Goal: Information Seeking & Learning: Learn about a topic

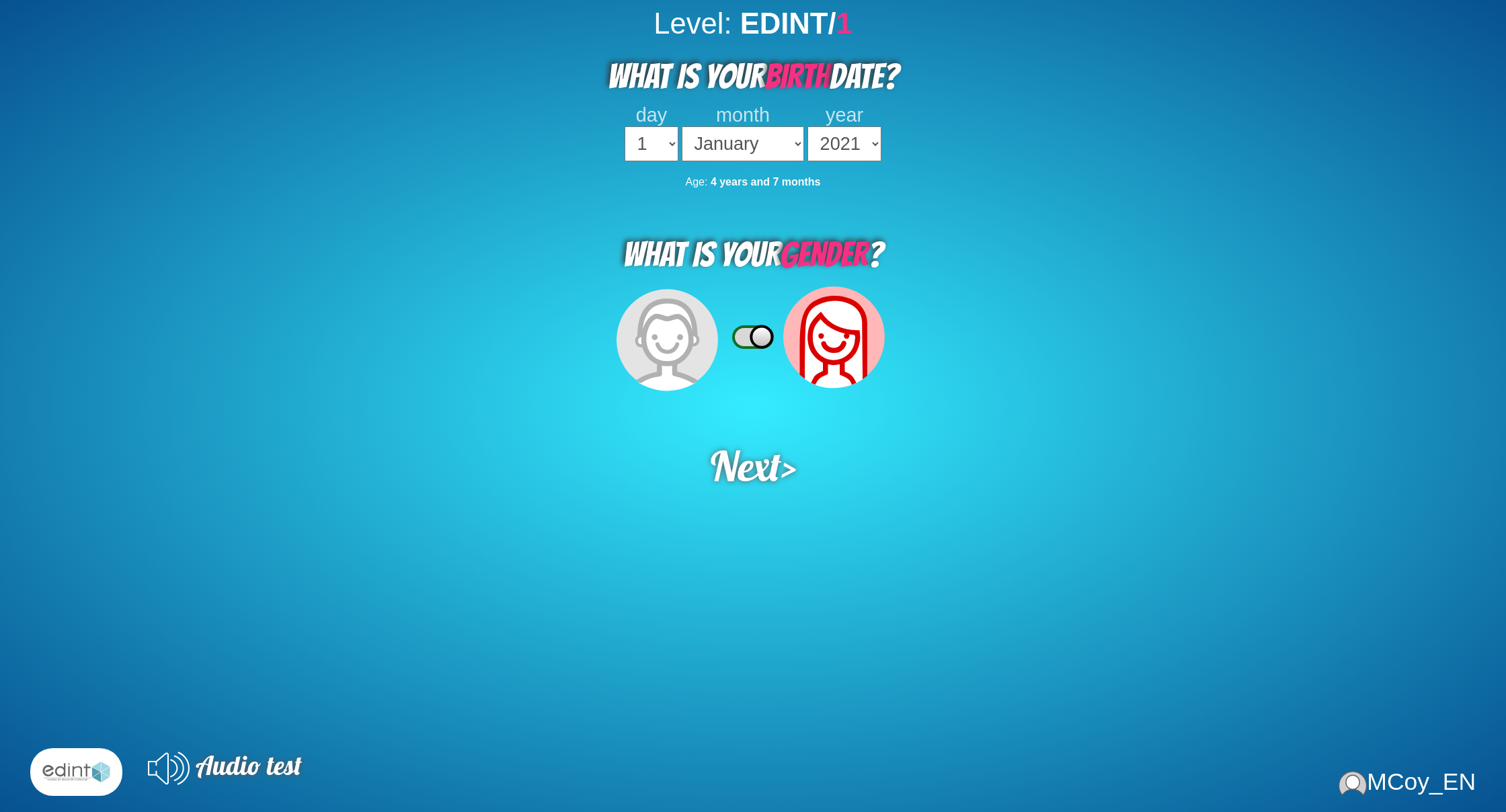
select select "2021"
click at [282, 768] on span "Audio test" at bounding box center [248, 765] width 106 height 33
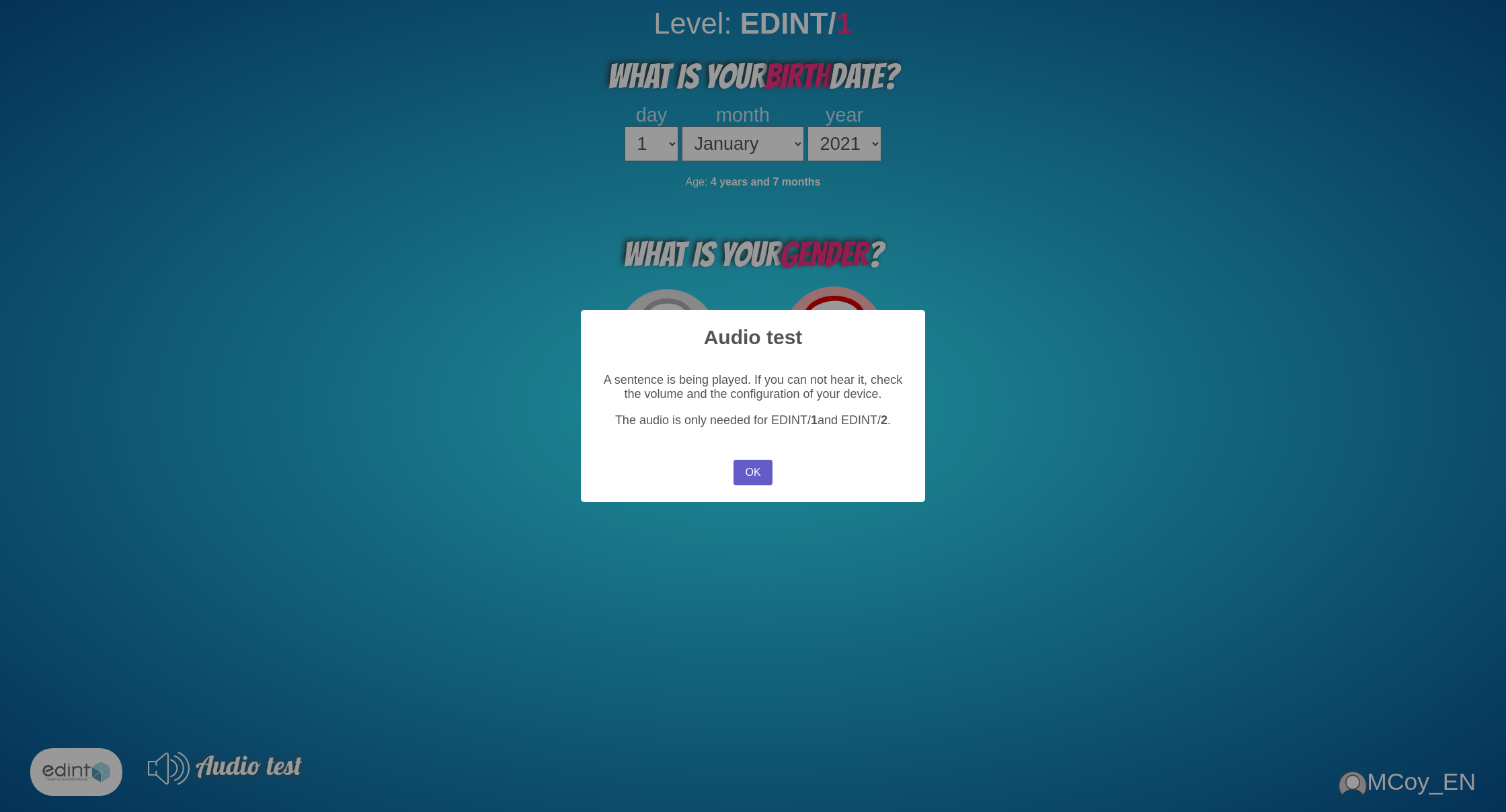
click at [762, 474] on button "OK" at bounding box center [752, 472] width 39 height 25
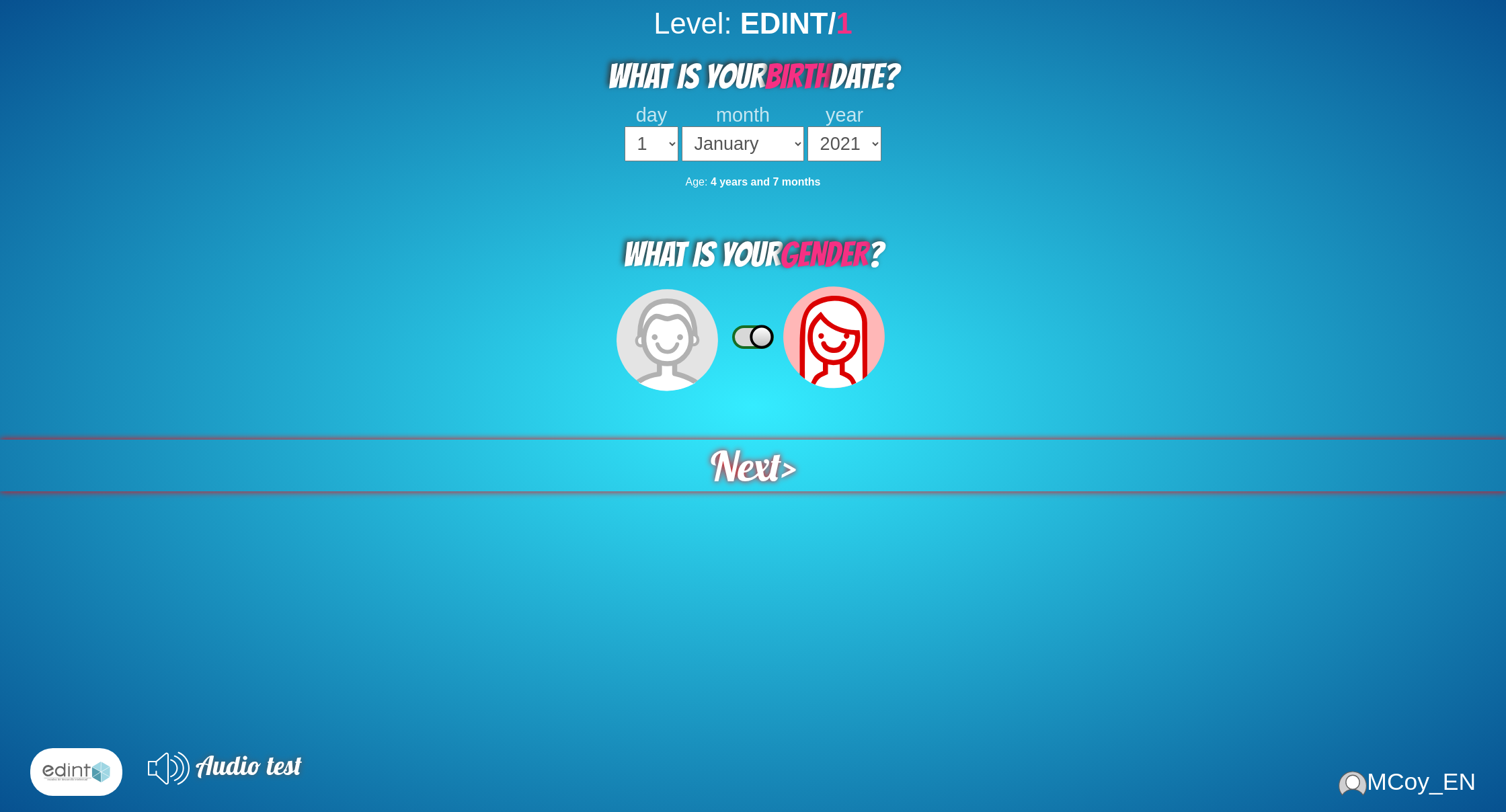
click at [777, 455] on span "Next" at bounding box center [745, 465] width 70 height 51
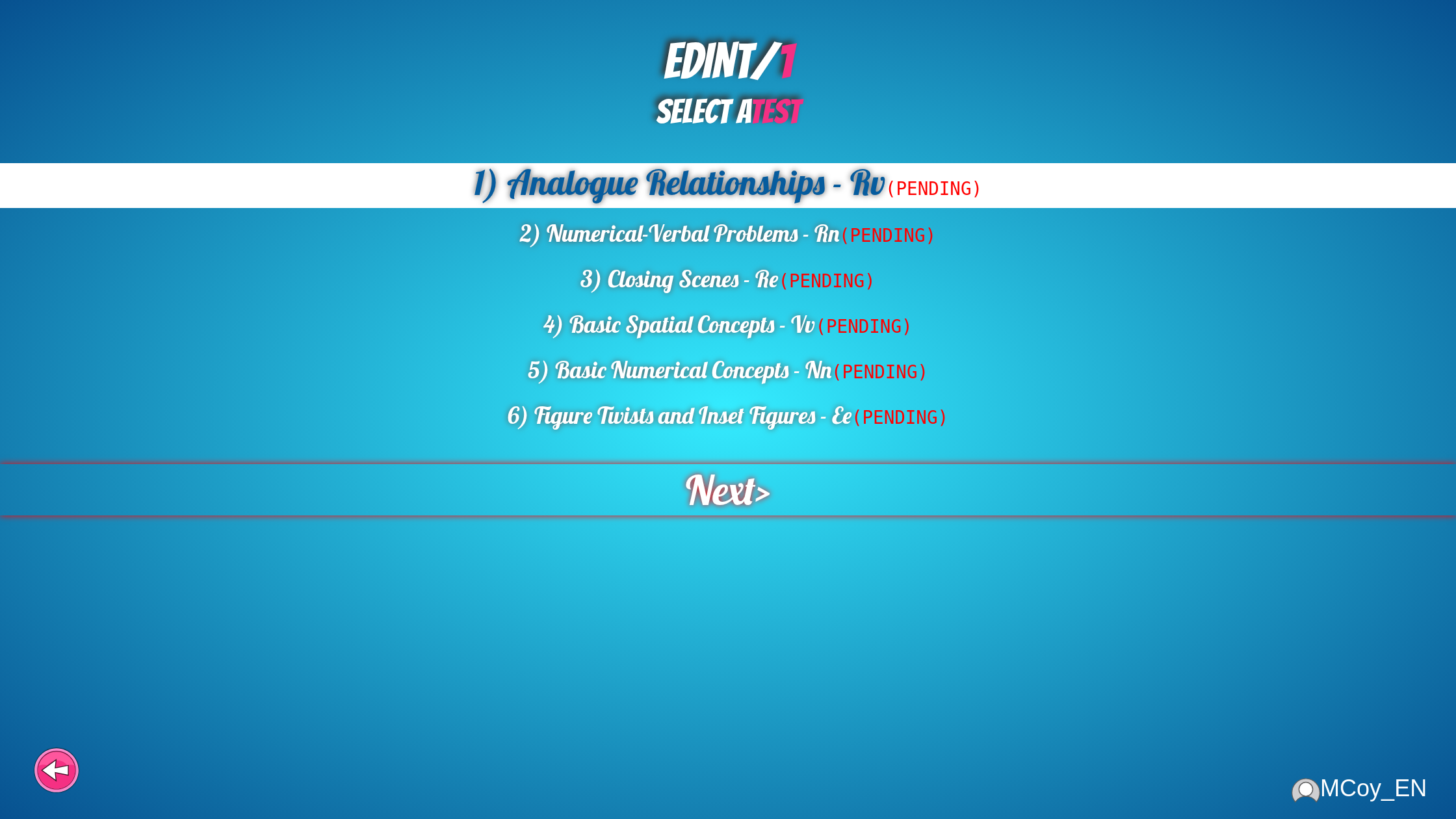
click at [740, 483] on span "Next" at bounding box center [720, 489] width 70 height 51
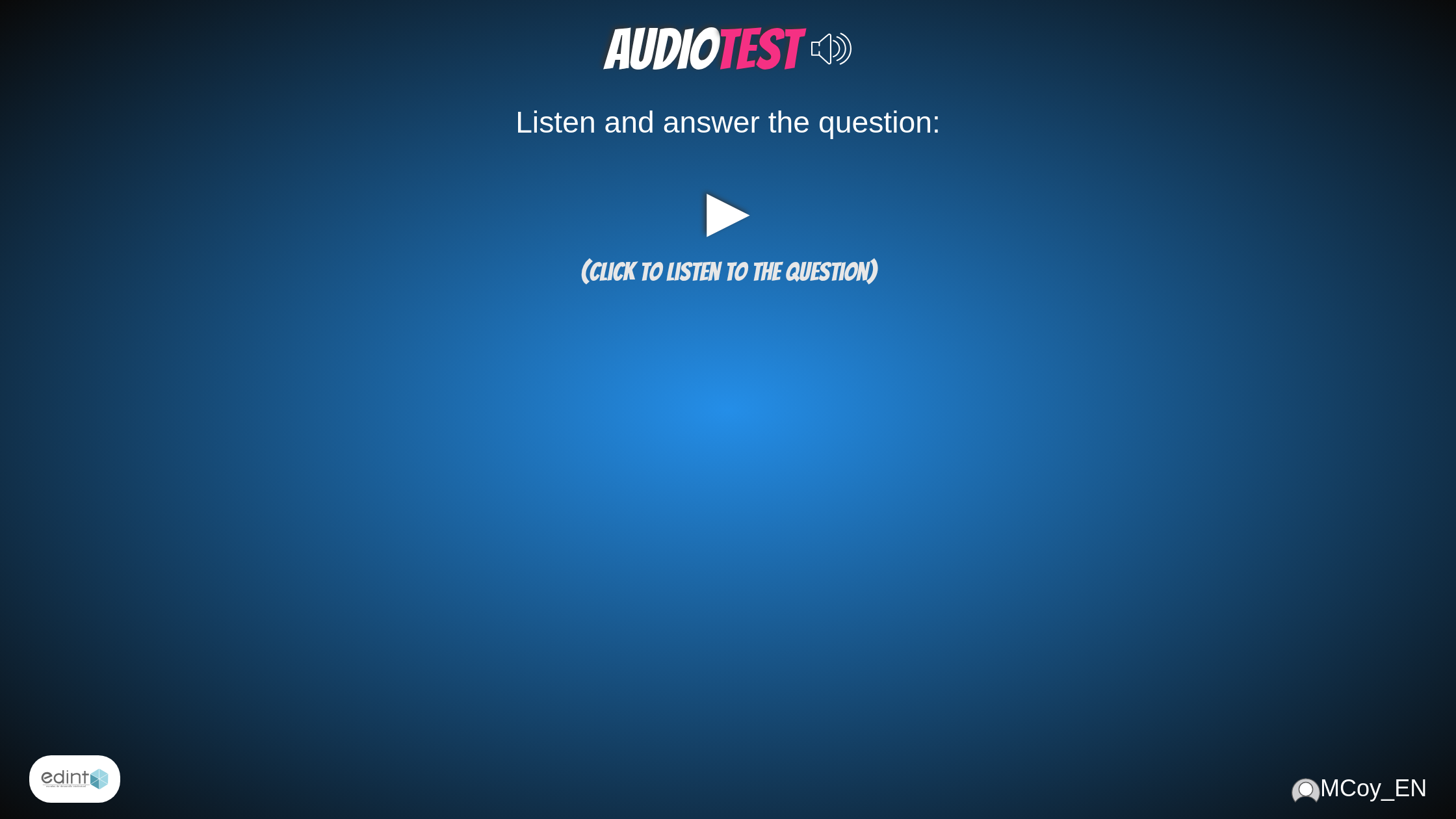
click at [817, 257] on div "▶ (click to listen to the question)" at bounding box center [728, 231] width 1456 height 124
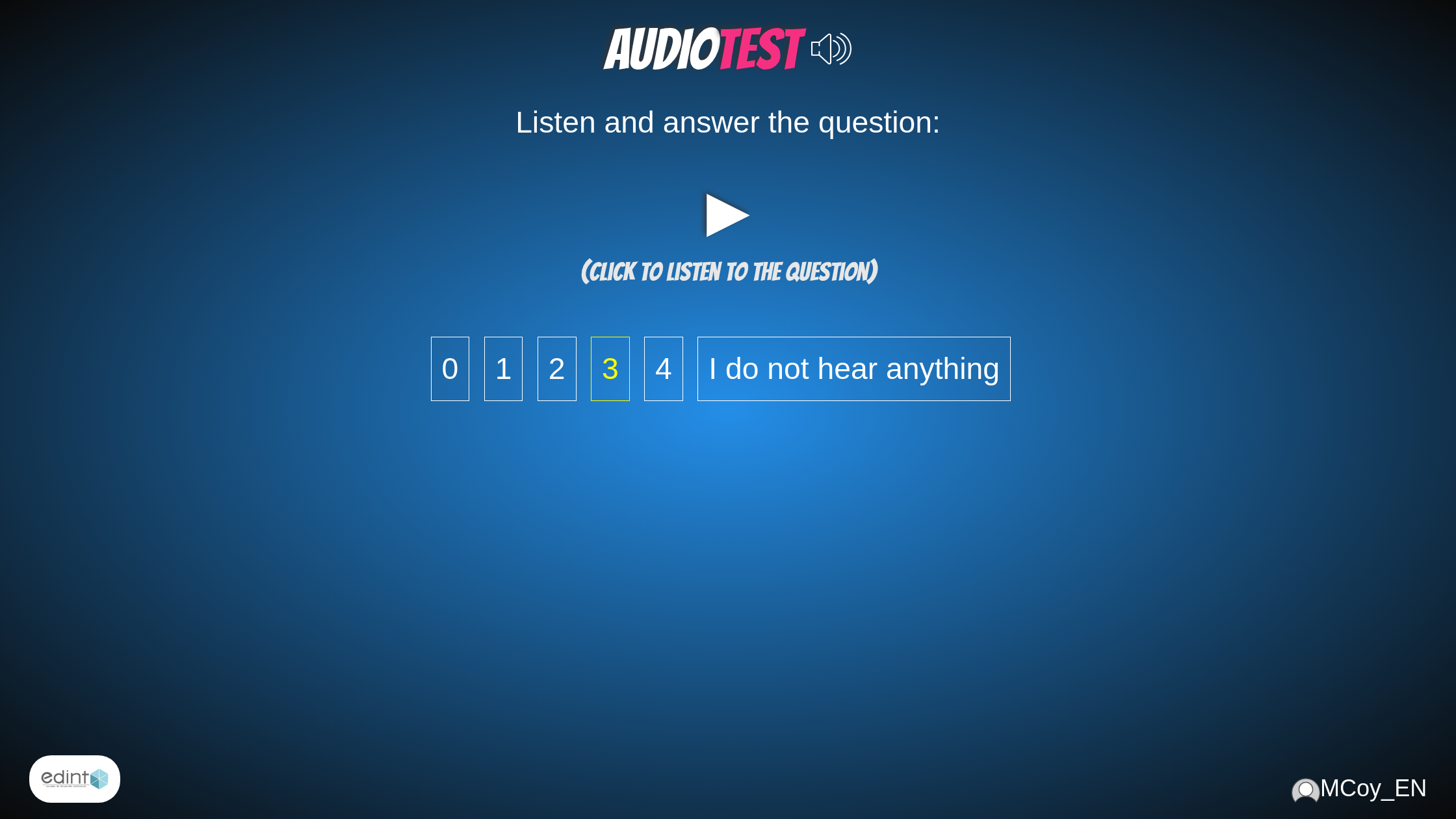
click at [610, 378] on span "3" at bounding box center [610, 369] width 39 height 64
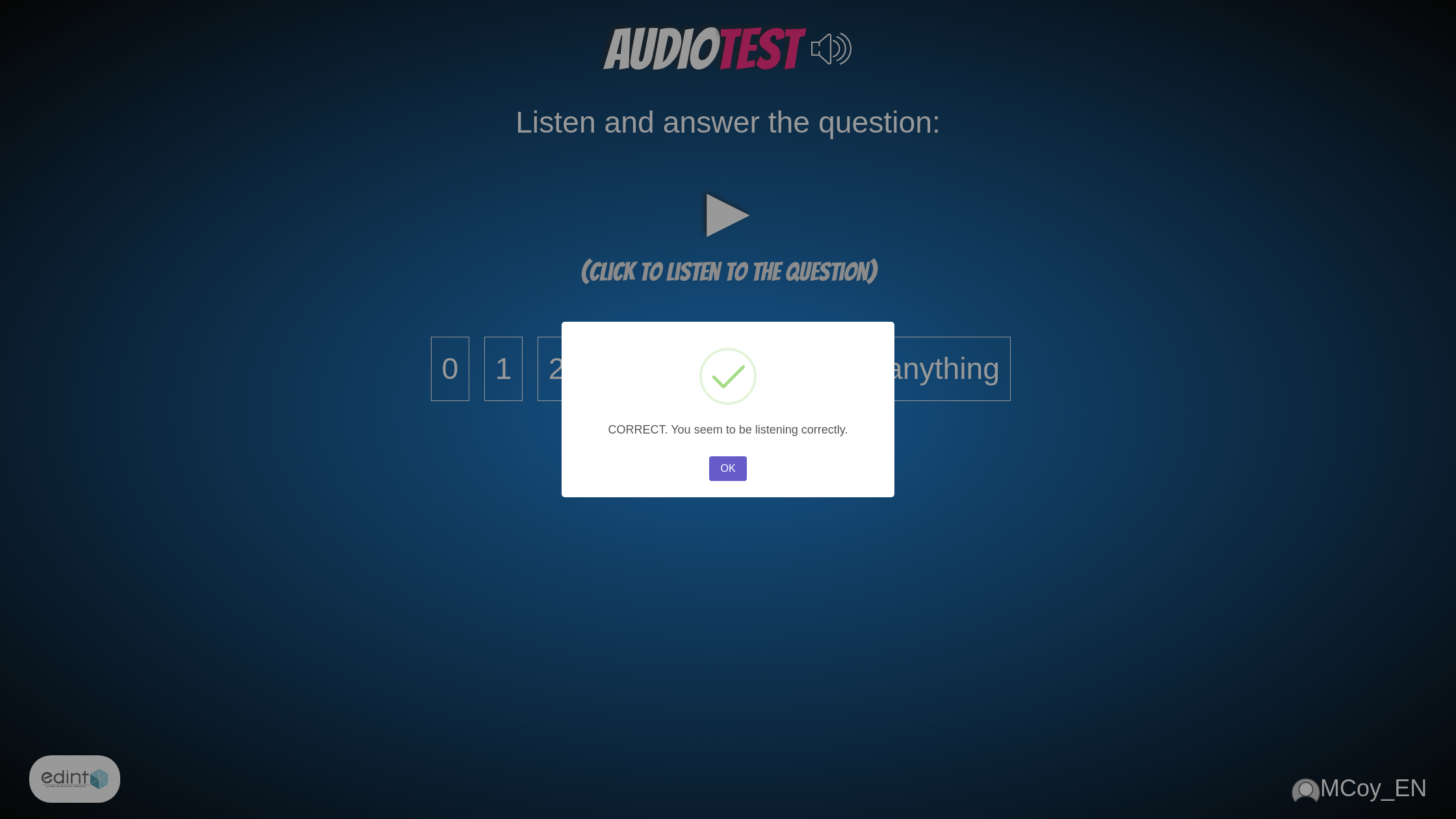
click at [726, 470] on button "OK" at bounding box center [727, 469] width 37 height 24
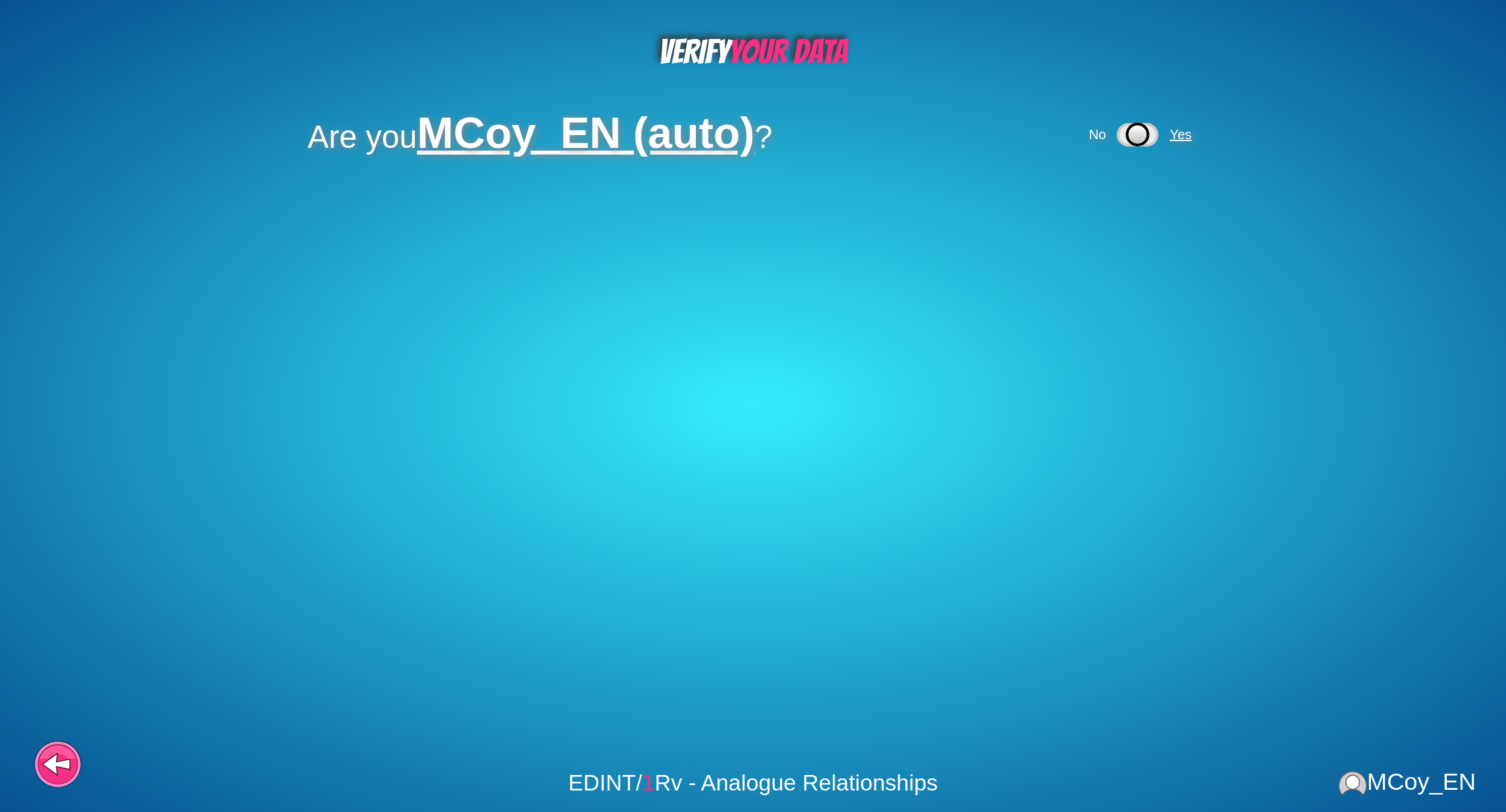
click at [1190, 132] on span "Yes" at bounding box center [1181, 134] width 22 height 15
click at [1145, 206] on span "Yes" at bounding box center [1134, 201] width 22 height 15
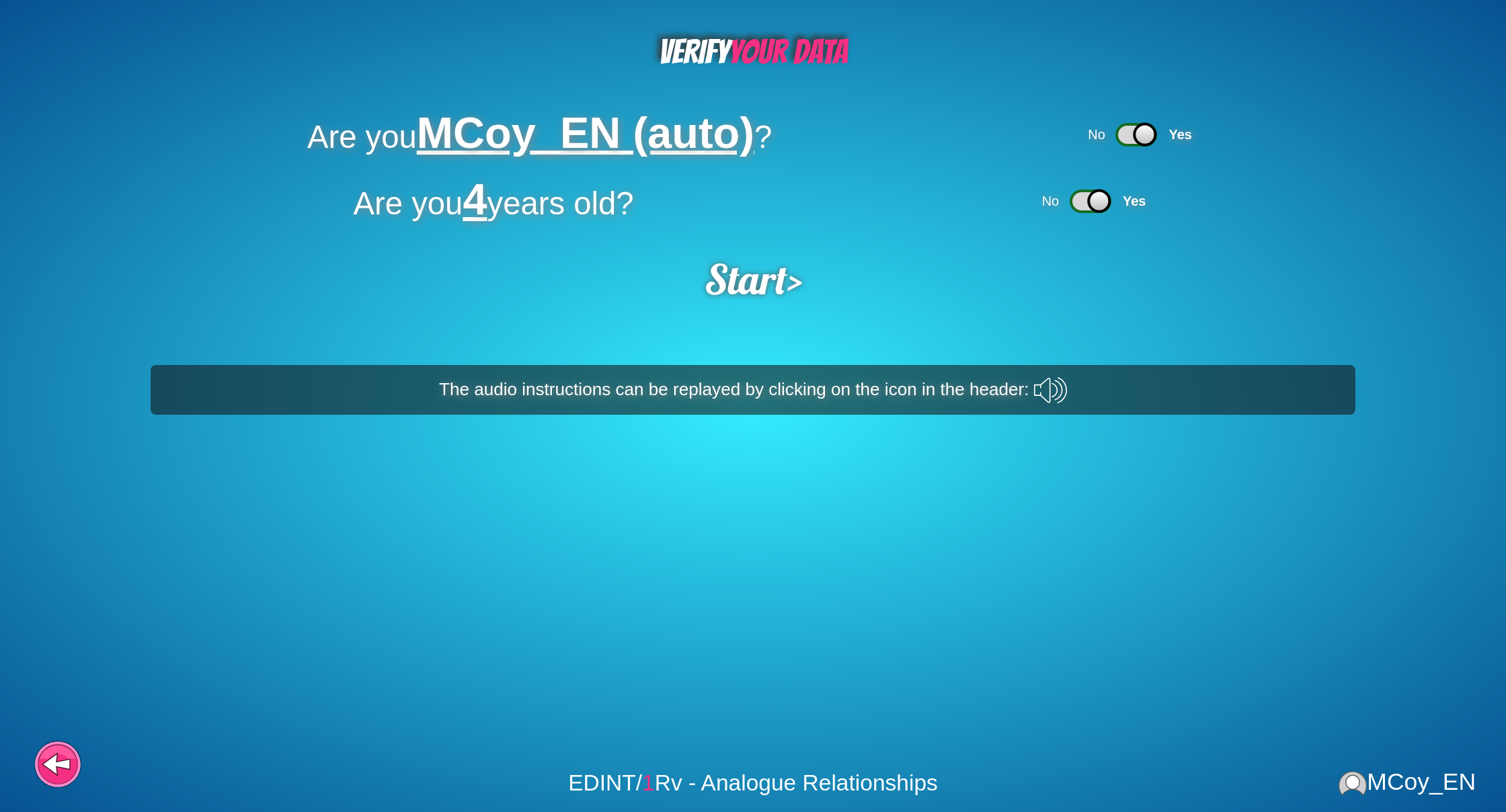
click at [776, 313] on div "Start > The audio instructions can be replayed by clicking on the icon in the h…" at bounding box center [753, 334] width 1506 height 162
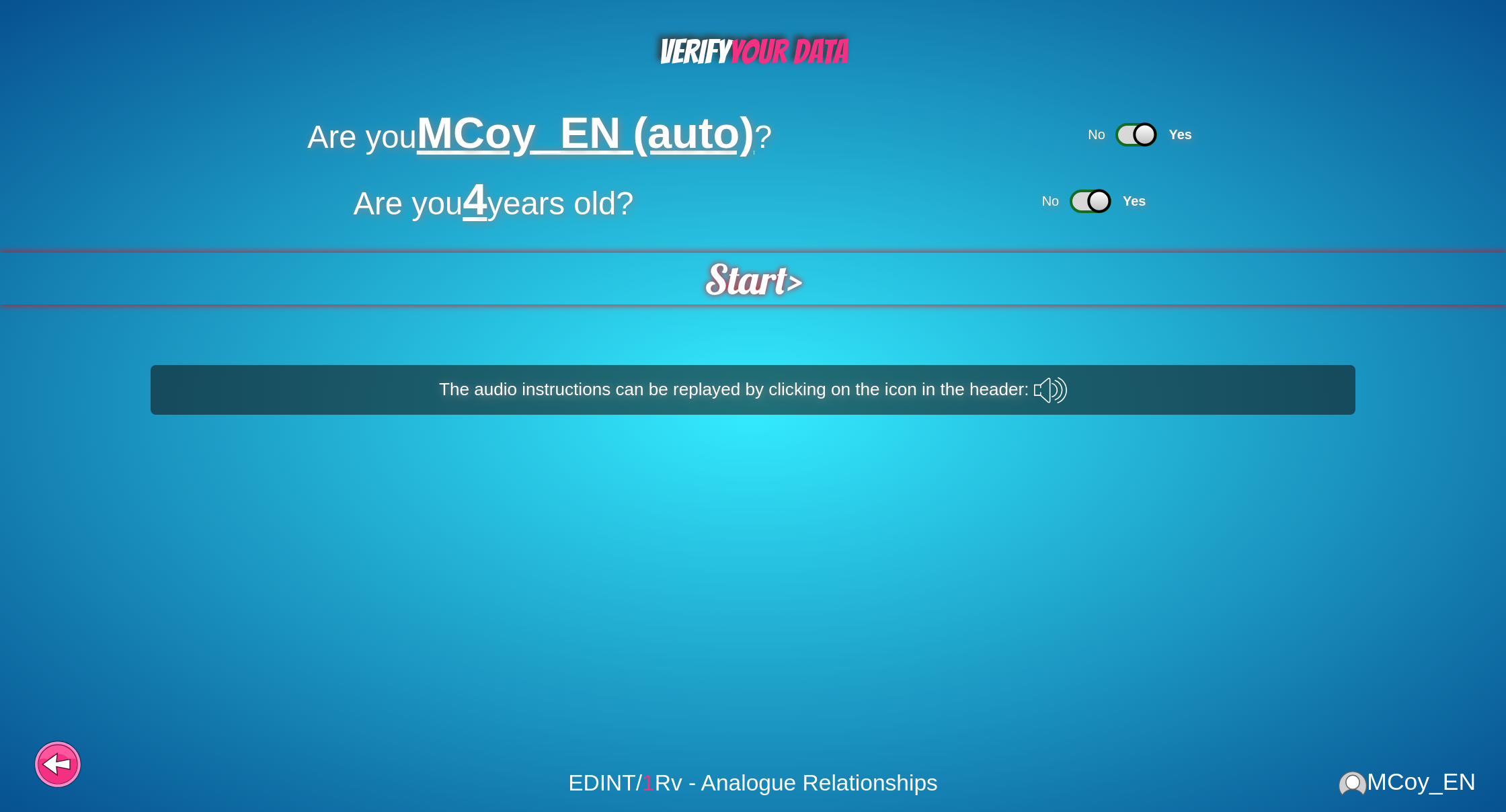
click at [781, 300] on span "Start" at bounding box center [745, 278] width 83 height 51
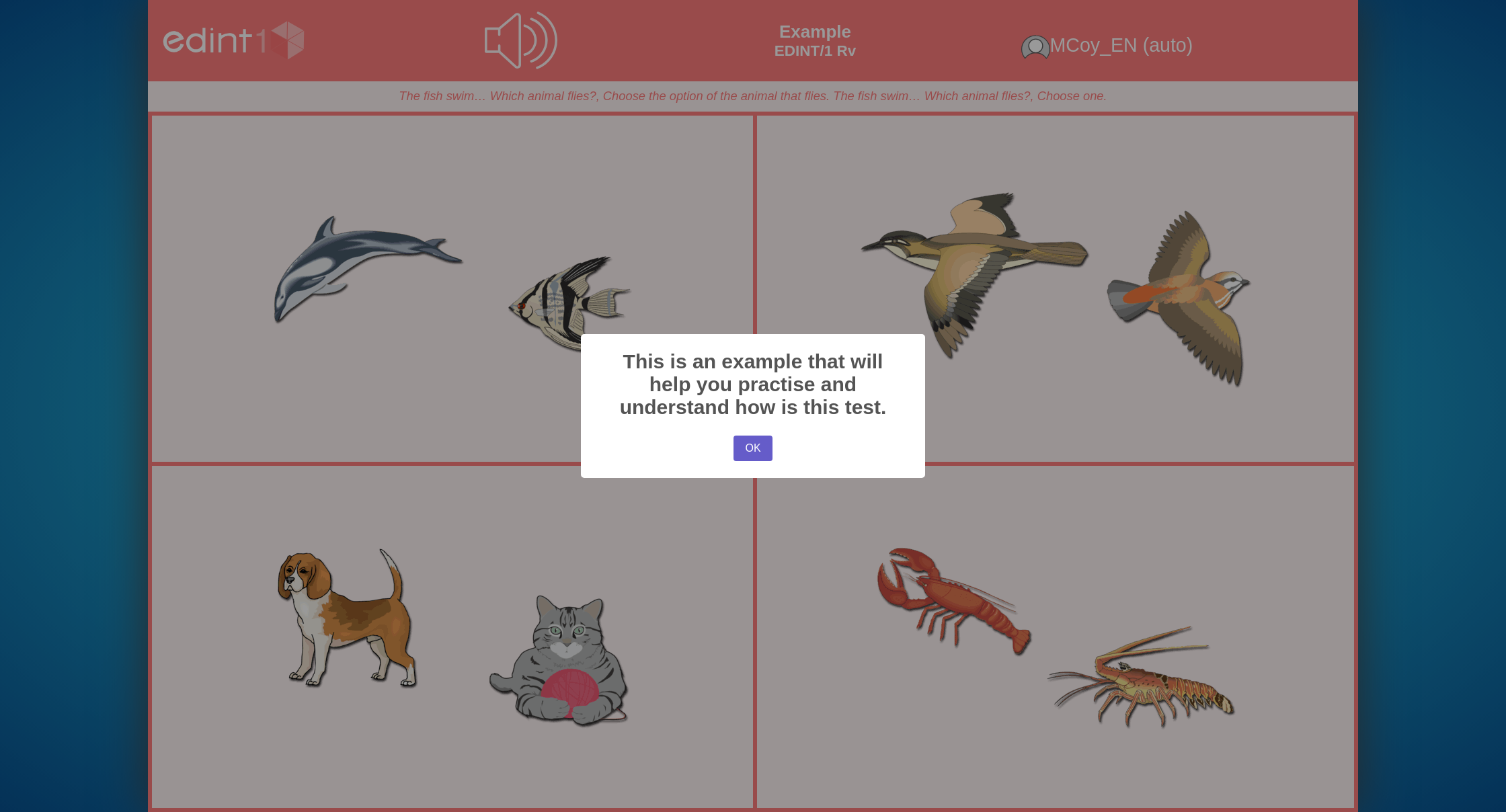
click at [749, 454] on button "OK" at bounding box center [752, 448] width 39 height 25
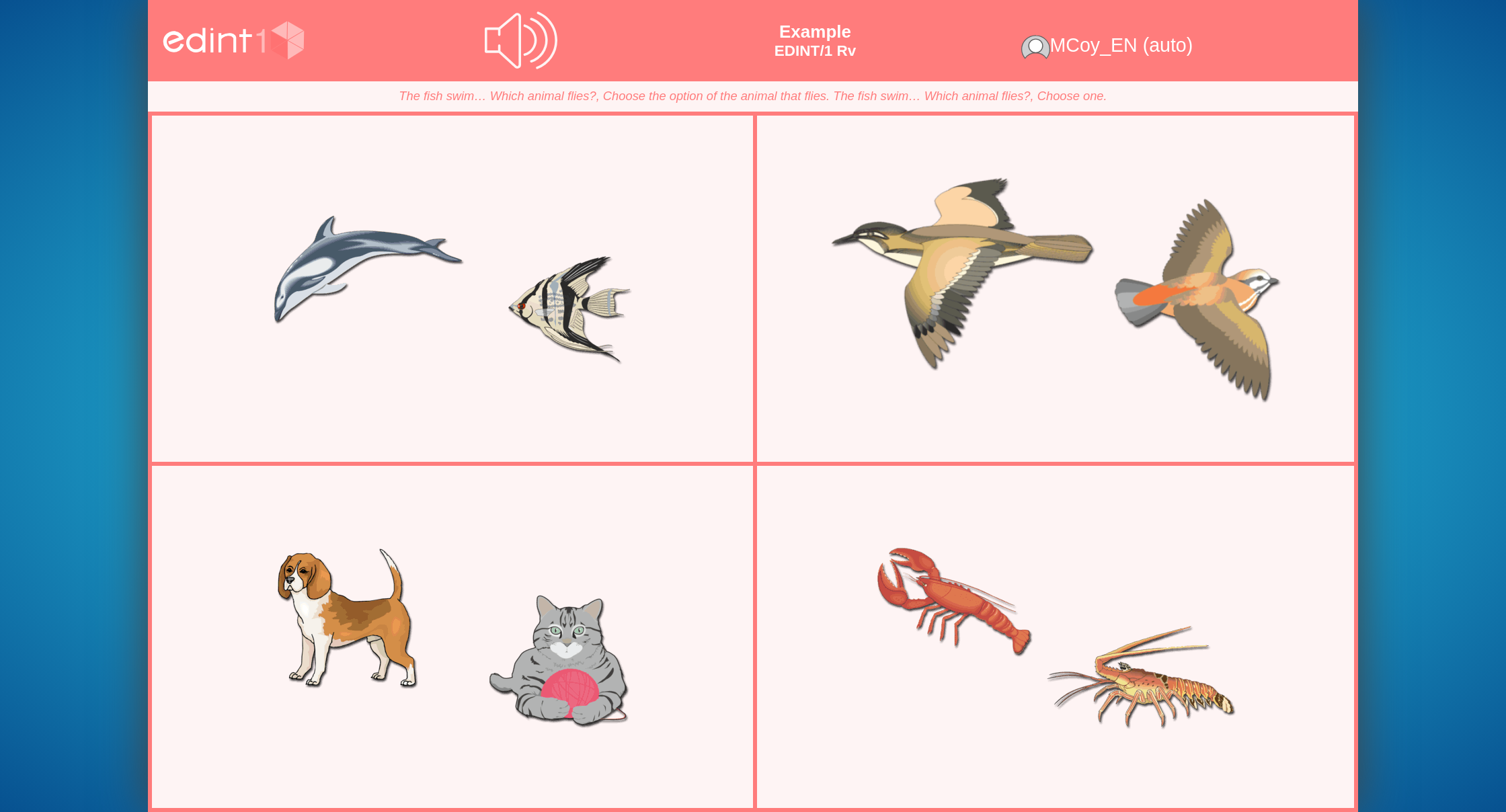
click at [967, 330] on div at bounding box center [1055, 289] width 585 height 293
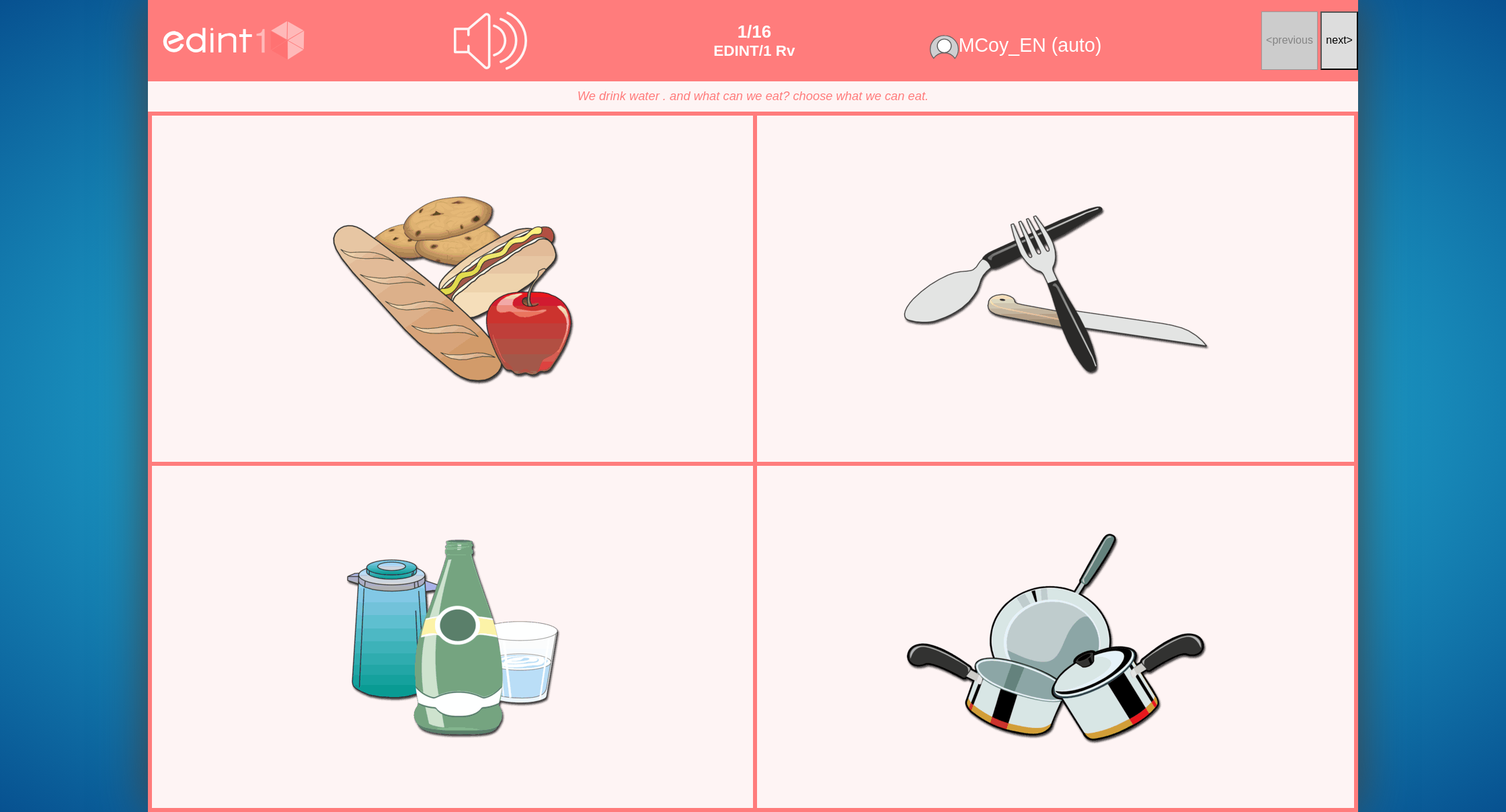
click at [1329, 40] on span "next" at bounding box center [1336, 40] width 21 height 11
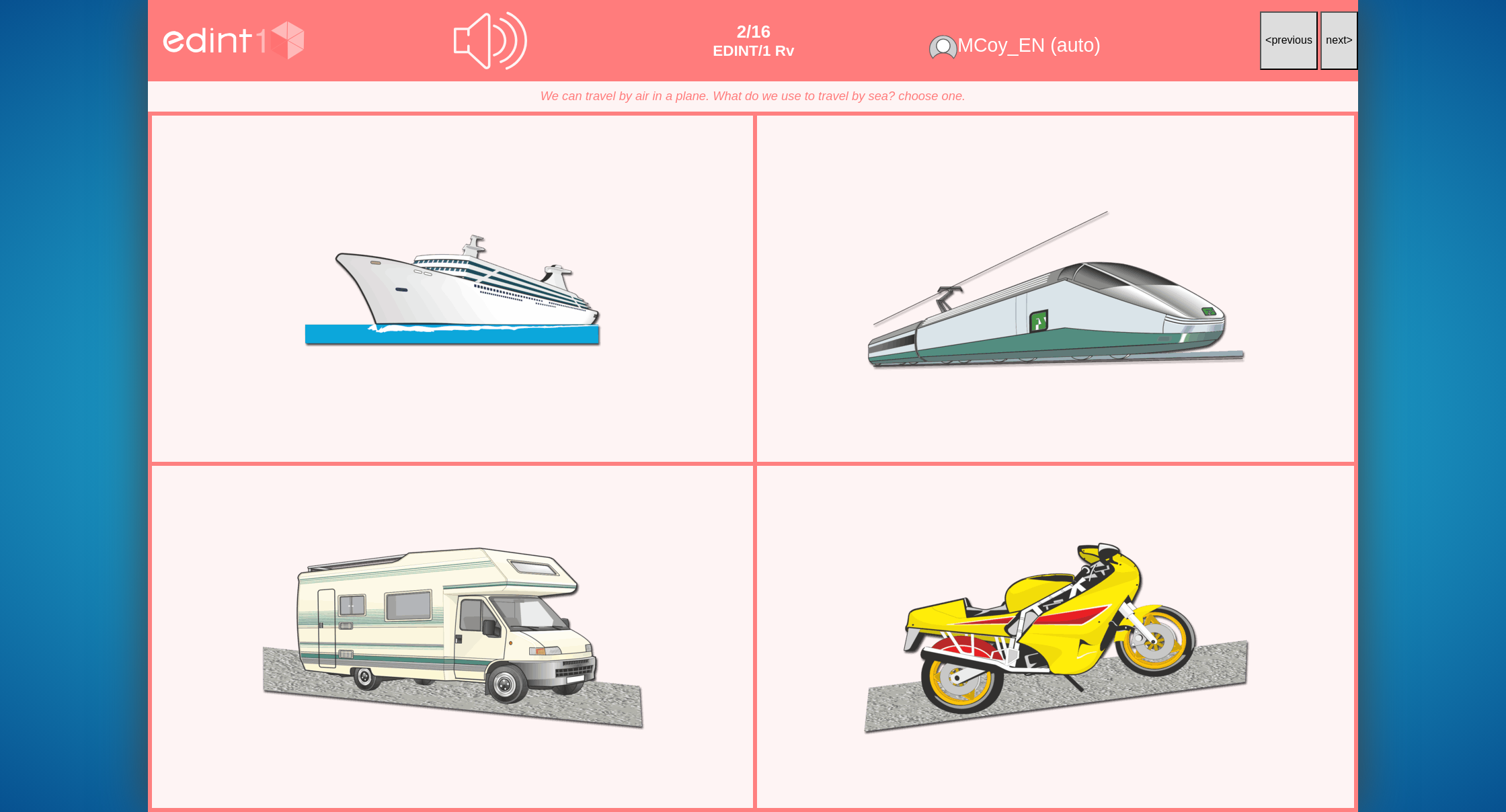
click at [1329, 40] on span "next" at bounding box center [1336, 40] width 21 height 11
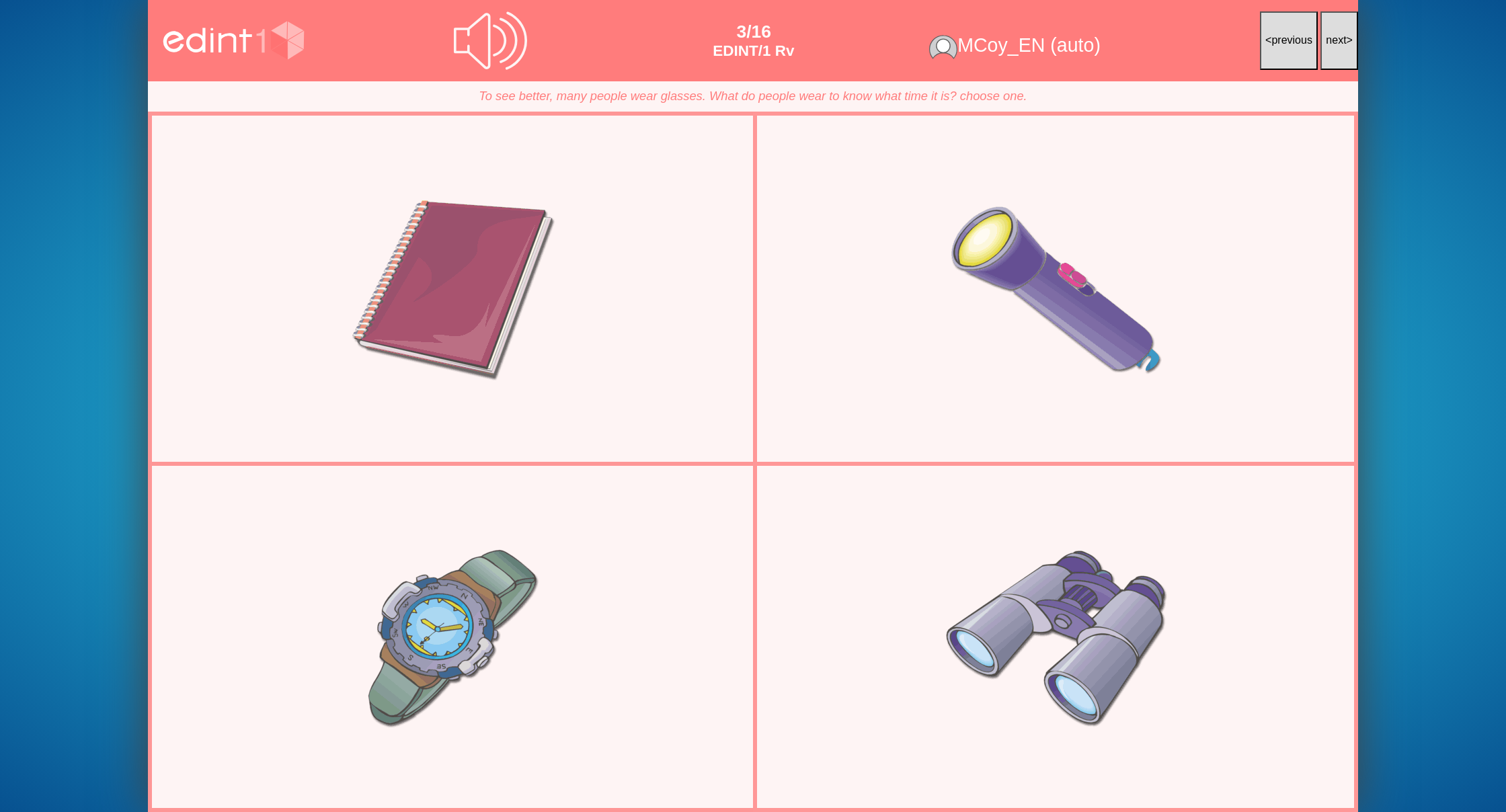
click at [1329, 40] on span "next" at bounding box center [1336, 40] width 21 height 11
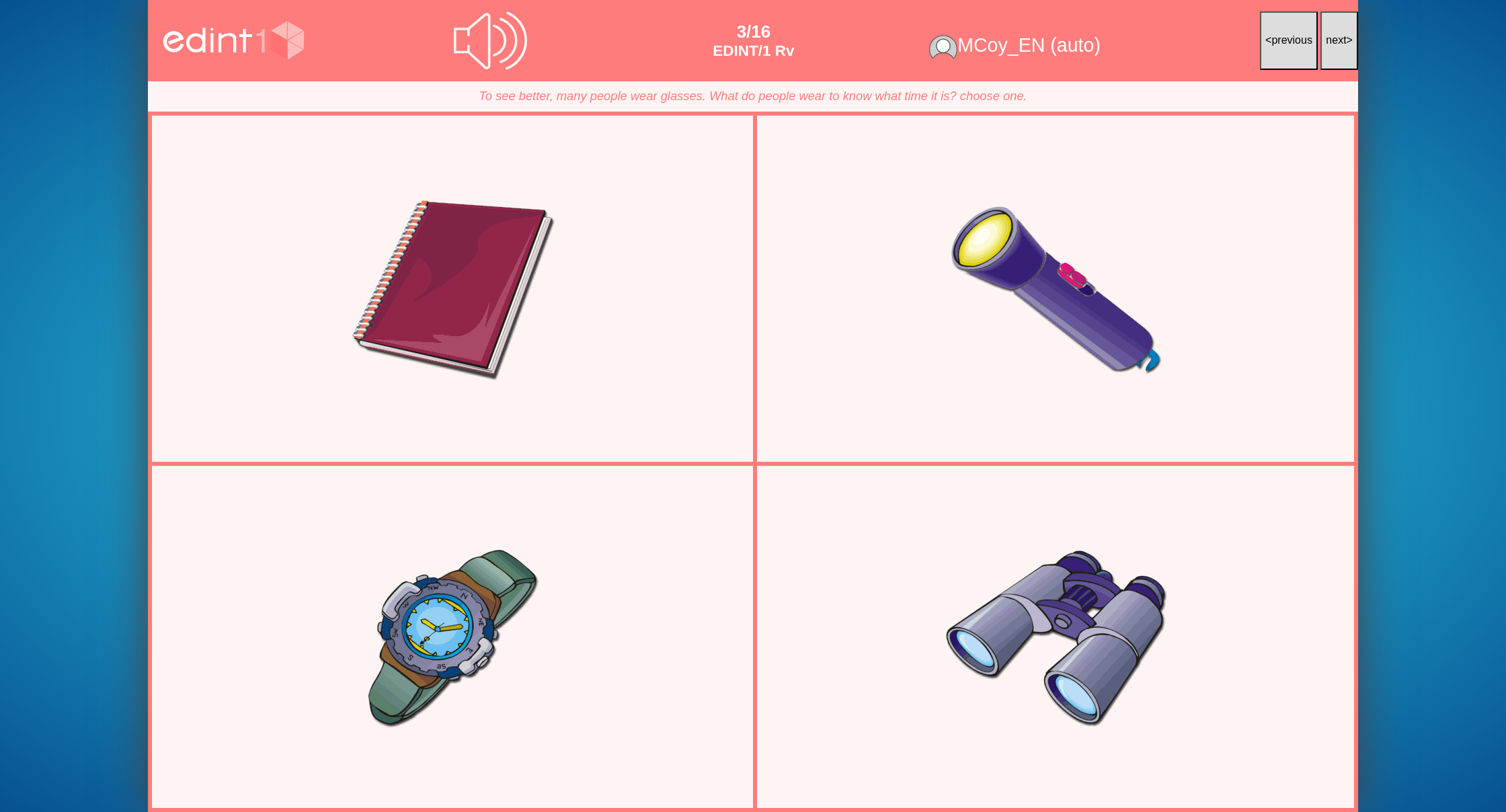
click at [1329, 40] on span "next" at bounding box center [1336, 40] width 21 height 11
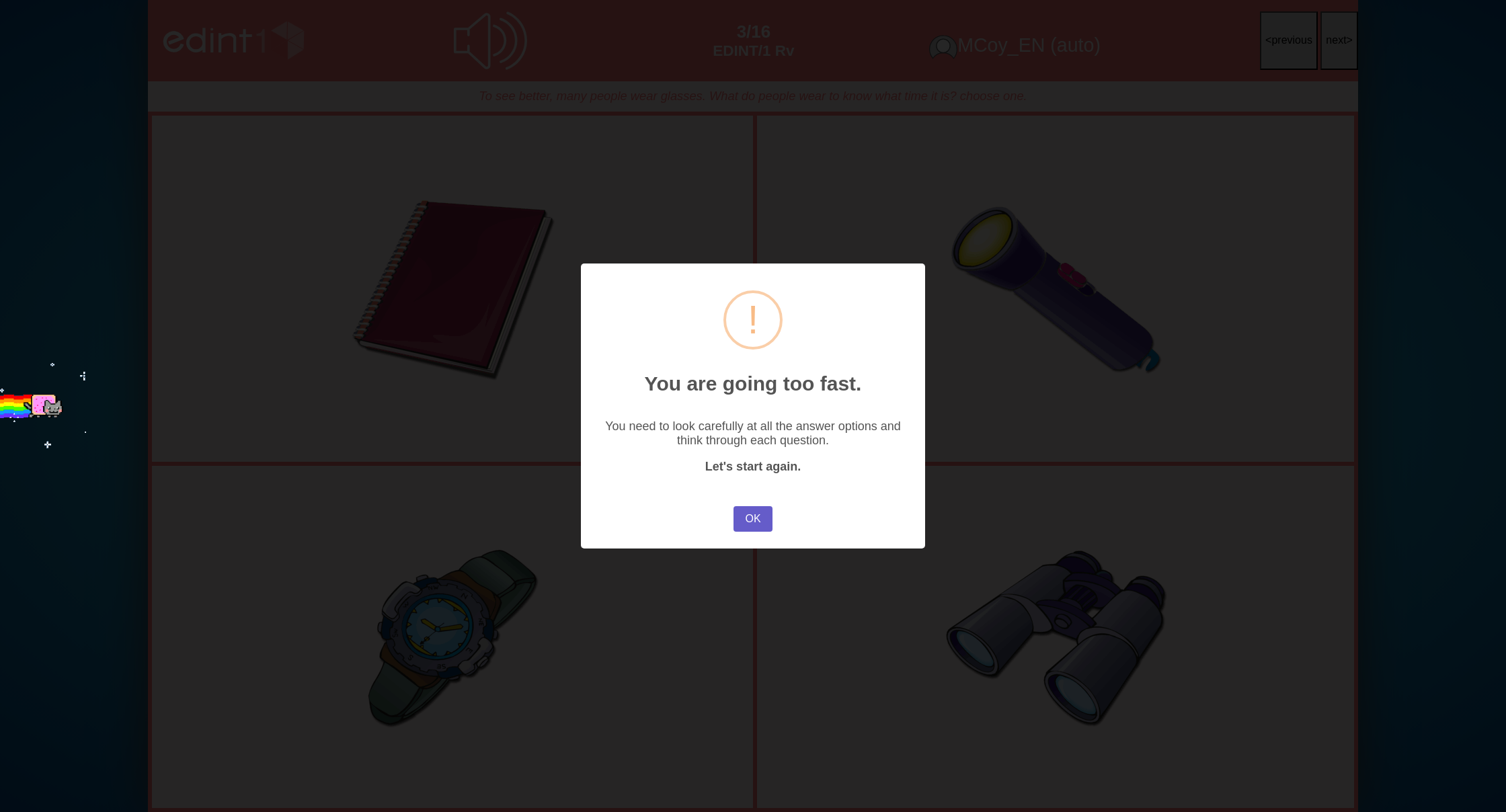
click at [750, 516] on button "OK" at bounding box center [752, 519] width 39 height 25
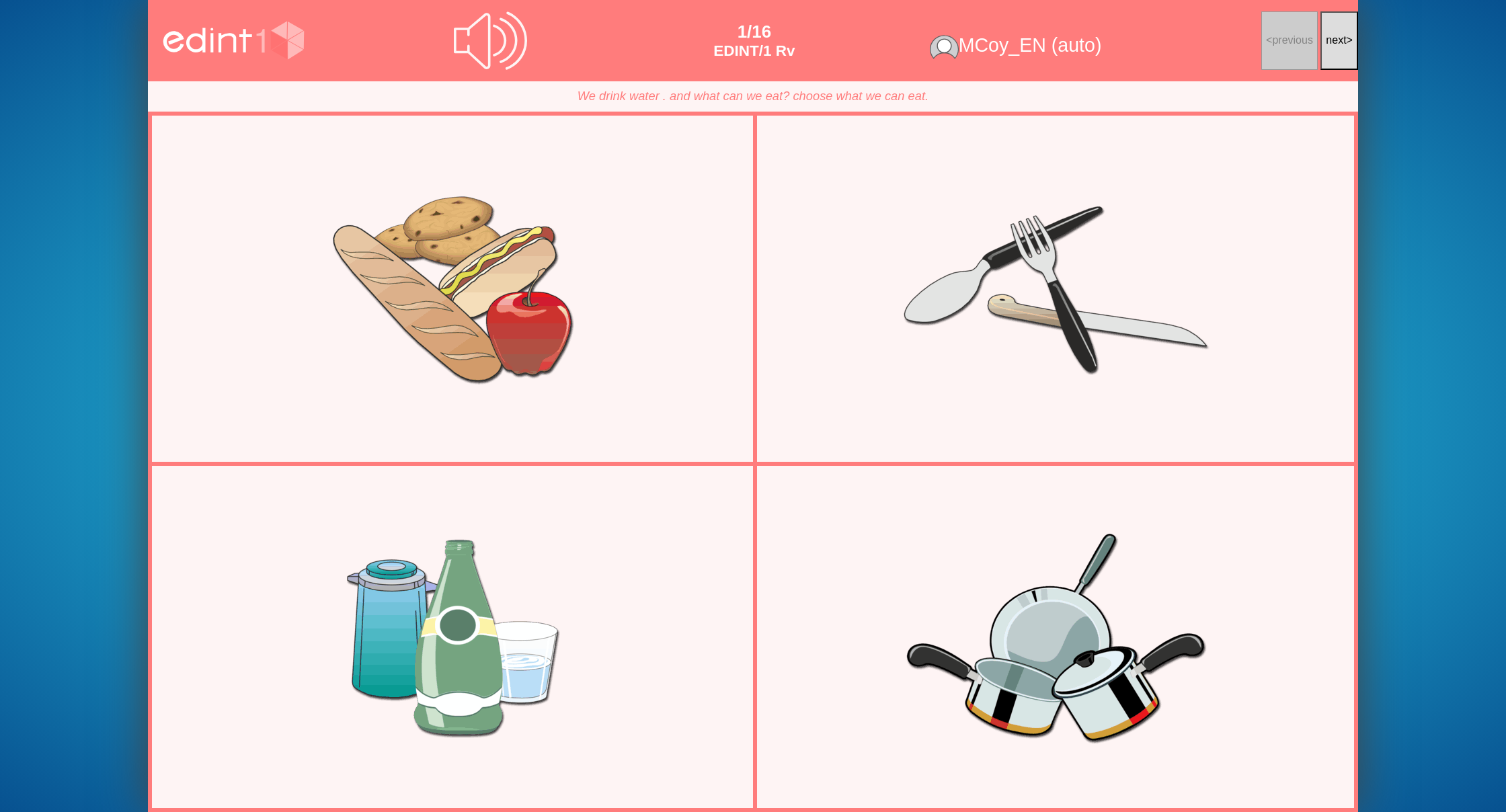
click at [1326, 38] on span "next" at bounding box center [1336, 40] width 21 height 11
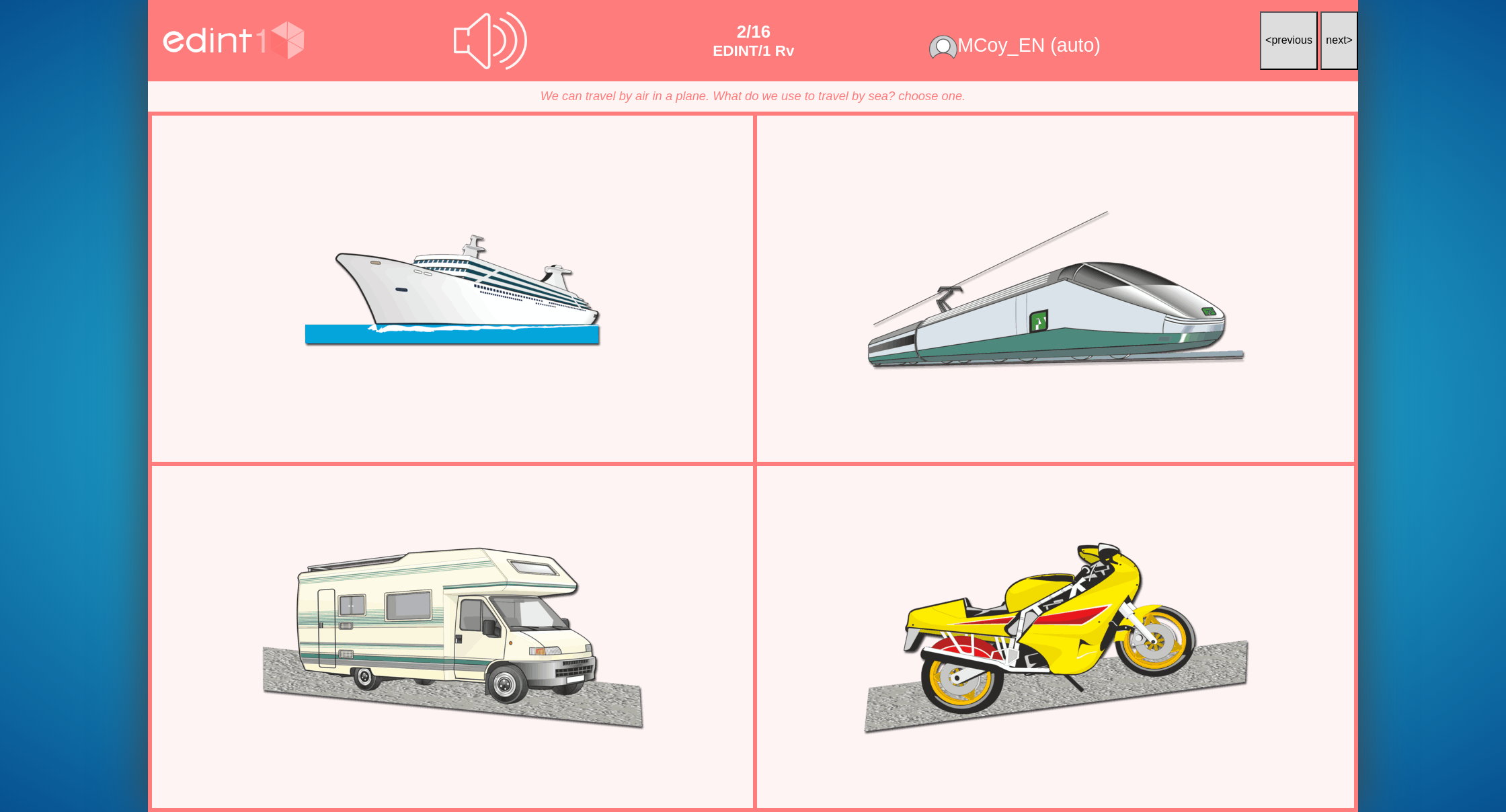
click at [1326, 38] on span "next" at bounding box center [1336, 40] width 21 height 11
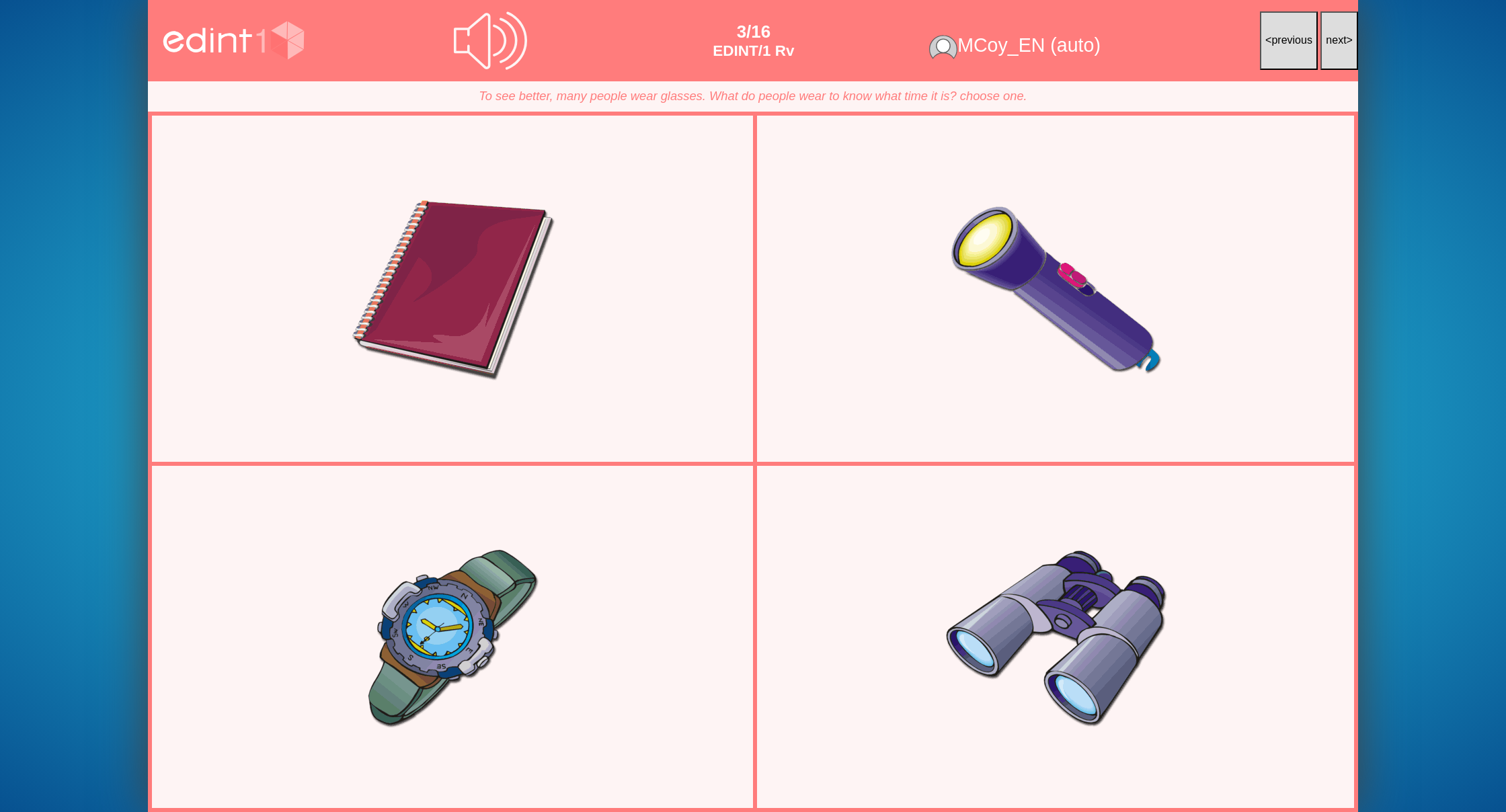
click at [1326, 38] on span "next" at bounding box center [1336, 40] width 21 height 11
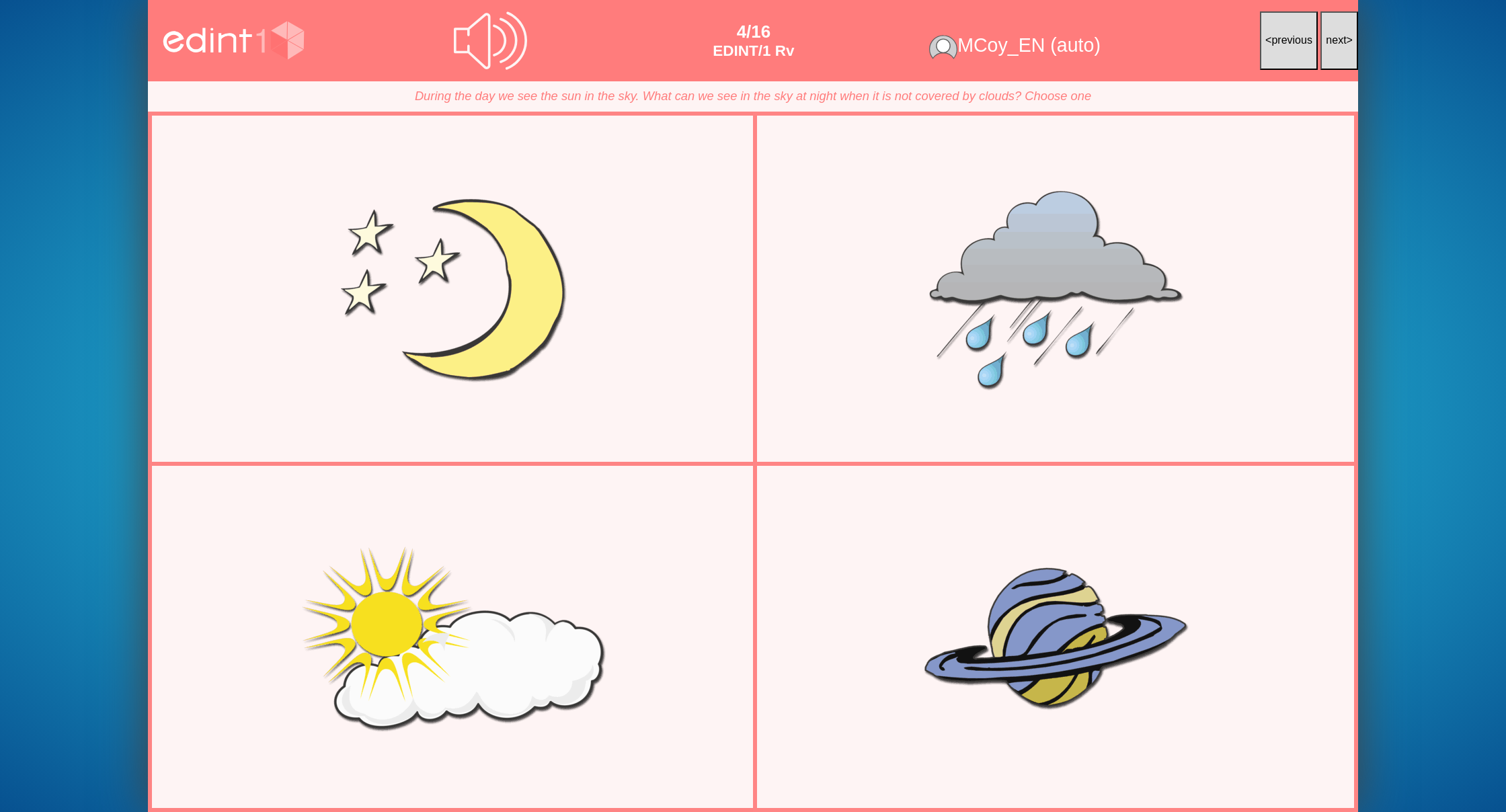
click at [1326, 38] on span "next" at bounding box center [1336, 40] width 21 height 11
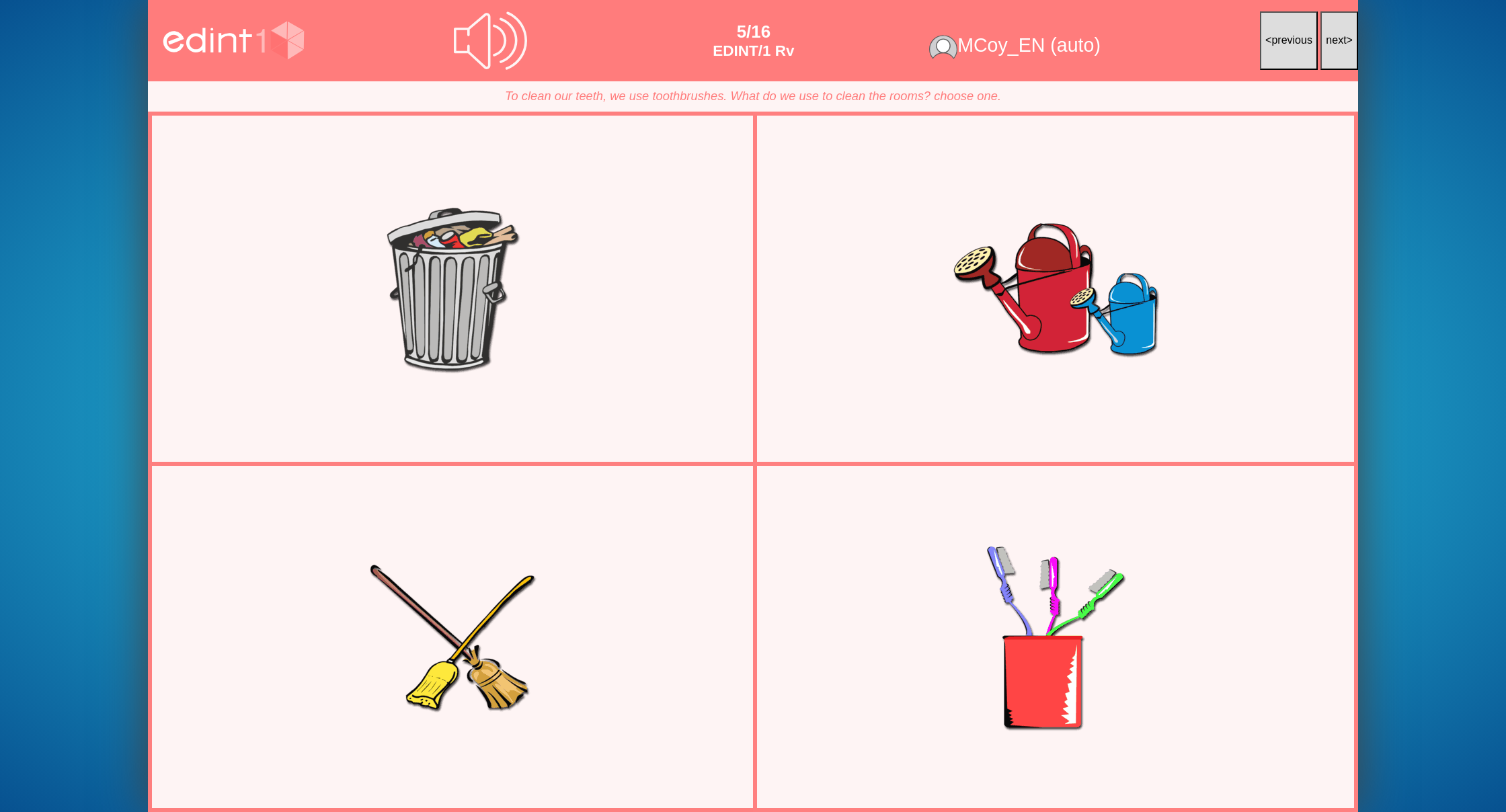
click at [1326, 38] on span "next" at bounding box center [1336, 40] width 21 height 11
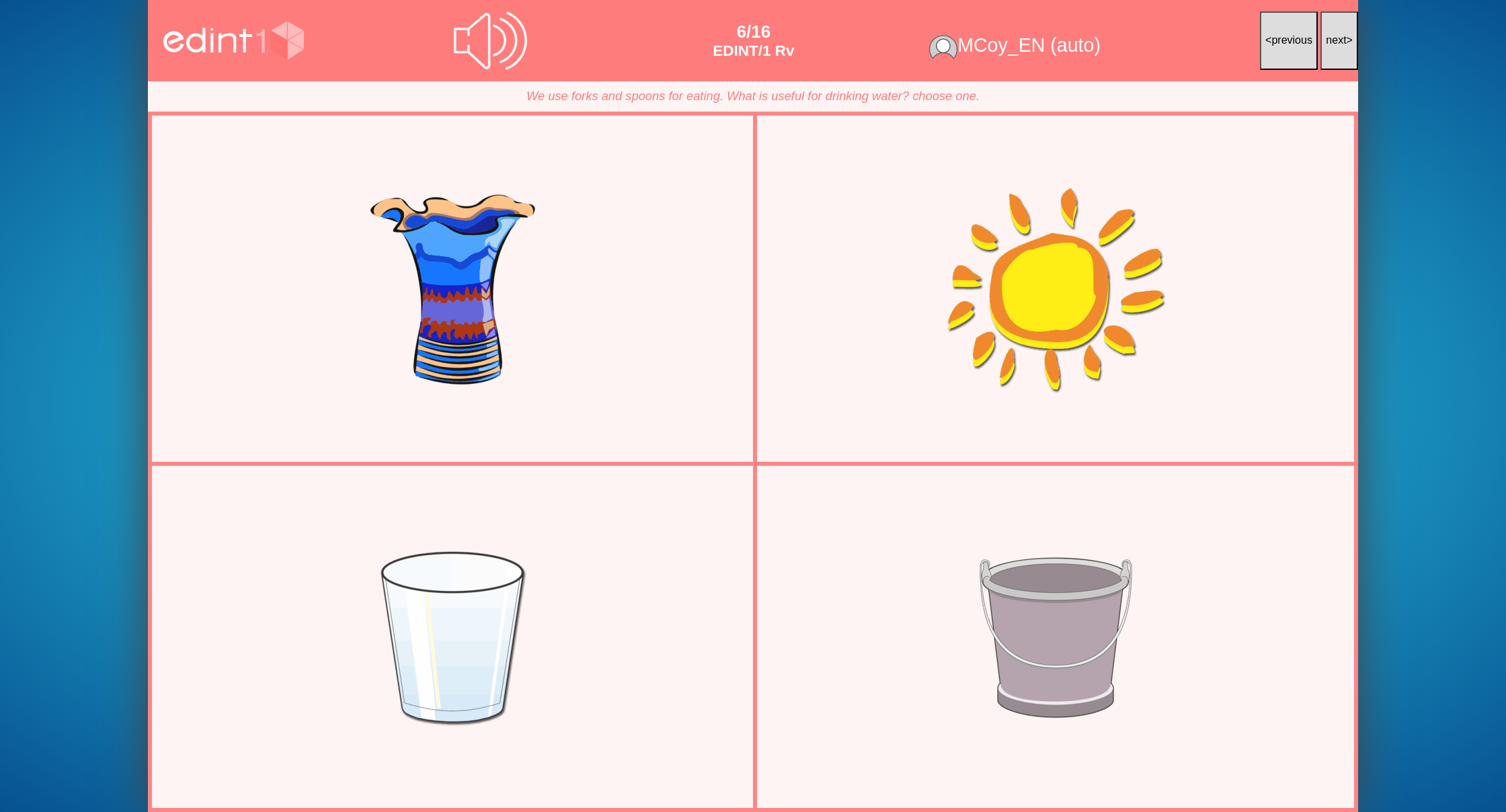
click at [1326, 38] on span "next" at bounding box center [1336, 40] width 21 height 11
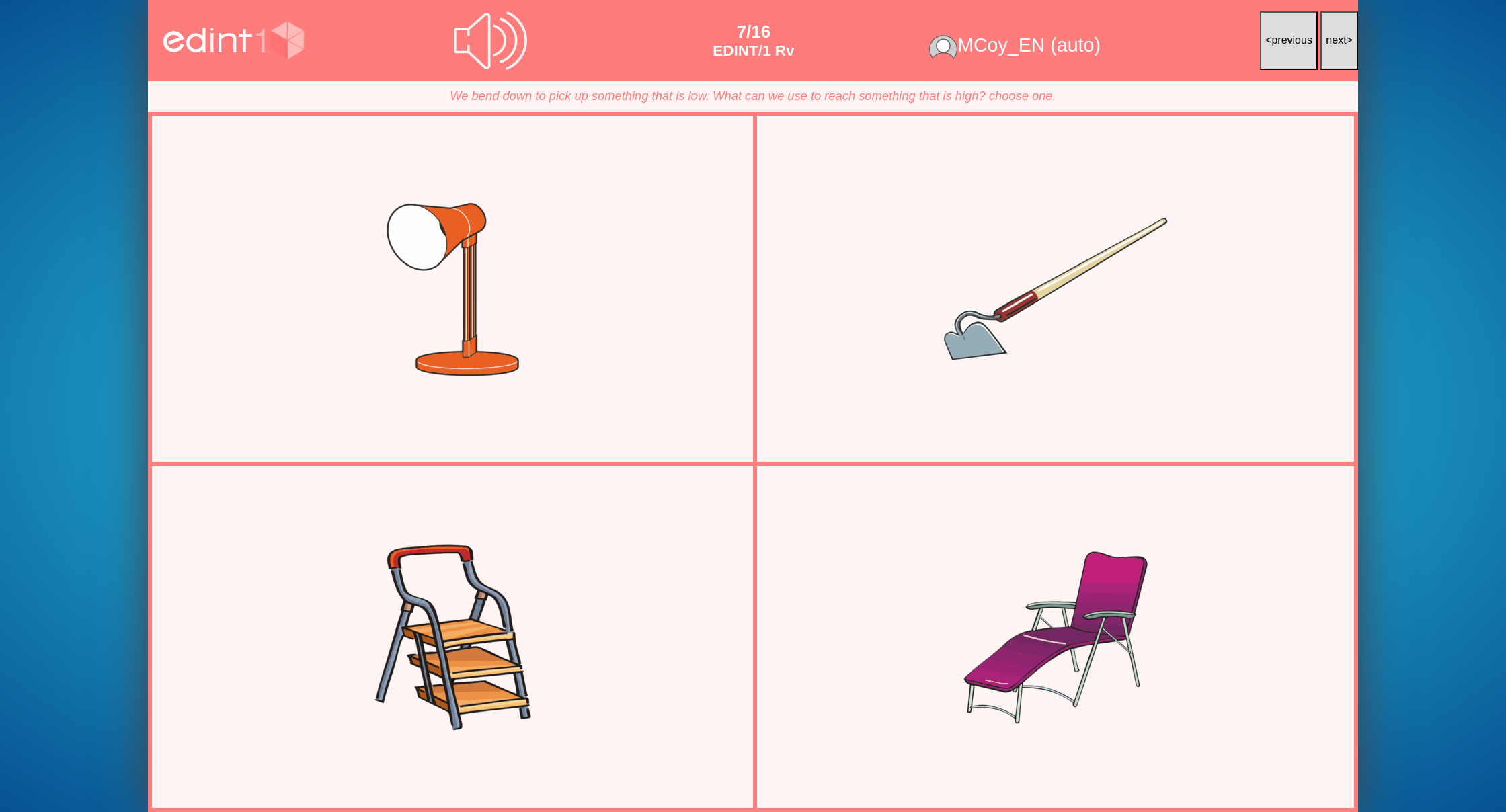
click at [1326, 38] on span "next" at bounding box center [1336, 40] width 21 height 11
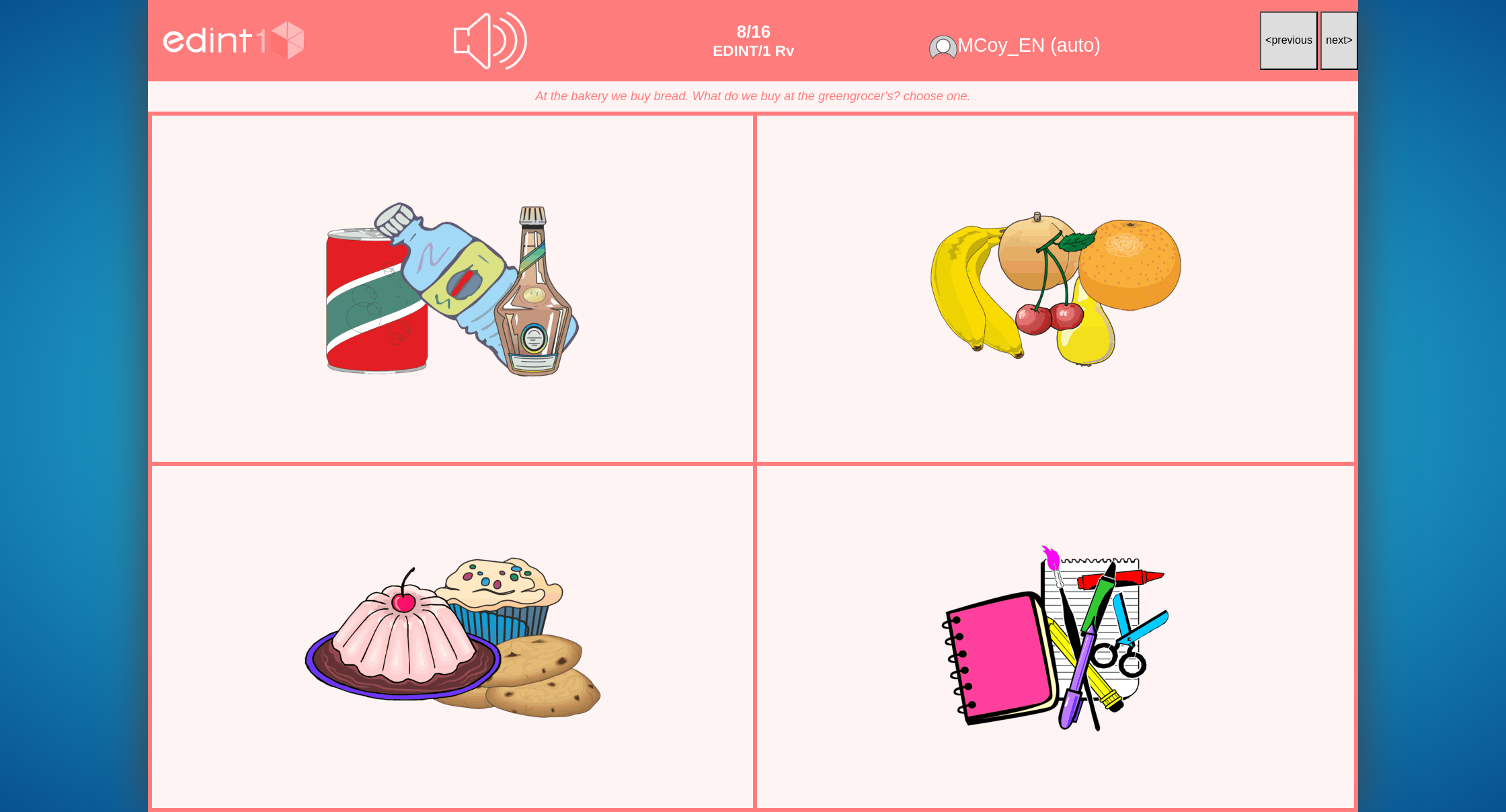
click at [1326, 38] on span "next" at bounding box center [1336, 40] width 21 height 11
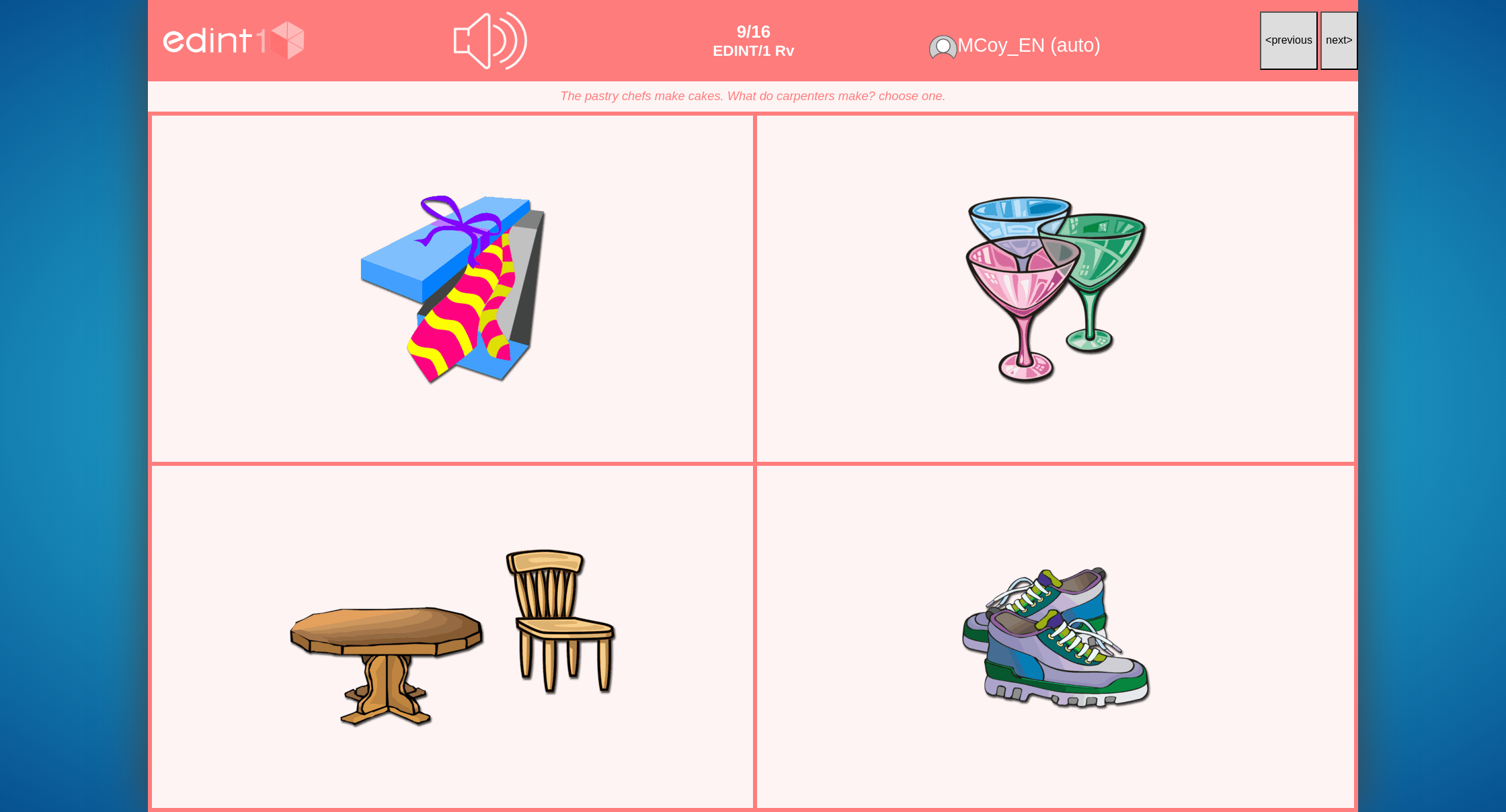
click at [1326, 38] on span "next" at bounding box center [1336, 40] width 21 height 11
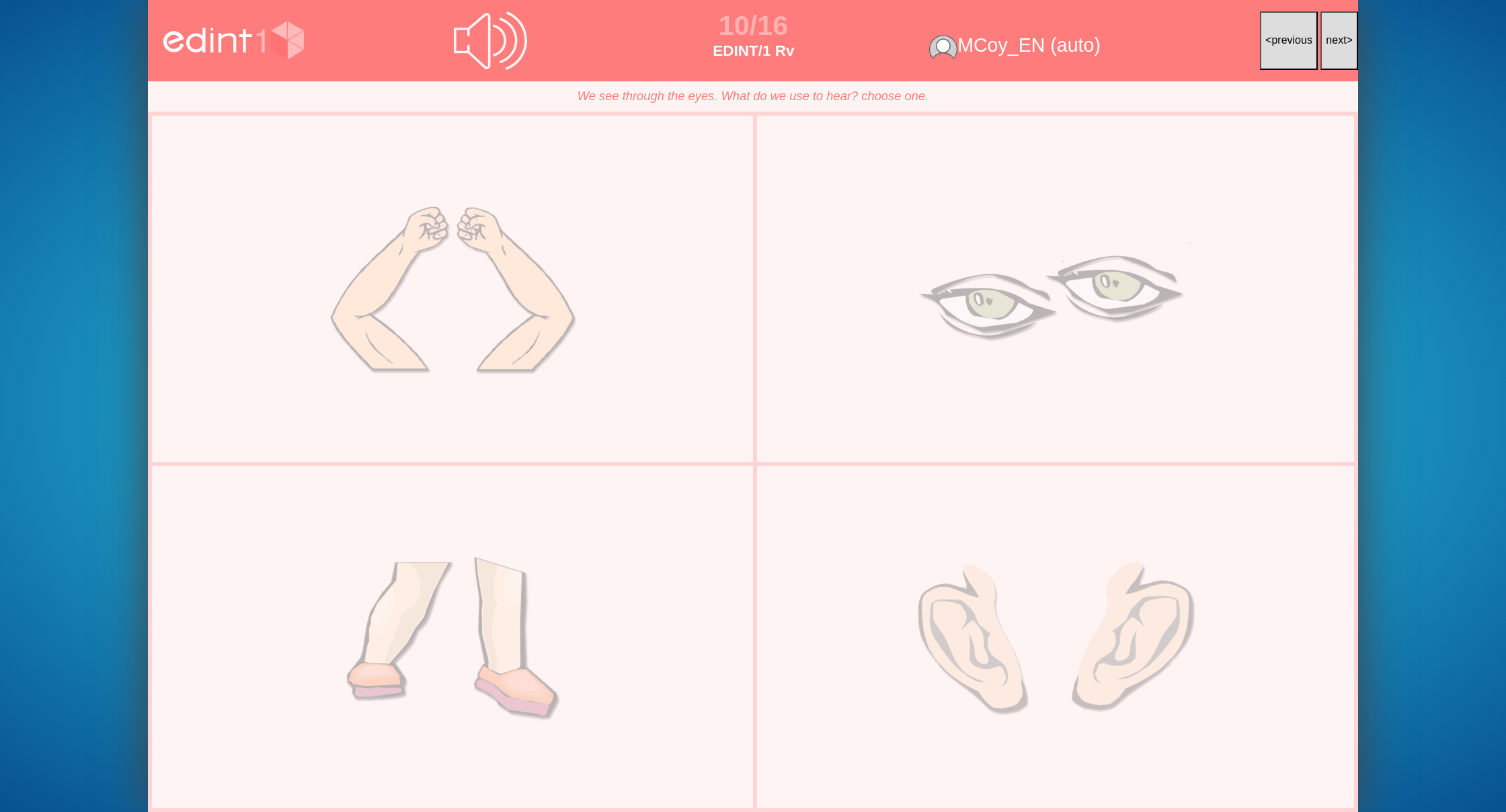
scroll to position [1, 0]
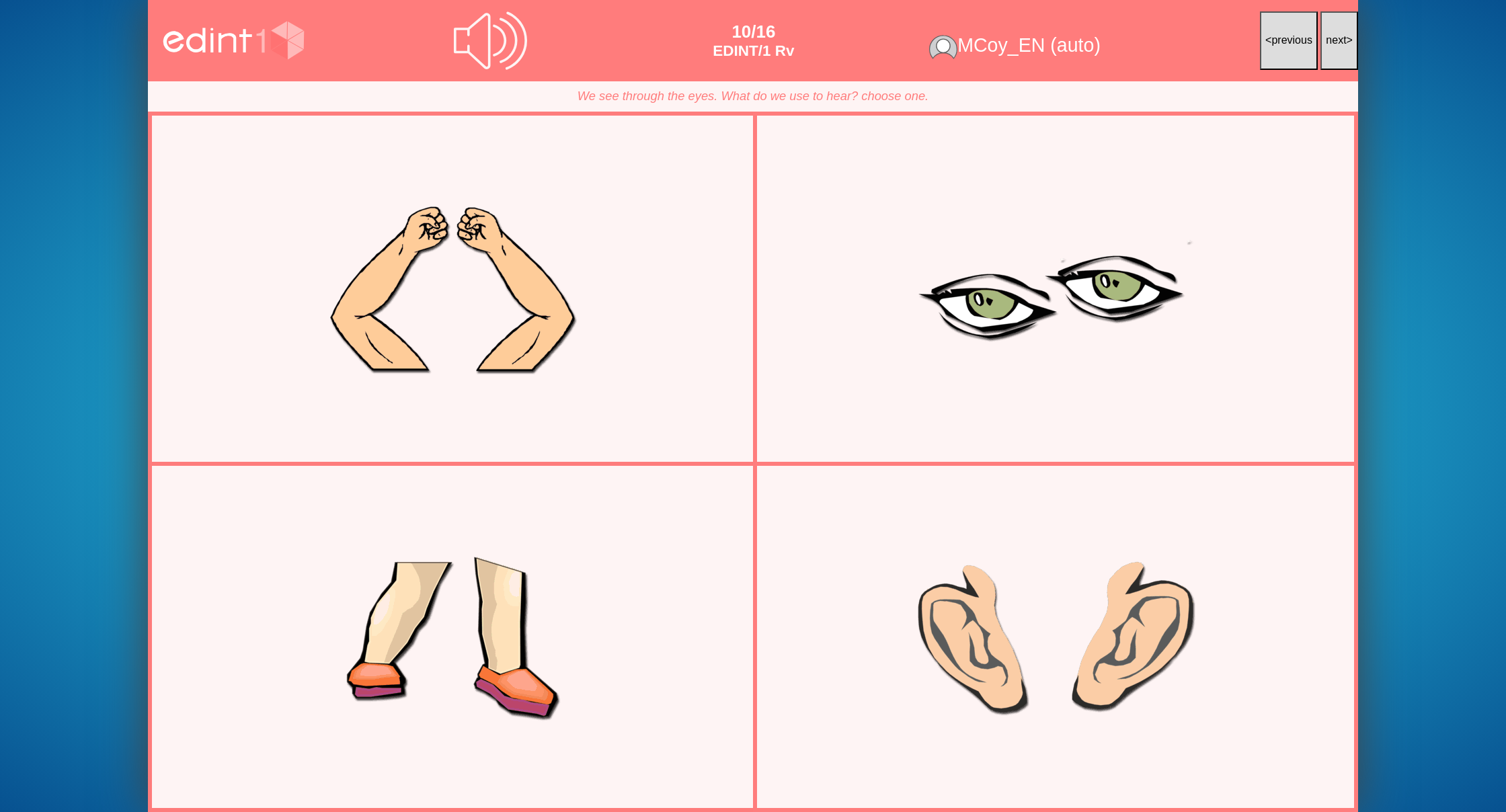
click at [1326, 38] on span "next" at bounding box center [1336, 40] width 21 height 11
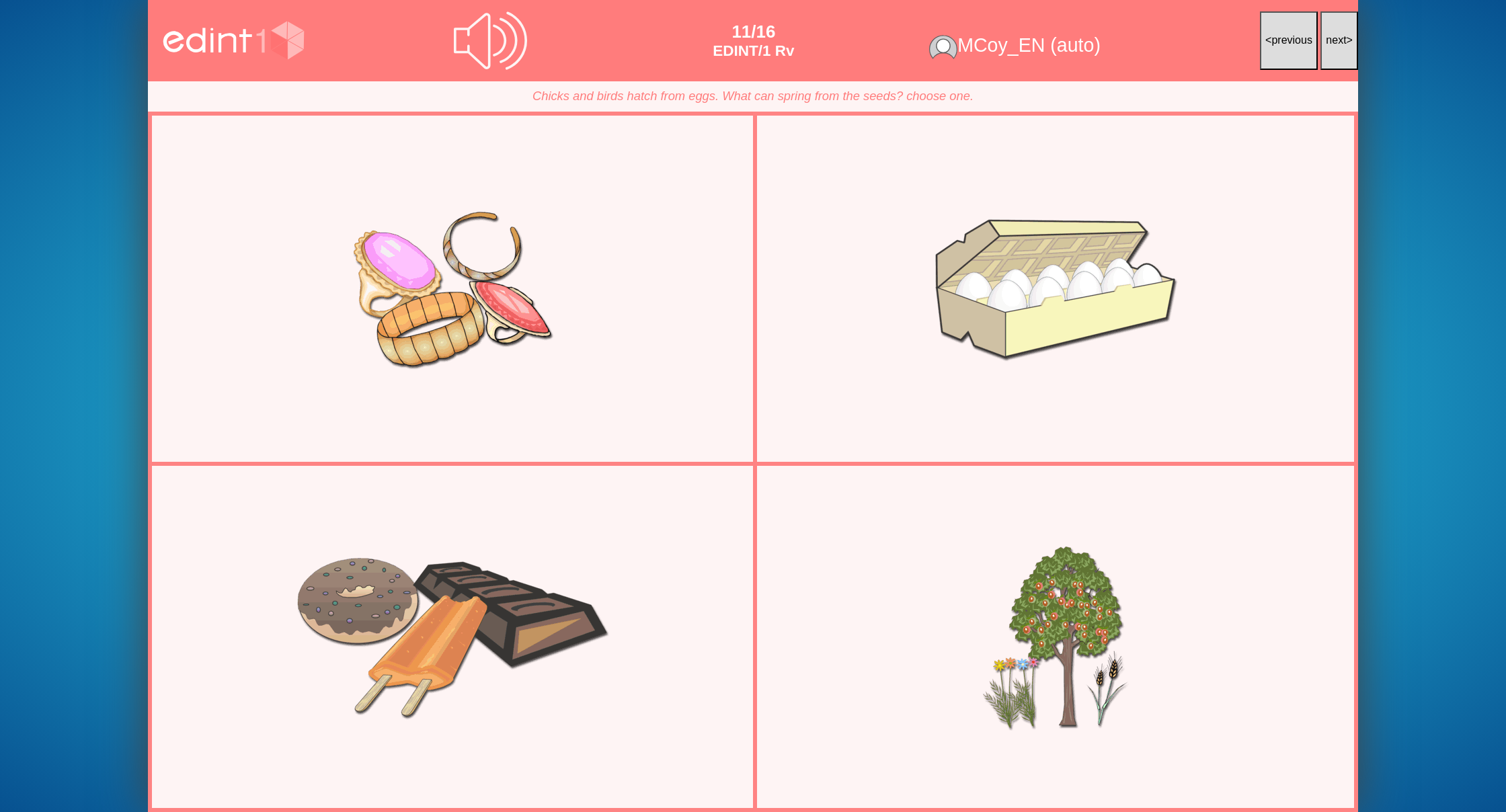
click at [1326, 38] on span "next" at bounding box center [1336, 40] width 21 height 11
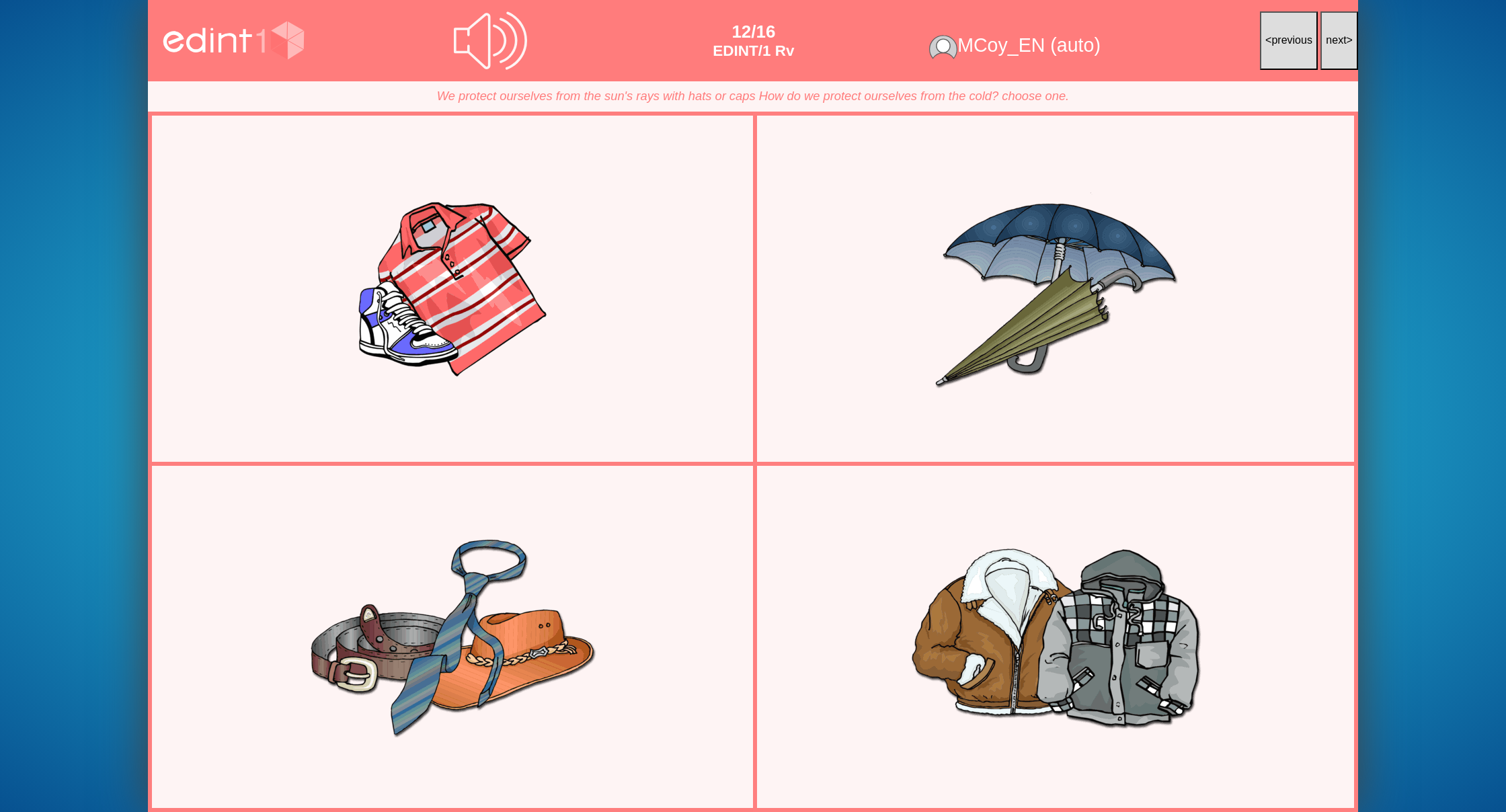
click at [1326, 38] on span "next" at bounding box center [1336, 40] width 21 height 11
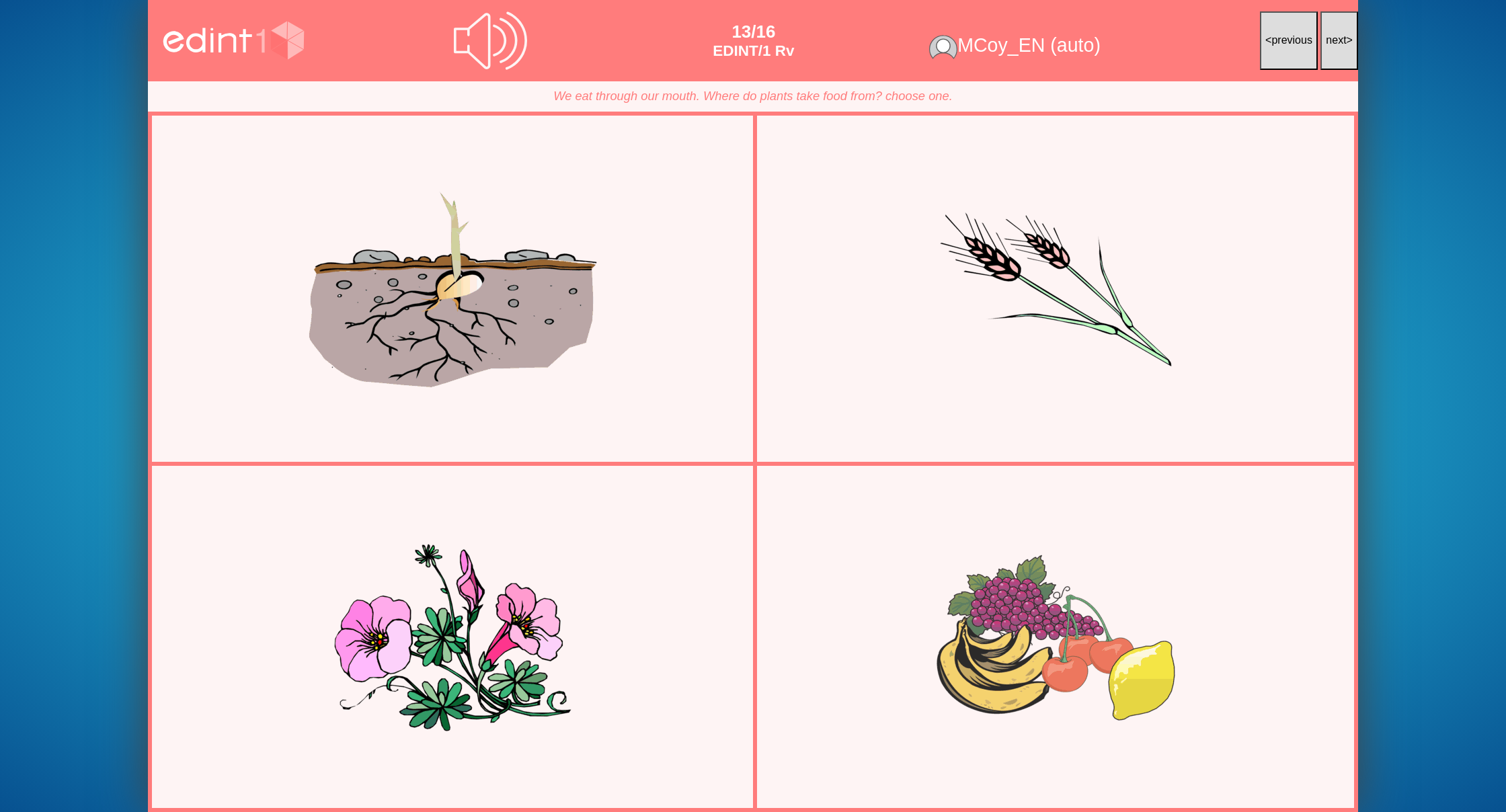
click at [1330, 31] on button "next >" at bounding box center [1339, 40] width 38 height 59
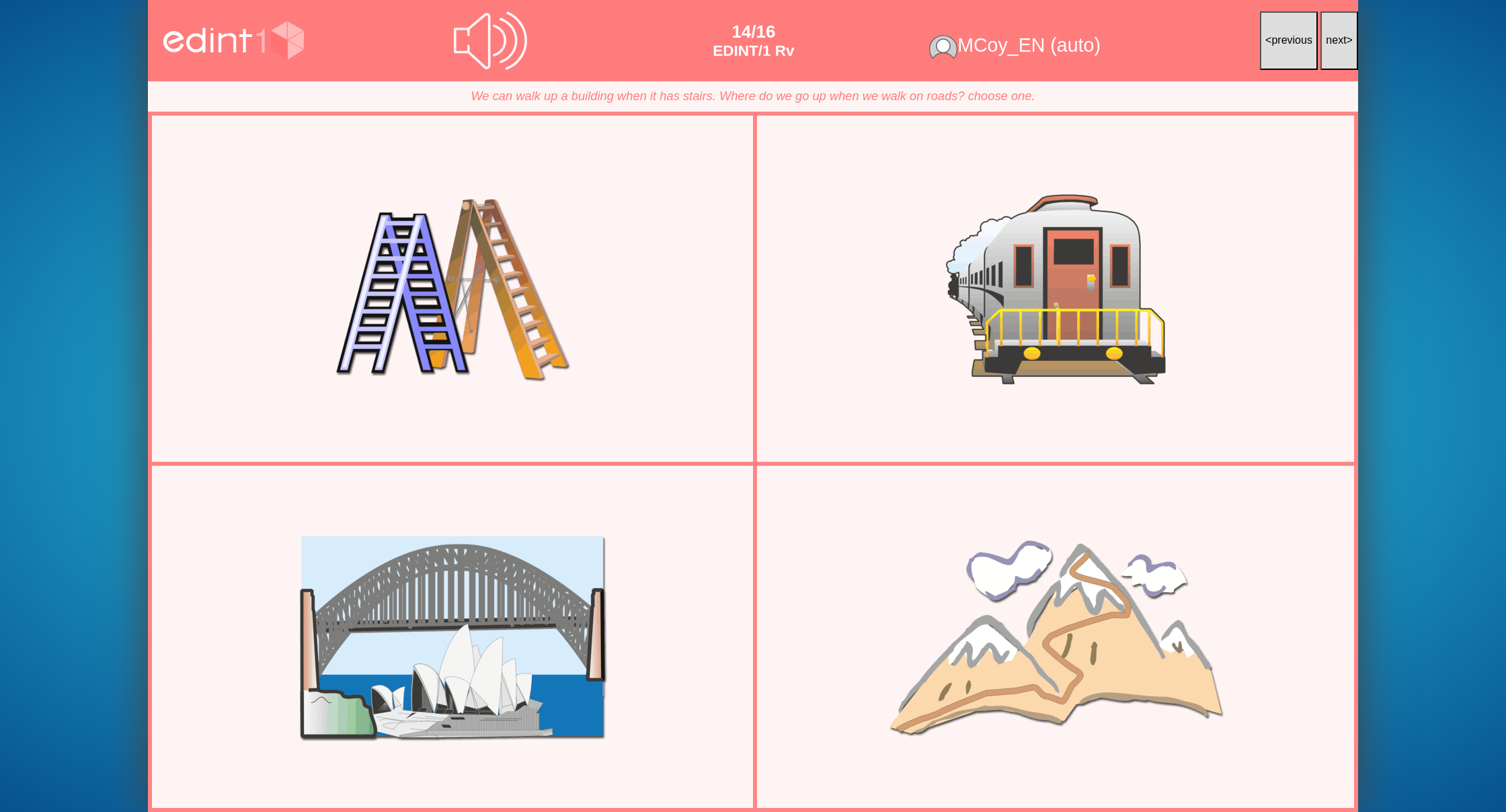
scroll to position [0, 0]
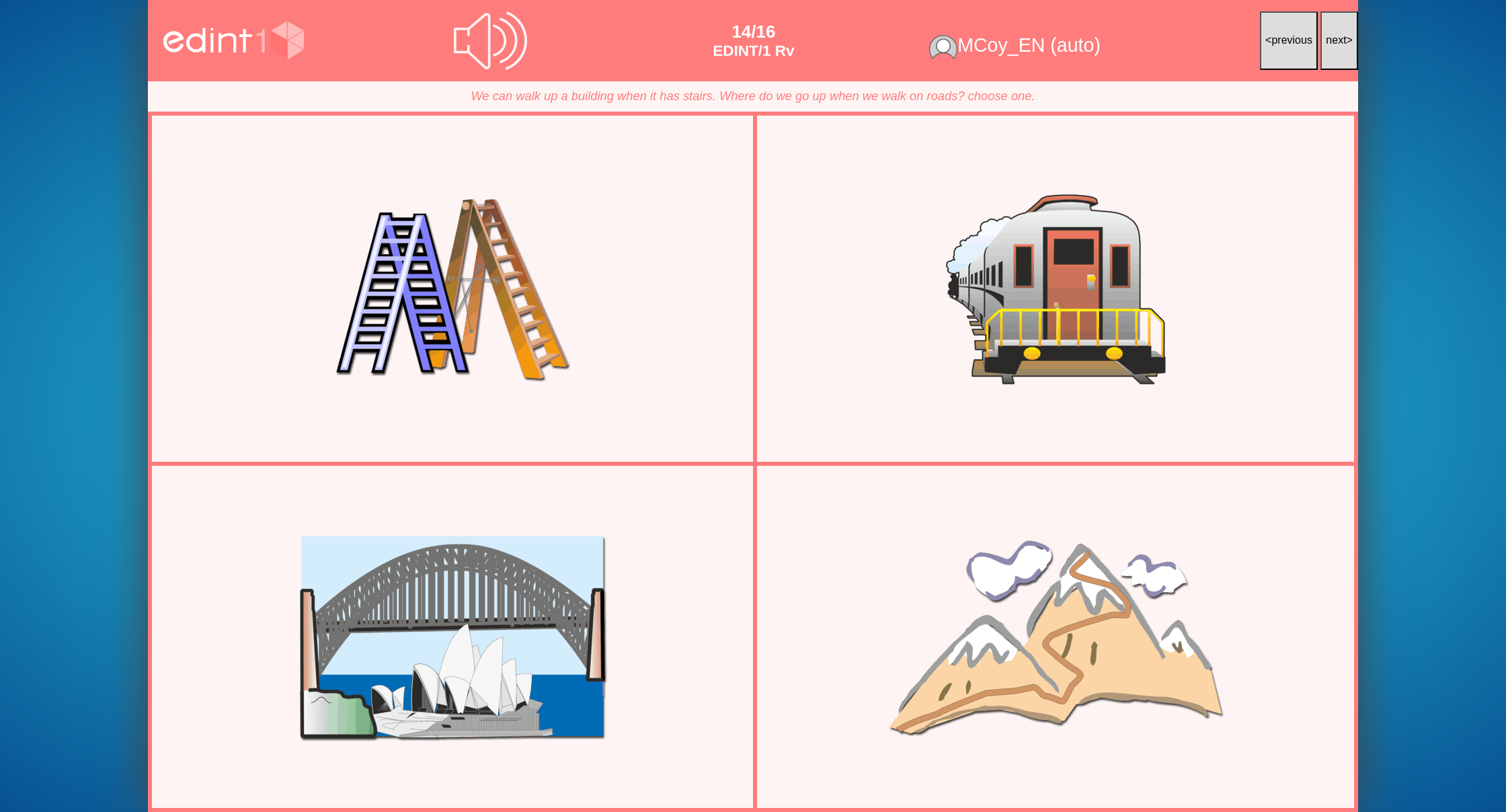
click at [1341, 44] on span "next" at bounding box center [1336, 40] width 21 height 11
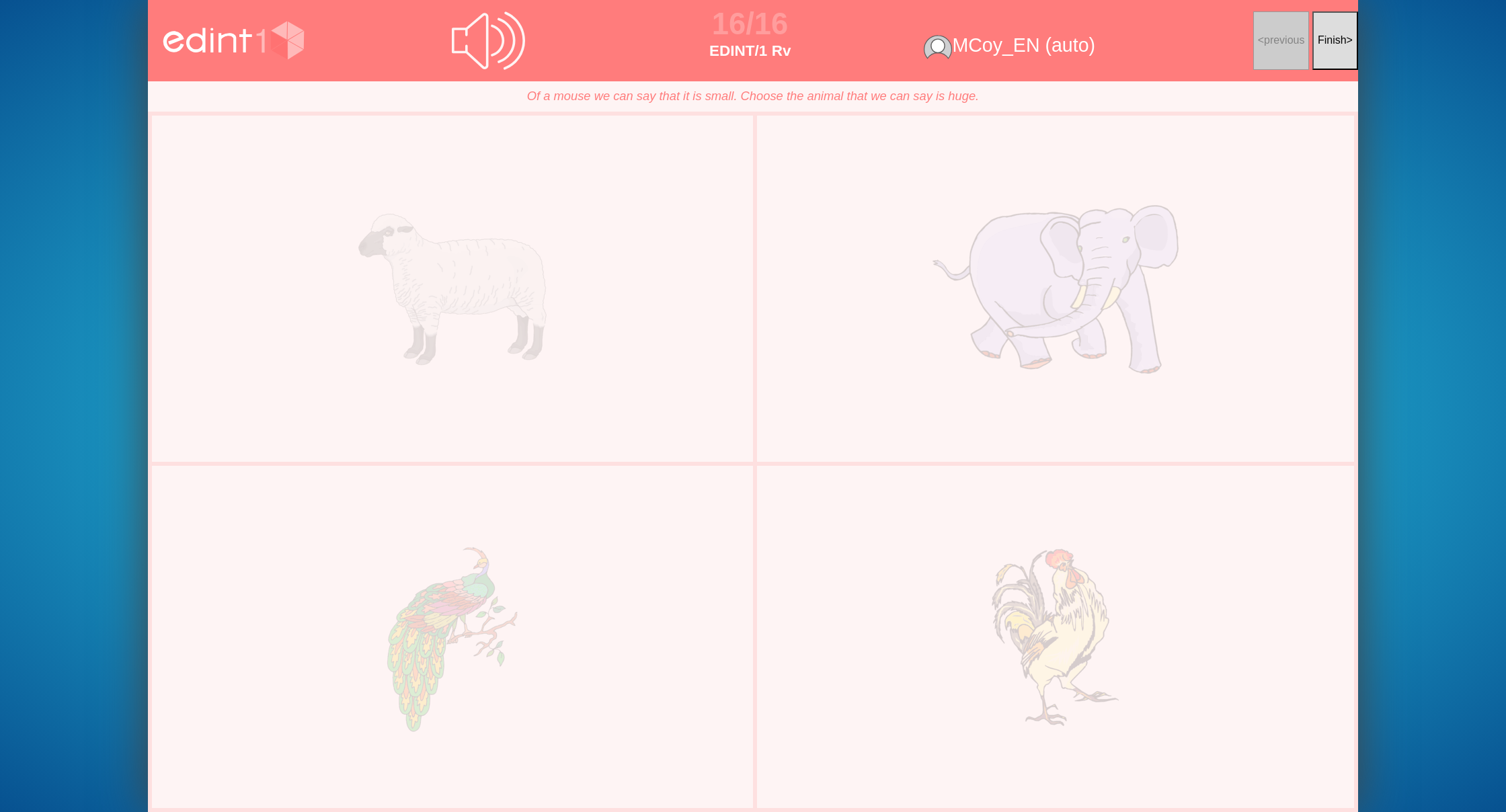
click at [1334, 45] on span "Finish" at bounding box center [1332, 40] width 29 height 11
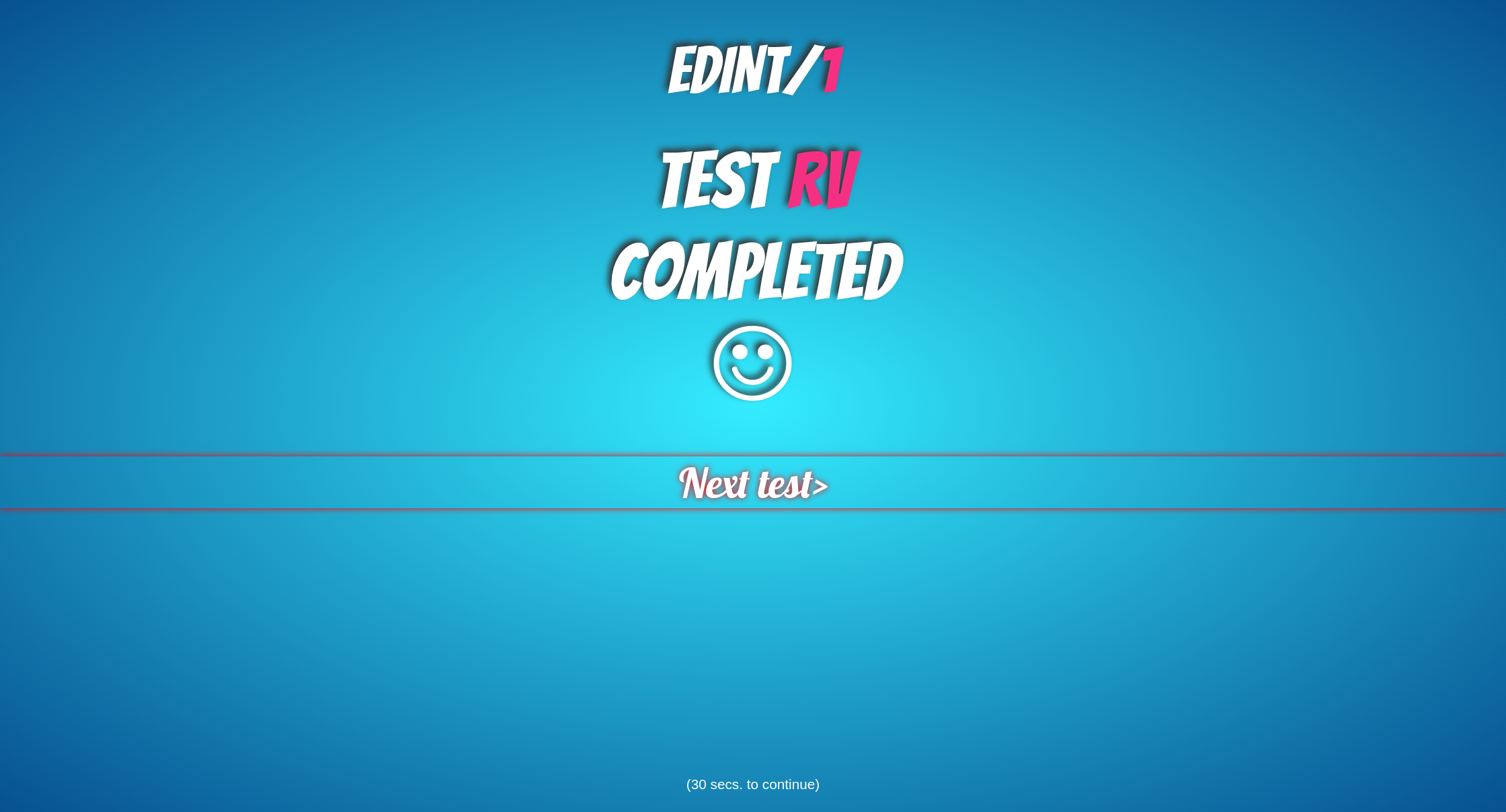
click at [802, 486] on span "Next test" at bounding box center [746, 482] width 134 height 51
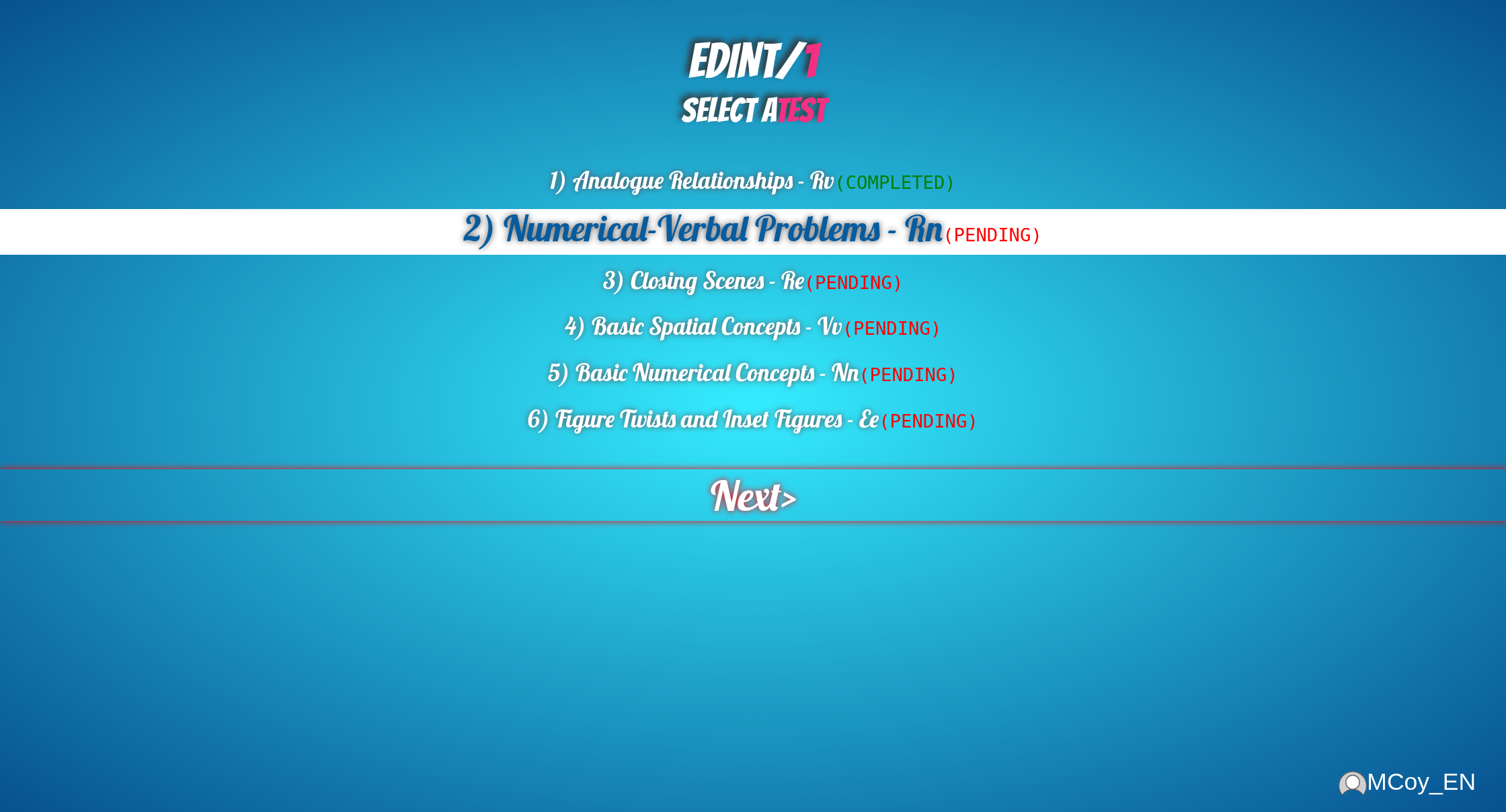
click at [802, 486] on div "Next >" at bounding box center [753, 494] width 1506 height 51
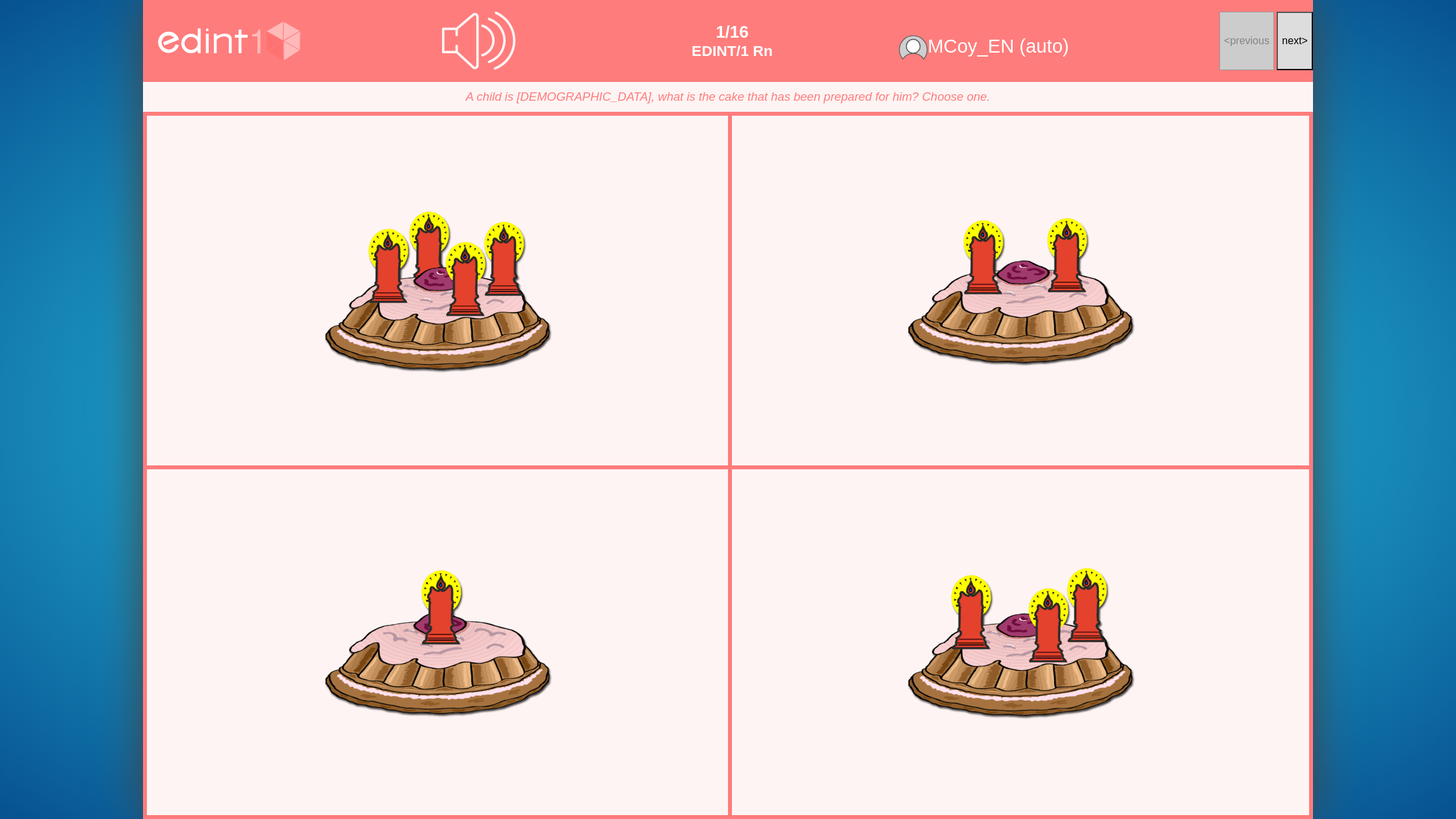
click at [1289, 37] on span "next" at bounding box center [1292, 41] width 20 height 11
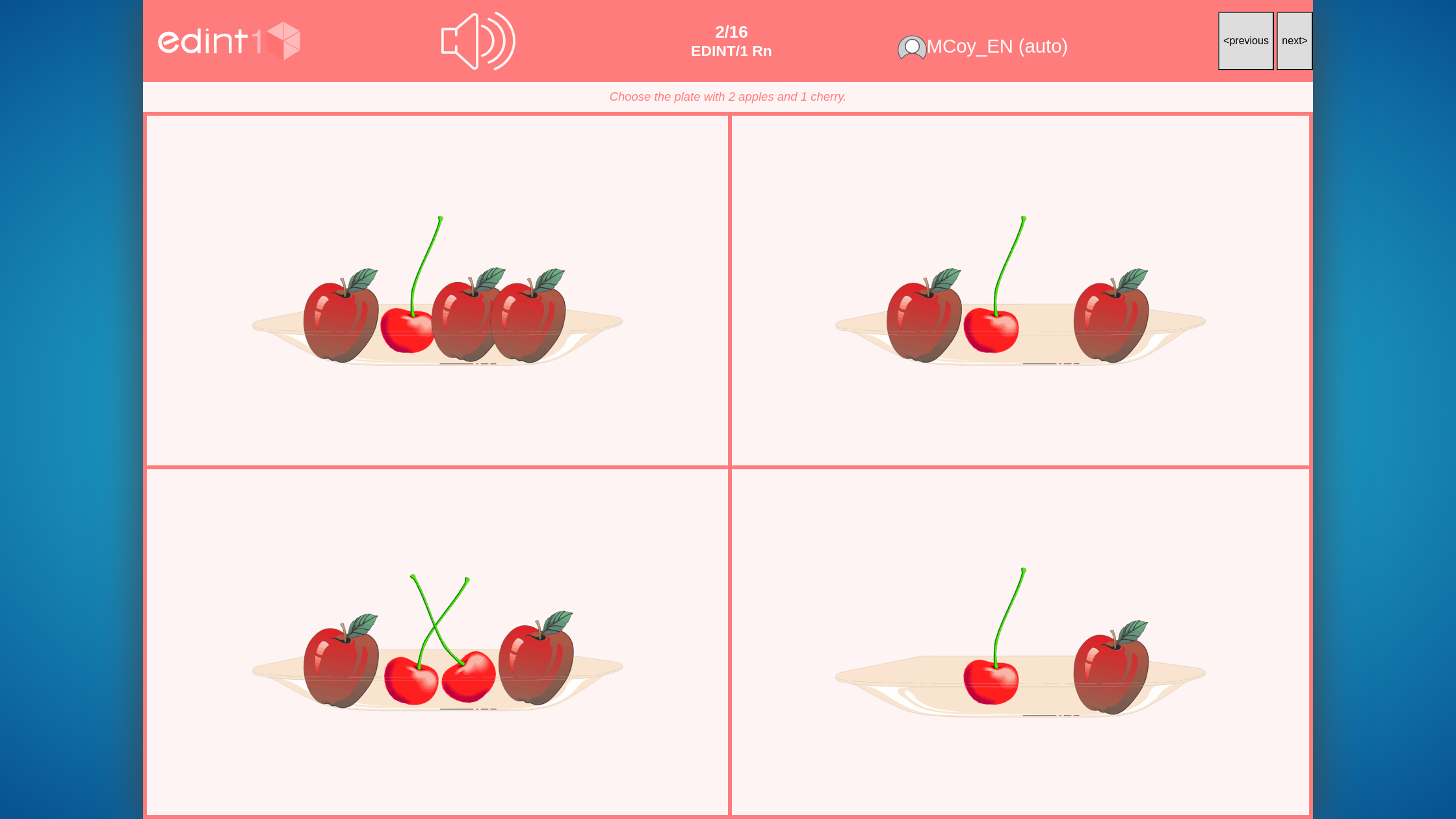
click at [1289, 37] on span "next" at bounding box center [1292, 41] width 20 height 11
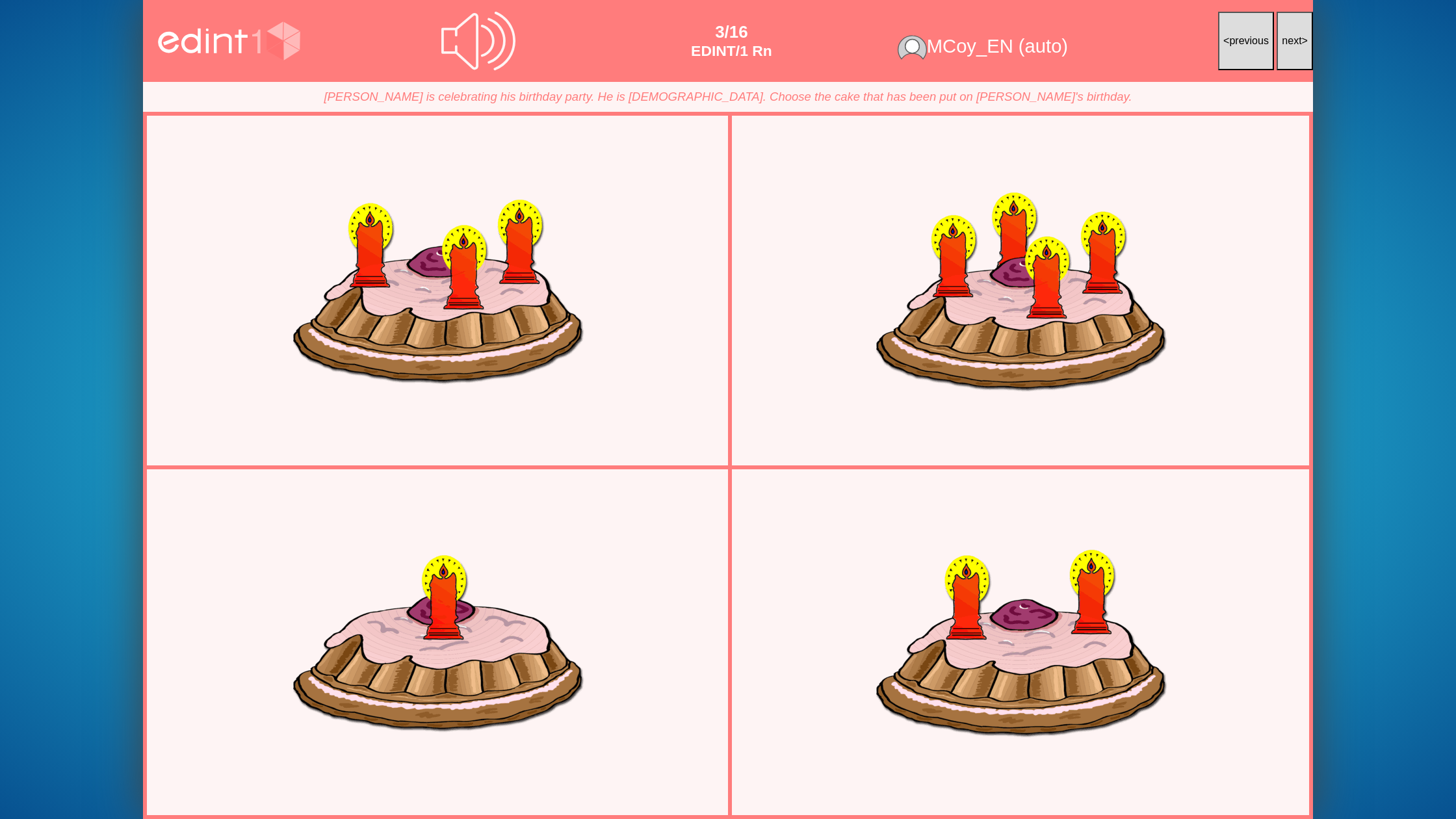
click at [1289, 37] on span "next" at bounding box center [1292, 41] width 20 height 11
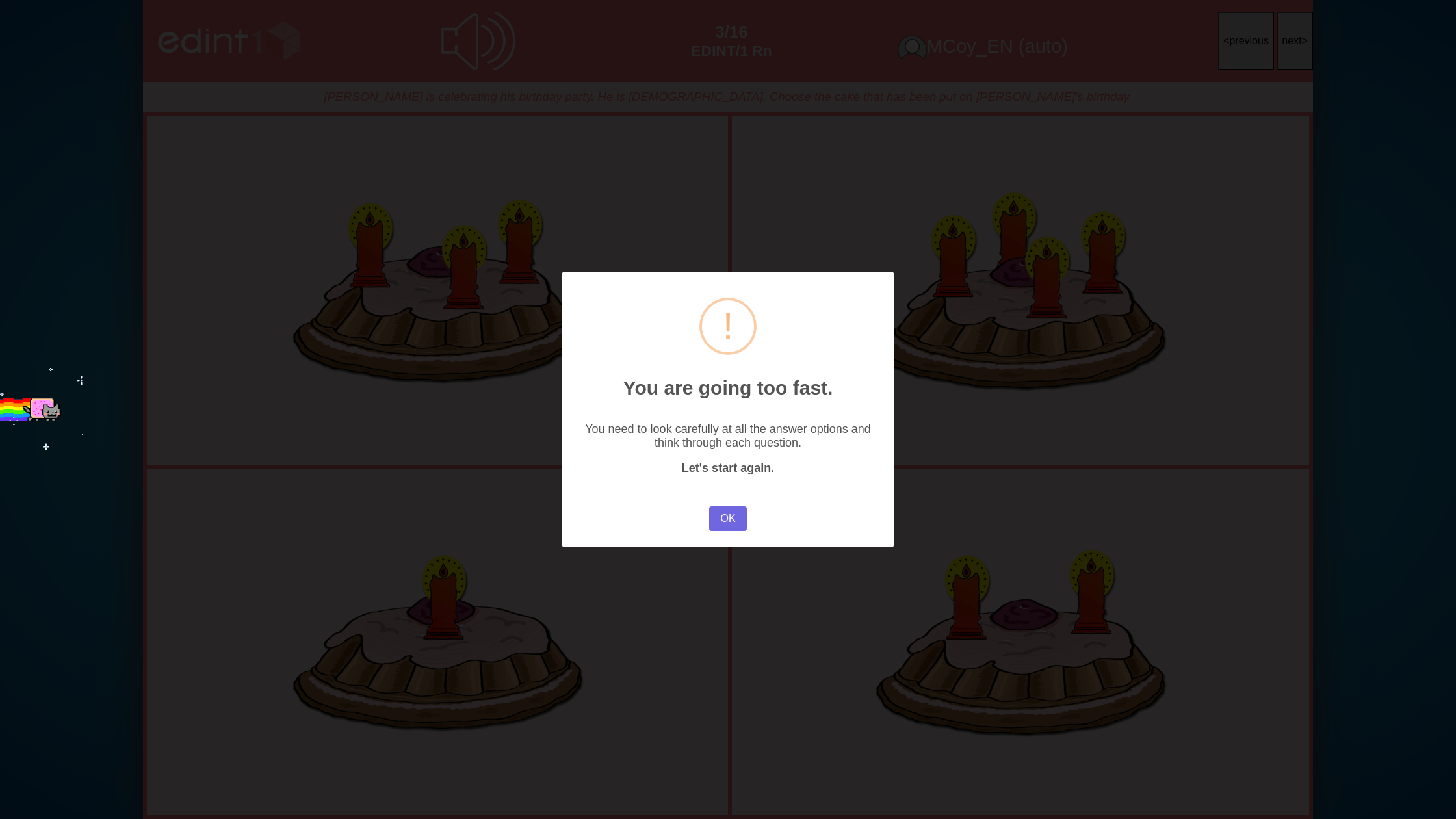
click at [1289, 37] on div "× ! You are going too fast. You need to look carefully at all the answer option…" at bounding box center [728, 409] width 1456 height 819
click at [737, 518] on button "OK" at bounding box center [727, 518] width 37 height 24
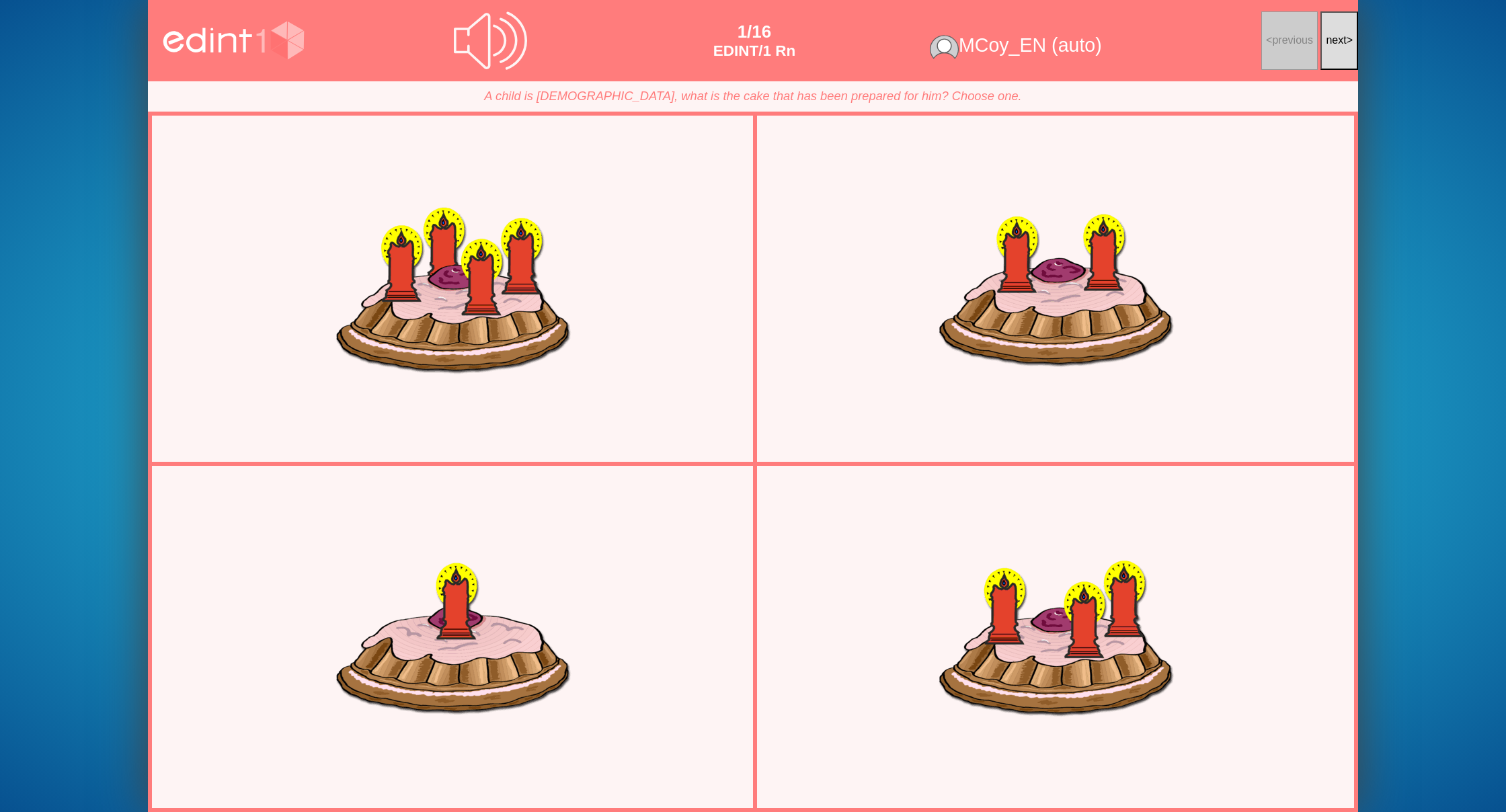
click at [1352, 41] on button "next >" at bounding box center [1339, 40] width 38 height 59
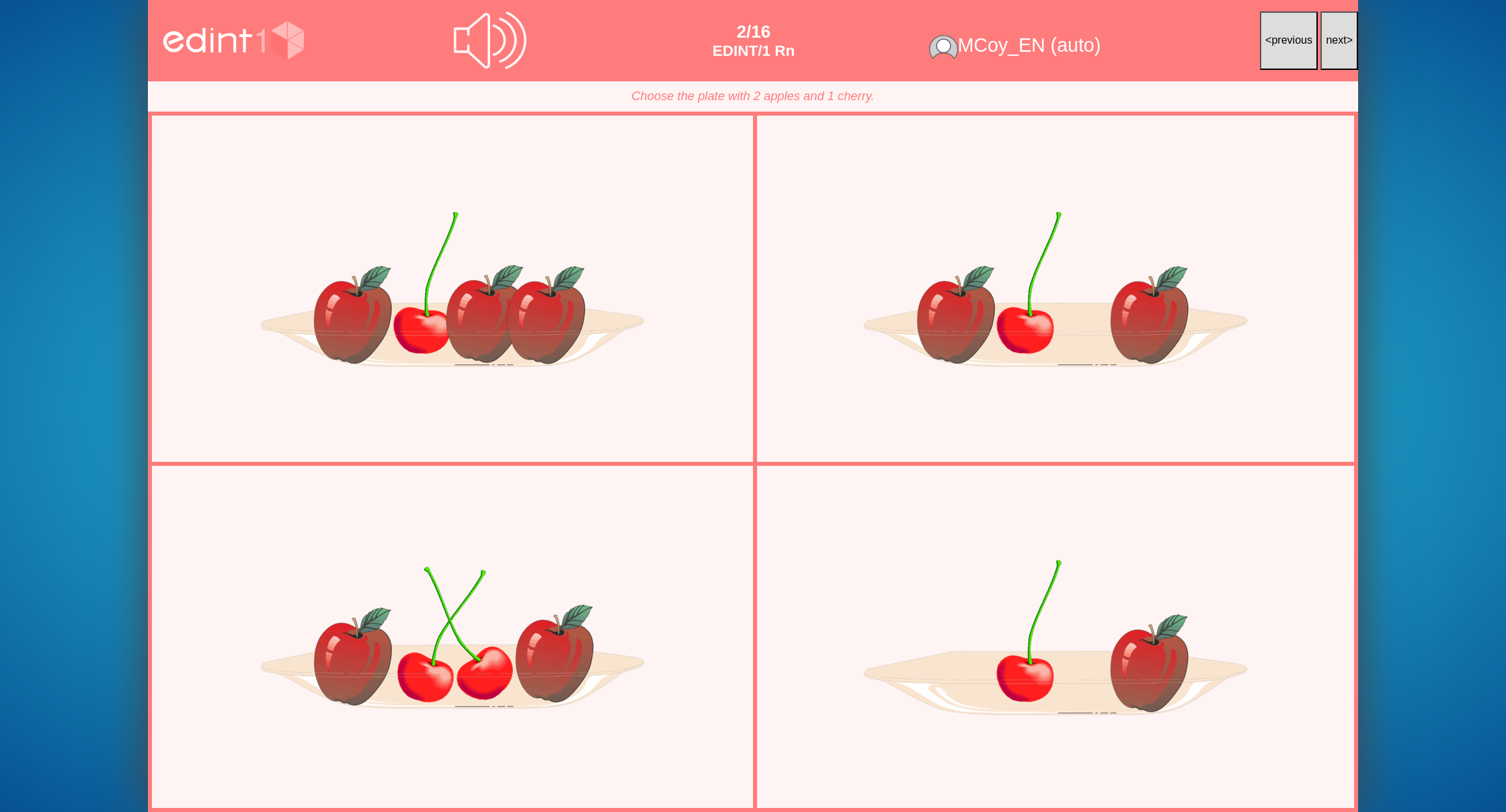
scroll to position [1, 0]
click at [1348, 42] on button "next >" at bounding box center [1339, 40] width 38 height 59
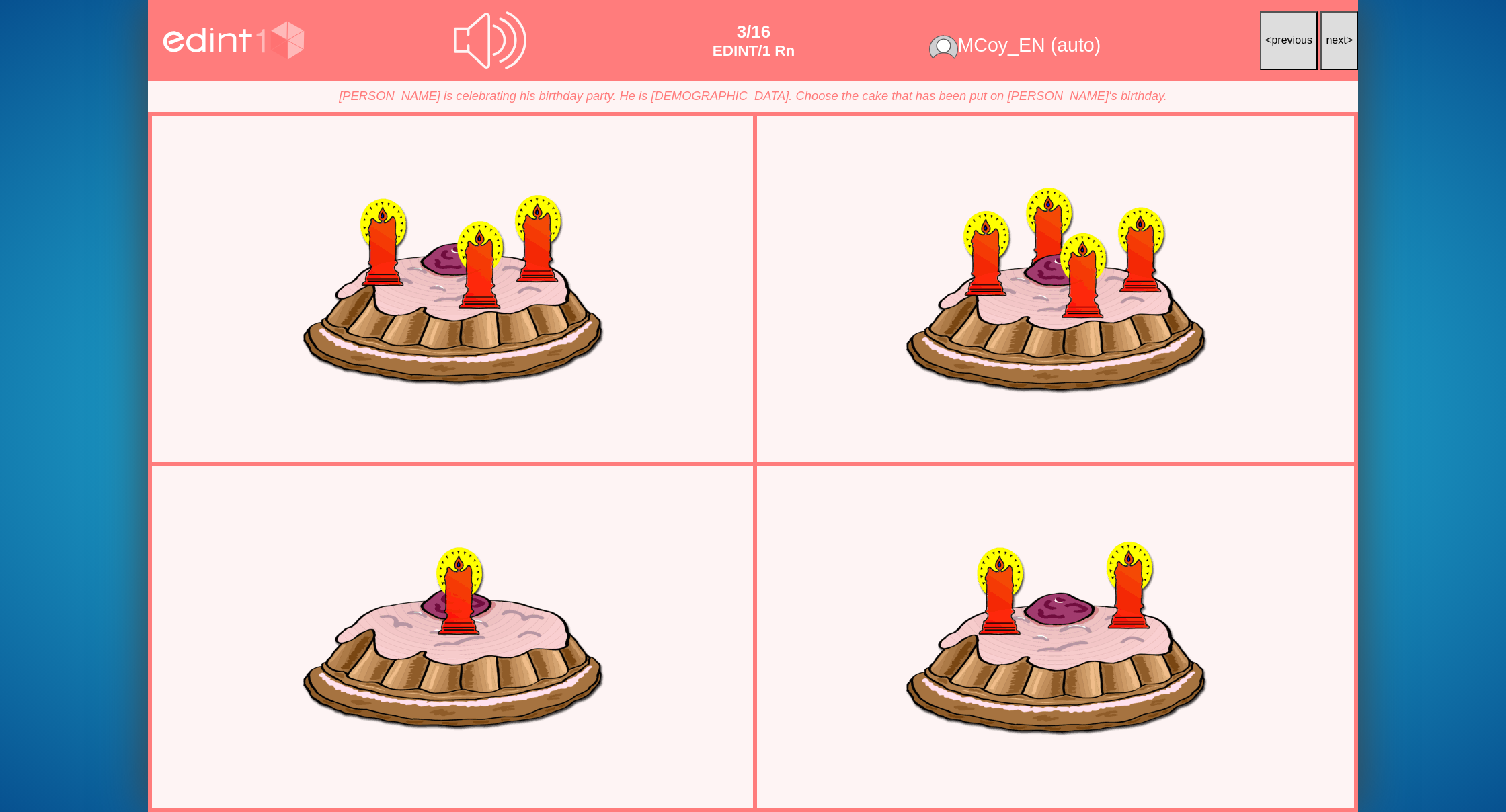
click at [1347, 42] on button "next >" at bounding box center [1339, 40] width 38 height 59
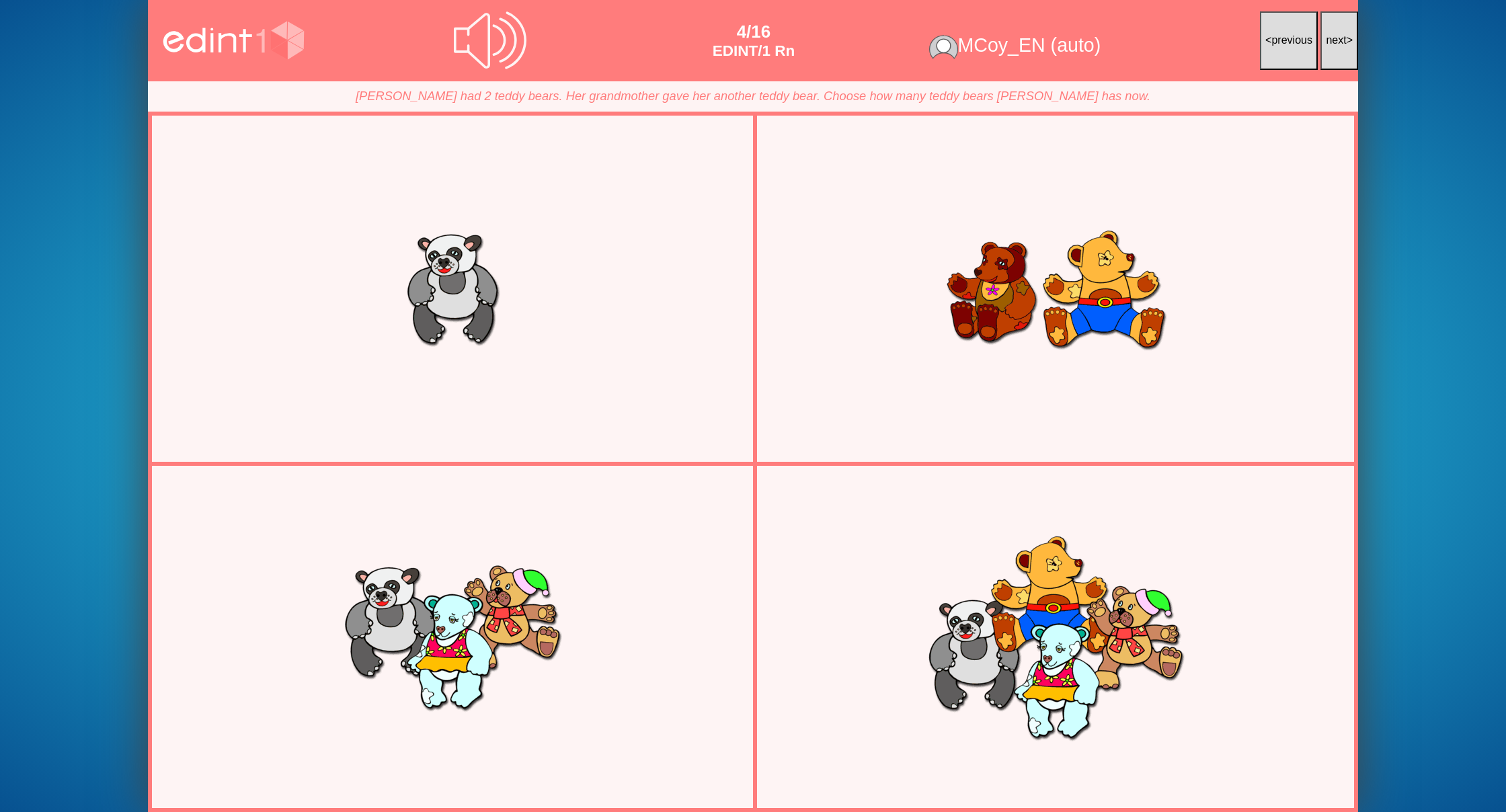
click at [1347, 42] on button "next >" at bounding box center [1339, 40] width 38 height 59
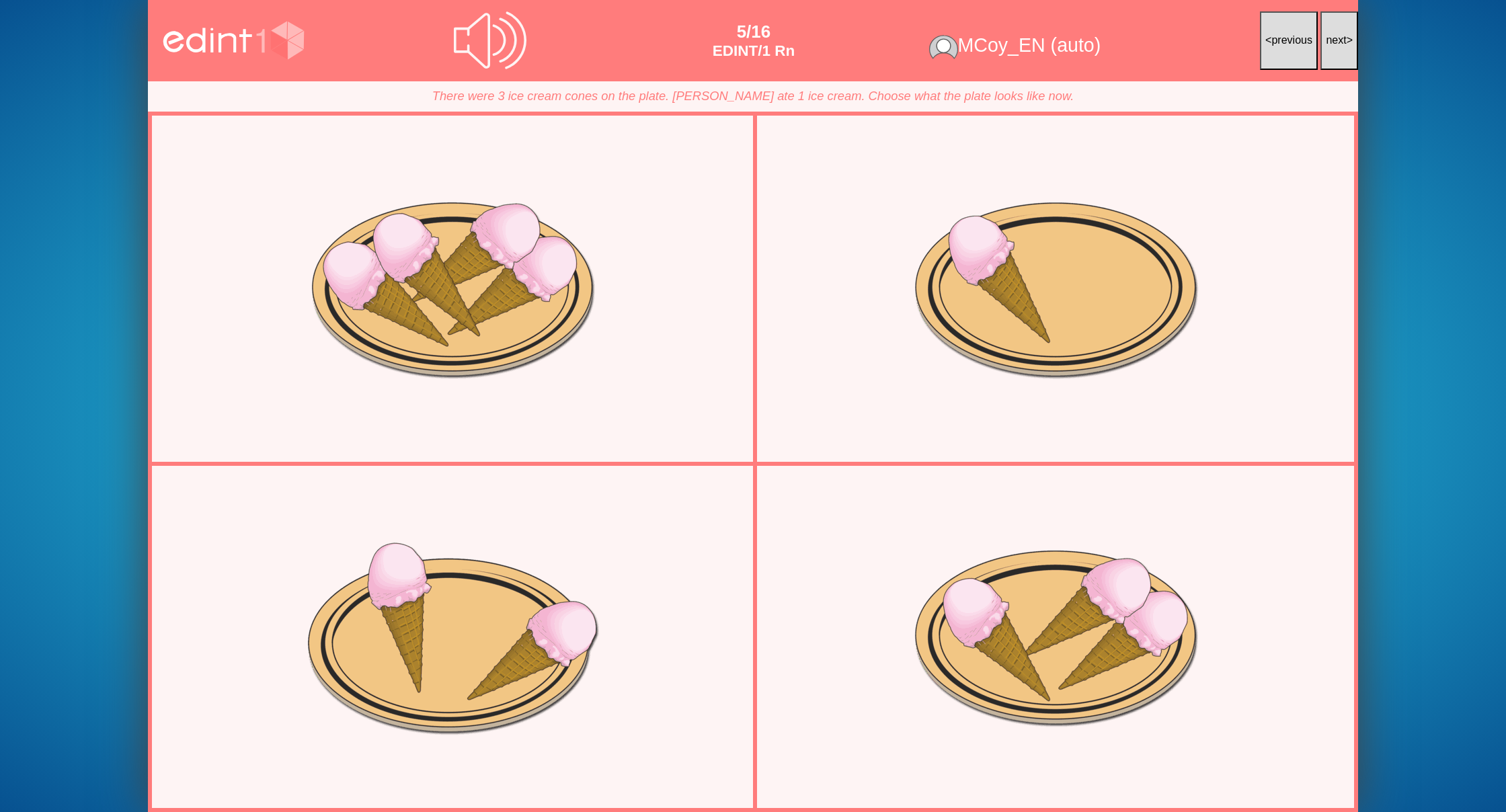
click at [1347, 42] on button "next >" at bounding box center [1339, 40] width 38 height 59
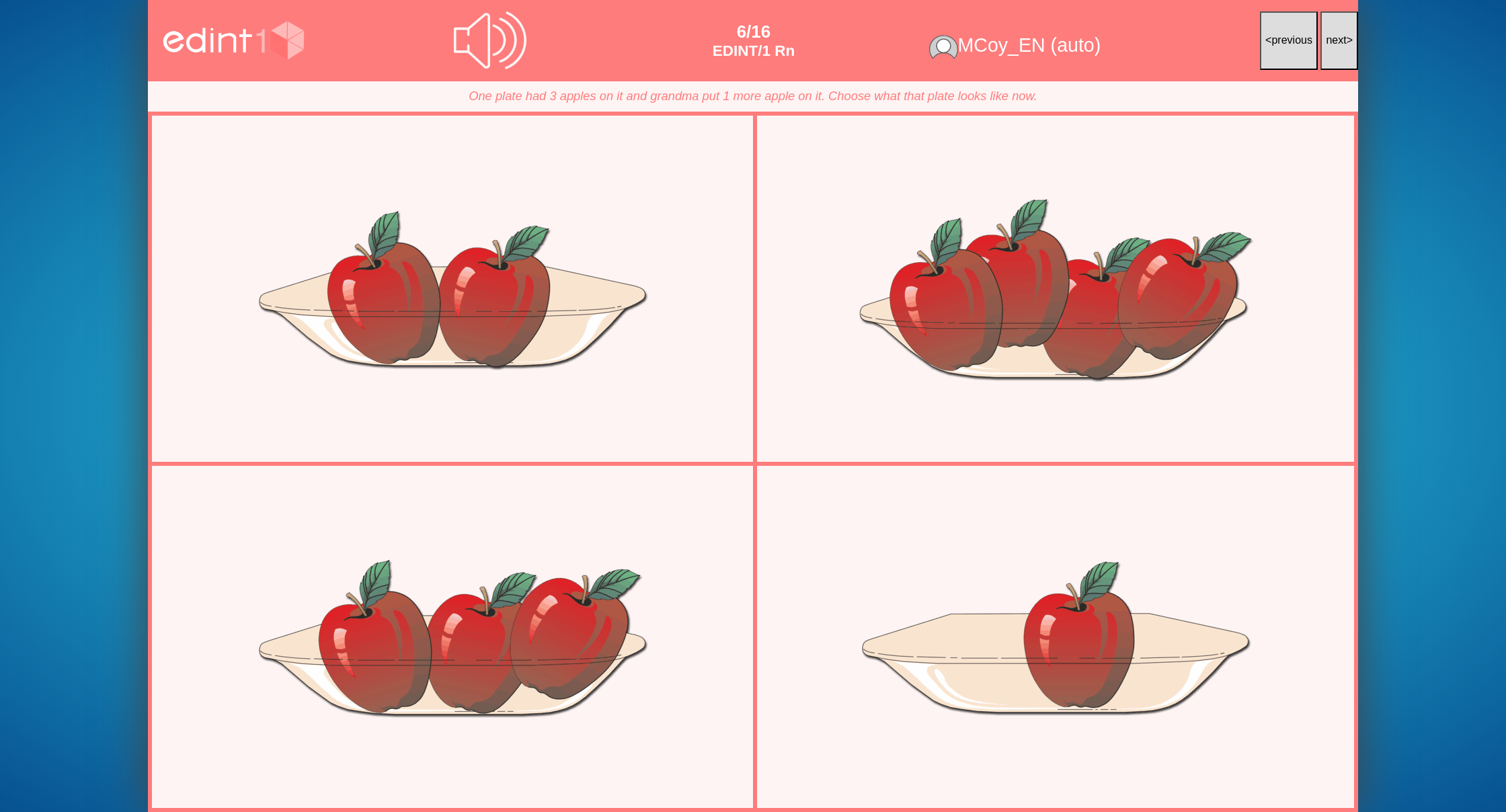
click at [1347, 42] on button "next >" at bounding box center [1339, 40] width 38 height 59
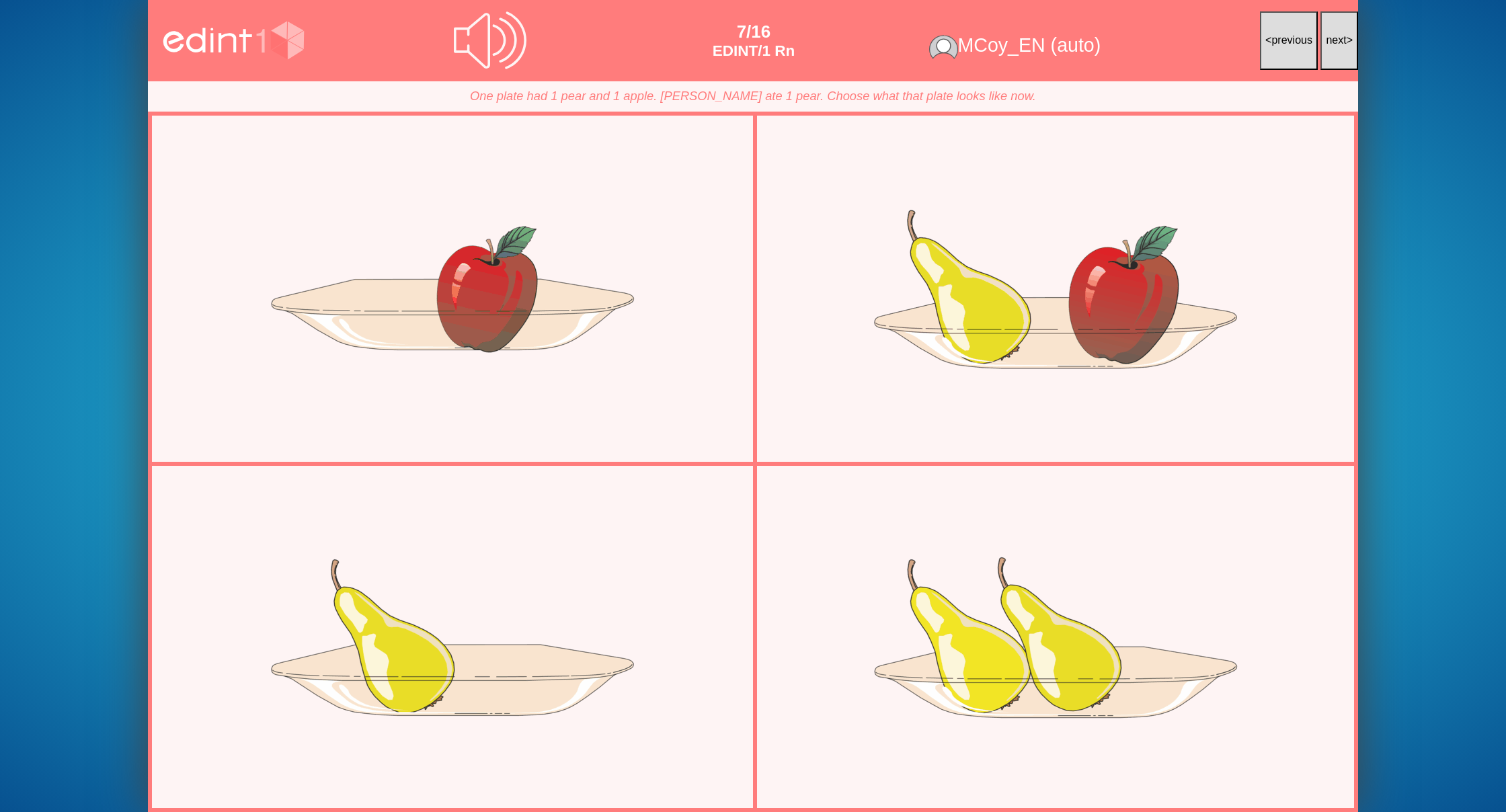
click at [1347, 42] on button "next >" at bounding box center [1339, 40] width 38 height 59
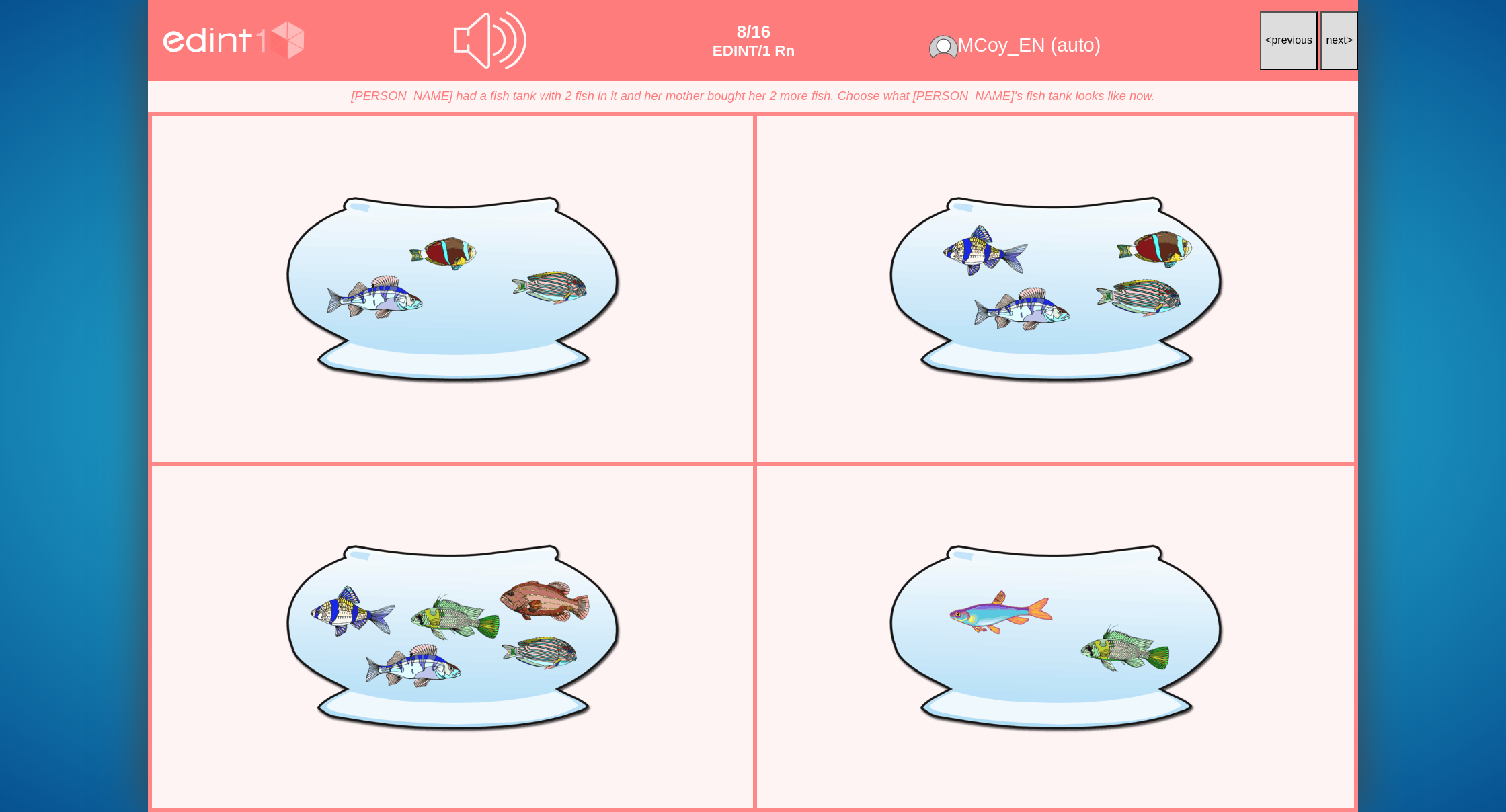
click at [1347, 42] on button "next >" at bounding box center [1339, 40] width 38 height 59
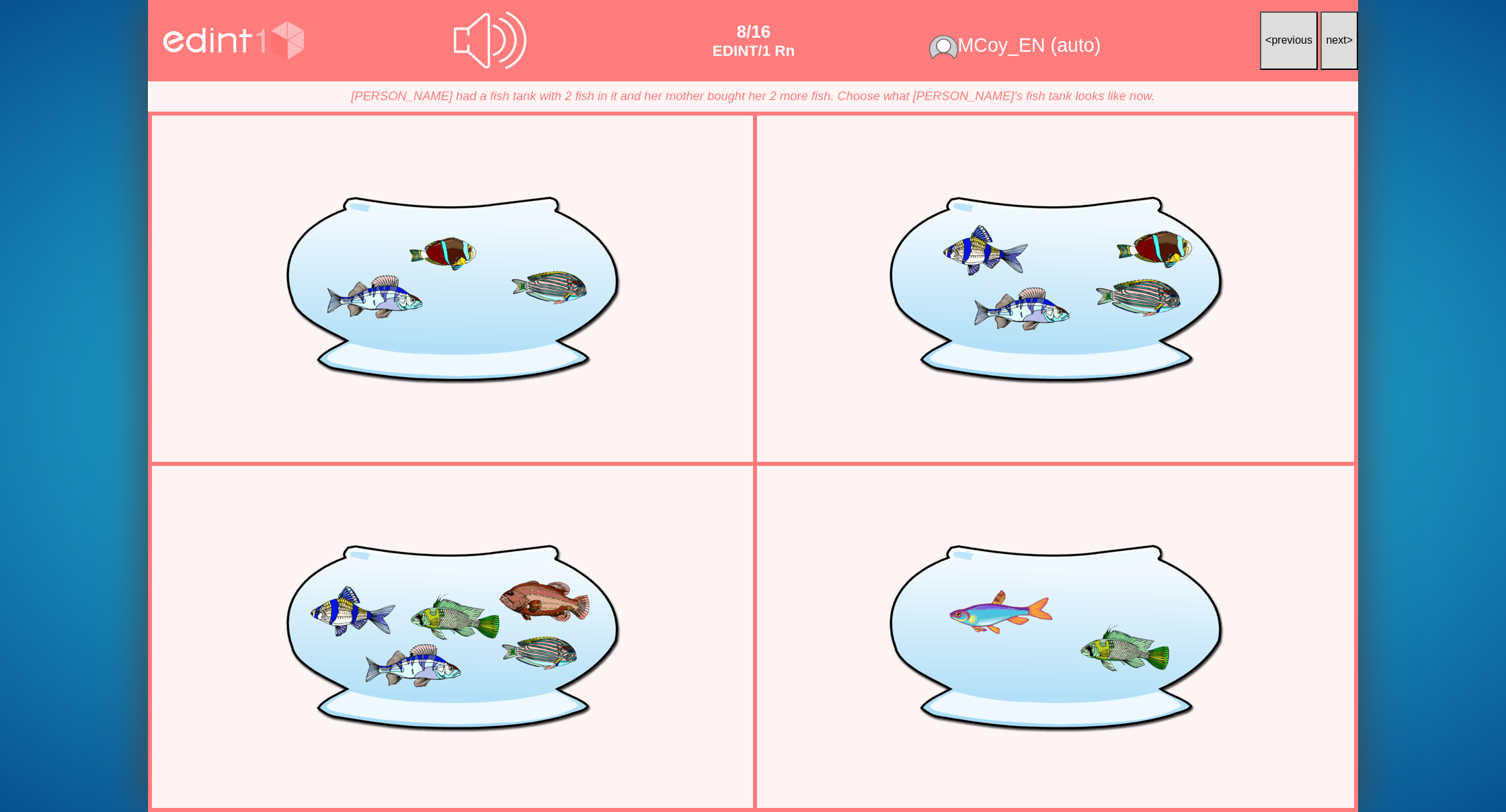
click at [1347, 42] on button "next >" at bounding box center [1339, 40] width 38 height 59
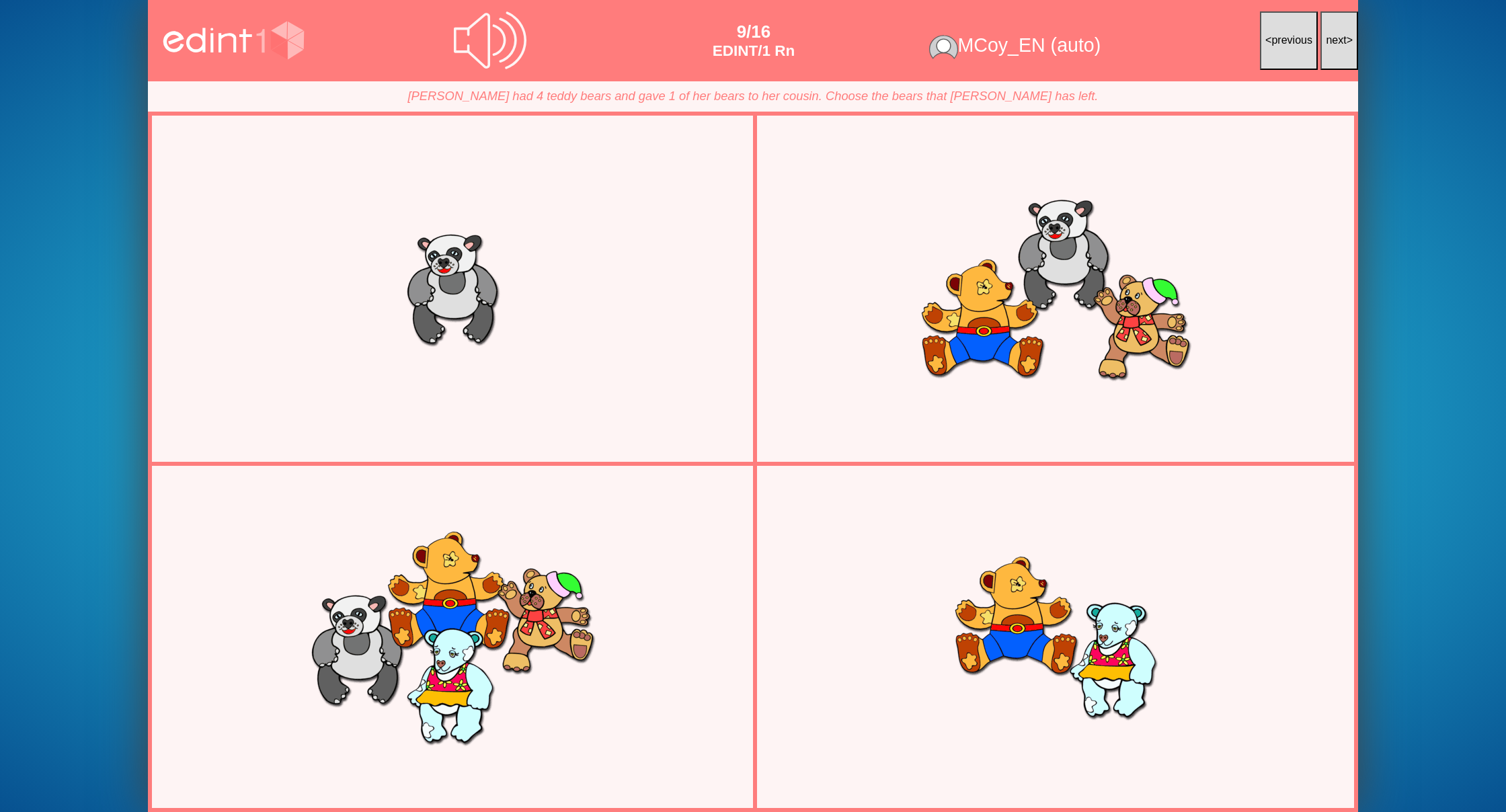
click at [1347, 42] on button "next >" at bounding box center [1339, 40] width 38 height 59
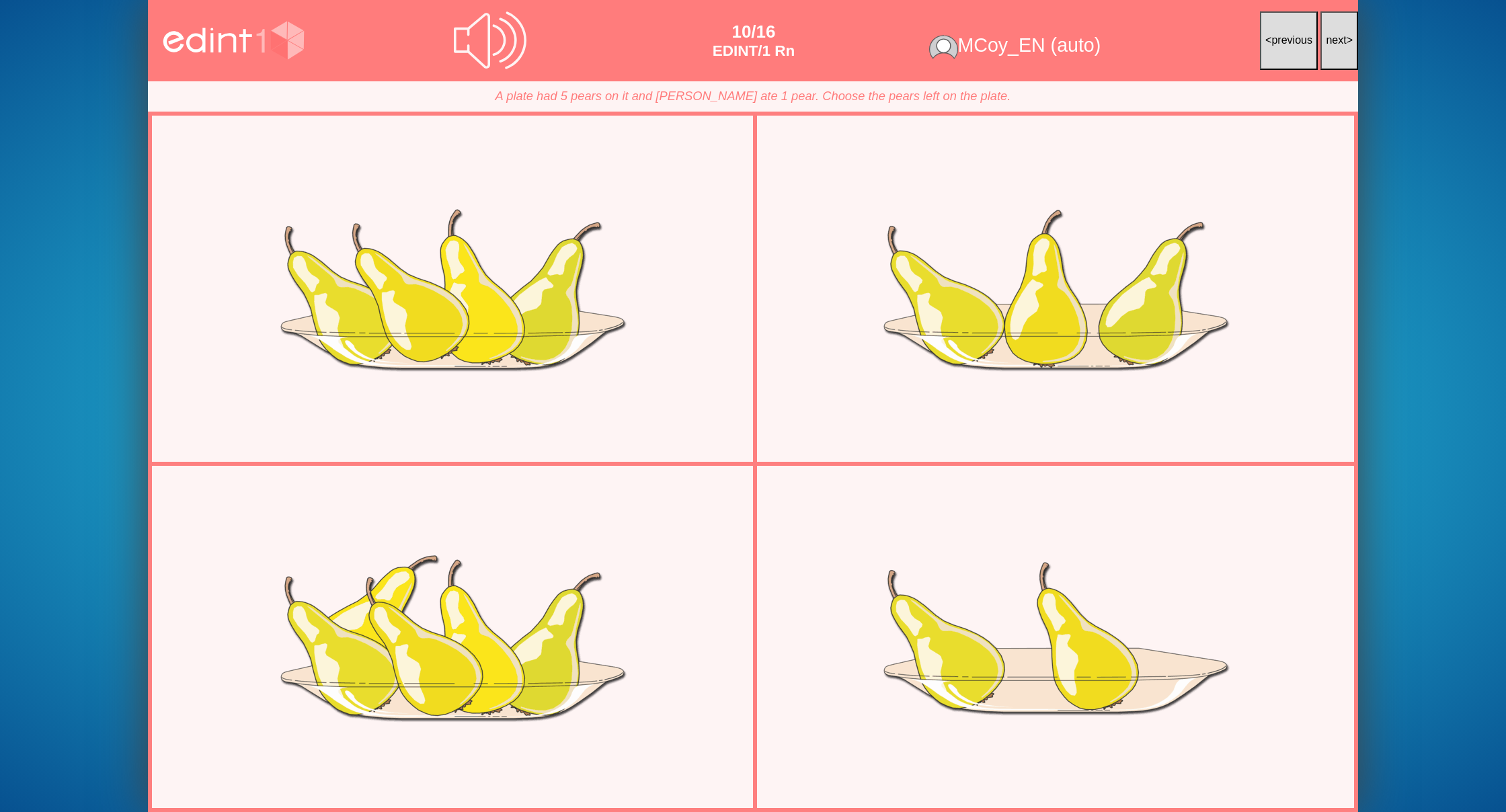
click at [1347, 42] on button "next >" at bounding box center [1339, 40] width 38 height 59
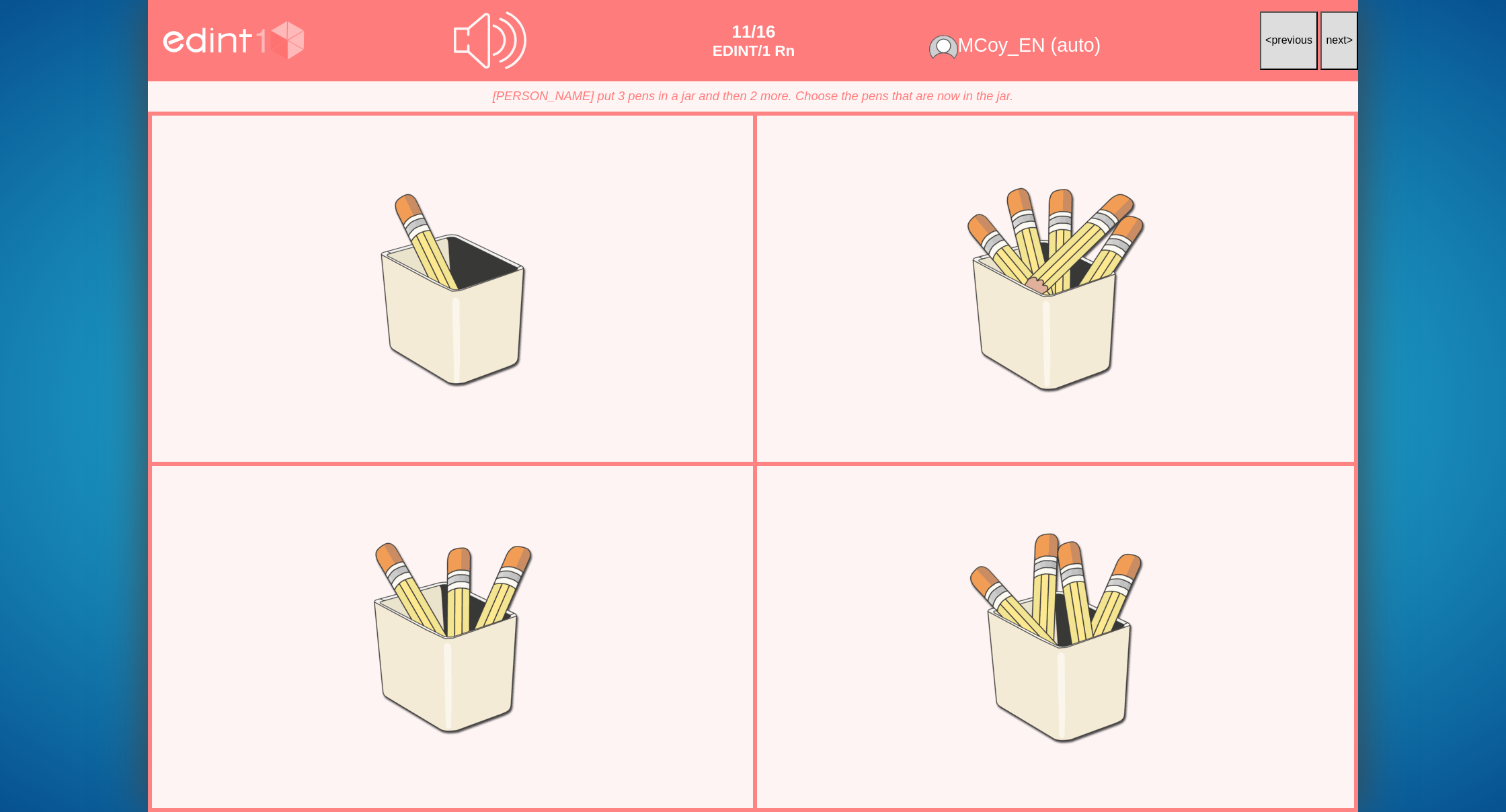
click at [1347, 42] on button "next >" at bounding box center [1339, 40] width 38 height 59
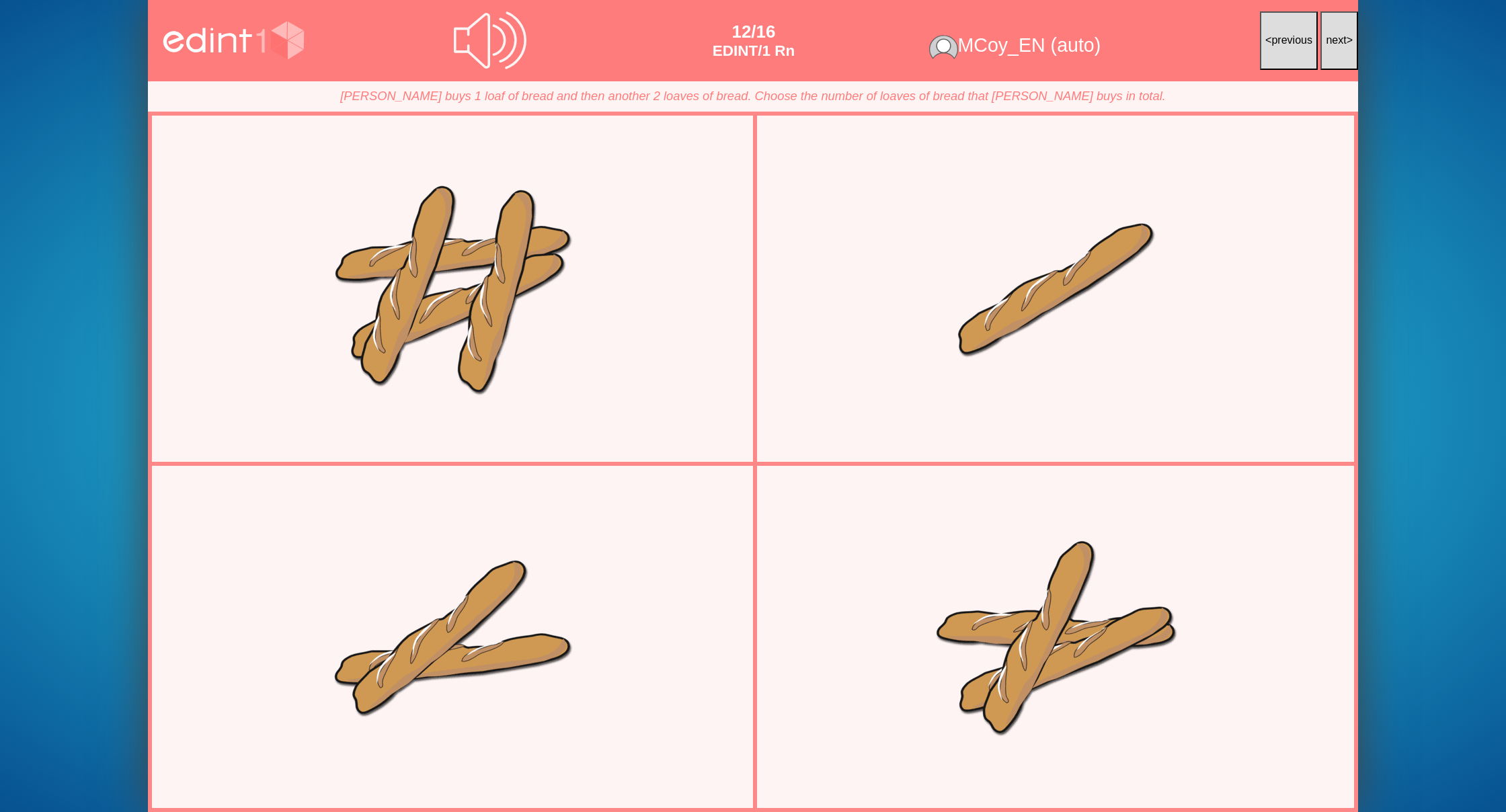
click at [1347, 42] on button "next >" at bounding box center [1339, 40] width 38 height 59
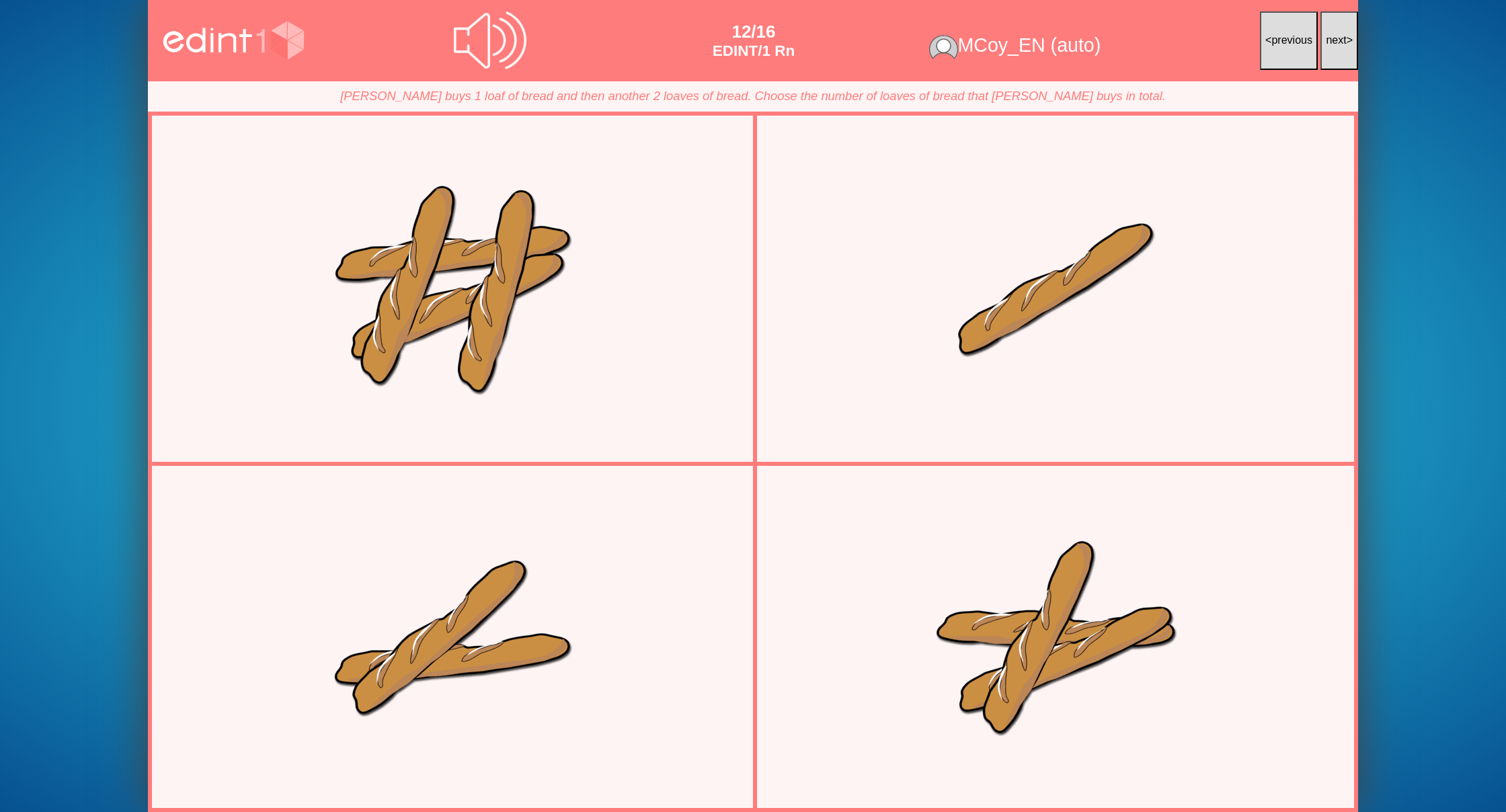
click at [1347, 42] on button "next >" at bounding box center [1339, 40] width 38 height 59
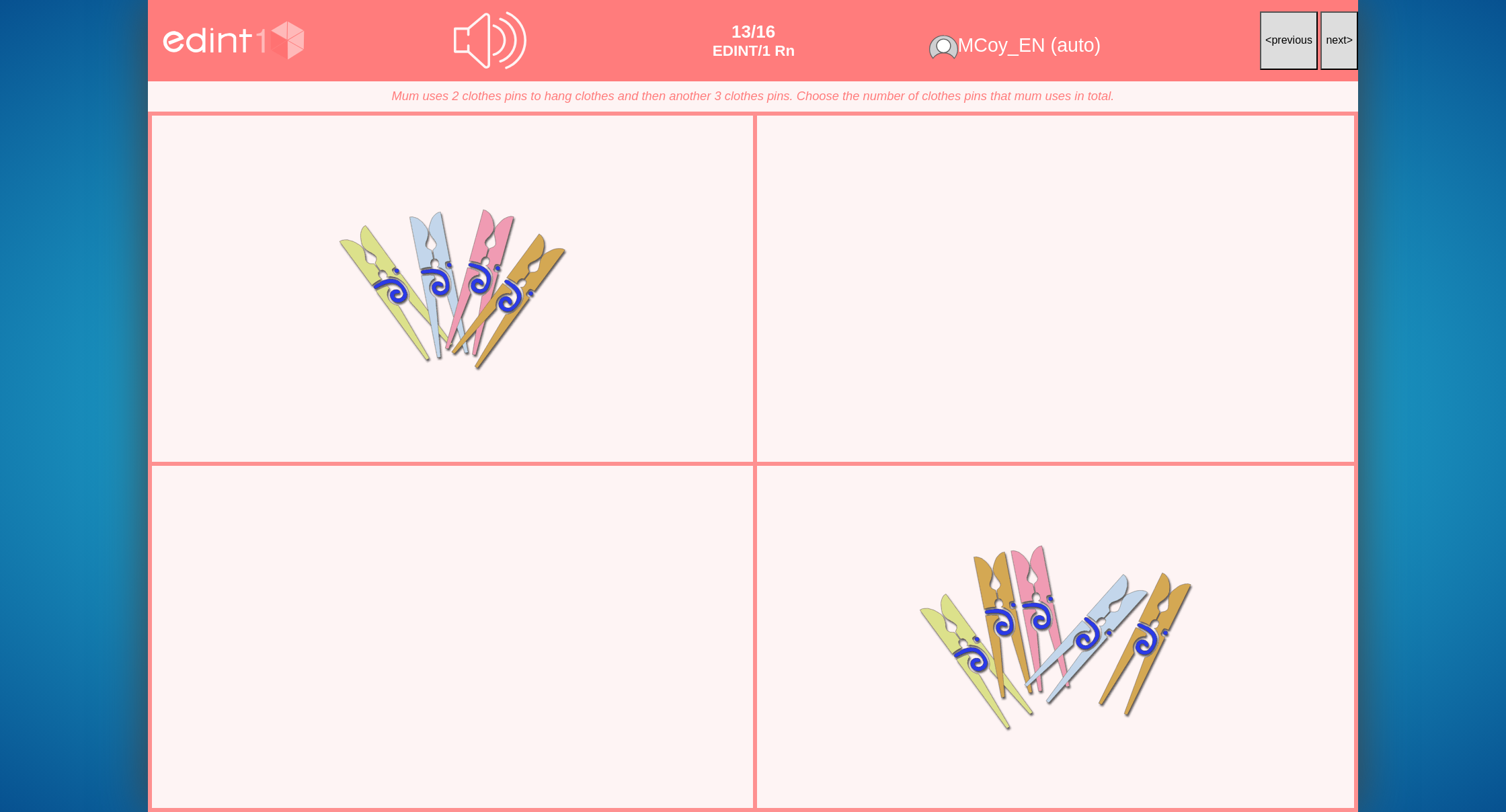
click at [1347, 42] on button "next >" at bounding box center [1339, 40] width 38 height 59
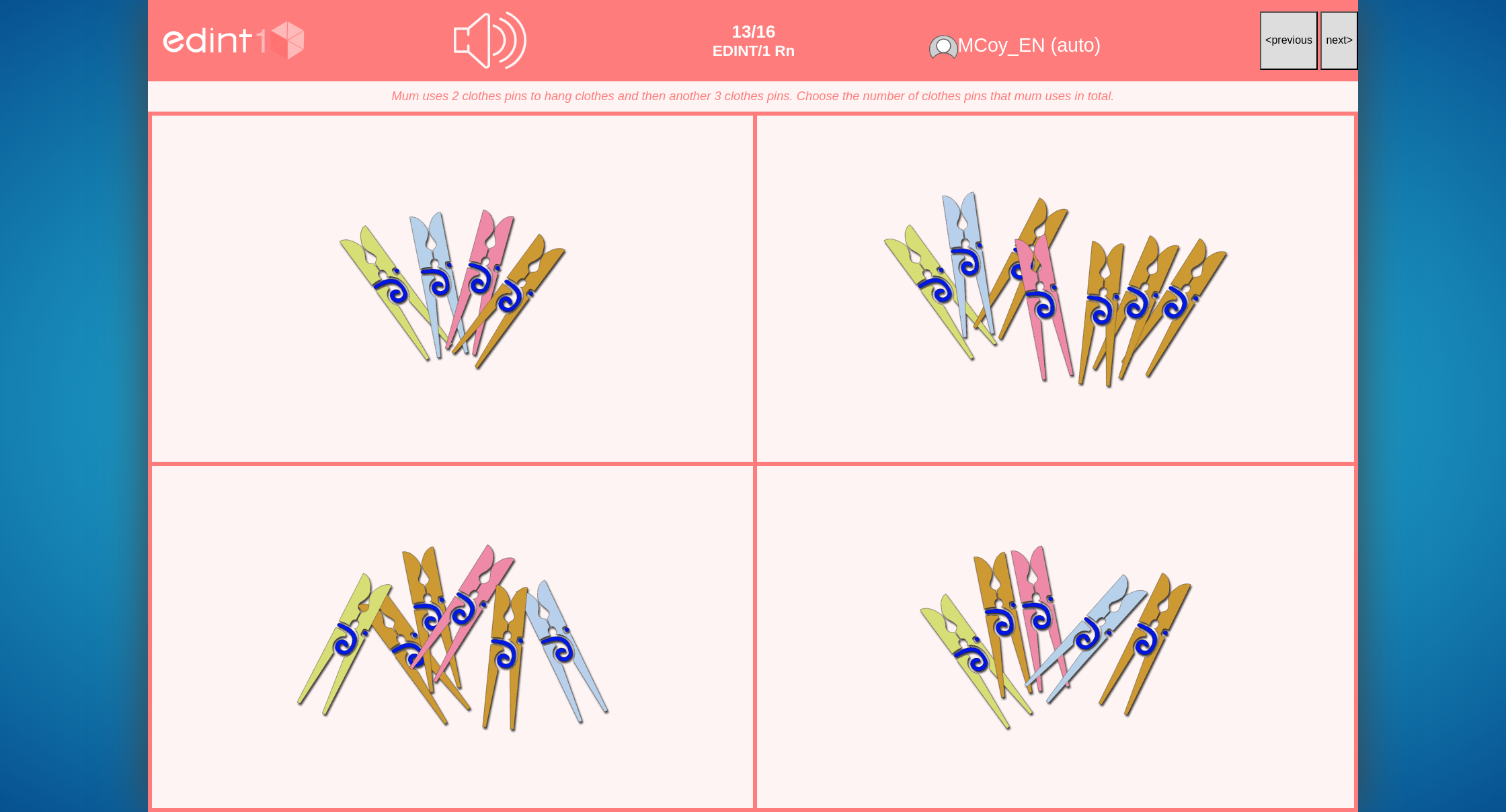
click at [1347, 42] on button "next >" at bounding box center [1339, 40] width 38 height 59
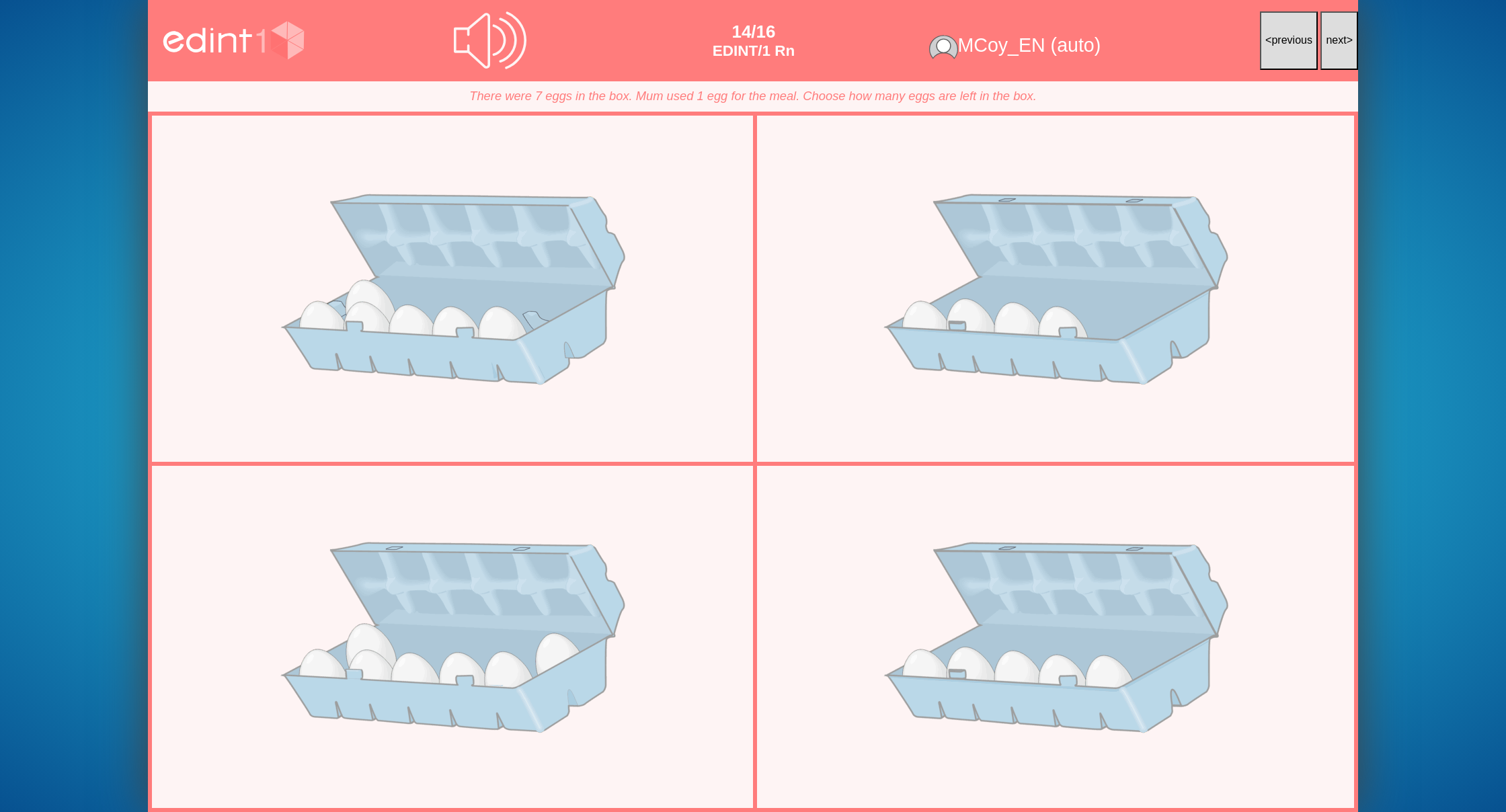
click at [1347, 42] on button "next >" at bounding box center [1339, 40] width 38 height 59
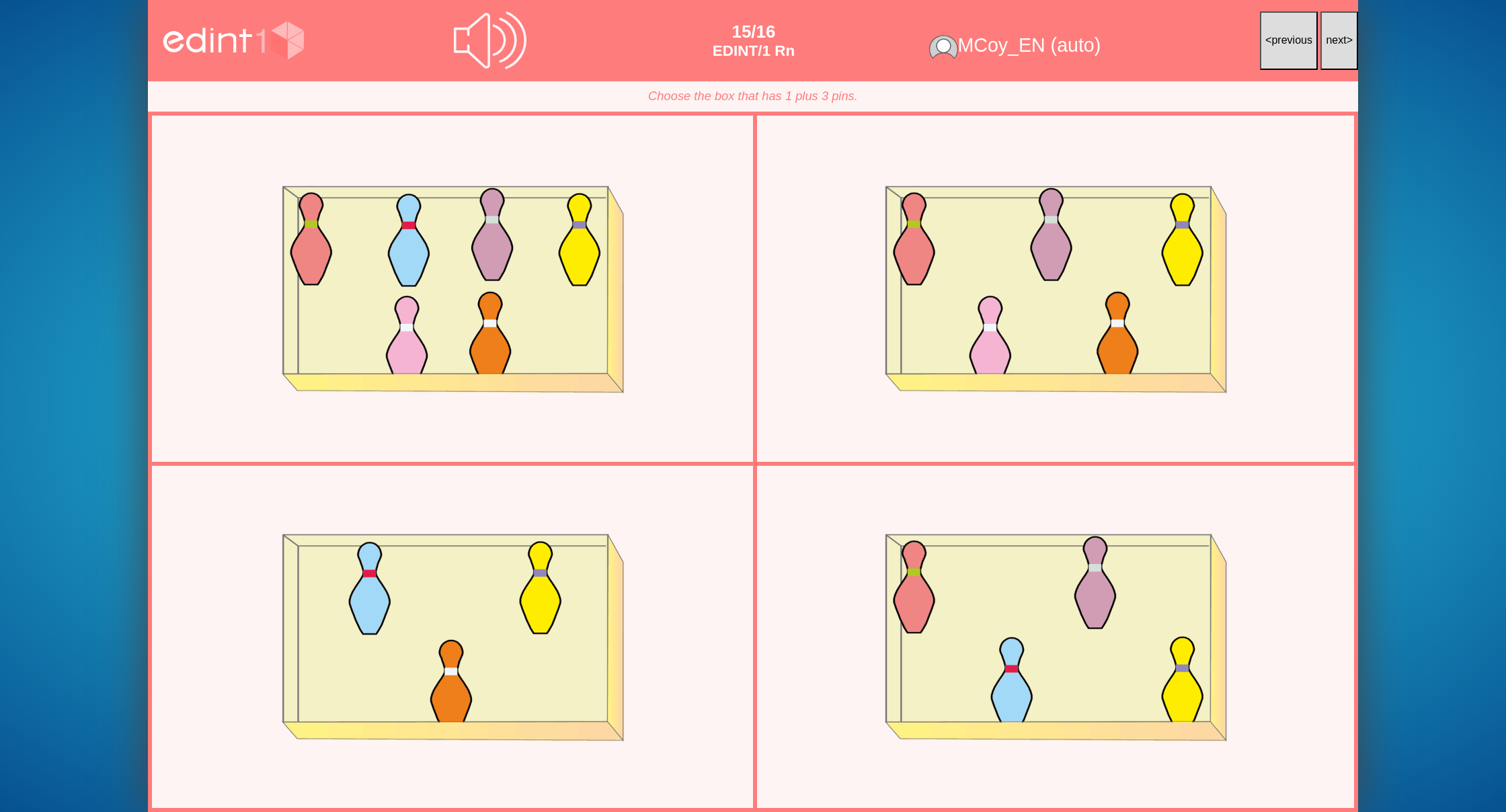
click at [1347, 42] on button "next >" at bounding box center [1339, 40] width 38 height 59
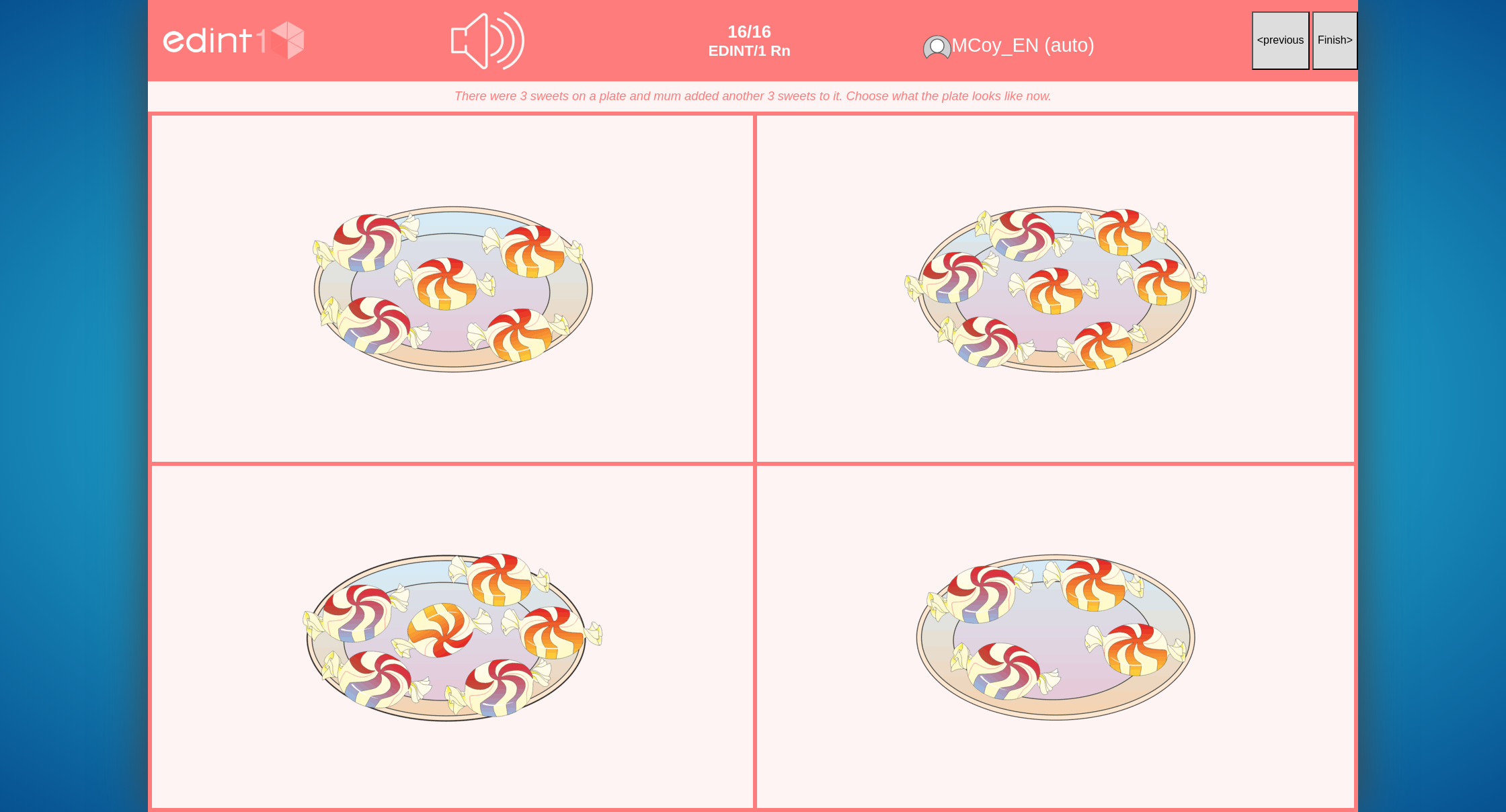
click at [1347, 42] on button "Finish >" at bounding box center [1335, 40] width 46 height 59
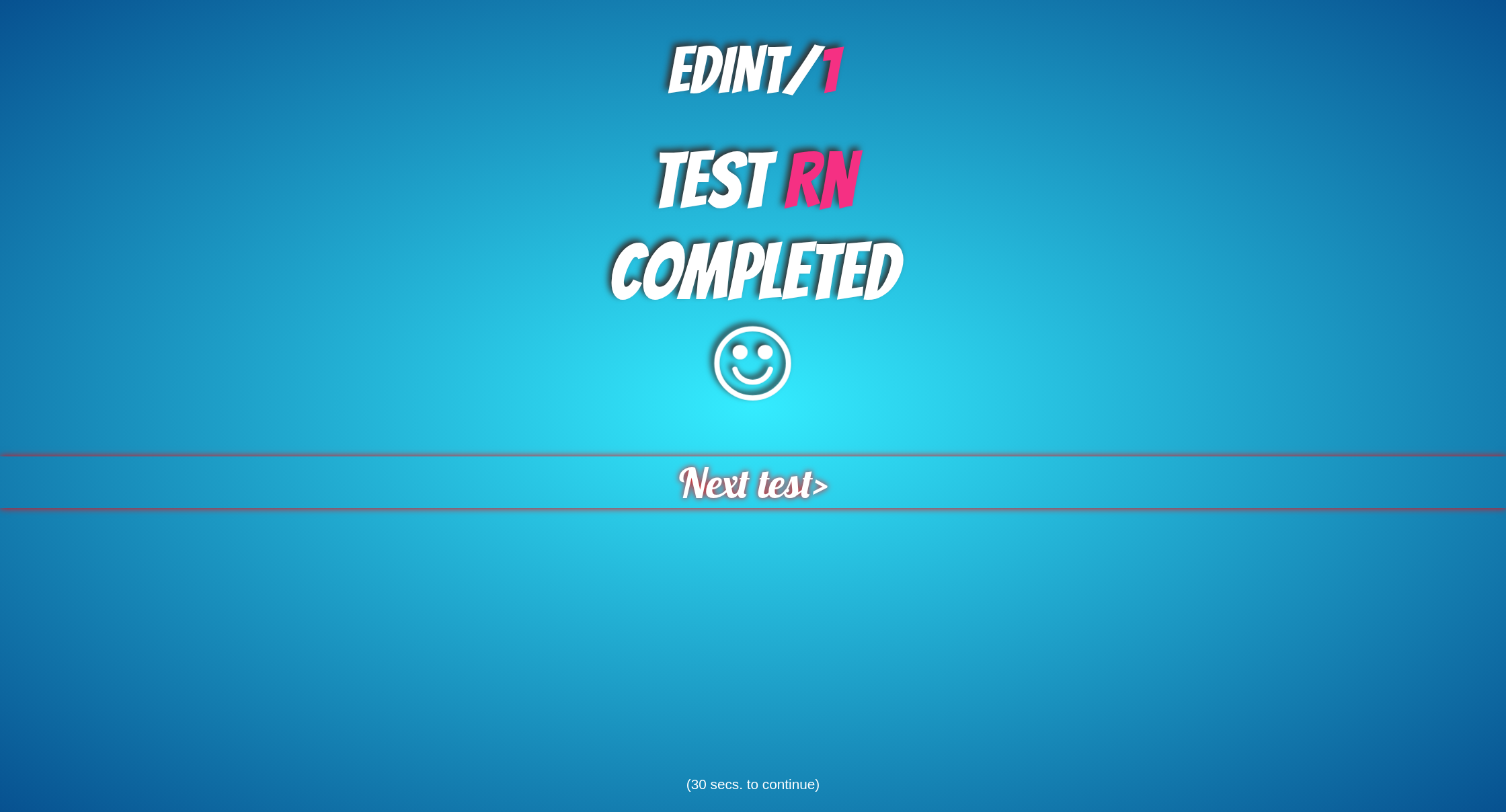
click at [778, 482] on span "Next test" at bounding box center [746, 482] width 134 height 51
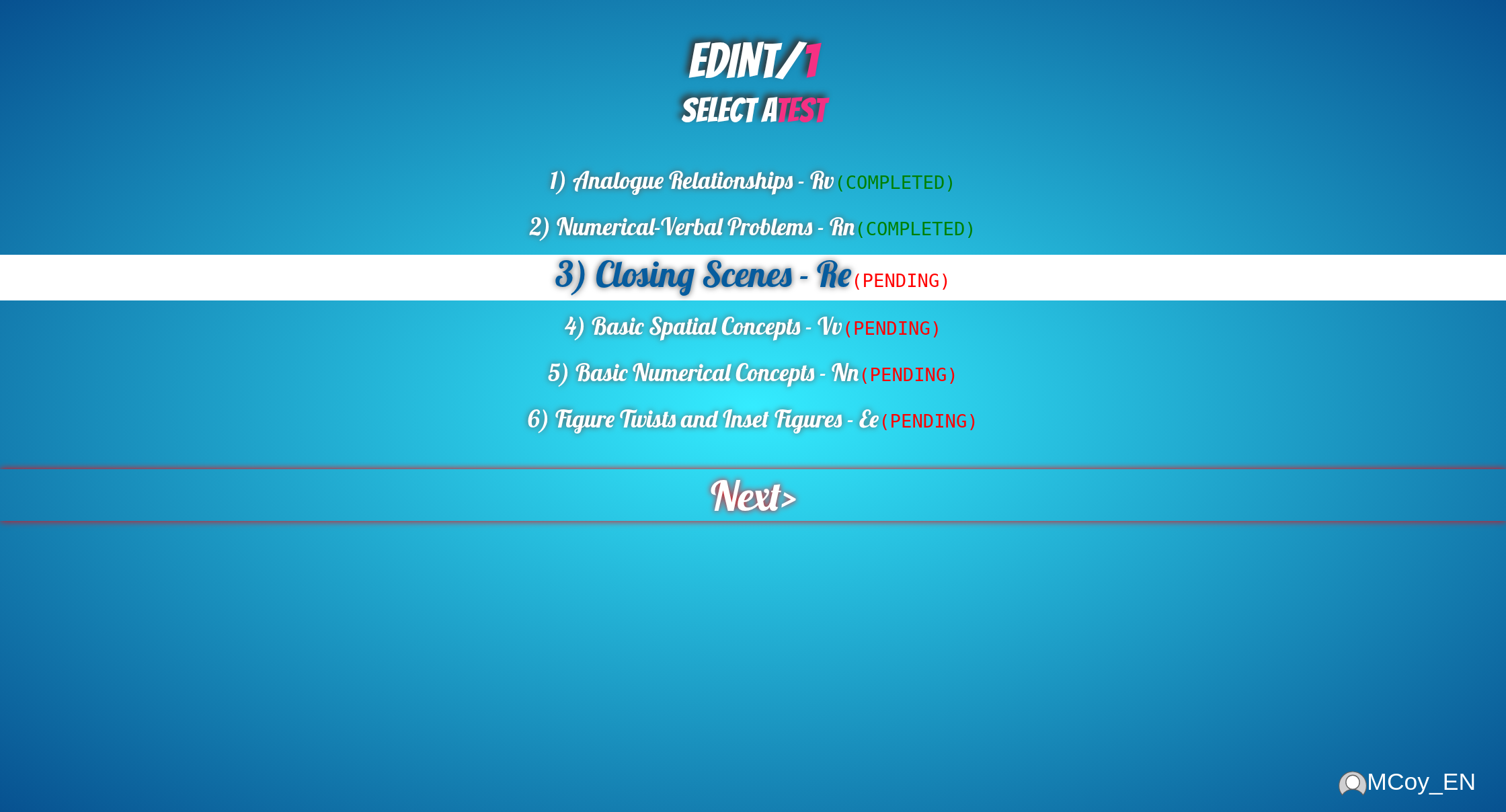
click at [760, 493] on span "Next" at bounding box center [745, 494] width 70 height 51
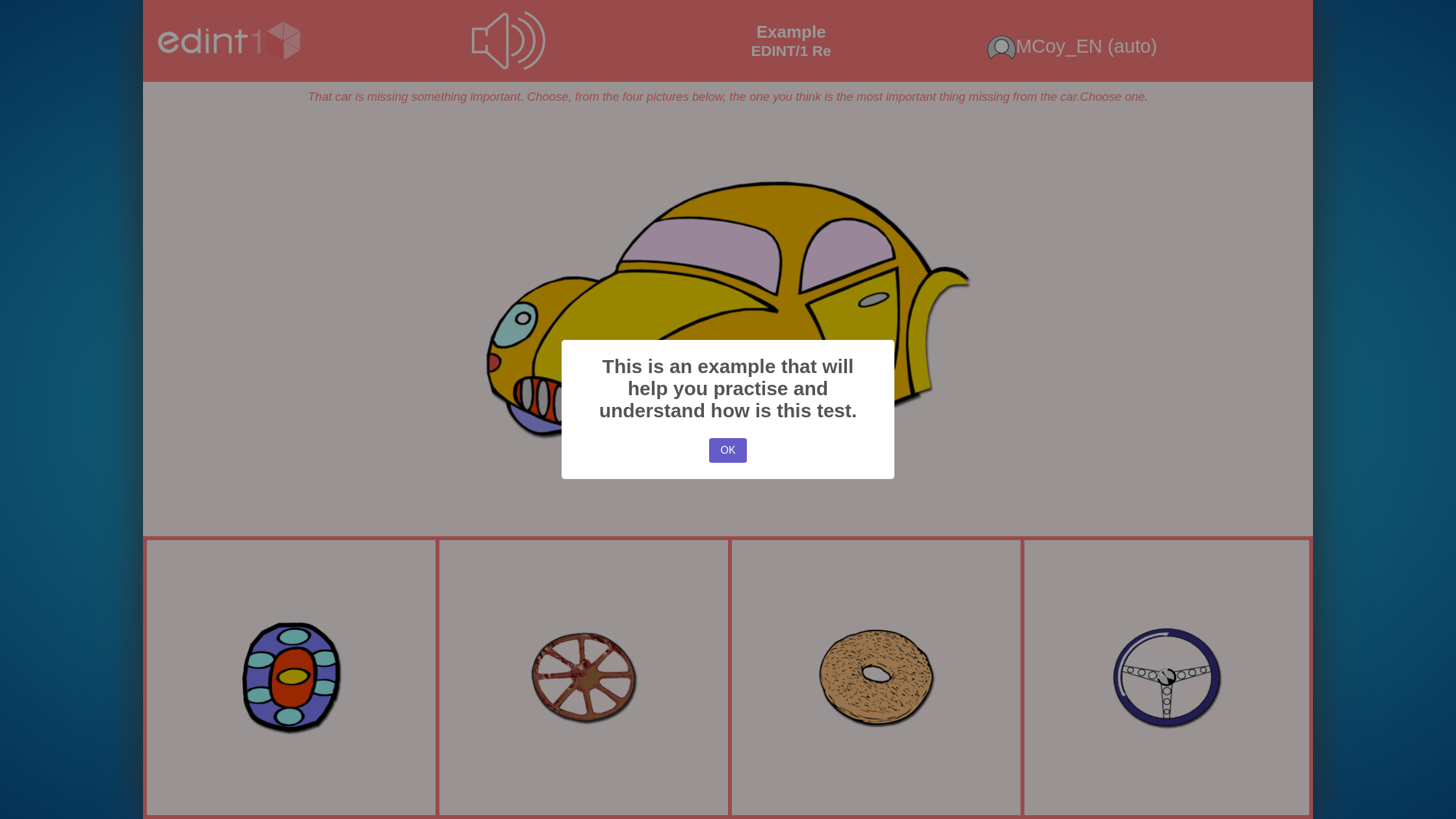
click at [730, 457] on button "OK" at bounding box center [727, 450] width 37 height 24
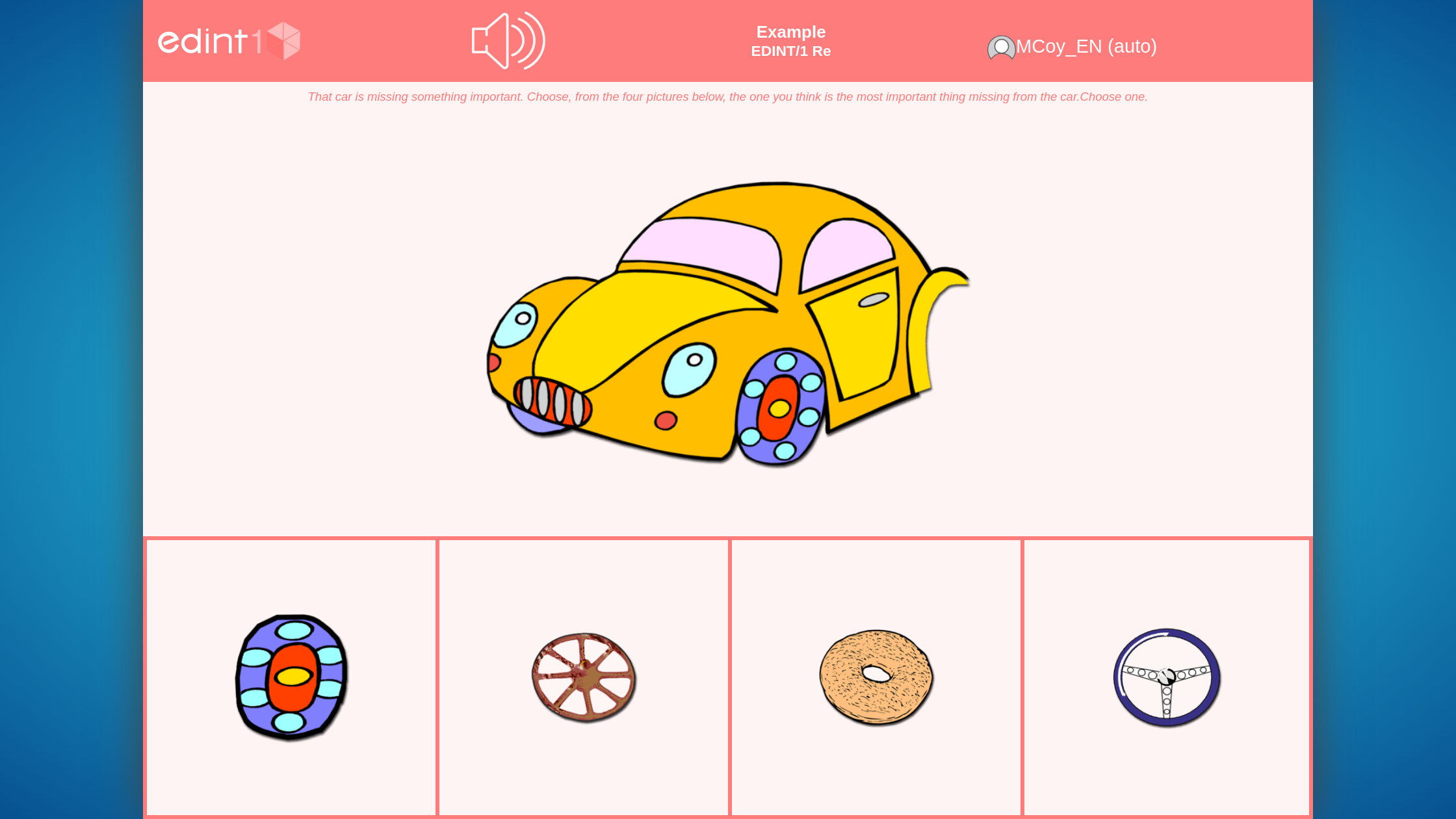
click at [394, 673] on div at bounding box center [291, 677] width 265 height 177
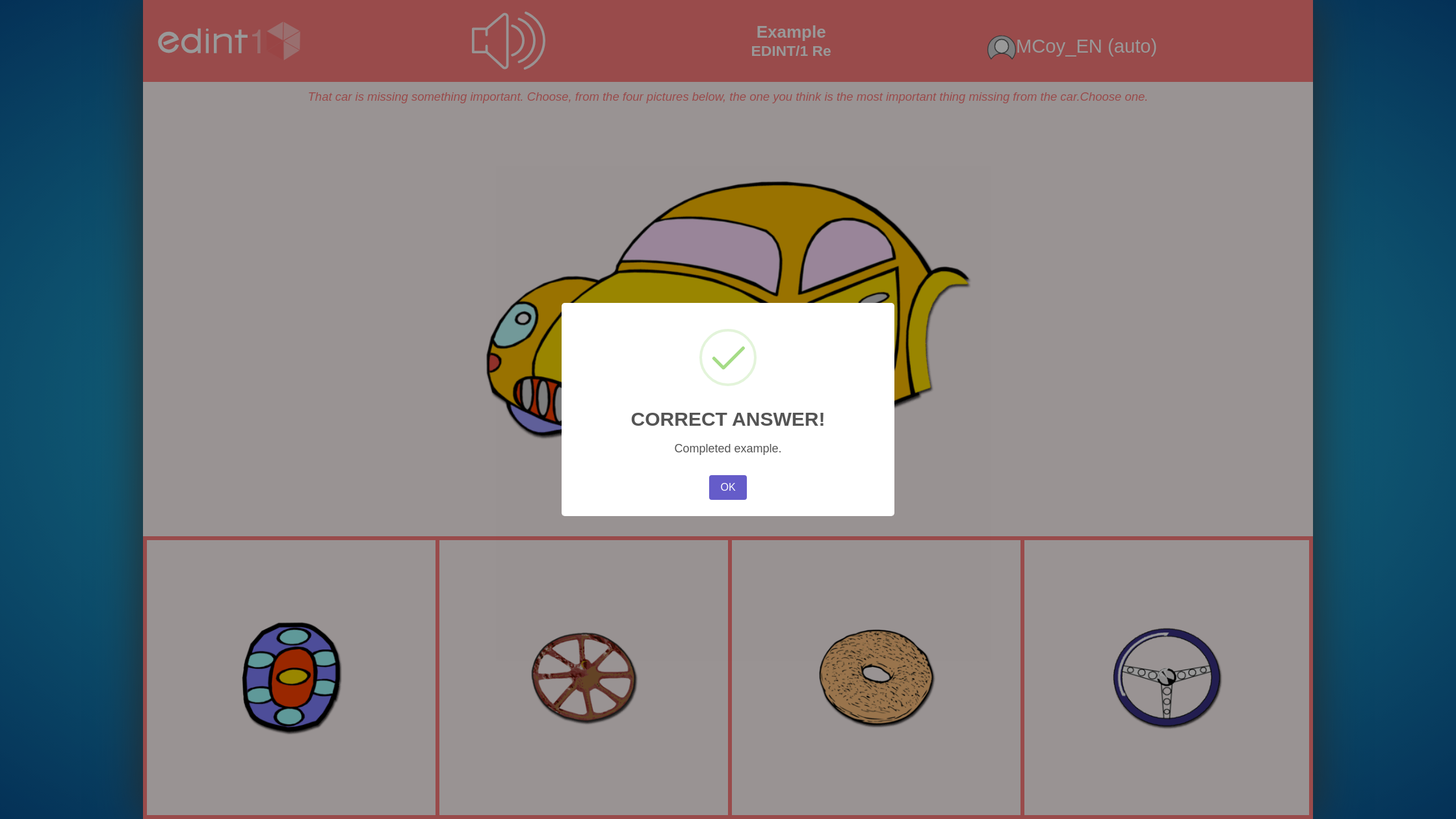
click at [734, 489] on button "OK" at bounding box center [727, 487] width 37 height 24
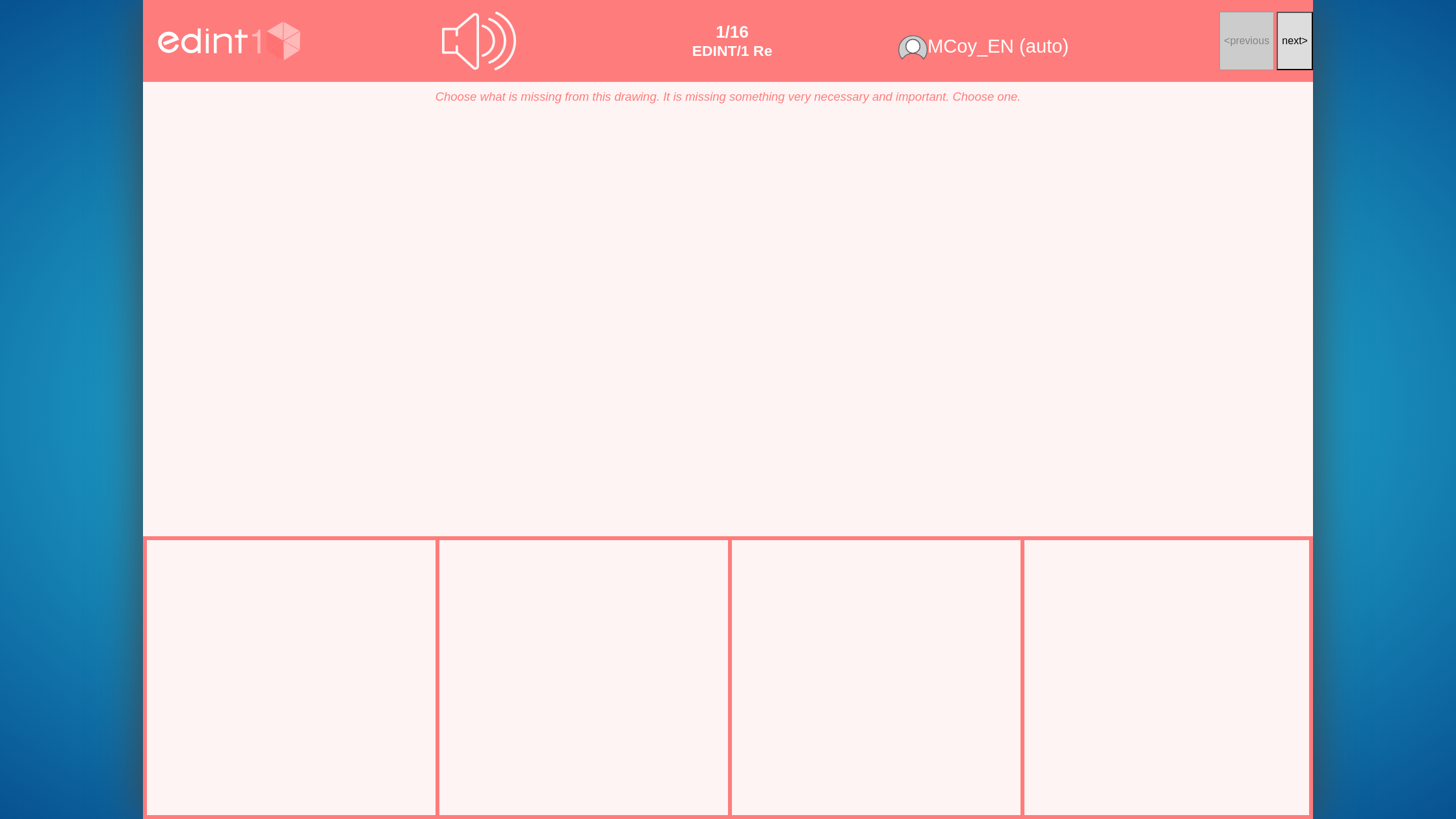
click at [605, 669] on div at bounding box center [583, 677] width 265 height 177
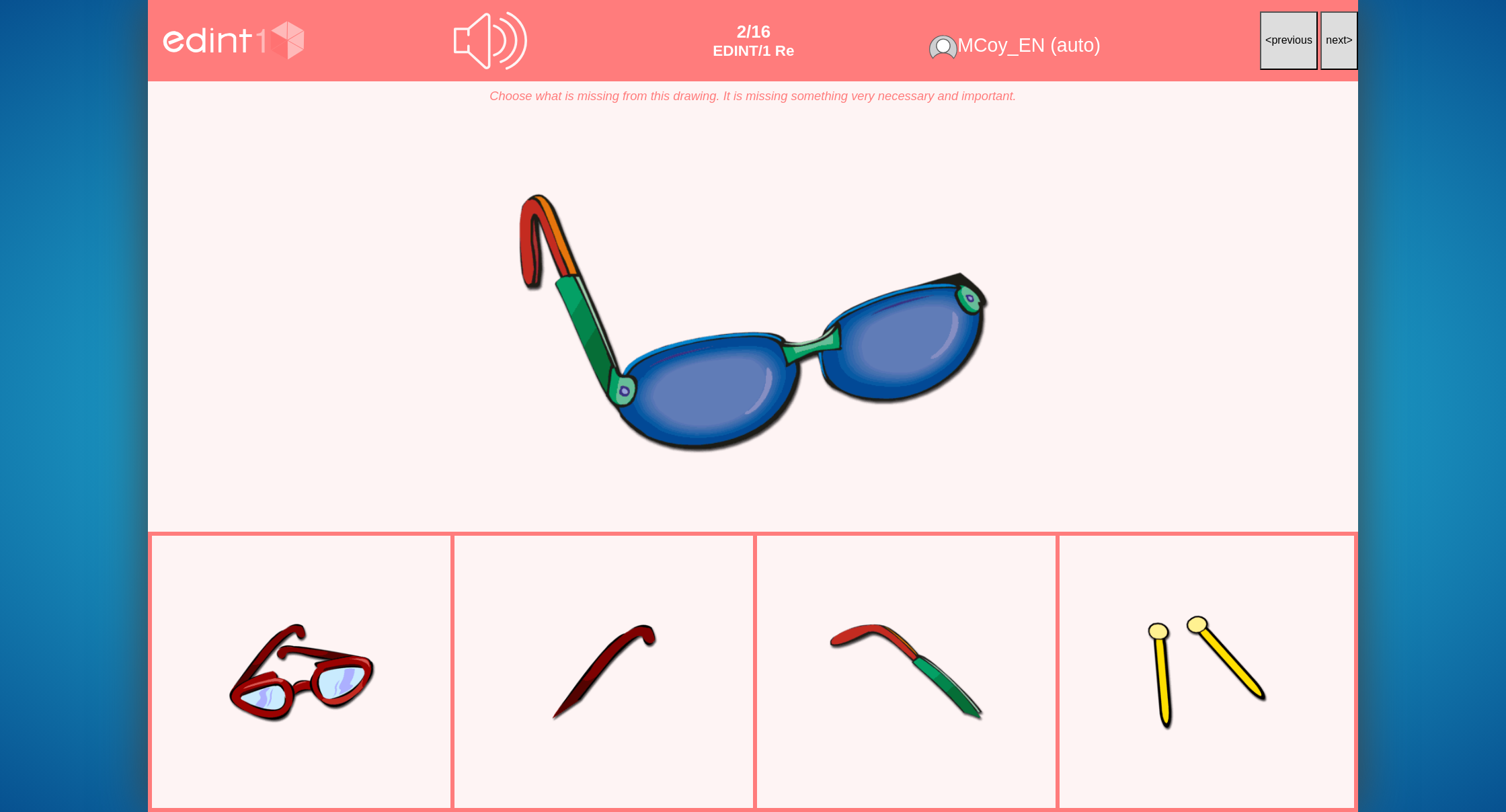
click at [897, 701] on div at bounding box center [906, 671] width 274 height 183
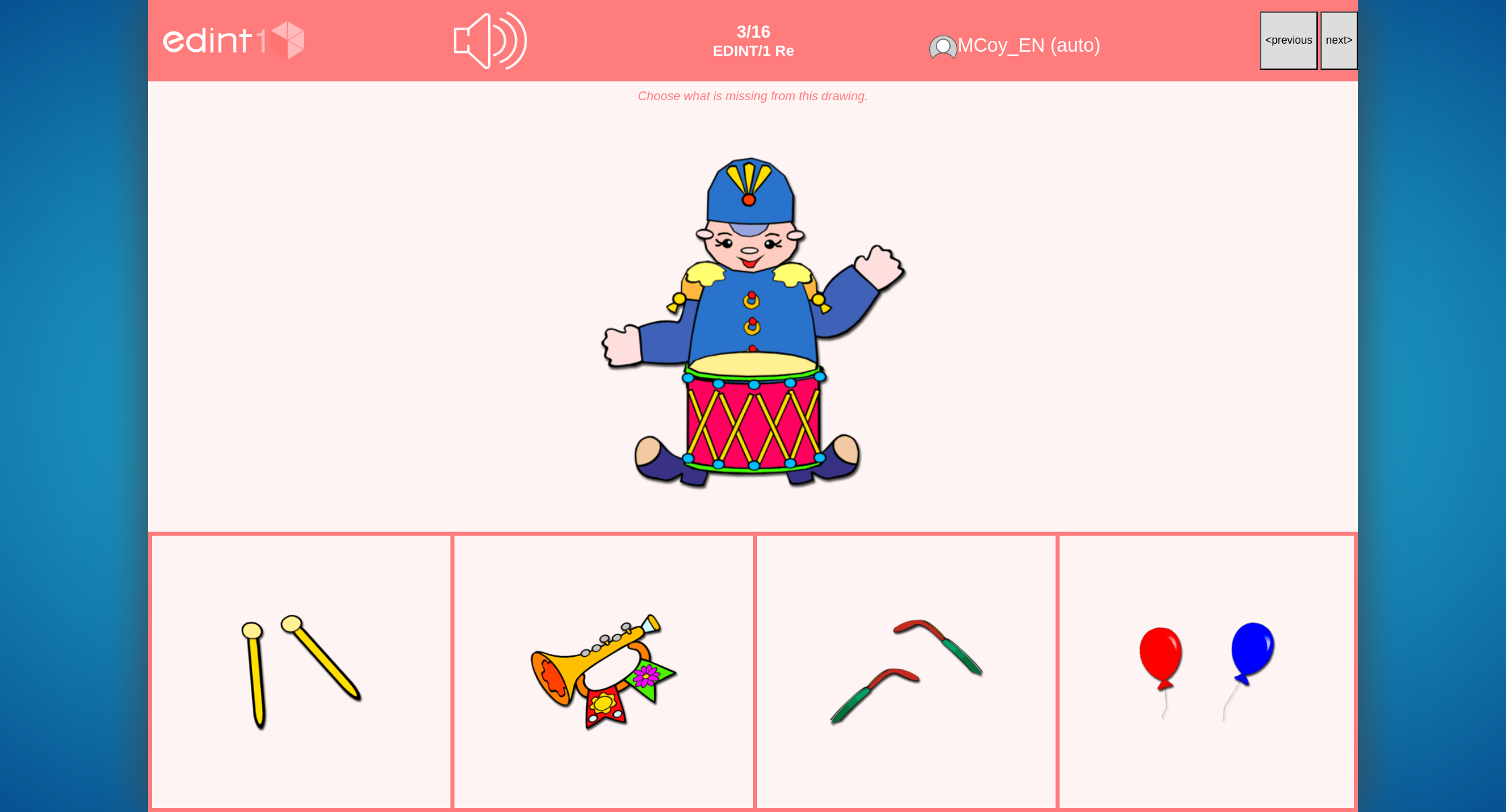
click at [1338, 44] on span "next" at bounding box center [1336, 40] width 21 height 11
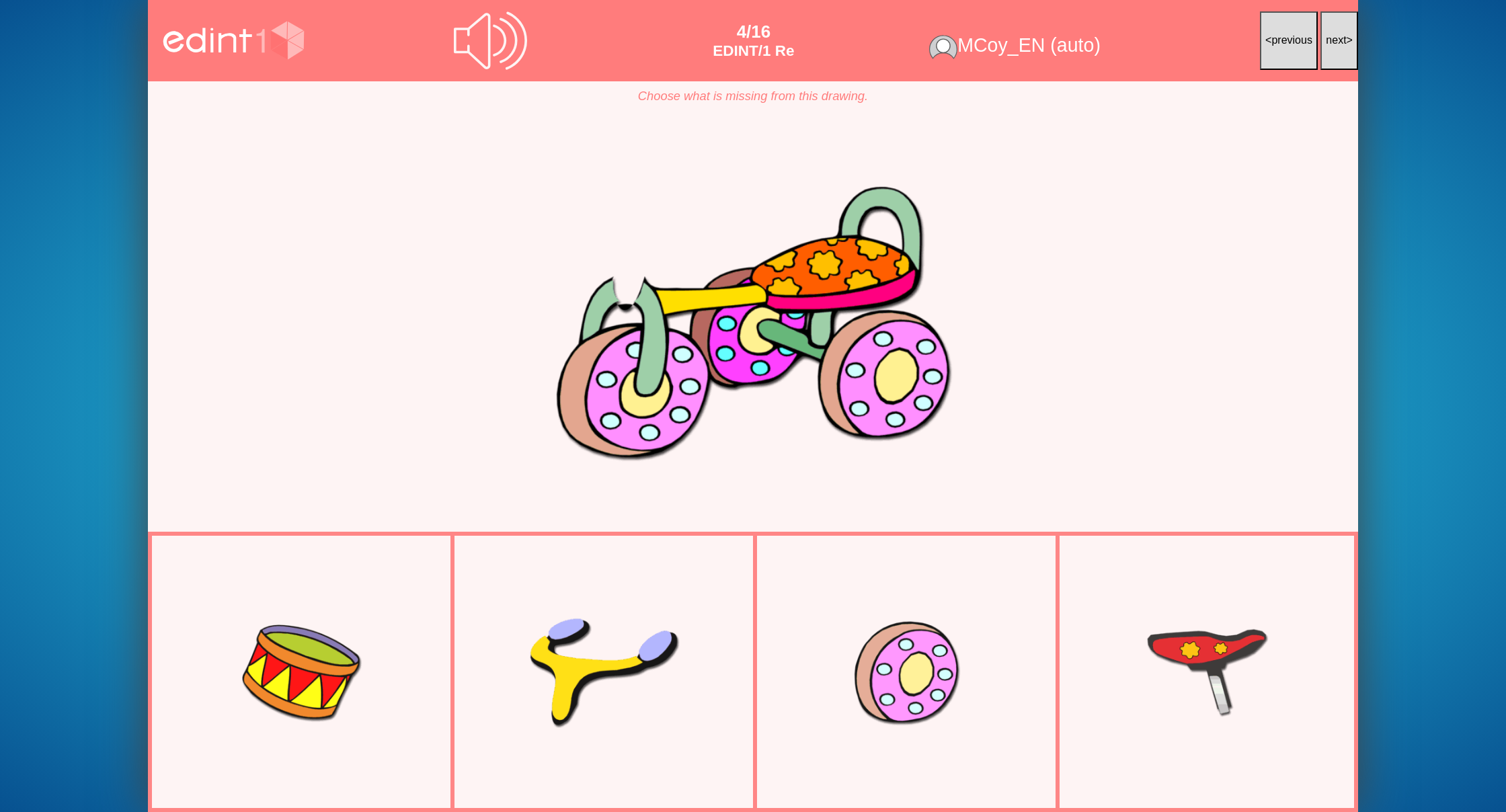
click at [1338, 44] on span "next" at bounding box center [1336, 40] width 21 height 11
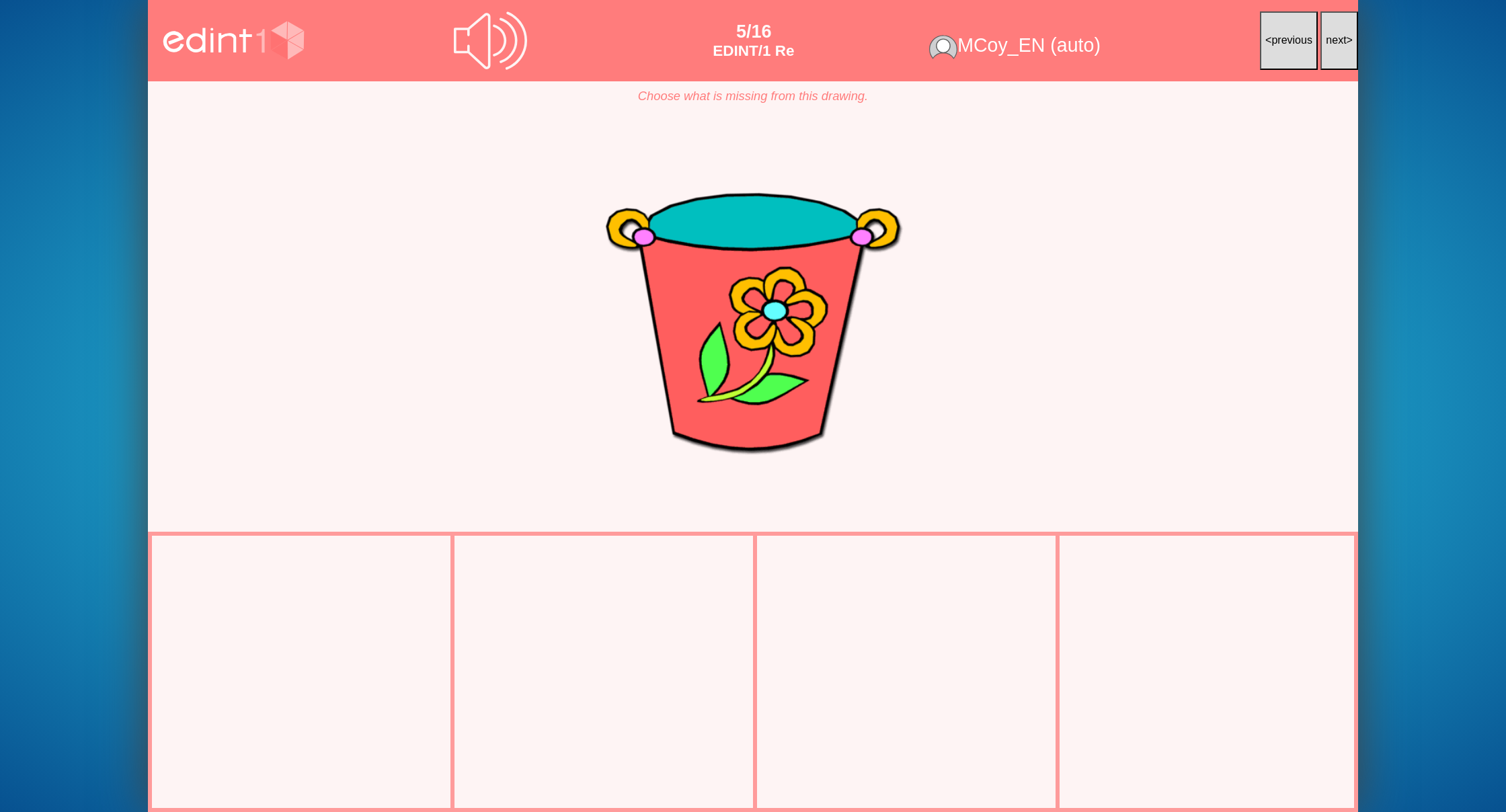
click at [1338, 44] on span "next" at bounding box center [1336, 40] width 21 height 11
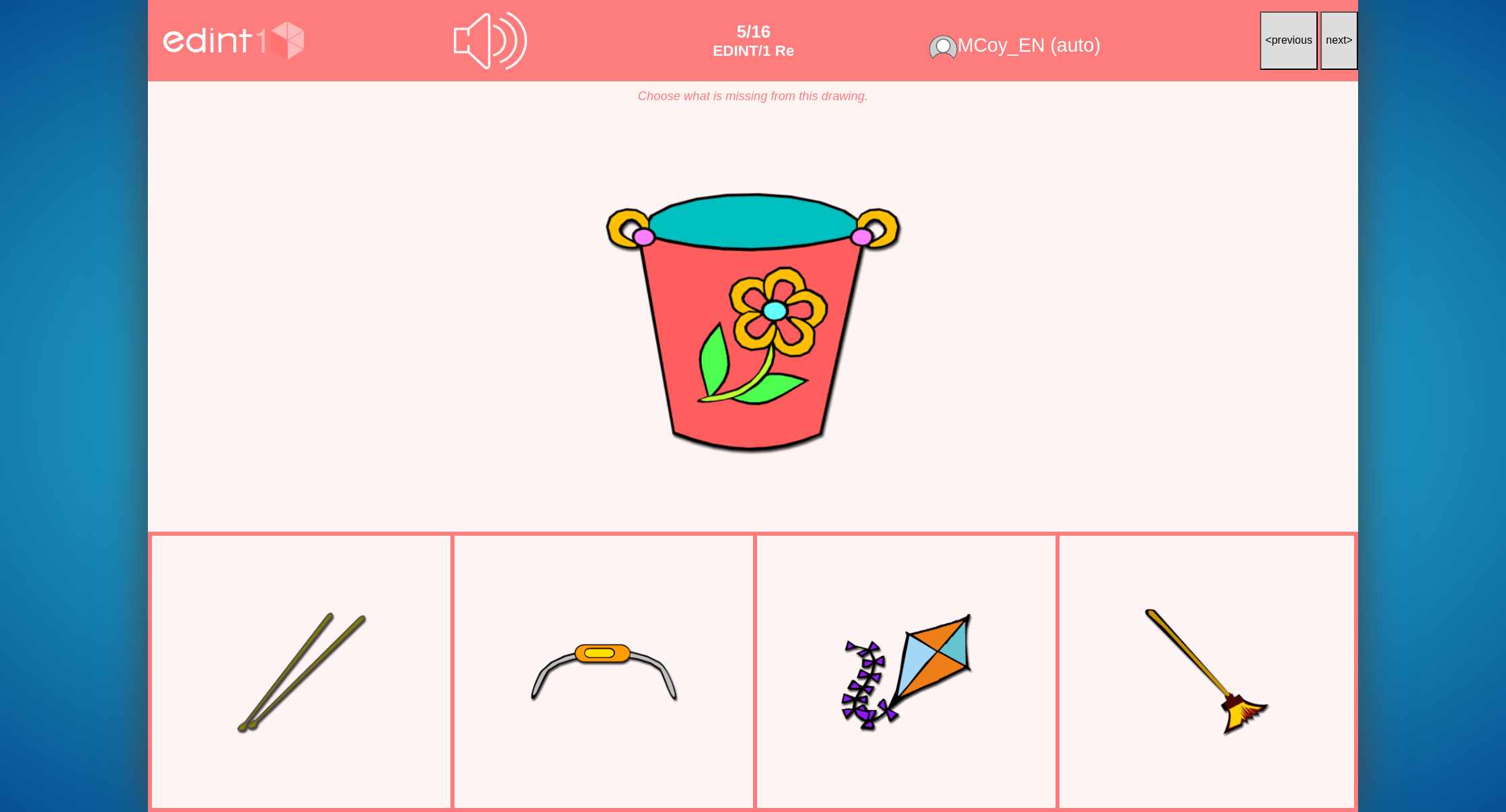
click at [1338, 44] on span "next" at bounding box center [1336, 40] width 21 height 11
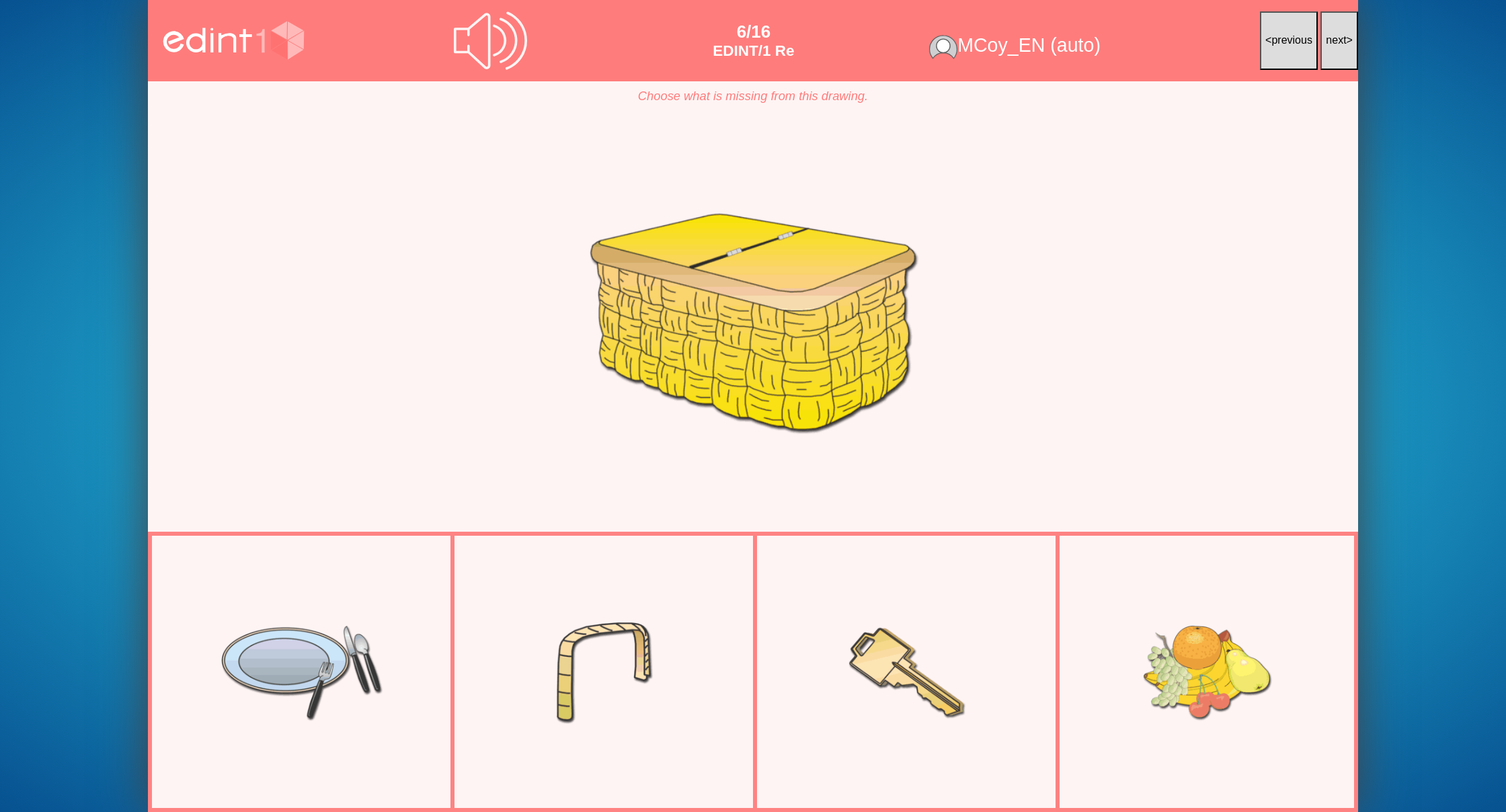
click at [1338, 44] on span "next" at bounding box center [1336, 40] width 21 height 11
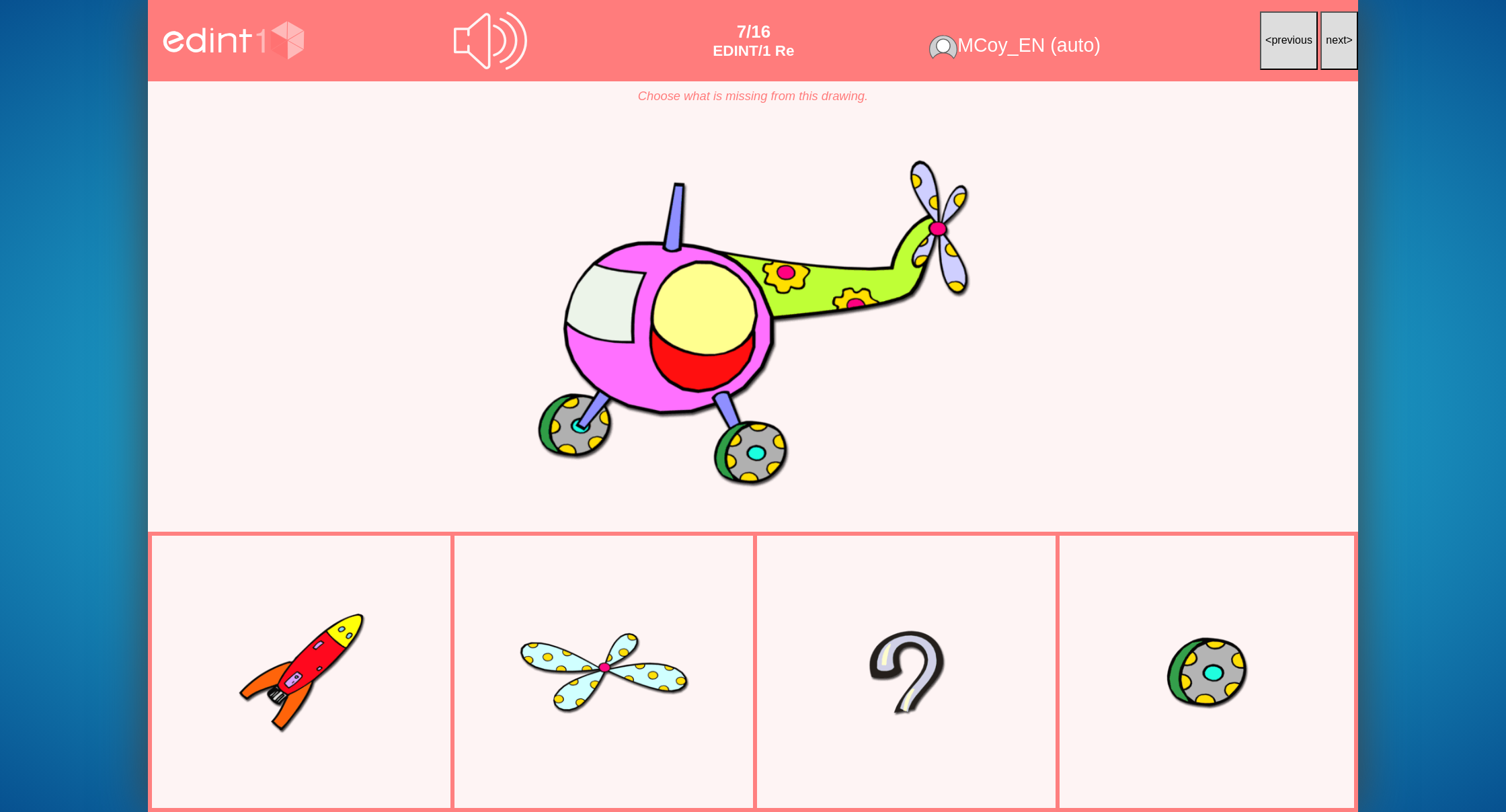
click at [1338, 44] on span "next" at bounding box center [1336, 40] width 21 height 11
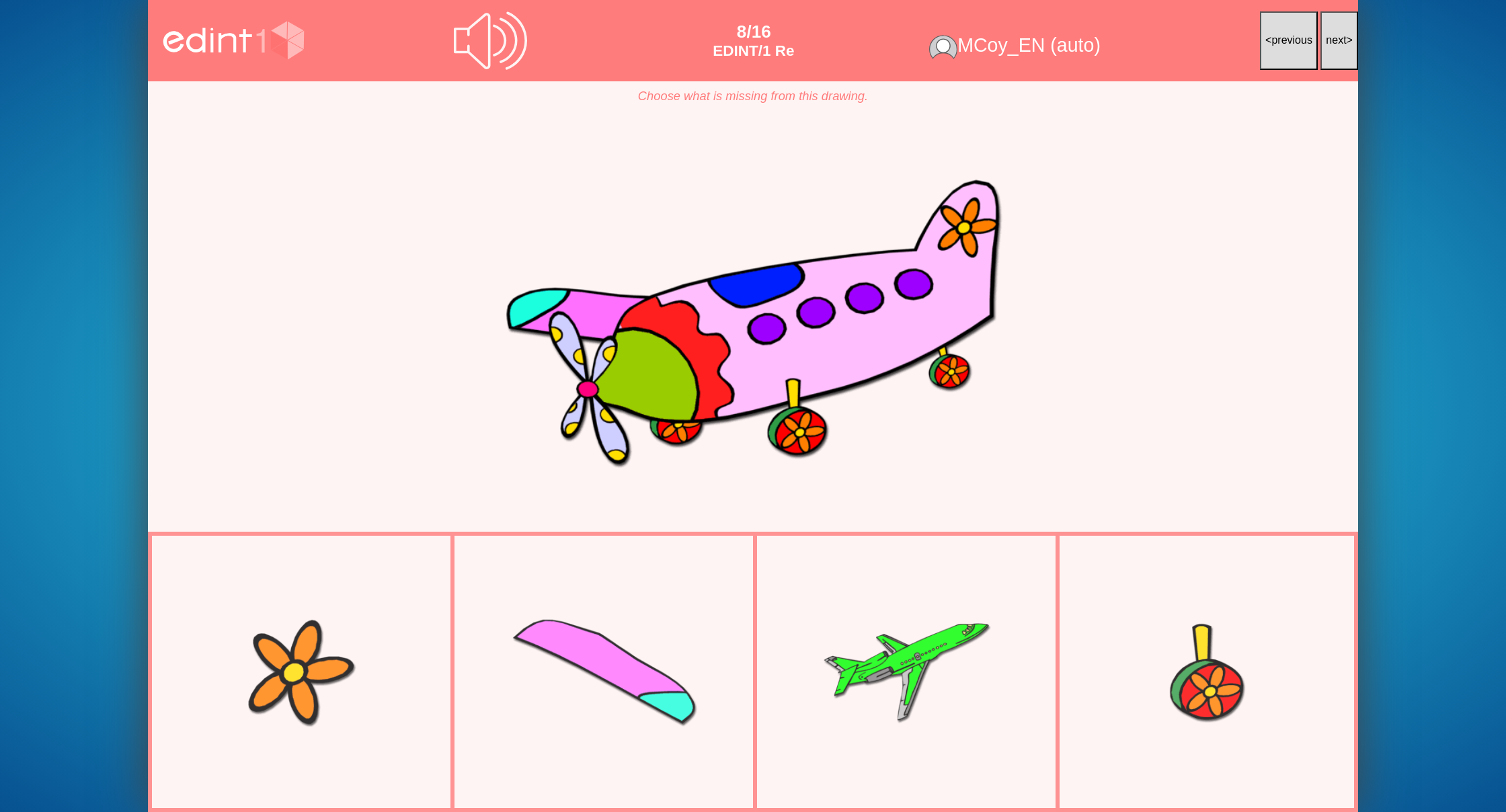
click at [1338, 44] on span "next" at bounding box center [1336, 40] width 21 height 11
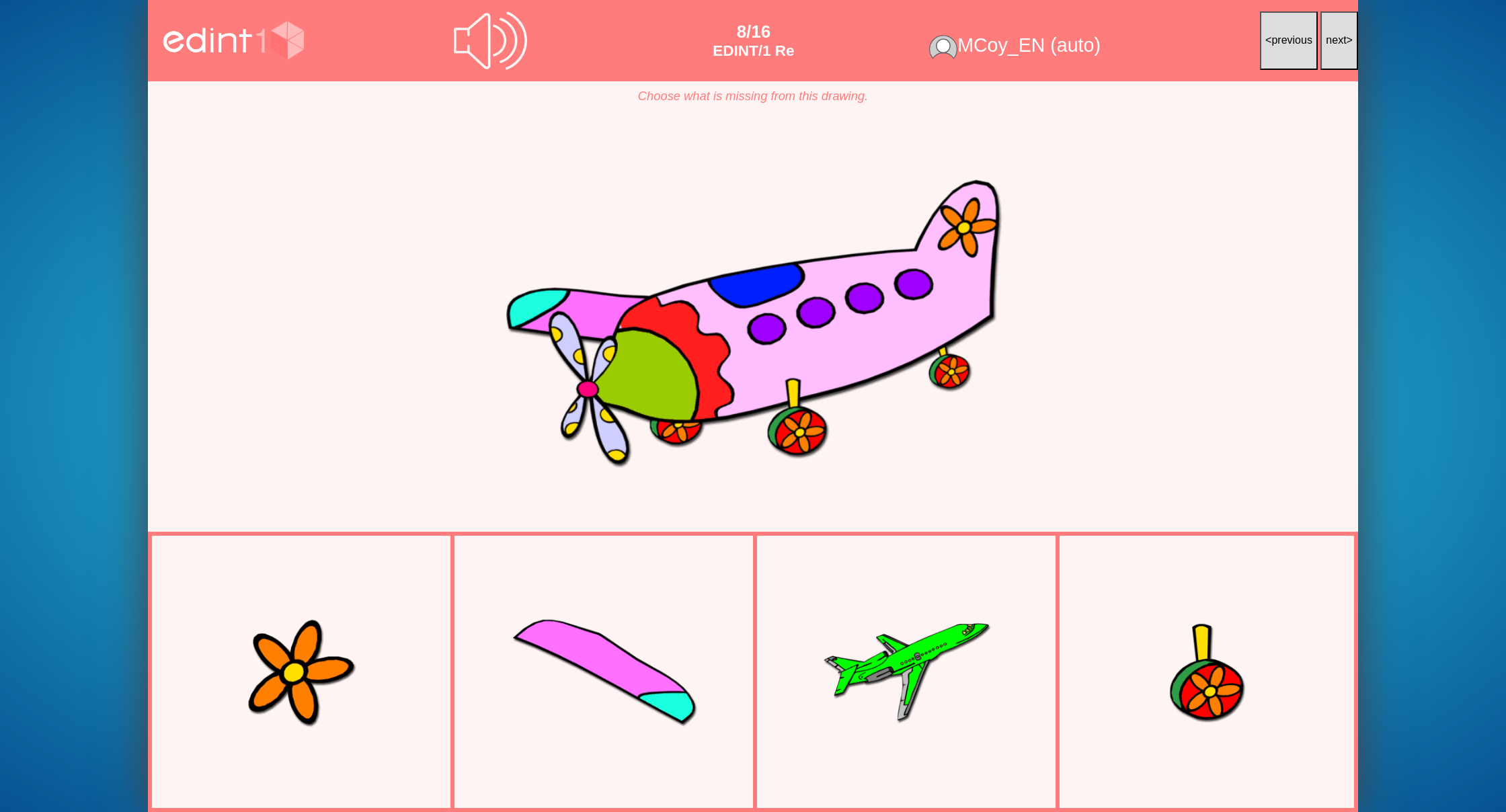
click at [1338, 44] on span "next" at bounding box center [1336, 40] width 21 height 11
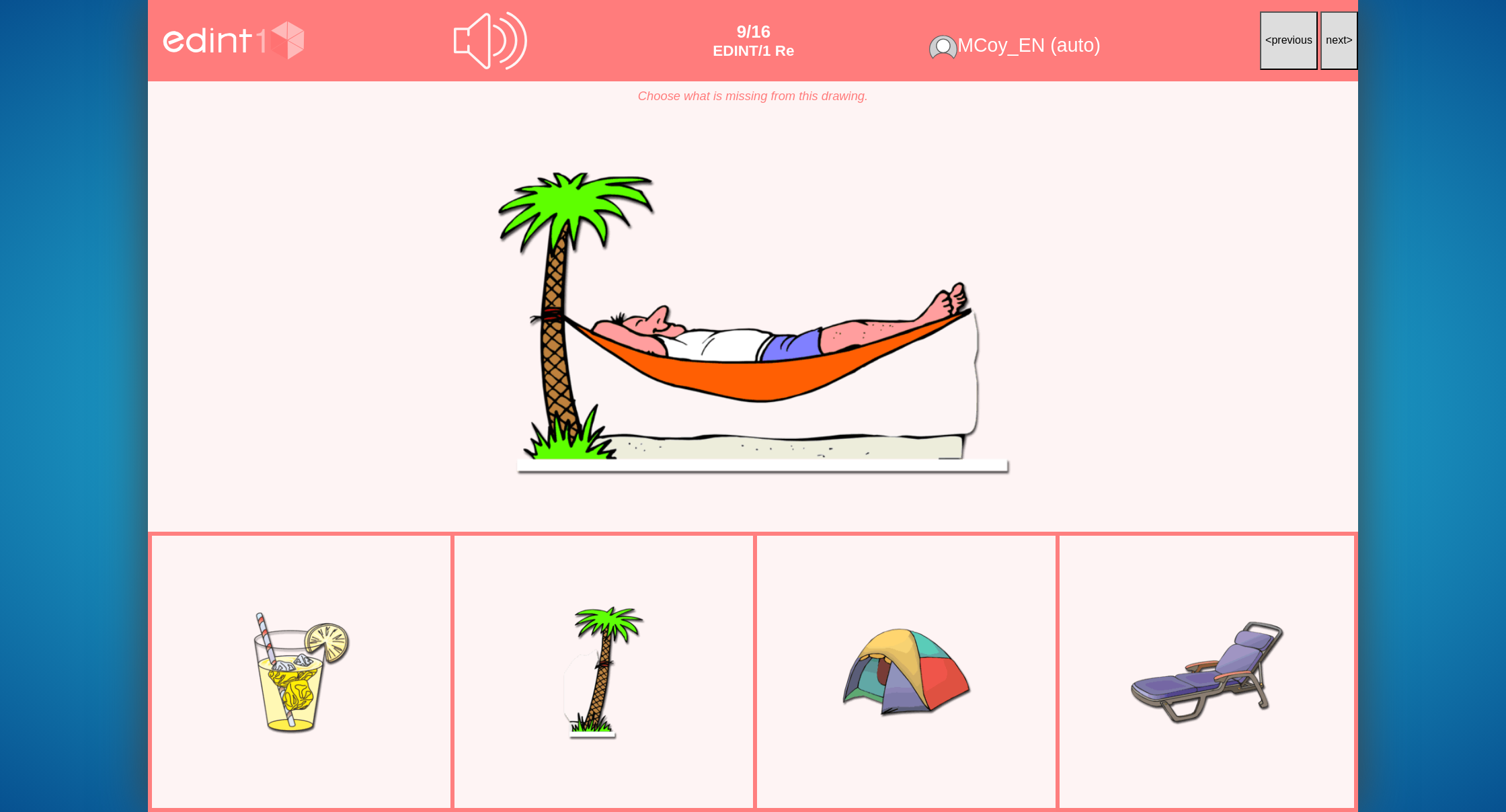
click at [1338, 44] on span "next" at bounding box center [1336, 40] width 21 height 11
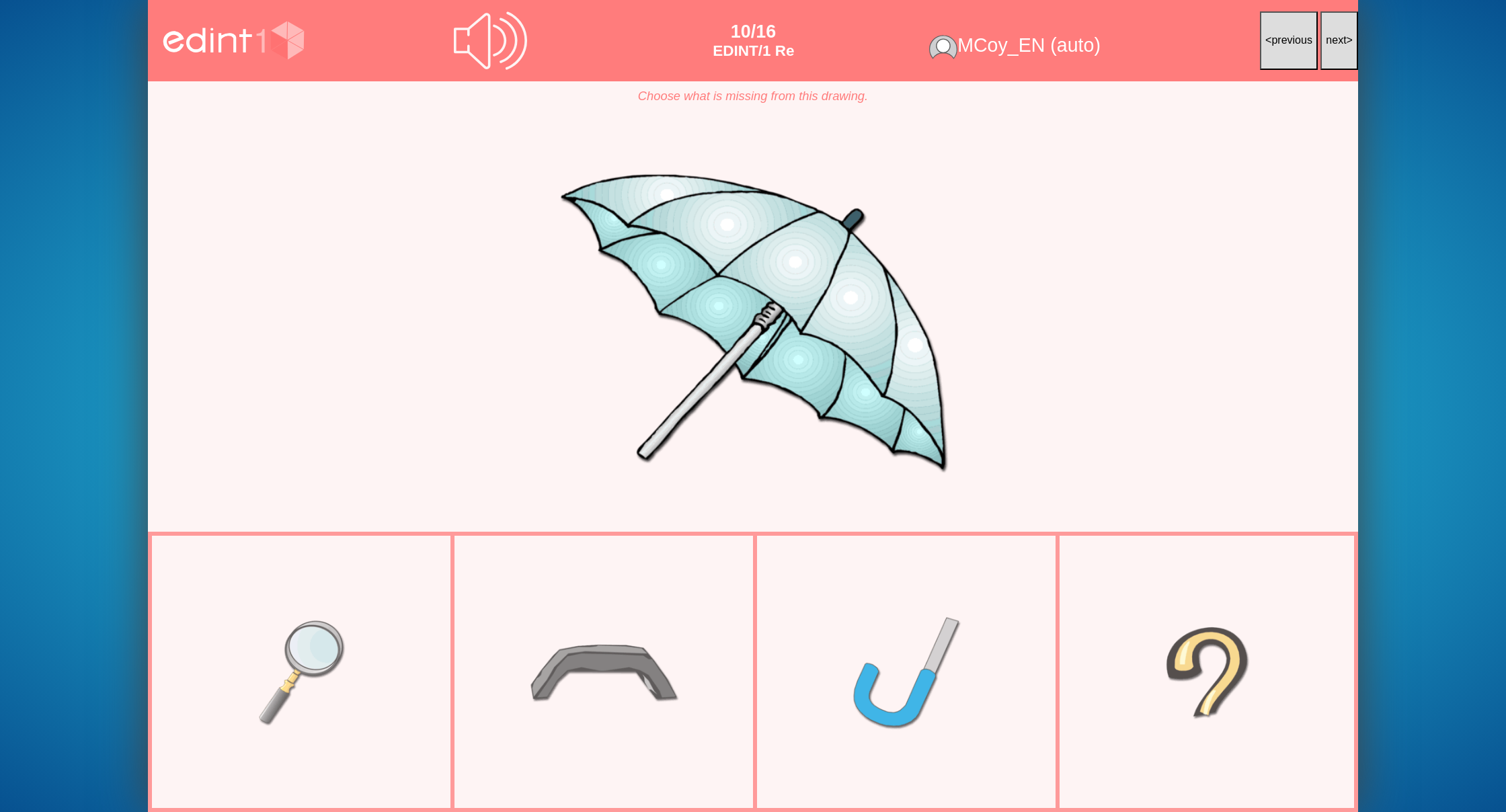
click at [1338, 44] on span "next" at bounding box center [1336, 40] width 21 height 11
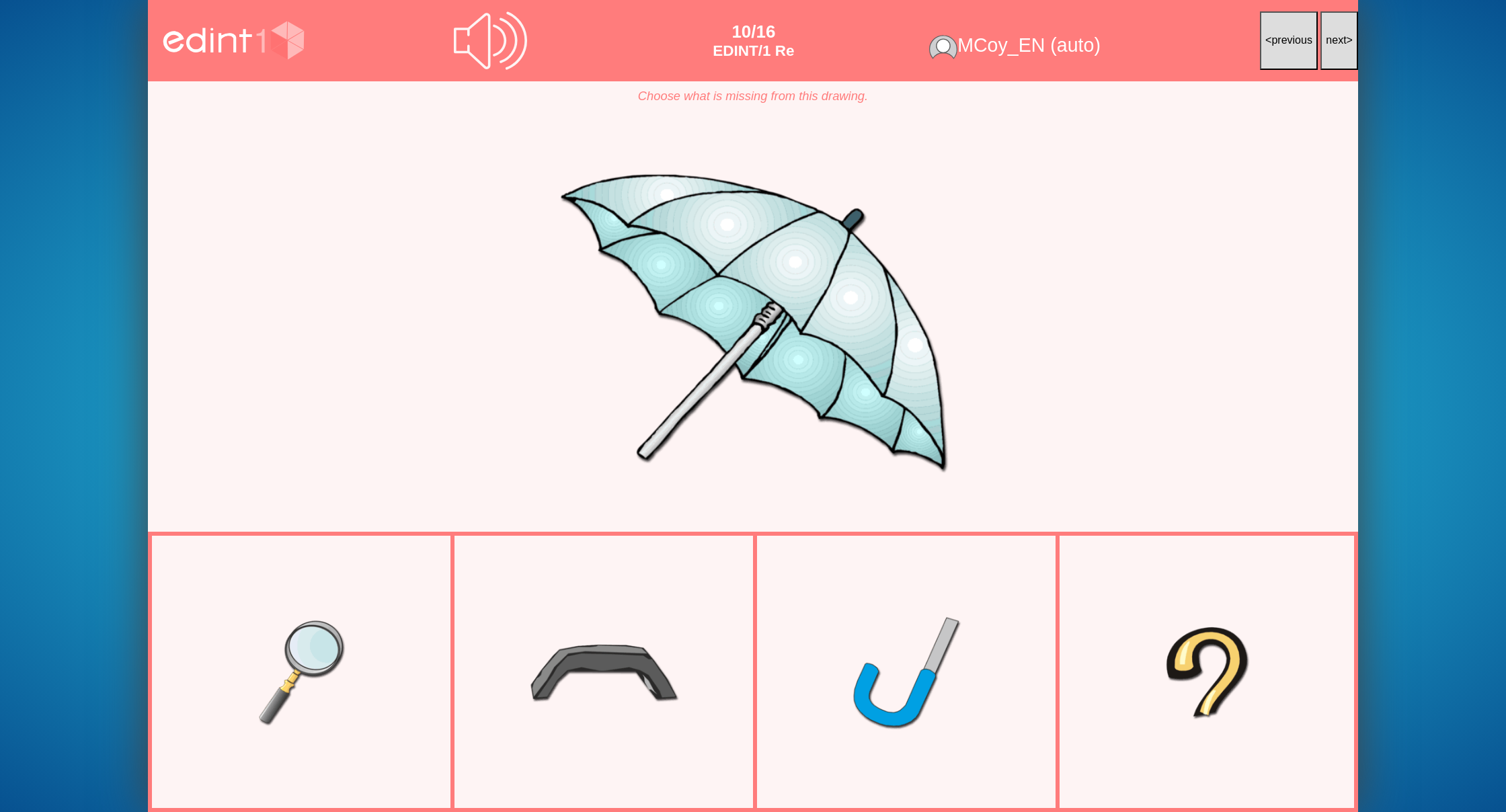
click at [1338, 44] on span "next" at bounding box center [1336, 40] width 21 height 11
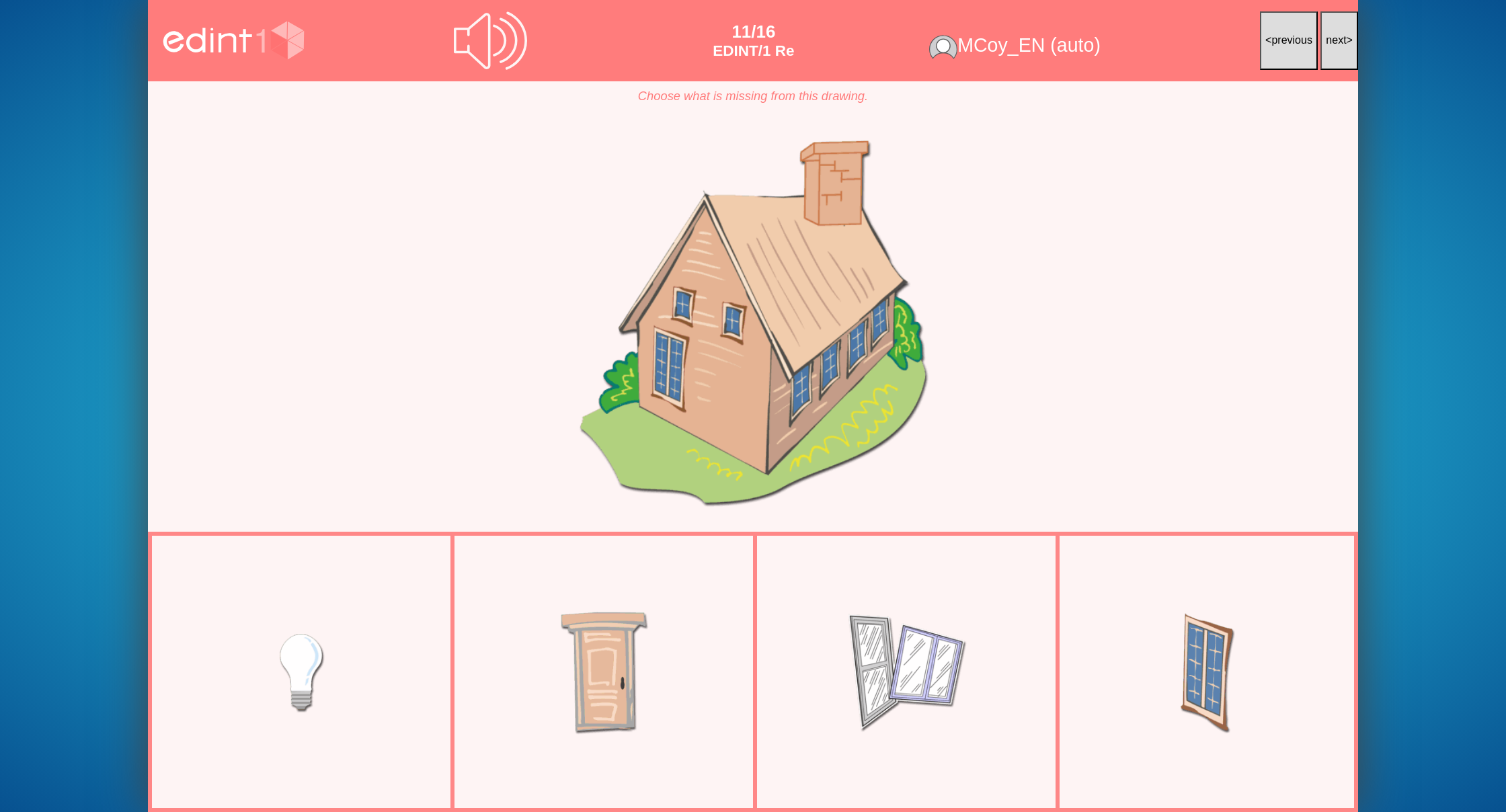
click at [1327, 46] on span "next" at bounding box center [1336, 40] width 21 height 11
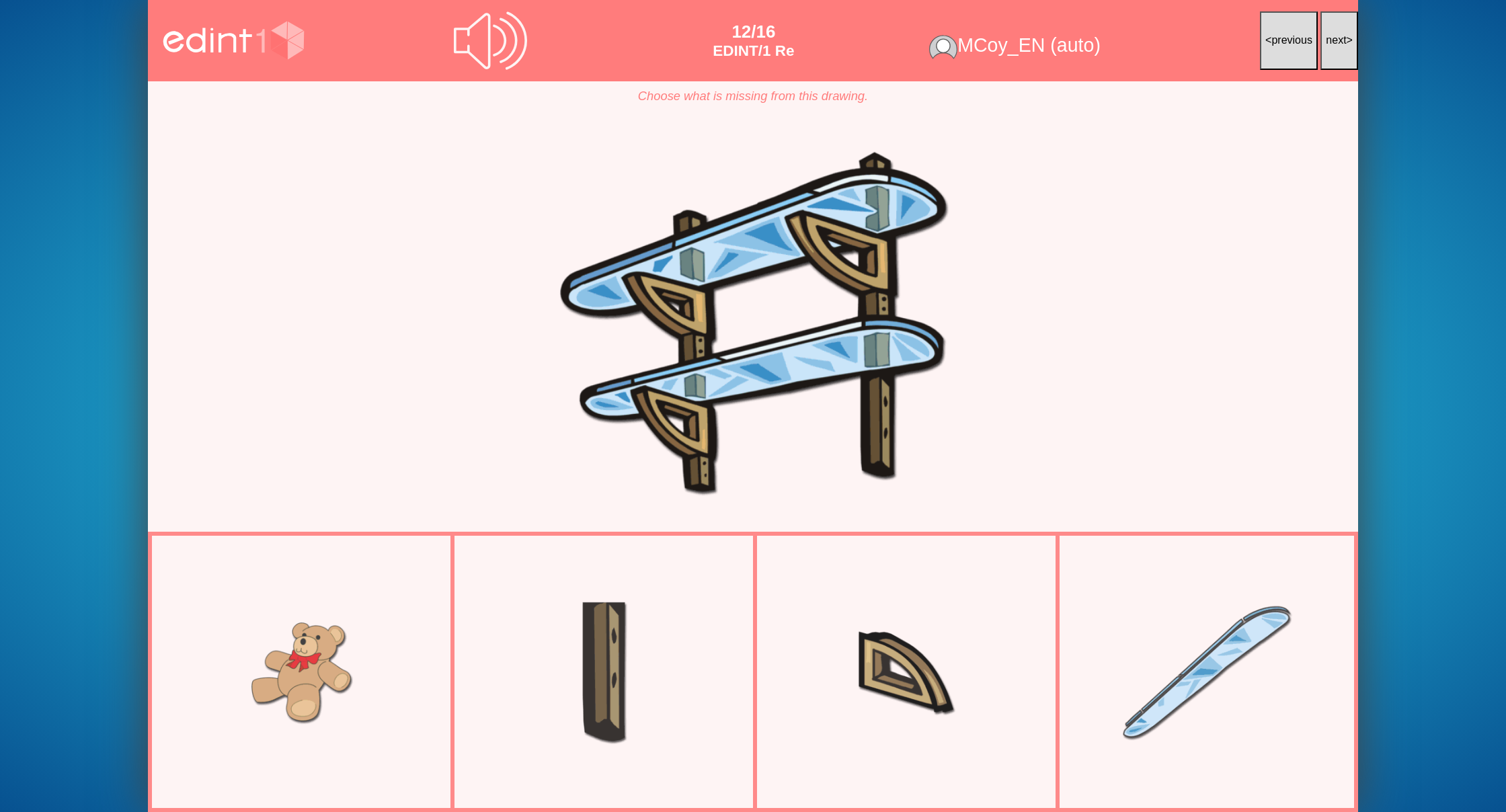
click at [1327, 46] on span "next" at bounding box center [1336, 40] width 21 height 11
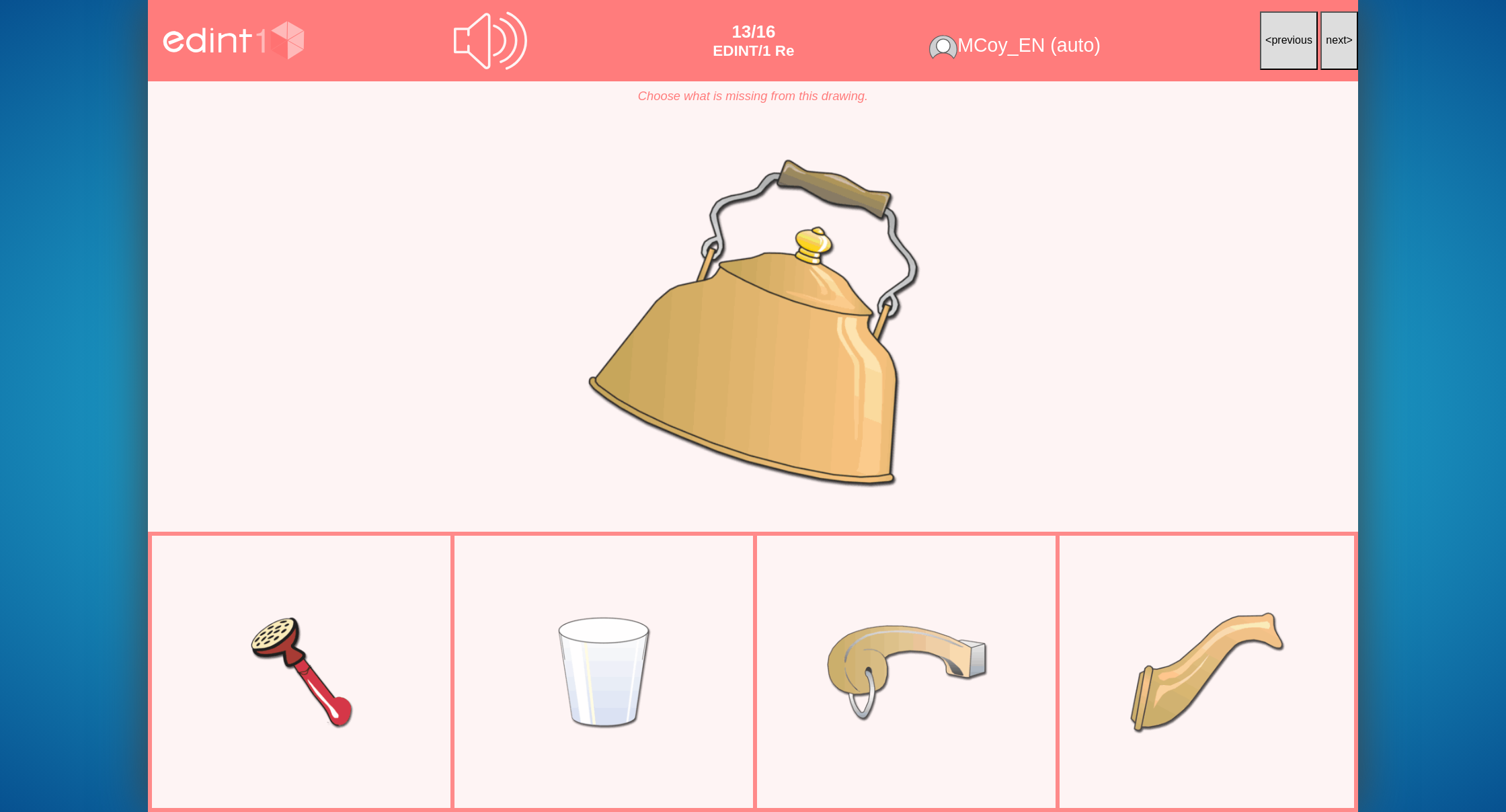
click at [1327, 46] on span "next" at bounding box center [1336, 40] width 21 height 11
click at [1326, 46] on span "next" at bounding box center [1336, 40] width 21 height 11
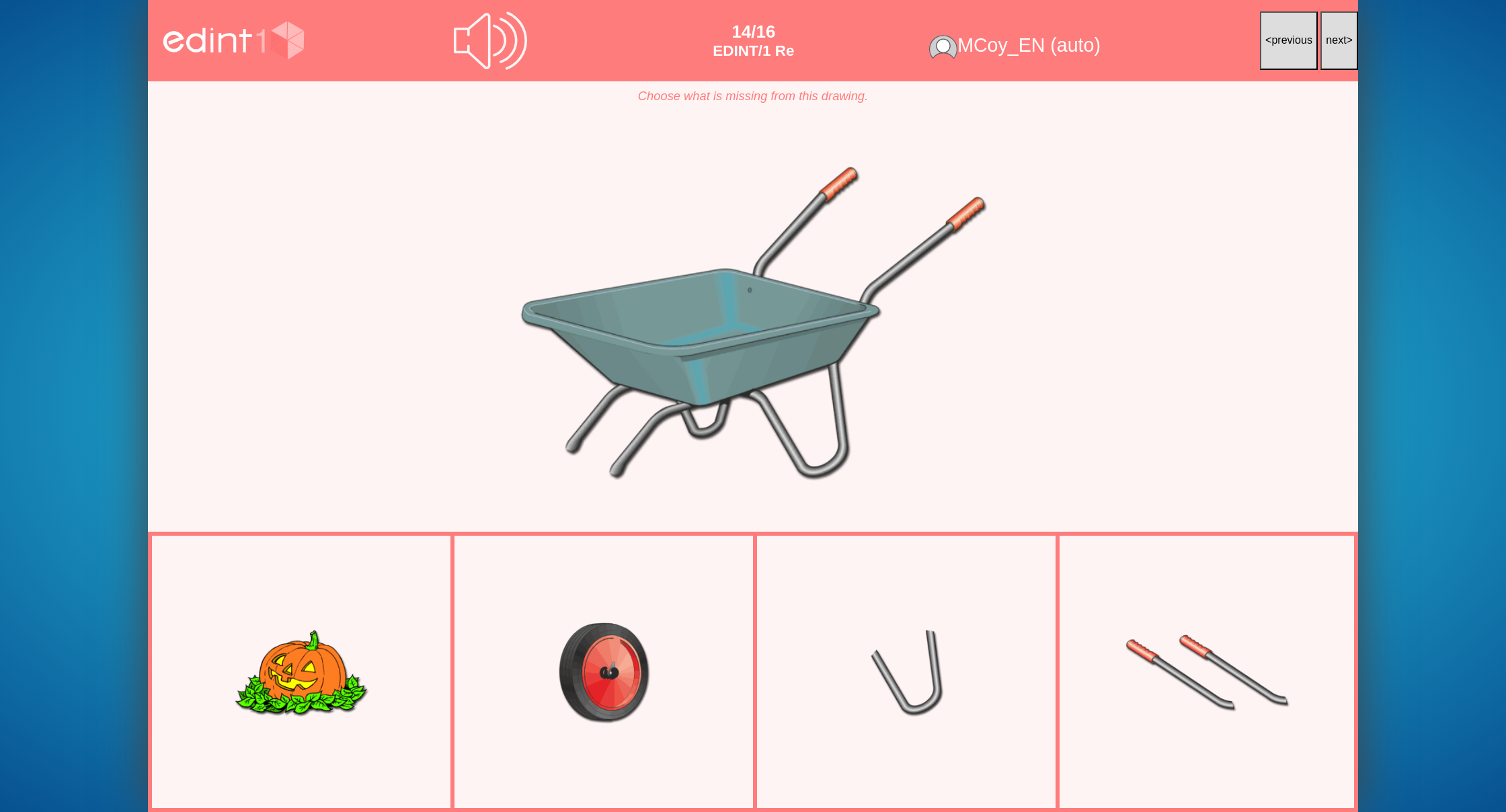
click at [1326, 46] on span "next" at bounding box center [1336, 40] width 21 height 11
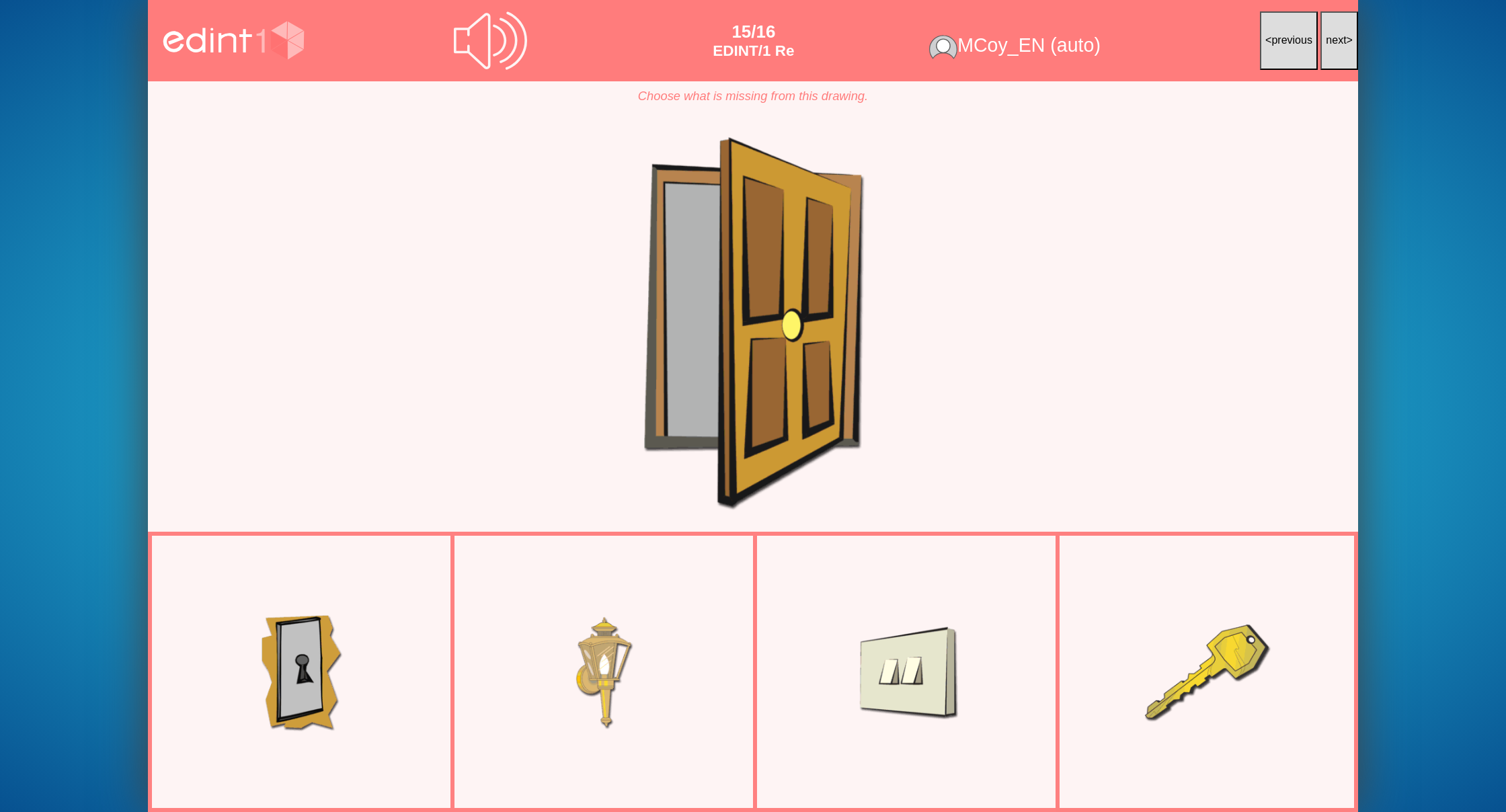
click at [1326, 46] on span "next" at bounding box center [1336, 40] width 21 height 11
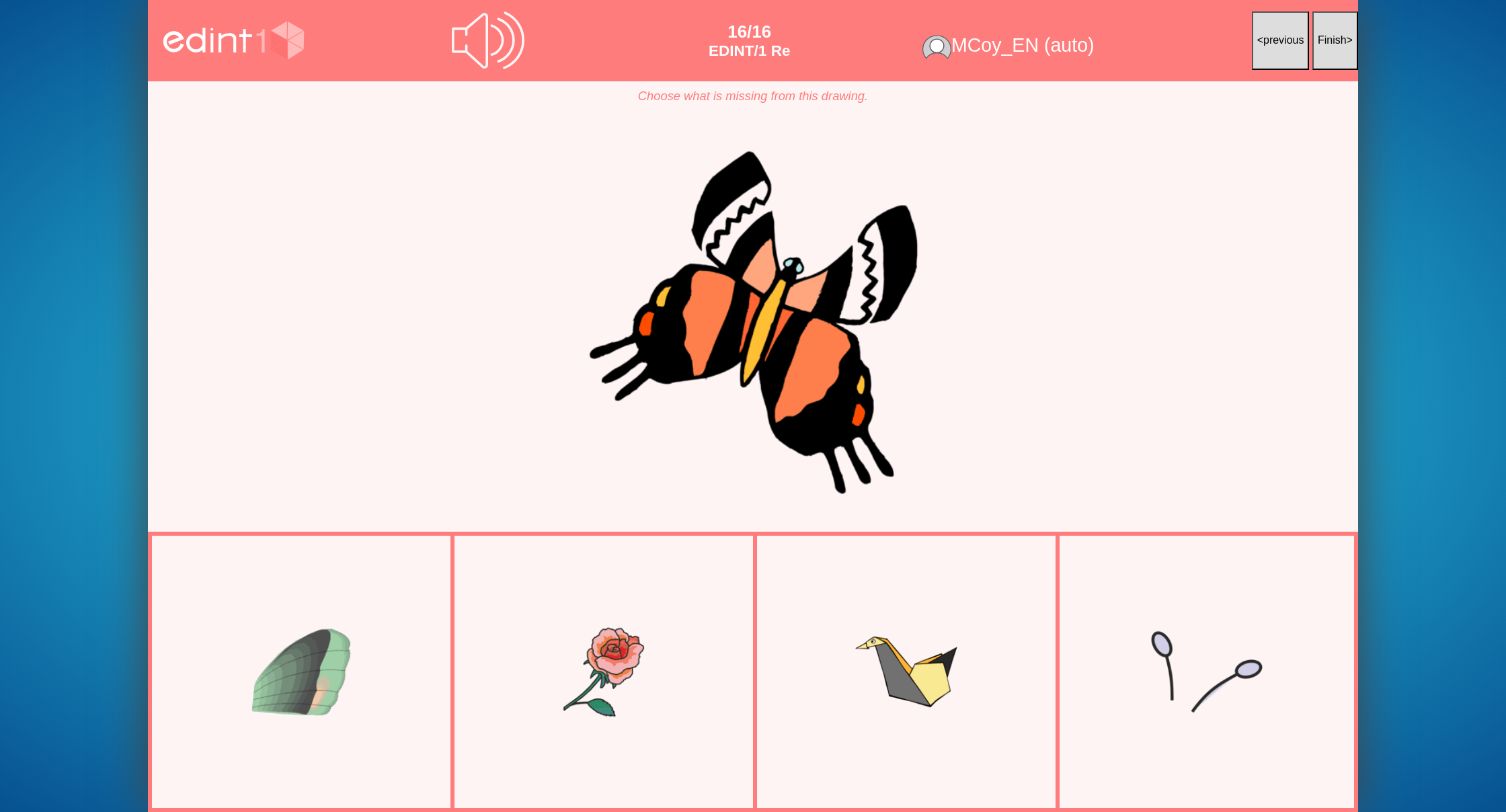
click at [1326, 46] on span "Finish" at bounding box center [1332, 40] width 29 height 11
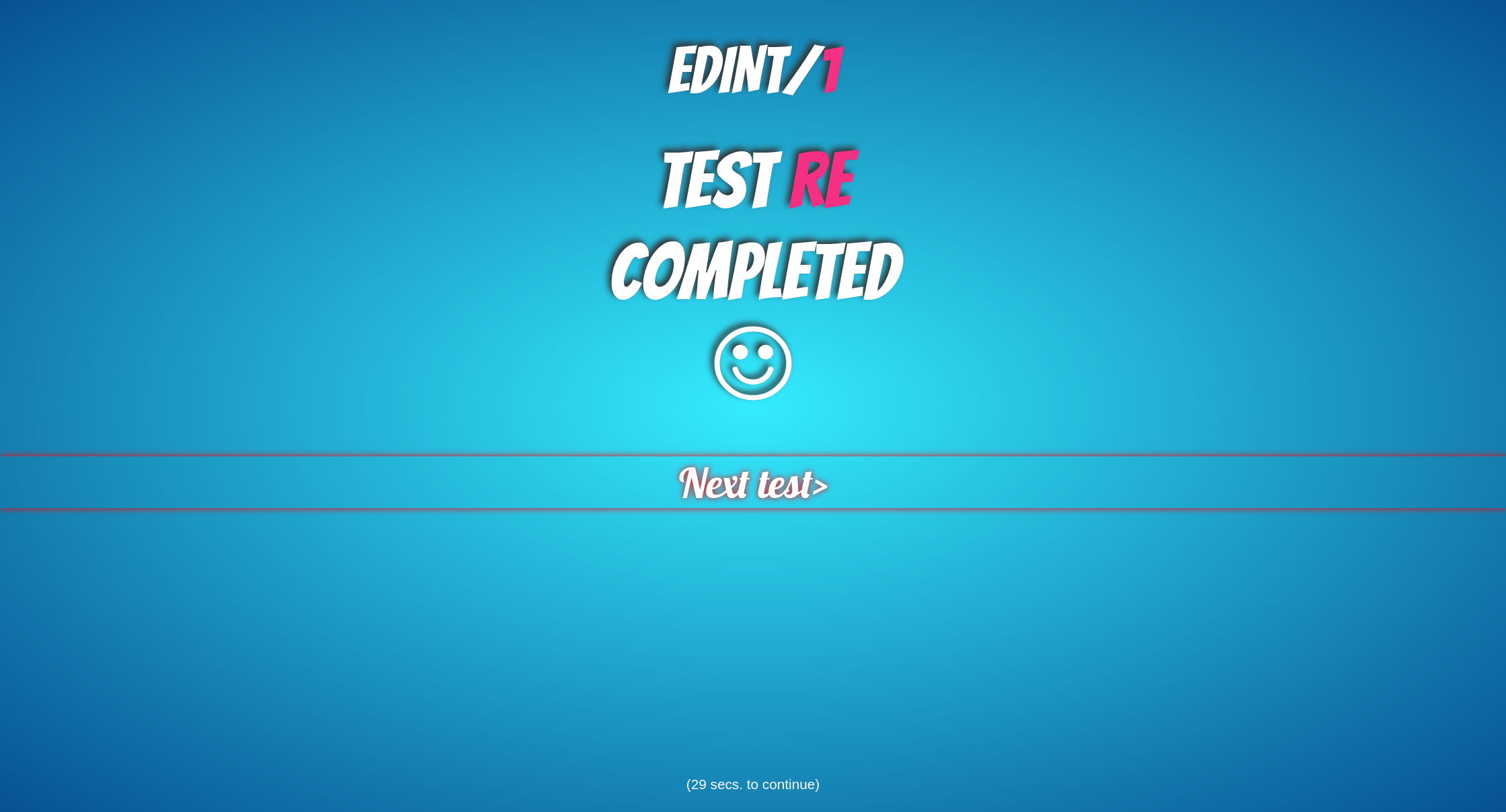
click at [803, 500] on span "Next test" at bounding box center [745, 482] width 134 height 51
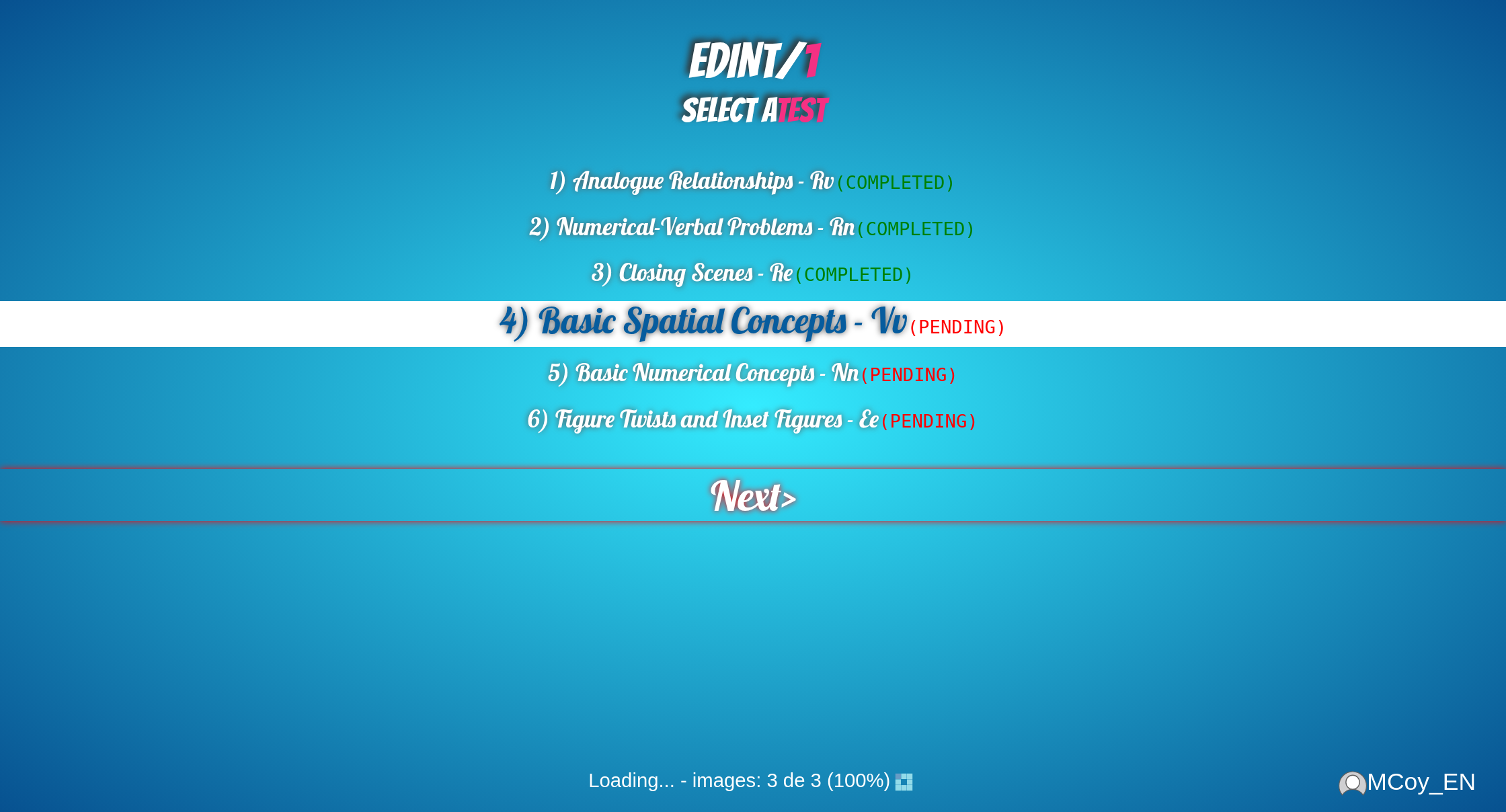
click at [772, 496] on span "Next" at bounding box center [745, 494] width 70 height 51
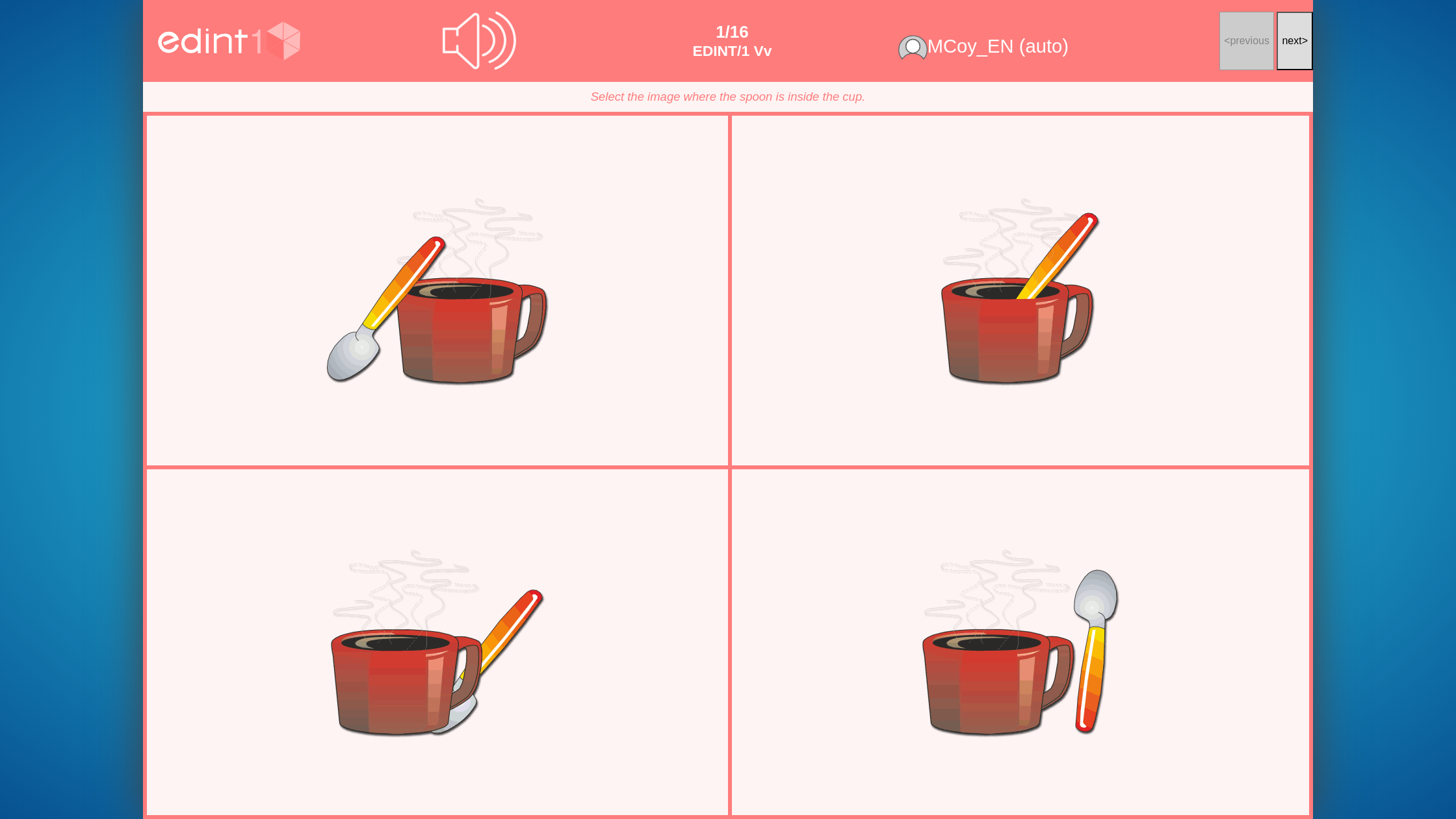
click at [1283, 54] on button "next >" at bounding box center [1295, 41] width 37 height 59
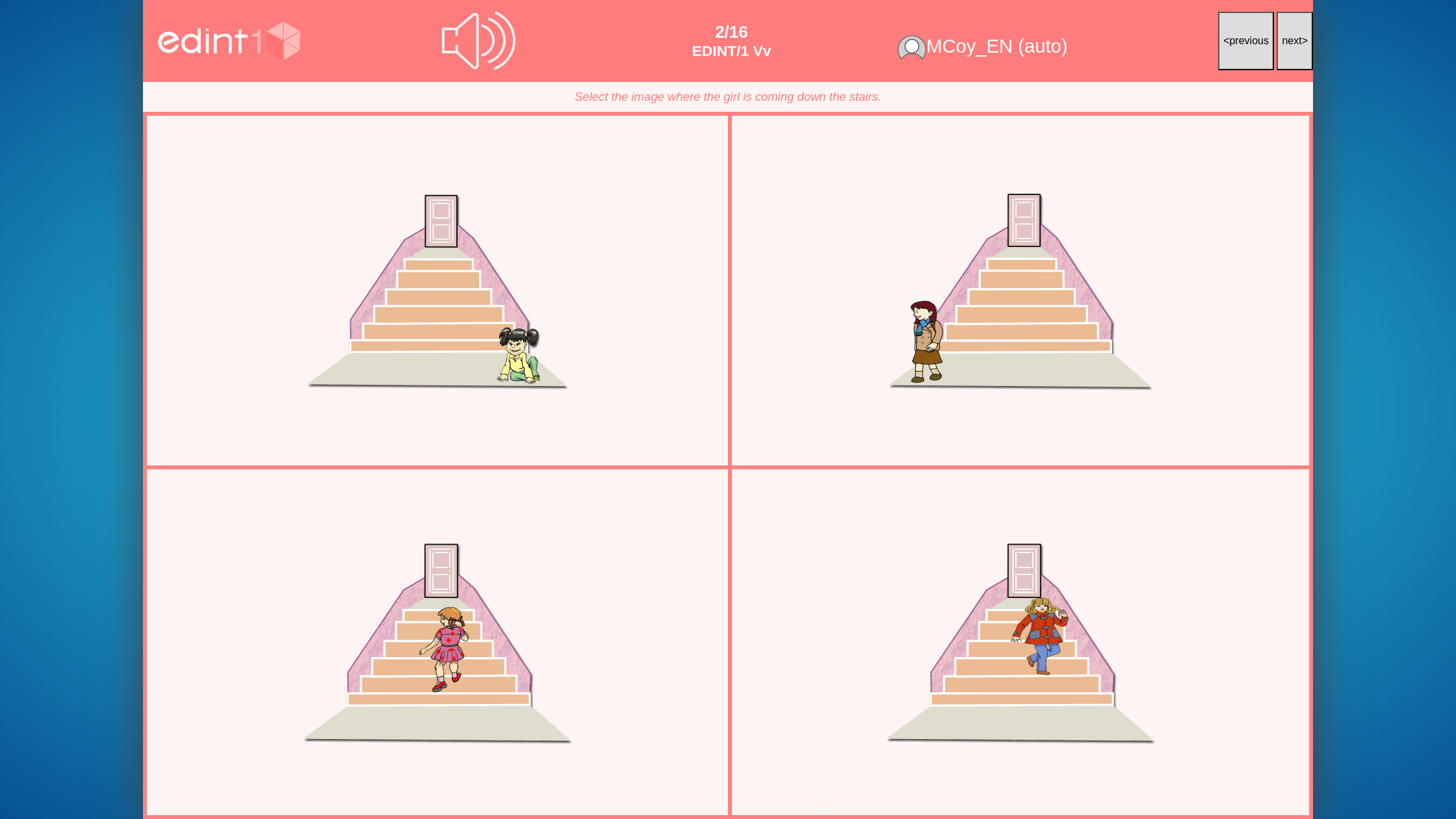
click at [1283, 54] on button "next >" at bounding box center [1295, 41] width 37 height 59
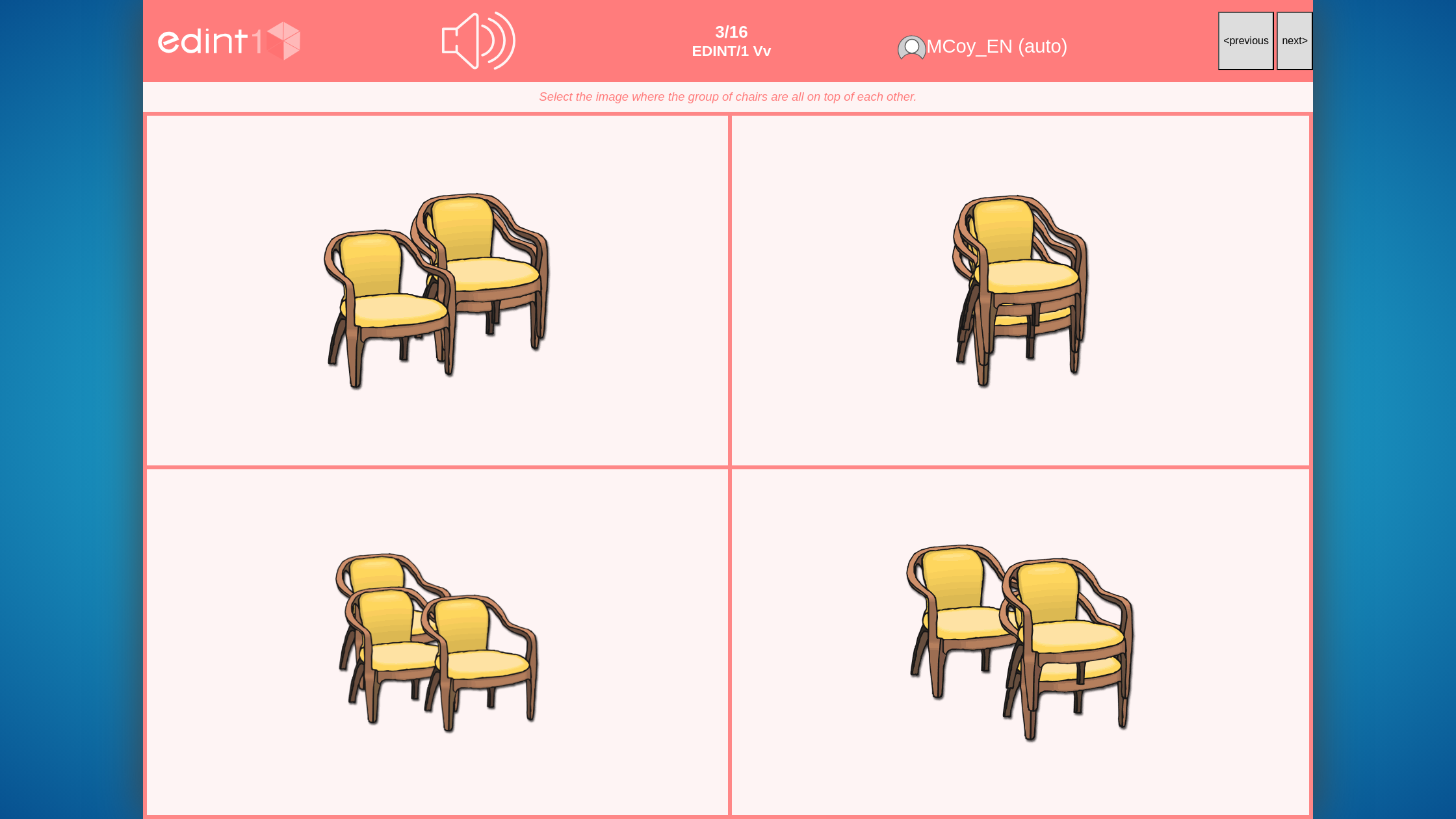
click at [1283, 54] on button "next >" at bounding box center [1295, 41] width 37 height 59
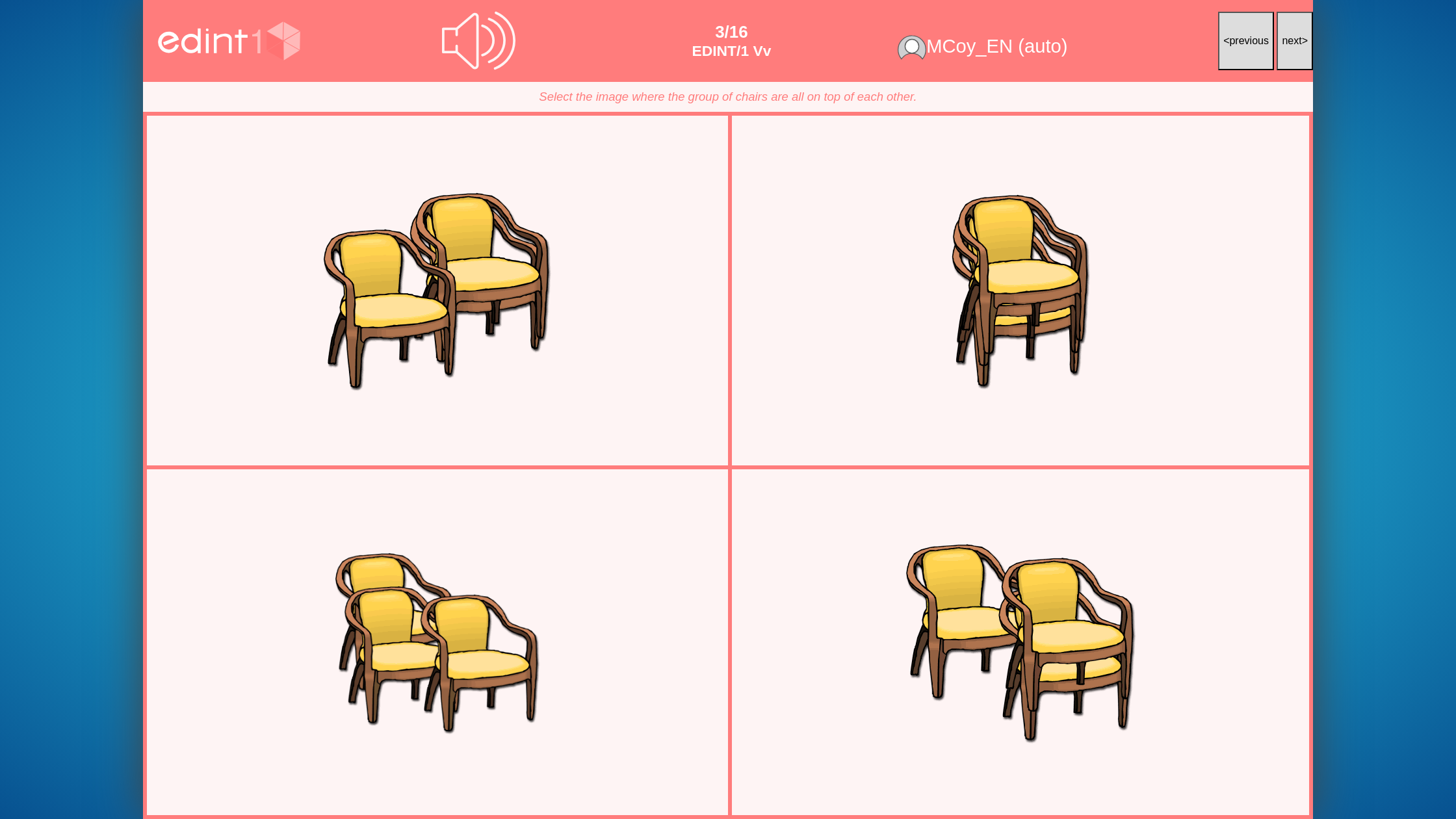
click at [1283, 54] on button "next >" at bounding box center [1295, 41] width 37 height 59
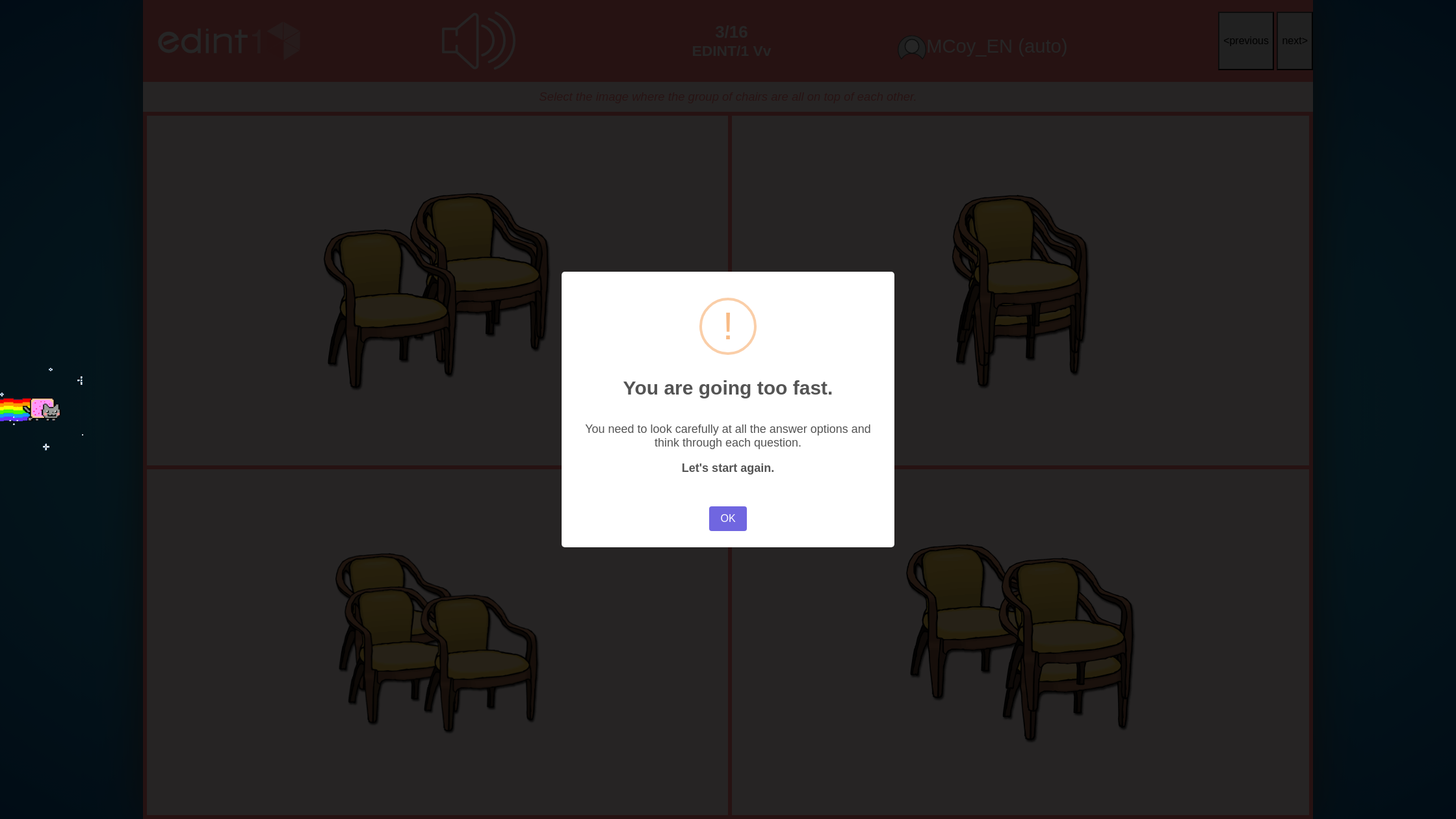
drag, startPoint x: 733, startPoint y: 512, endPoint x: 1052, endPoint y: 188, distance: 454.7
click at [733, 512] on button "OK" at bounding box center [727, 518] width 37 height 24
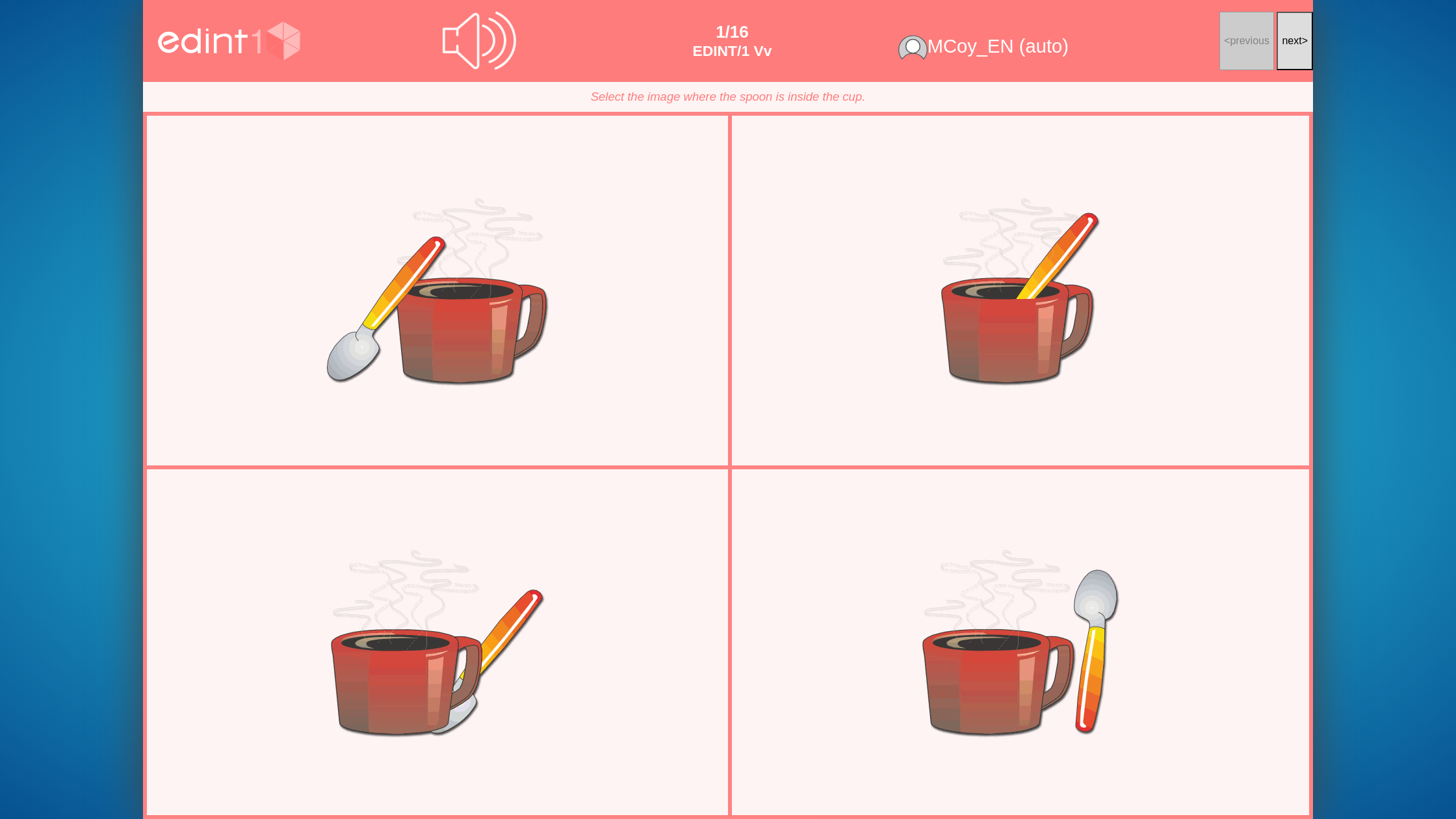
click at [1284, 37] on span "next" at bounding box center [1292, 41] width 20 height 11
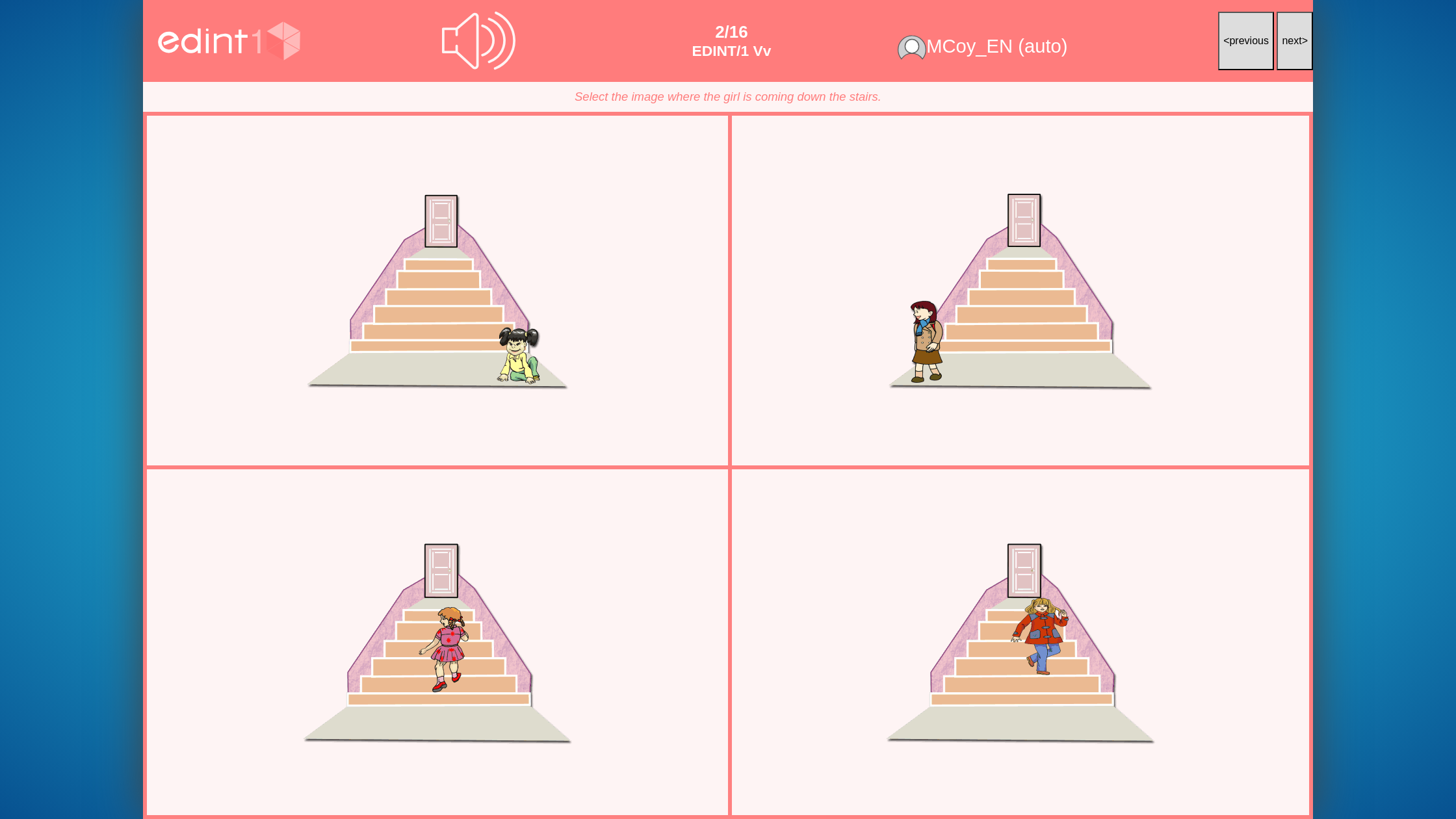
click at [1284, 37] on span "next" at bounding box center [1292, 41] width 20 height 11
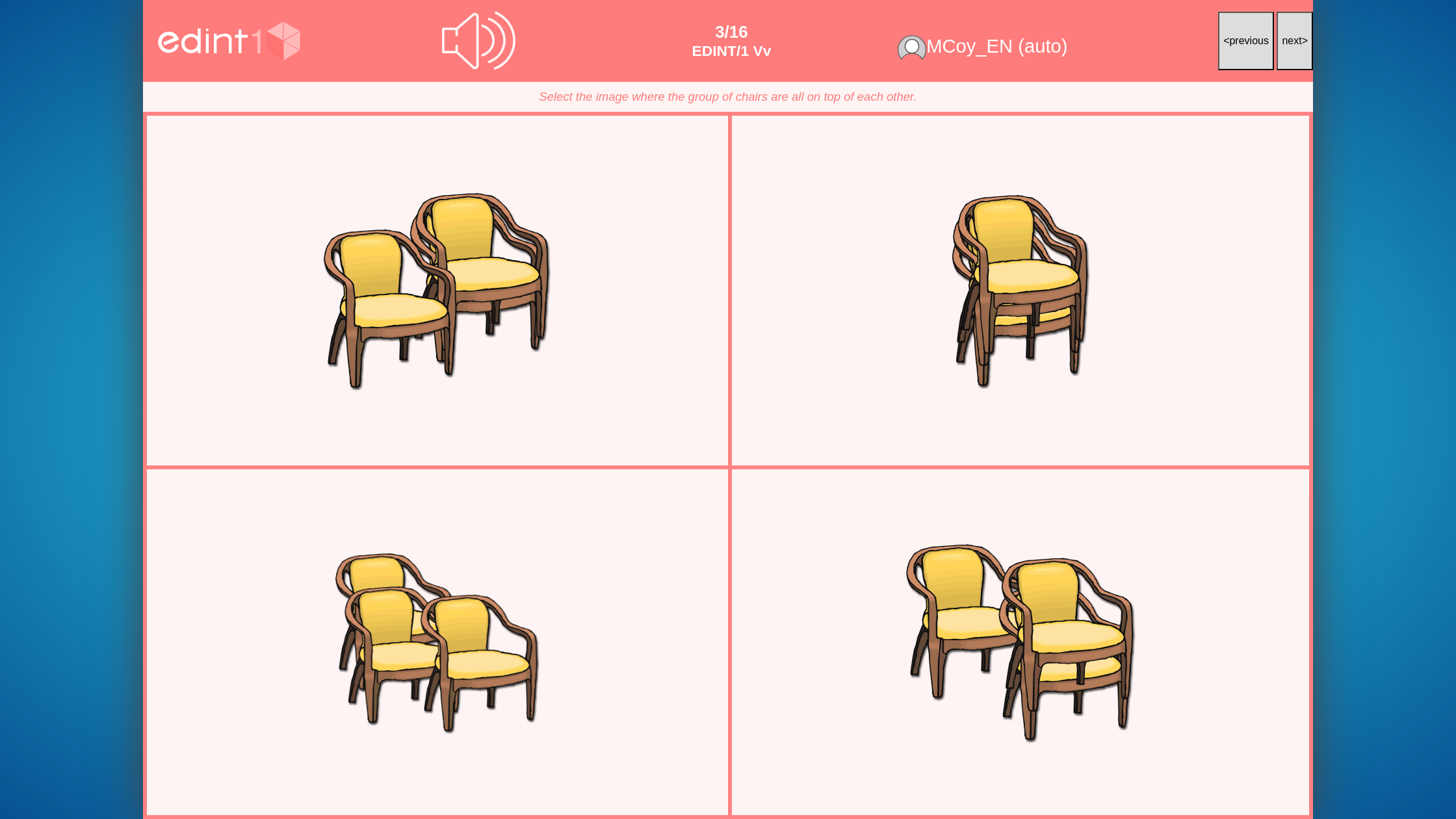
click at [1284, 37] on span "next" at bounding box center [1292, 41] width 20 height 11
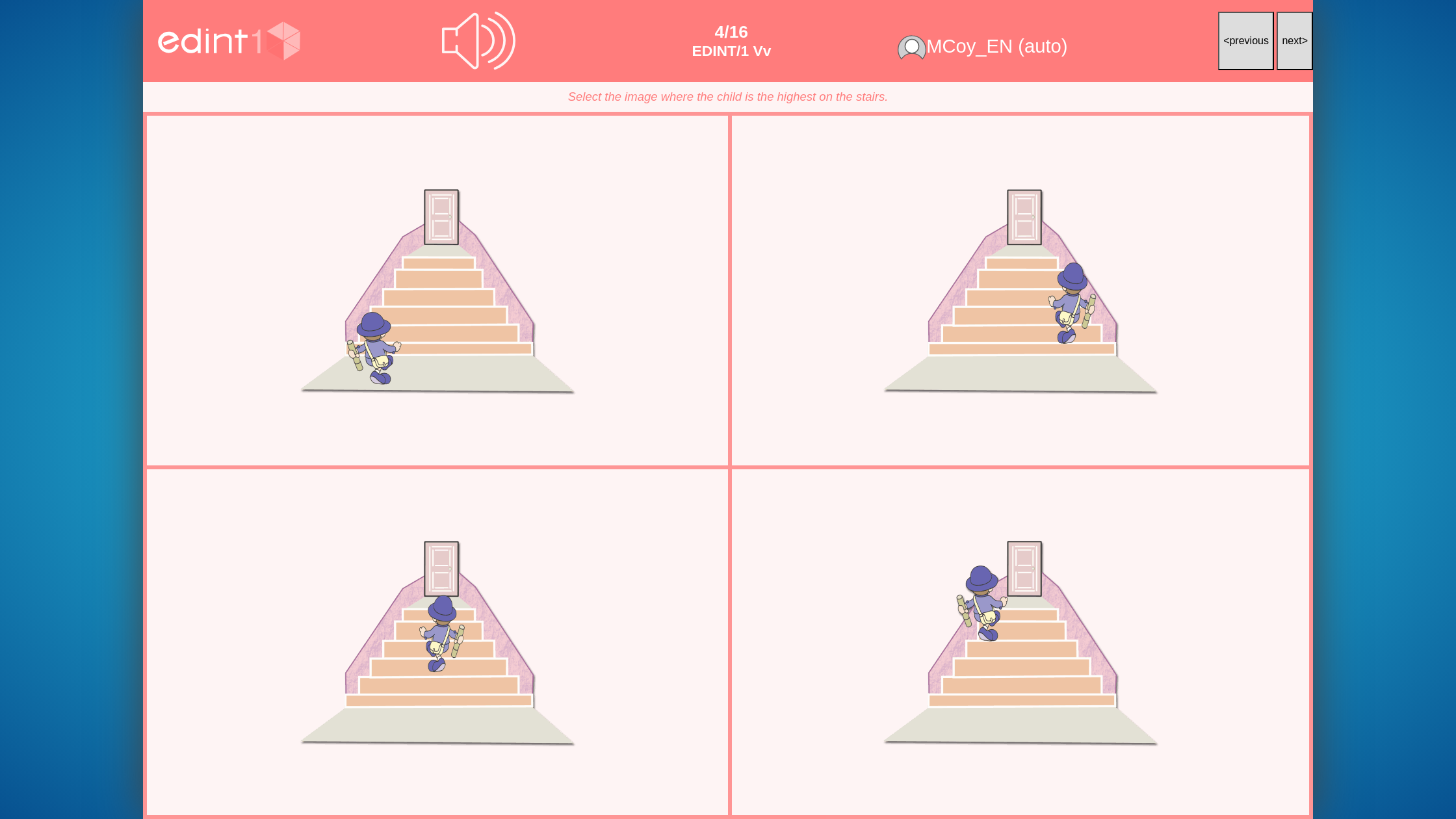
click at [1284, 37] on span "next" at bounding box center [1292, 41] width 20 height 11
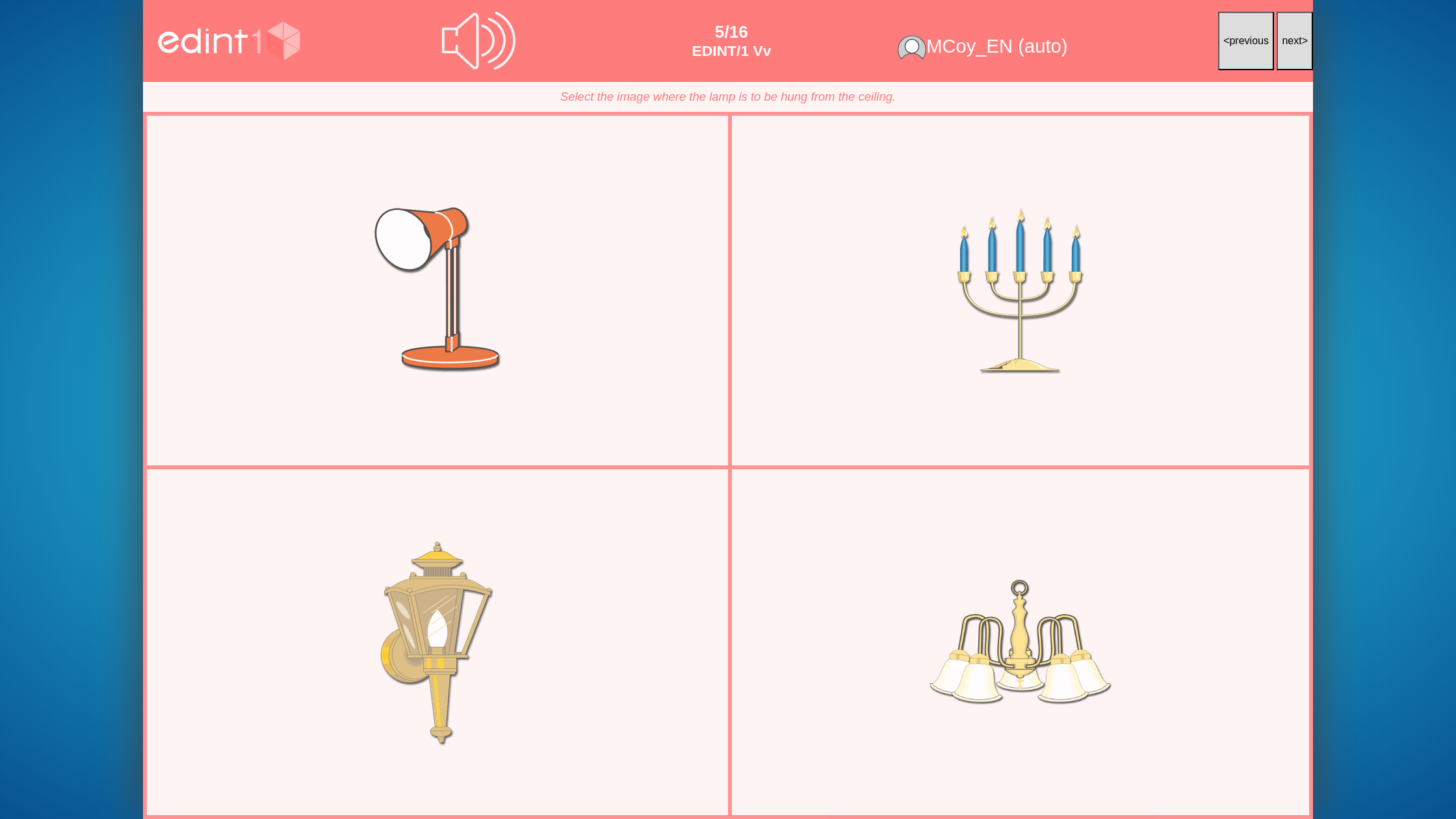
click at [1284, 37] on span "next" at bounding box center [1292, 41] width 20 height 11
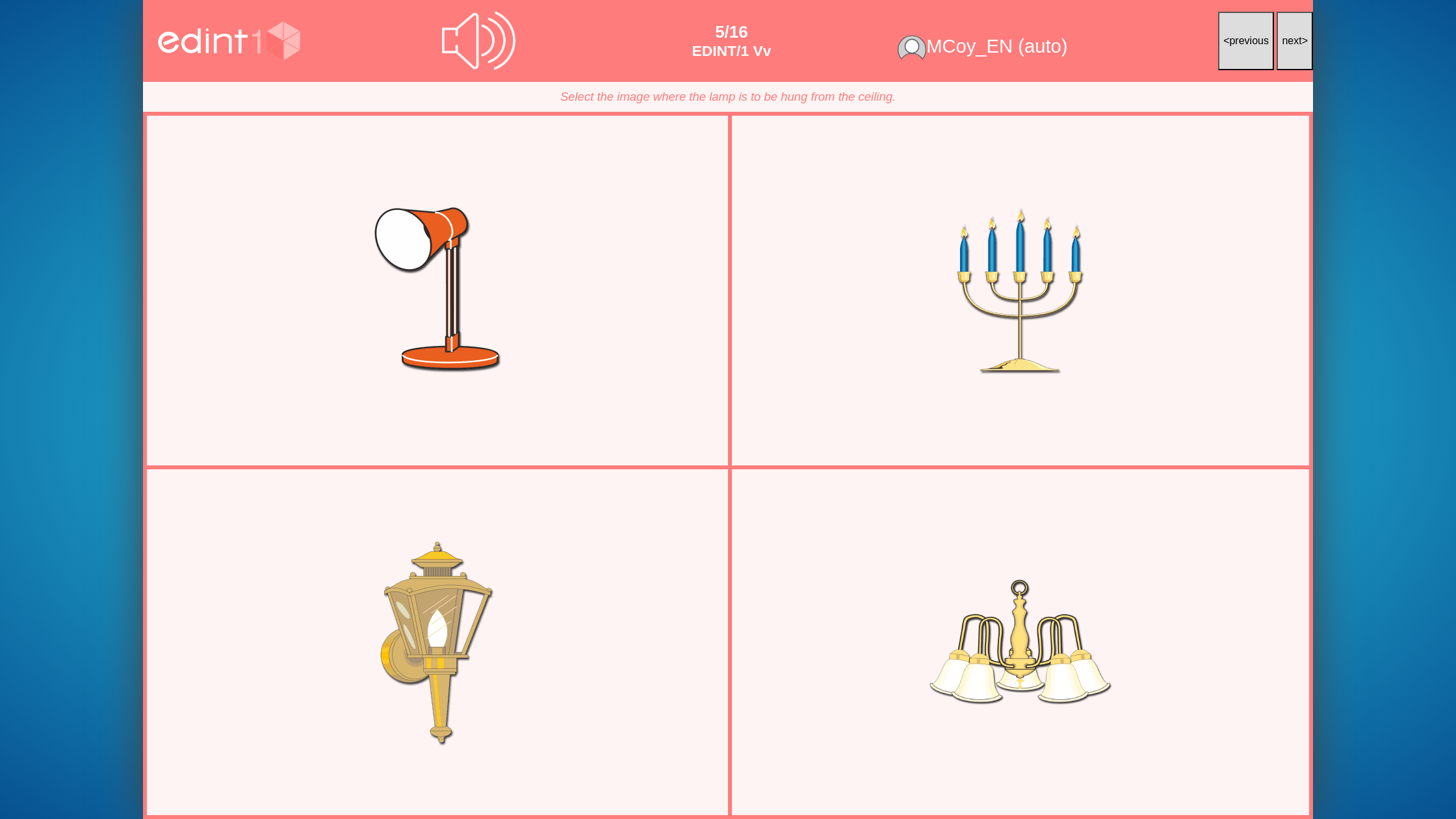
click at [1284, 37] on span "next" at bounding box center [1292, 41] width 20 height 11
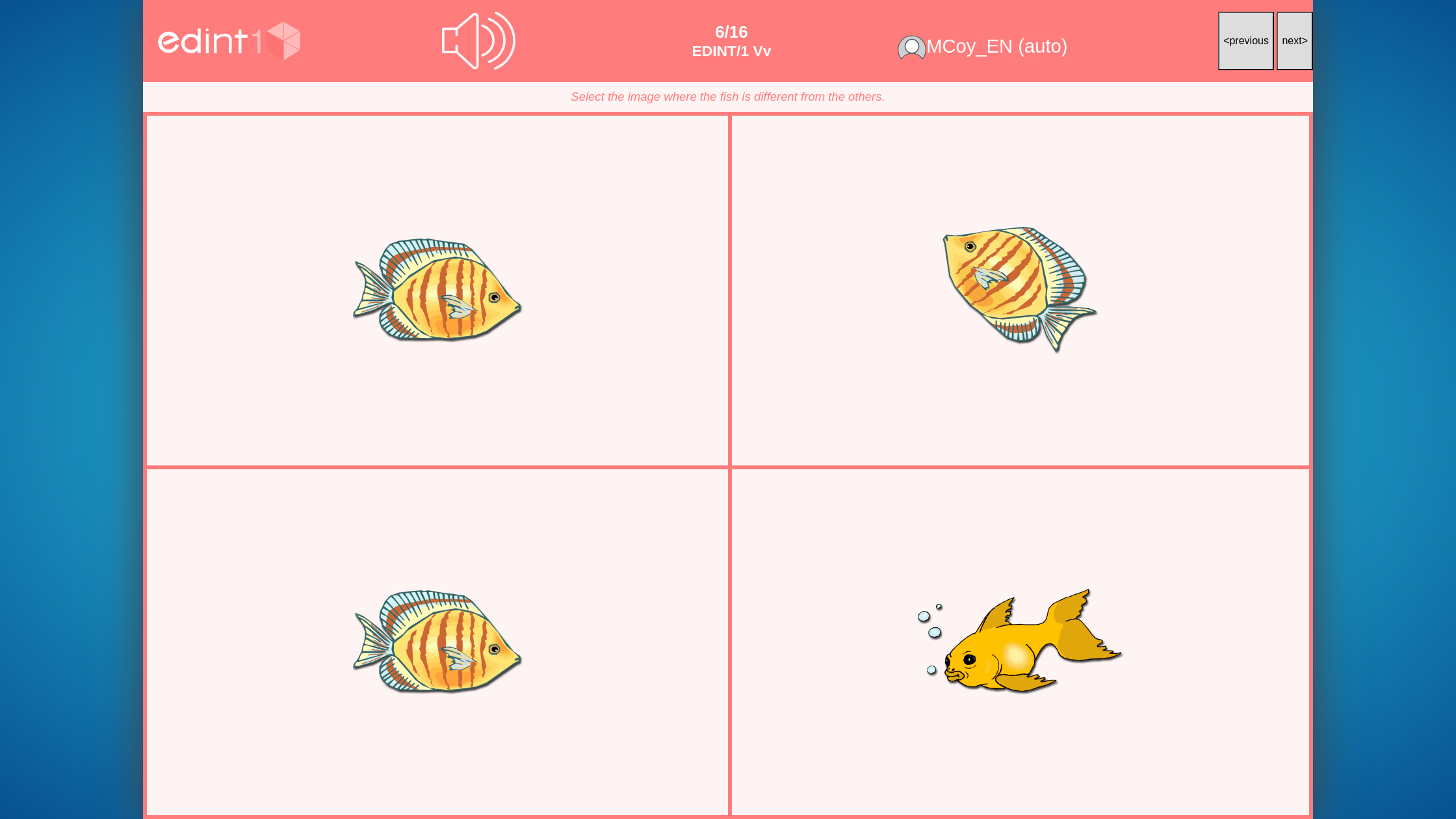
click at [1284, 37] on span "next" at bounding box center [1292, 41] width 20 height 11
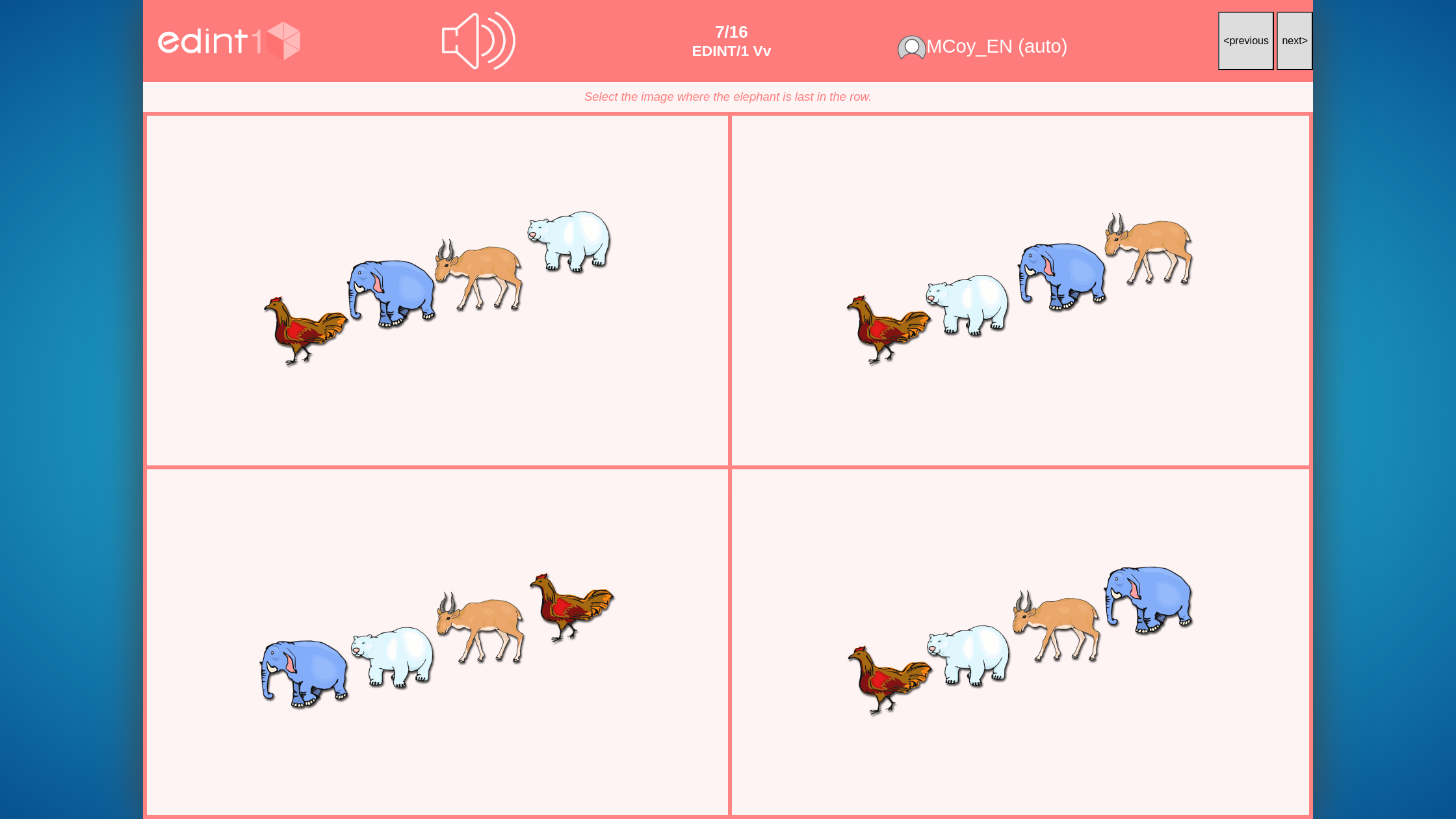
click at [1284, 37] on span "next" at bounding box center [1292, 41] width 20 height 11
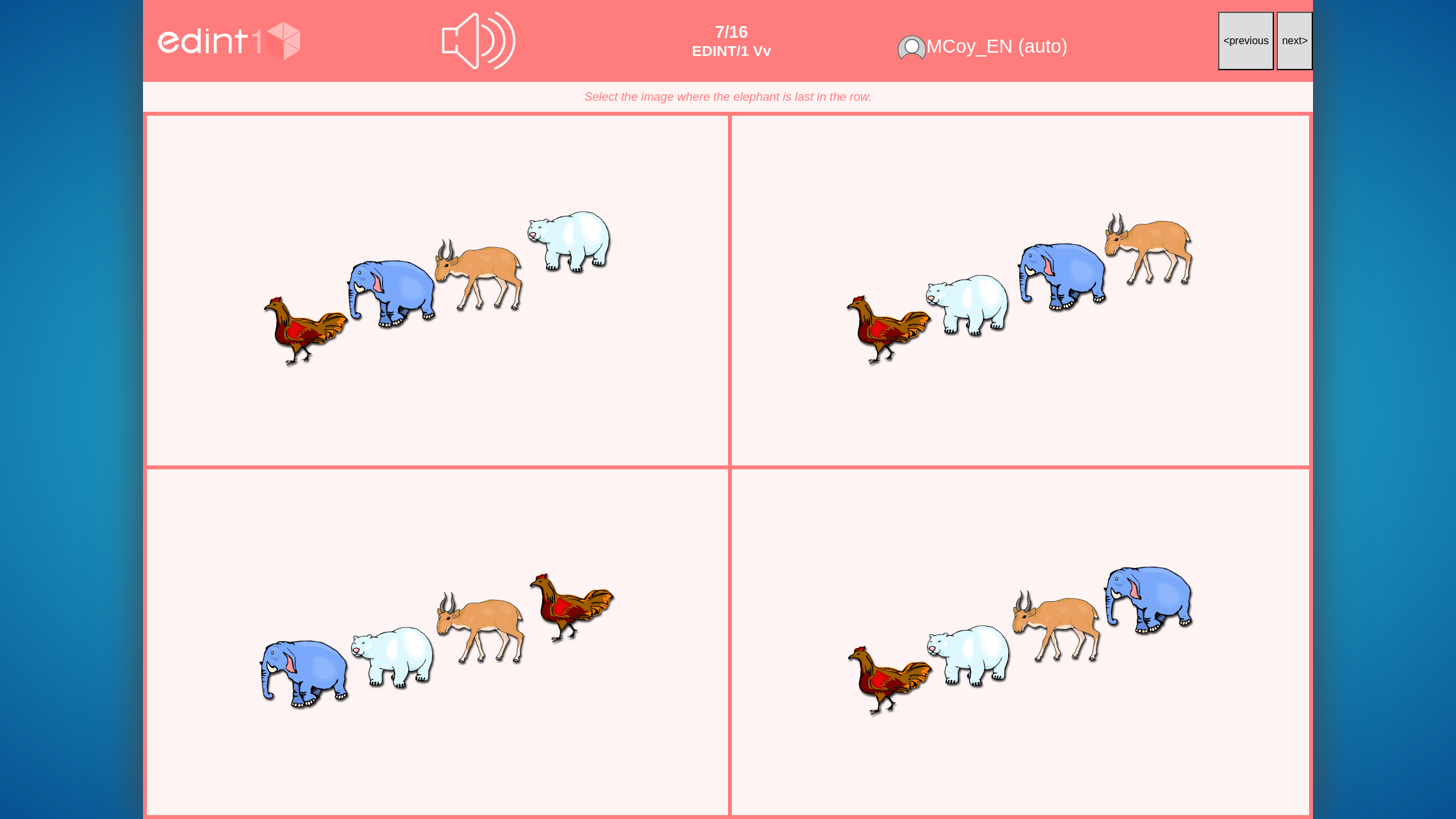
click at [1284, 37] on span "next" at bounding box center [1292, 41] width 20 height 11
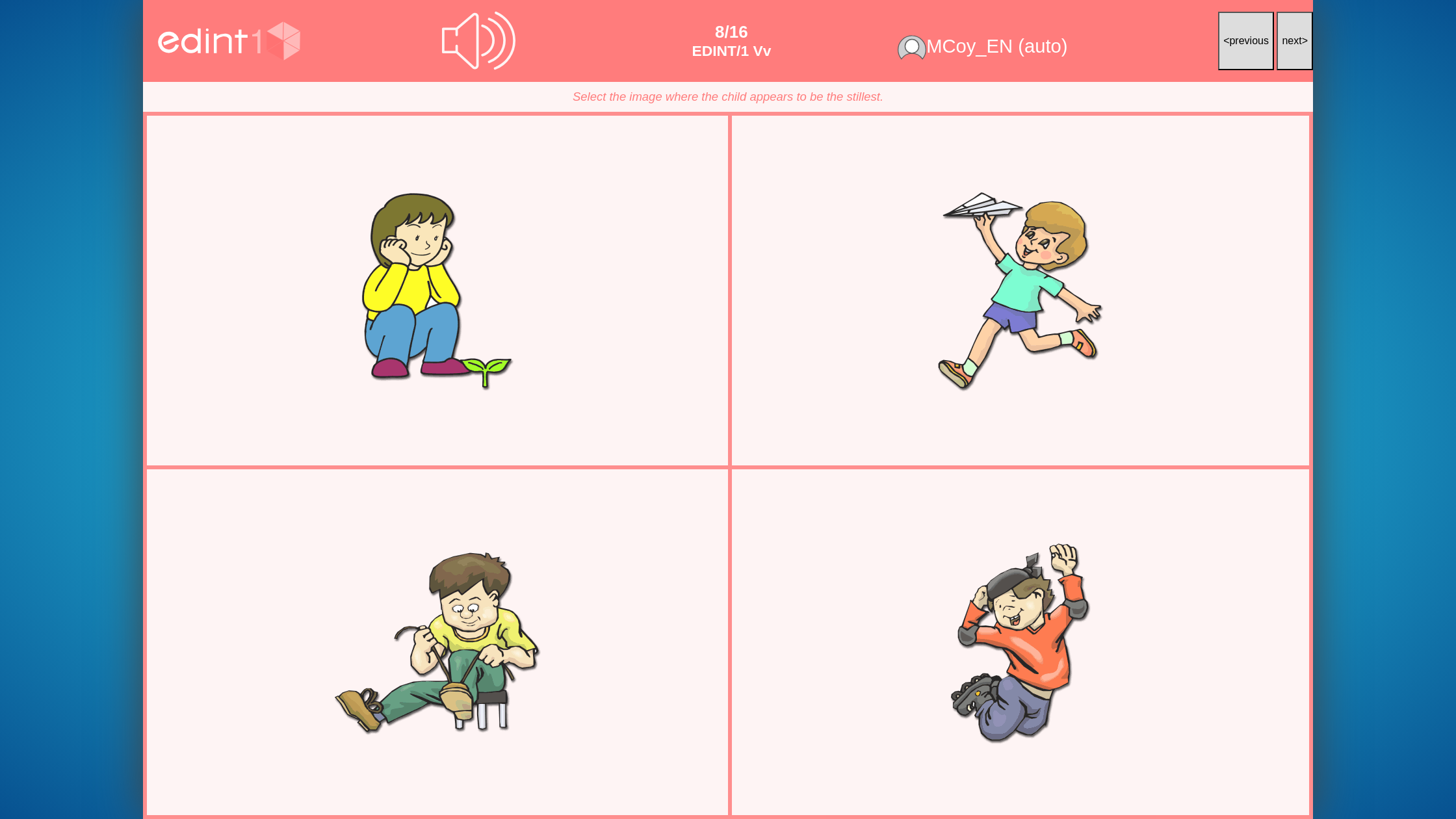
click at [1284, 37] on span "next" at bounding box center [1292, 41] width 20 height 11
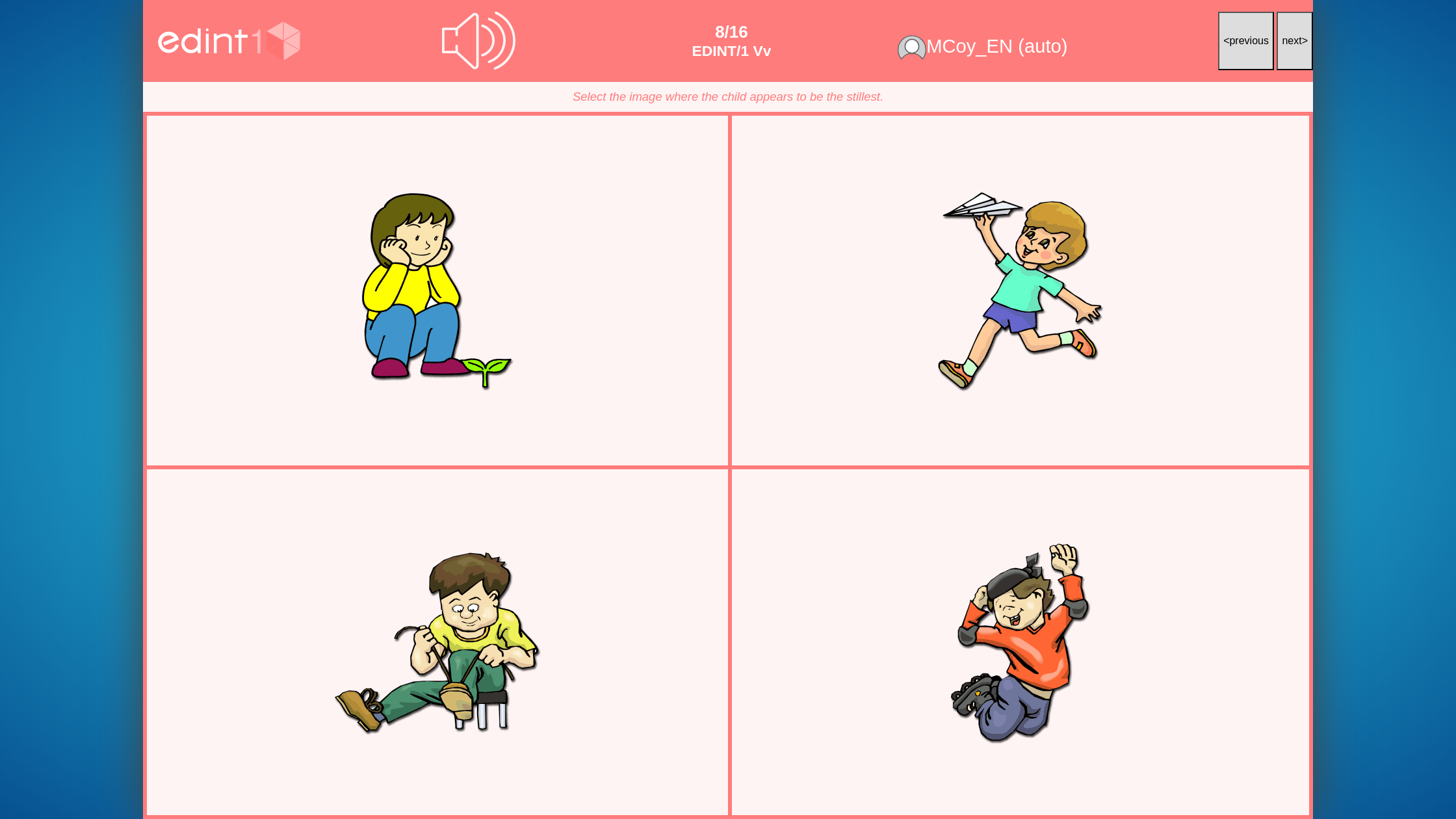
click at [1284, 37] on span "next" at bounding box center [1292, 41] width 20 height 11
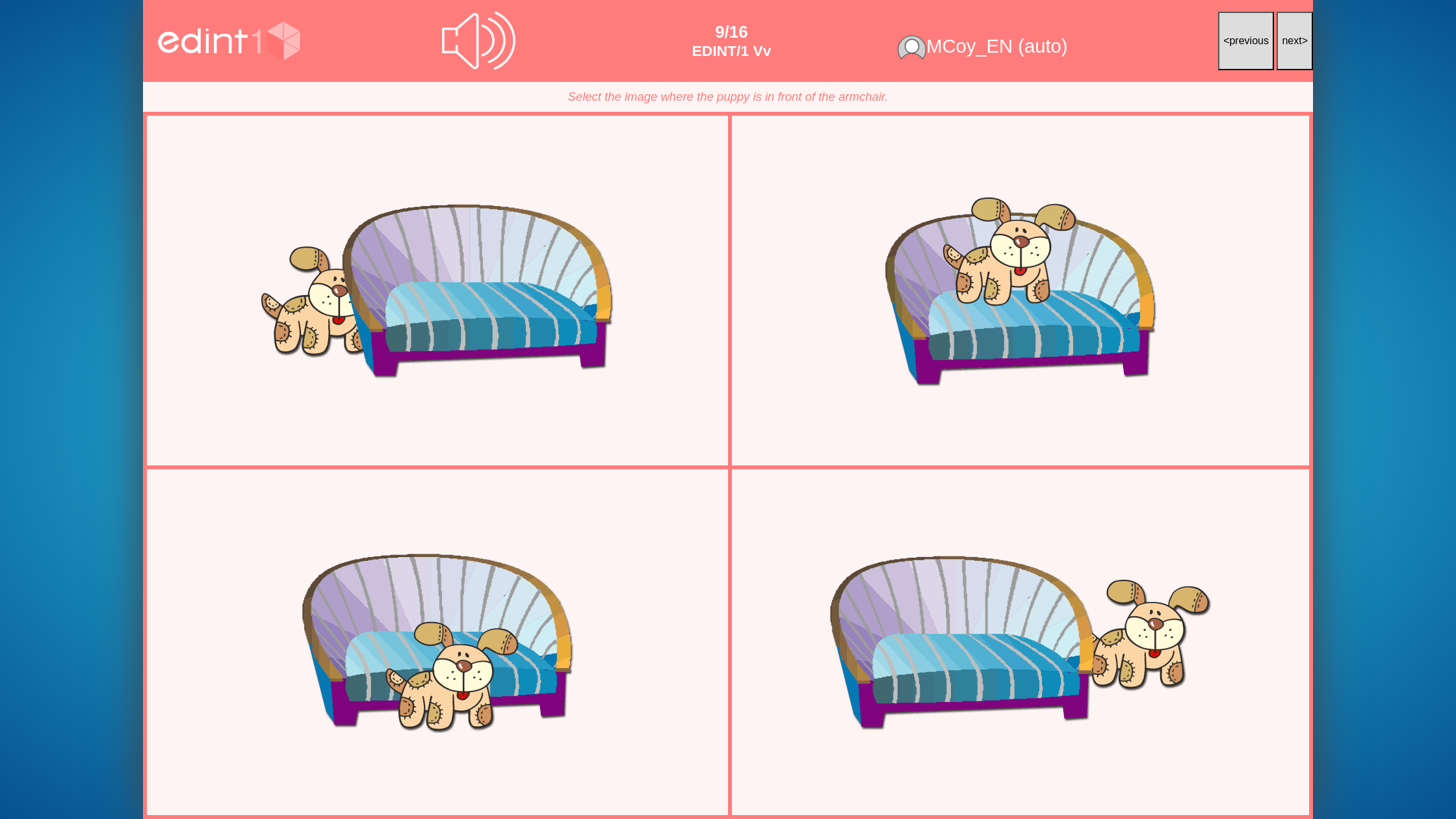
click at [1284, 37] on span "next" at bounding box center [1292, 41] width 20 height 11
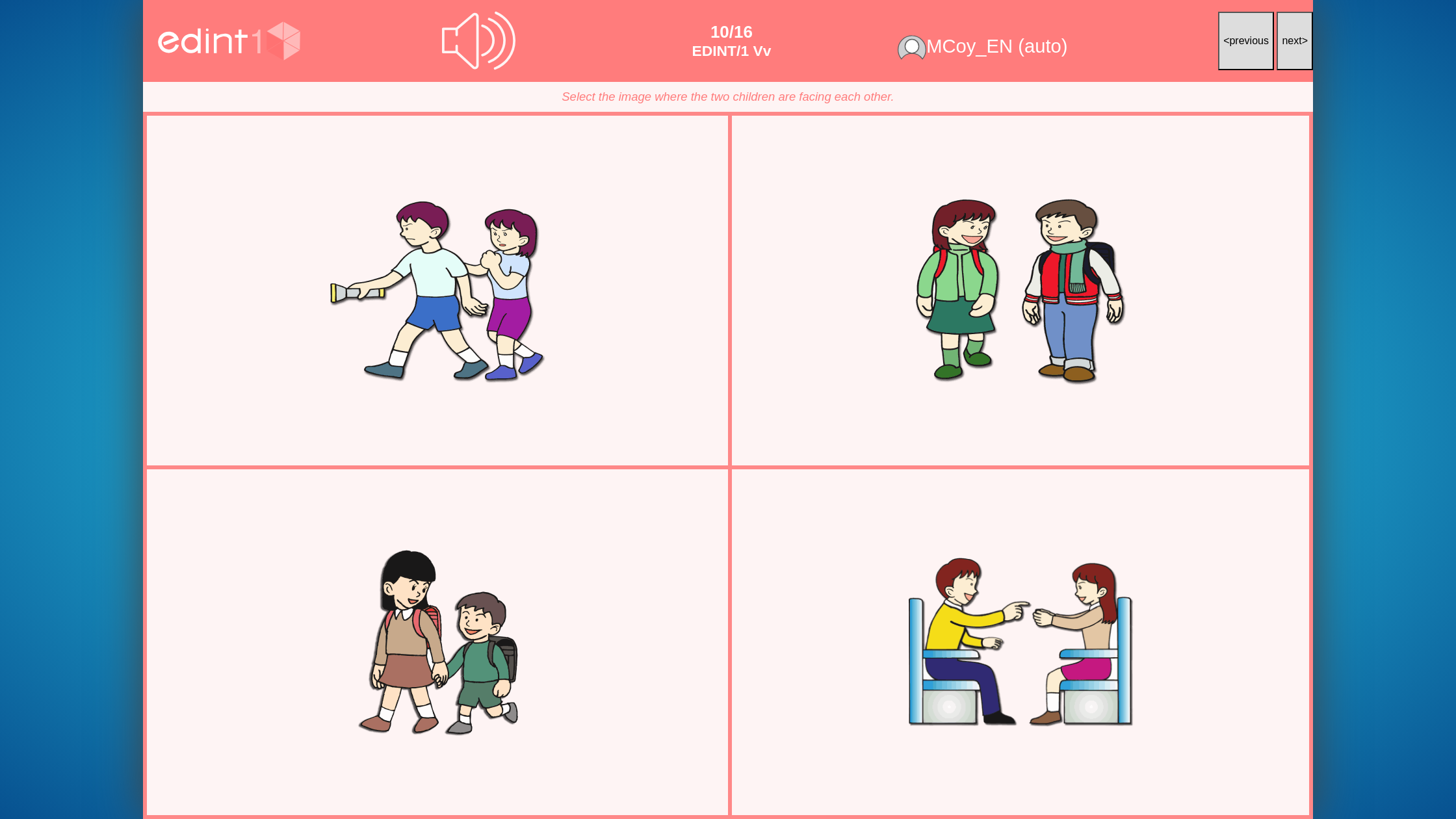
click at [1284, 37] on span "next" at bounding box center [1292, 41] width 20 height 11
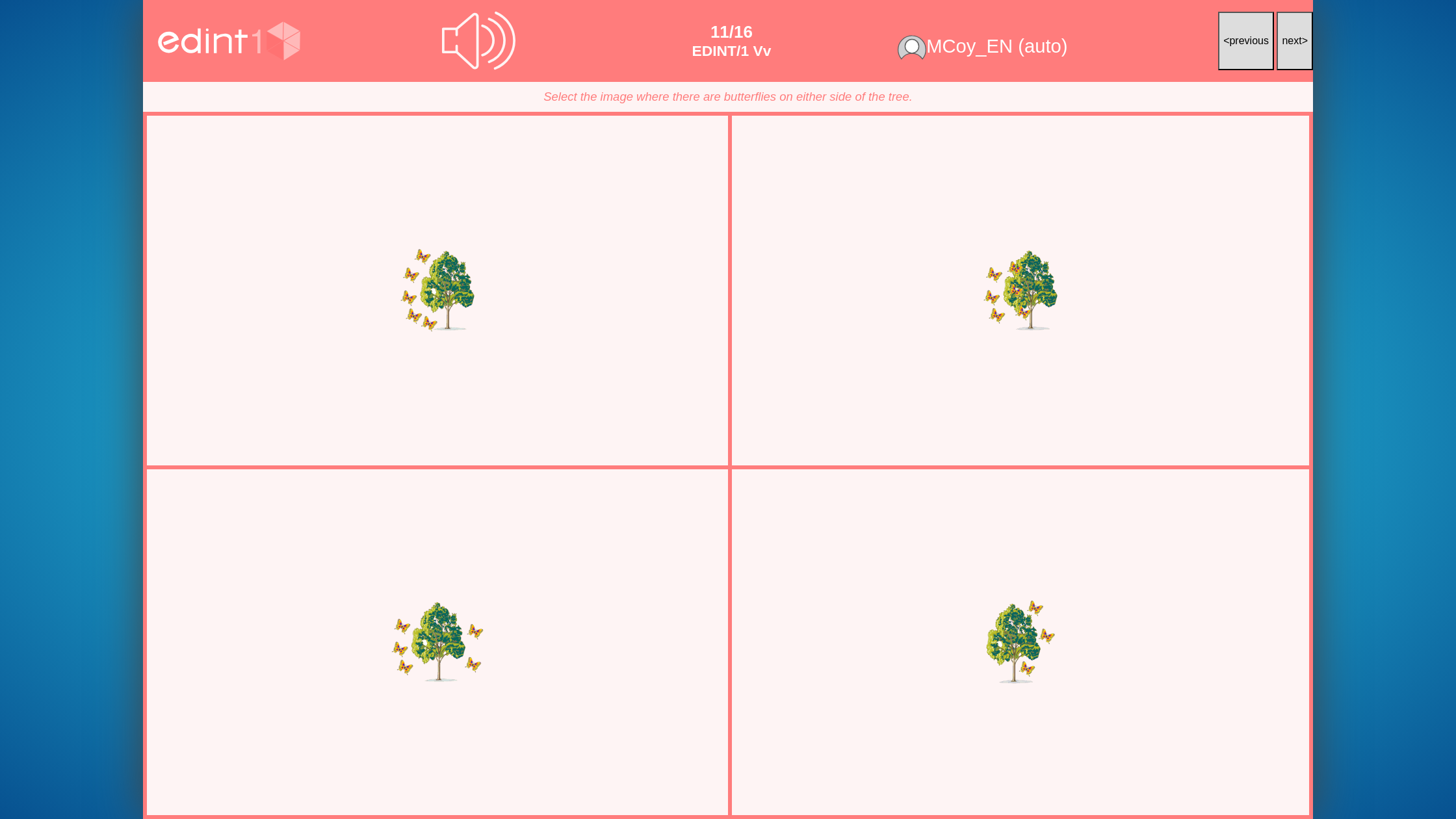
click at [1284, 37] on span "next" at bounding box center [1292, 41] width 20 height 11
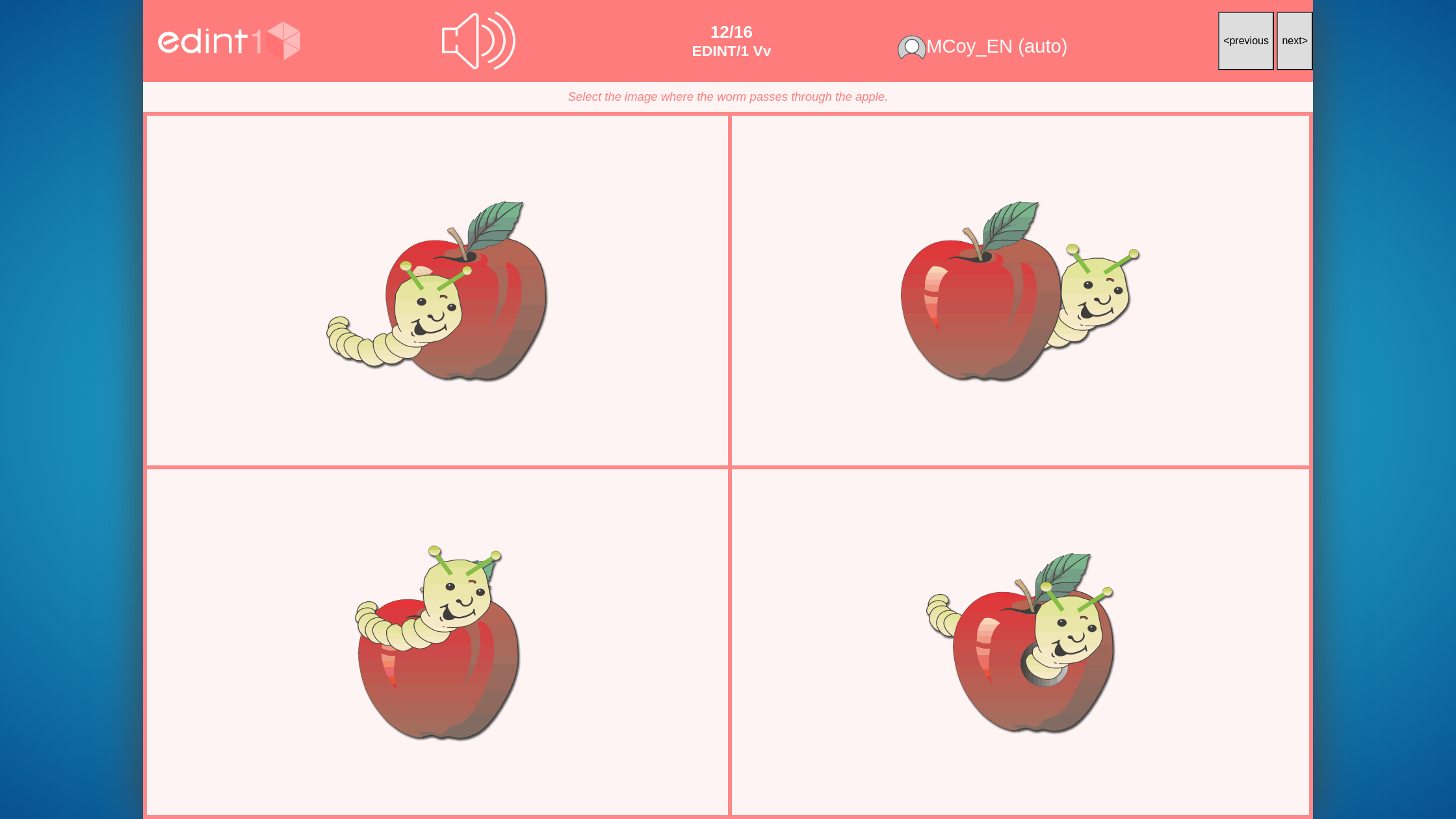
click at [1284, 37] on span "next" at bounding box center [1292, 41] width 20 height 11
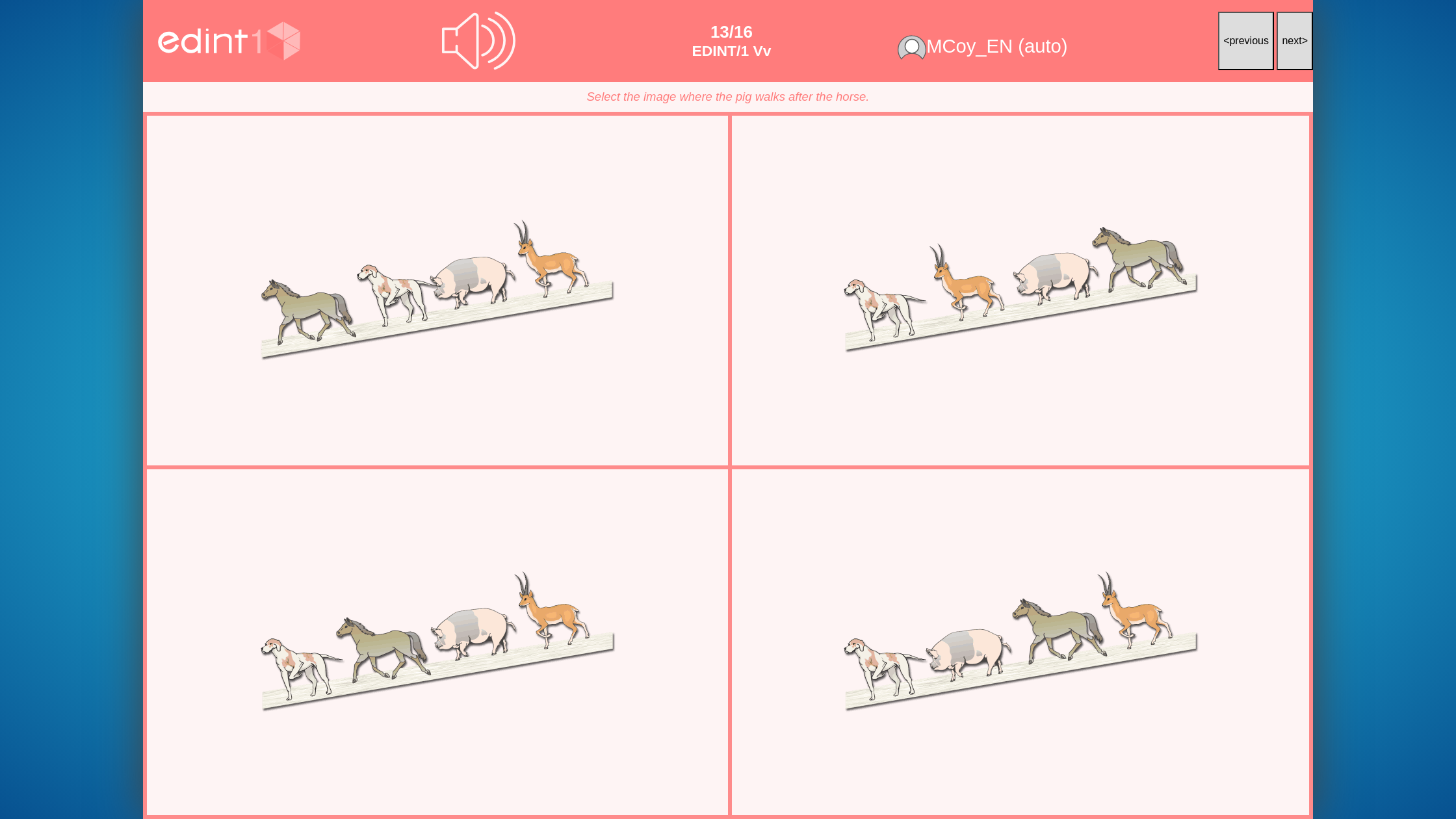
click at [1284, 37] on span "next" at bounding box center [1292, 41] width 20 height 11
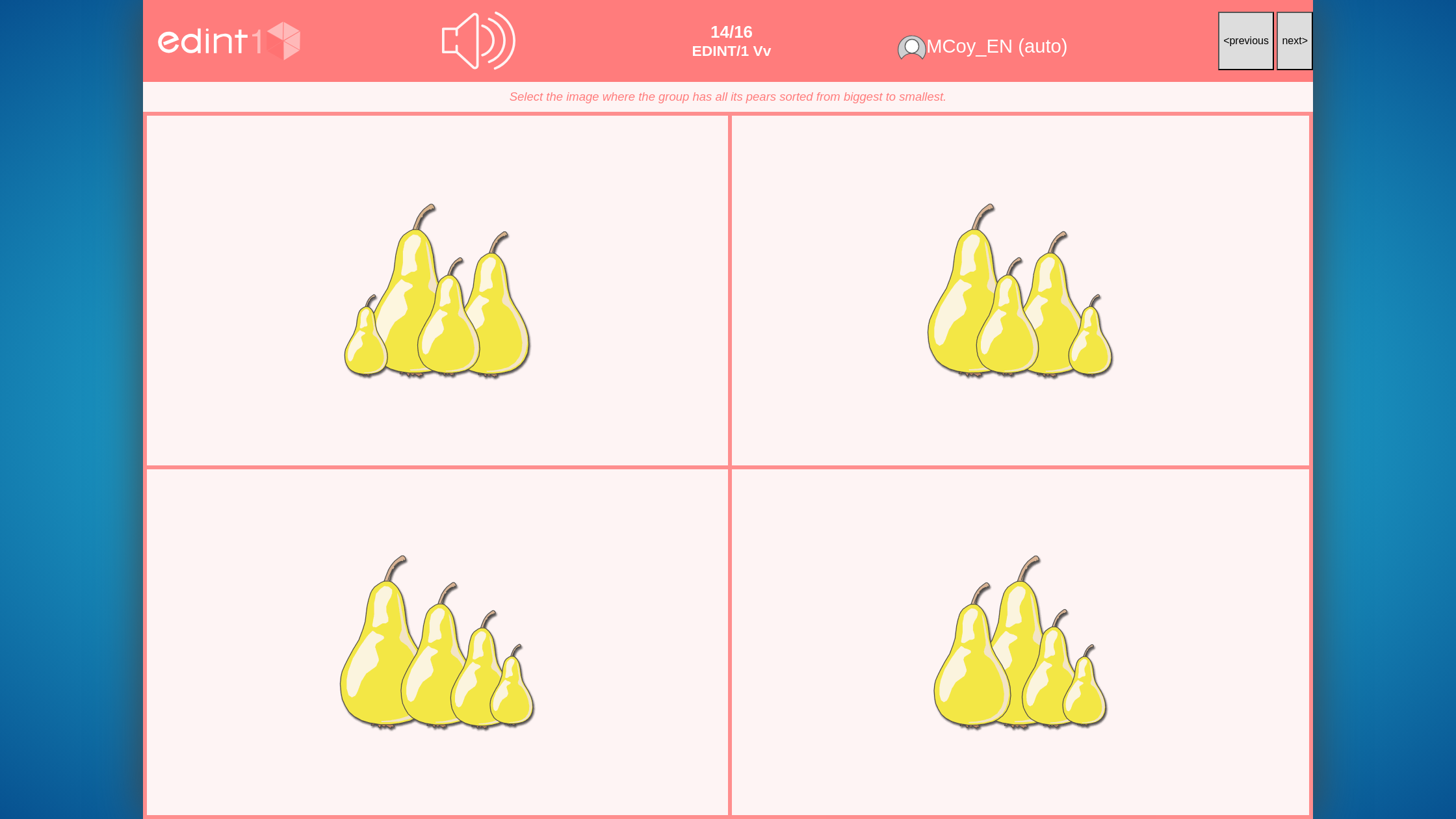
click at [1284, 37] on span "next" at bounding box center [1292, 41] width 20 height 11
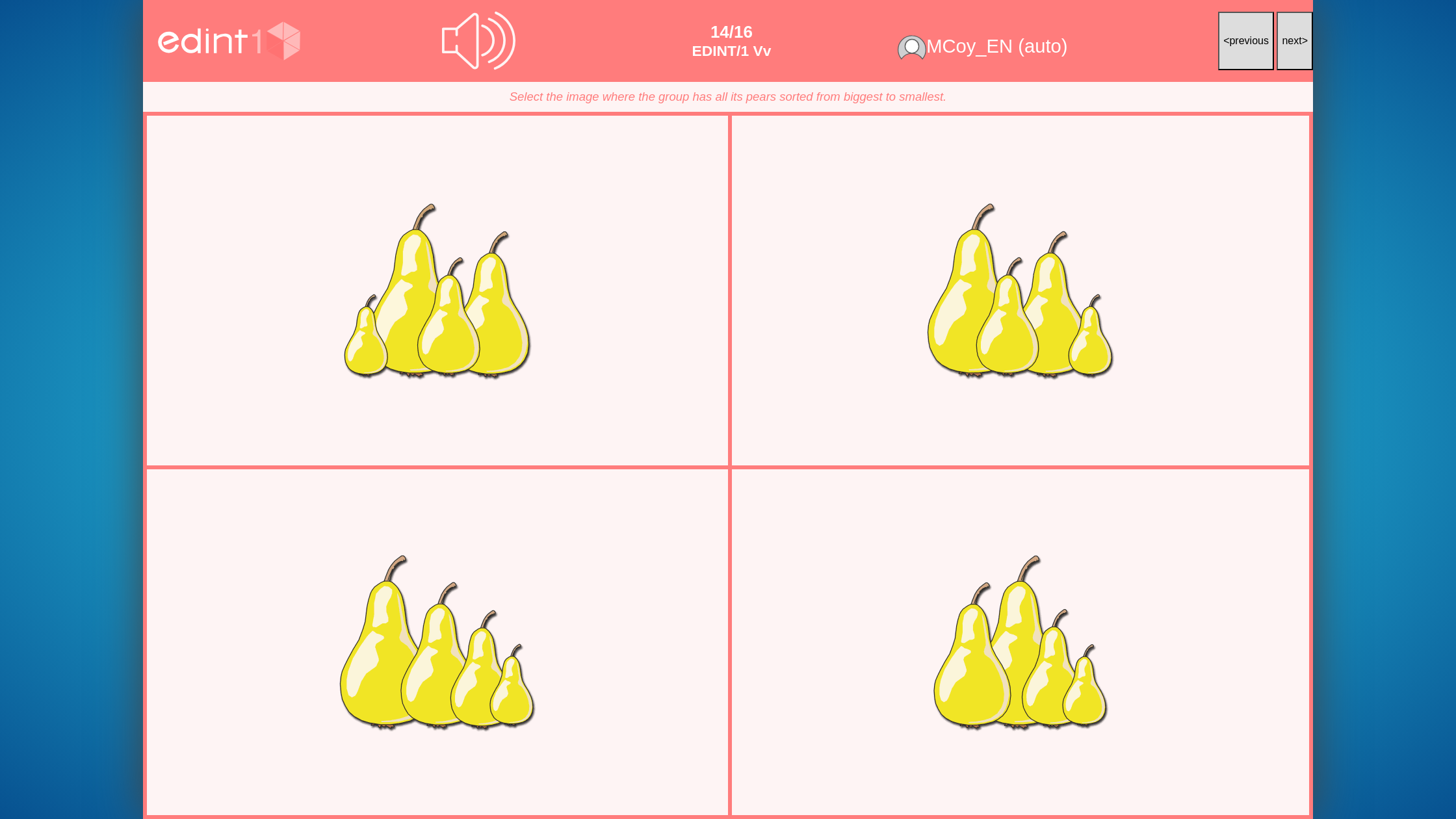
click at [1284, 37] on span "next" at bounding box center [1292, 41] width 20 height 11
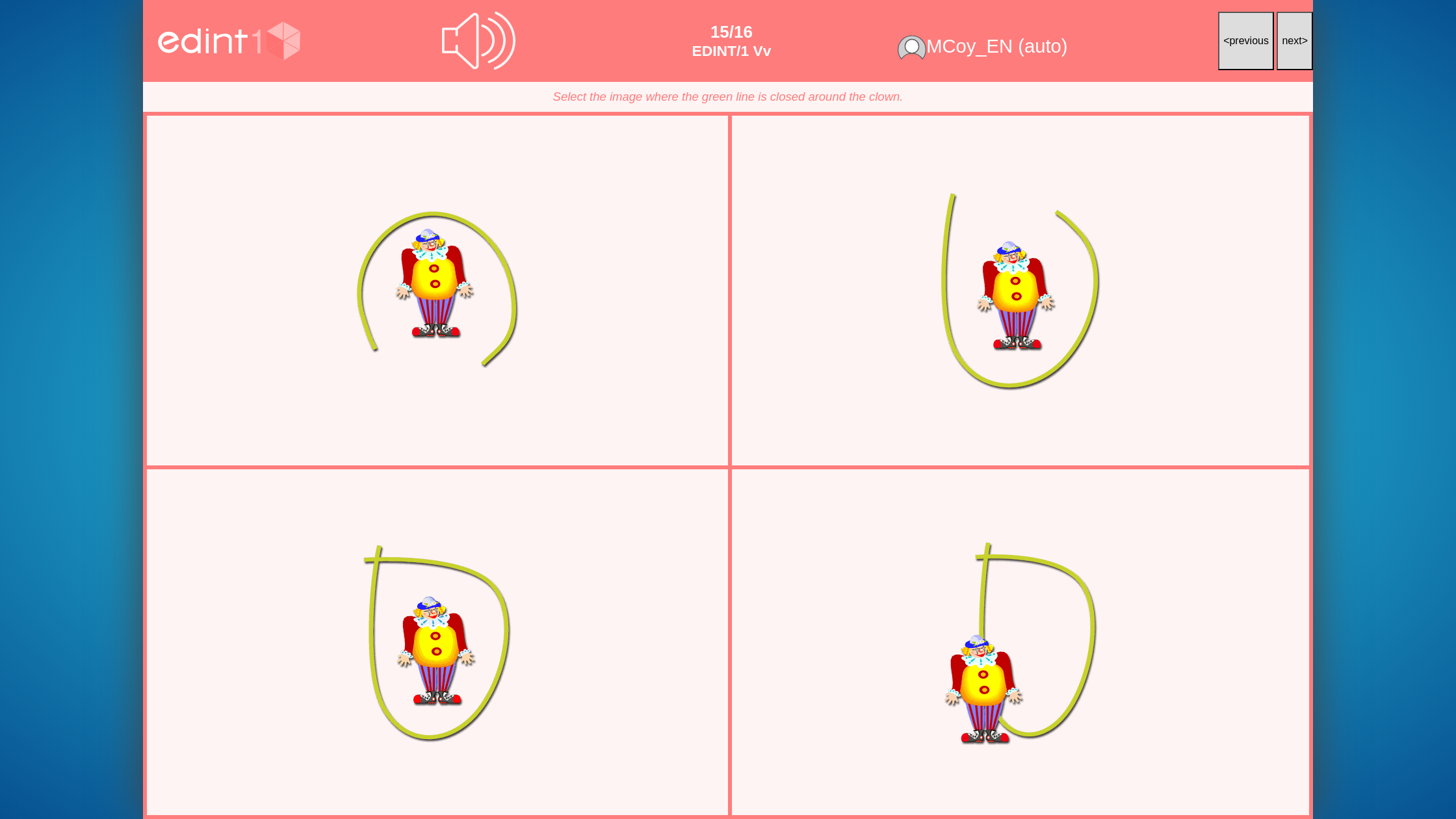
click at [1284, 39] on span "next" at bounding box center [1292, 41] width 20 height 11
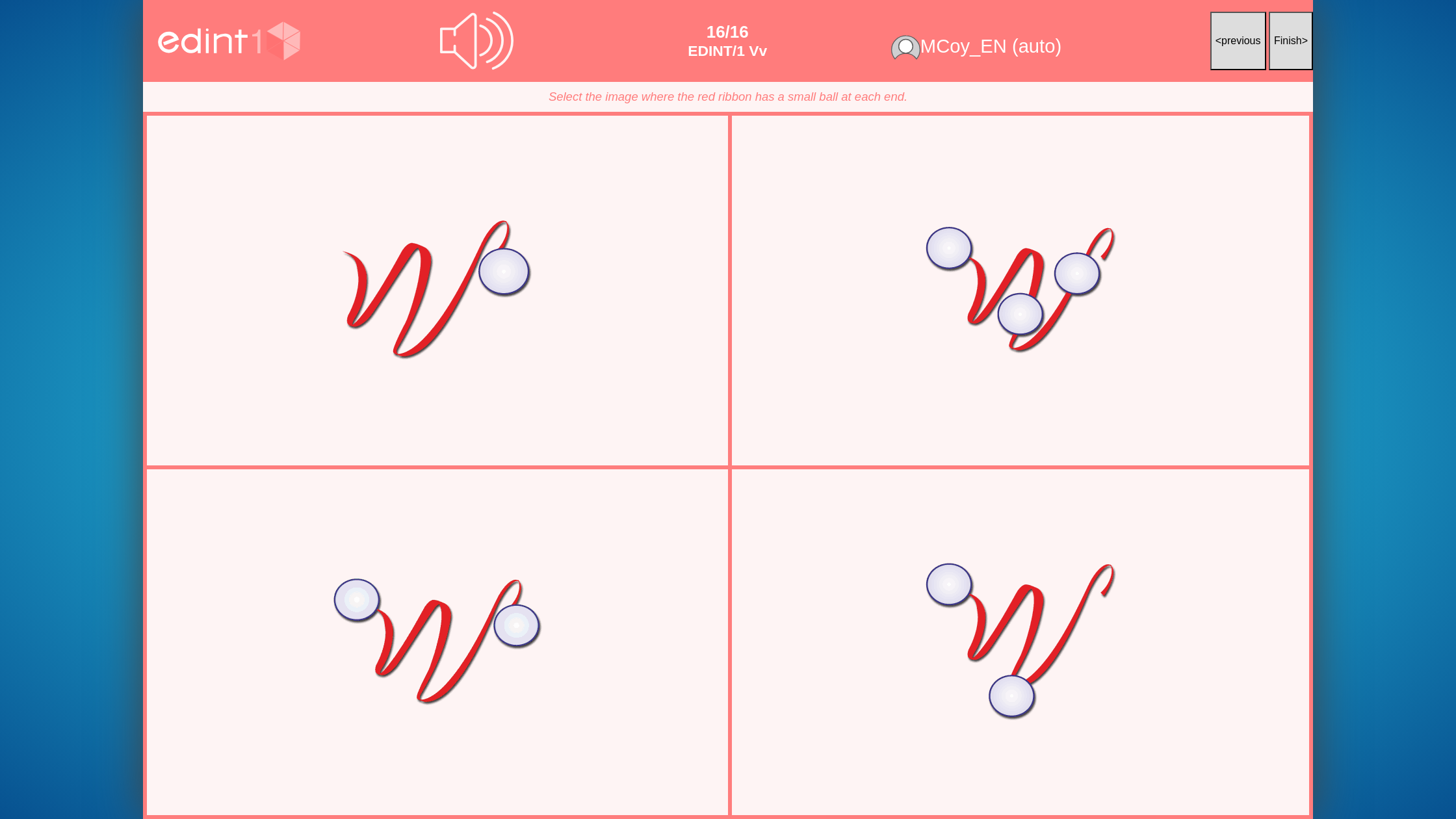
click at [1284, 39] on span "Finish" at bounding box center [1288, 41] width 28 height 11
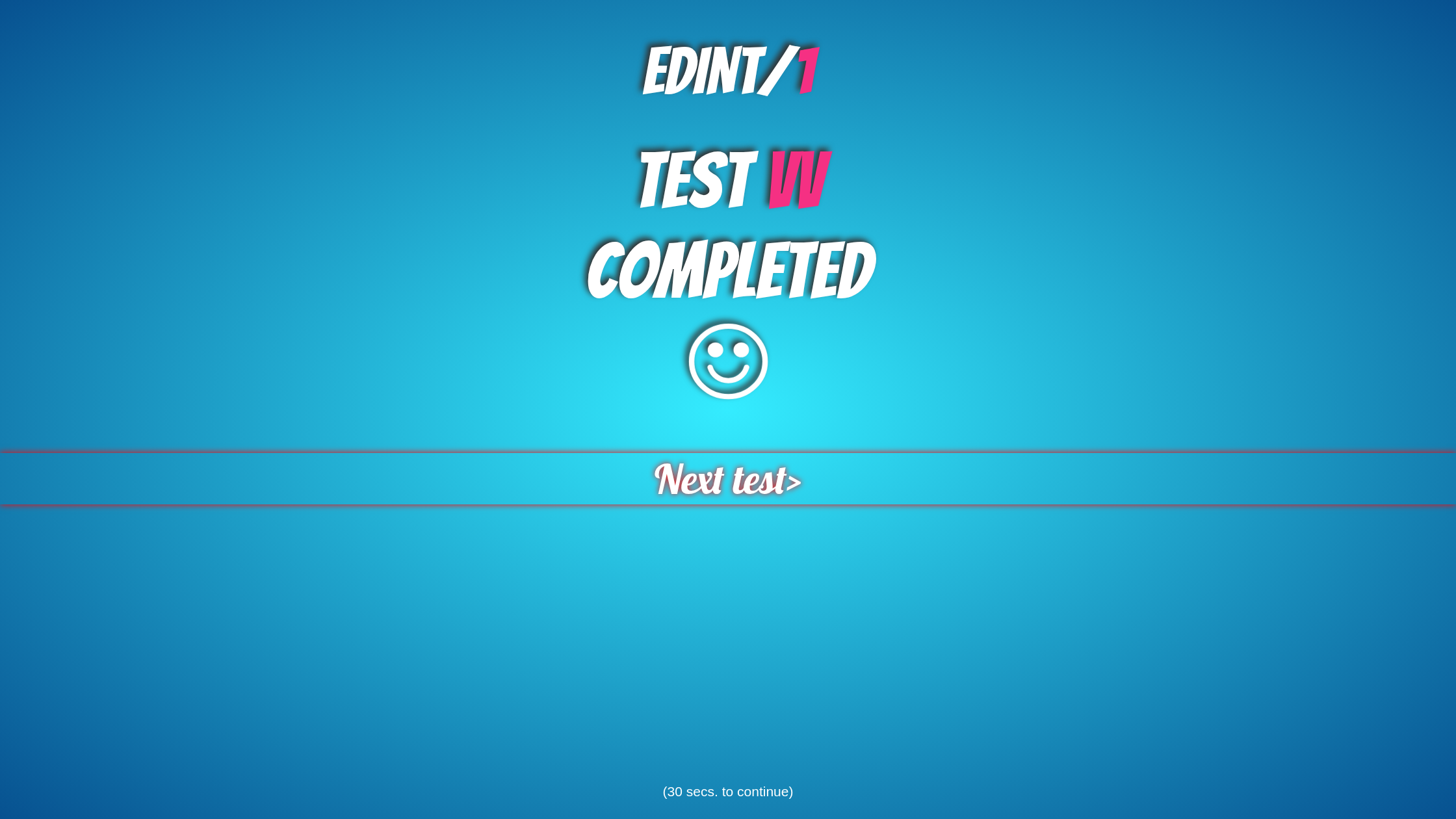
click at [775, 484] on span "Next test" at bounding box center [720, 478] width 132 height 51
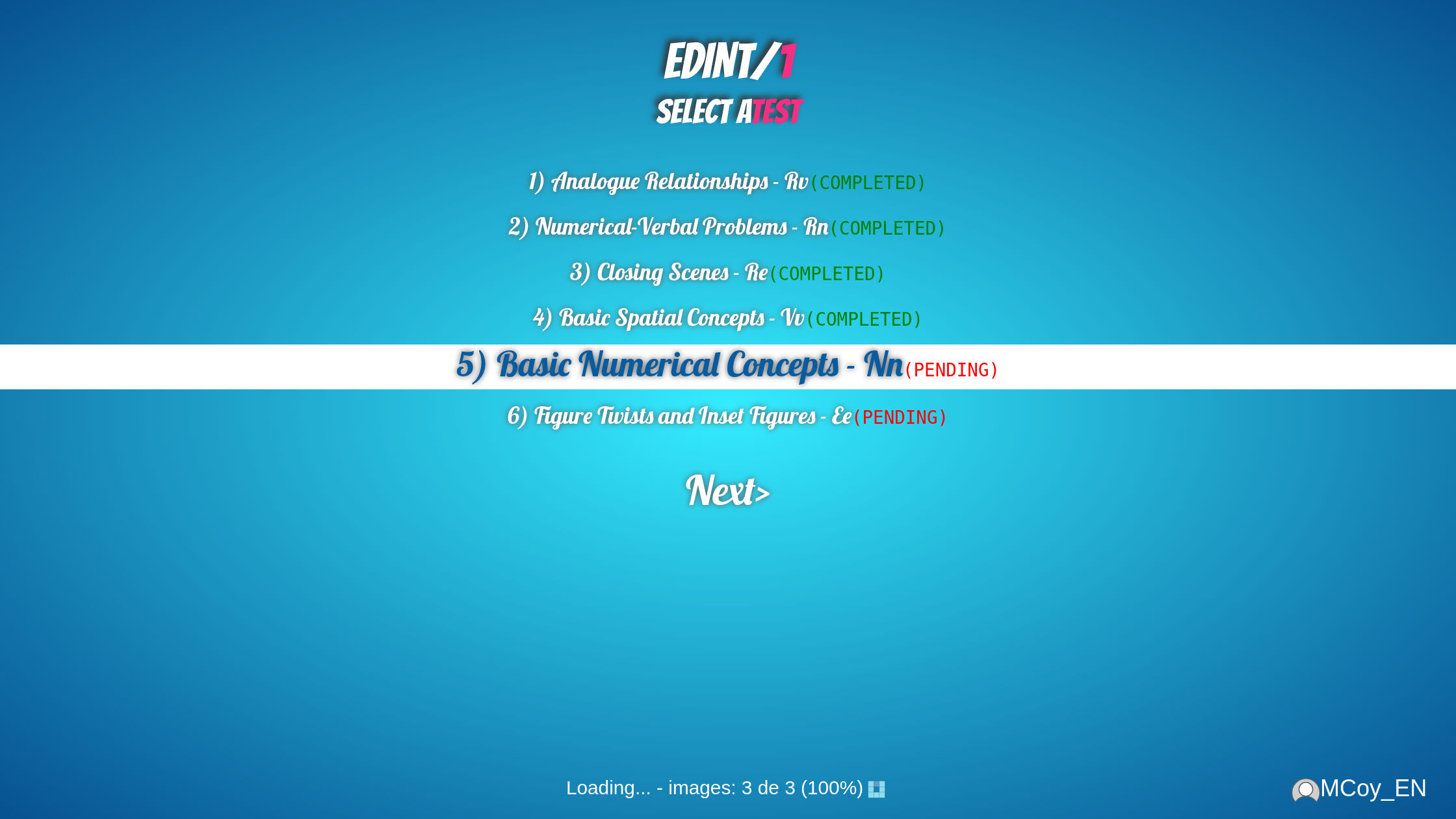
click at [726, 493] on span "Next" at bounding box center [720, 489] width 70 height 51
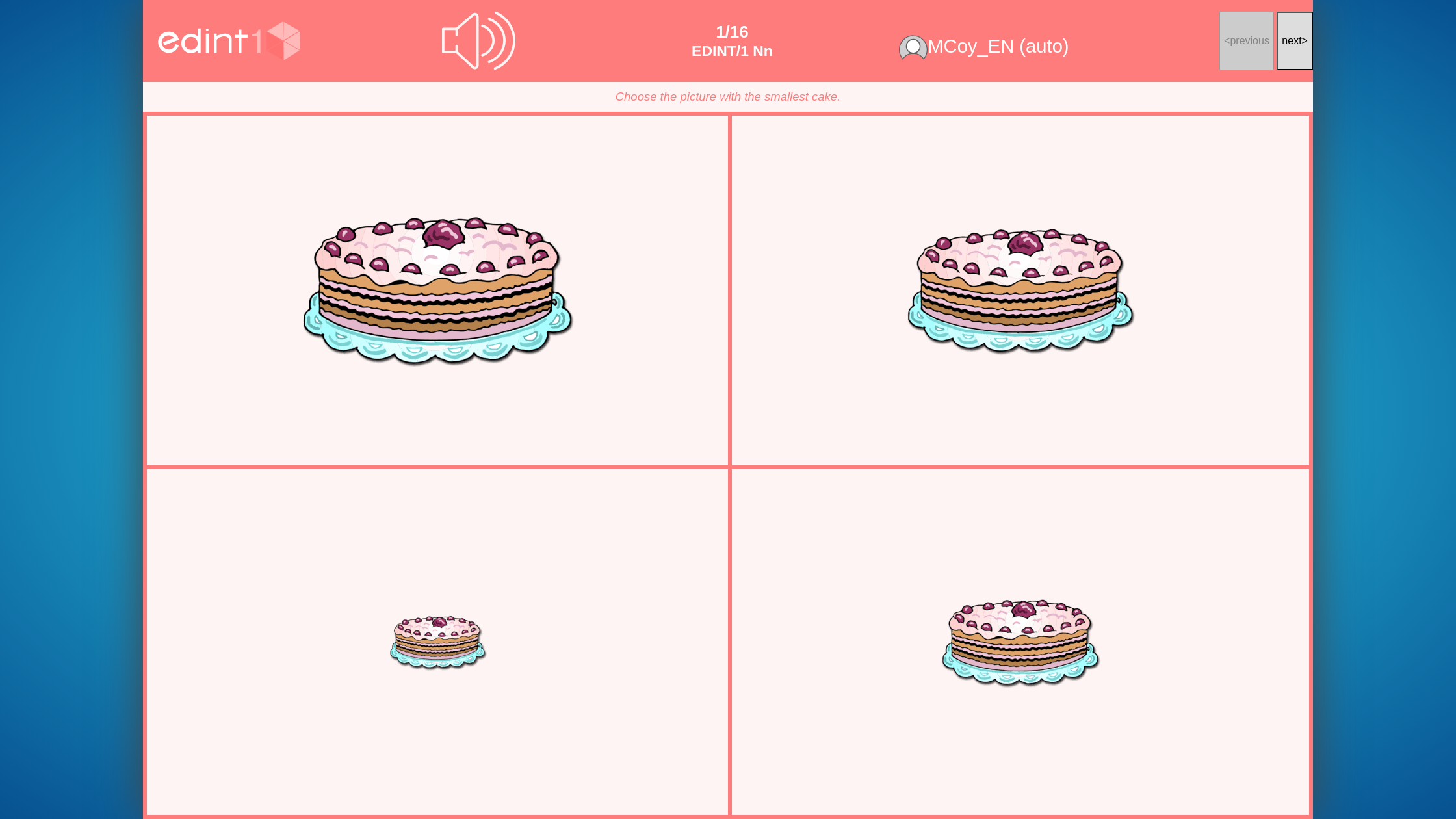
click at [1315, 44] on div "Level: EDINT/ 1 WHAT IS YOUR BIRTH DATE? day 1 2 3 4 5 6 7 8 9 10 11 12 13 14 1…" at bounding box center [728, 409] width 1456 height 819
click at [1308, 47] on button "next >" at bounding box center [1295, 41] width 37 height 59
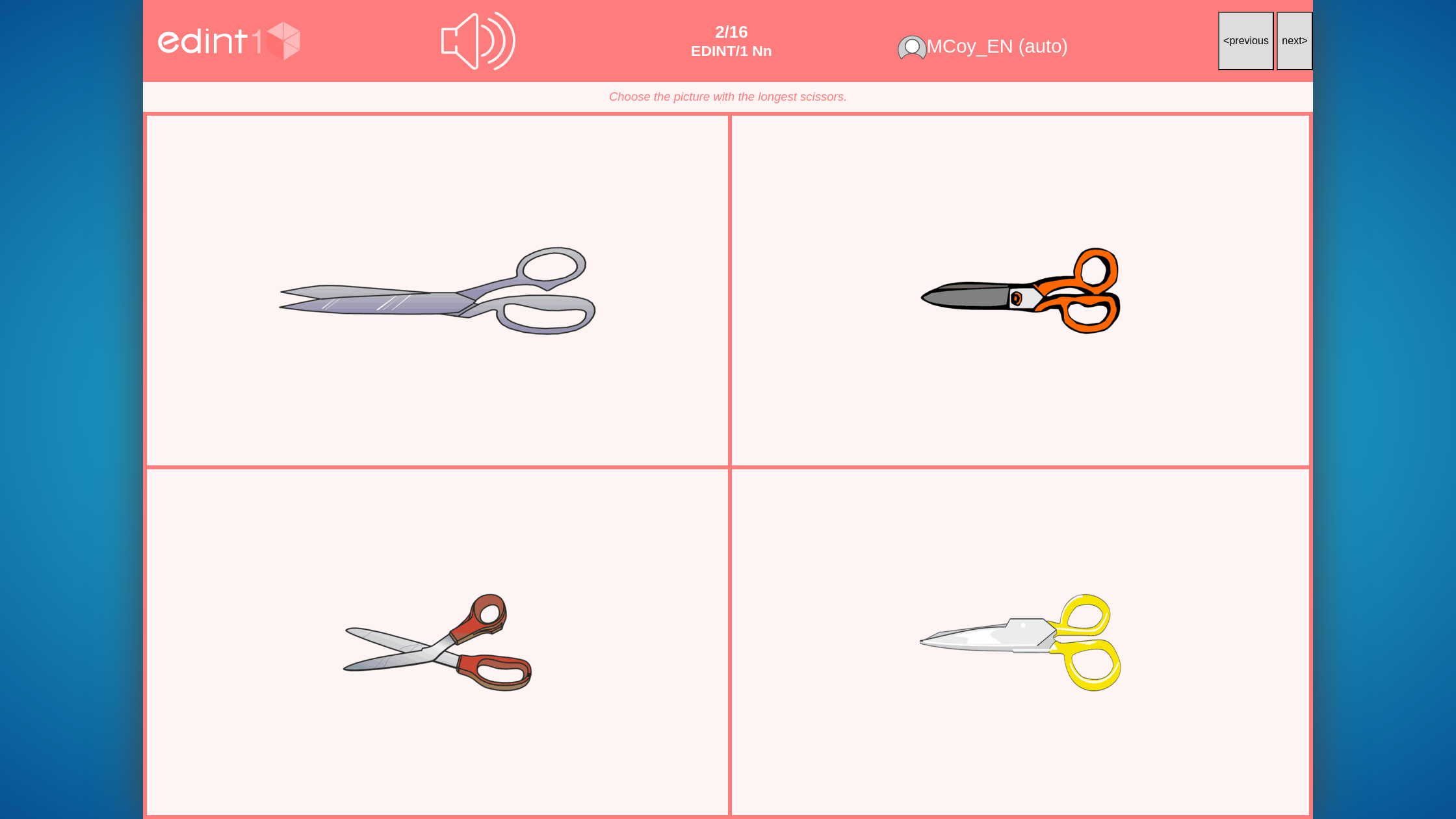
click at [1298, 49] on button "next >" at bounding box center [1295, 41] width 37 height 59
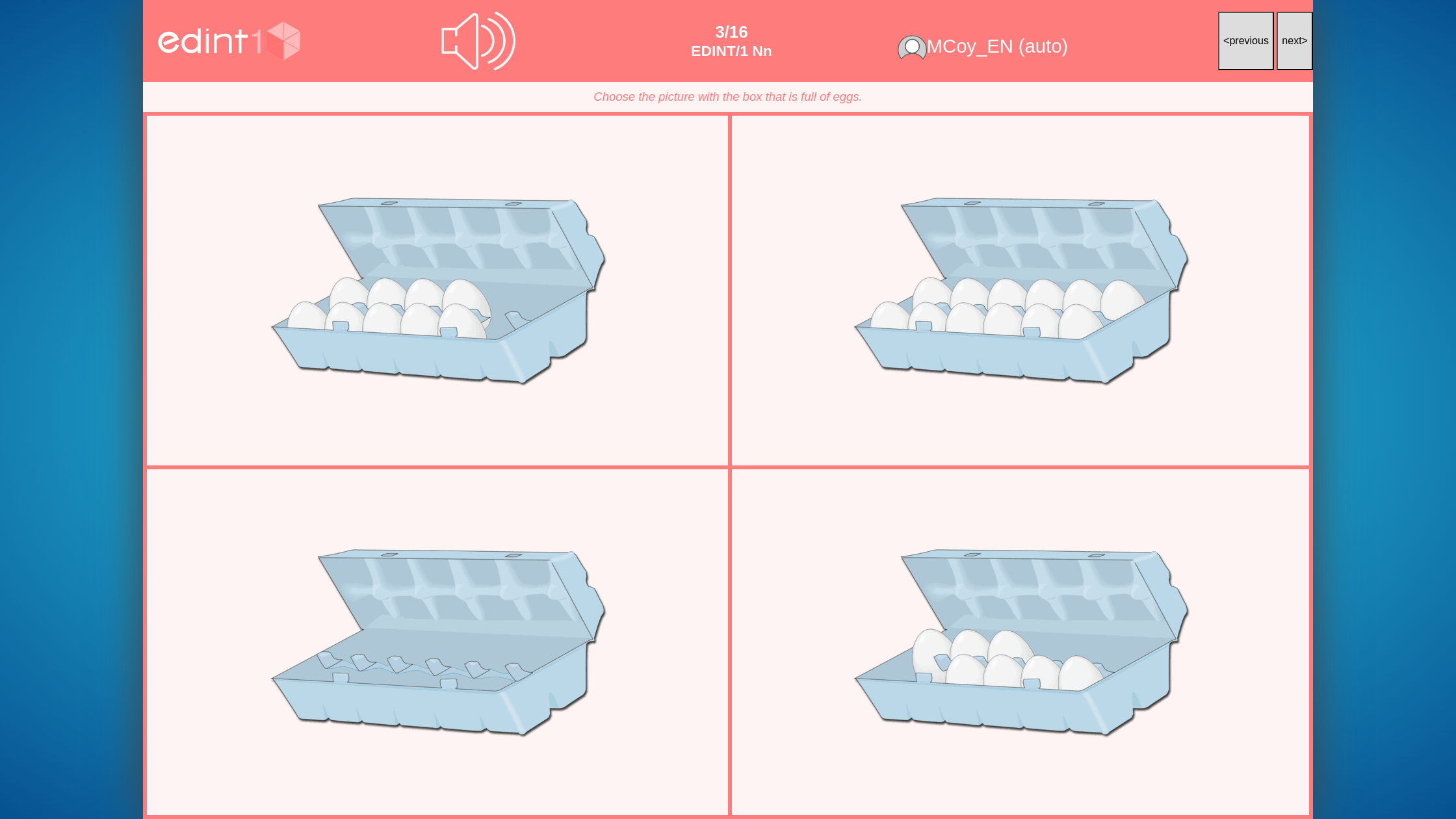
click at [1298, 49] on button "next >" at bounding box center [1295, 41] width 37 height 59
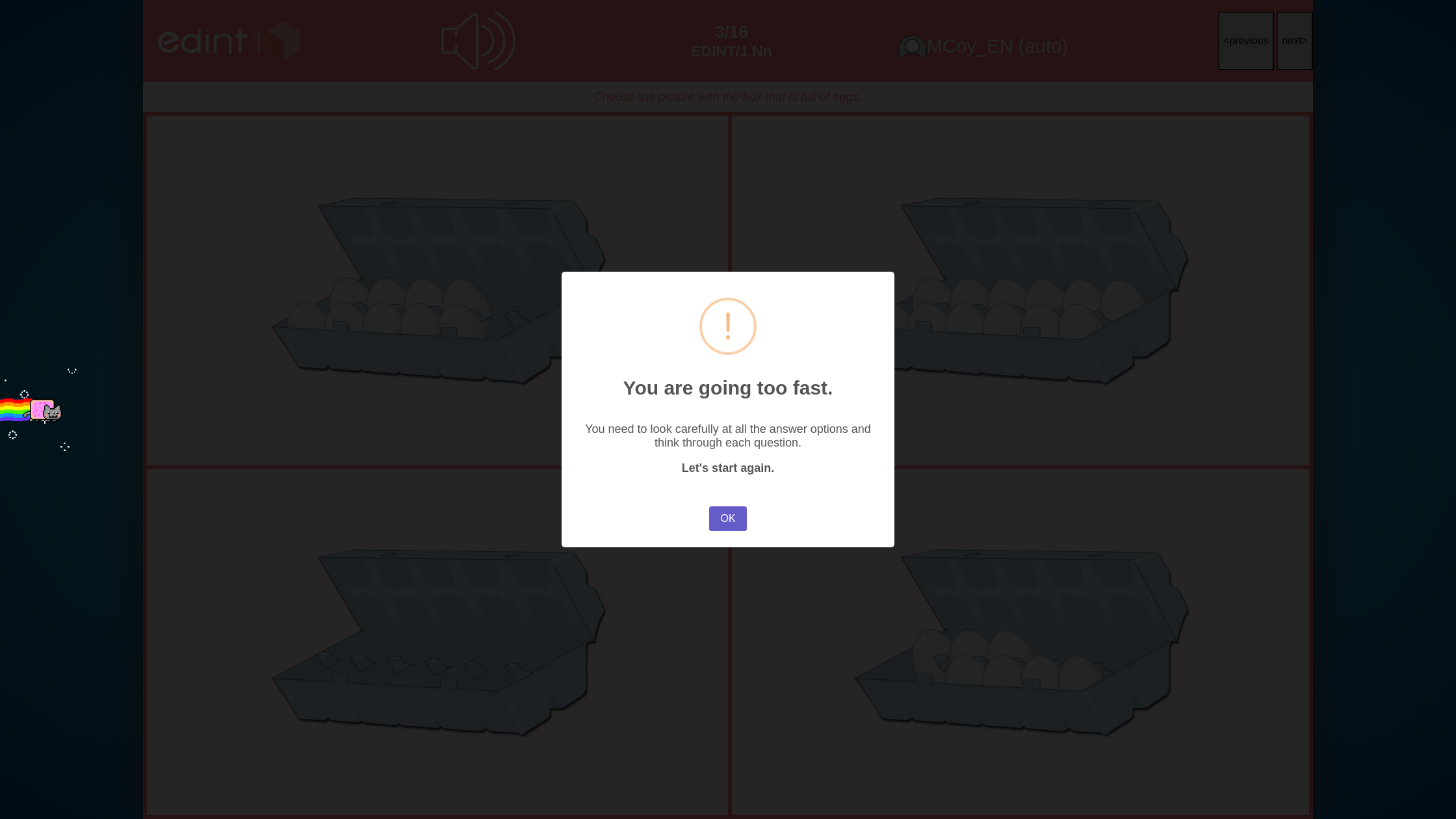
click at [722, 518] on button "OK" at bounding box center [727, 518] width 37 height 24
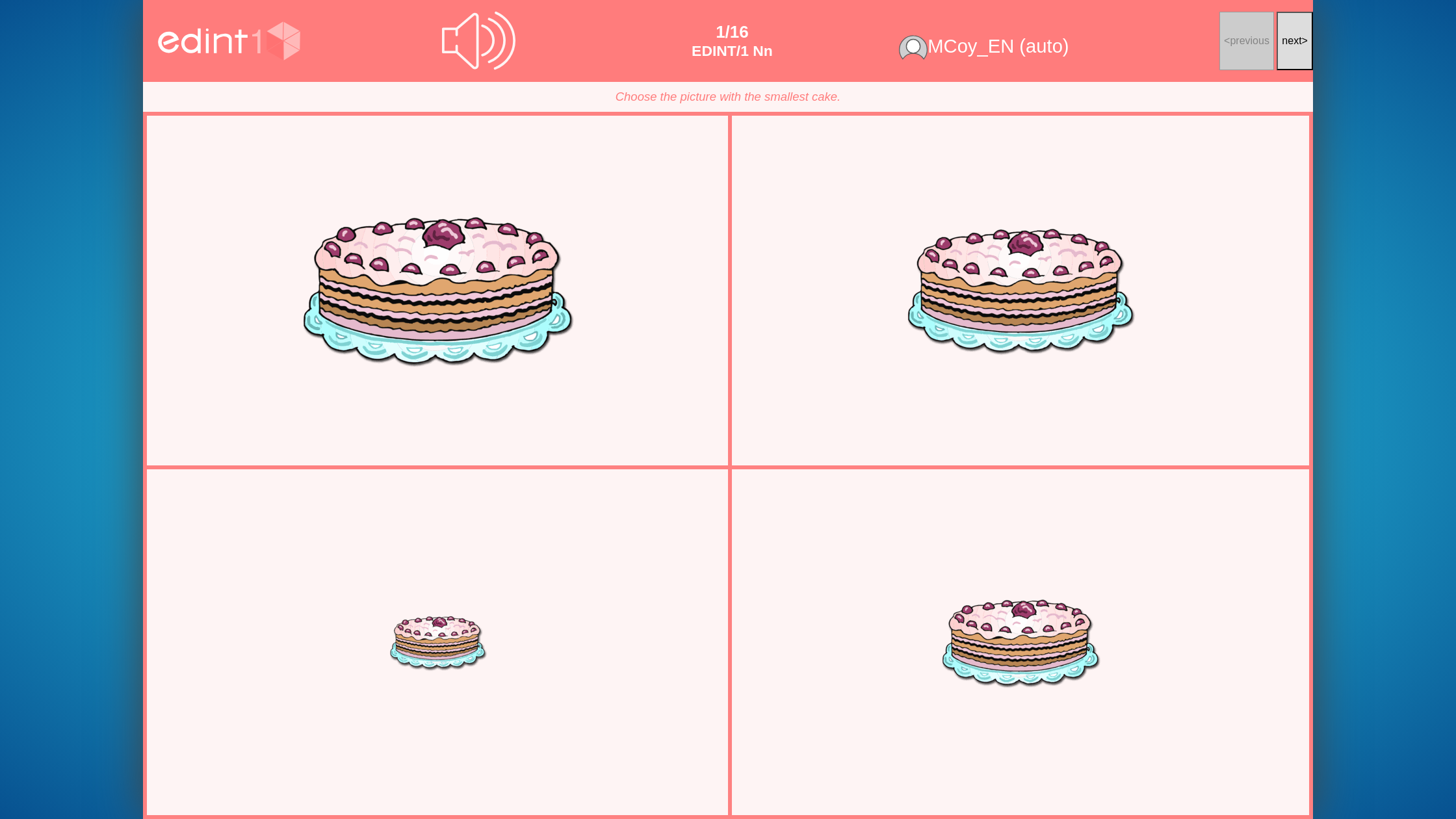
click at [1289, 54] on button "next >" at bounding box center [1295, 41] width 37 height 59
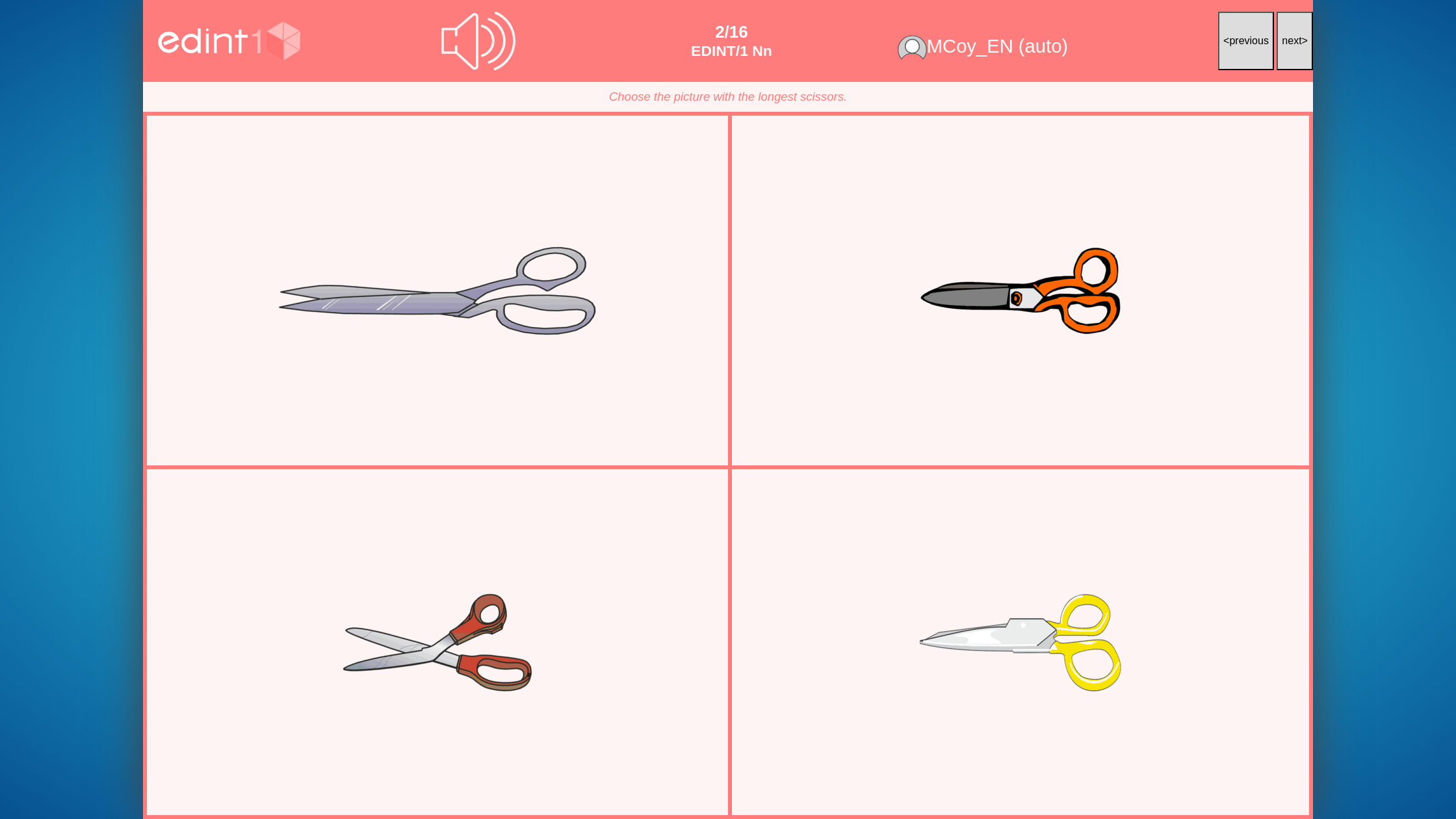
click at [1289, 54] on button "next >" at bounding box center [1295, 41] width 37 height 59
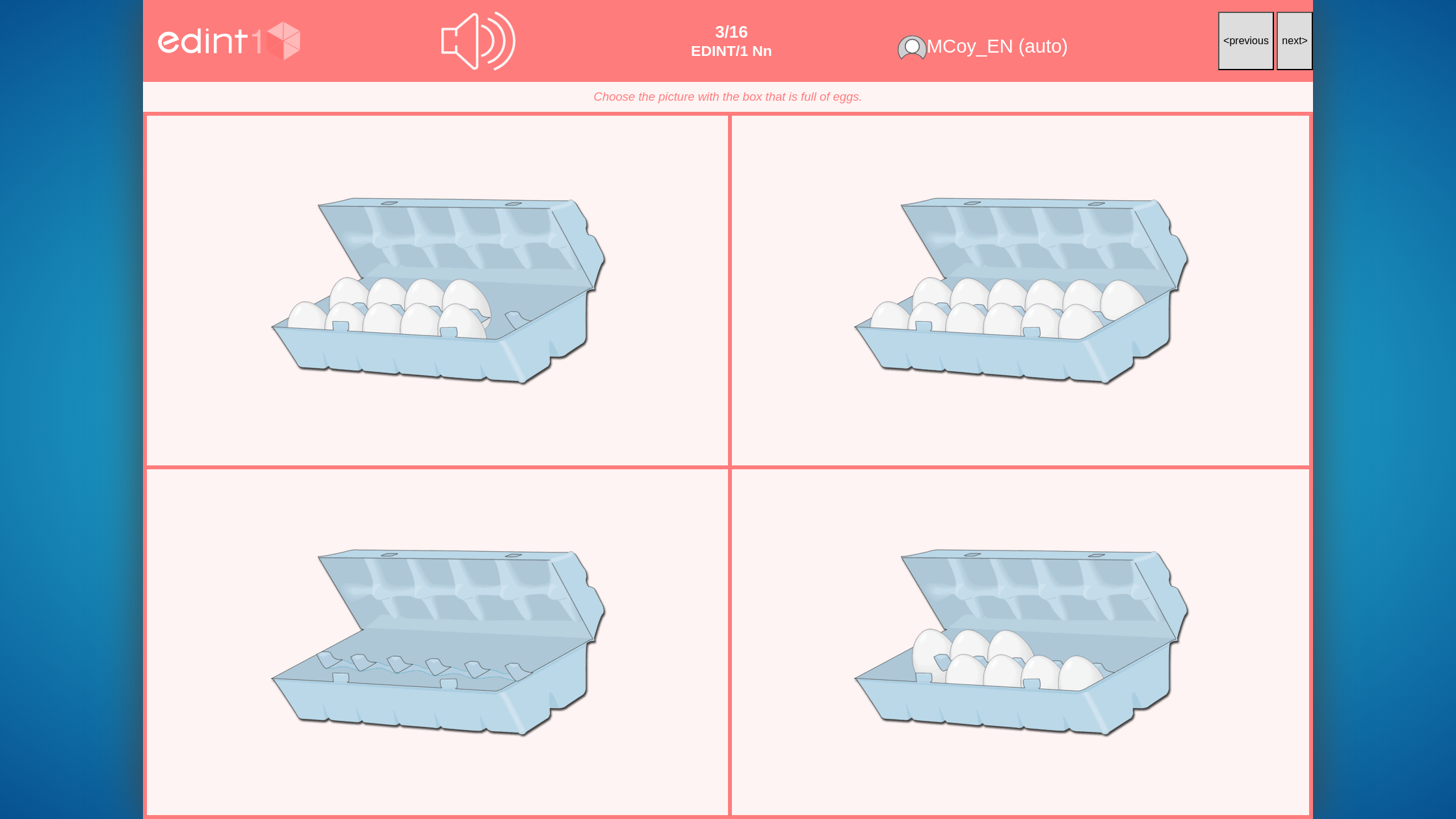
click at [1289, 54] on button "next >" at bounding box center [1295, 41] width 37 height 59
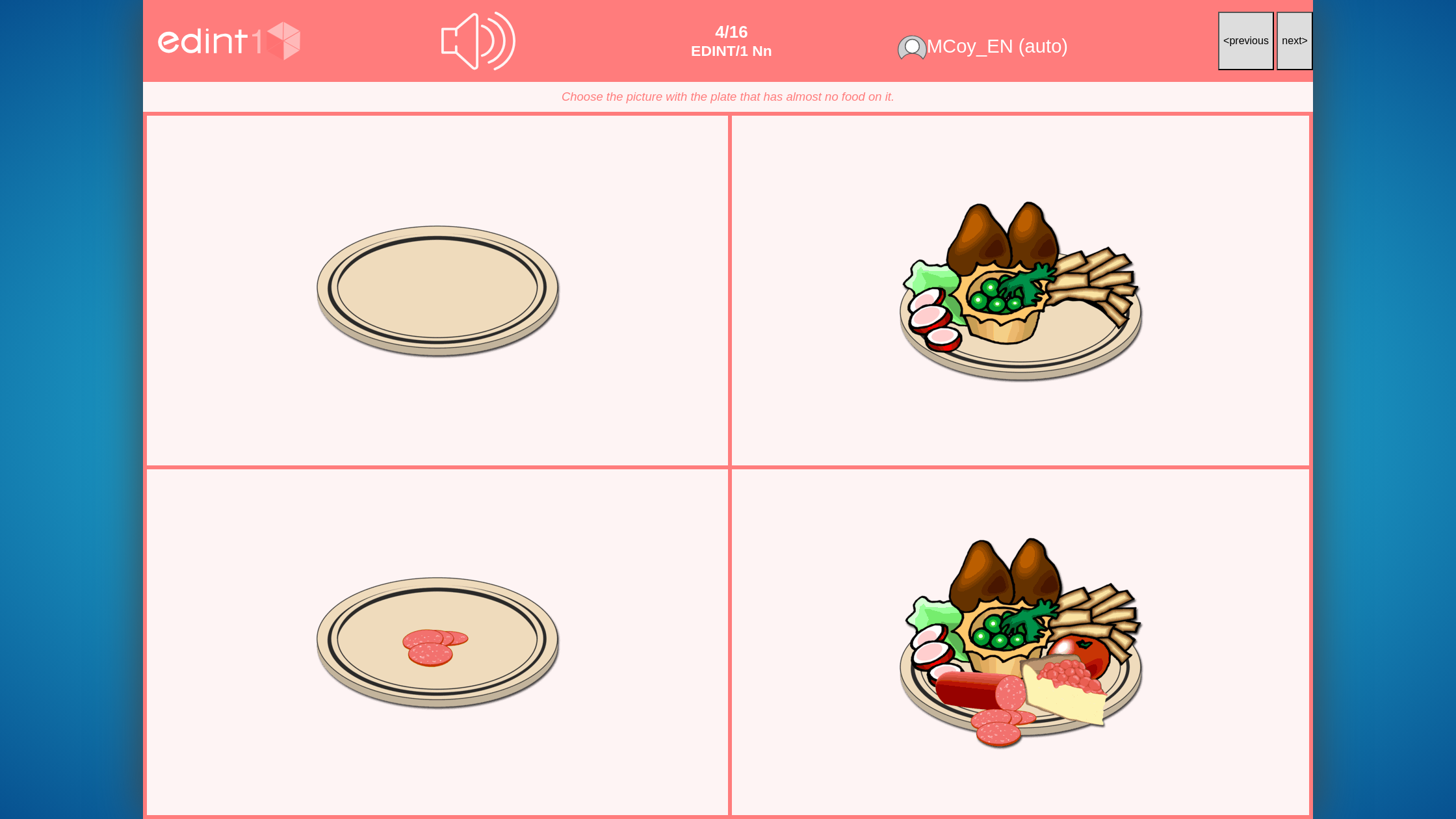
click at [1289, 54] on button "next >" at bounding box center [1295, 41] width 37 height 59
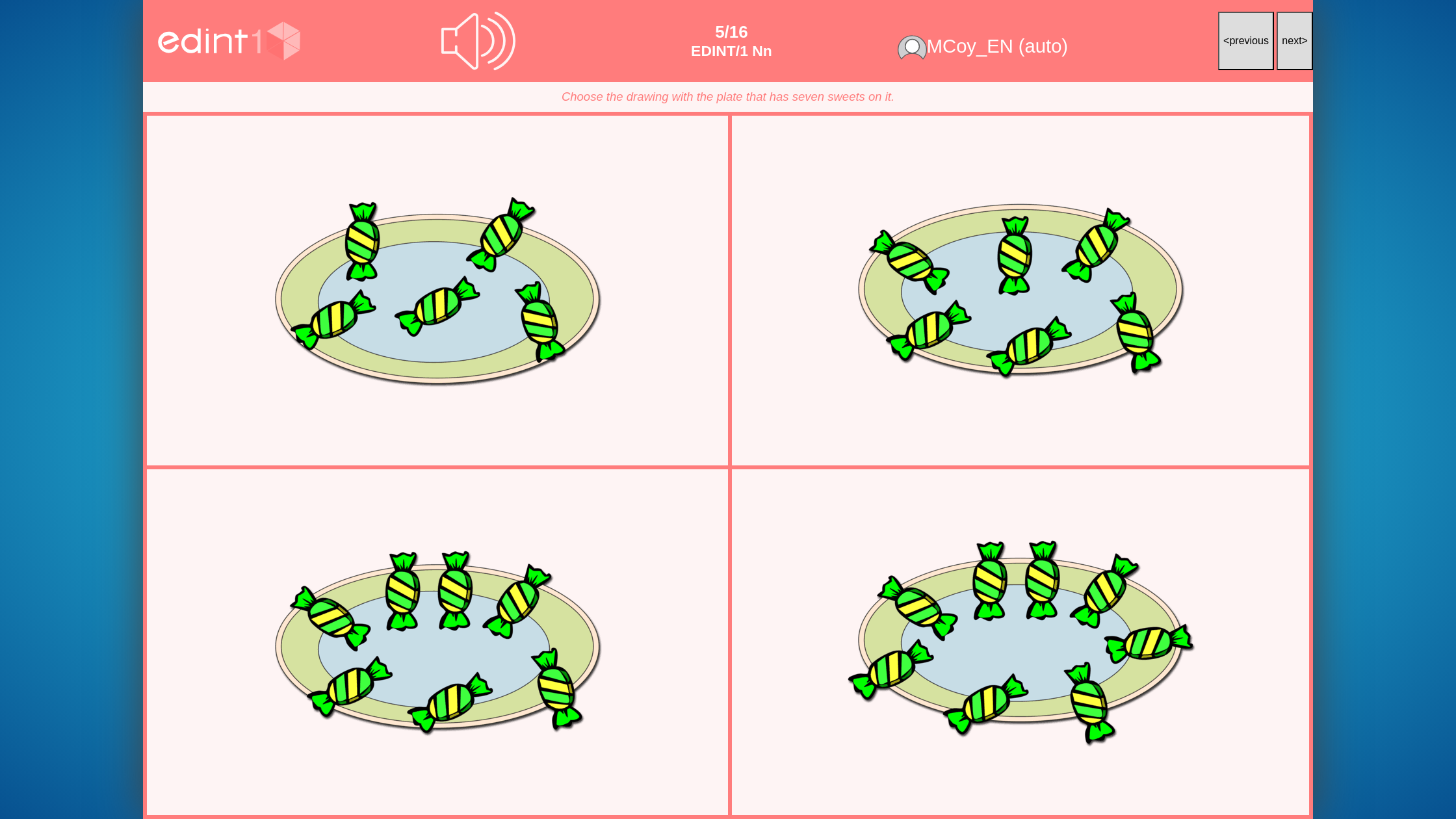
click at [1285, 45] on span "next" at bounding box center [1292, 41] width 20 height 11
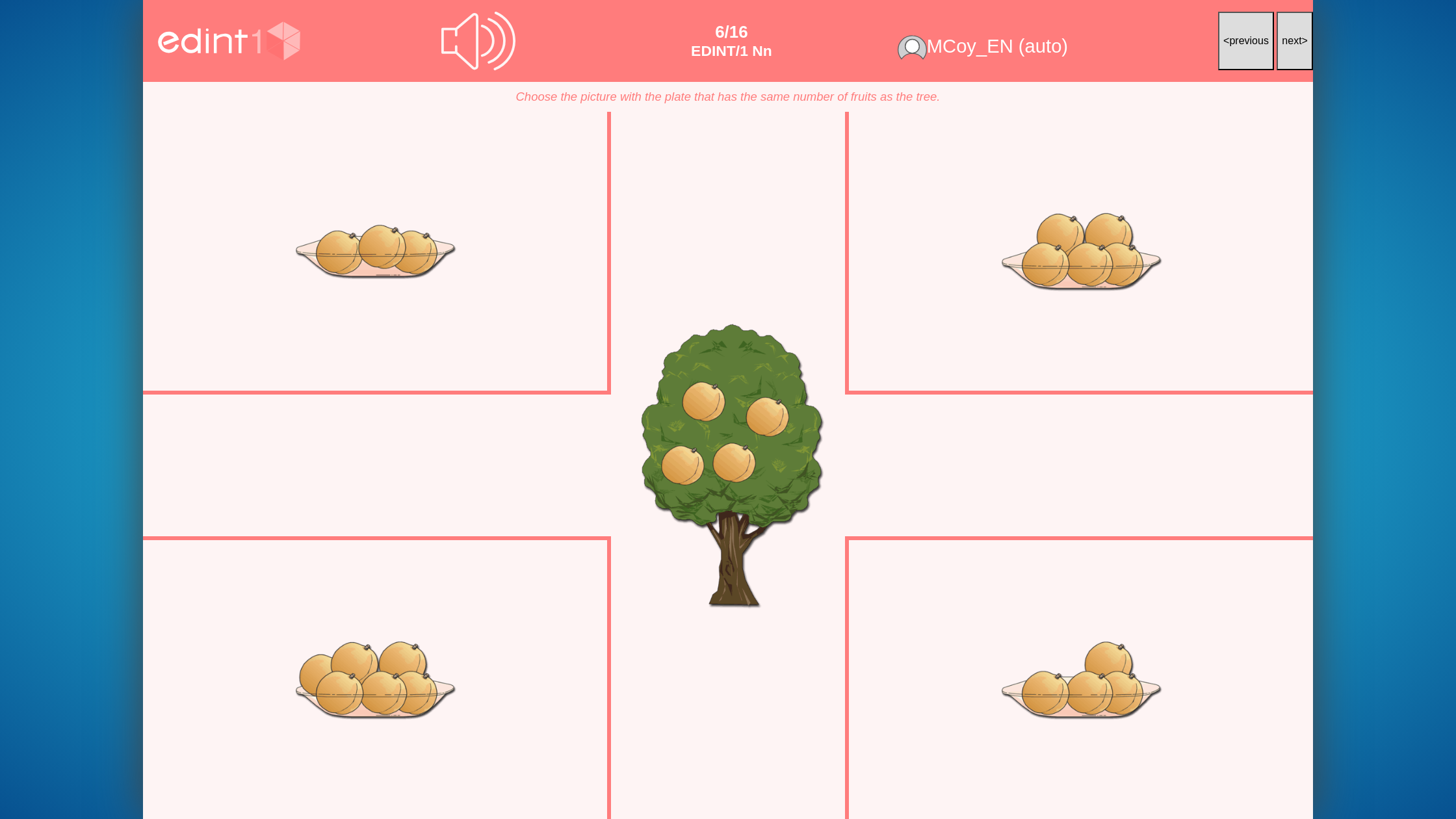
click at [1285, 45] on span "next" at bounding box center [1292, 41] width 20 height 11
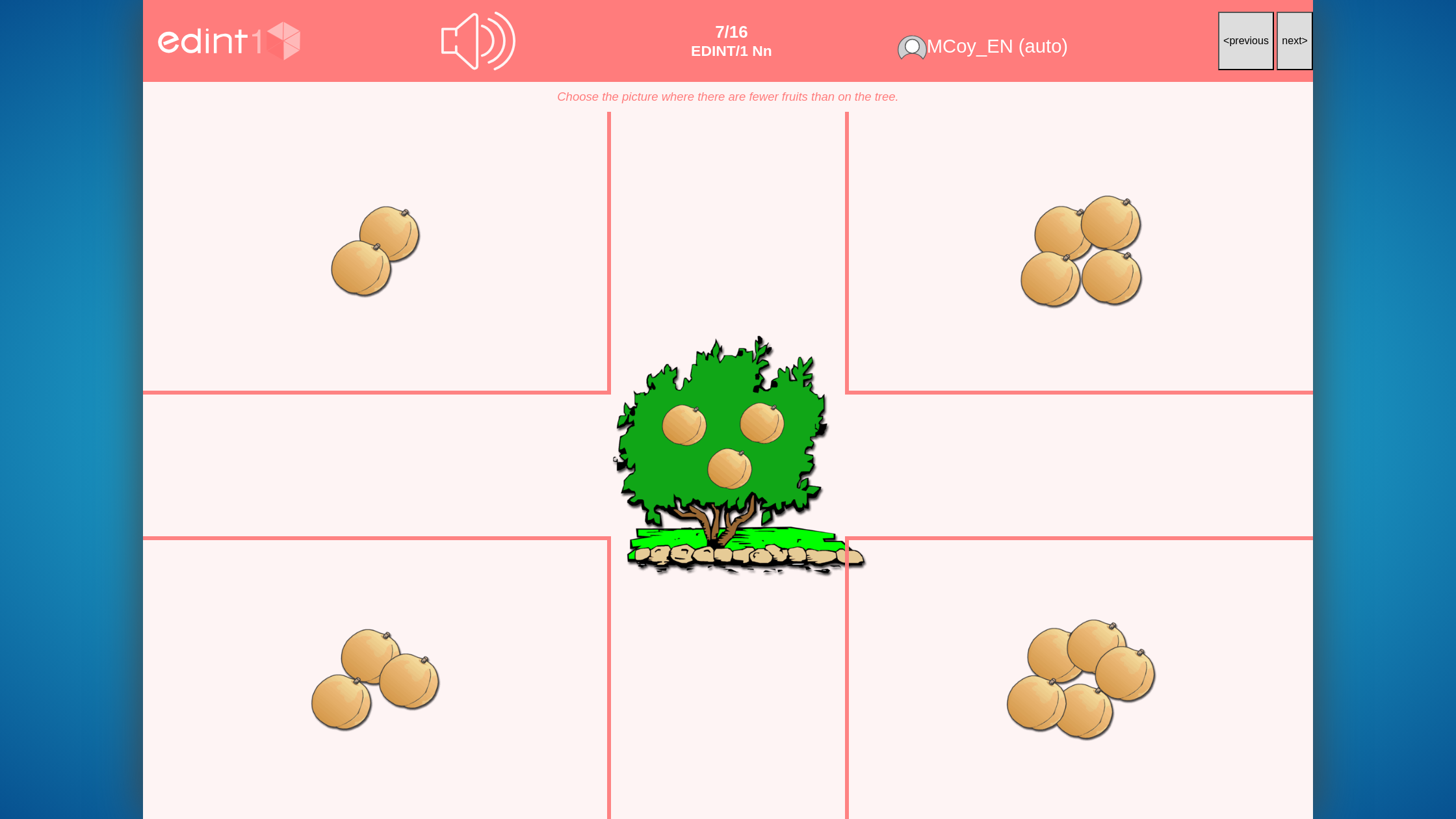
click at [1285, 45] on span "next" at bounding box center [1292, 41] width 20 height 11
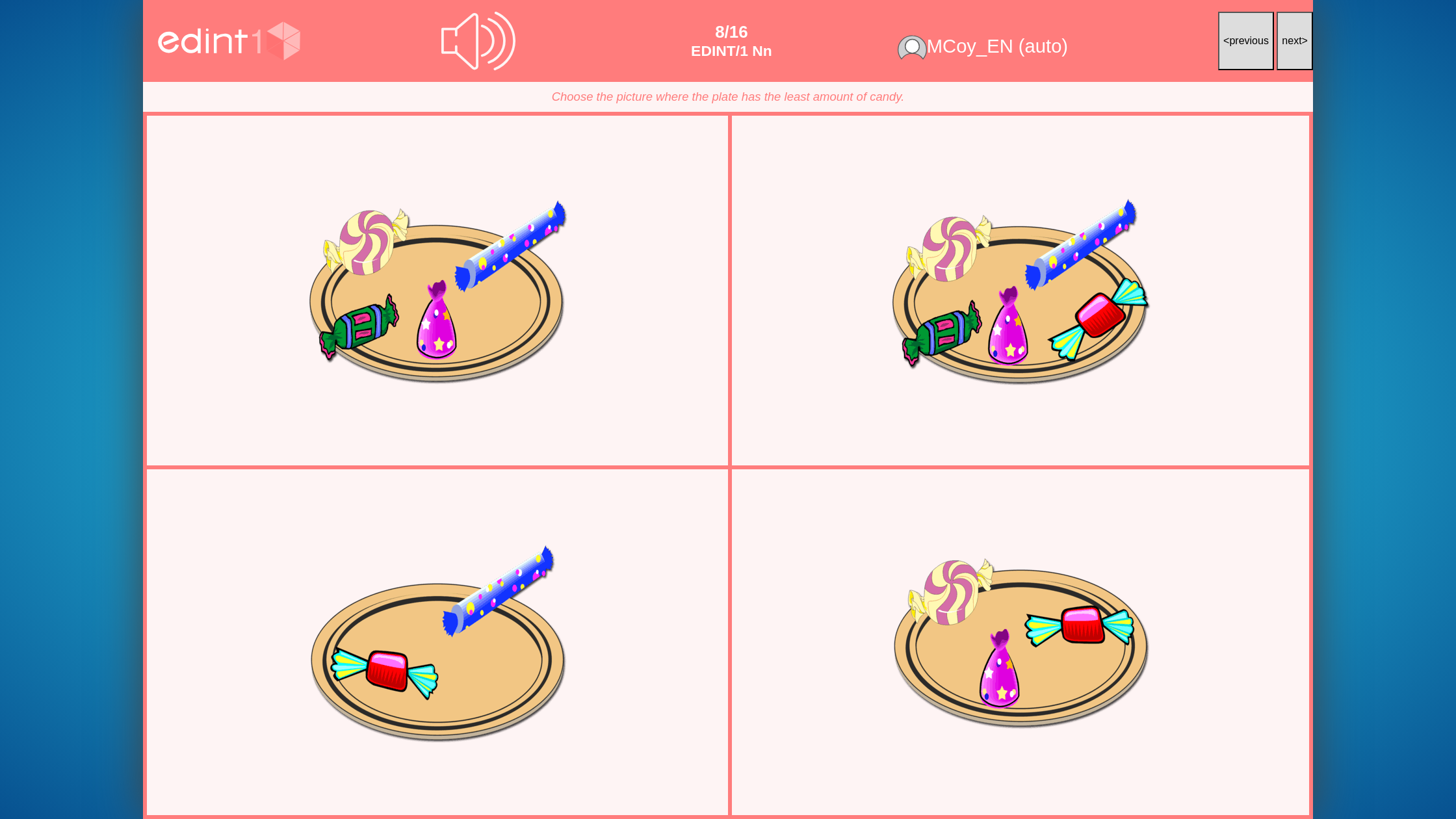
click at [1285, 45] on span "next" at bounding box center [1292, 41] width 20 height 11
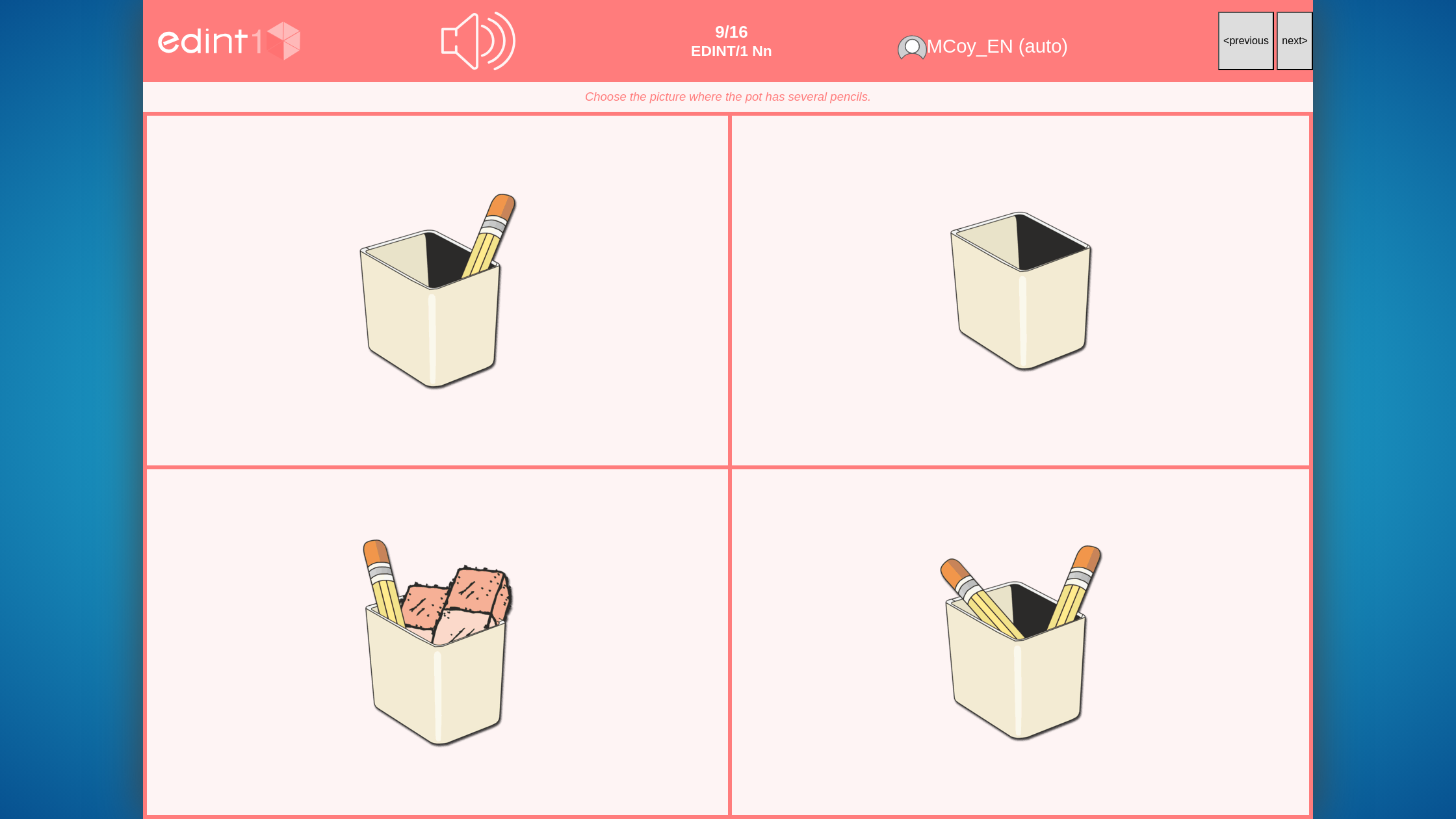
click at [1285, 45] on span "next" at bounding box center [1292, 41] width 20 height 11
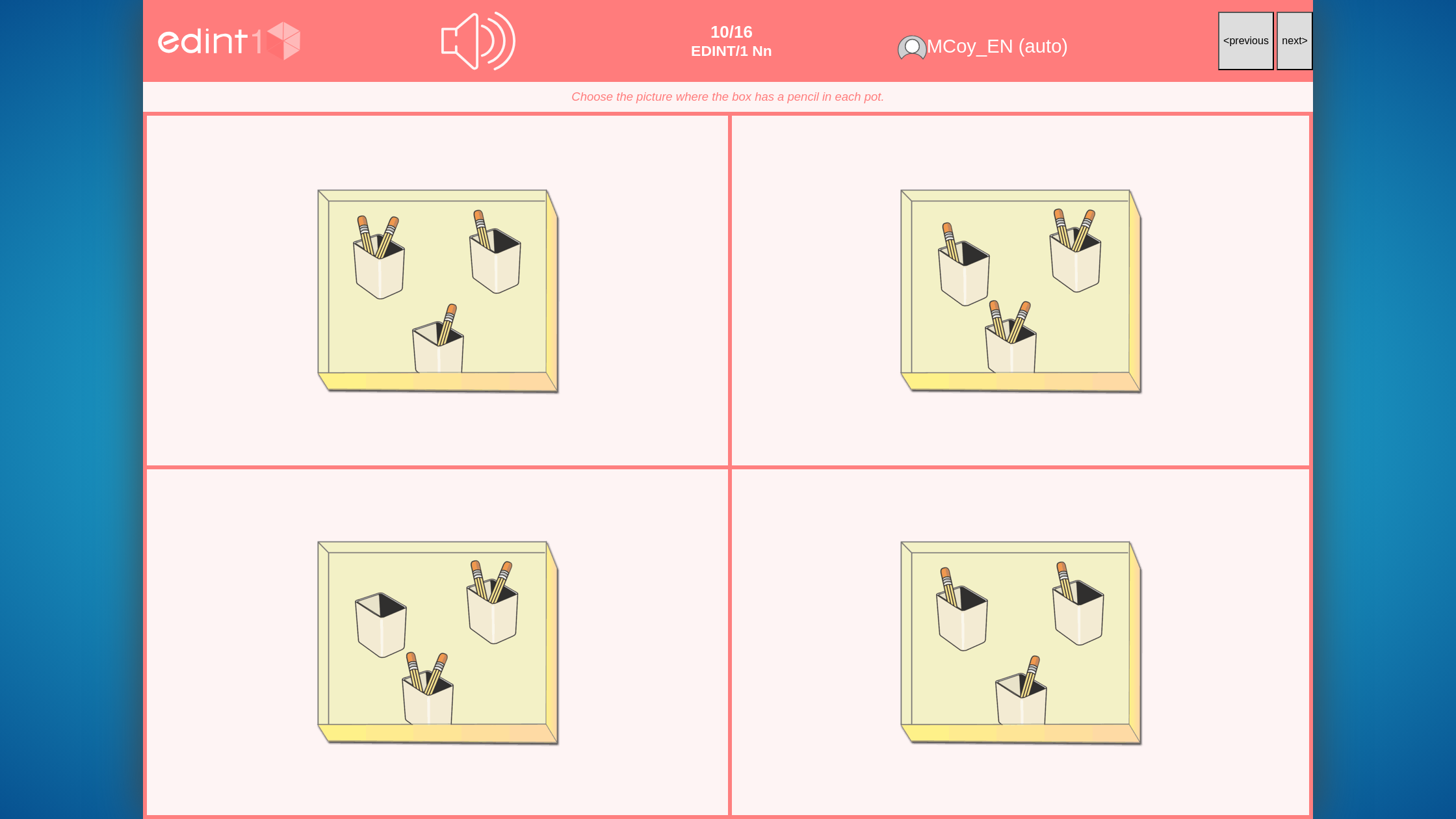
click at [1285, 45] on span "next" at bounding box center [1292, 41] width 20 height 11
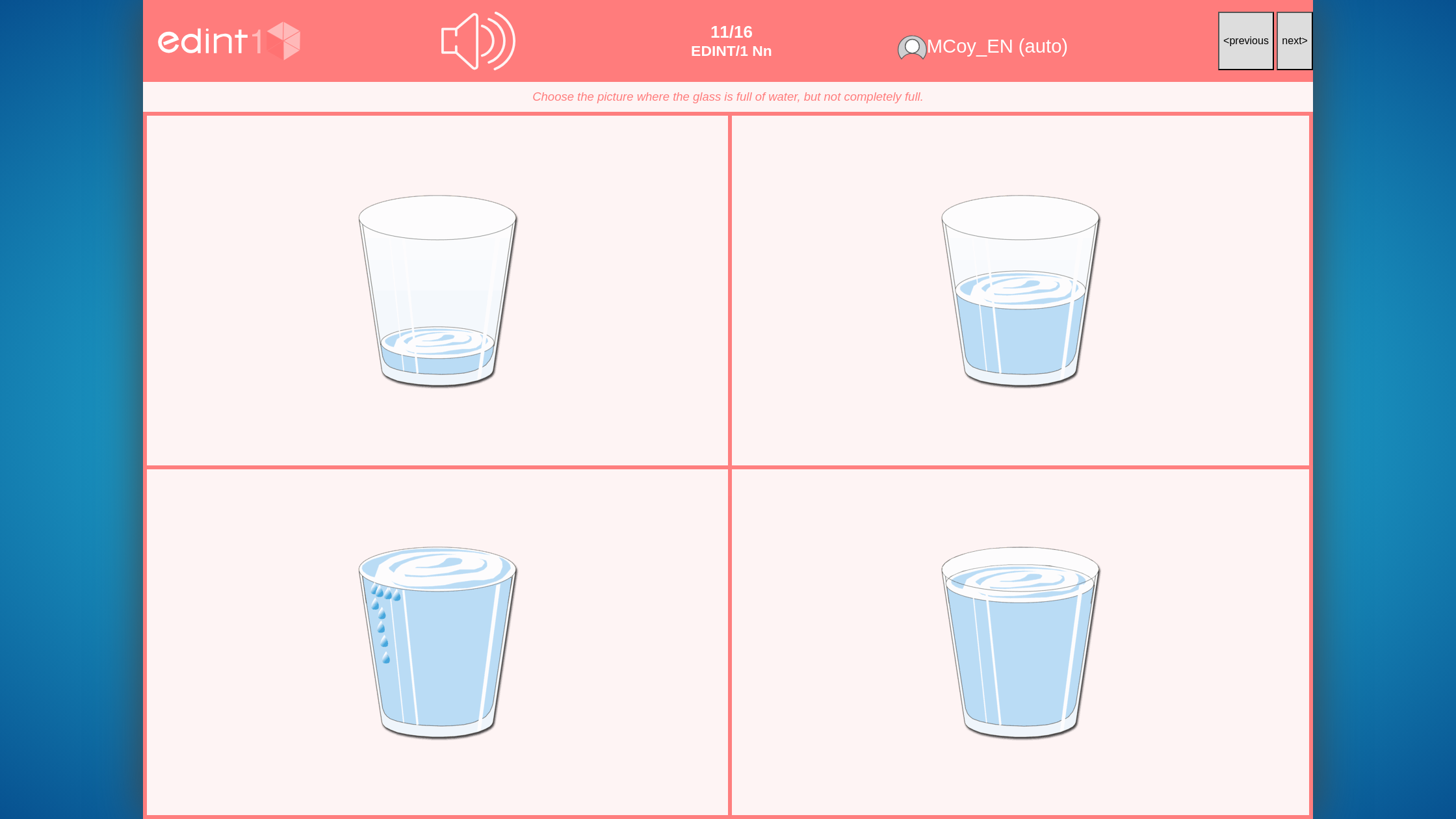
click at [1285, 45] on span "next" at bounding box center [1292, 41] width 20 height 11
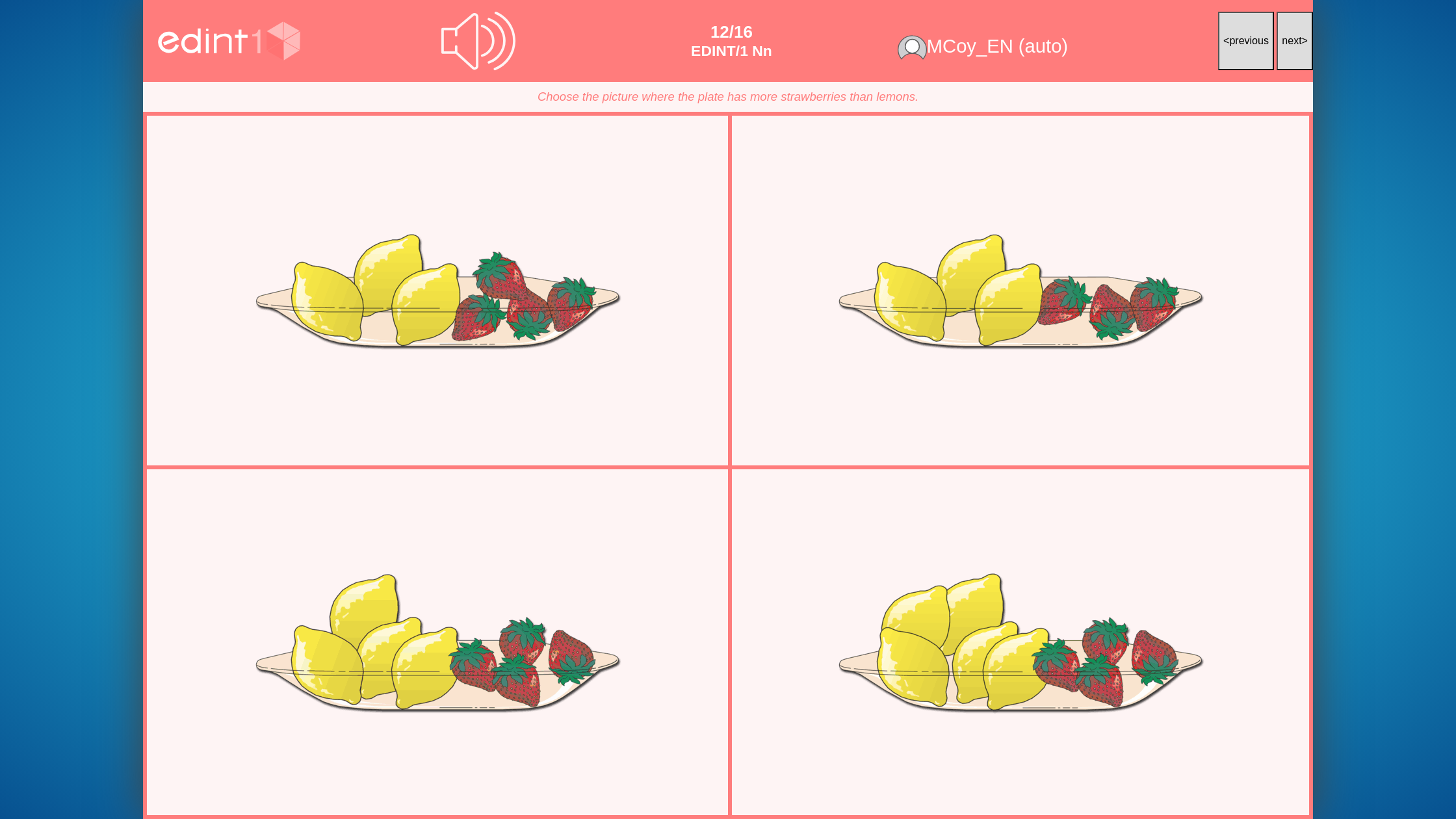
click at [1285, 45] on span "next" at bounding box center [1292, 41] width 20 height 11
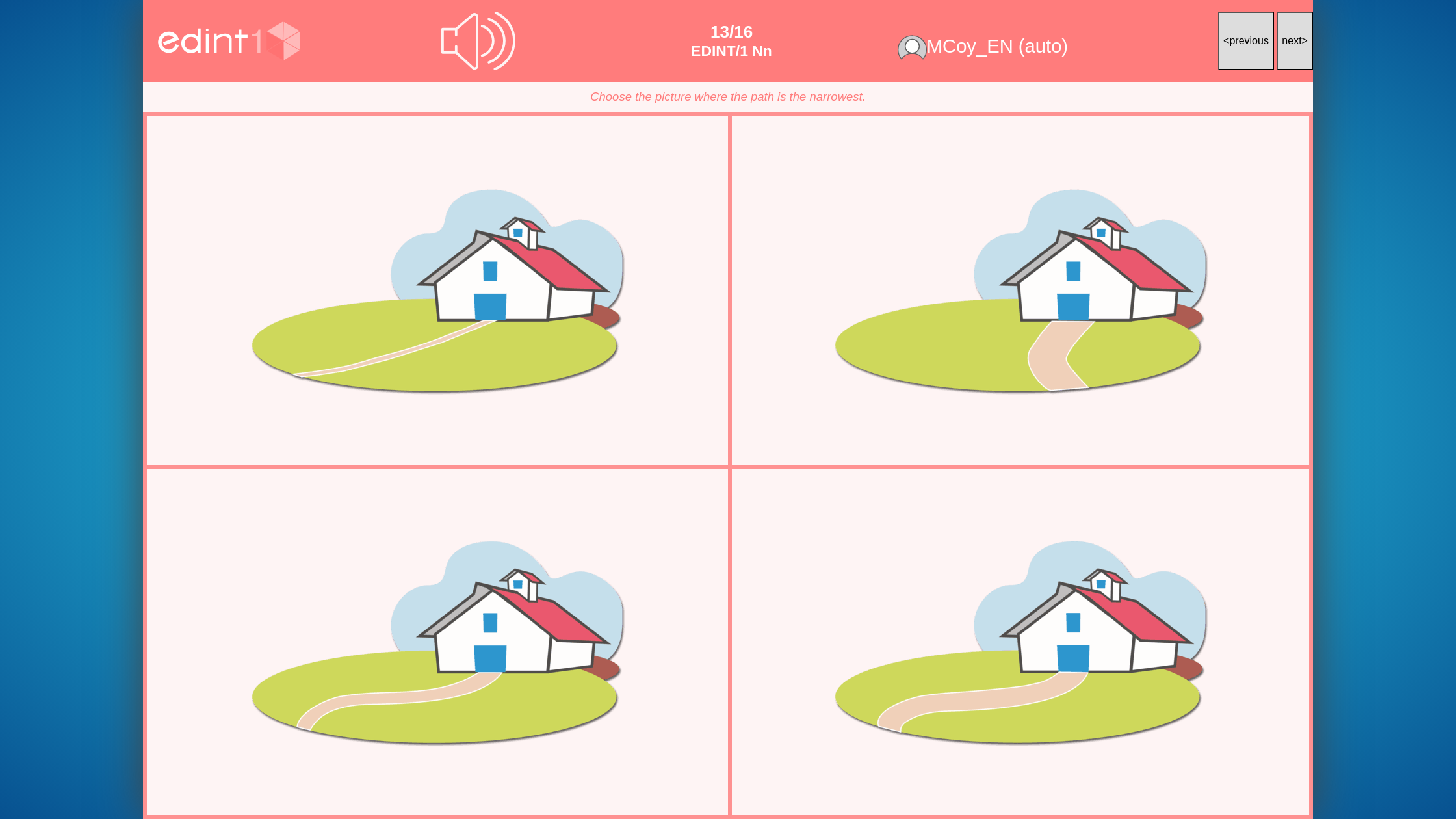
click at [1285, 45] on span "next" at bounding box center [1292, 41] width 20 height 11
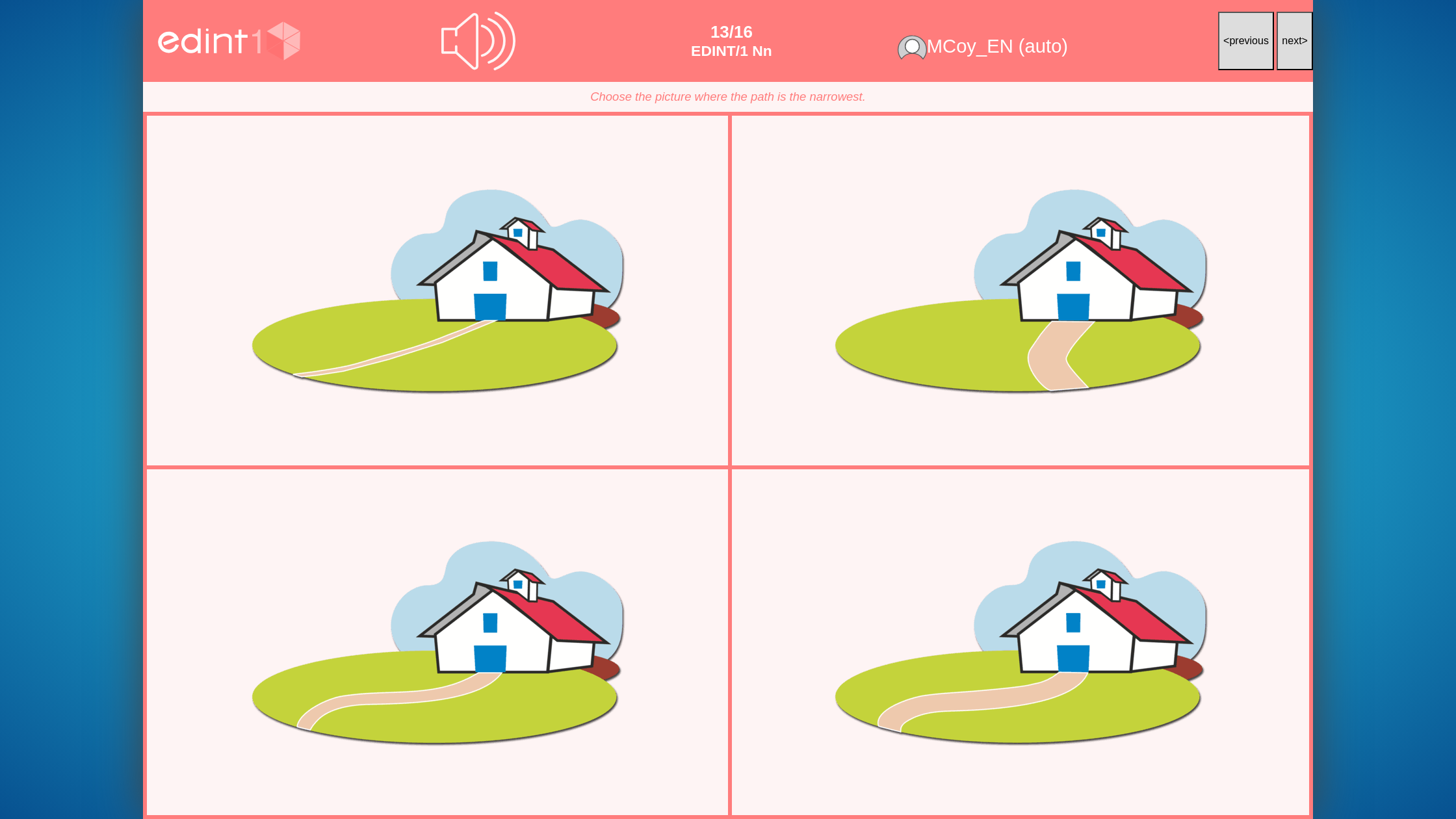
click at [1285, 45] on span "next" at bounding box center [1292, 41] width 20 height 11
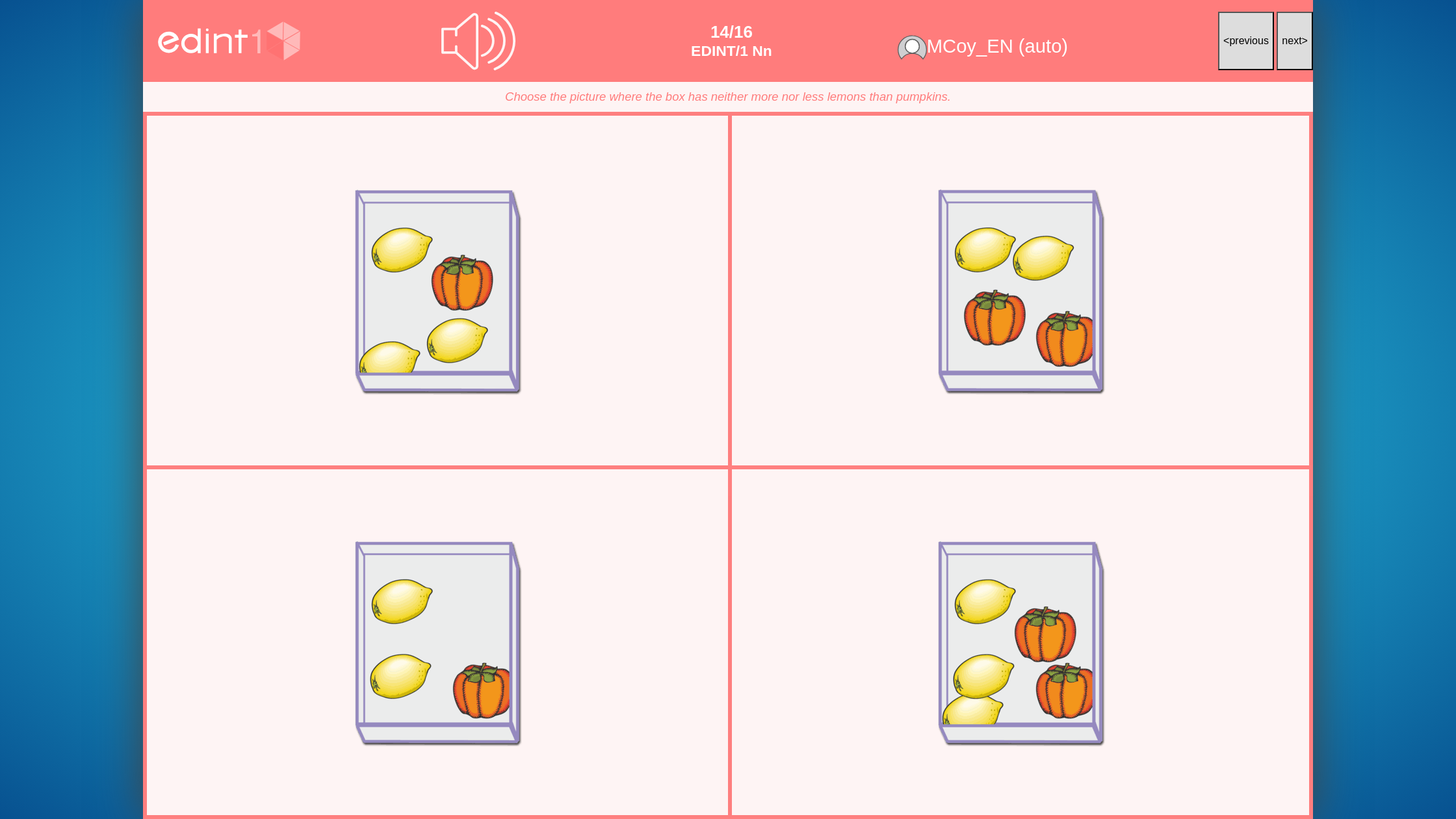
click at [1285, 45] on span "next" at bounding box center [1292, 41] width 20 height 11
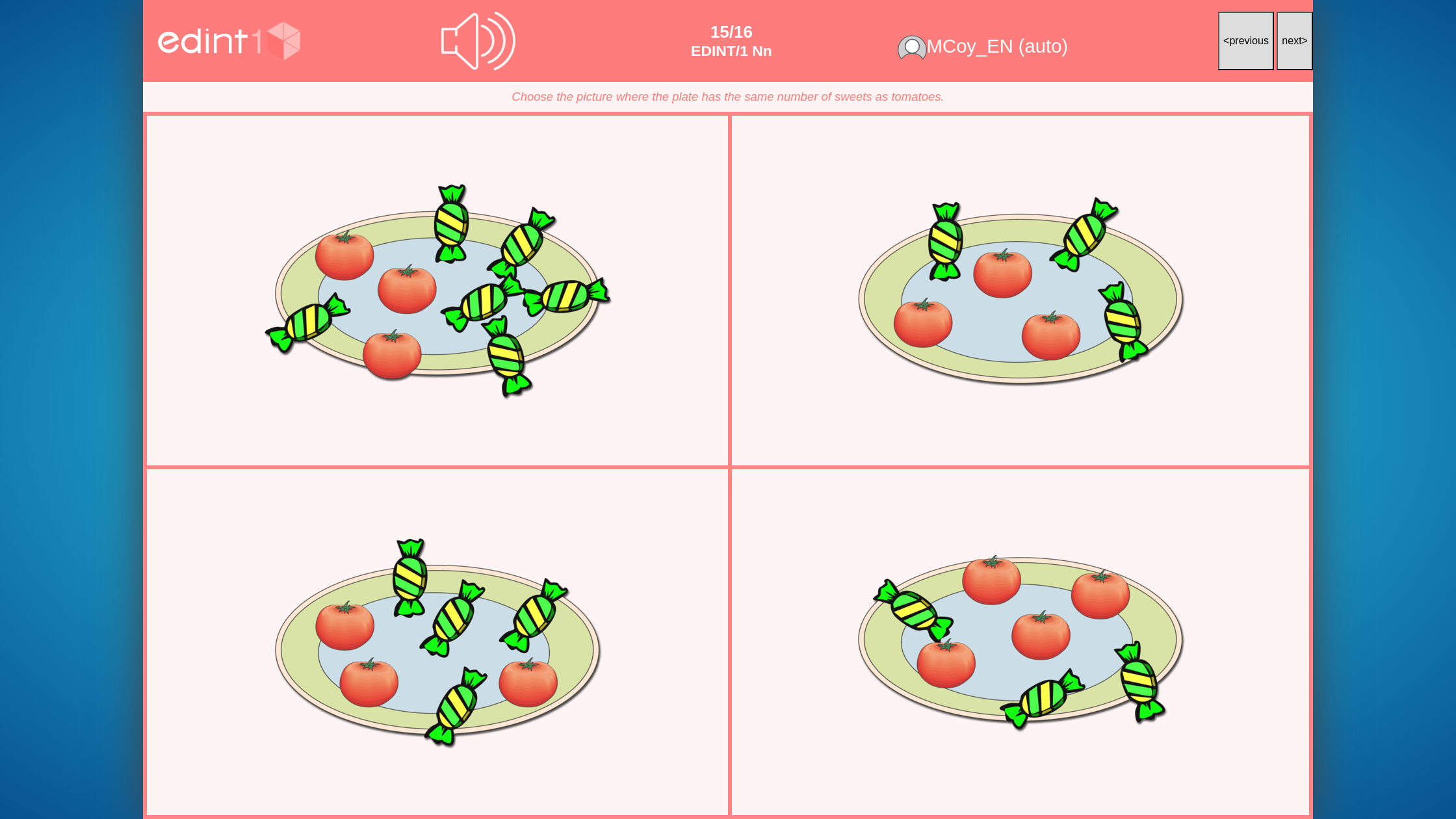
click at [1285, 45] on span "next" at bounding box center [1292, 41] width 20 height 11
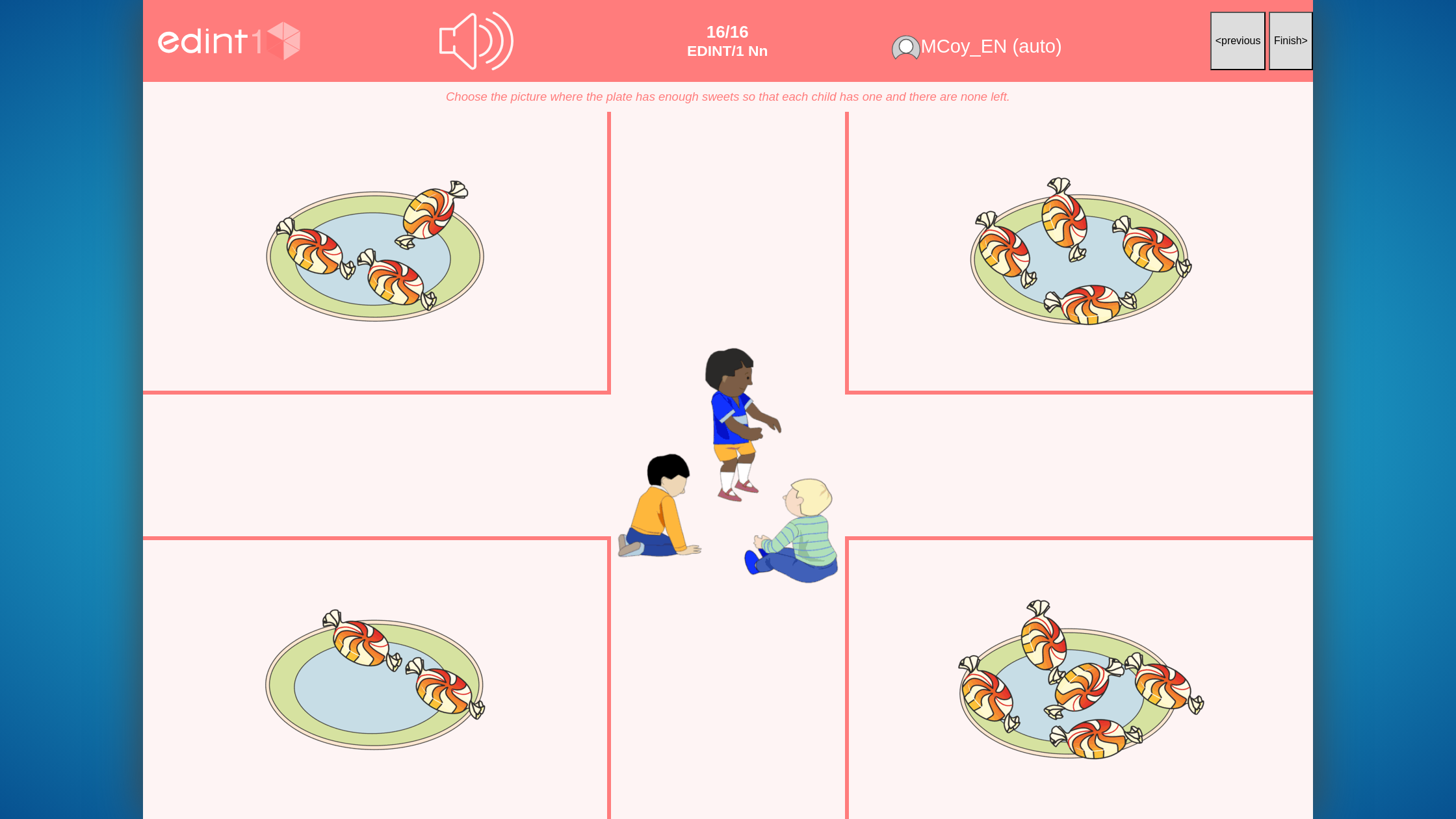
click at [1285, 45] on span "Finish" at bounding box center [1288, 41] width 28 height 11
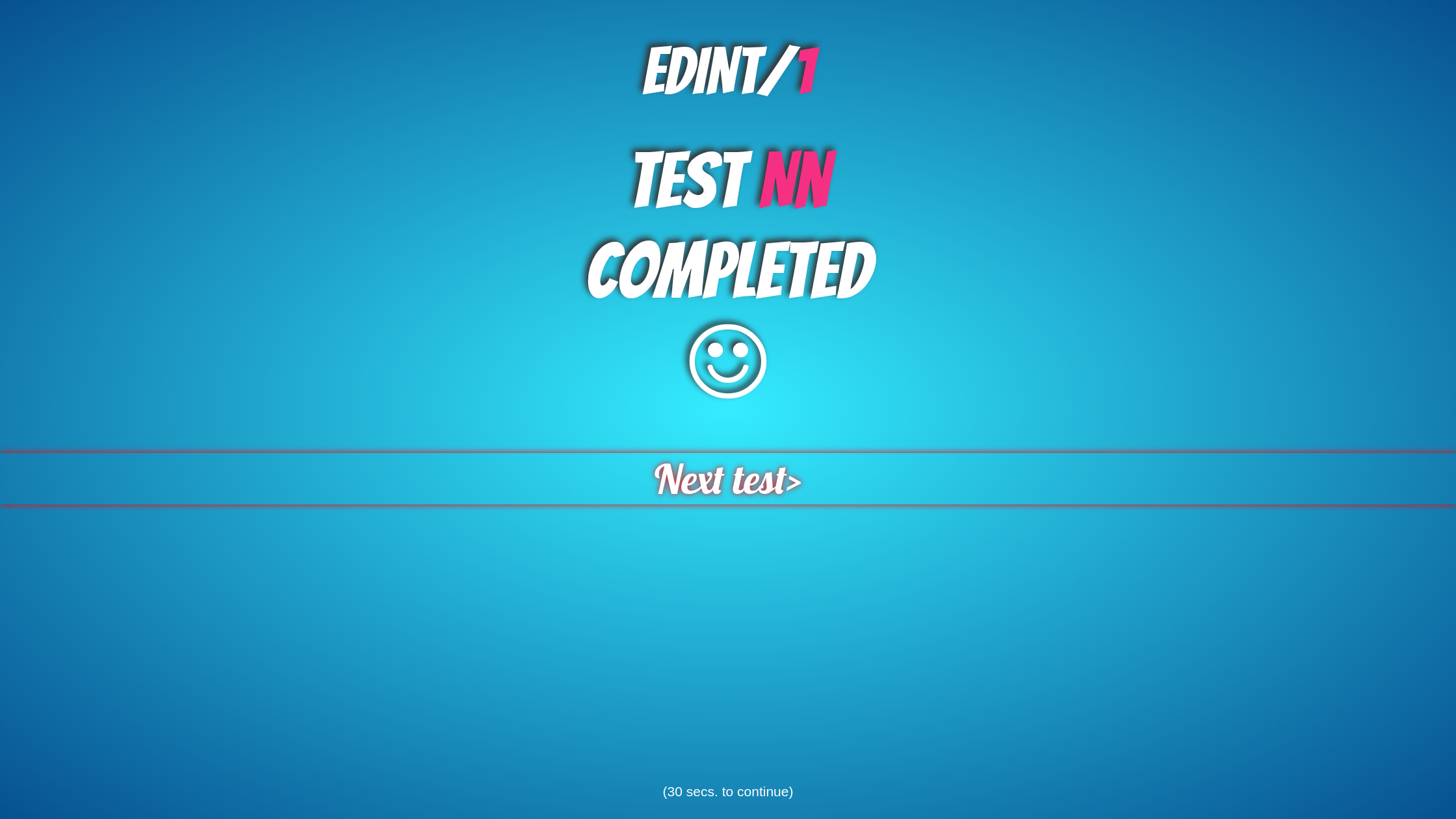
click at [739, 492] on span "Next test" at bounding box center [720, 479] width 134 height 52
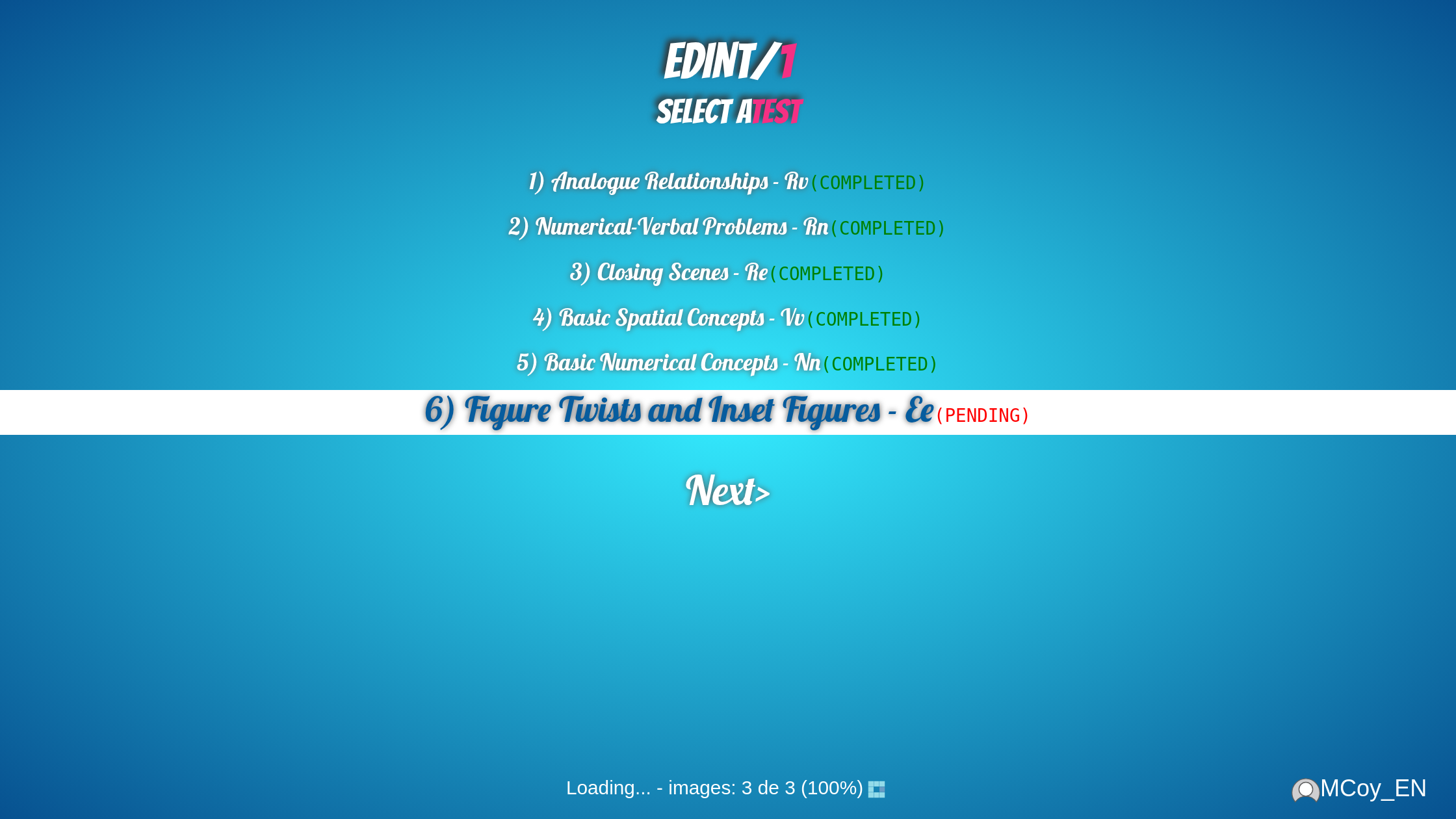
click at [745, 482] on span "Next" at bounding box center [720, 489] width 70 height 51
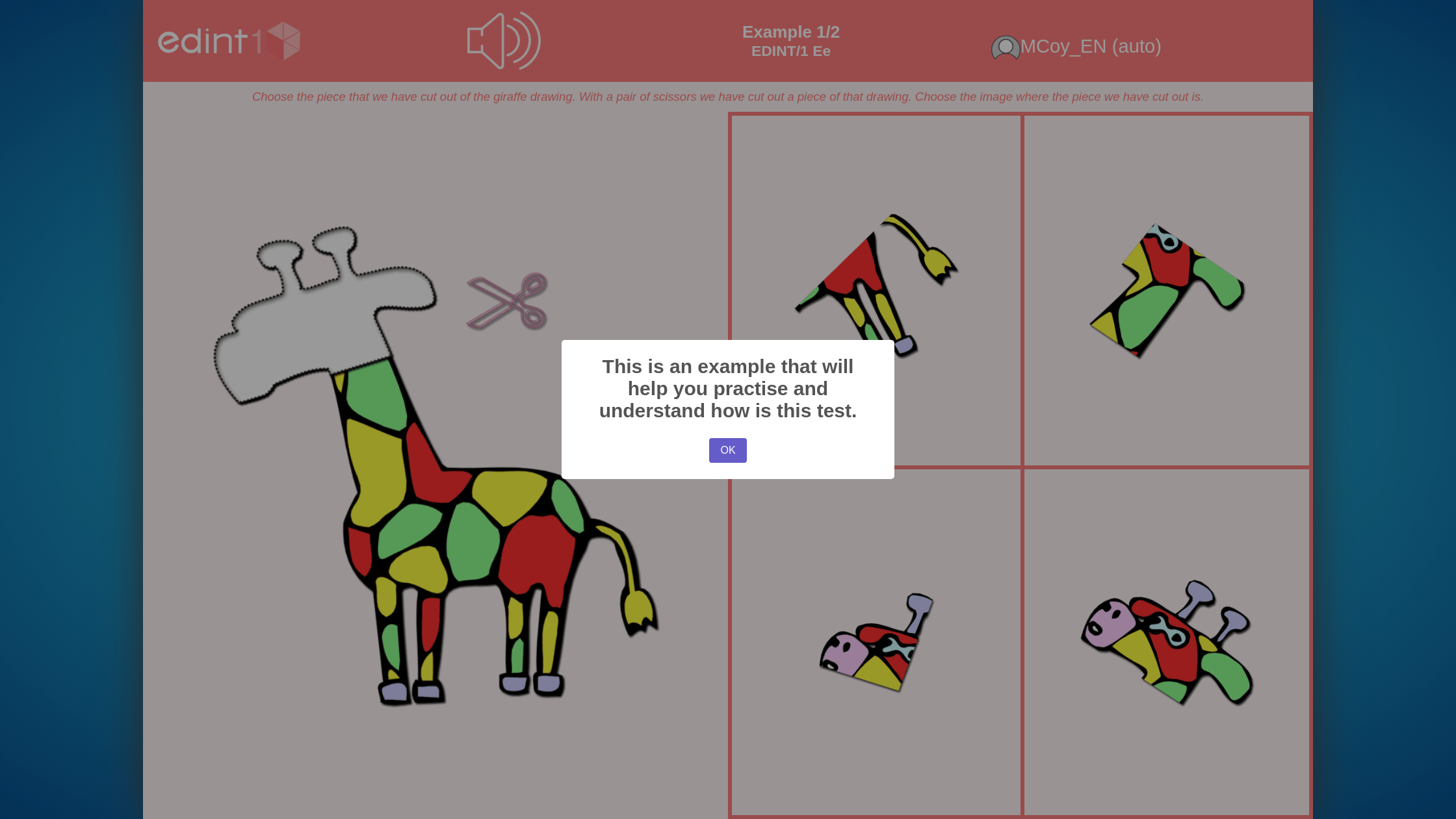
click at [718, 449] on button "OK" at bounding box center [727, 450] width 37 height 24
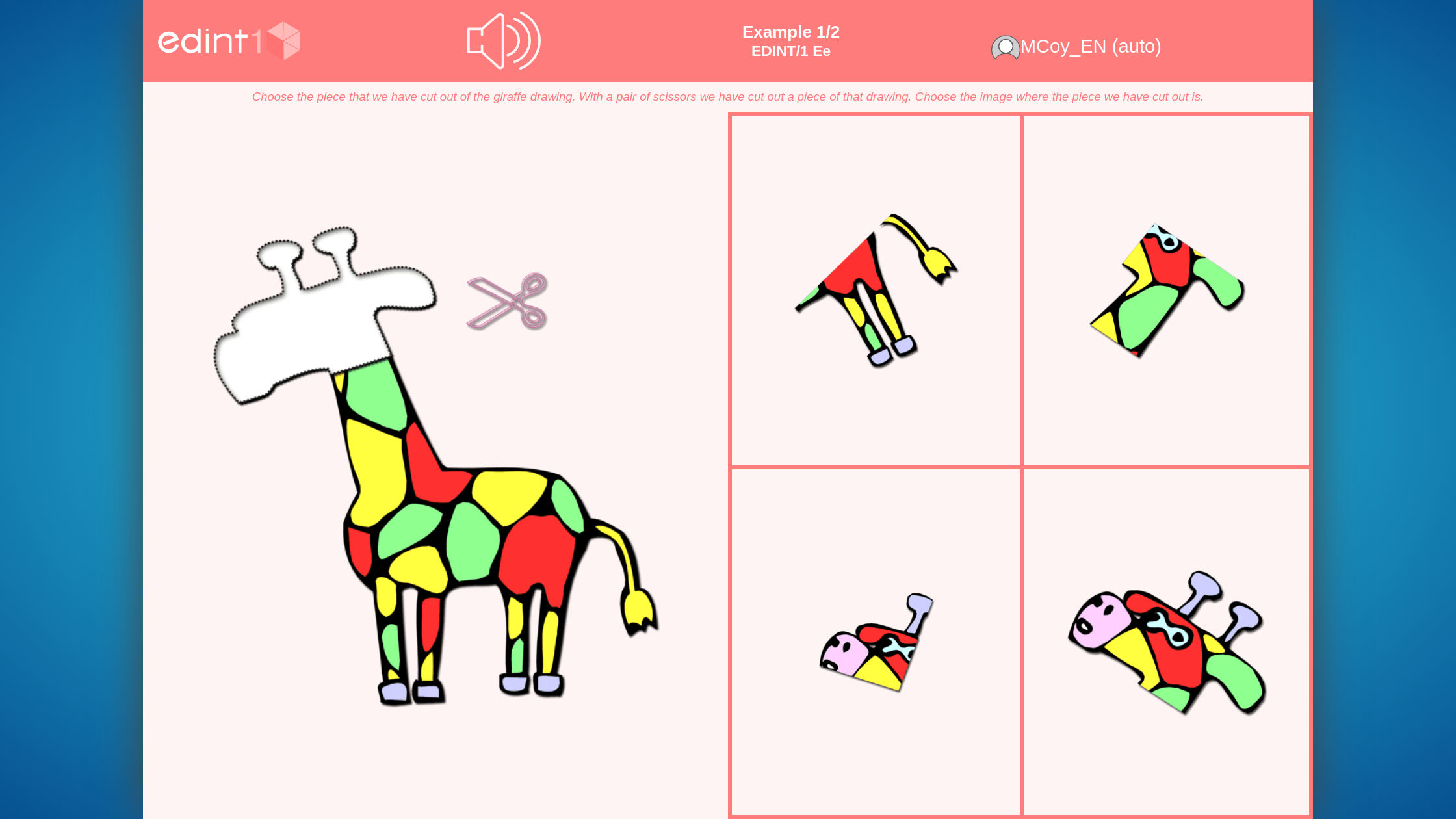
click at [1142, 545] on div at bounding box center [1167, 642] width 261 height 261
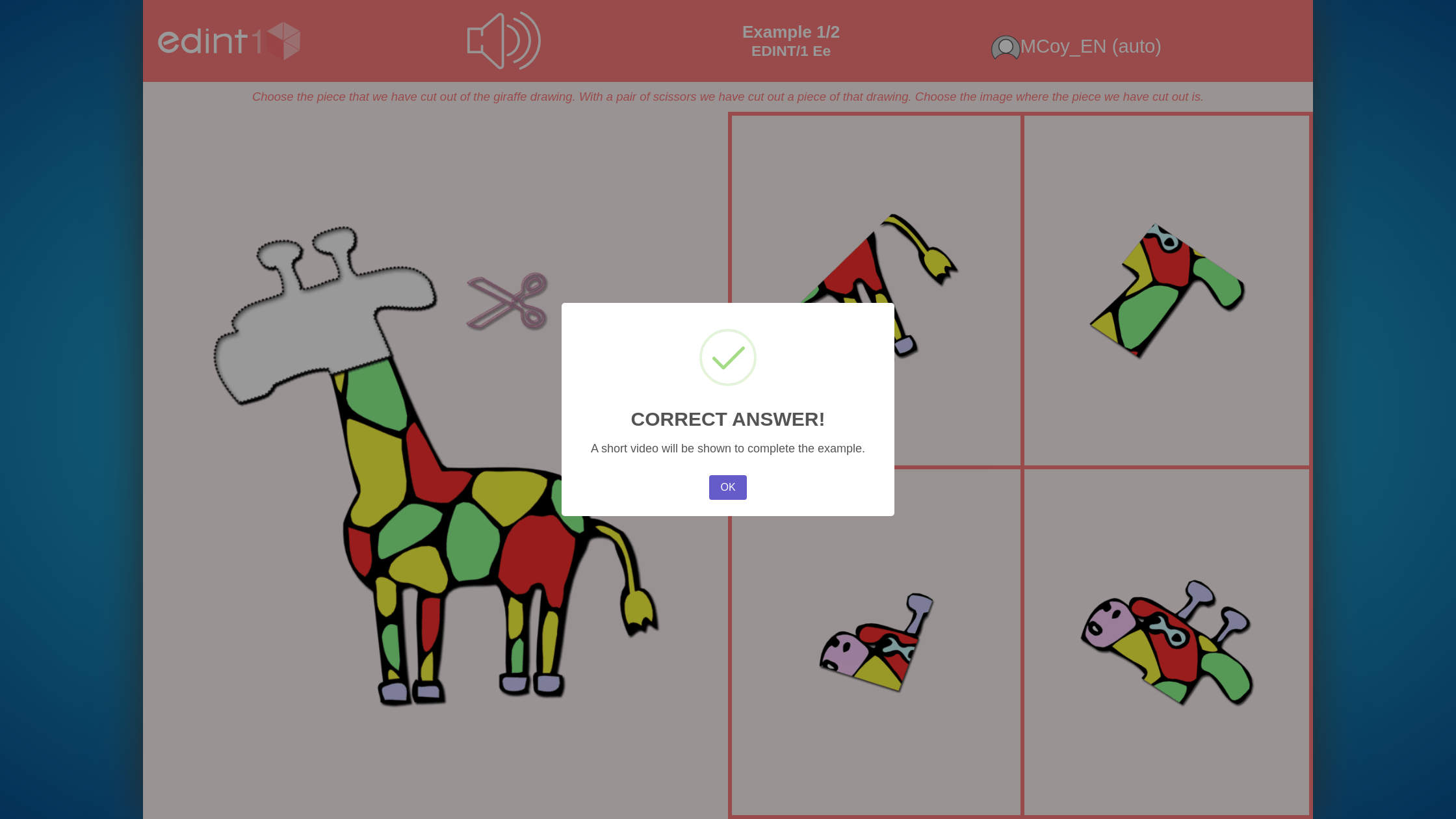
click at [718, 485] on button "OK" at bounding box center [727, 487] width 37 height 24
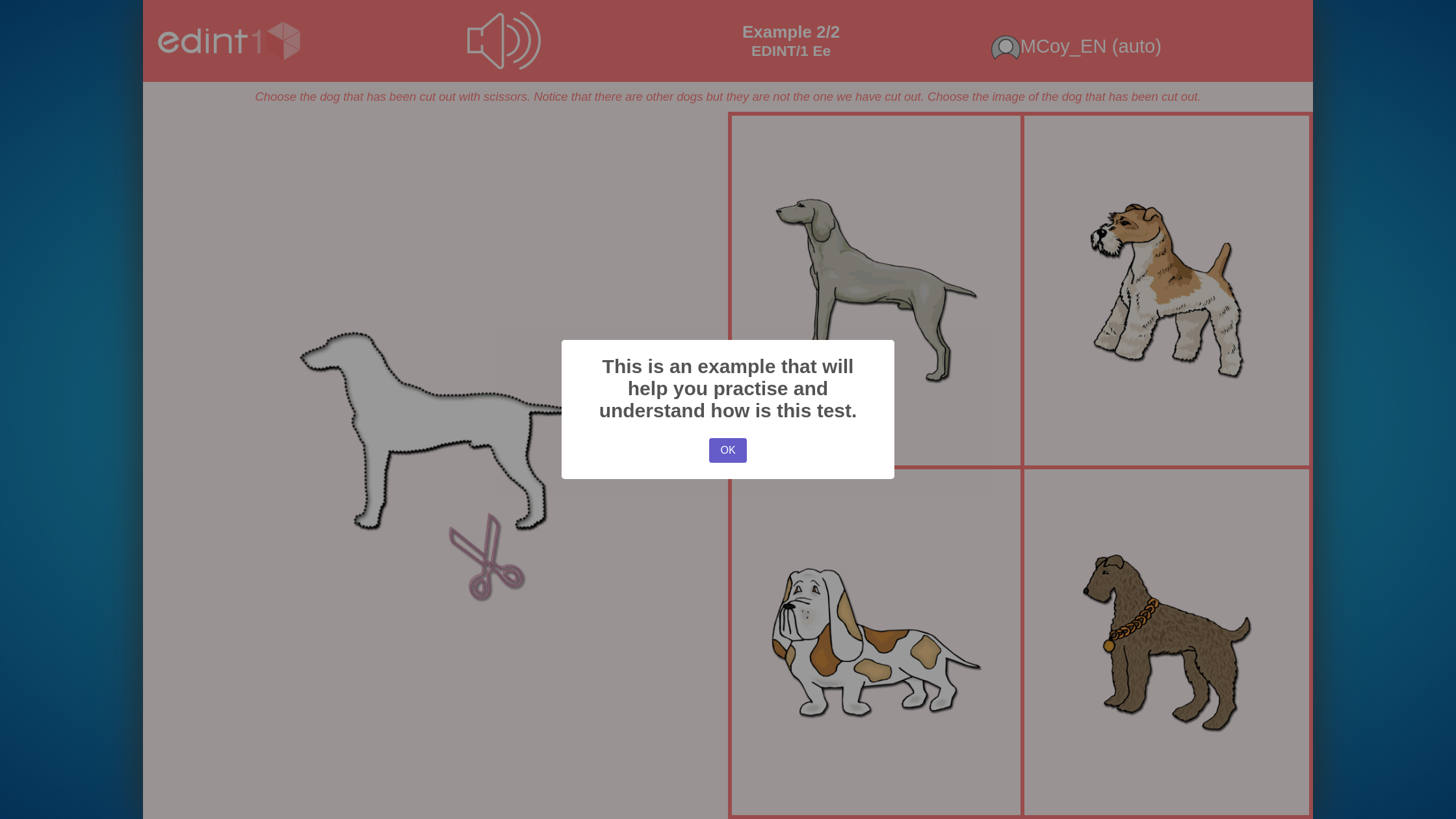
click at [739, 449] on button "OK" at bounding box center [727, 450] width 37 height 24
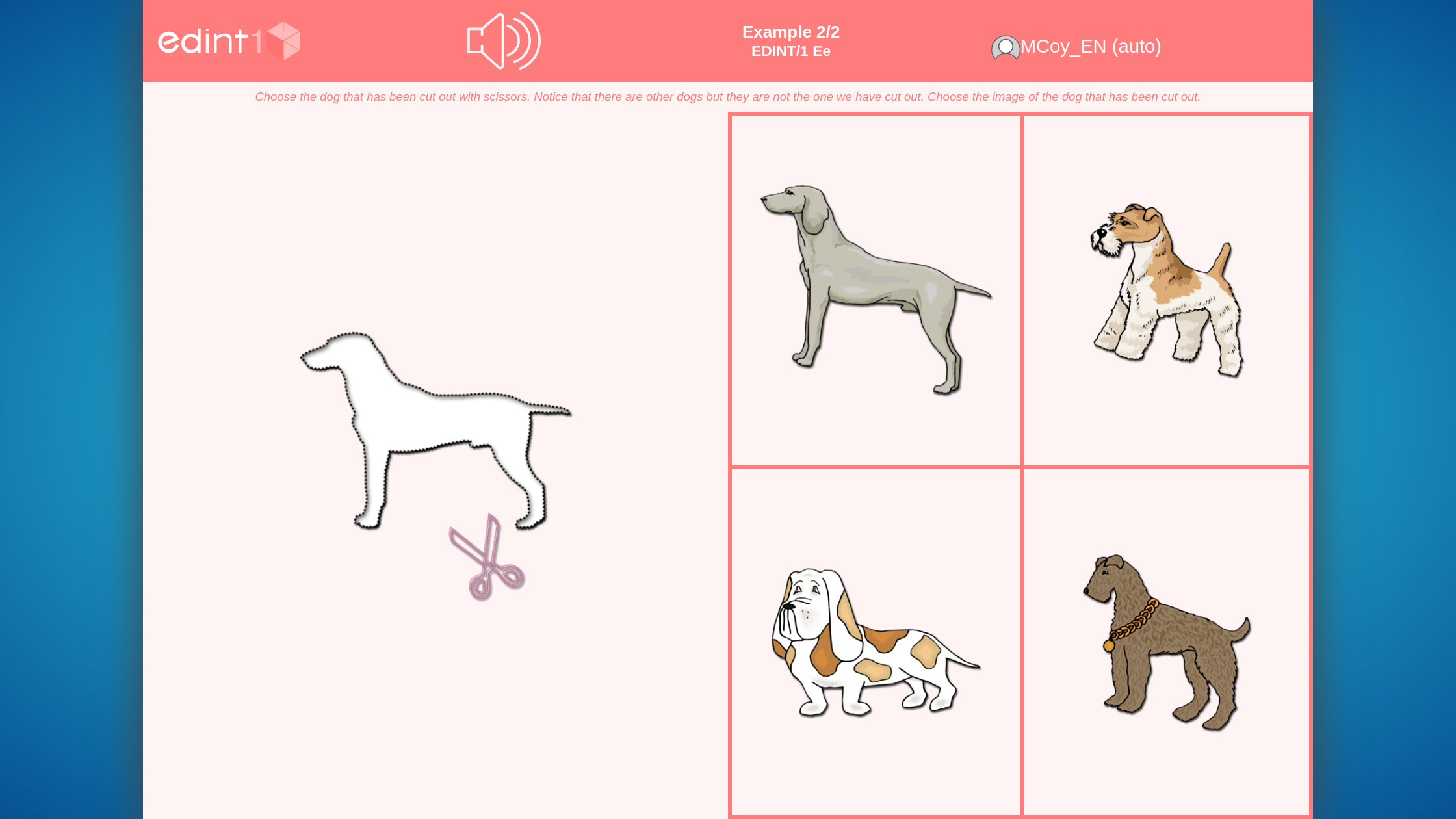
click at [893, 355] on div at bounding box center [876, 291] width 265 height 265
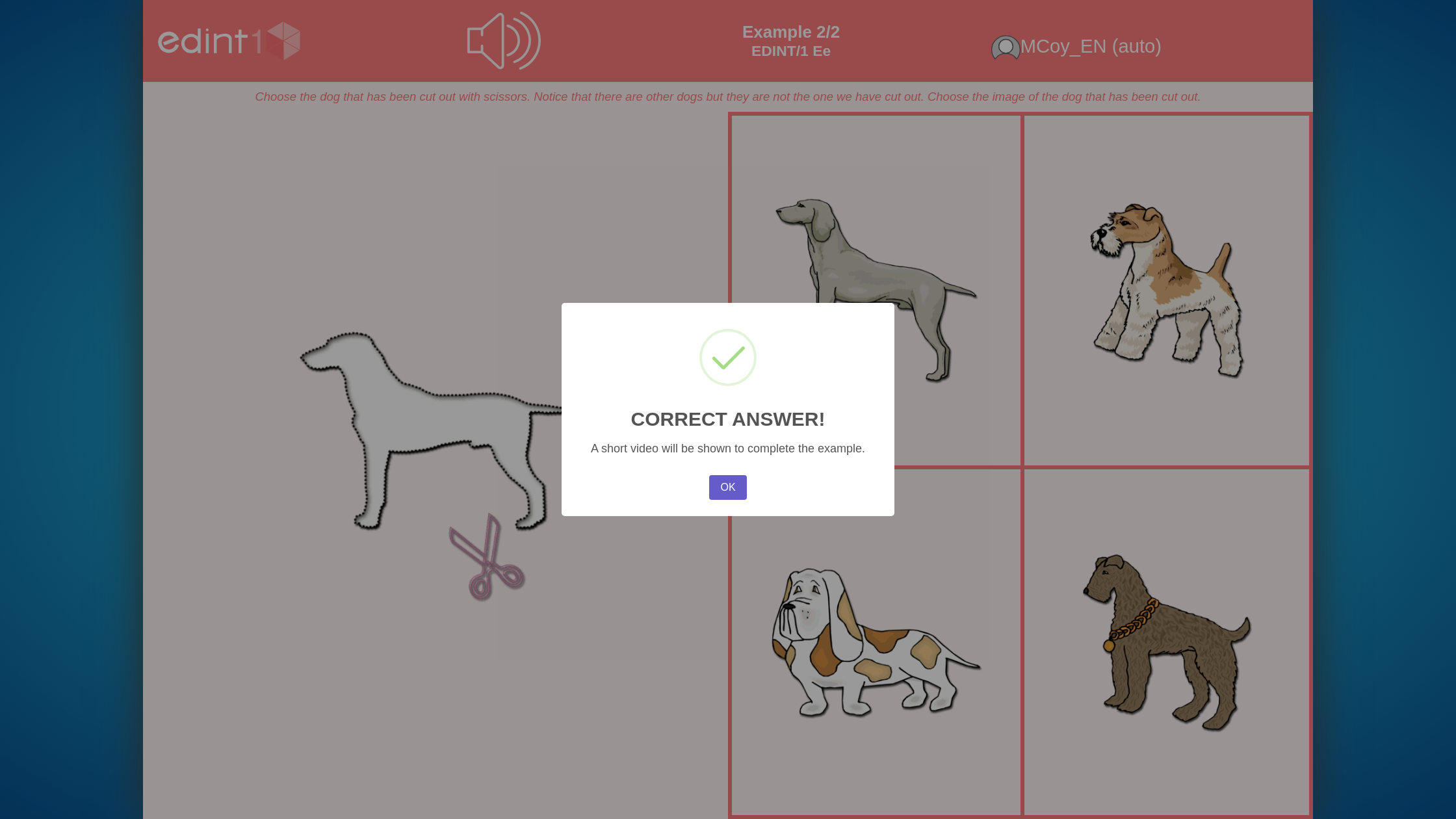
click at [713, 496] on button "OK" at bounding box center [727, 487] width 37 height 24
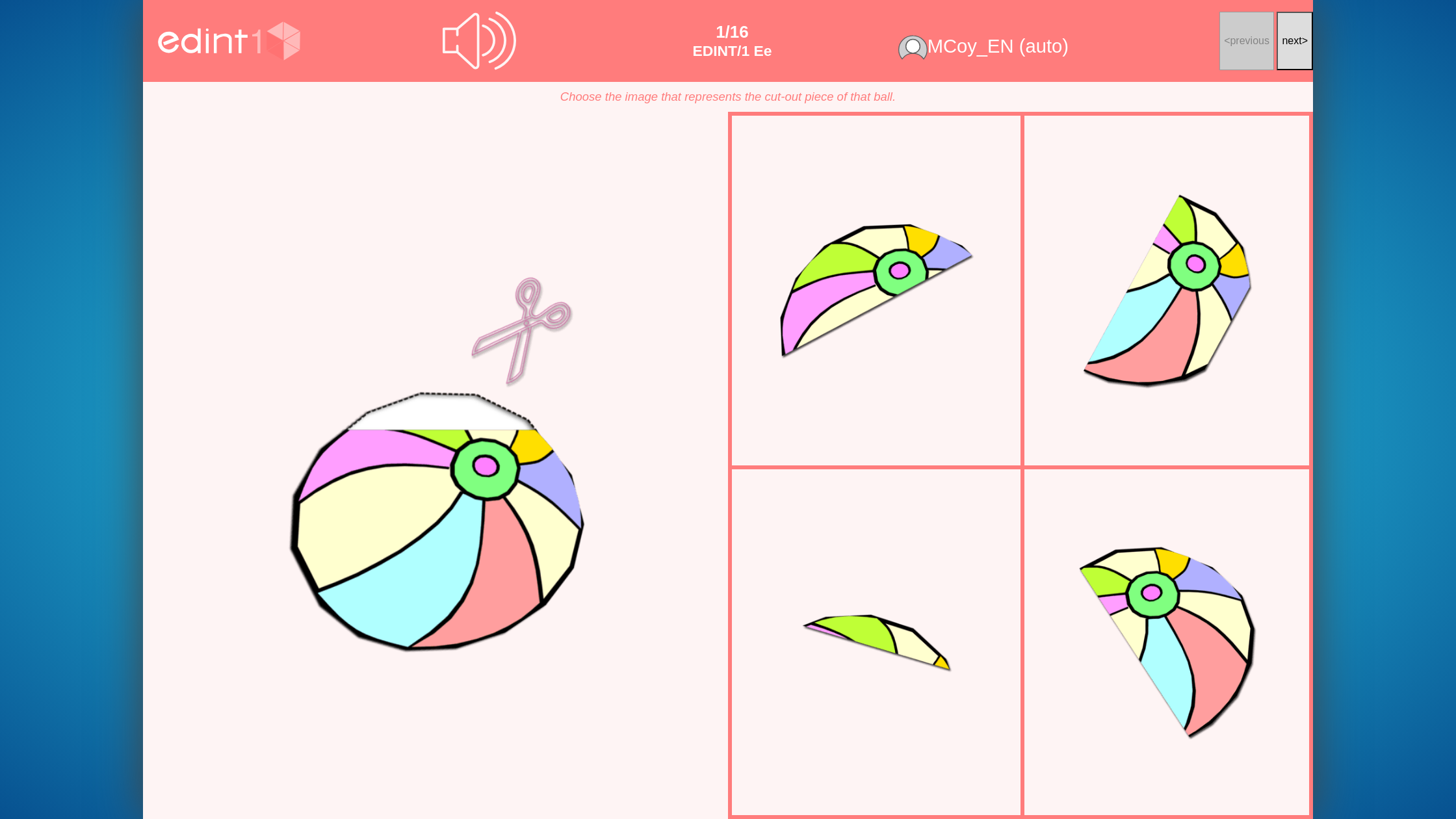
click at [1294, 37] on span "next" at bounding box center [1292, 41] width 20 height 11
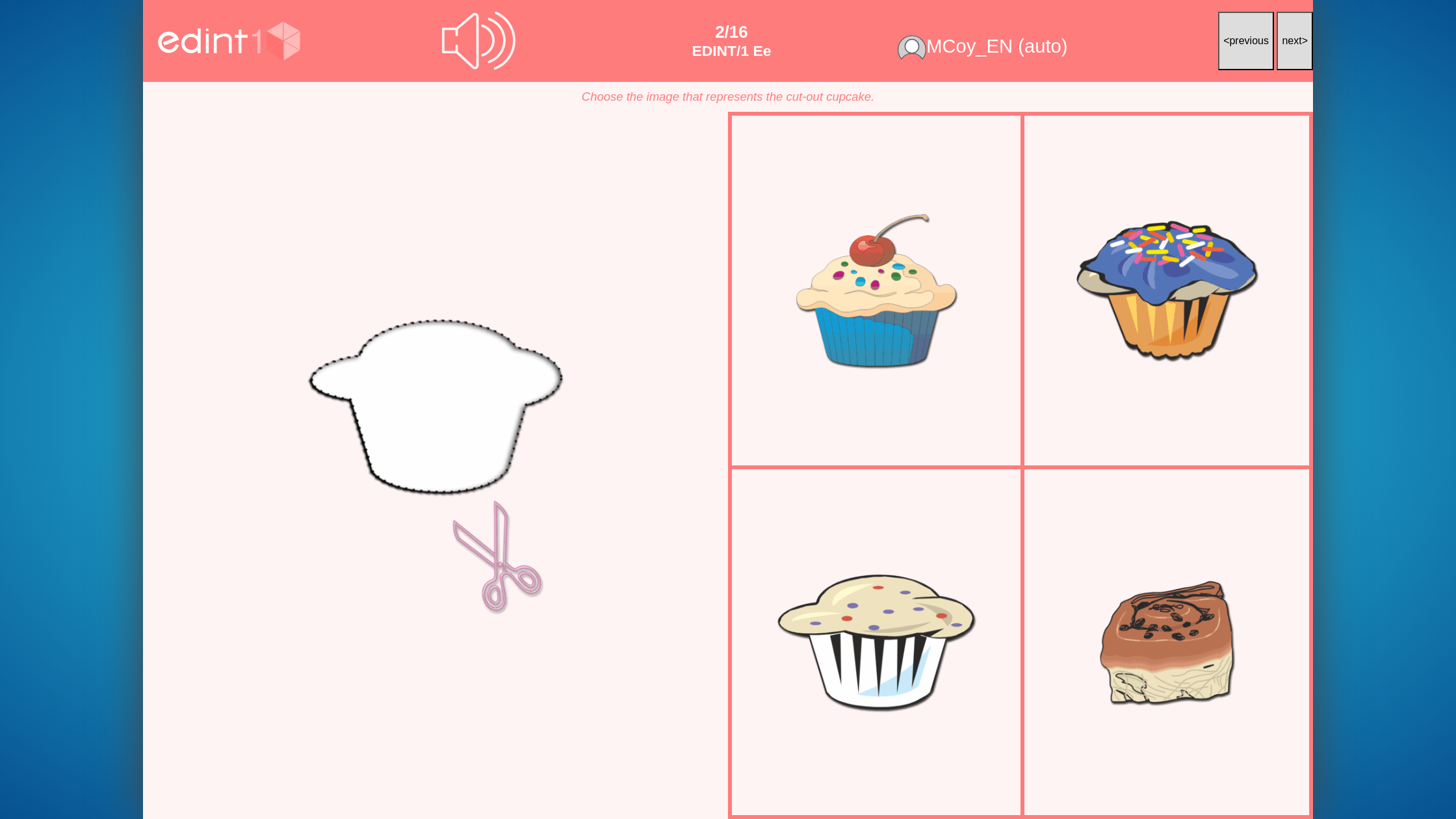
click at [1294, 37] on span "next" at bounding box center [1292, 41] width 20 height 11
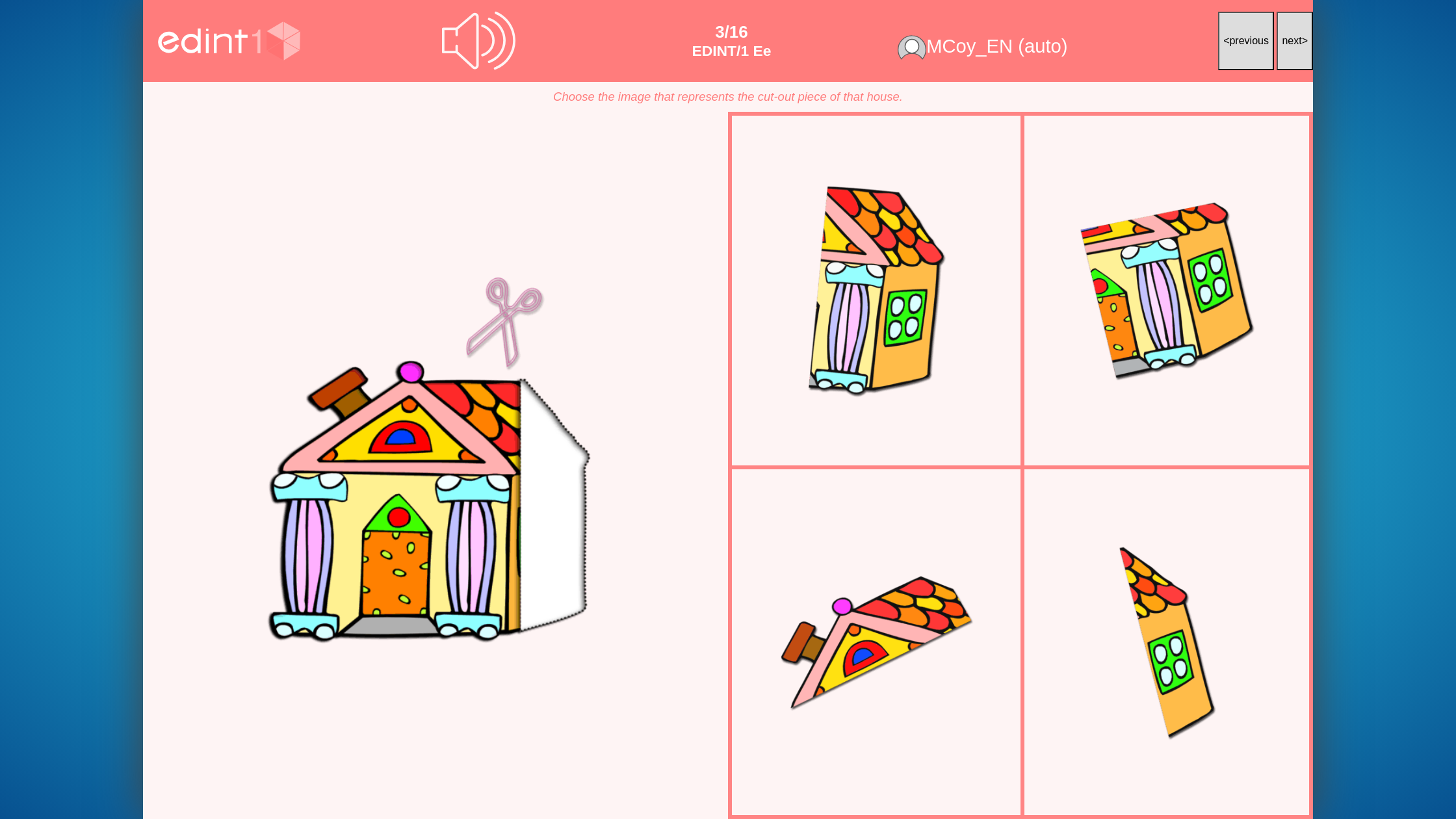
click at [1294, 37] on span "next" at bounding box center [1292, 41] width 20 height 11
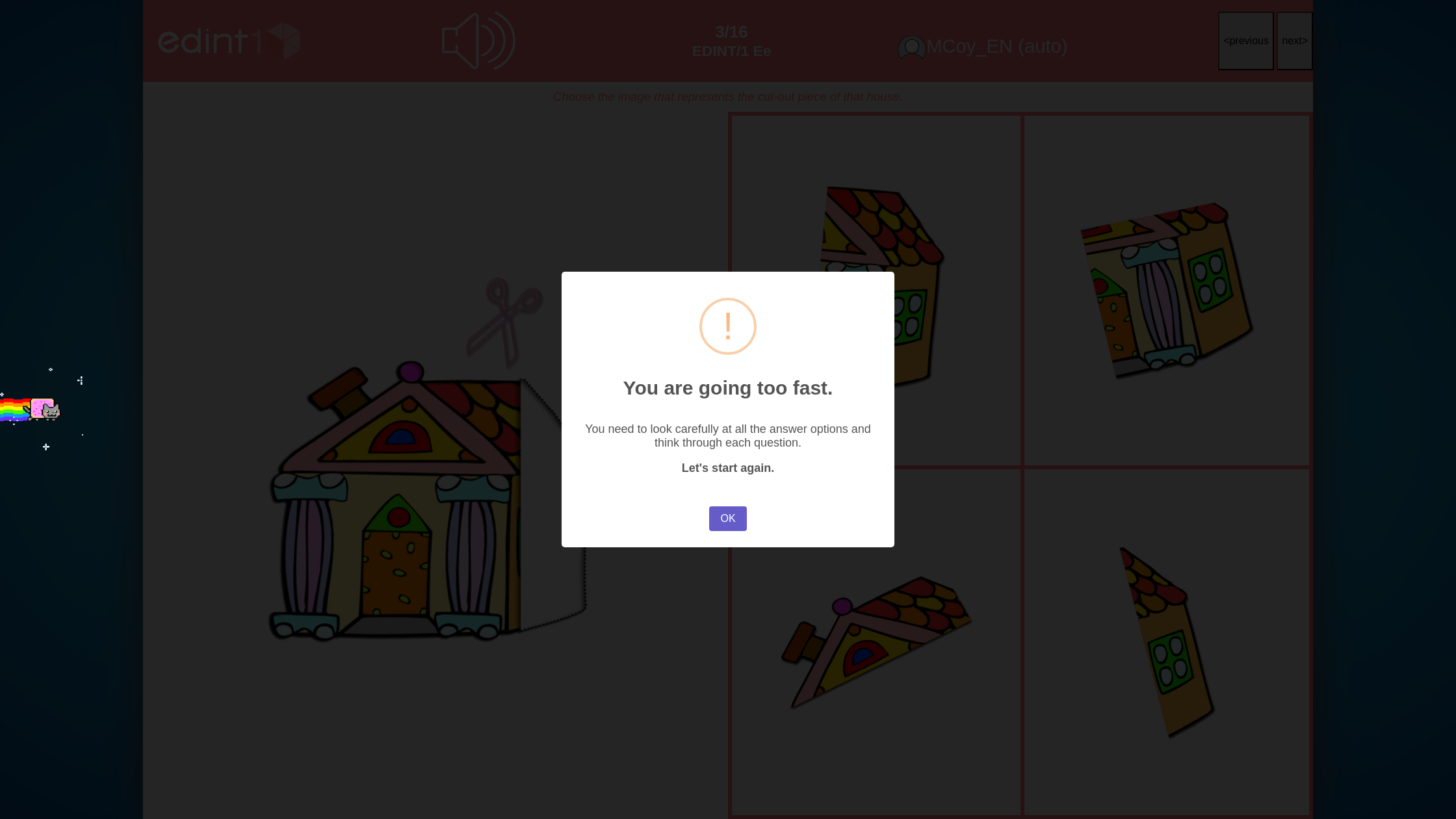
click at [718, 517] on button "OK" at bounding box center [727, 518] width 37 height 24
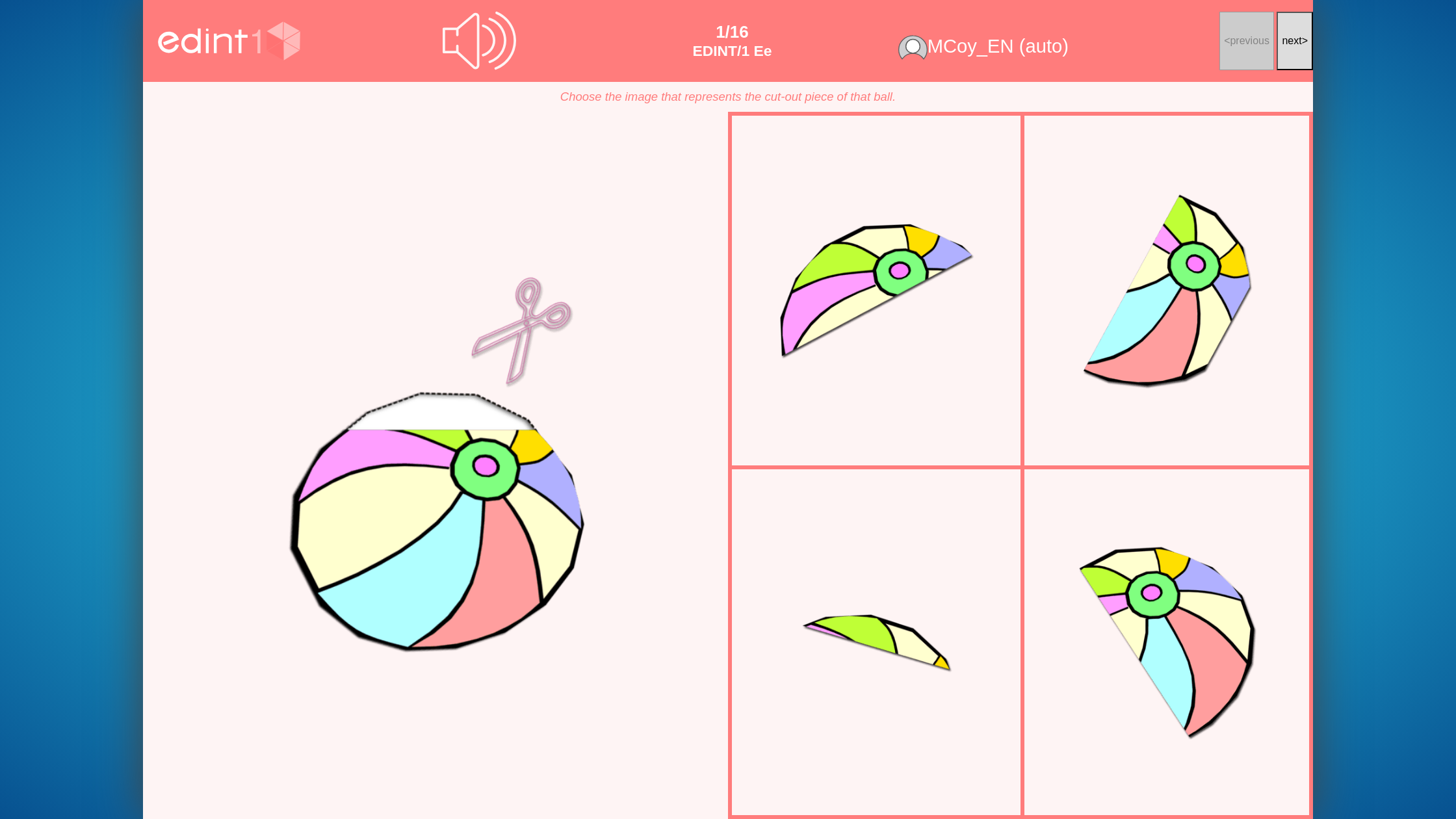
click at [1291, 54] on button "next >" at bounding box center [1295, 41] width 37 height 59
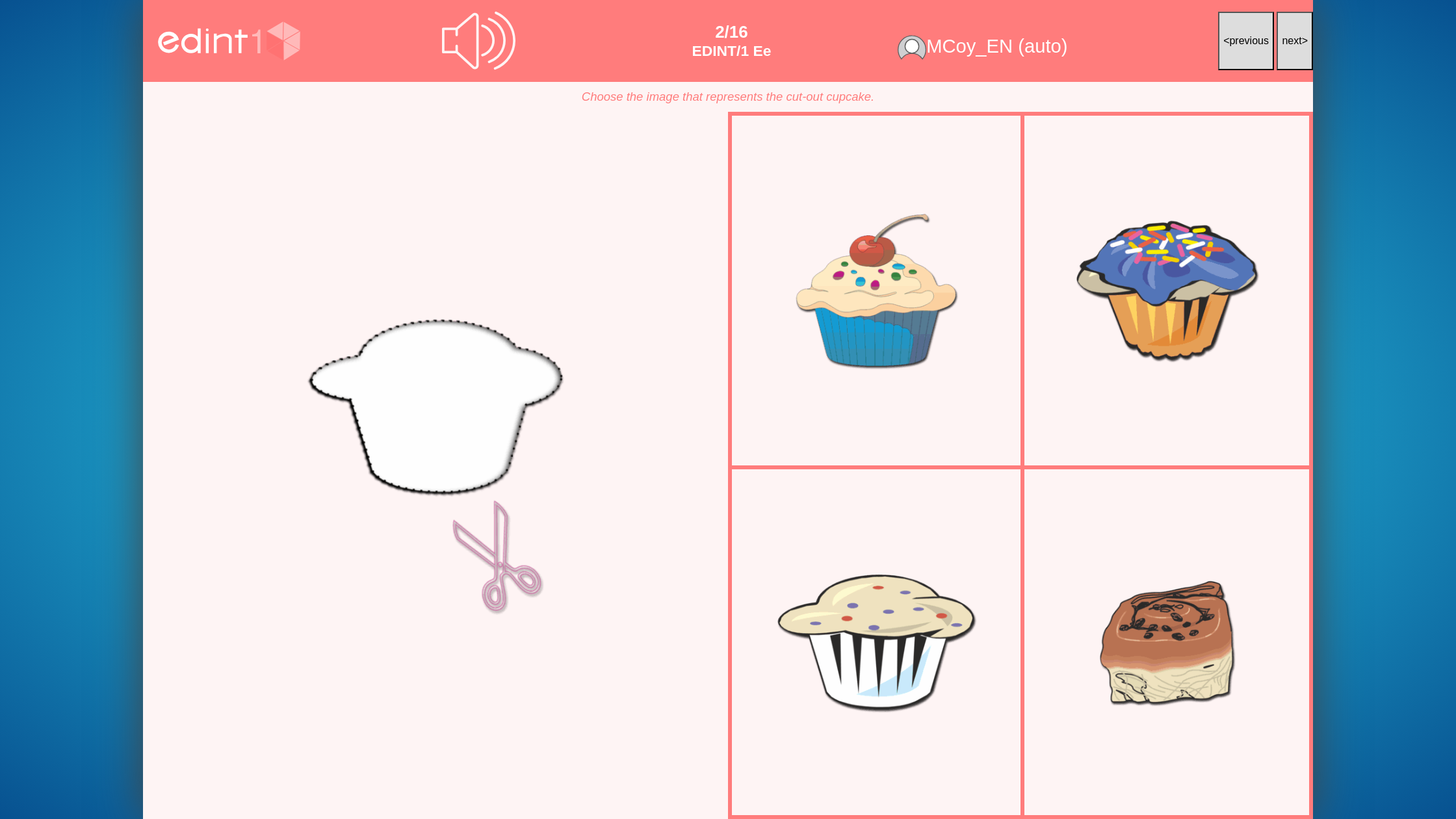
click at [1291, 54] on button "next >" at bounding box center [1295, 41] width 37 height 59
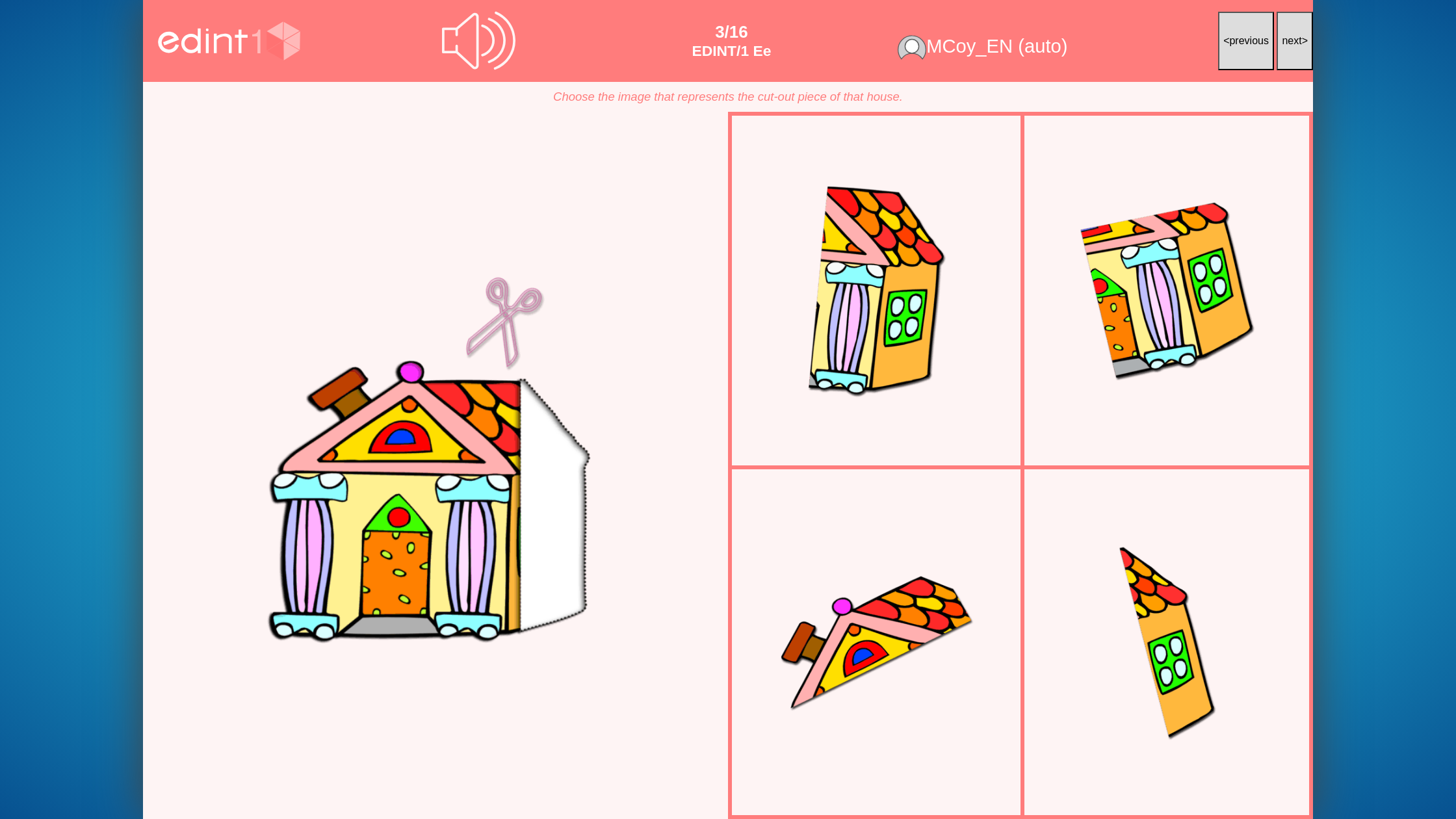
click at [1291, 54] on button "next >" at bounding box center [1295, 41] width 37 height 59
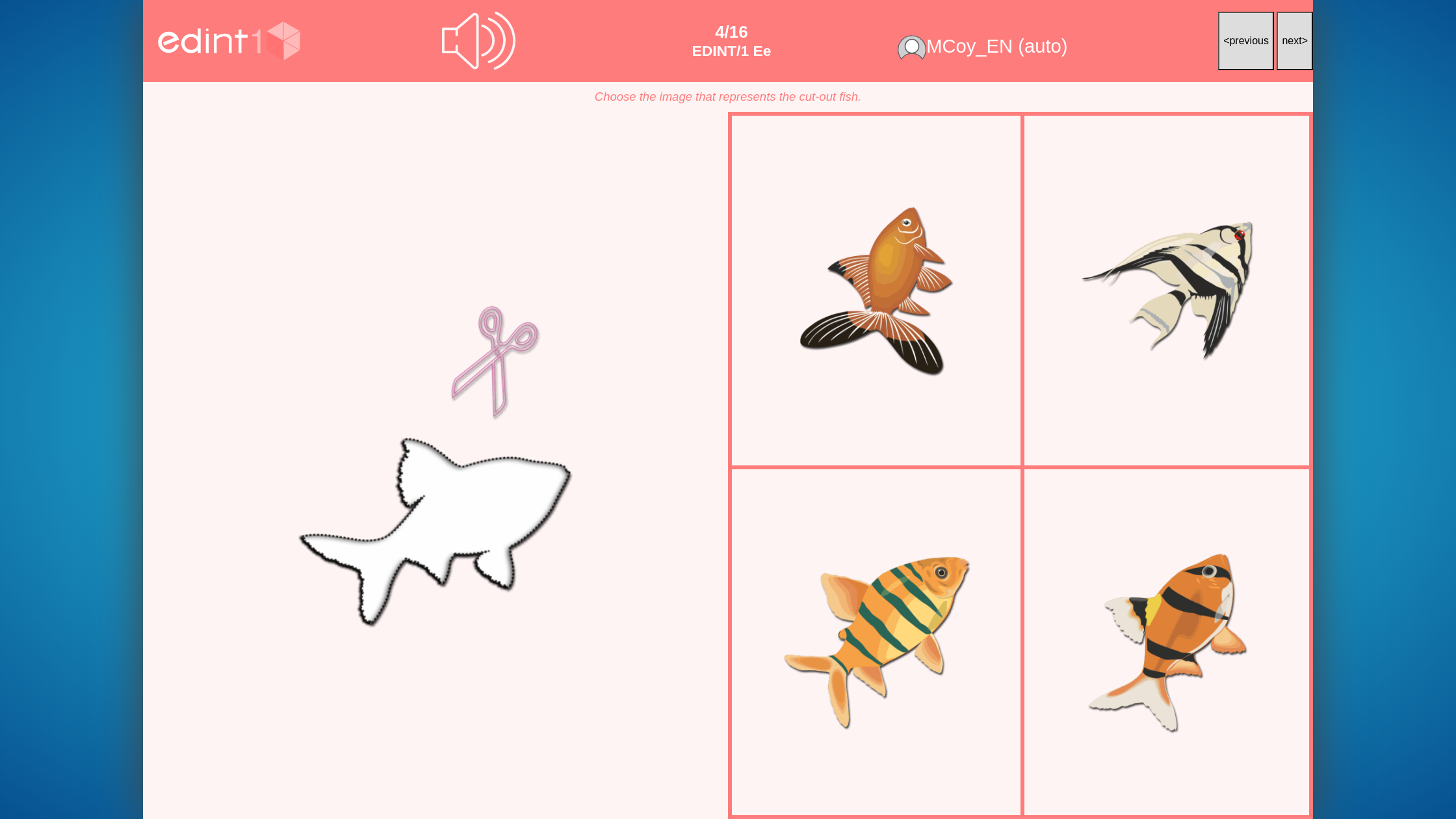
click at [1291, 54] on button "next >" at bounding box center [1295, 41] width 37 height 59
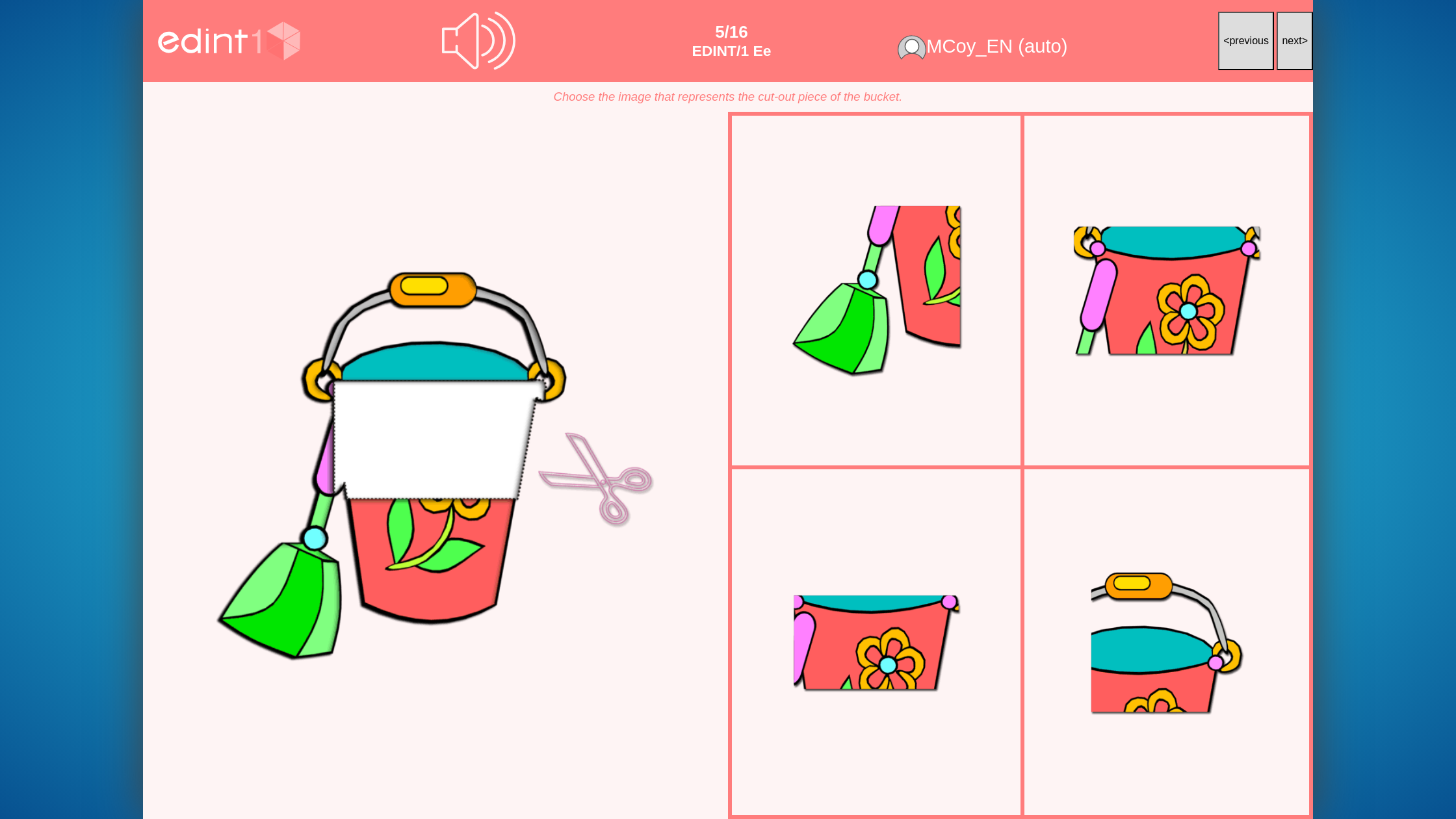
click at [1291, 54] on button "next >" at bounding box center [1295, 41] width 37 height 59
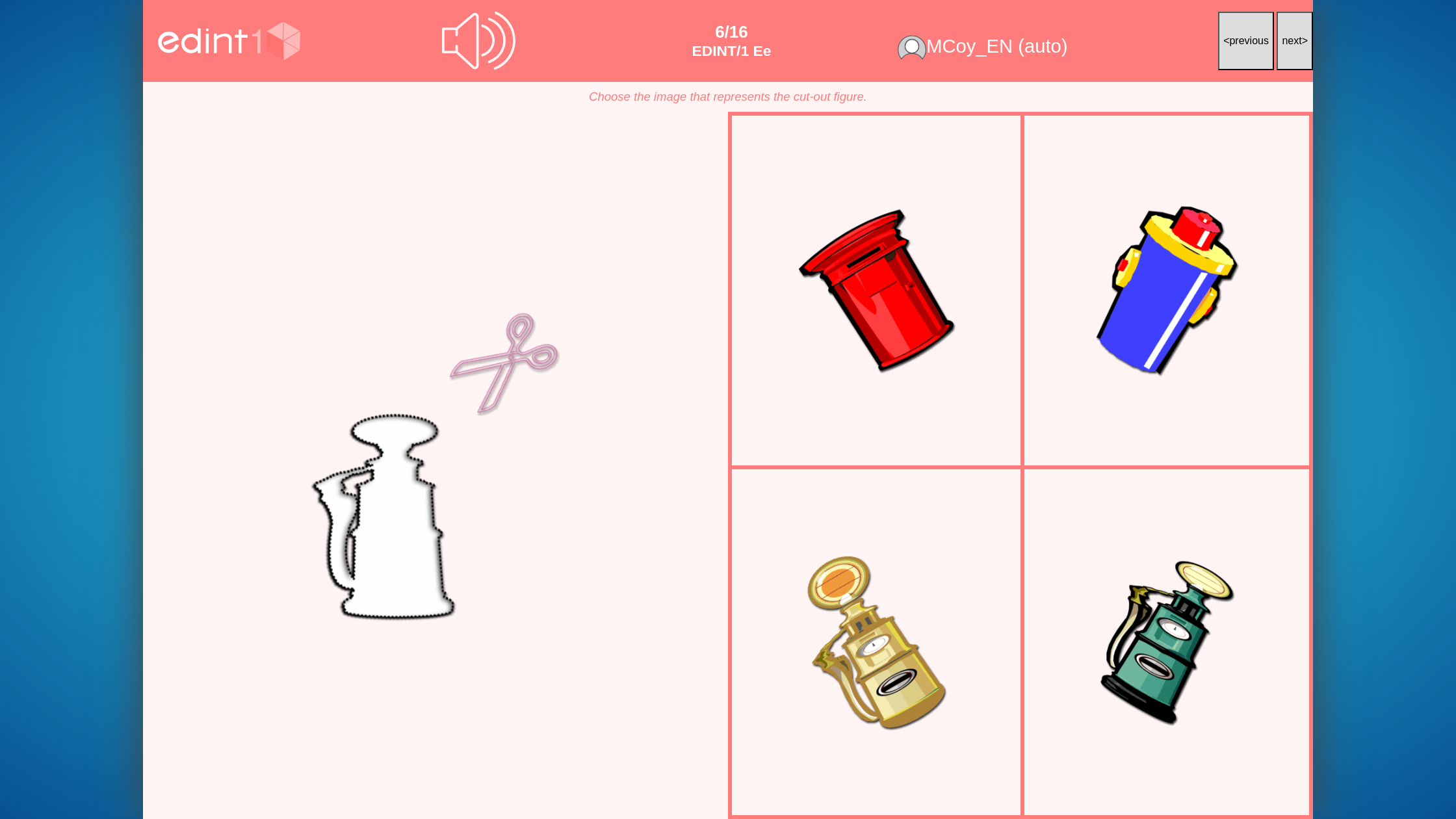
click at [1291, 54] on button "next >" at bounding box center [1295, 41] width 37 height 59
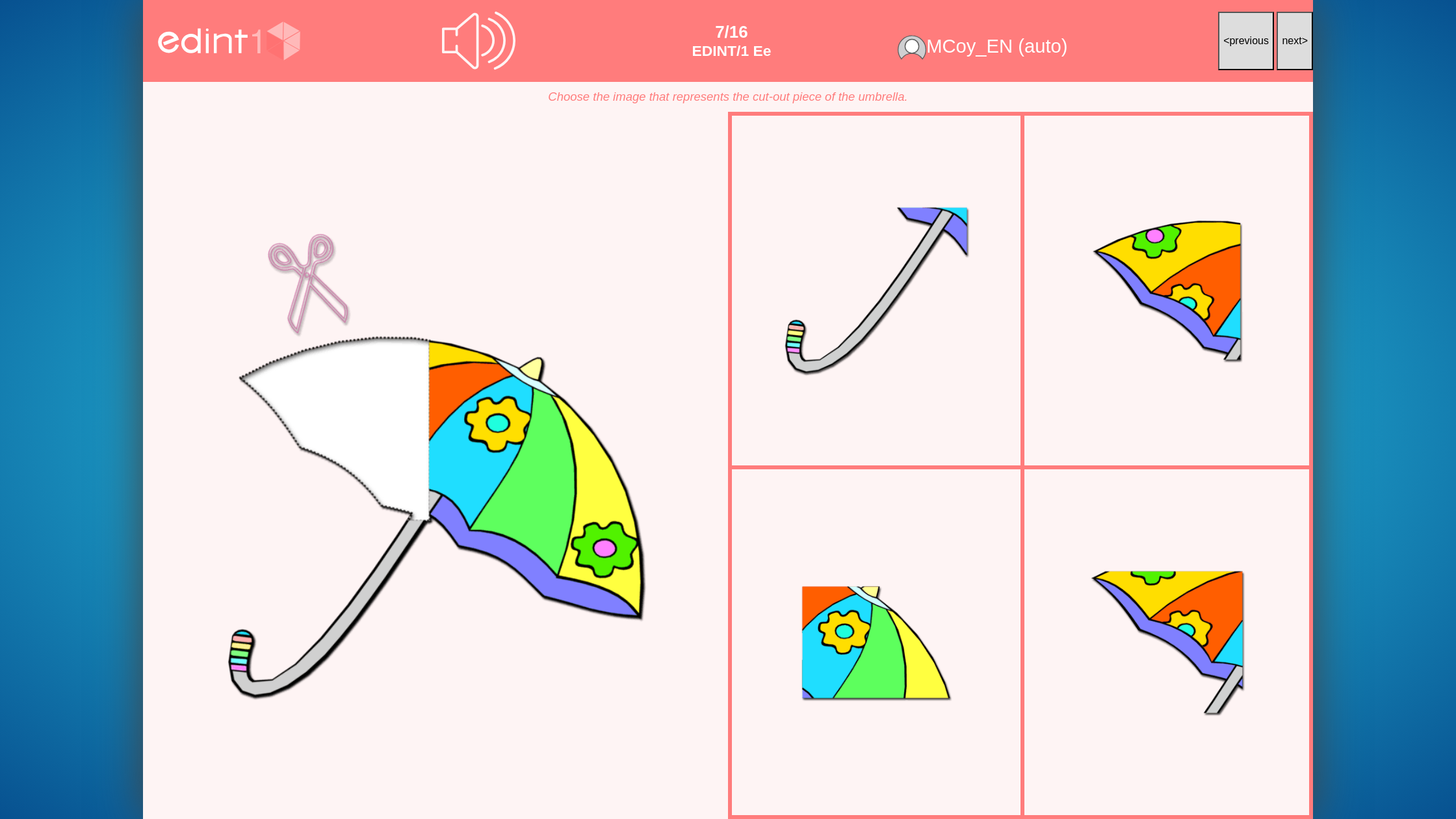
click at [1291, 54] on button "next >" at bounding box center [1295, 41] width 37 height 59
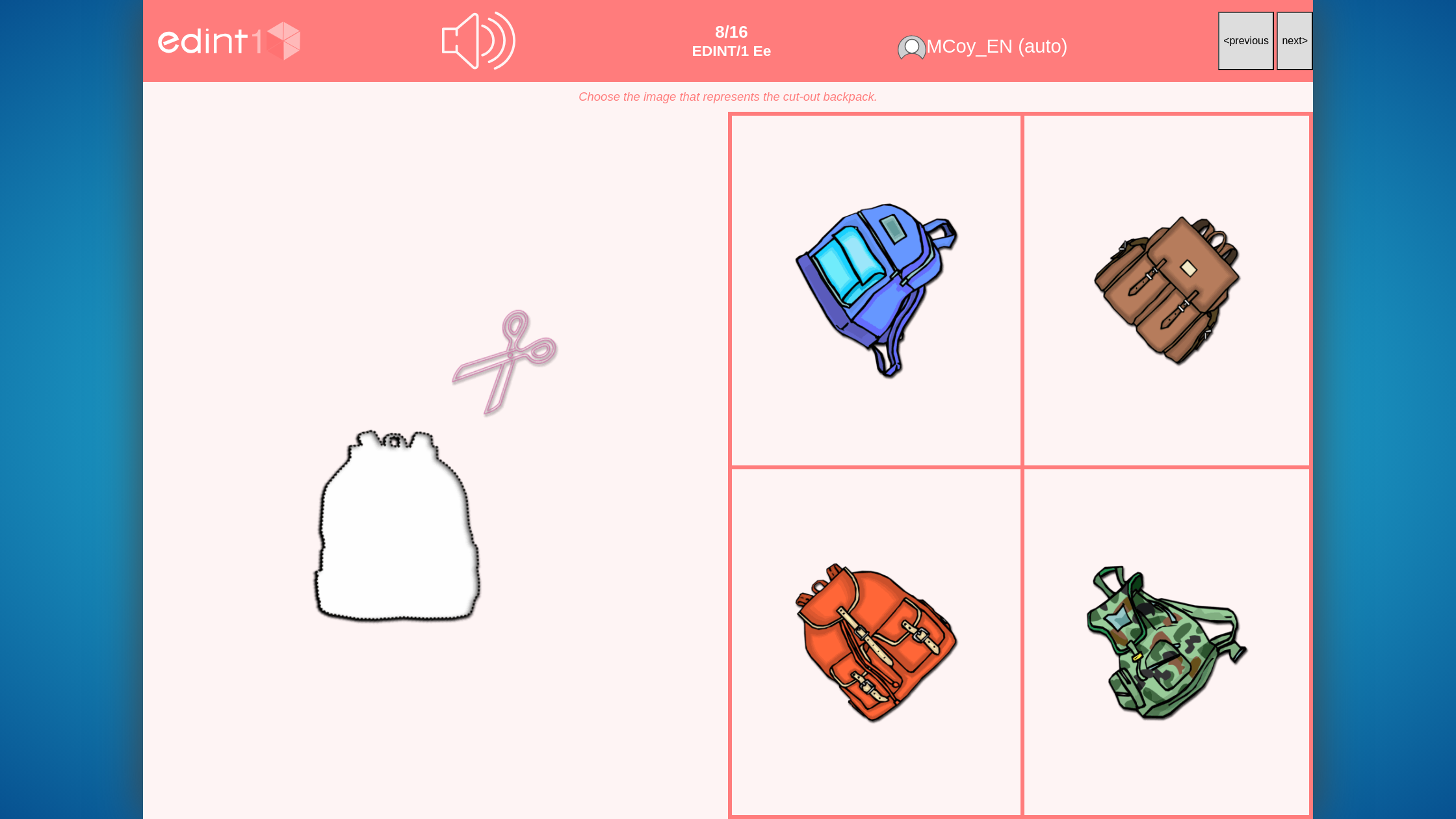
click at [1291, 54] on button "next >" at bounding box center [1295, 41] width 37 height 59
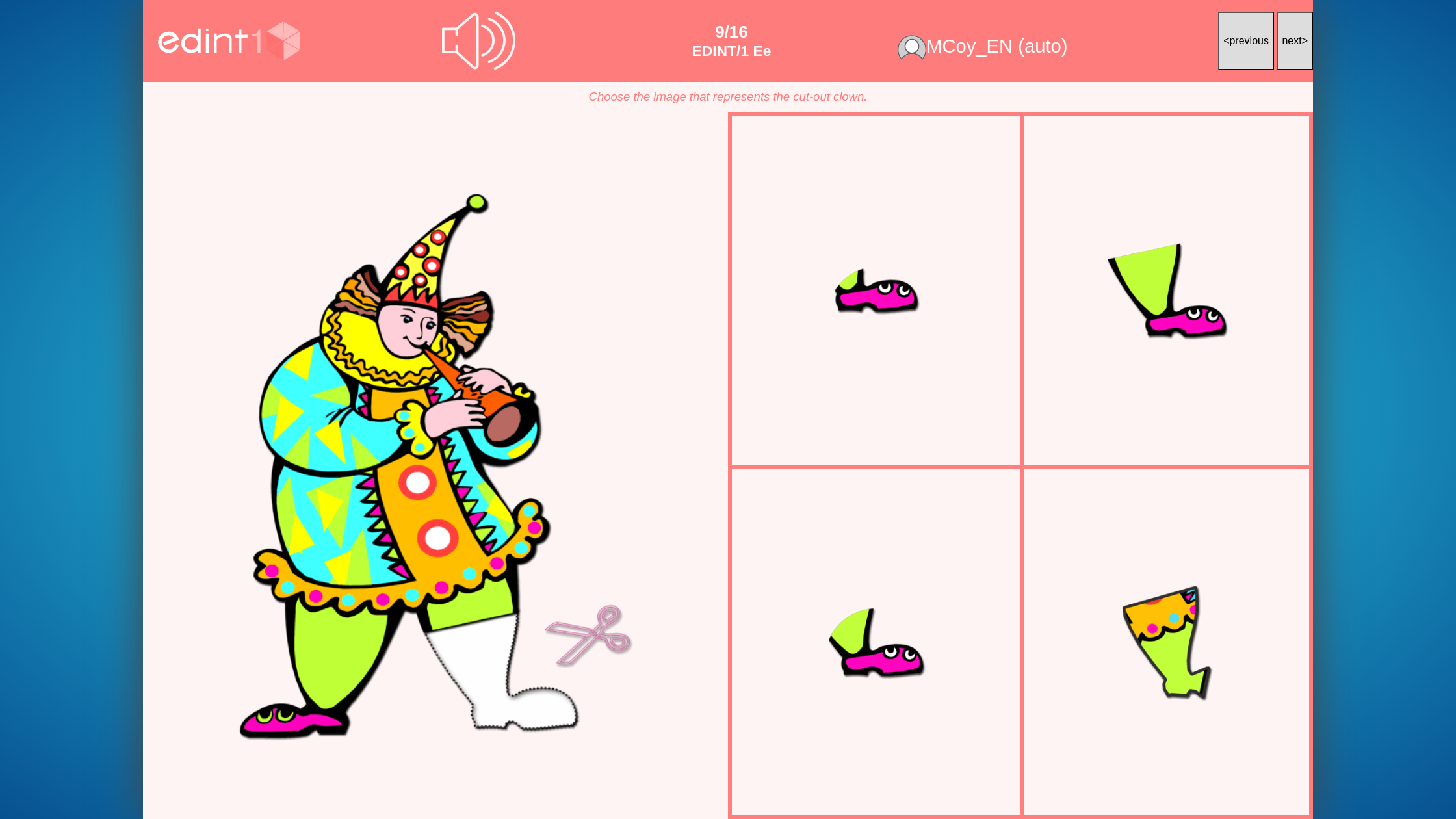
click at [1291, 54] on button "next >" at bounding box center [1295, 41] width 37 height 59
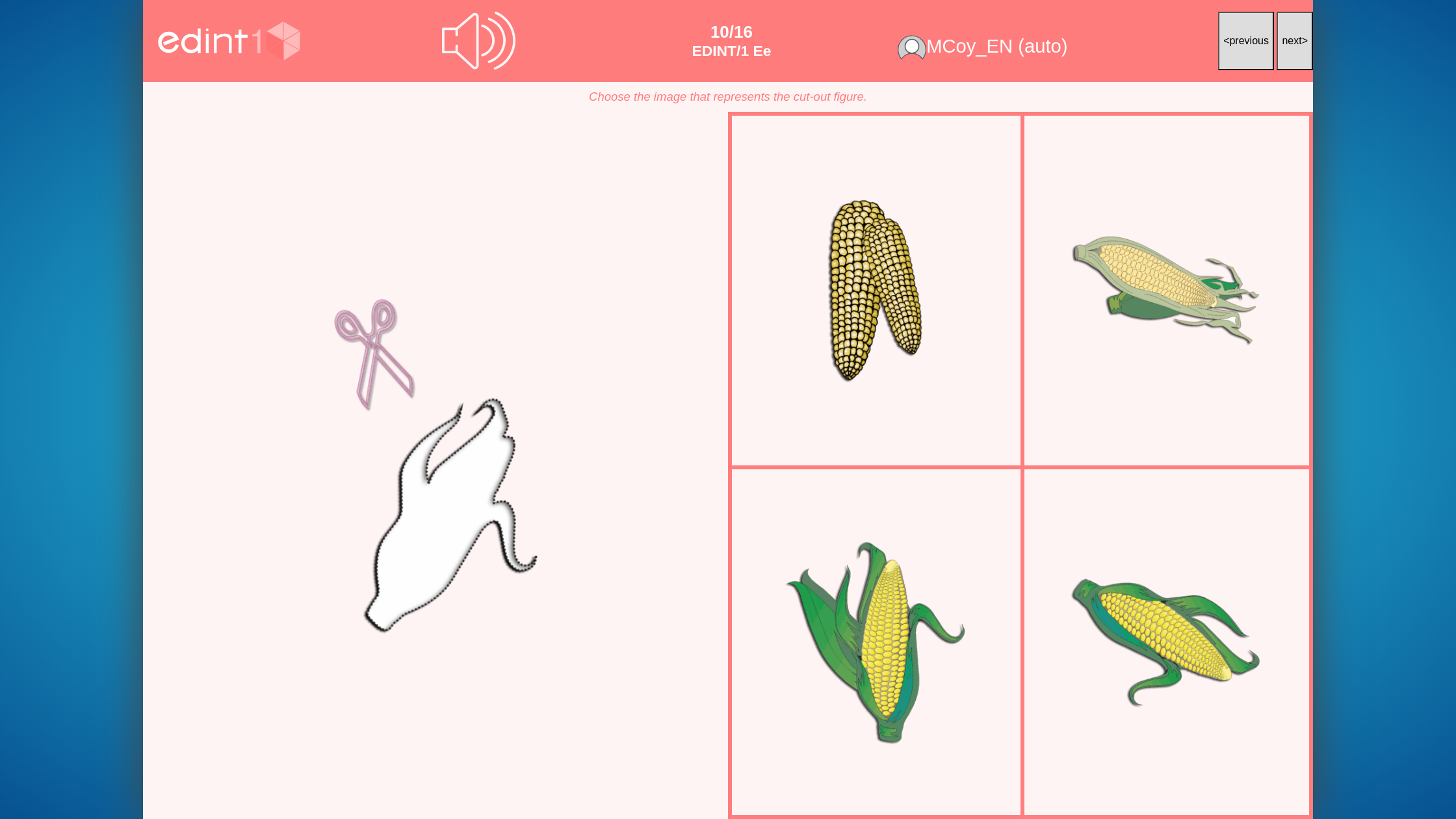
click at [1291, 54] on button "next >" at bounding box center [1295, 41] width 37 height 59
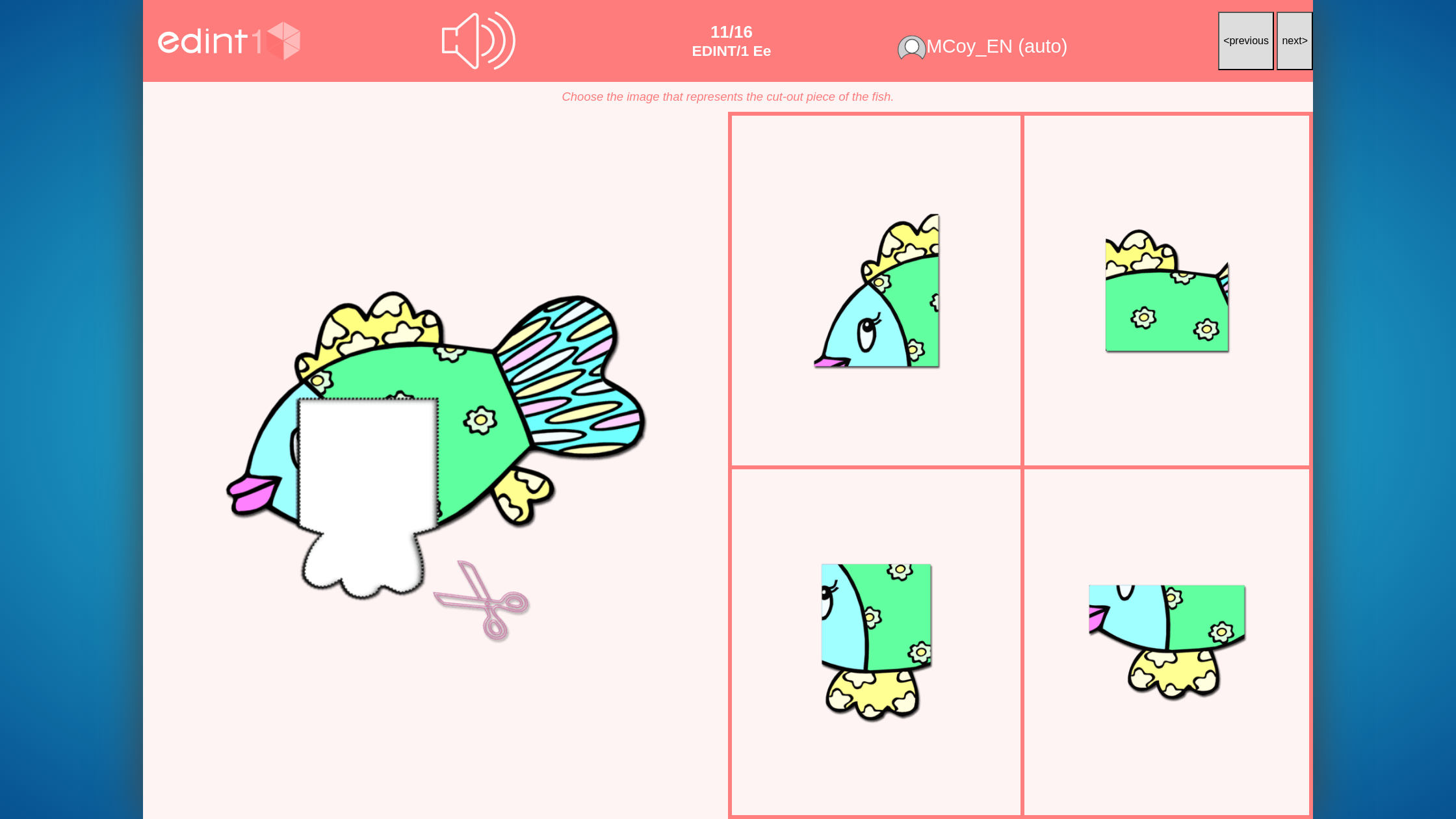
click at [1291, 54] on button "next >" at bounding box center [1295, 41] width 37 height 59
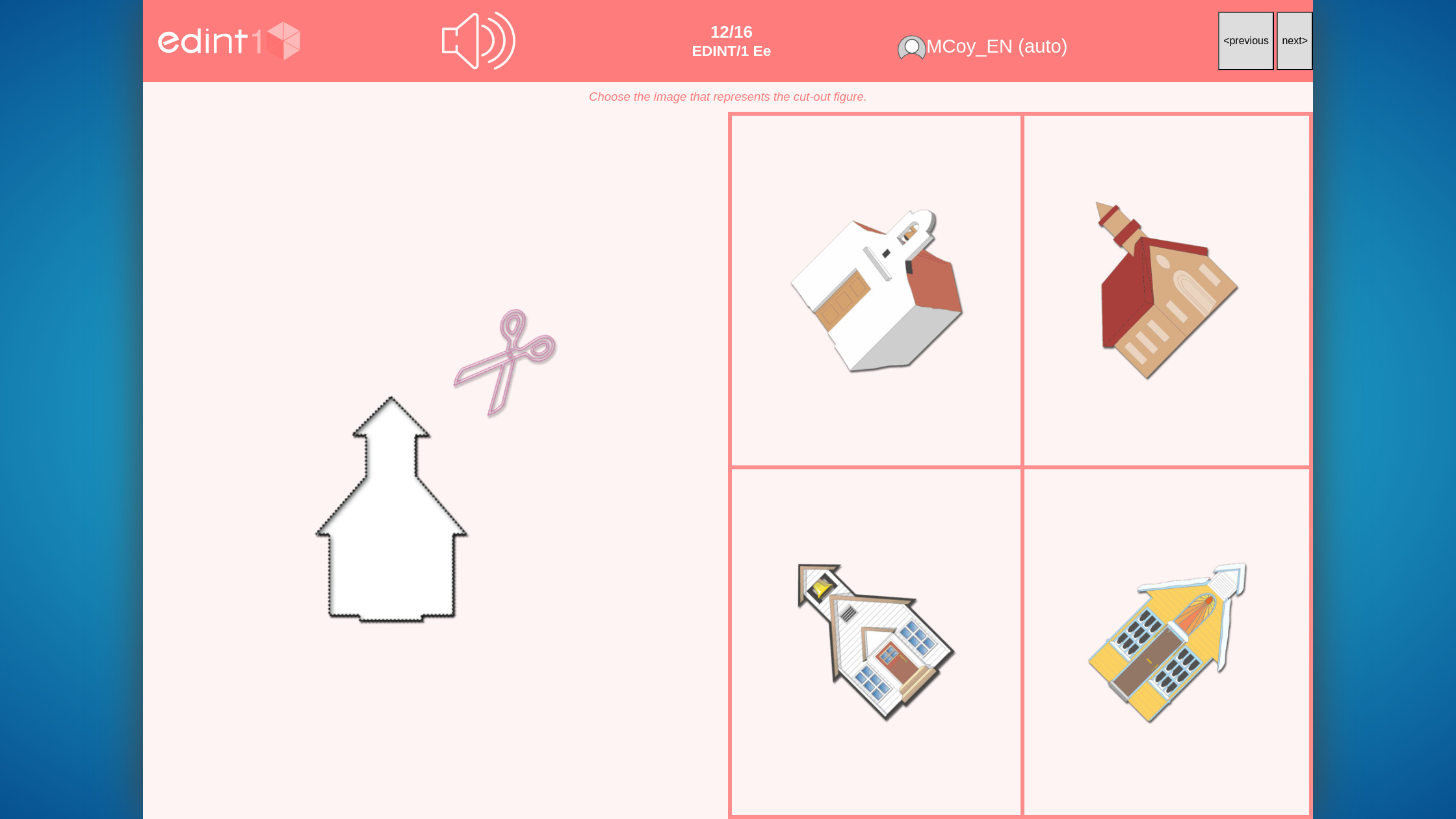
click at [1291, 54] on button "next >" at bounding box center [1295, 41] width 37 height 59
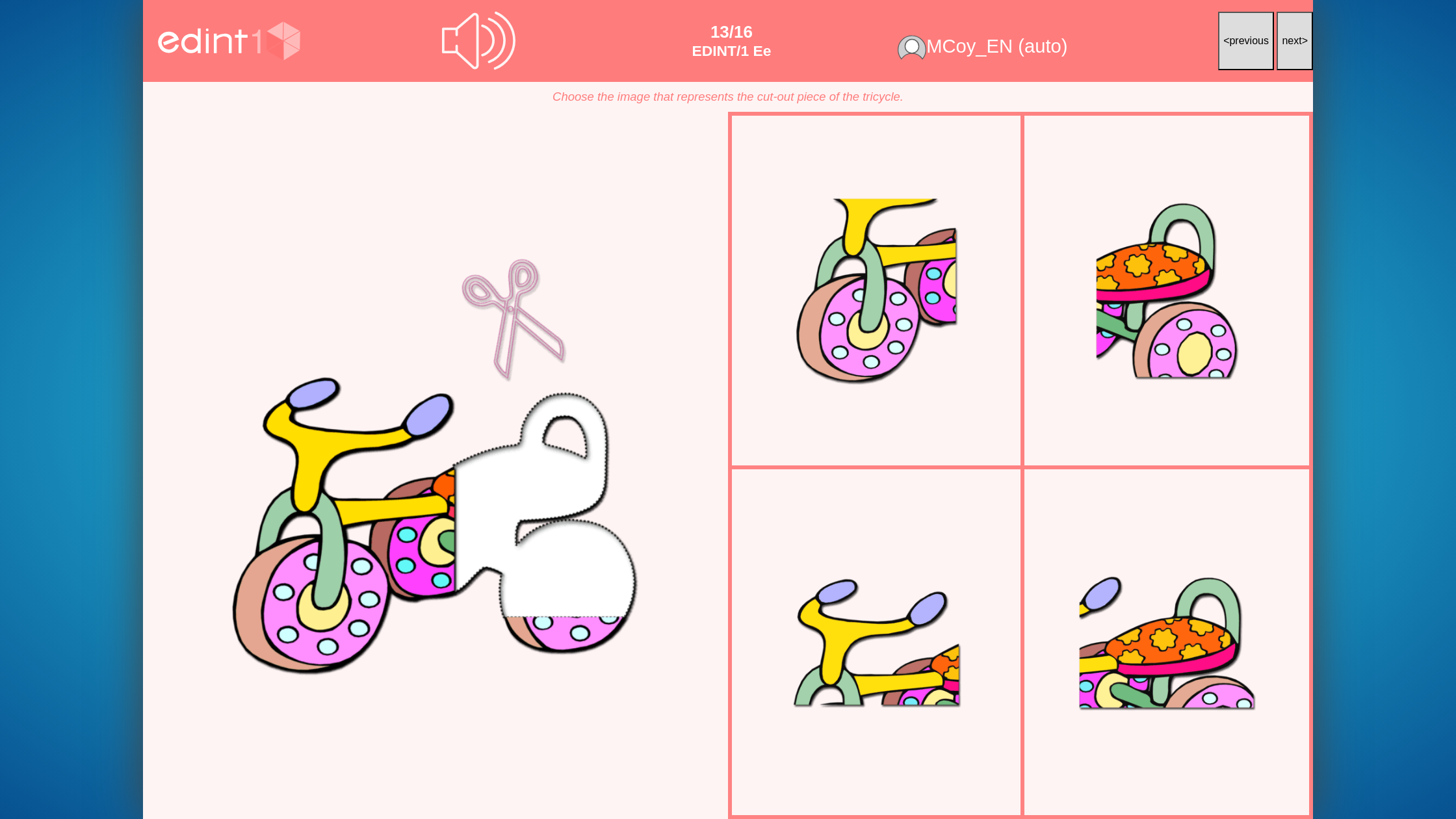
click at [1291, 54] on button "next >" at bounding box center [1295, 41] width 37 height 59
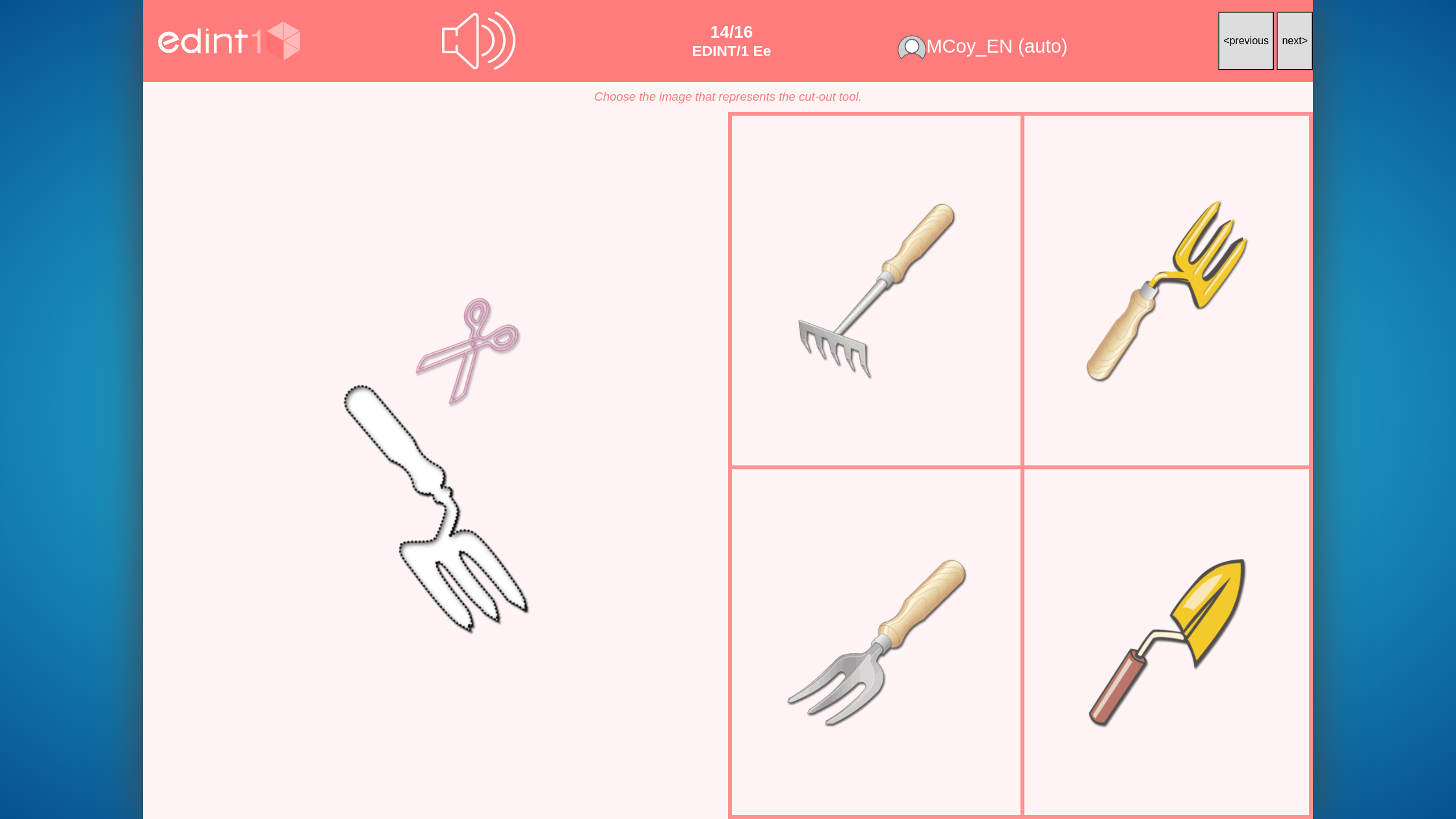
click at [1291, 54] on button "next >" at bounding box center [1295, 41] width 37 height 59
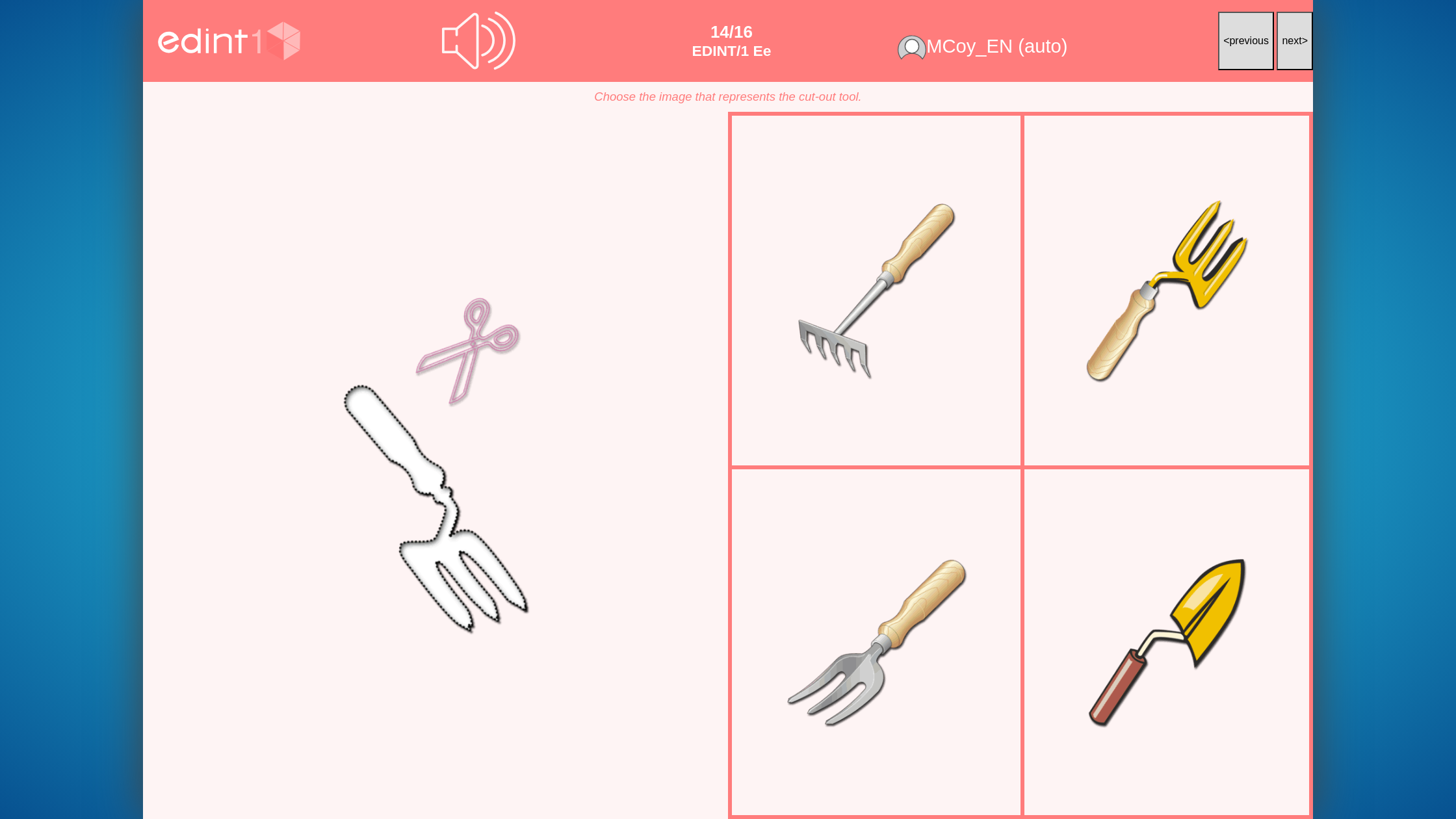
click at [1291, 54] on button "next >" at bounding box center [1295, 41] width 37 height 59
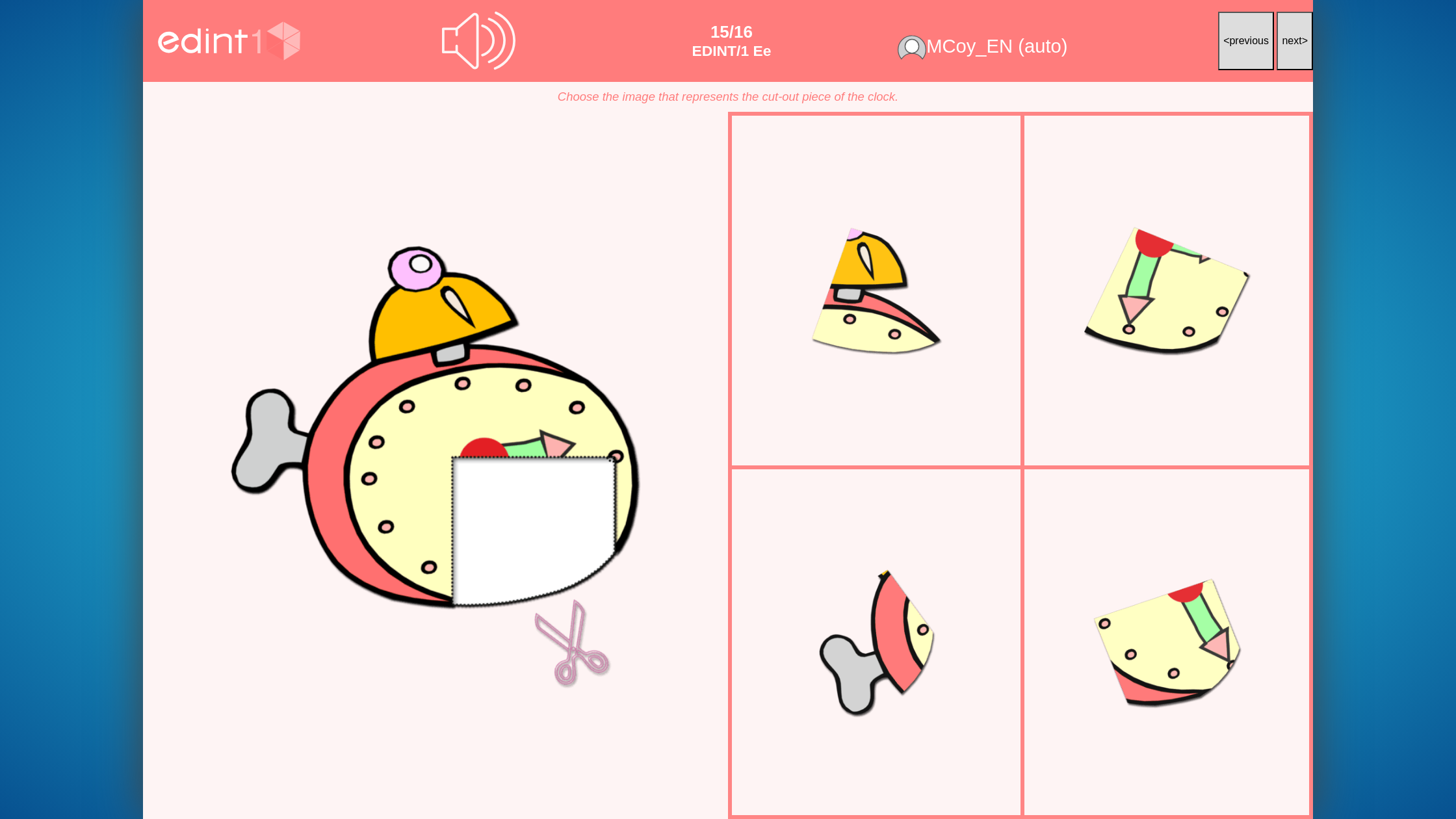
click at [1291, 54] on button "next >" at bounding box center [1295, 41] width 37 height 59
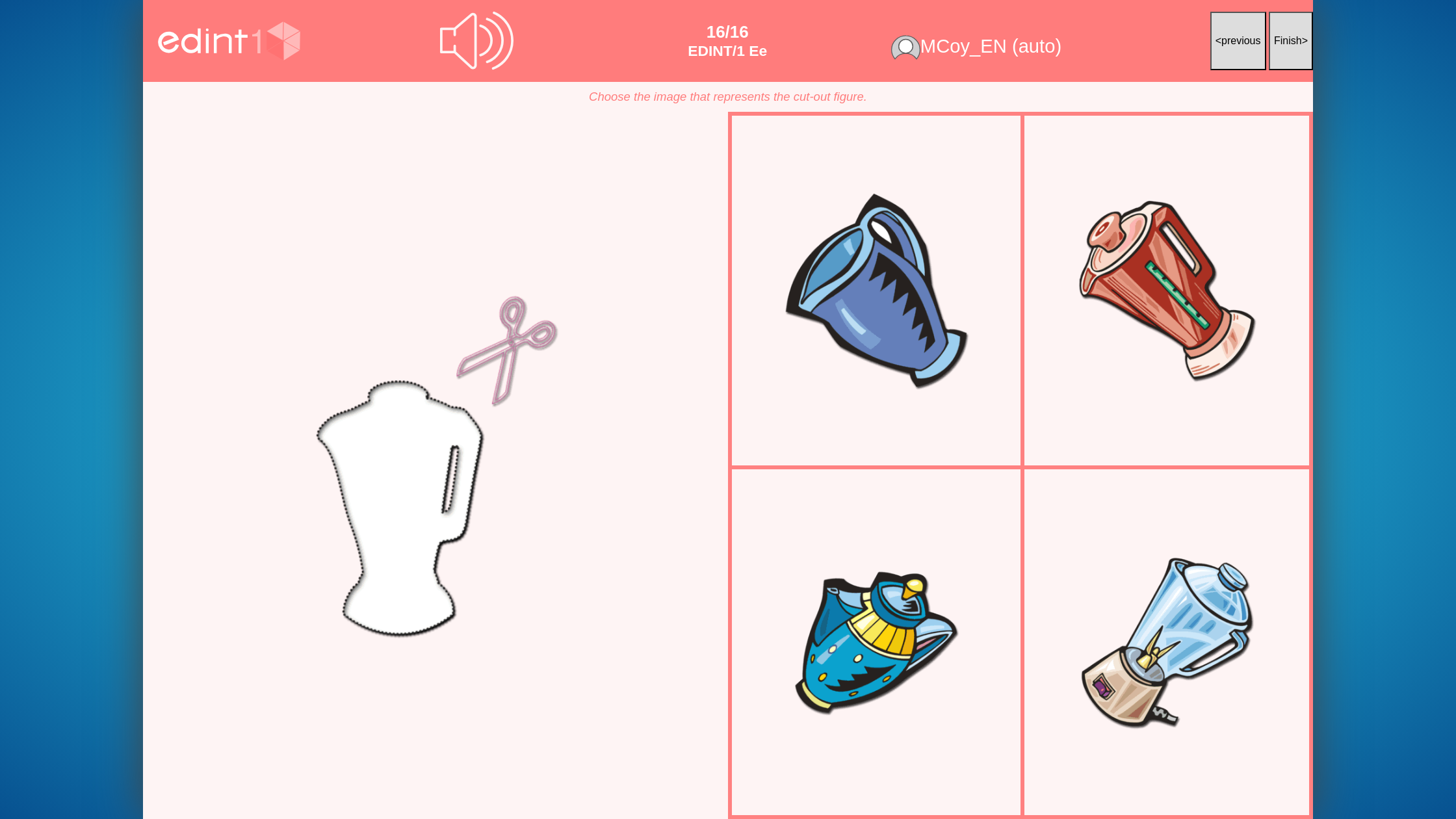
click at [1291, 54] on button "Finish >" at bounding box center [1291, 41] width 44 height 59
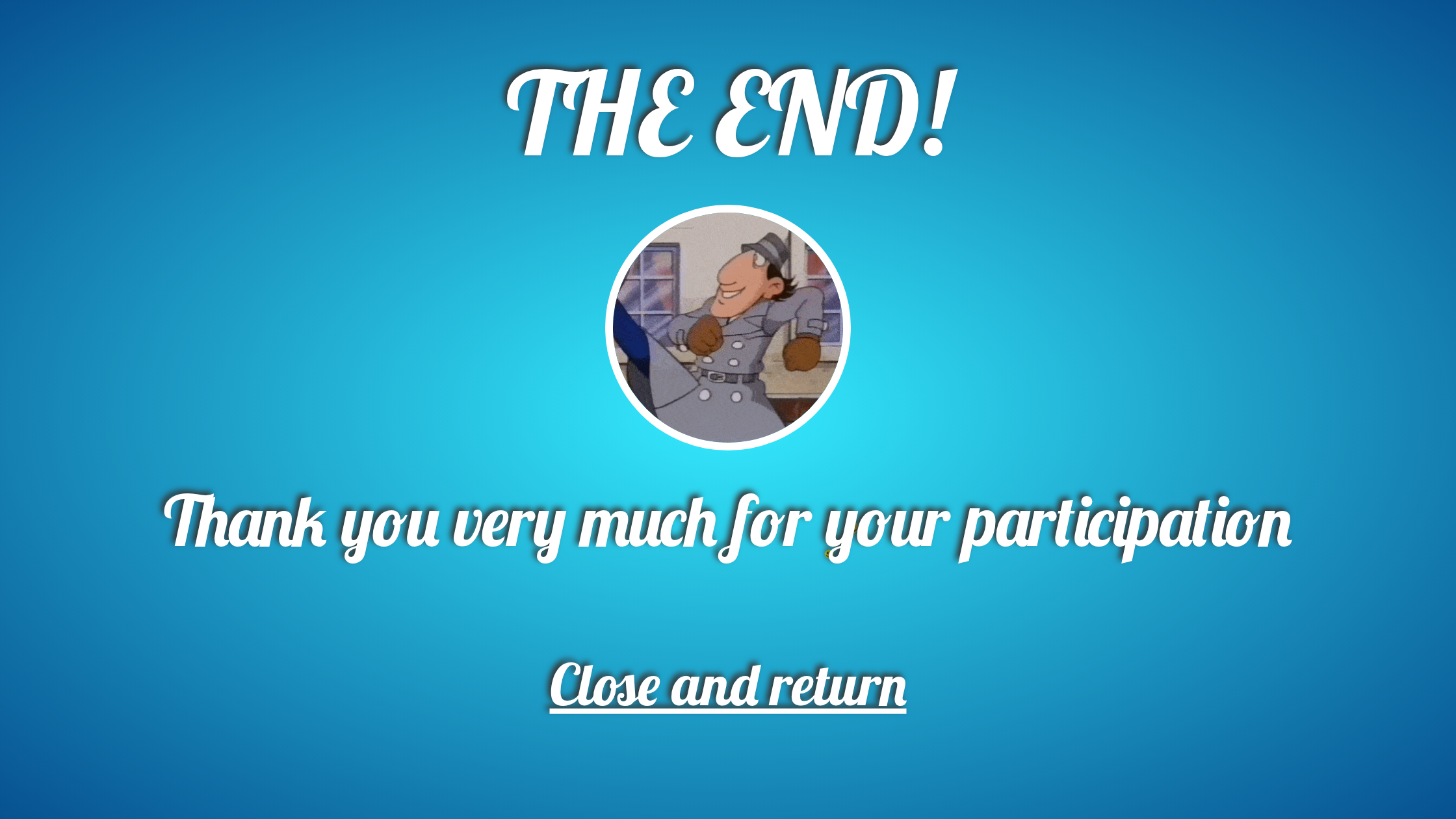
click at [707, 687] on span "Close and return" at bounding box center [728, 684] width 357 height 72
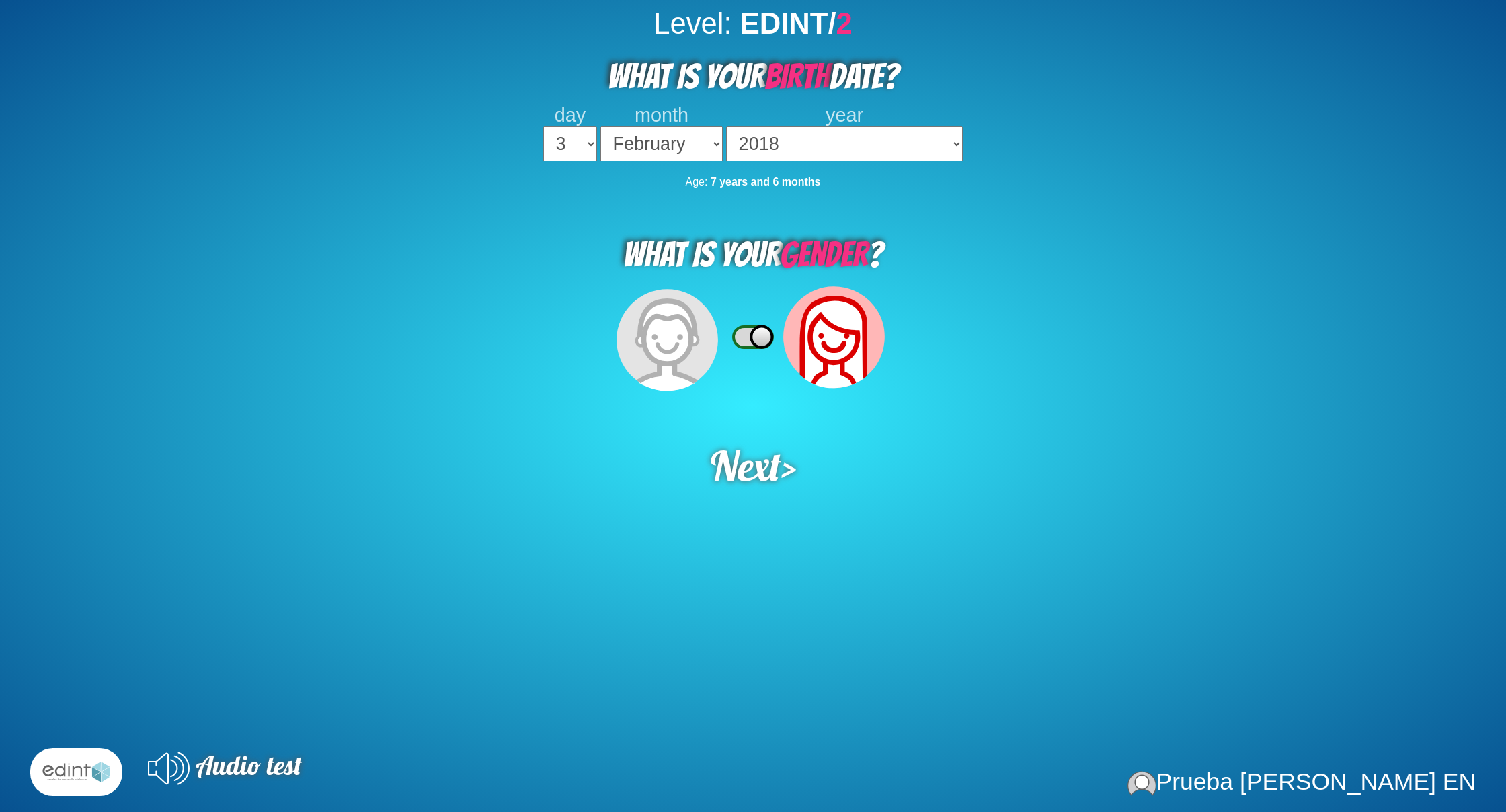
select select "3"
select select "02"
select select "2018"
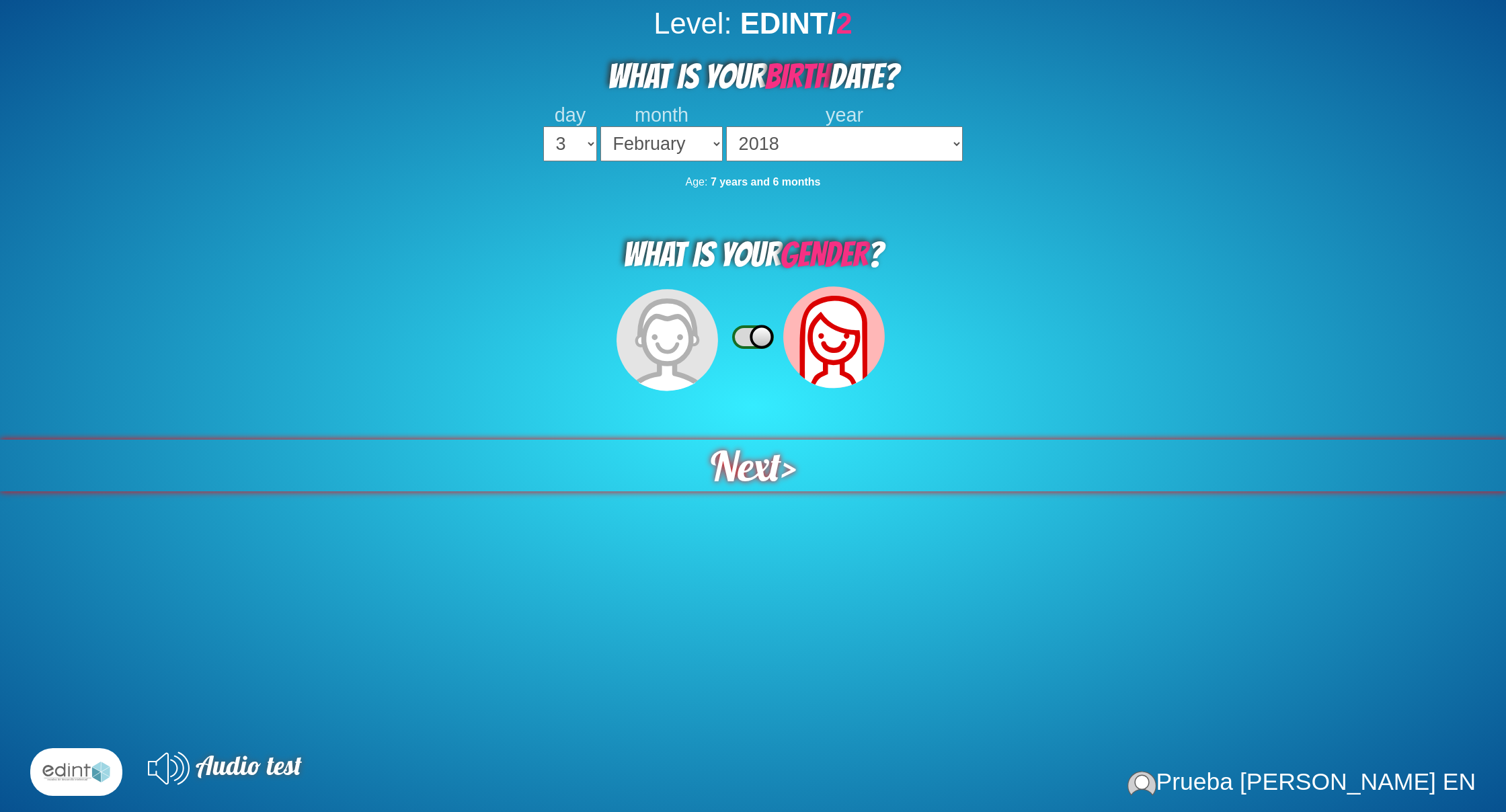
click at [792, 467] on div "Next >" at bounding box center [753, 465] width 1508 height 51
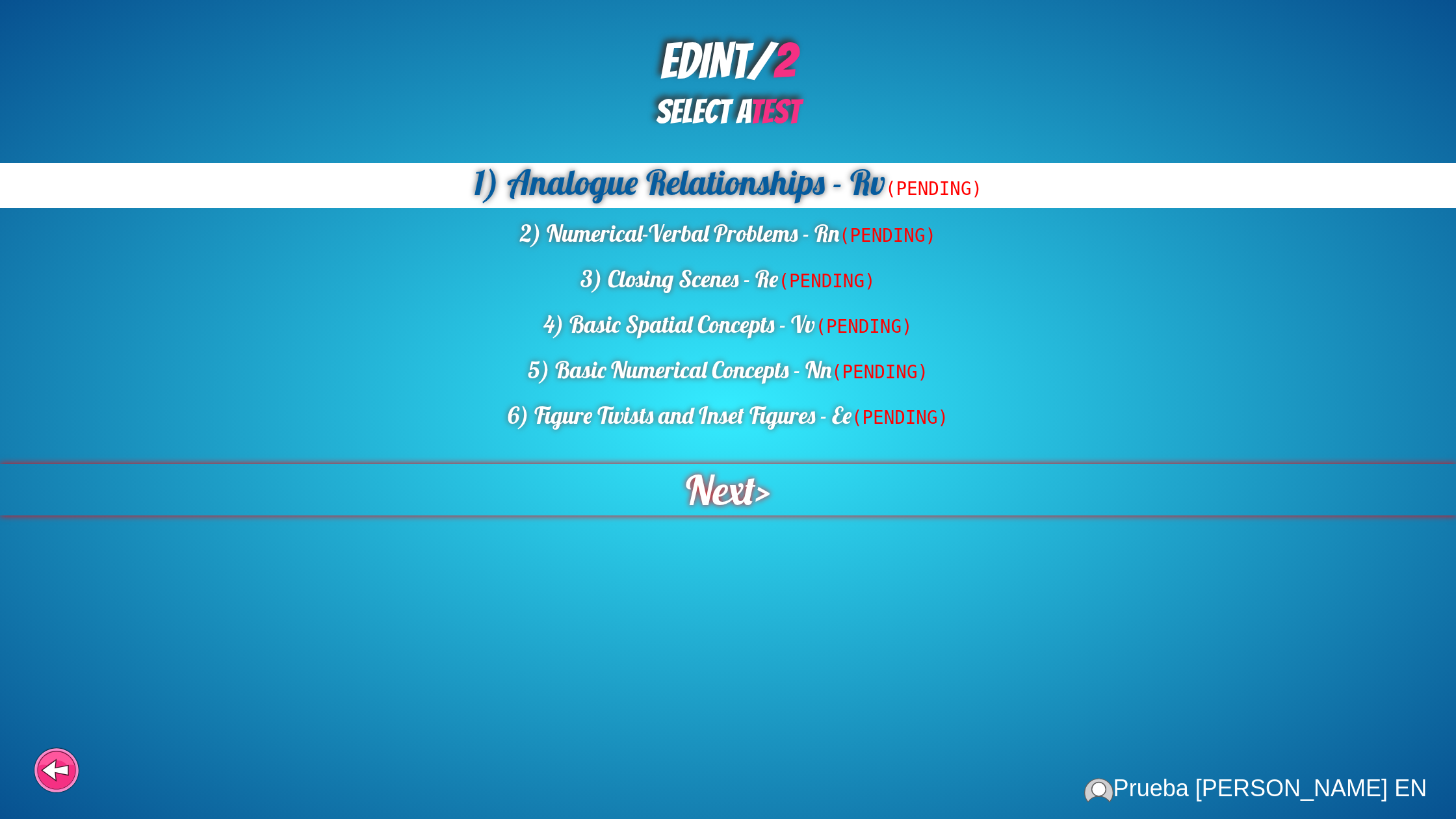
click at [747, 499] on span "Next" at bounding box center [720, 489] width 70 height 51
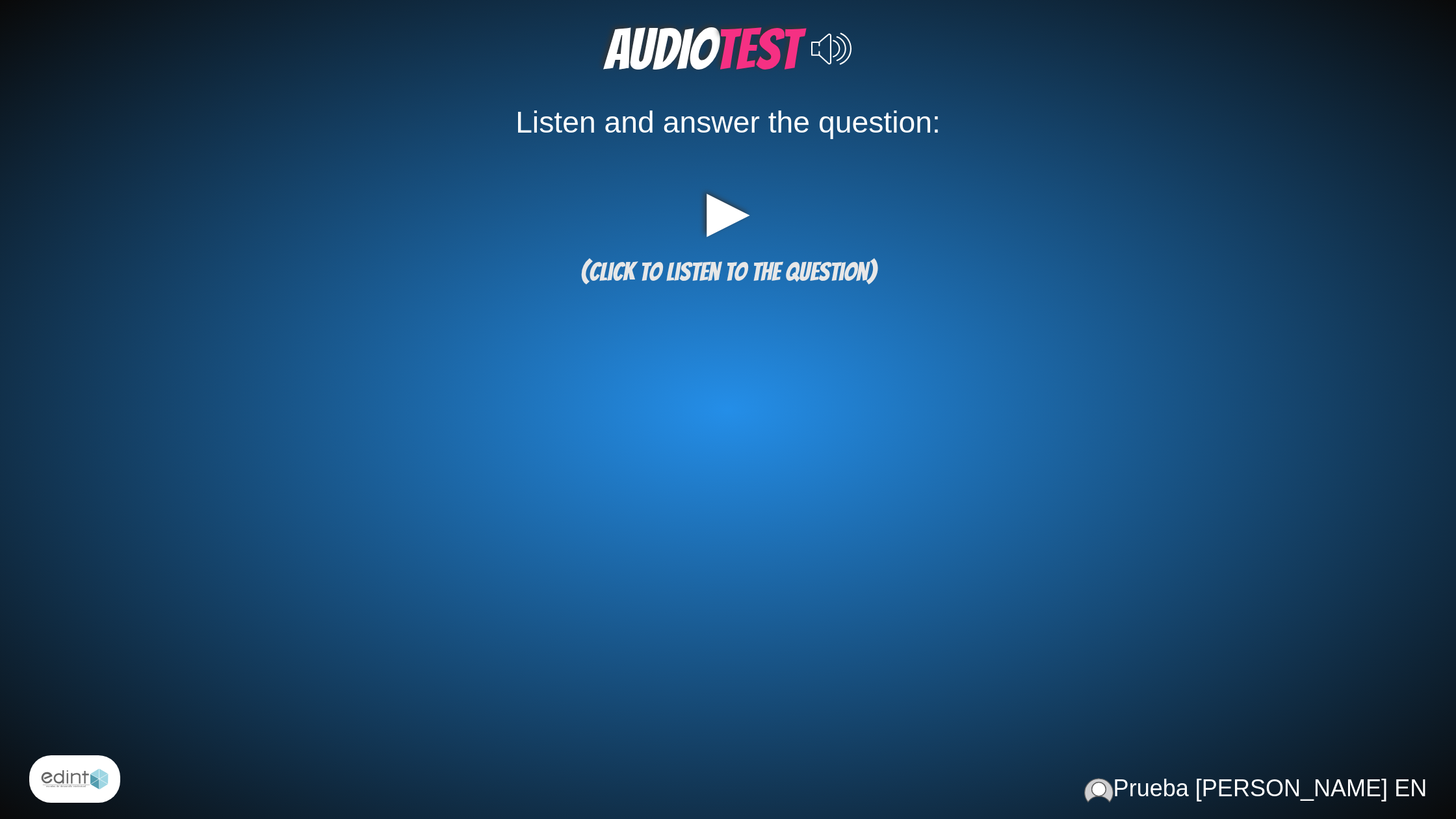
click at [808, 274] on span "(click to listen to the question)" at bounding box center [728, 271] width 296 height 28
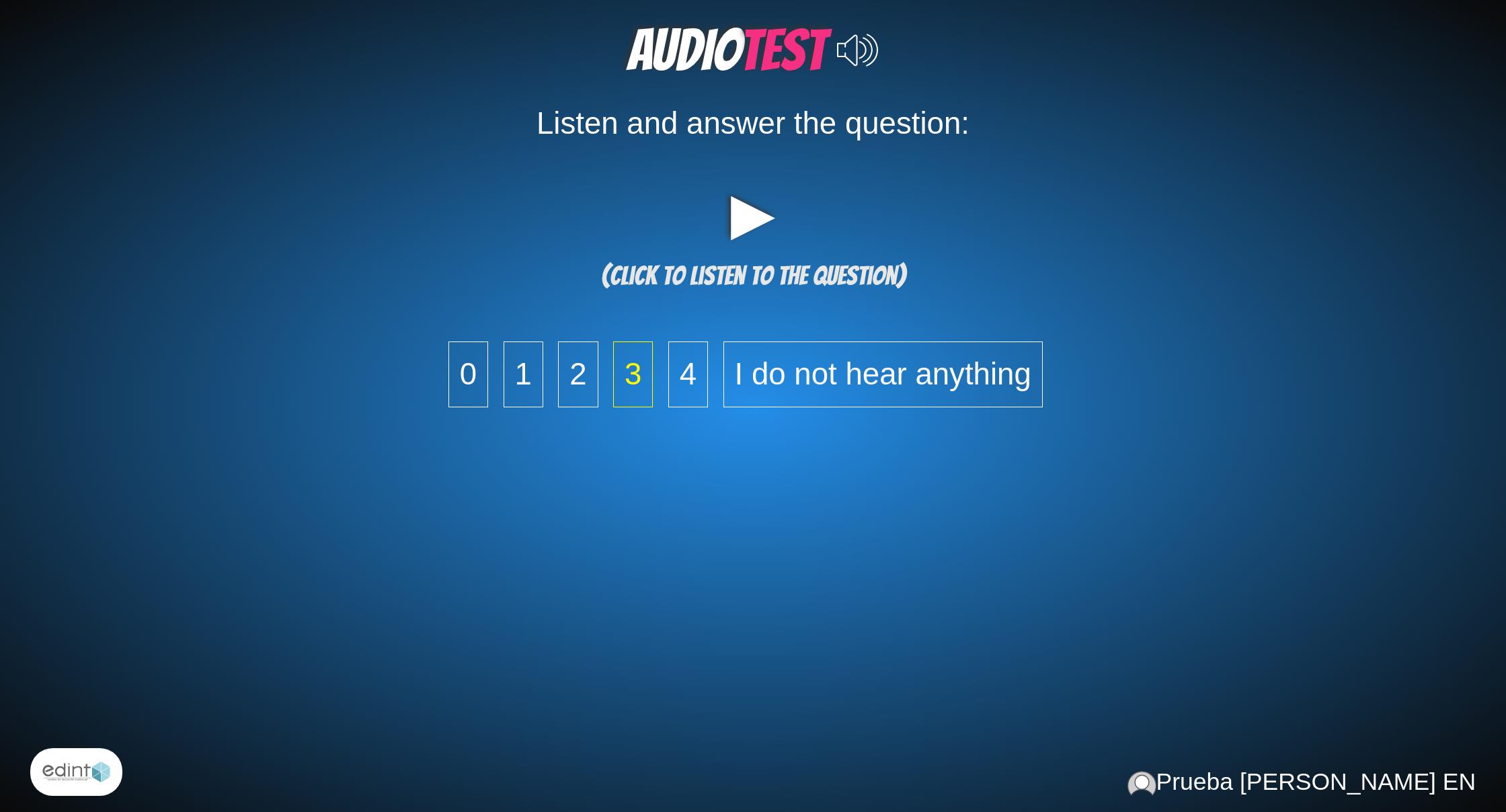
click at [645, 377] on span "3" at bounding box center [633, 374] width 40 height 66
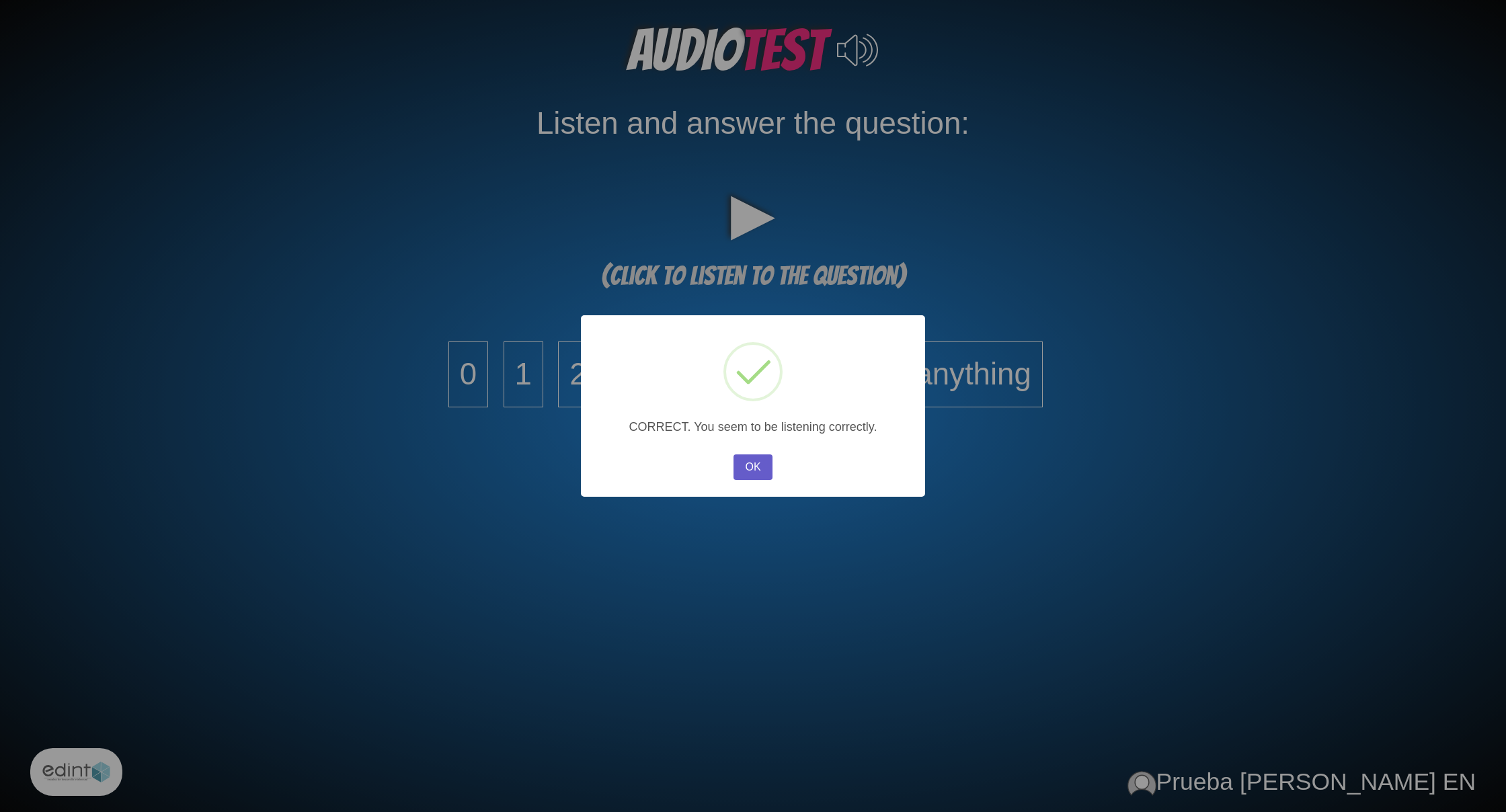
click at [759, 465] on button "OK" at bounding box center [752, 467] width 39 height 25
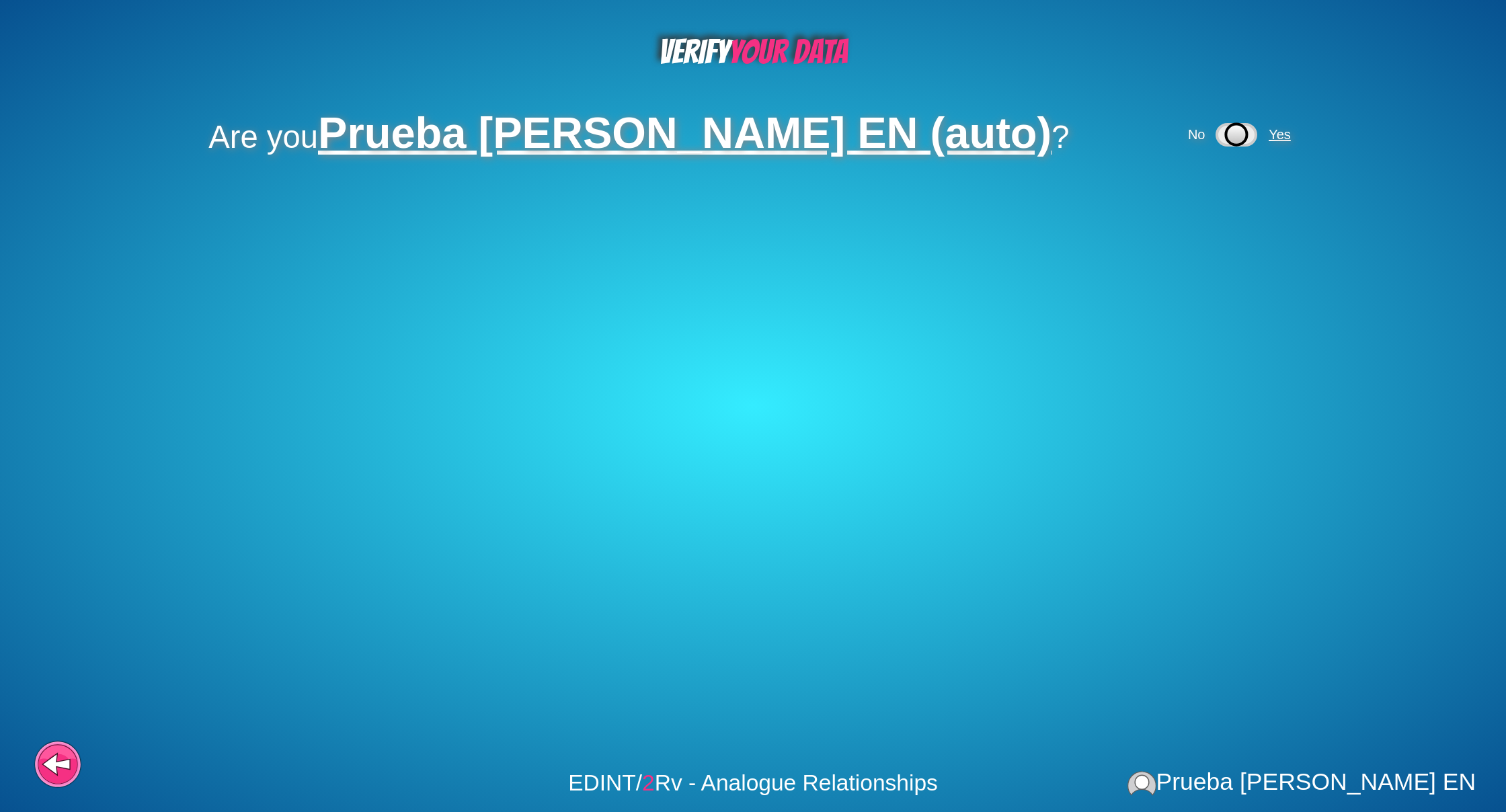
click at [1266, 137] on span "Yes" at bounding box center [1282, 134] width 32 height 15
click at [1135, 204] on span "Yes" at bounding box center [1134, 201] width 22 height 15
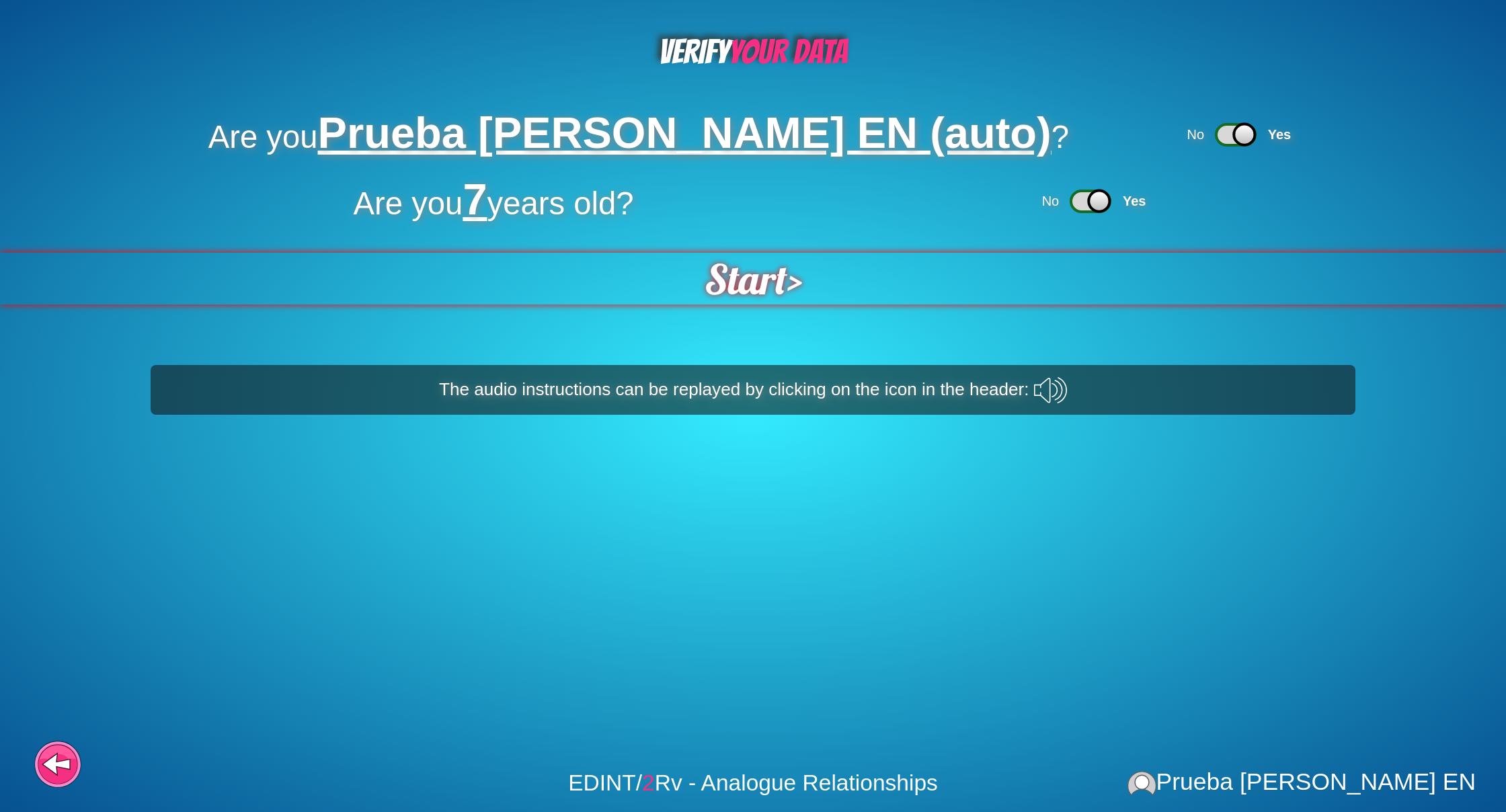
click at [829, 278] on div "Start >" at bounding box center [753, 278] width 1506 height 51
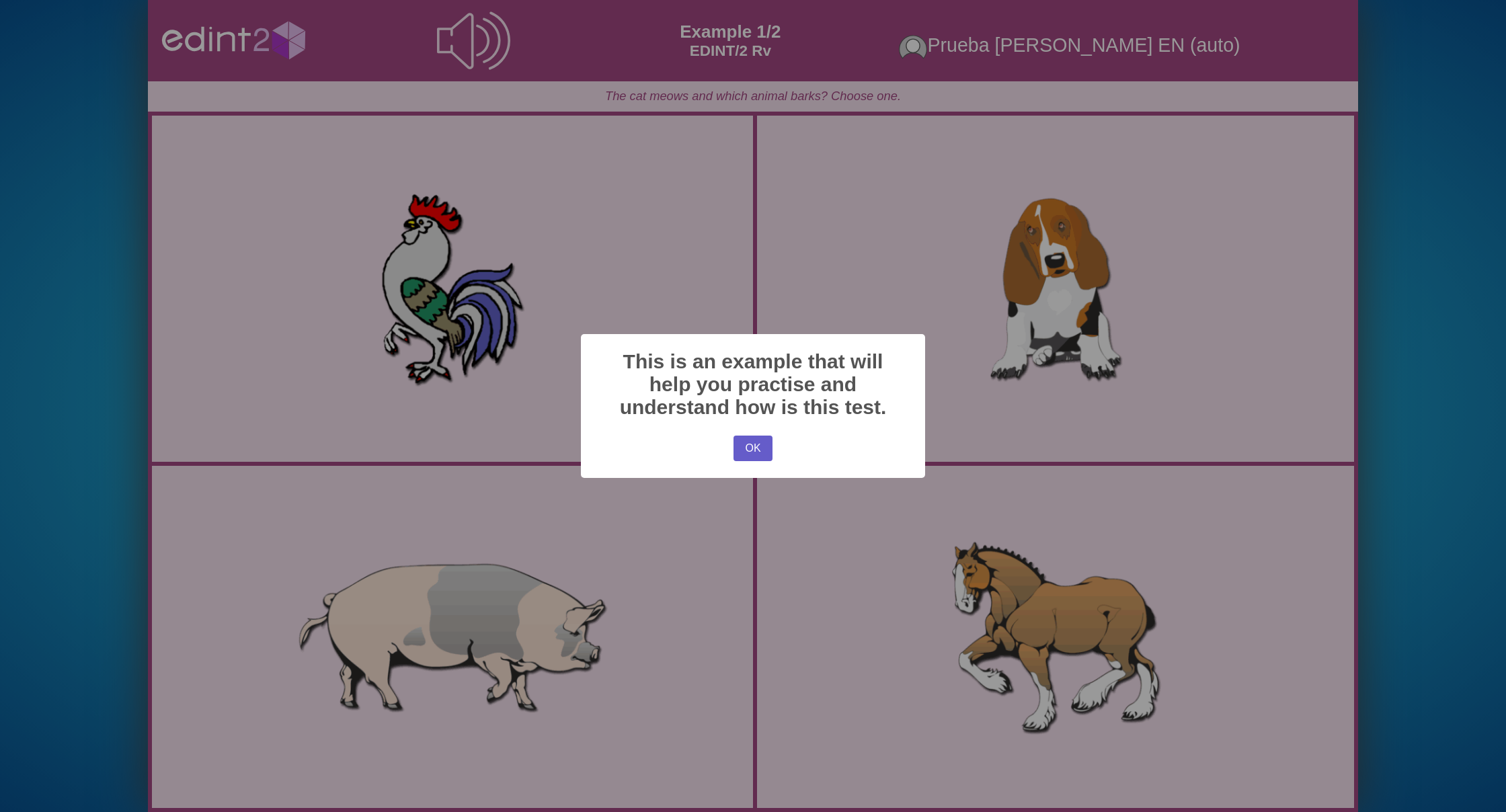
click at [744, 444] on button "OK" at bounding box center [752, 448] width 39 height 25
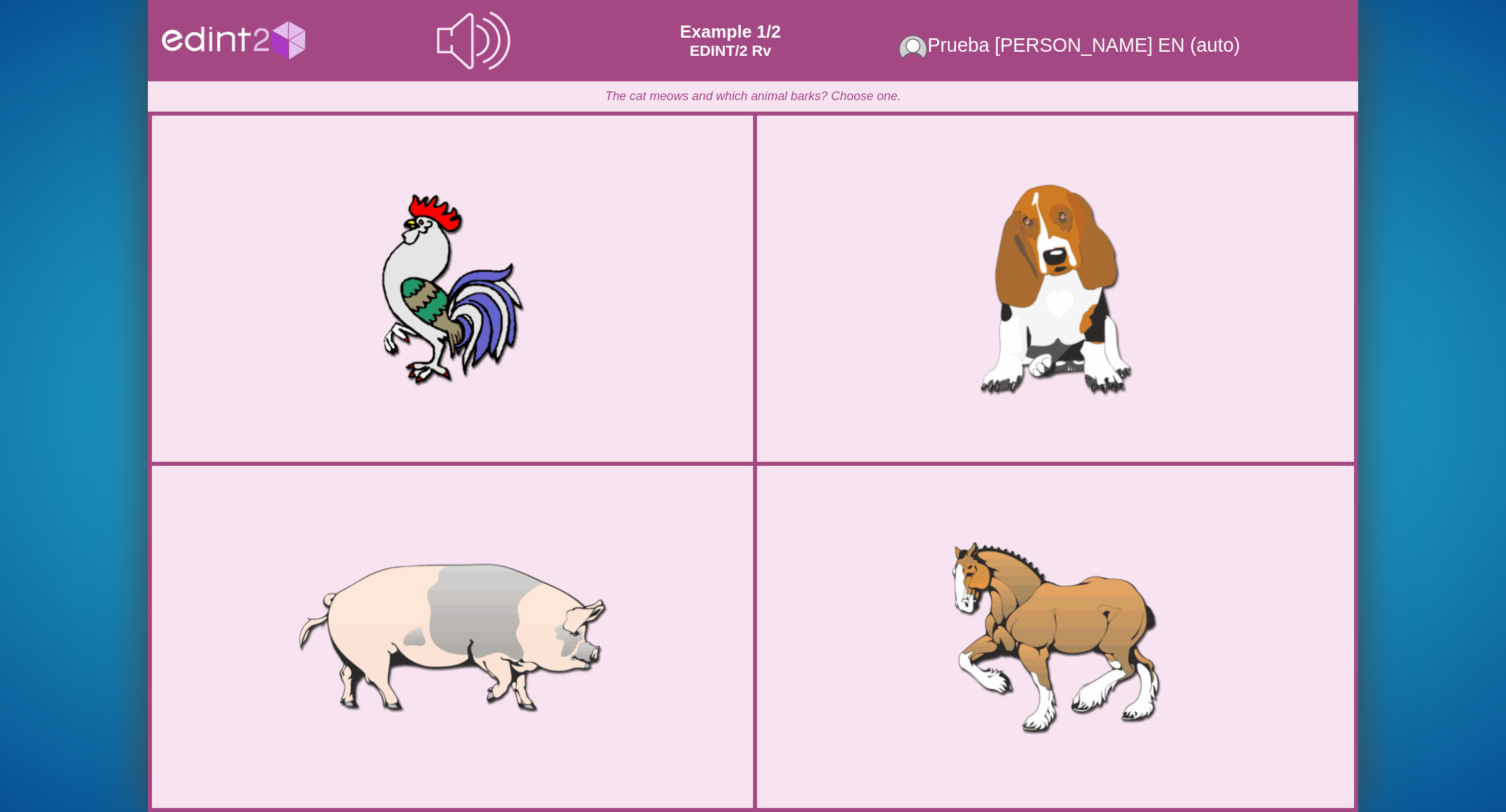
click at [940, 289] on div at bounding box center [1055, 289] width 617 height 308
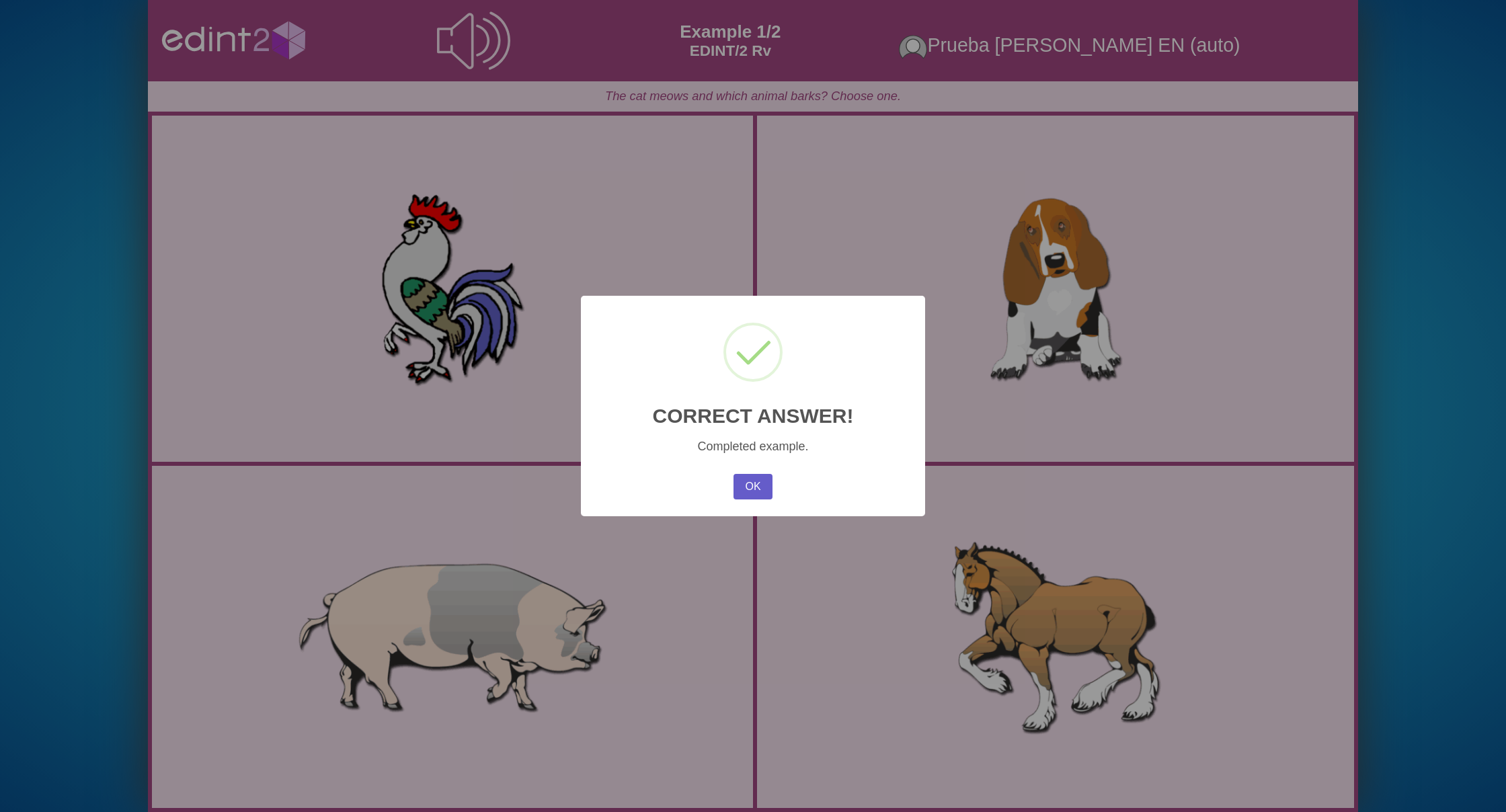
click at [755, 482] on button "OK" at bounding box center [752, 486] width 39 height 25
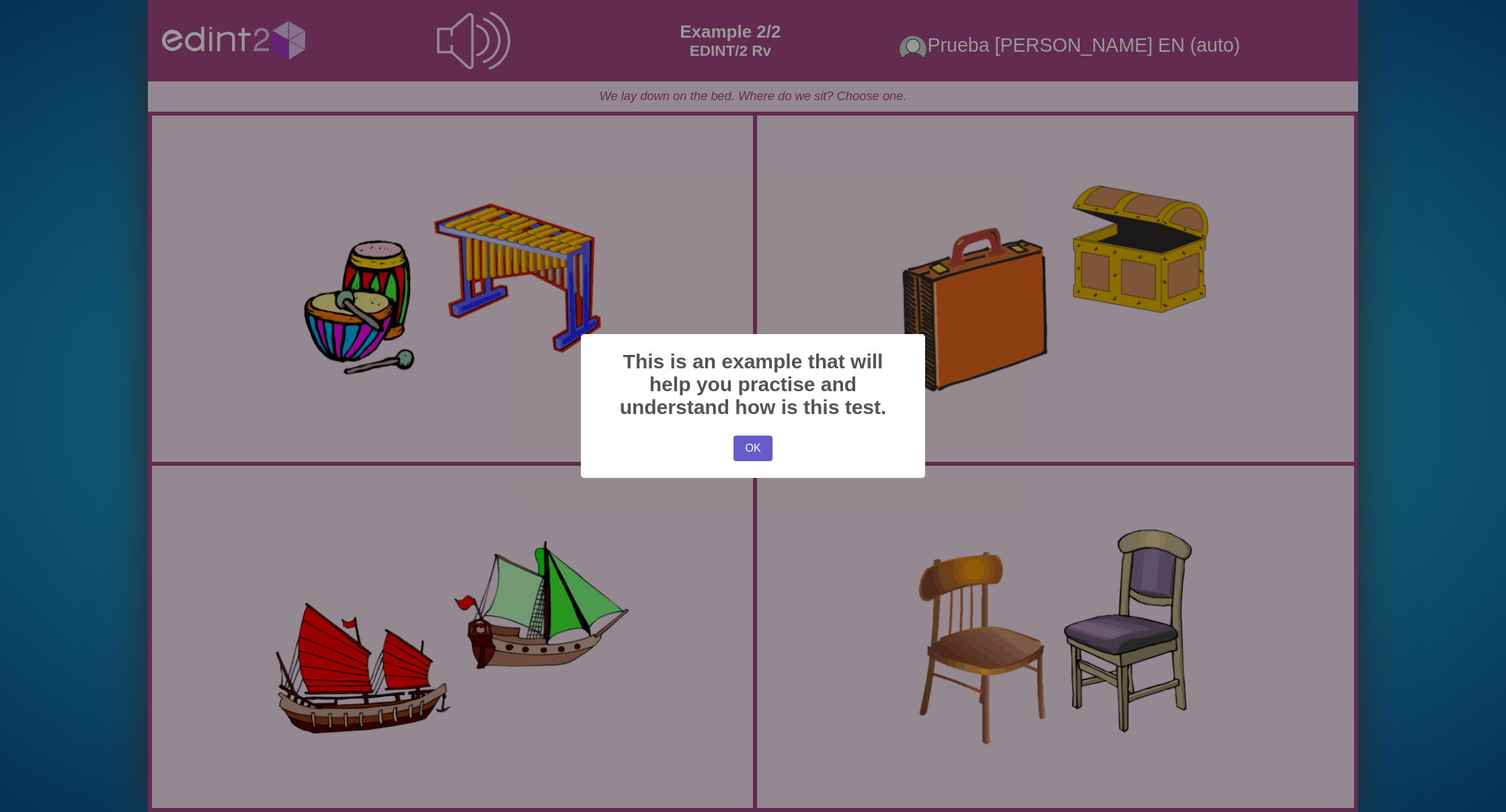
click at [747, 452] on button "OK" at bounding box center [752, 448] width 39 height 25
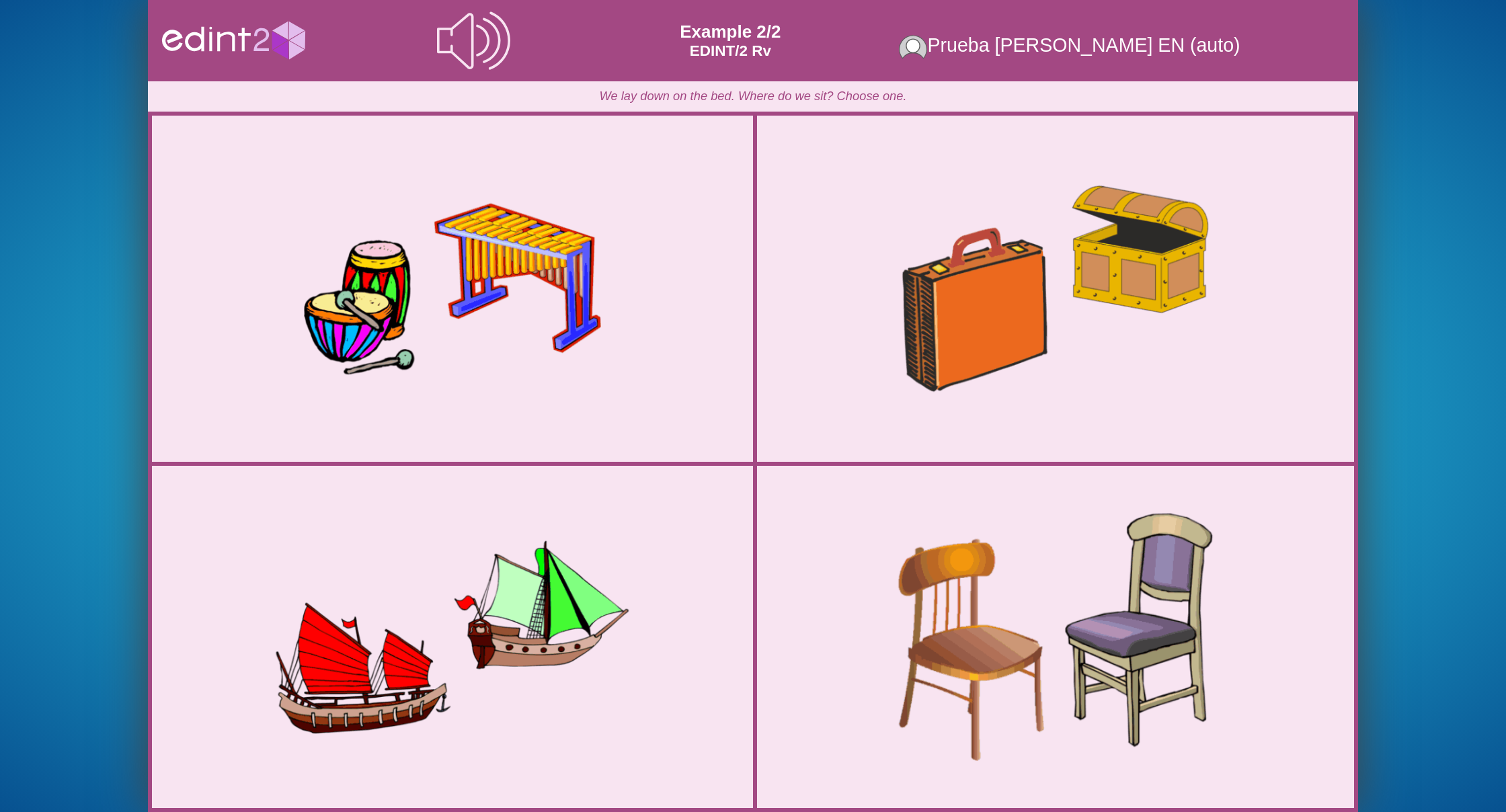
click at [949, 534] on div at bounding box center [1055, 636] width 617 height 308
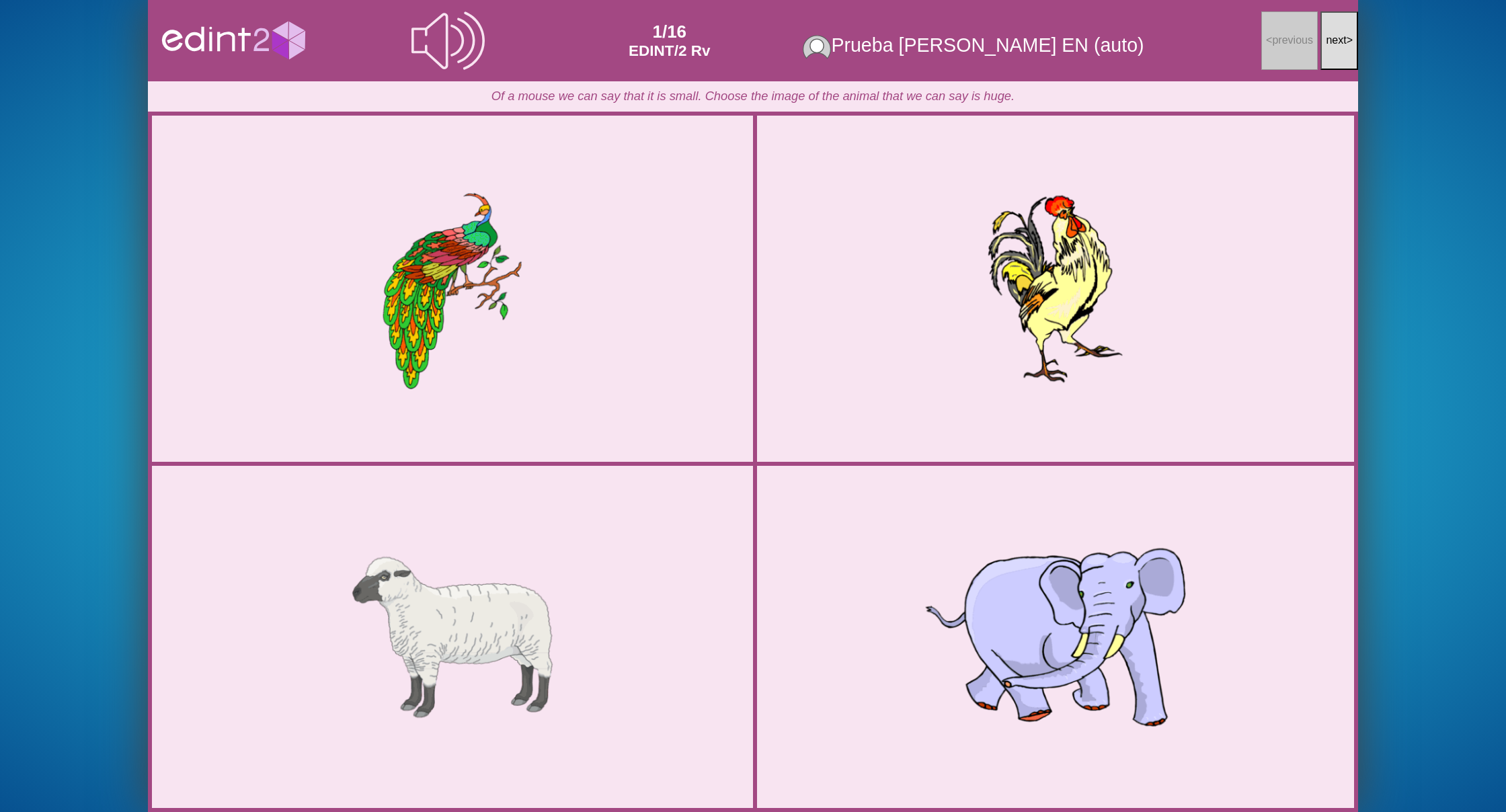
click at [1334, 37] on span "next" at bounding box center [1336, 40] width 21 height 11
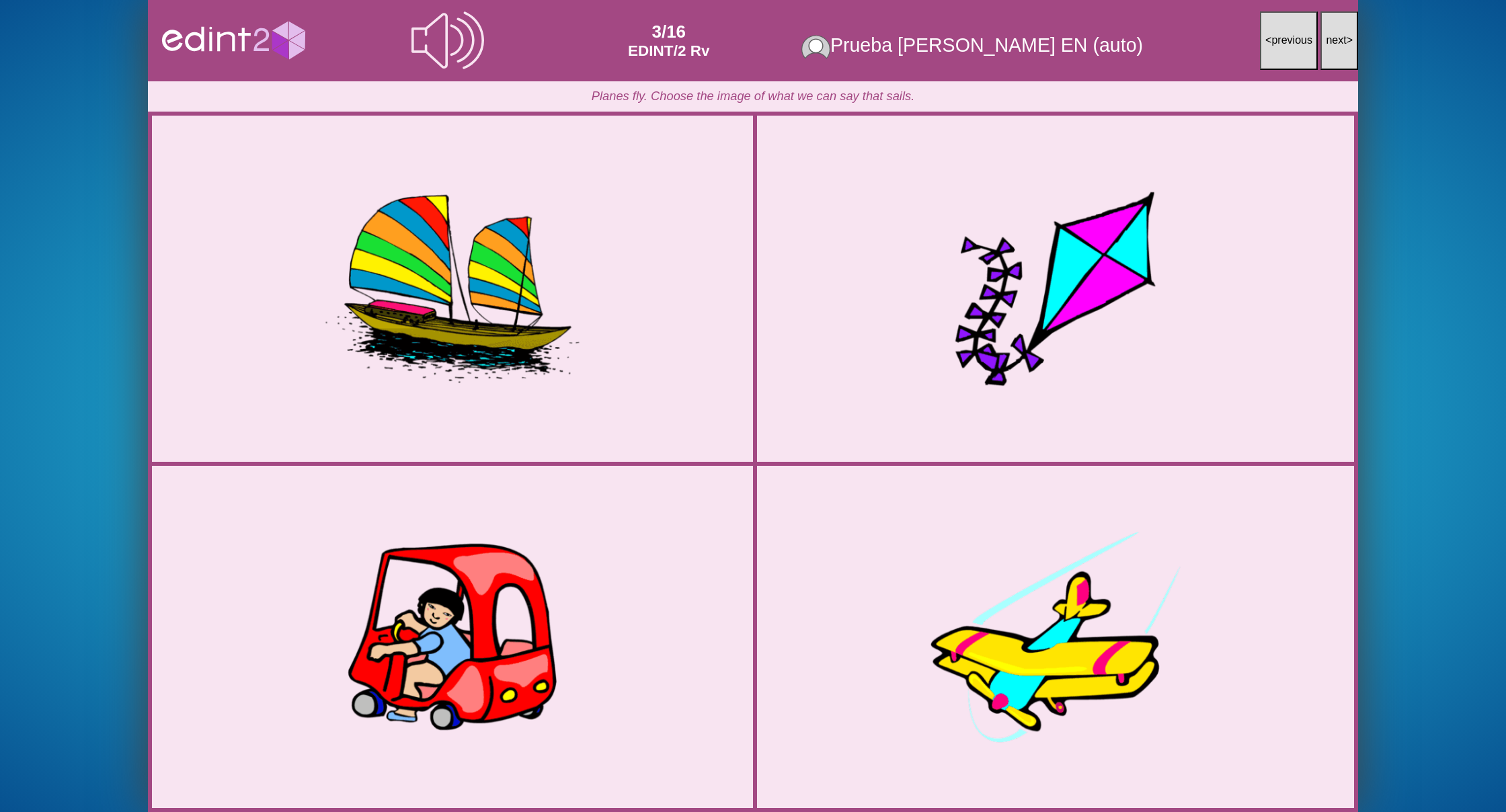
click at [1334, 37] on span "next" at bounding box center [1336, 40] width 21 height 11
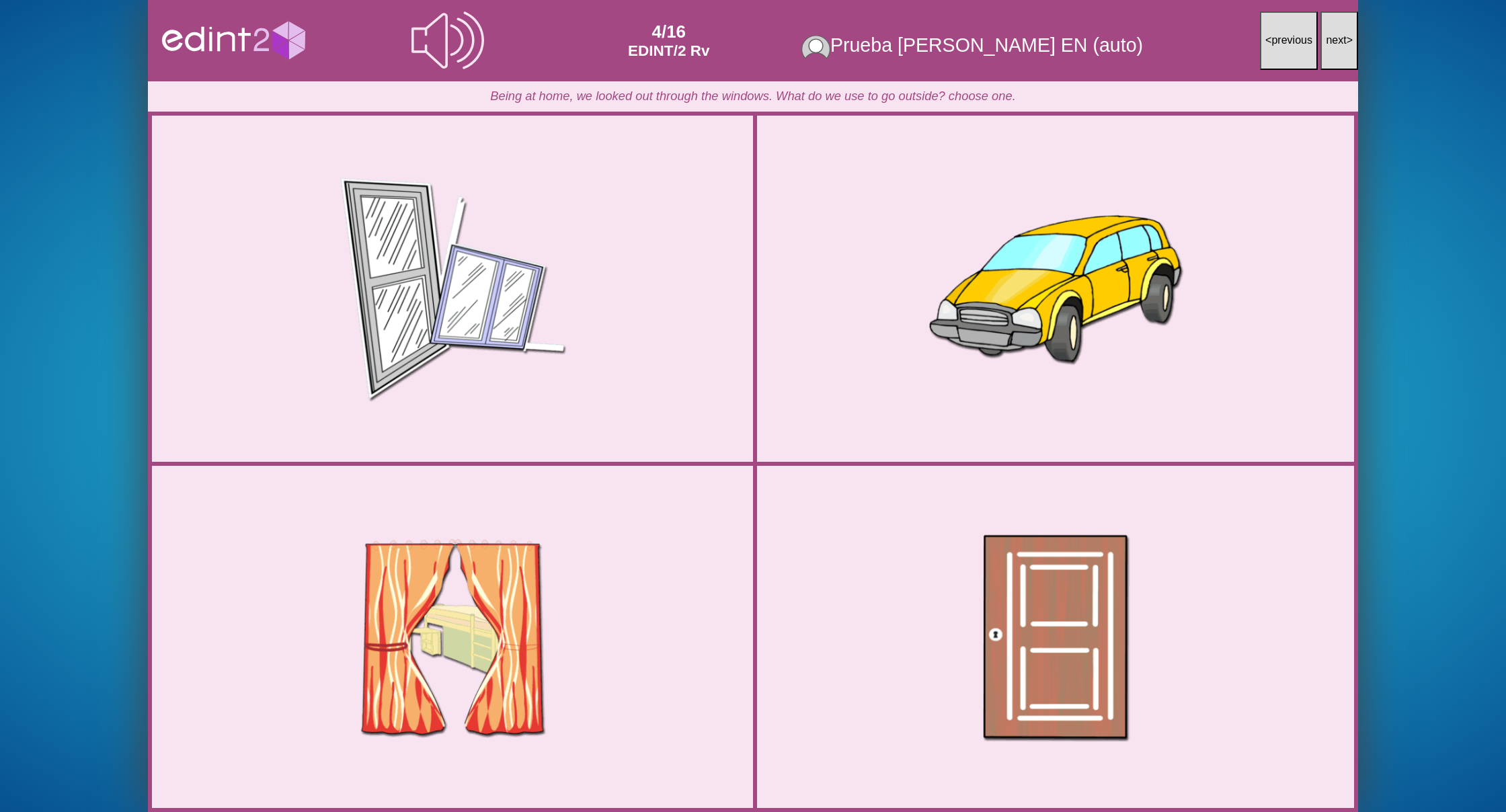
click at [1334, 37] on span "next" at bounding box center [1336, 40] width 21 height 11
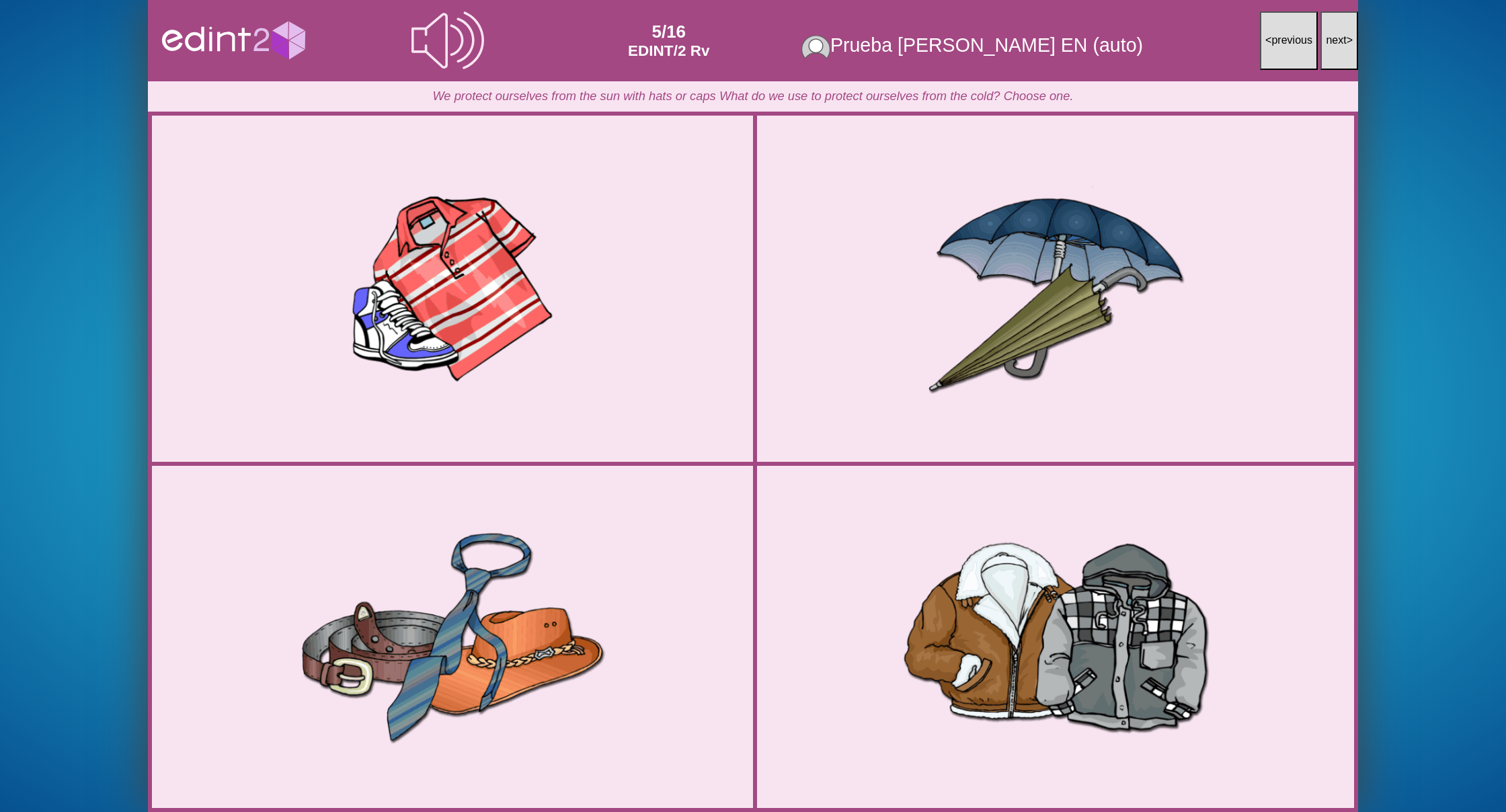
click at [1334, 37] on span "next" at bounding box center [1336, 40] width 21 height 11
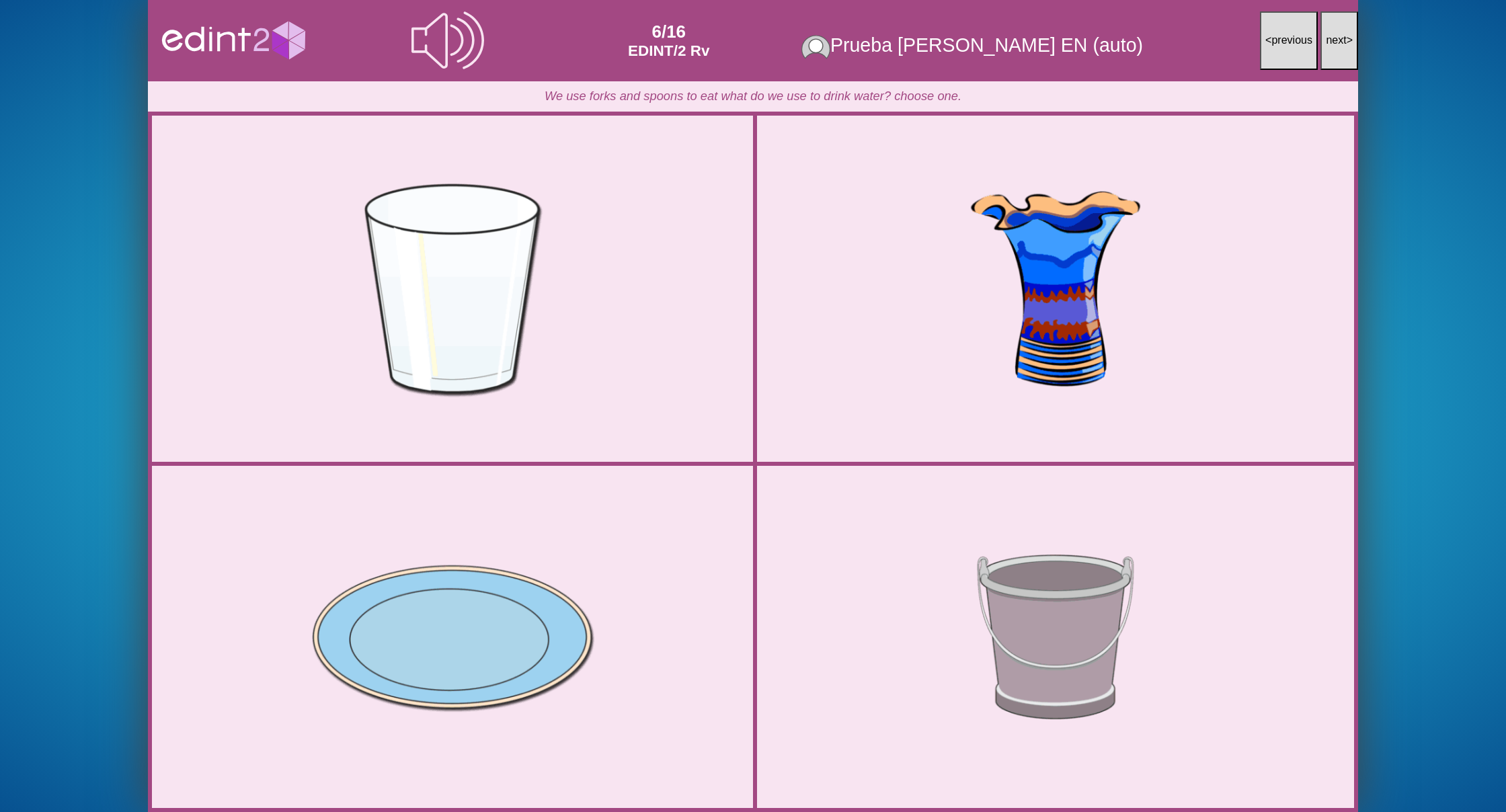
click at [1334, 37] on span "next" at bounding box center [1336, 40] width 21 height 11
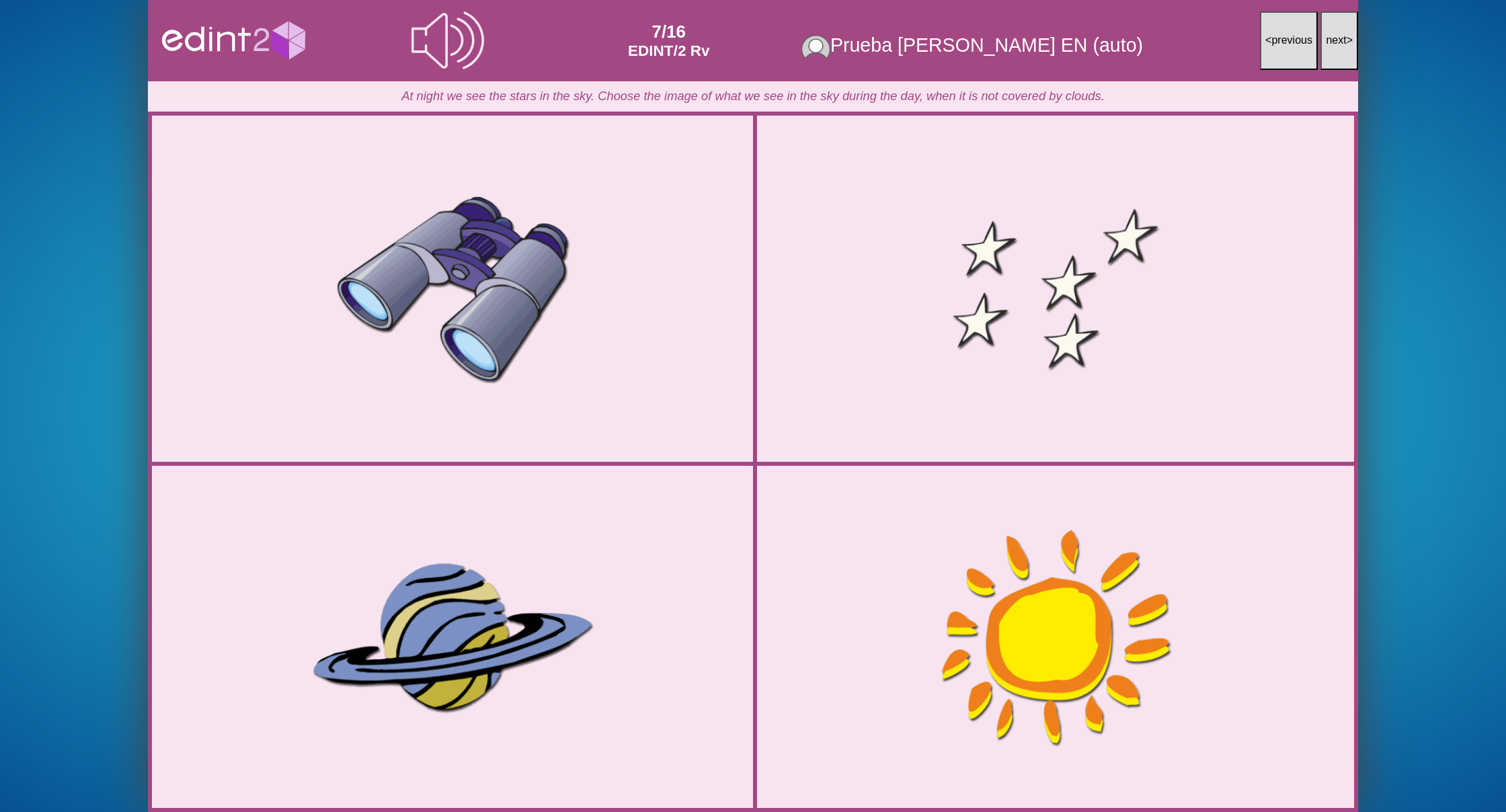
click at [1334, 37] on span "next" at bounding box center [1336, 40] width 21 height 11
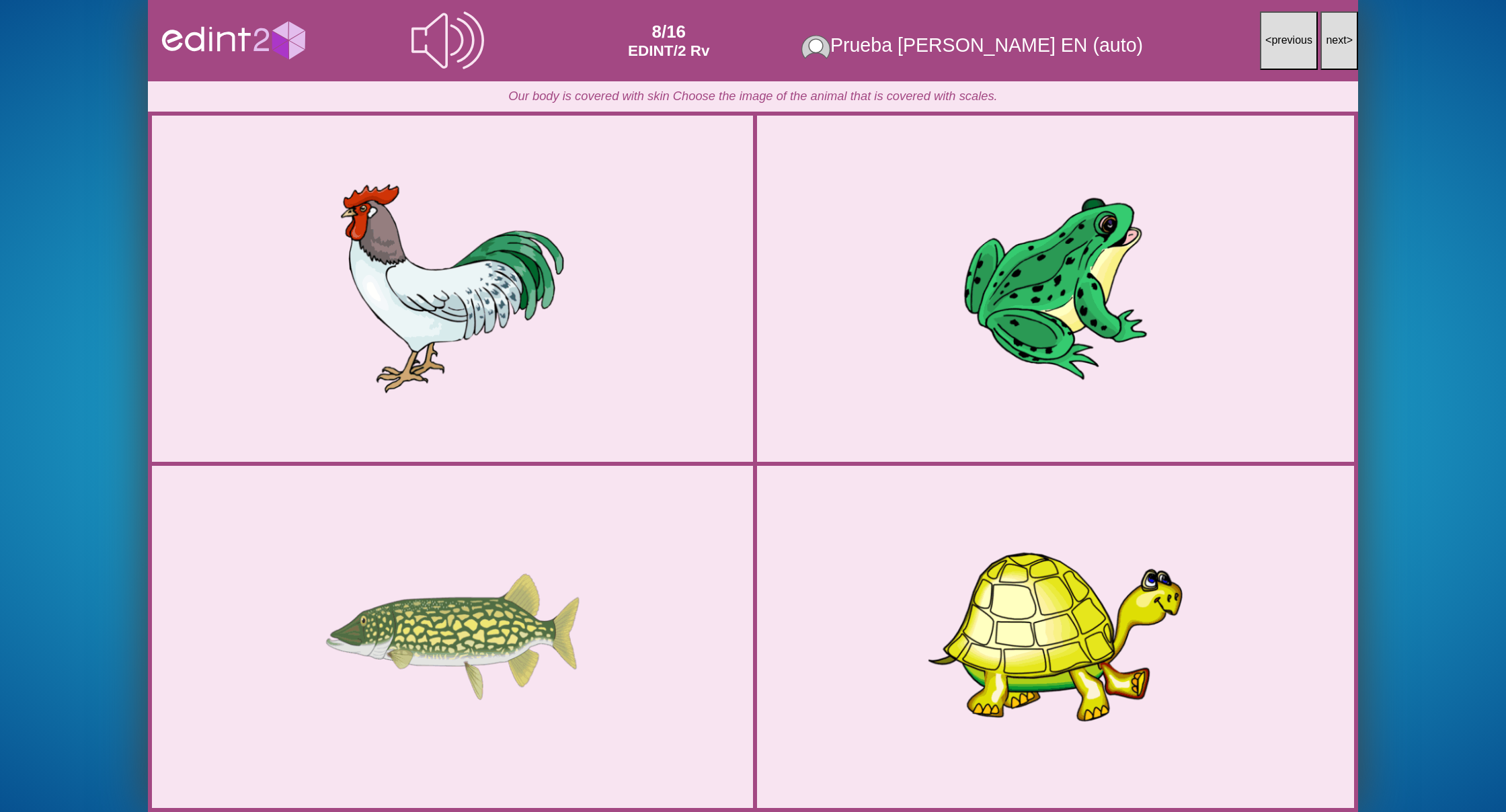
click at [1334, 37] on span "next" at bounding box center [1336, 40] width 21 height 11
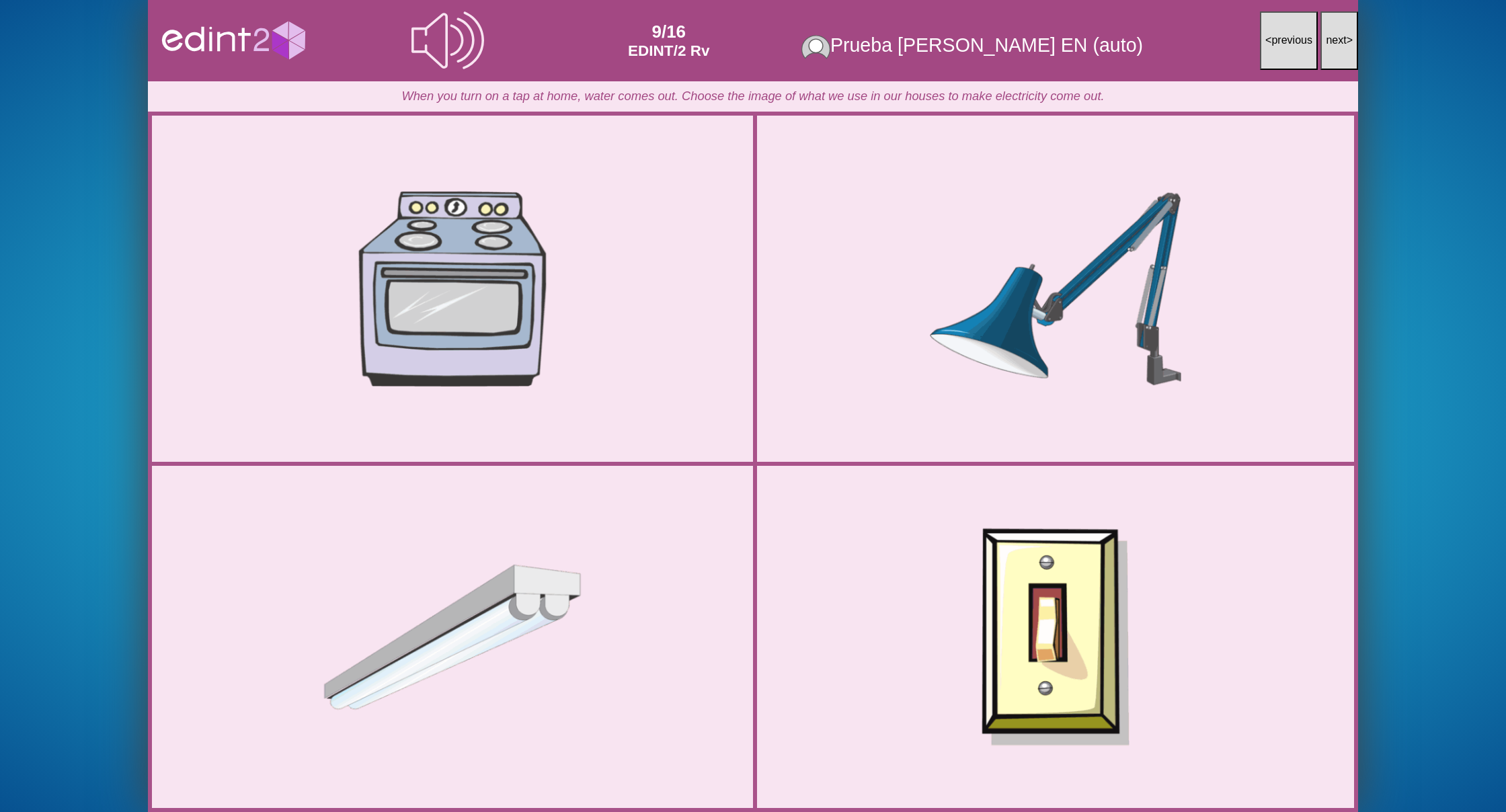
click at [1334, 37] on span "next" at bounding box center [1336, 40] width 21 height 11
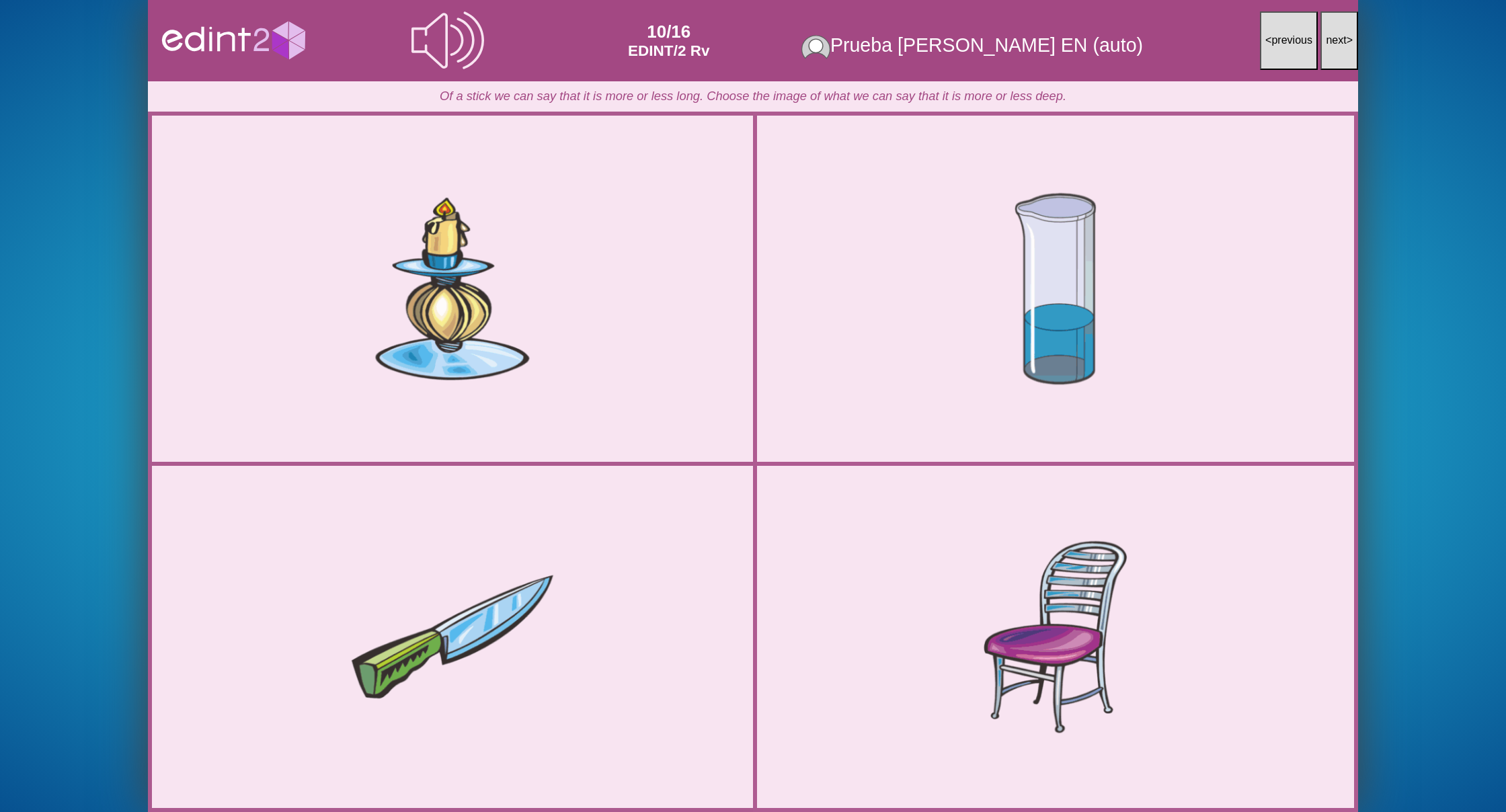
click at [1334, 37] on span "next" at bounding box center [1336, 40] width 21 height 11
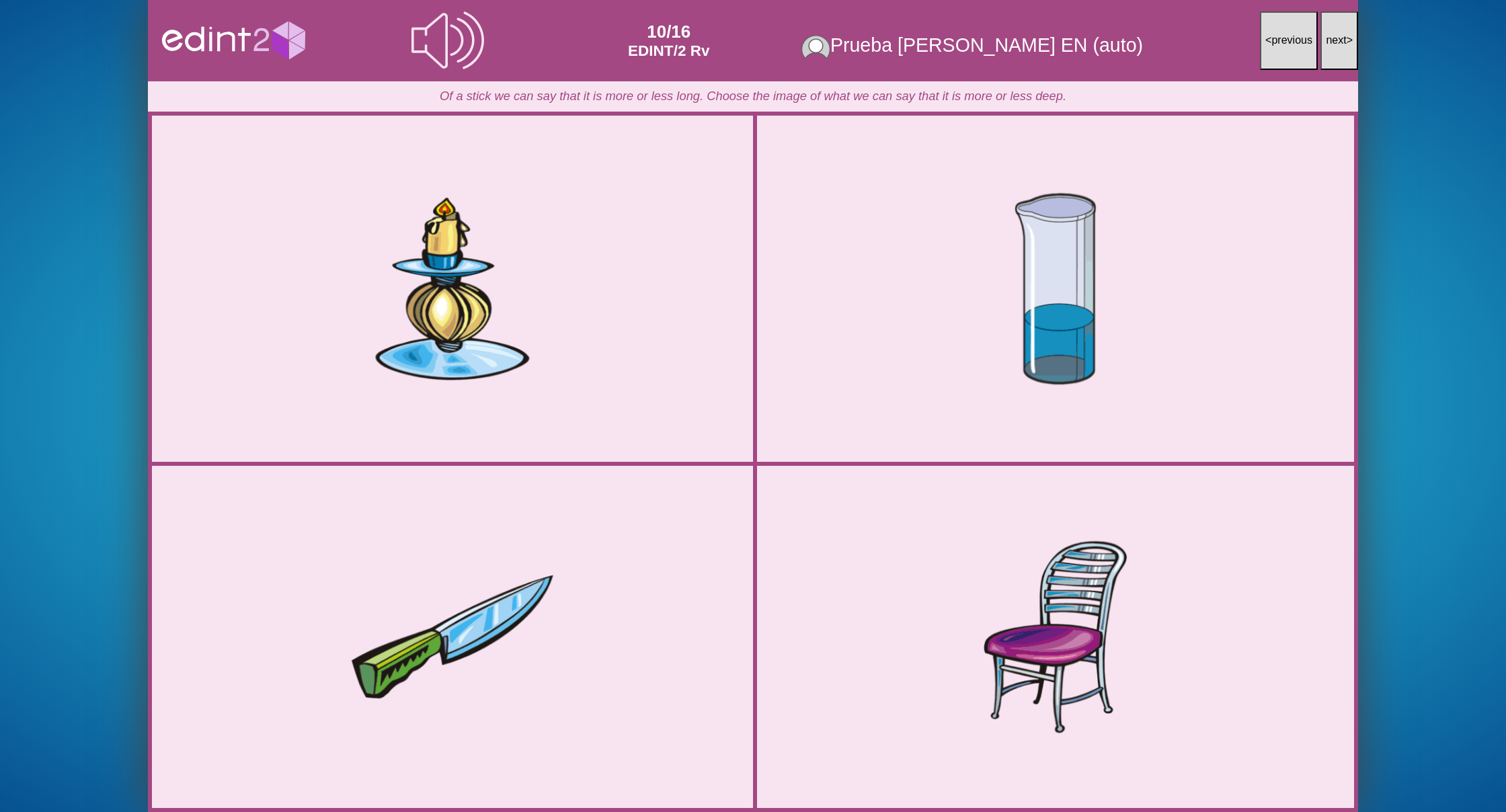
click at [1334, 37] on span "next" at bounding box center [1336, 40] width 21 height 11
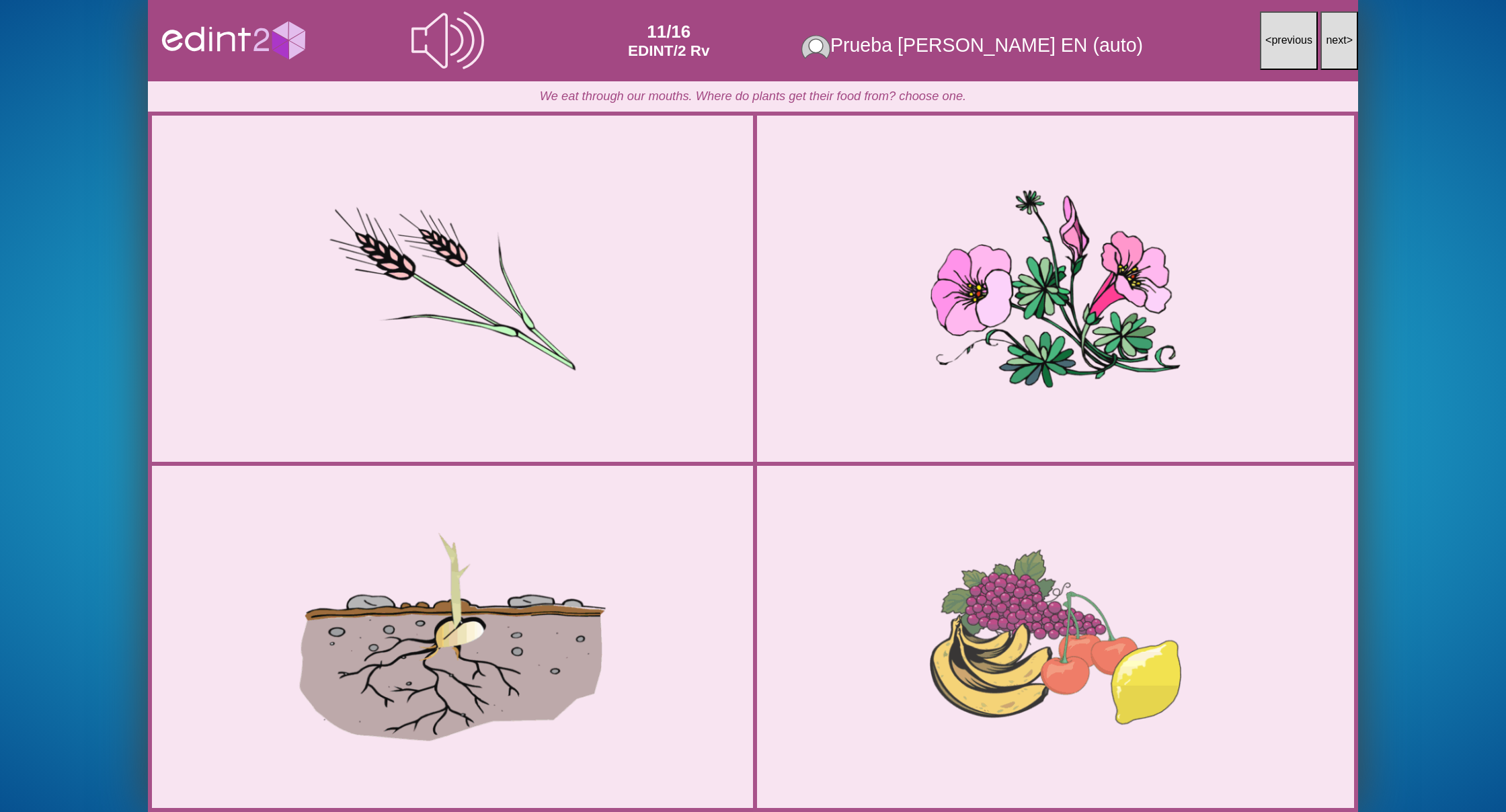
click at [1334, 37] on span "next" at bounding box center [1336, 40] width 21 height 11
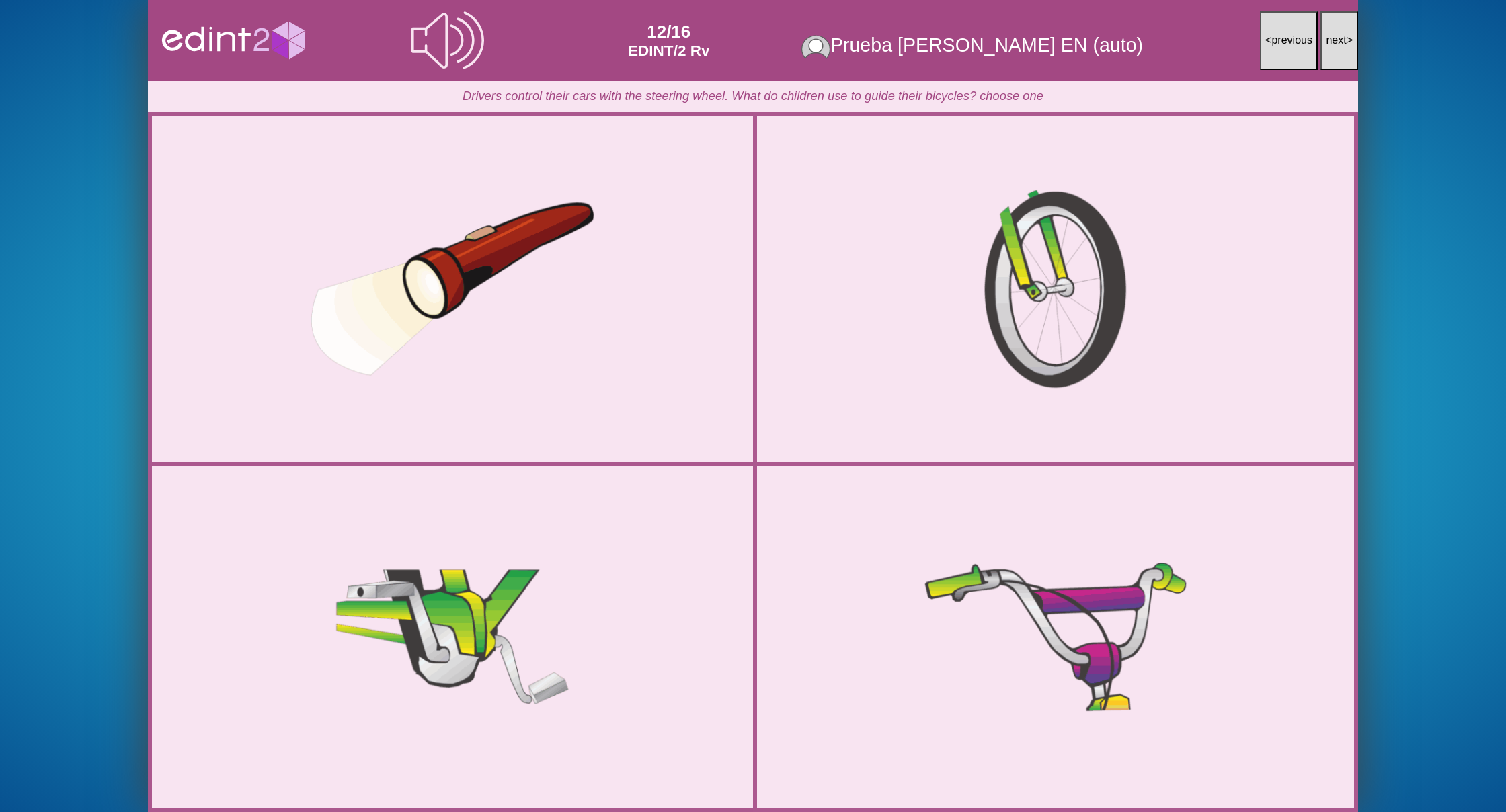
click at [1334, 37] on span "next" at bounding box center [1336, 40] width 21 height 11
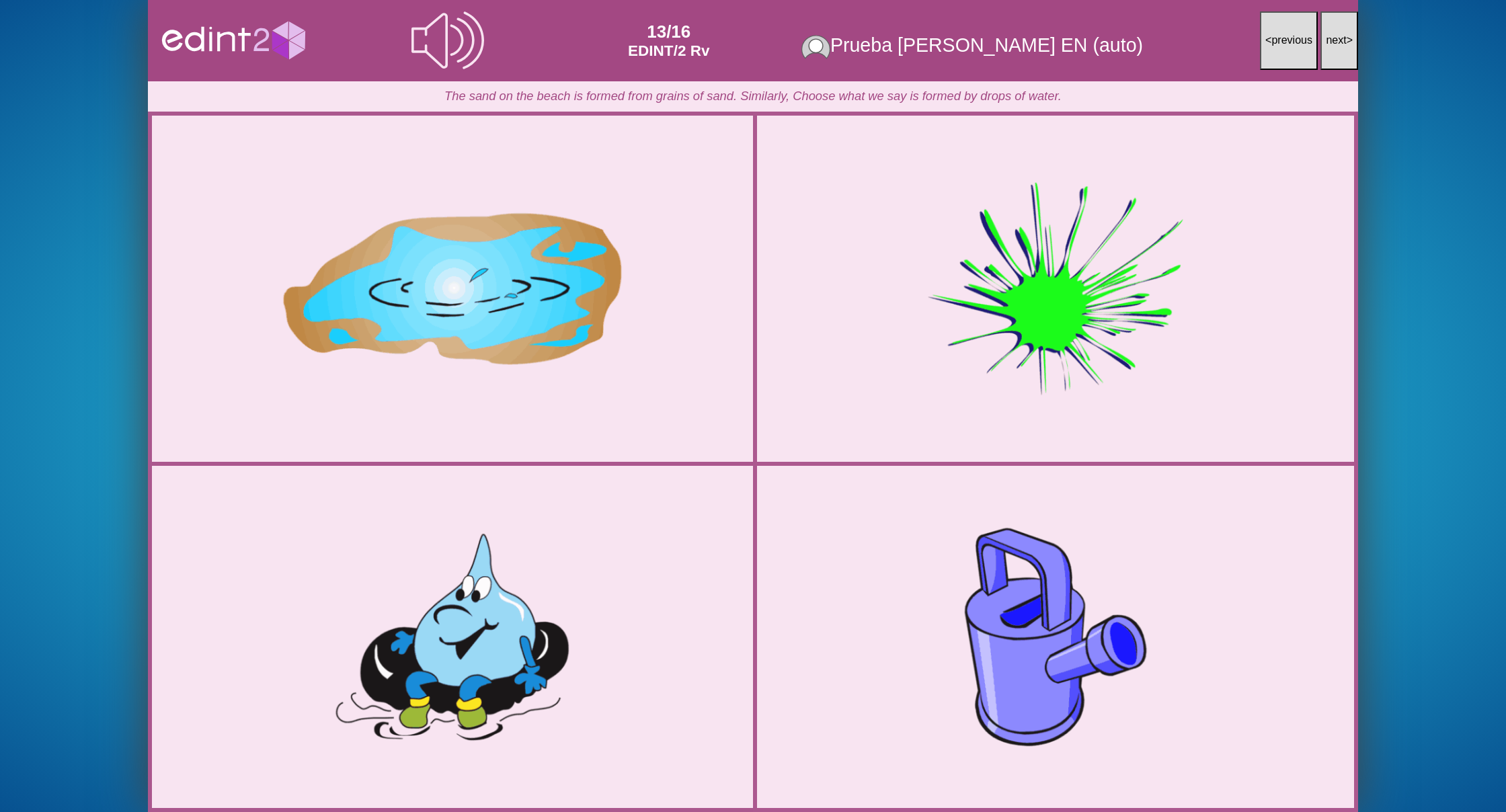
click at [1334, 37] on span "next" at bounding box center [1336, 40] width 21 height 11
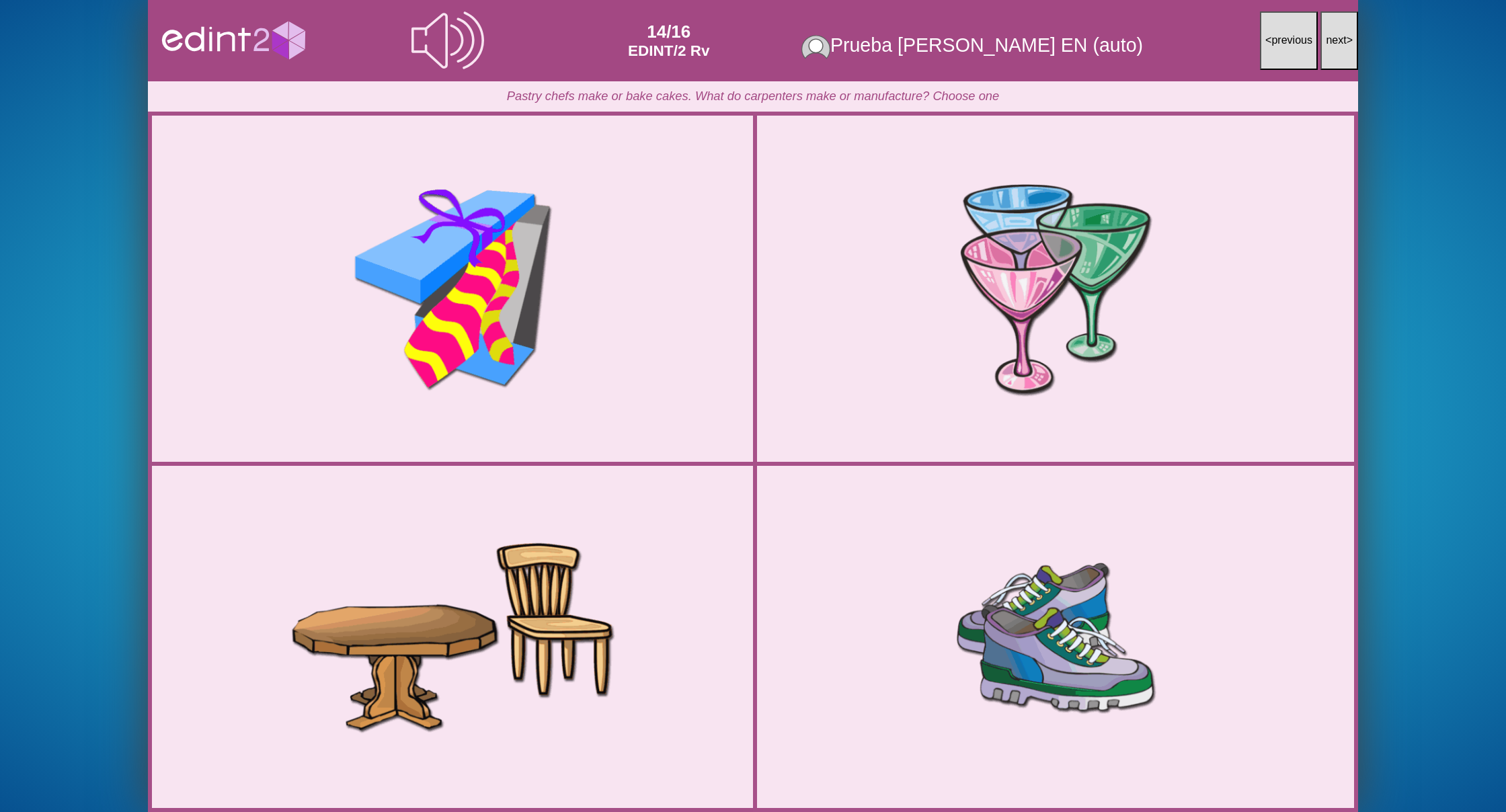
click at [1334, 37] on span "next" at bounding box center [1336, 40] width 21 height 11
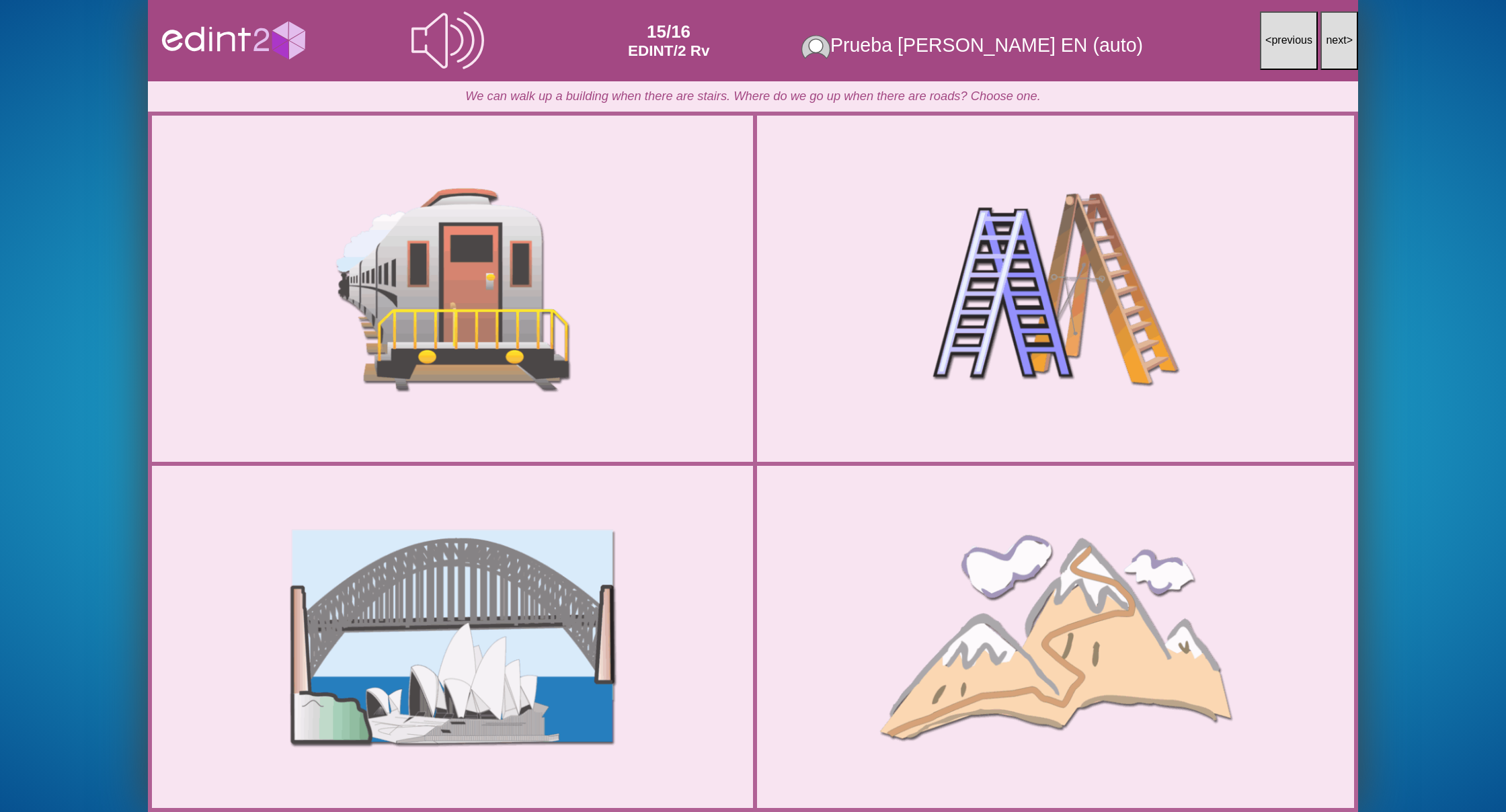
click at [1334, 37] on span "next" at bounding box center [1336, 40] width 21 height 11
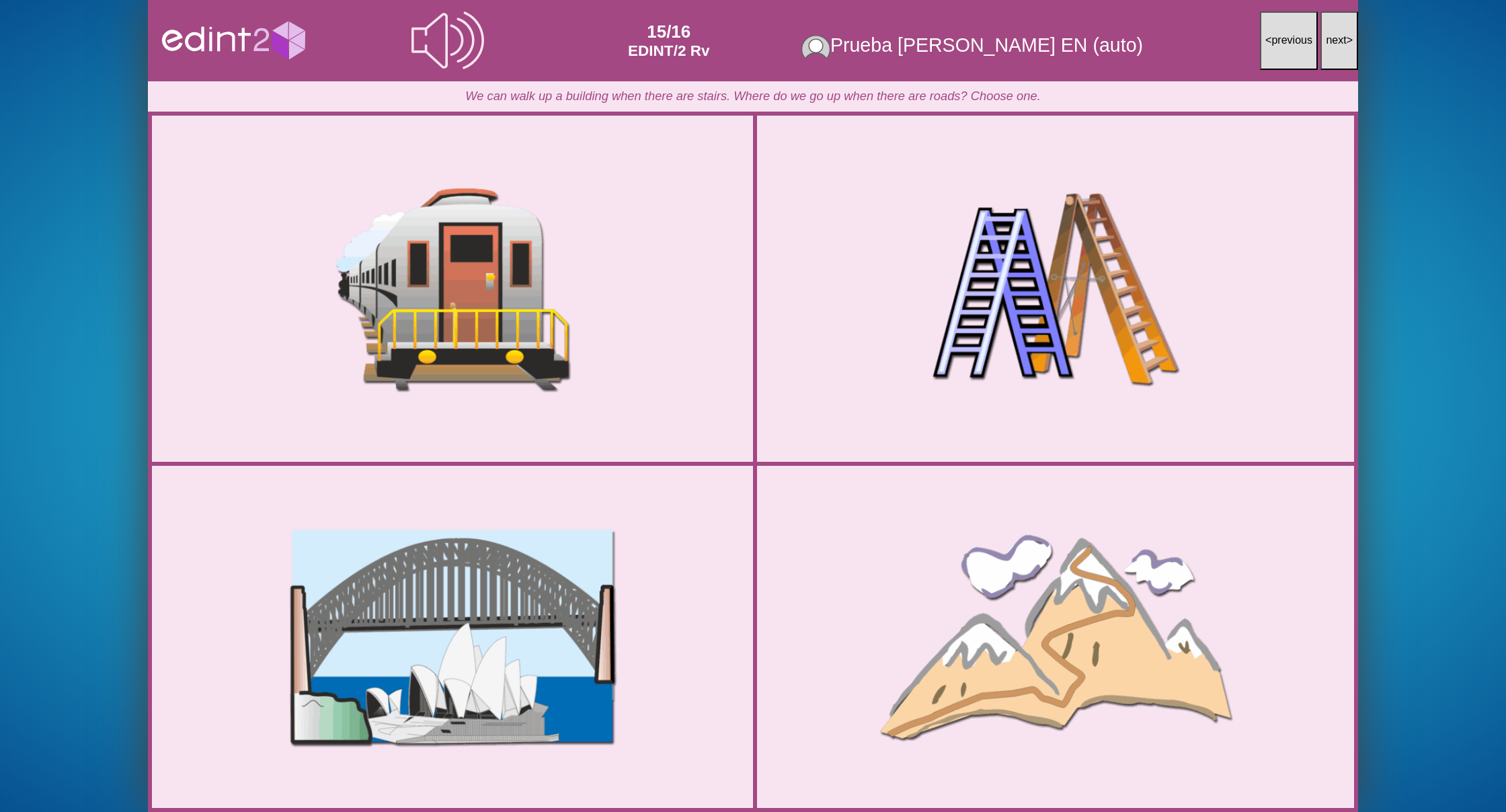
click at [1334, 37] on span "next" at bounding box center [1336, 40] width 21 height 11
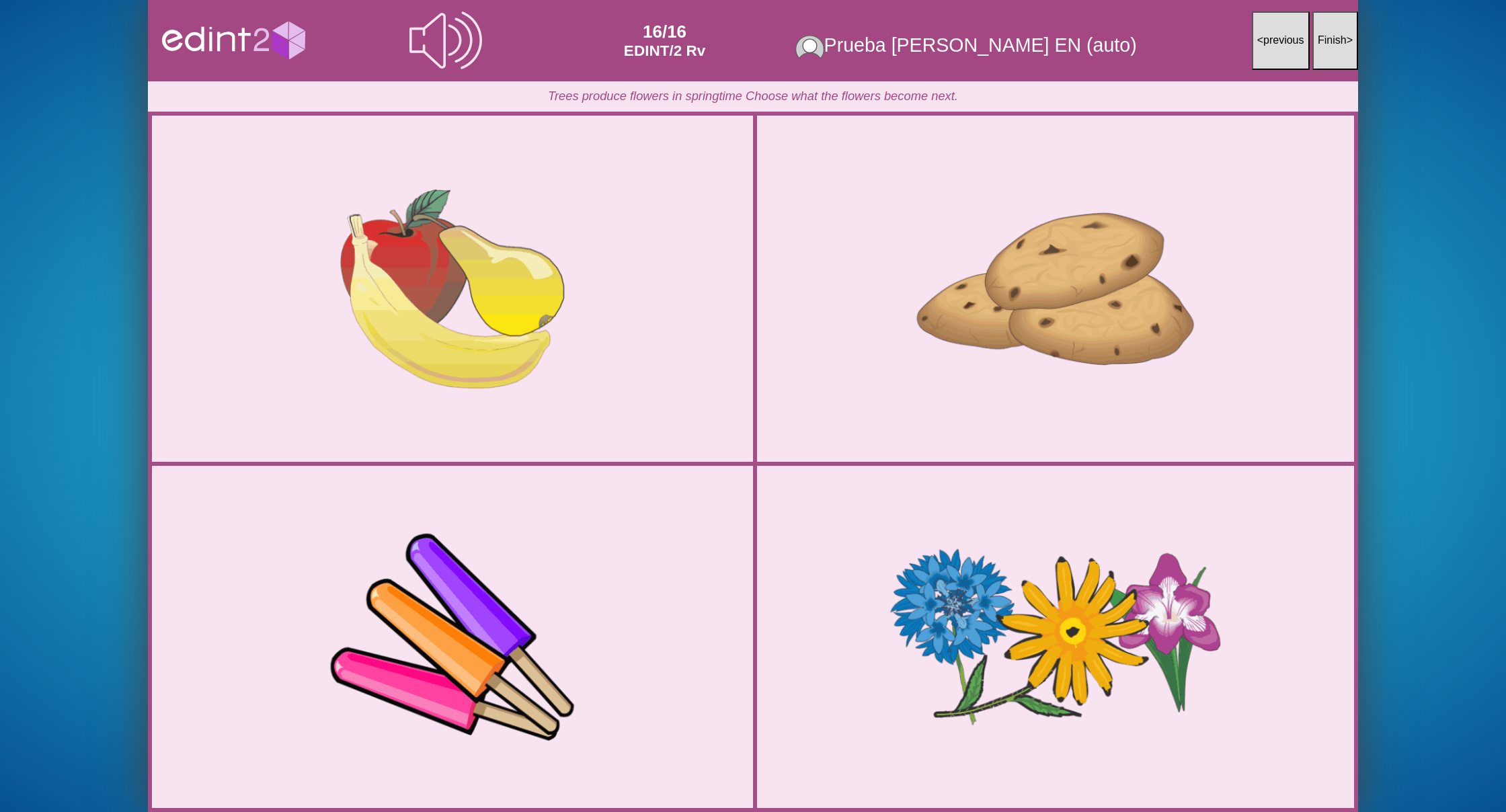
click at [1334, 37] on span "Finish" at bounding box center [1332, 40] width 29 height 11
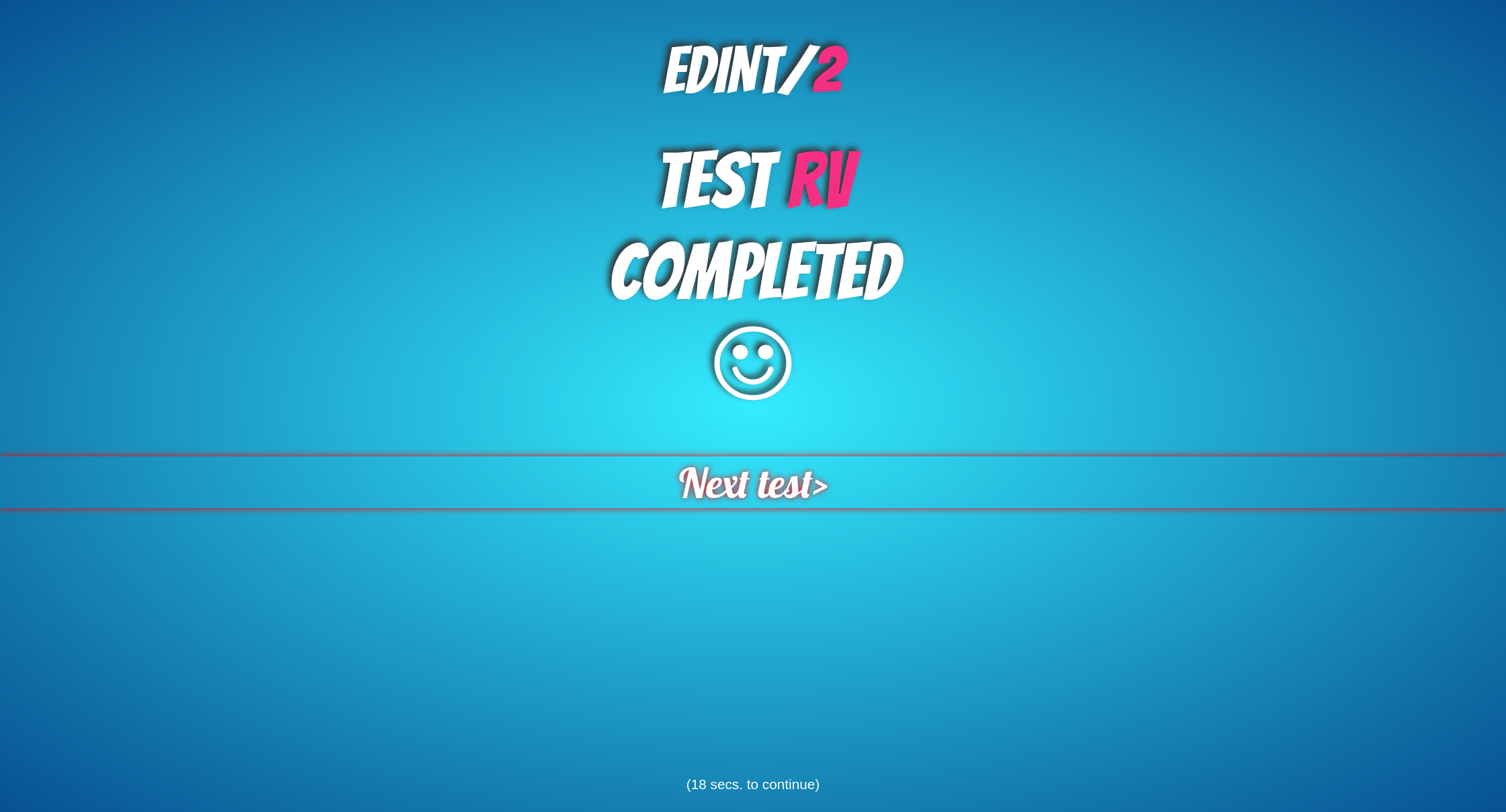
click at [797, 480] on span "Next test" at bounding box center [745, 482] width 134 height 51
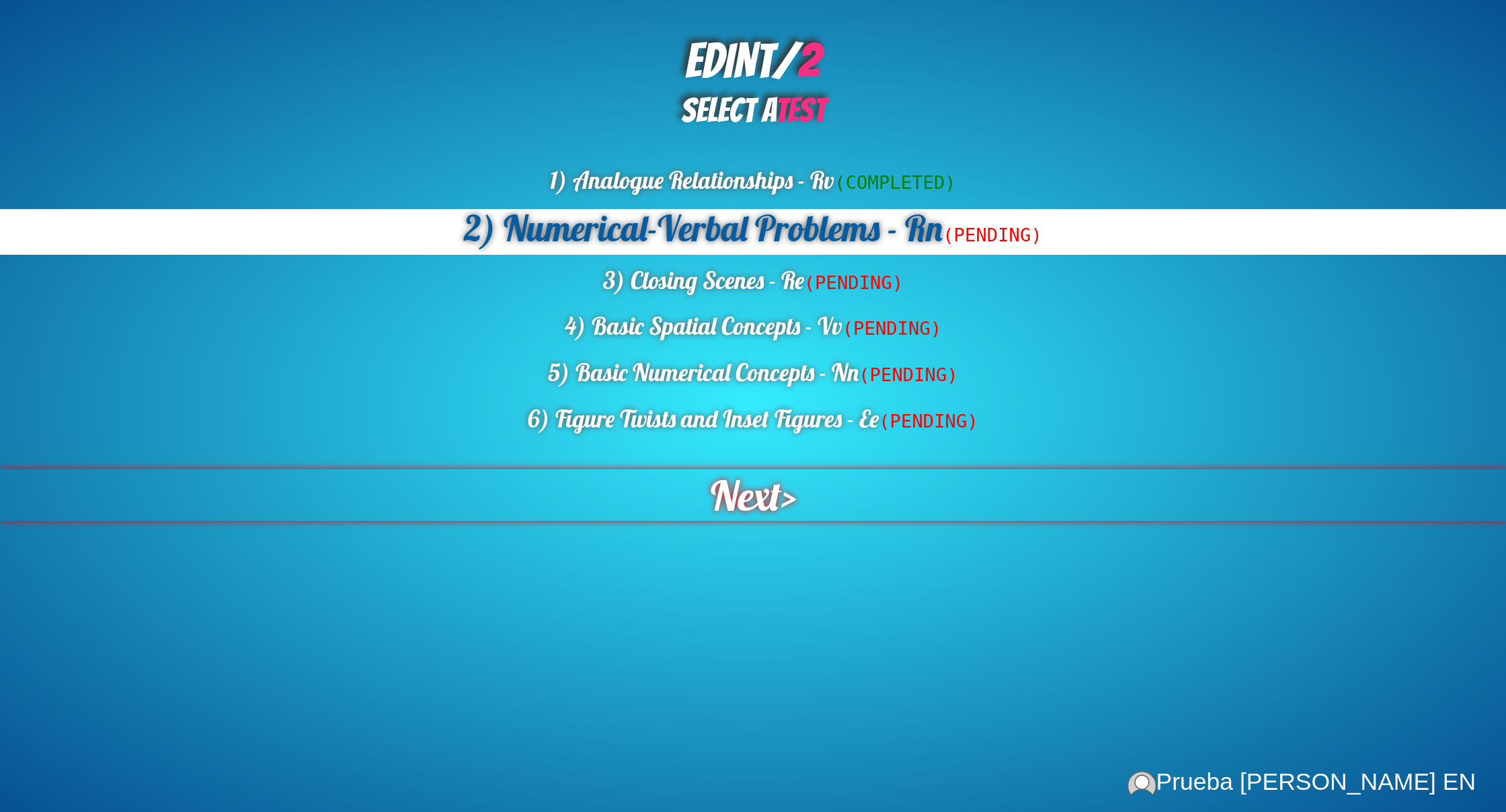
click at [788, 486] on div "Next >" at bounding box center [753, 494] width 1508 height 51
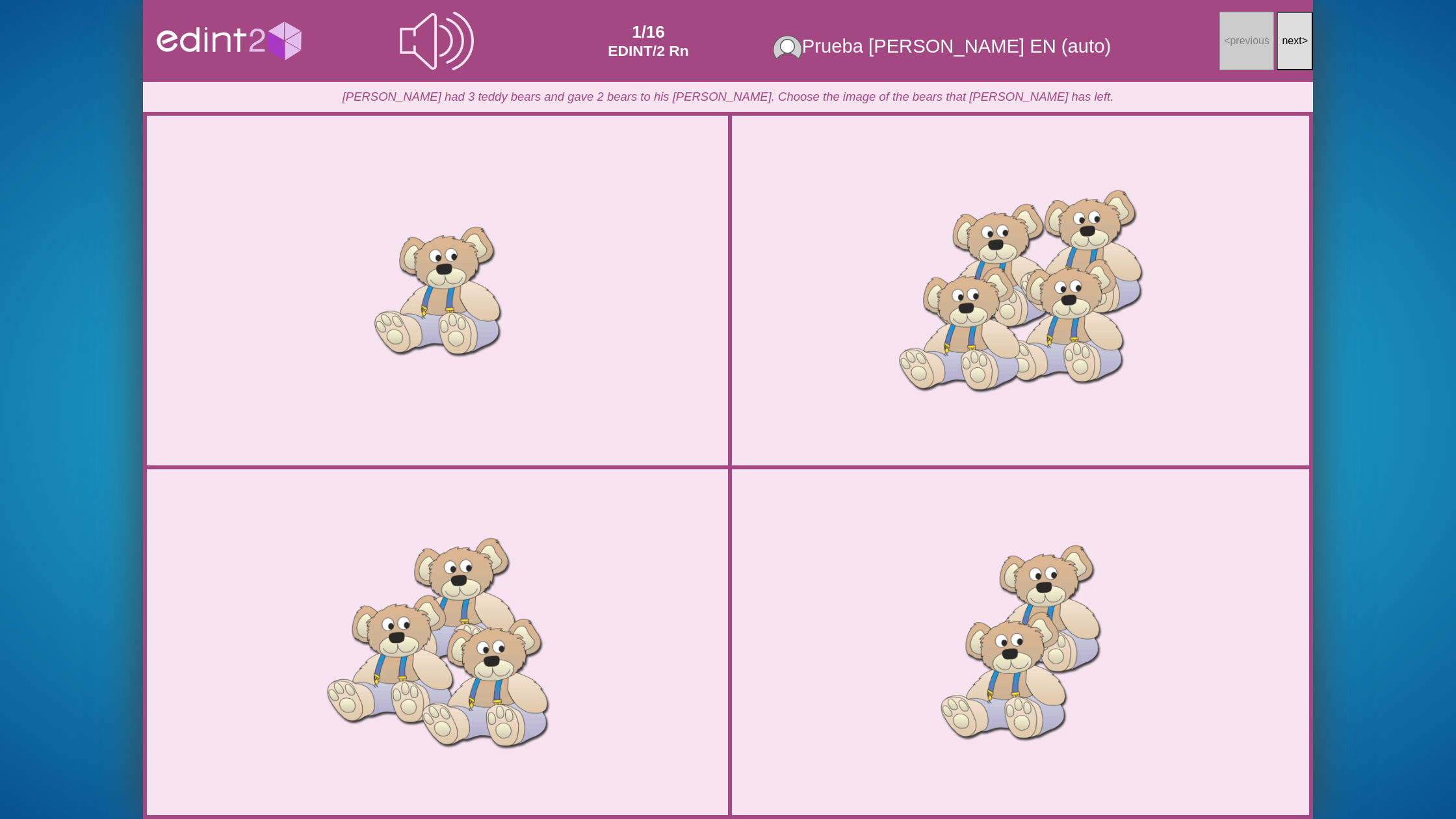
click at [1282, 40] on span "next" at bounding box center [1292, 41] width 20 height 11
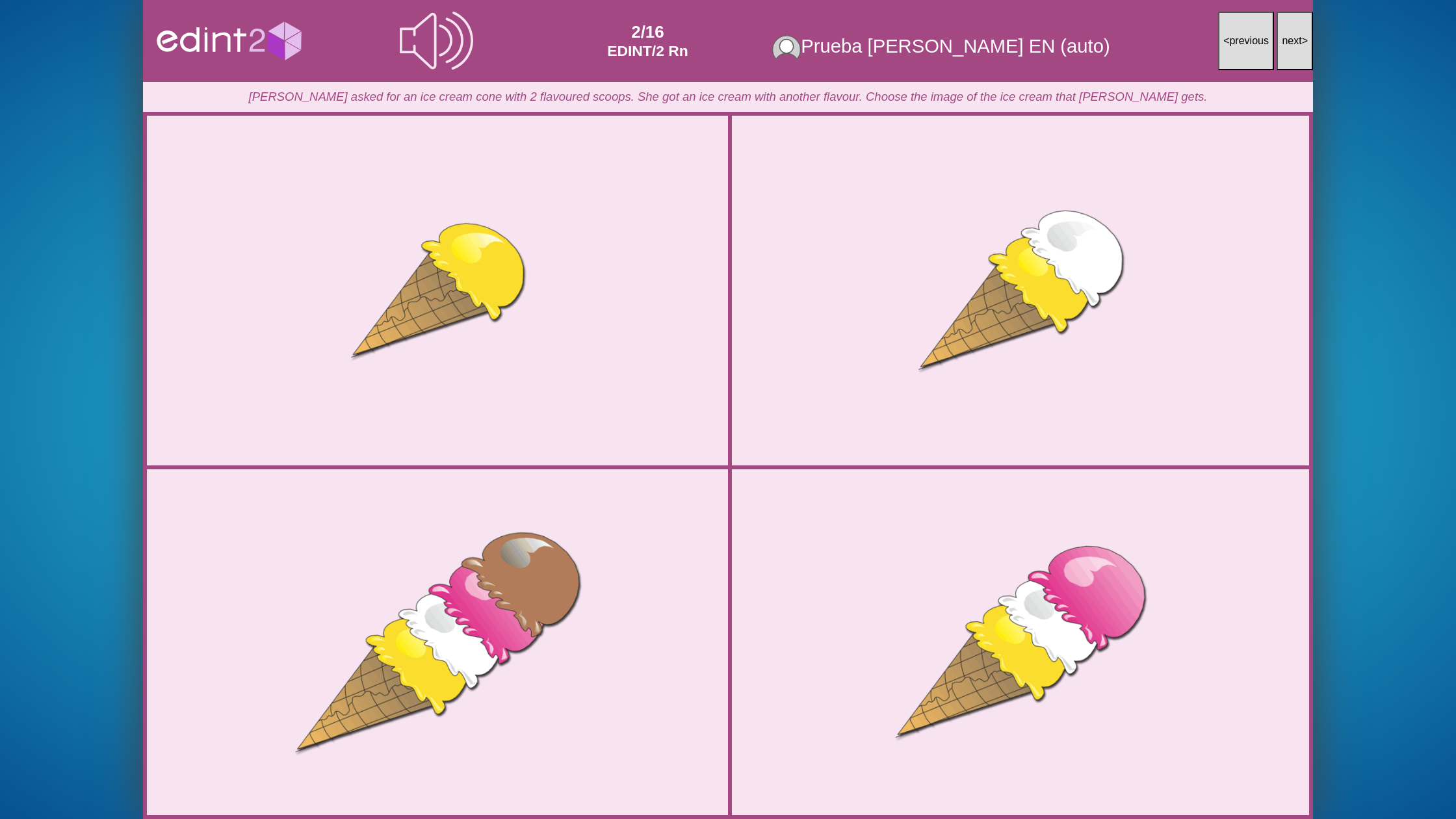
click at [1282, 40] on span "next" at bounding box center [1292, 41] width 20 height 11
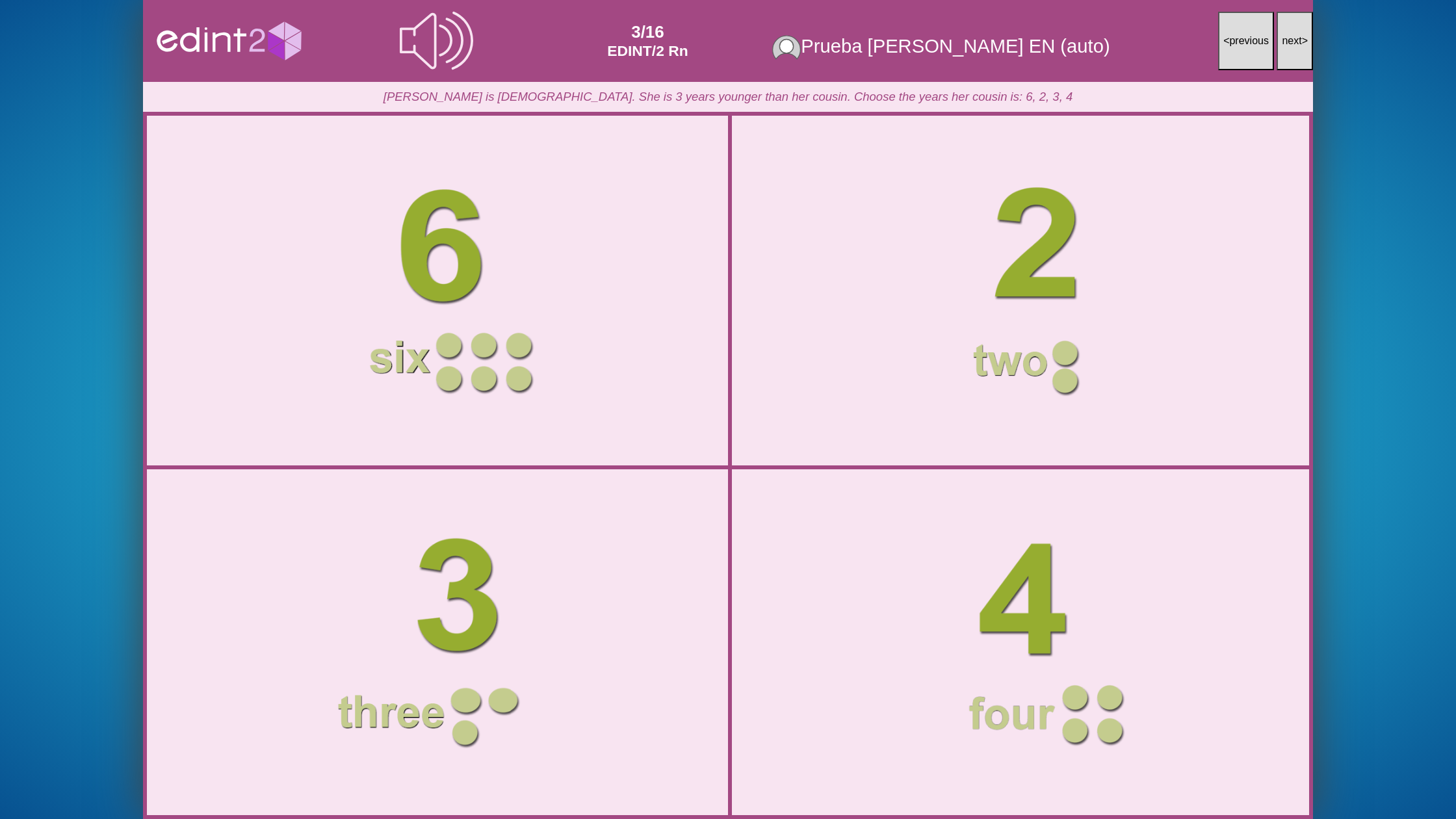
click at [1282, 40] on span "next" at bounding box center [1292, 41] width 20 height 11
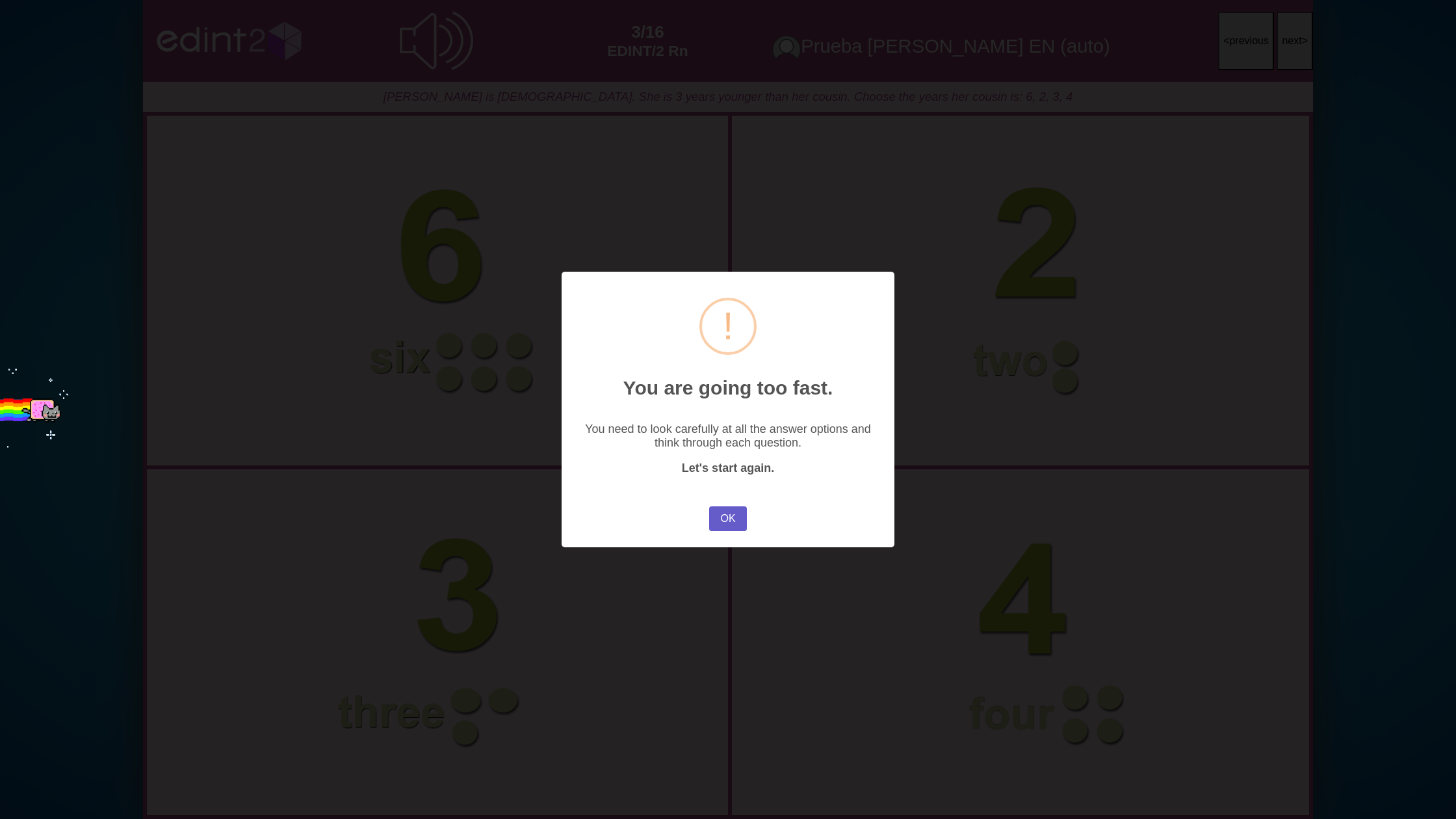
click at [727, 525] on button "OK" at bounding box center [727, 518] width 37 height 24
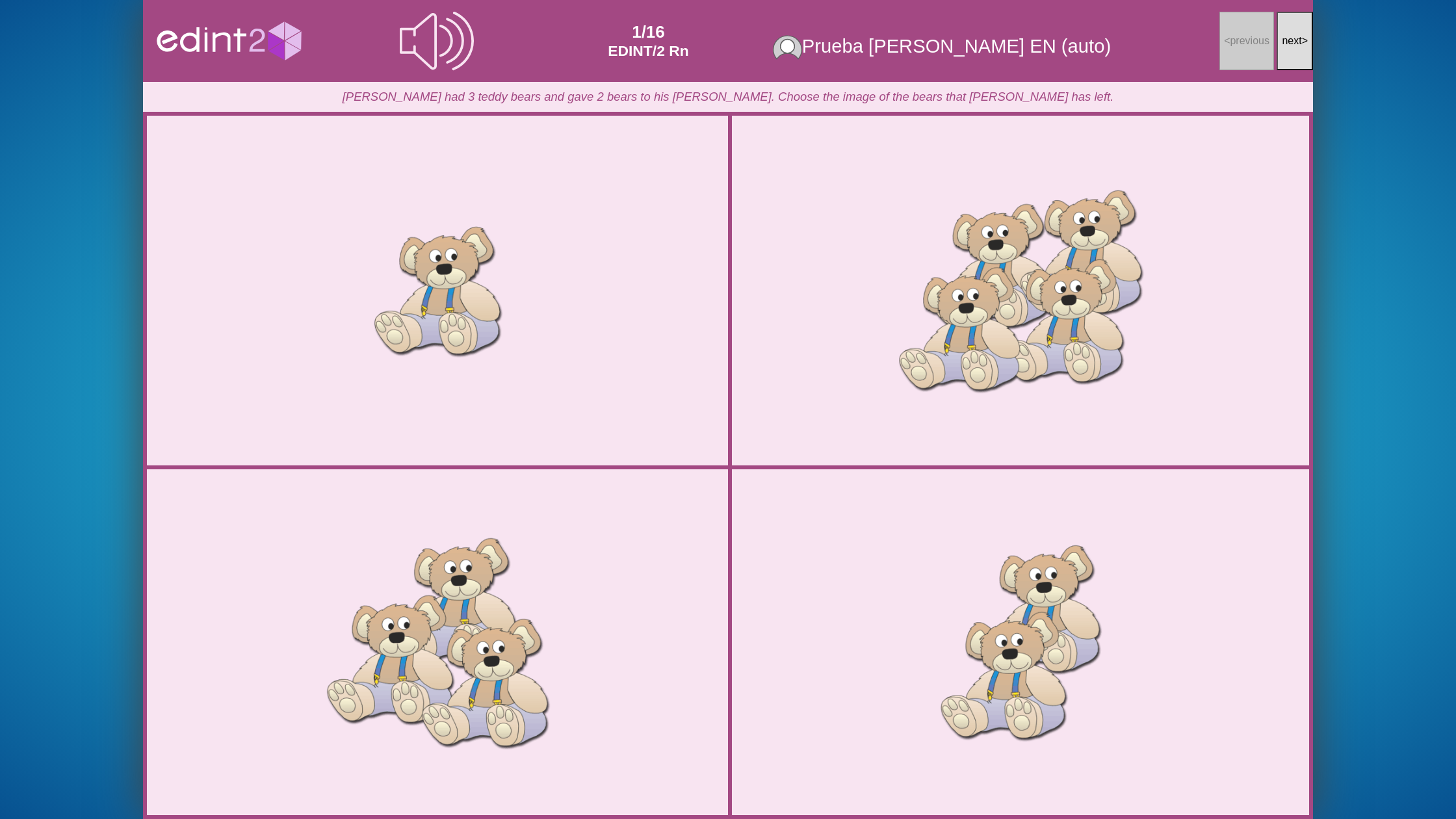
click at [1289, 43] on span "next" at bounding box center [1292, 41] width 20 height 11
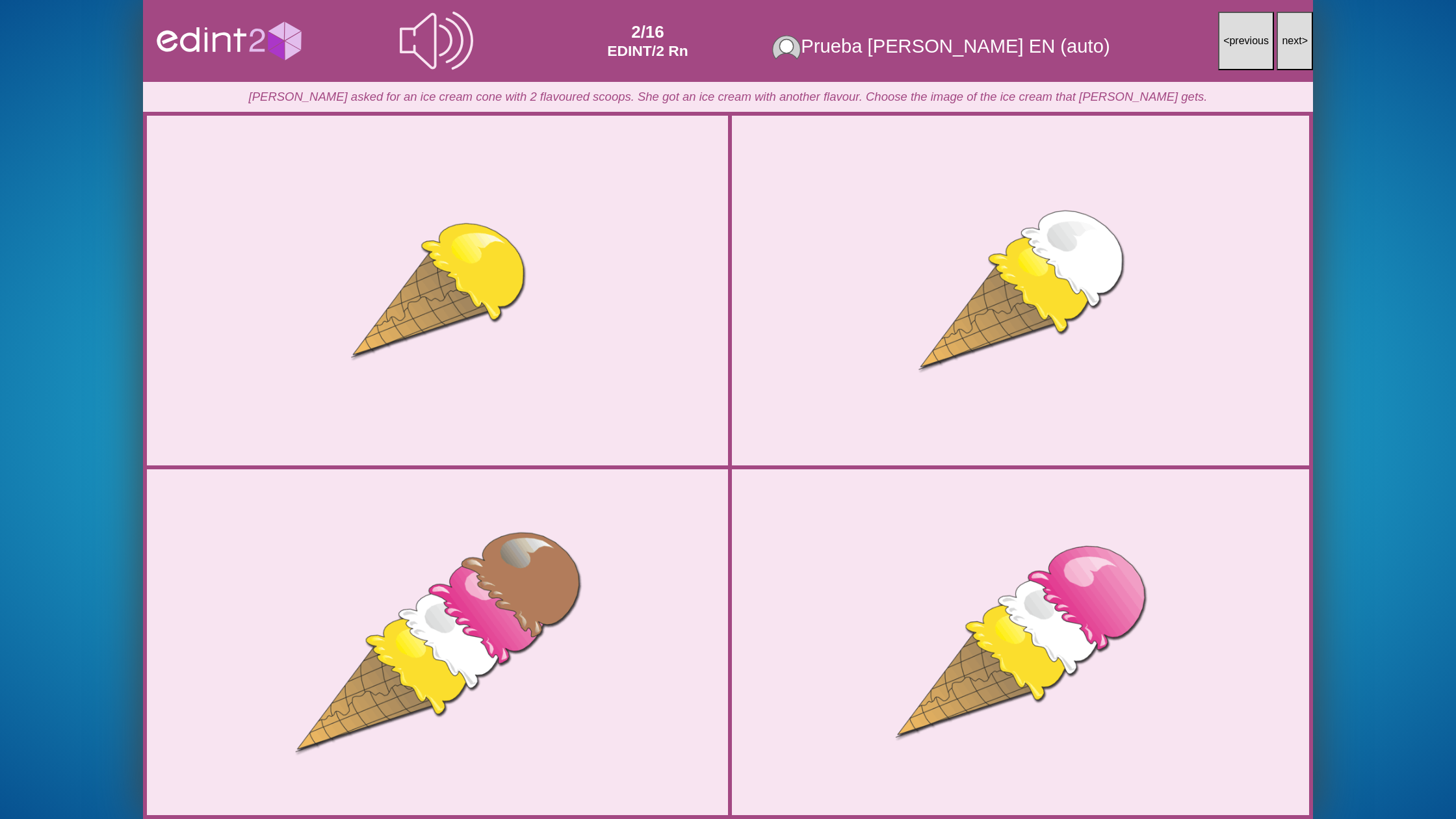
click at [1289, 43] on span "next" at bounding box center [1292, 41] width 20 height 11
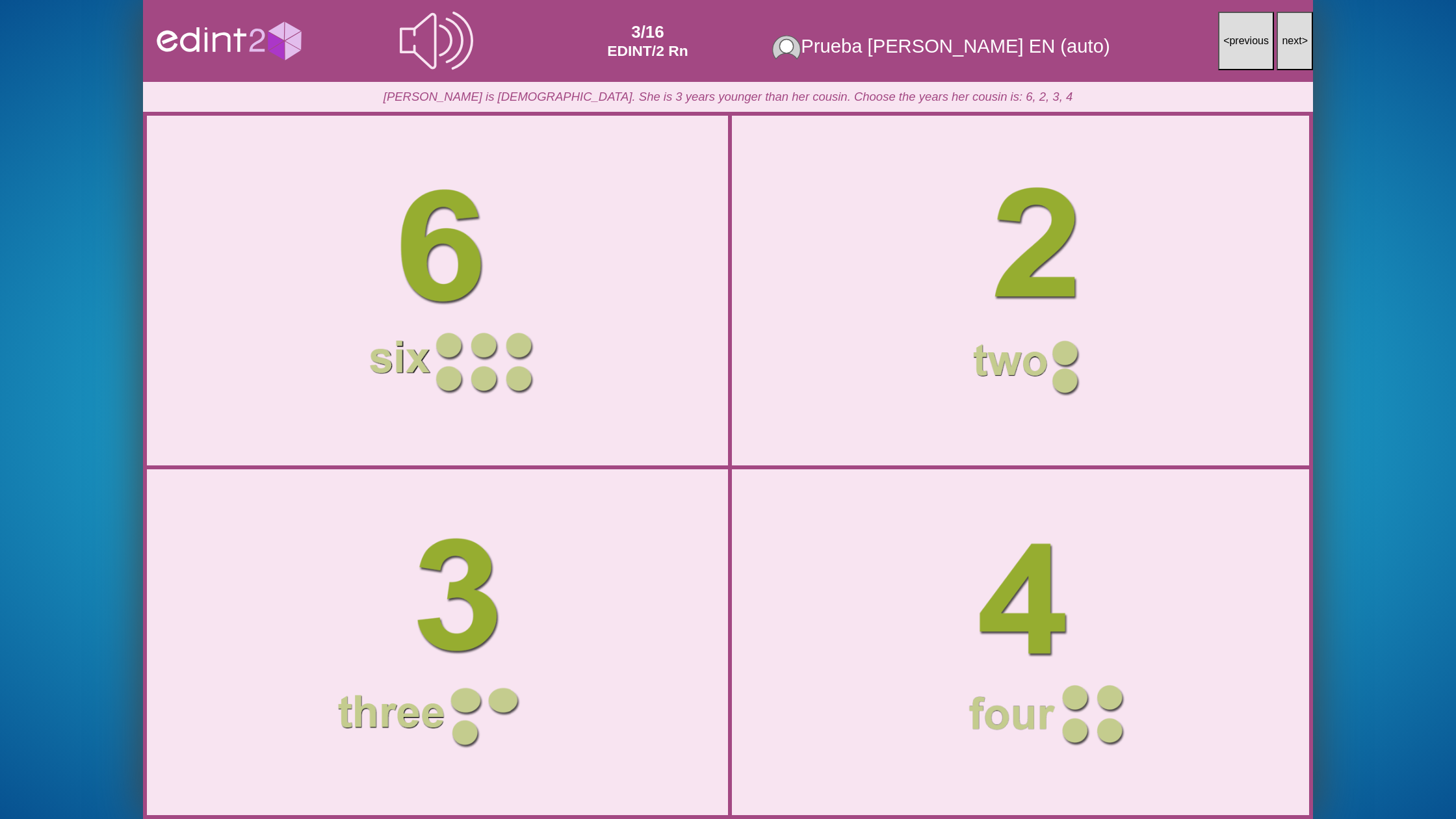
click at [1289, 43] on span "next" at bounding box center [1292, 41] width 20 height 11
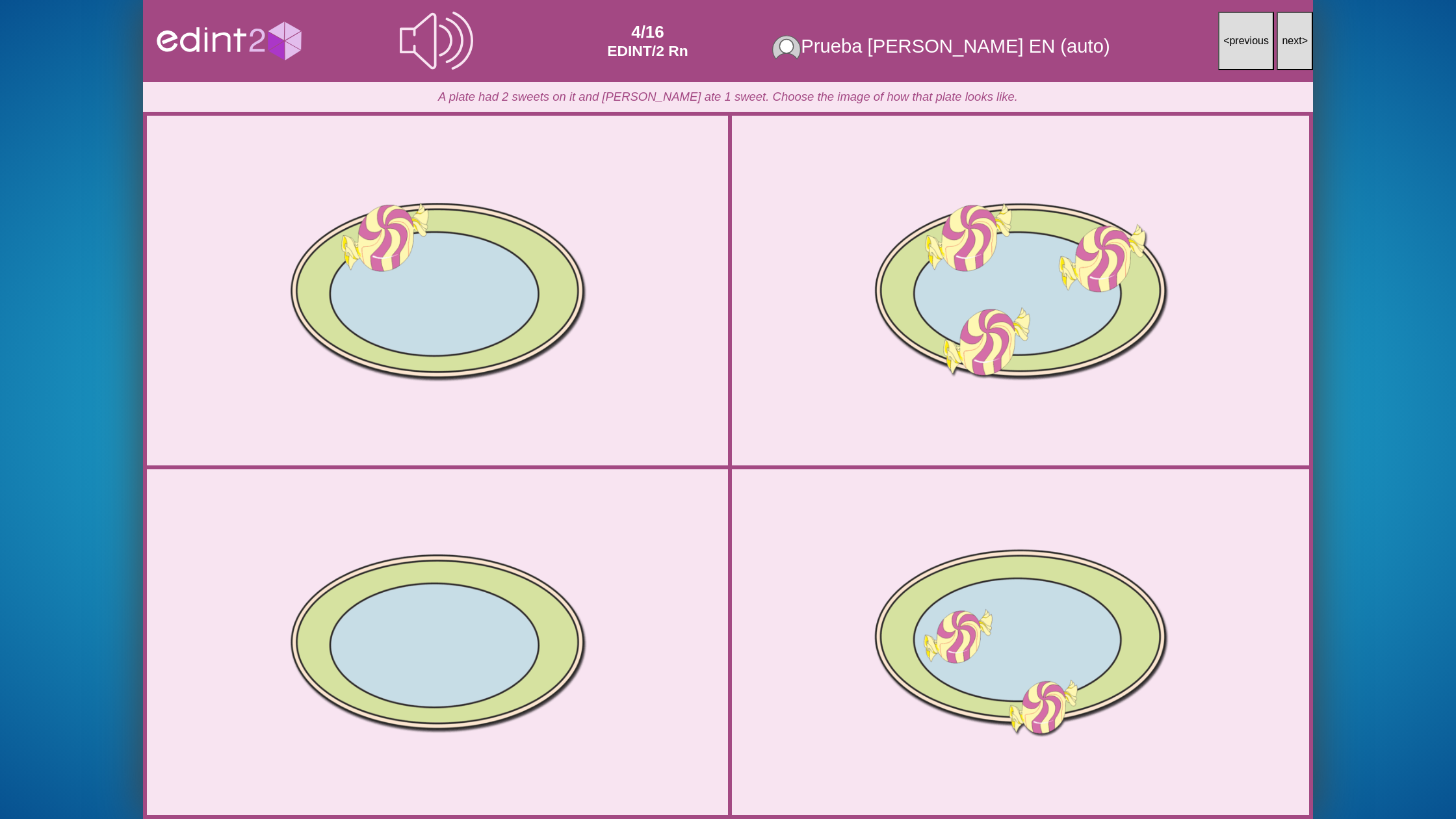
click at [1289, 43] on span "next" at bounding box center [1292, 41] width 20 height 11
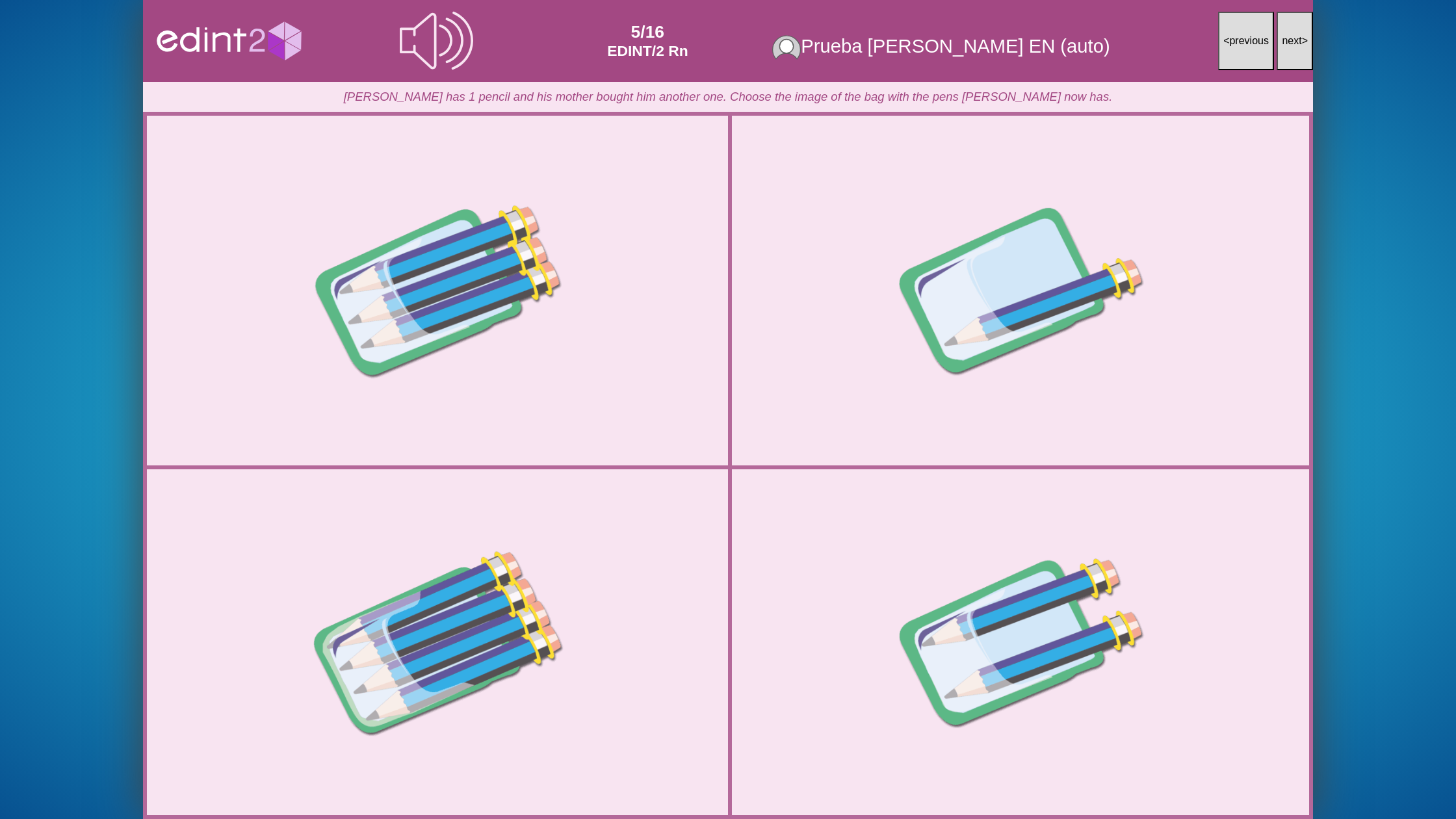
click at [1289, 43] on span "next" at bounding box center [1292, 41] width 20 height 11
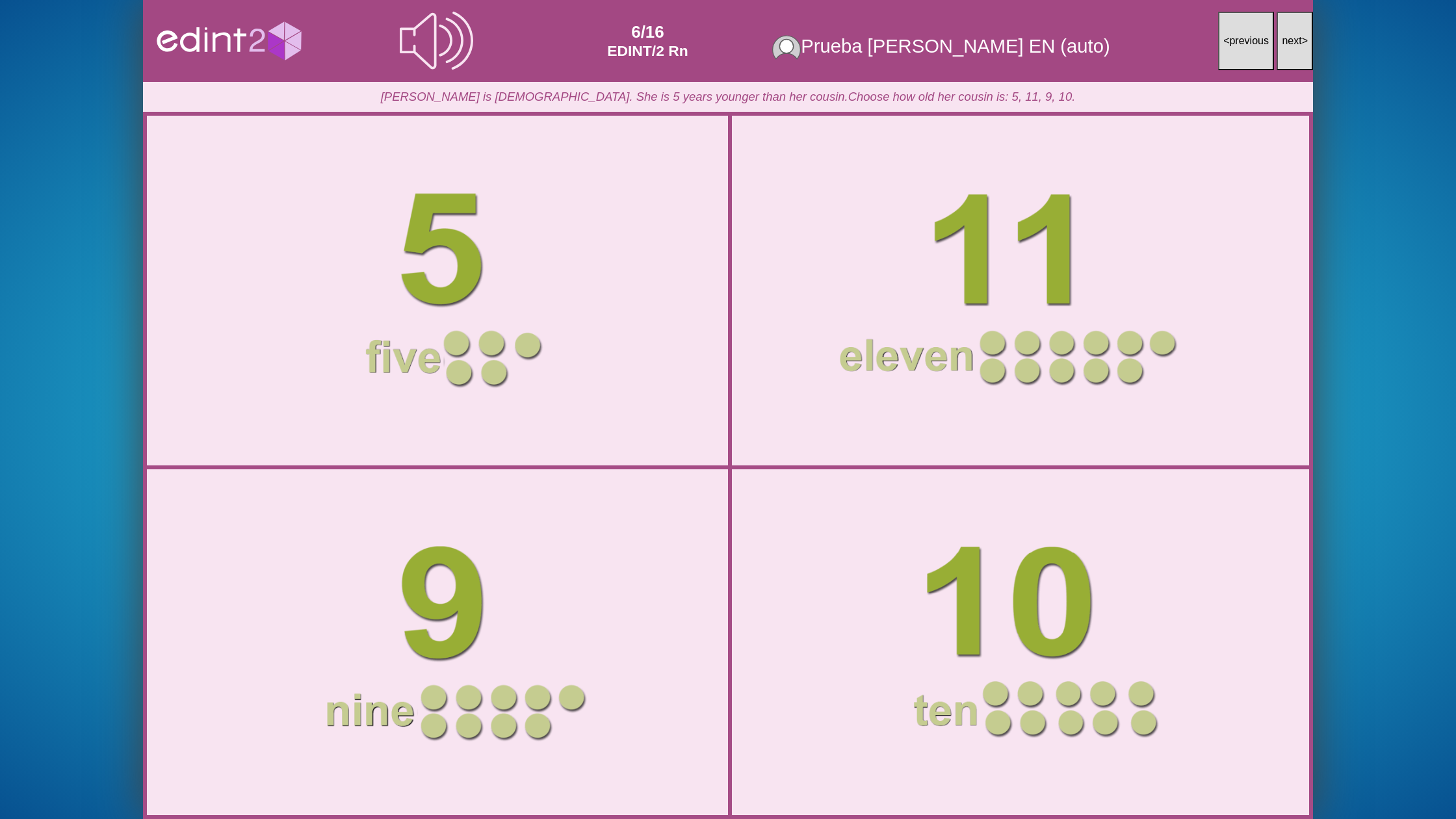
click at [1289, 43] on span "next" at bounding box center [1292, 41] width 20 height 11
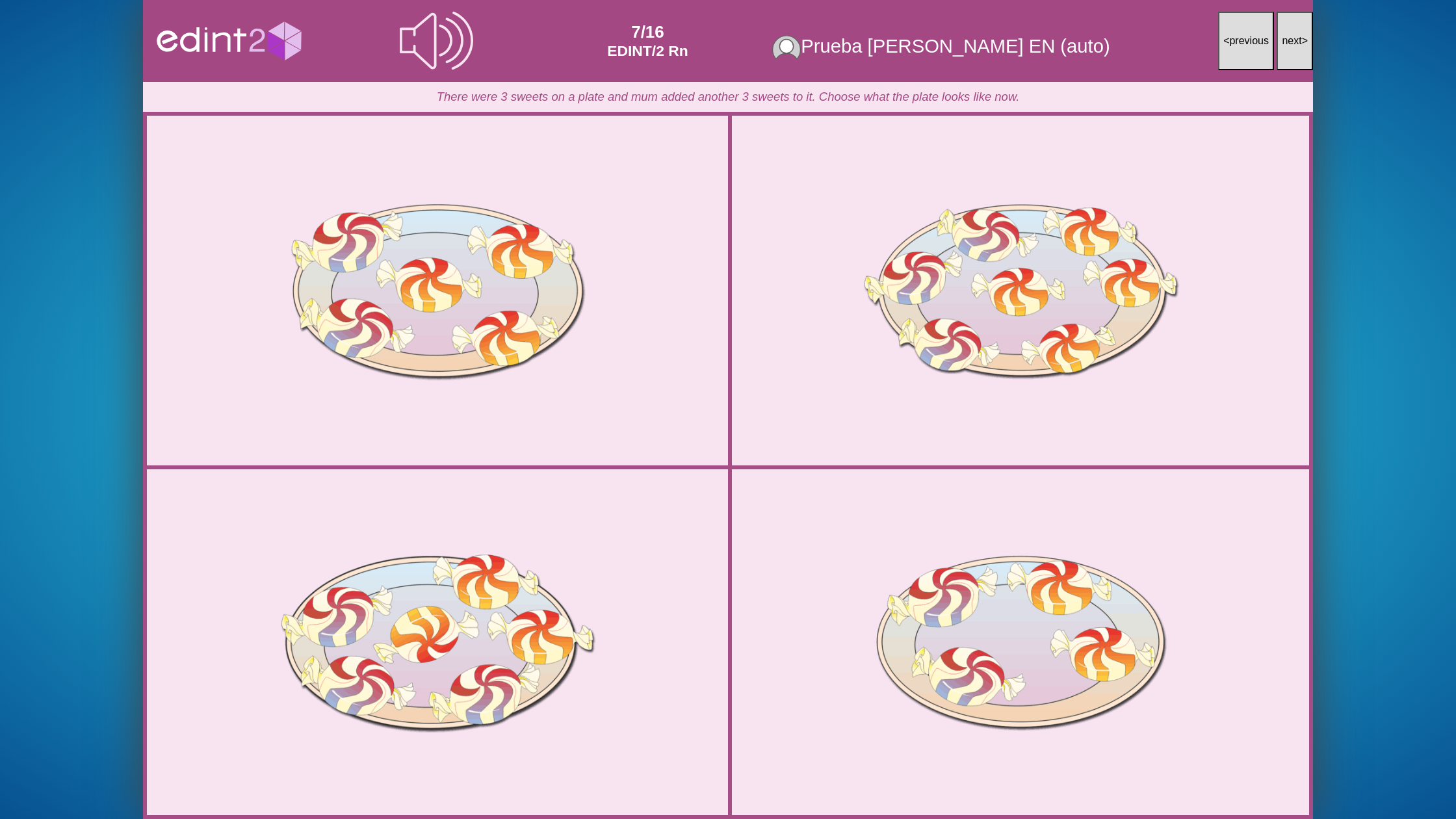
click at [1289, 43] on span "next" at bounding box center [1292, 41] width 20 height 11
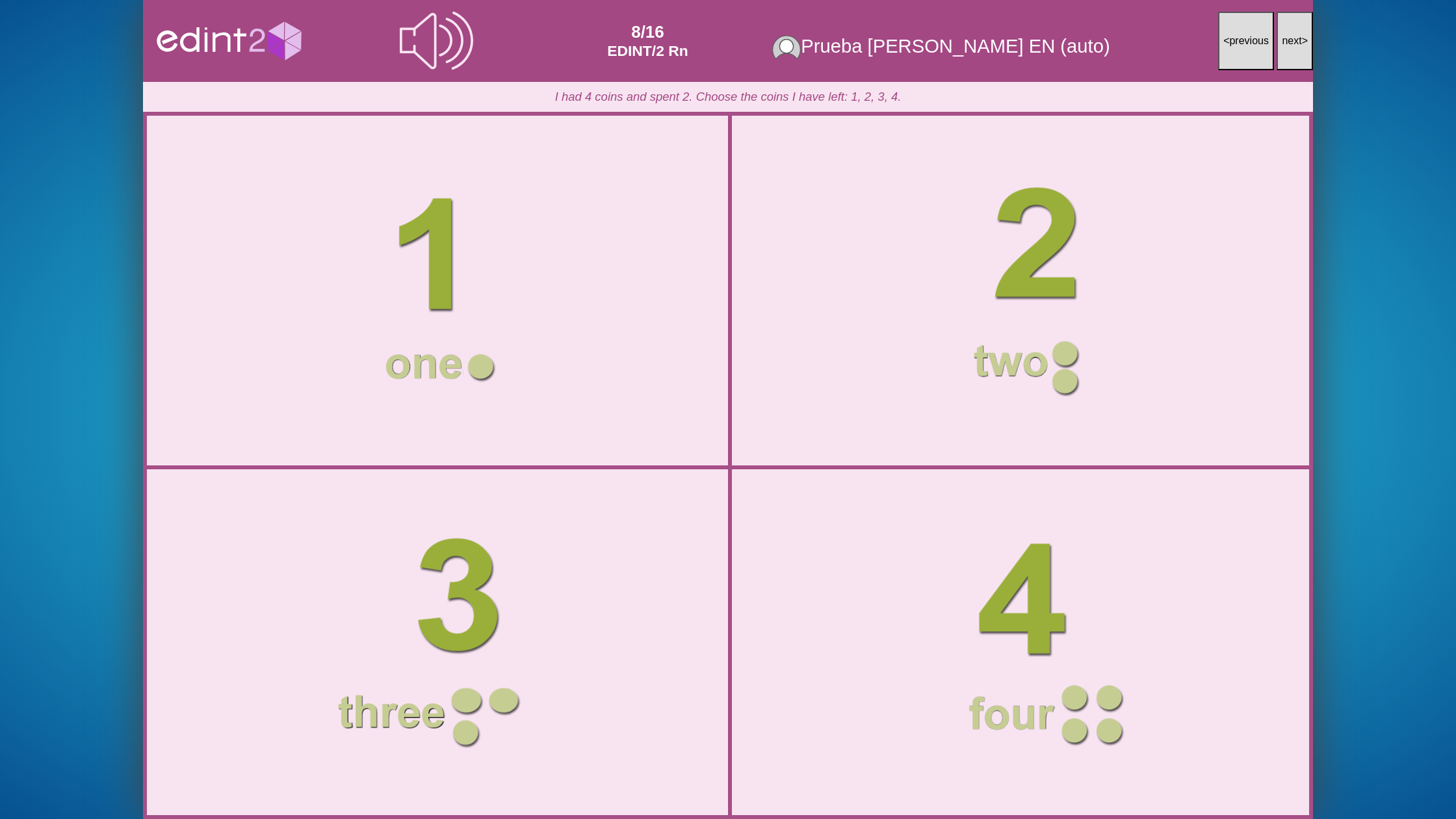
click at [1289, 43] on span "next" at bounding box center [1292, 41] width 20 height 11
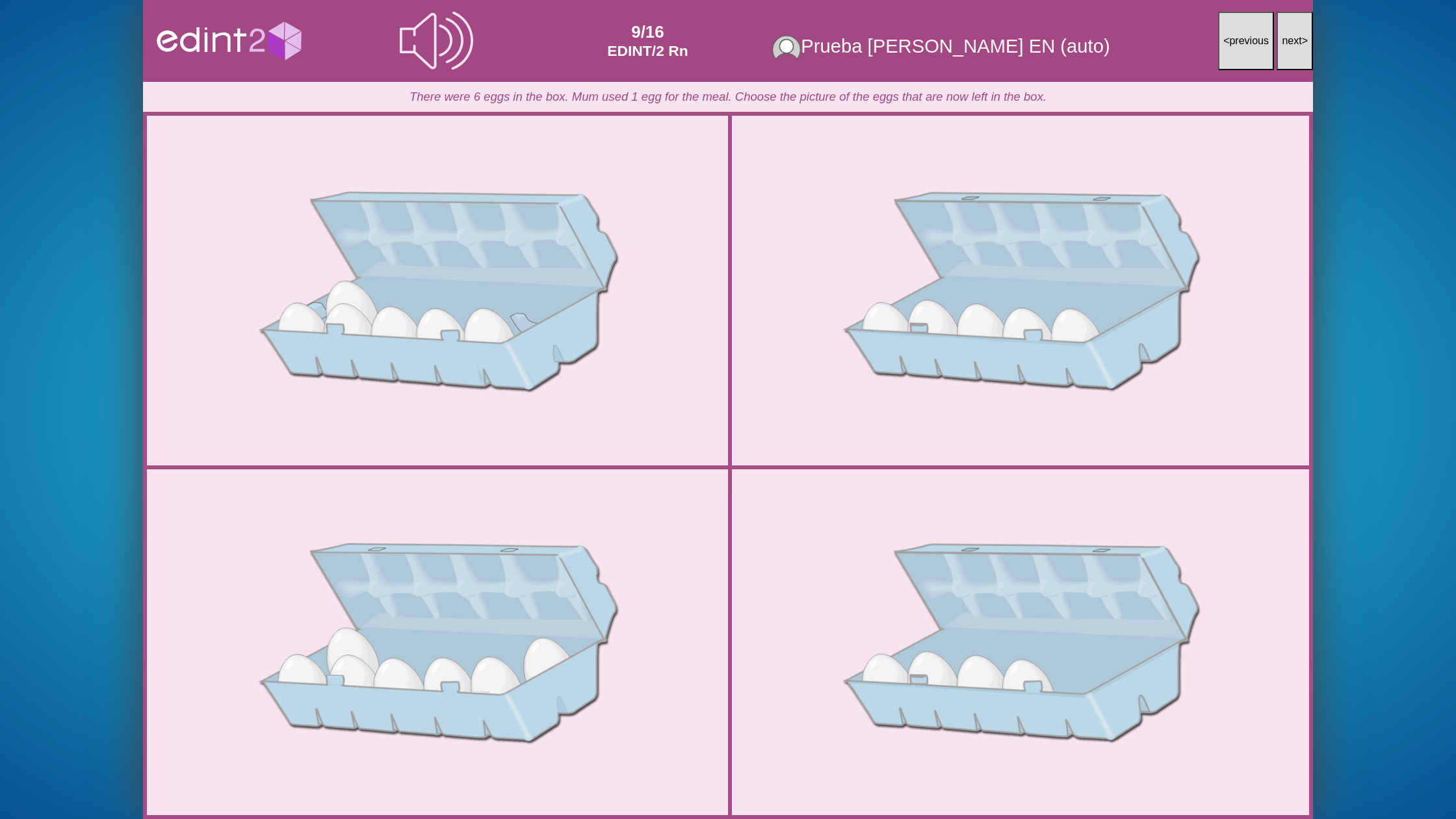
click at [1289, 43] on span "next" at bounding box center [1292, 41] width 20 height 11
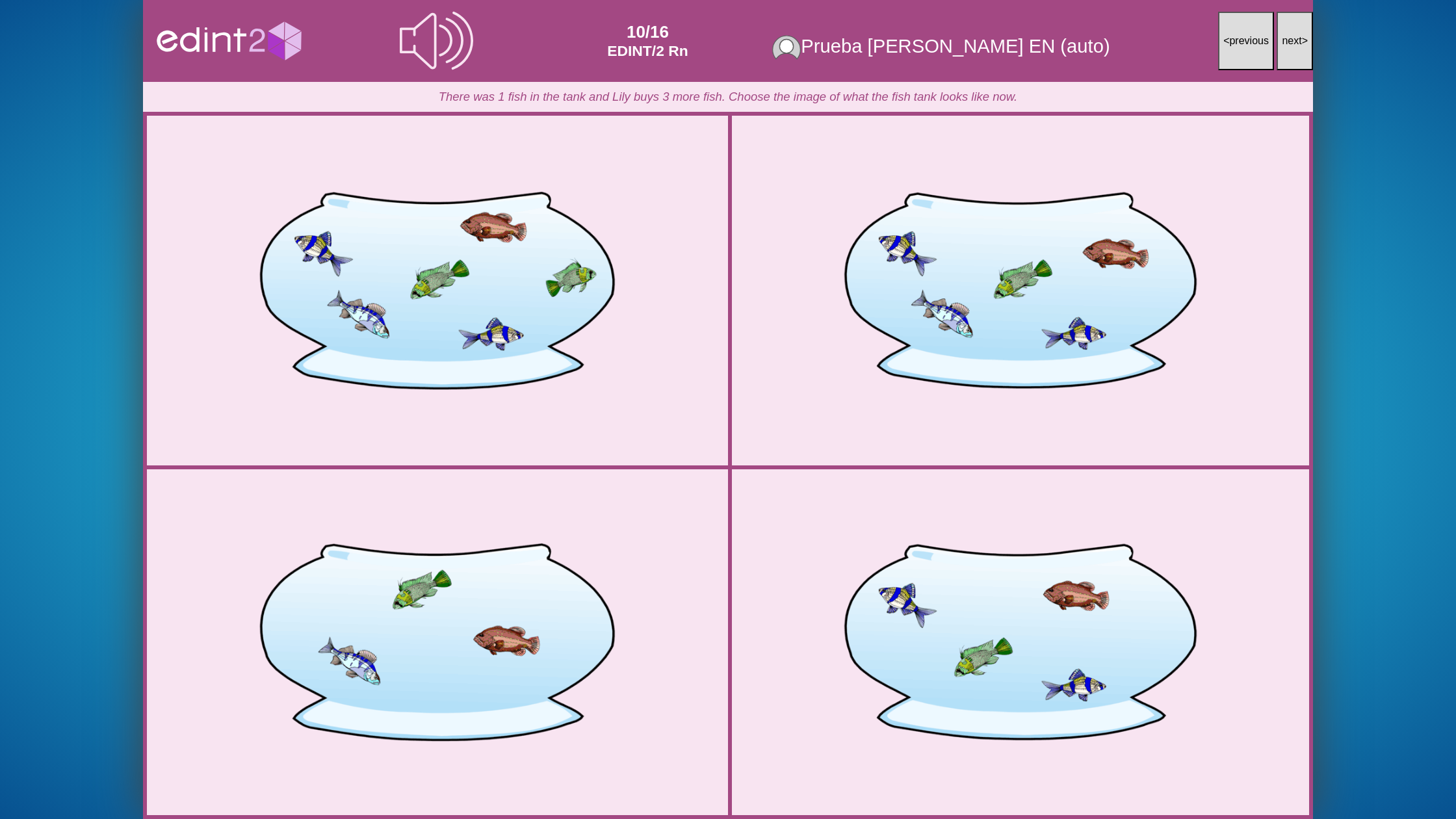
click at [1289, 43] on span "next" at bounding box center [1292, 41] width 20 height 11
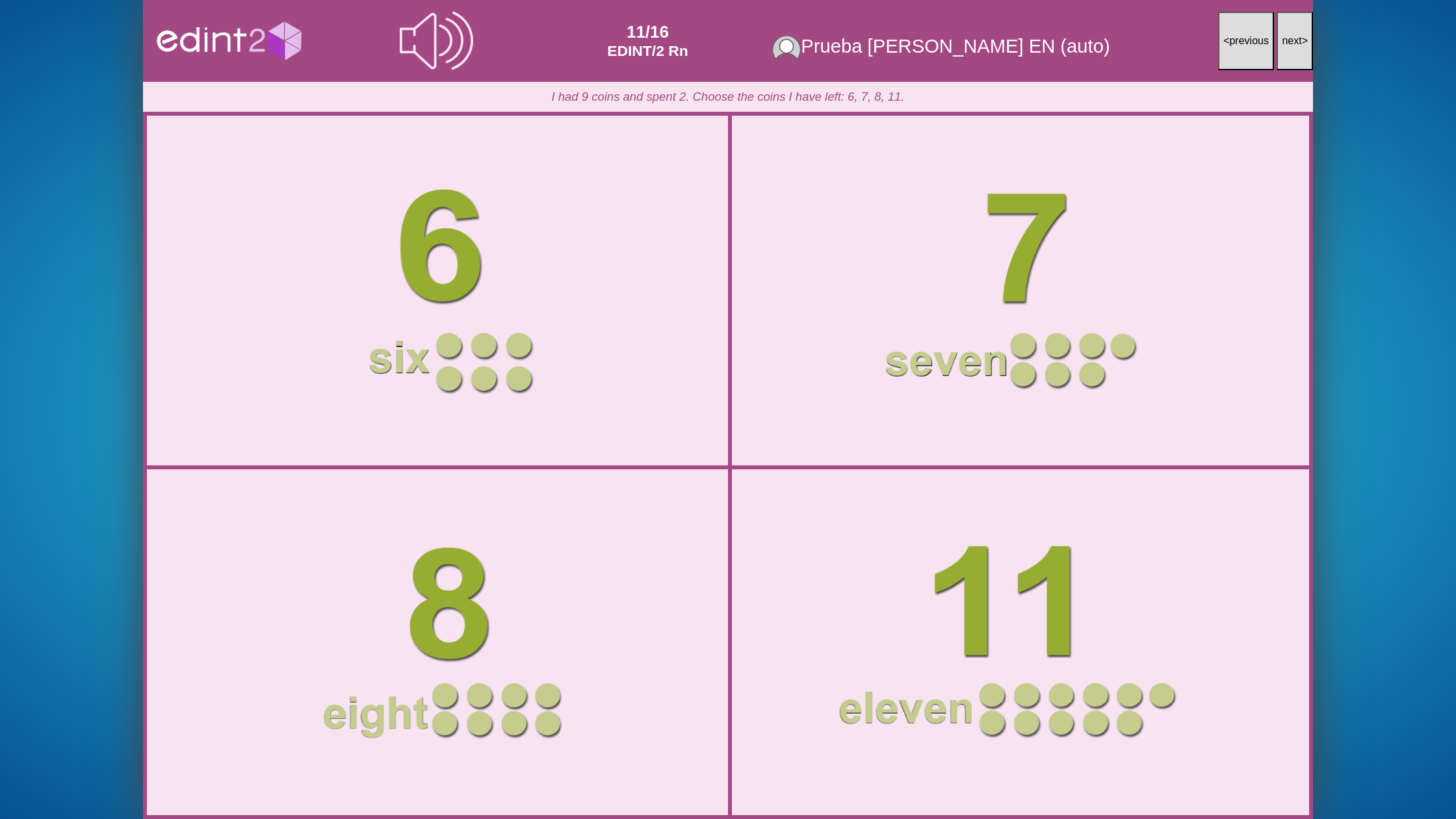
click at [1289, 43] on span "next" at bounding box center [1292, 41] width 20 height 11
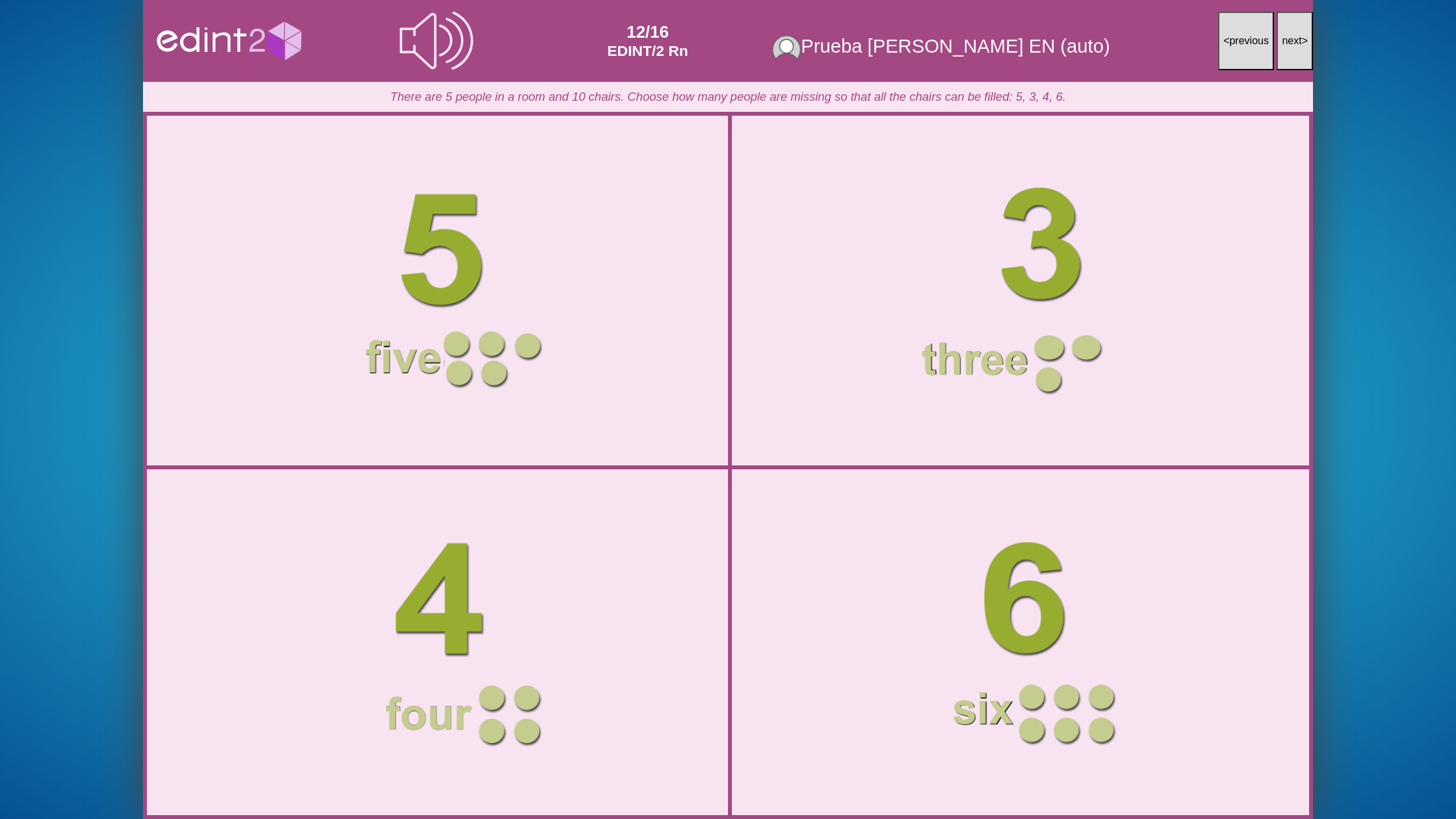
click at [1289, 43] on span "next" at bounding box center [1292, 41] width 20 height 11
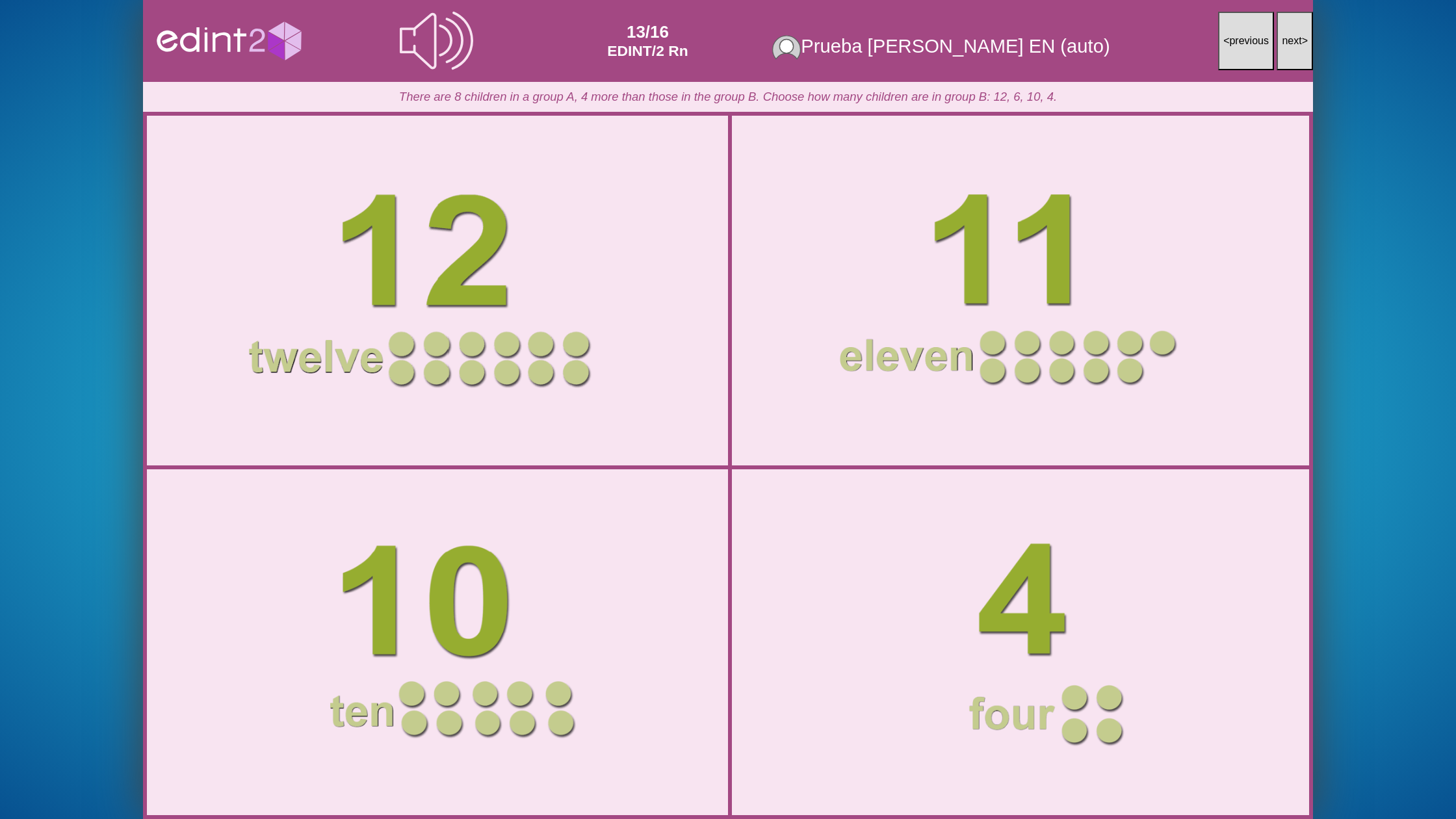
click at [1289, 43] on span "next" at bounding box center [1292, 41] width 20 height 11
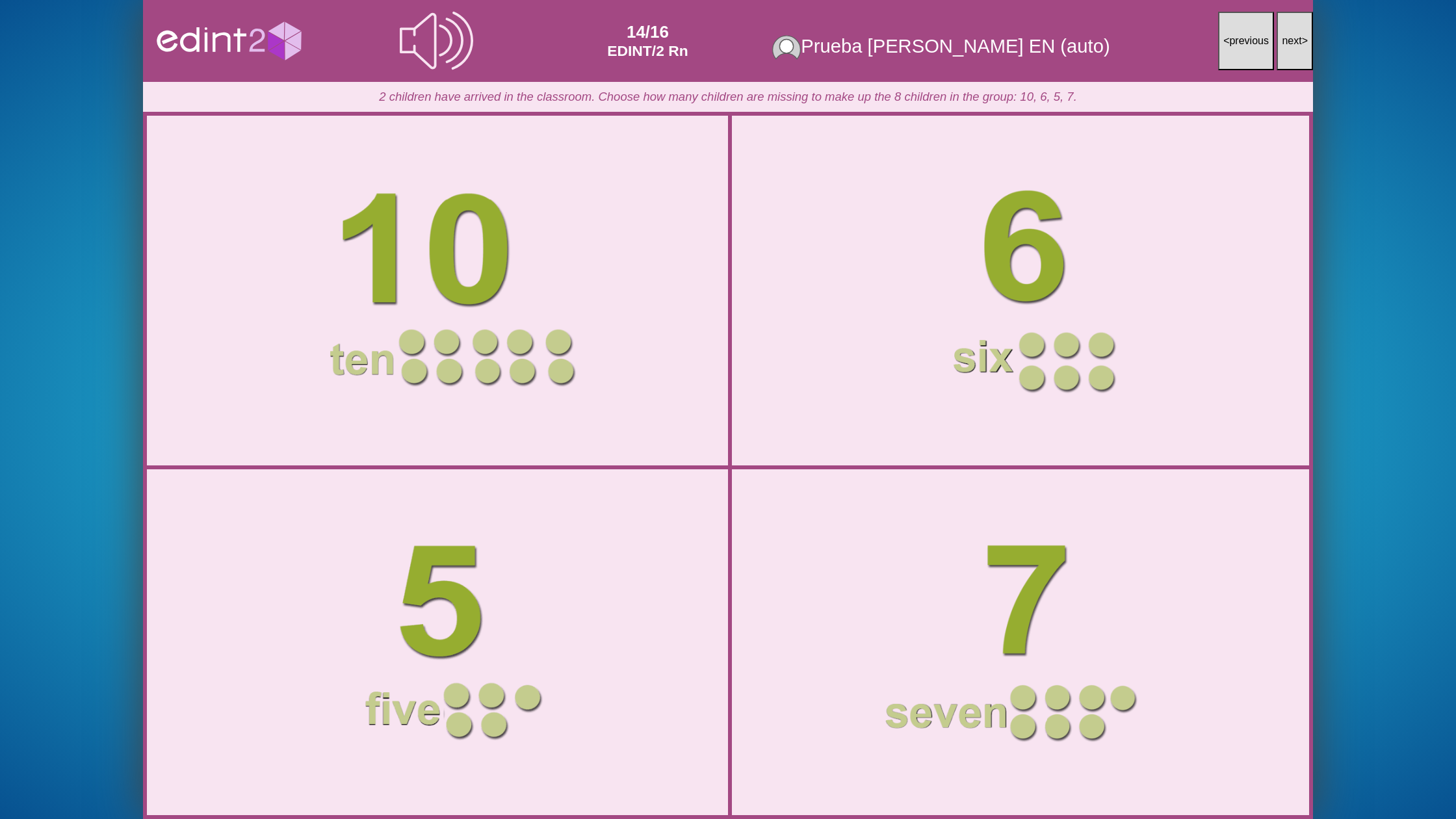
click at [1289, 43] on span "next" at bounding box center [1292, 41] width 20 height 11
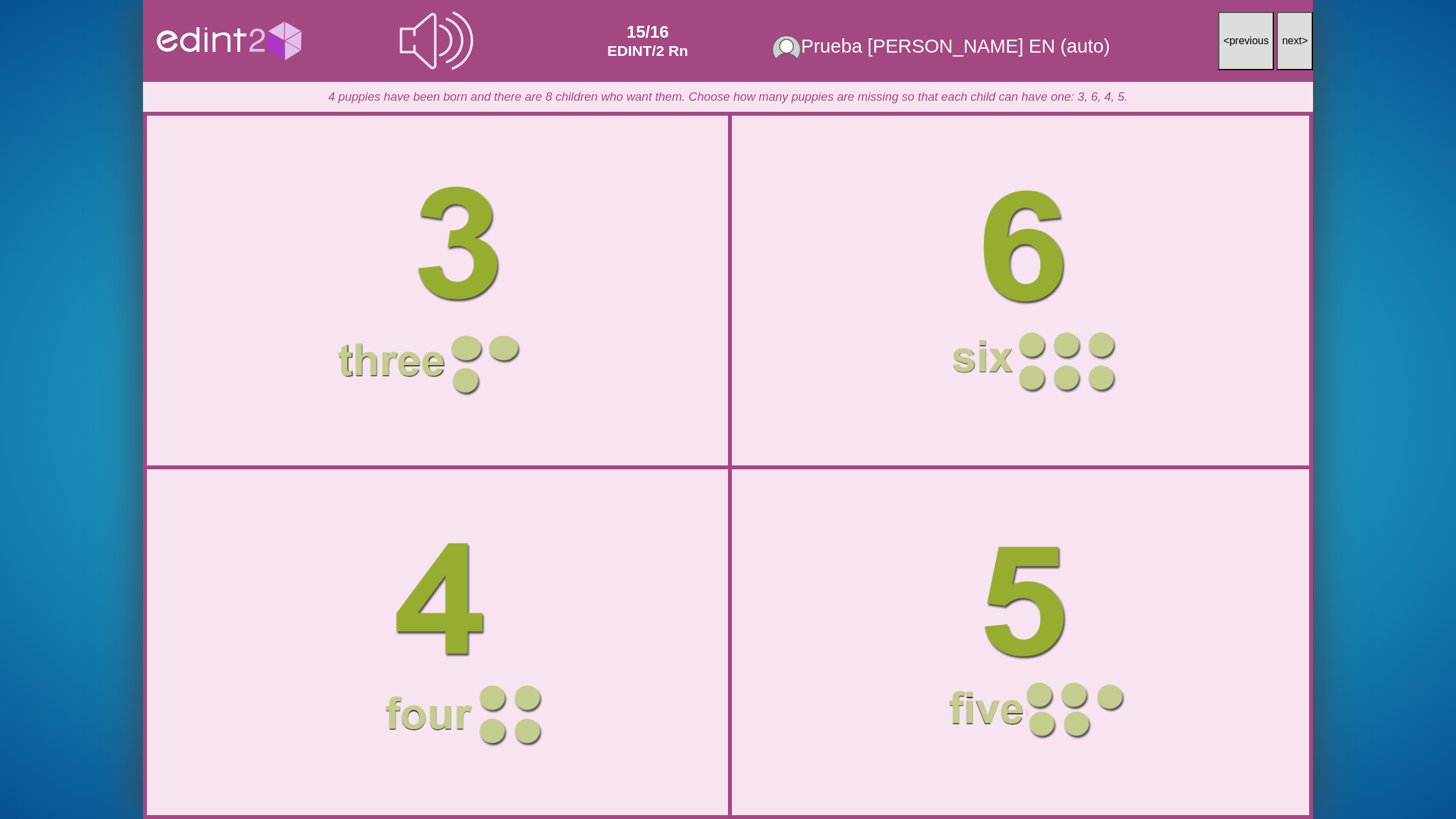
click at [1289, 43] on span "next" at bounding box center [1292, 41] width 20 height 11
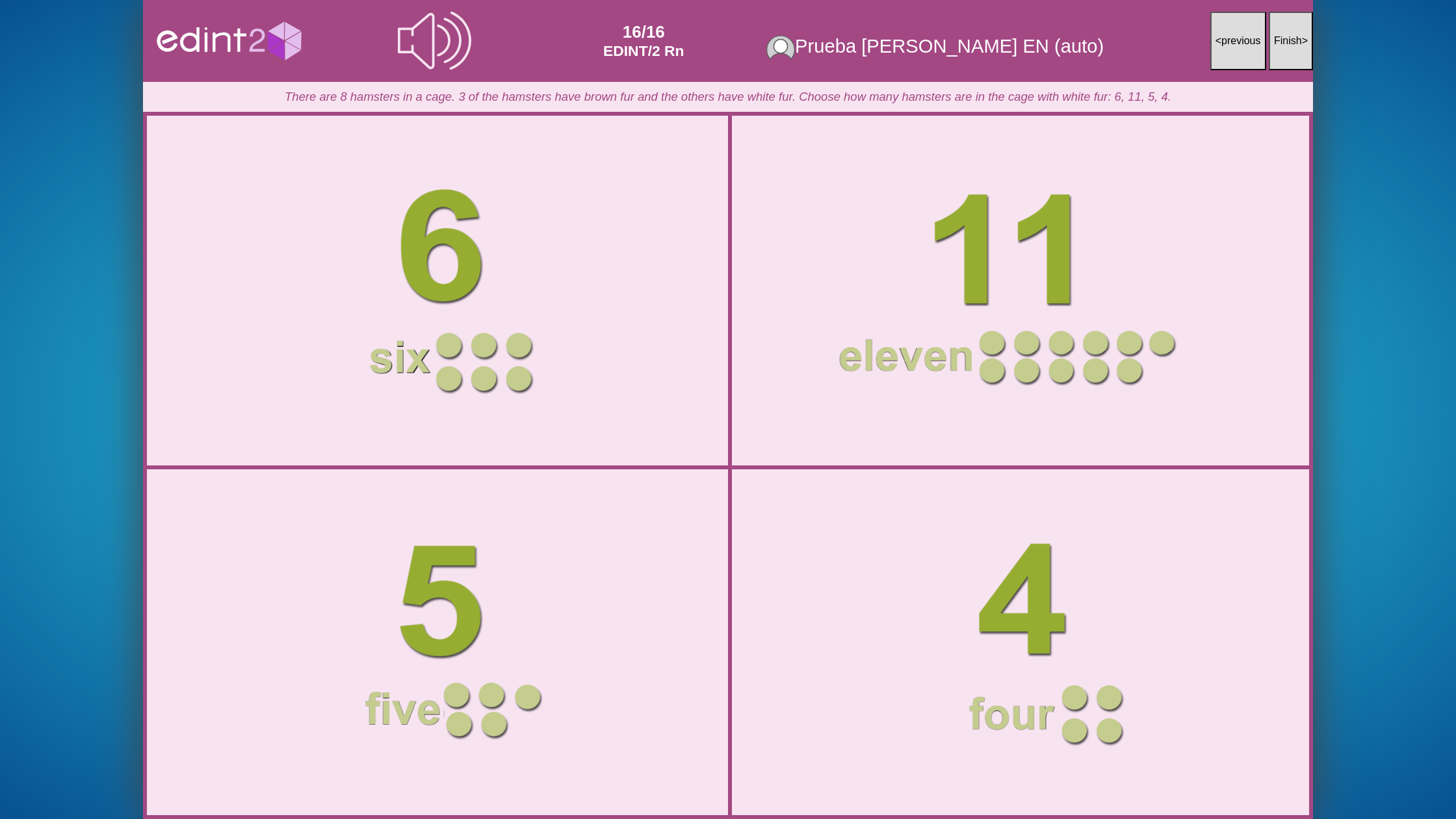
click at [1289, 43] on span "Finish" at bounding box center [1288, 41] width 28 height 11
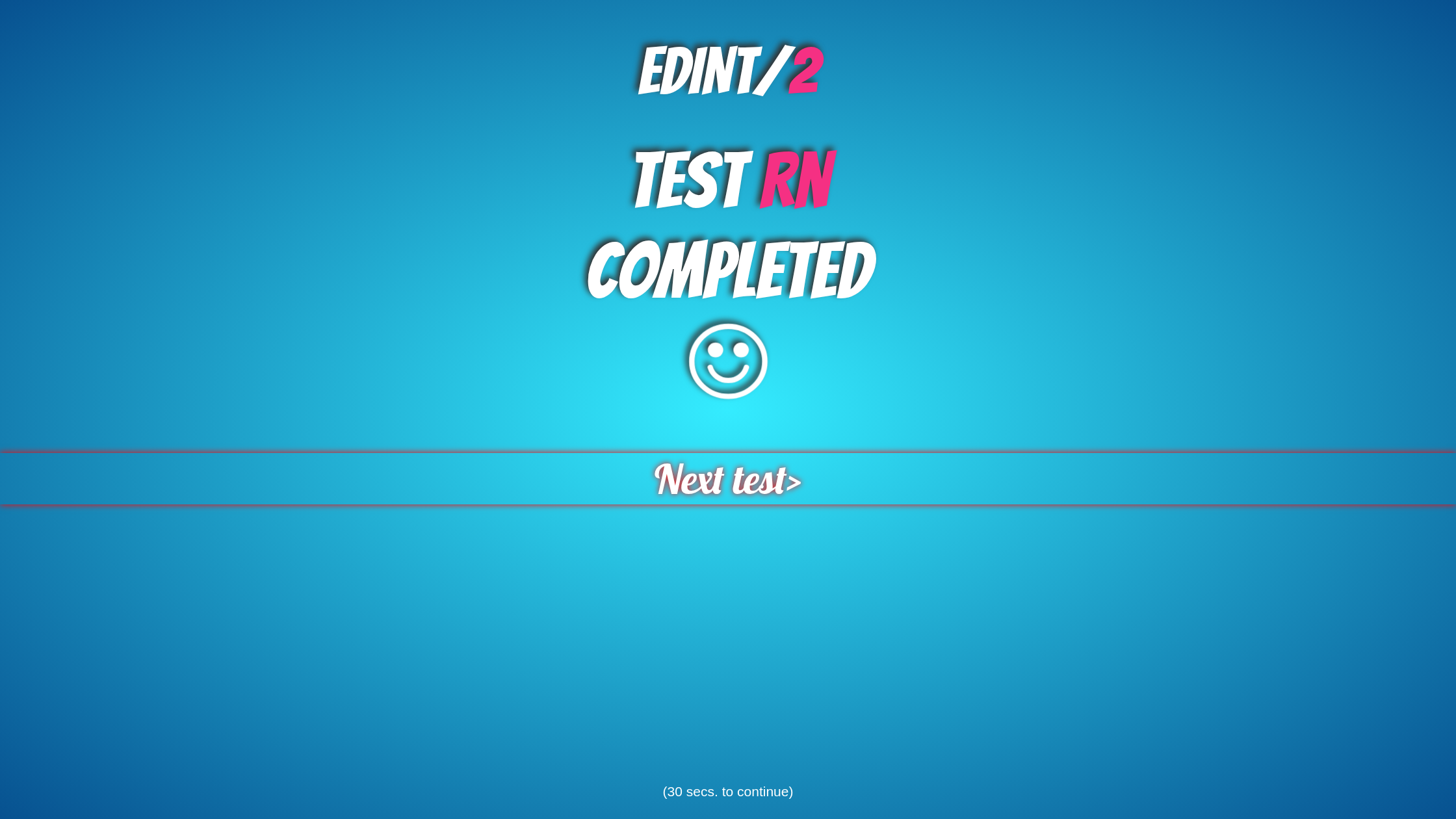
click at [776, 476] on span "Next test" at bounding box center [720, 478] width 132 height 51
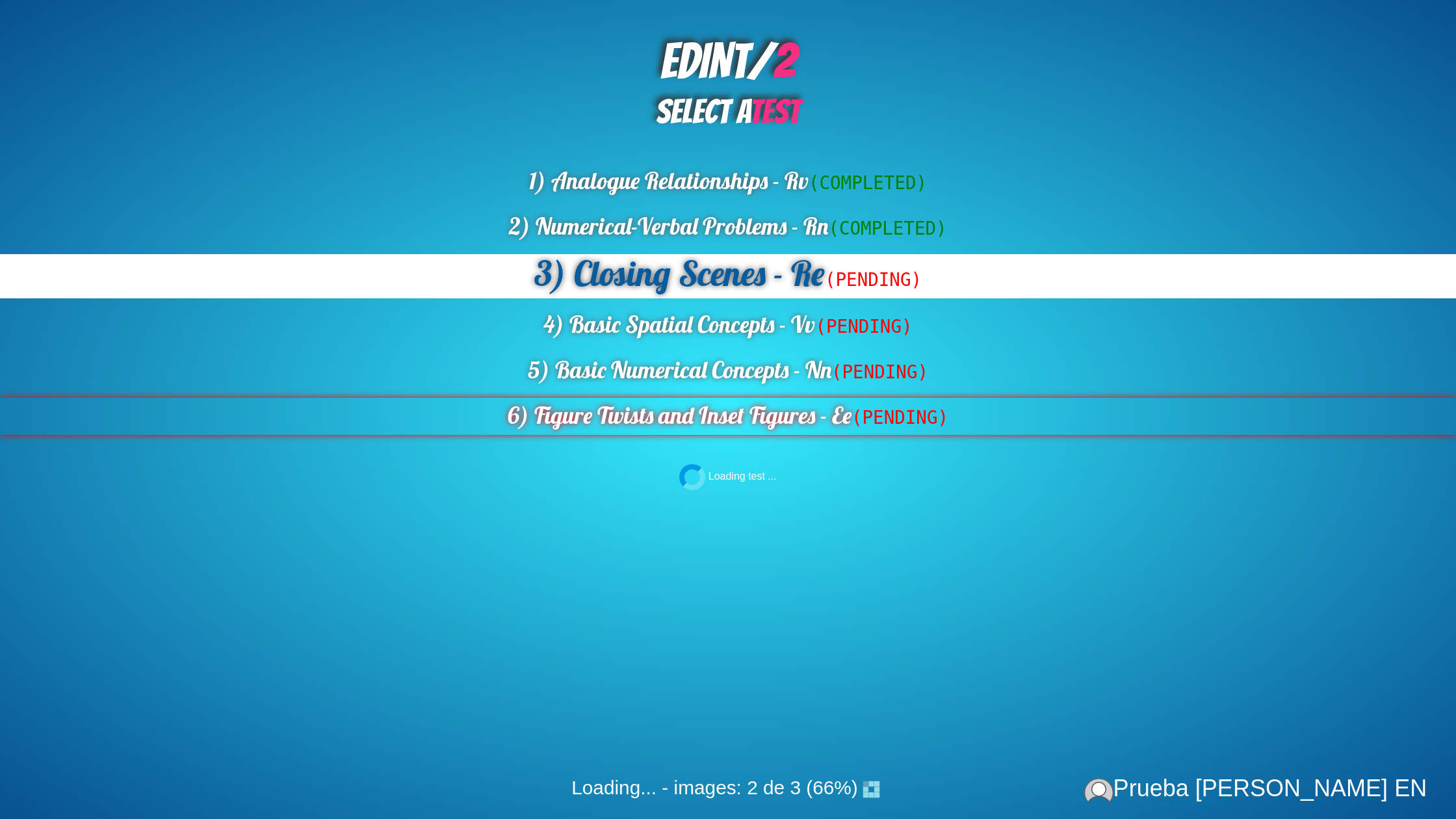
click at [790, 418] on div "6) Figure Twists and Inset Figures - Ee (PENDING)" at bounding box center [728, 416] width 1456 height 37
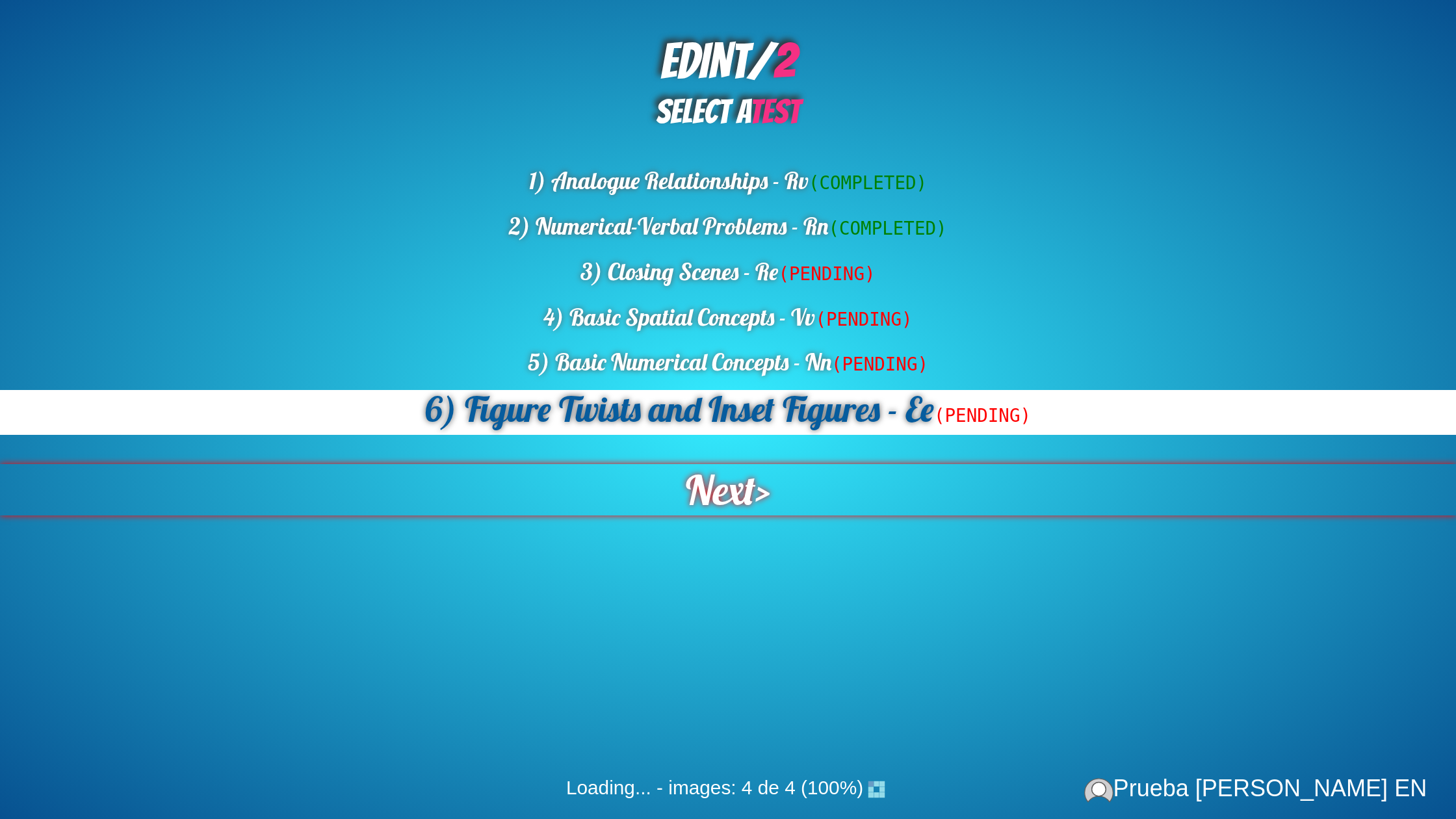
click at [748, 495] on span "Next" at bounding box center [720, 489] width 70 height 51
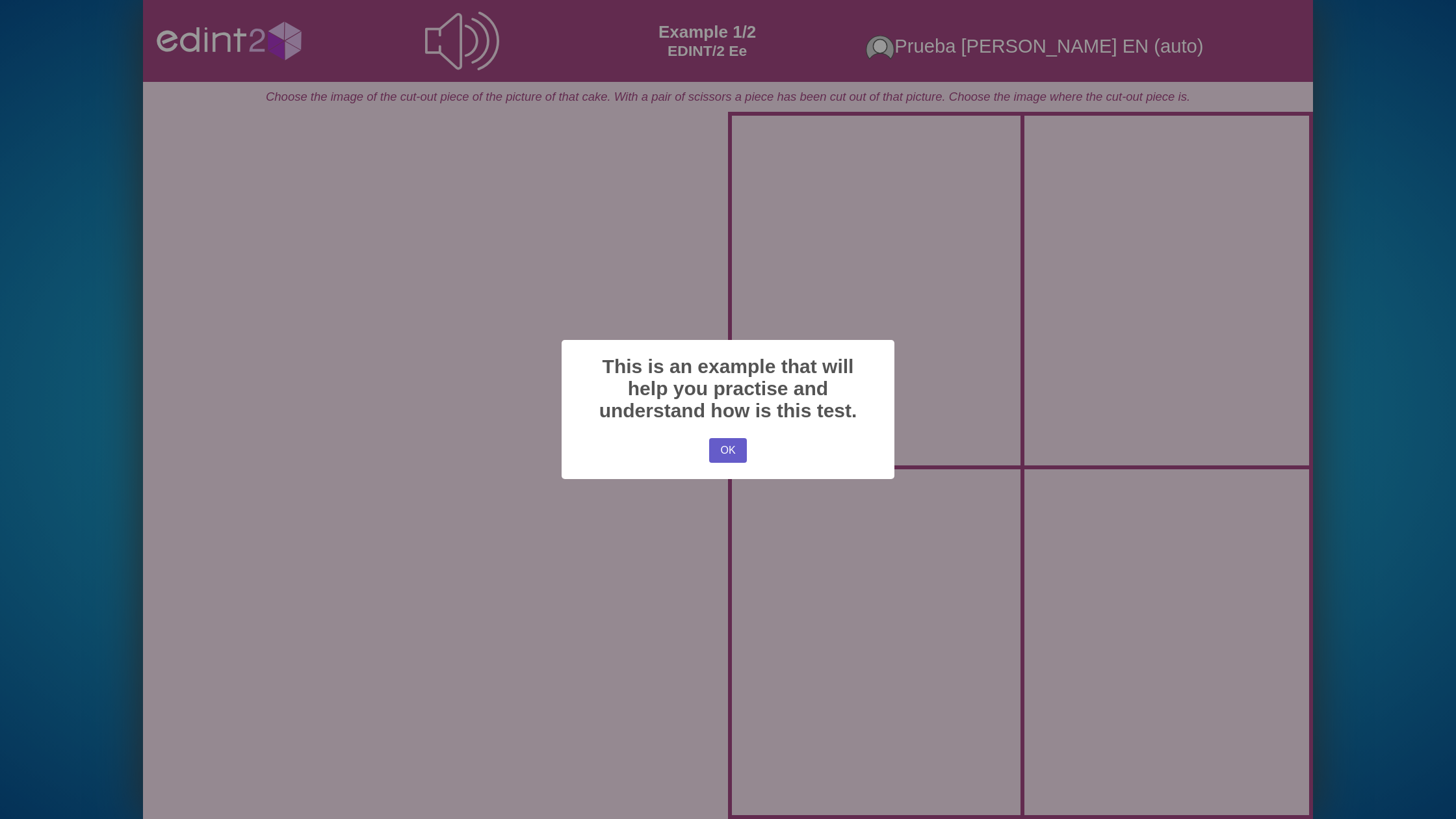
click at [734, 453] on button "OK" at bounding box center [727, 450] width 37 height 24
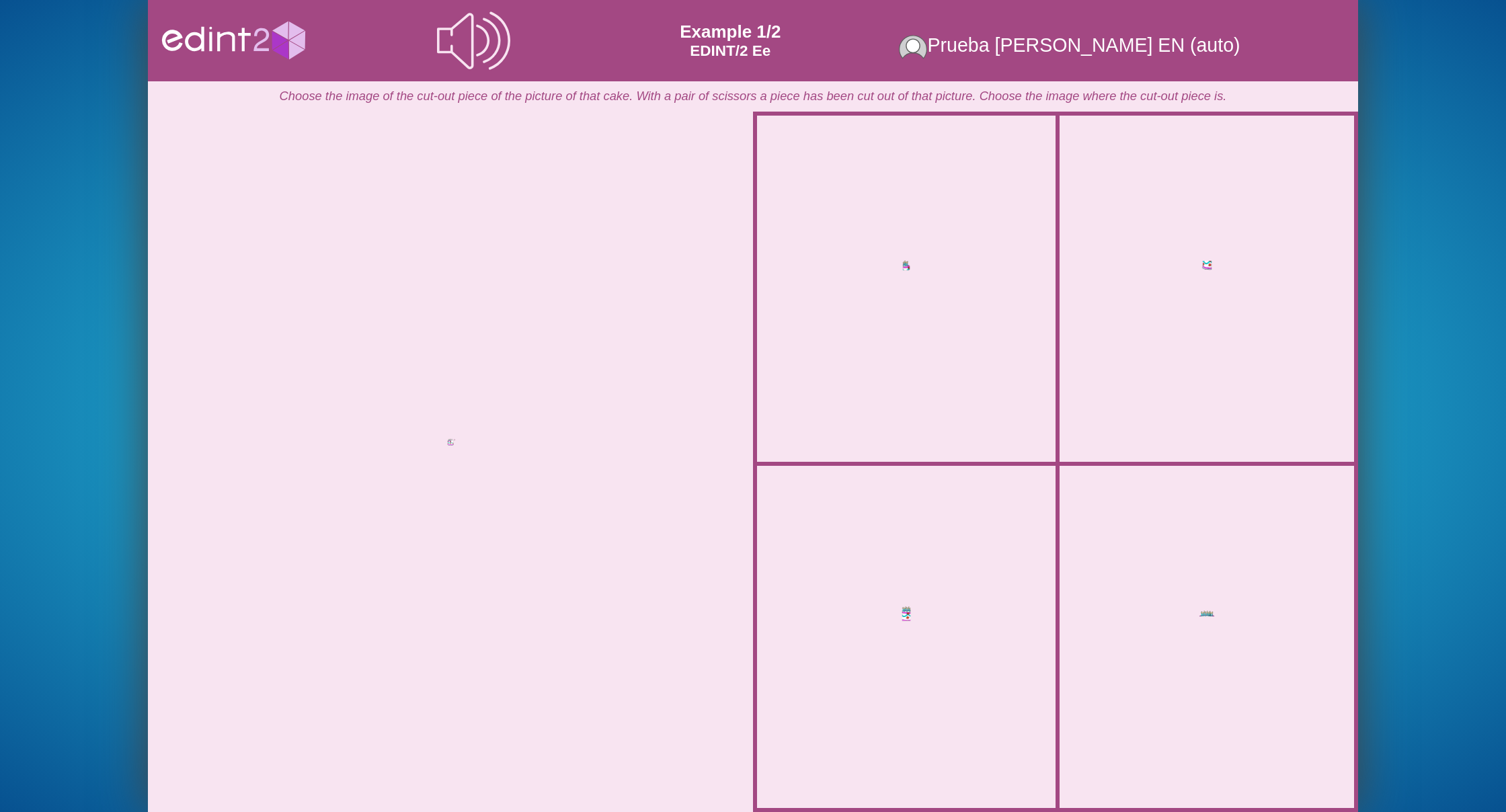
click at [483, 445] on div at bounding box center [450, 462] width 605 height 701
click at [448, 441] on div at bounding box center [451, 461] width 14 height 53
click at [890, 364] on div at bounding box center [906, 289] width 238 height 314
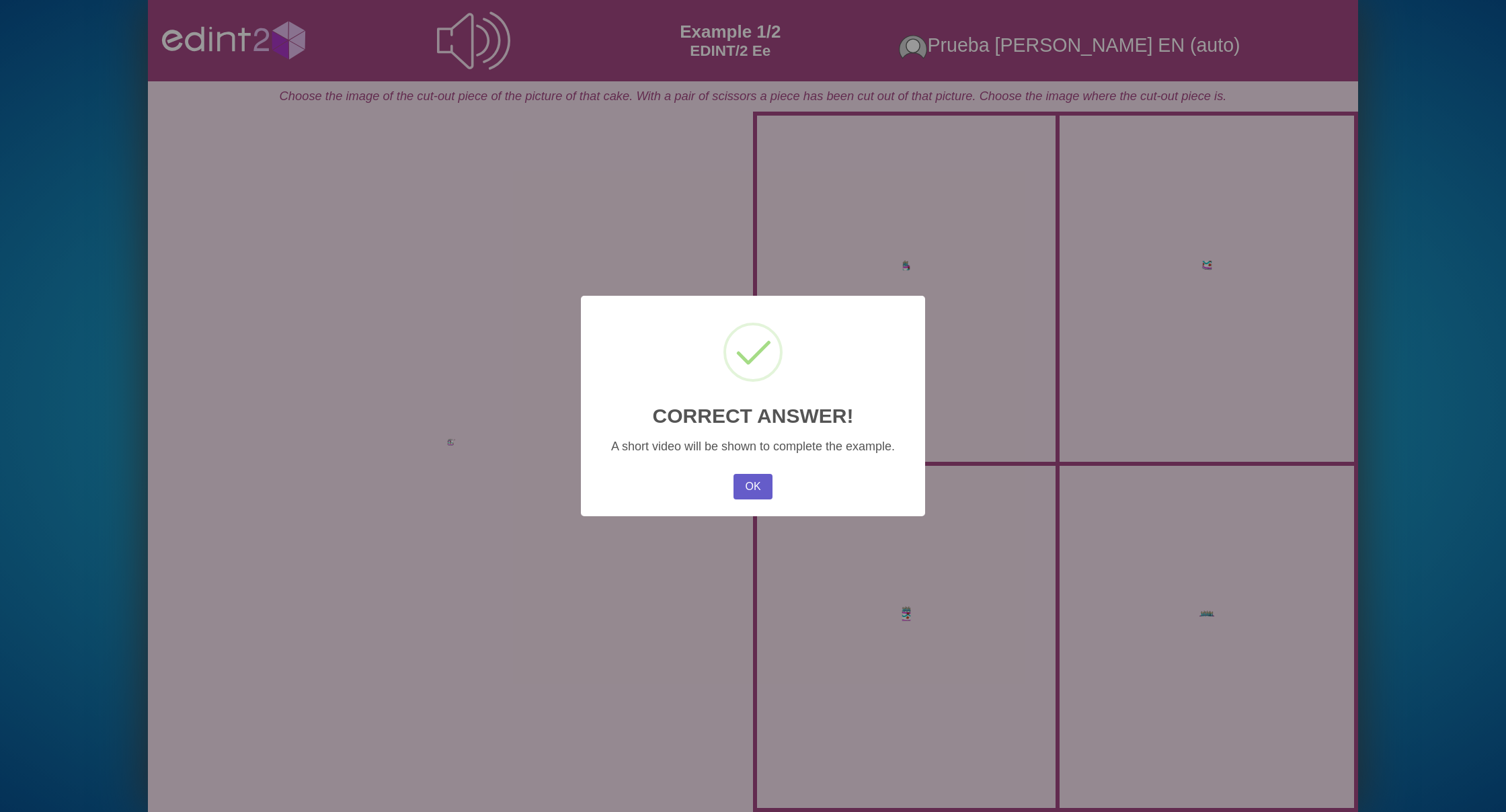
click at [756, 477] on button "OK" at bounding box center [752, 486] width 39 height 25
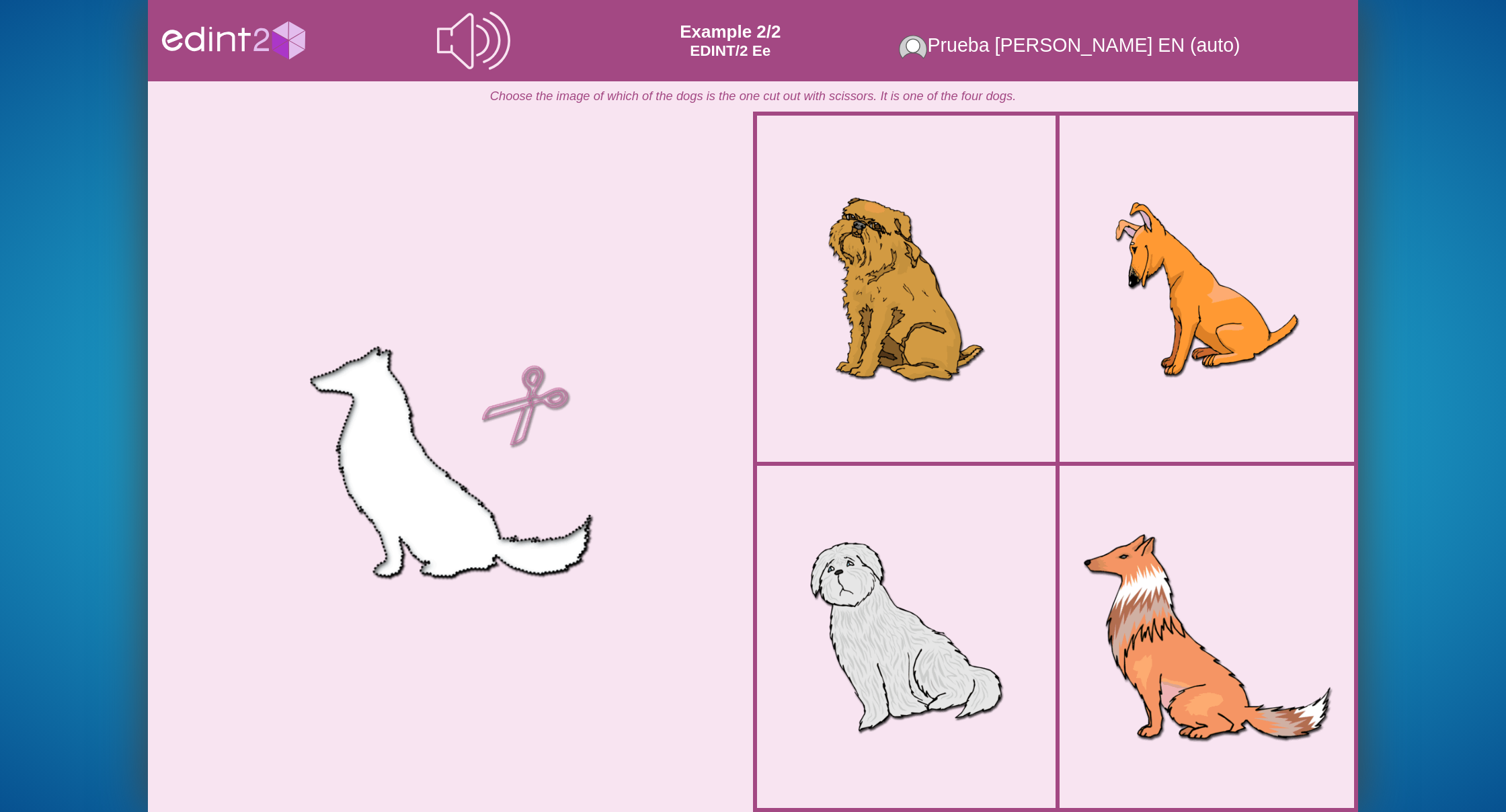
click at [1192, 540] on div at bounding box center [1207, 636] width 270 height 270
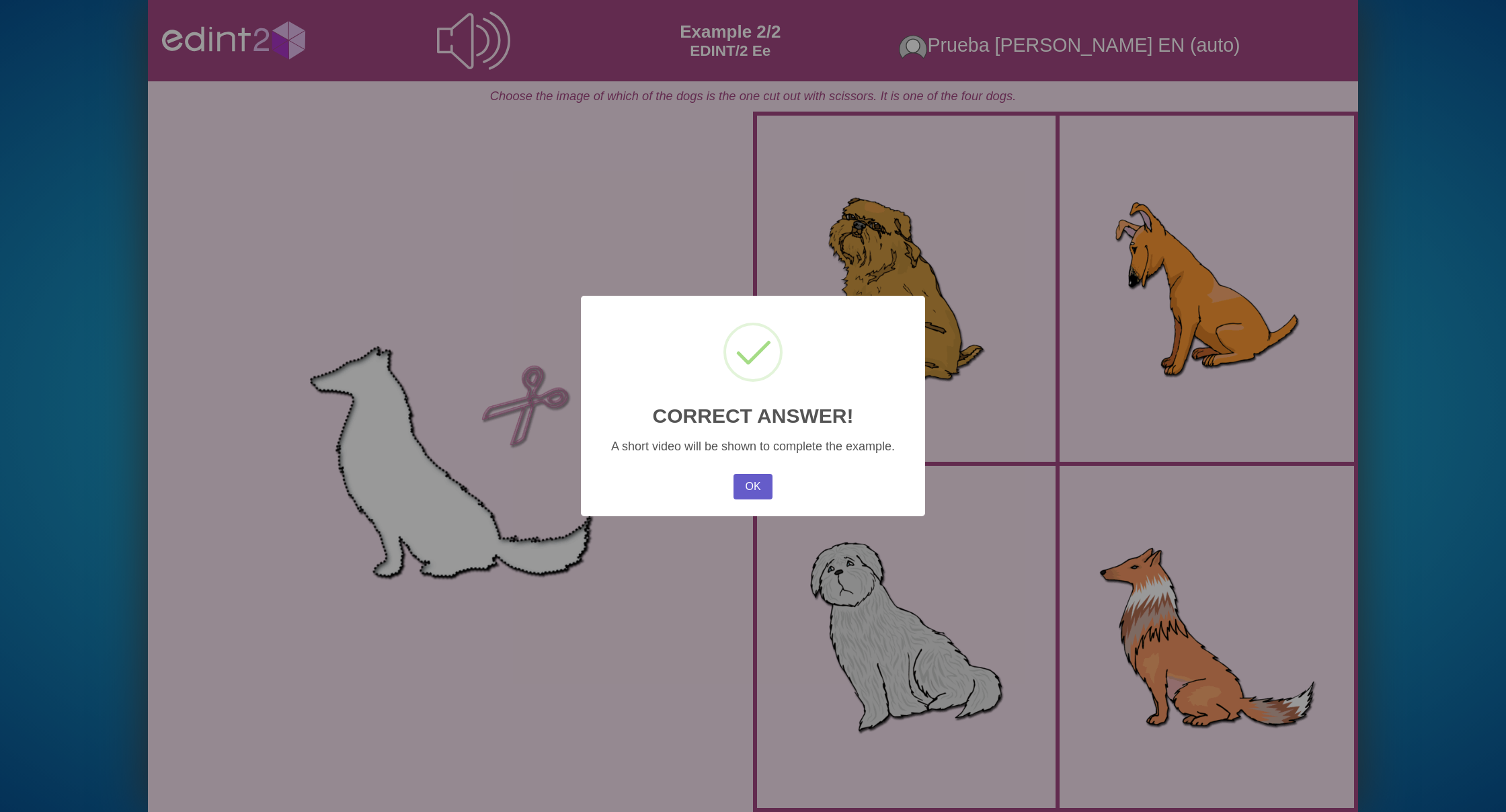
click at [765, 487] on button "OK" at bounding box center [752, 486] width 39 height 25
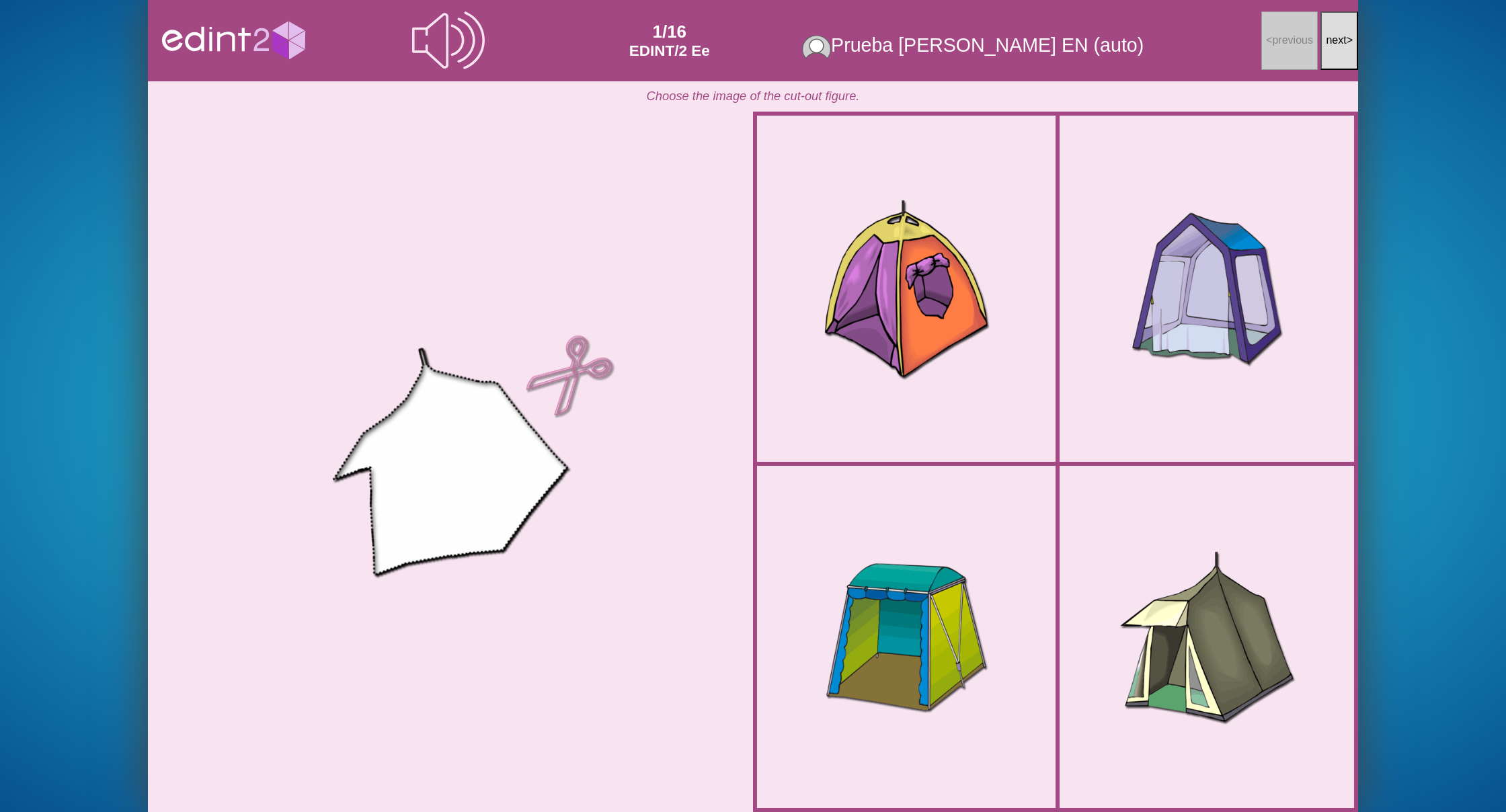
click at [1334, 51] on button "next >" at bounding box center [1339, 40] width 38 height 59
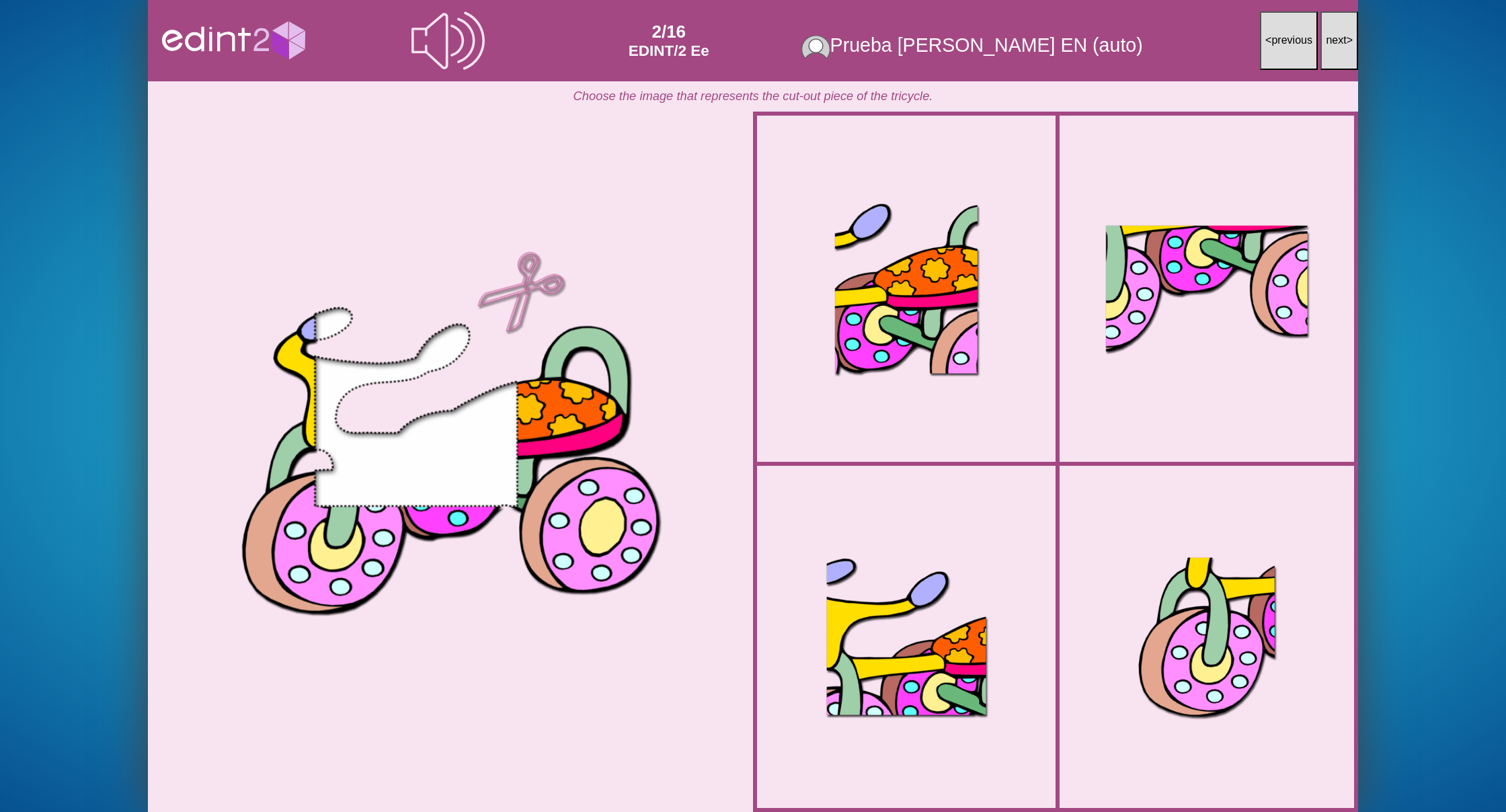
click at [1337, 51] on button "next >" at bounding box center [1339, 40] width 38 height 59
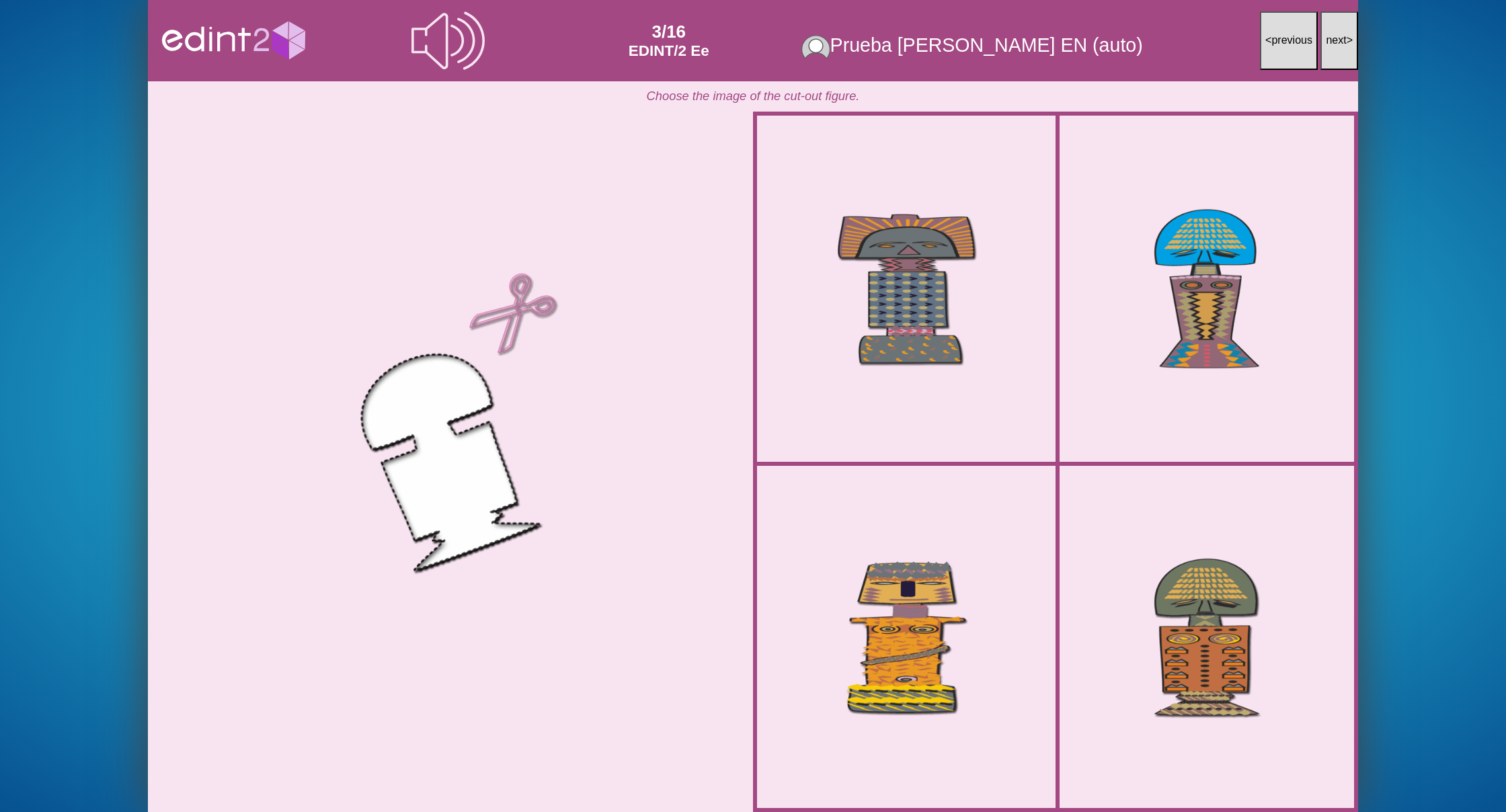
click at [1337, 51] on button "next >" at bounding box center [1339, 40] width 38 height 59
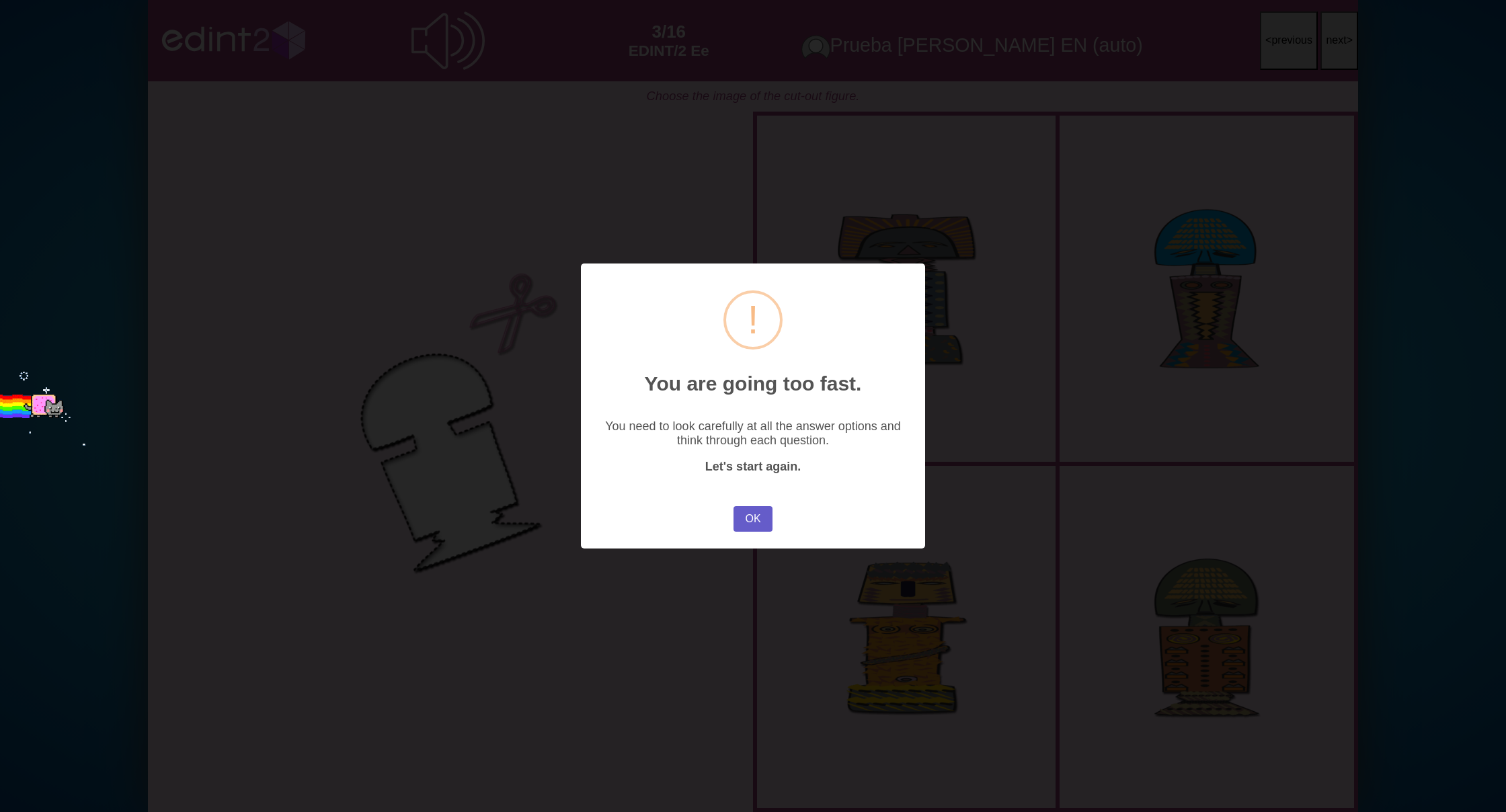
click at [766, 519] on button "OK" at bounding box center [752, 519] width 39 height 25
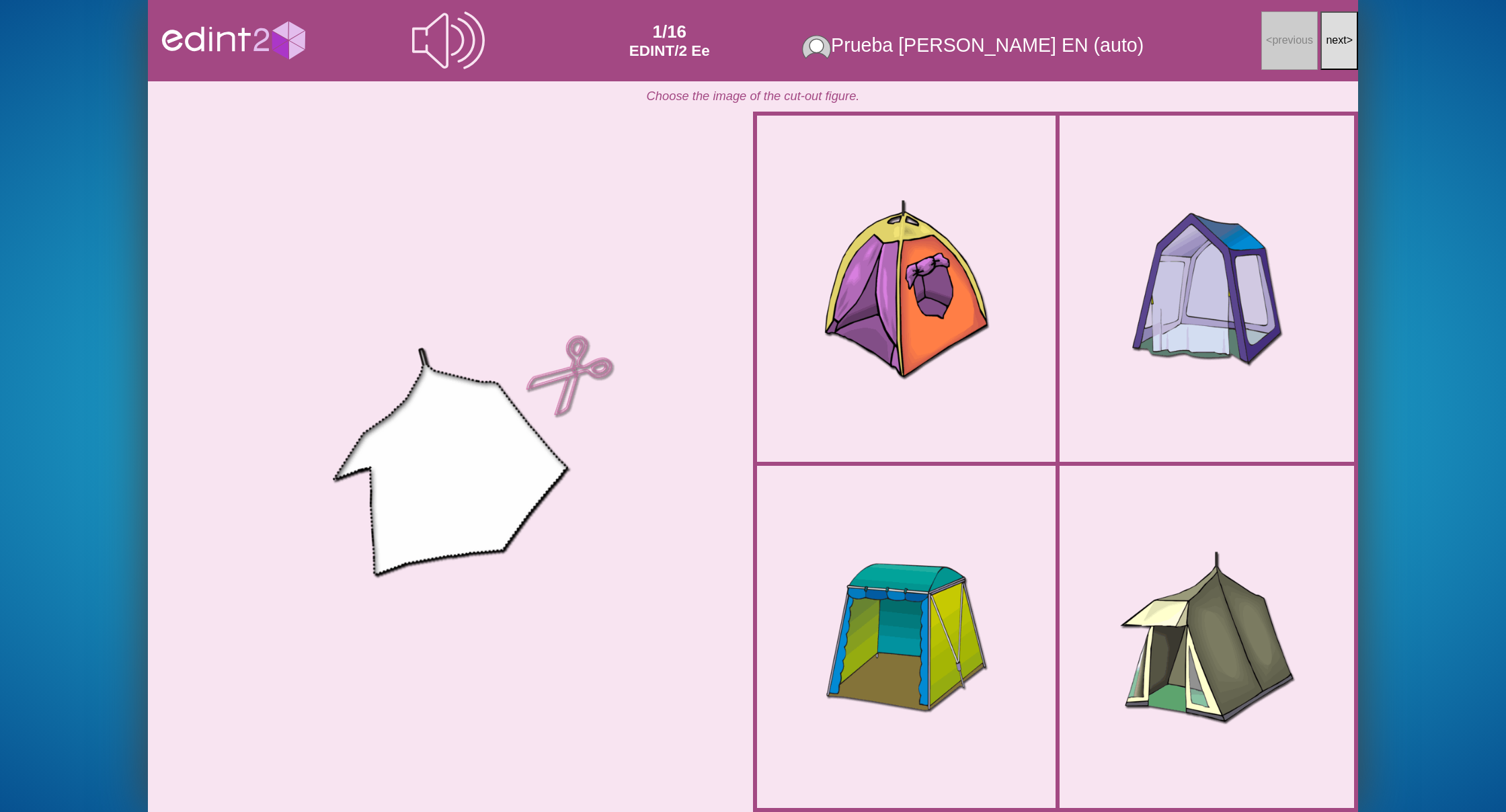
click at [1334, 39] on span "next" at bounding box center [1336, 40] width 21 height 11
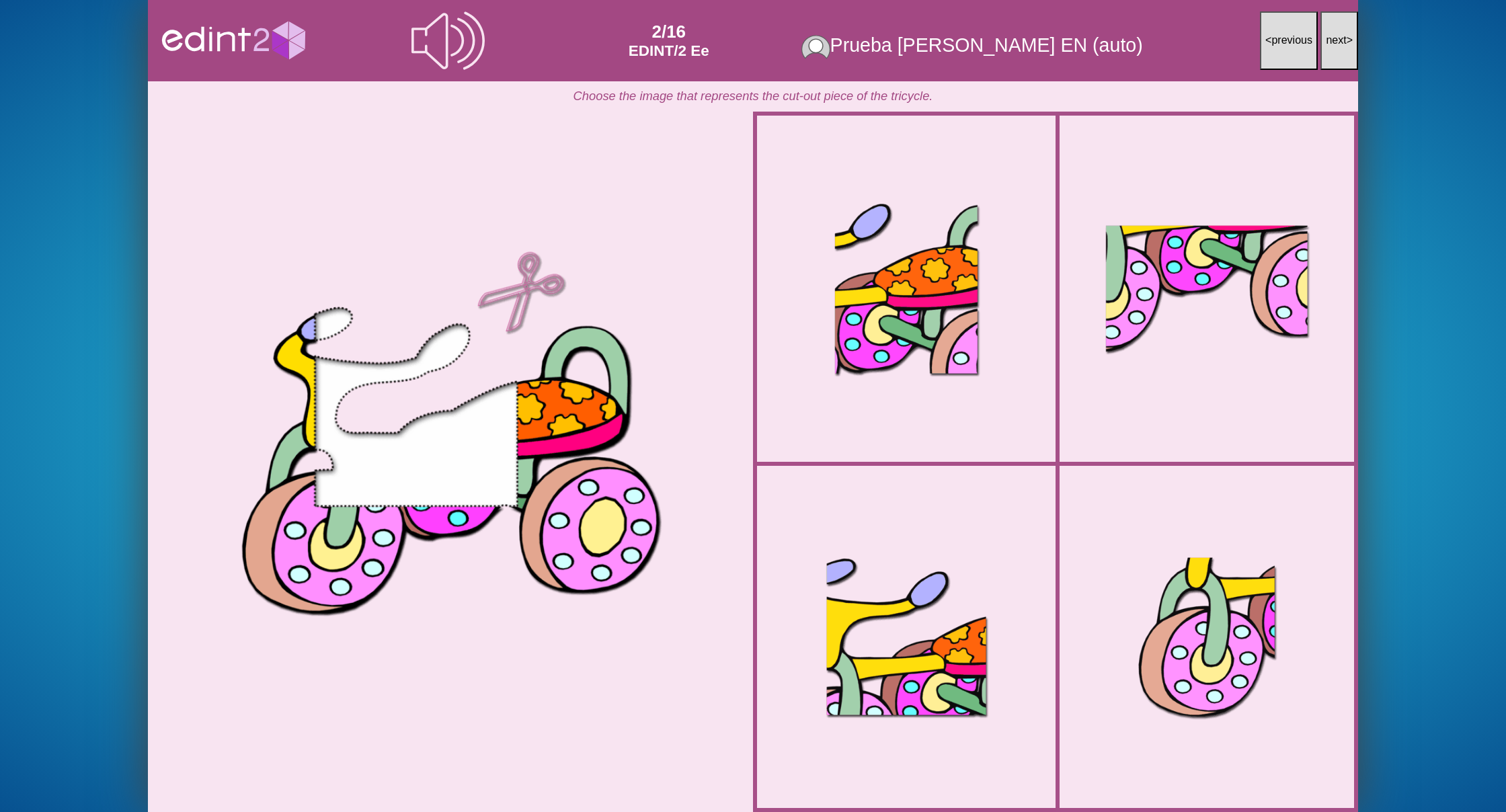
click at [1334, 39] on span "next" at bounding box center [1336, 40] width 21 height 11
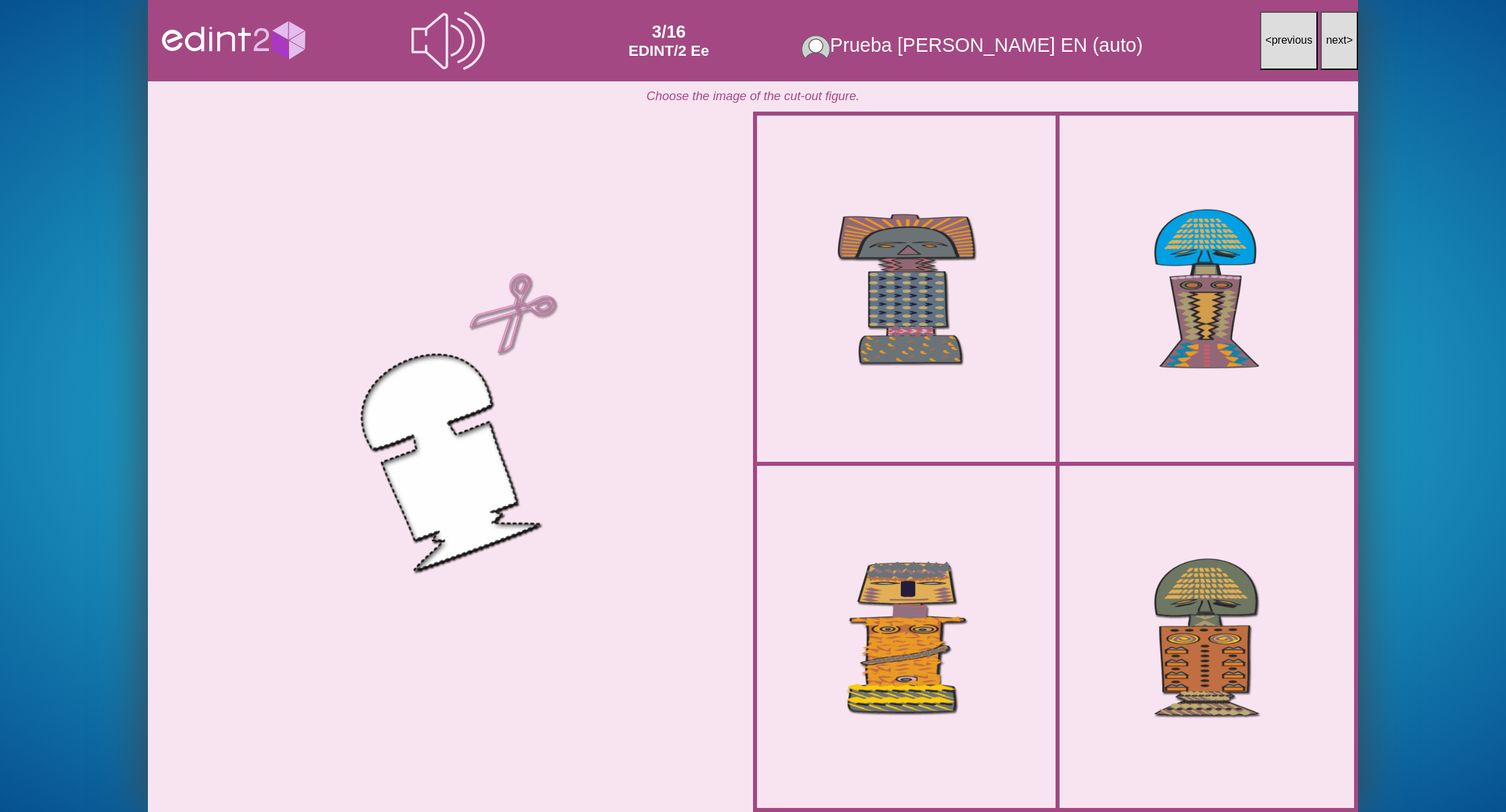
click at [1334, 39] on span "next" at bounding box center [1336, 40] width 21 height 11
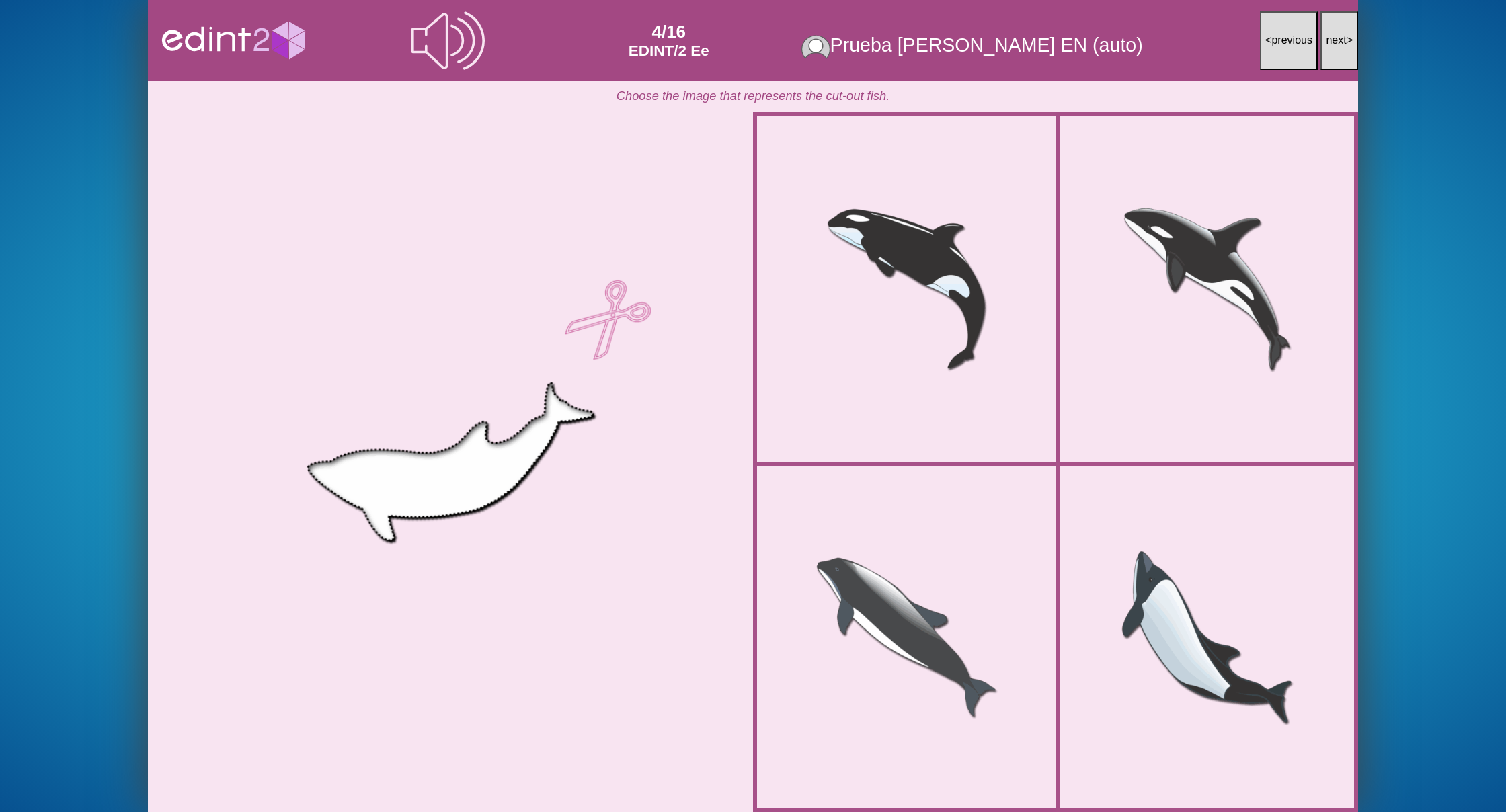
click at [1334, 39] on span "next" at bounding box center [1336, 40] width 21 height 11
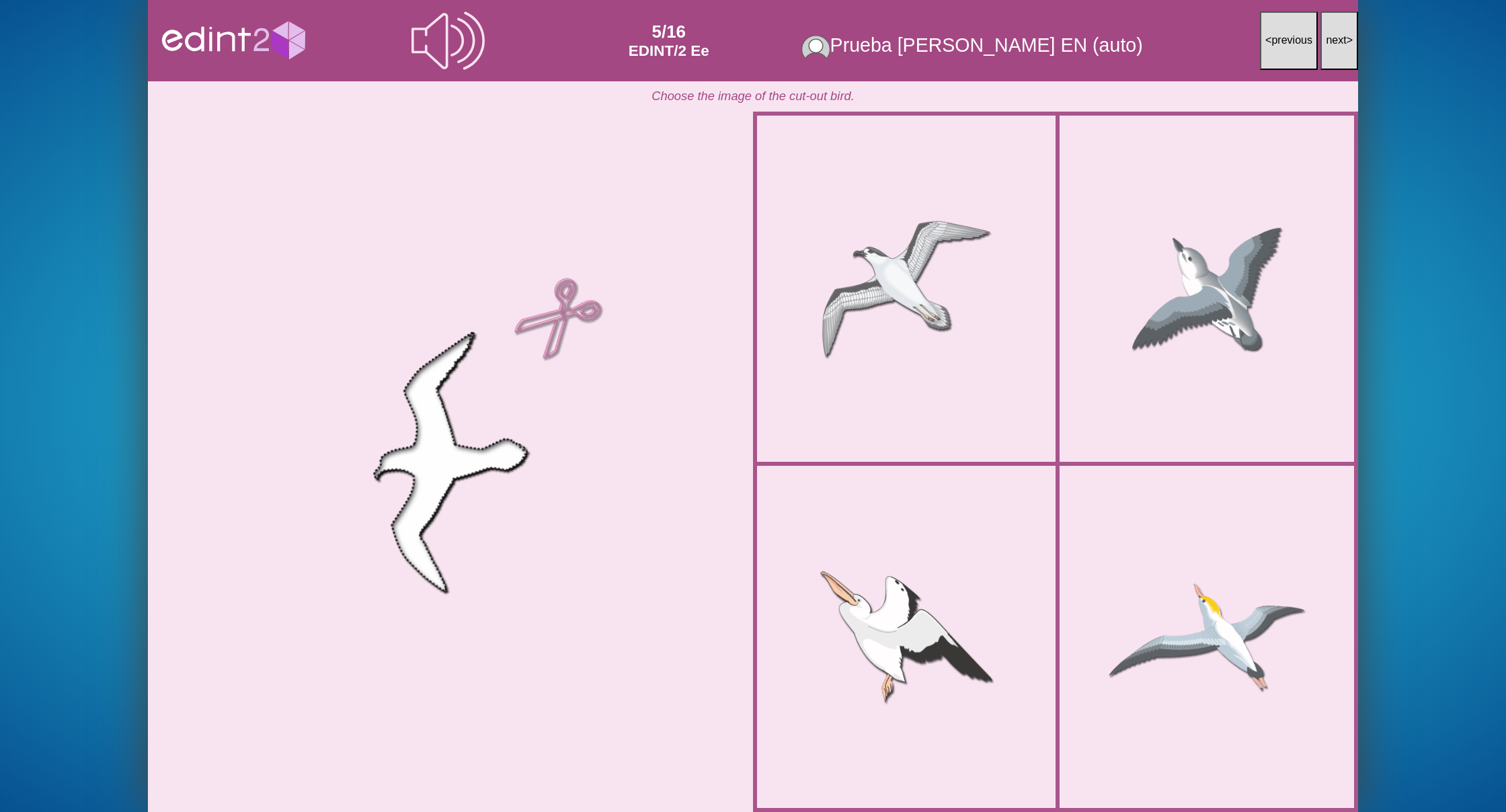
click at [1334, 39] on span "next" at bounding box center [1336, 40] width 21 height 11
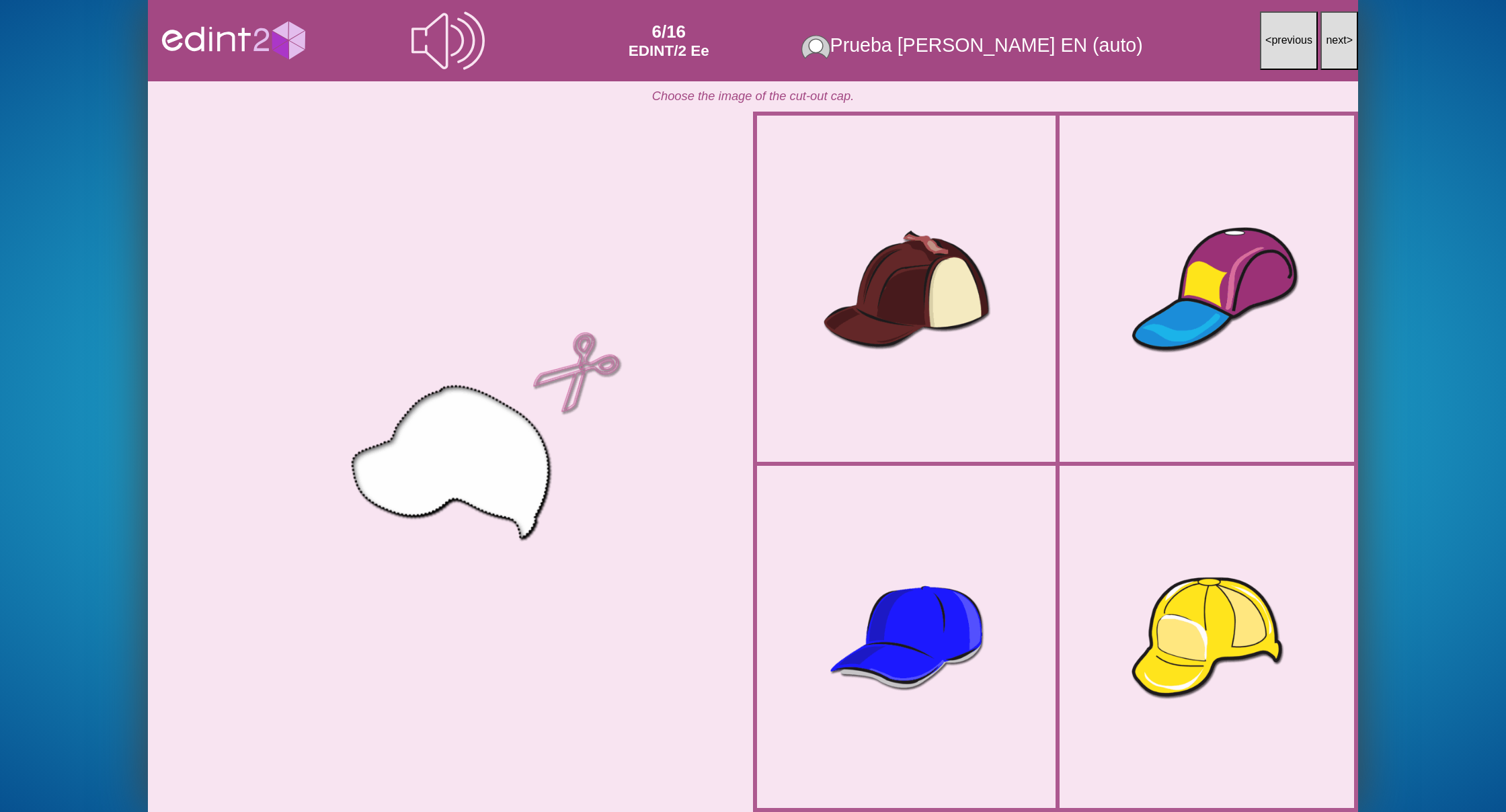
scroll to position [0, 1]
click at [1334, 39] on span "next" at bounding box center [1336, 40] width 21 height 11
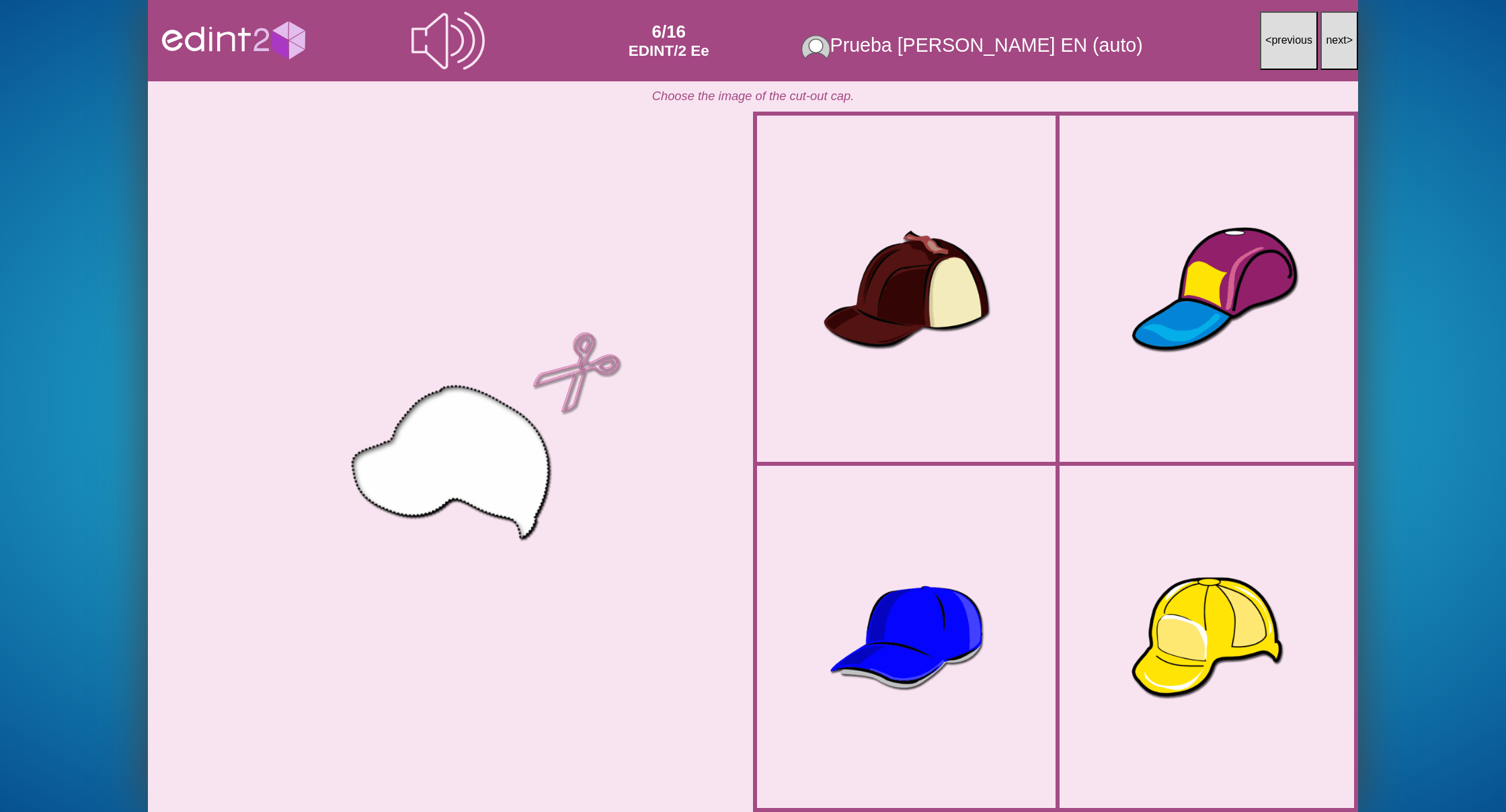
scroll to position [0, 0]
click at [1334, 39] on span "next" at bounding box center [1336, 40] width 21 height 11
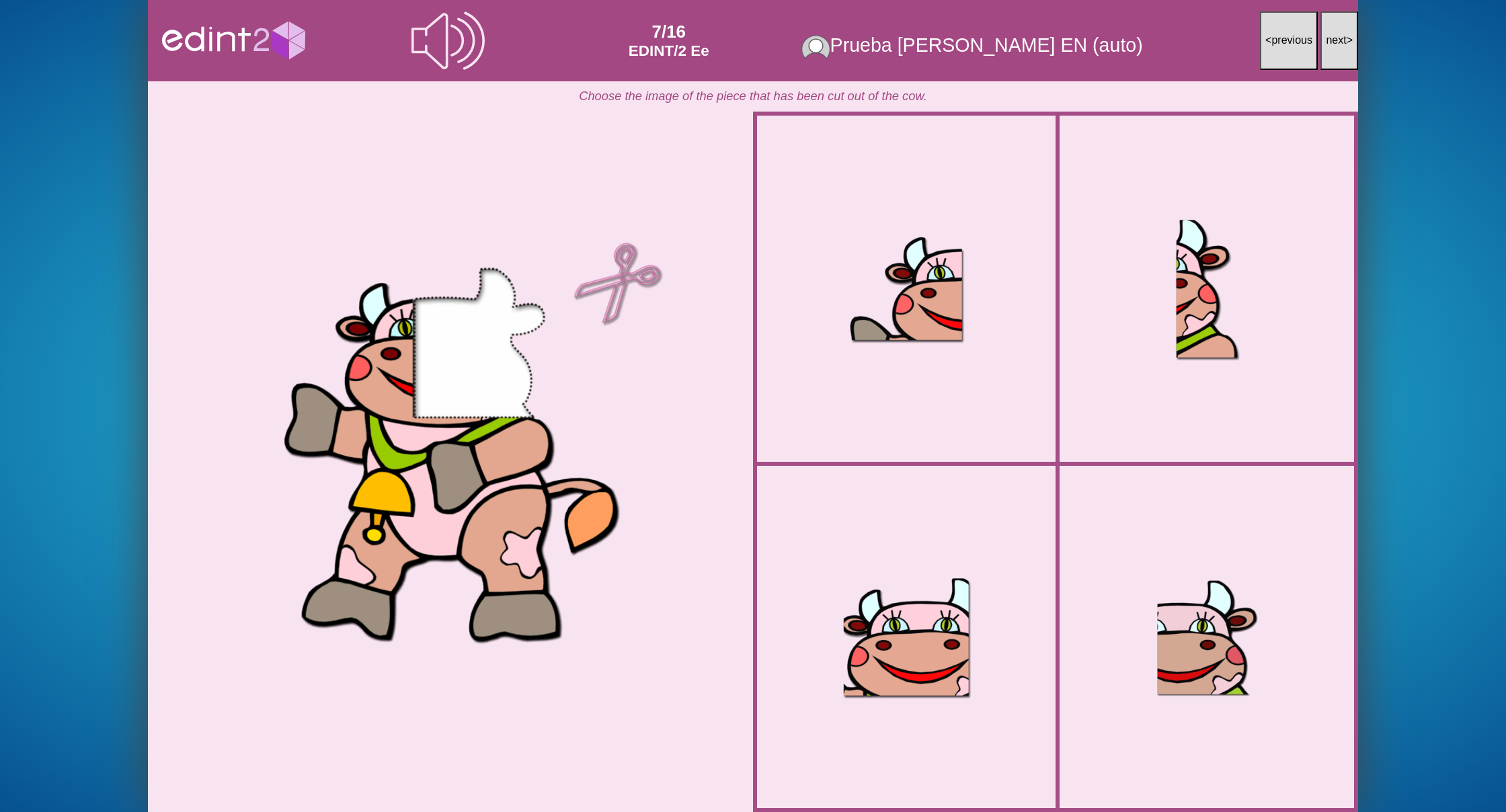
click at [1334, 39] on span "next" at bounding box center [1336, 40] width 21 height 11
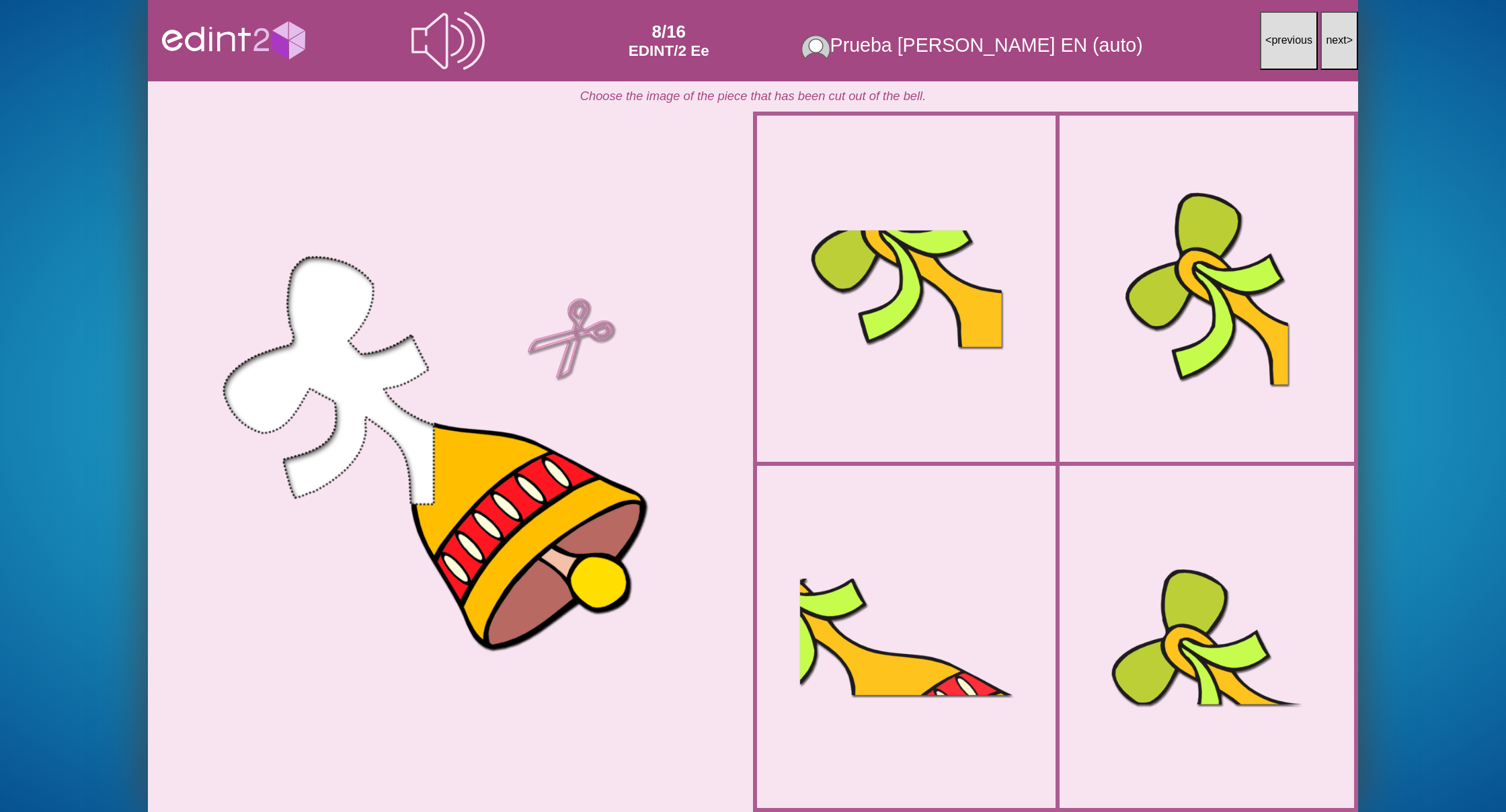
click at [1334, 39] on span "next" at bounding box center [1336, 40] width 21 height 11
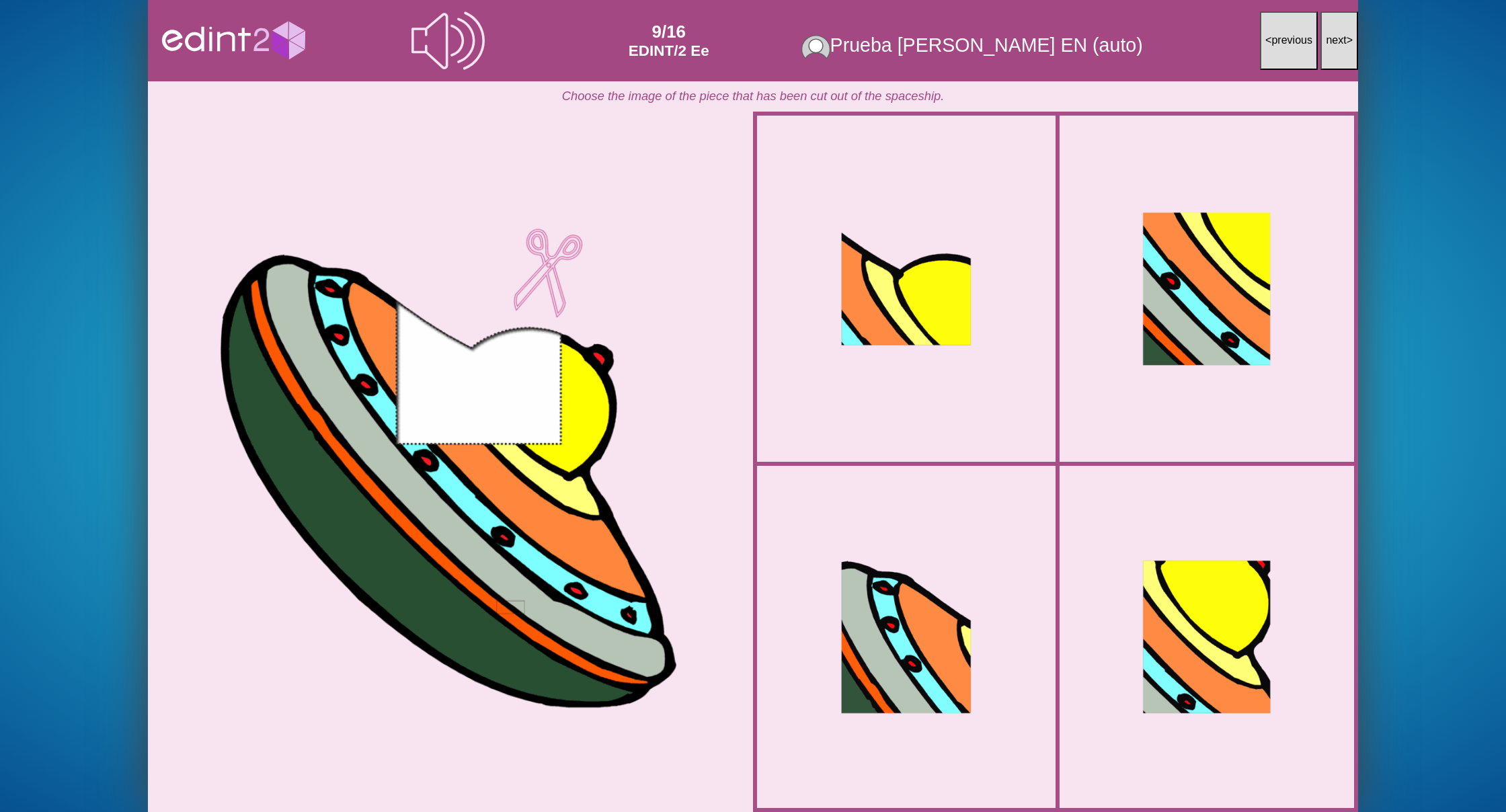
click at [1334, 39] on span "next" at bounding box center [1336, 40] width 21 height 11
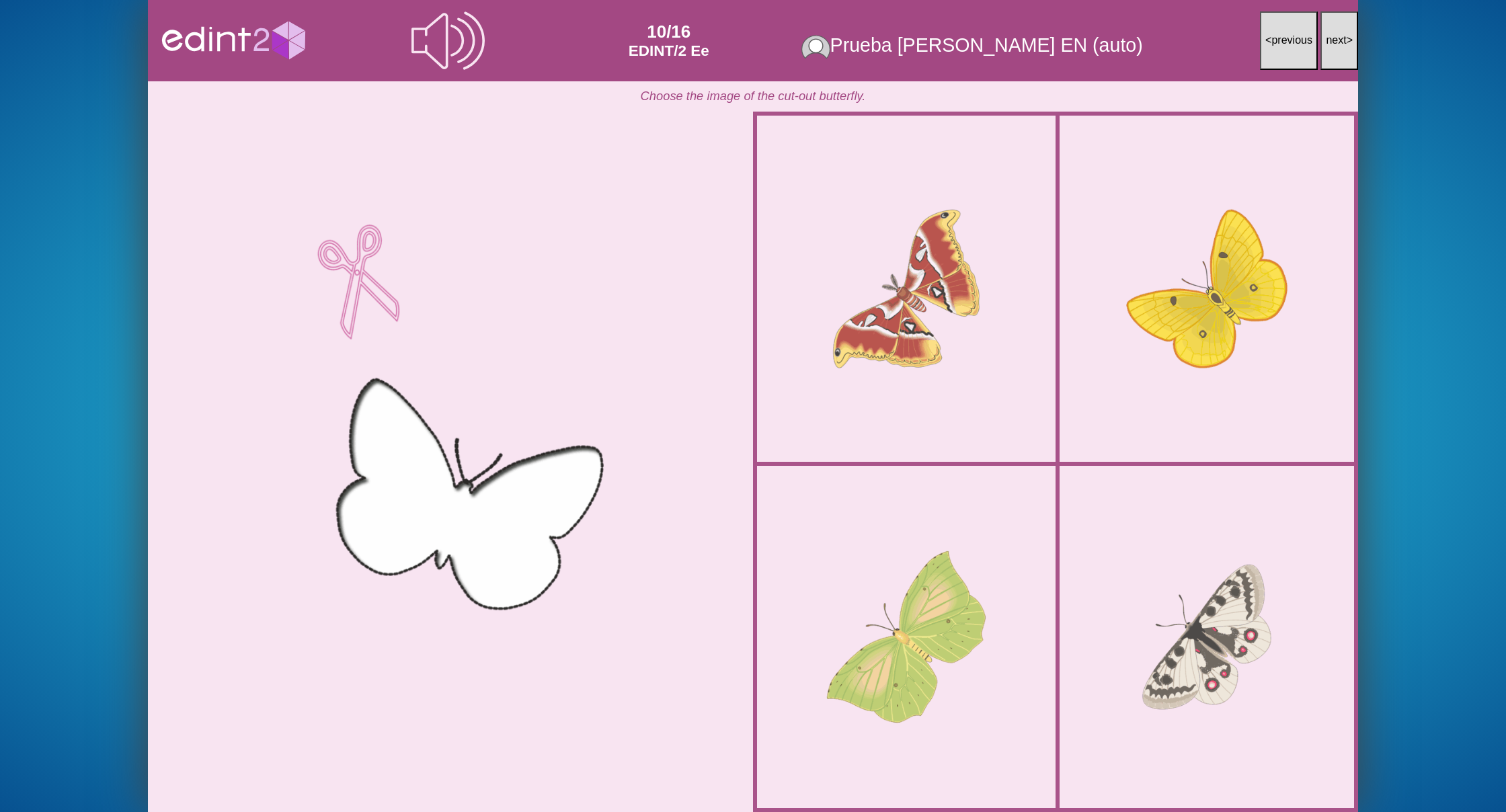
click at [1334, 39] on span "next" at bounding box center [1336, 40] width 21 height 11
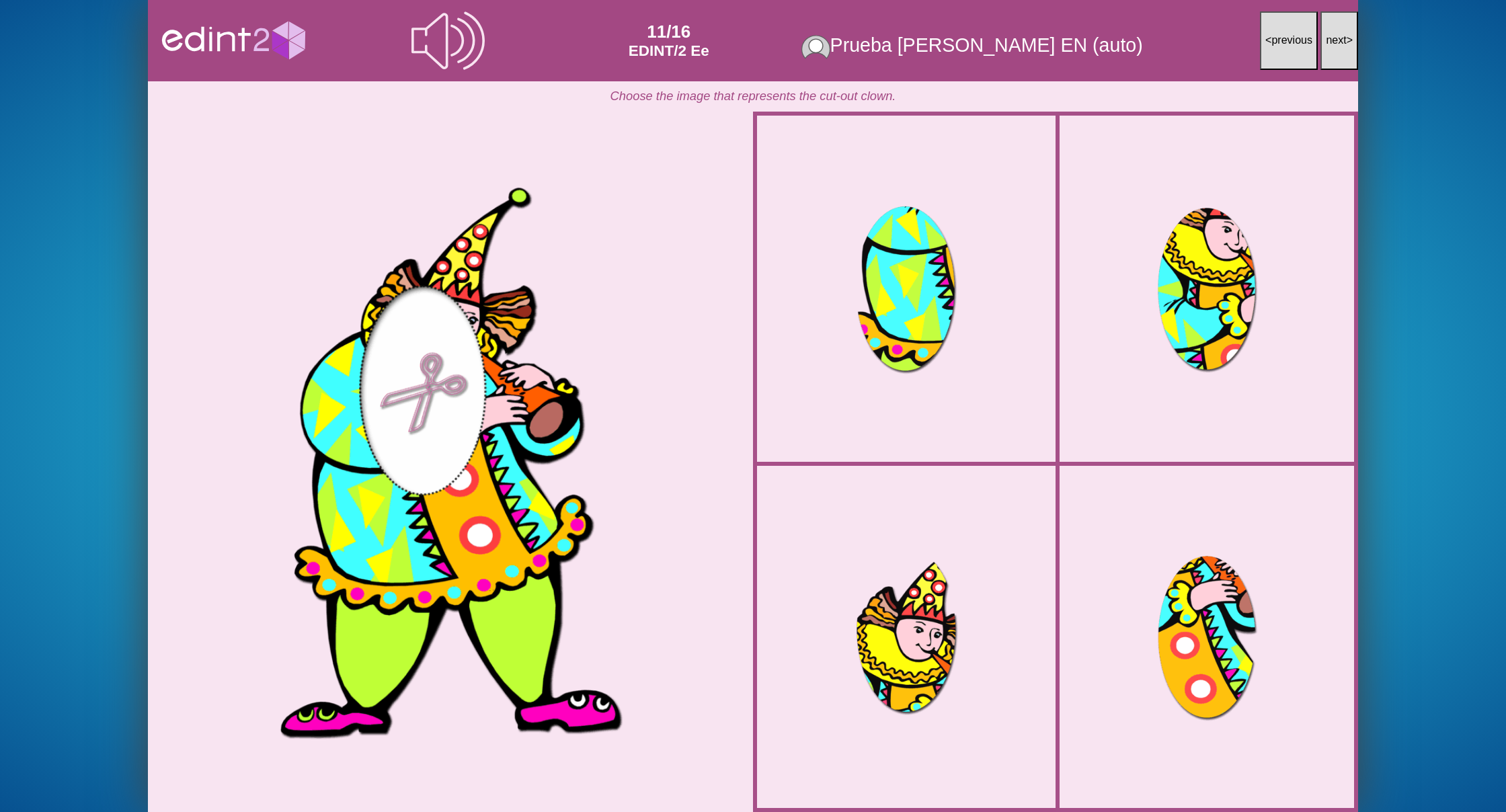
click at [1334, 39] on span "next" at bounding box center [1336, 40] width 21 height 11
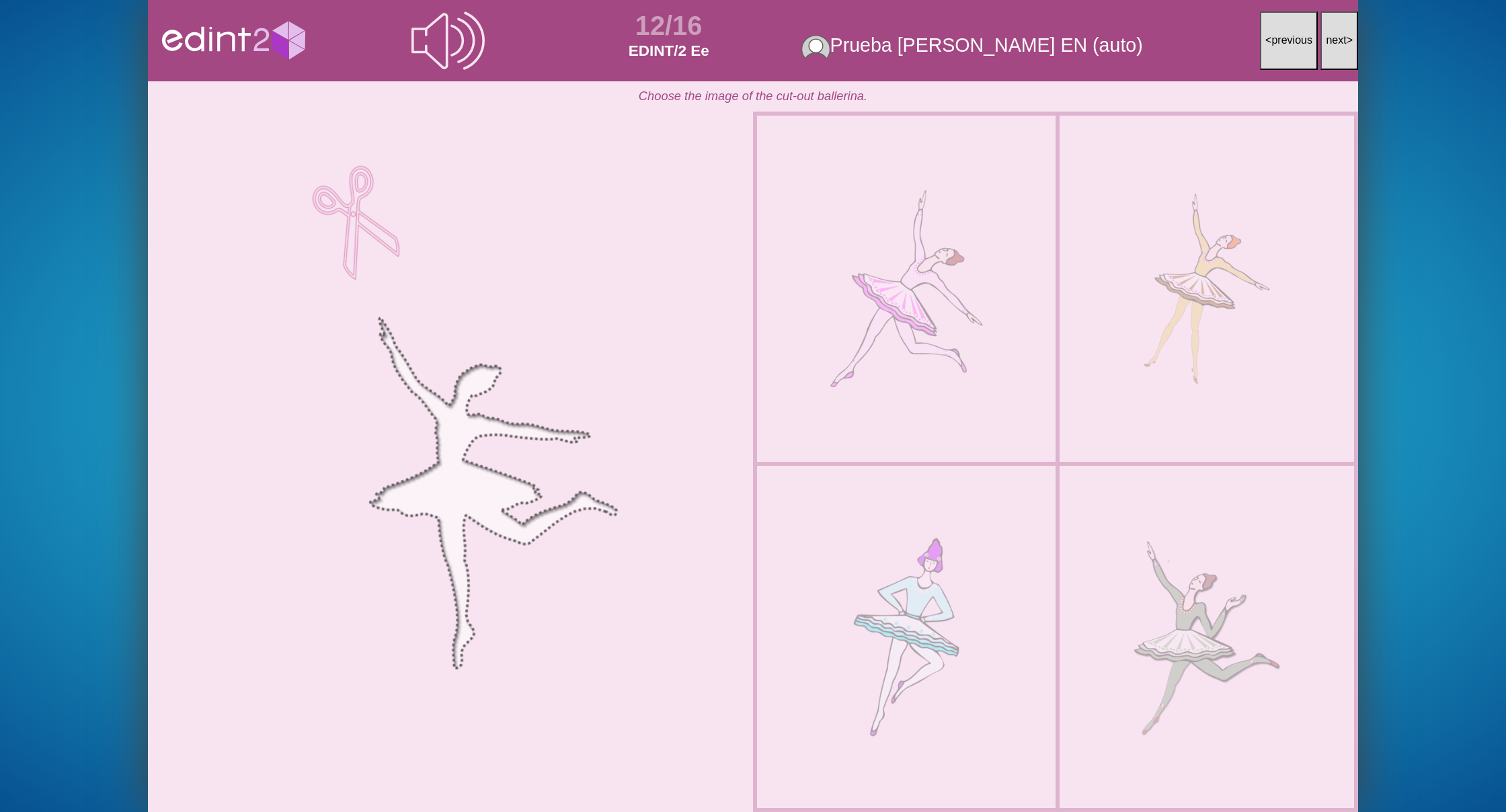
scroll to position [0, 0]
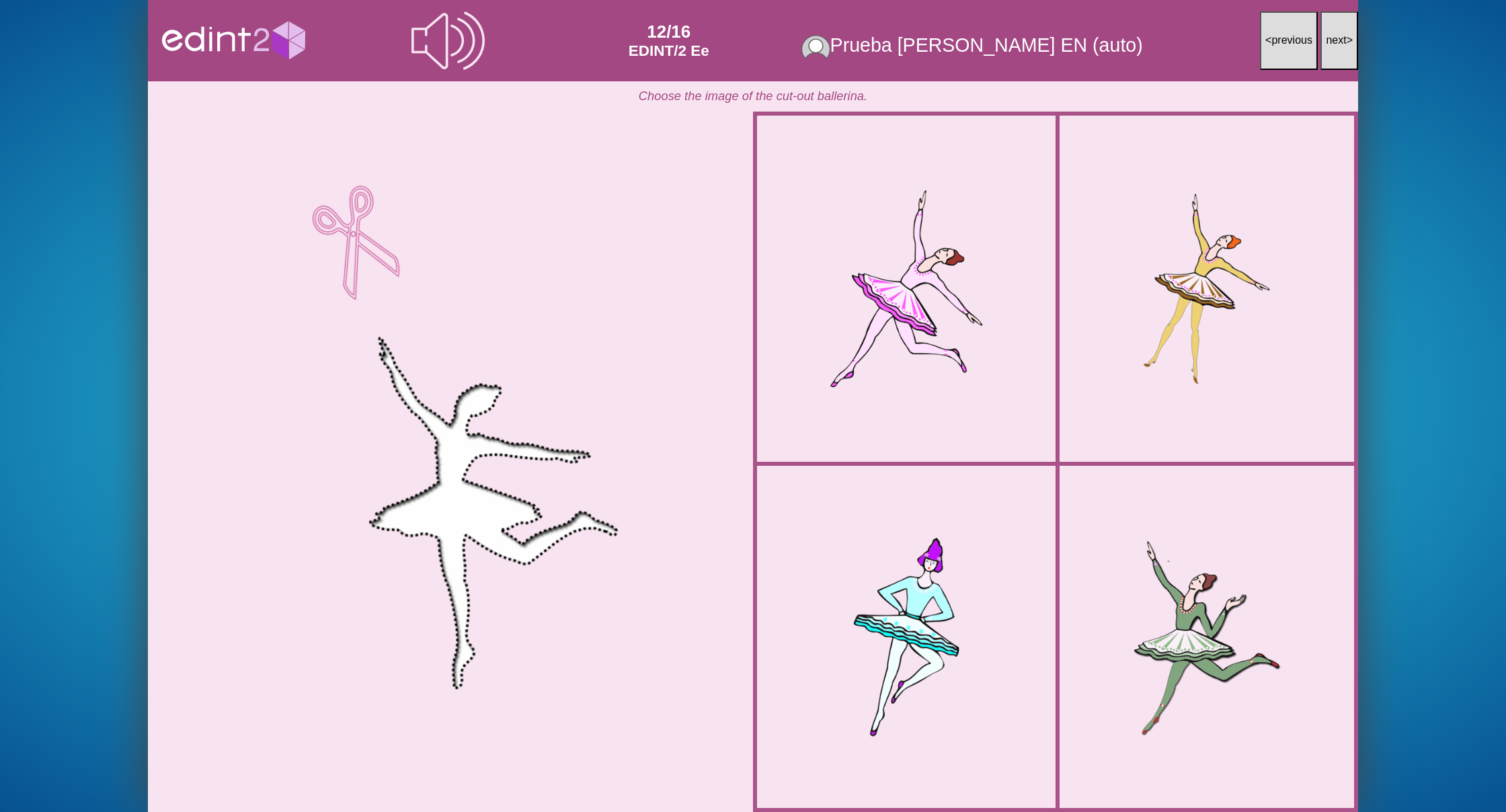
click at [1334, 39] on span "next" at bounding box center [1336, 40] width 21 height 11
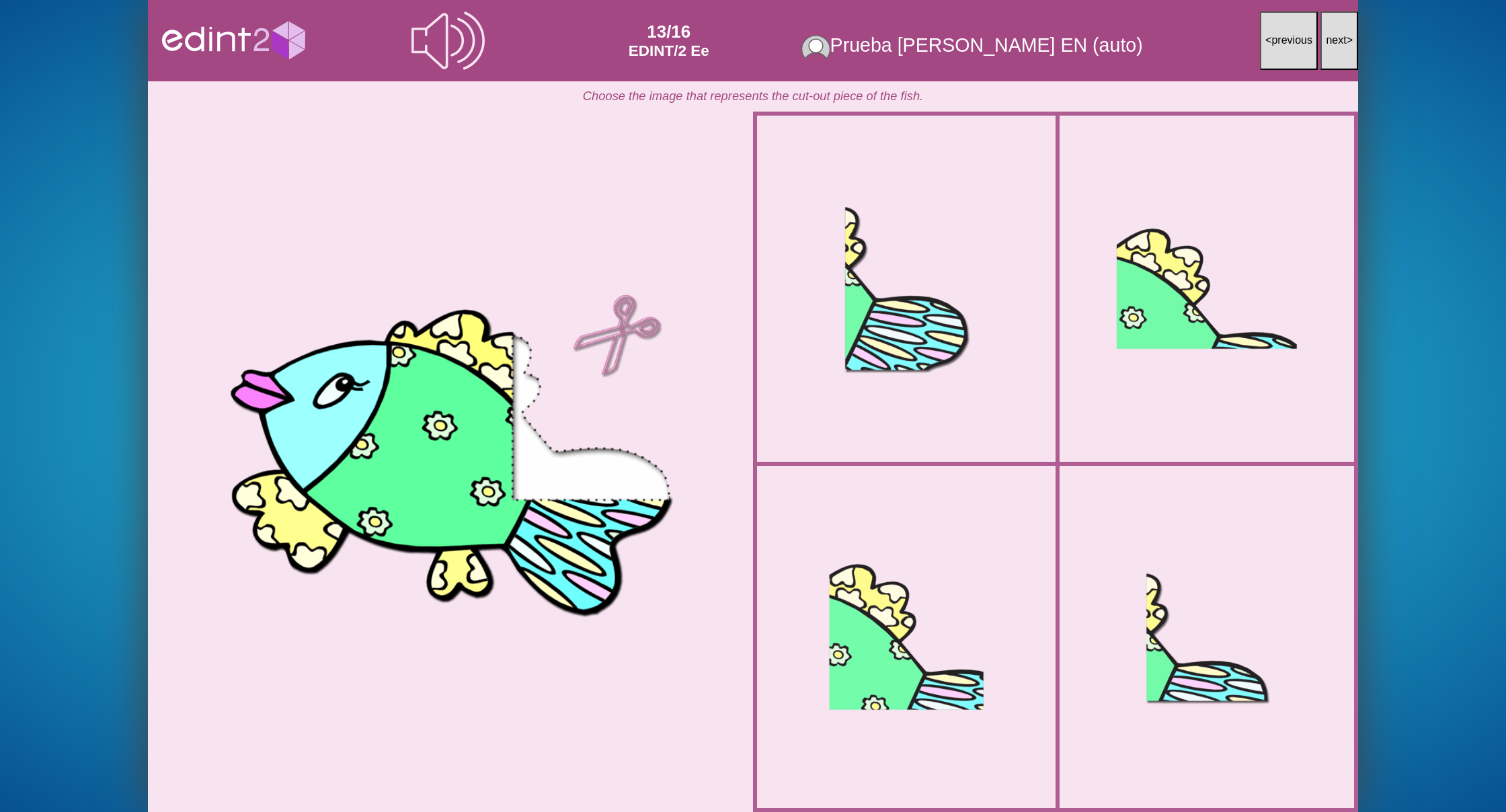
click at [1334, 39] on span "next" at bounding box center [1336, 40] width 21 height 11
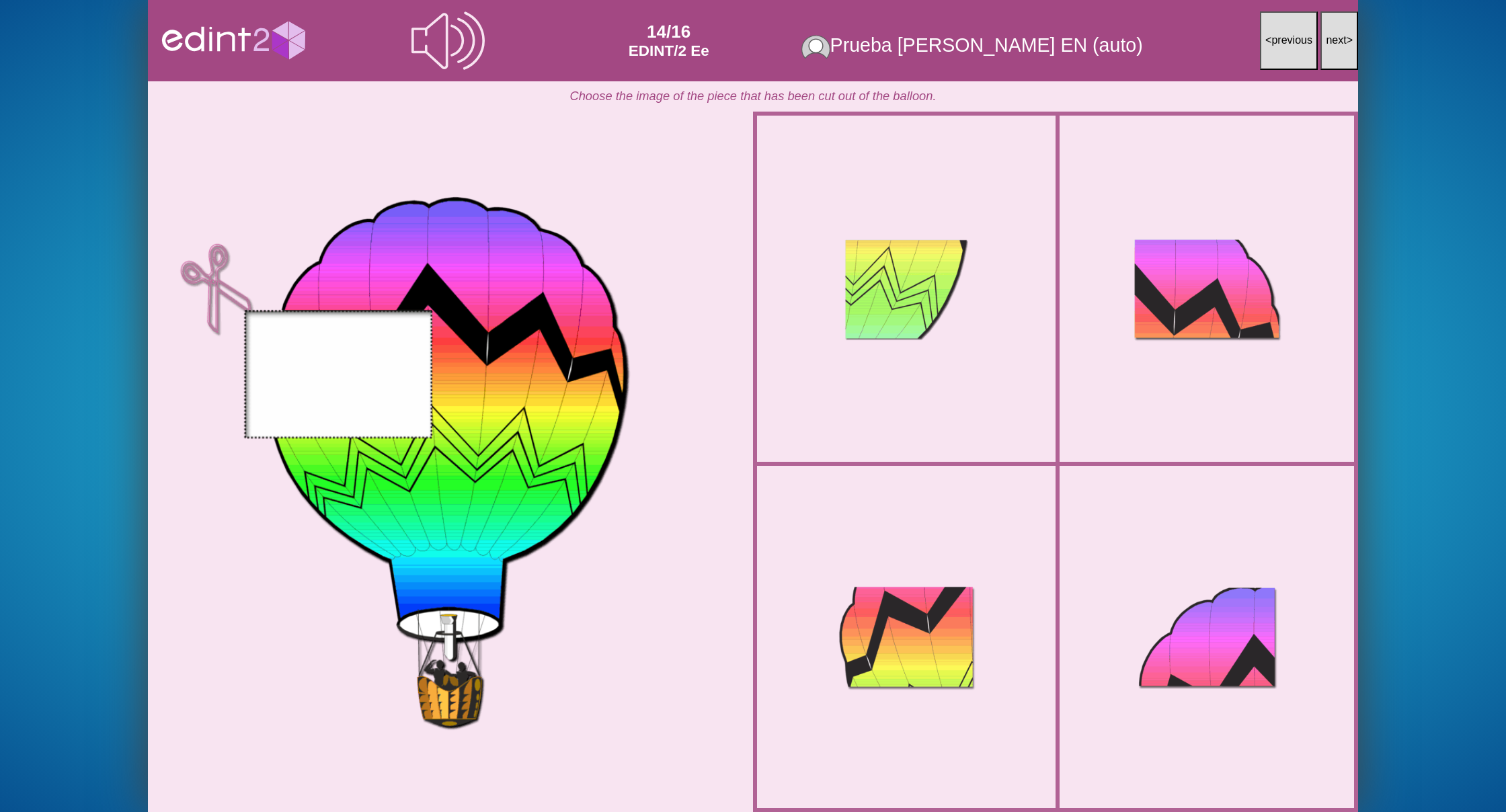
click at [1334, 39] on span "next" at bounding box center [1336, 40] width 21 height 11
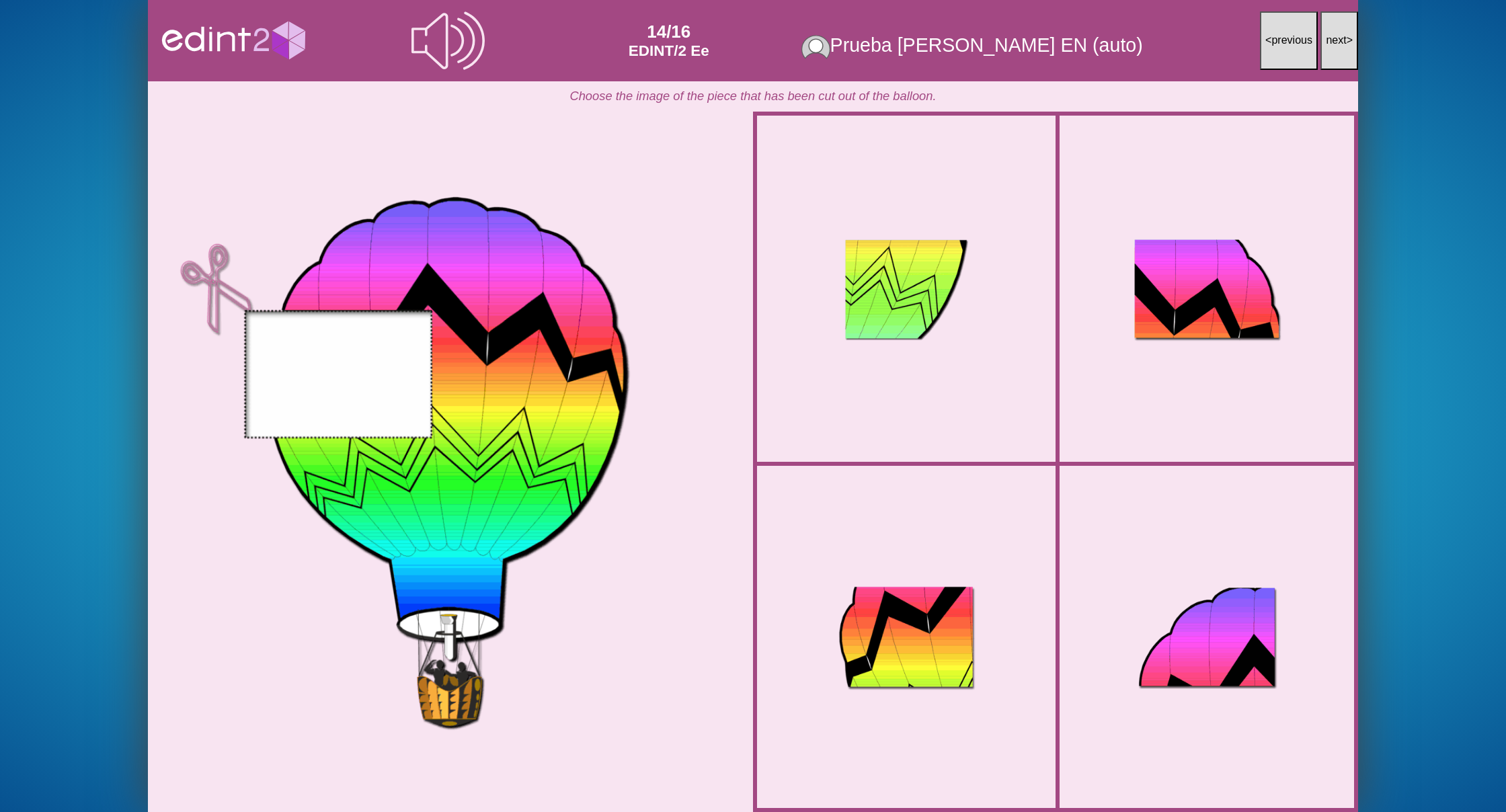
click at [1334, 39] on span "next" at bounding box center [1336, 40] width 21 height 11
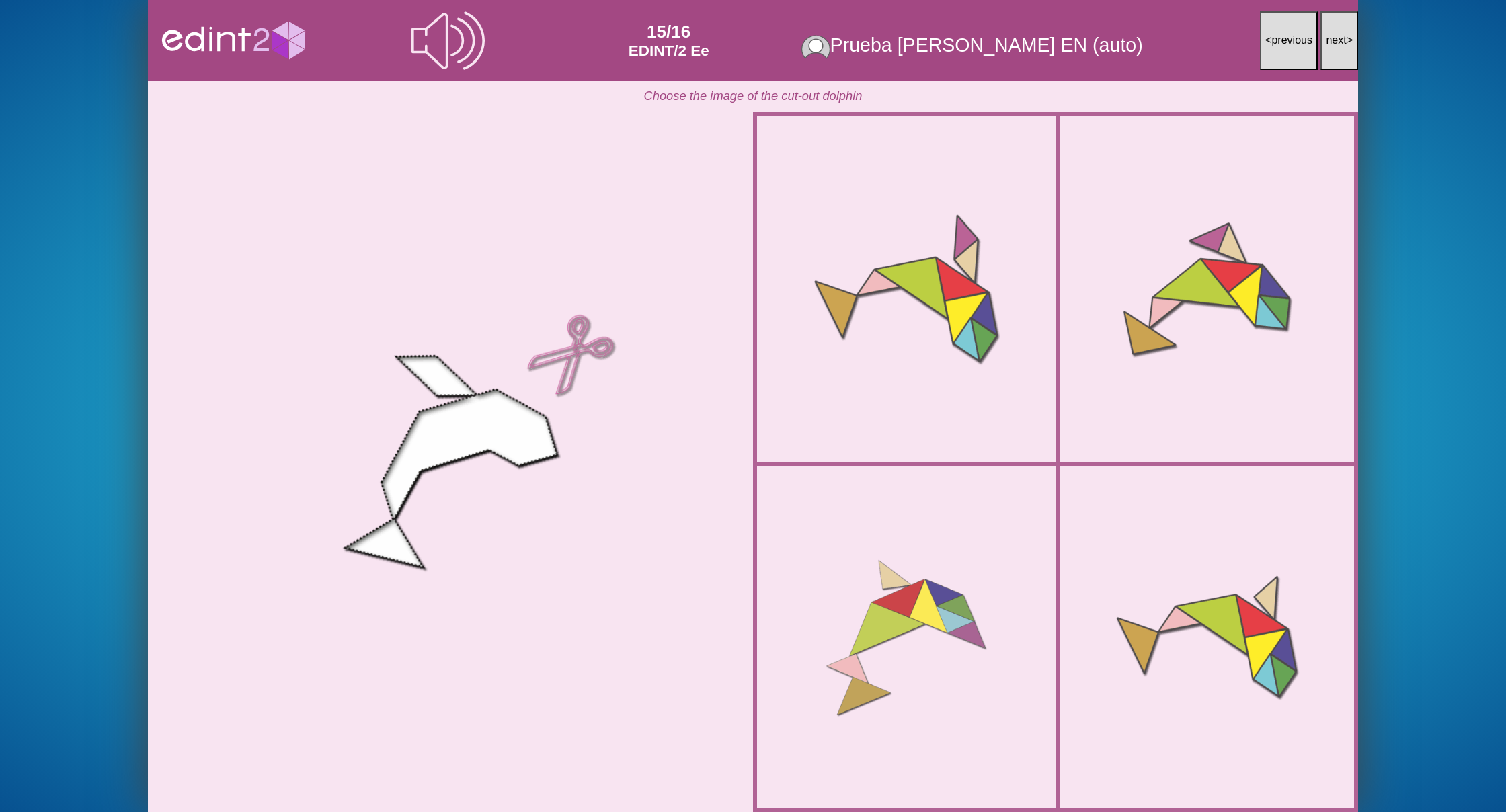
click at [1334, 39] on span "next" at bounding box center [1336, 40] width 21 height 11
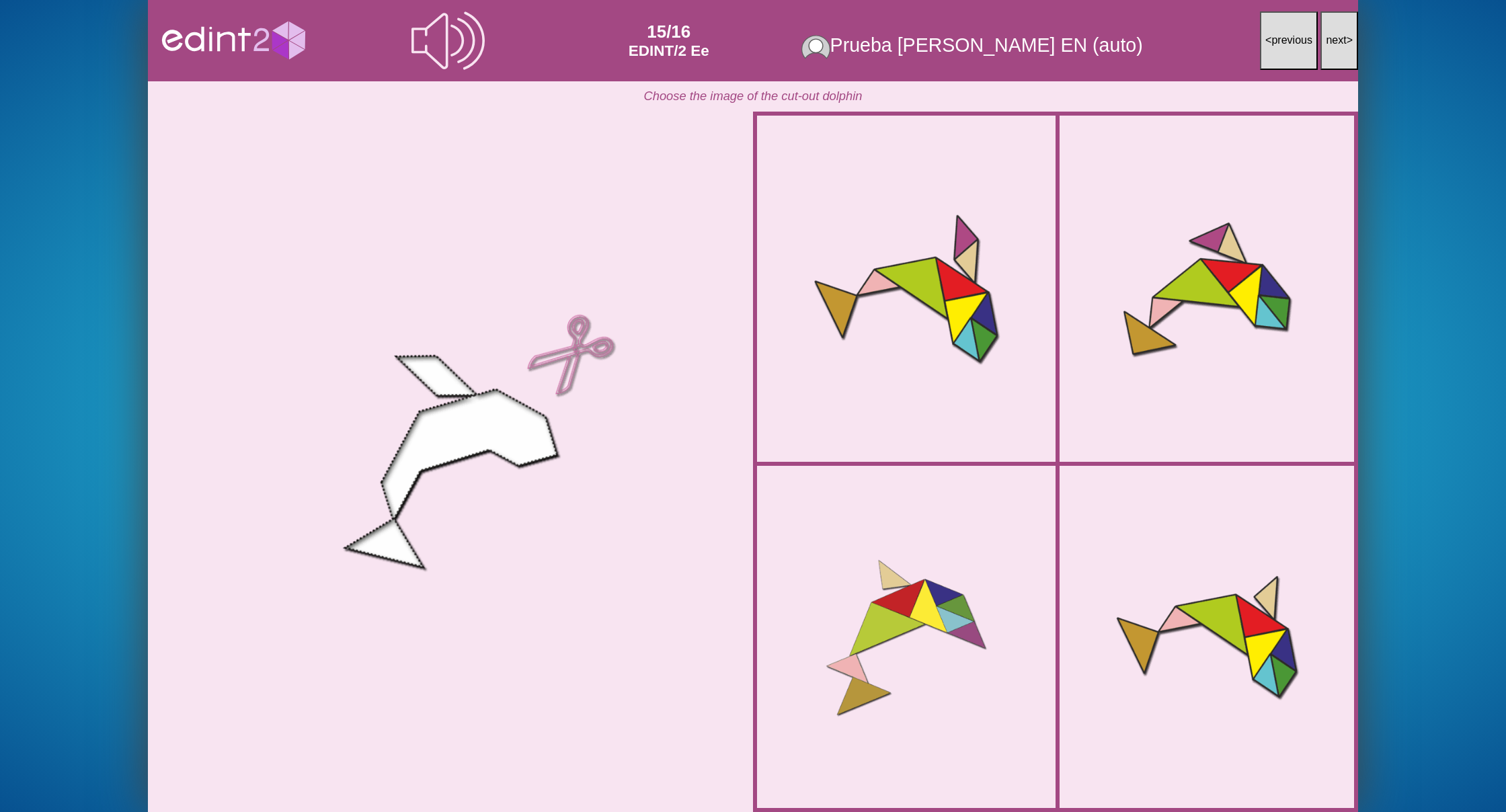
click at [1334, 39] on span "next" at bounding box center [1336, 40] width 21 height 11
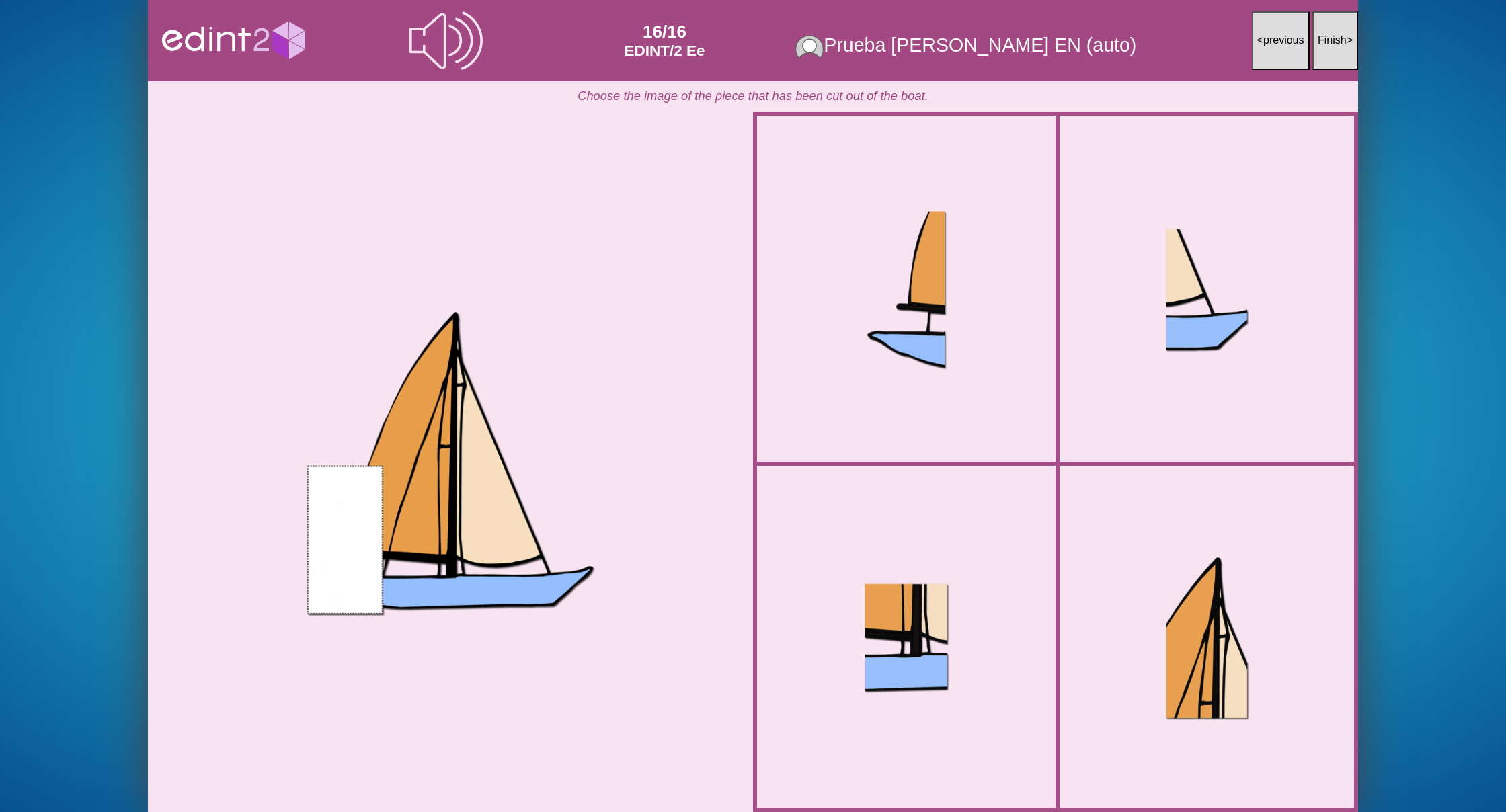
click at [1334, 39] on span "Finish" at bounding box center [1332, 40] width 29 height 11
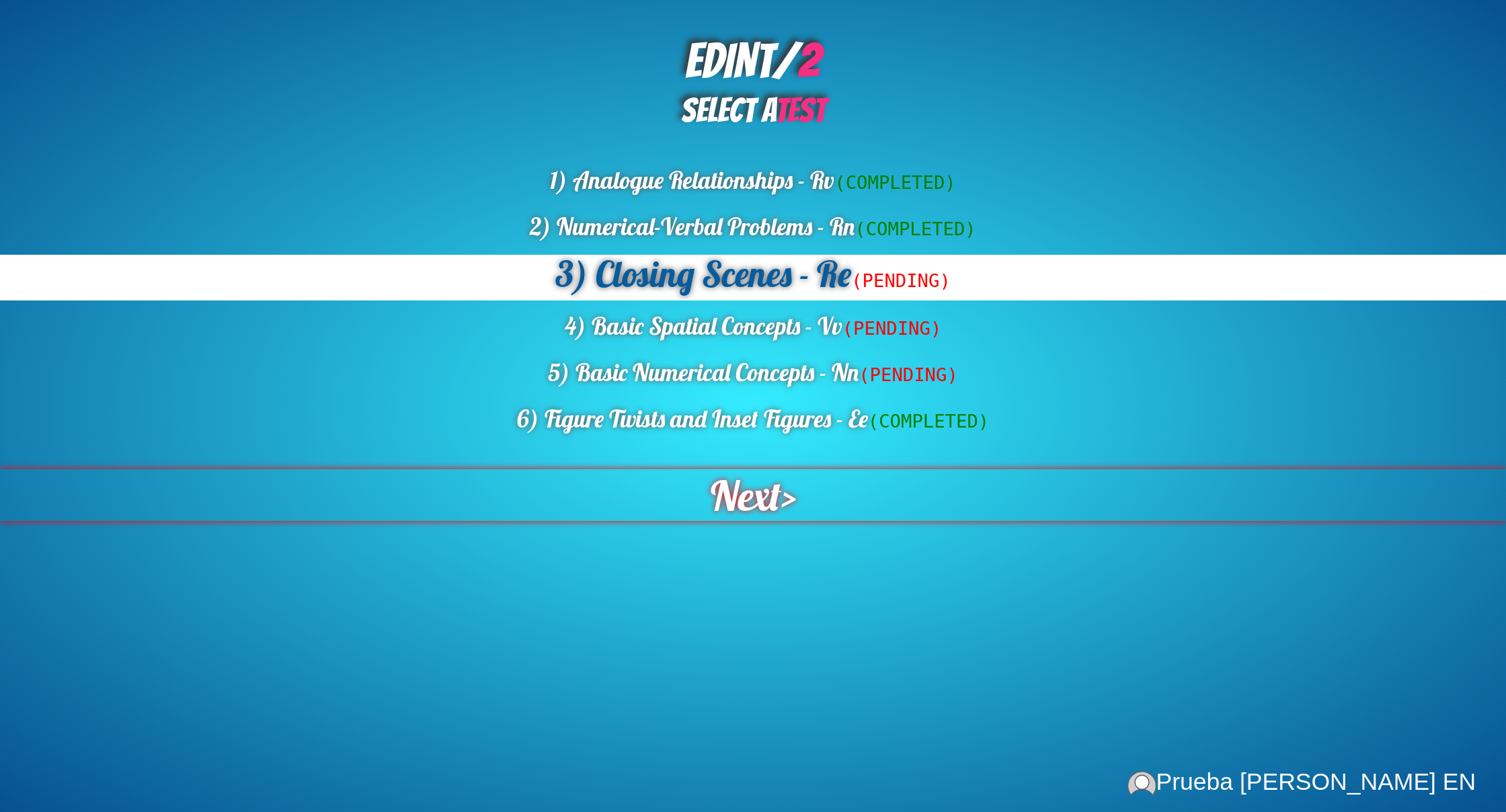
click at [744, 500] on span "Next" at bounding box center [745, 494] width 70 height 51
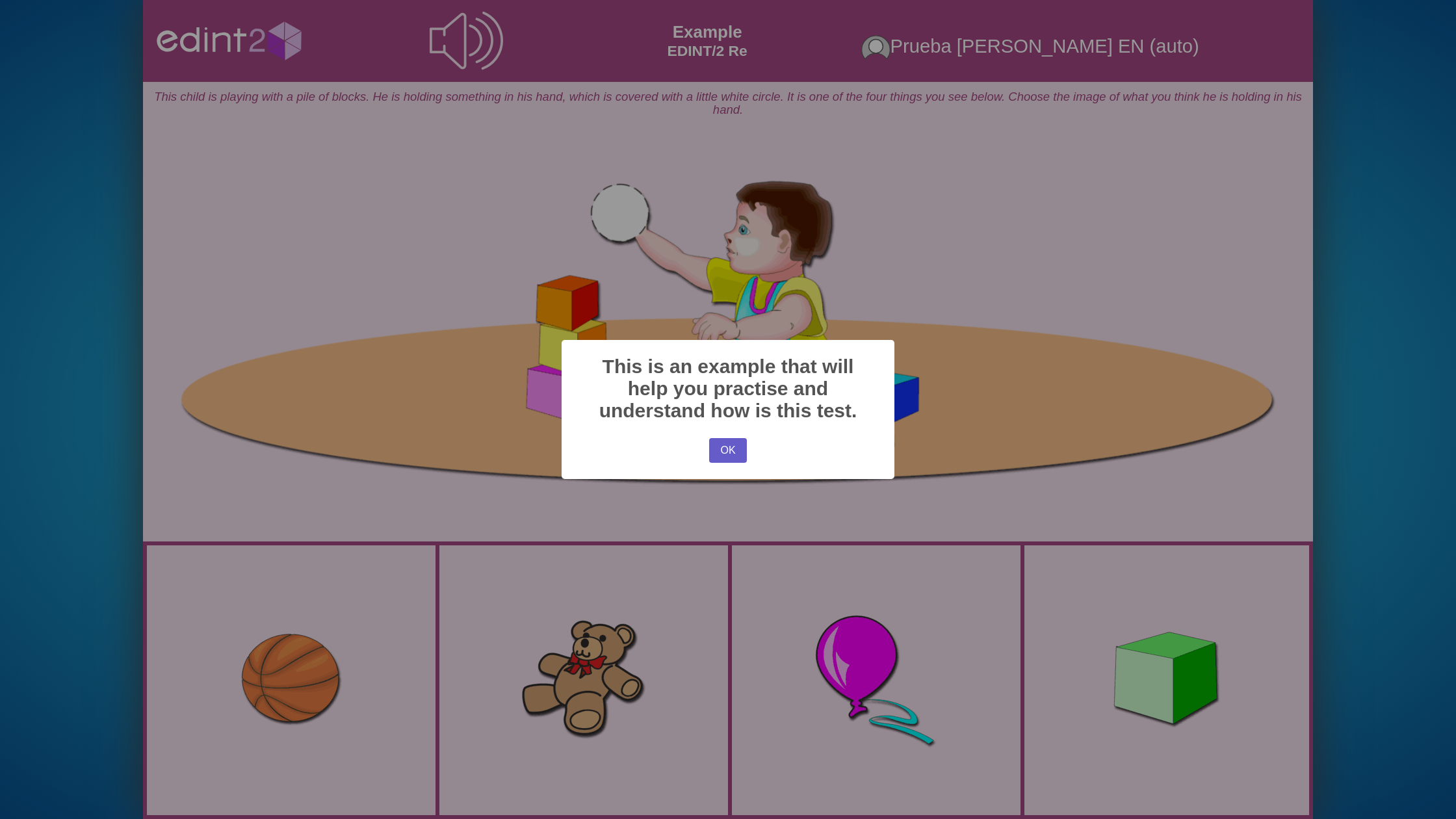
click at [735, 449] on button "OK" at bounding box center [727, 450] width 37 height 24
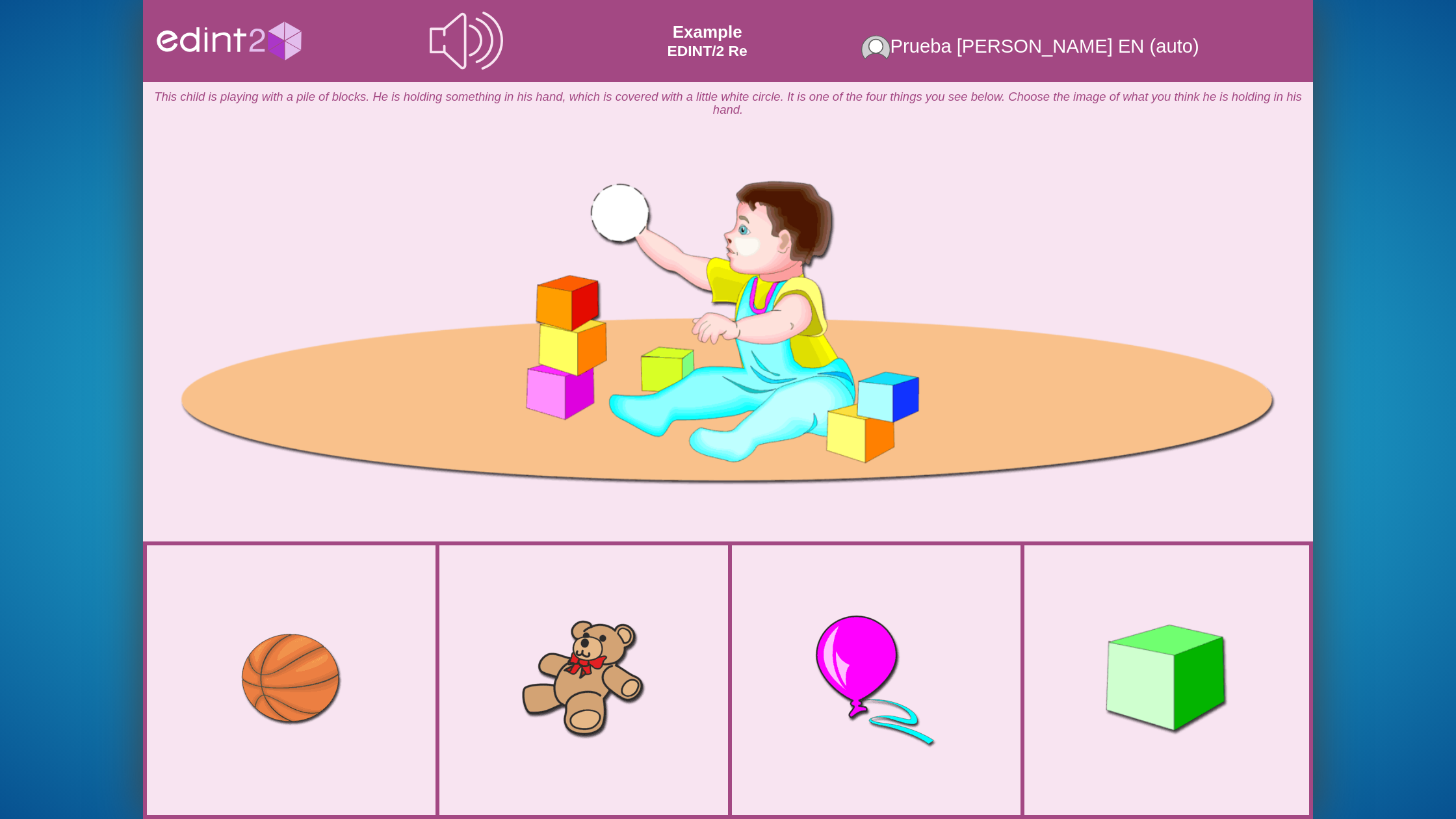
click at [1114, 645] on div at bounding box center [1167, 681] width 199 height 187
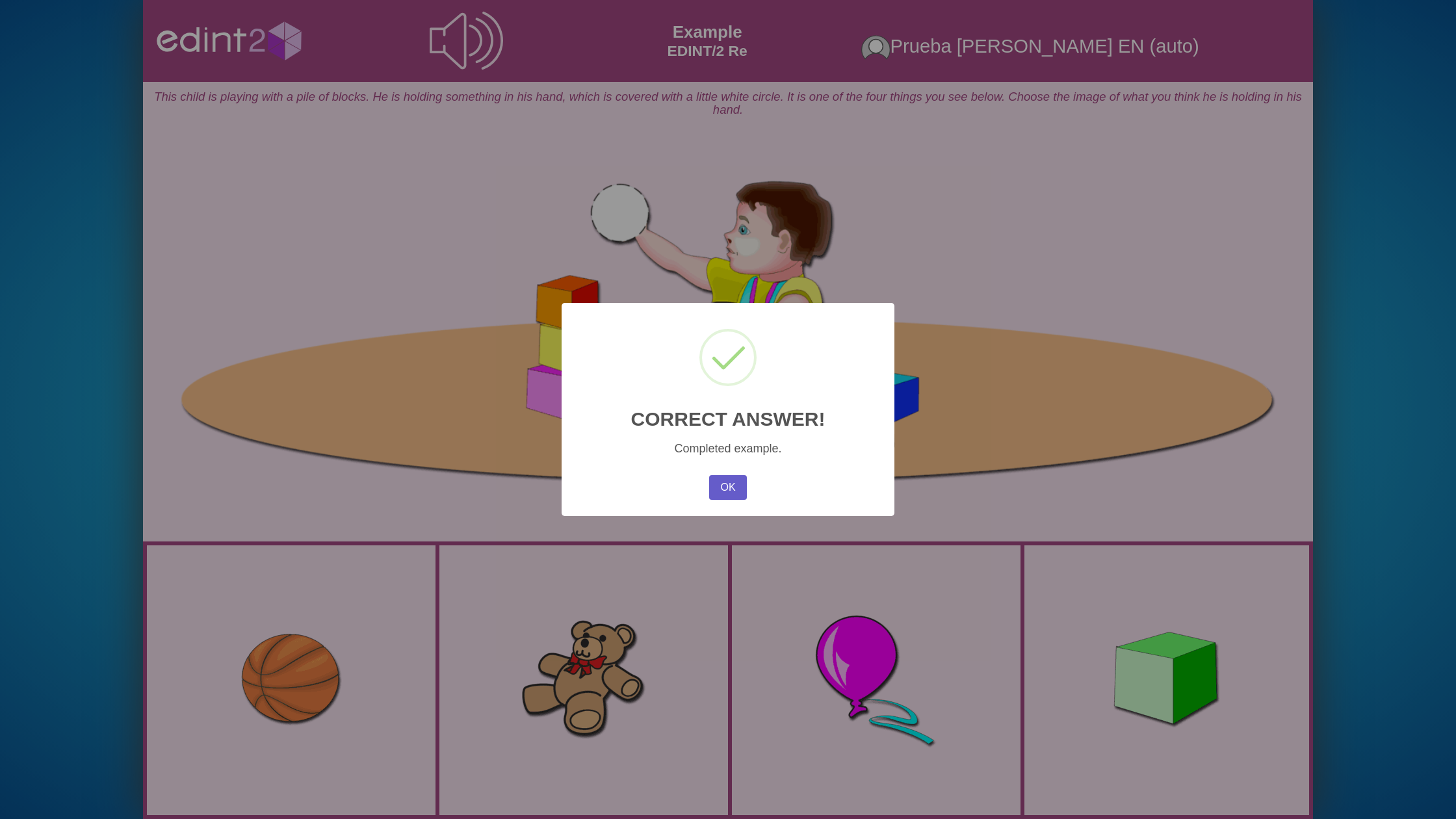
click at [736, 483] on button "OK" at bounding box center [727, 487] width 37 height 24
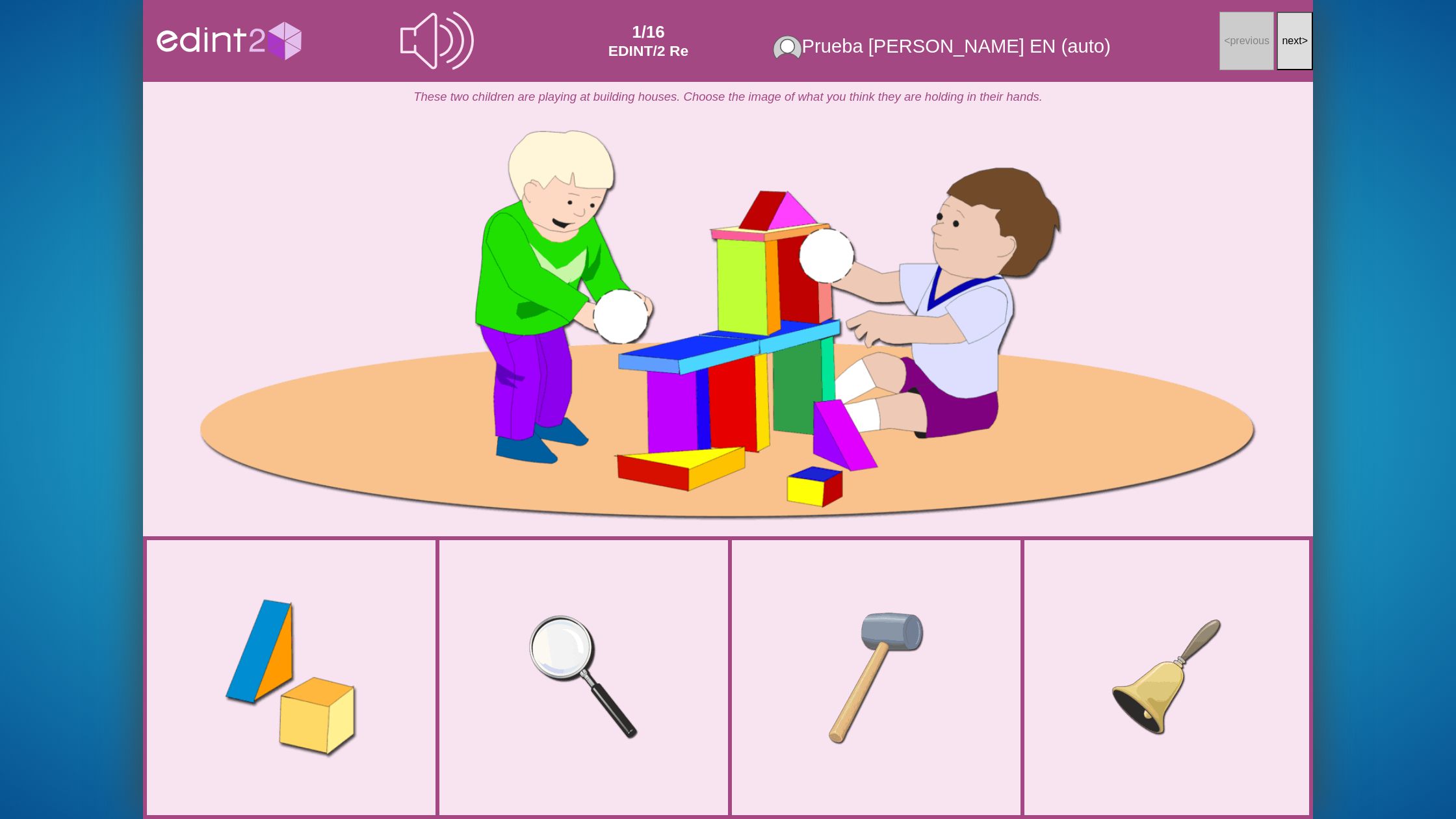
click at [216, 649] on div at bounding box center [291, 677] width 208 height 221
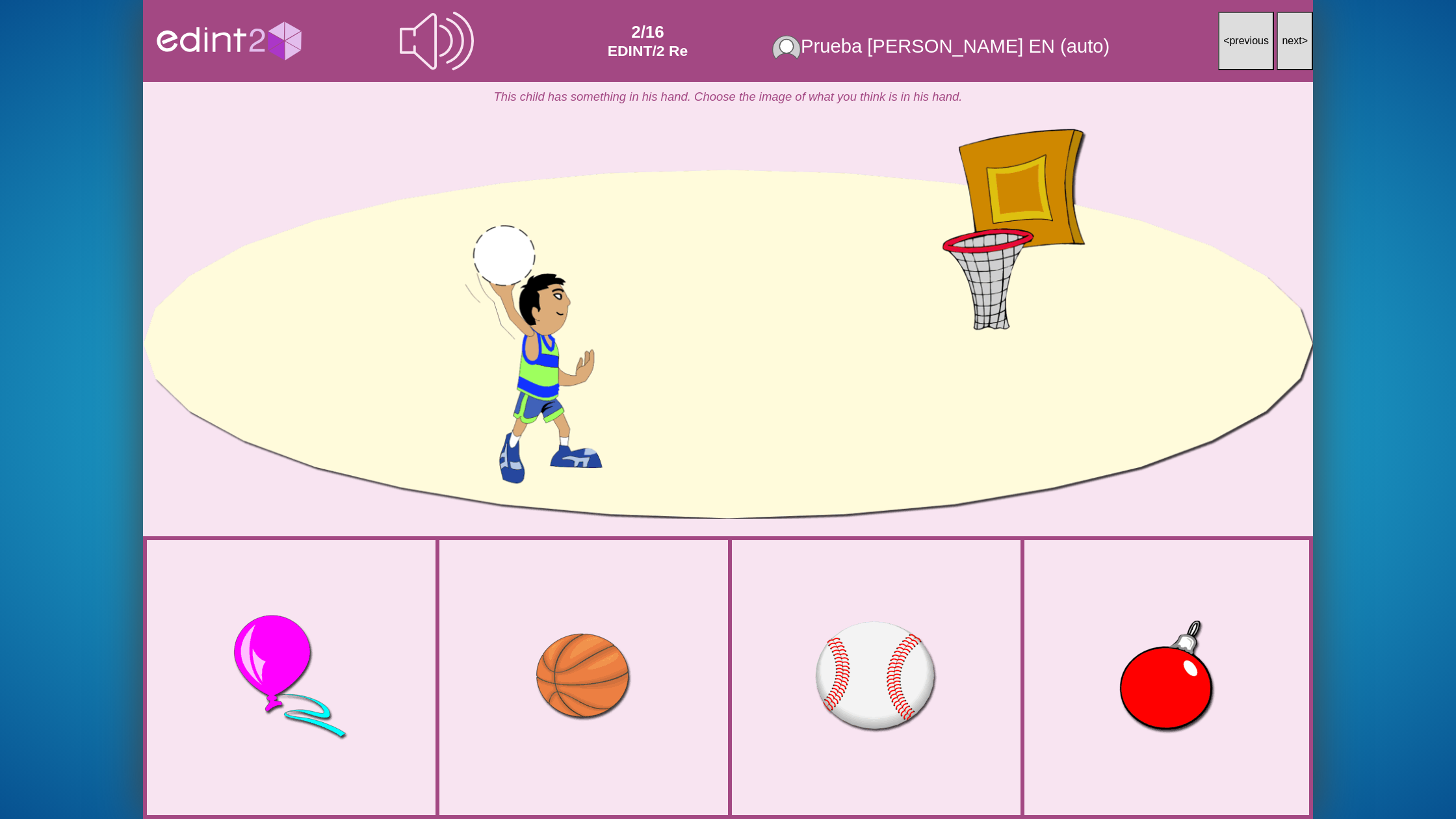
click at [691, 644] on div at bounding box center [583, 678] width 230 height 242
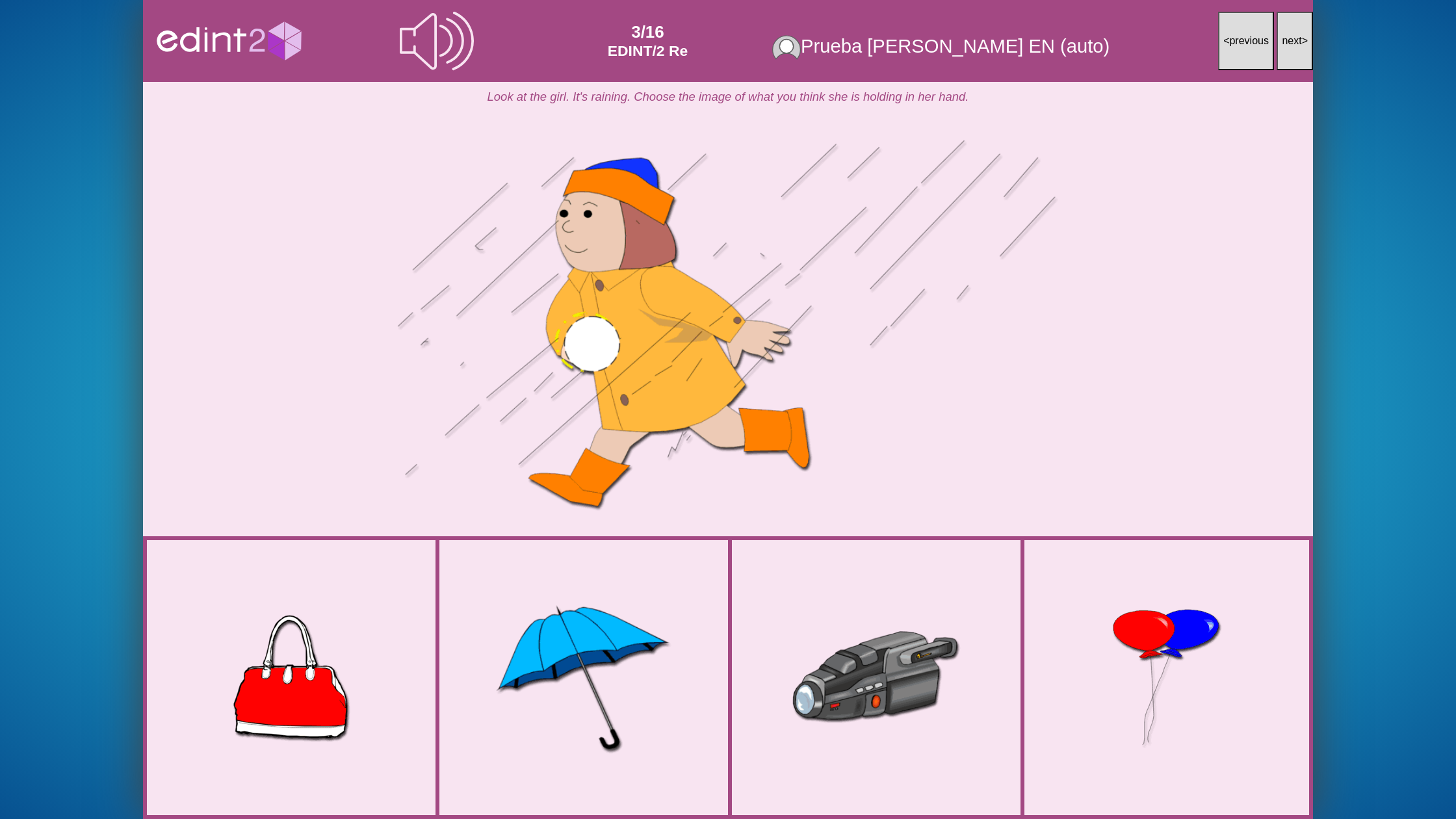
click at [627, 666] on div at bounding box center [583, 678] width 252 height 220
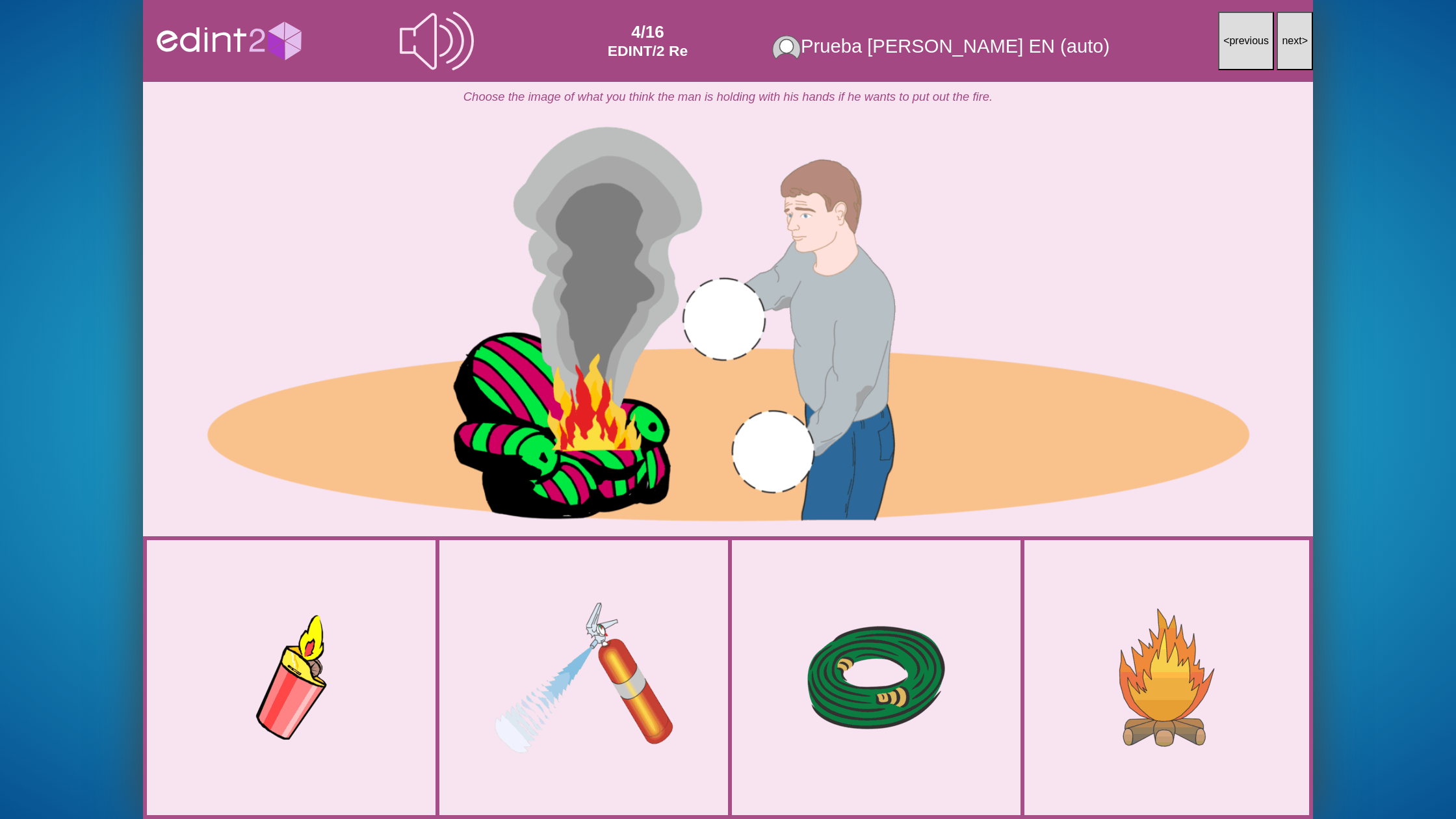
click at [625, 666] on div at bounding box center [583, 678] width 234 height 165
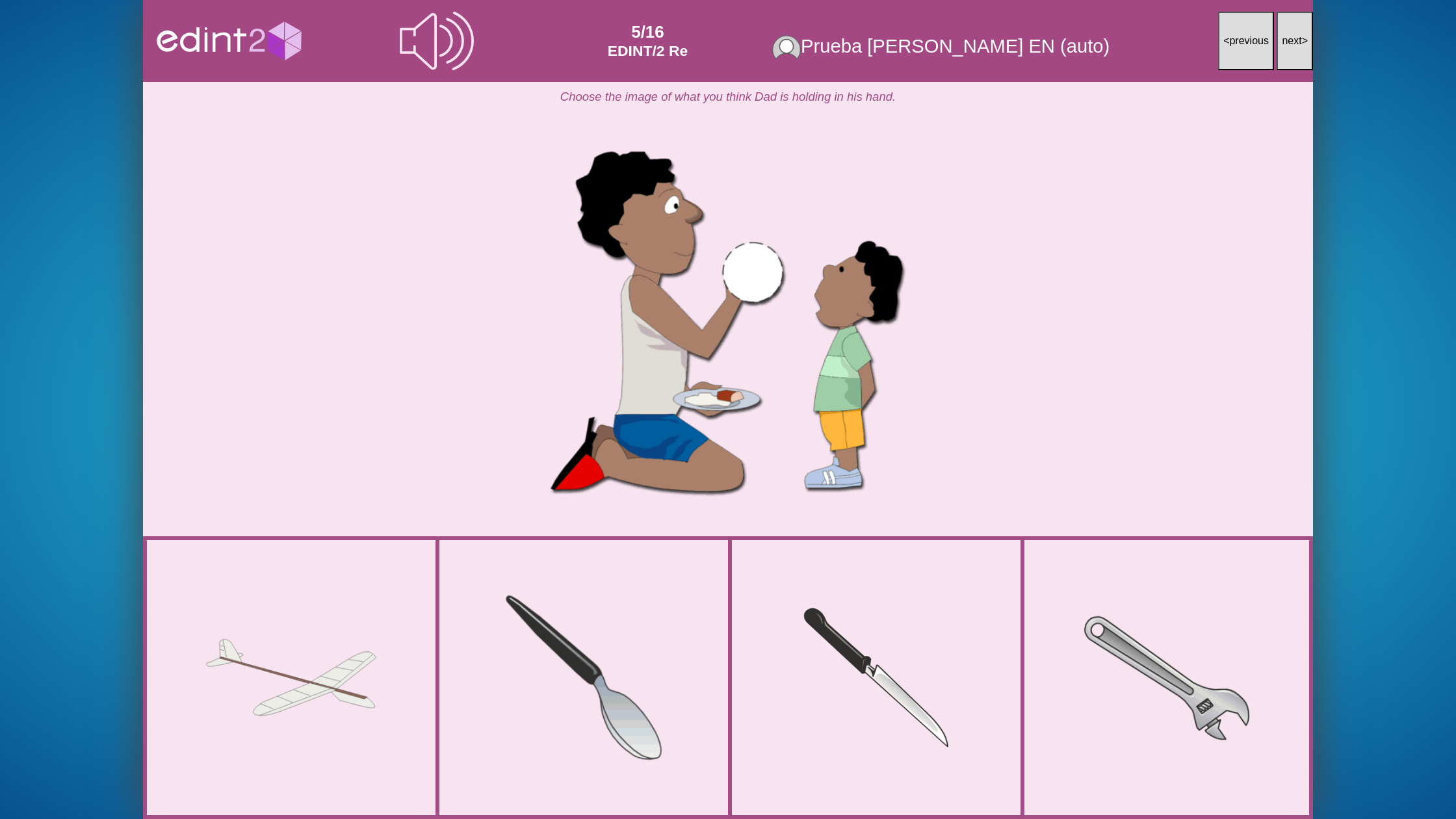
click at [619, 667] on div at bounding box center [583, 677] width 232 height 221
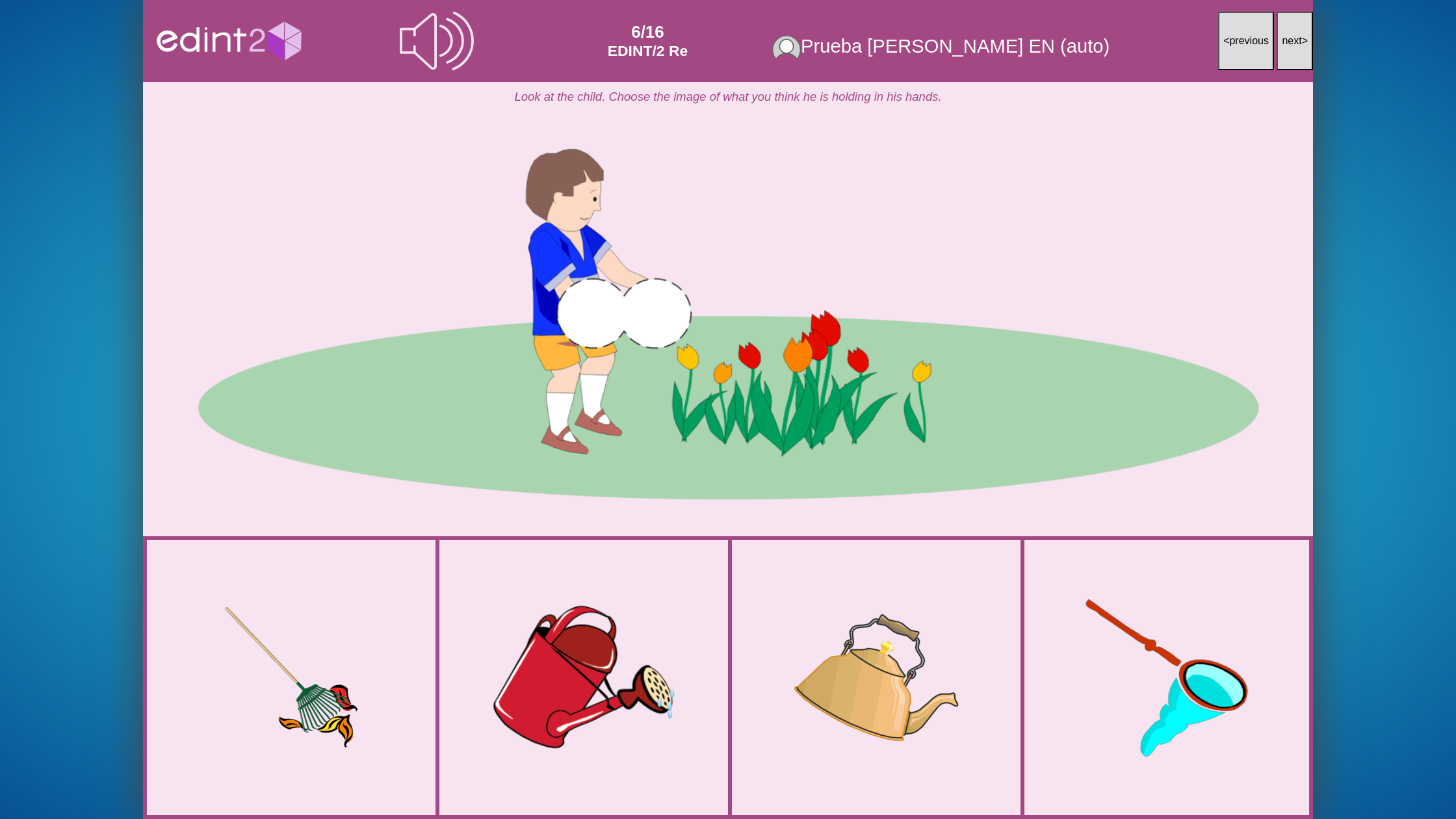
click at [648, 667] on div at bounding box center [583, 678] width 256 height 219
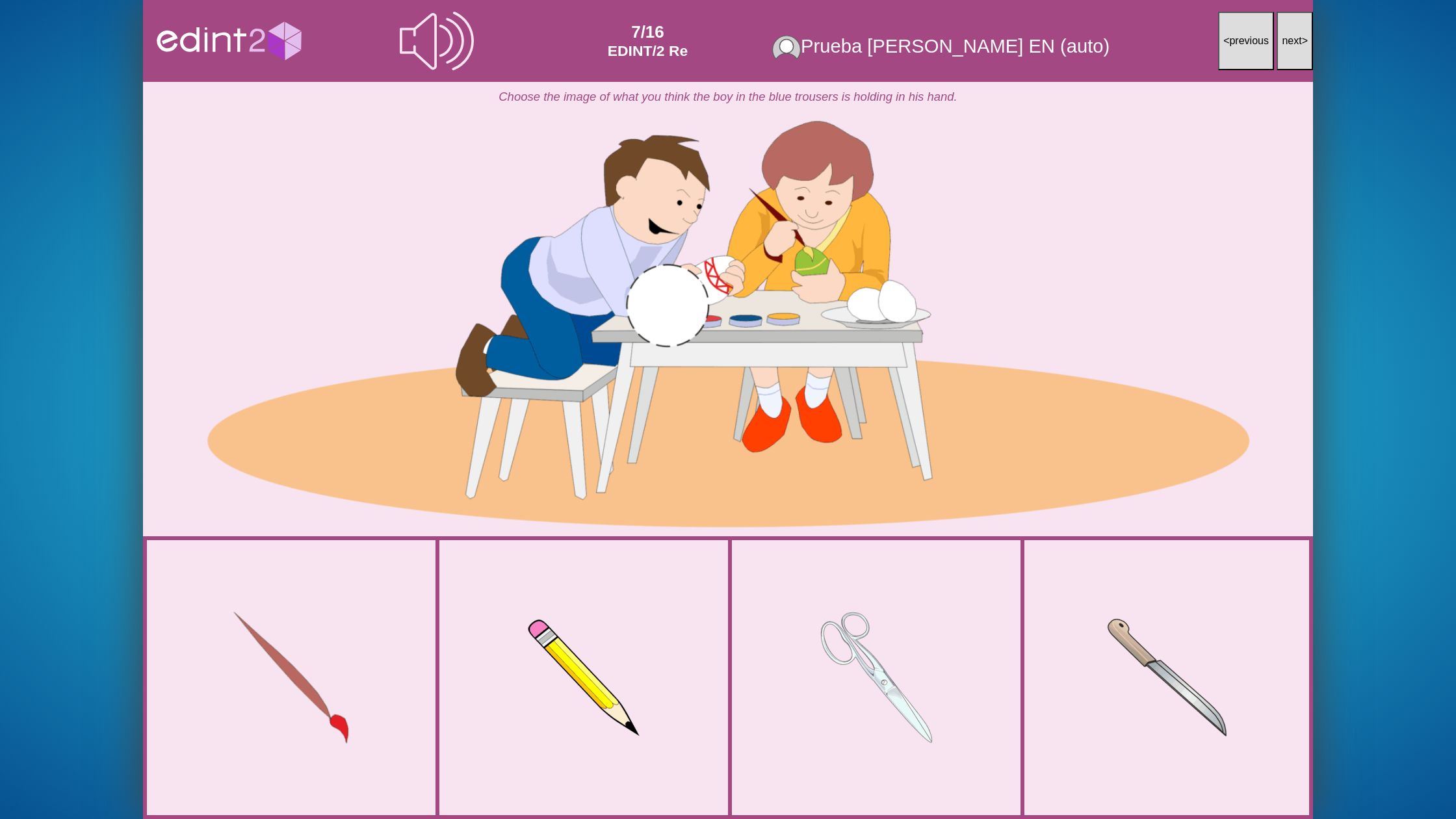
click at [366, 690] on div at bounding box center [291, 678] width 190 height 207
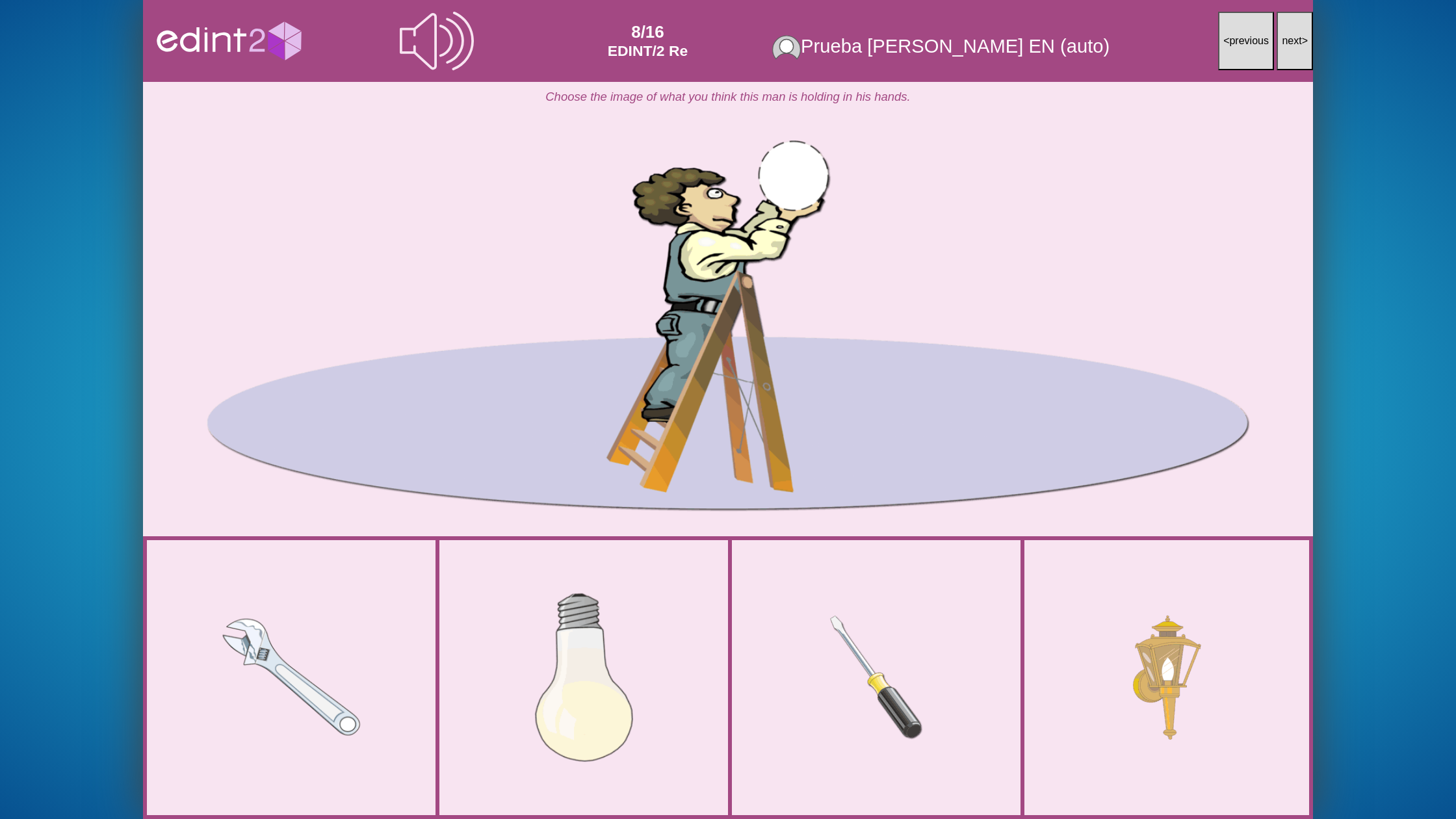
click at [657, 603] on div at bounding box center [583, 677] width 174 height 221
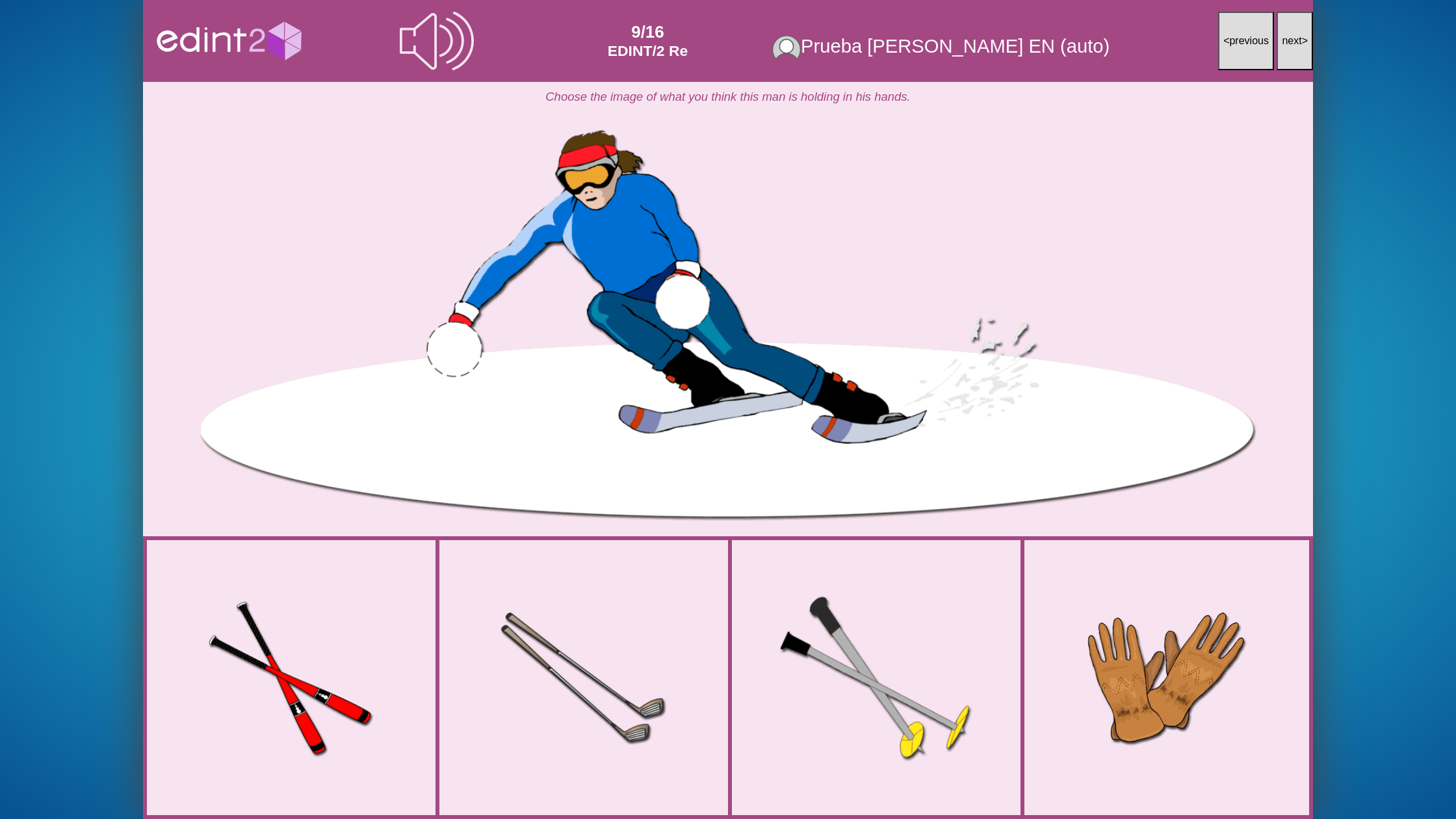
click at [890, 652] on div at bounding box center [876, 678] width 265 height 213
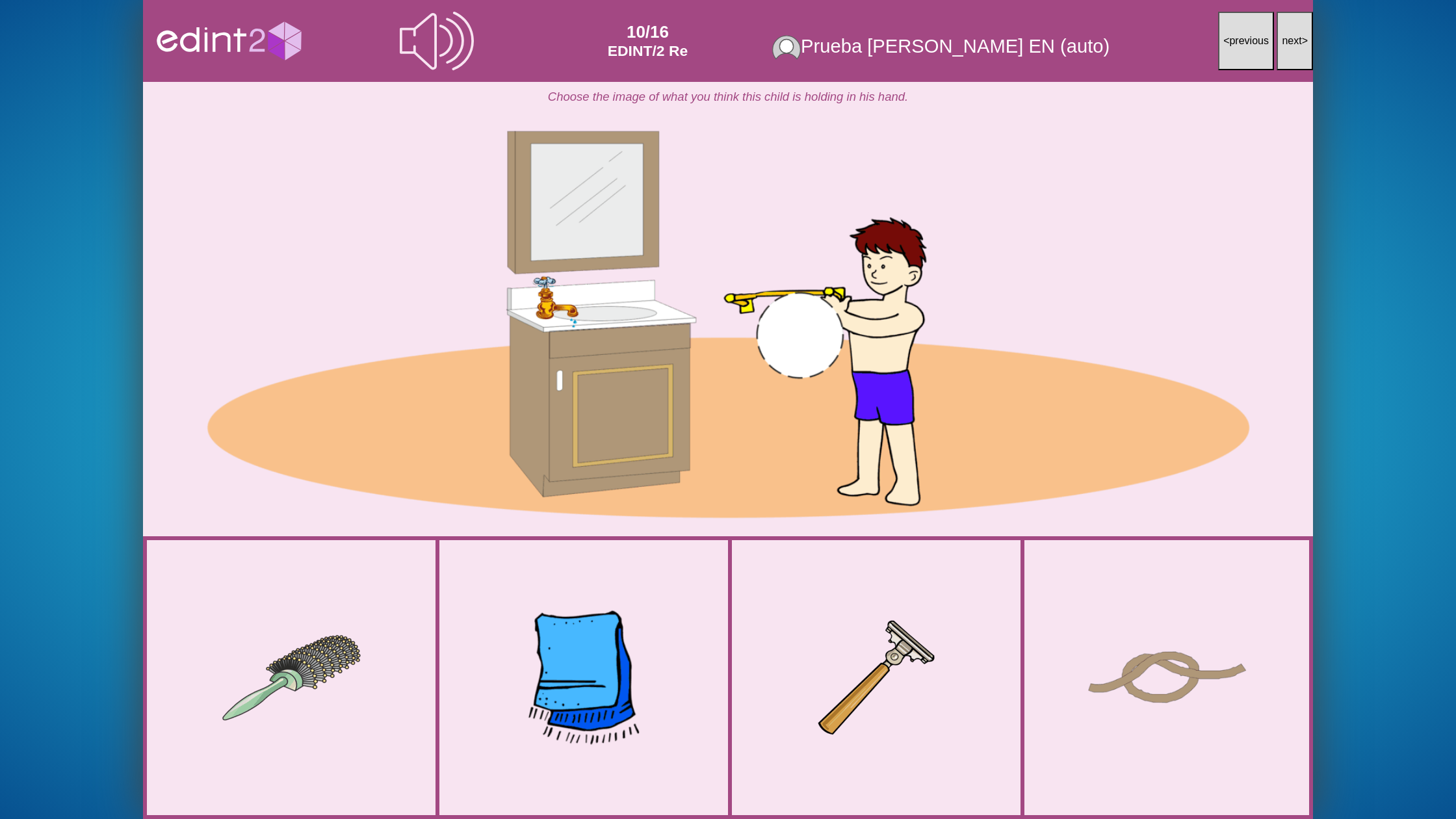
click at [624, 689] on div at bounding box center [583, 678] width 186 height 210
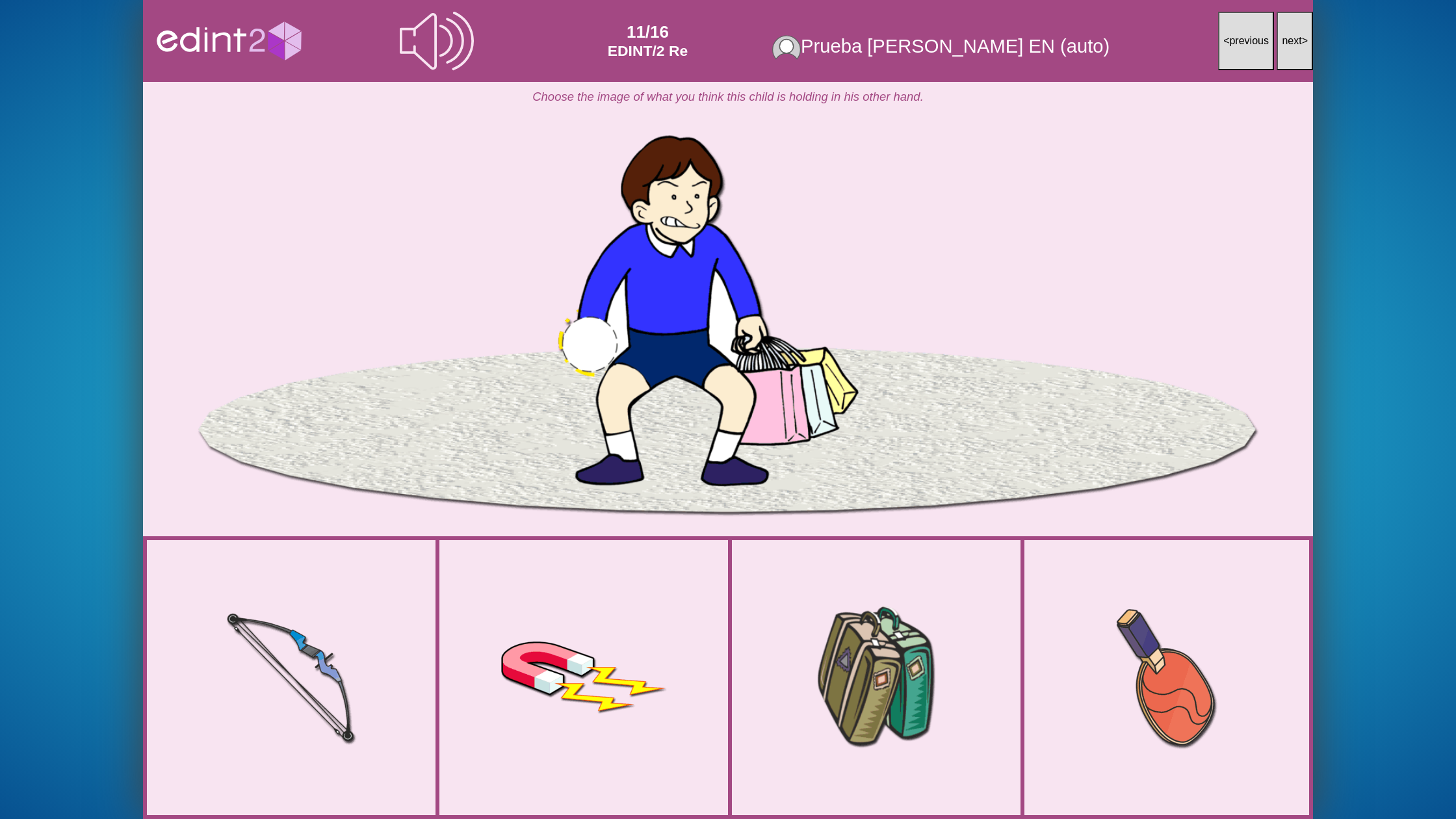
click at [922, 691] on div at bounding box center [876, 678] width 193 height 217
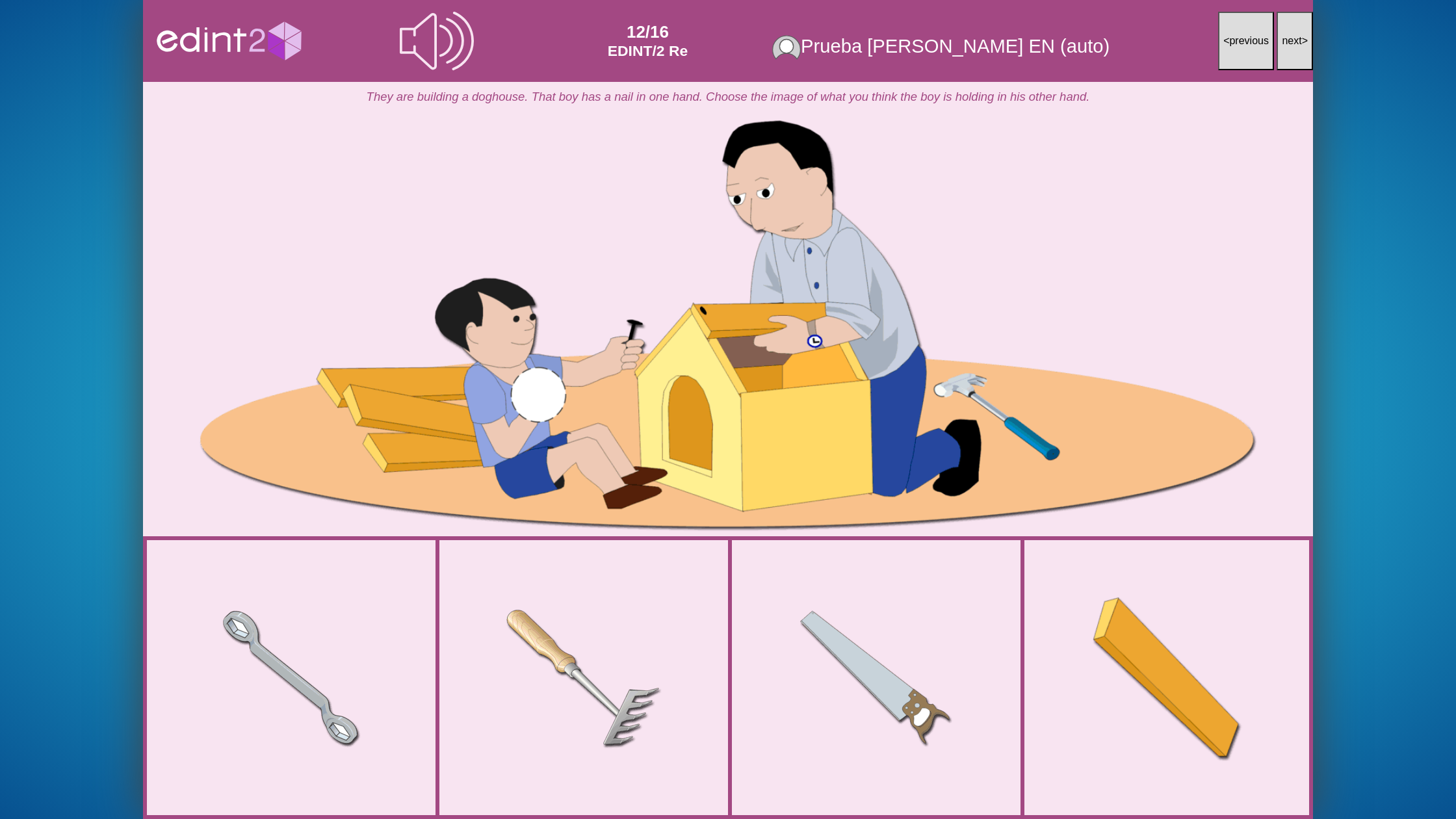
click at [1165, 686] on div at bounding box center [1167, 677] width 225 height 221
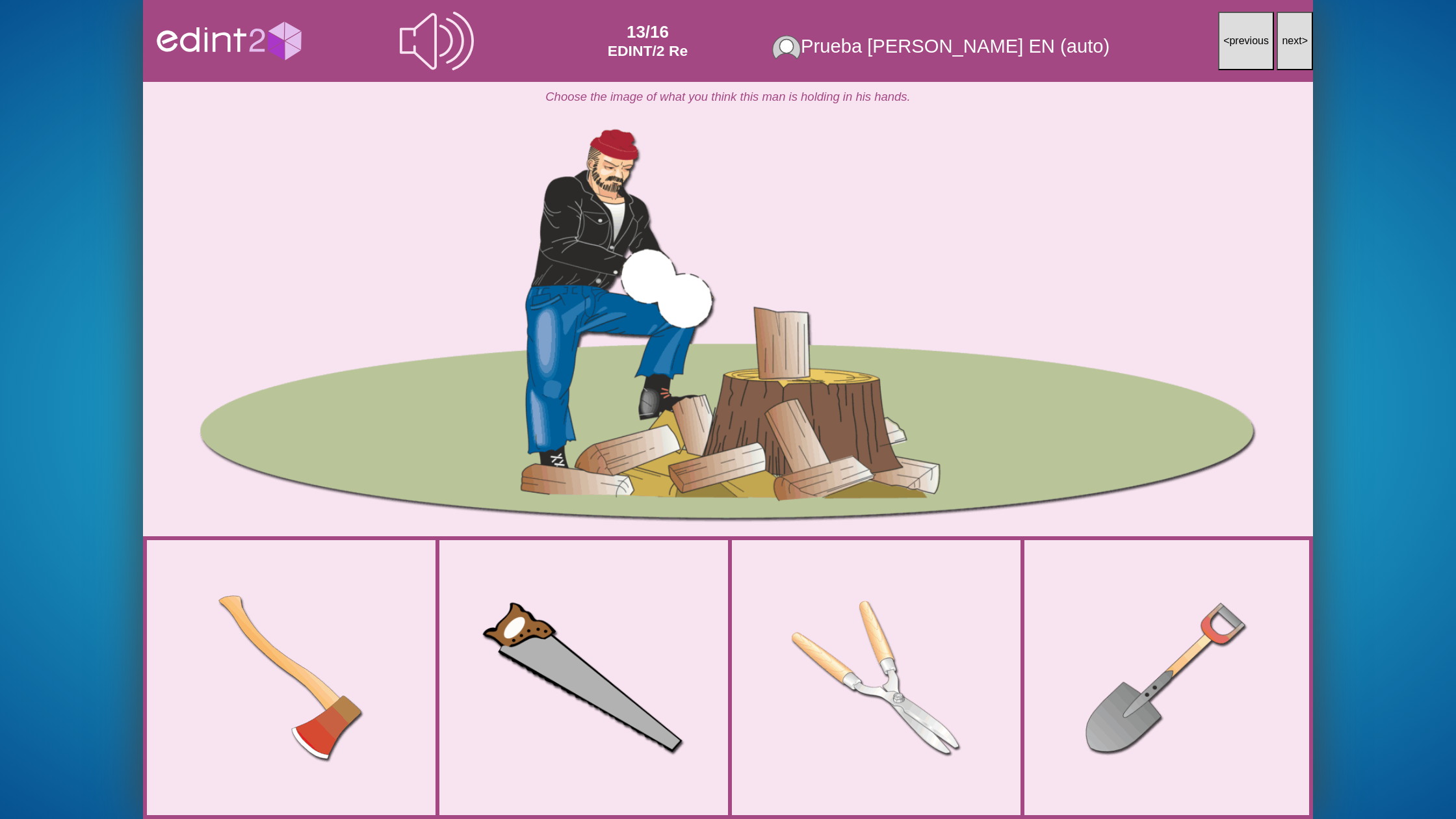
click at [645, 661] on div at bounding box center [583, 678] width 265 height 182
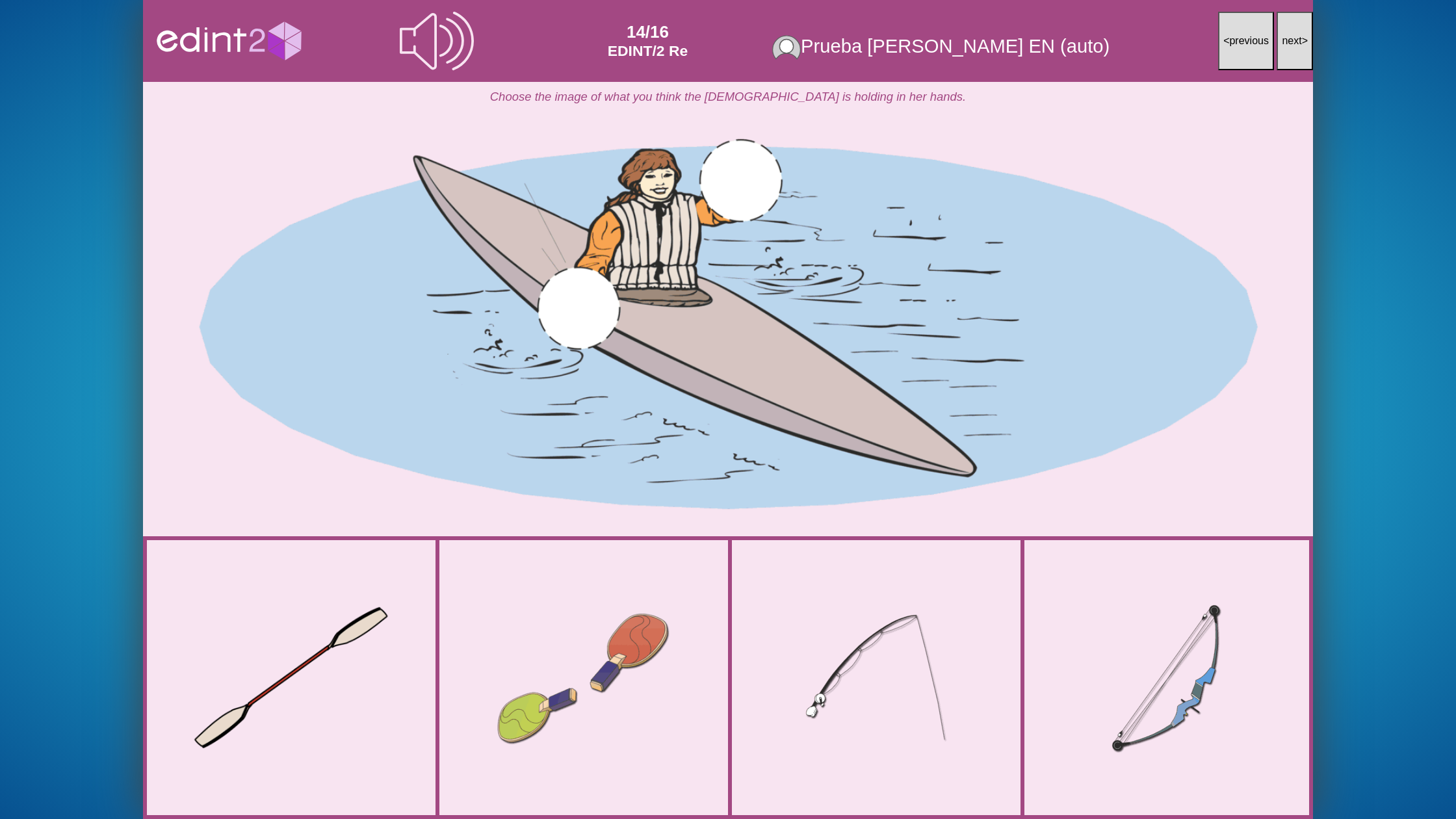
click at [394, 665] on div at bounding box center [291, 678] width 254 height 178
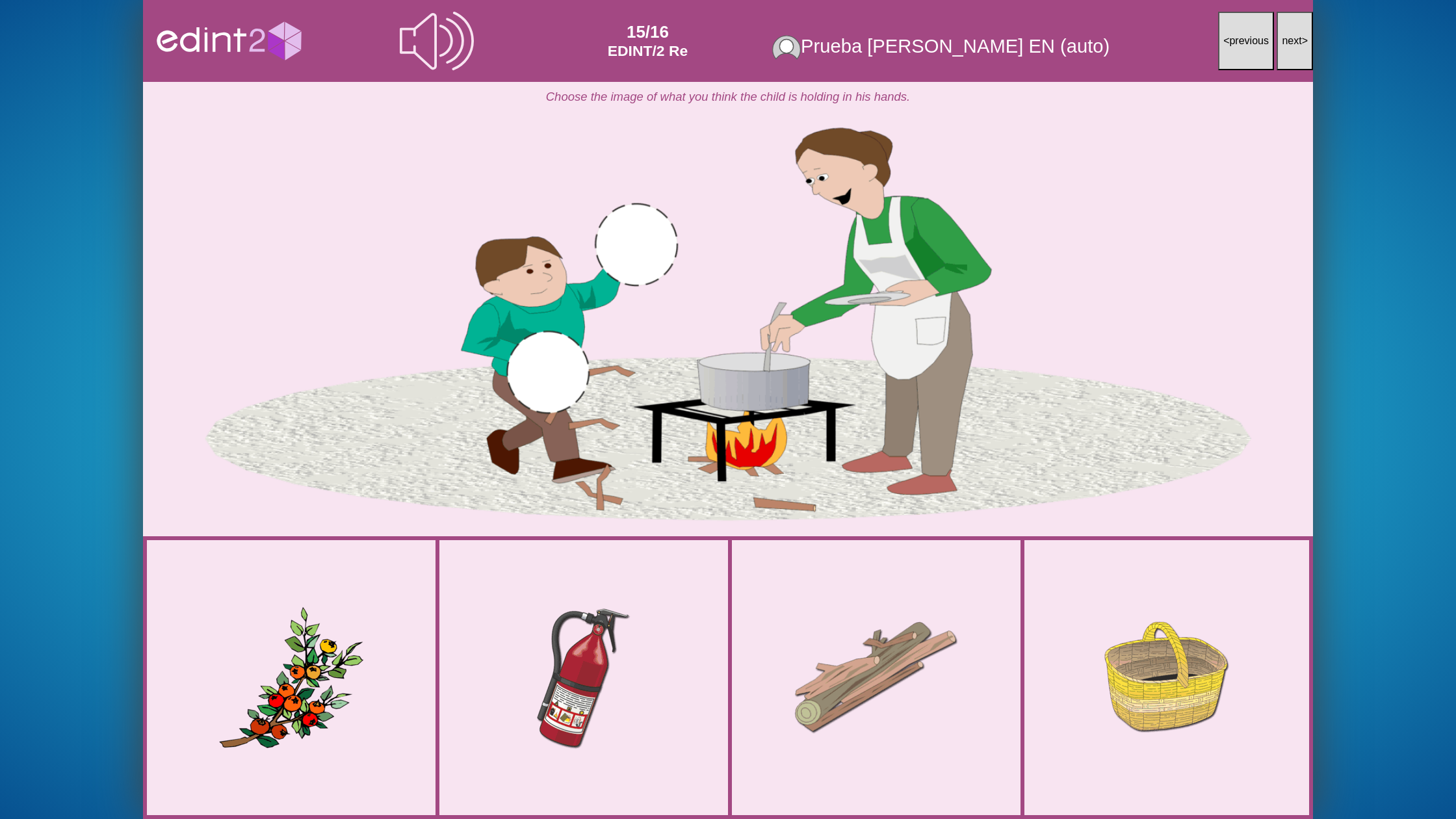
click at [890, 716] on div at bounding box center [876, 678] width 229 height 179
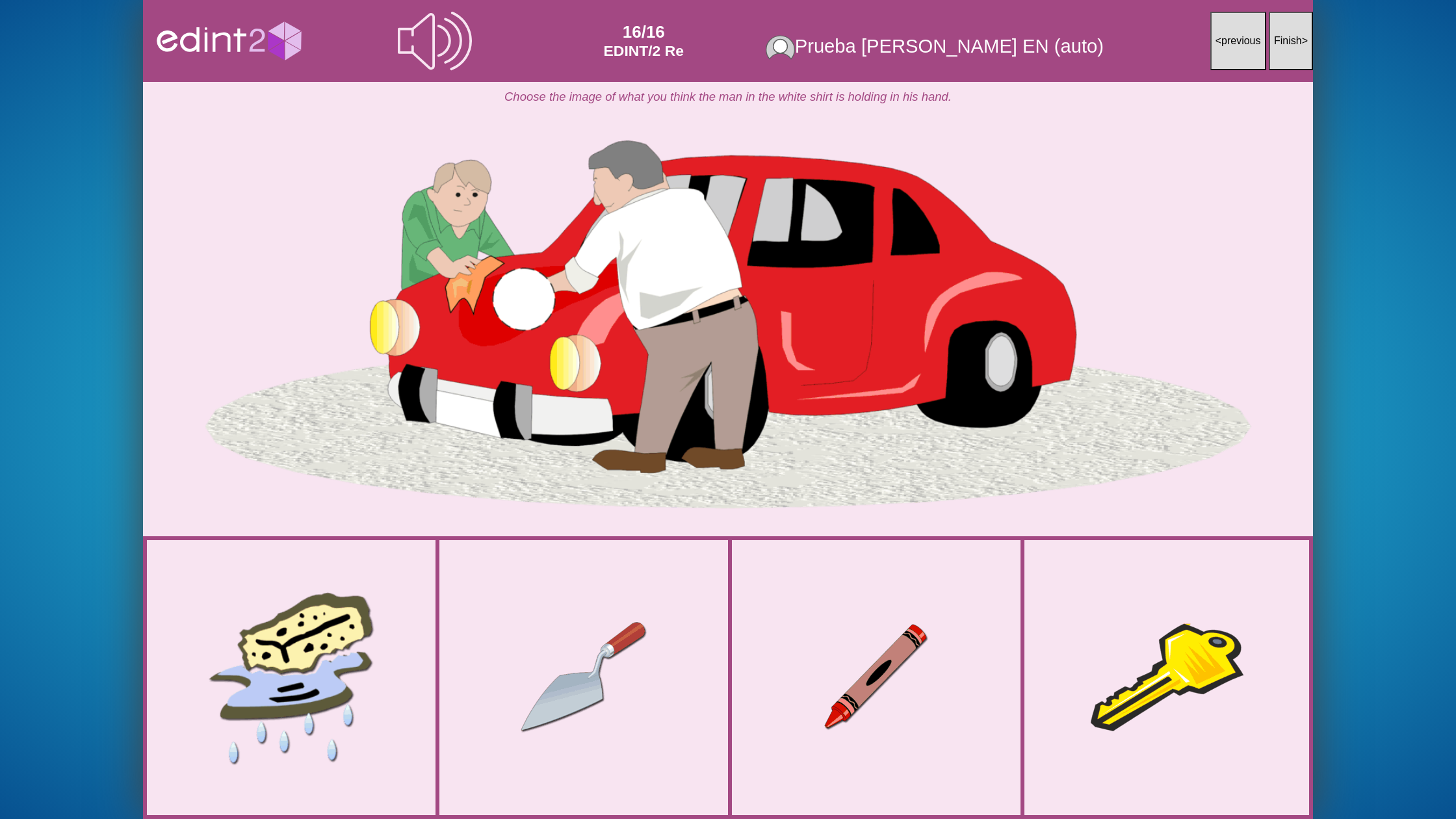
click at [320, 665] on div at bounding box center [291, 677] width 241 height 221
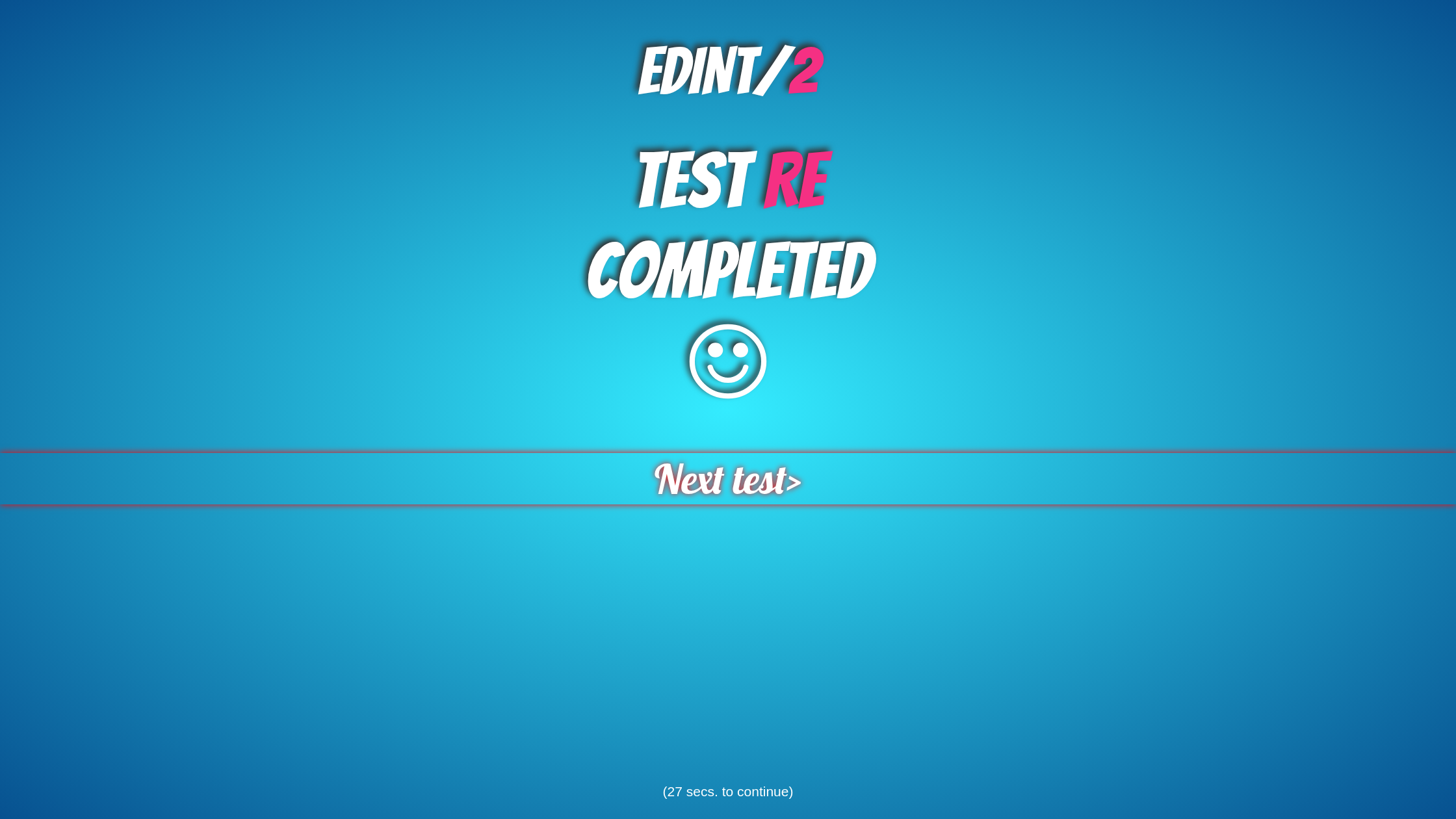
click at [782, 492] on span "Next test" at bounding box center [720, 478] width 132 height 51
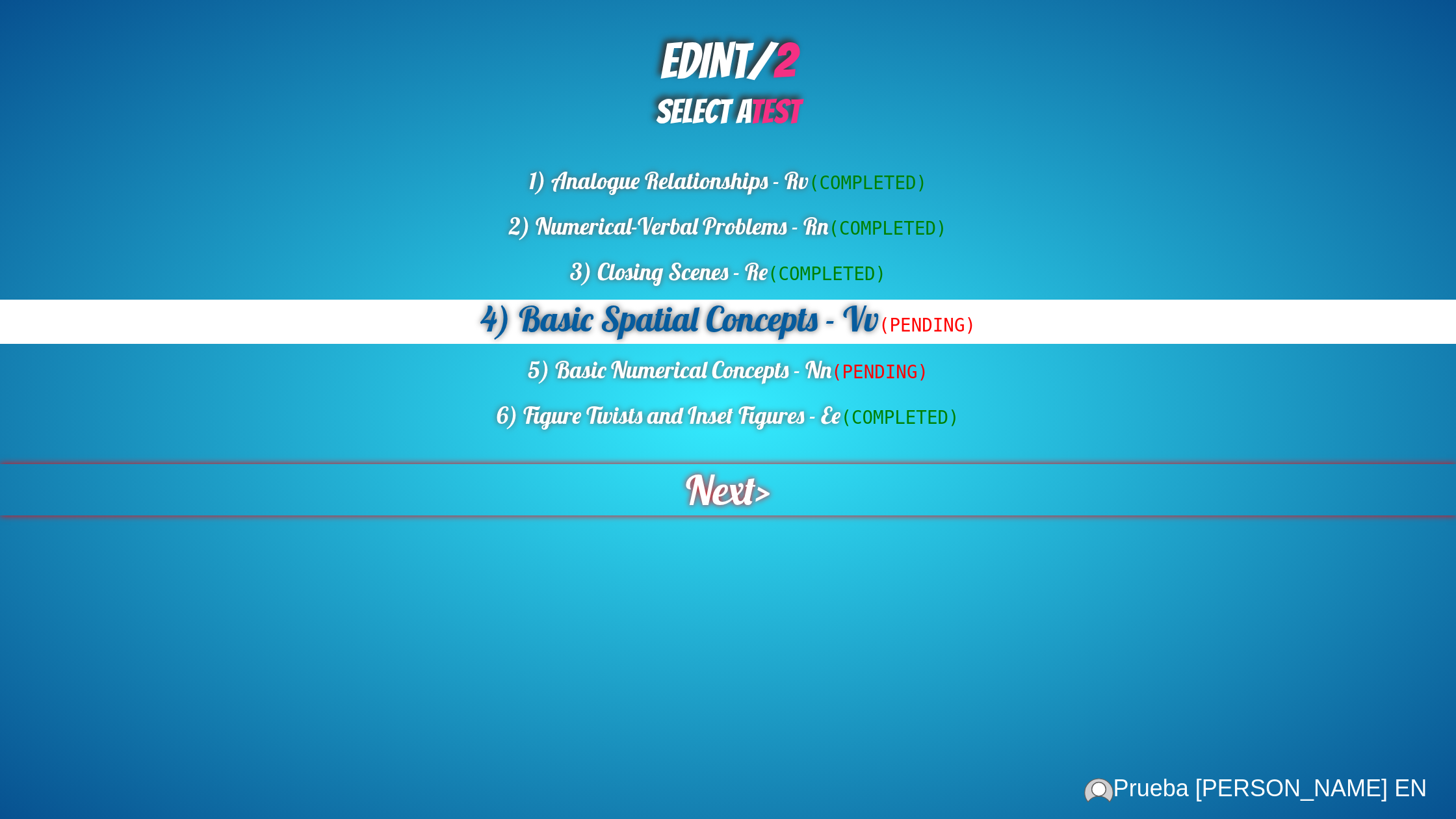
click at [736, 485] on span "Next" at bounding box center [720, 489] width 70 height 51
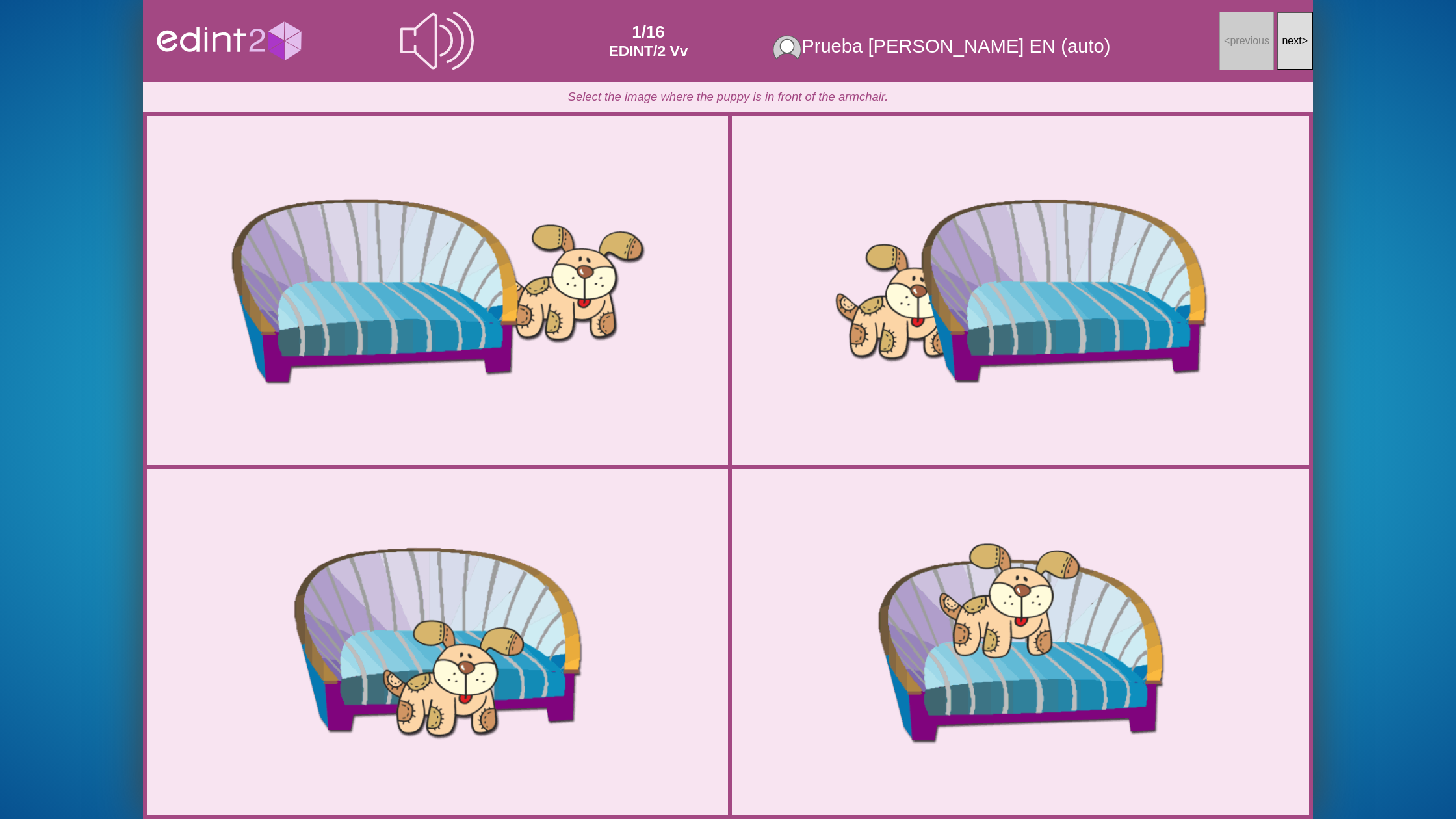
click at [1278, 57] on button "next >" at bounding box center [1295, 41] width 37 height 59
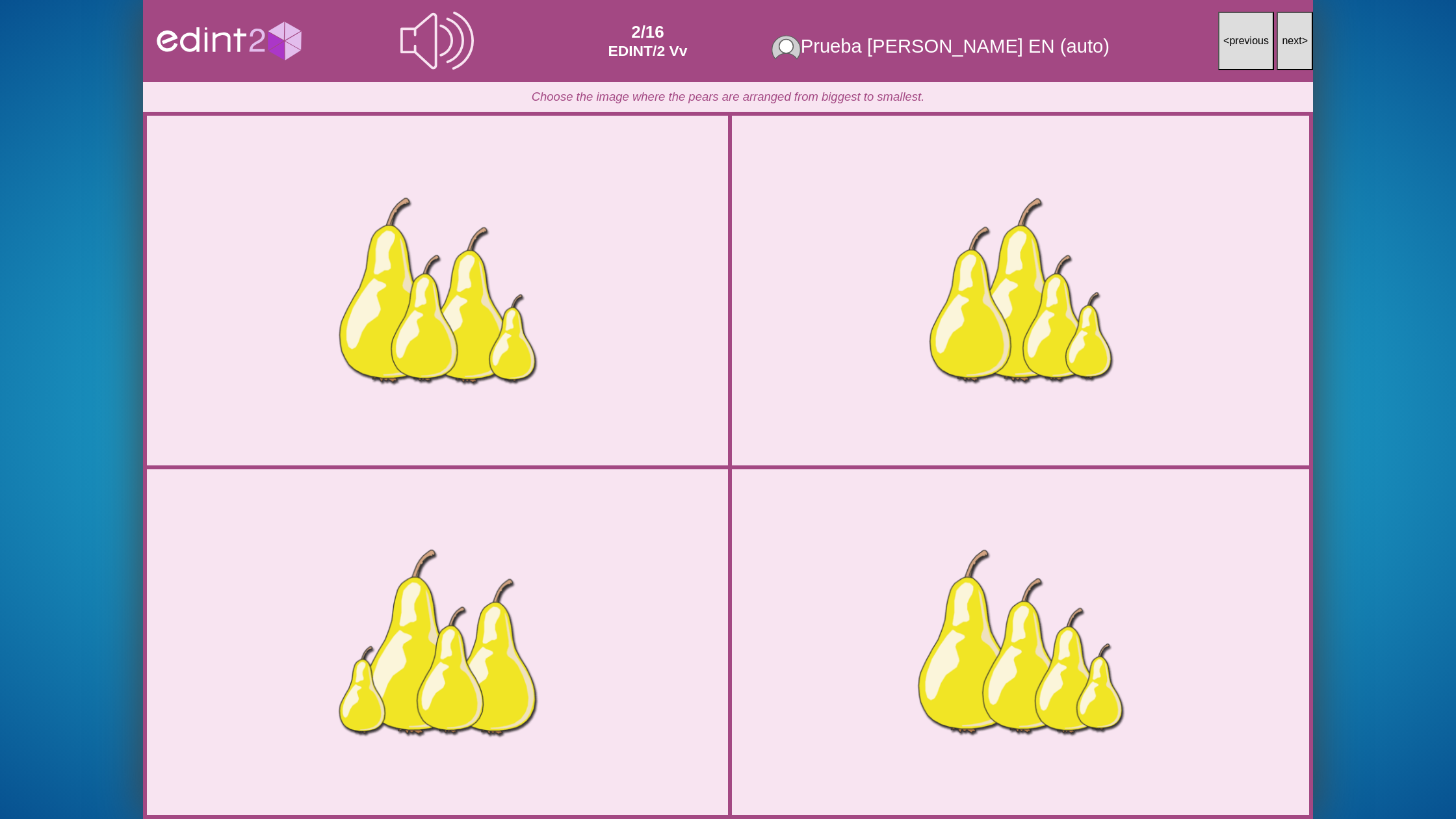
click at [1283, 55] on button "next >" at bounding box center [1295, 41] width 37 height 59
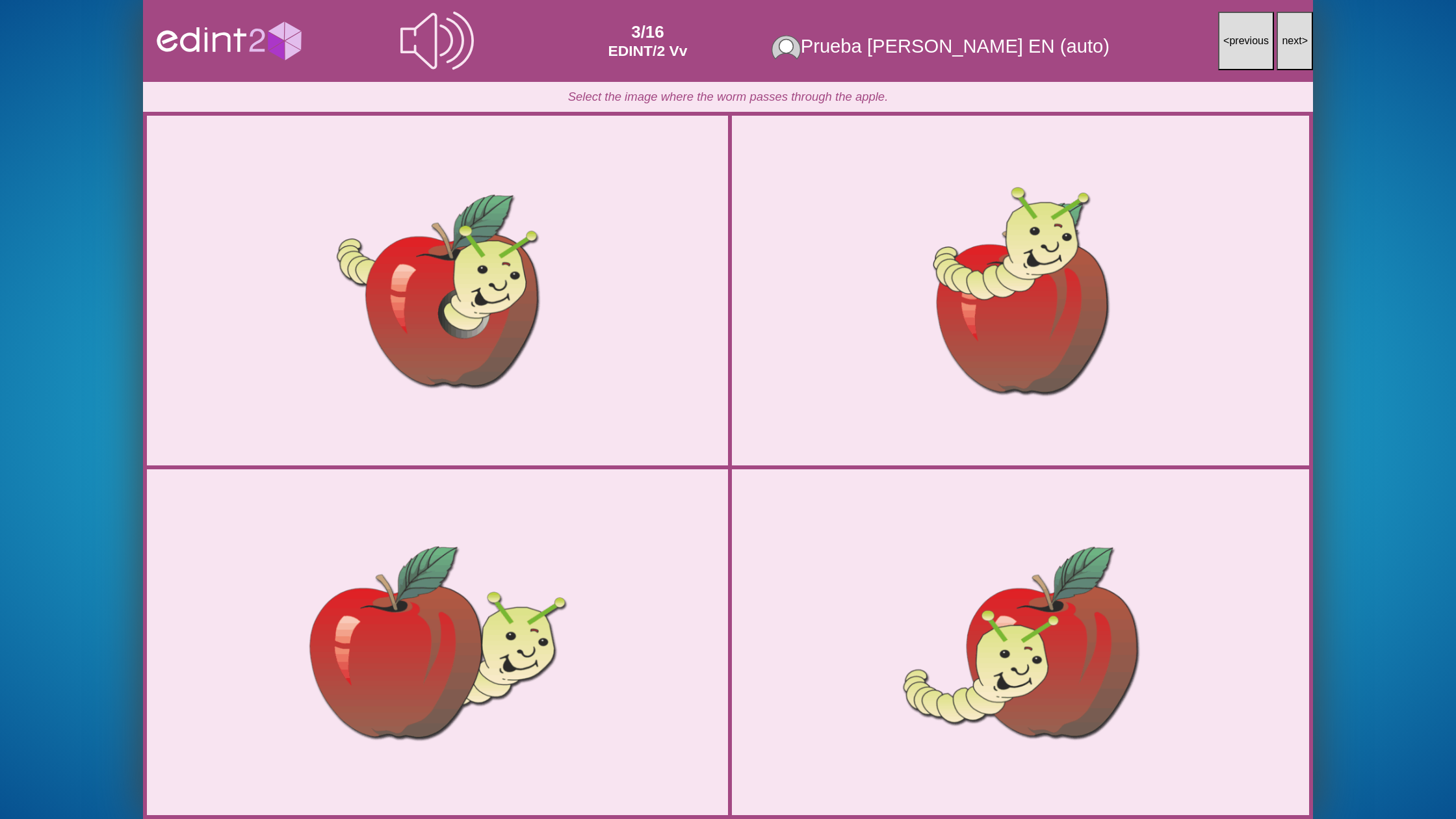
click at [1283, 55] on button "next >" at bounding box center [1295, 41] width 37 height 59
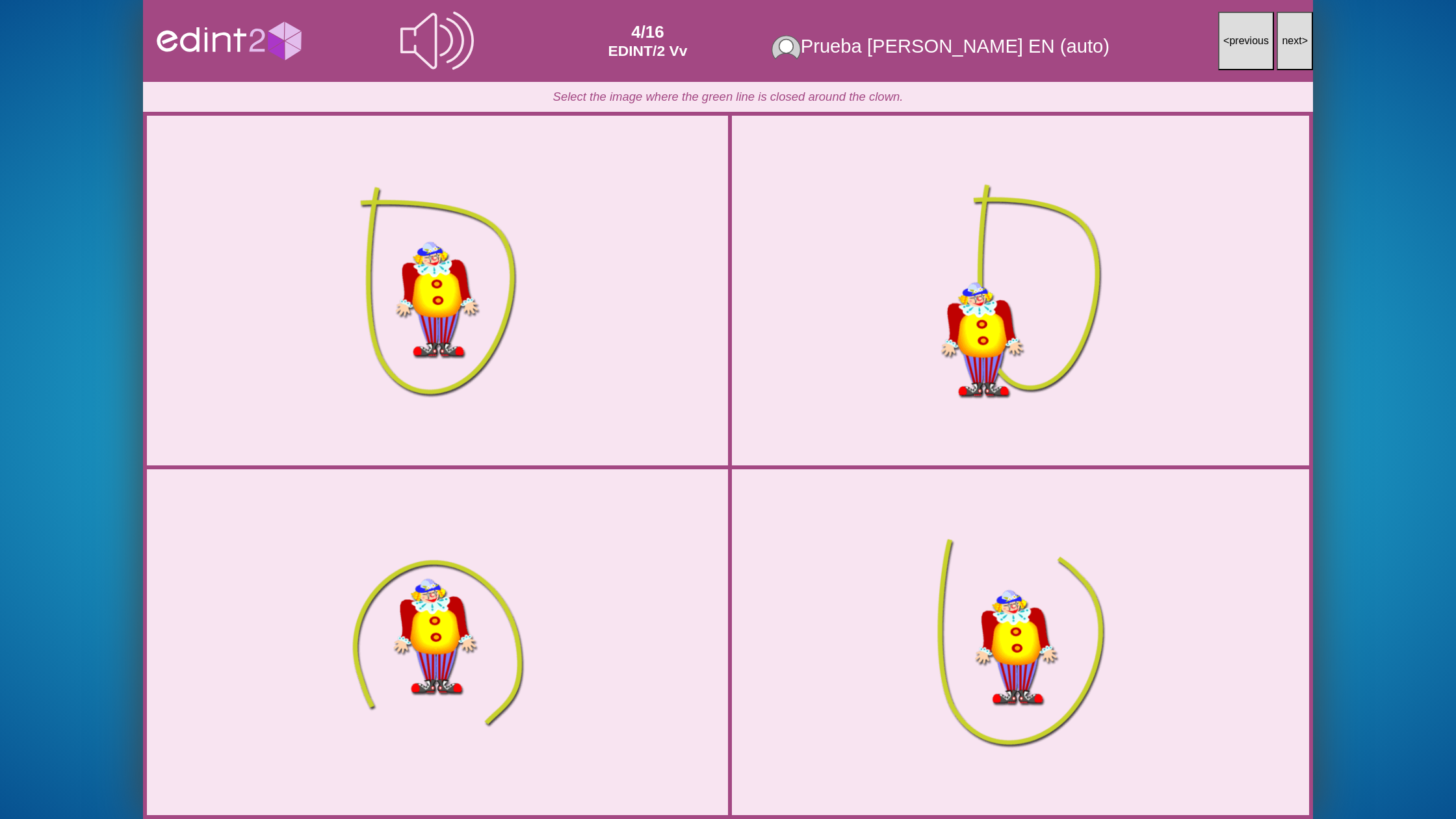
click at [1283, 55] on button "next >" at bounding box center [1295, 41] width 37 height 59
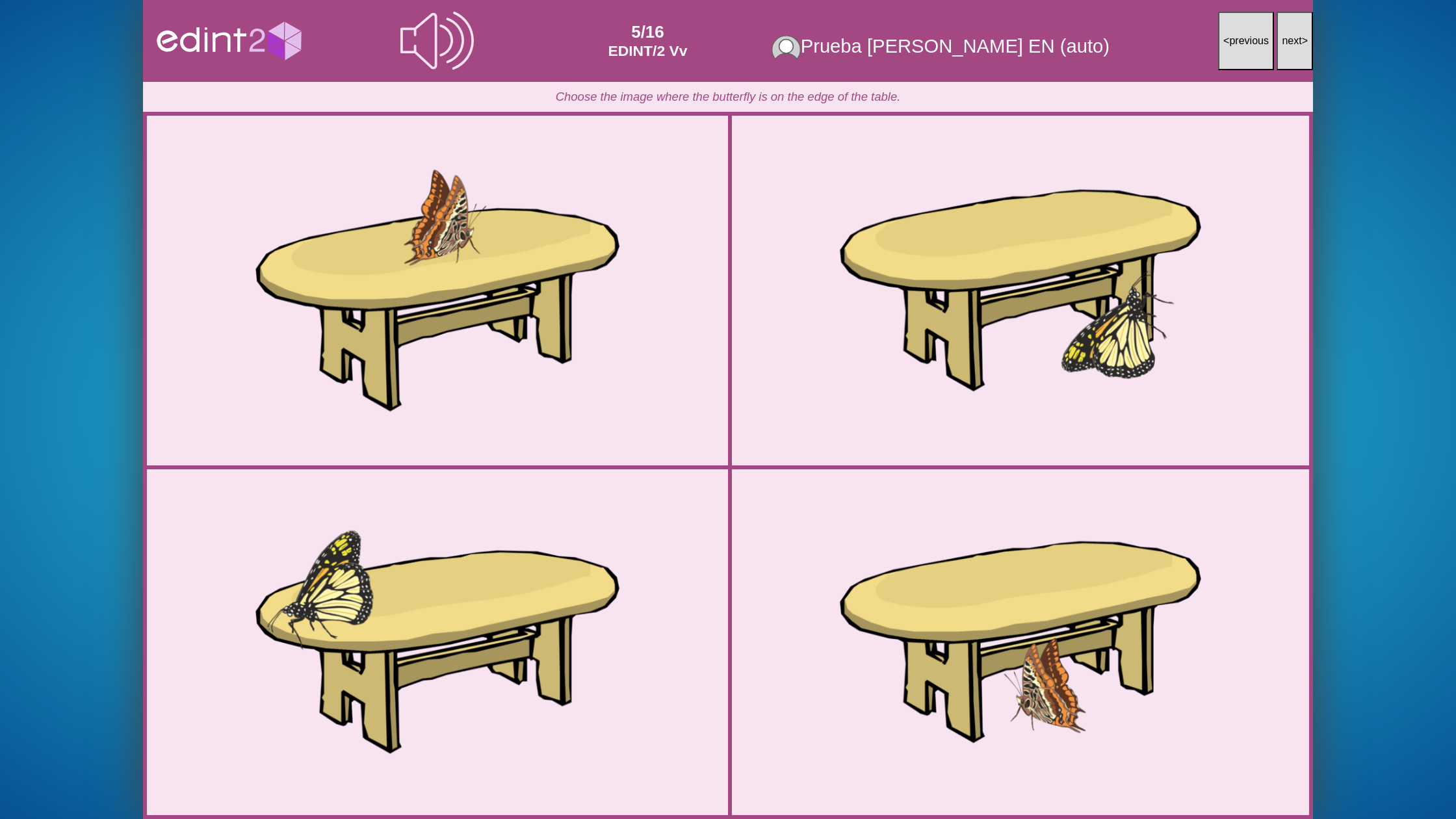
click at [1283, 55] on button "next >" at bounding box center [1295, 41] width 37 height 59
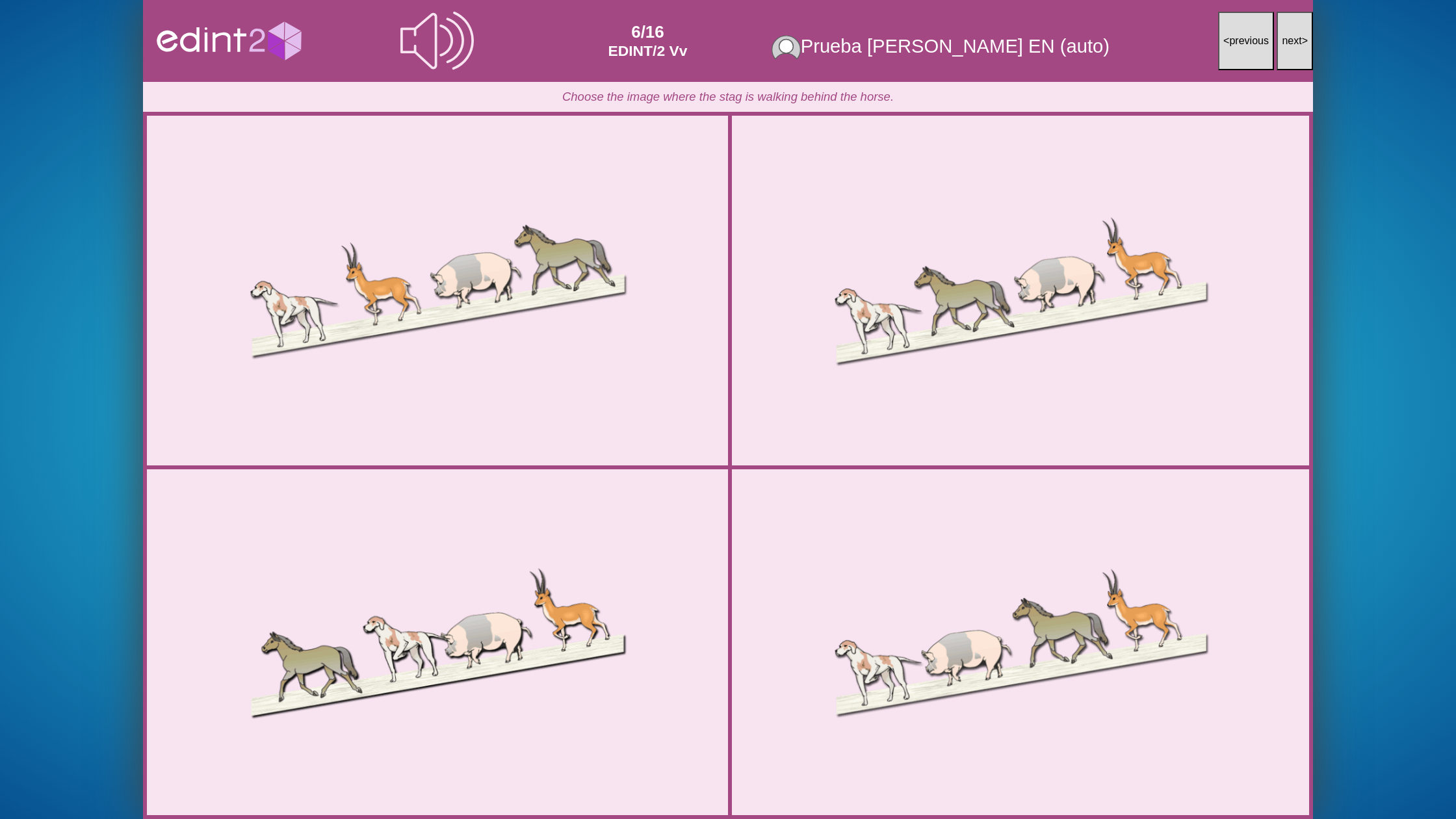
click at [1283, 55] on button "next >" at bounding box center [1295, 41] width 37 height 59
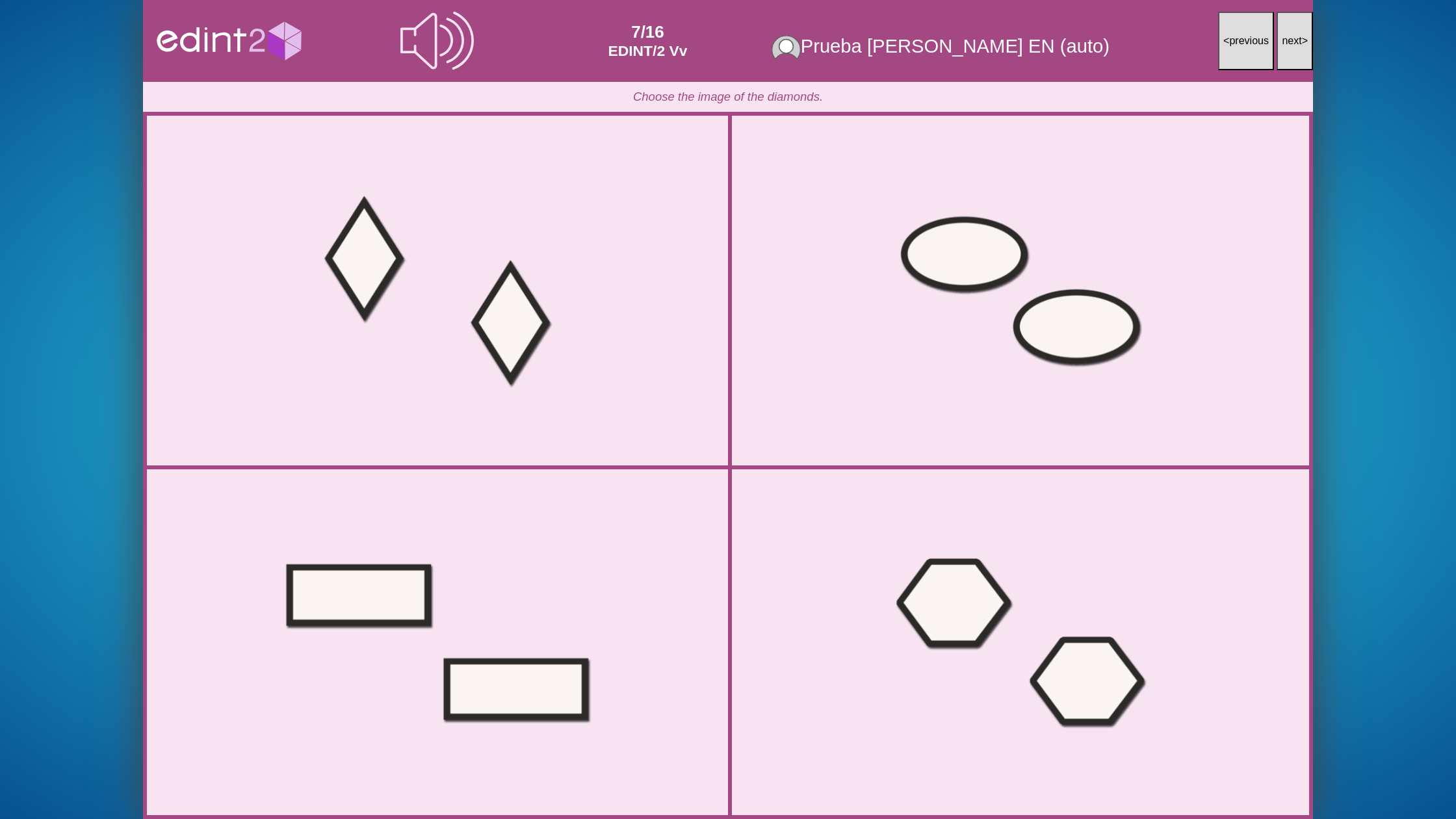
click at [1284, 47] on button "next >" at bounding box center [1295, 41] width 37 height 59
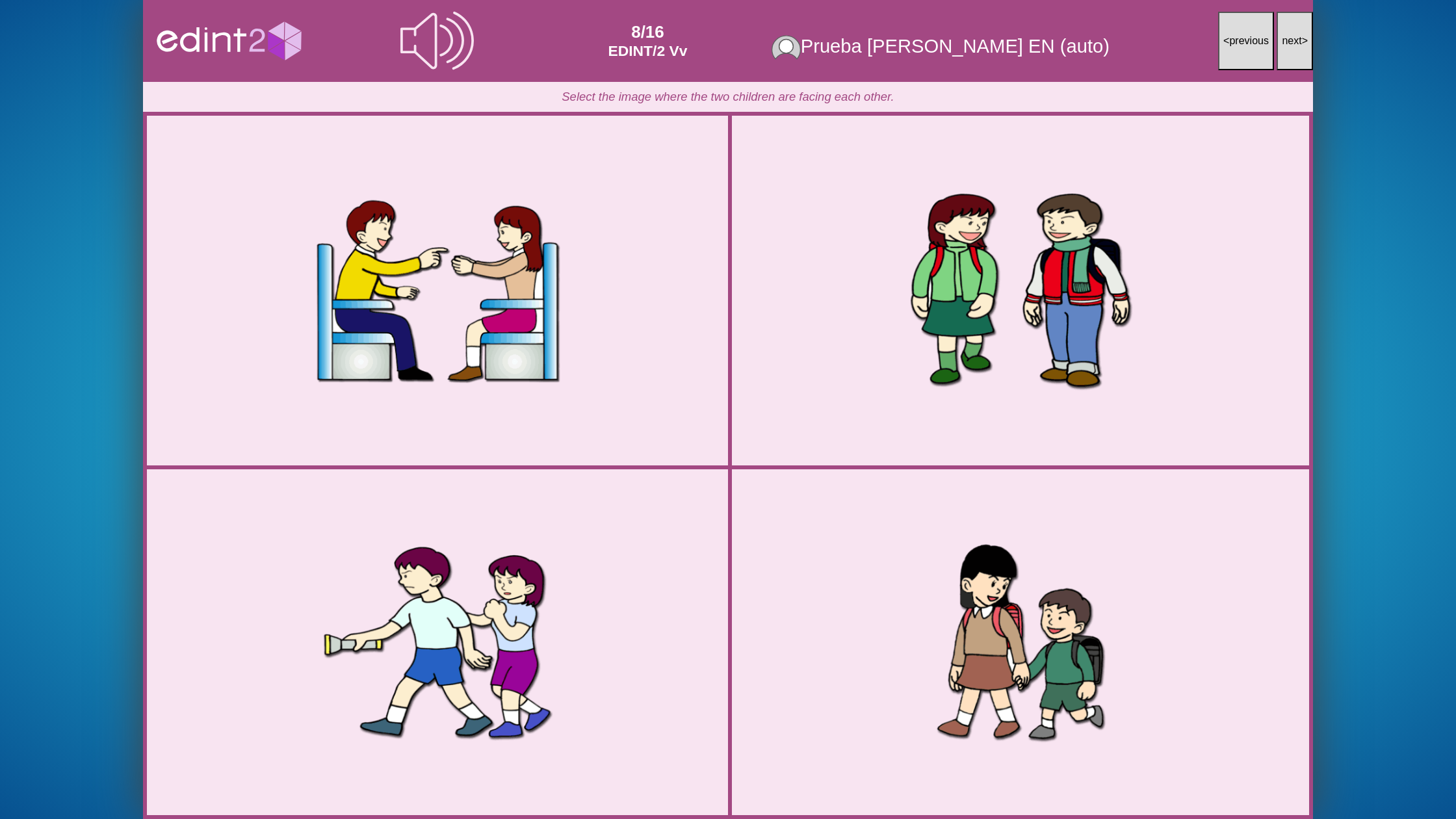
click at [1284, 47] on button "next >" at bounding box center [1295, 41] width 37 height 59
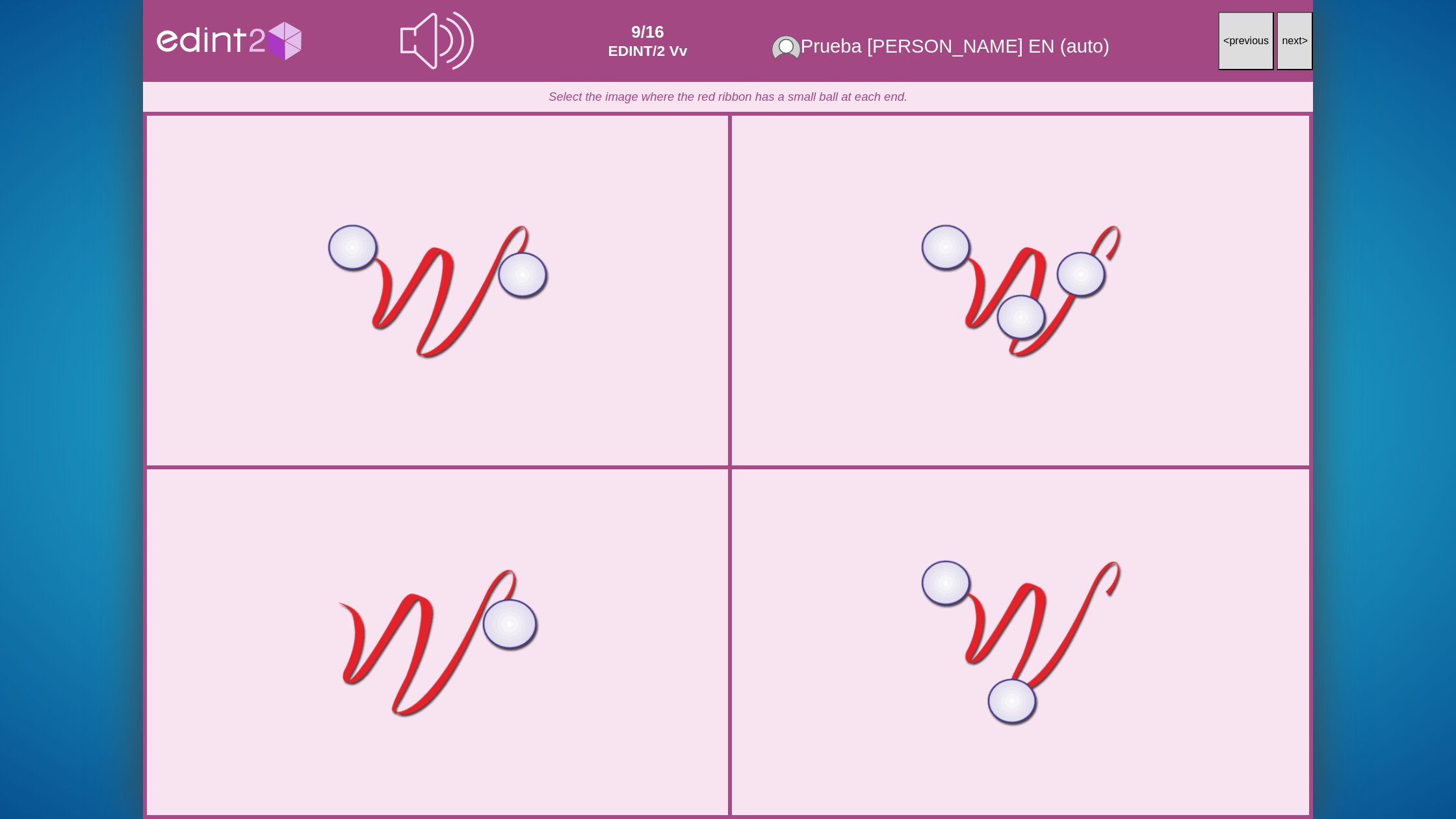
click at [1284, 47] on button "next >" at bounding box center [1295, 41] width 37 height 59
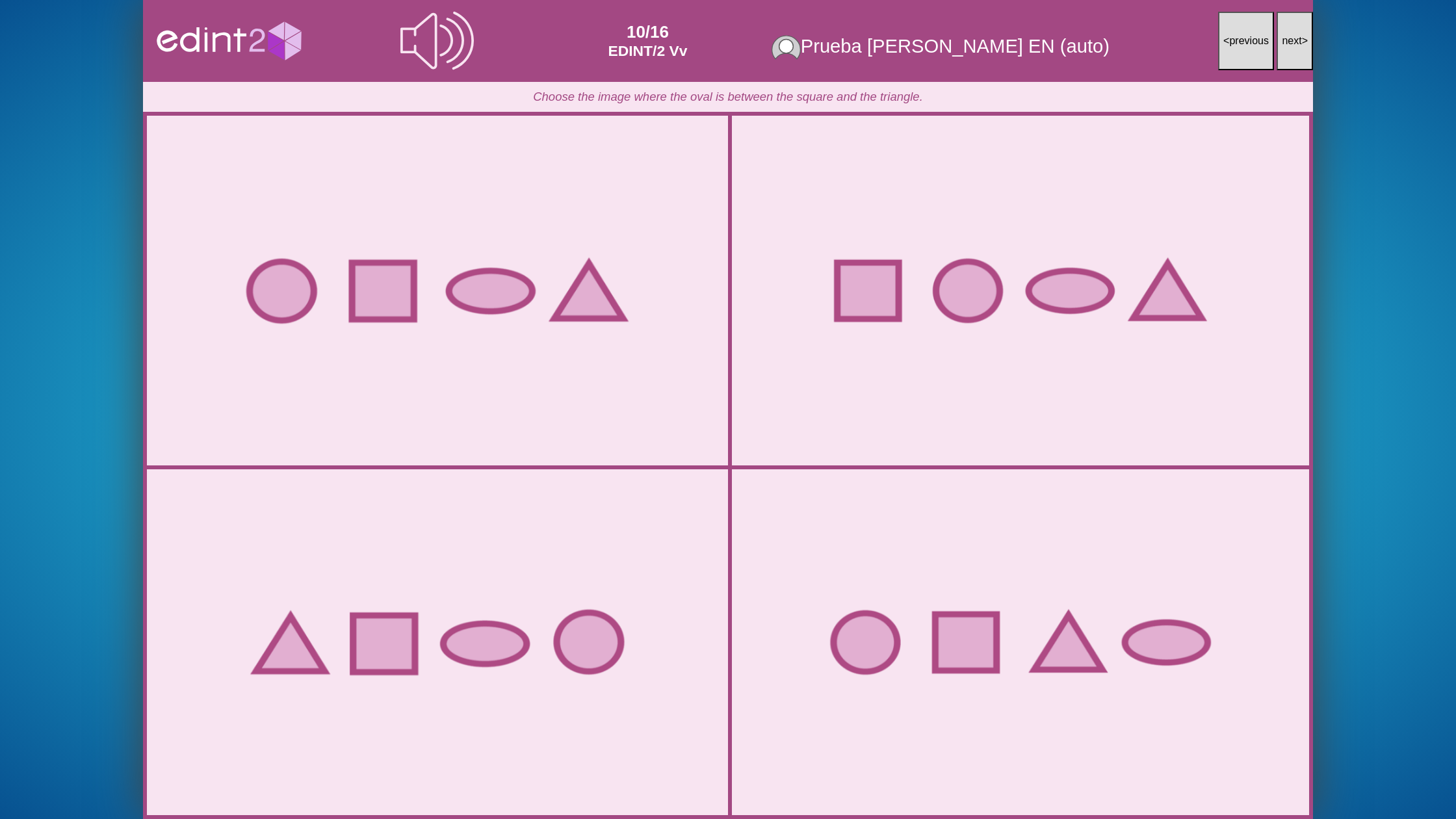
click at [1284, 47] on button "next >" at bounding box center [1295, 41] width 37 height 59
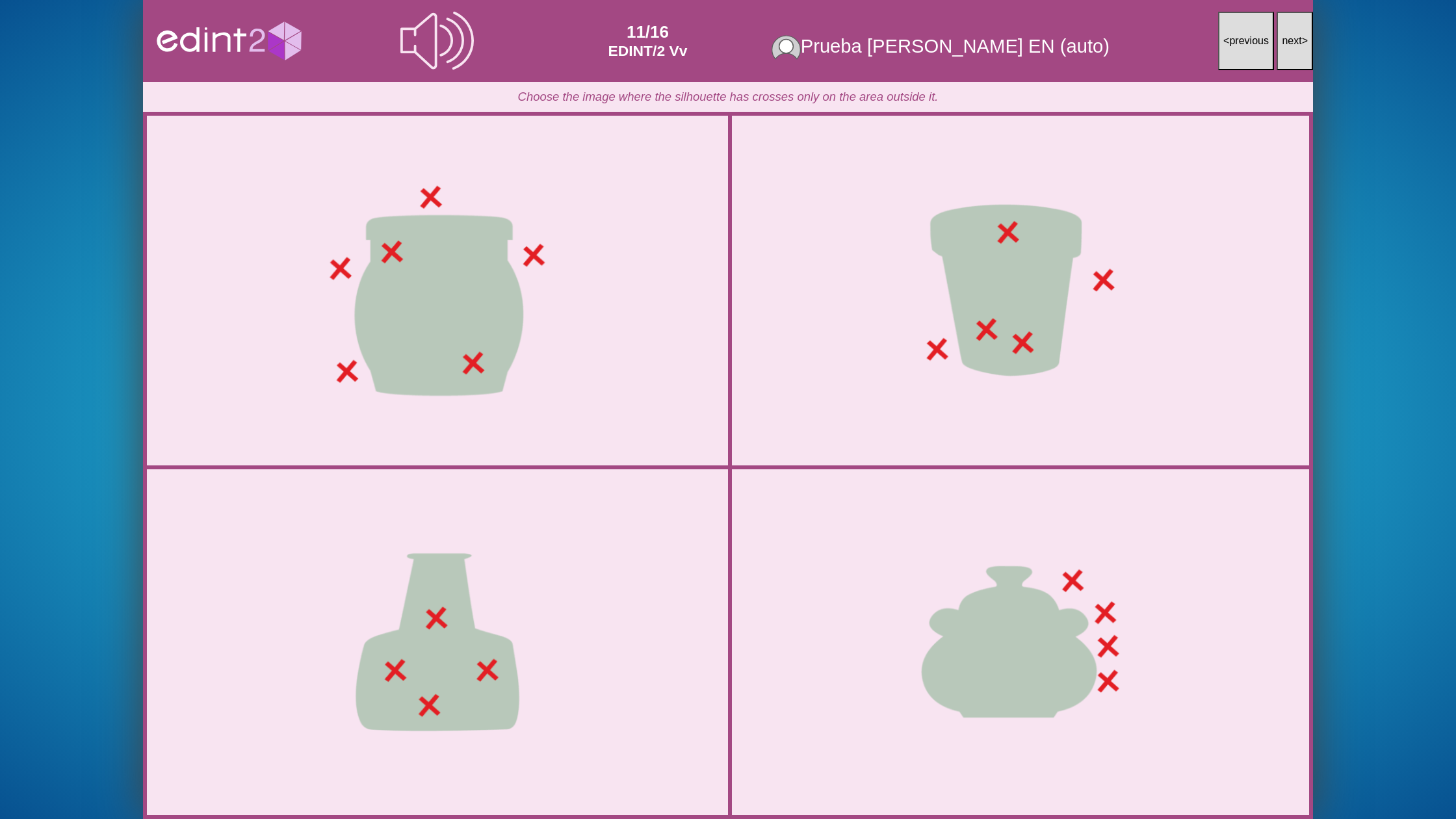
click at [1284, 47] on button "next >" at bounding box center [1295, 41] width 37 height 59
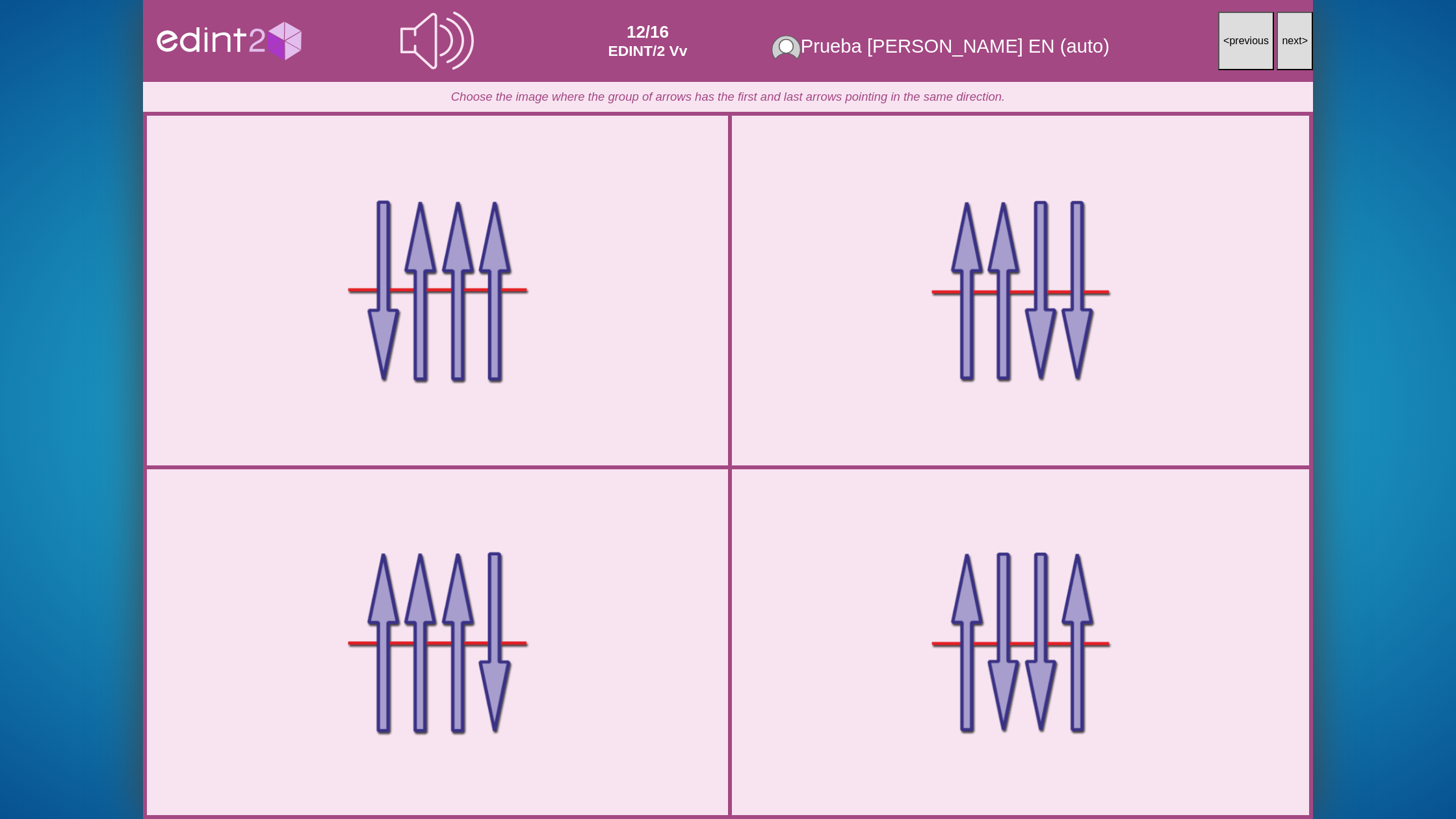
click at [1284, 47] on button "next >" at bounding box center [1295, 41] width 37 height 59
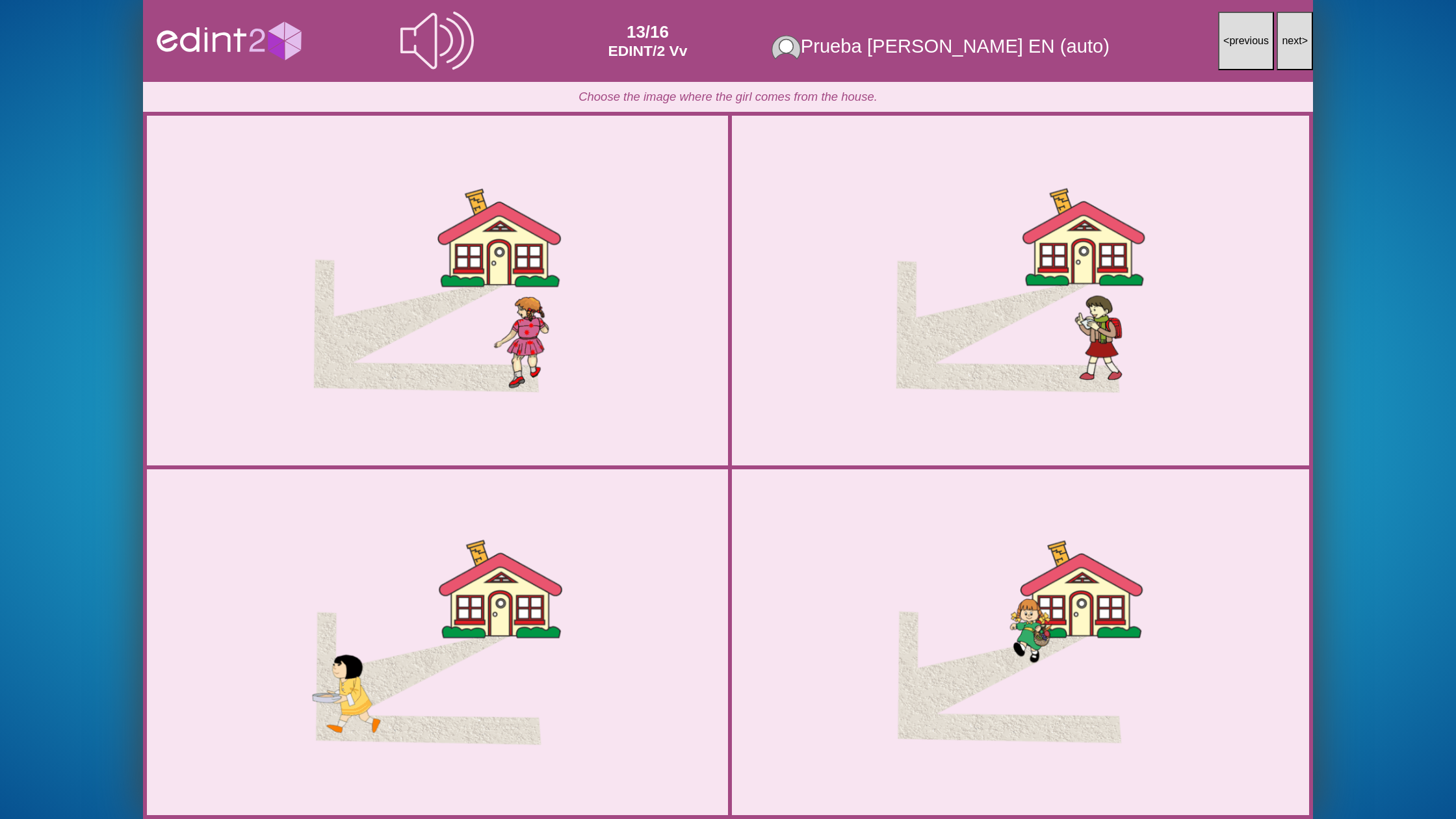
click at [1284, 47] on button "next >" at bounding box center [1295, 41] width 37 height 59
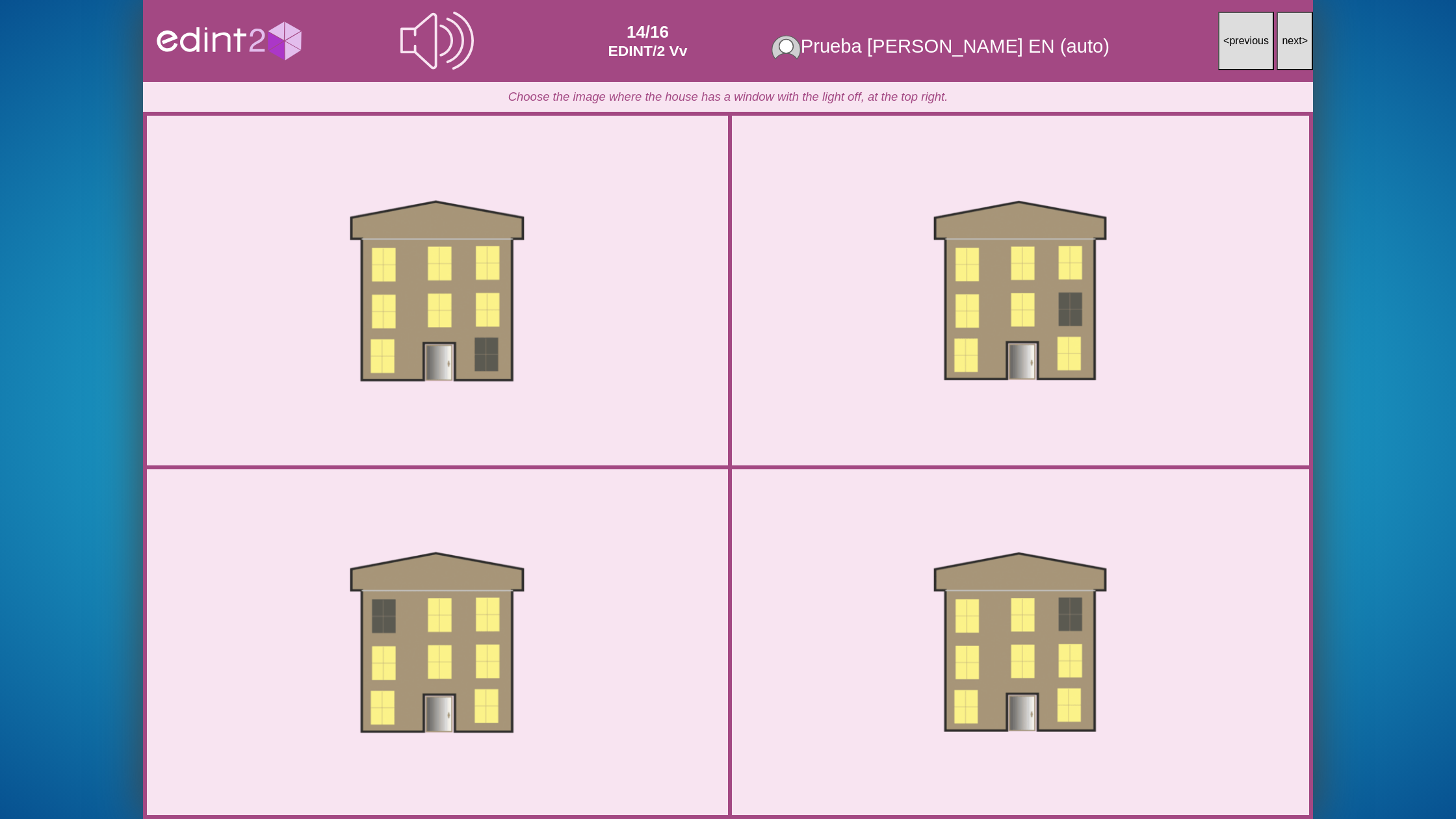
click at [1284, 47] on button "next >" at bounding box center [1295, 41] width 37 height 59
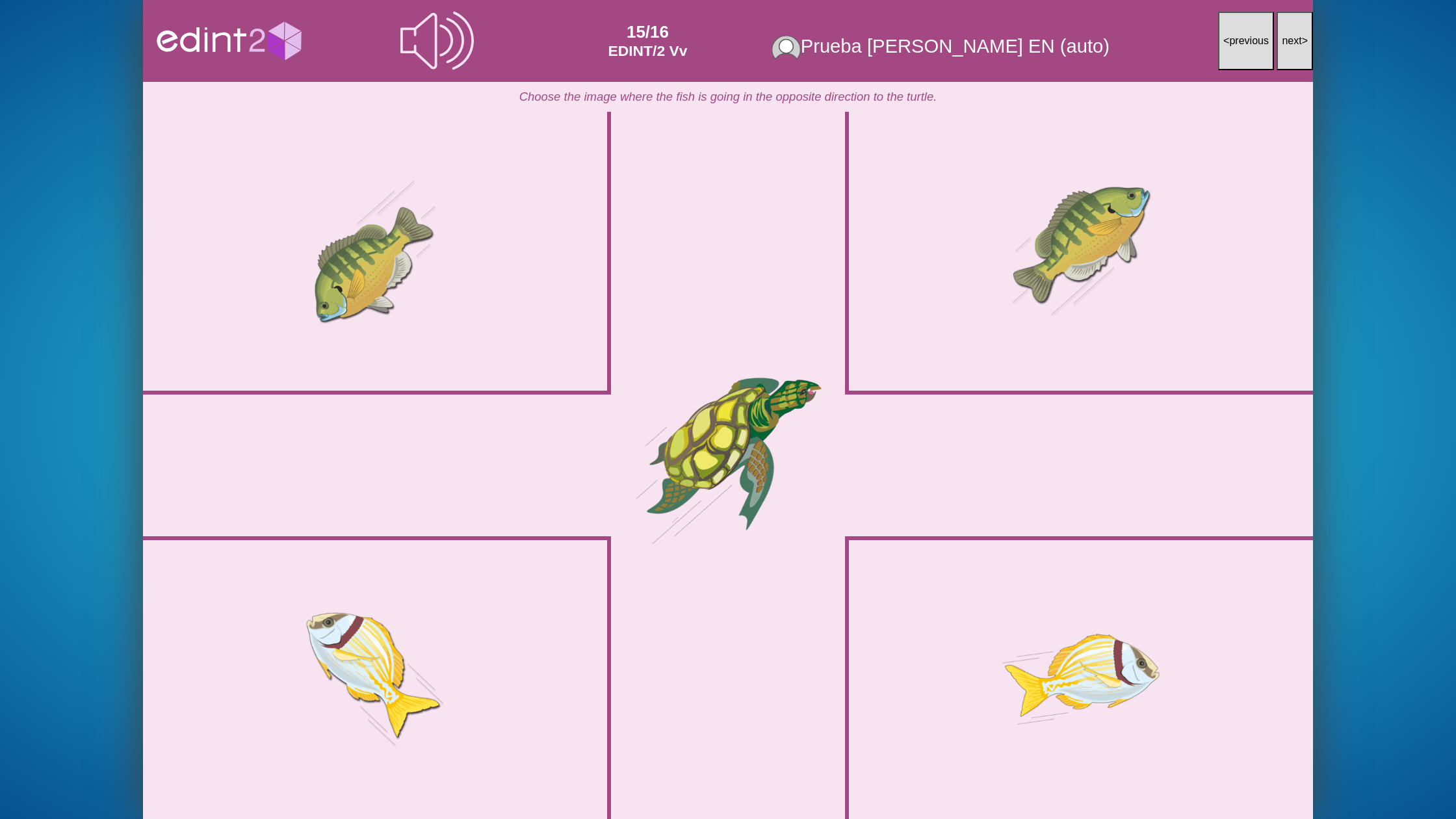
click at [1284, 47] on button "next >" at bounding box center [1295, 41] width 37 height 59
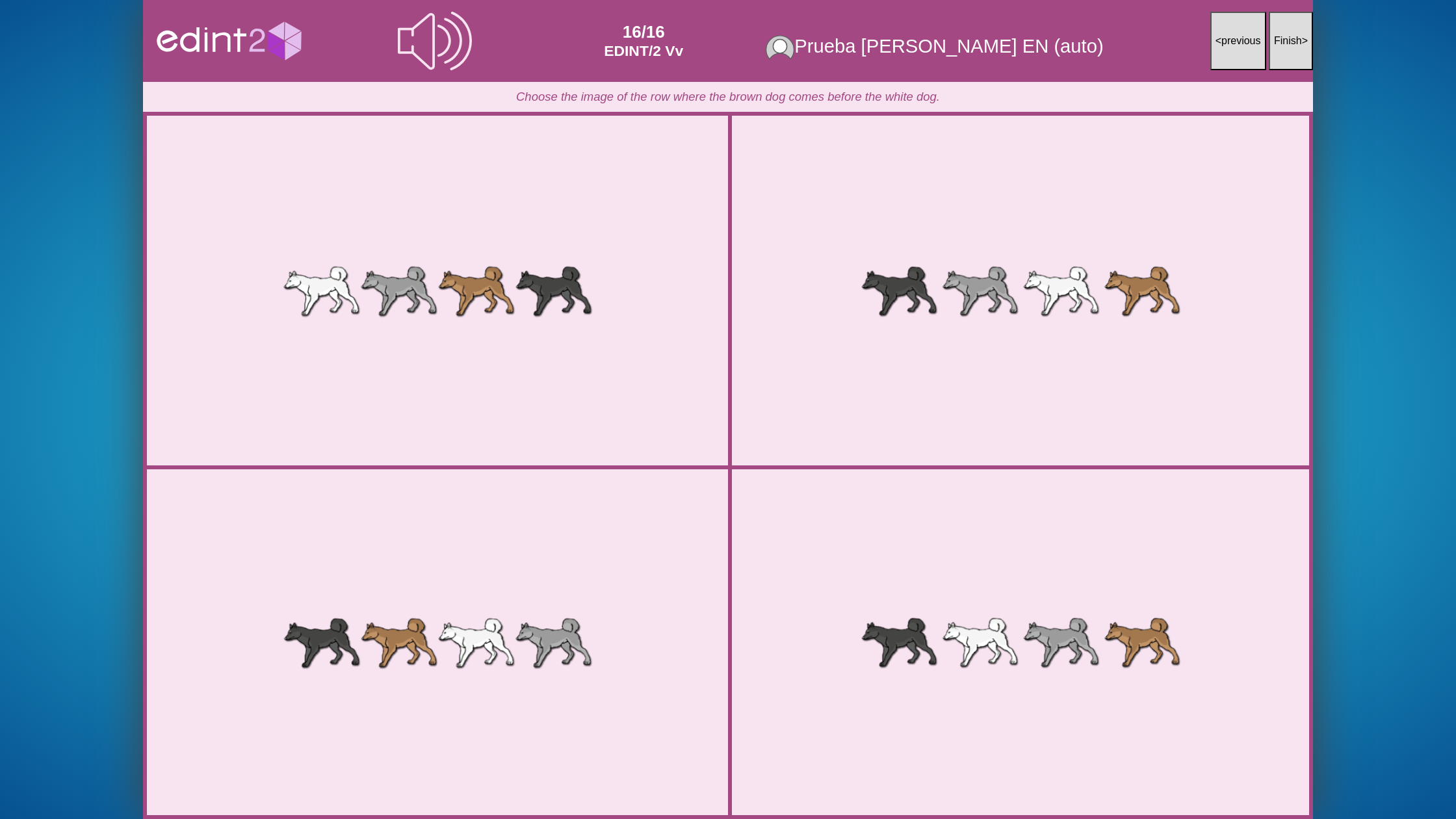
click at [1284, 47] on button "Finish >" at bounding box center [1291, 41] width 44 height 59
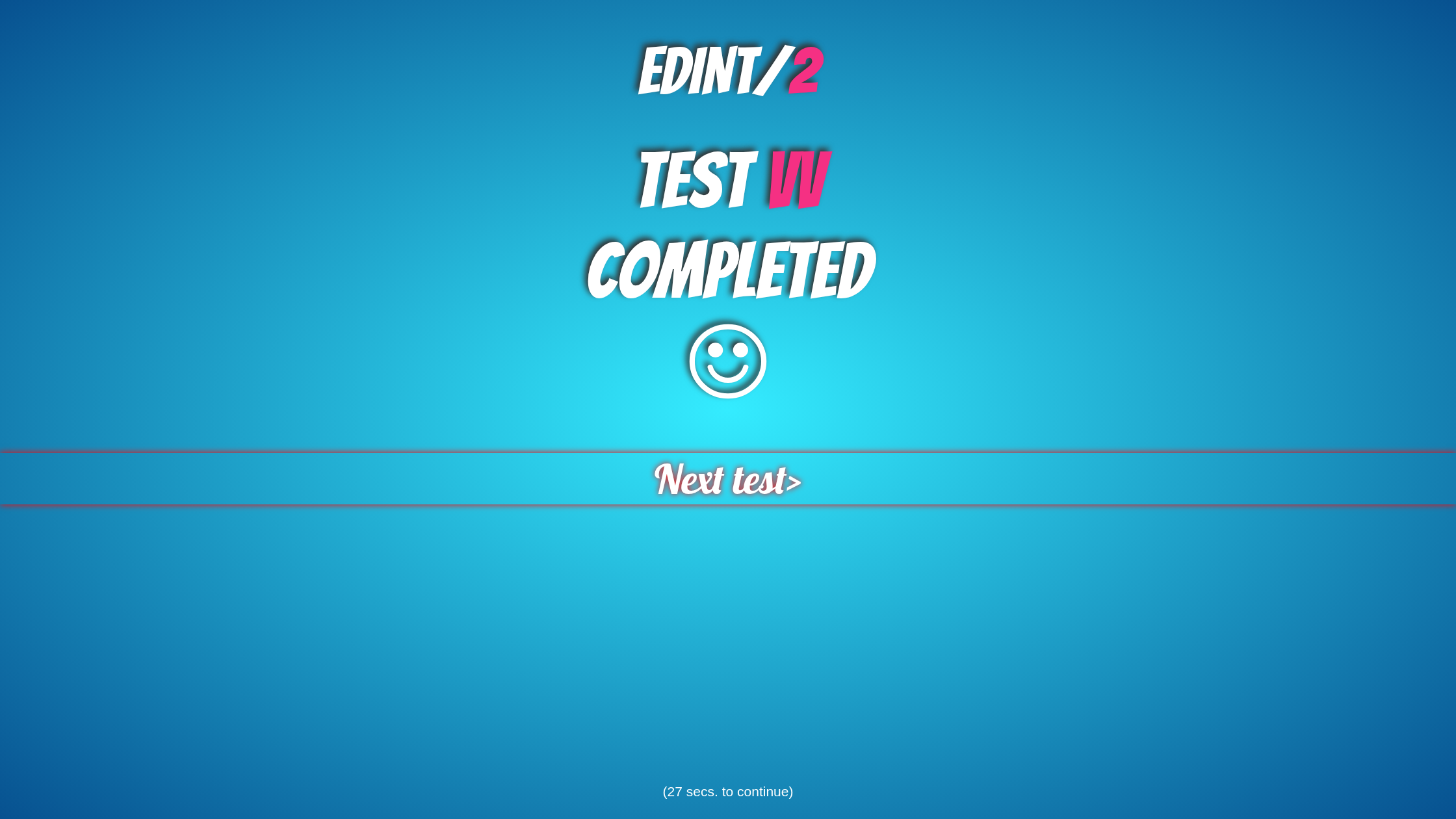
click at [769, 469] on span "Next test" at bounding box center [720, 478] width 132 height 51
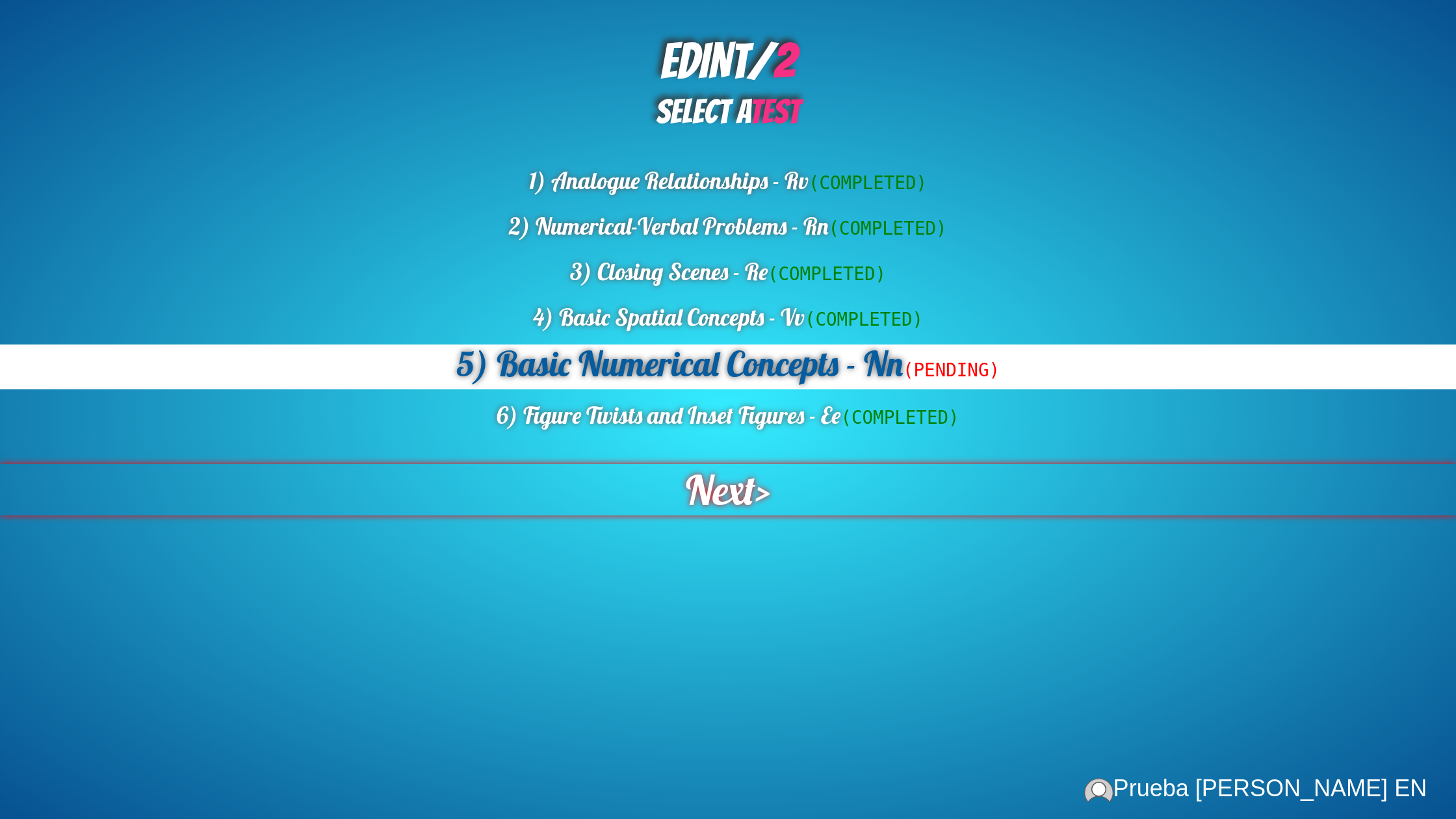
click at [735, 492] on span "Next" at bounding box center [720, 489] width 70 height 51
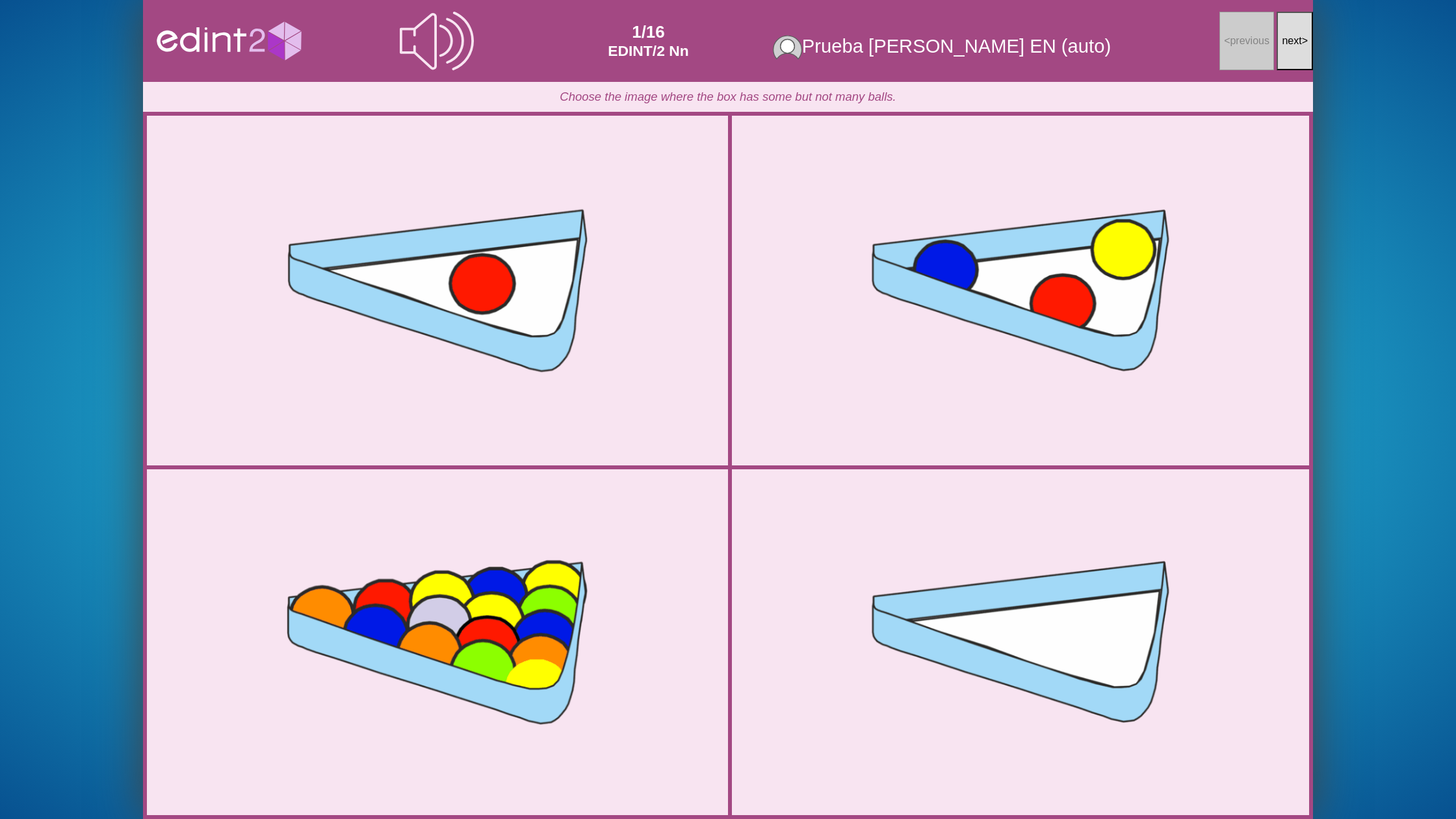
click at [1287, 53] on button "next >" at bounding box center [1295, 41] width 37 height 59
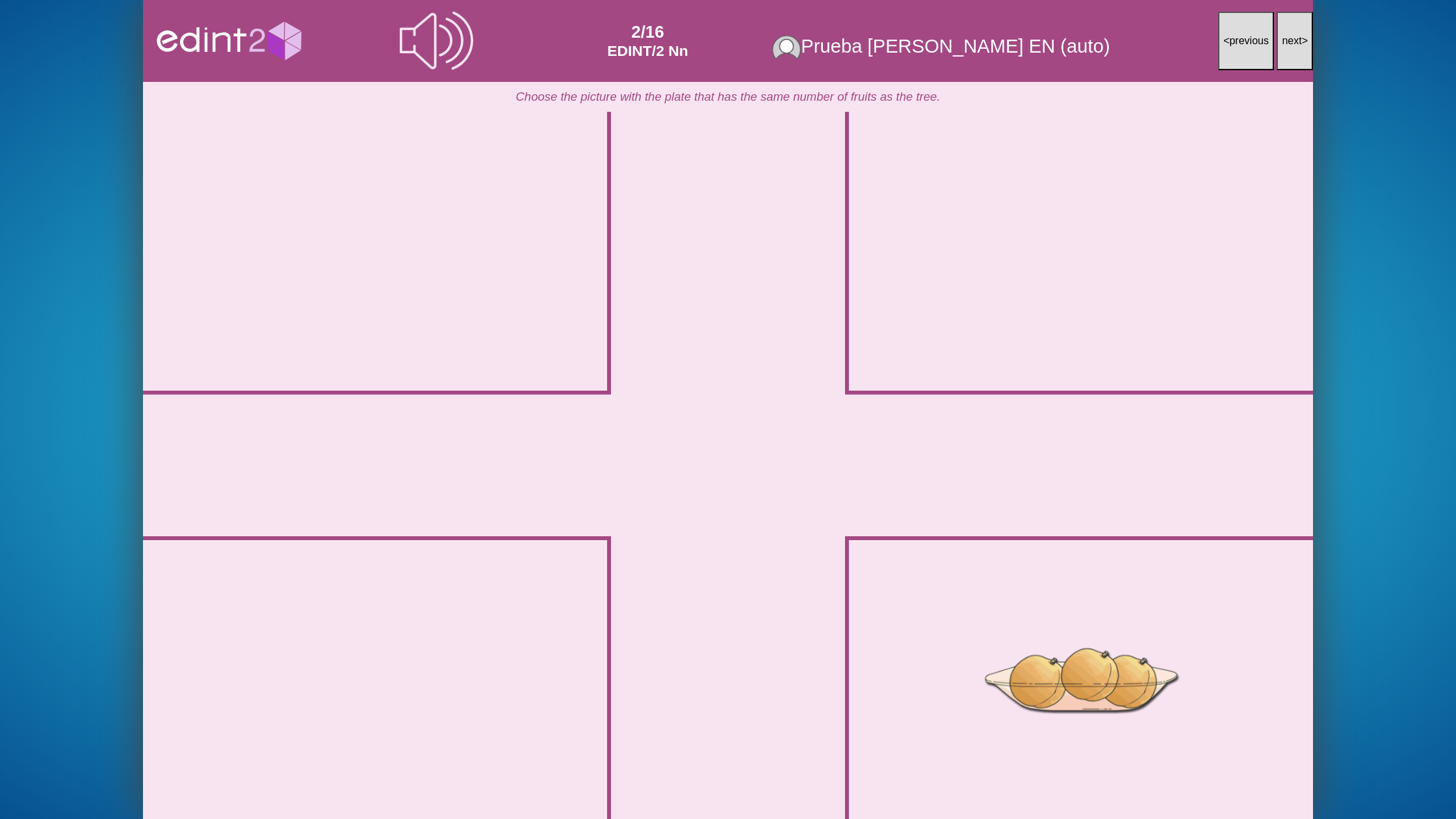
click at [1287, 53] on button "next >" at bounding box center [1295, 41] width 37 height 59
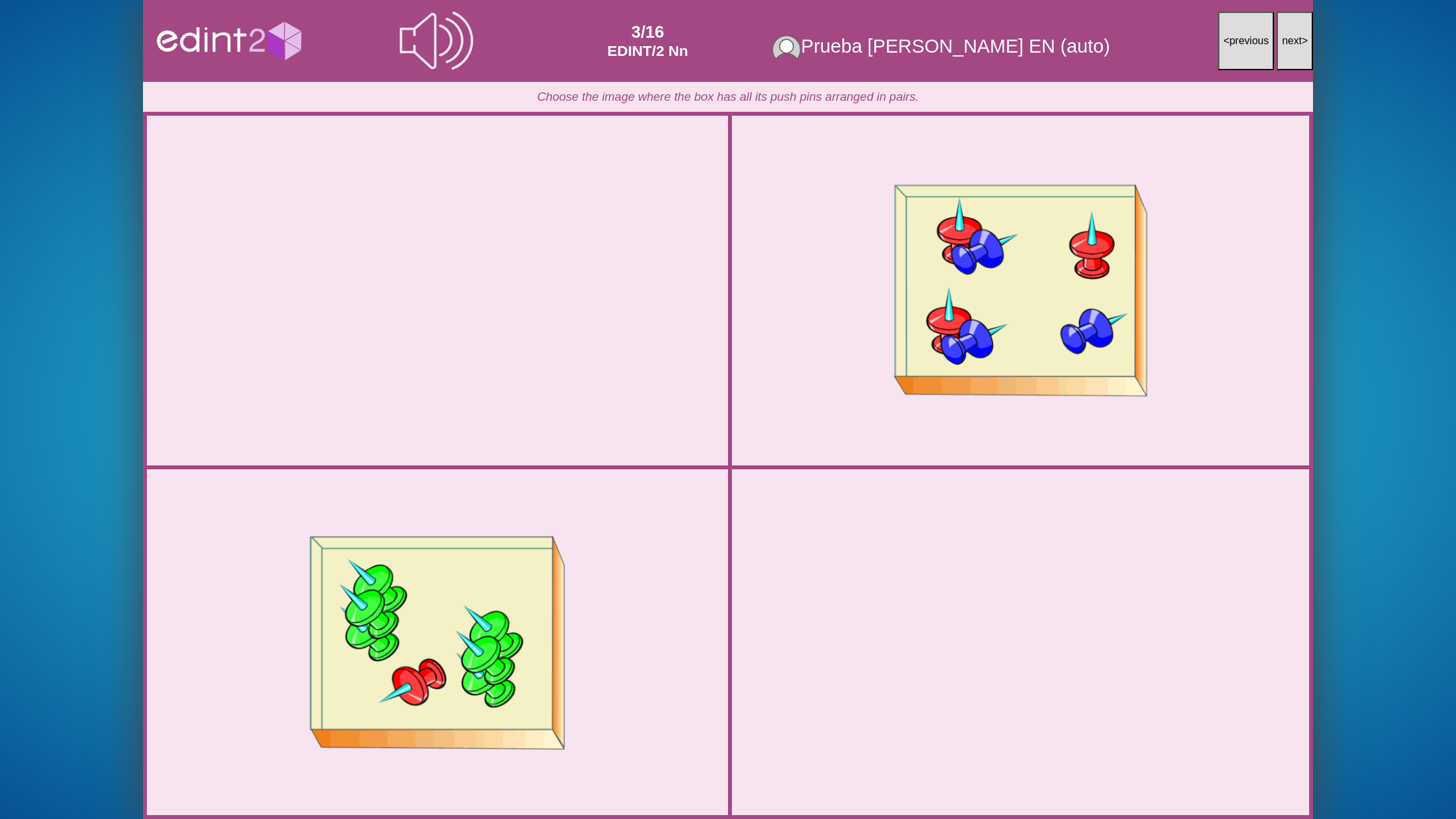
click at [1287, 53] on button "next >" at bounding box center [1295, 41] width 37 height 59
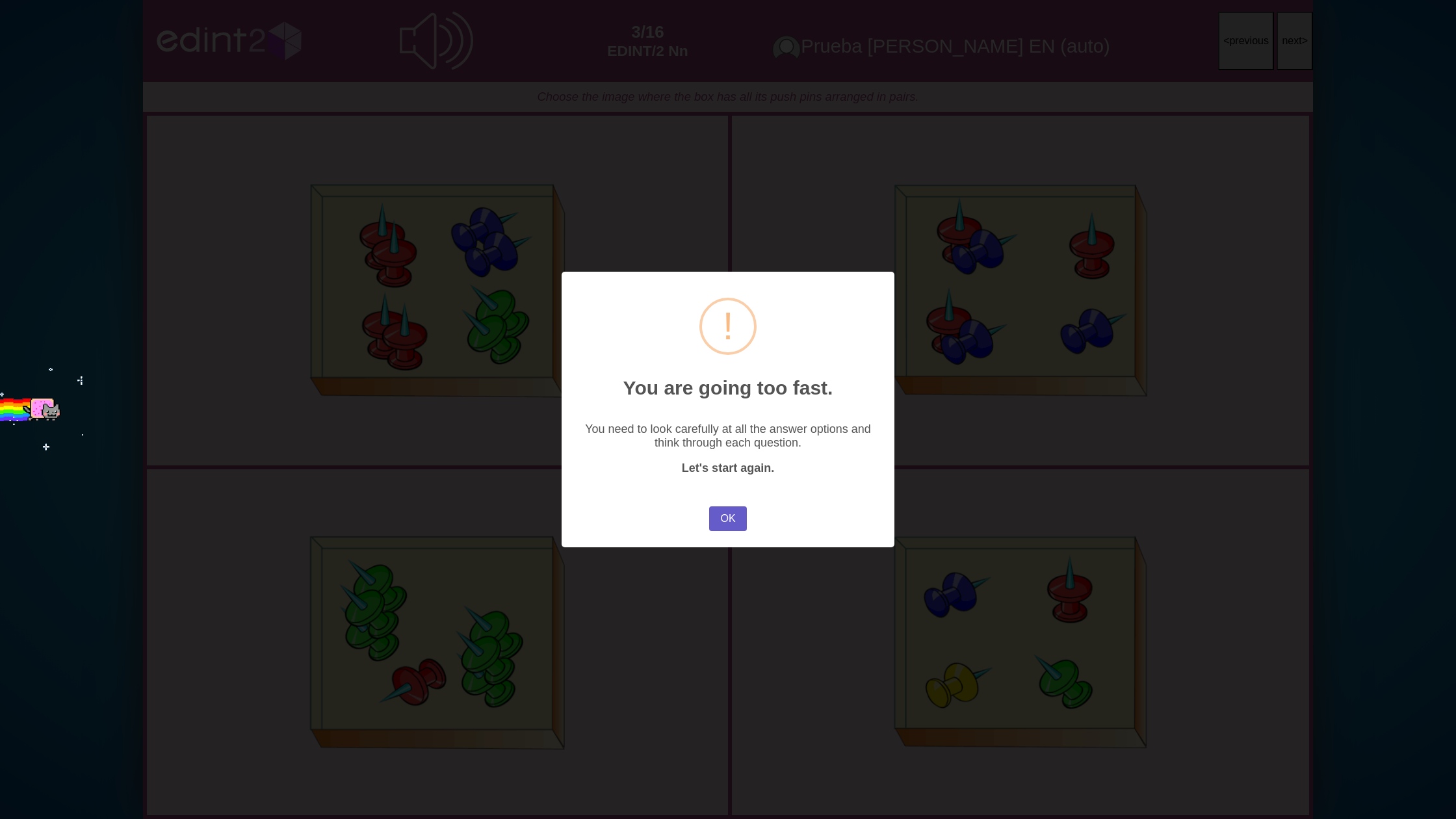
click at [726, 522] on button "OK" at bounding box center [727, 518] width 37 height 24
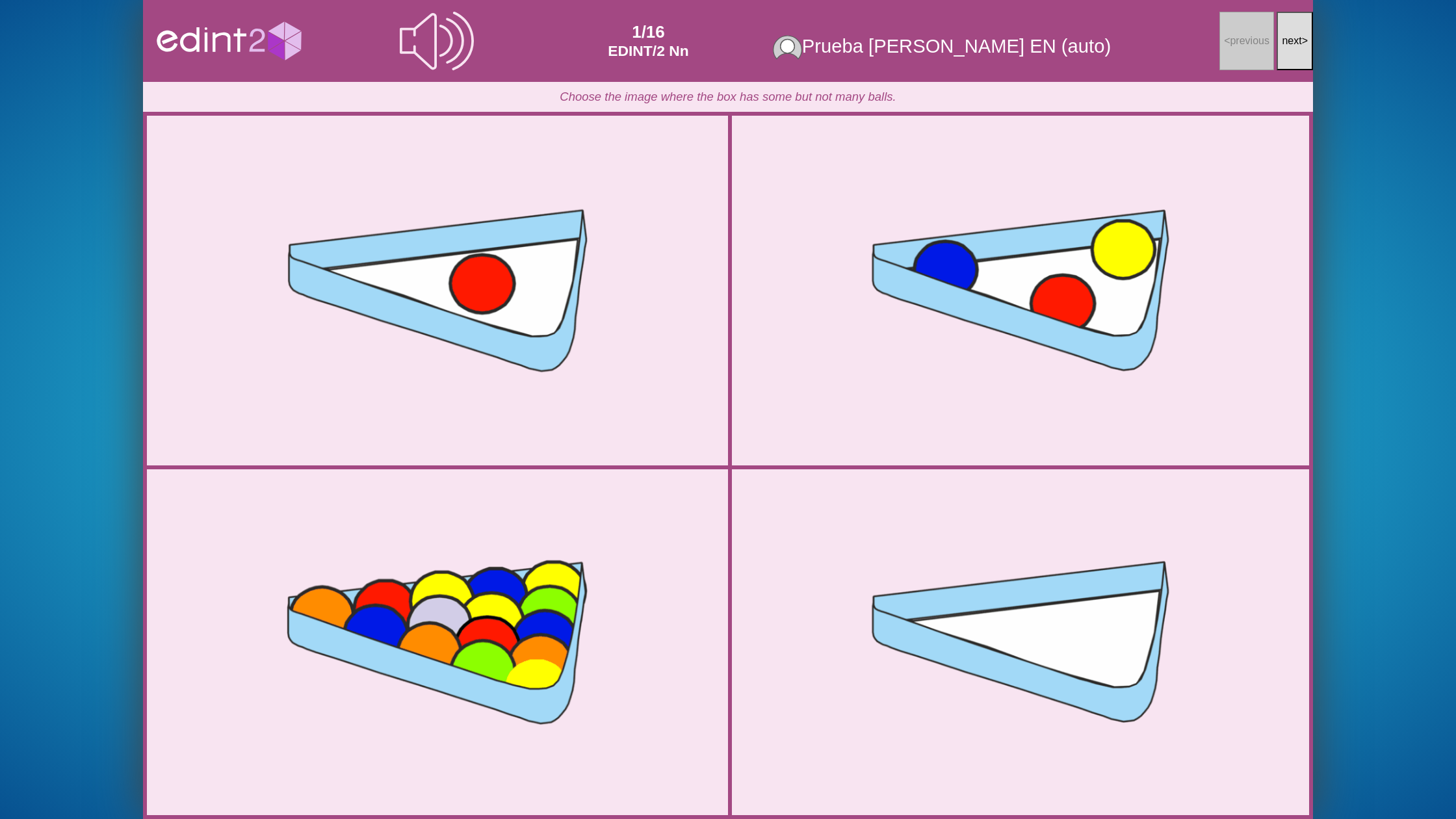
click at [1285, 64] on button "next >" at bounding box center [1295, 41] width 37 height 59
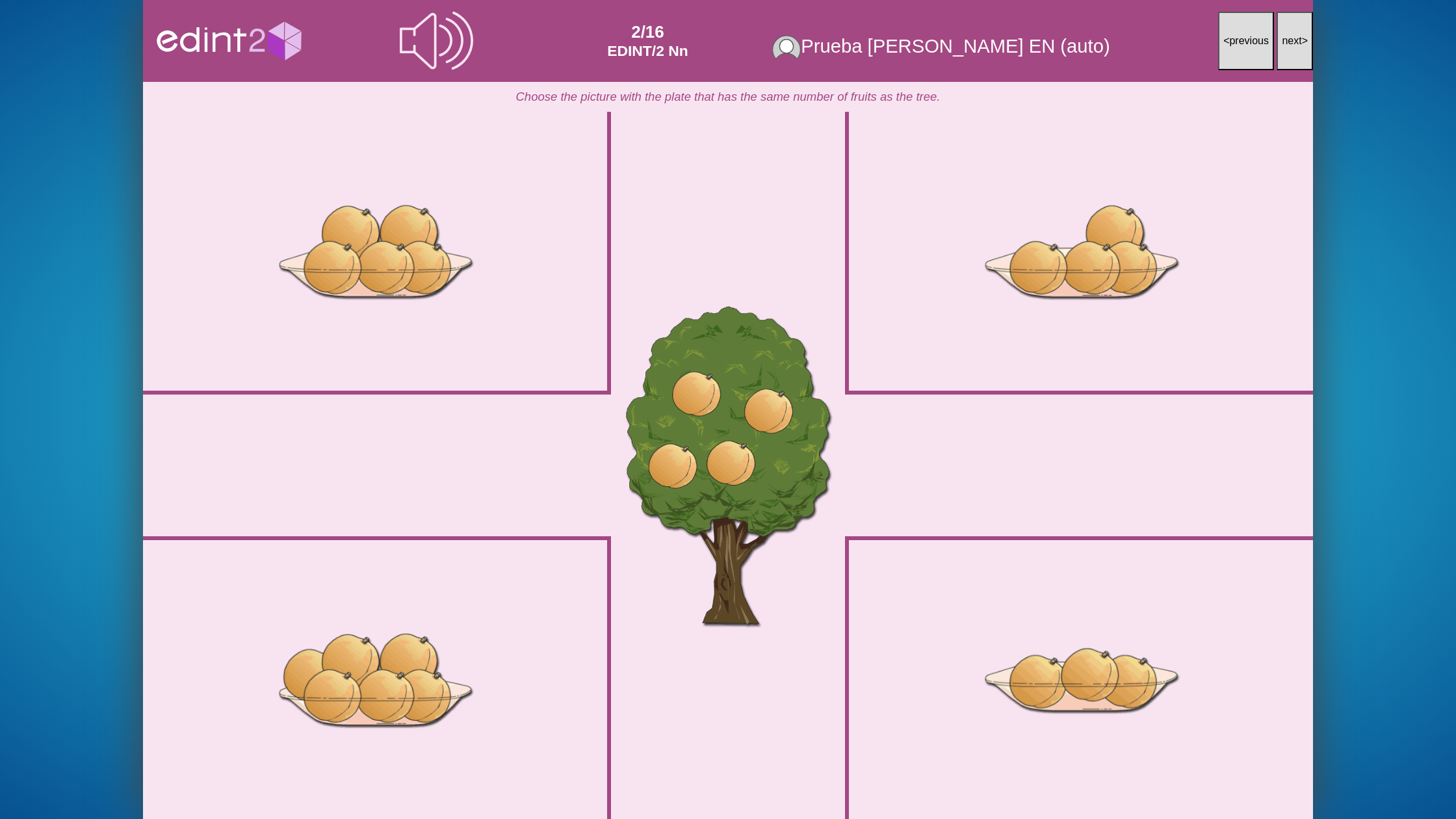
click at [1291, 56] on button "next >" at bounding box center [1295, 41] width 37 height 59
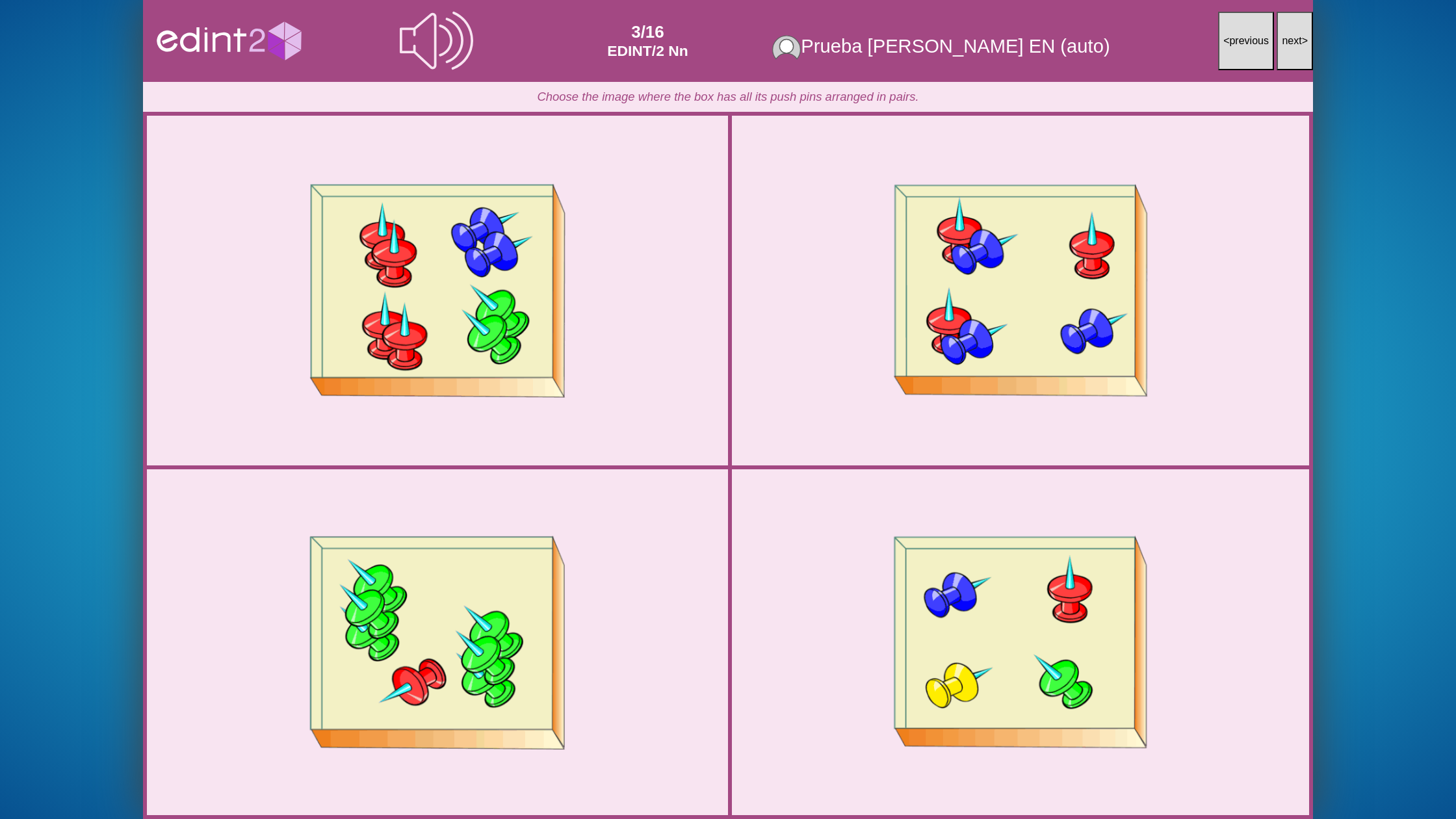
click at [1297, 49] on button "next >" at bounding box center [1295, 41] width 37 height 59
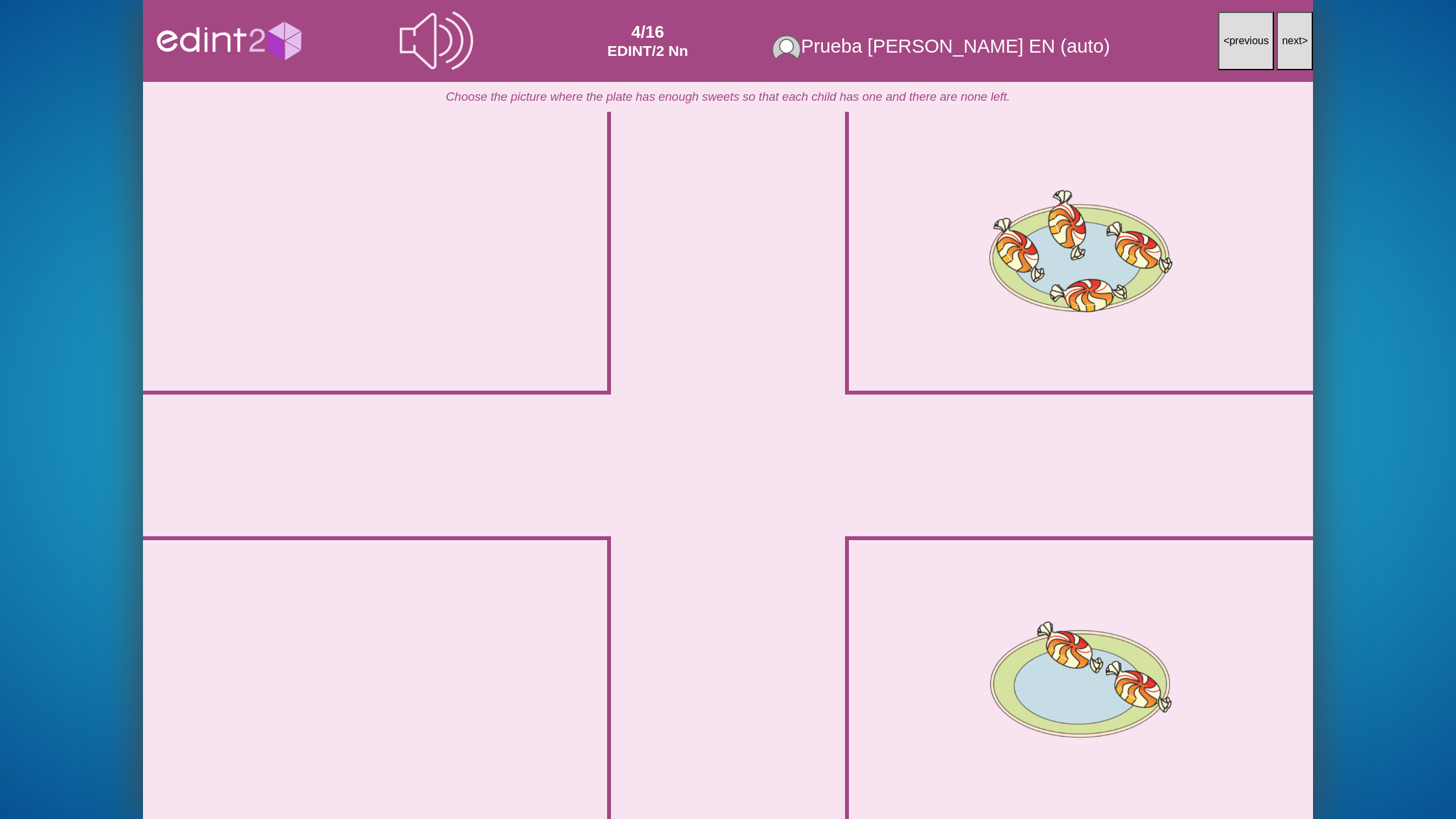
click at [1297, 49] on button "next >" at bounding box center [1295, 41] width 37 height 59
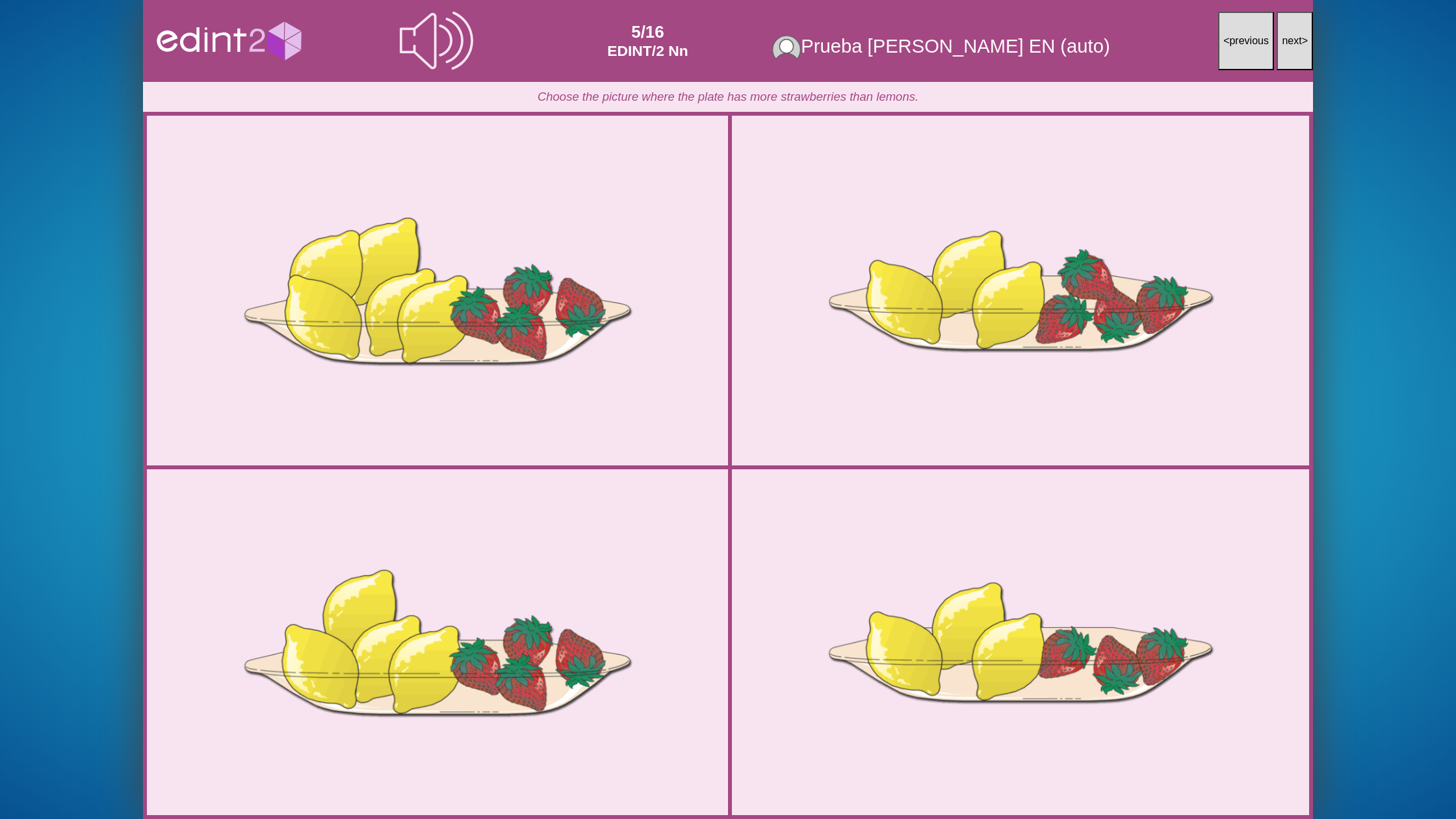
click at [1297, 49] on button "next >" at bounding box center [1295, 41] width 37 height 59
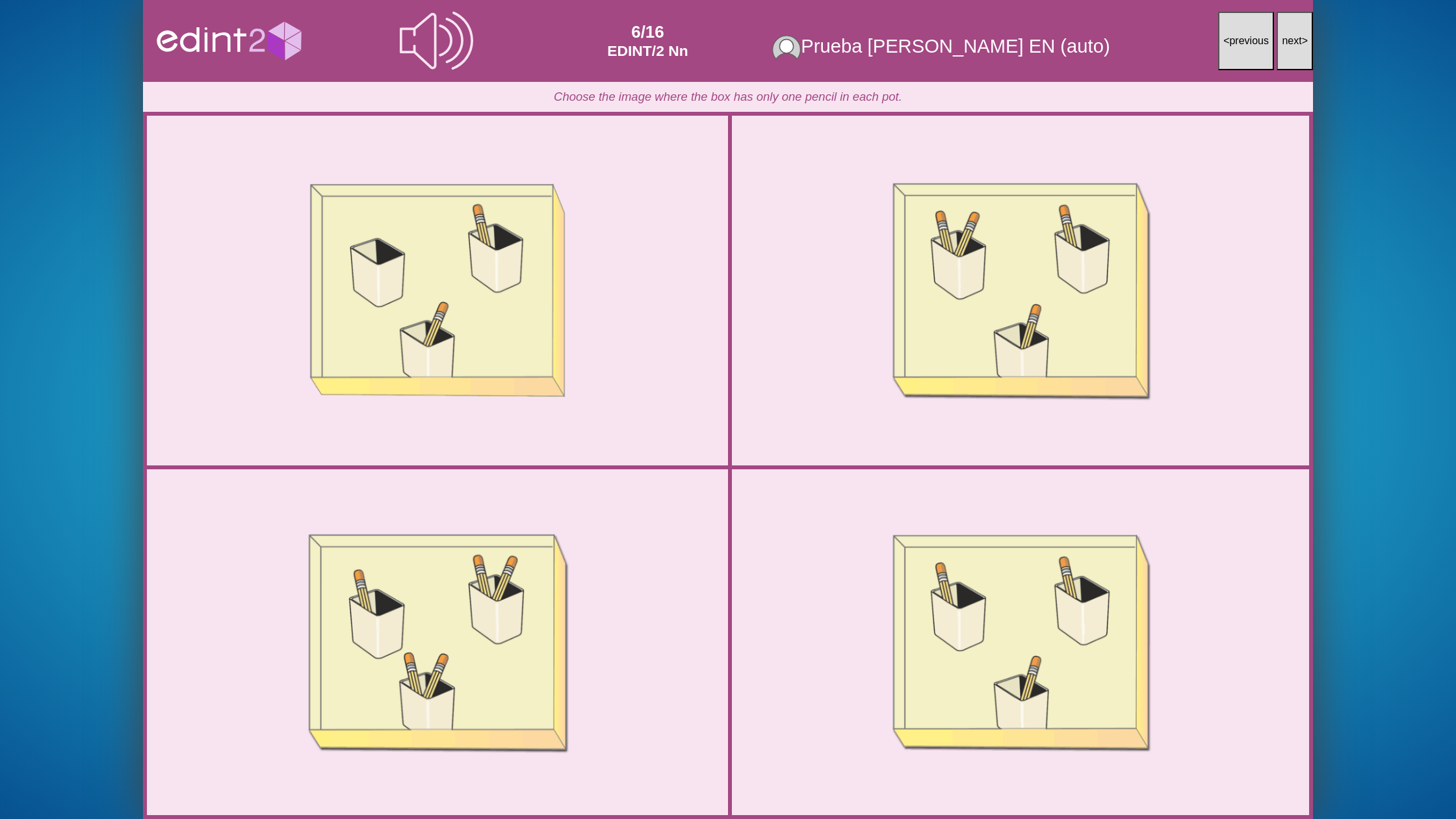
click at [1297, 49] on button "next >" at bounding box center [1295, 41] width 37 height 59
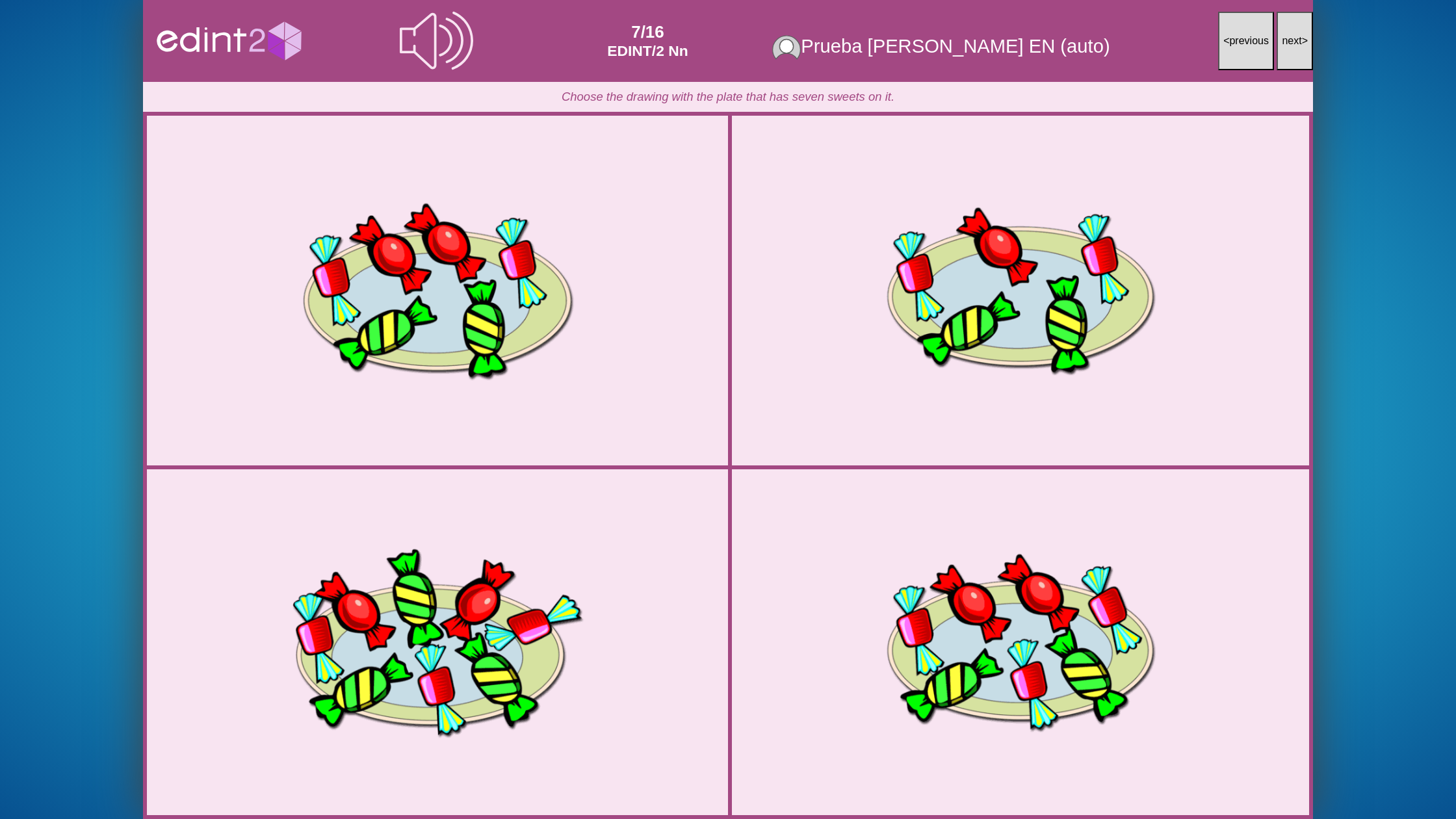
click at [1297, 49] on button "next >" at bounding box center [1295, 41] width 37 height 59
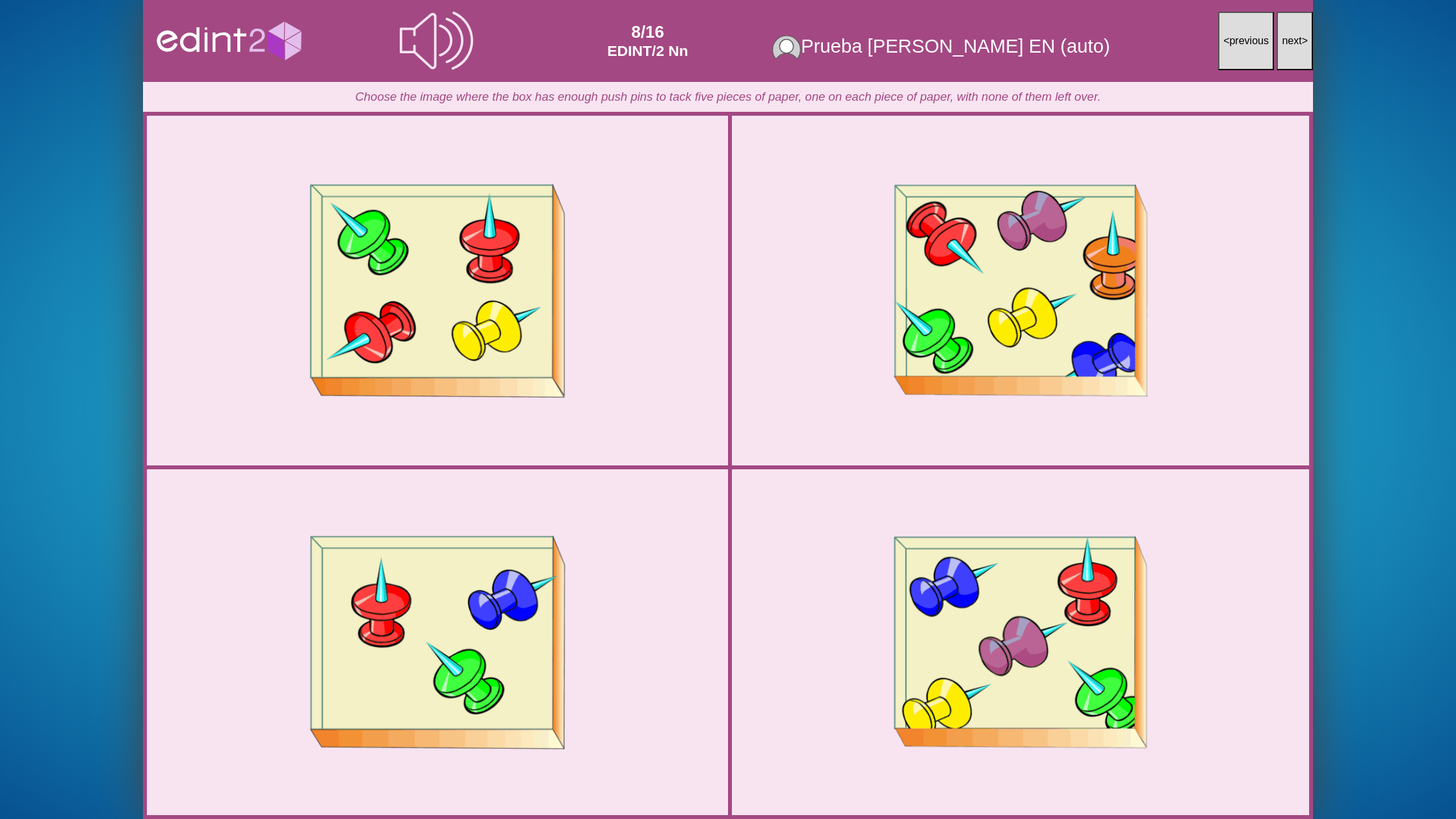
click at [1297, 49] on button "next >" at bounding box center [1295, 41] width 37 height 59
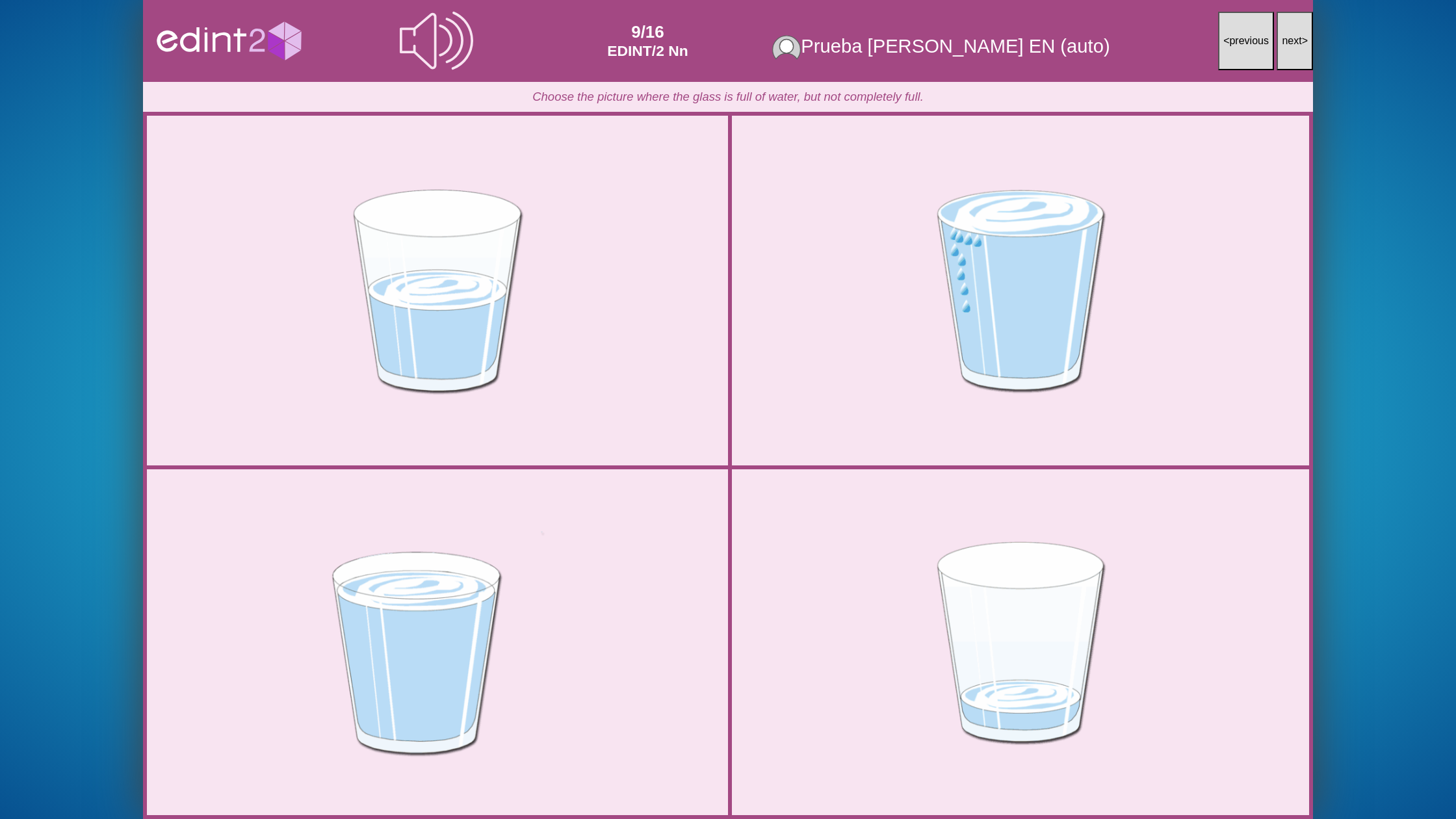
click at [1297, 49] on button "next >" at bounding box center [1295, 41] width 37 height 59
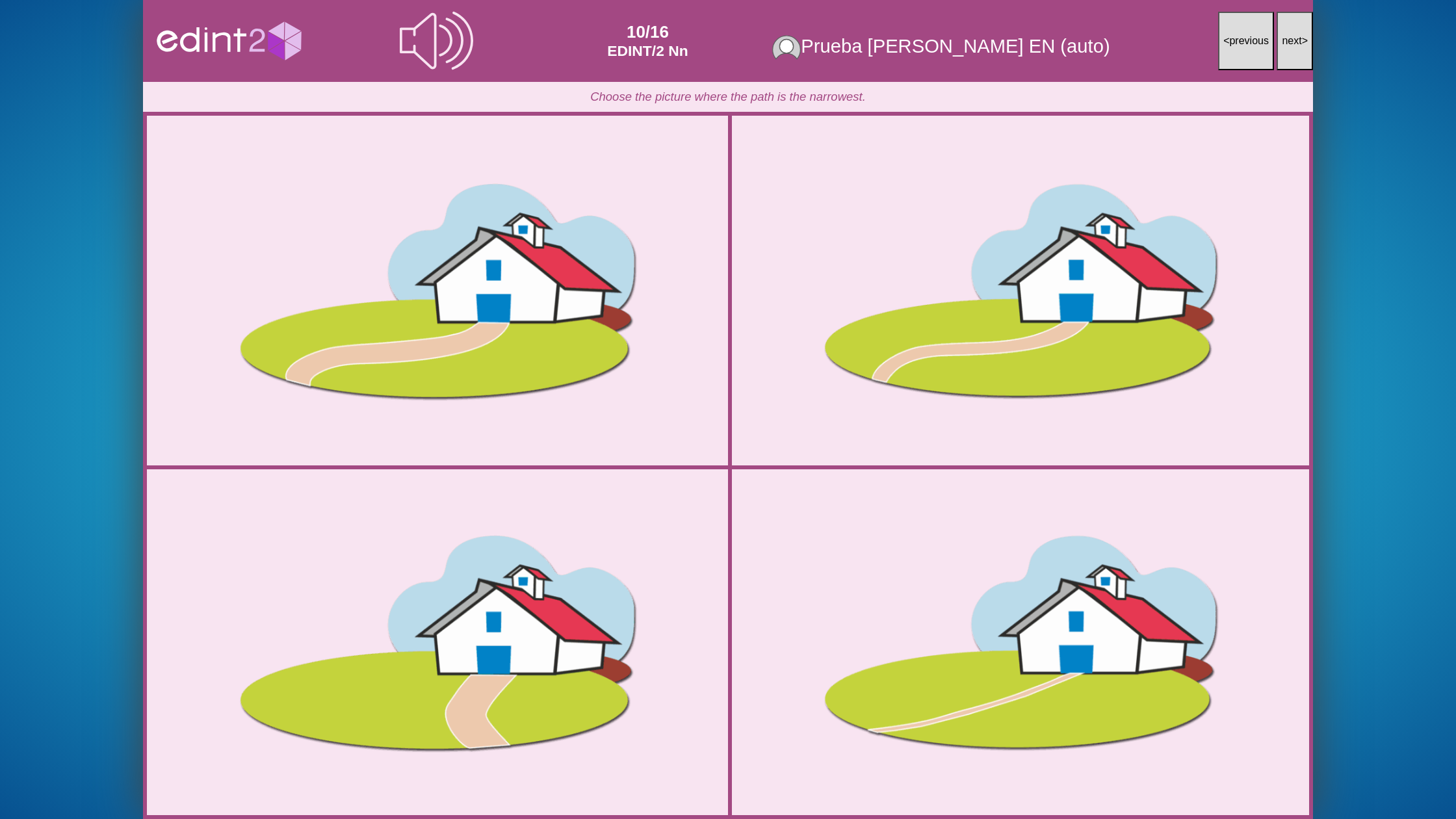
click at [1297, 49] on button "next >" at bounding box center [1295, 41] width 37 height 59
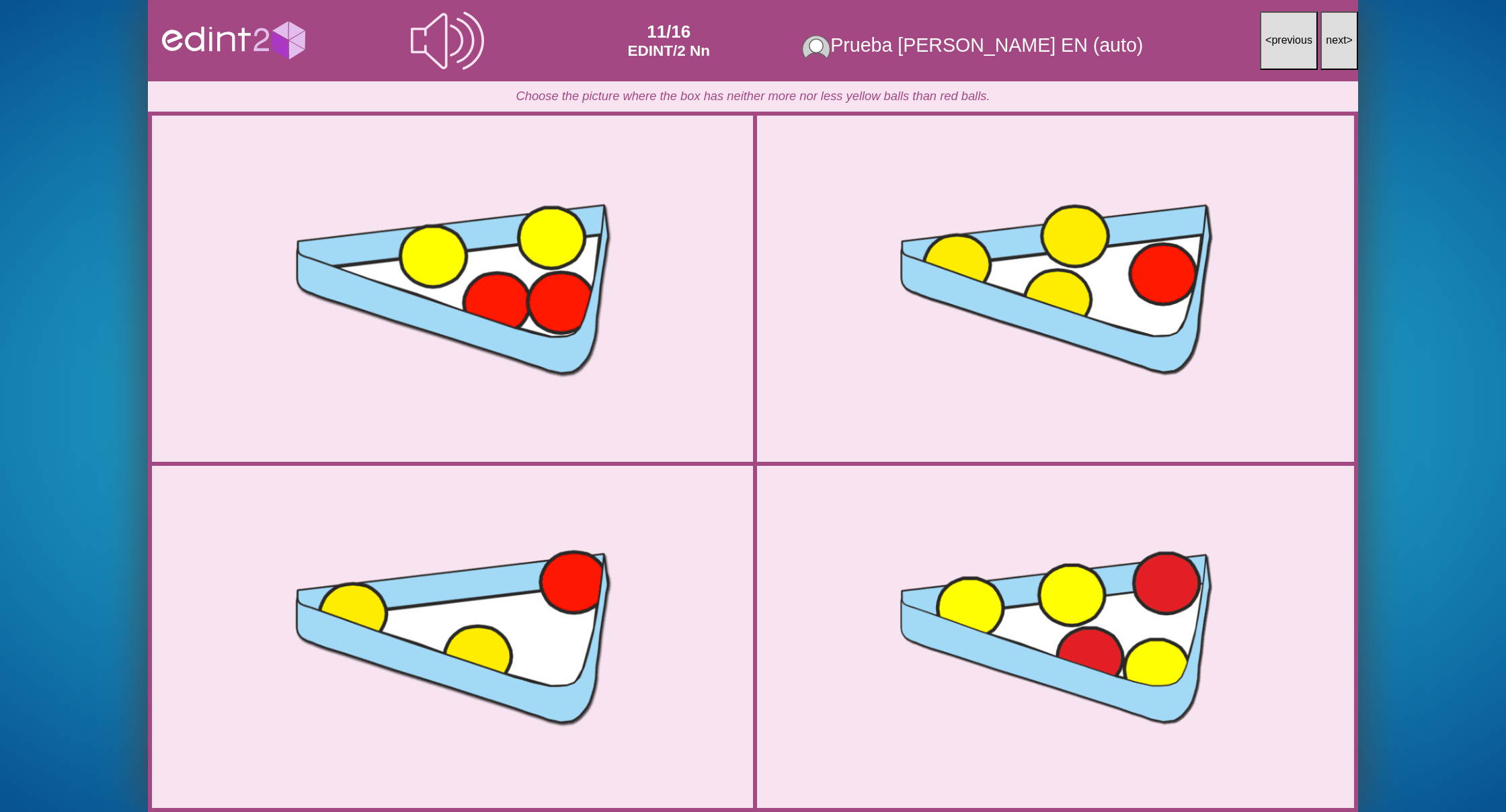
click at [1339, 26] on button "next >" at bounding box center [1339, 40] width 38 height 59
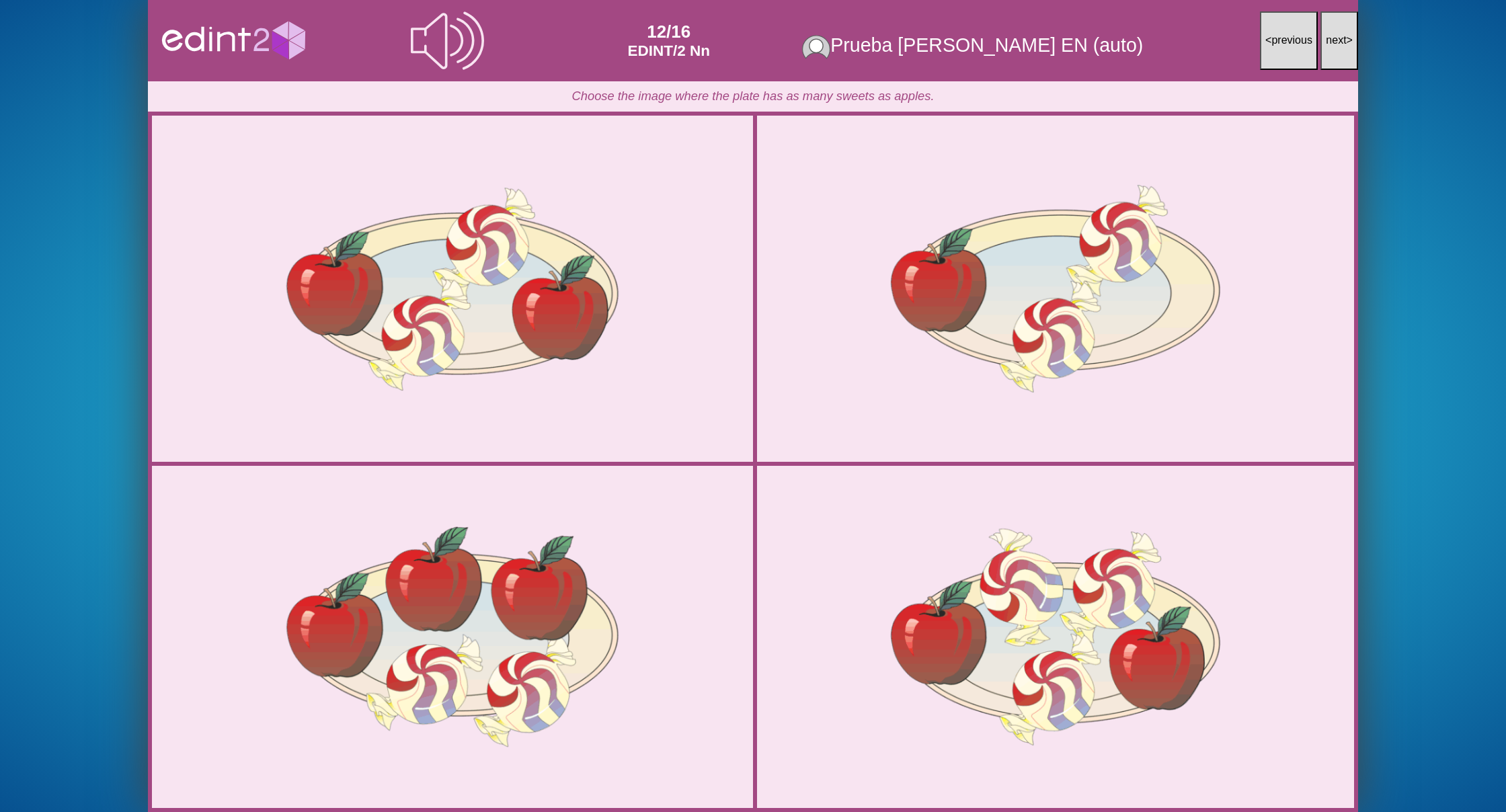
click at [1339, 26] on button "next >" at bounding box center [1339, 40] width 38 height 59
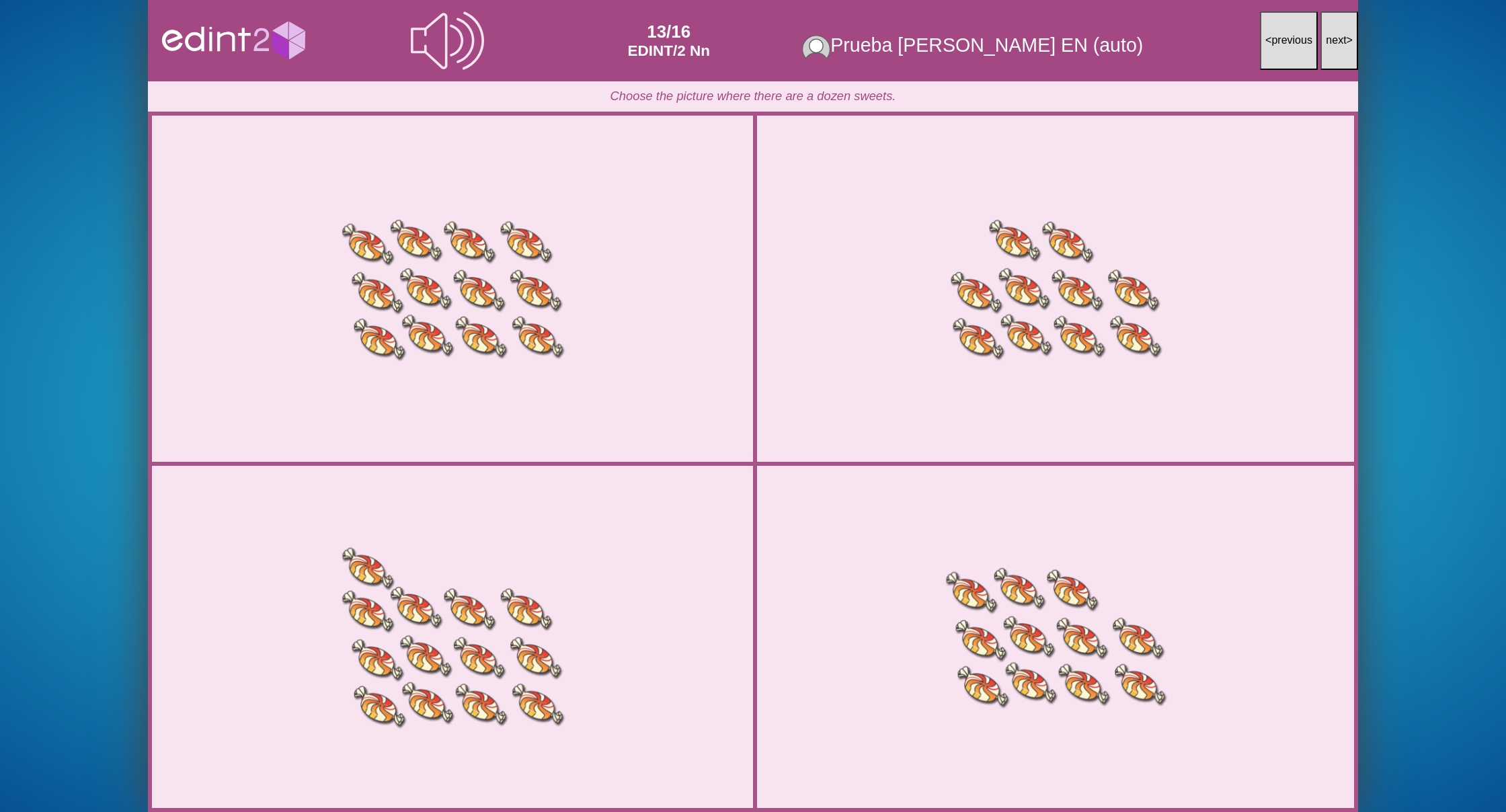
click at [1339, 26] on button "next >" at bounding box center [1339, 40] width 38 height 59
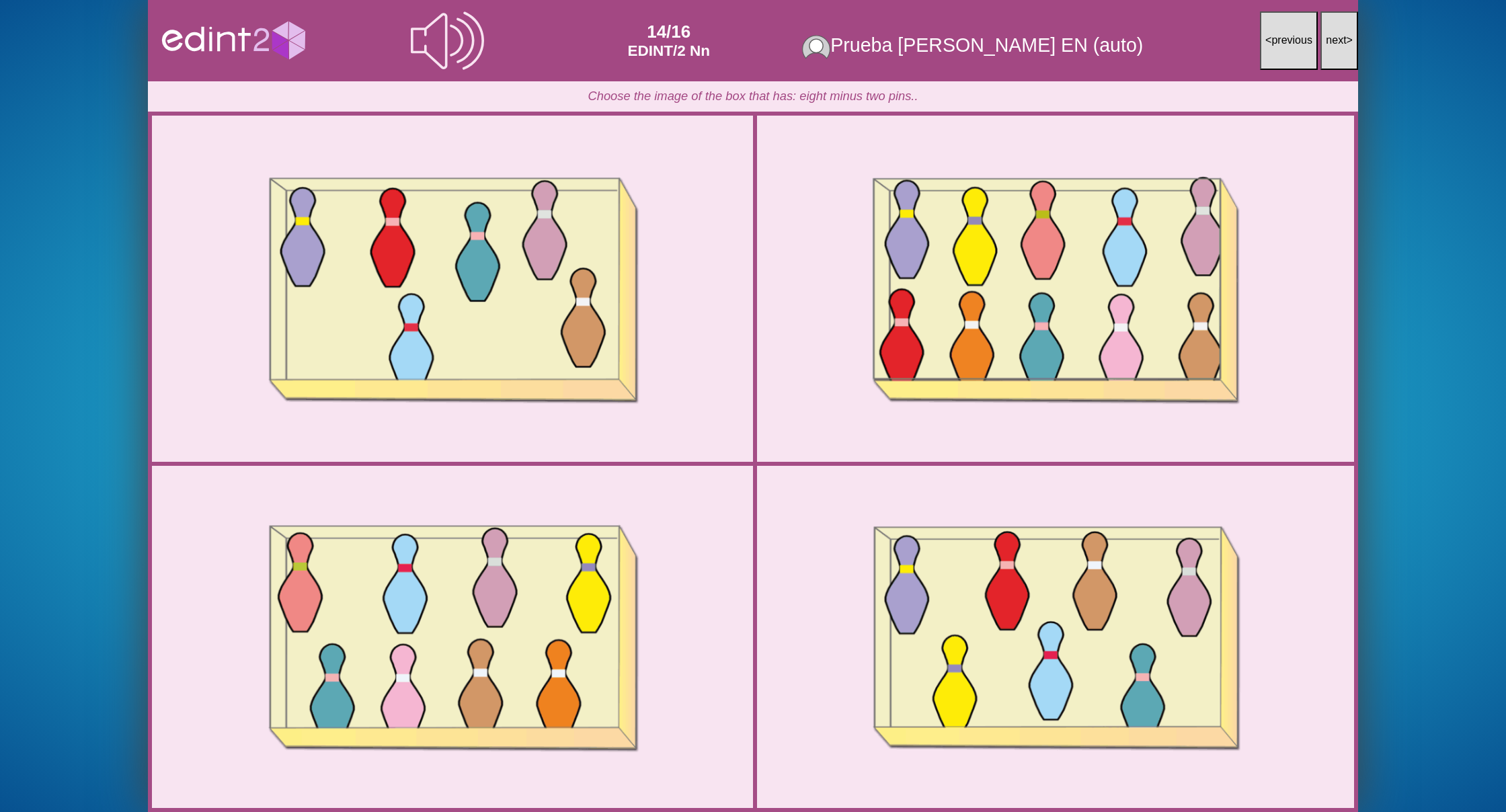
click at [1339, 26] on button "next >" at bounding box center [1339, 40] width 38 height 59
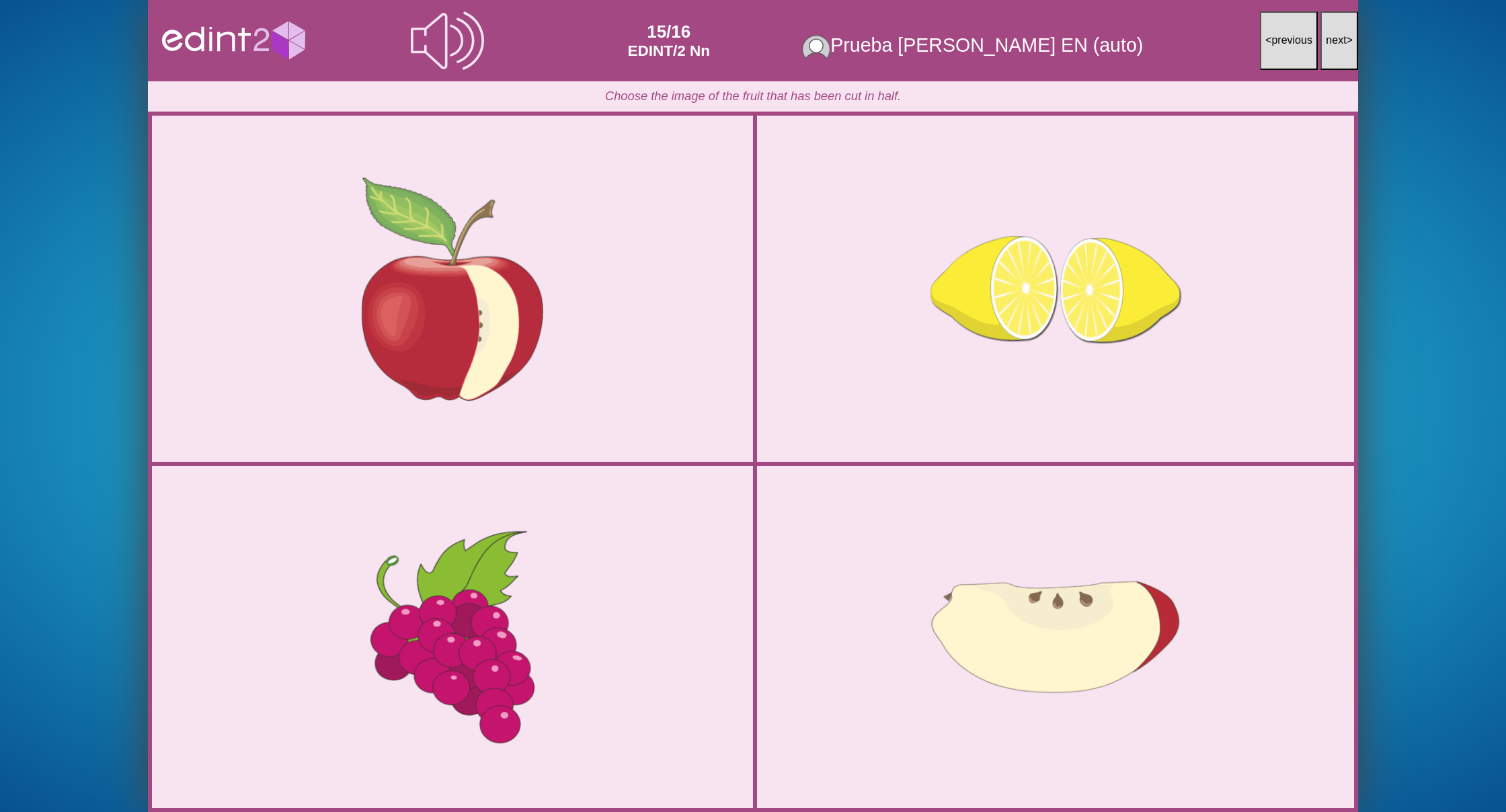
click at [1339, 26] on button "next >" at bounding box center [1339, 40] width 38 height 59
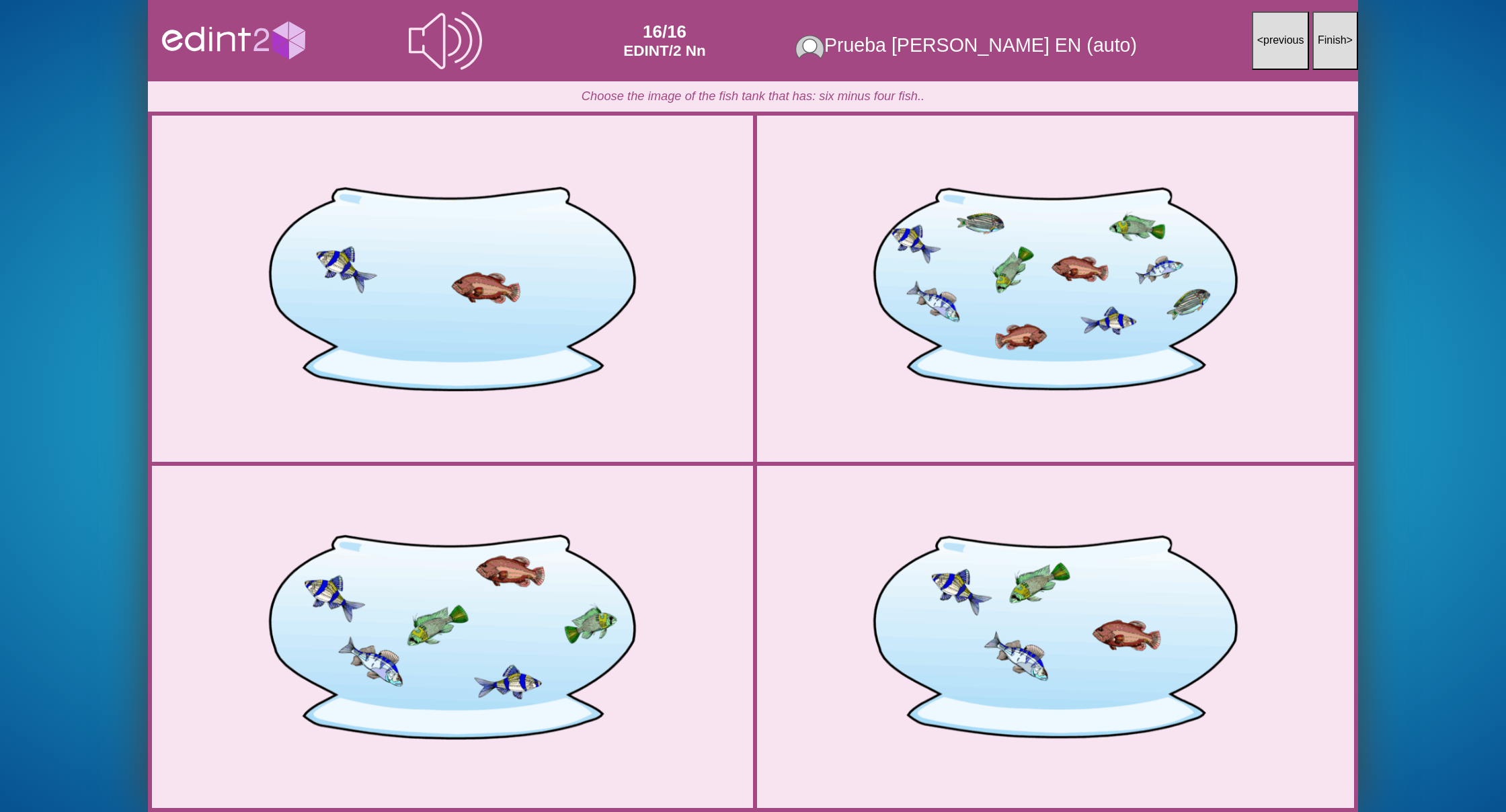
click at [1339, 26] on button "Finish >" at bounding box center [1335, 40] width 46 height 59
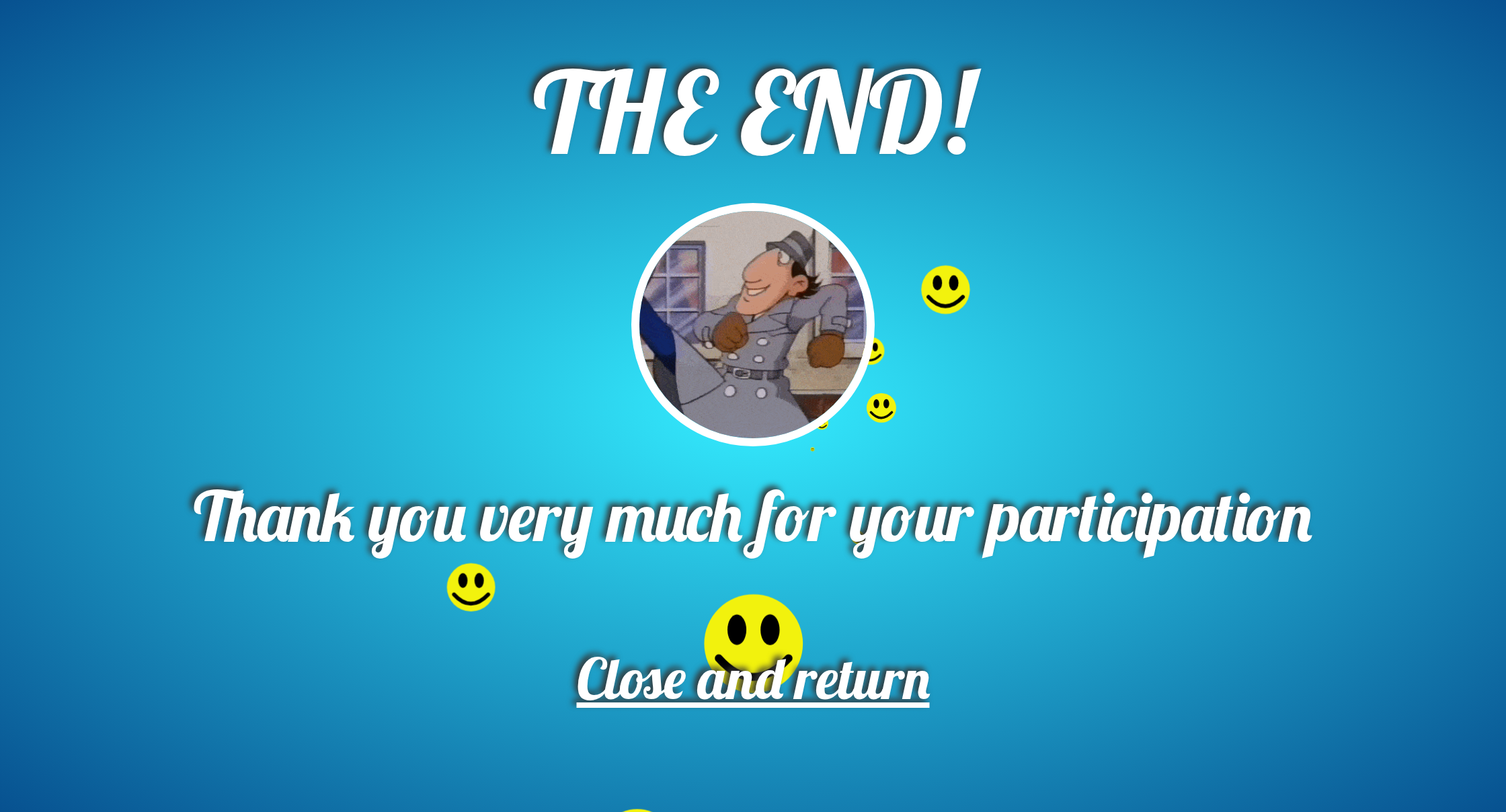
click at [862, 701] on span "Close and return" at bounding box center [753, 678] width 353 height 71
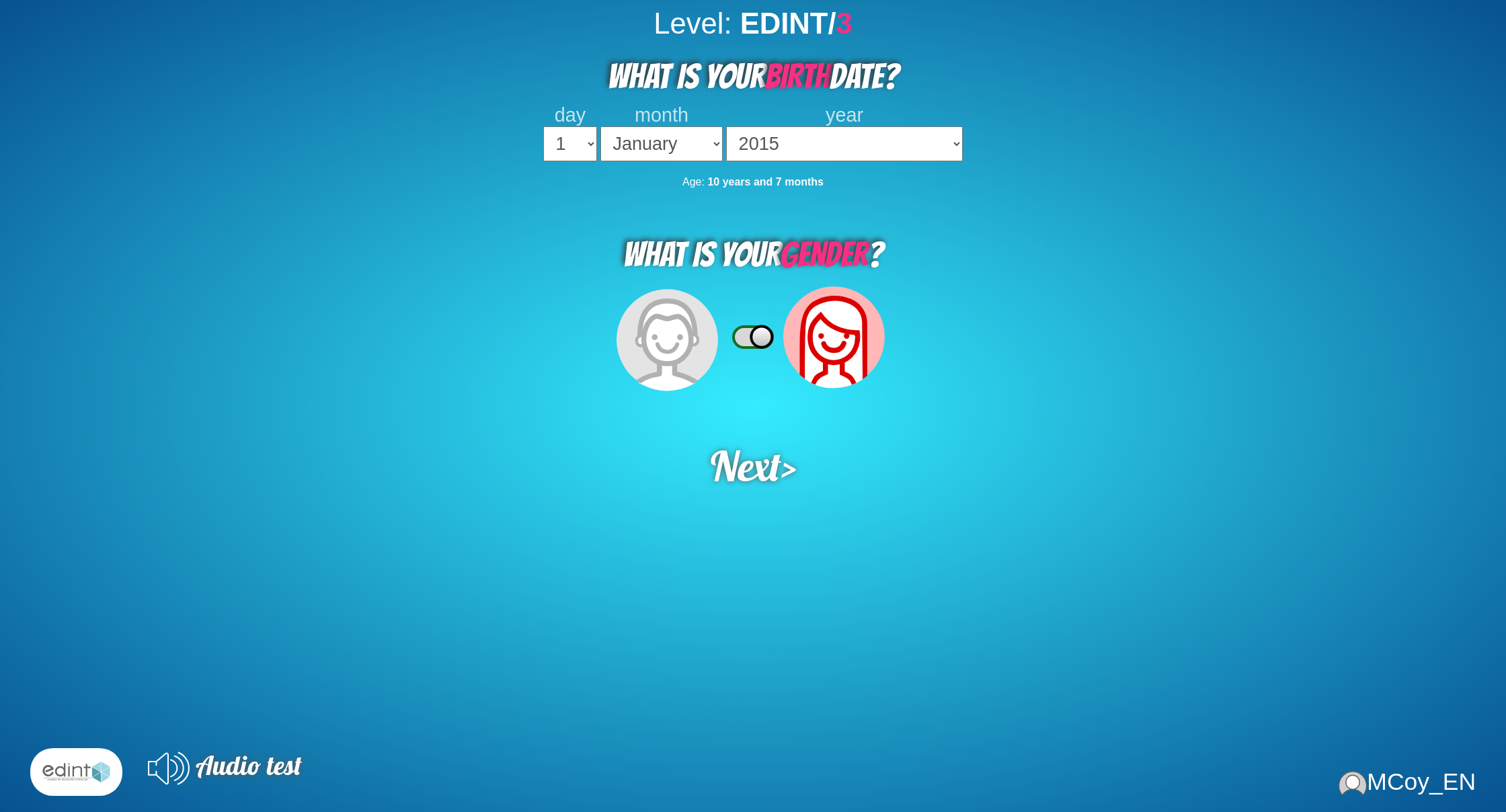
select select "2015"
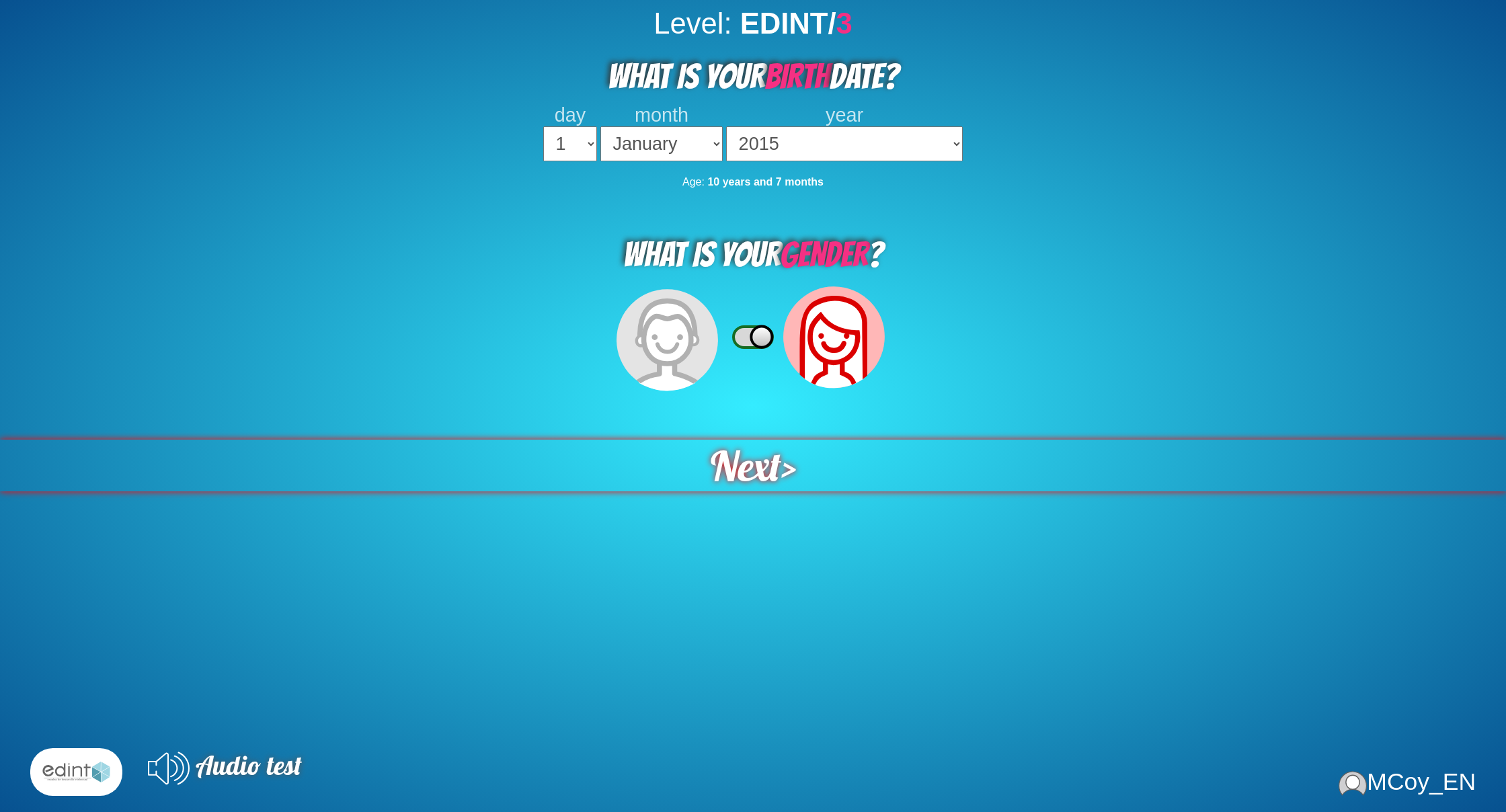
click at [776, 450] on span "Next" at bounding box center [745, 465] width 72 height 53
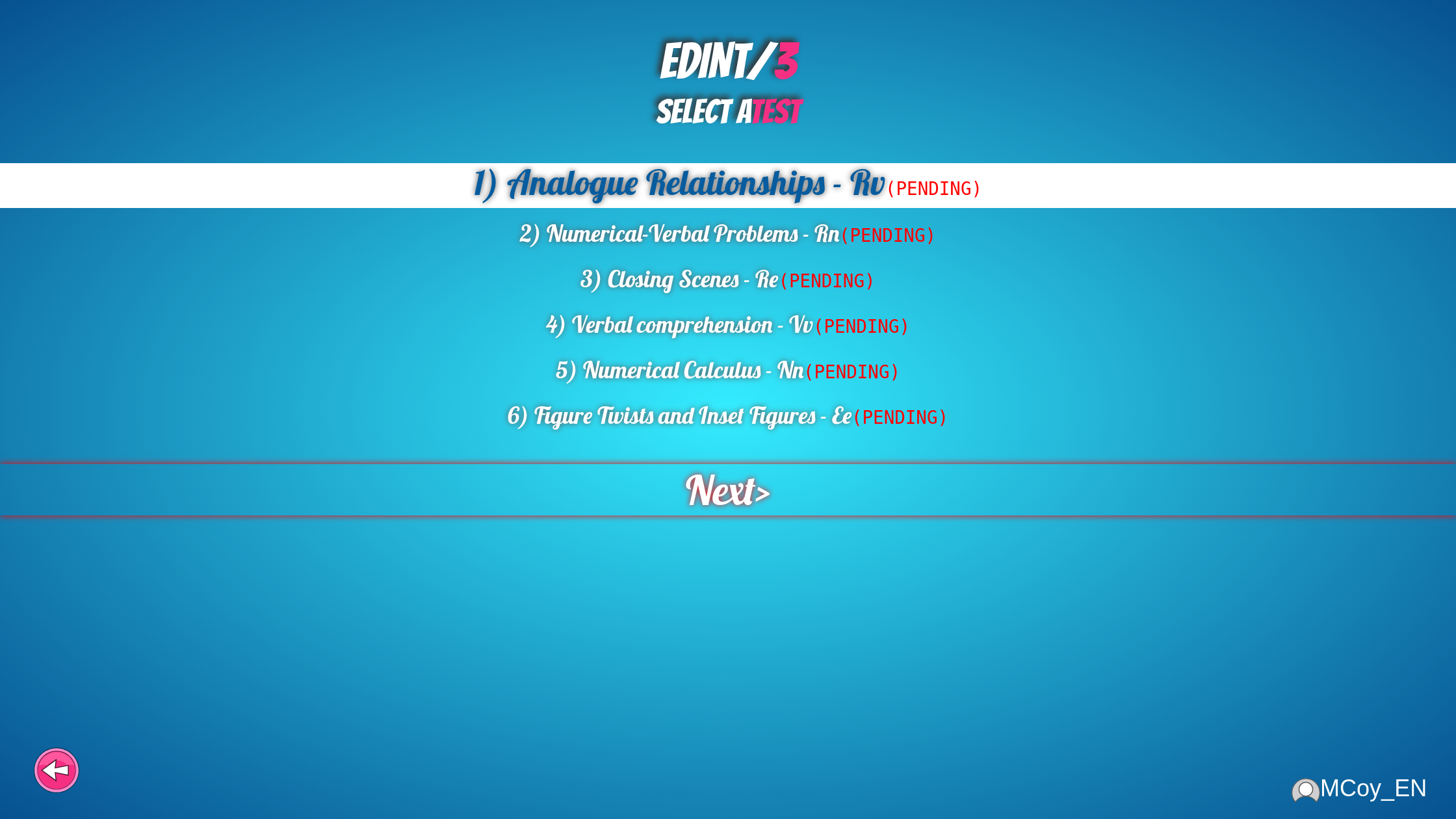
click at [744, 476] on span "Next" at bounding box center [720, 489] width 71 height 53
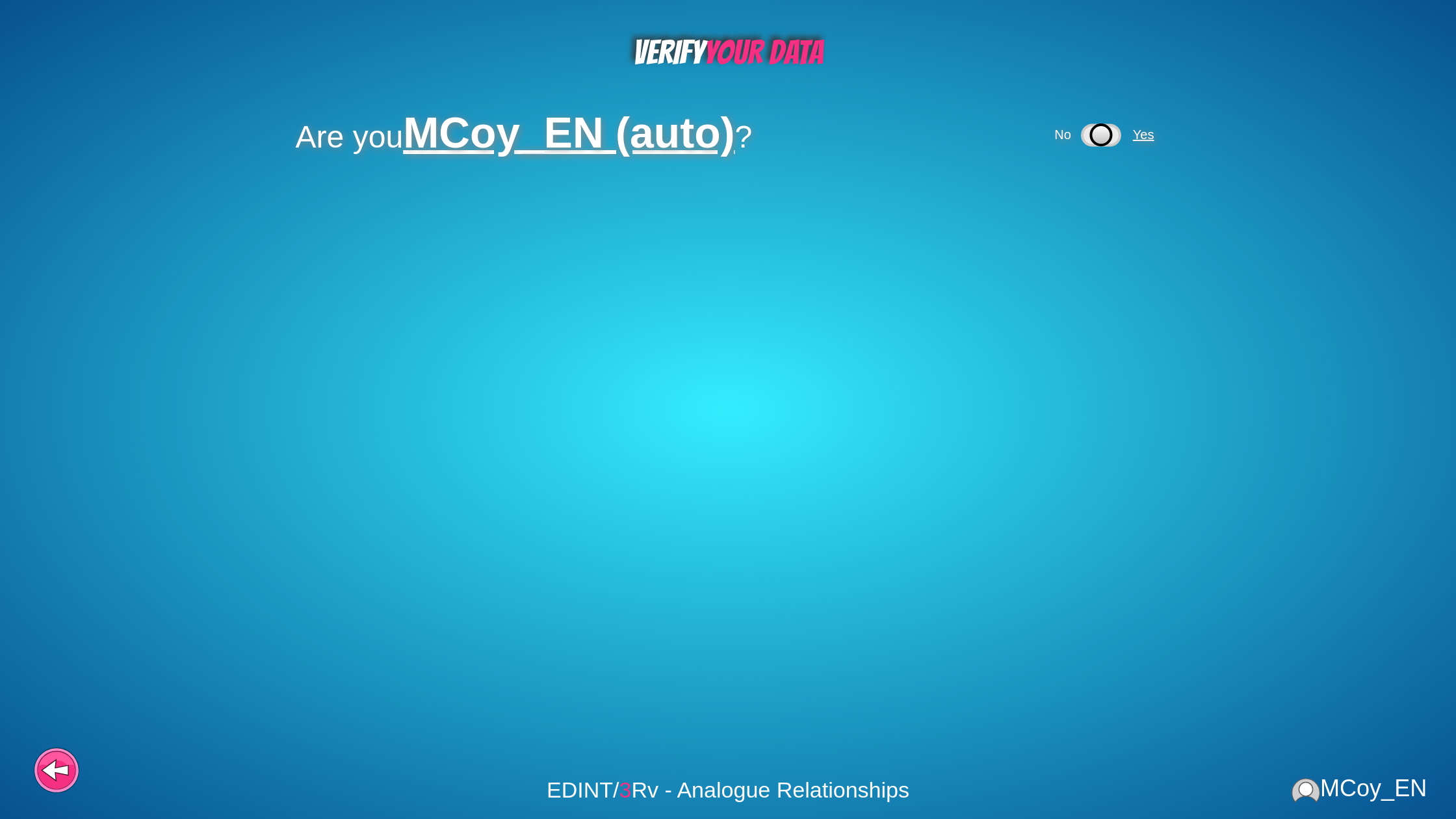
click at [1152, 132] on span "Yes" at bounding box center [1144, 135] width 21 height 15
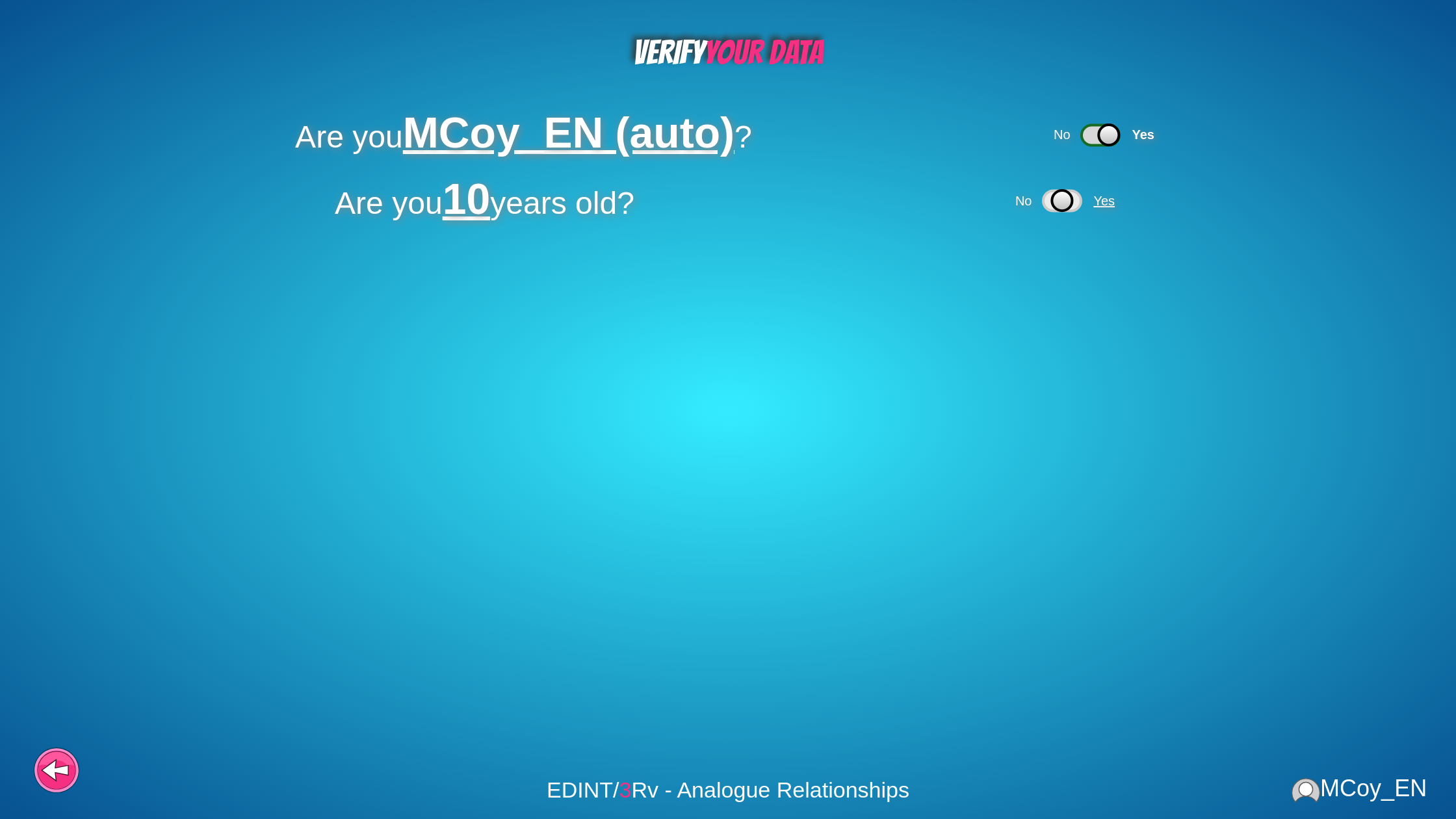
click at [1103, 200] on span "Yes" at bounding box center [1104, 200] width 21 height 15
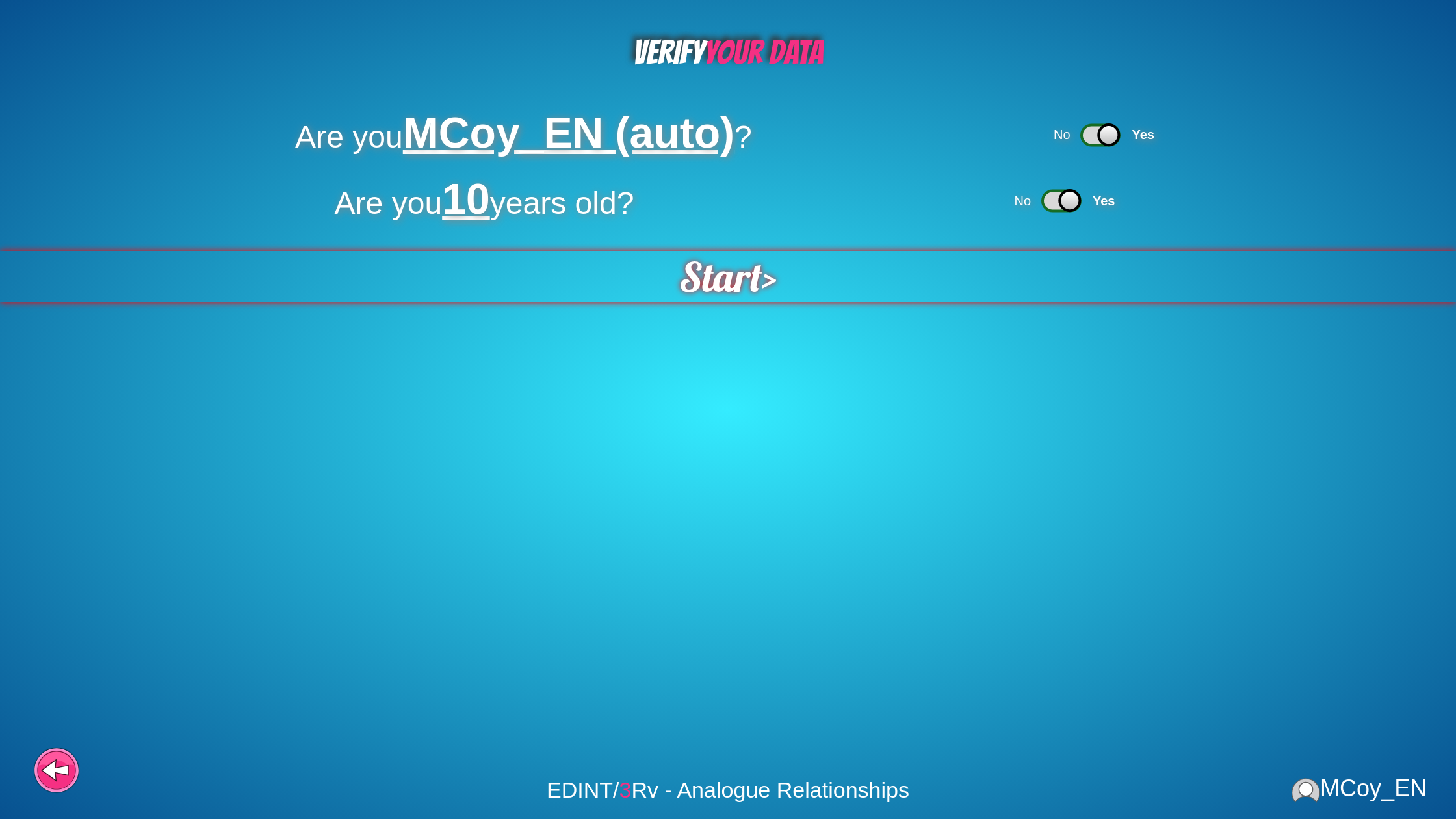
click at [690, 288] on span "Start" at bounding box center [720, 277] width 89 height 55
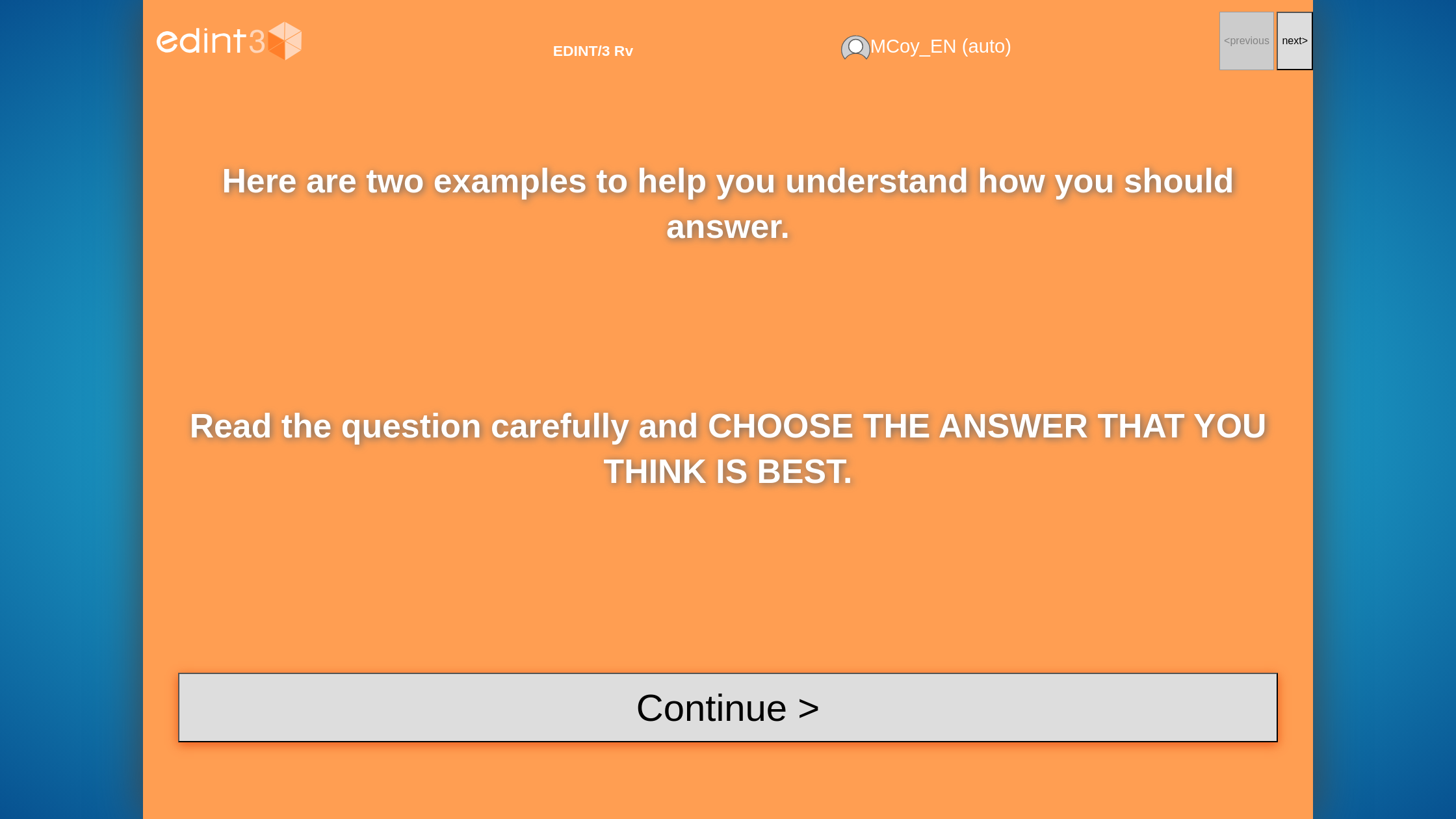
click at [733, 691] on button "Continue >" at bounding box center [728, 707] width 1100 height 70
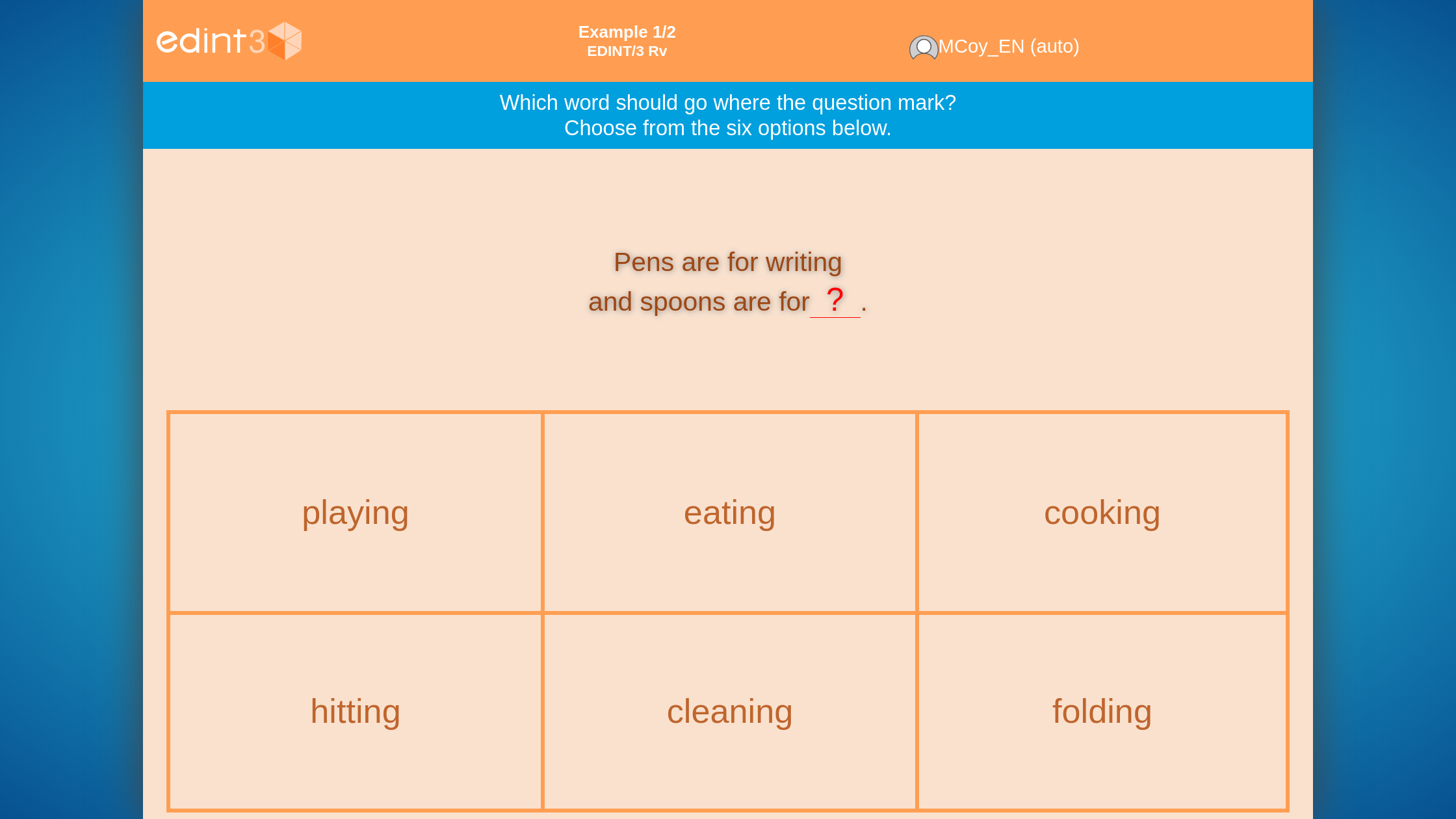
click at [752, 673] on div "cleaning" at bounding box center [730, 711] width 368 height 190
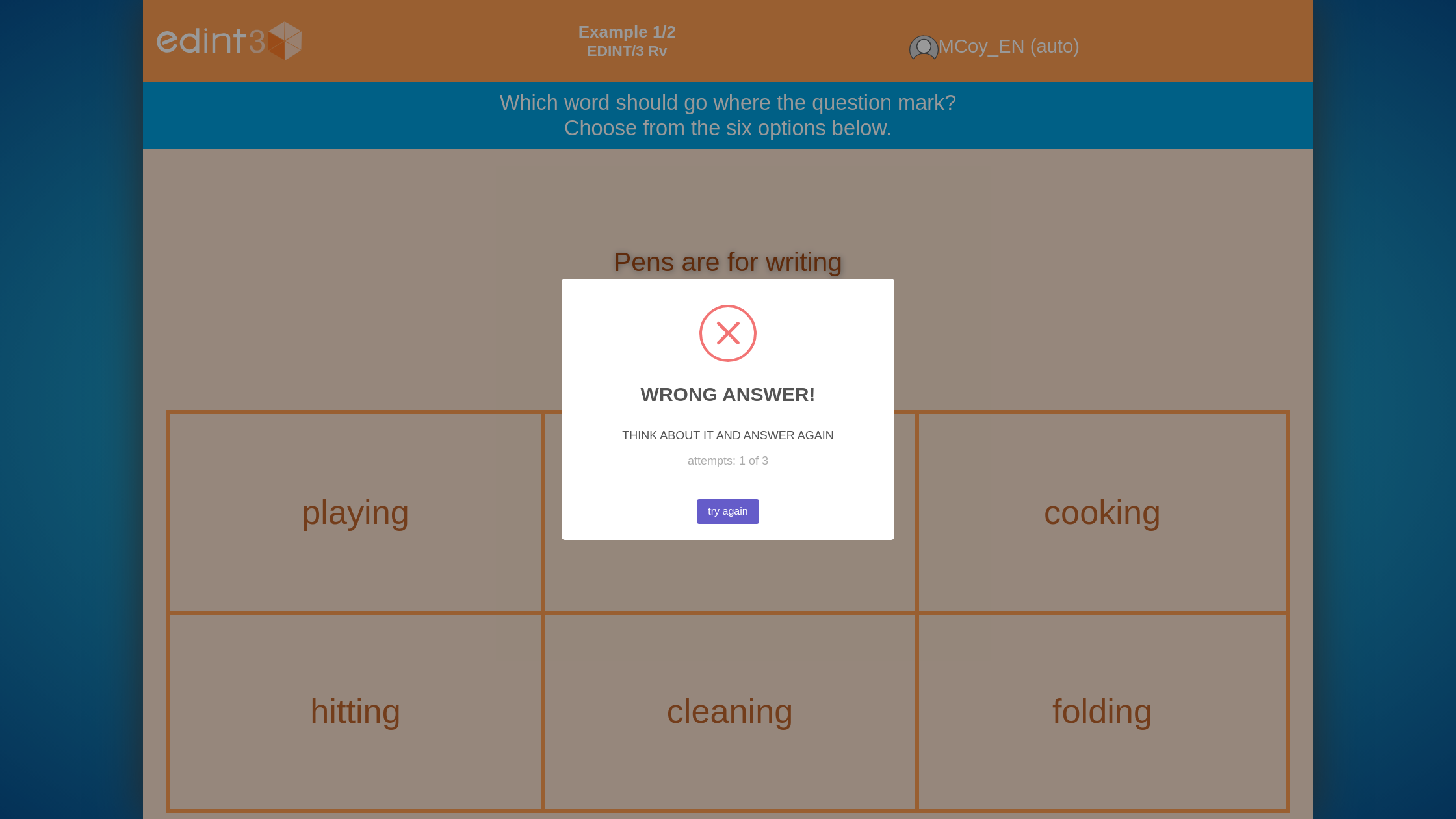
click at [716, 504] on button "try again" at bounding box center [727, 512] width 63 height 25
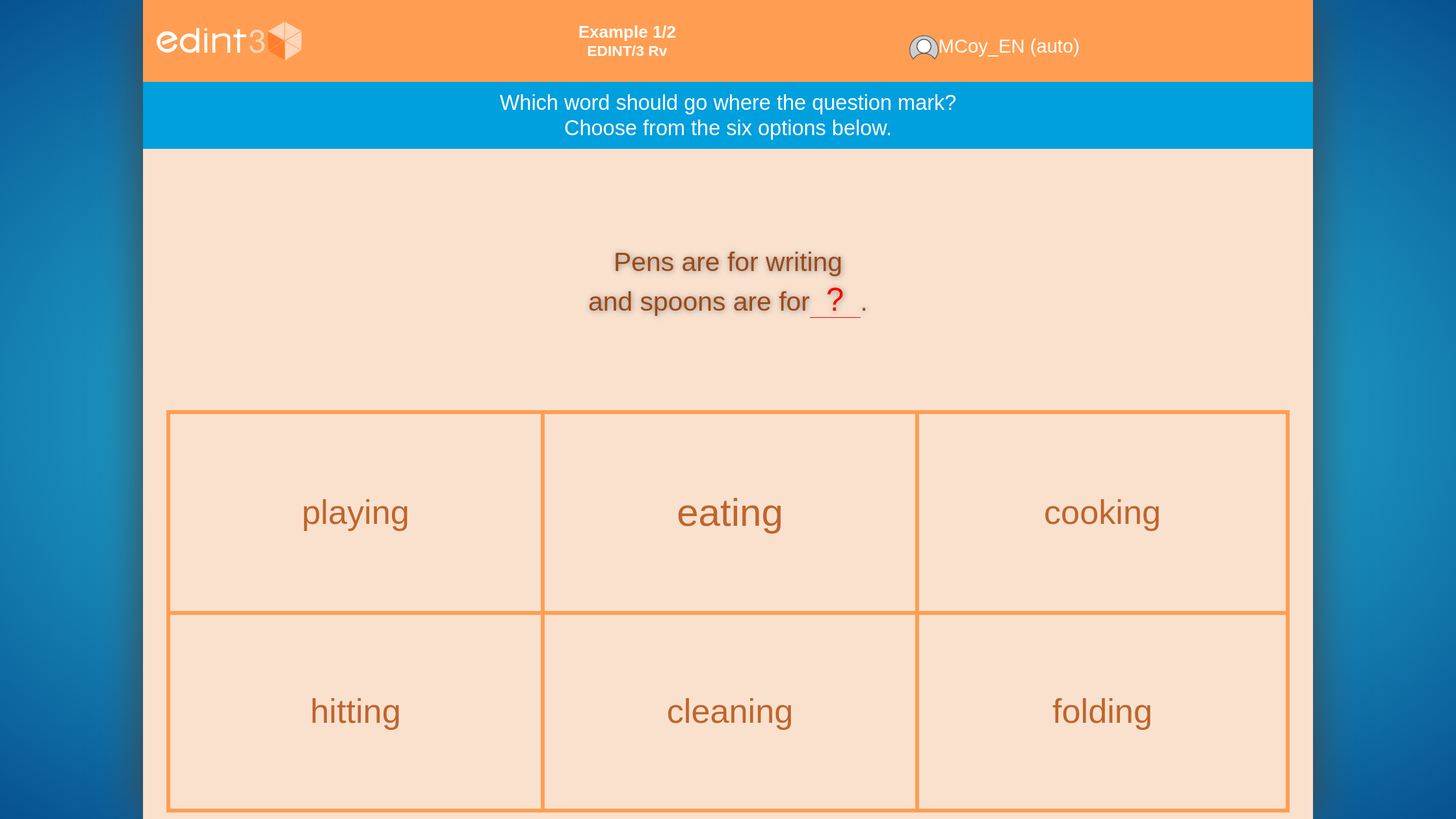
click at [726, 512] on div "eating" at bounding box center [730, 513] width 423 height 43
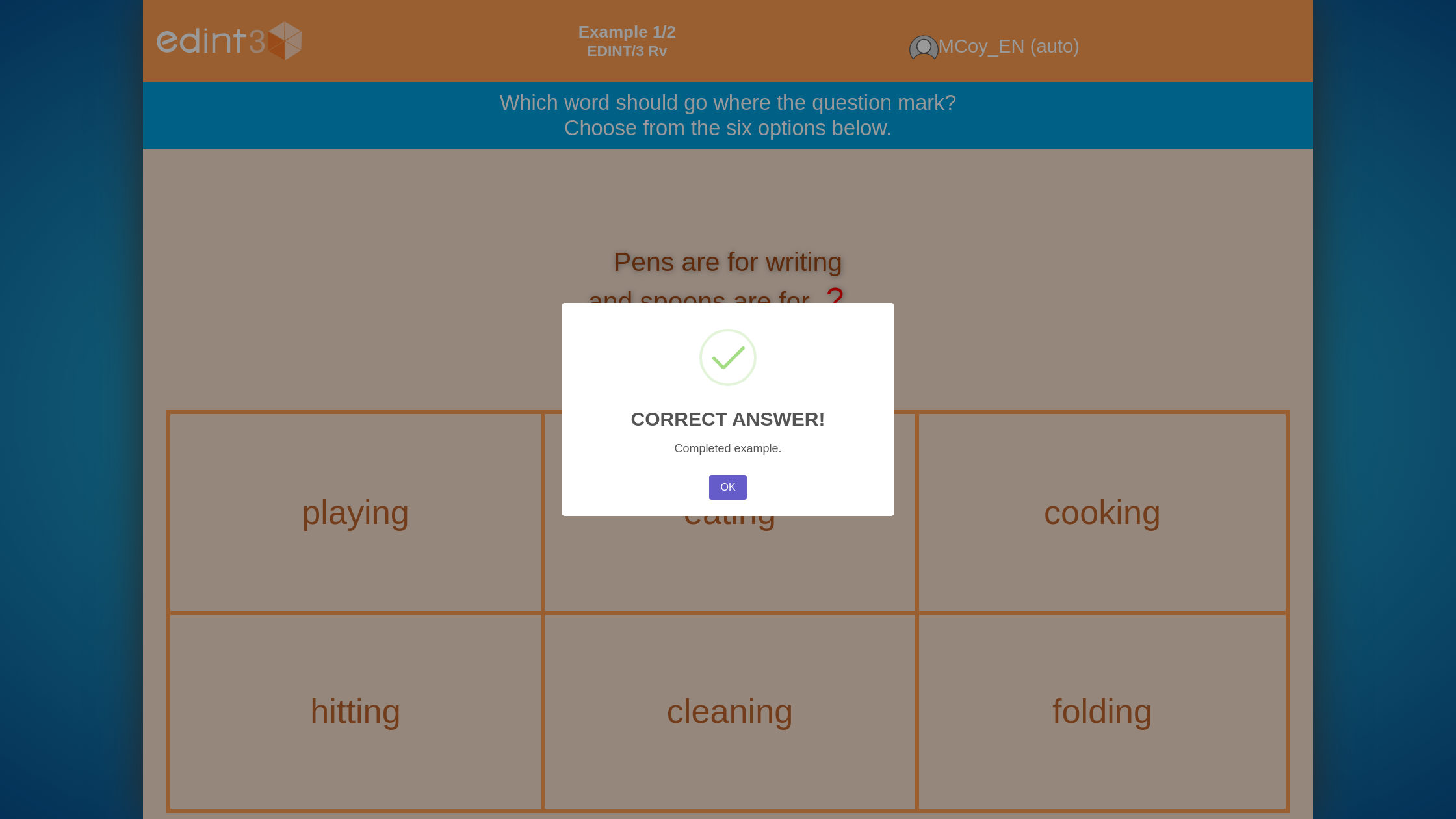
click at [731, 485] on button "OK" at bounding box center [727, 487] width 37 height 24
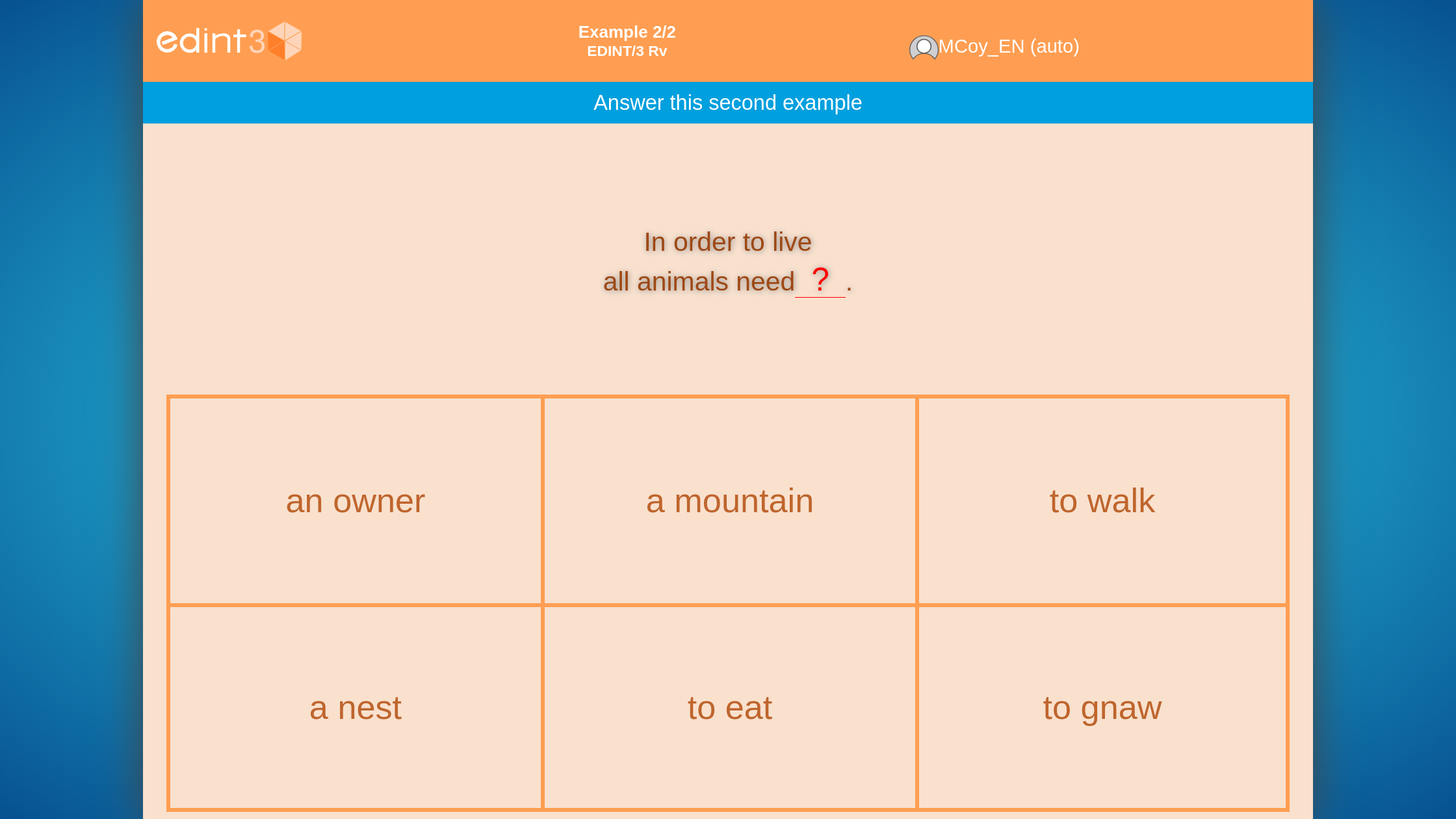
click at [721, 659] on div "to eat" at bounding box center [730, 707] width 368 height 198
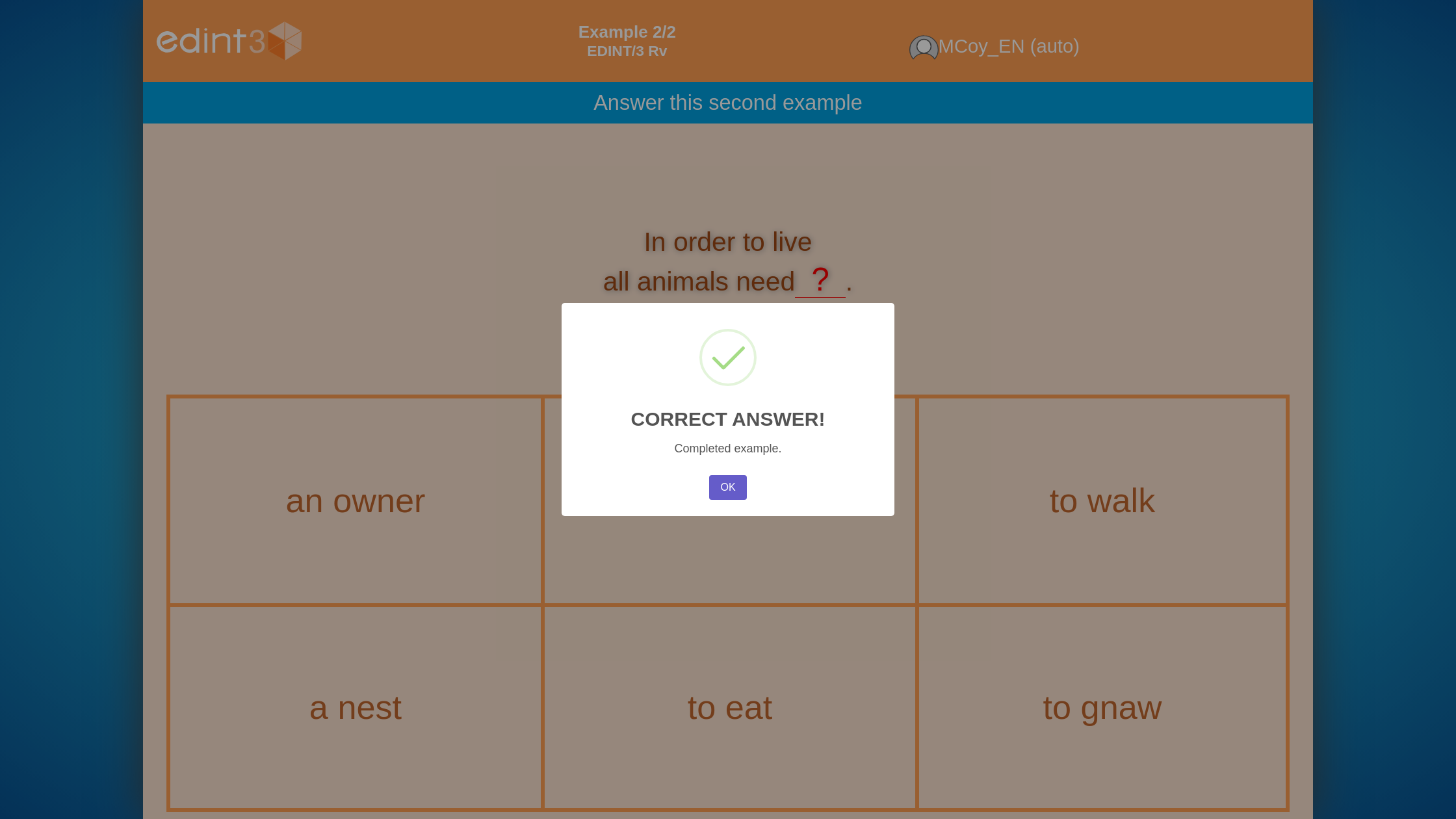
click at [733, 488] on button "OK" at bounding box center [727, 487] width 37 height 24
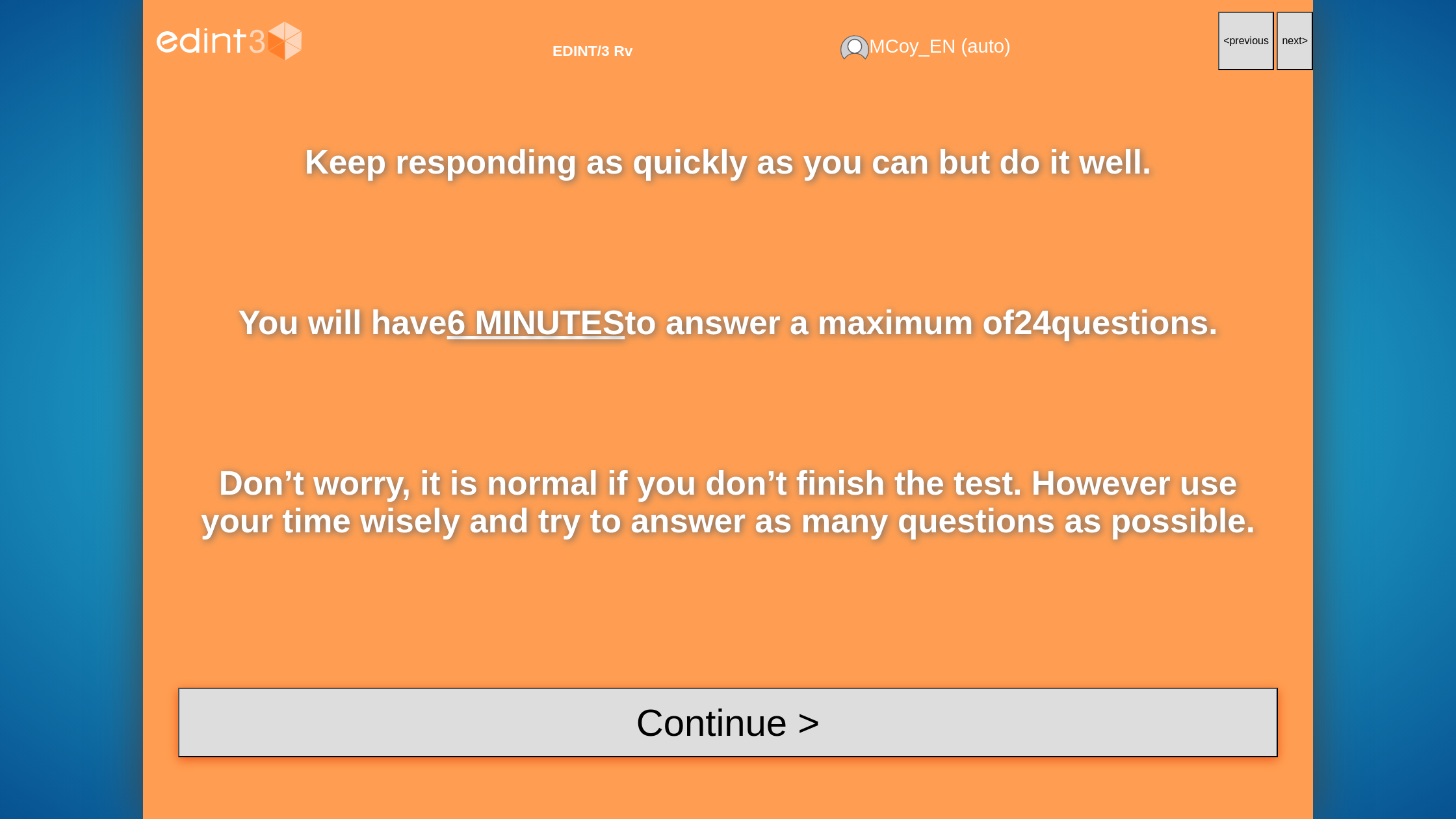
click at [715, 732] on button "Continue >" at bounding box center [728, 722] width 1100 height 70
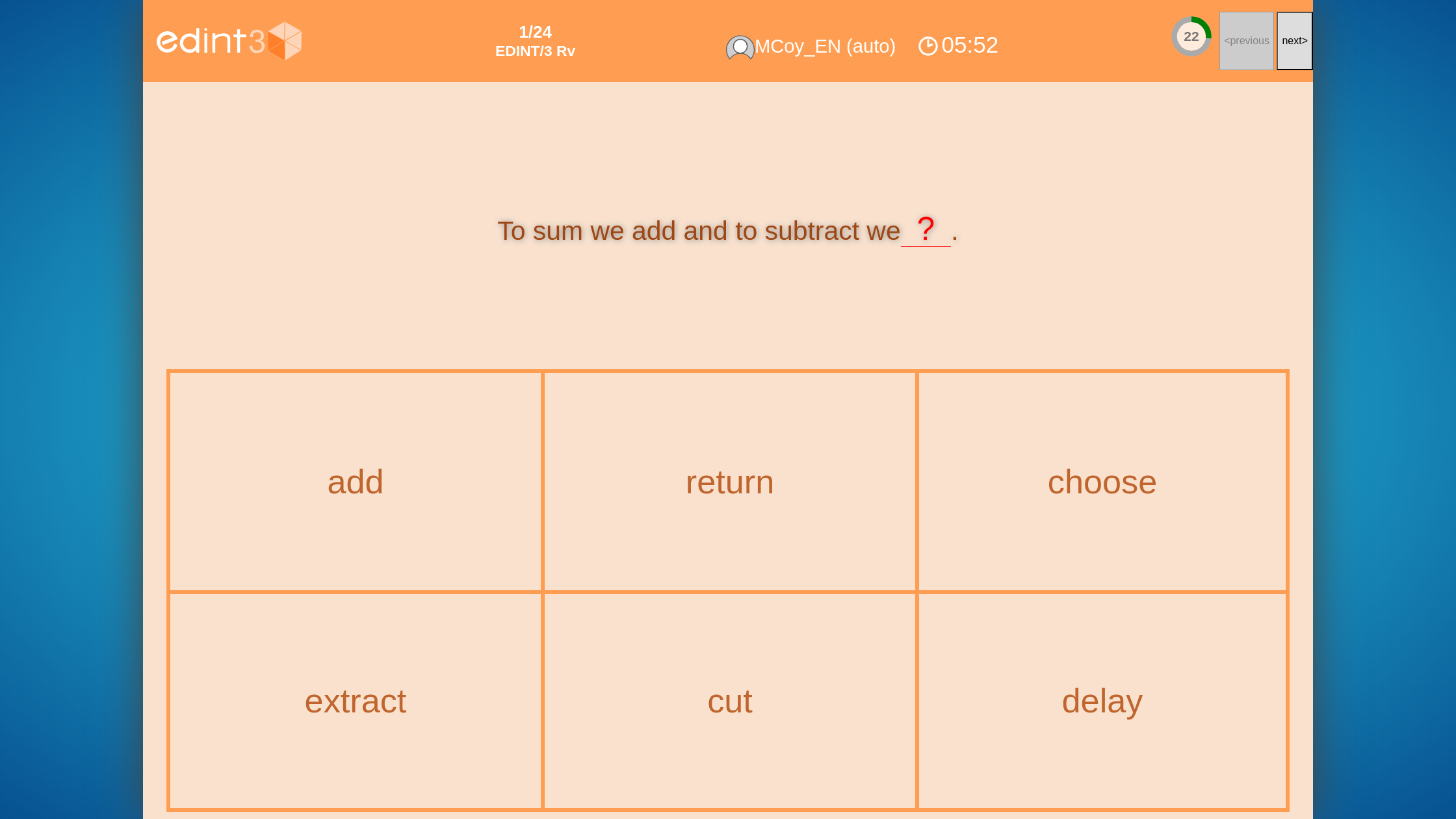
click at [1294, 46] on span "next" at bounding box center [1292, 41] width 20 height 11
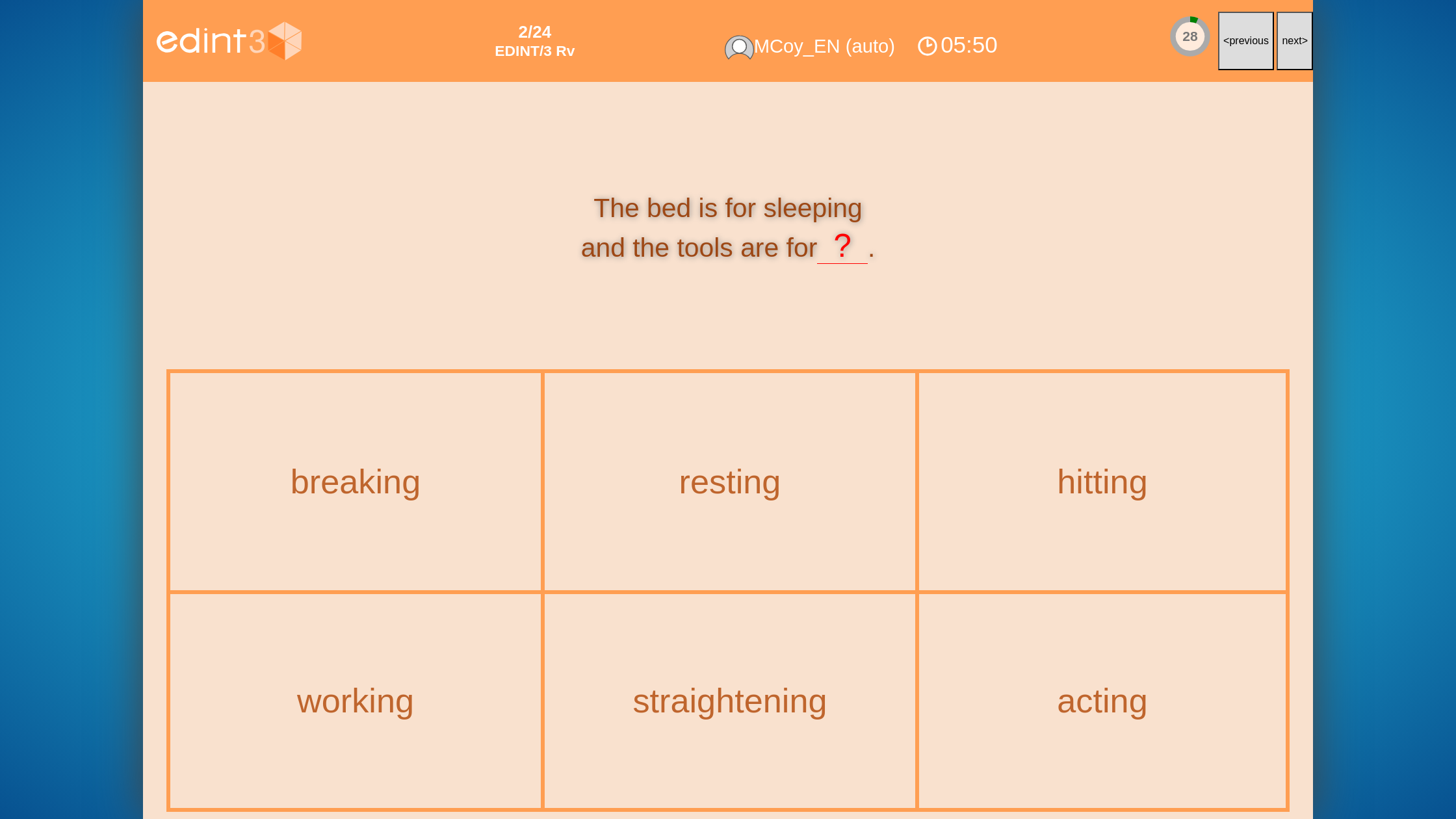
click at [1294, 46] on span "next" at bounding box center [1292, 41] width 20 height 11
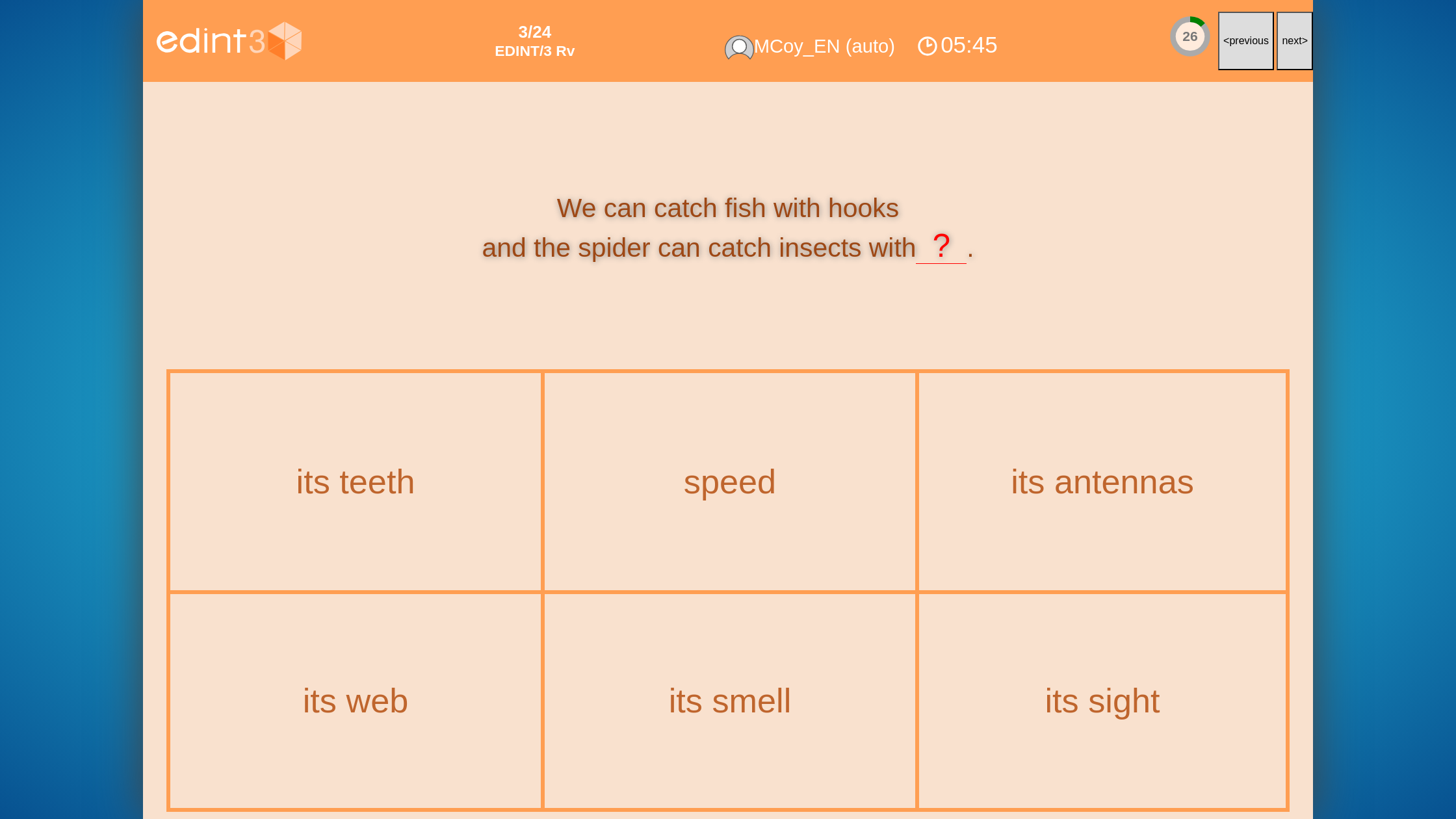
click at [1291, 47] on button "next >" at bounding box center [1295, 41] width 37 height 59
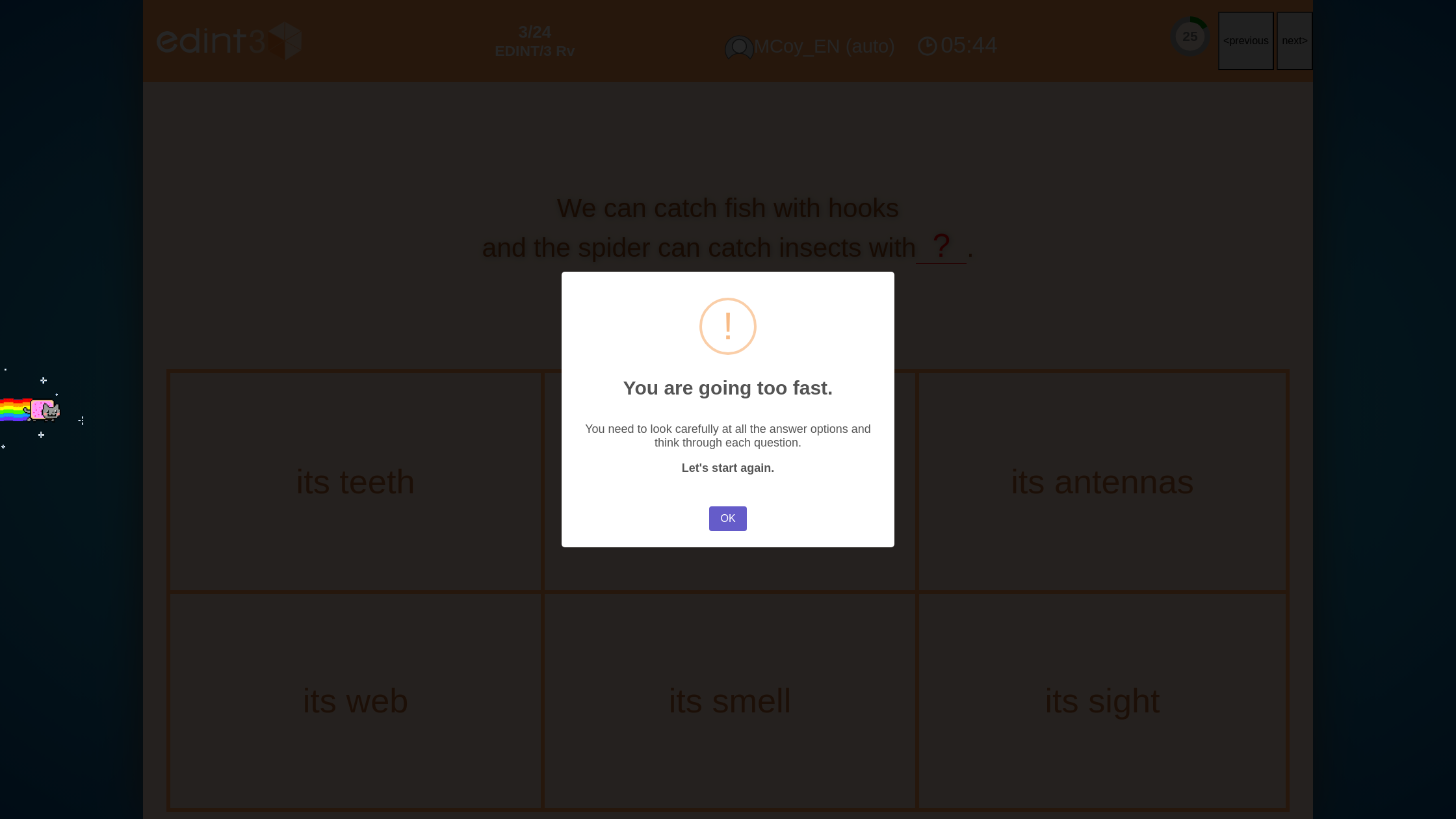
click at [720, 511] on button "OK" at bounding box center [727, 518] width 37 height 24
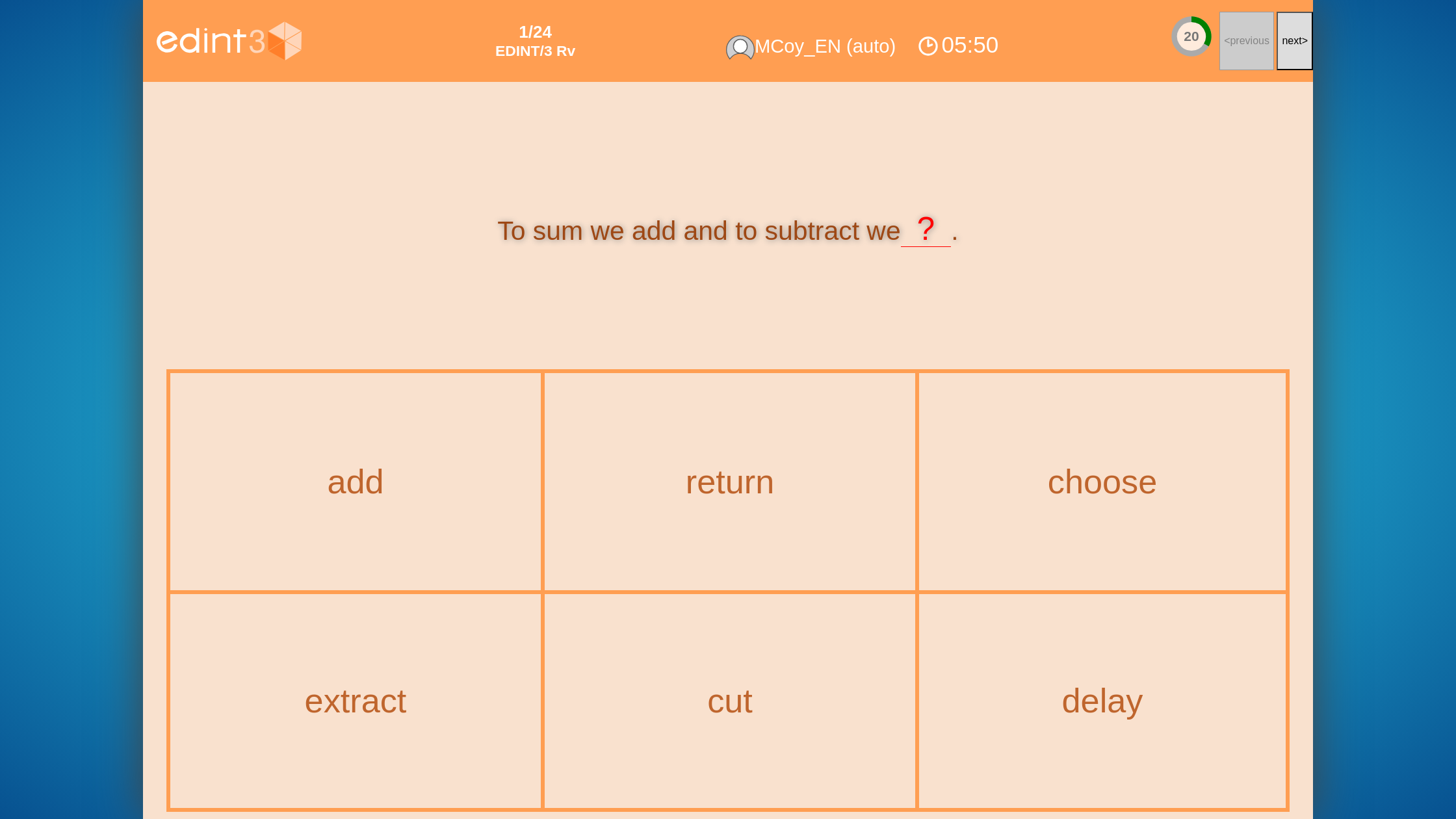
click at [1281, 53] on button "next >" at bounding box center [1295, 41] width 37 height 59
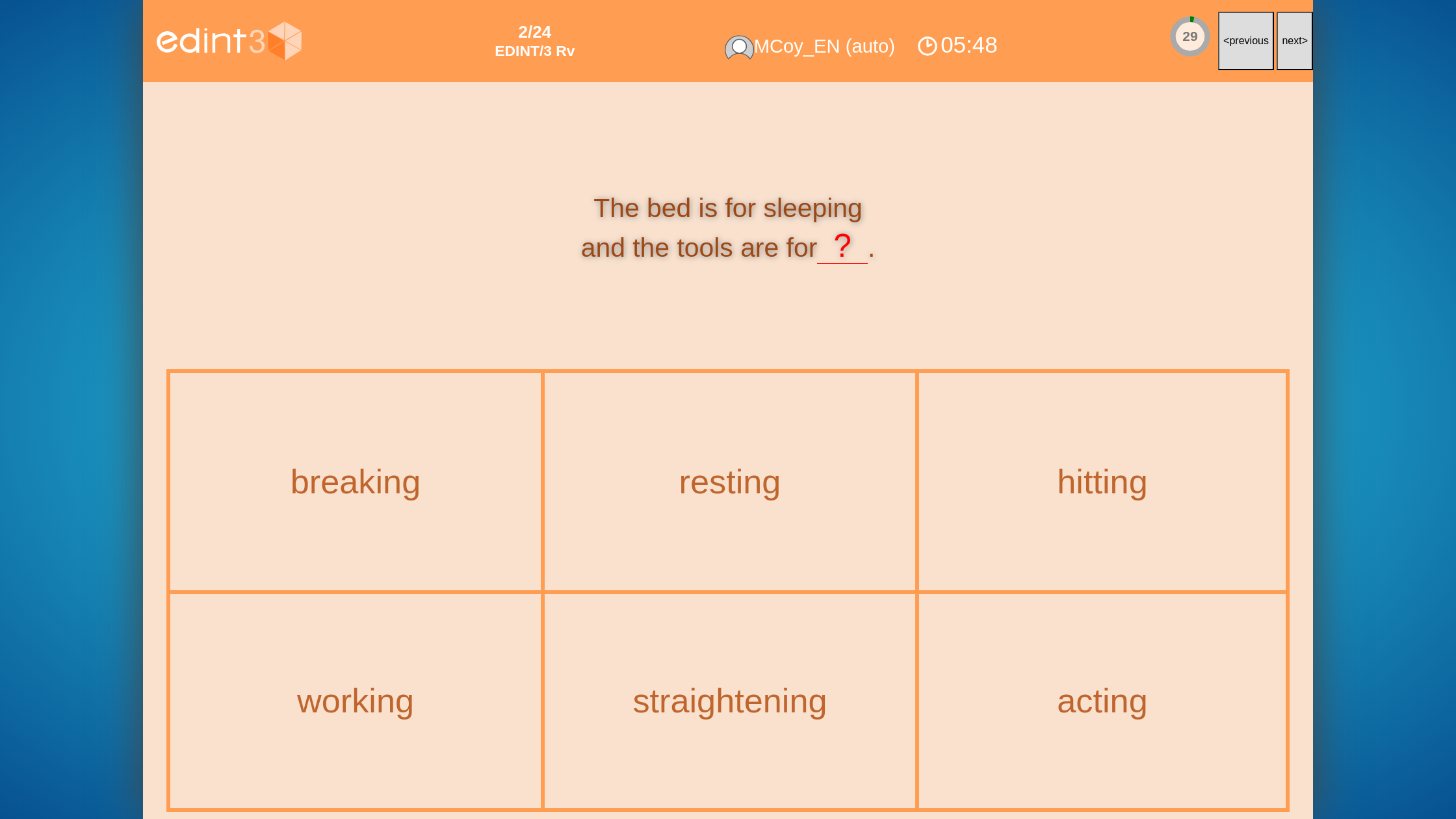
click at [1281, 53] on button "next >" at bounding box center [1295, 41] width 37 height 59
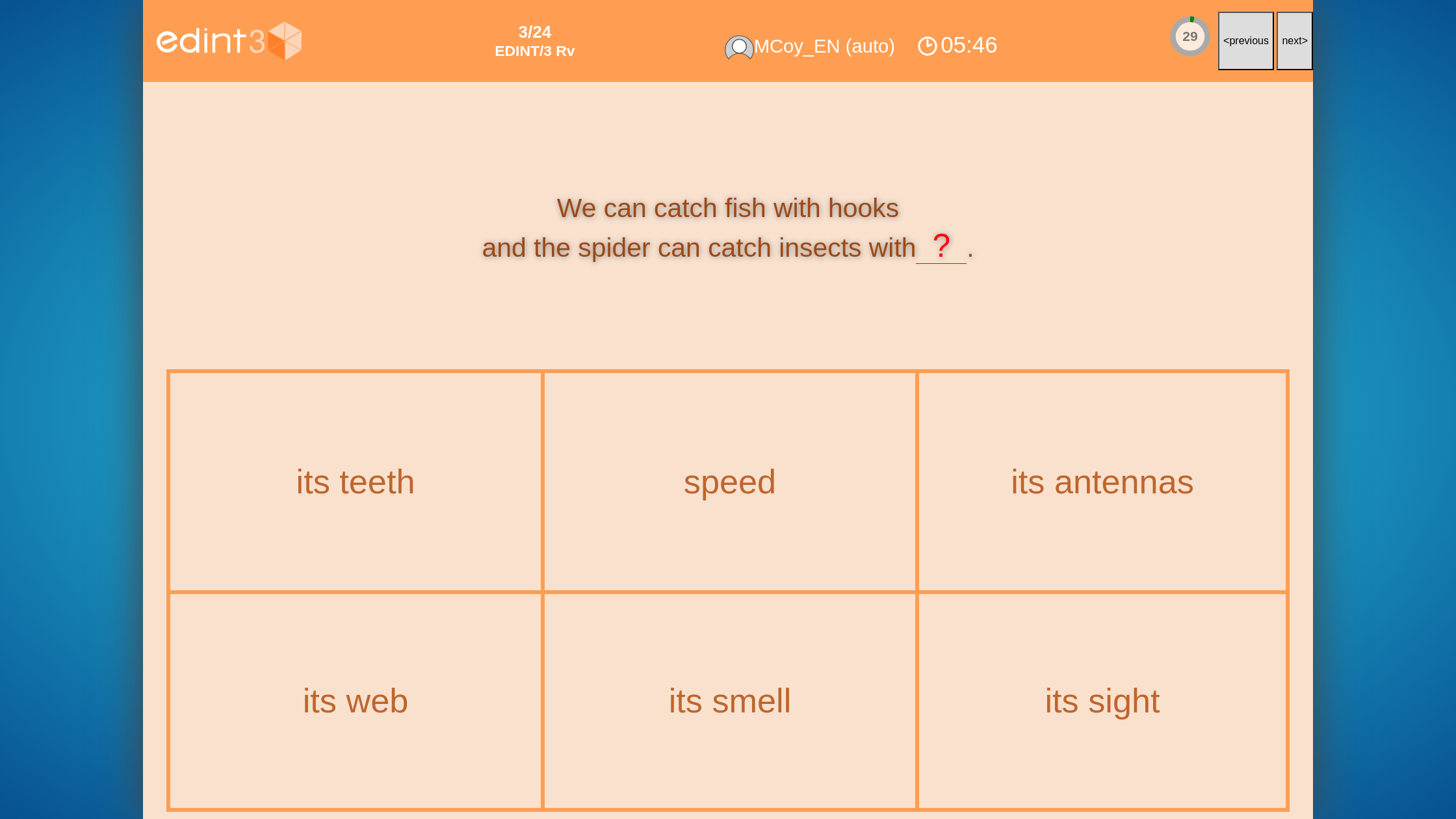
click at [1281, 53] on button "next >" at bounding box center [1295, 41] width 37 height 59
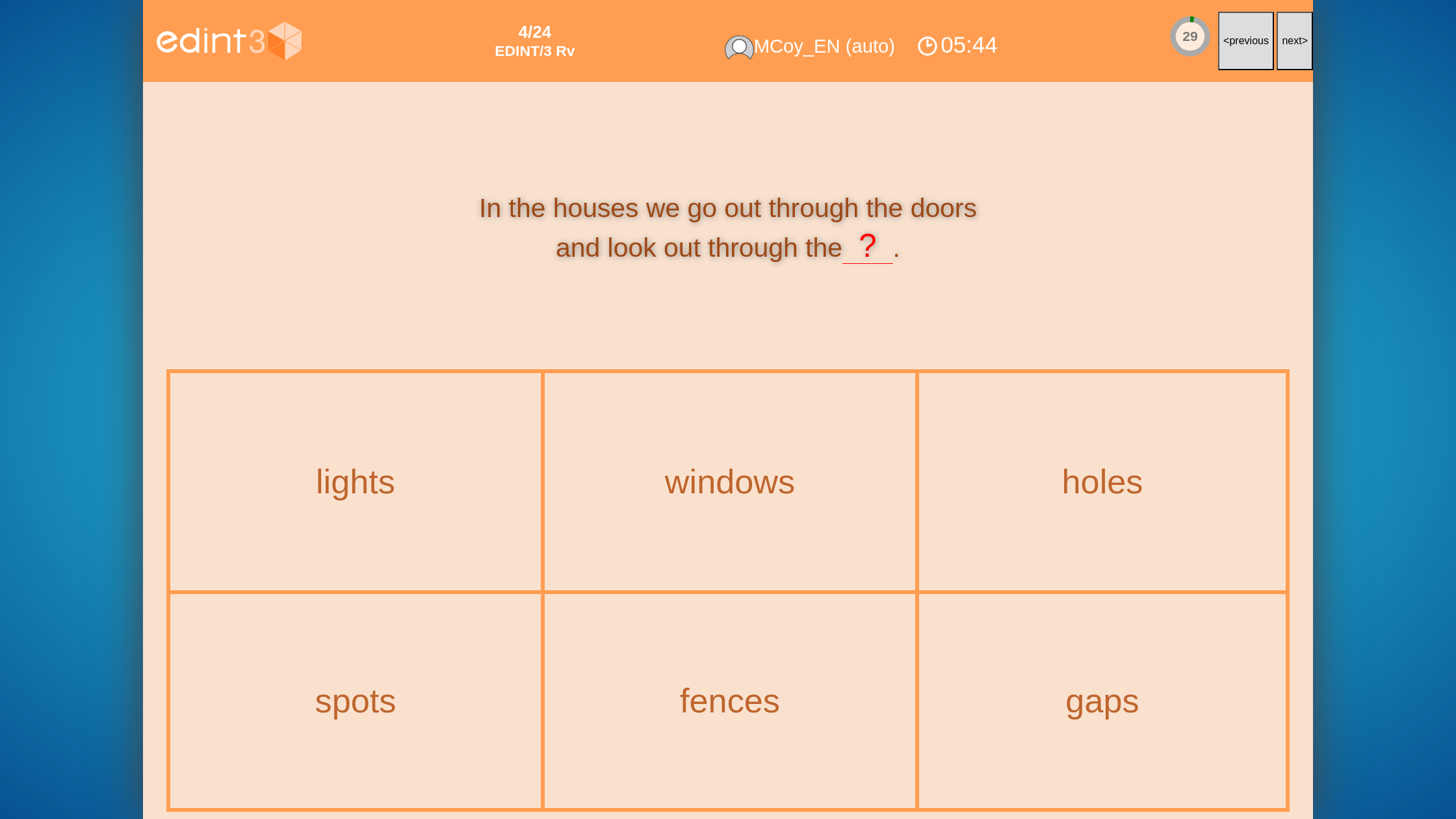
click at [1281, 53] on button "next >" at bounding box center [1295, 41] width 37 height 59
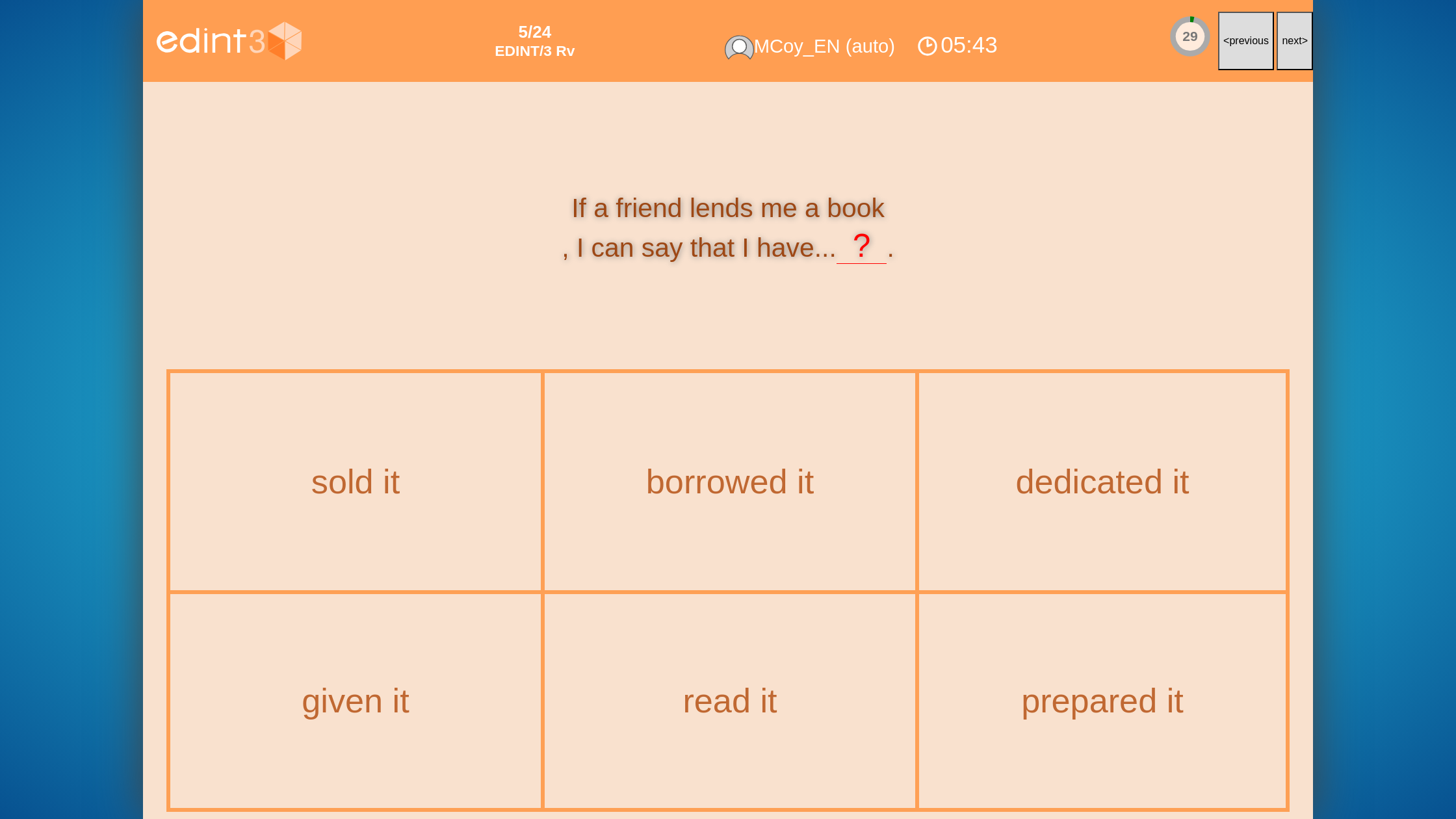
click at [1281, 53] on button "next >" at bounding box center [1295, 41] width 37 height 59
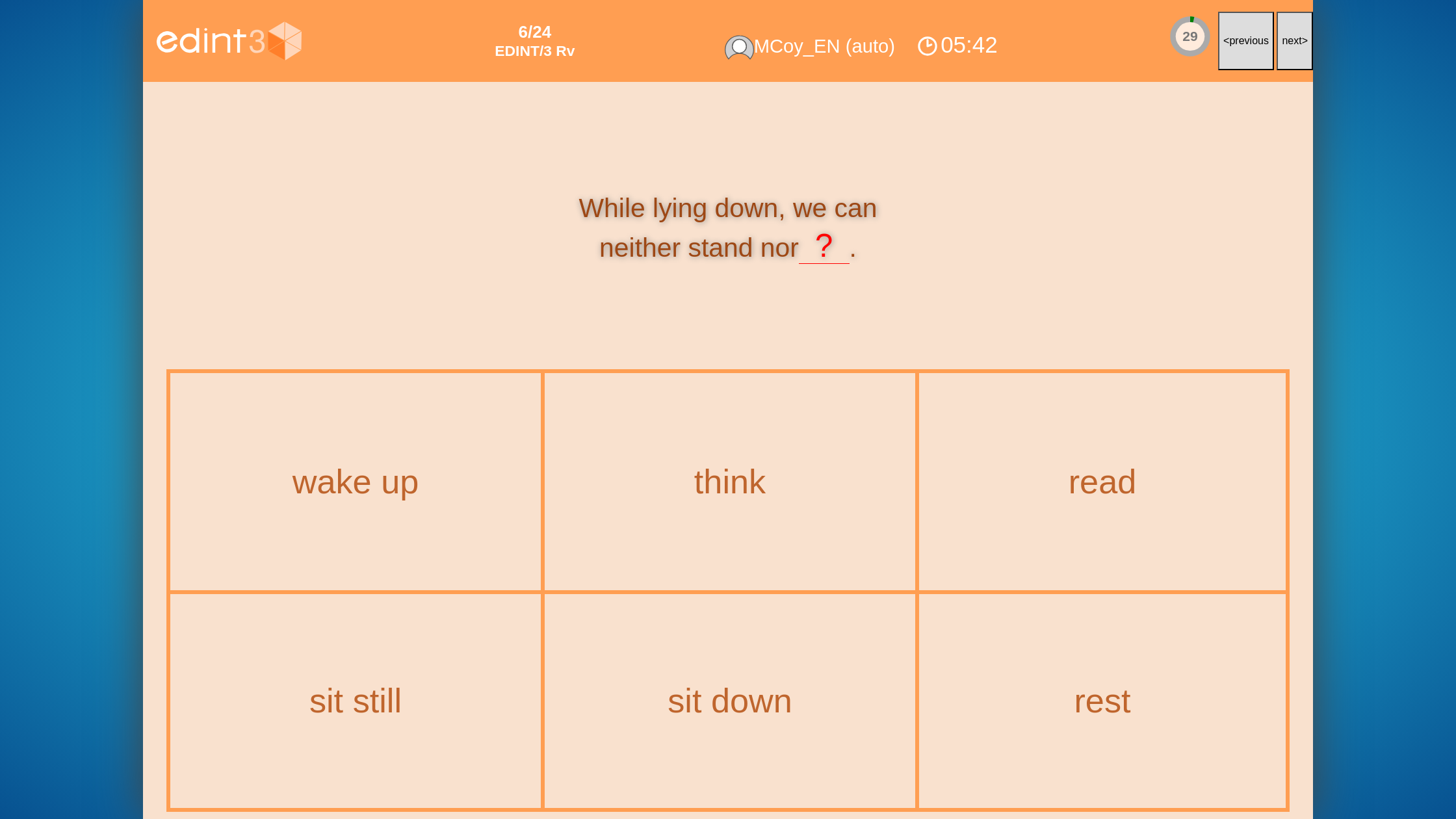
click at [1281, 53] on button "next >" at bounding box center [1295, 41] width 37 height 59
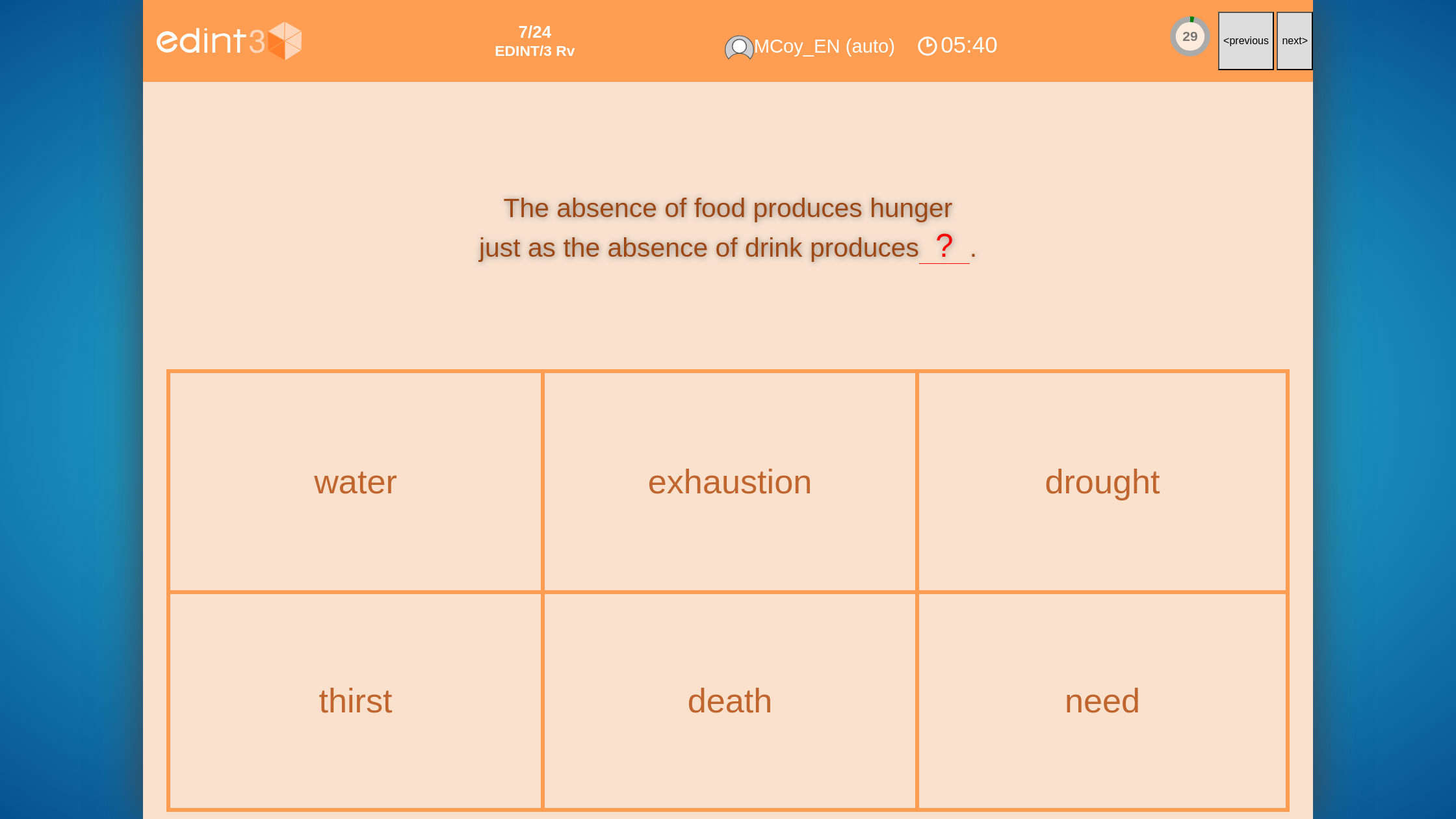
click at [1281, 53] on button "next >" at bounding box center [1295, 41] width 37 height 59
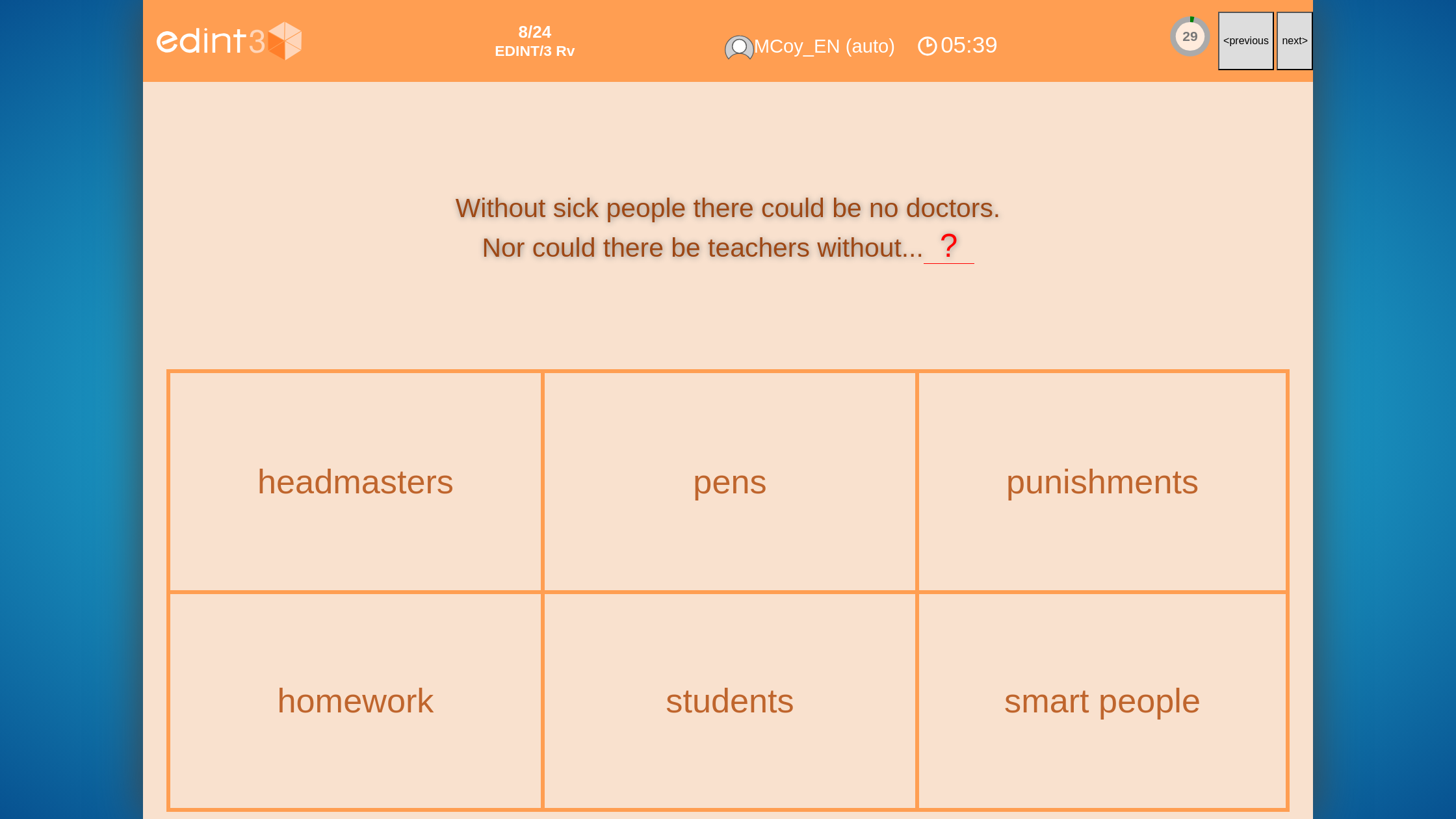
click at [1281, 53] on button "next >" at bounding box center [1295, 41] width 37 height 59
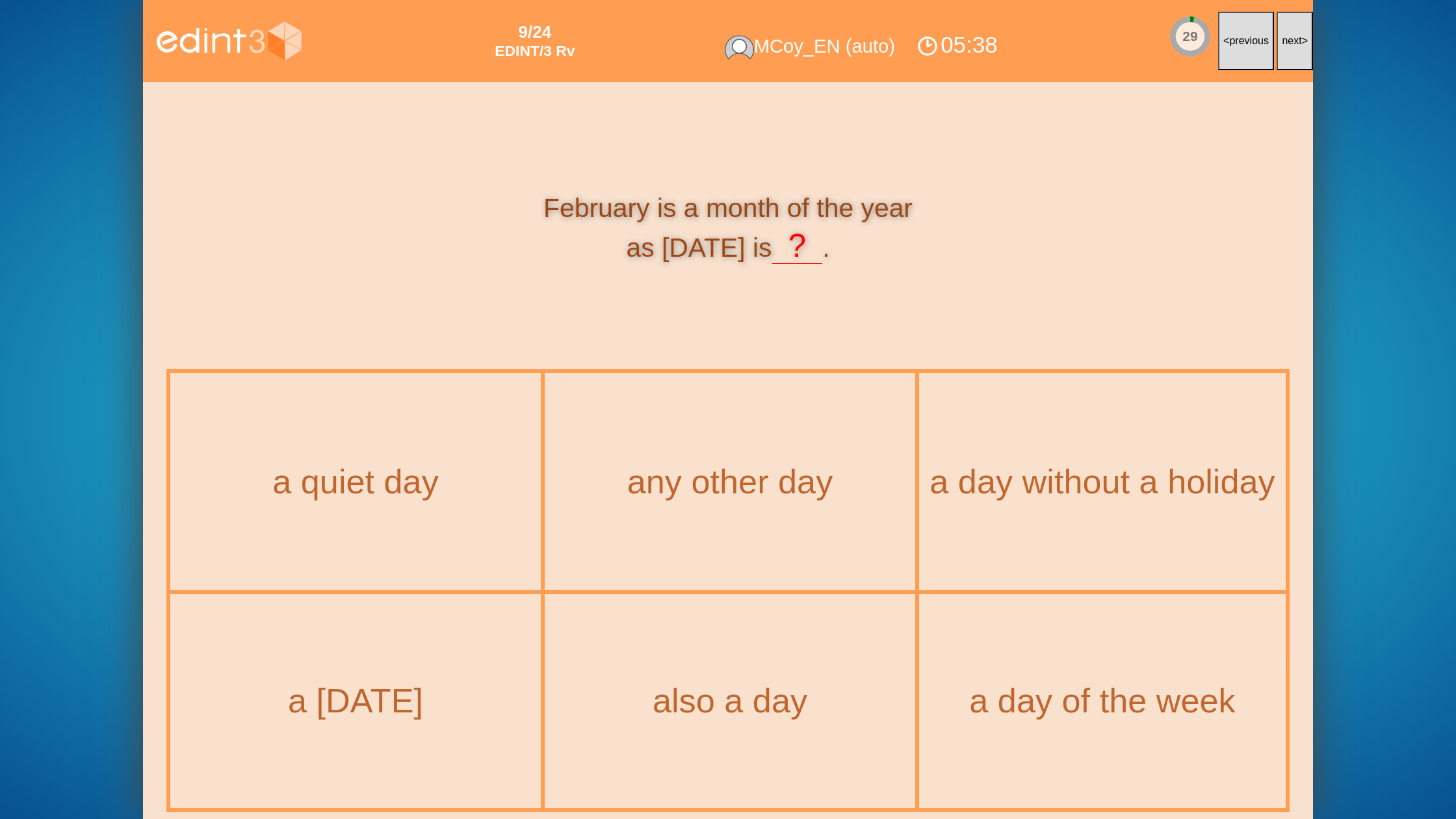
click at [1281, 53] on button "next >" at bounding box center [1295, 41] width 37 height 59
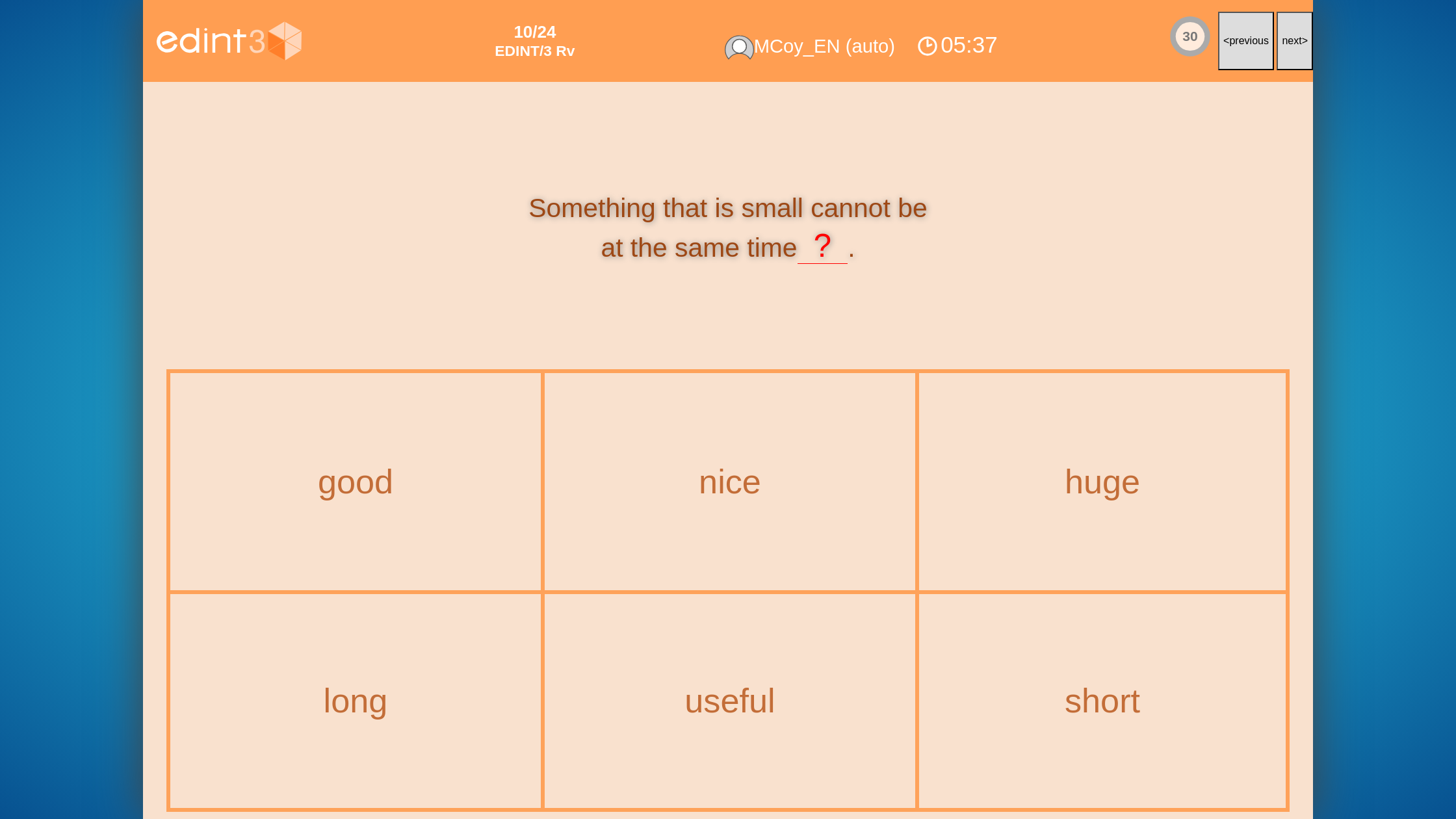
click at [1281, 53] on button "next >" at bounding box center [1295, 41] width 37 height 59
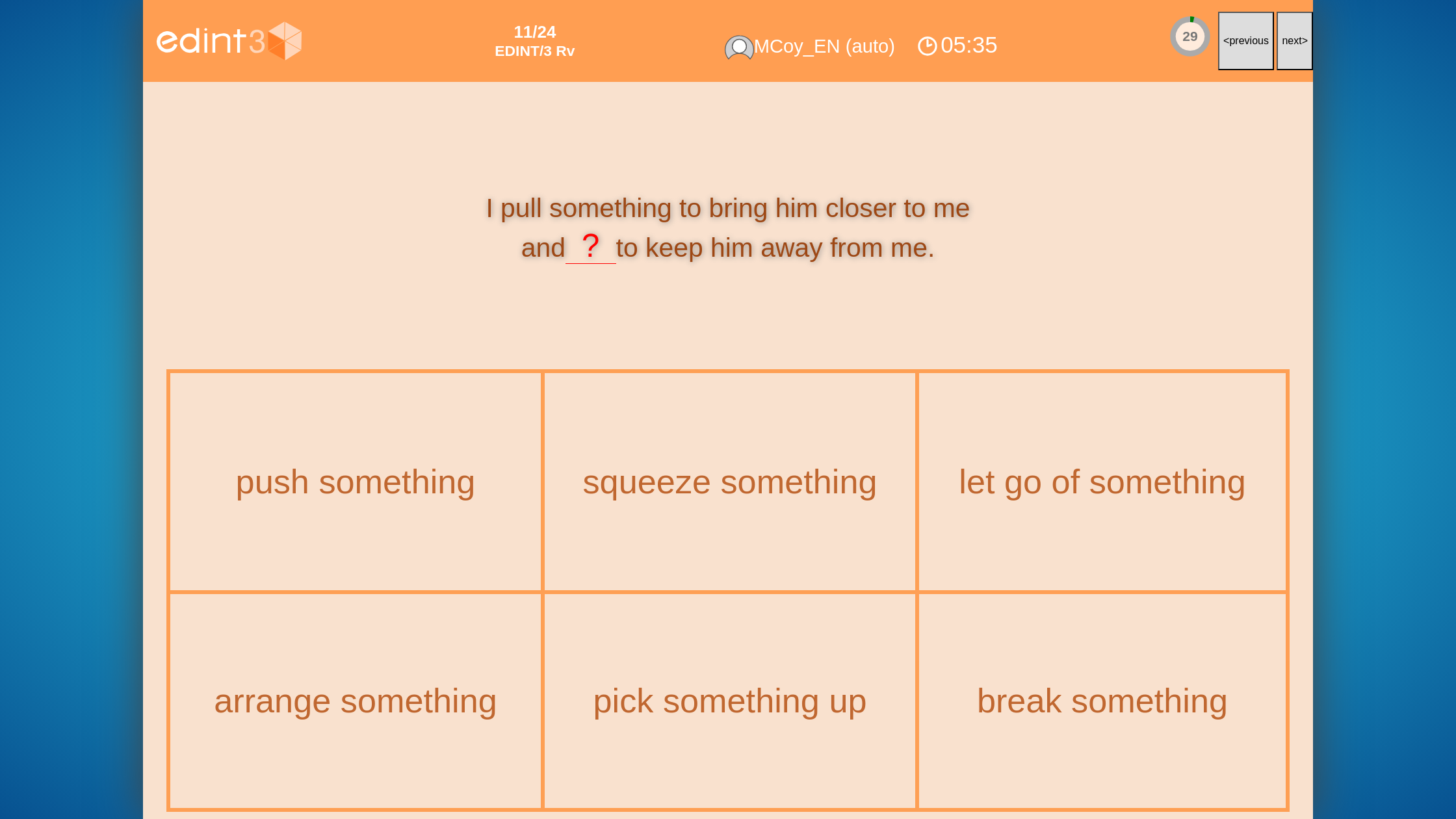
click at [1281, 53] on button "next >" at bounding box center [1295, 41] width 37 height 59
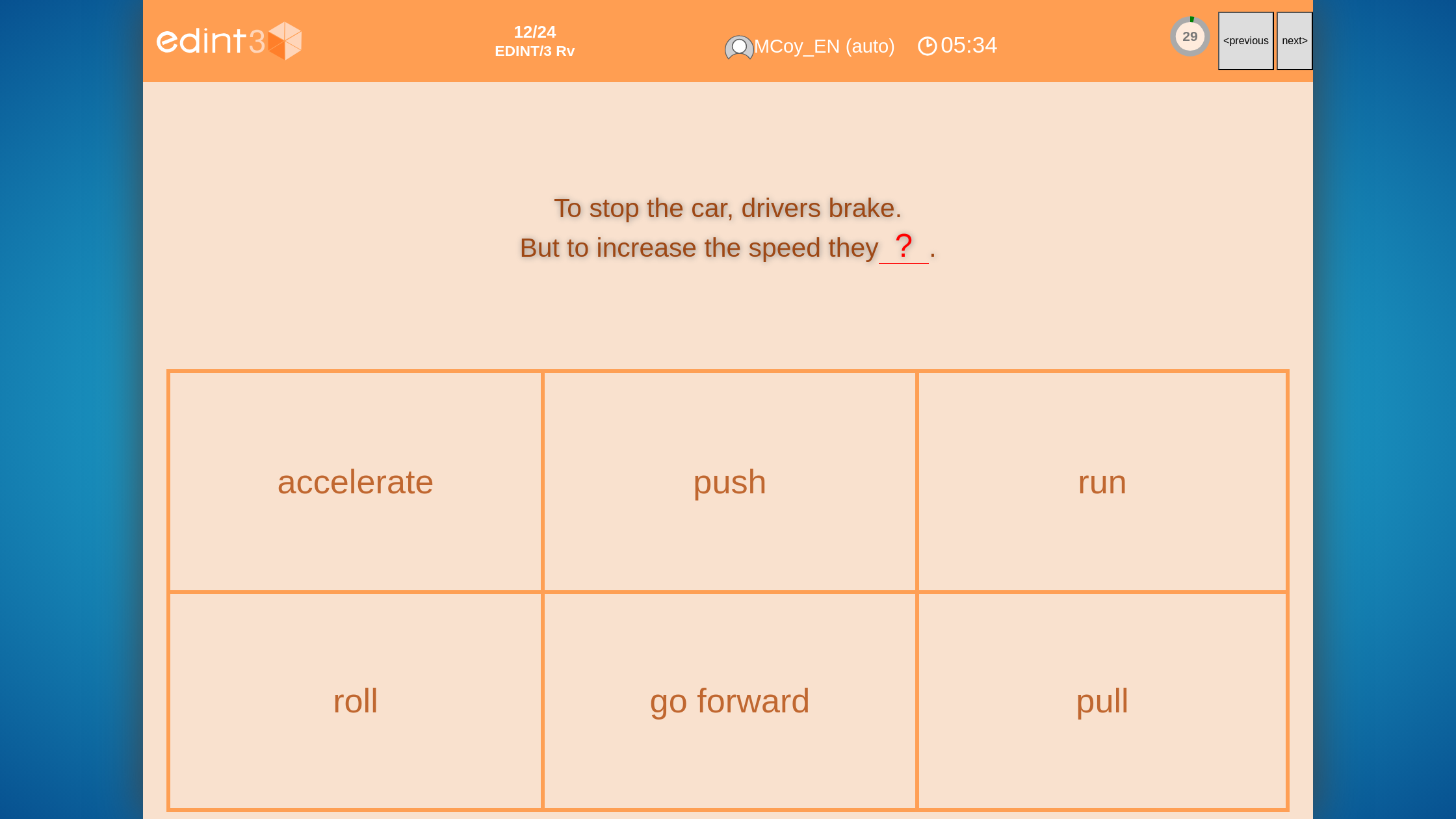
click at [1281, 53] on button "next >" at bounding box center [1295, 41] width 37 height 59
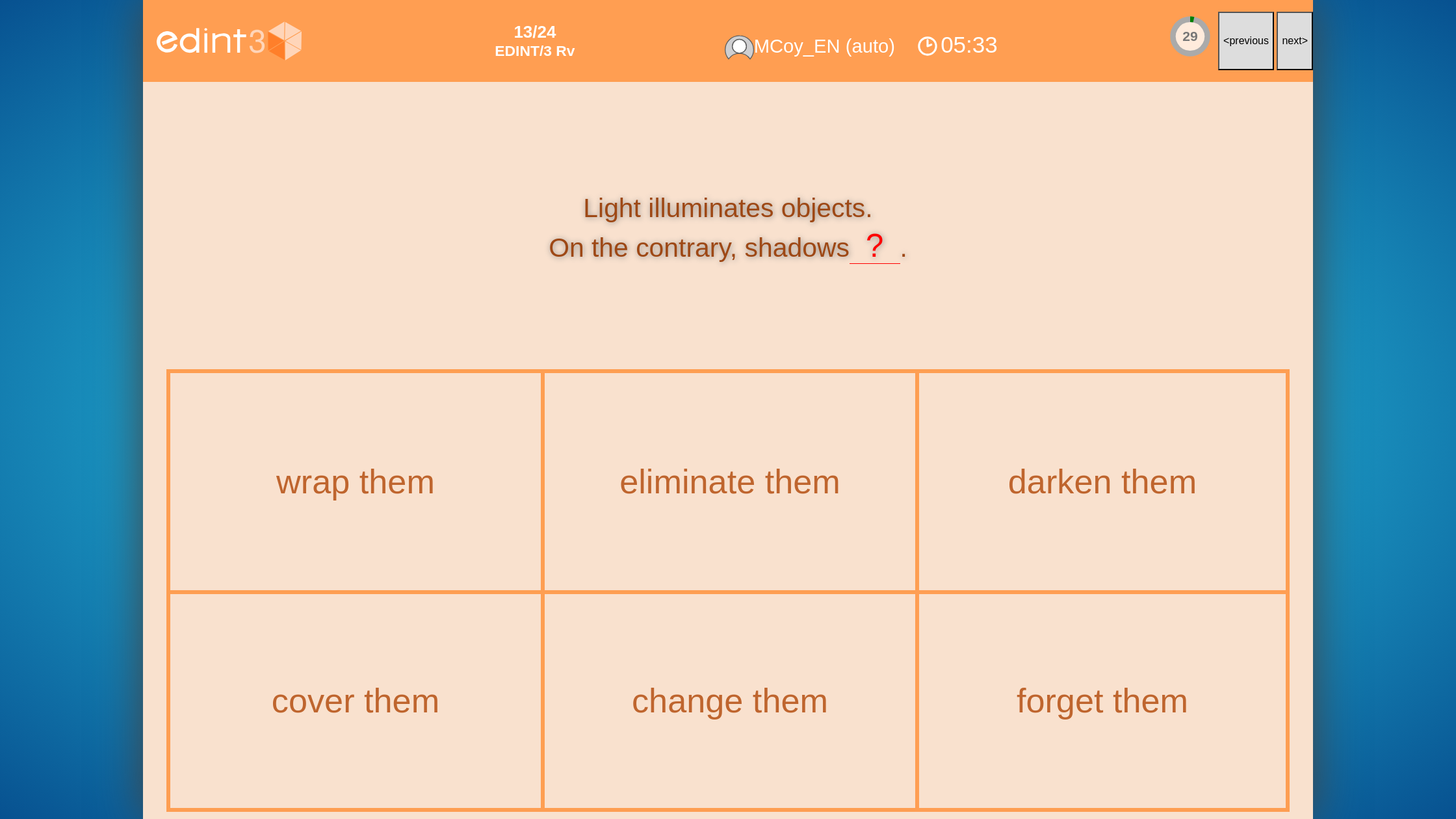
click at [1281, 53] on button "next >" at bounding box center [1295, 41] width 37 height 59
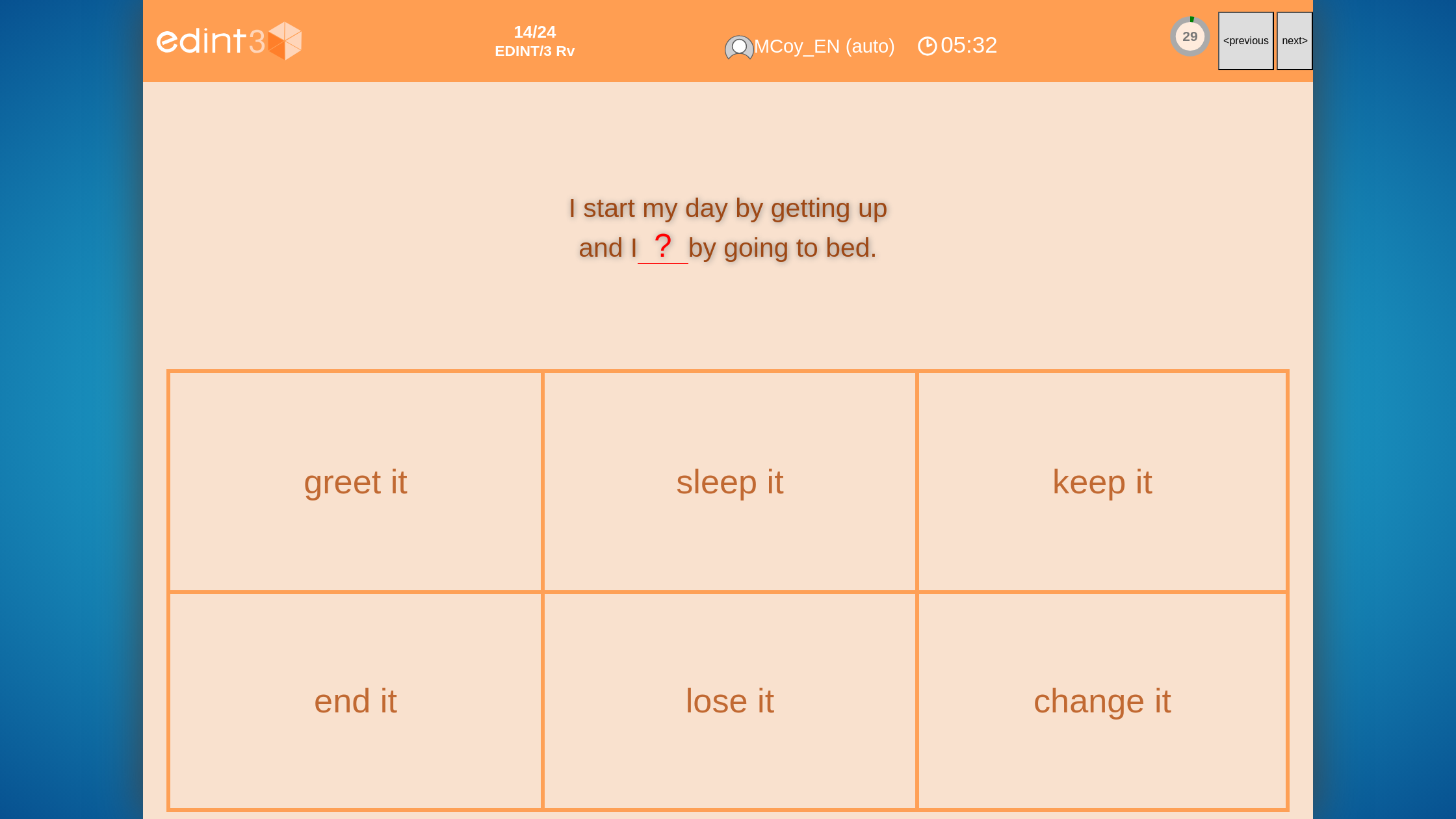
click at [1281, 53] on button "next >" at bounding box center [1295, 41] width 37 height 59
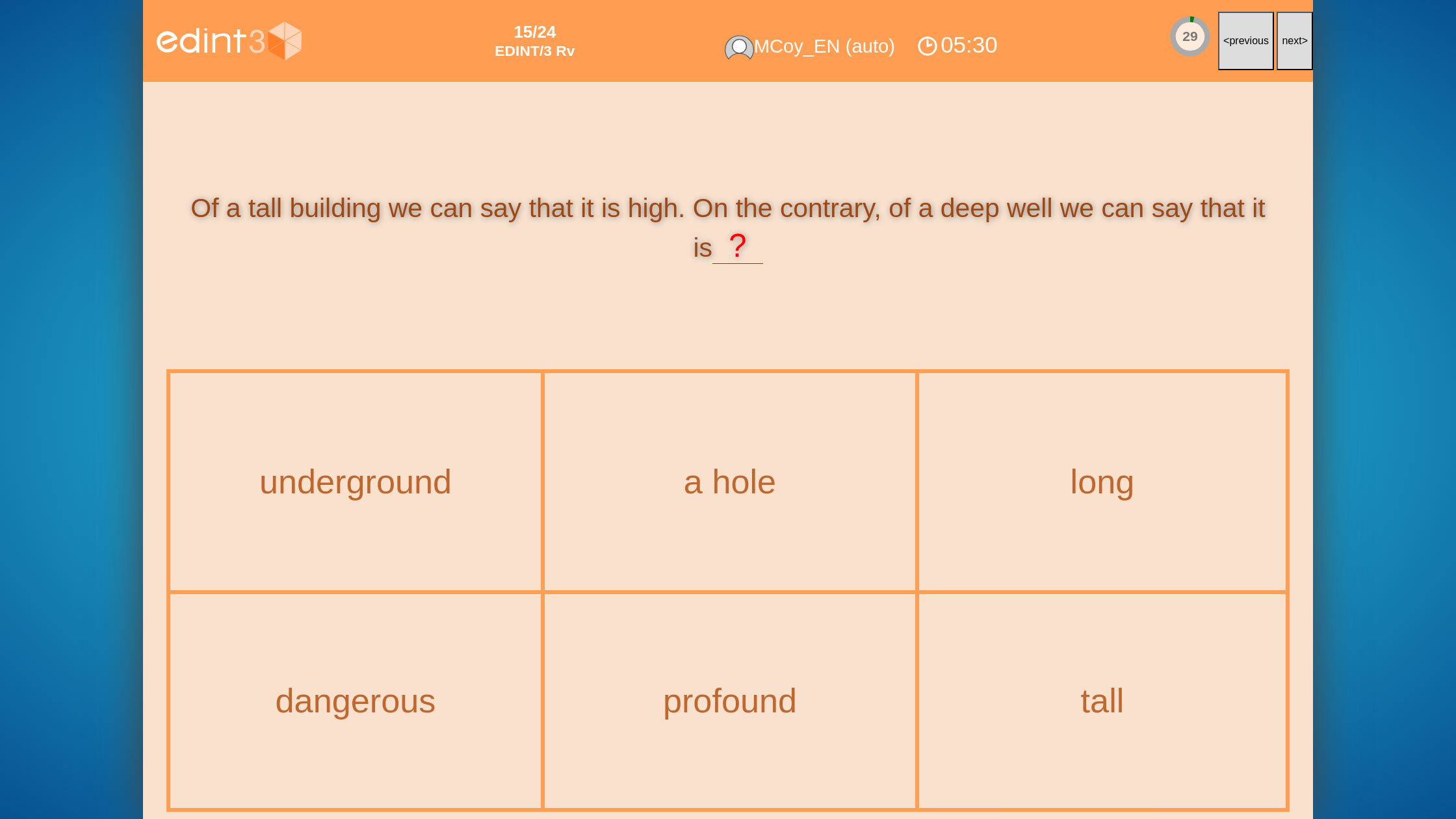
click at [1281, 53] on button "next >" at bounding box center [1295, 41] width 37 height 59
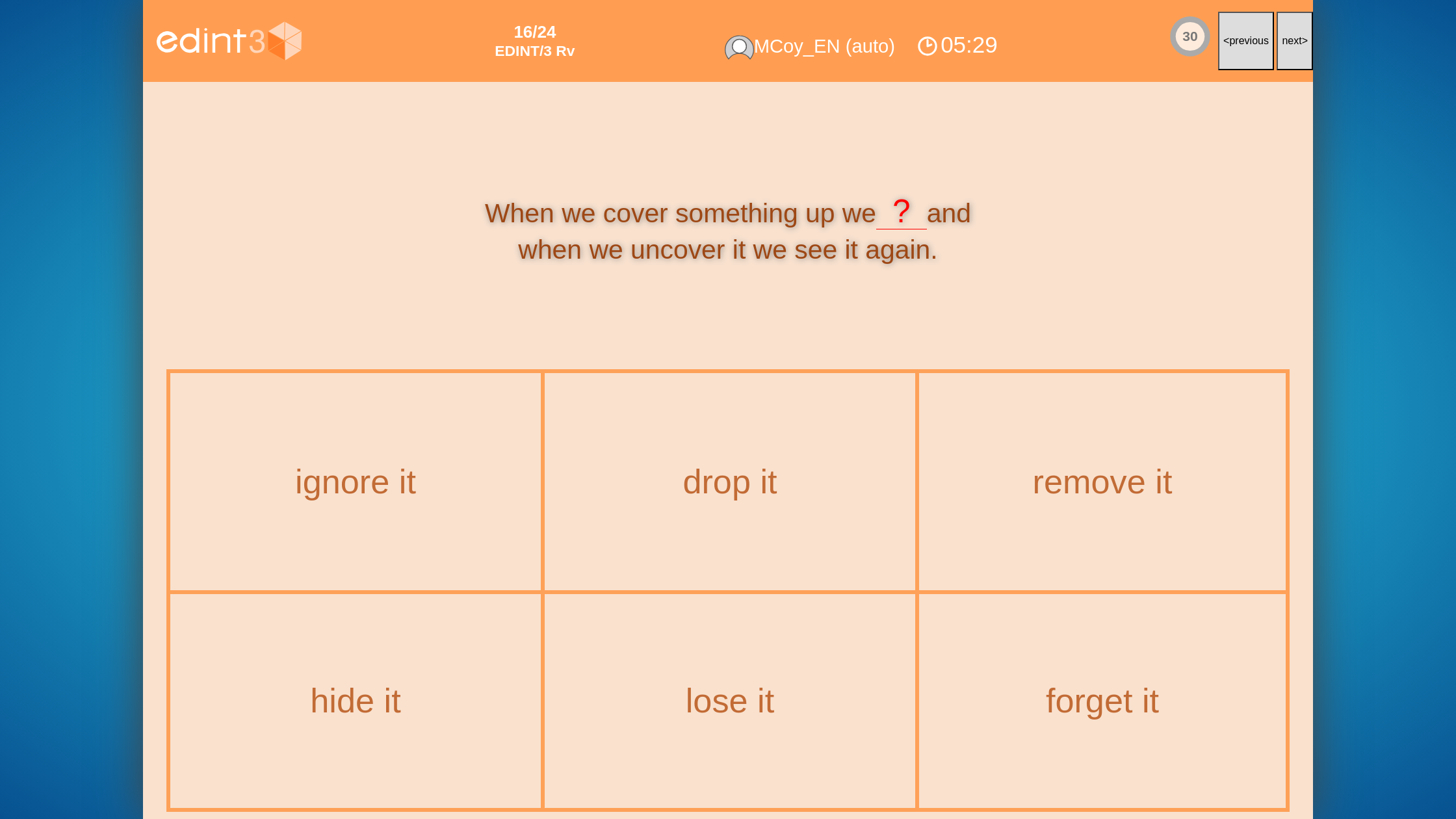
click at [1281, 53] on button "next >" at bounding box center [1295, 41] width 37 height 59
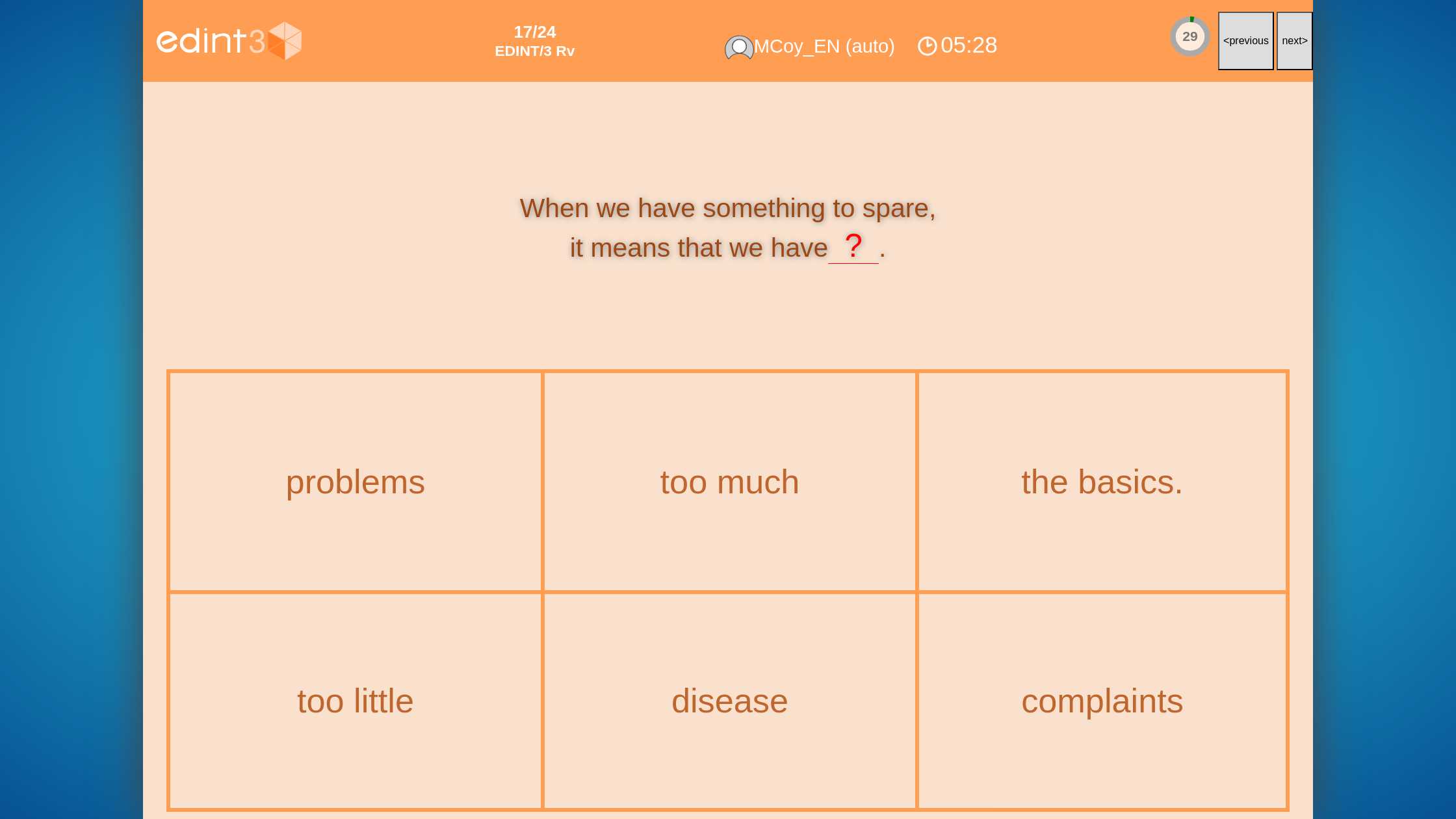
click at [1281, 53] on button "next >" at bounding box center [1295, 41] width 37 height 59
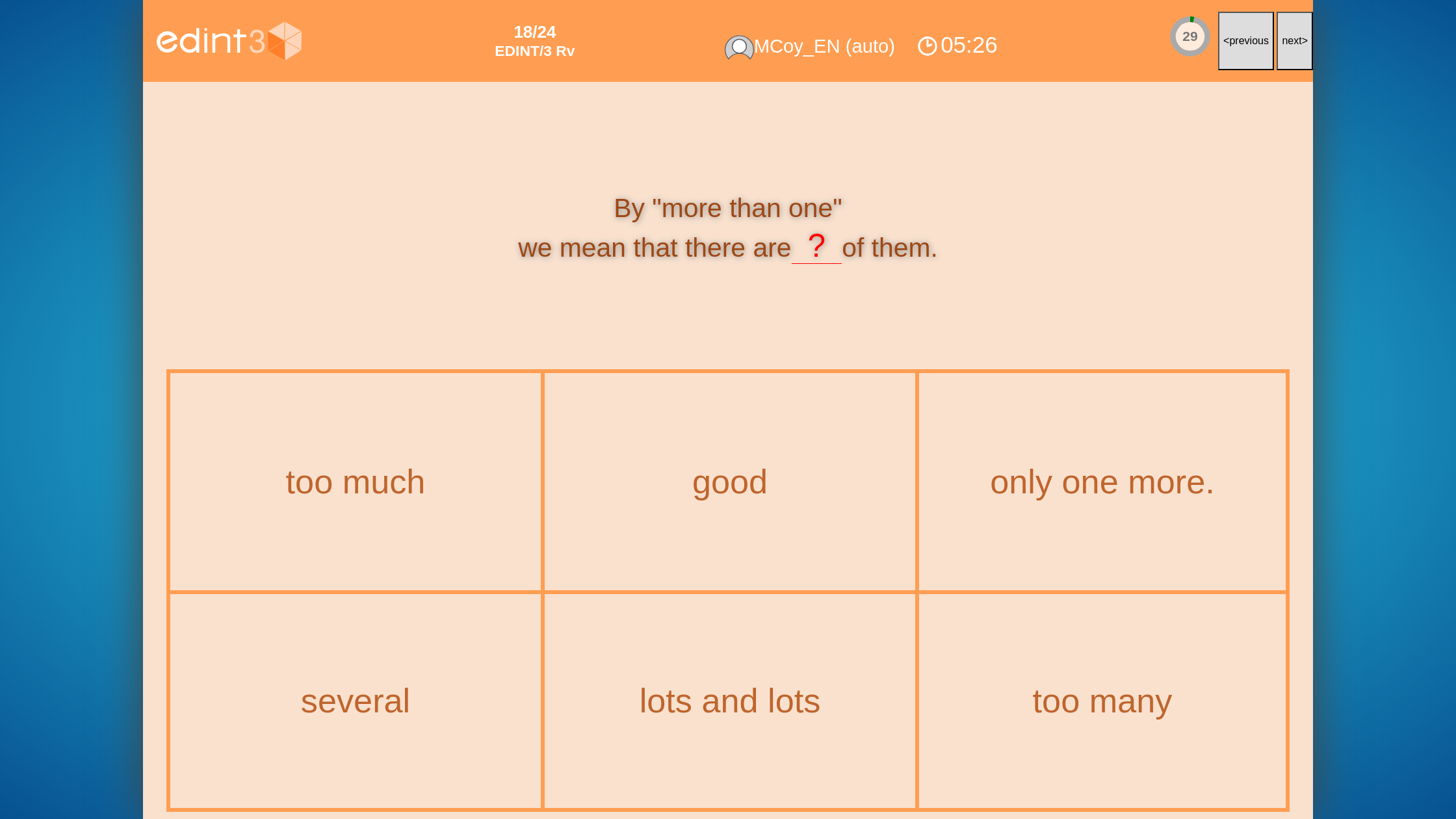
click at [1281, 53] on button "next >" at bounding box center [1295, 41] width 37 height 59
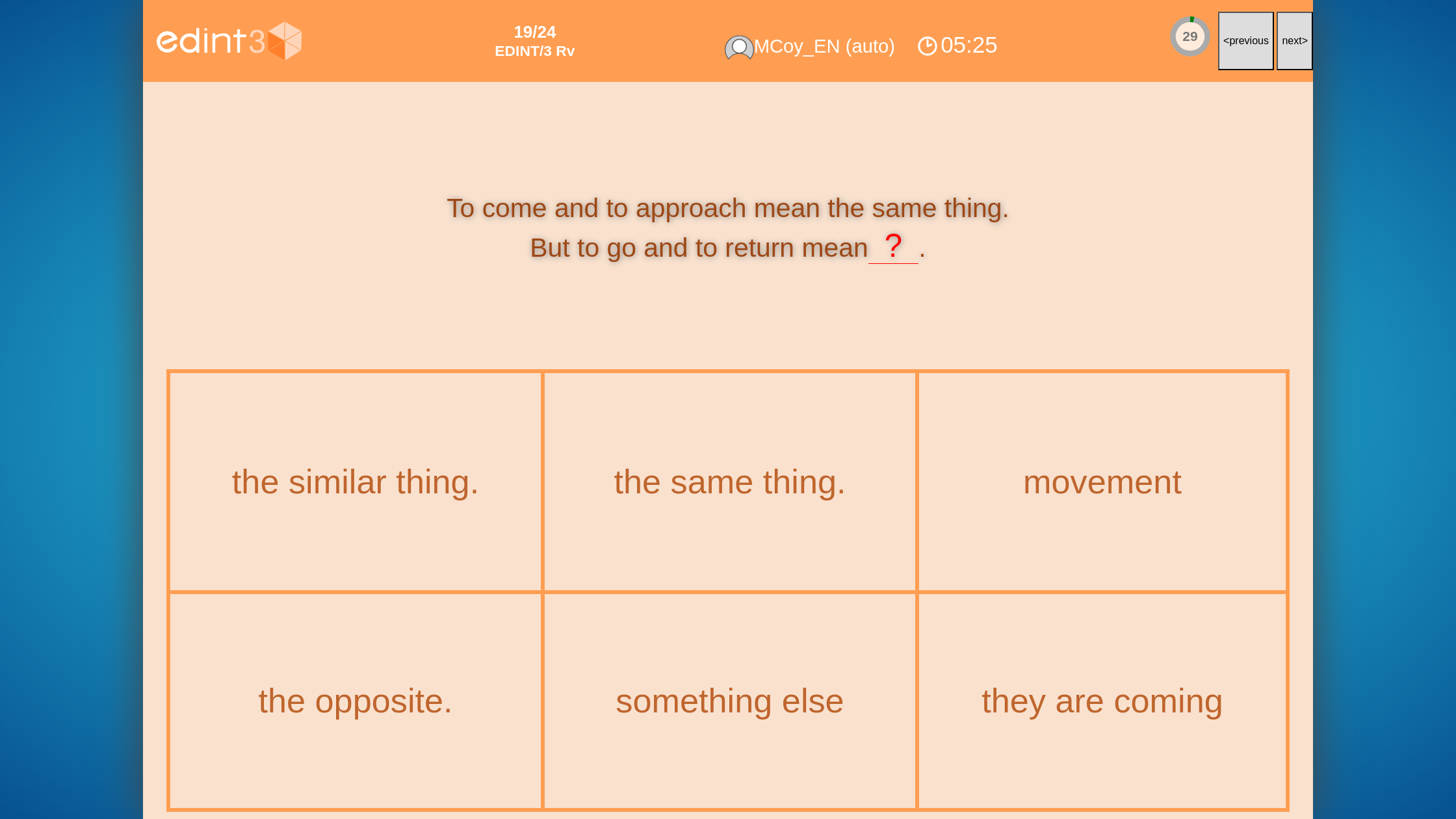
click at [1281, 53] on button "next >" at bounding box center [1295, 41] width 37 height 59
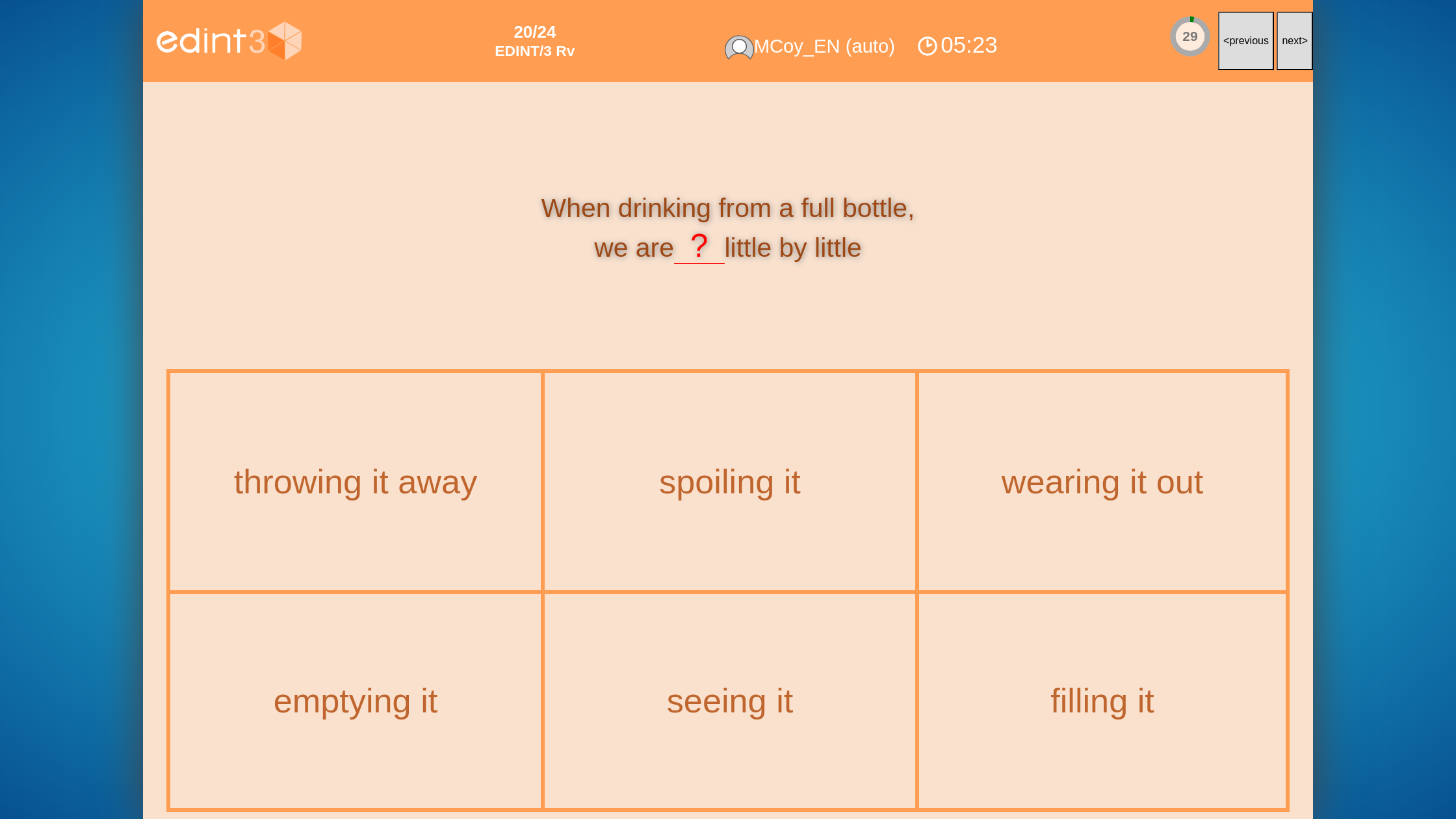
click at [1281, 53] on button "next >" at bounding box center [1295, 41] width 37 height 59
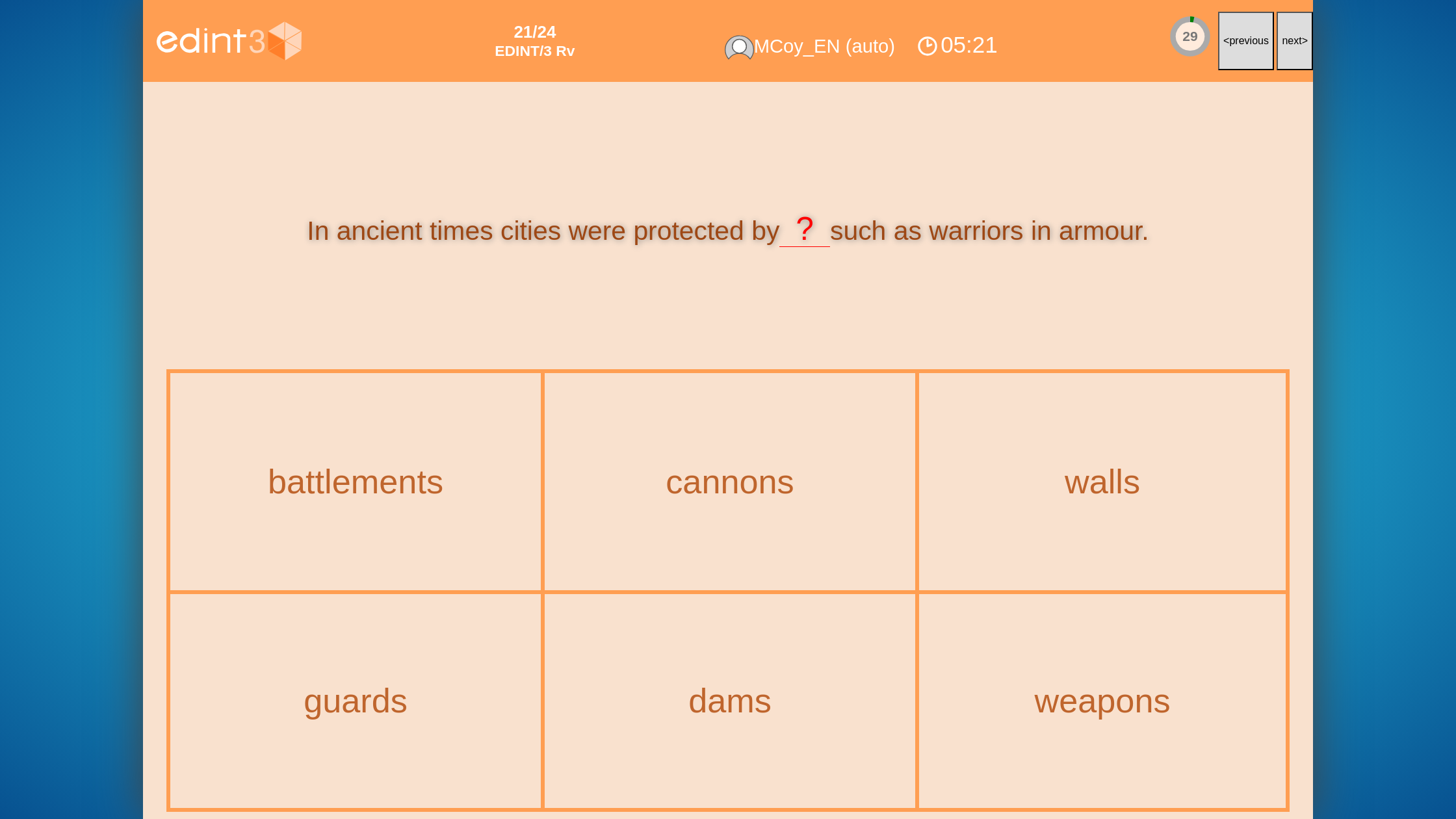
click at [1281, 53] on button "next >" at bounding box center [1295, 41] width 37 height 59
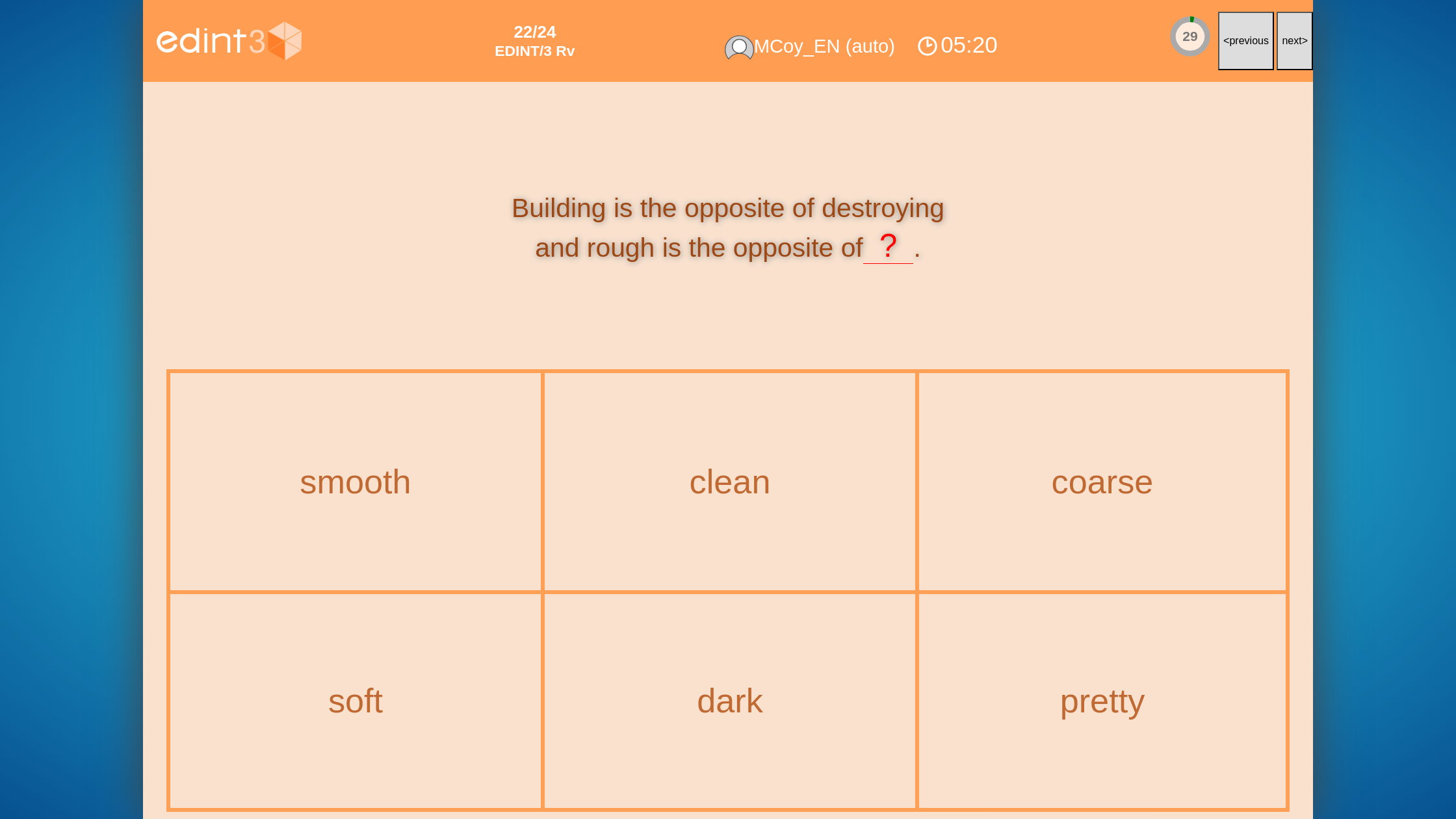
click at [1281, 53] on button "next >" at bounding box center [1295, 41] width 37 height 59
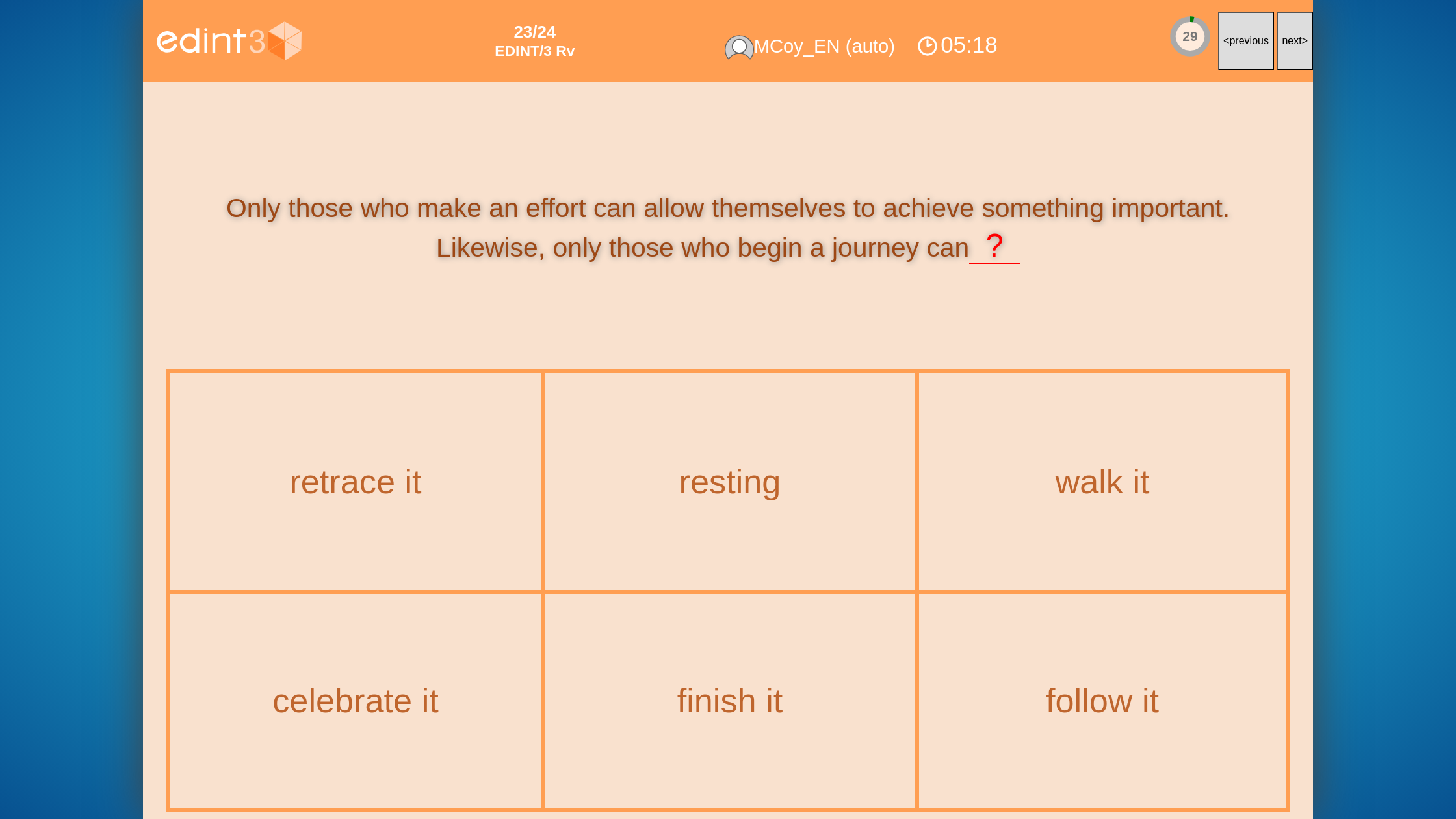
click at [1281, 53] on button "next >" at bounding box center [1295, 41] width 37 height 59
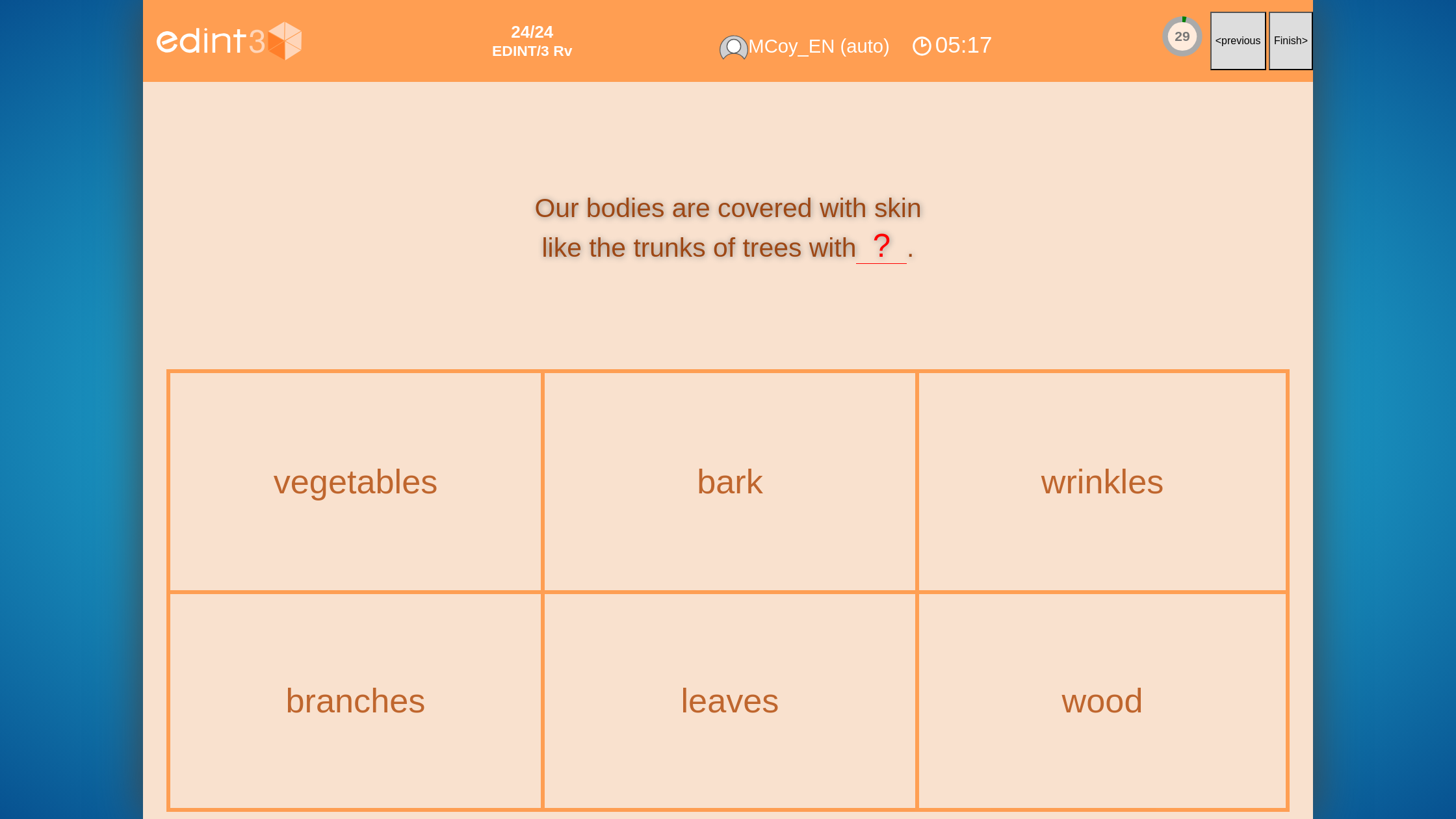
click at [1281, 53] on button "Finish >" at bounding box center [1291, 41] width 44 height 59
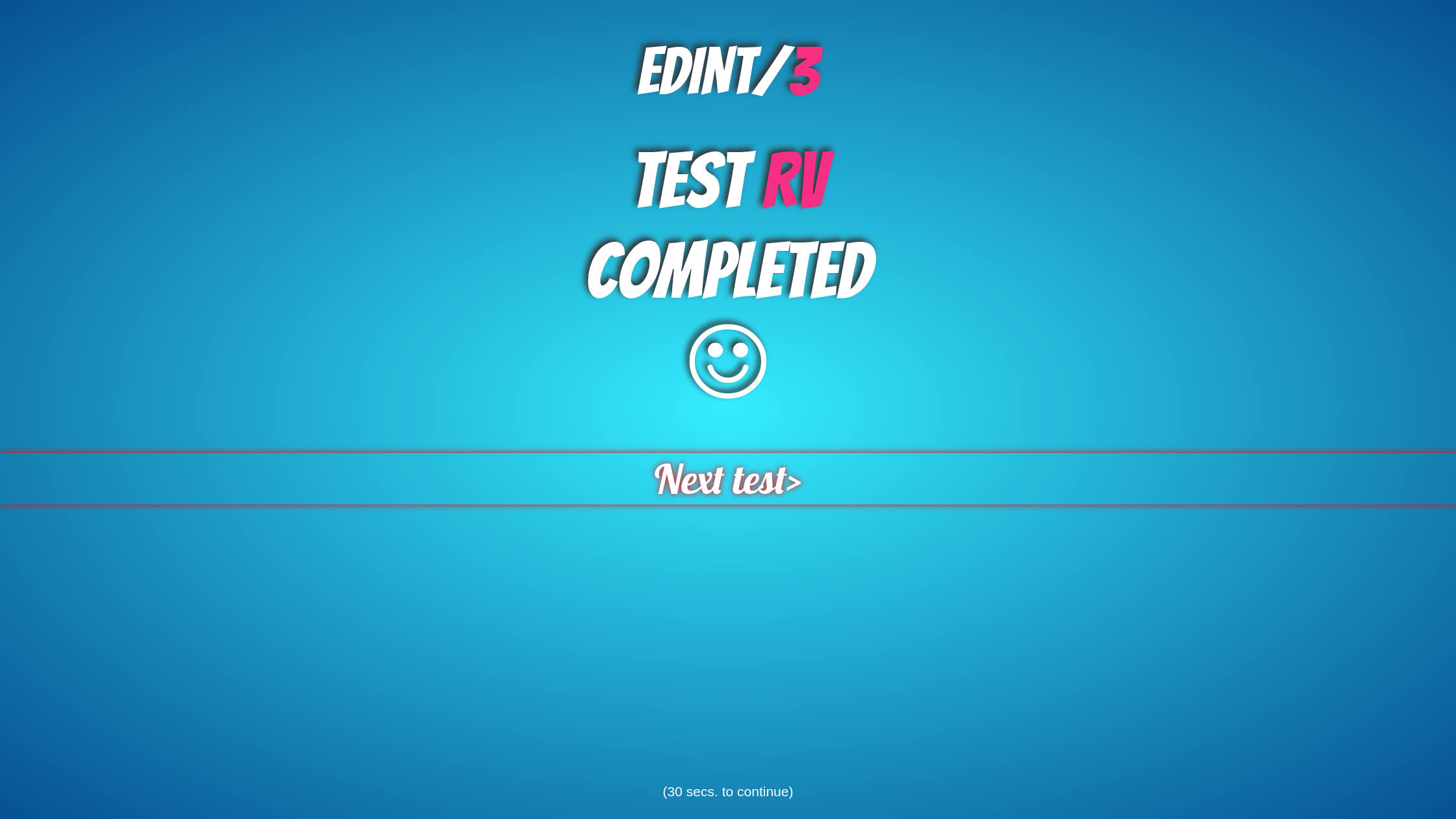
click at [772, 470] on span "Next test" at bounding box center [720, 479] width 138 height 54
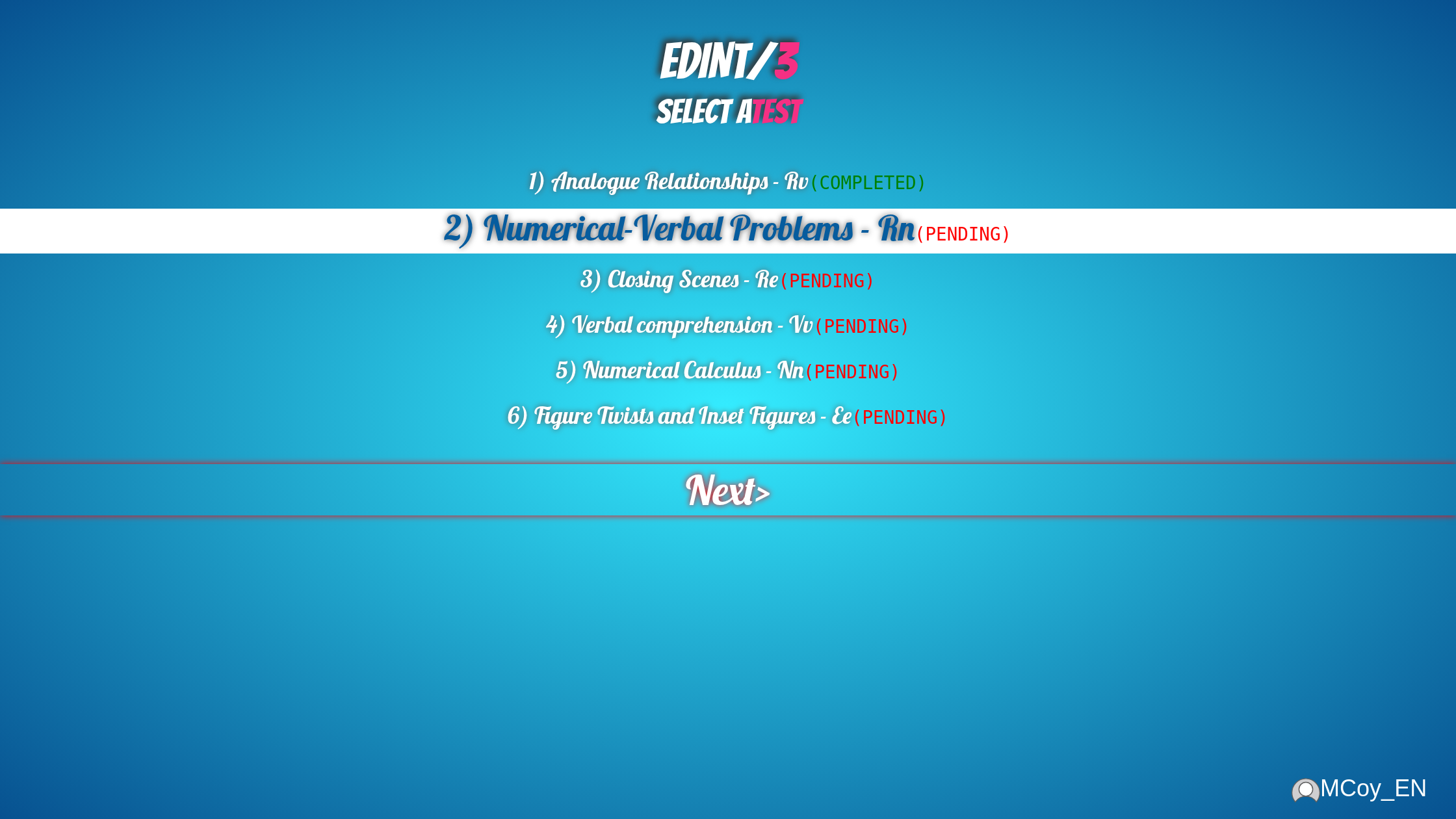
click at [769, 488] on div "Next >" at bounding box center [728, 489] width 1458 height 51
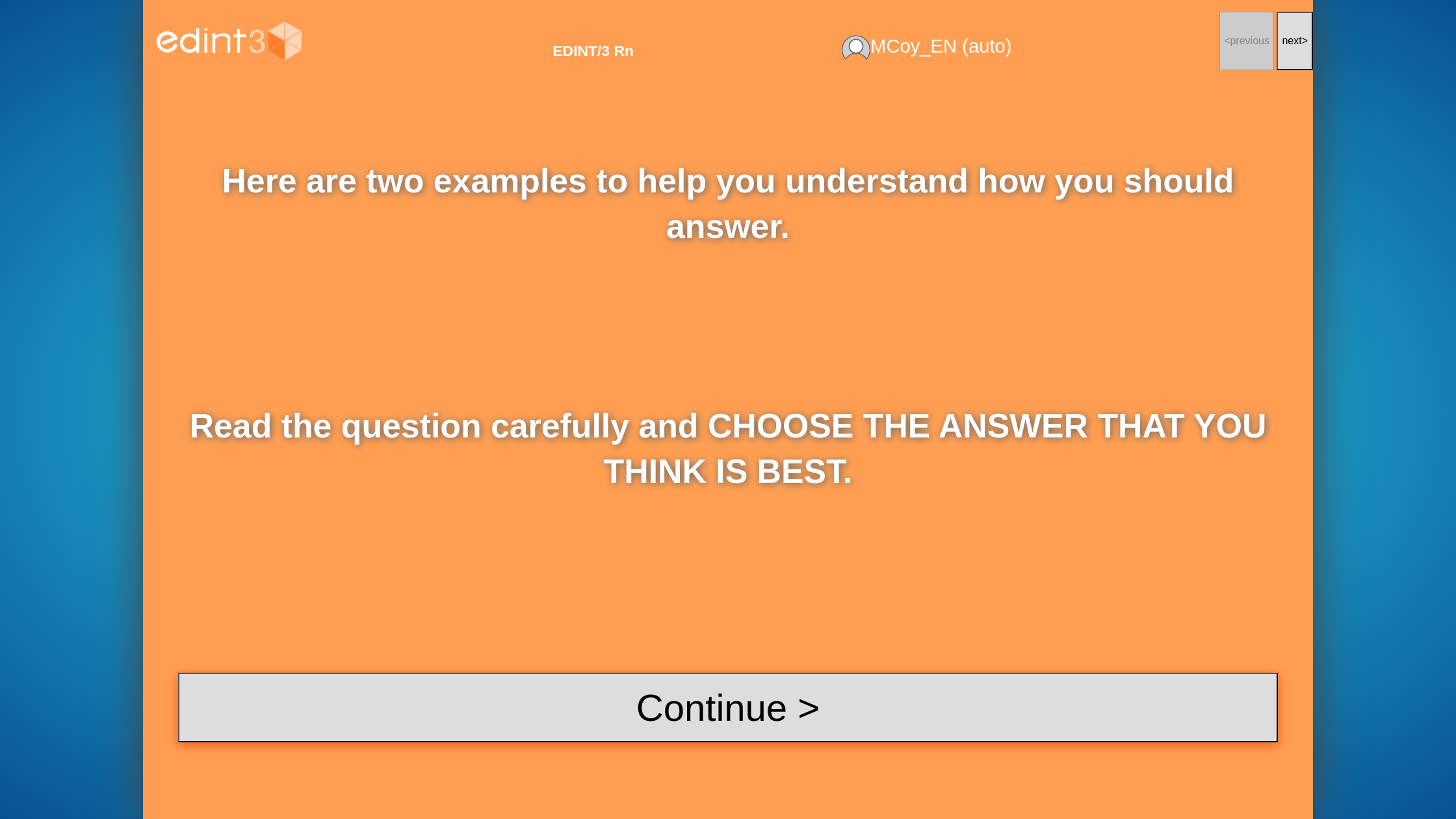
click at [746, 673] on button "Continue >" at bounding box center [728, 707] width 1100 height 70
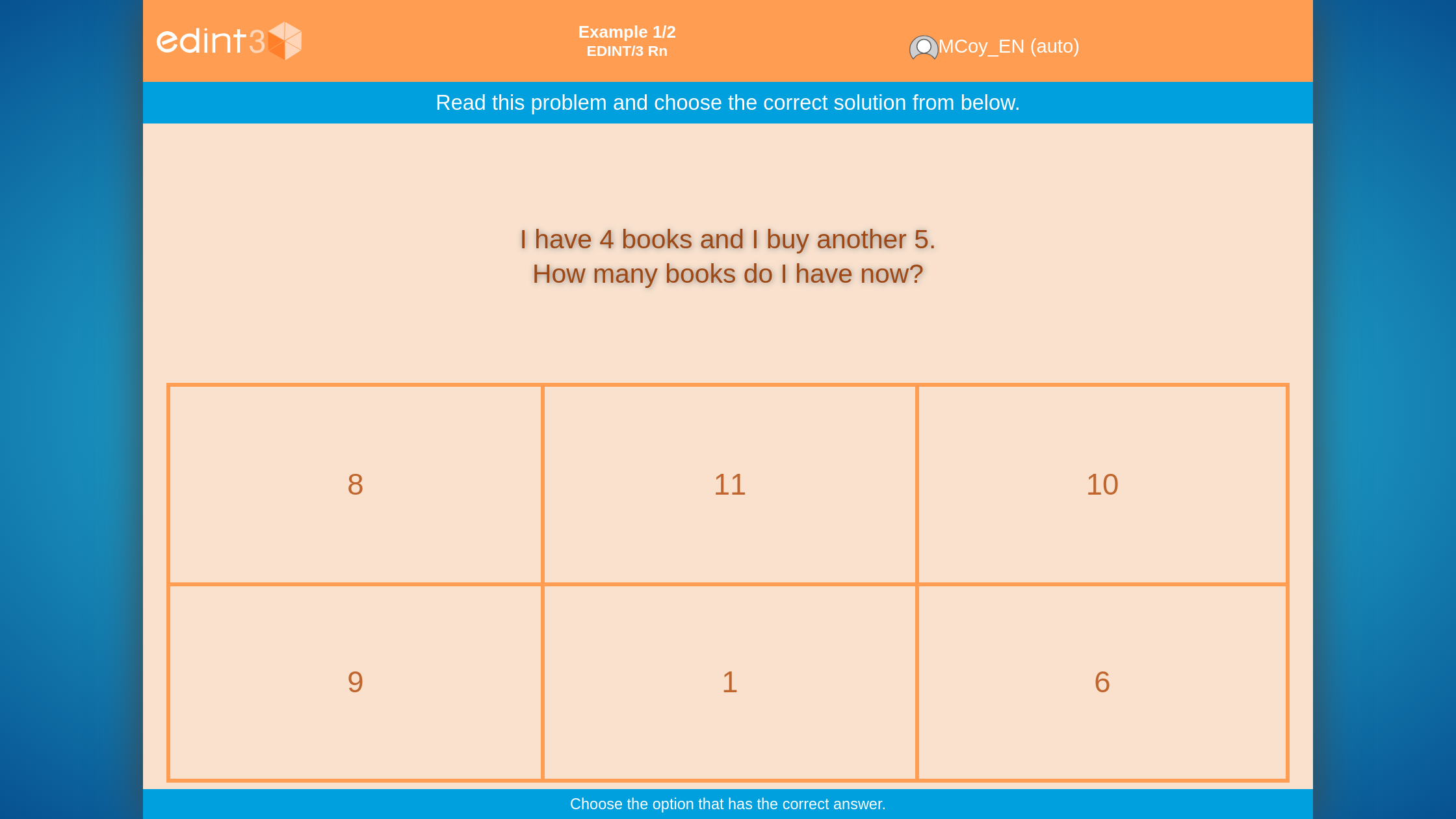
click at [455, 648] on div "9" at bounding box center [355, 681] width 368 height 189
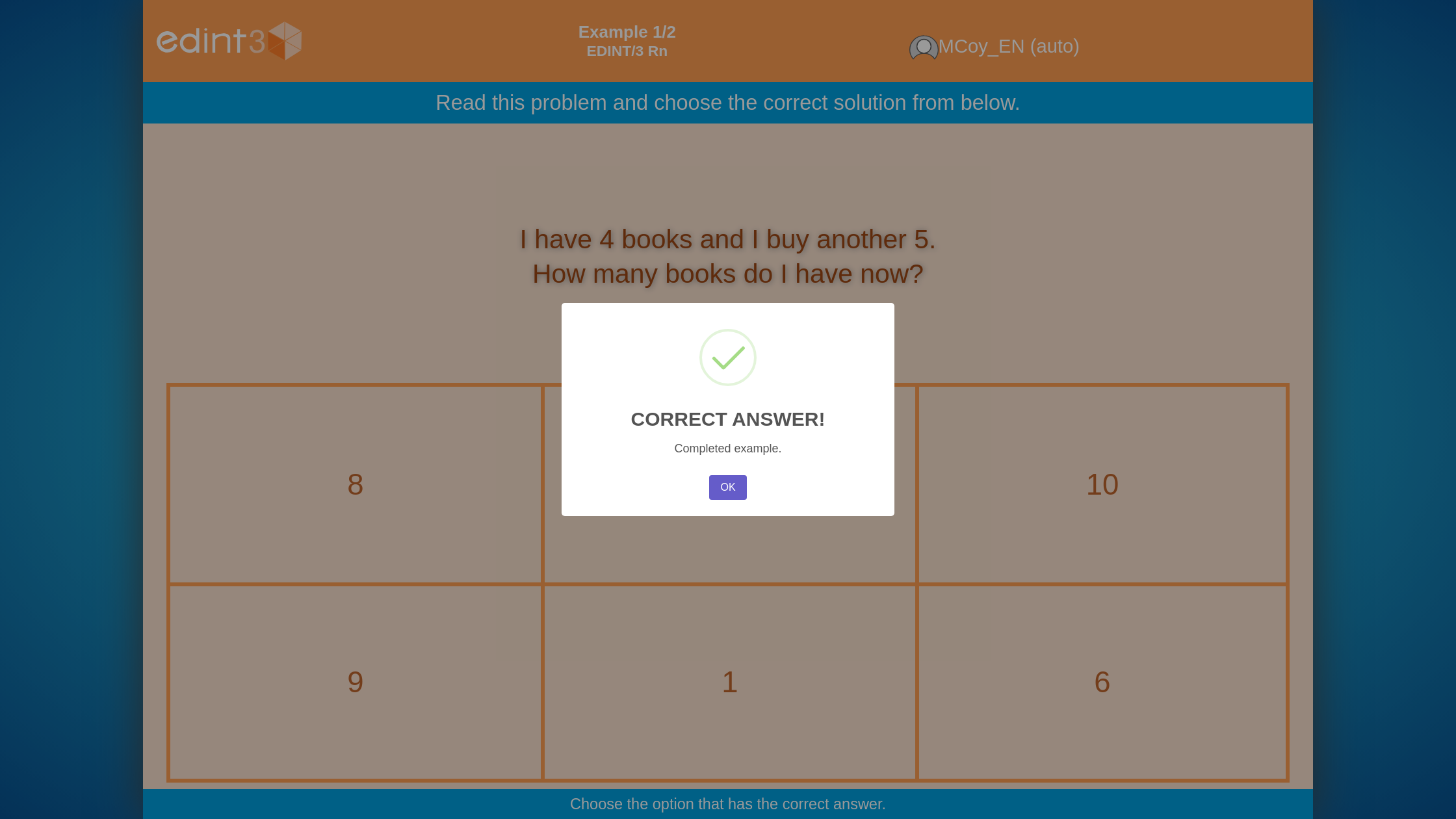
click at [738, 479] on button "OK" at bounding box center [727, 487] width 37 height 24
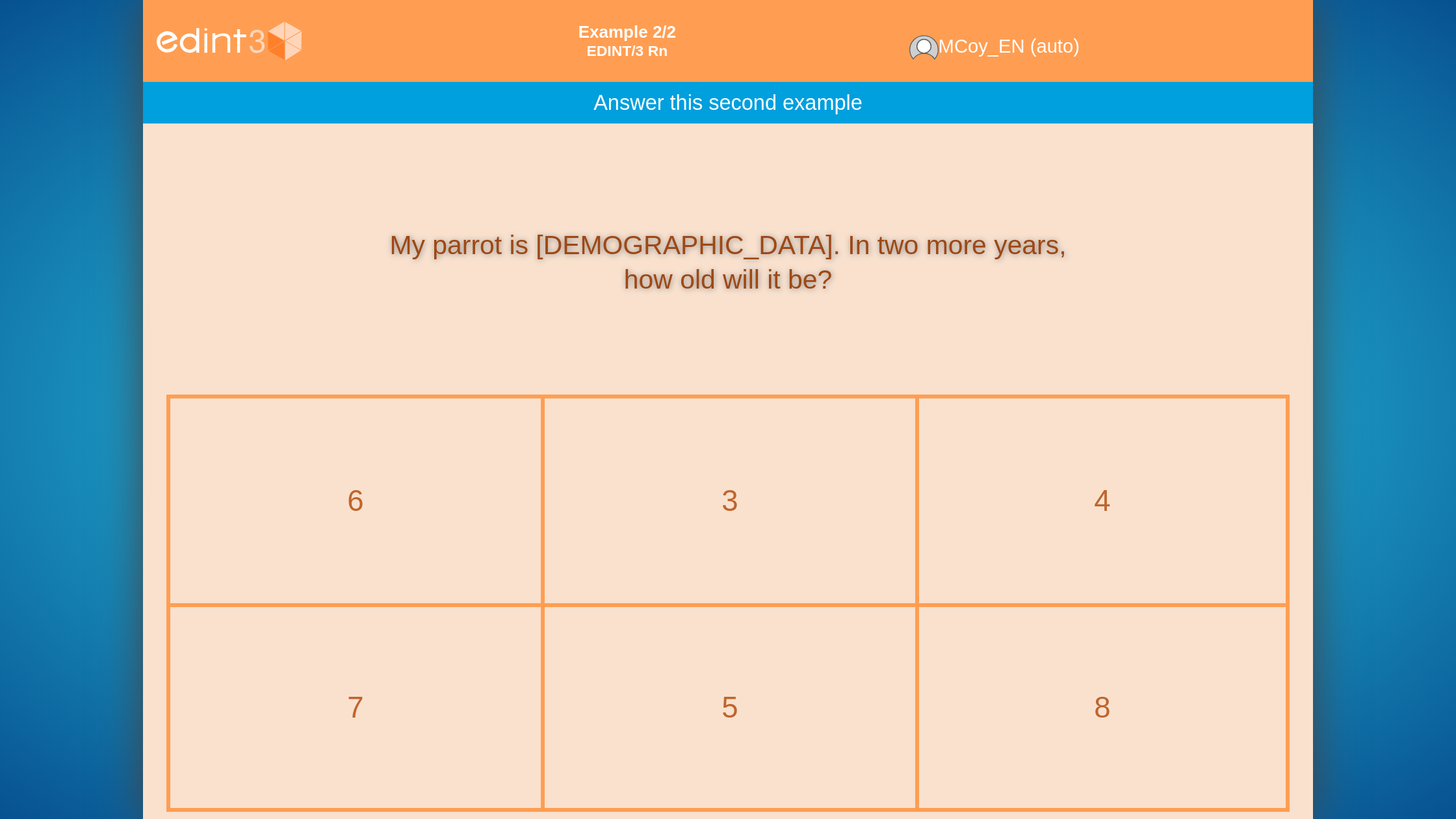
click at [671, 645] on div "5" at bounding box center [730, 707] width 368 height 198
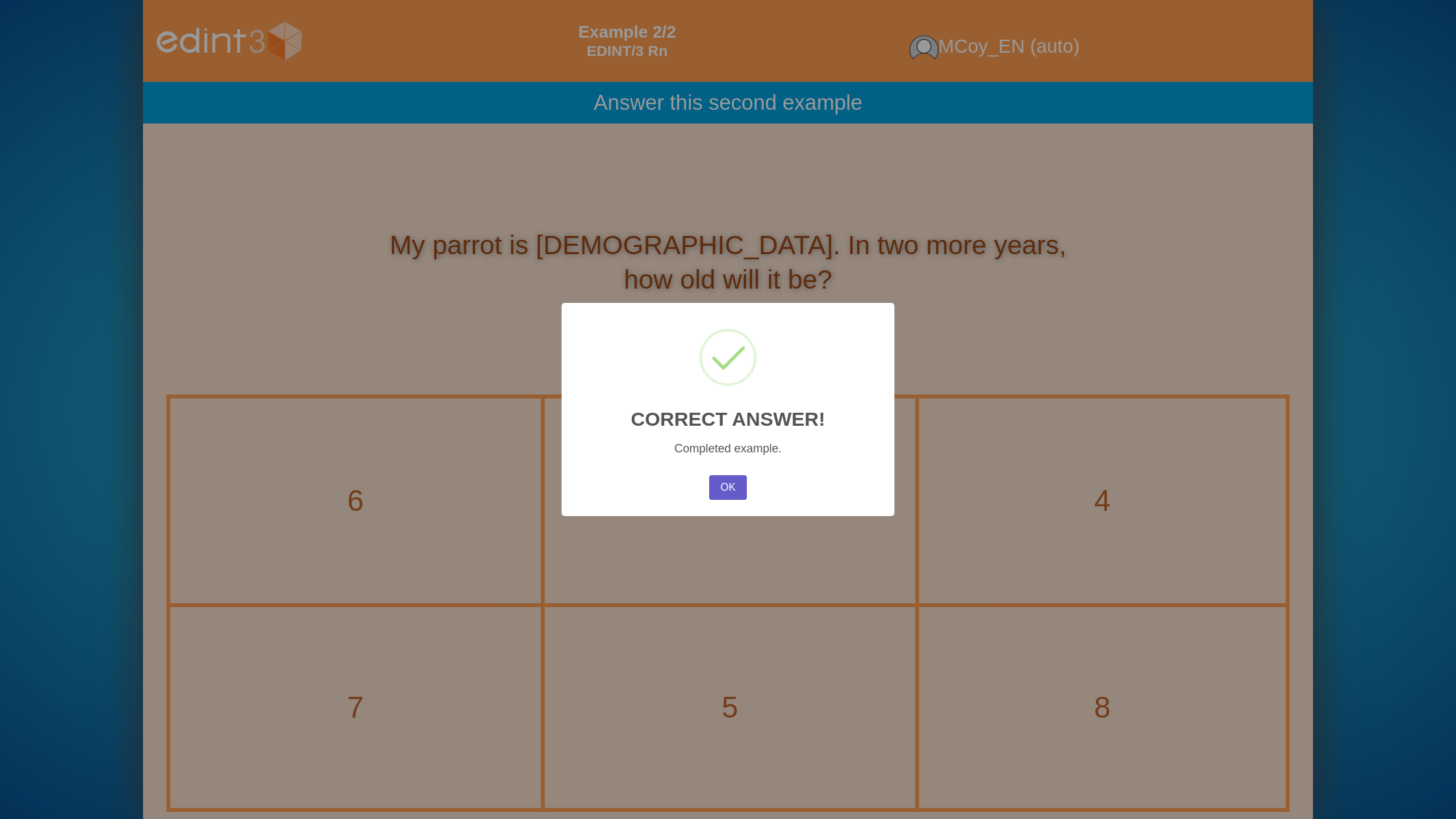
click at [718, 485] on button "OK" at bounding box center [727, 487] width 37 height 24
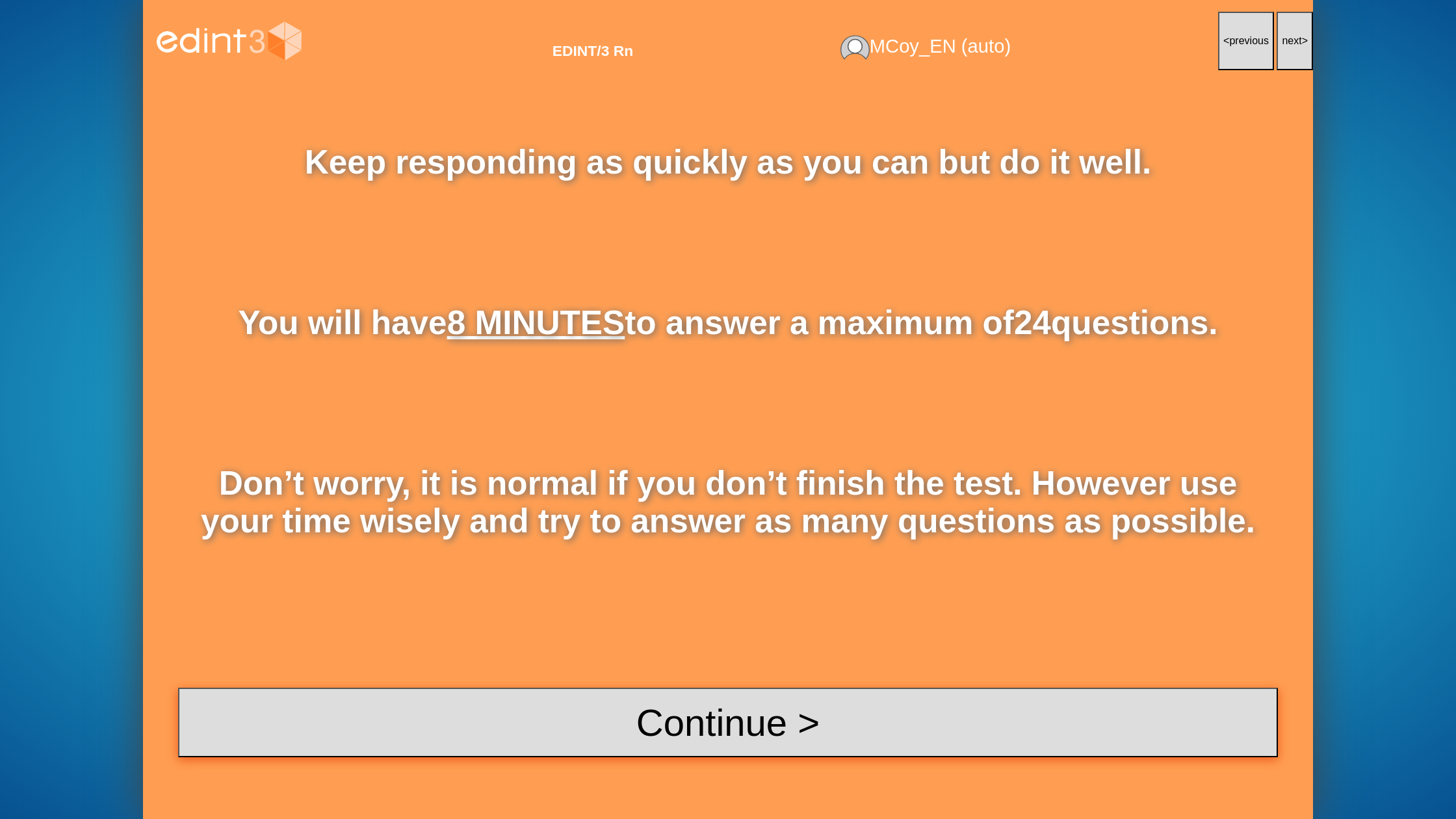
click at [676, 715] on button "Continue >" at bounding box center [728, 722] width 1100 height 70
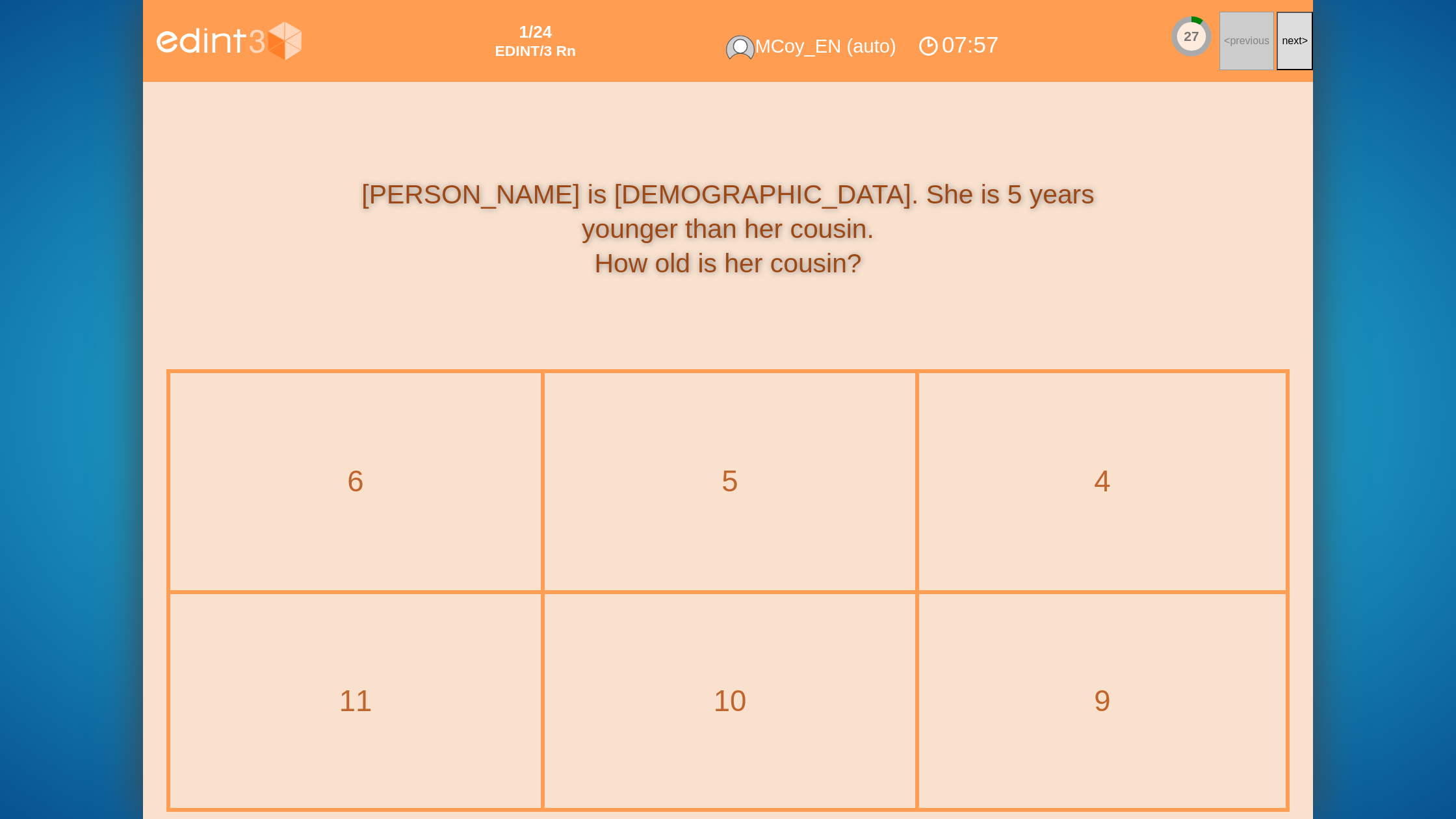
click at [1285, 46] on span "next" at bounding box center [1292, 41] width 20 height 11
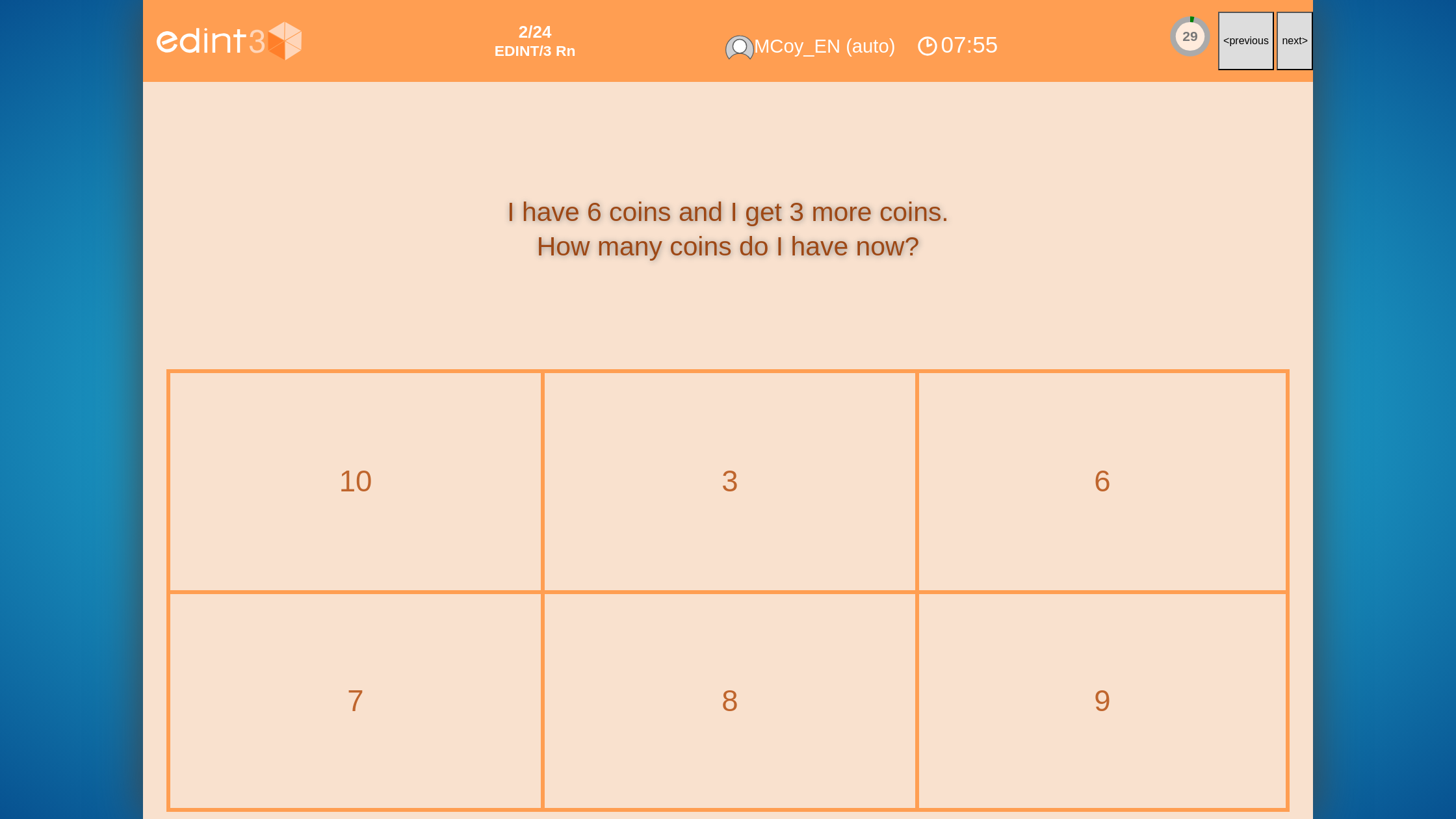
click at [1285, 46] on span "next" at bounding box center [1292, 41] width 20 height 11
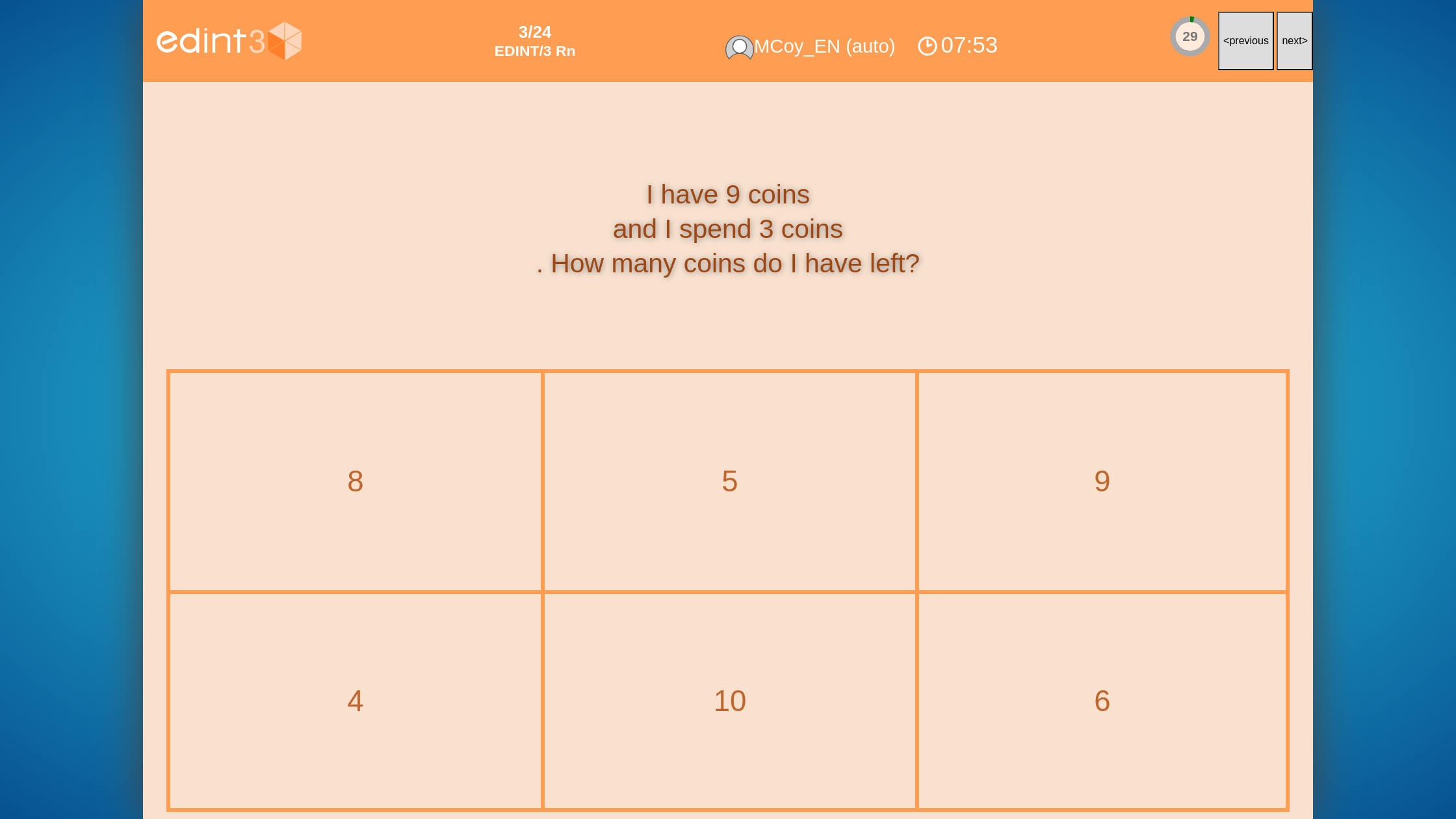
click at [1285, 46] on span "next" at bounding box center [1292, 41] width 20 height 11
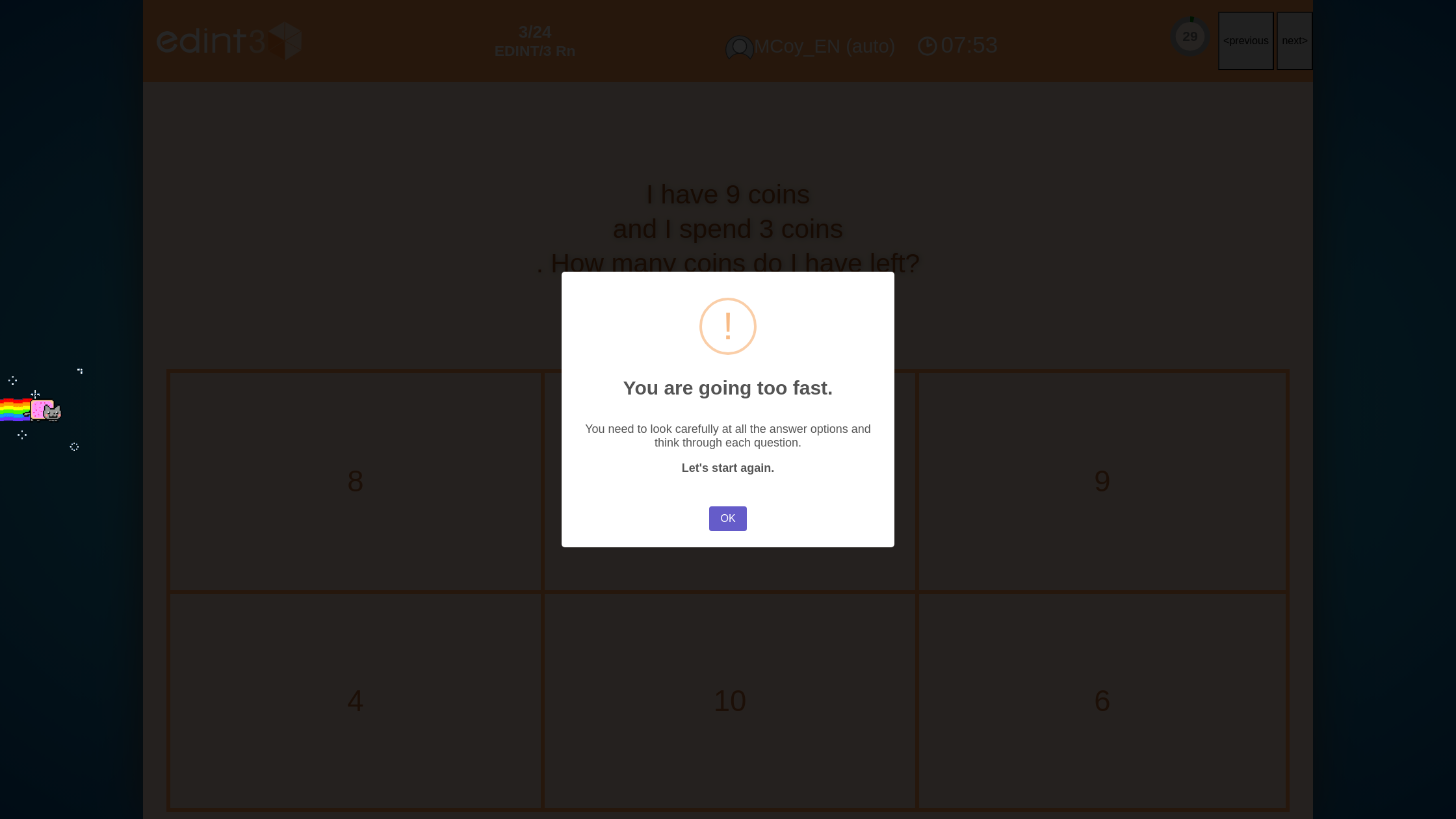
click at [738, 515] on button "OK" at bounding box center [727, 518] width 37 height 24
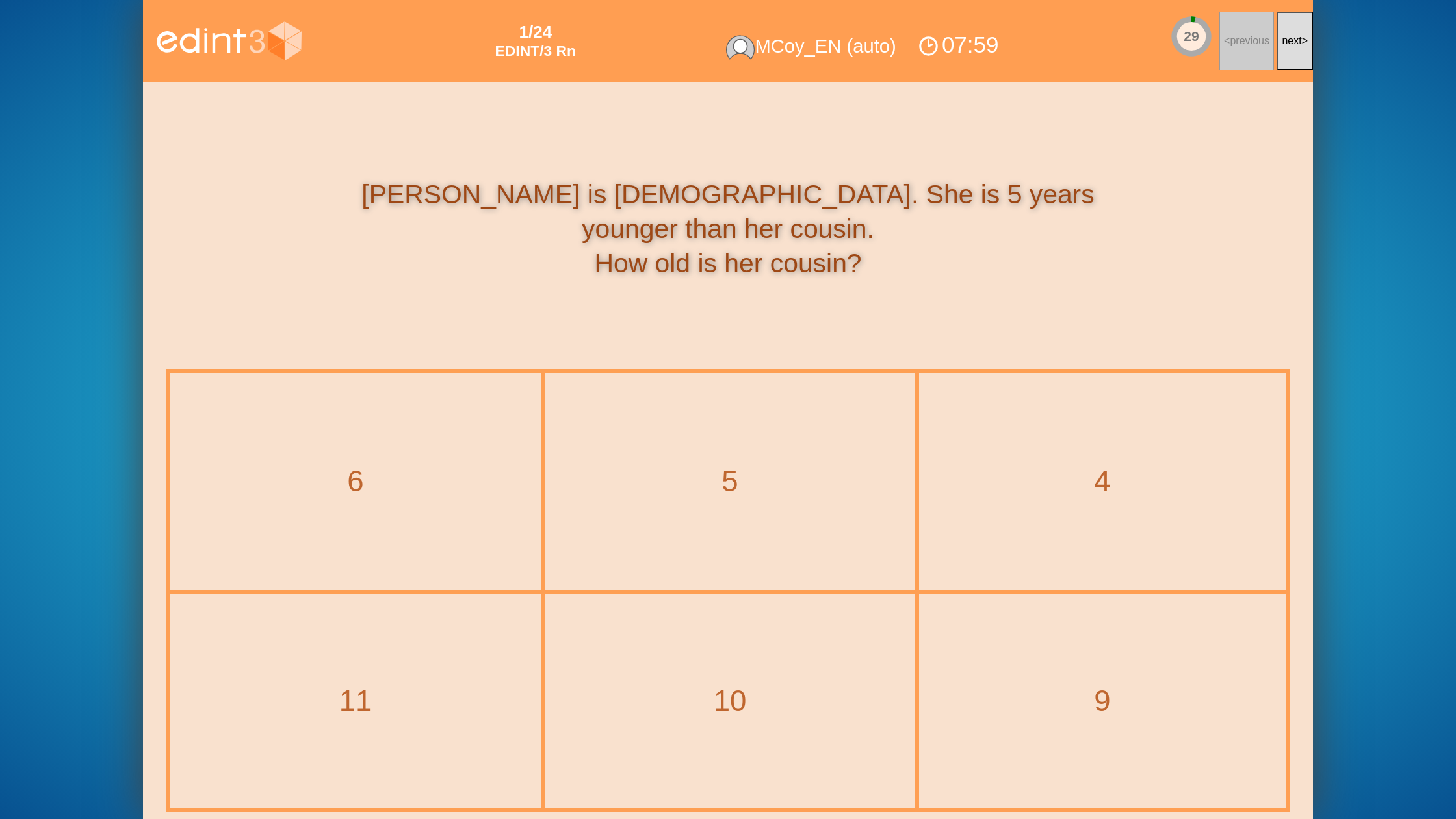
click at [1295, 35] on span "next" at bounding box center [1292, 41] width 20 height 11
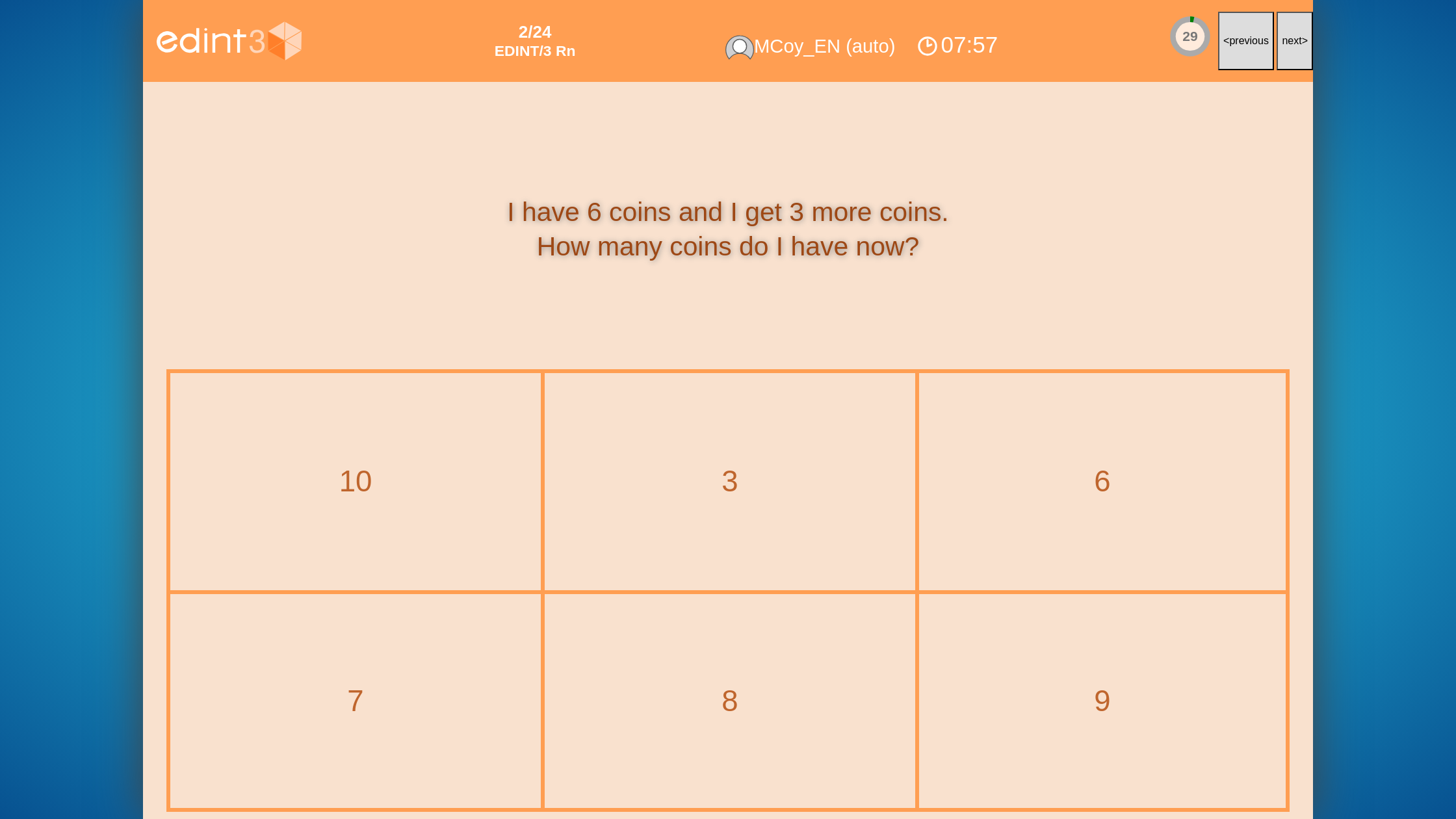
click at [1295, 35] on span "next" at bounding box center [1292, 41] width 20 height 11
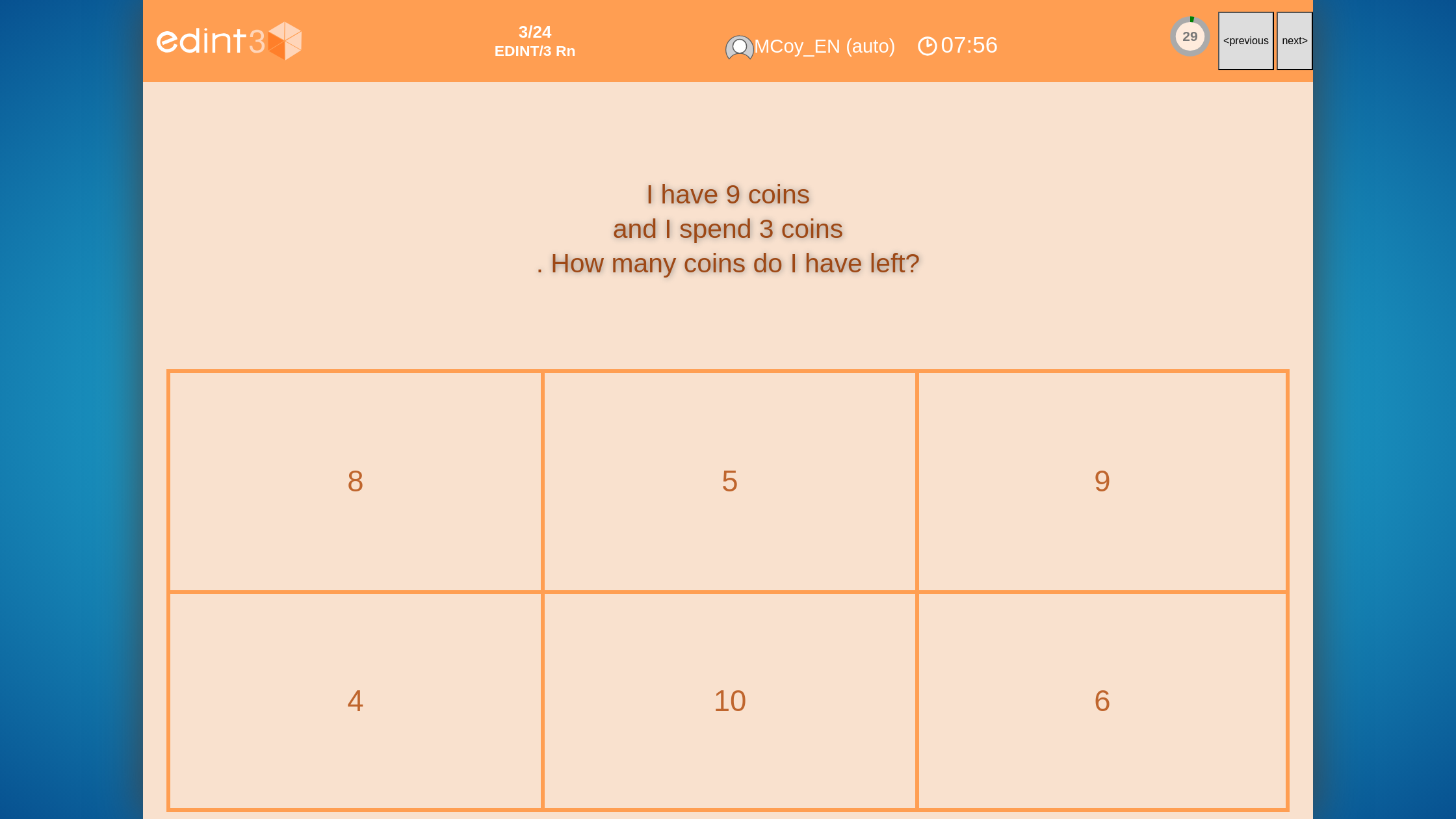
click at [1295, 35] on span "next" at bounding box center [1292, 41] width 20 height 11
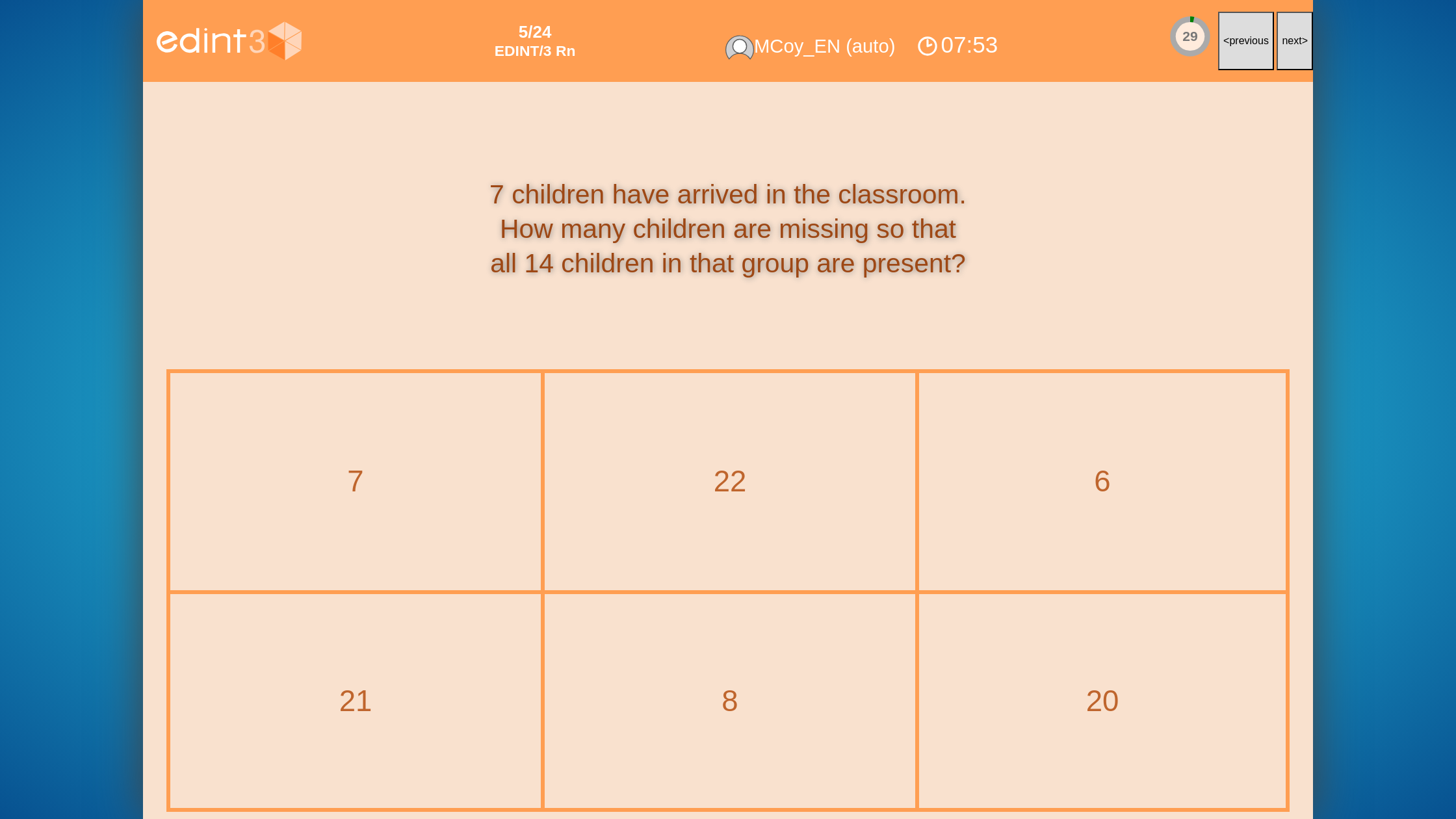
click at [1293, 44] on span "next" at bounding box center [1292, 41] width 20 height 11
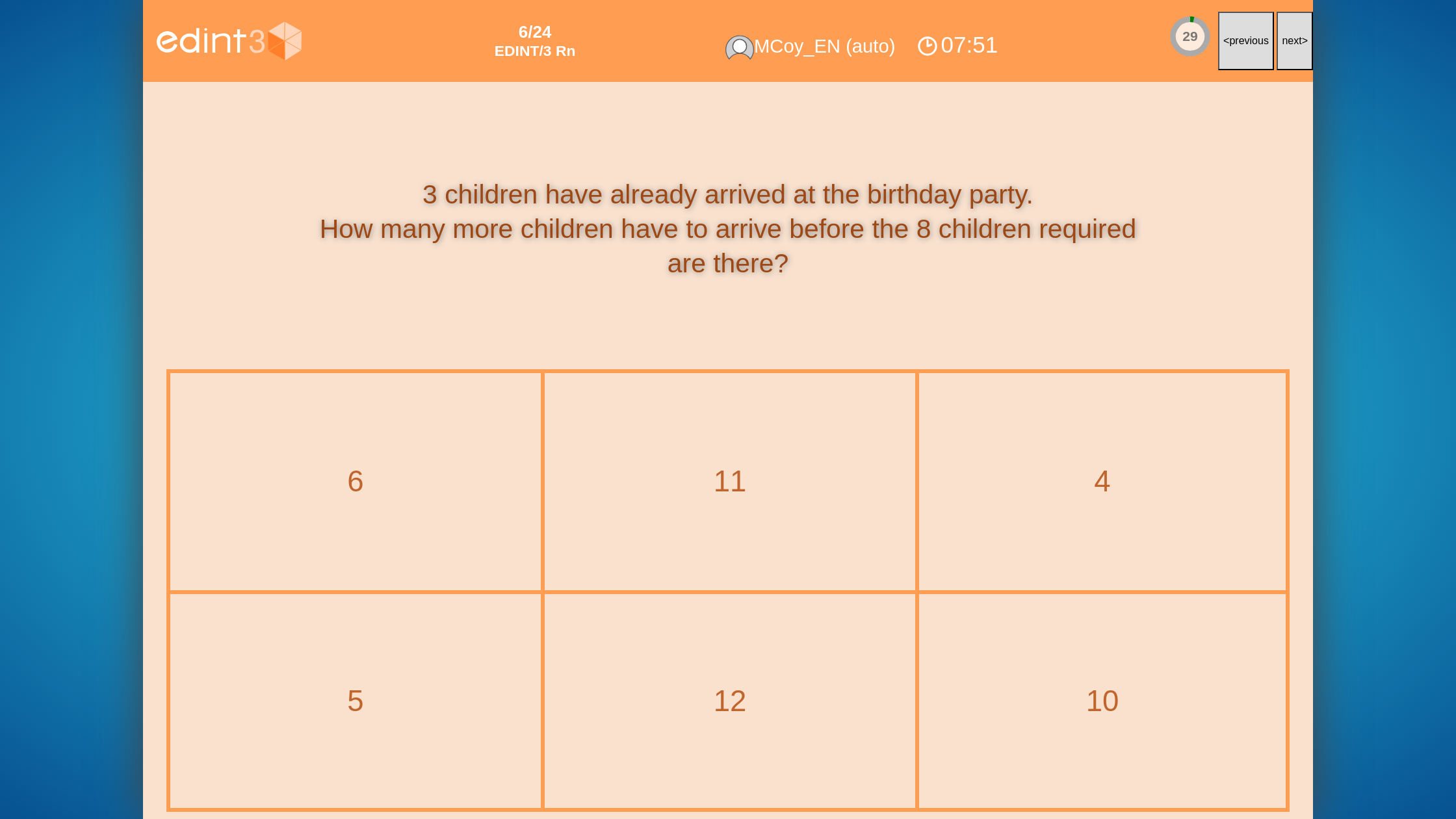
click at [1293, 44] on span "next" at bounding box center [1292, 41] width 20 height 11
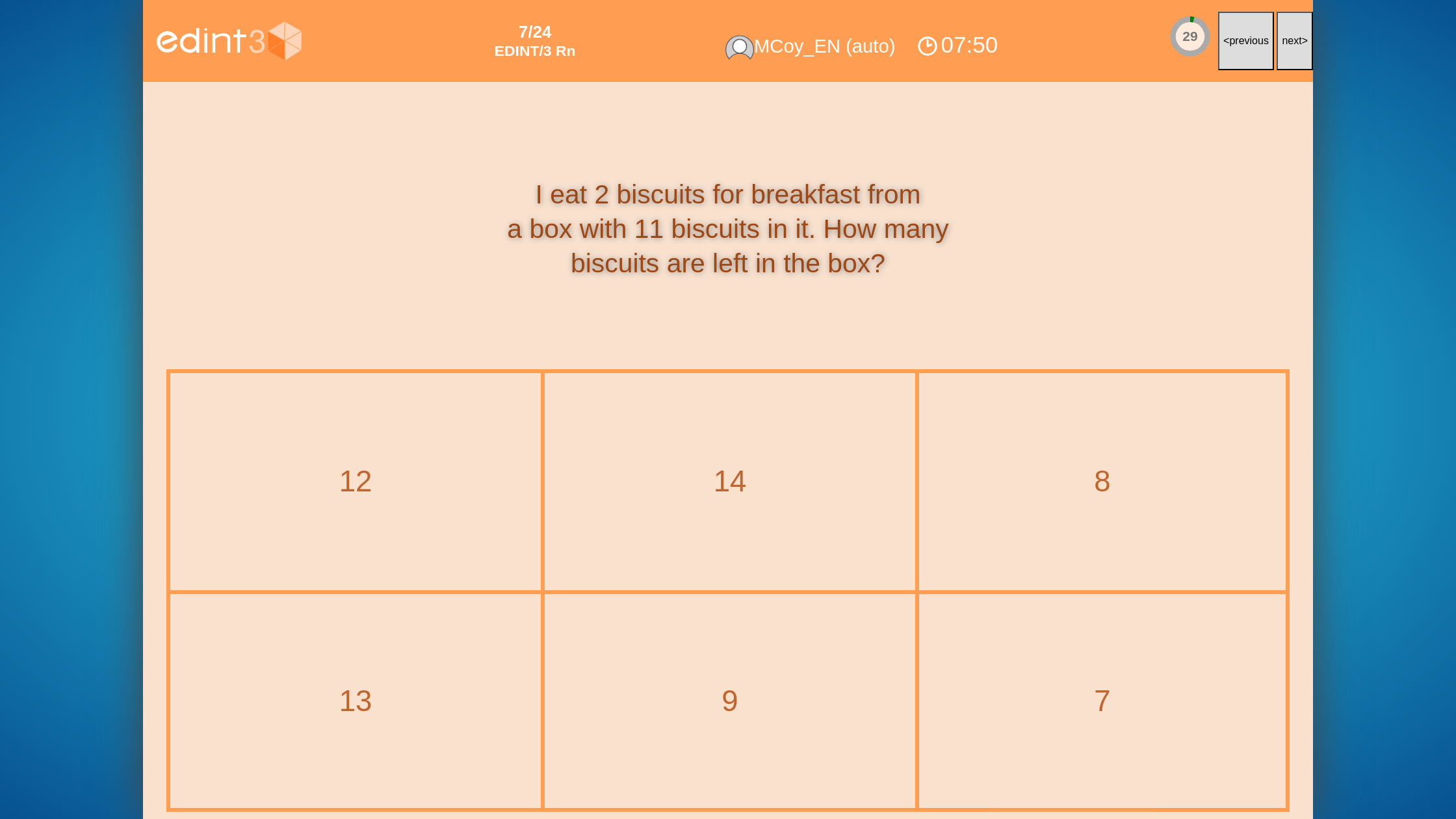
click at [1293, 44] on span "next" at bounding box center [1292, 41] width 20 height 11
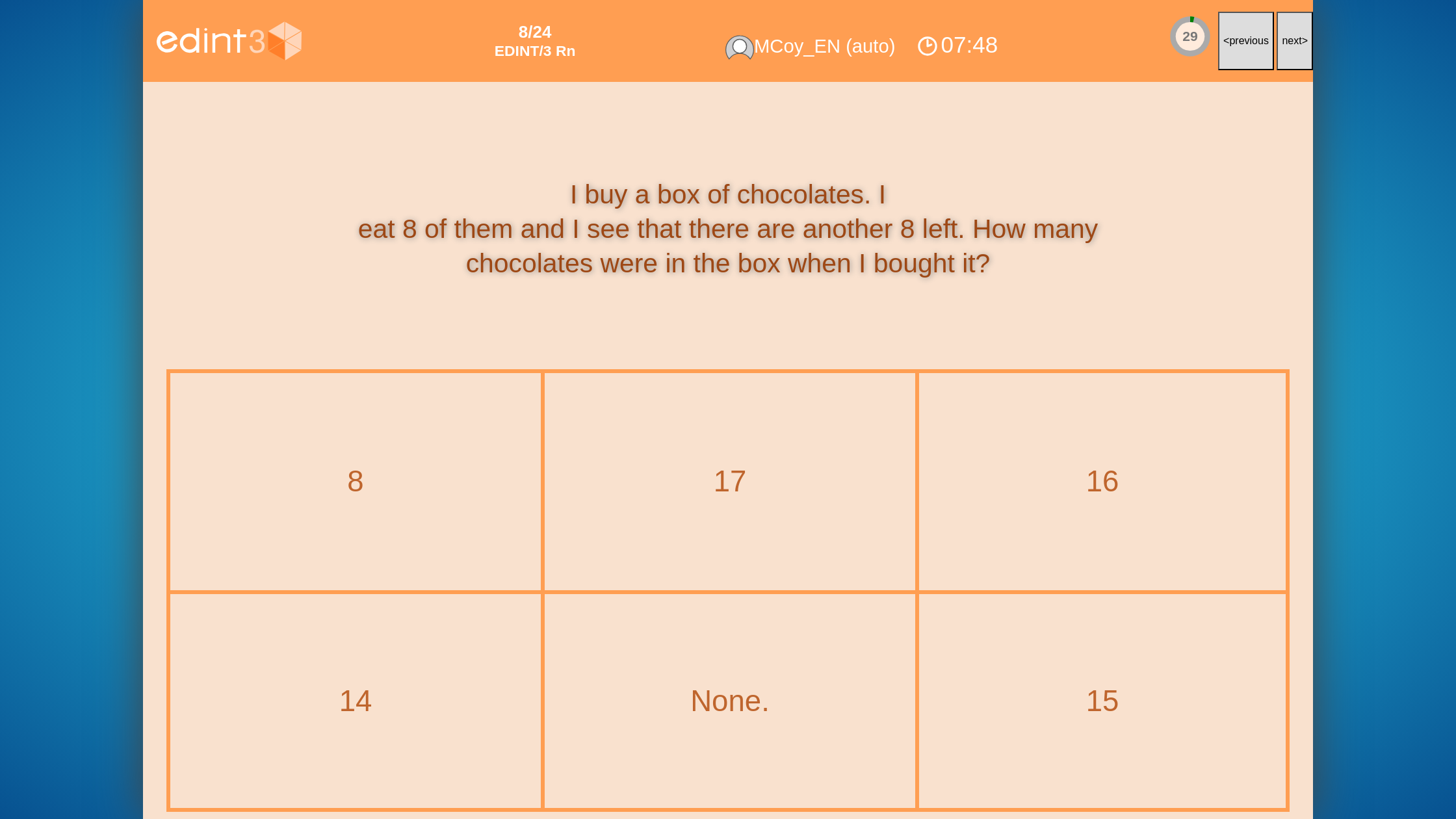
click at [1293, 44] on span "next" at bounding box center [1292, 41] width 20 height 11
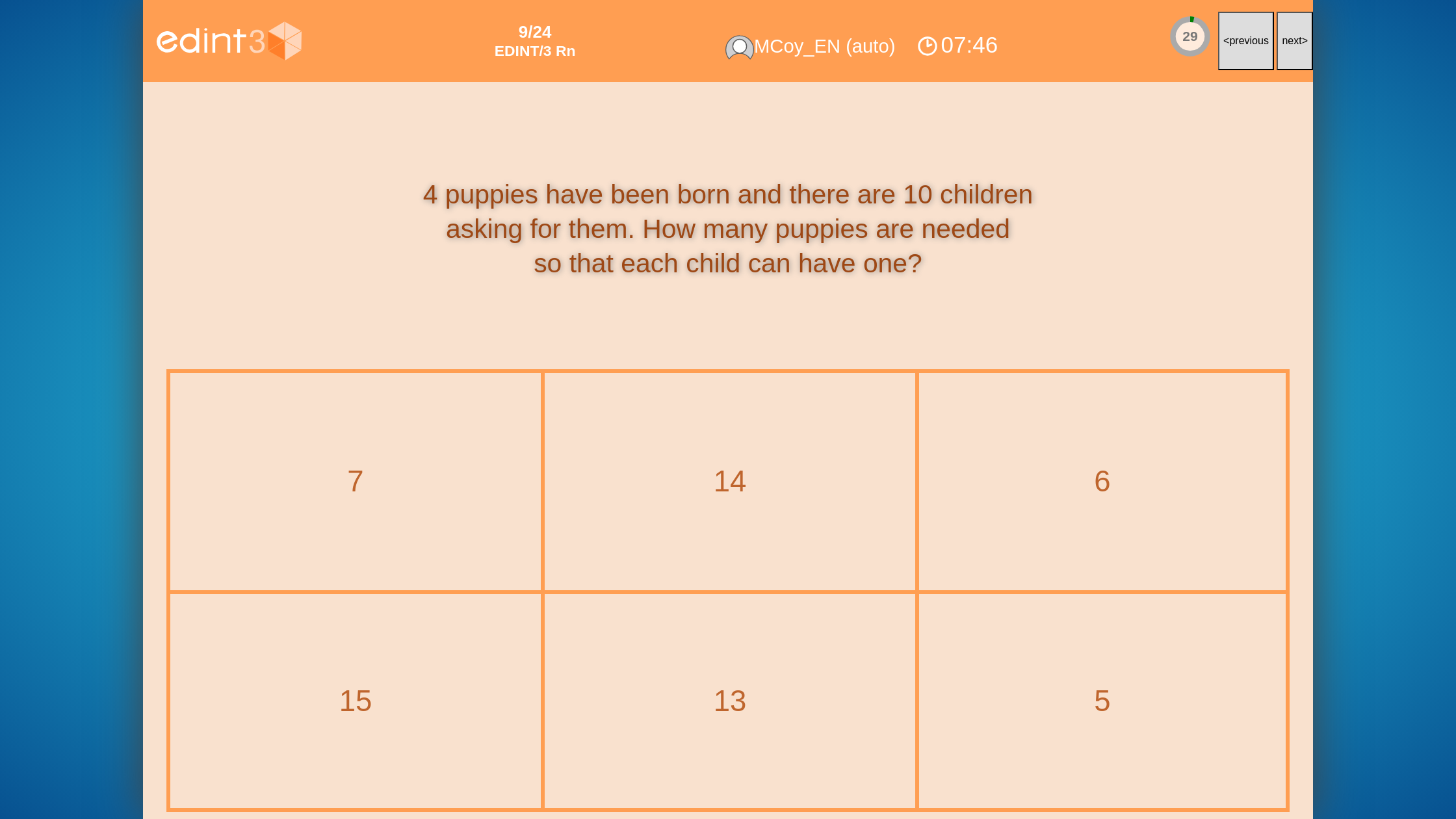
click at [1293, 44] on span "next" at bounding box center [1292, 41] width 20 height 11
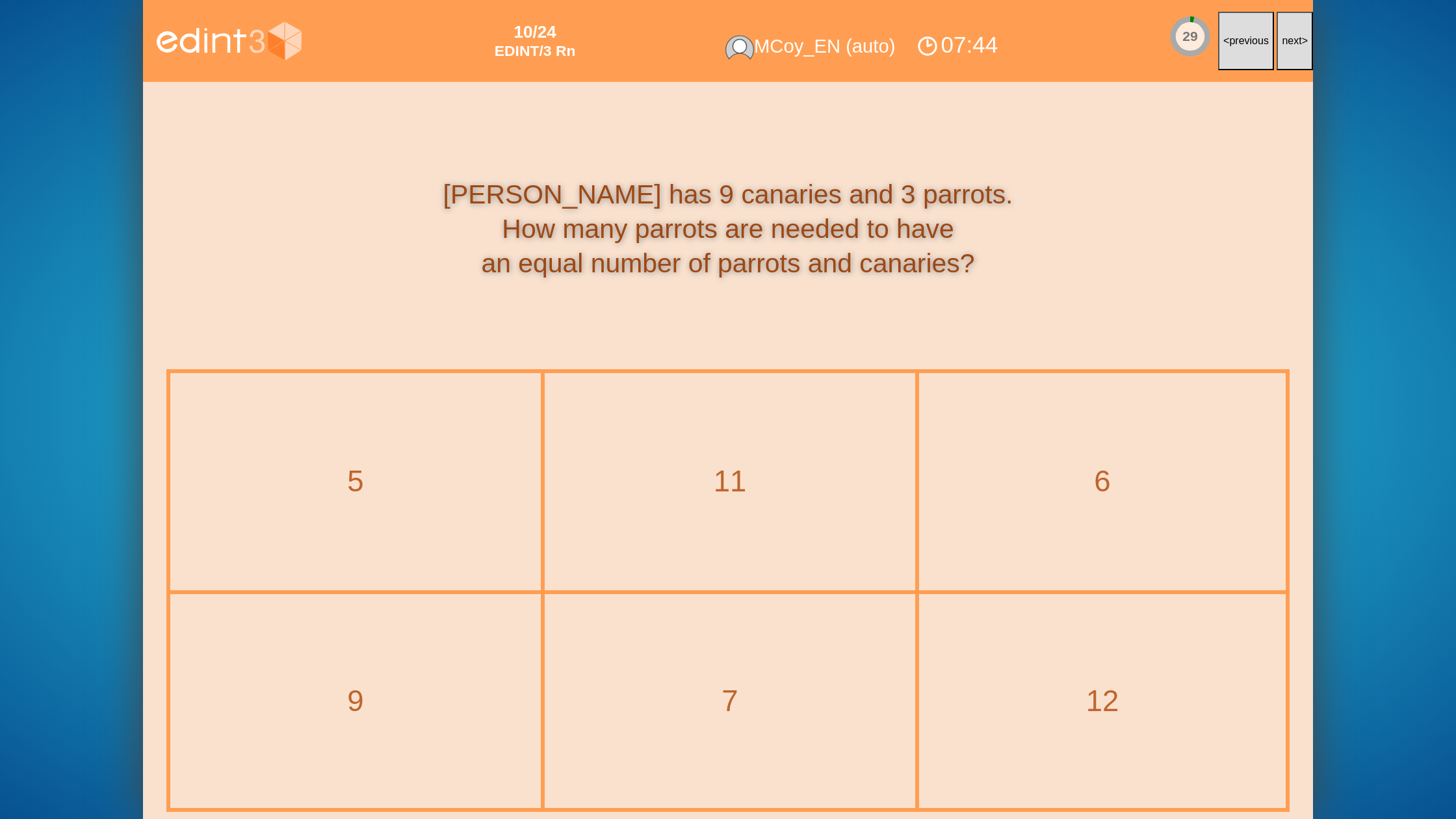
click at [1293, 44] on span "next" at bounding box center [1292, 41] width 20 height 11
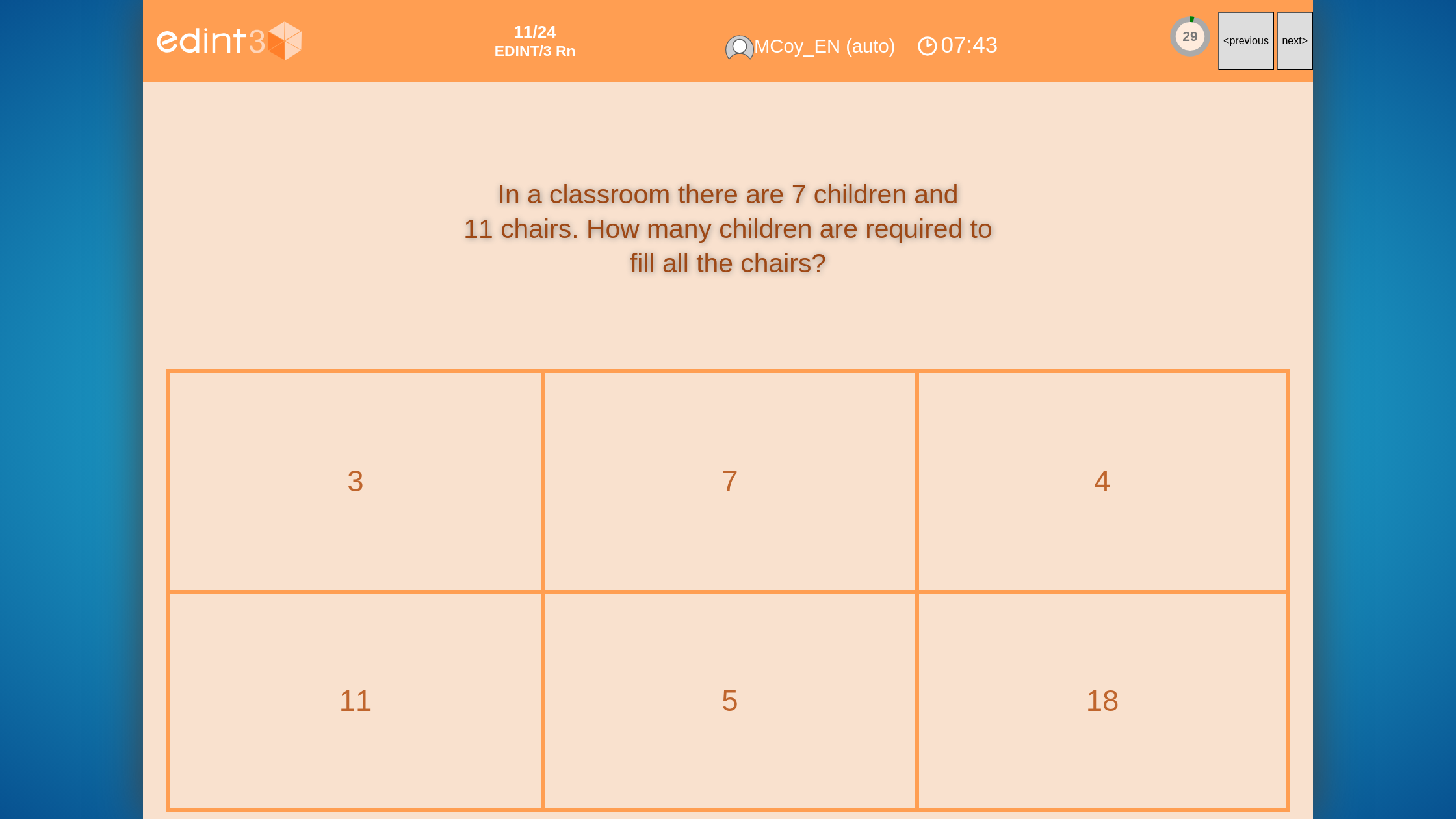
click at [1293, 44] on span "next" at bounding box center [1292, 41] width 20 height 11
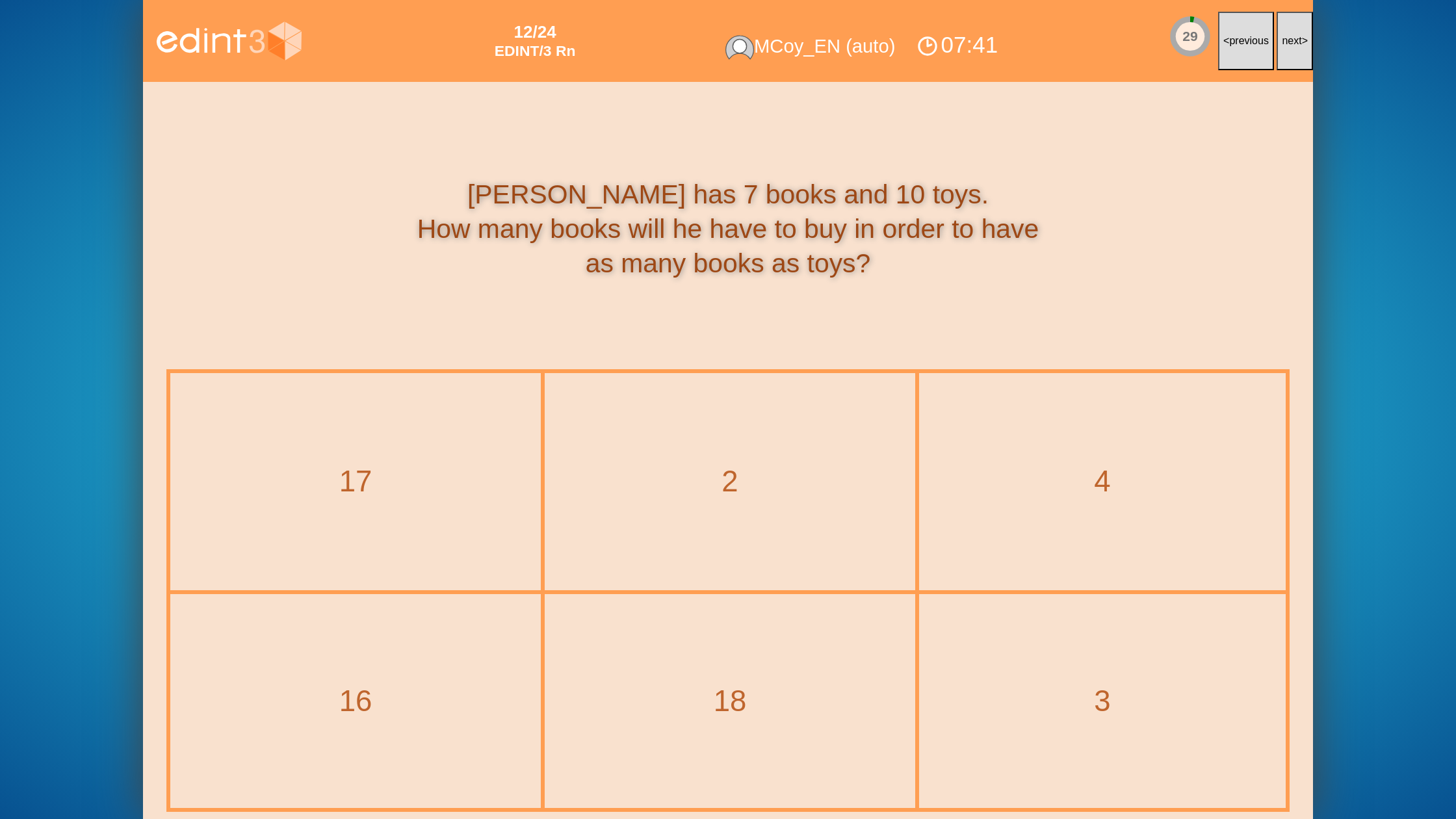
click at [1293, 44] on span "next" at bounding box center [1292, 41] width 20 height 11
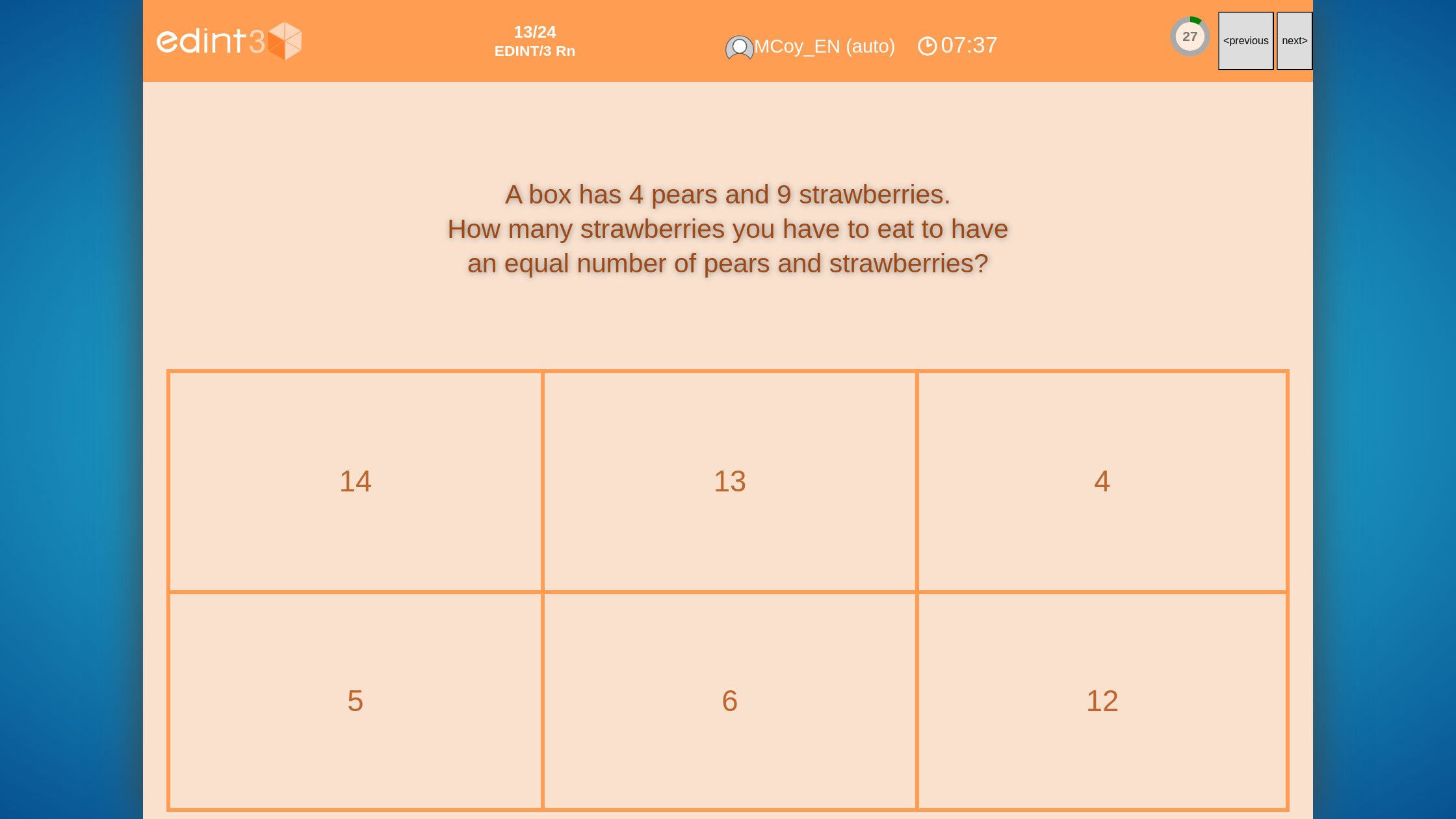
click at [1293, 44] on span "next" at bounding box center [1292, 41] width 20 height 11
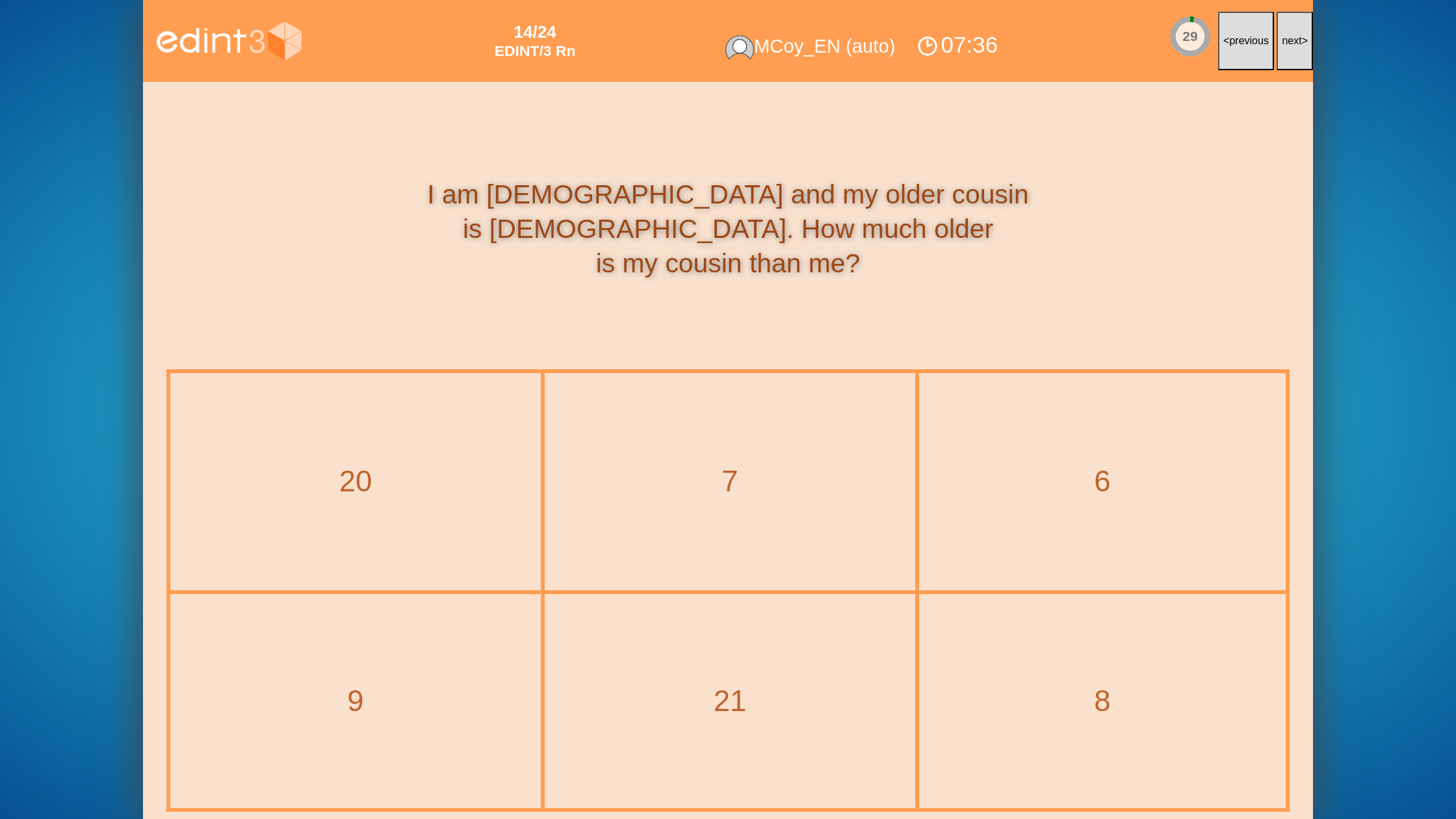
click at [1293, 44] on span "next" at bounding box center [1292, 41] width 20 height 11
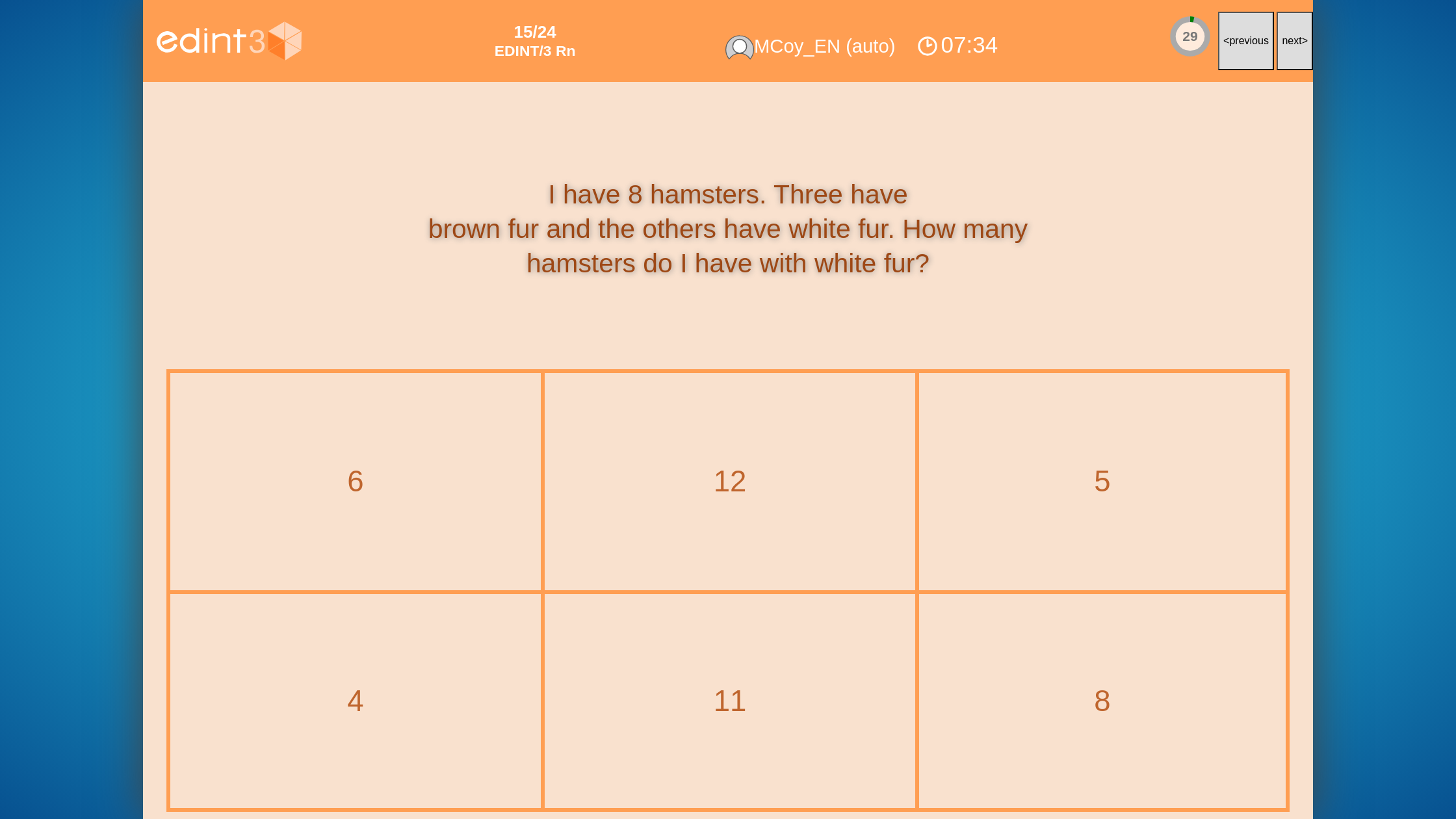
click at [1293, 44] on span "next" at bounding box center [1292, 41] width 20 height 11
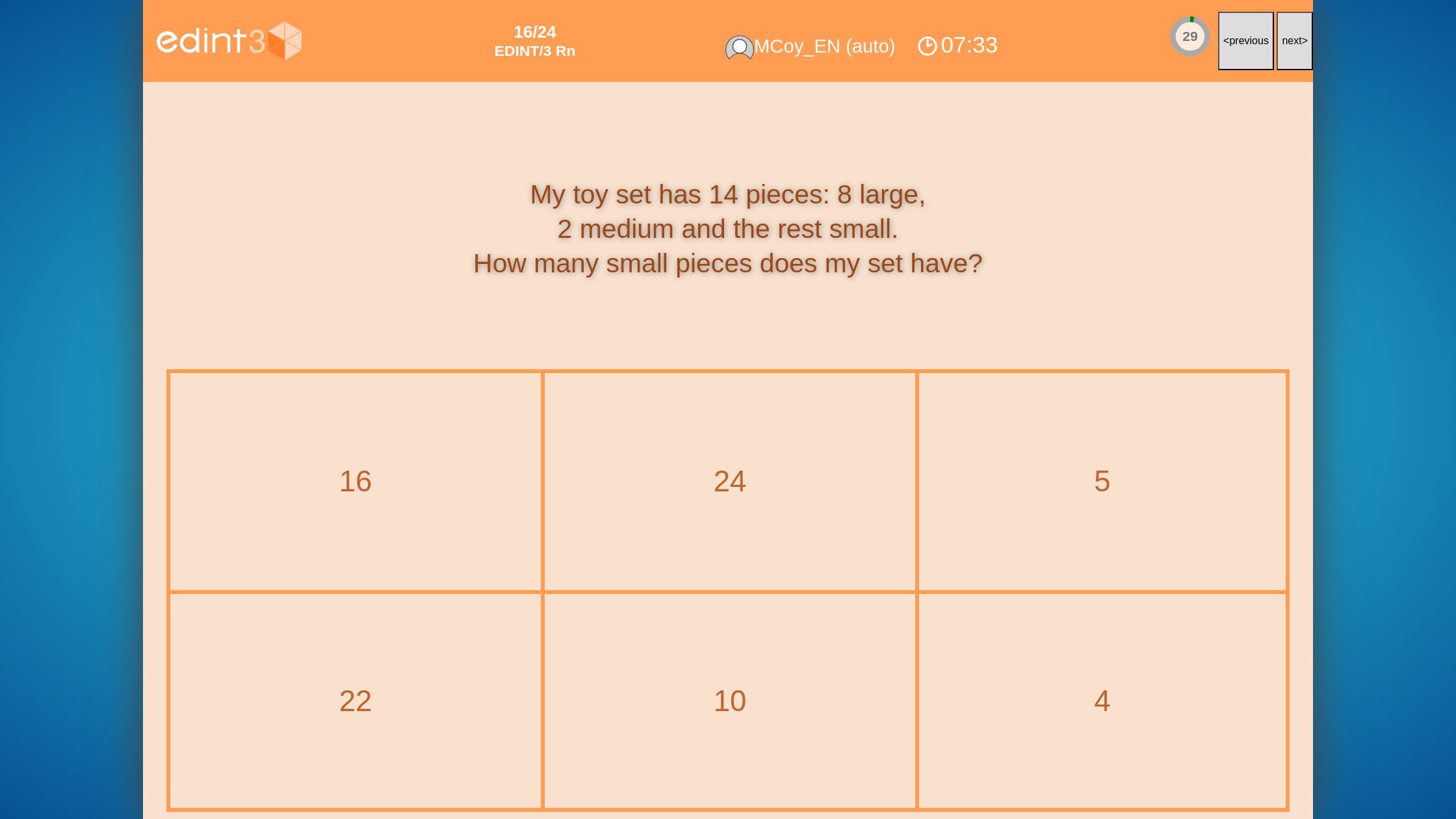
click at [1293, 44] on span "next" at bounding box center [1292, 41] width 20 height 11
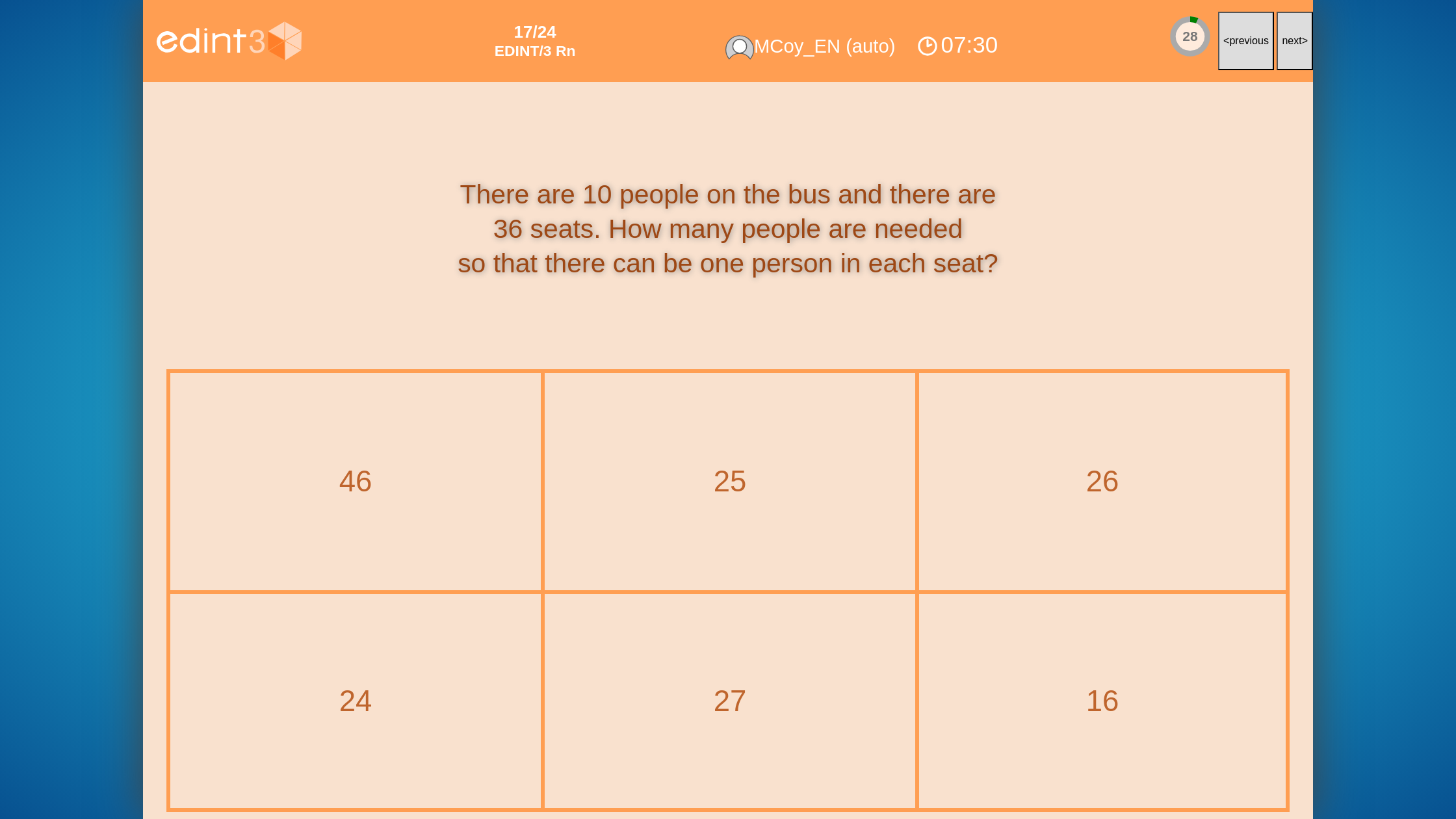
click at [1293, 44] on span "next" at bounding box center [1292, 41] width 20 height 11
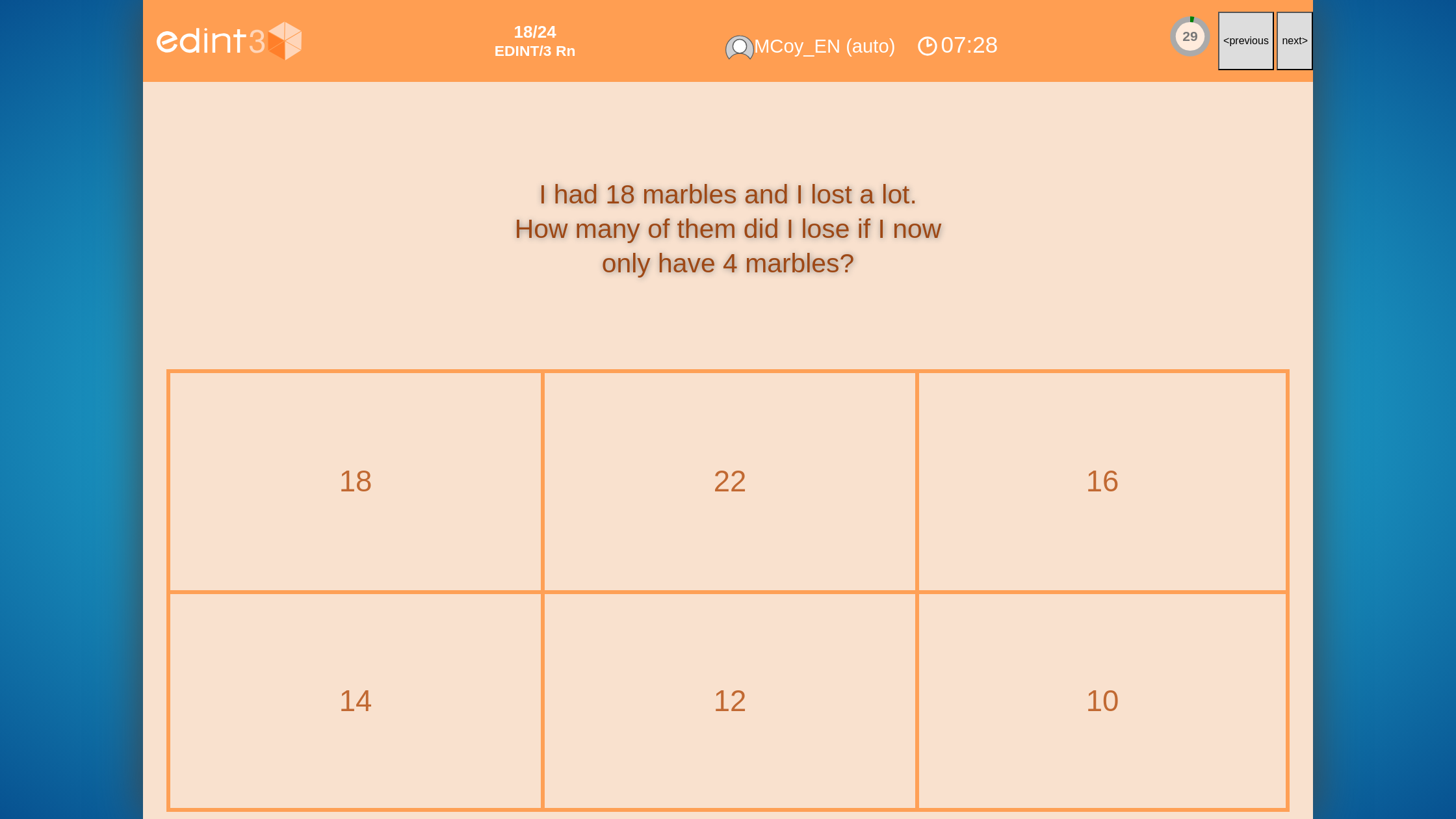
click at [1293, 44] on span "next" at bounding box center [1292, 41] width 20 height 11
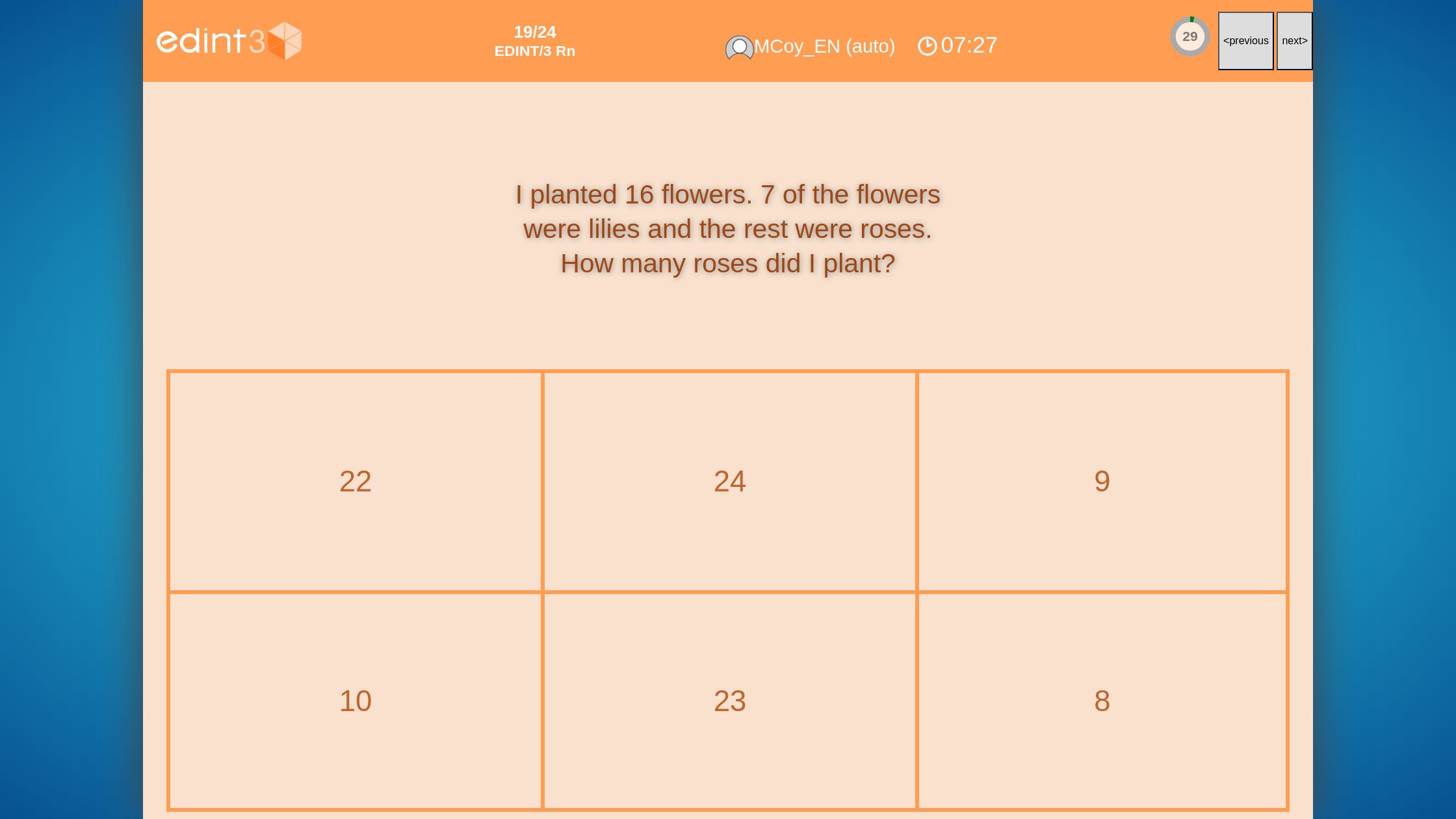
click at [1293, 44] on span "next" at bounding box center [1292, 41] width 20 height 11
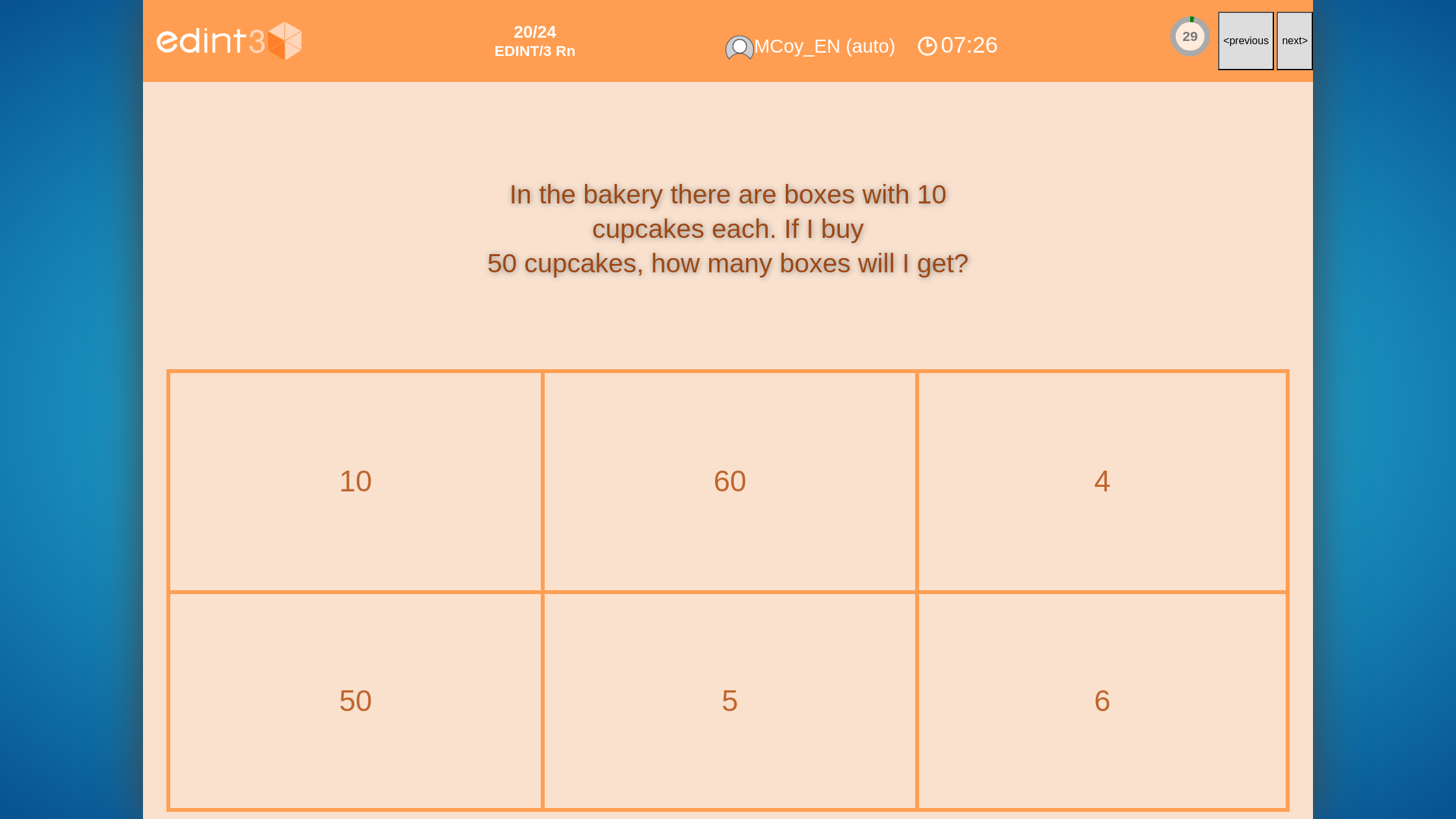
click at [1293, 44] on span "next" at bounding box center [1292, 41] width 20 height 11
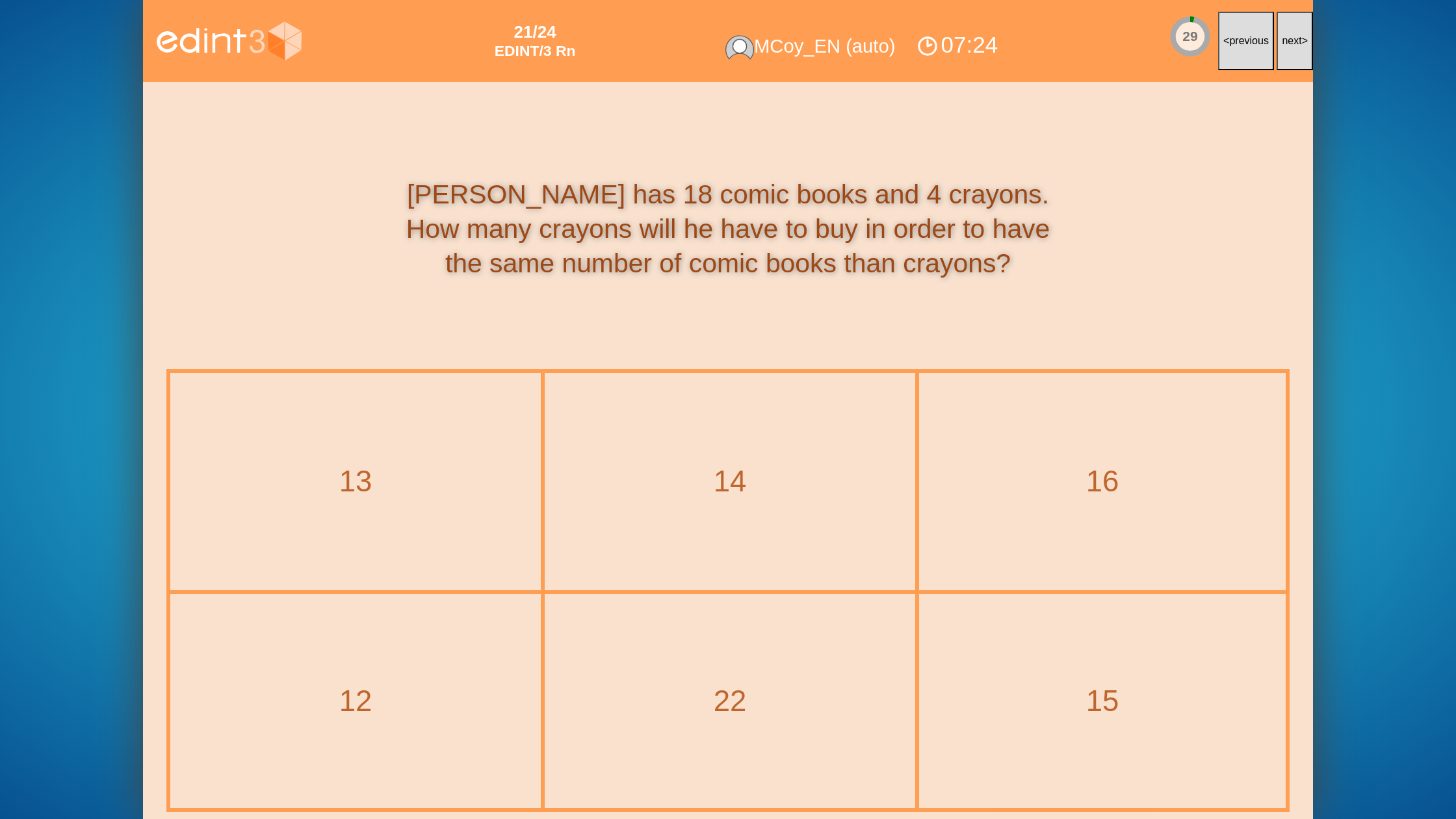
click at [1293, 44] on span "next" at bounding box center [1292, 41] width 20 height 11
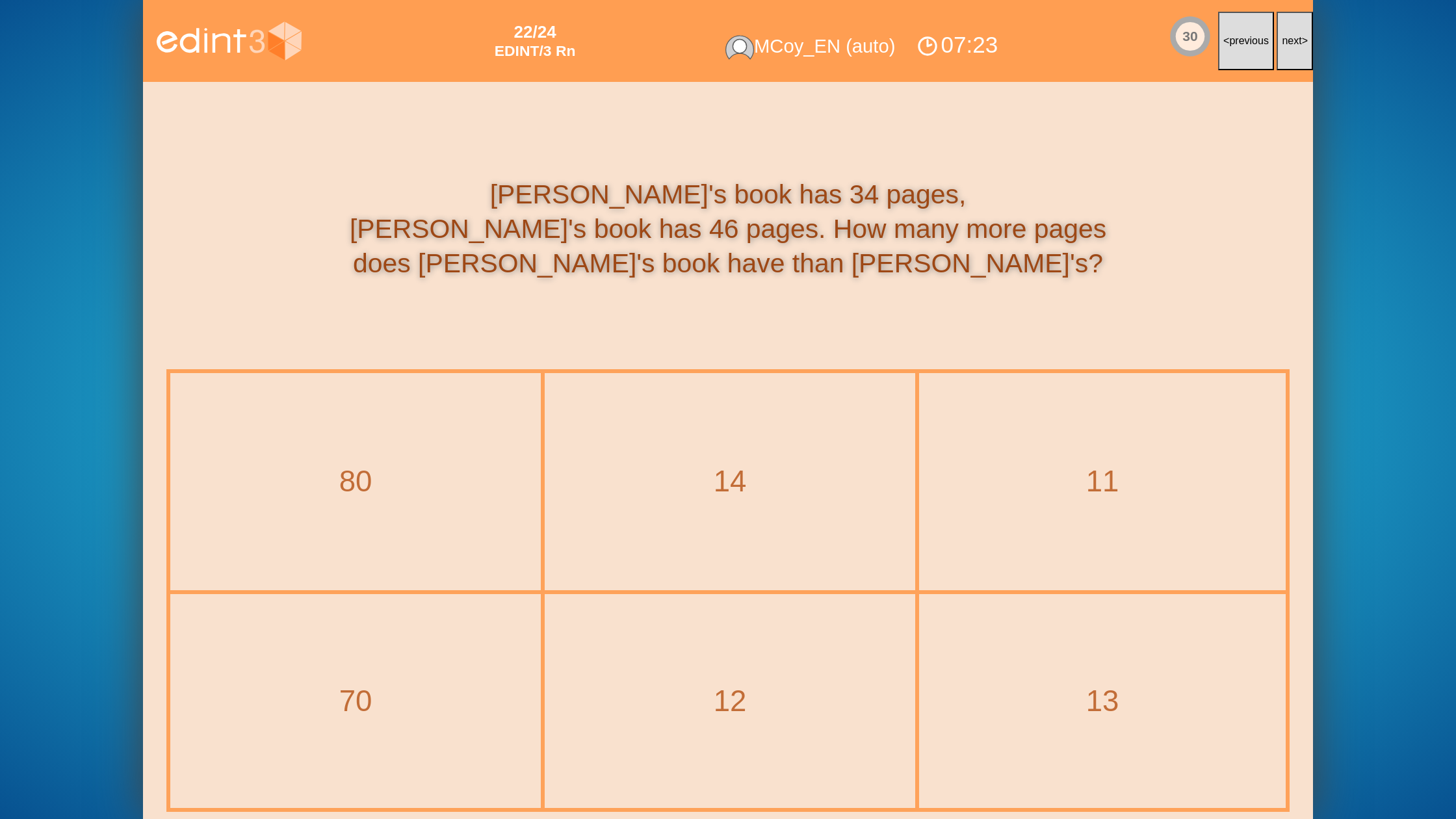
click at [1293, 44] on span "next" at bounding box center [1292, 41] width 20 height 11
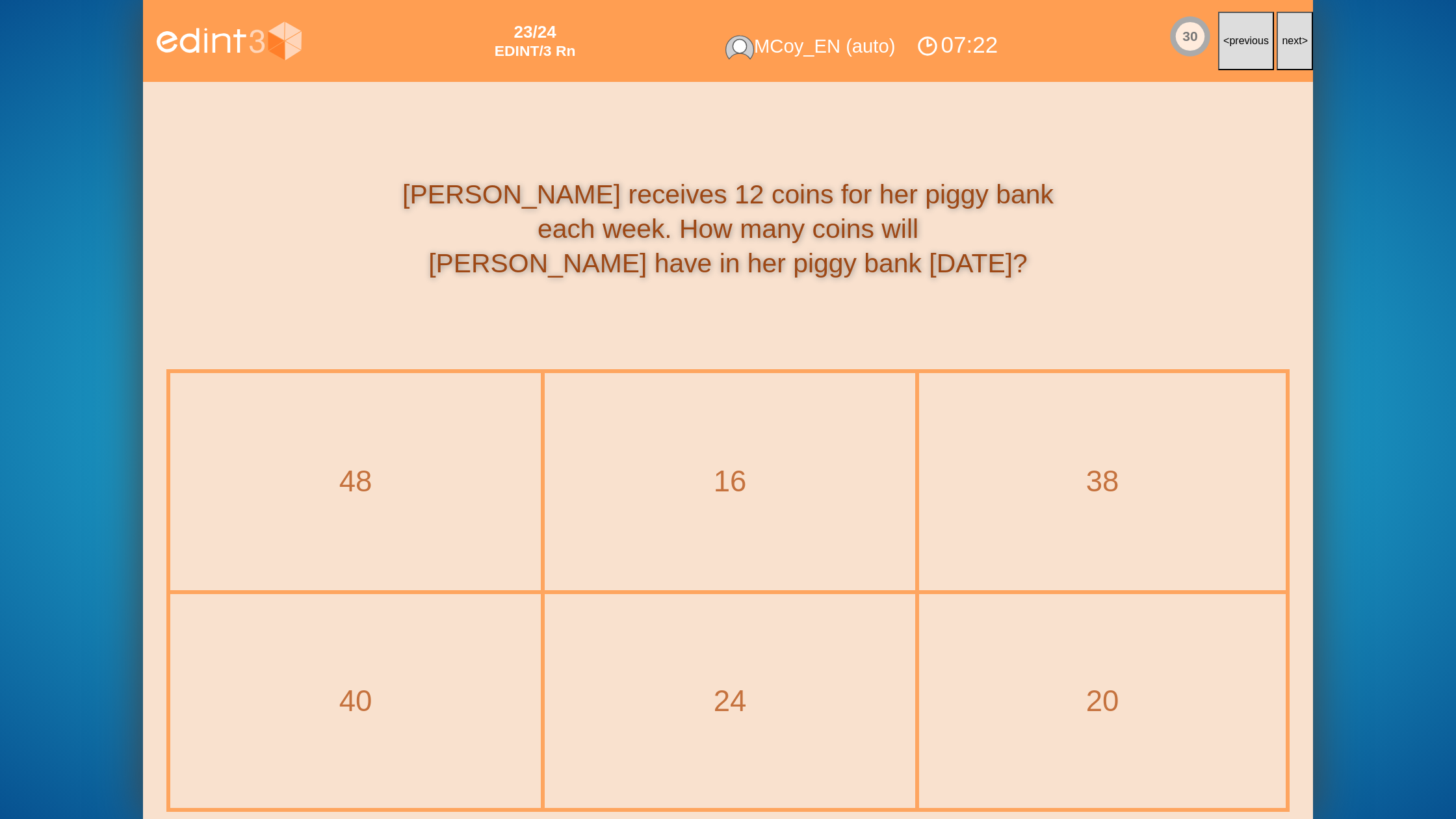
click at [1293, 44] on span "next" at bounding box center [1292, 41] width 20 height 11
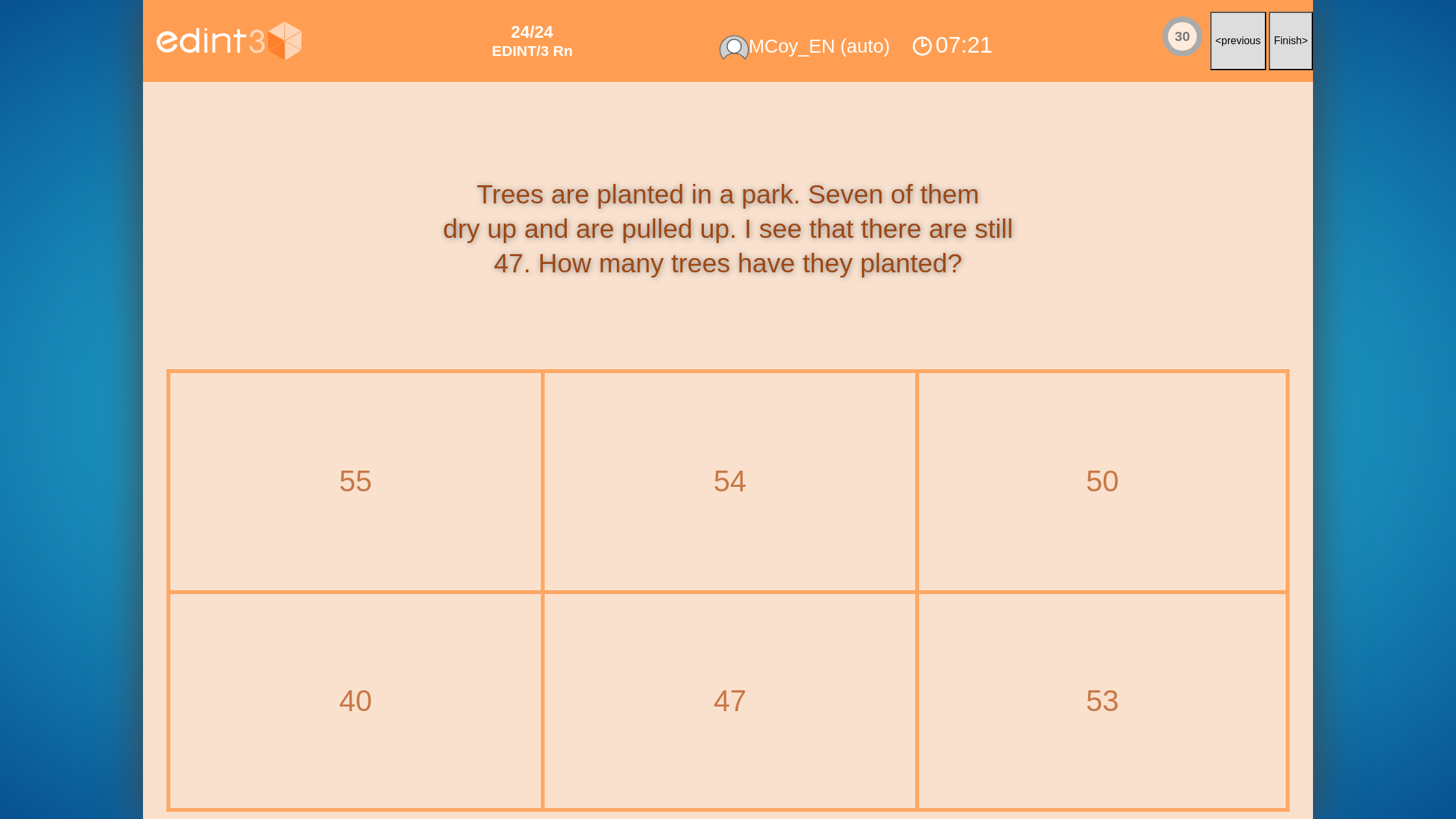
click at [1293, 44] on span "Finish" at bounding box center [1288, 41] width 28 height 11
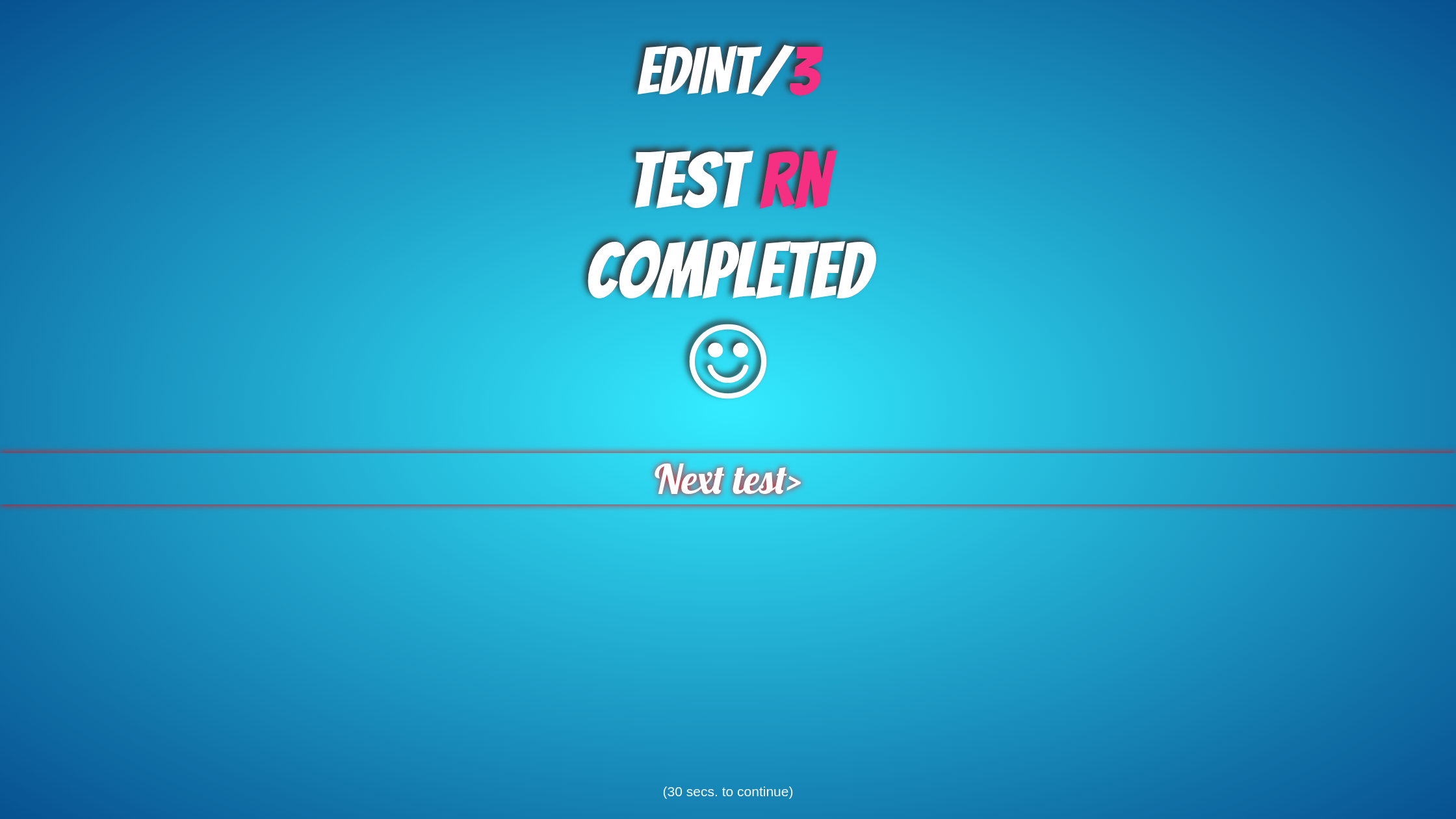
click at [756, 488] on span "Next test" at bounding box center [720, 478] width 132 height 51
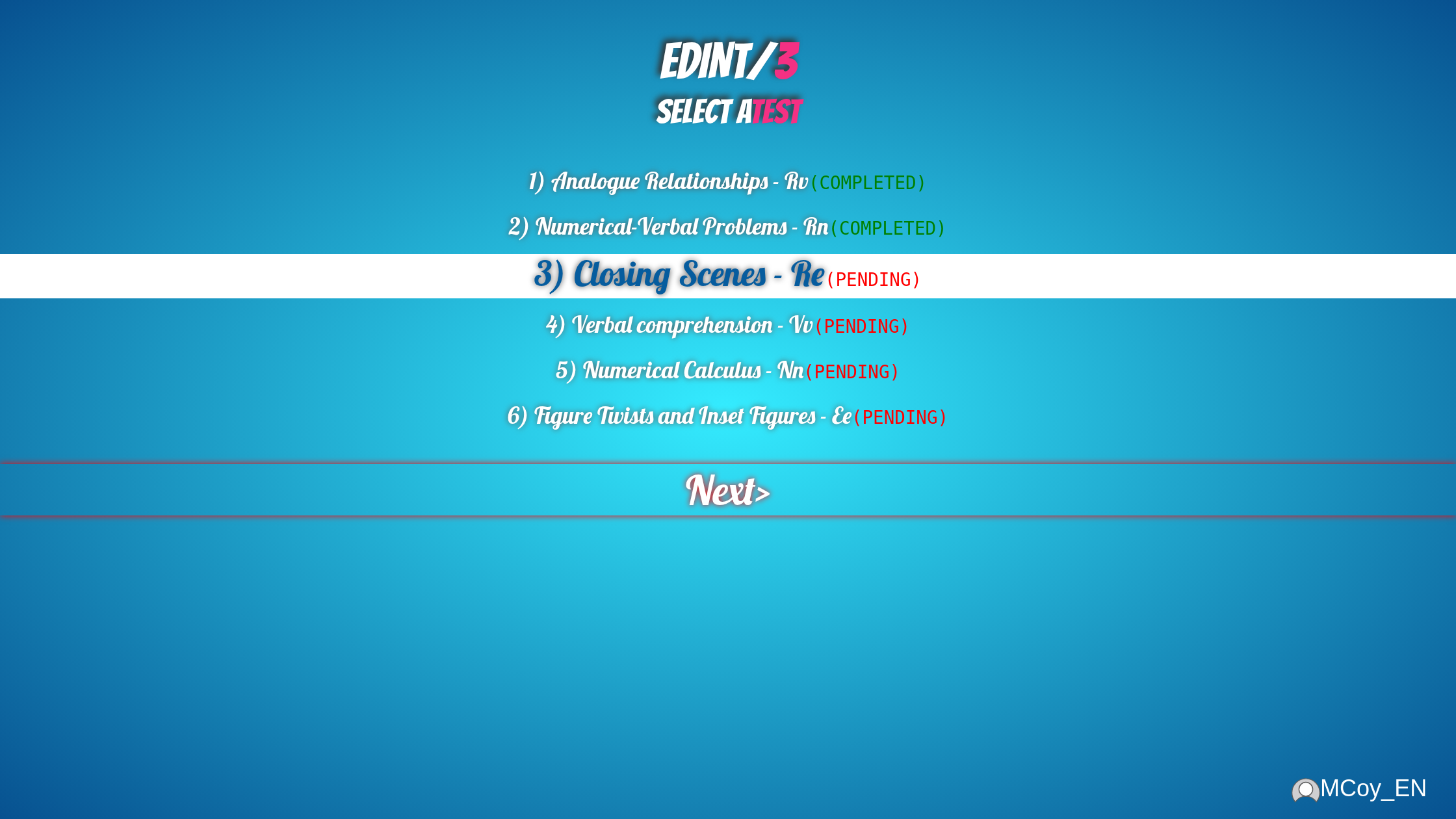
click at [749, 477] on span "Next" at bounding box center [720, 489] width 71 height 52
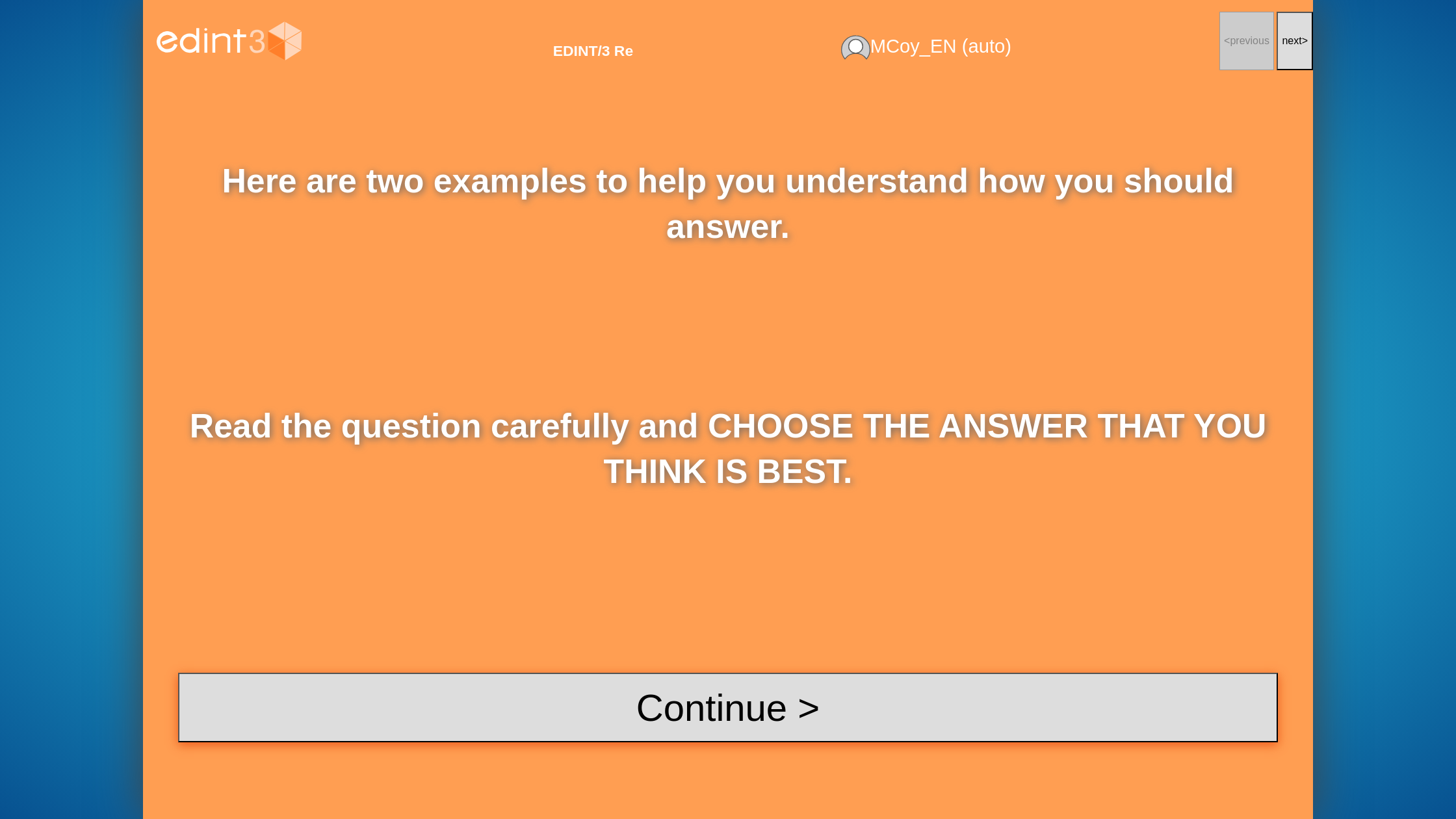
click at [769, 691] on button "Continue >" at bounding box center [728, 707] width 1100 height 70
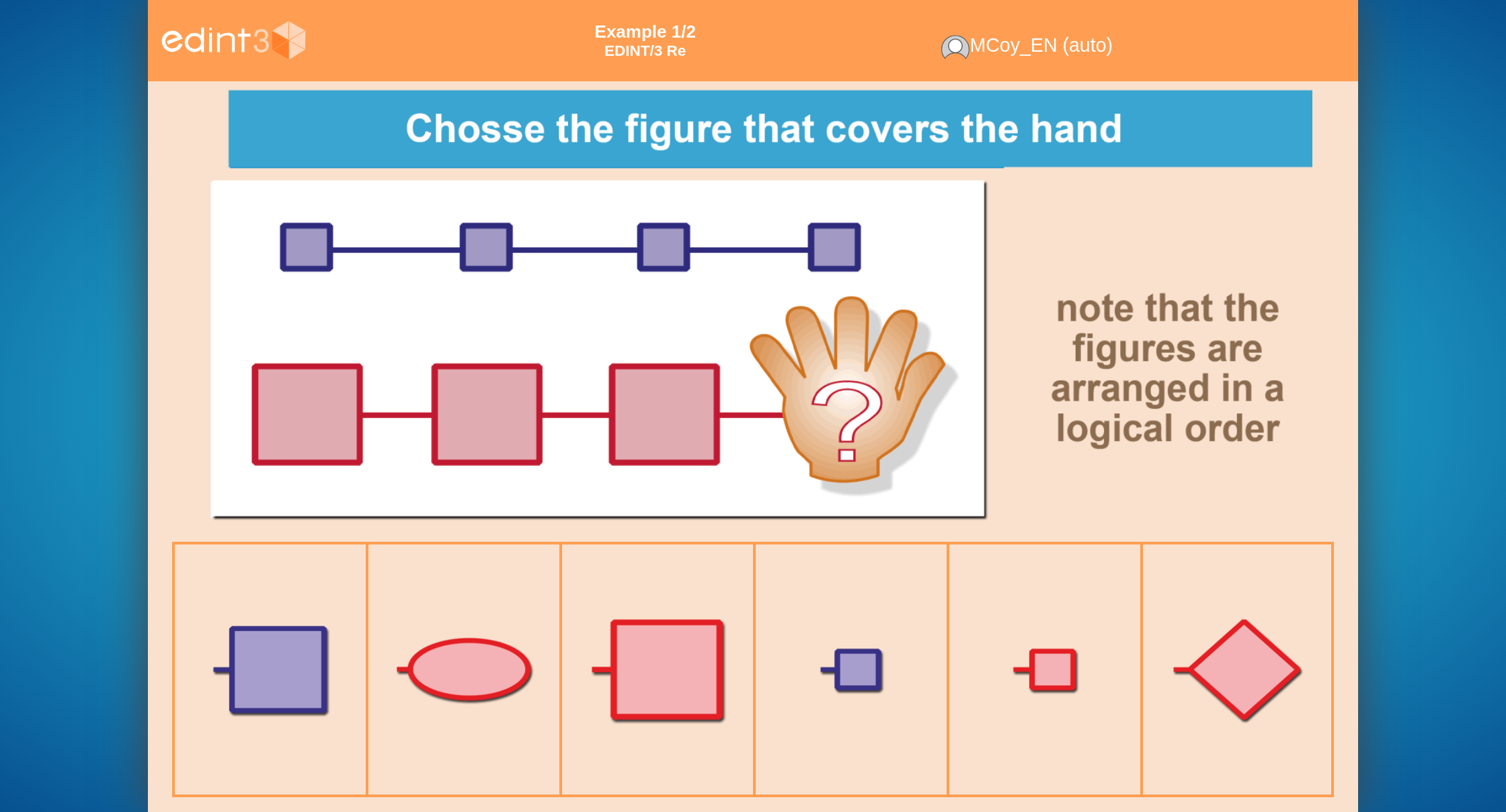
click at [649, 611] on div at bounding box center [658, 670] width 220 height 220
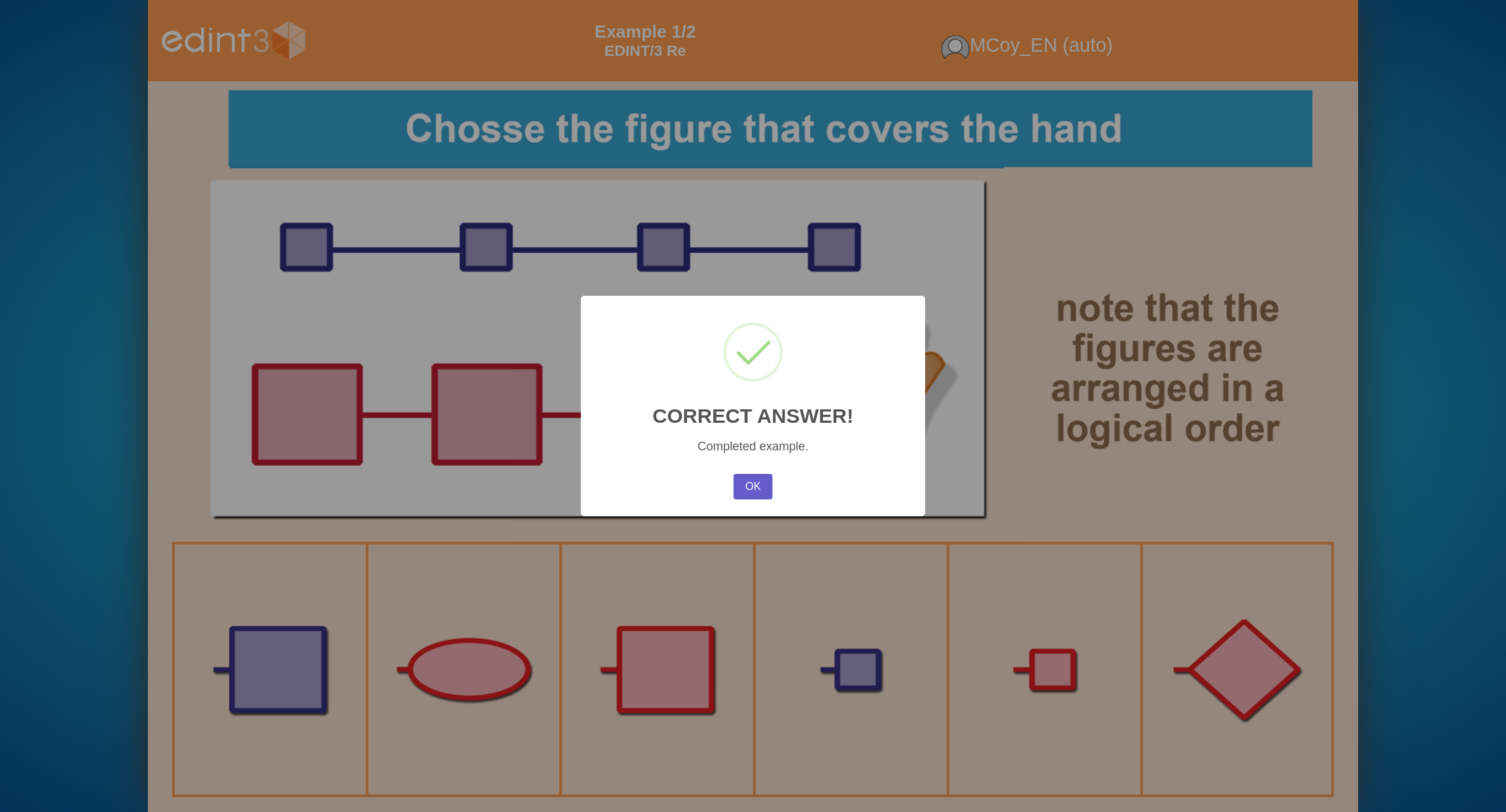
click at [744, 489] on button "OK" at bounding box center [752, 486] width 39 height 25
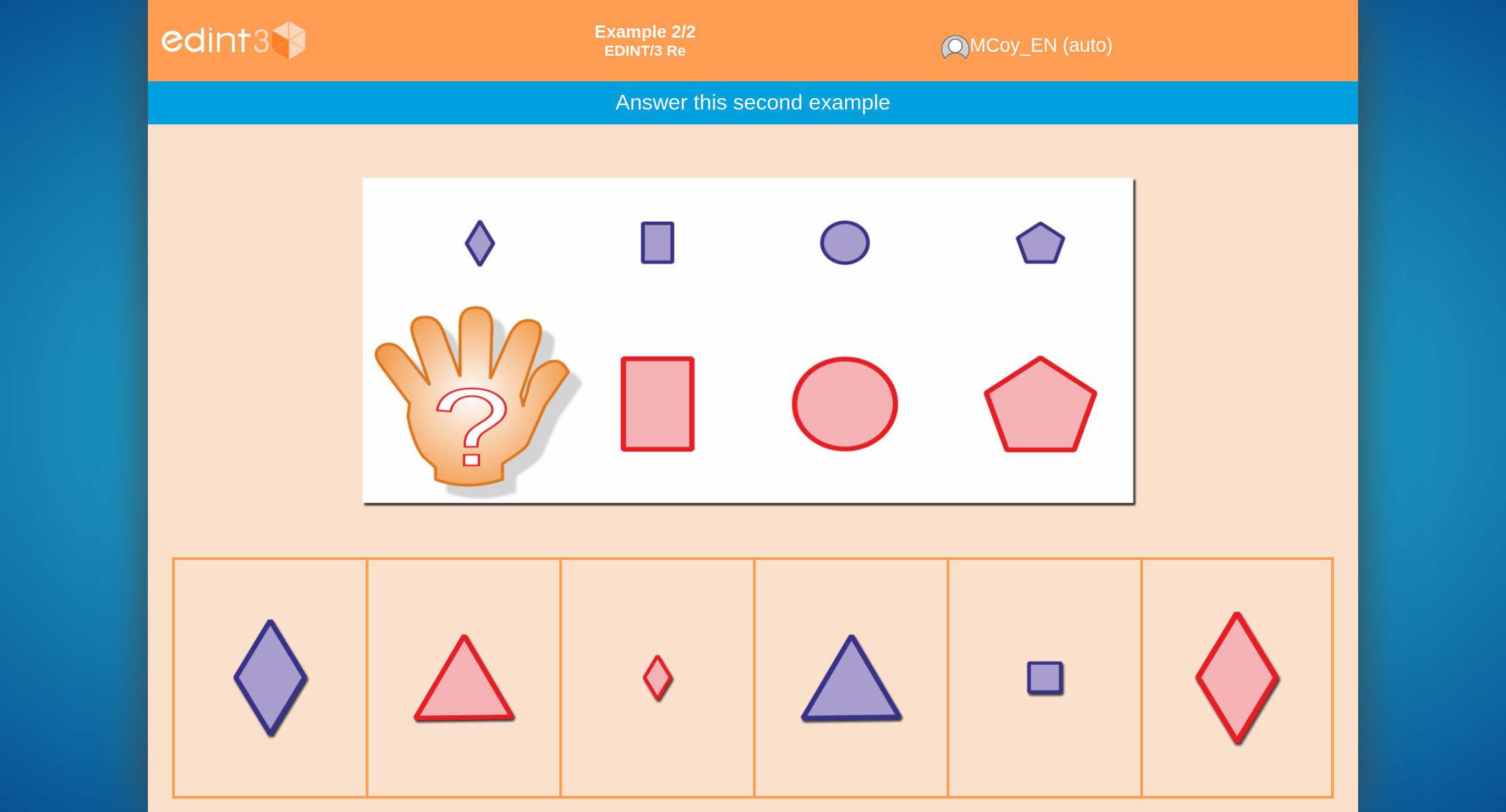
click at [1217, 677] on div at bounding box center [1237, 678] width 217 height 217
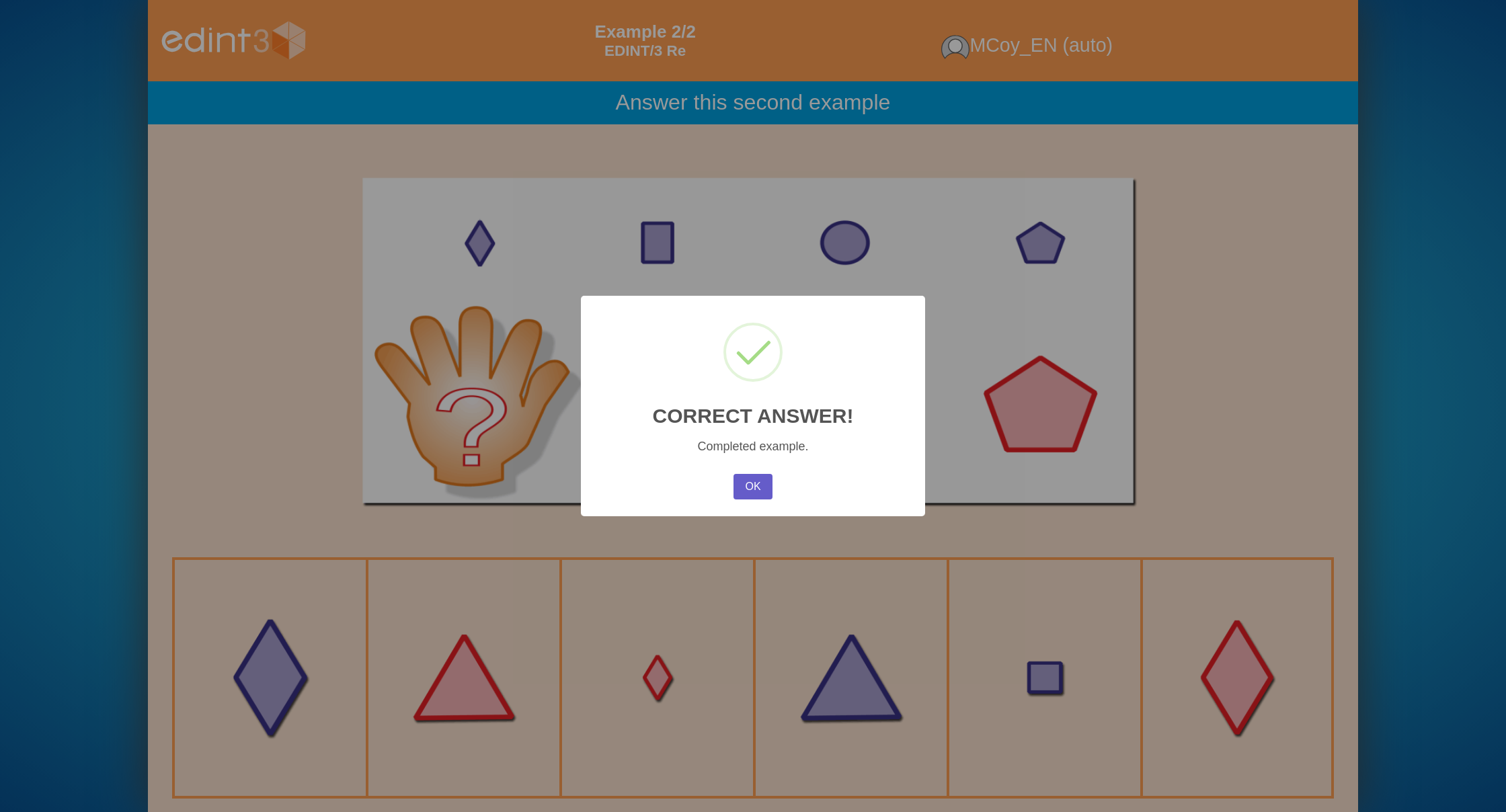
click at [750, 493] on button "OK" at bounding box center [752, 486] width 39 height 25
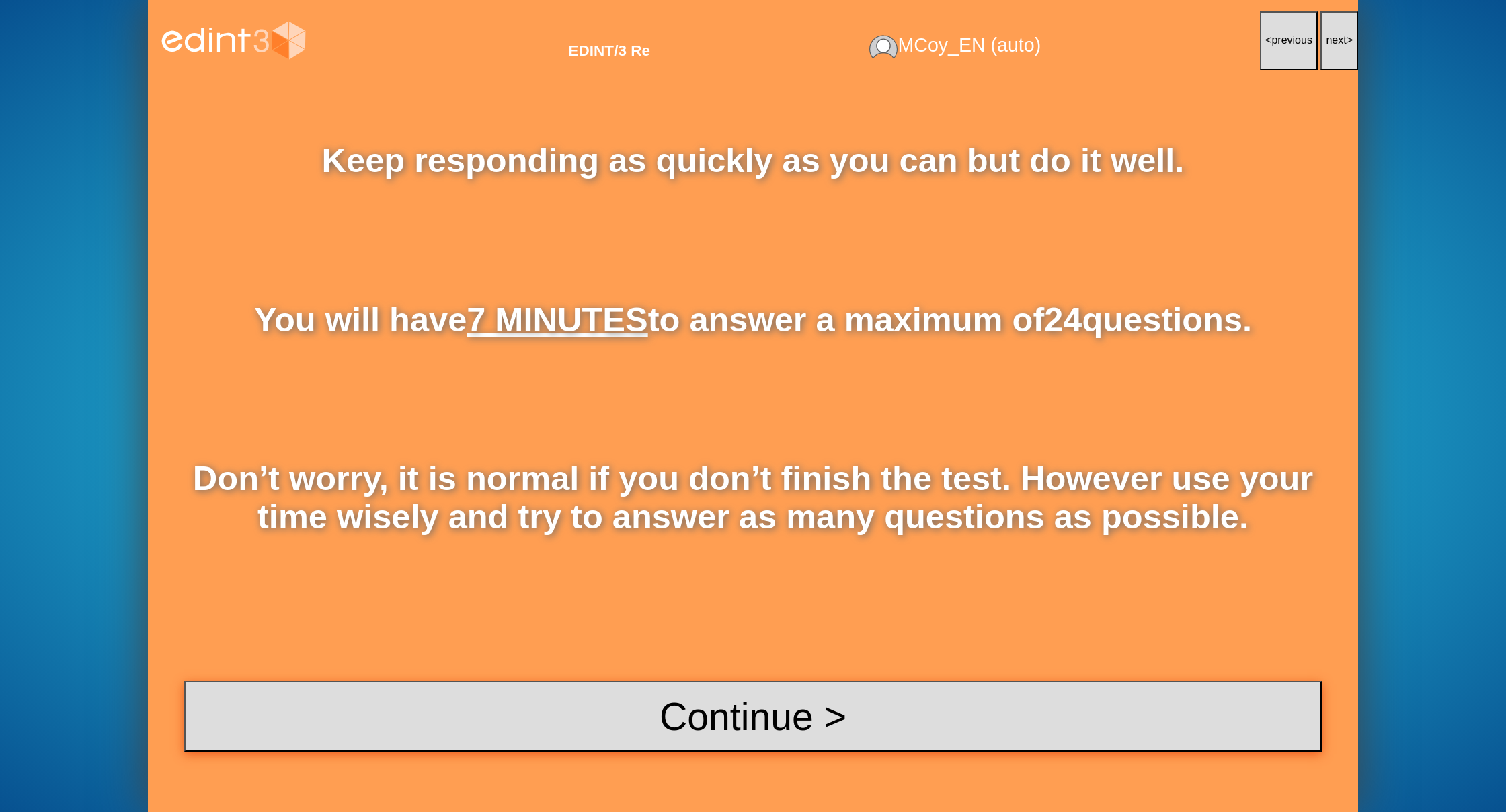
click at [783, 729] on button "Continue >" at bounding box center [753, 716] width 1137 height 71
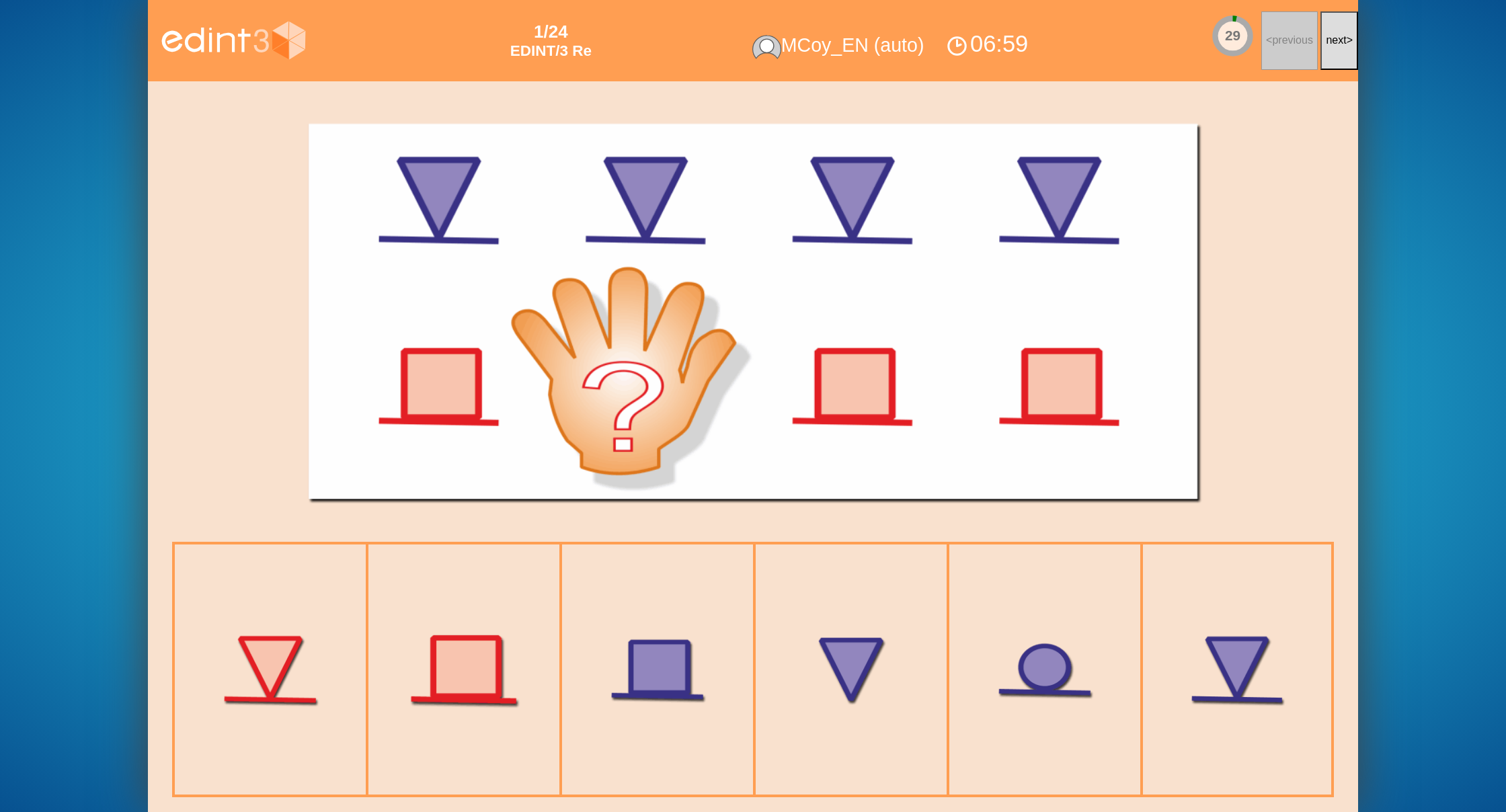
click at [505, 661] on div at bounding box center [464, 670] width 220 height 220
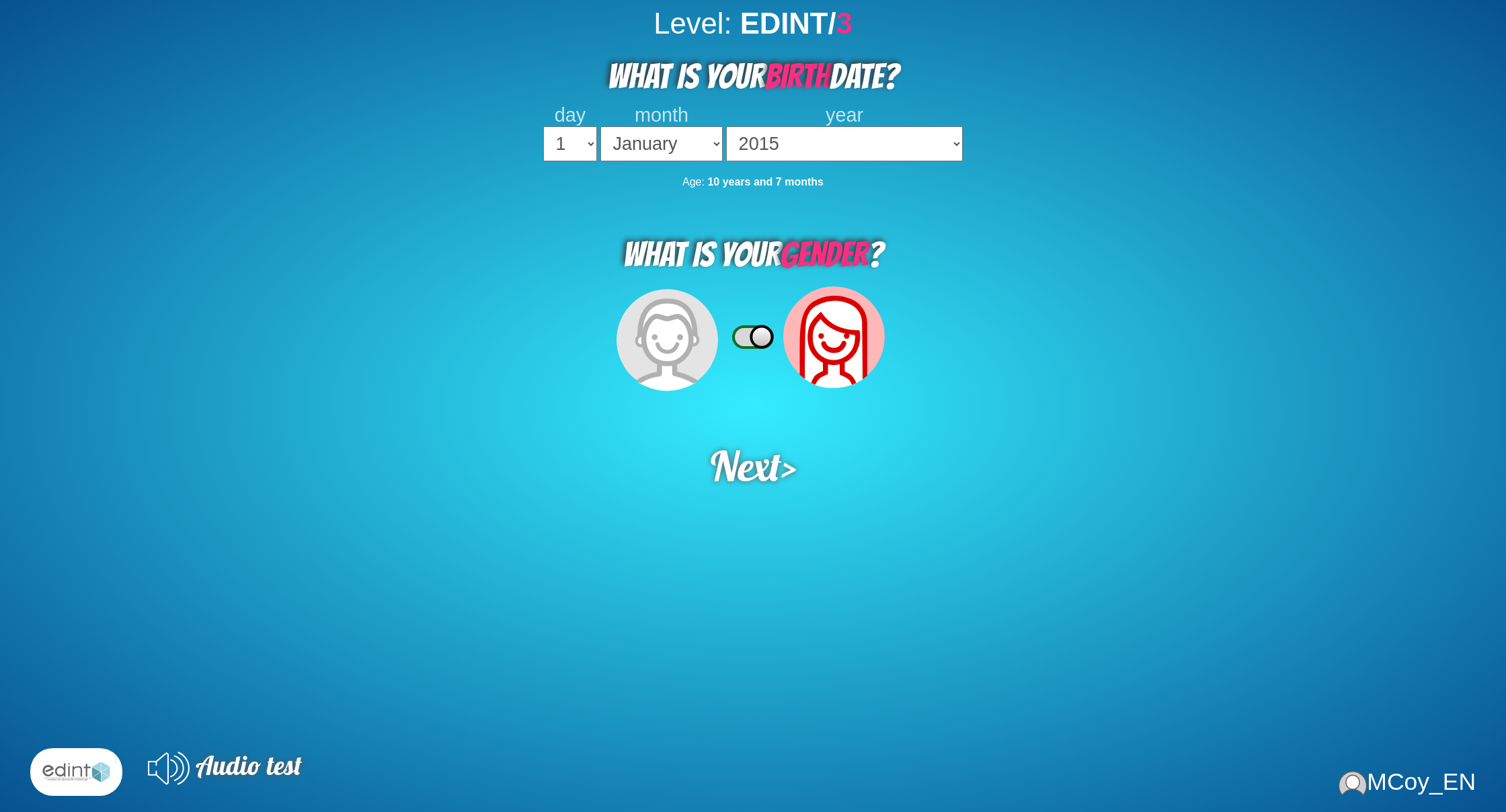
select select "2015"
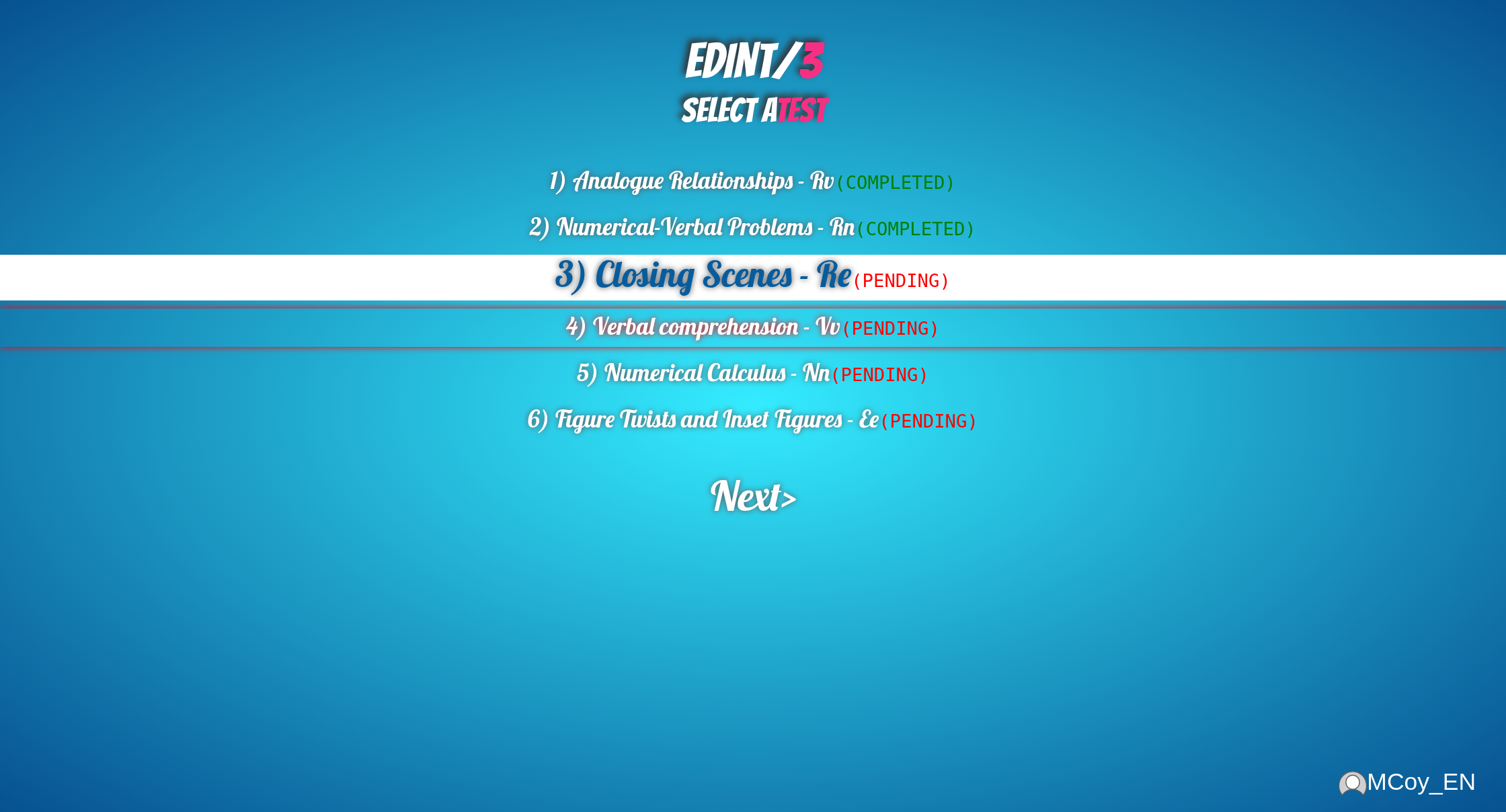
click at [814, 340] on div "4) Verbal comprehension - Vv (PENDING)" at bounding box center [753, 327] width 1506 height 38
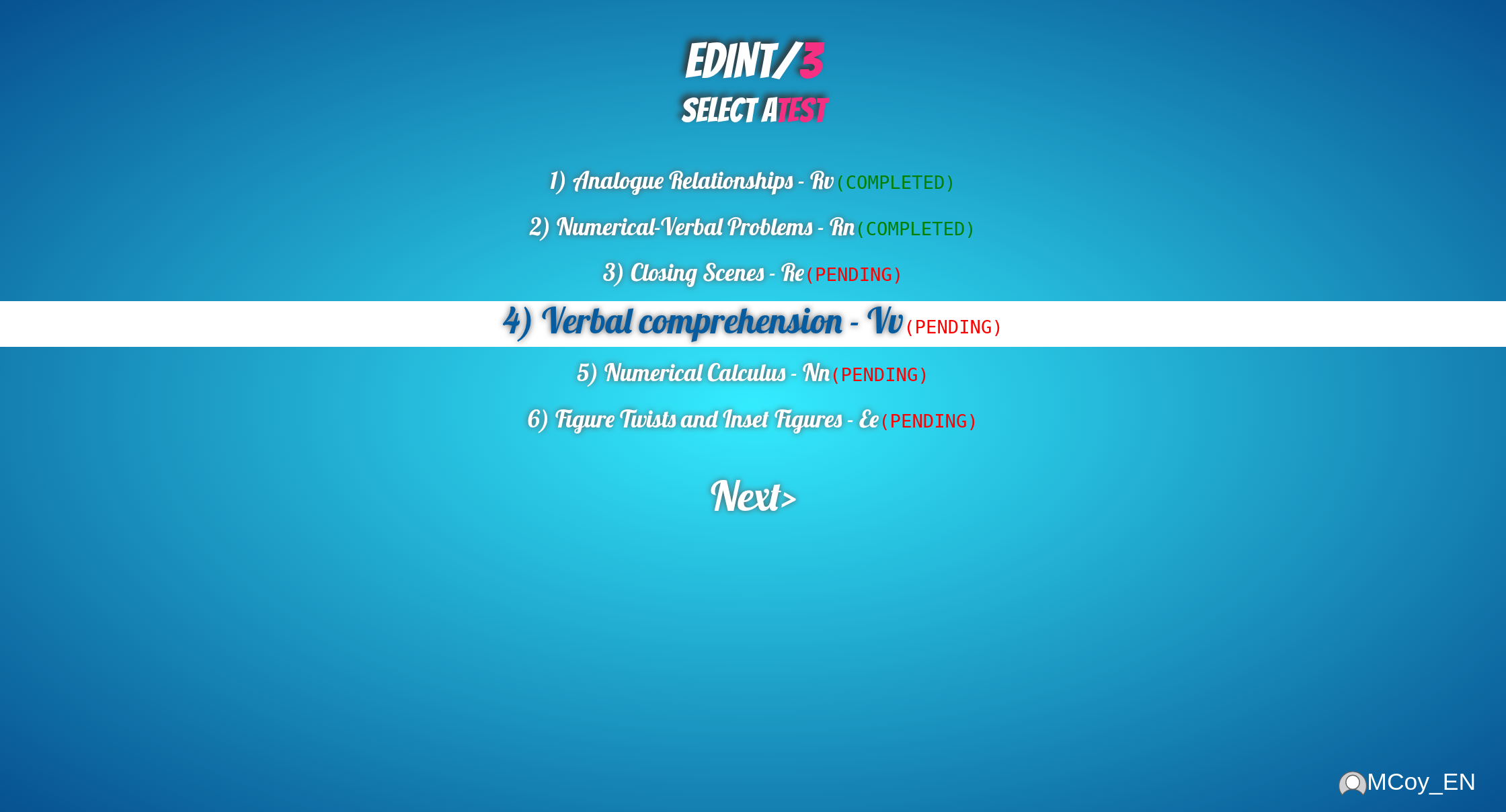
click at [734, 485] on span "Next" at bounding box center [745, 494] width 70 height 51
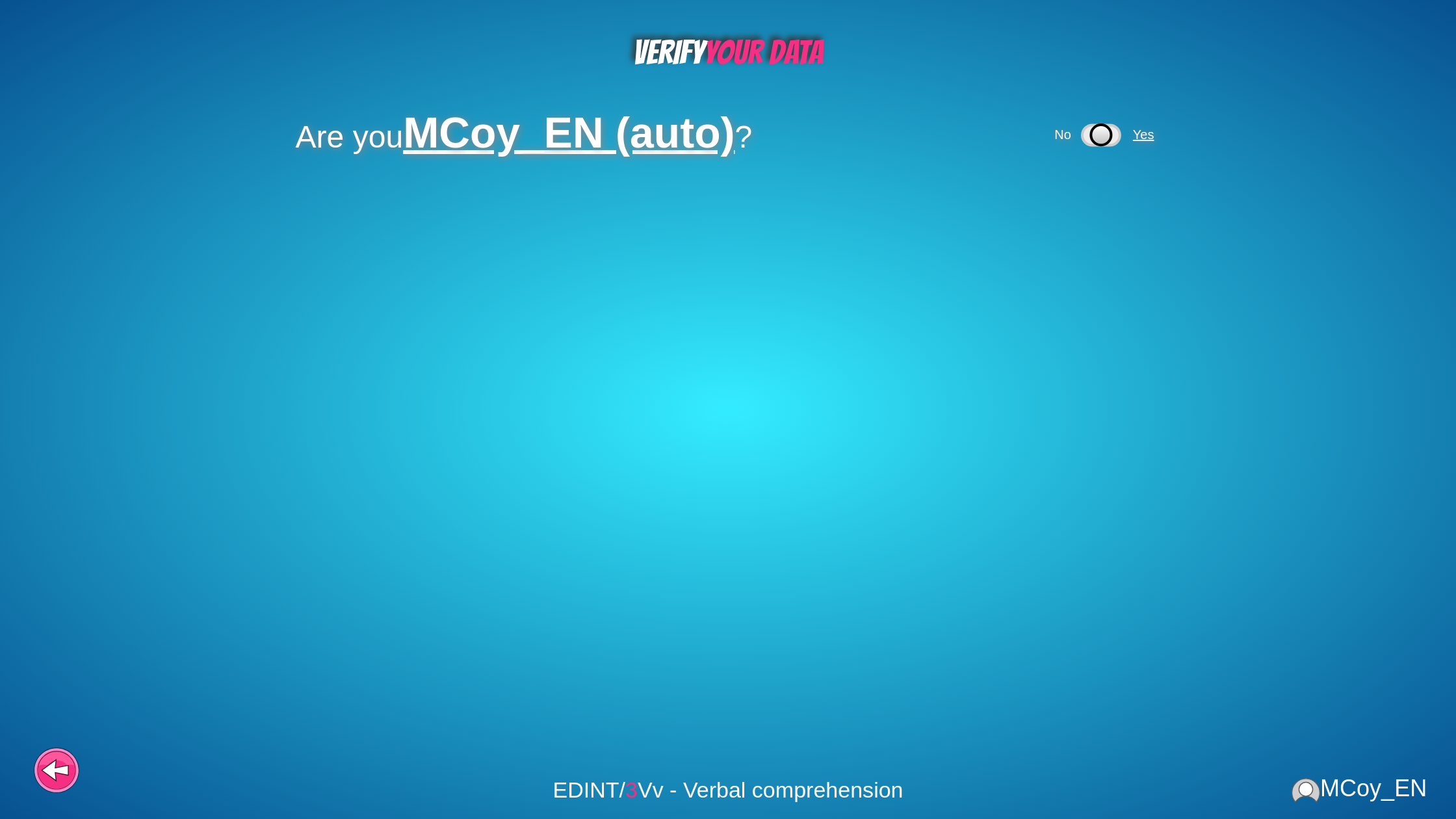
click at [1153, 132] on span "Yes" at bounding box center [1144, 135] width 21 height 15
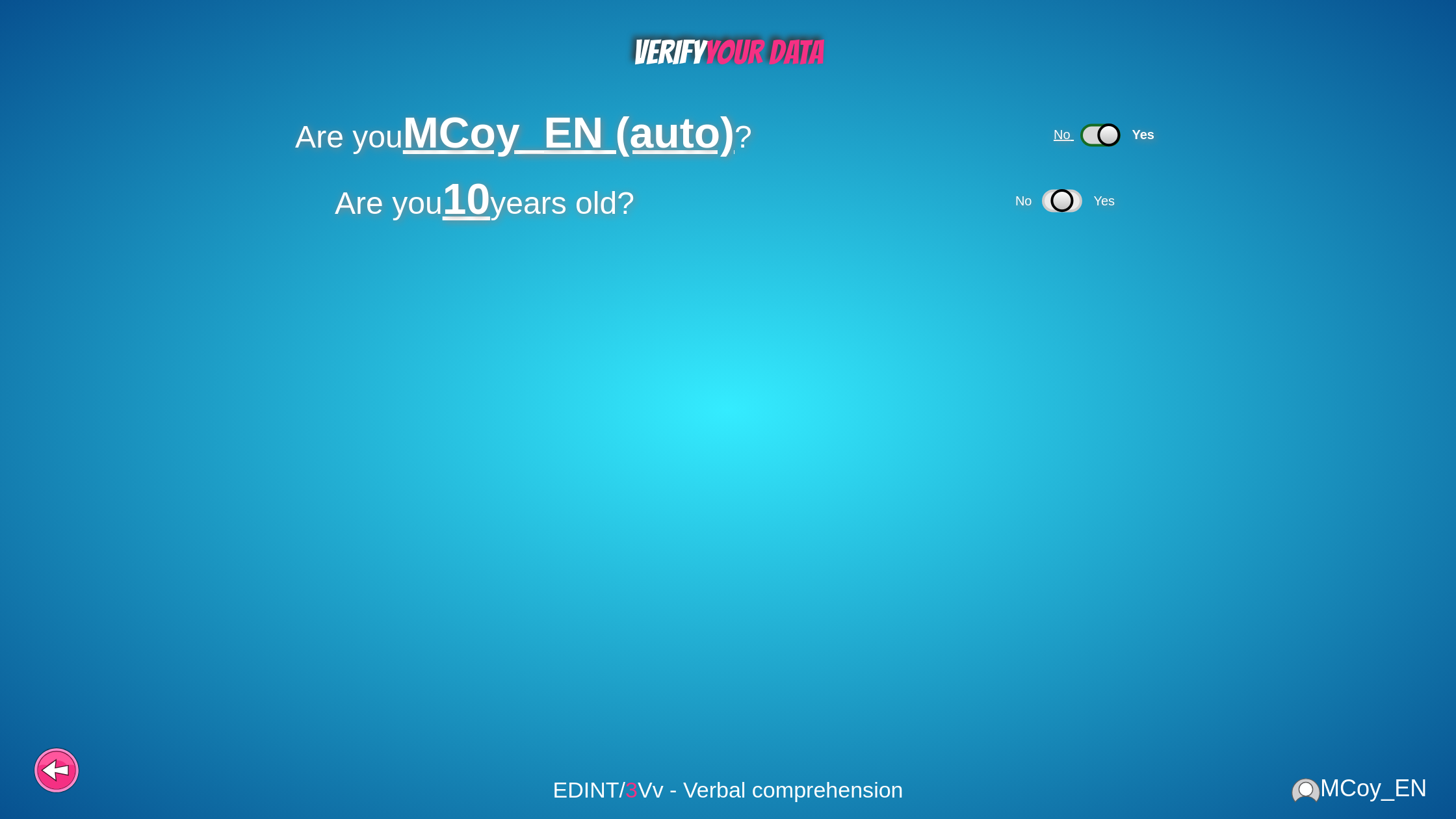
click at [1071, 141] on span "No" at bounding box center [1062, 135] width 17 height 15
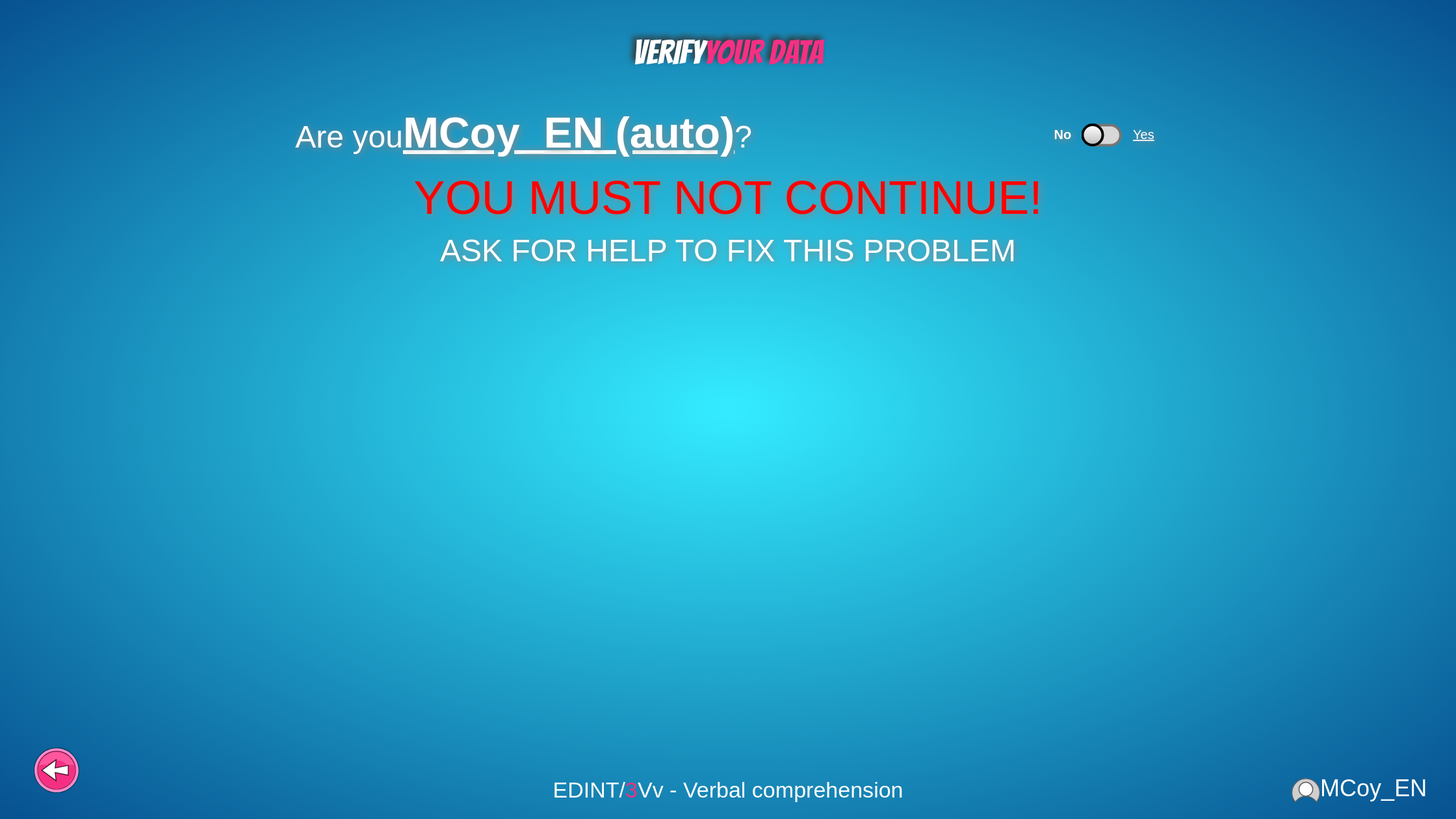
click at [1161, 137] on span "Yes" at bounding box center [1146, 135] width 31 height 15
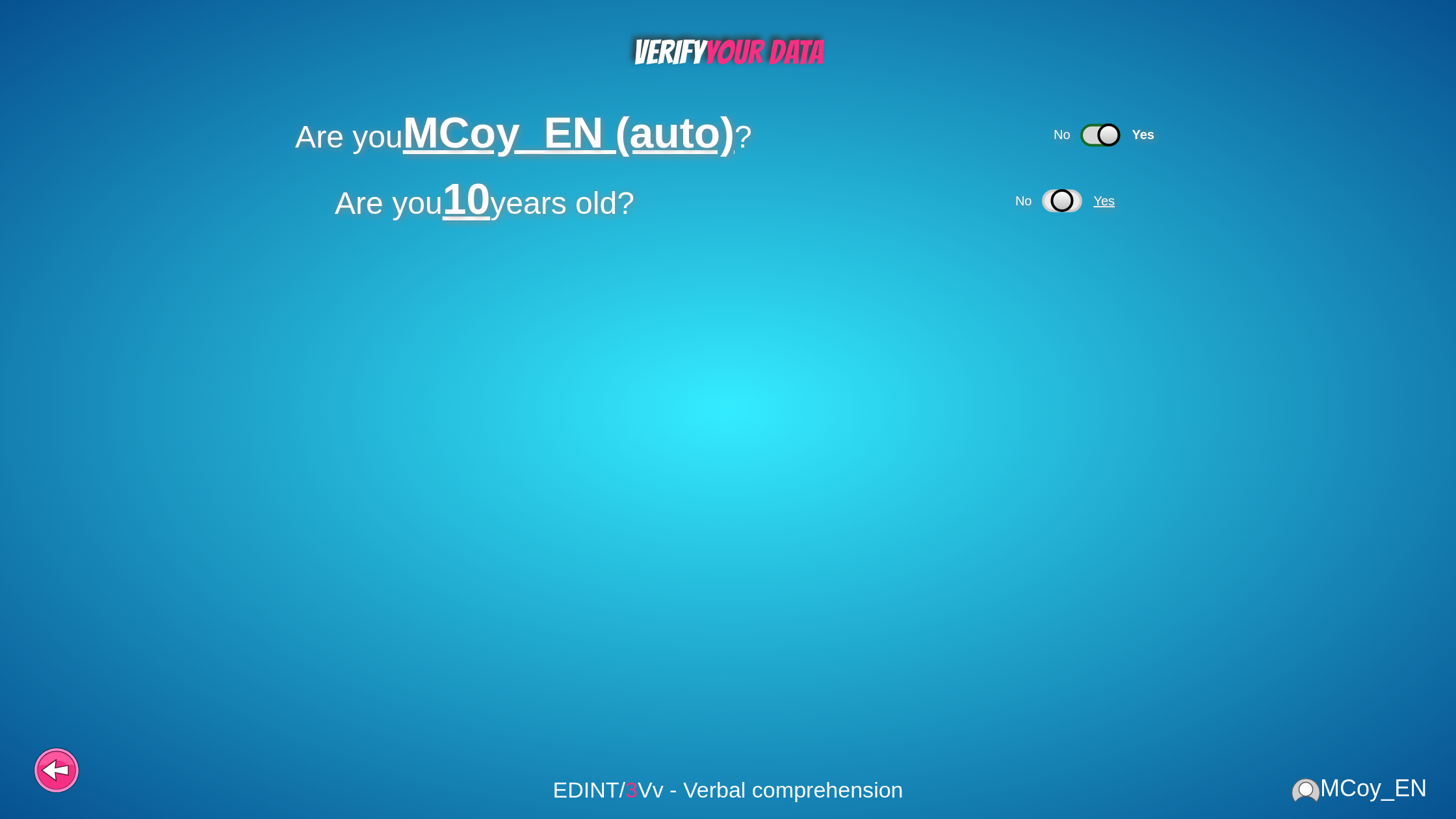
click at [1108, 200] on span "Yes" at bounding box center [1104, 200] width 21 height 15
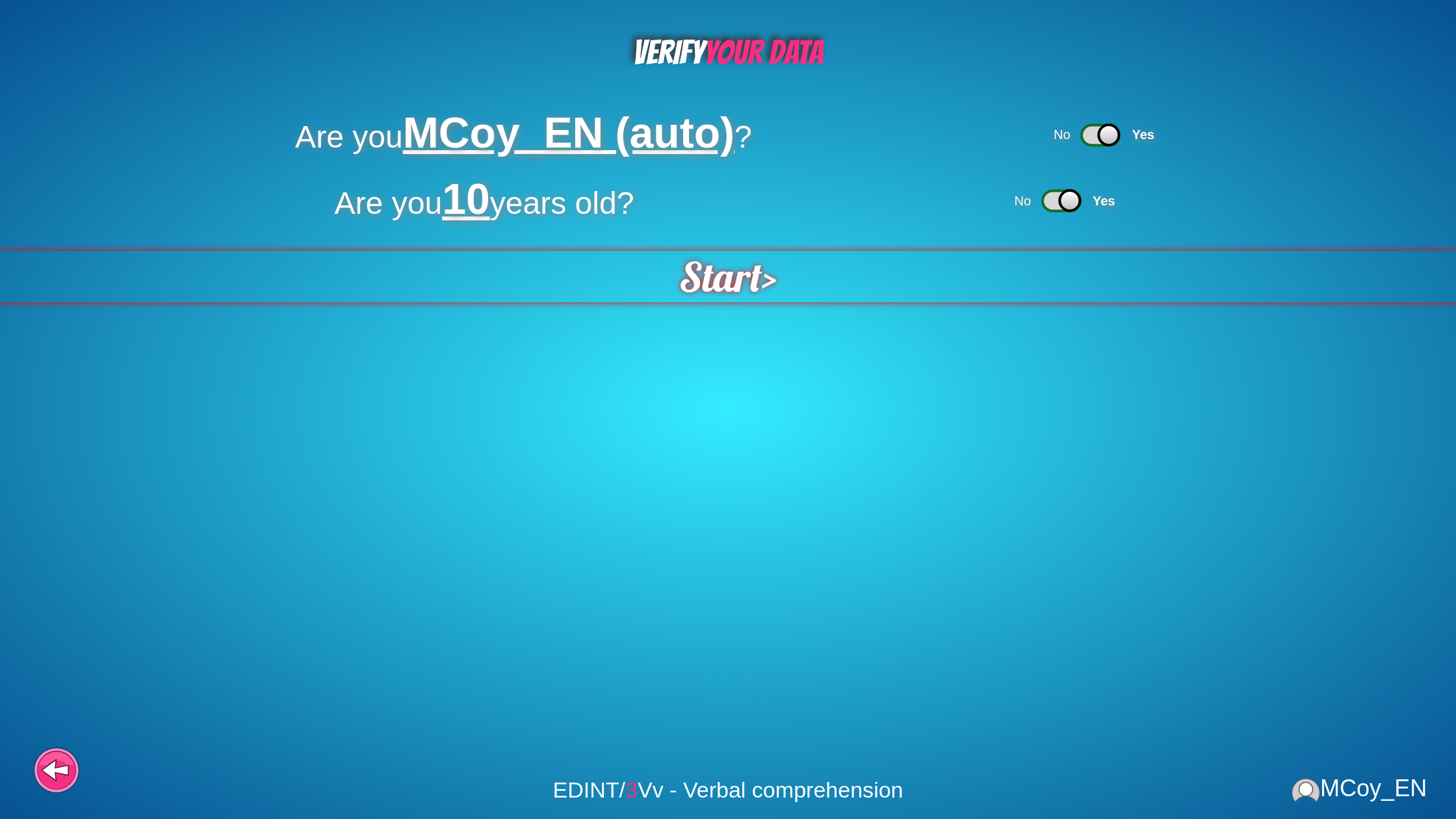
click at [715, 284] on span "Start" at bounding box center [720, 276] width 83 height 51
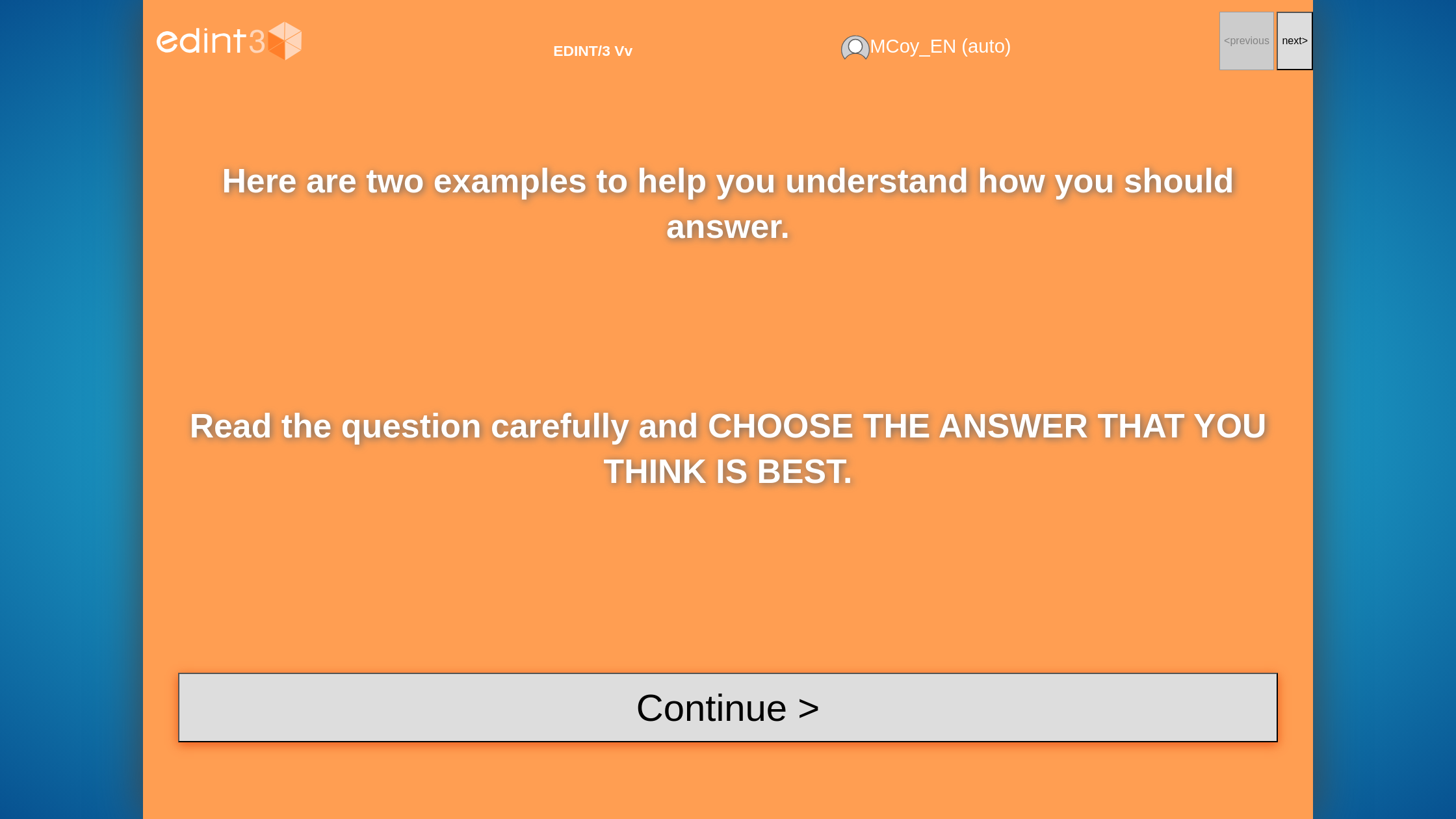
click at [782, 694] on button "Continue >" at bounding box center [728, 707] width 1100 height 70
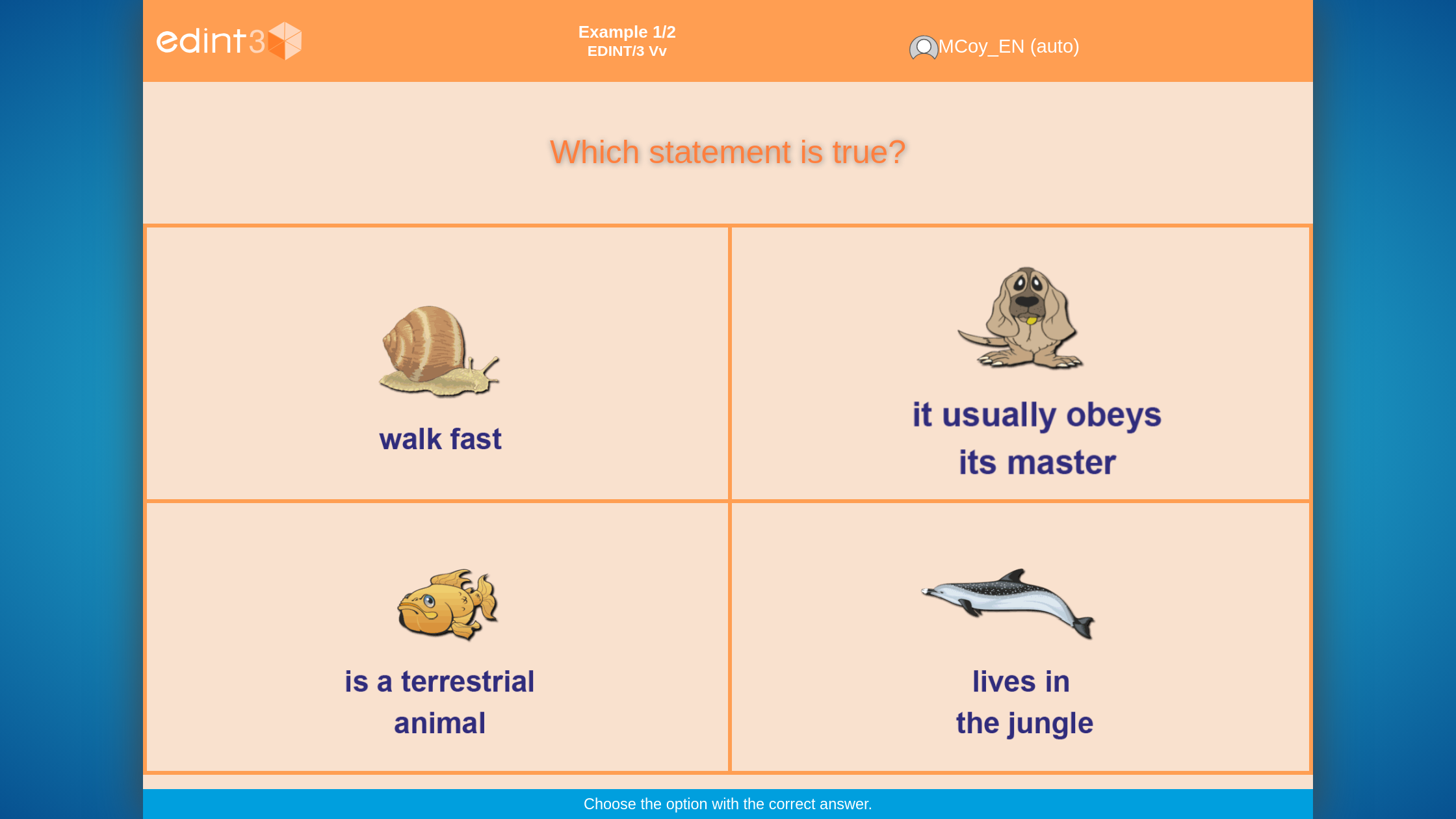
click at [908, 423] on div at bounding box center [1020, 363] width 597 height 248
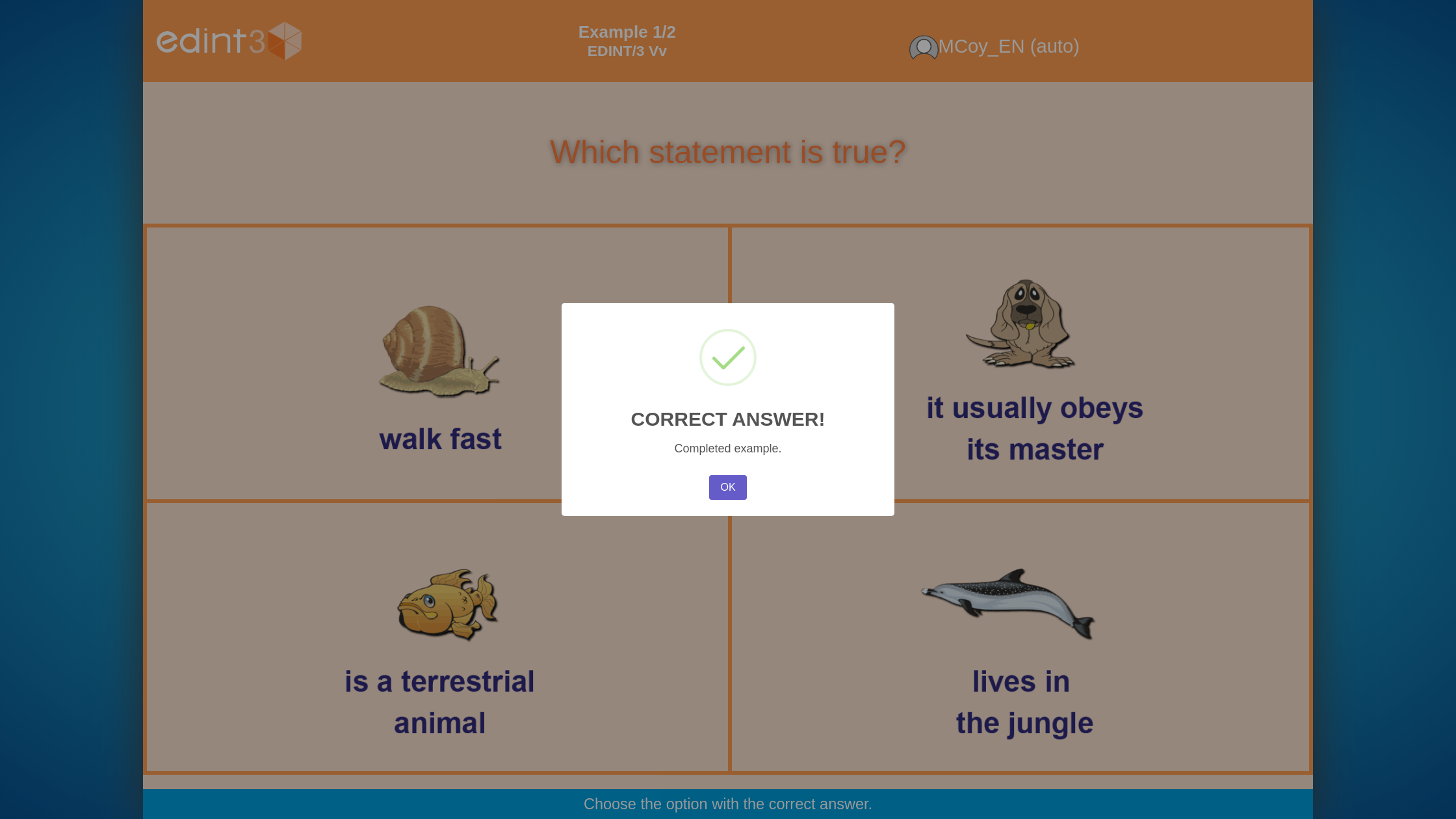
click at [735, 483] on button "OK" at bounding box center [727, 487] width 37 height 24
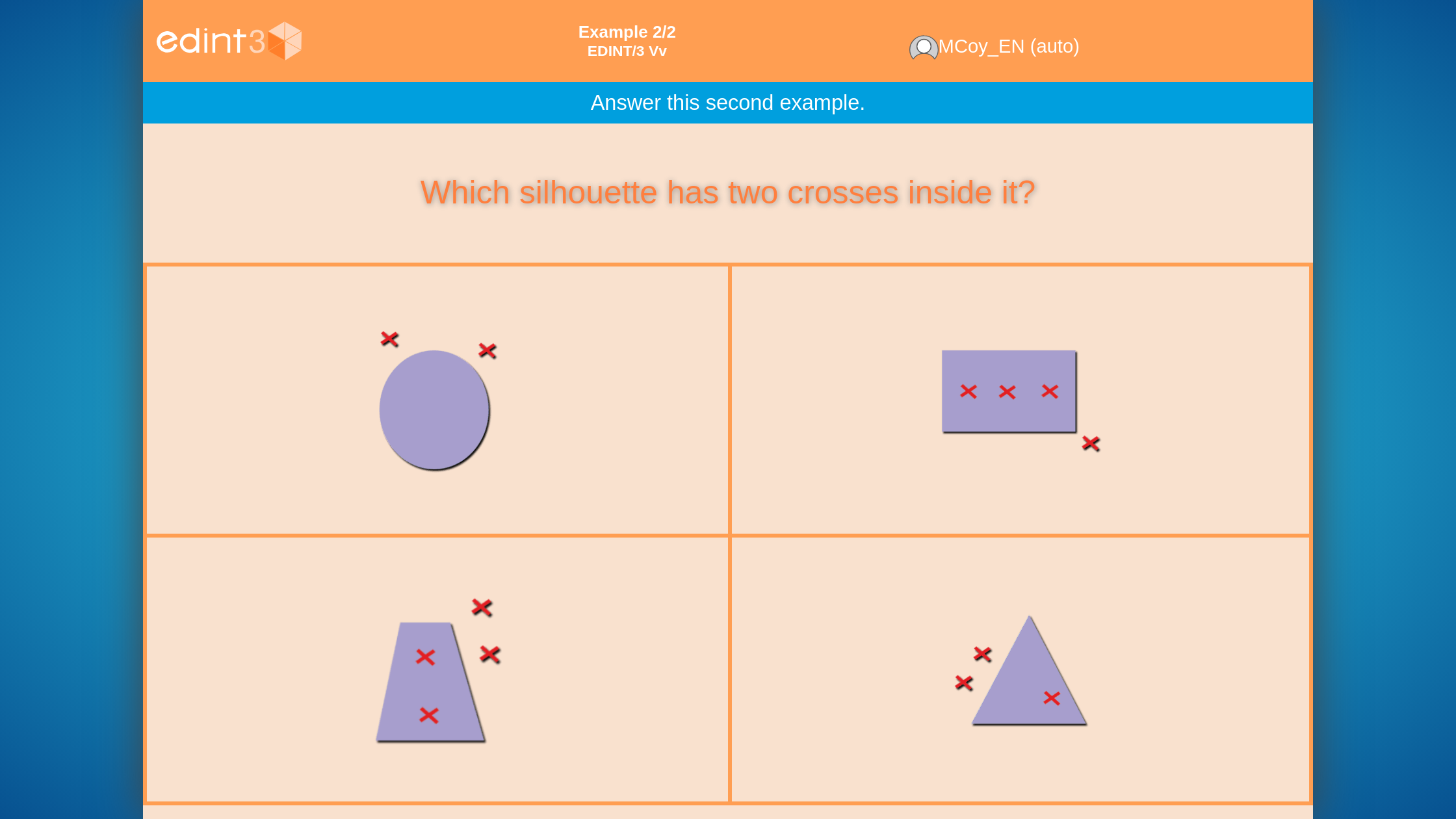
click at [540, 632] on div at bounding box center [437, 670] width 598 height 253
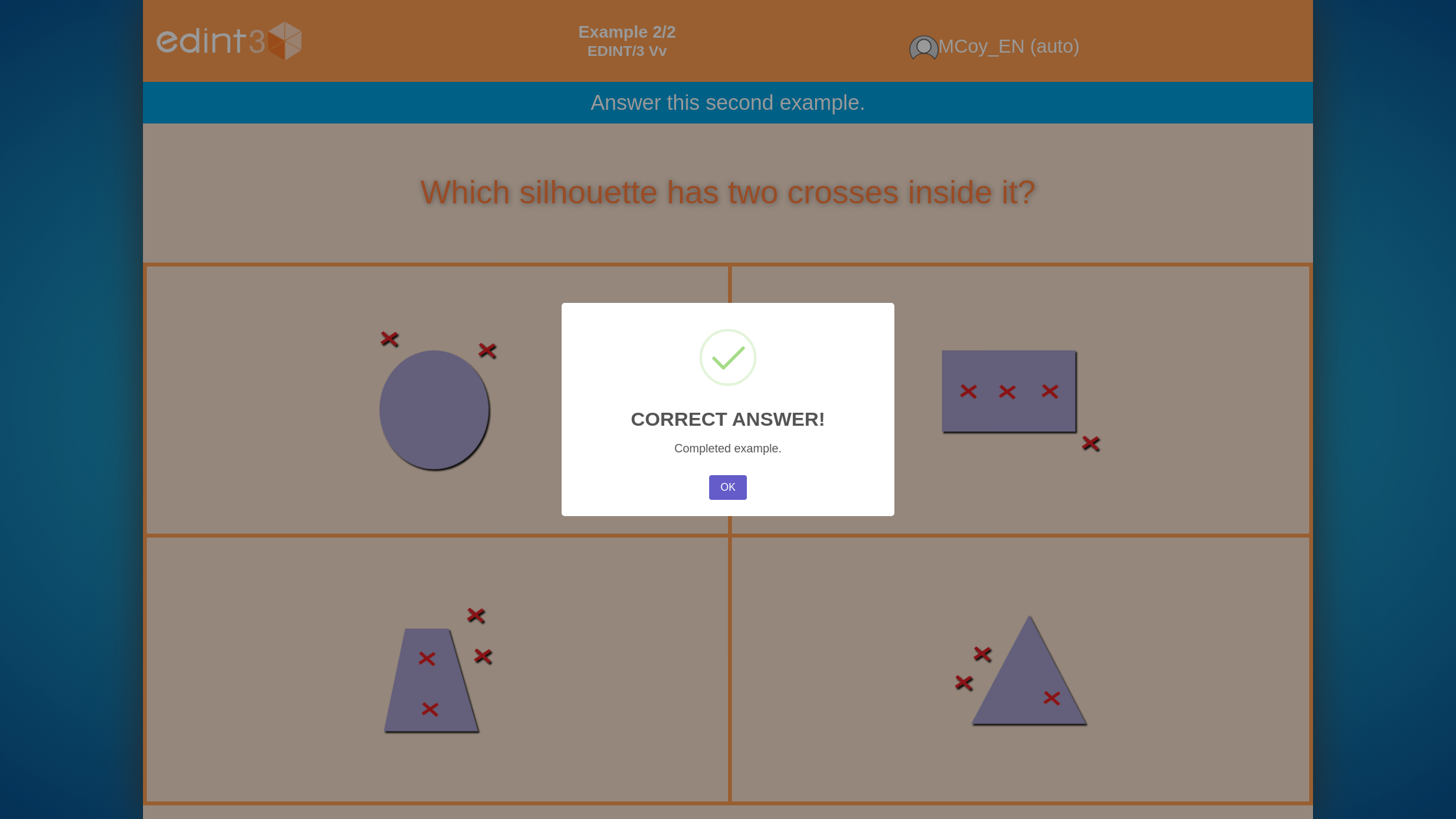
click at [735, 488] on button "OK" at bounding box center [727, 487] width 37 height 24
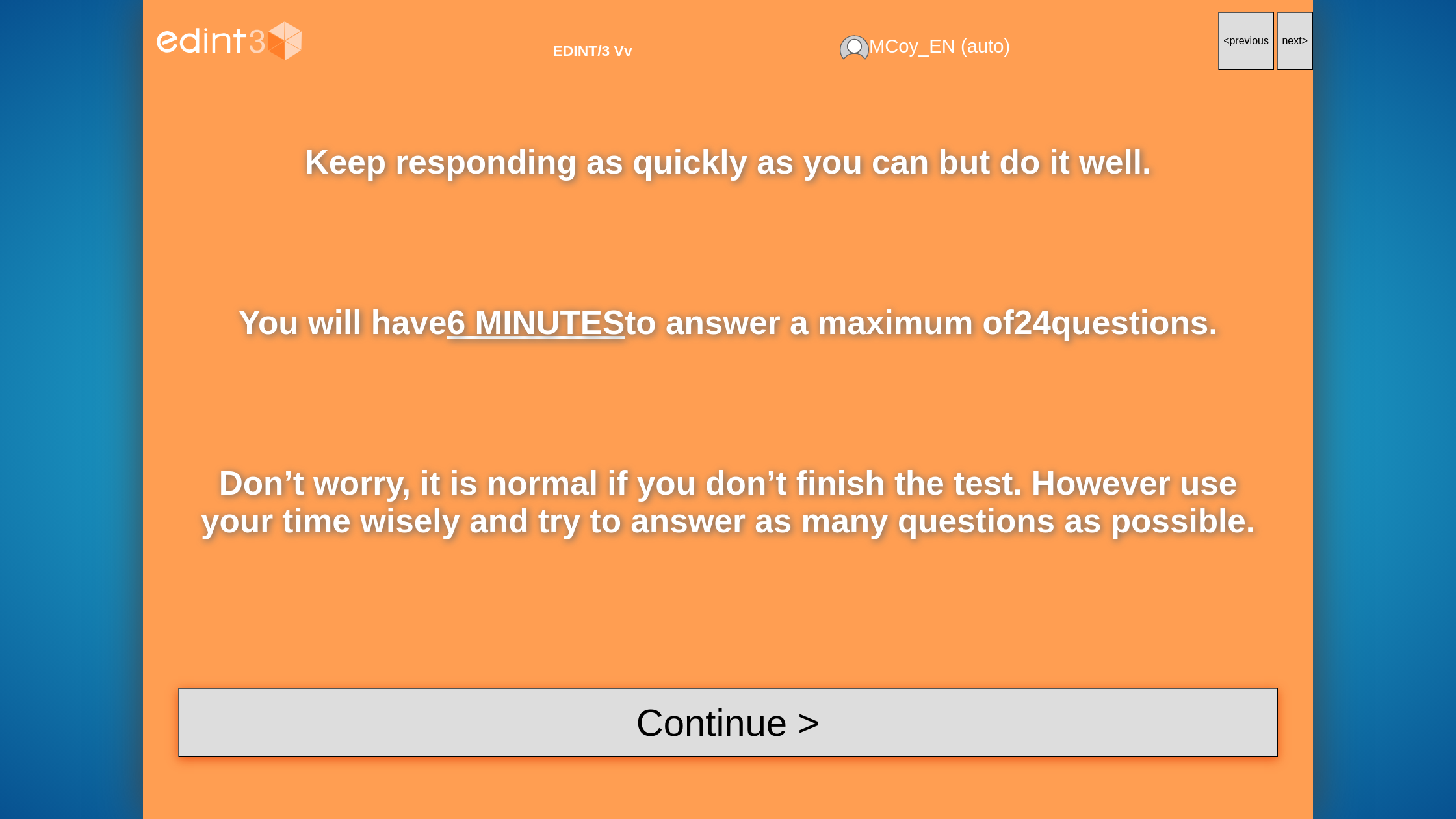
click at [797, 704] on button "Continue >" at bounding box center [728, 722] width 1100 height 70
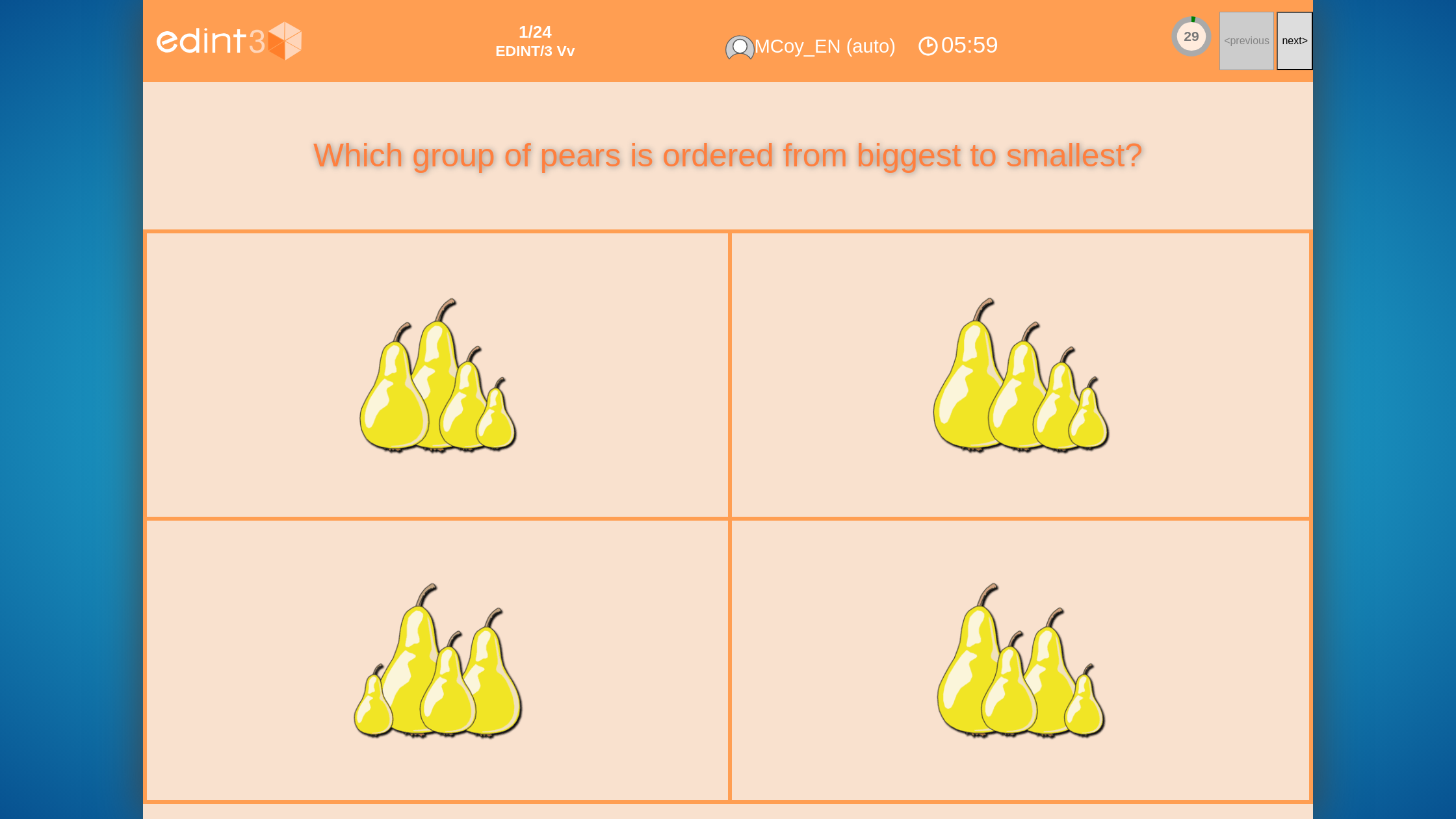
click at [1293, 41] on span "next" at bounding box center [1292, 41] width 20 height 11
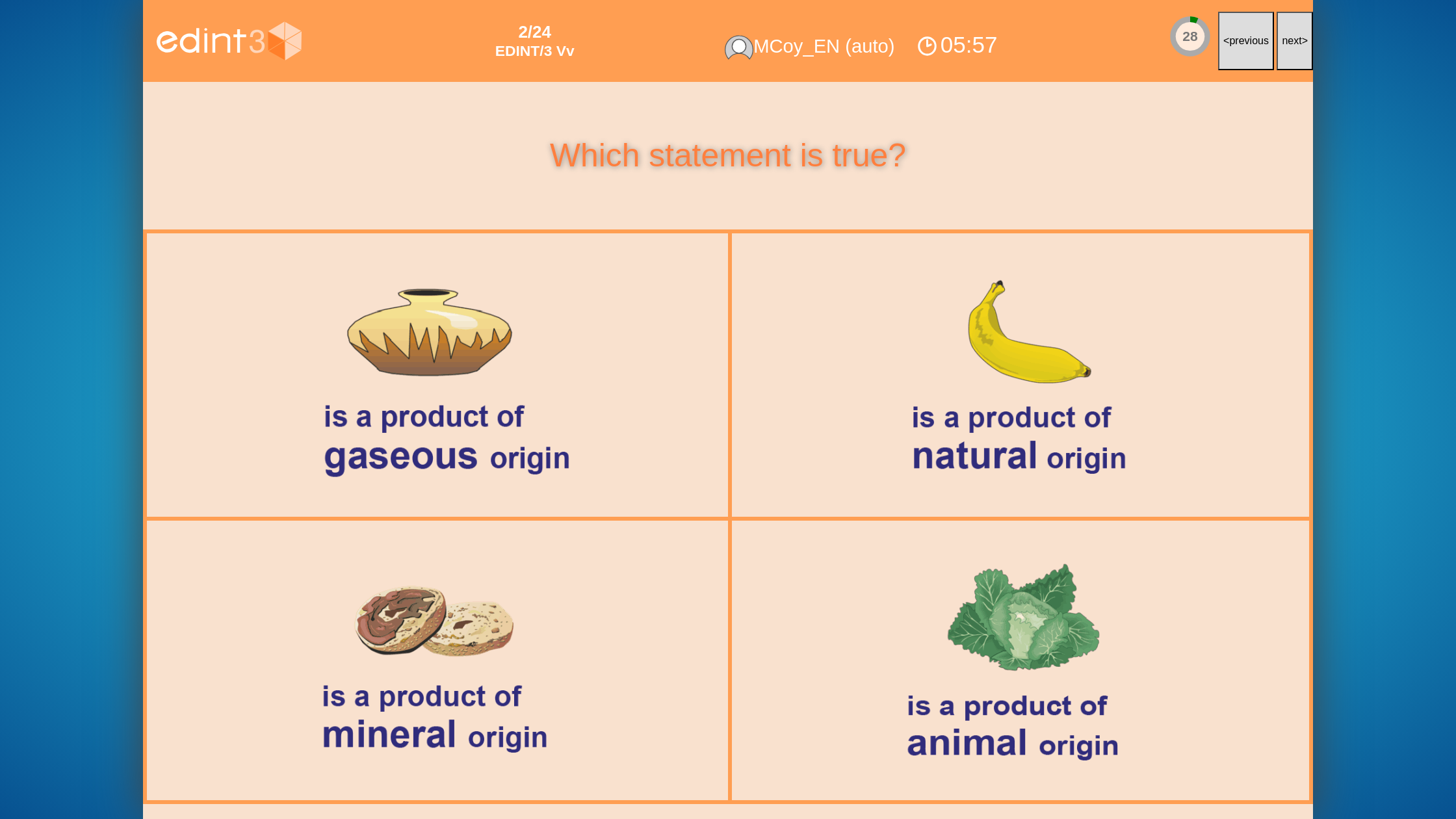
click at [1293, 41] on span "next" at bounding box center [1292, 41] width 20 height 11
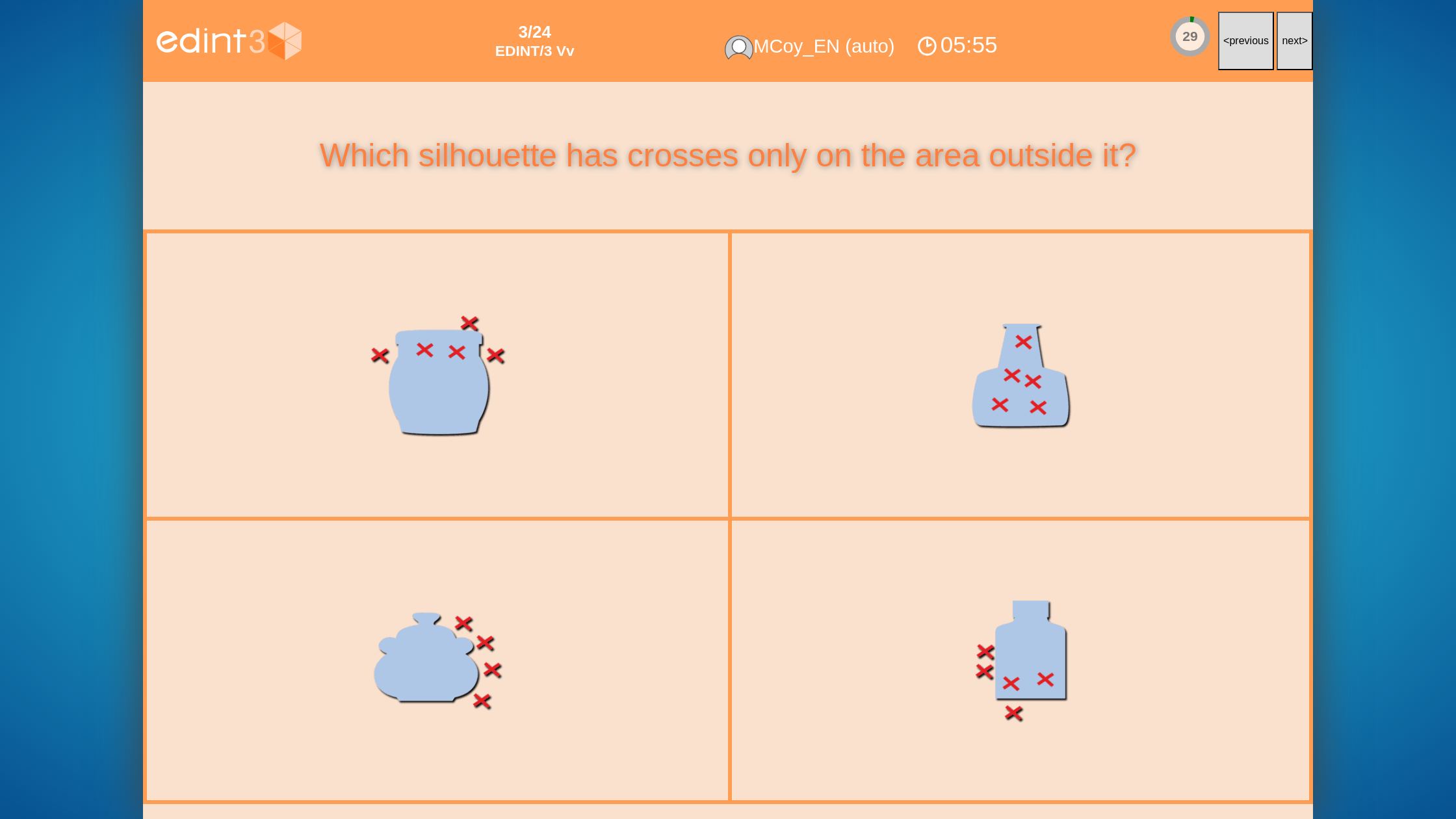
click at [1293, 41] on span "next" at bounding box center [1292, 41] width 20 height 11
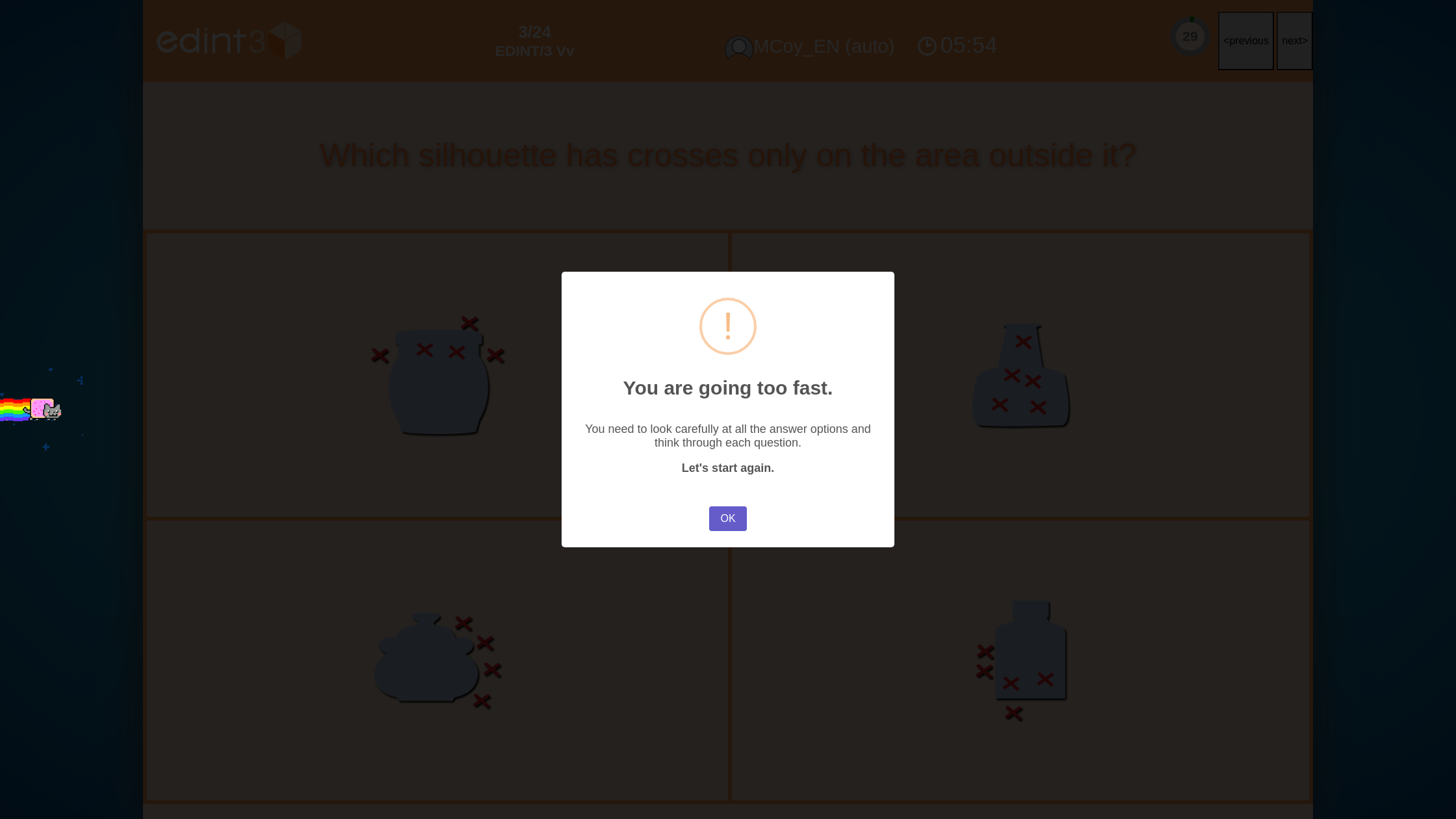
click at [736, 517] on button "OK" at bounding box center [727, 518] width 37 height 24
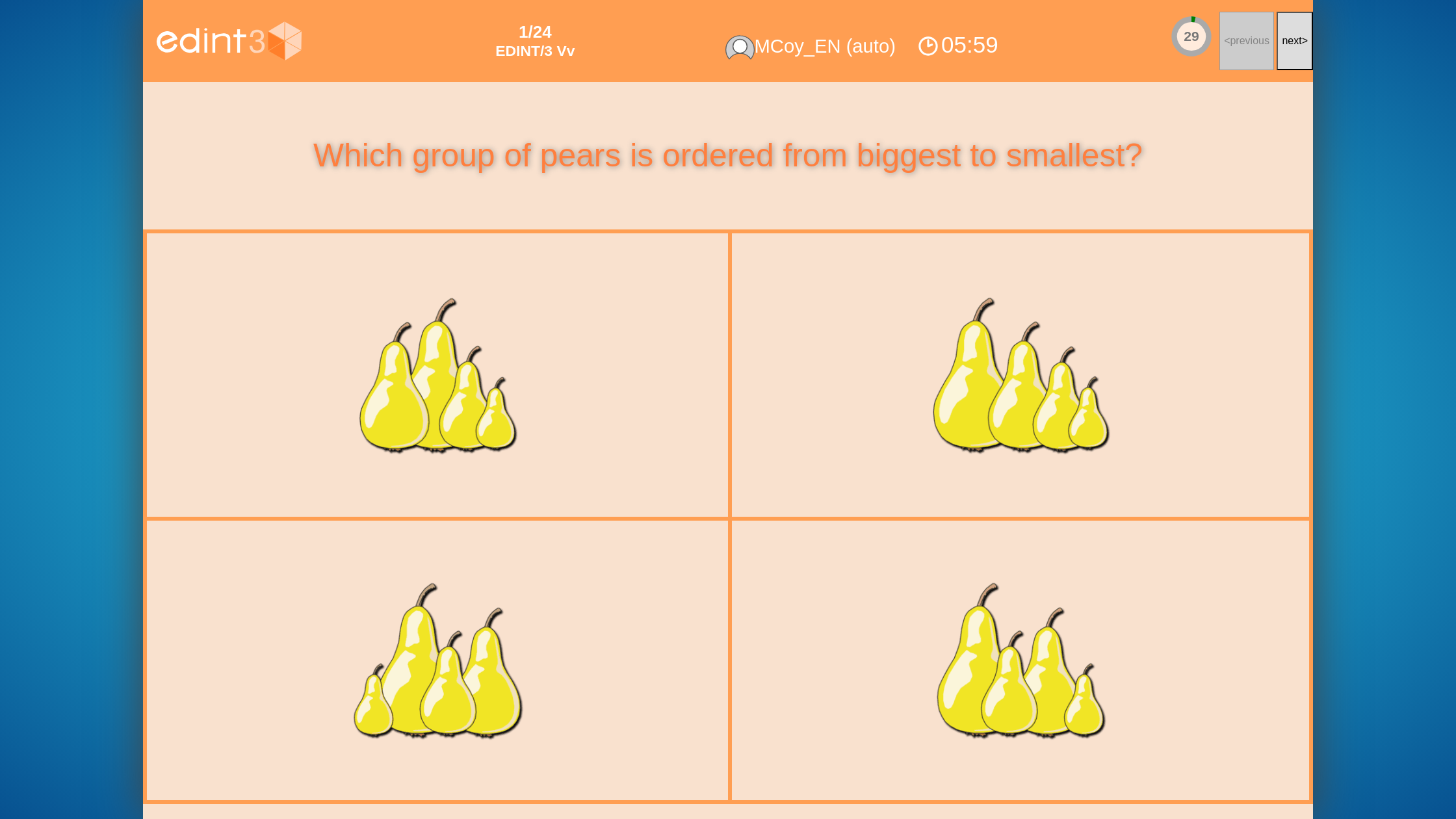
click at [1289, 58] on button "next >" at bounding box center [1295, 41] width 37 height 59
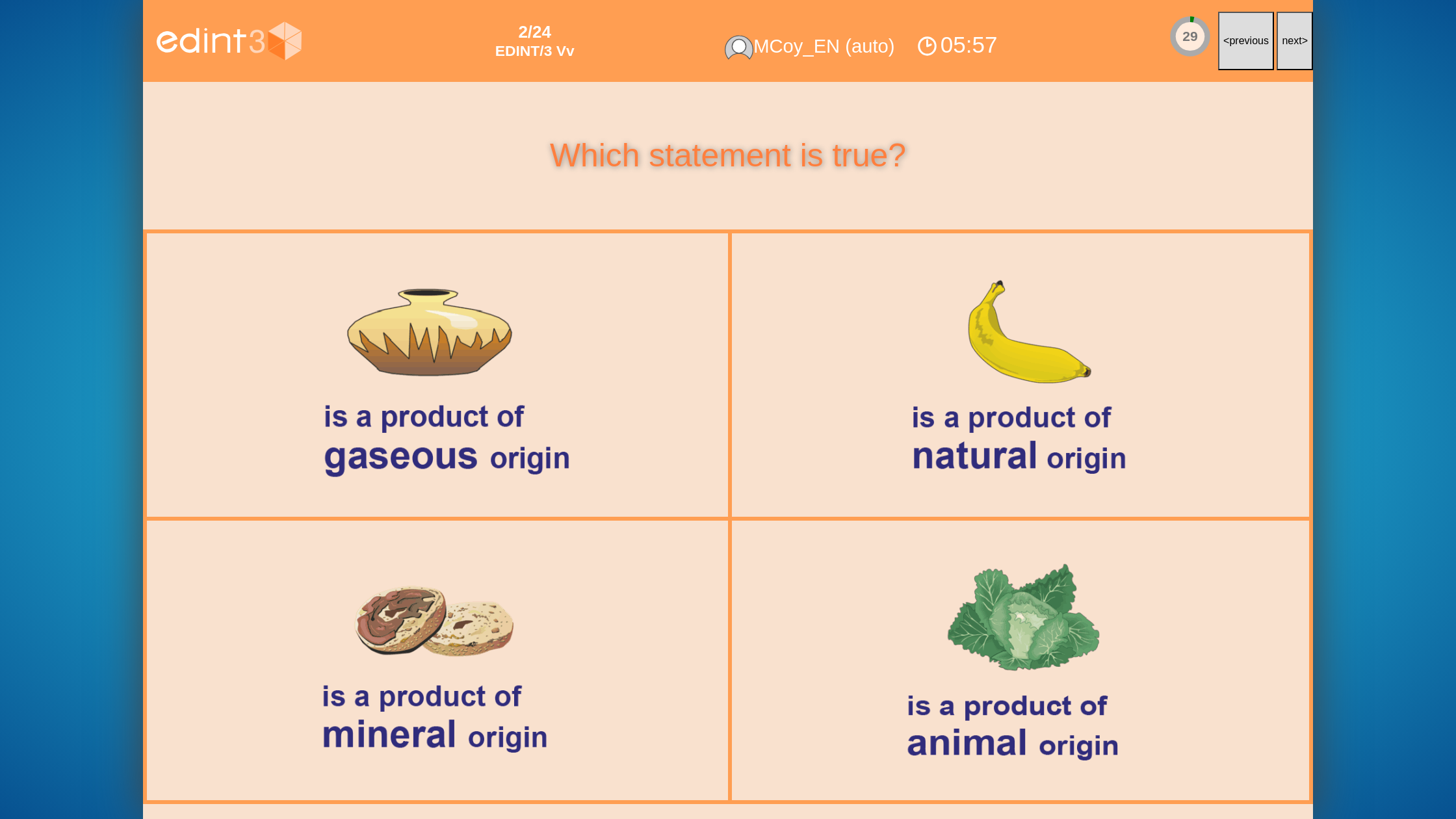
click at [1289, 58] on button "next >" at bounding box center [1295, 41] width 37 height 59
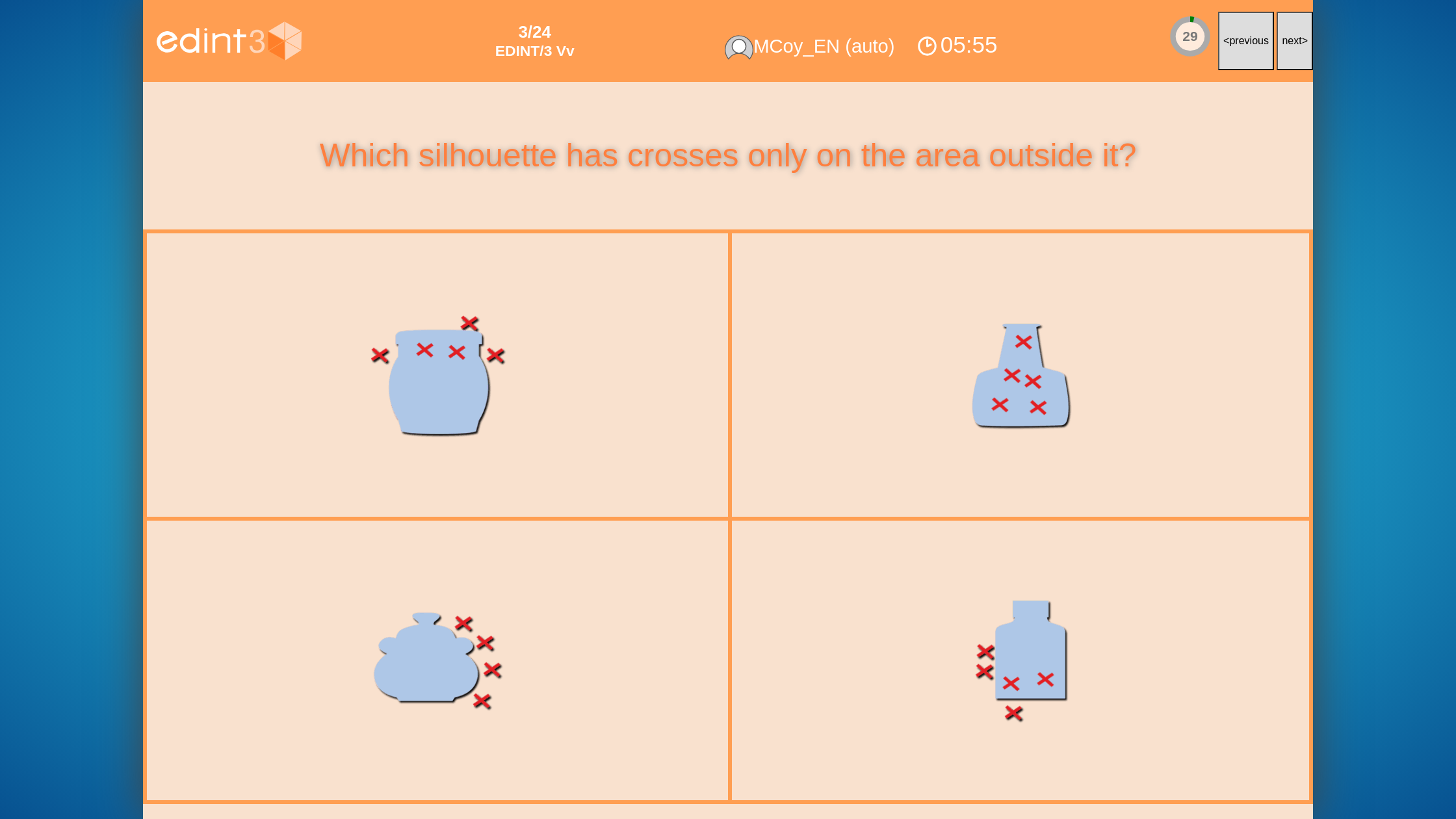
click at [1289, 58] on button "next >" at bounding box center [1295, 41] width 37 height 59
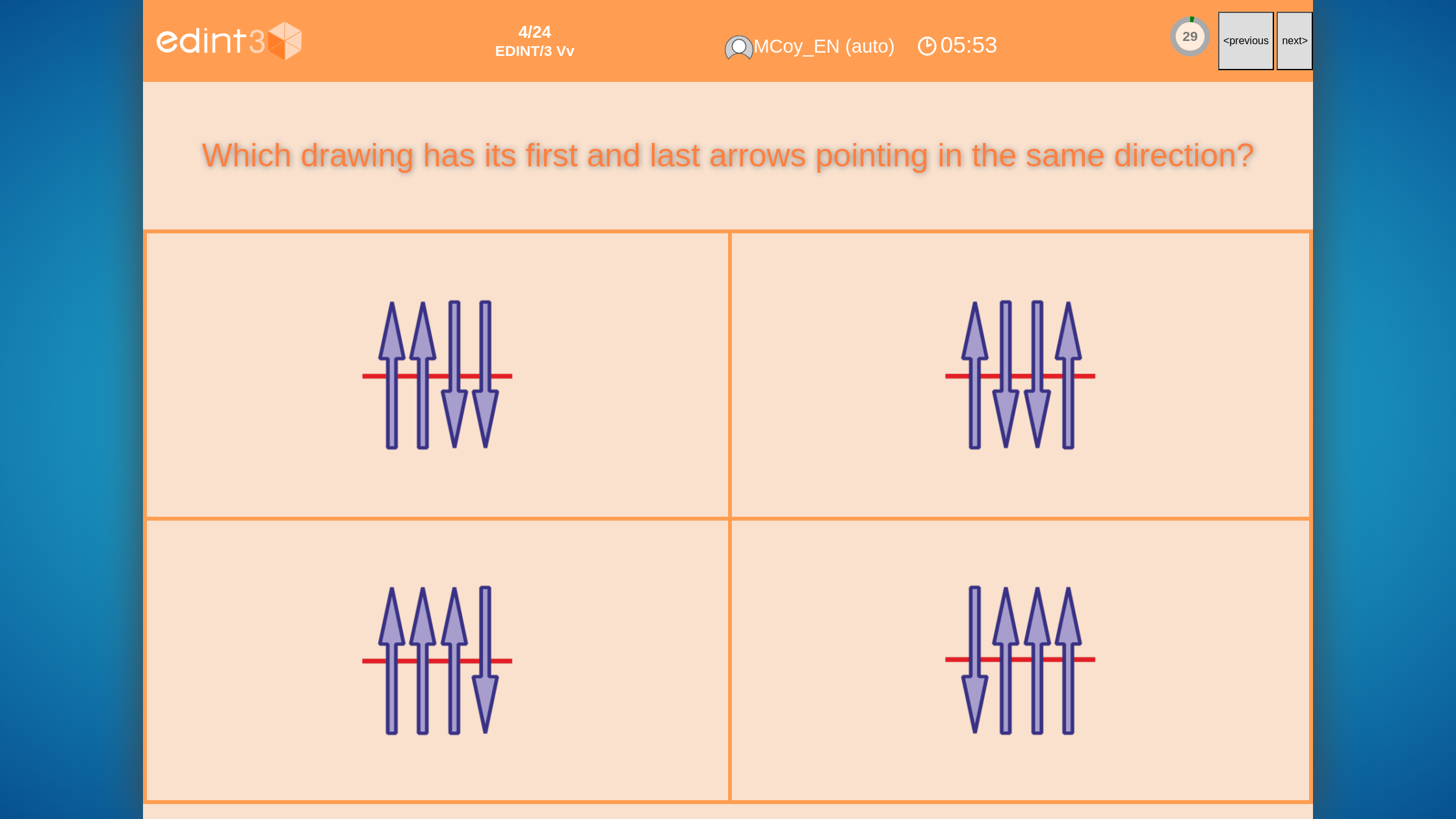
click at [1289, 58] on button "next >" at bounding box center [1295, 41] width 37 height 59
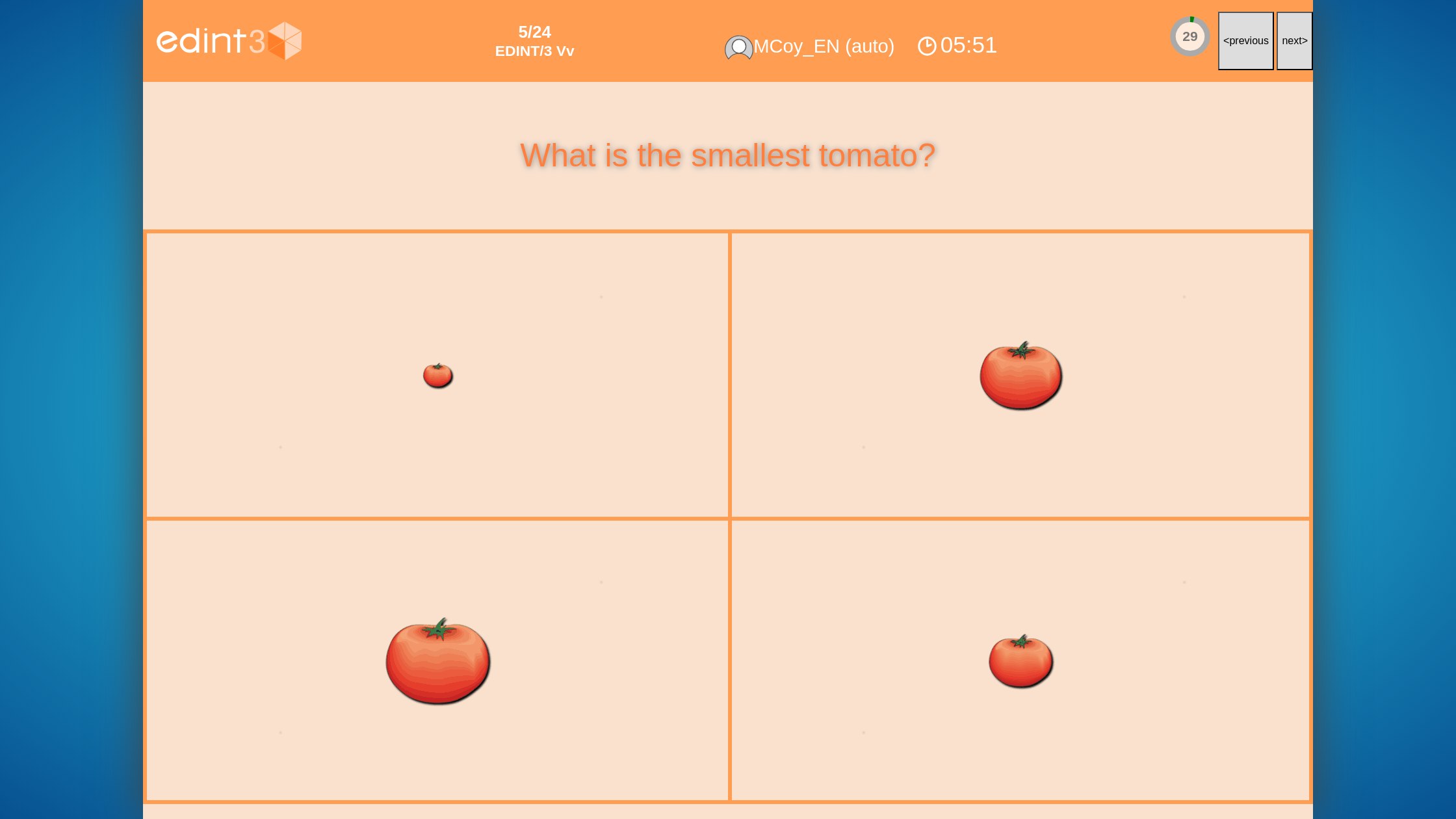
click at [1289, 58] on button "next >" at bounding box center [1295, 41] width 37 height 59
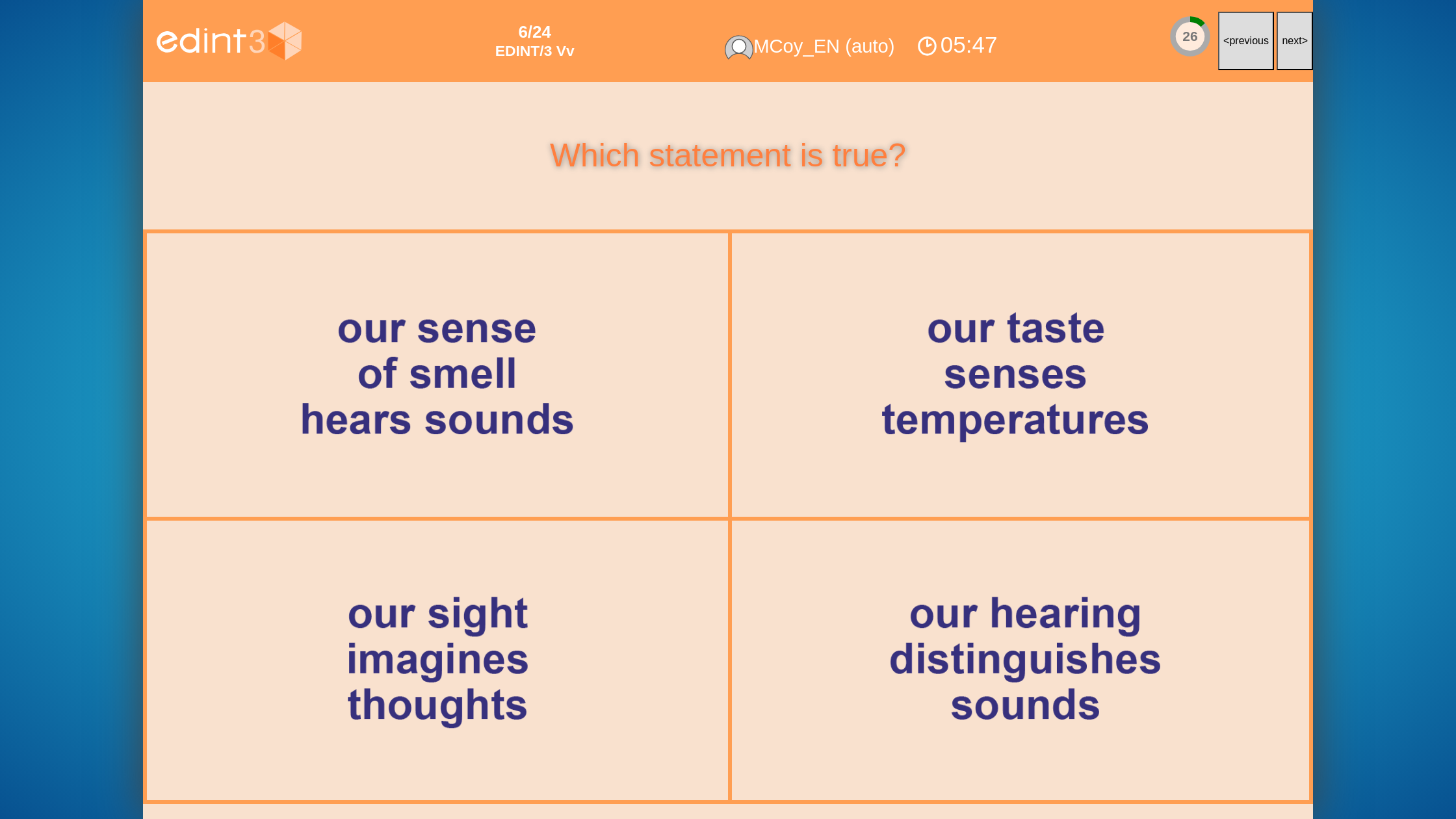
click at [1289, 58] on button "next >" at bounding box center [1295, 41] width 37 height 59
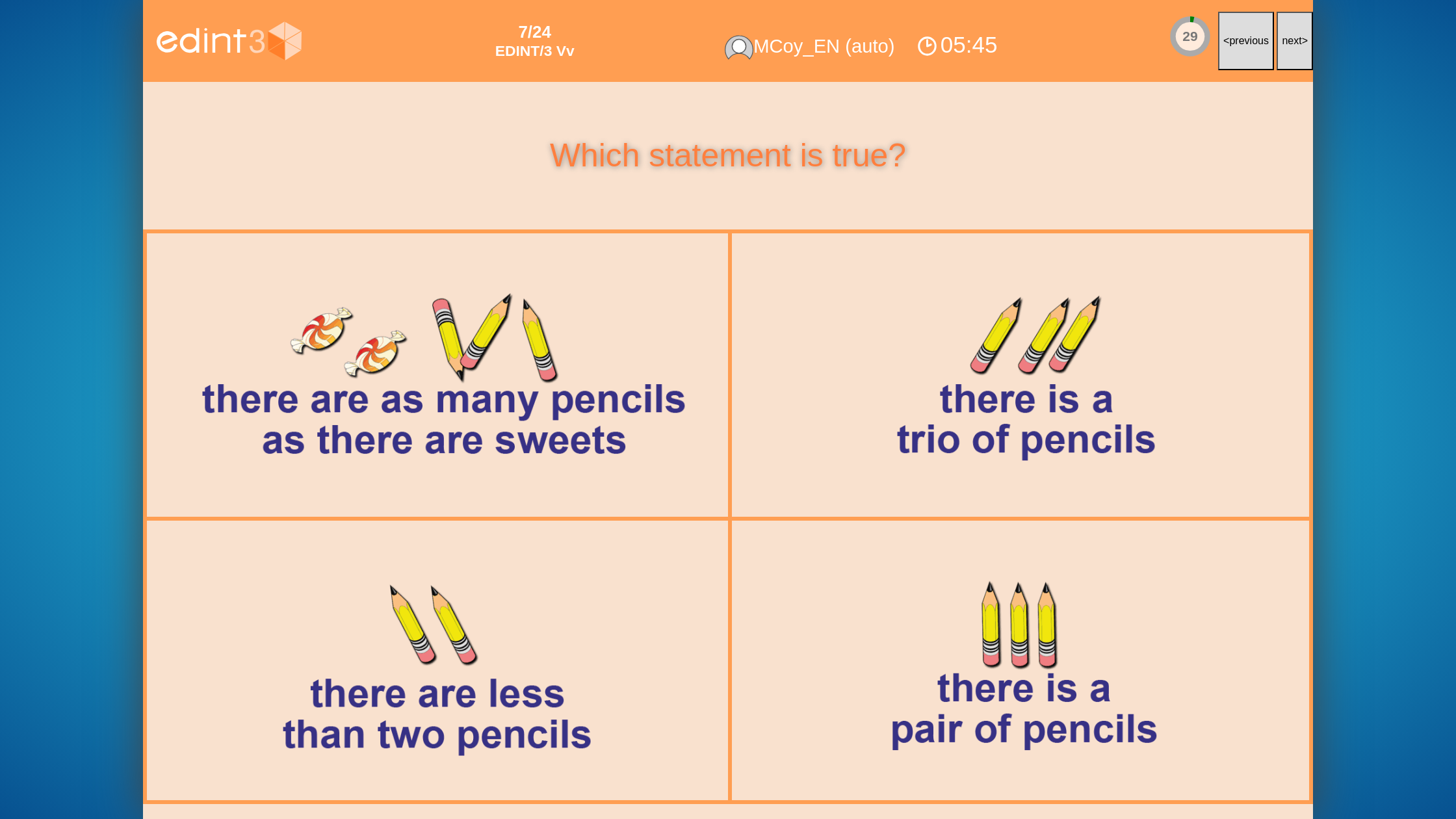
click at [1289, 58] on button "next >" at bounding box center [1295, 41] width 37 height 59
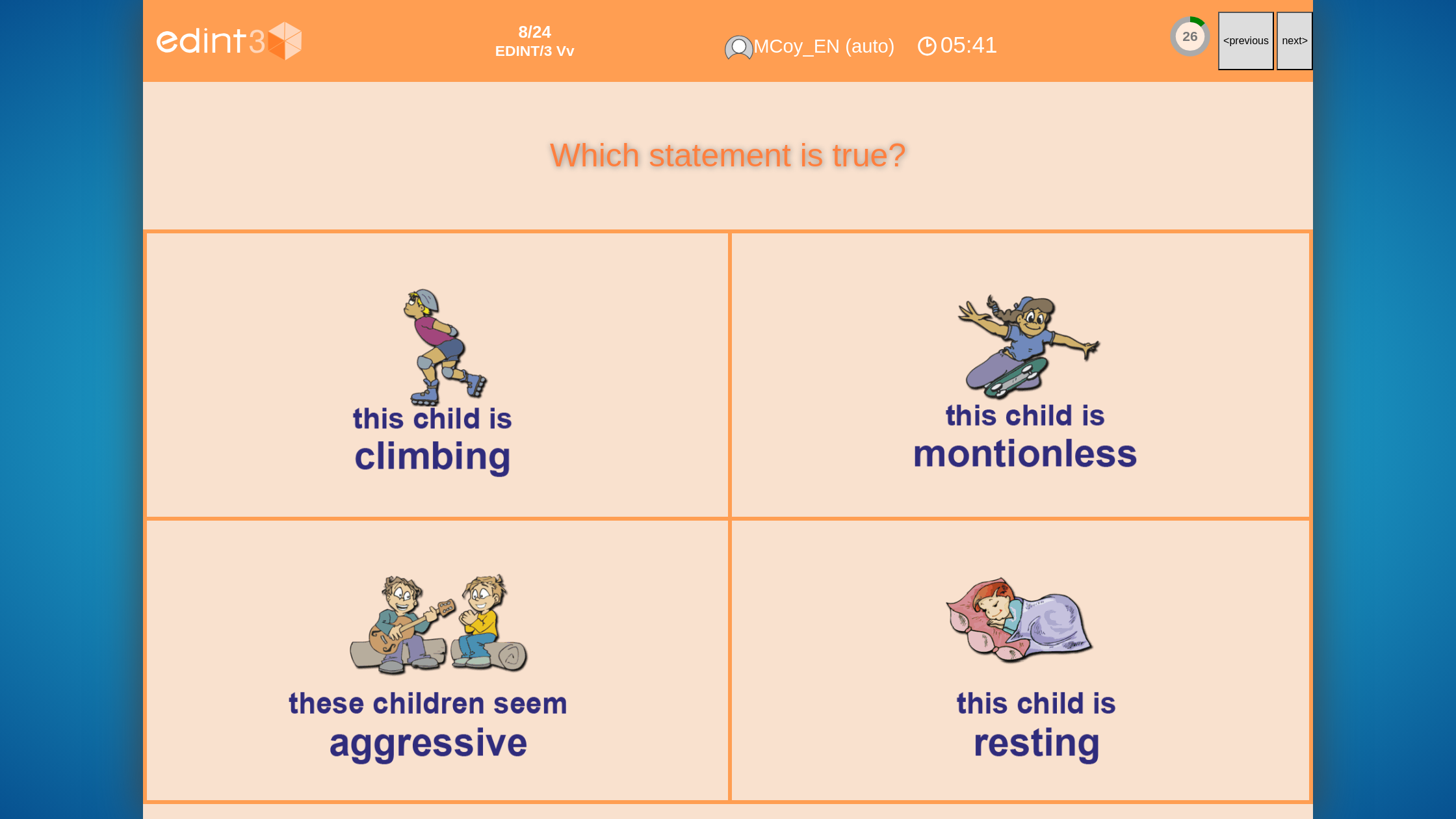
click at [1289, 58] on button "next >" at bounding box center [1295, 41] width 37 height 59
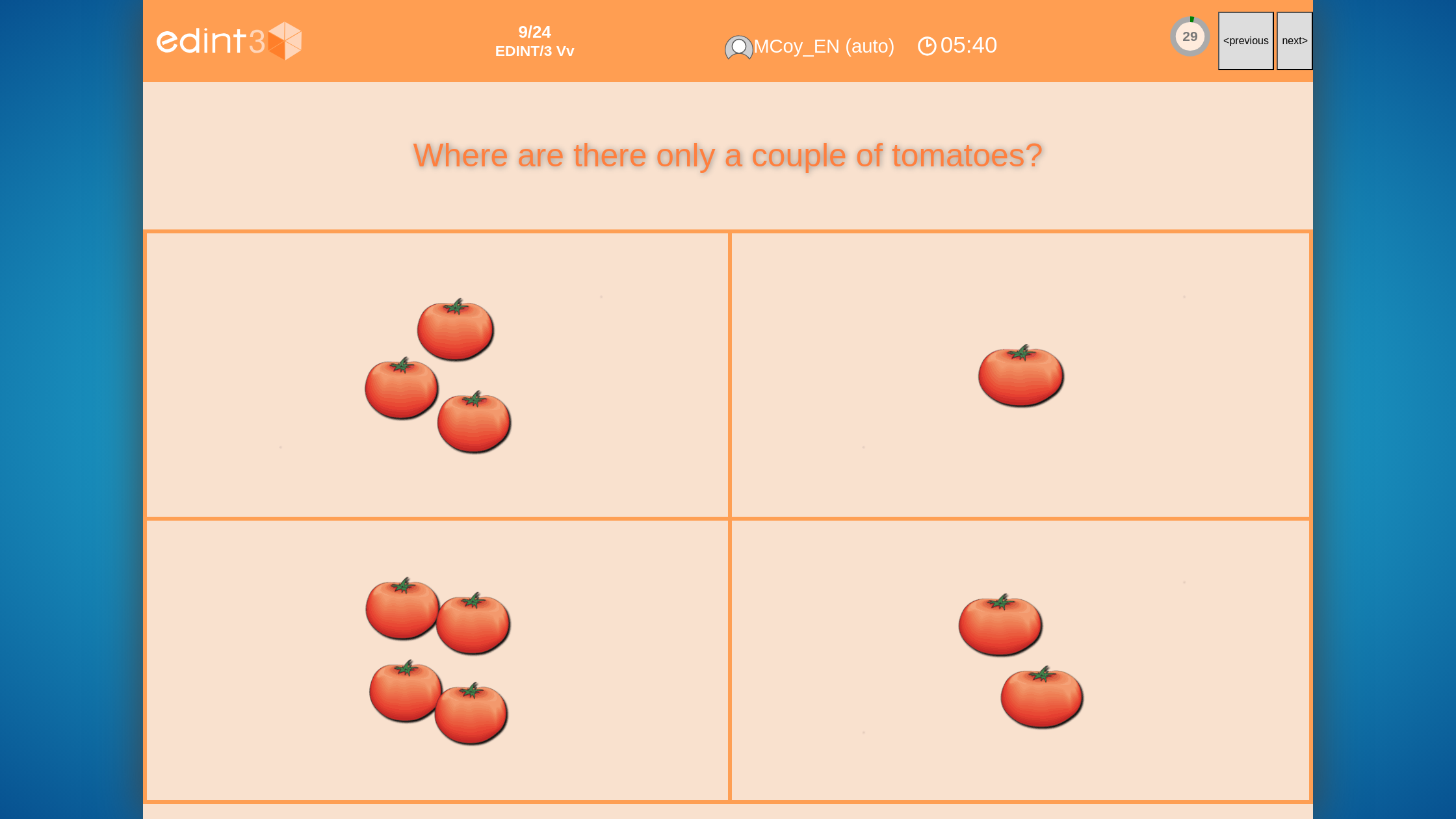
click at [1289, 58] on button "next >" at bounding box center [1295, 41] width 37 height 59
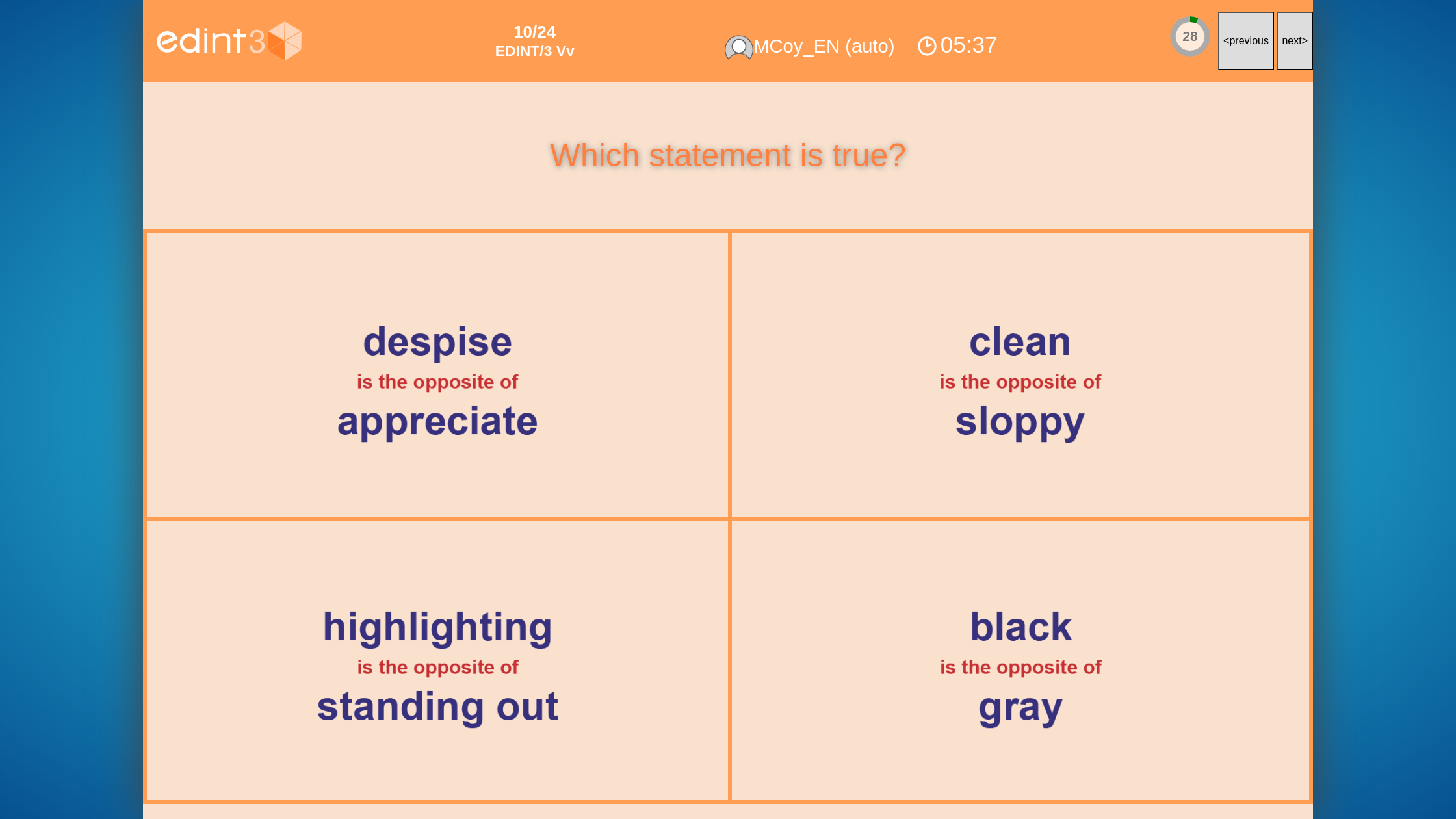
click at [1289, 58] on button "next >" at bounding box center [1295, 41] width 37 height 59
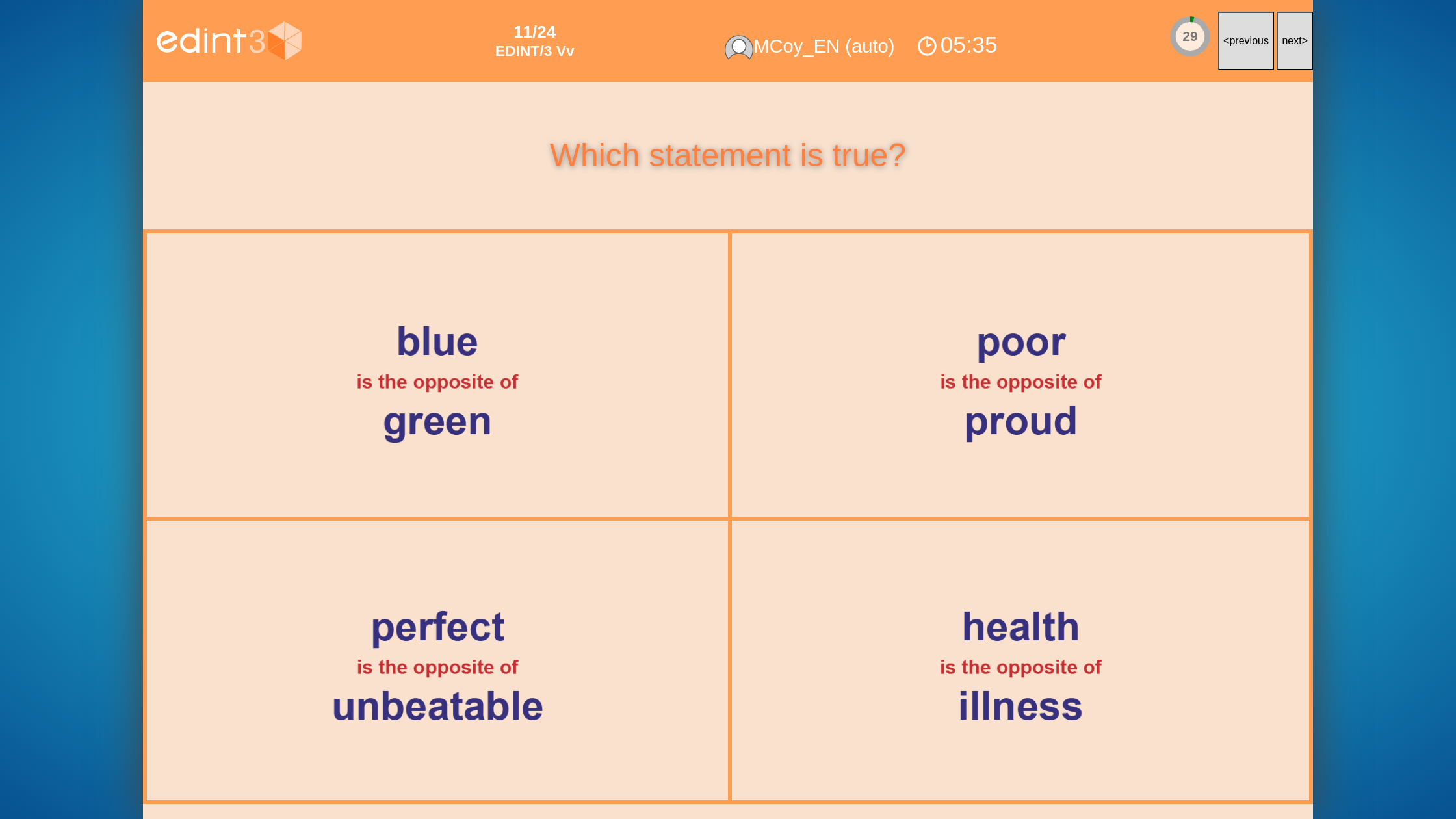
click at [1289, 58] on button "next >" at bounding box center [1295, 41] width 37 height 59
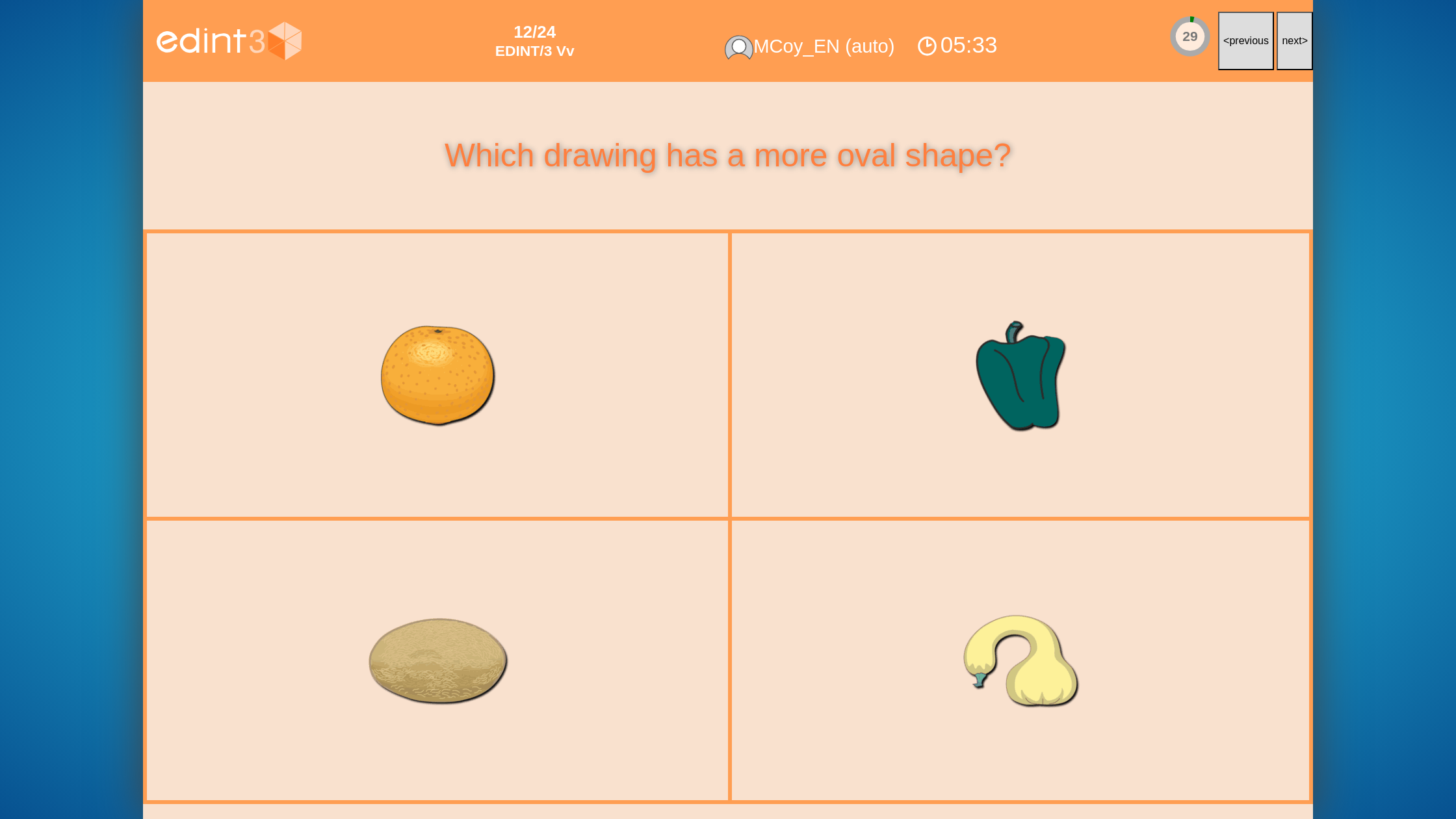
click at [1289, 58] on button "next >" at bounding box center [1295, 41] width 37 height 59
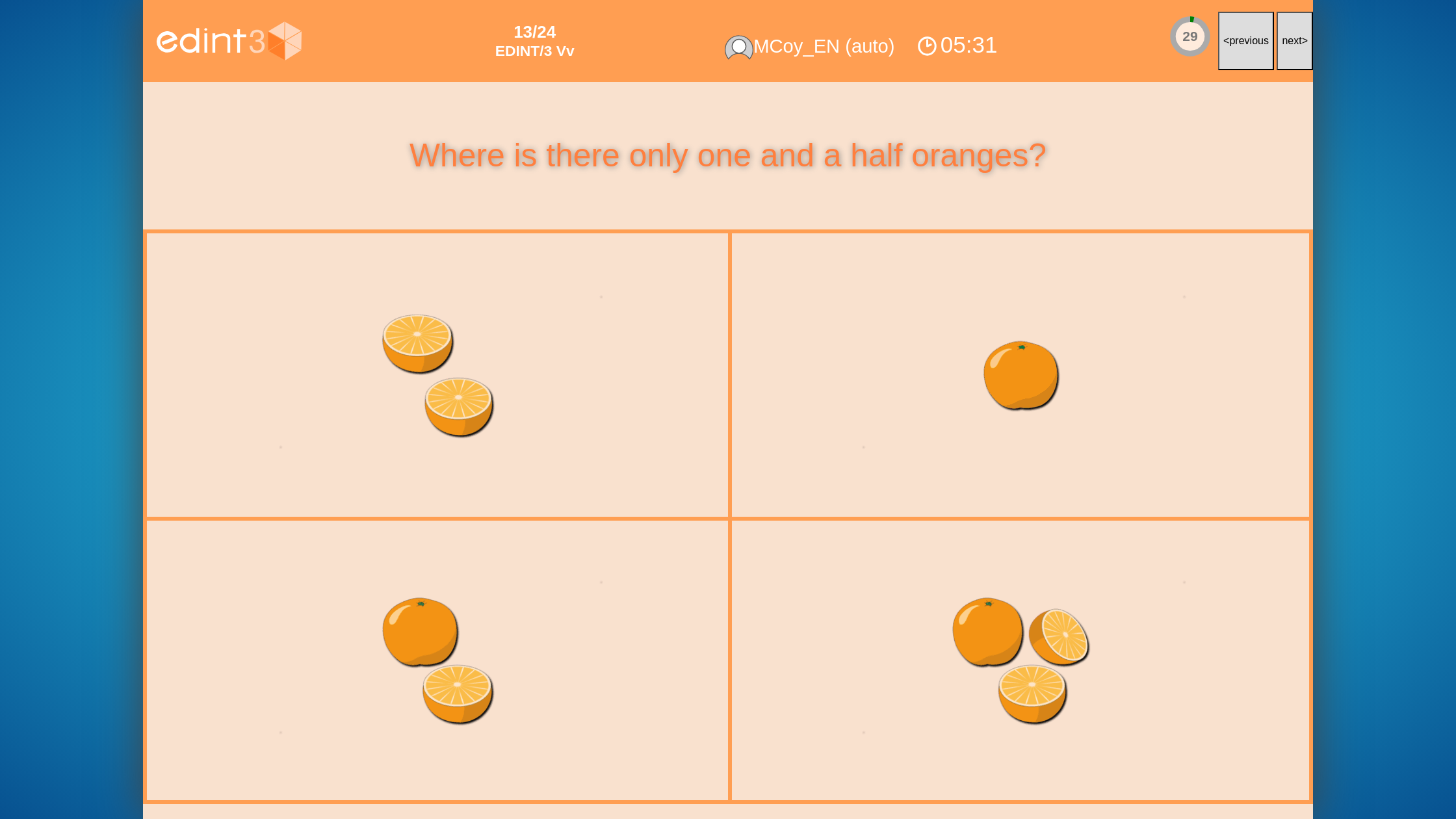
click at [1289, 58] on button "next >" at bounding box center [1295, 41] width 37 height 59
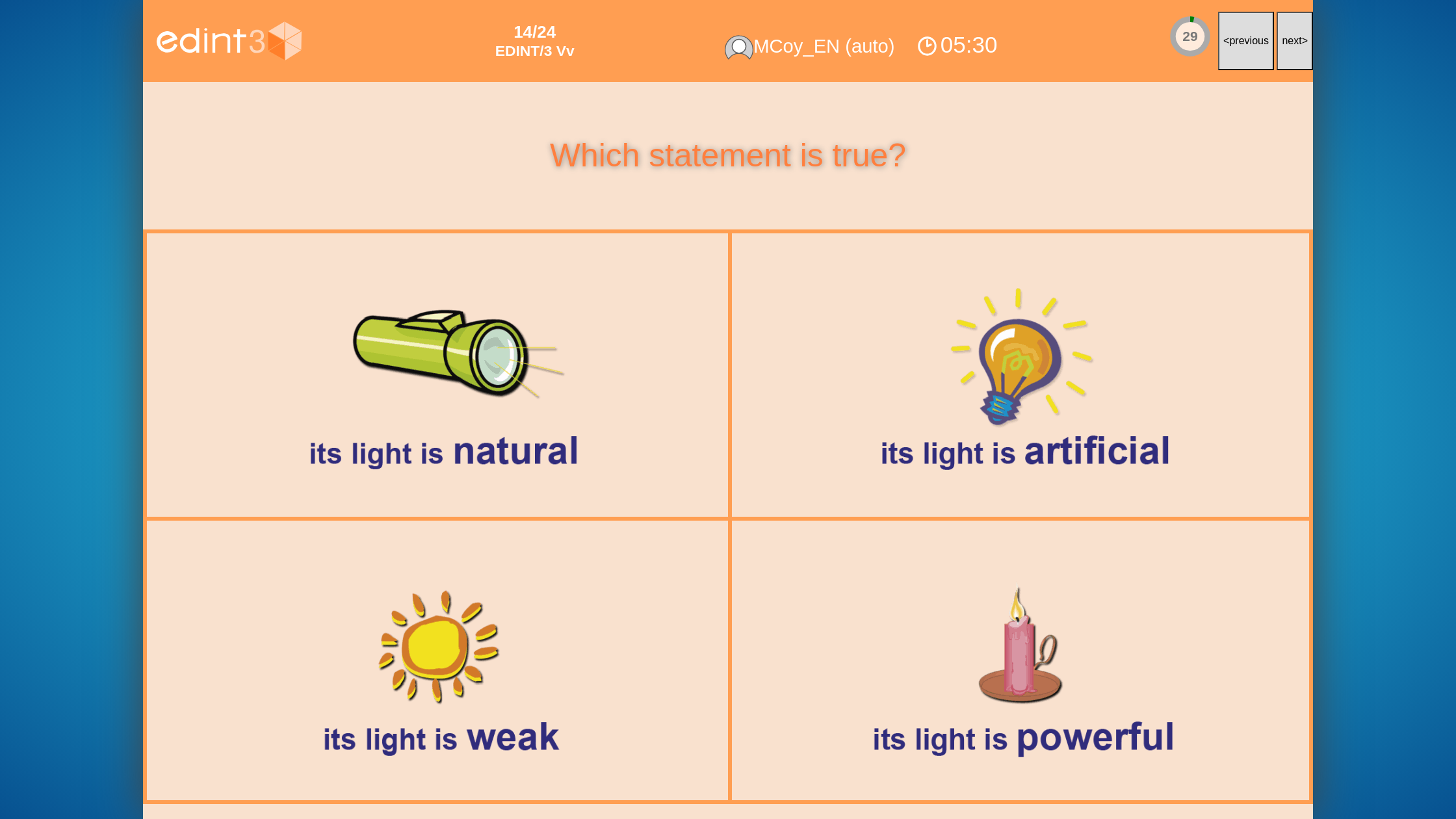
click at [1289, 58] on button "next >" at bounding box center [1295, 41] width 37 height 59
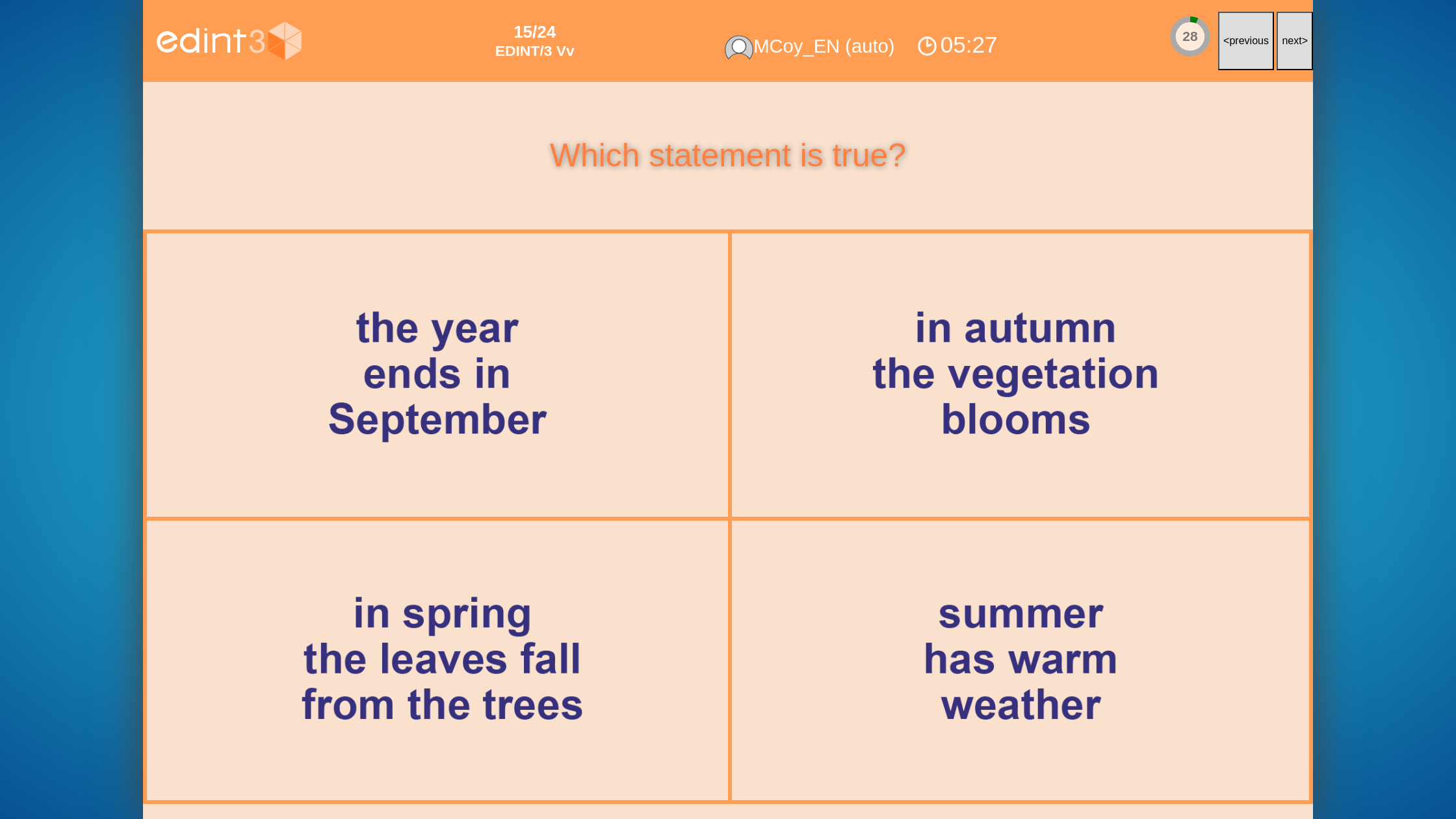
click at [1289, 58] on button "next >" at bounding box center [1295, 41] width 37 height 59
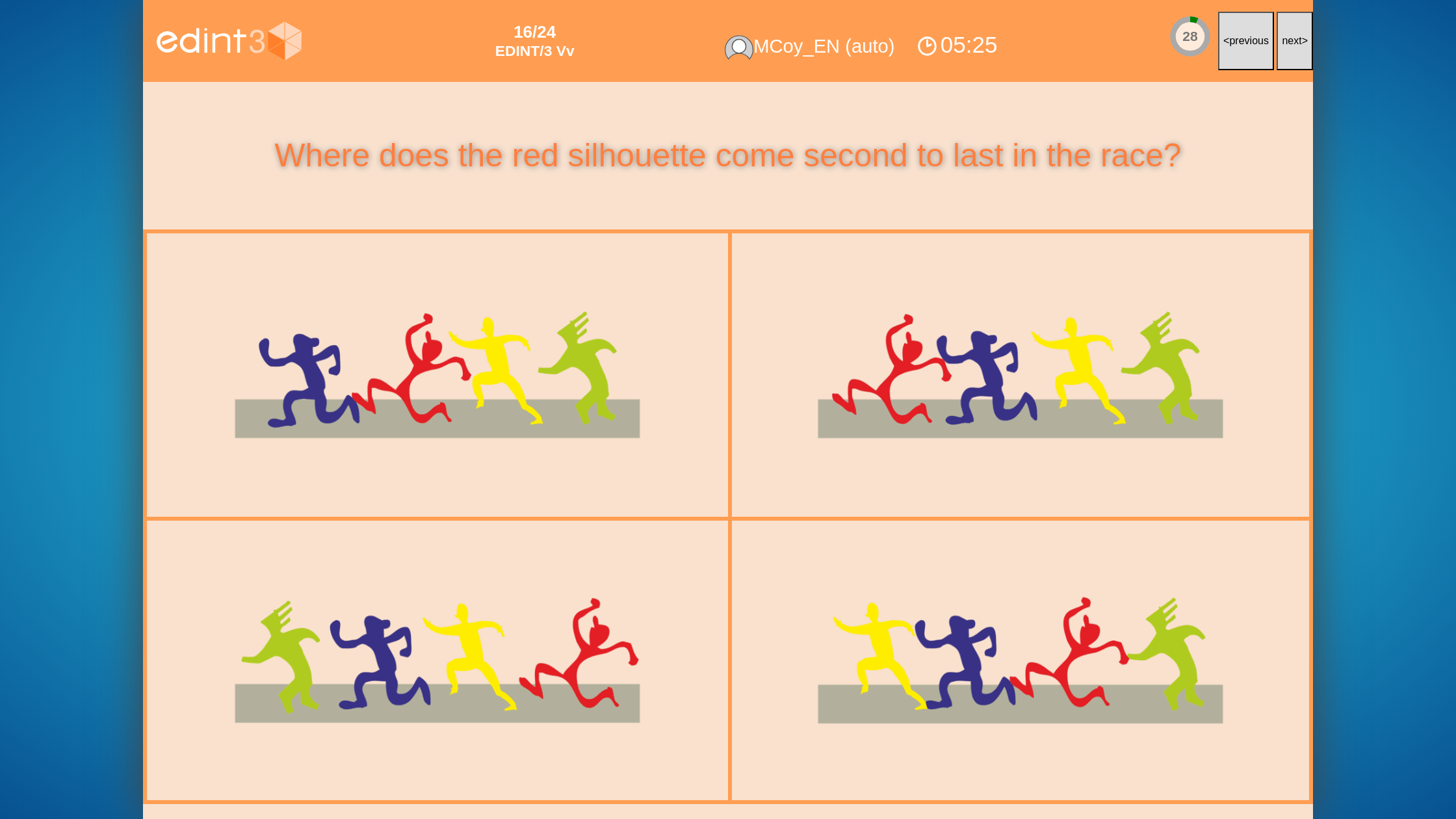
click at [1289, 58] on button "next >" at bounding box center [1295, 41] width 37 height 59
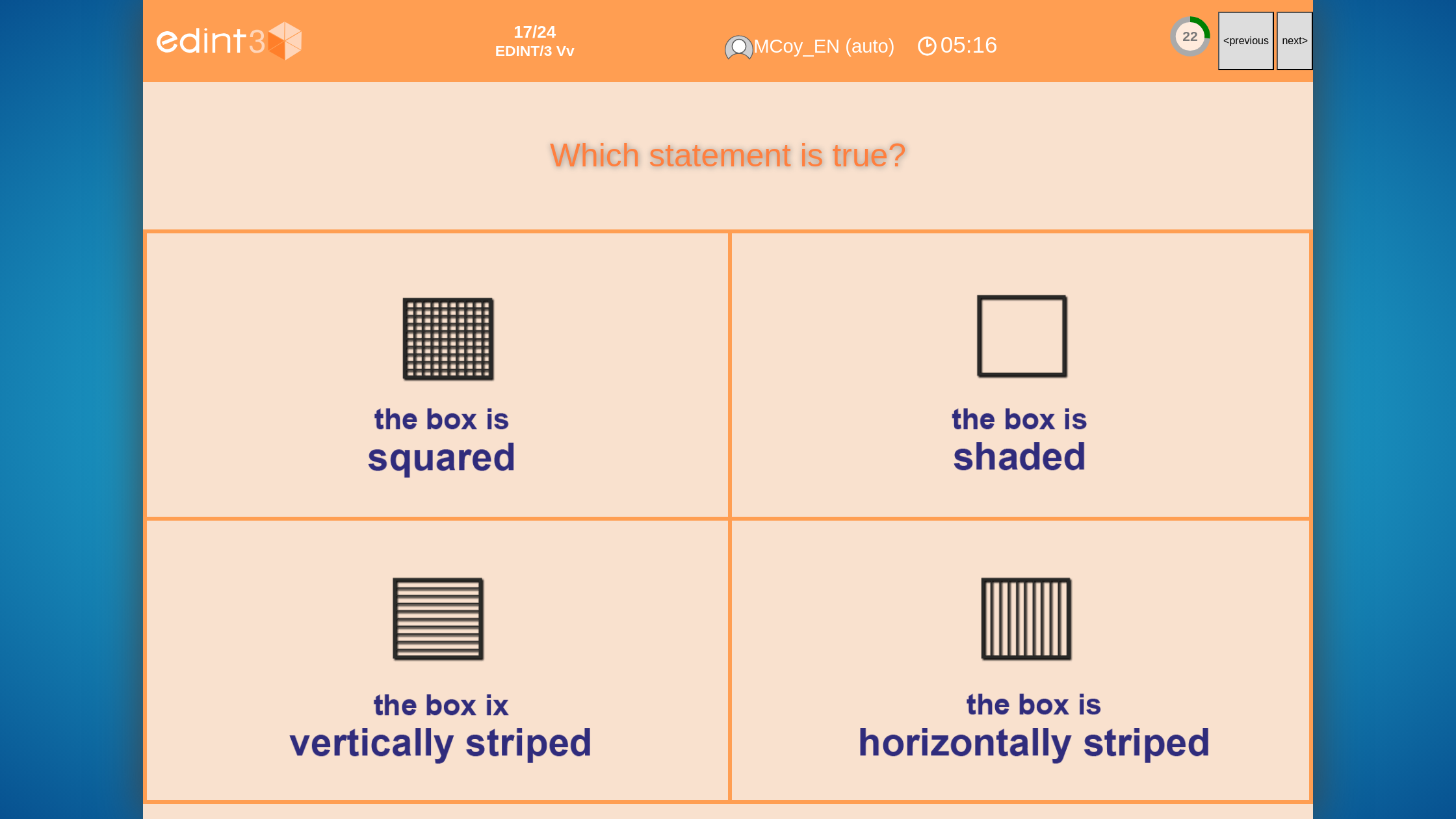
click at [1289, 58] on button "next >" at bounding box center [1295, 41] width 37 height 59
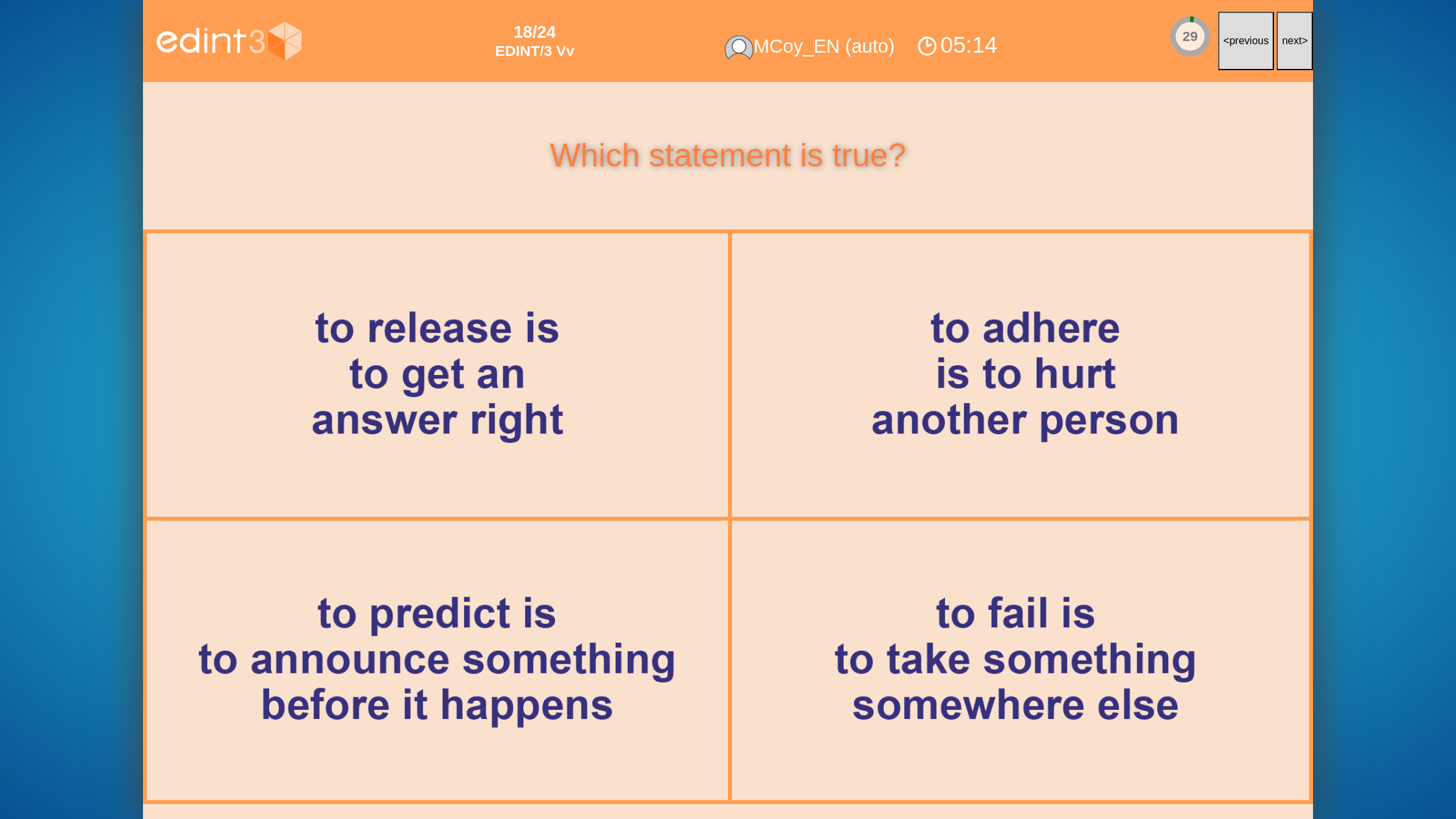
click at [1289, 58] on button "next >" at bounding box center [1295, 41] width 37 height 59
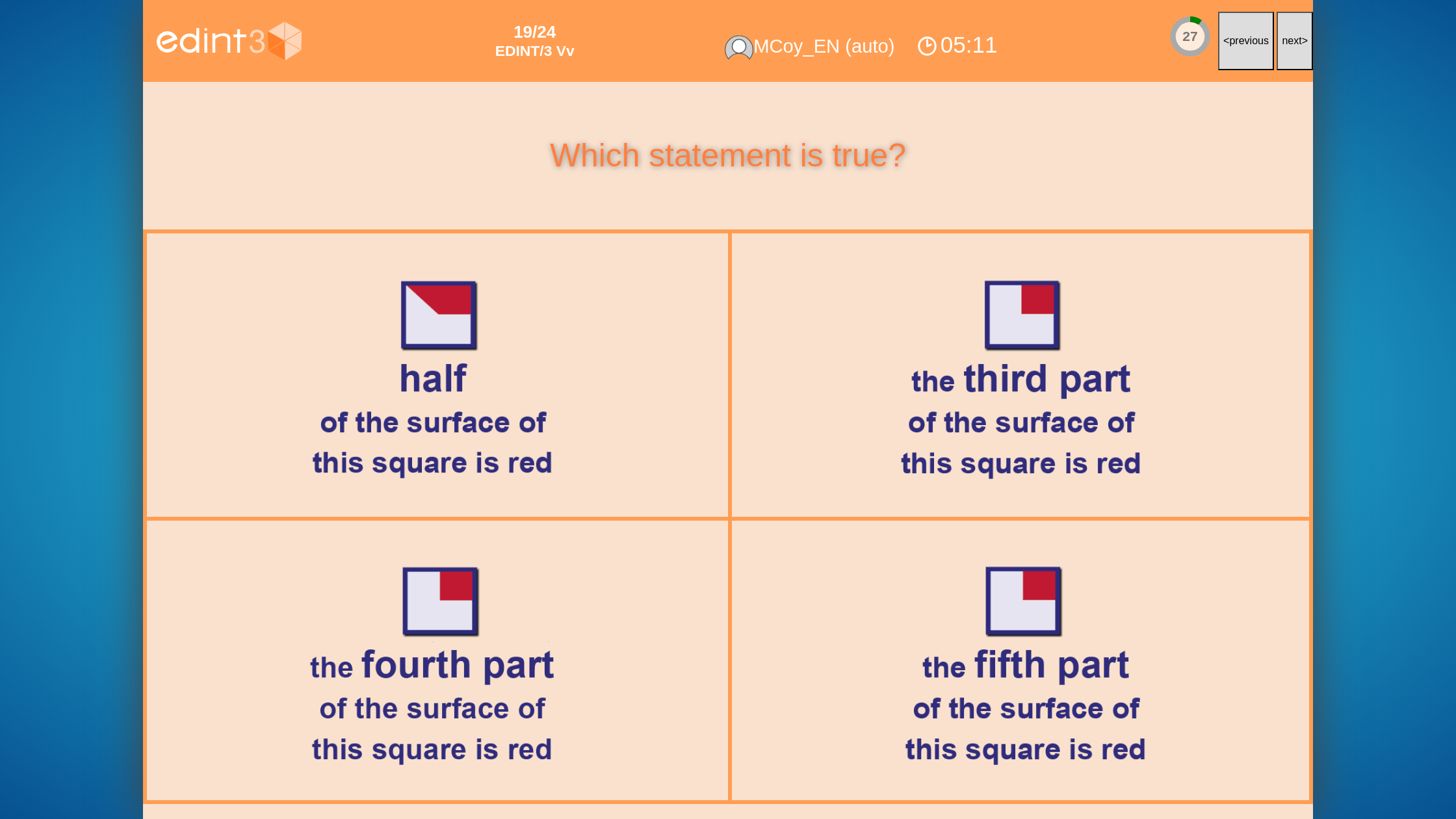
click at [1289, 58] on button "next >" at bounding box center [1295, 41] width 37 height 59
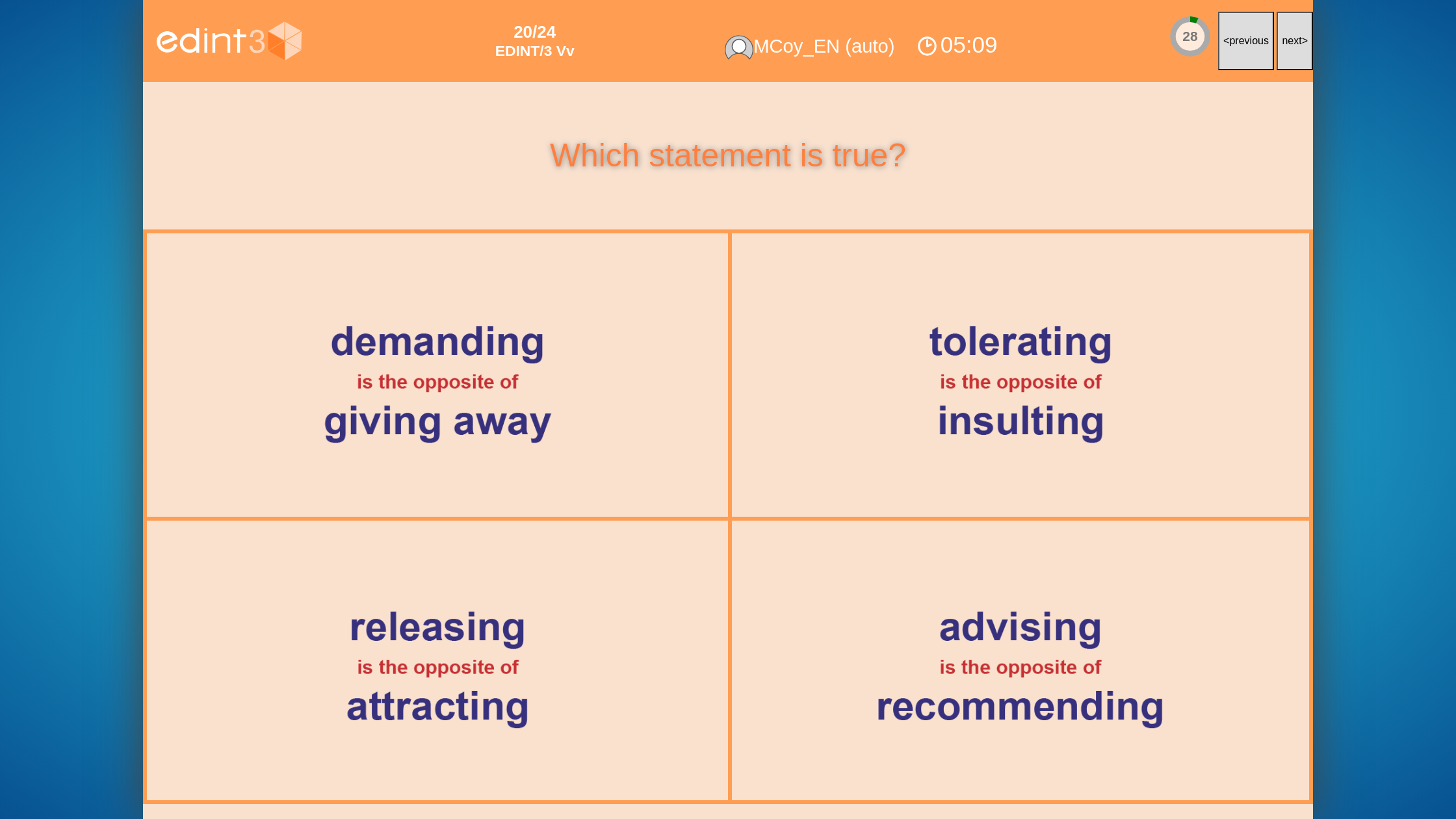
click at [1289, 58] on button "next >" at bounding box center [1295, 41] width 37 height 59
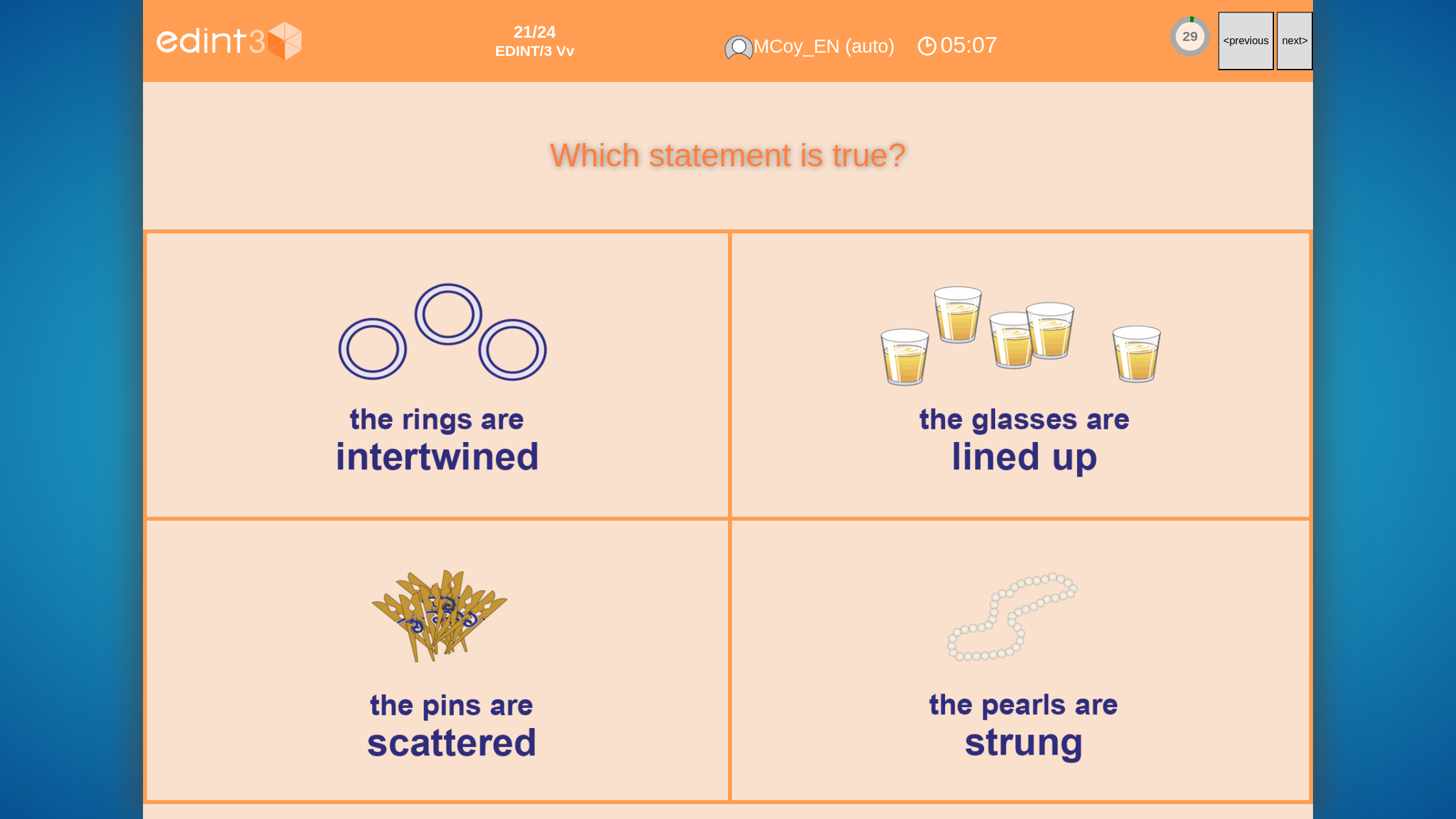
click at [1289, 58] on button "next >" at bounding box center [1295, 41] width 37 height 59
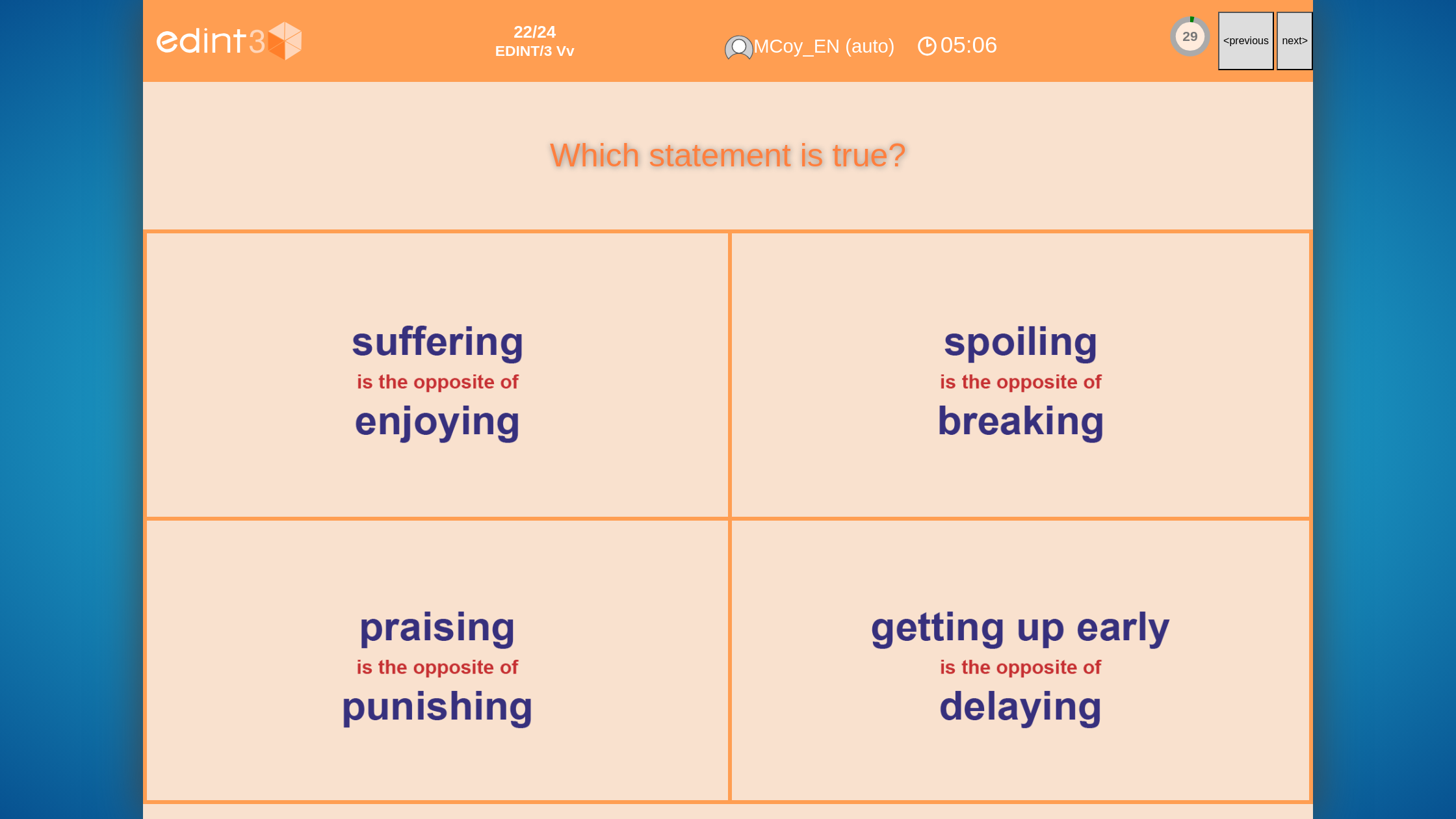
click at [1289, 58] on button "next >" at bounding box center [1295, 41] width 37 height 59
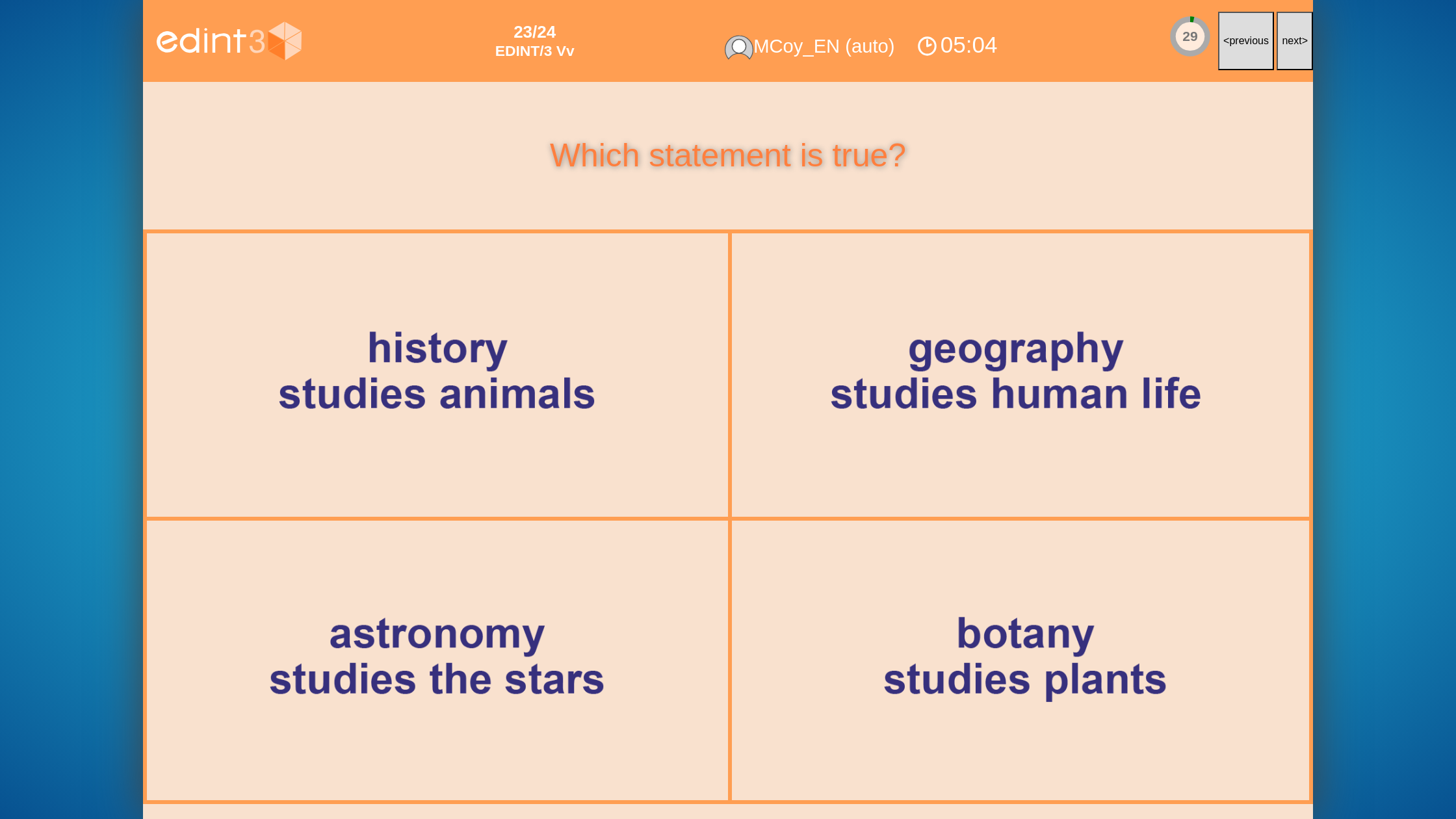
click at [1289, 58] on button "next >" at bounding box center [1295, 41] width 37 height 59
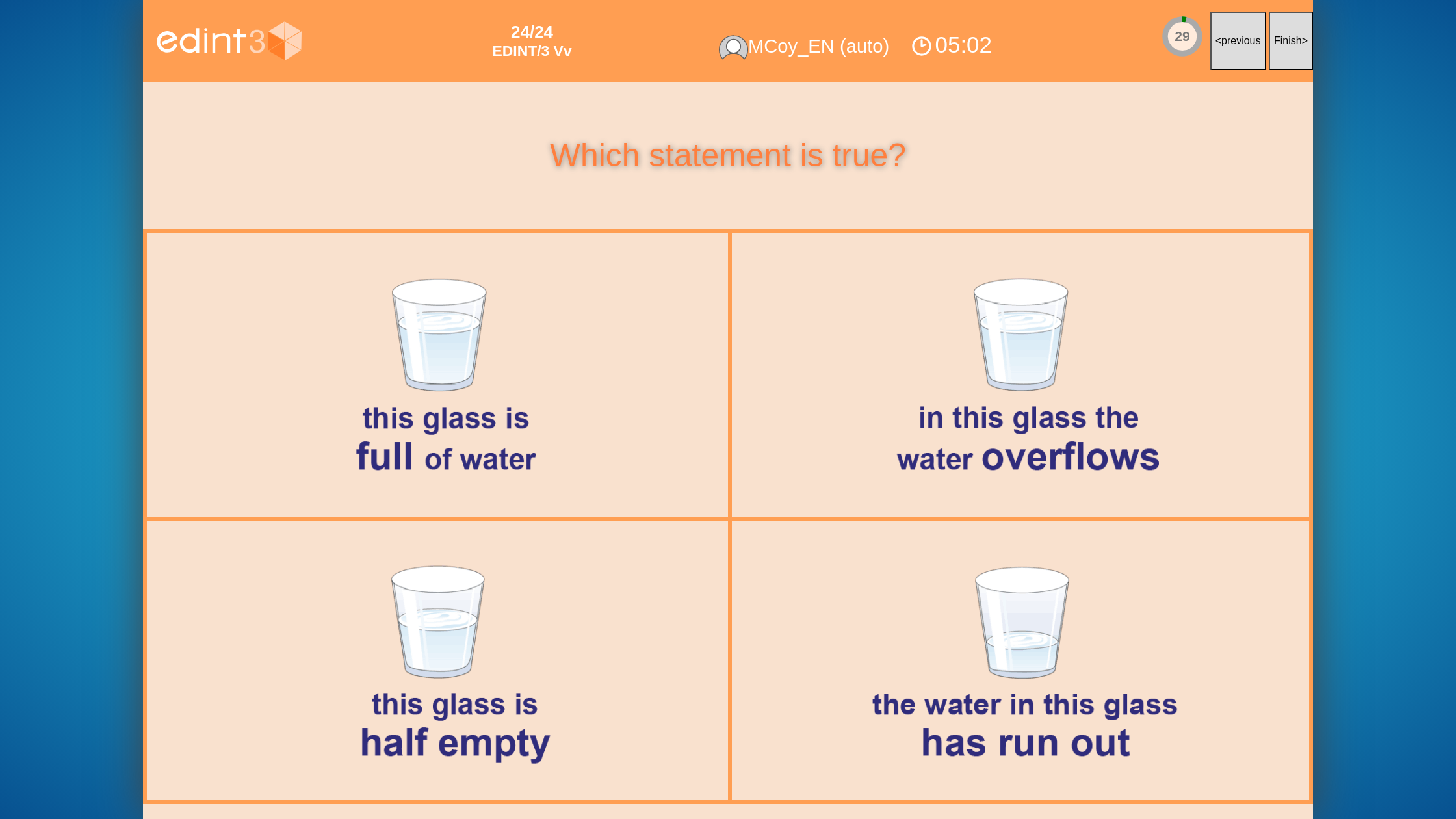
click at [1289, 58] on button "Finish >" at bounding box center [1291, 41] width 44 height 59
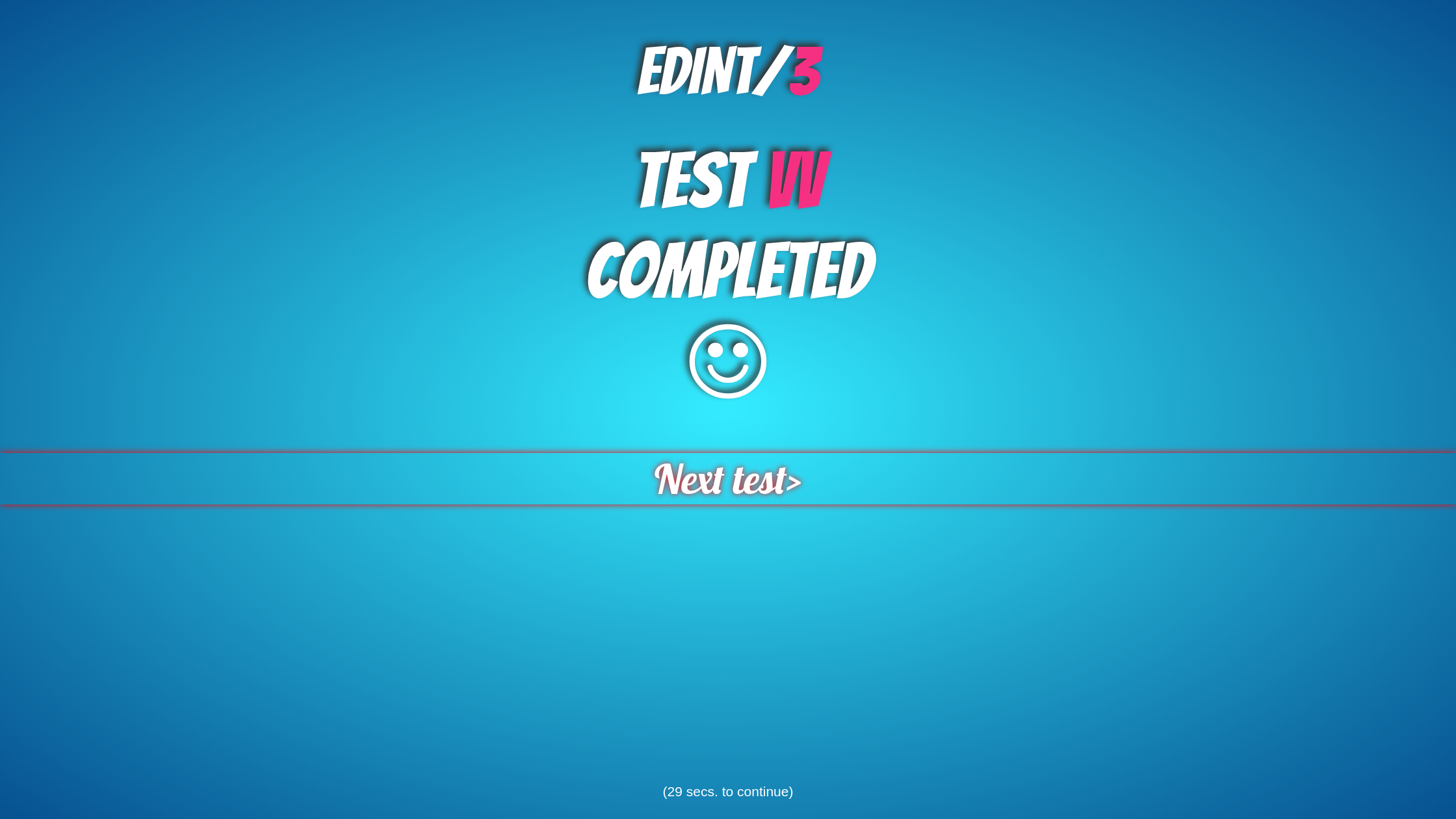
click at [762, 468] on span "Next test" at bounding box center [720, 478] width 132 height 51
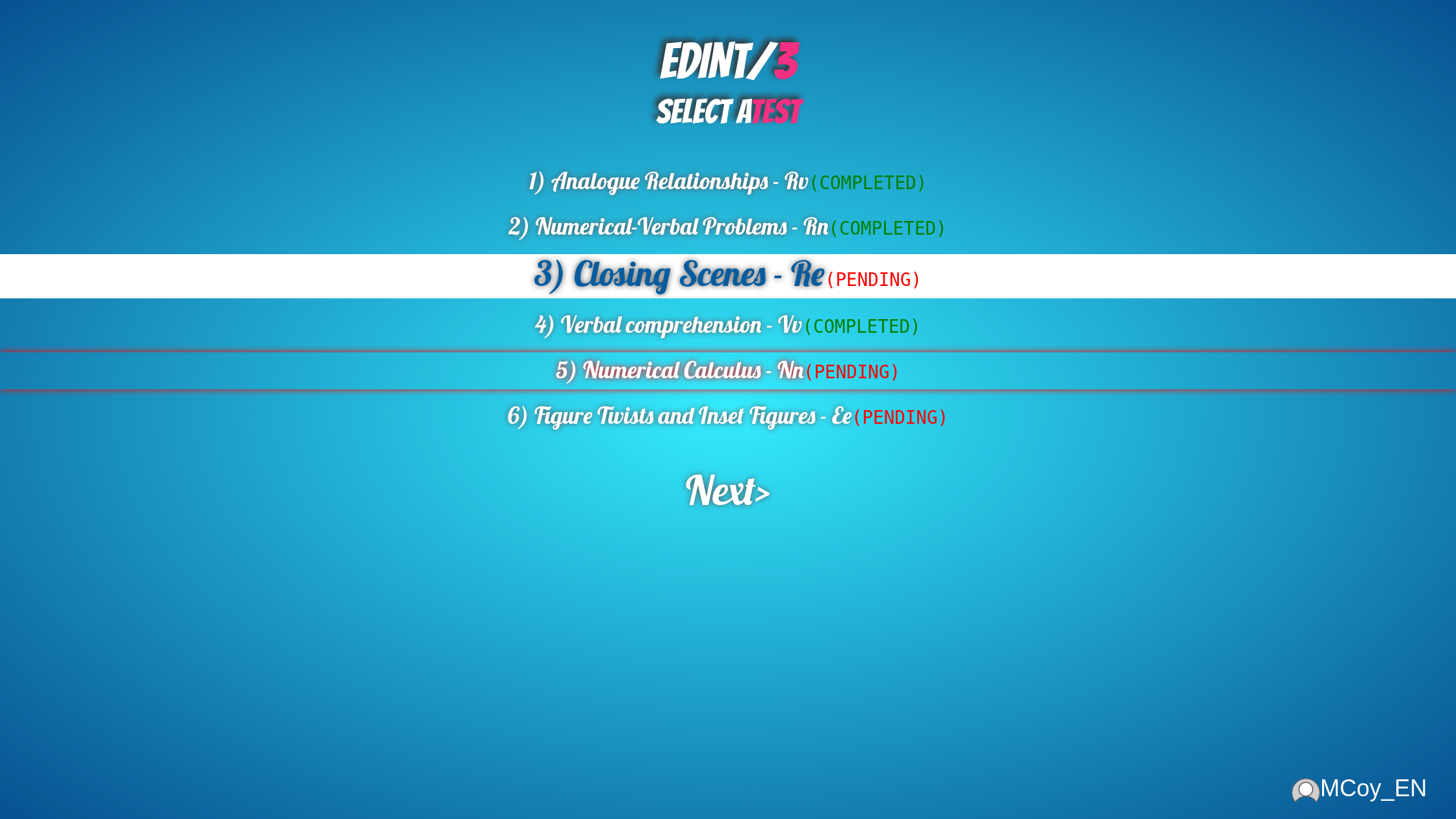
click at [867, 380] on span "(PENDING)" at bounding box center [852, 372] width 97 height 21
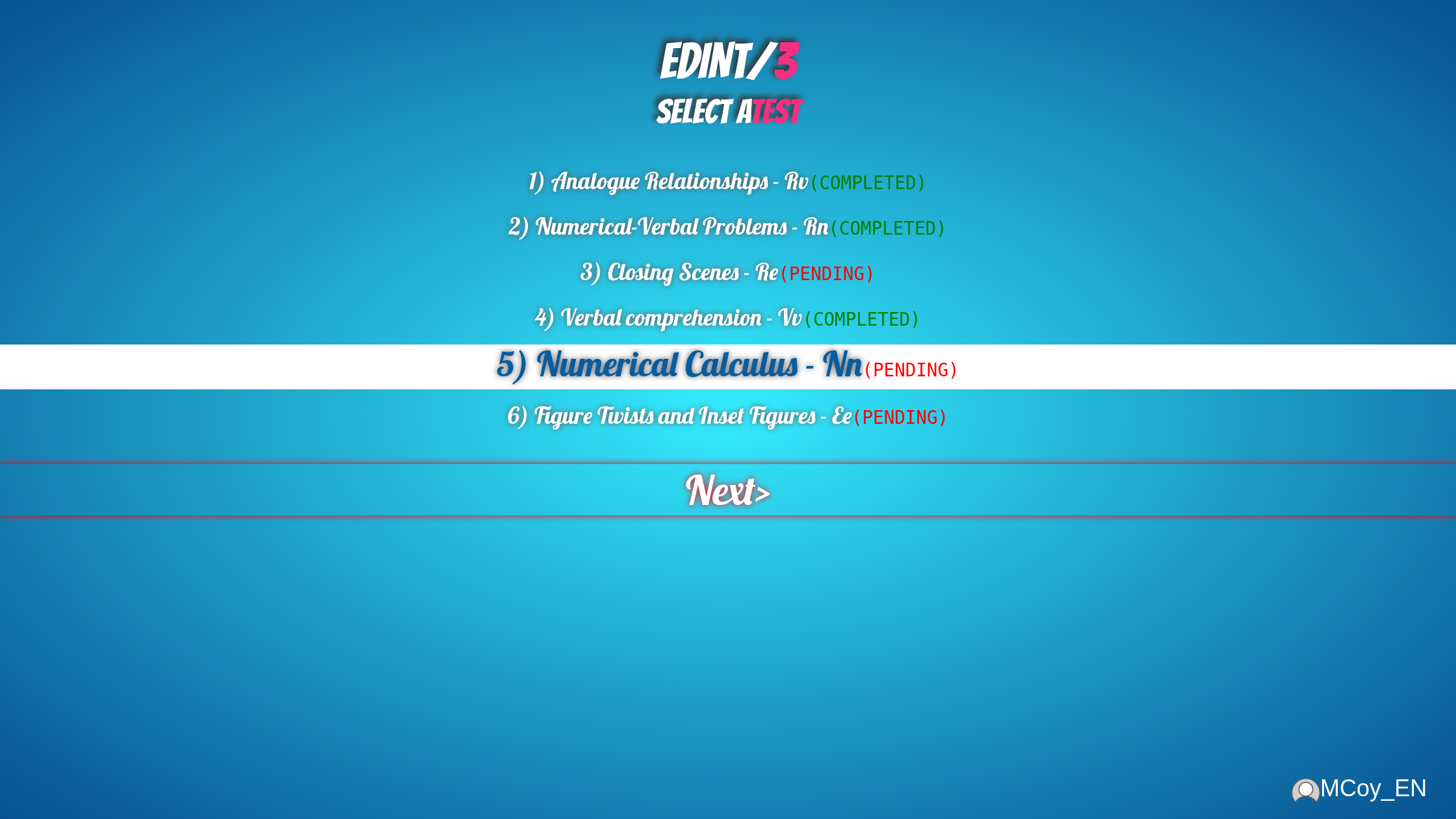
click at [724, 481] on span "Next" at bounding box center [720, 489] width 70 height 51
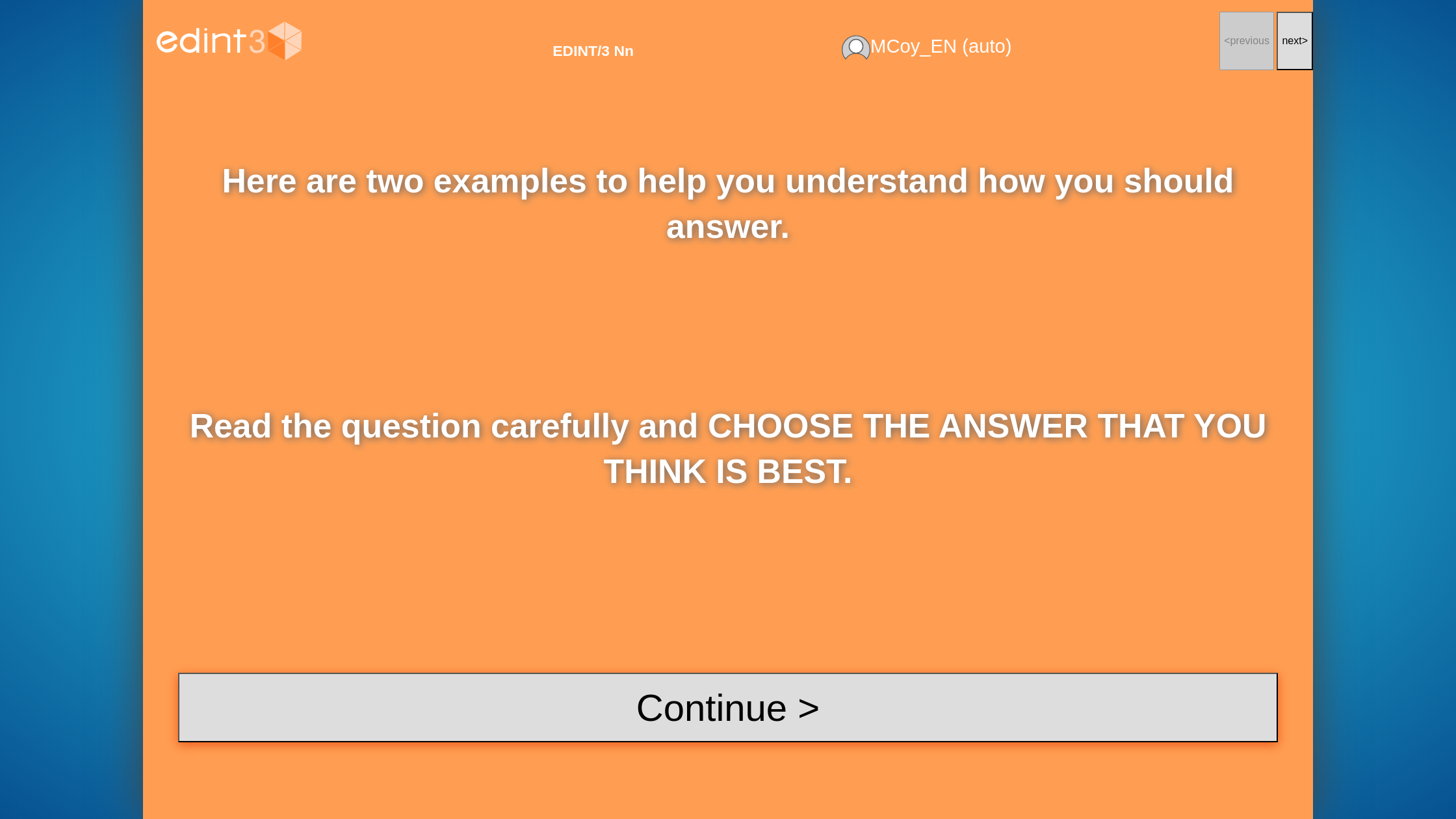
click at [733, 694] on button "Continue >" at bounding box center [728, 707] width 1100 height 70
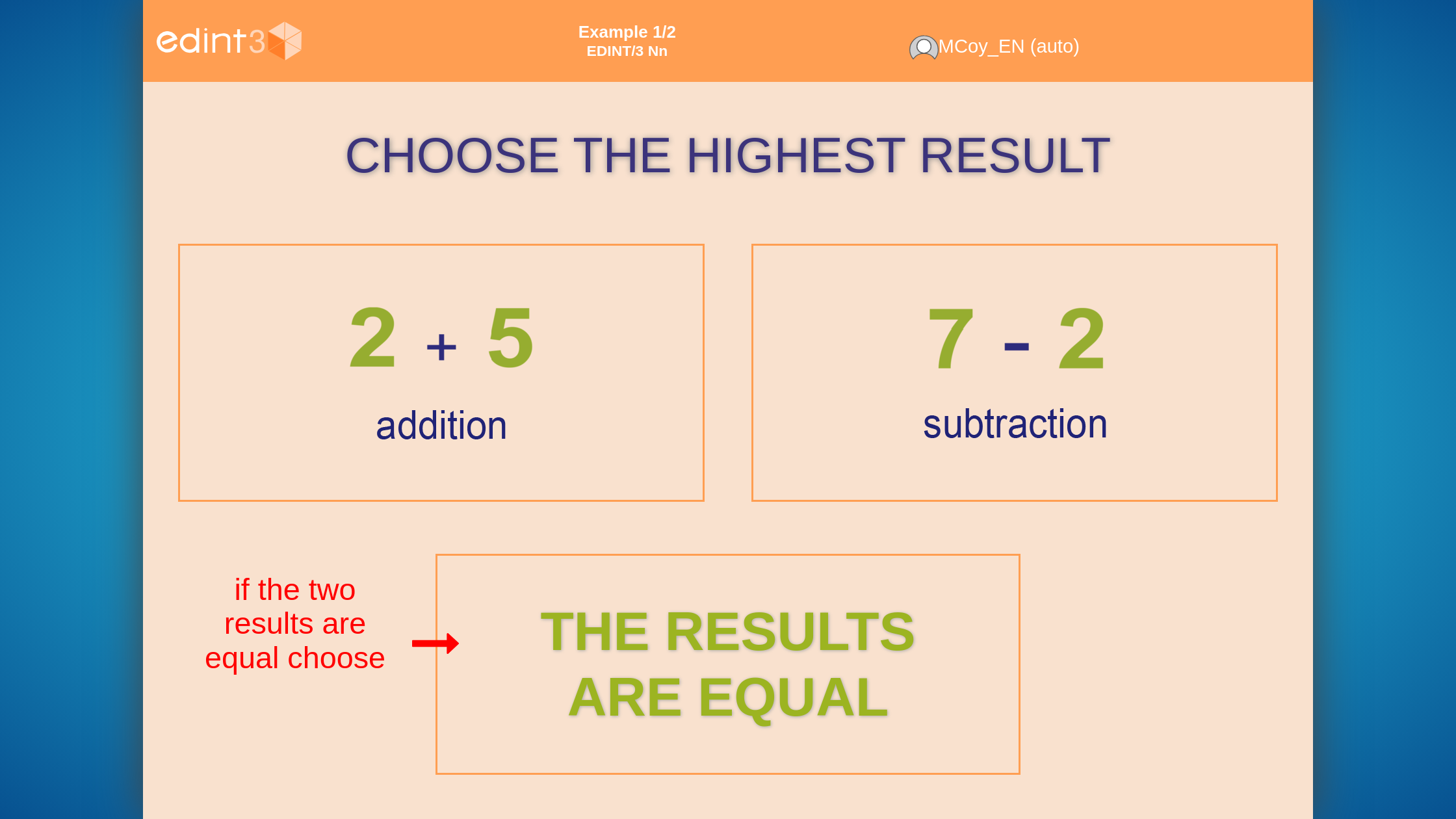
click at [626, 398] on div at bounding box center [441, 373] width 464 height 222
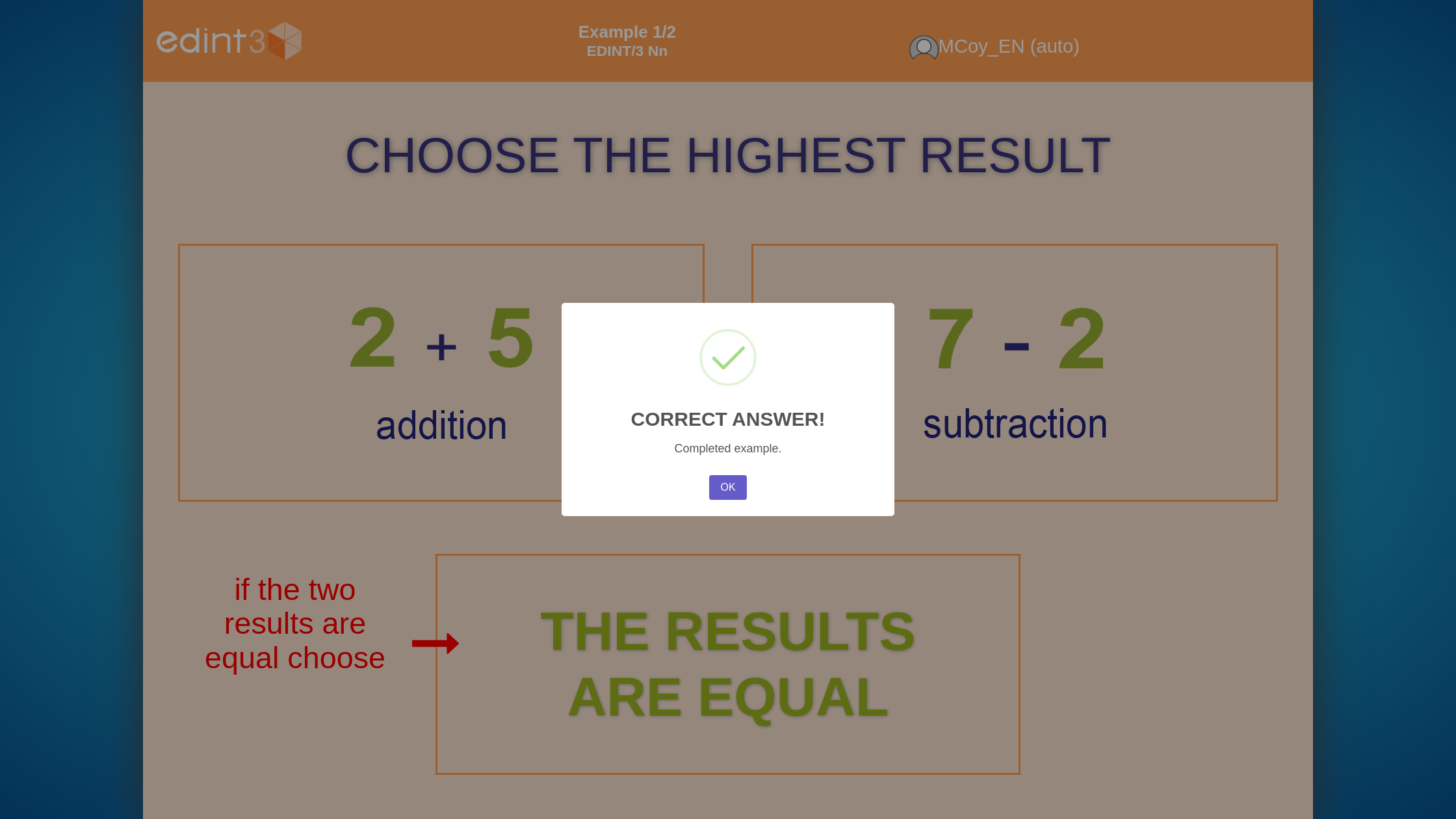
click at [716, 484] on button "OK" at bounding box center [727, 487] width 37 height 24
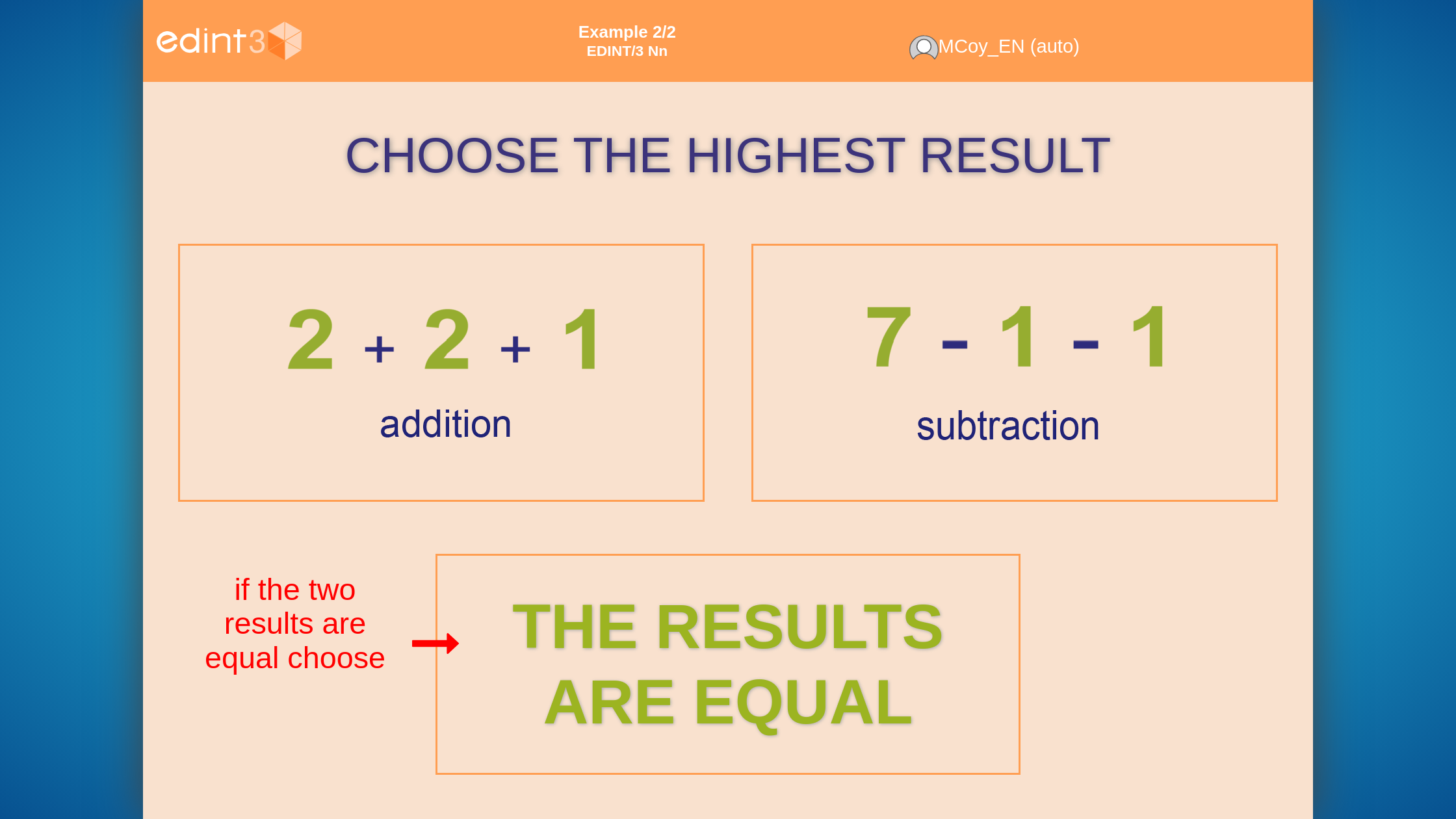
click at [725, 629] on div "THE RESULTS ARE EQUAL" at bounding box center [728, 664] width 665 height 151
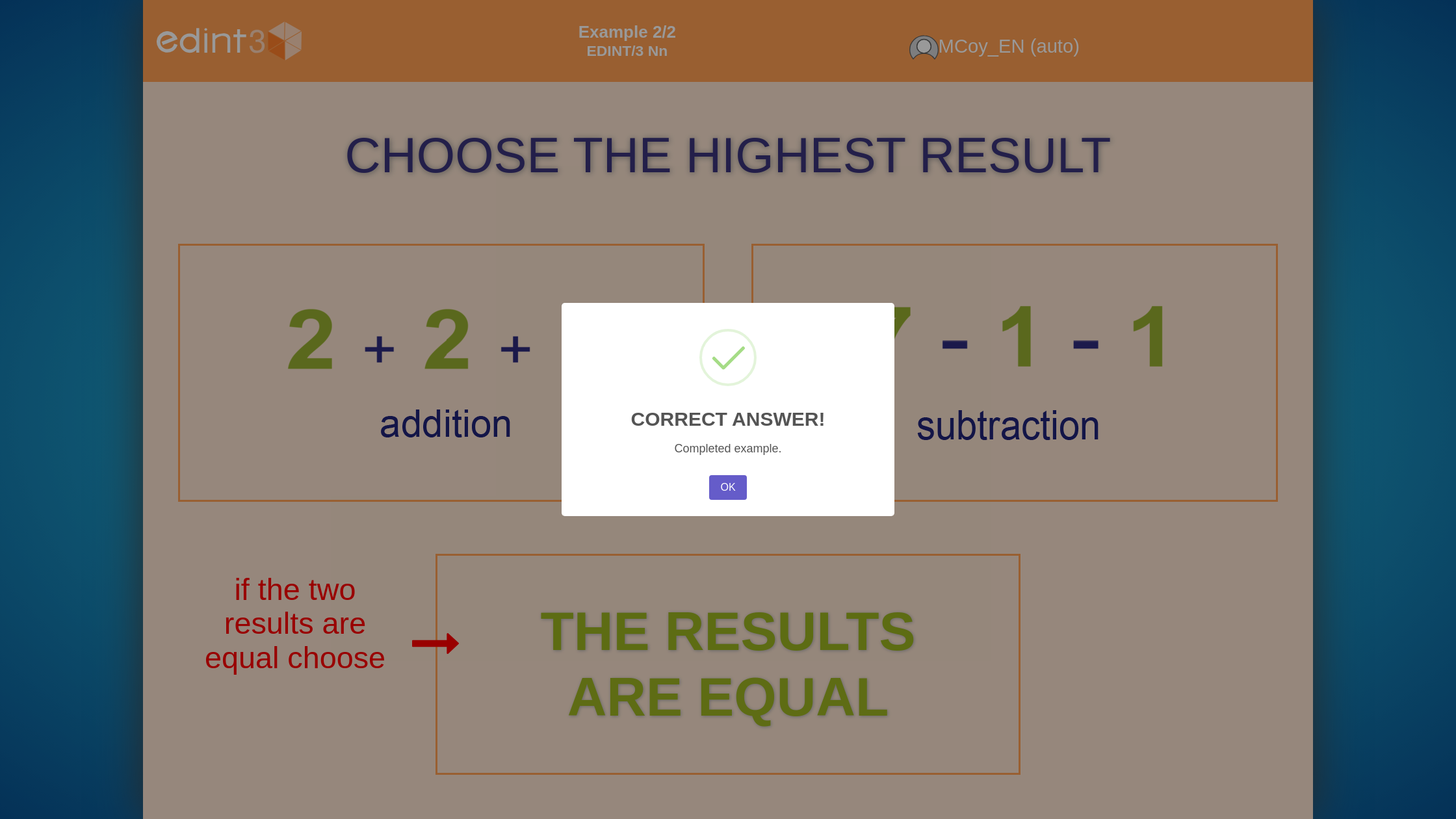
click at [733, 482] on button "OK" at bounding box center [727, 487] width 37 height 24
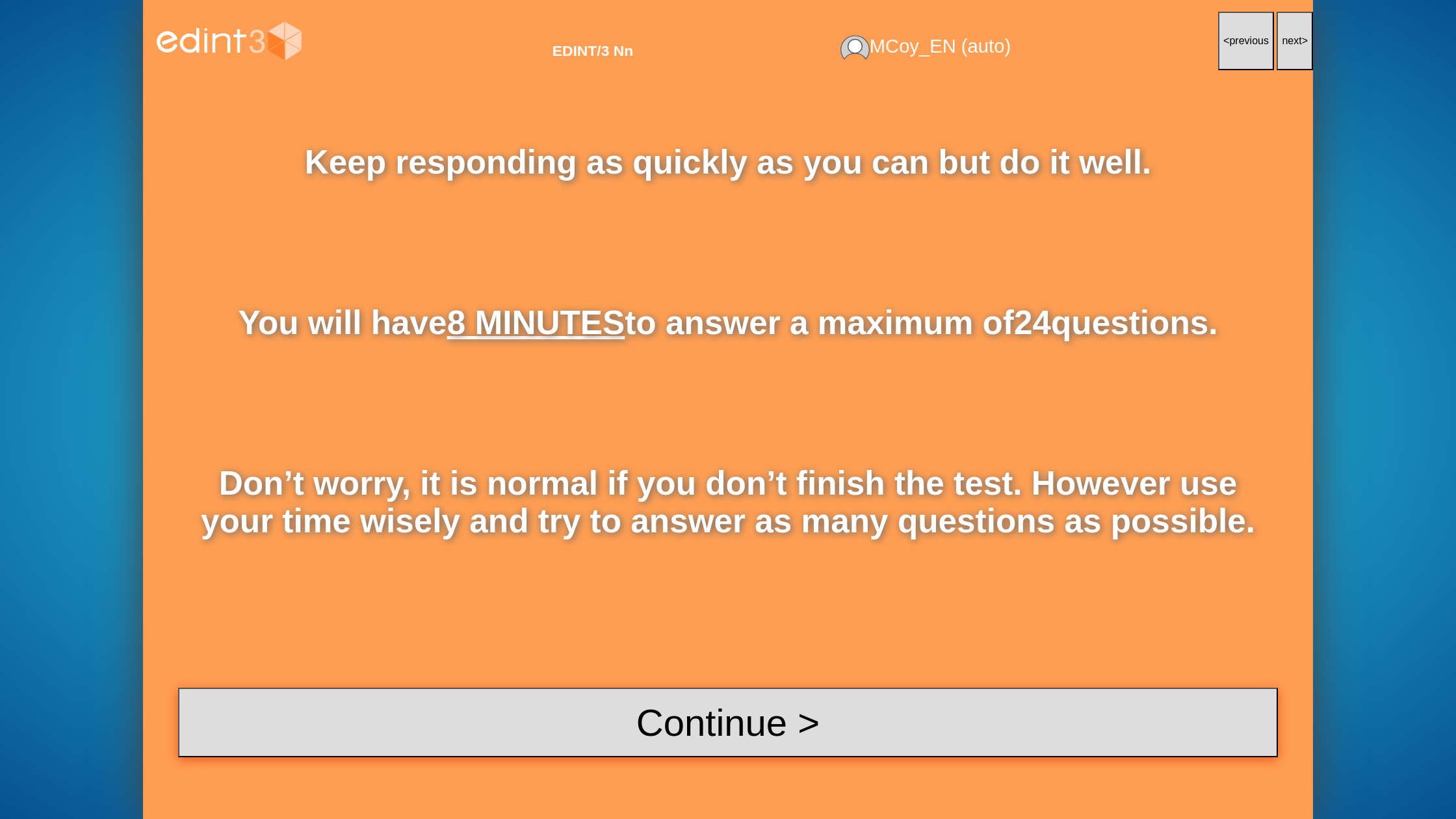
click at [709, 722] on button "Continue >" at bounding box center [728, 722] width 1100 height 70
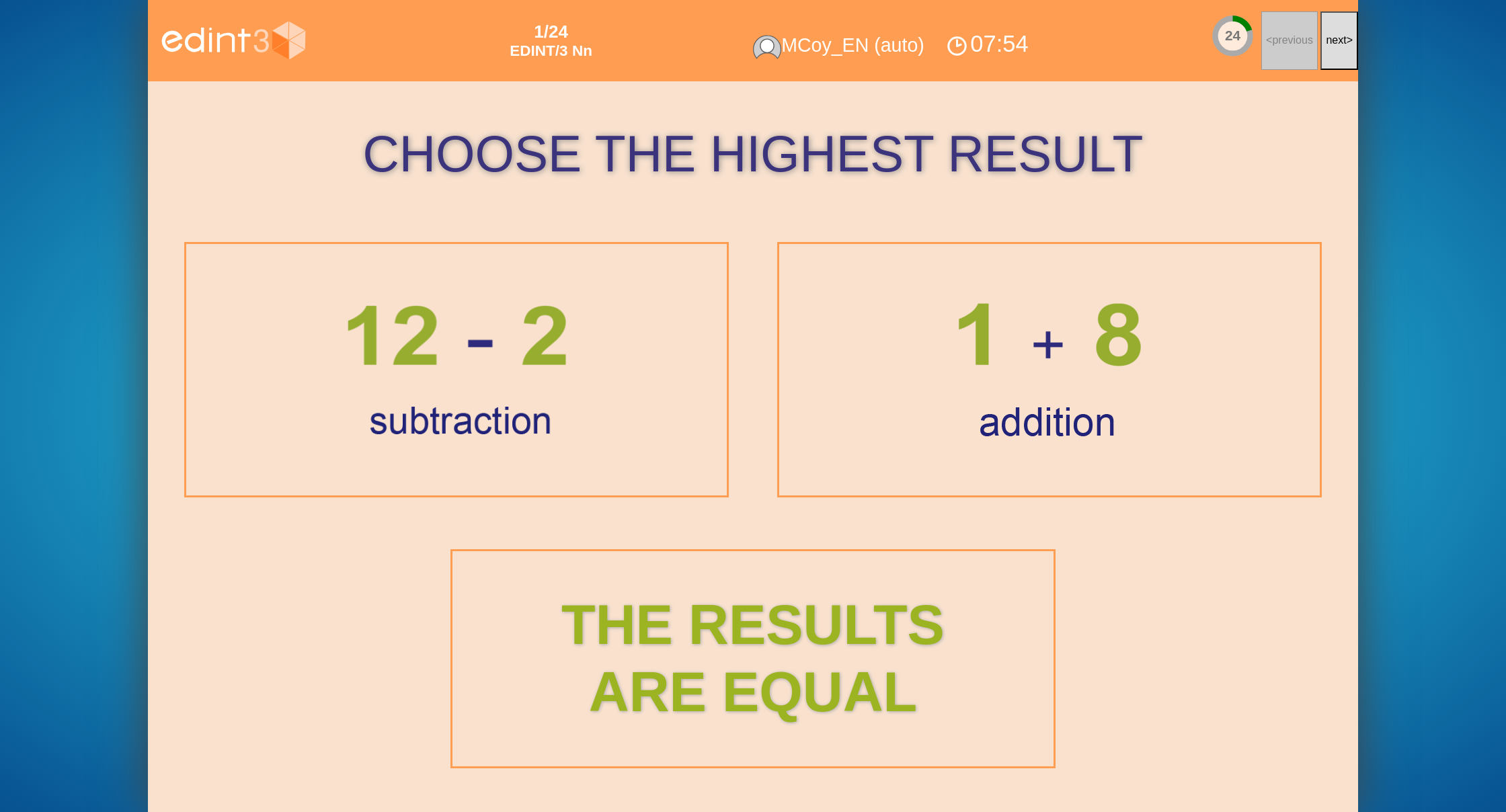
click at [1335, 49] on button "next >" at bounding box center [1339, 40] width 38 height 59
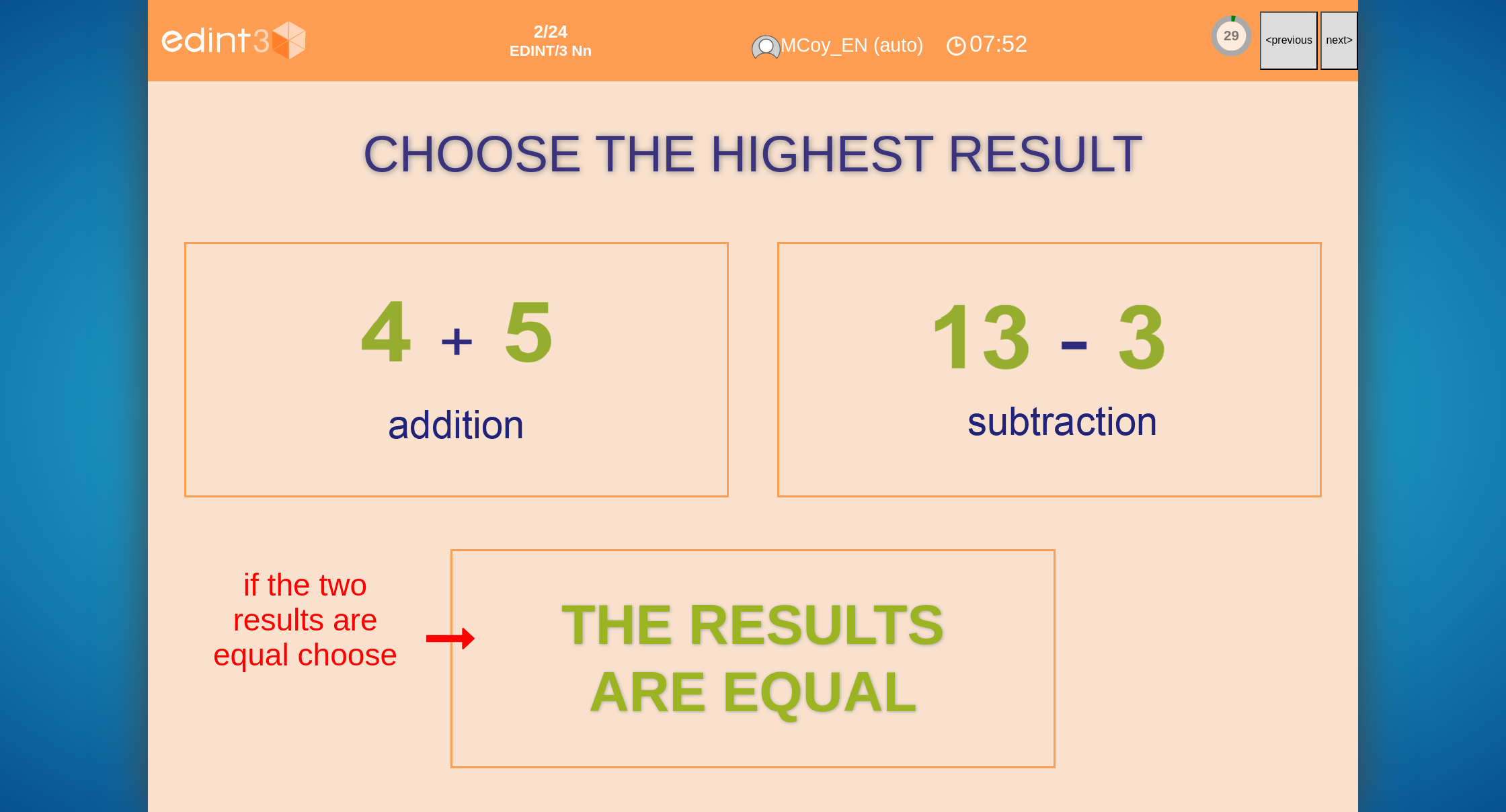
click at [1335, 49] on button "next >" at bounding box center [1339, 40] width 38 height 59
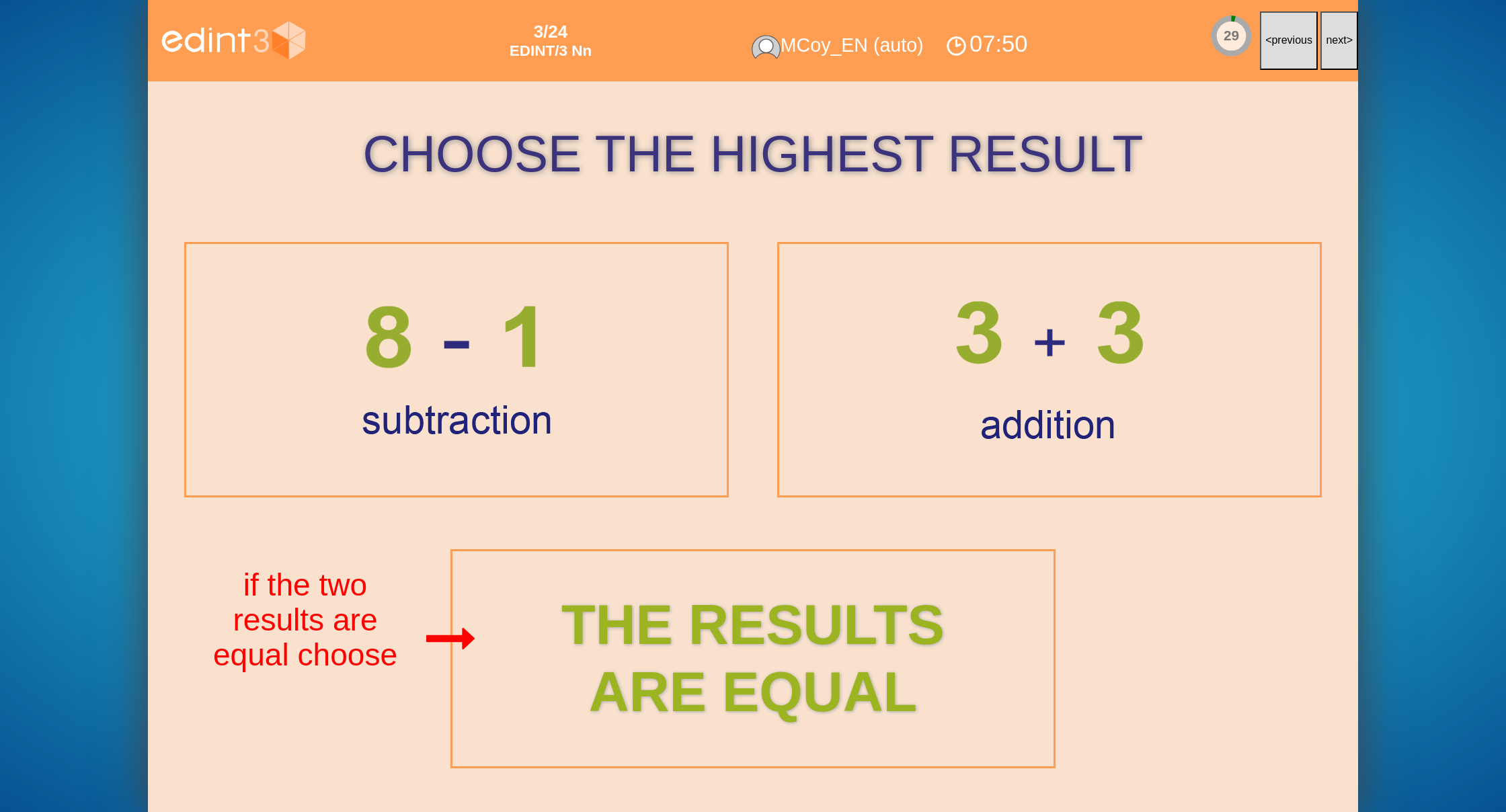
click at [1335, 49] on button "next >" at bounding box center [1339, 40] width 38 height 59
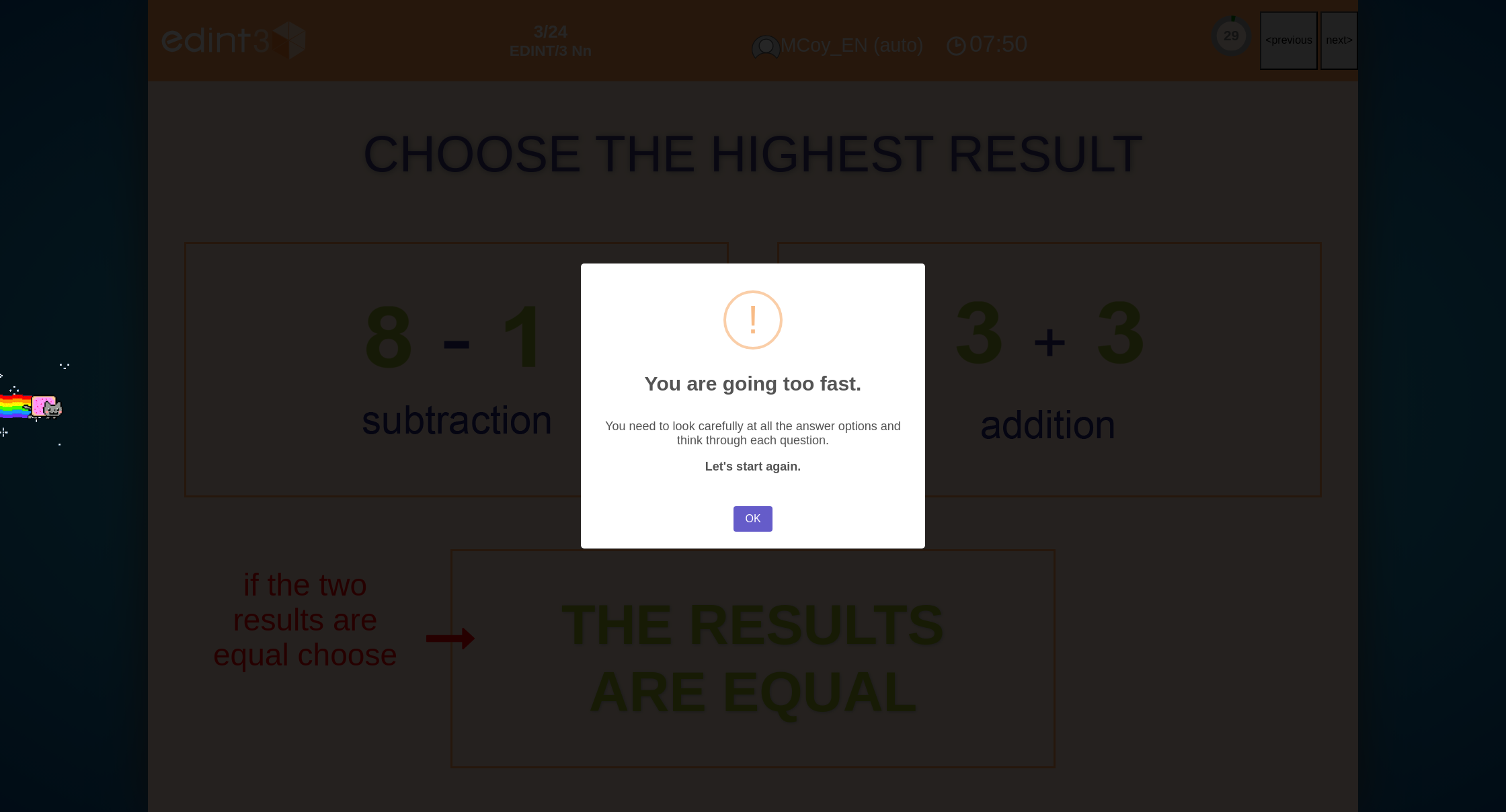
click at [747, 522] on button "OK" at bounding box center [752, 519] width 39 height 25
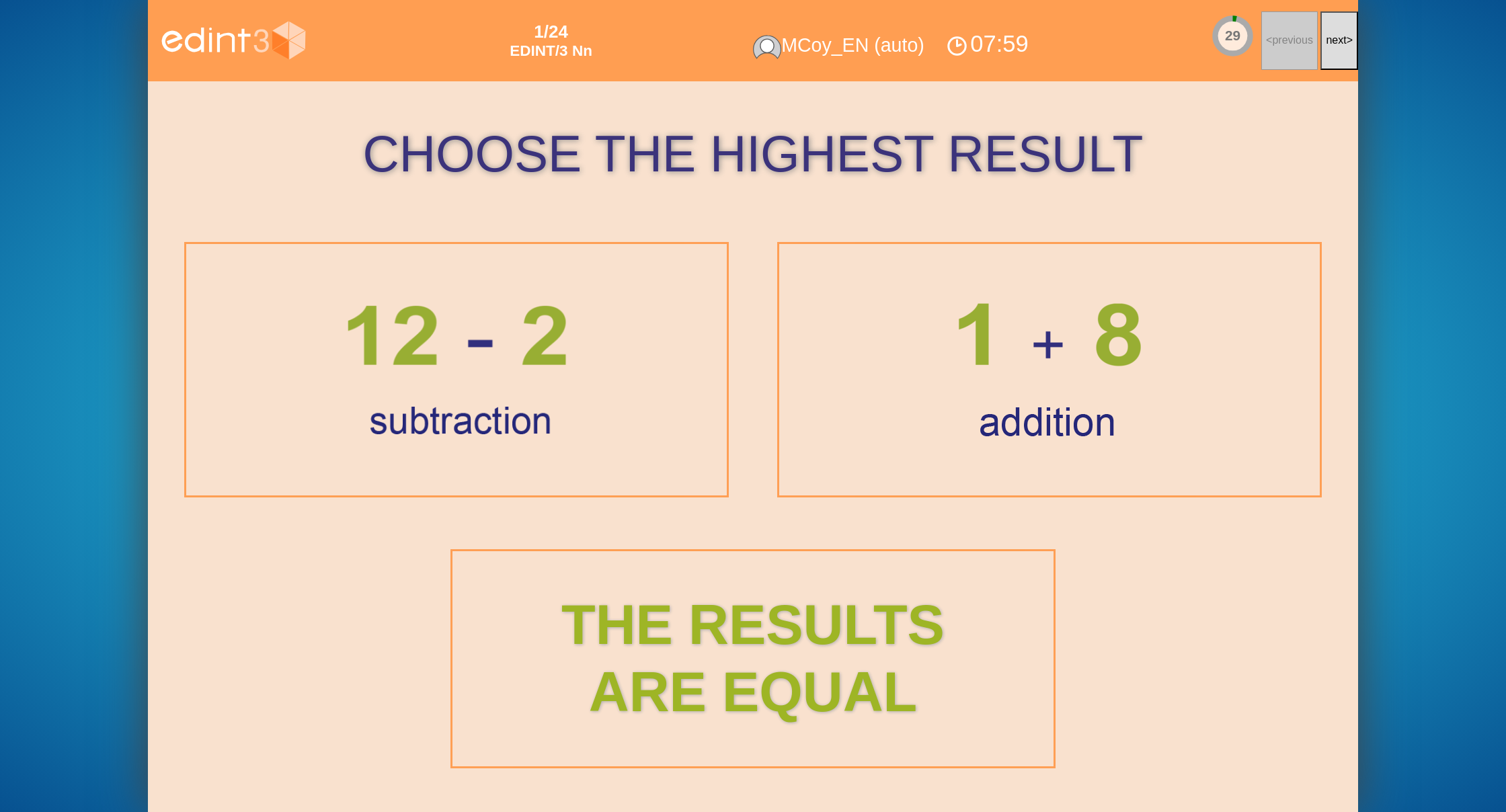
click at [1337, 42] on span "next" at bounding box center [1336, 40] width 21 height 11
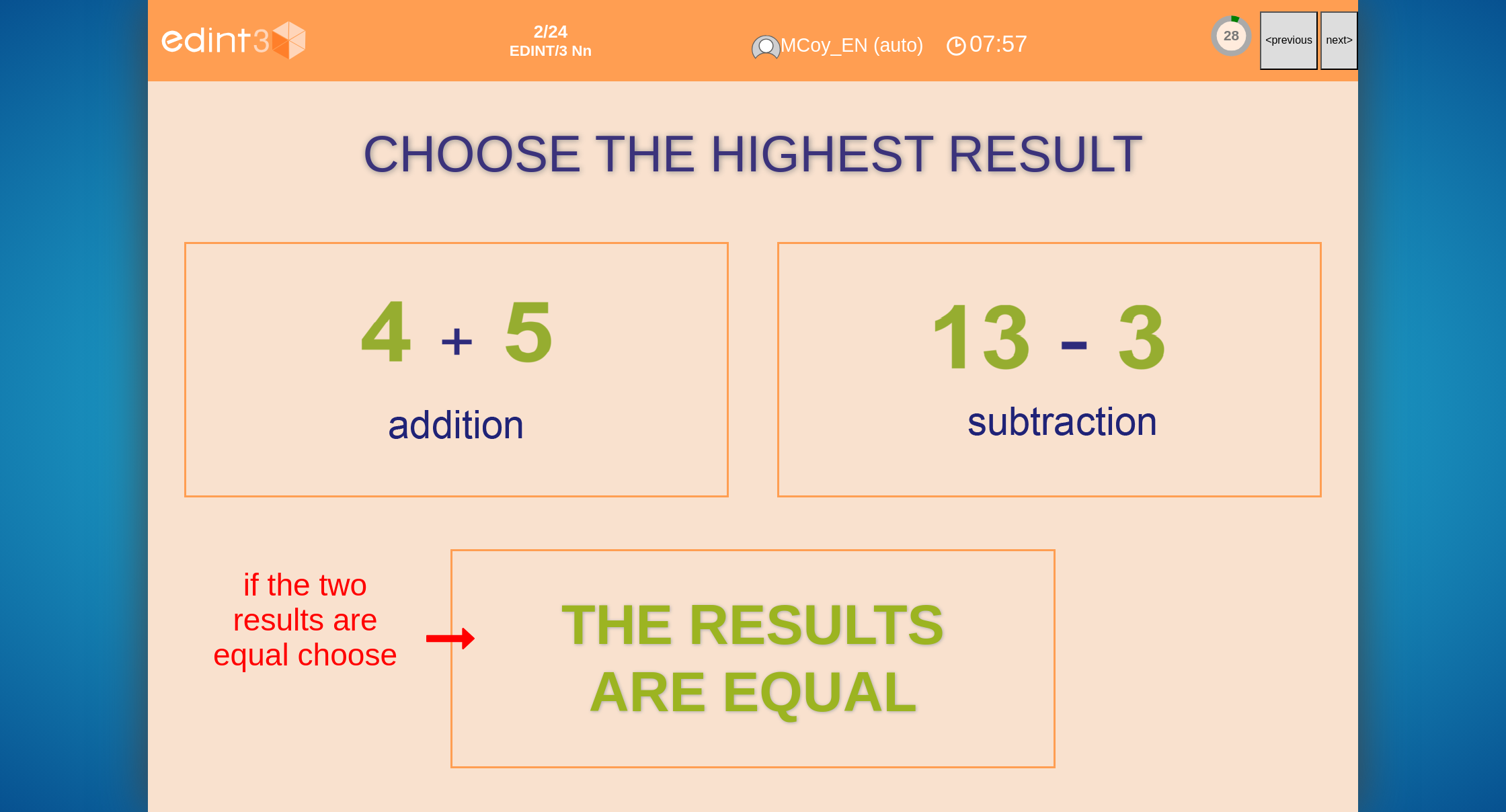
click at [1337, 42] on span "next" at bounding box center [1336, 40] width 21 height 11
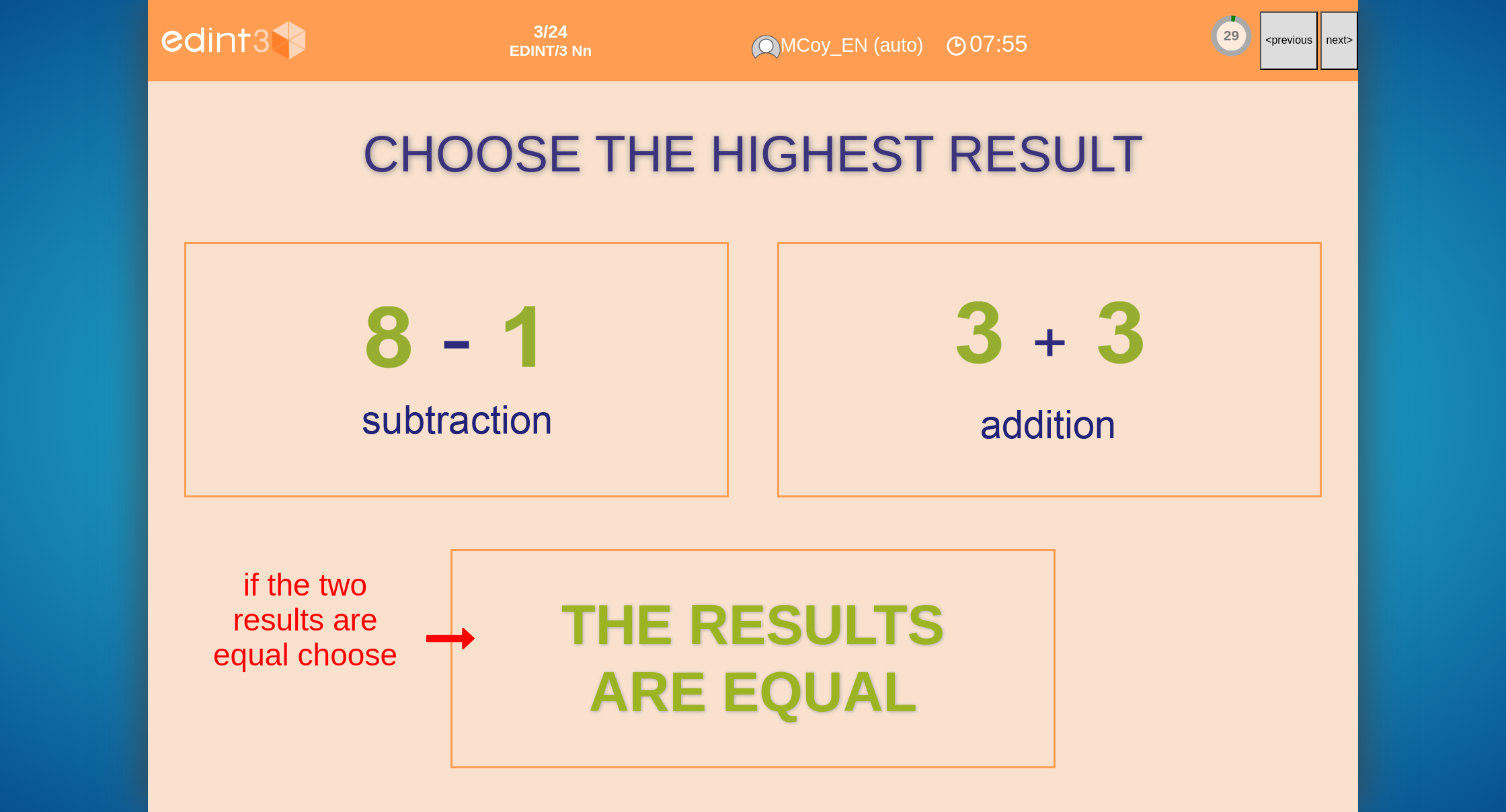
click at [1337, 42] on span "next" at bounding box center [1336, 40] width 21 height 11
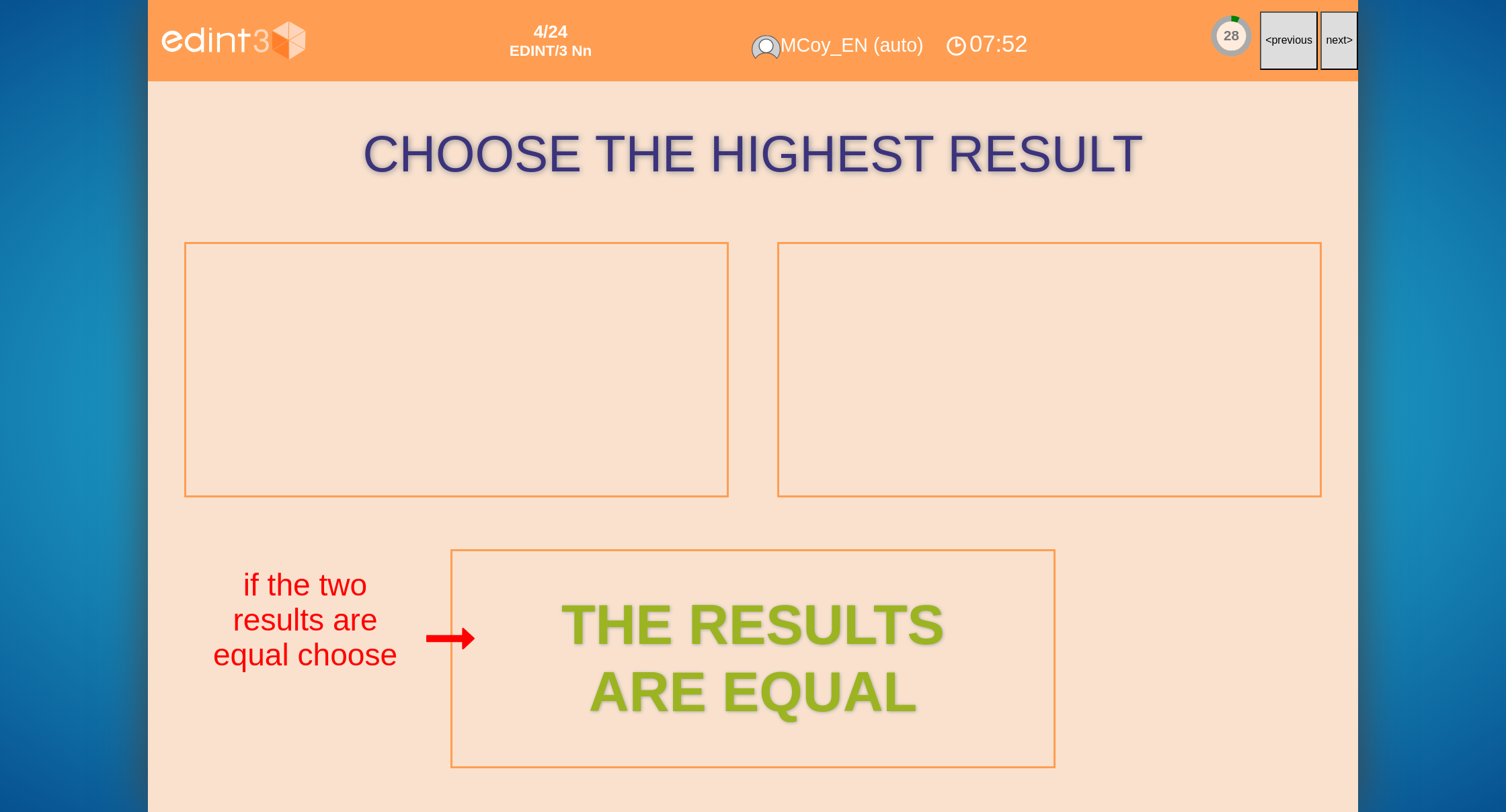
click at [1337, 42] on span "next" at bounding box center [1336, 40] width 21 height 11
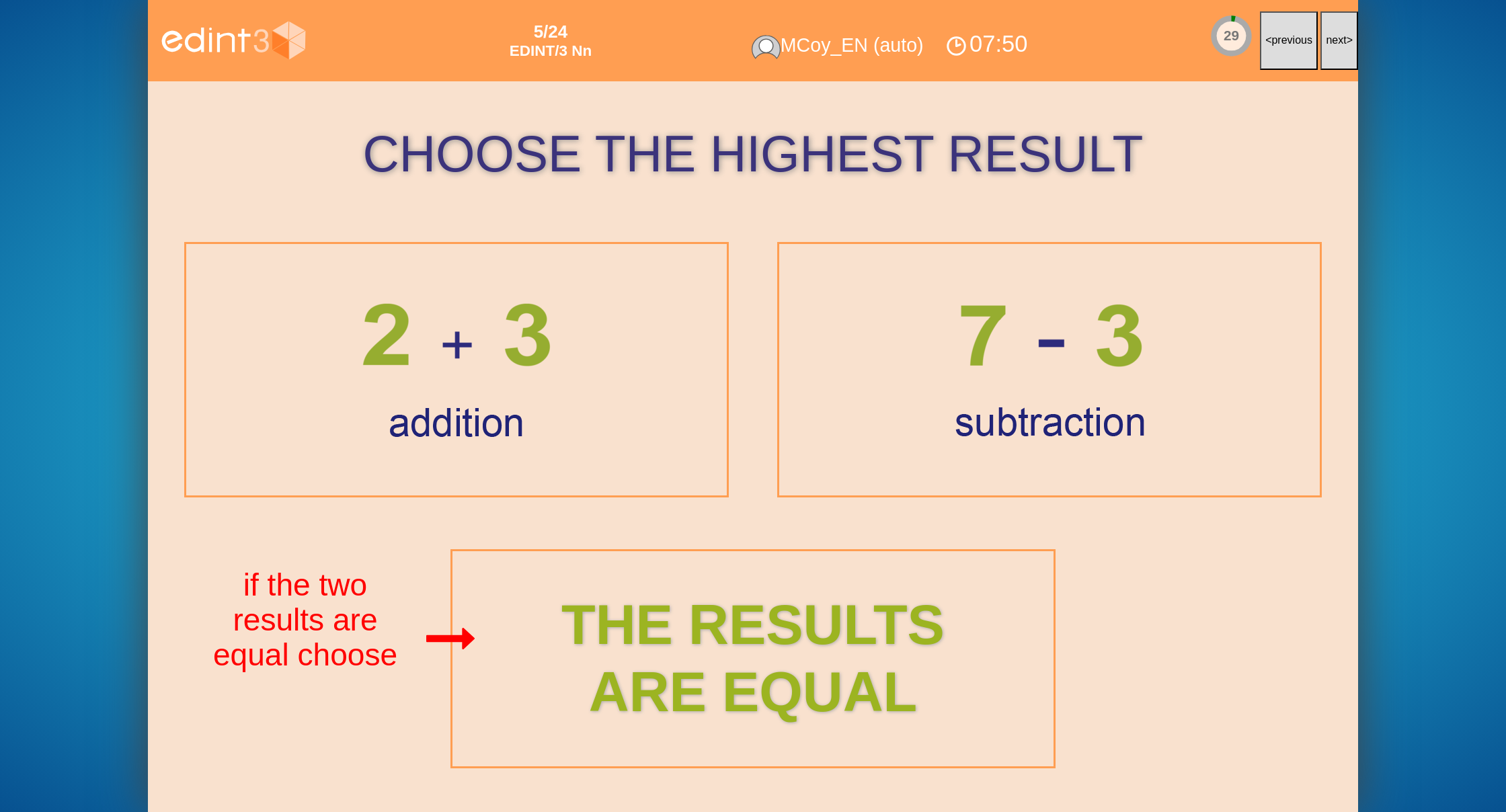
click at [1337, 42] on span "next" at bounding box center [1336, 40] width 21 height 11
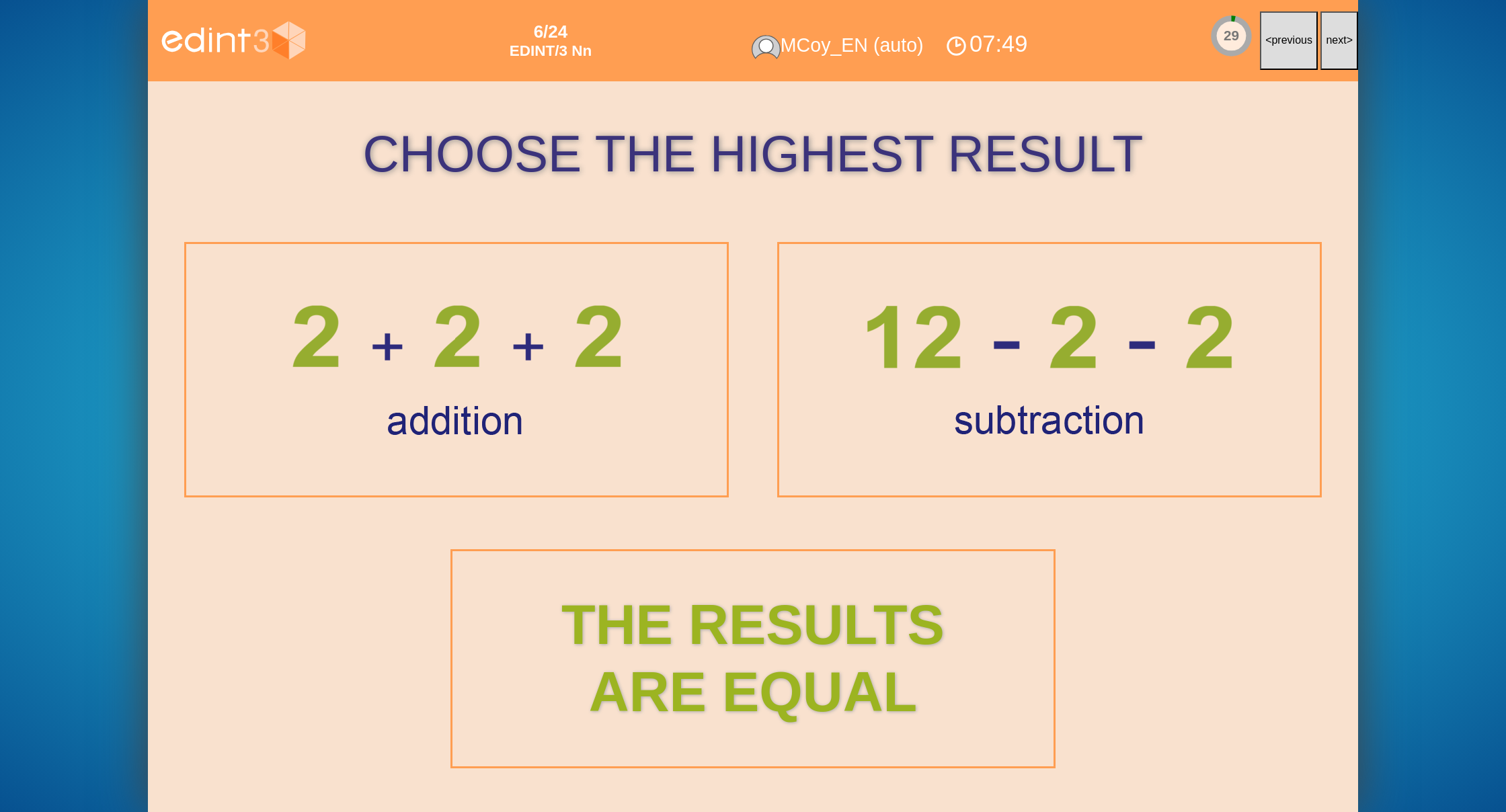
click at [1337, 42] on span "next" at bounding box center [1336, 40] width 21 height 11
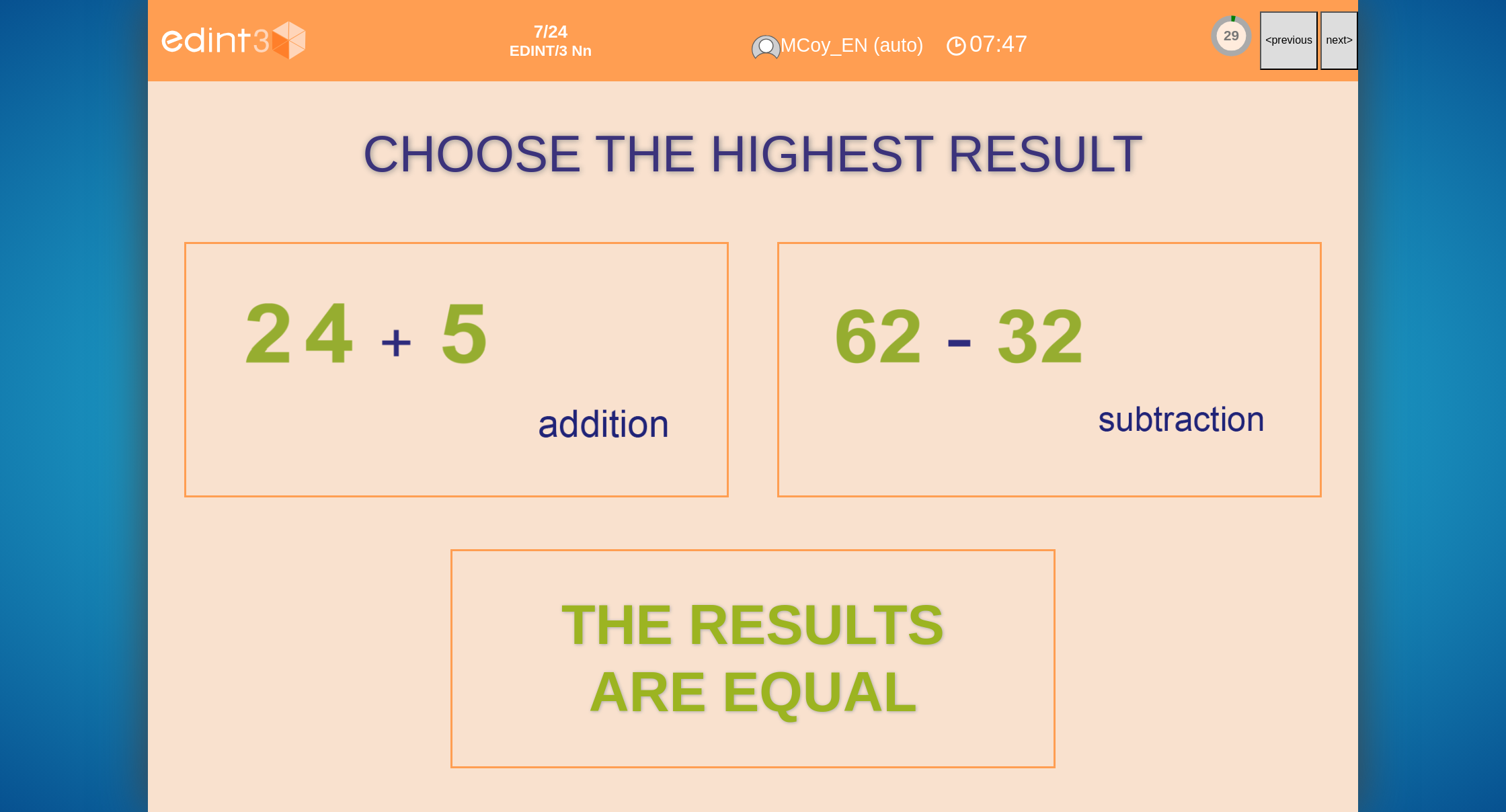
click at [1337, 42] on span "next" at bounding box center [1336, 40] width 21 height 11
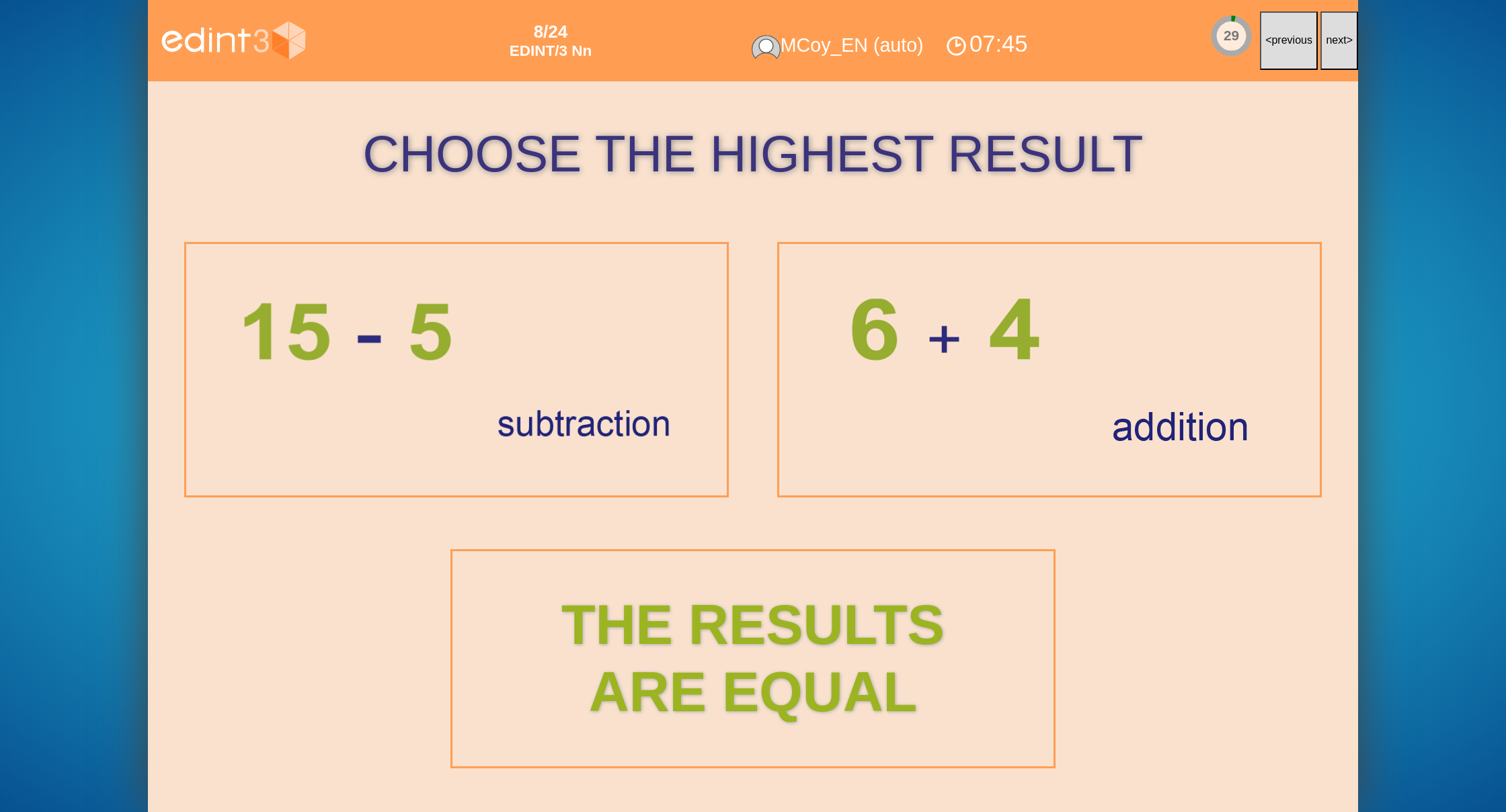
click at [1337, 42] on span "next" at bounding box center [1336, 40] width 21 height 11
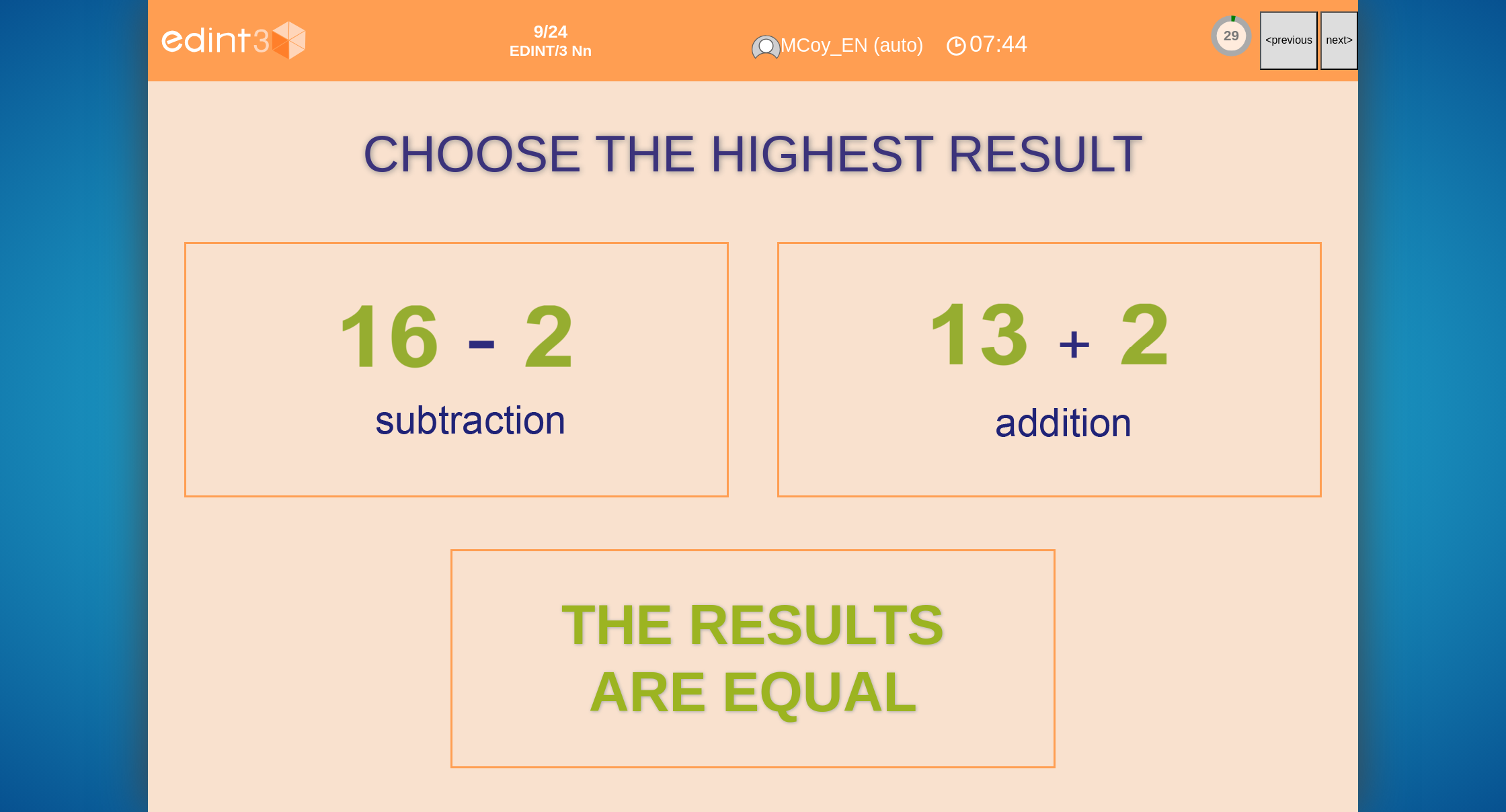
click at [1337, 42] on span "next" at bounding box center [1336, 40] width 21 height 11
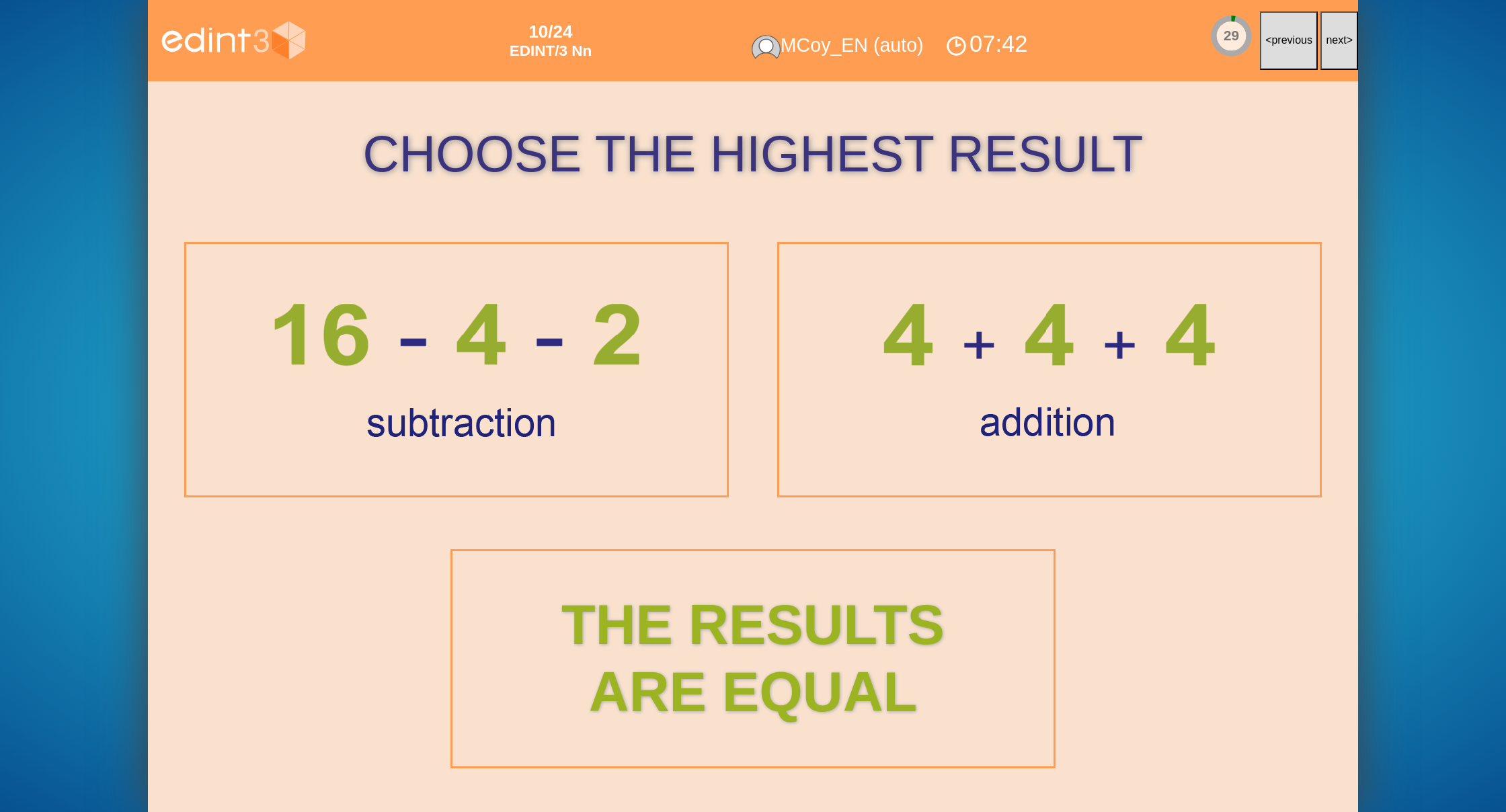
click at [1337, 42] on span "next" at bounding box center [1336, 40] width 21 height 11
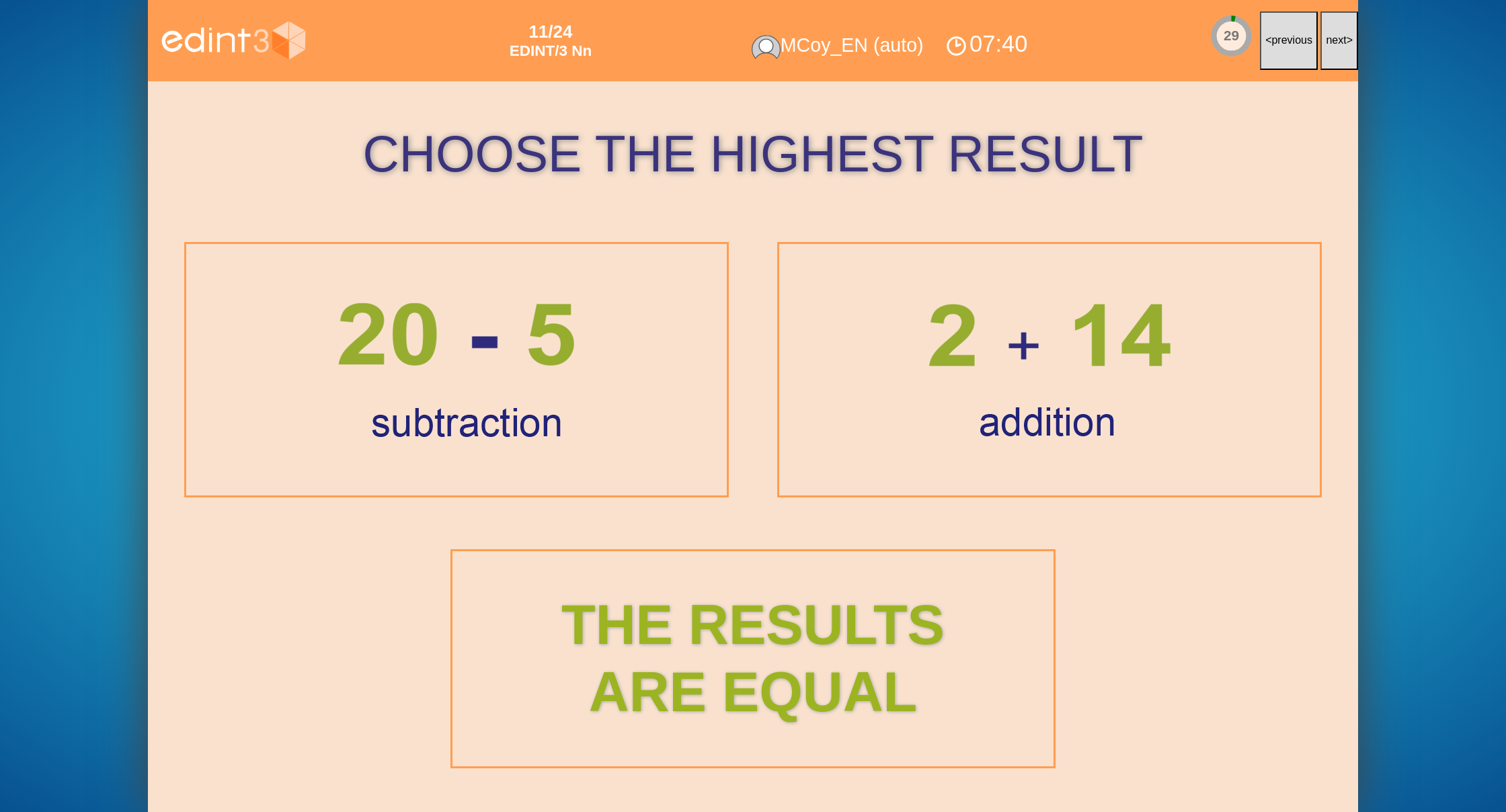
click at [1337, 42] on span "next" at bounding box center [1336, 40] width 21 height 11
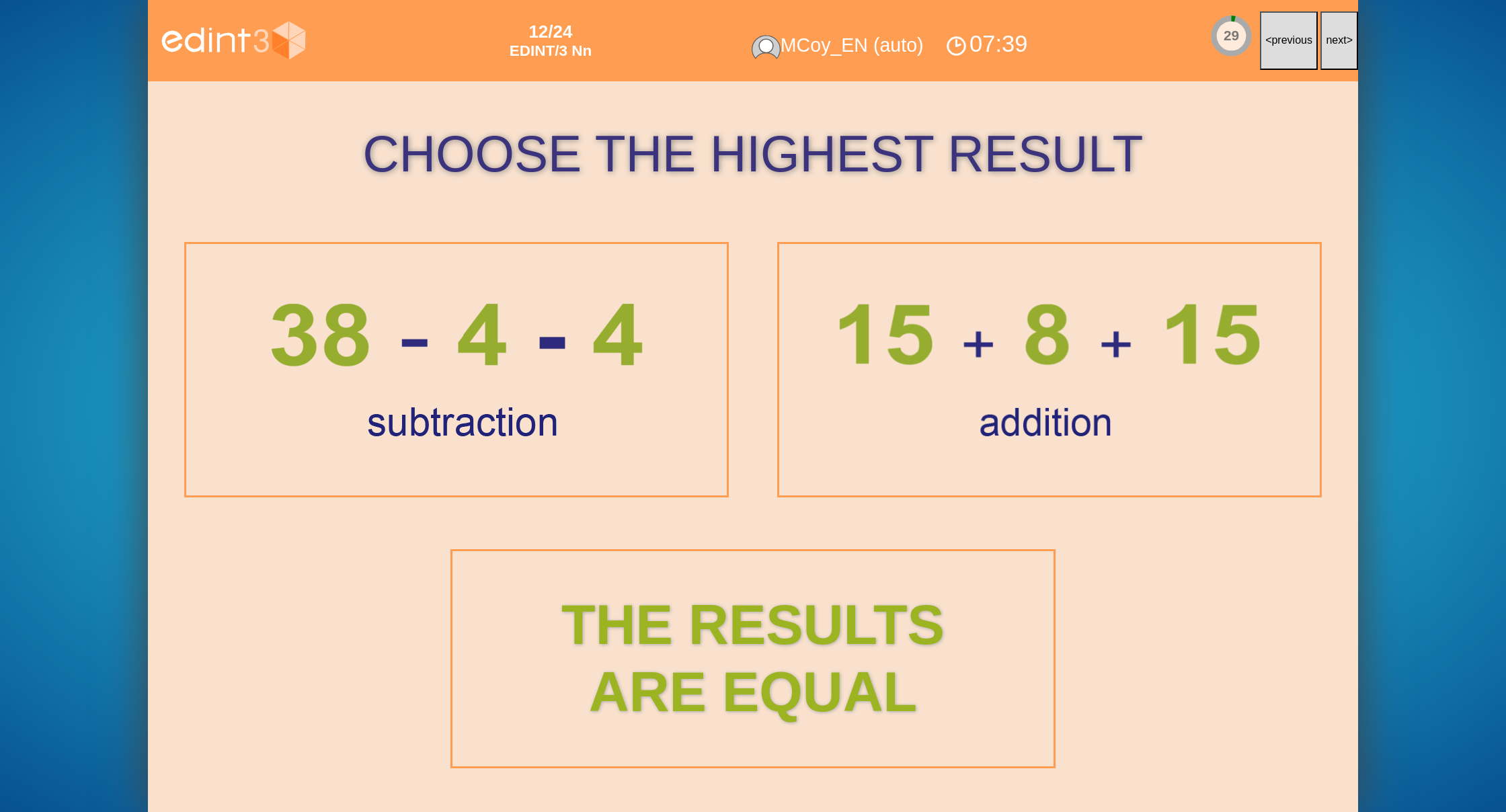
click at [1337, 42] on span "next" at bounding box center [1336, 40] width 21 height 11
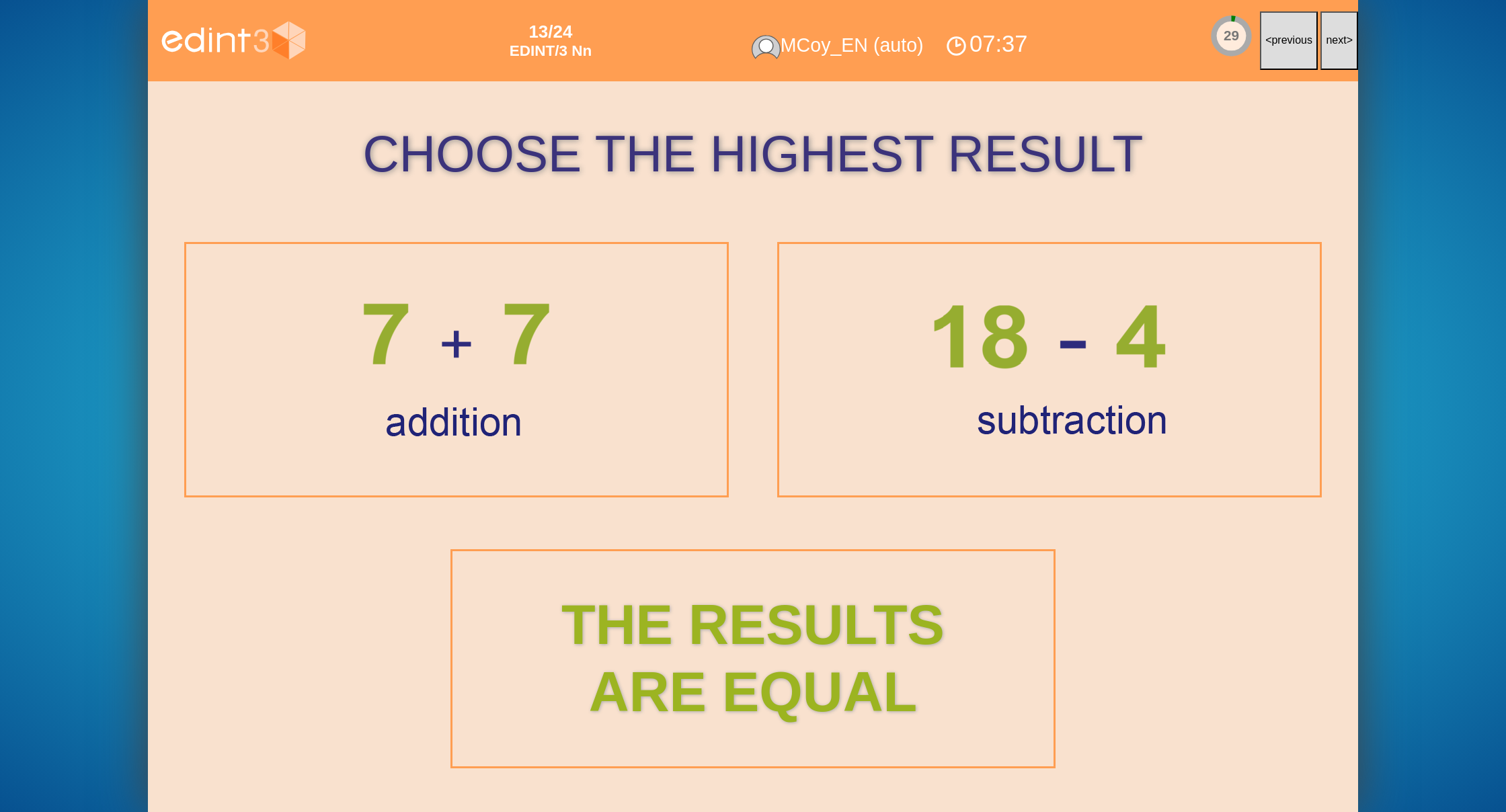
click at [1337, 42] on span "next" at bounding box center [1336, 40] width 21 height 11
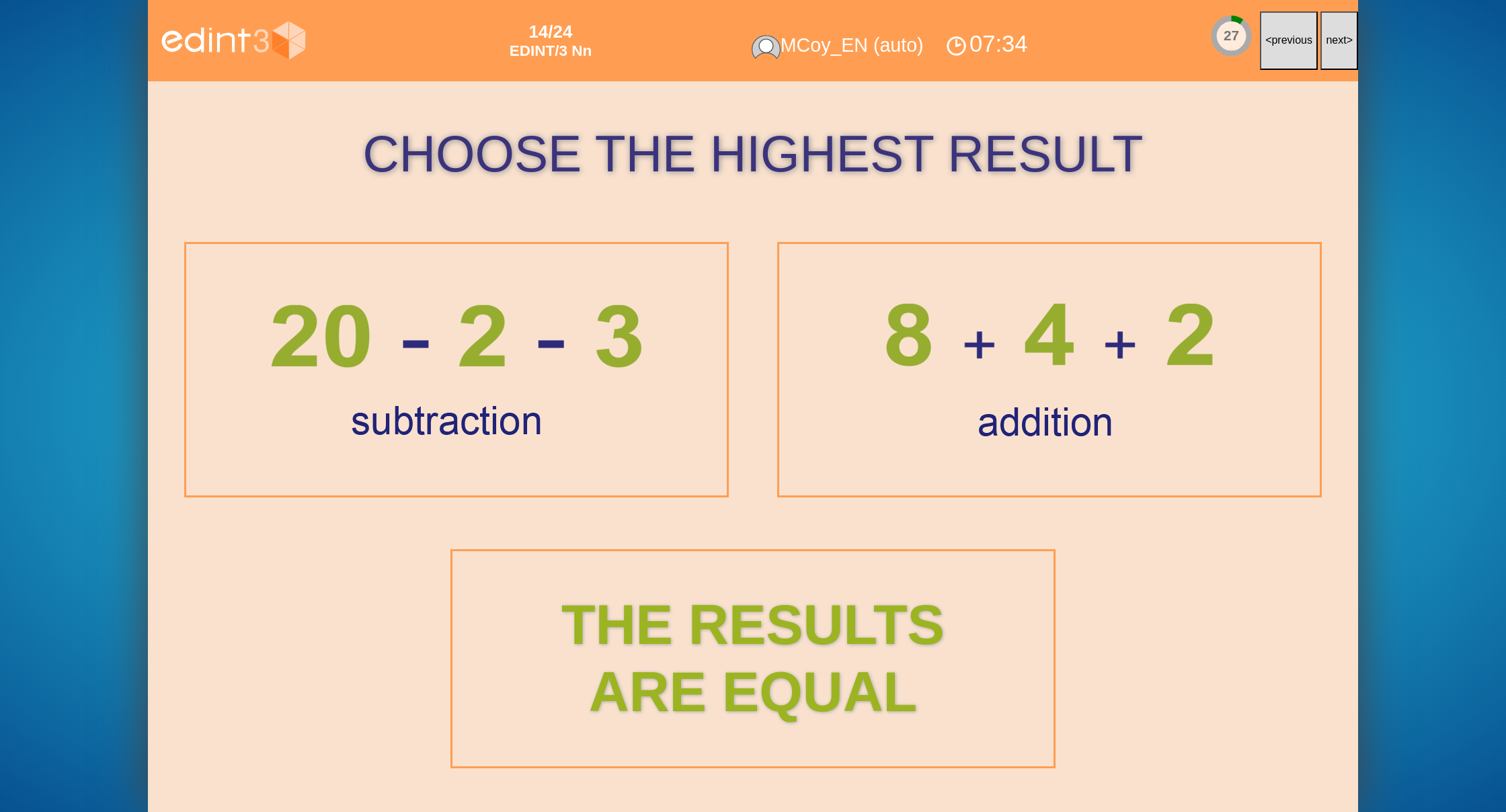
click at [1337, 42] on span "next" at bounding box center [1336, 40] width 21 height 11
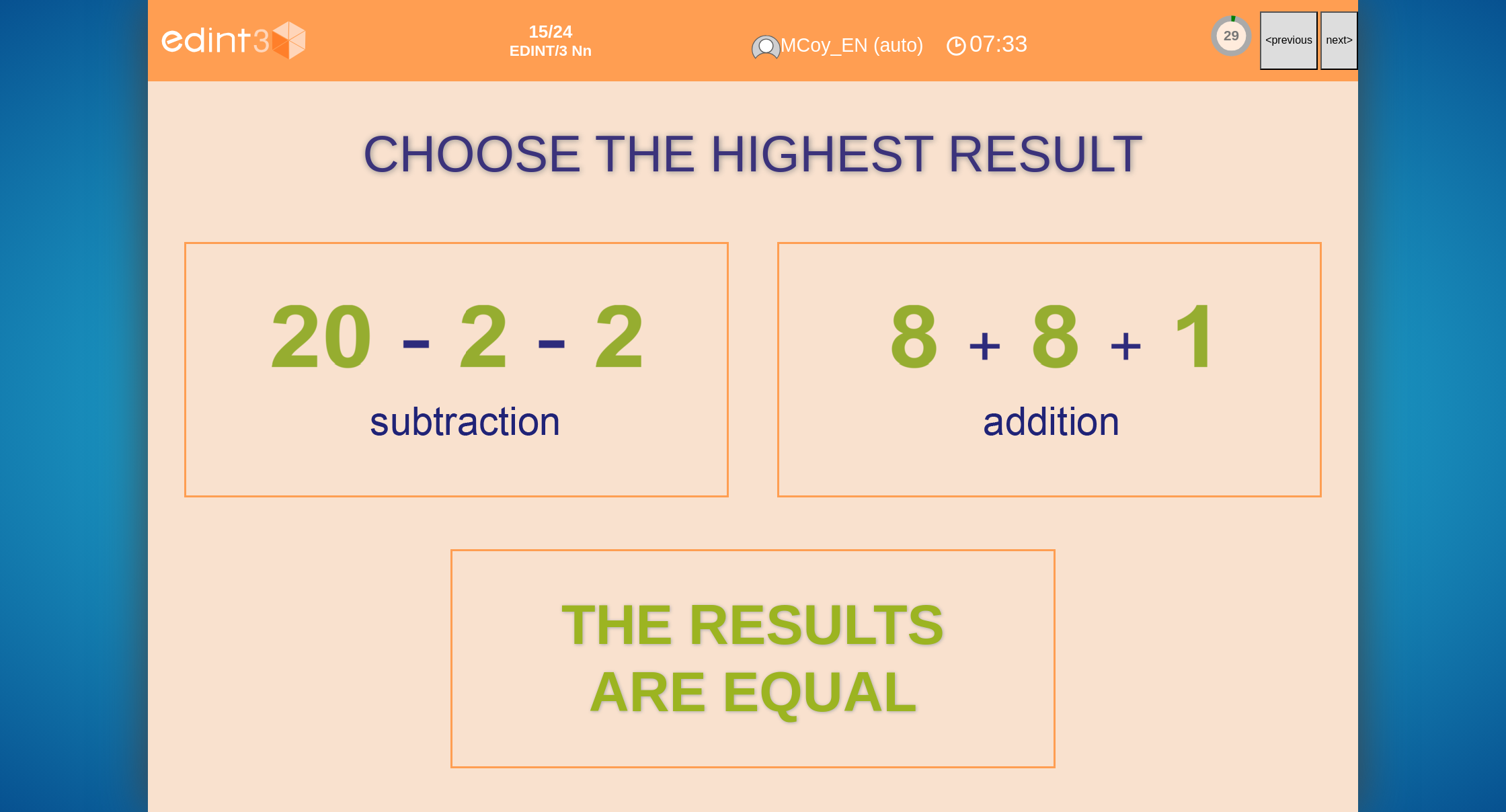
click at [1337, 42] on span "next" at bounding box center [1336, 40] width 21 height 11
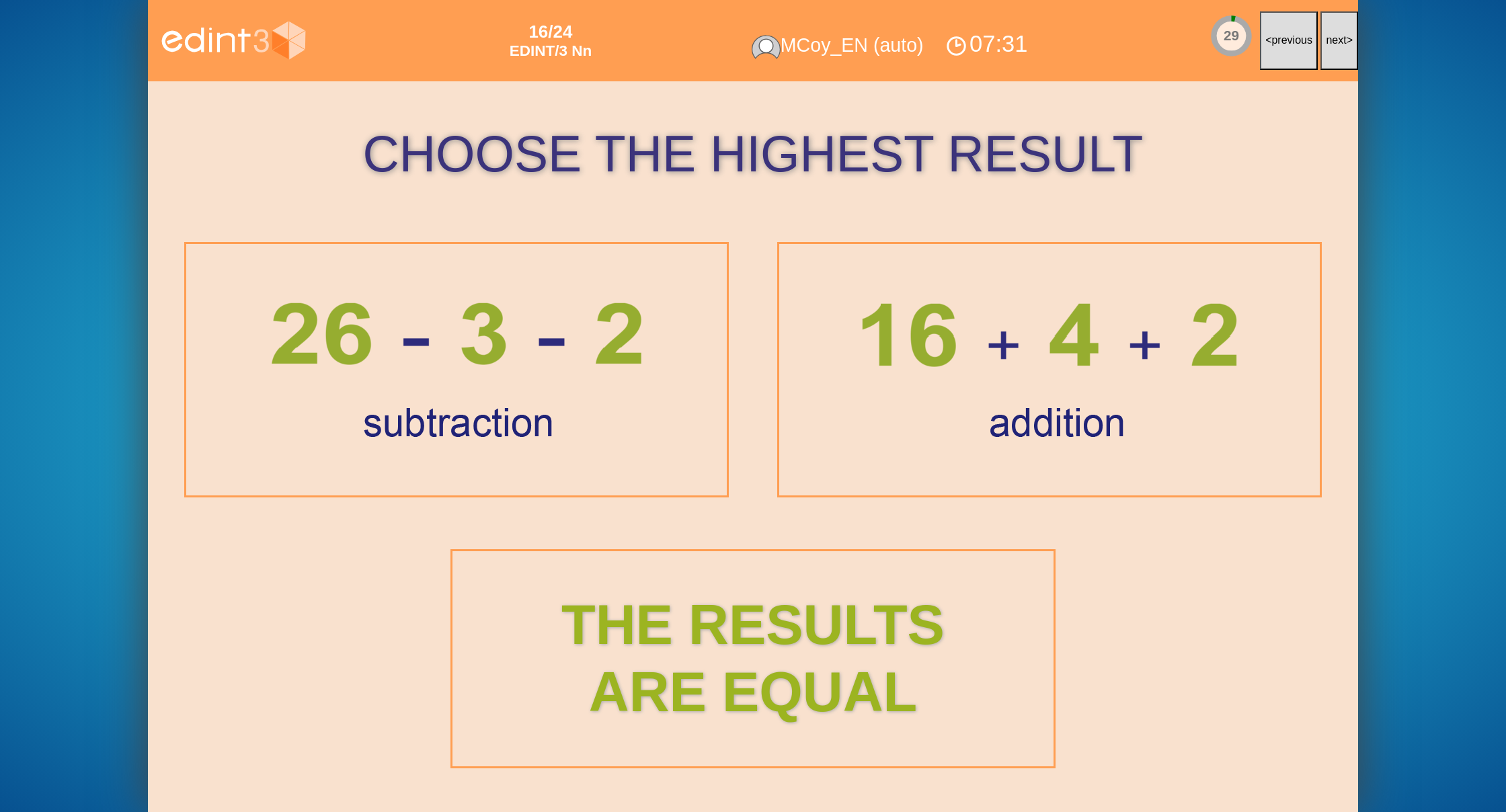
click at [1337, 42] on span "next" at bounding box center [1336, 40] width 21 height 11
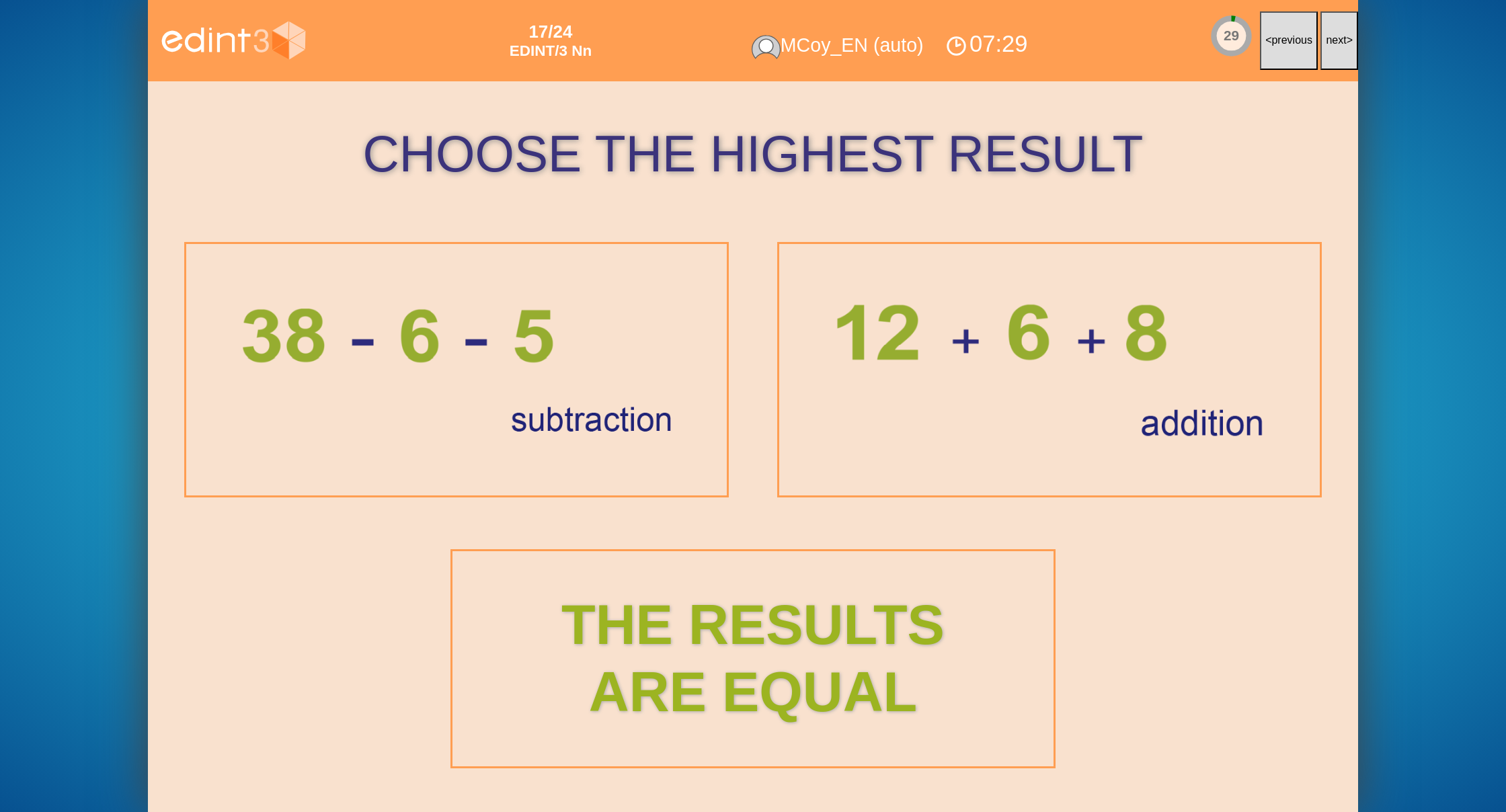
click at [1337, 42] on span "next" at bounding box center [1336, 40] width 21 height 11
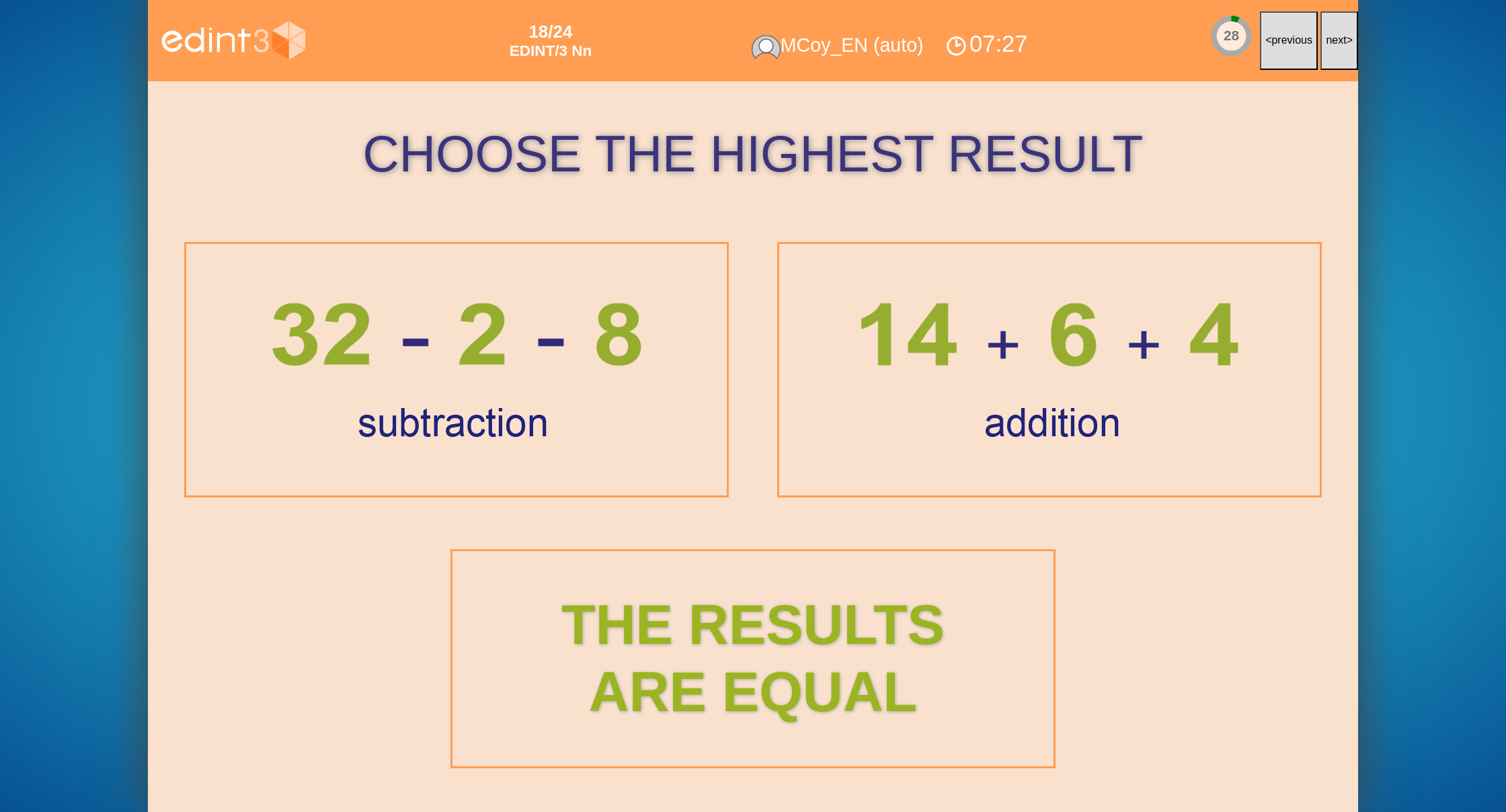
click at [1337, 42] on span "next" at bounding box center [1336, 40] width 21 height 11
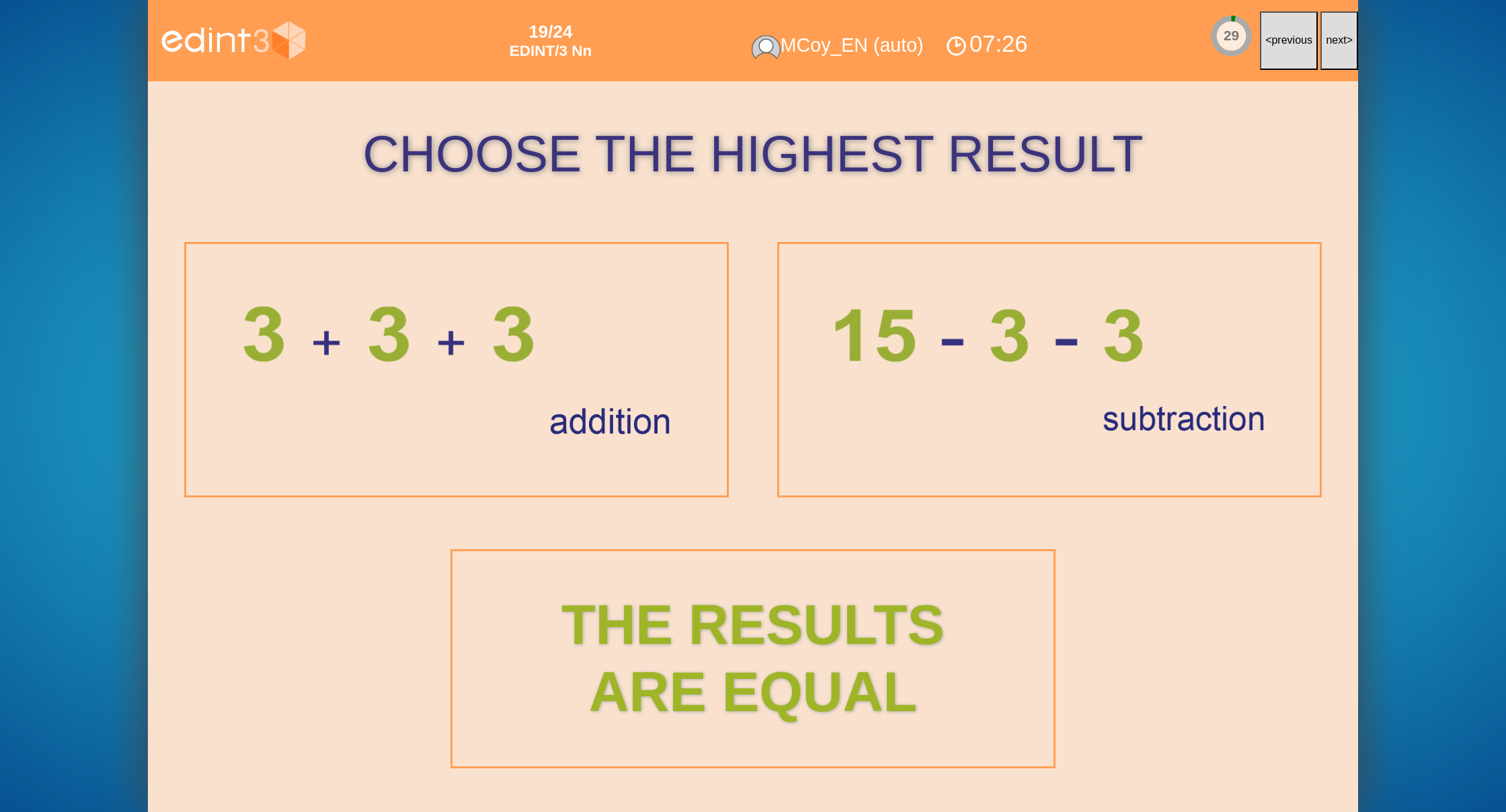
click at [1337, 42] on span "next" at bounding box center [1336, 40] width 21 height 11
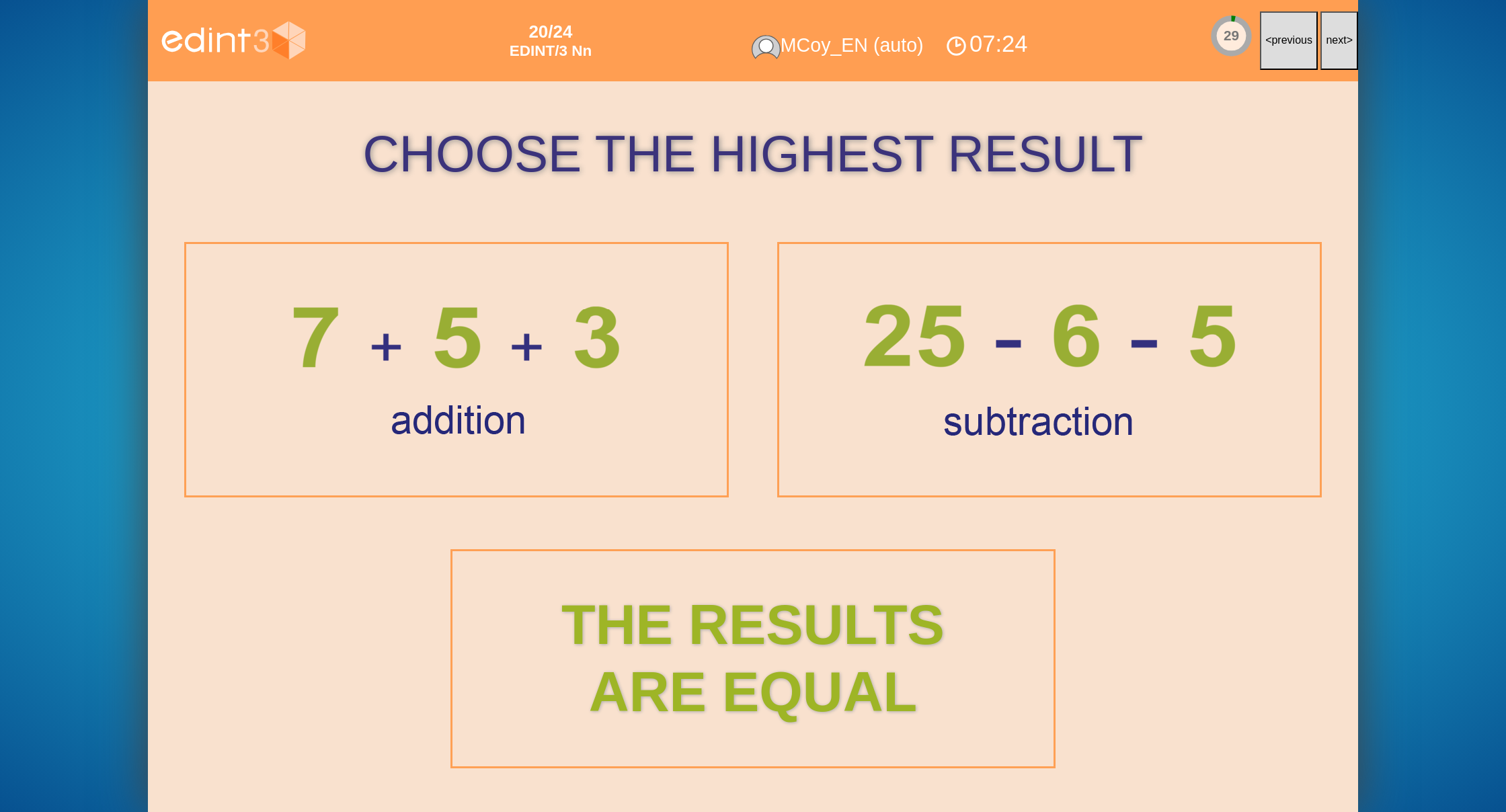
click at [1337, 42] on span "next" at bounding box center [1336, 40] width 21 height 11
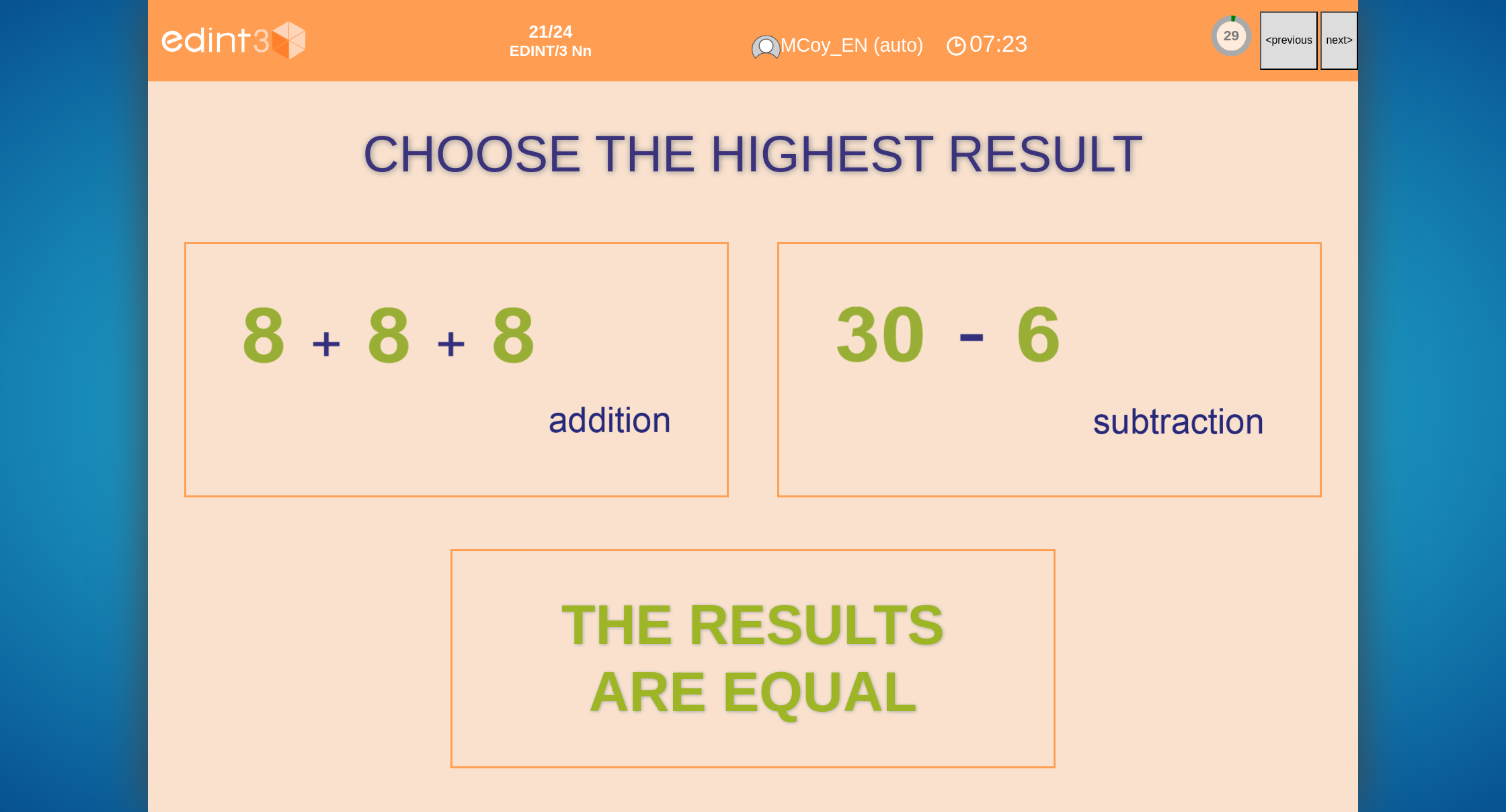
click at [1337, 42] on span "next" at bounding box center [1336, 40] width 21 height 11
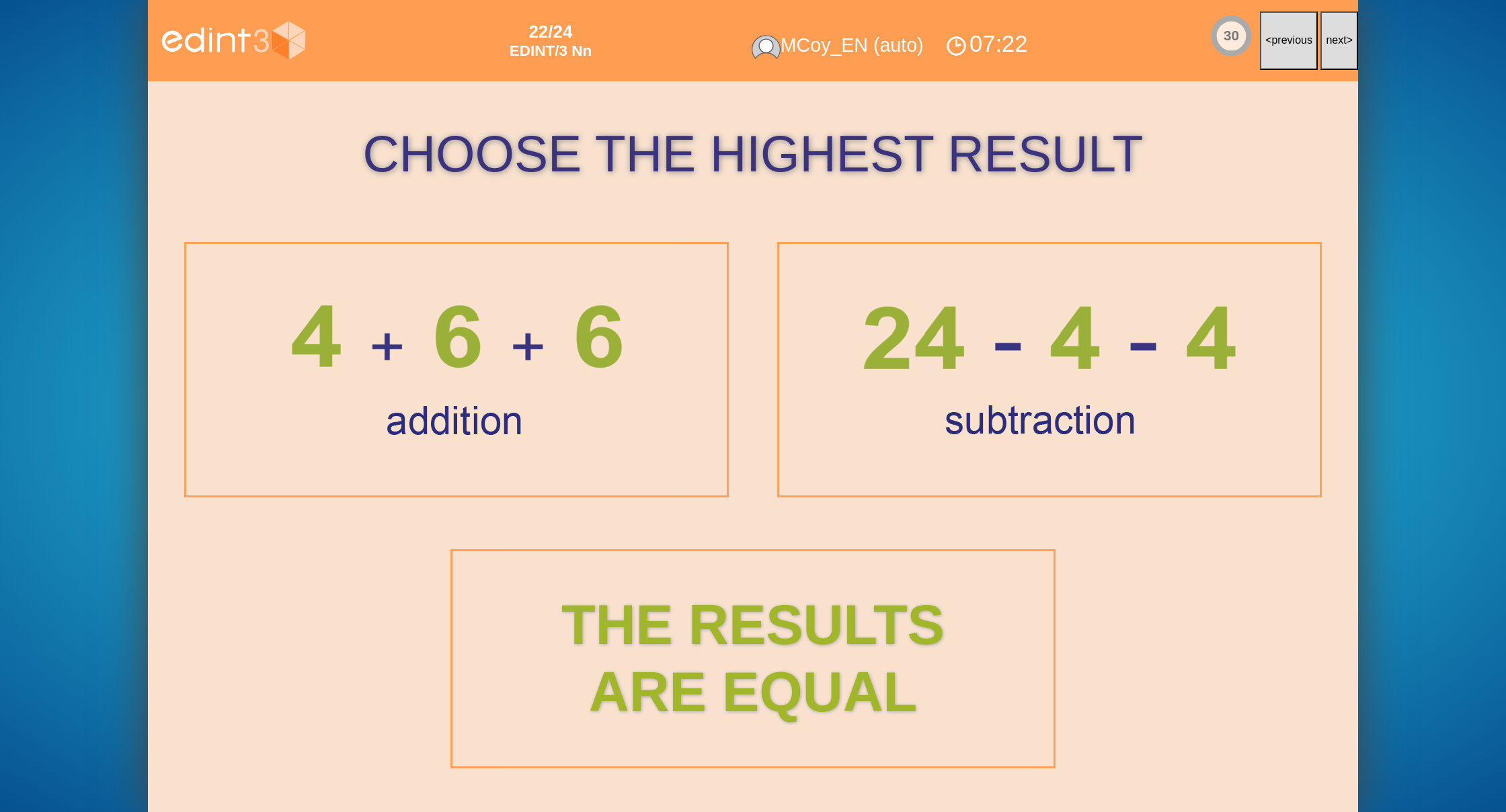
click at [1337, 42] on span "next" at bounding box center [1336, 40] width 21 height 11
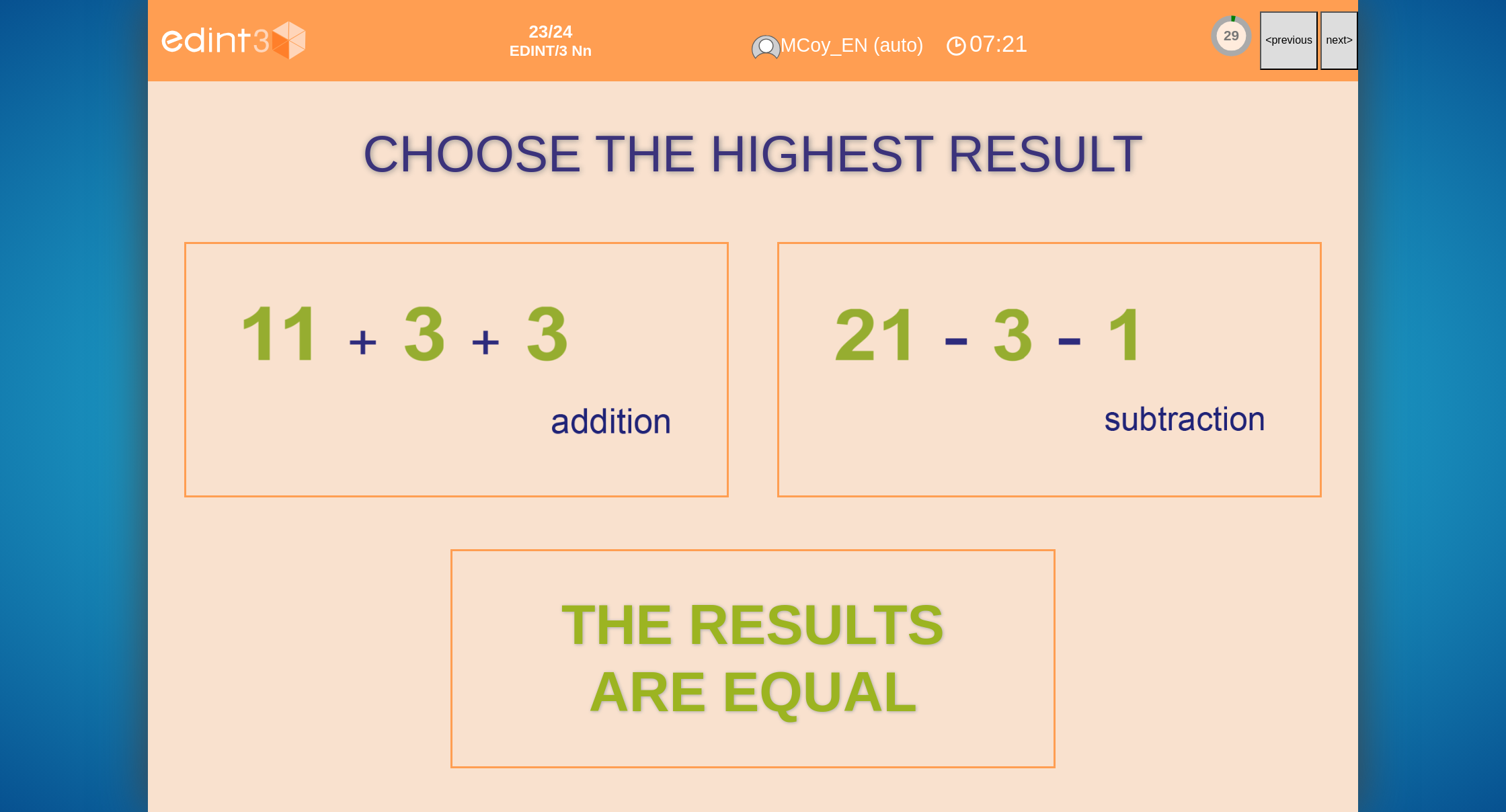
click at [1337, 42] on span "next" at bounding box center [1336, 40] width 21 height 11
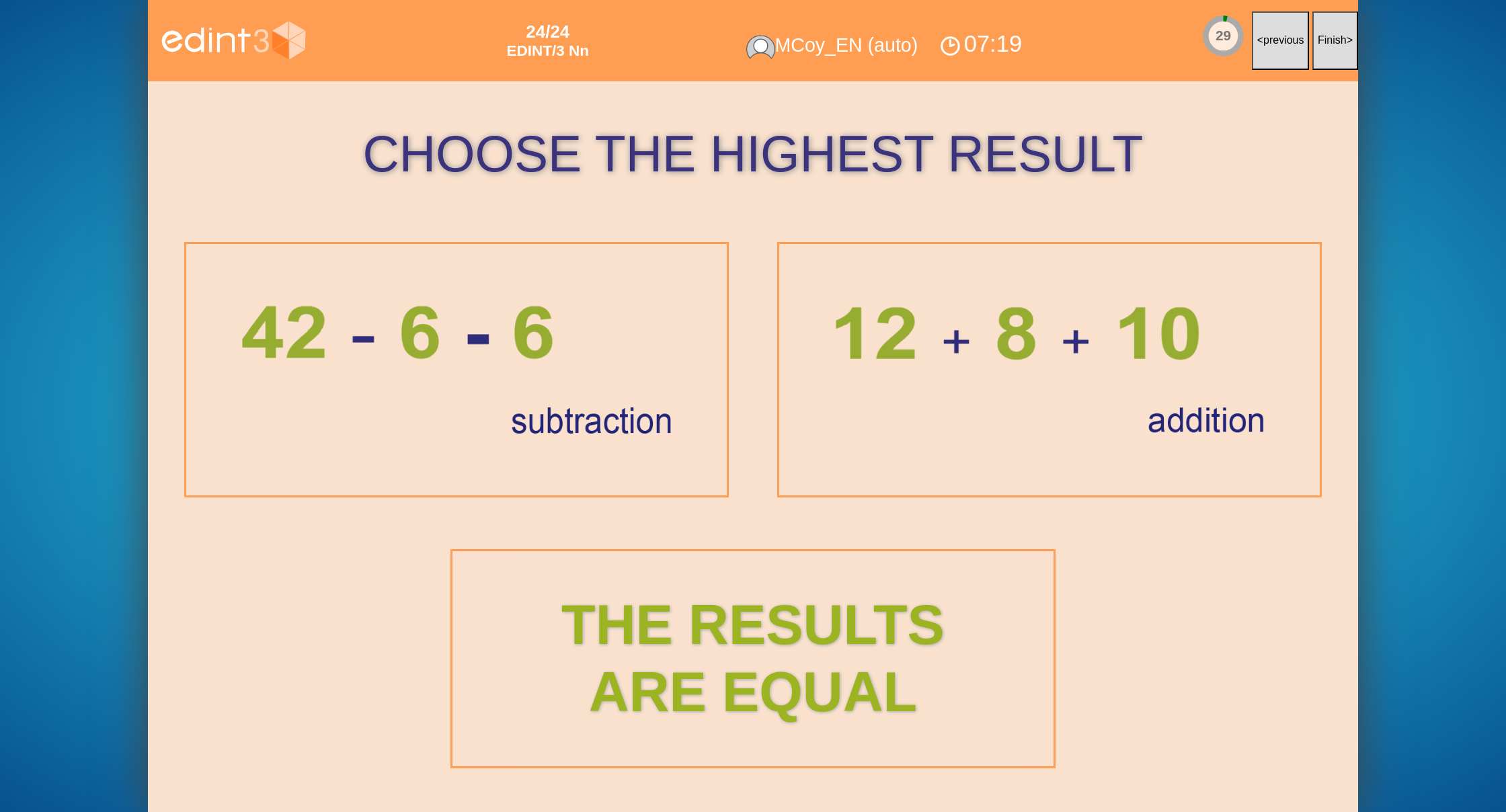
click at [1337, 42] on span "Finish" at bounding box center [1332, 40] width 29 height 11
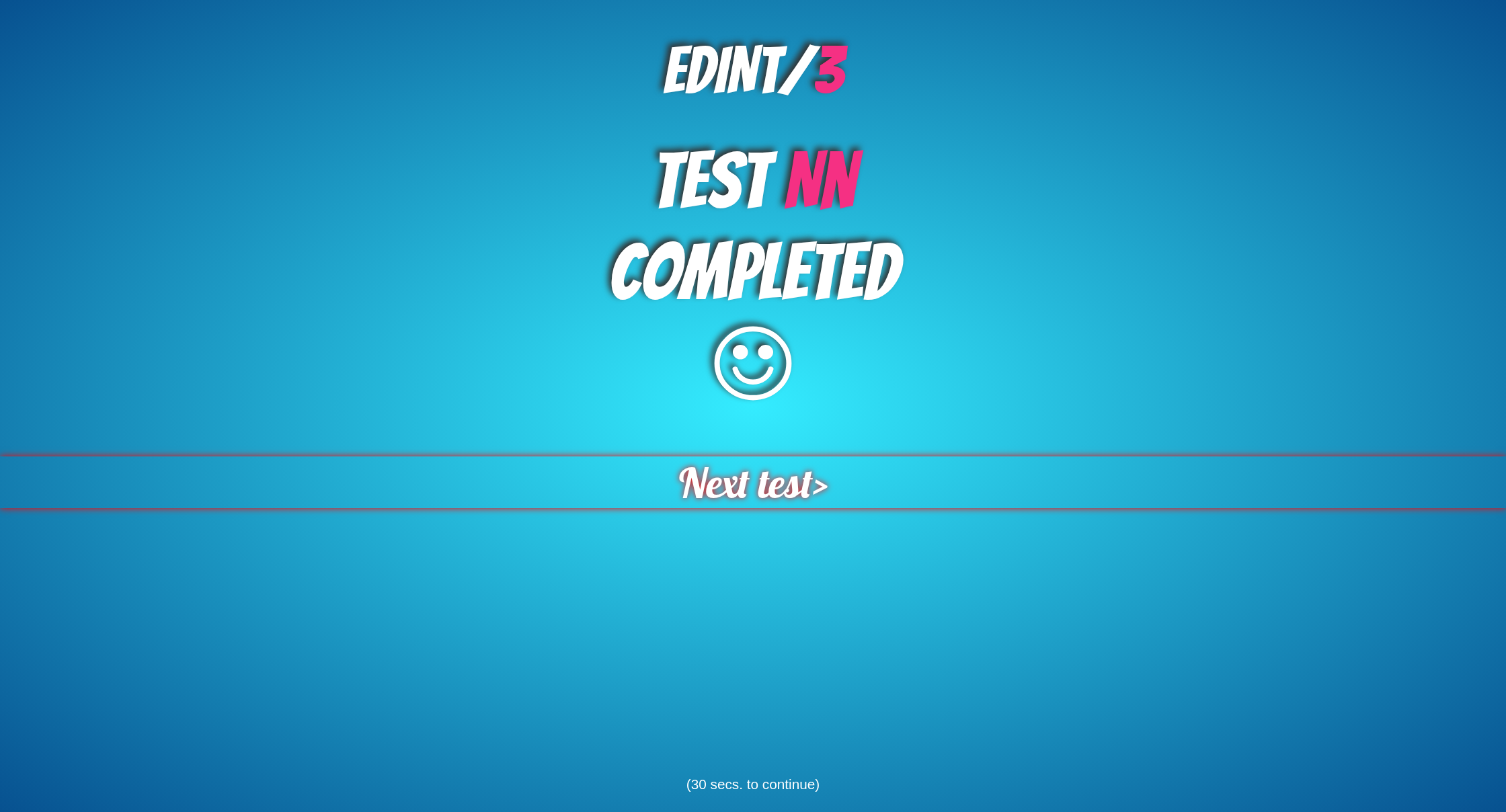
click at [770, 478] on span "Next test" at bounding box center [745, 482] width 142 height 55
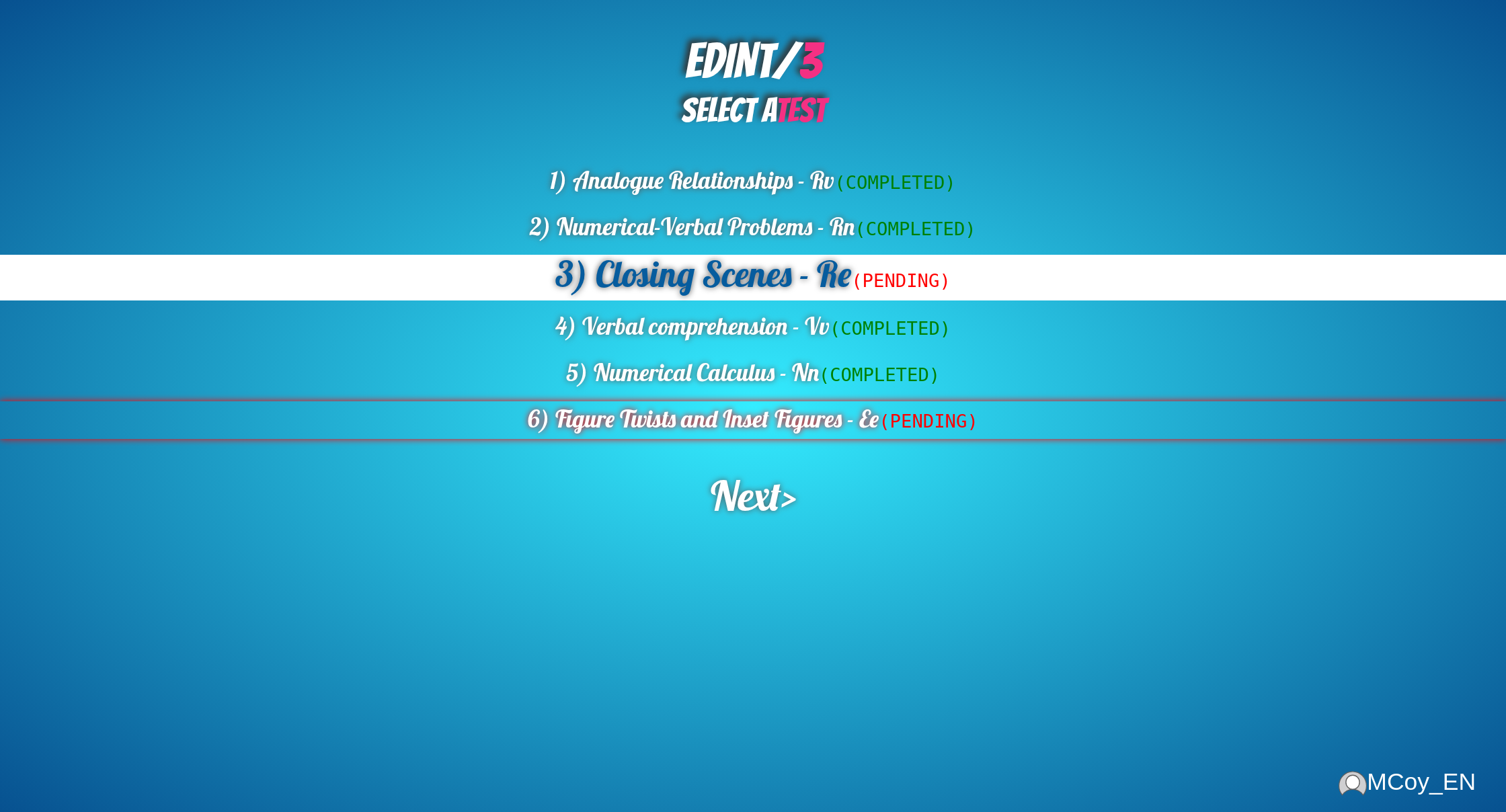
click at [789, 424] on div "6) Figure Twists and Inset Figures - Ee (PENDING)" at bounding box center [753, 420] width 1506 height 38
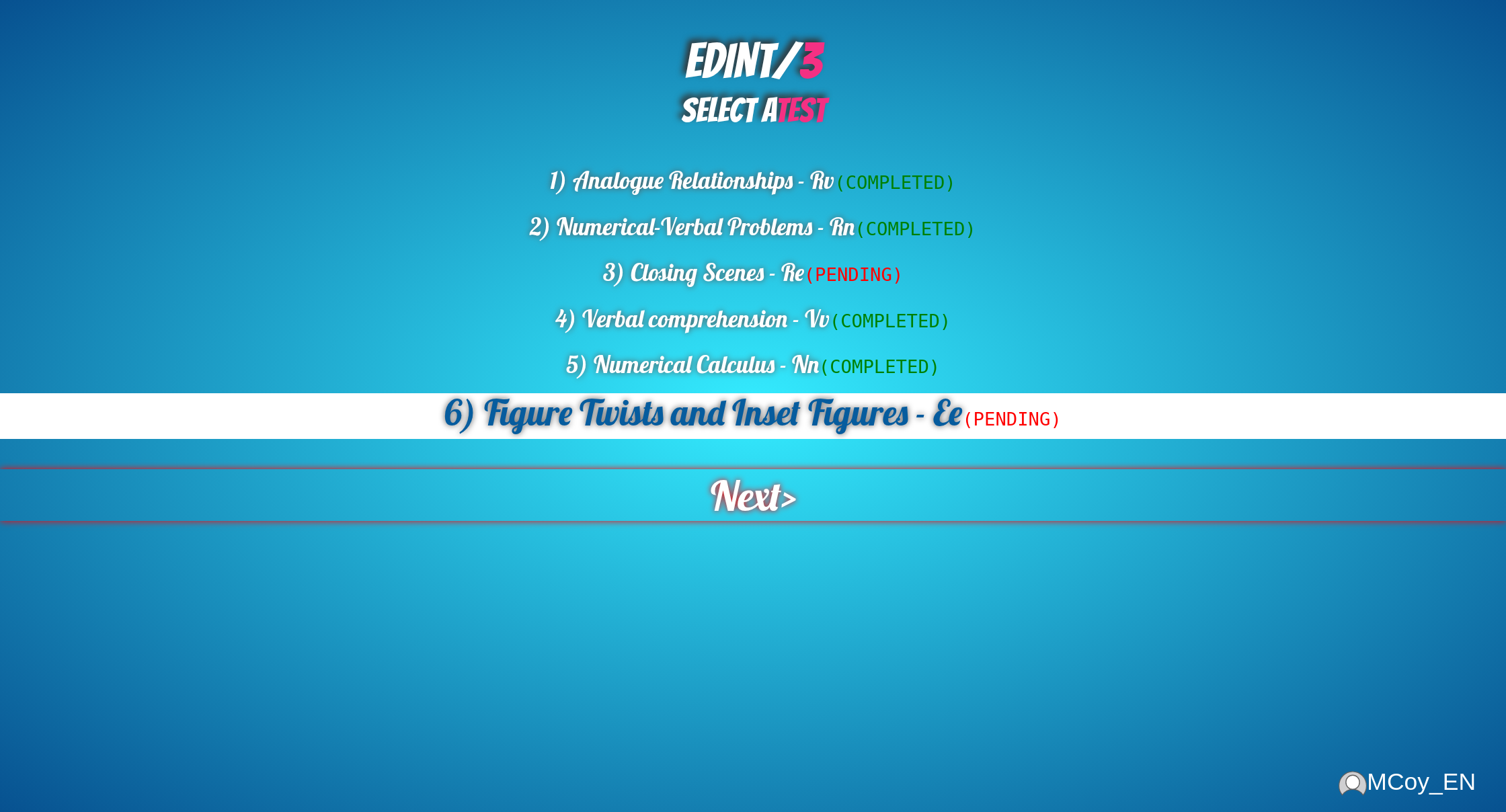
click at [772, 485] on span "Next" at bounding box center [745, 494] width 70 height 51
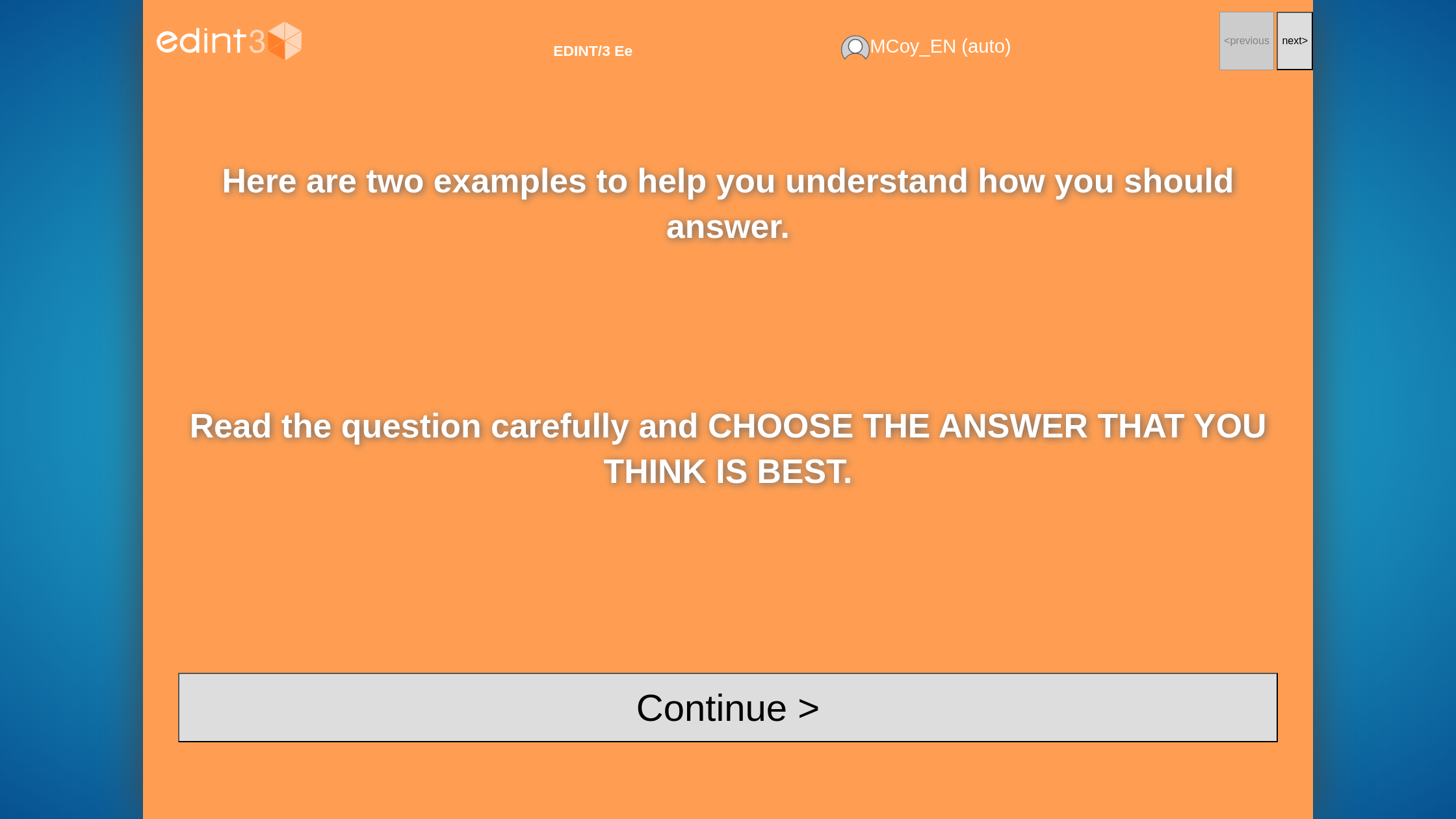
click at [636, 745] on div "Here are two examples to help you understand how you should answer. Read the qu…" at bounding box center [728, 450] width 1170 height 737
click at [656, 717] on button "Continue >" at bounding box center [728, 707] width 1100 height 70
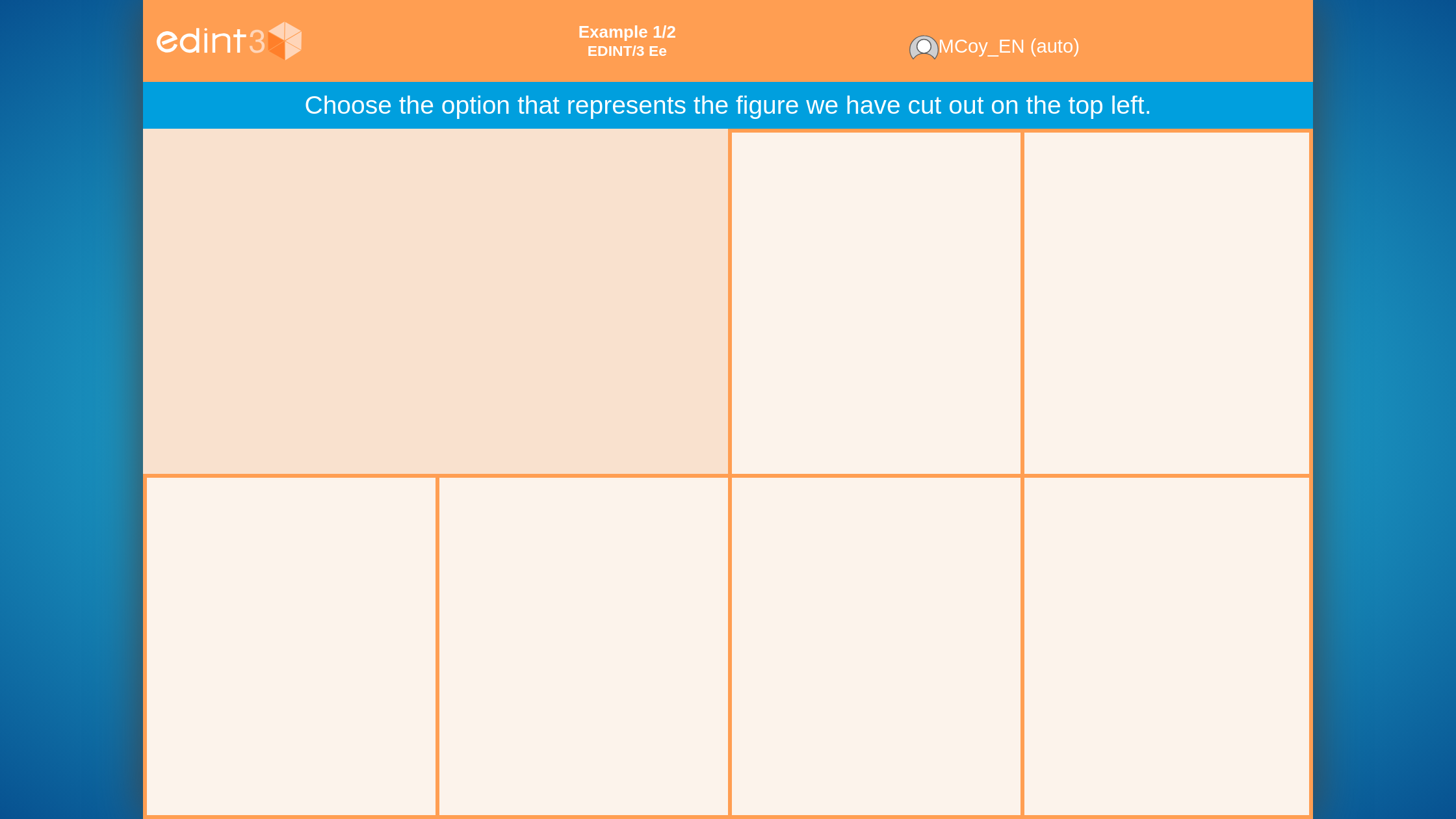
click at [1103, 385] on div at bounding box center [1167, 303] width 304 height 304
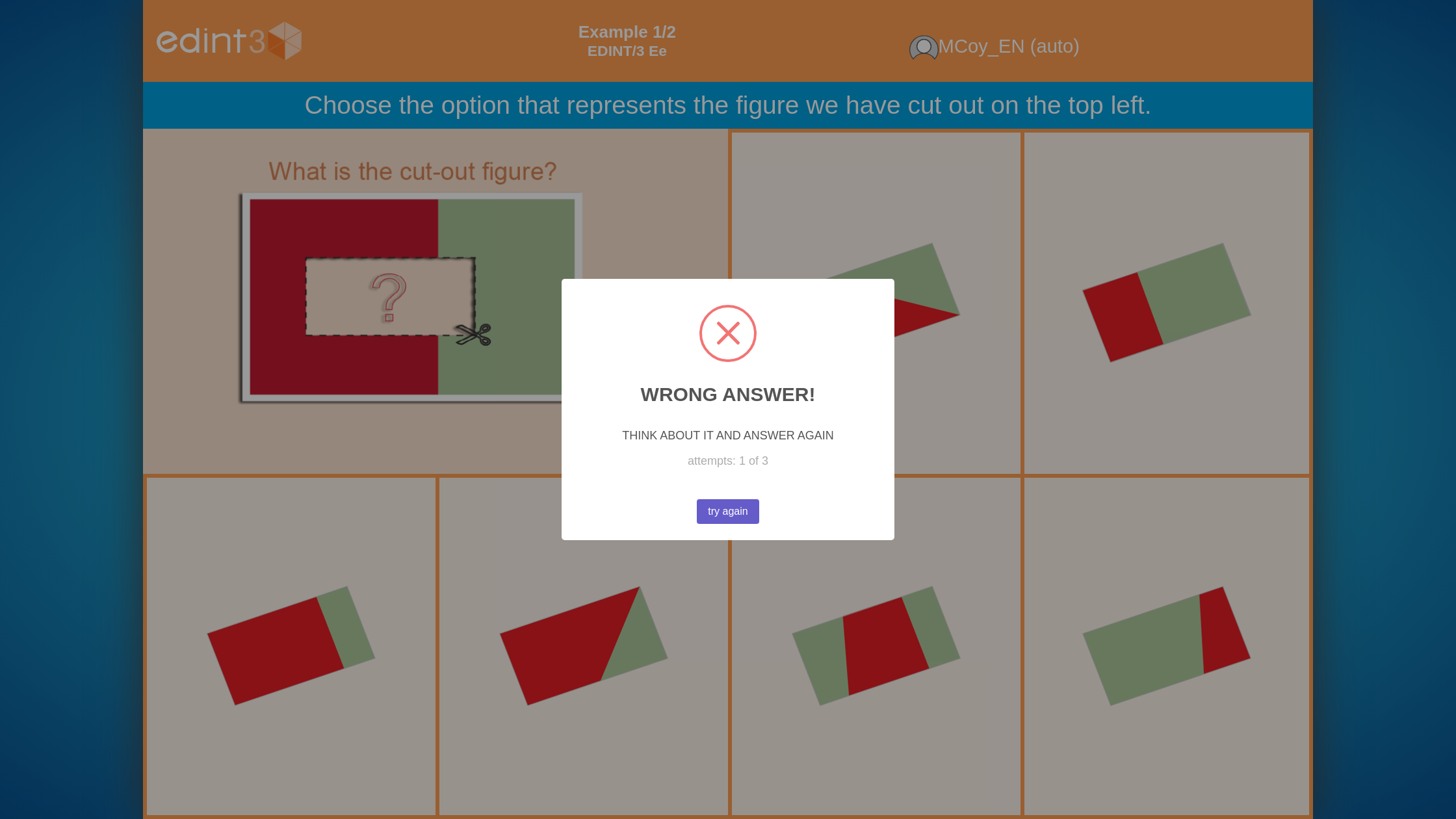
click at [717, 518] on button "try again" at bounding box center [728, 512] width 63 height 24
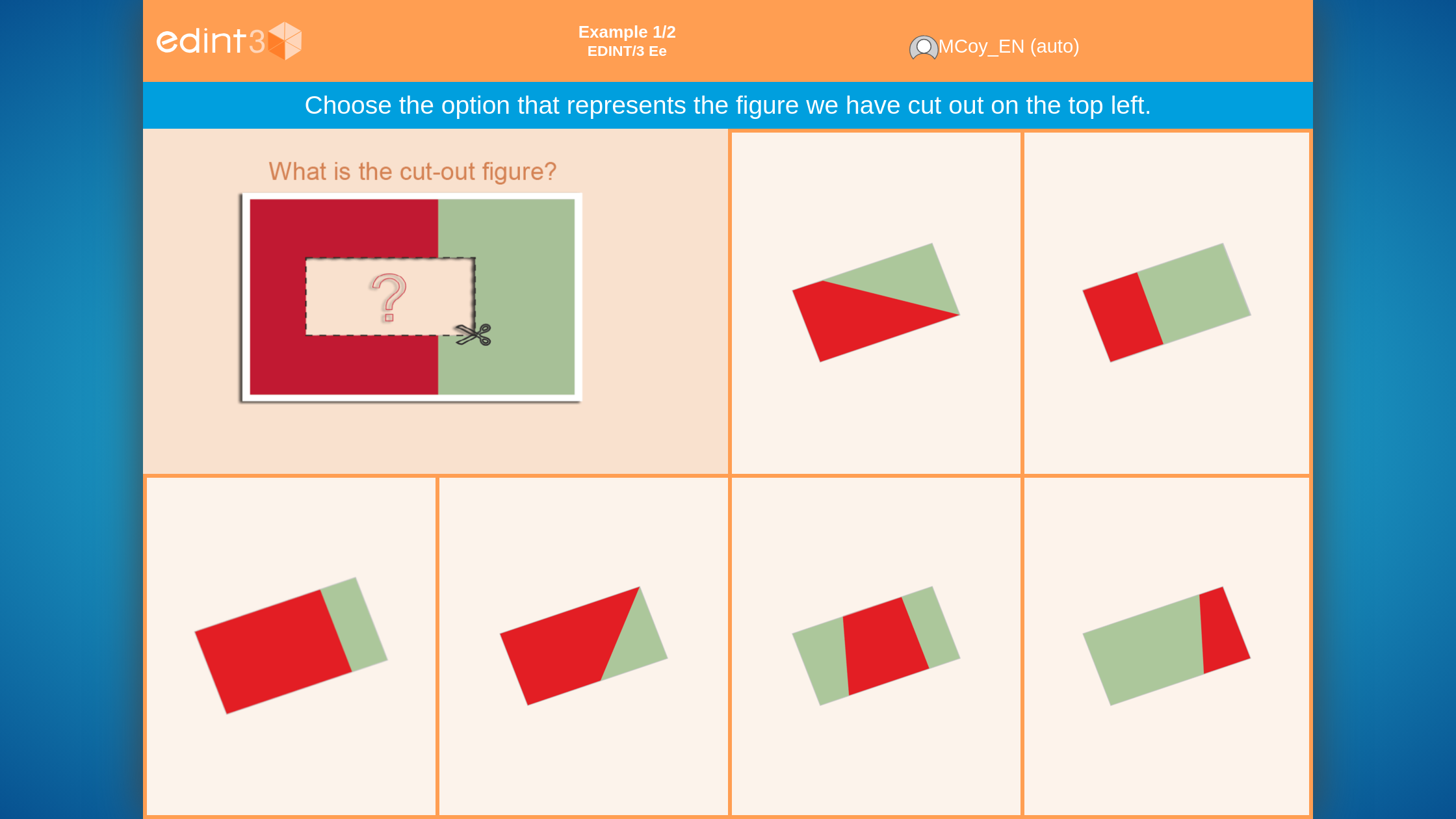
click at [397, 606] on div at bounding box center [291, 646] width 304 height 304
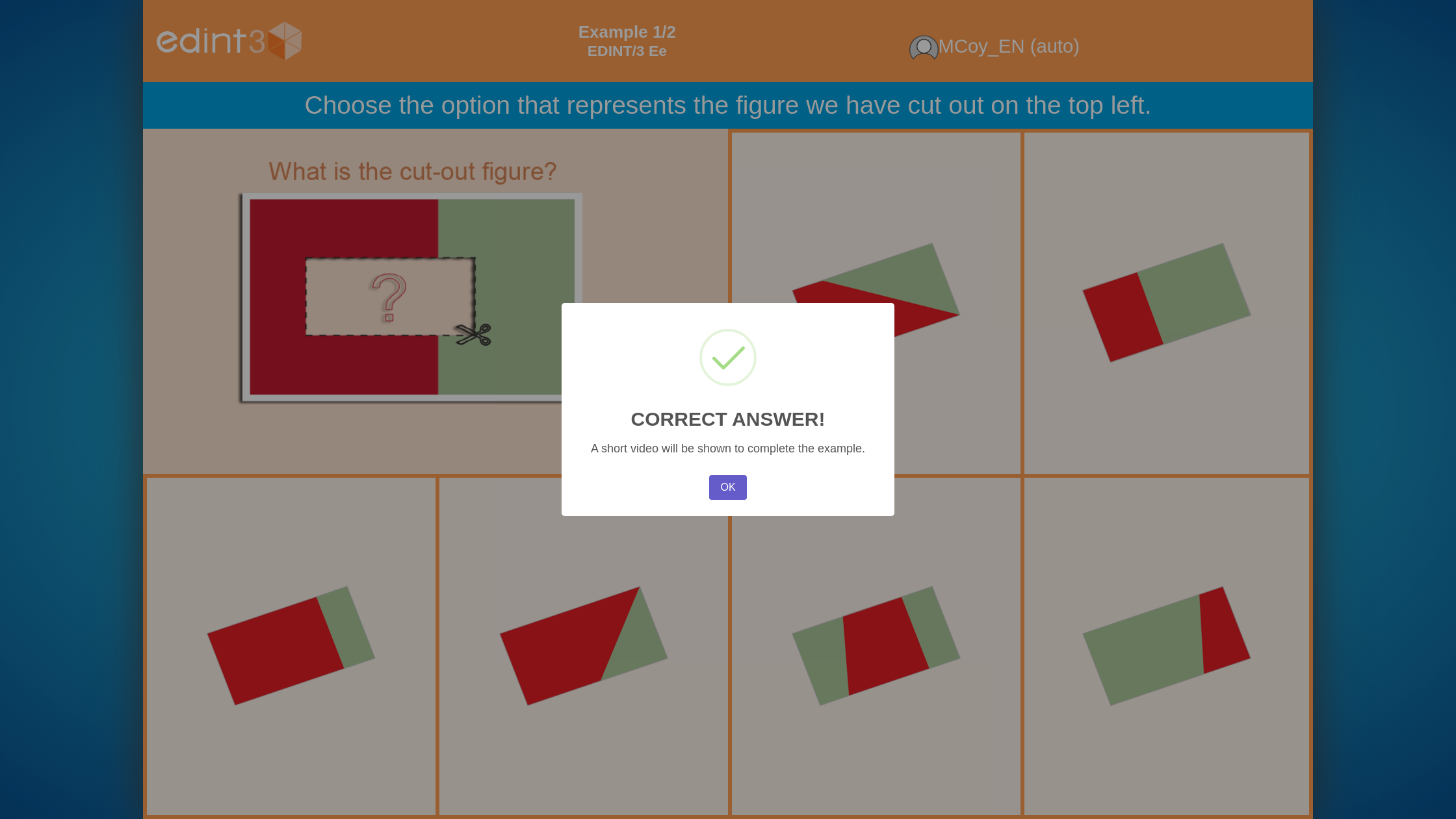
click at [718, 489] on button "OK" at bounding box center [727, 487] width 37 height 24
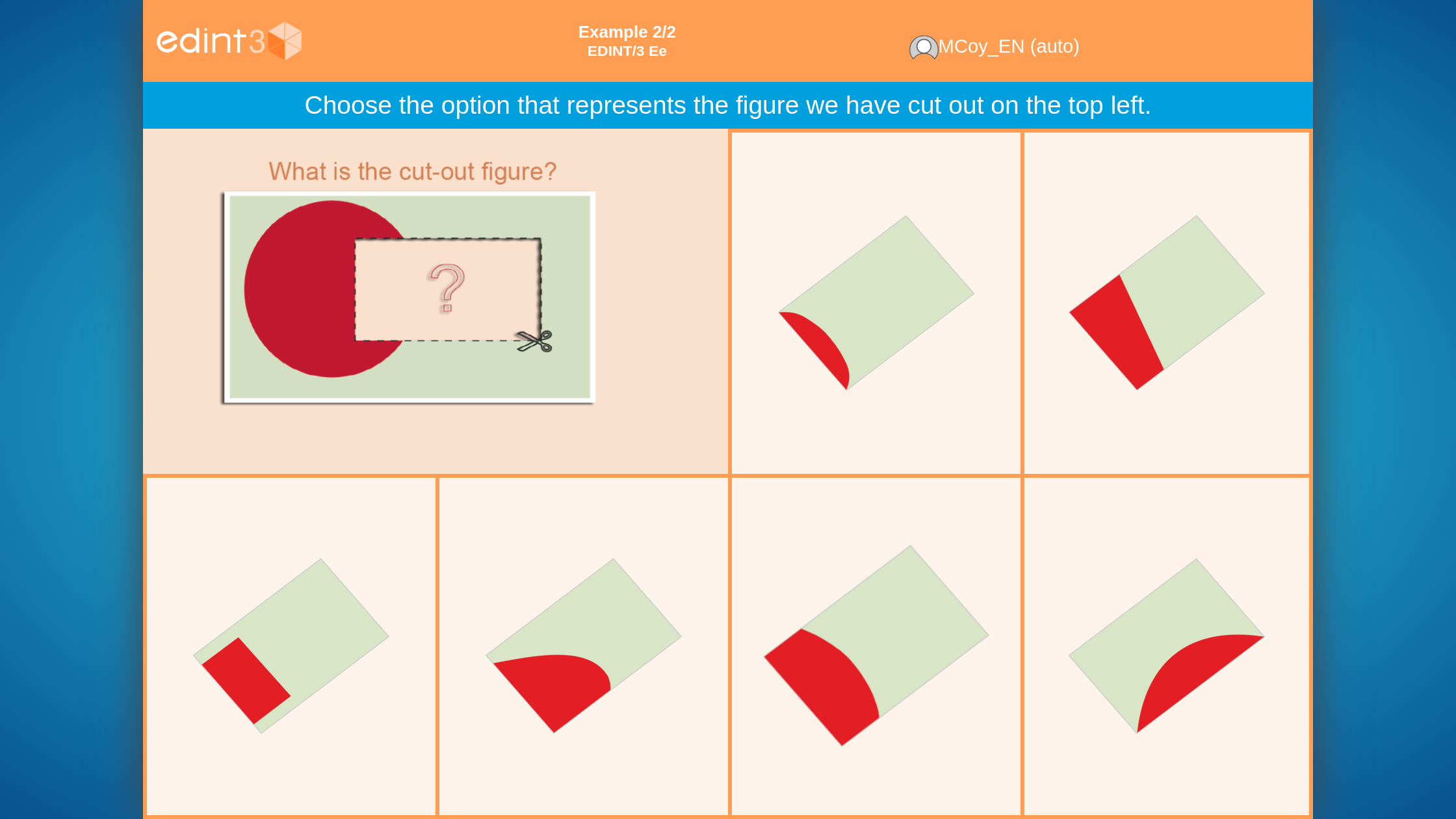
click at [983, 571] on div at bounding box center [876, 646] width 304 height 304
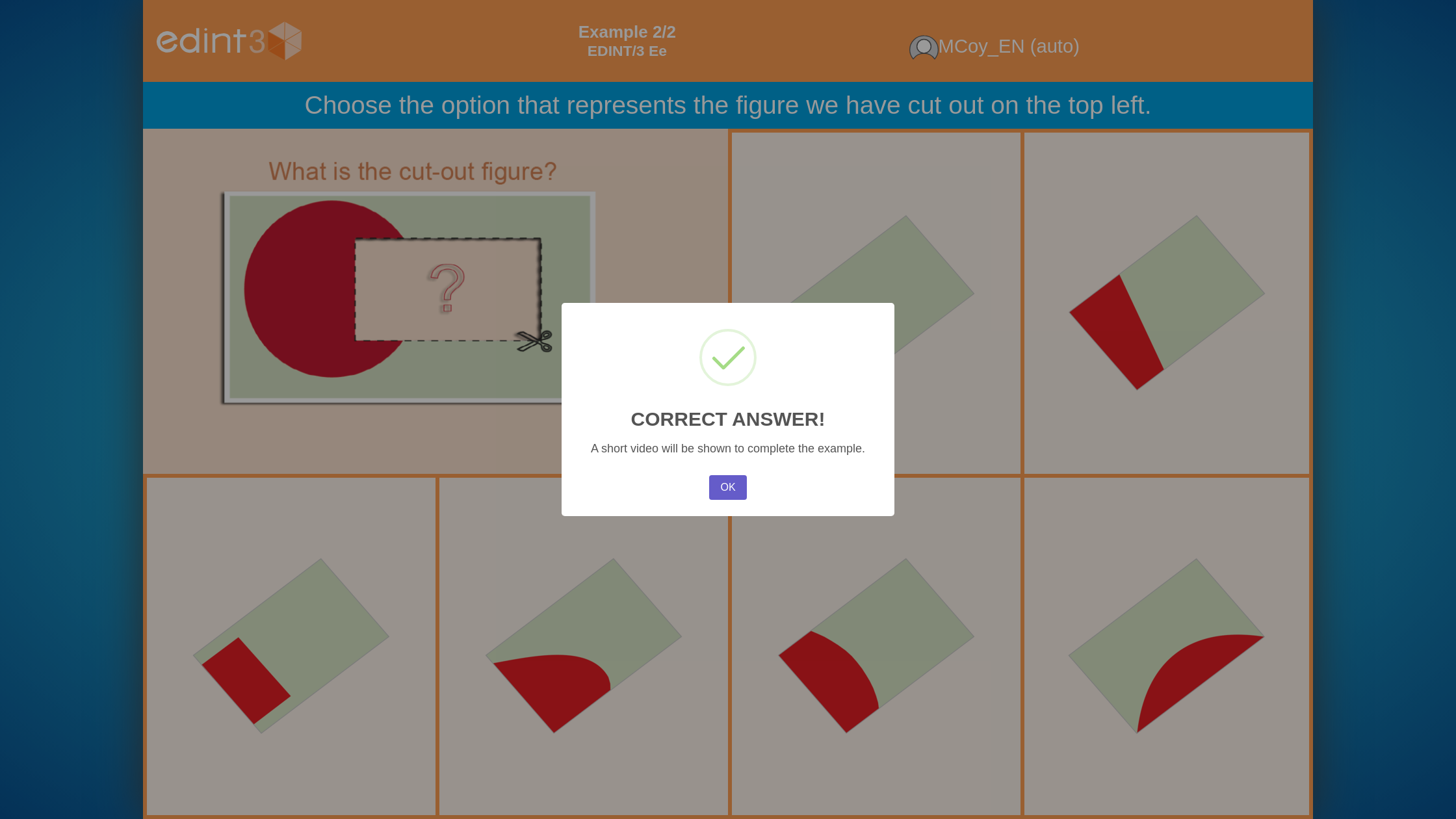
click at [722, 490] on button "OK" at bounding box center [727, 487] width 37 height 24
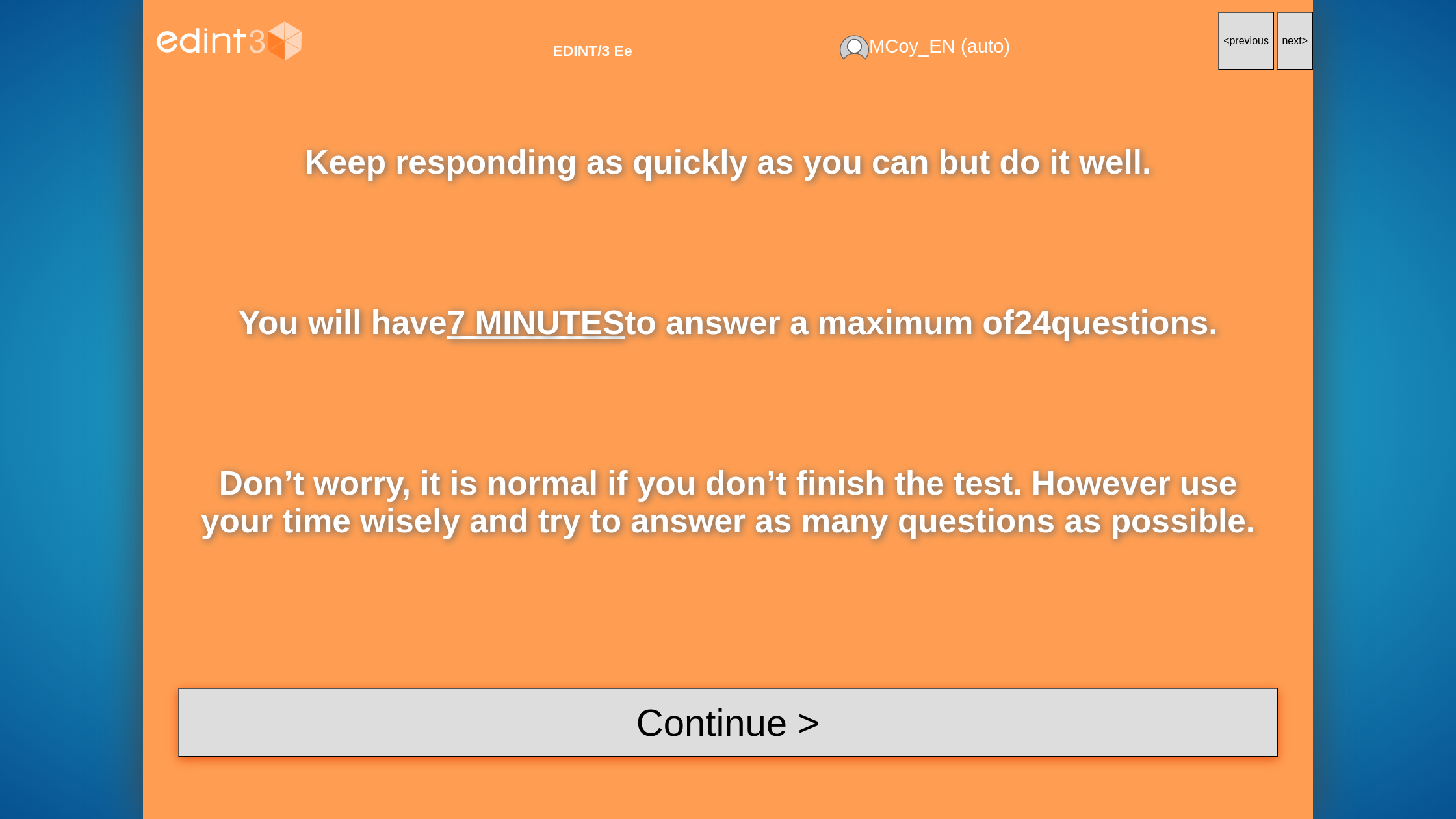
click at [795, 720] on button "Continue >" at bounding box center [728, 722] width 1100 height 70
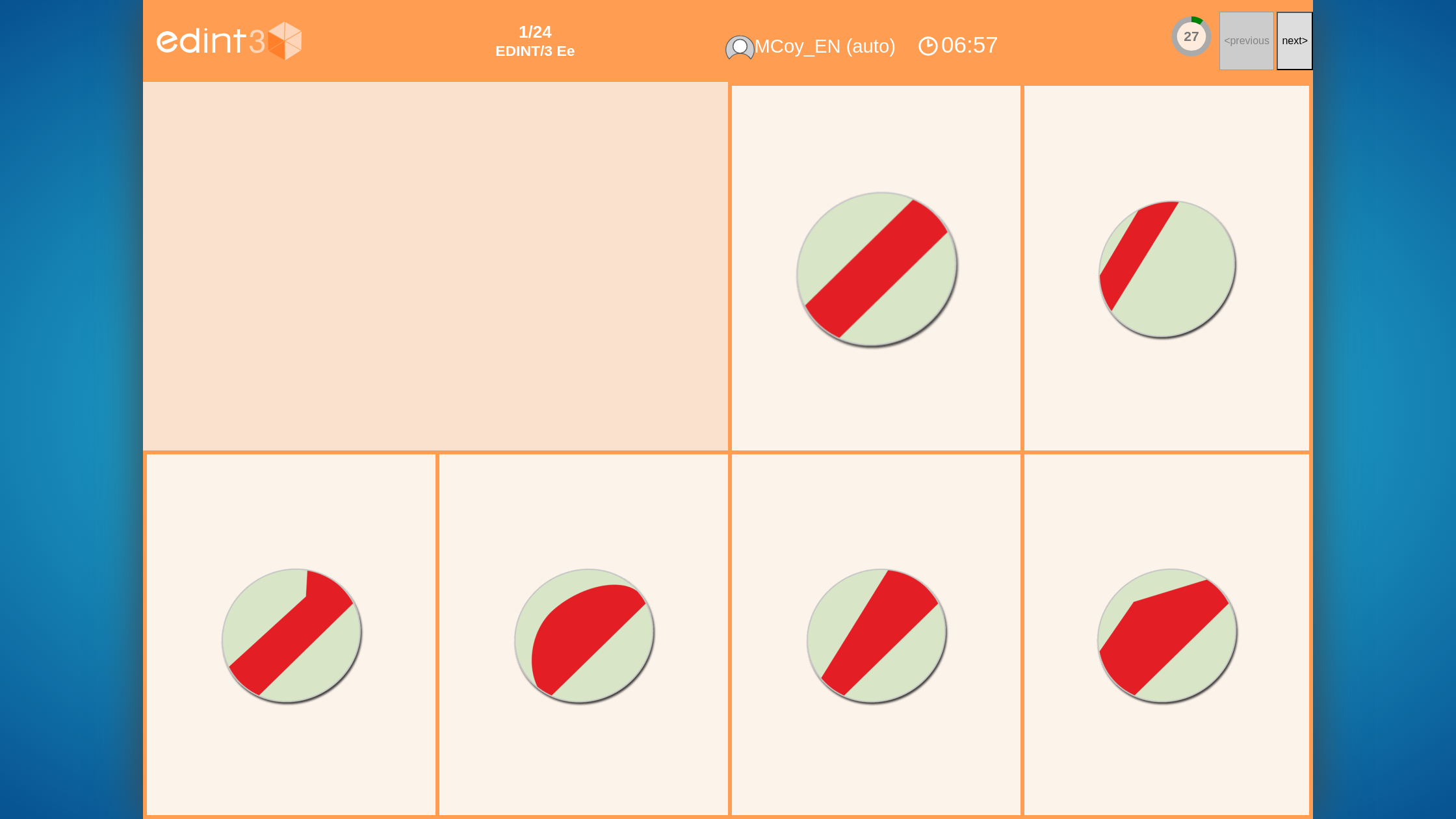
click at [947, 327] on div at bounding box center [876, 268] width 304 height 304
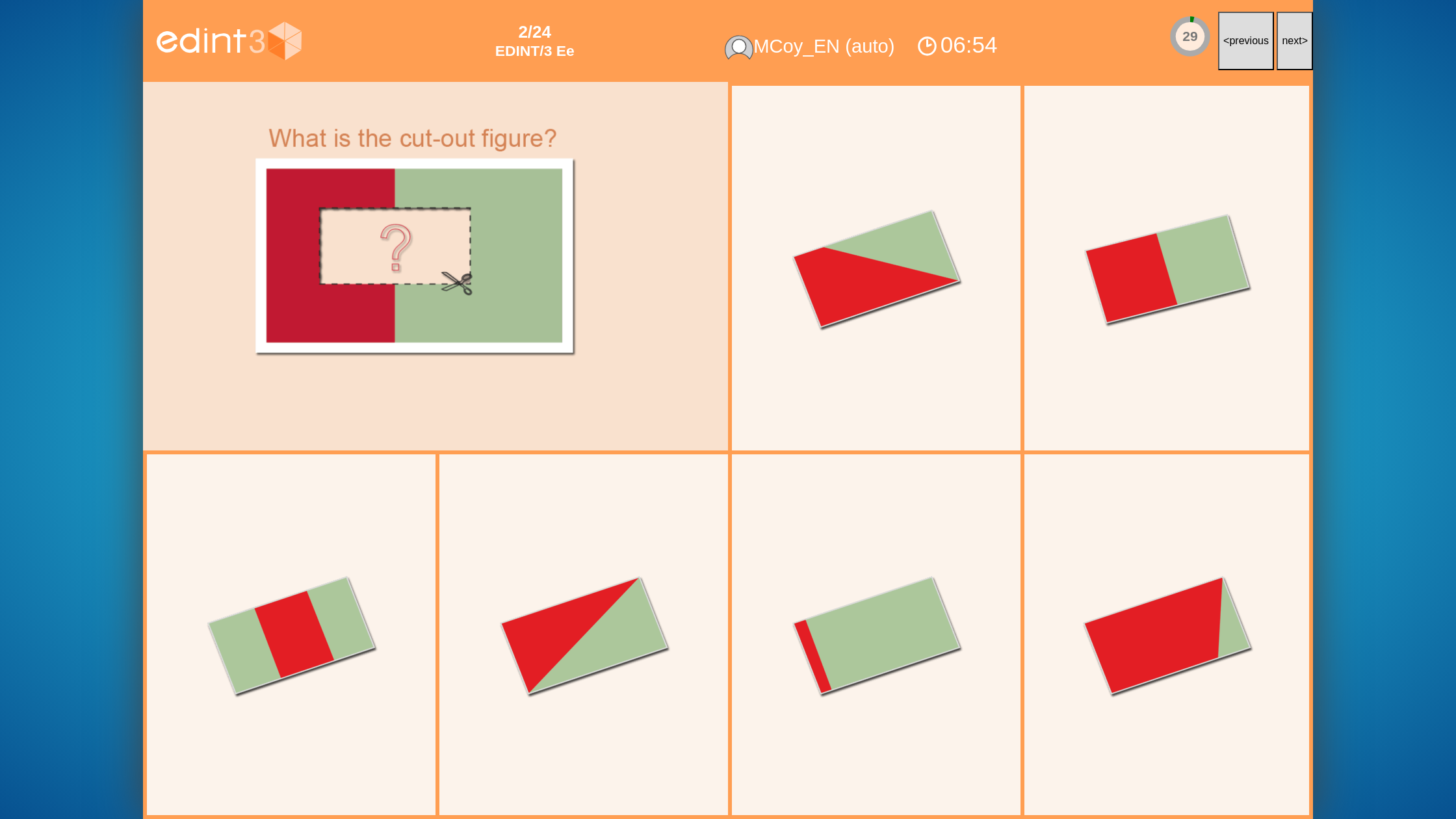
click at [1292, 41] on span "next" at bounding box center [1292, 41] width 20 height 11
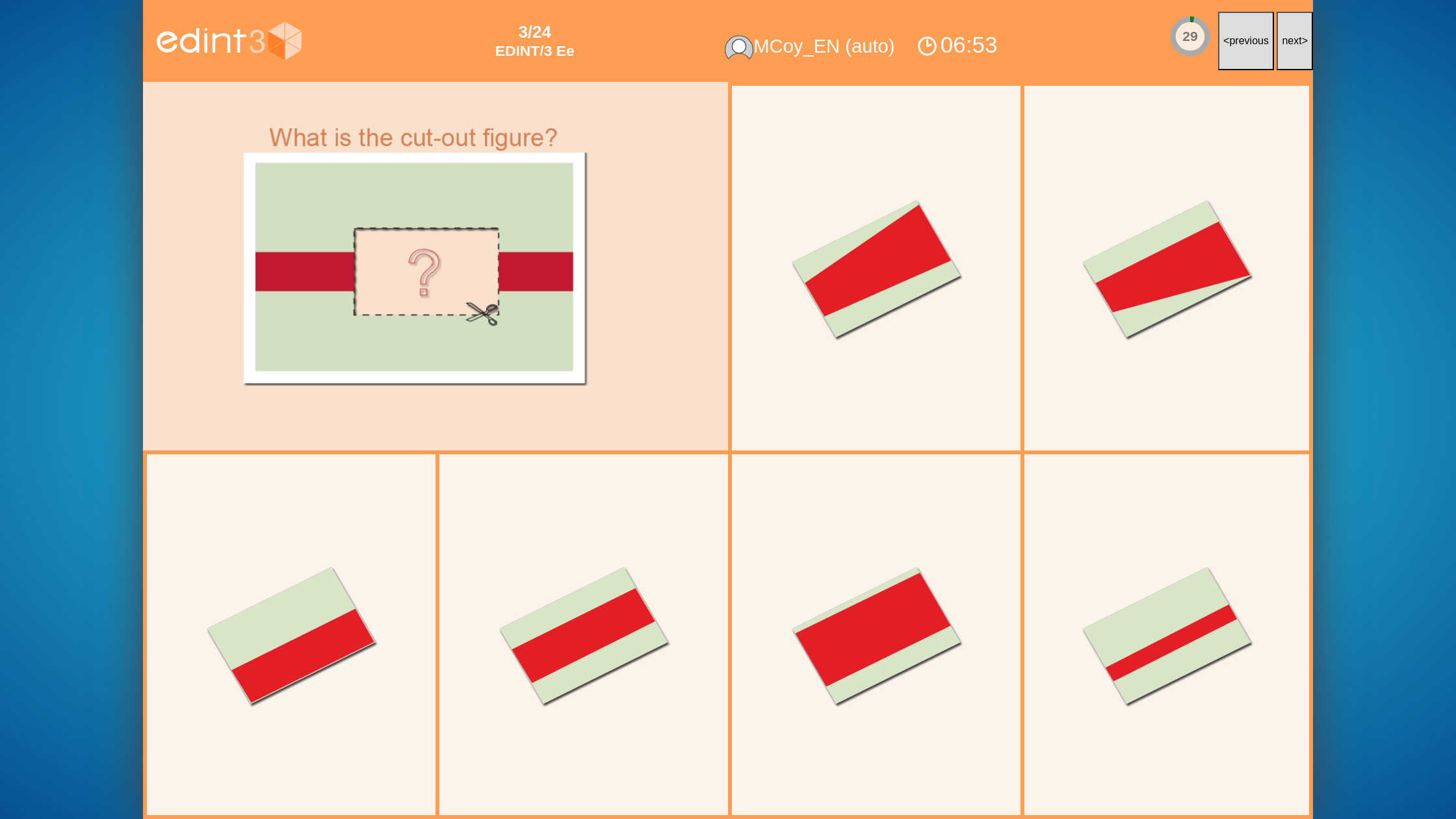
click at [1292, 41] on span "next" at bounding box center [1292, 41] width 20 height 11
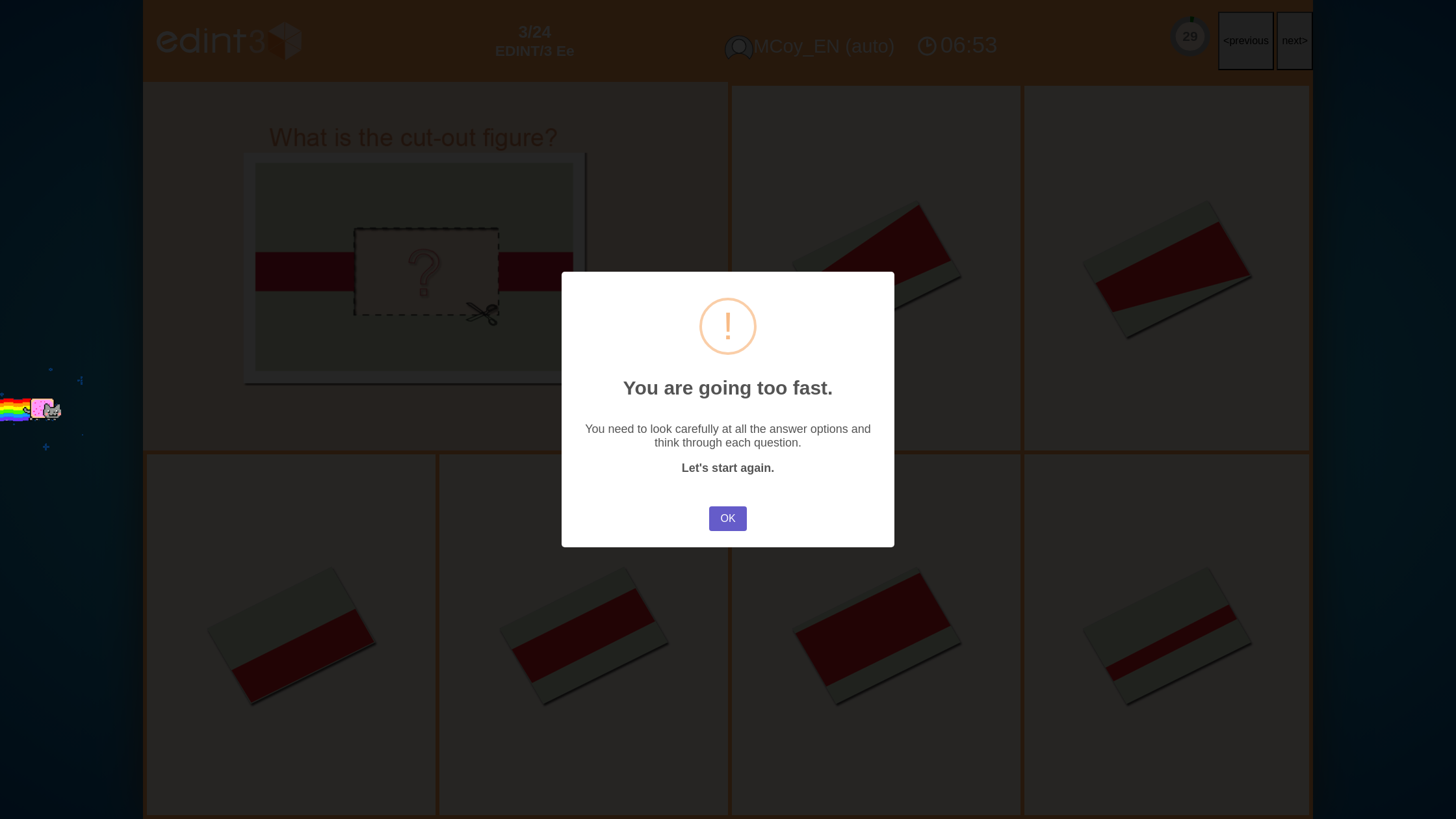
click at [734, 512] on button "OK" at bounding box center [727, 518] width 37 height 24
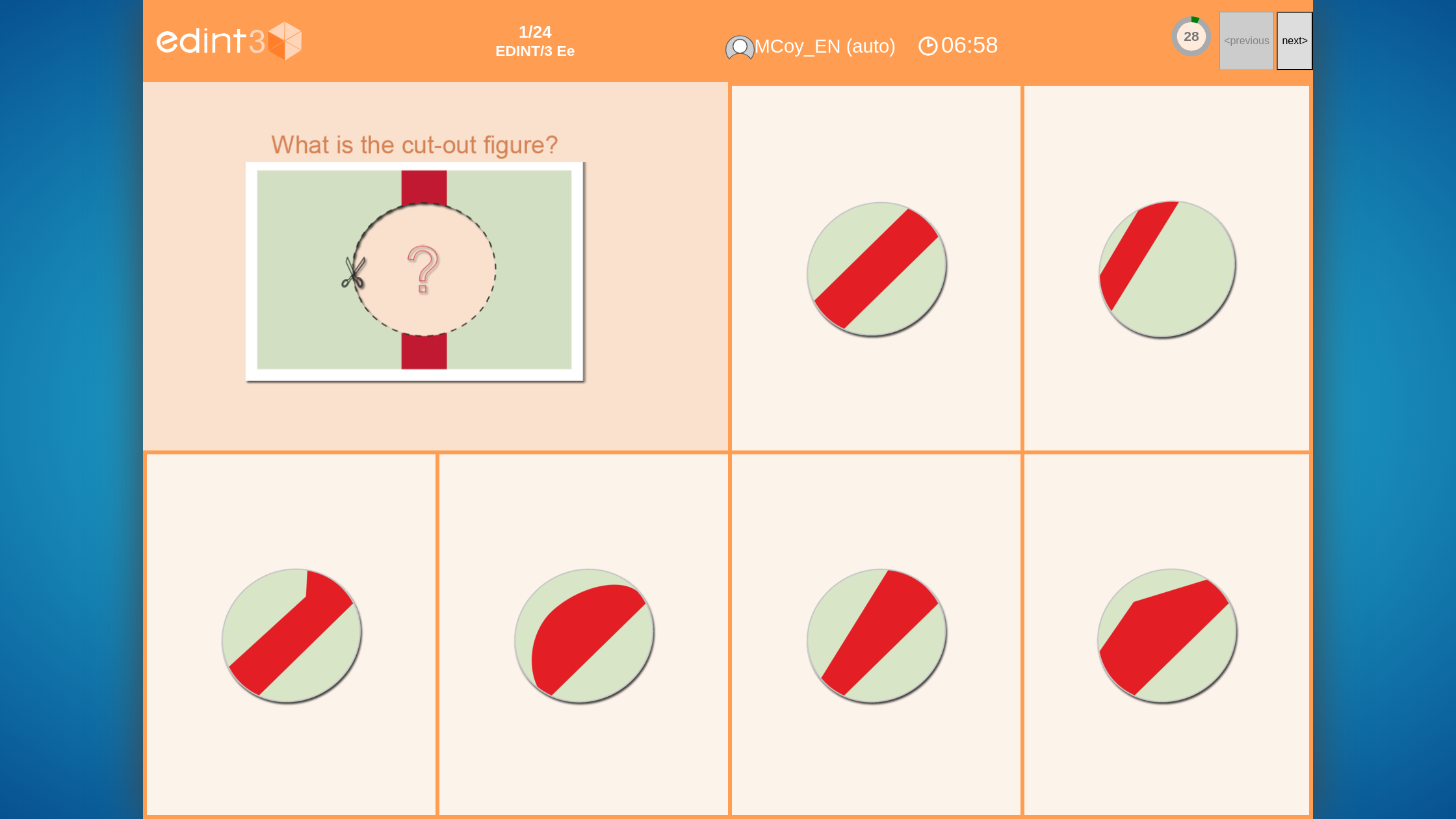
click at [1298, 48] on button "next >" at bounding box center [1295, 41] width 37 height 59
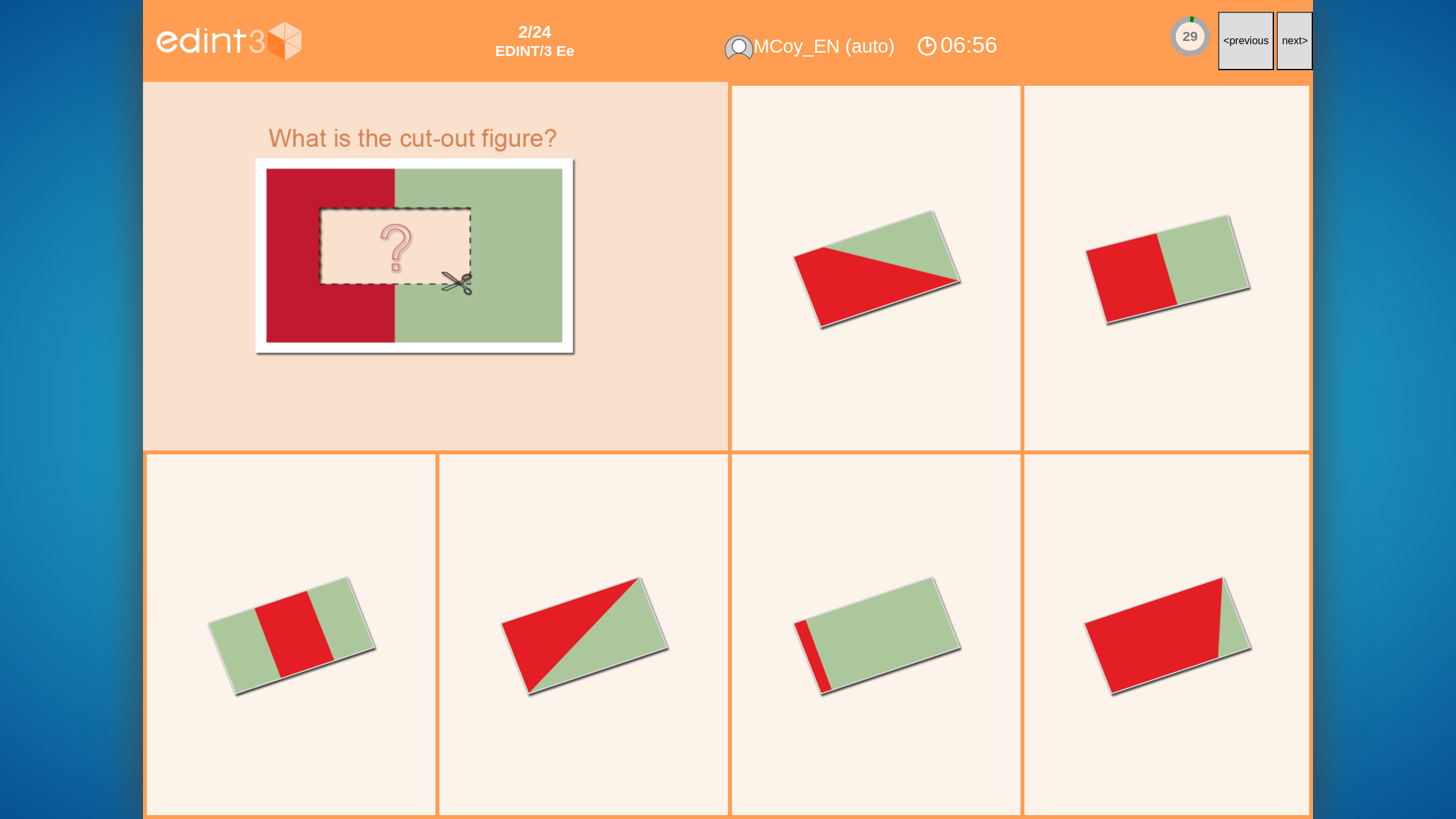
click at [1298, 48] on button "next >" at bounding box center [1295, 41] width 37 height 59
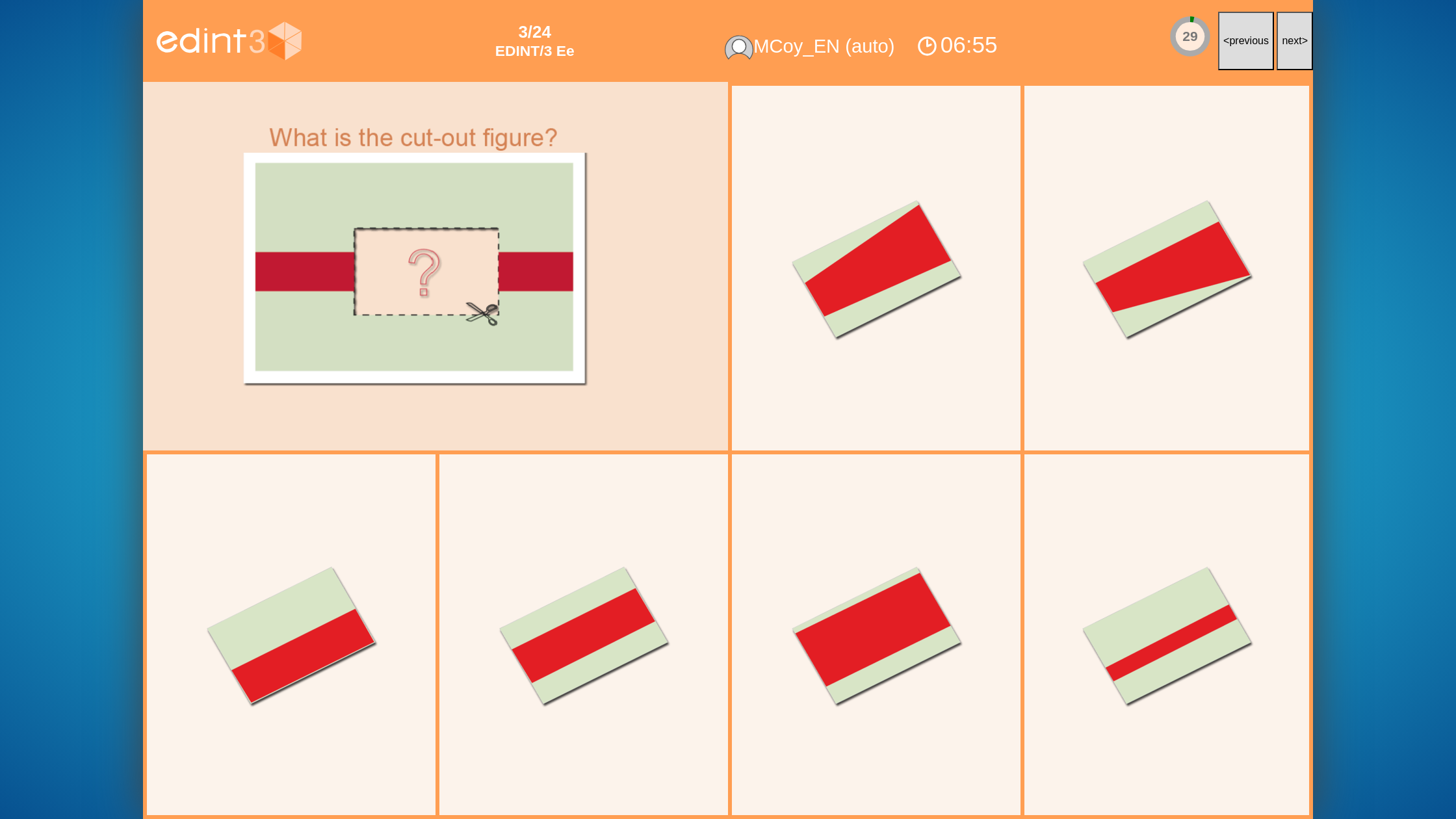
click at [1298, 48] on button "next >" at bounding box center [1295, 41] width 37 height 59
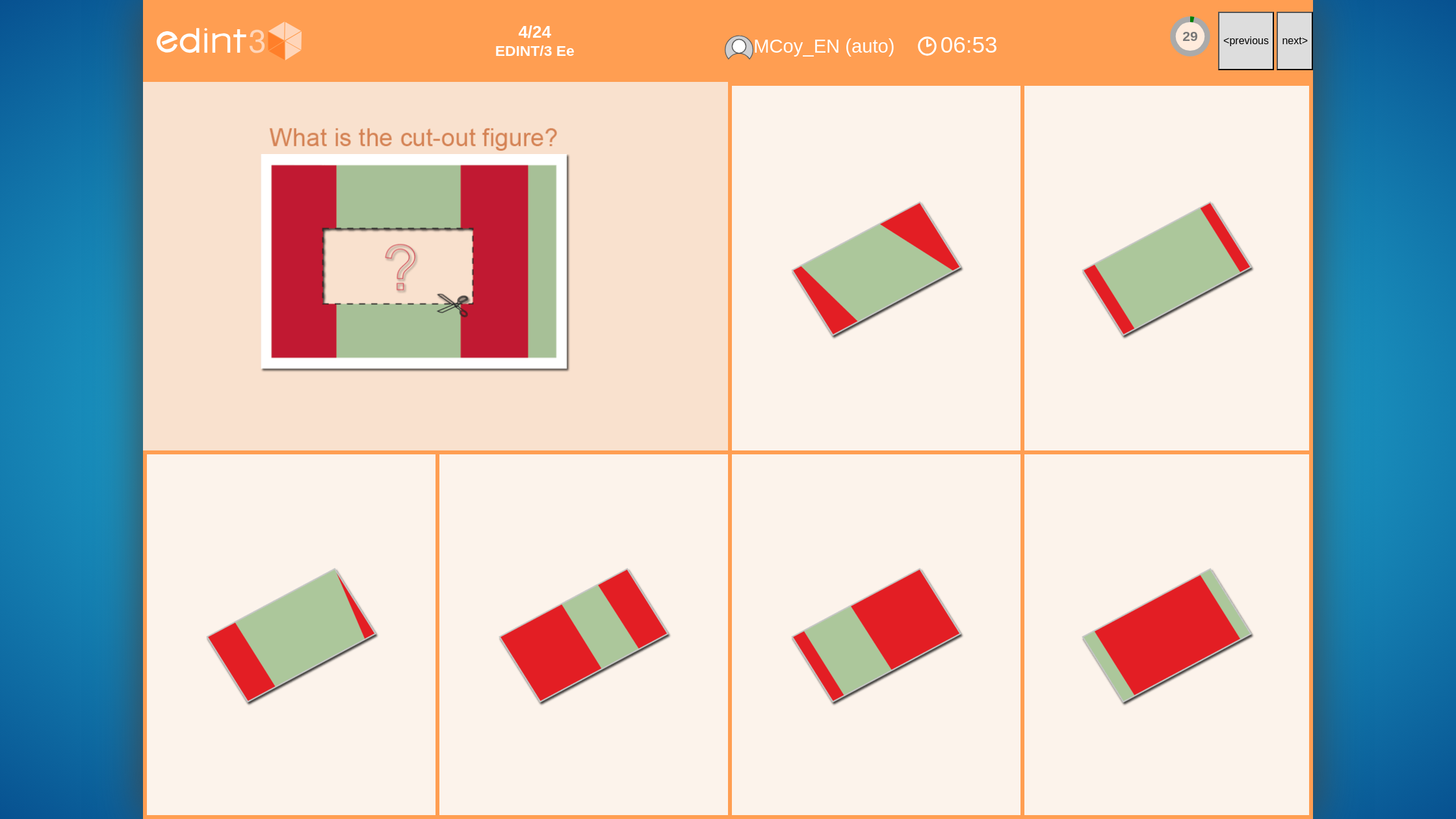
click at [1298, 48] on button "next >" at bounding box center [1295, 41] width 37 height 59
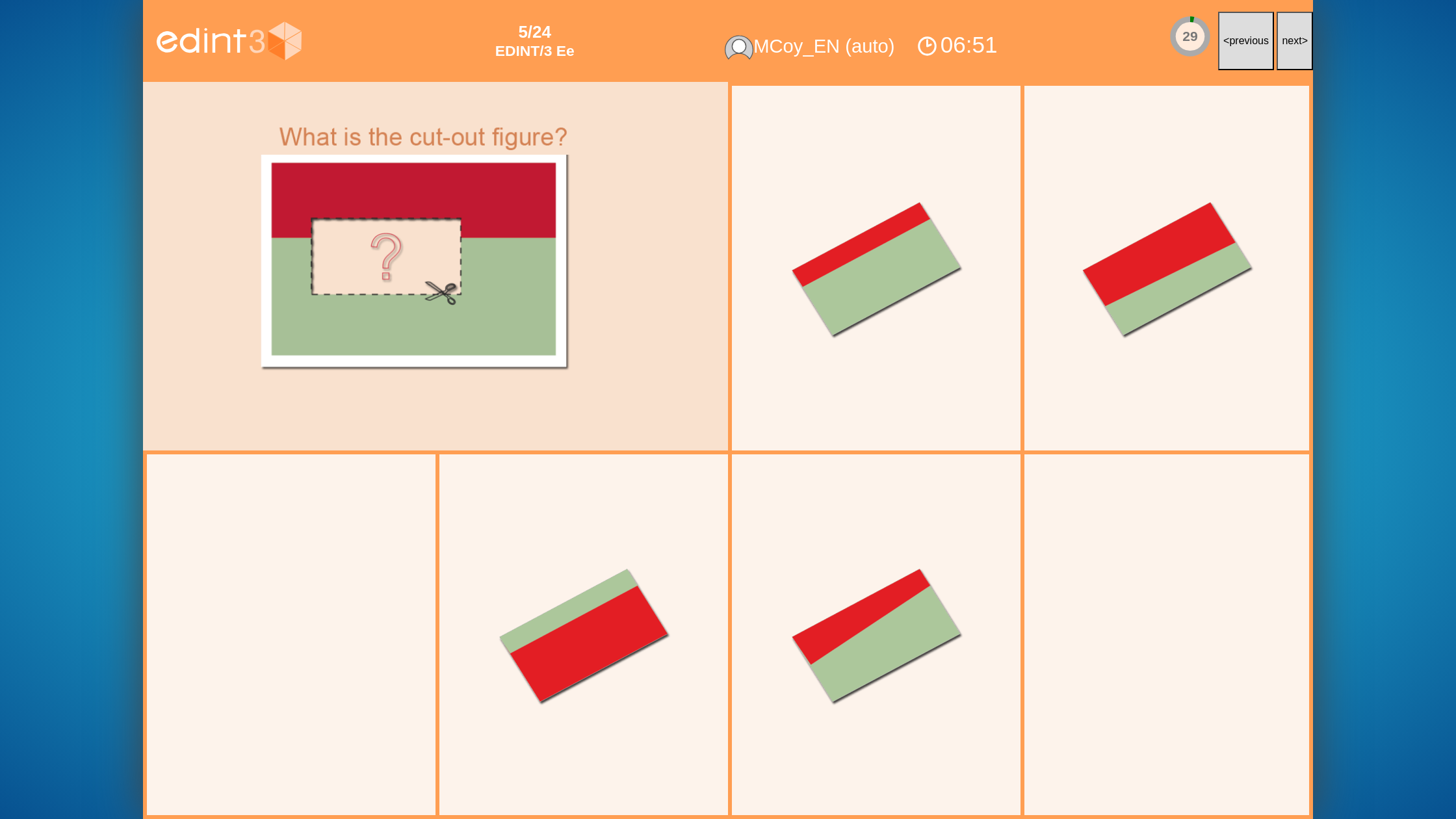
click at [1298, 48] on button "next >" at bounding box center [1295, 41] width 37 height 59
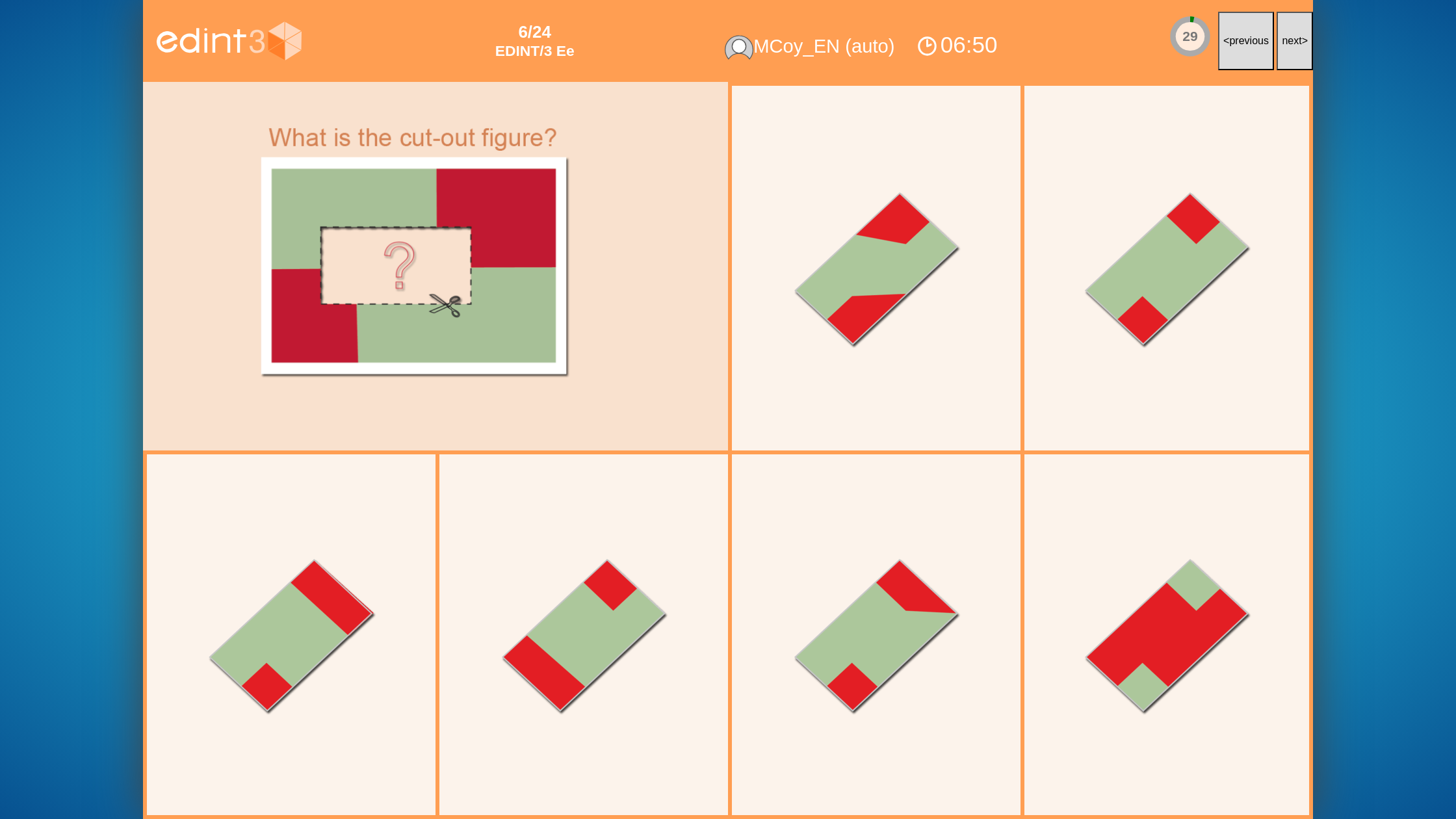
click at [1298, 48] on button "next >" at bounding box center [1295, 41] width 37 height 59
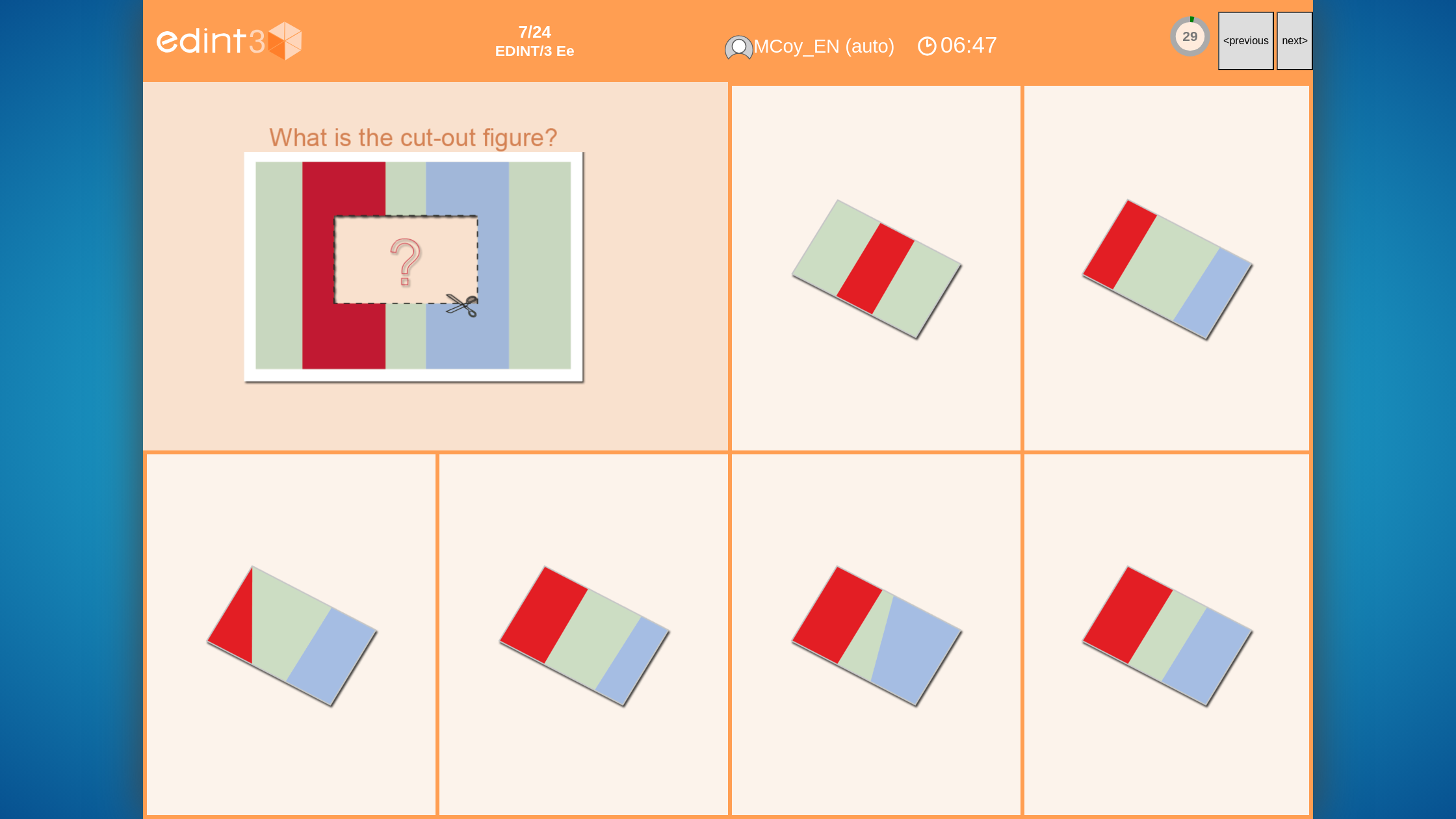
click at [1298, 48] on button "next >" at bounding box center [1295, 41] width 37 height 59
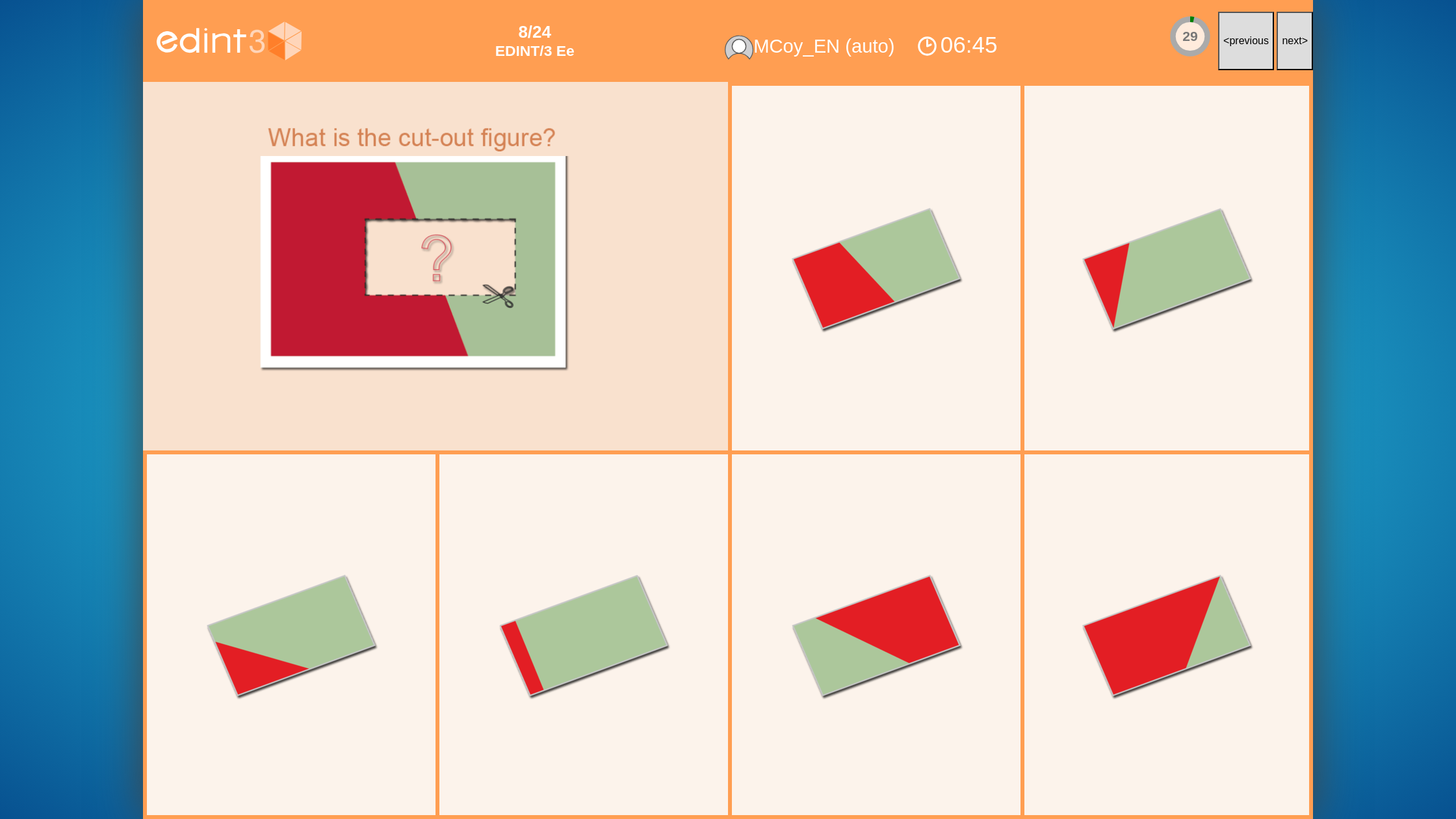
click at [1298, 48] on button "next >" at bounding box center [1295, 41] width 37 height 59
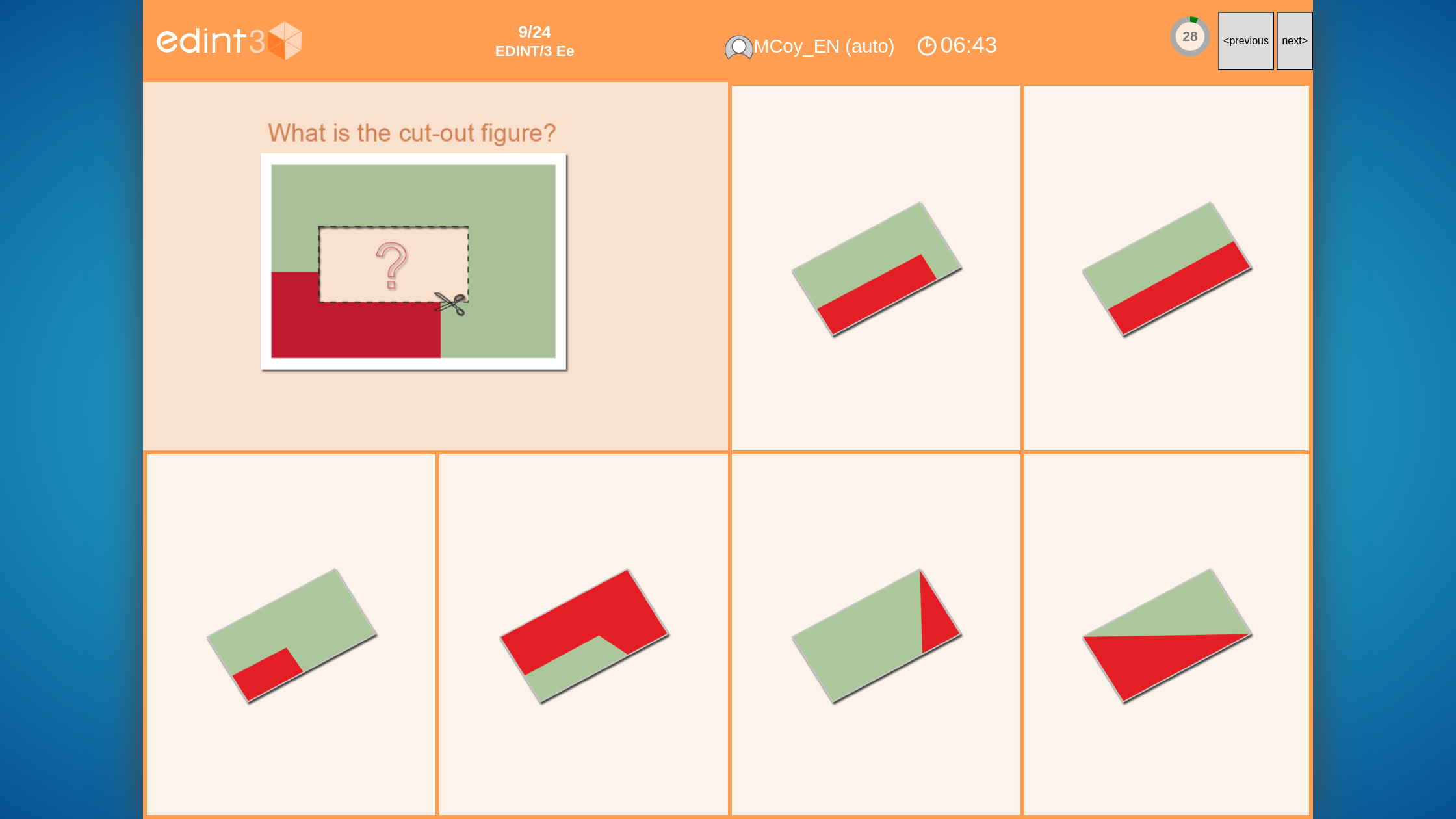
click at [1298, 48] on button "next >" at bounding box center [1295, 41] width 37 height 59
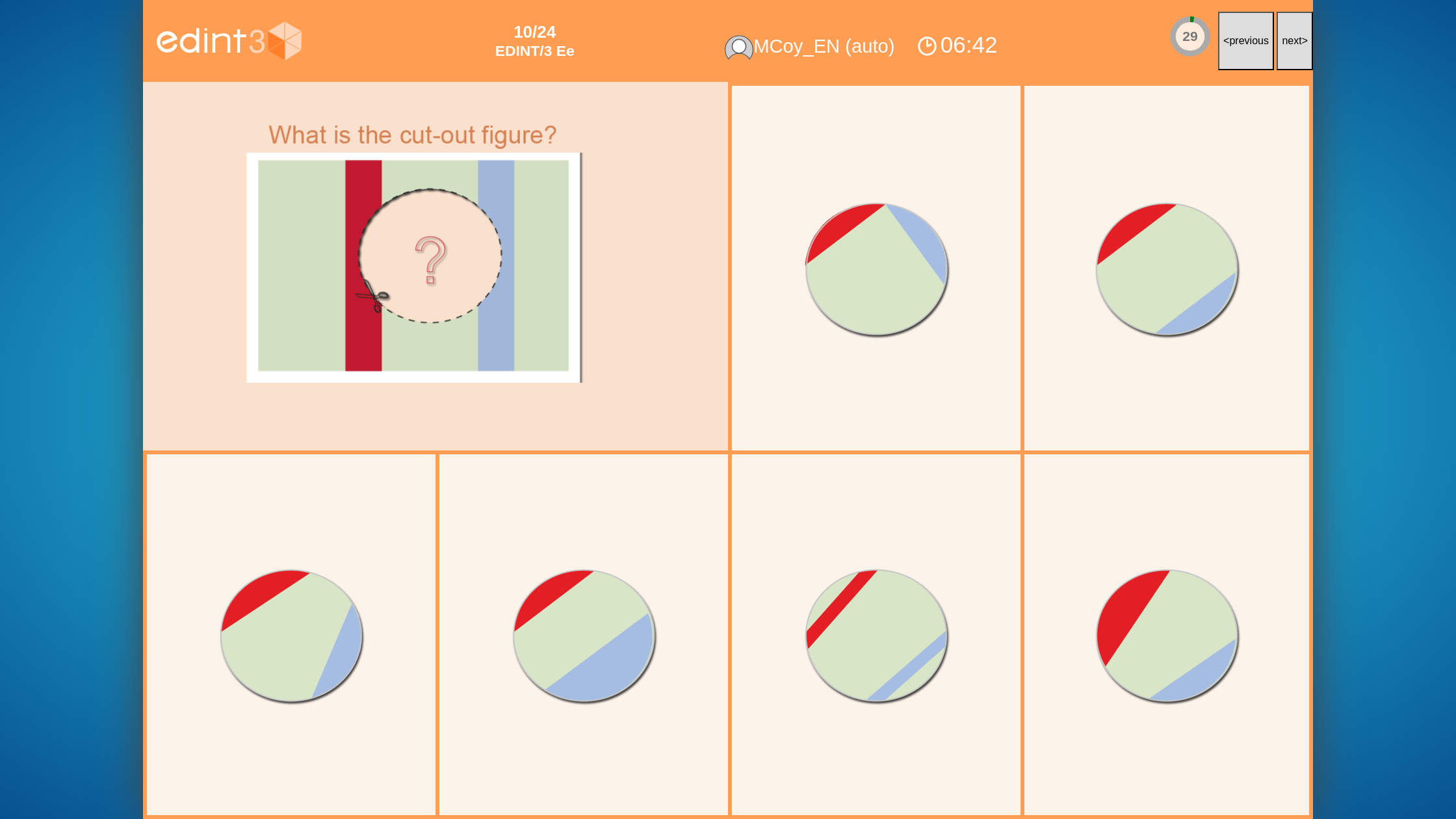
click at [1298, 48] on button "next >" at bounding box center [1295, 41] width 37 height 59
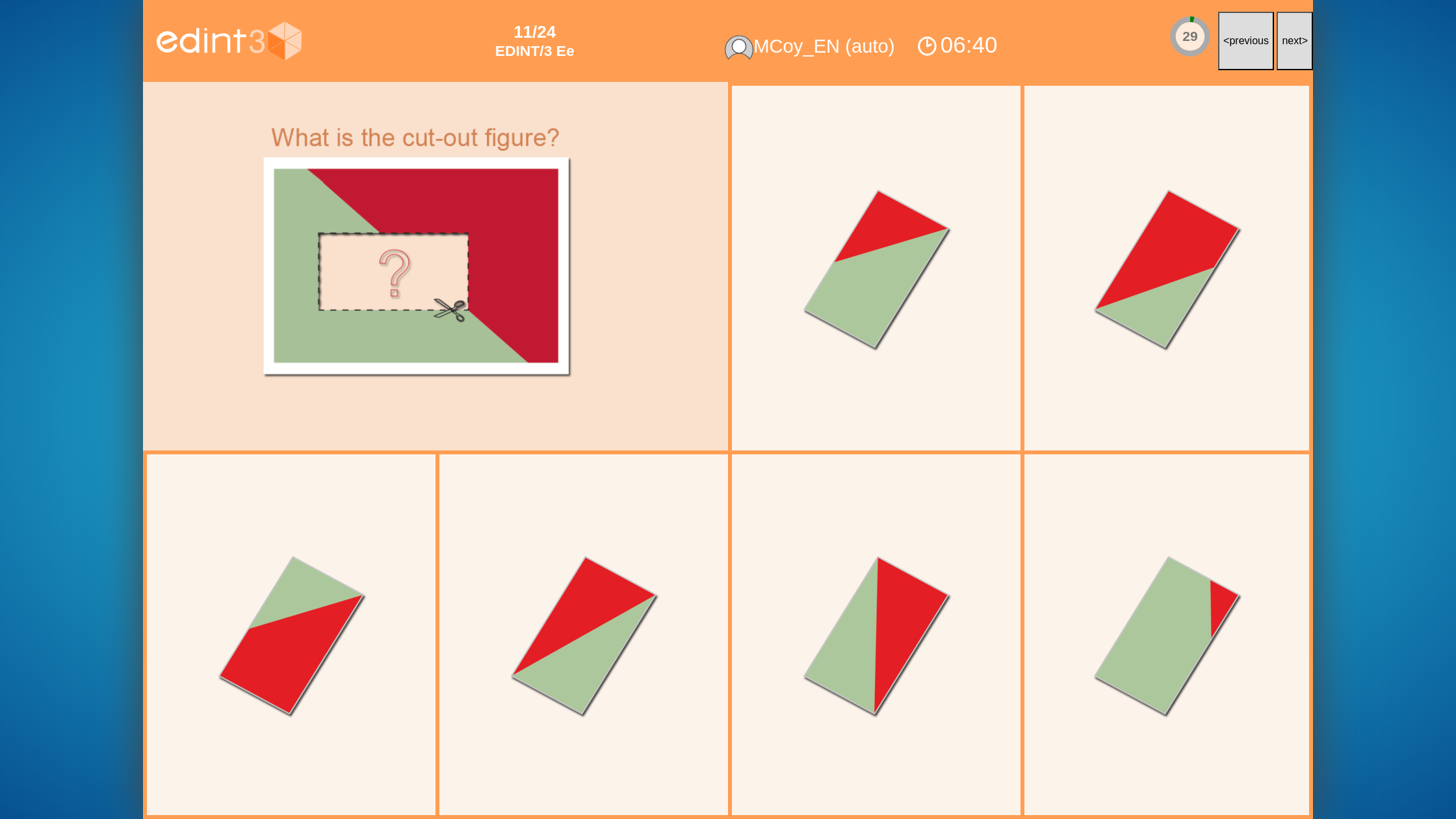
click at [1298, 48] on button "next >" at bounding box center [1295, 41] width 37 height 59
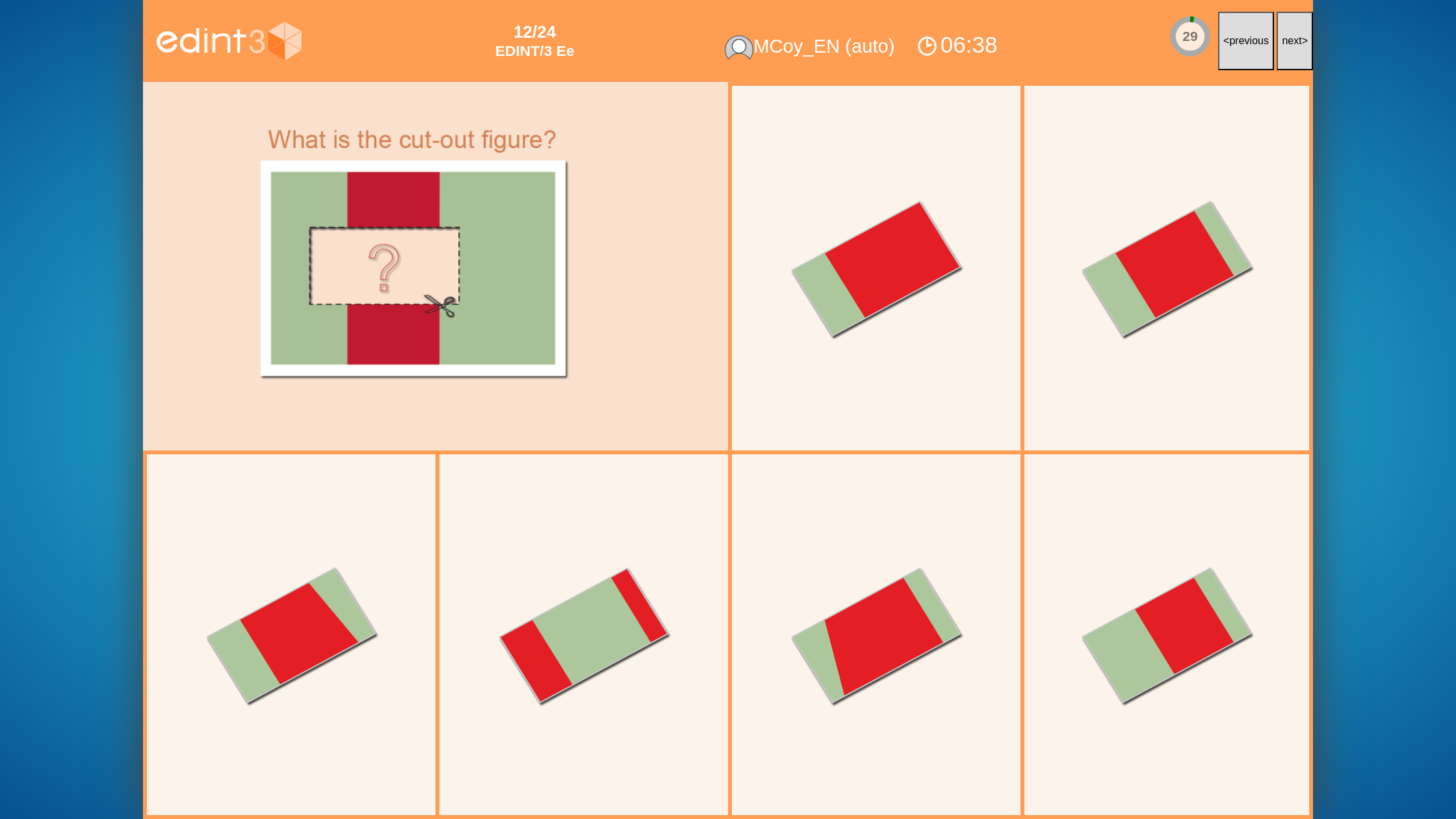
click at [1298, 48] on button "next >" at bounding box center [1295, 41] width 37 height 59
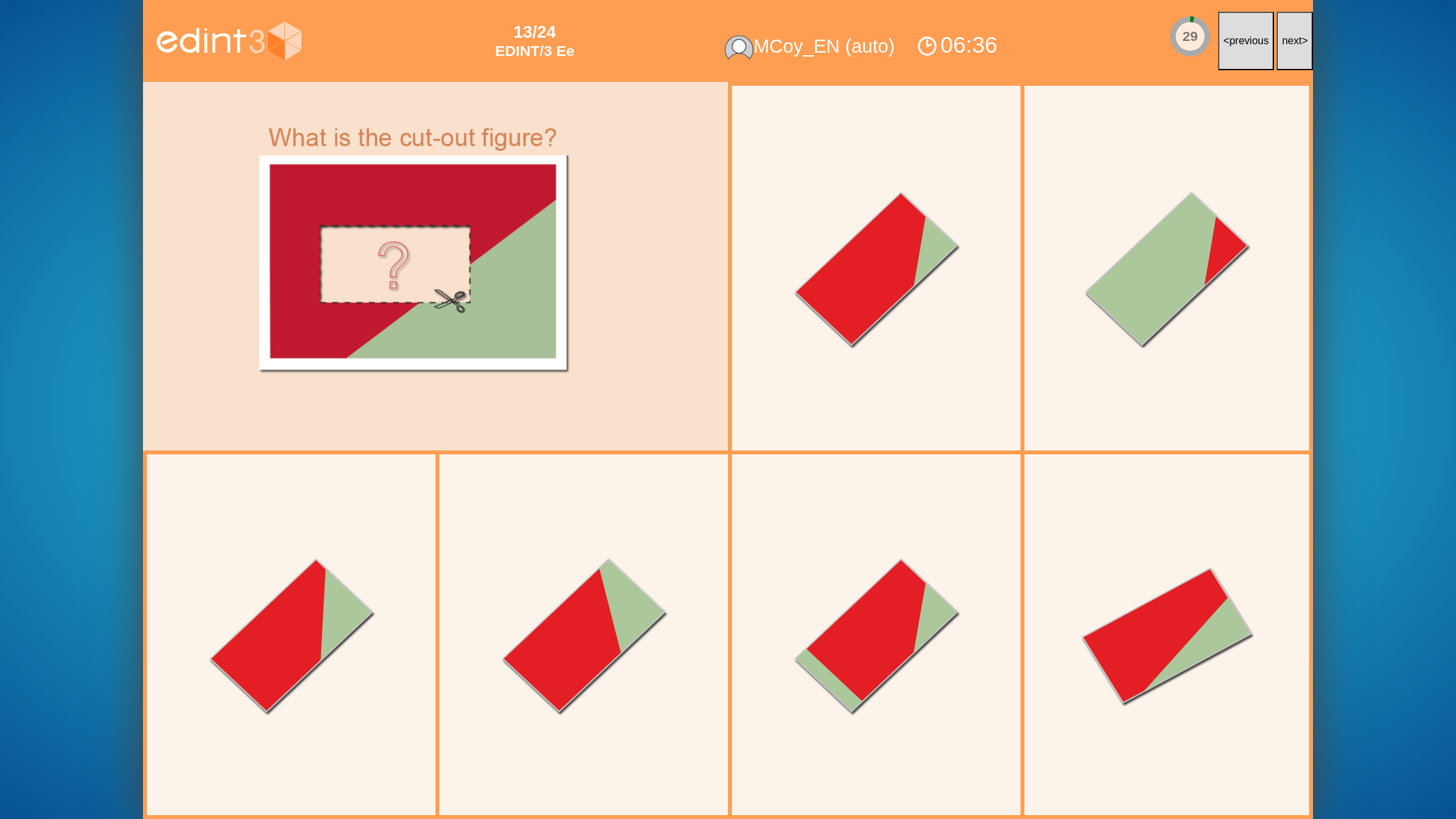
click at [1298, 48] on button "next >" at bounding box center [1295, 41] width 37 height 59
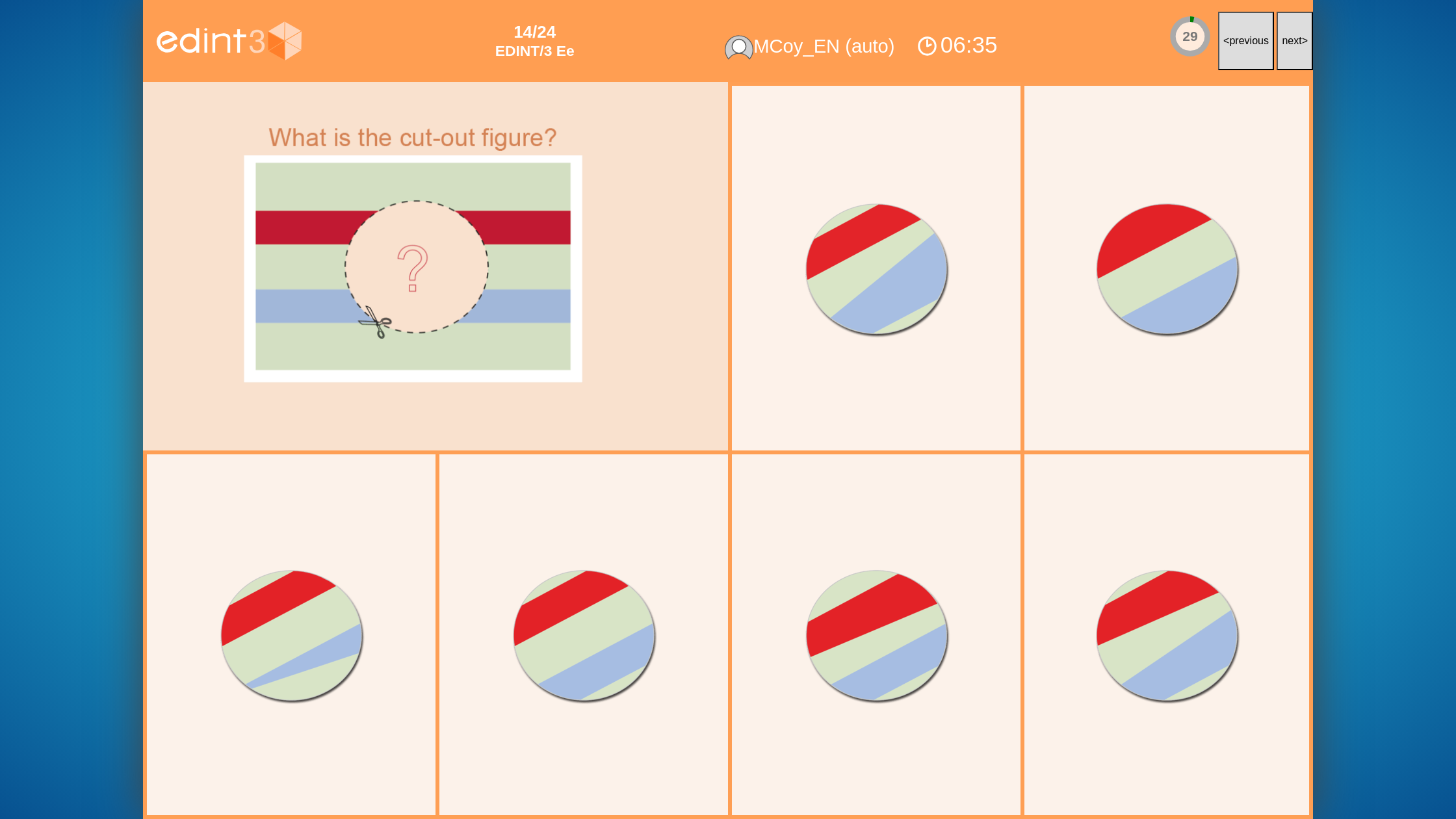
click at [1298, 48] on button "next >" at bounding box center [1295, 41] width 37 height 59
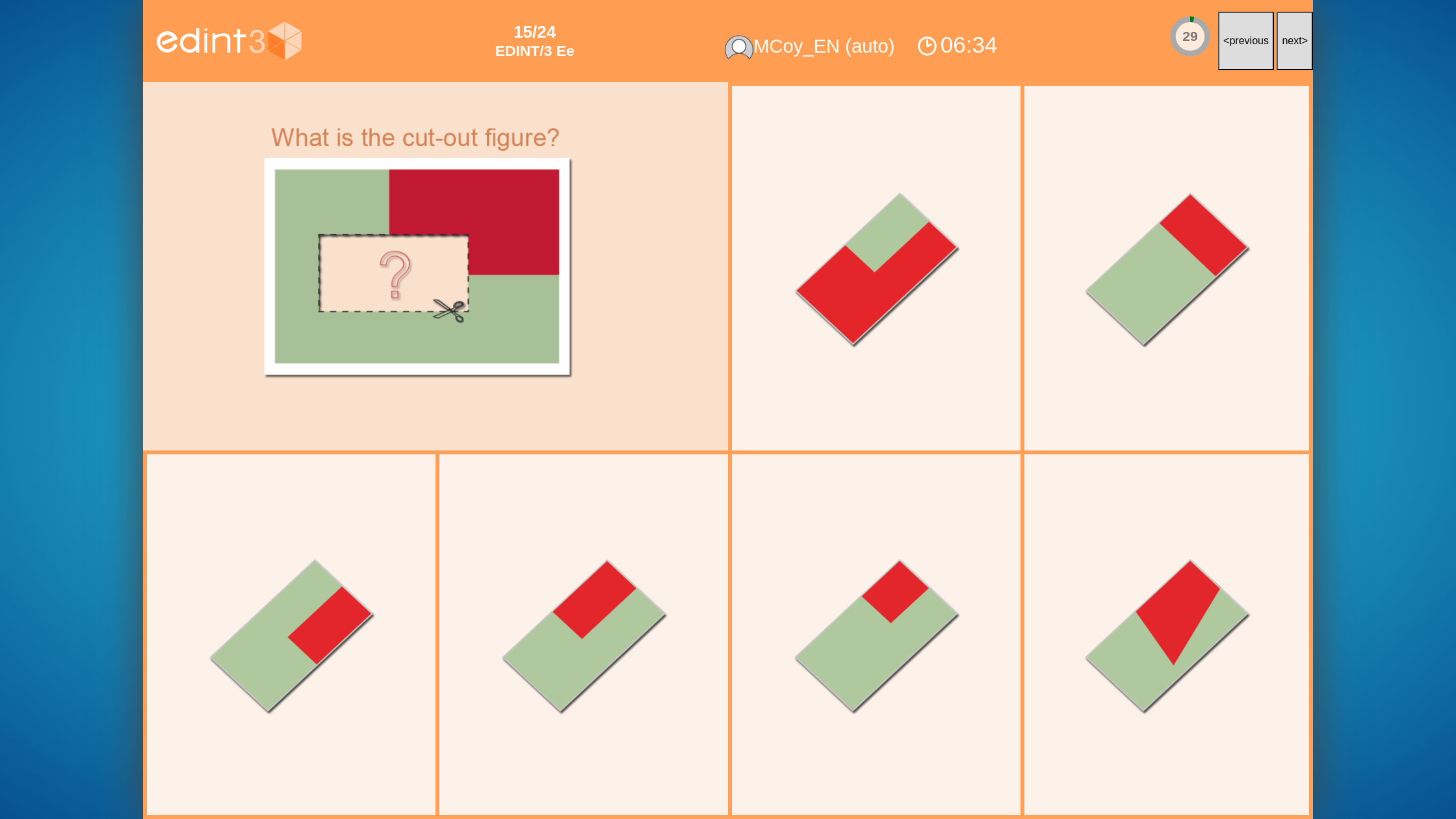
click at [1298, 48] on button "next >" at bounding box center [1295, 41] width 37 height 59
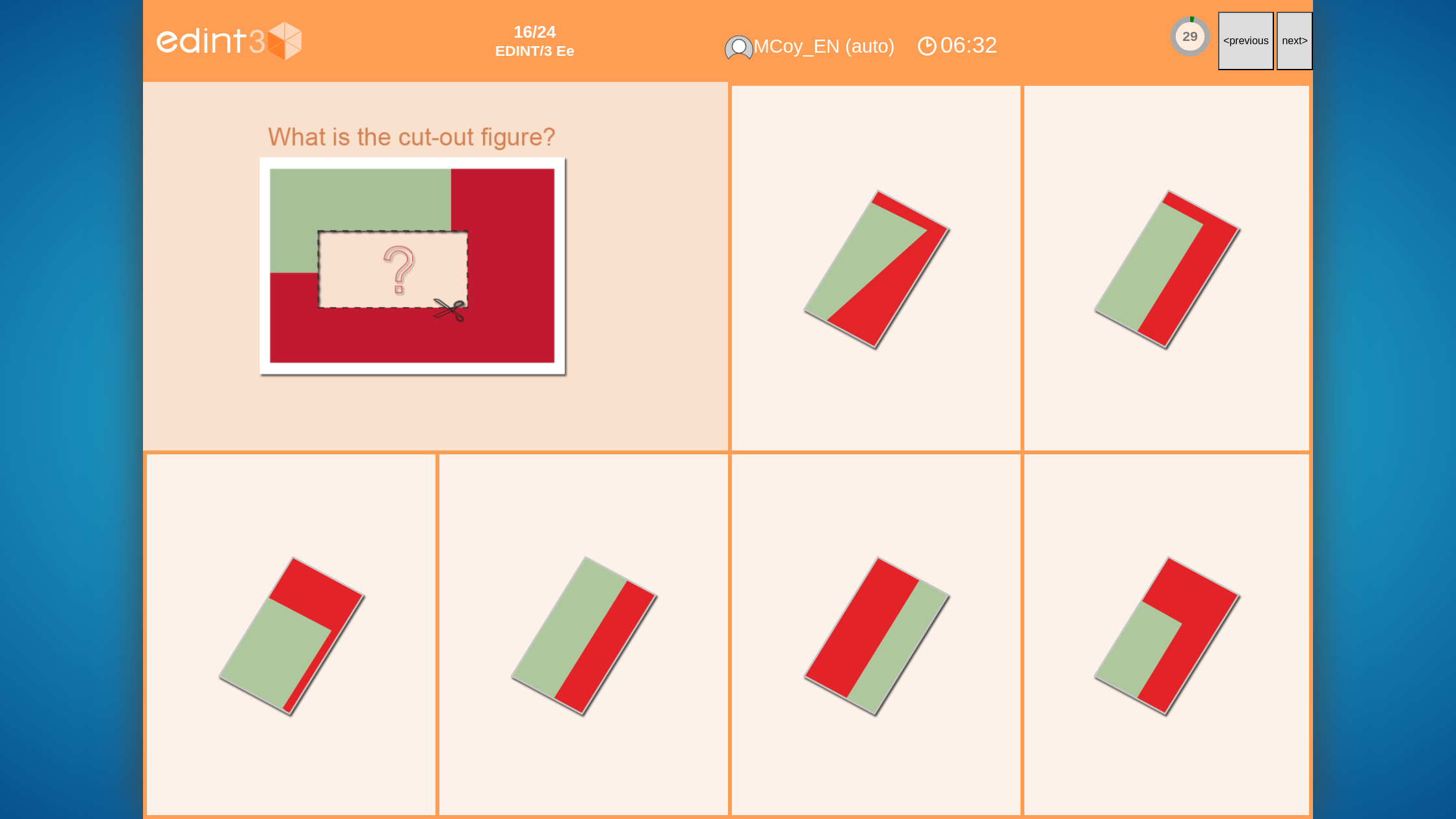
click at [1298, 48] on button "next >" at bounding box center [1295, 41] width 37 height 59
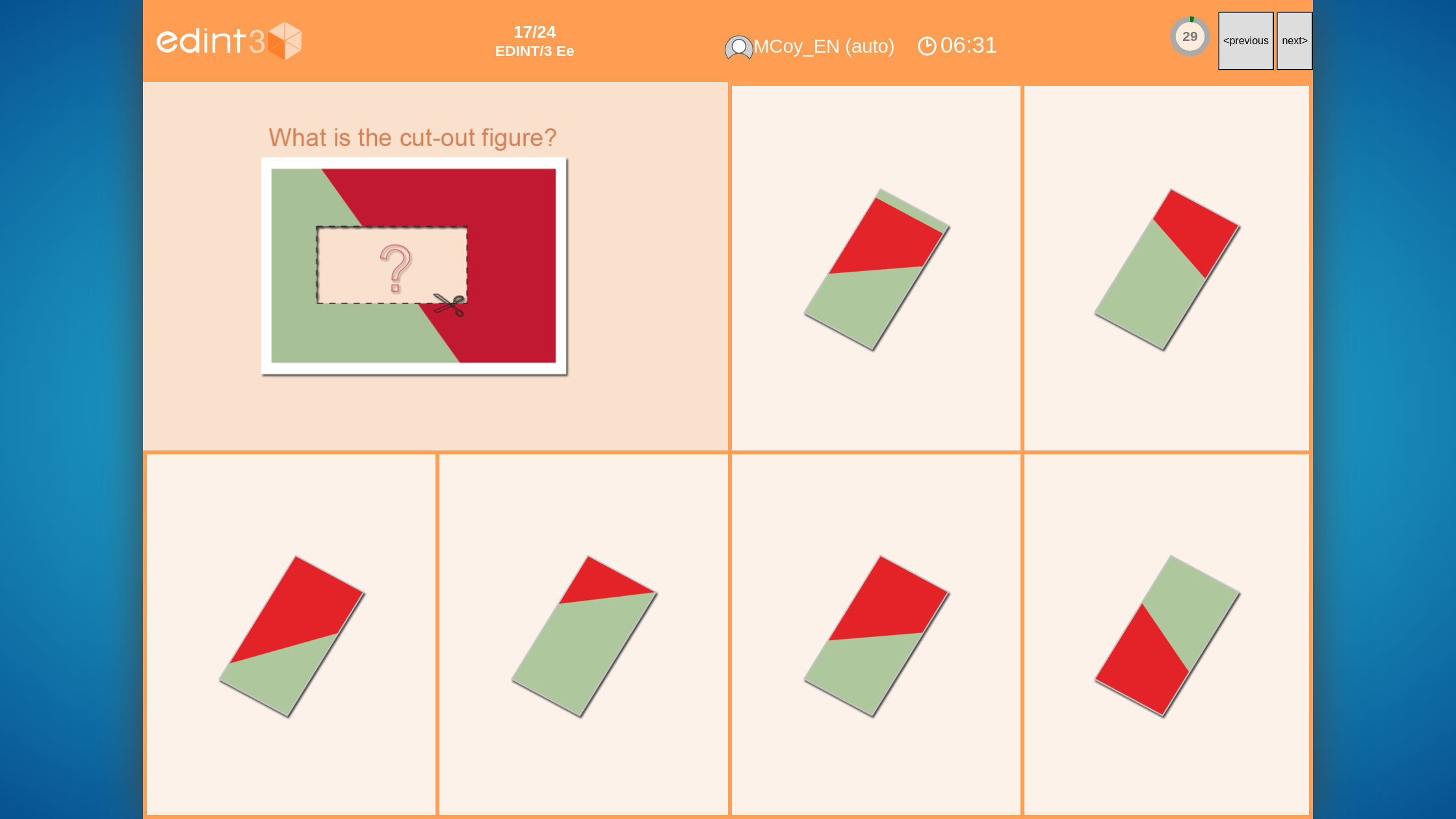
click at [1298, 48] on button "next >" at bounding box center [1295, 41] width 37 height 59
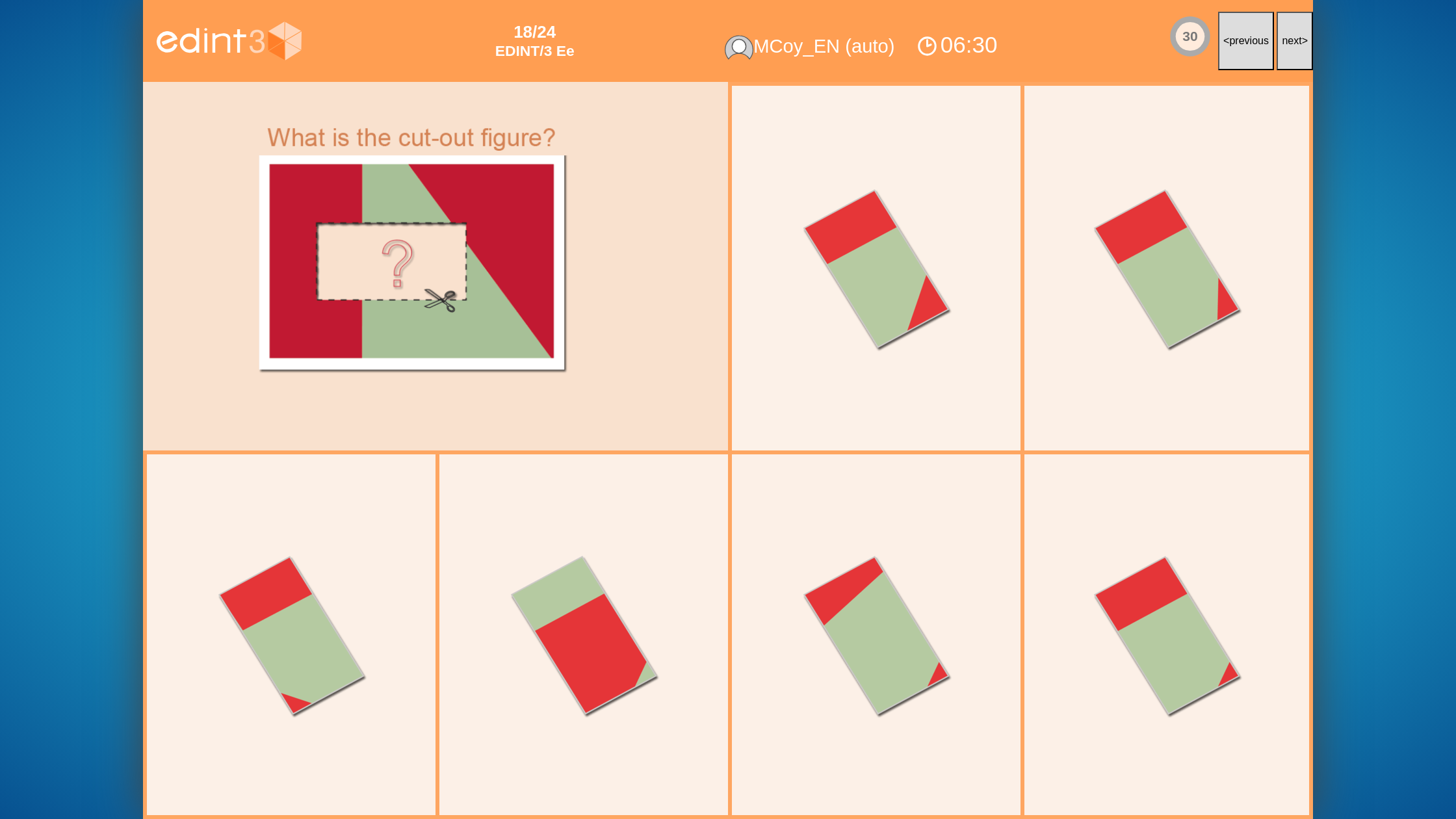
click at [1298, 48] on button "next >" at bounding box center [1295, 41] width 37 height 59
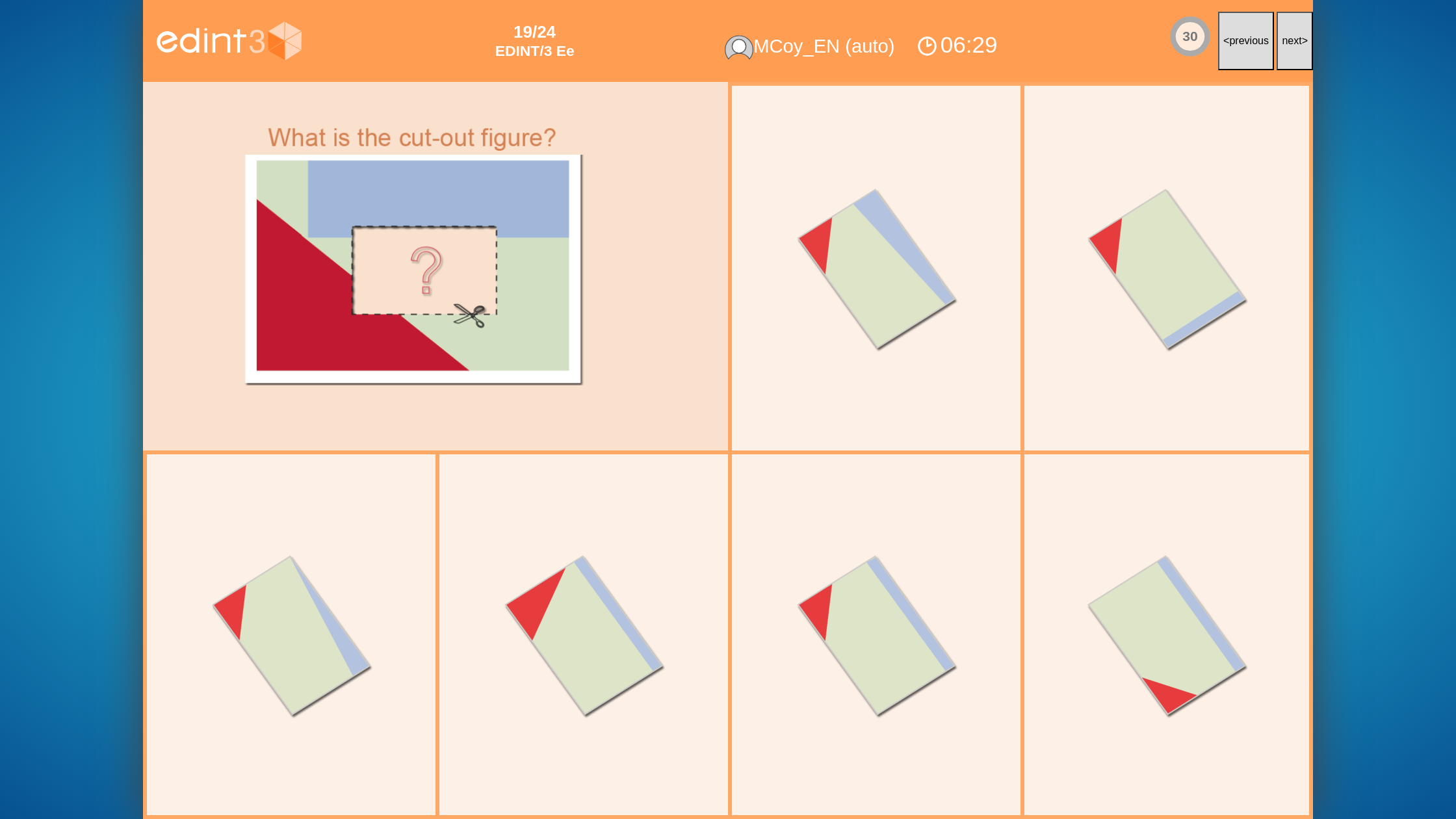
click at [1298, 48] on button "next >" at bounding box center [1295, 41] width 37 height 59
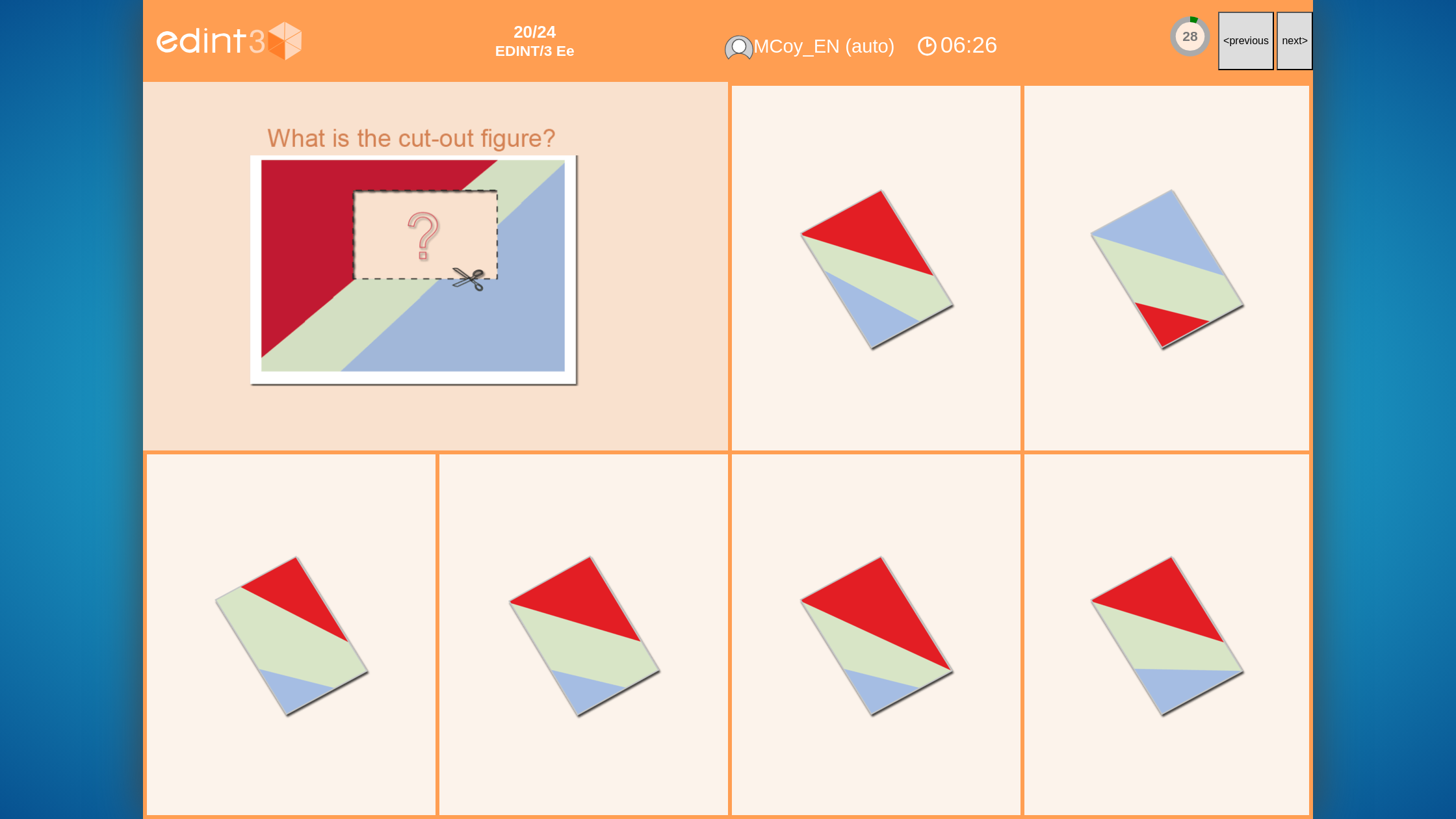
click at [1298, 48] on button "next >" at bounding box center [1295, 41] width 37 height 59
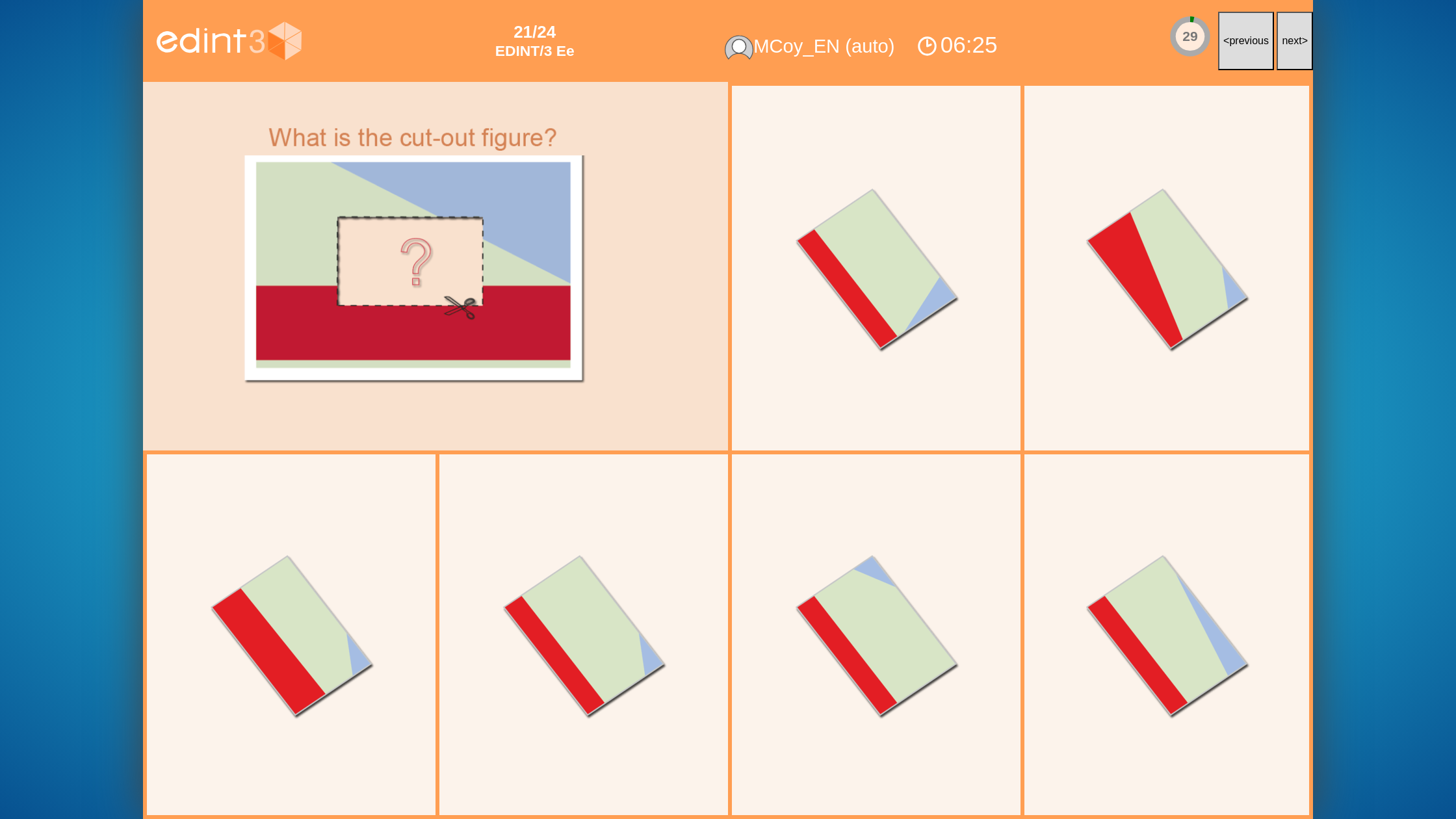
click at [1298, 48] on button "next >" at bounding box center [1295, 41] width 37 height 59
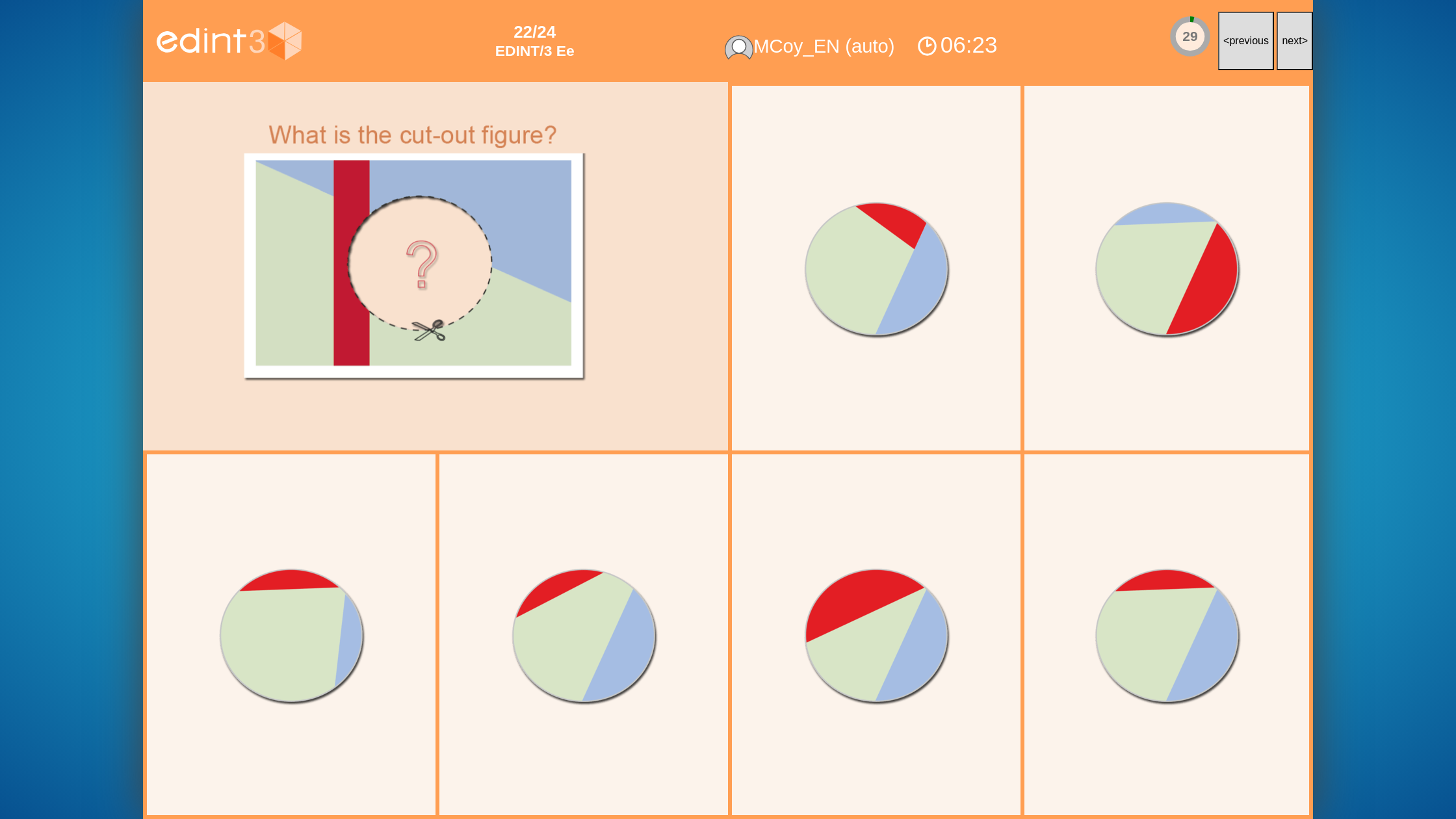
click at [1298, 48] on button "next >" at bounding box center [1295, 41] width 37 height 59
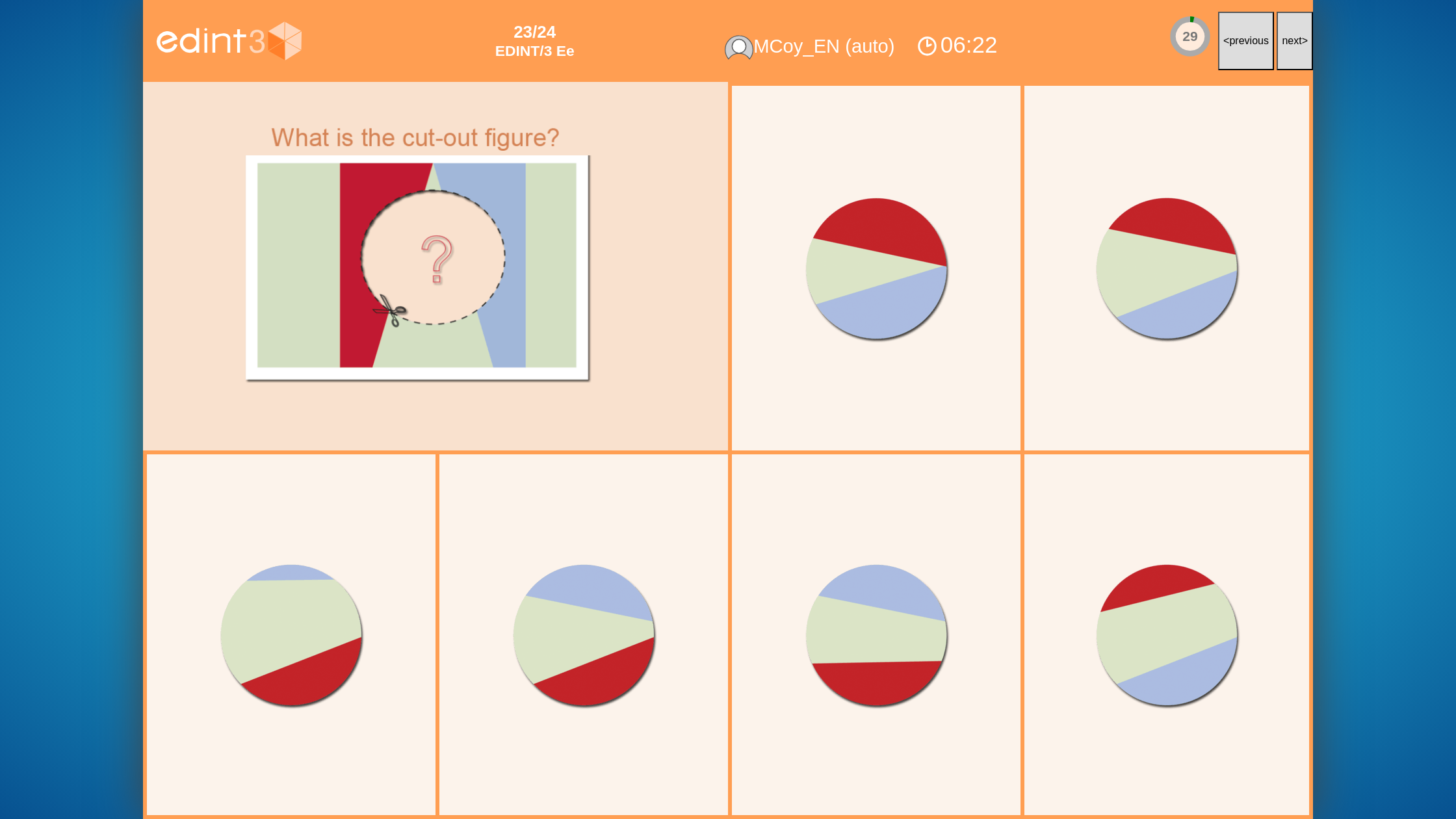
click at [1298, 48] on button "next >" at bounding box center [1295, 41] width 37 height 59
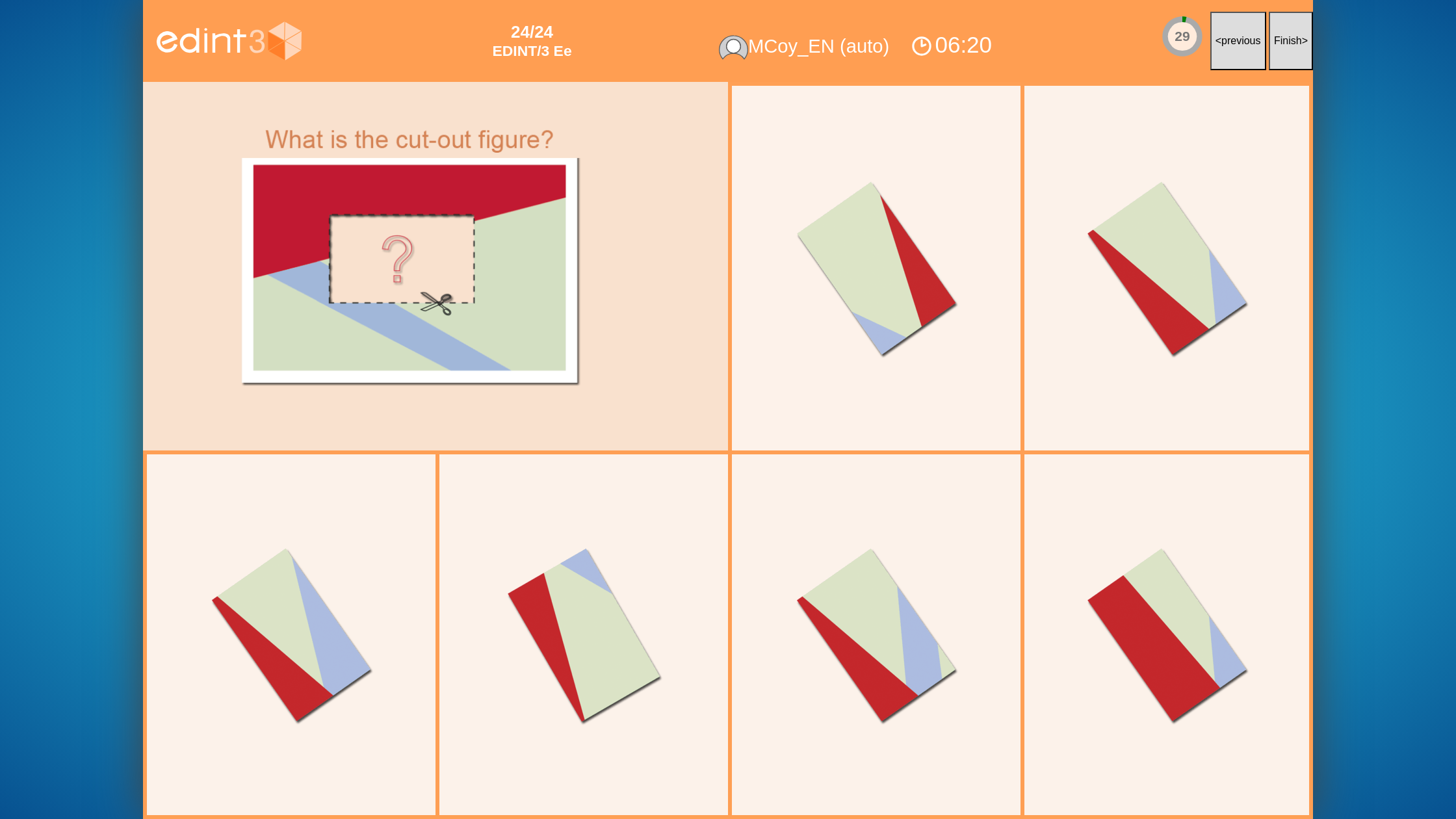
click at [1298, 48] on button "Finish >" at bounding box center [1291, 41] width 44 height 59
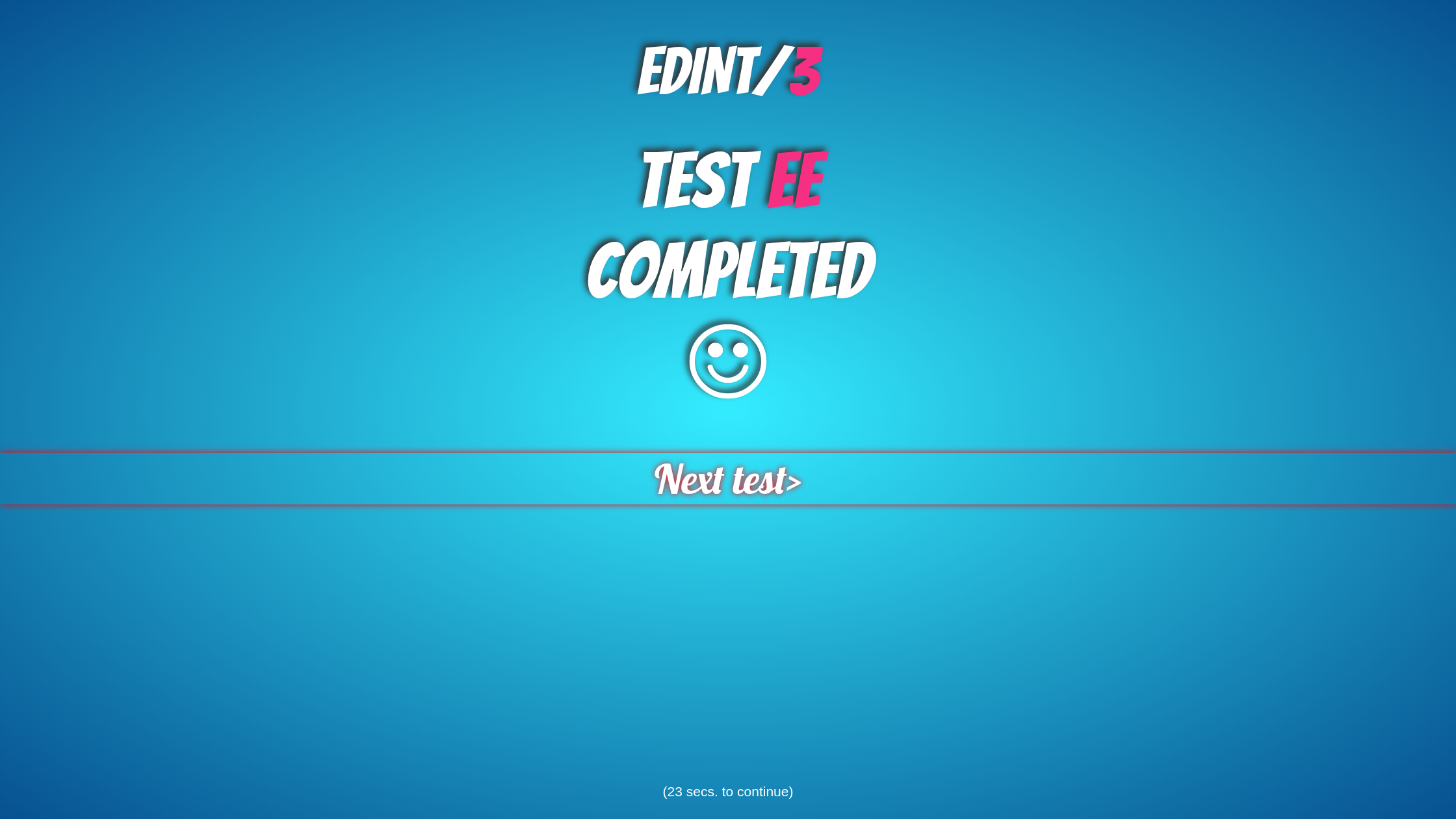
click at [739, 463] on span "Next test" at bounding box center [720, 478] width 132 height 51
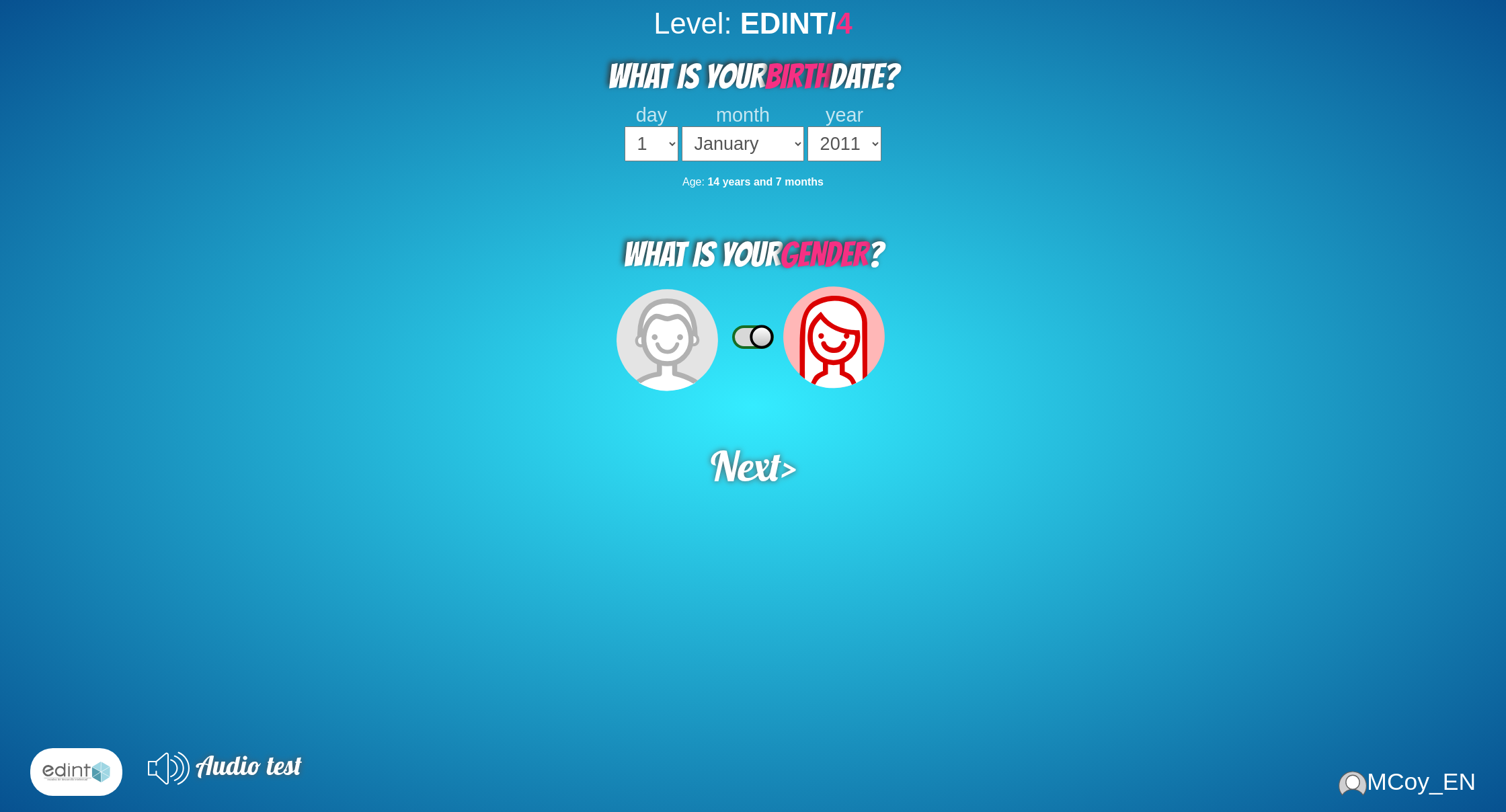
select select "2011"
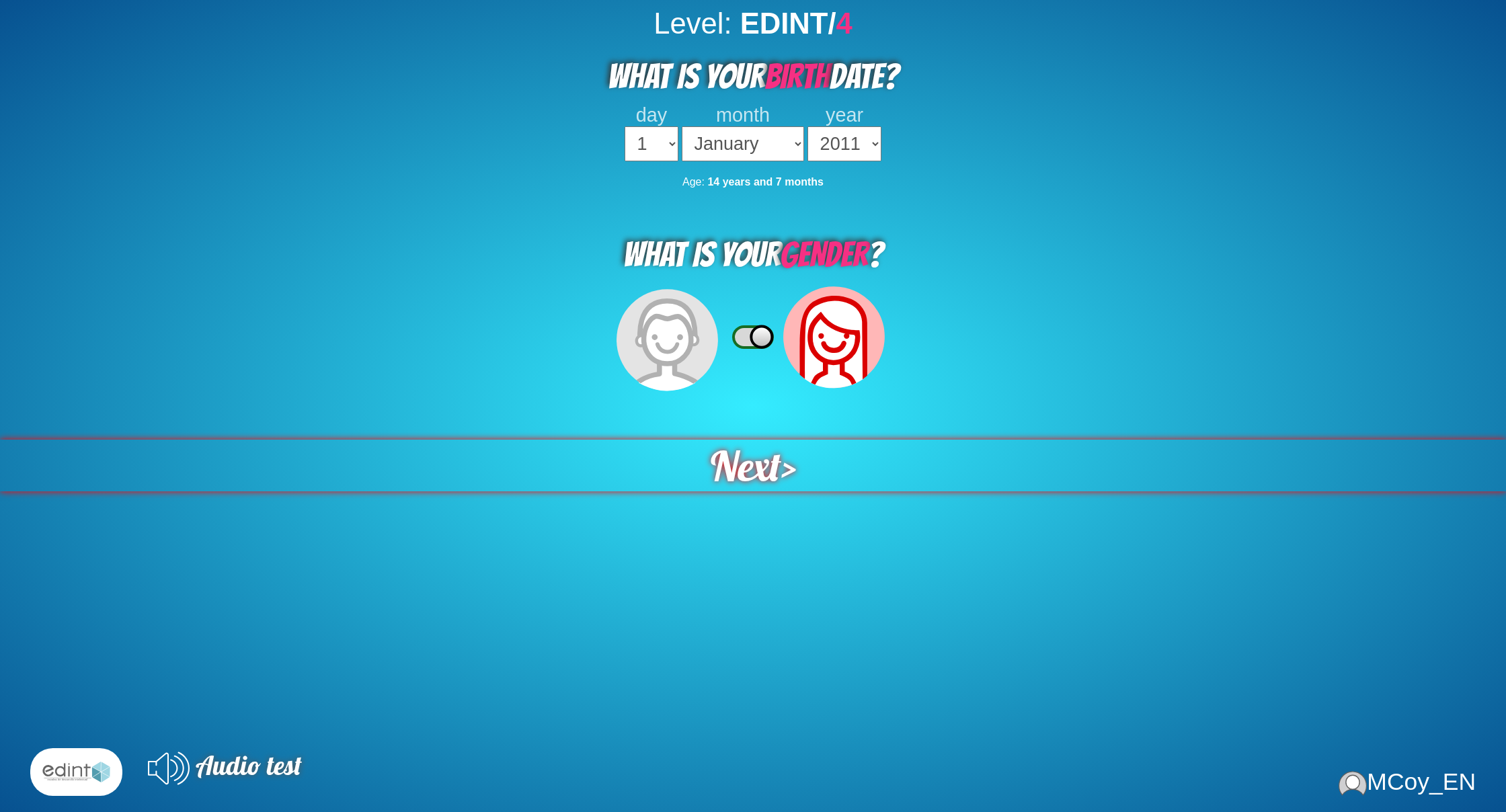
click at [782, 459] on div "Next >" at bounding box center [754, 465] width 1549 height 53
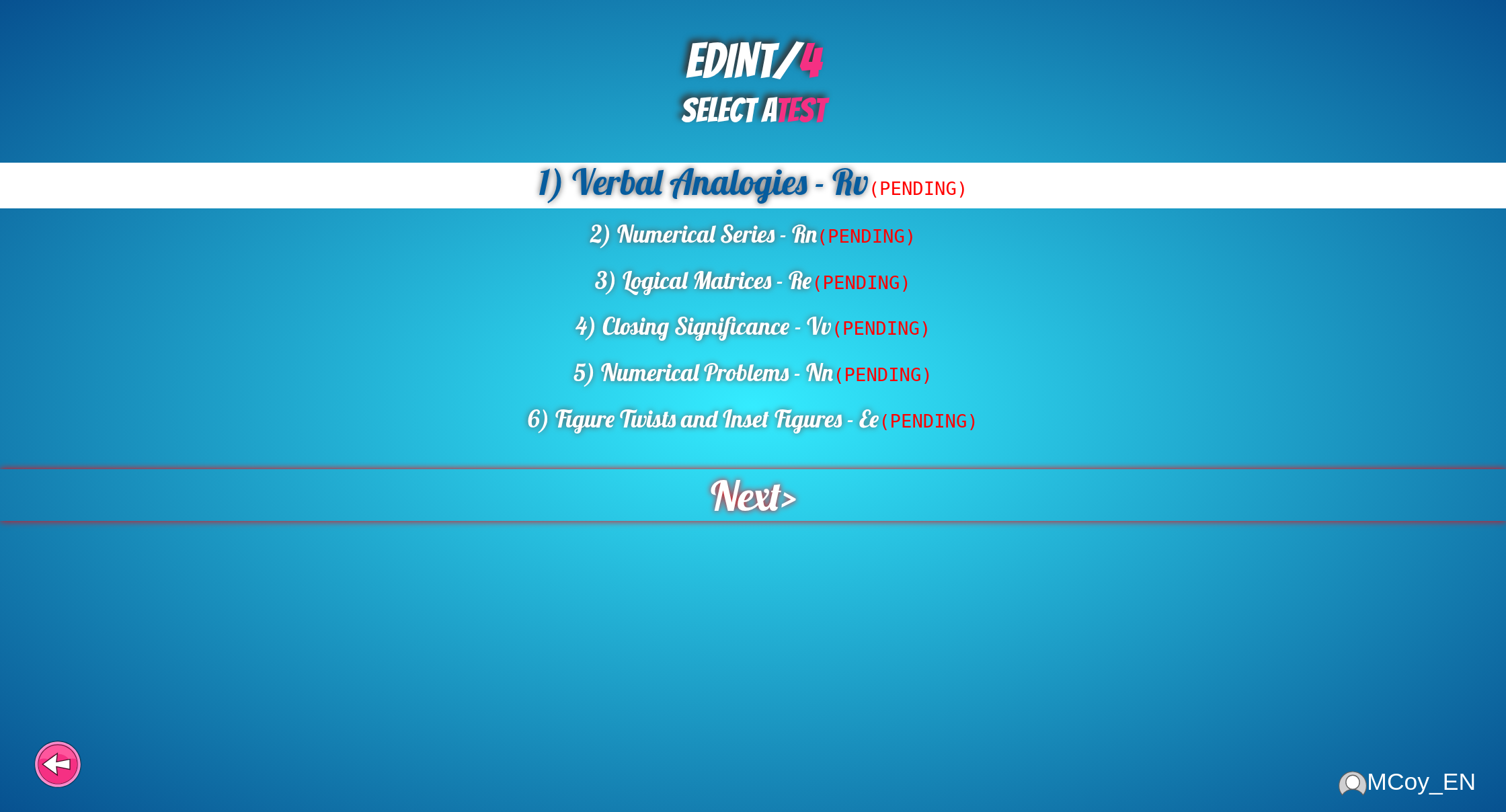
click at [728, 473] on span "Next" at bounding box center [745, 494] width 70 height 51
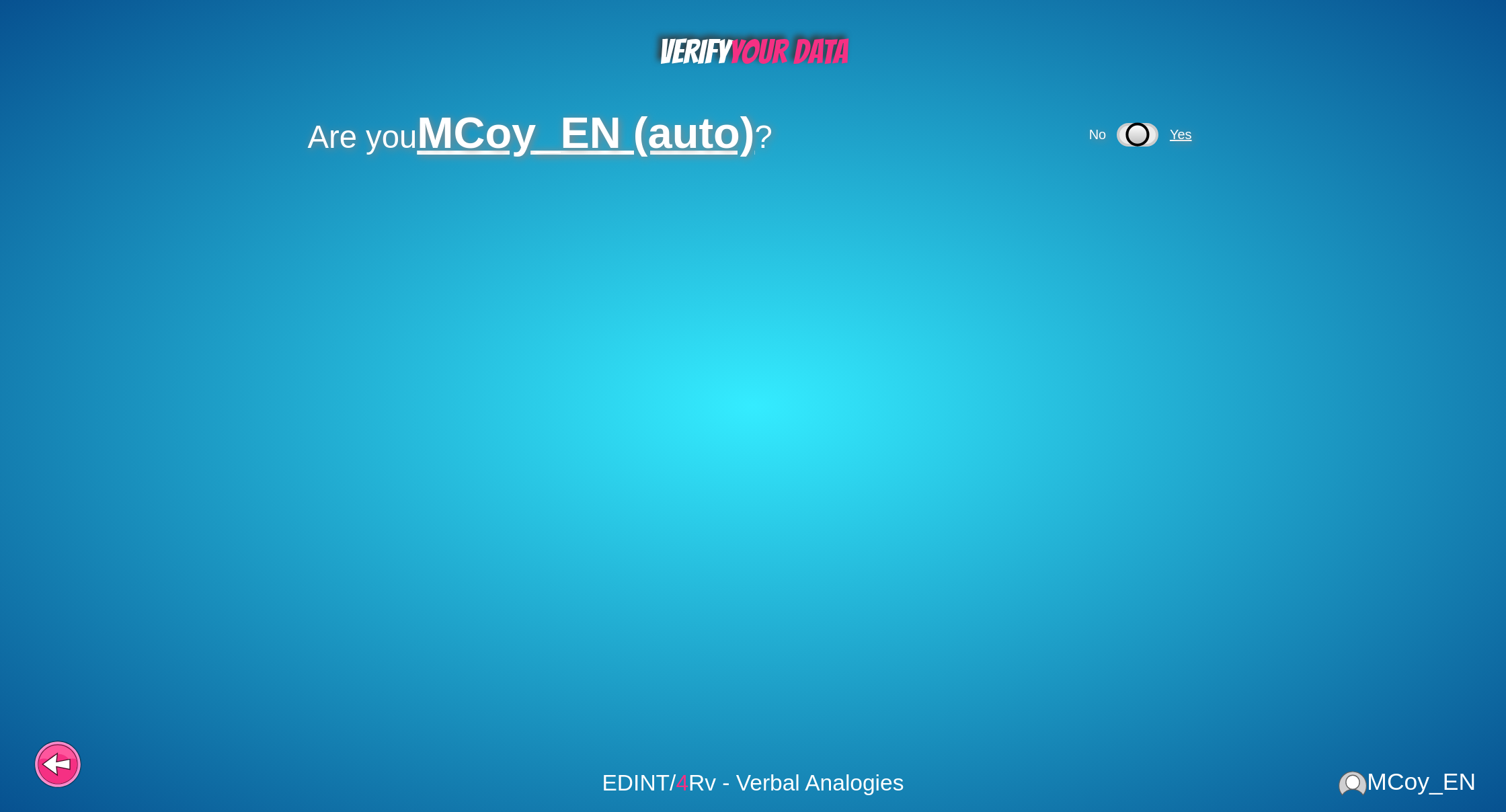
click at [1188, 134] on span "Yes" at bounding box center [1181, 134] width 22 height 15
click at [1143, 204] on span "Yes" at bounding box center [1141, 201] width 22 height 15
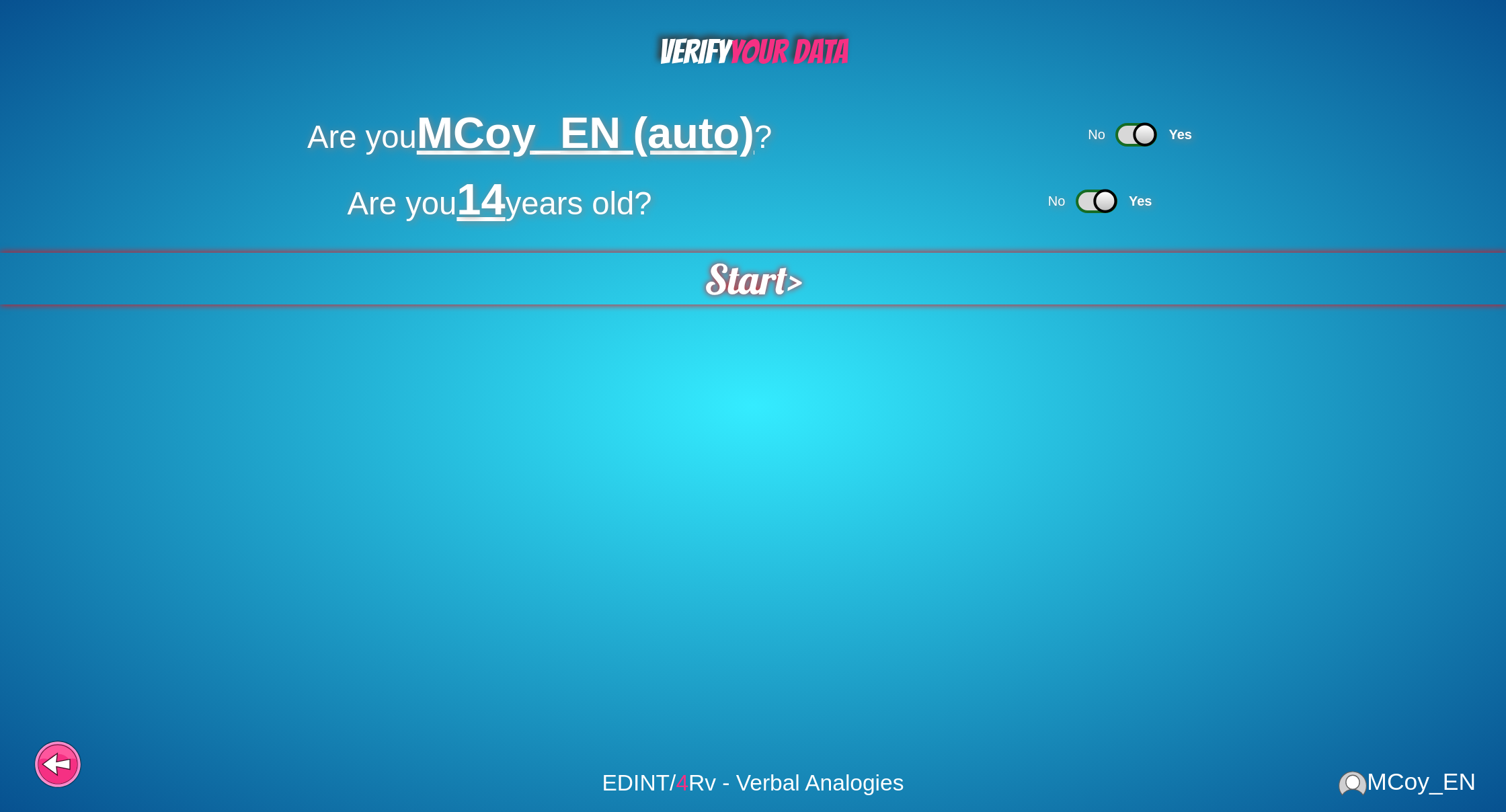
click at [751, 284] on span "Start" at bounding box center [744, 278] width 86 height 54
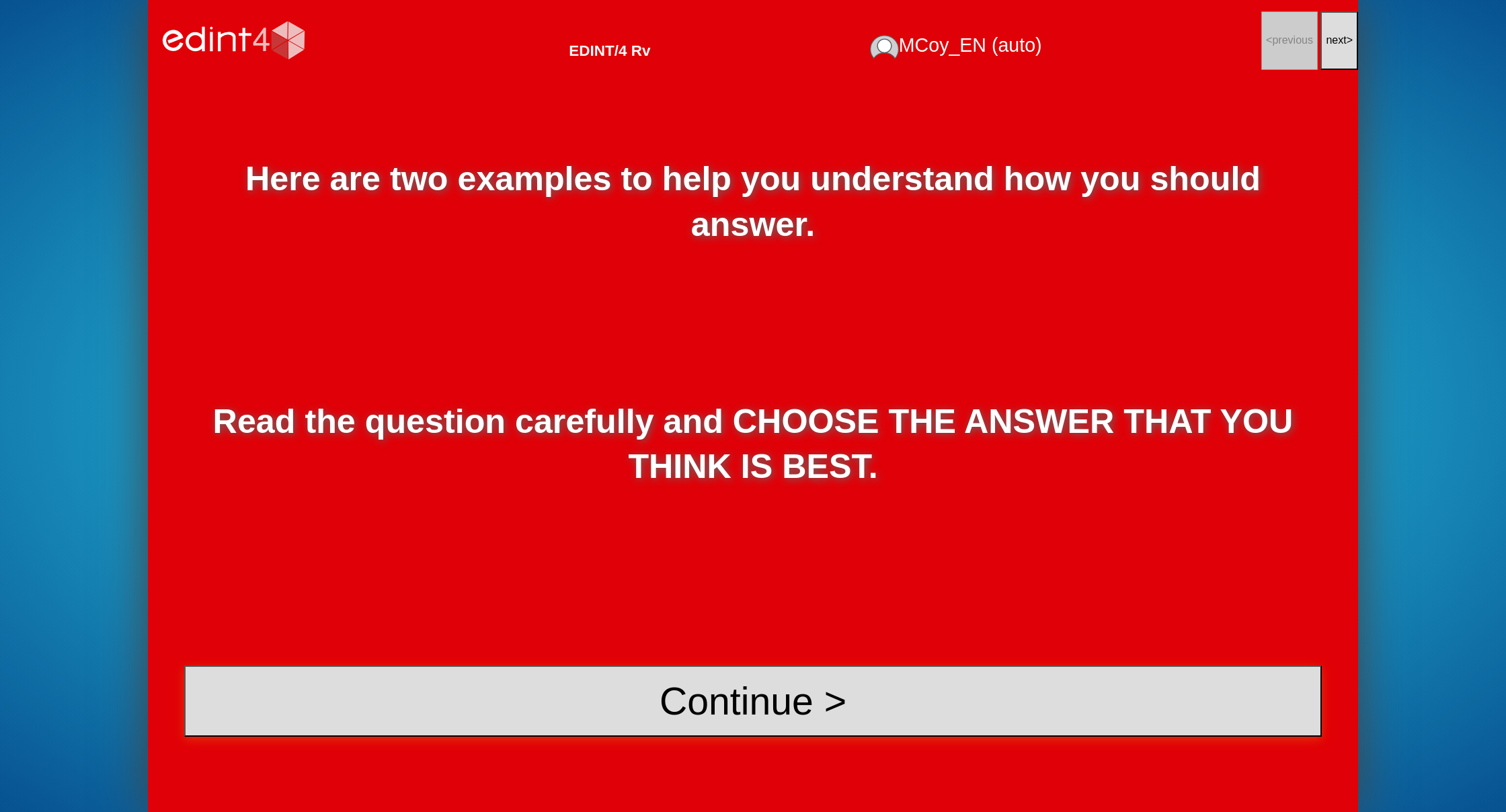
click at [804, 709] on button "Continue >" at bounding box center [753, 701] width 1137 height 71
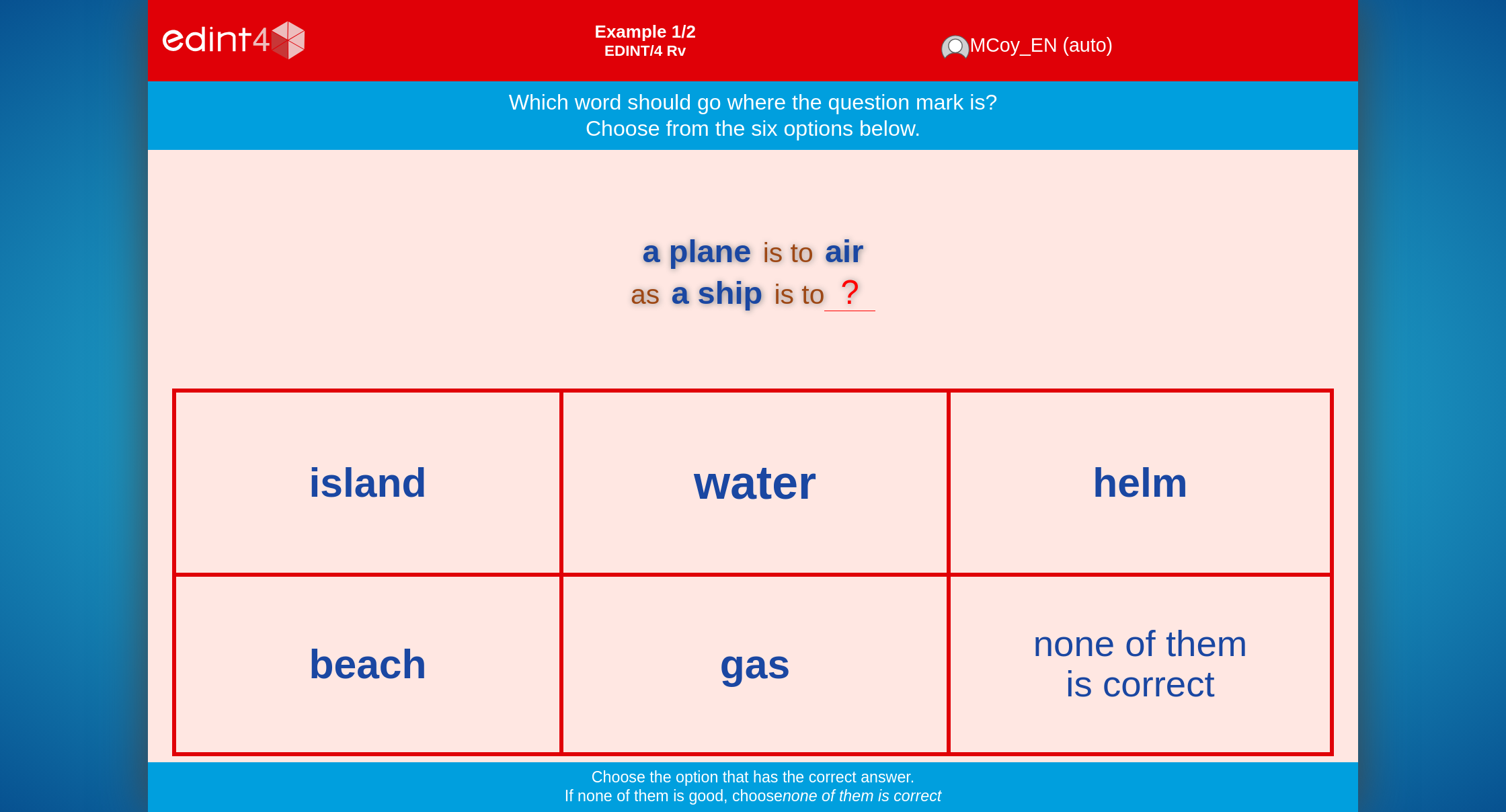
click at [692, 496] on div "water" at bounding box center [755, 482] width 437 height 51
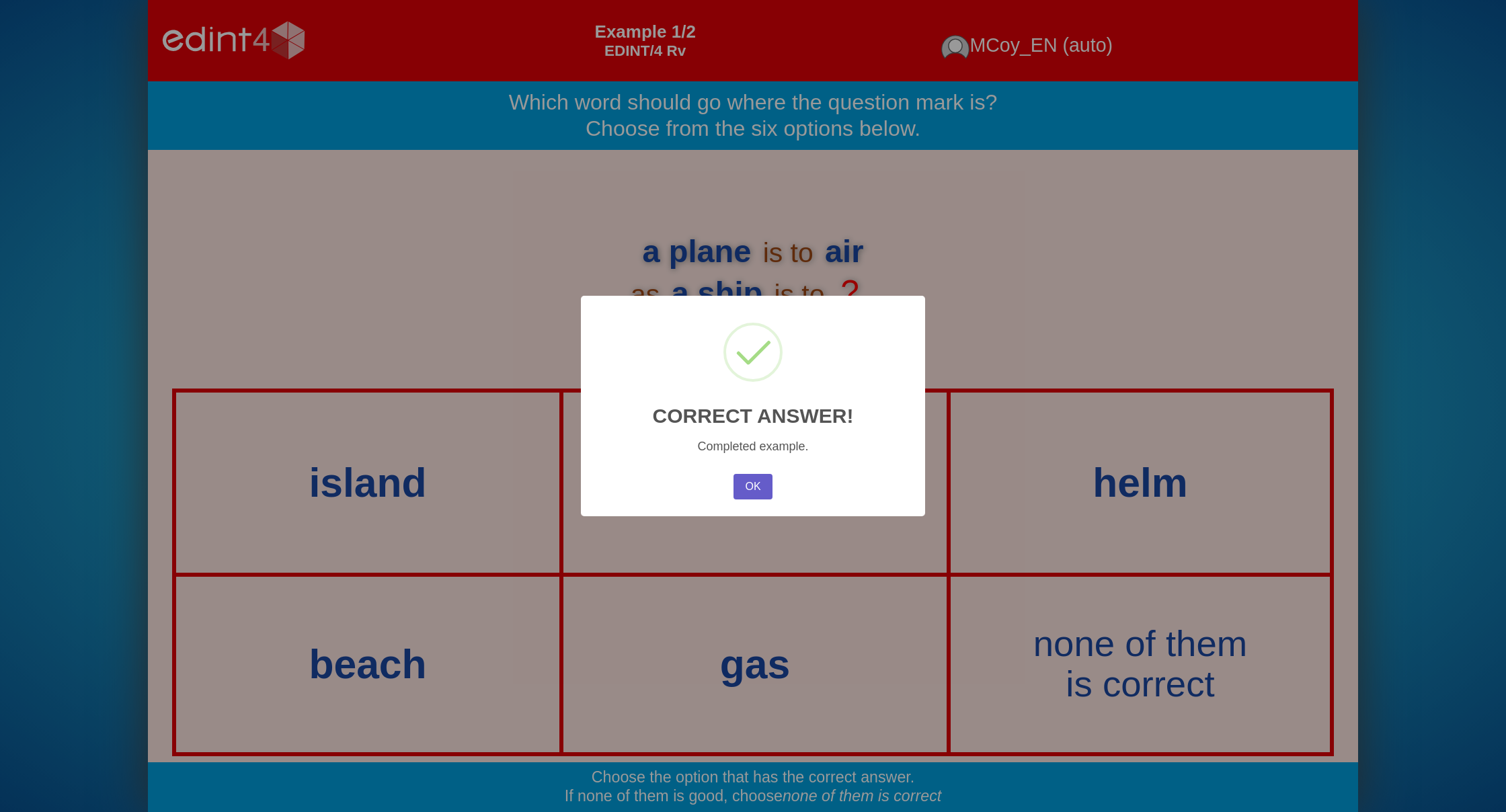
click at [758, 484] on button "OK" at bounding box center [752, 486] width 39 height 25
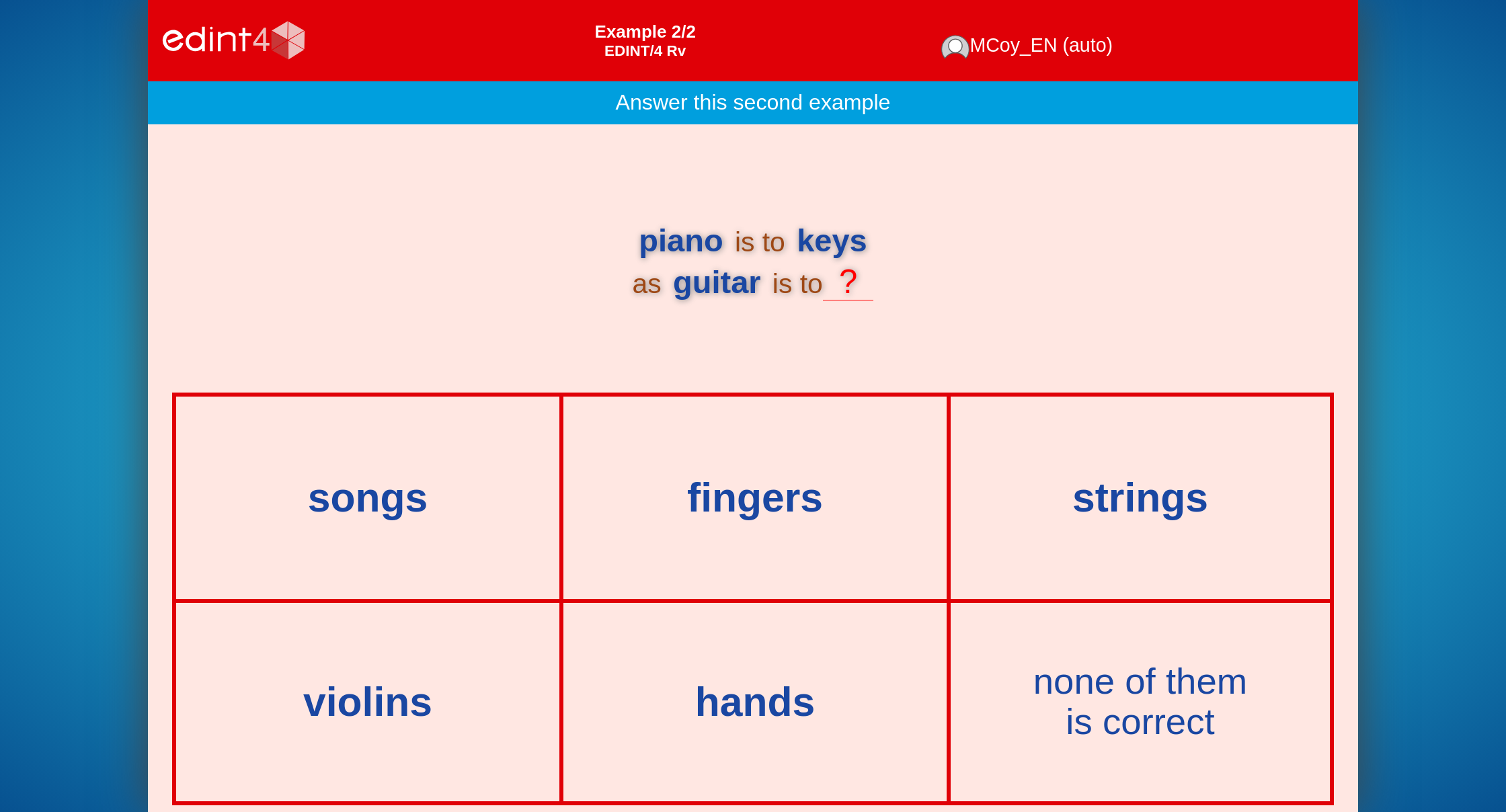
click at [1101, 557] on div "strings" at bounding box center [1141, 497] width 376 height 199
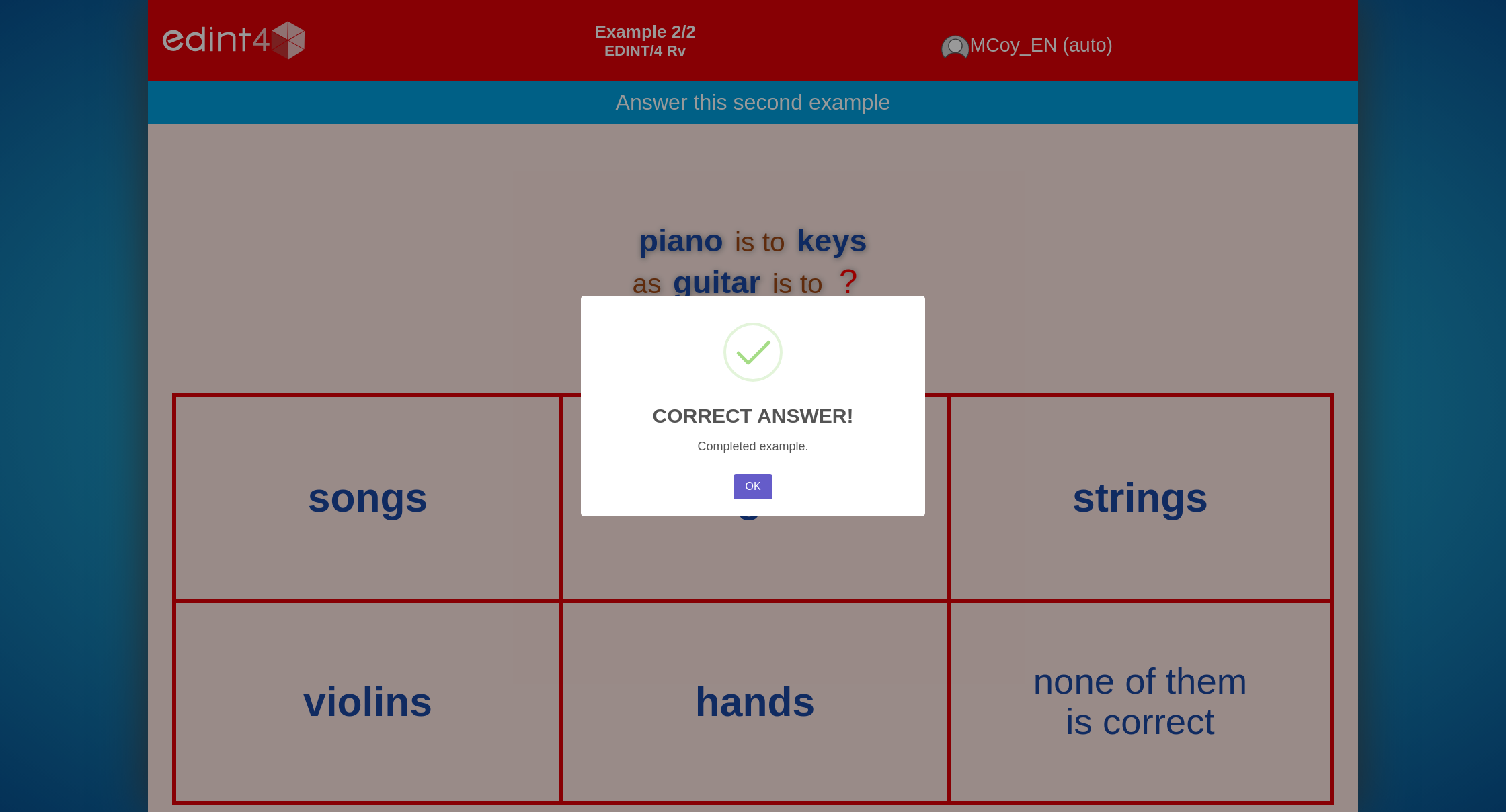
click at [764, 489] on button "OK" at bounding box center [752, 486] width 39 height 25
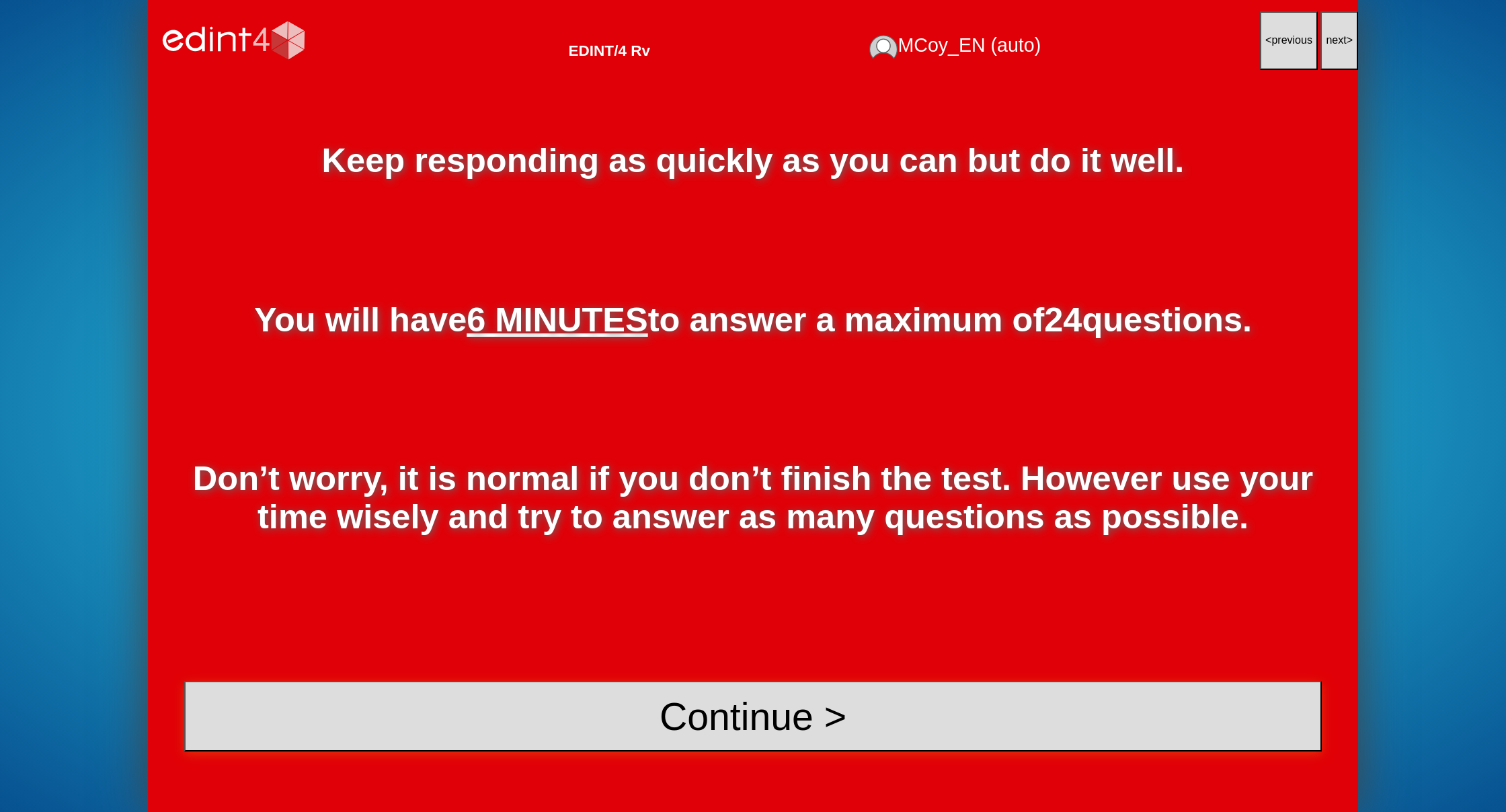
click at [731, 710] on button "Continue >" at bounding box center [753, 716] width 1137 height 71
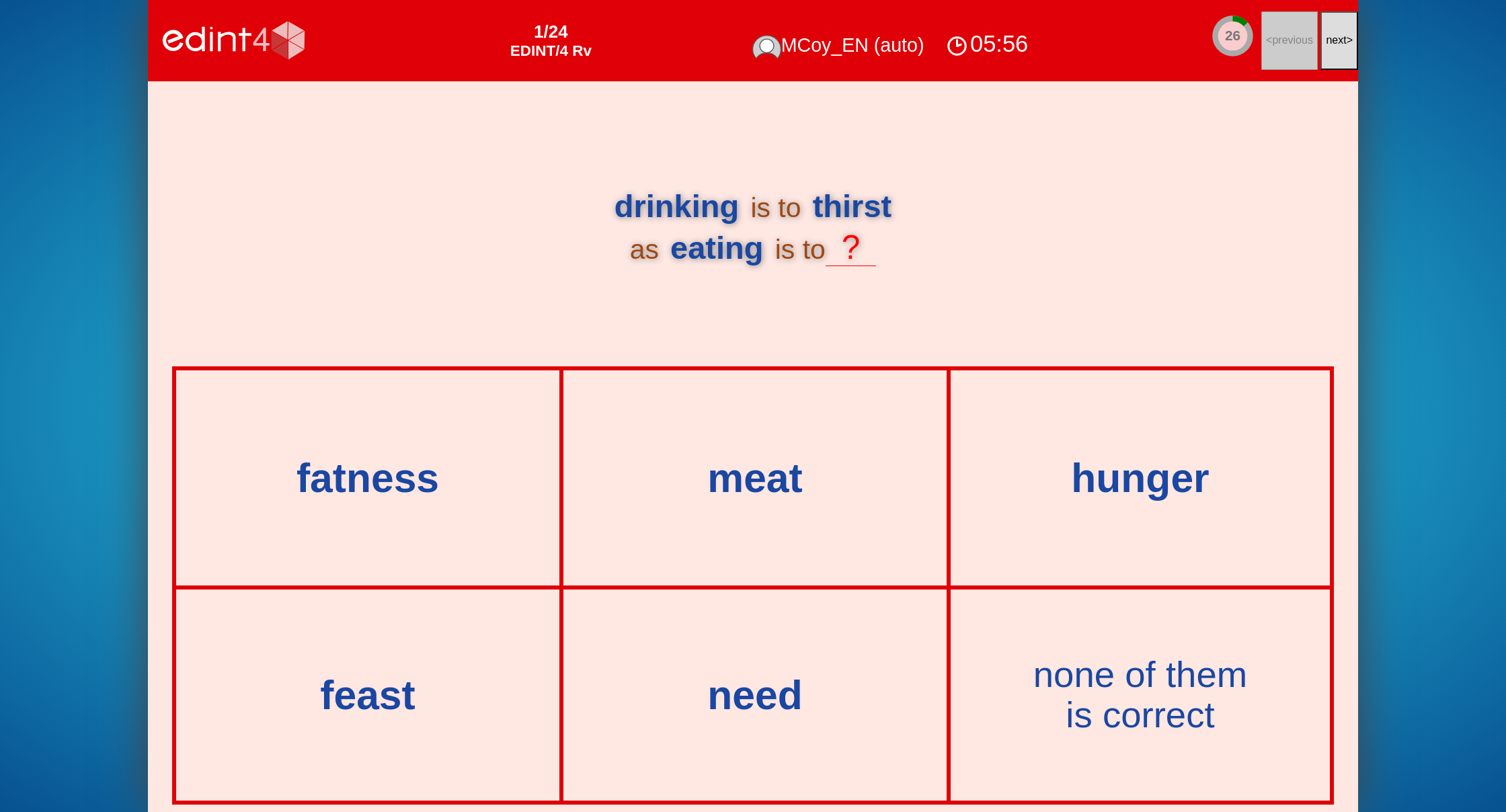
click at [1339, 47] on button "next >" at bounding box center [1339, 40] width 38 height 59
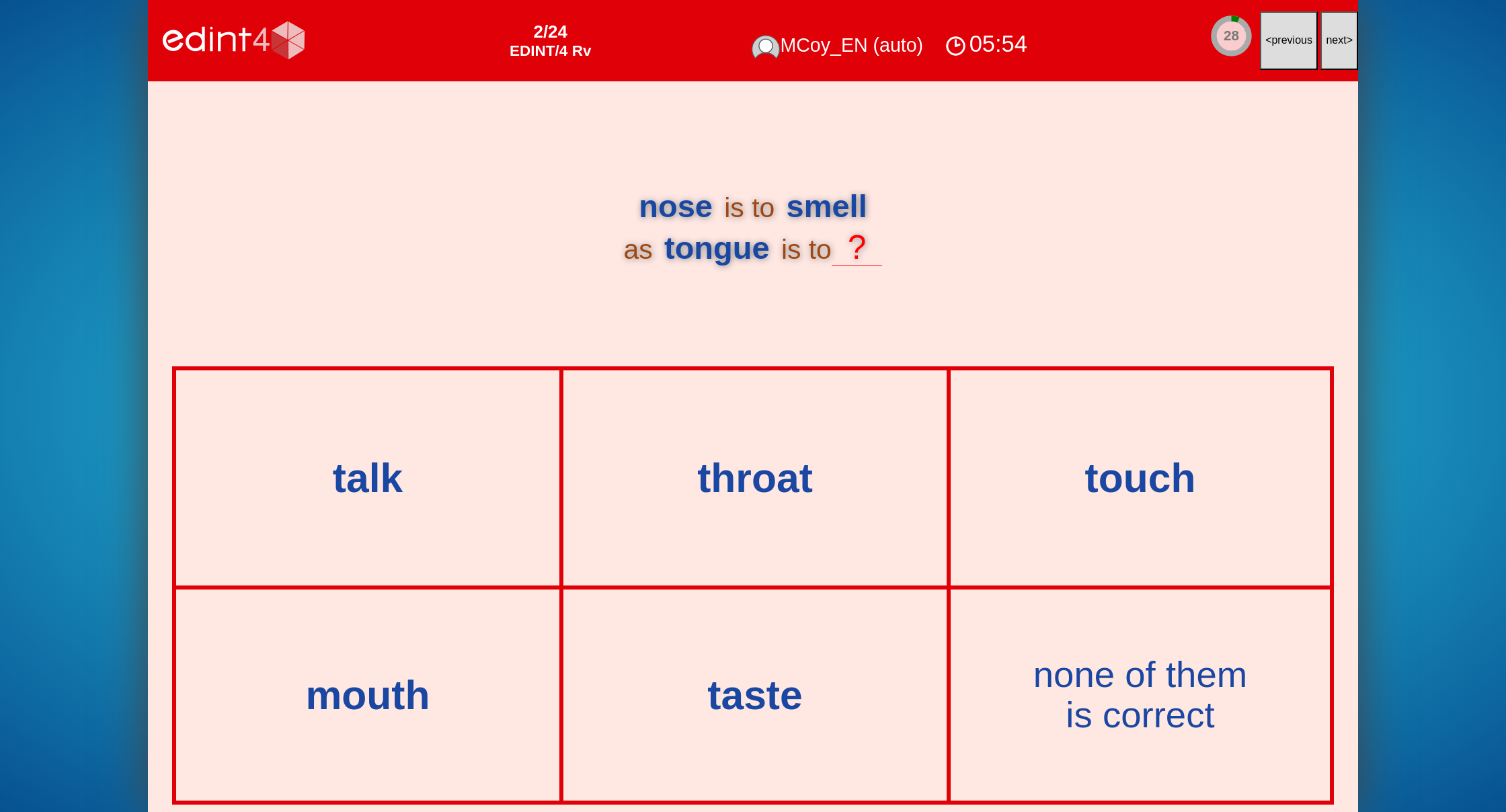
click at [1338, 47] on button "next >" at bounding box center [1339, 40] width 38 height 59
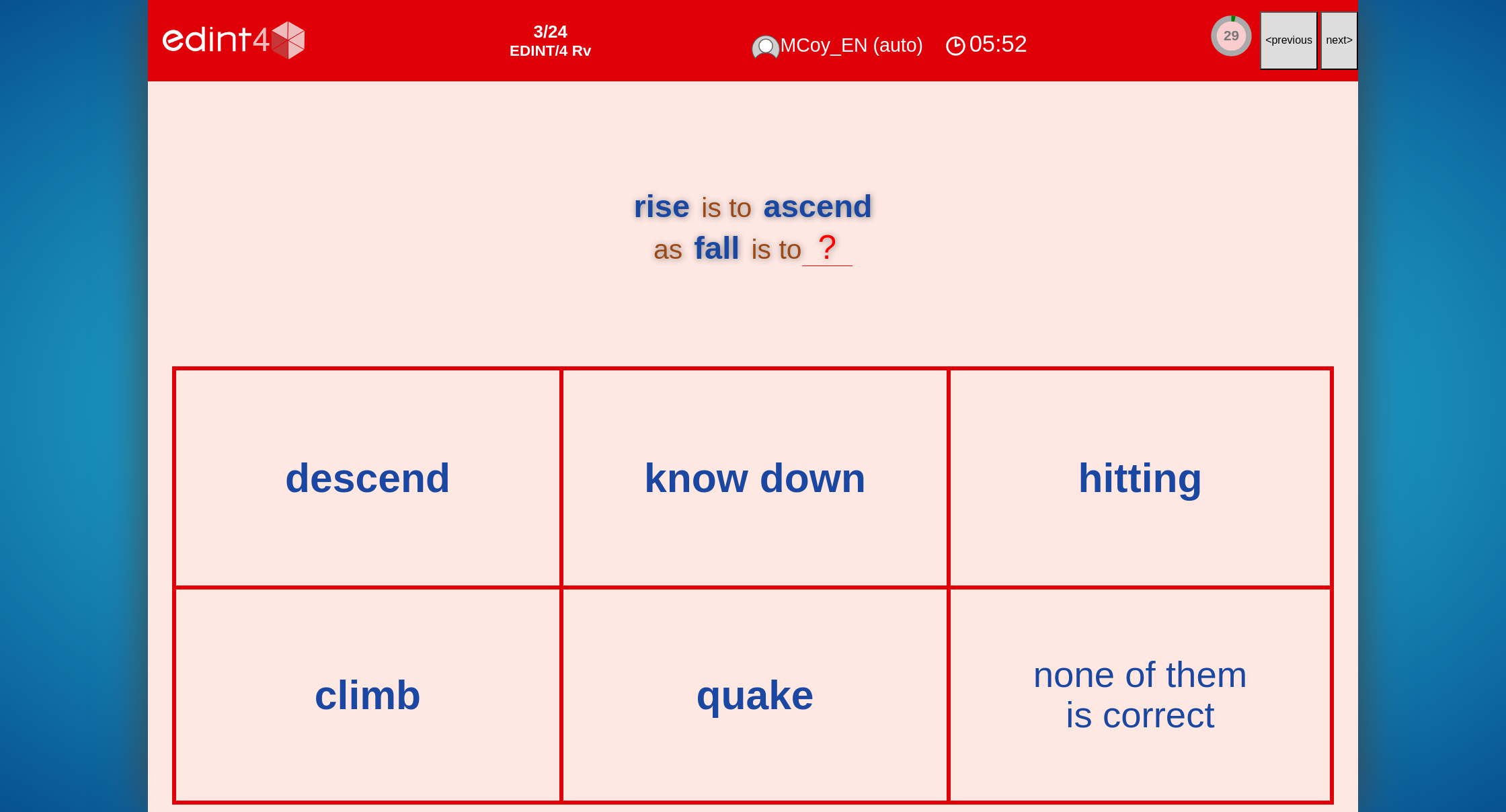
click at [1338, 47] on button "next >" at bounding box center [1339, 40] width 38 height 59
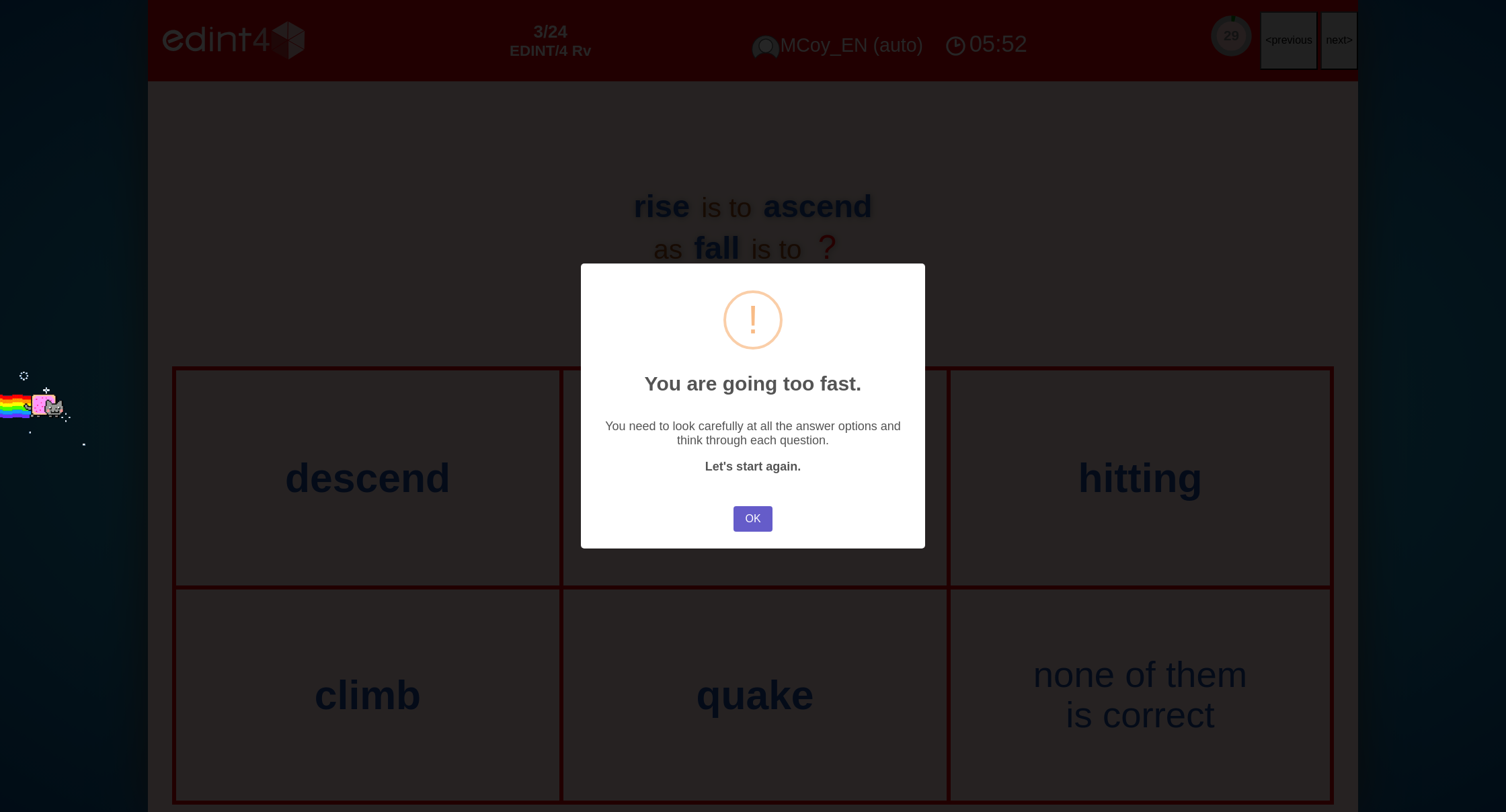
click at [737, 514] on button "OK" at bounding box center [752, 519] width 39 height 25
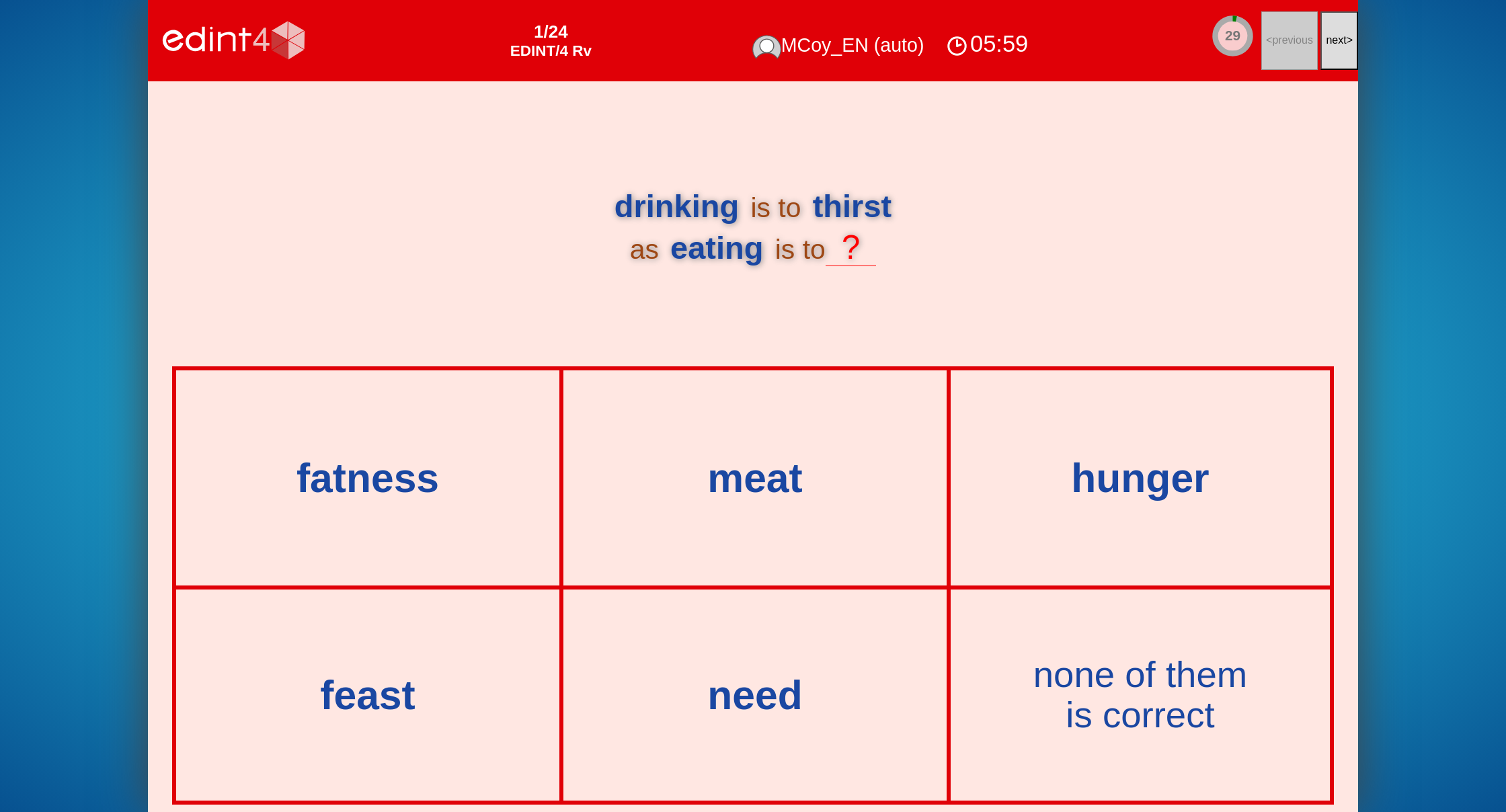
click at [1334, 40] on span "next" at bounding box center [1336, 40] width 21 height 11
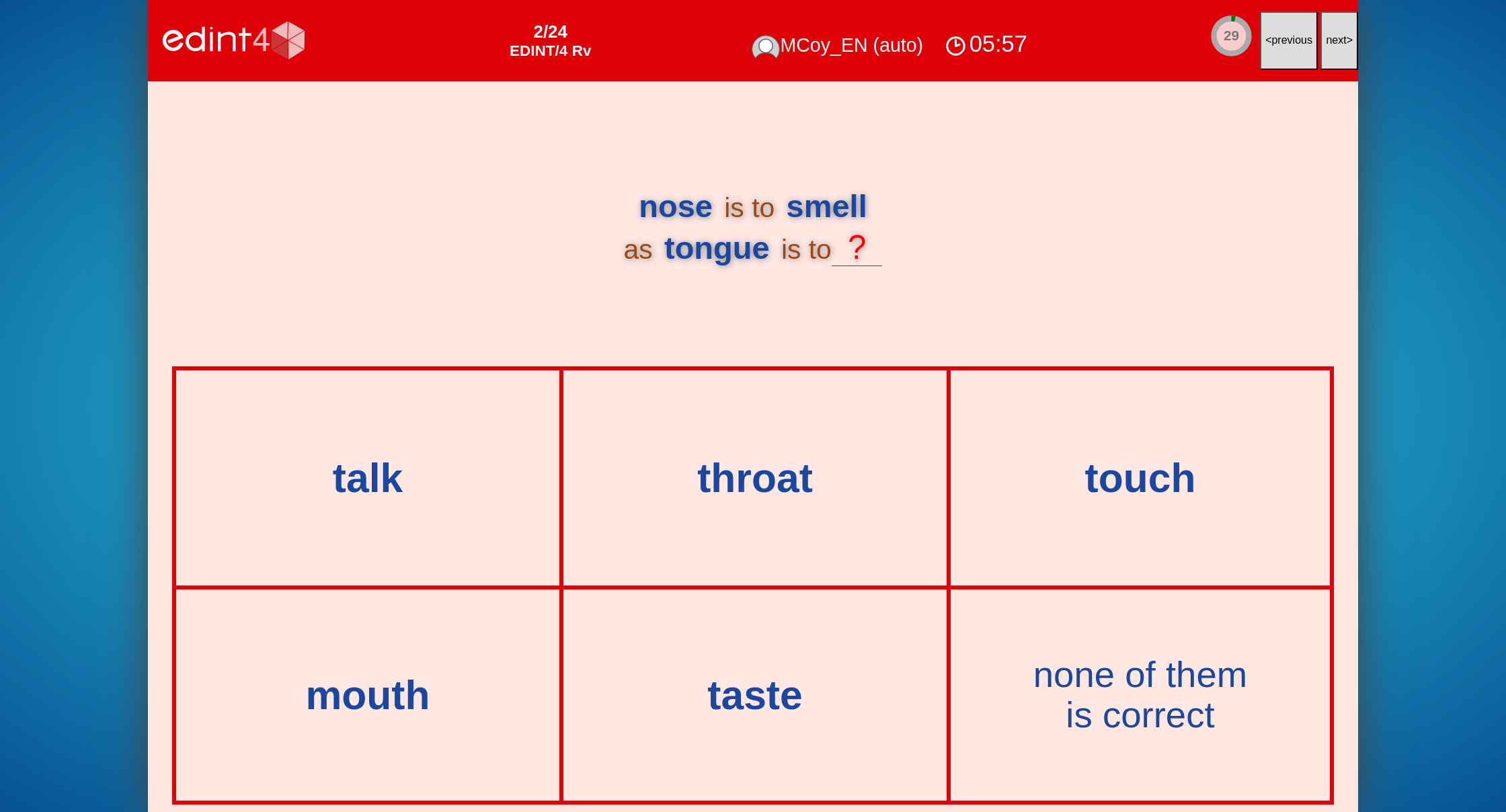
click at [1334, 40] on span "next" at bounding box center [1336, 40] width 21 height 11
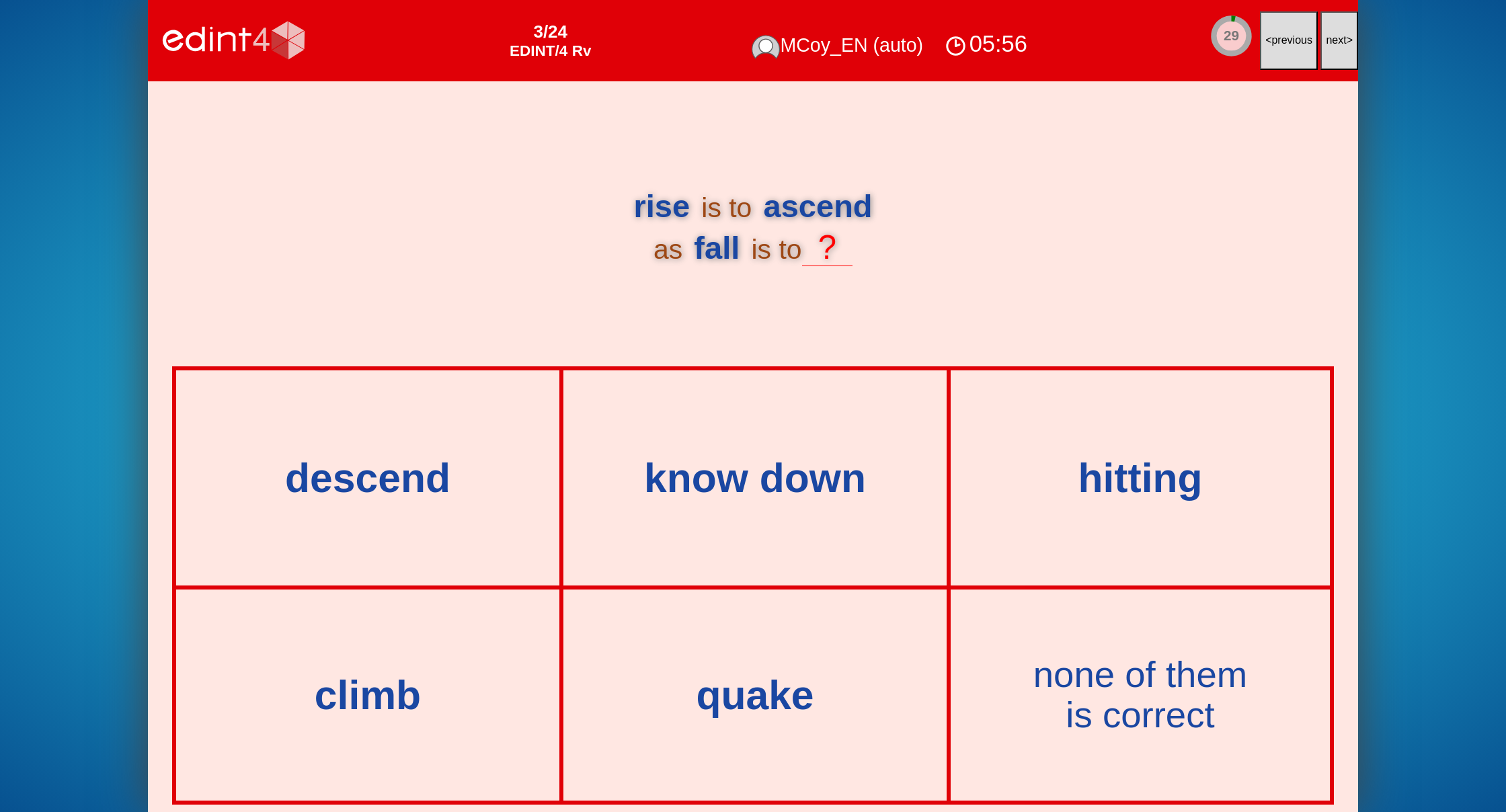
click at [1334, 40] on span "next" at bounding box center [1336, 40] width 21 height 11
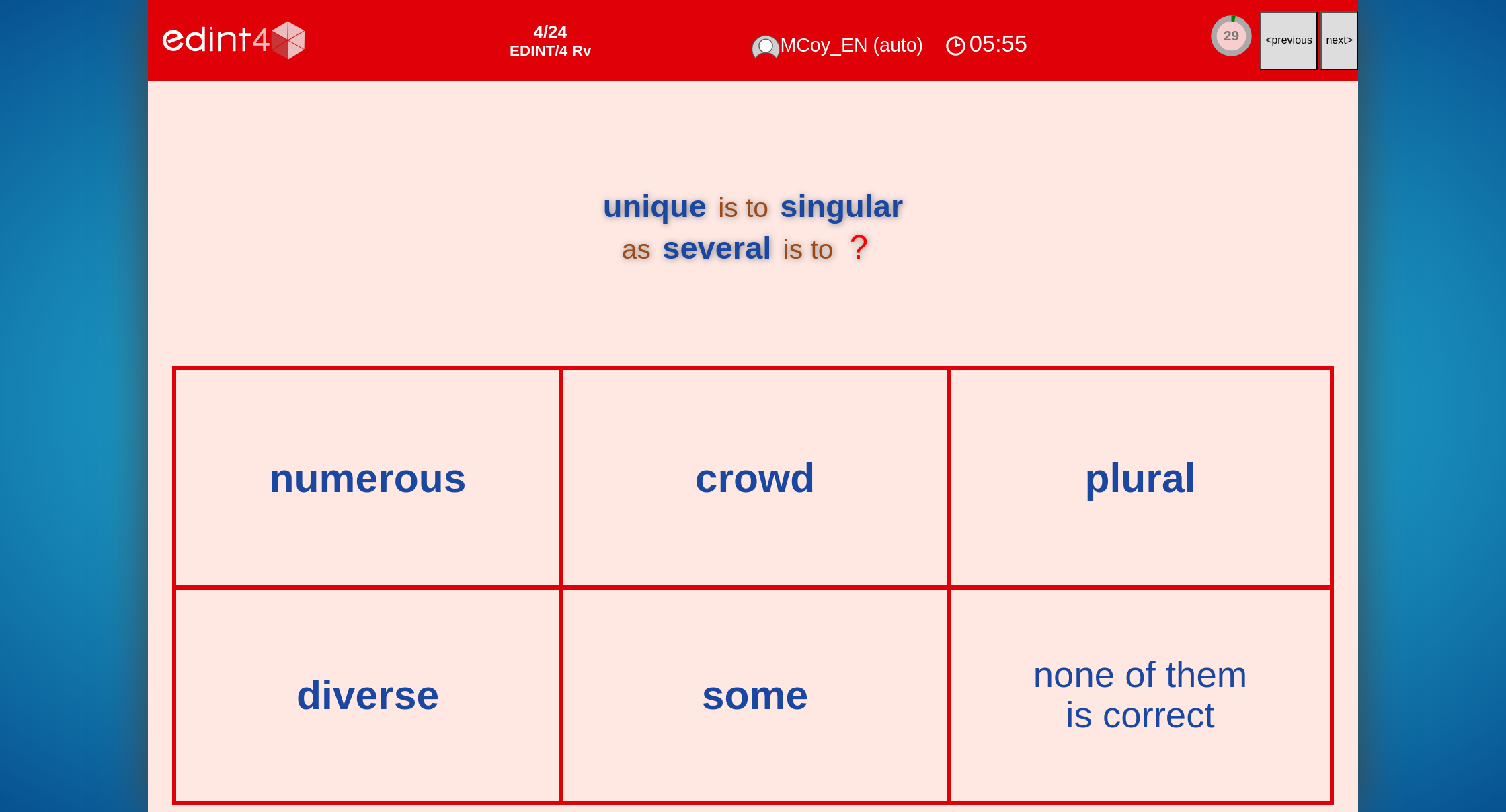
click at [1334, 40] on span "next" at bounding box center [1336, 40] width 21 height 11
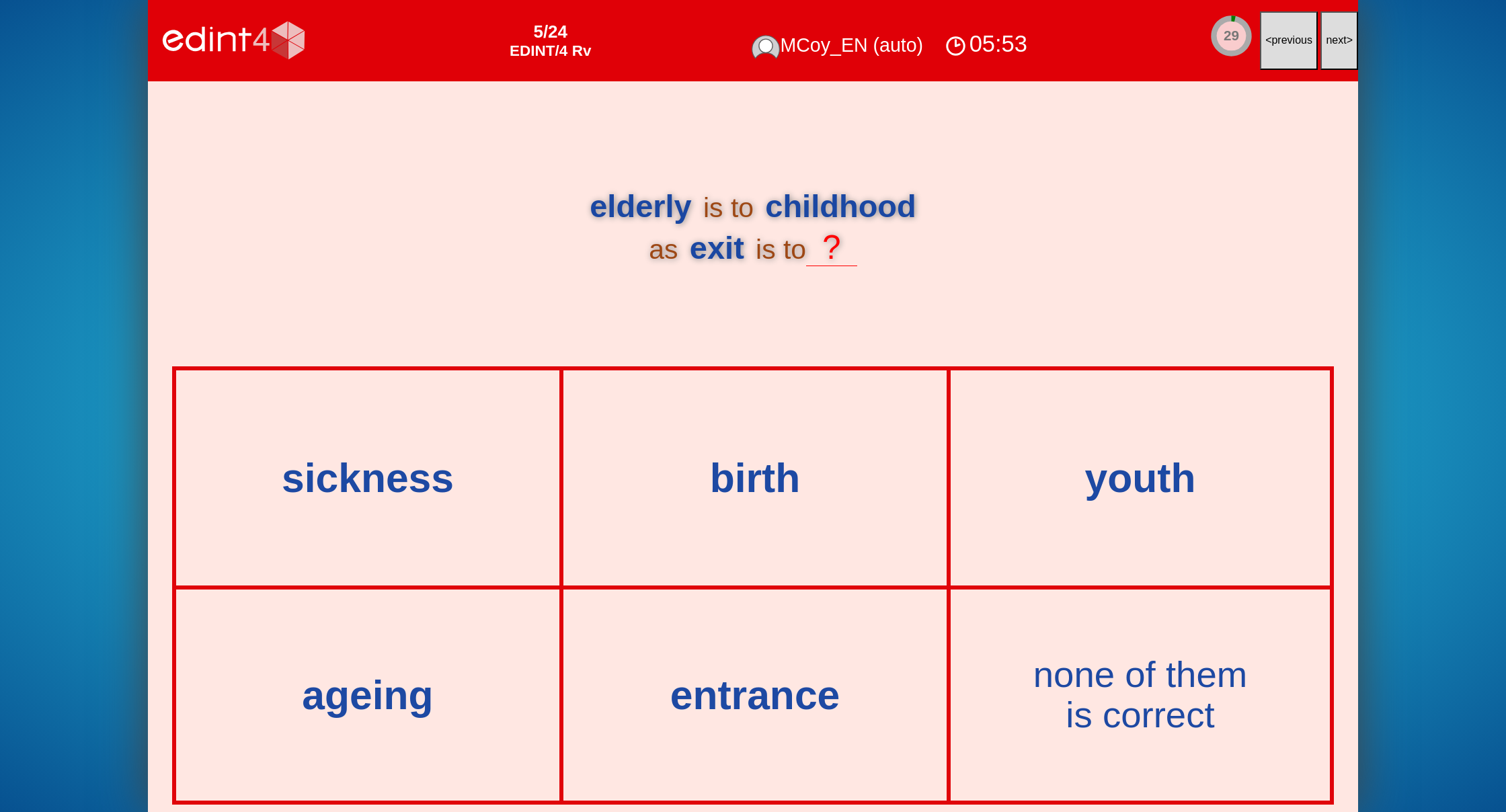
click at [1334, 40] on span "next" at bounding box center [1336, 40] width 21 height 11
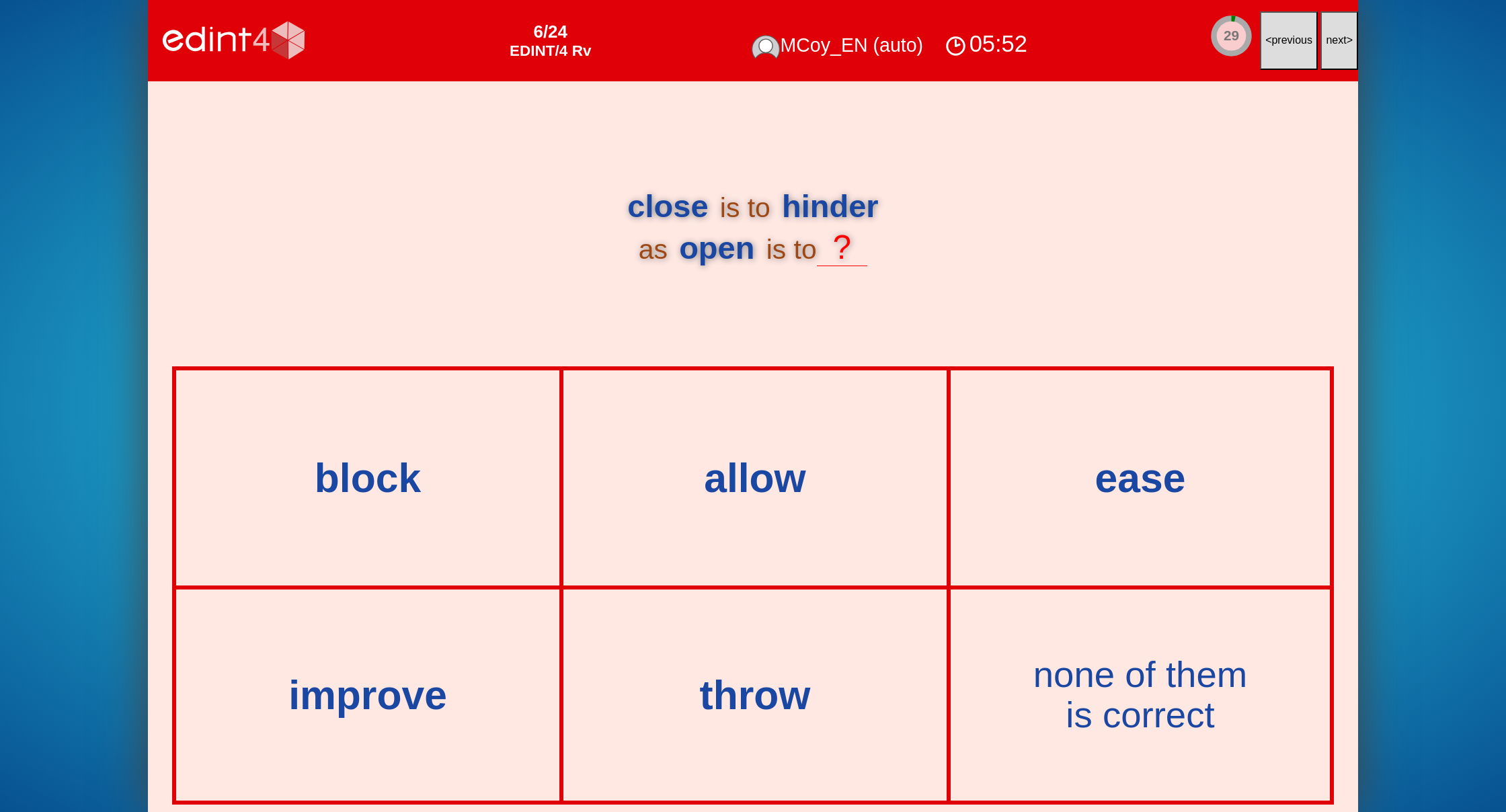
click at [1334, 40] on span "next" at bounding box center [1336, 40] width 21 height 11
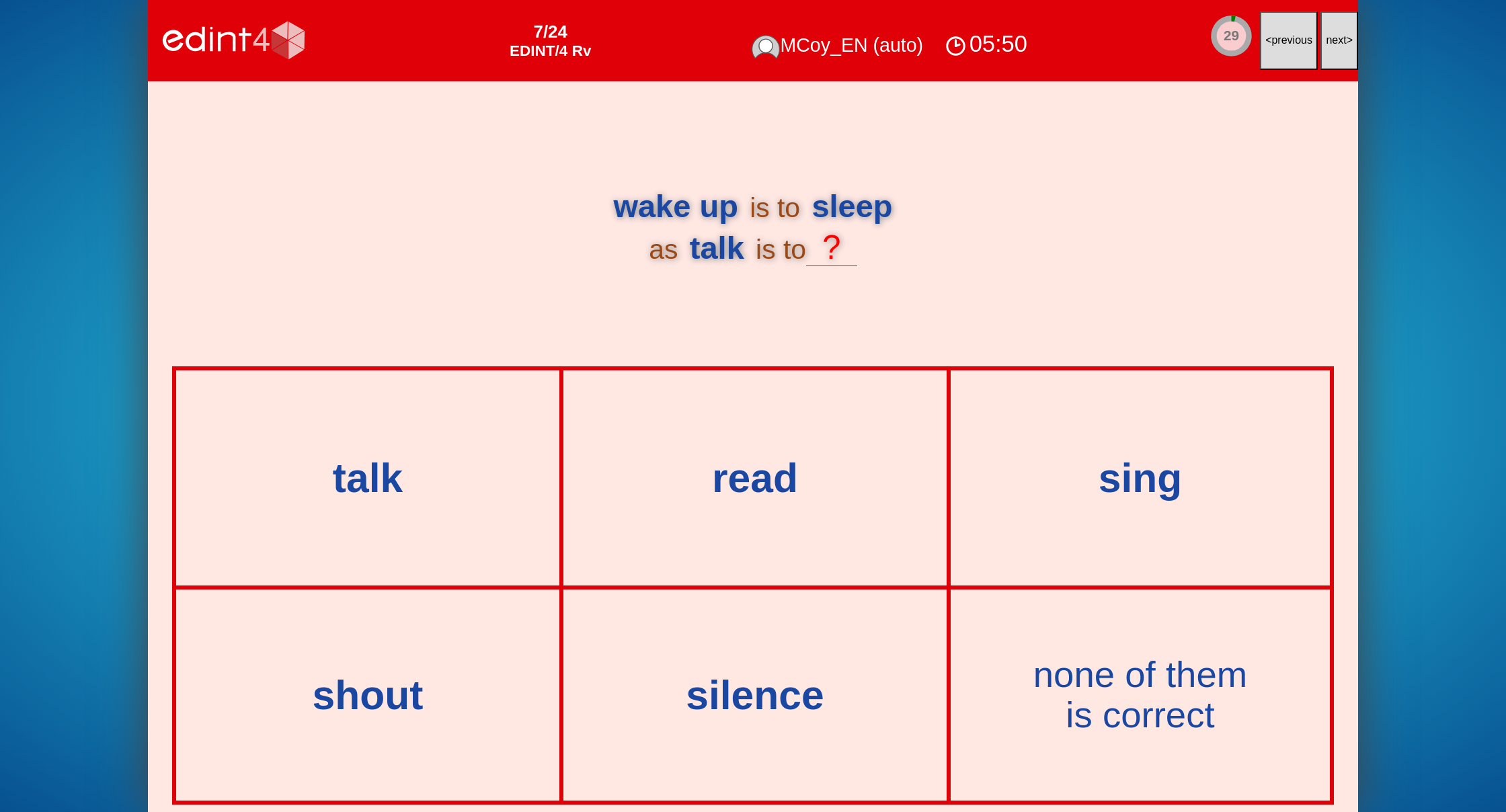
click at [1334, 40] on span "next" at bounding box center [1336, 40] width 21 height 11
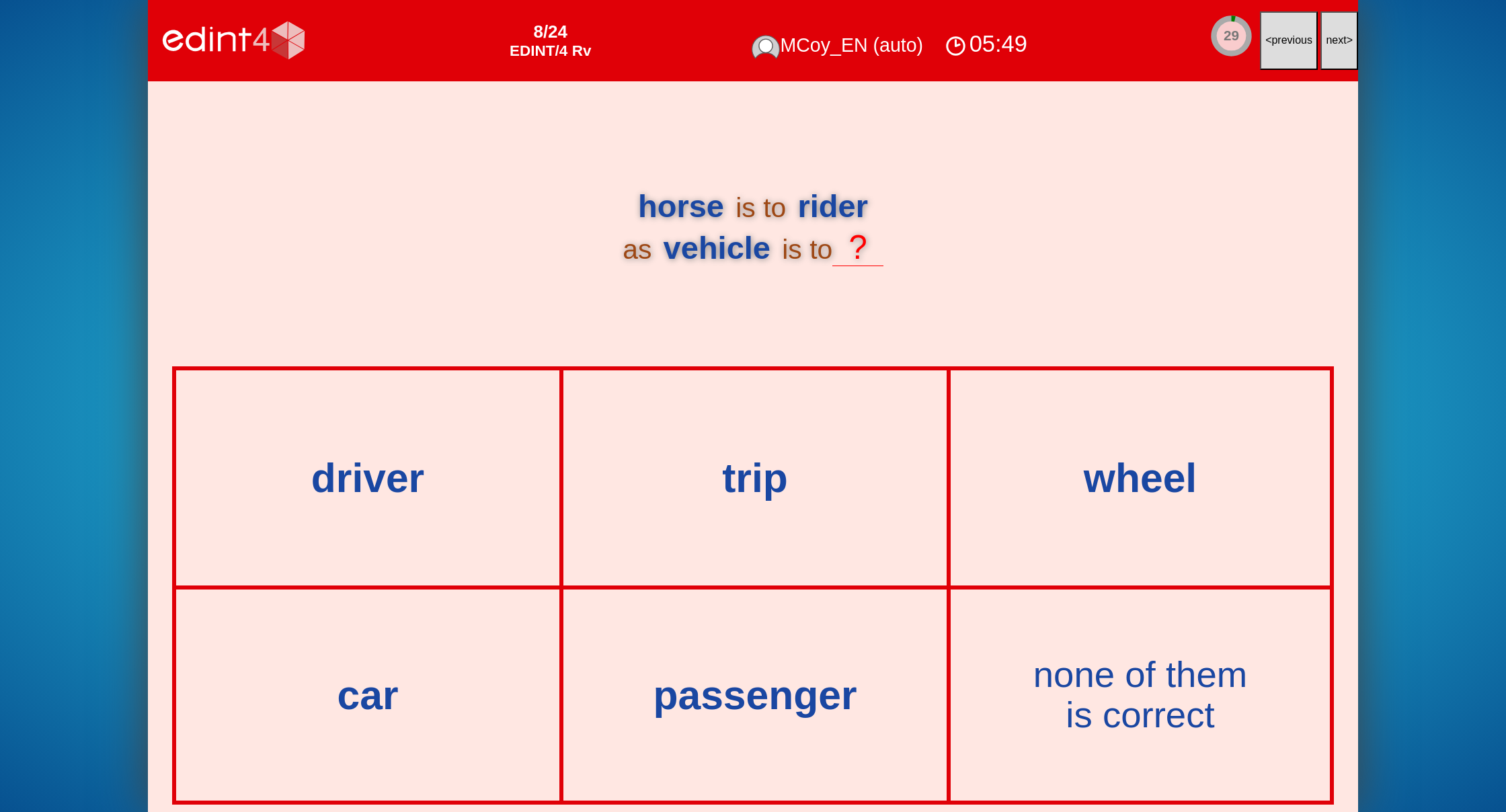
click at [1334, 40] on span "next" at bounding box center [1336, 40] width 21 height 11
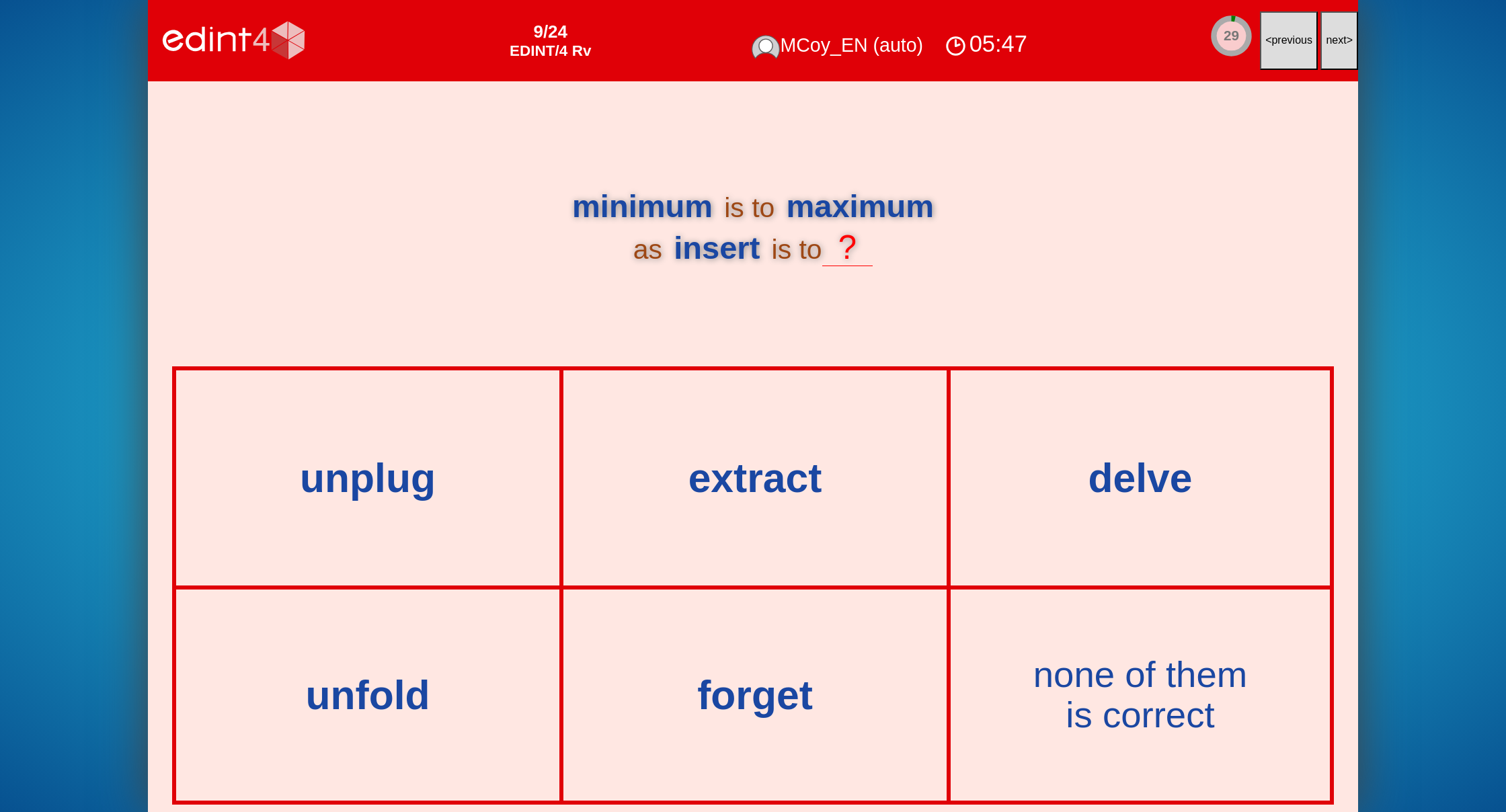
click at [1334, 40] on span "next" at bounding box center [1336, 40] width 21 height 11
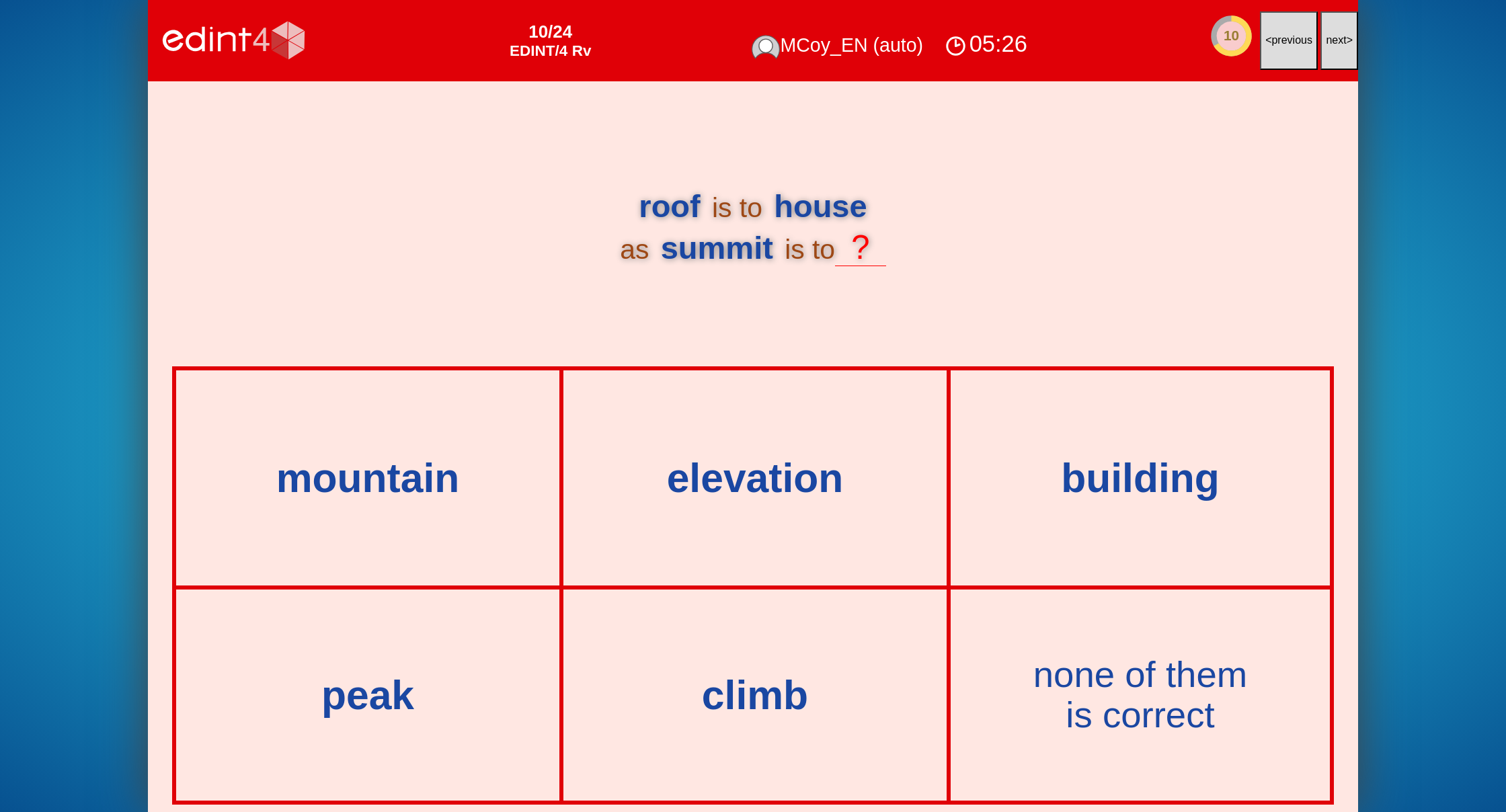
click at [1334, 40] on span "next" at bounding box center [1336, 40] width 21 height 11
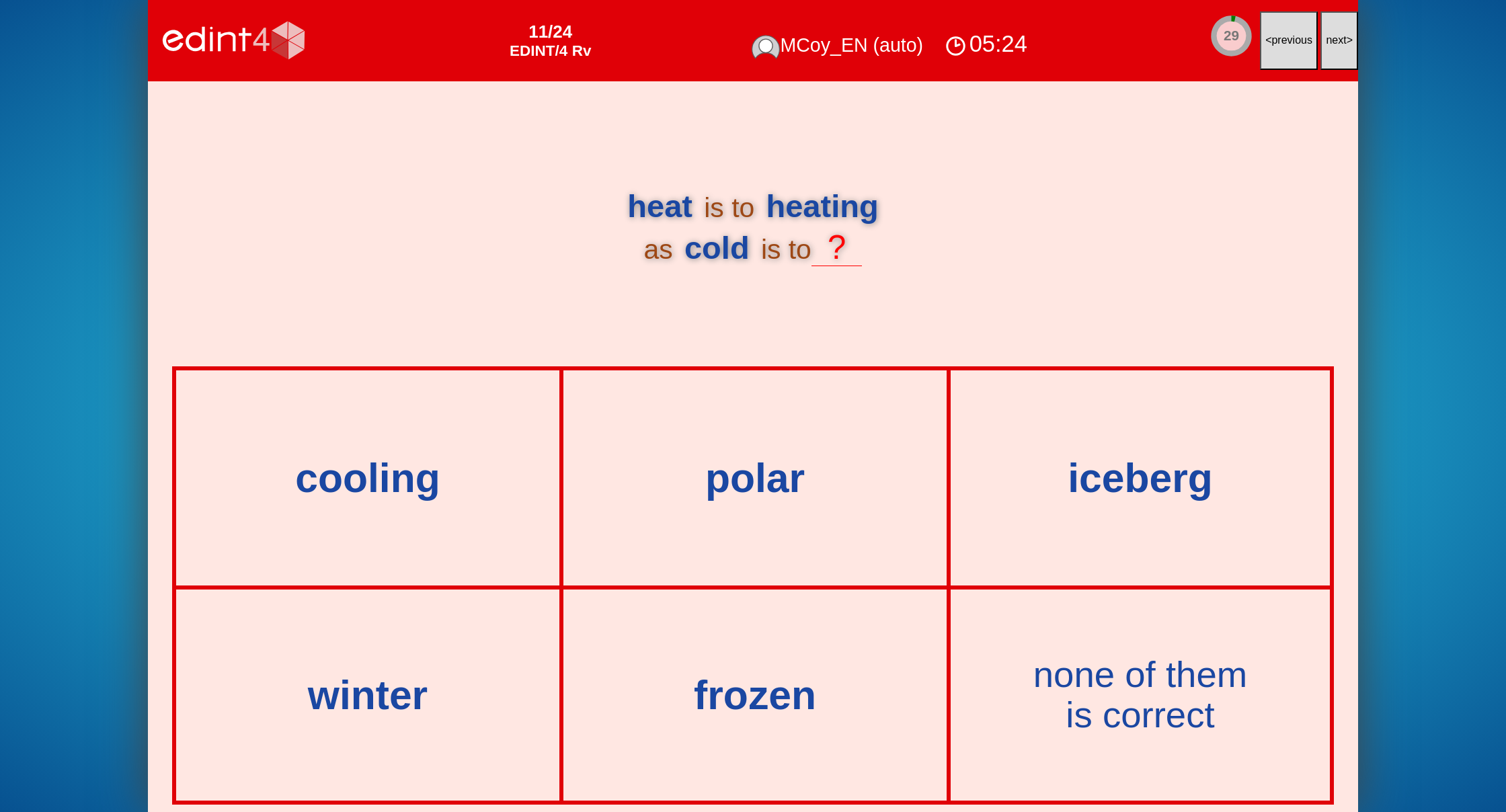
click at [1334, 40] on span "next" at bounding box center [1336, 40] width 21 height 11
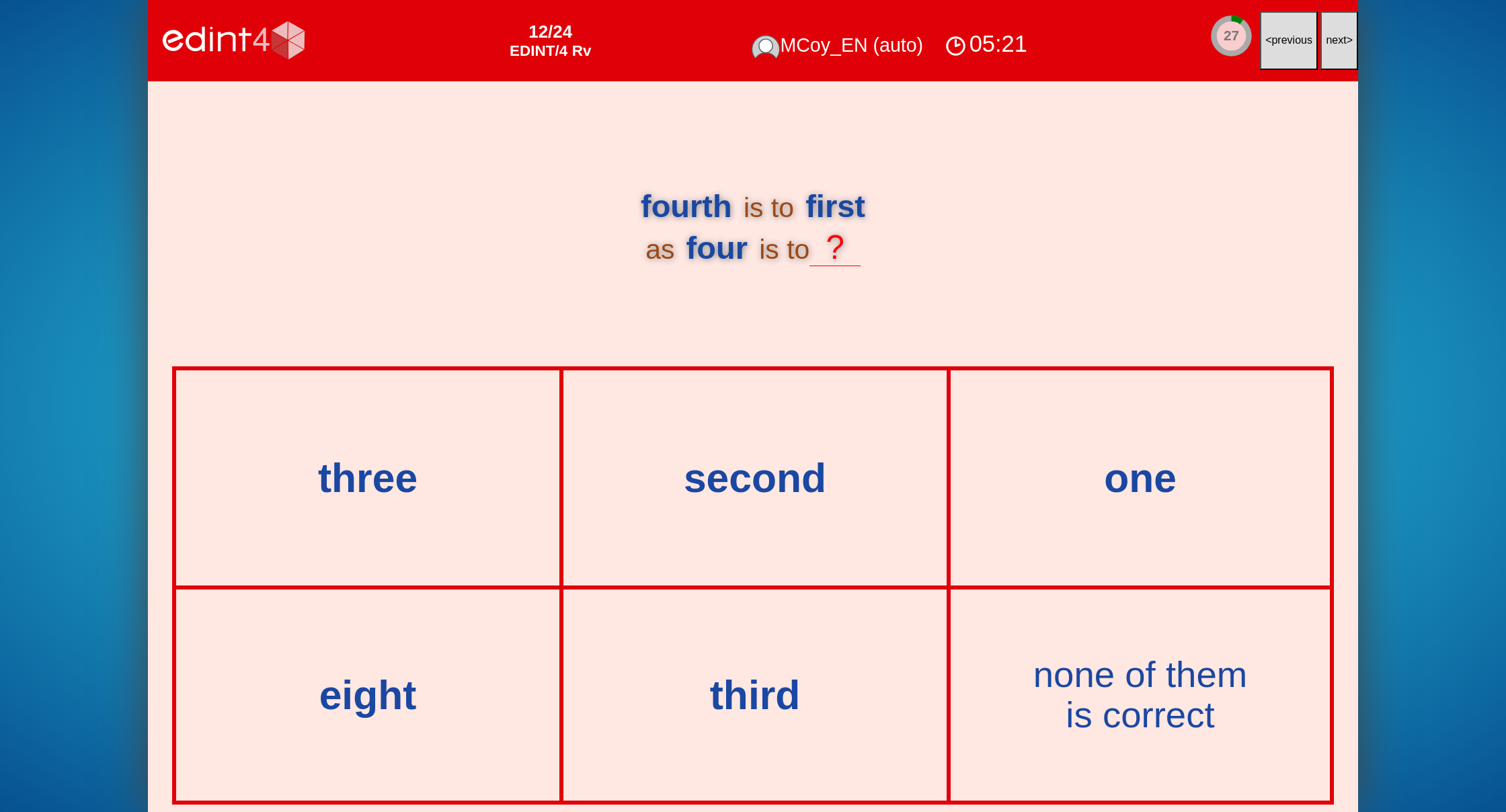
click at [1334, 40] on span "next" at bounding box center [1336, 40] width 21 height 11
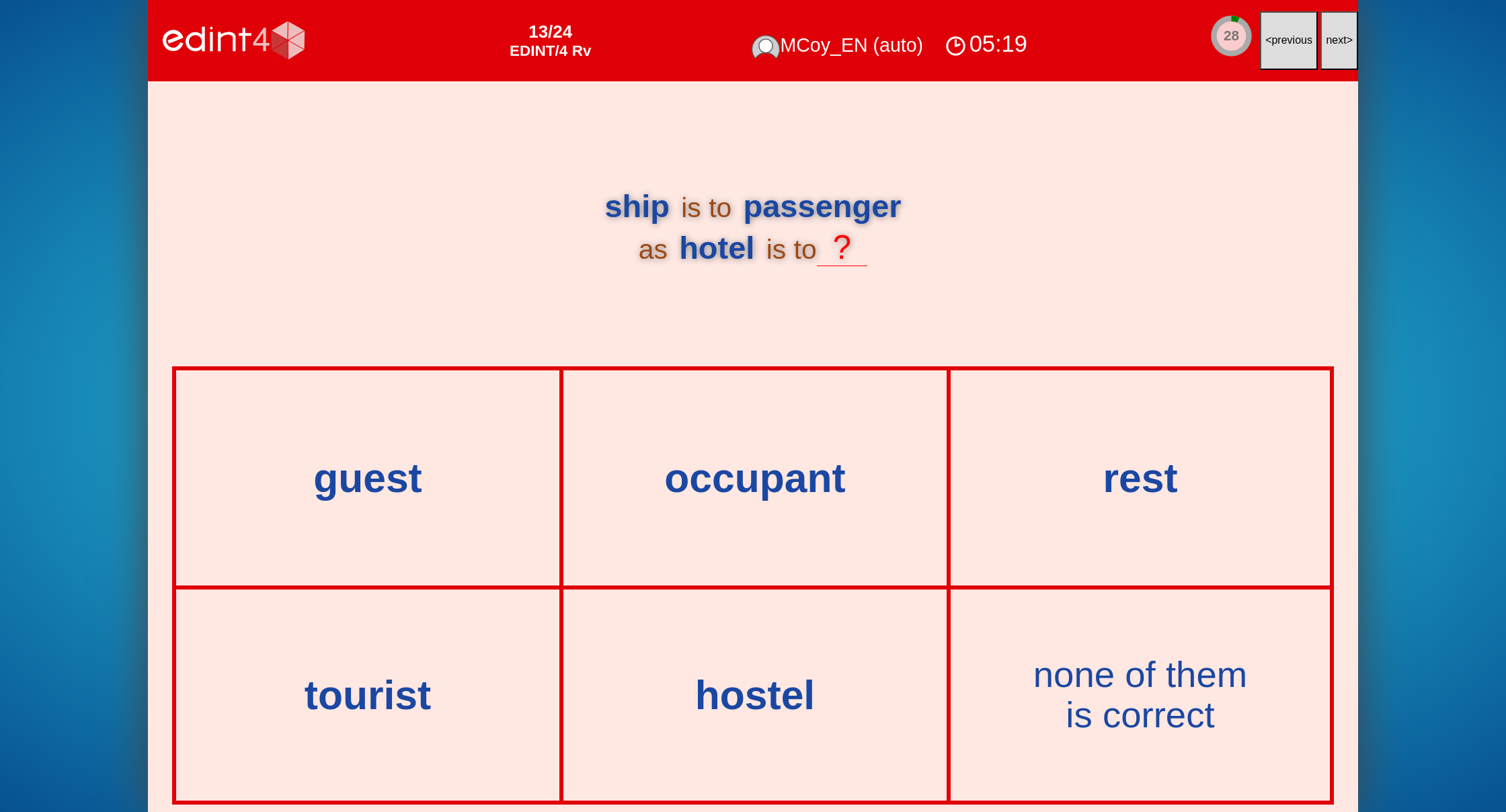
click at [1334, 40] on span "next" at bounding box center [1336, 40] width 21 height 11
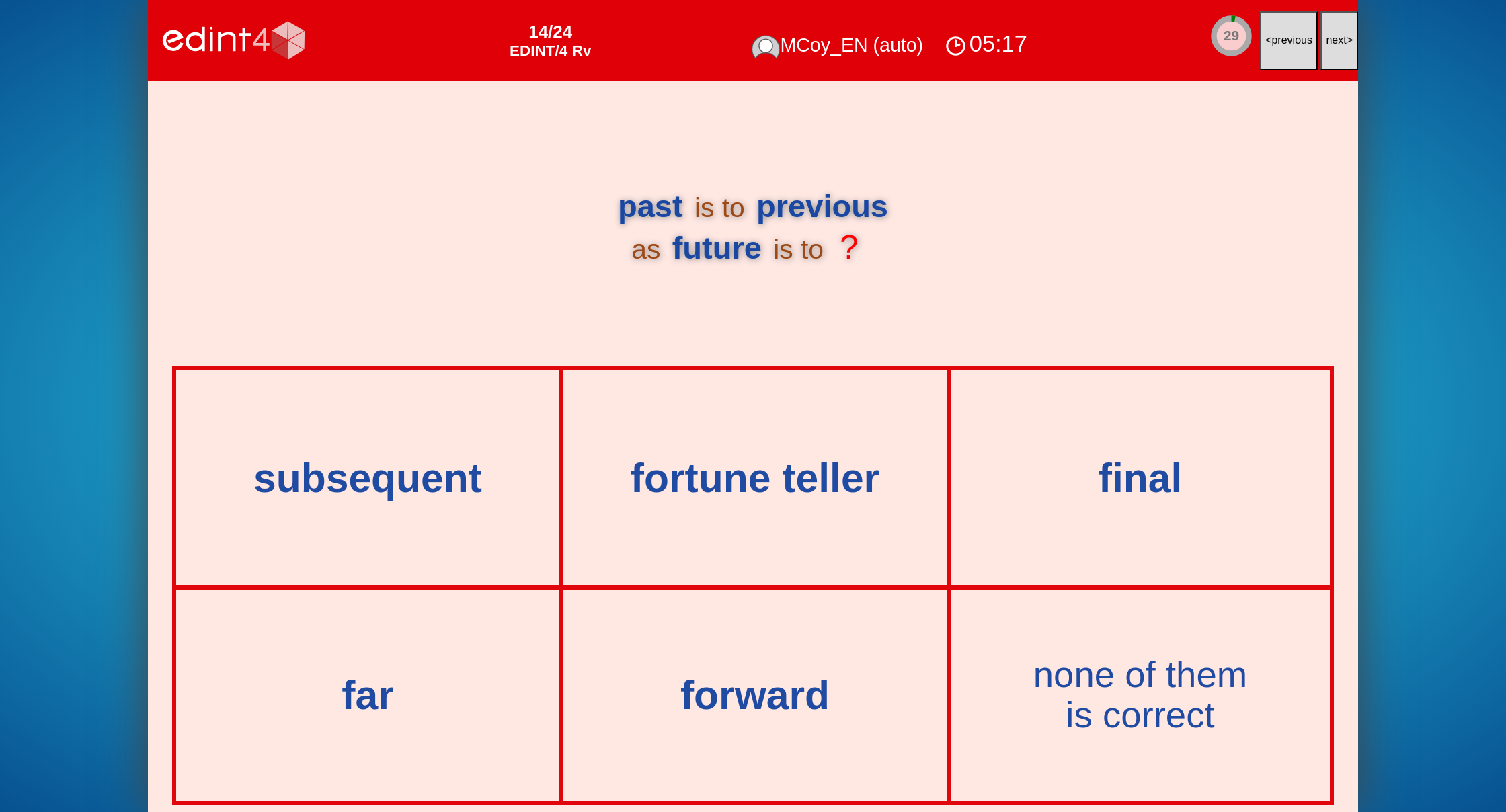
click at [1334, 40] on span "next" at bounding box center [1336, 40] width 21 height 11
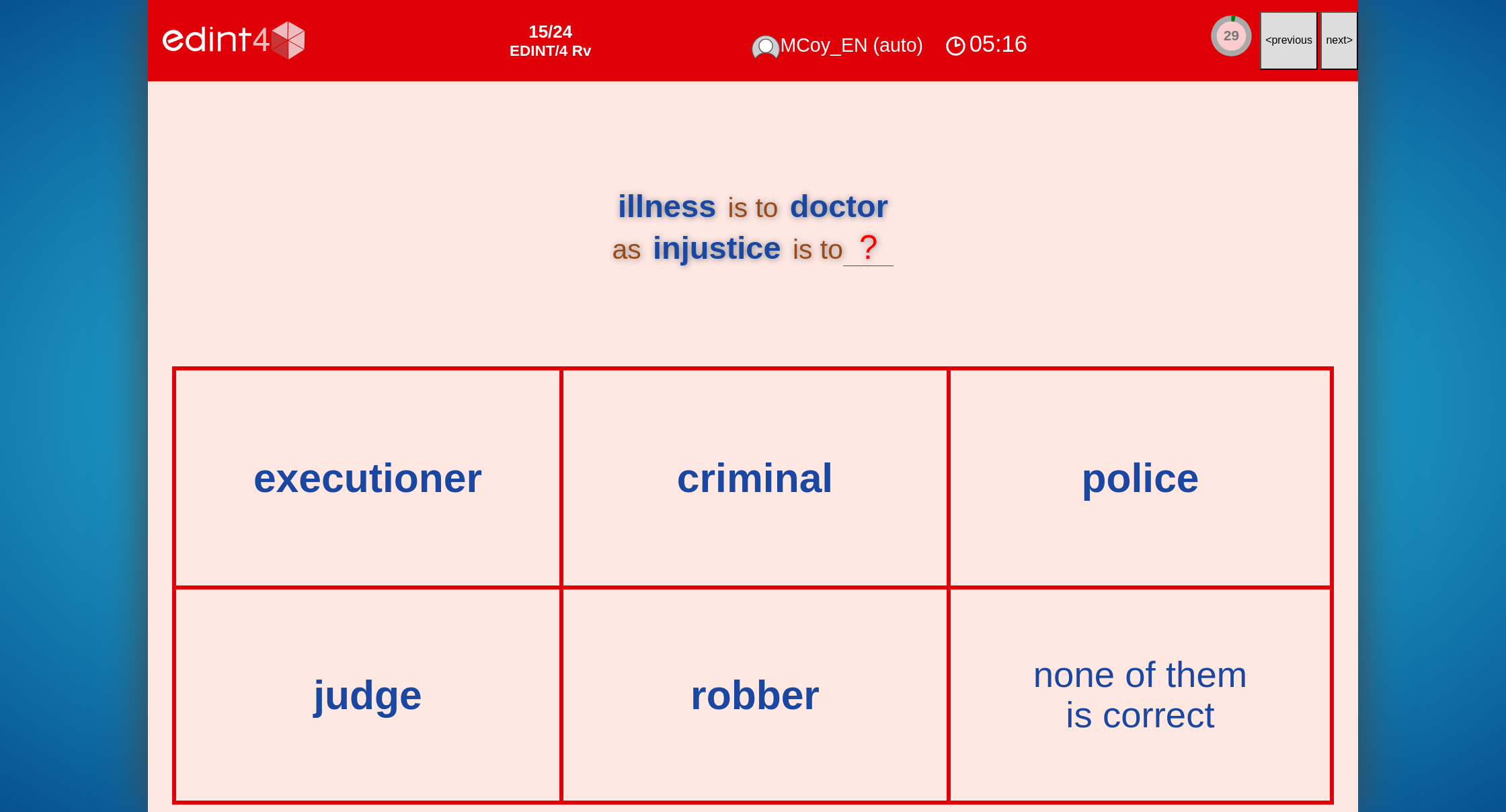
click at [1334, 40] on span "next" at bounding box center [1336, 40] width 21 height 11
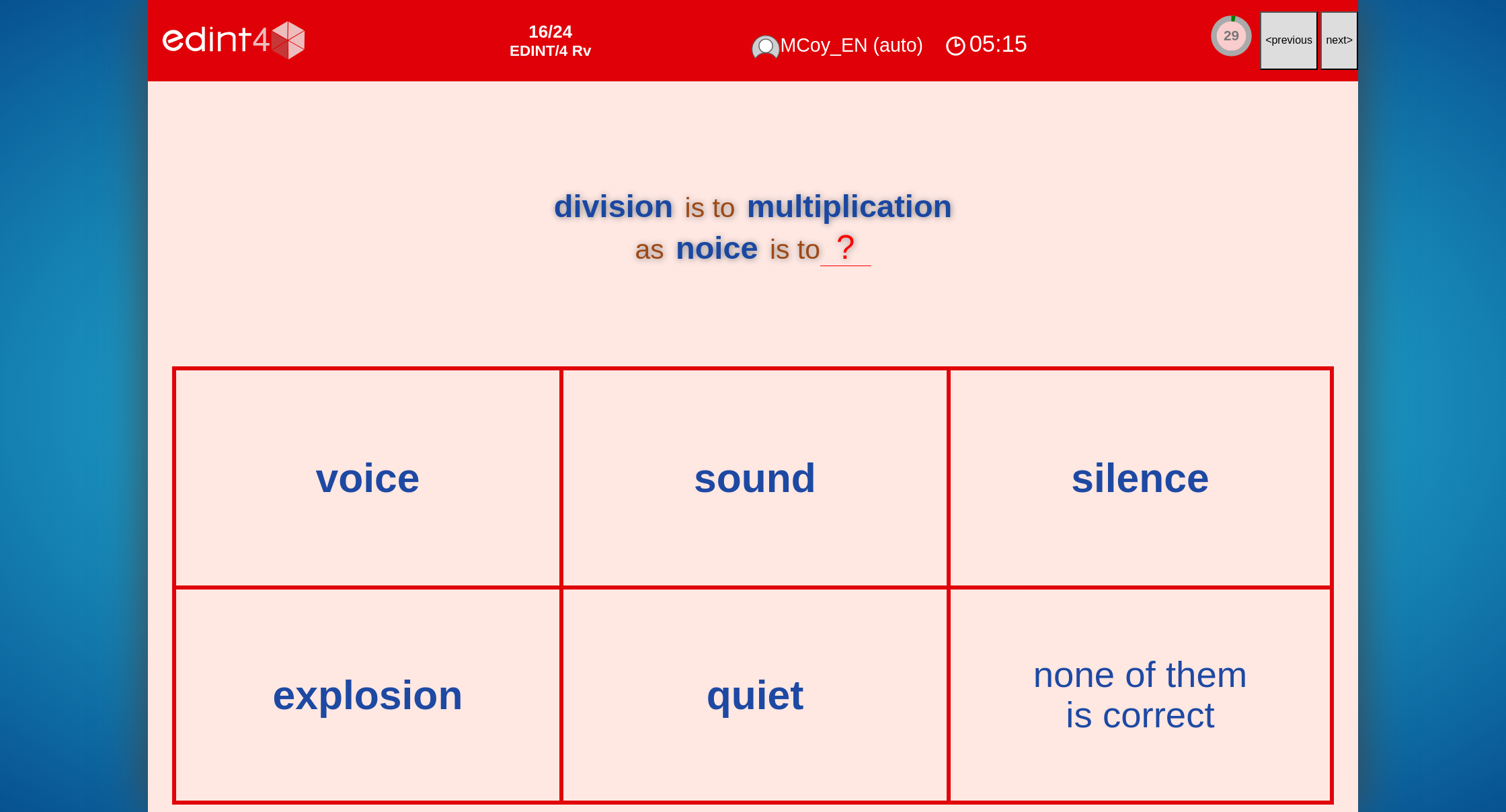
click at [1334, 40] on span "next" at bounding box center [1336, 40] width 21 height 11
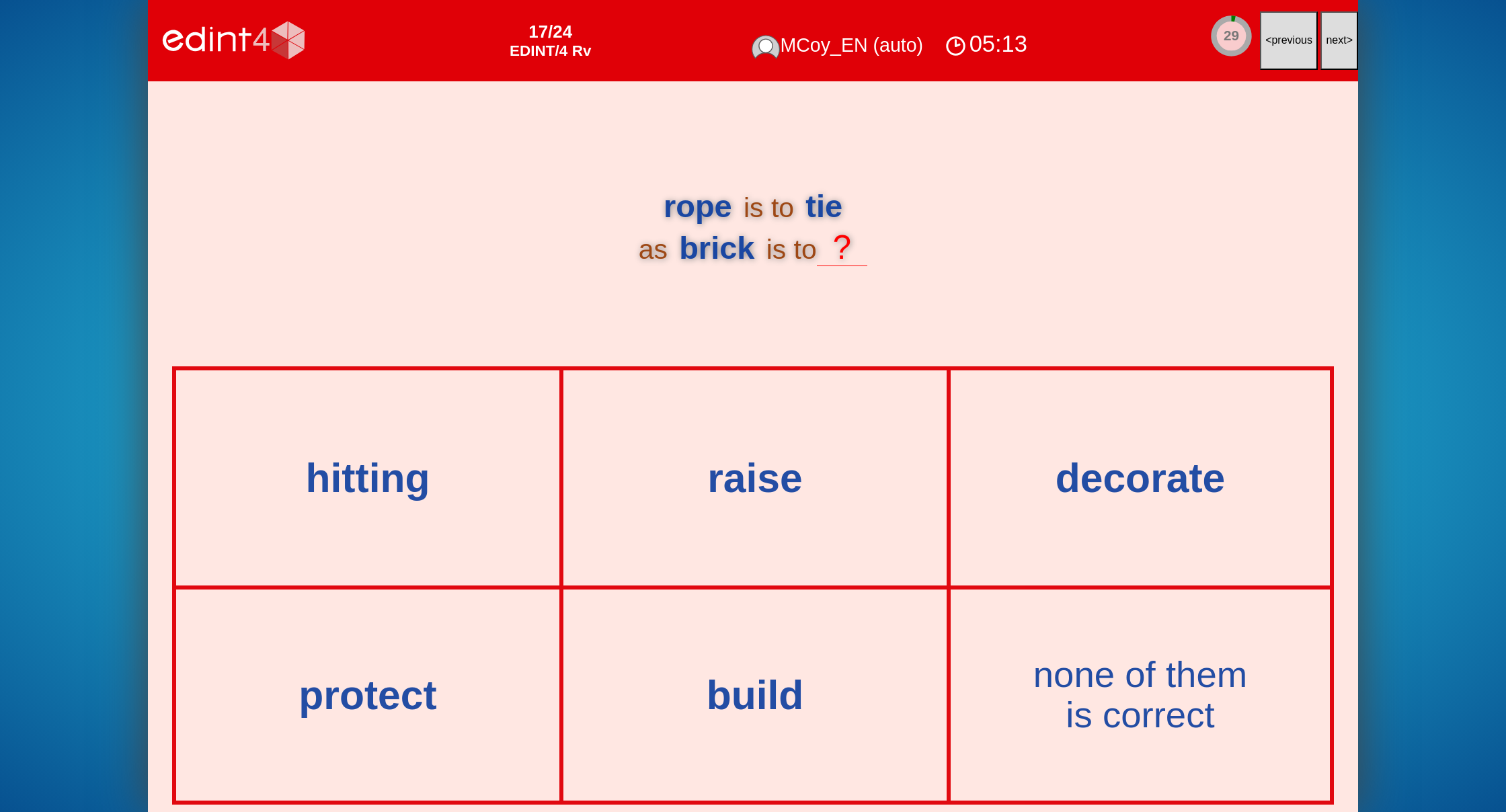
click at [1334, 40] on span "next" at bounding box center [1336, 40] width 21 height 11
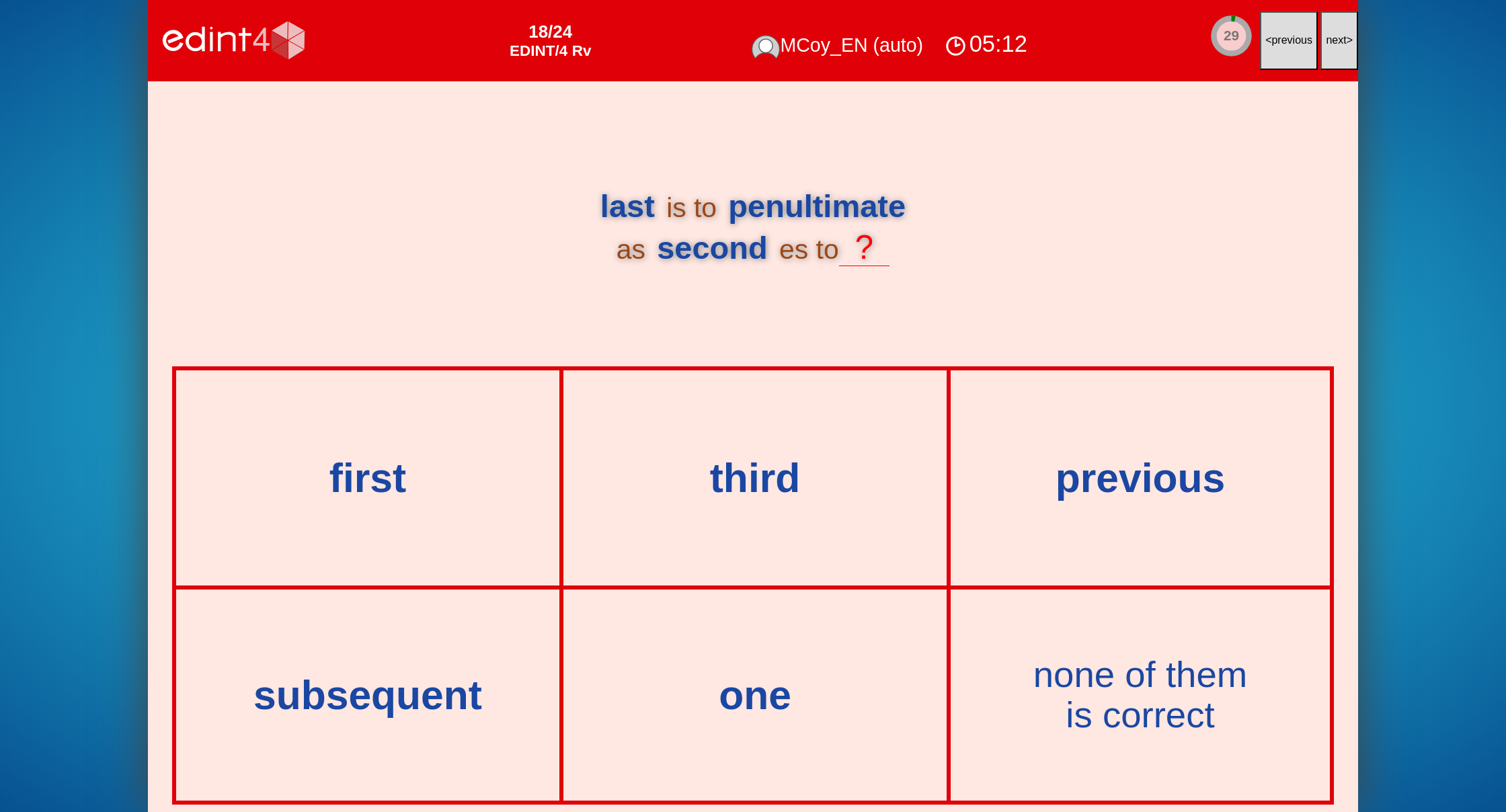
click at [1334, 40] on span "next" at bounding box center [1336, 40] width 21 height 11
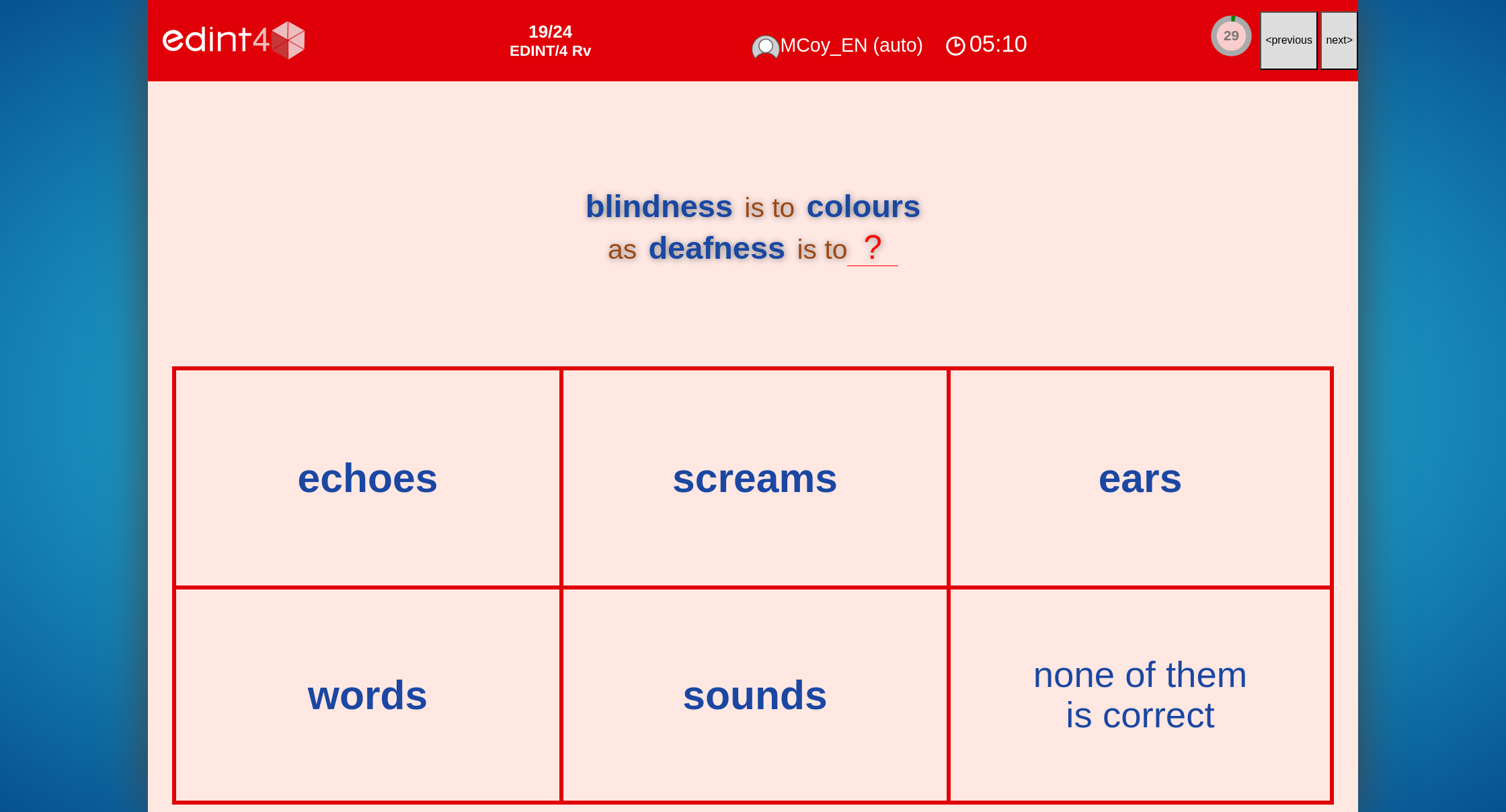
click at [1334, 40] on span "next" at bounding box center [1336, 40] width 21 height 11
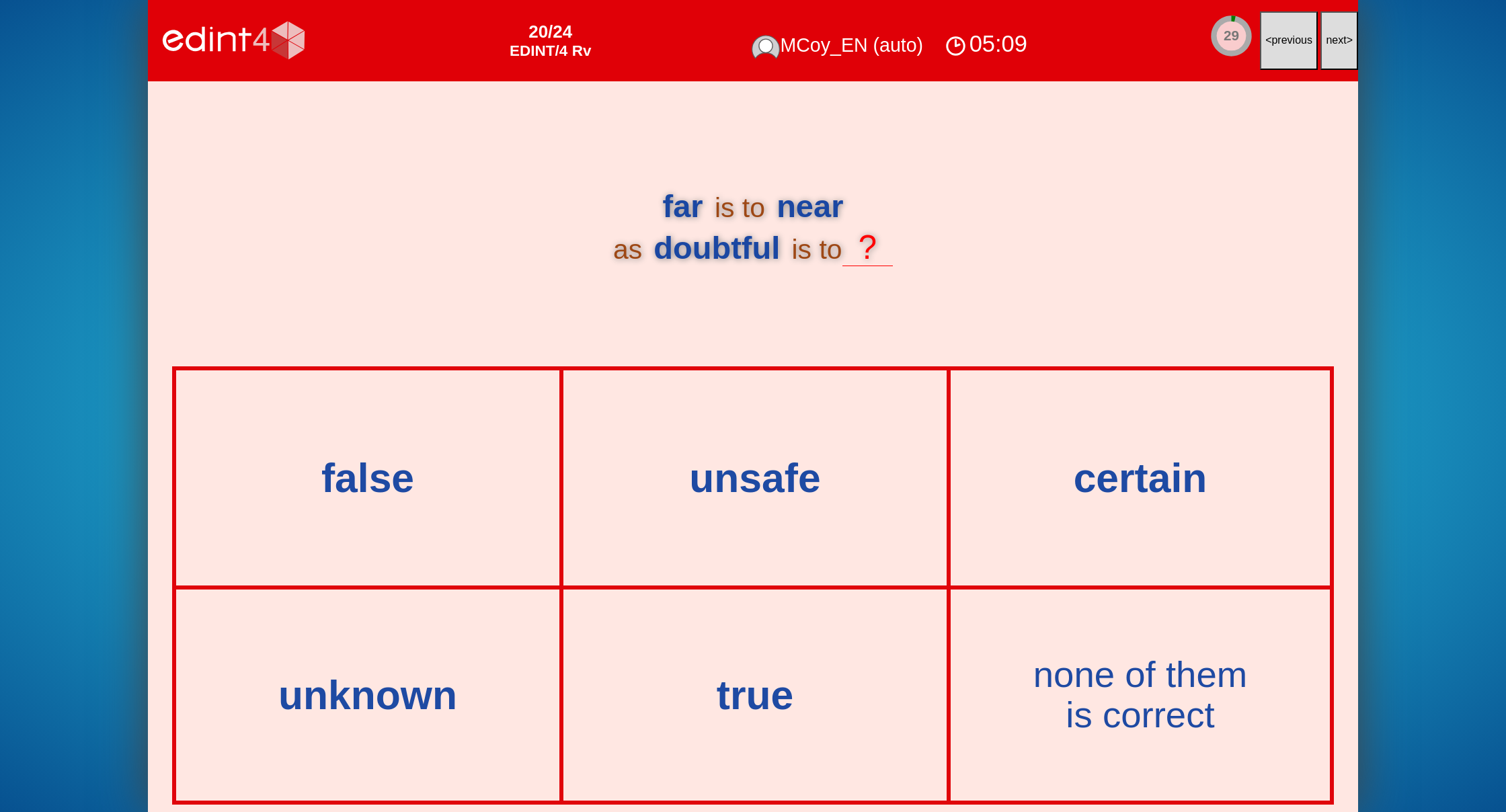
click at [1334, 40] on span "next" at bounding box center [1336, 40] width 21 height 11
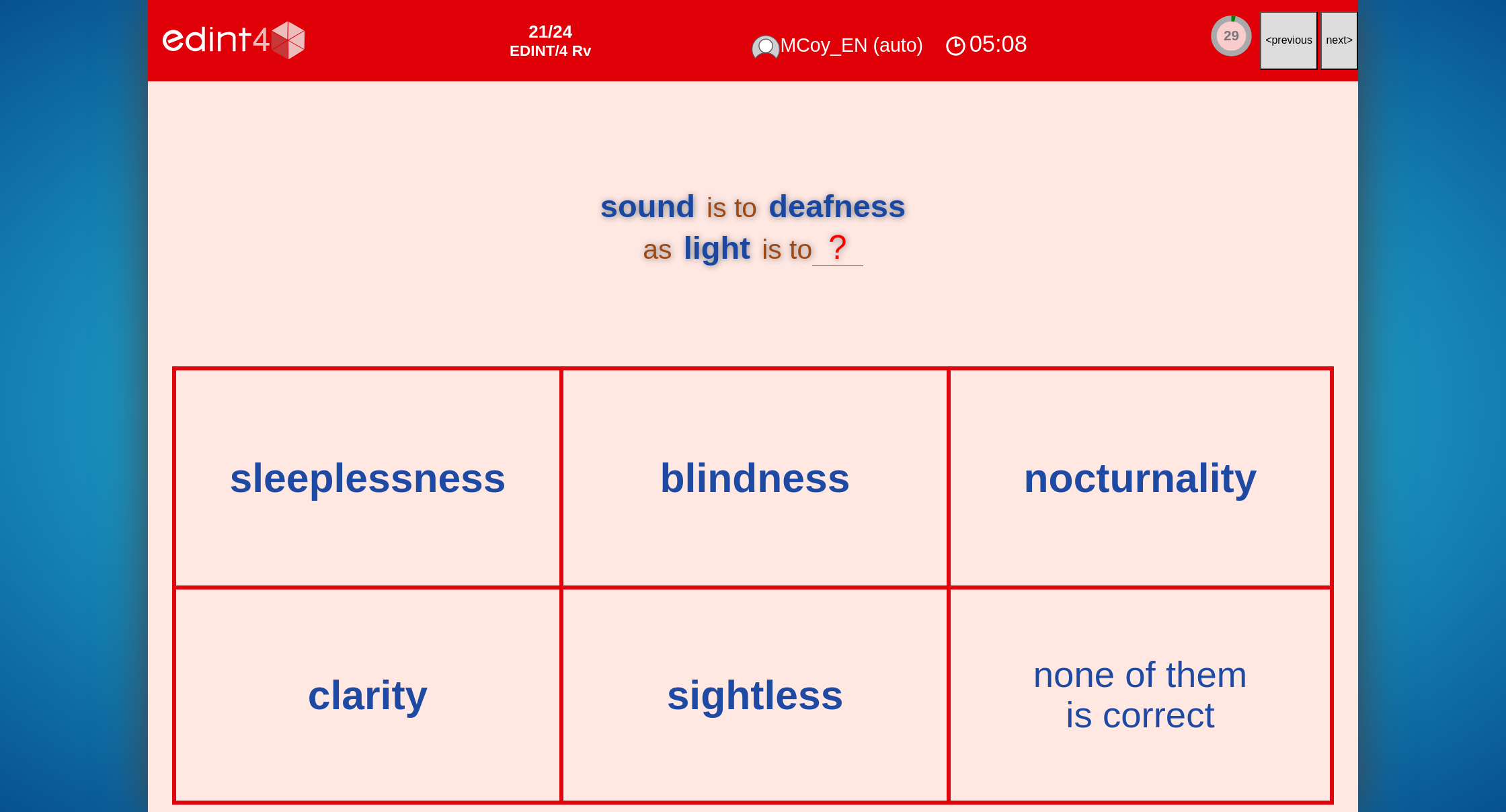
click at [1334, 40] on span "next" at bounding box center [1336, 40] width 21 height 11
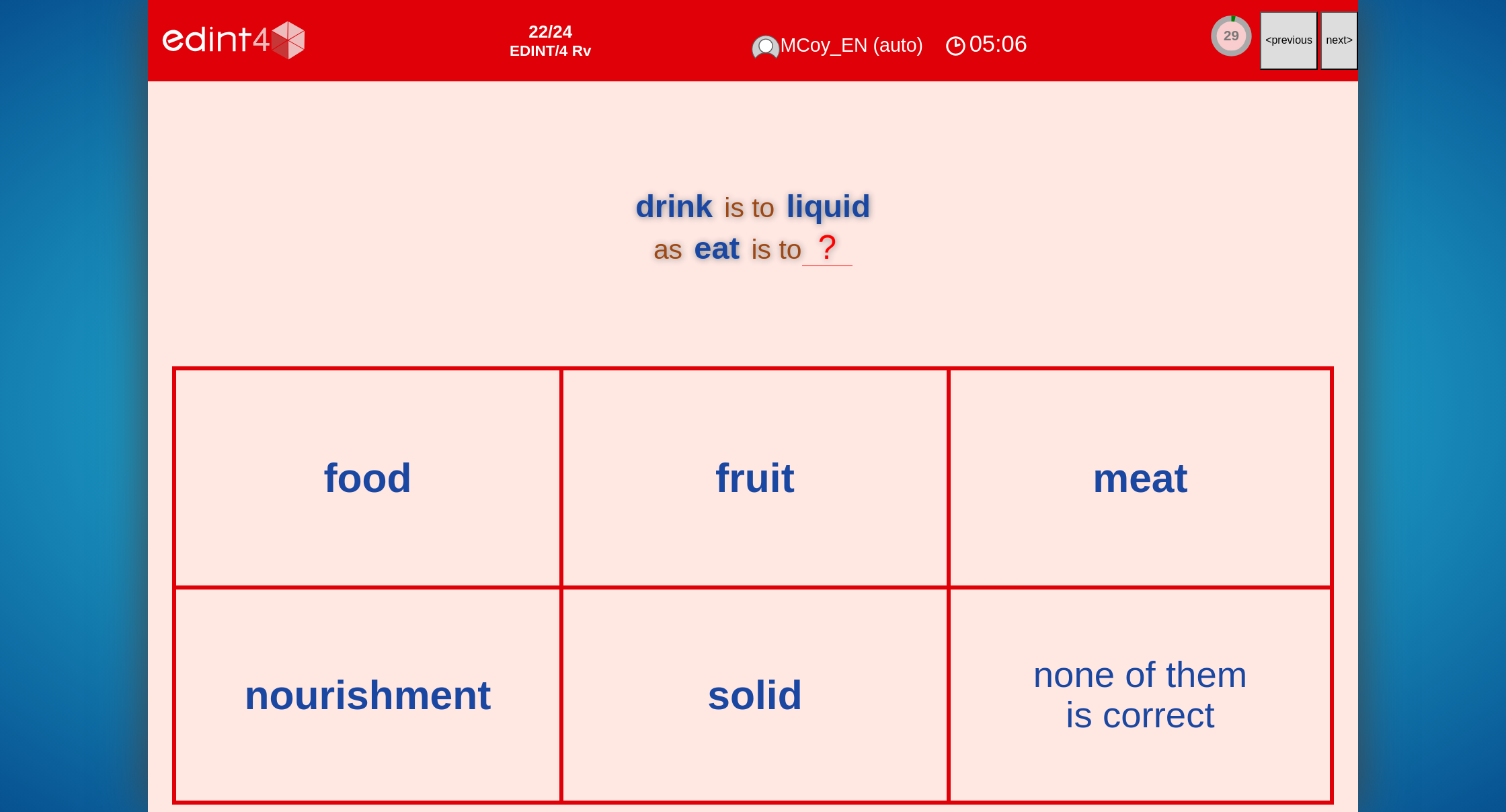
click at [1334, 40] on span "next" at bounding box center [1336, 40] width 21 height 11
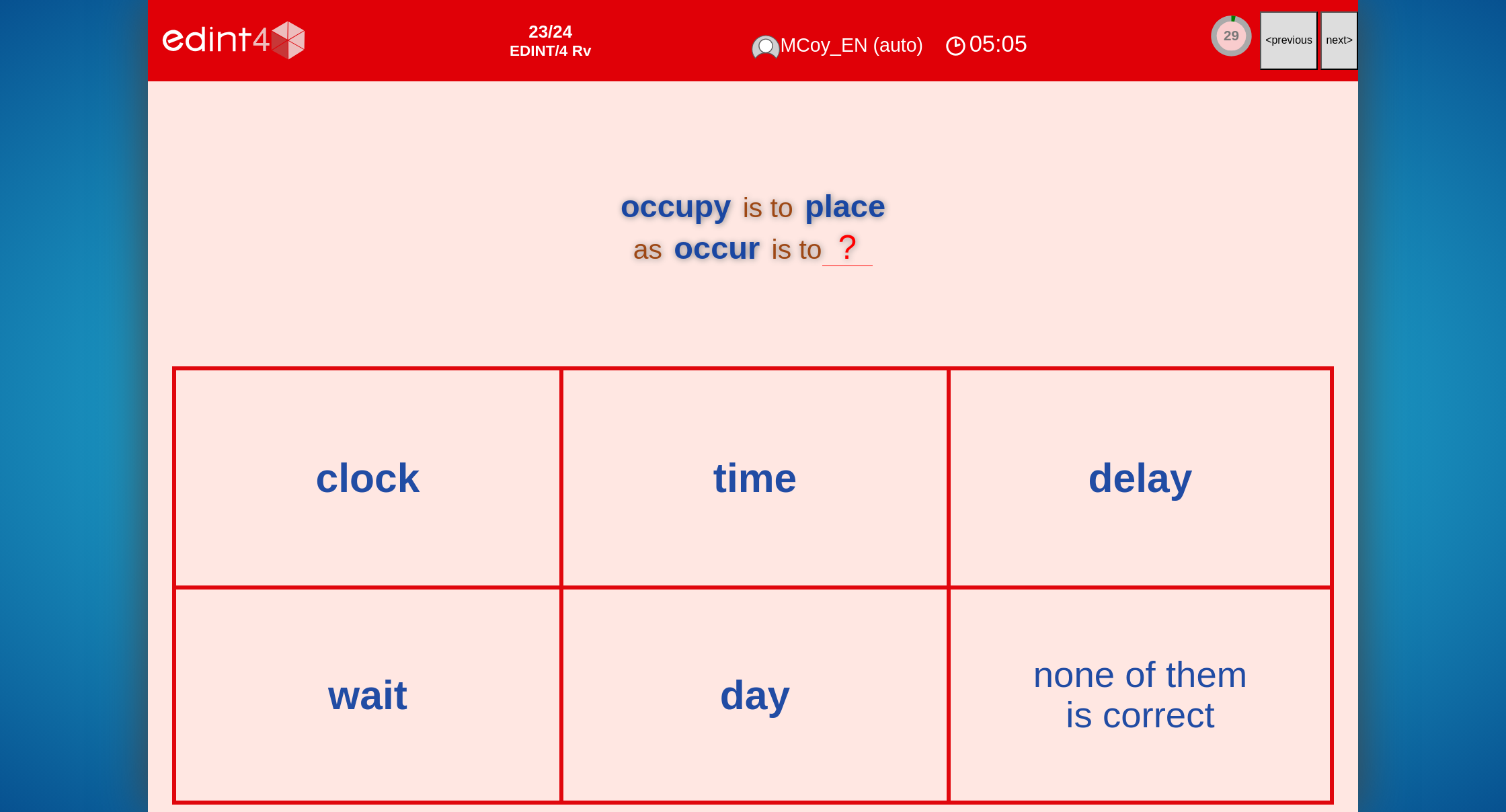
click at [1334, 40] on span "next" at bounding box center [1336, 40] width 21 height 11
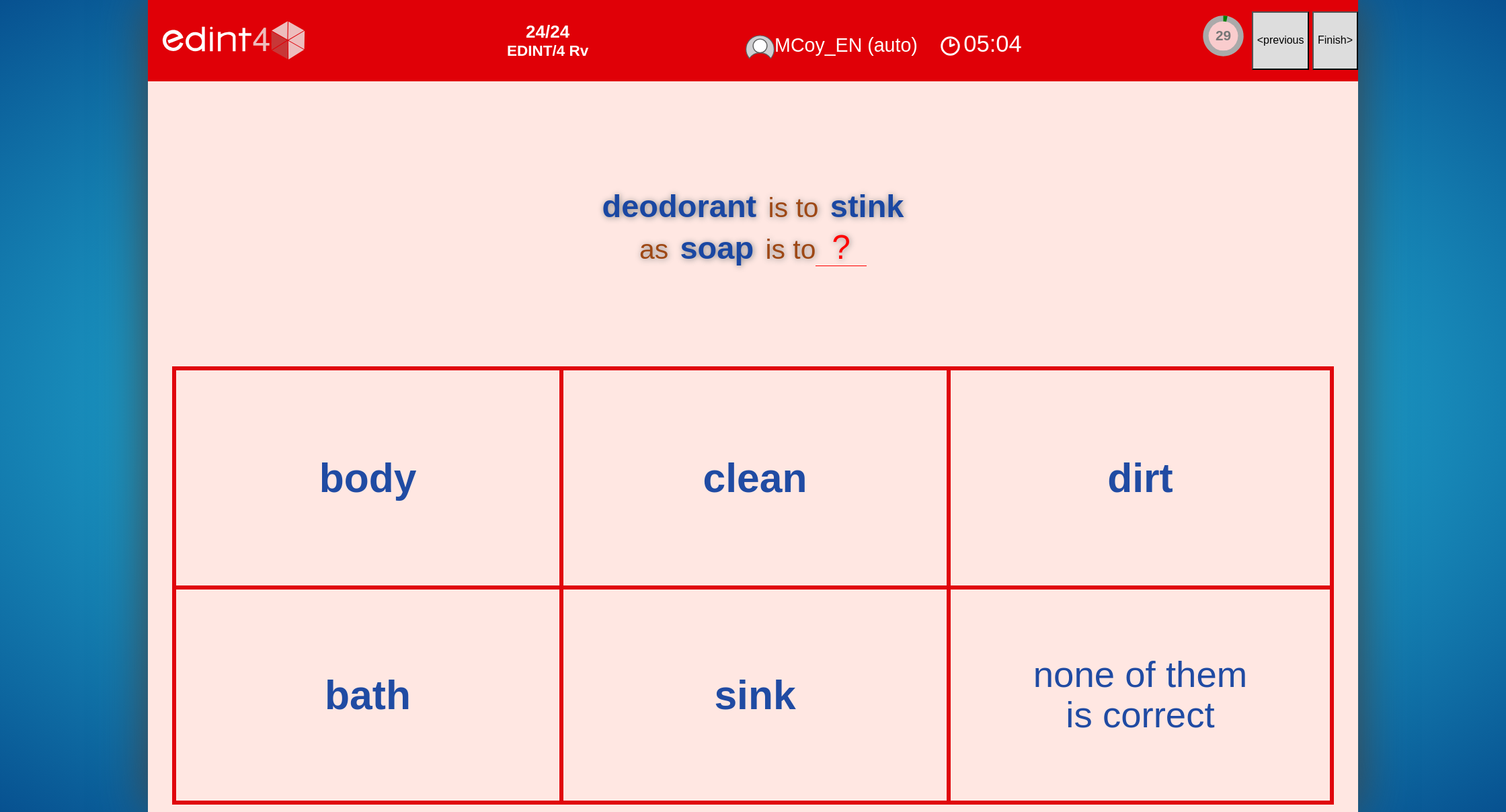
click at [1334, 40] on span "Finish" at bounding box center [1332, 40] width 29 height 11
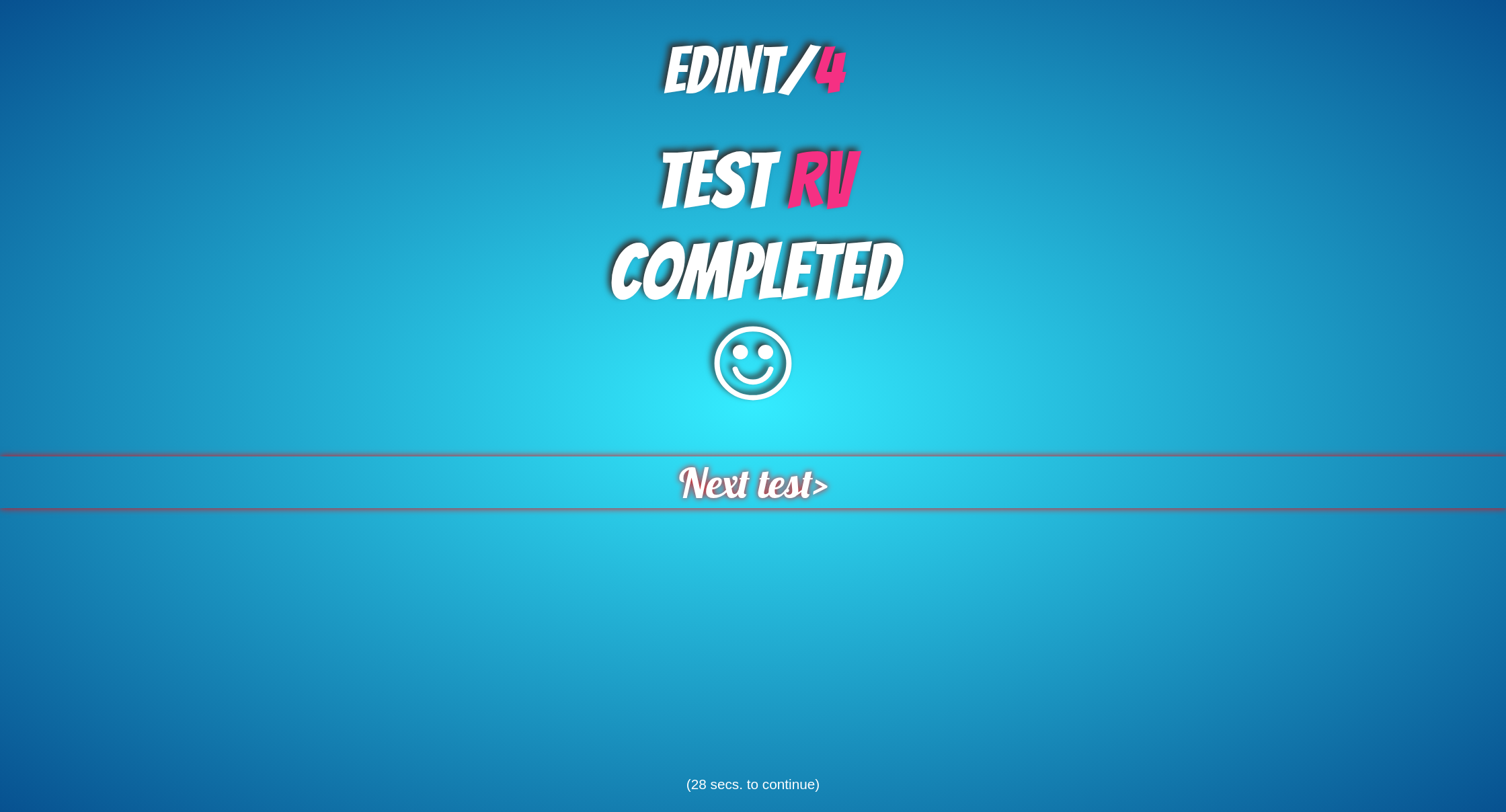
click at [770, 500] on span "Next test" at bounding box center [745, 482] width 138 height 54
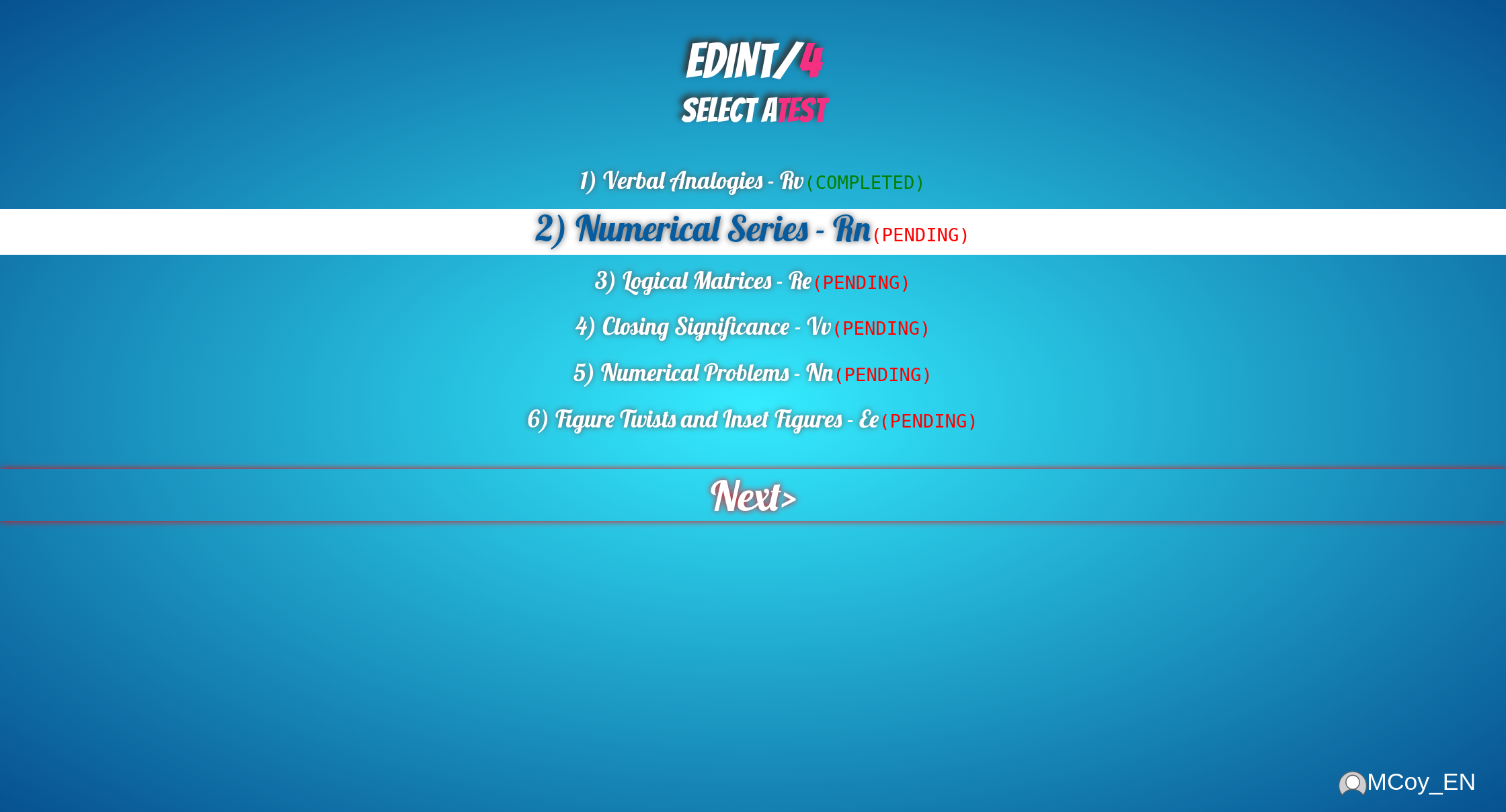
click at [767, 515] on span "Next" at bounding box center [744, 495] width 75 height 55
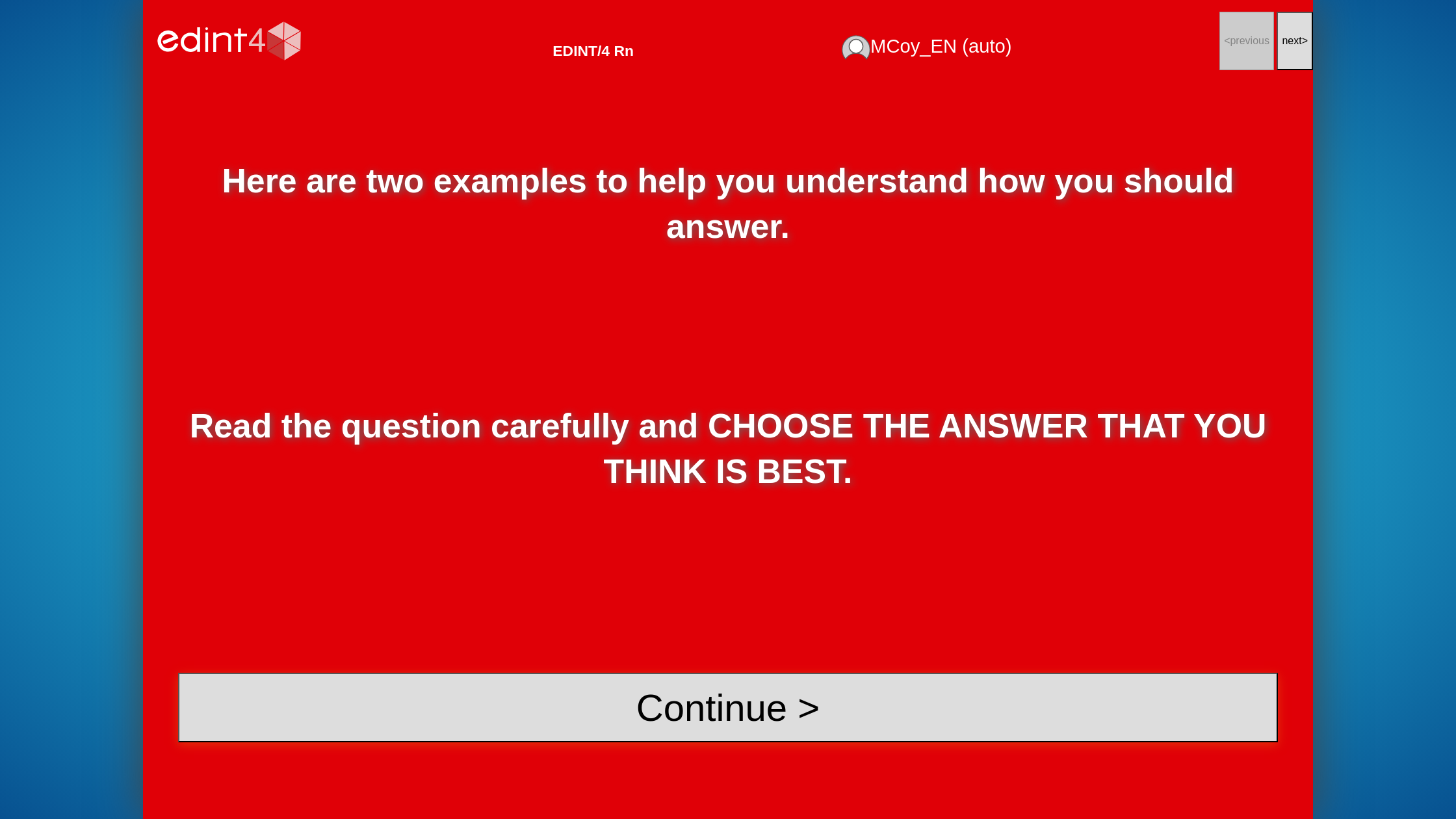
click at [719, 689] on button "Continue >" at bounding box center [728, 707] width 1100 height 70
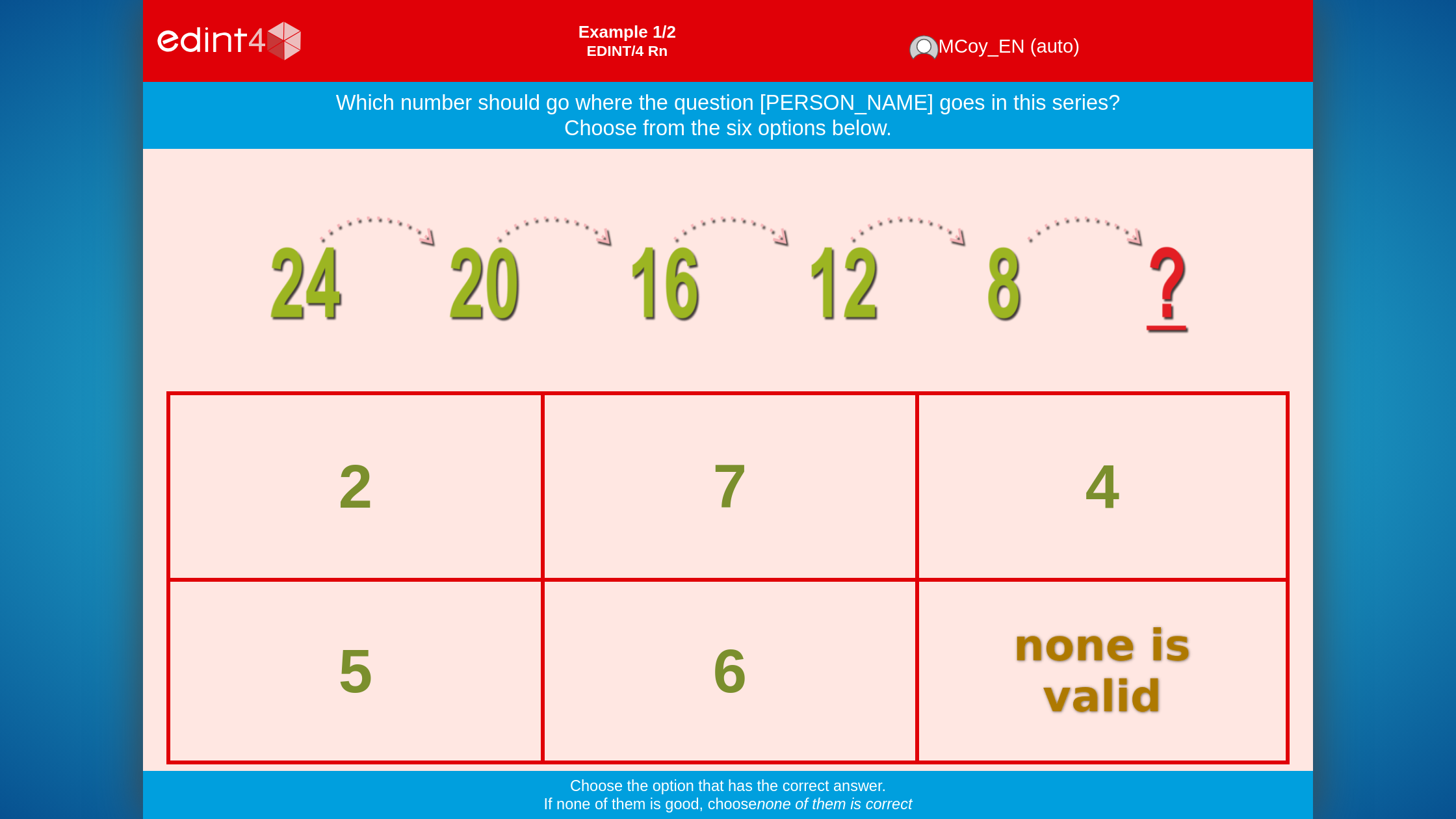
click at [958, 436] on div "4" at bounding box center [1103, 486] width 364 height 180
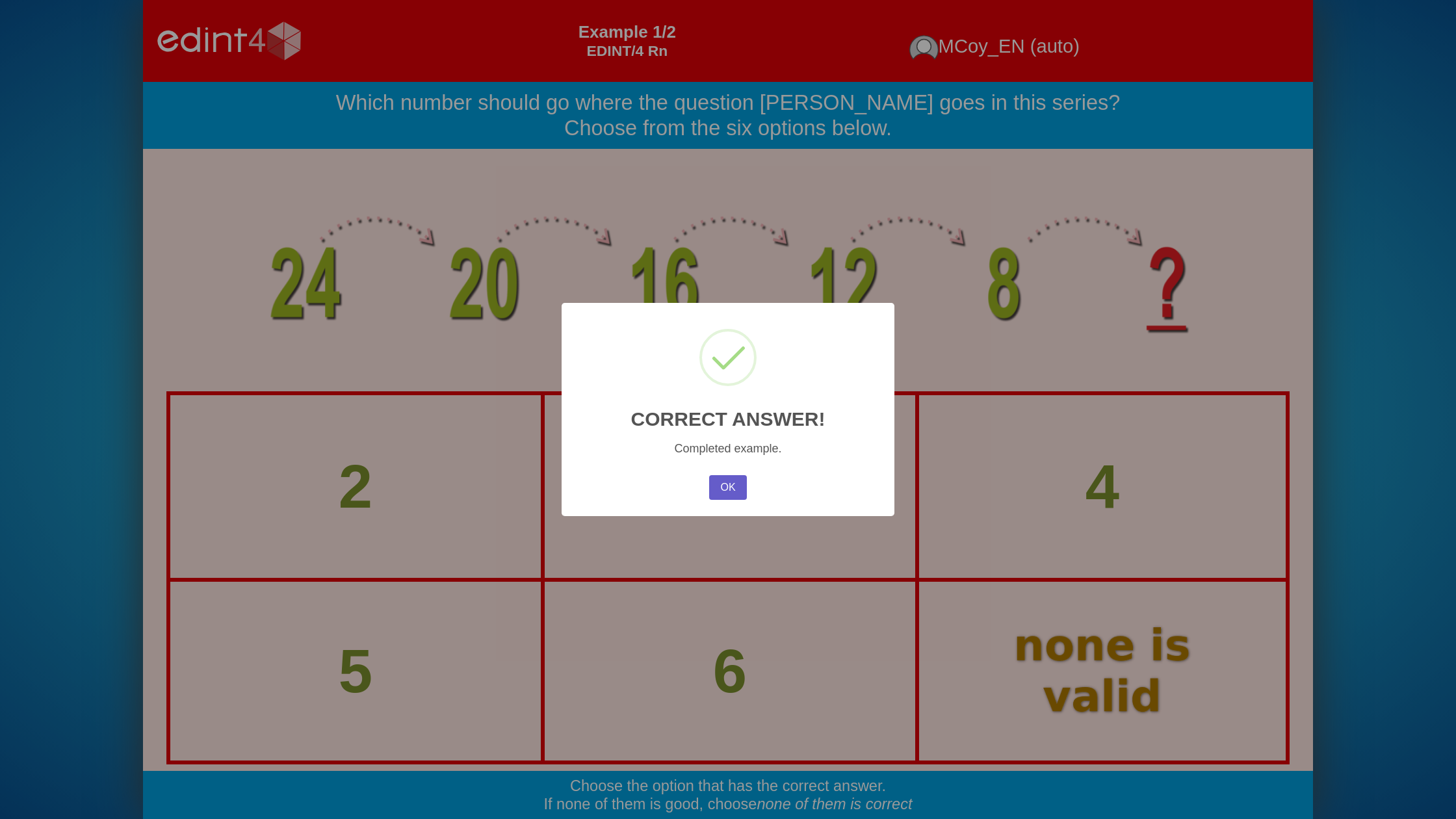
click at [726, 488] on button "OK" at bounding box center [727, 487] width 37 height 24
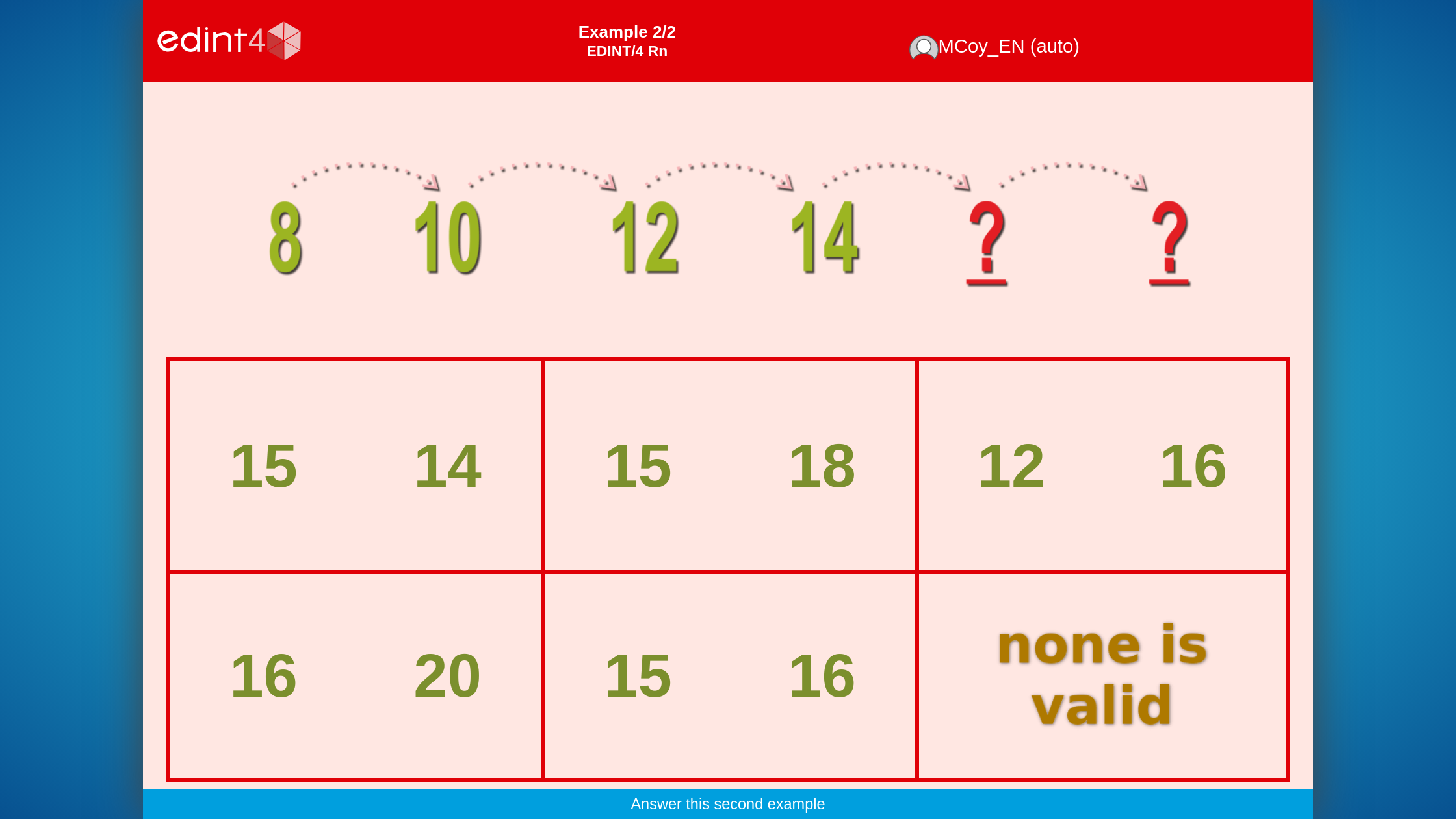
click at [1017, 695] on div at bounding box center [1103, 676] width 352 height 176
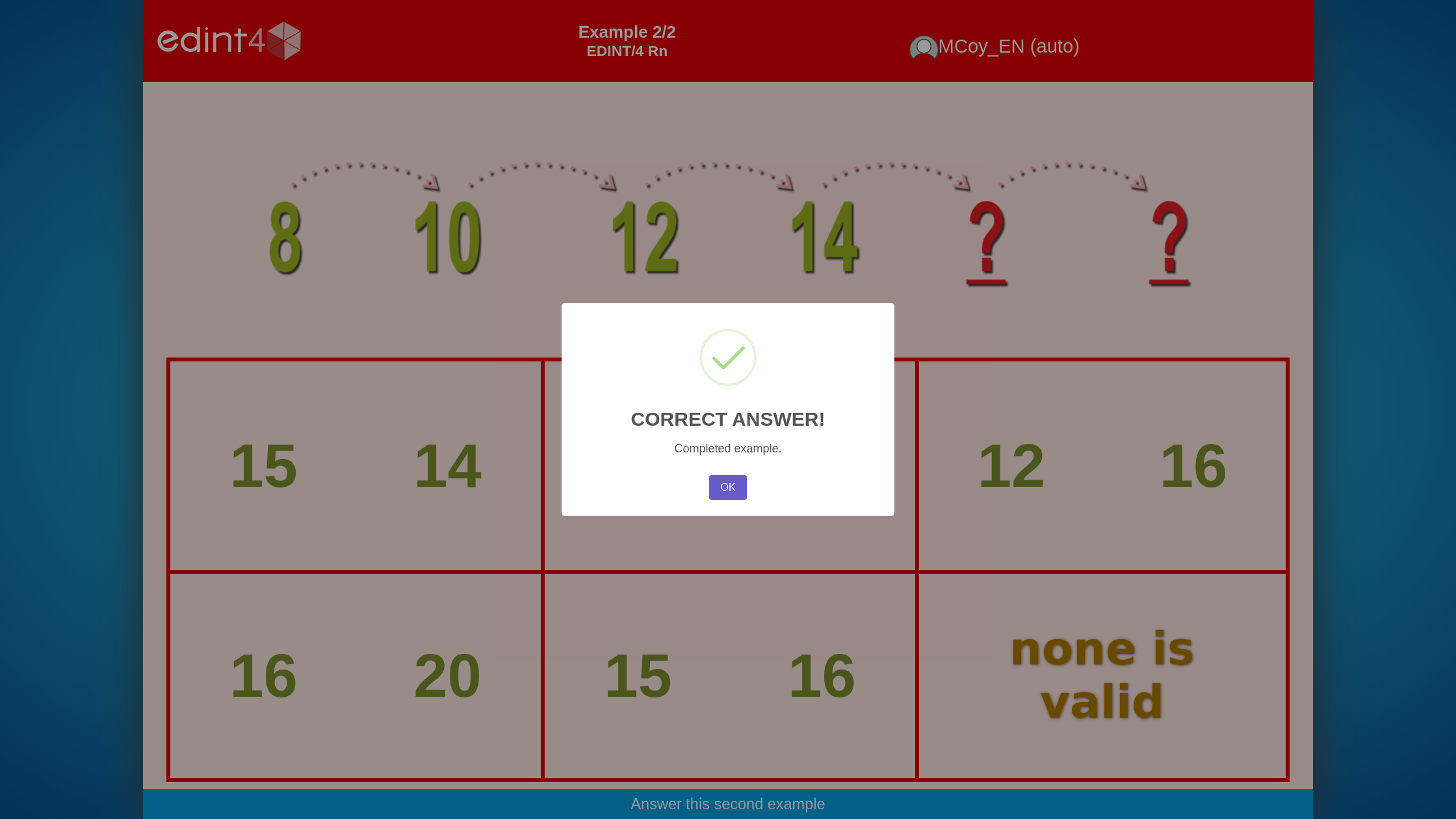
click at [730, 486] on button "OK" at bounding box center [727, 487] width 37 height 24
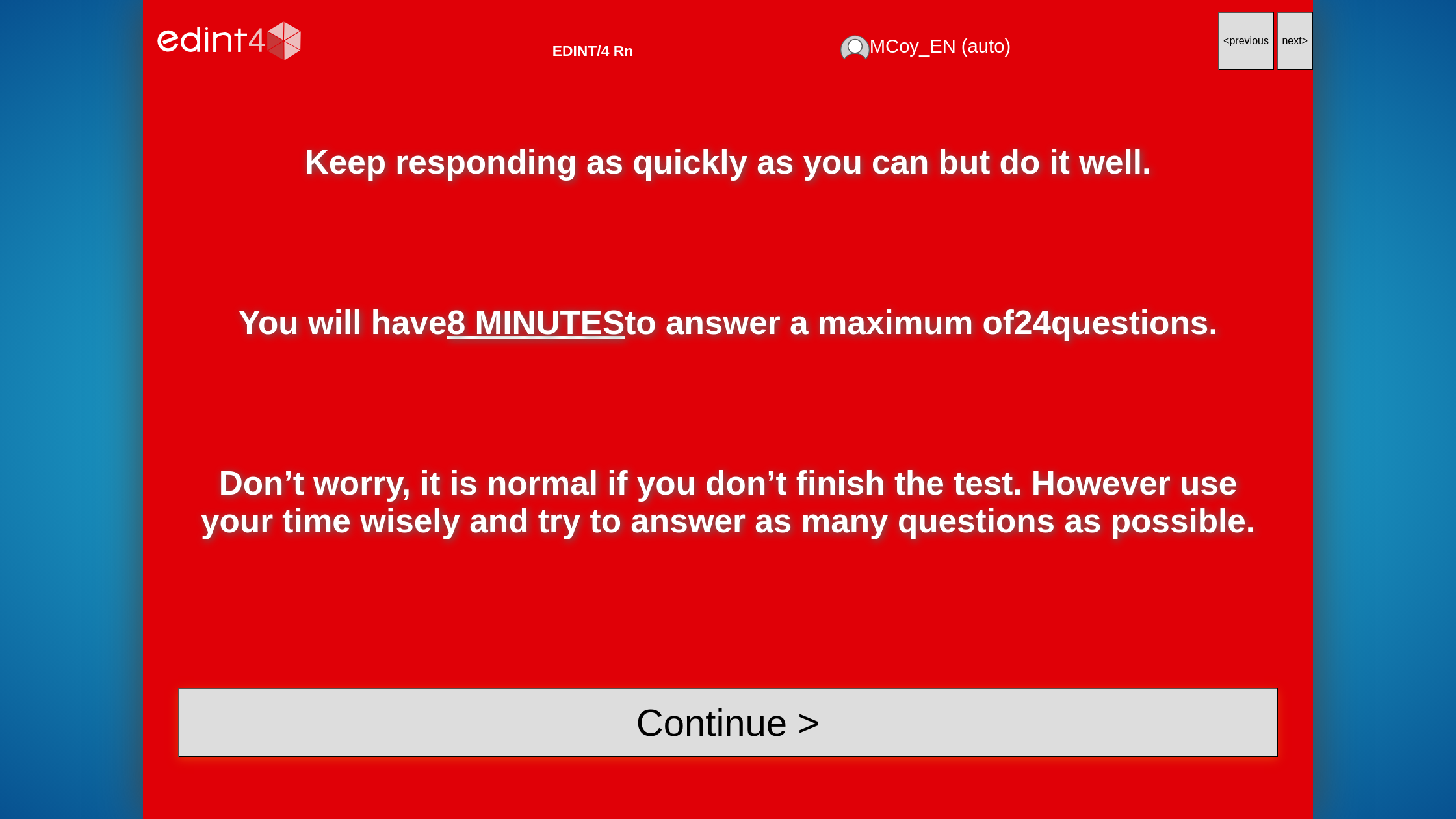
click at [762, 703] on button "Continue >" at bounding box center [728, 722] width 1100 height 70
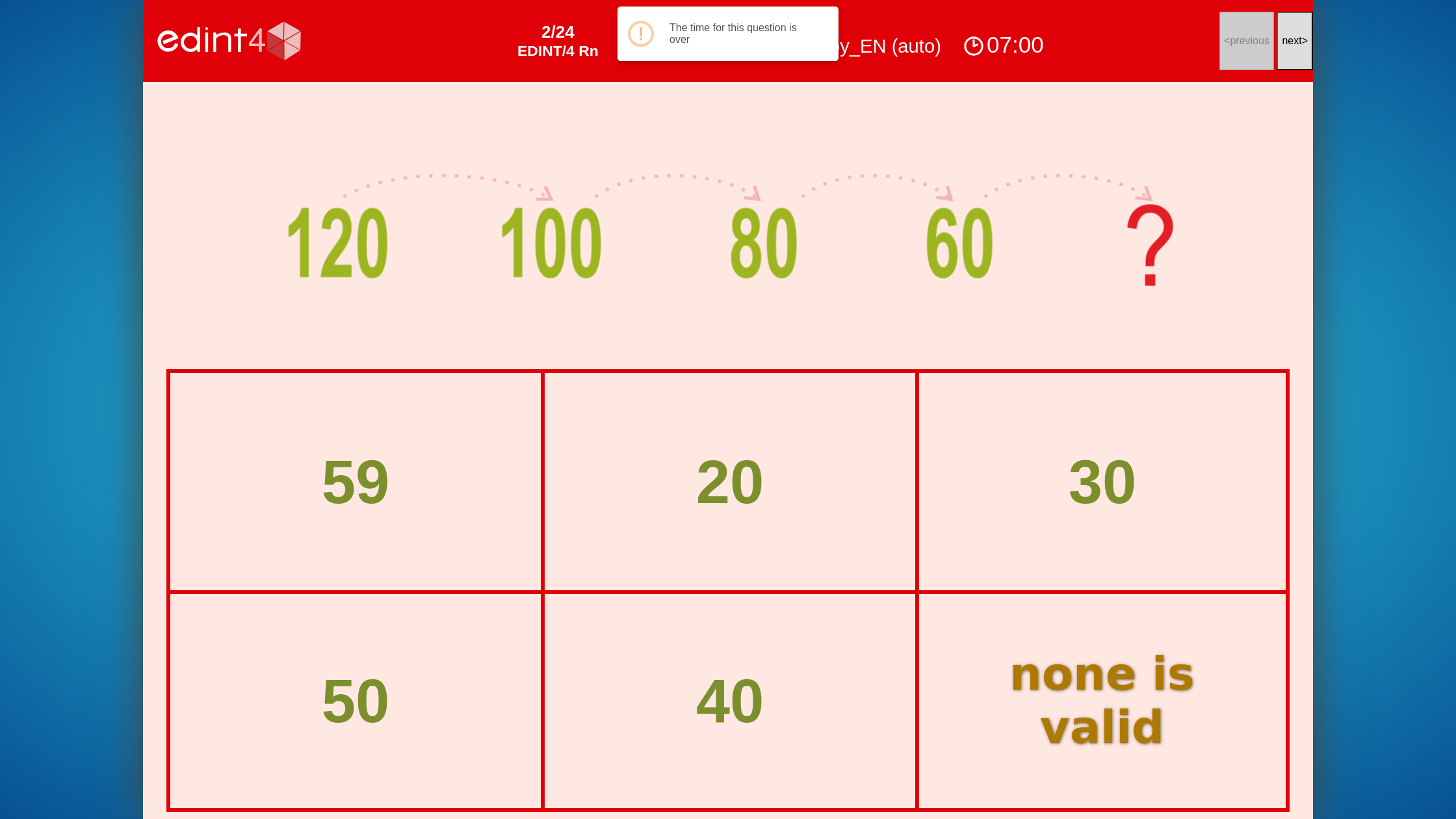
click at [1019, 47] on div "07:00" at bounding box center [1003, 44] width 88 height 30
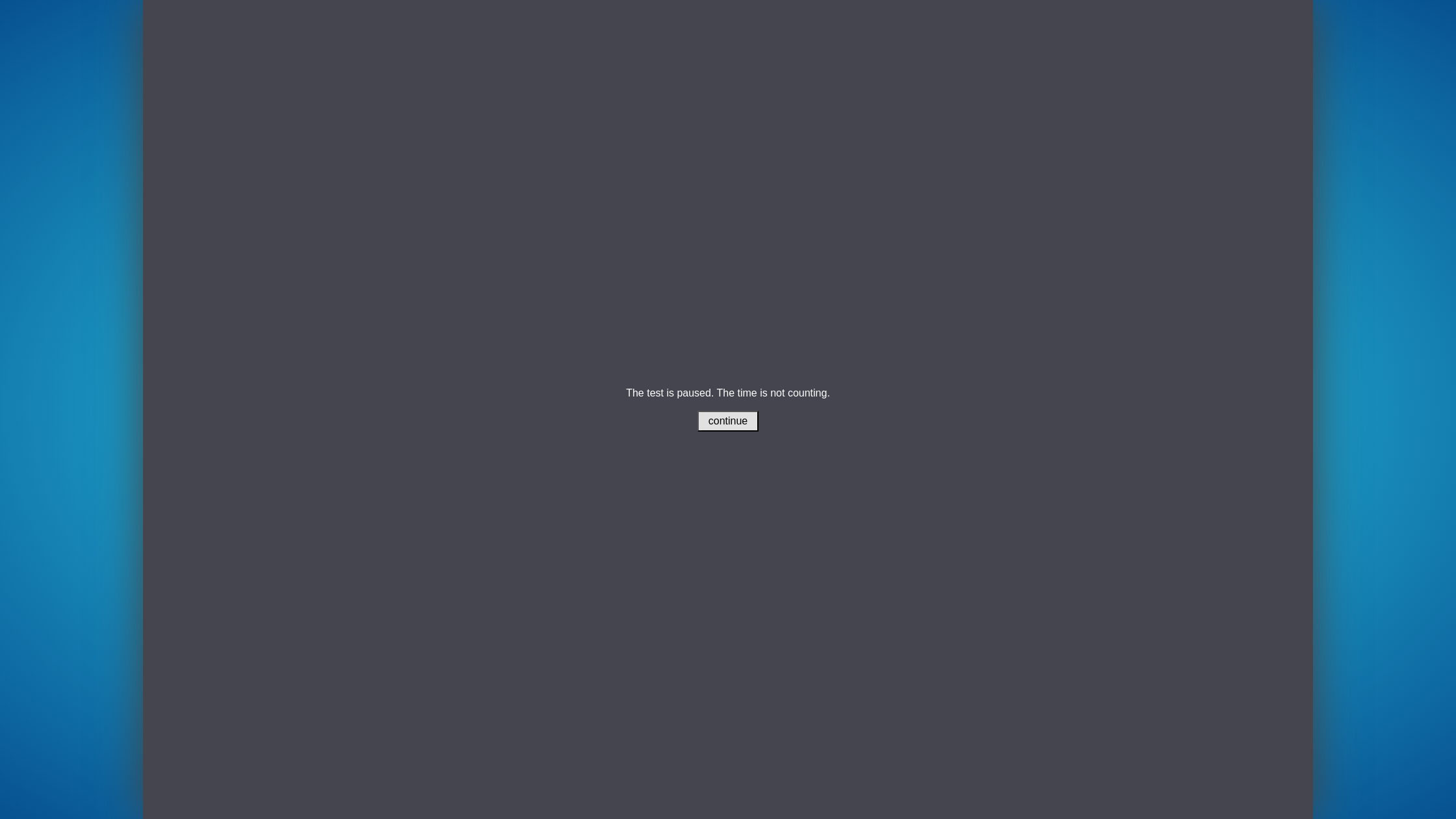
click at [717, 418] on span "continue" at bounding box center [729, 421] width 40 height 11
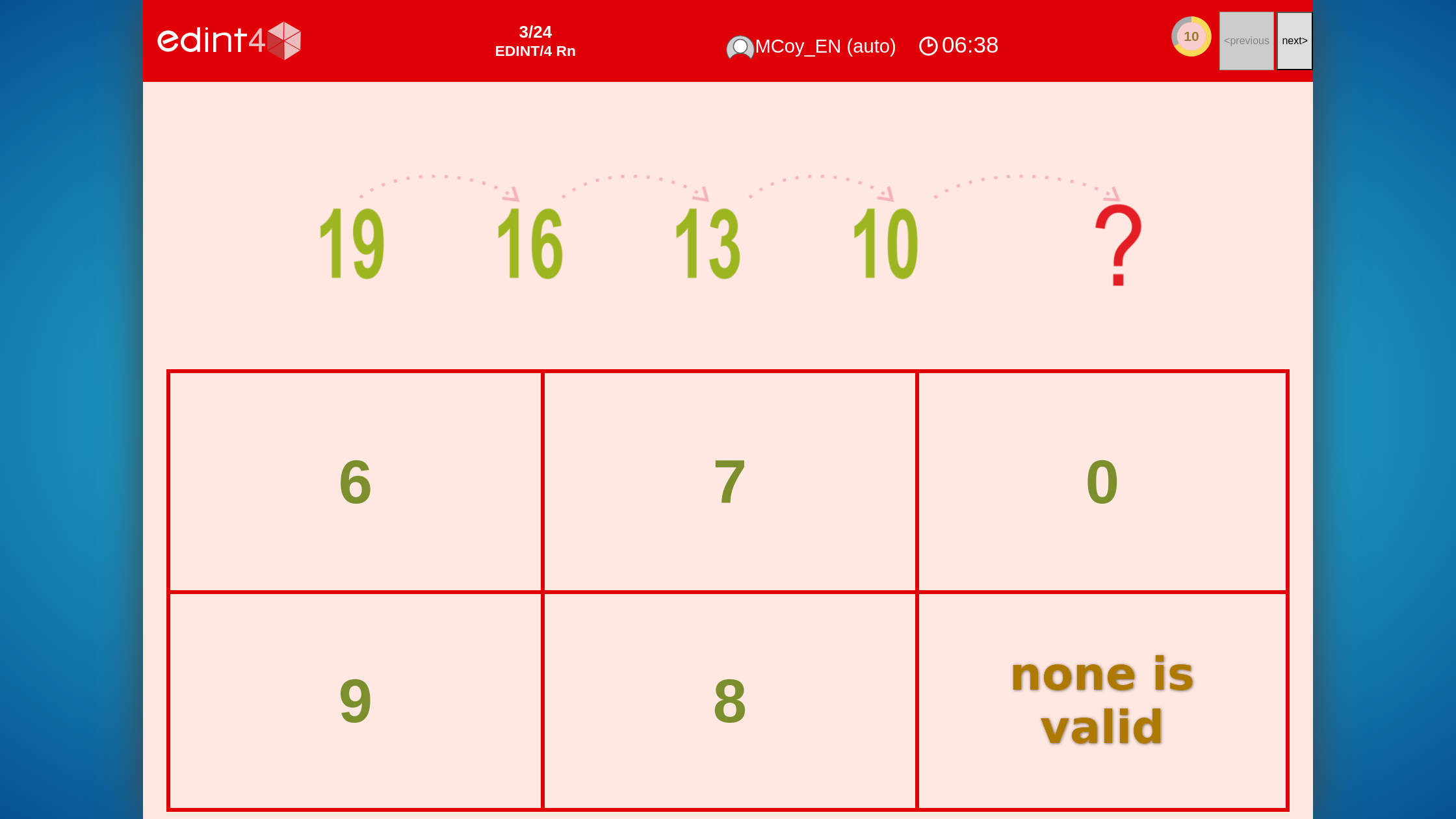
click at [1282, 31] on button "next >" at bounding box center [1295, 41] width 37 height 59
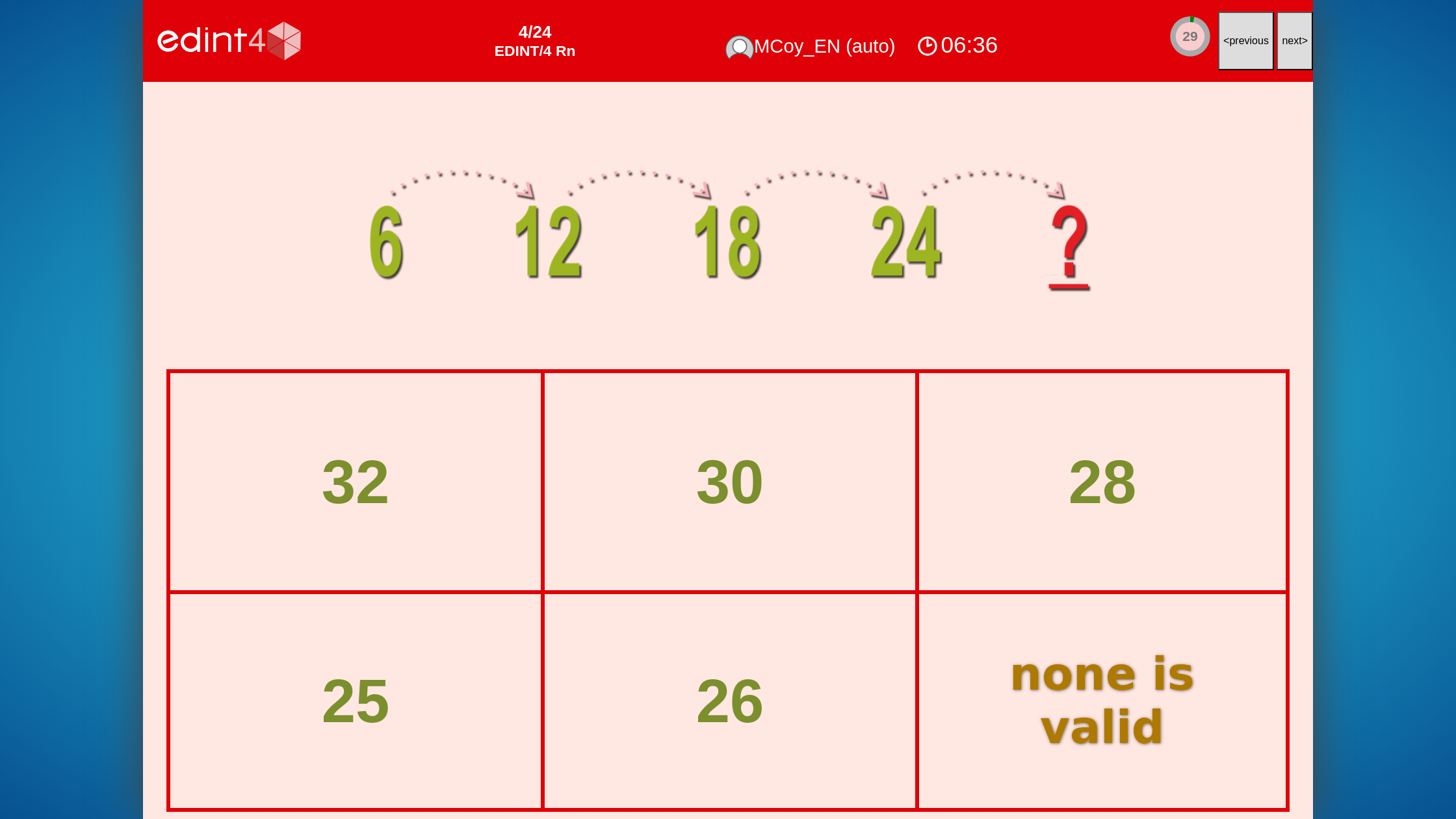
click at [1282, 31] on button "next >" at bounding box center [1295, 41] width 37 height 59
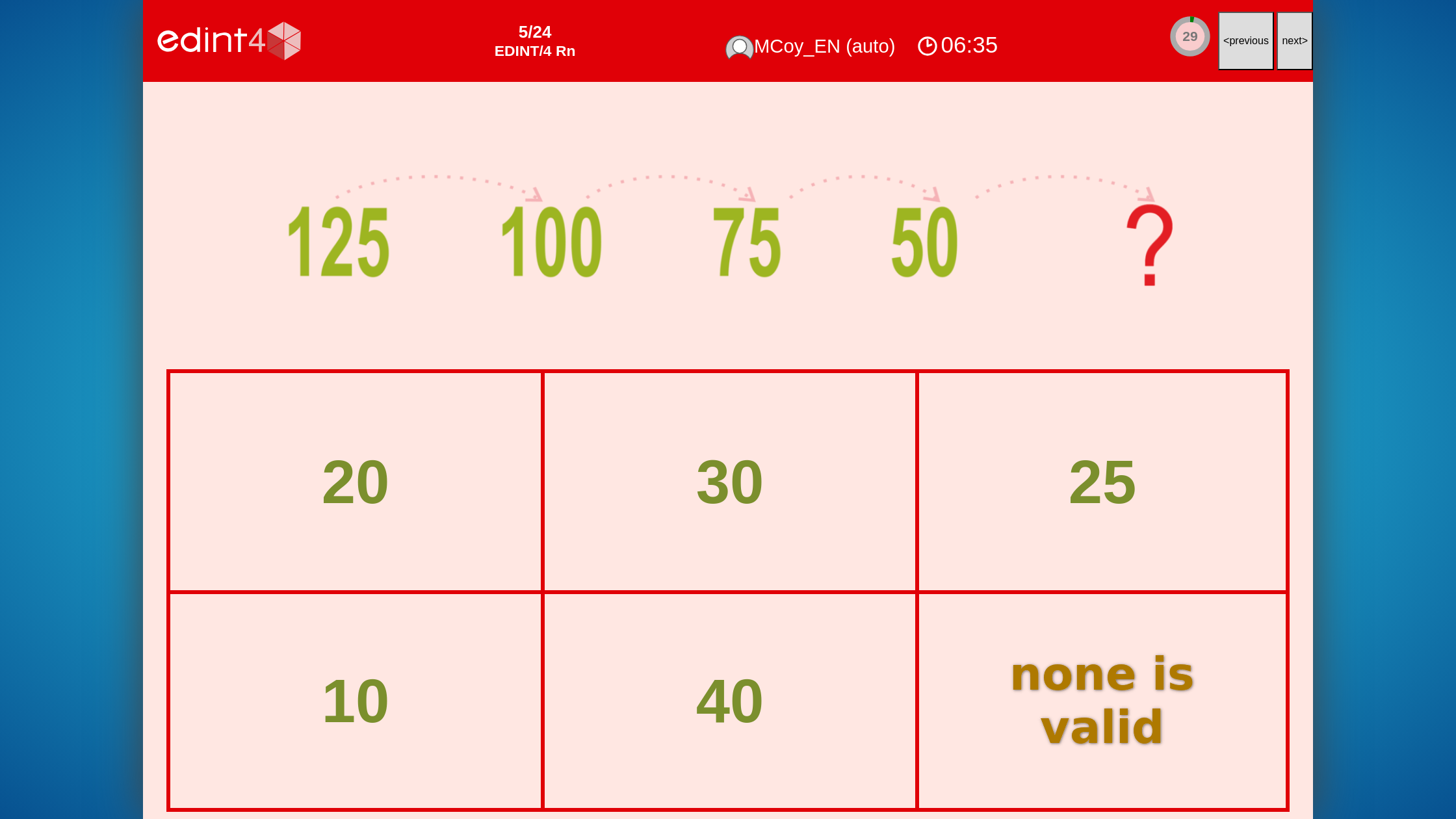
click at [1282, 31] on button "next >" at bounding box center [1295, 41] width 37 height 59
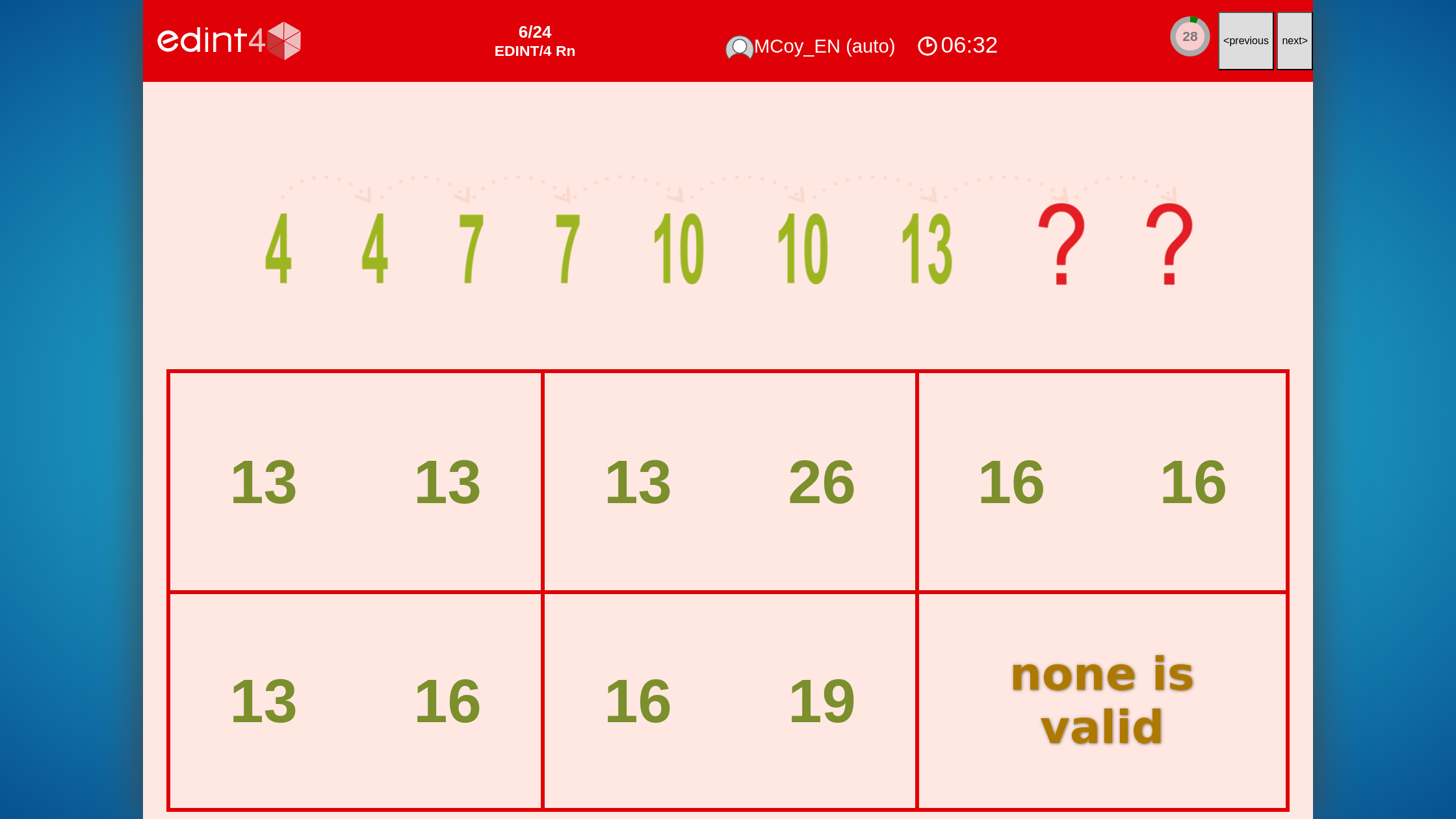
click at [1282, 31] on button "next >" at bounding box center [1295, 41] width 37 height 59
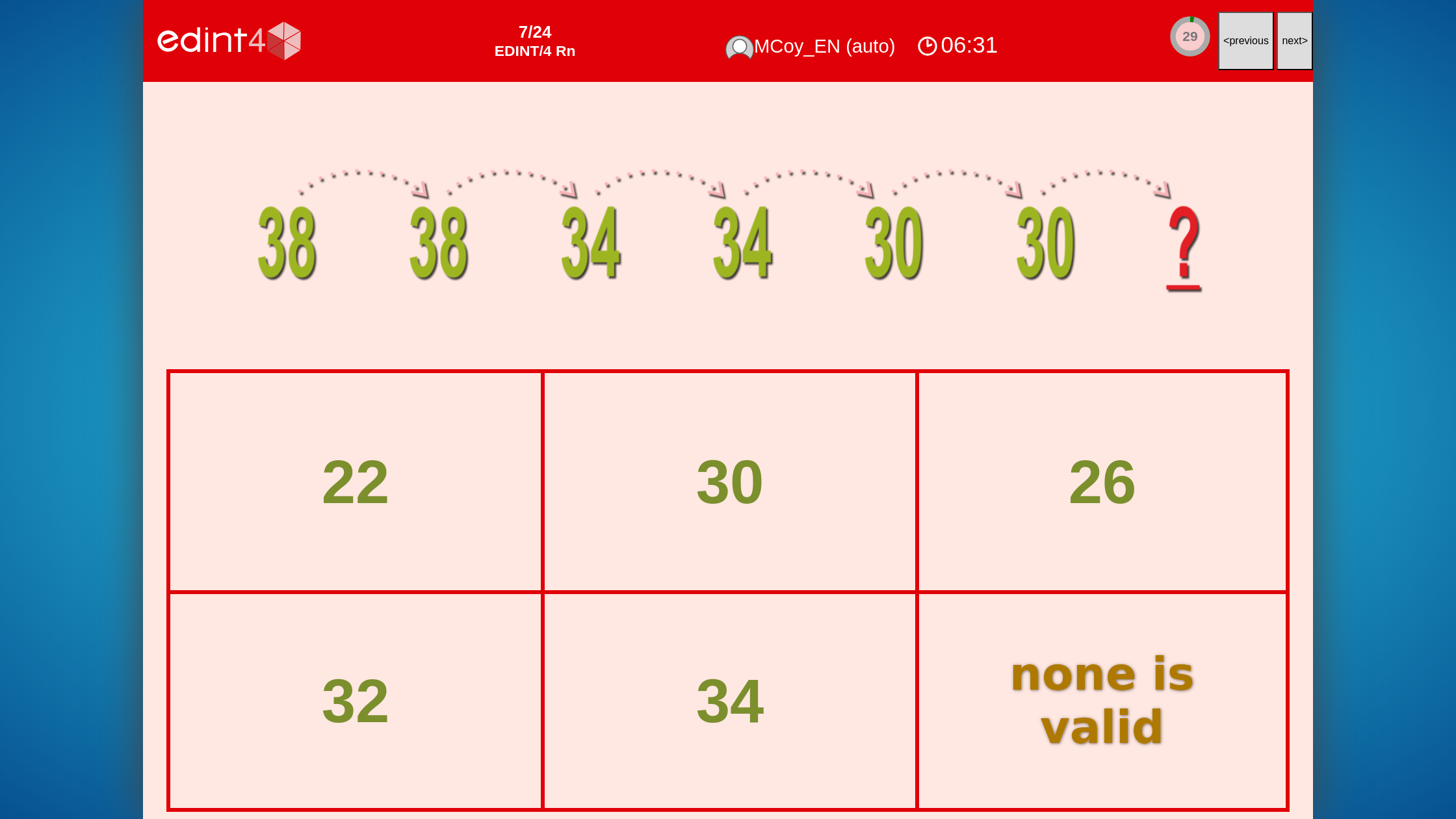
click at [1287, 38] on span "next" at bounding box center [1292, 41] width 20 height 11
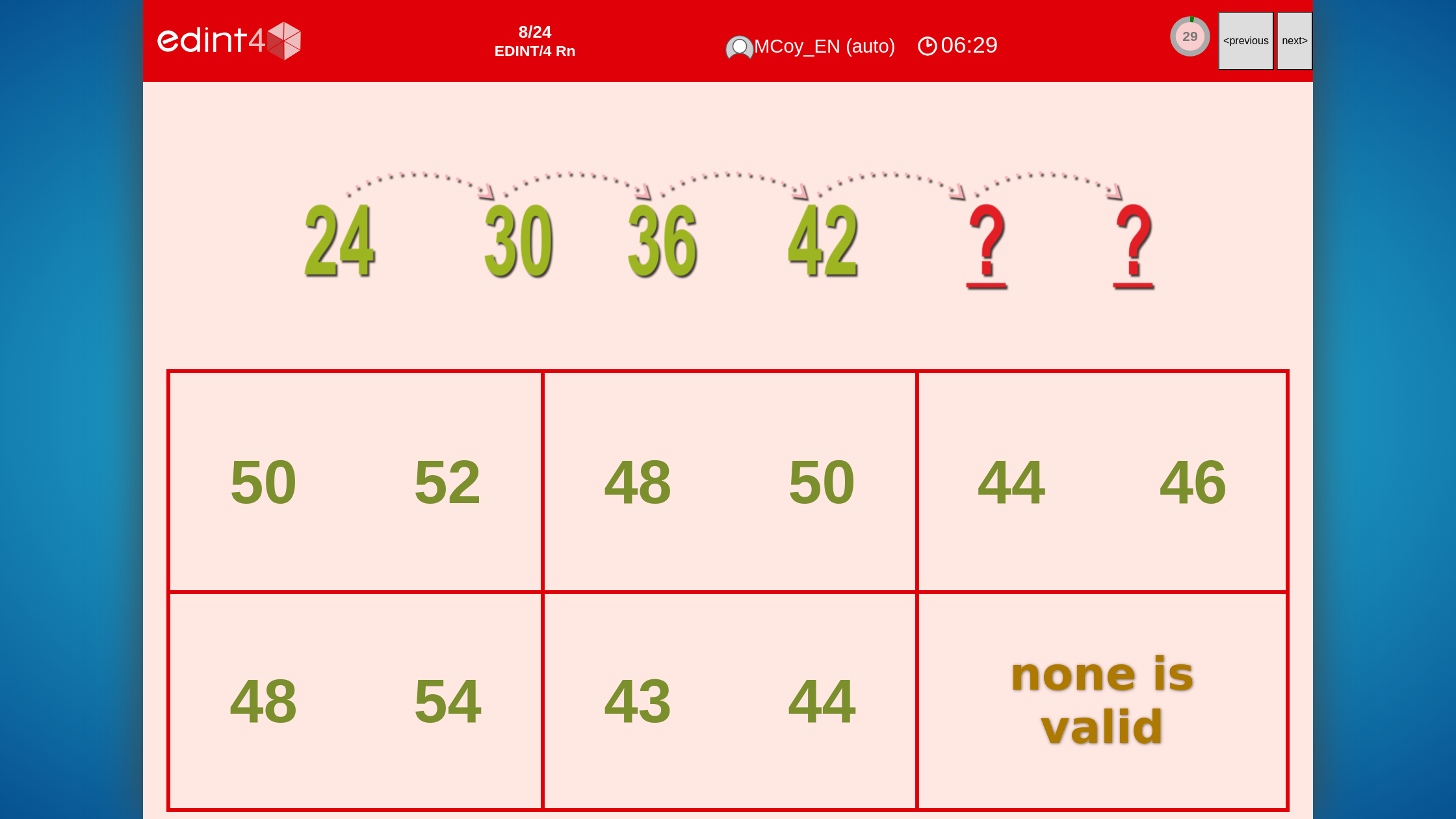
click at [1287, 38] on span "next" at bounding box center [1292, 41] width 20 height 11
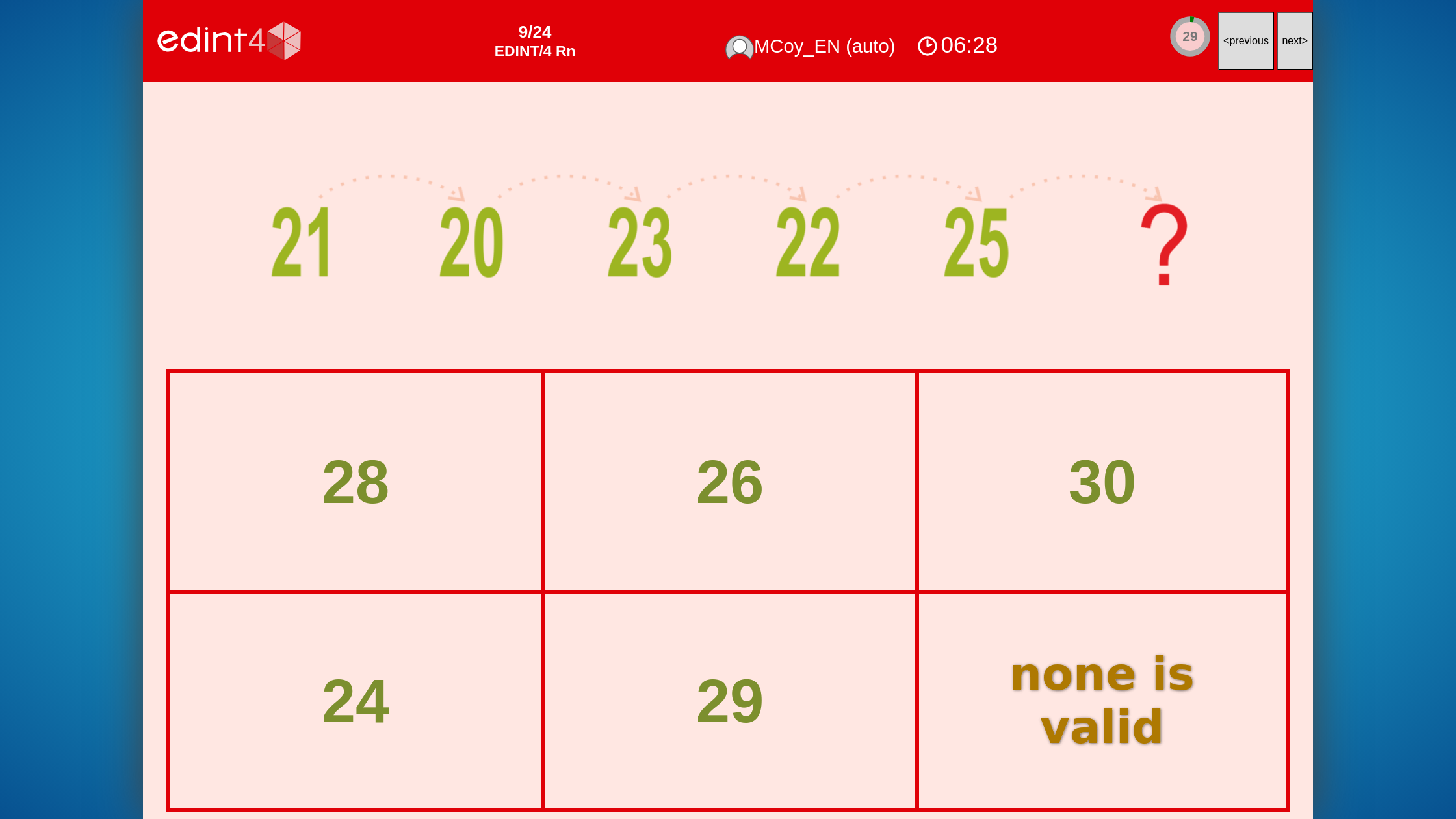
click at [1287, 38] on span "next" at bounding box center [1292, 41] width 20 height 11
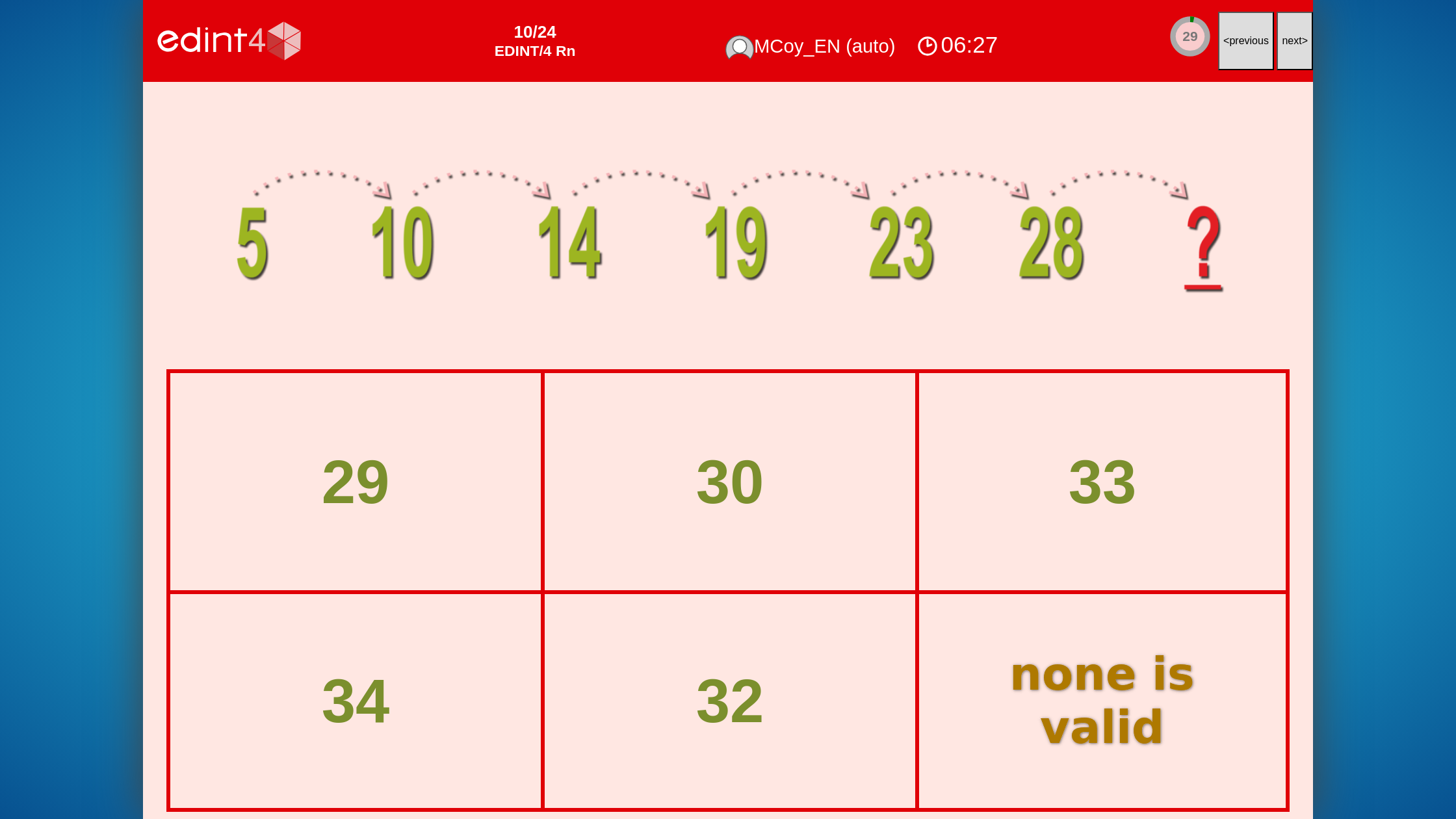
click at [1287, 38] on span "next" at bounding box center [1292, 41] width 20 height 11
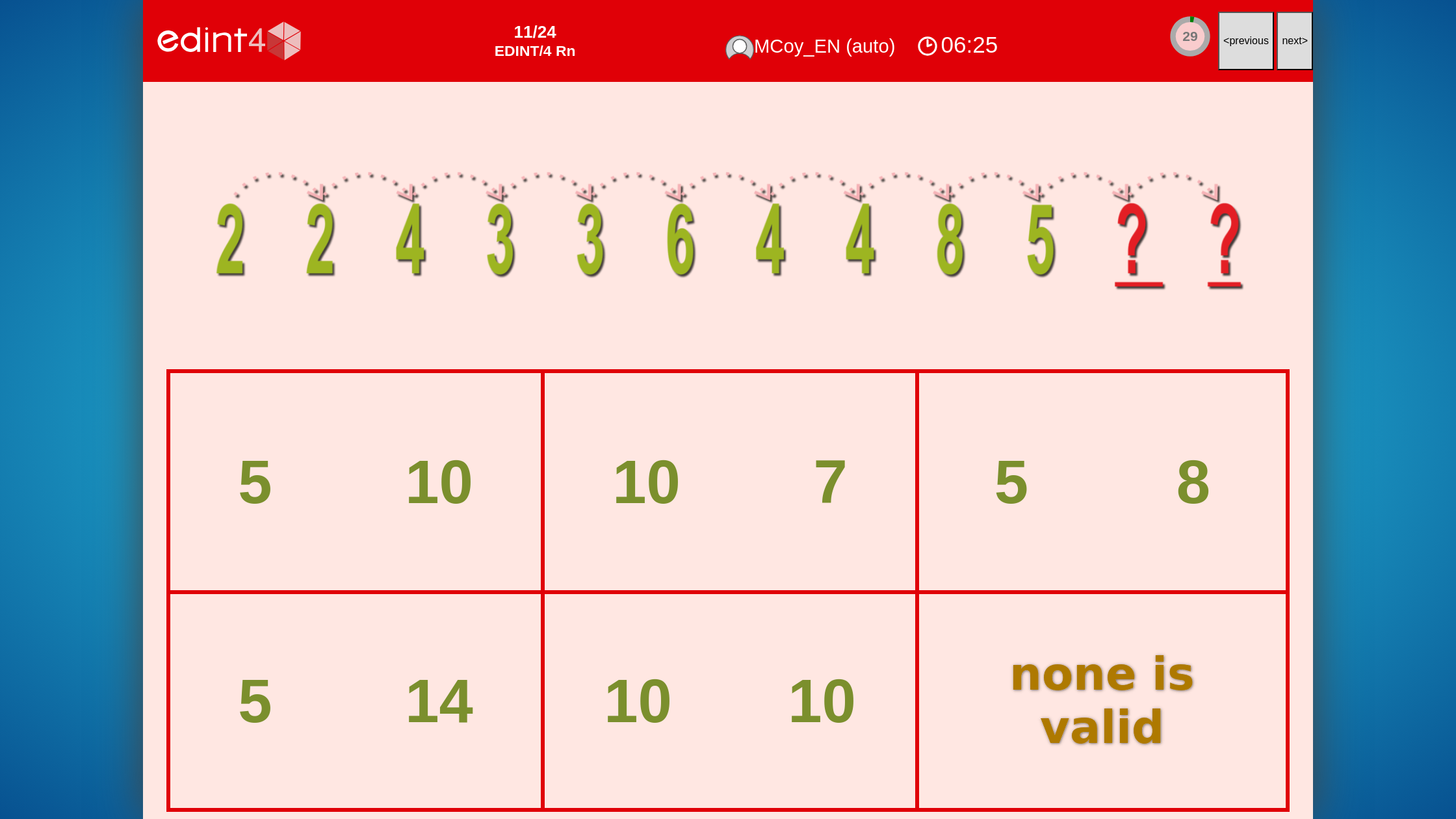
click at [1287, 38] on span "next" at bounding box center [1292, 41] width 20 height 11
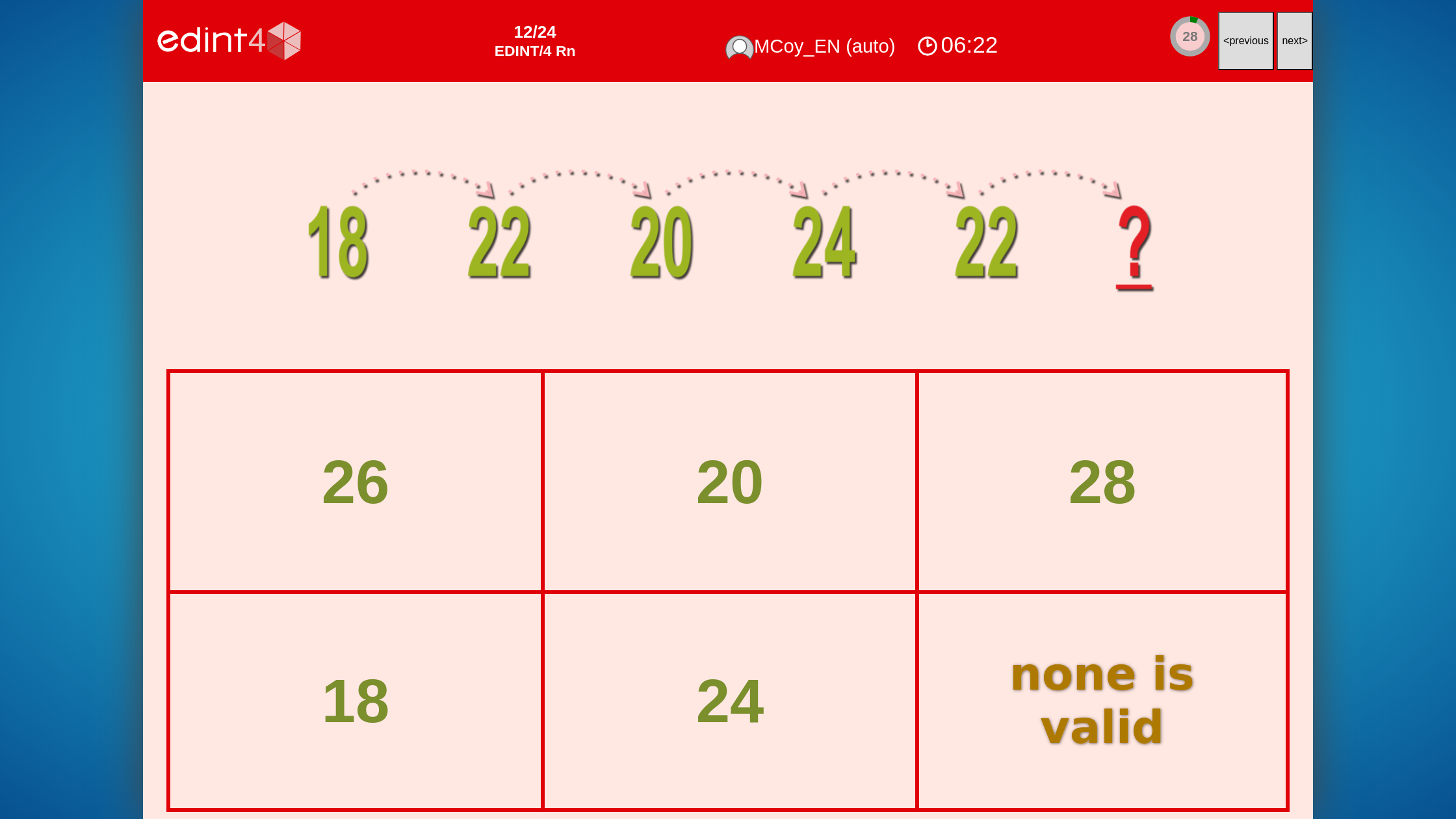
click at [1287, 38] on span "next" at bounding box center [1292, 41] width 20 height 11
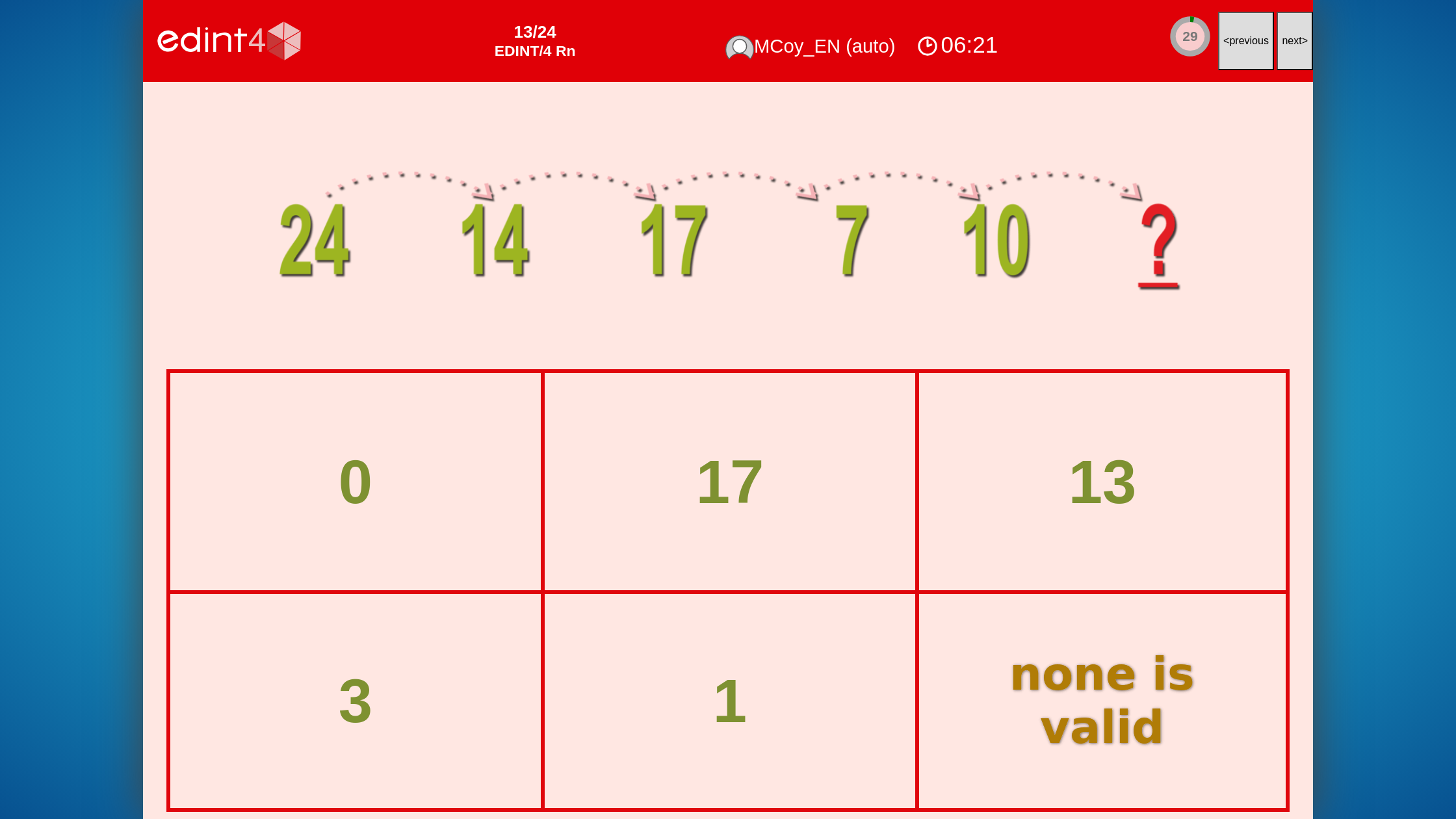
click at [1287, 38] on span "next" at bounding box center [1292, 41] width 20 height 11
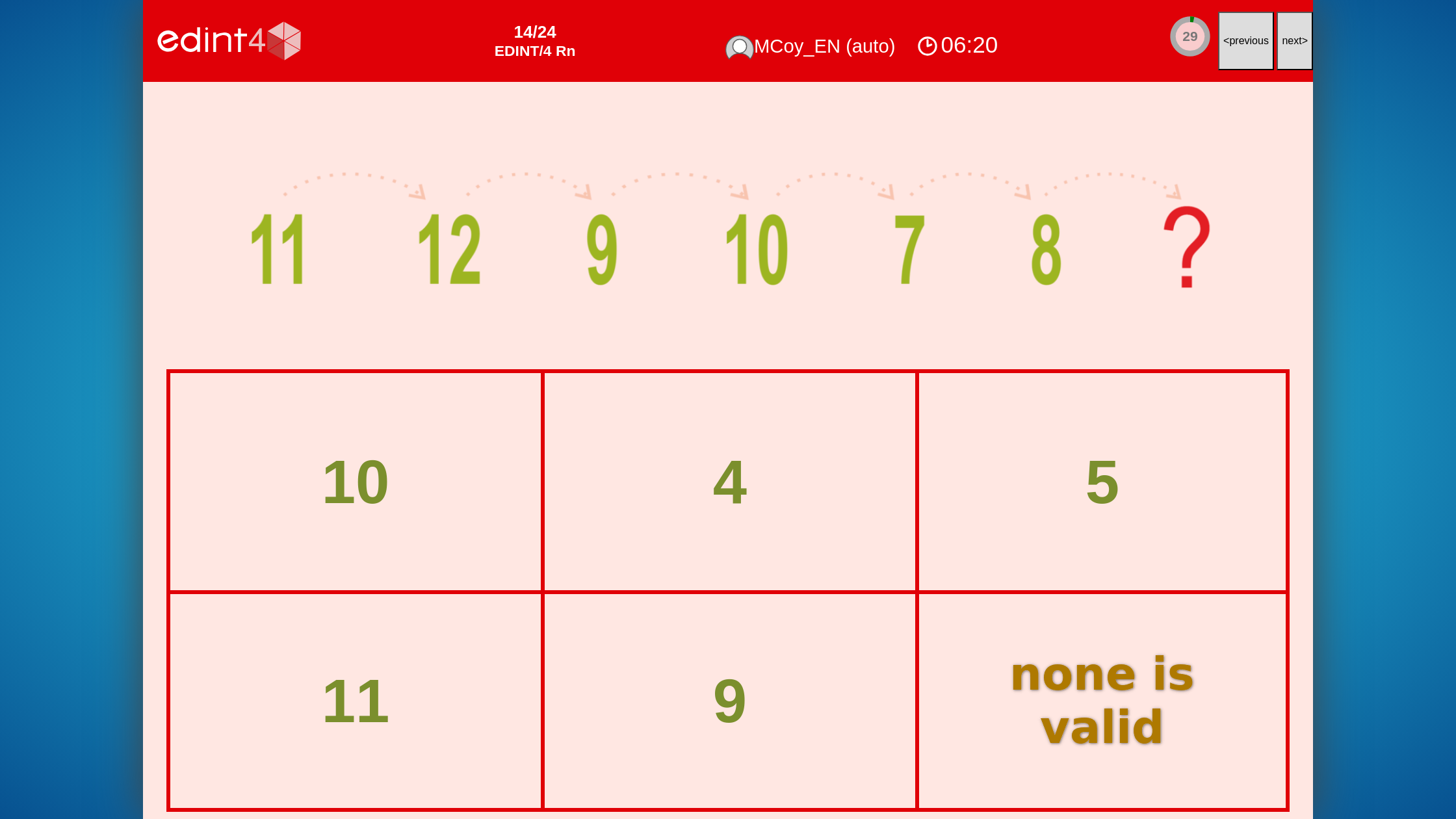
click at [1287, 38] on span "next" at bounding box center [1292, 41] width 20 height 11
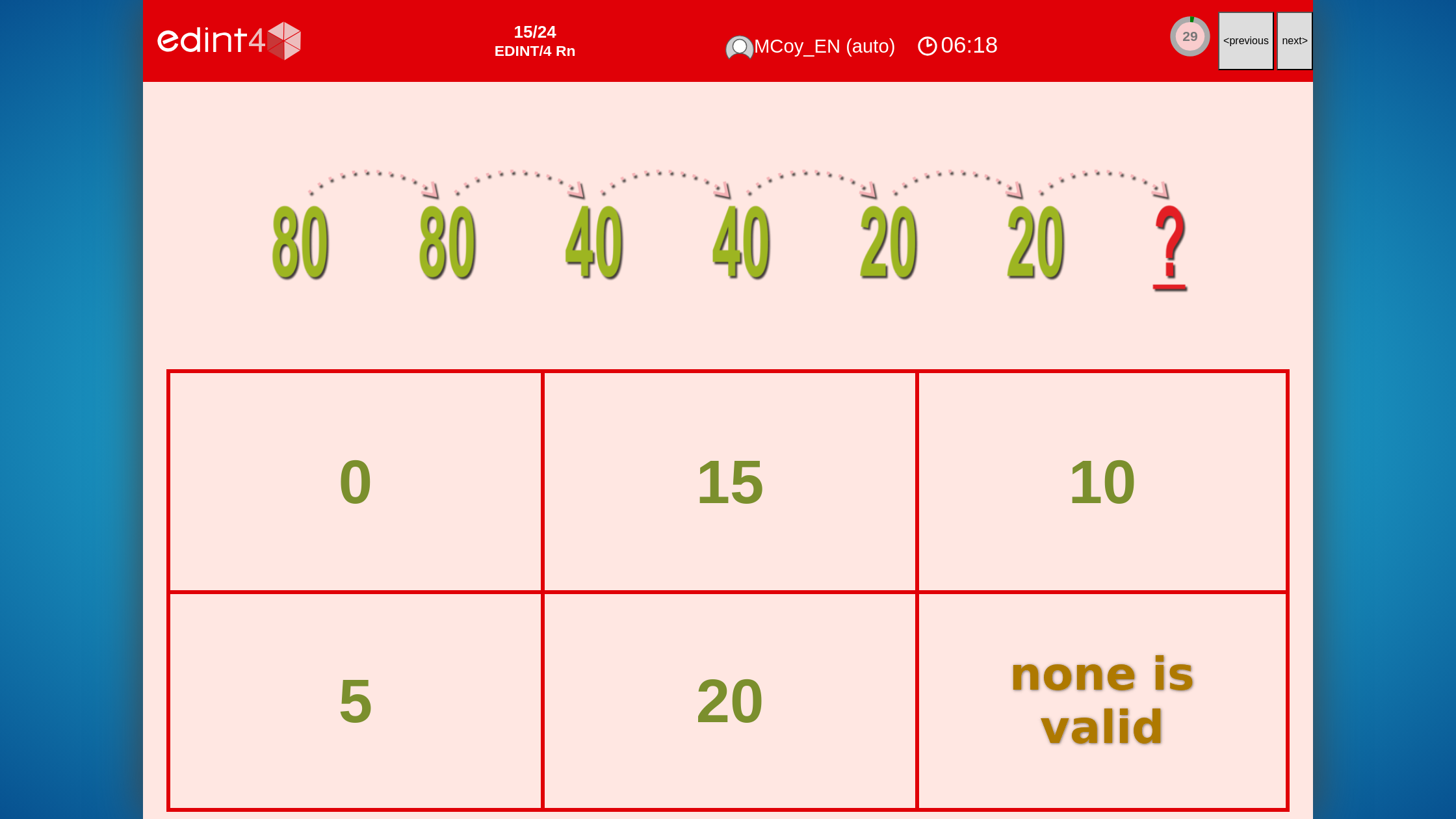
click at [1285, 41] on span "next" at bounding box center [1292, 41] width 20 height 11
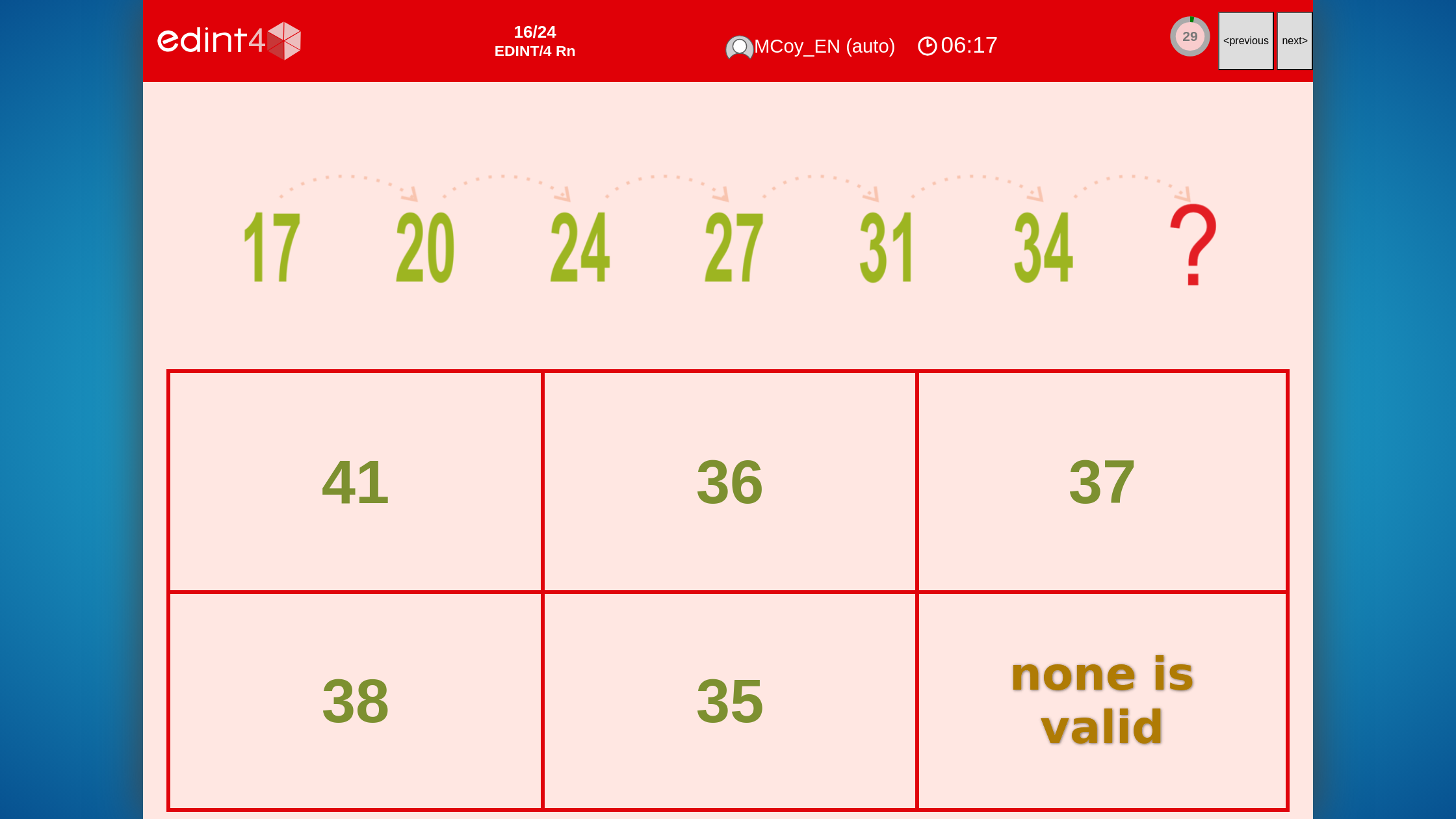
click at [1285, 41] on span "next" at bounding box center [1292, 41] width 20 height 11
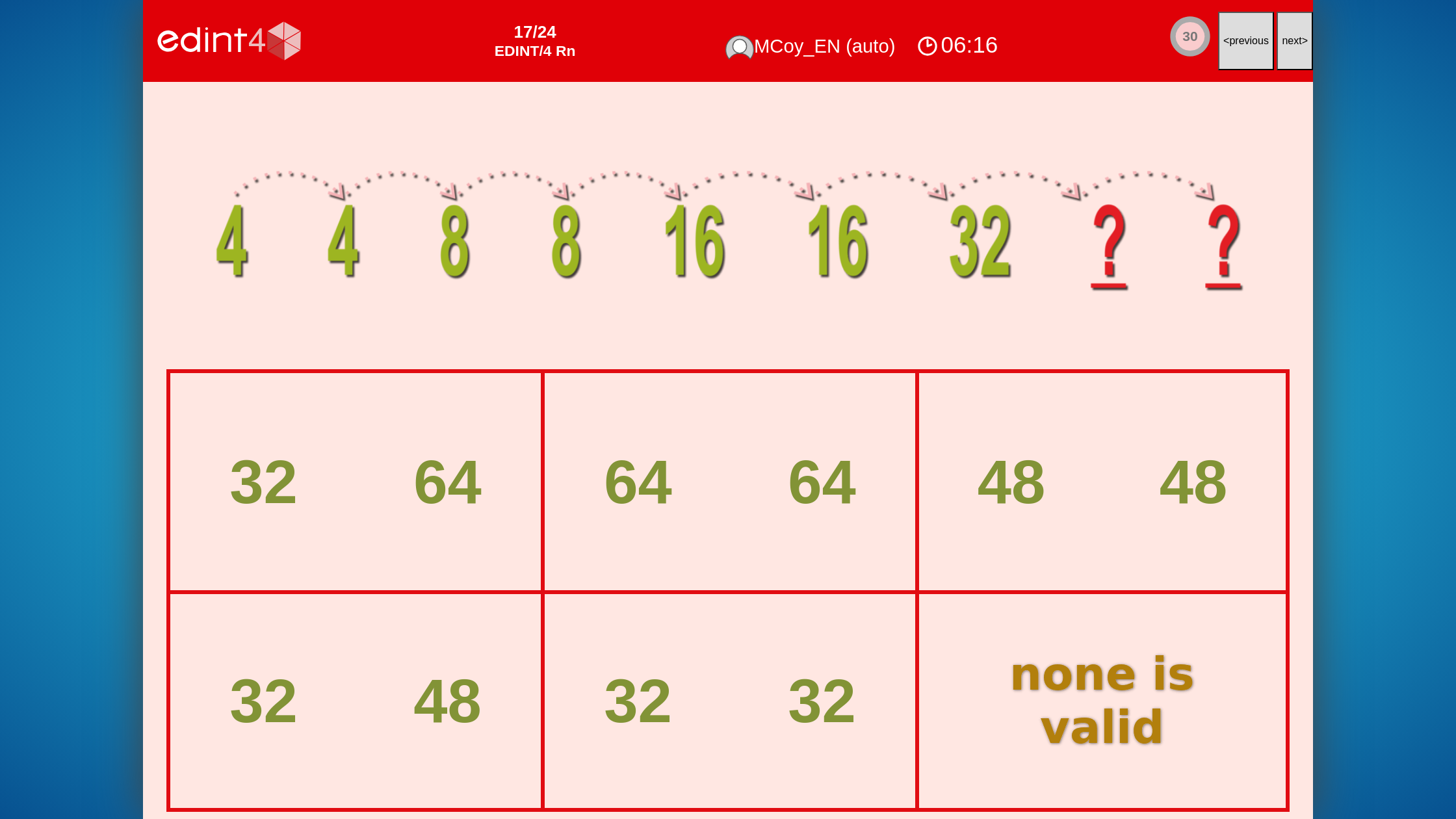
click at [1285, 41] on span "next" at bounding box center [1292, 41] width 20 height 11
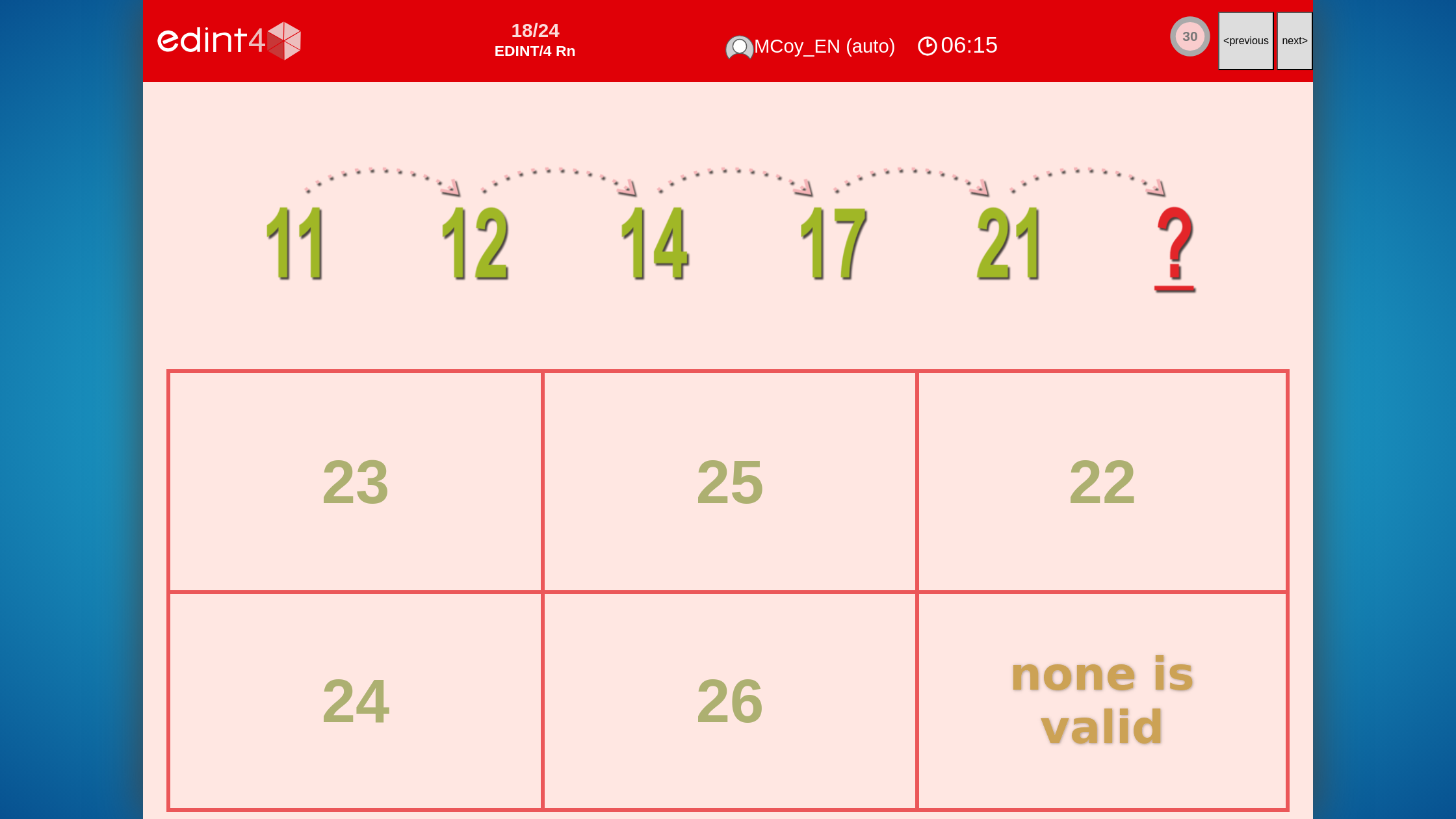
click at [1285, 41] on span "next" at bounding box center [1292, 41] width 20 height 11
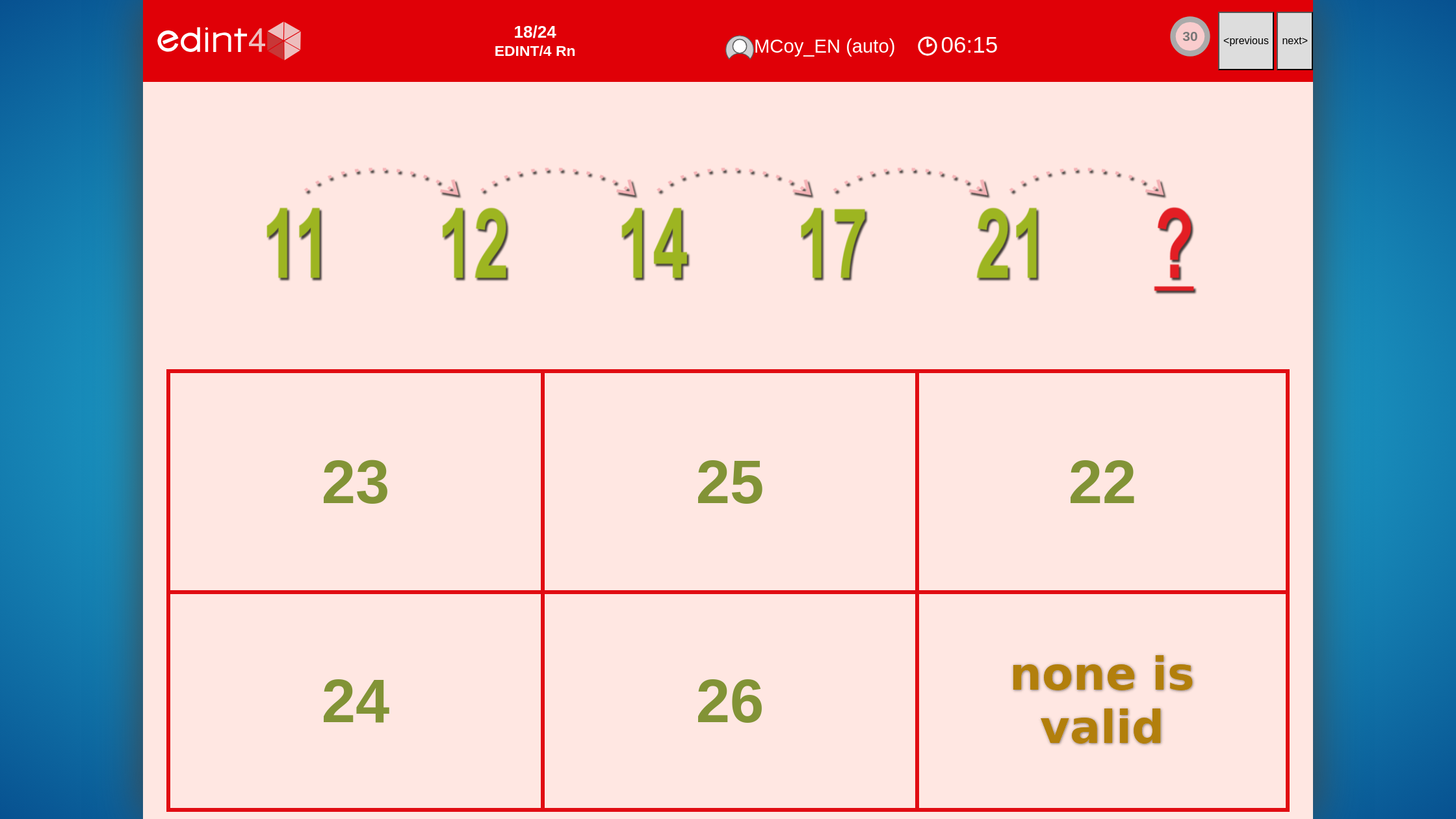
click at [1285, 41] on span "next" at bounding box center [1292, 41] width 20 height 11
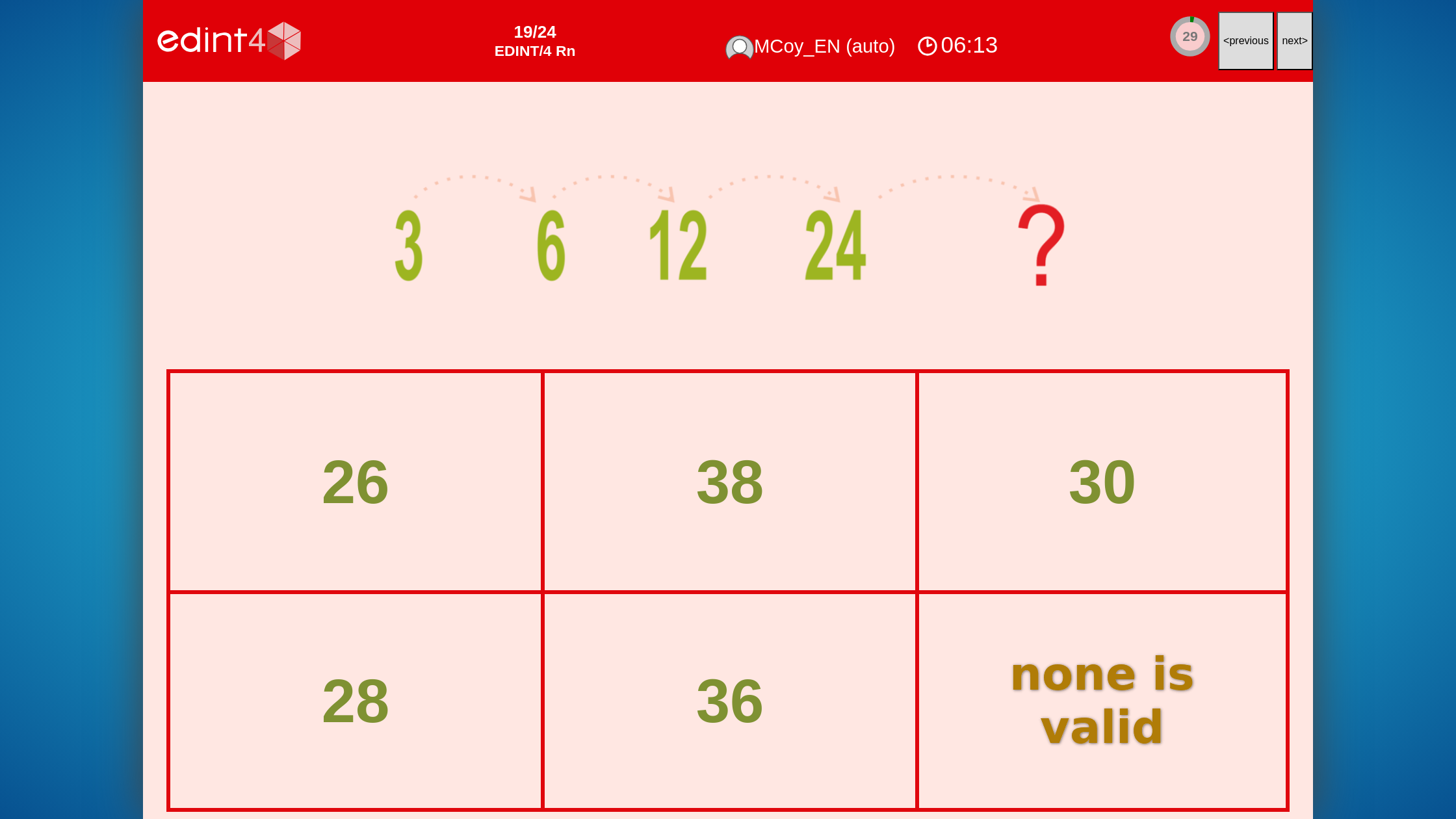
click at [1285, 41] on span "next" at bounding box center [1292, 41] width 20 height 11
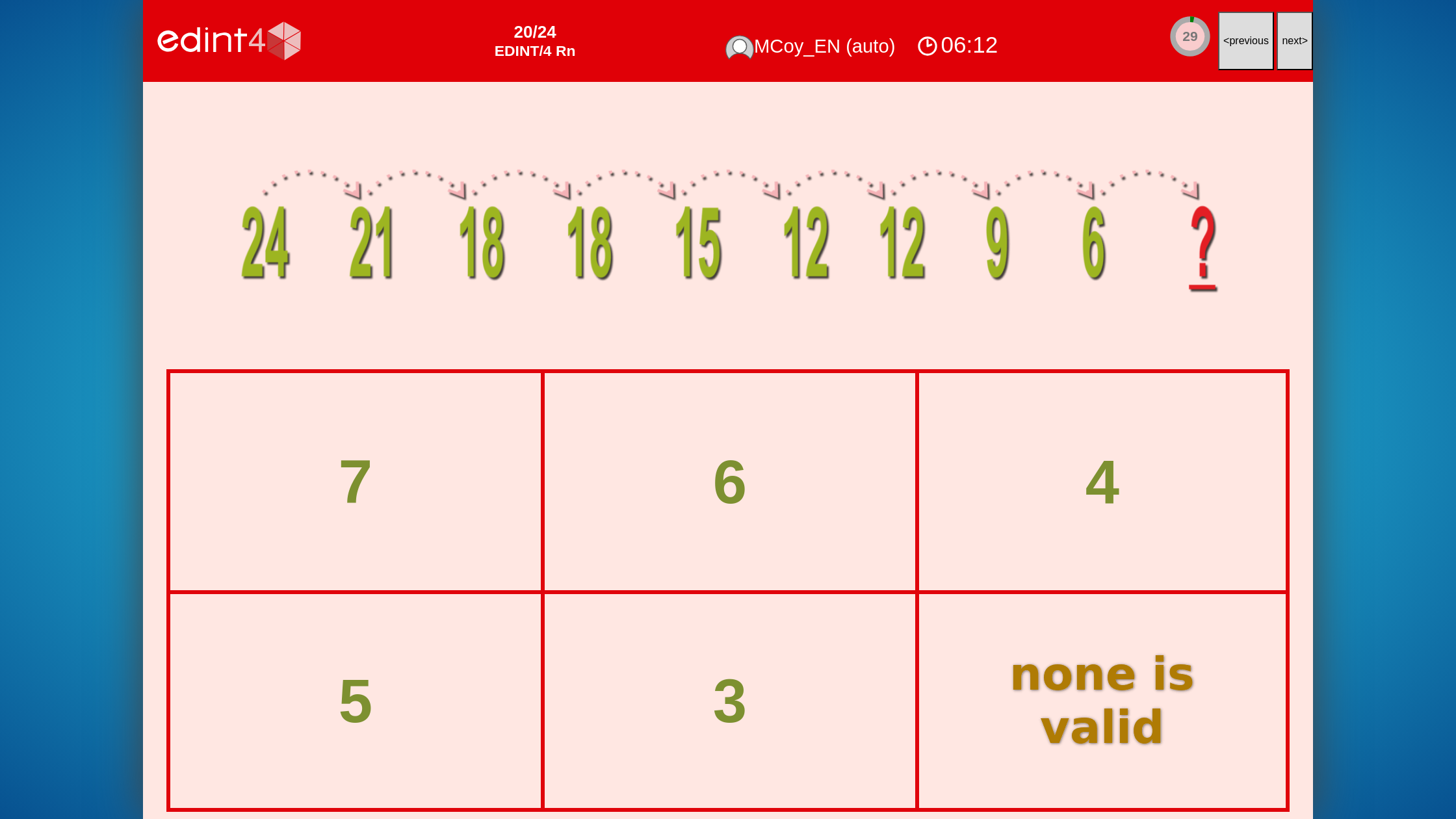
click at [1285, 41] on span "next" at bounding box center [1292, 41] width 20 height 11
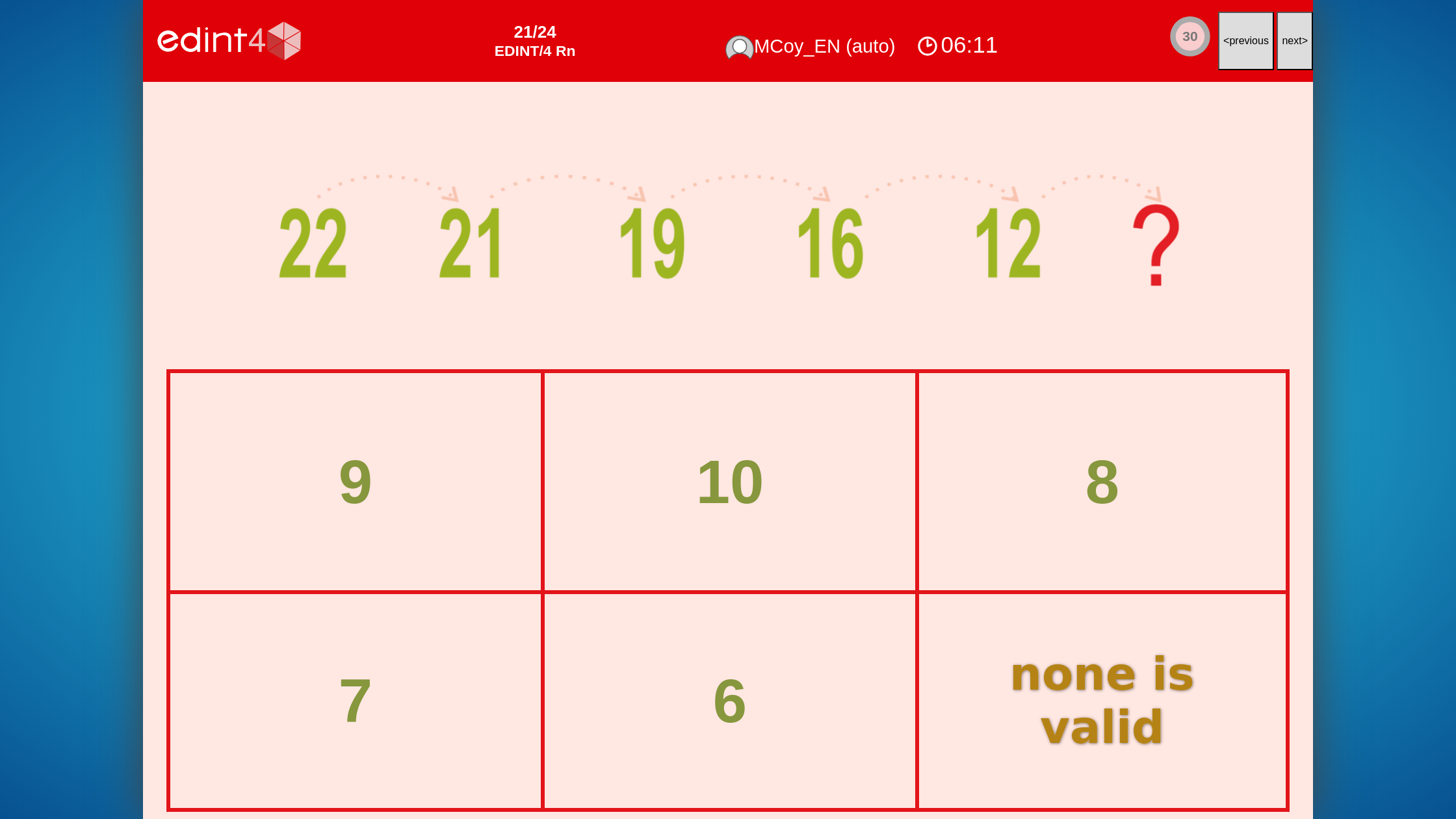
click at [1285, 41] on span "next" at bounding box center [1292, 41] width 20 height 11
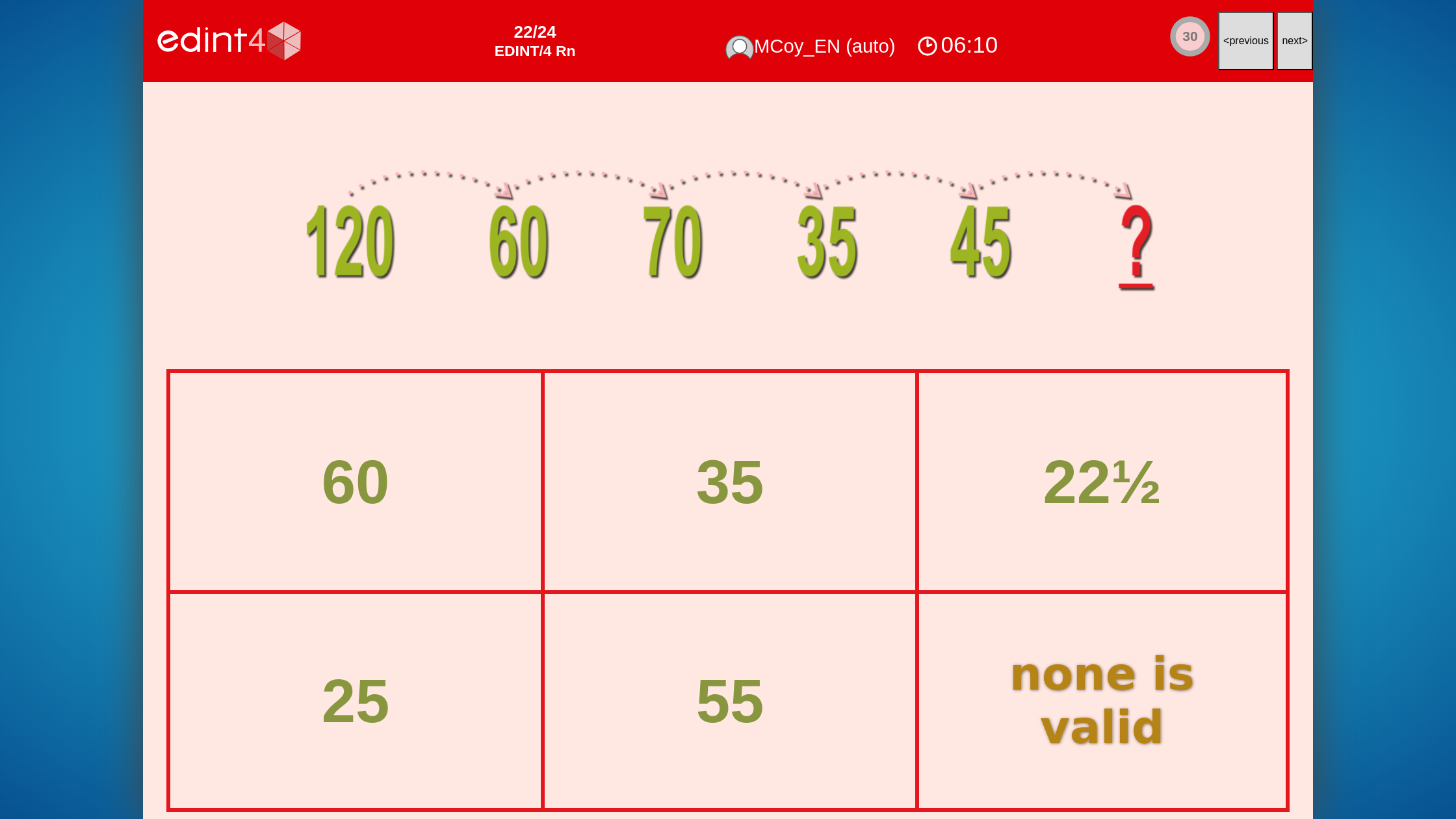
click at [1285, 41] on span "next" at bounding box center [1292, 41] width 20 height 11
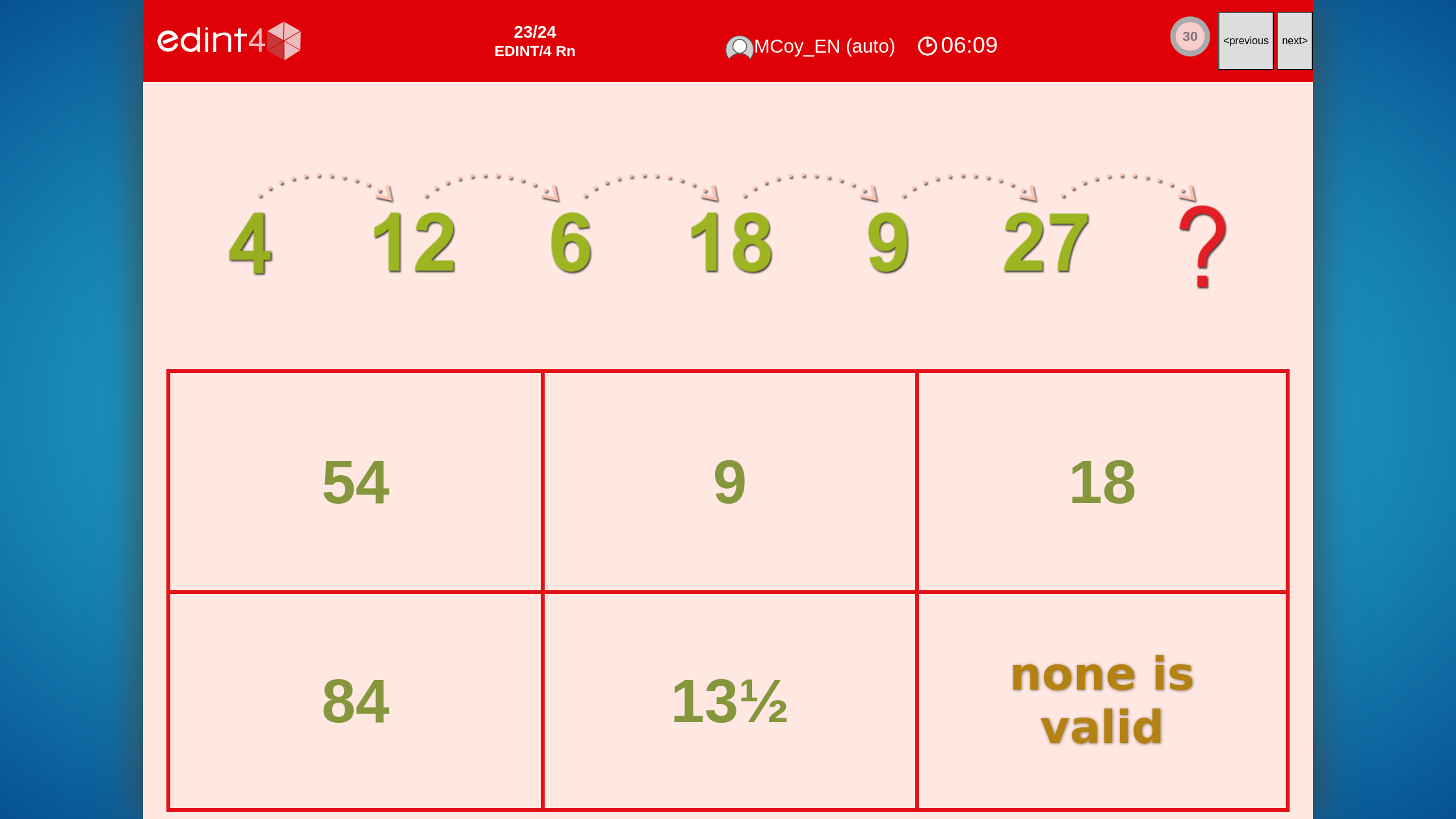
click at [1286, 44] on span "next" at bounding box center [1292, 41] width 20 height 11
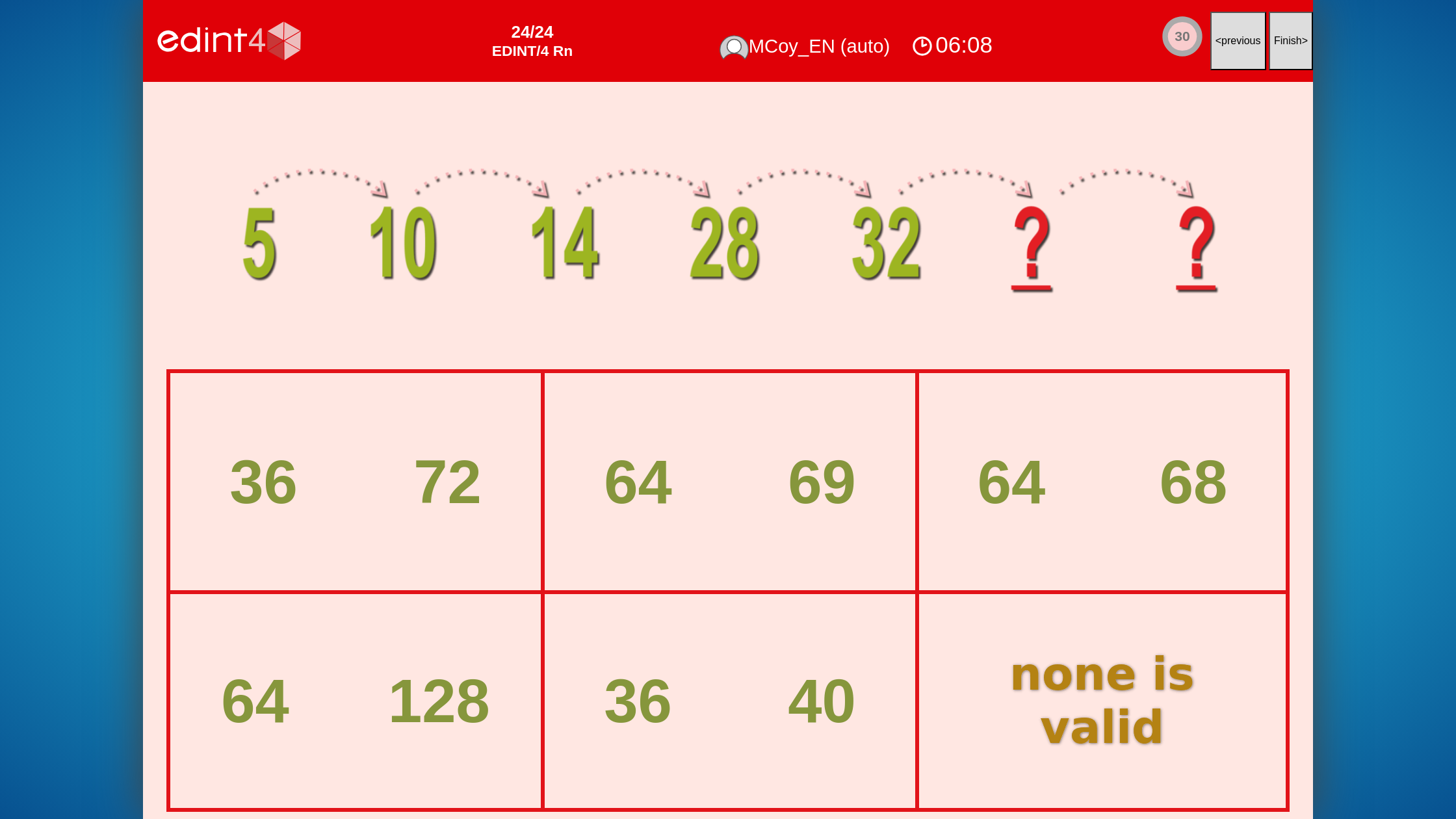
click at [1286, 44] on span "Finish" at bounding box center [1288, 41] width 28 height 11
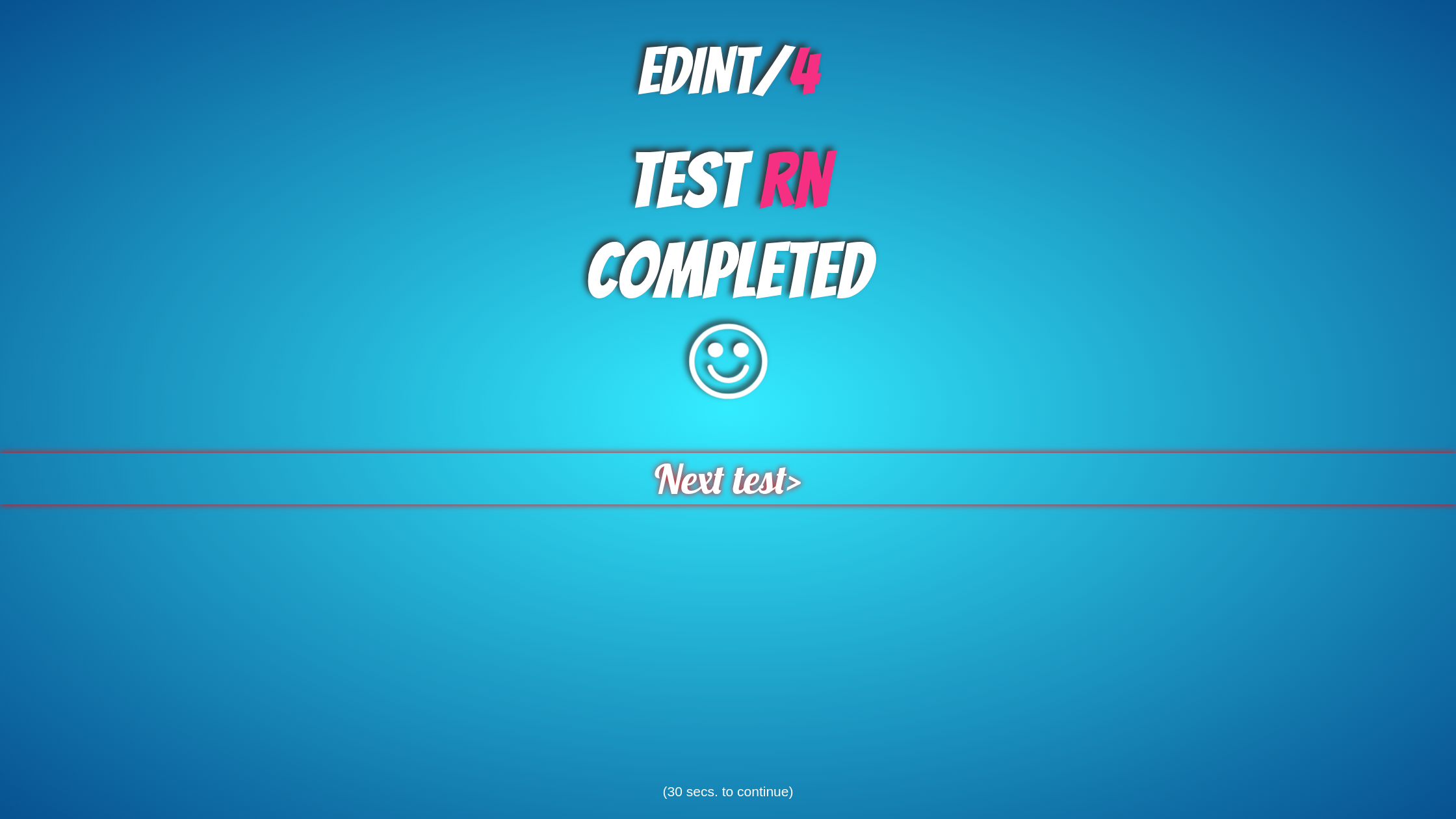
click at [769, 488] on span "Next test" at bounding box center [720, 478] width 132 height 51
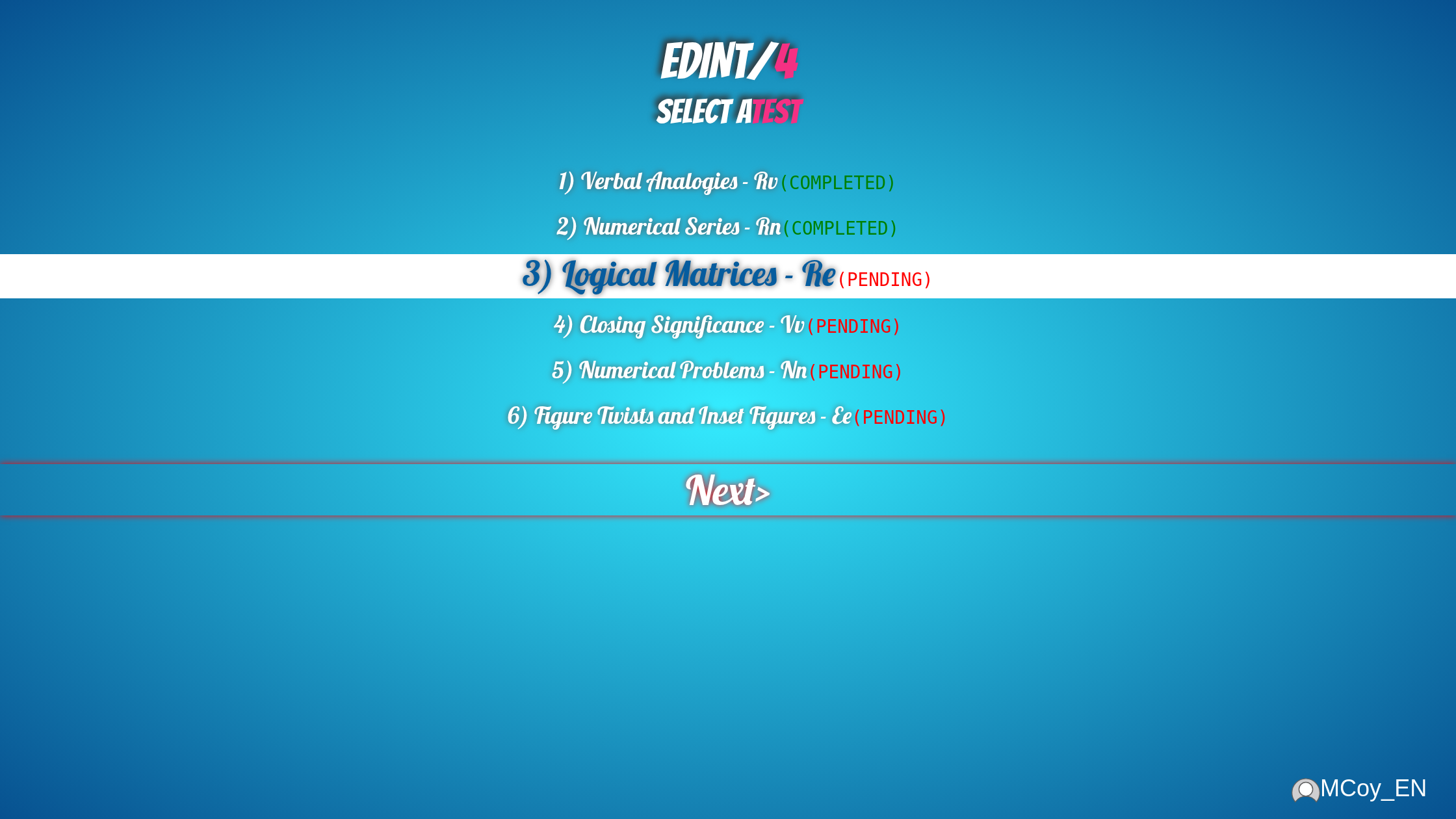
click at [733, 488] on span "Next" at bounding box center [721, 489] width 70 height 51
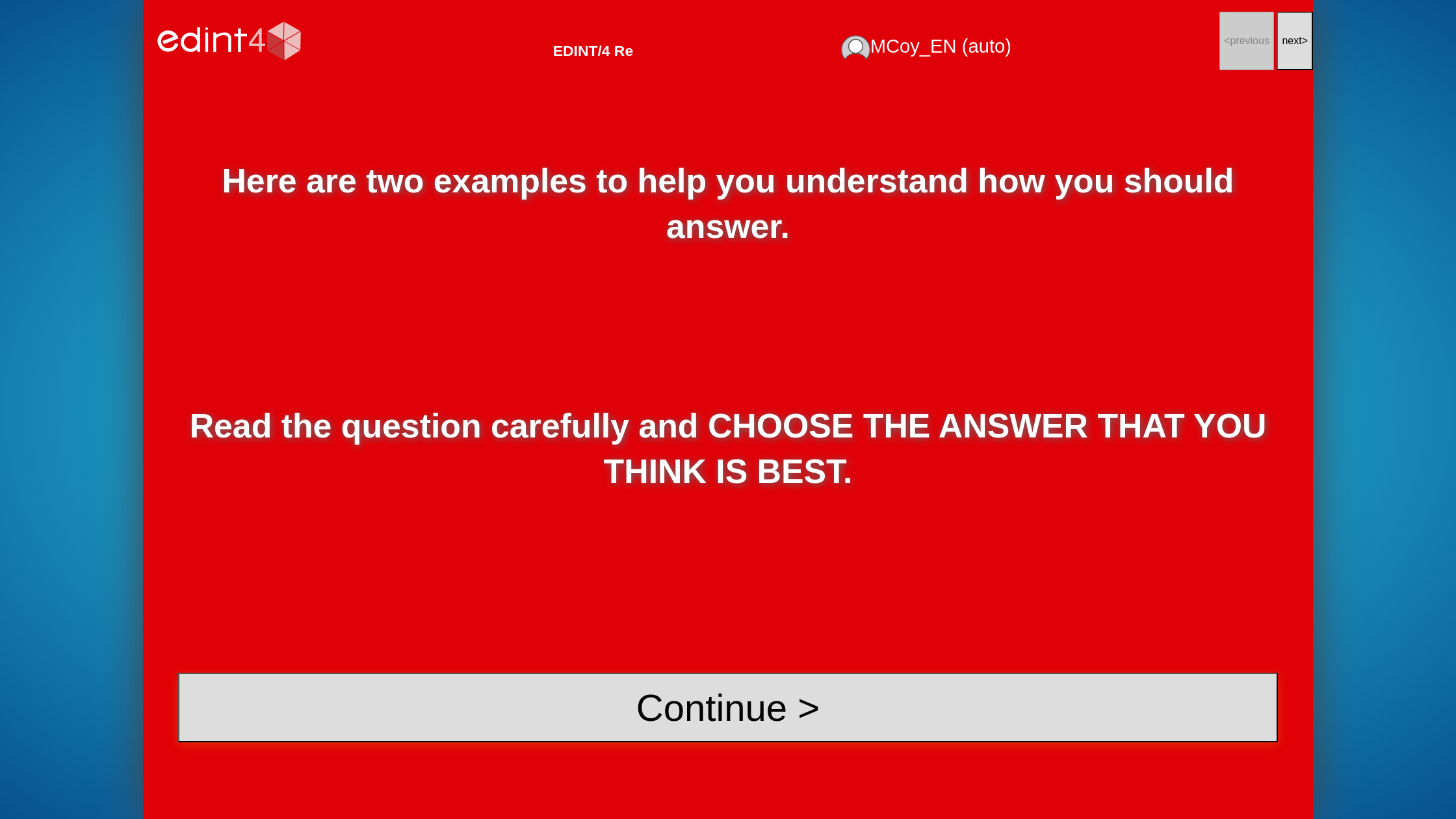
click at [732, 716] on button "Continue >" at bounding box center [728, 707] width 1100 height 70
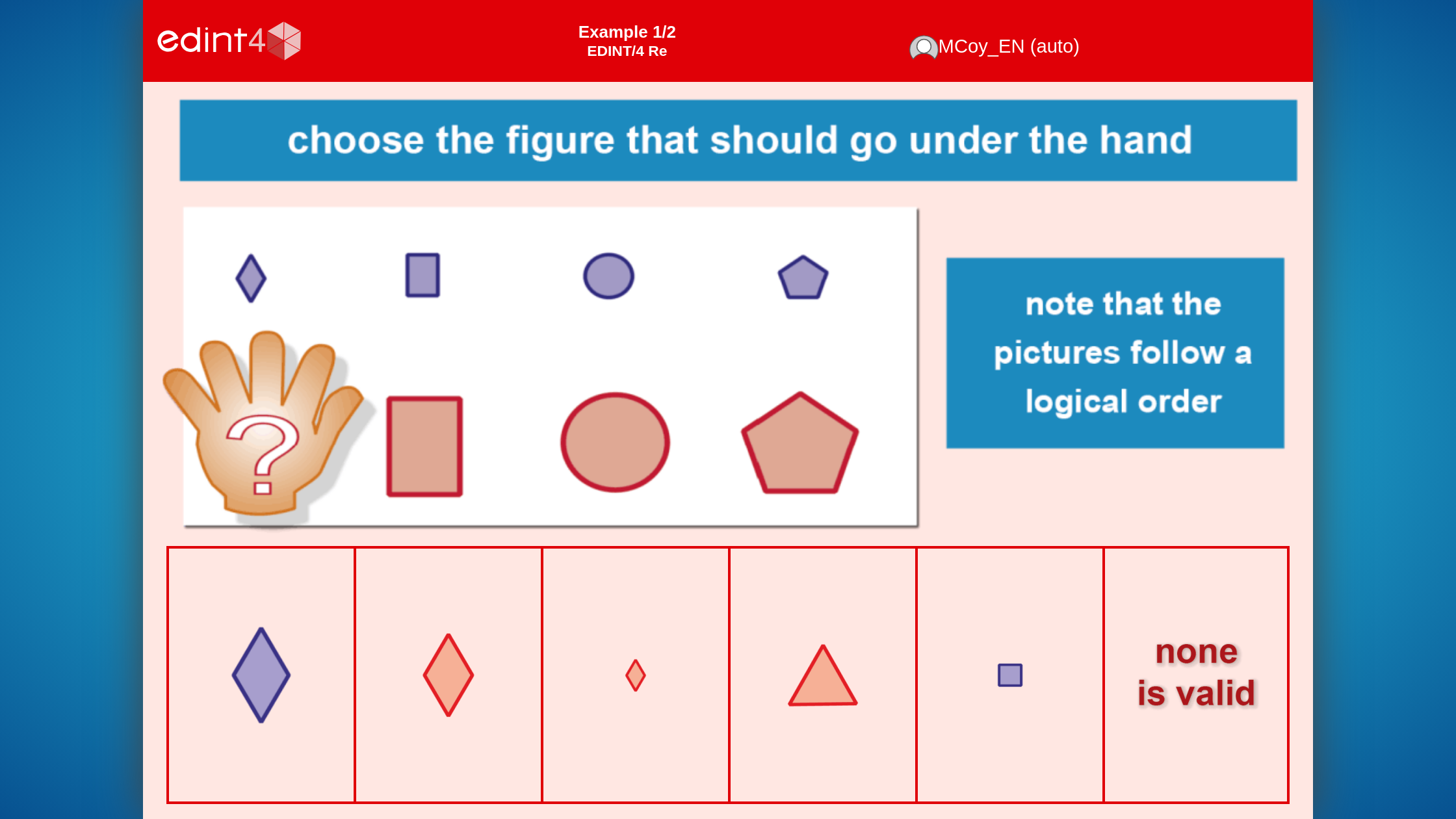
click at [265, 691] on div at bounding box center [262, 676] width 153 height 153
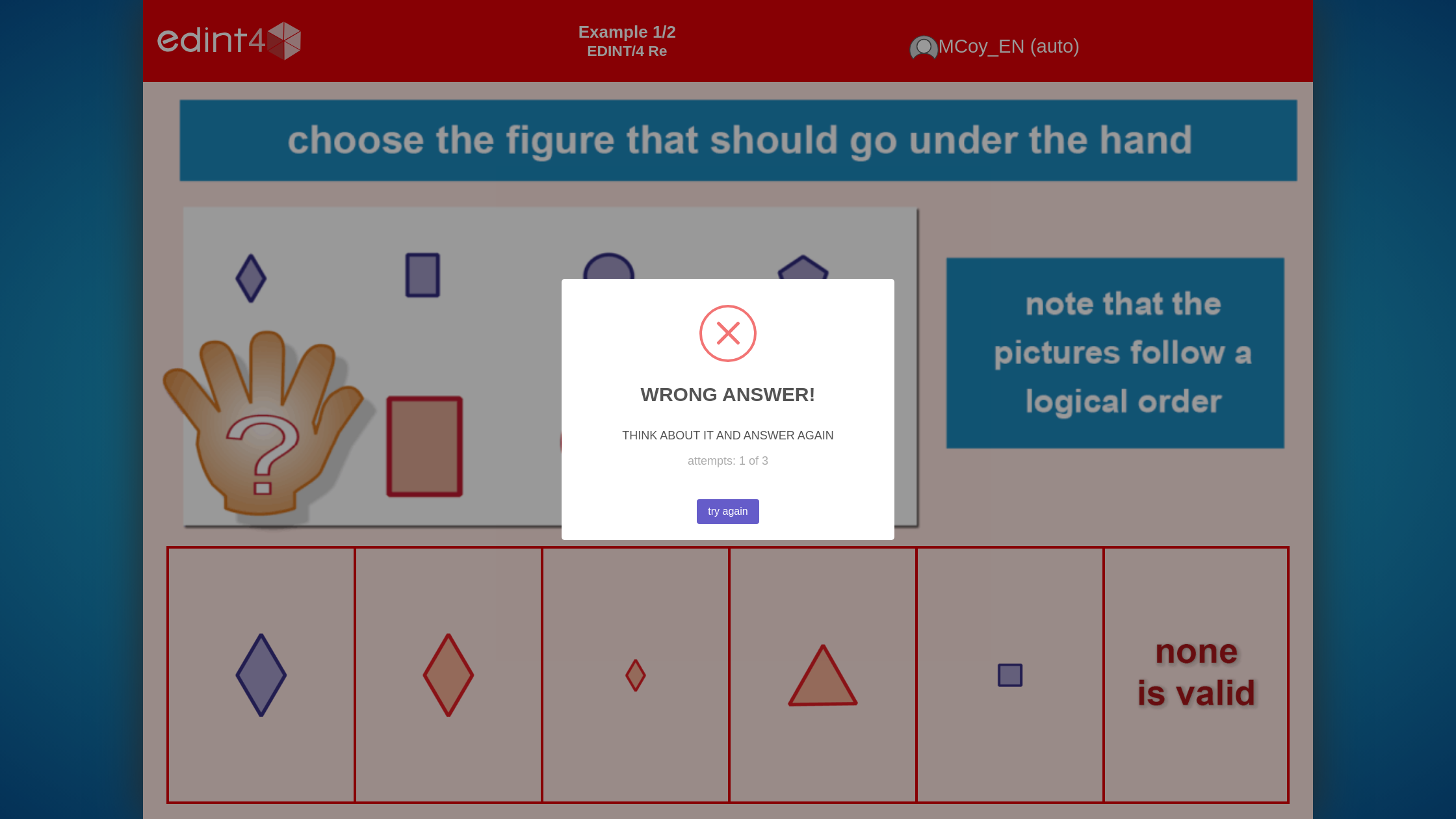
click at [744, 503] on button "try again" at bounding box center [727, 512] width 63 height 25
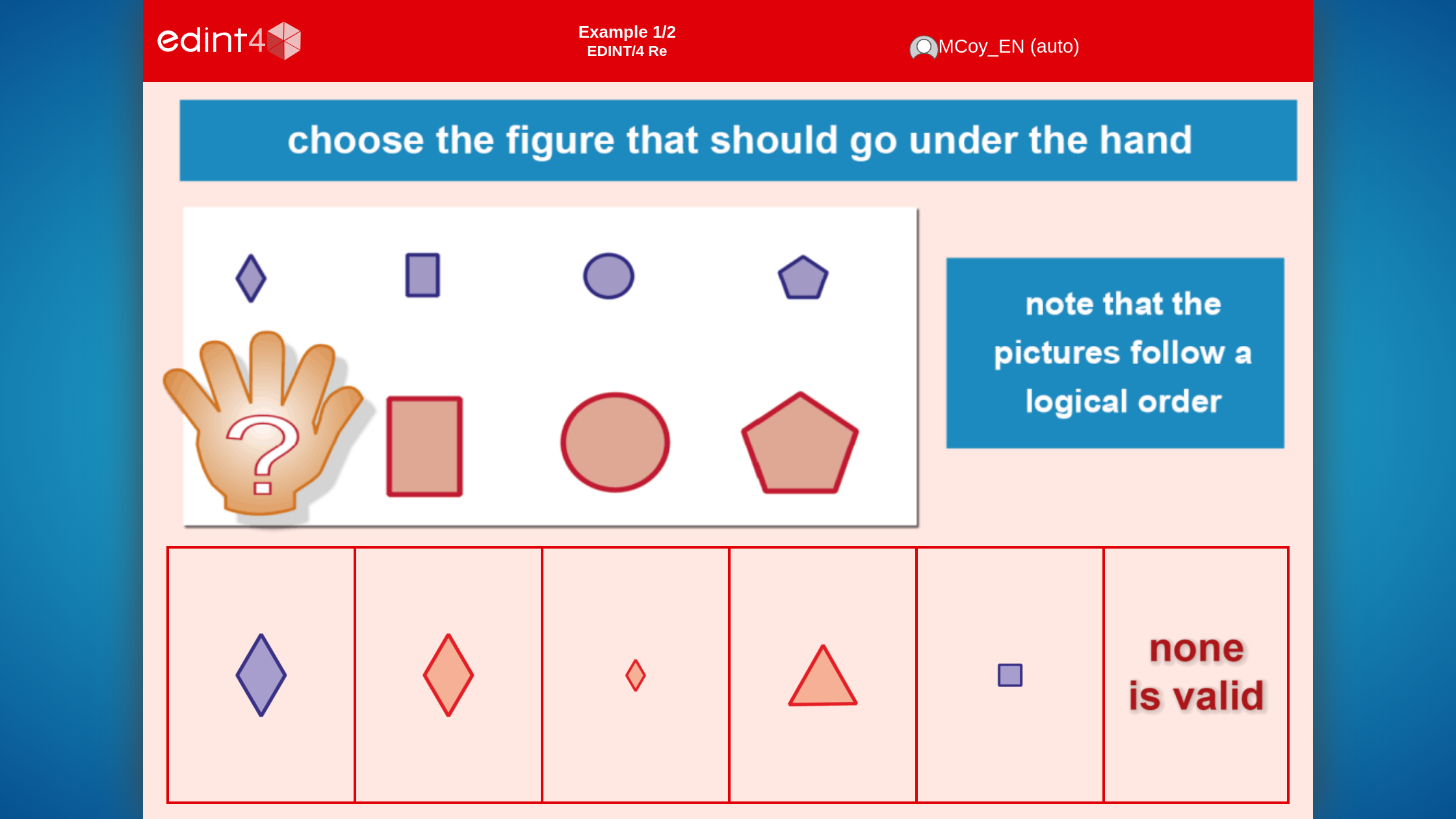
click at [1157, 648] on div at bounding box center [1197, 676] width 188 height 188
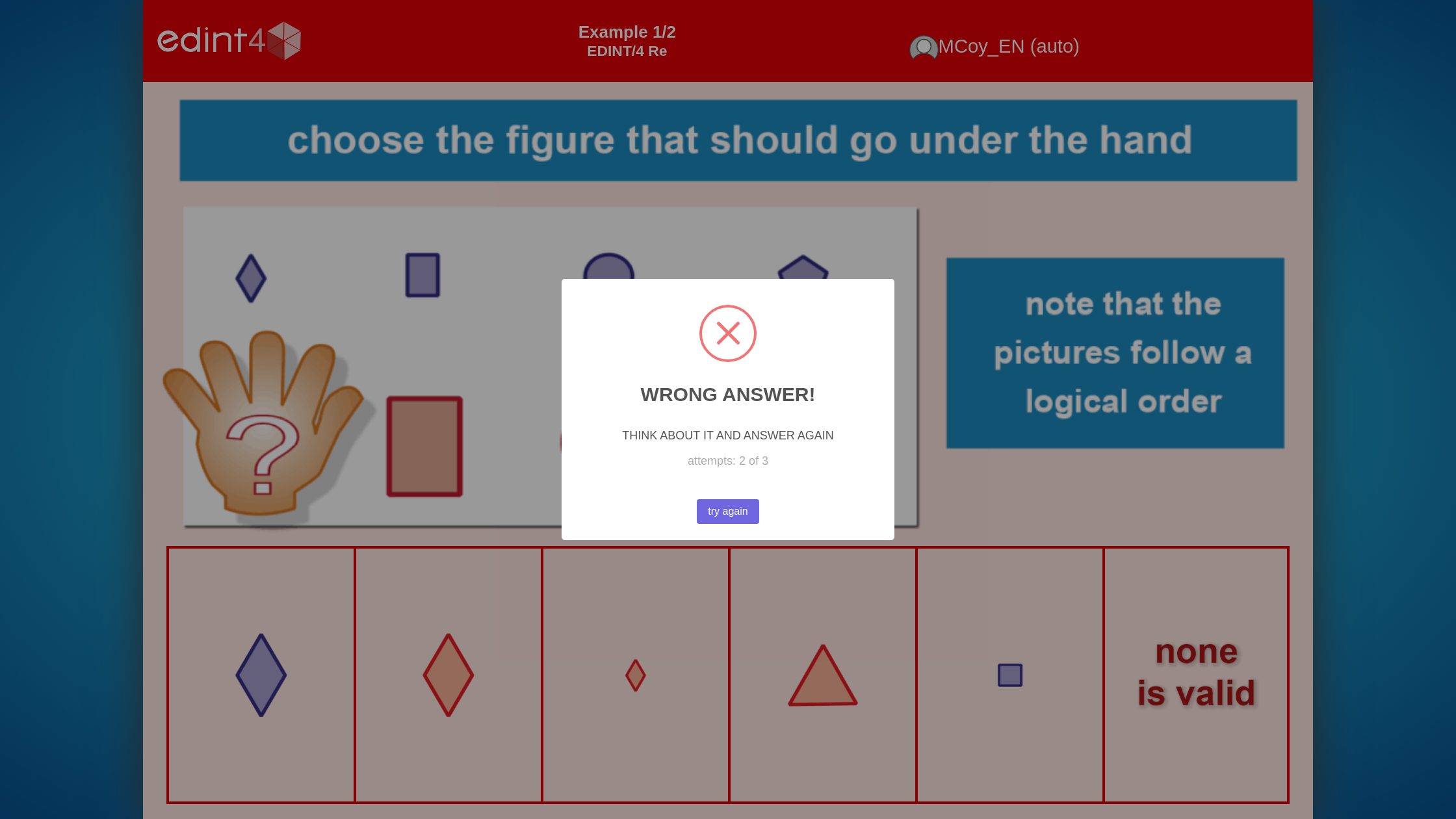
drag, startPoint x: 750, startPoint y: 511, endPoint x: 558, endPoint y: 587, distance: 206.5
click at [750, 511] on button "try again" at bounding box center [727, 512] width 63 height 25
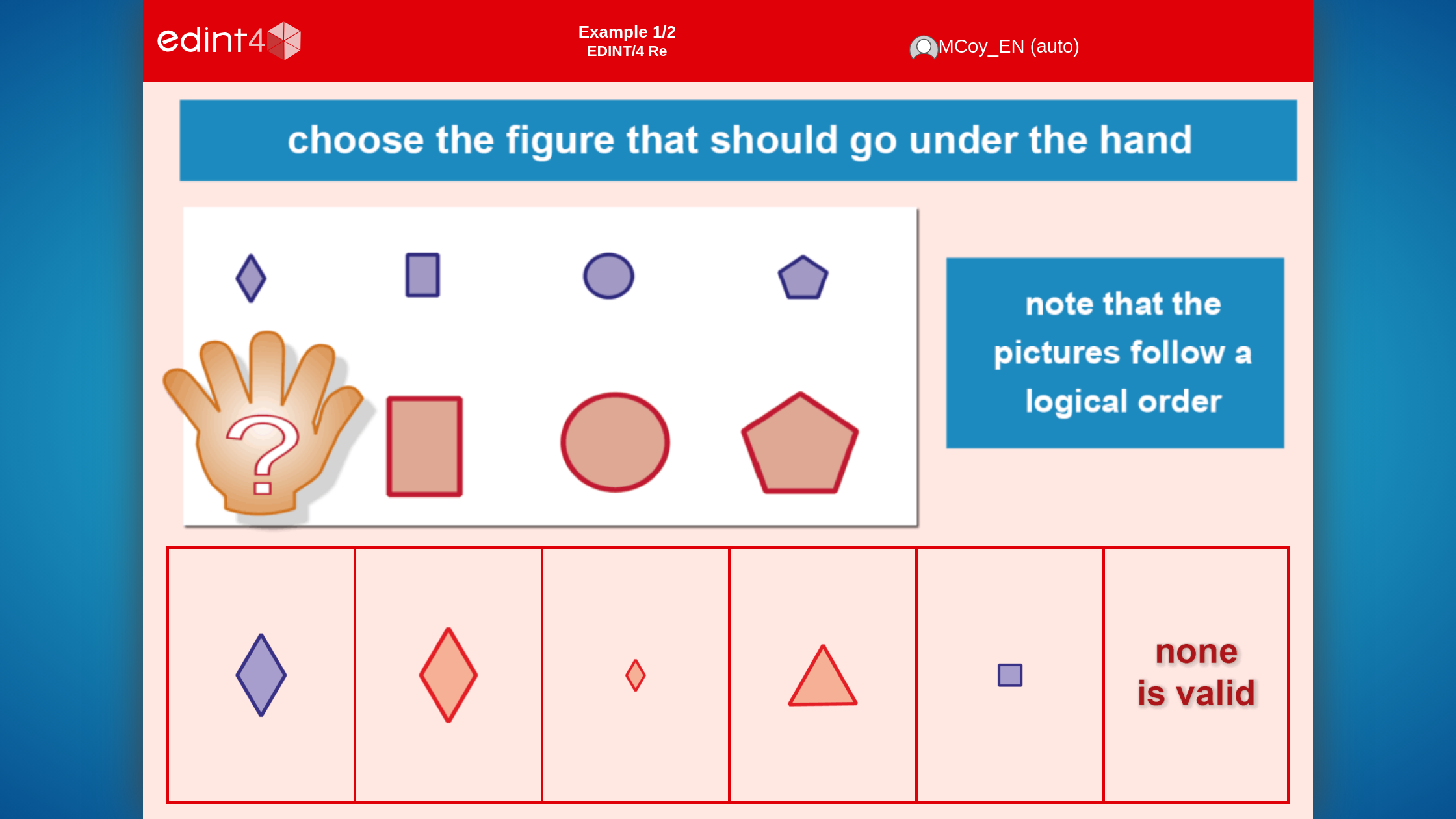
click at [461, 622] on div at bounding box center [449, 676] width 153 height 153
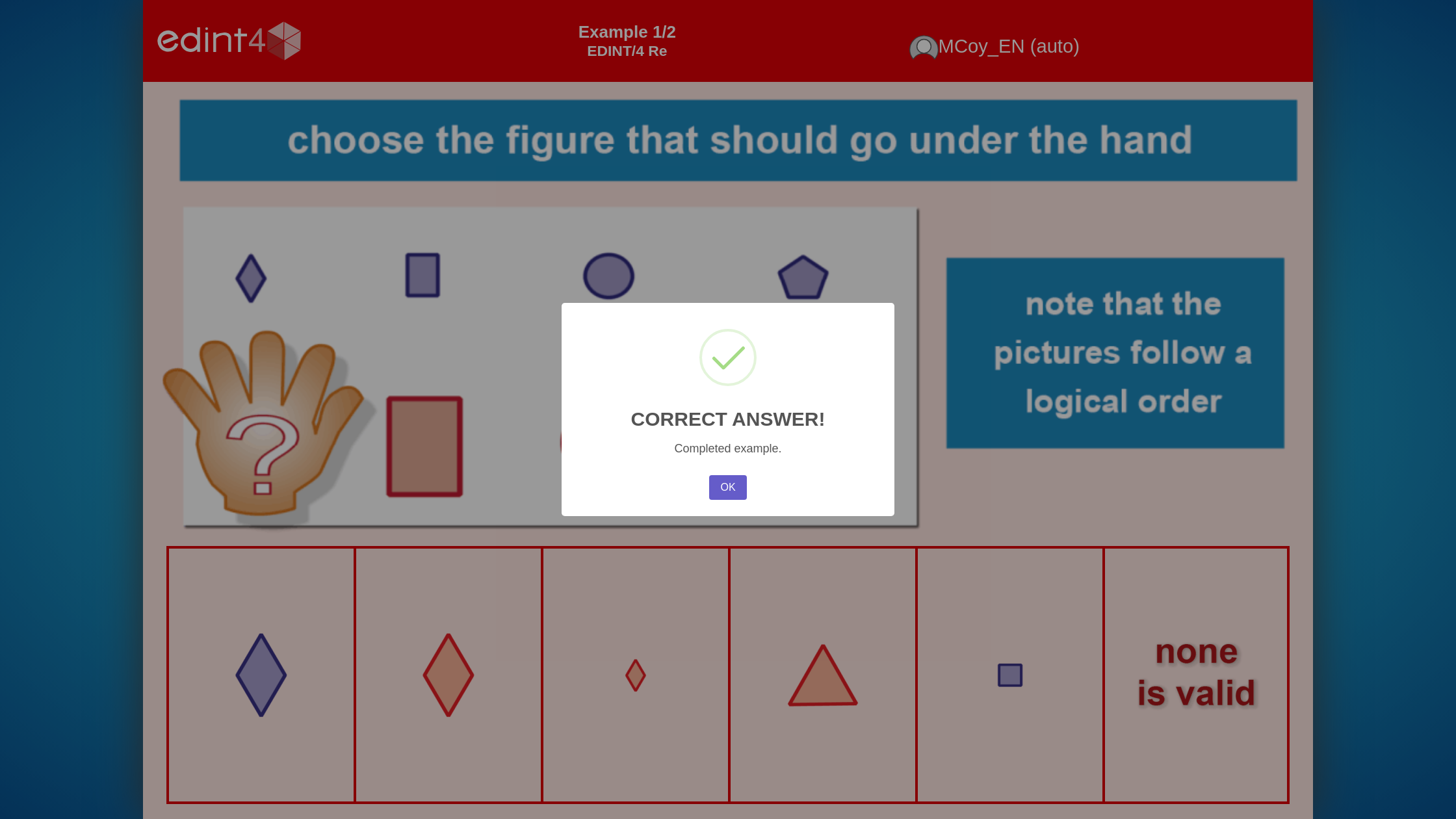
click at [727, 484] on button "OK" at bounding box center [727, 487] width 37 height 24
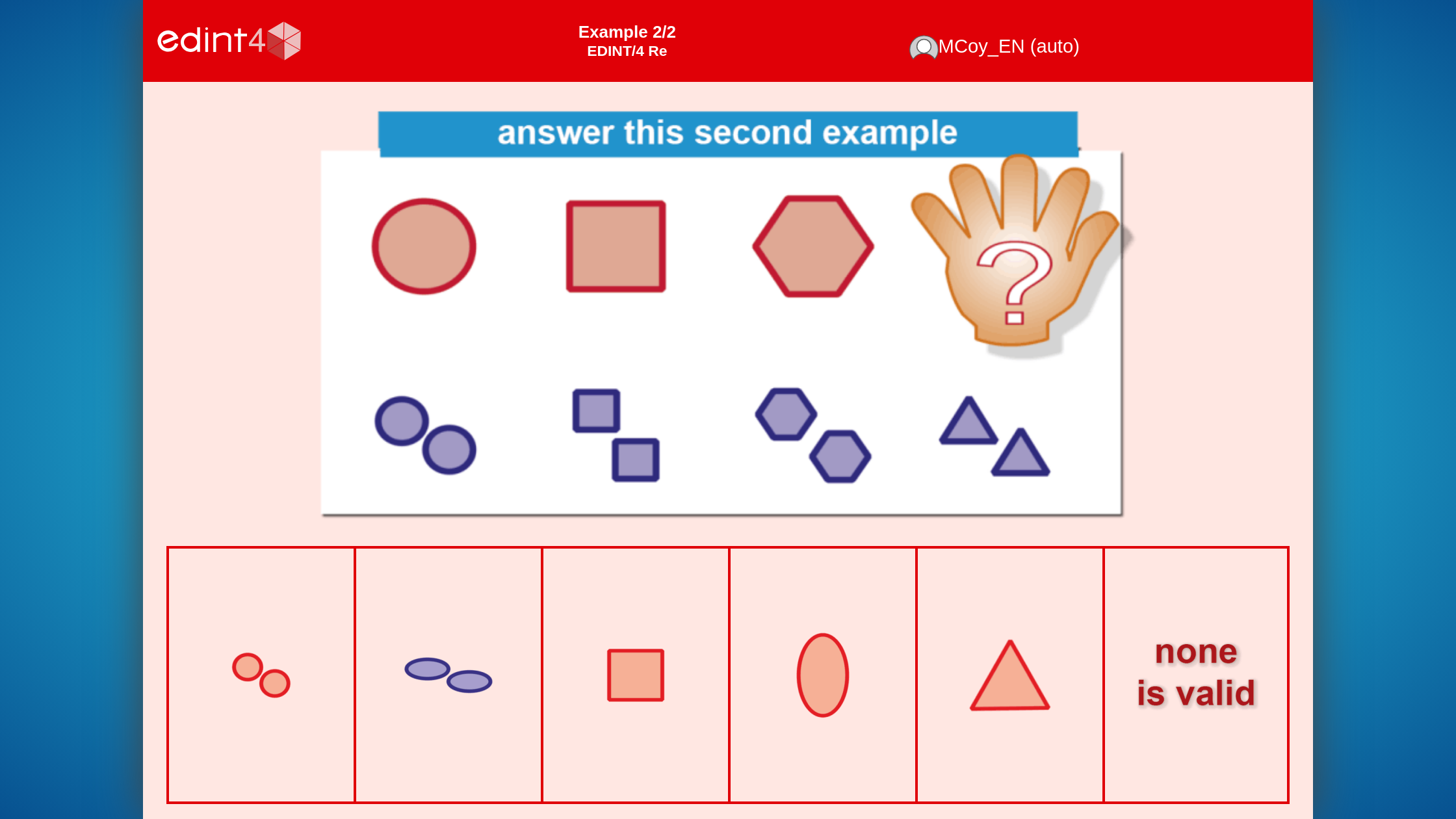
click at [993, 665] on div at bounding box center [1011, 676] width 153 height 153
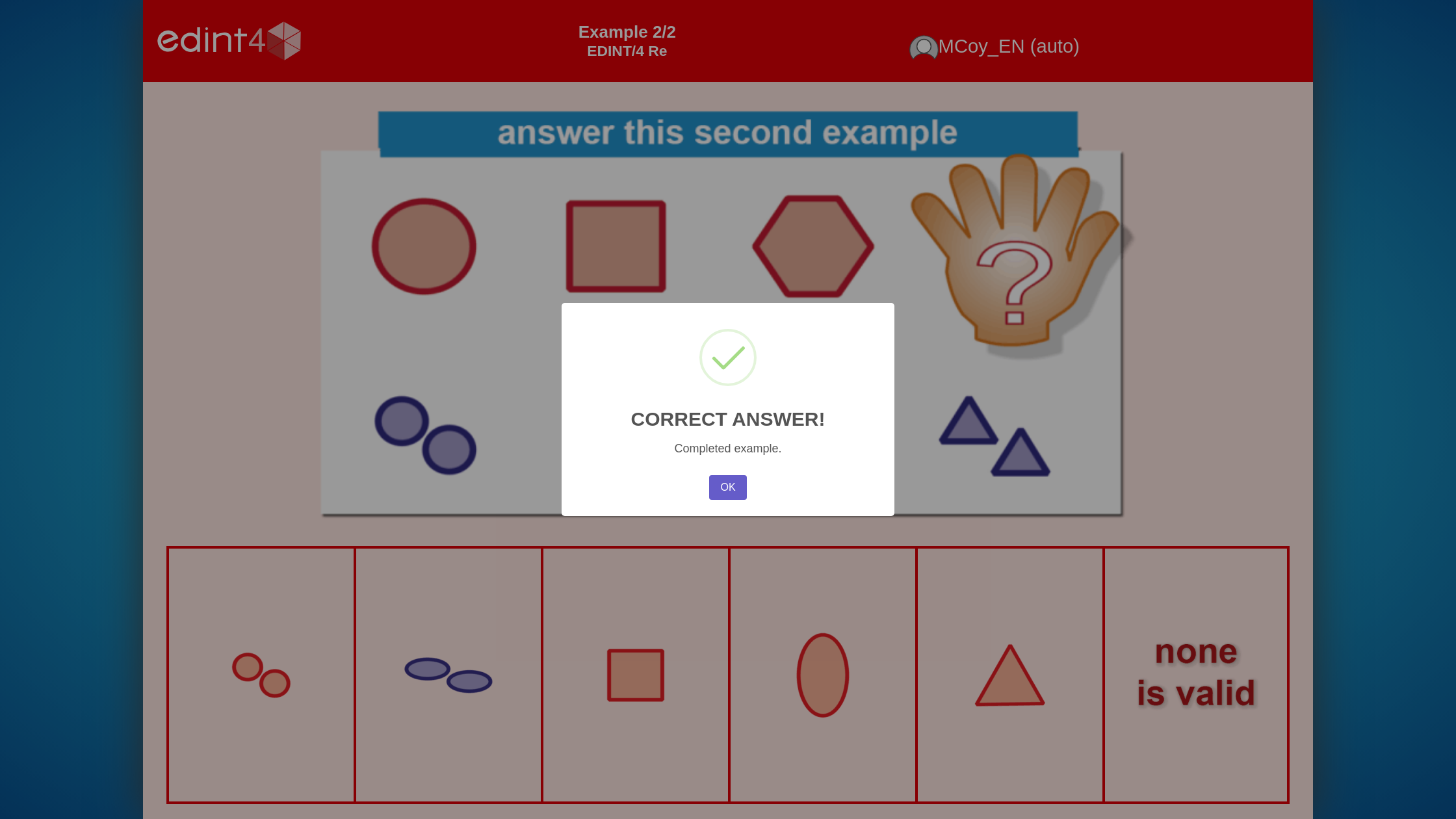
click at [713, 479] on button "OK" at bounding box center [727, 487] width 37 height 24
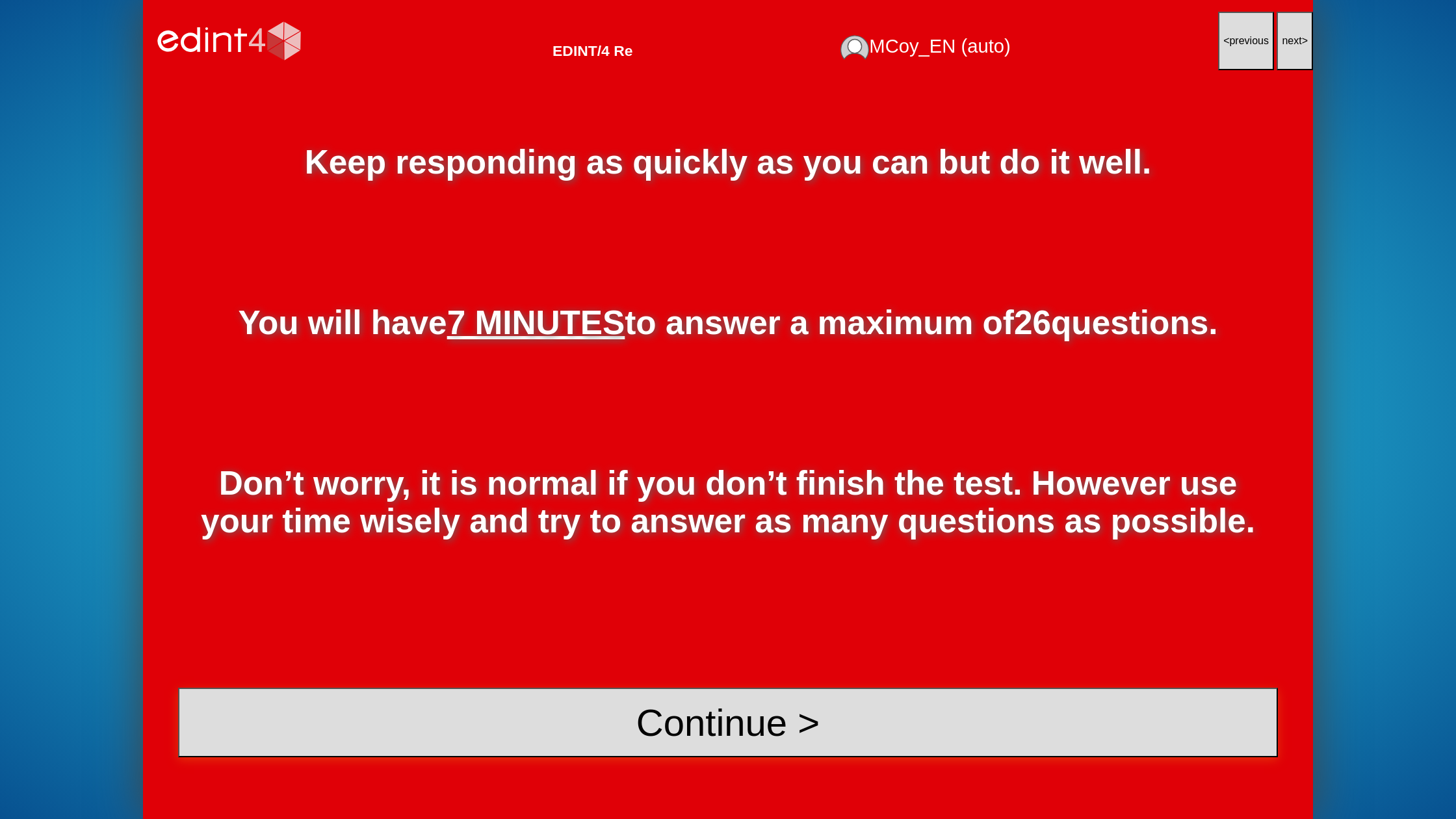
click at [816, 748] on button "Continue >" at bounding box center [728, 722] width 1100 height 70
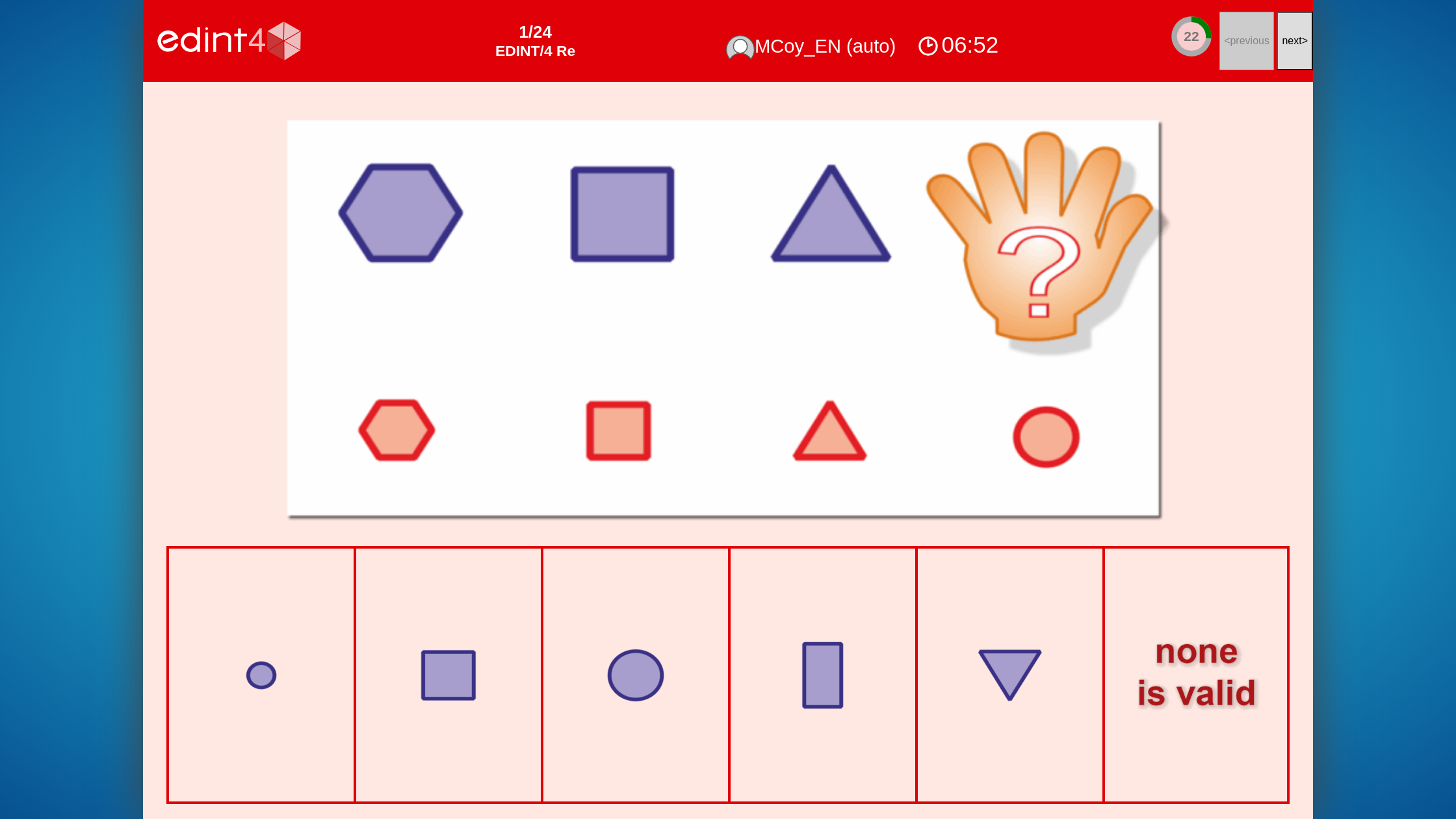
click at [1279, 54] on button "next >" at bounding box center [1295, 41] width 37 height 59
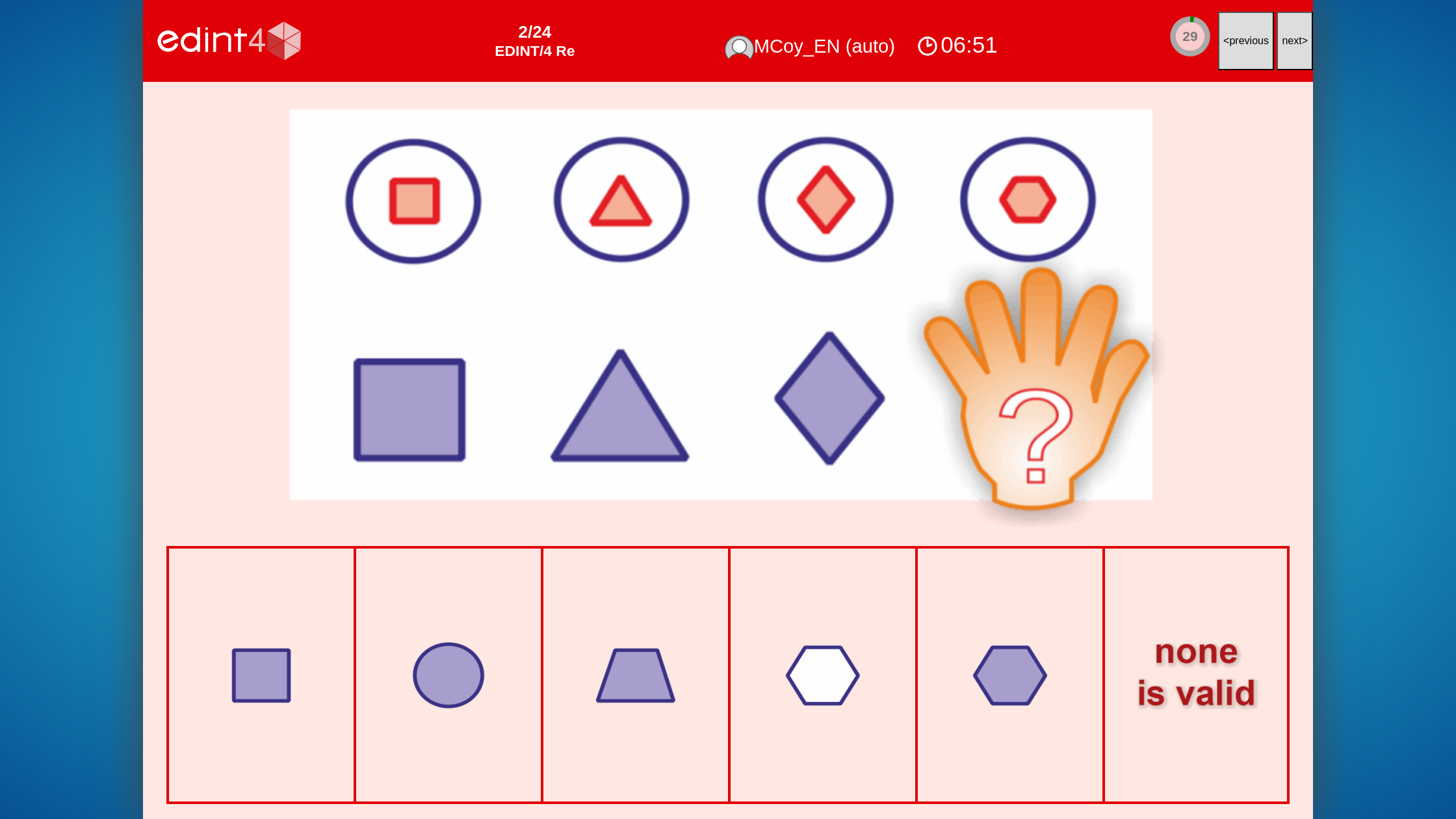
click at [1279, 54] on button "next >" at bounding box center [1295, 41] width 37 height 59
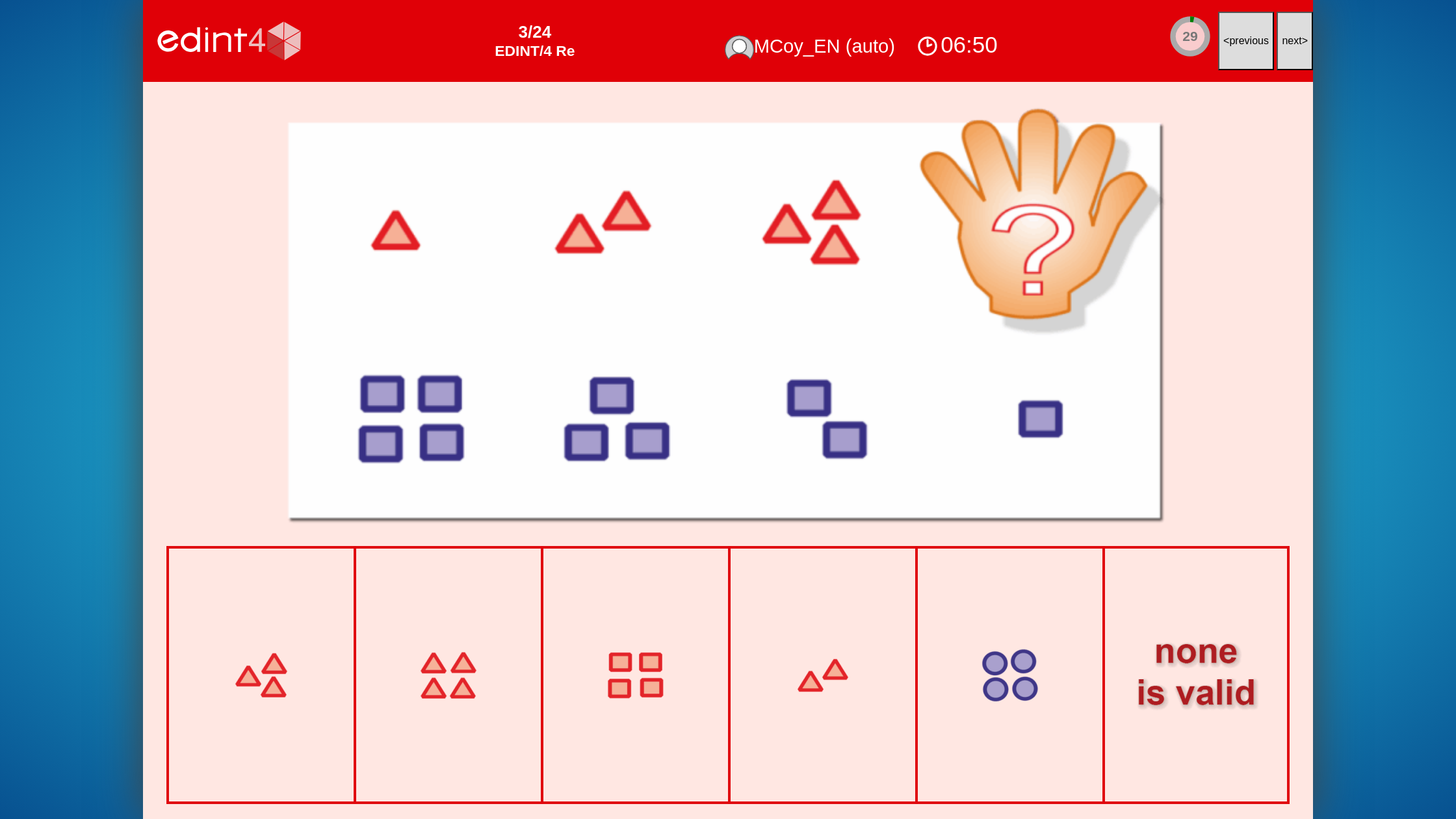
click at [1279, 54] on button "next >" at bounding box center [1295, 41] width 37 height 59
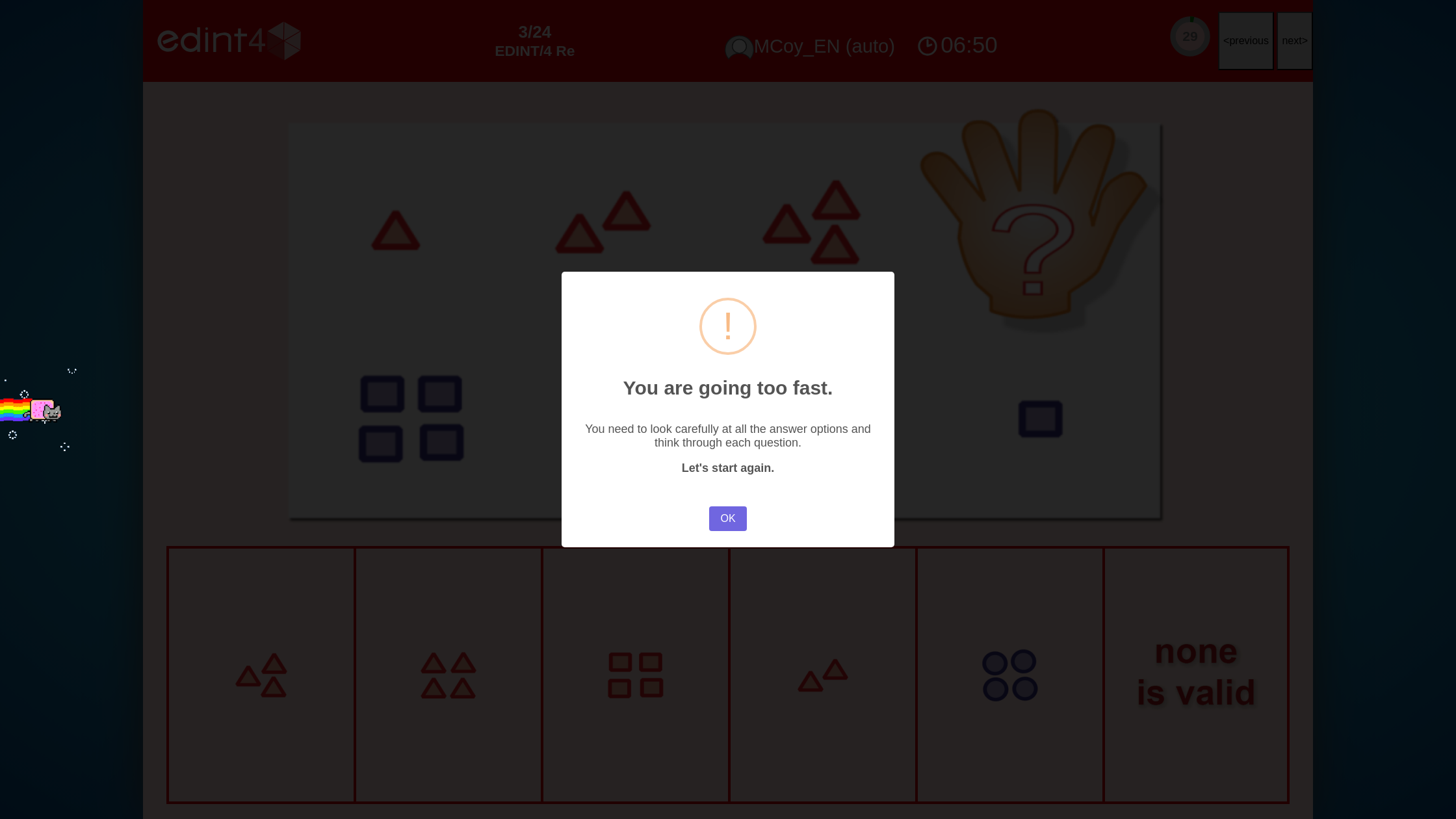
drag, startPoint x: 725, startPoint y: 519, endPoint x: 1082, endPoint y: 233, distance: 457.4
click at [725, 519] on button "OK" at bounding box center [727, 518] width 37 height 24
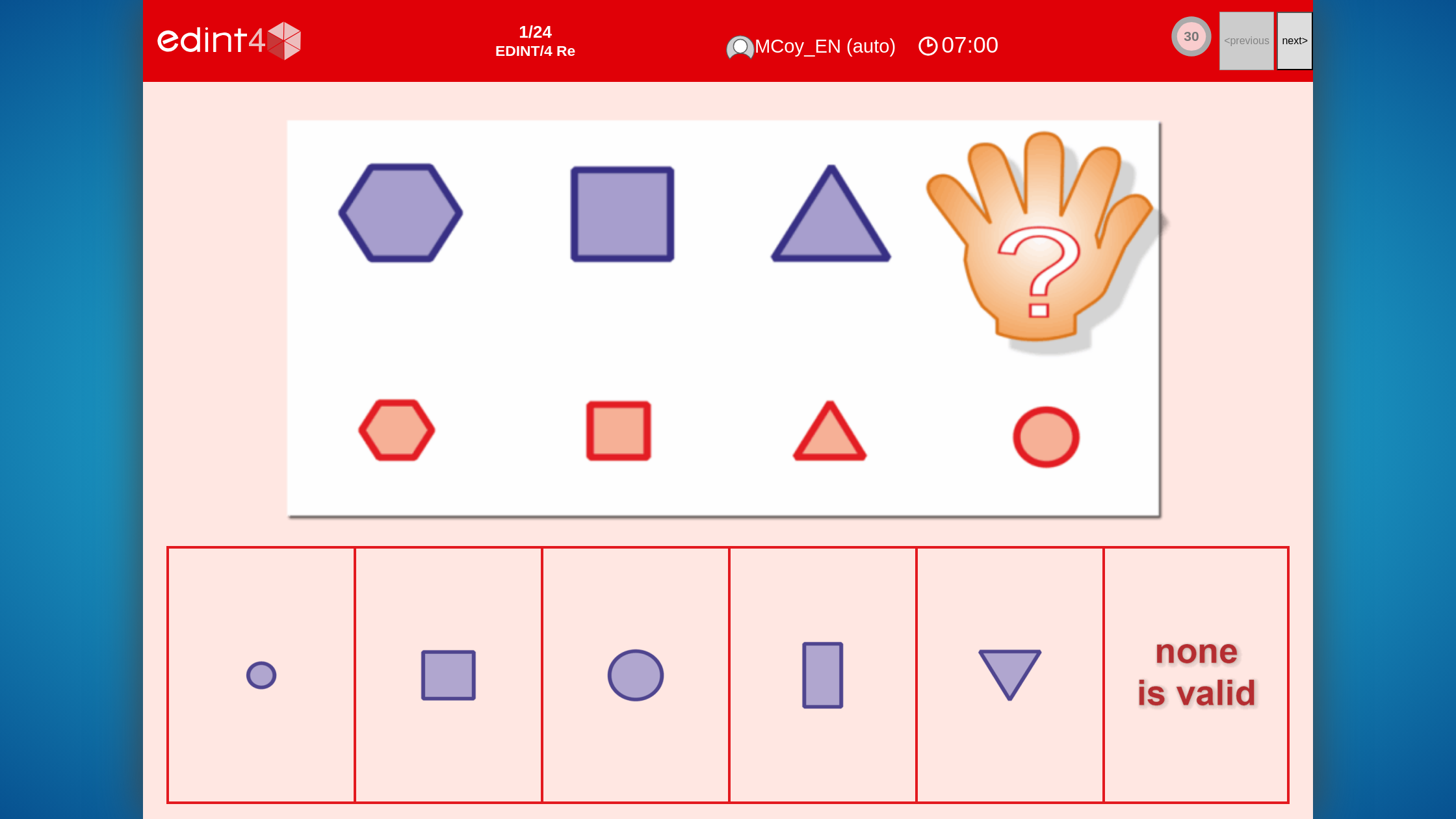
click at [1285, 57] on button "next >" at bounding box center [1295, 41] width 37 height 59
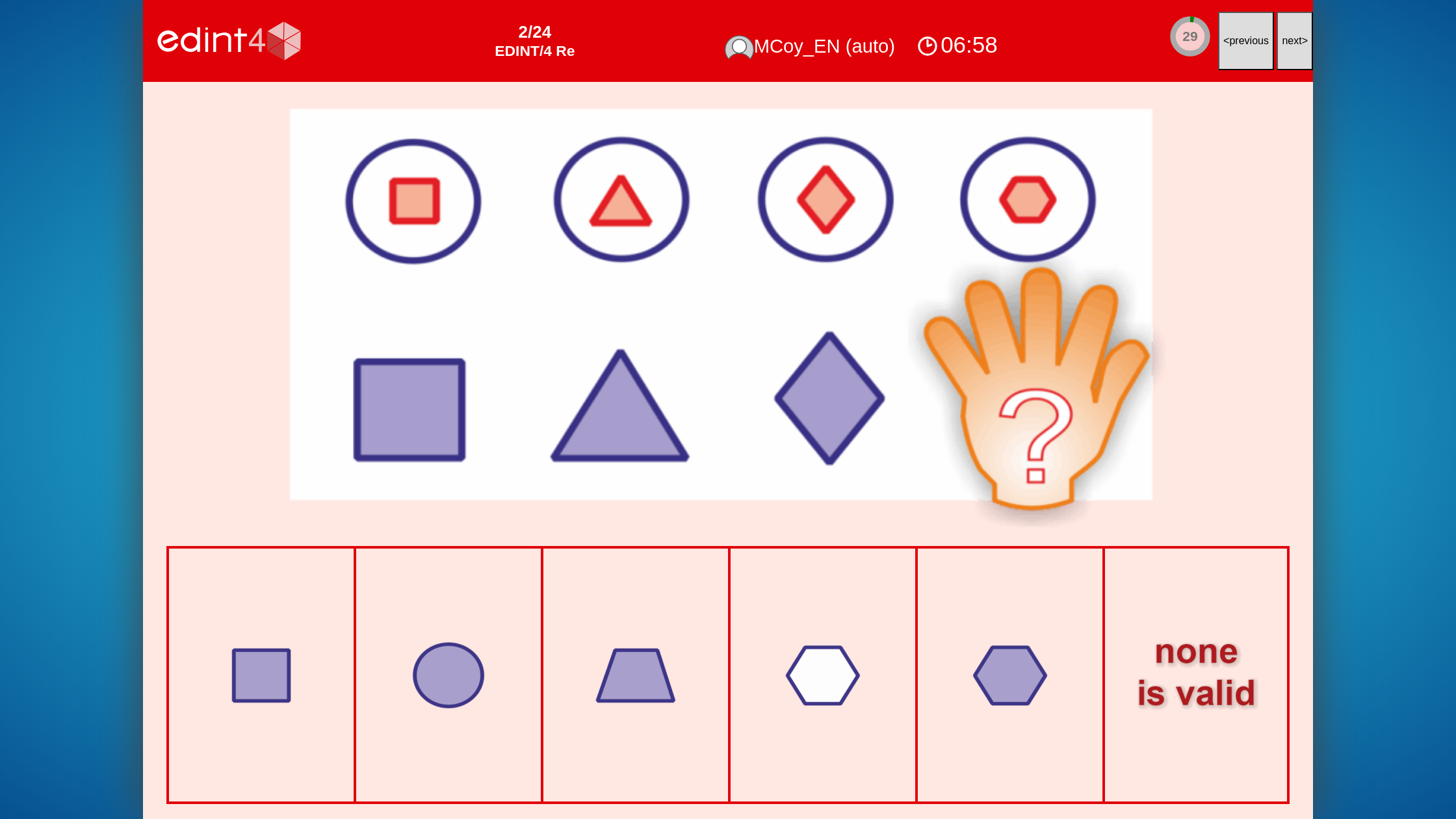
click at [1285, 57] on button "next >" at bounding box center [1295, 41] width 37 height 59
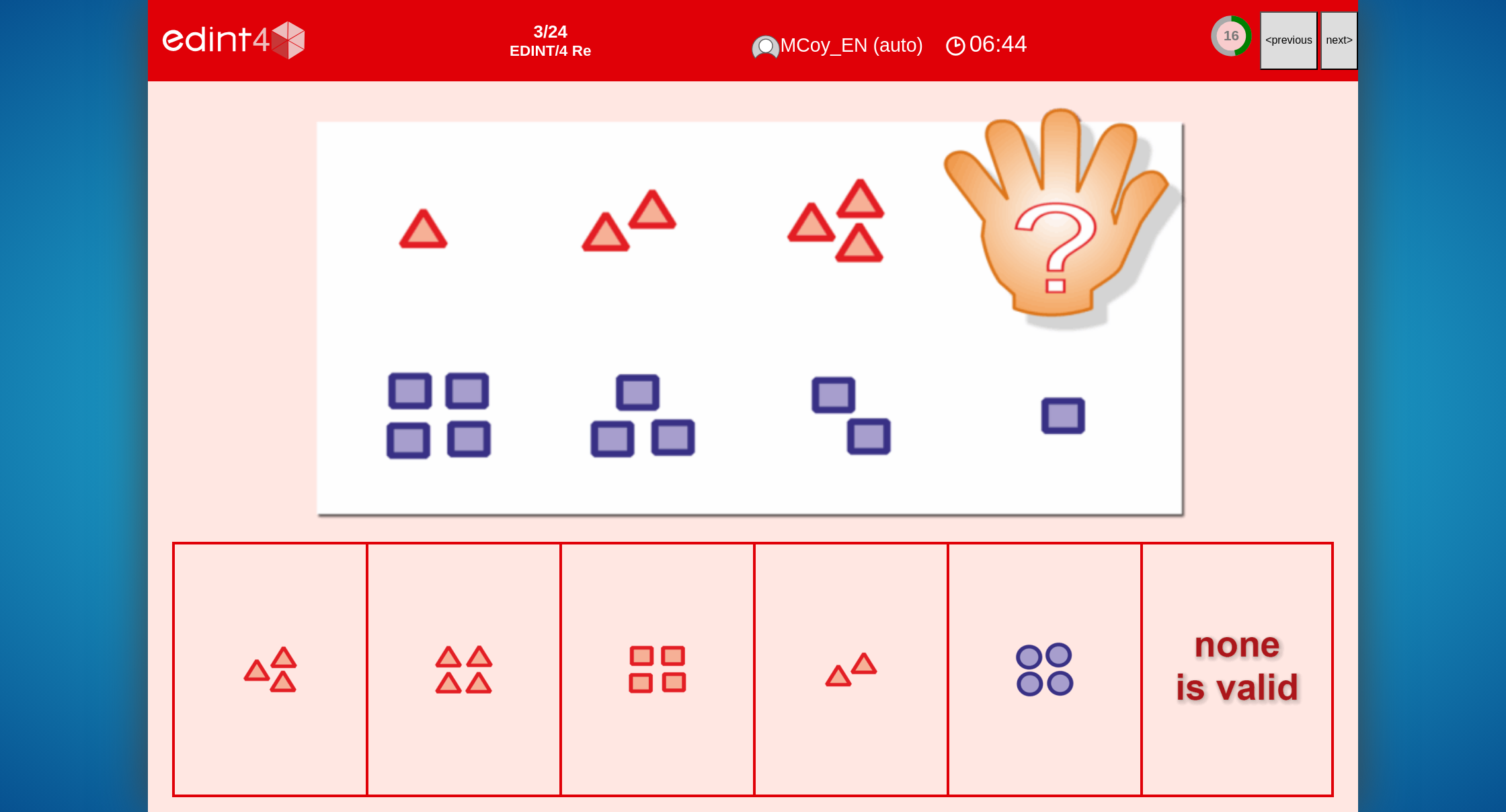
click at [1330, 26] on button "next >" at bounding box center [1339, 40] width 38 height 59
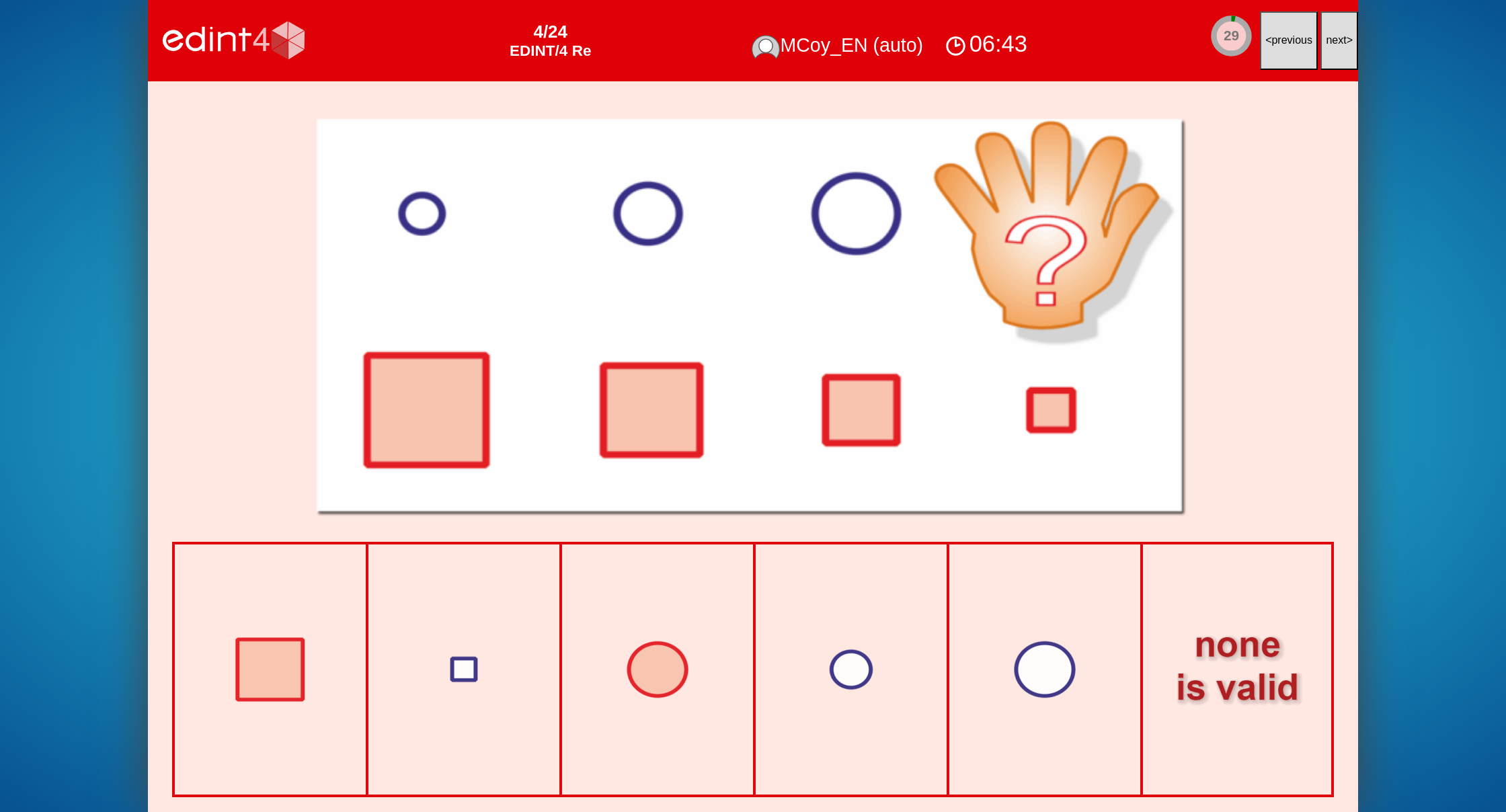
click at [1330, 26] on button "next >" at bounding box center [1339, 40] width 38 height 59
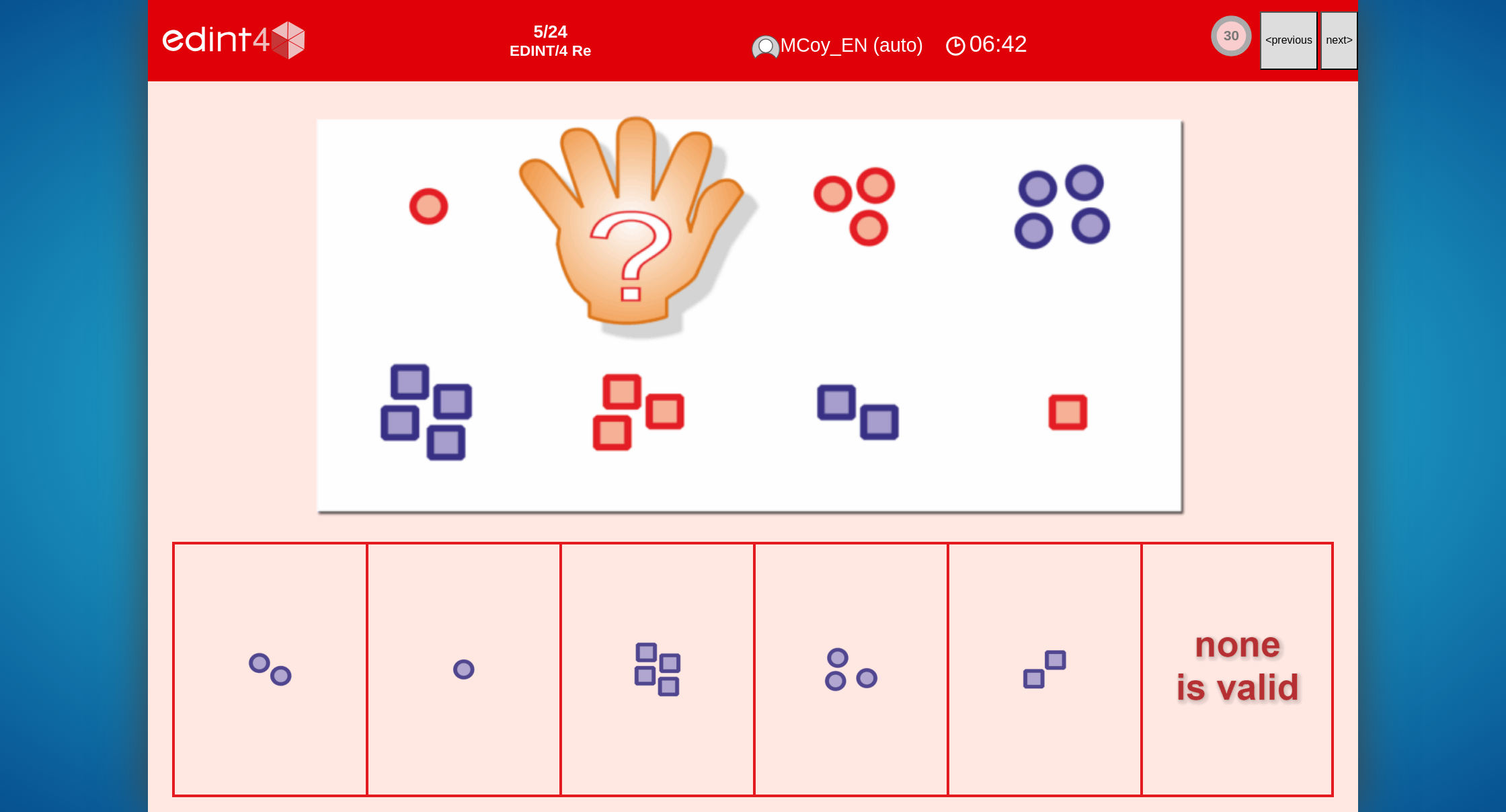
click at [1330, 26] on button "next >" at bounding box center [1339, 40] width 38 height 59
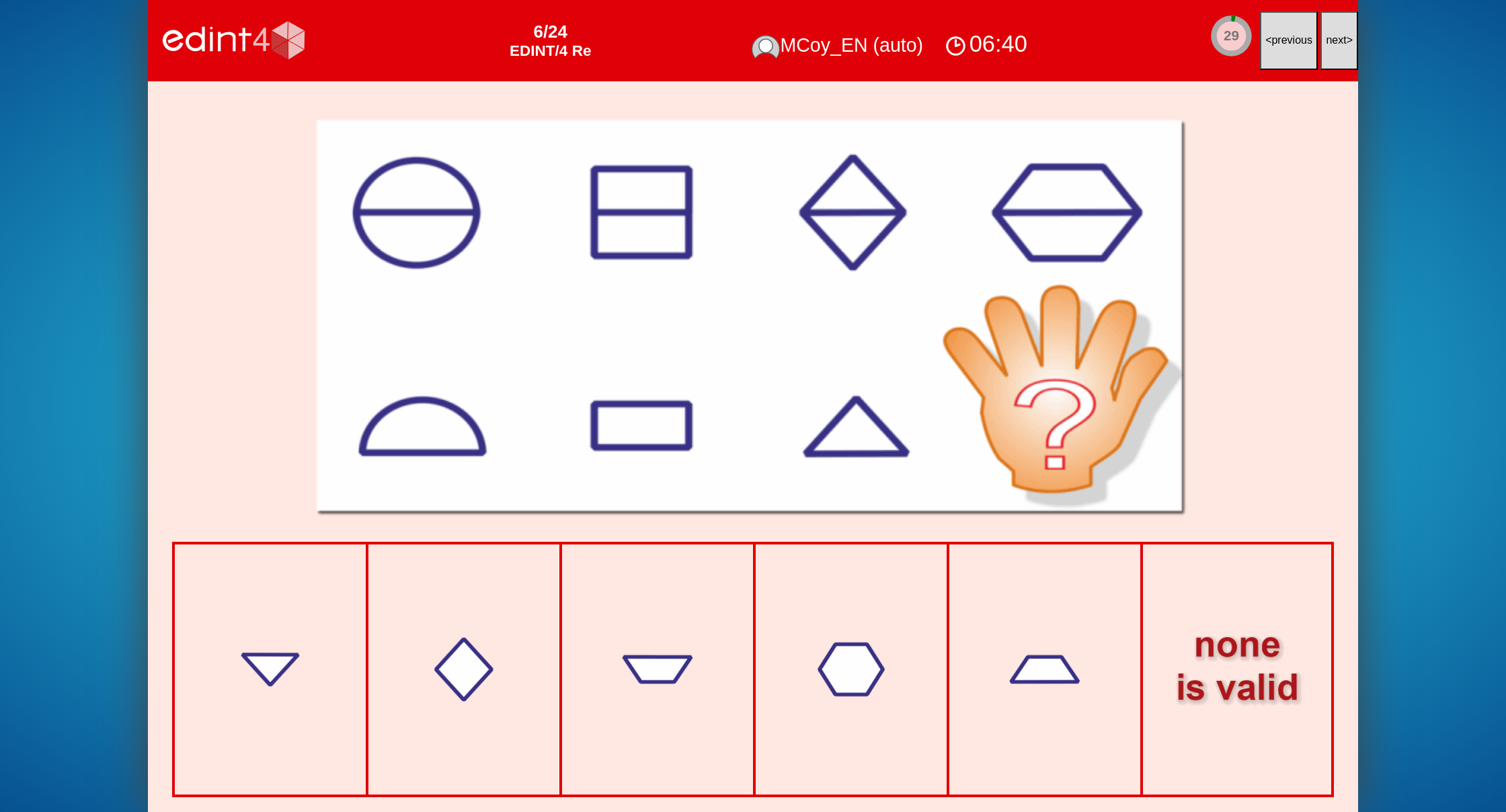
click at [1330, 26] on button "next >" at bounding box center [1339, 40] width 38 height 59
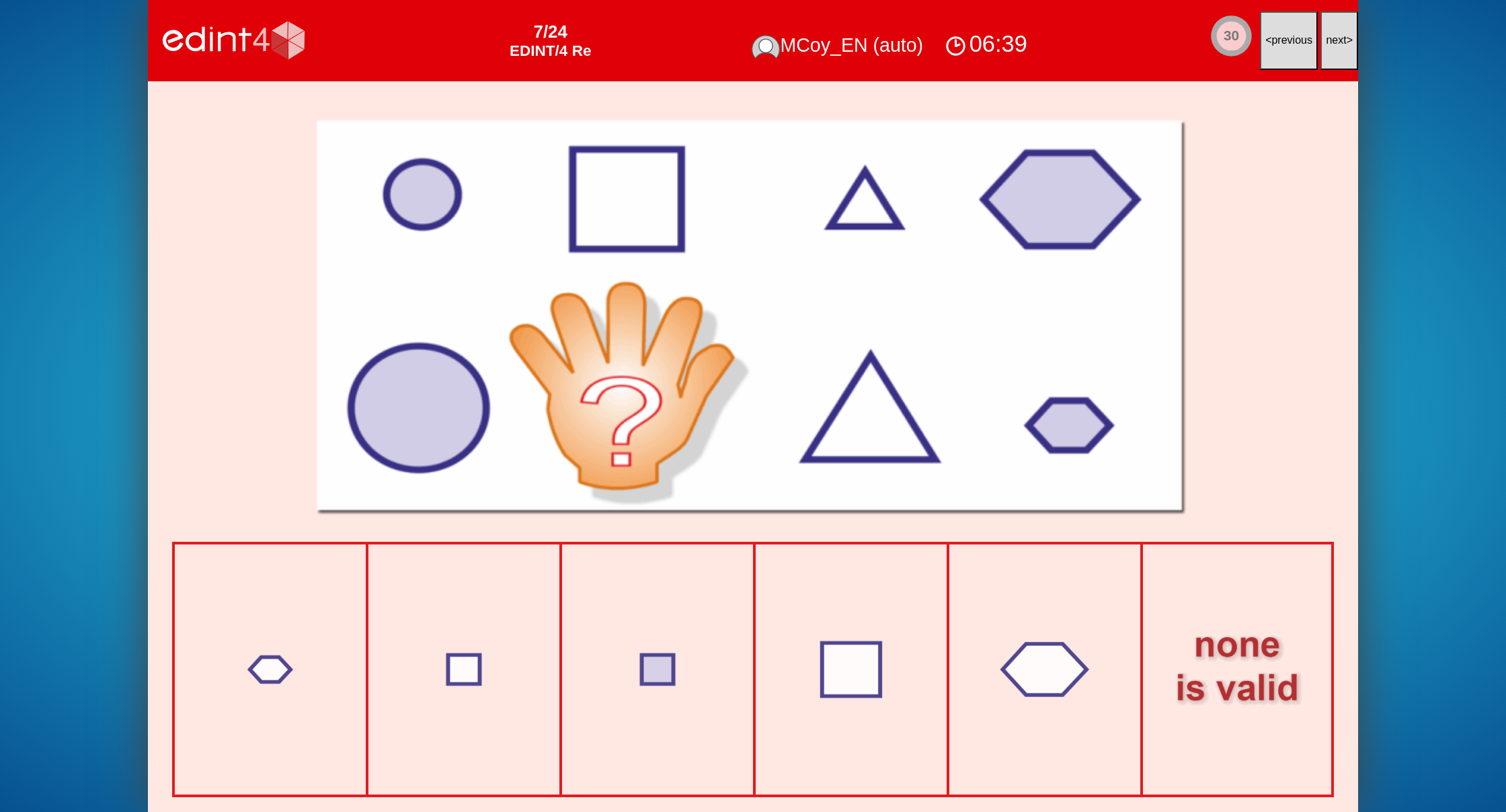
click at [1330, 26] on button "next >" at bounding box center [1339, 40] width 38 height 59
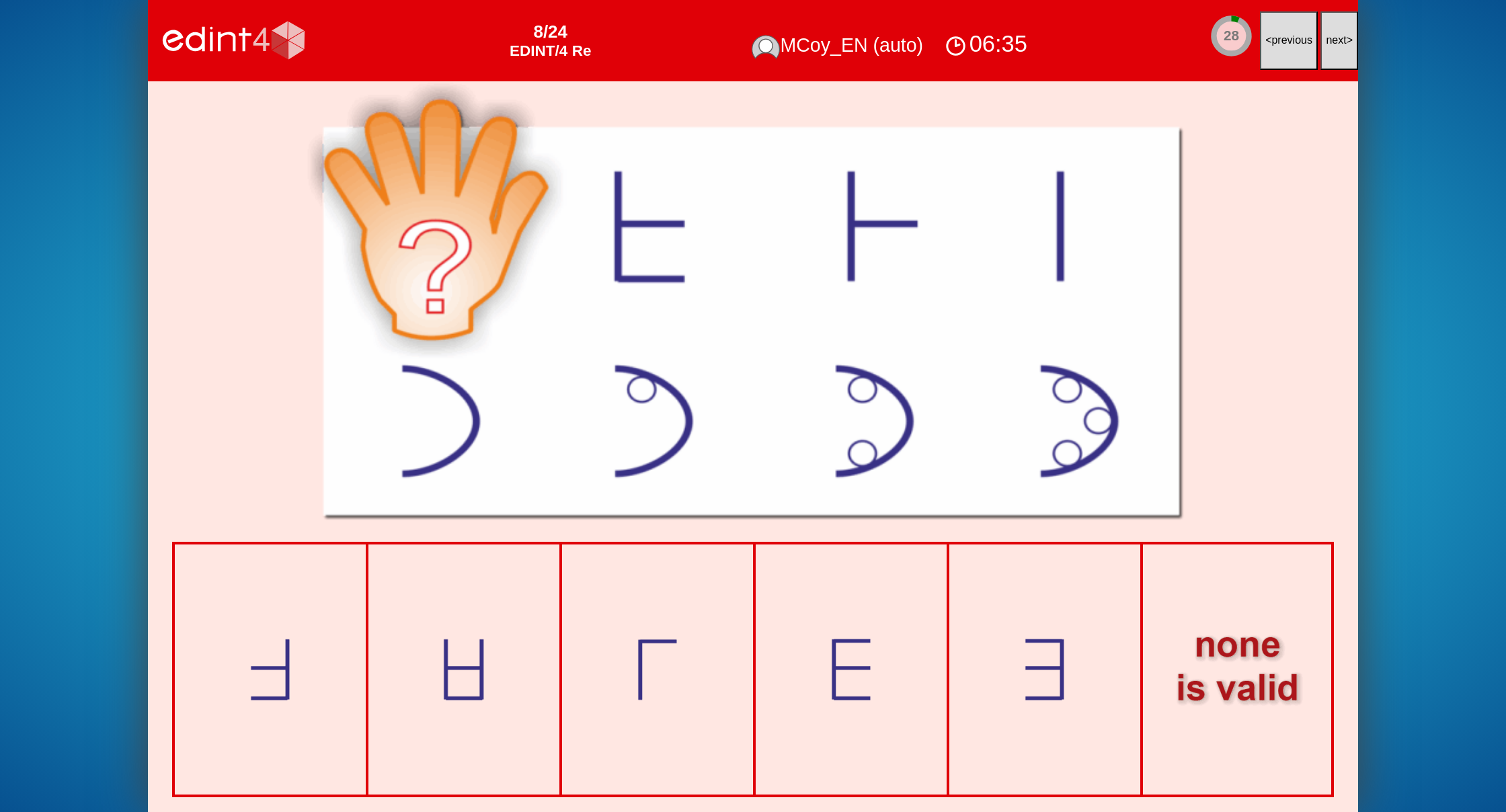
click at [1330, 27] on button "next >" at bounding box center [1339, 40] width 38 height 59
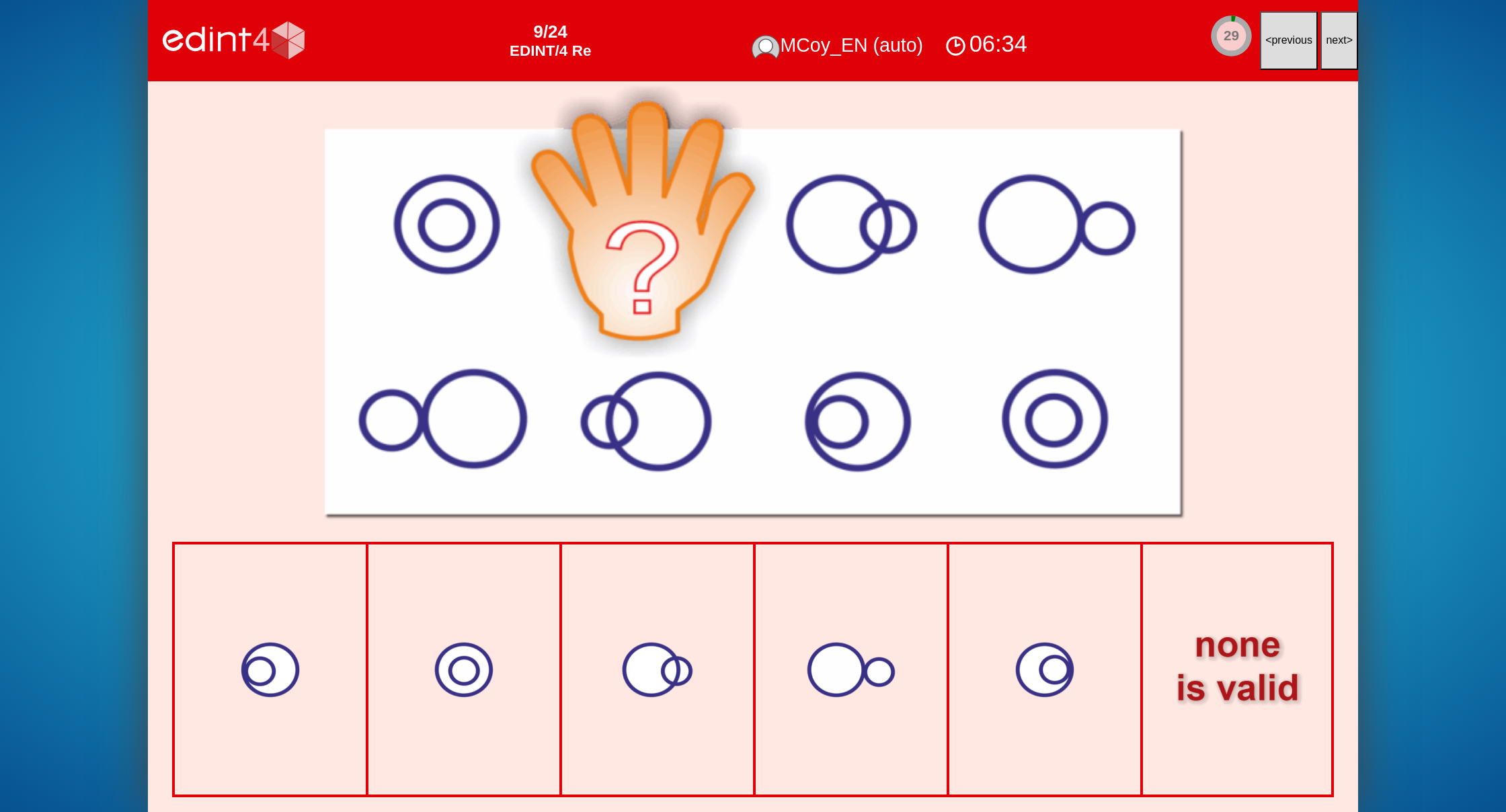
click at [1333, 35] on span "next" at bounding box center [1336, 40] width 21 height 11
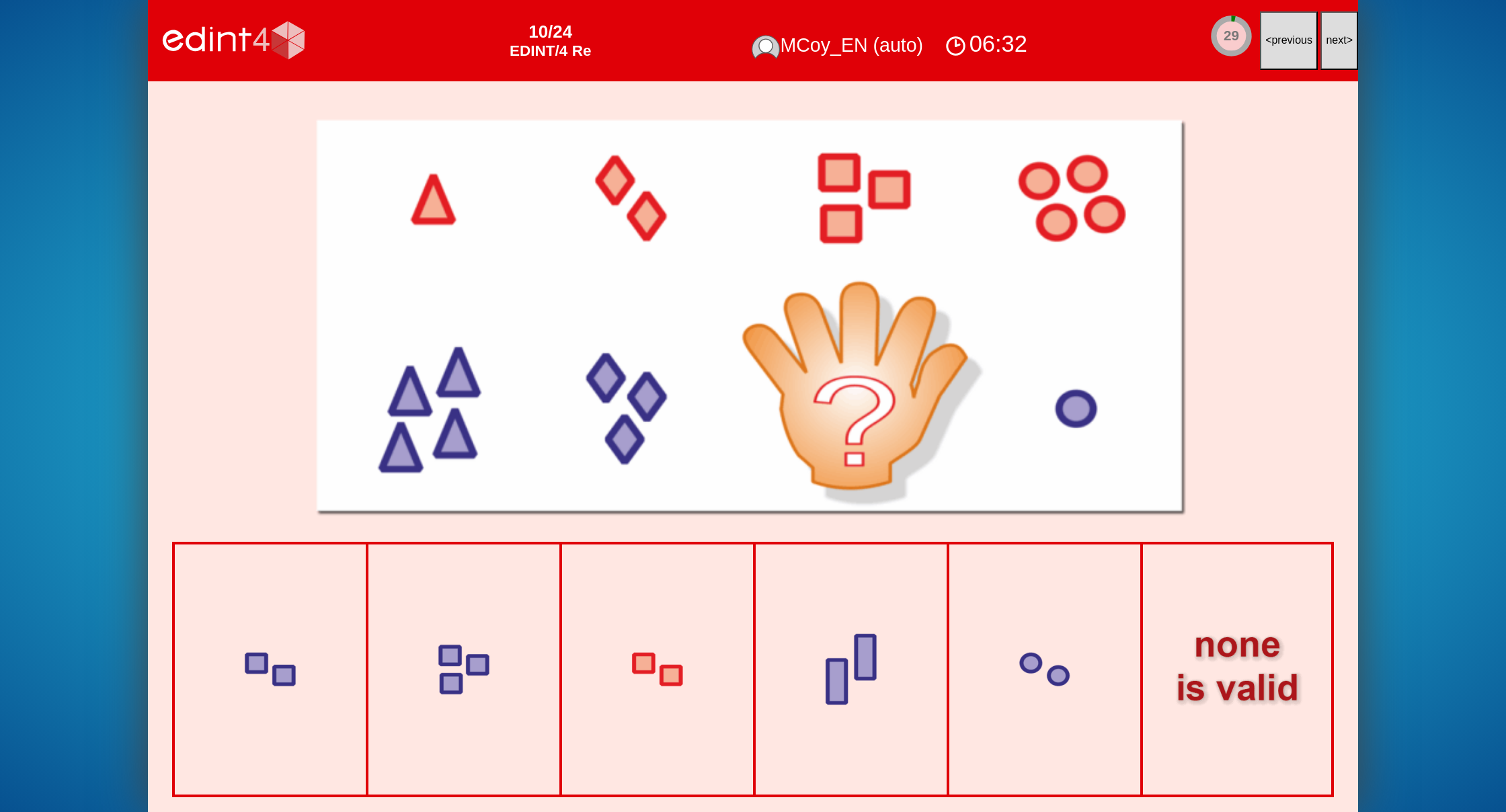
click at [1333, 35] on span "next" at bounding box center [1336, 40] width 21 height 11
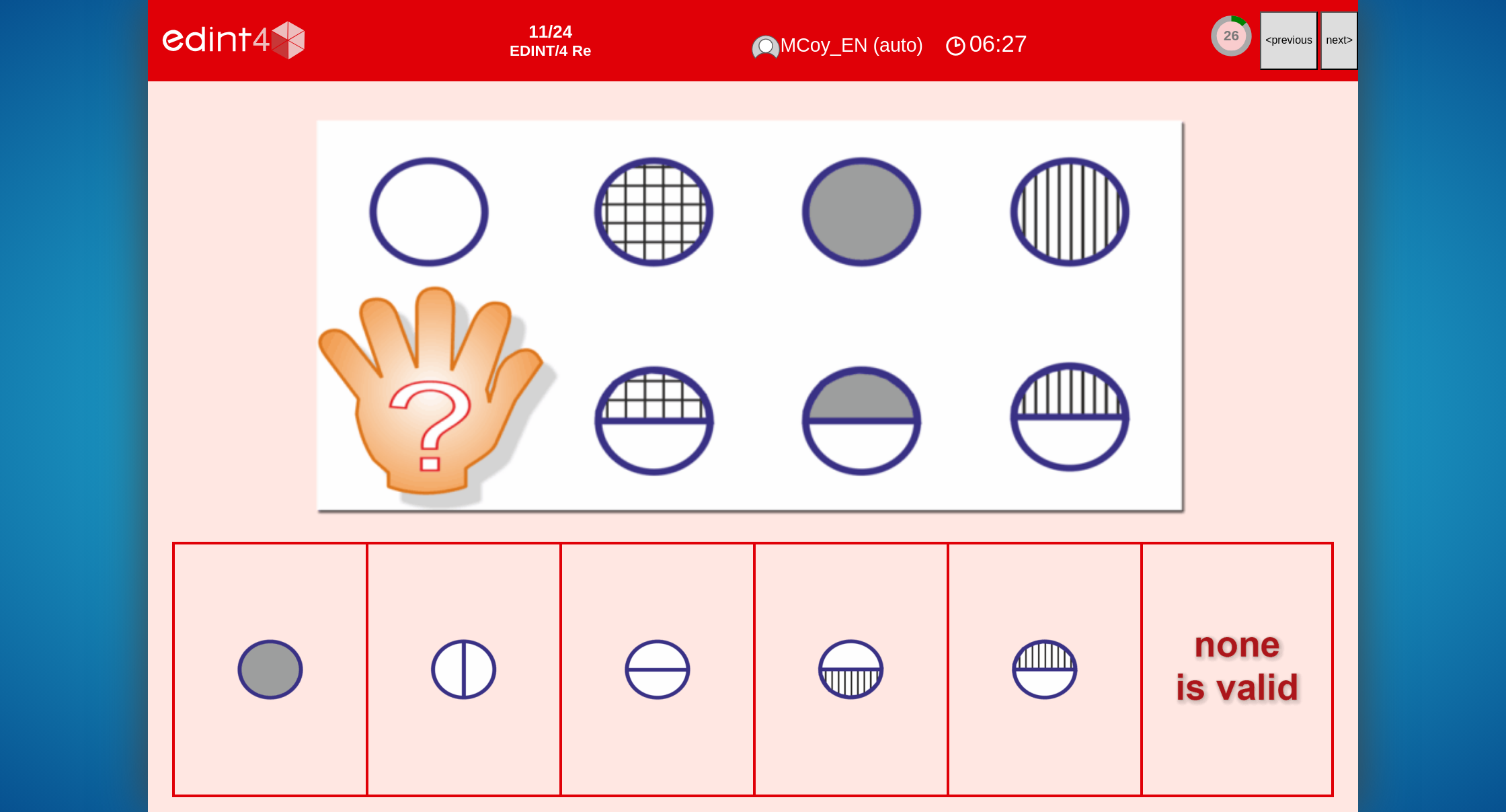
click at [1333, 35] on span "next" at bounding box center [1336, 40] width 21 height 11
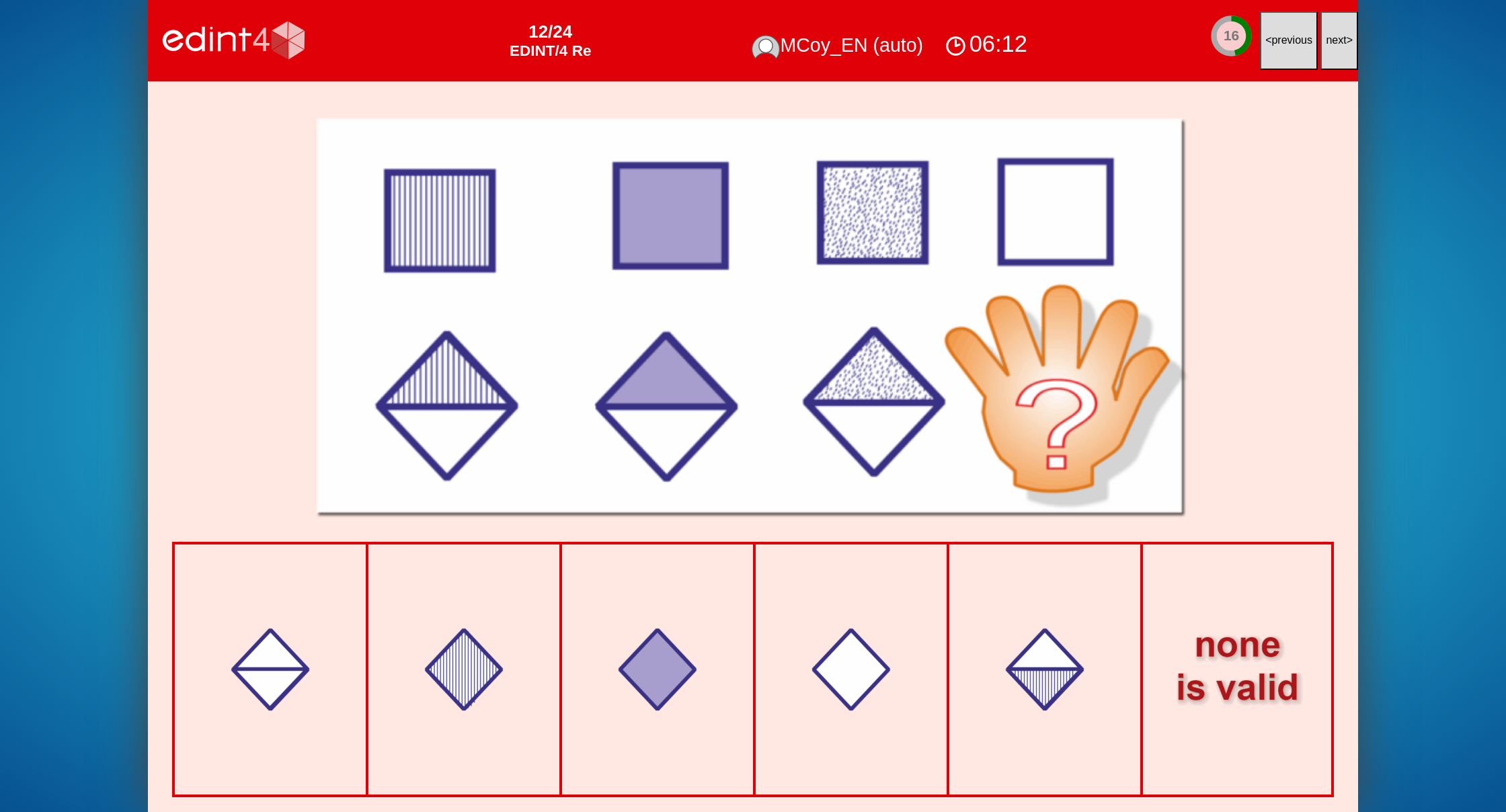
click at [1326, 37] on span "next" at bounding box center [1336, 40] width 21 height 11
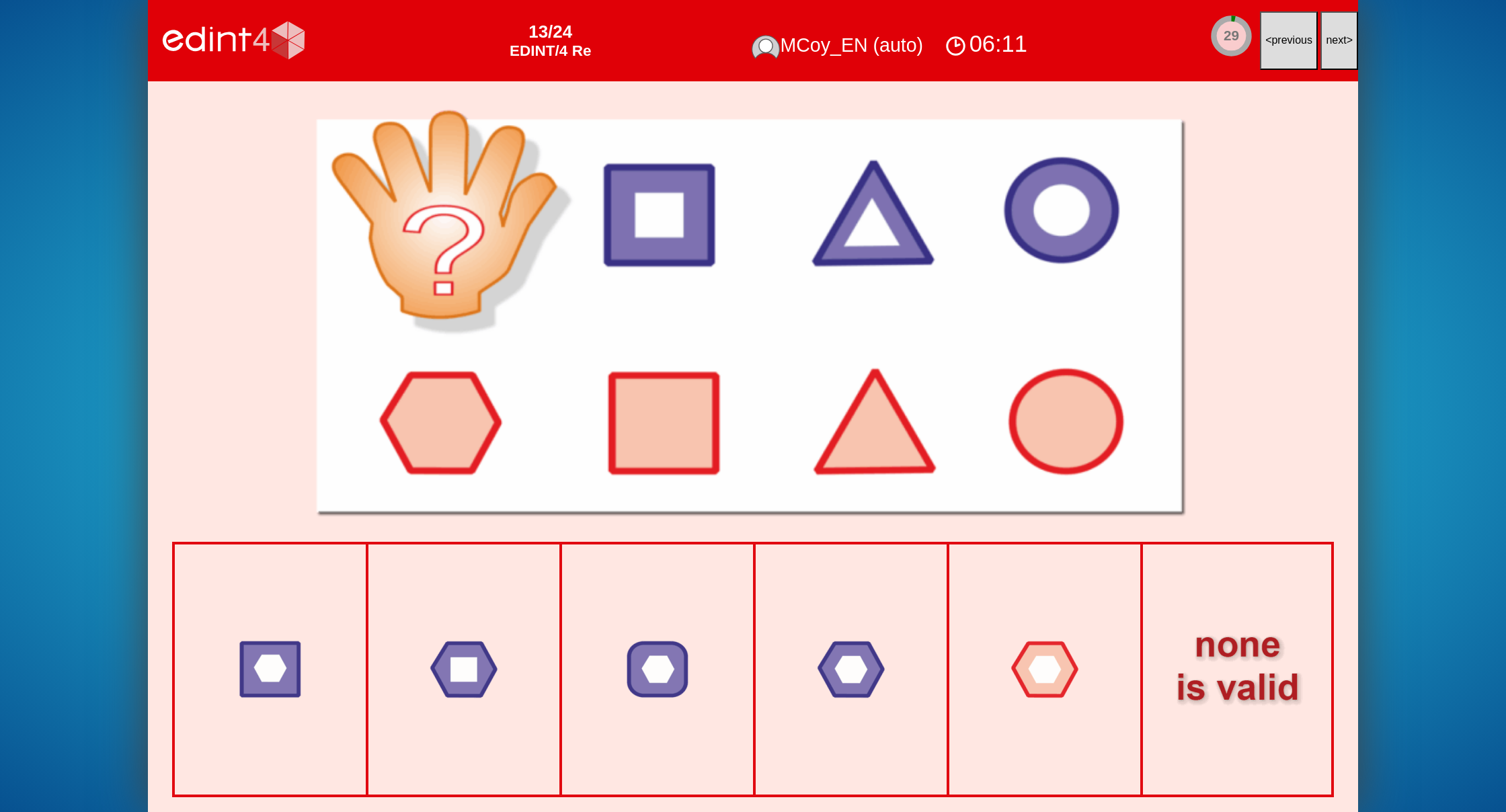
click at [1330, 32] on button "next >" at bounding box center [1339, 40] width 38 height 59
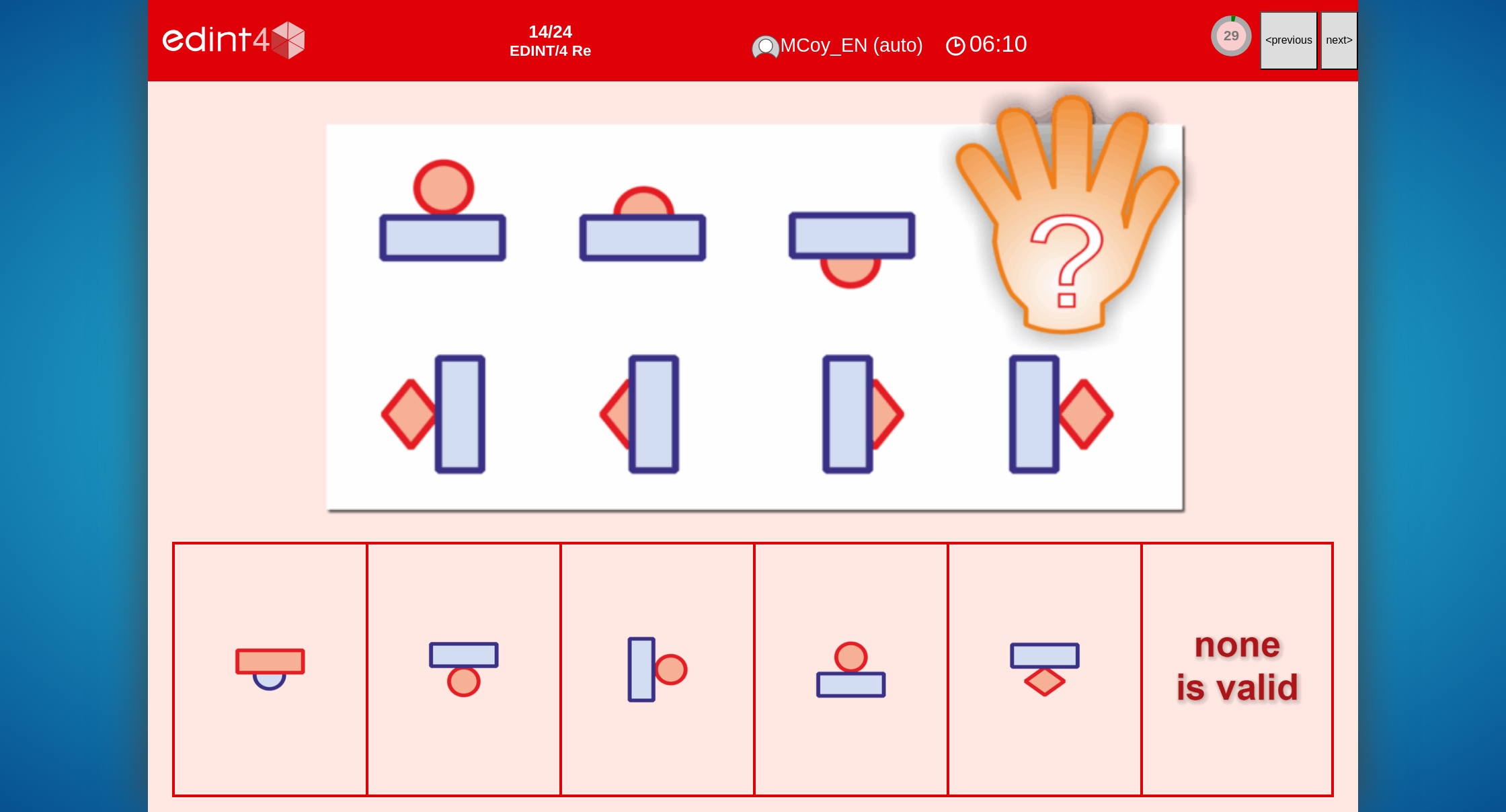
click at [1330, 32] on button "next >" at bounding box center [1339, 40] width 38 height 59
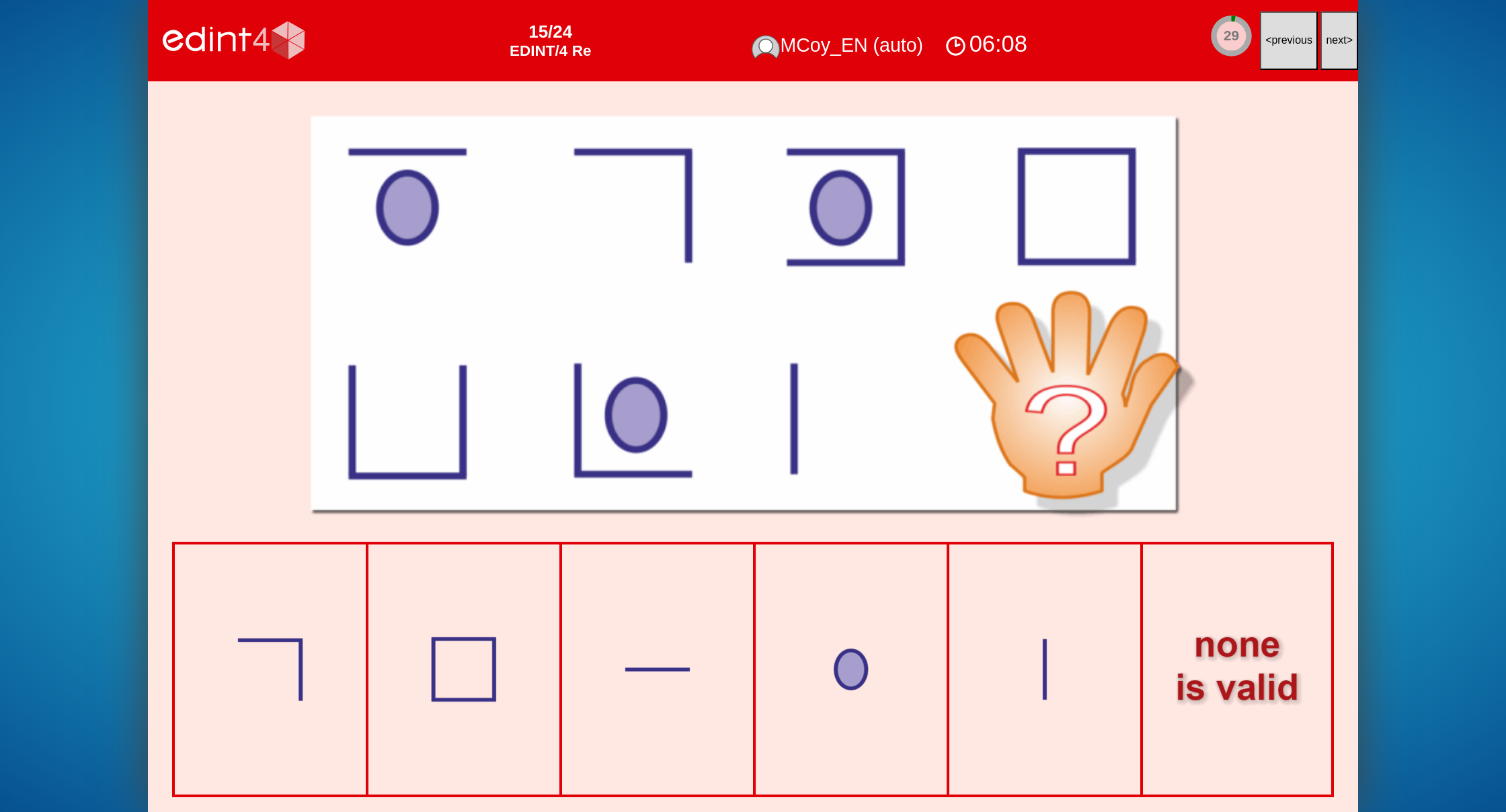
click at [1328, 32] on button "next >" at bounding box center [1339, 40] width 38 height 59
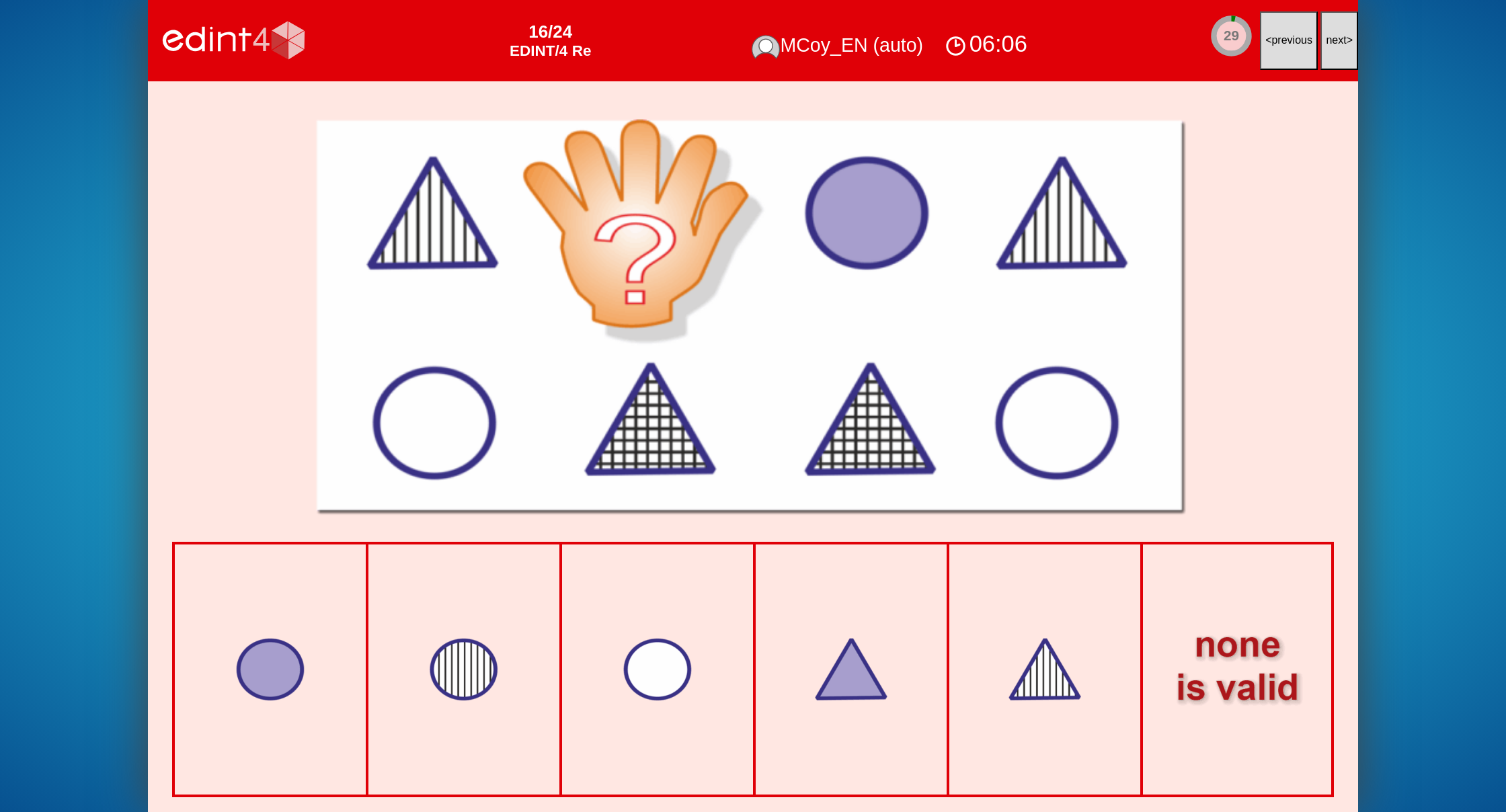
click at [1328, 32] on button "next >" at bounding box center [1339, 40] width 38 height 59
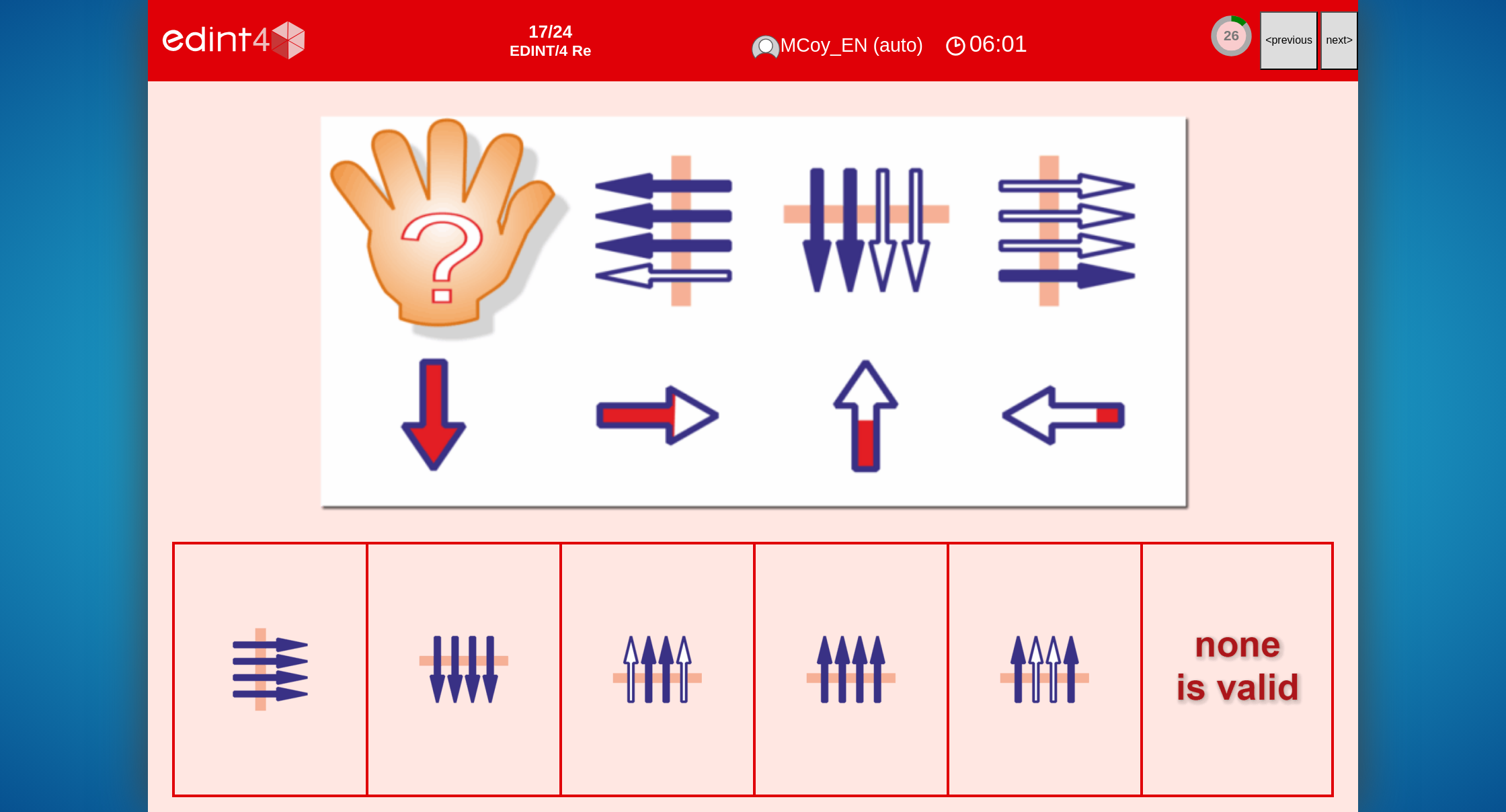
click at [1328, 32] on button "next >" at bounding box center [1339, 40] width 38 height 59
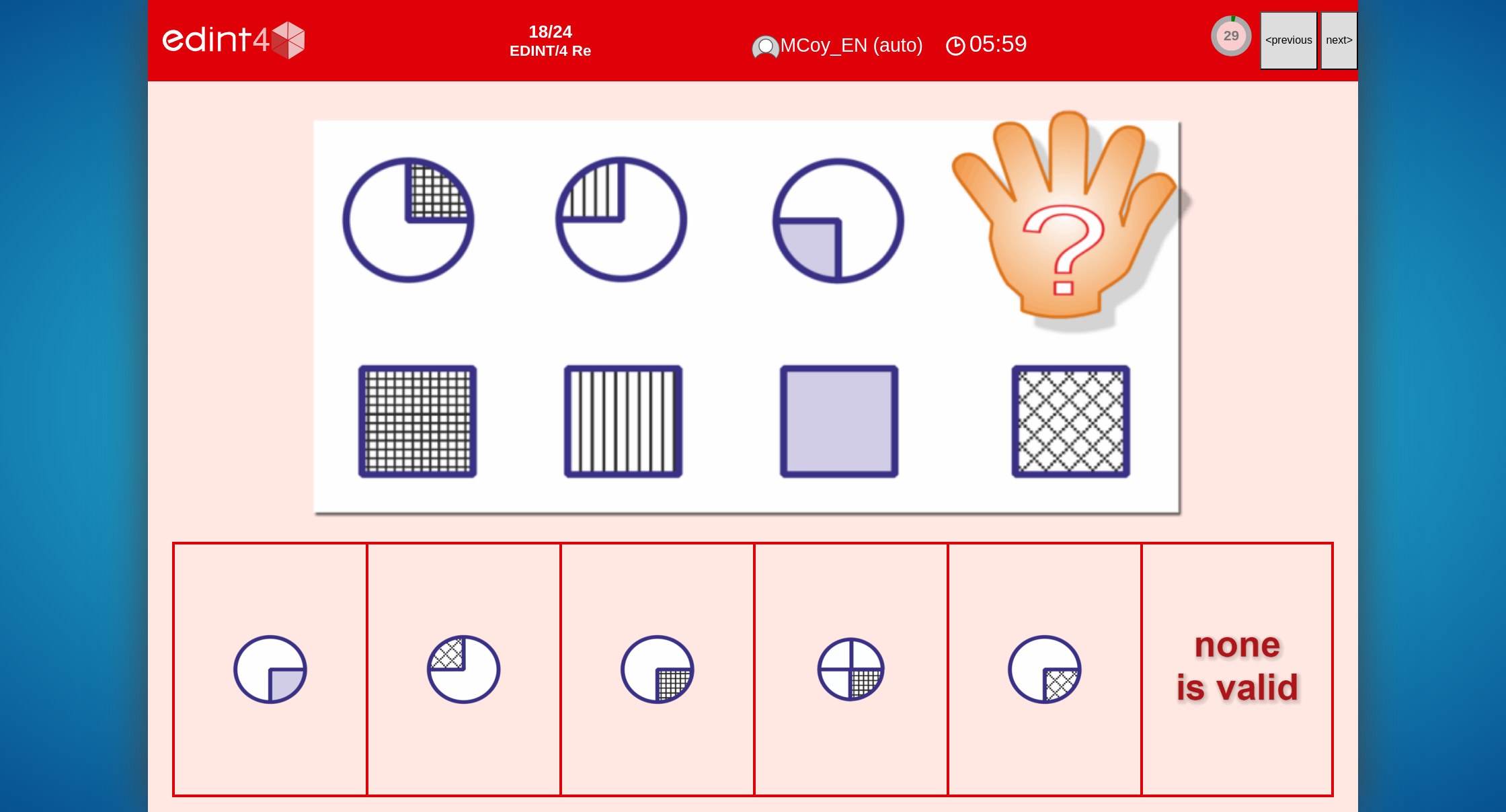
click at [1328, 32] on button "next >" at bounding box center [1339, 40] width 38 height 59
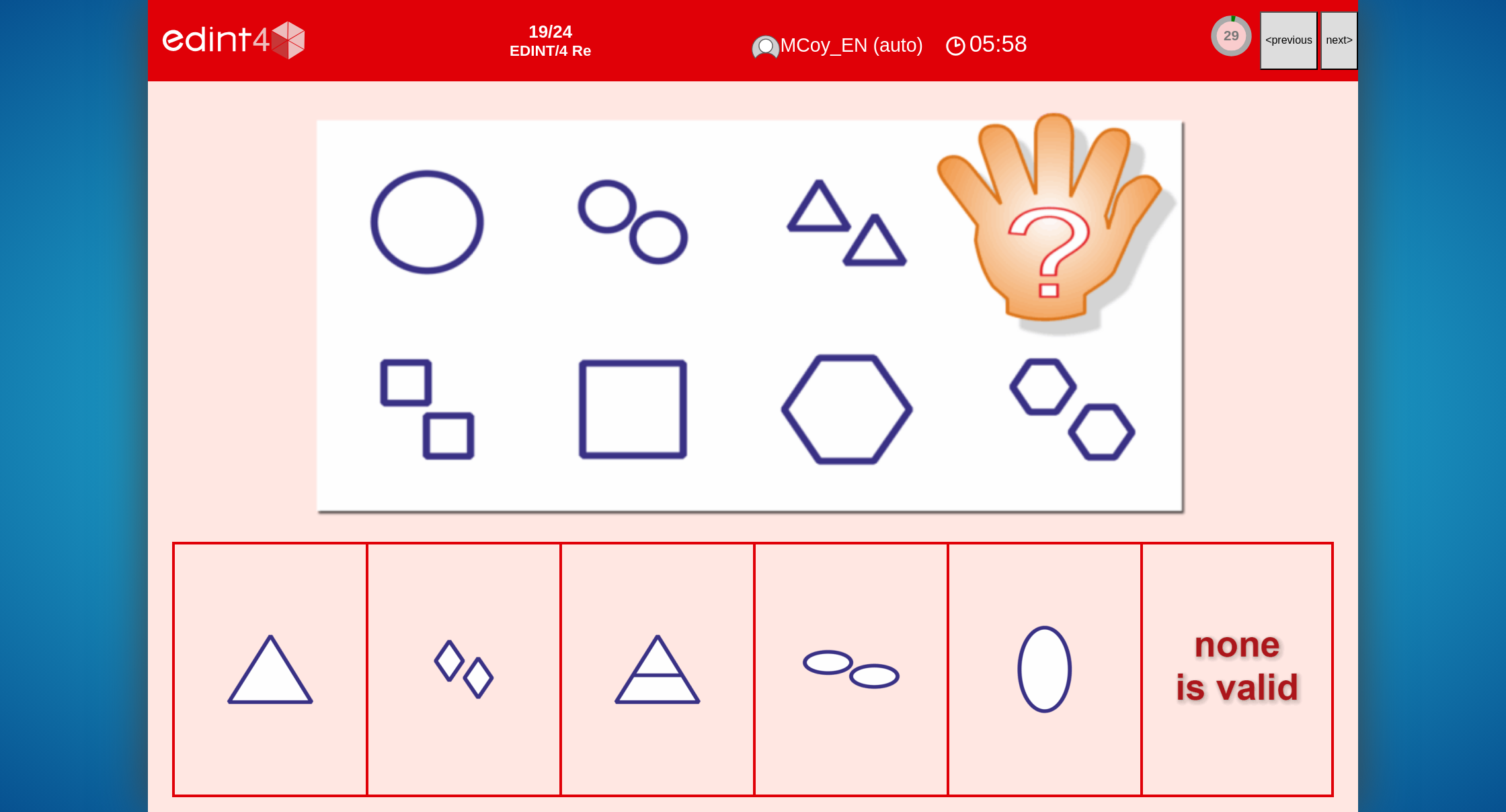
click at [1328, 32] on button "next >" at bounding box center [1339, 40] width 38 height 59
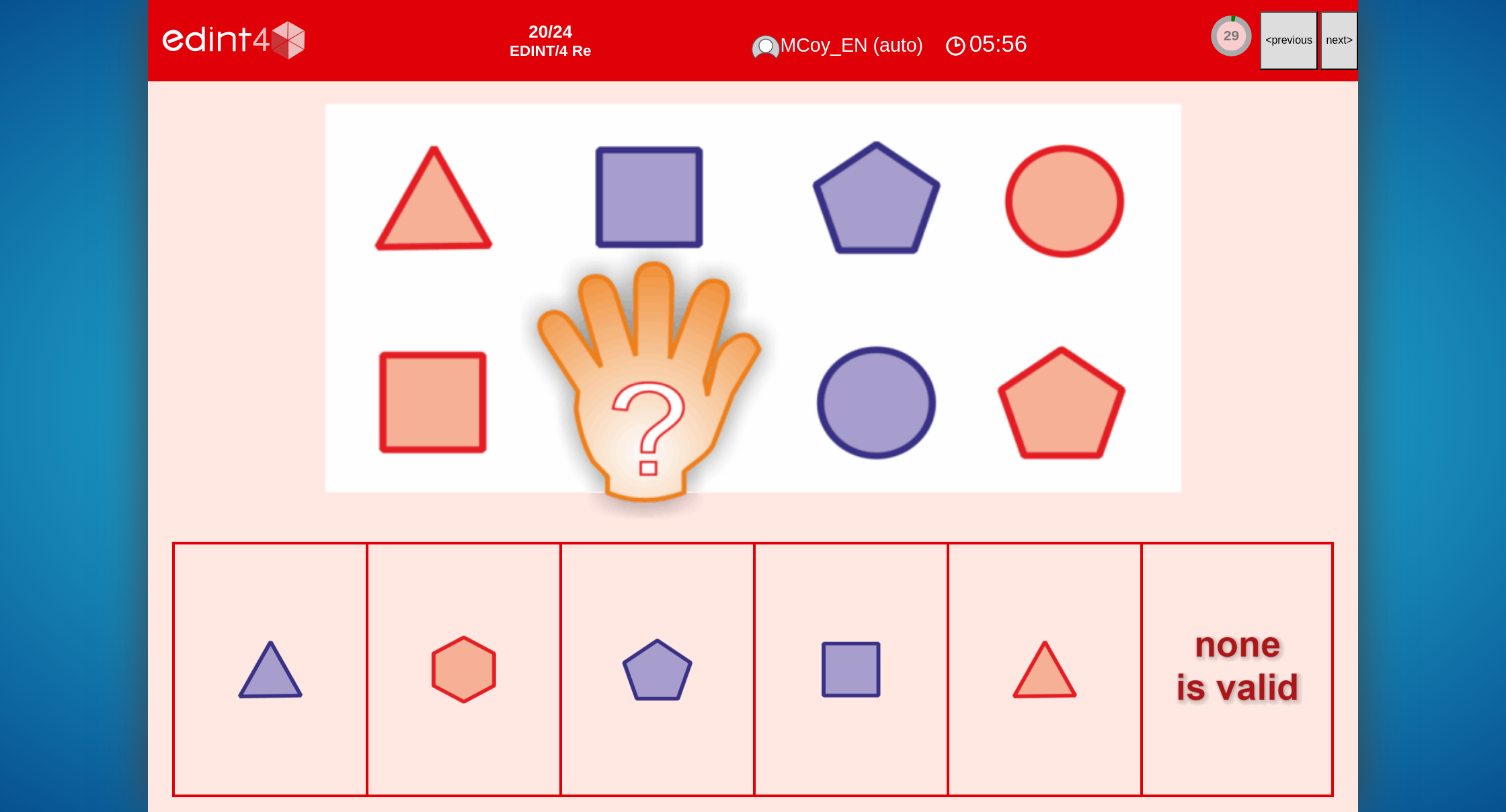
click at [1328, 32] on button "next >" at bounding box center [1339, 40] width 38 height 59
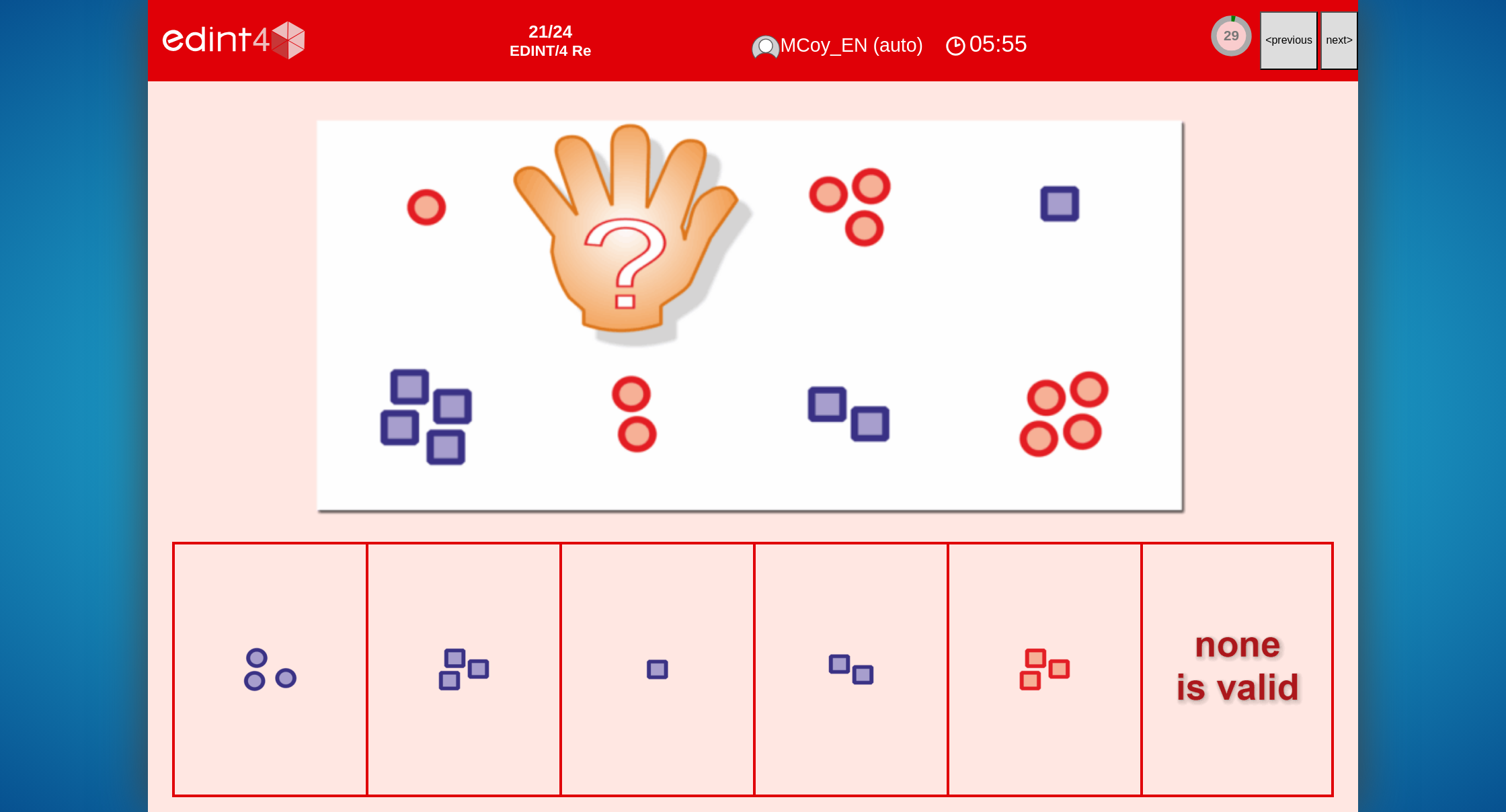
click at [1330, 36] on span "next" at bounding box center [1336, 40] width 21 height 11
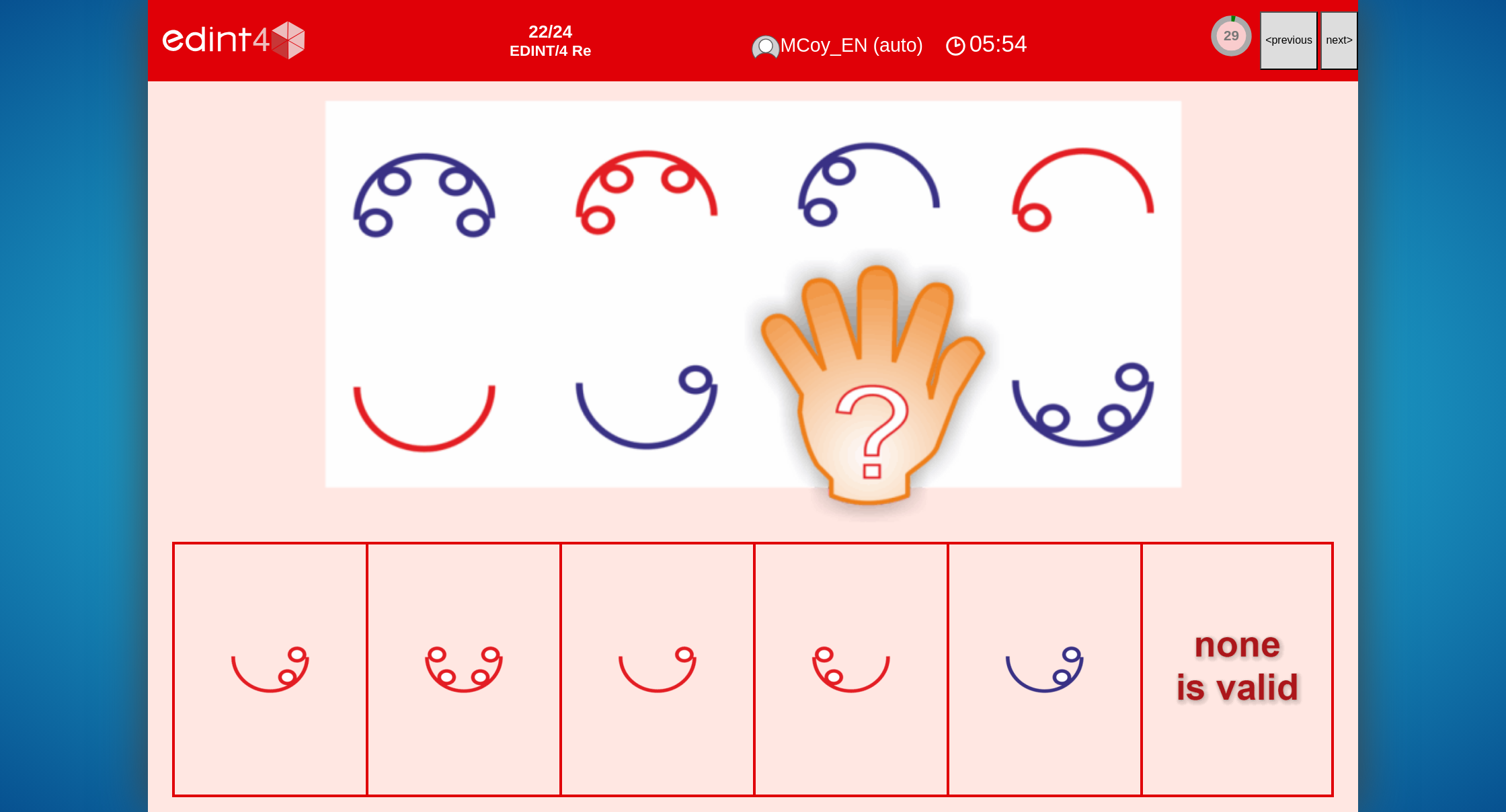
click at [1334, 40] on span "next" at bounding box center [1336, 40] width 21 height 11
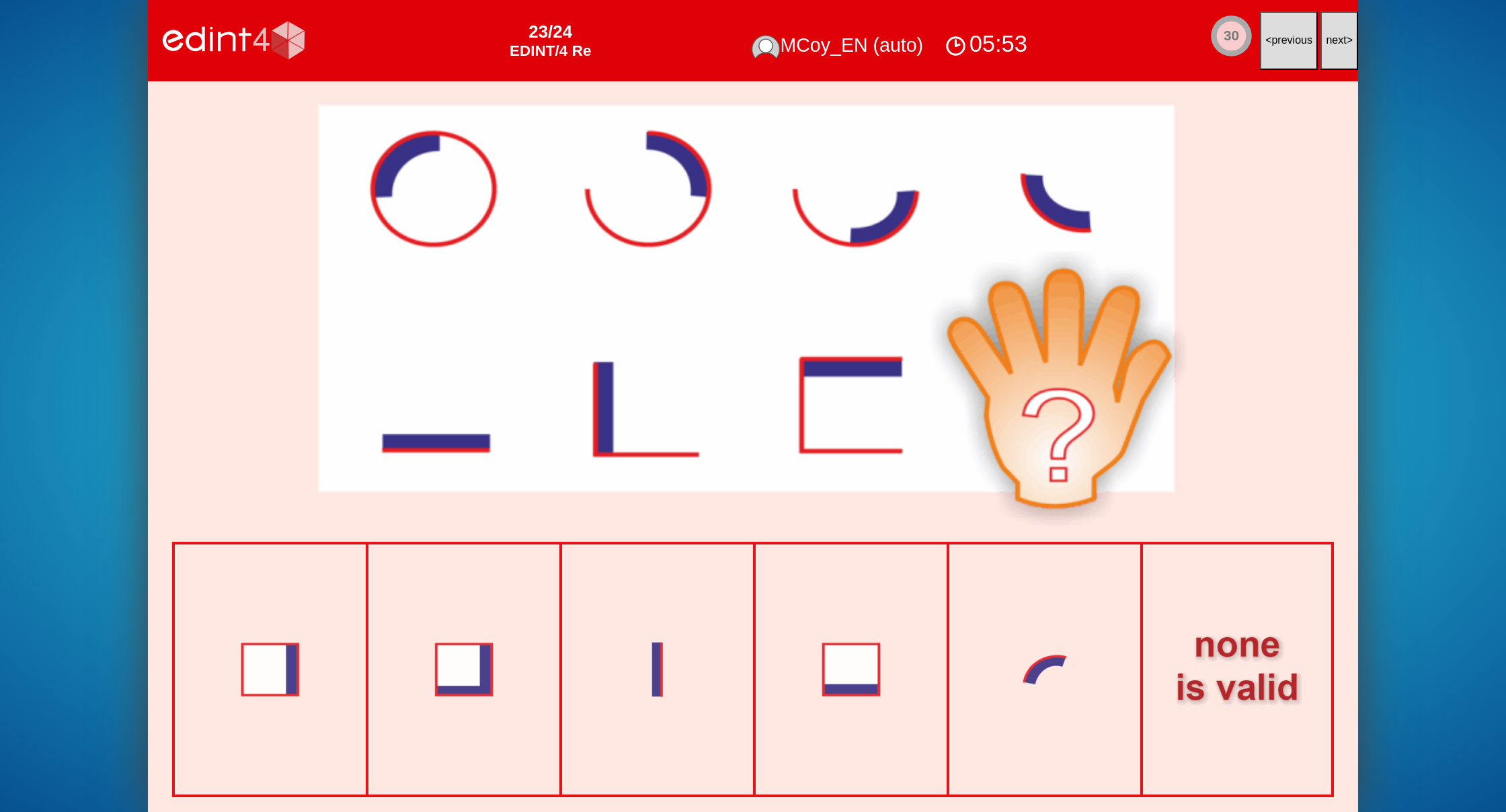
click at [1334, 40] on span "next" at bounding box center [1336, 40] width 21 height 11
click at [1335, 40] on span "next" at bounding box center [1336, 40] width 21 height 11
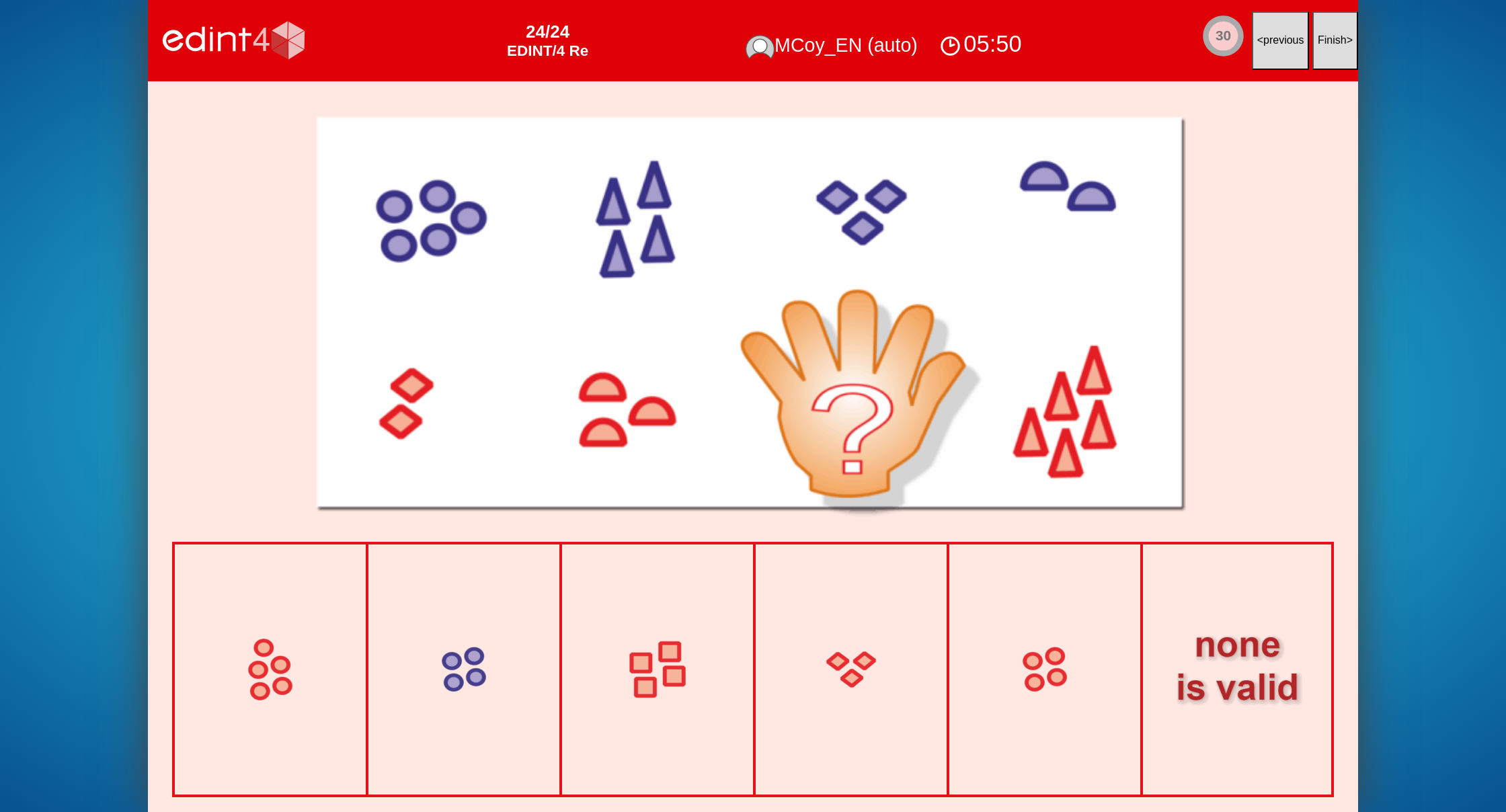
click at [1335, 40] on span "Finish" at bounding box center [1332, 40] width 29 height 11
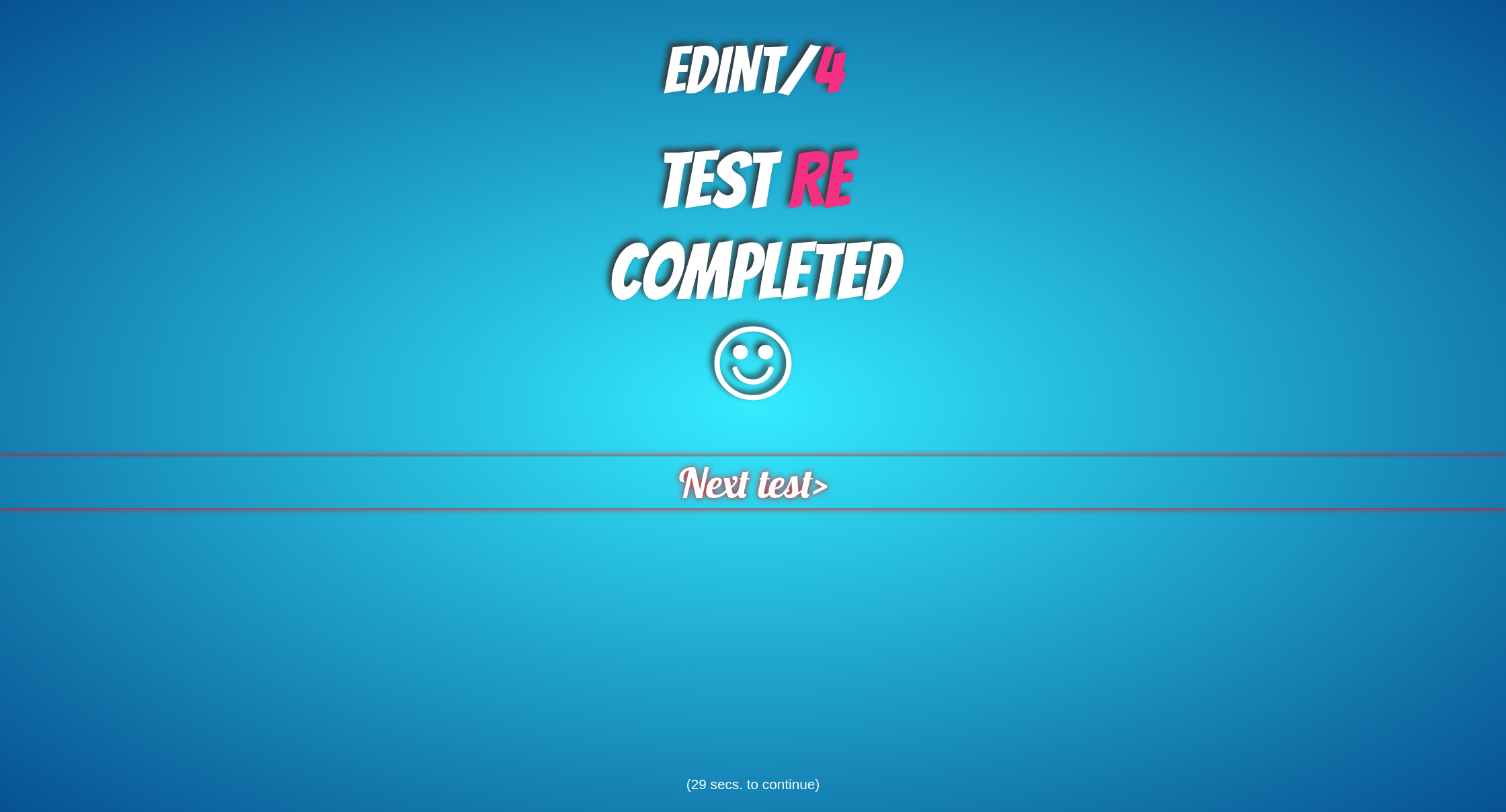
click at [702, 477] on span "Next test" at bounding box center [746, 482] width 134 height 51
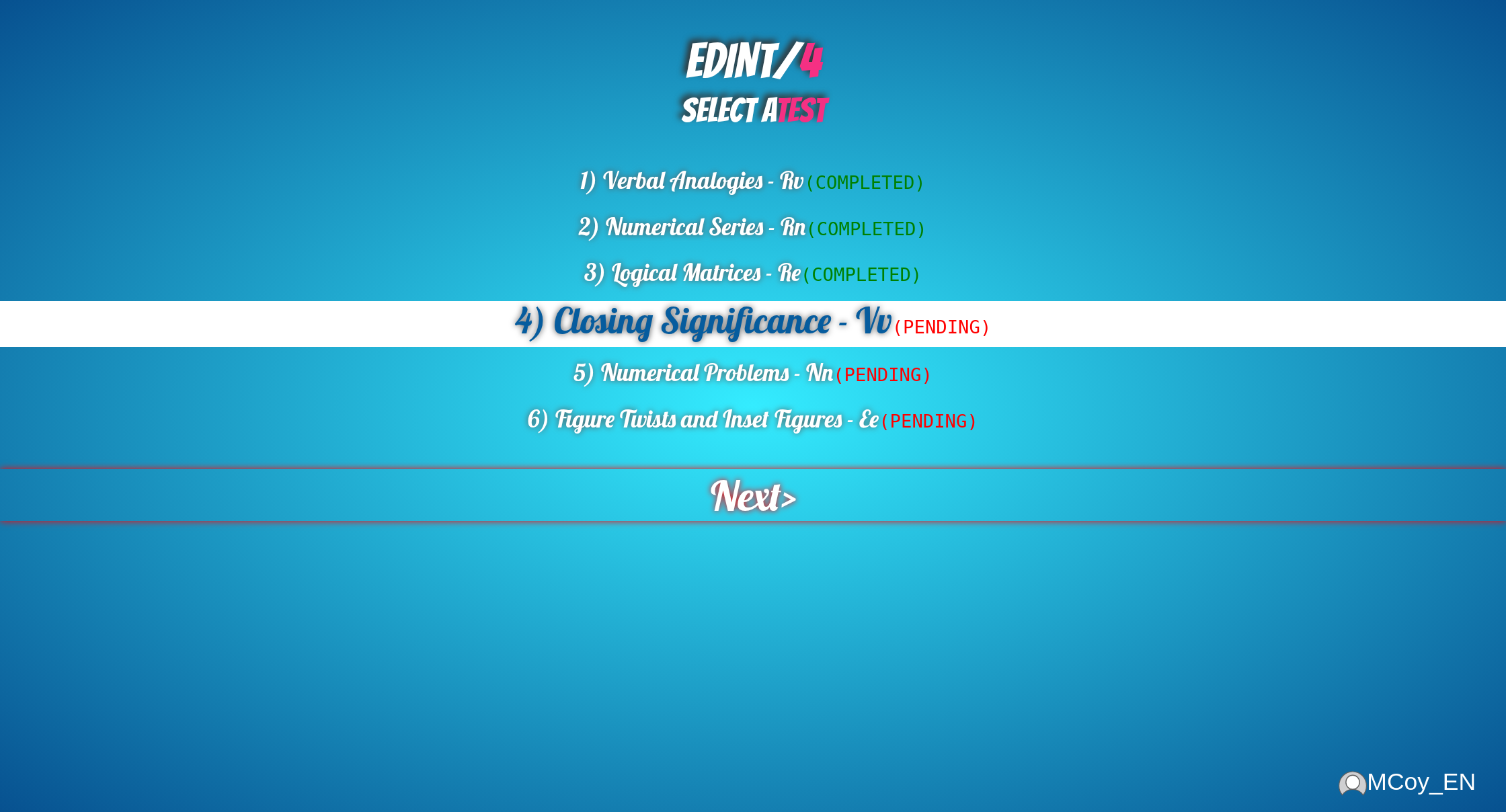
click at [694, 490] on div "Next >" at bounding box center [753, 495] width 1607 height 55
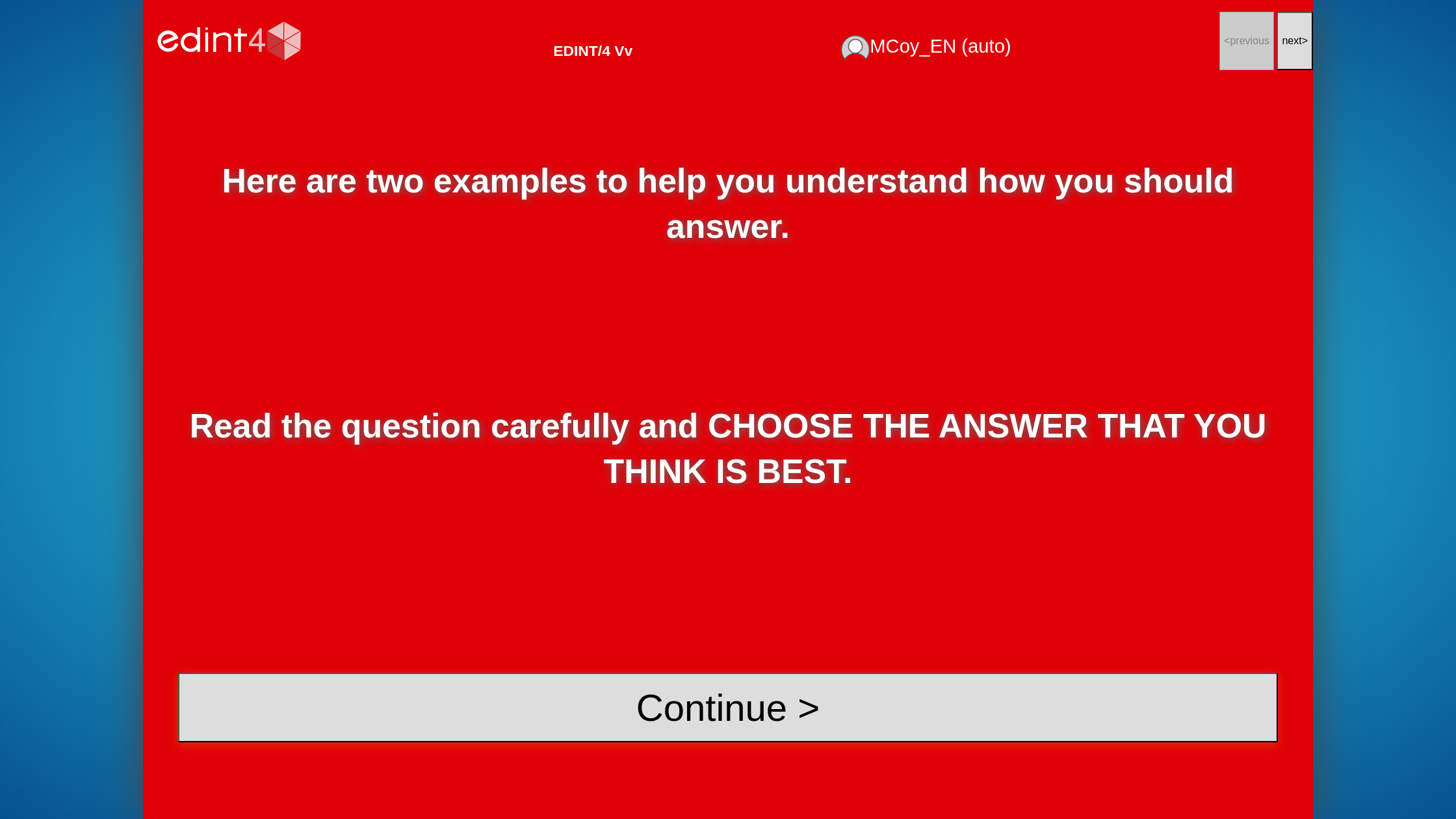
click at [732, 689] on button "Continue >" at bounding box center [728, 707] width 1100 height 70
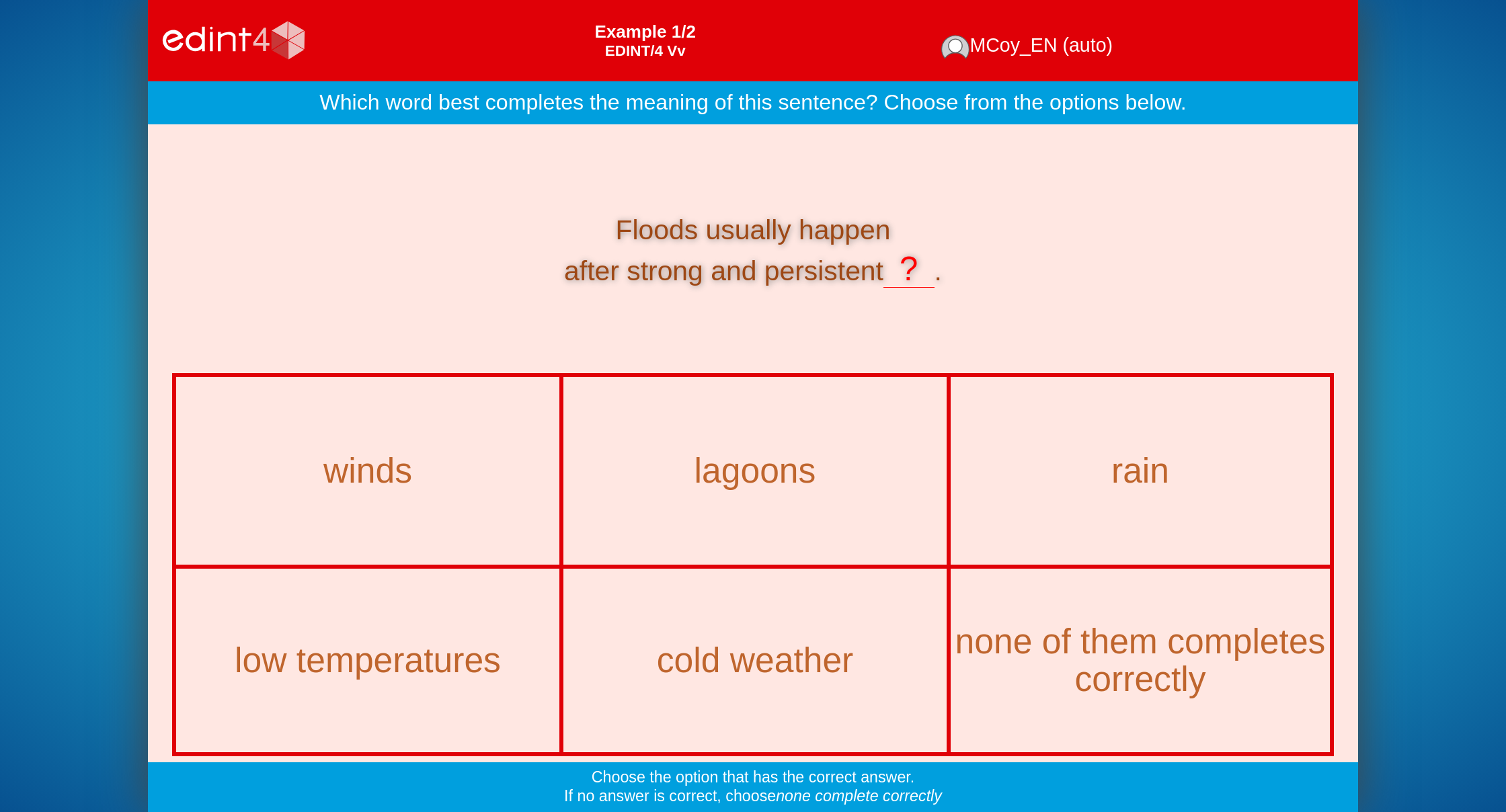
click at [814, 417] on div "lagoons" at bounding box center [755, 471] width 380 height 185
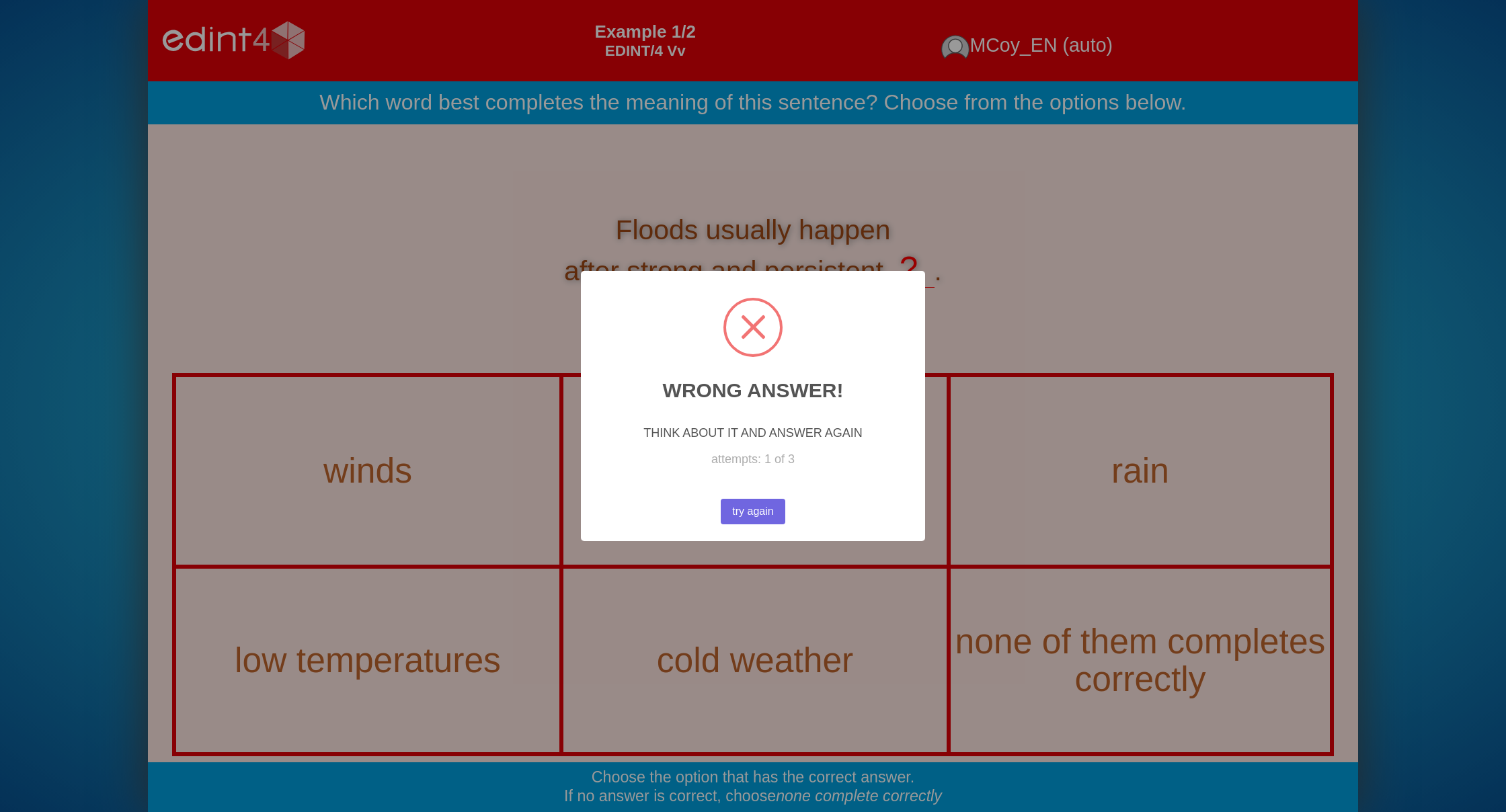
drag, startPoint x: 722, startPoint y: 513, endPoint x: 1096, endPoint y: 475, distance: 375.9
click at [722, 513] on button "try again" at bounding box center [753, 512] width 67 height 26
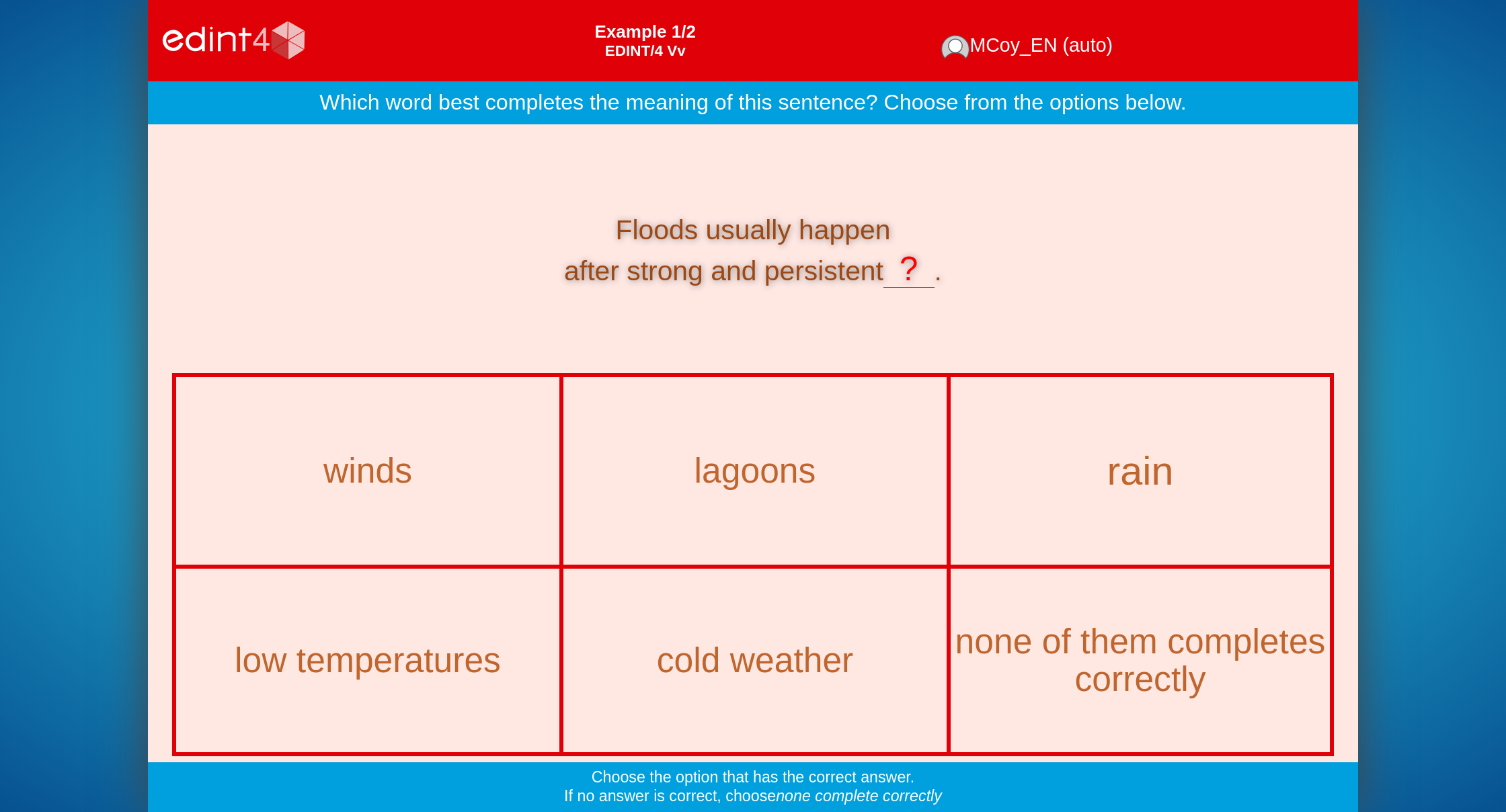
click at [1213, 478] on div "rain" at bounding box center [1140, 470] width 433 height 43
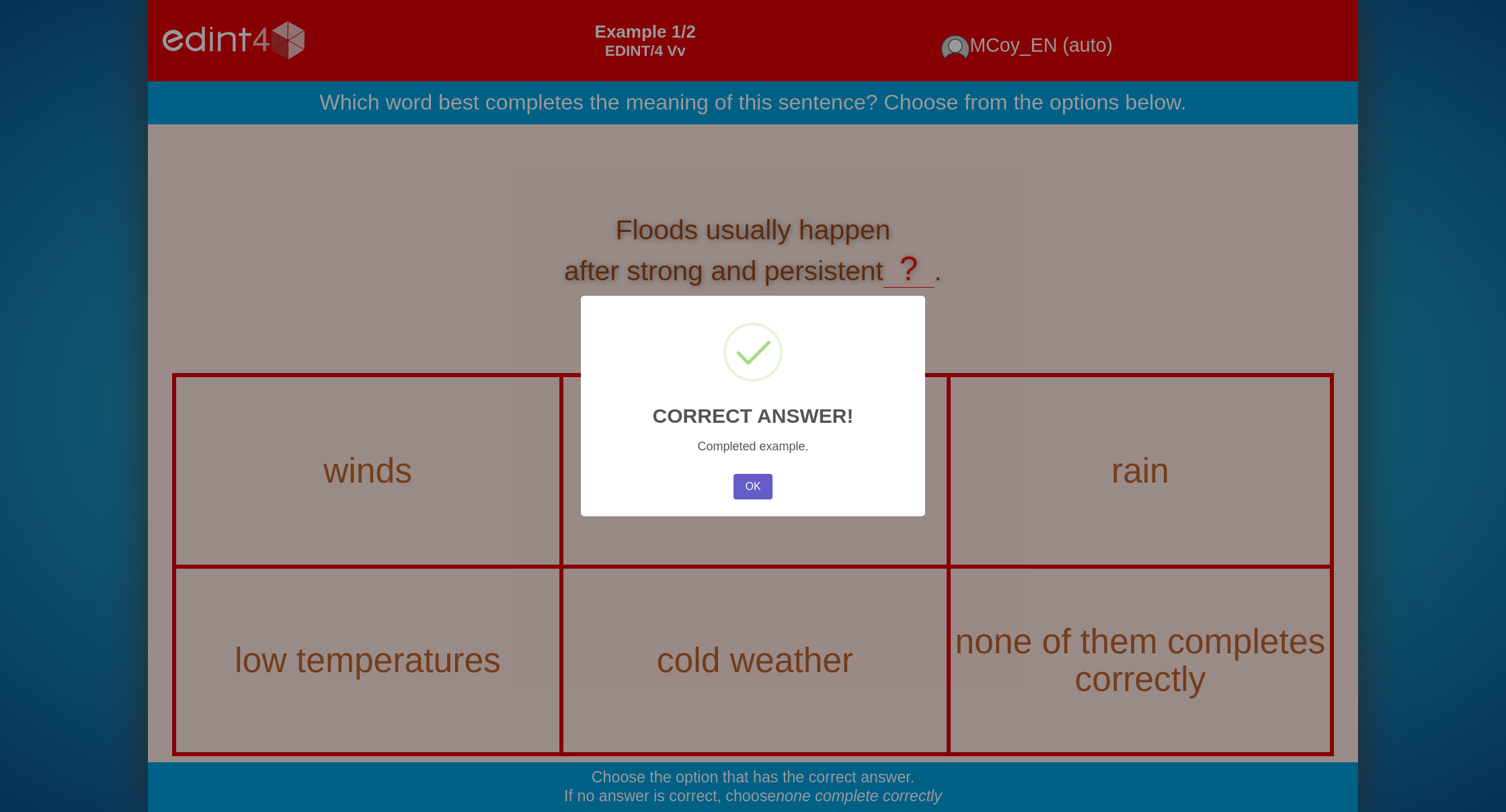
click at [764, 487] on button "OK" at bounding box center [752, 486] width 39 height 25
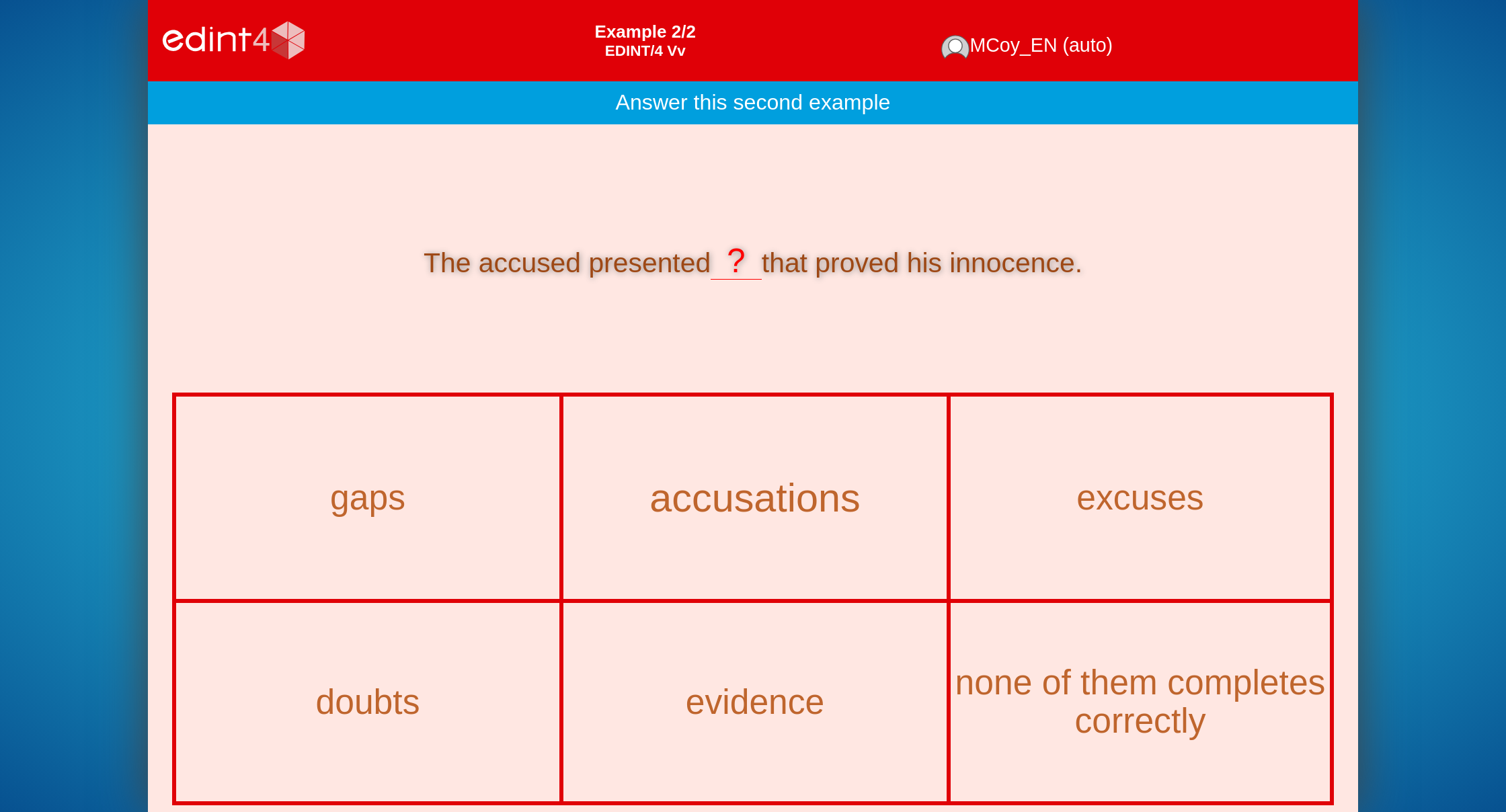
click at [733, 512] on div "accusations" at bounding box center [755, 497] width 437 height 43
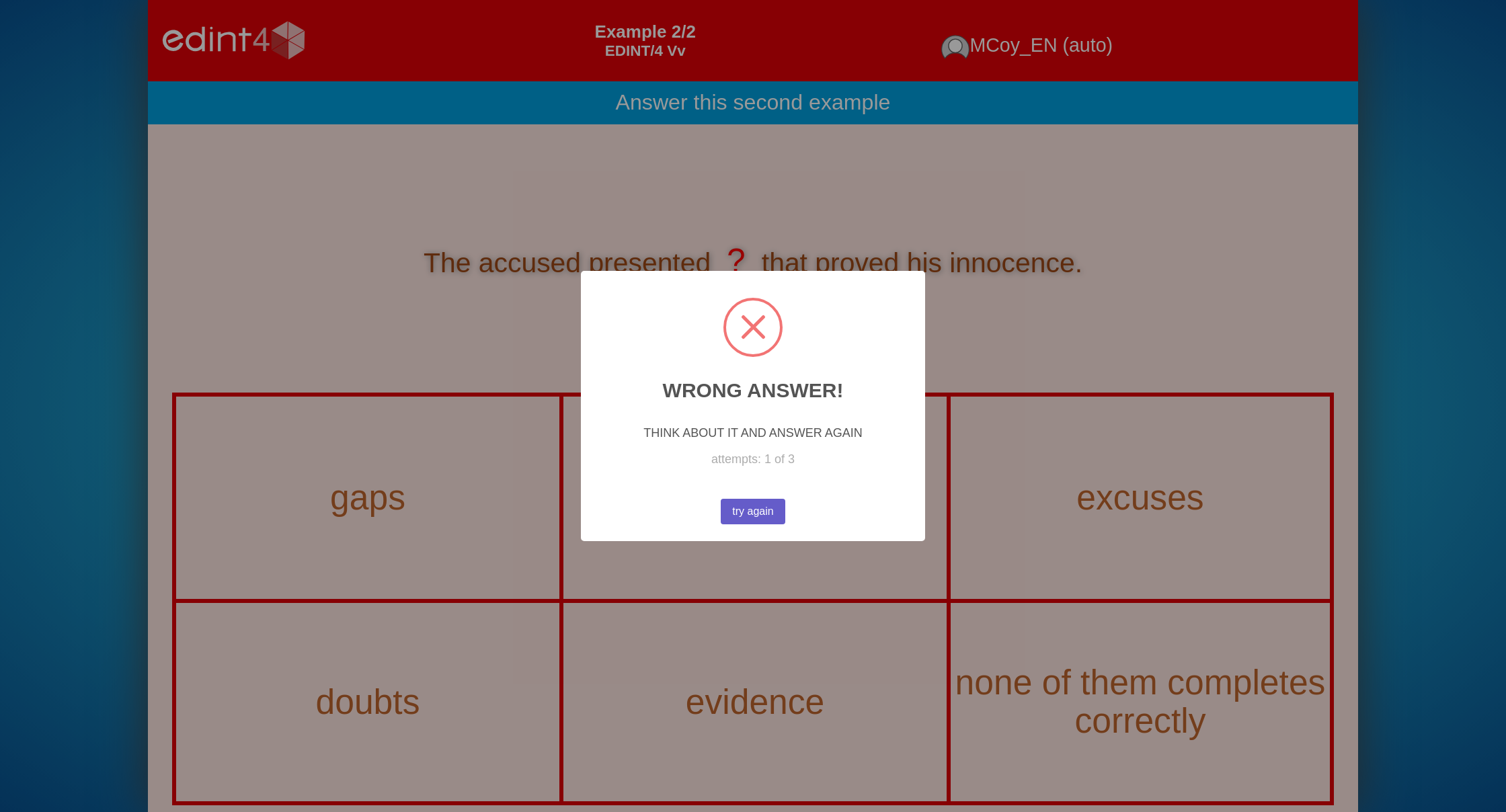
click at [736, 503] on button "try again" at bounding box center [753, 512] width 65 height 25
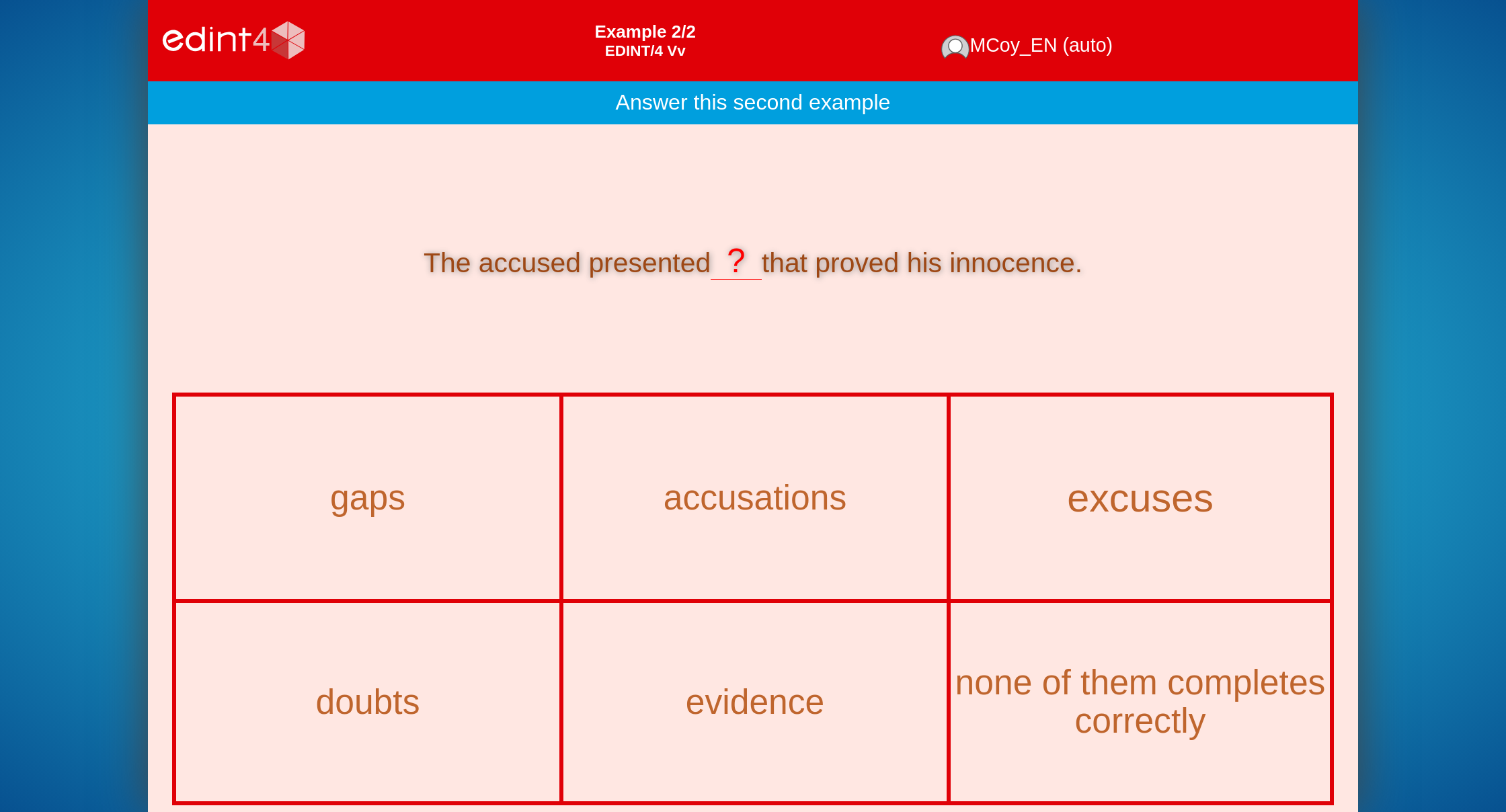
click at [1057, 496] on div "excuses" at bounding box center [1140, 497] width 433 height 43
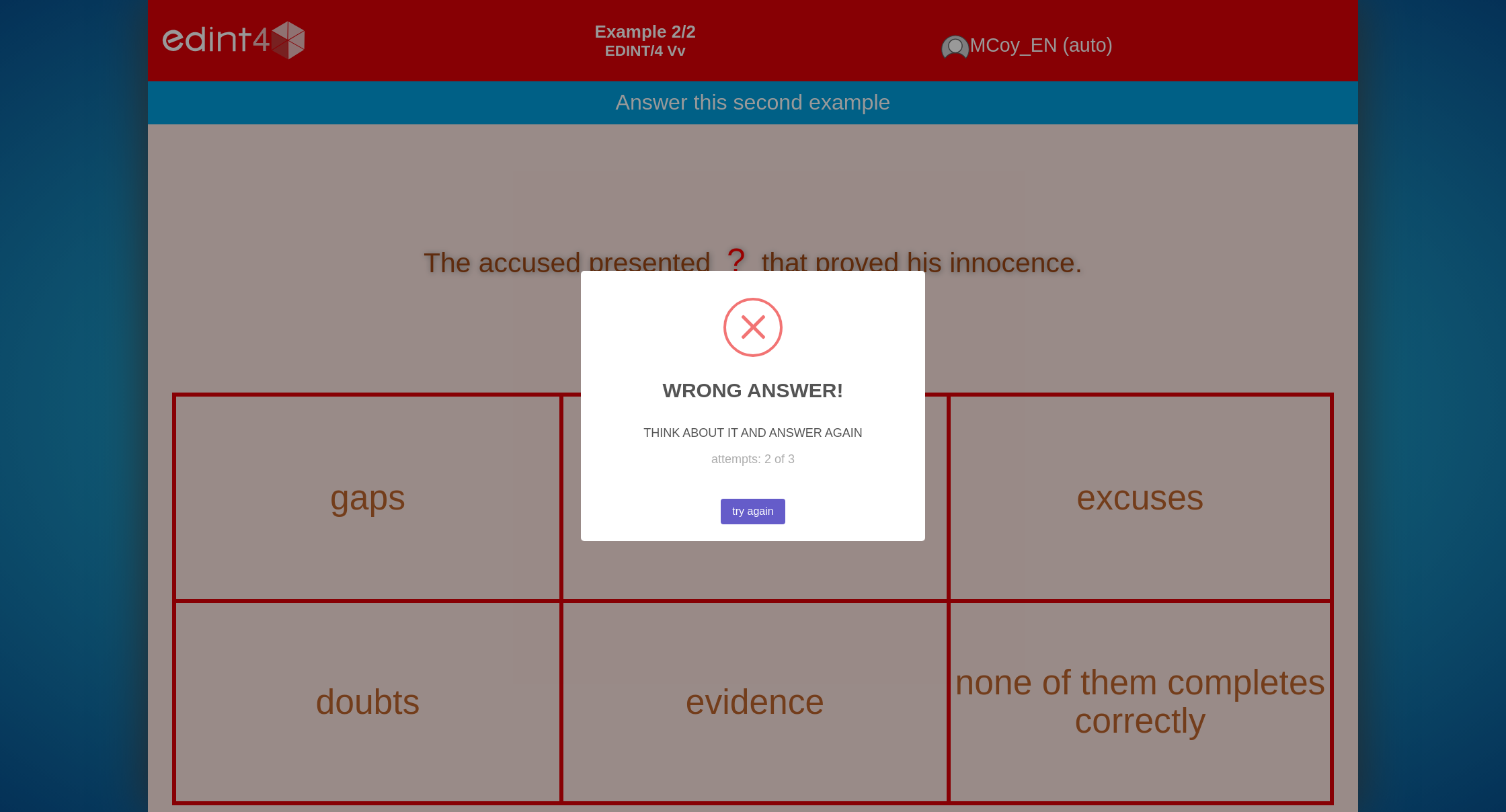
click at [734, 505] on button "try again" at bounding box center [753, 512] width 65 height 25
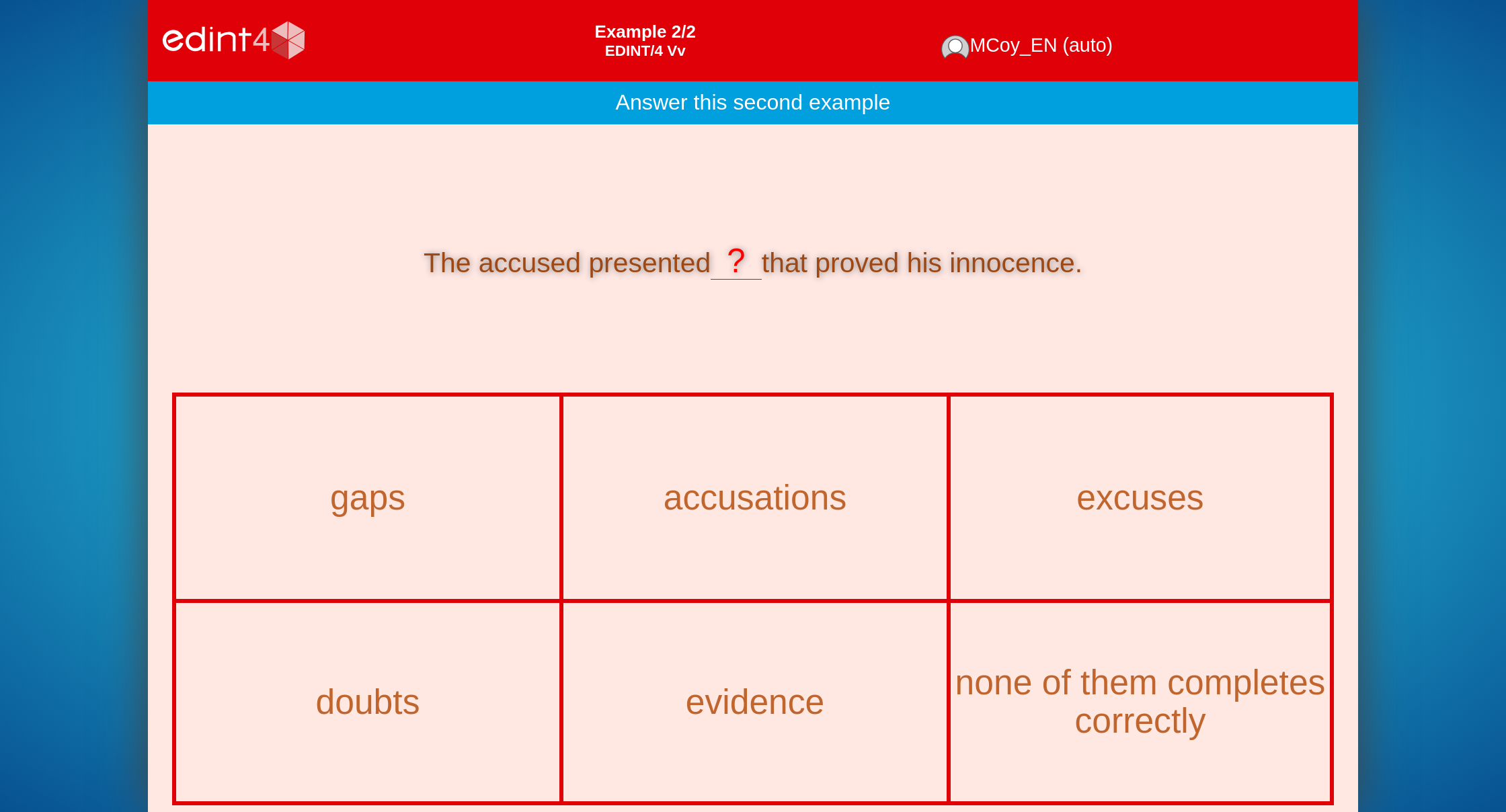
click at [742, 635] on div "evidence" at bounding box center [755, 701] width 380 height 195
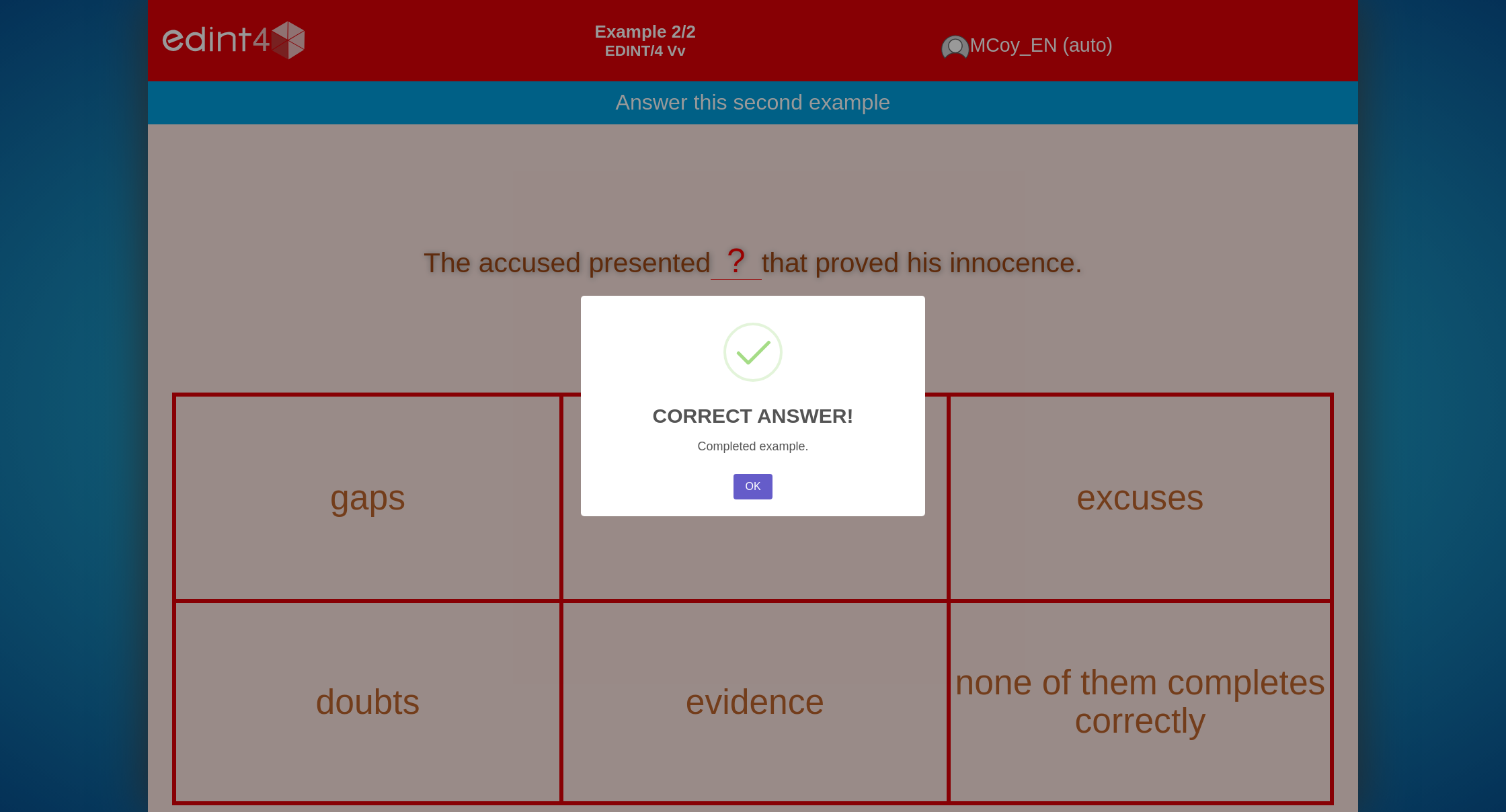
click at [746, 485] on button "OK" at bounding box center [752, 486] width 39 height 25
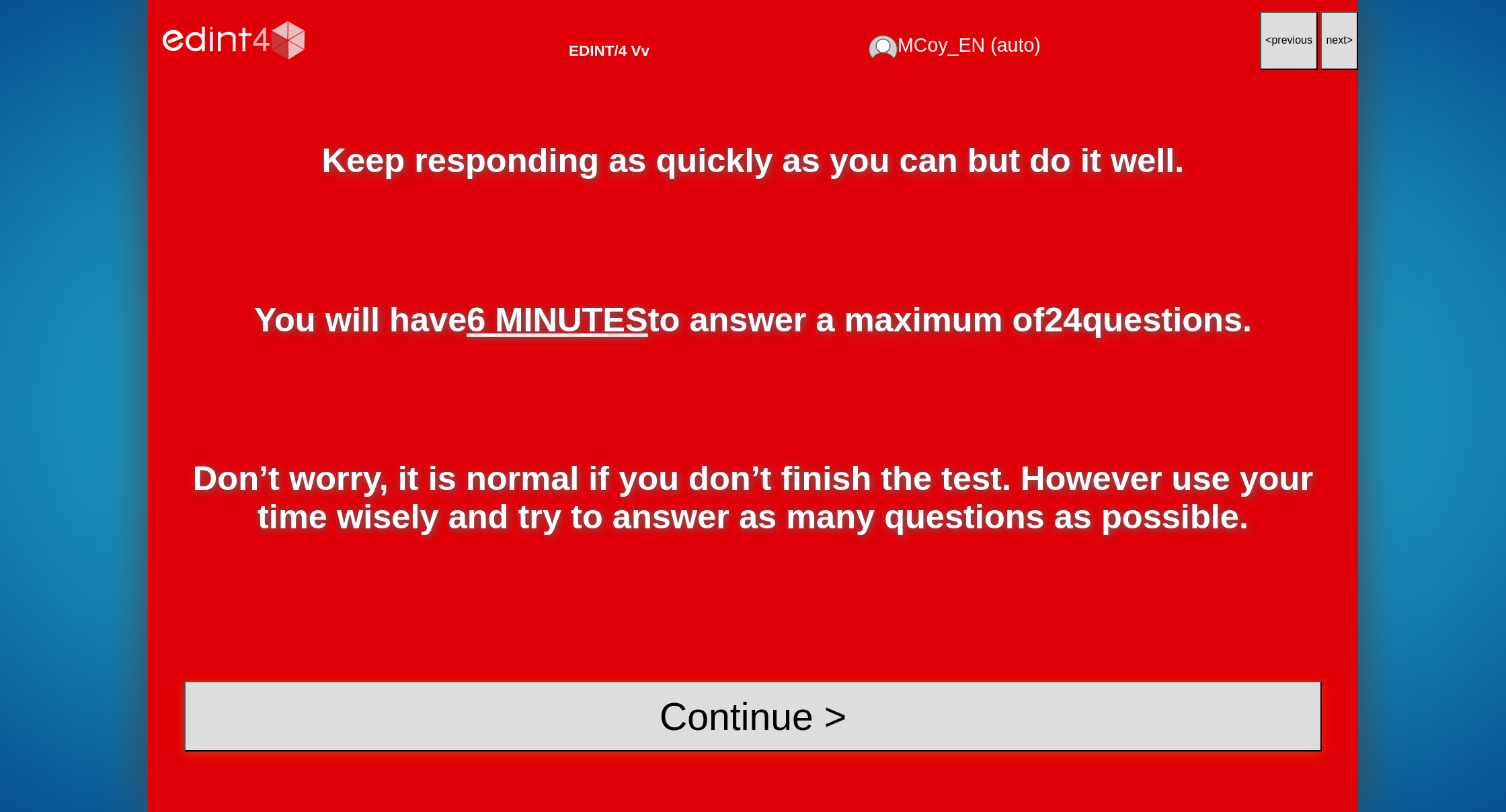
click at [761, 718] on button "Continue >" at bounding box center [753, 716] width 1137 height 71
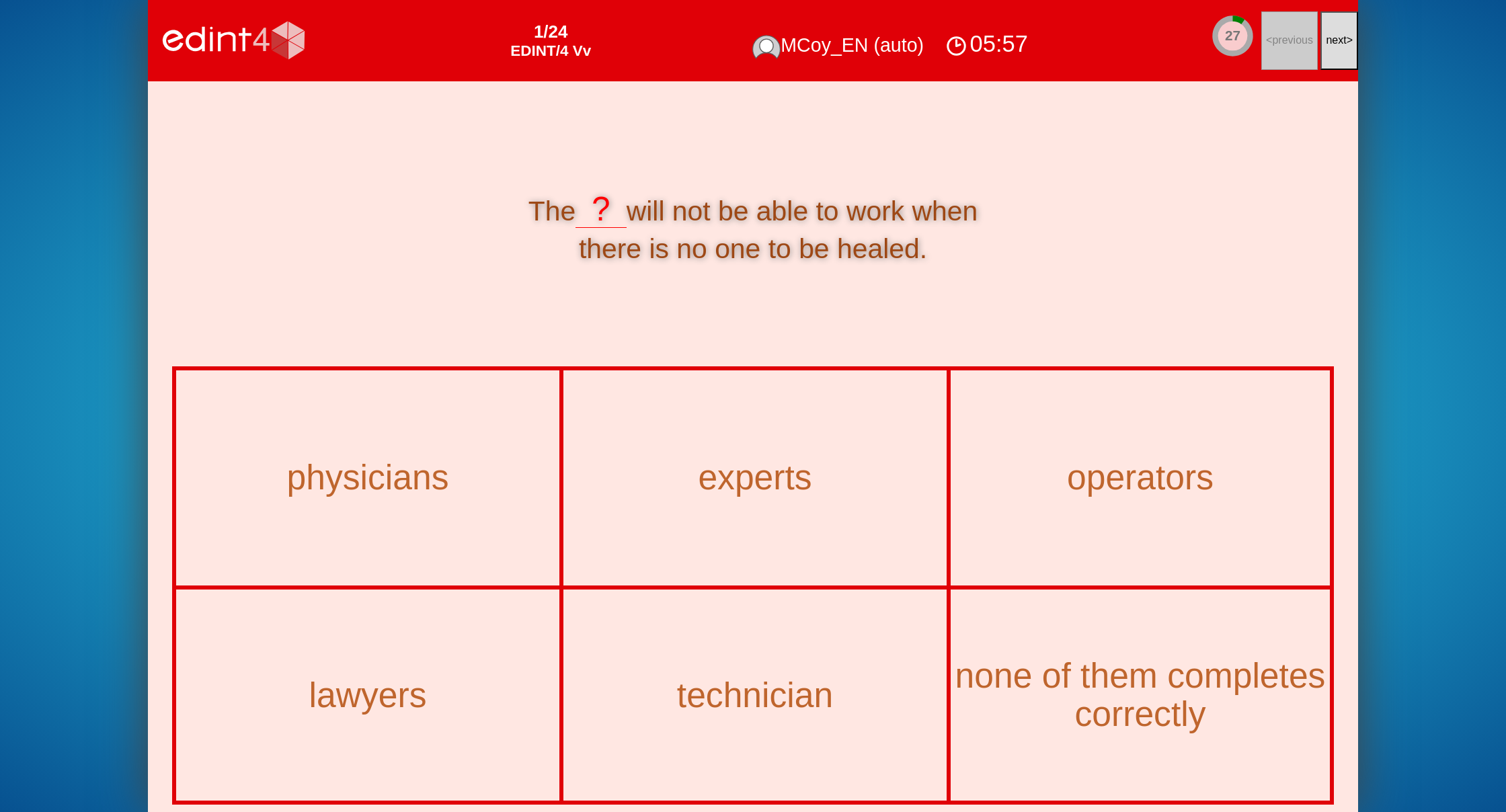
click at [1330, 49] on button "next >" at bounding box center [1339, 40] width 38 height 59
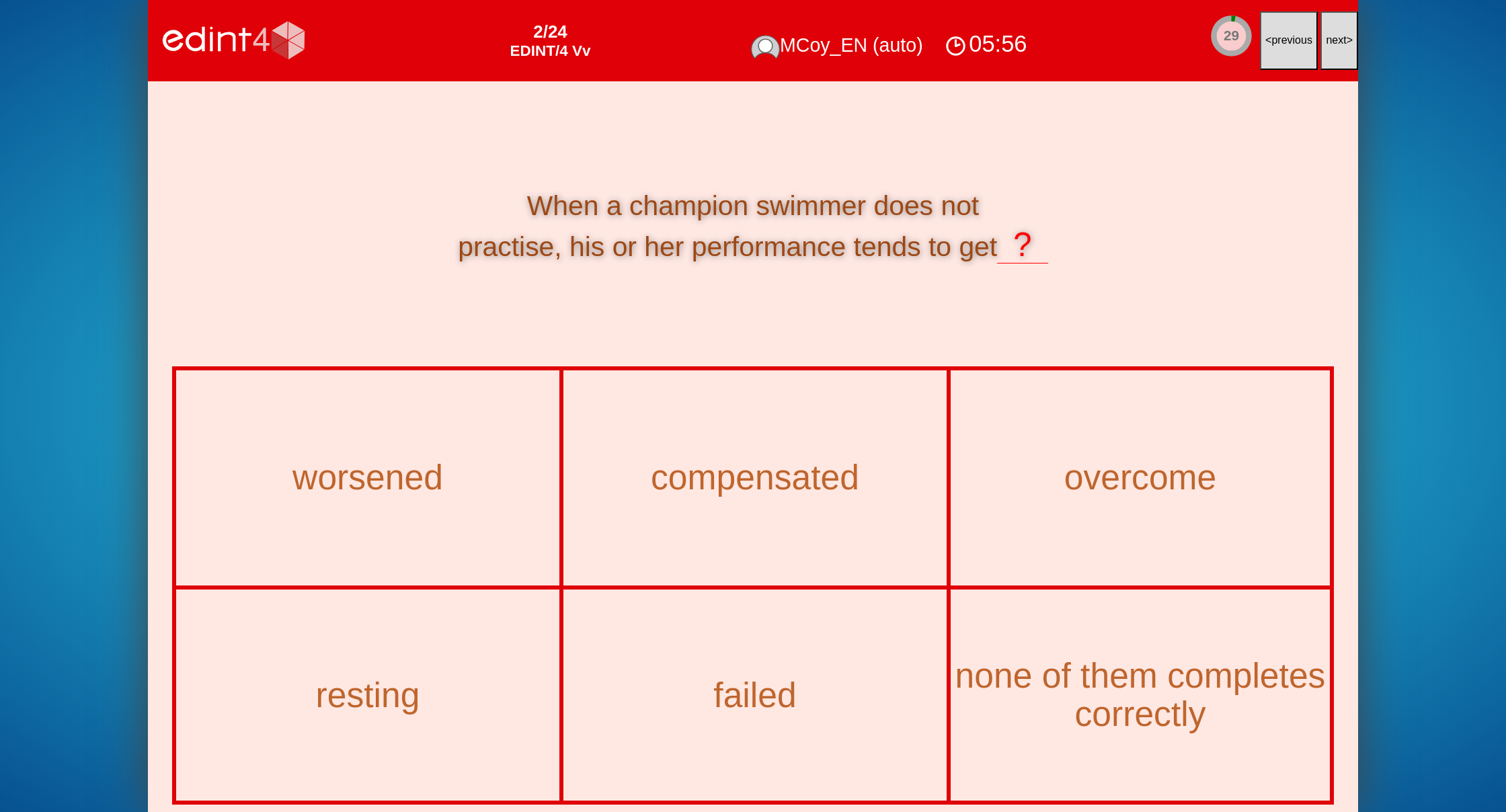
click at [1330, 49] on button "next >" at bounding box center [1339, 40] width 38 height 59
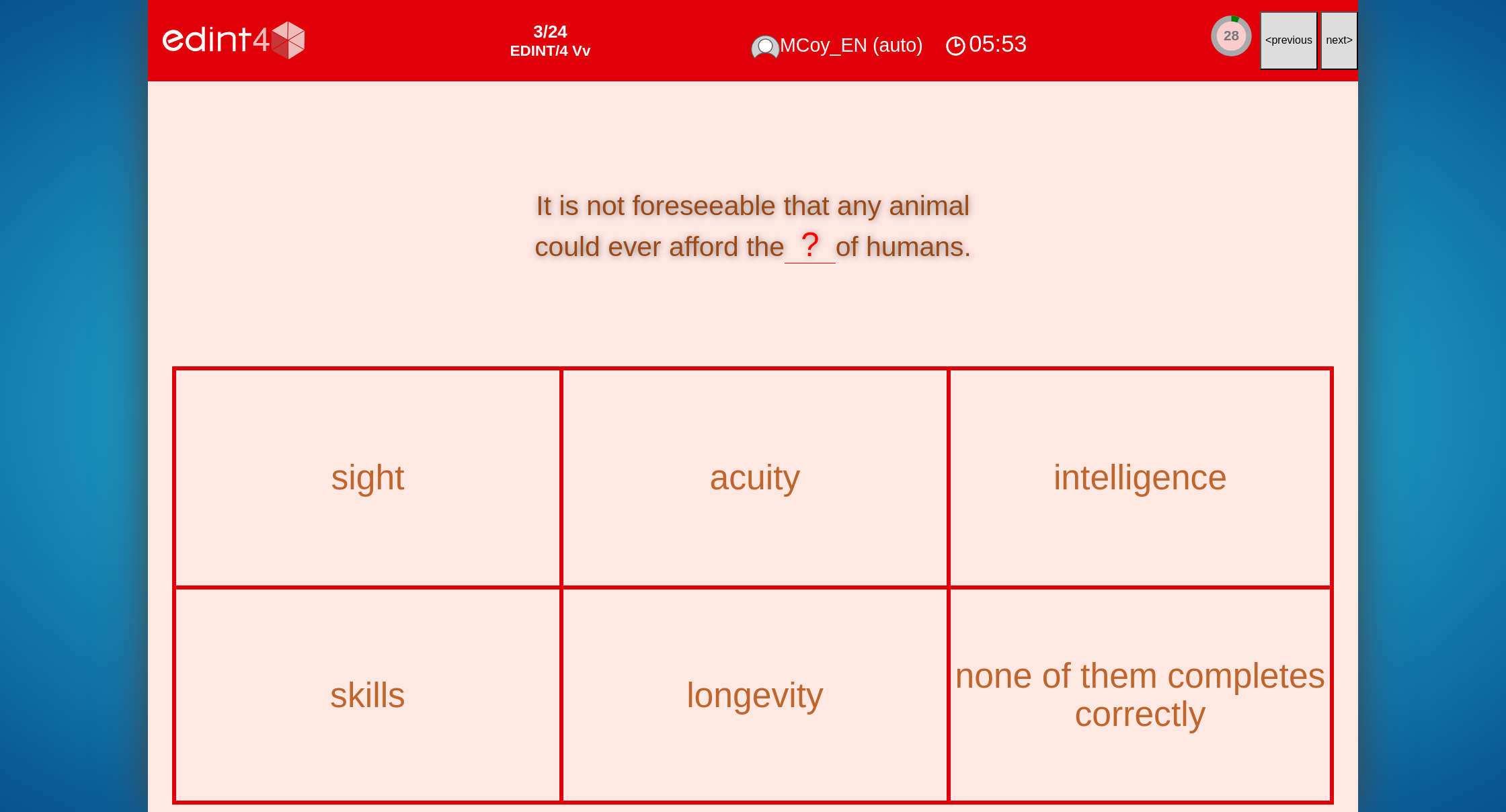
click at [1337, 43] on span "next" at bounding box center [1336, 40] width 21 height 11
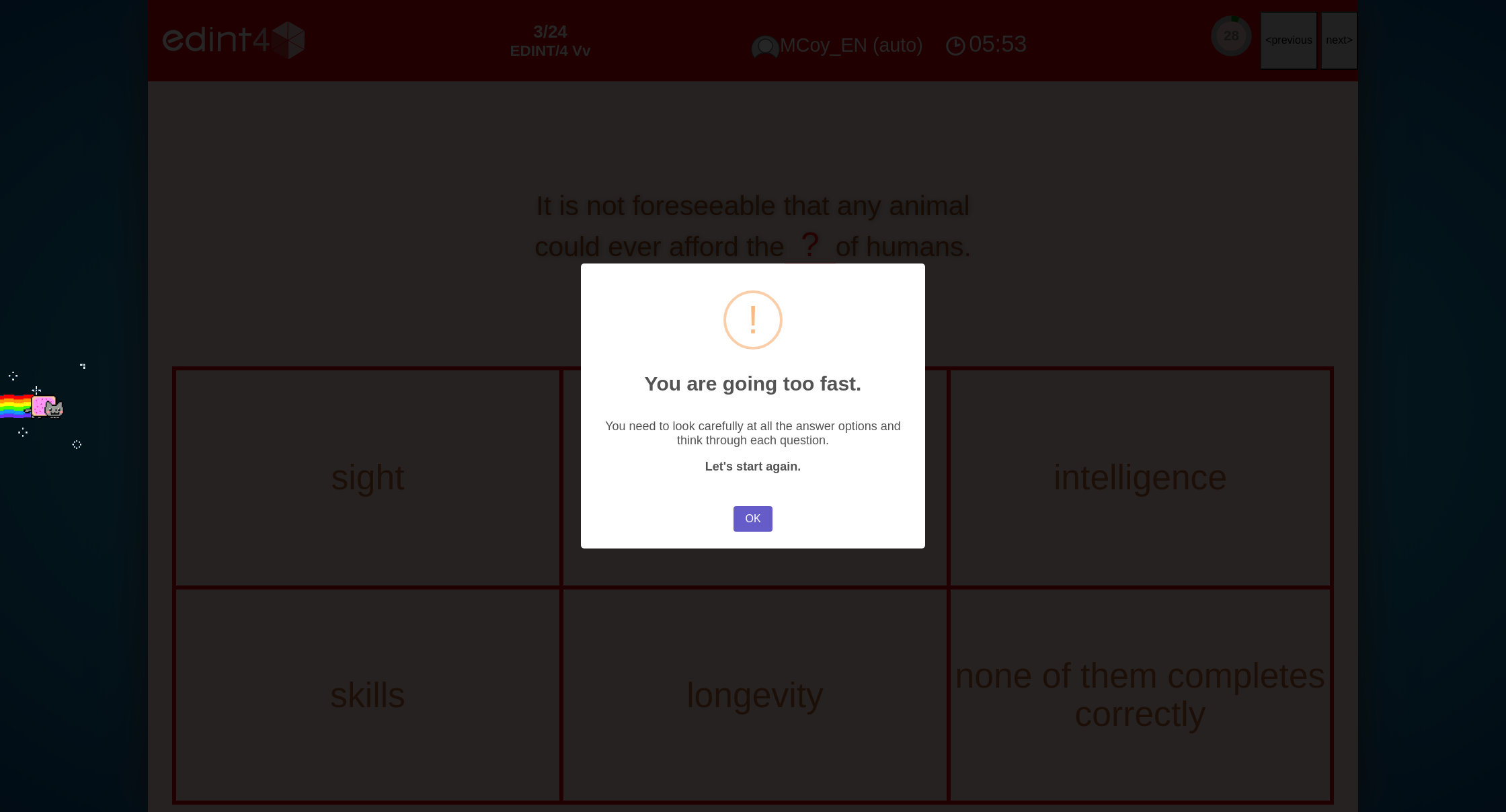
click at [738, 524] on button "OK" at bounding box center [752, 519] width 39 height 25
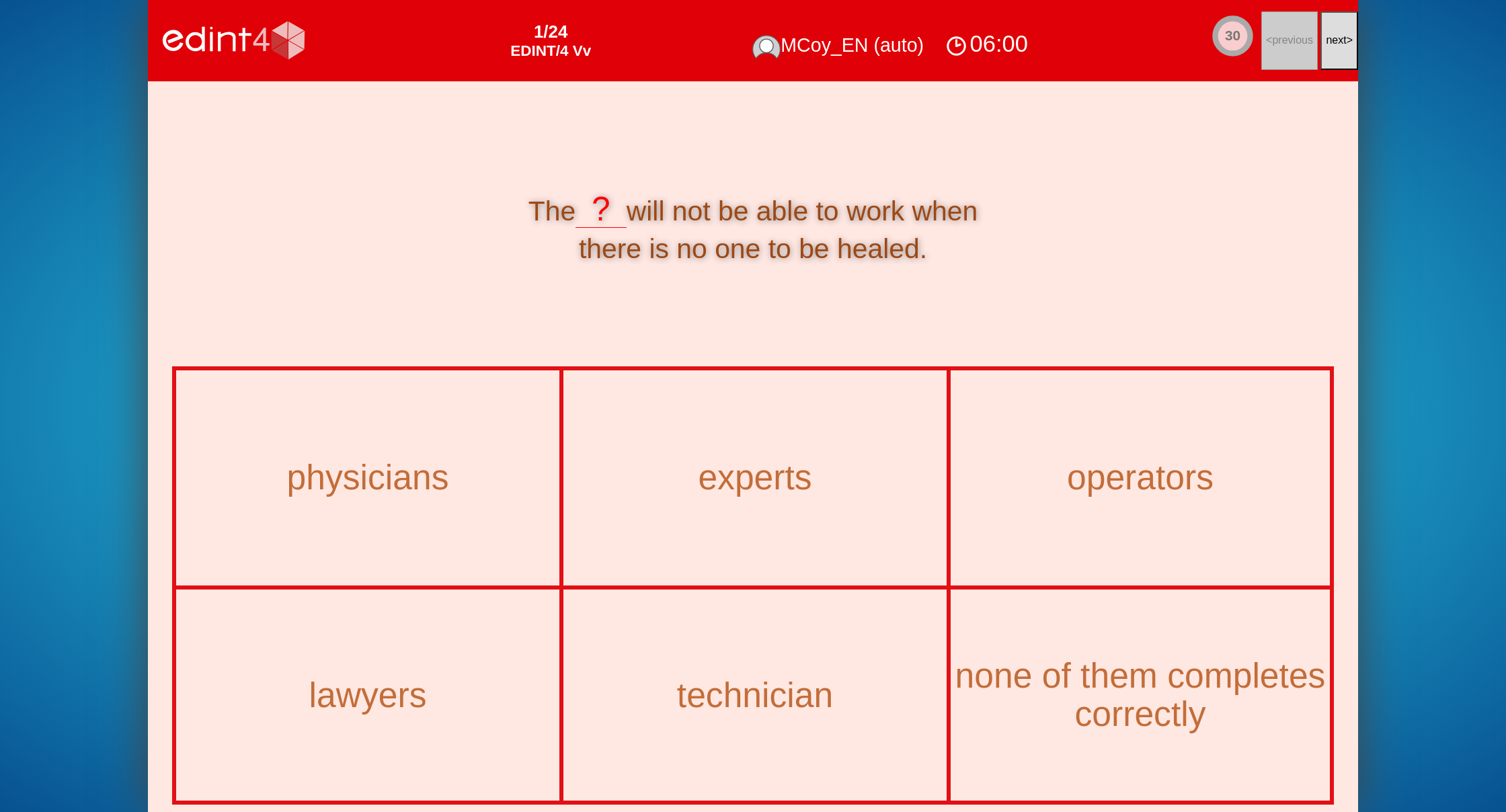
click at [1335, 51] on button "next >" at bounding box center [1339, 40] width 38 height 59
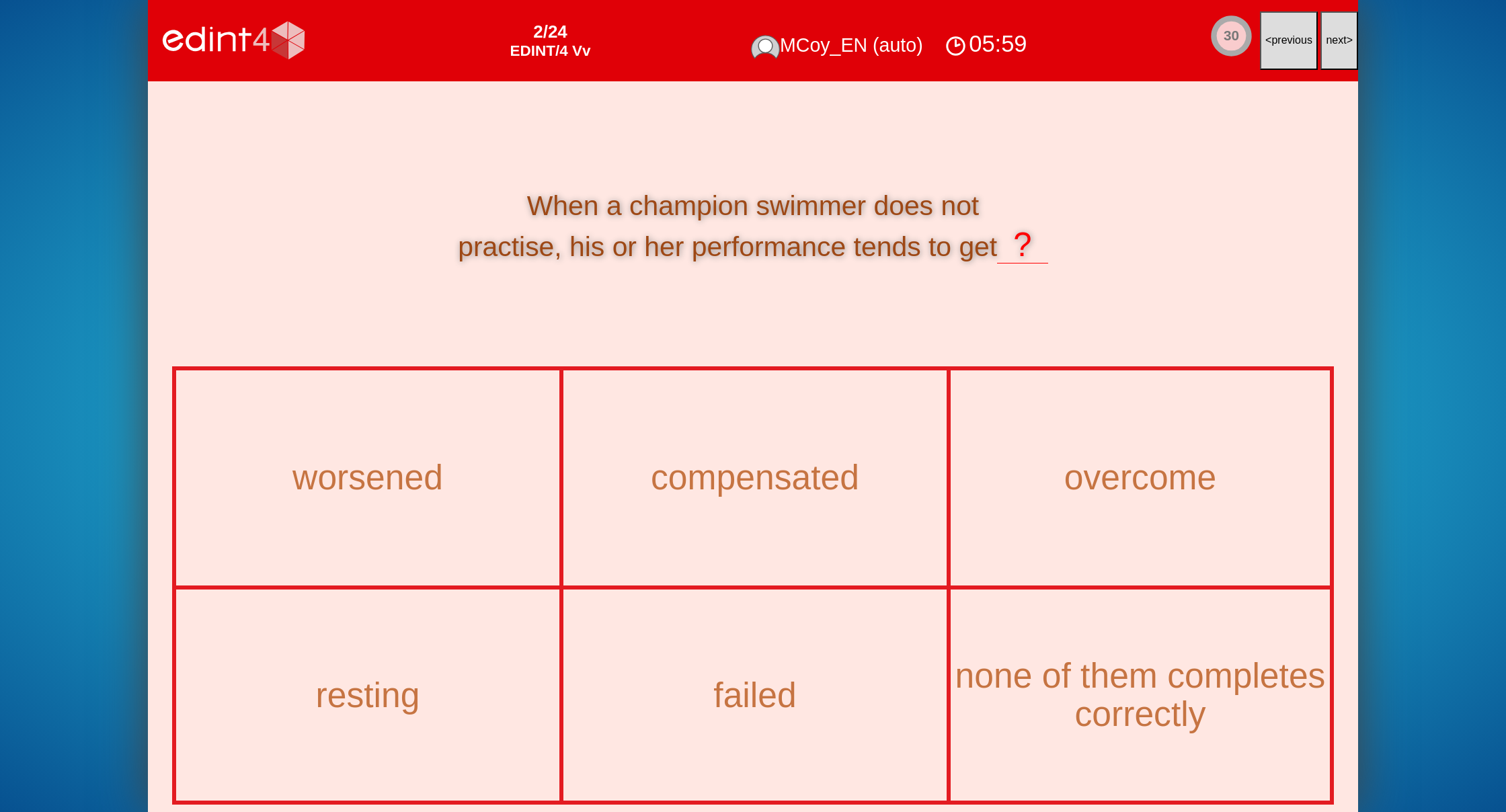
click at [1335, 51] on button "next >" at bounding box center [1339, 40] width 38 height 59
click at [1340, 37] on span "next" at bounding box center [1336, 40] width 21 height 11
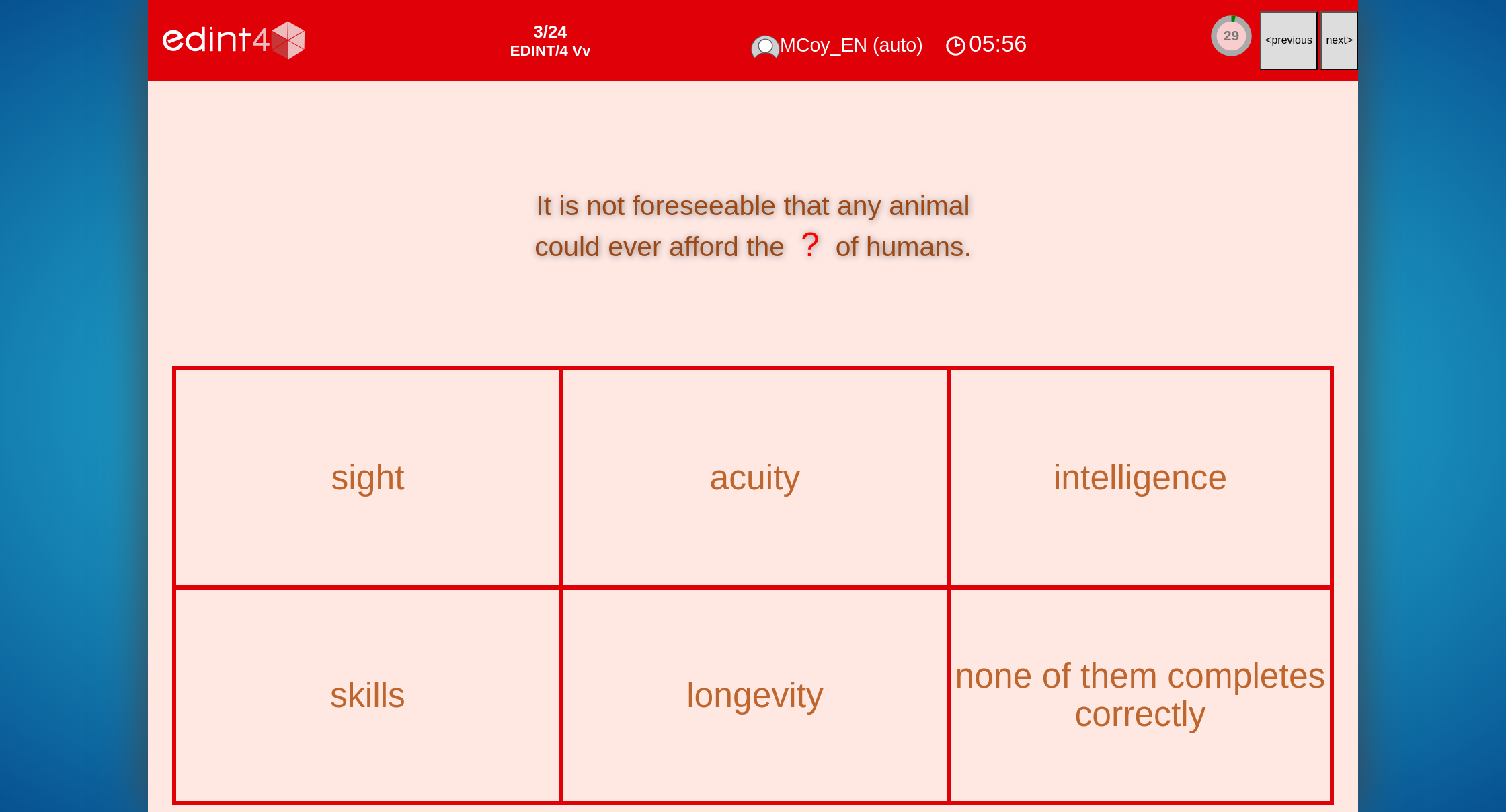
click at [1340, 37] on span "next" at bounding box center [1336, 40] width 21 height 11
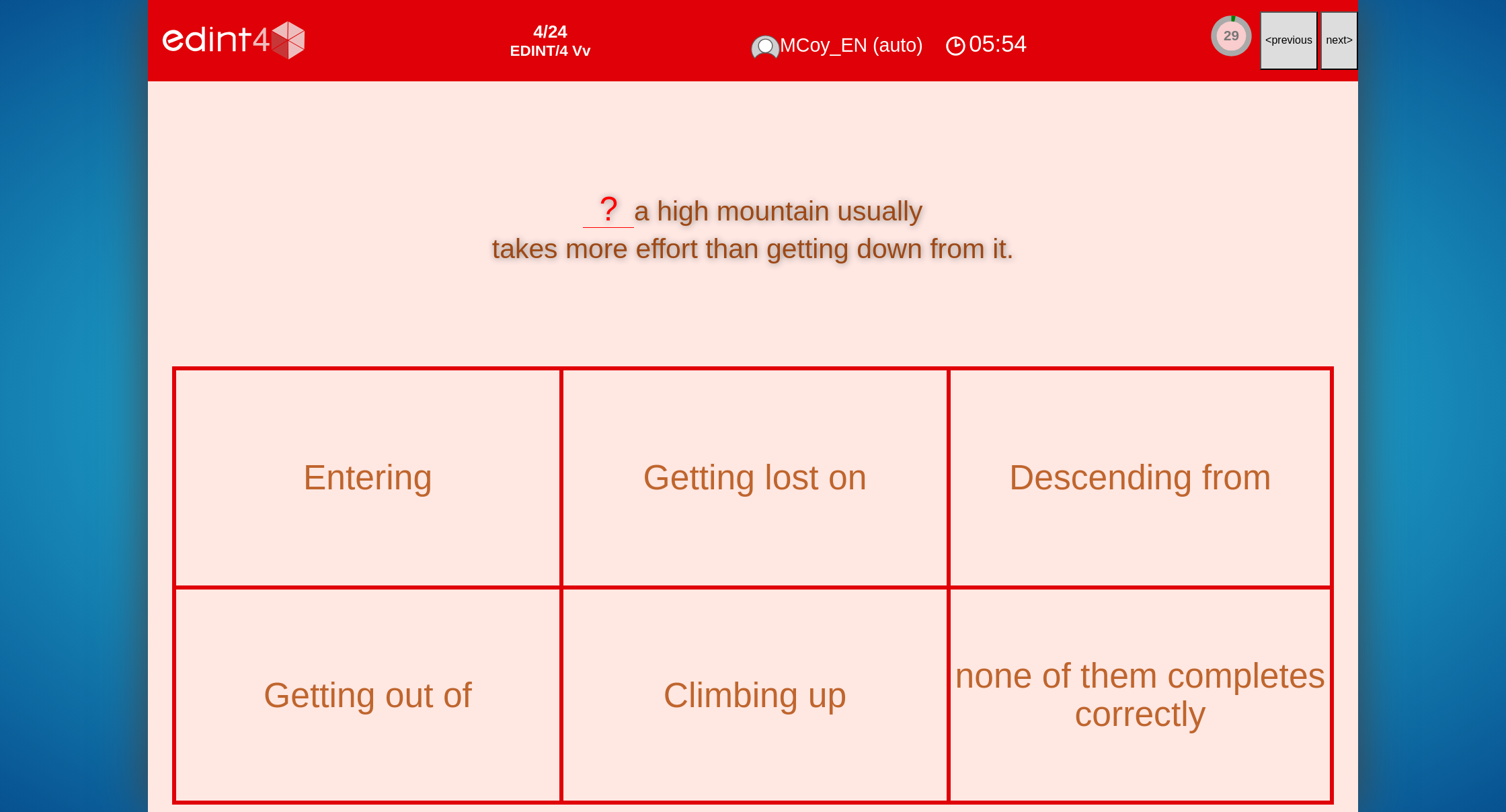
click at [1340, 37] on span "next" at bounding box center [1336, 40] width 21 height 11
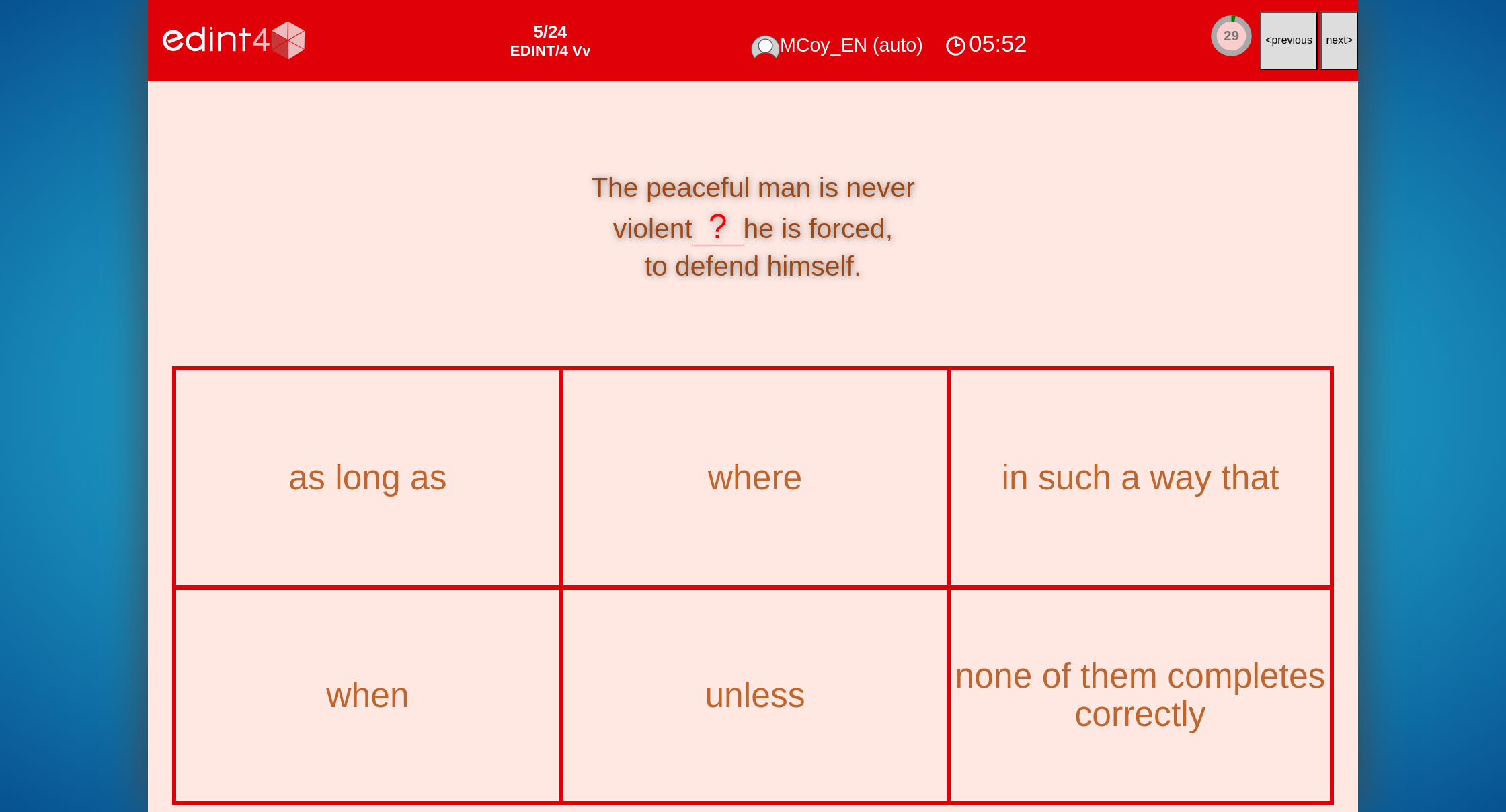
click at [1340, 37] on span "next" at bounding box center [1336, 40] width 21 height 11
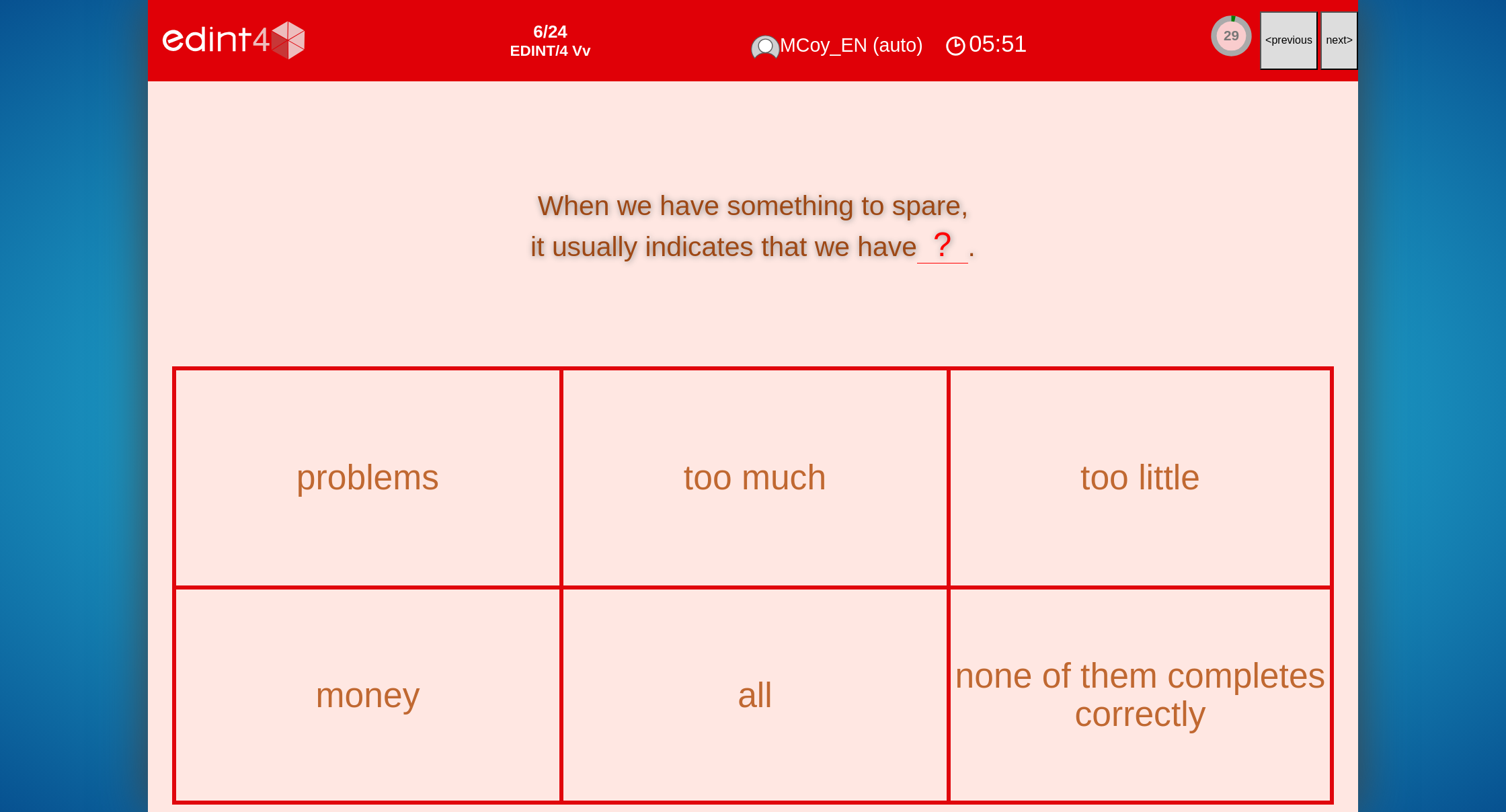
click at [1340, 37] on span "next" at bounding box center [1336, 40] width 21 height 11
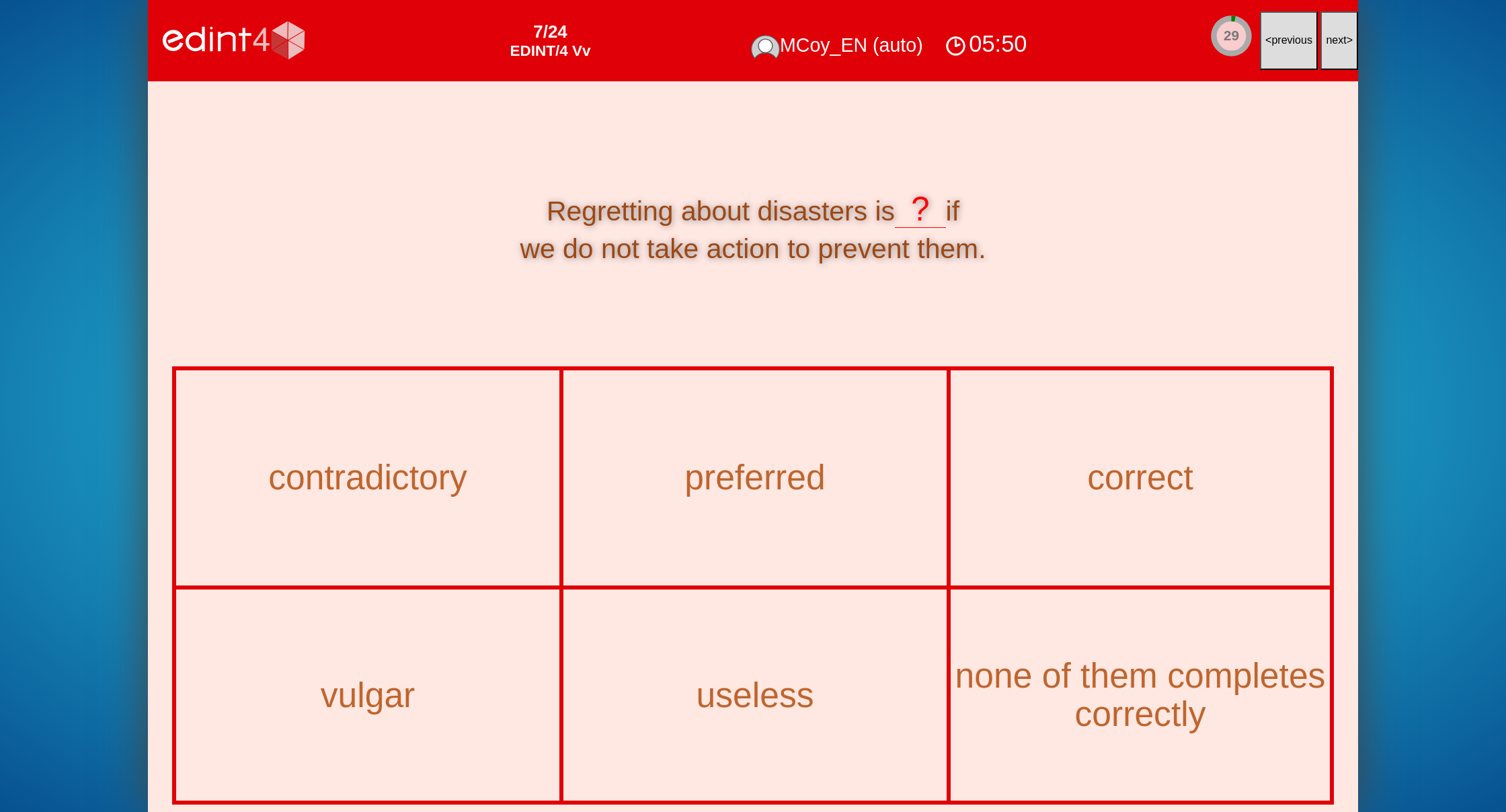
click at [1340, 37] on span "next" at bounding box center [1336, 40] width 21 height 11
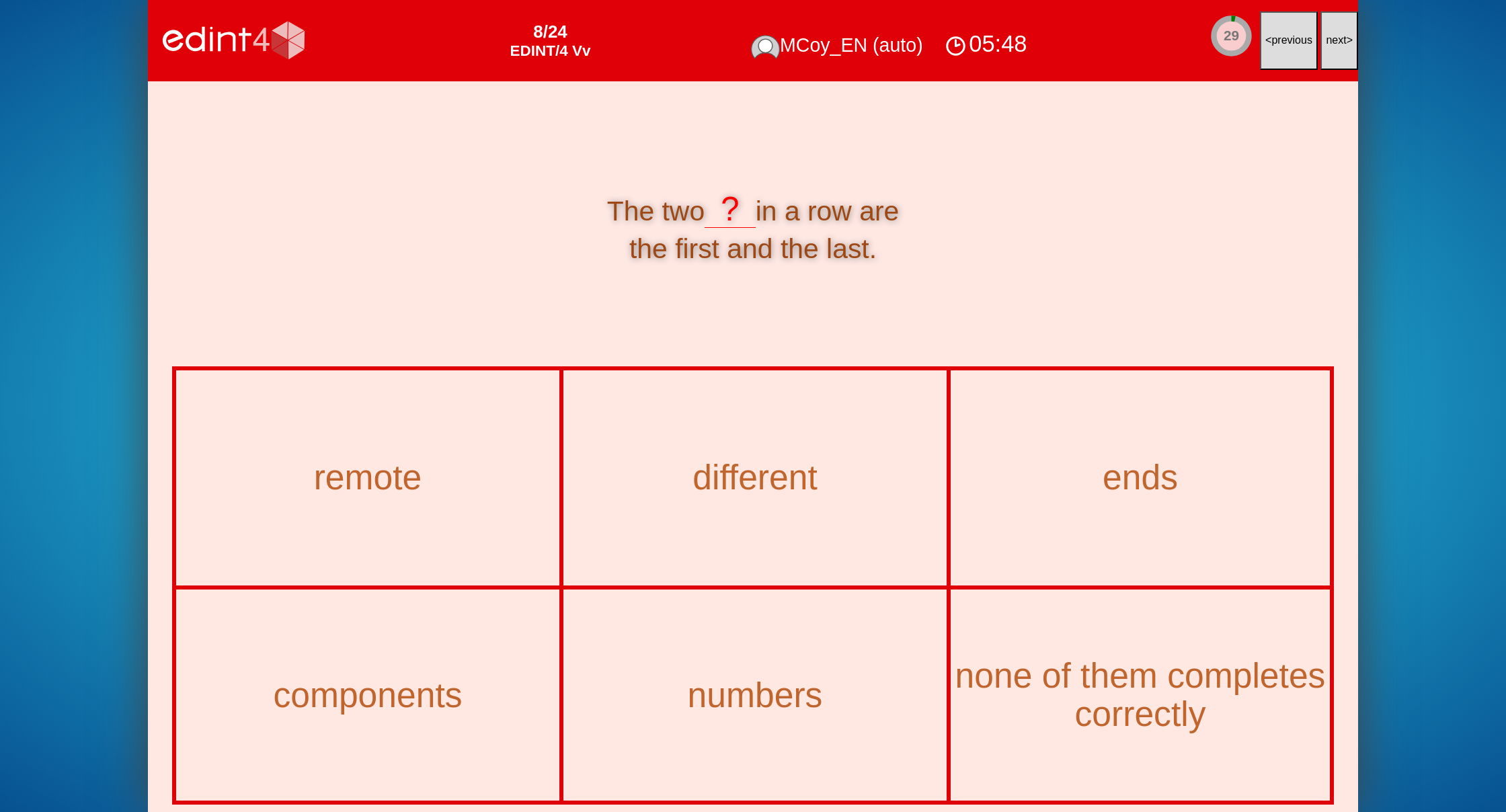
click at [1340, 37] on span "next" at bounding box center [1336, 40] width 21 height 11
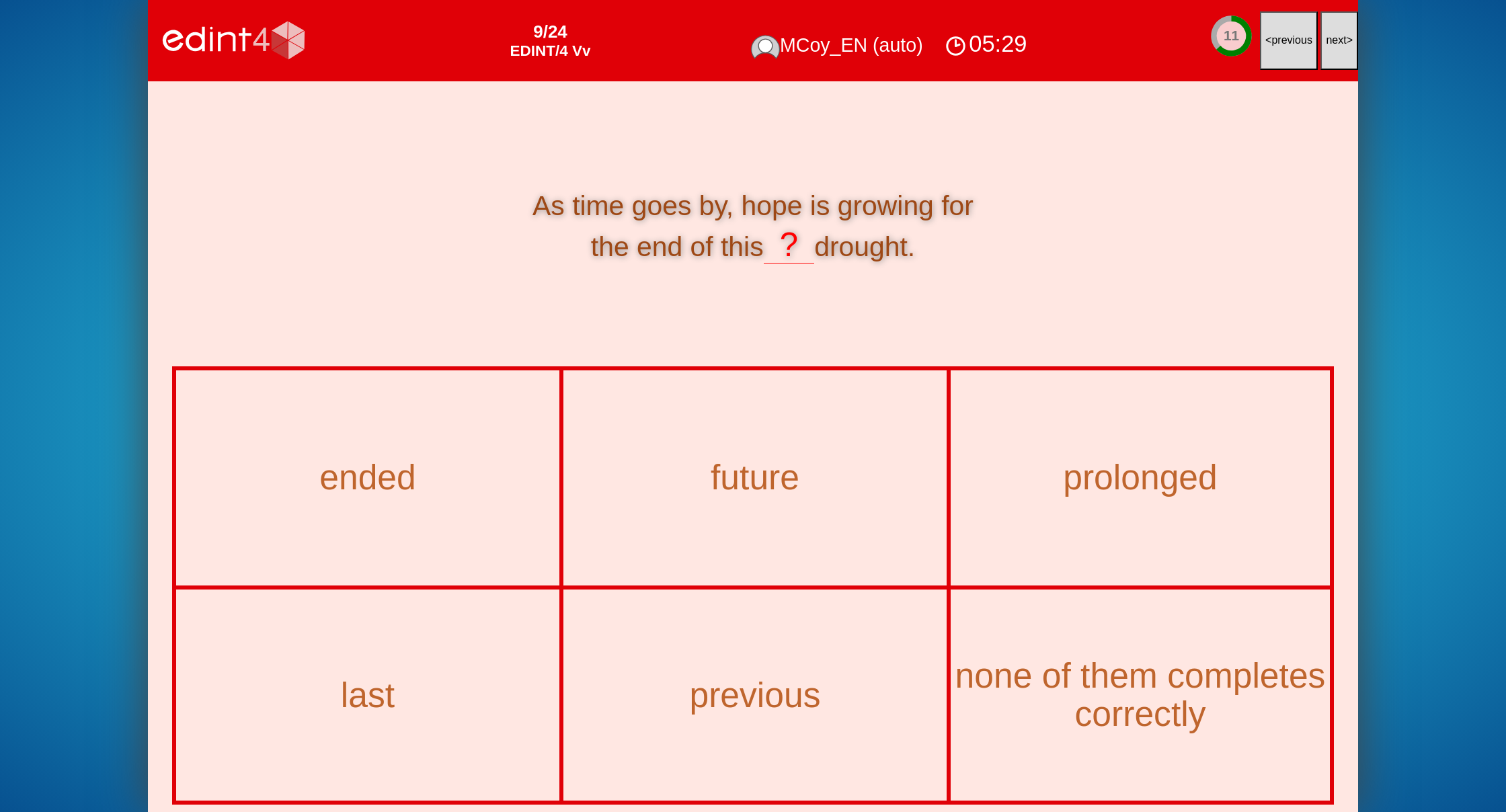
click at [1340, 37] on span "next" at bounding box center [1336, 40] width 21 height 11
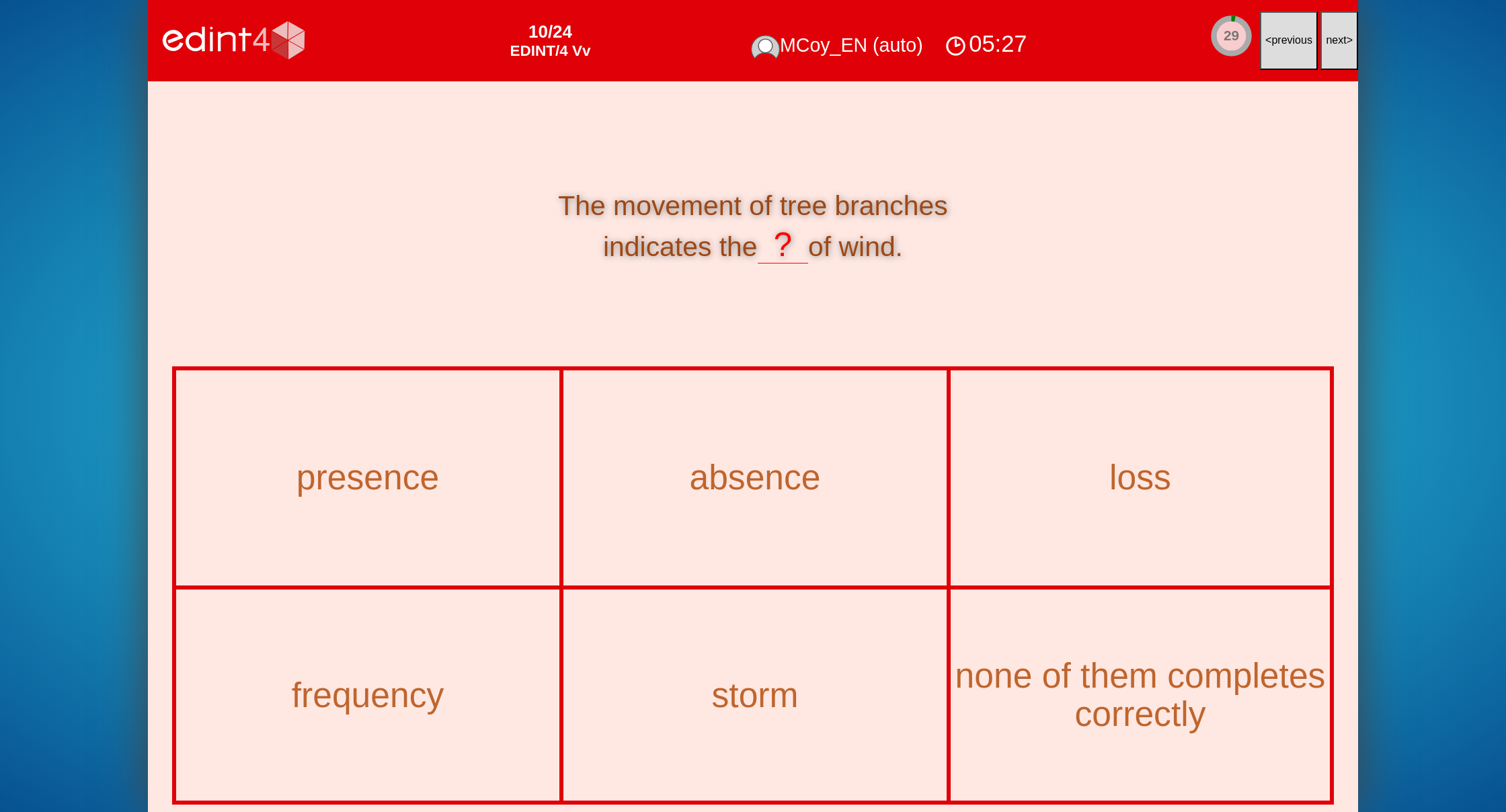
click at [1340, 37] on span "next" at bounding box center [1336, 40] width 21 height 11
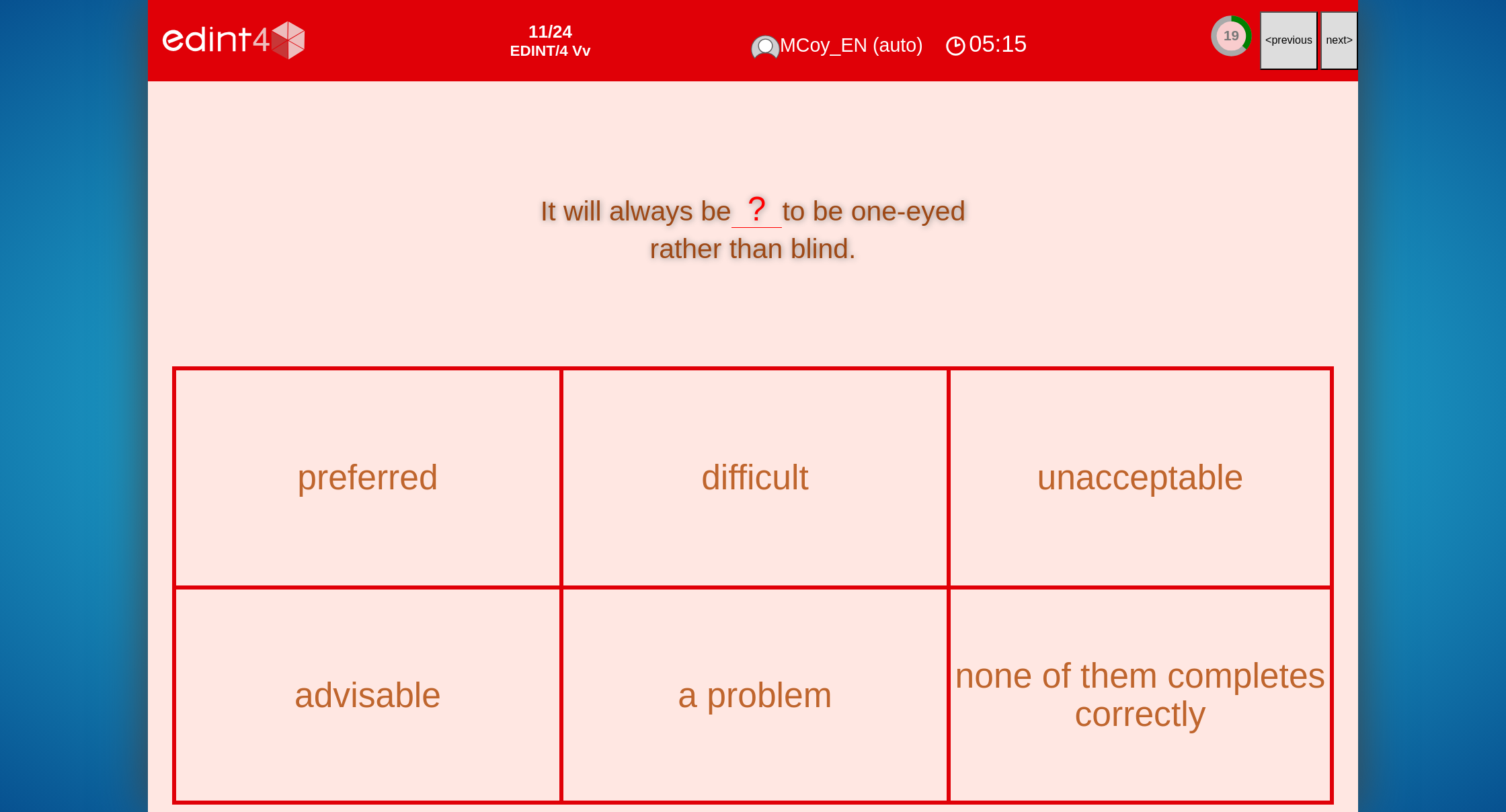
click at [1340, 37] on span "next" at bounding box center [1336, 40] width 21 height 11
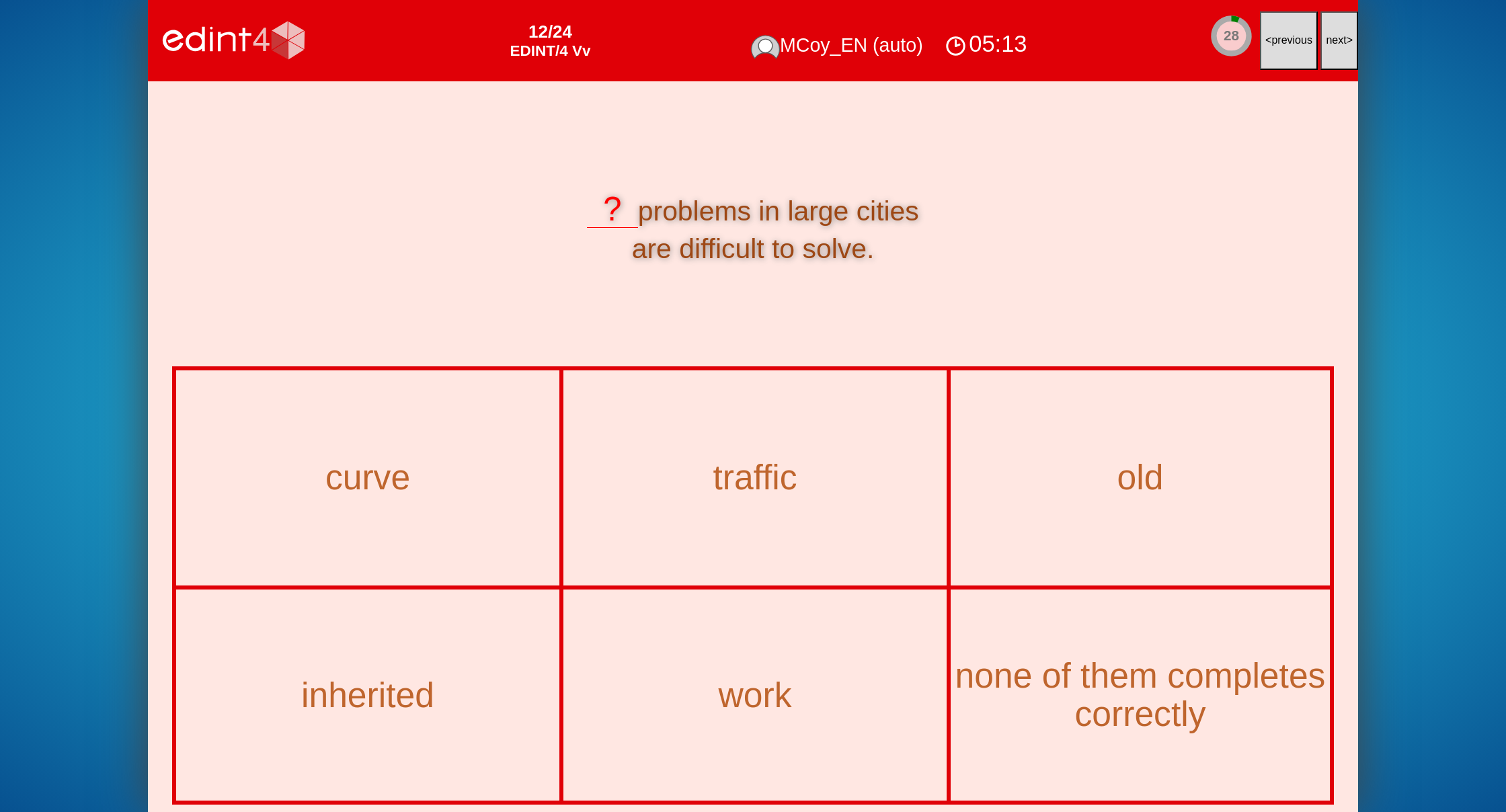
click at [1340, 37] on span "next" at bounding box center [1336, 40] width 21 height 11
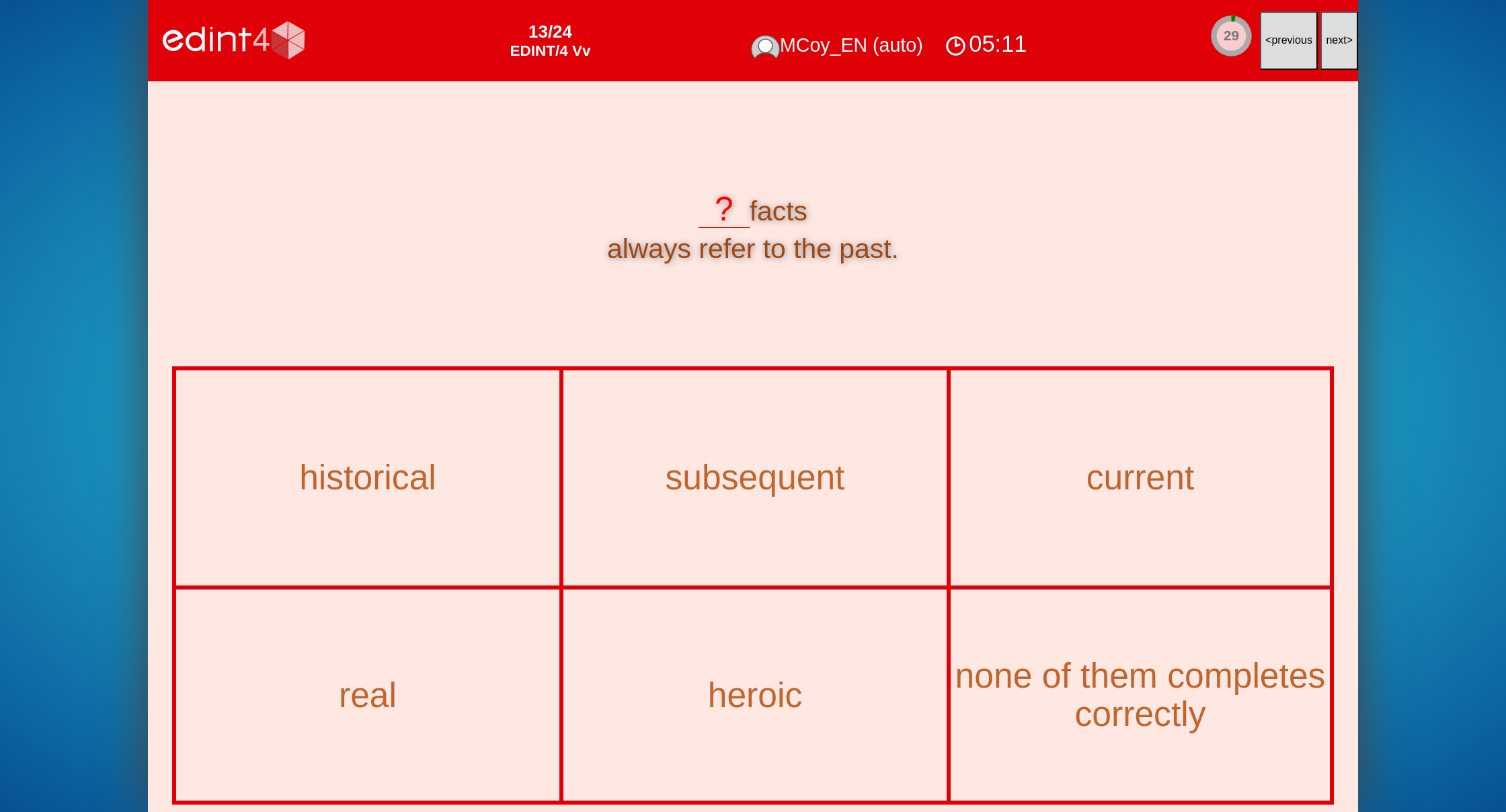
click at [1340, 37] on span "next" at bounding box center [1336, 40] width 21 height 11
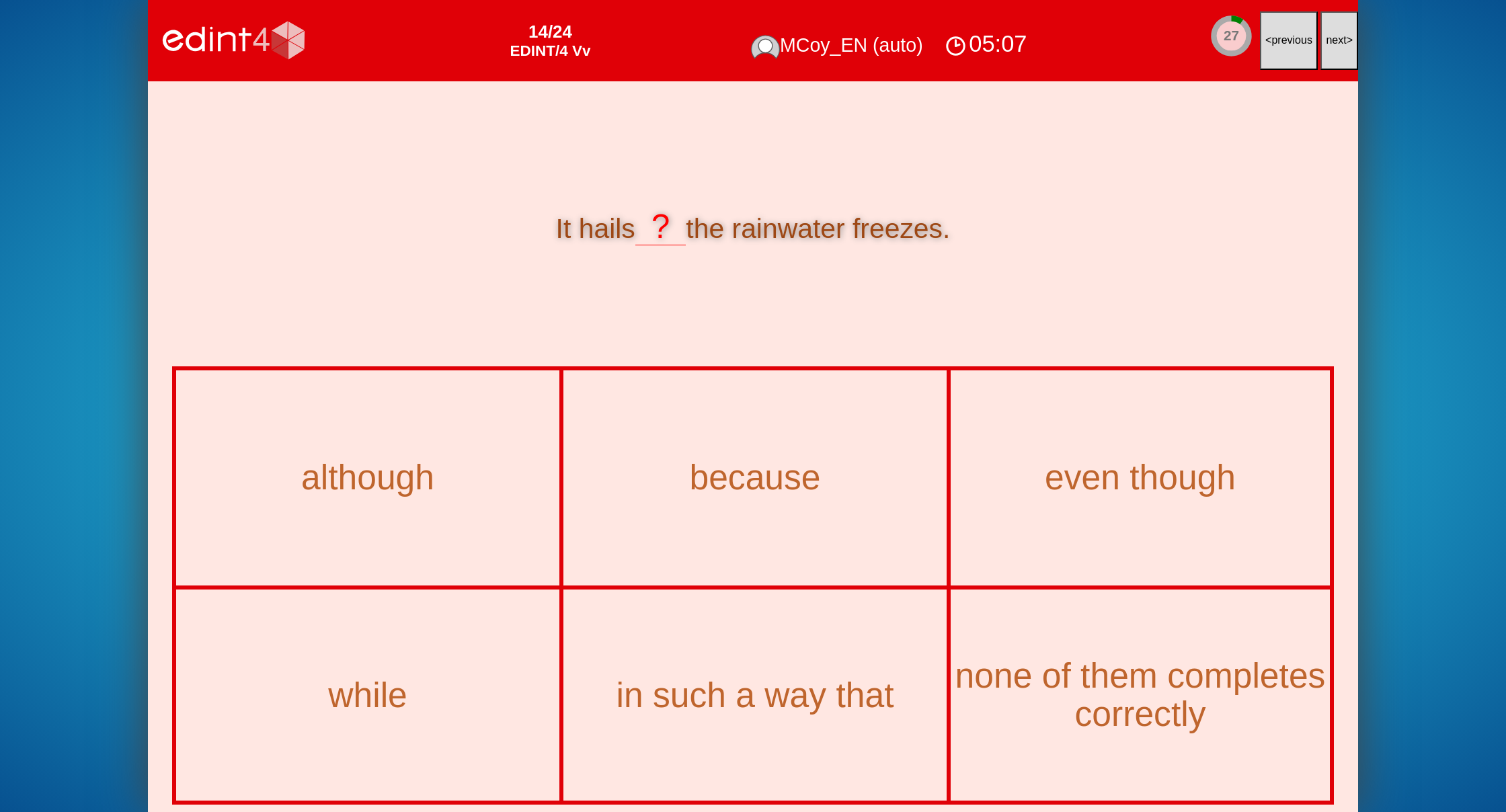
click at [1340, 37] on span "next" at bounding box center [1336, 40] width 21 height 11
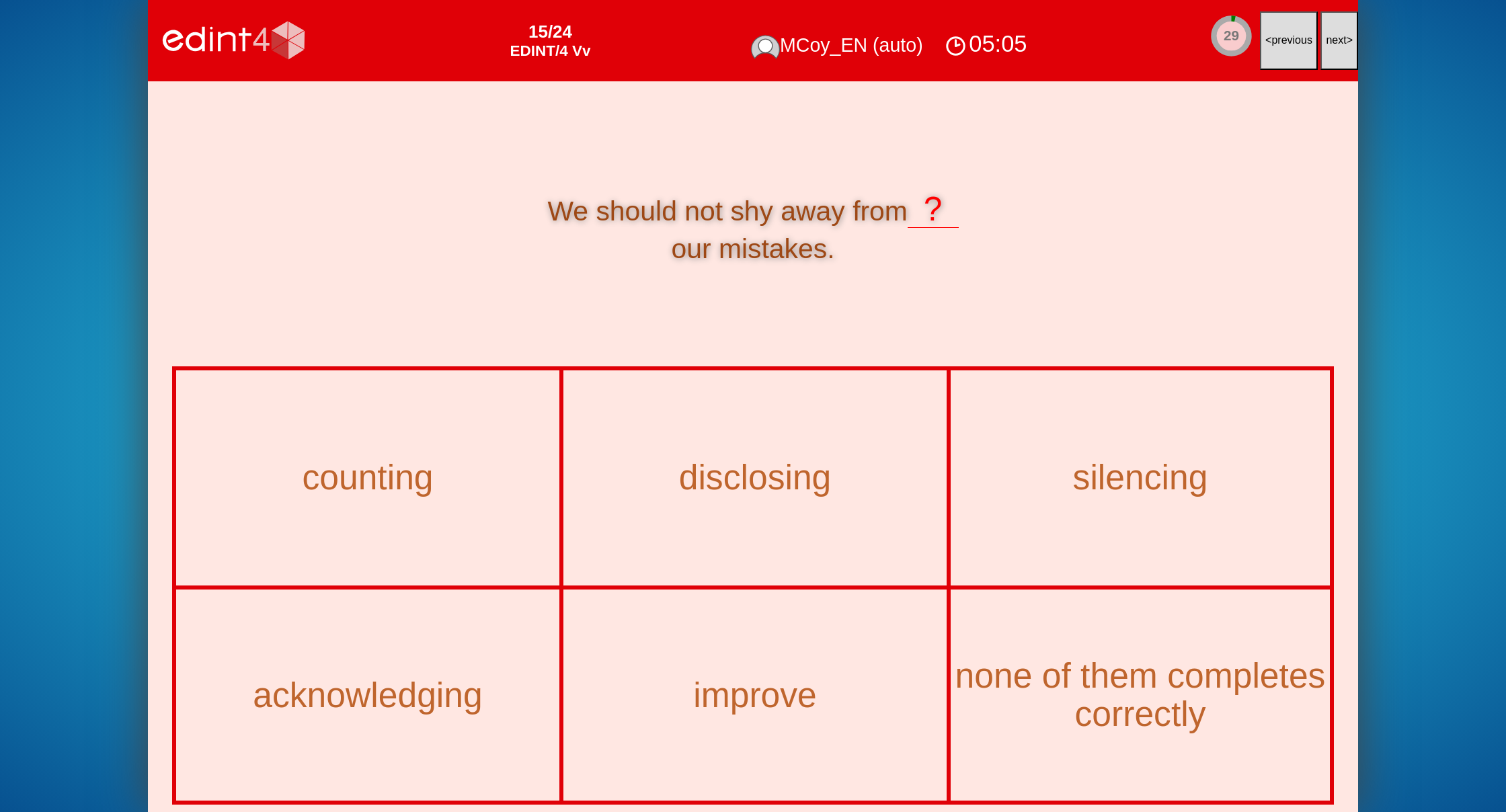
click at [1340, 37] on span "next" at bounding box center [1336, 40] width 21 height 11
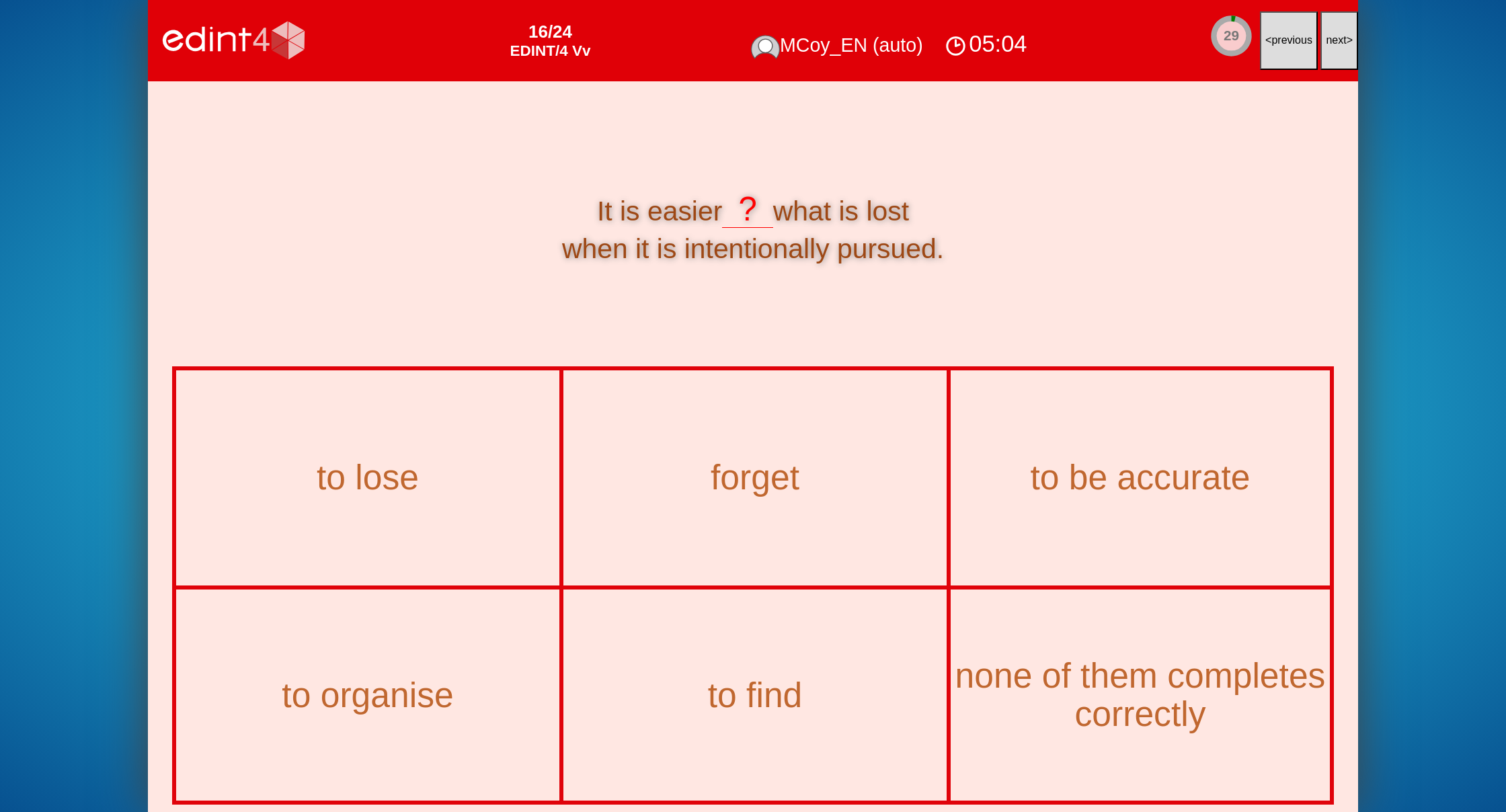
click at [1340, 37] on span "next" at bounding box center [1336, 40] width 21 height 11
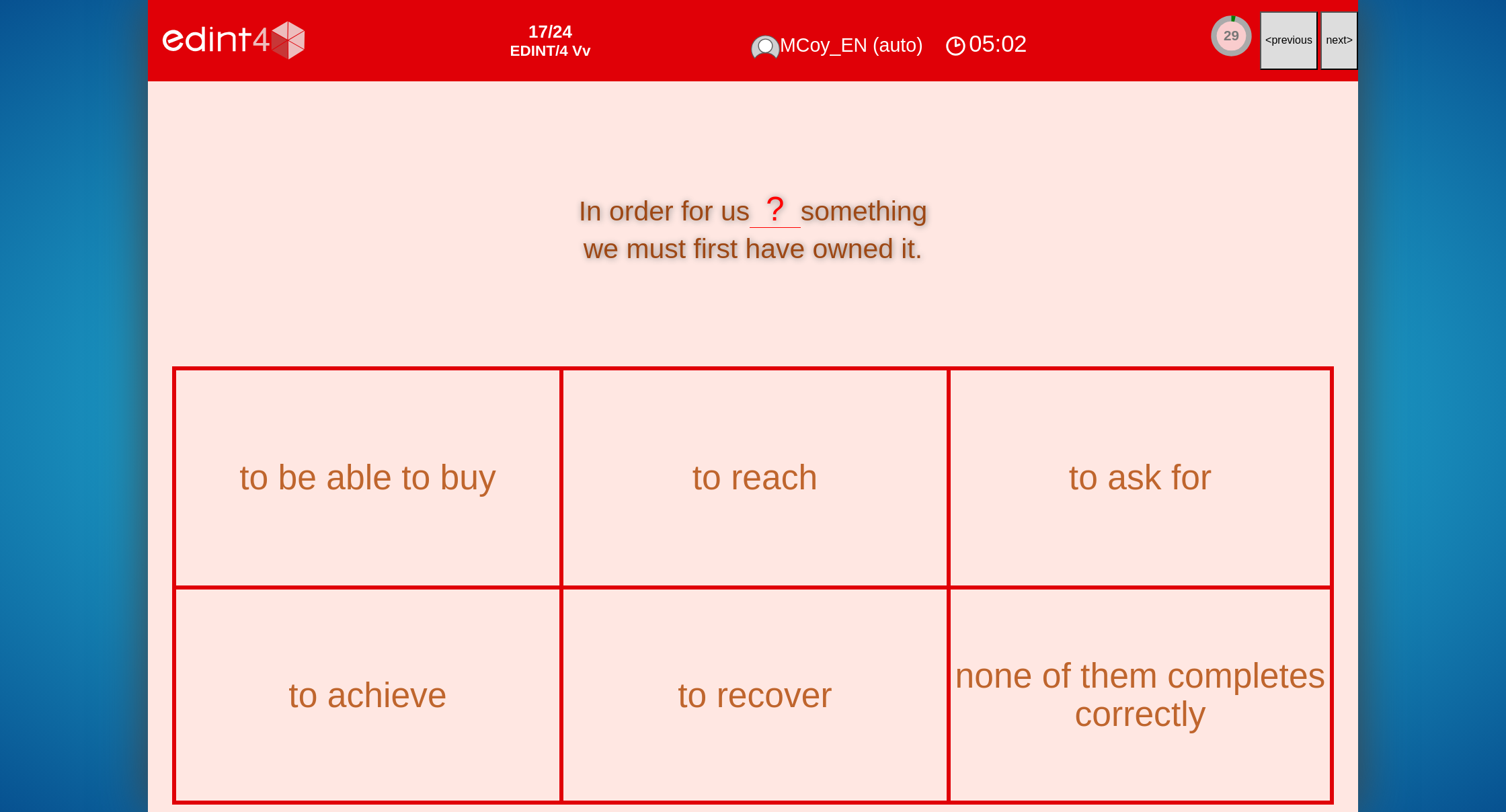
click at [1340, 37] on span "next" at bounding box center [1336, 40] width 21 height 11
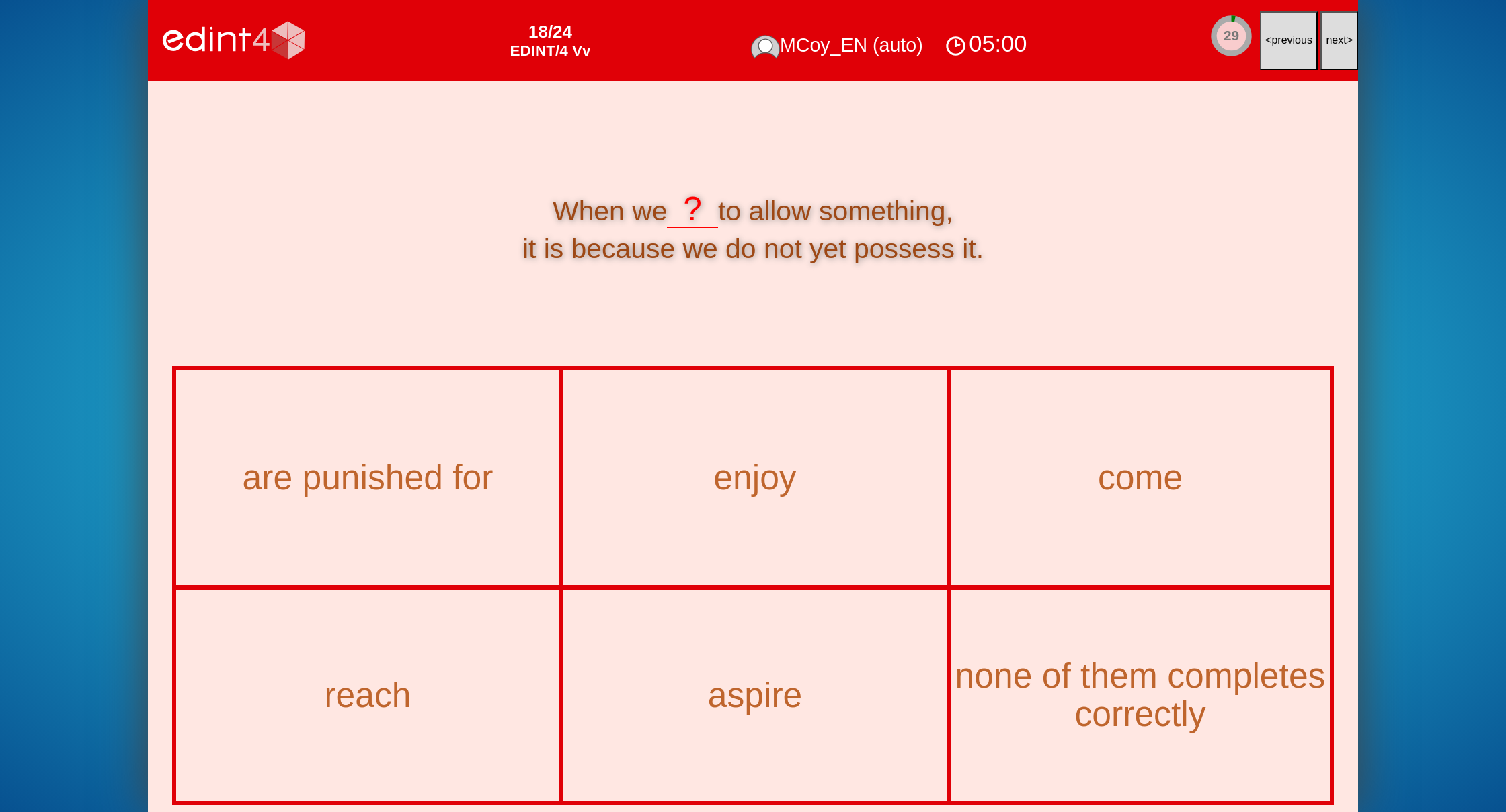
click at [1340, 37] on span "next" at bounding box center [1336, 40] width 21 height 11
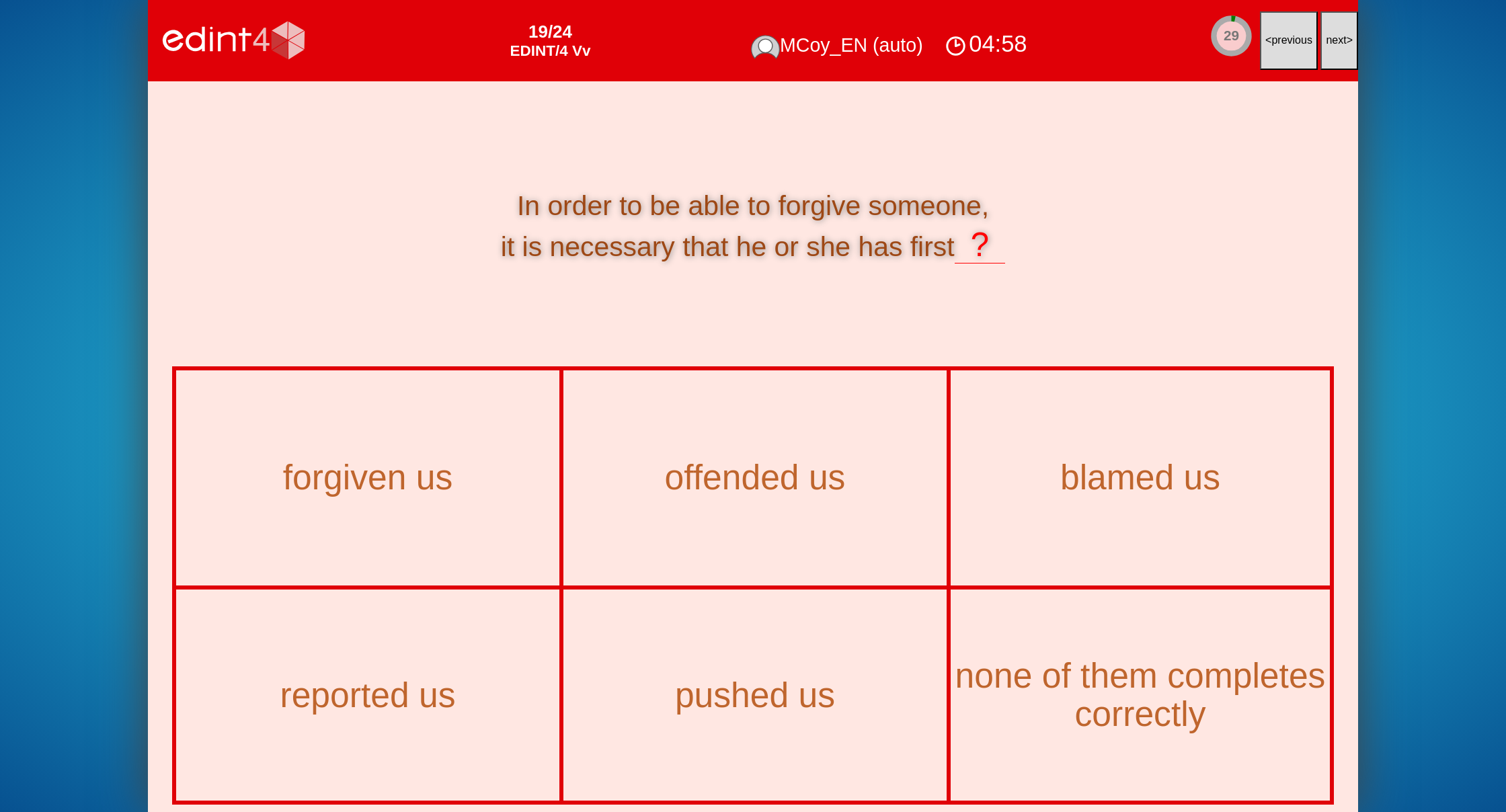
click at [1340, 37] on span "next" at bounding box center [1336, 40] width 21 height 11
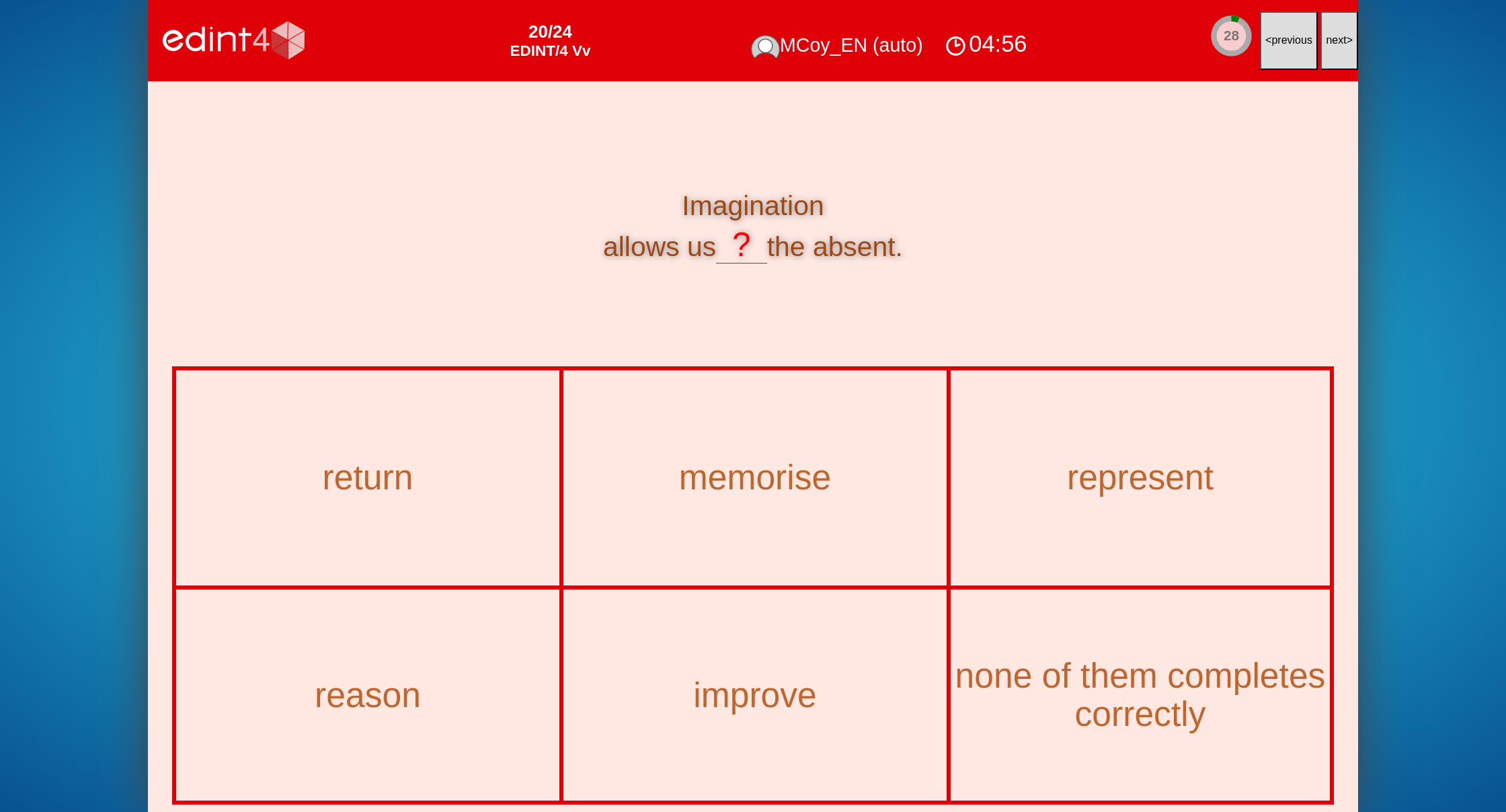
click at [1340, 37] on span "next" at bounding box center [1336, 40] width 21 height 11
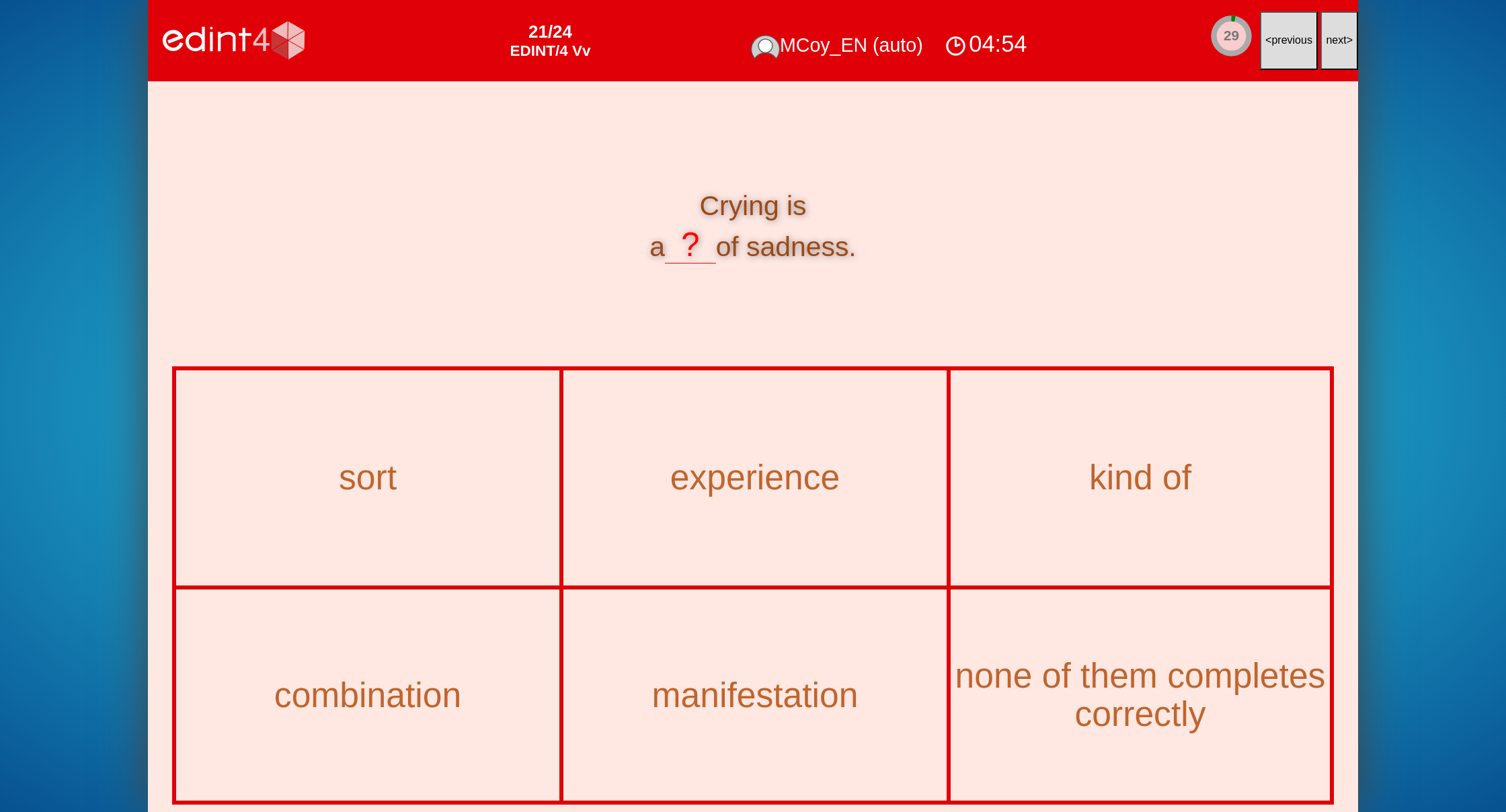
click at [1340, 37] on span "next" at bounding box center [1336, 40] width 21 height 11
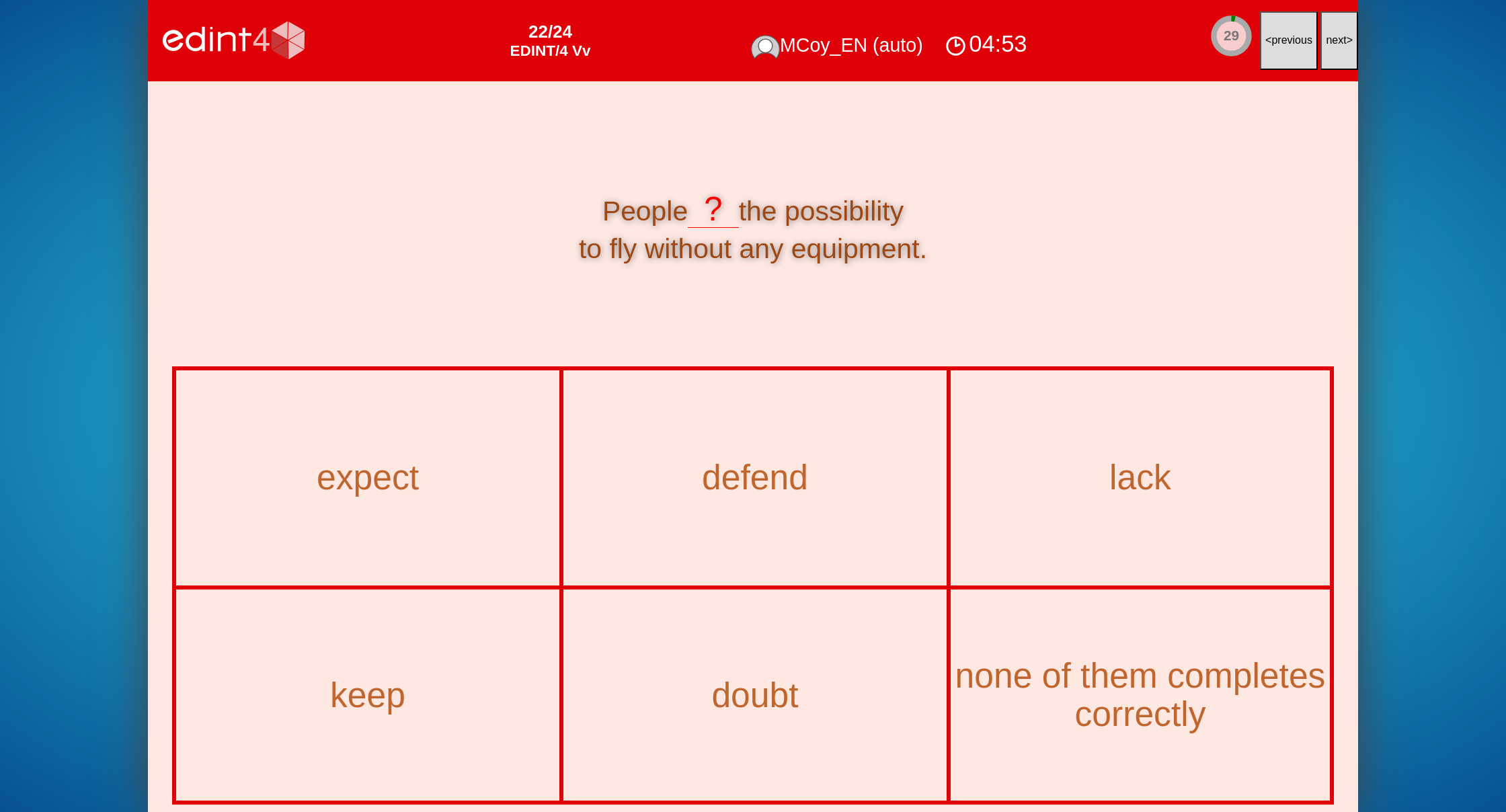
click at [1340, 37] on span "next" at bounding box center [1336, 40] width 21 height 11
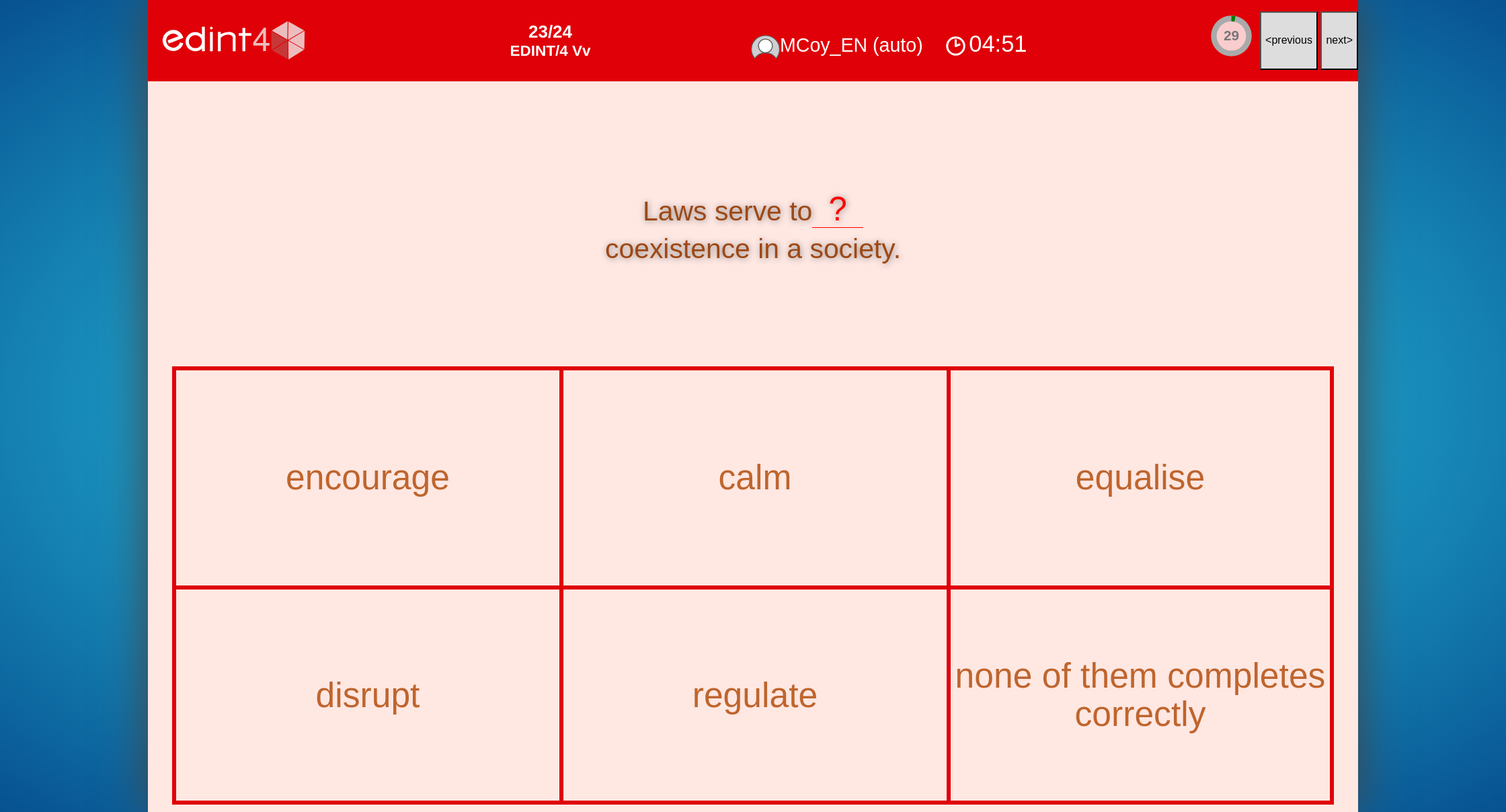
click at [1340, 37] on span "next" at bounding box center [1336, 40] width 21 height 11
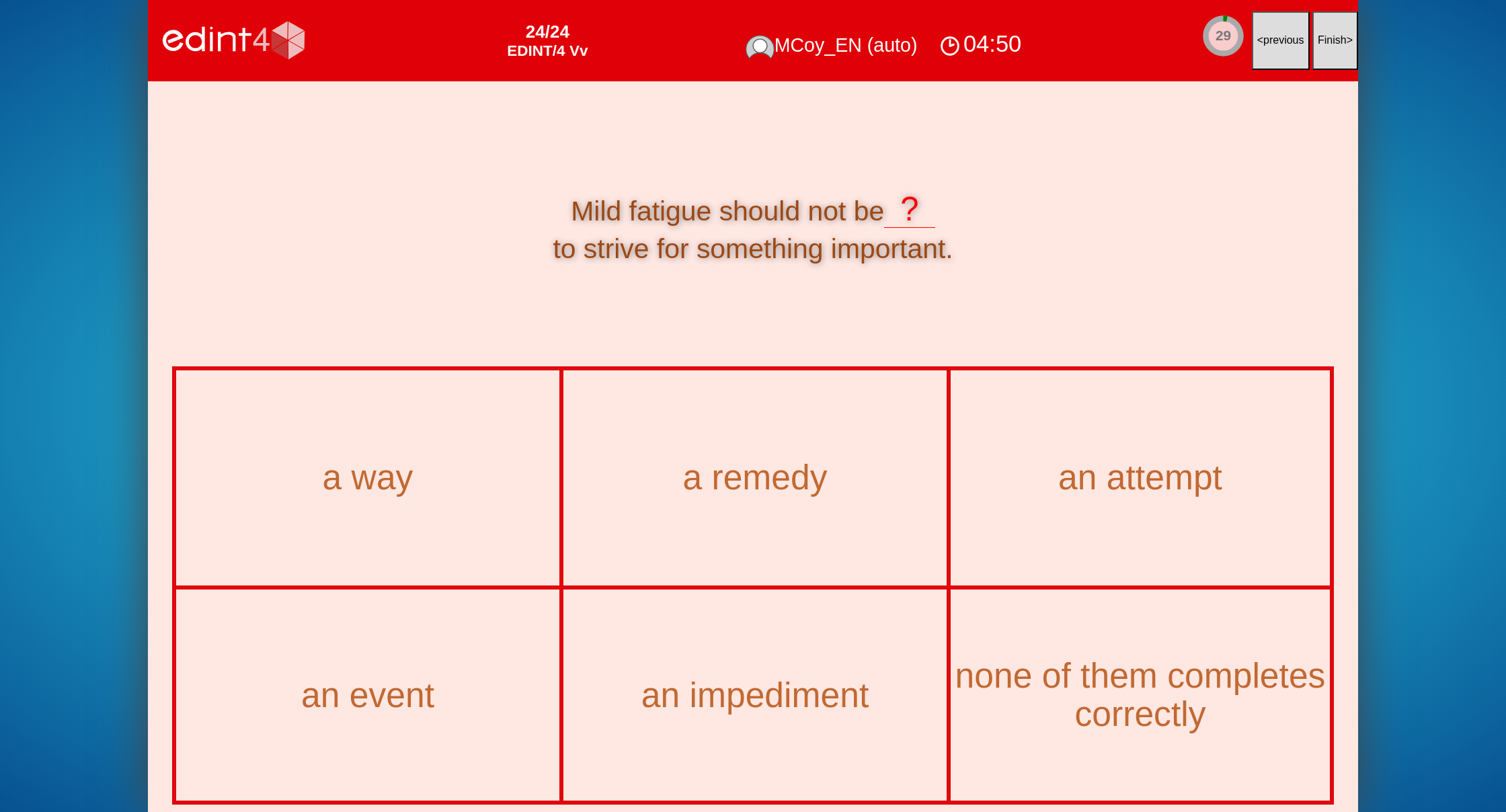
click at [1340, 37] on span "Finish" at bounding box center [1332, 40] width 29 height 11
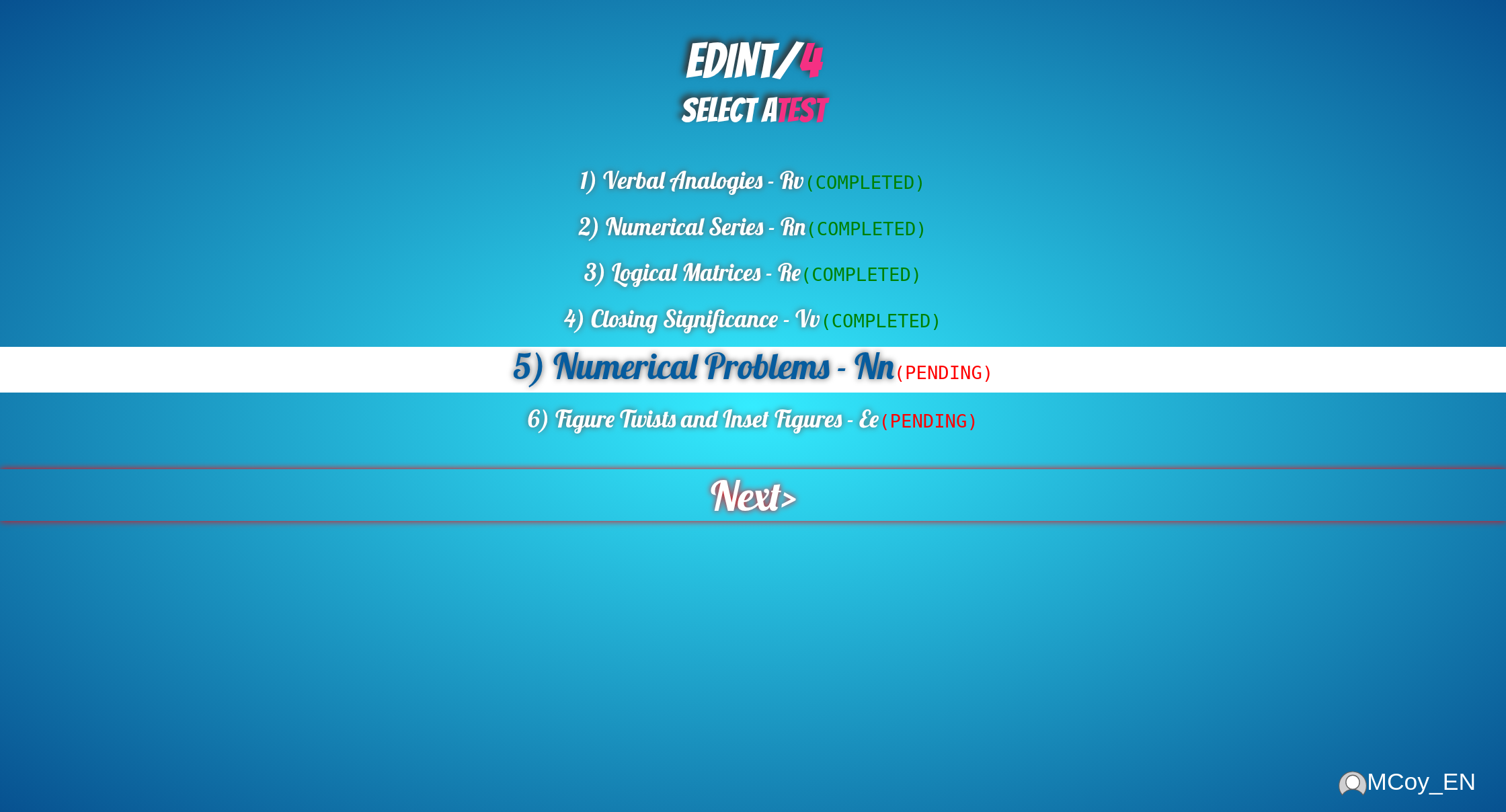
click at [738, 484] on span "Next" at bounding box center [745, 495] width 78 height 57
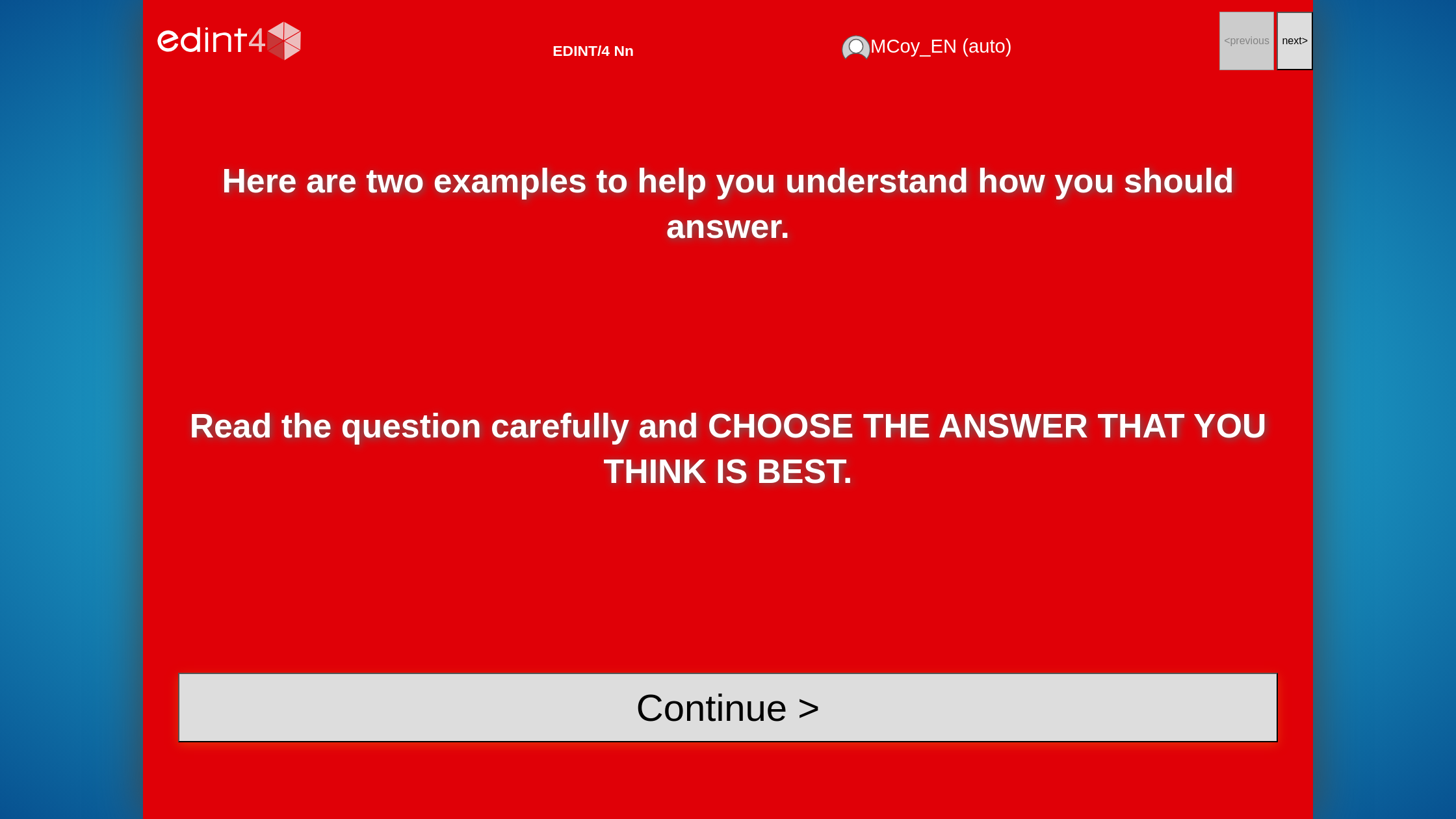
click at [706, 675] on button "Continue >" at bounding box center [728, 707] width 1100 height 70
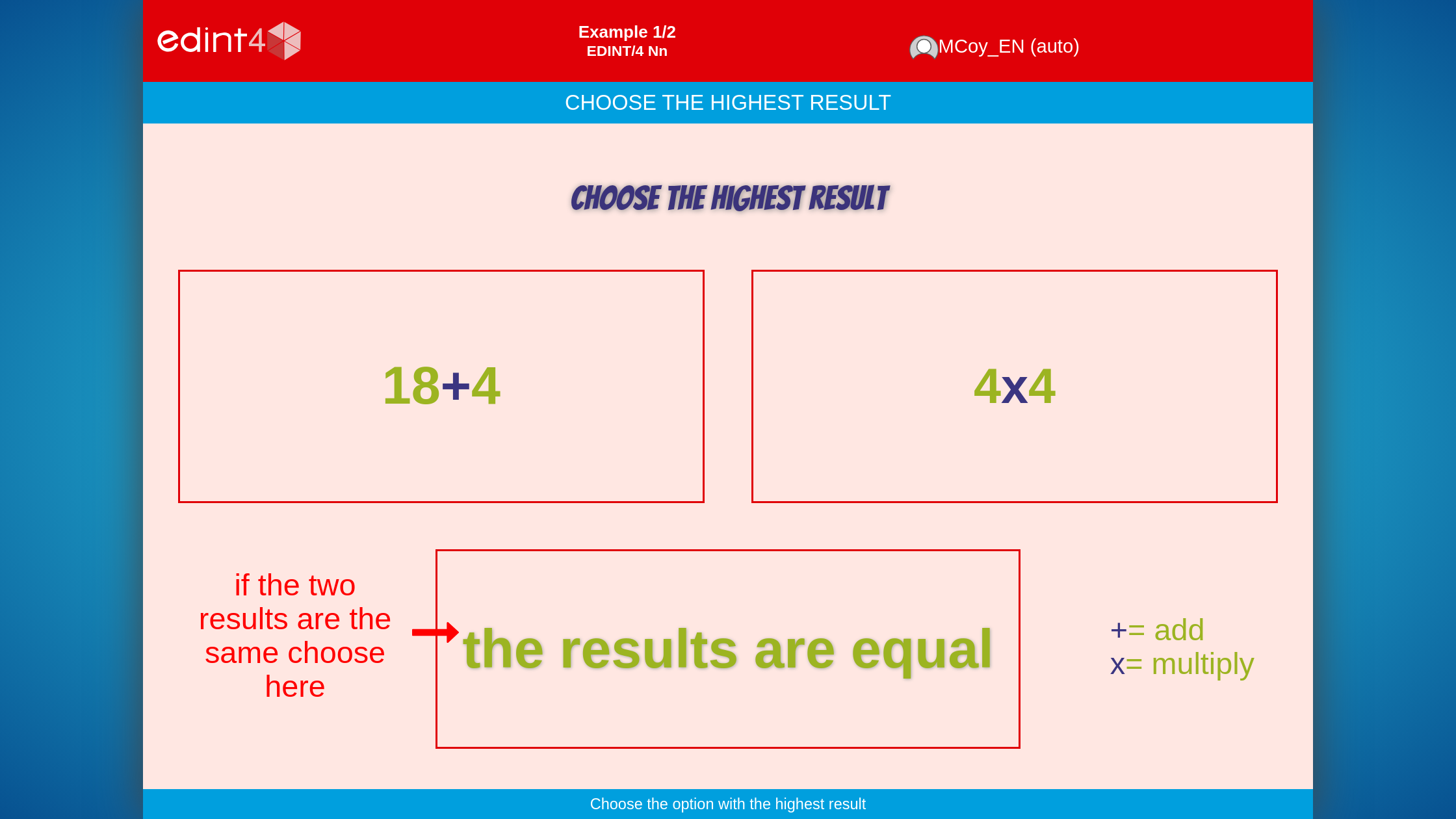
click at [612, 457] on div "18 + 4" at bounding box center [441, 386] width 559 height 245
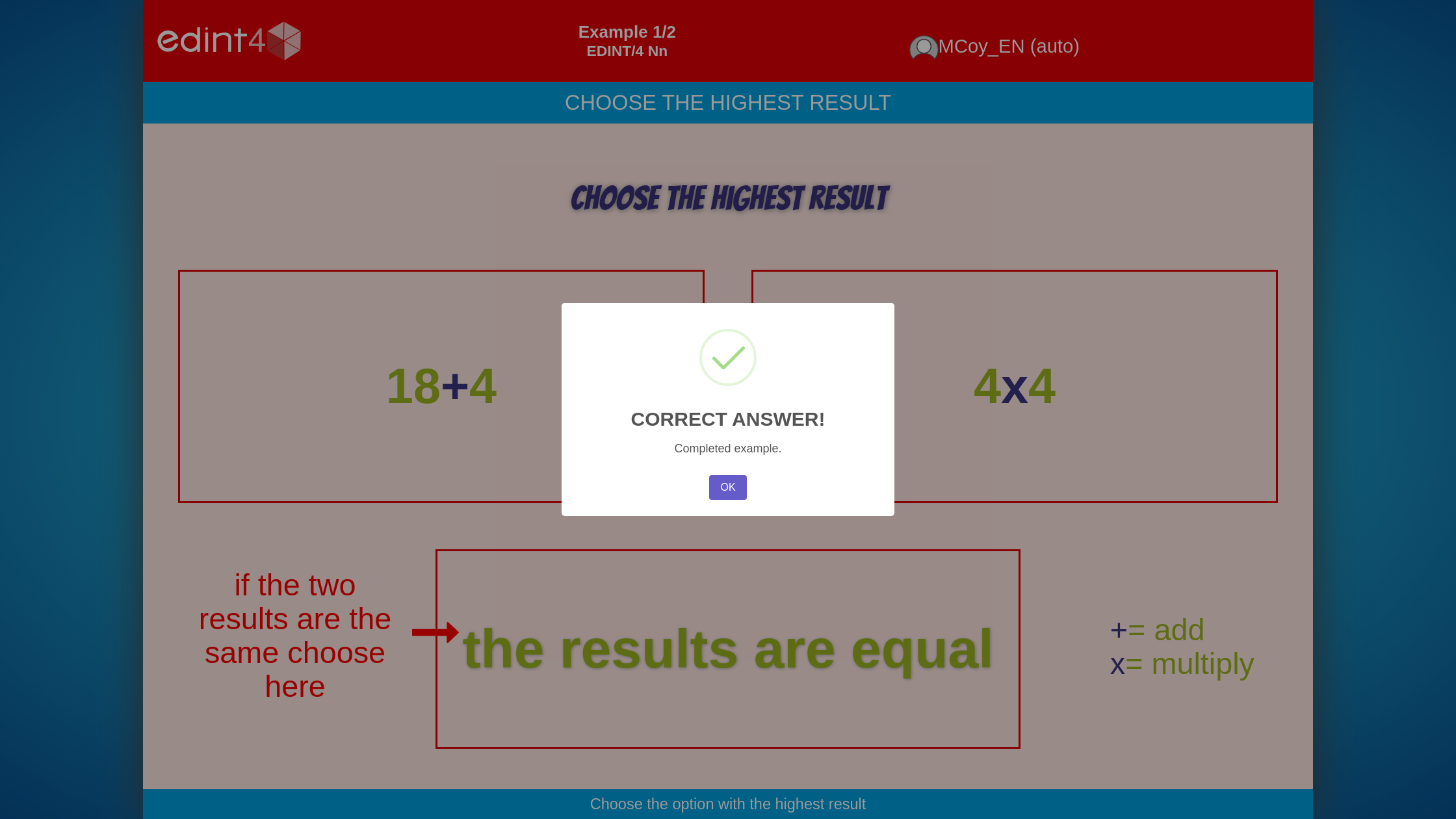
click at [723, 494] on button "OK" at bounding box center [727, 487] width 37 height 24
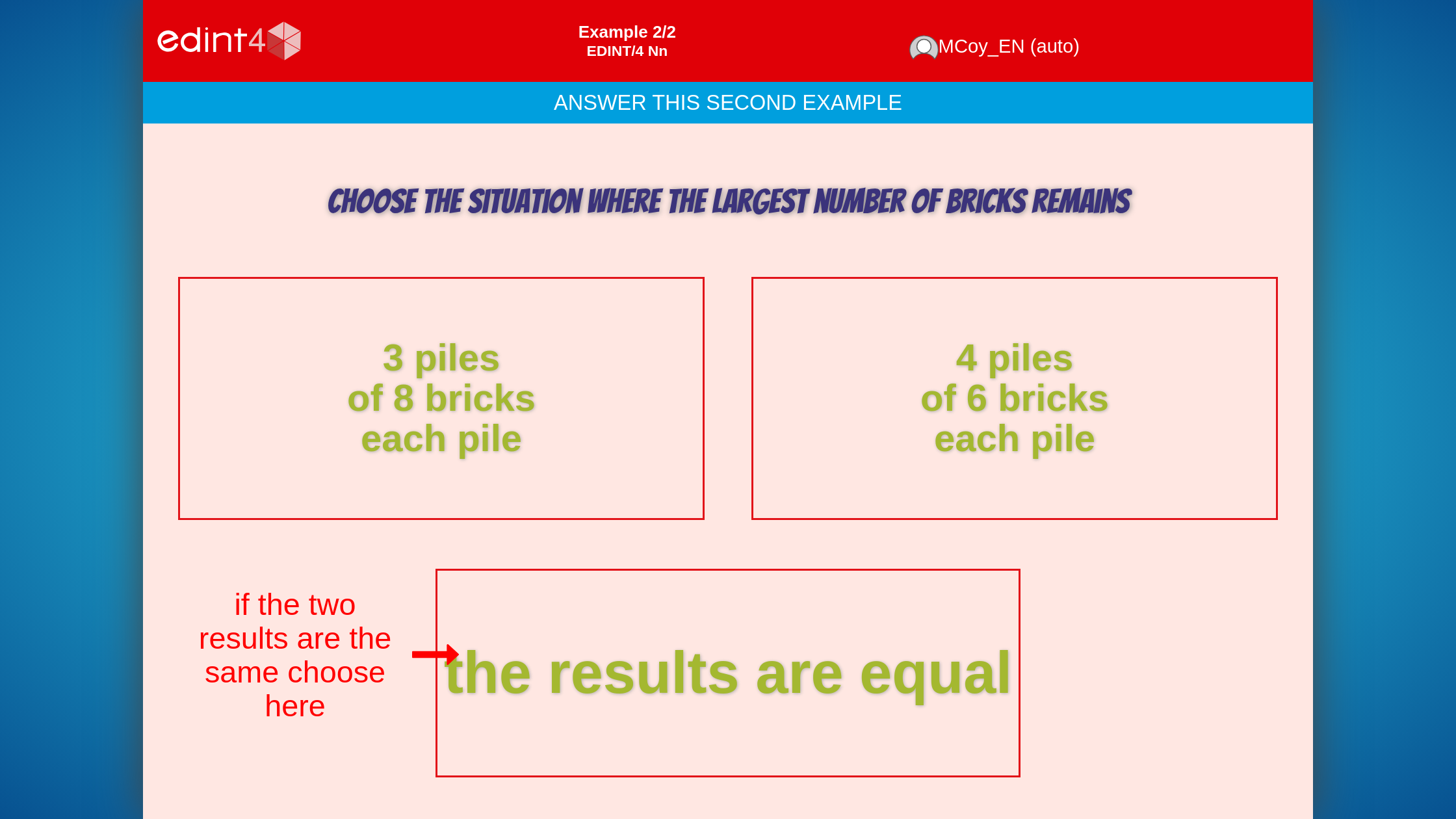
click at [689, 642] on div "the results are equal" at bounding box center [728, 673] width 568 height 70
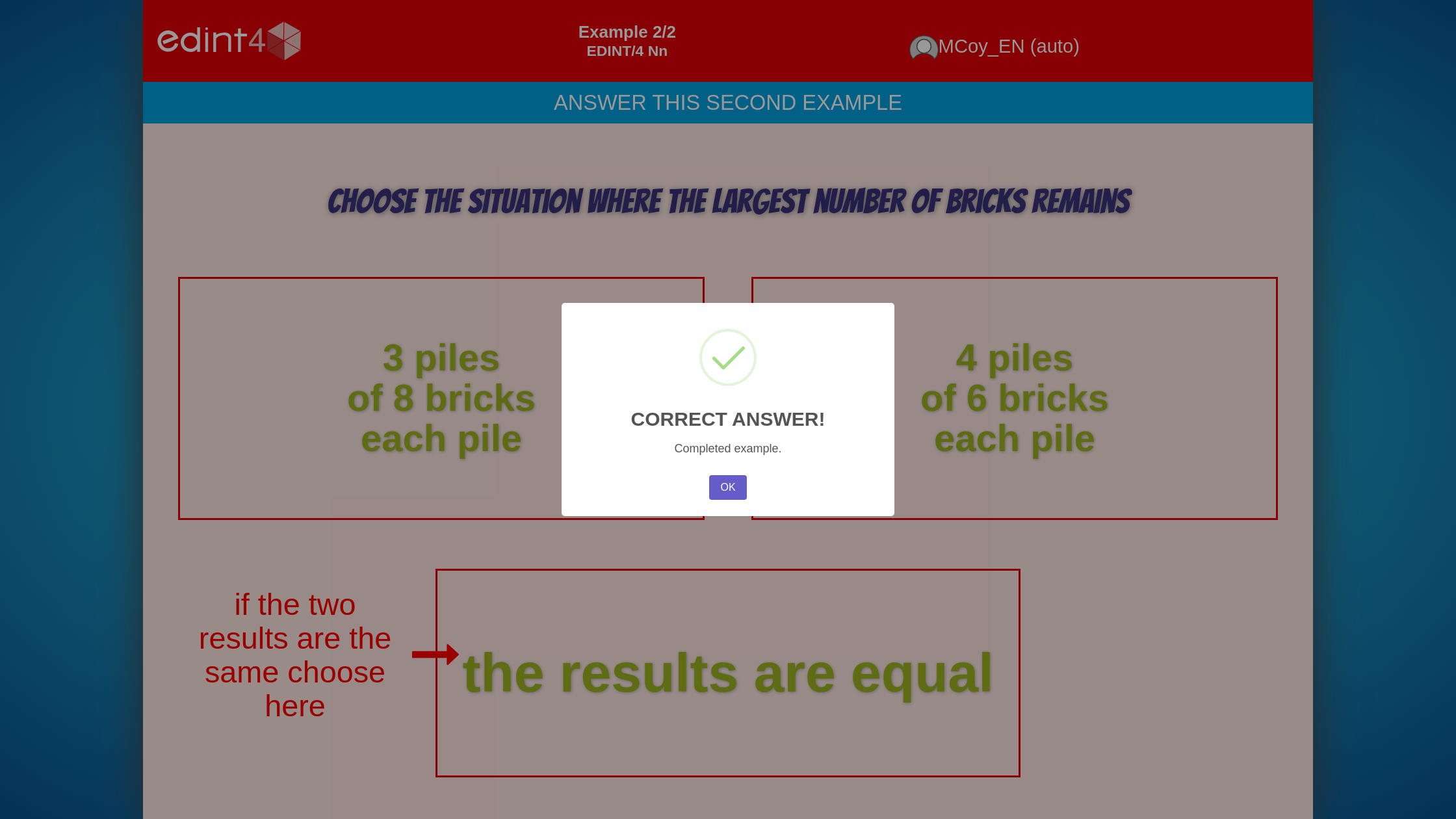
click at [728, 483] on button "OK" at bounding box center [727, 487] width 37 height 24
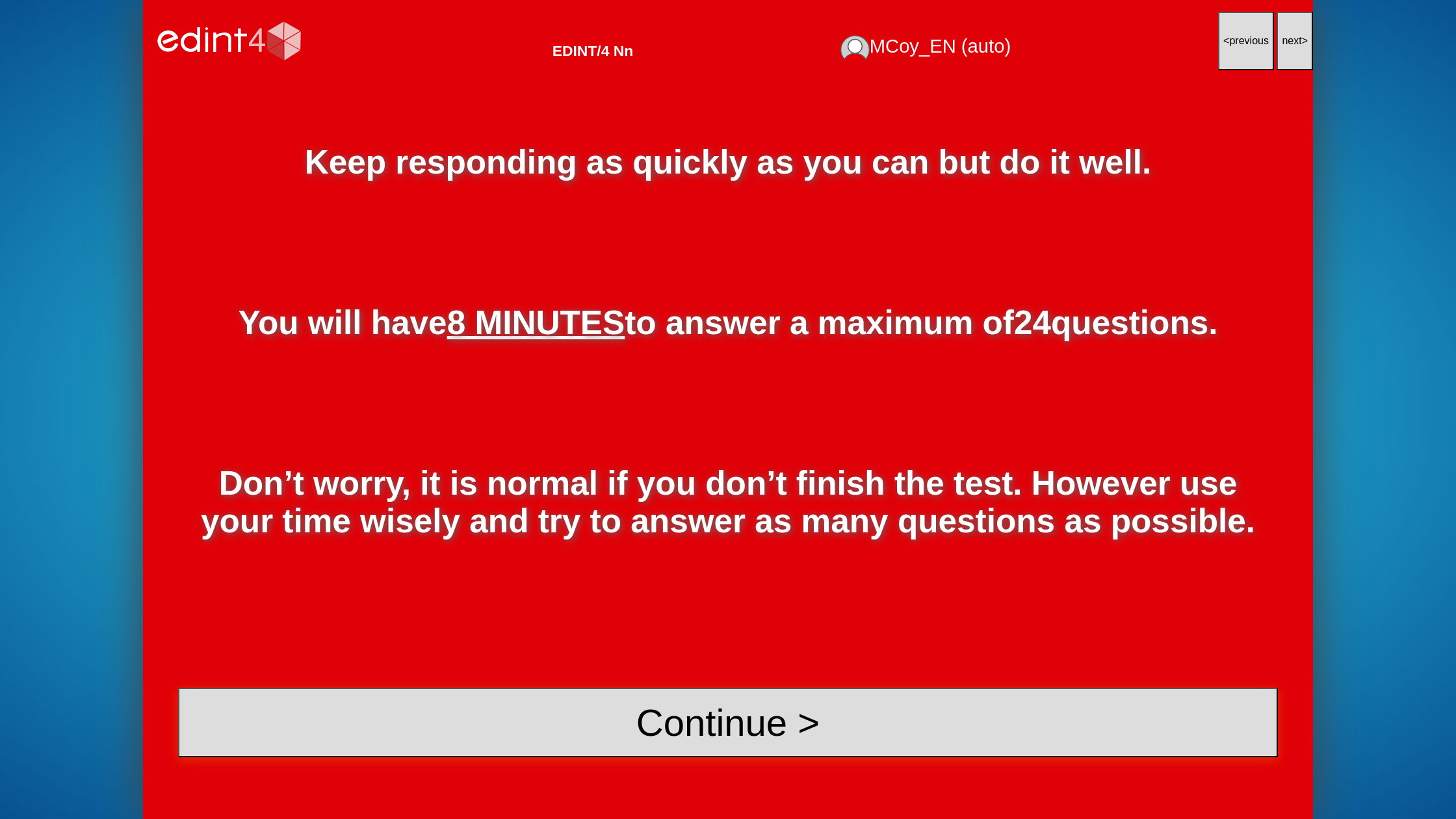
click at [665, 744] on button "Continue >" at bounding box center [728, 722] width 1100 height 70
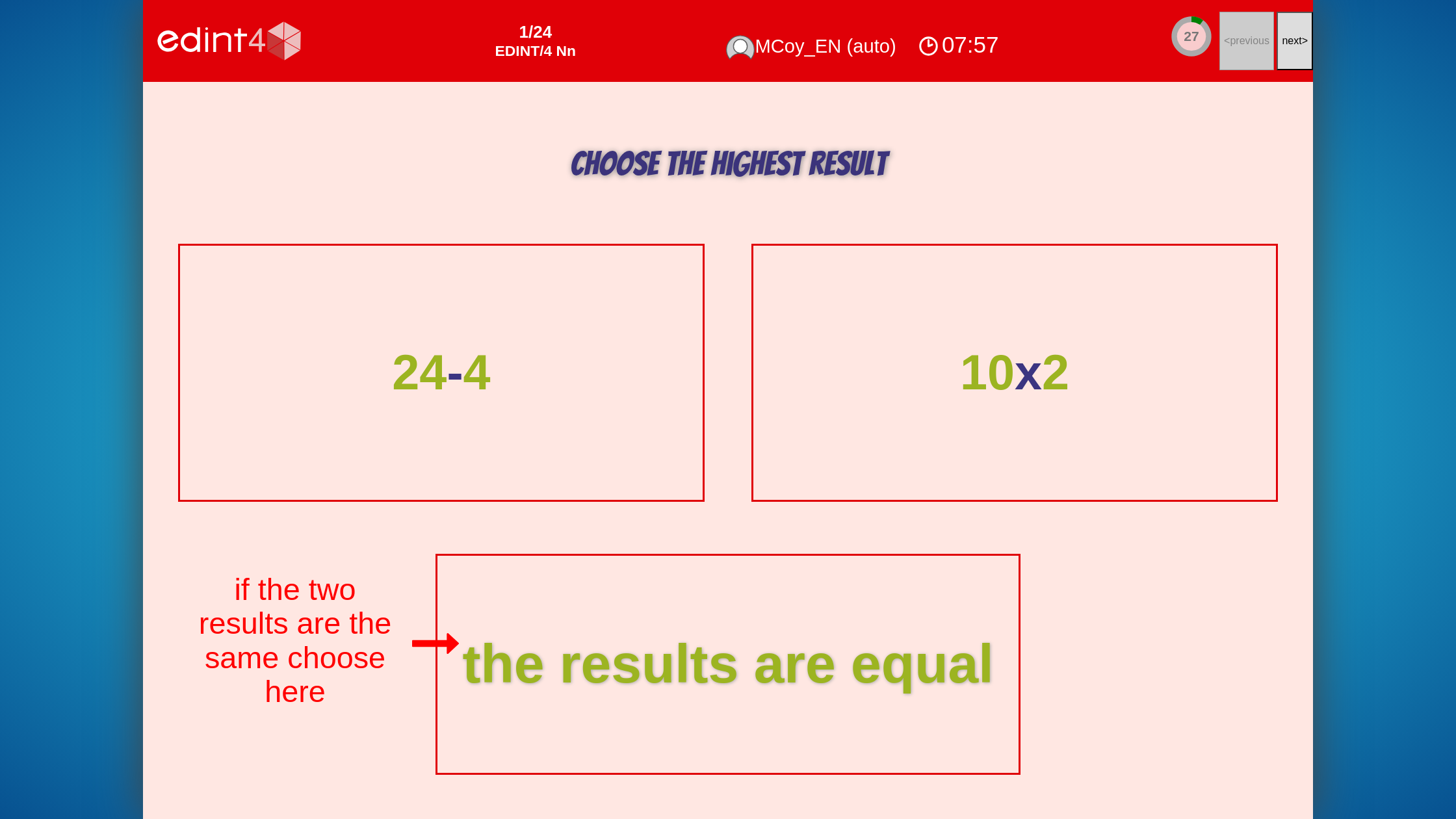
click at [1303, 30] on button "next >" at bounding box center [1295, 41] width 37 height 59
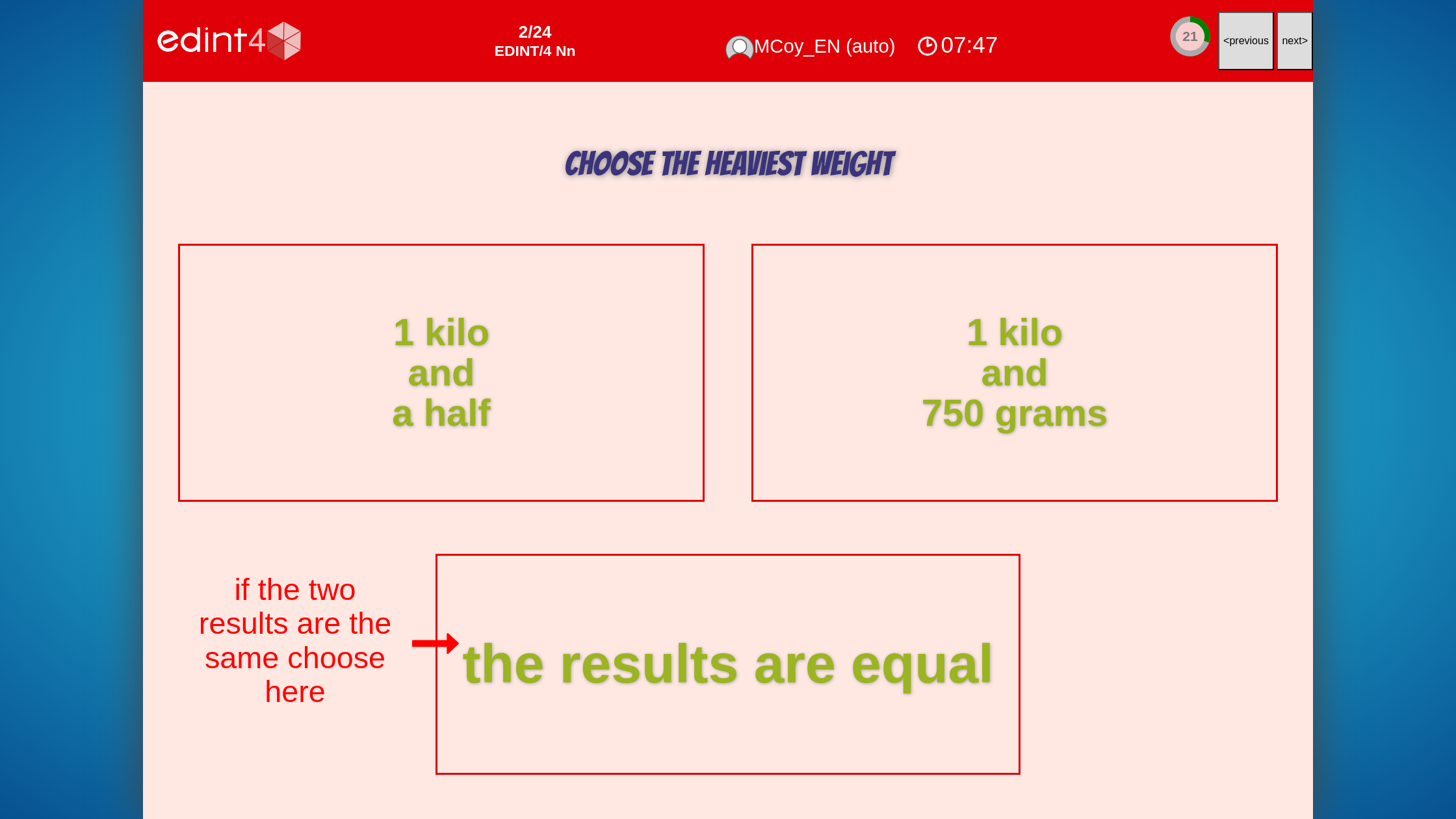
click at [1289, 63] on button "next >" at bounding box center [1295, 41] width 37 height 59
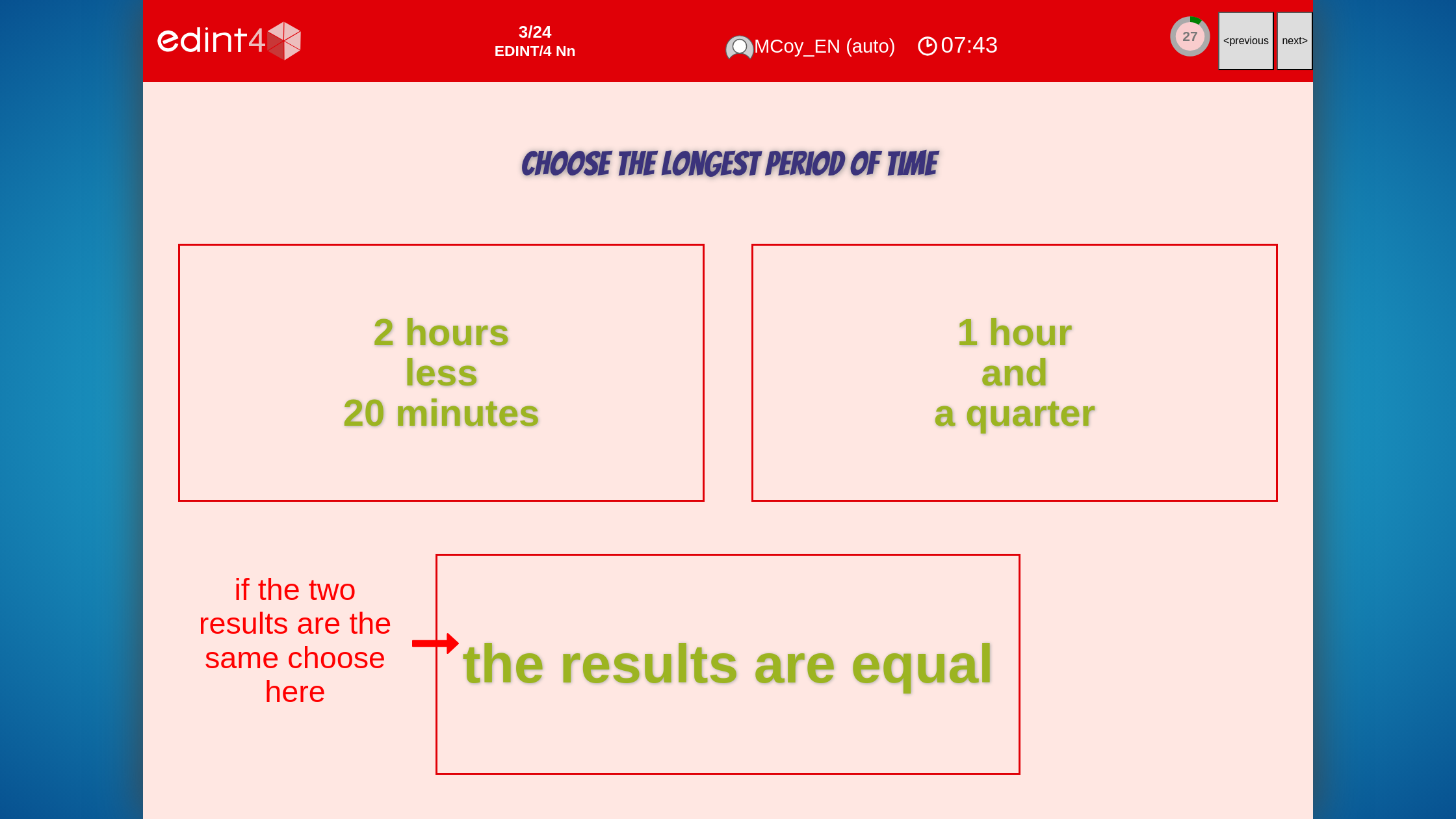
click at [1291, 54] on button "next >" at bounding box center [1295, 41] width 37 height 59
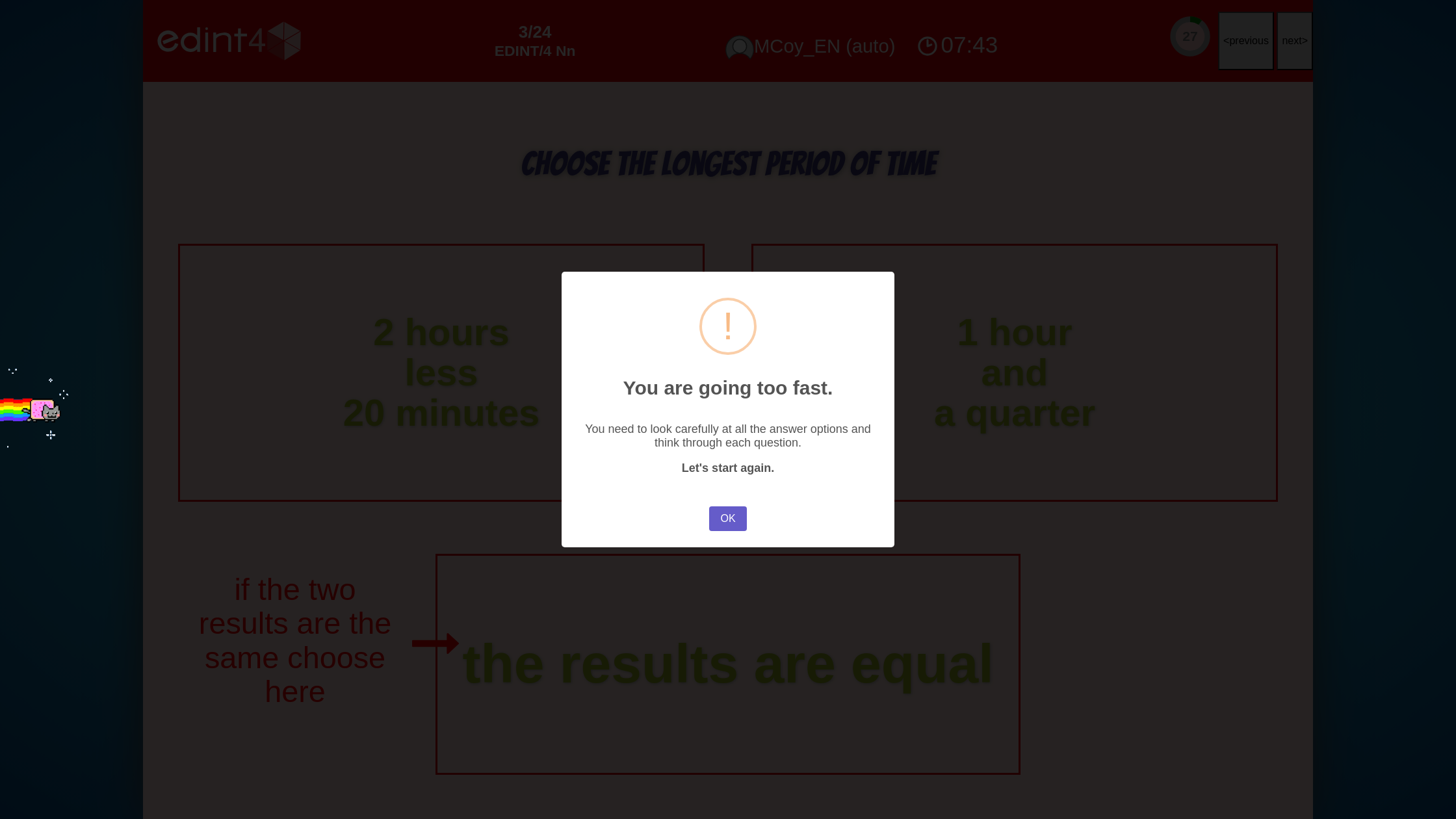
click at [727, 520] on button "OK" at bounding box center [727, 518] width 37 height 24
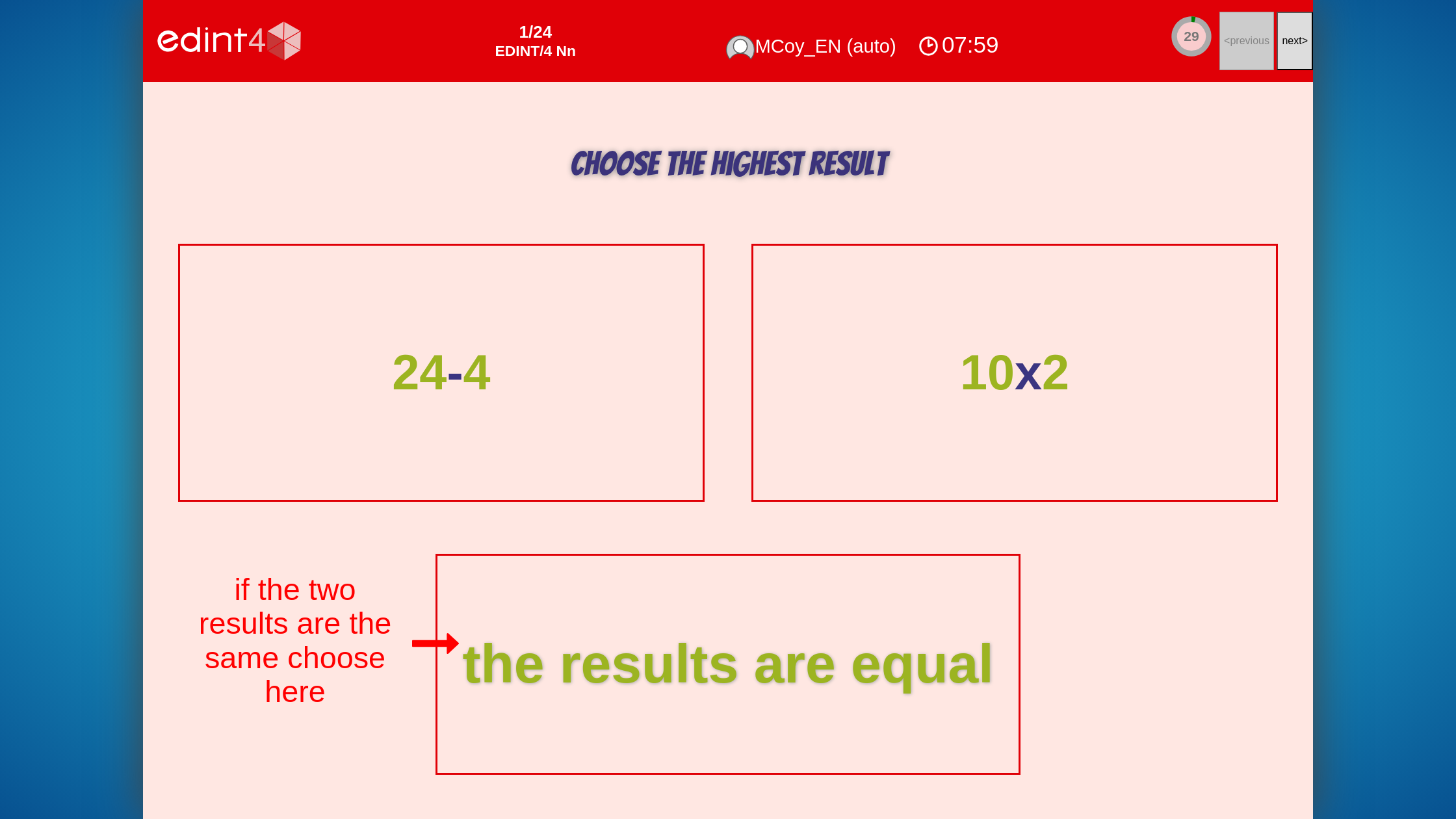
click at [1293, 41] on span "next" at bounding box center [1292, 41] width 20 height 11
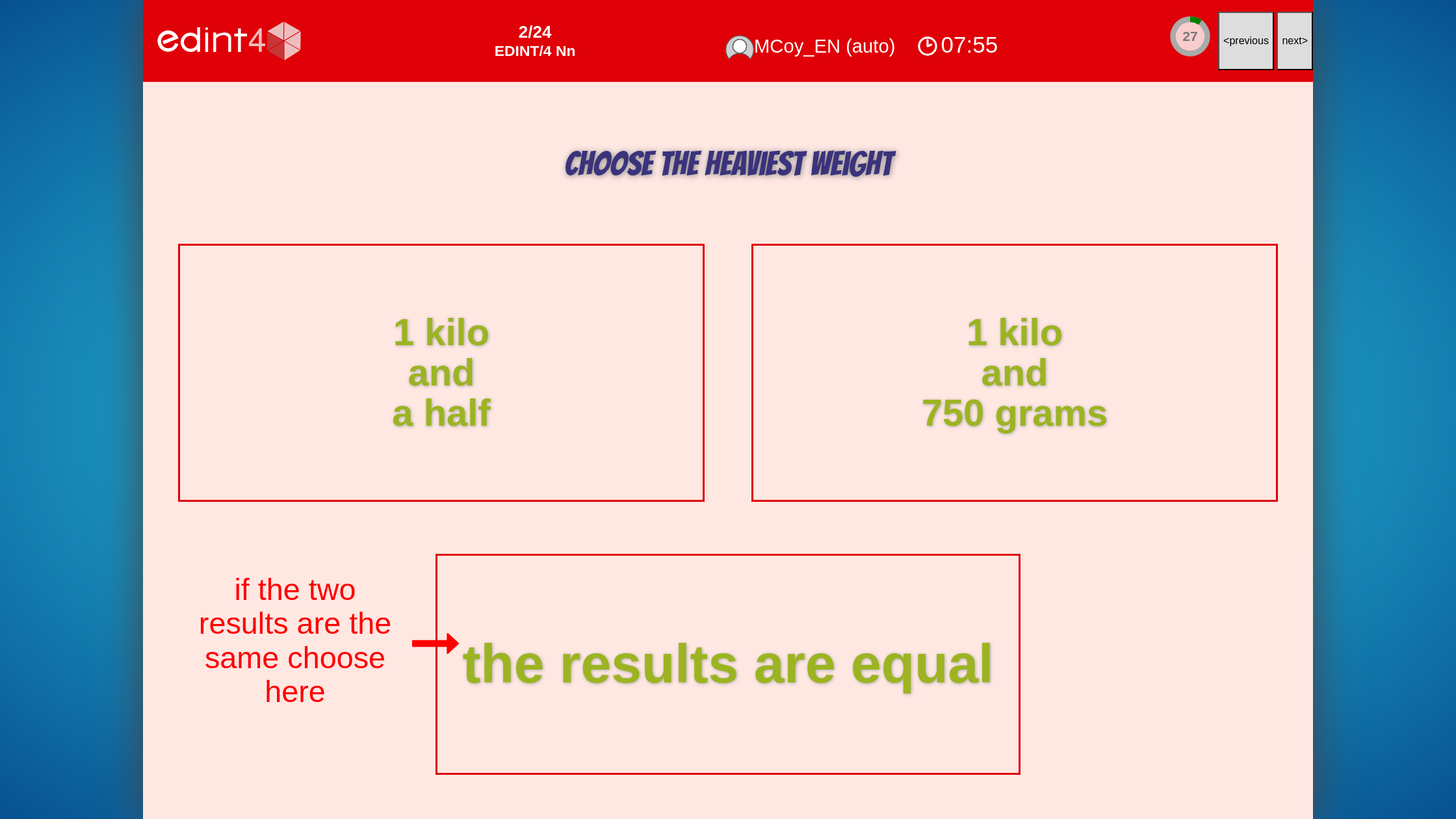
click at [1293, 41] on span "next" at bounding box center [1292, 41] width 20 height 11
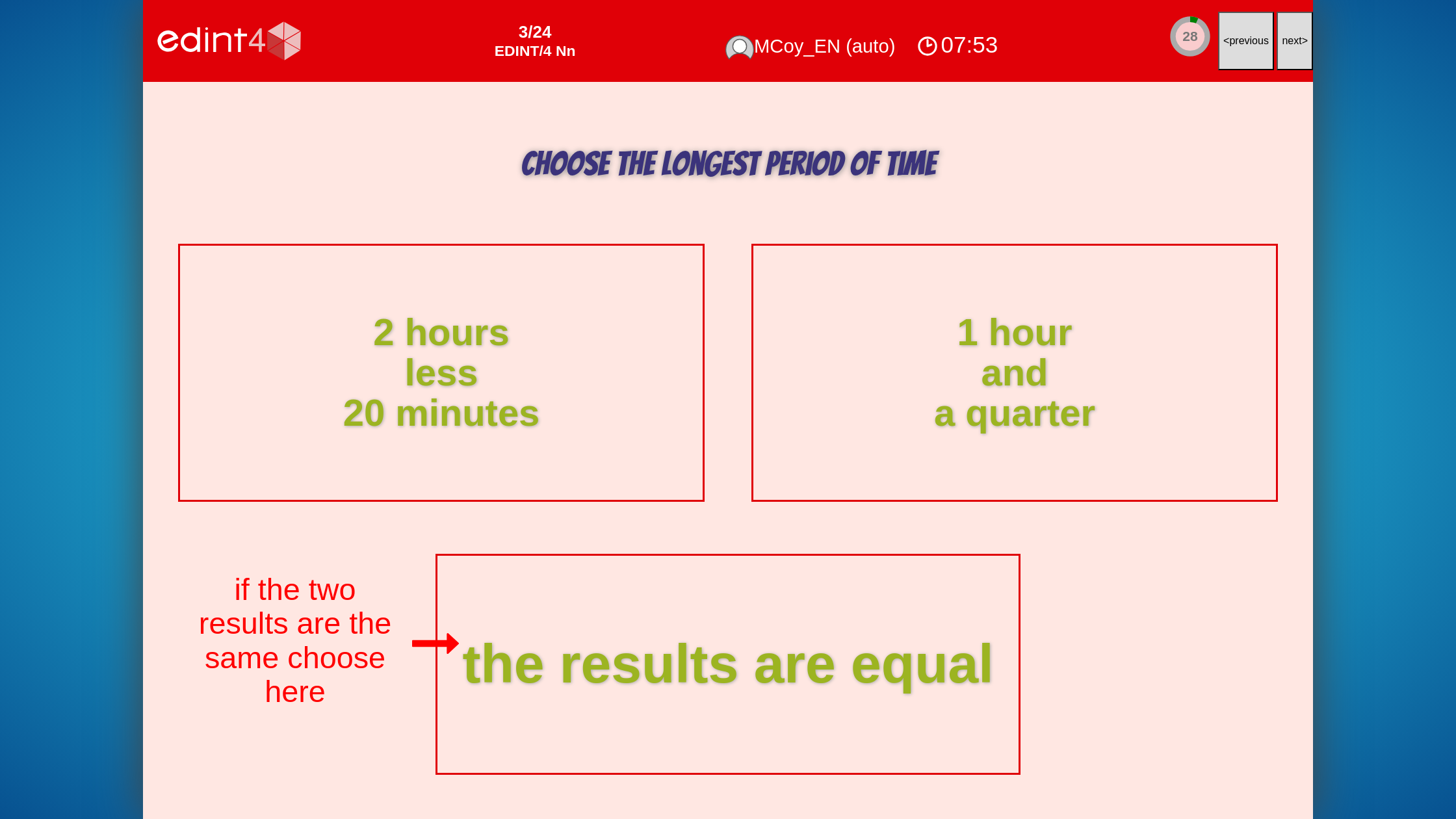
click at [1293, 41] on span "next" at bounding box center [1292, 41] width 20 height 11
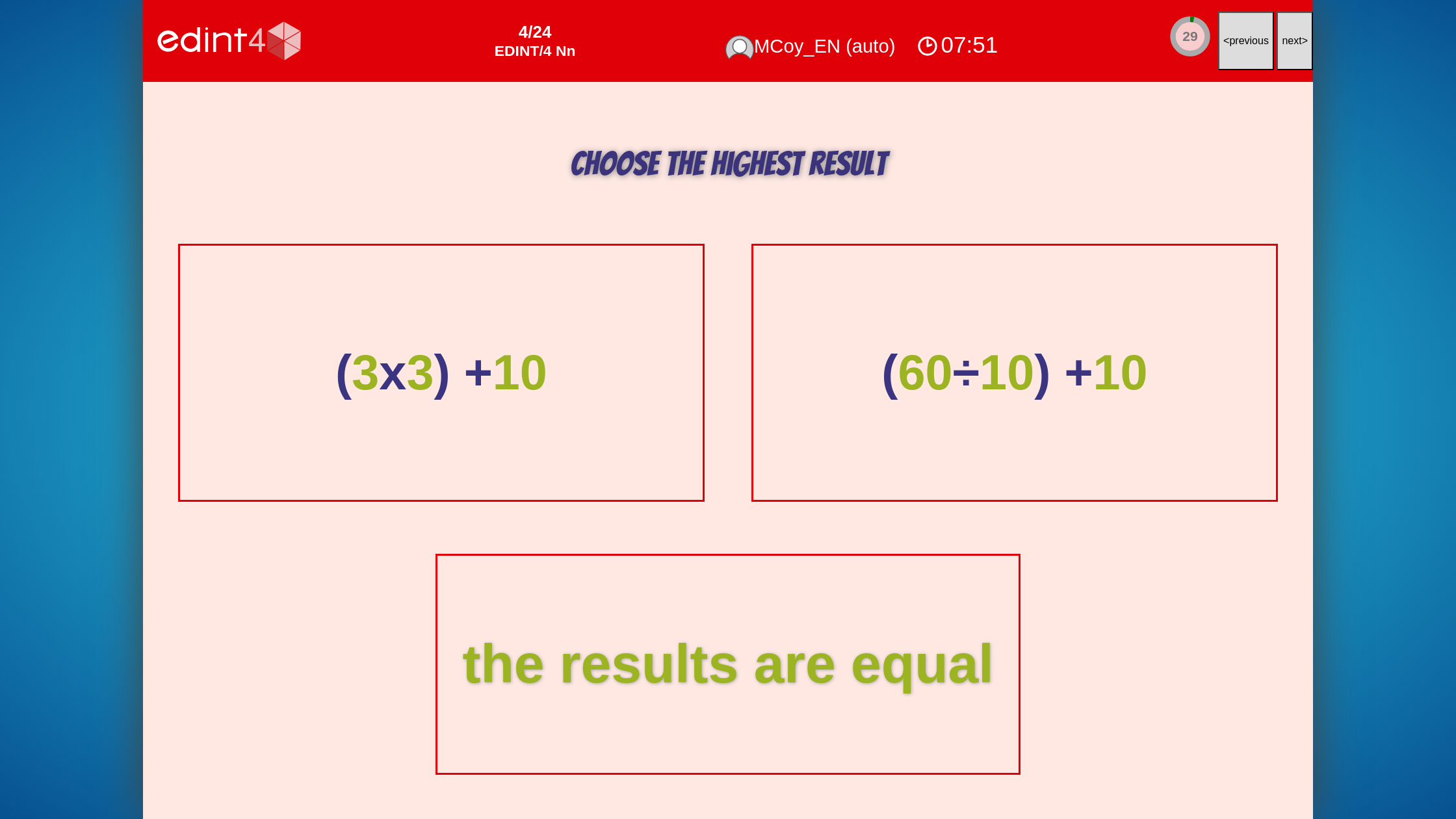
click at [1293, 41] on span "next" at bounding box center [1292, 41] width 20 height 11
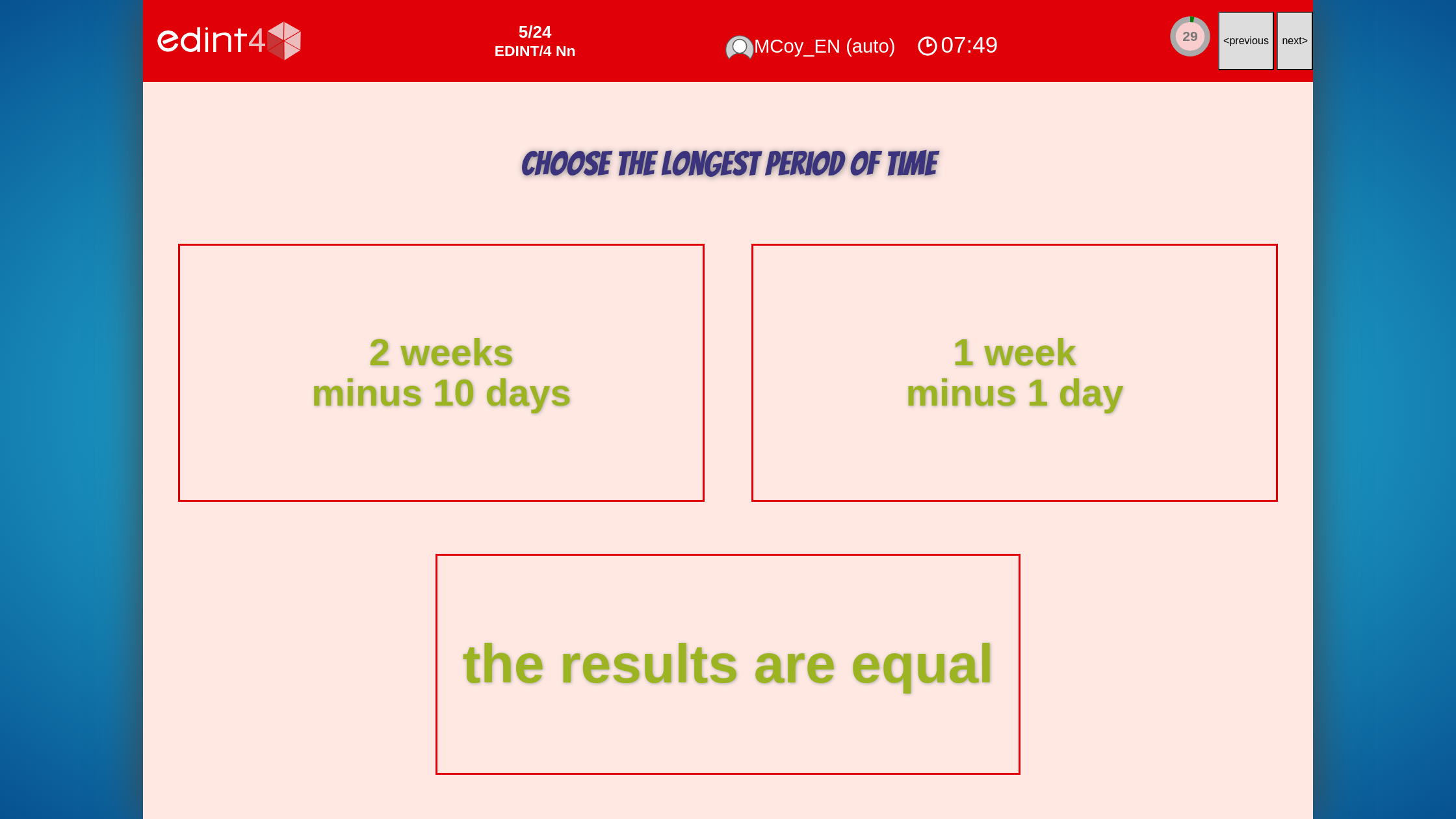
click at [1293, 41] on span "next" at bounding box center [1292, 41] width 20 height 11
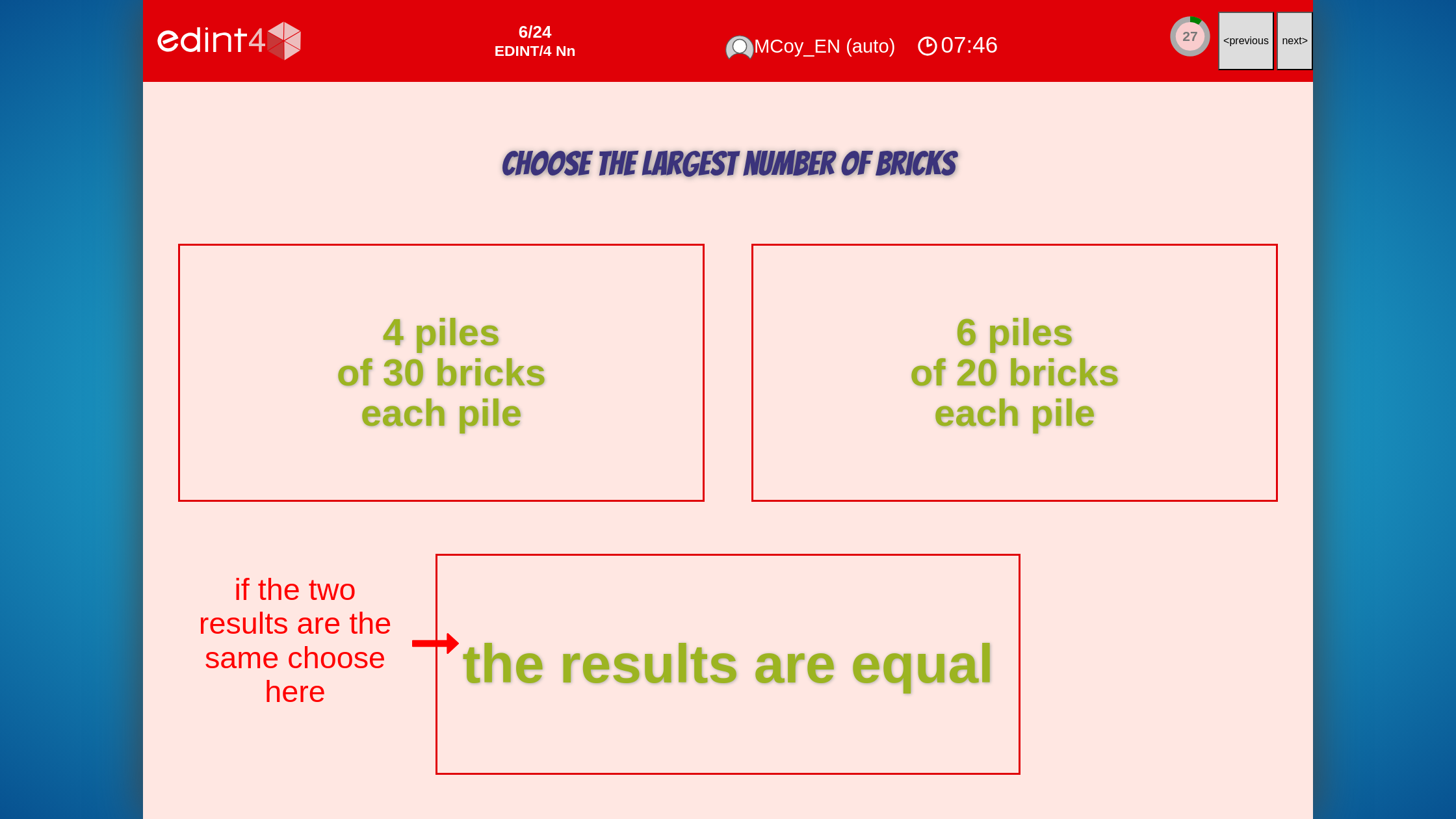
click at [1293, 41] on span "next" at bounding box center [1292, 41] width 20 height 11
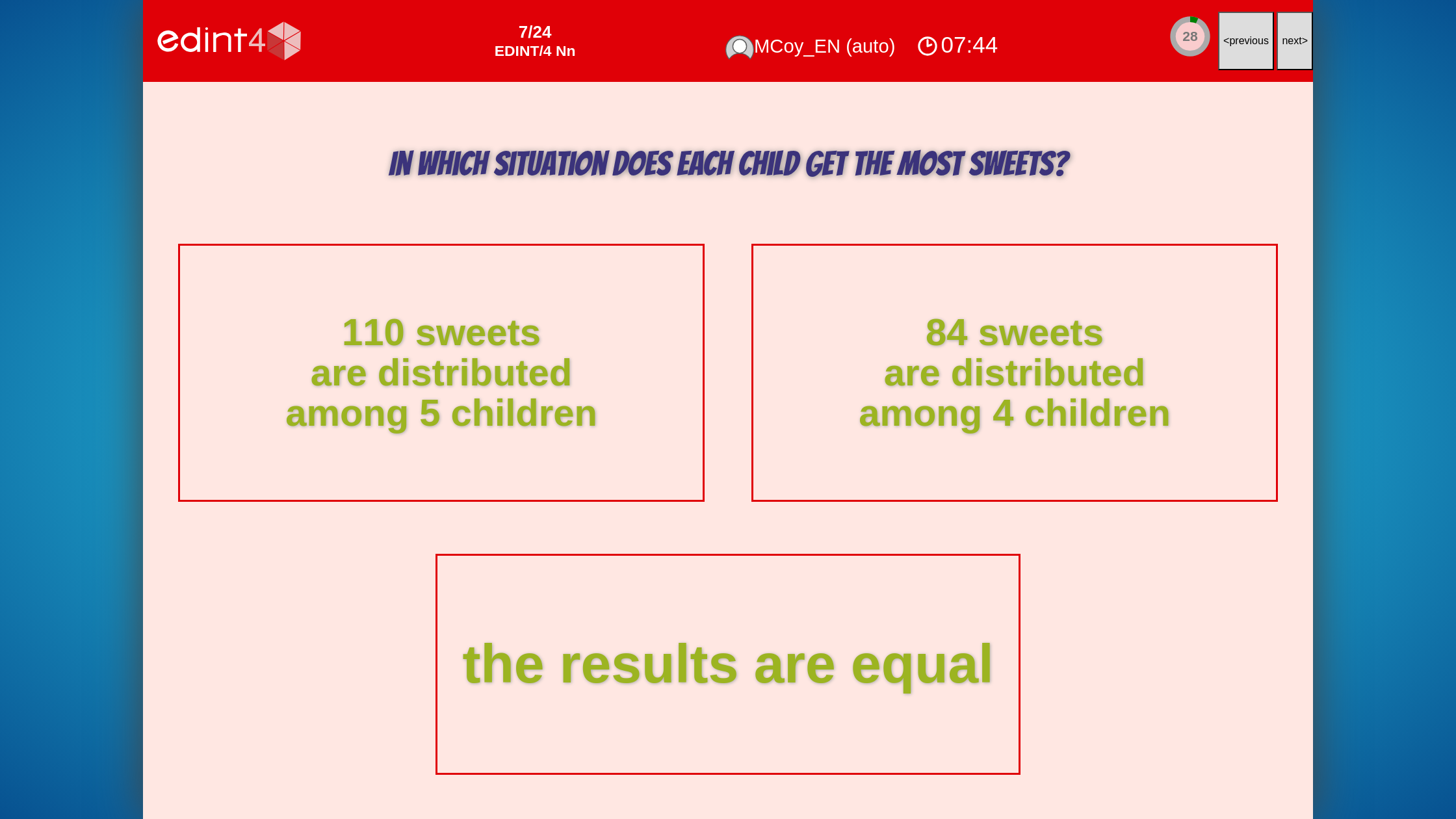
click at [1293, 41] on span "next" at bounding box center [1292, 41] width 20 height 11
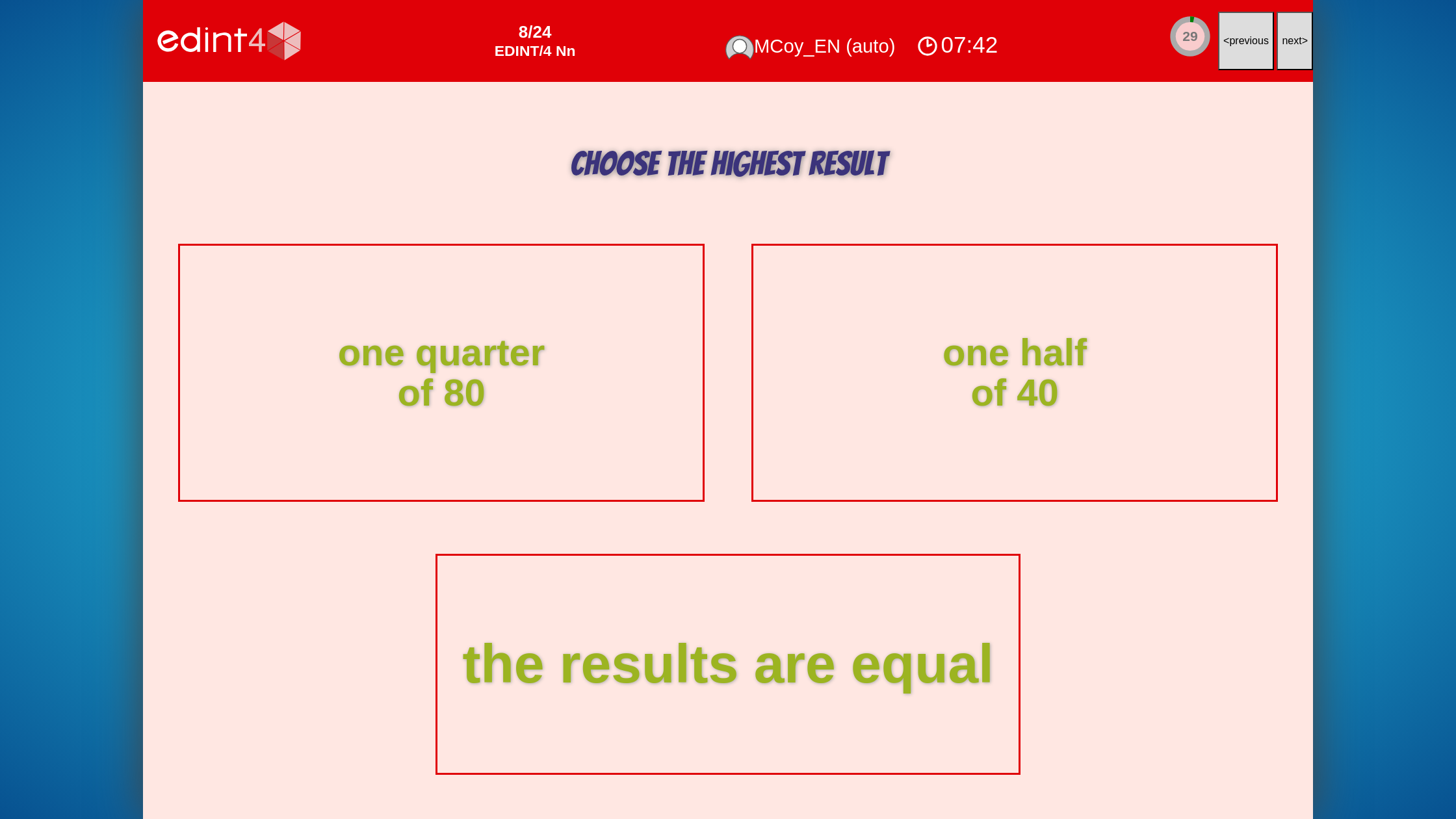
click at [1293, 41] on span "next" at bounding box center [1292, 41] width 20 height 11
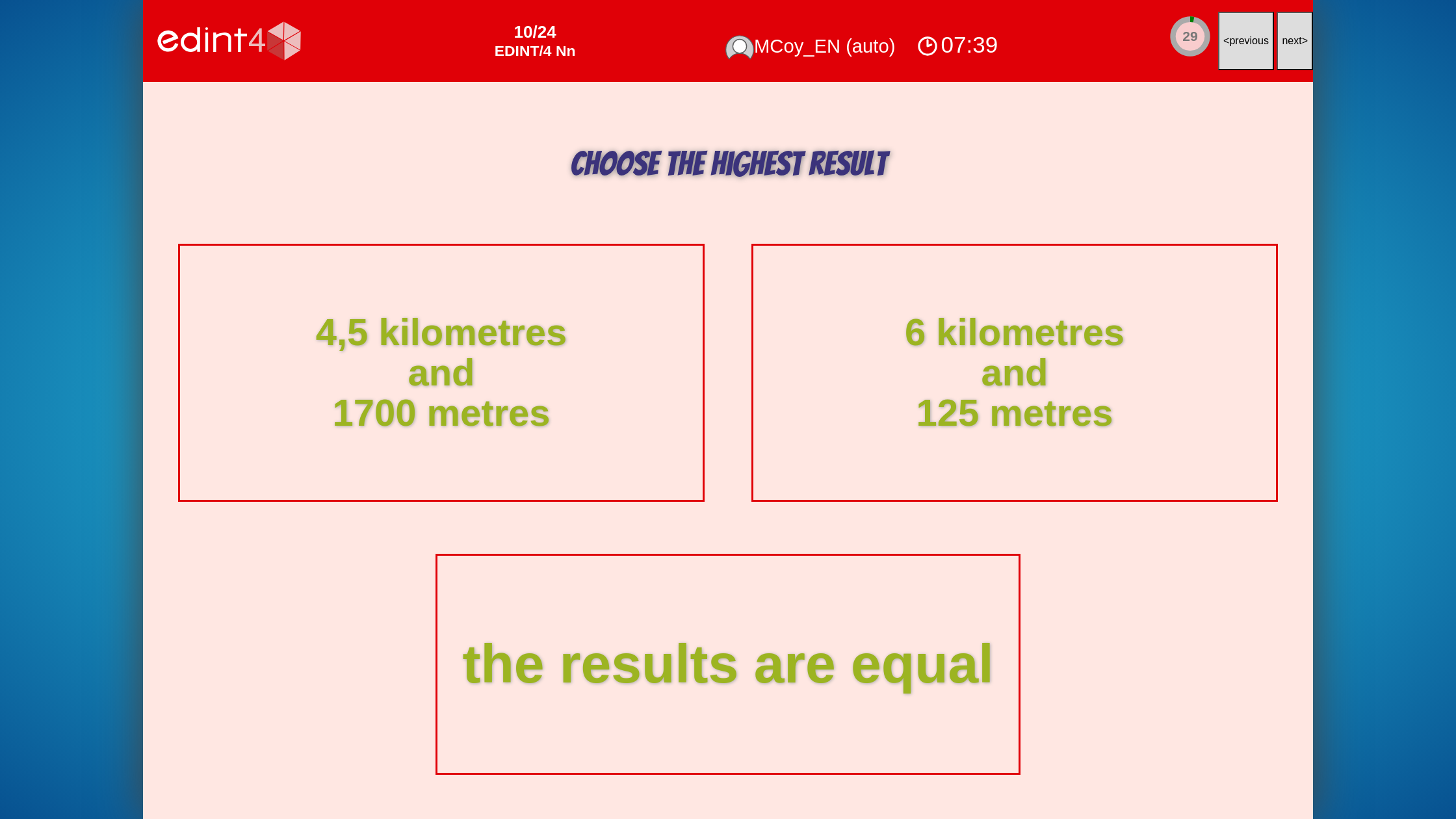
click at [1293, 41] on span "next" at bounding box center [1292, 41] width 20 height 11
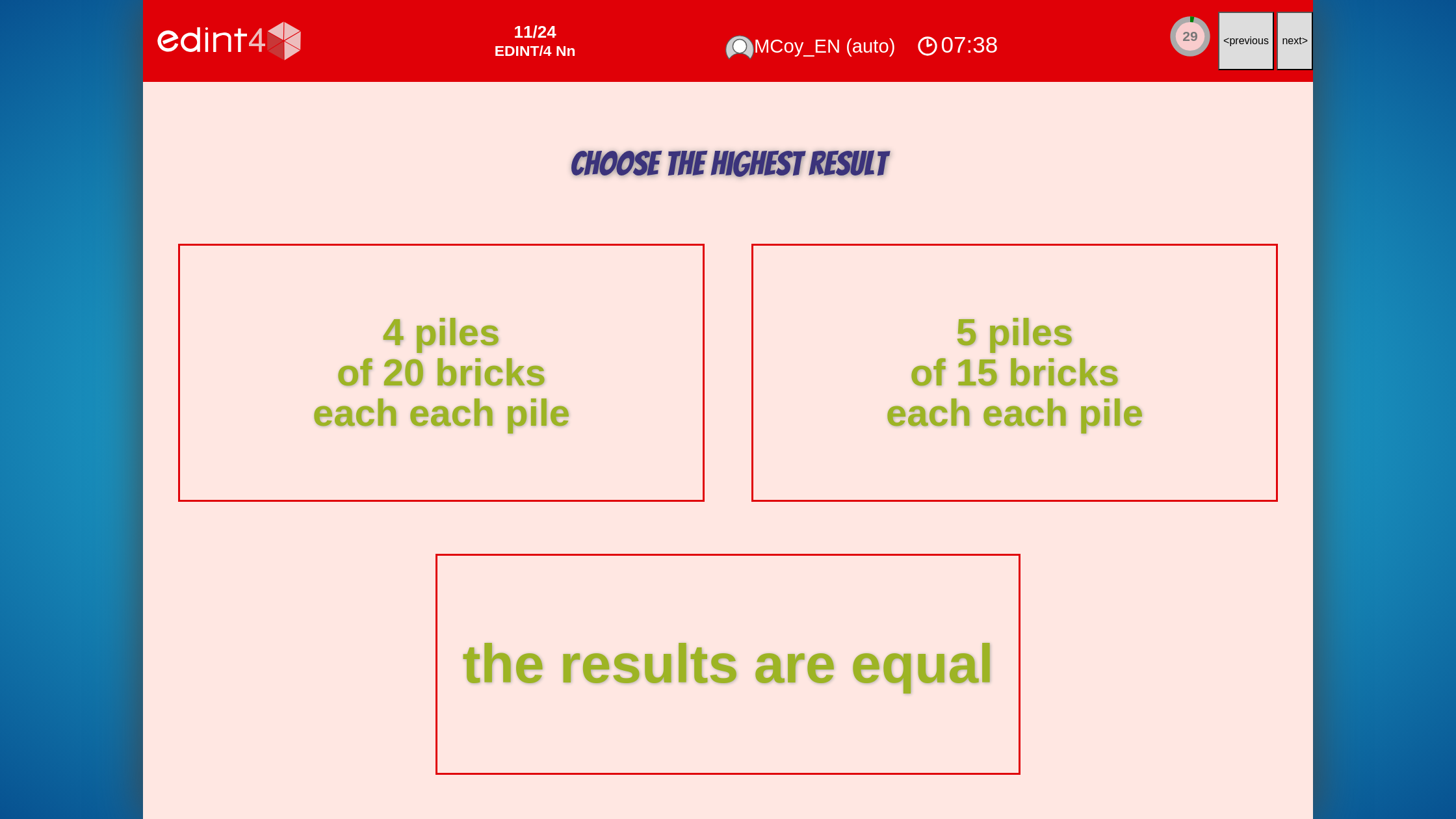
click at [1293, 41] on span "next" at bounding box center [1292, 41] width 20 height 11
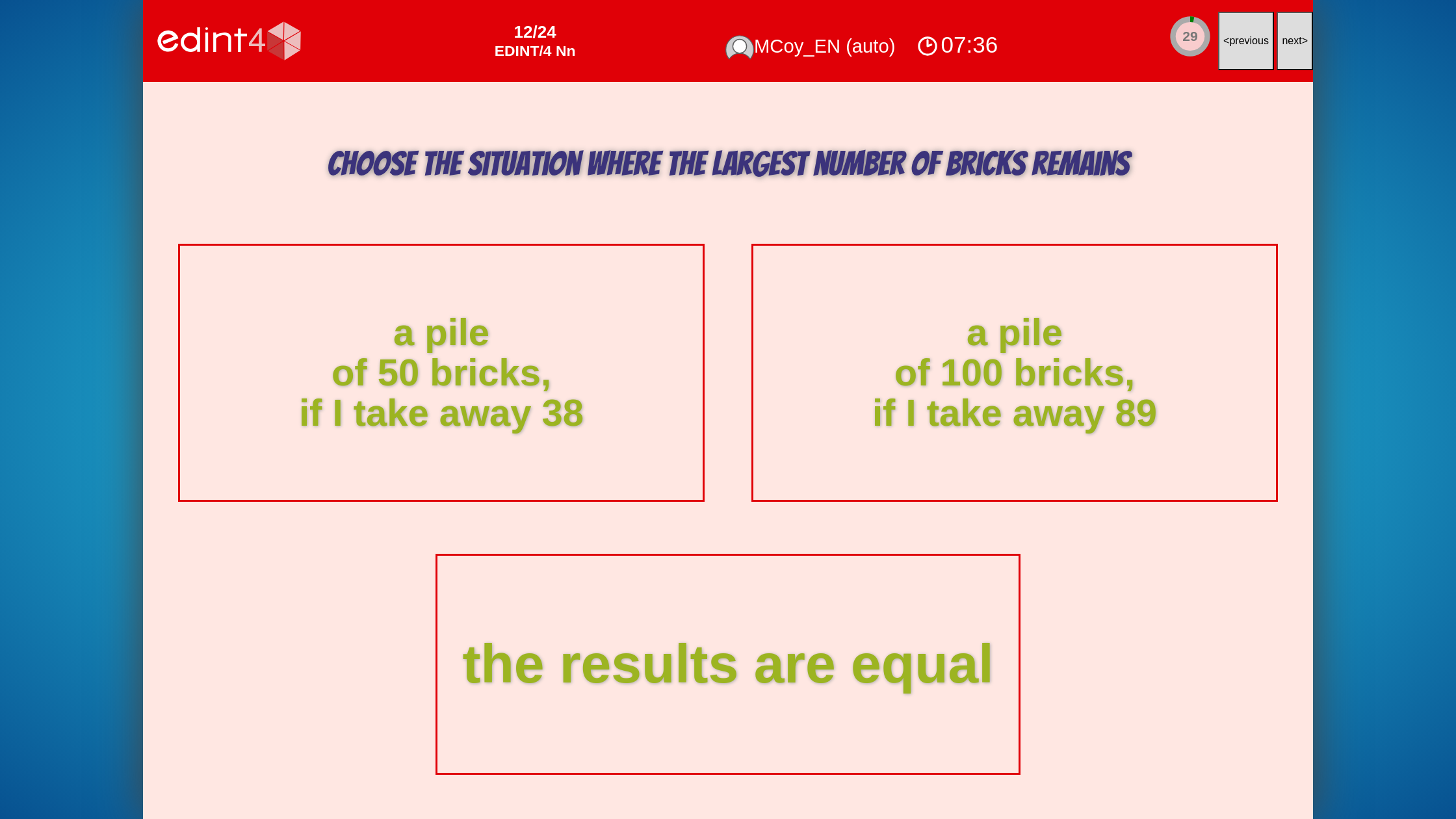
click at [1293, 41] on span "next" at bounding box center [1292, 41] width 20 height 11
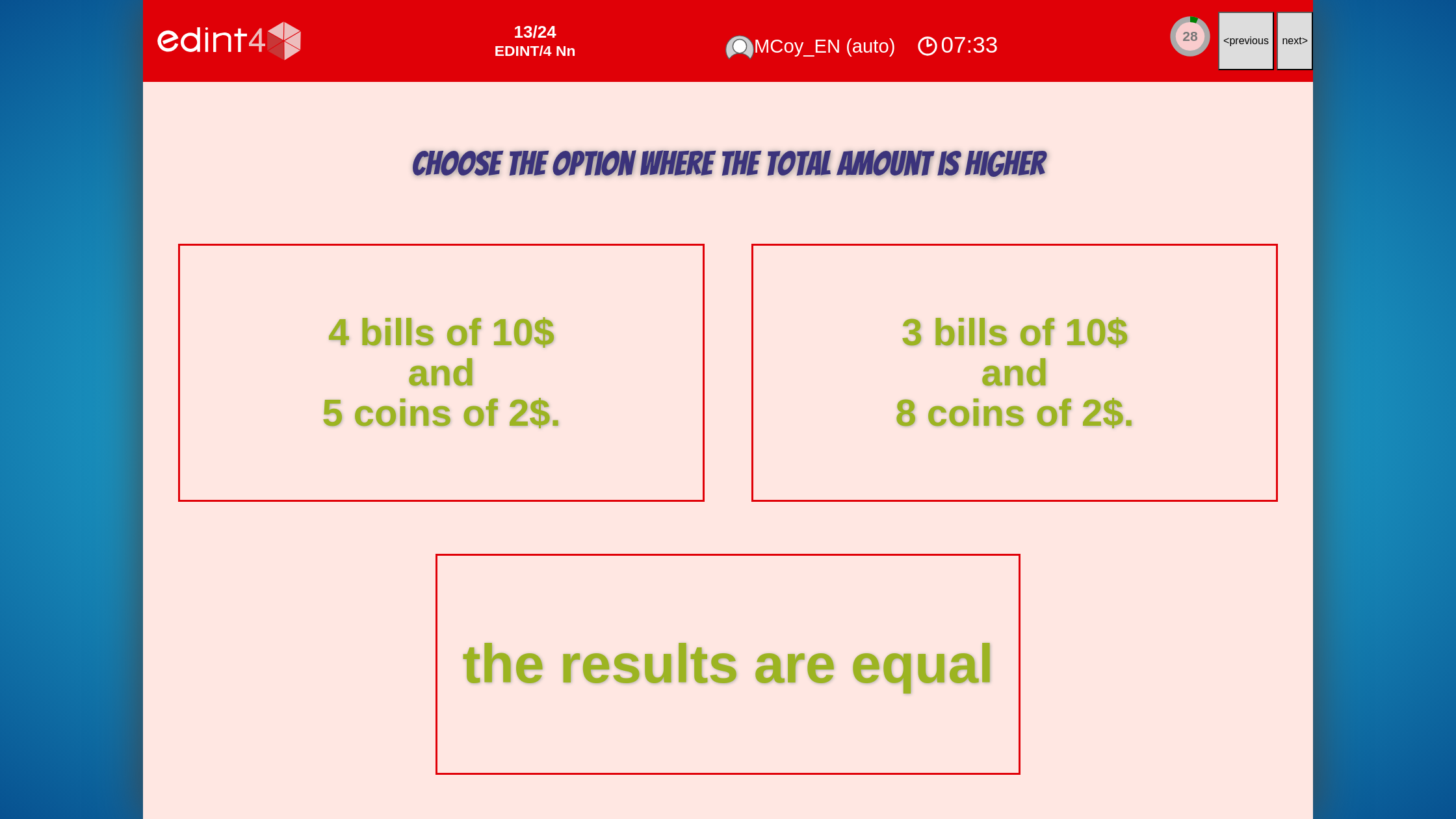
click at [1293, 41] on span "next" at bounding box center [1292, 41] width 20 height 11
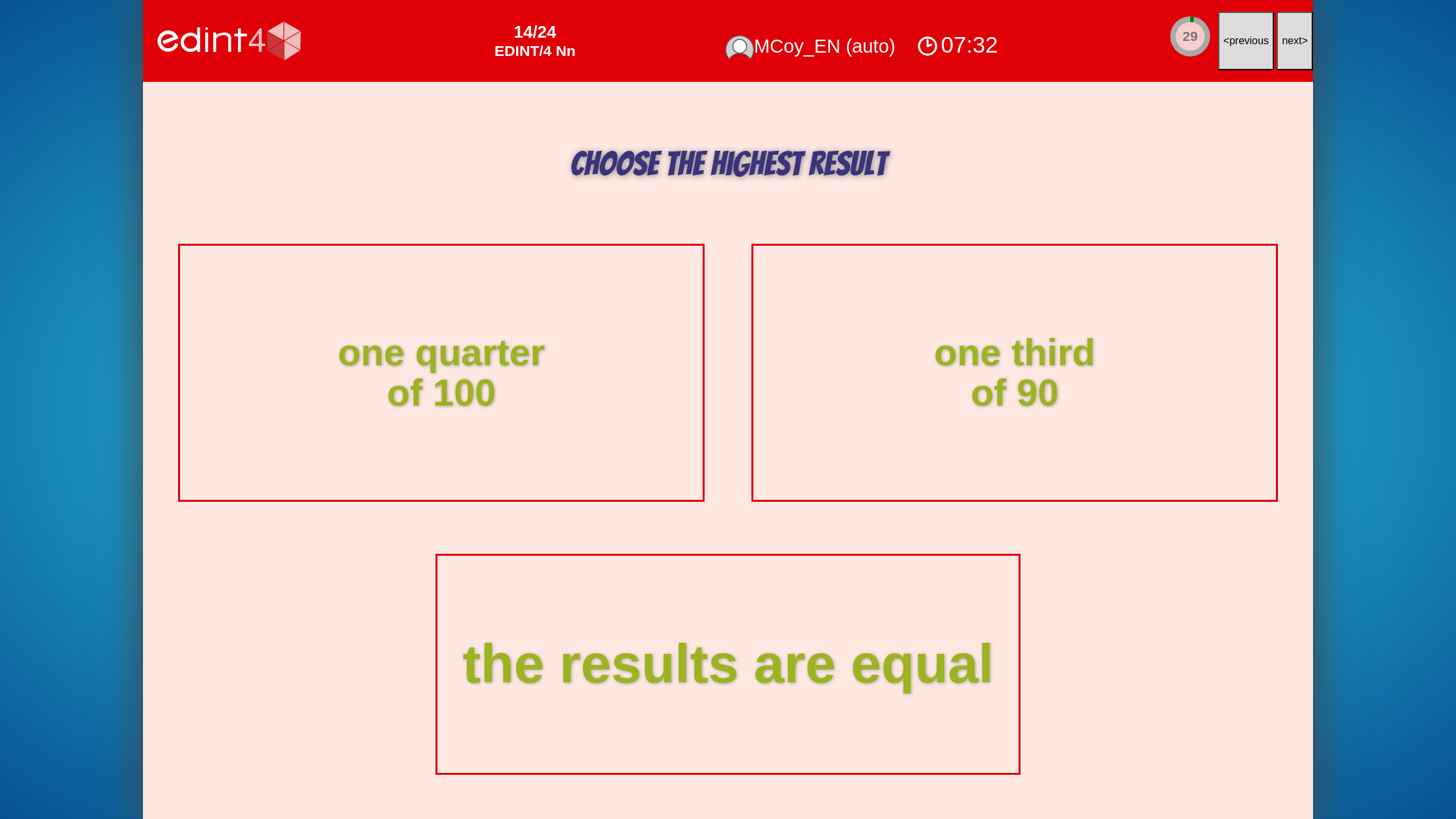
click at [1293, 41] on span "next" at bounding box center [1292, 41] width 20 height 11
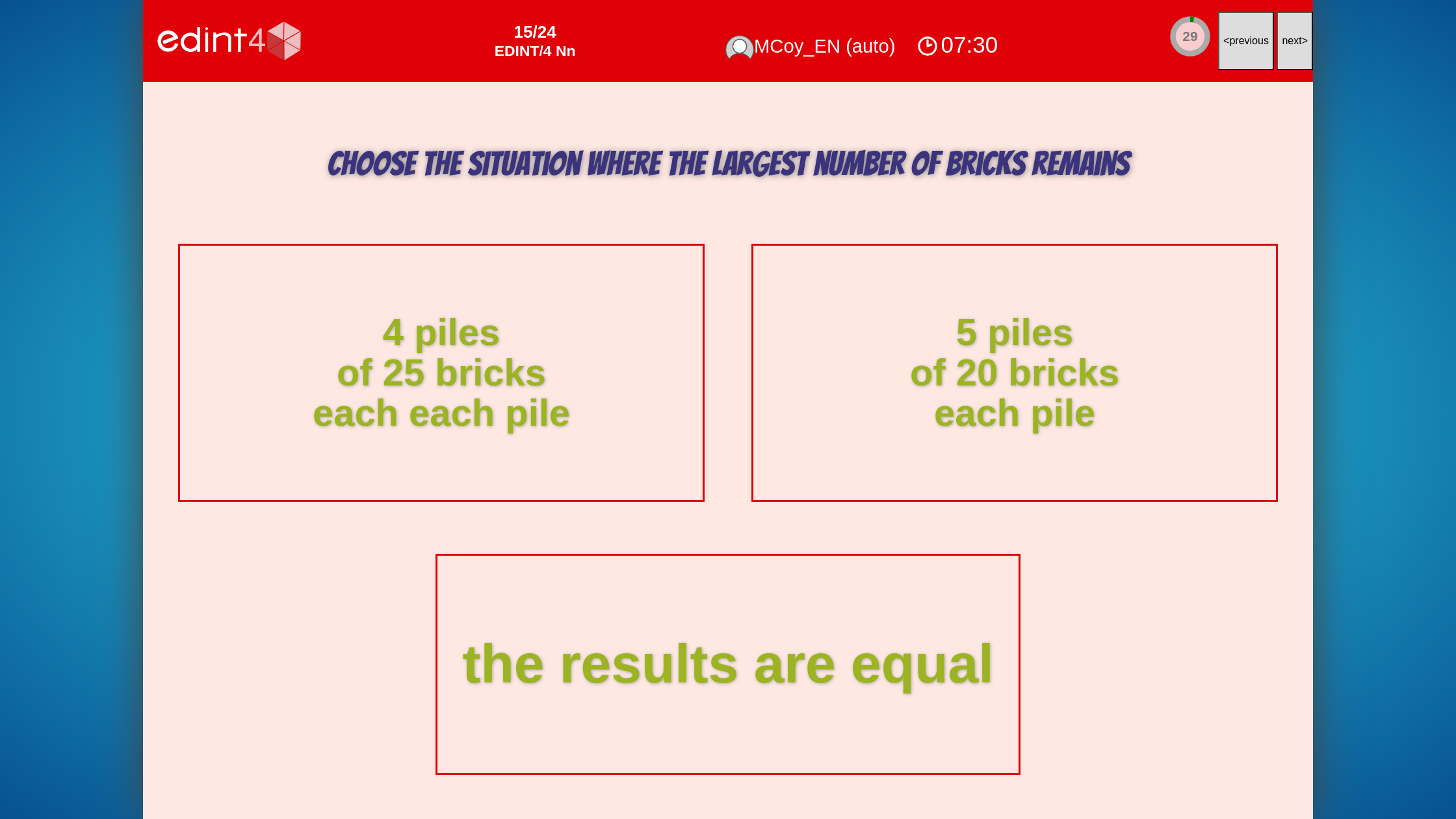
click at [1293, 41] on span "next" at bounding box center [1292, 41] width 20 height 11
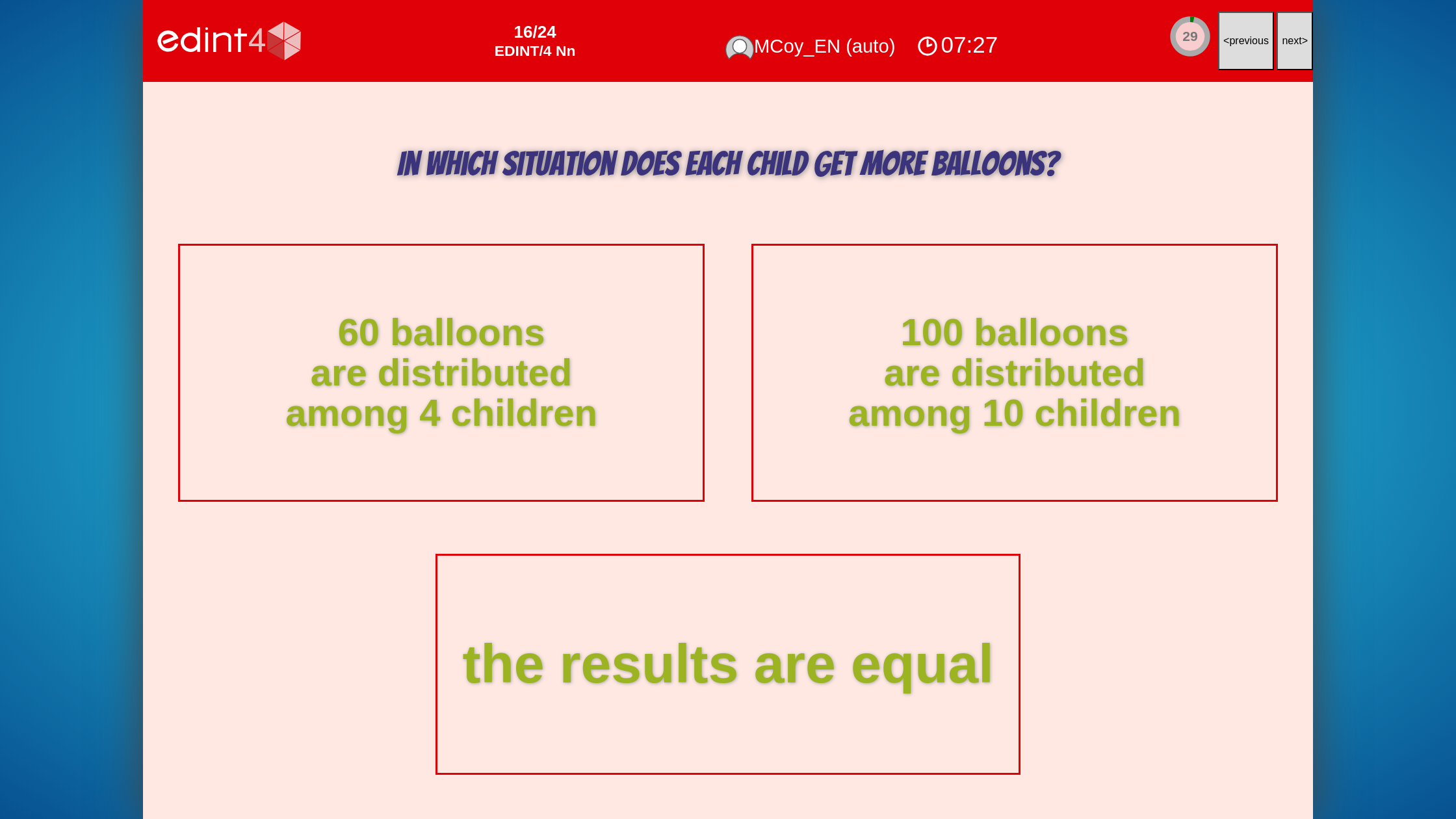
click at [1293, 41] on span "next" at bounding box center [1292, 41] width 20 height 11
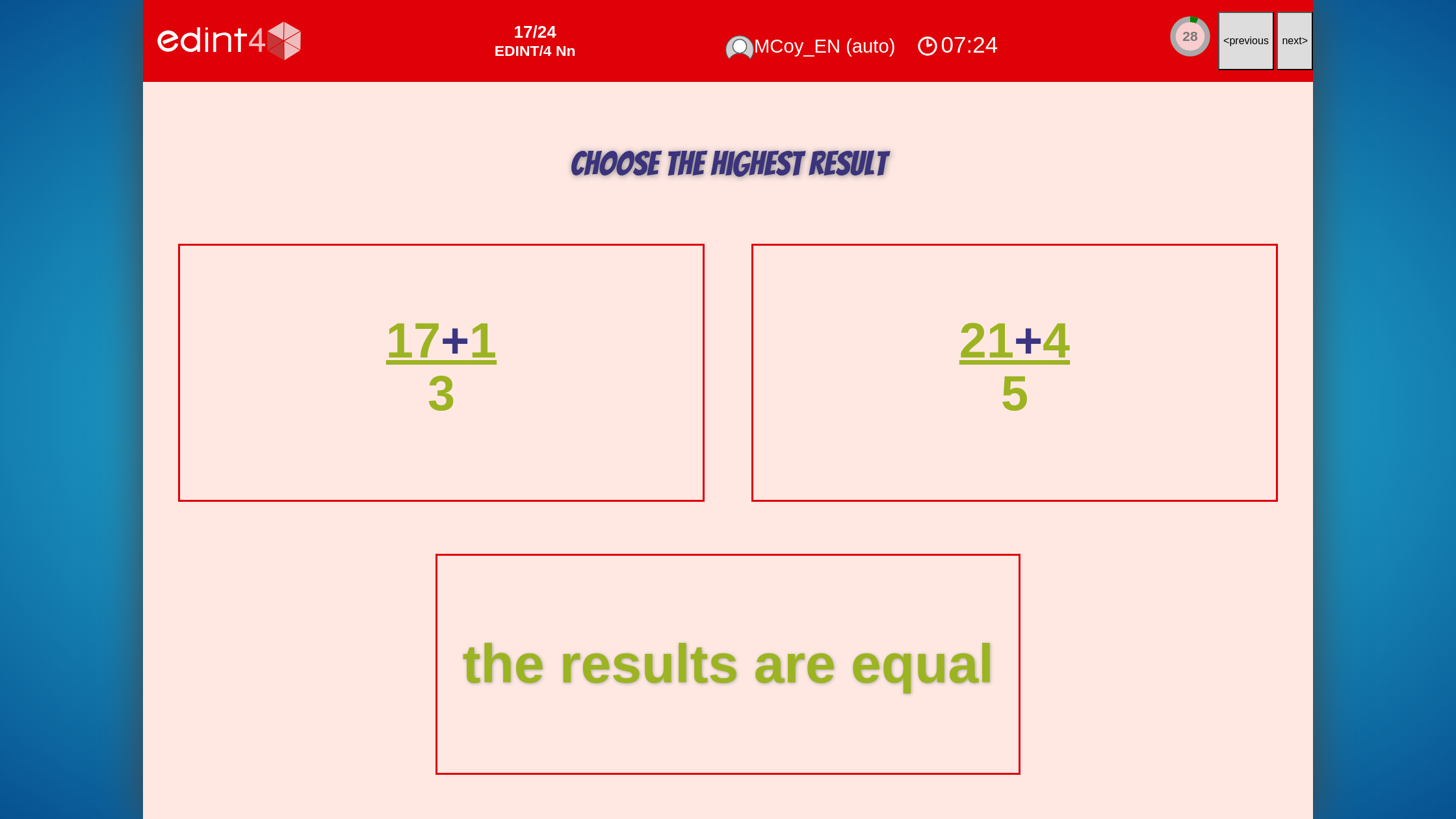
click at [1293, 41] on span "next" at bounding box center [1292, 41] width 20 height 11
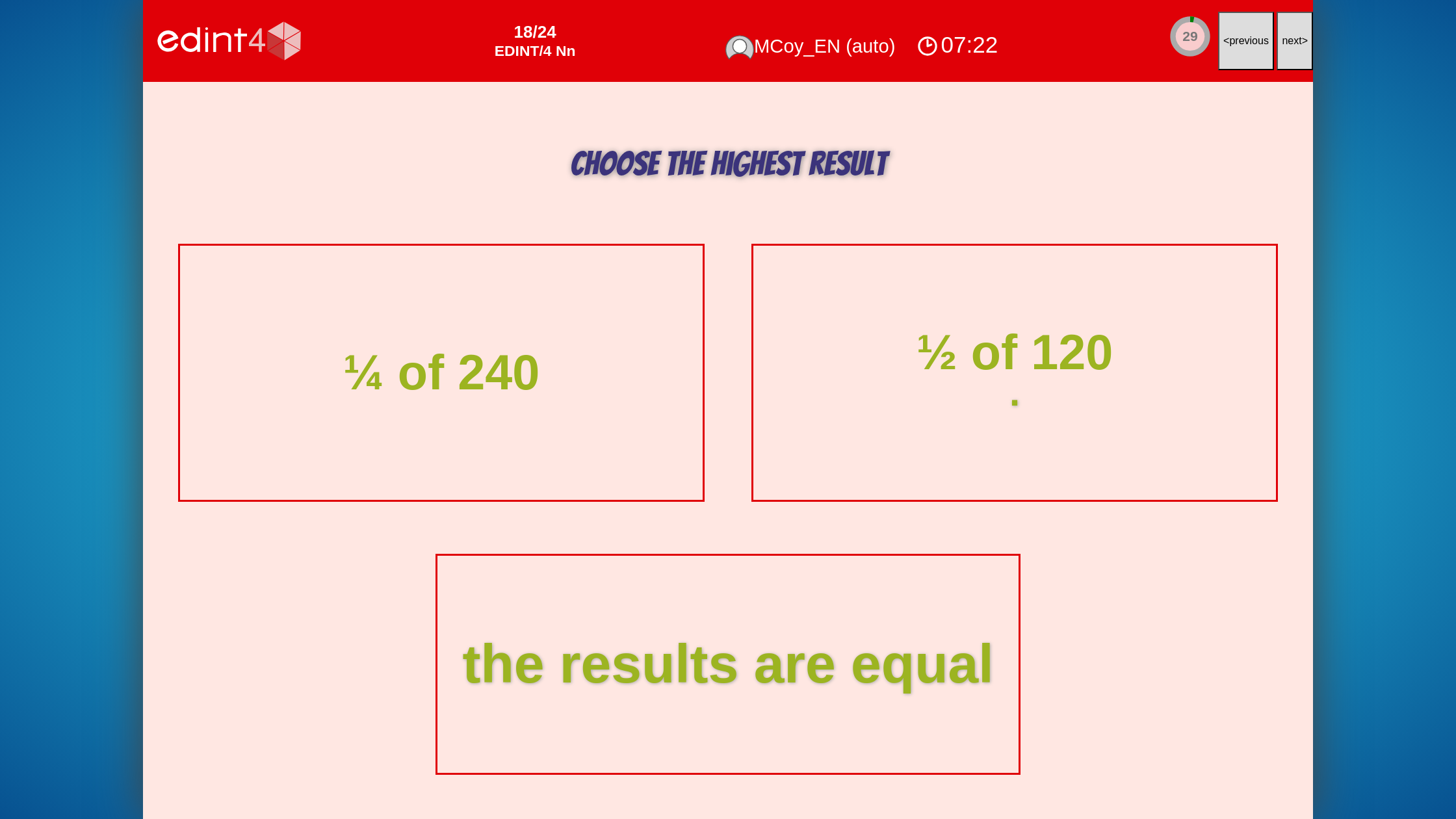
click at [1293, 41] on span "next" at bounding box center [1292, 41] width 20 height 11
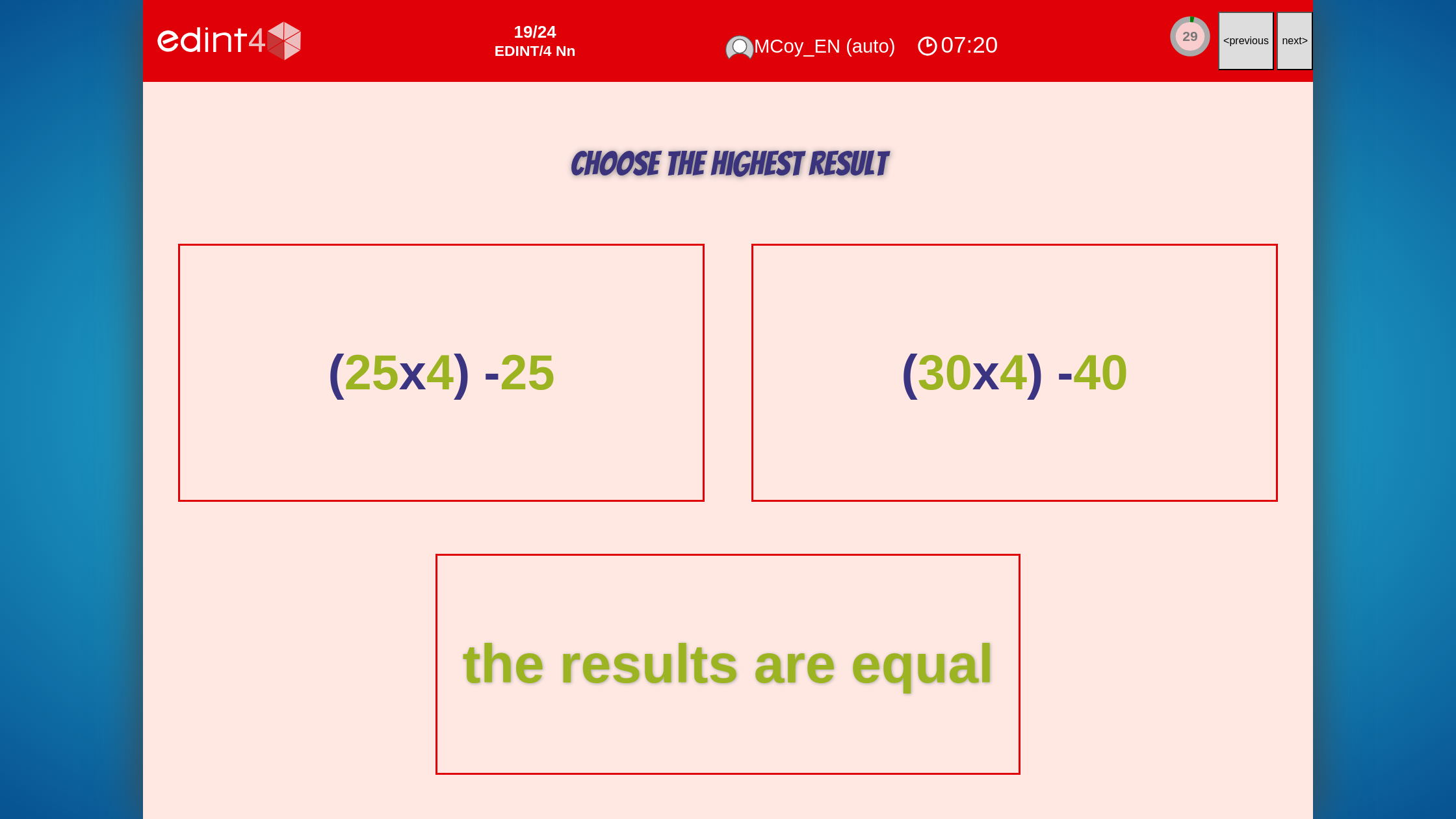
click at [1293, 41] on span "next" at bounding box center [1292, 41] width 20 height 11
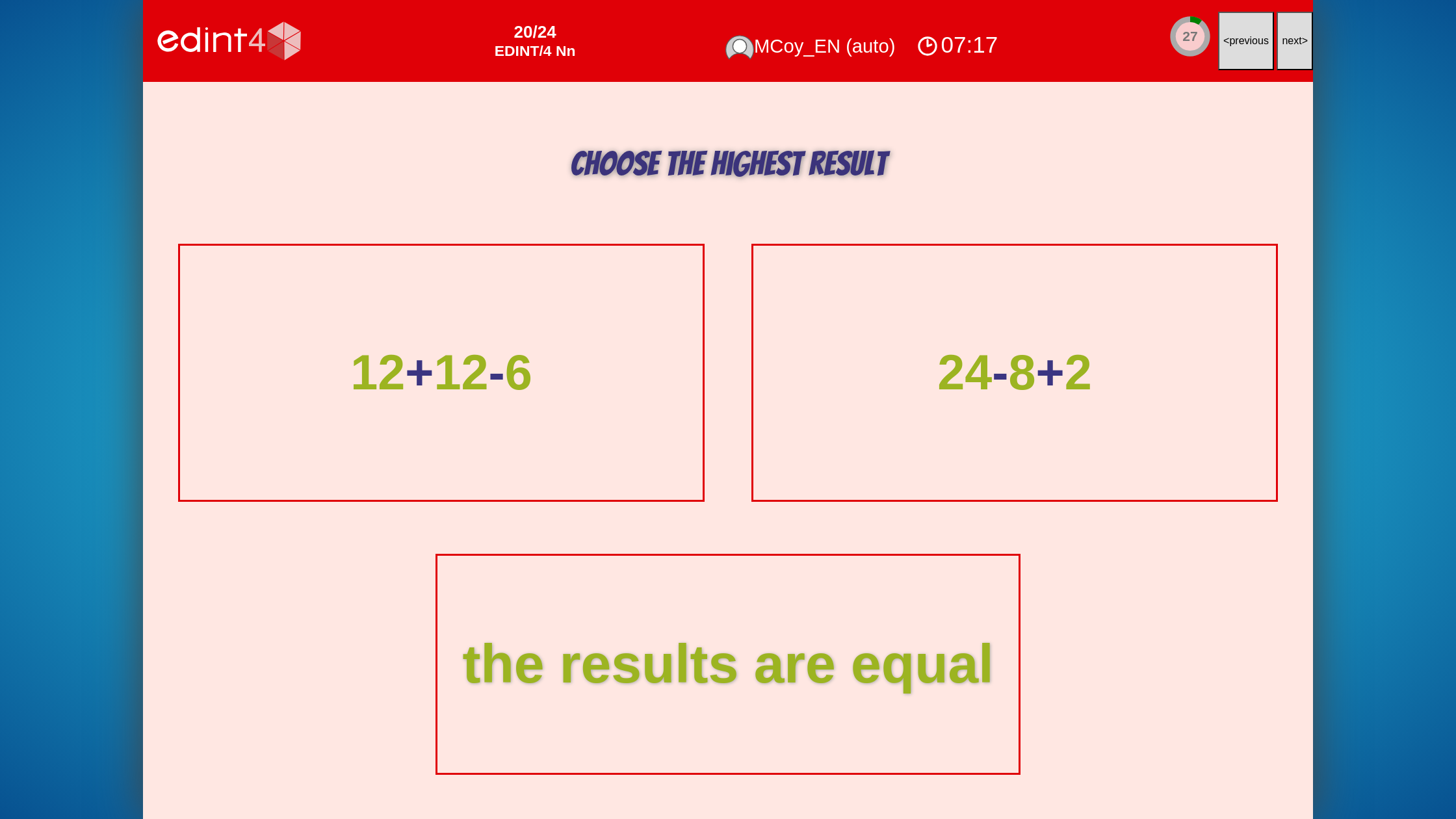
click at [1293, 41] on span "next" at bounding box center [1292, 41] width 20 height 11
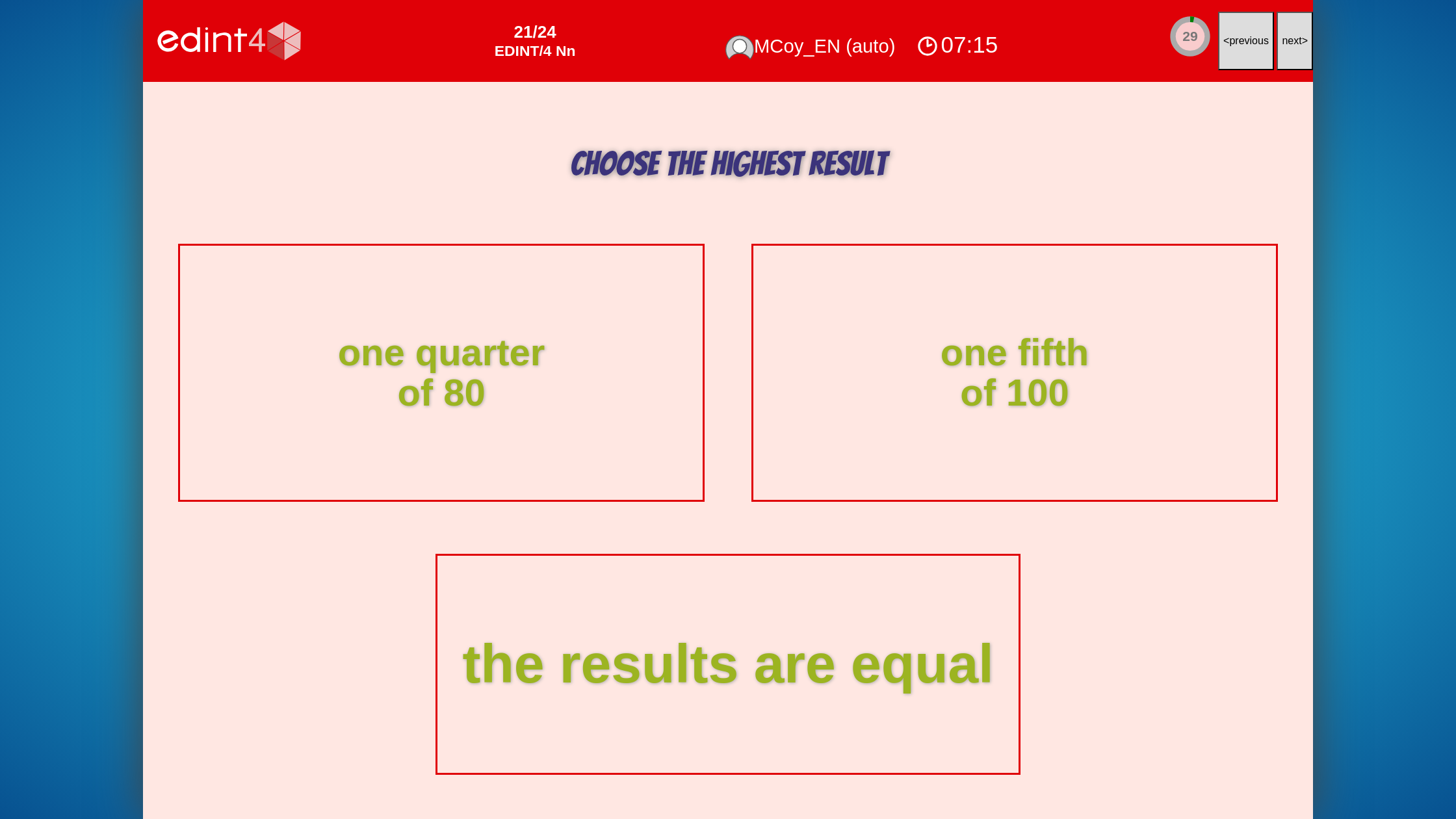
click at [1293, 41] on span "next" at bounding box center [1292, 41] width 20 height 11
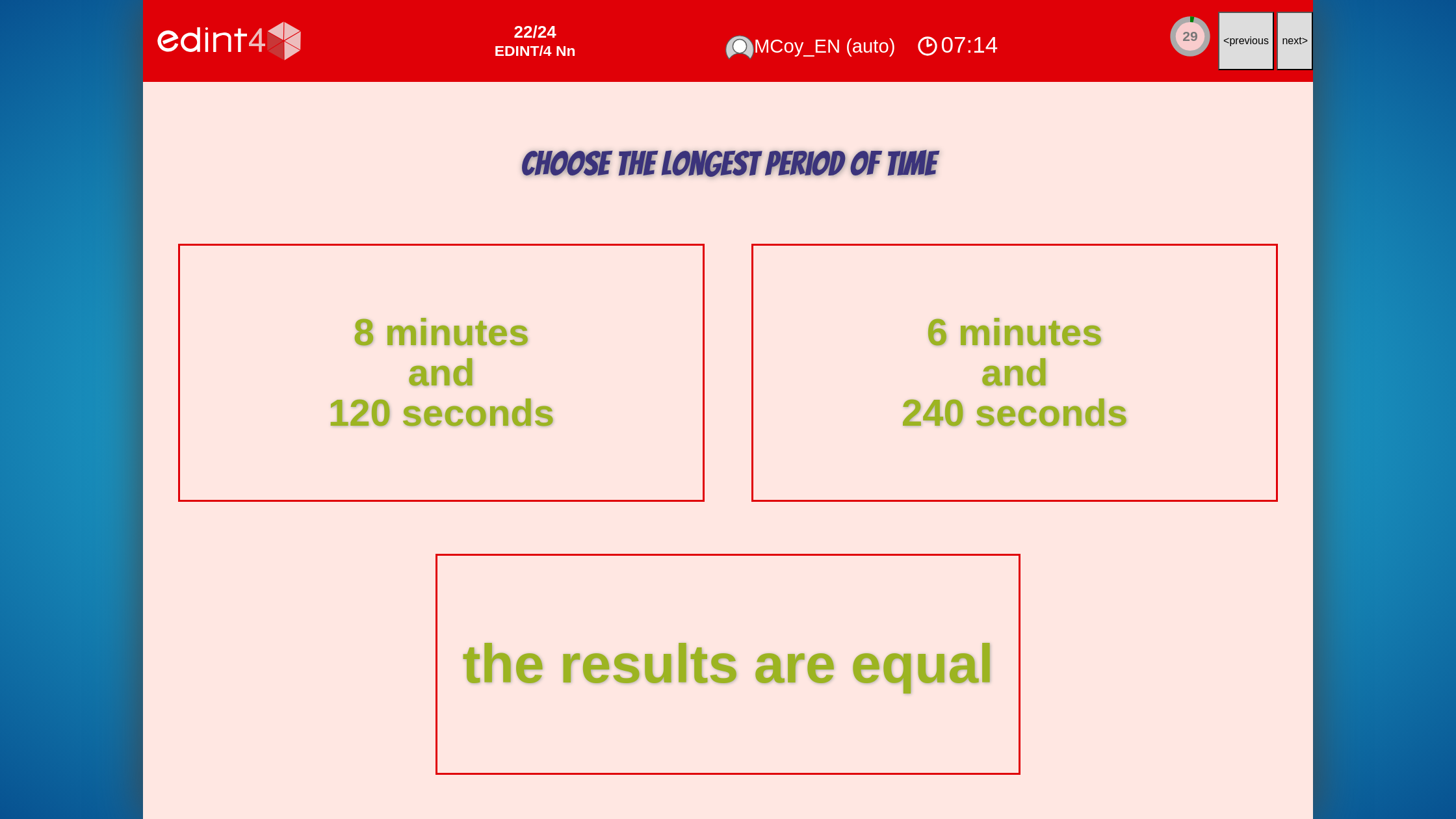
click at [1293, 41] on span "next" at bounding box center [1292, 41] width 20 height 11
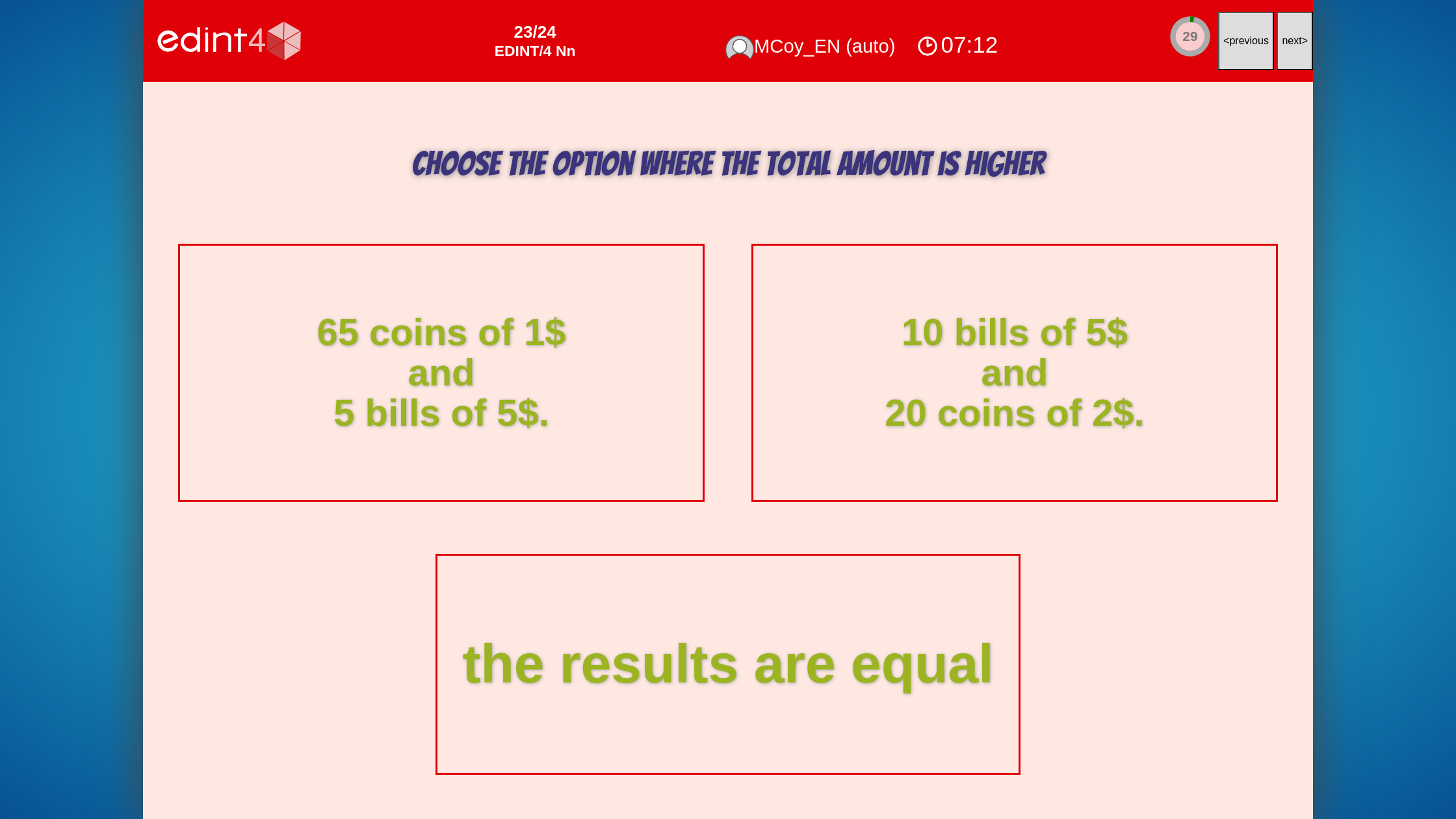
click at [1293, 41] on span "next" at bounding box center [1292, 41] width 20 height 11
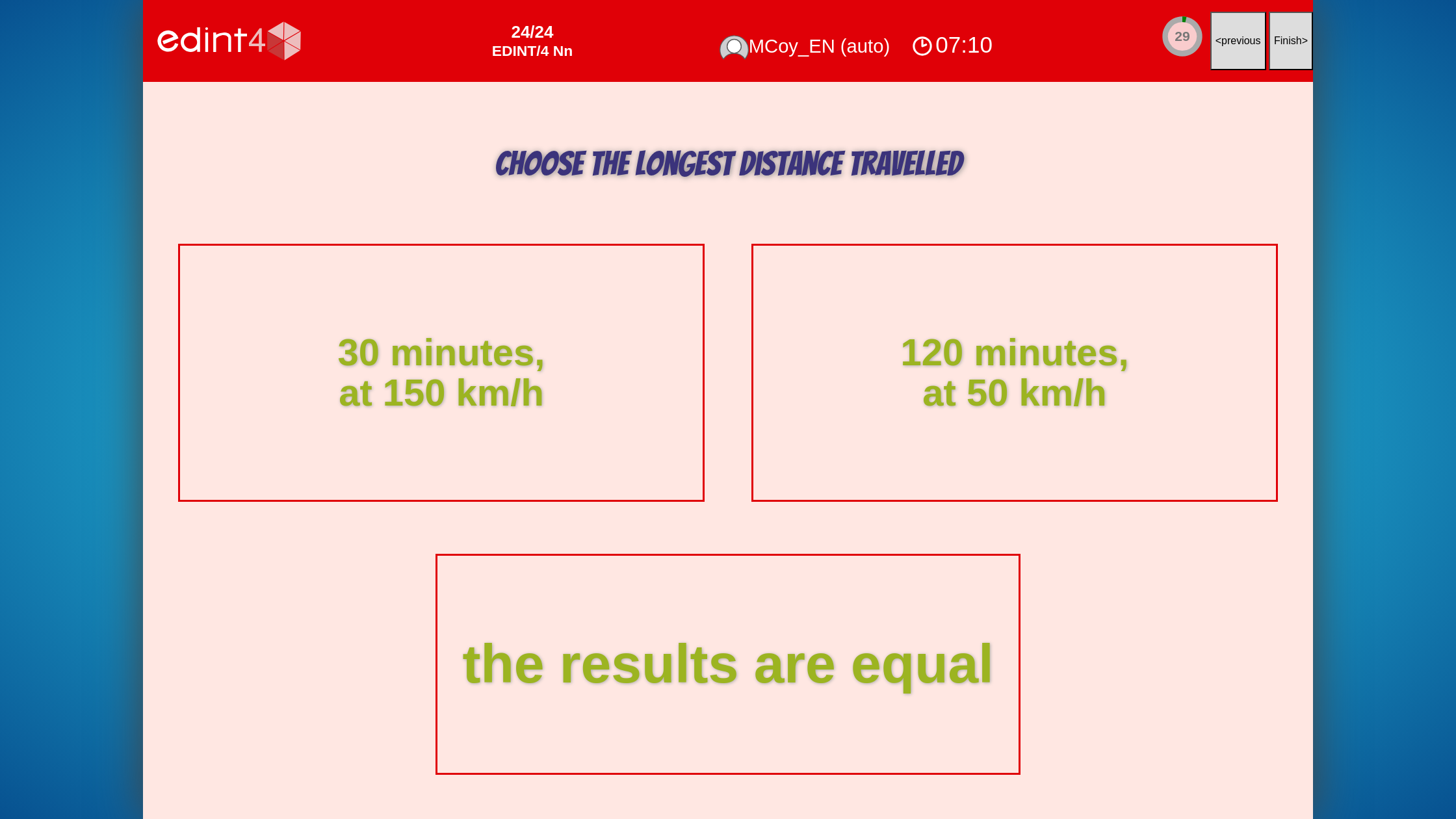
click at [1293, 41] on span "Finish" at bounding box center [1288, 41] width 28 height 11
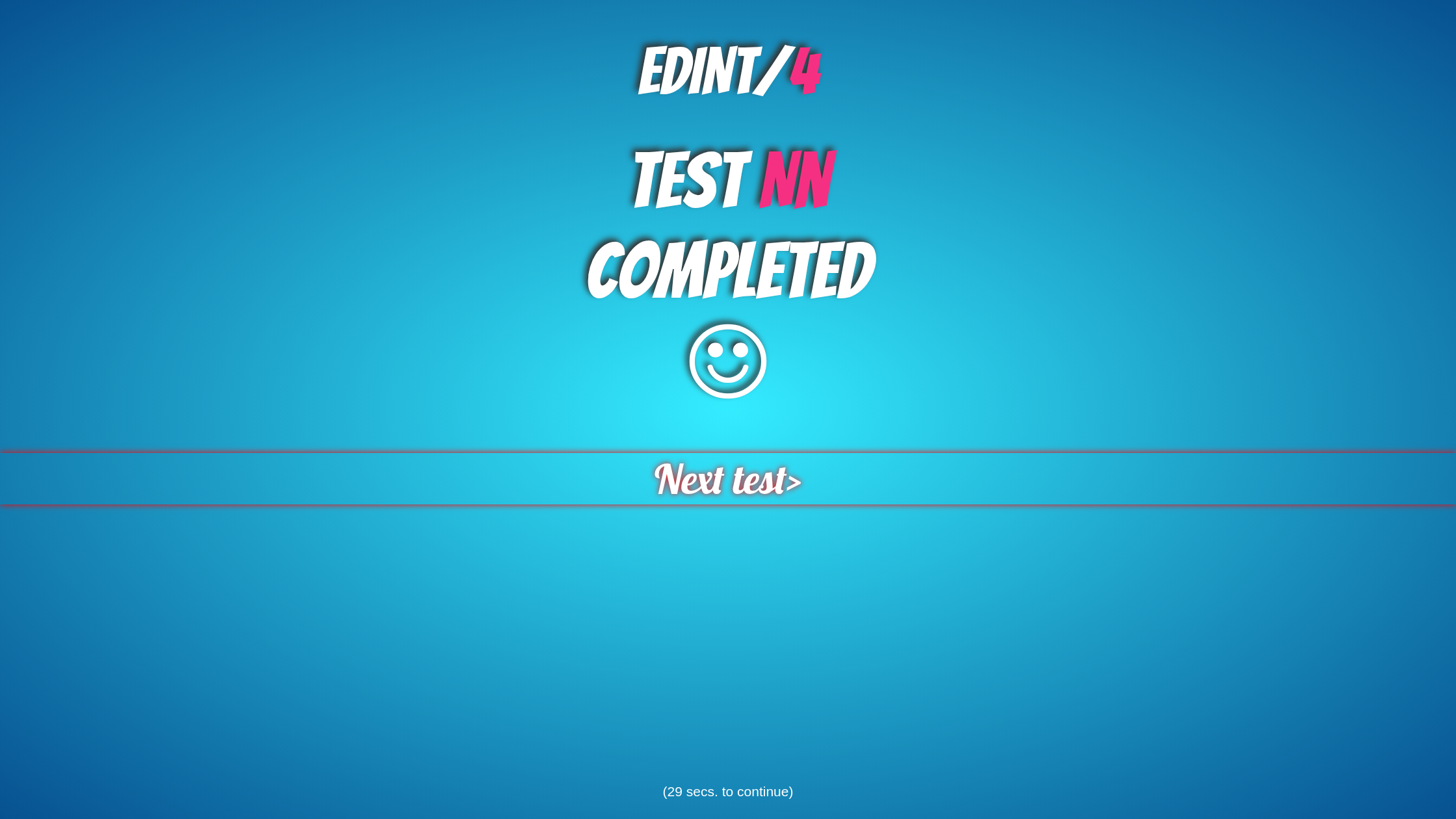
click at [744, 484] on span "Next test" at bounding box center [720, 478] width 132 height 51
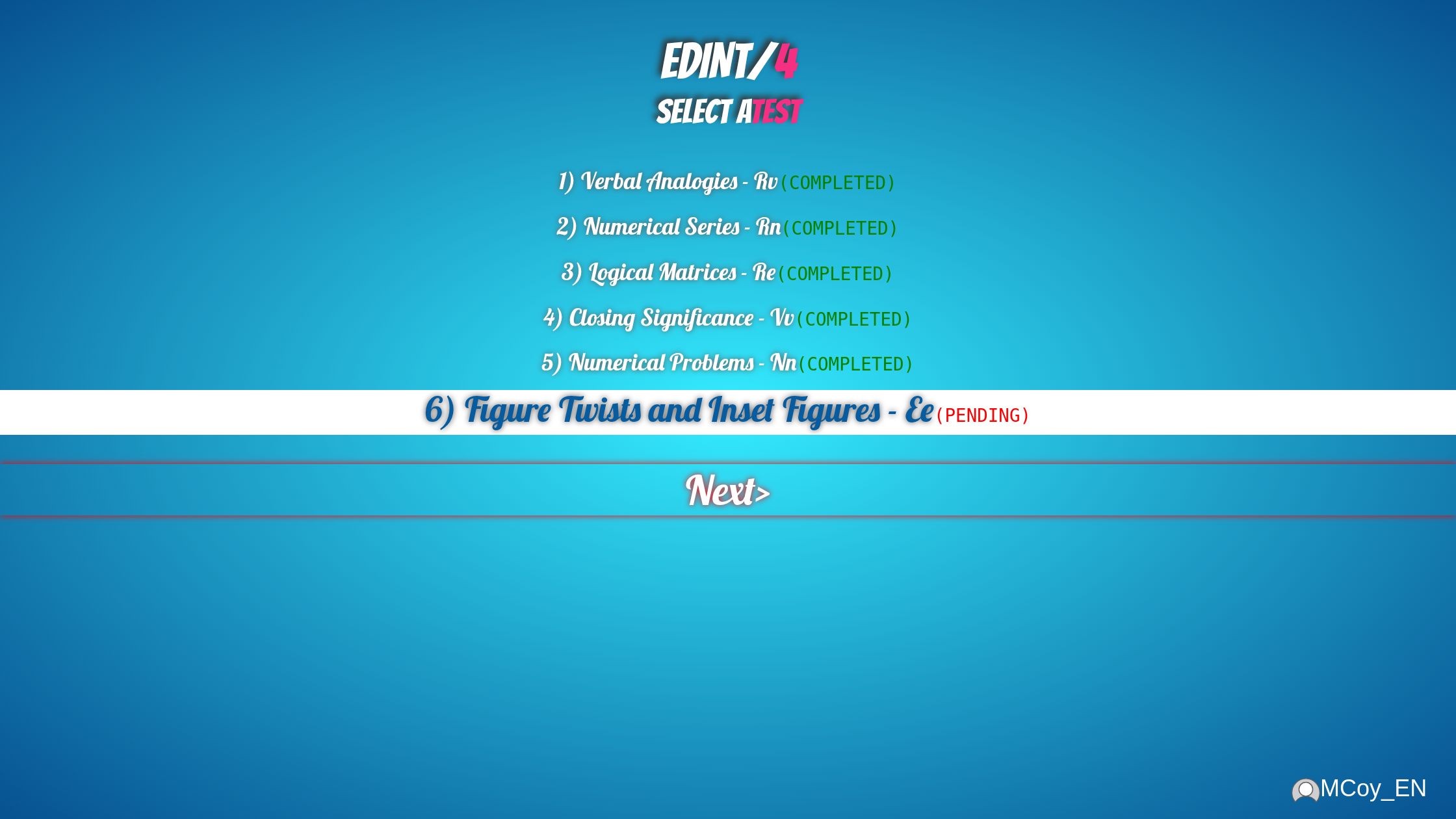
click at [738, 499] on span "Next" at bounding box center [720, 489] width 71 height 53
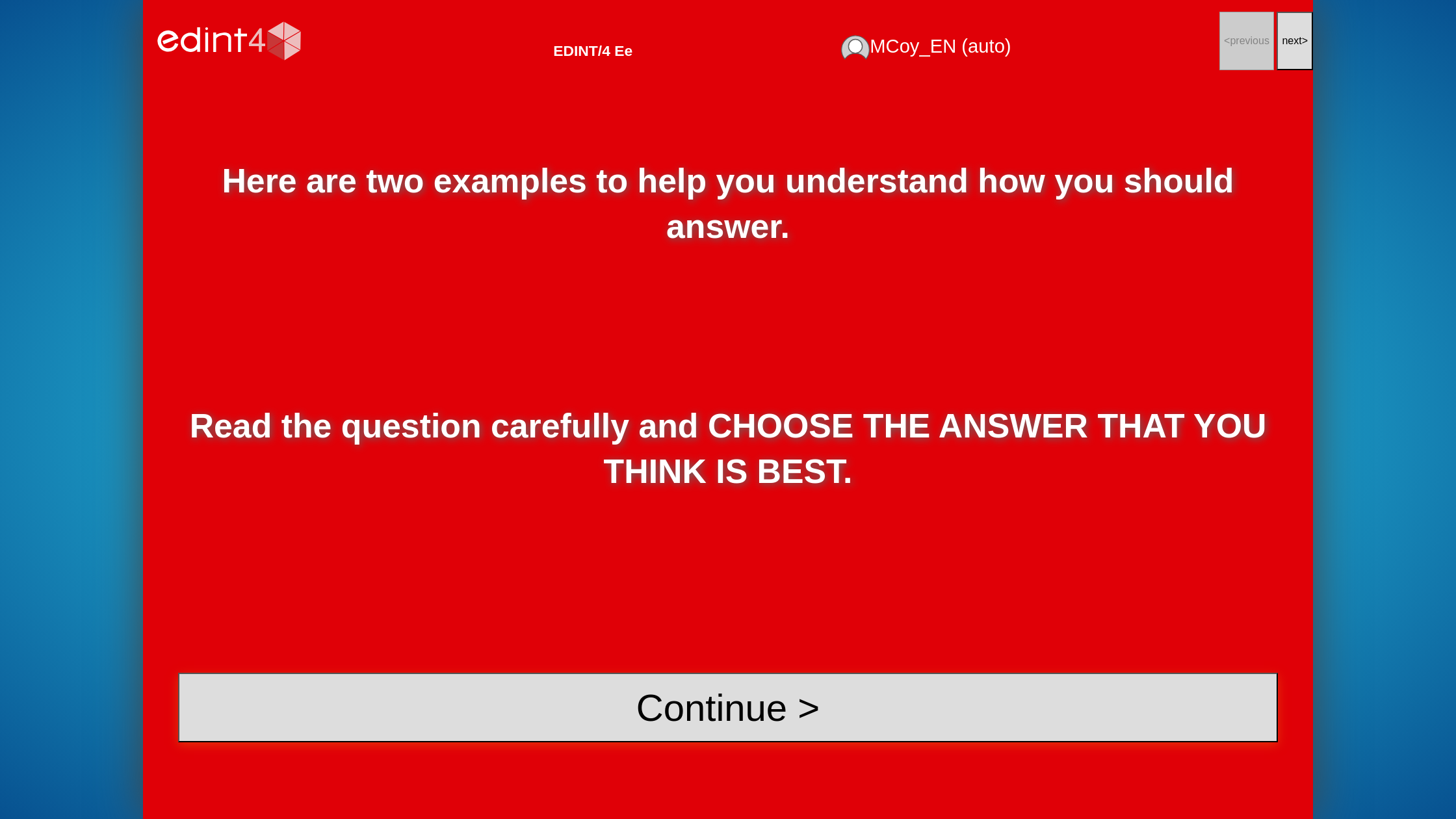
click at [792, 682] on button "Continue >" at bounding box center [728, 707] width 1100 height 70
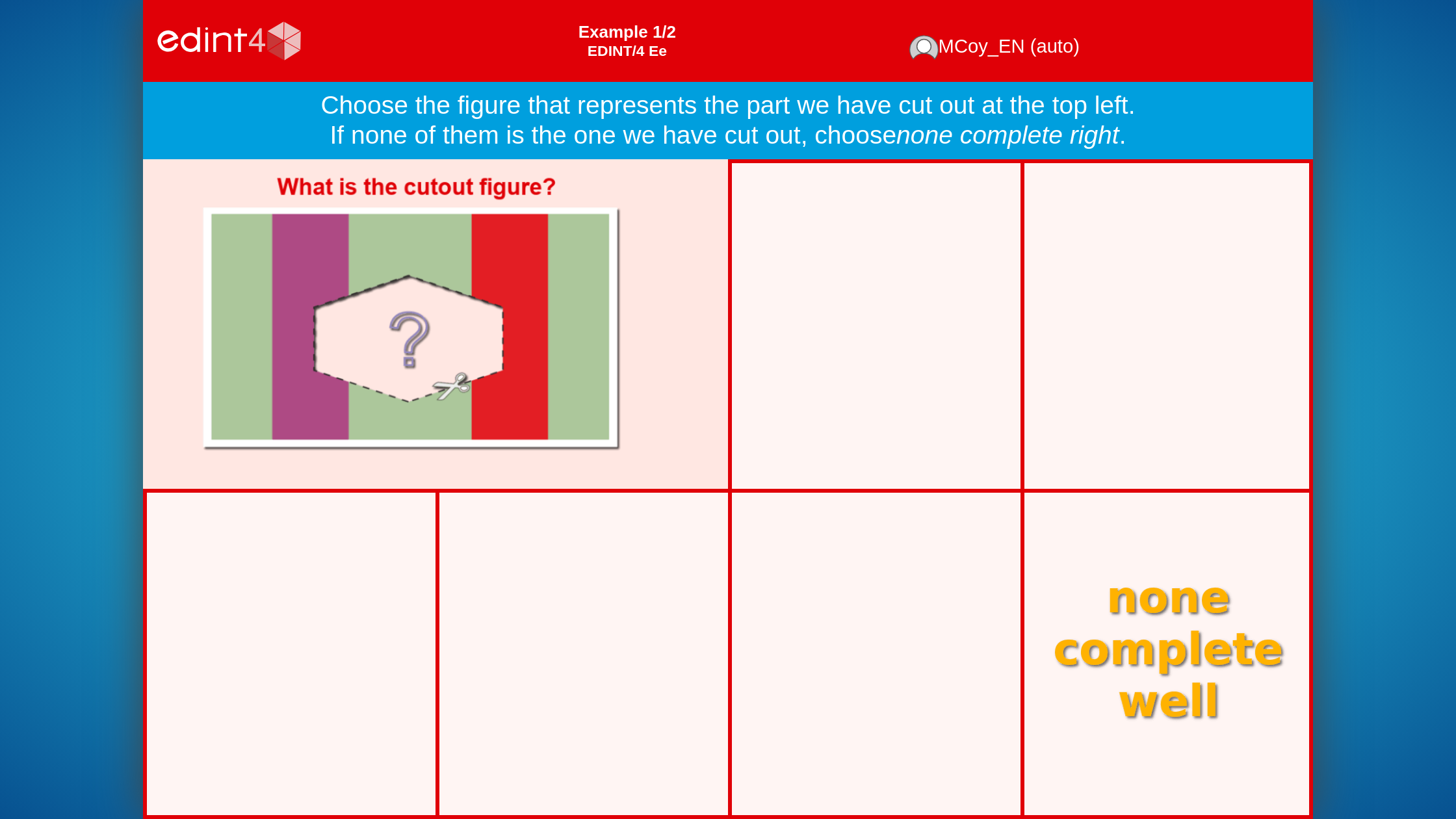
click at [161, 592] on div at bounding box center [291, 654] width 288 height 323
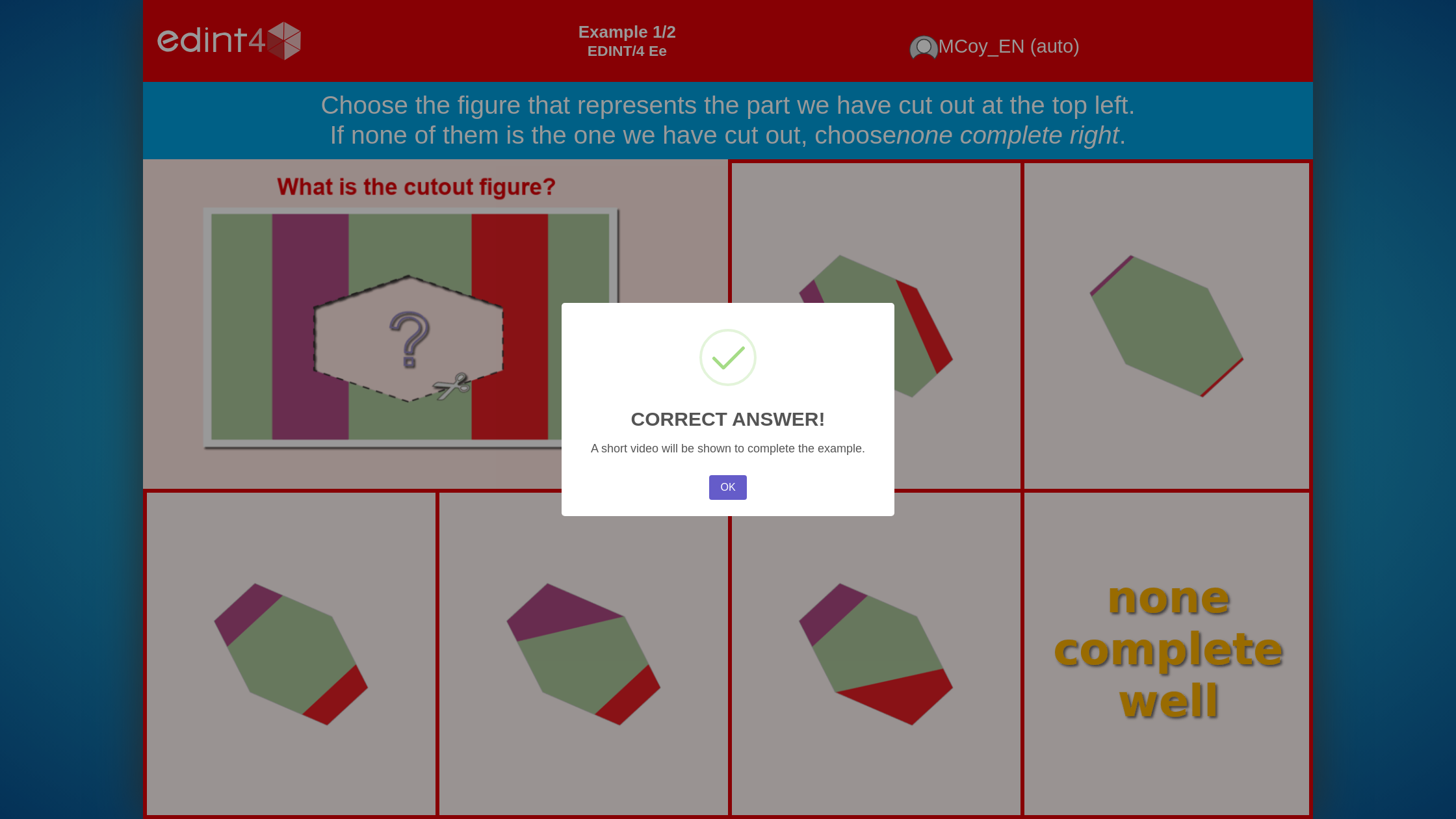
click at [739, 489] on button "OK" at bounding box center [727, 487] width 37 height 24
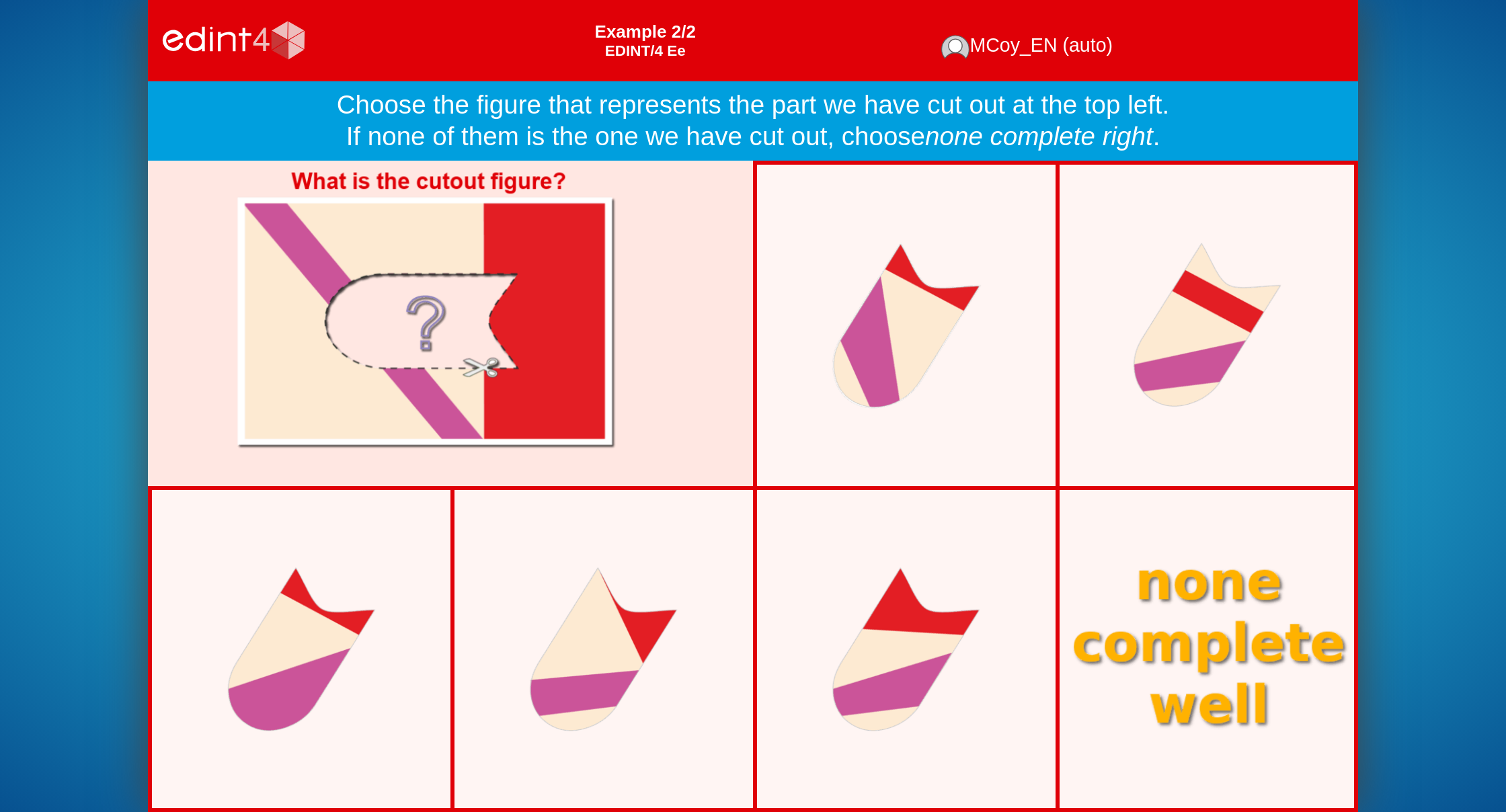
click at [1156, 608] on div at bounding box center [1207, 649] width 320 height 240
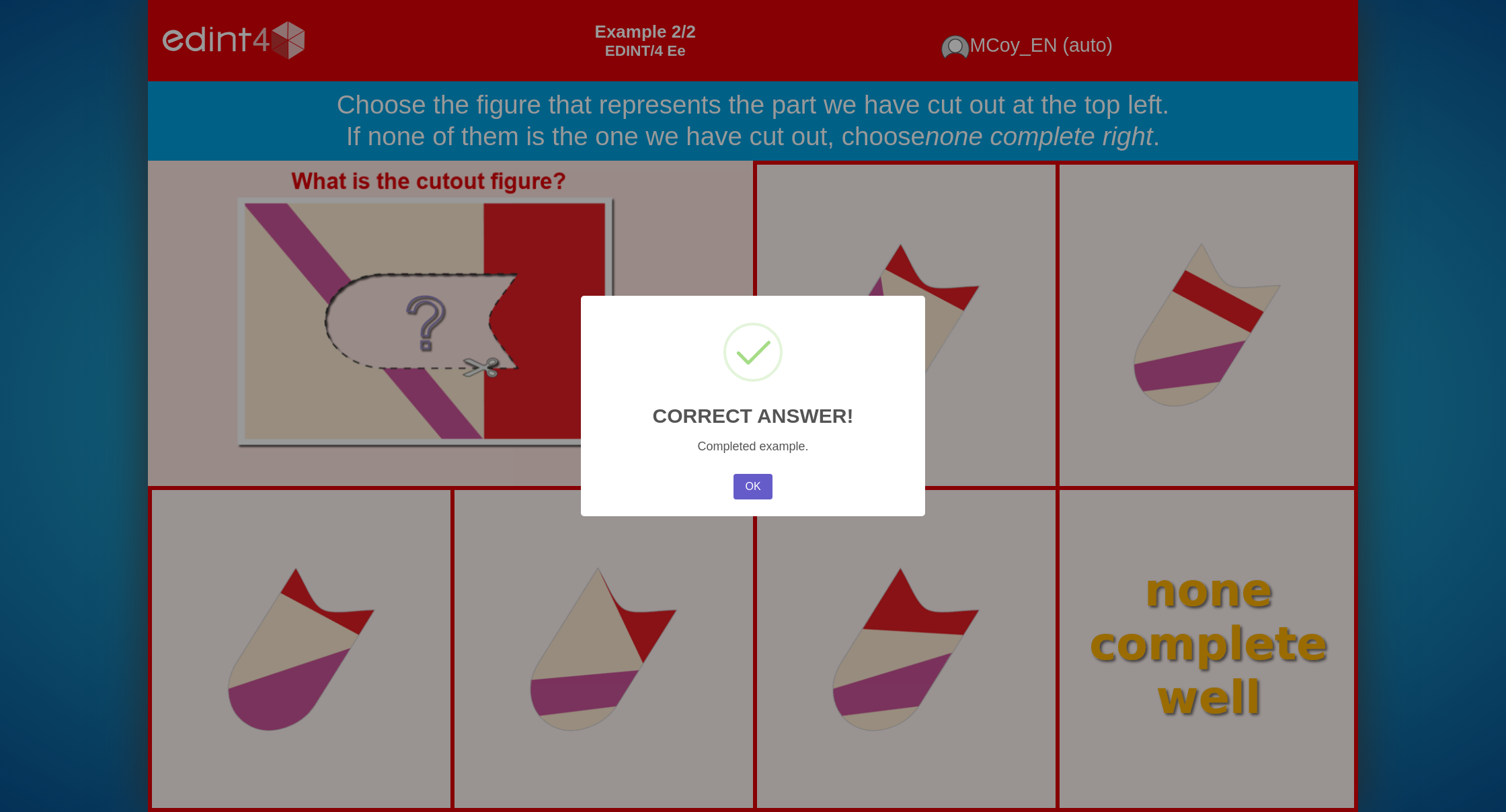
click at [756, 485] on button "OK" at bounding box center [752, 486] width 39 height 25
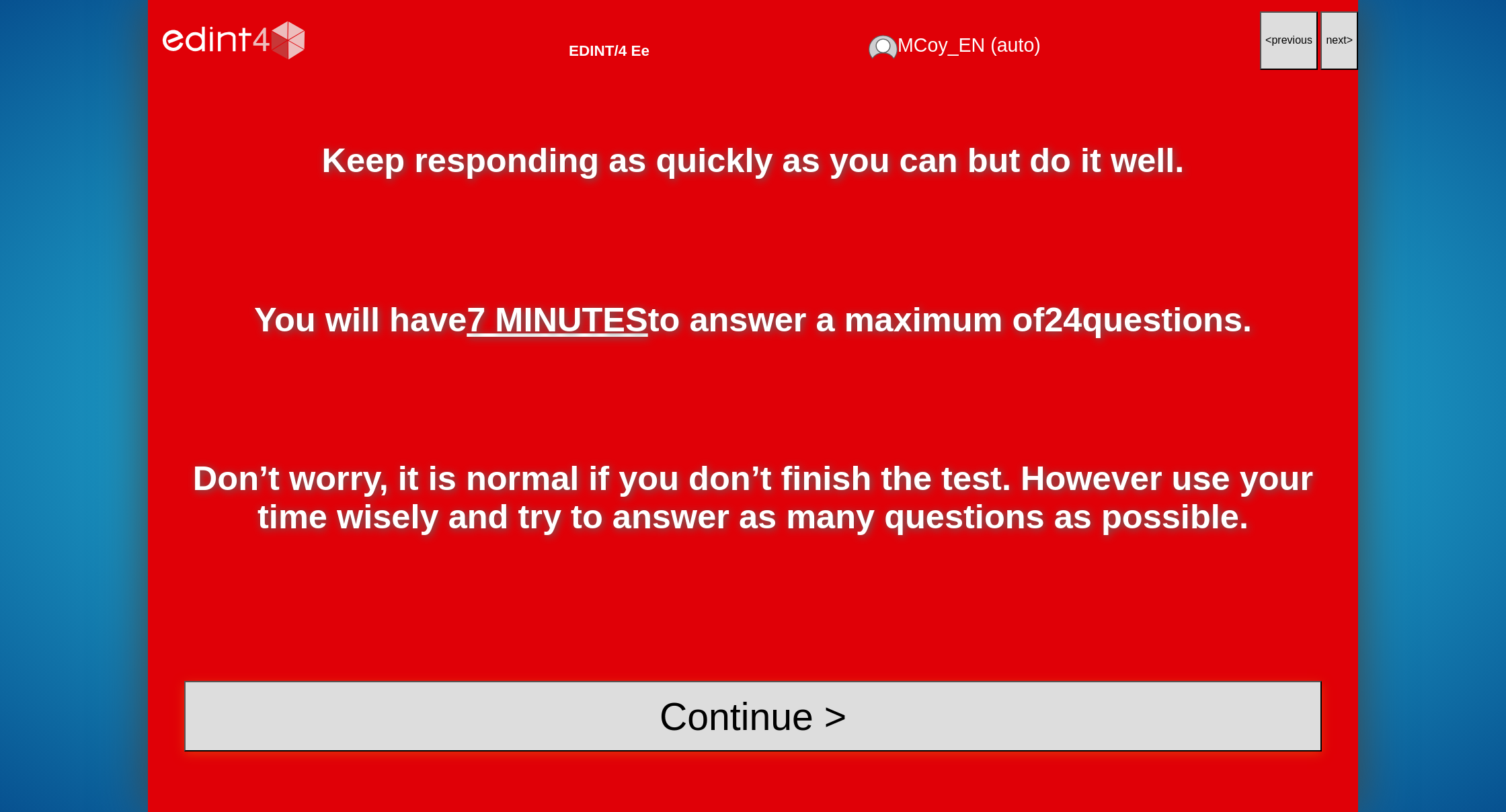
click at [762, 702] on button "Continue >" at bounding box center [753, 716] width 1137 height 71
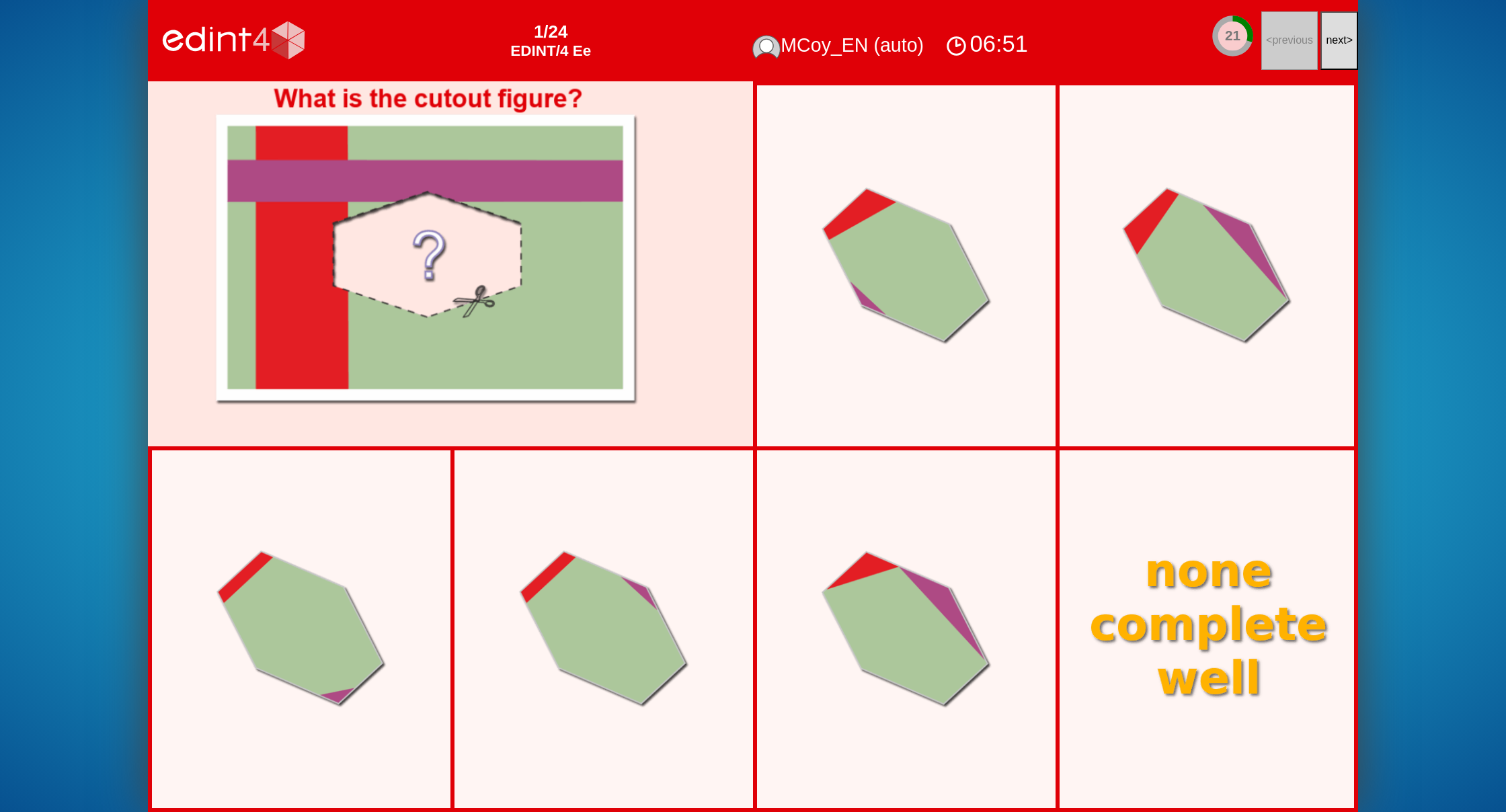
click at [1340, 38] on span "next" at bounding box center [1336, 40] width 21 height 11
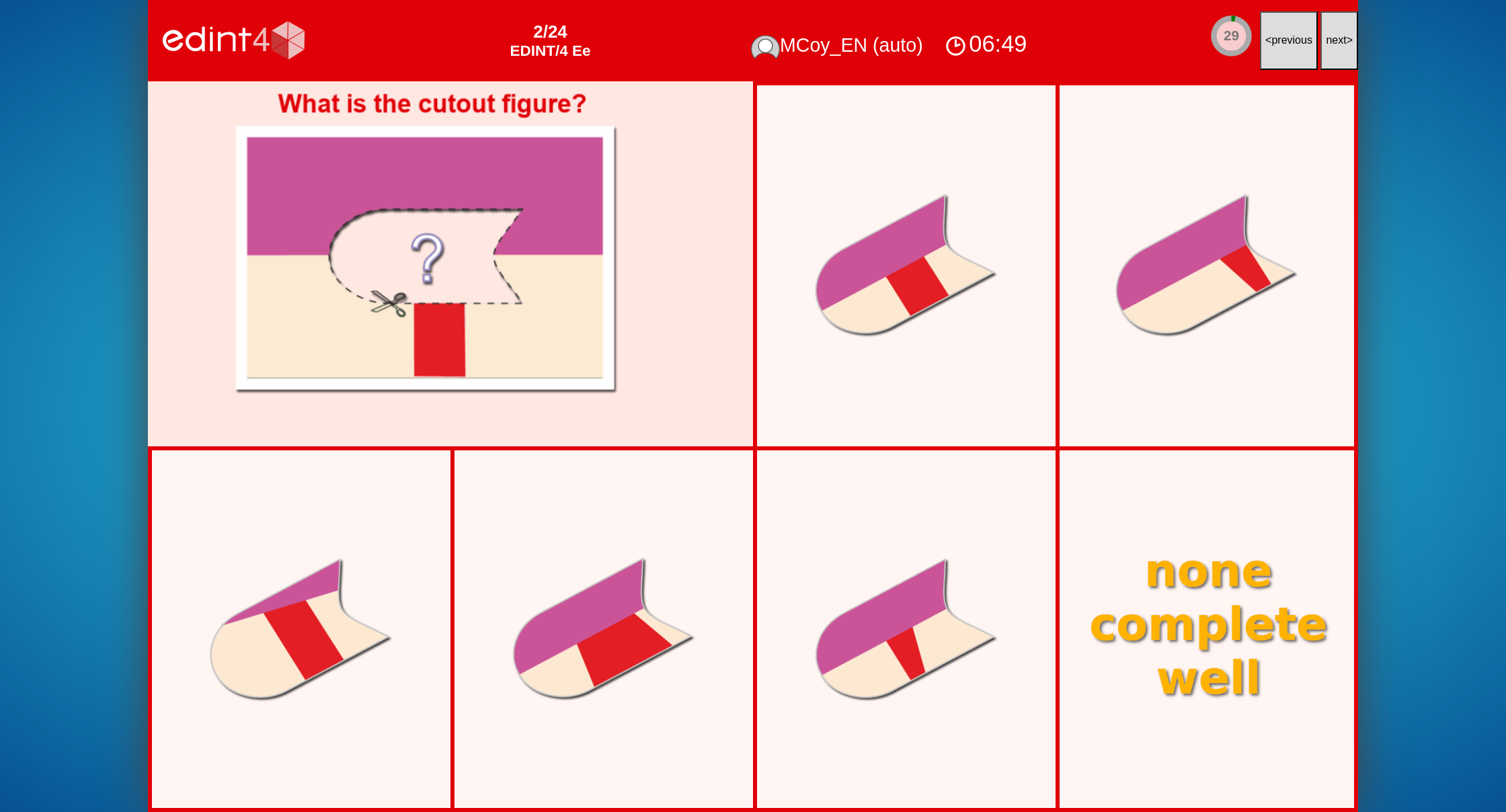
click at [1340, 38] on span "next" at bounding box center [1336, 40] width 21 height 11
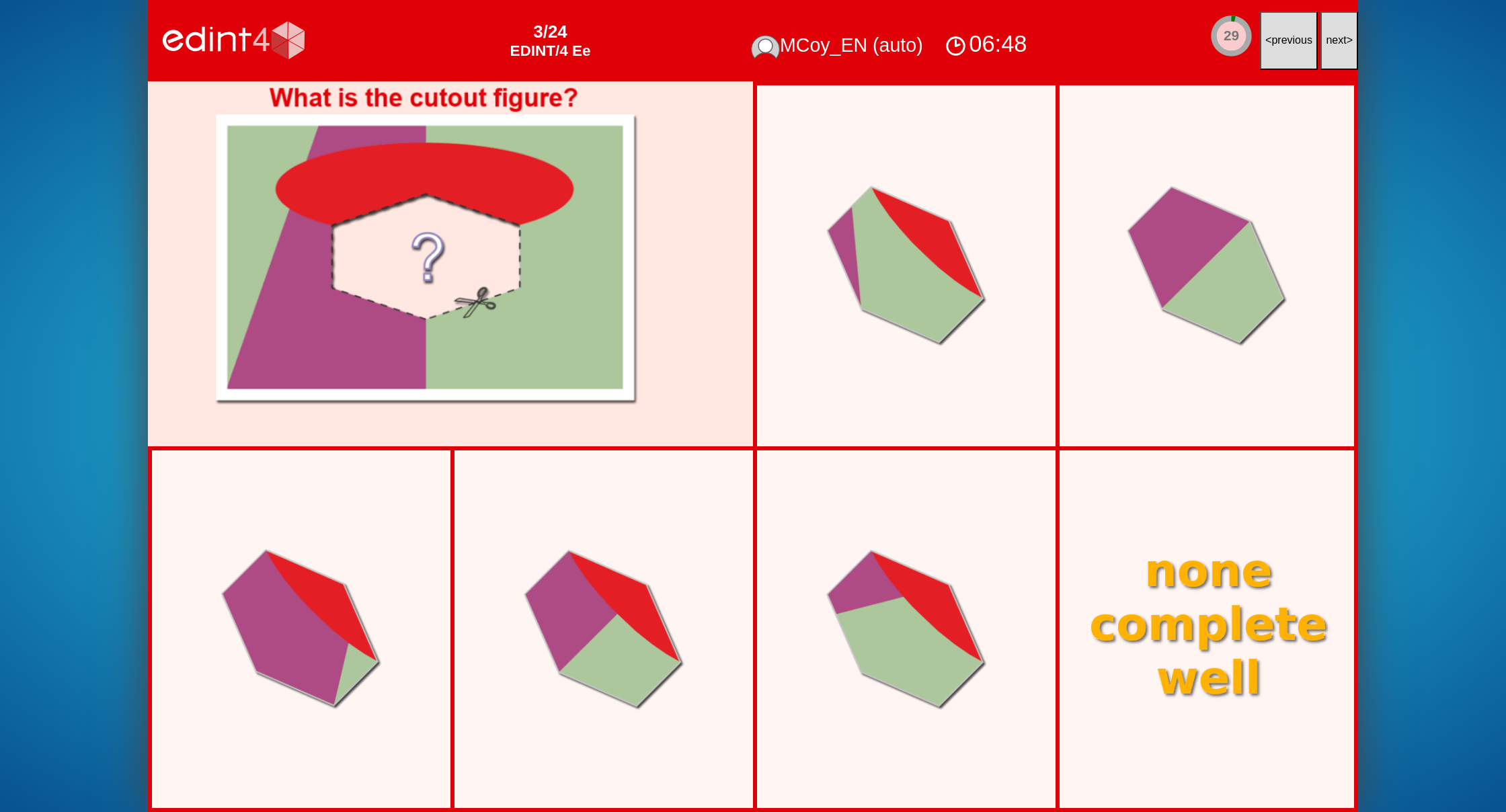
click at [1340, 38] on span "next" at bounding box center [1336, 40] width 21 height 11
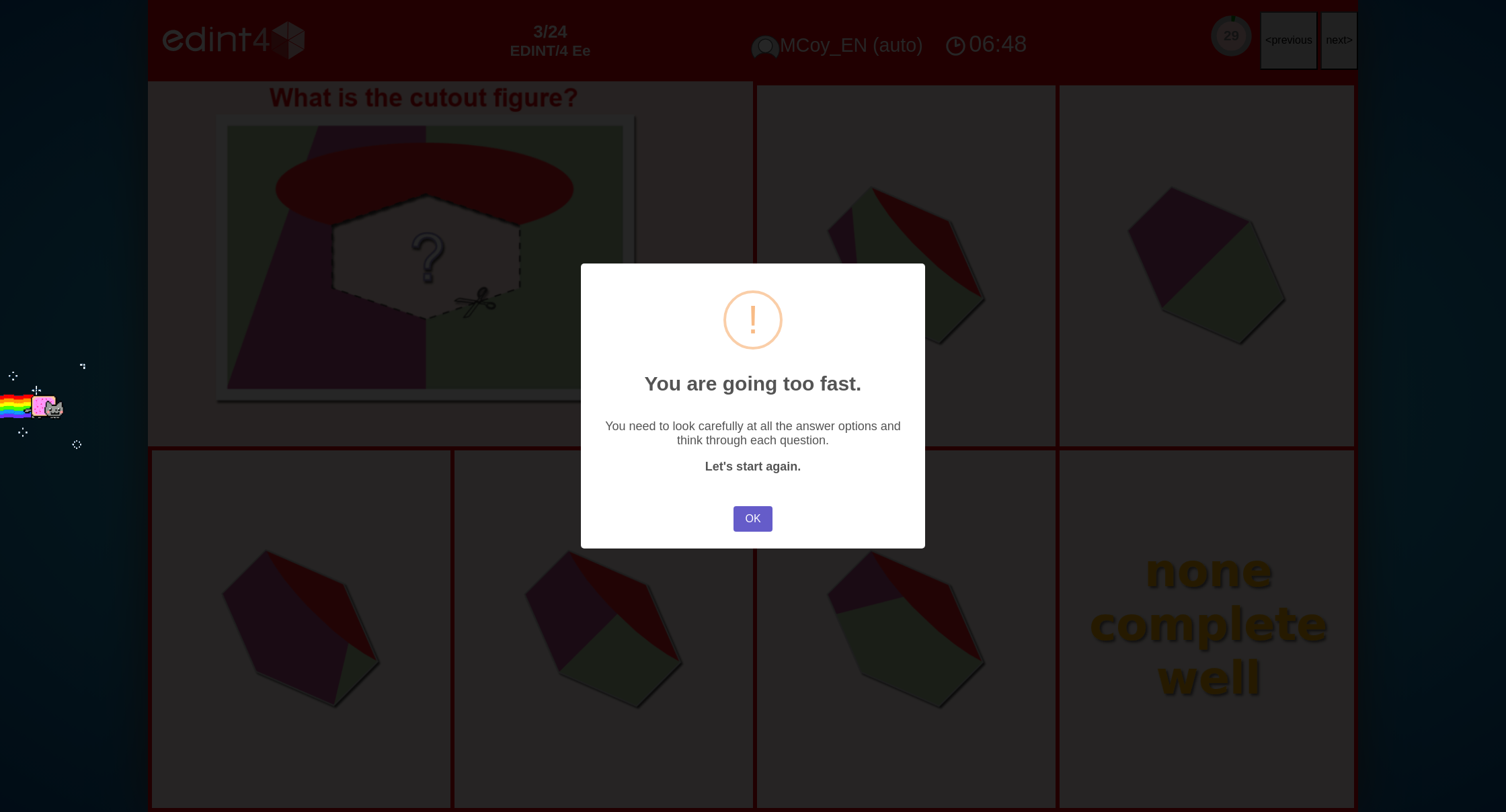
click at [749, 511] on button "OK" at bounding box center [752, 519] width 39 height 25
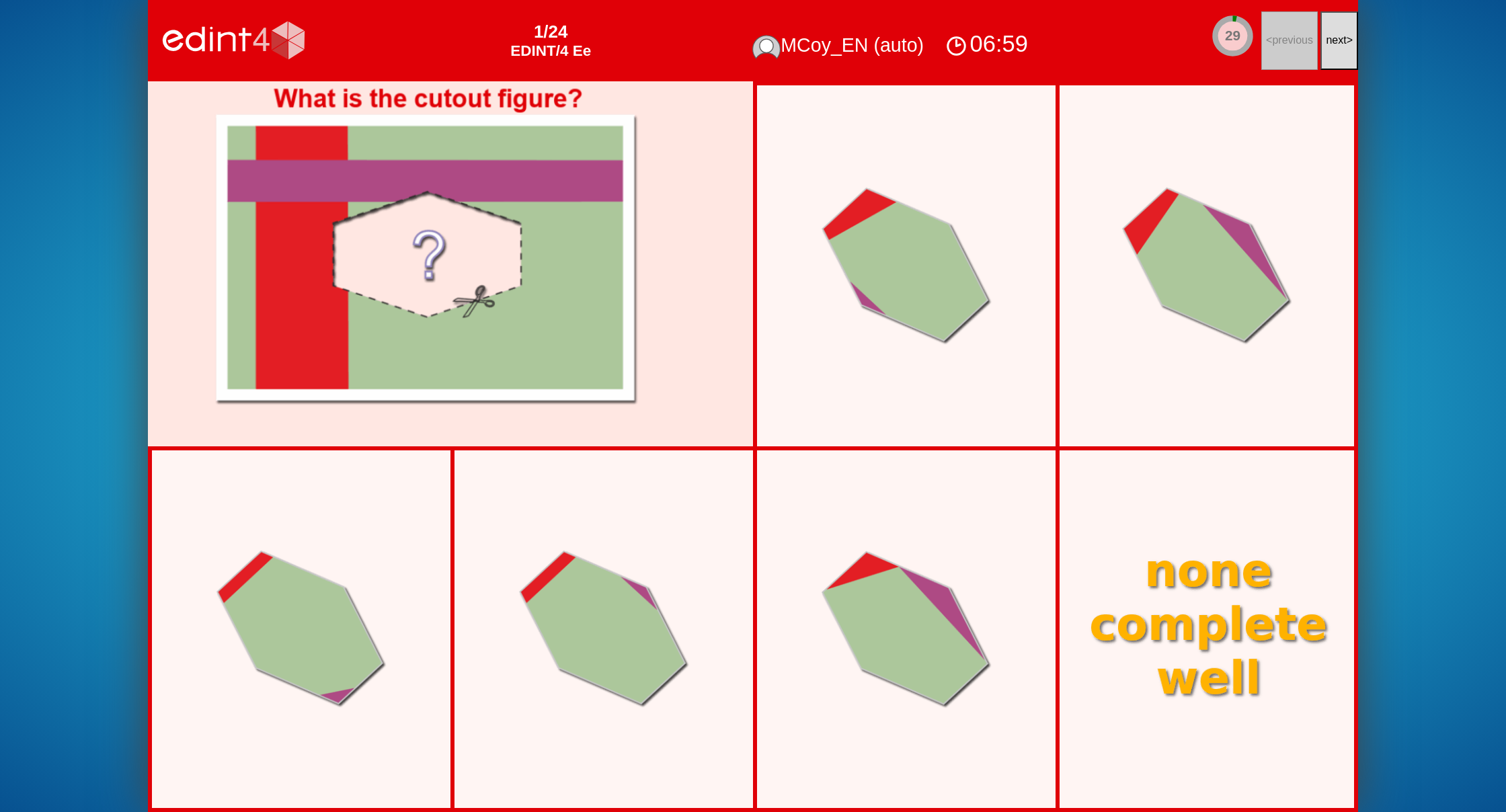
click at [1330, 47] on button "next >" at bounding box center [1339, 40] width 38 height 59
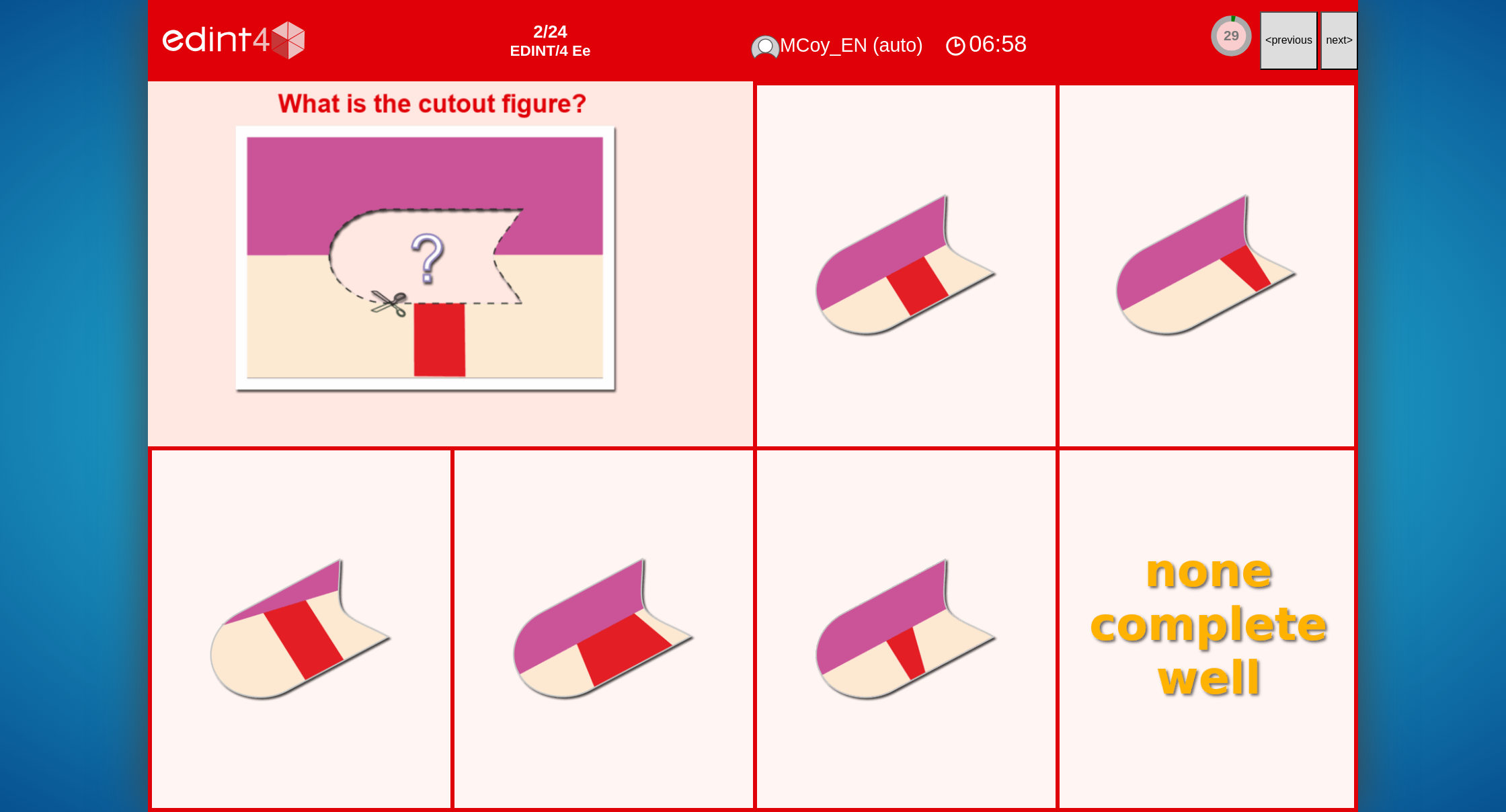
click at [1330, 47] on button "next >" at bounding box center [1339, 40] width 38 height 59
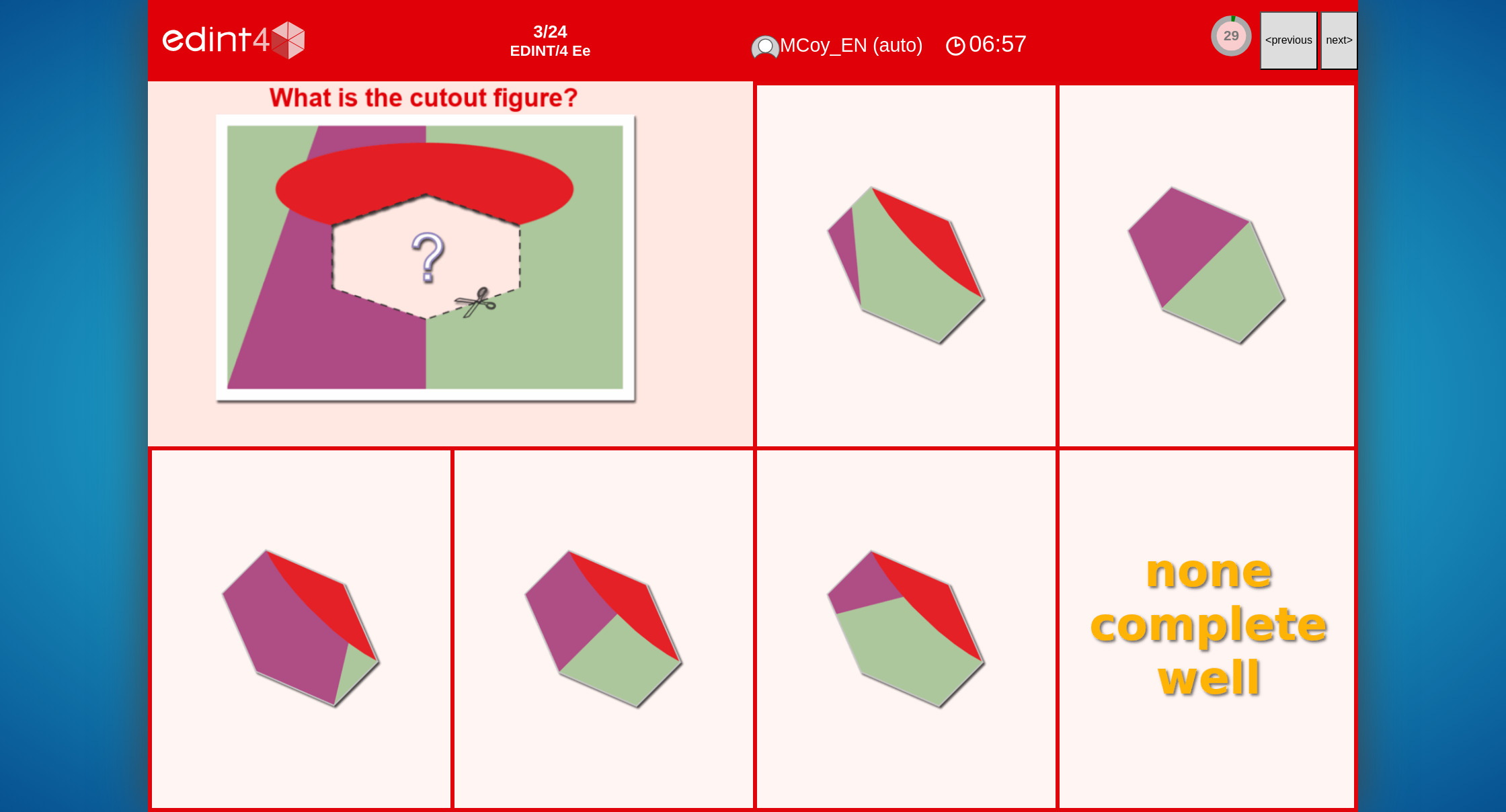
click at [1330, 47] on button "next >" at bounding box center [1339, 40] width 38 height 59
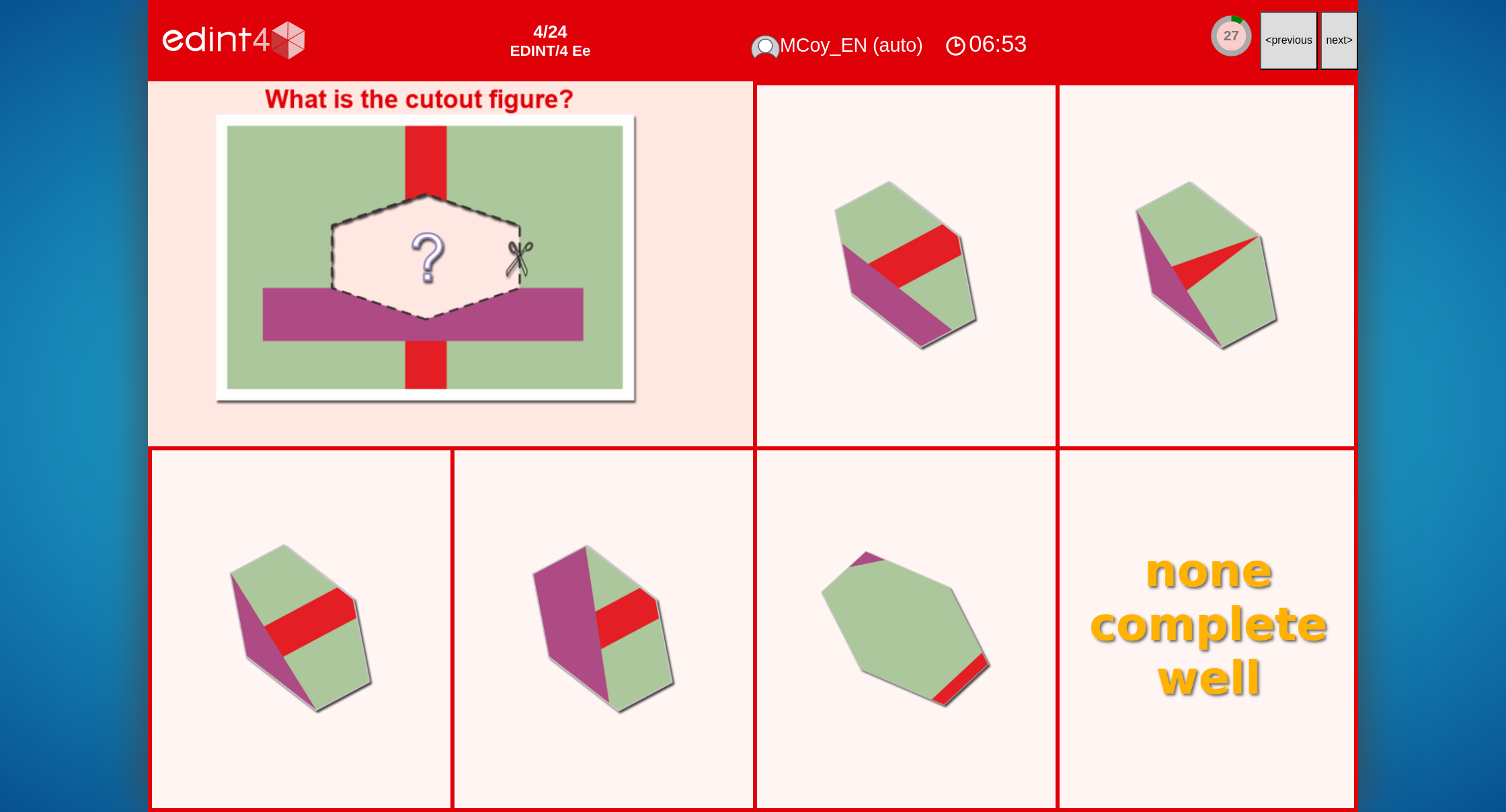
click at [1330, 47] on button "next >" at bounding box center [1339, 40] width 38 height 59
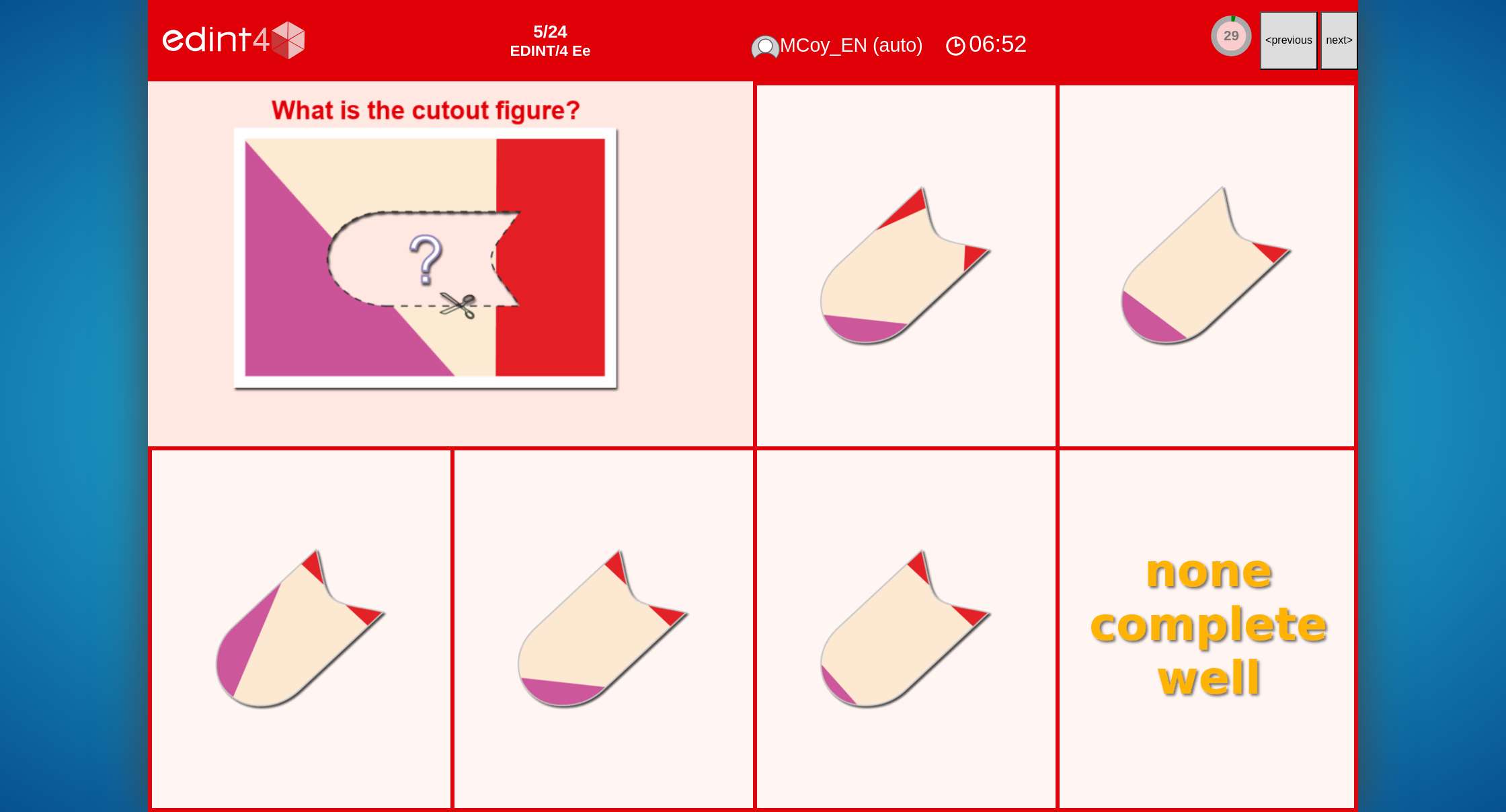
click at [1330, 47] on button "next >" at bounding box center [1339, 40] width 38 height 59
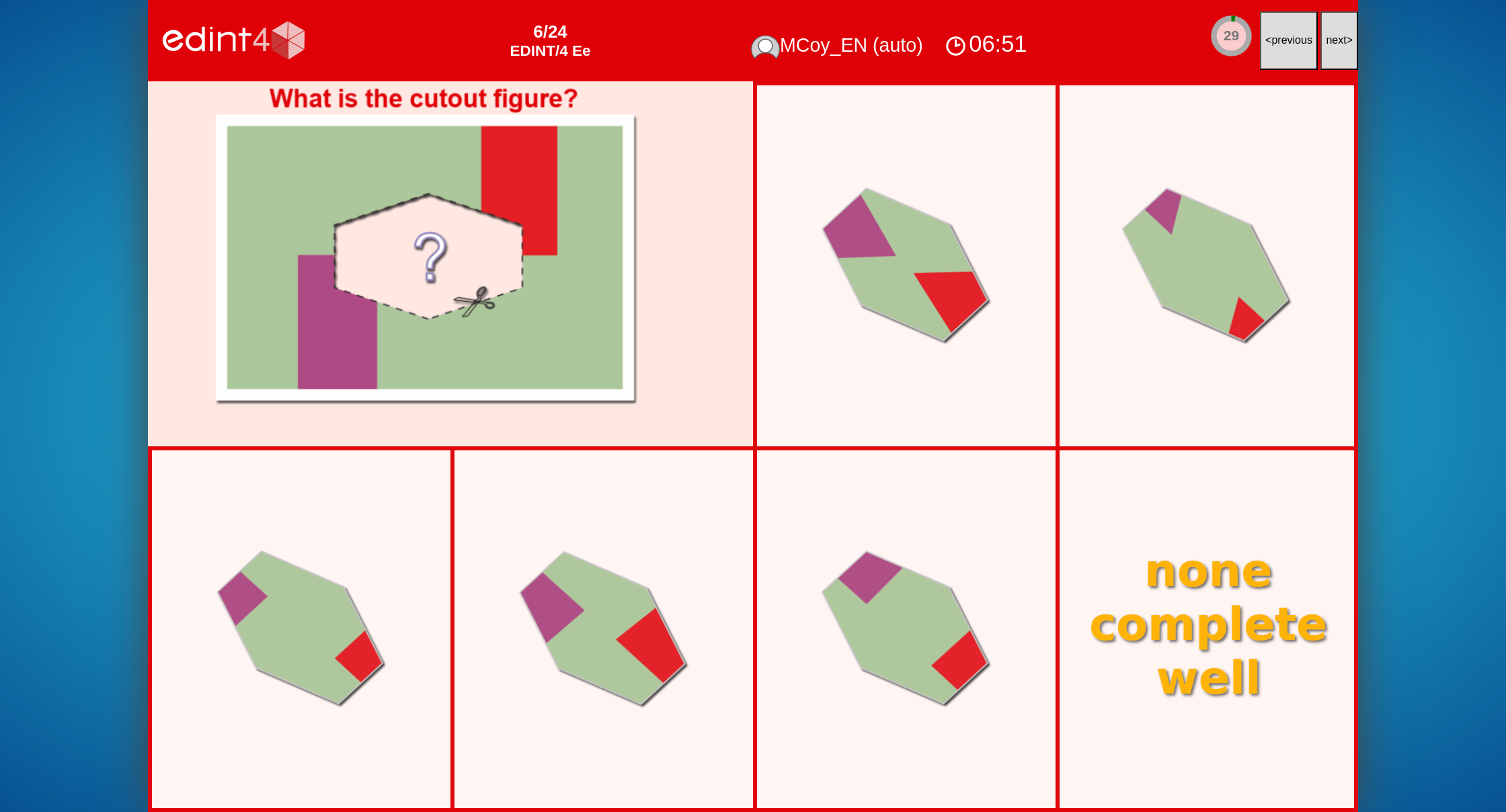
click at [1330, 47] on button "next >" at bounding box center [1339, 40] width 38 height 59
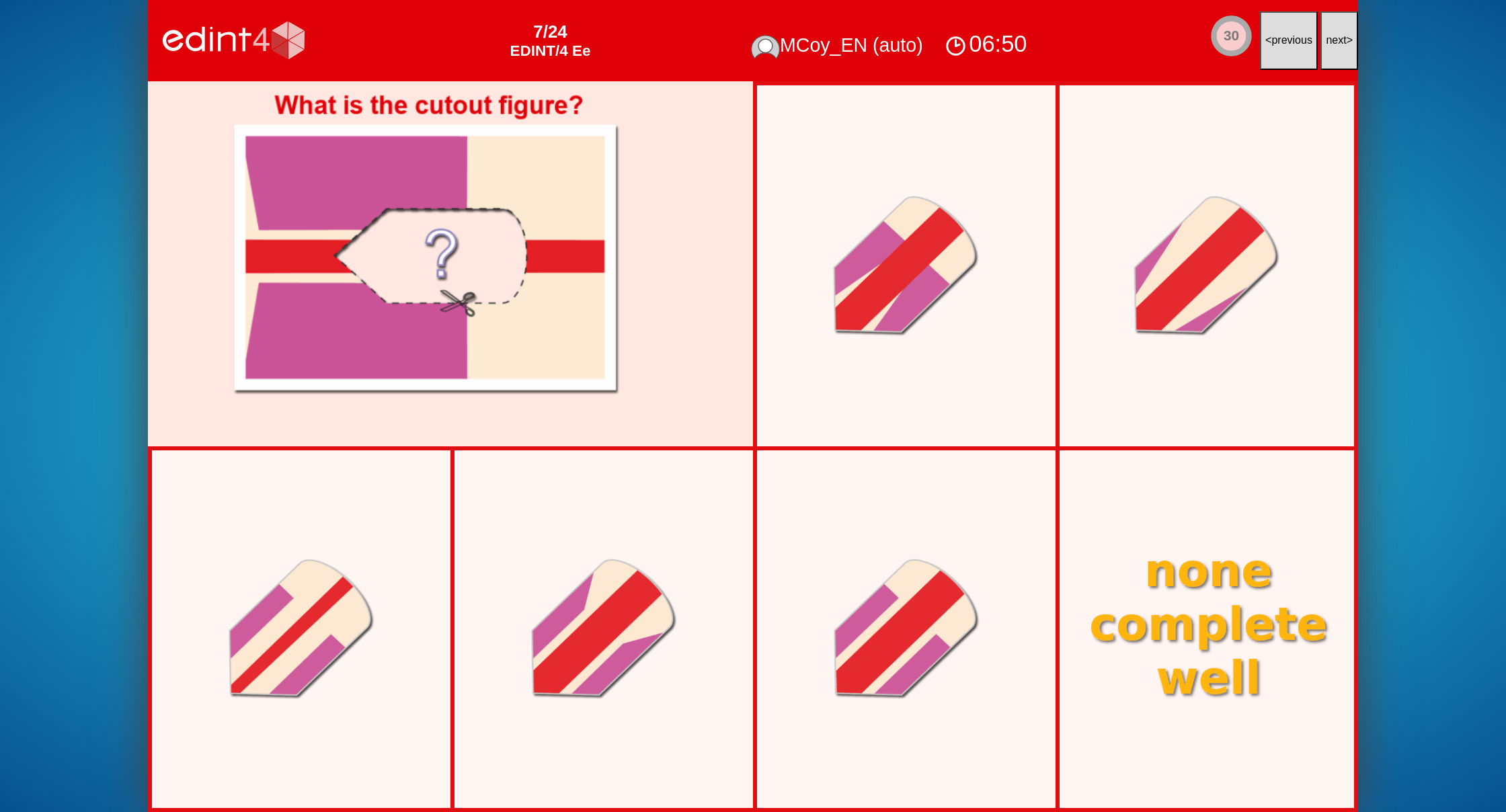
click at [1330, 47] on button "next >" at bounding box center [1339, 40] width 38 height 59
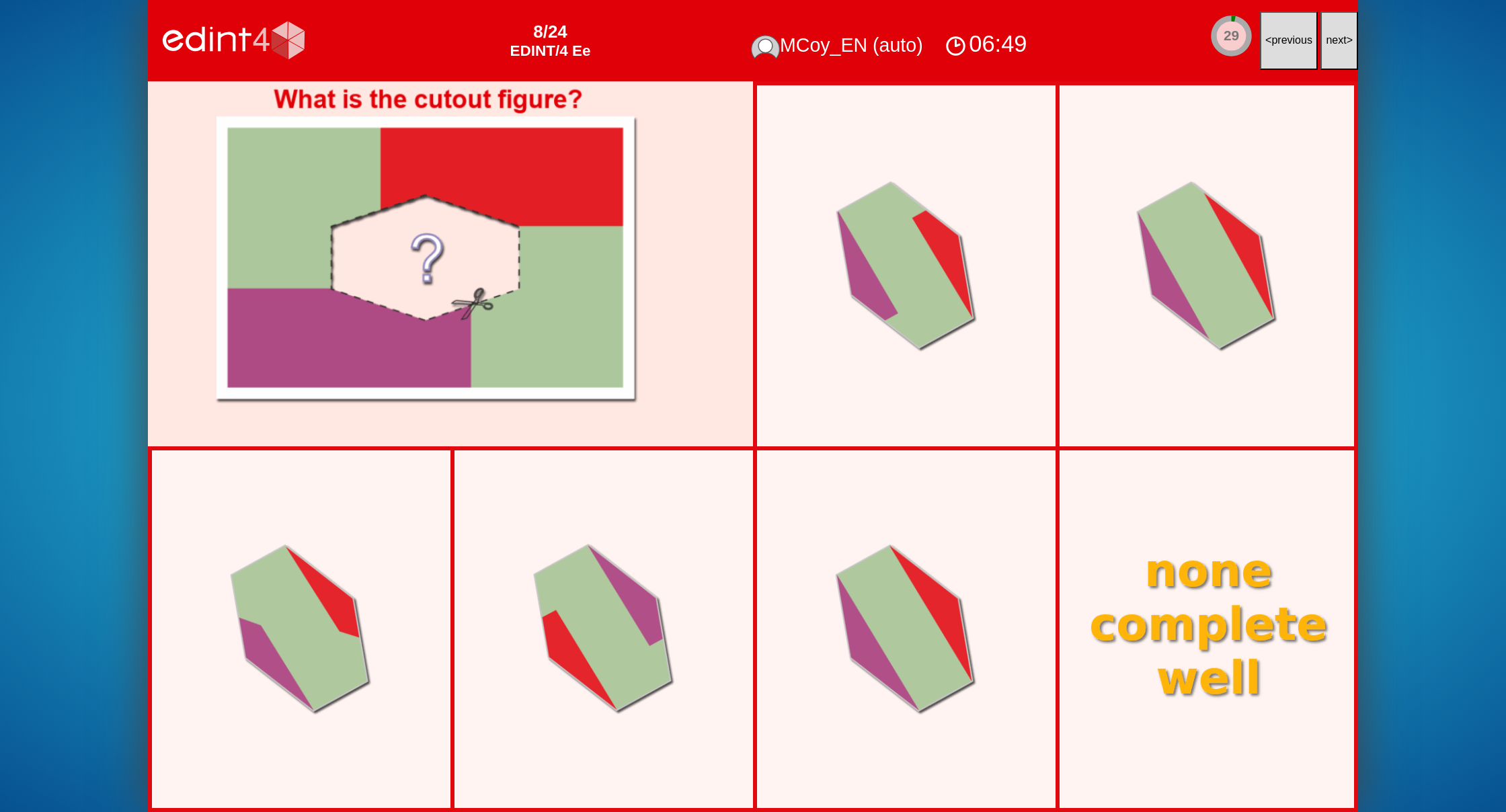
click at [1330, 47] on button "next >" at bounding box center [1339, 40] width 38 height 59
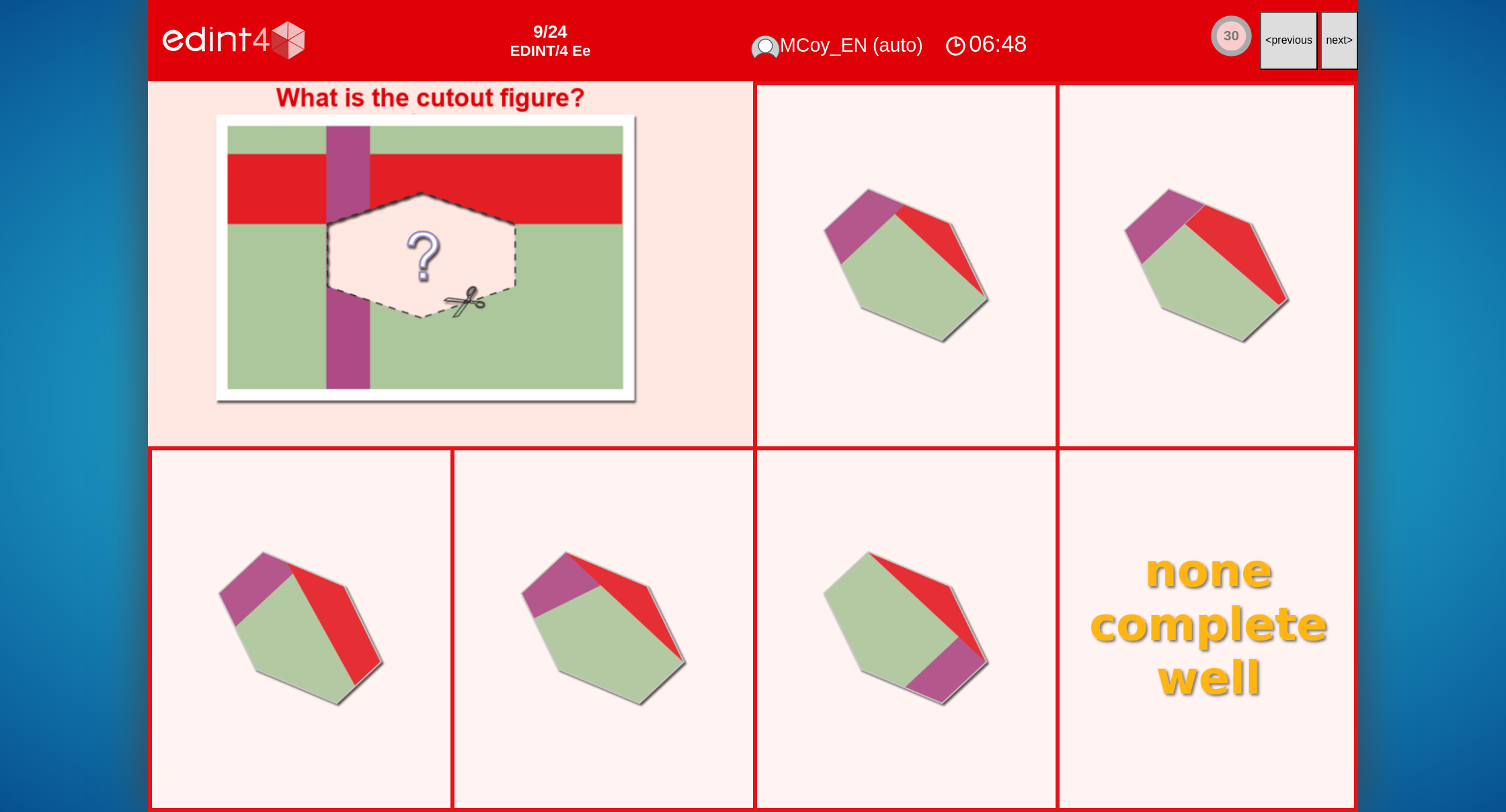
click at [1330, 47] on button "next >" at bounding box center [1339, 40] width 38 height 59
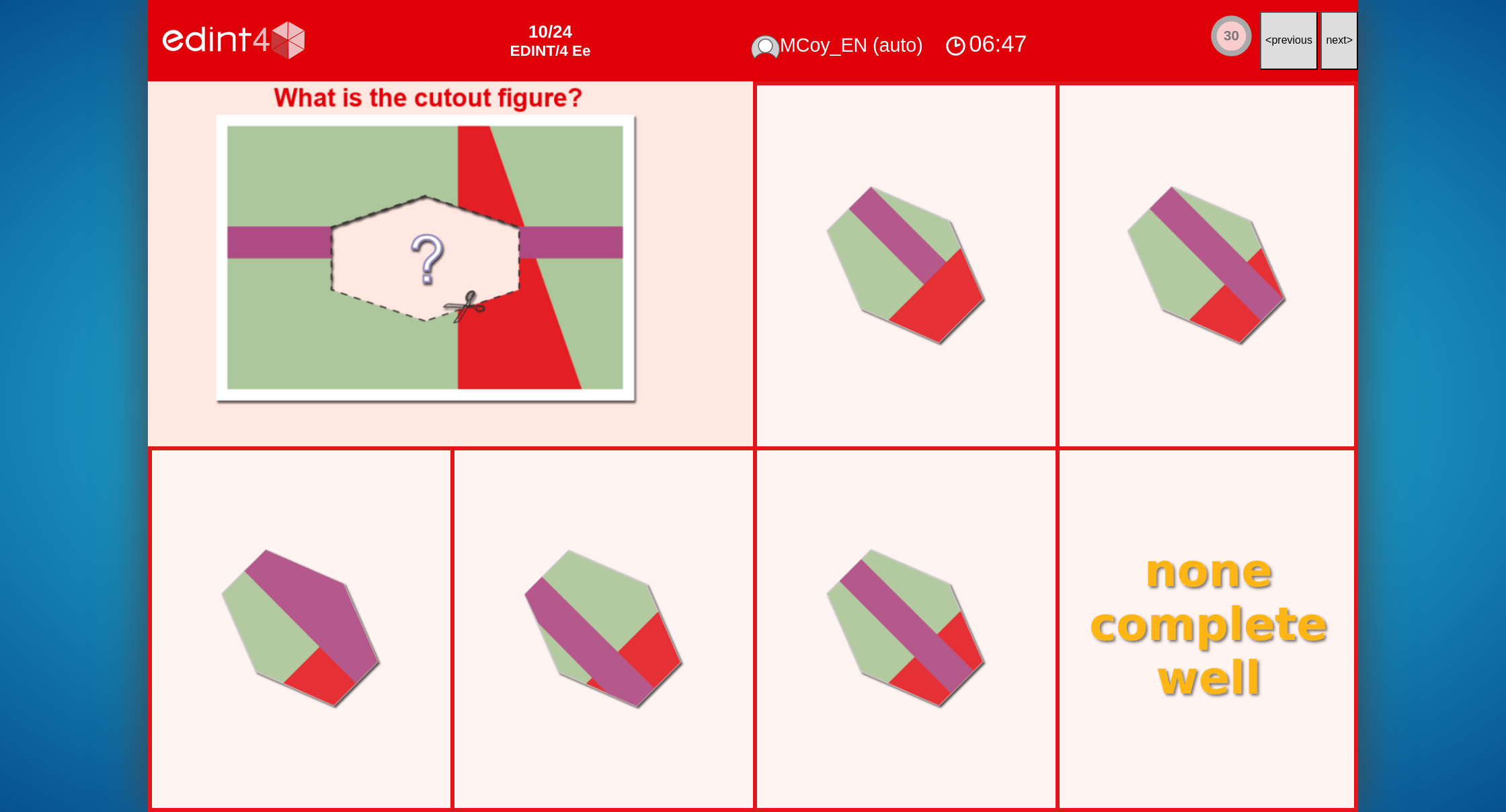
click at [1330, 47] on button "next >" at bounding box center [1339, 40] width 38 height 59
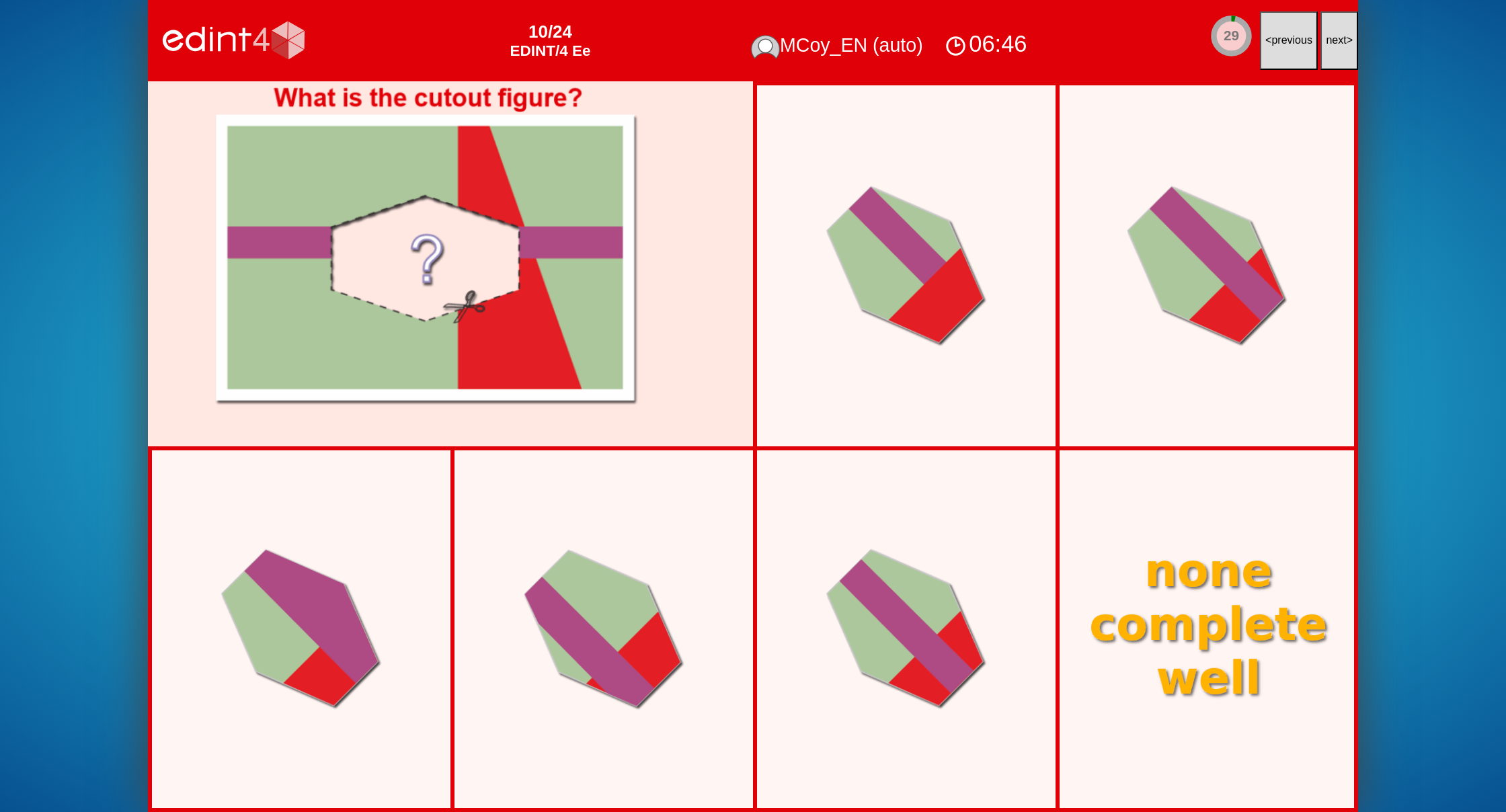
click at [1330, 47] on button "next >" at bounding box center [1339, 40] width 38 height 59
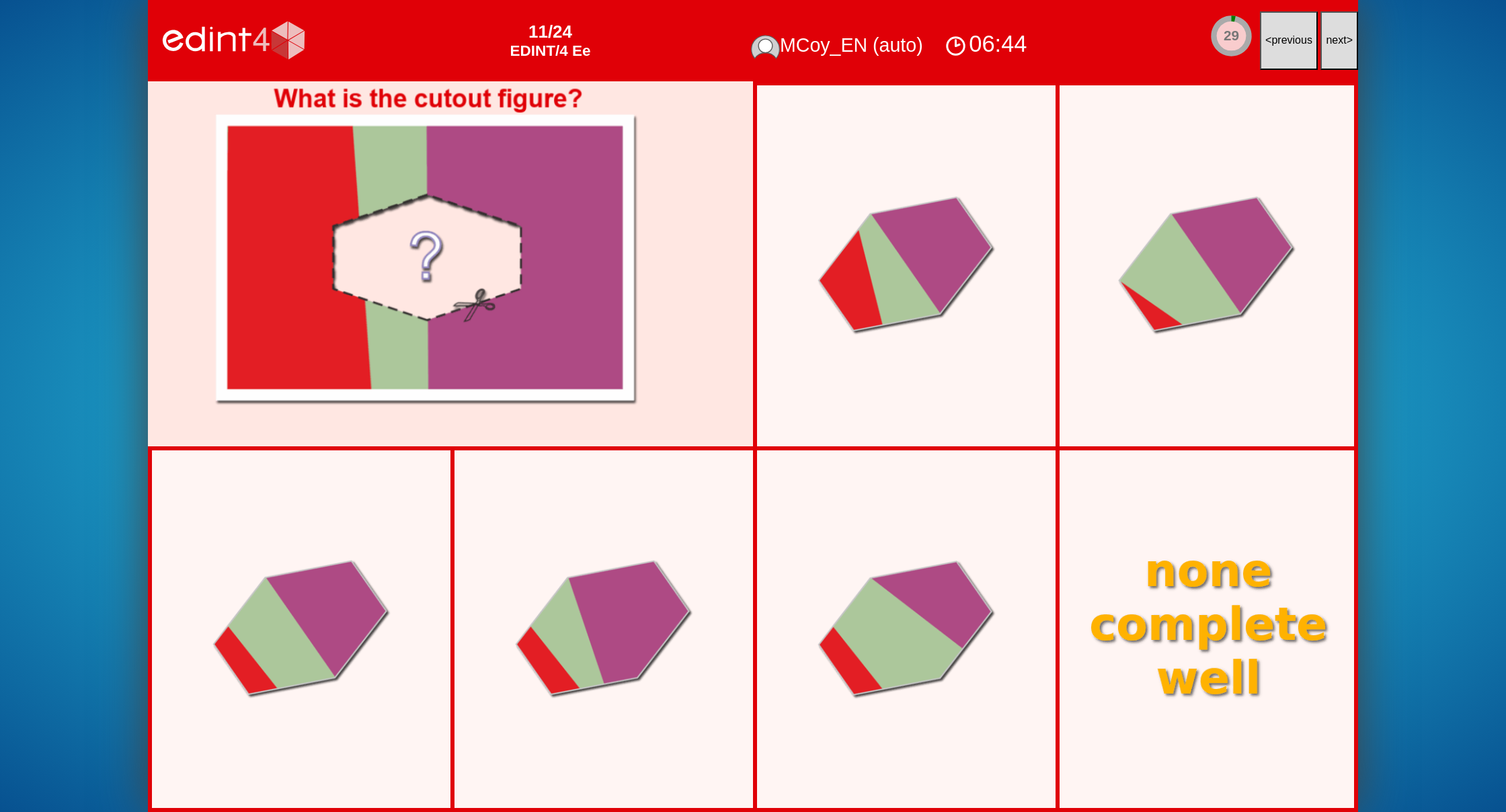
click at [1330, 47] on button "next >" at bounding box center [1339, 40] width 38 height 59
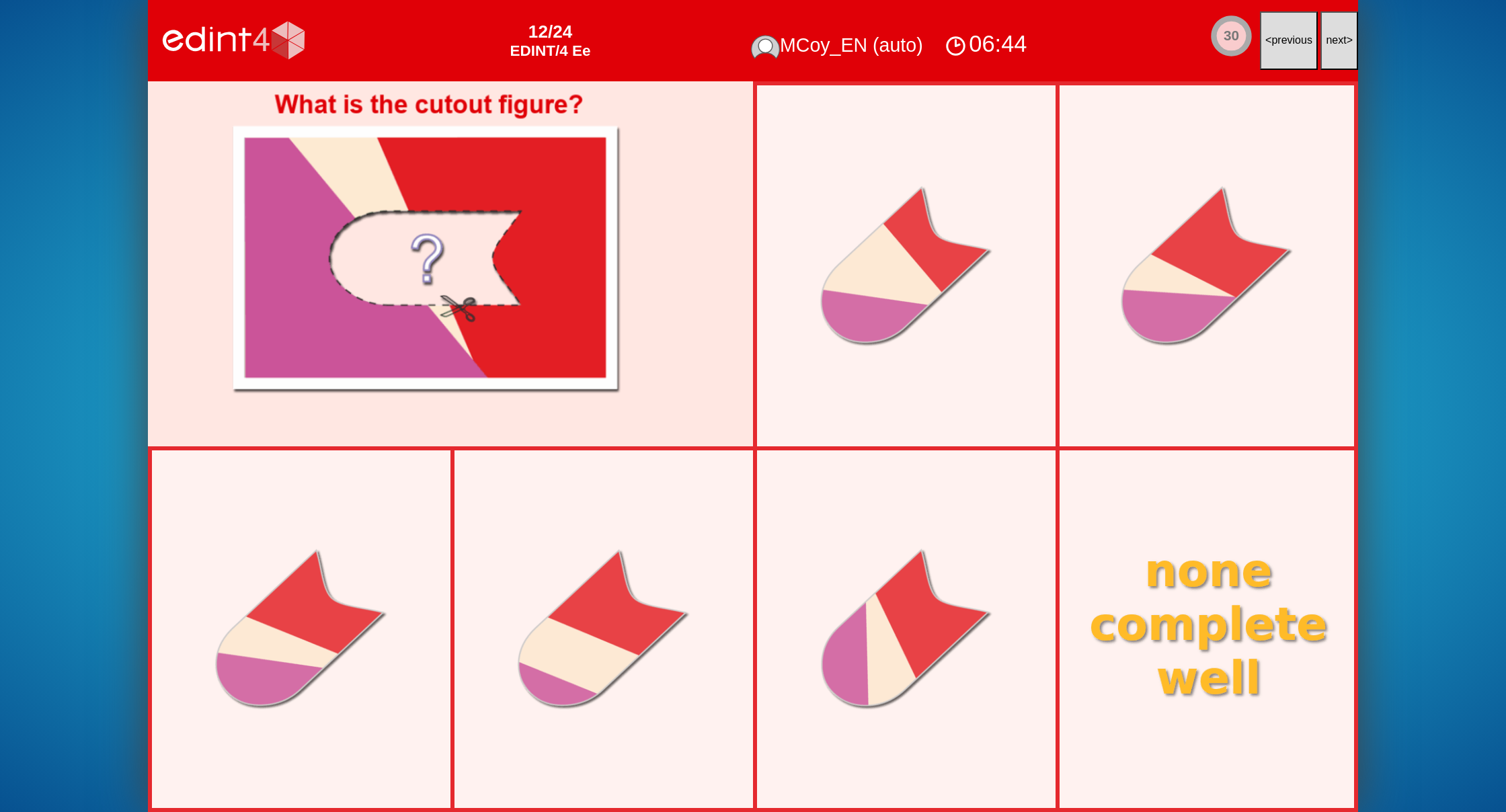
click at [1026, 47] on div "06:44" at bounding box center [986, 44] width 89 height 30
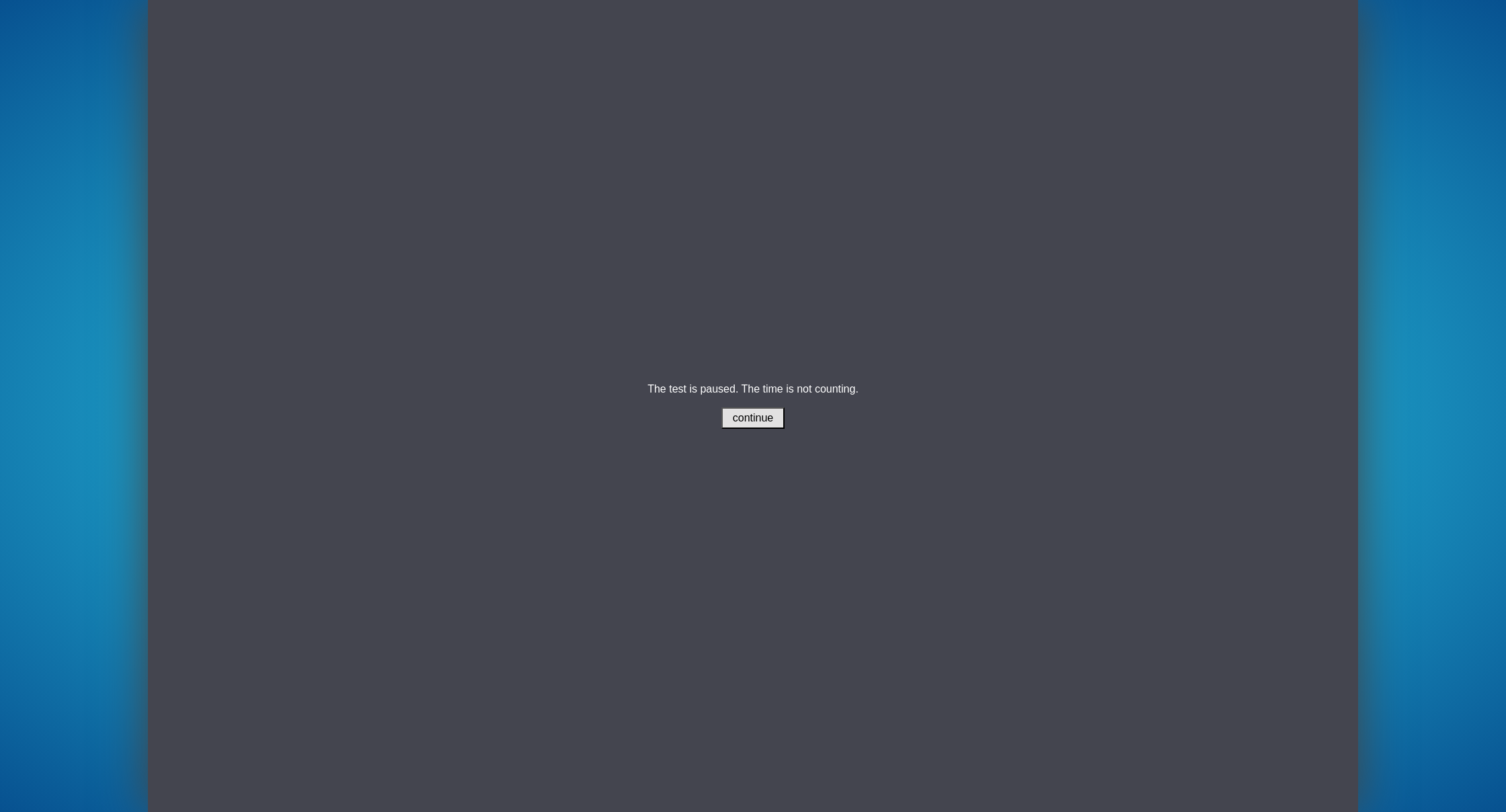
click at [776, 417] on button "continue" at bounding box center [753, 417] width 64 height 21
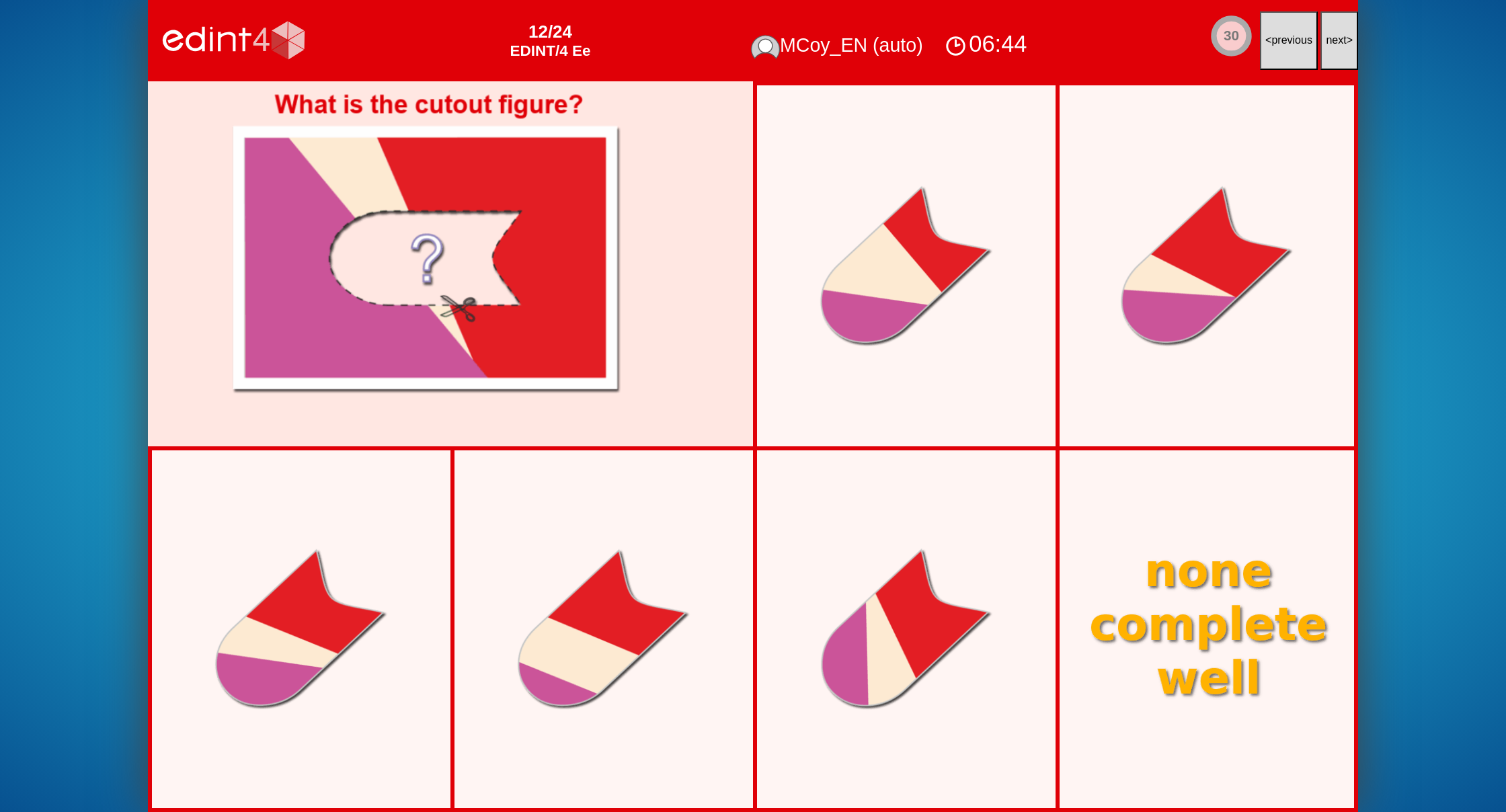
click at [1330, 54] on button "next >" at bounding box center [1339, 40] width 38 height 59
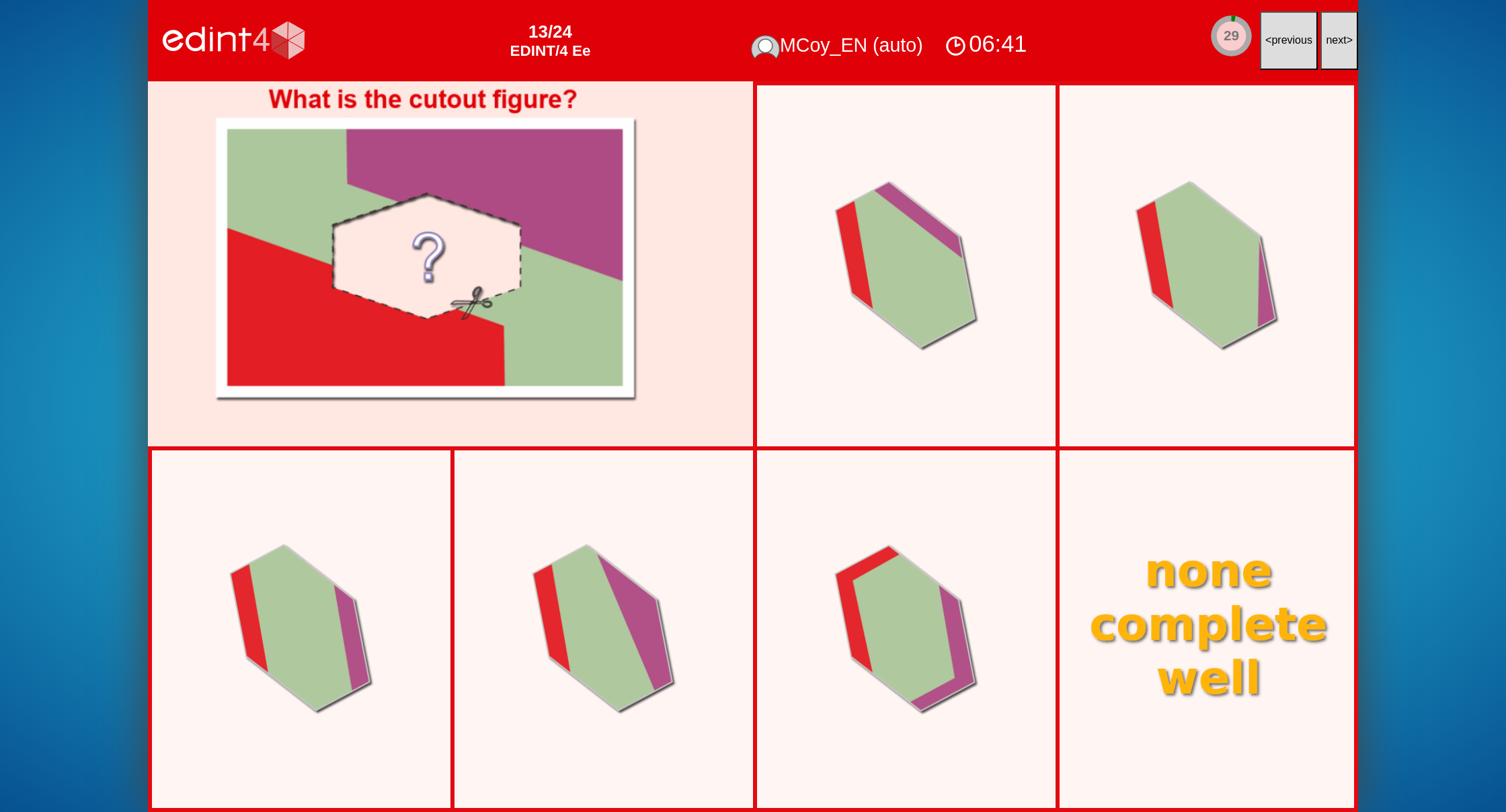
click at [1330, 54] on button "next >" at bounding box center [1339, 40] width 38 height 59
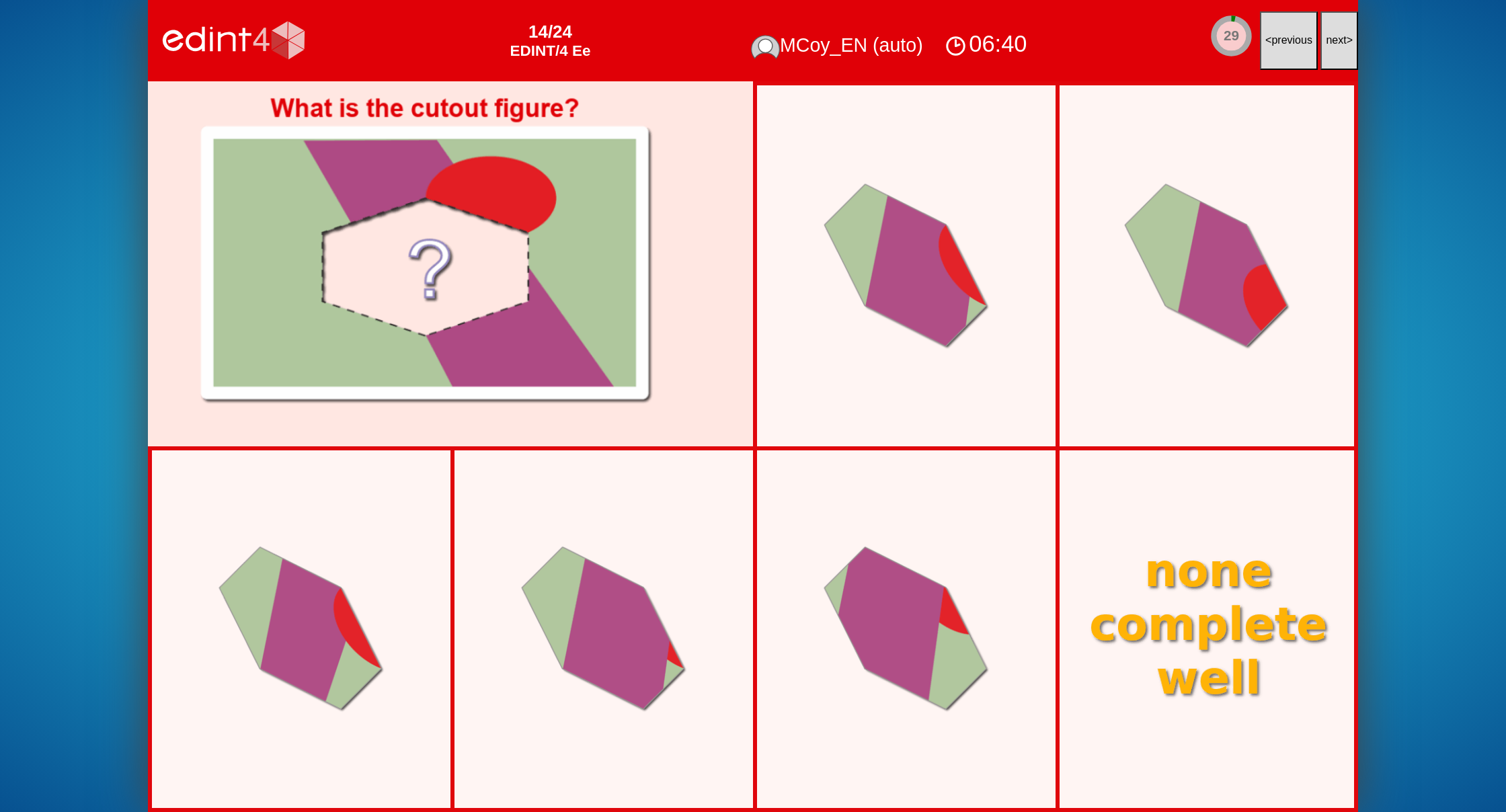
click at [1330, 54] on button "next >" at bounding box center [1339, 40] width 38 height 59
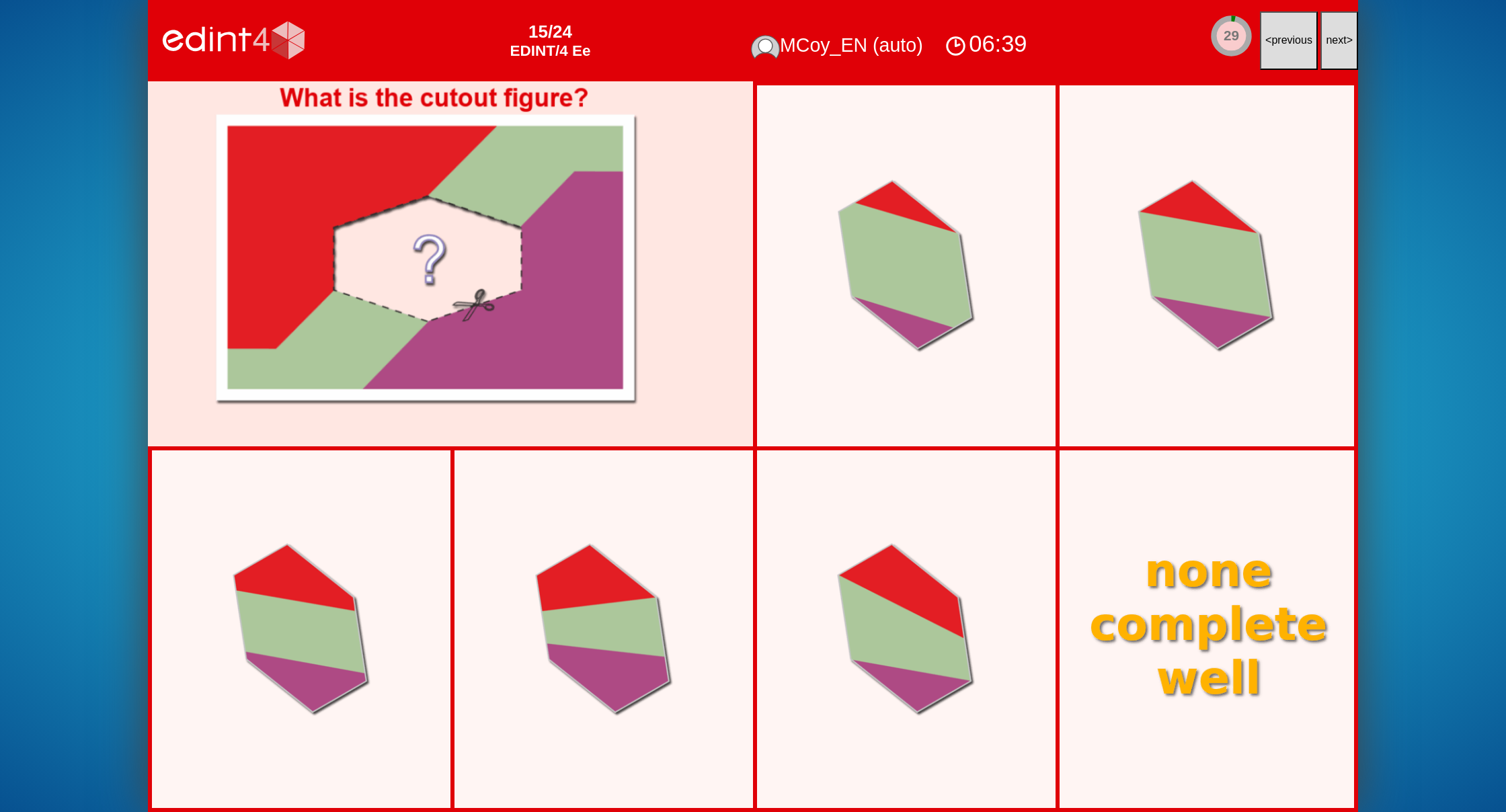
click at [1330, 54] on button "next >" at bounding box center [1339, 40] width 38 height 59
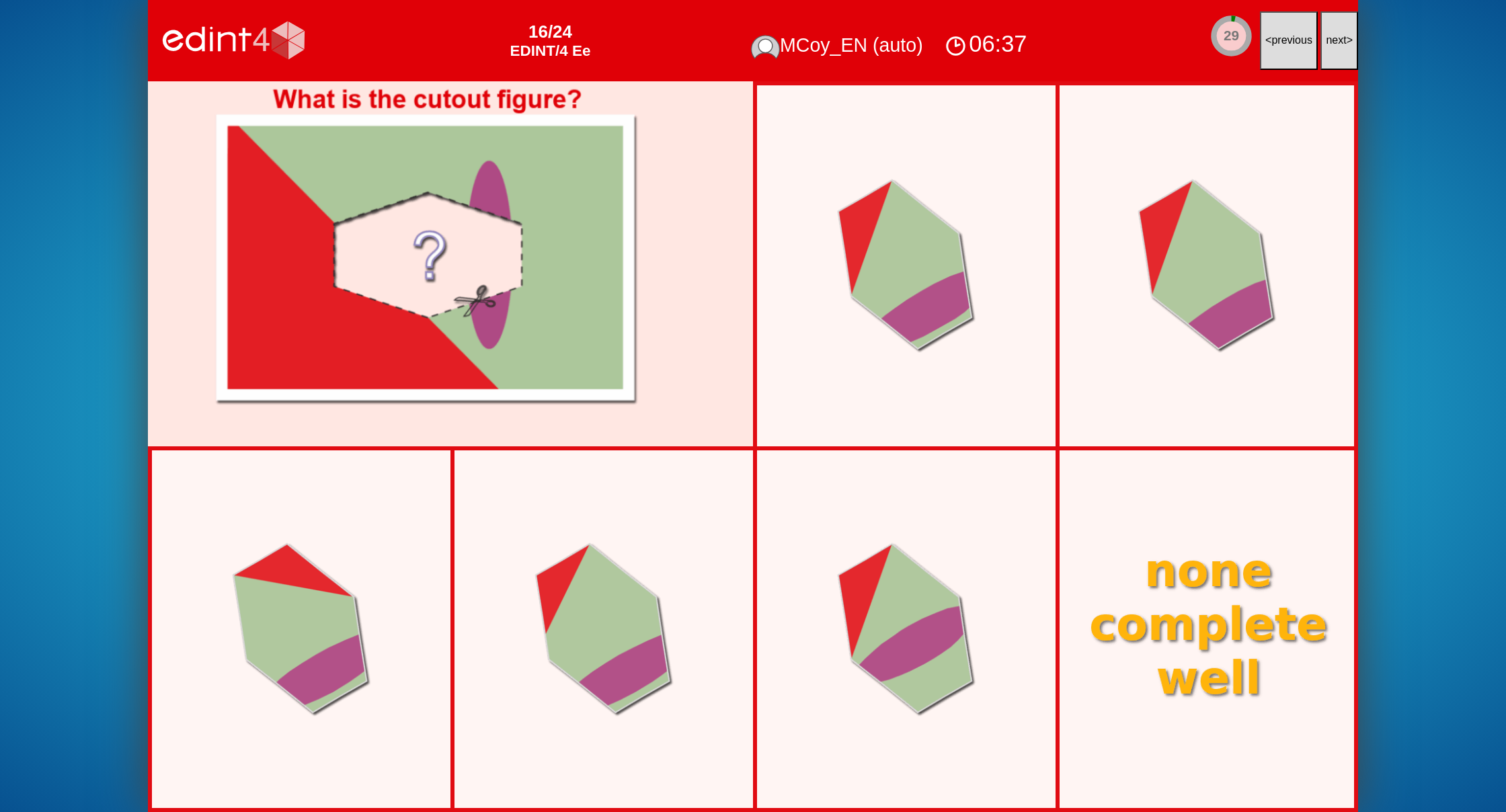
click at [1330, 54] on button "next >" at bounding box center [1339, 40] width 38 height 59
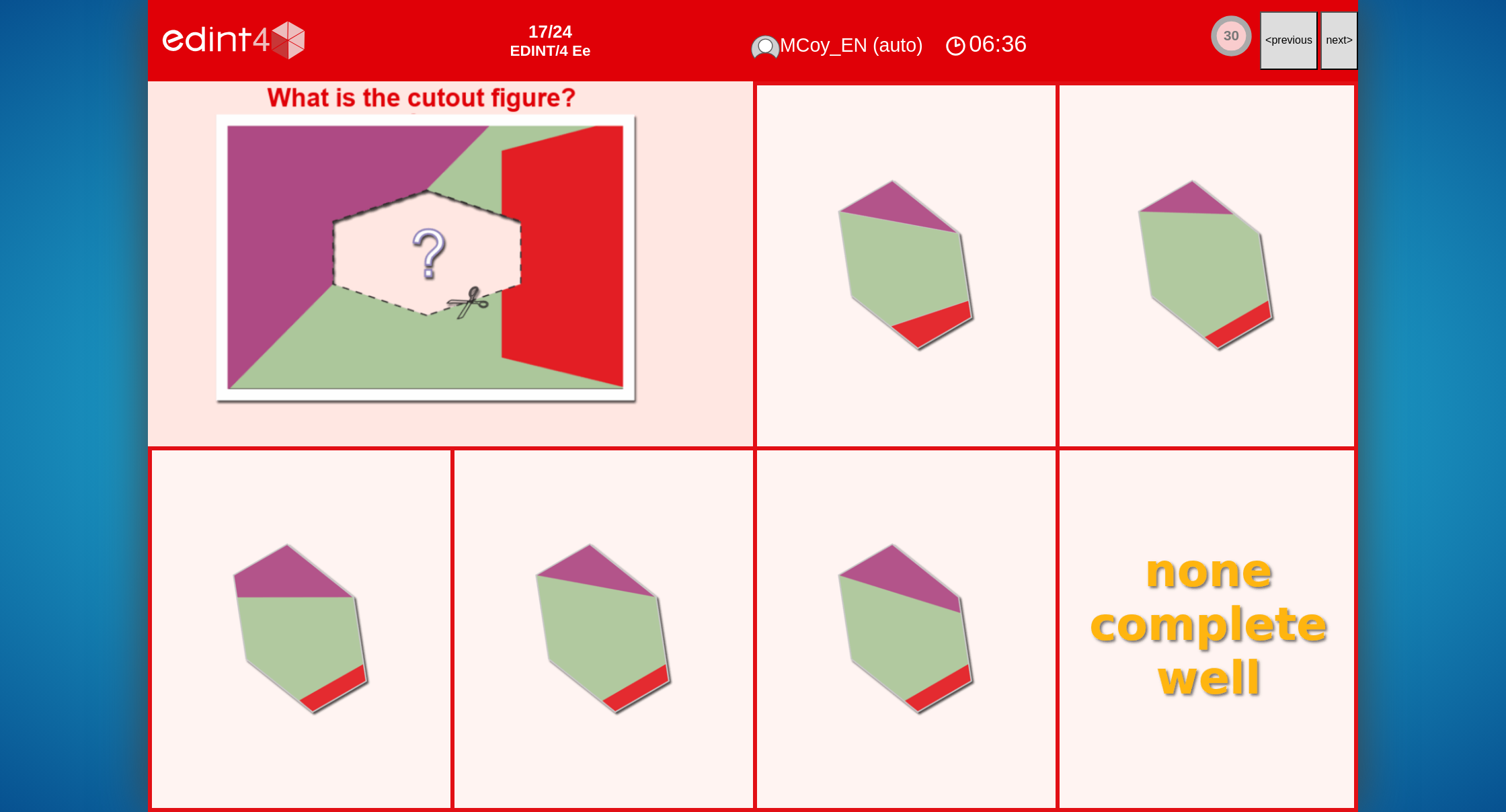
click at [1330, 54] on button "next >" at bounding box center [1339, 40] width 38 height 59
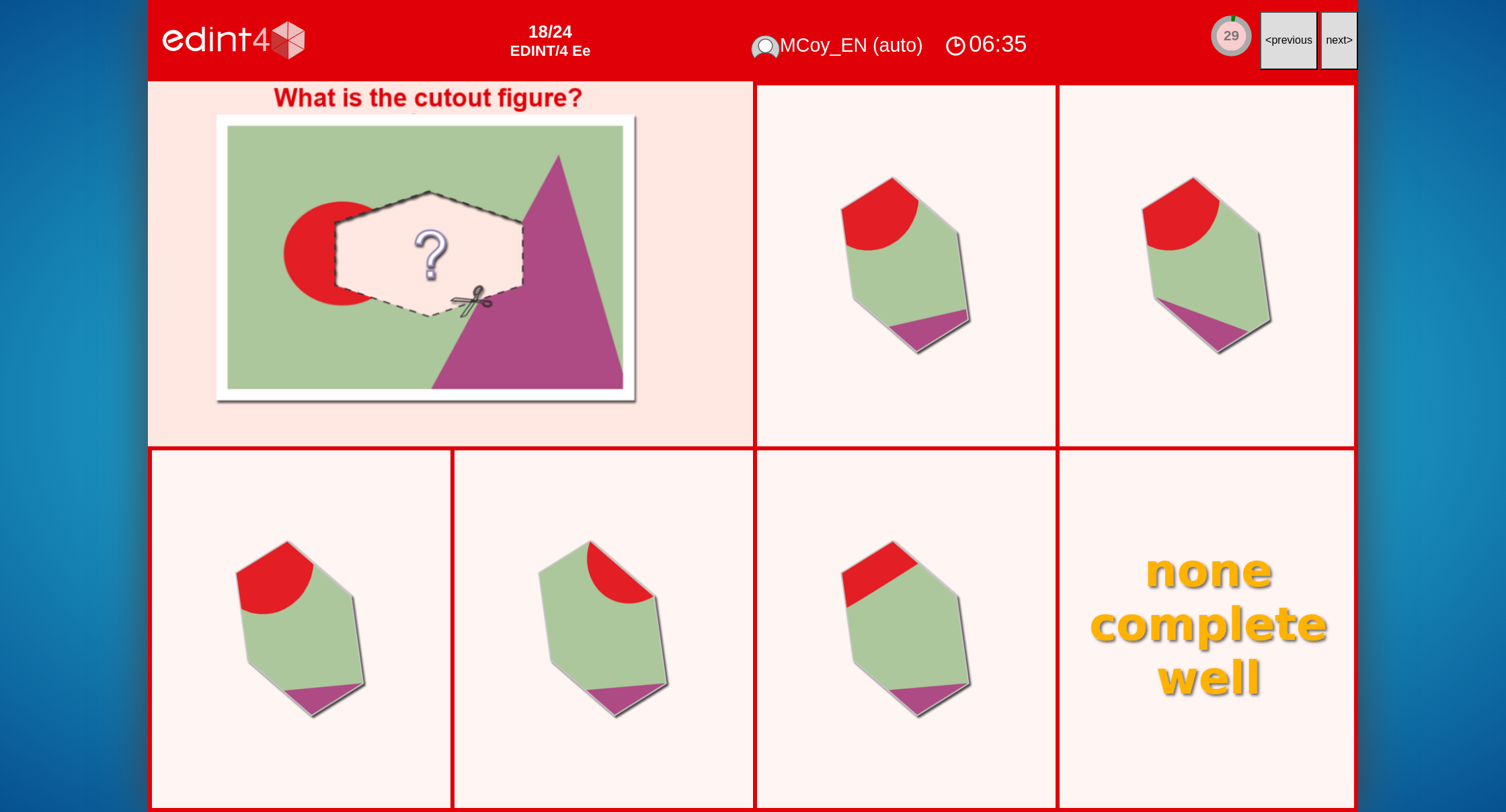
click at [1330, 54] on button "next >" at bounding box center [1339, 40] width 38 height 59
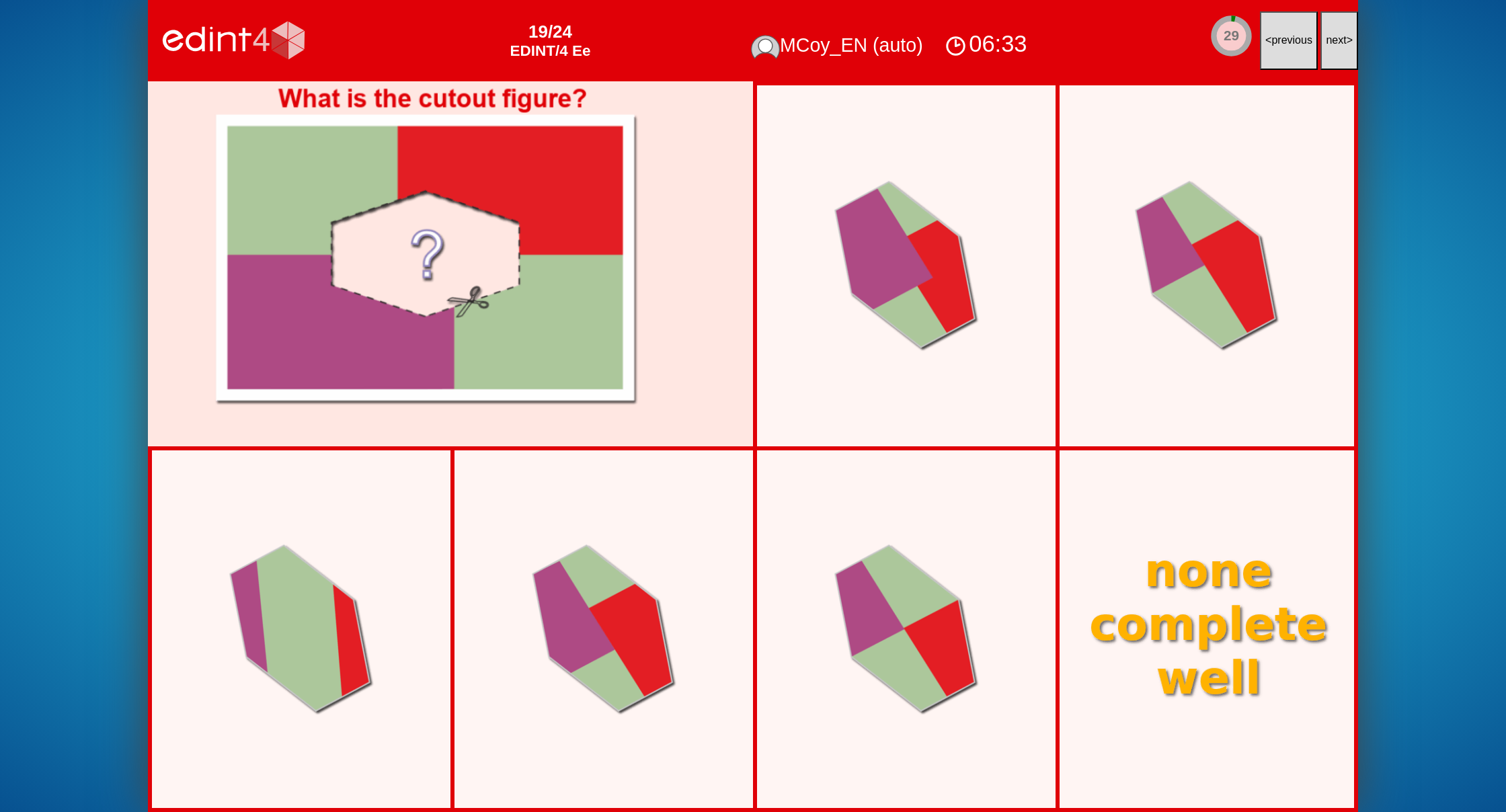
click at [1330, 54] on button "next >" at bounding box center [1339, 40] width 38 height 59
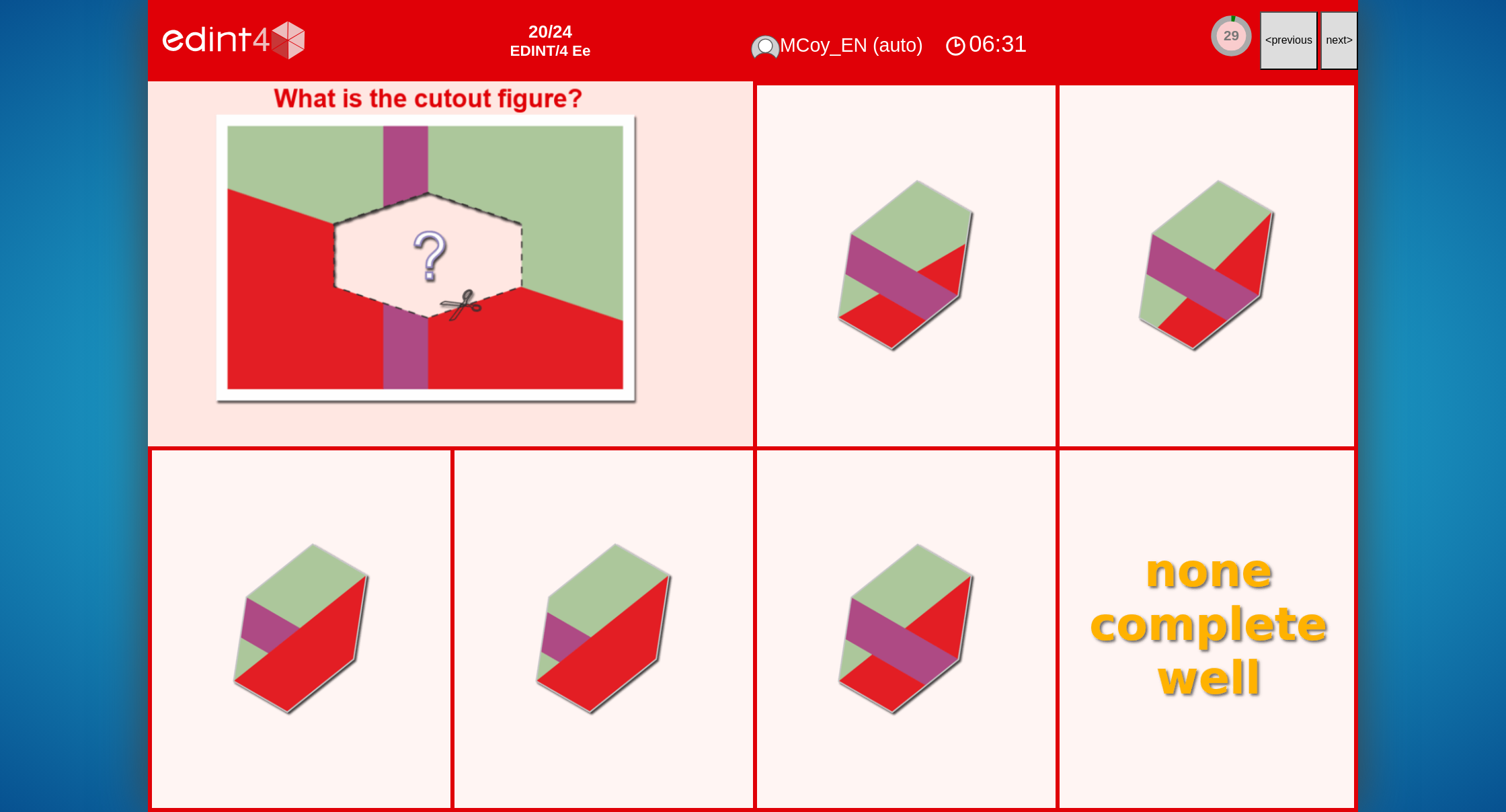
click at [1330, 54] on button "next >" at bounding box center [1339, 40] width 38 height 59
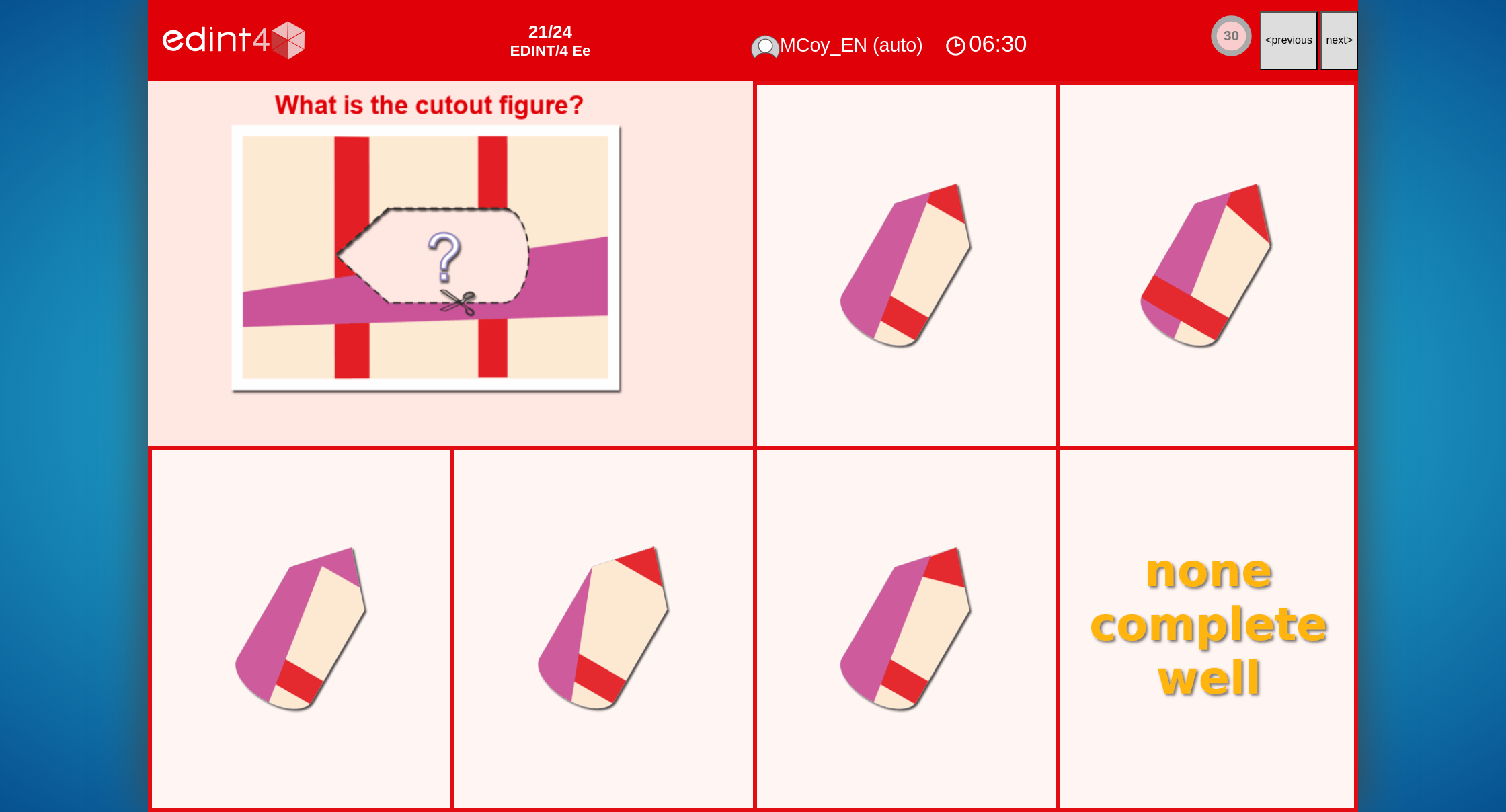
click at [1330, 54] on button "next >" at bounding box center [1339, 40] width 38 height 59
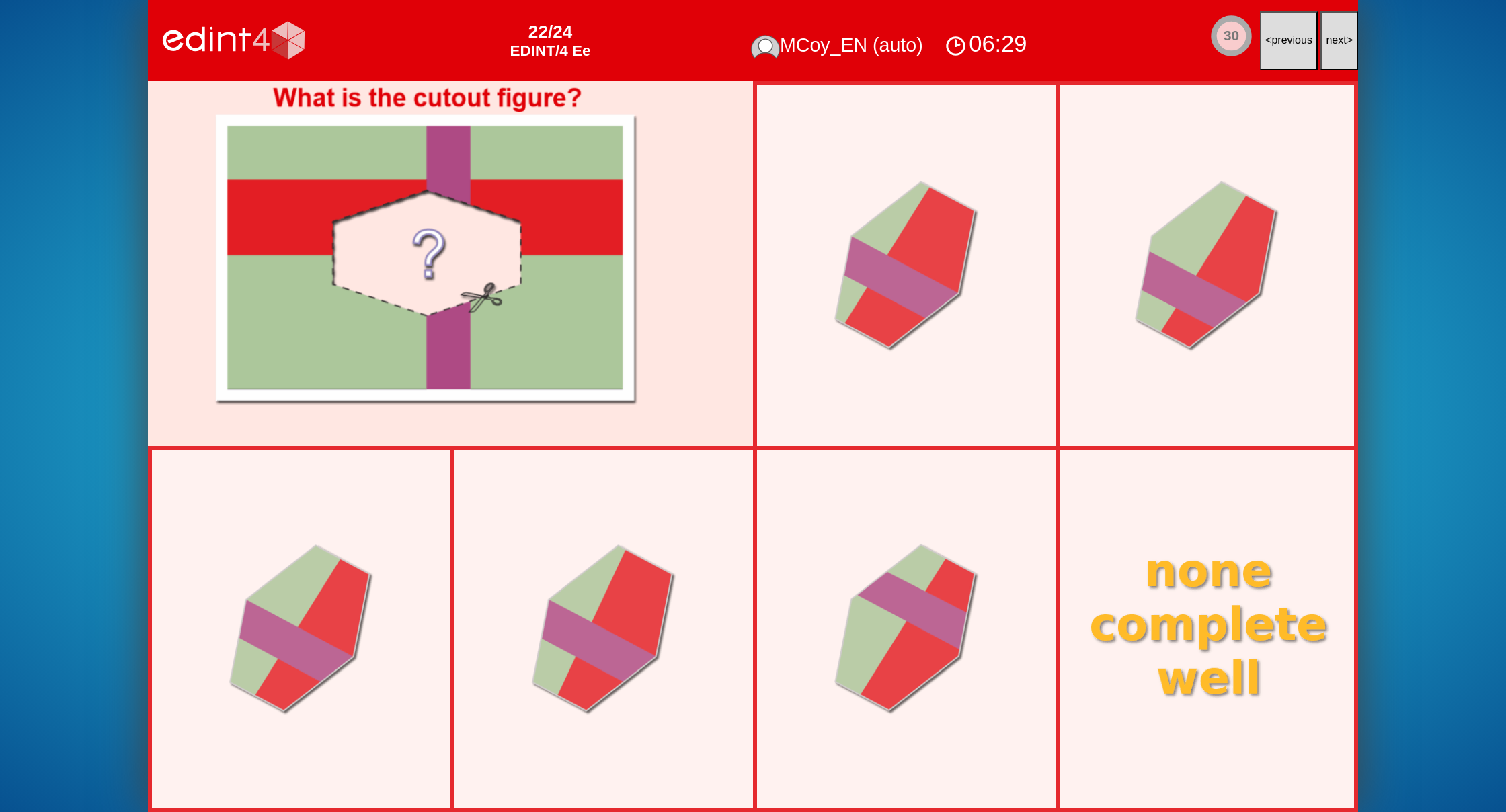
click at [1330, 54] on button "next >" at bounding box center [1339, 40] width 38 height 59
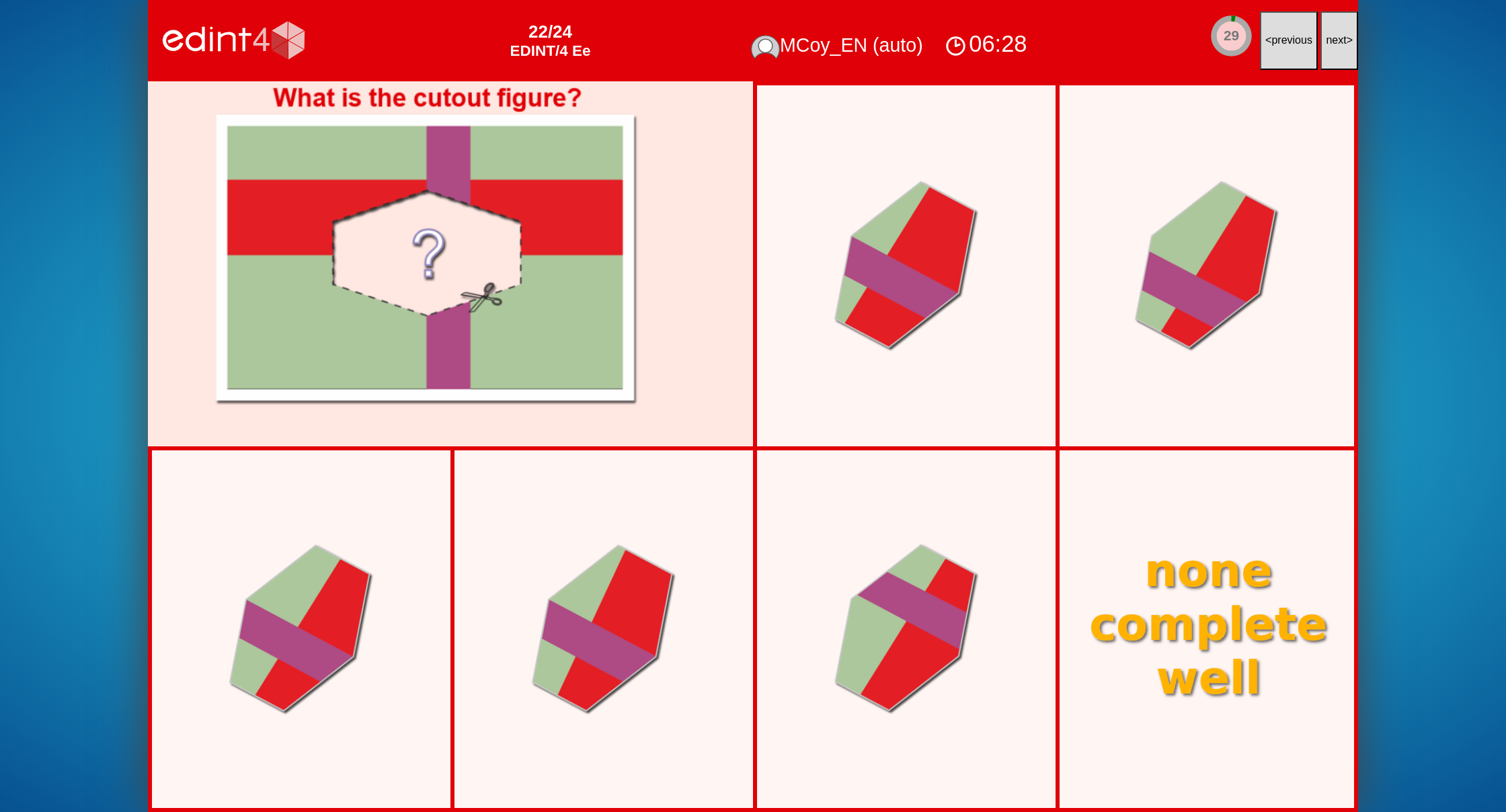
click at [1330, 54] on button "next >" at bounding box center [1339, 40] width 38 height 59
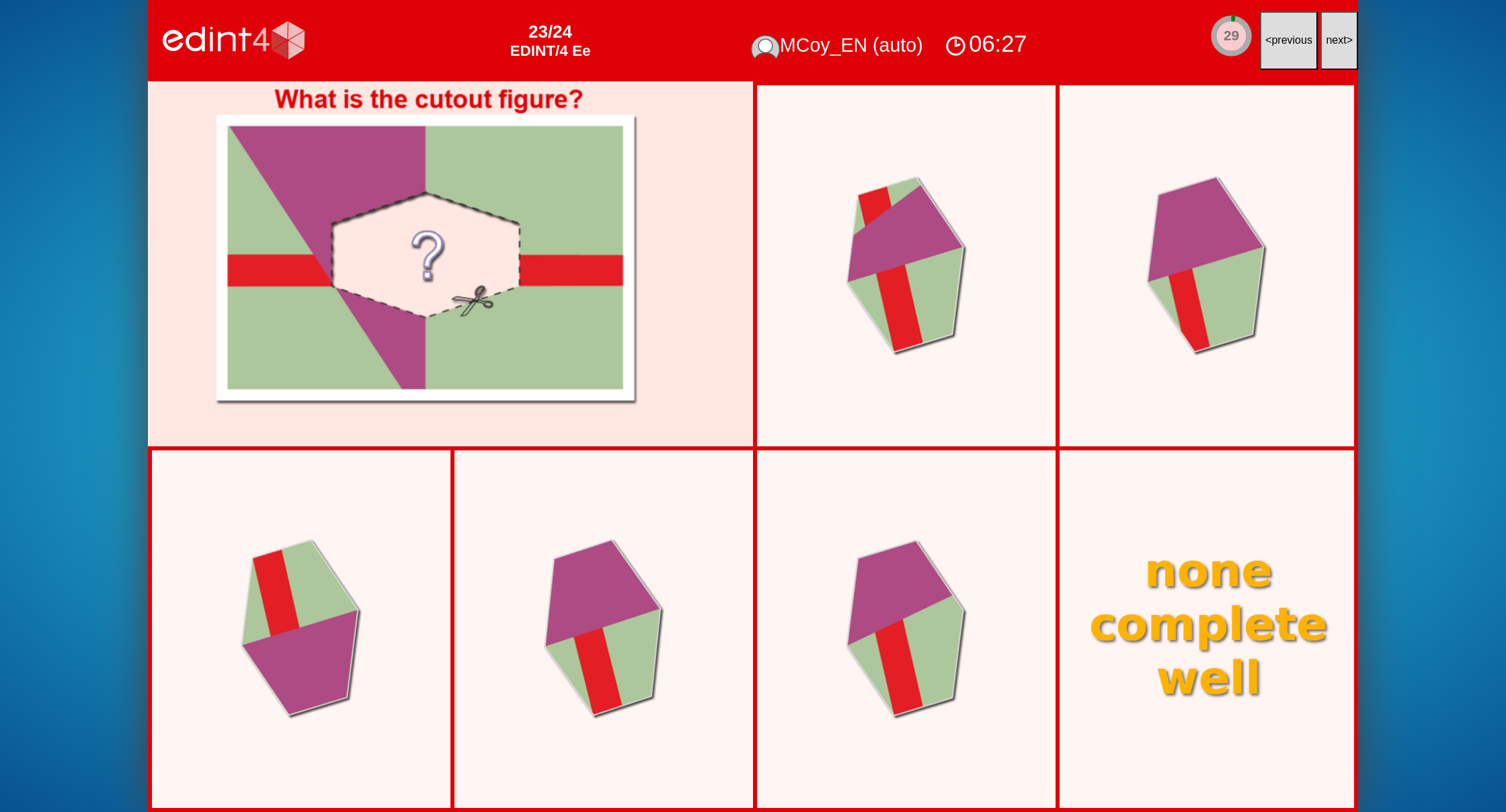
click at [1324, 51] on button "next >" at bounding box center [1339, 40] width 38 height 59
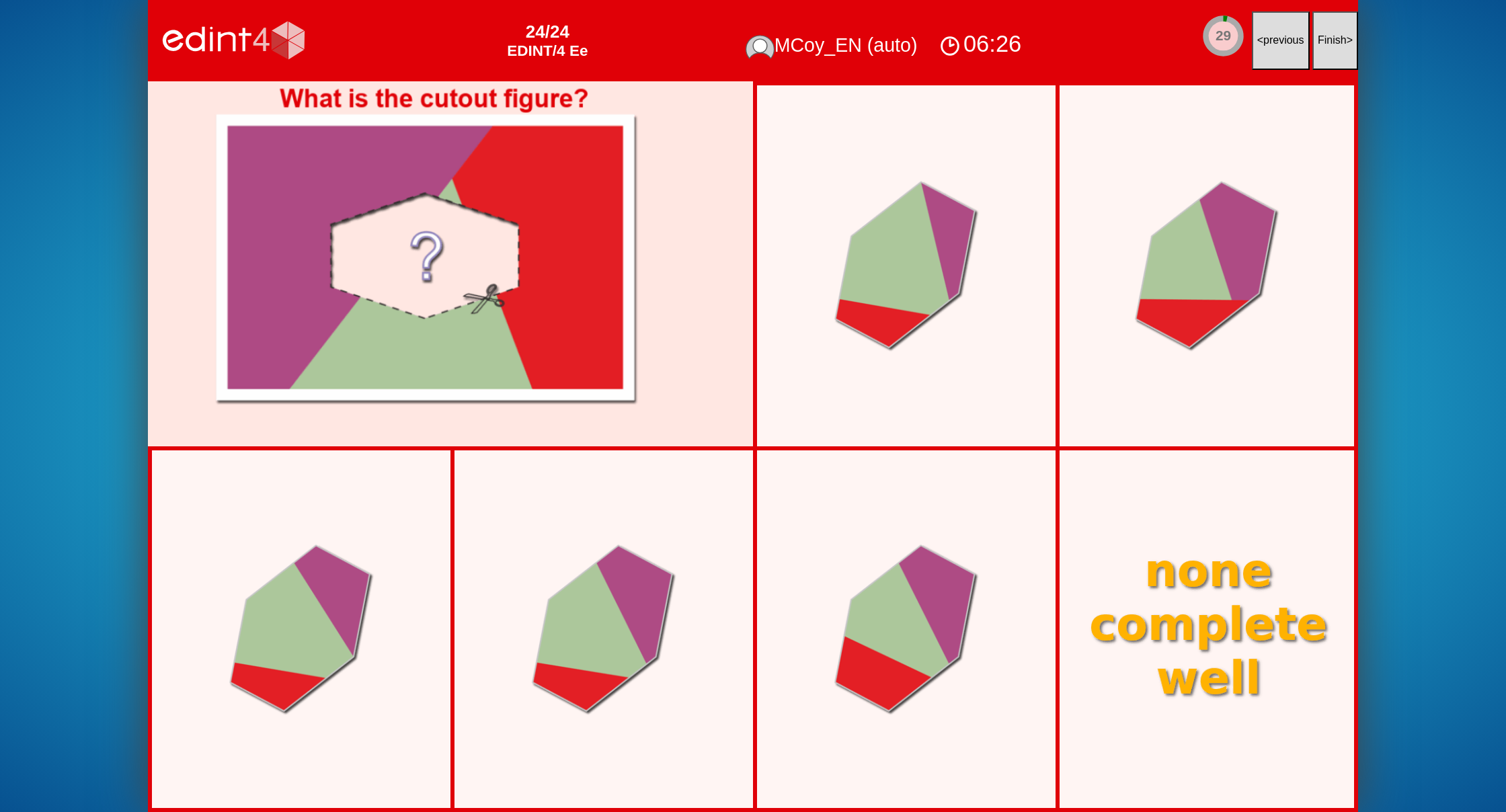
click at [1328, 51] on button "Finish >" at bounding box center [1335, 40] width 46 height 59
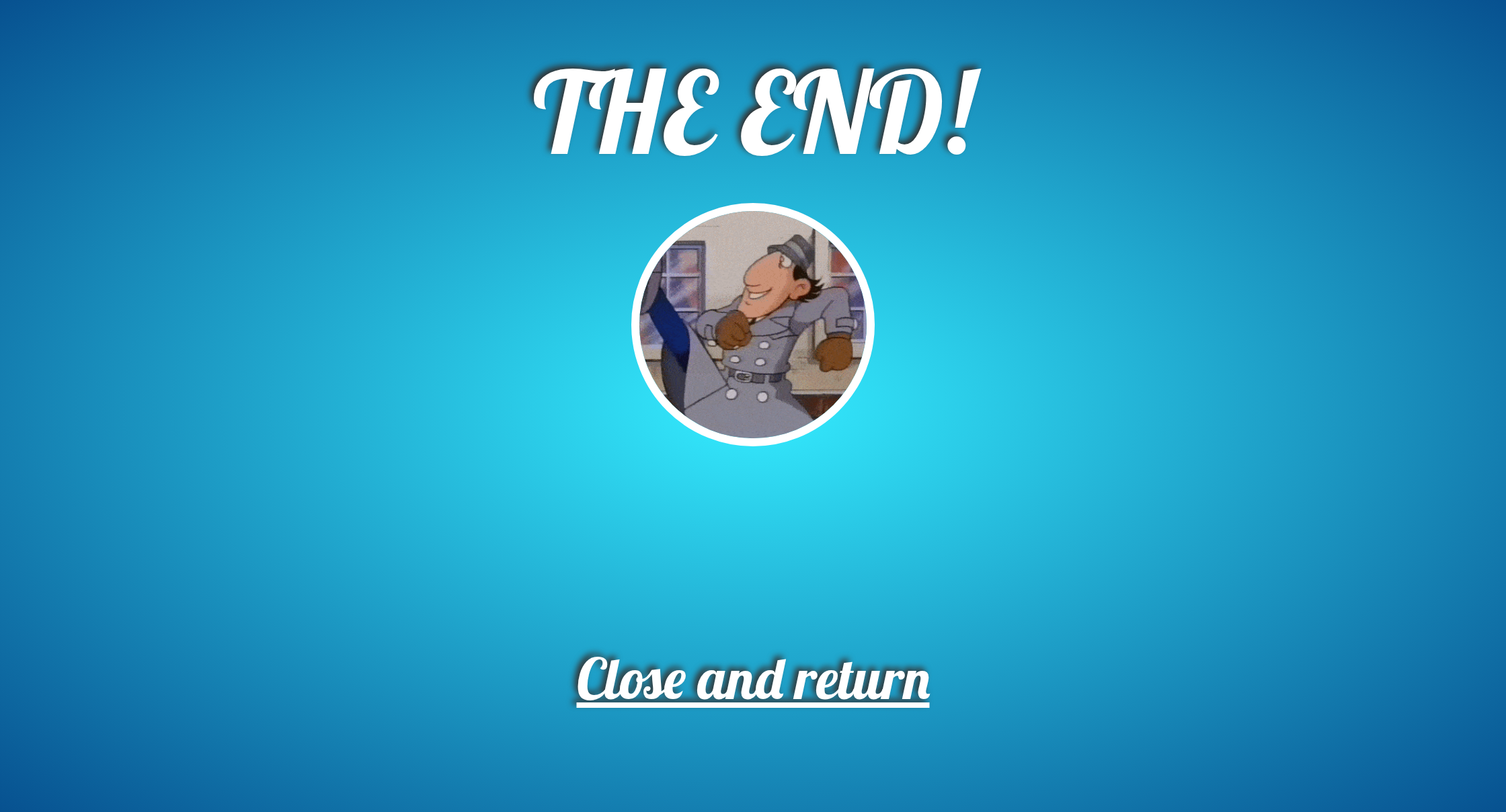
click at [859, 681] on span "Close and return" at bounding box center [753, 678] width 353 height 71
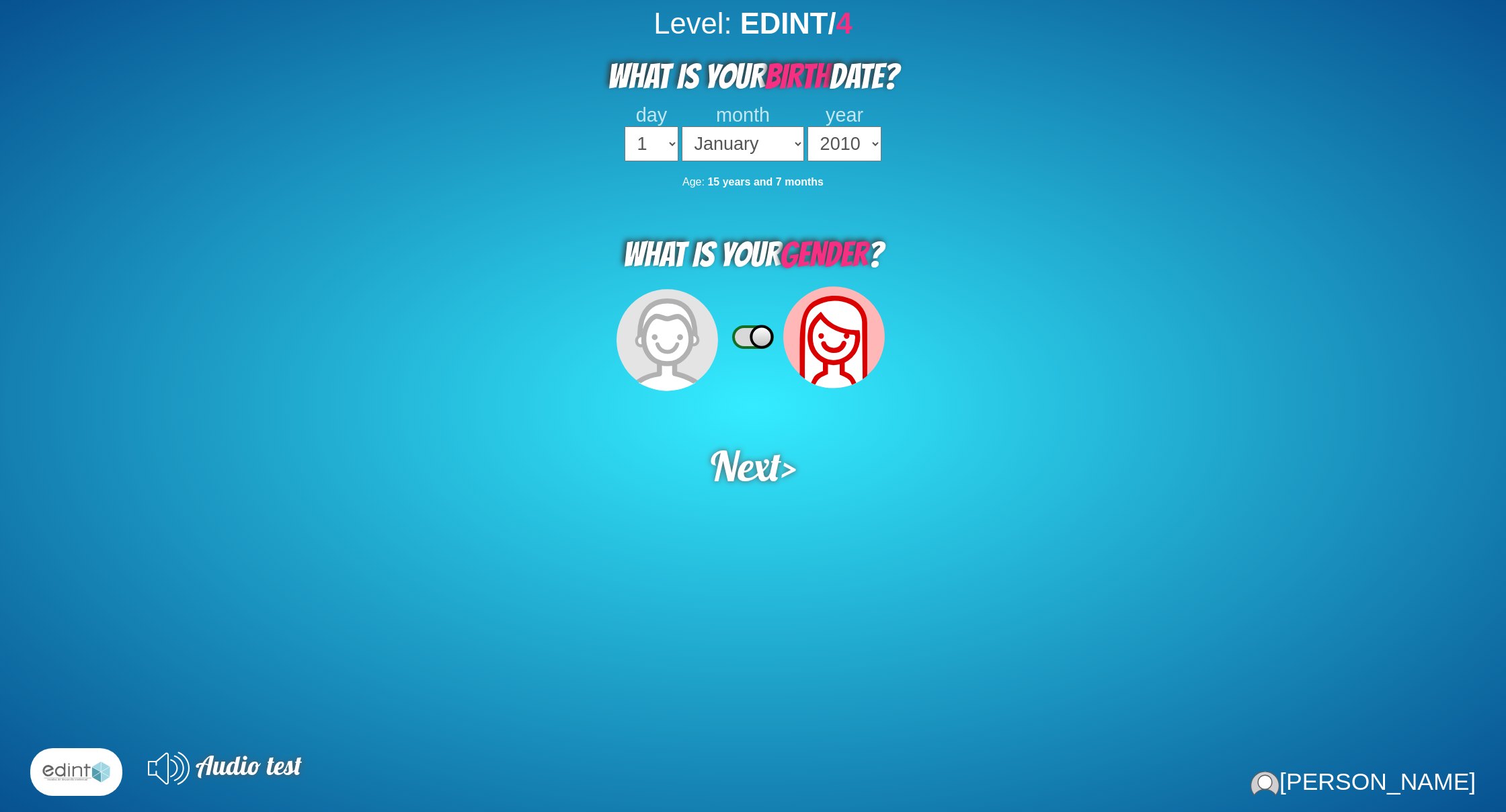
select select "2010"
select select "2009"
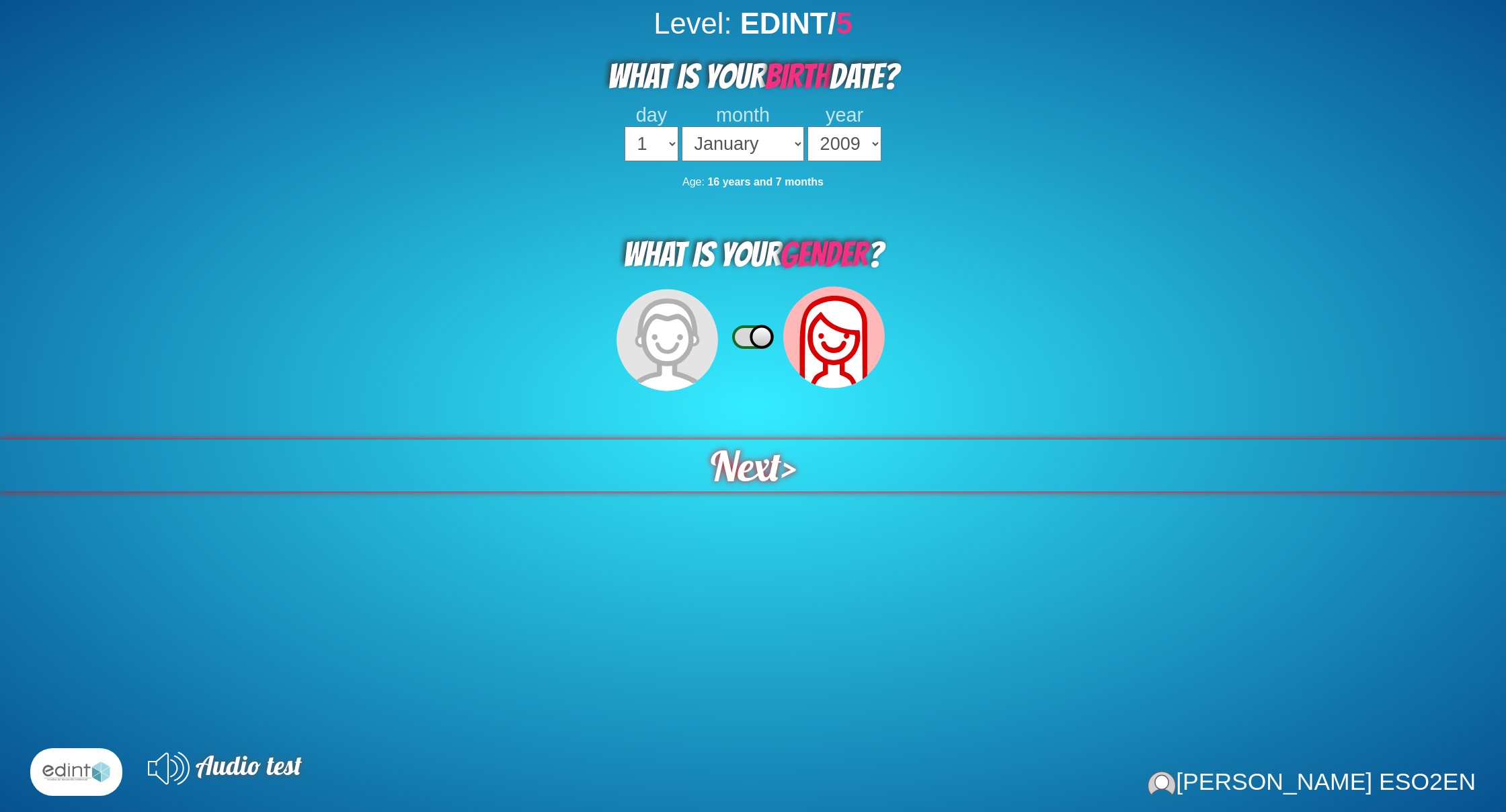
click at [760, 450] on span "Next" at bounding box center [746, 466] width 71 height 52
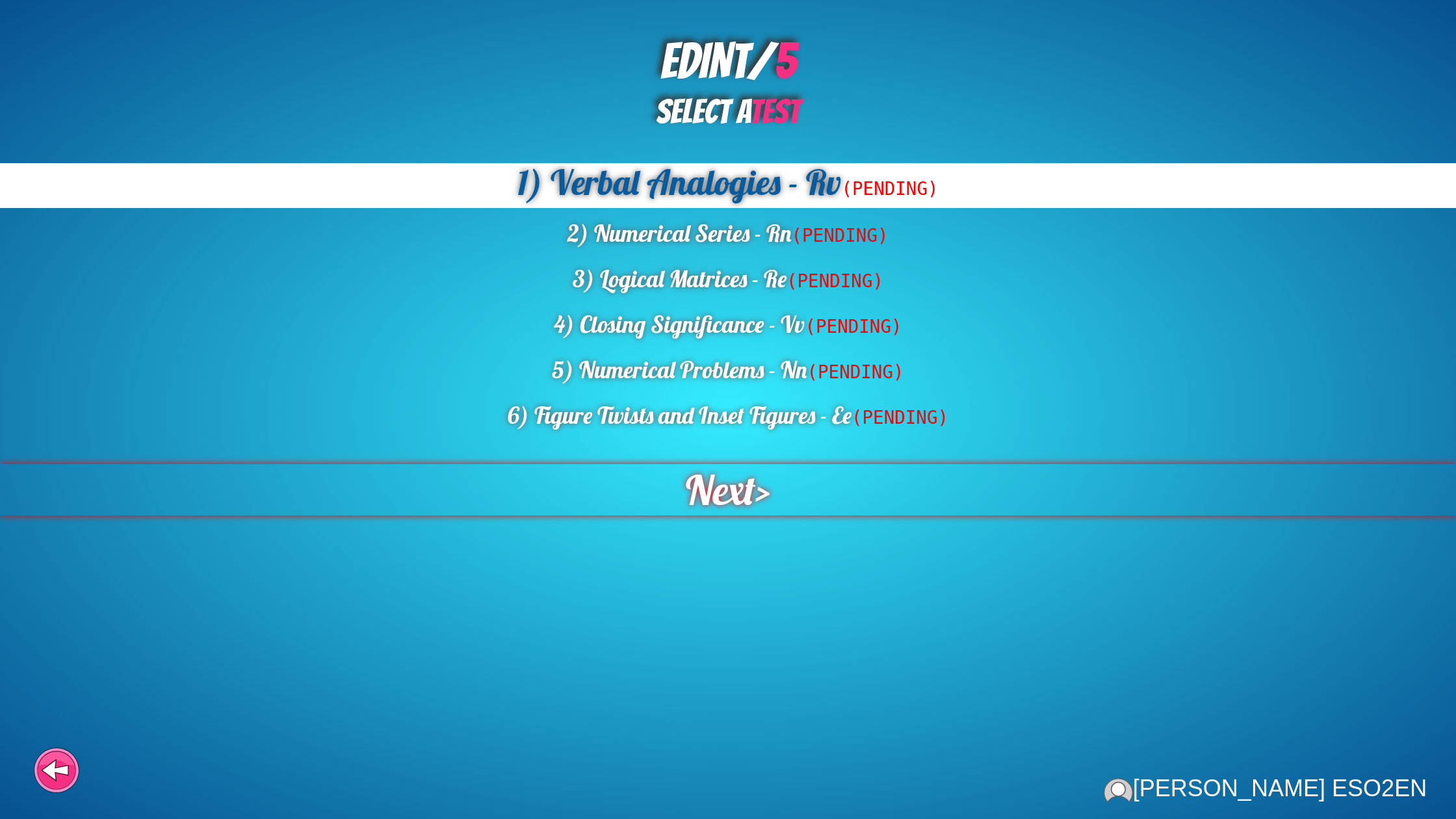
click at [735, 486] on span "Next" at bounding box center [720, 490] width 70 height 52
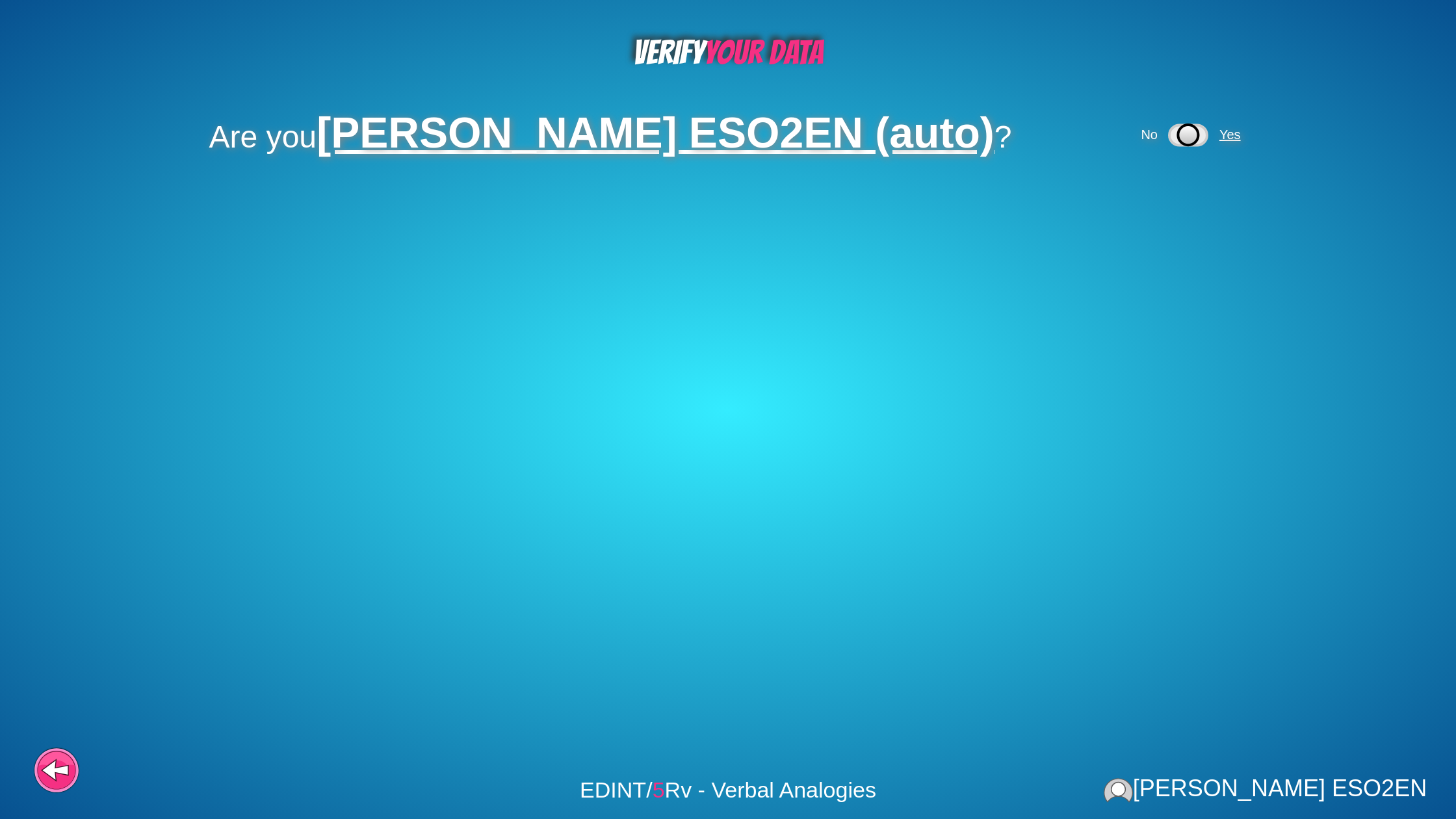
click at [1220, 137] on span "Yes" at bounding box center [1230, 135] width 21 height 15
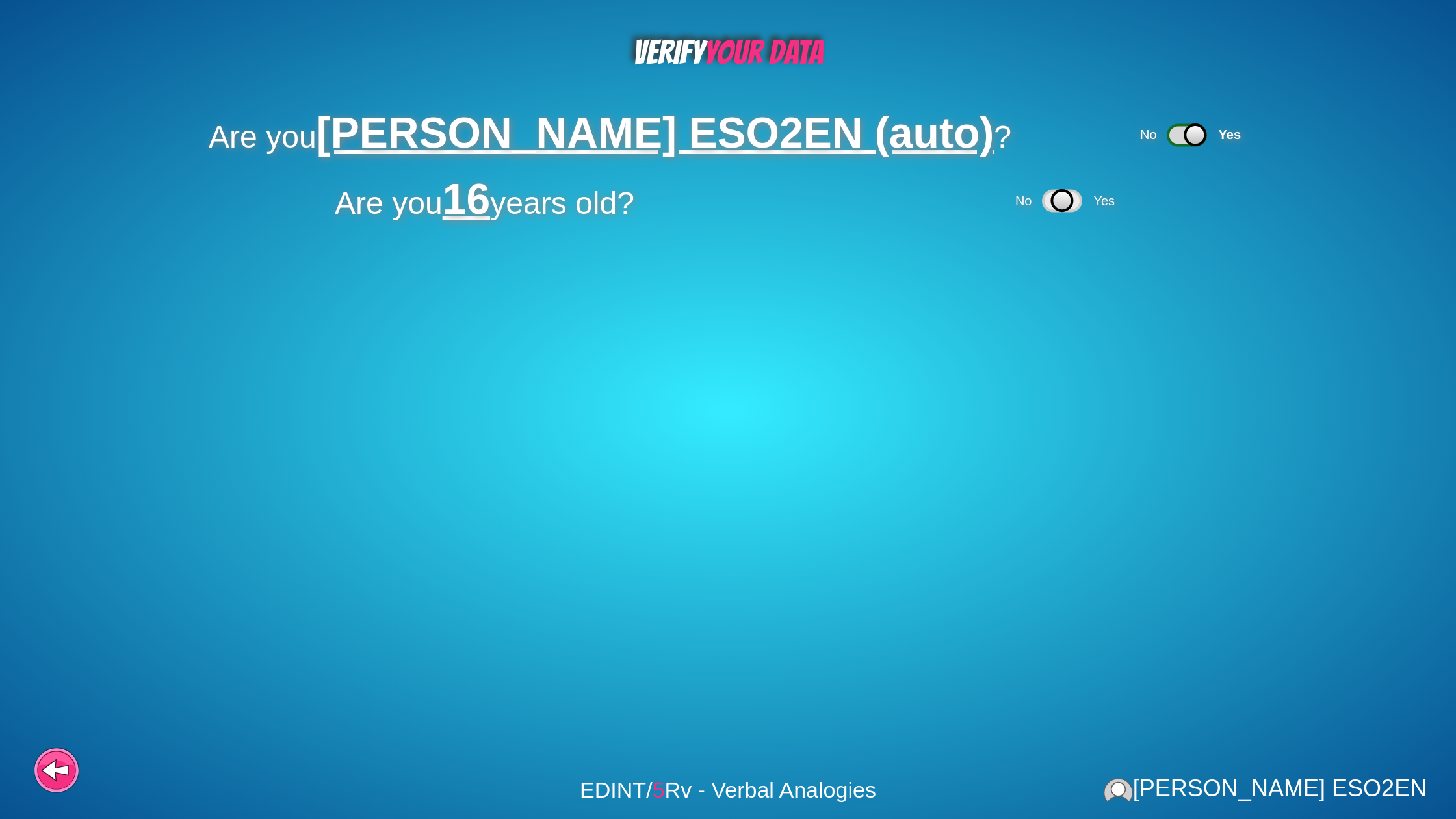
click at [1138, 124] on div "No Yes" at bounding box center [1193, 135] width 110 height 41
click at [1138, 132] on span "No" at bounding box center [1152, 135] width 29 height 15
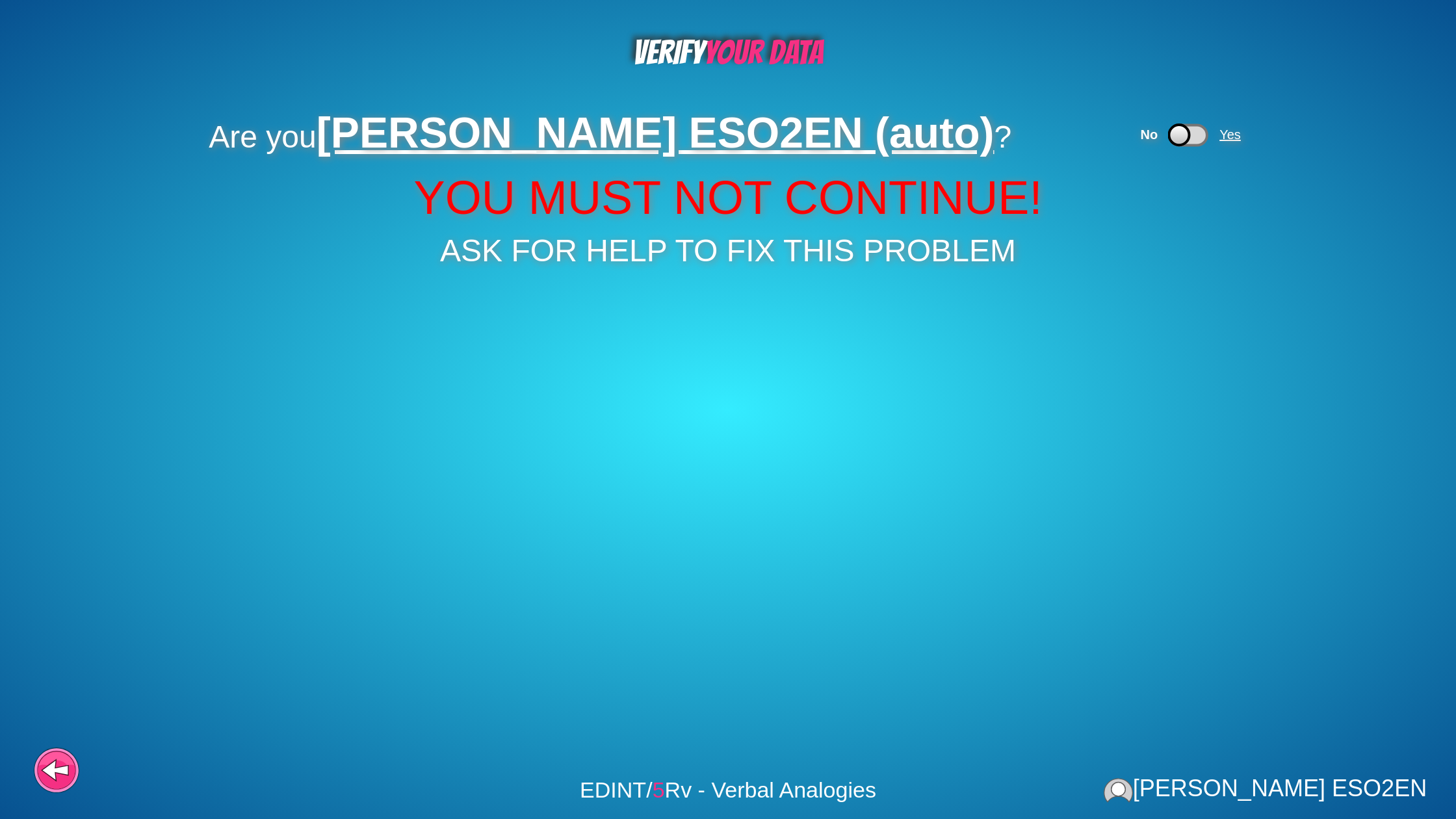
click at [1220, 133] on span "Yes" at bounding box center [1230, 135] width 21 height 15
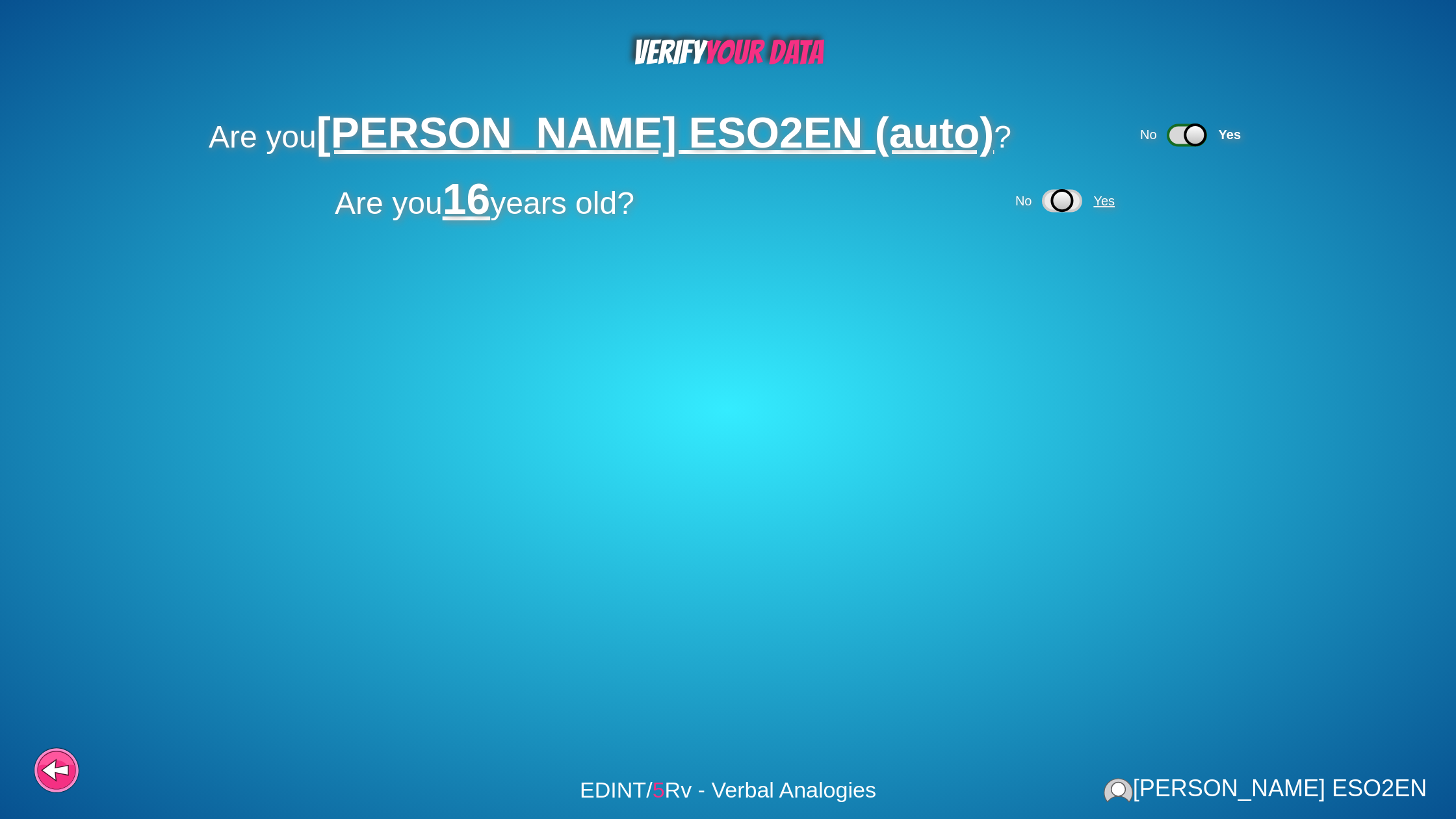
click at [1103, 202] on span "Yes" at bounding box center [1104, 200] width 21 height 15
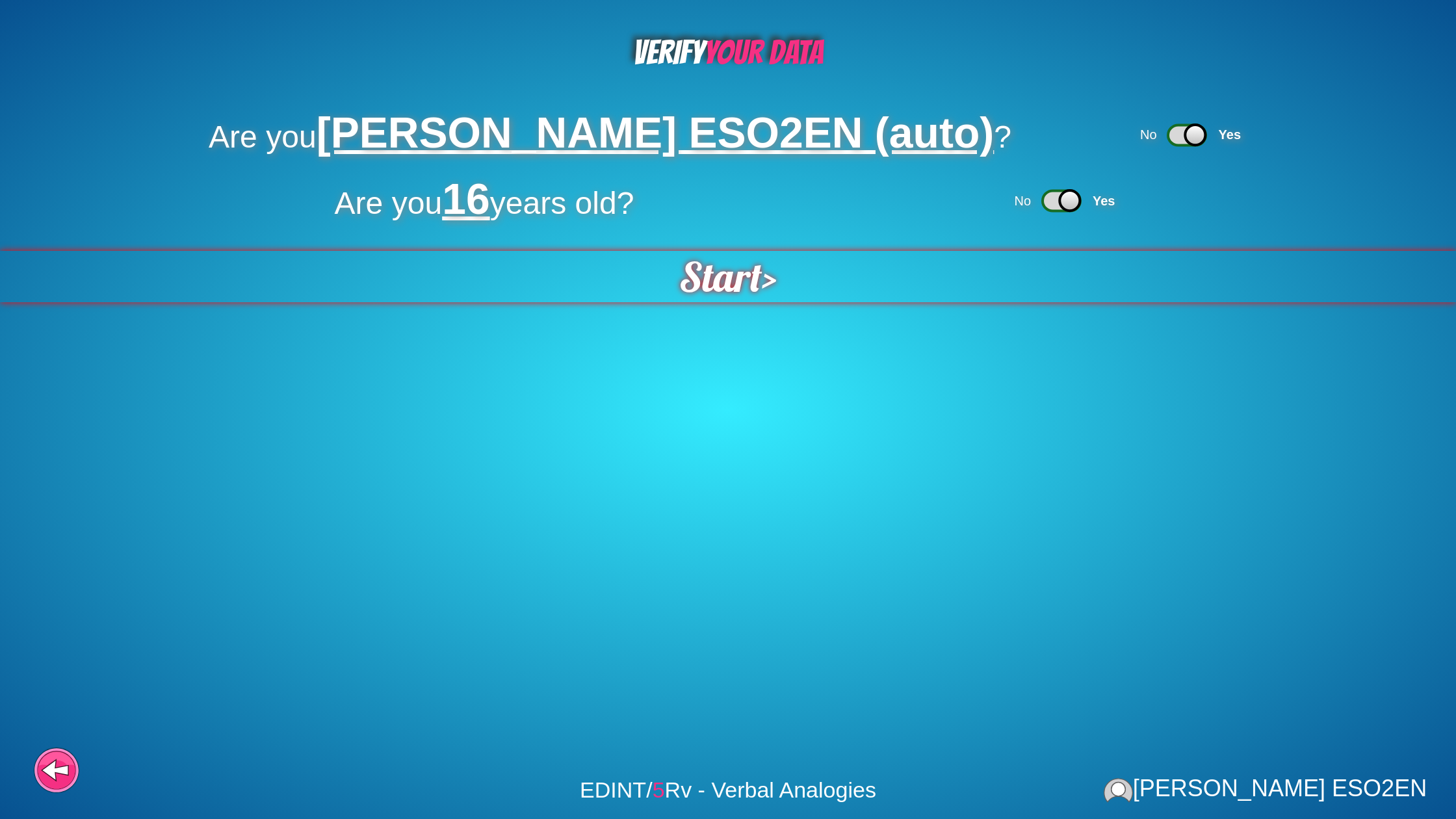
click at [743, 284] on span "Start" at bounding box center [720, 276] width 83 height 51
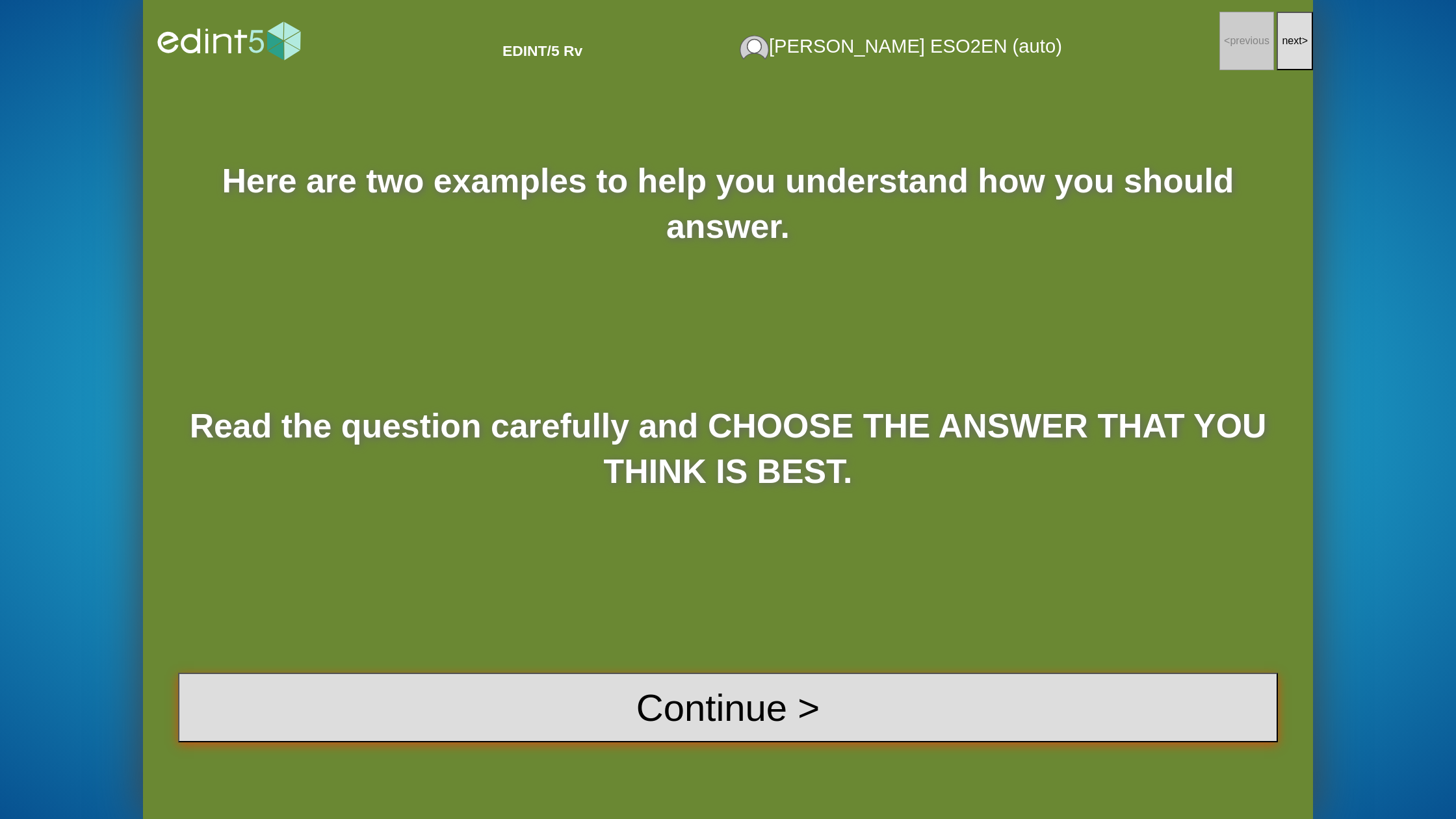
click at [804, 721] on button "Continue >" at bounding box center [728, 707] width 1100 height 70
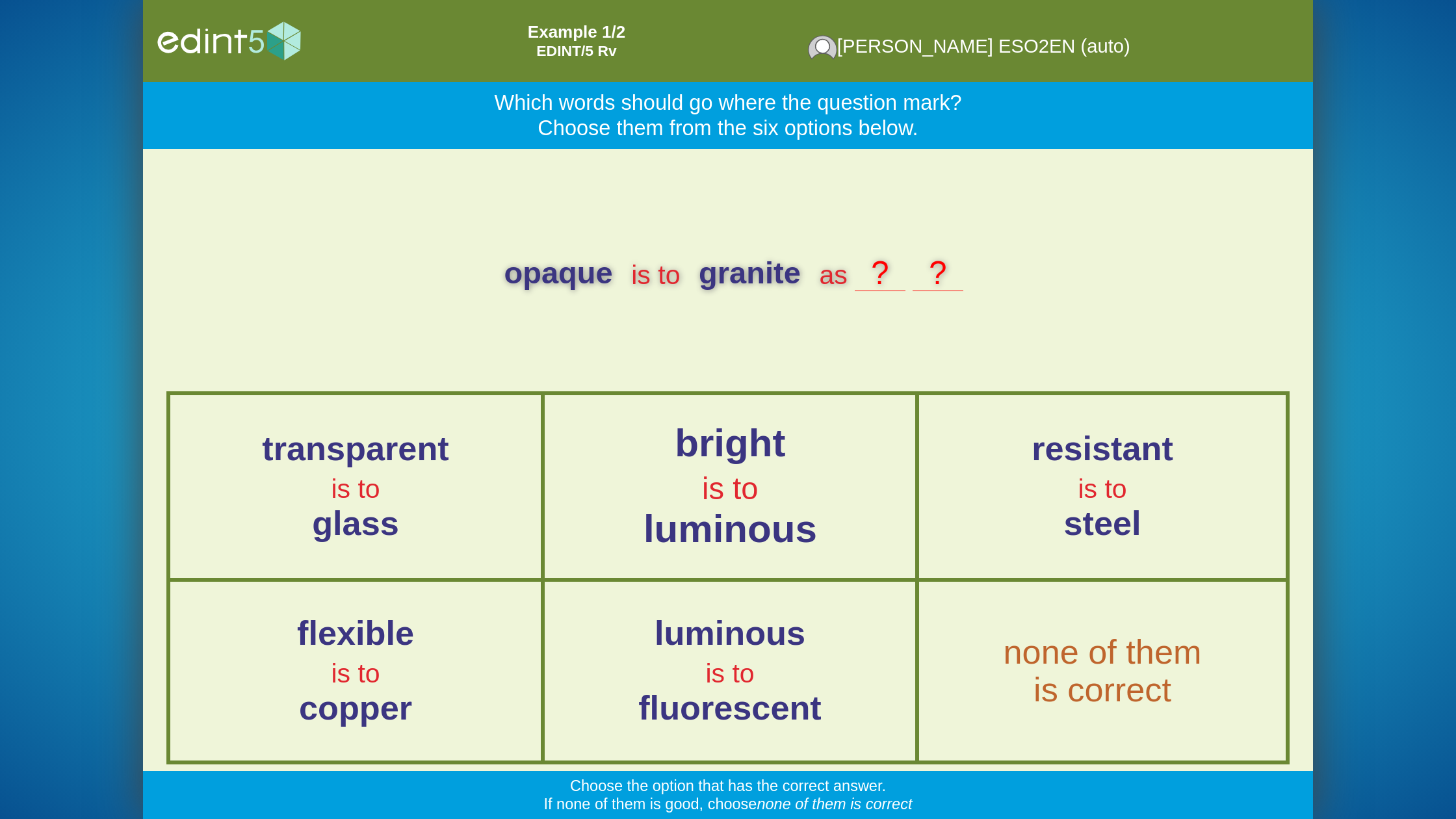
click at [680, 509] on span "luminous" at bounding box center [730, 529] width 174 height 44
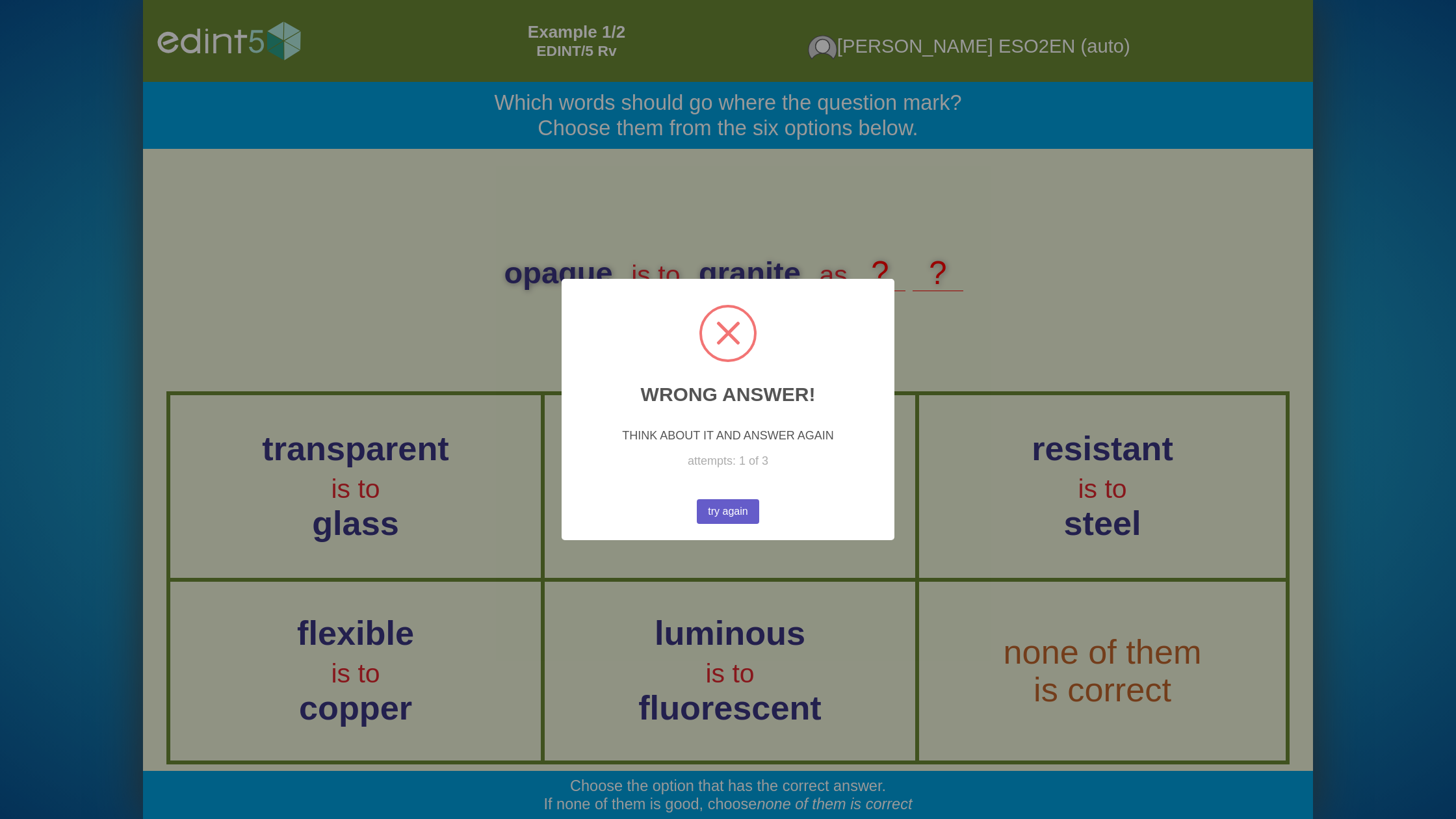
click at [715, 502] on button "try again" at bounding box center [728, 512] width 67 height 27
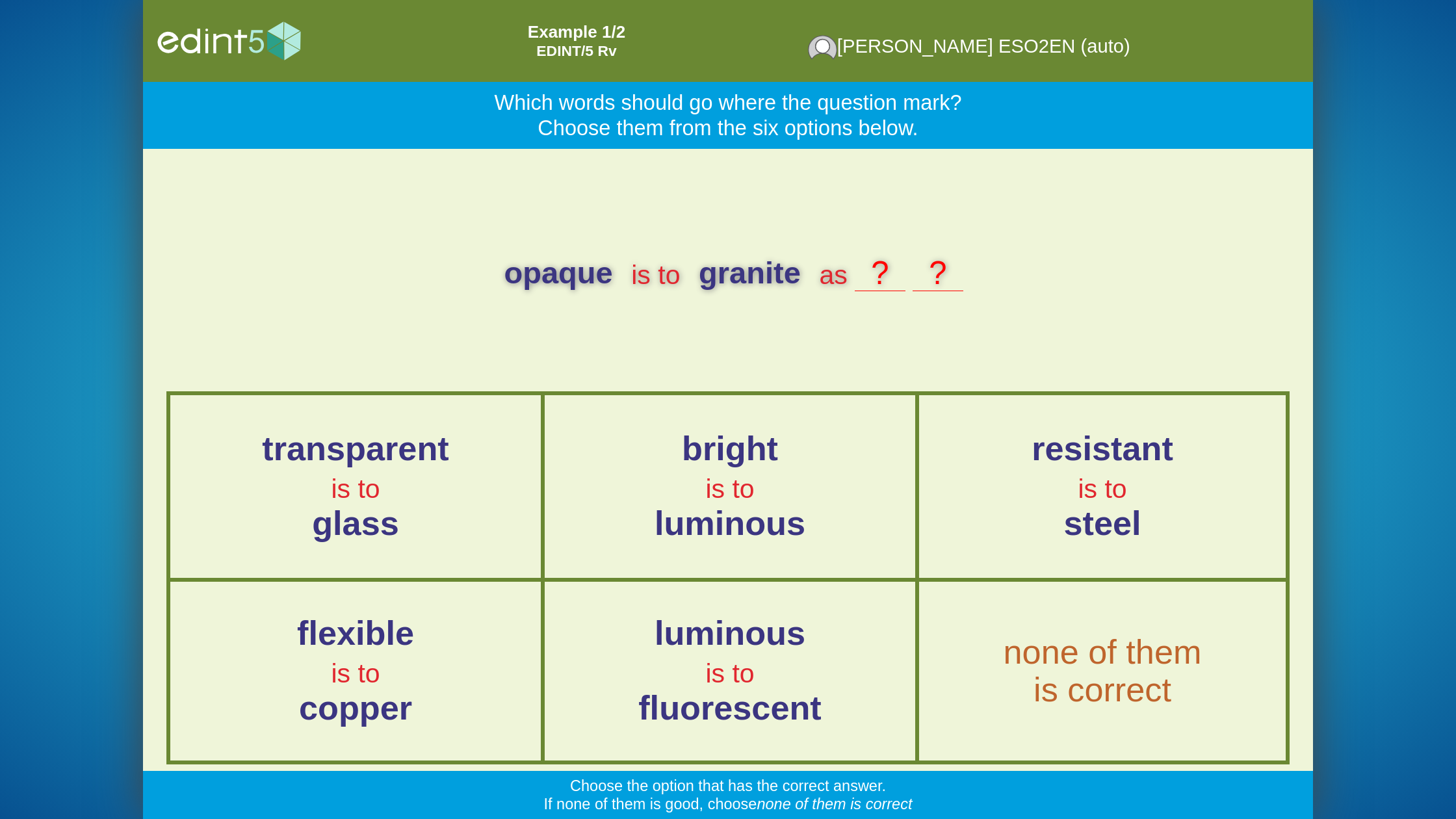
click at [718, 605] on div "luminous is to fluorescent" at bounding box center [730, 671] width 368 height 176
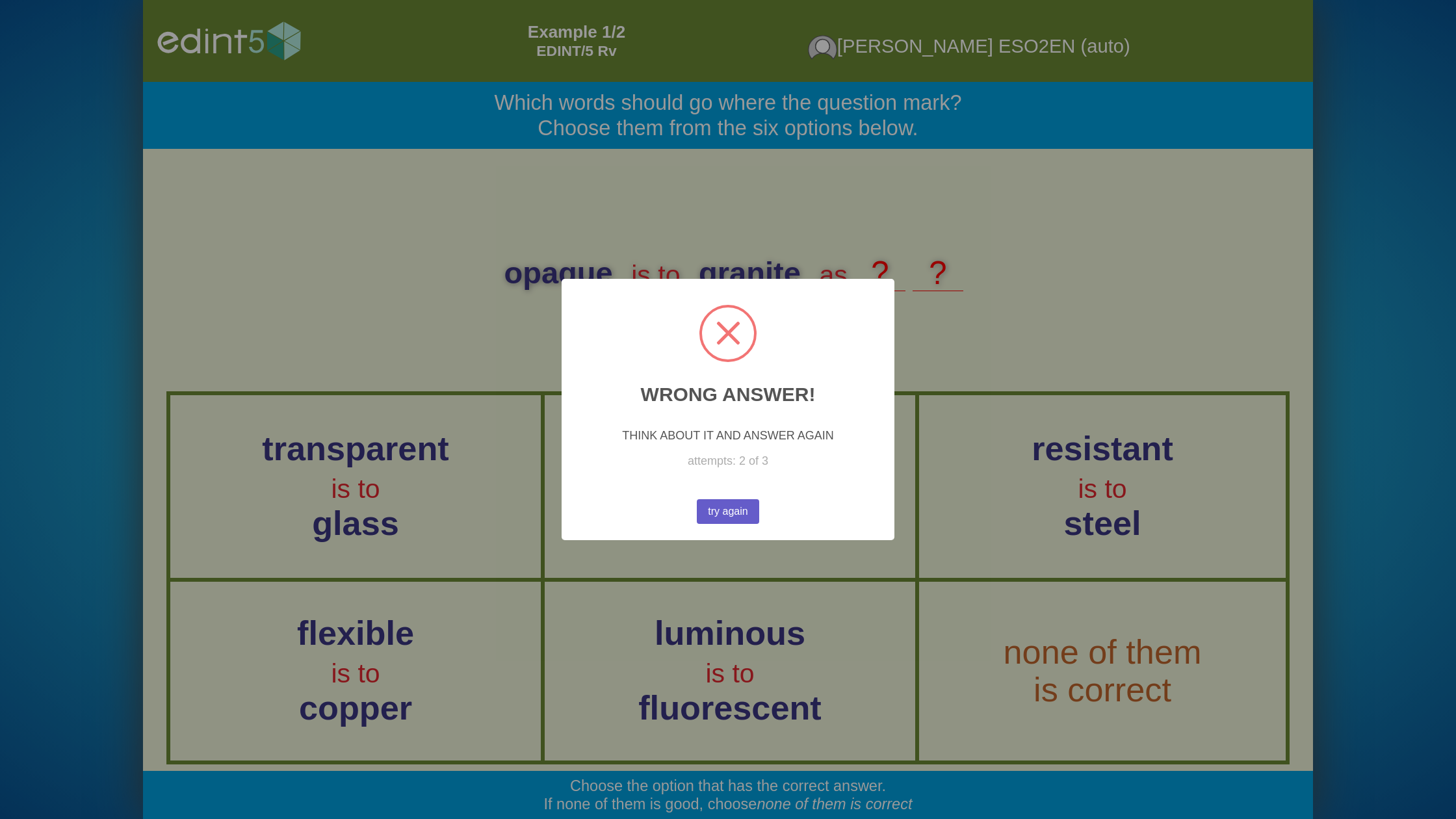
click at [722, 505] on button "try again" at bounding box center [727, 512] width 63 height 24
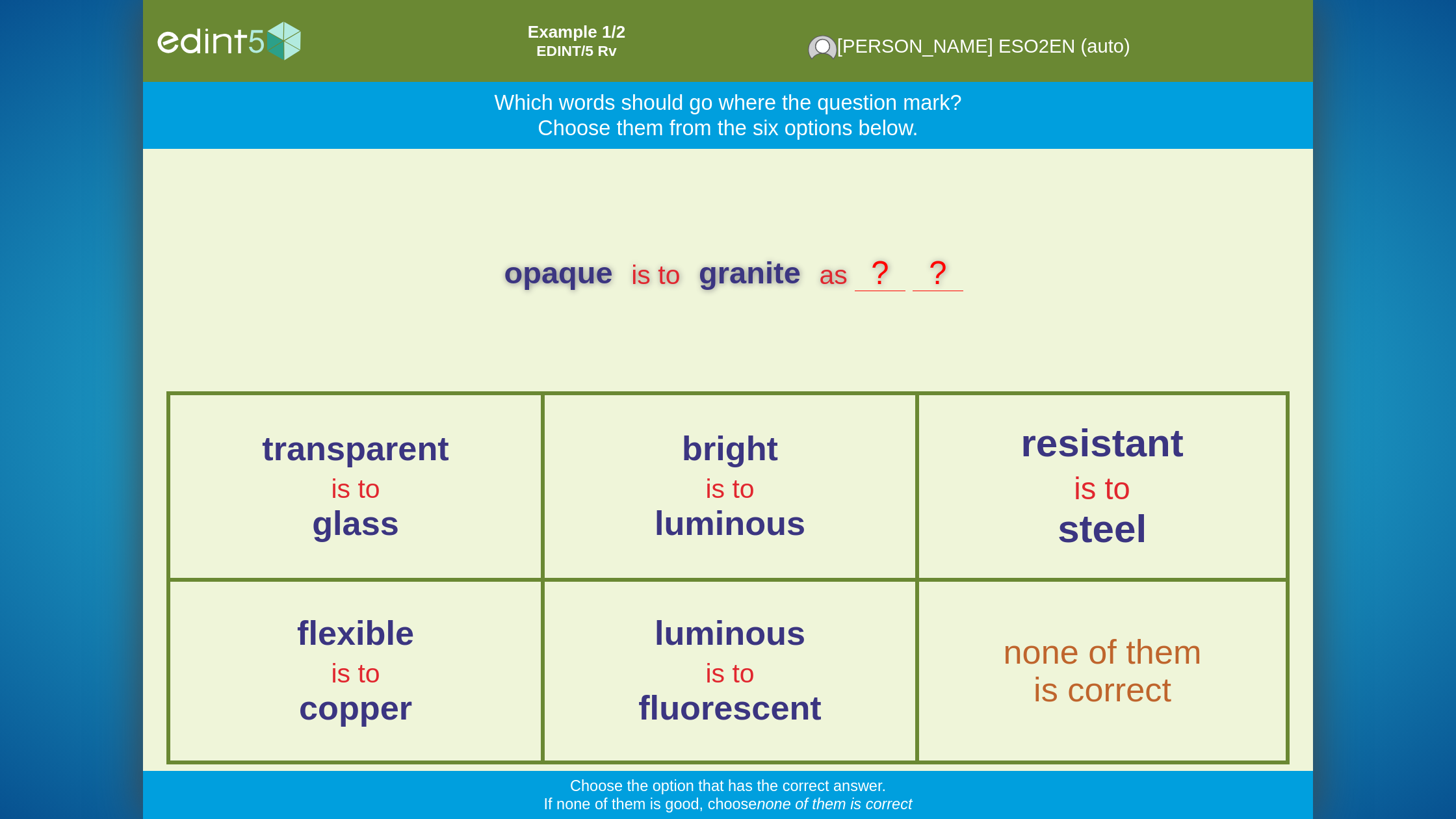
click at [1052, 490] on div "resistant is to steel" at bounding box center [1103, 487] width 385 height 128
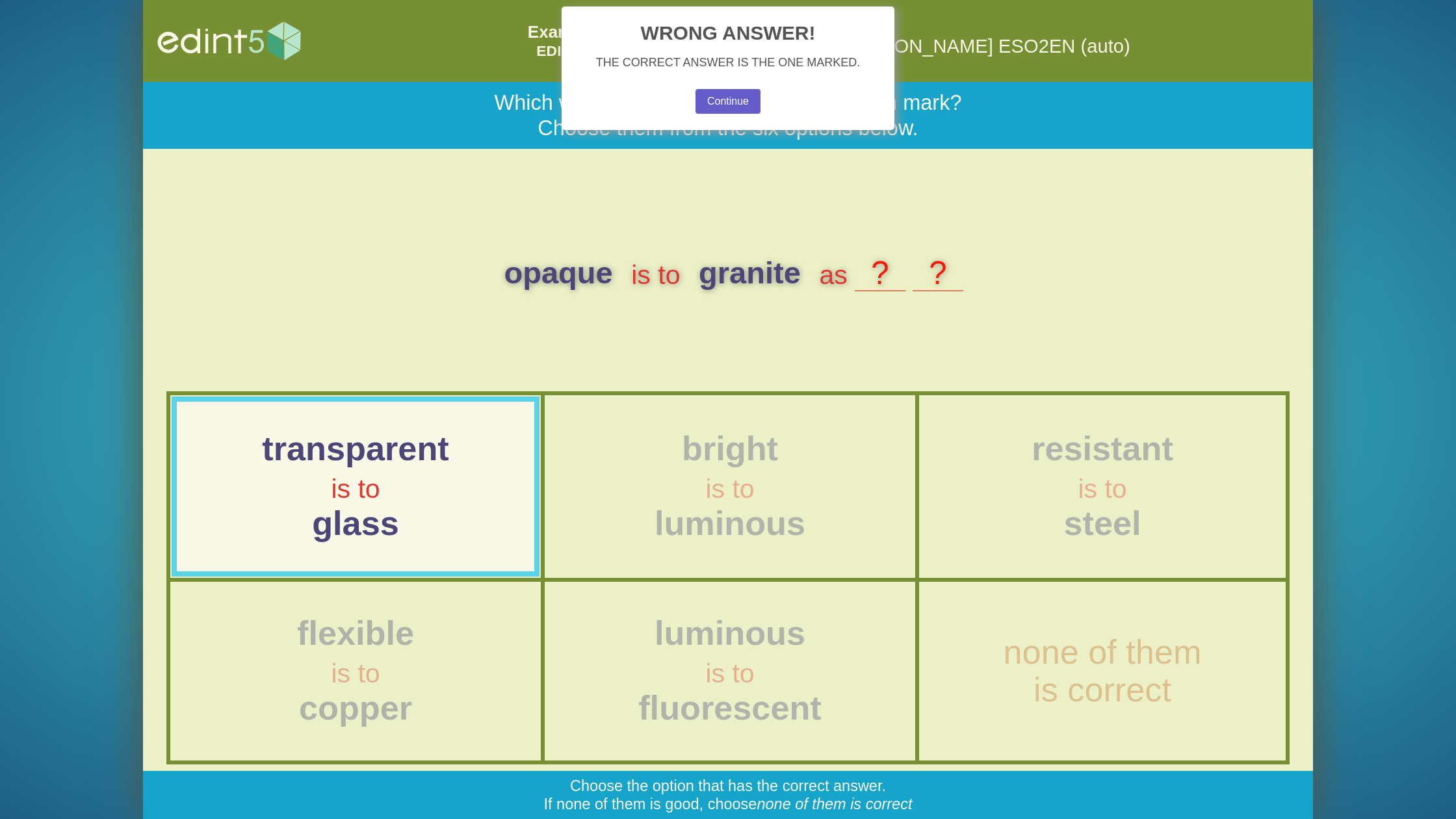
click at [718, 99] on button "Continue" at bounding box center [729, 101] width 67 height 25
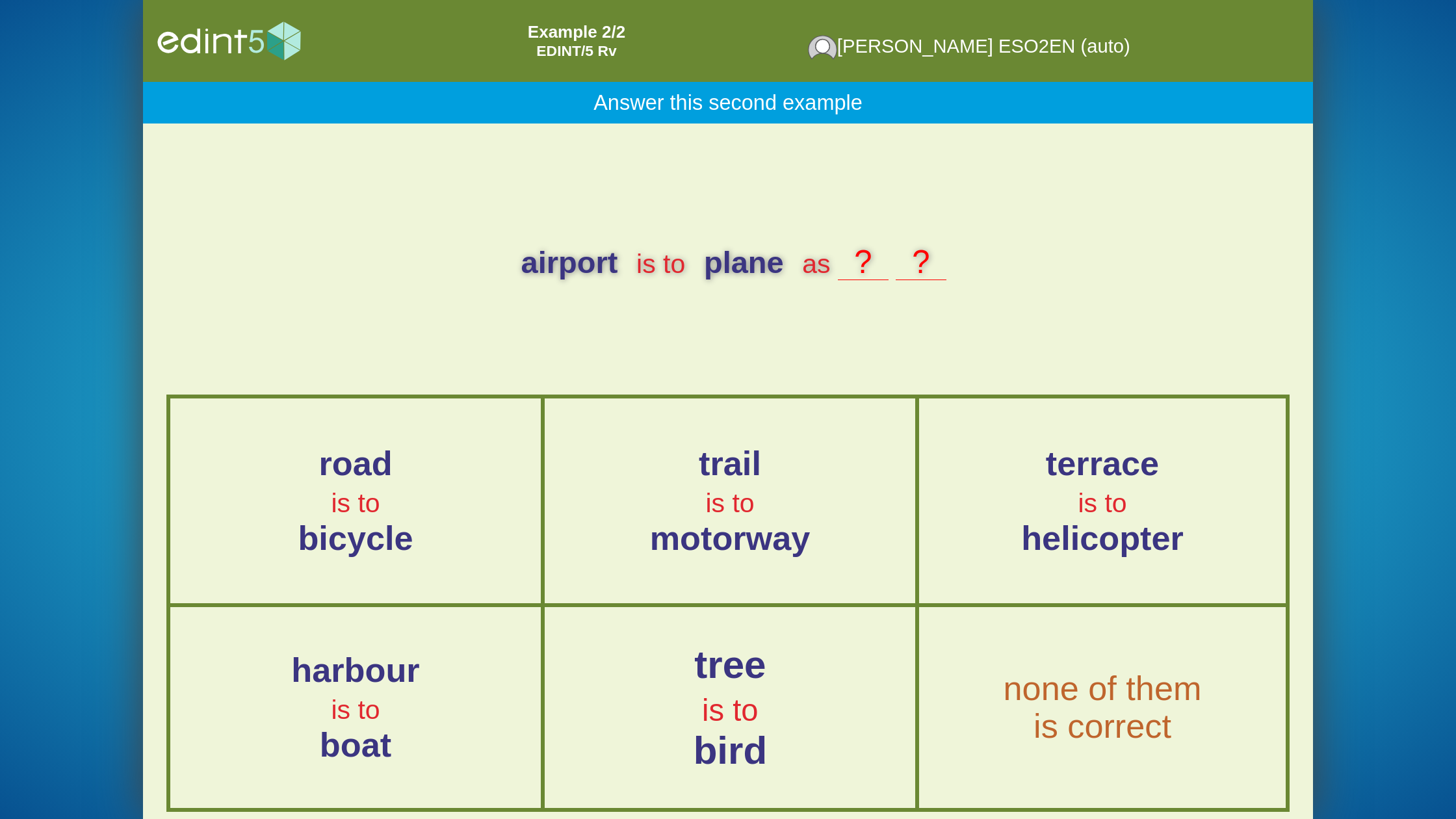
click at [823, 670] on div "tree is to bird" at bounding box center [730, 708] width 389 height 128
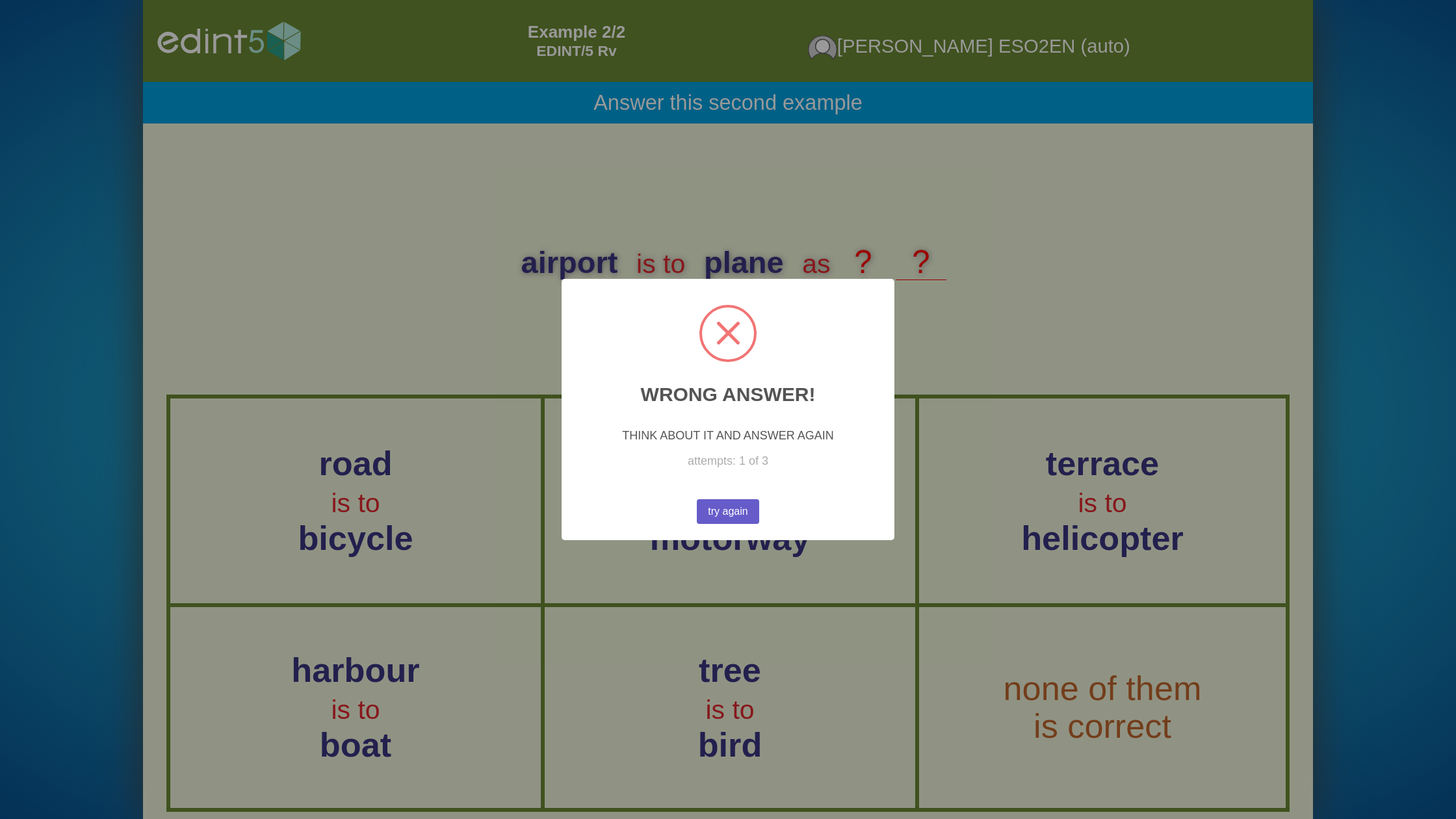
click at [729, 509] on button "try again" at bounding box center [728, 512] width 63 height 24
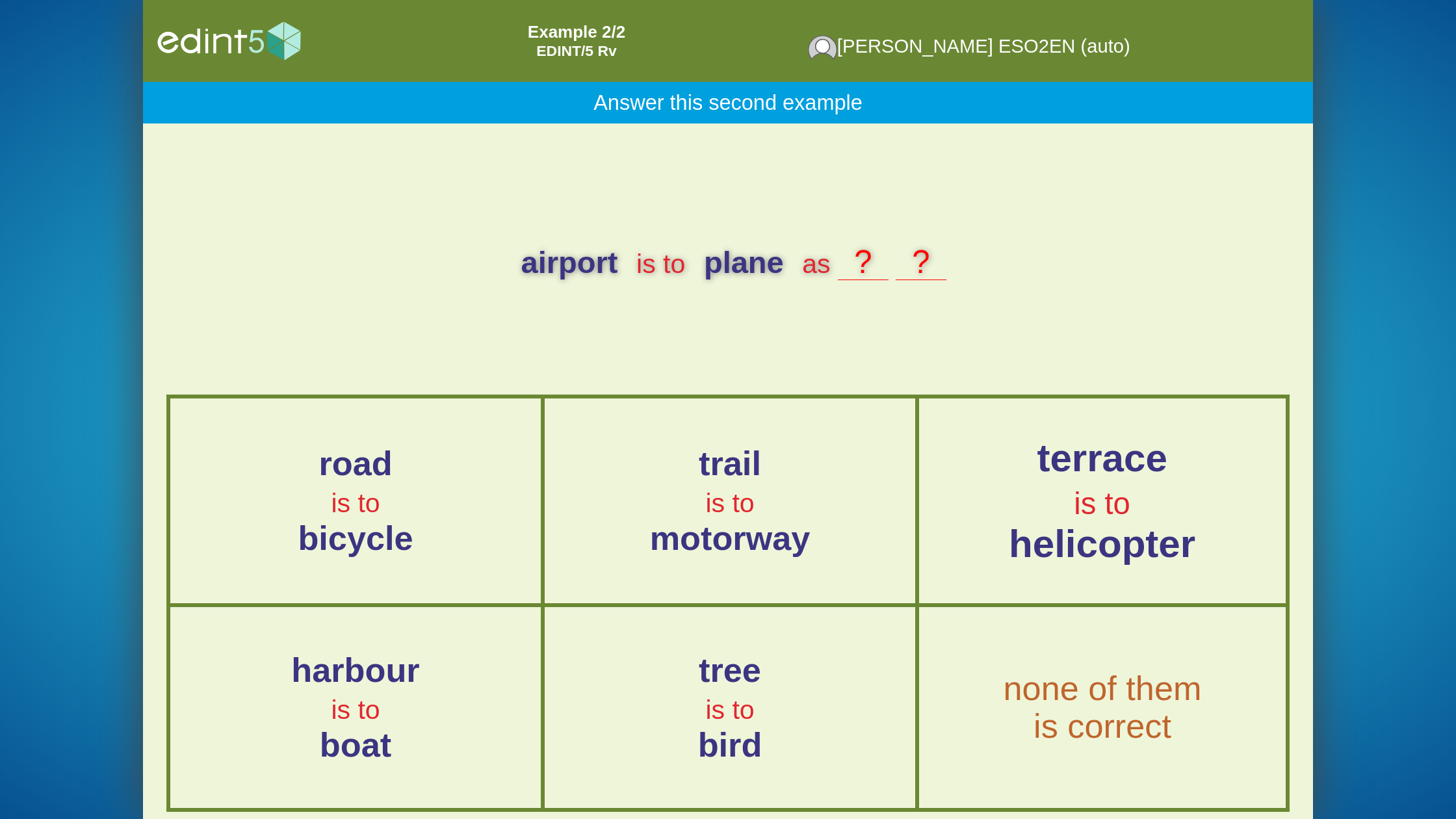
click at [1058, 524] on span "helicopter" at bounding box center [1102, 544] width 187 height 44
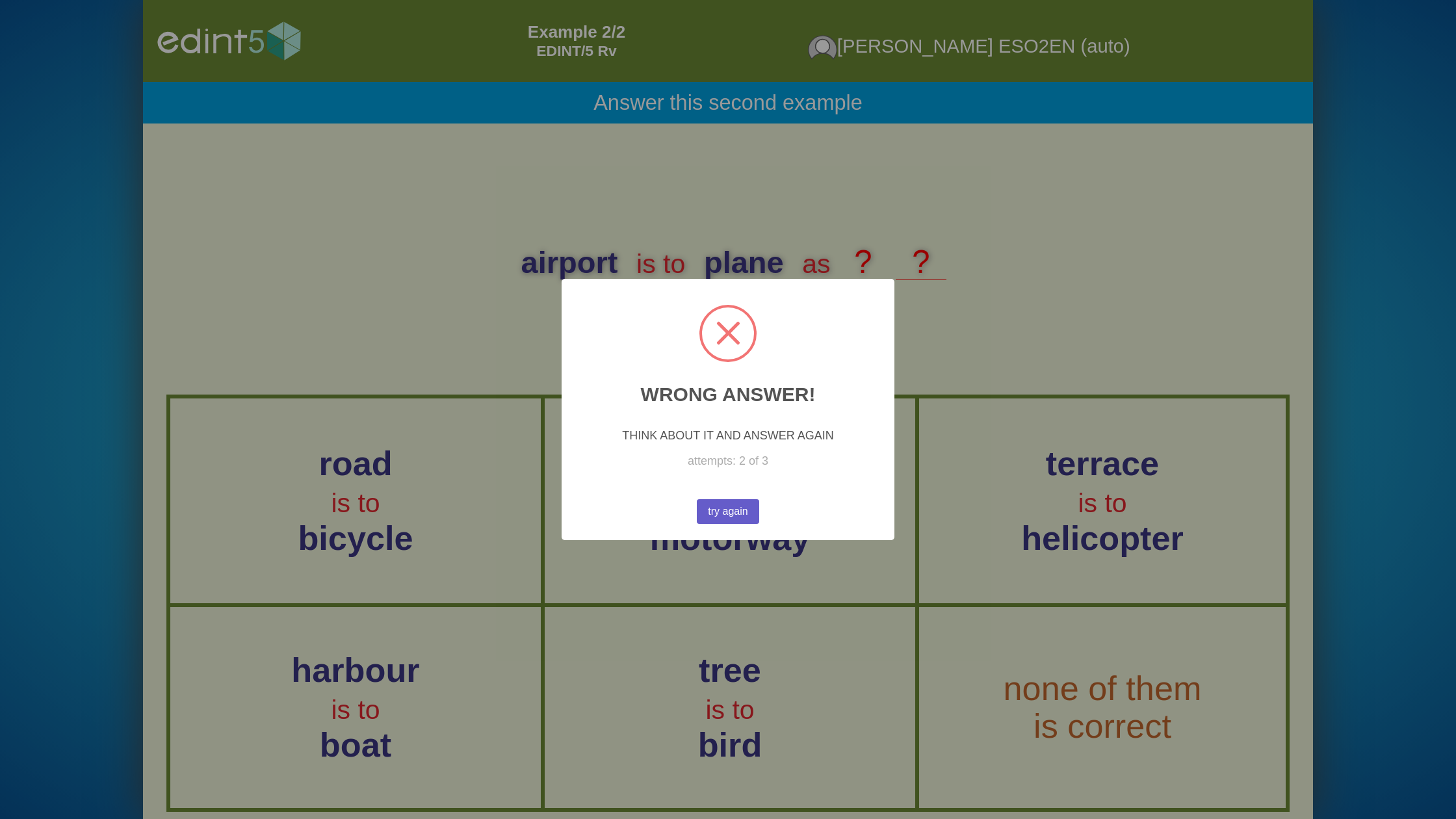
click at [744, 515] on button "try again" at bounding box center [728, 512] width 65 height 25
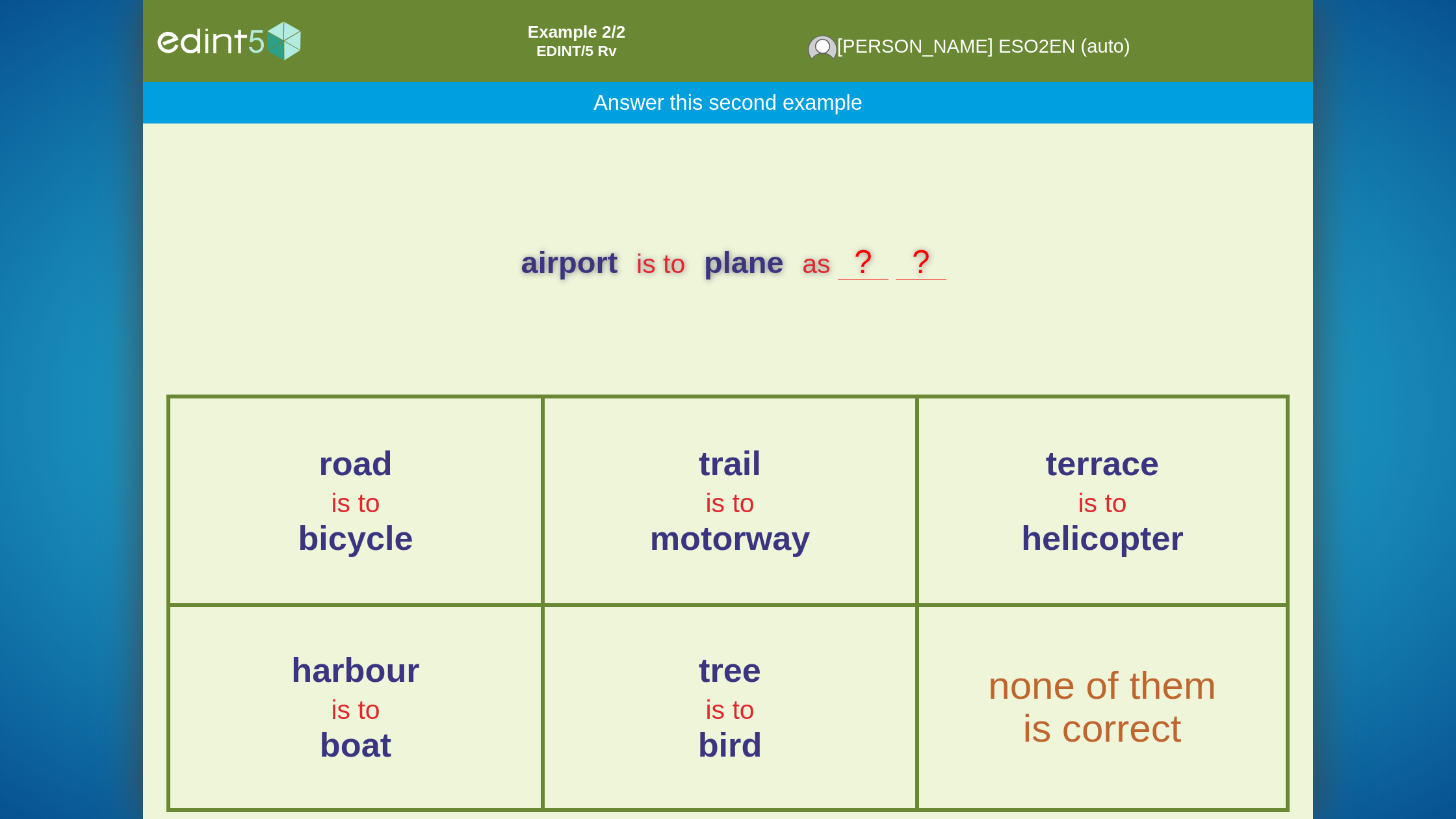
click at [1146, 717] on span "none of them is correct" at bounding box center [1103, 707] width 228 height 86
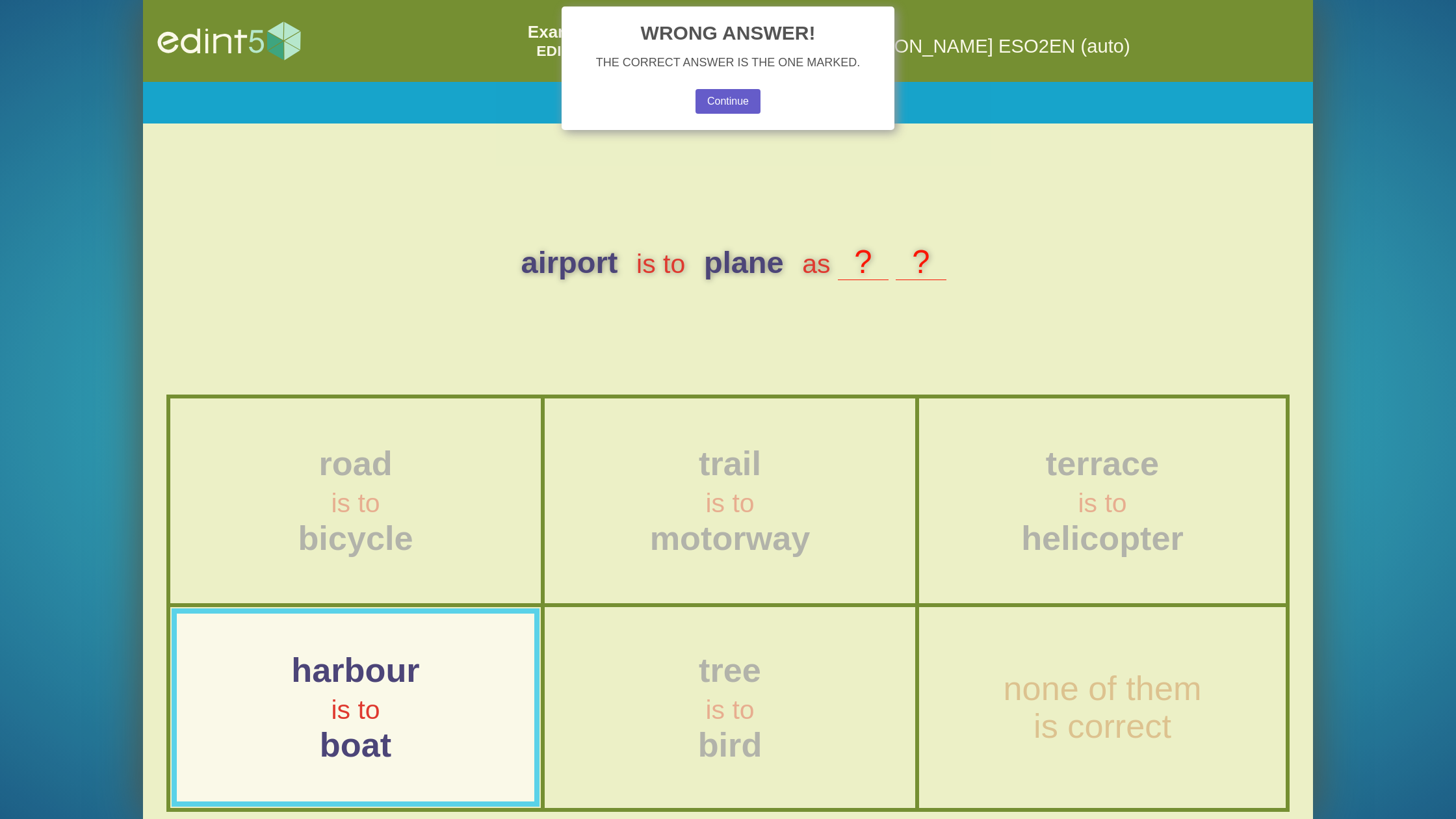
click at [730, 104] on button "Continue" at bounding box center [728, 101] width 64 height 24
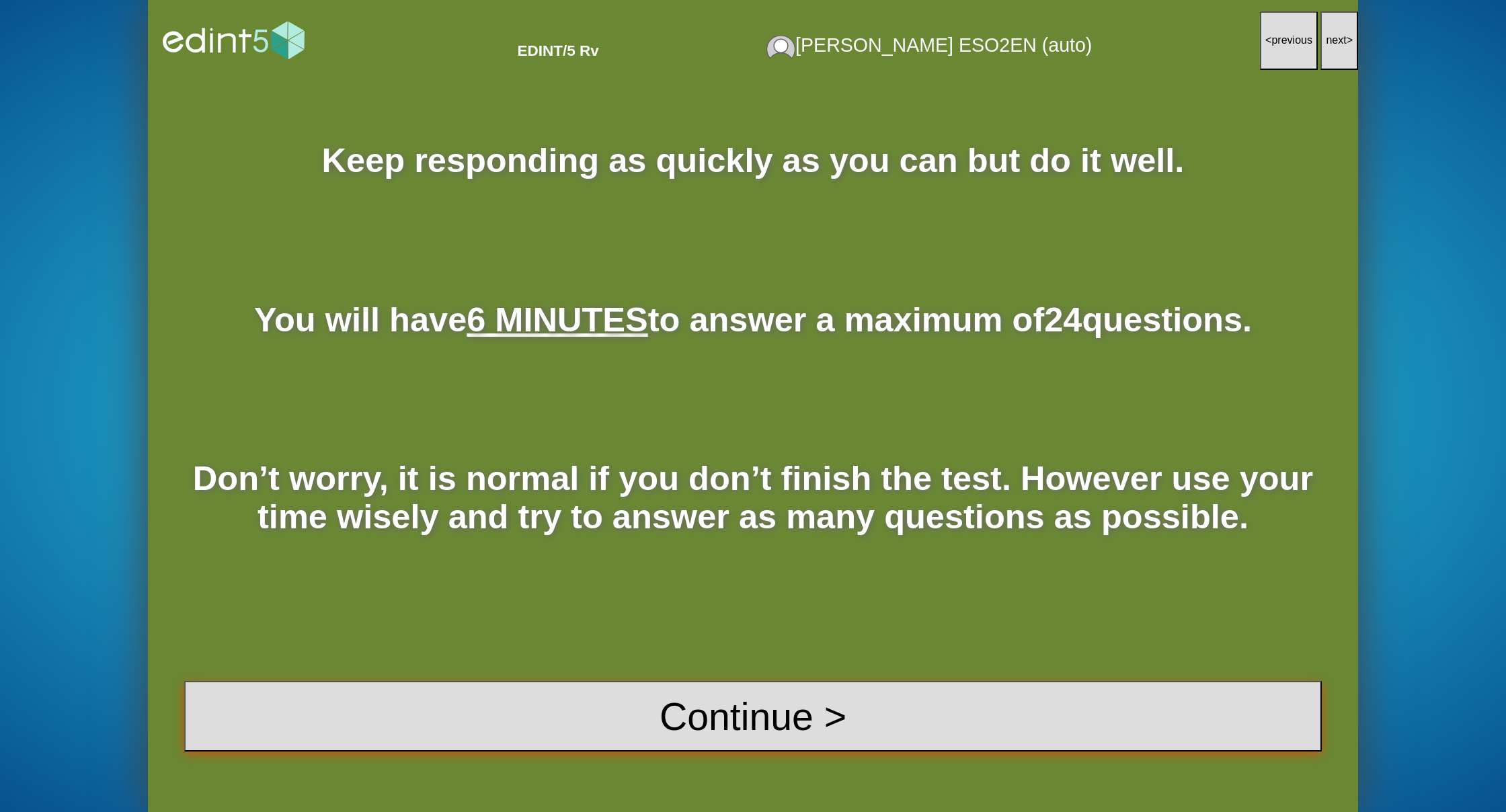
click at [712, 694] on button "Continue >" at bounding box center [753, 716] width 1137 height 71
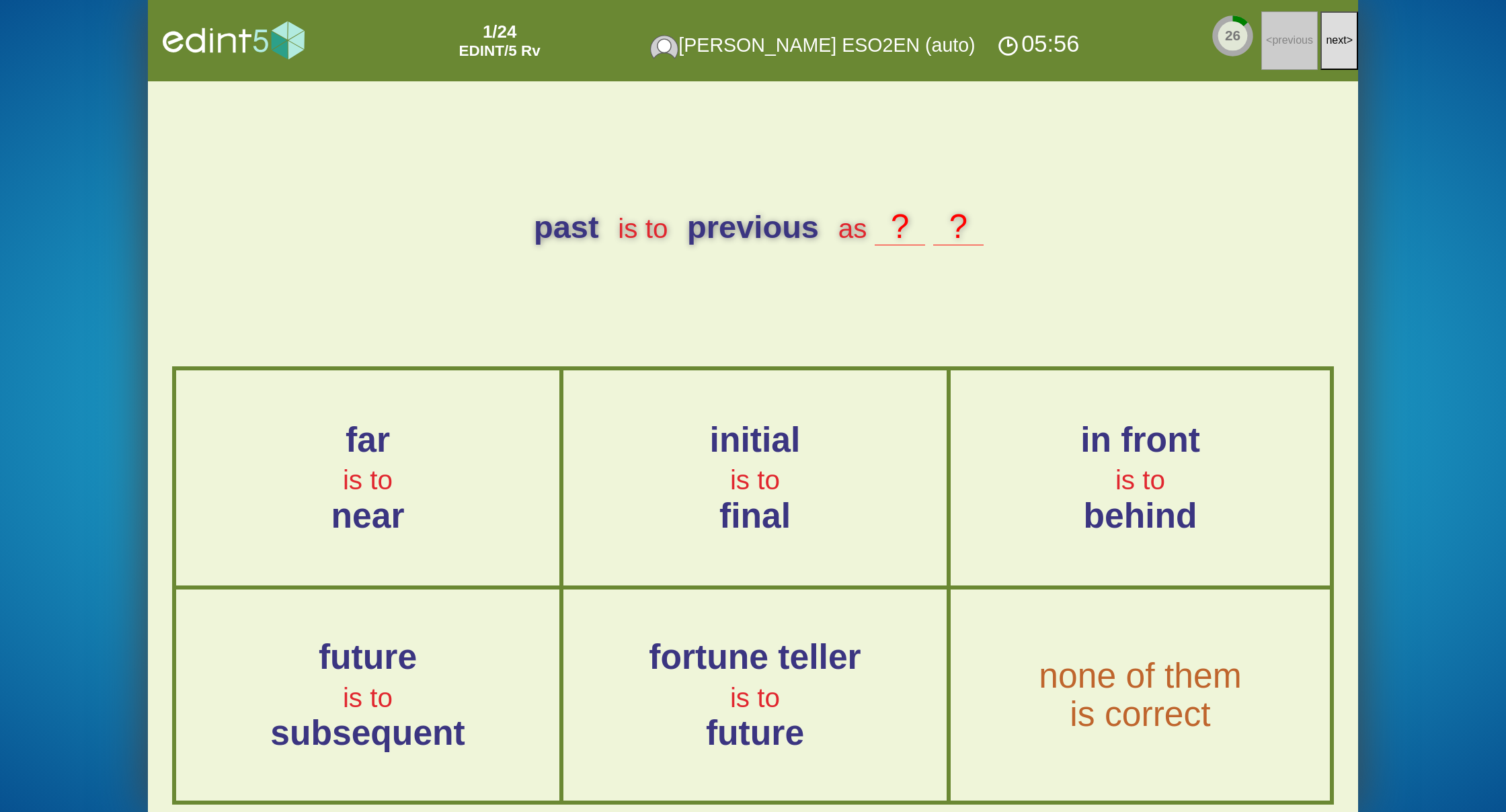
click at [1322, 51] on button "next >" at bounding box center [1339, 40] width 38 height 59
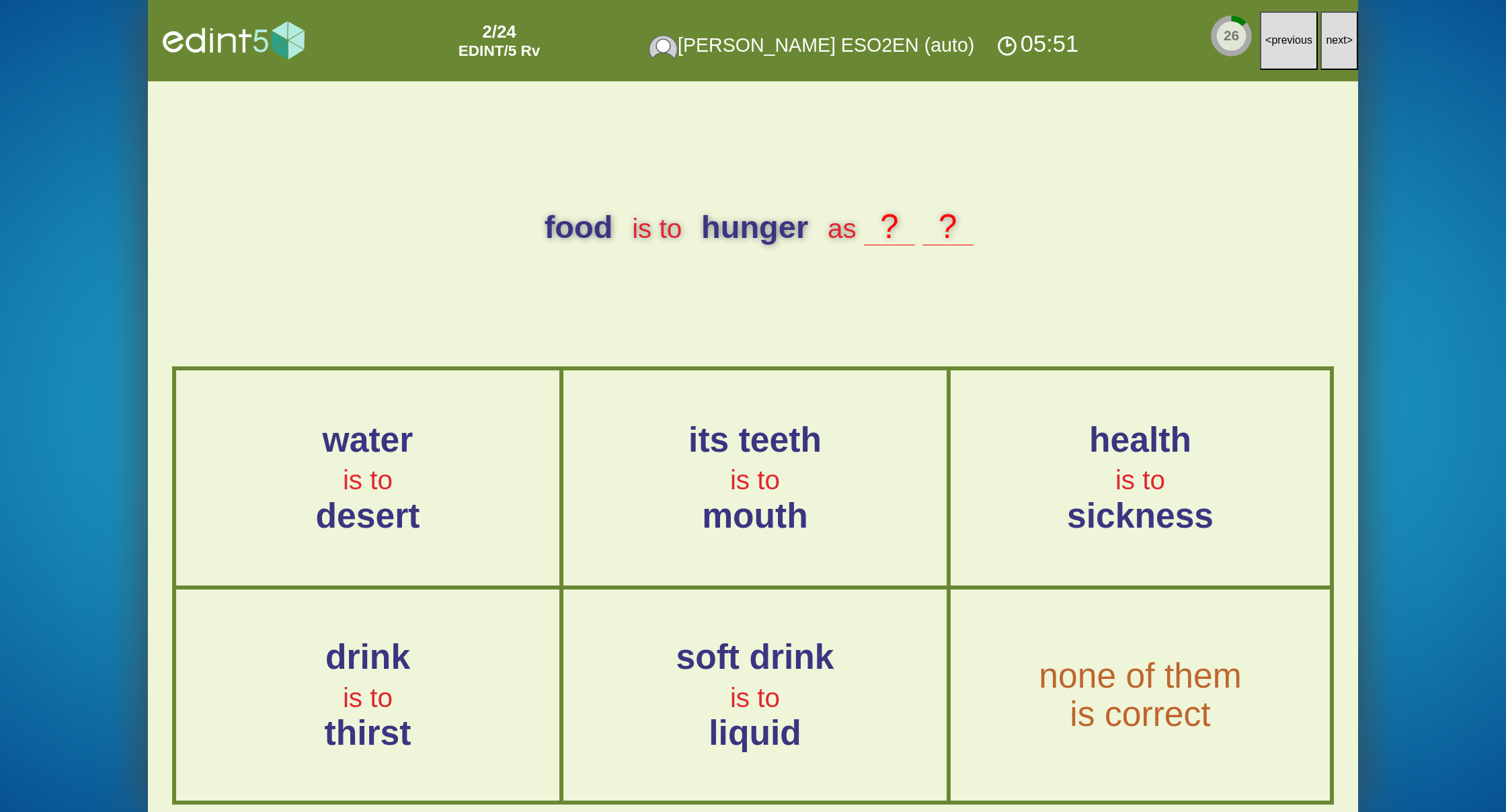
click at [1322, 51] on button "next >" at bounding box center [1339, 40] width 38 height 59
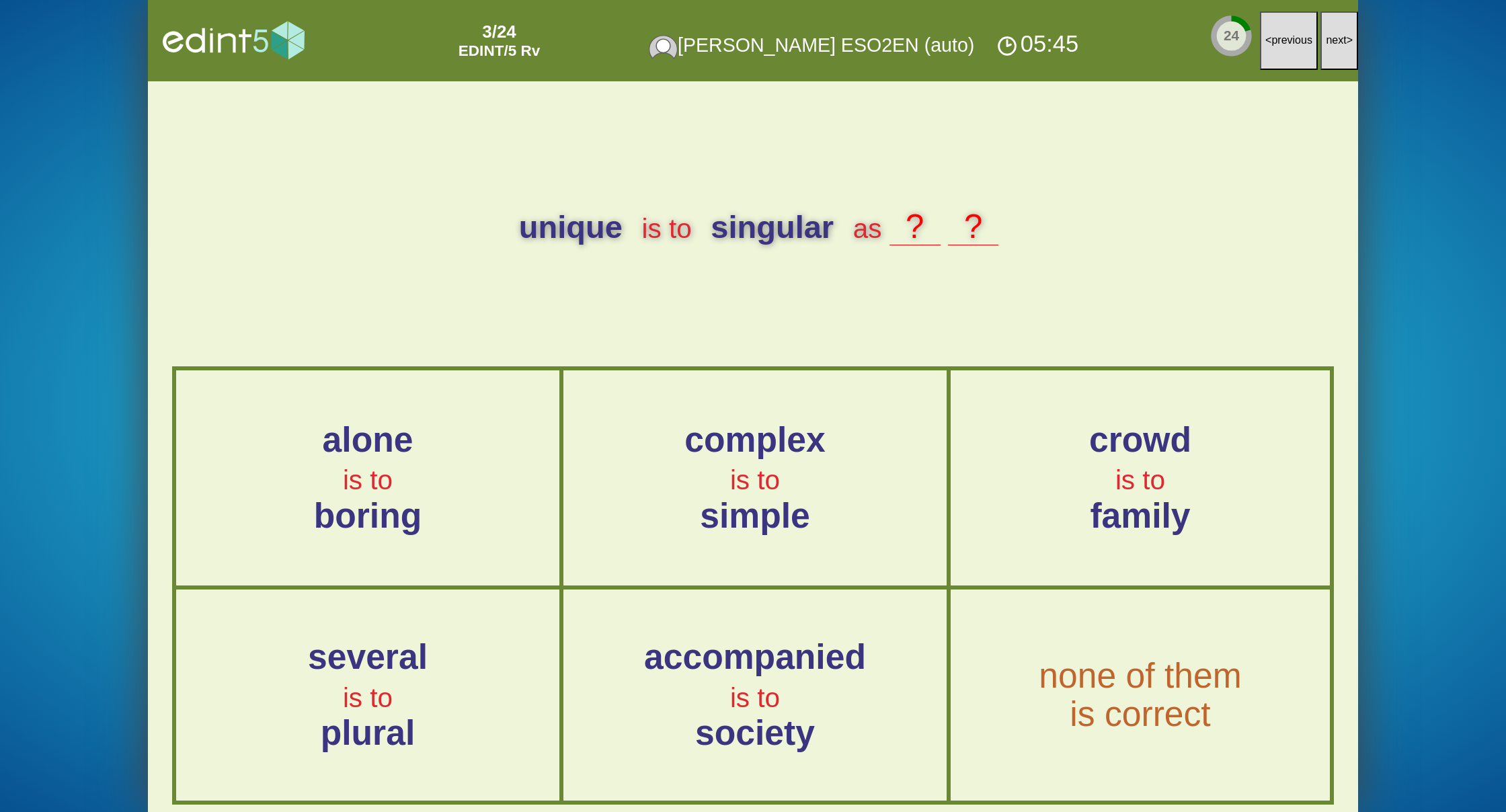
click at [1322, 51] on button "next >" at bounding box center [1339, 40] width 38 height 59
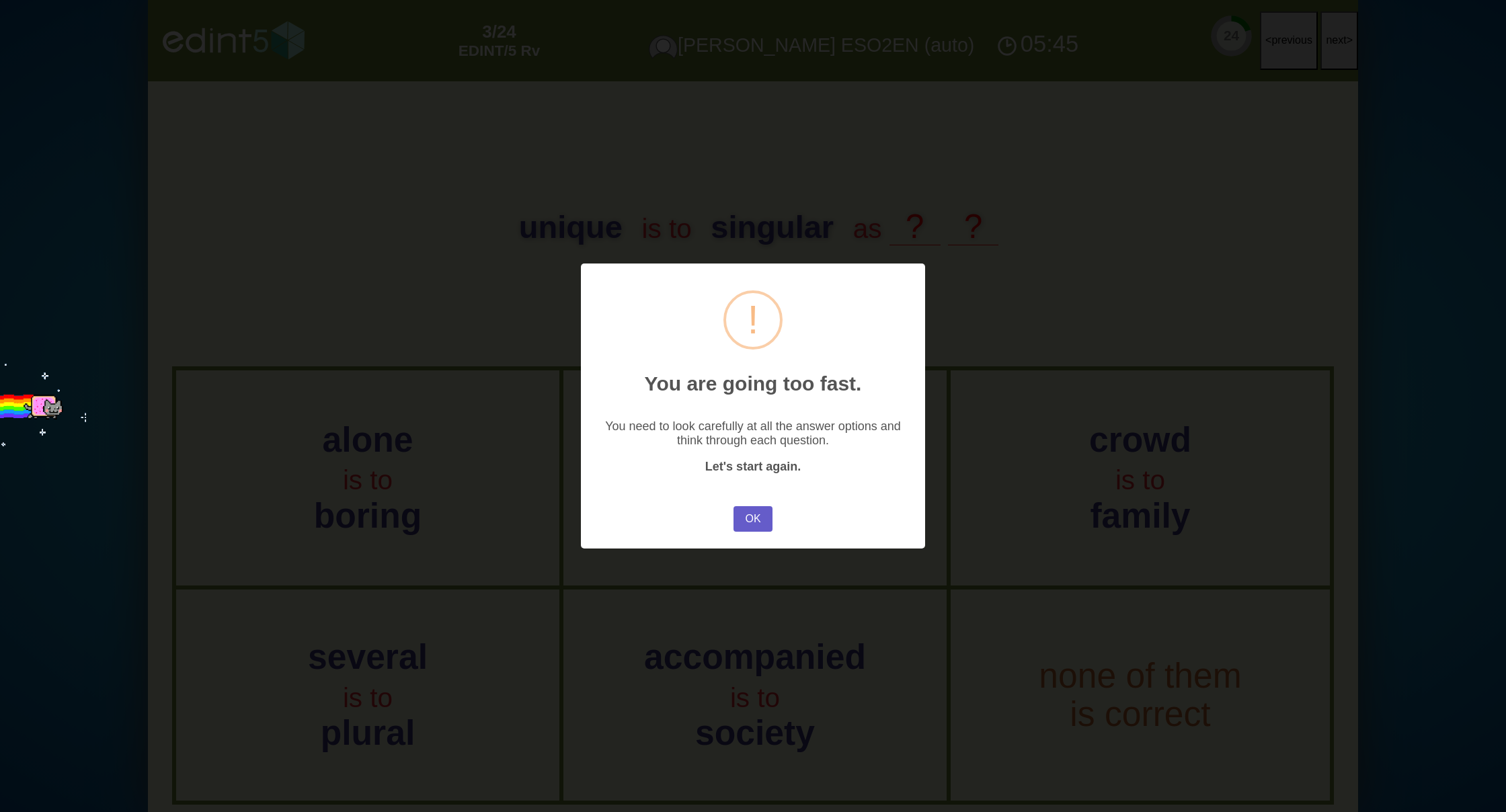
click at [755, 522] on button "OK" at bounding box center [752, 519] width 39 height 25
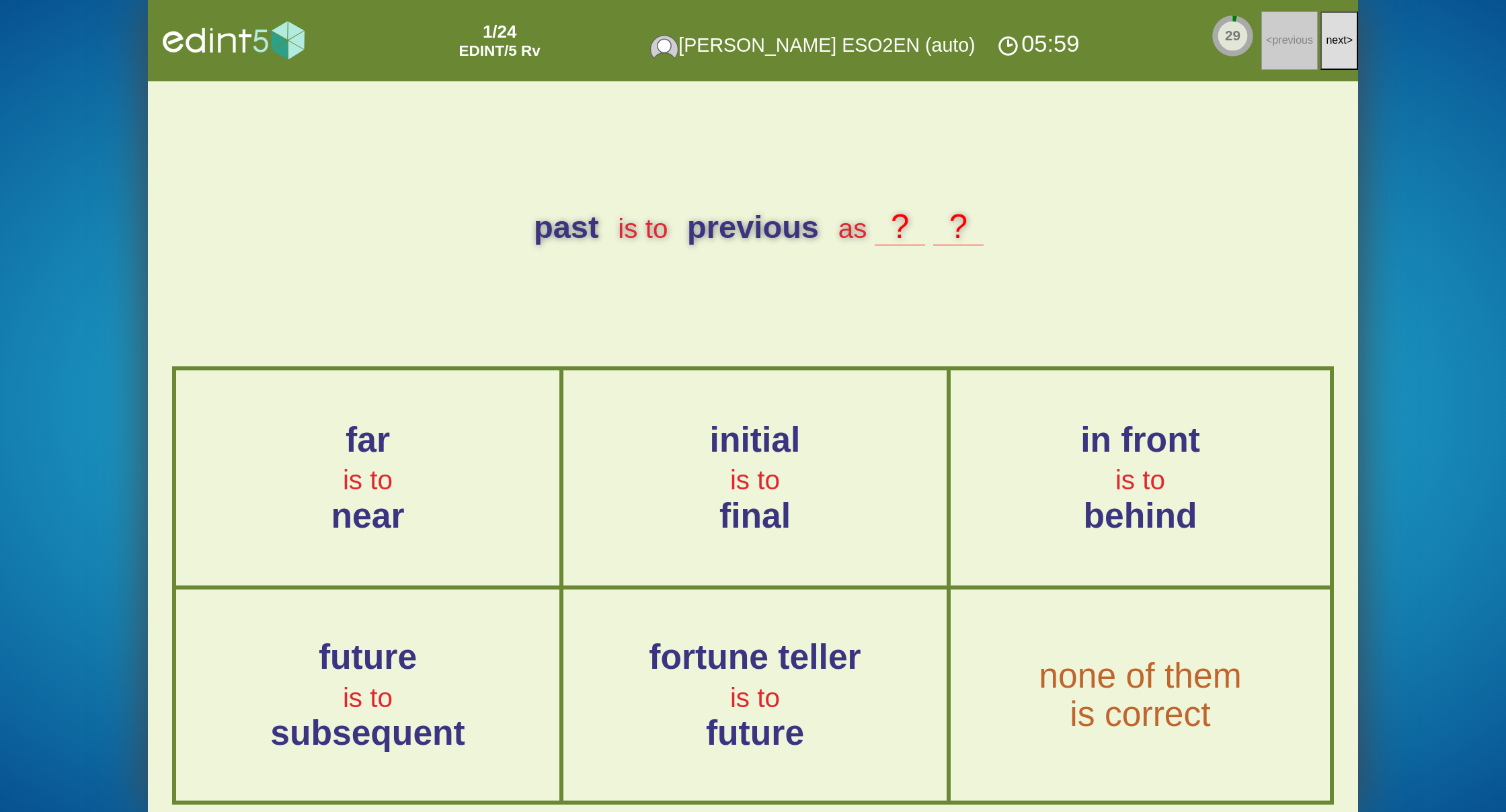
click at [1321, 46] on button "next >" at bounding box center [1339, 40] width 38 height 59
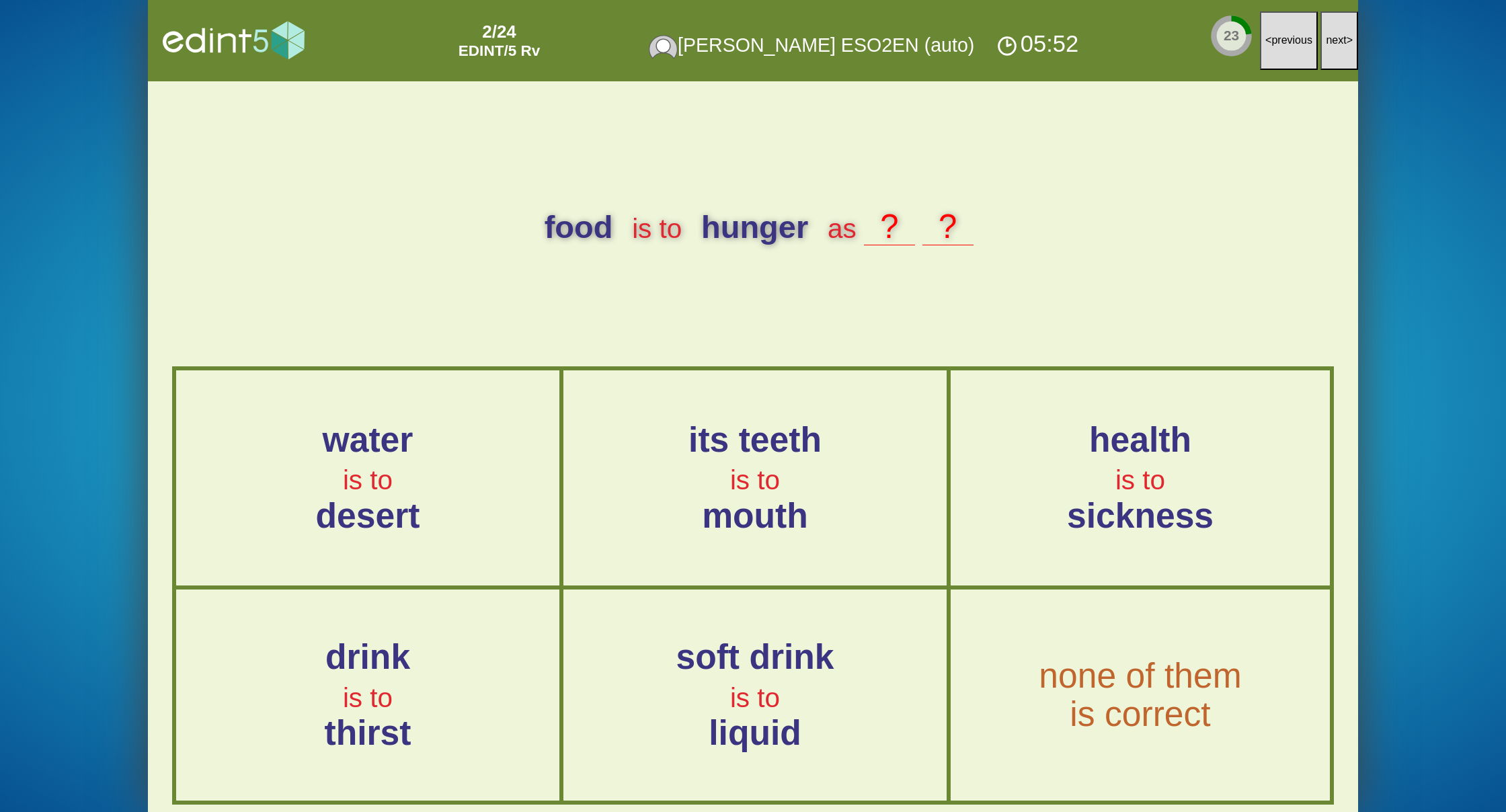
click at [1332, 37] on span "next" at bounding box center [1336, 40] width 21 height 11
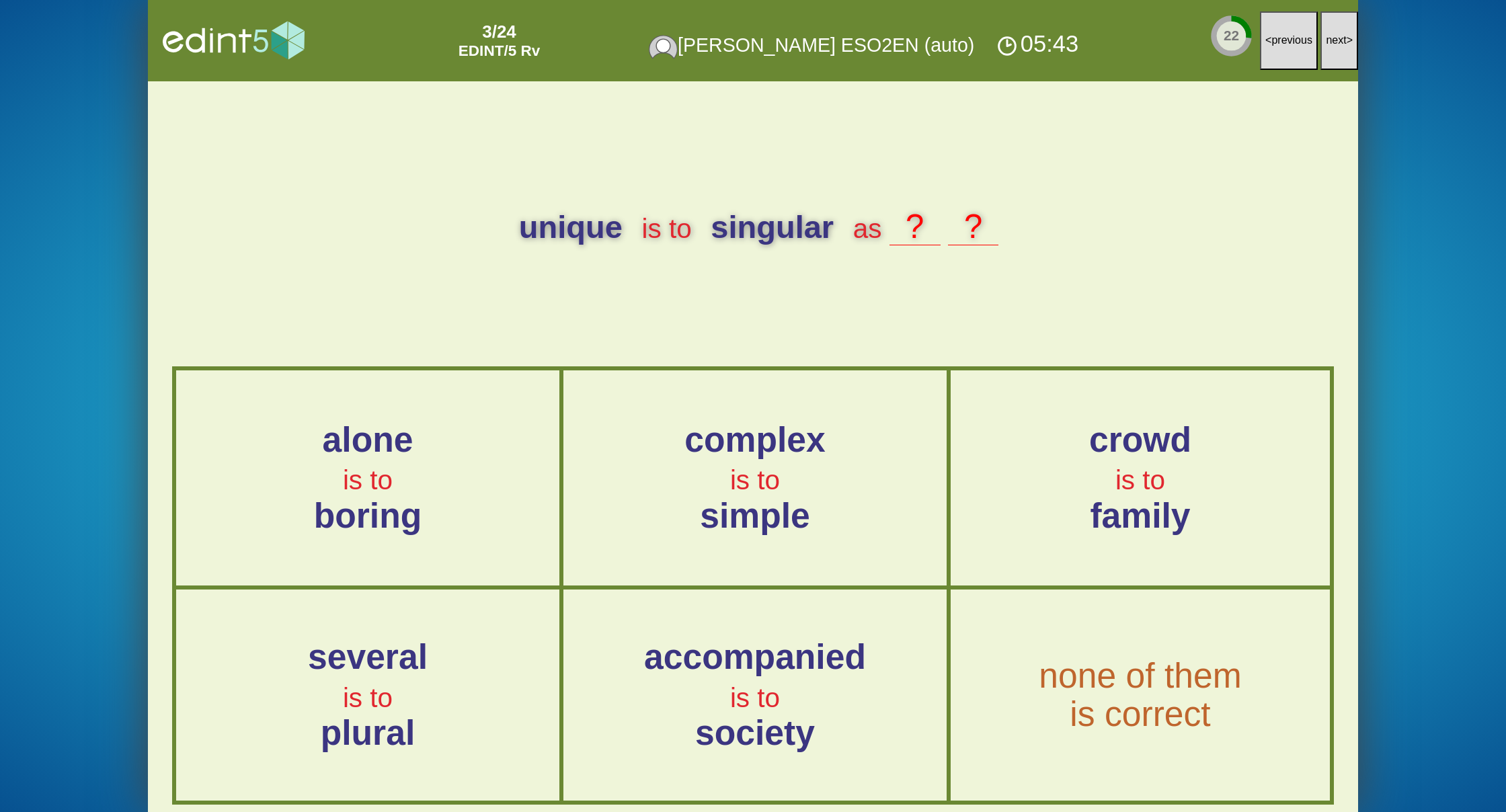
click at [1332, 37] on span "next" at bounding box center [1336, 40] width 21 height 11
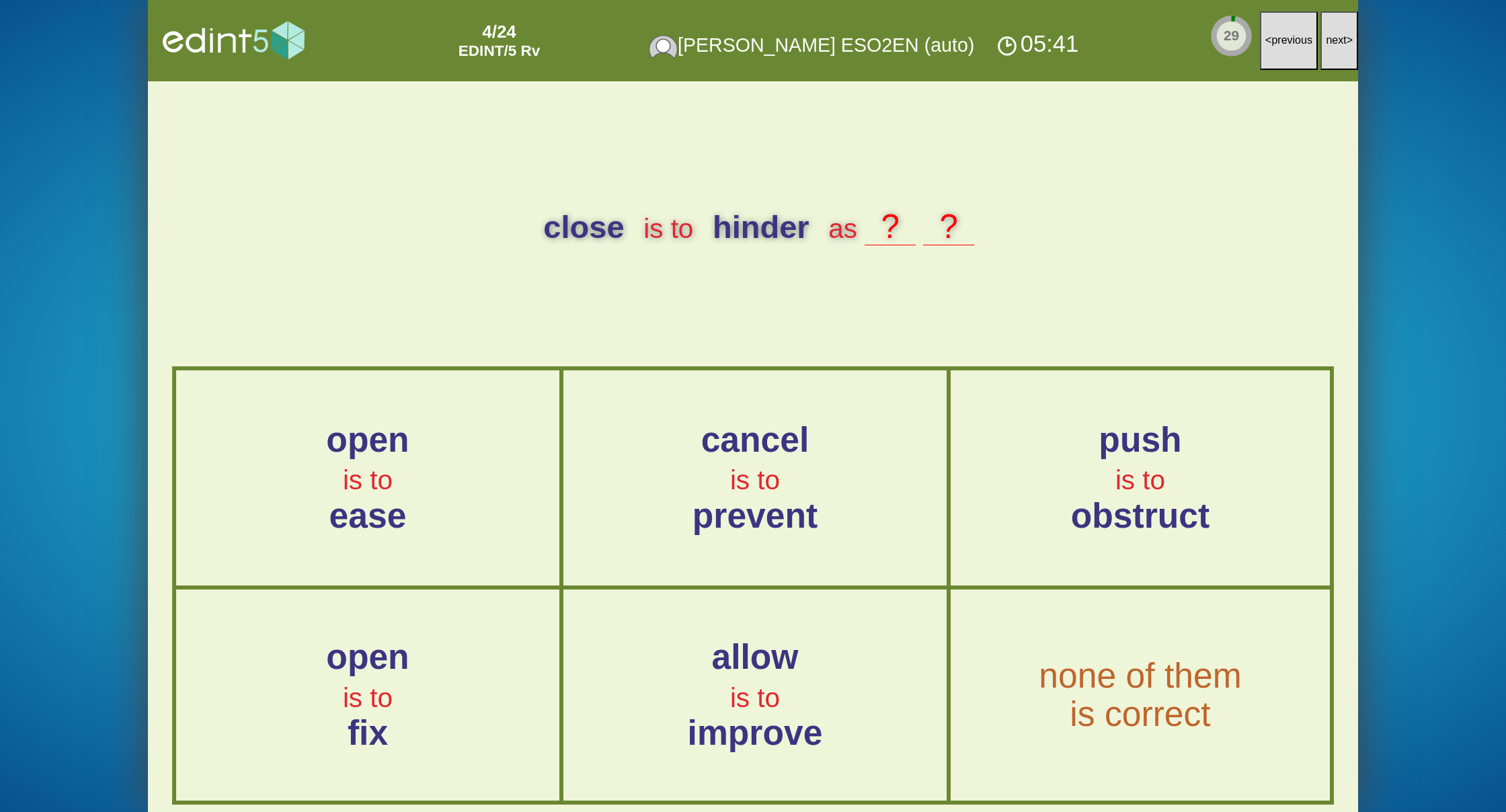
click at [1332, 37] on span "next" at bounding box center [1336, 40] width 21 height 11
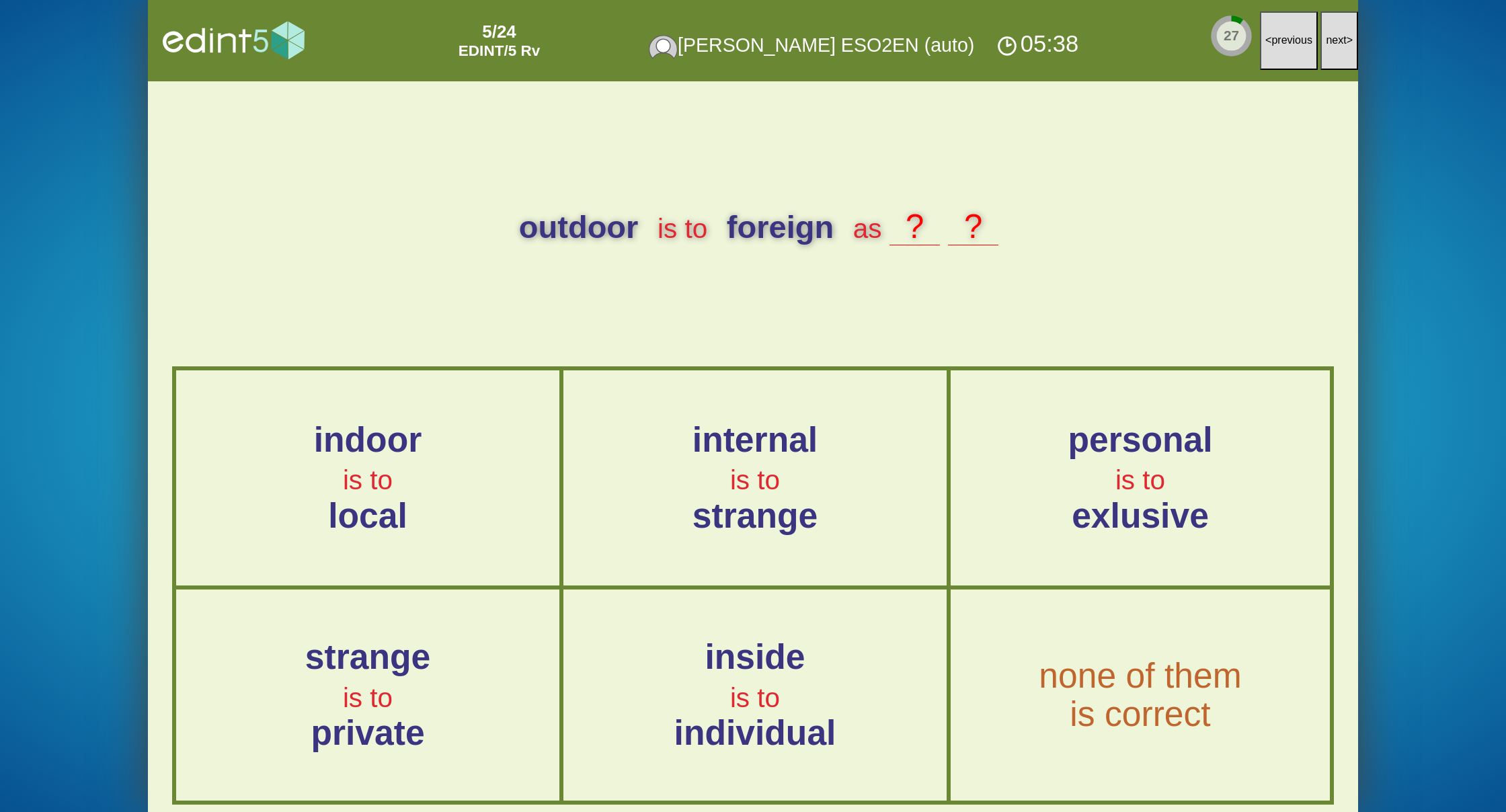
click at [1332, 37] on span "next" at bounding box center [1336, 40] width 21 height 11
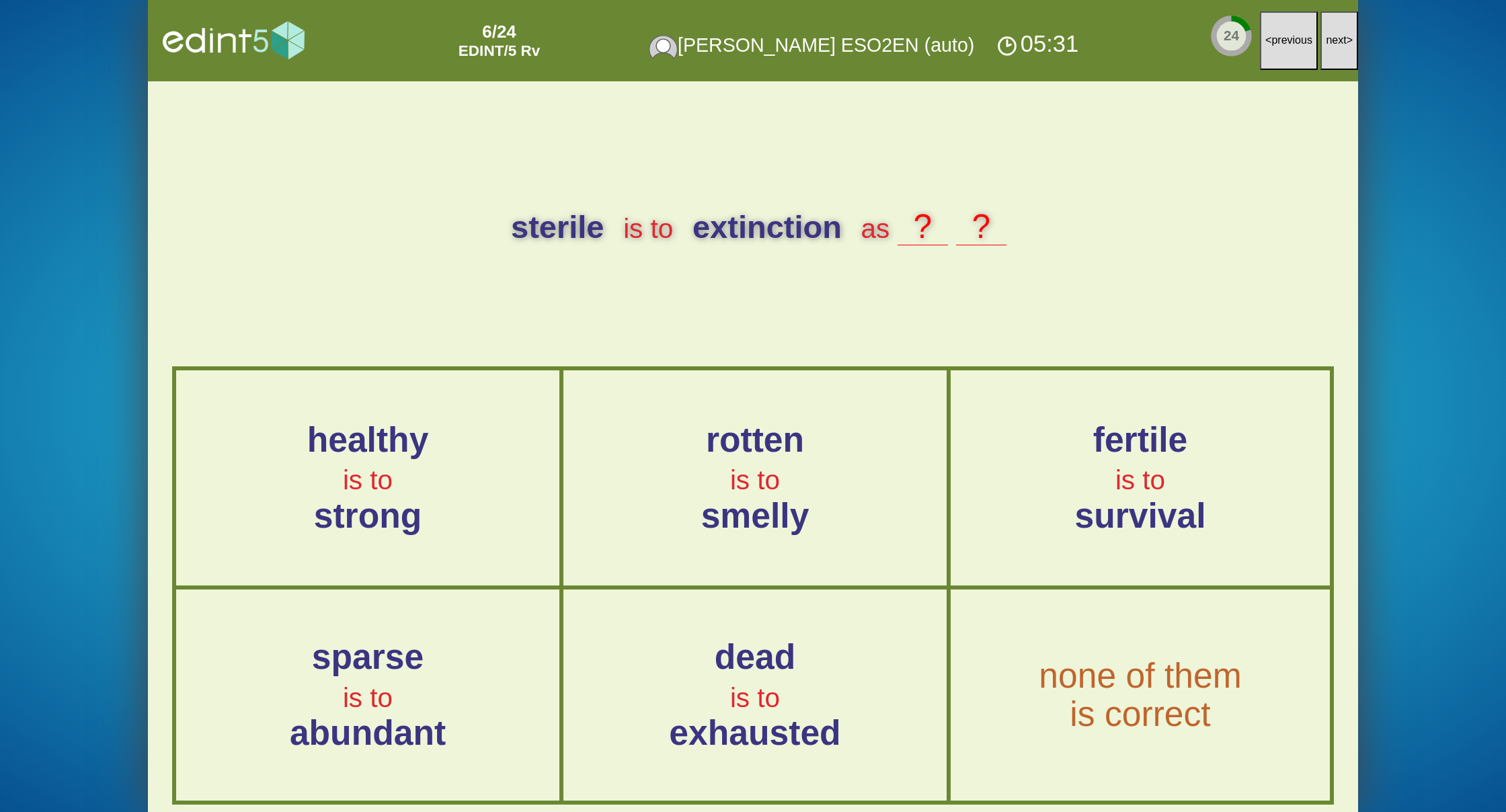
click at [1332, 37] on span "next" at bounding box center [1336, 40] width 21 height 11
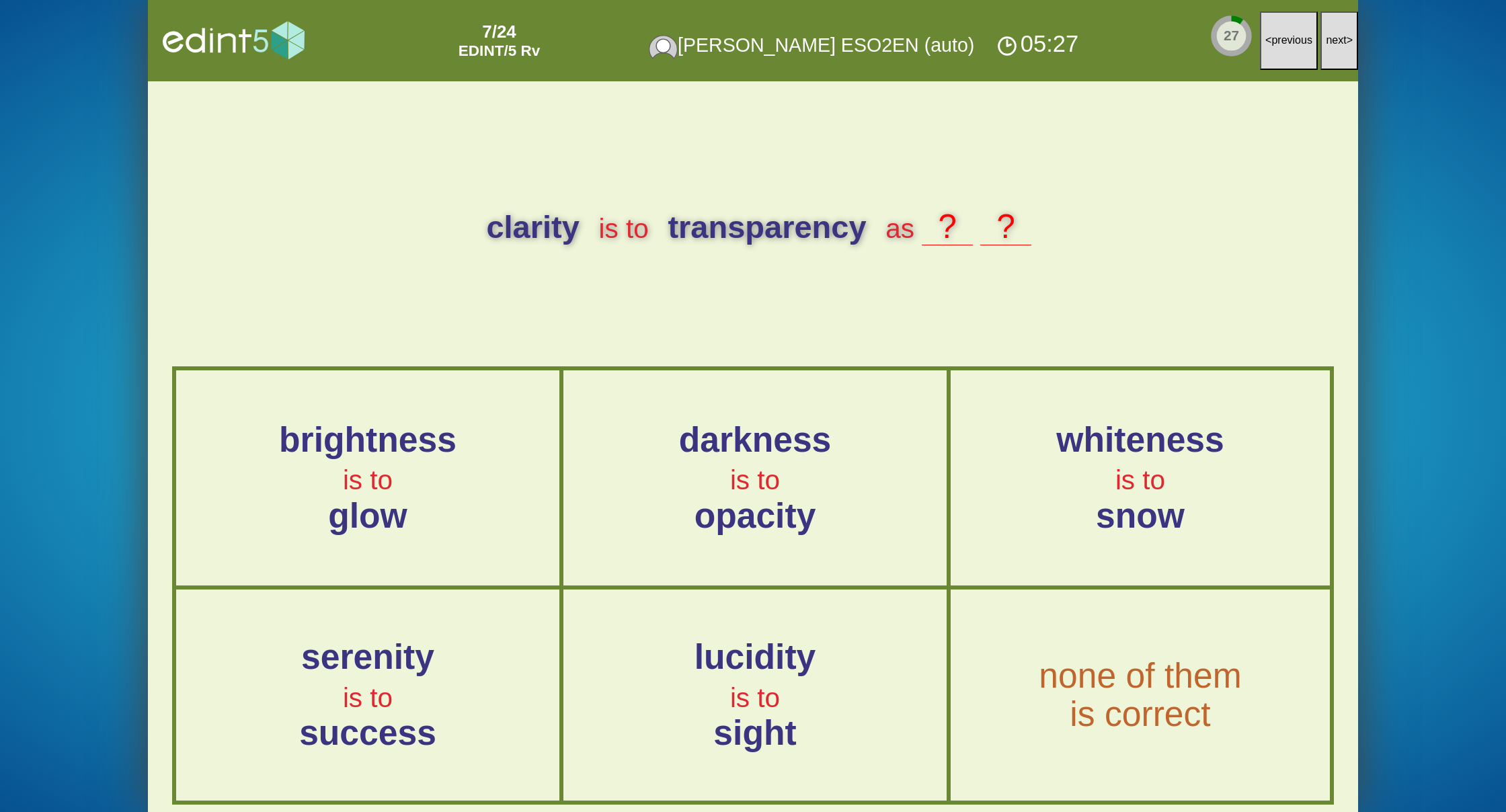
click at [1332, 37] on span "next" at bounding box center [1336, 40] width 21 height 11
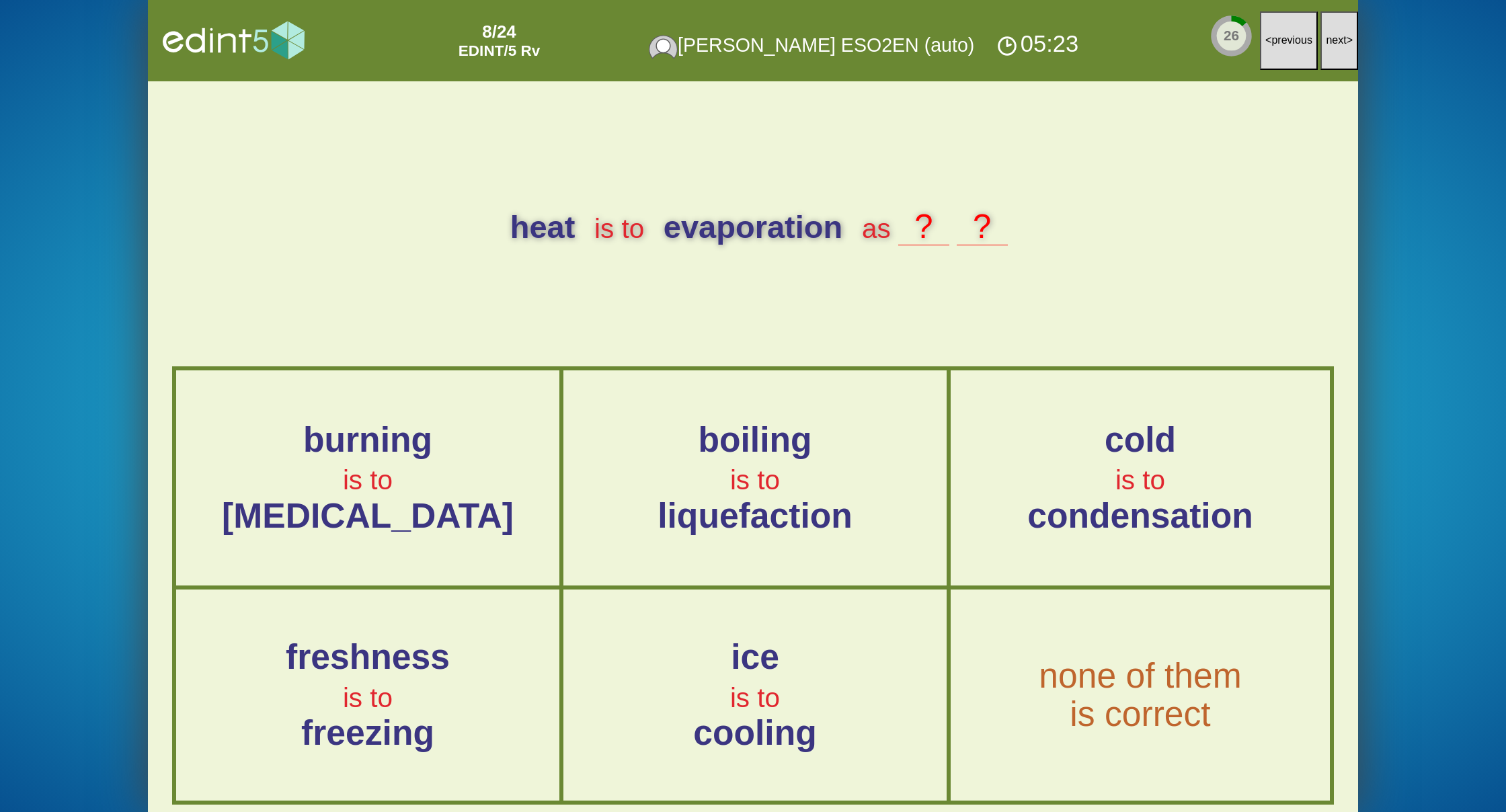
click at [1332, 37] on span "next" at bounding box center [1336, 40] width 21 height 11
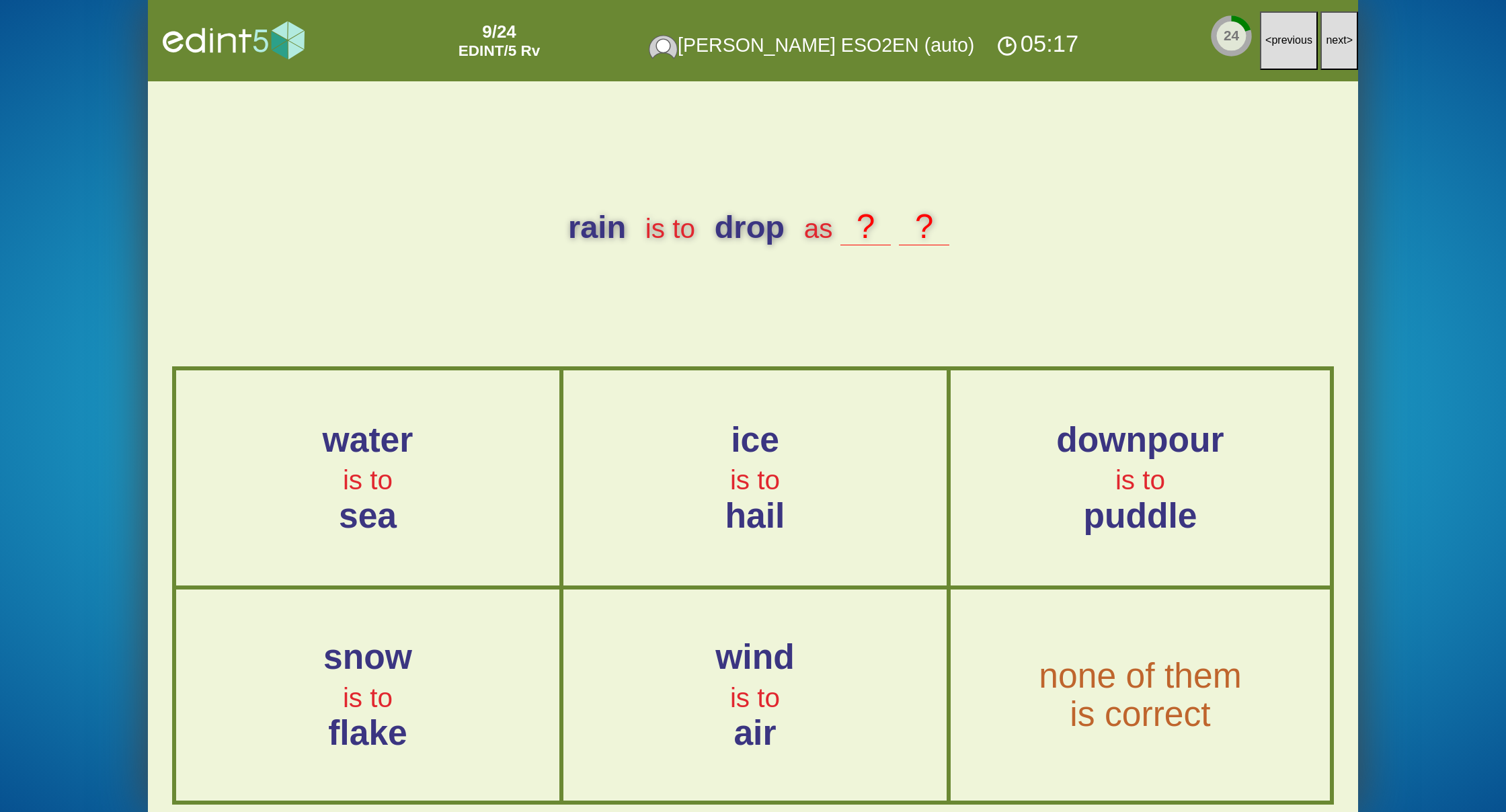
click at [1332, 37] on span "next" at bounding box center [1336, 40] width 21 height 11
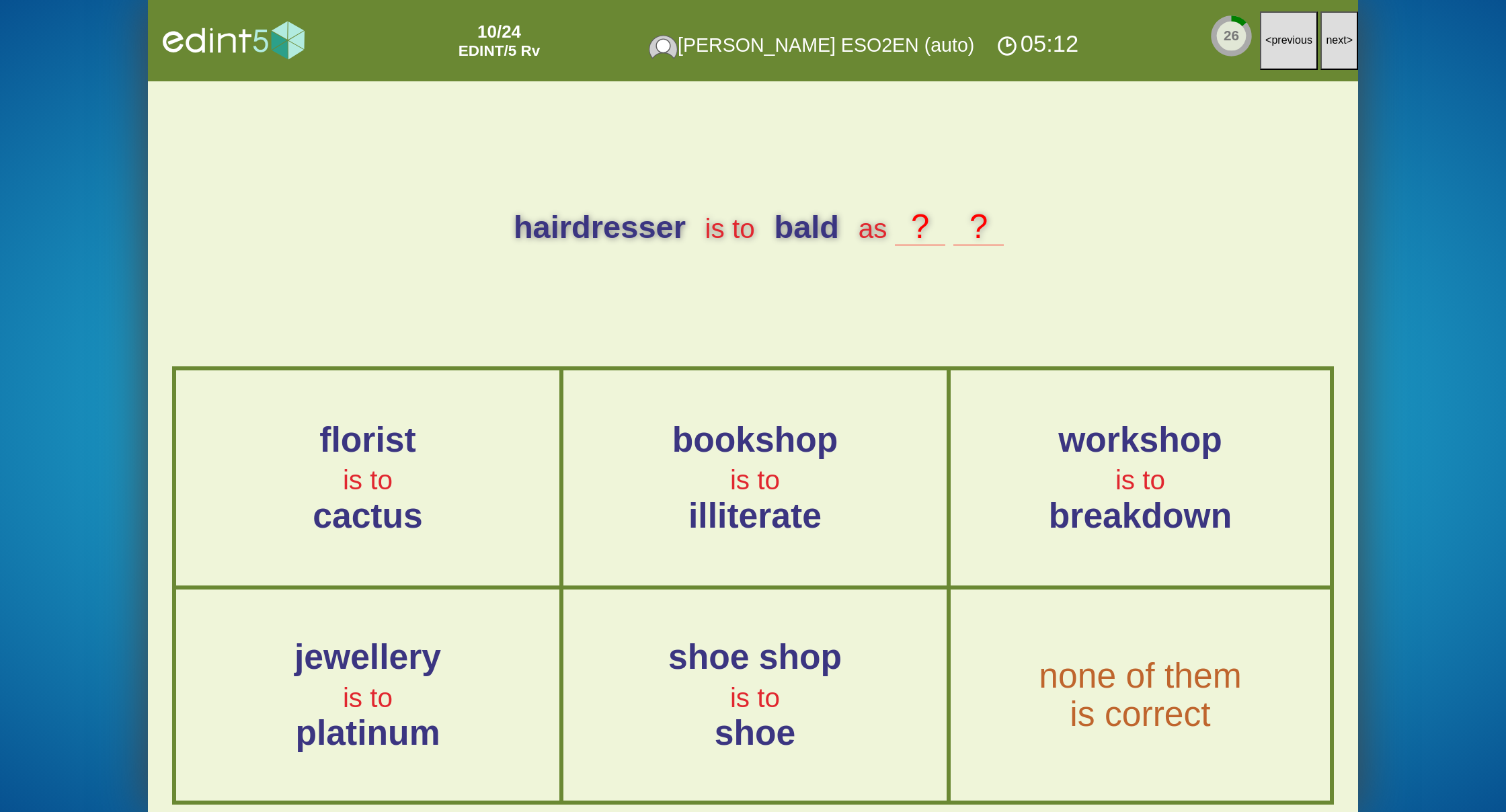
click at [1332, 37] on span "next" at bounding box center [1336, 40] width 21 height 11
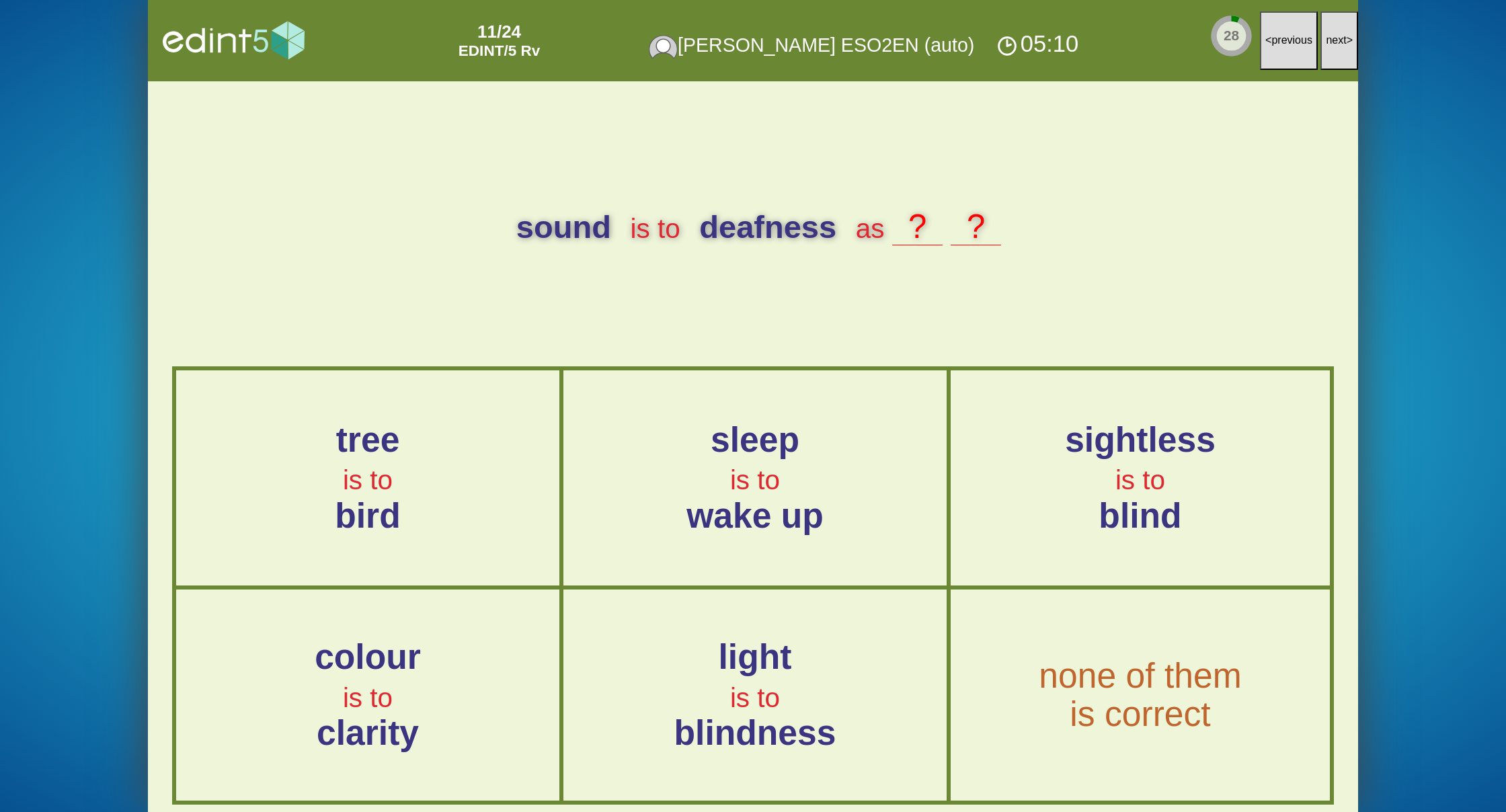
click at [1332, 37] on span "next" at bounding box center [1336, 40] width 21 height 11
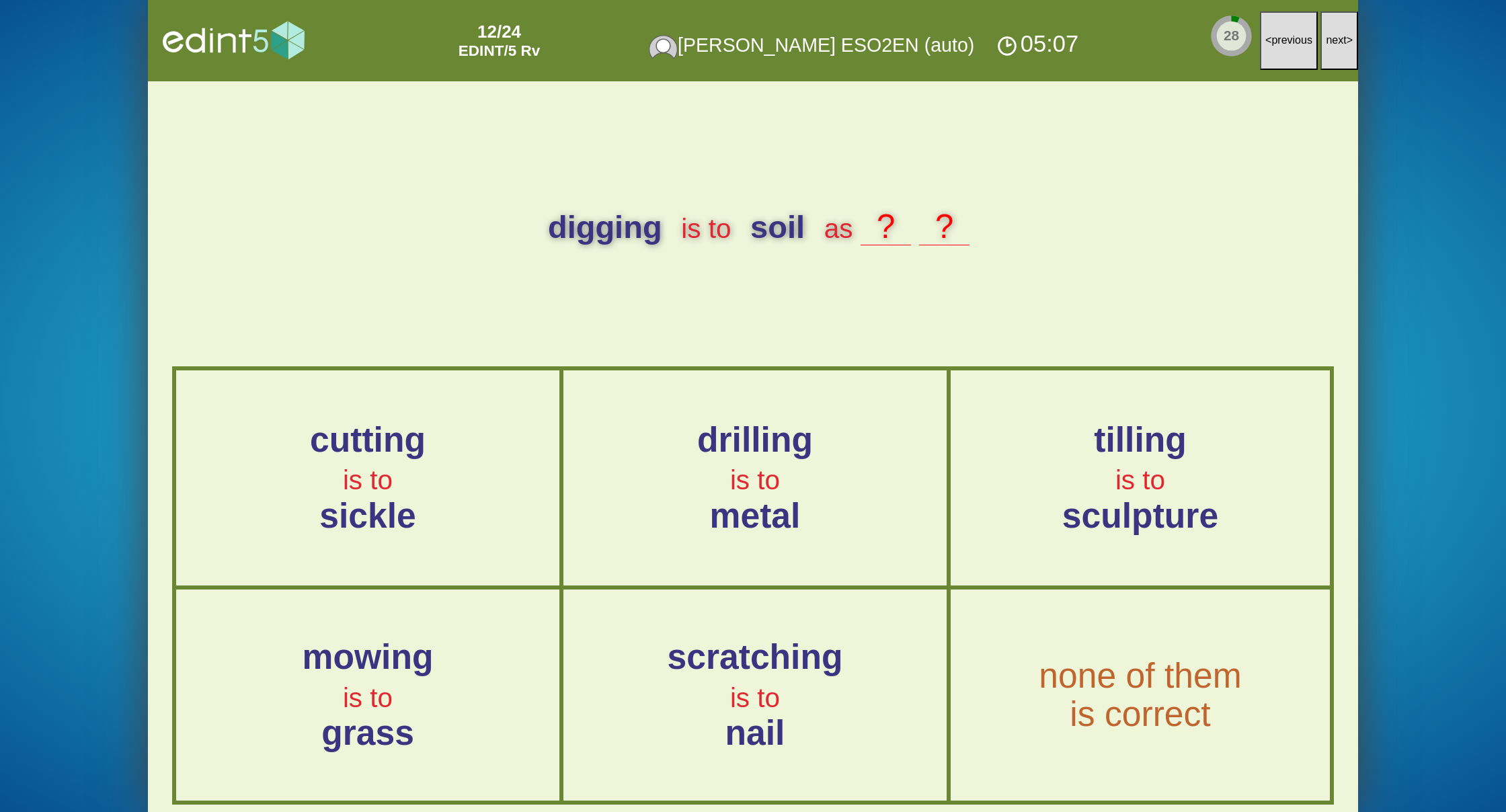
click at [1332, 37] on span "next" at bounding box center [1336, 40] width 21 height 11
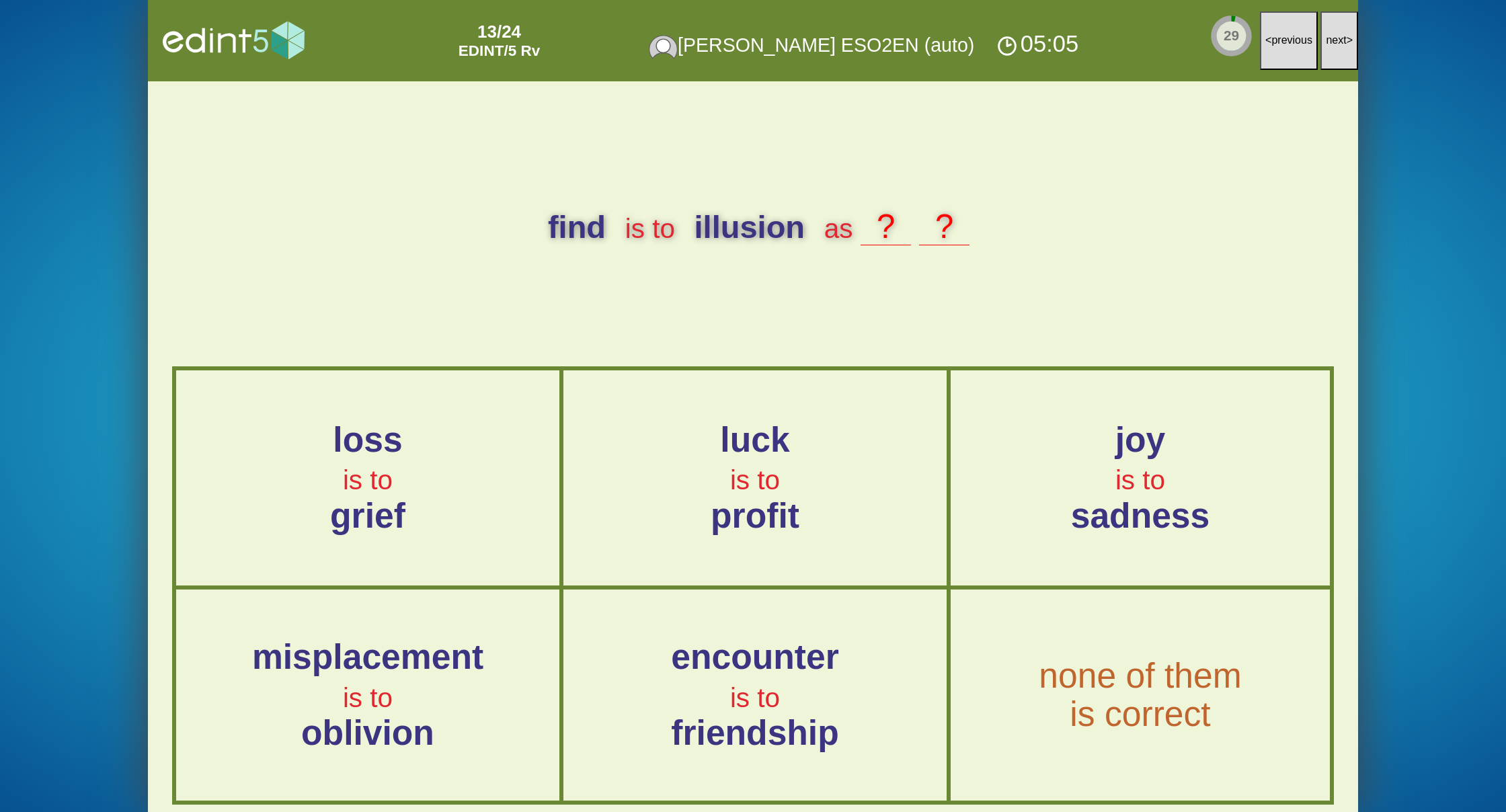
click at [1332, 37] on span "next" at bounding box center [1336, 40] width 21 height 11
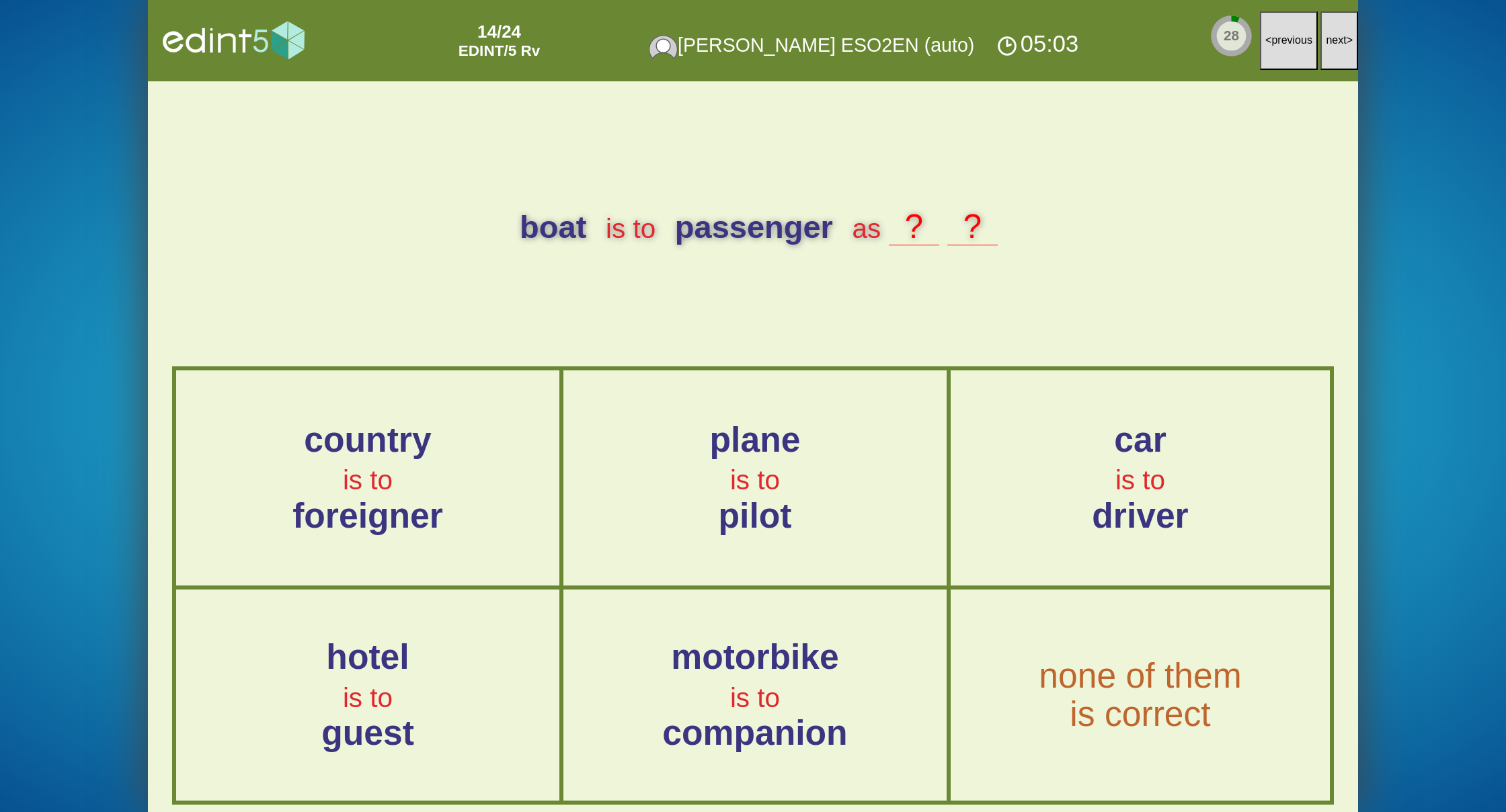
click at [1332, 37] on span "next" at bounding box center [1336, 40] width 21 height 11
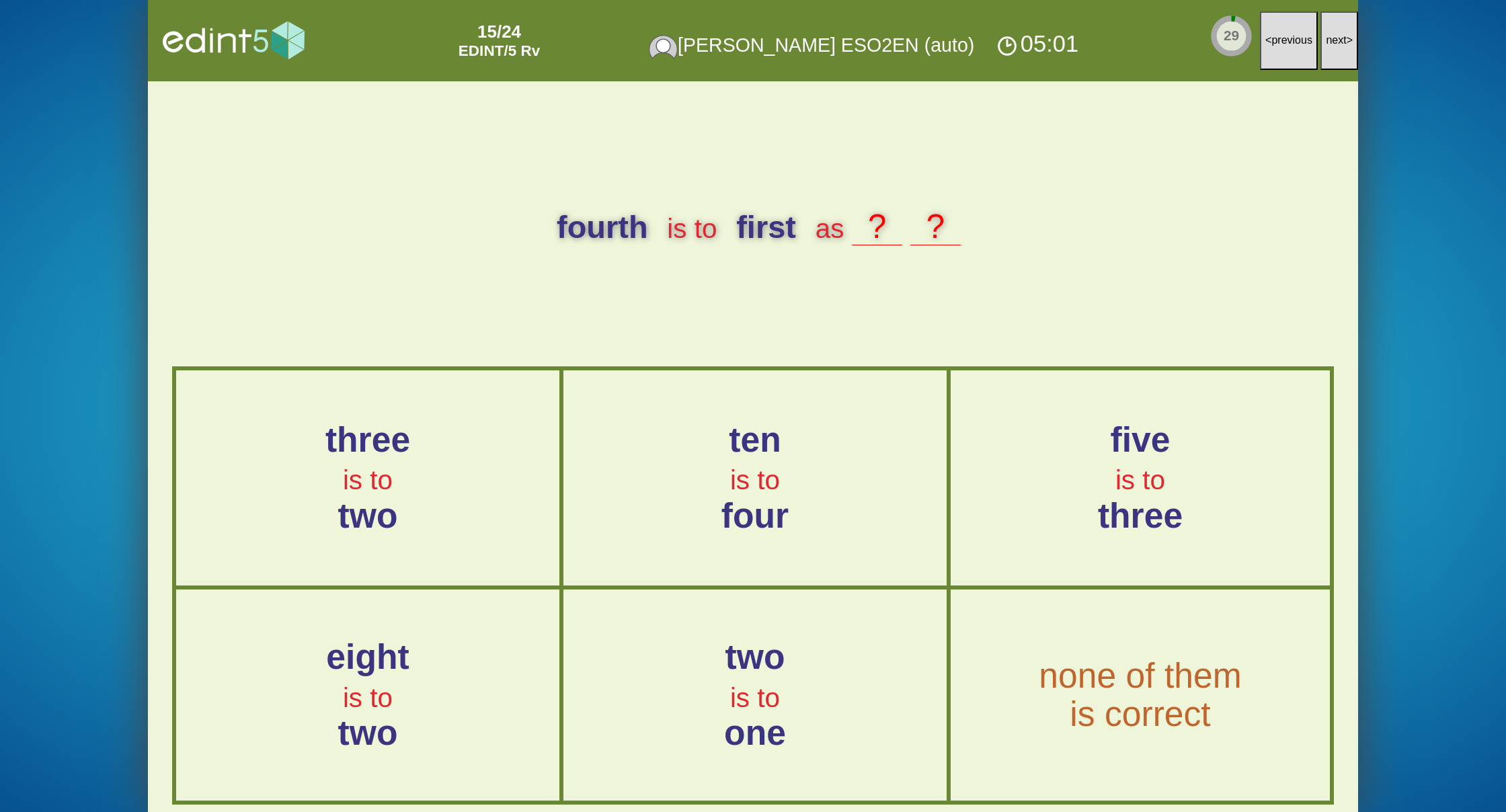
click at [1332, 37] on span "next" at bounding box center [1336, 40] width 21 height 11
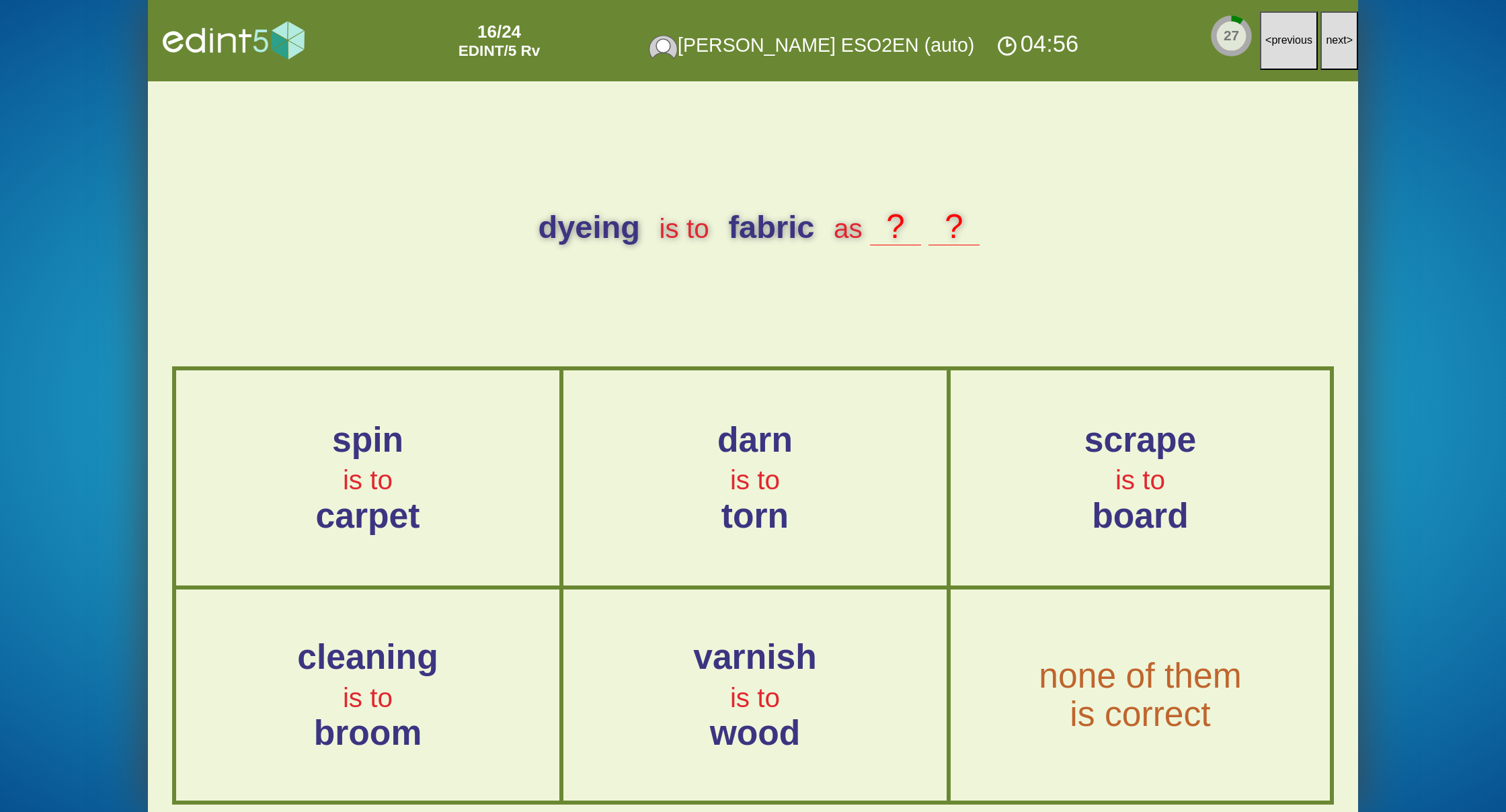
click at [1332, 37] on span "next" at bounding box center [1336, 40] width 21 height 11
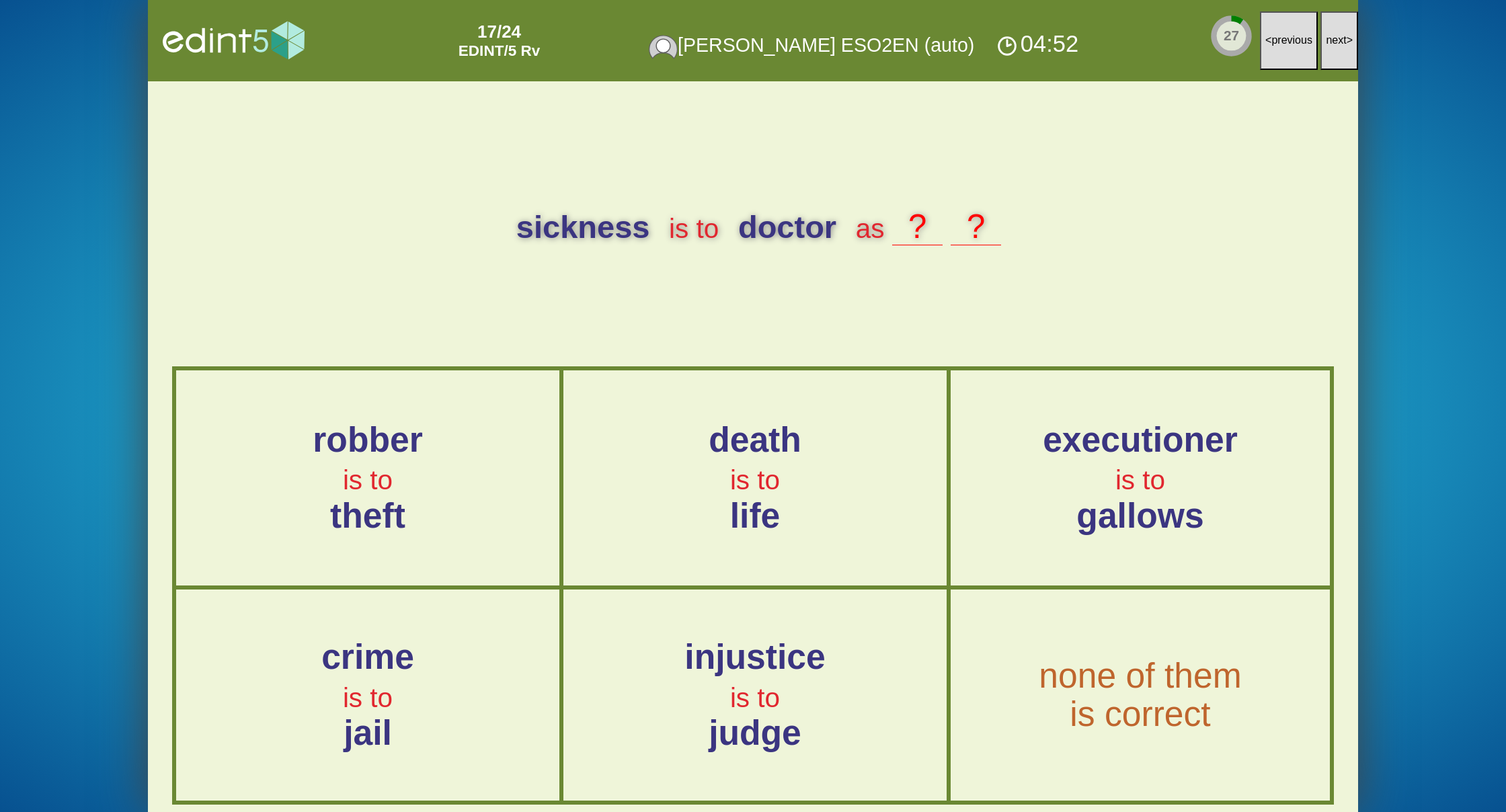
click at [1332, 37] on span "next" at bounding box center [1336, 40] width 21 height 11
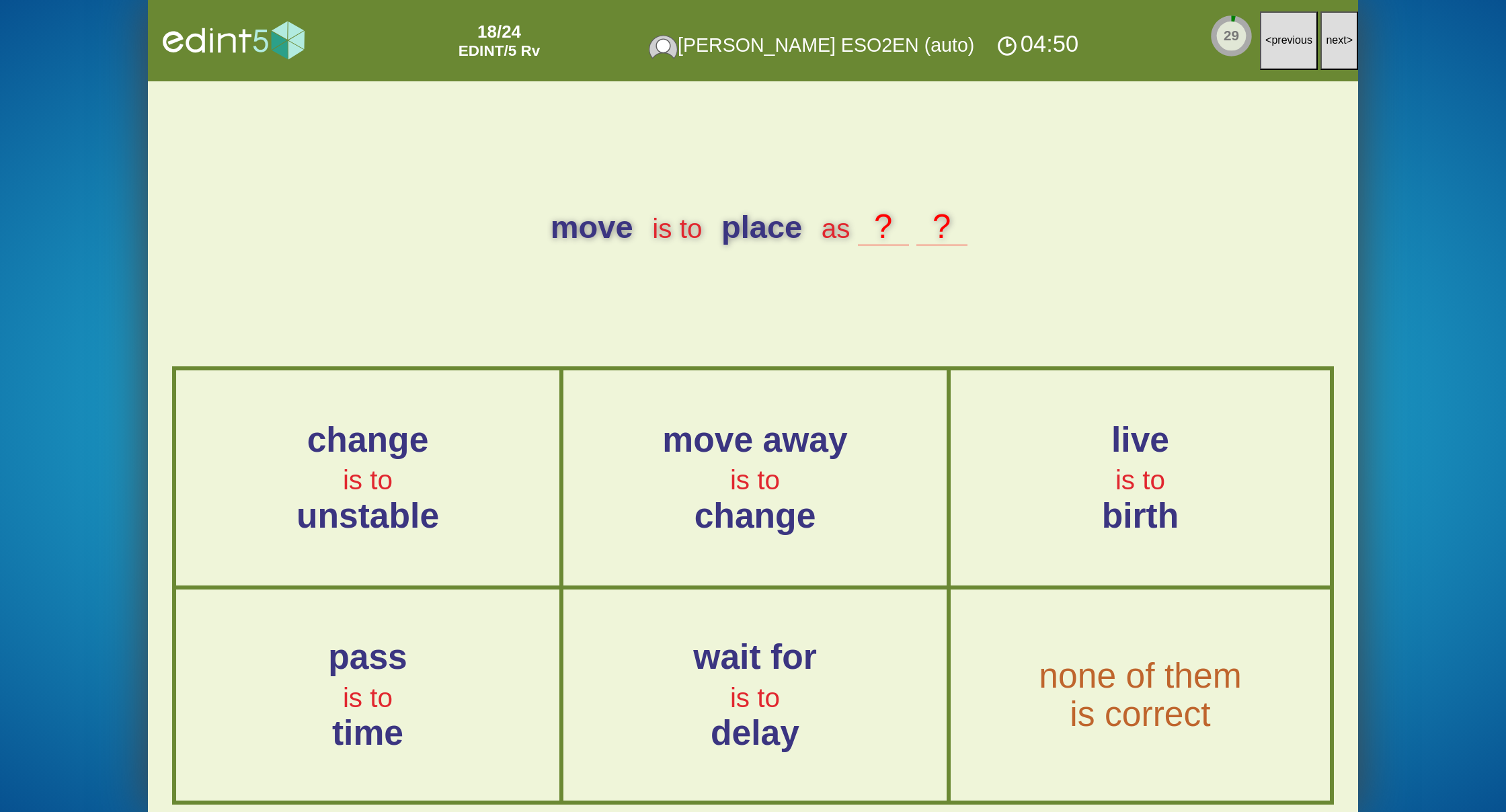
click at [1332, 37] on span "next" at bounding box center [1336, 40] width 21 height 11
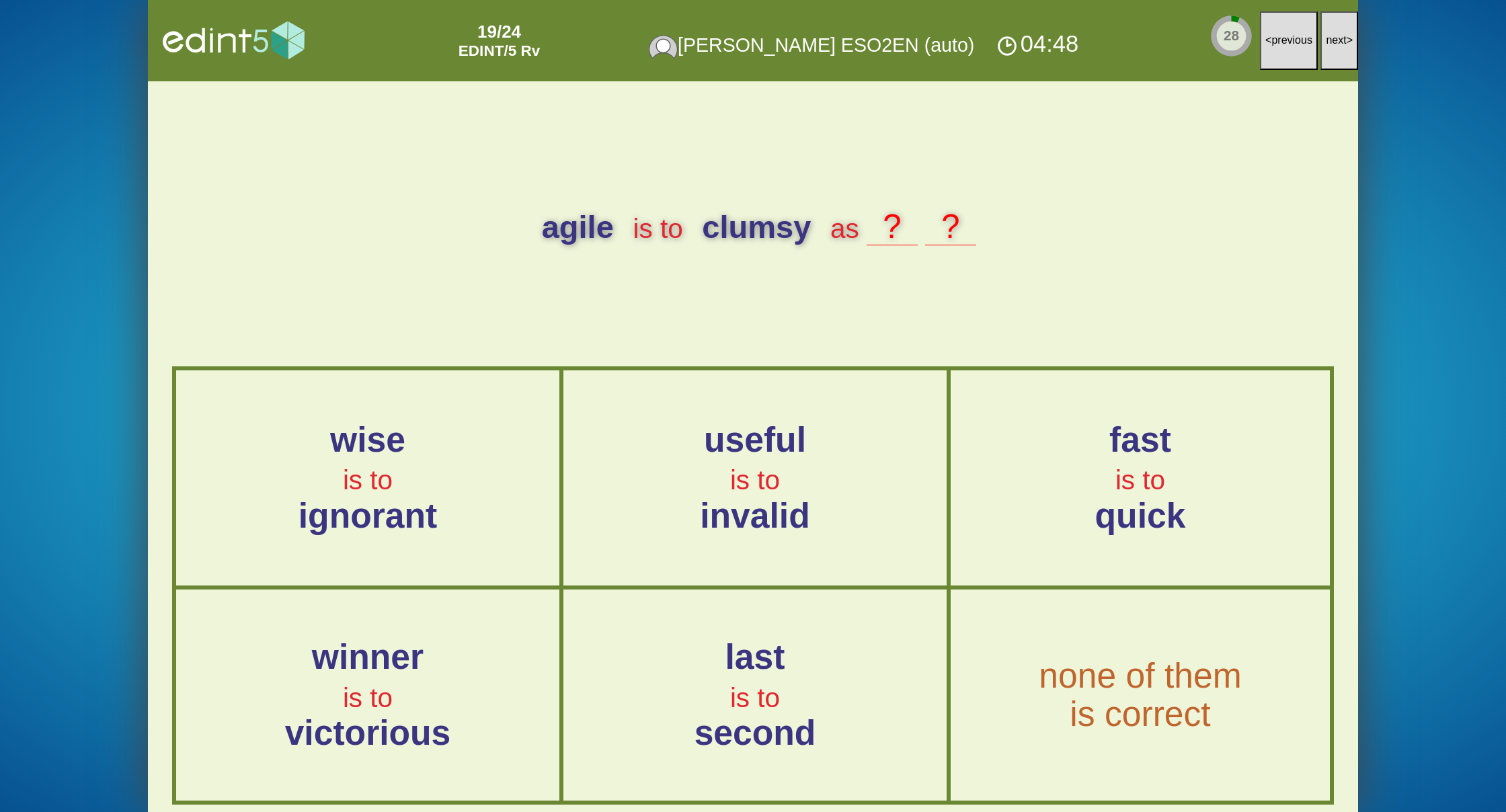
click at [1332, 37] on span "next" at bounding box center [1336, 40] width 21 height 11
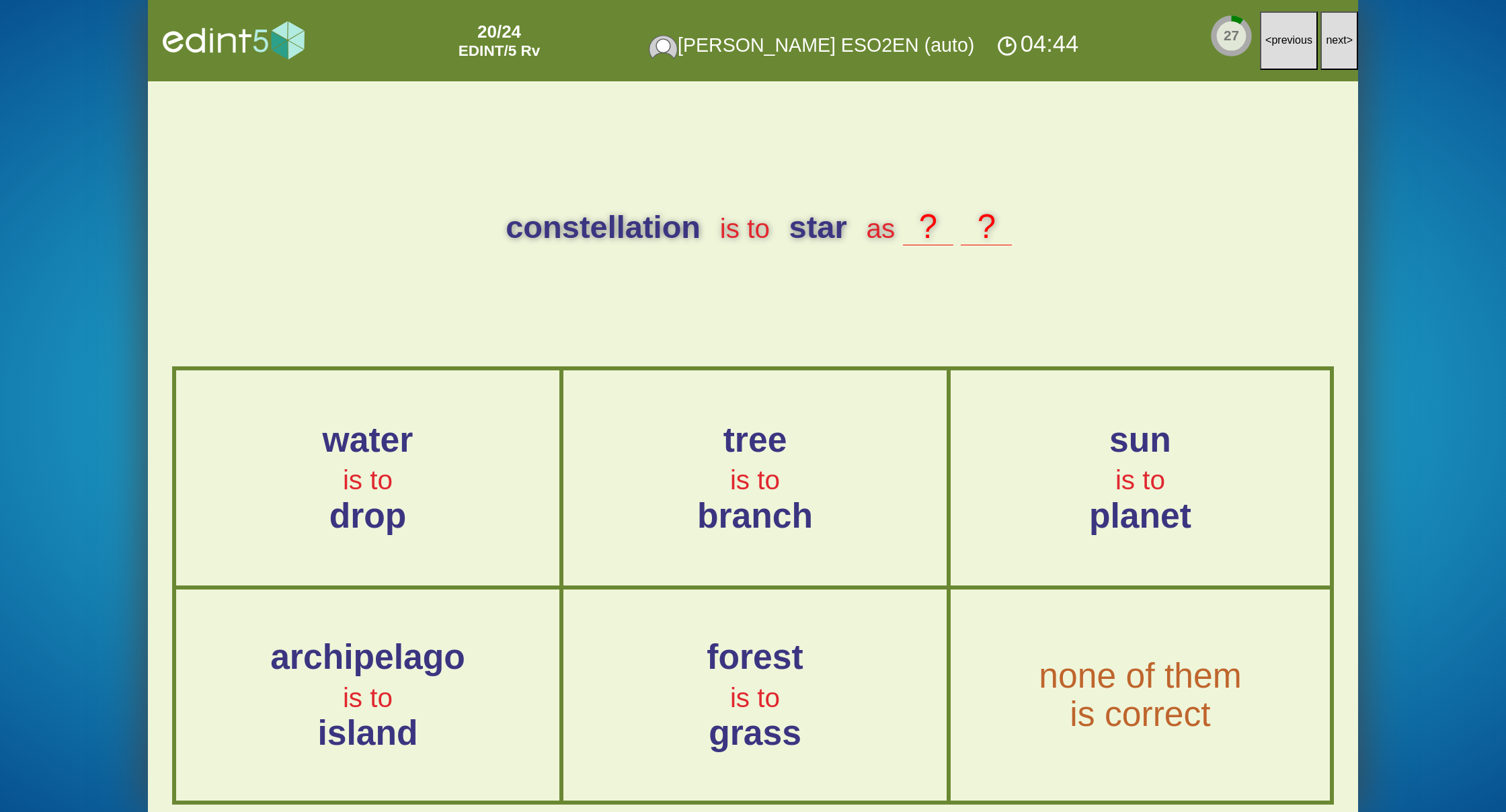
click at [1332, 37] on span "next" at bounding box center [1336, 40] width 21 height 11
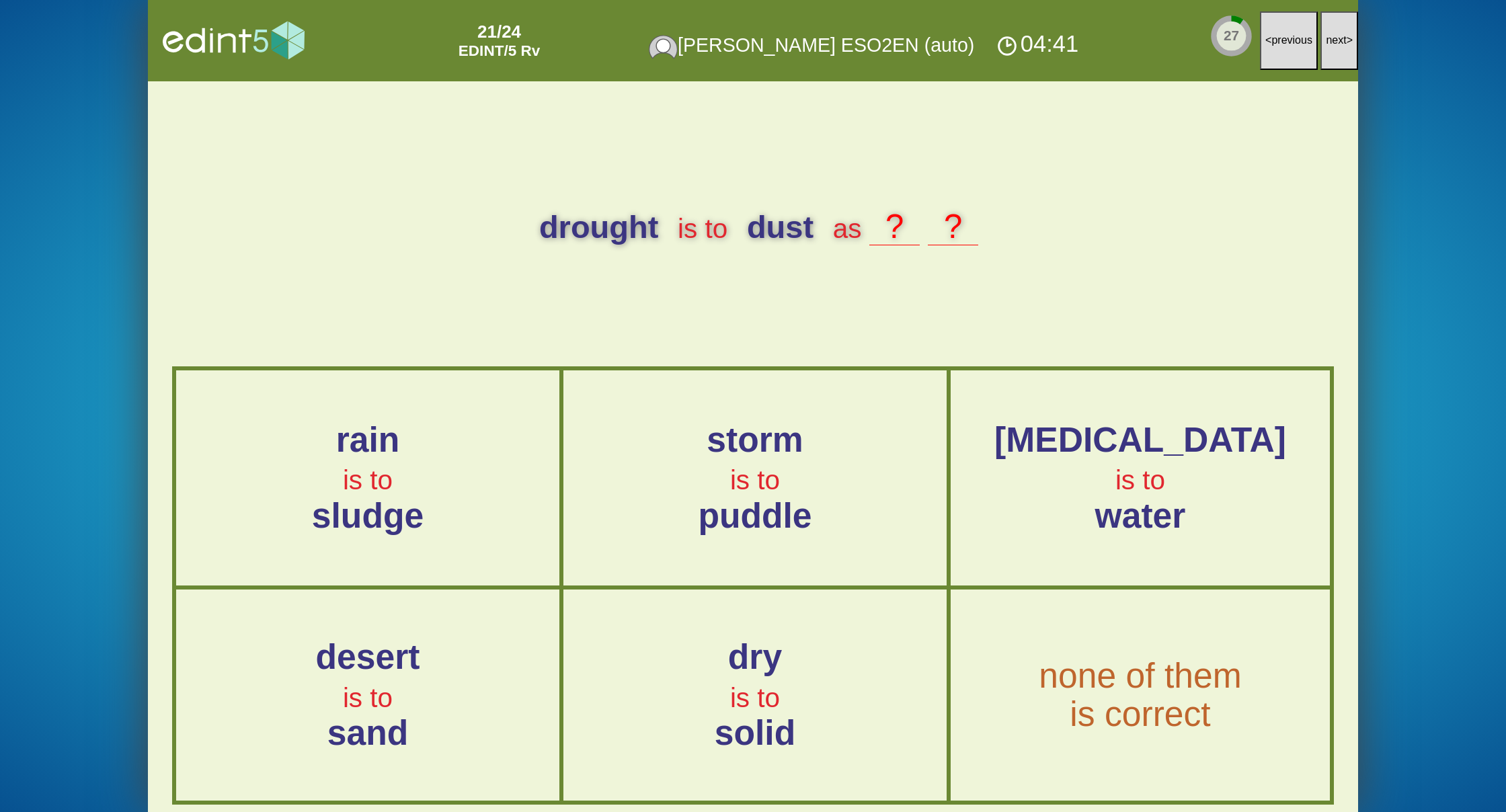
click at [1332, 37] on span "next" at bounding box center [1336, 40] width 21 height 11
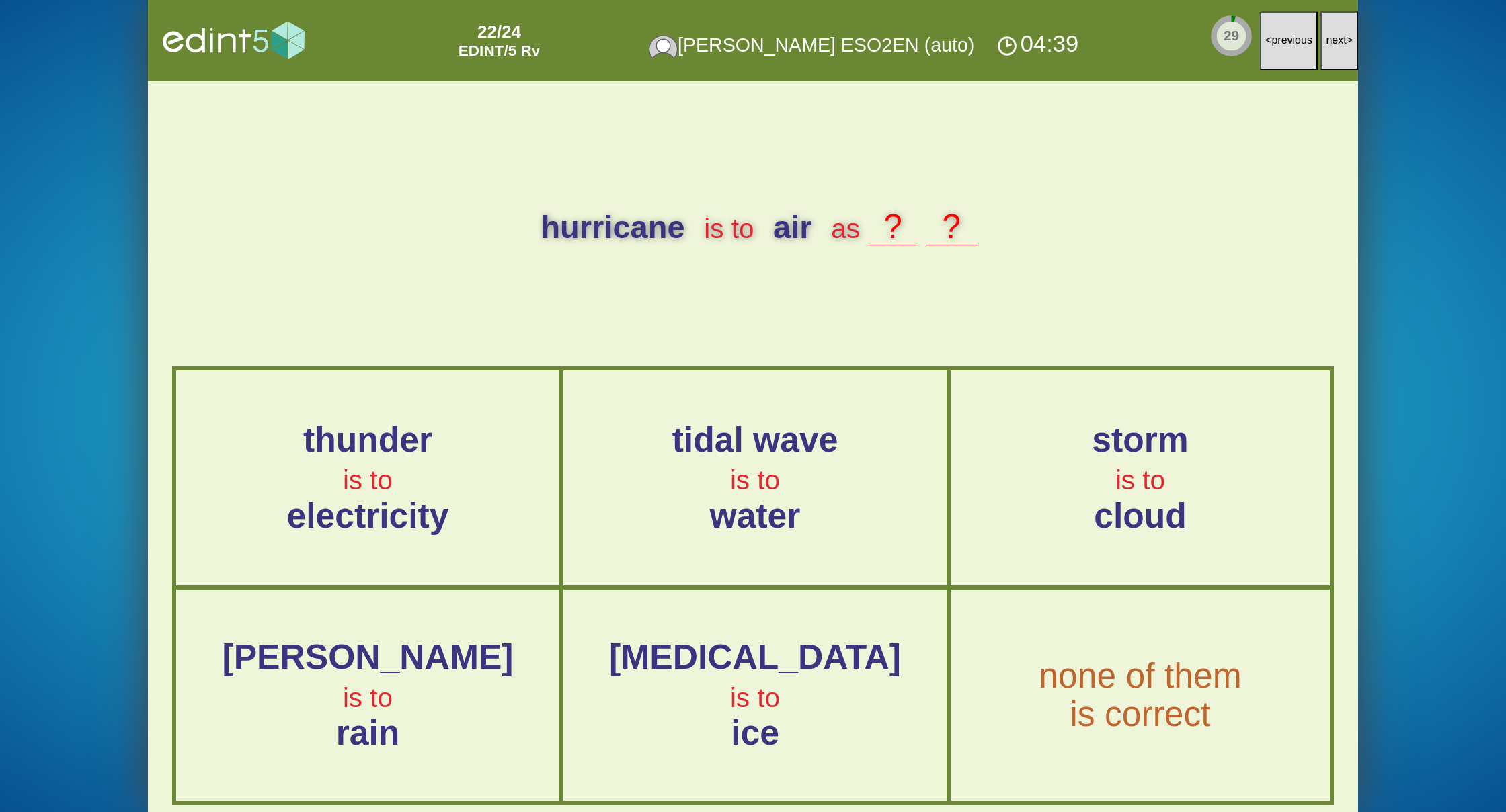
click at [1332, 37] on span "next" at bounding box center [1336, 40] width 21 height 11
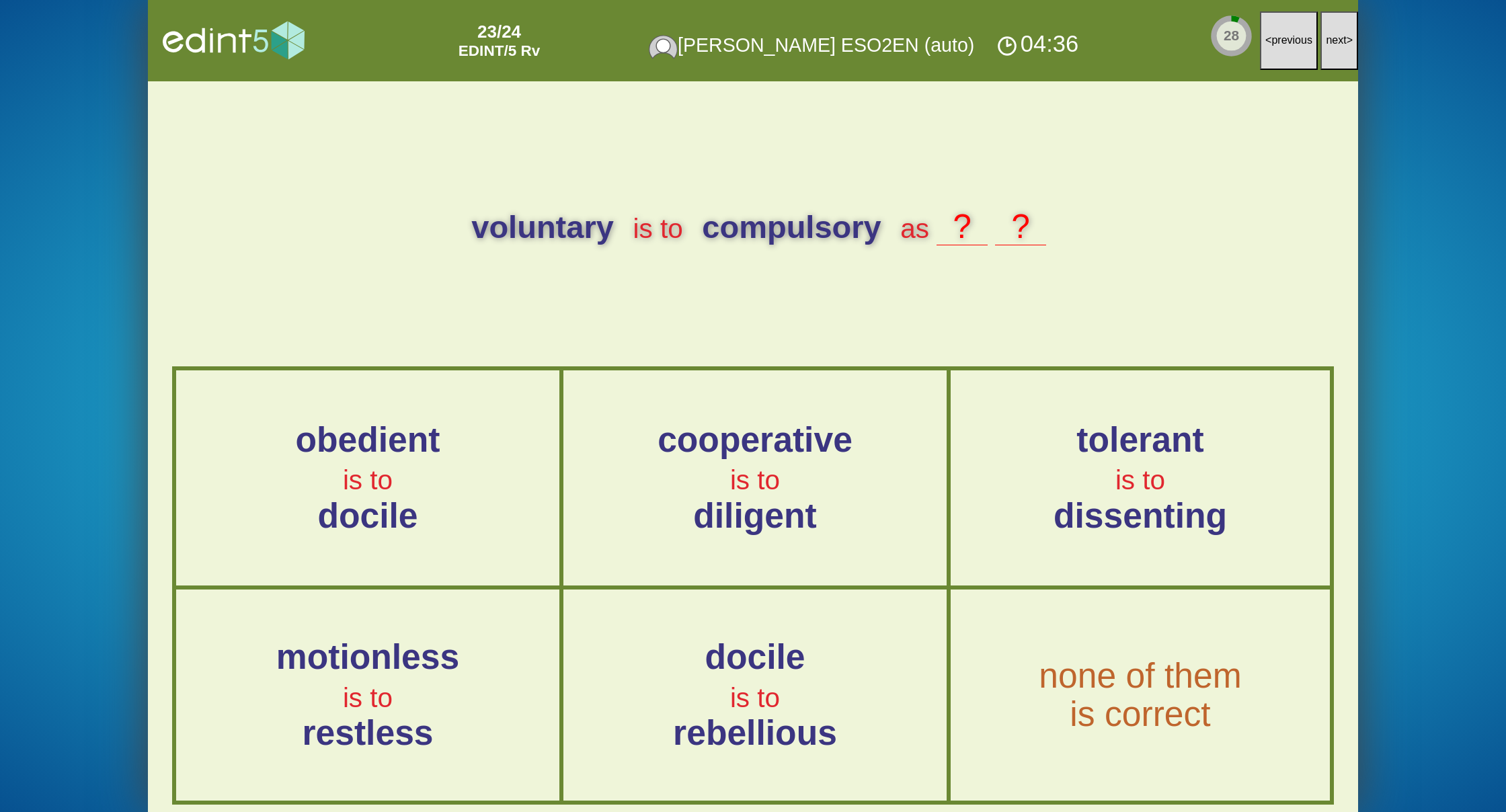
click at [1332, 37] on span "next" at bounding box center [1336, 40] width 21 height 11
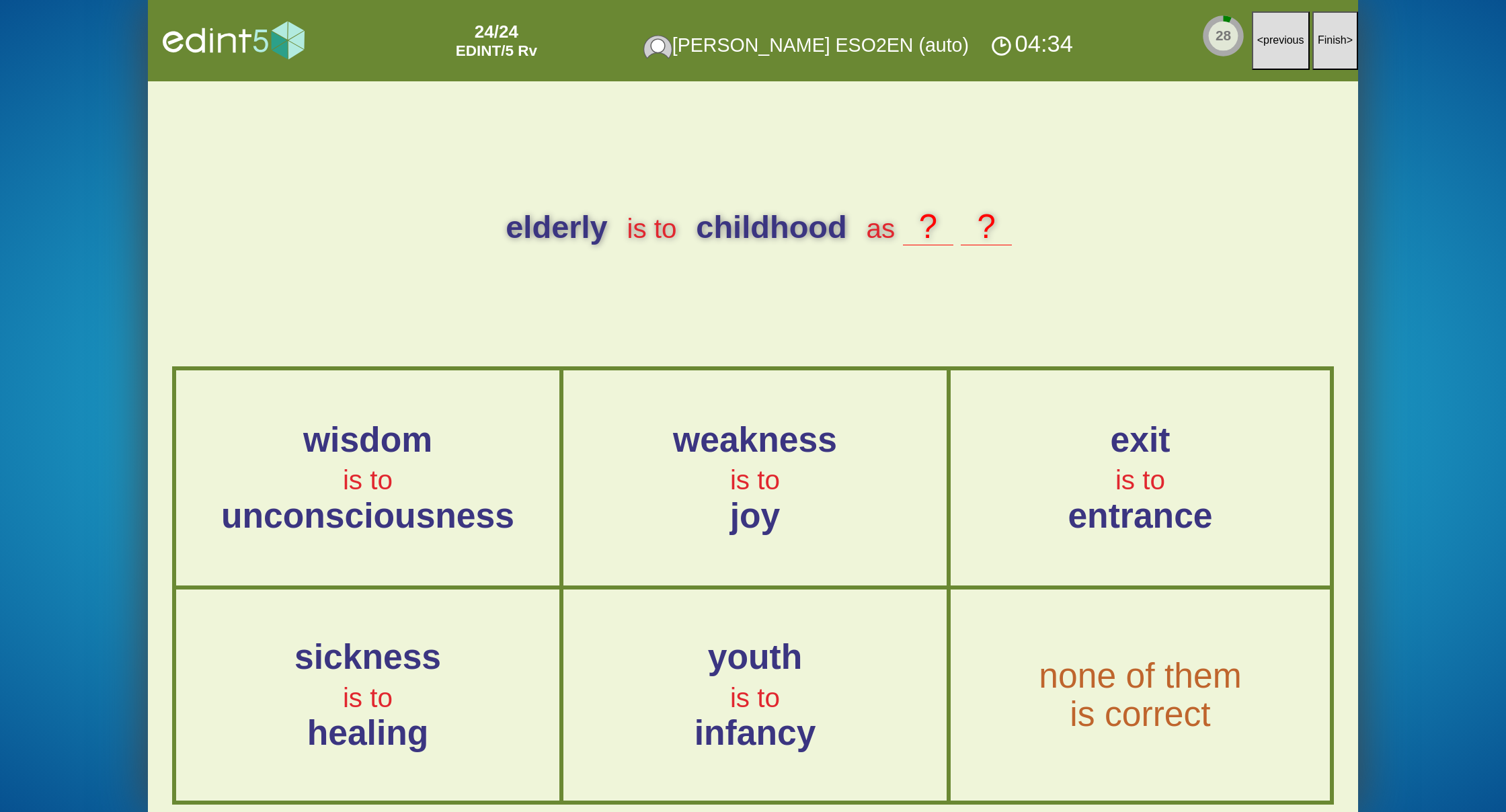
click at [1332, 37] on span "Finish" at bounding box center [1332, 40] width 29 height 11
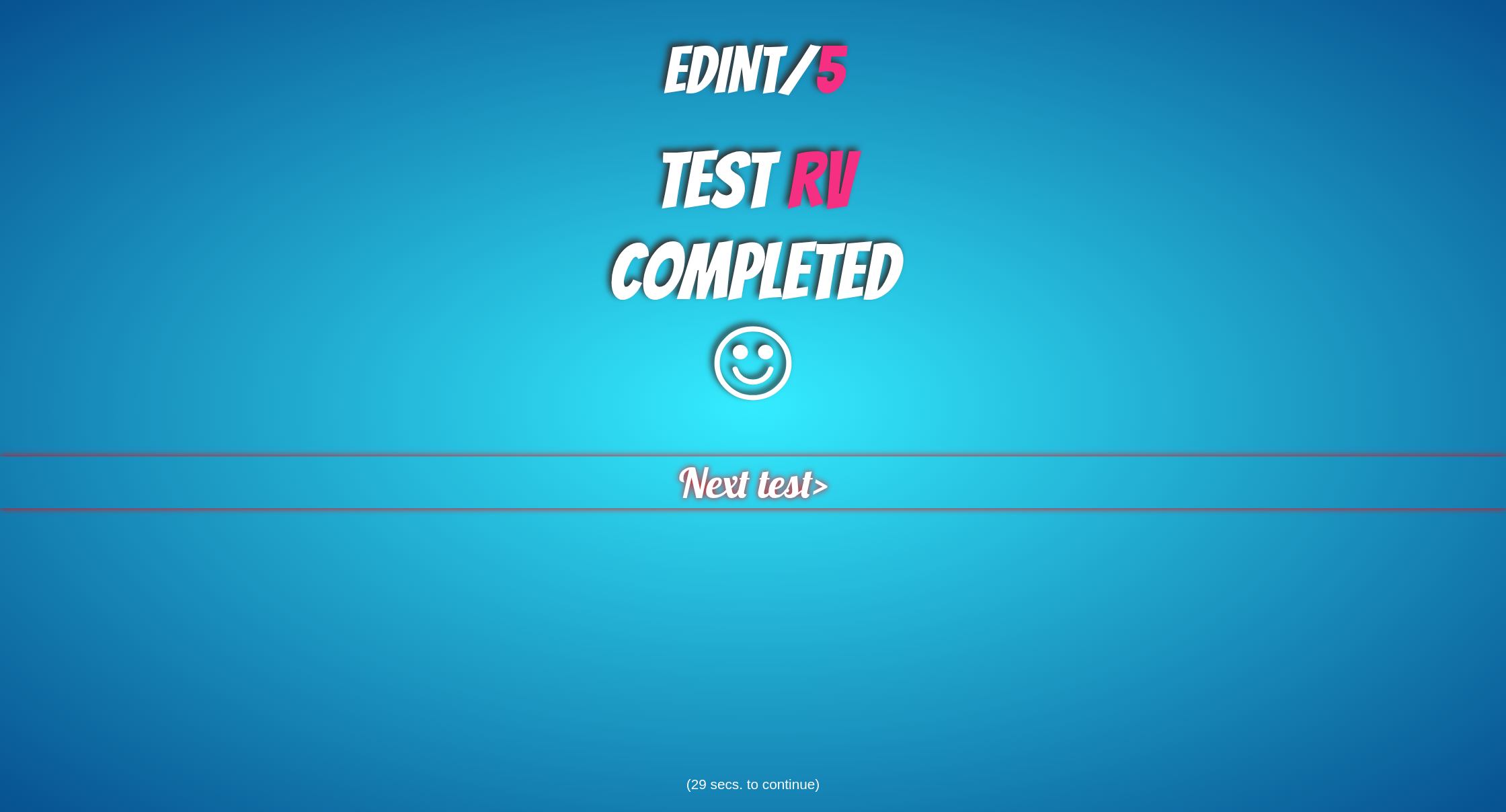
click at [803, 483] on span "Next test" at bounding box center [745, 482] width 134 height 51
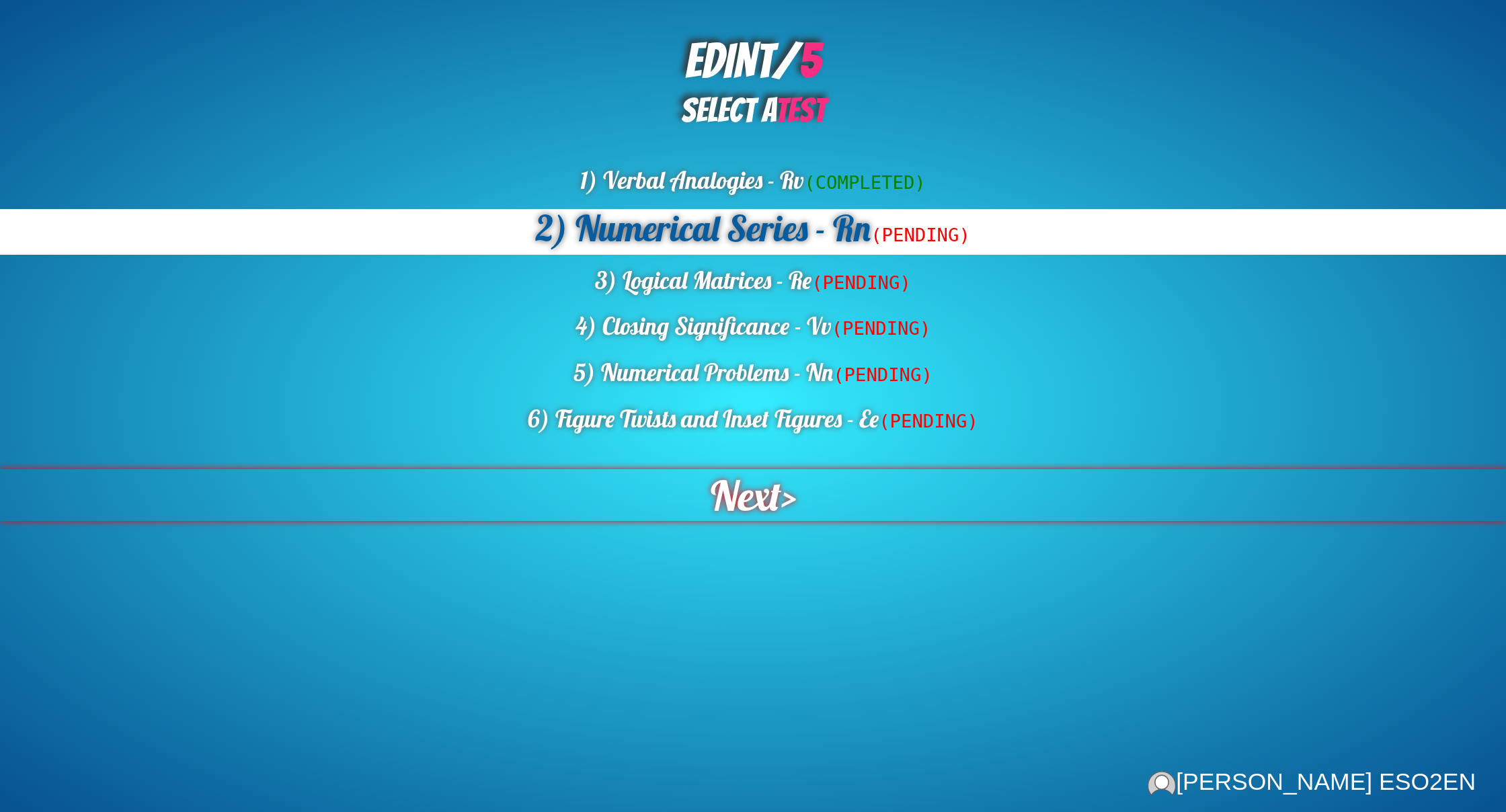
click at [761, 501] on span "Next" at bounding box center [745, 494] width 72 height 53
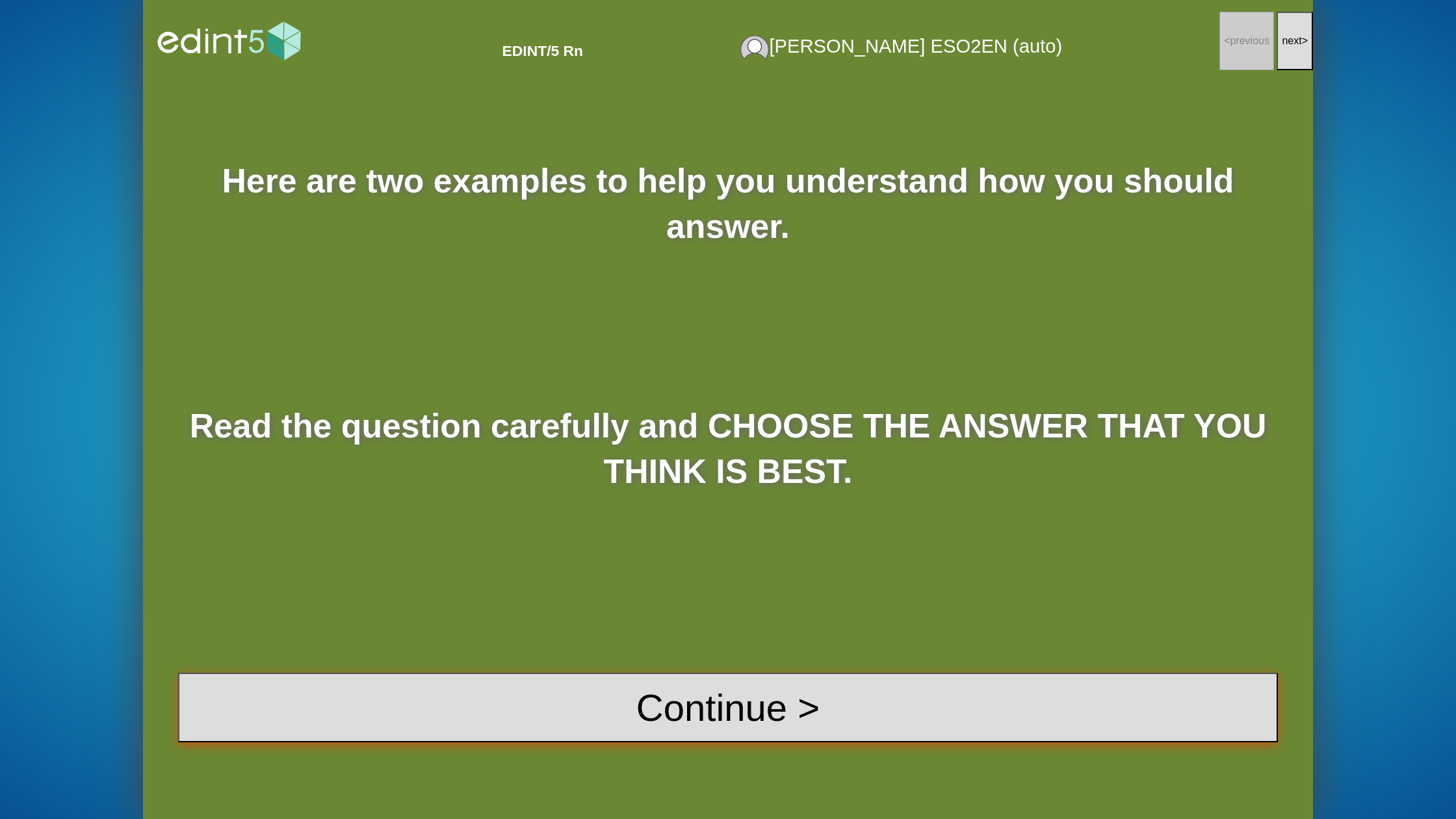
click at [668, 695] on button "Continue >" at bounding box center [728, 707] width 1100 height 70
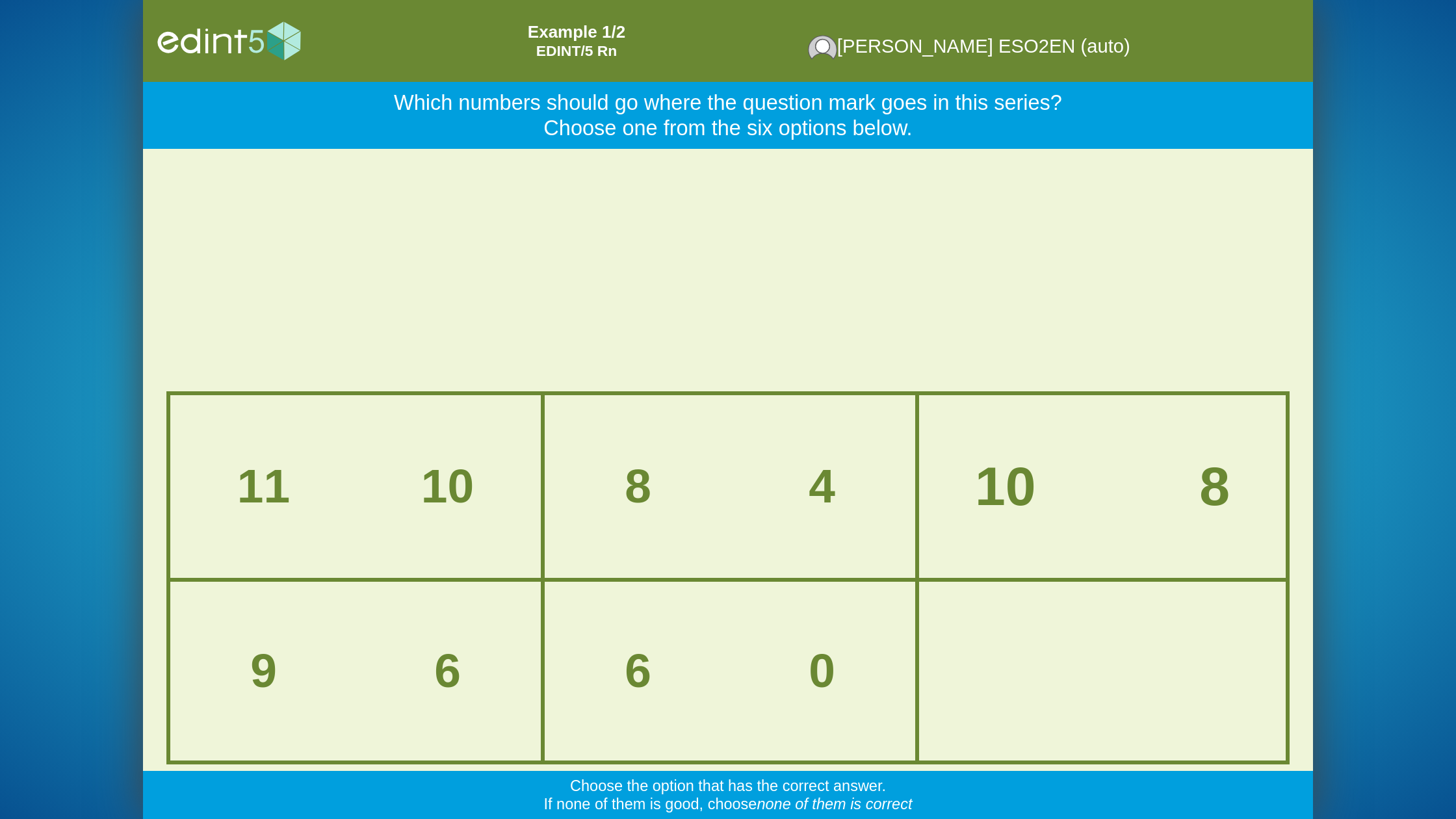
click at [988, 507] on div "10" at bounding box center [1006, 486] width 61 height 60
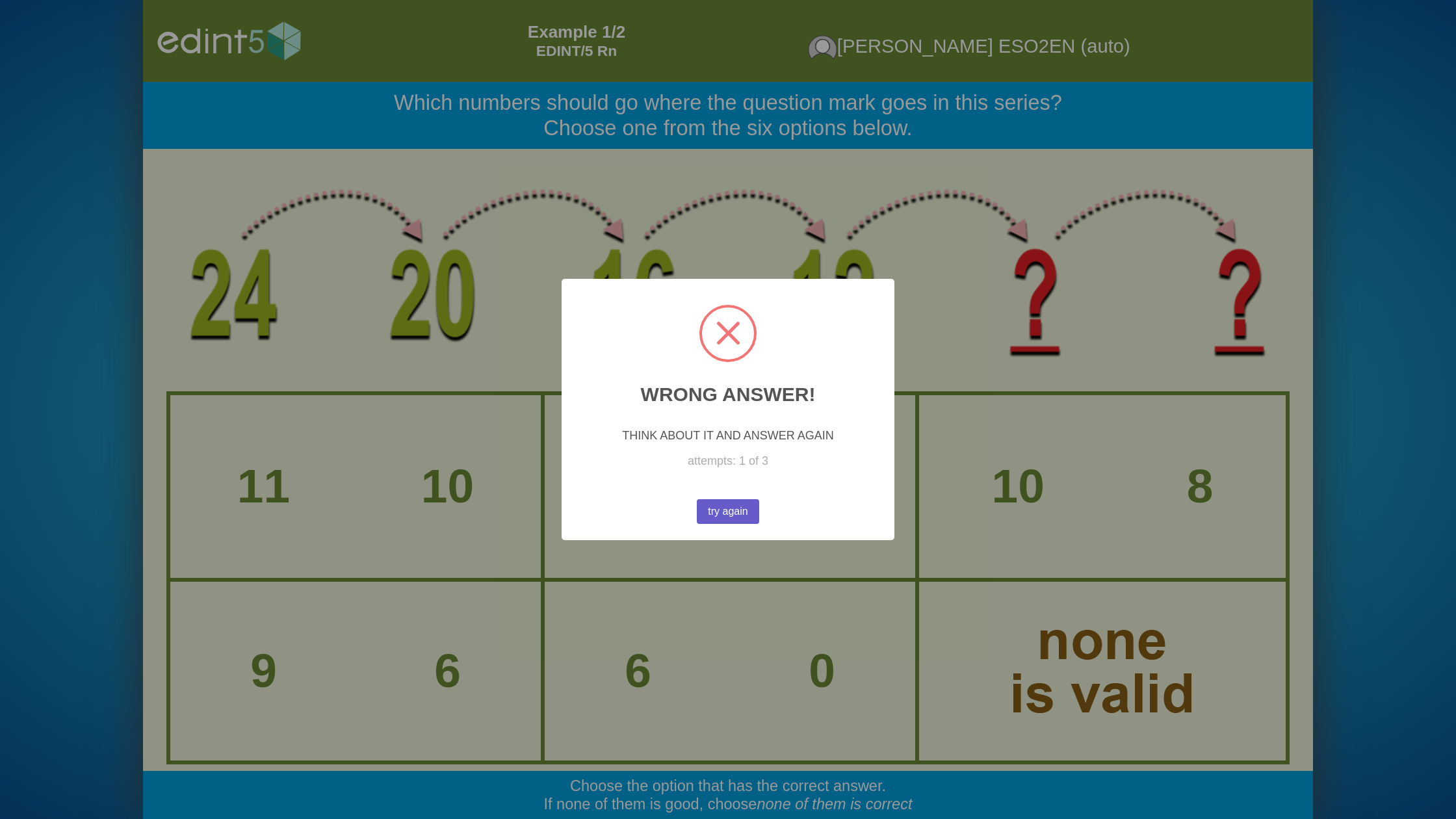
click at [758, 509] on button "try again" at bounding box center [728, 512] width 67 height 26
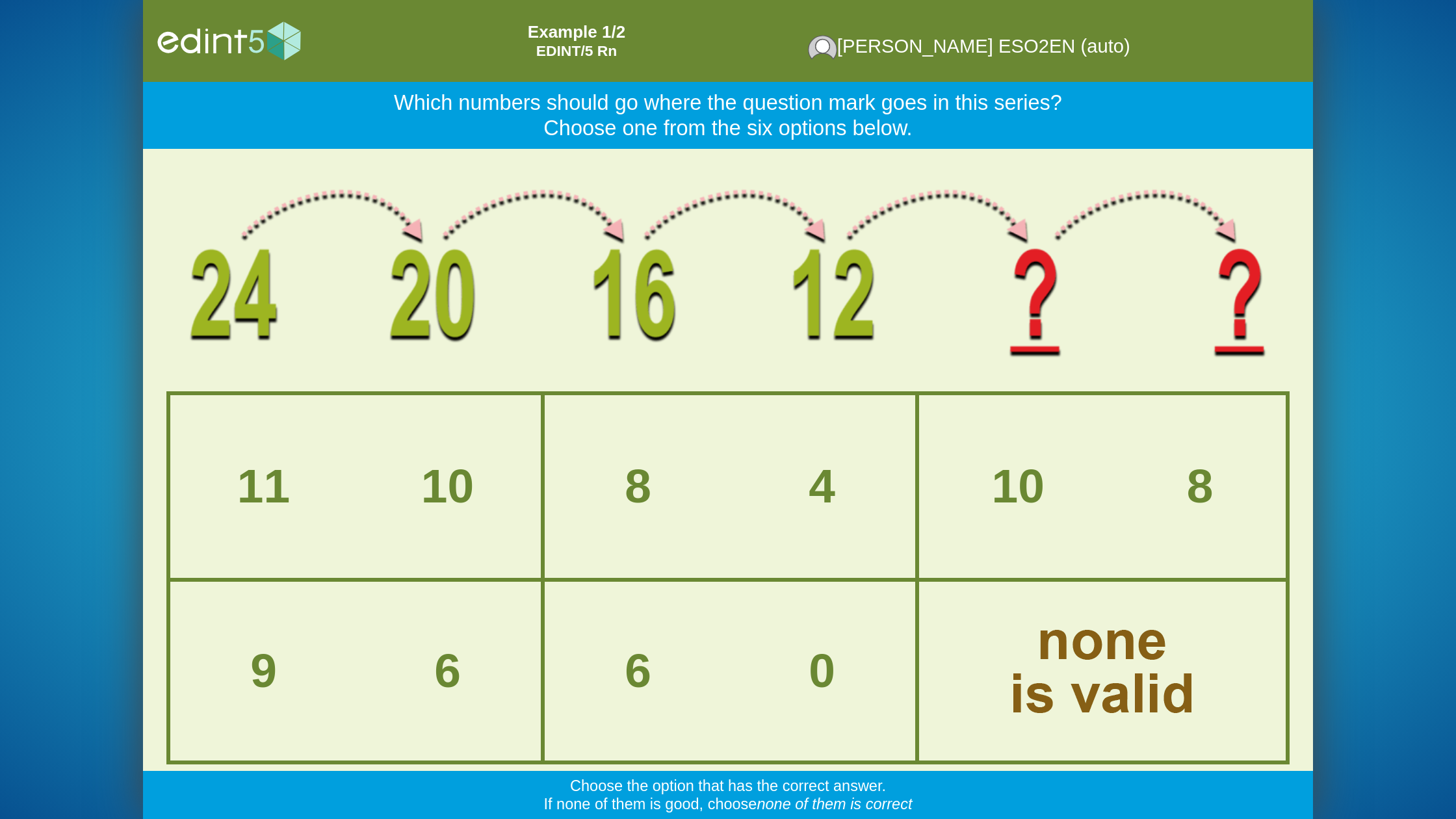
click at [656, 553] on div "8 4" at bounding box center [730, 486] width 368 height 180
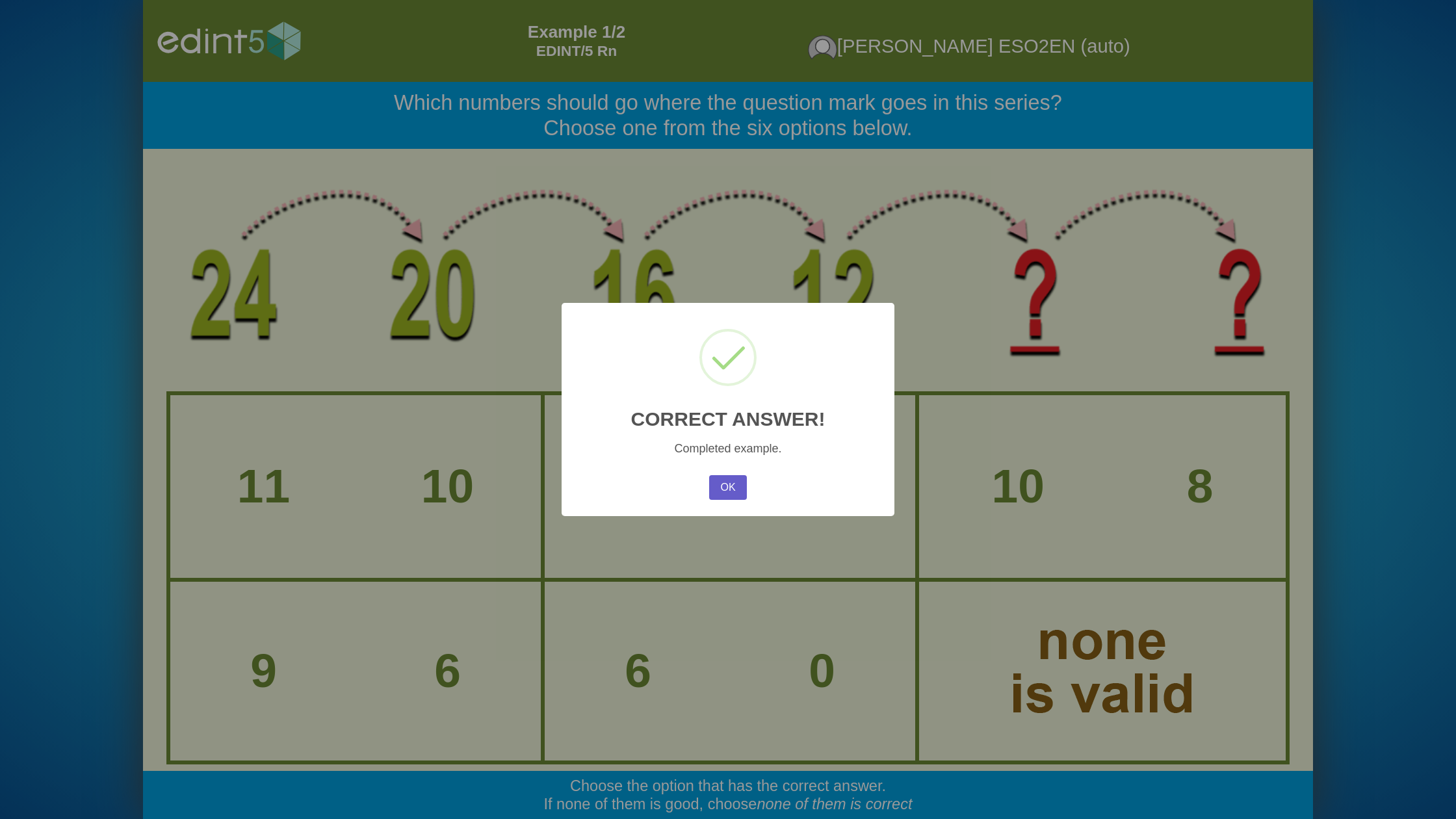
click at [722, 488] on button "OK" at bounding box center [727, 487] width 37 height 24
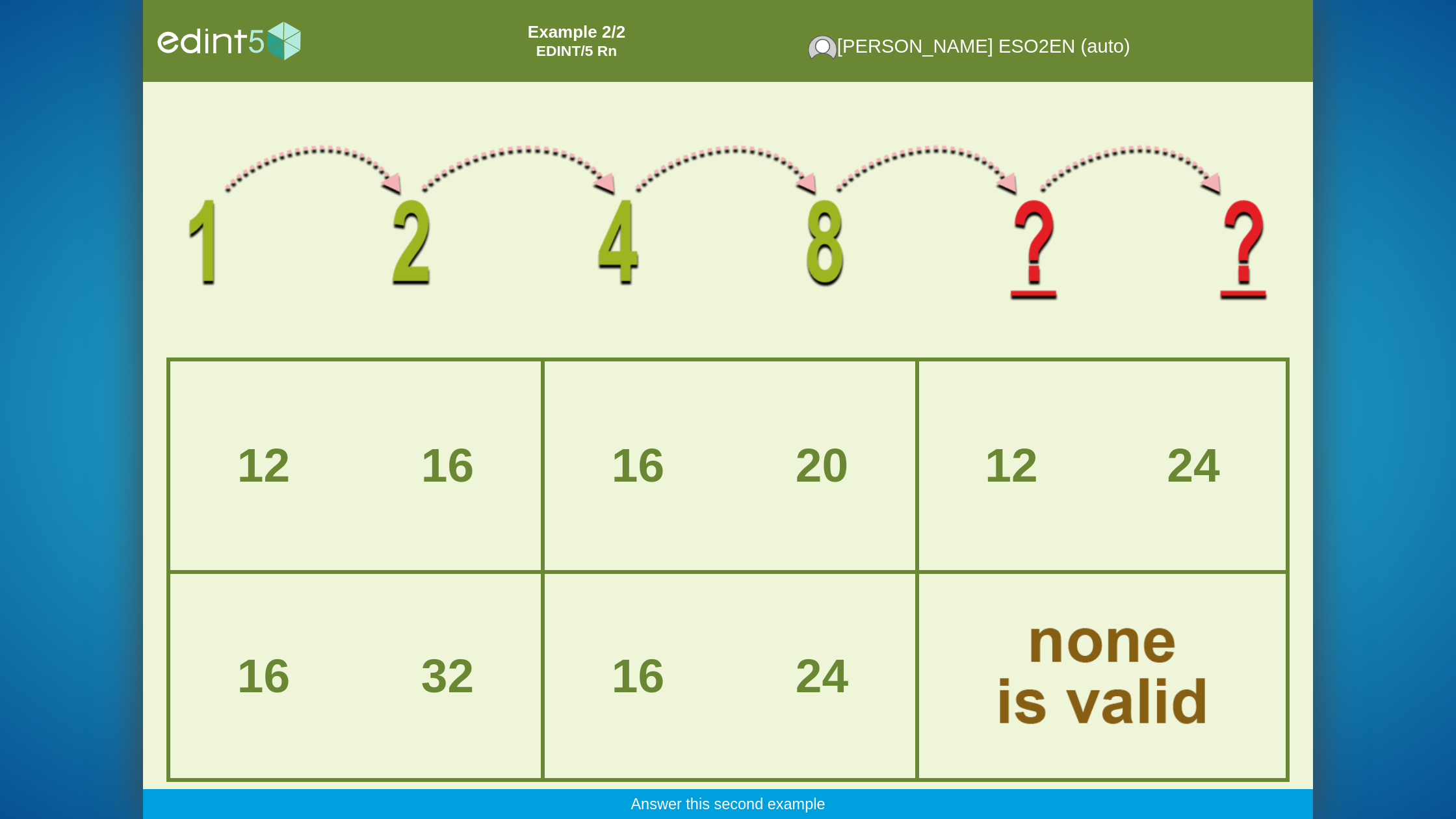
click at [1031, 665] on div at bounding box center [1103, 675] width 242 height 133
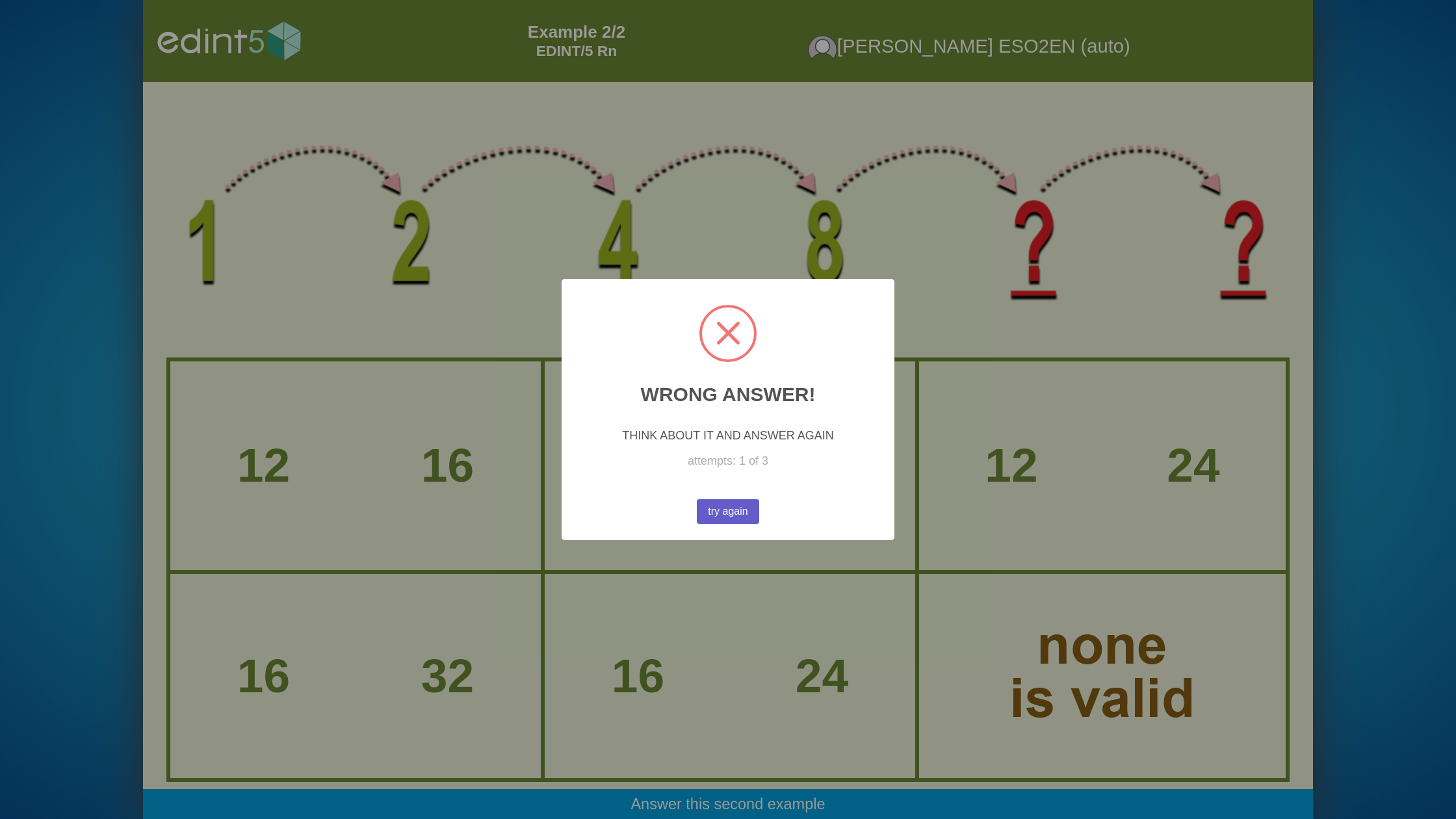
click at [738, 515] on button "try again" at bounding box center [728, 512] width 63 height 24
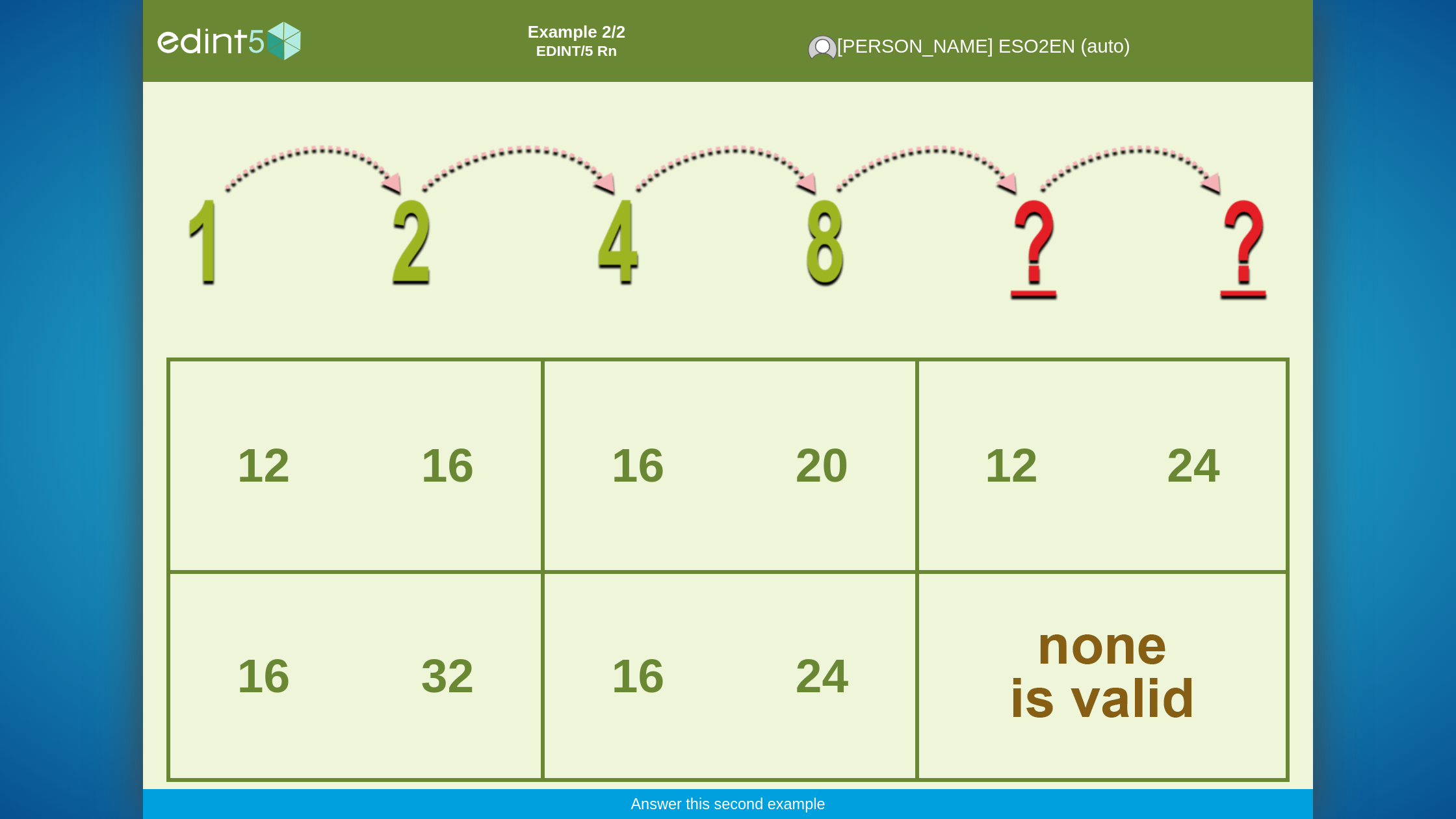
click at [760, 496] on div "16 20" at bounding box center [730, 465] width 368 height 206
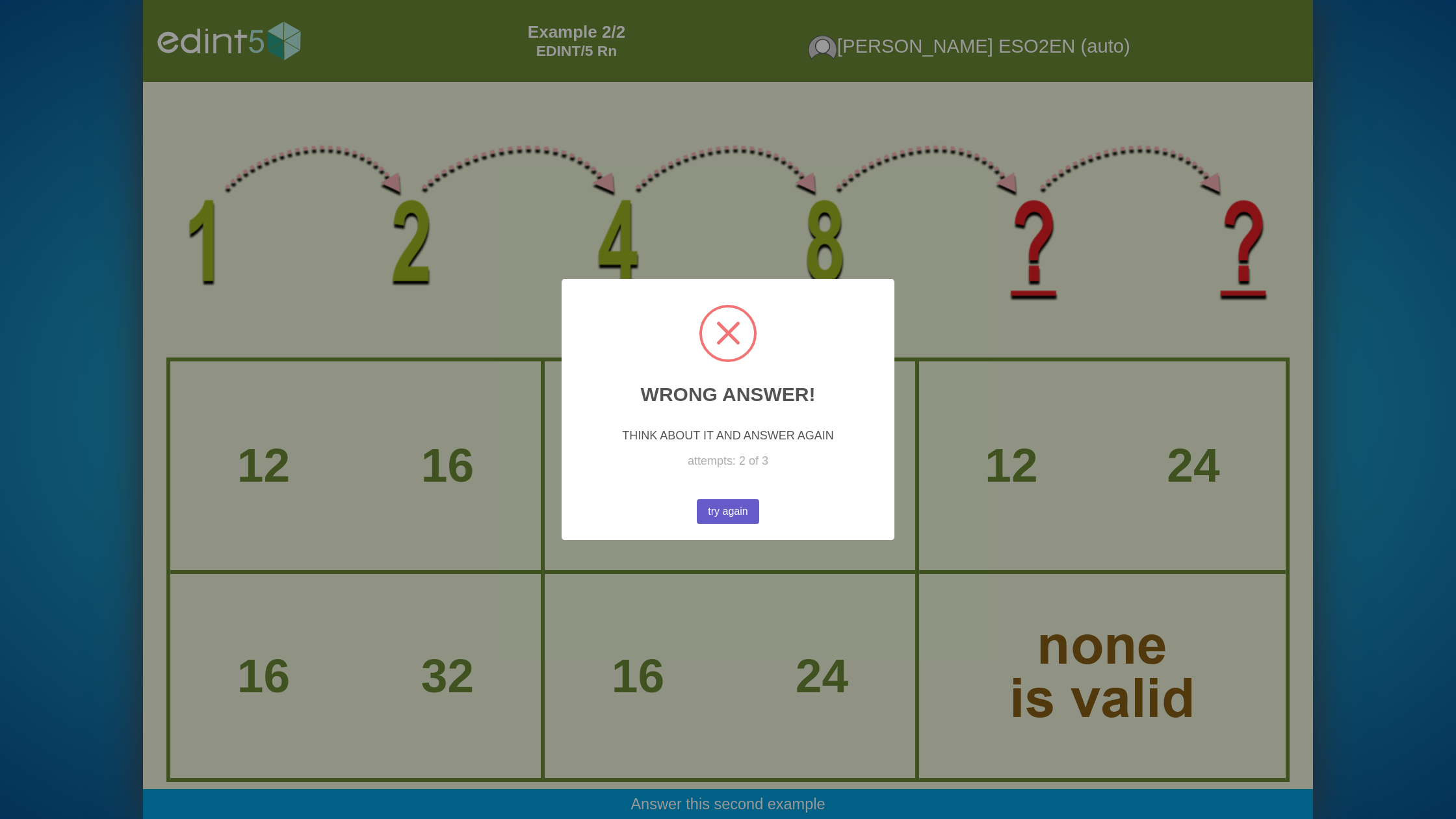
click at [726, 507] on button "try again" at bounding box center [727, 512] width 63 height 24
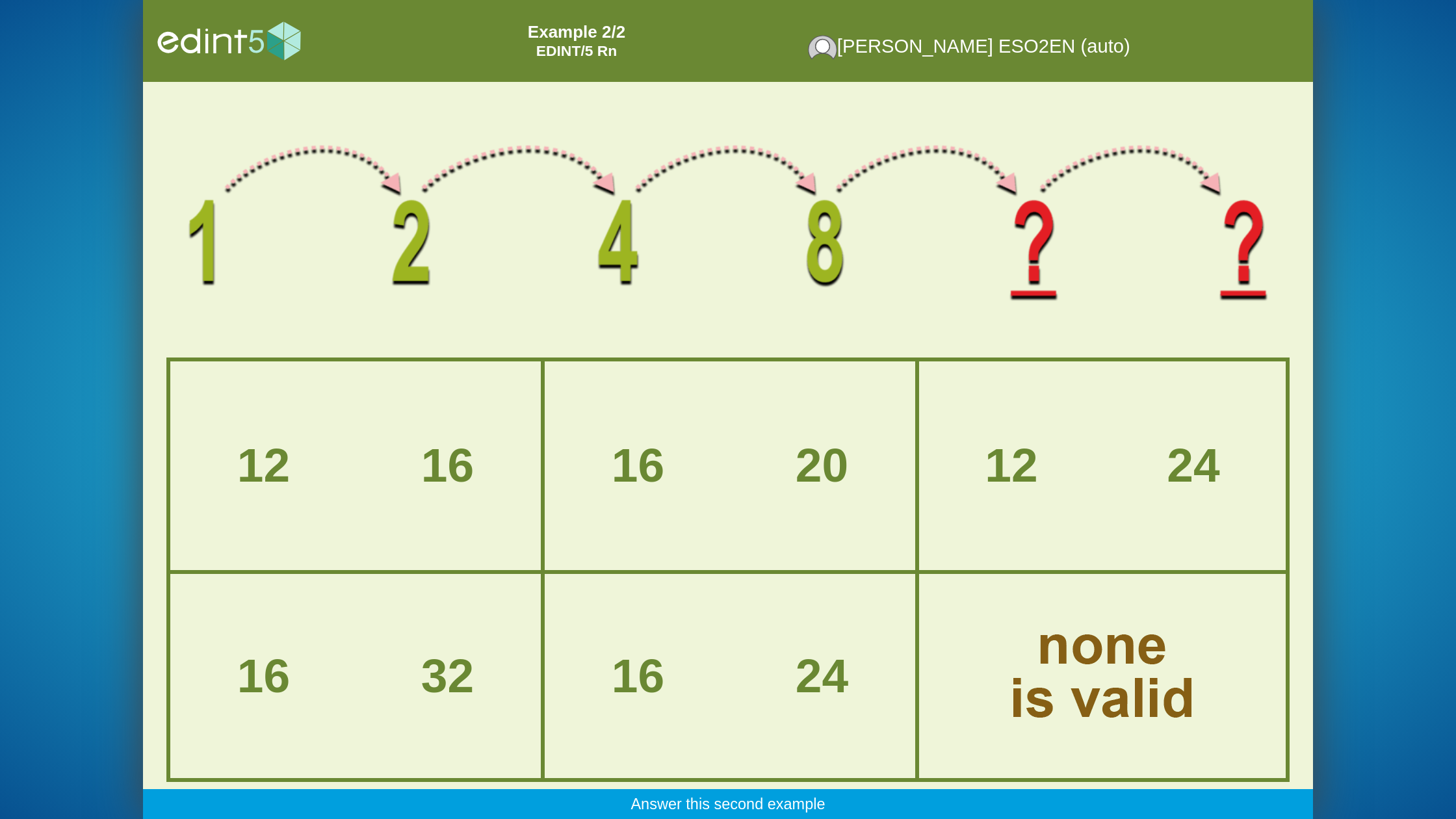
click at [421, 497] on div "12 16" at bounding box center [355, 465] width 368 height 206
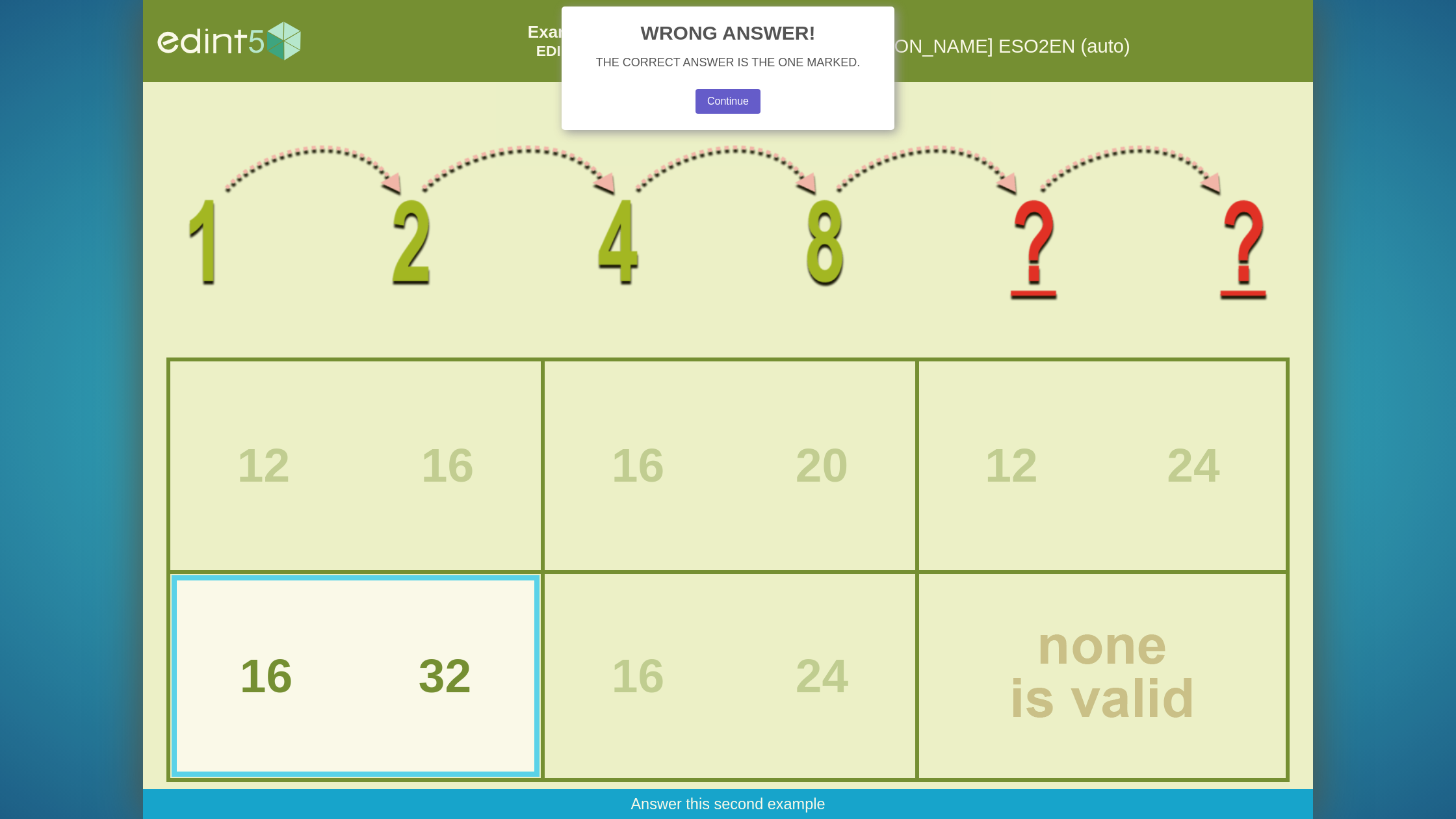
click at [745, 93] on button "Continue" at bounding box center [728, 101] width 65 height 24
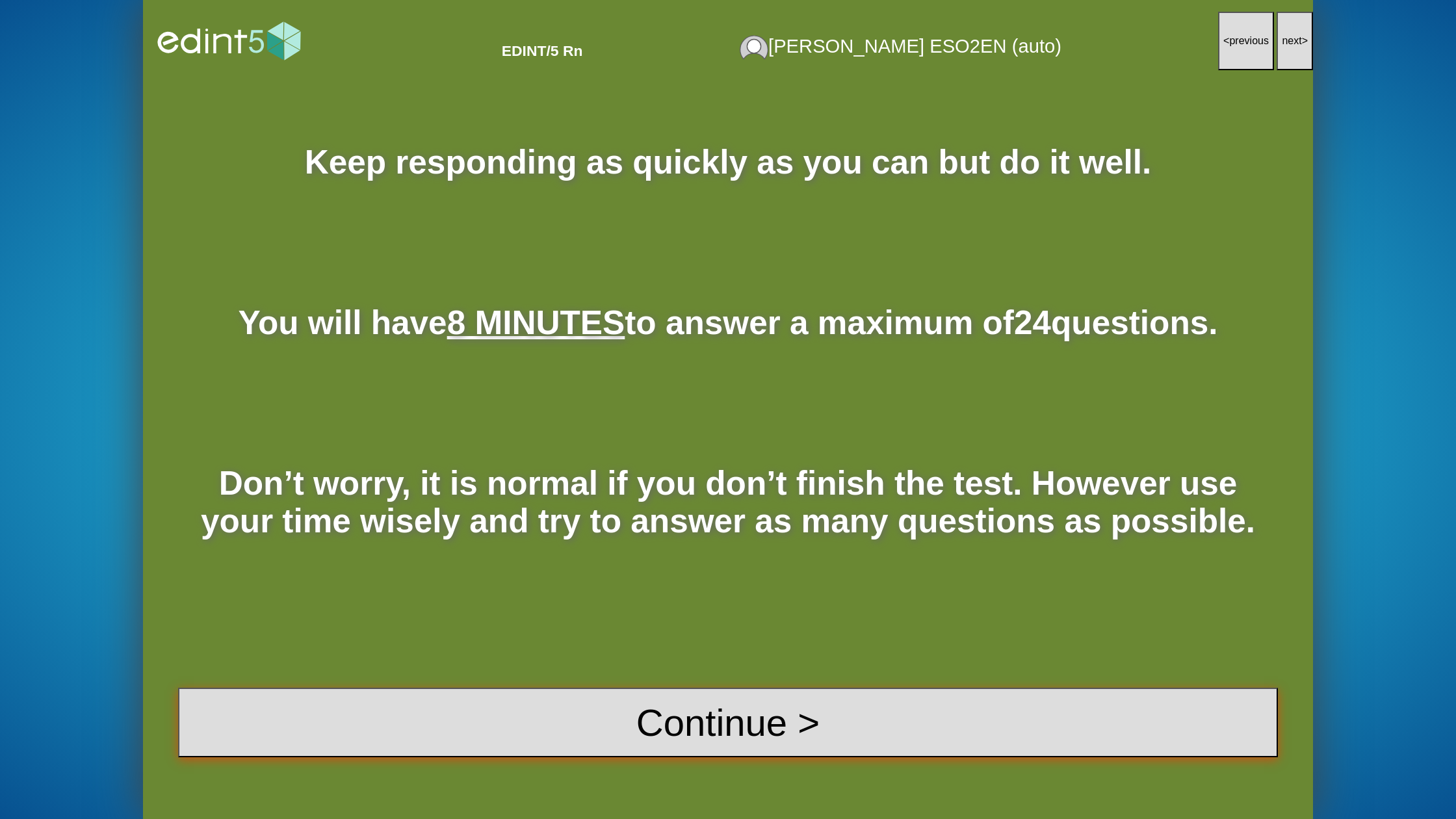
click at [761, 706] on button "Continue >" at bounding box center [728, 722] width 1100 height 70
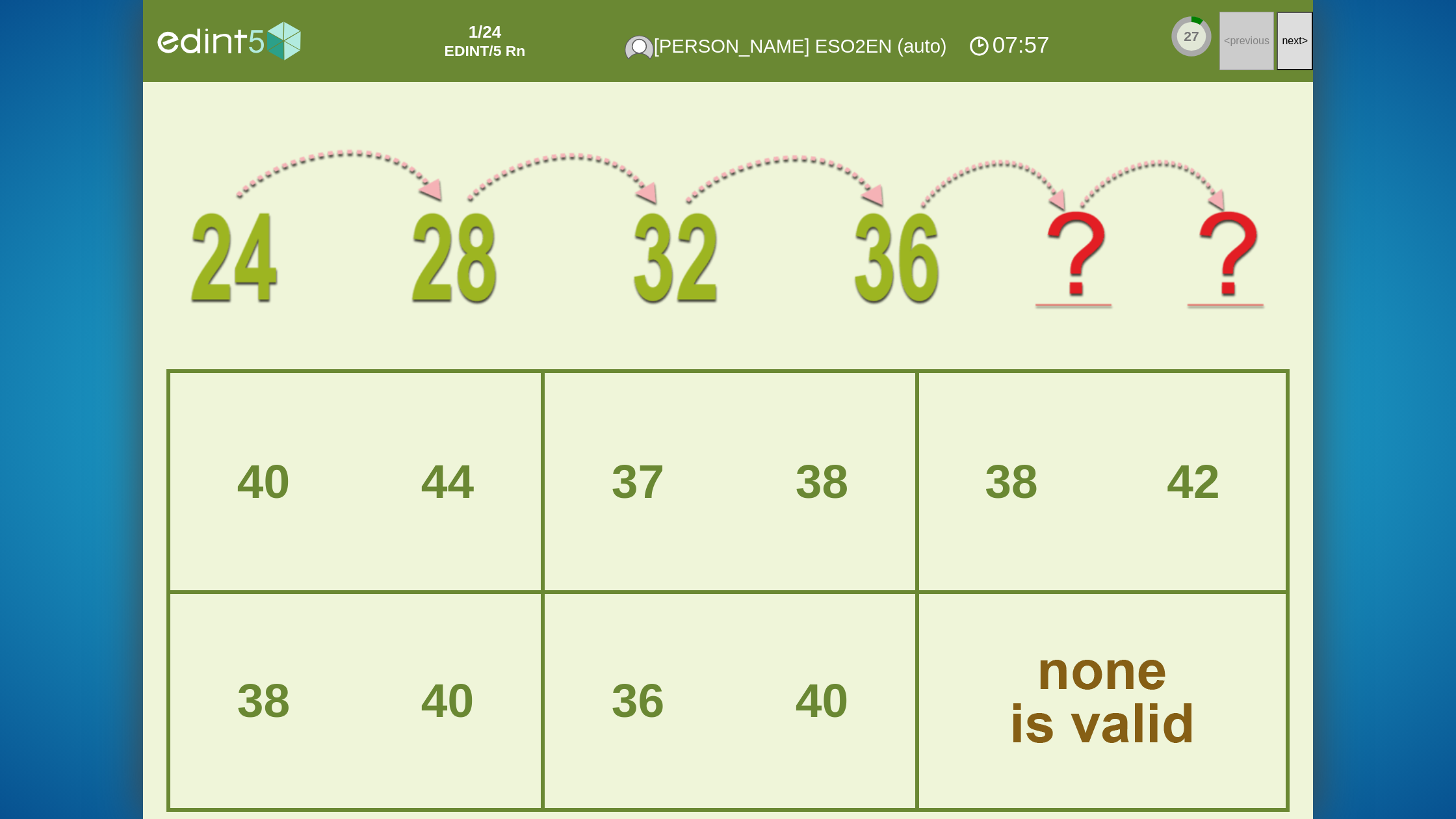
click at [1292, 44] on span "next" at bounding box center [1292, 41] width 20 height 11
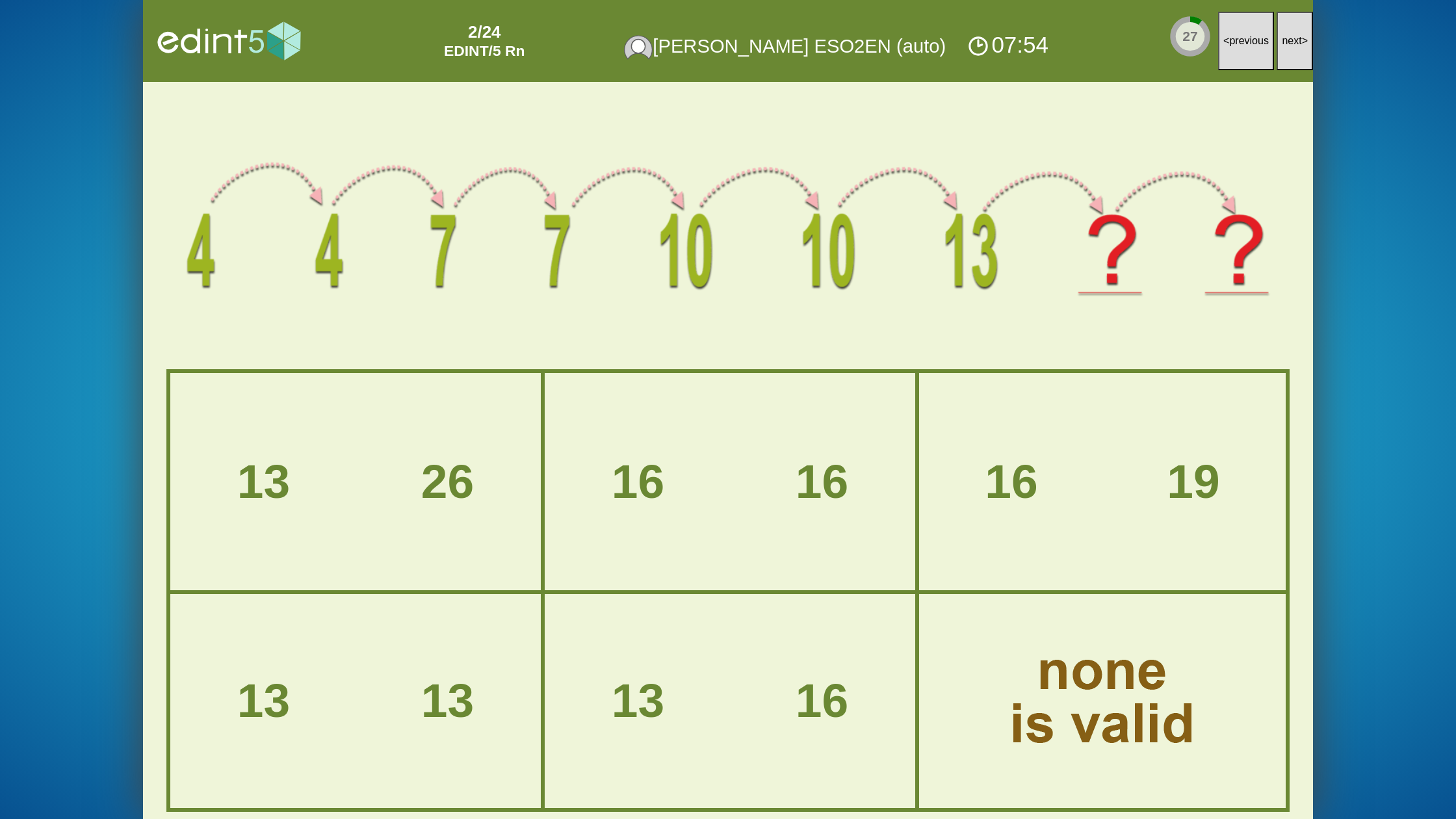
click at [1292, 44] on span "next" at bounding box center [1292, 41] width 20 height 11
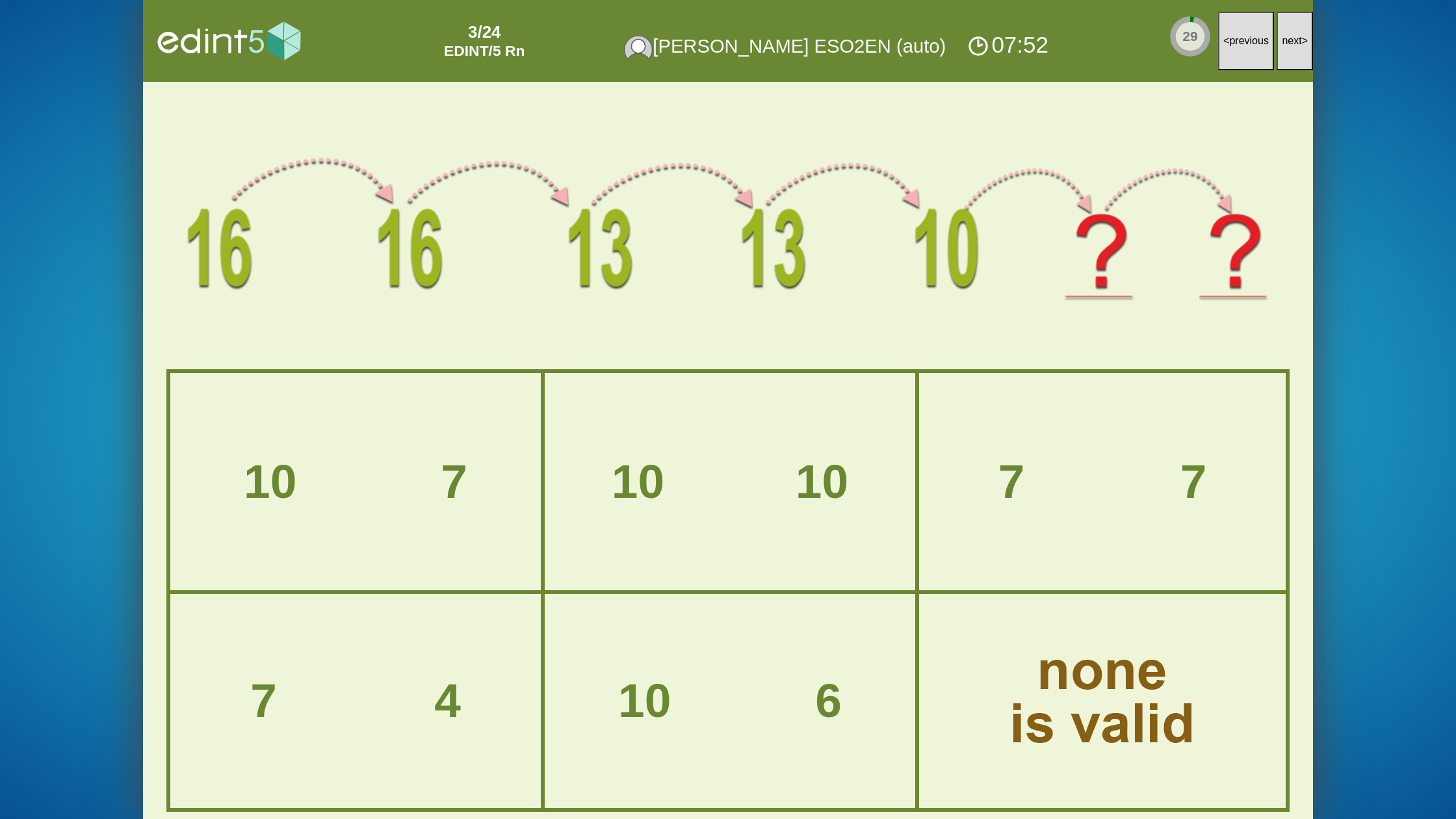
click at [1292, 44] on span "next" at bounding box center [1292, 41] width 20 height 11
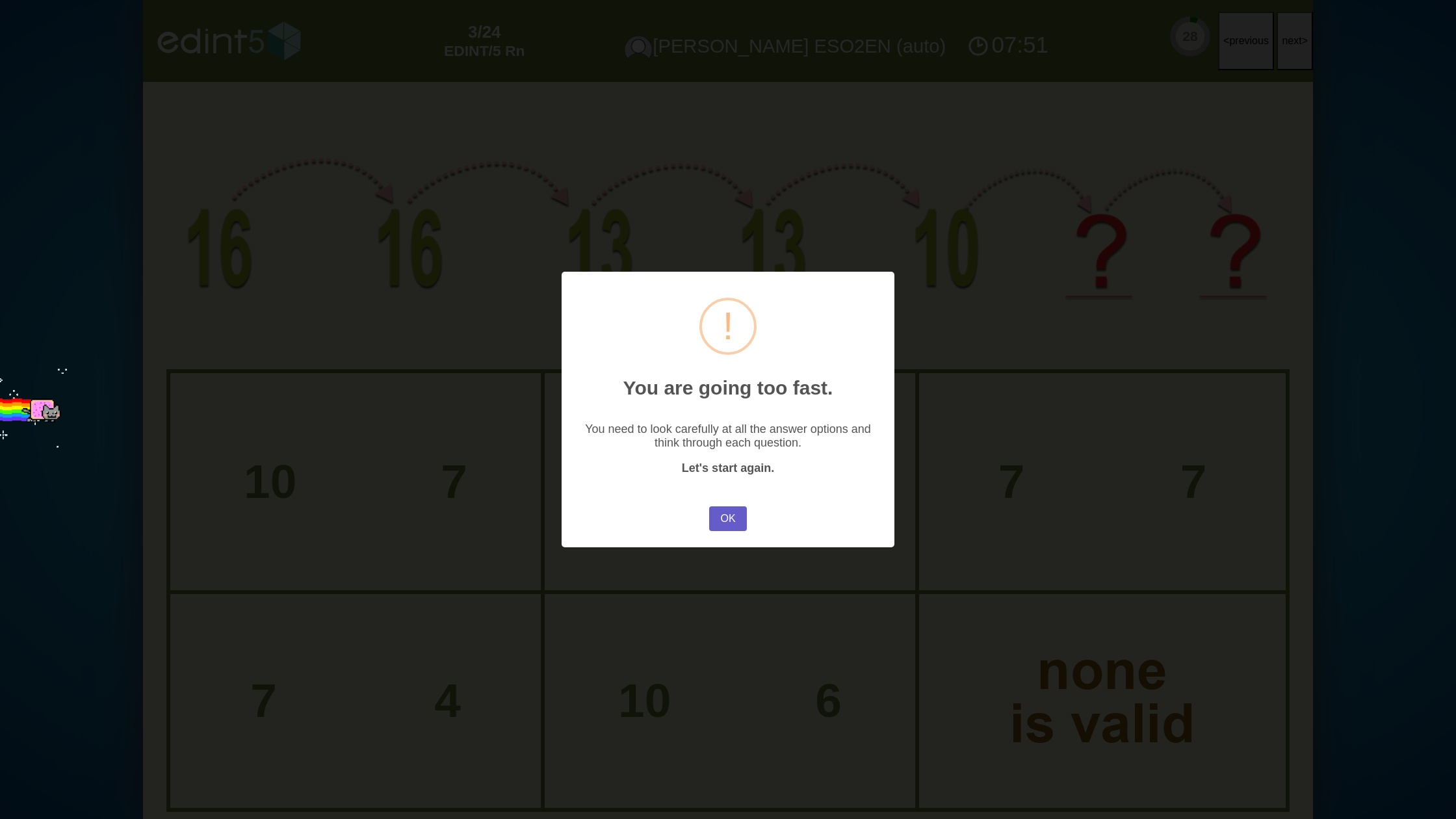
click at [729, 518] on button "OK" at bounding box center [727, 518] width 37 height 24
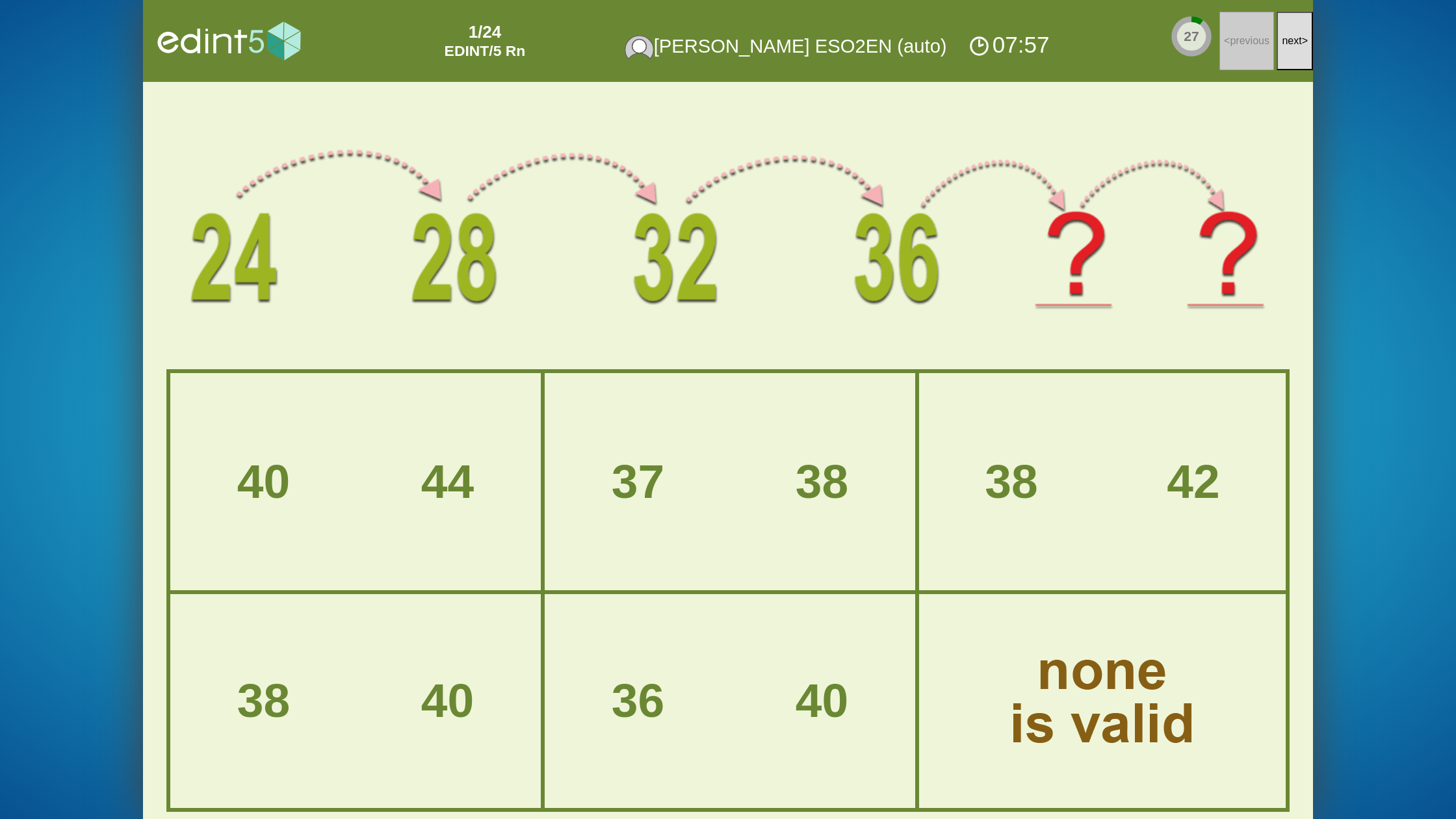
click at [1293, 45] on span "next" at bounding box center [1292, 41] width 20 height 11
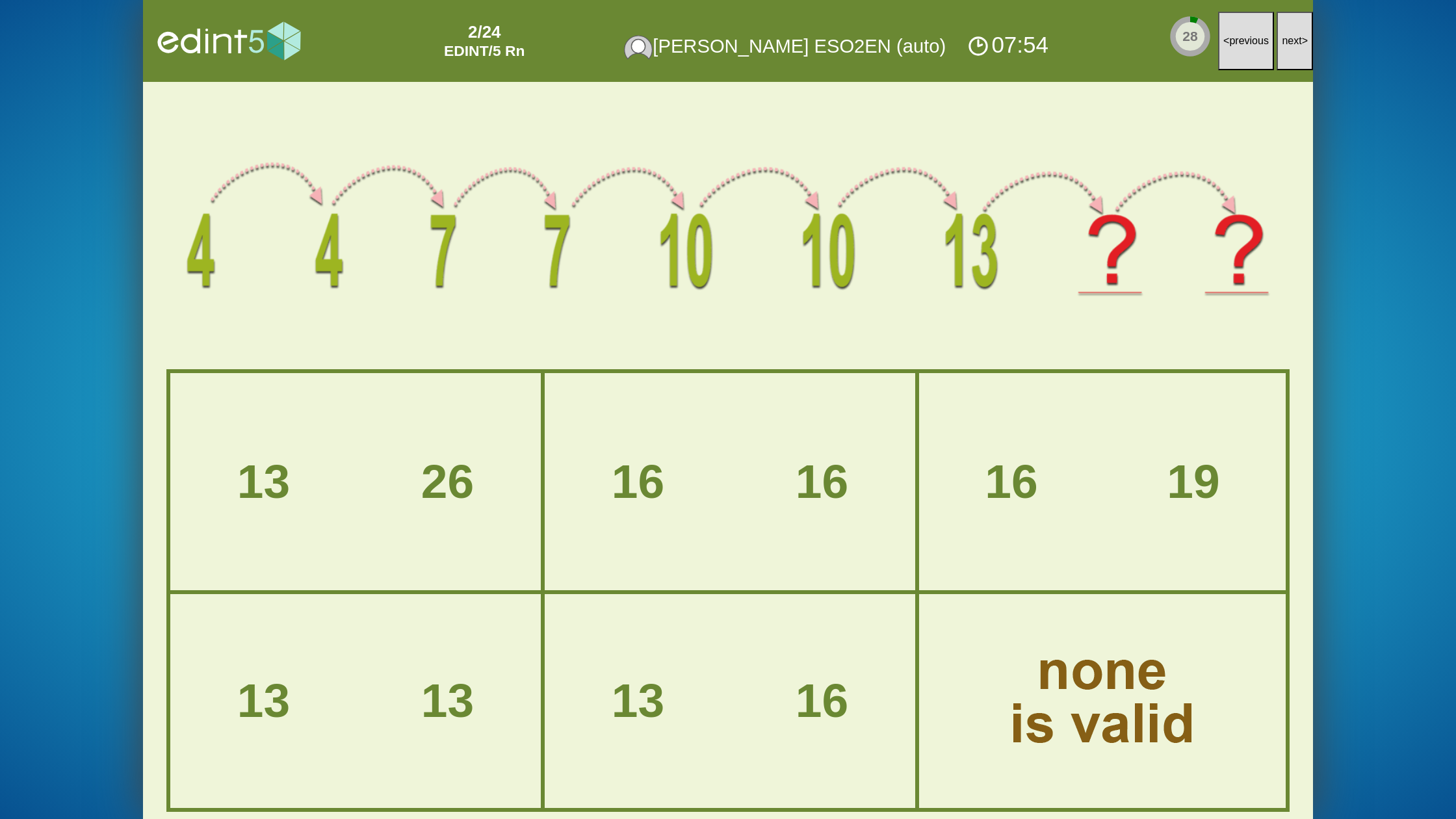
click at [1293, 43] on span "next" at bounding box center [1292, 41] width 20 height 11
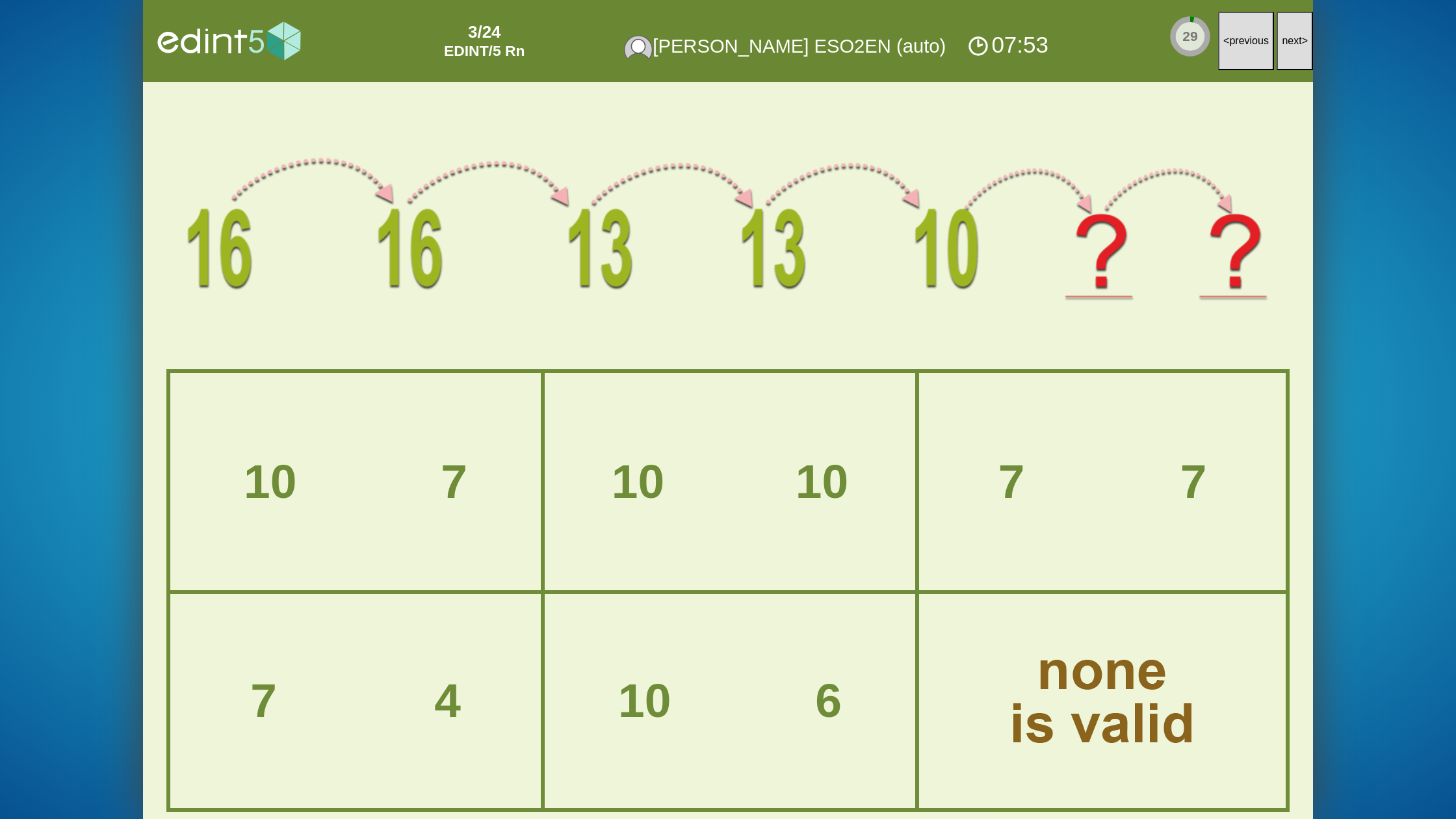
click at [1293, 43] on span "next" at bounding box center [1292, 41] width 20 height 11
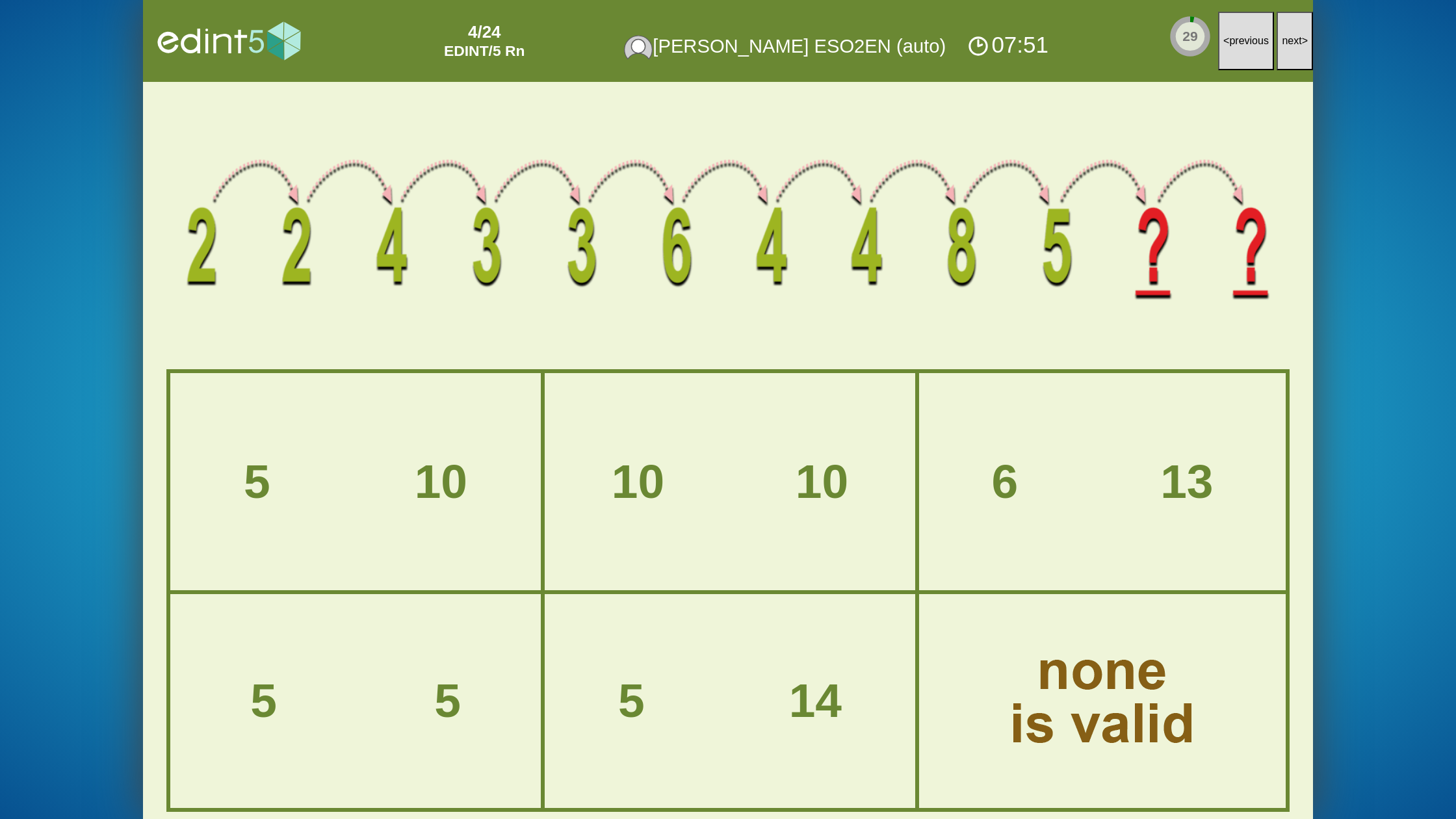
click at [1293, 43] on span "next" at bounding box center [1292, 41] width 20 height 11
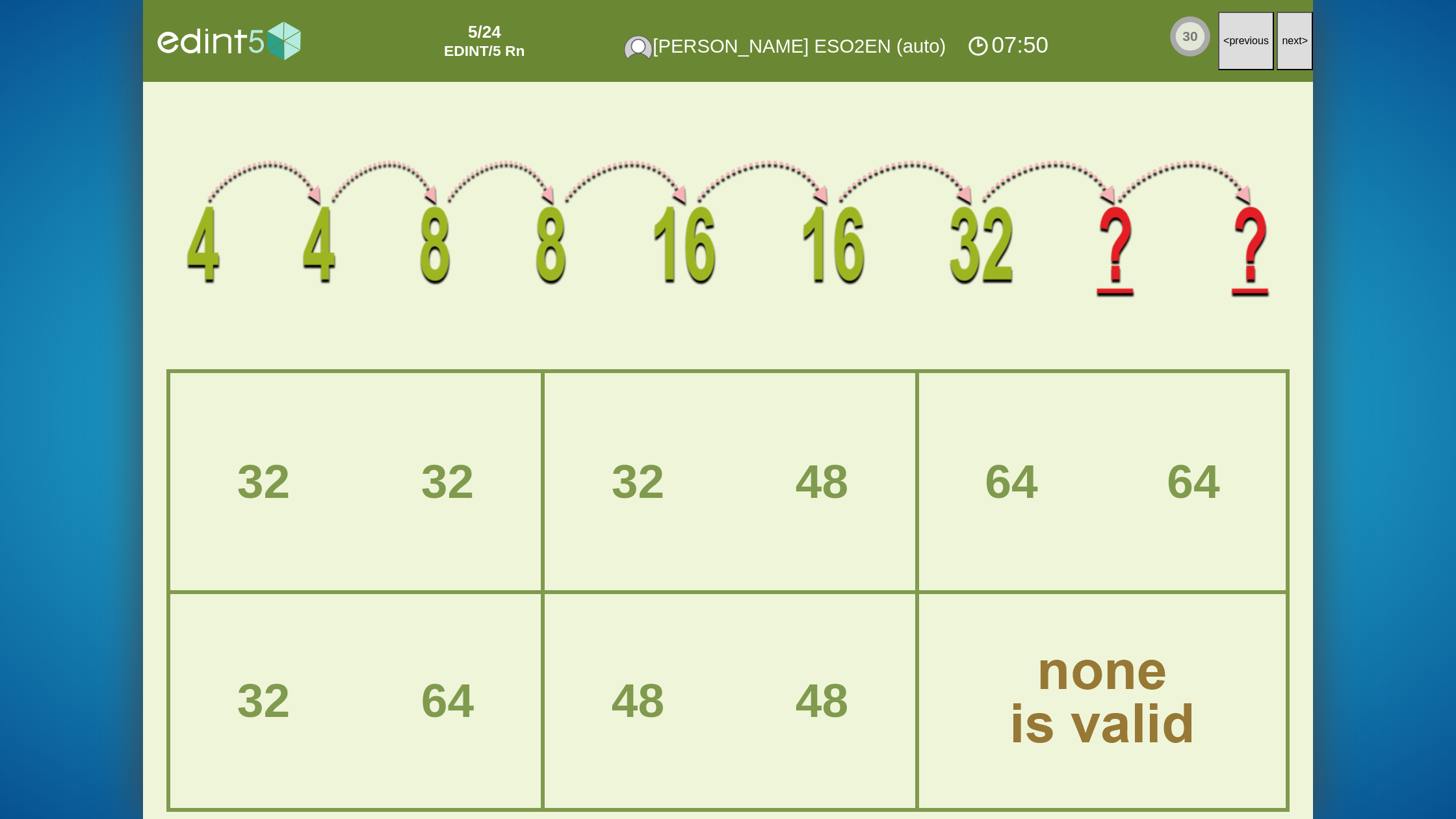
click at [1293, 43] on span "next" at bounding box center [1292, 41] width 20 height 11
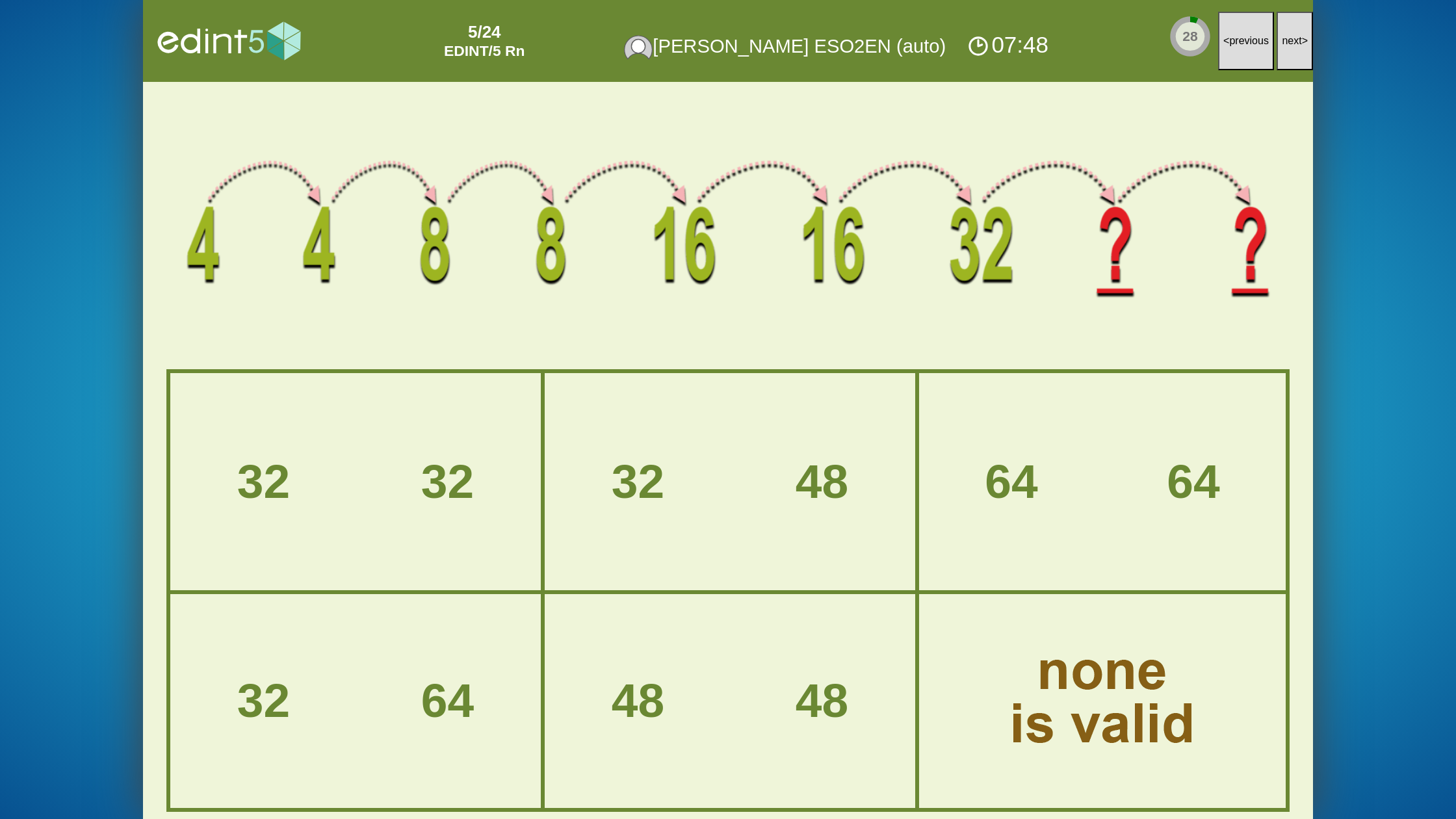
click at [1293, 43] on span "next" at bounding box center [1292, 41] width 20 height 11
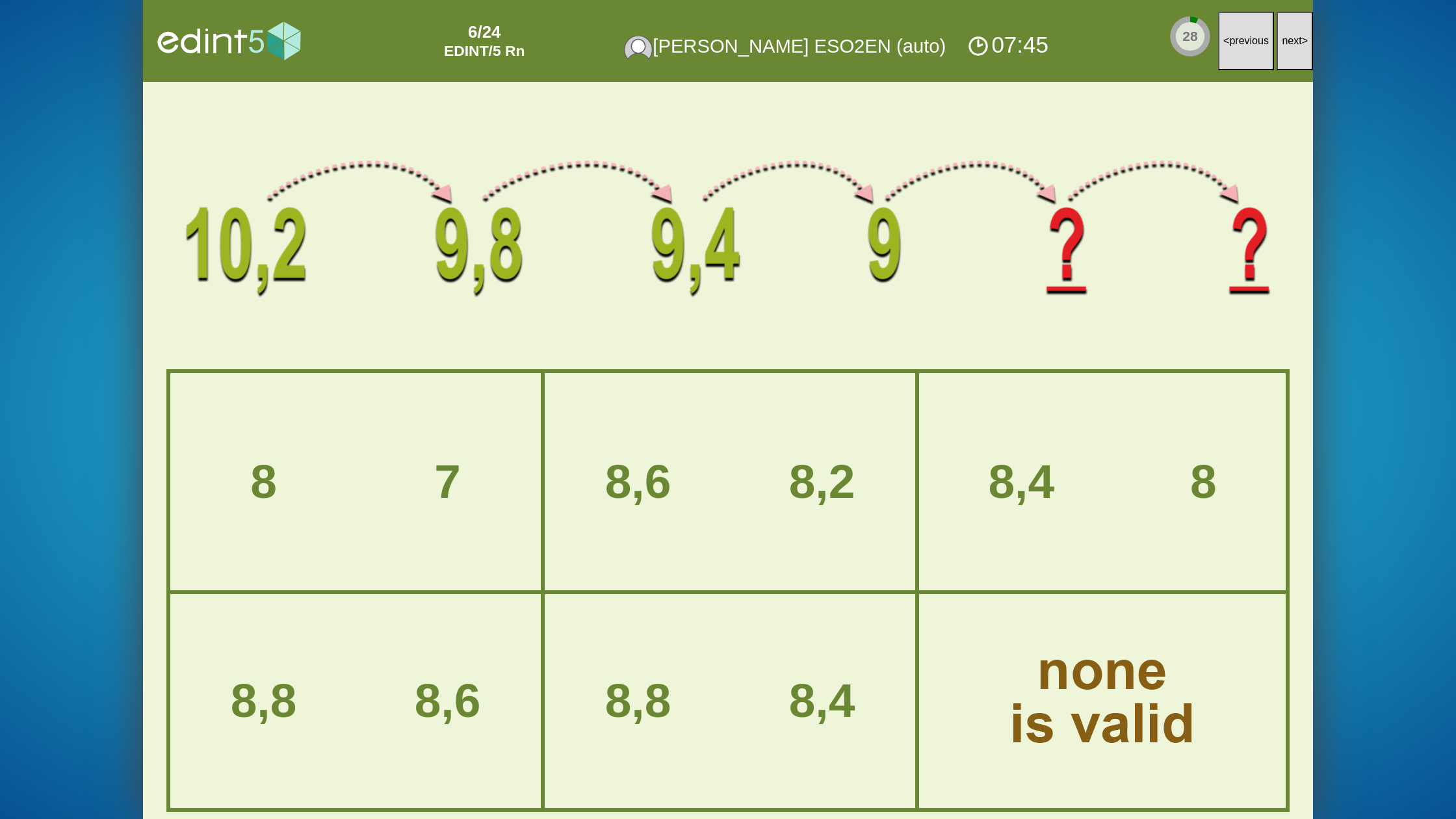
click at [1293, 43] on span "next" at bounding box center [1292, 41] width 20 height 11
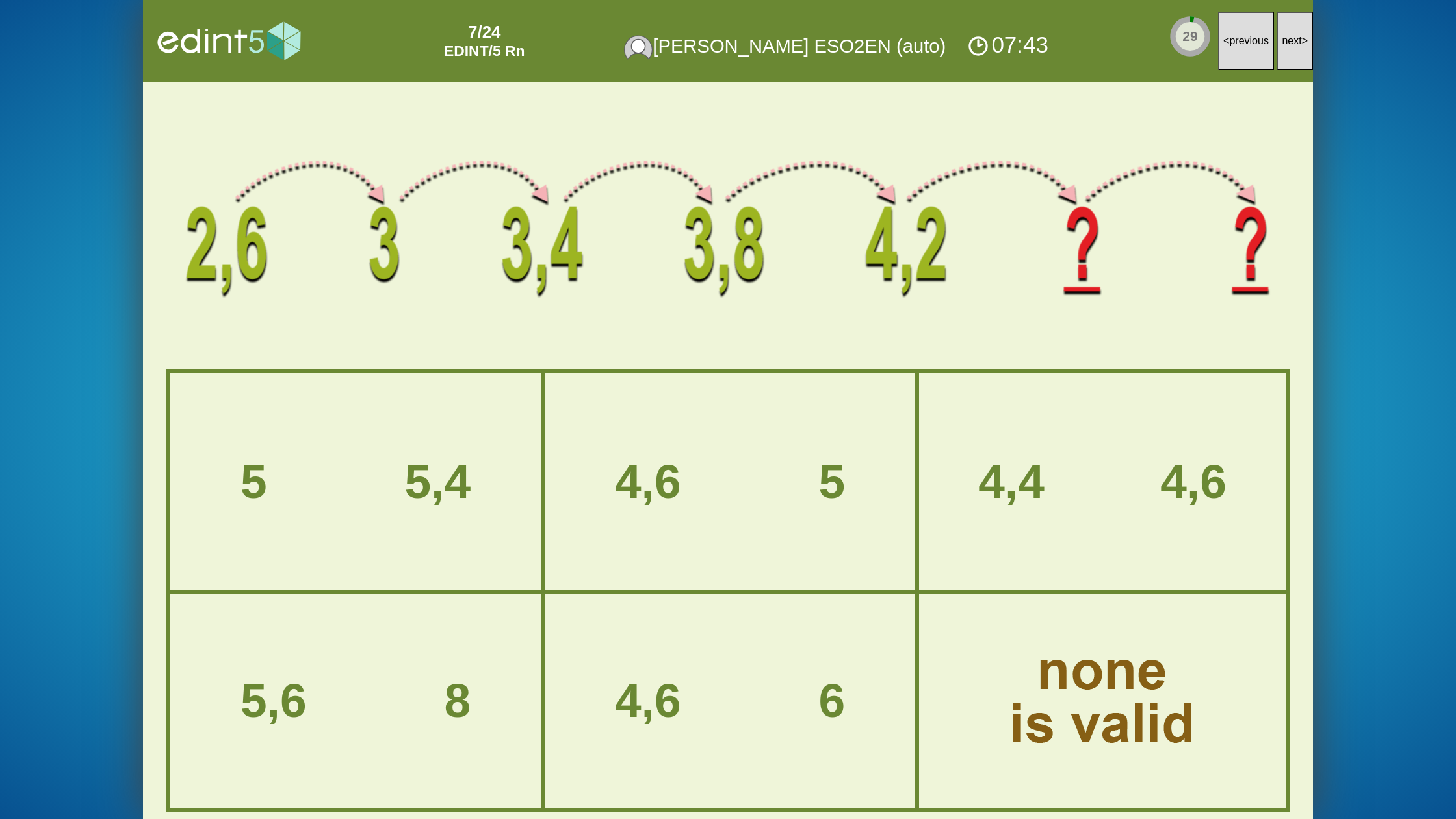
click at [1293, 43] on span "next" at bounding box center [1292, 41] width 20 height 11
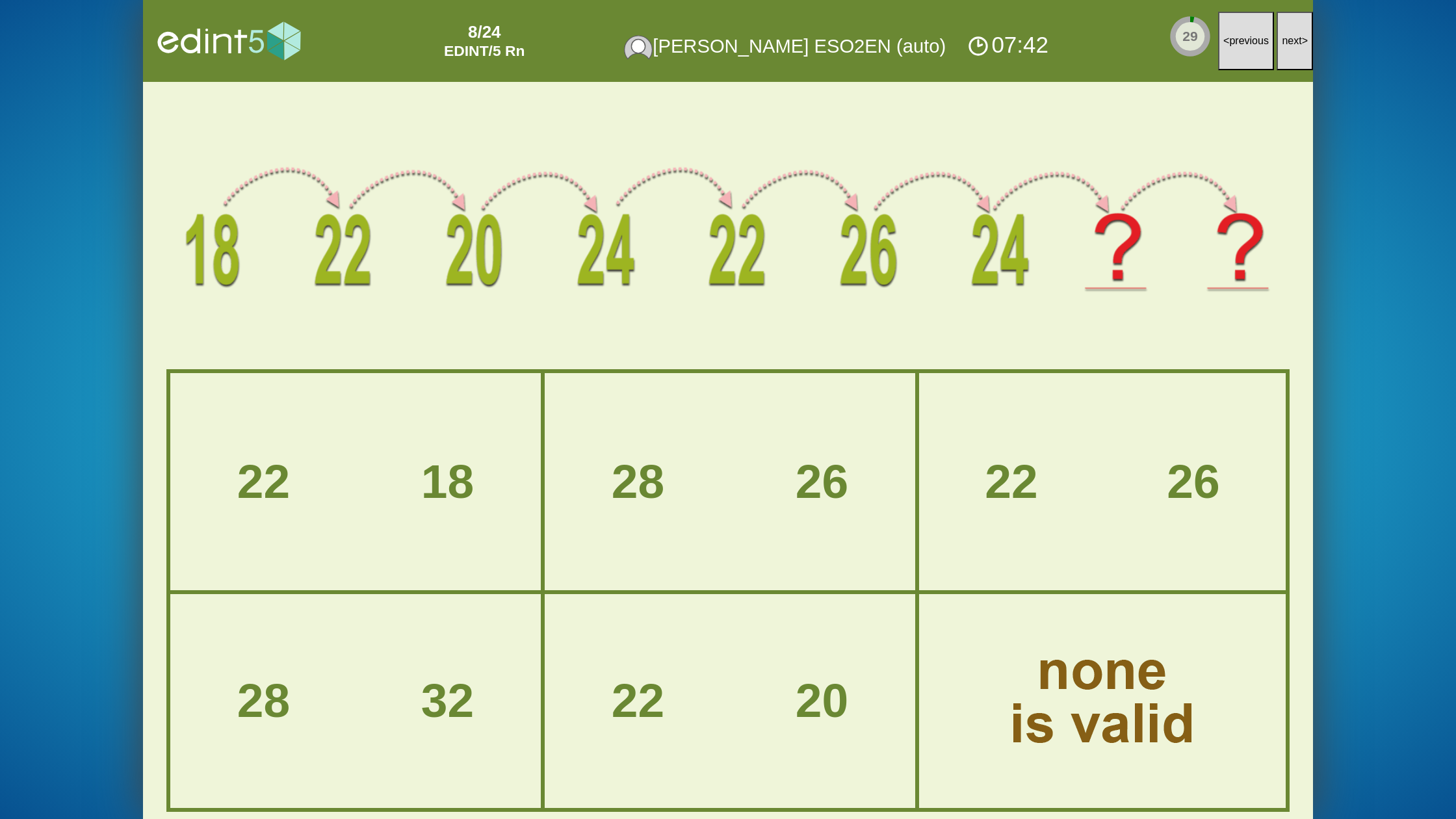
click at [1293, 43] on span "next" at bounding box center [1292, 41] width 20 height 11
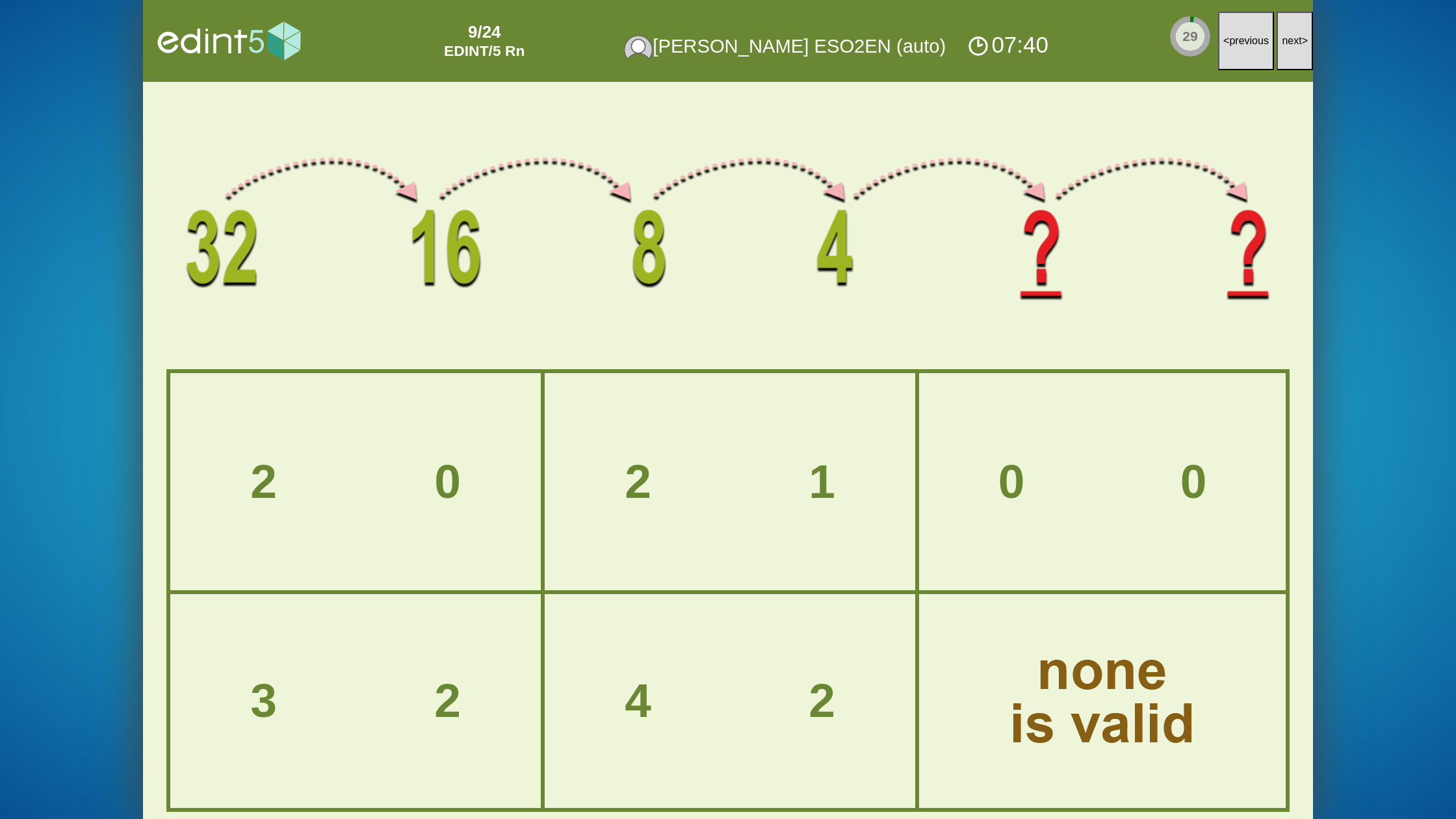
click at [1293, 43] on span "next" at bounding box center [1292, 41] width 20 height 11
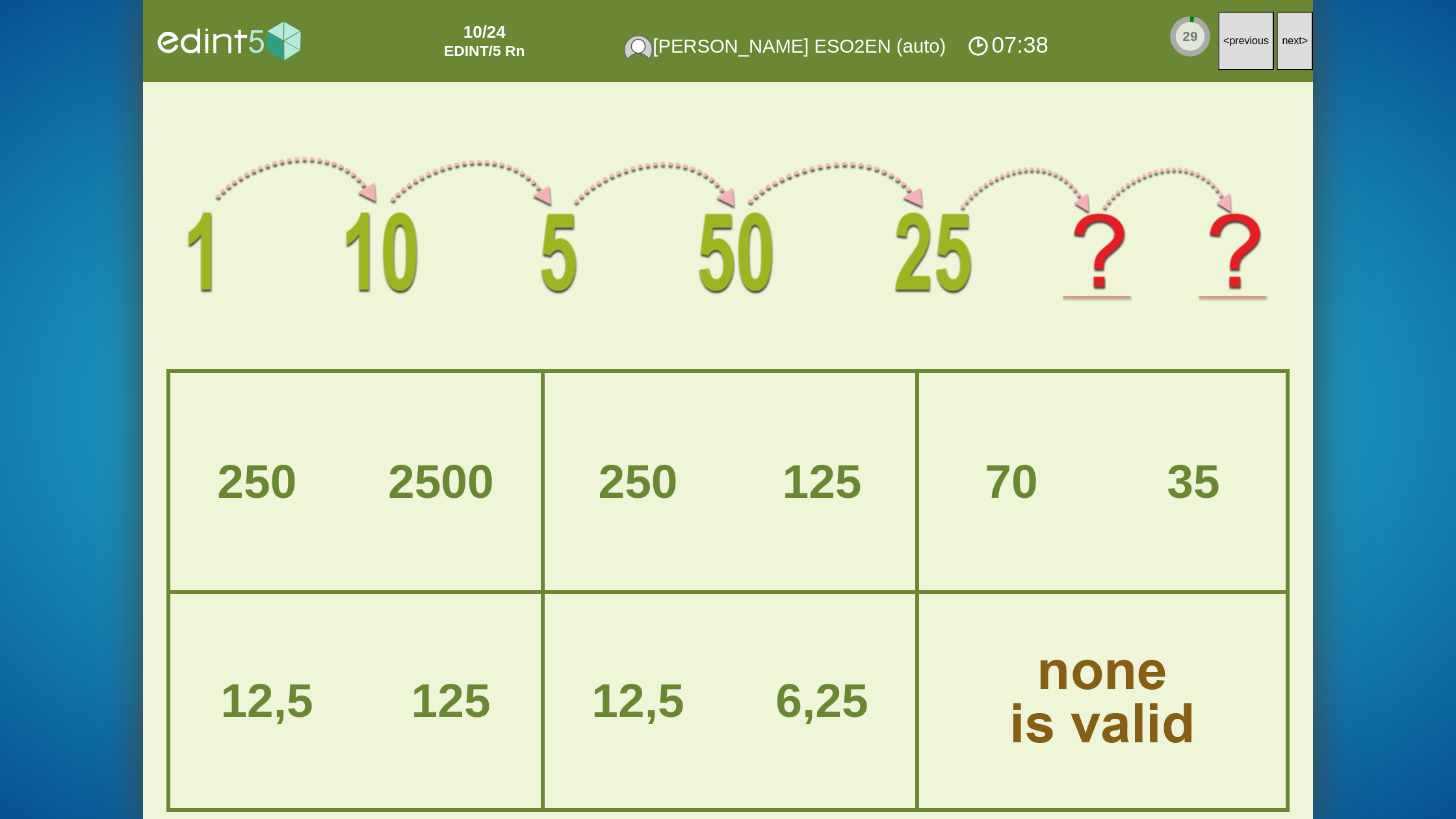
click at [1293, 43] on span "next" at bounding box center [1292, 41] width 20 height 11
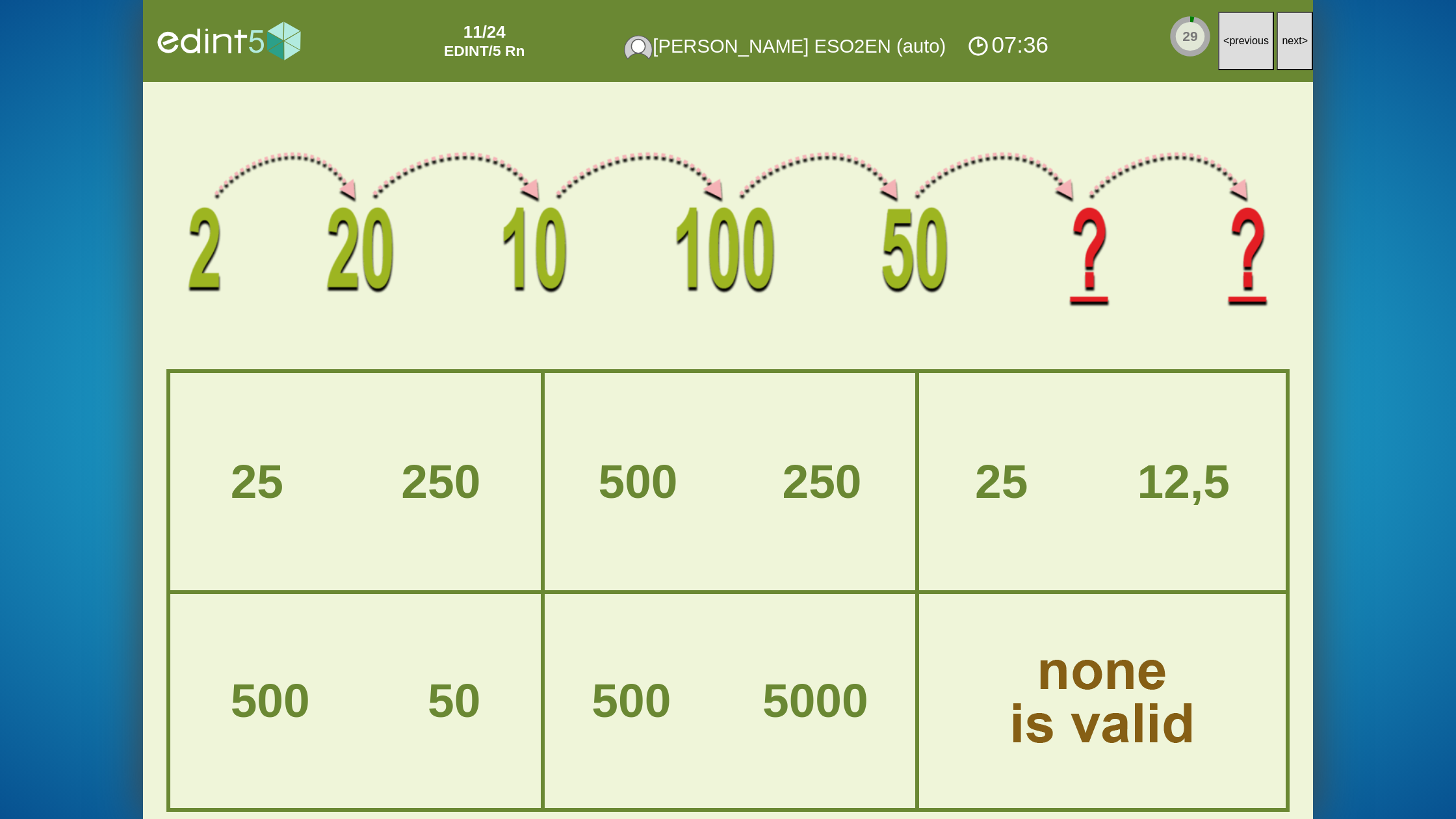
click at [1293, 43] on span "next" at bounding box center [1292, 41] width 20 height 11
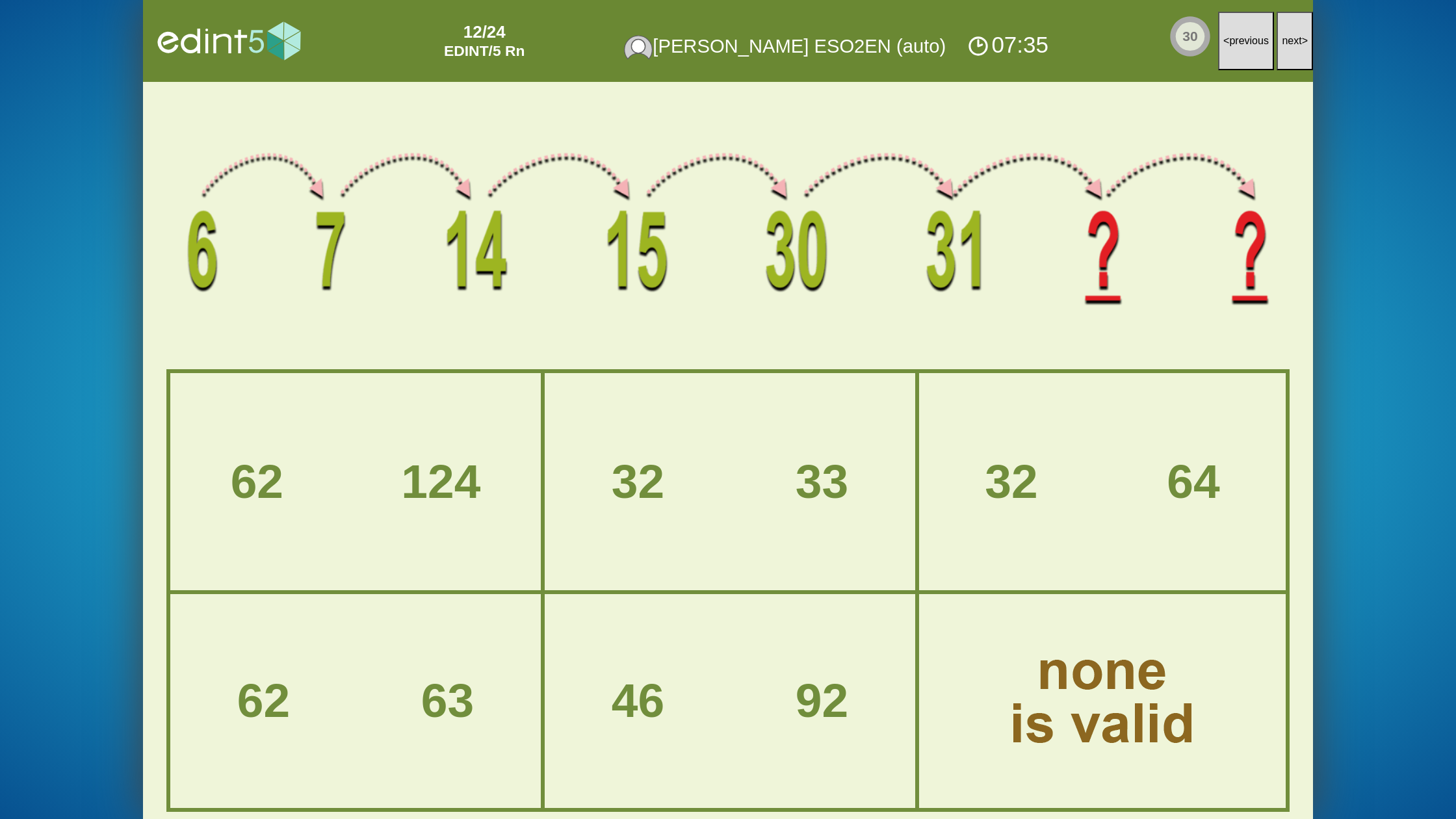
click at [1293, 43] on span "next" at bounding box center [1292, 41] width 20 height 11
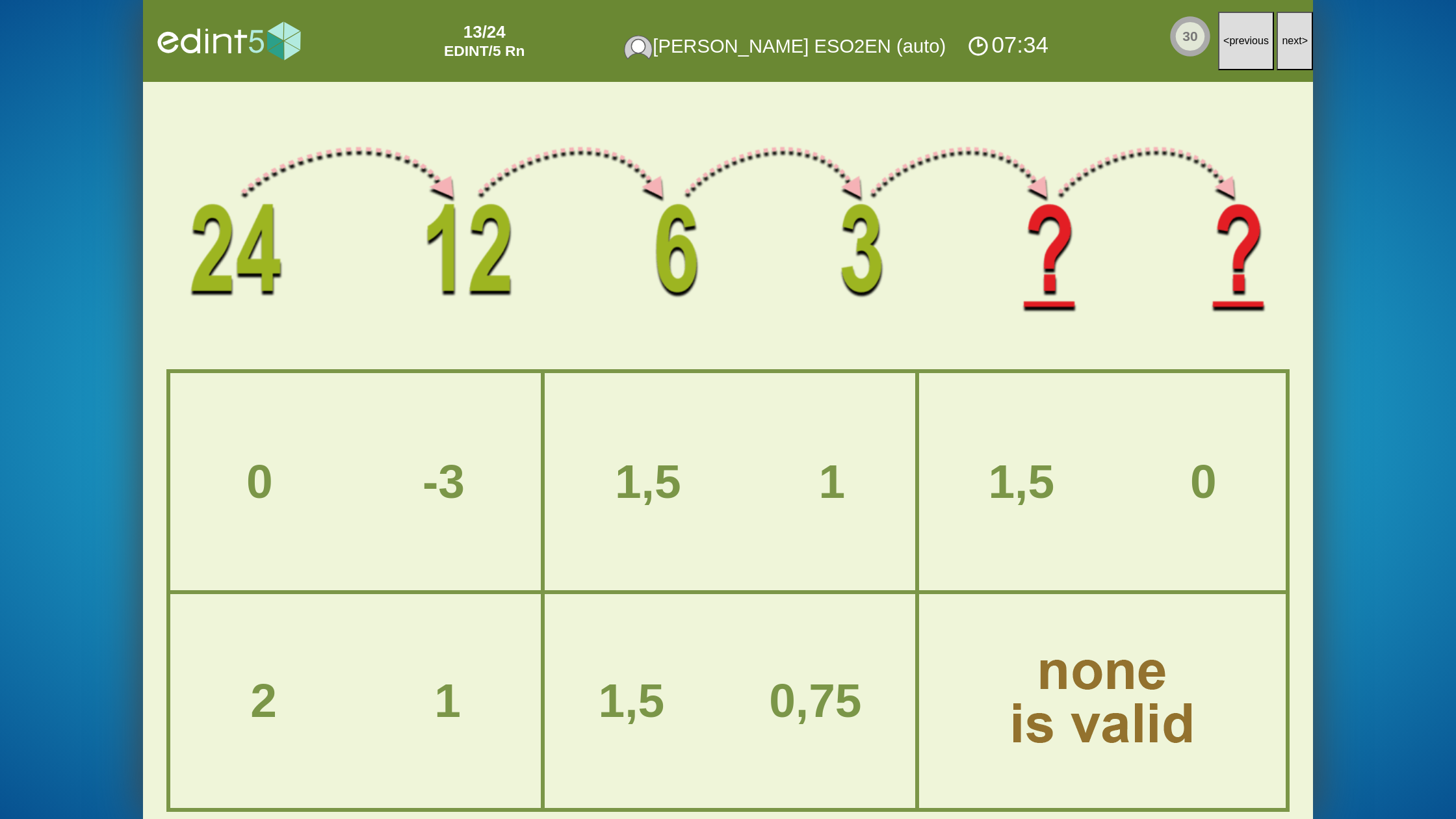
click at [1293, 43] on span "next" at bounding box center [1292, 41] width 20 height 11
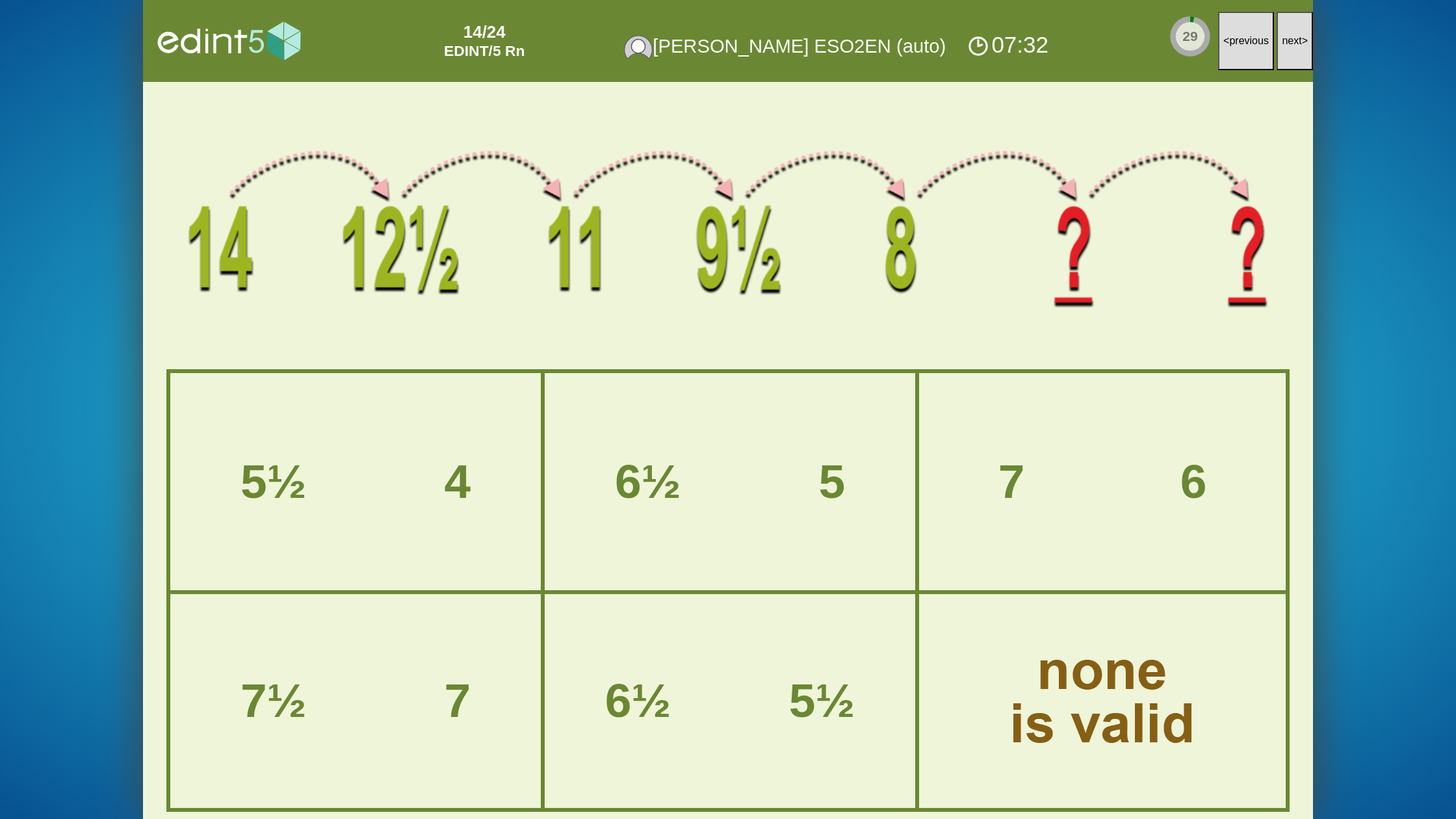
click at [1293, 43] on span "next" at bounding box center [1292, 41] width 20 height 11
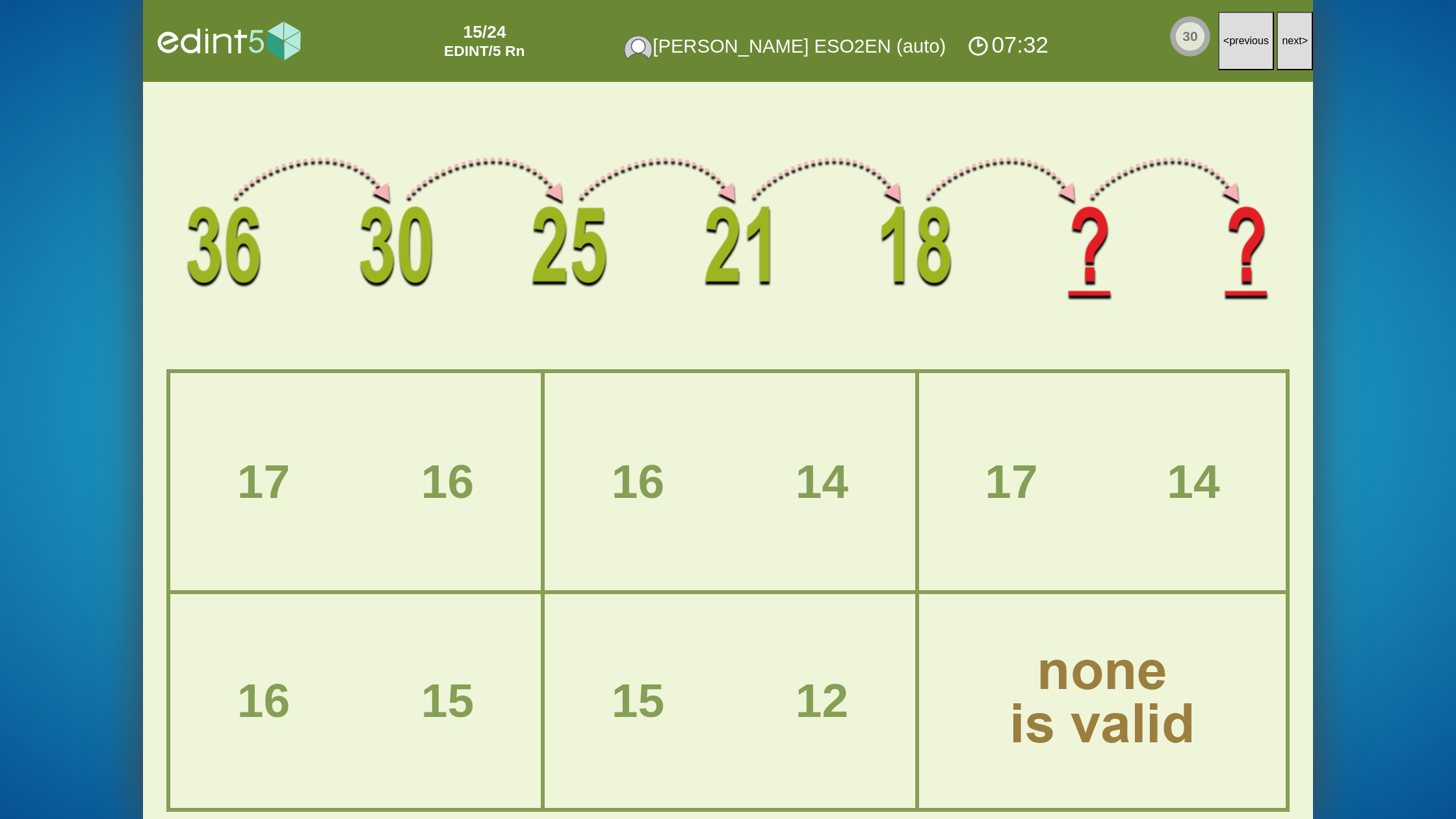
click at [1293, 43] on span "next" at bounding box center [1292, 41] width 20 height 11
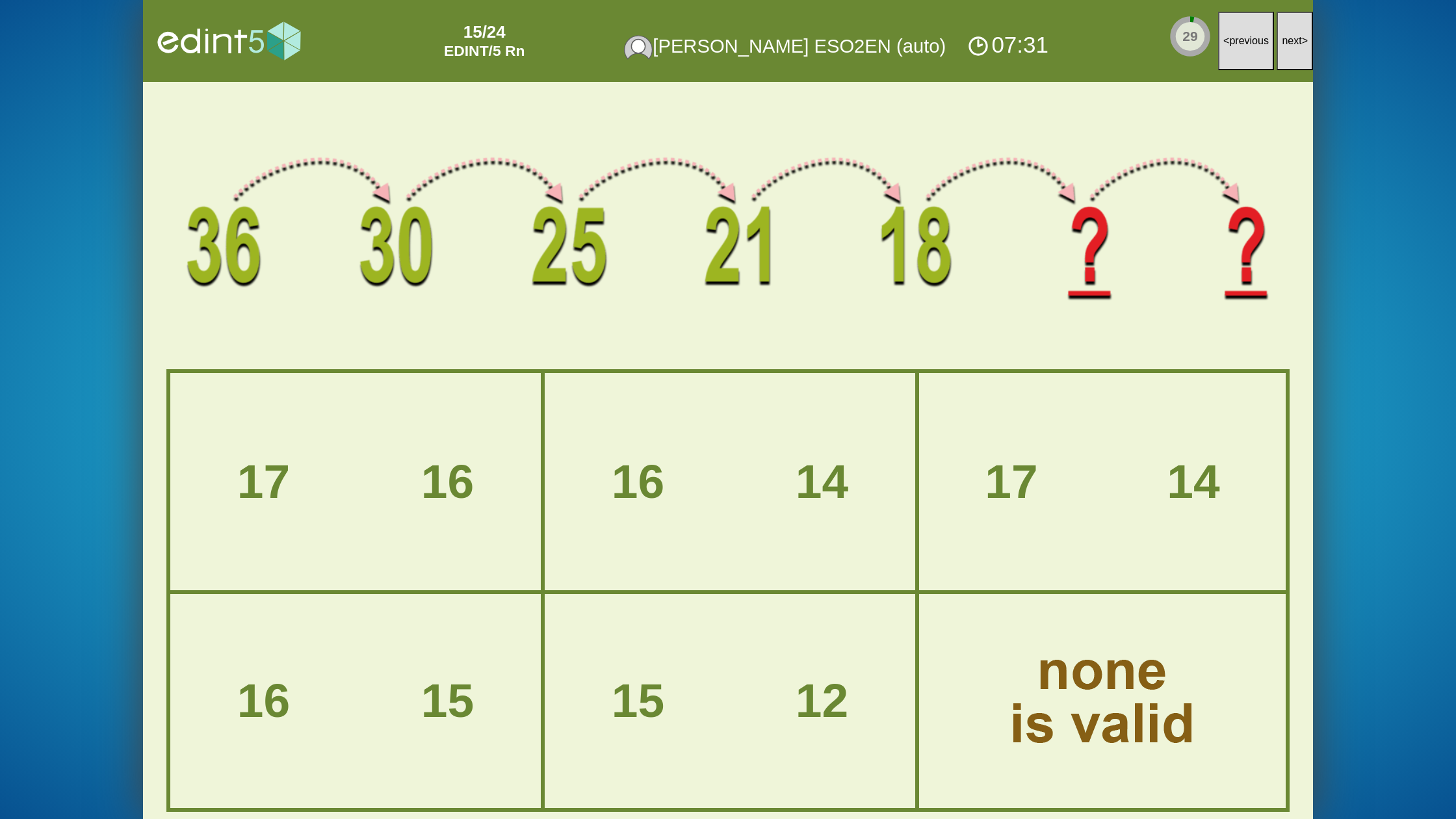
click at [1293, 43] on span "next" at bounding box center [1292, 41] width 20 height 11
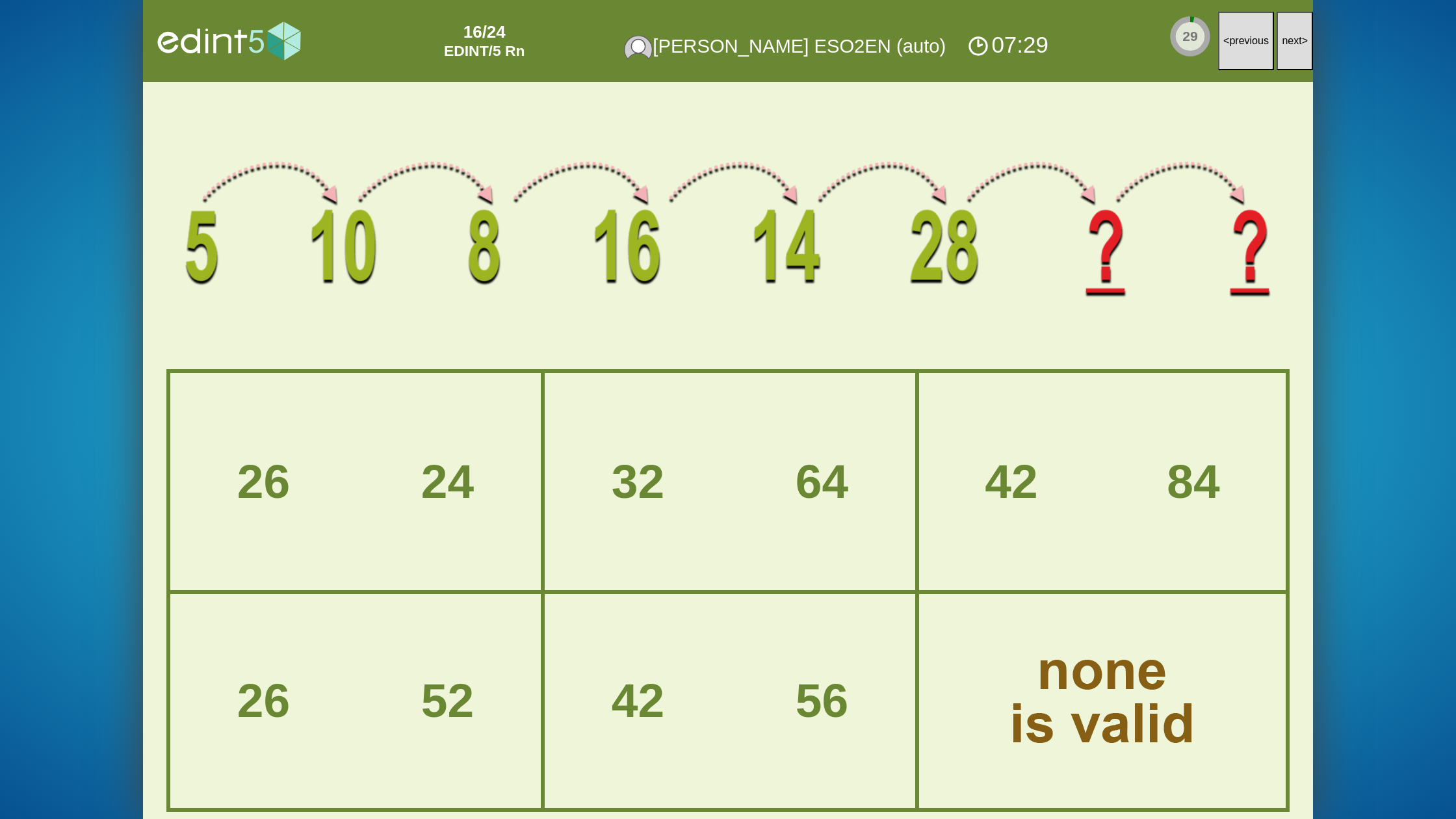
click at [1293, 43] on span "next" at bounding box center [1292, 41] width 20 height 11
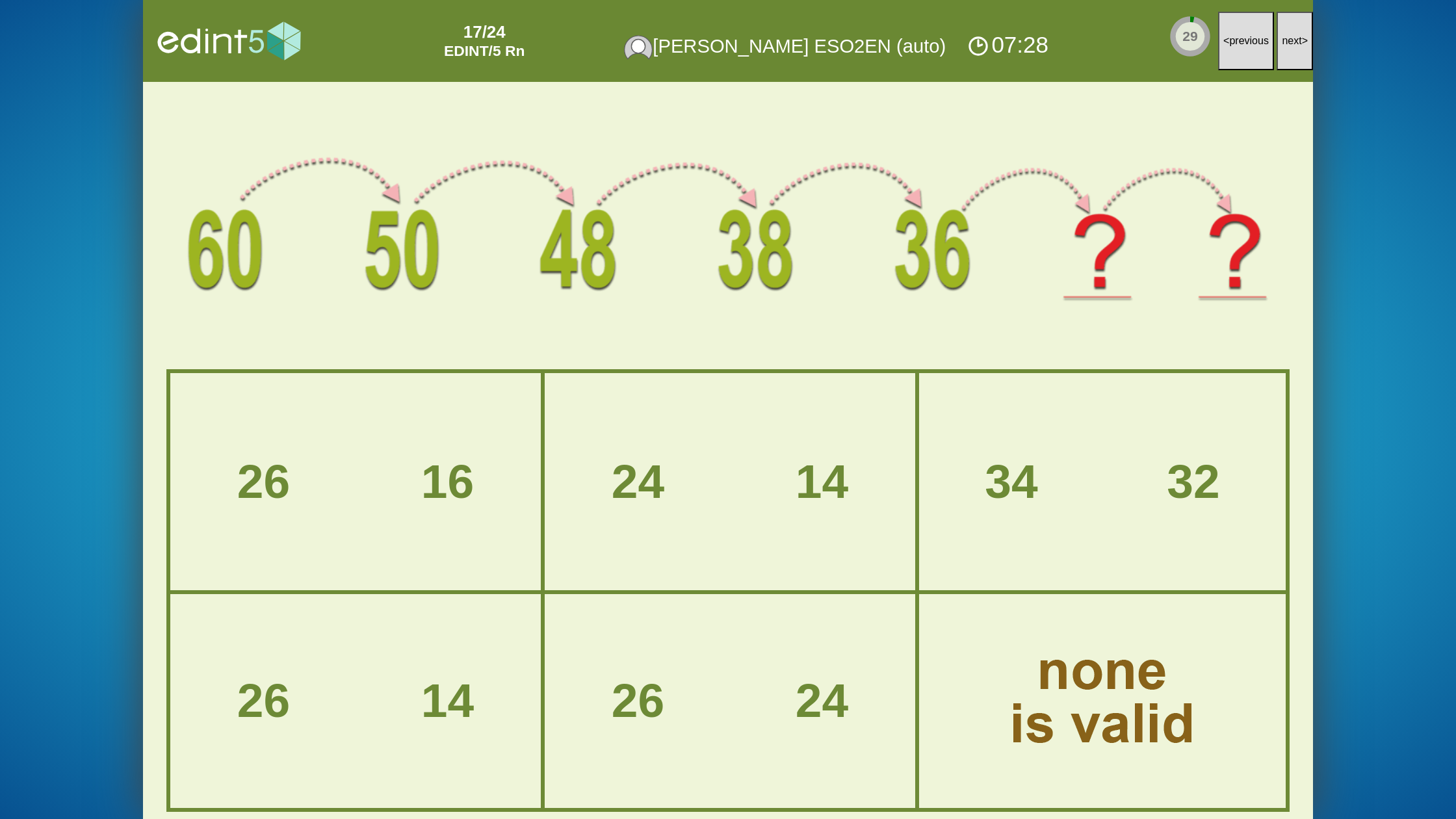
click at [1293, 43] on span "next" at bounding box center [1292, 41] width 20 height 11
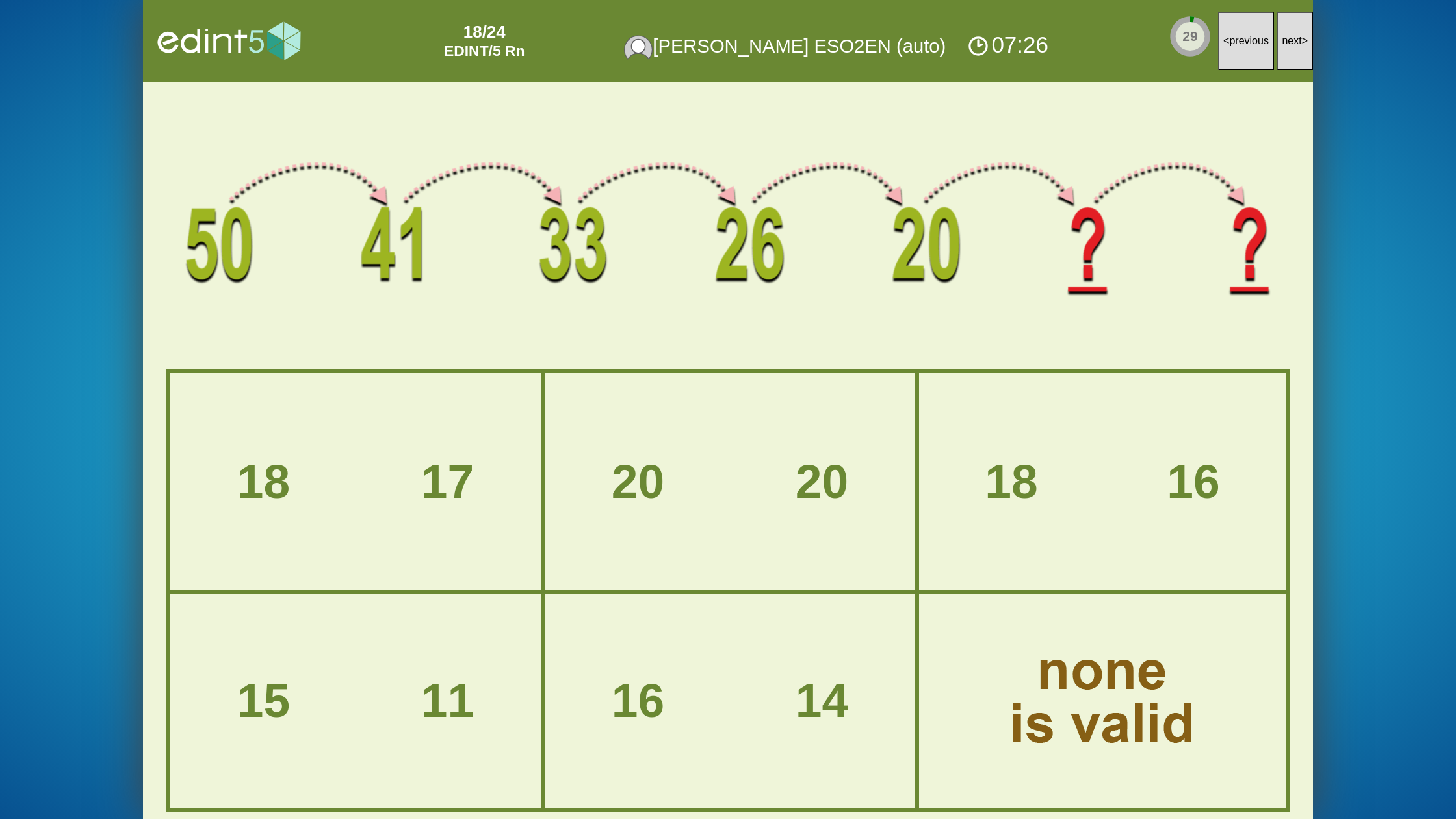
click at [1293, 43] on span "next" at bounding box center [1292, 41] width 20 height 11
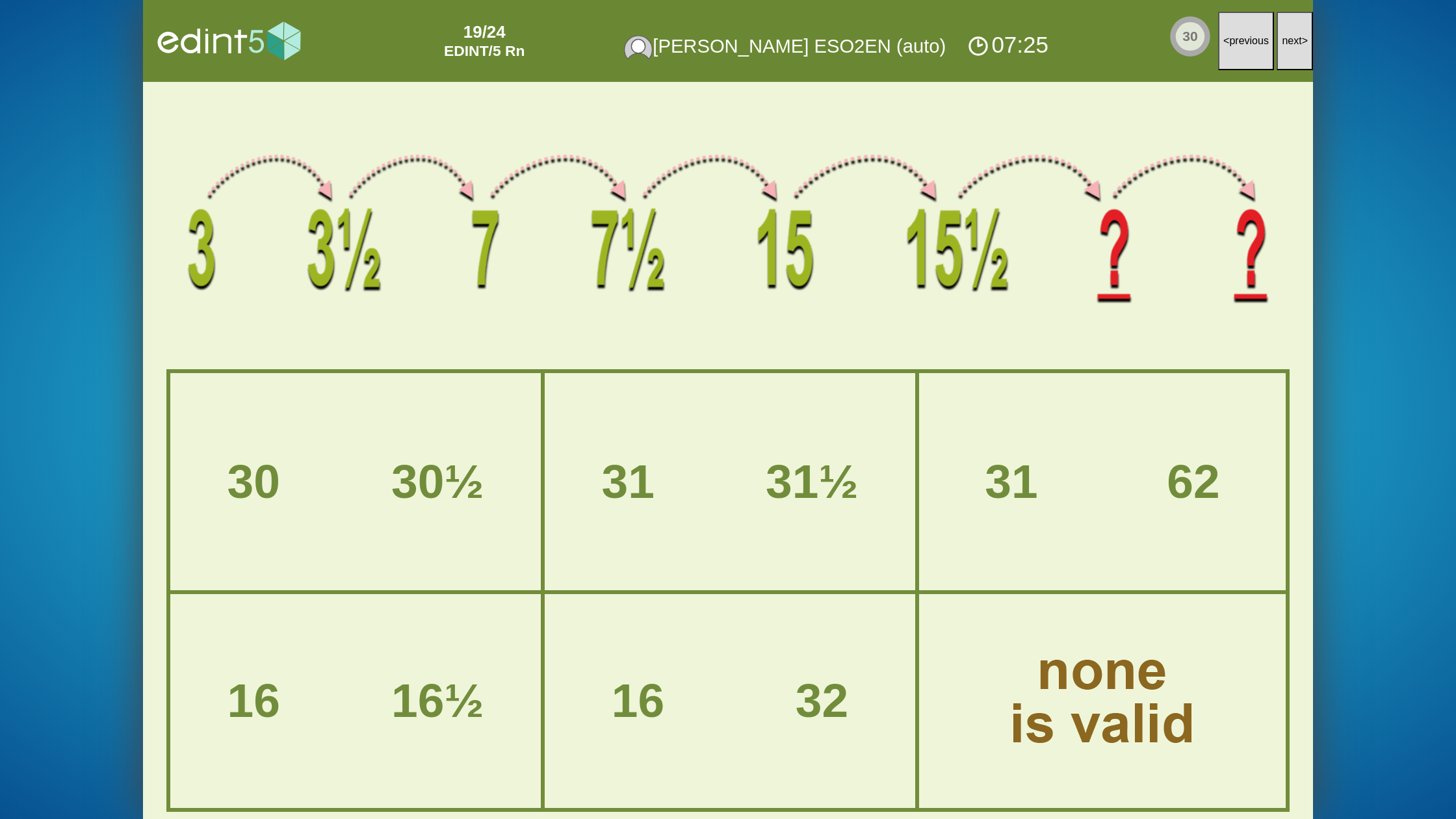
click at [1293, 43] on span "next" at bounding box center [1292, 41] width 20 height 11
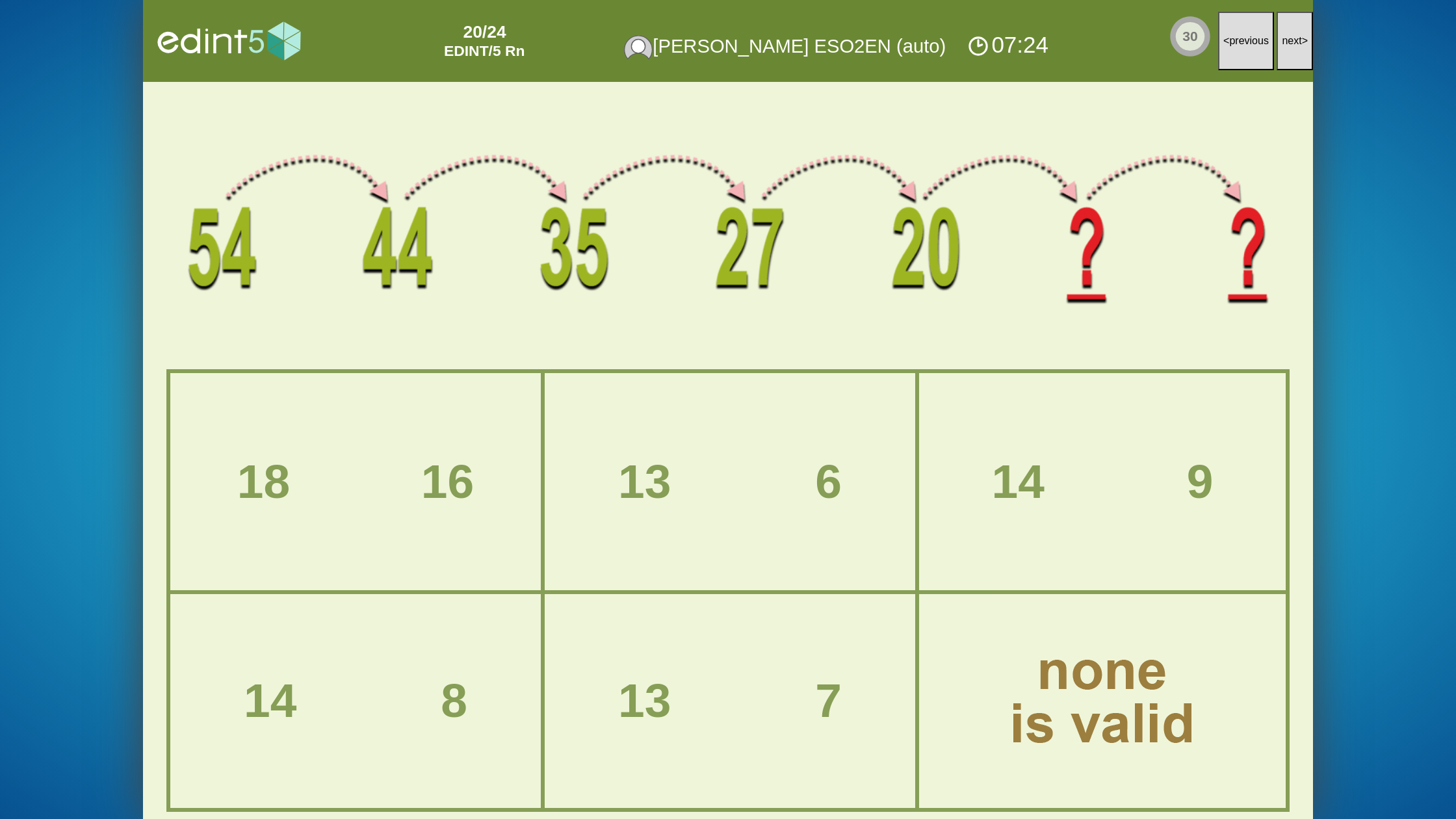
click at [1293, 43] on span "next" at bounding box center [1292, 41] width 20 height 11
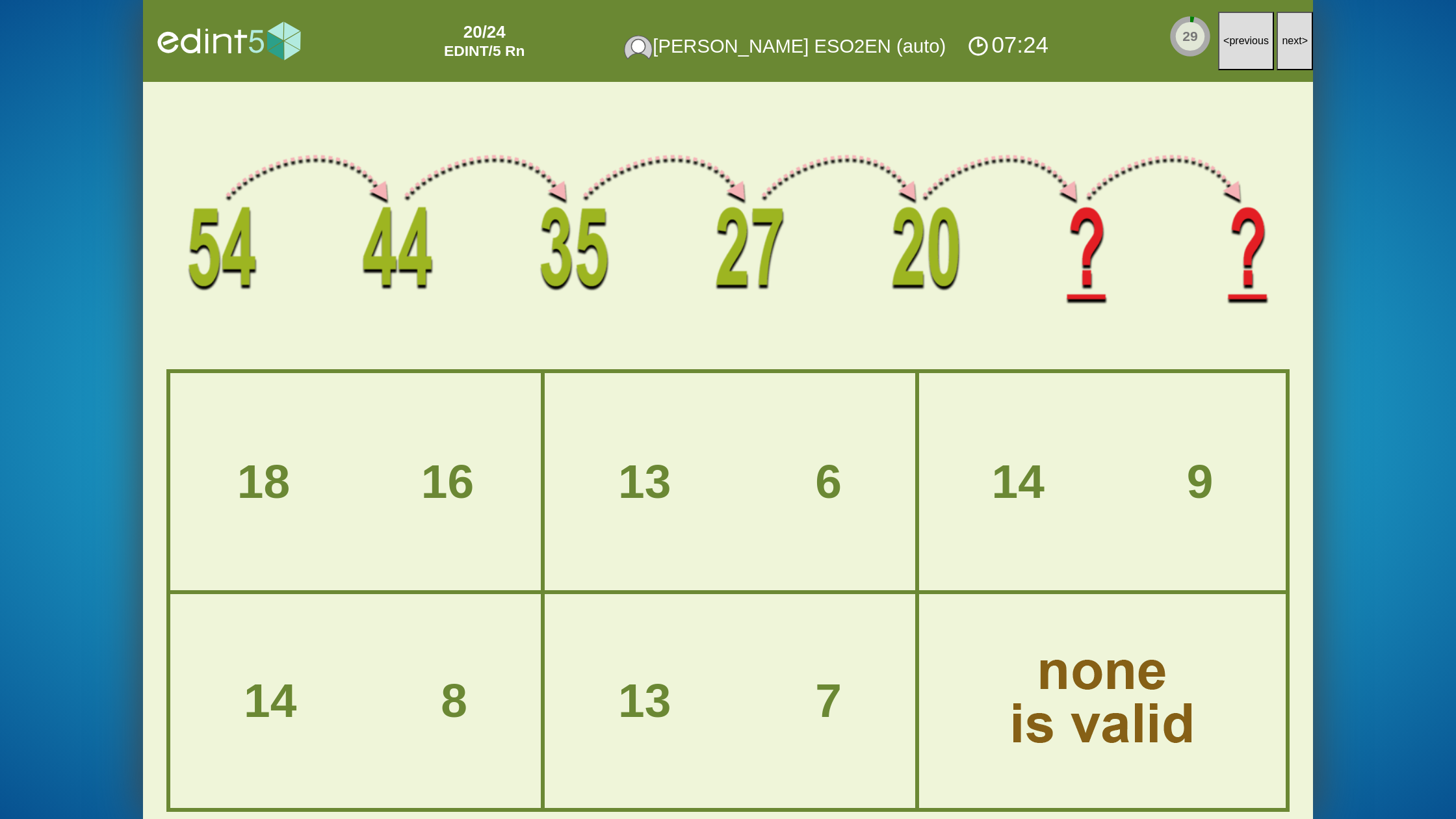
click at [1293, 43] on span "next" at bounding box center [1292, 41] width 20 height 11
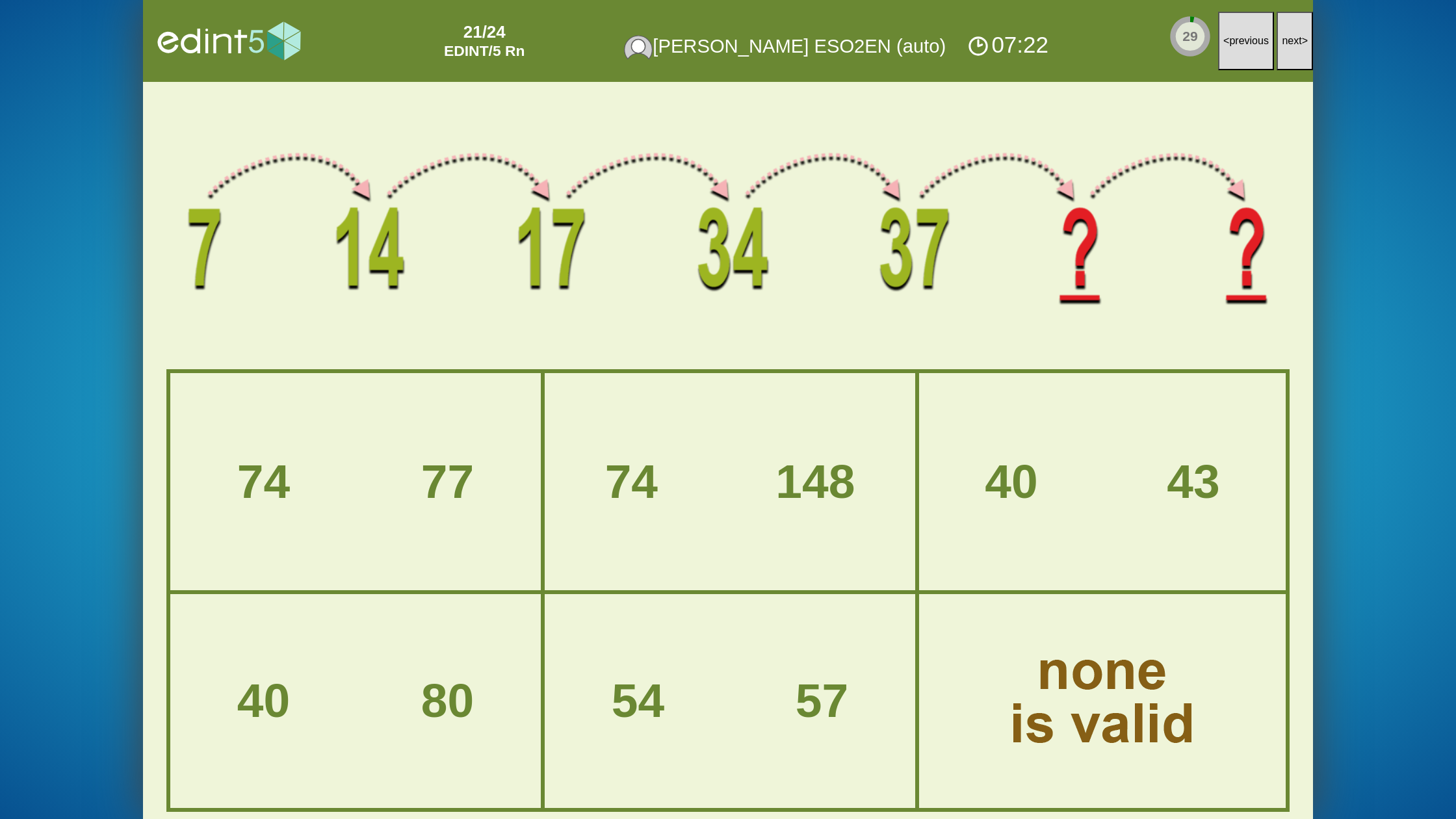
click at [1293, 43] on span "next" at bounding box center [1292, 41] width 20 height 11
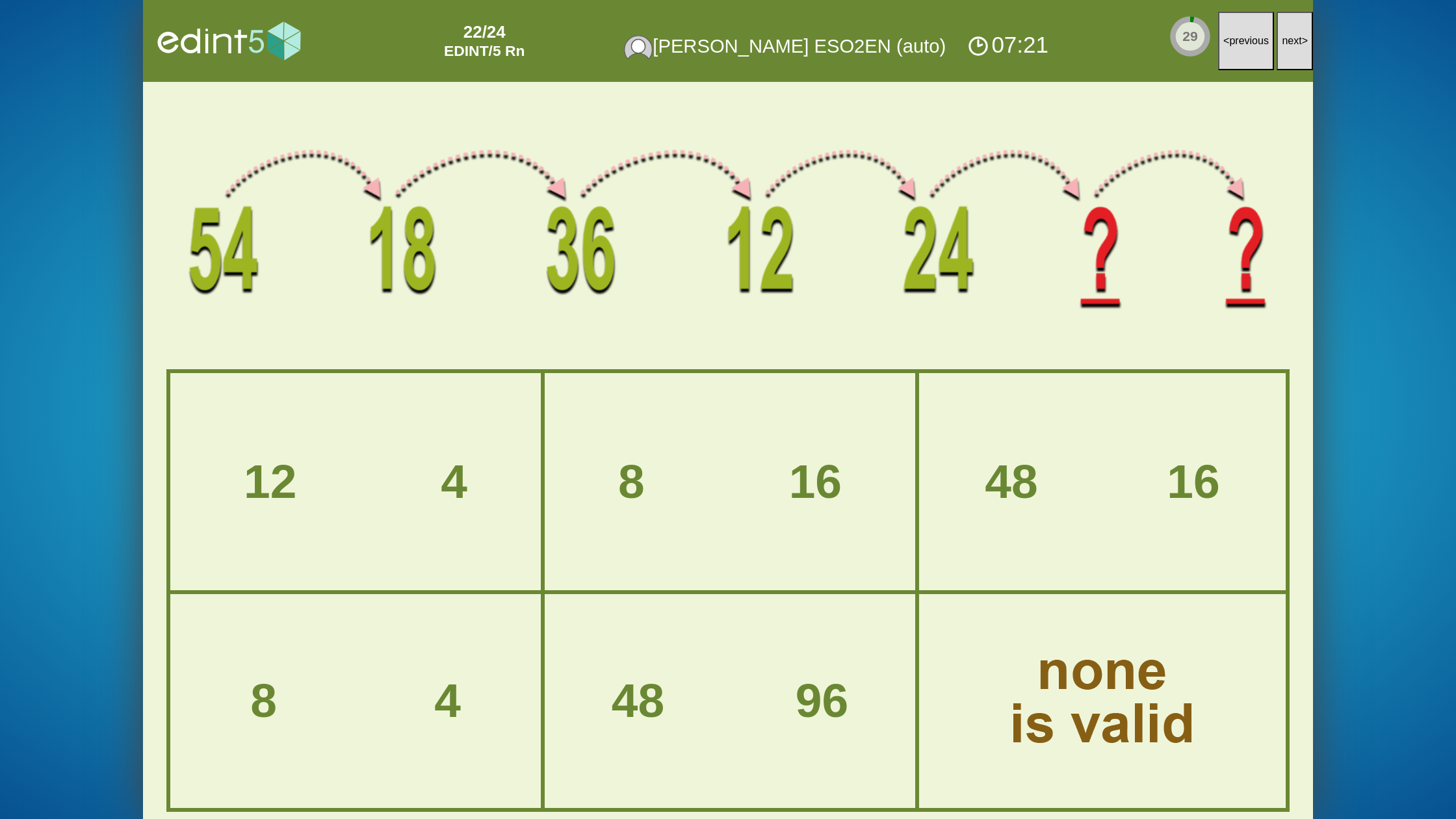
click at [1293, 43] on span "next" at bounding box center [1292, 41] width 20 height 11
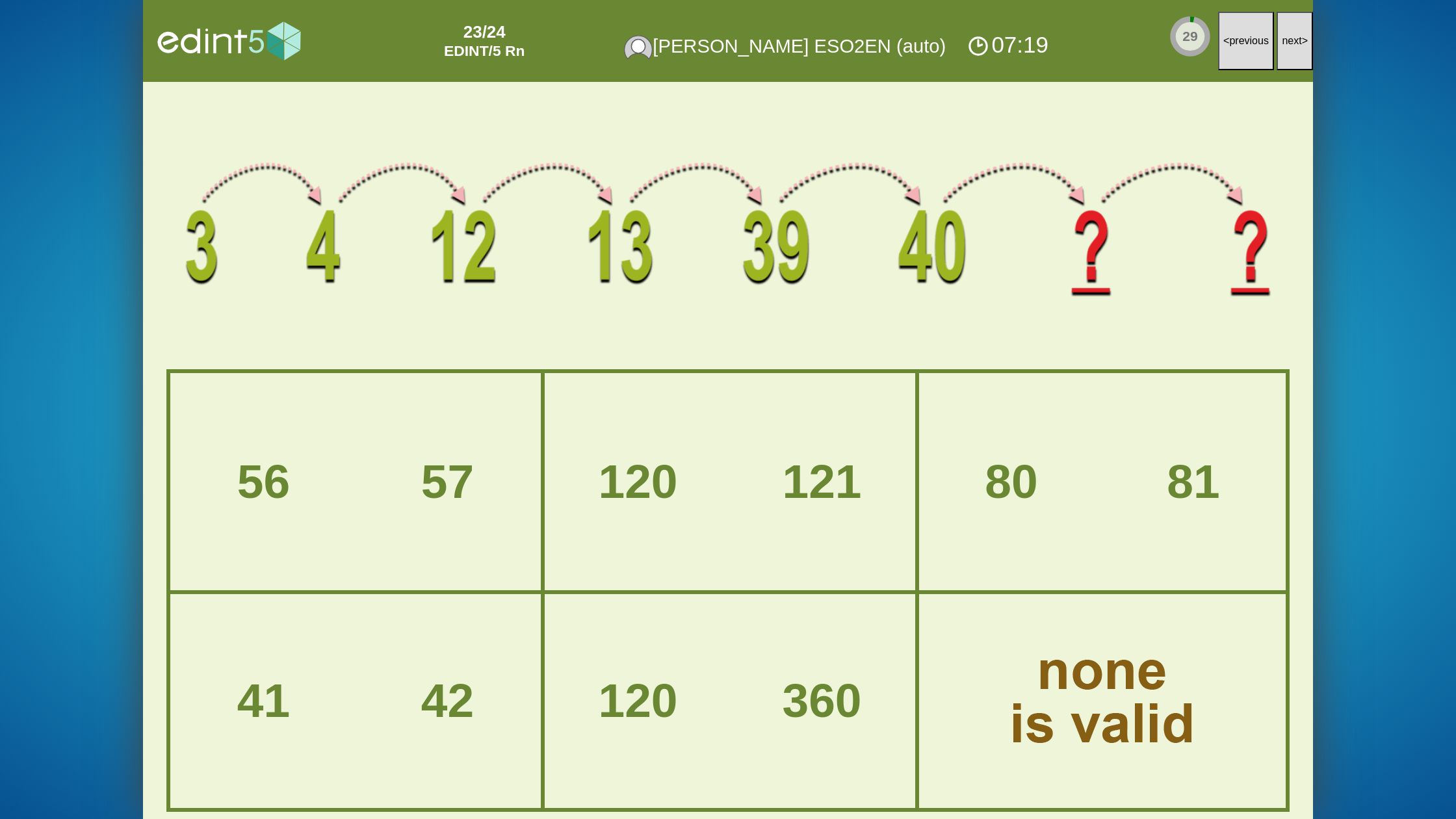
click at [1293, 43] on span "next" at bounding box center [1292, 41] width 20 height 11
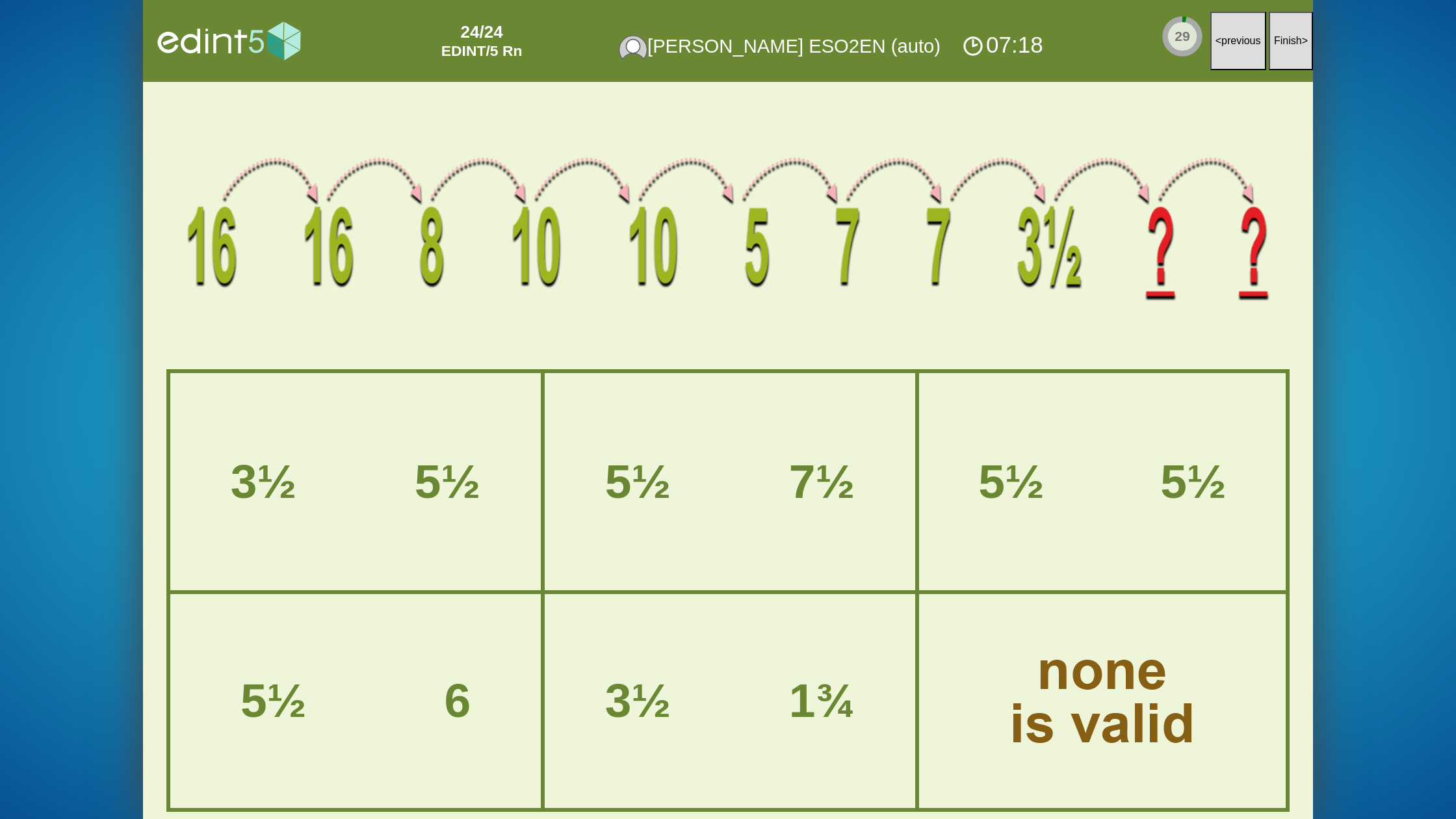
click at [1293, 43] on span "Finish" at bounding box center [1288, 41] width 28 height 11
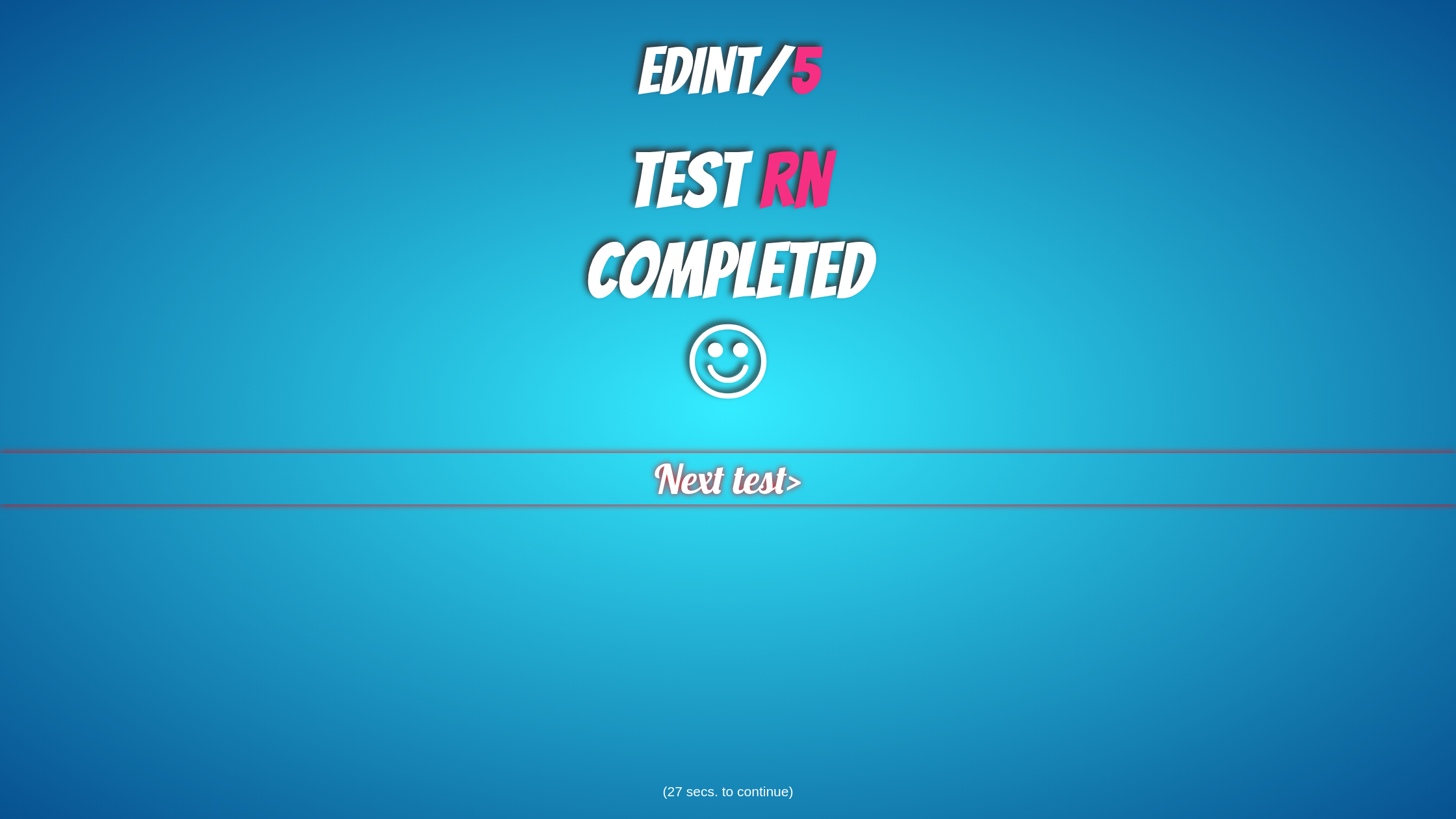
click at [739, 487] on span "Next test" at bounding box center [720, 479] width 137 height 54
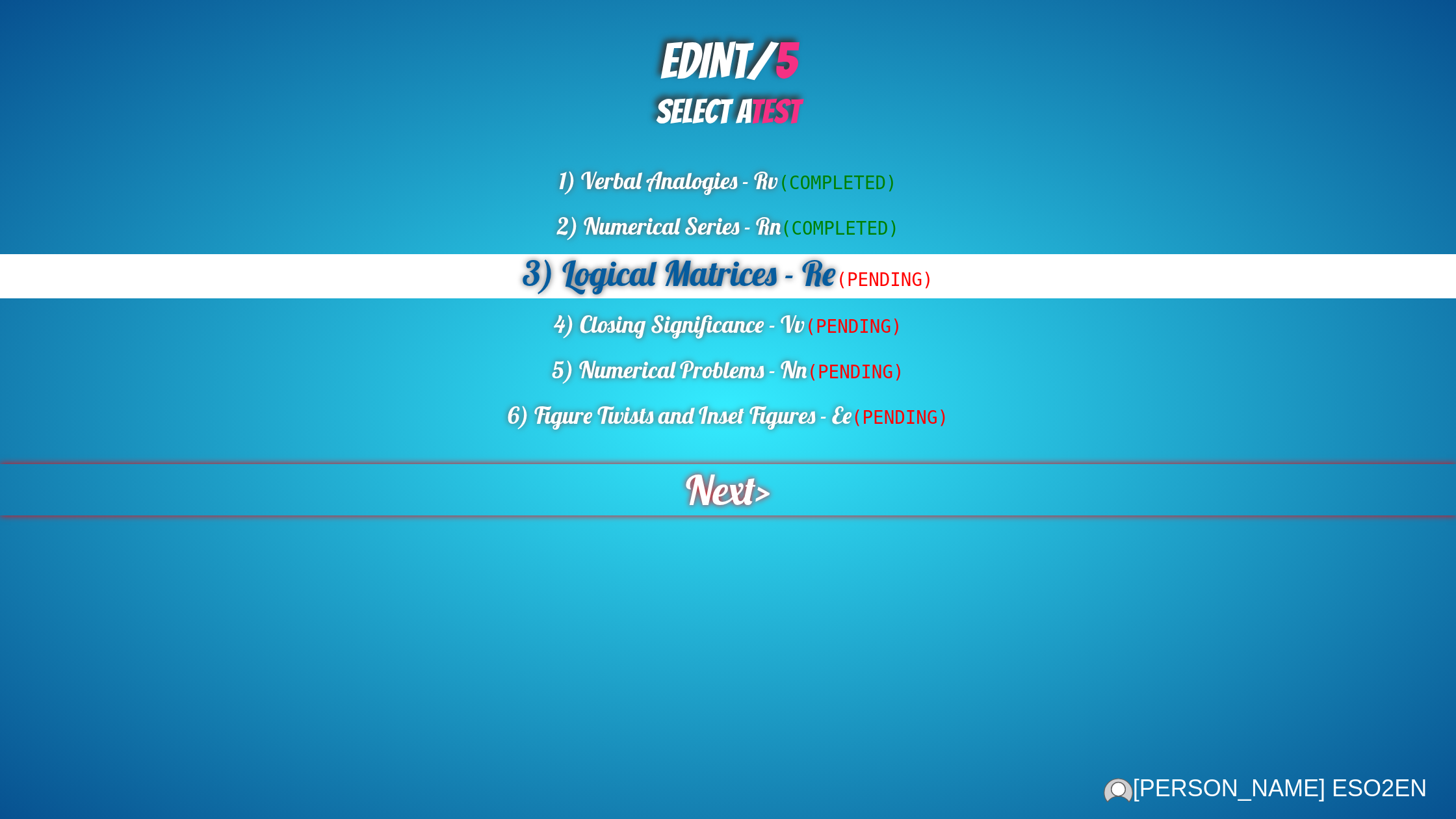
click at [745, 483] on span "Next" at bounding box center [720, 490] width 76 height 57
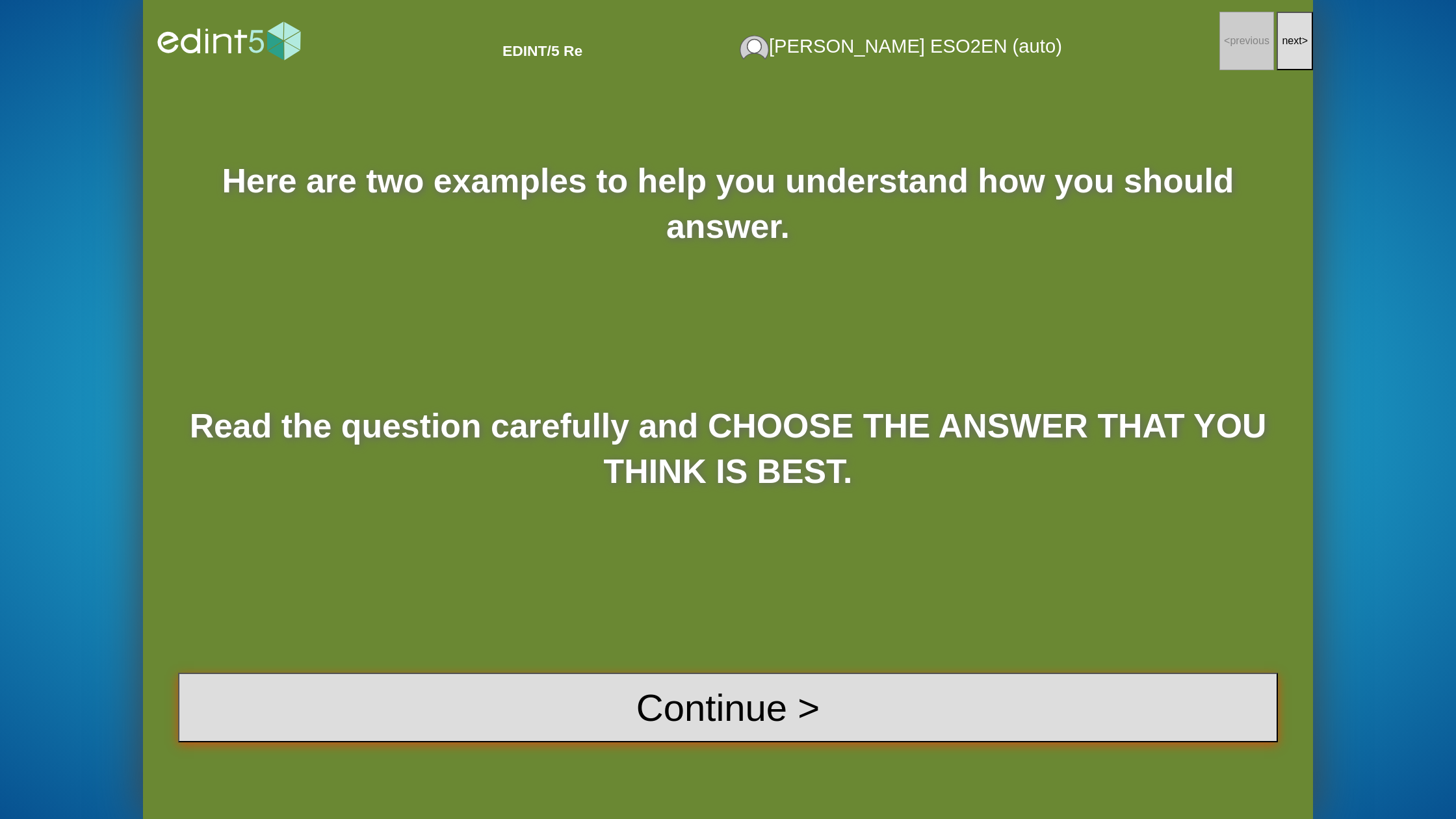
click at [783, 730] on button "Continue >" at bounding box center [728, 707] width 1100 height 70
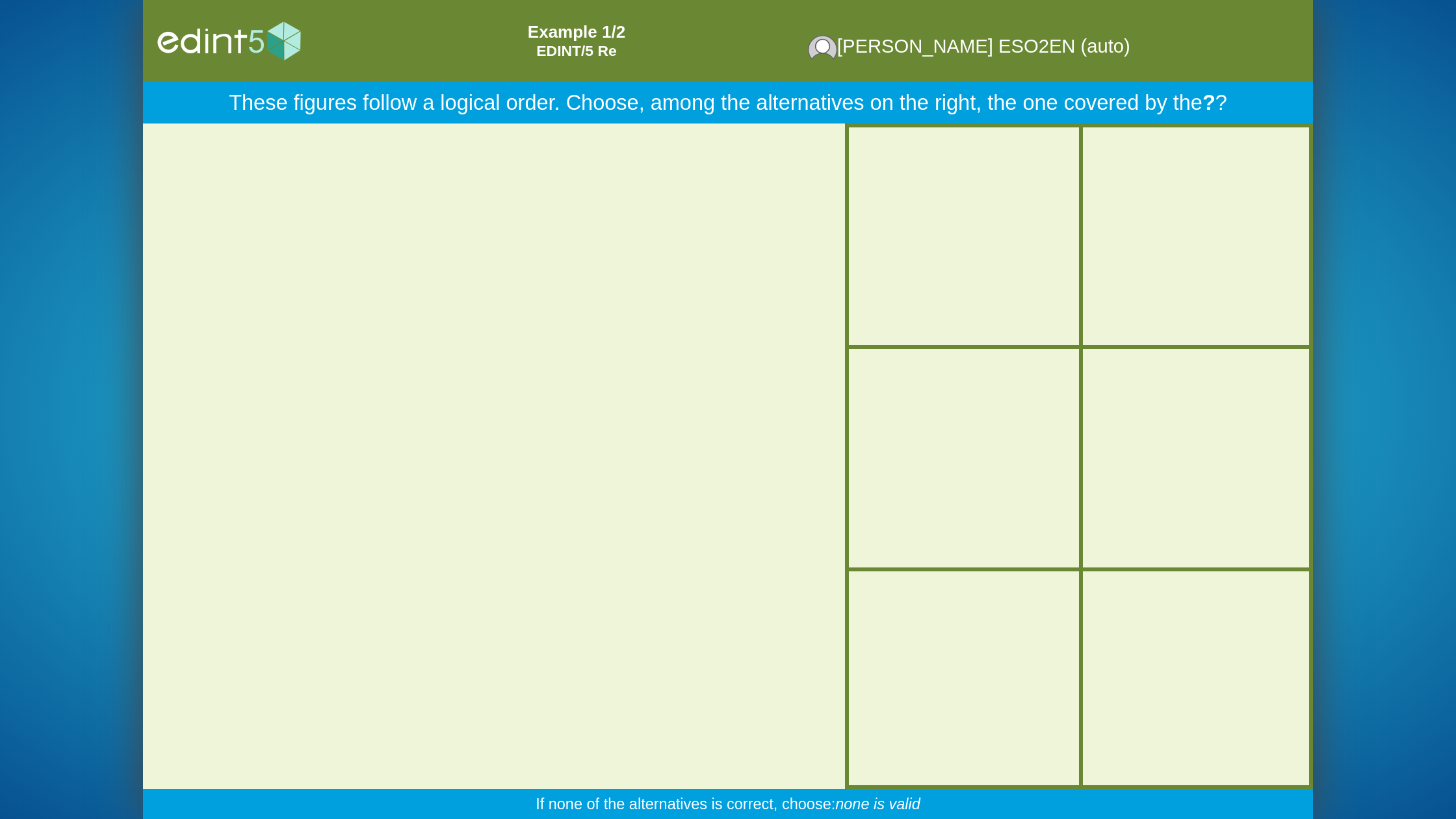
click at [1178, 484] on div at bounding box center [1195, 458] width 193 height 161
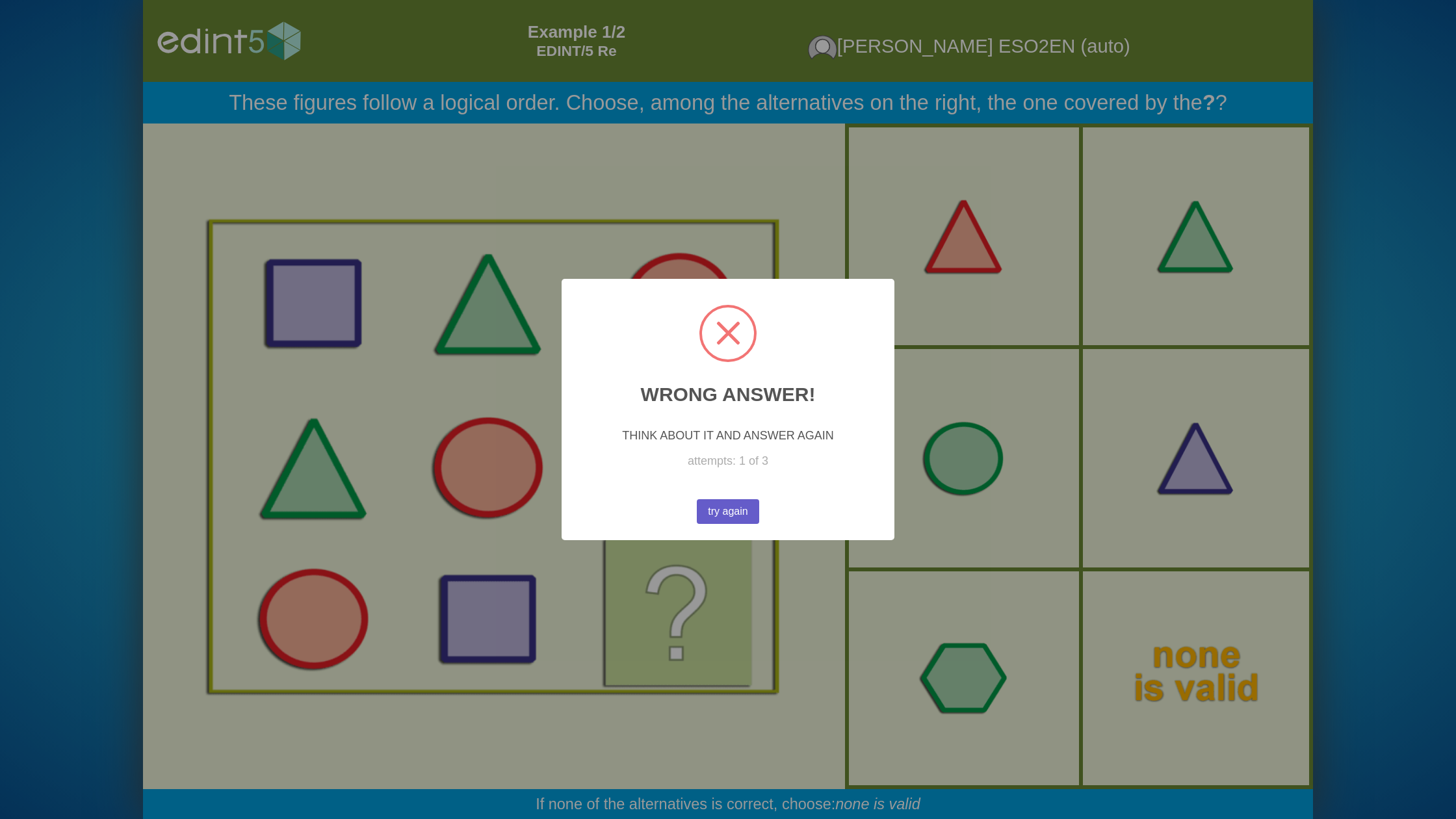
click at [734, 511] on button "try again" at bounding box center [728, 512] width 63 height 24
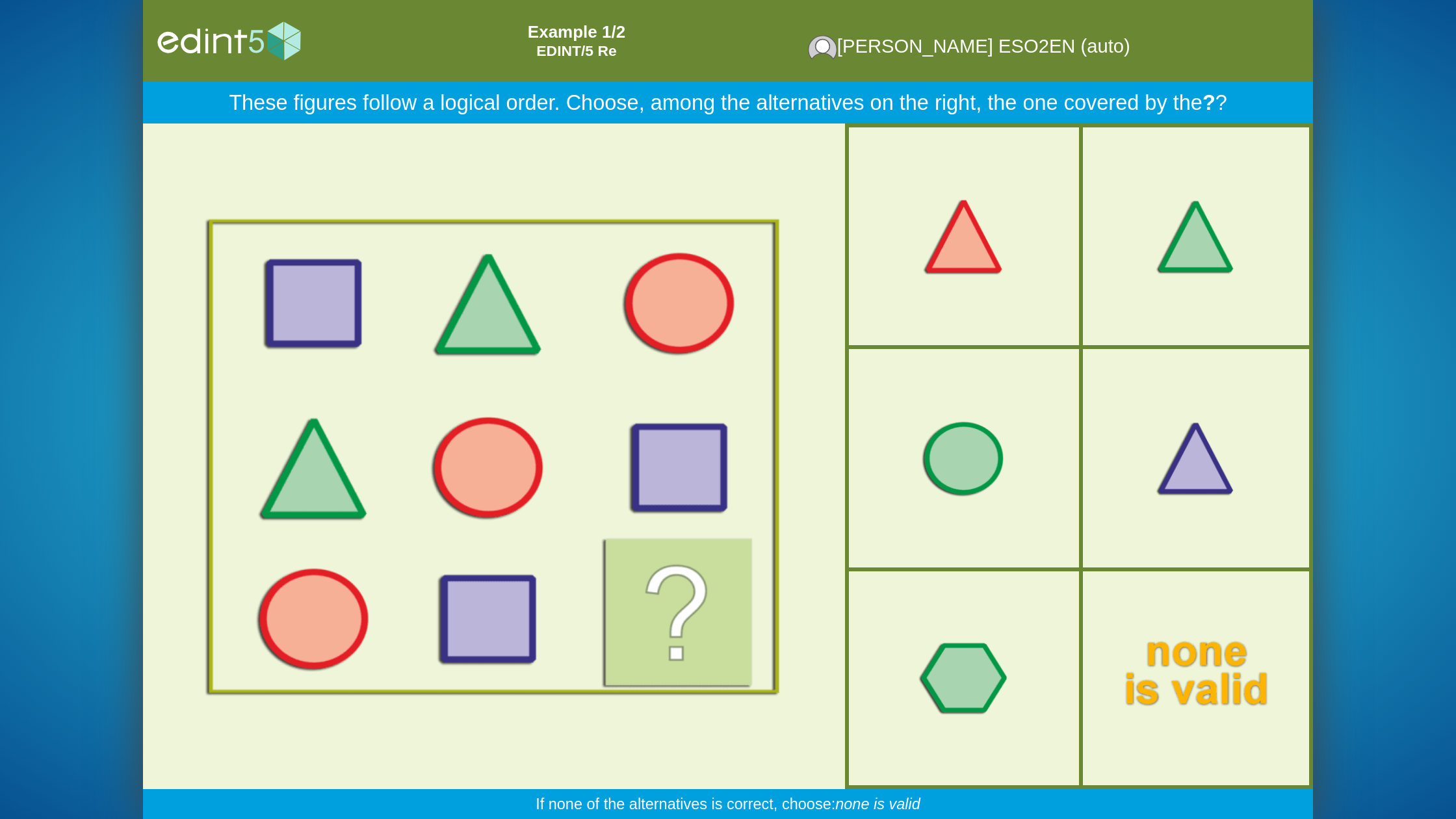
click at [1182, 623] on div at bounding box center [1195, 678] width 193 height 161
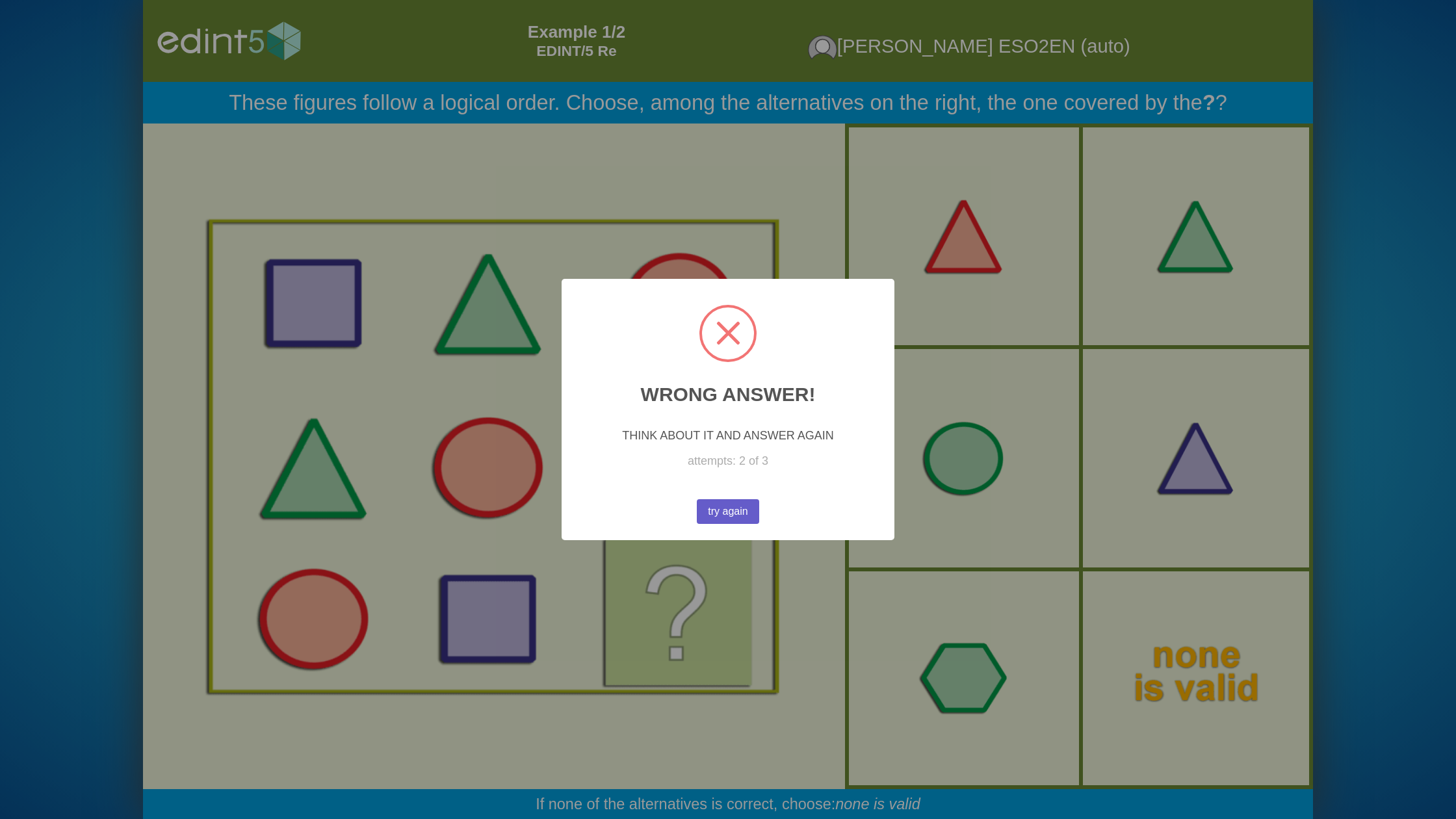
click at [718, 518] on button "try again" at bounding box center [728, 512] width 63 height 24
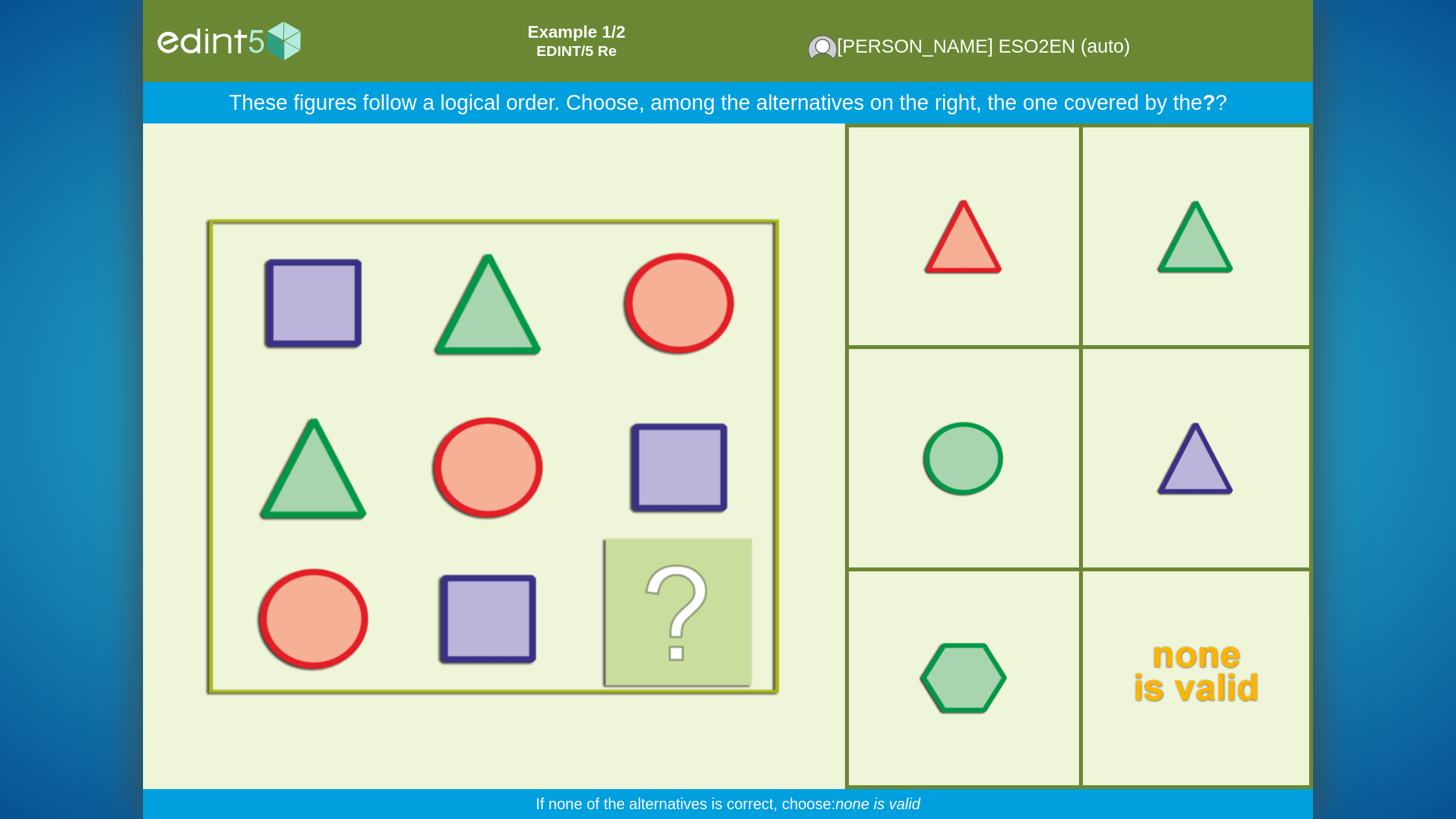
click at [1112, 310] on div at bounding box center [1195, 236] width 167 height 185
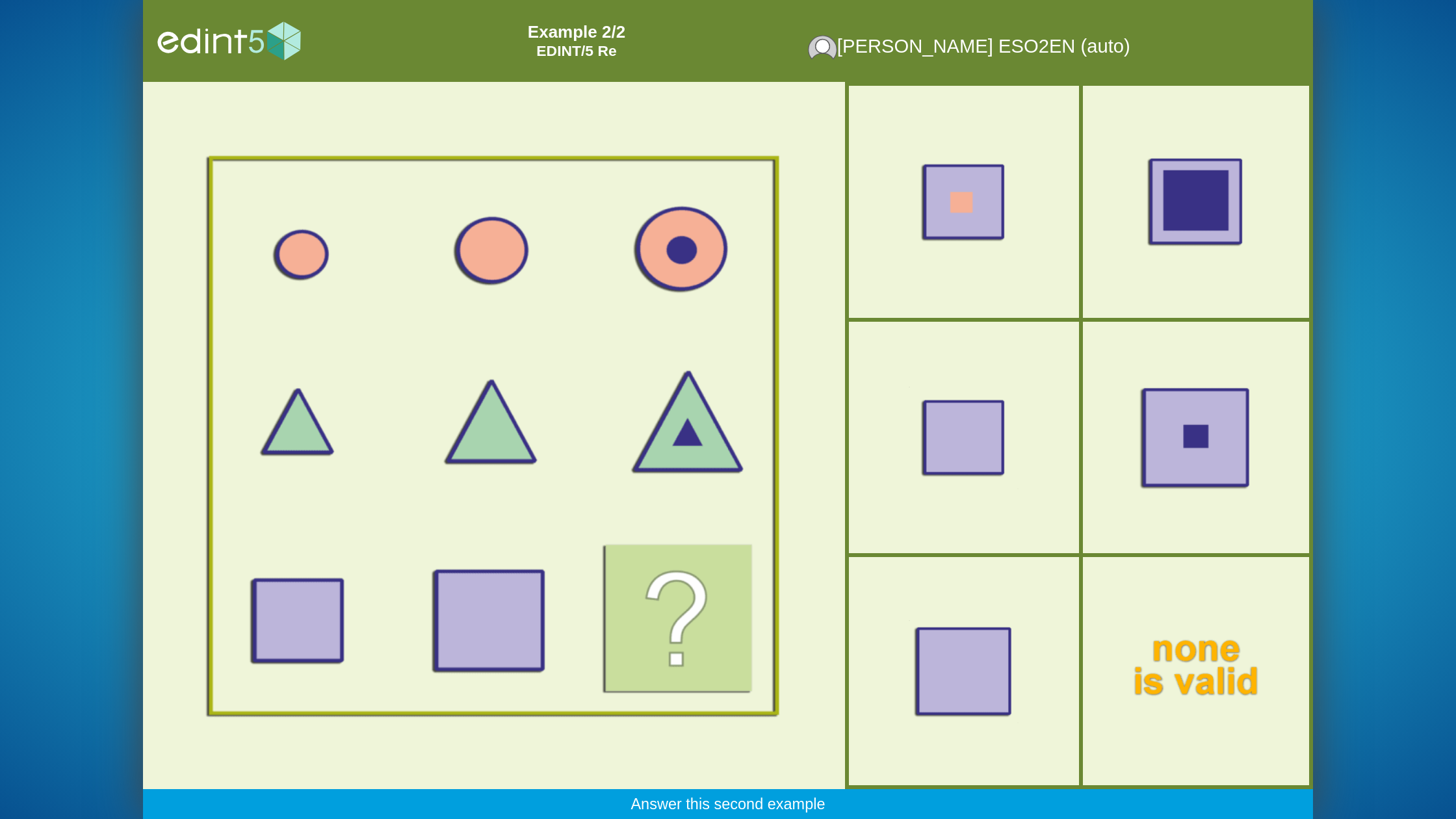
click at [1208, 382] on div at bounding box center [1195, 437] width 193 height 161
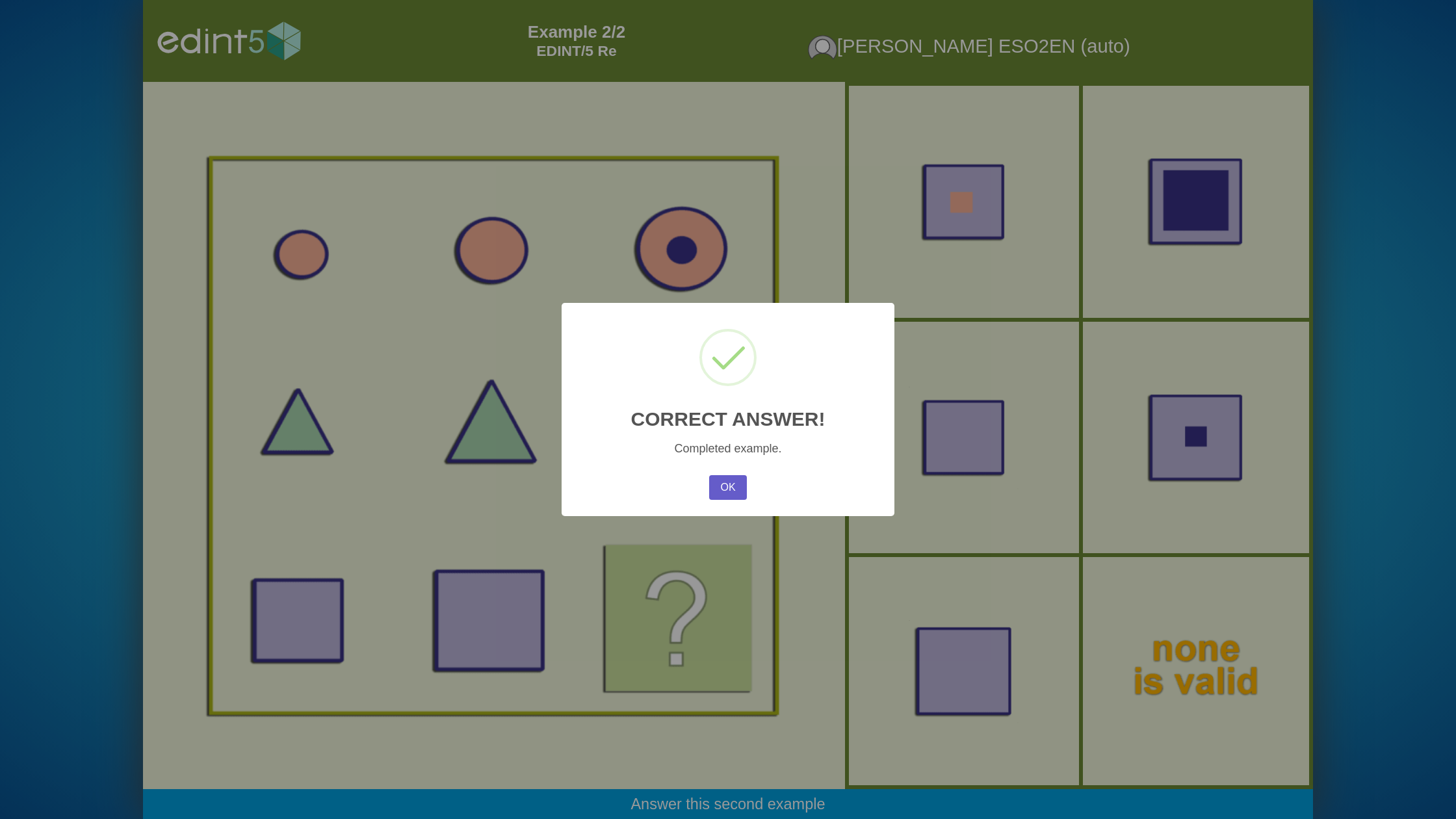
click at [735, 485] on button "OK" at bounding box center [727, 487] width 37 height 24
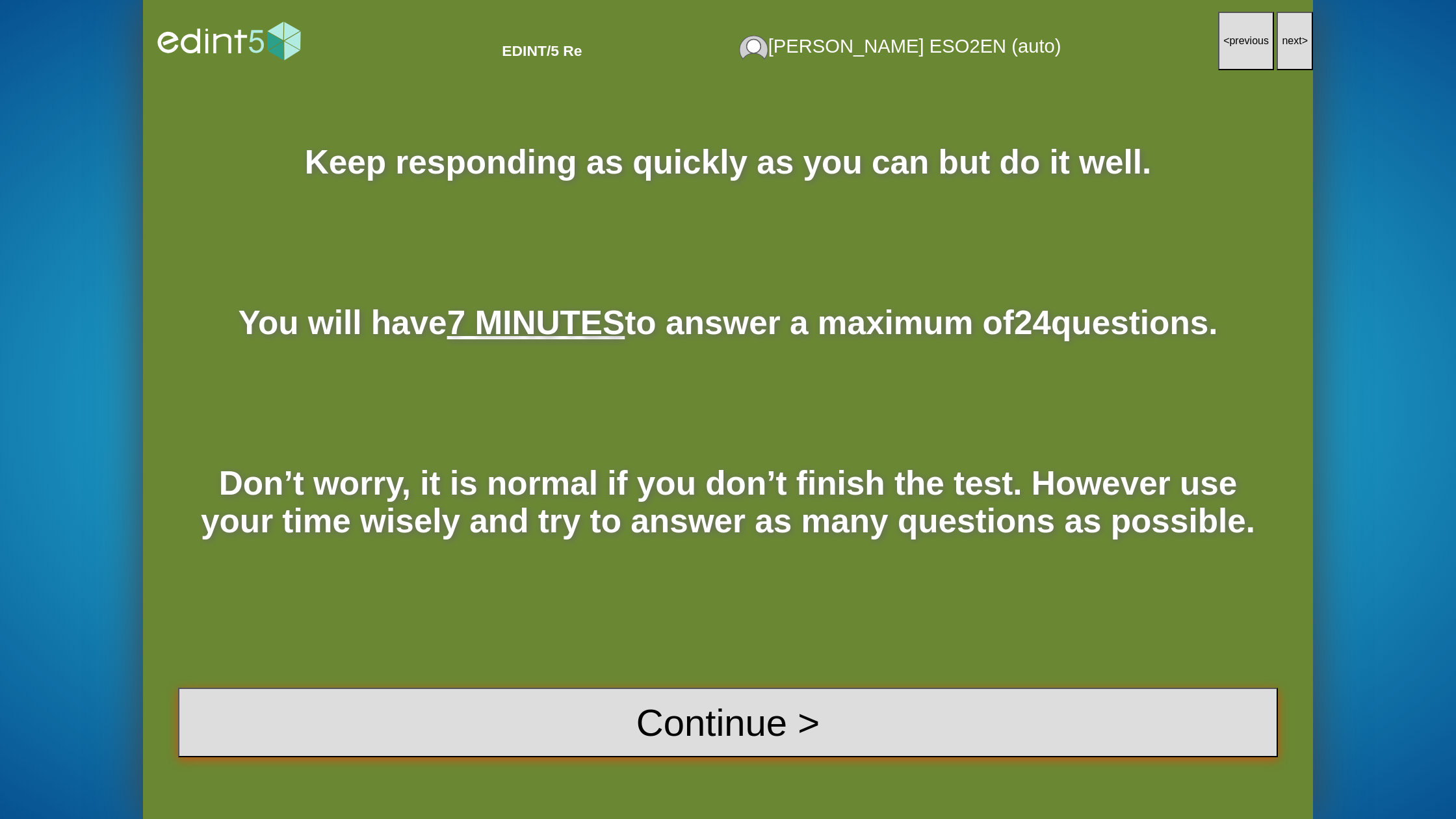
click at [743, 752] on button "Continue >" at bounding box center [728, 722] width 1100 height 70
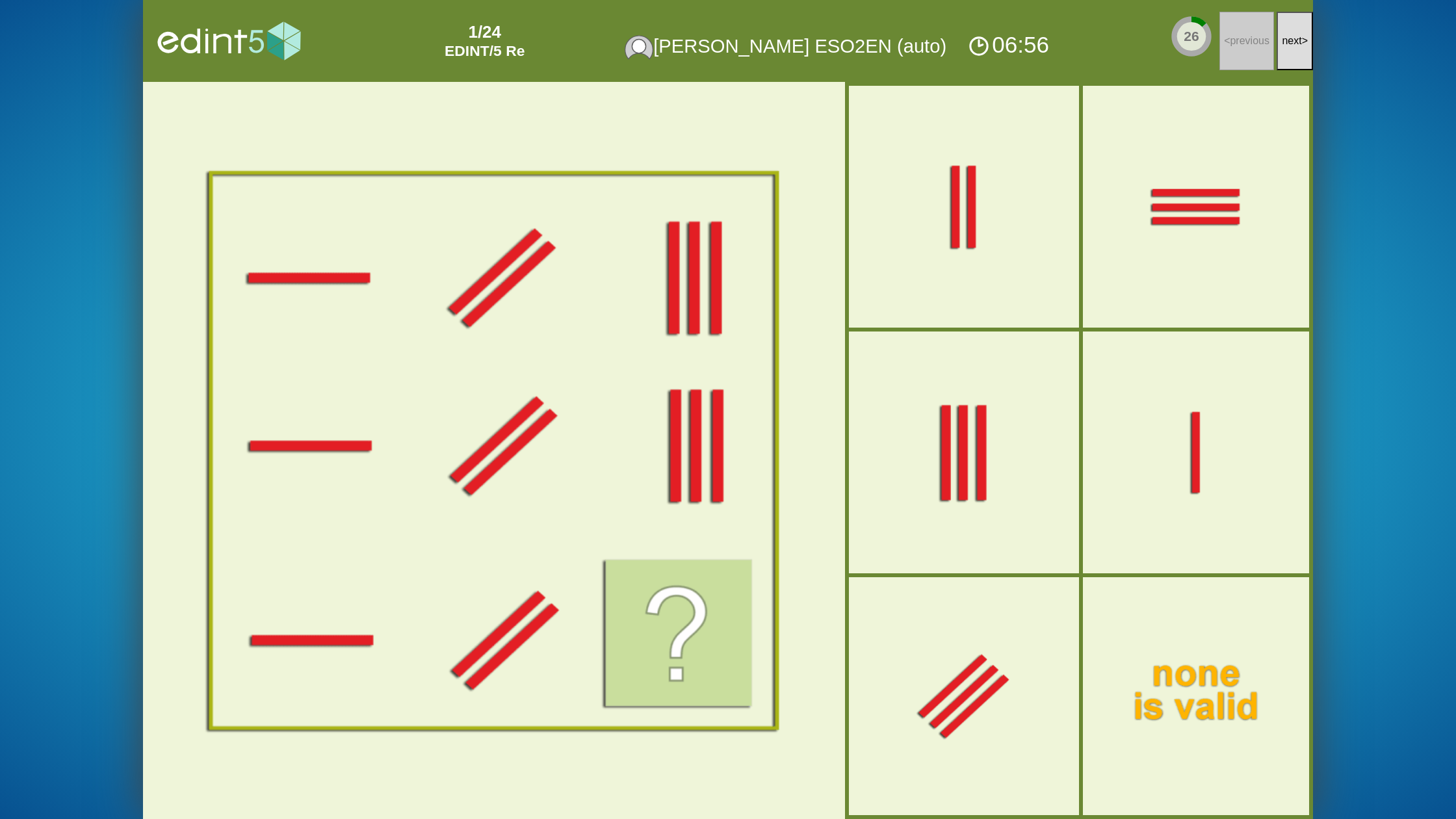
click at [998, 409] on div at bounding box center [964, 453] width 197 height 165
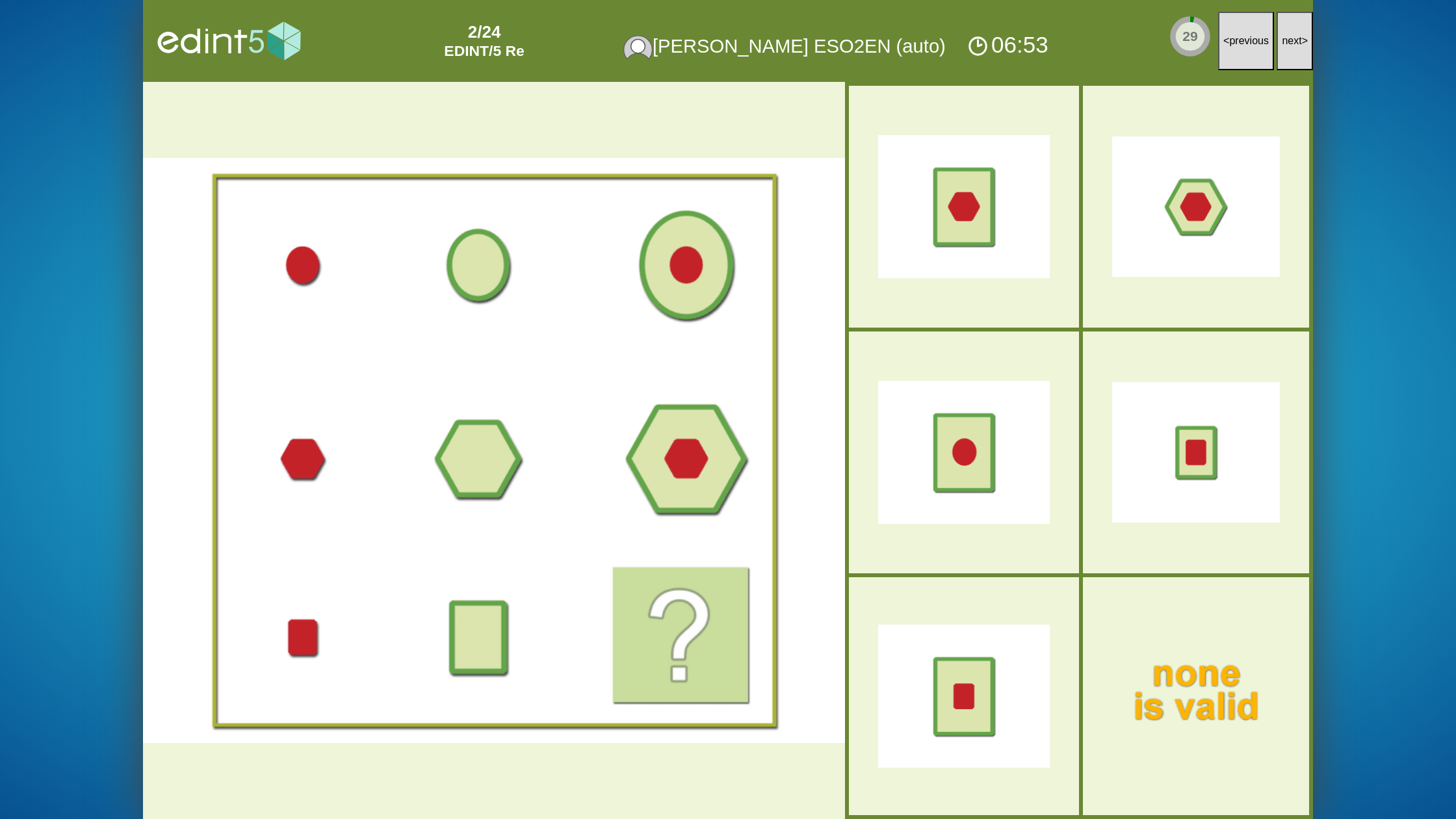
click at [1289, 43] on span "next" at bounding box center [1292, 41] width 20 height 11
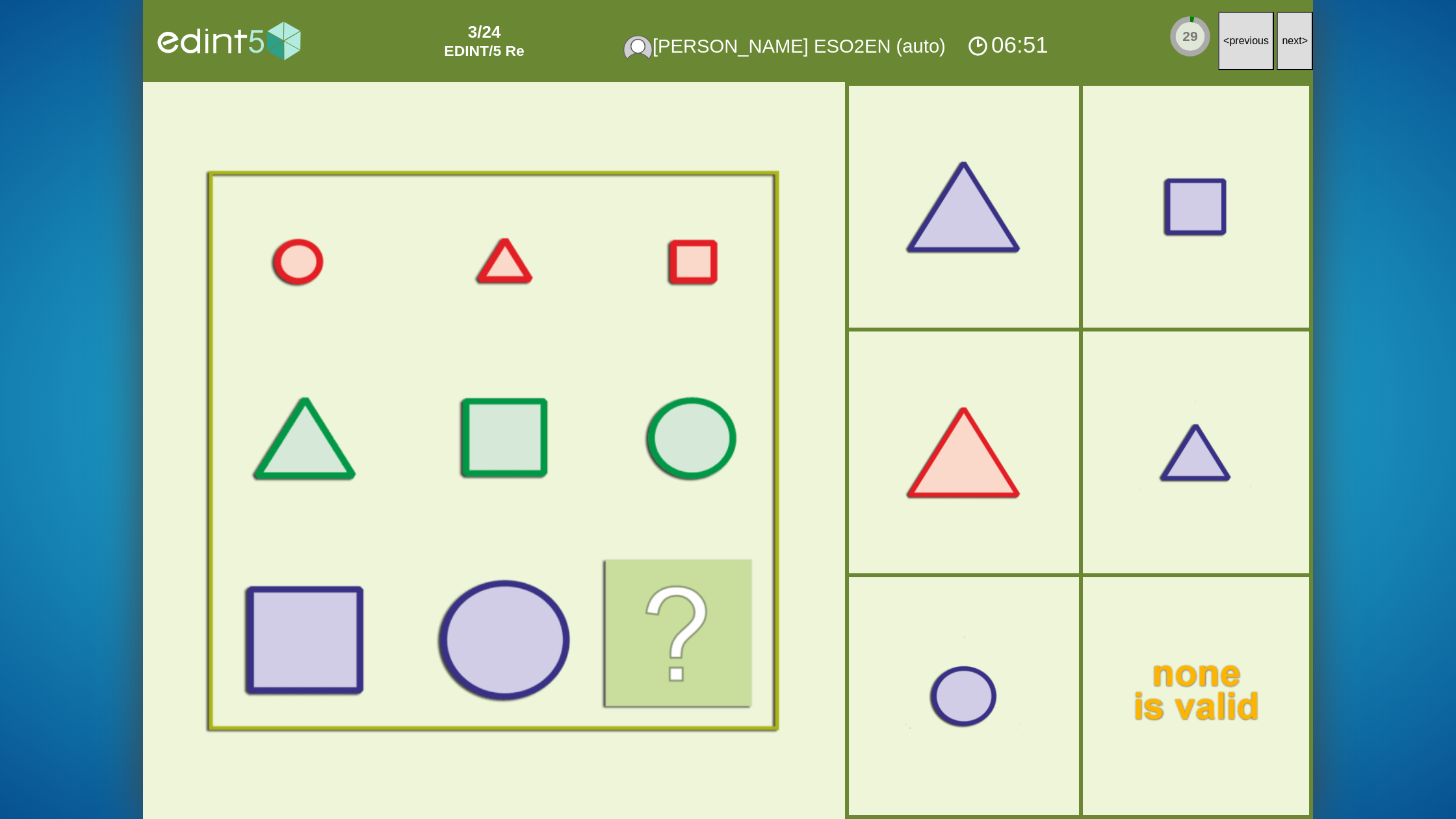
click at [1289, 43] on span "next" at bounding box center [1292, 41] width 20 height 11
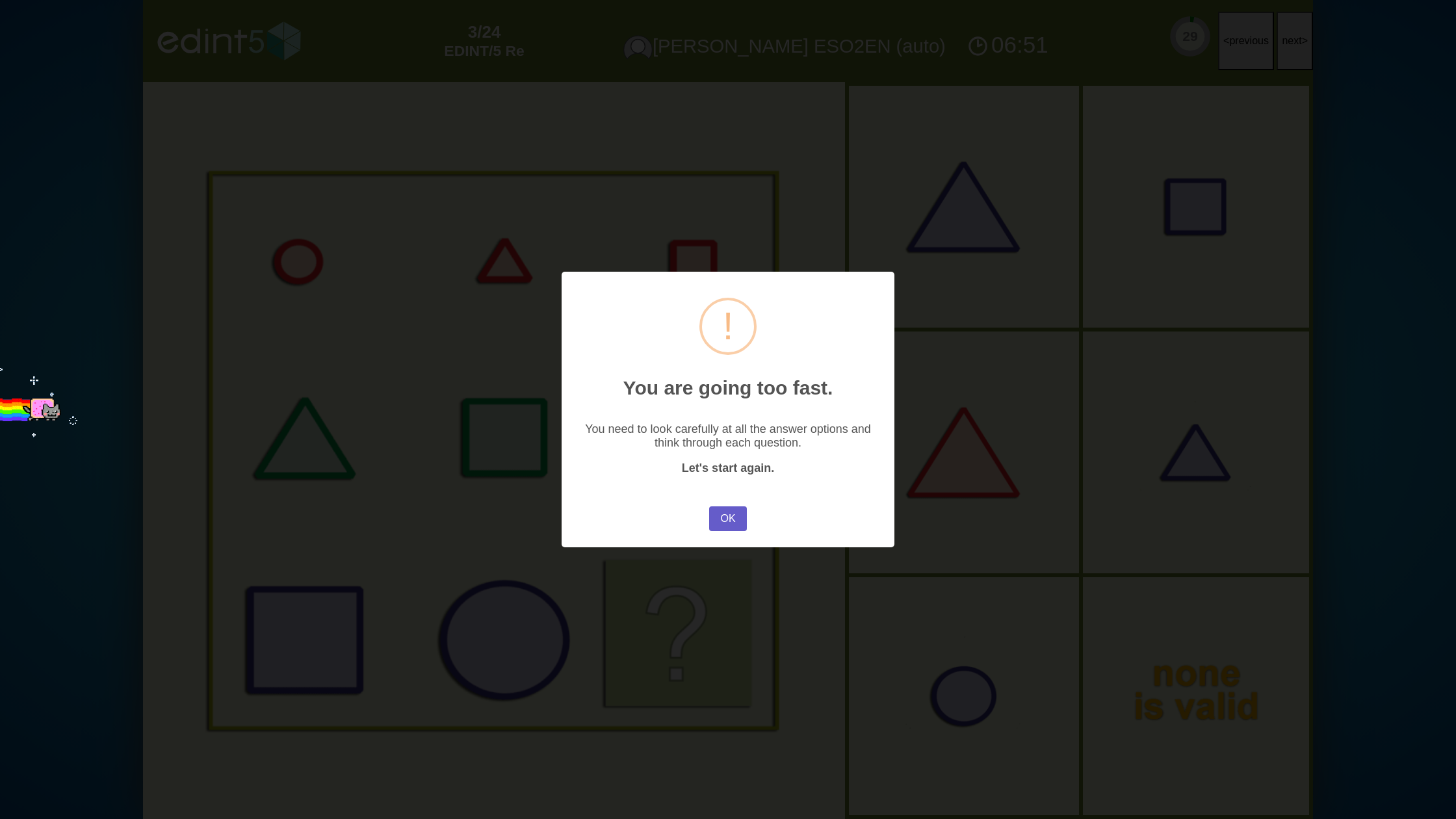
click at [727, 521] on button "OK" at bounding box center [727, 518] width 37 height 24
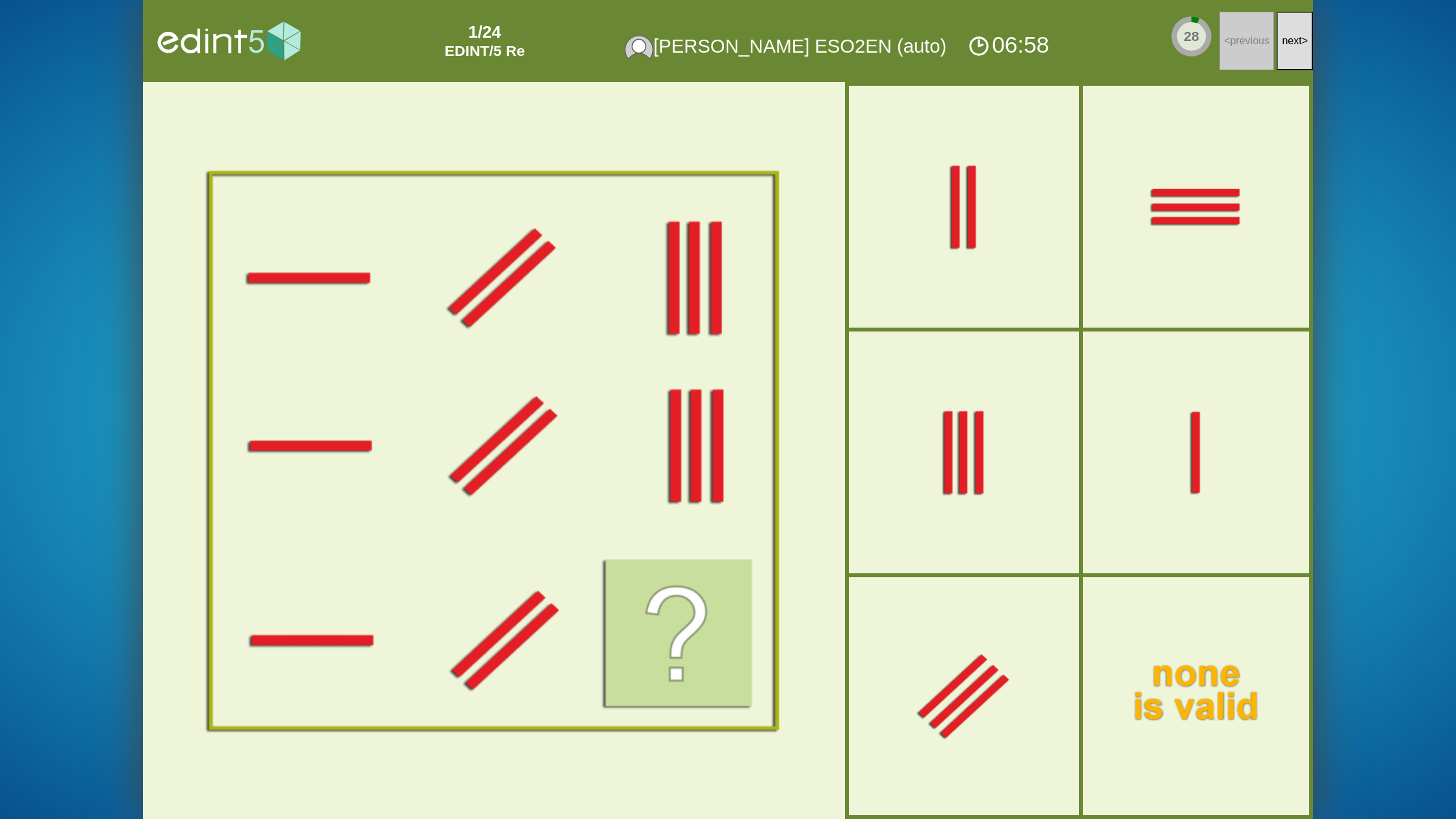
click at [1293, 59] on button "next >" at bounding box center [1295, 41] width 37 height 59
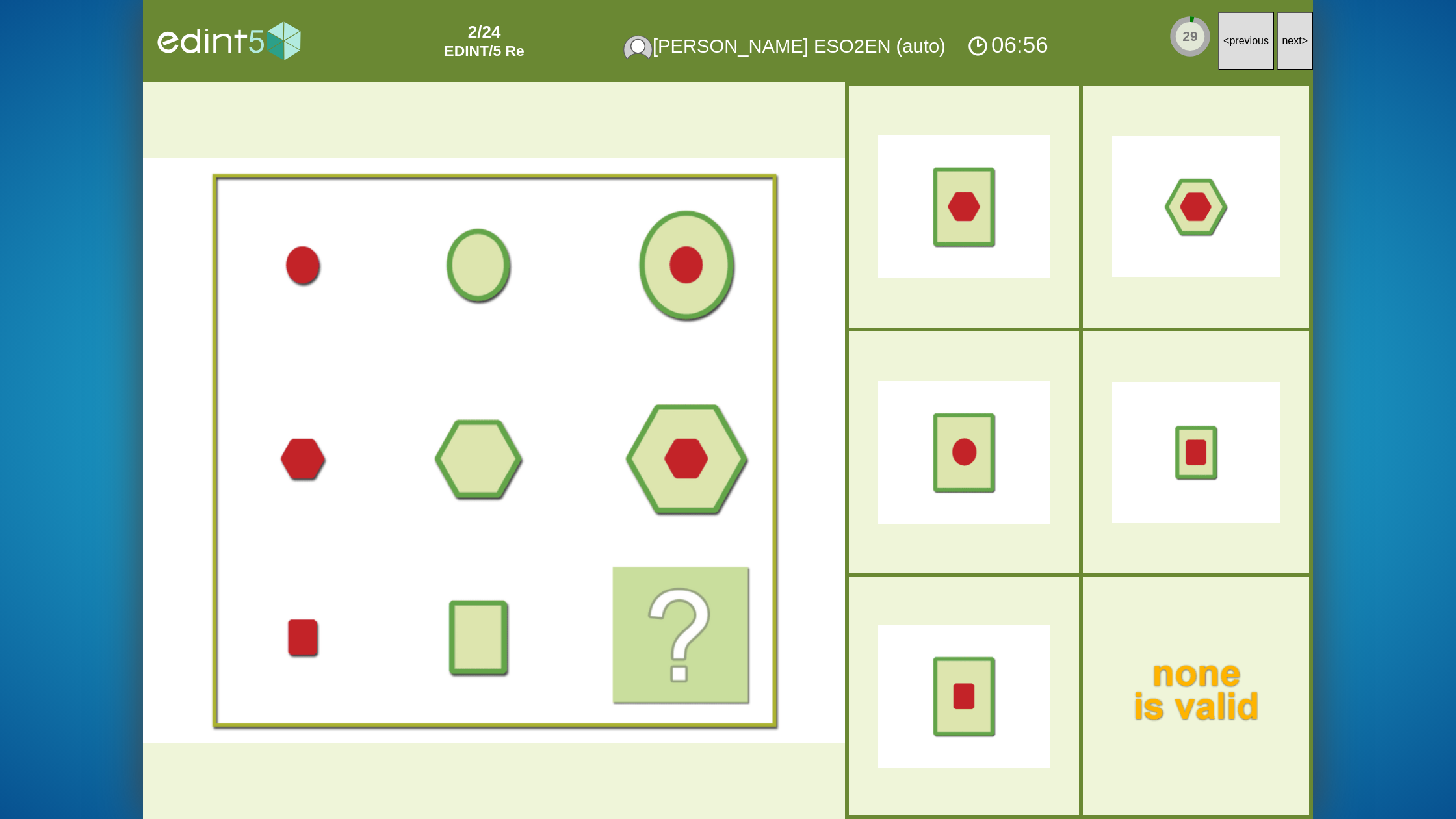
click at [1293, 59] on button "next >" at bounding box center [1295, 41] width 37 height 59
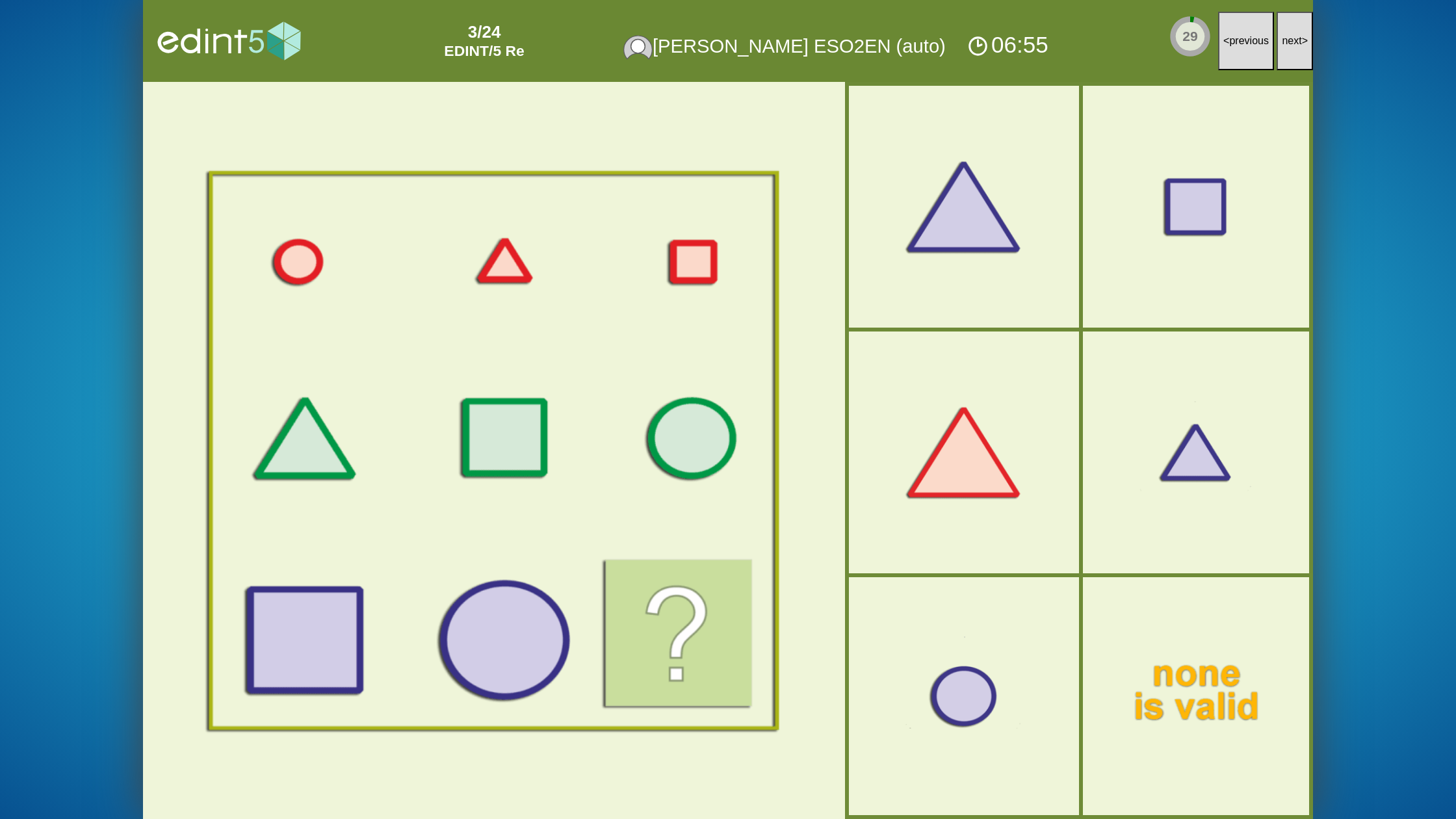
click at [1293, 59] on button "next >" at bounding box center [1295, 41] width 37 height 59
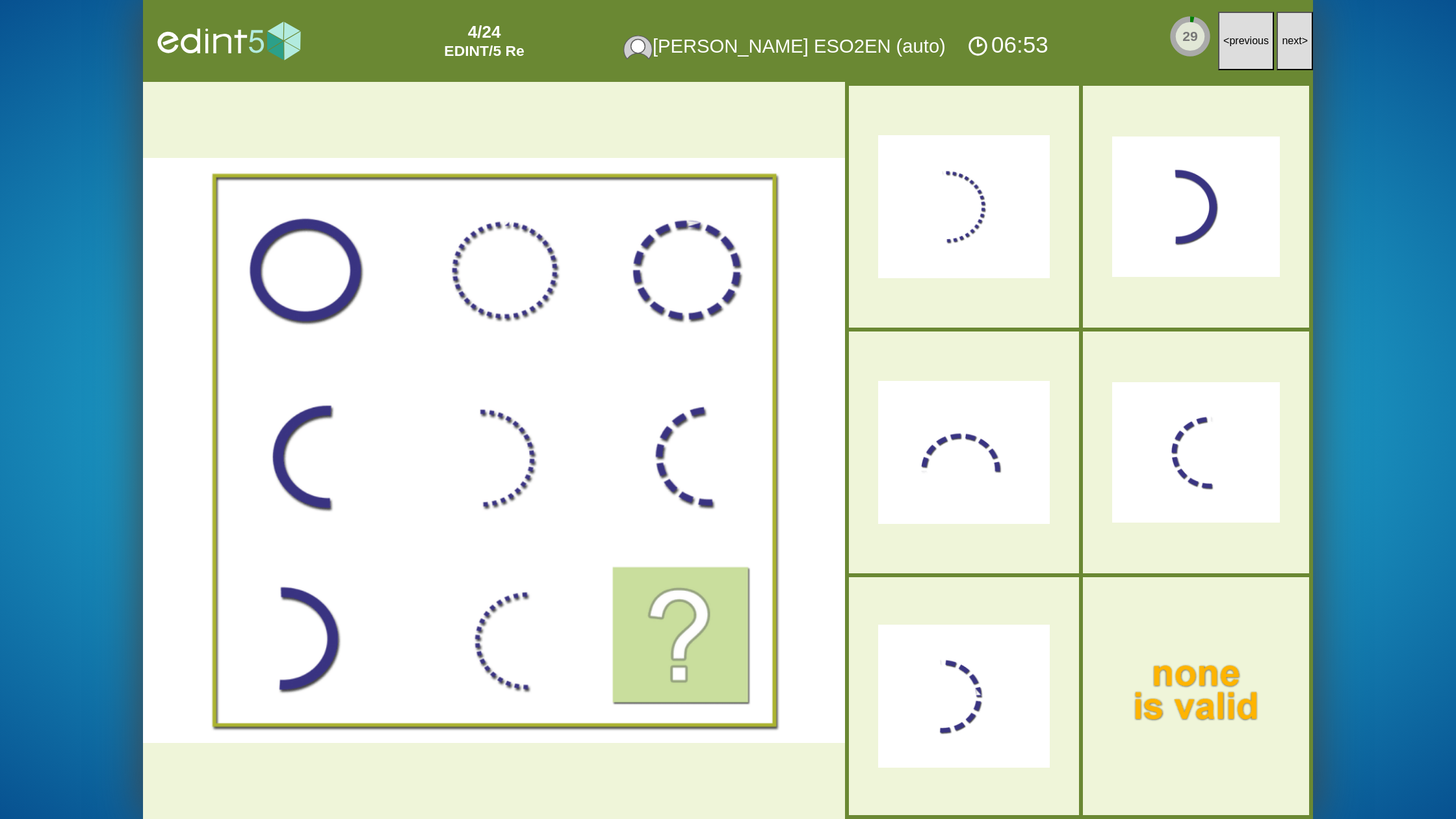
click at [1293, 59] on button "next >" at bounding box center [1295, 41] width 37 height 59
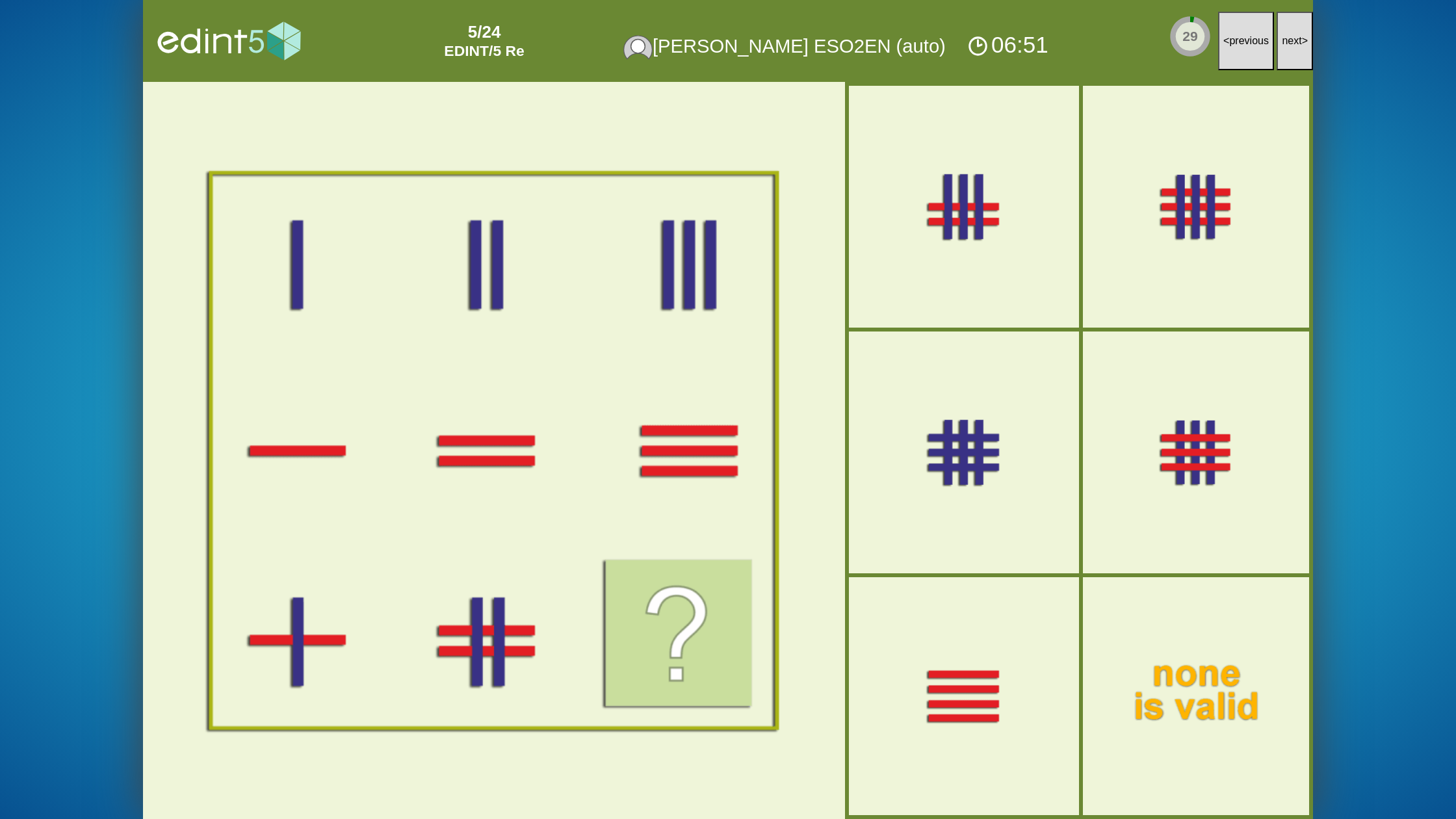
click at [1293, 59] on button "next >" at bounding box center [1295, 41] width 37 height 59
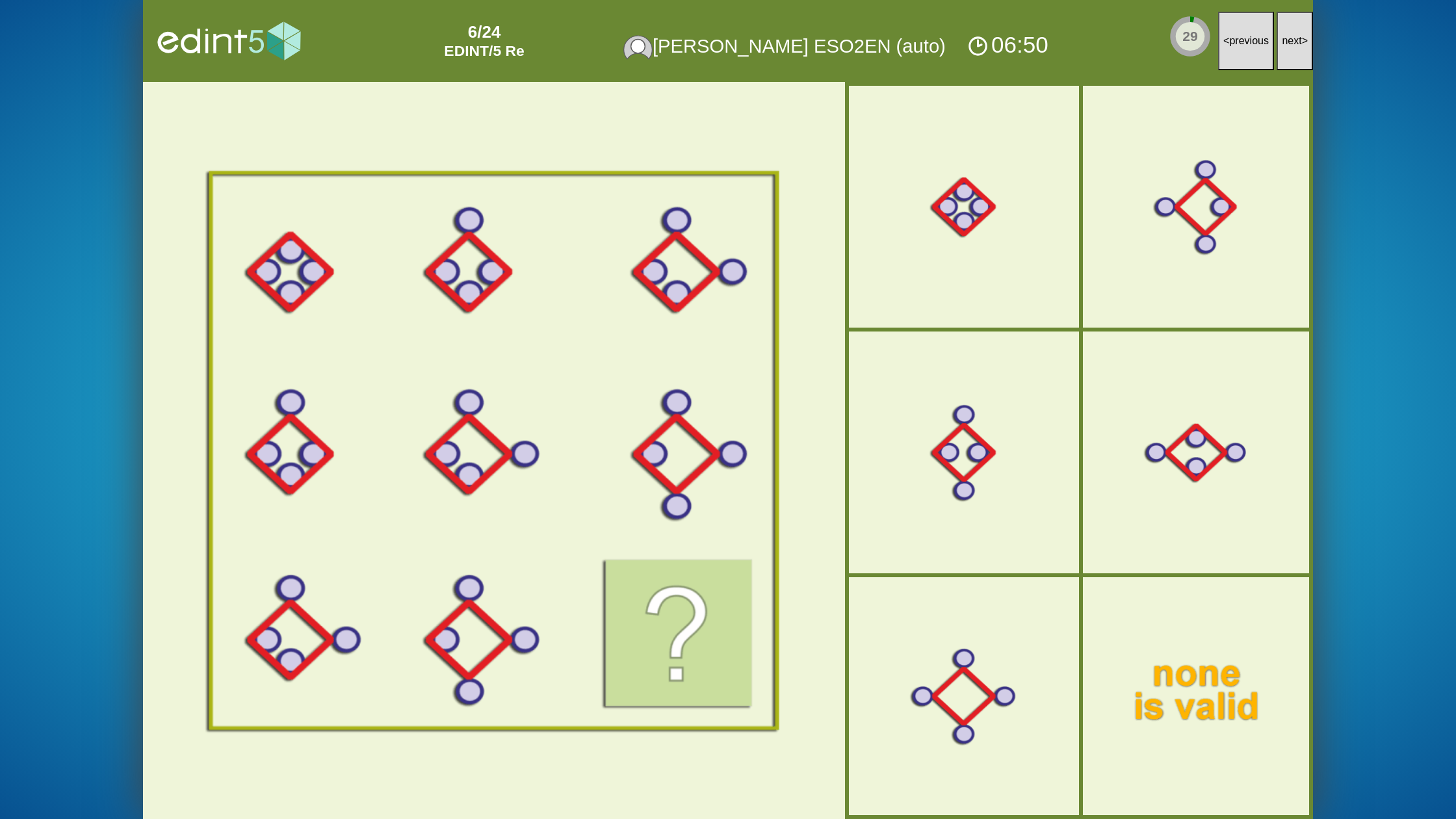
click at [1293, 59] on button "next >" at bounding box center [1295, 41] width 37 height 59
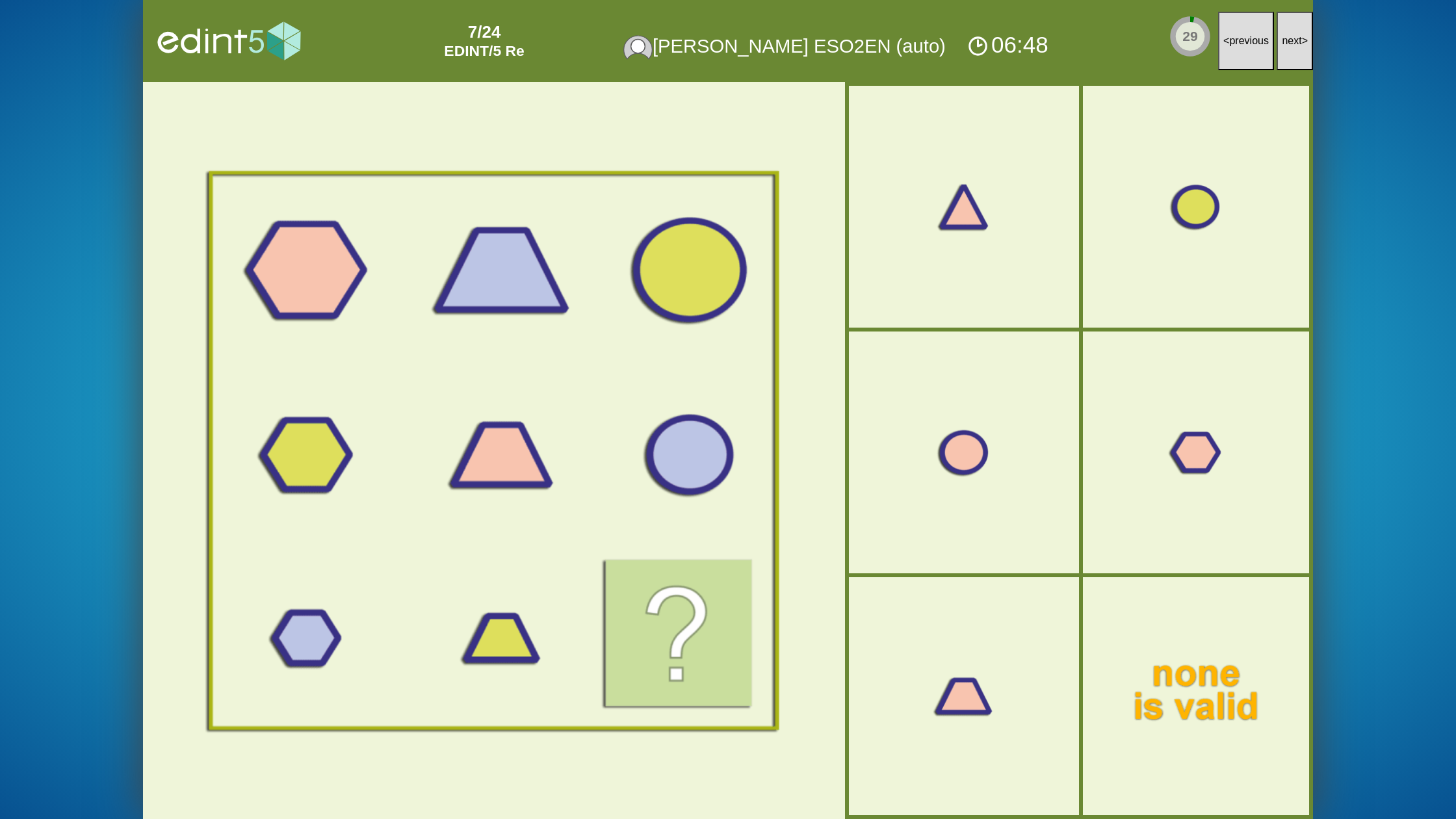
click at [1293, 59] on button "next >" at bounding box center [1295, 41] width 37 height 59
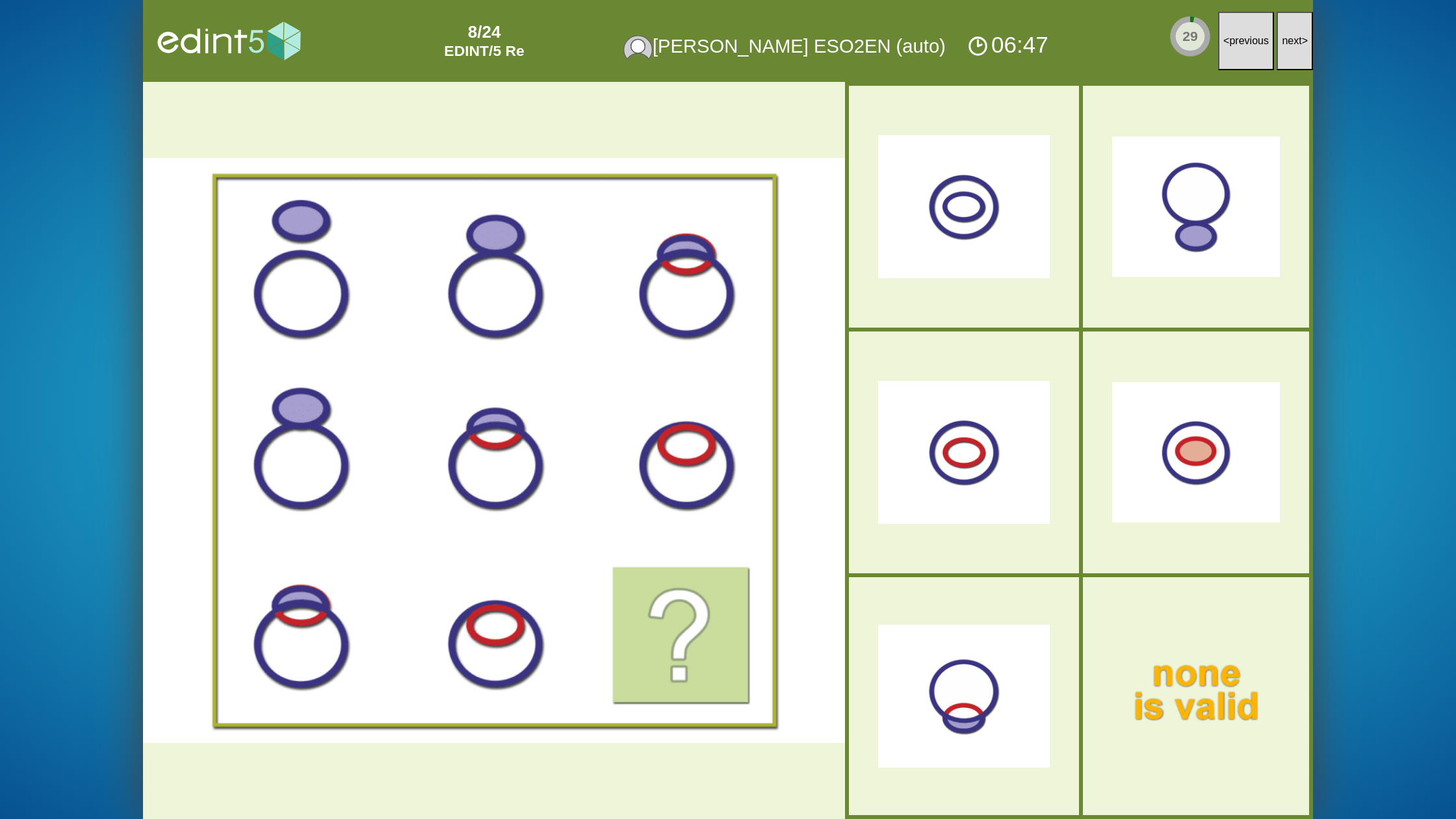
click at [1293, 59] on button "next >" at bounding box center [1295, 41] width 37 height 59
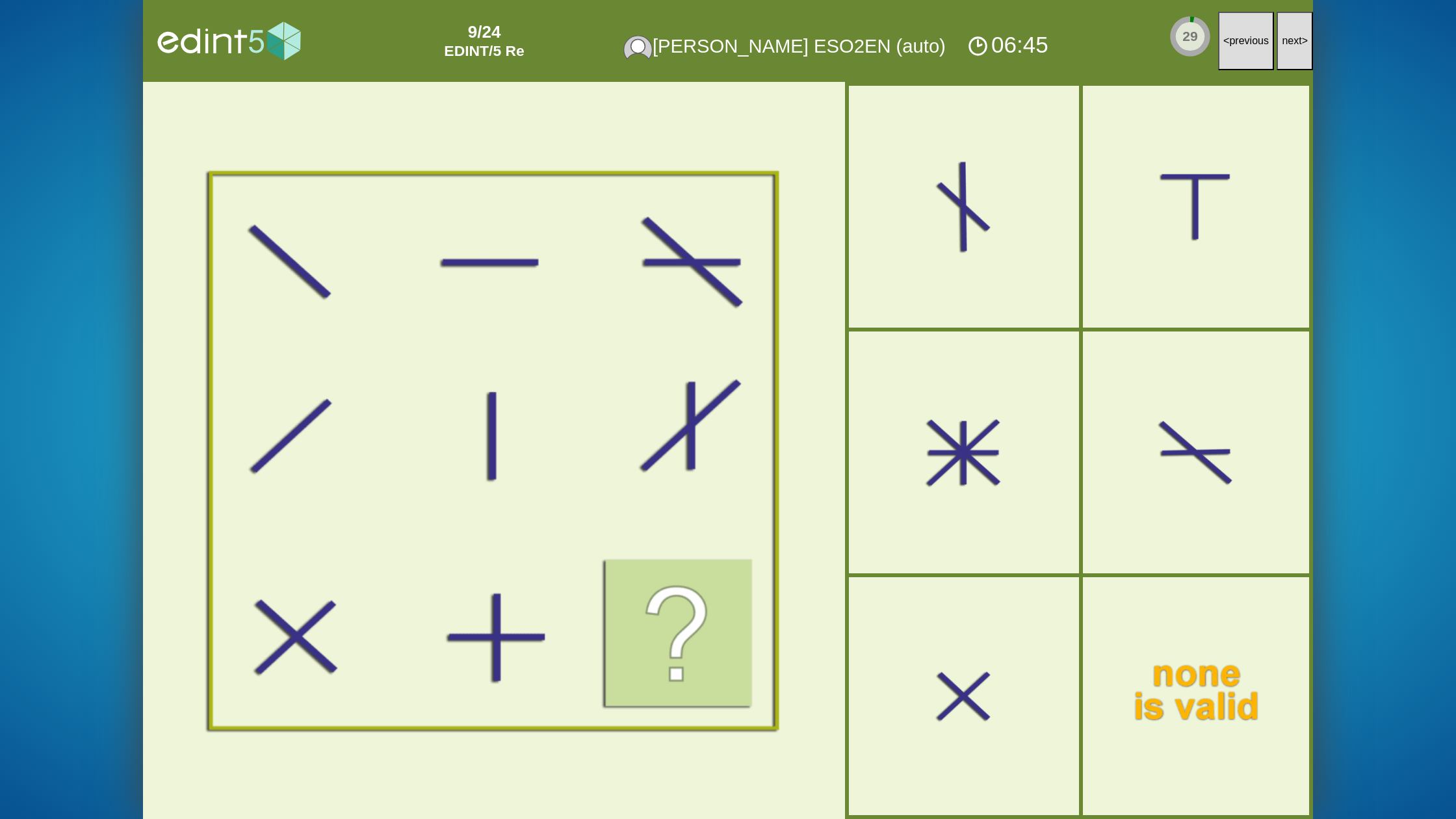
click at [1293, 59] on button "next >" at bounding box center [1295, 41] width 37 height 59
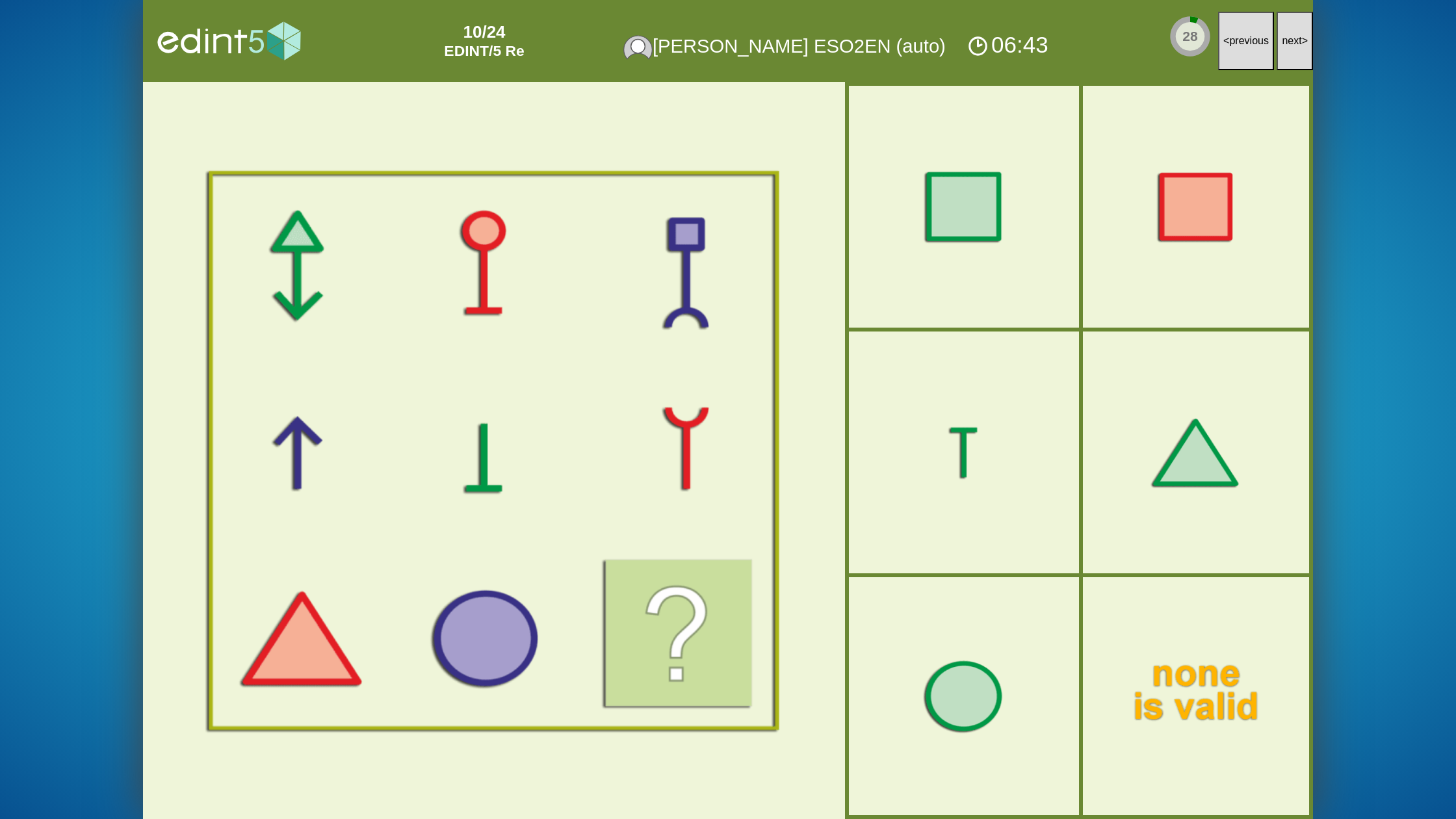
click at [1293, 59] on button "next >" at bounding box center [1295, 41] width 37 height 59
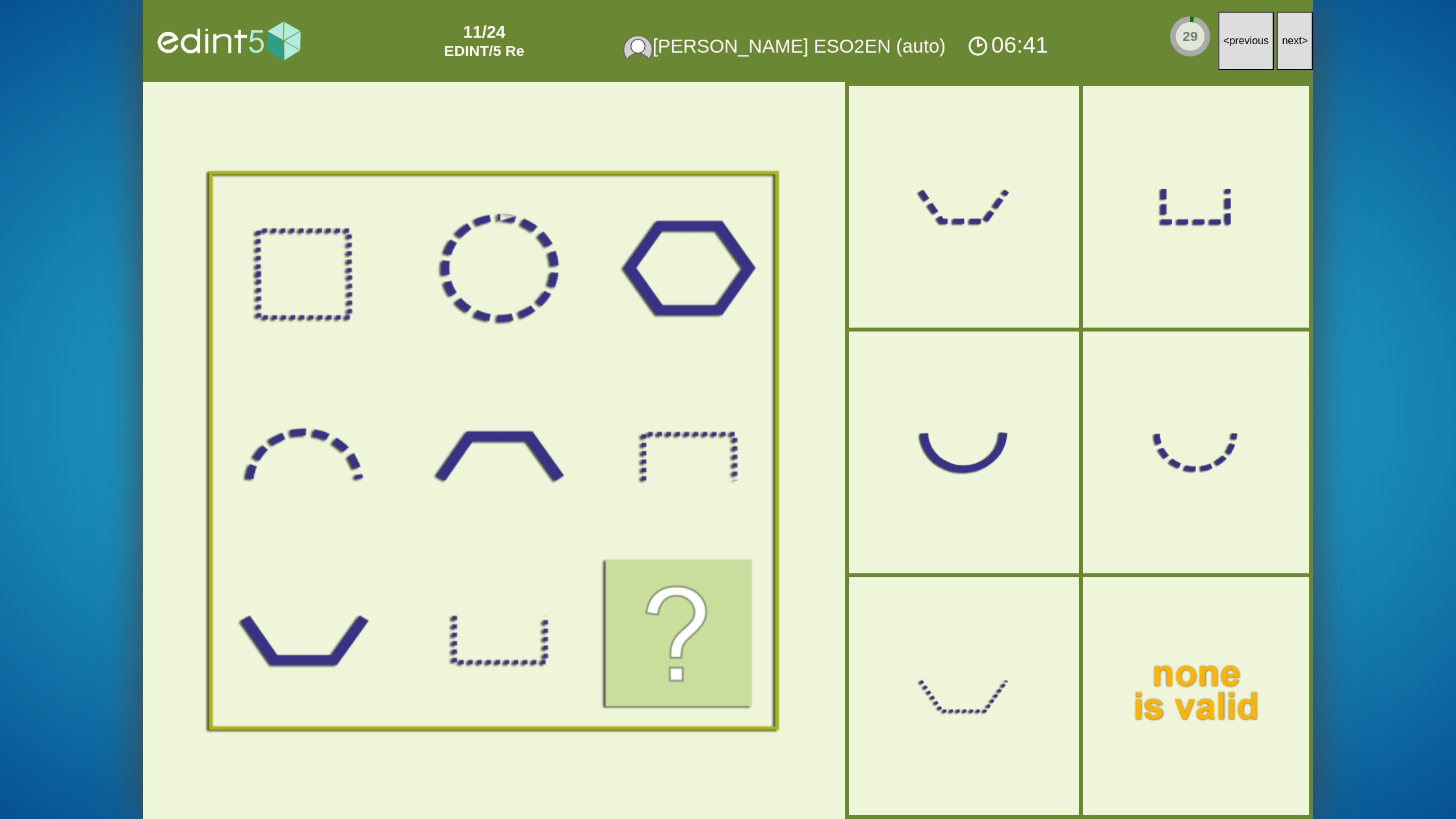
click at [1293, 59] on button "next >" at bounding box center [1295, 41] width 37 height 59
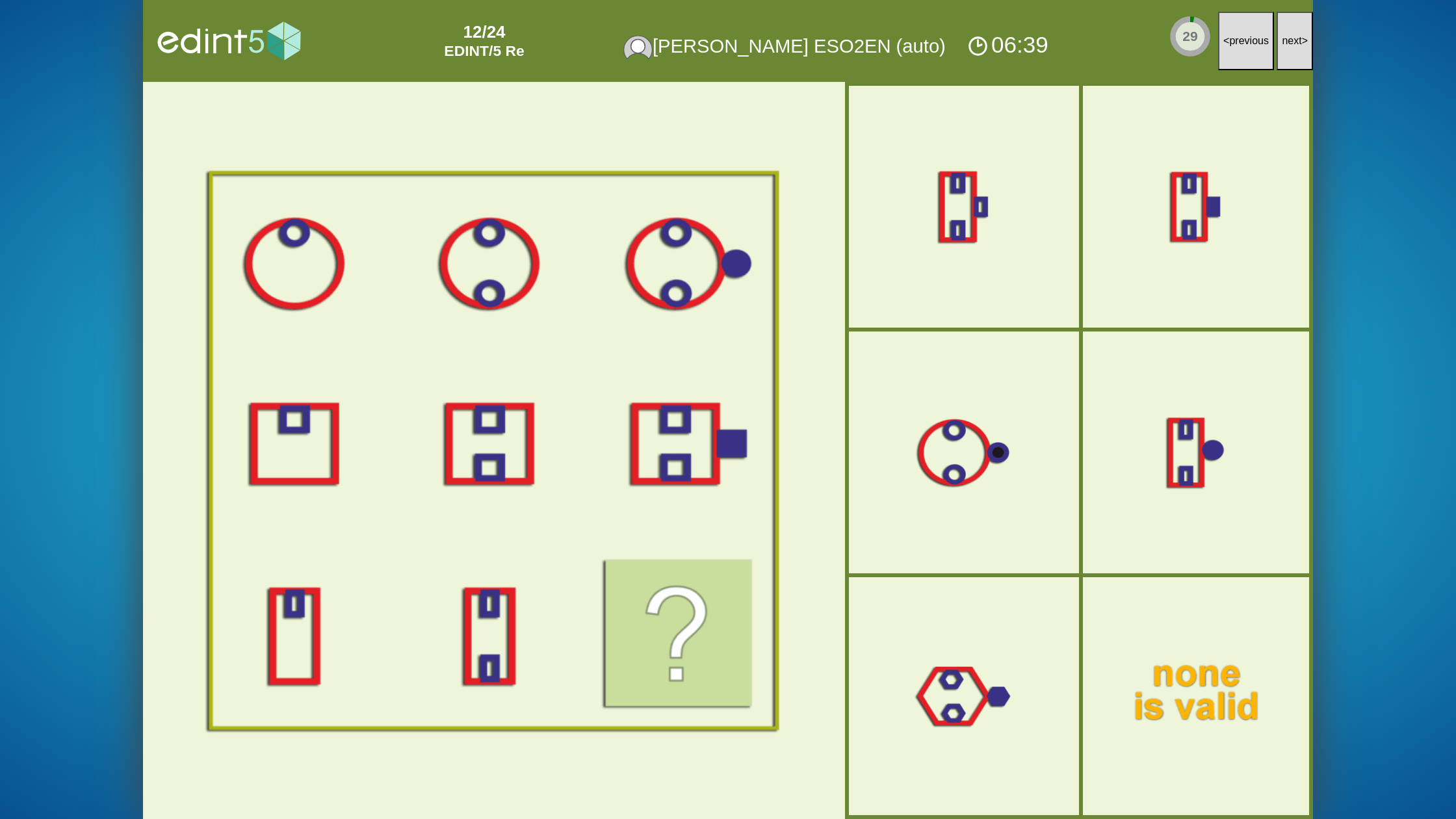
click at [1293, 59] on button "next >" at bounding box center [1295, 41] width 37 height 59
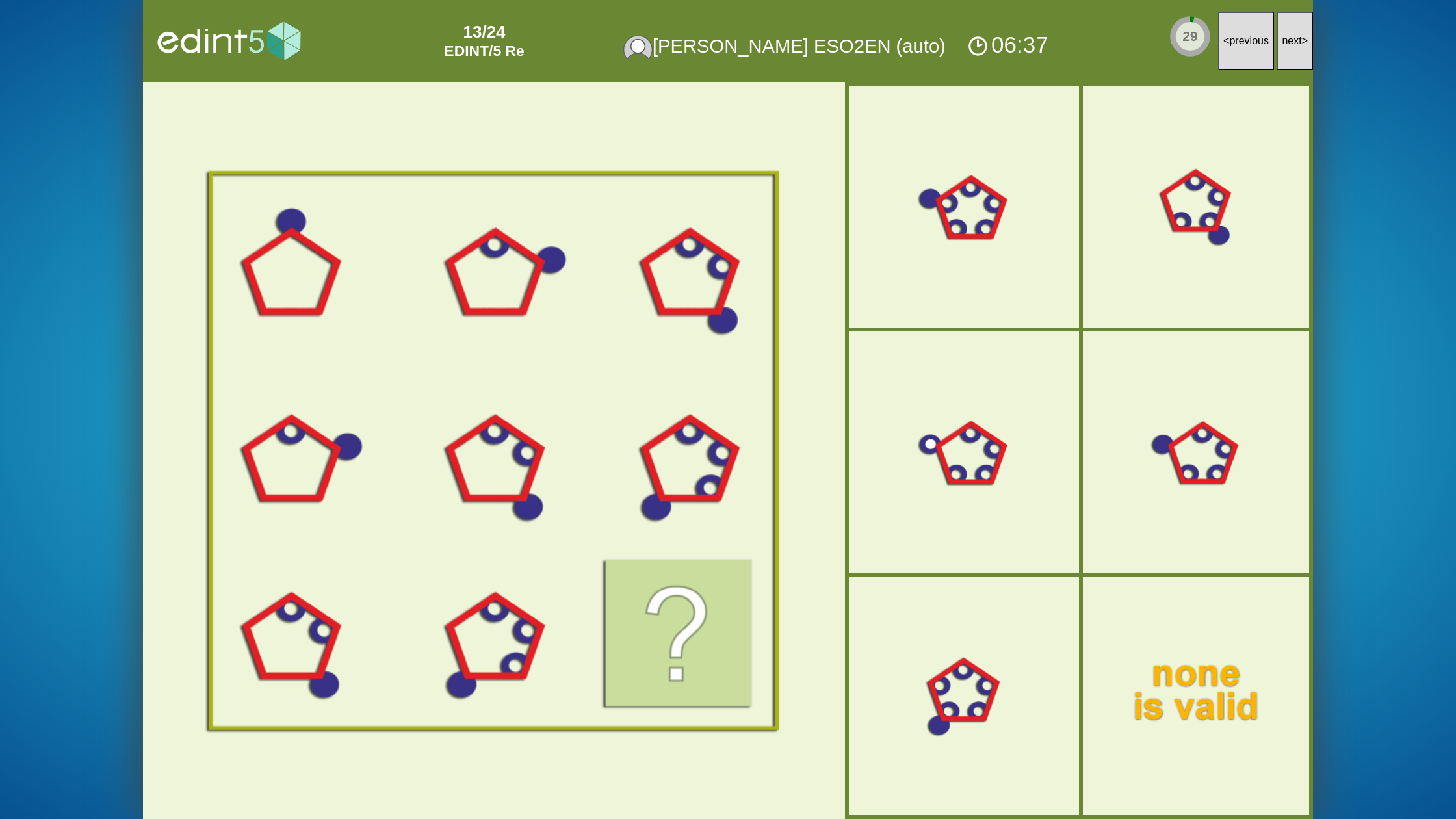
click at [1293, 59] on button "next >" at bounding box center [1295, 41] width 37 height 59
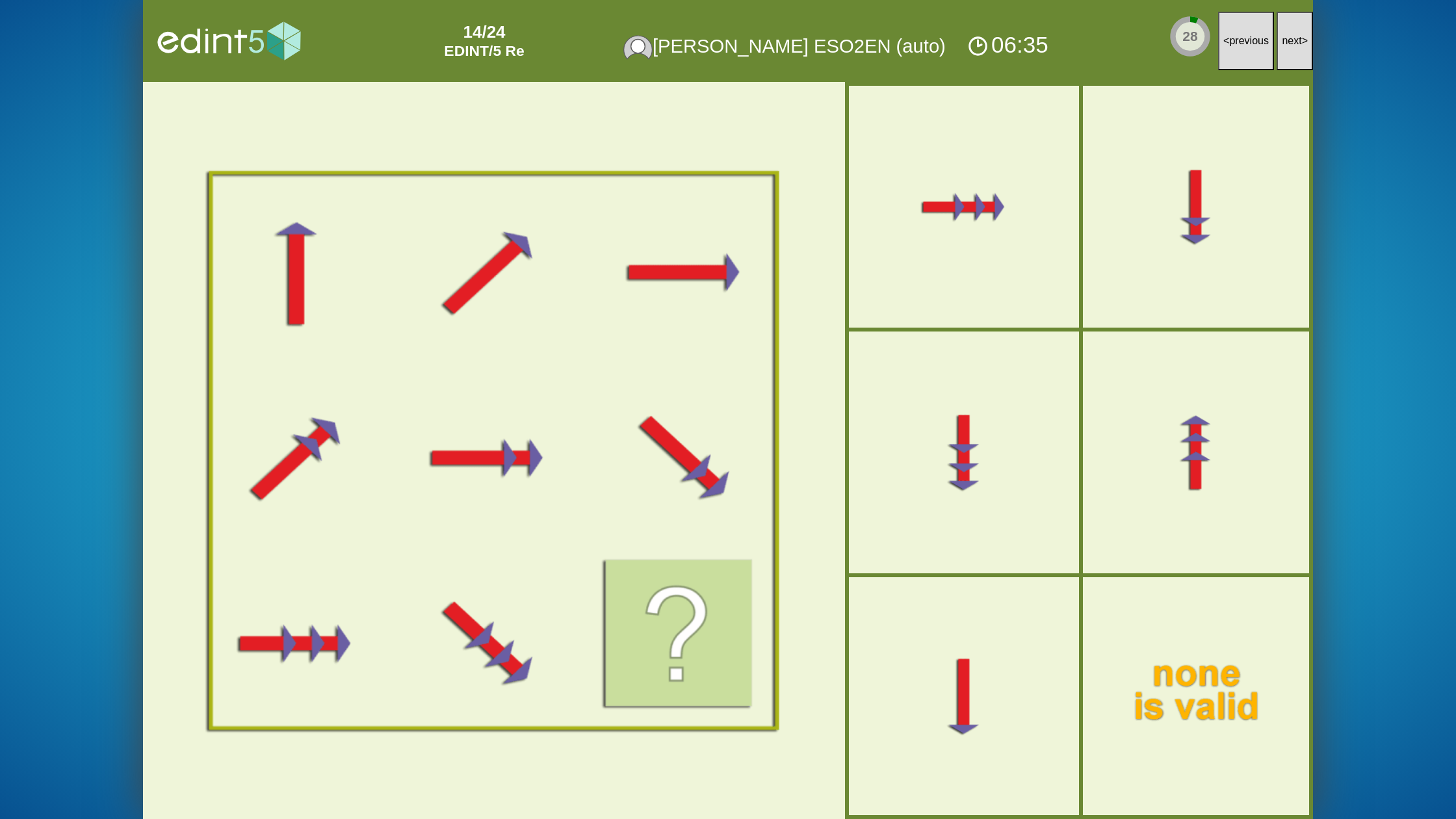
click at [1293, 59] on button "next >" at bounding box center [1295, 41] width 37 height 59
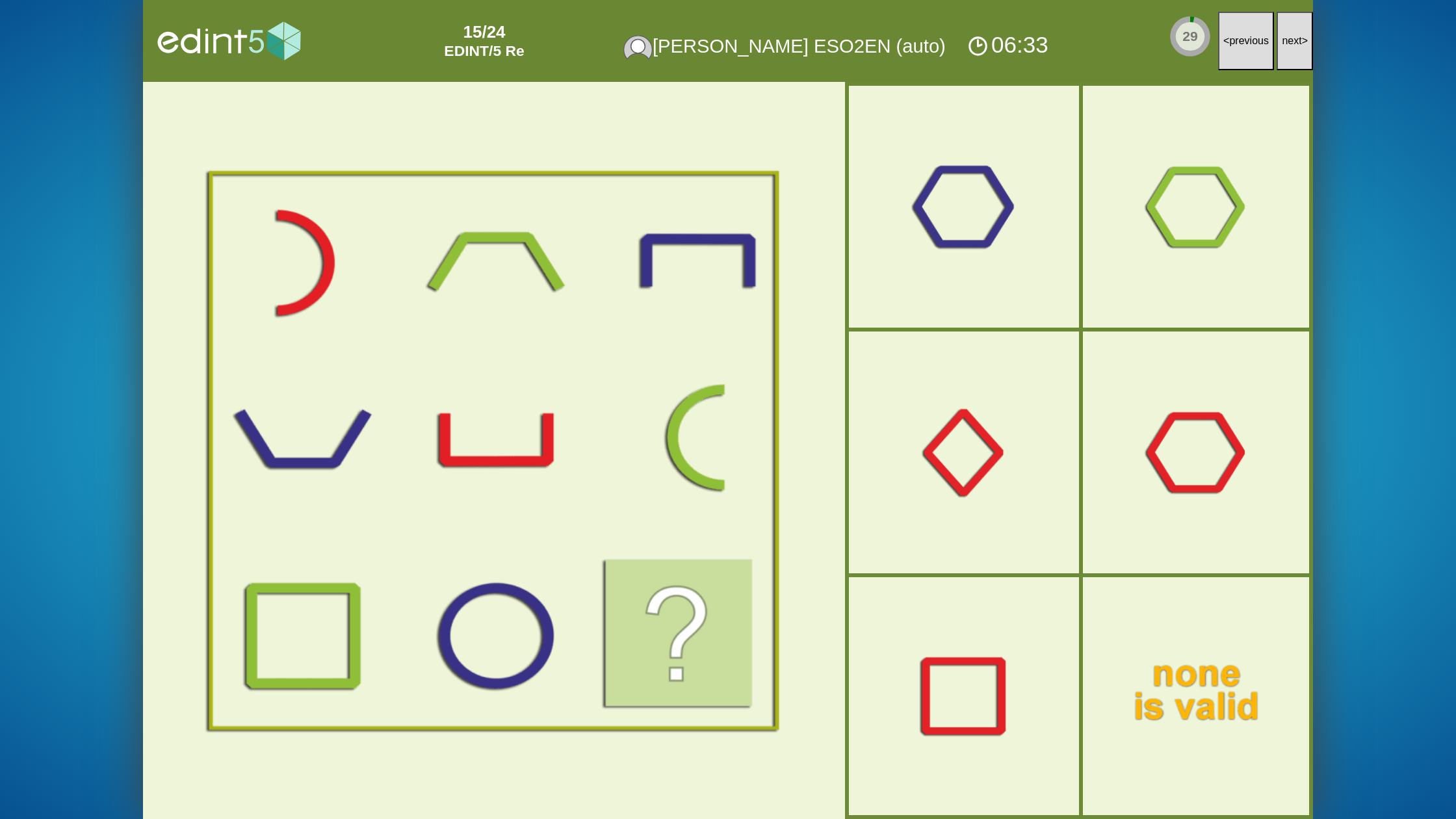
click at [1293, 59] on button "next >" at bounding box center [1295, 41] width 37 height 59
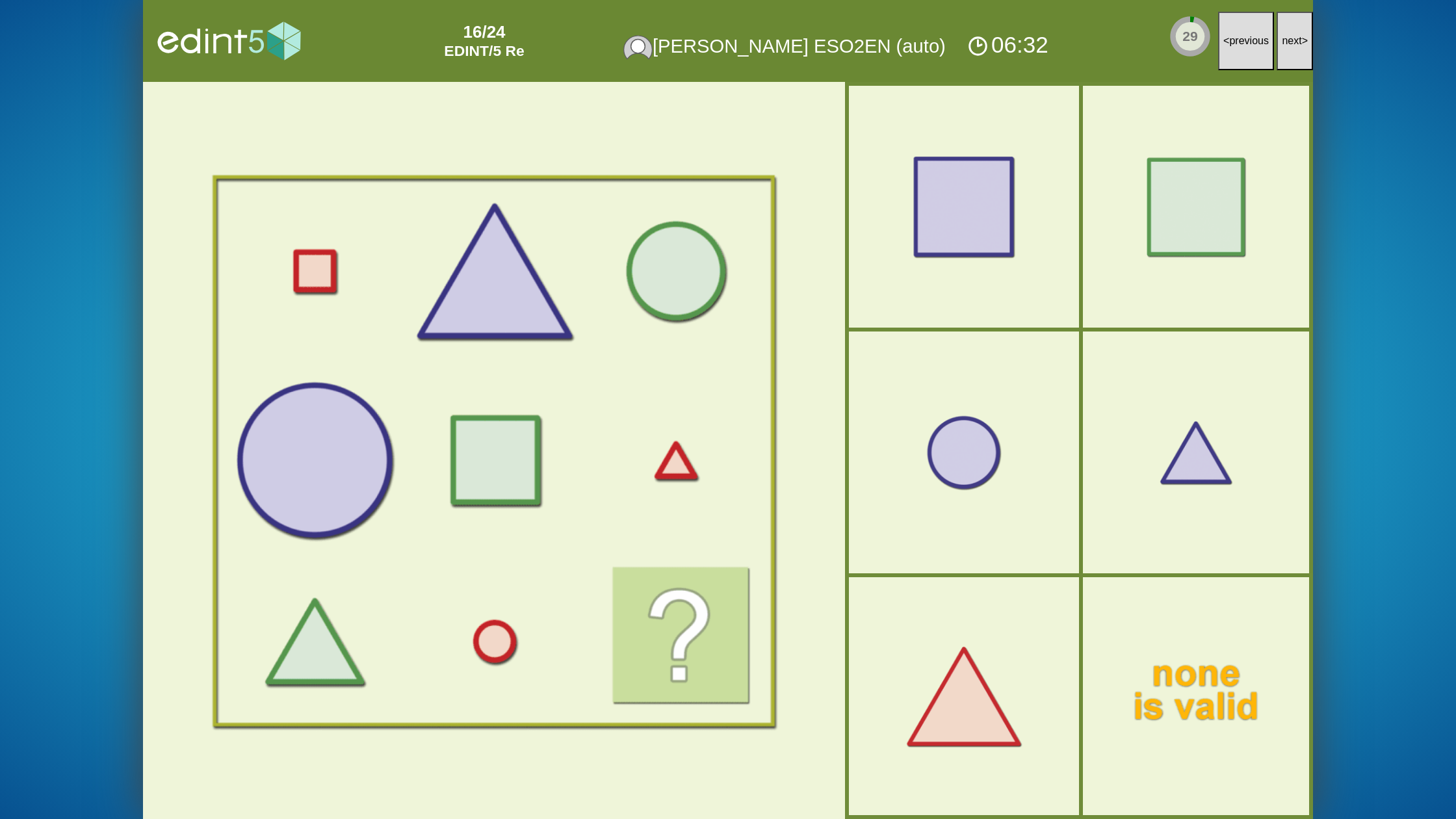
click at [1293, 59] on button "next >" at bounding box center [1295, 41] width 37 height 59
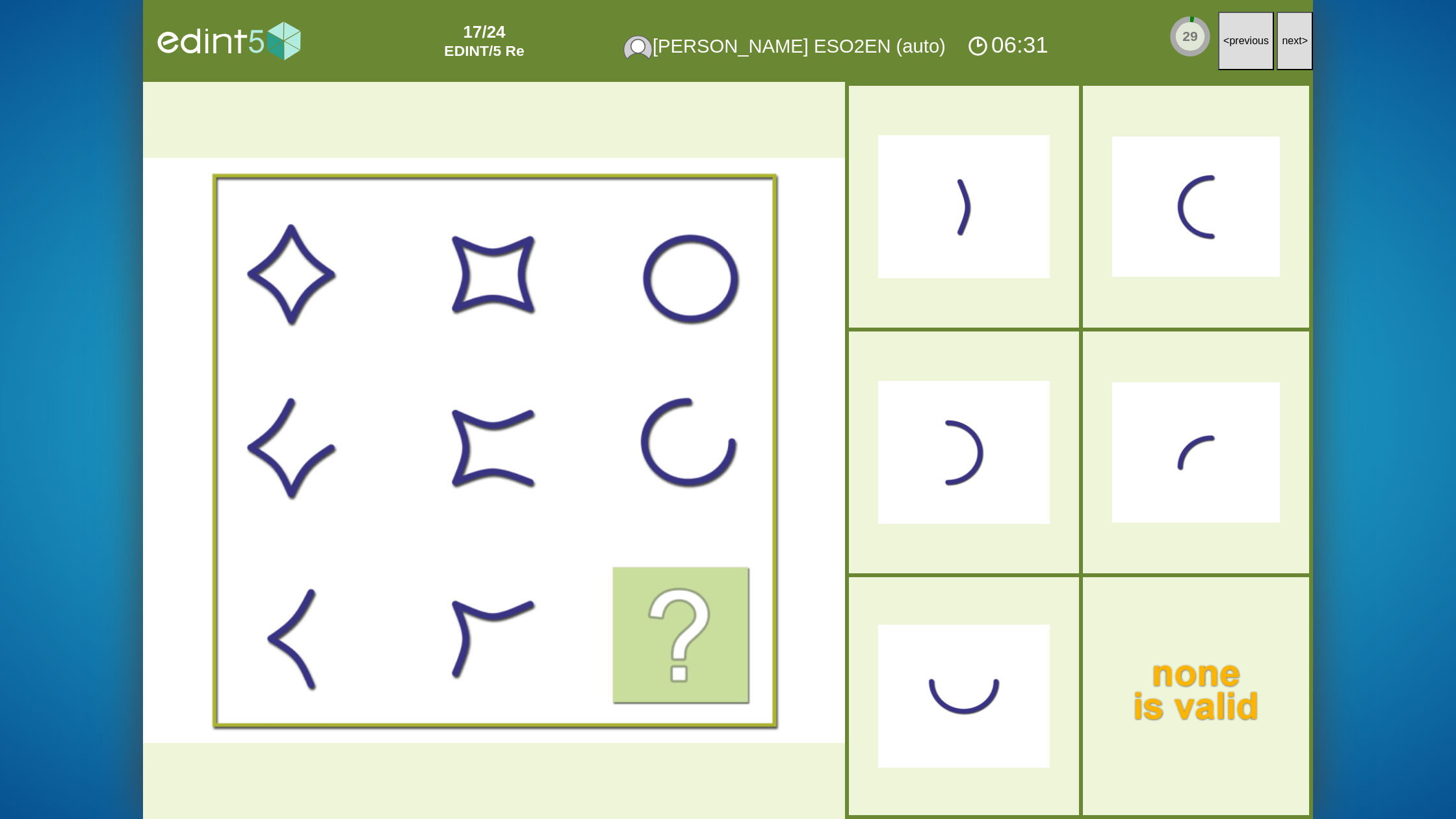
click at [1293, 59] on button "next >" at bounding box center [1295, 41] width 37 height 59
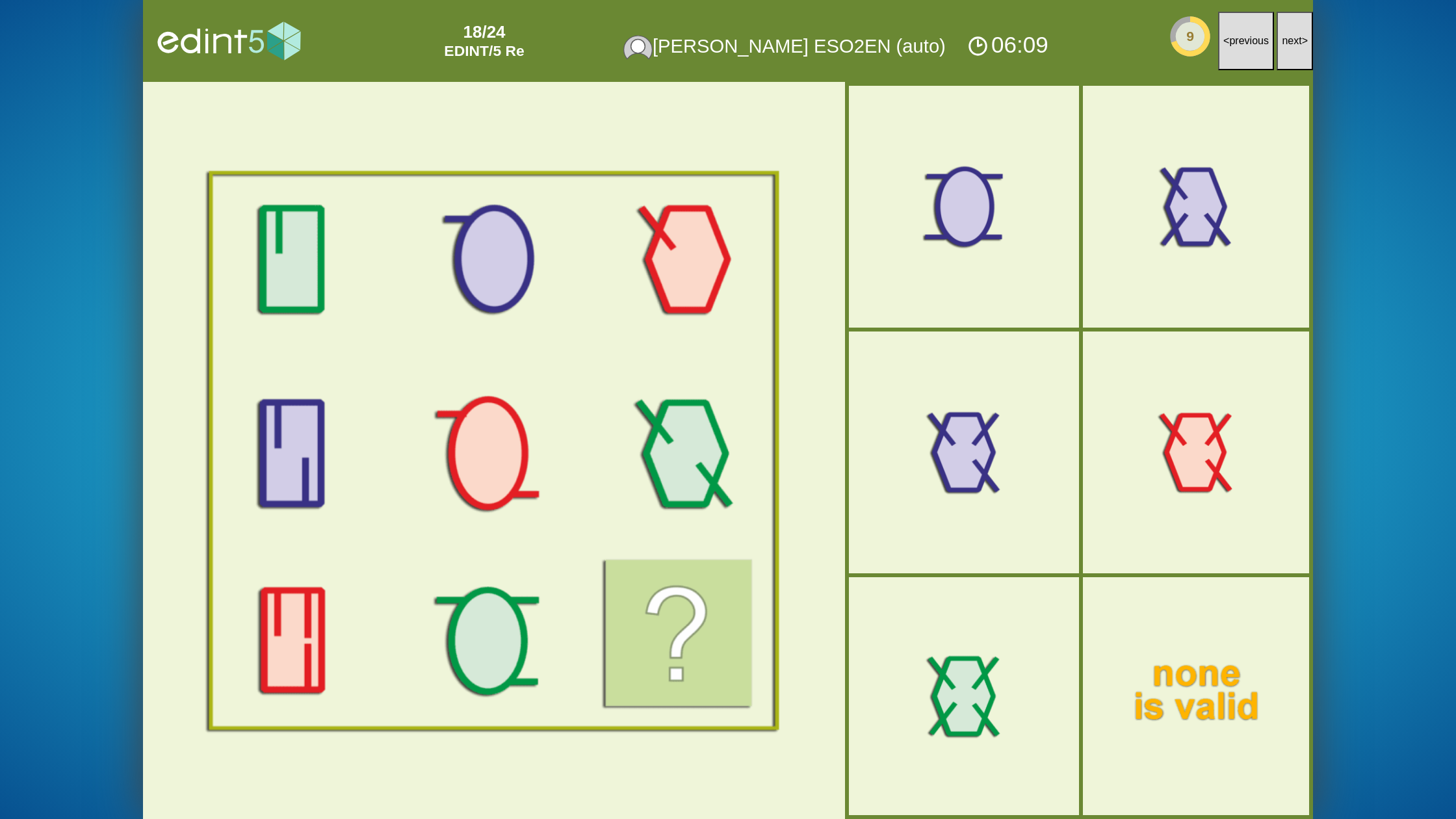
click at [1316, 44] on div "Level: EDINT/ 5 WHAT IS YOUR BIRTH DATE? day 1 2 3 4 5 6 7 8 9 10 11 12 13 14 1…" at bounding box center [728, 409] width 1456 height 819
click at [1303, 44] on button "next >" at bounding box center [1295, 41] width 37 height 59
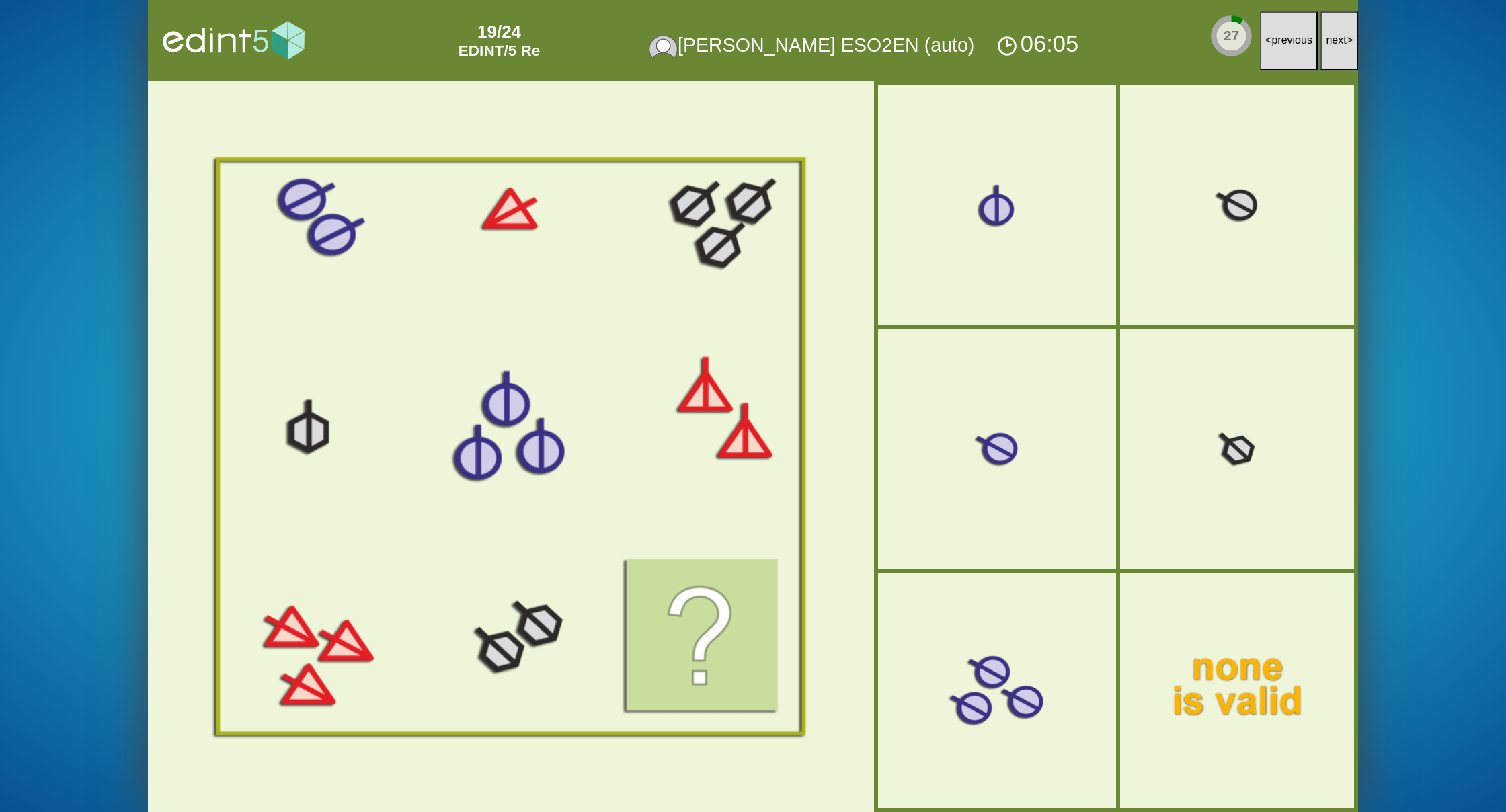
click at [1343, 47] on button "next >" at bounding box center [1339, 40] width 38 height 59
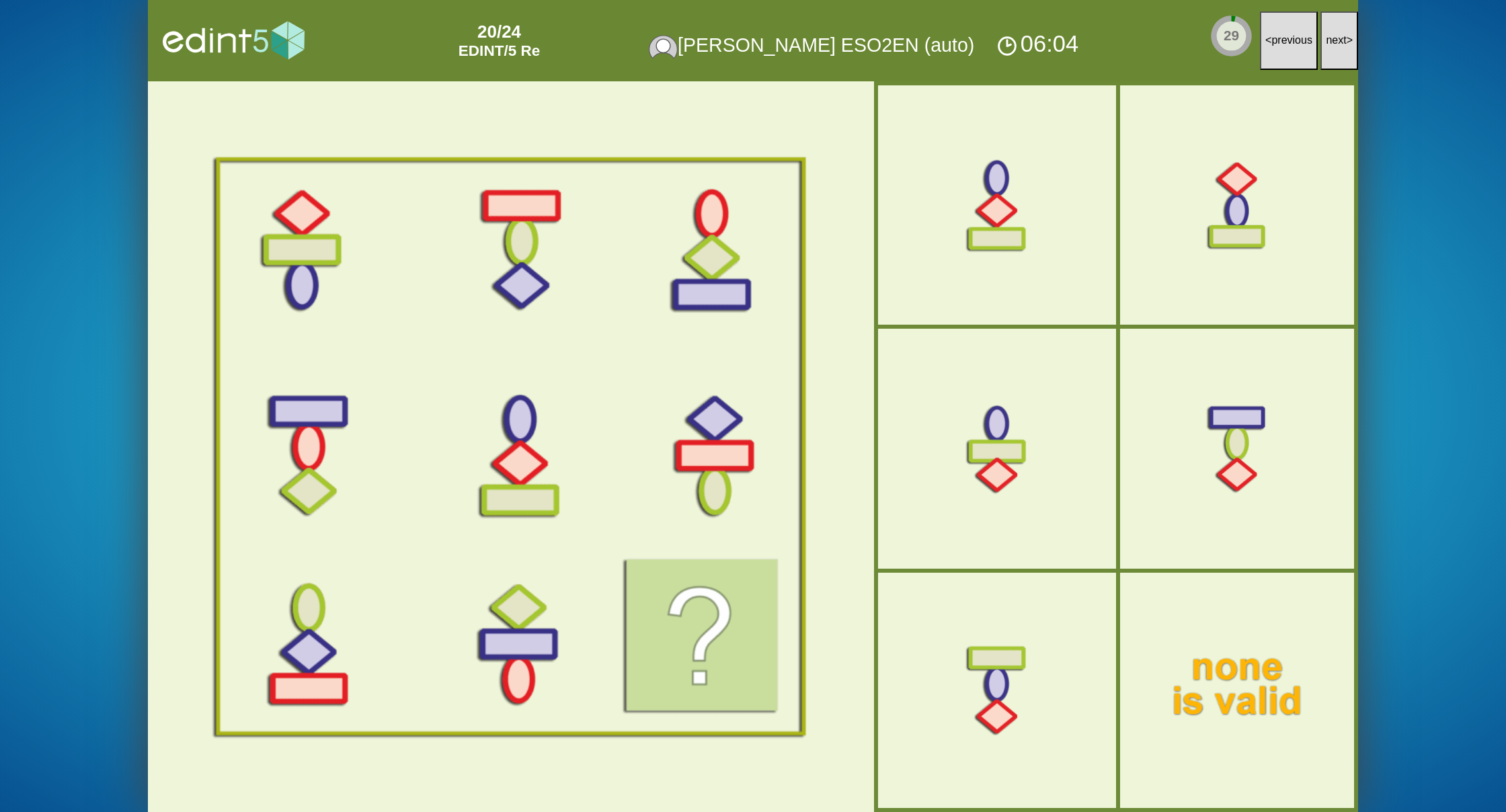
click at [1343, 47] on button "next >" at bounding box center [1339, 40] width 38 height 59
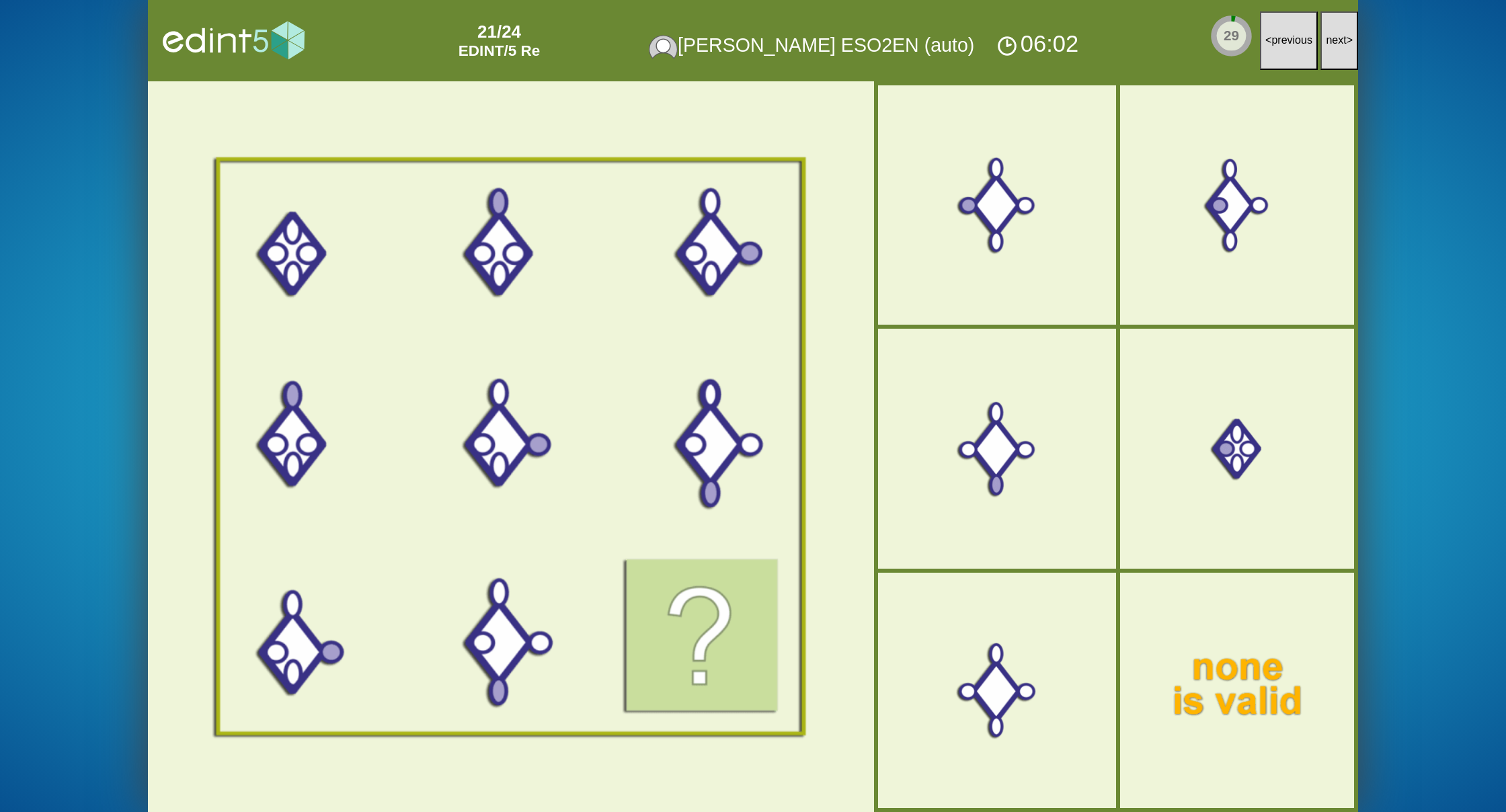
click at [1343, 47] on button "next >" at bounding box center [1339, 40] width 38 height 59
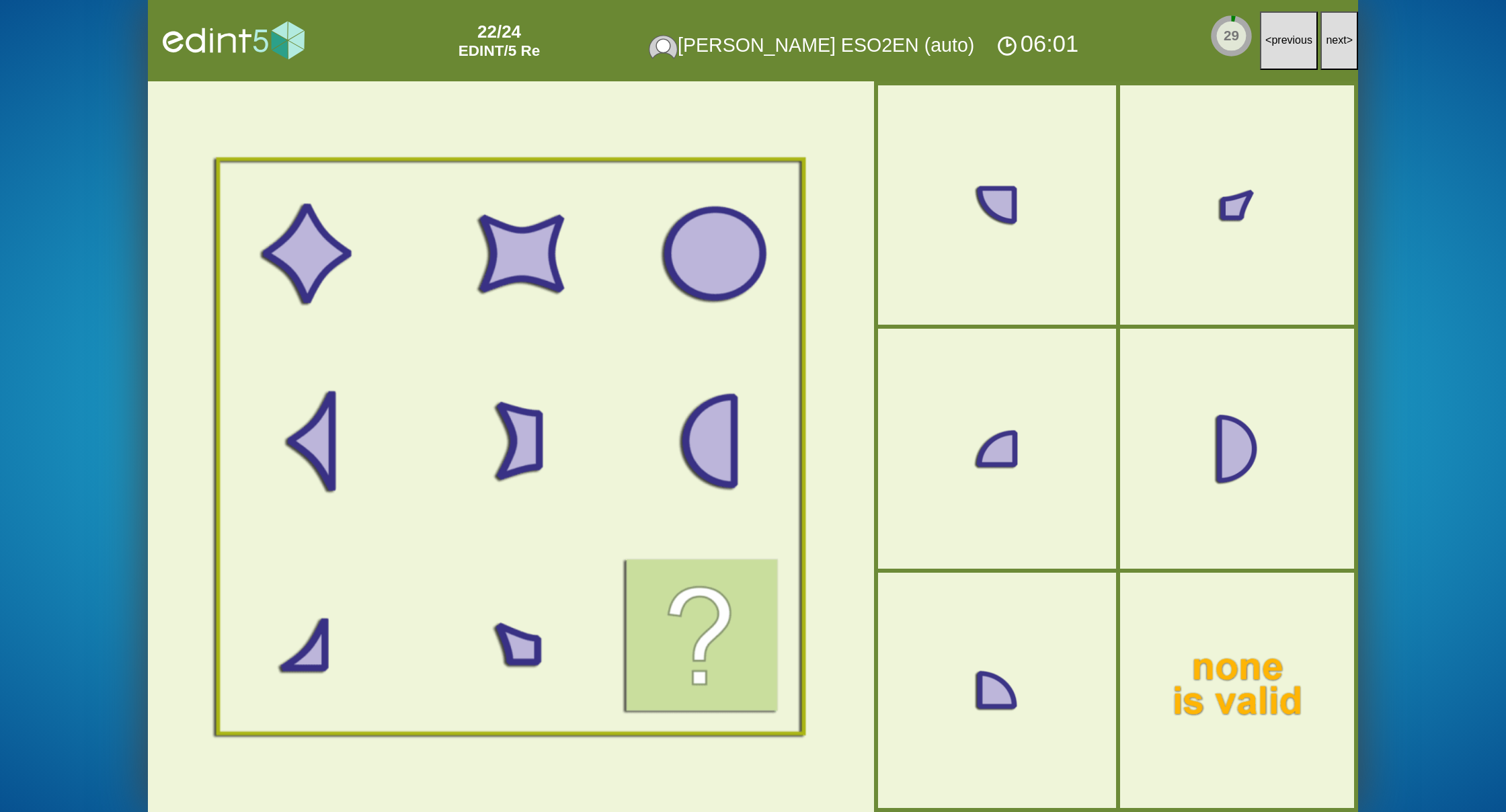
click at [1339, 44] on span "next" at bounding box center [1336, 40] width 21 height 11
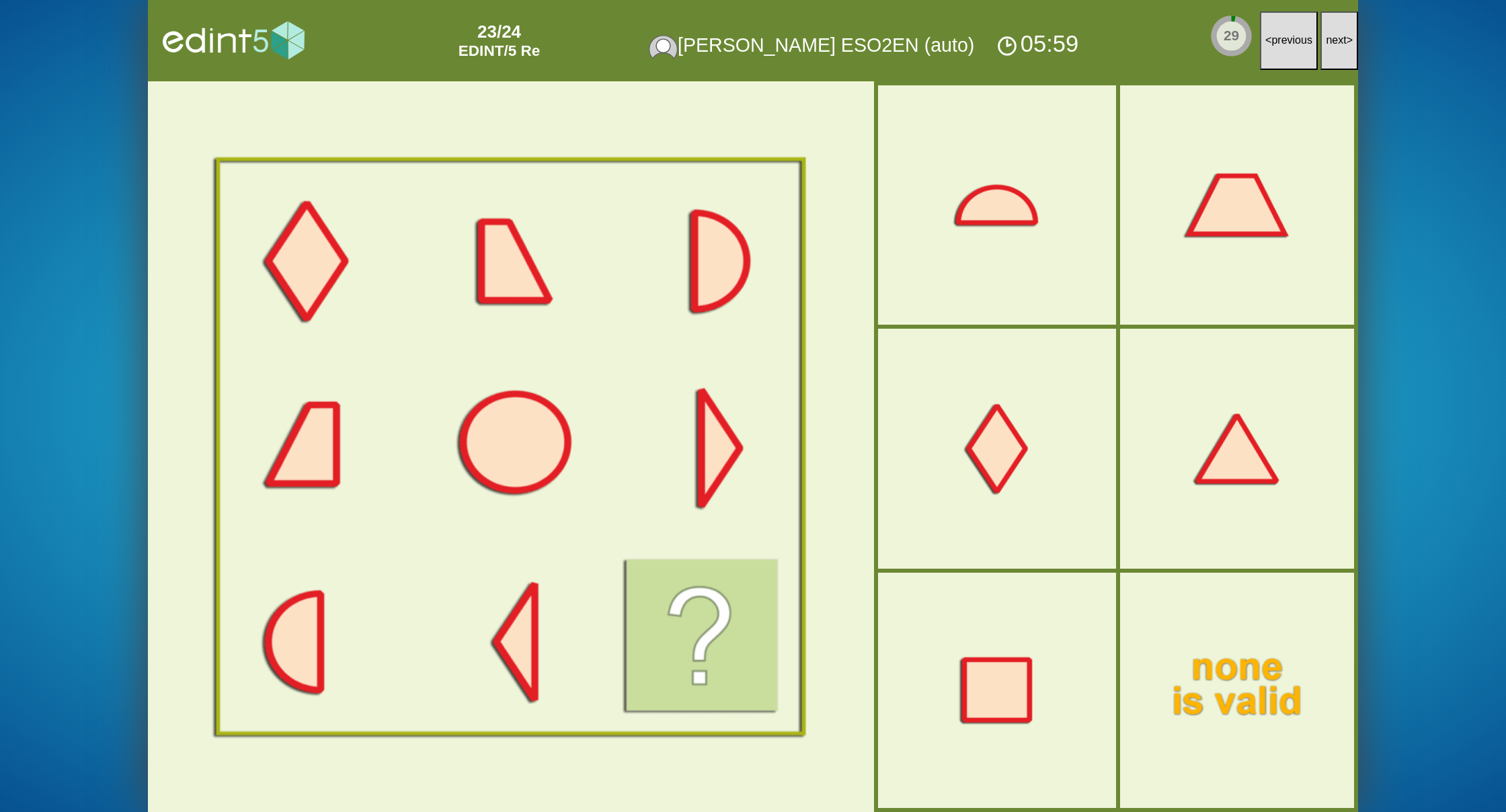
click at [1330, 47] on button "next >" at bounding box center [1339, 40] width 38 height 59
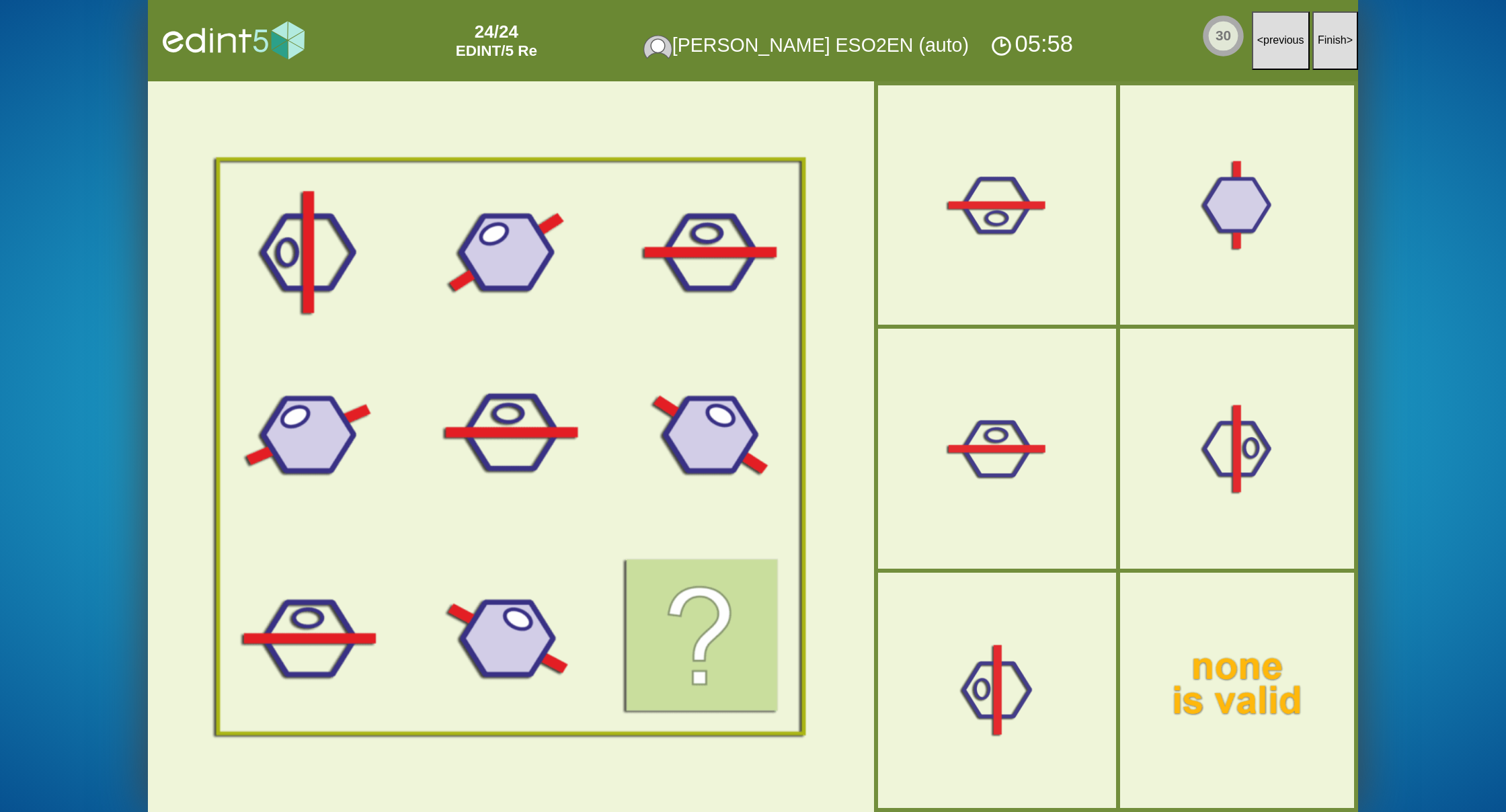
click at [1330, 51] on button "Finish >" at bounding box center [1335, 40] width 46 height 59
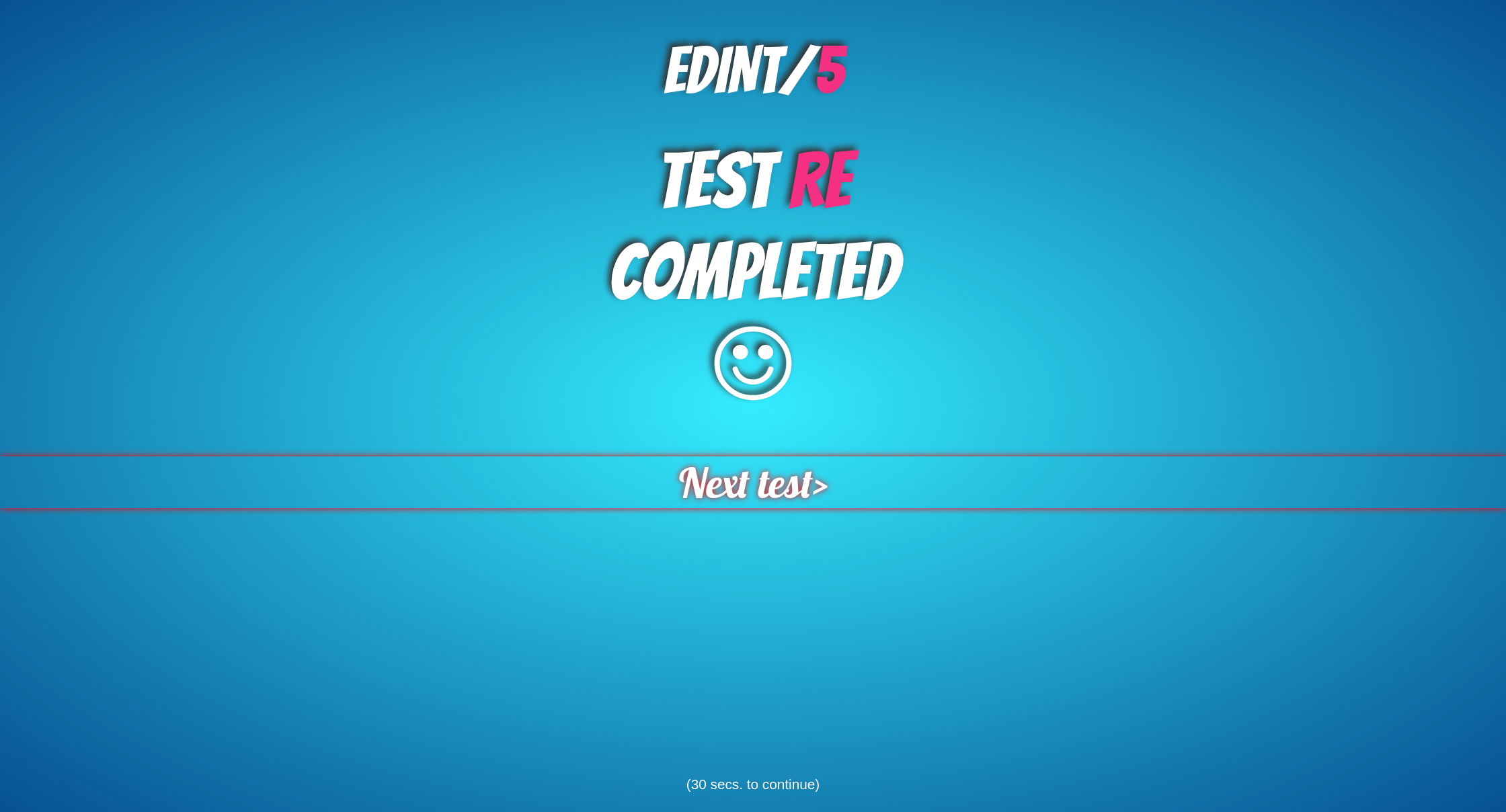
click at [776, 473] on span "Next test" at bounding box center [745, 482] width 142 height 55
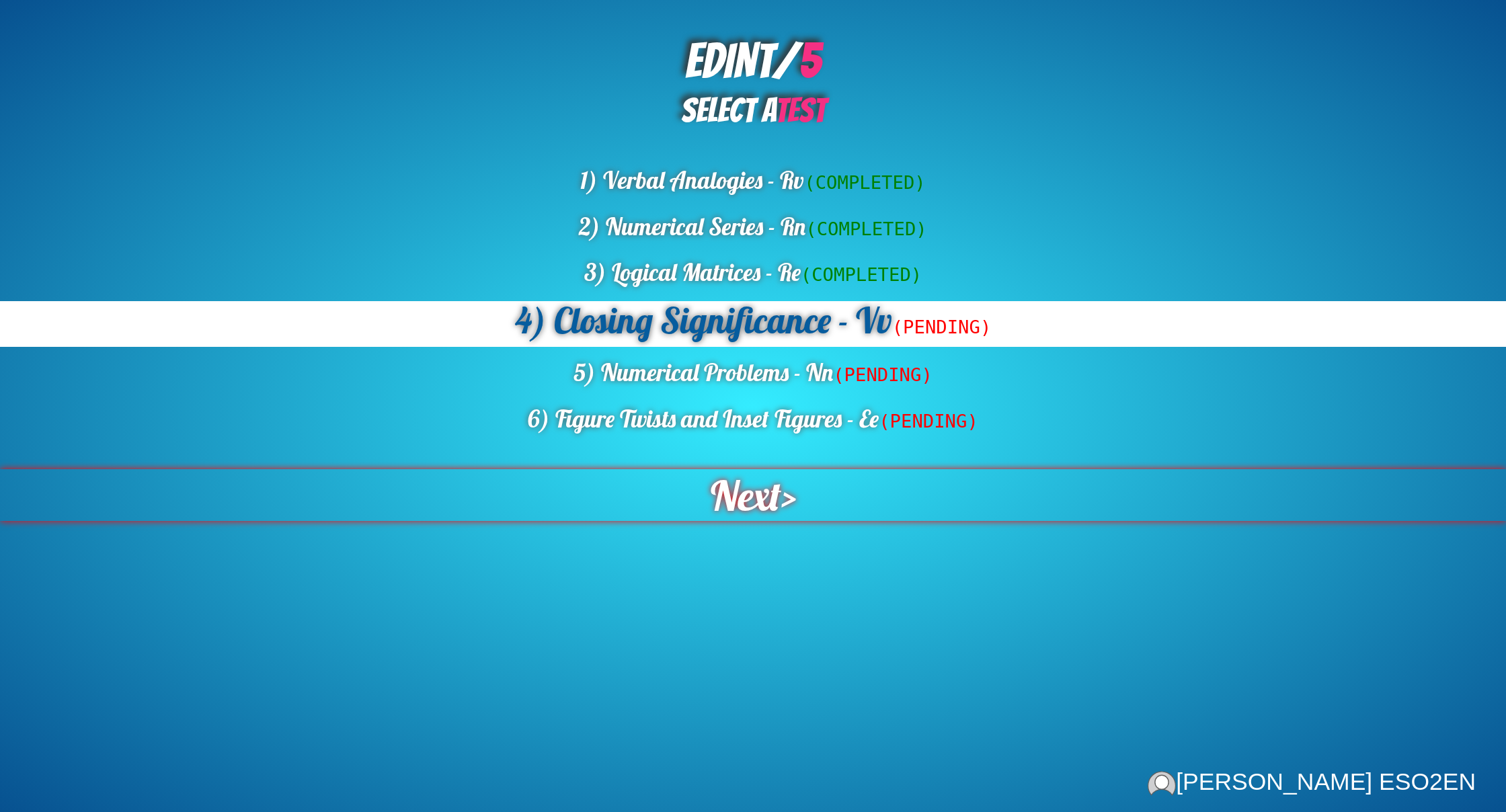
click at [774, 486] on span "Next" at bounding box center [746, 495] width 71 height 52
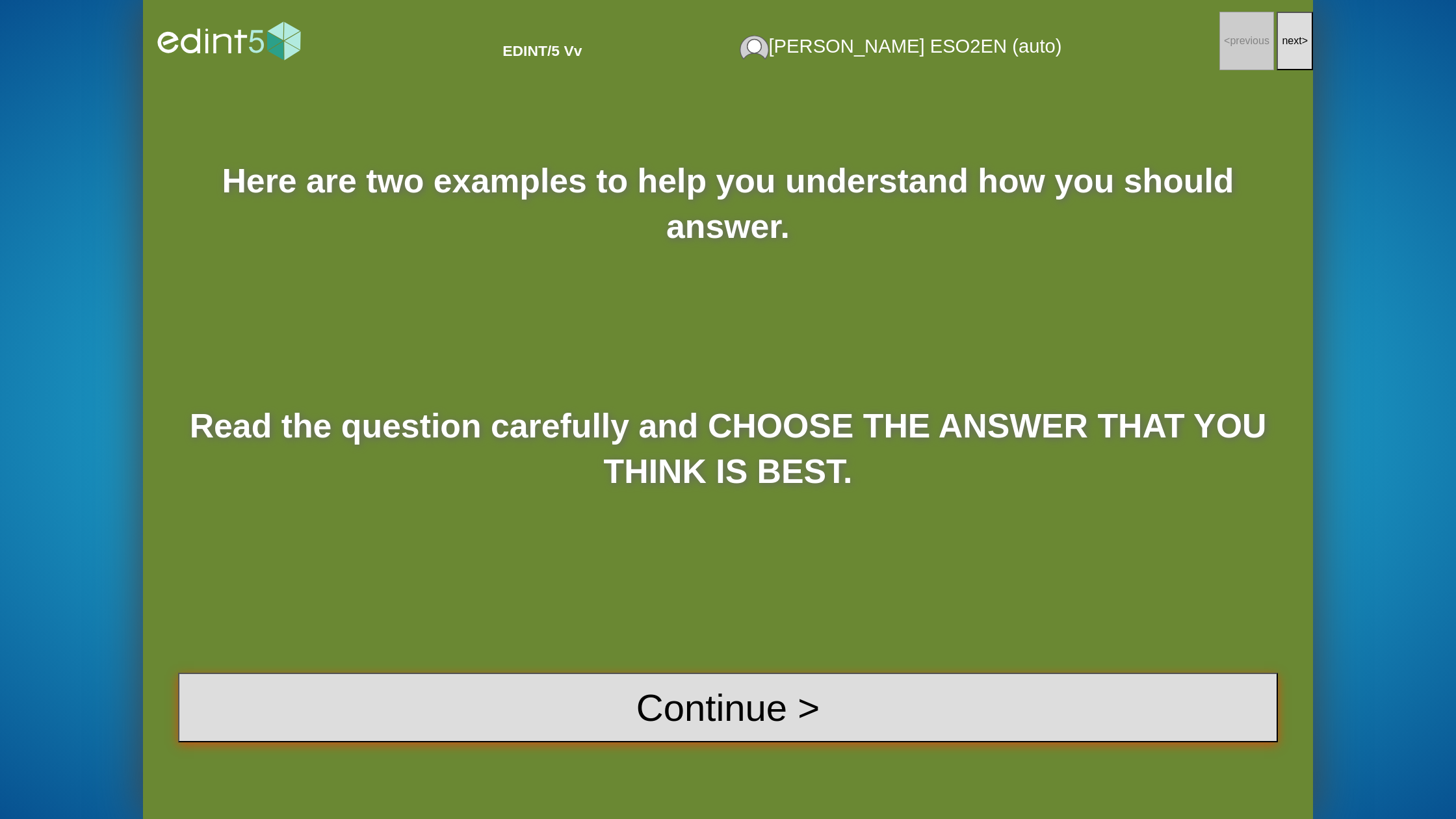
click at [713, 693] on button "Continue >" at bounding box center [728, 707] width 1100 height 70
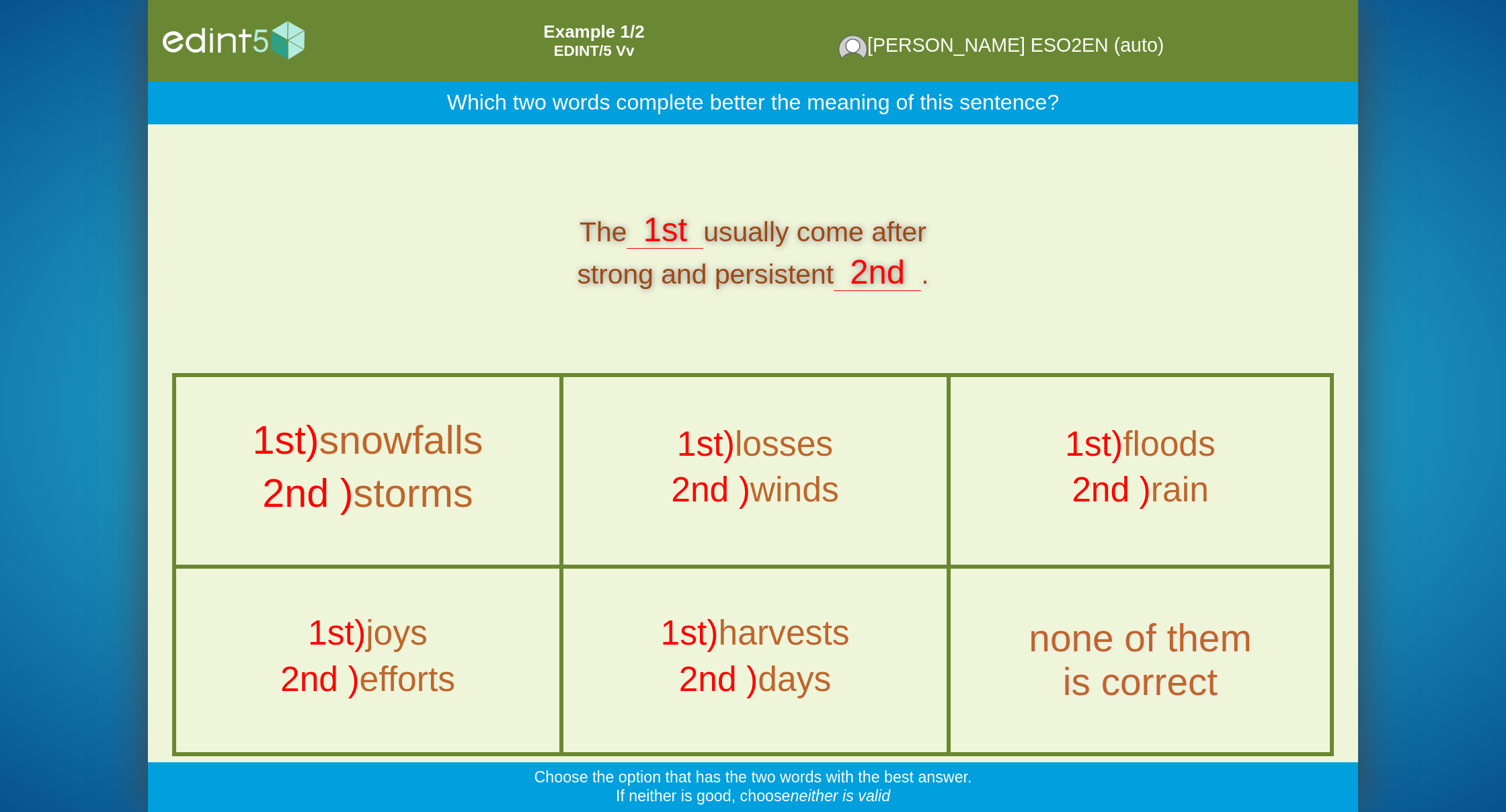
click at [520, 464] on div "1st) snowfalls" at bounding box center [368, 444] width 437 height 53
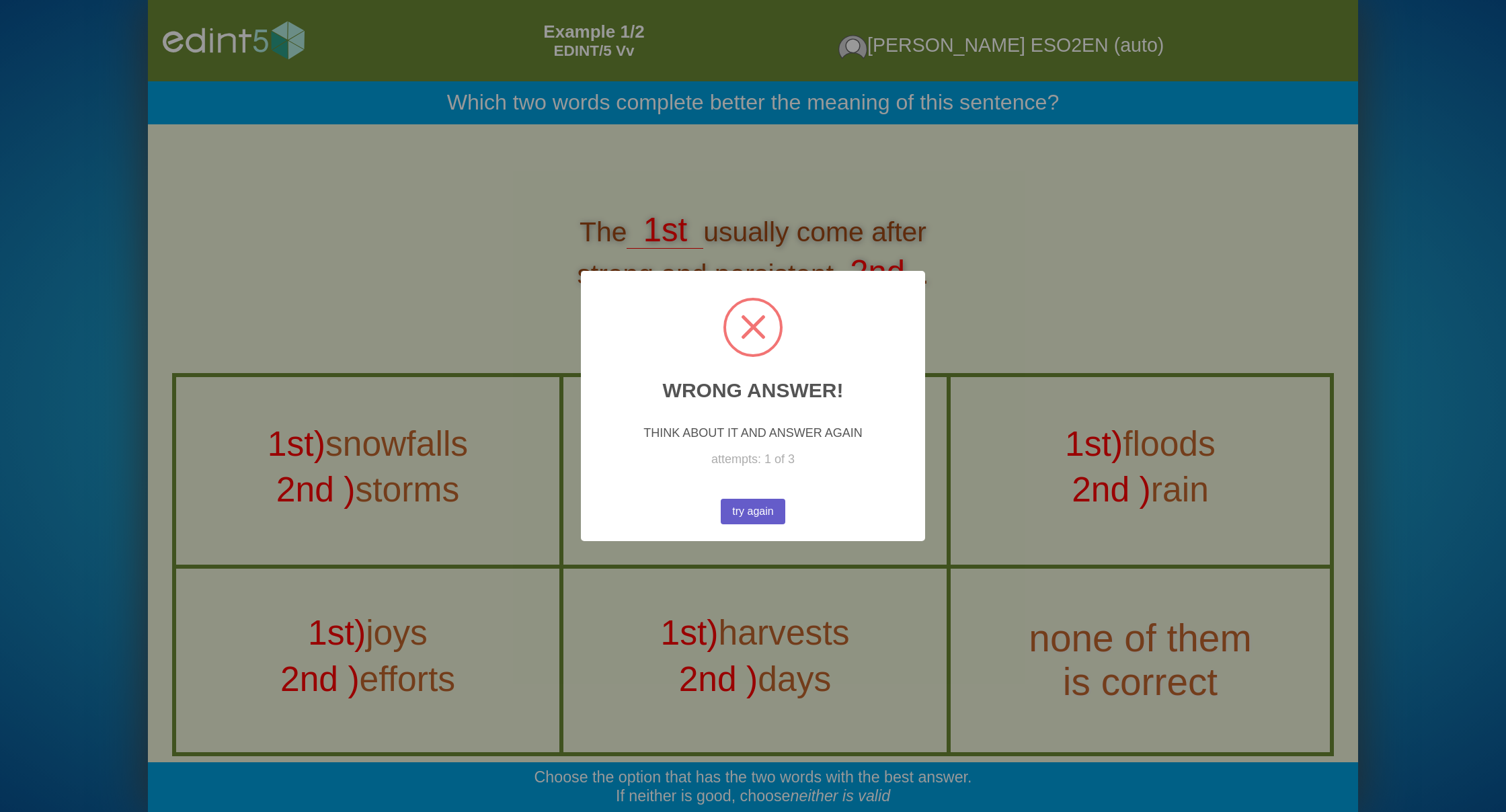
click at [765, 515] on button "try again" at bounding box center [753, 512] width 65 height 25
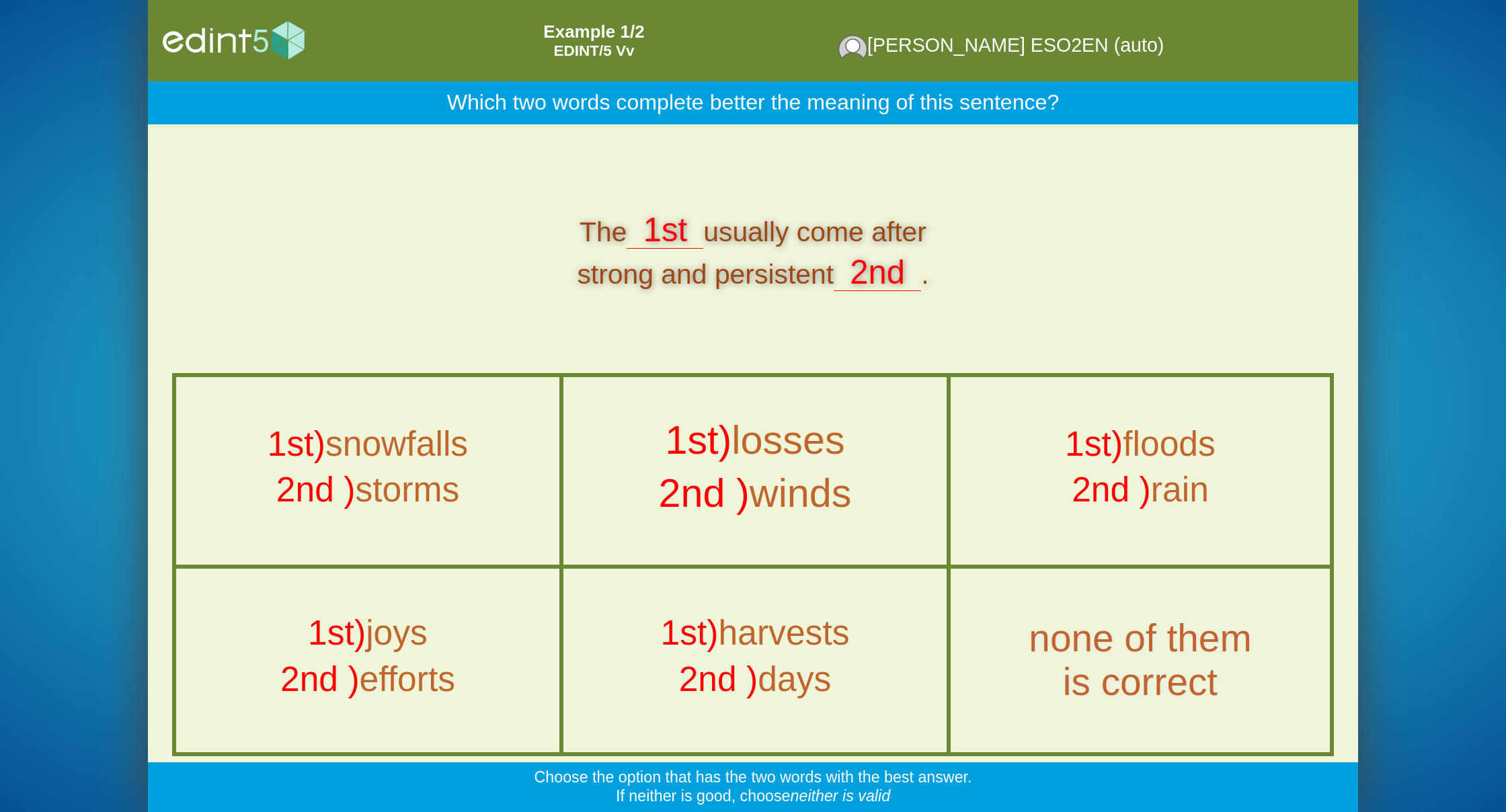
click at [765, 515] on div "2nd ) winds" at bounding box center [755, 497] width 437 height 53
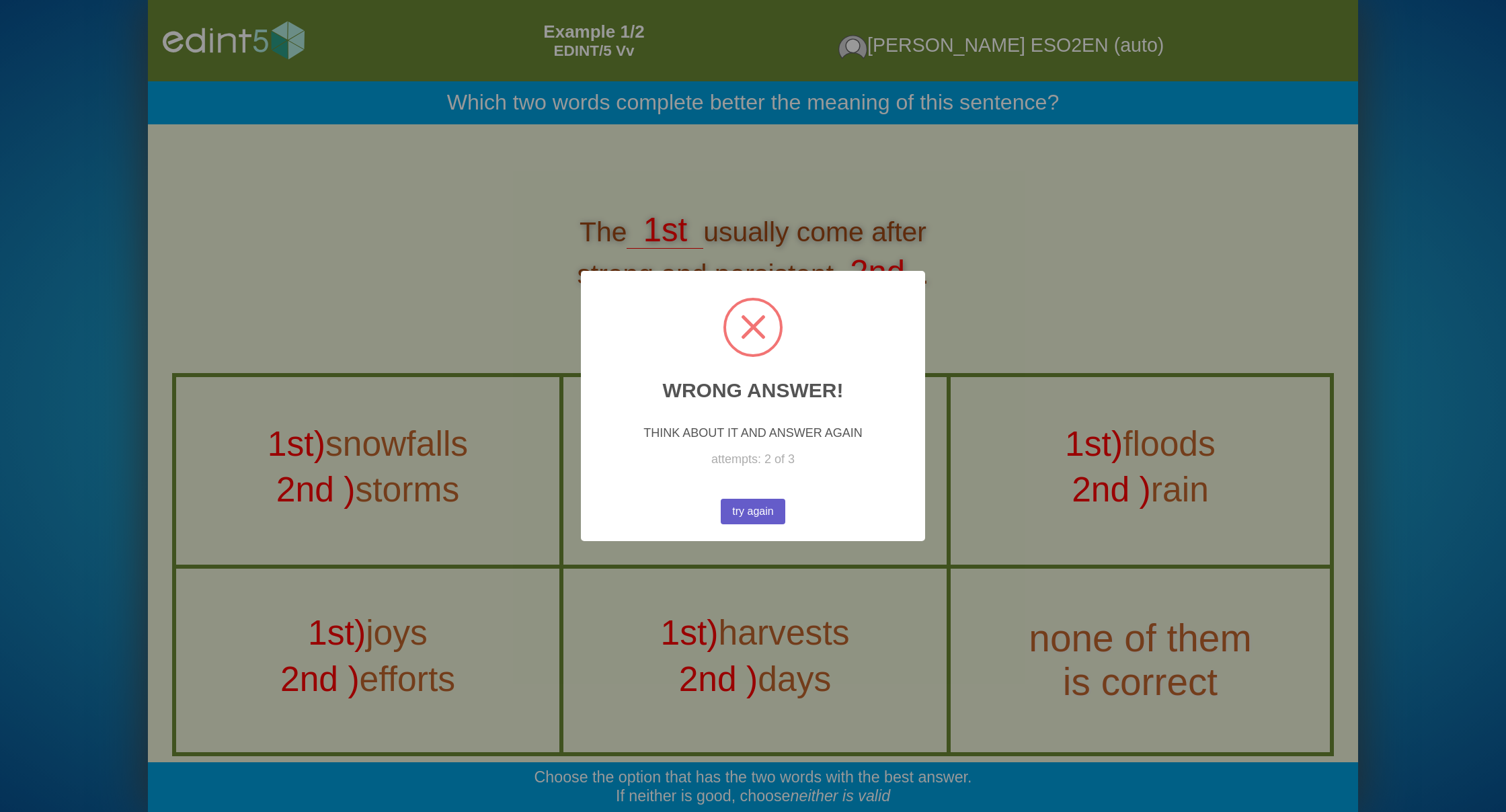
click at [740, 506] on button "try again" at bounding box center [752, 512] width 65 height 25
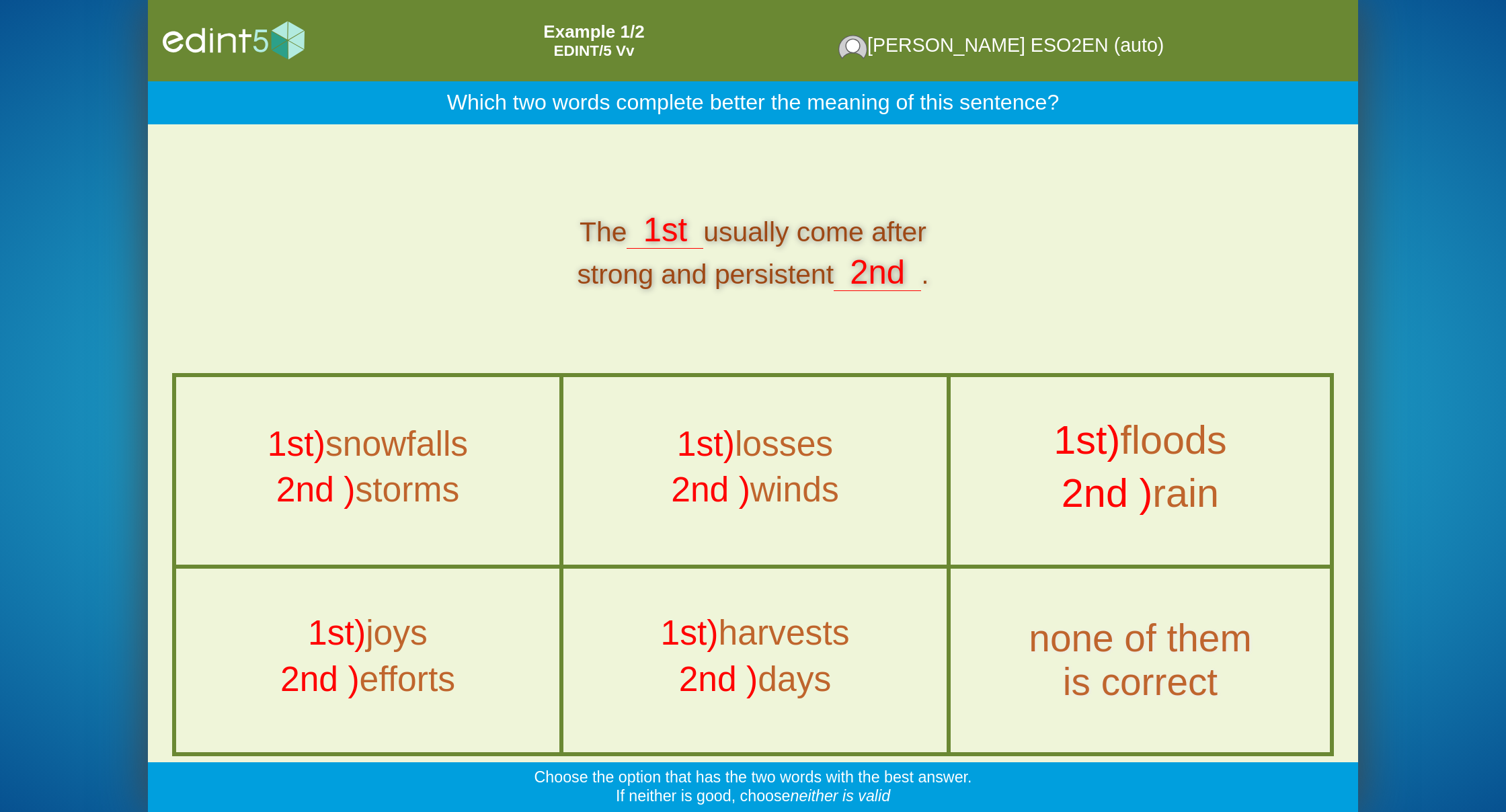
click at [1008, 475] on div "2nd ) rain" at bounding box center [1140, 497] width 433 height 53
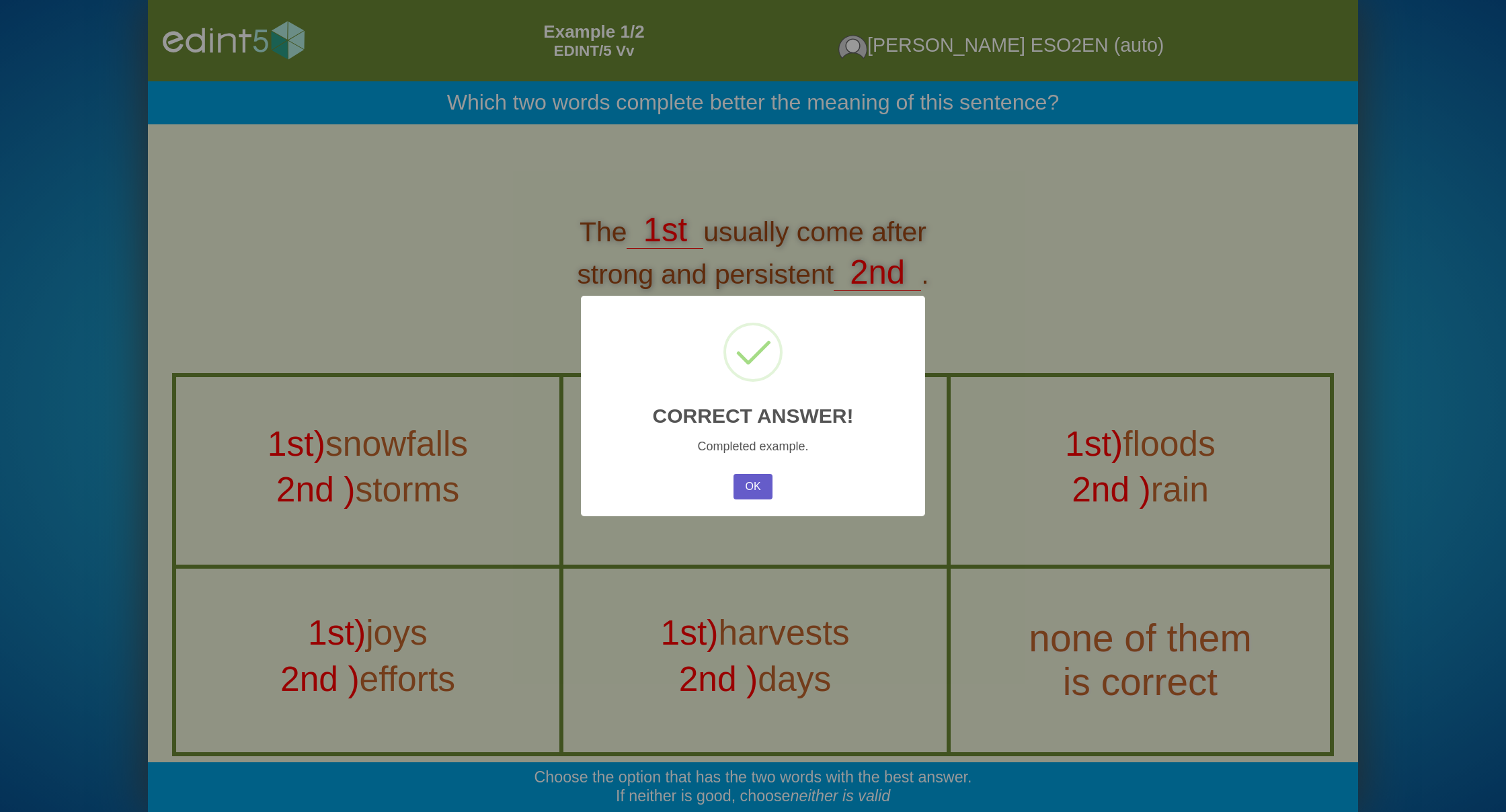
click at [759, 479] on button "OK" at bounding box center [752, 486] width 39 height 25
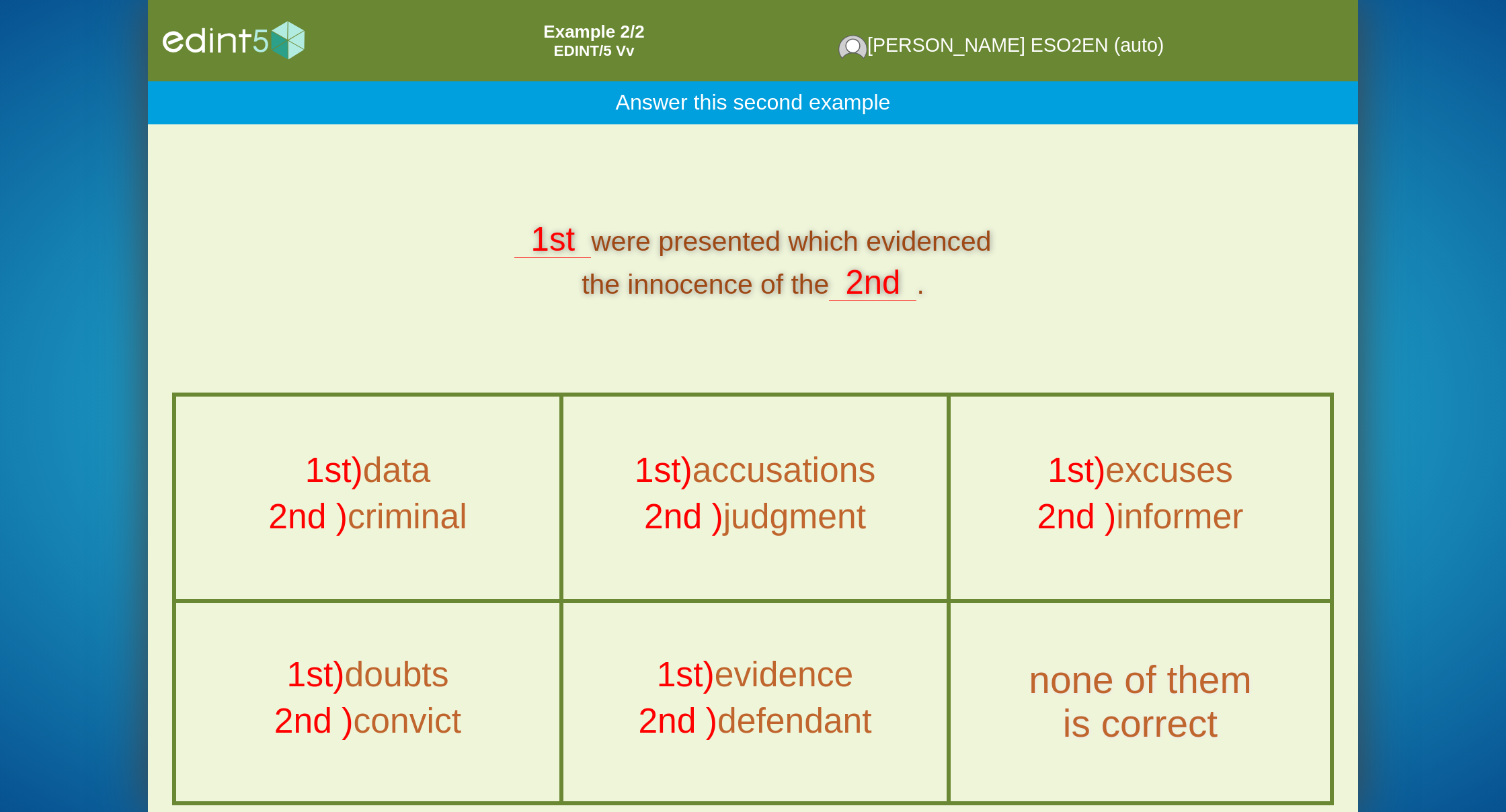
click at [929, 651] on div "1st) evidence 2nd ) defendant" at bounding box center [755, 701] width 380 height 195
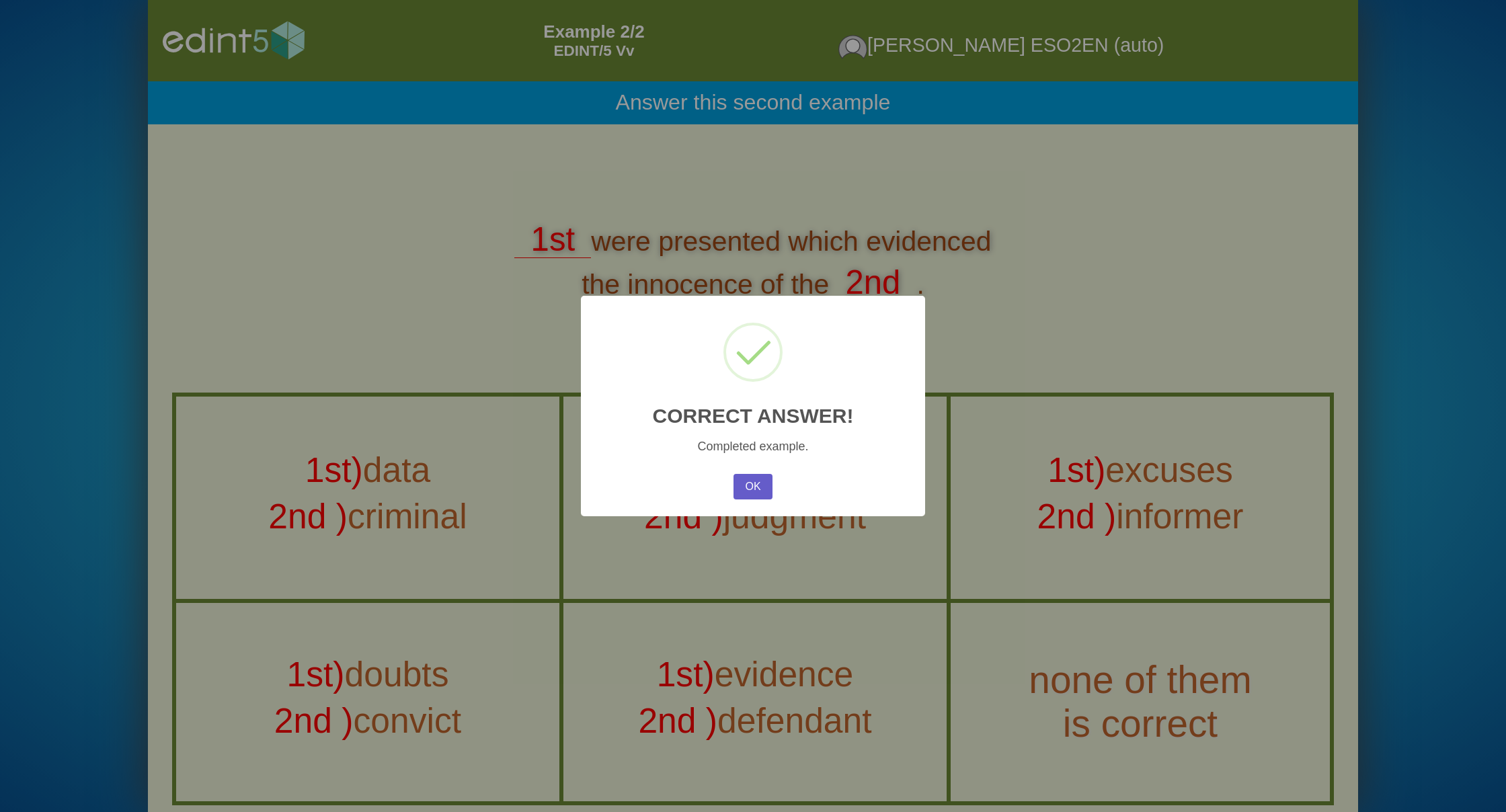
click at [738, 489] on button "OK" at bounding box center [752, 486] width 39 height 25
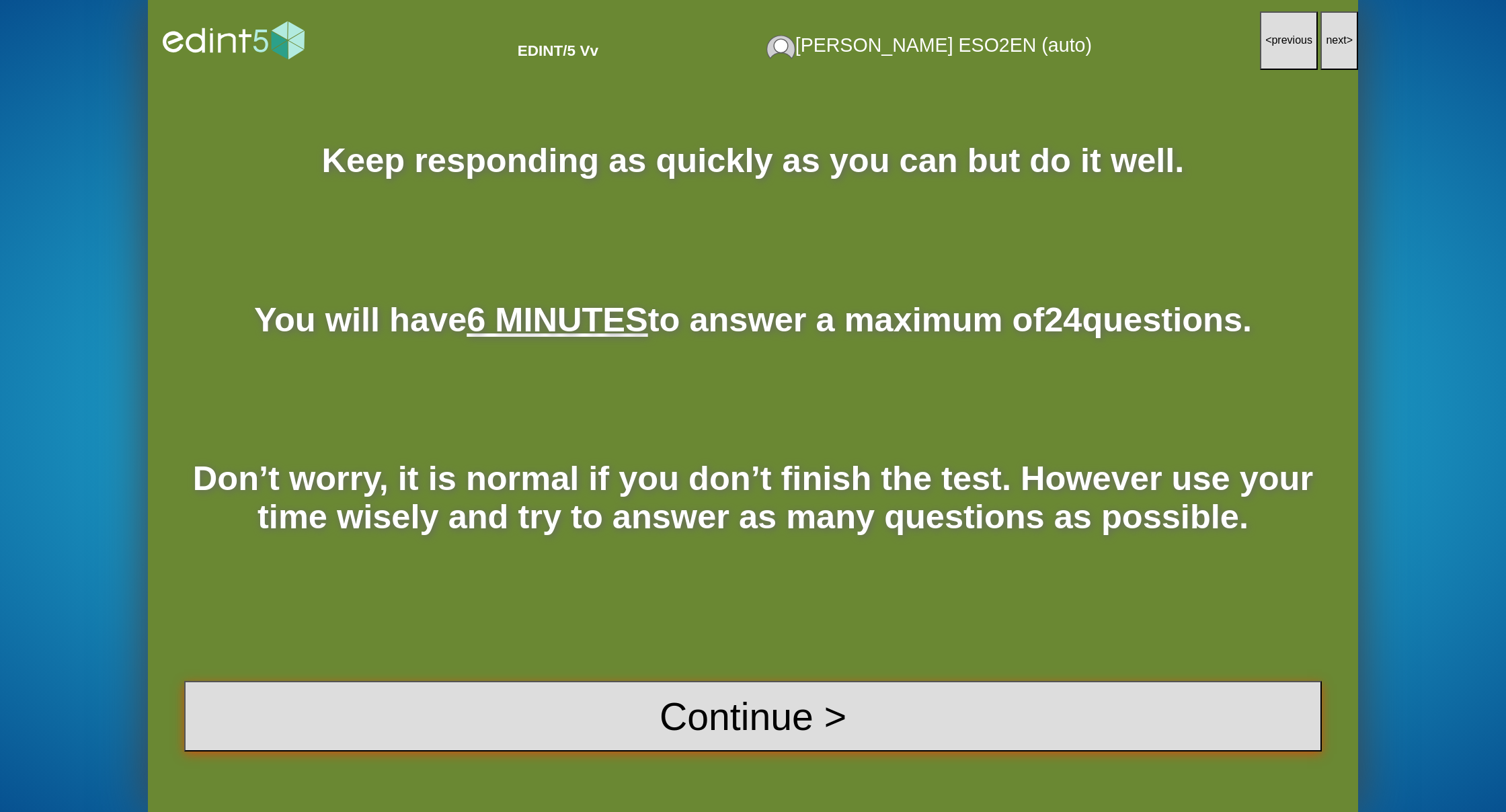
click at [824, 706] on button "Continue >" at bounding box center [753, 716] width 1137 height 71
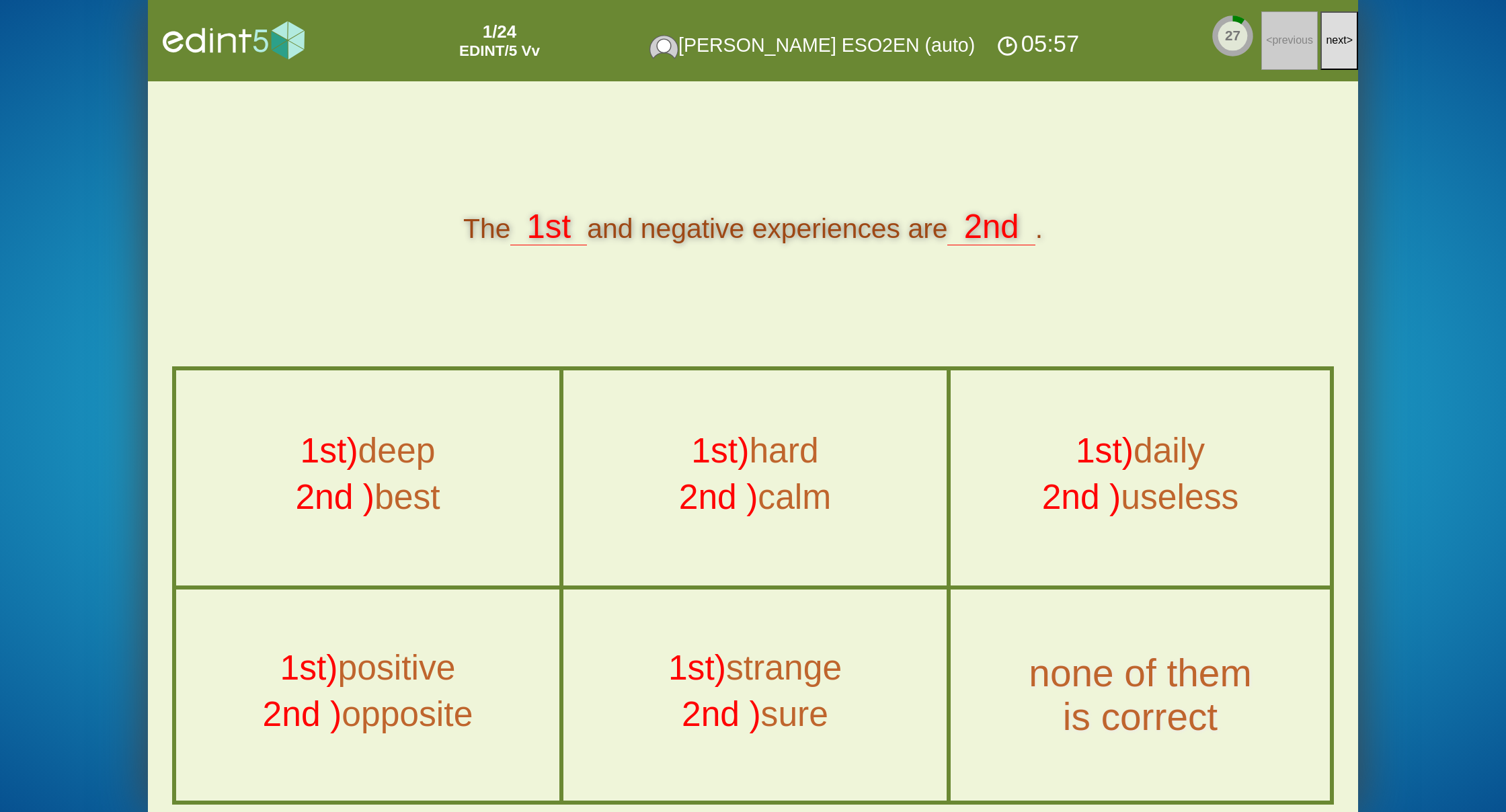
click at [1341, 40] on span "next" at bounding box center [1336, 40] width 21 height 11
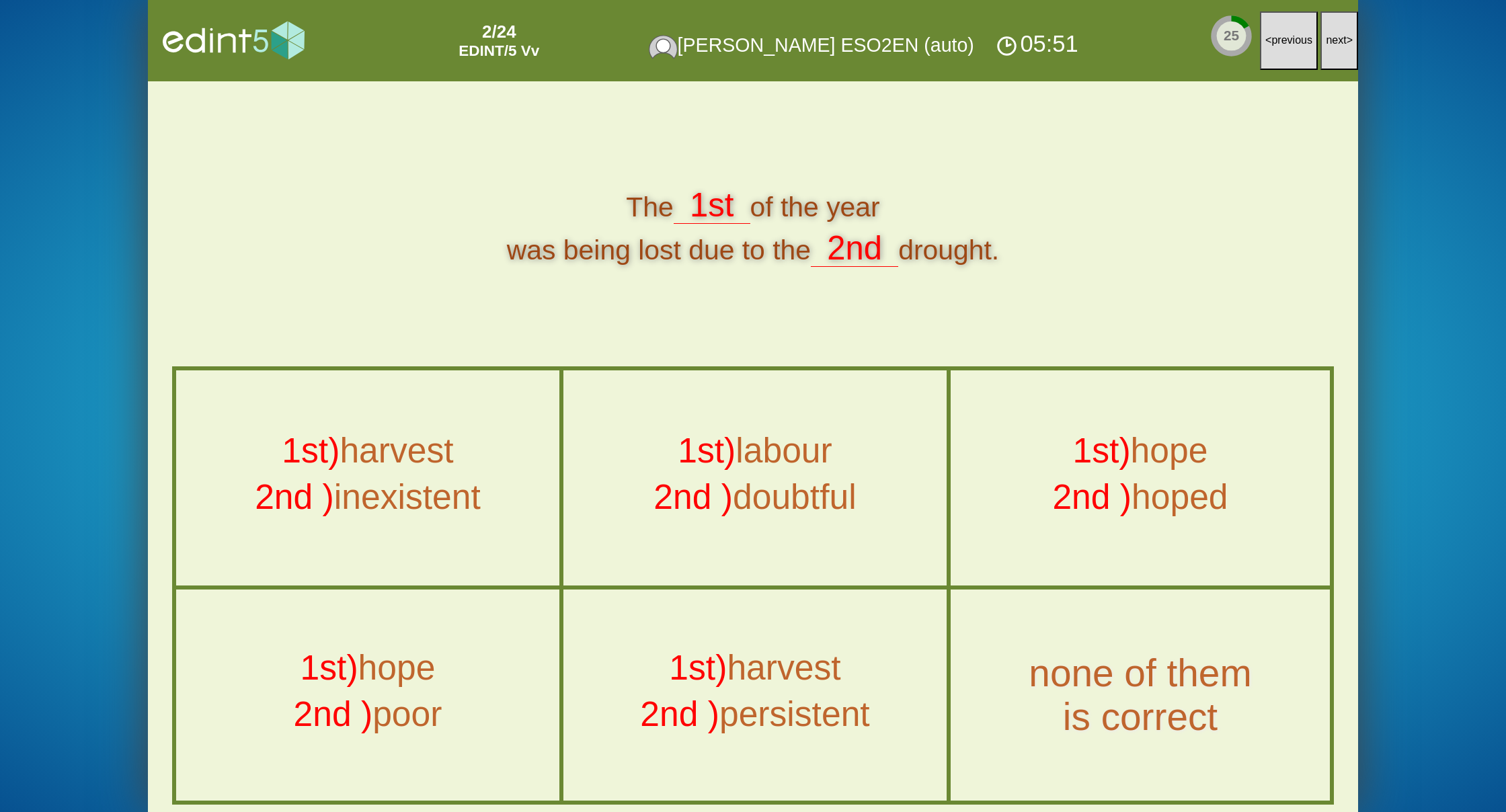
click at [1341, 40] on span "next" at bounding box center [1336, 40] width 21 height 11
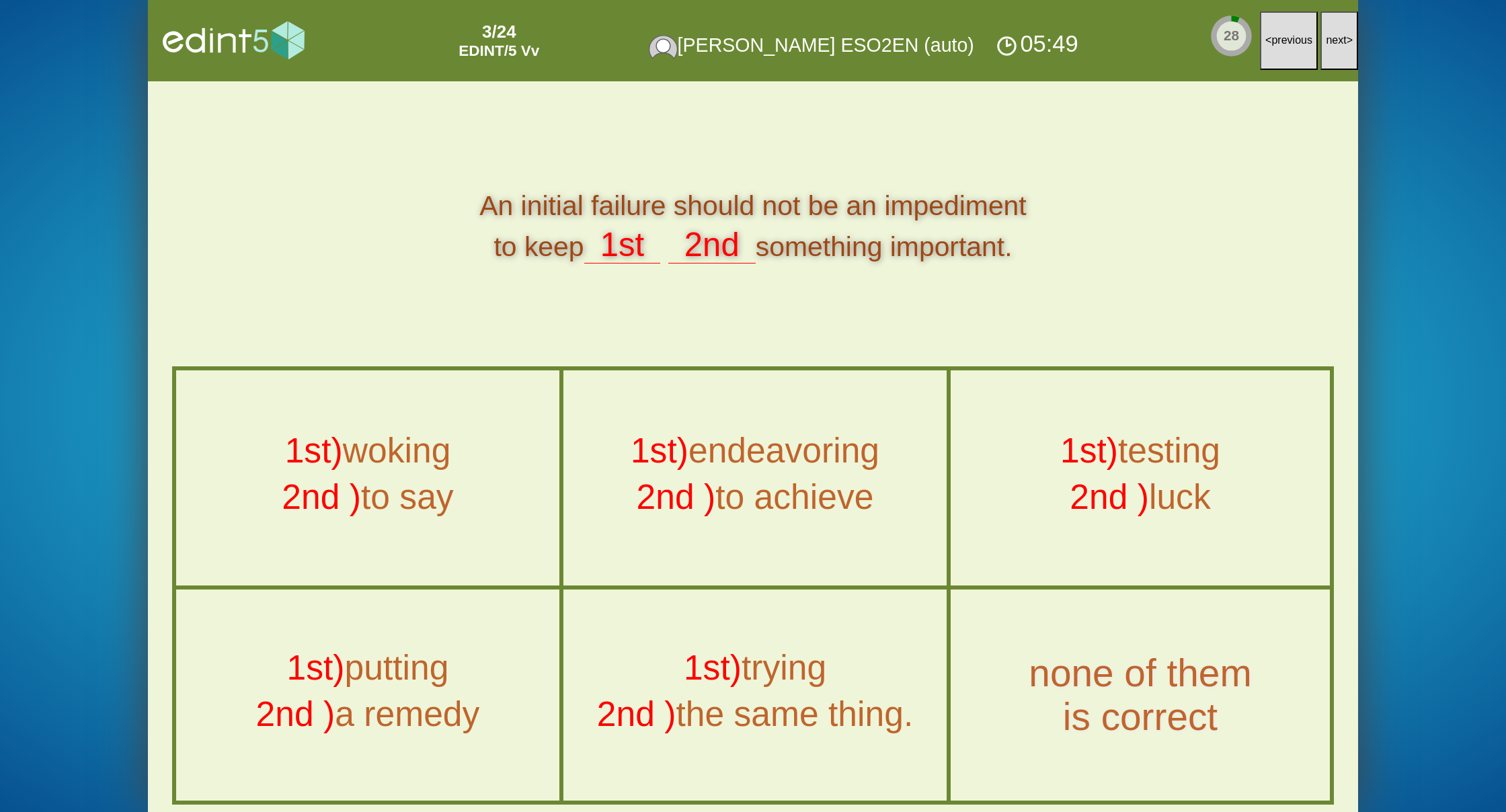
click at [1341, 40] on span "next" at bounding box center [1336, 40] width 21 height 11
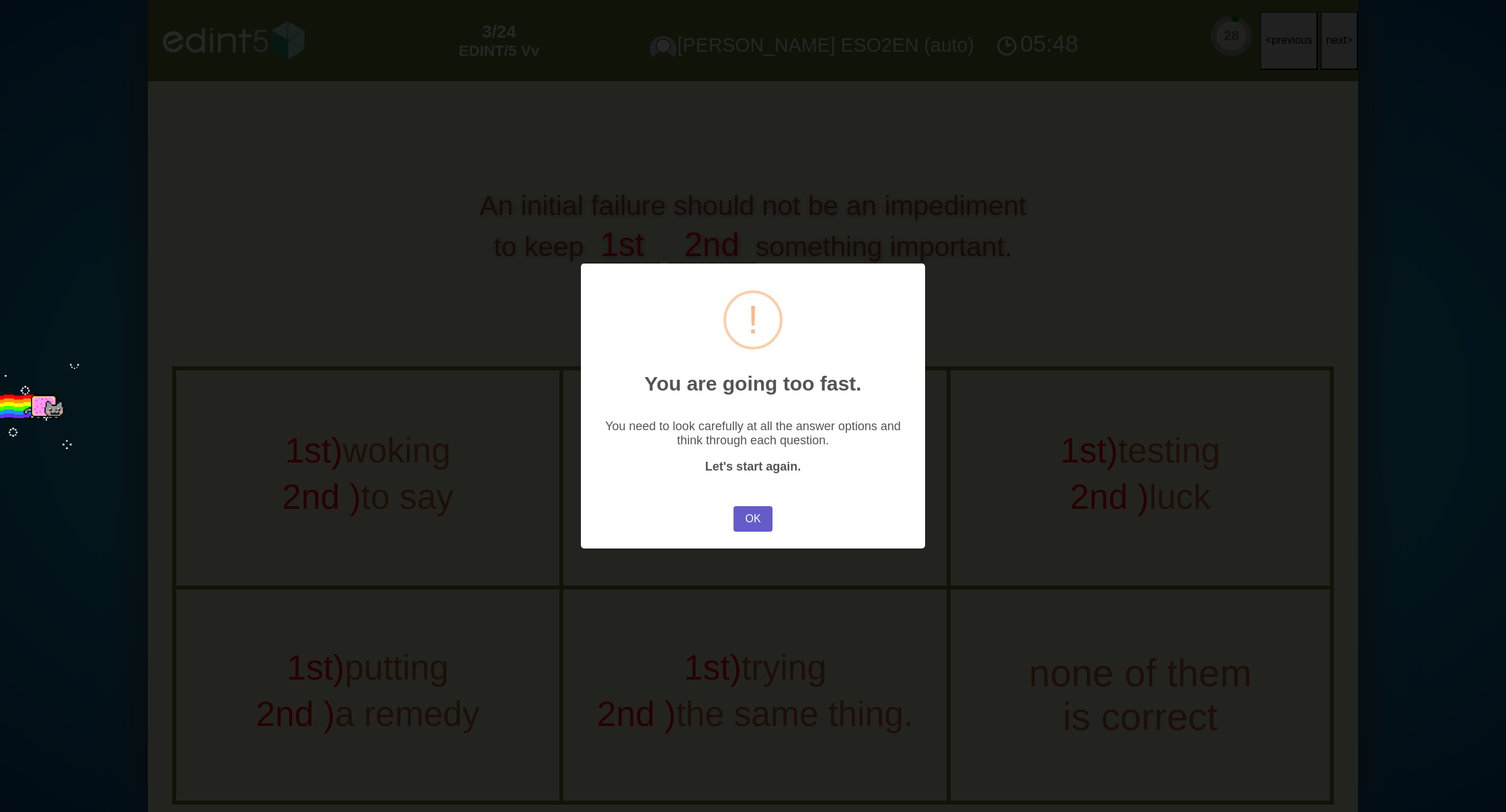
click at [751, 515] on button "OK" at bounding box center [752, 519] width 39 height 25
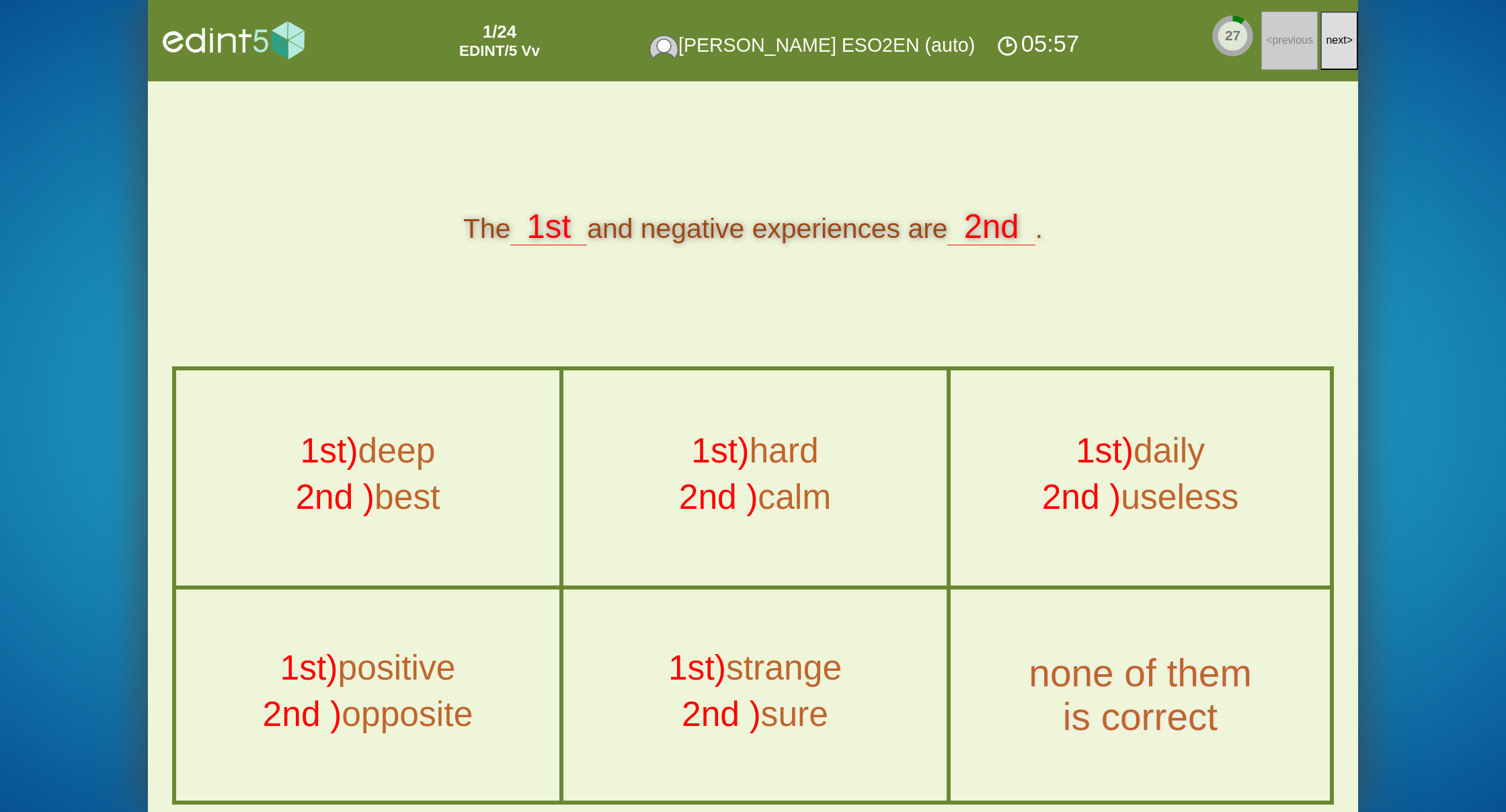
click at [1343, 47] on button "next >" at bounding box center [1339, 40] width 38 height 59
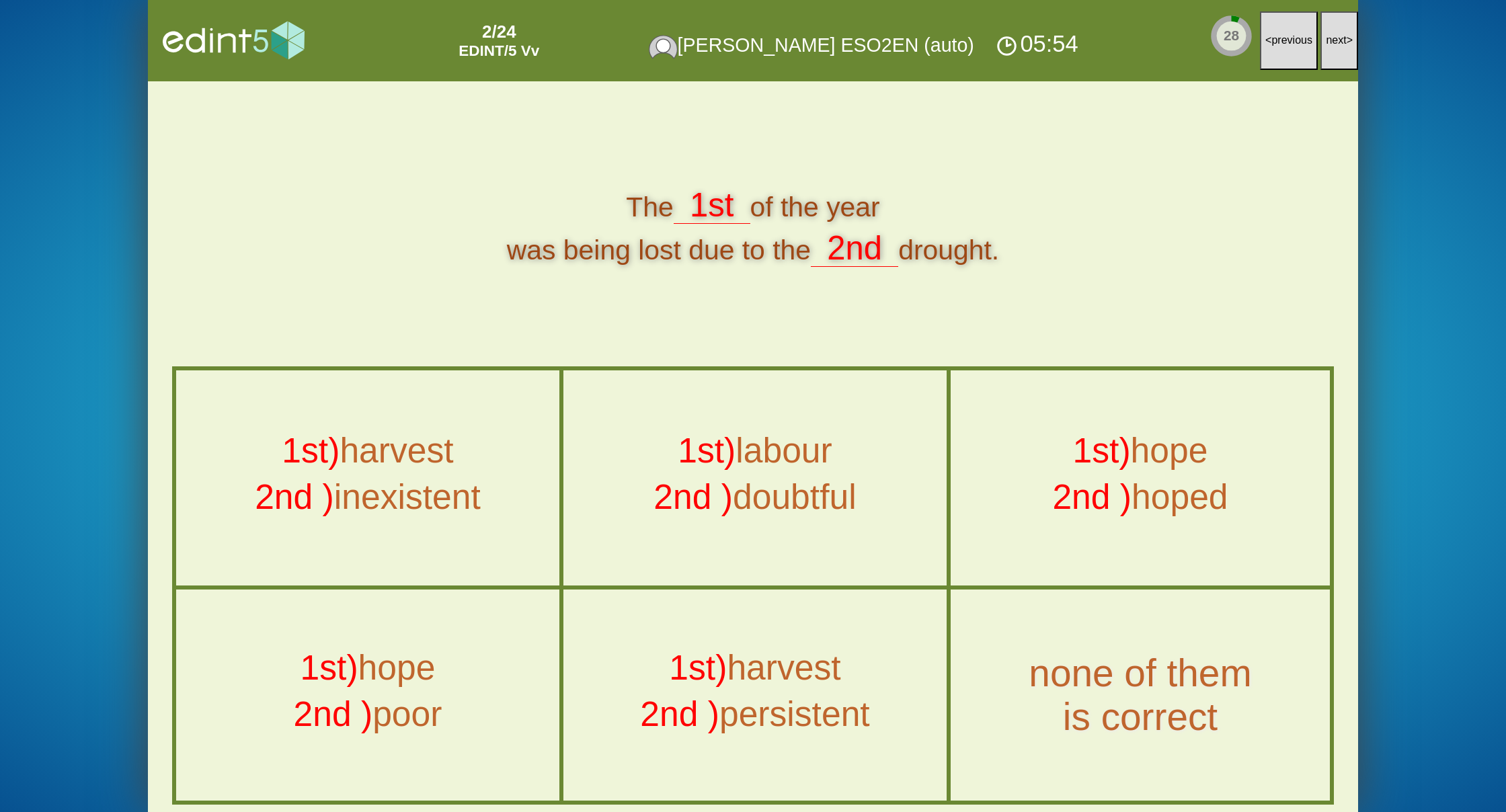
click at [1343, 47] on button "next >" at bounding box center [1339, 40] width 38 height 59
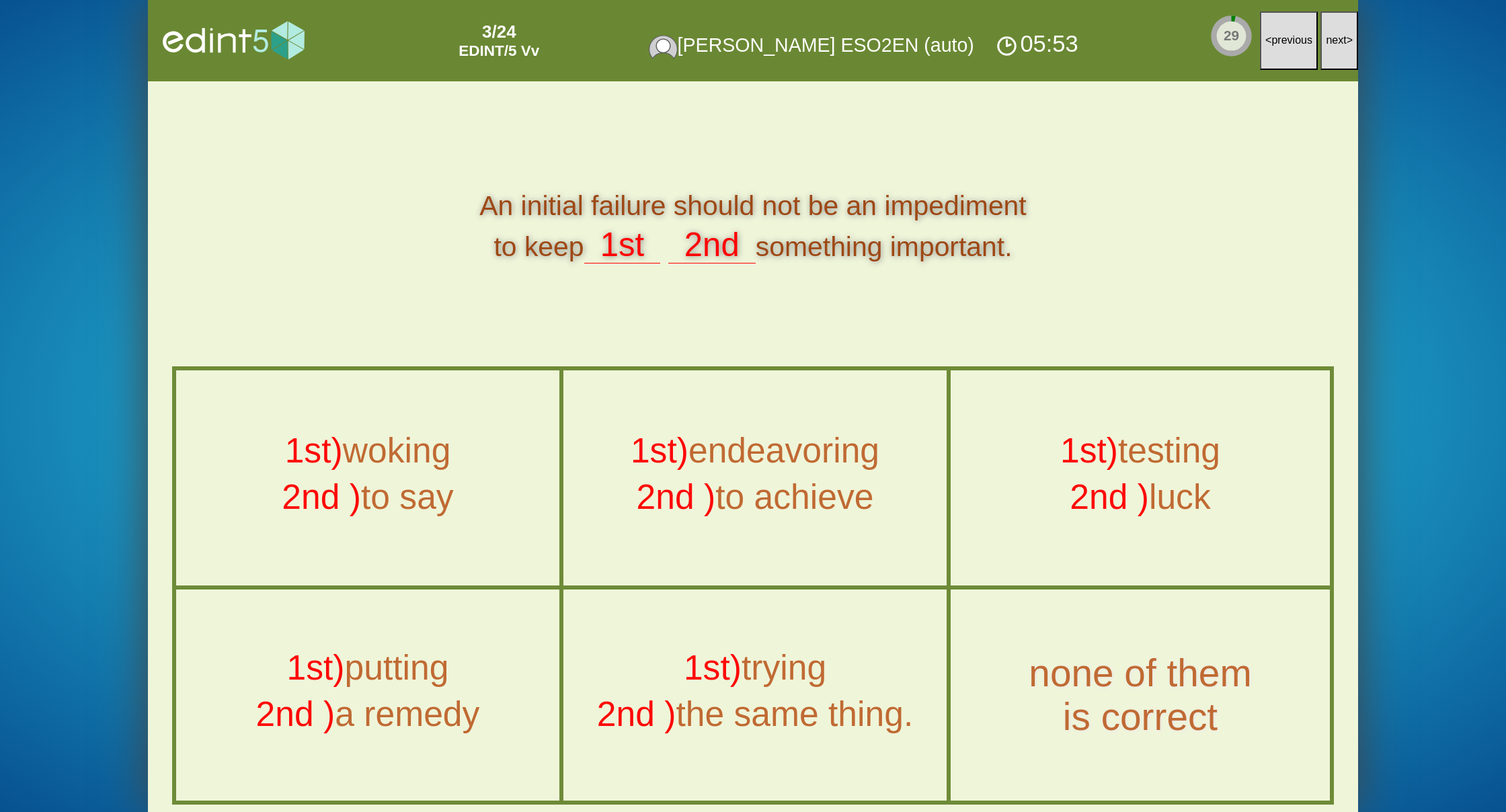
click at [1343, 47] on button "next >" at bounding box center [1339, 40] width 38 height 59
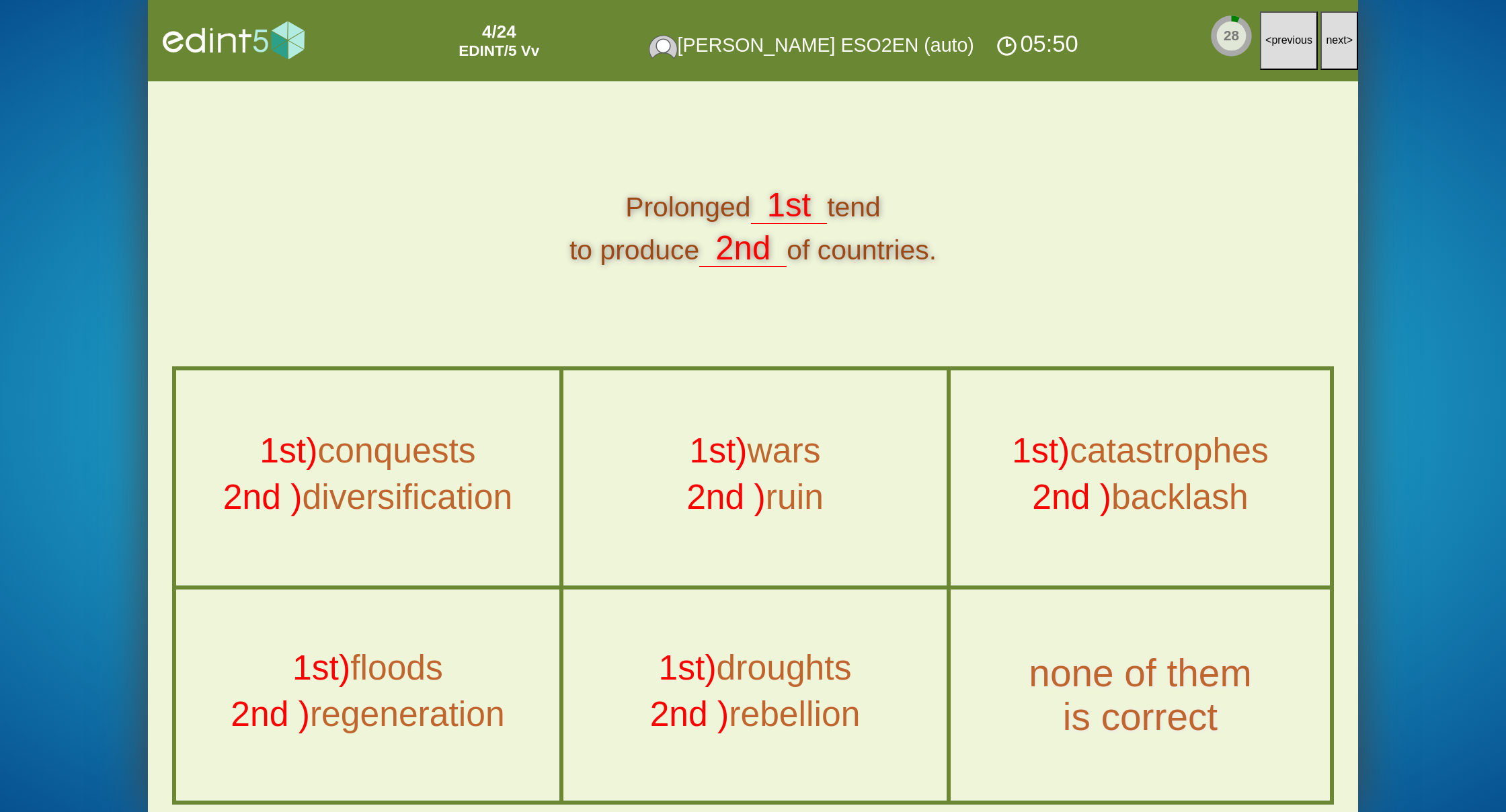
click at [1343, 47] on button "next >" at bounding box center [1339, 40] width 38 height 59
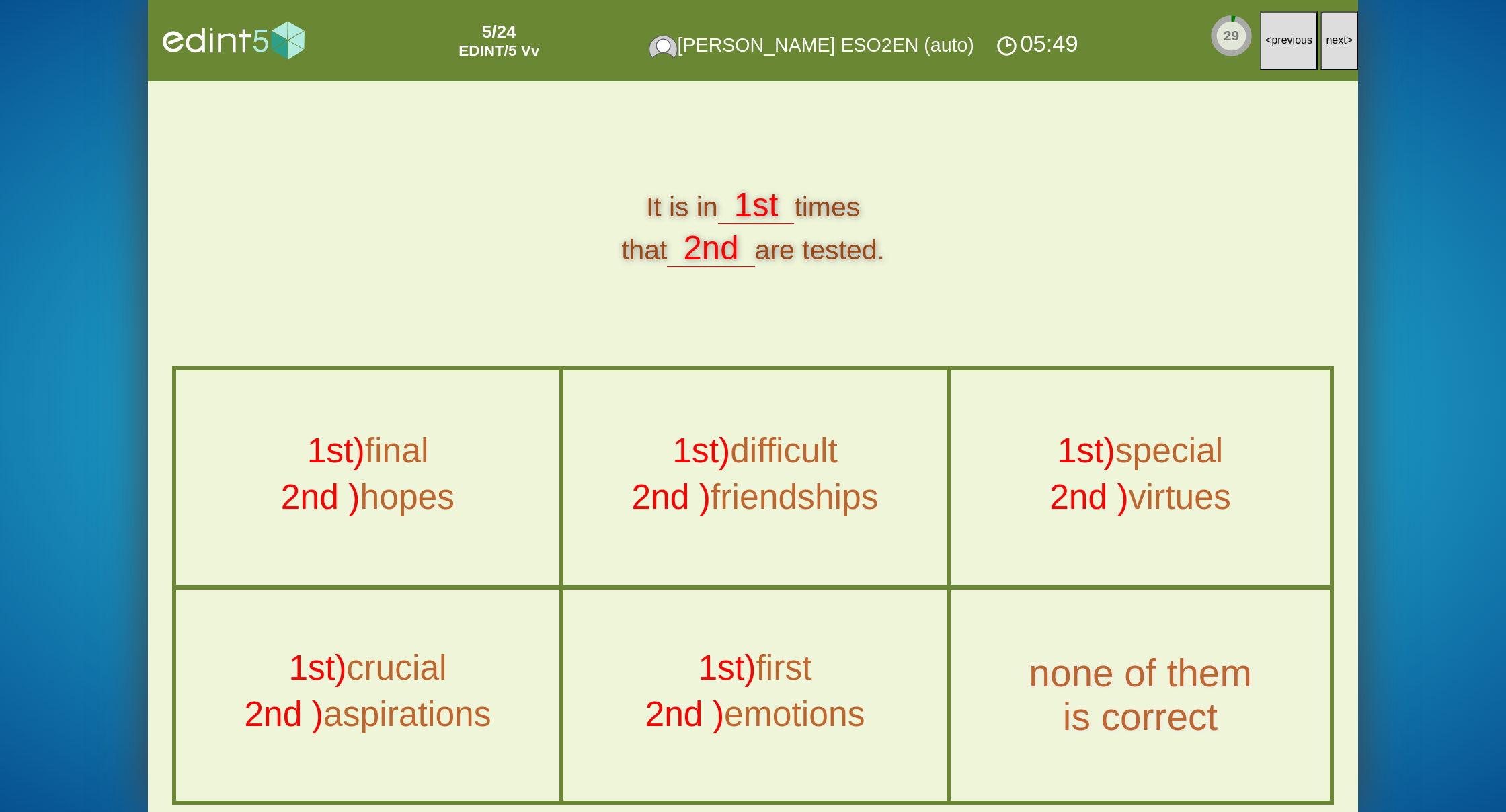
click at [1343, 47] on button "next >" at bounding box center [1339, 40] width 38 height 59
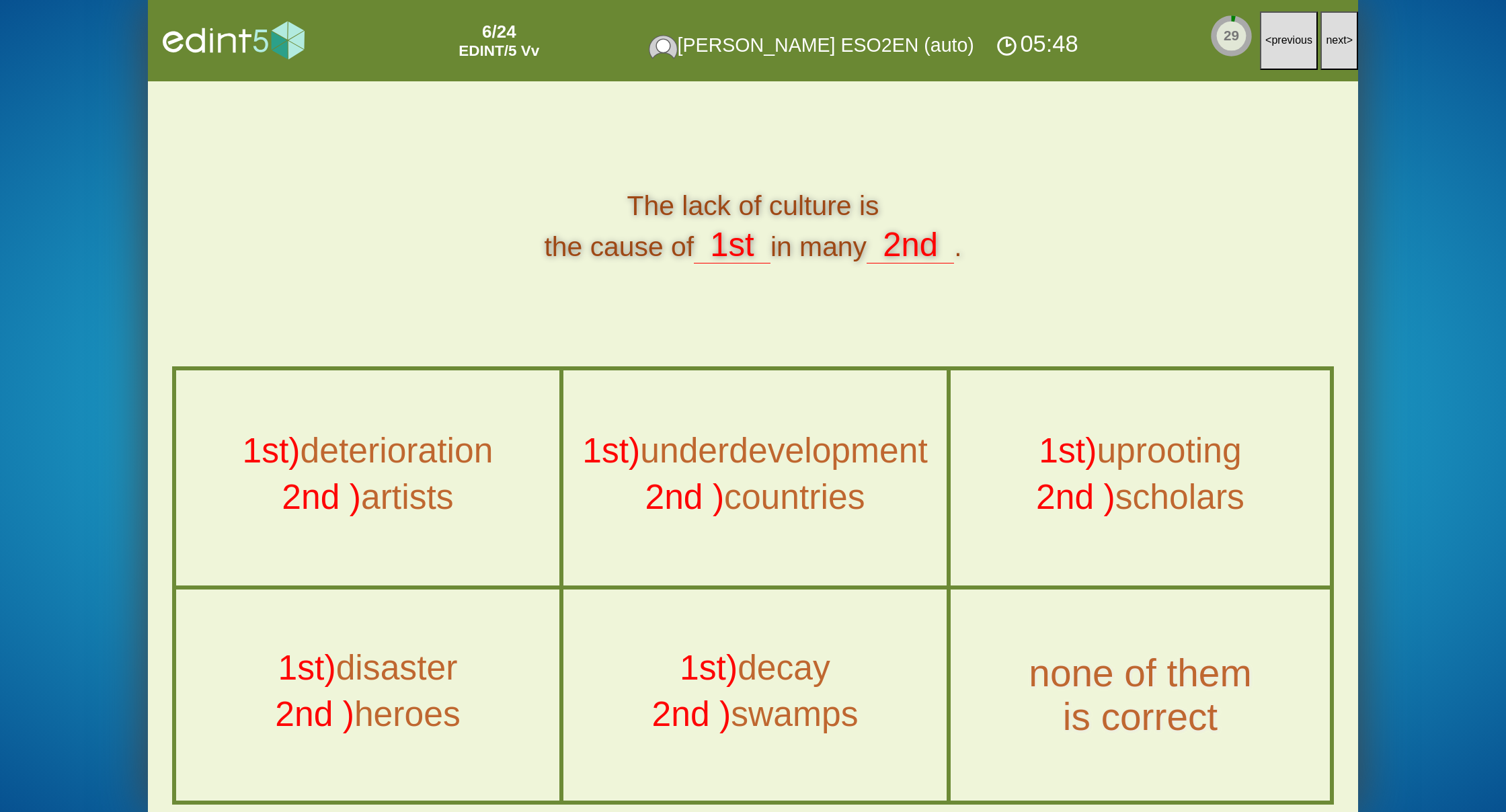
click at [1343, 47] on button "next >" at bounding box center [1339, 40] width 38 height 59
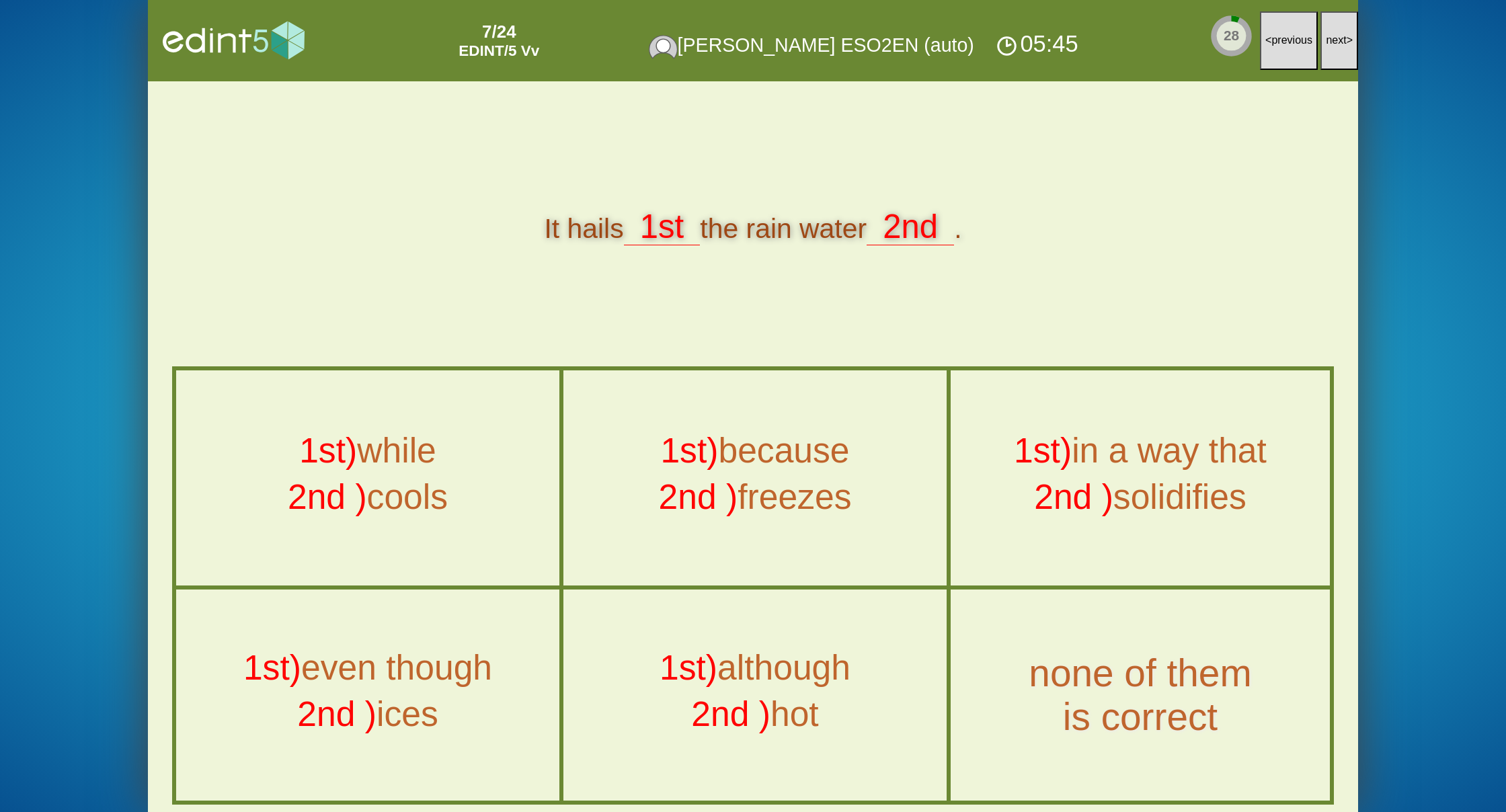
click at [1343, 47] on button "next >" at bounding box center [1339, 40] width 38 height 59
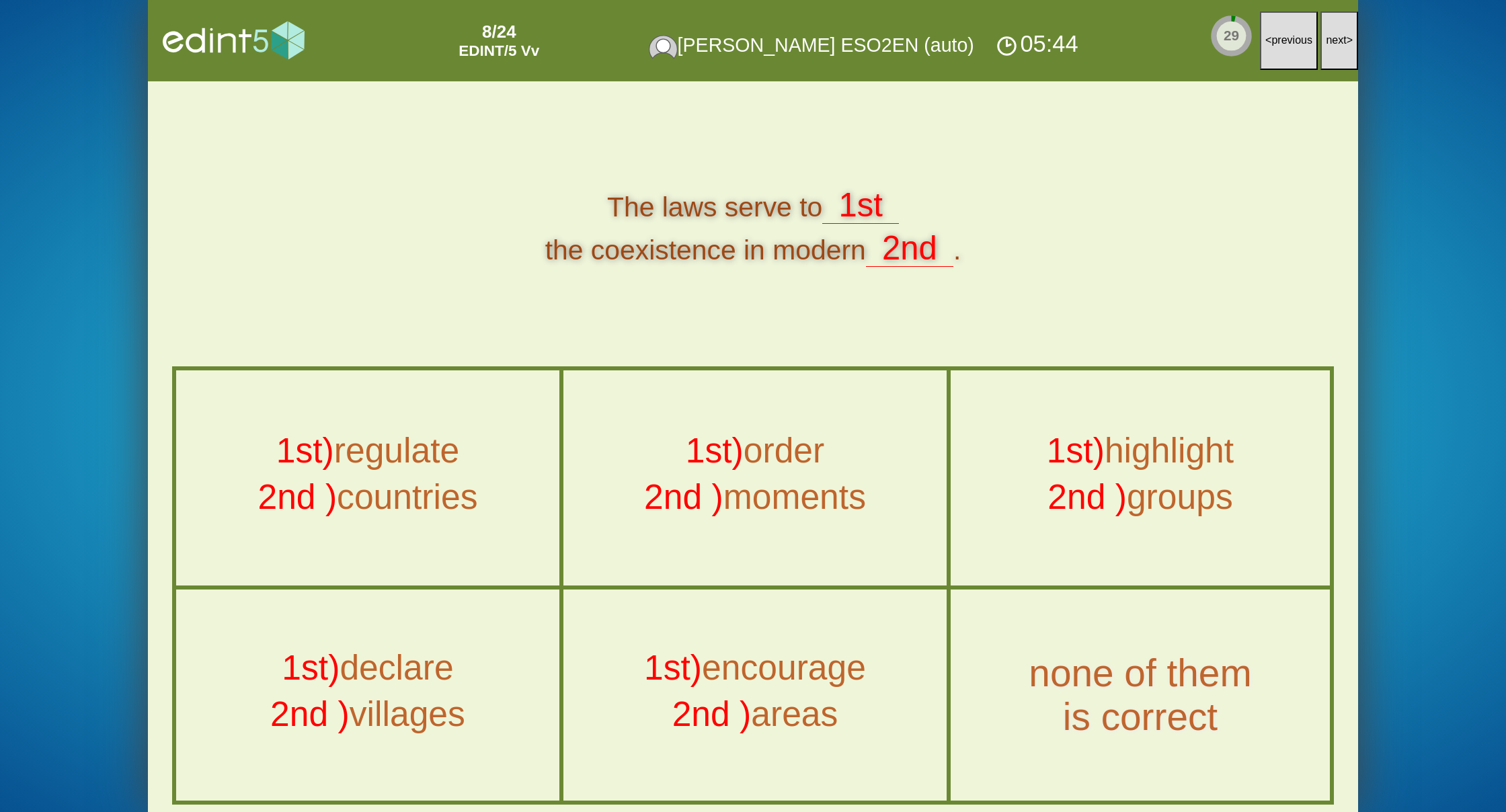
click at [1343, 47] on button "next >" at bounding box center [1339, 40] width 38 height 59
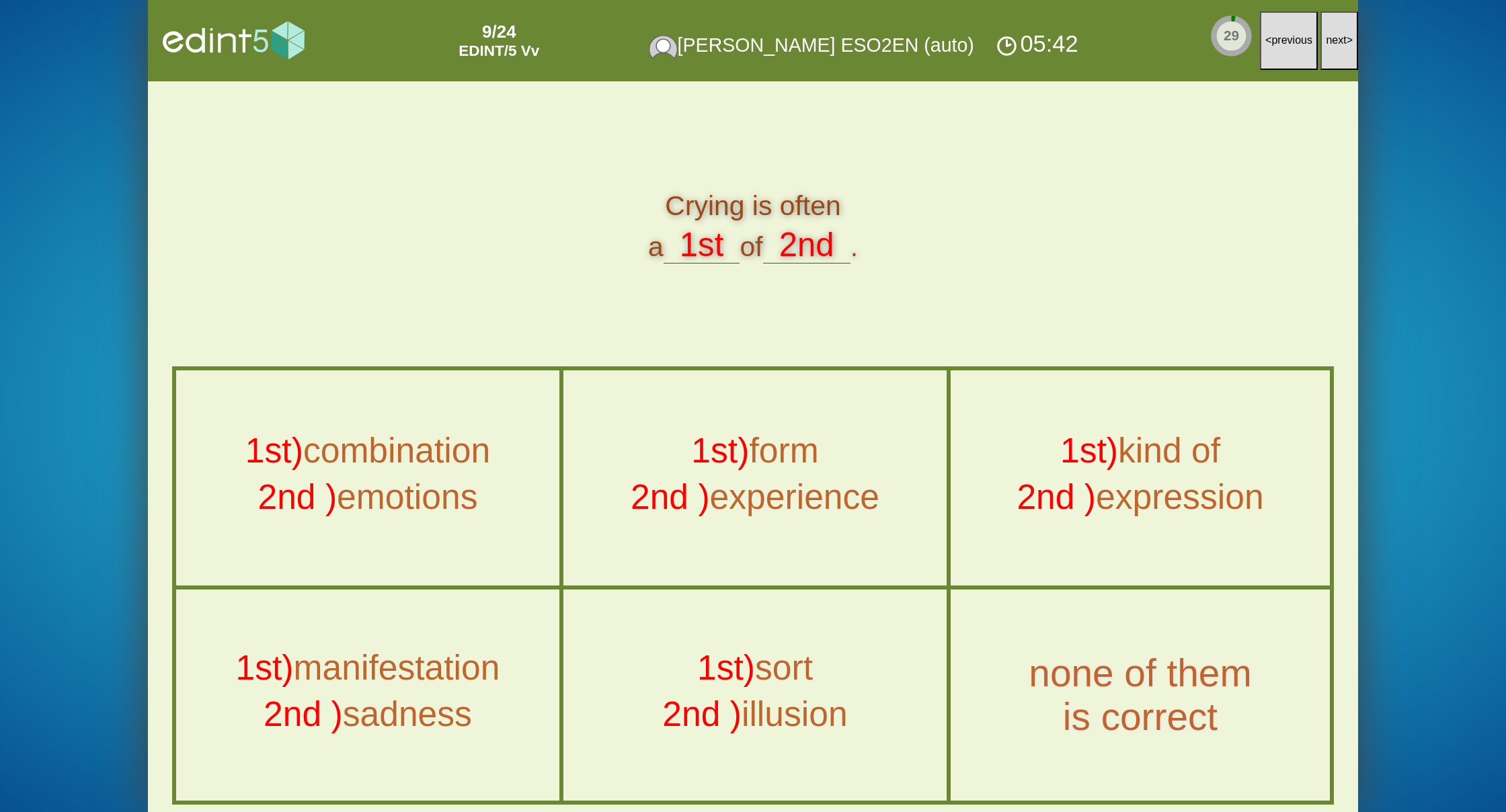
click at [1343, 47] on button "next >" at bounding box center [1339, 40] width 38 height 59
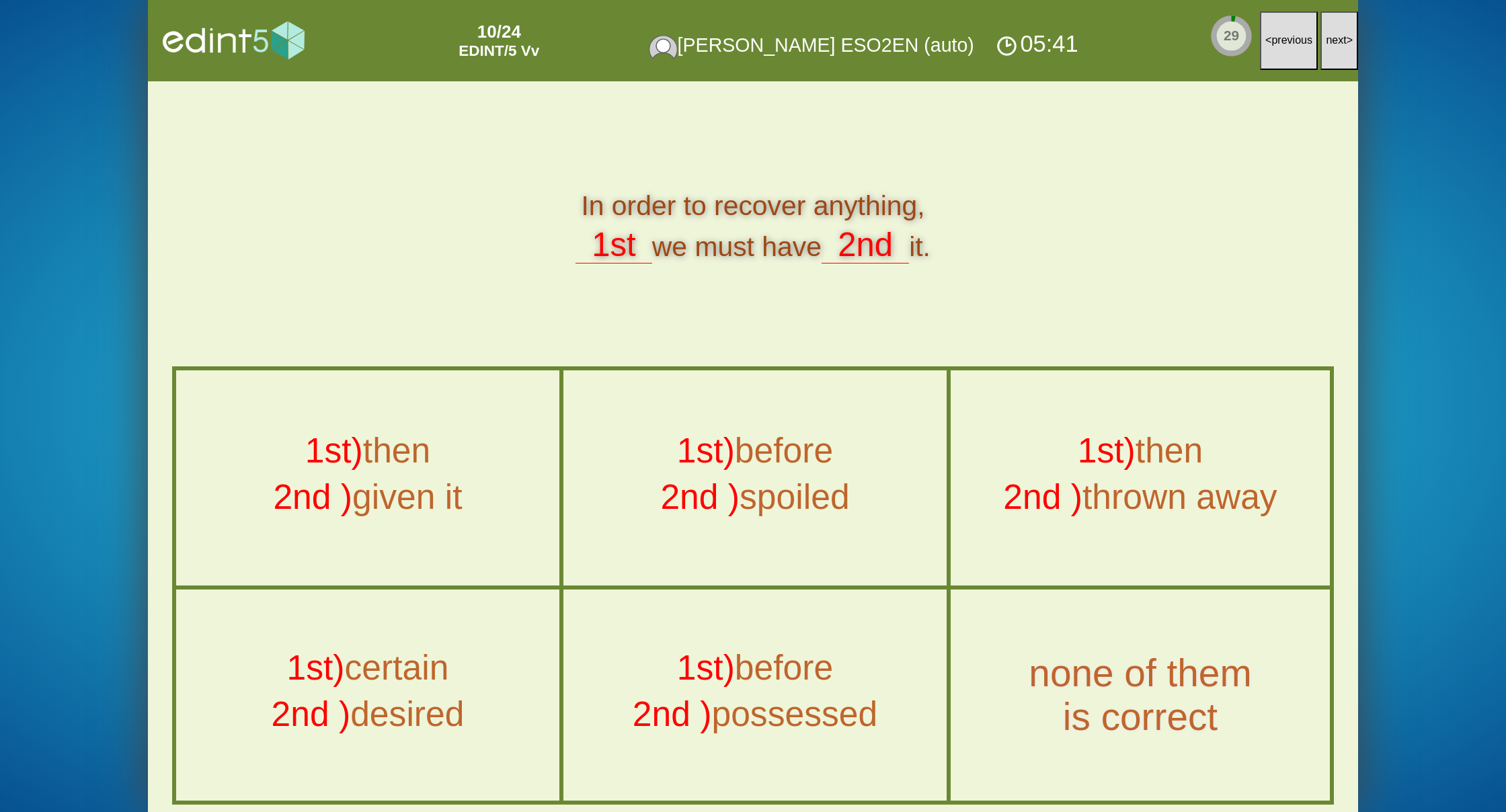
click at [1343, 47] on button "next >" at bounding box center [1339, 40] width 38 height 59
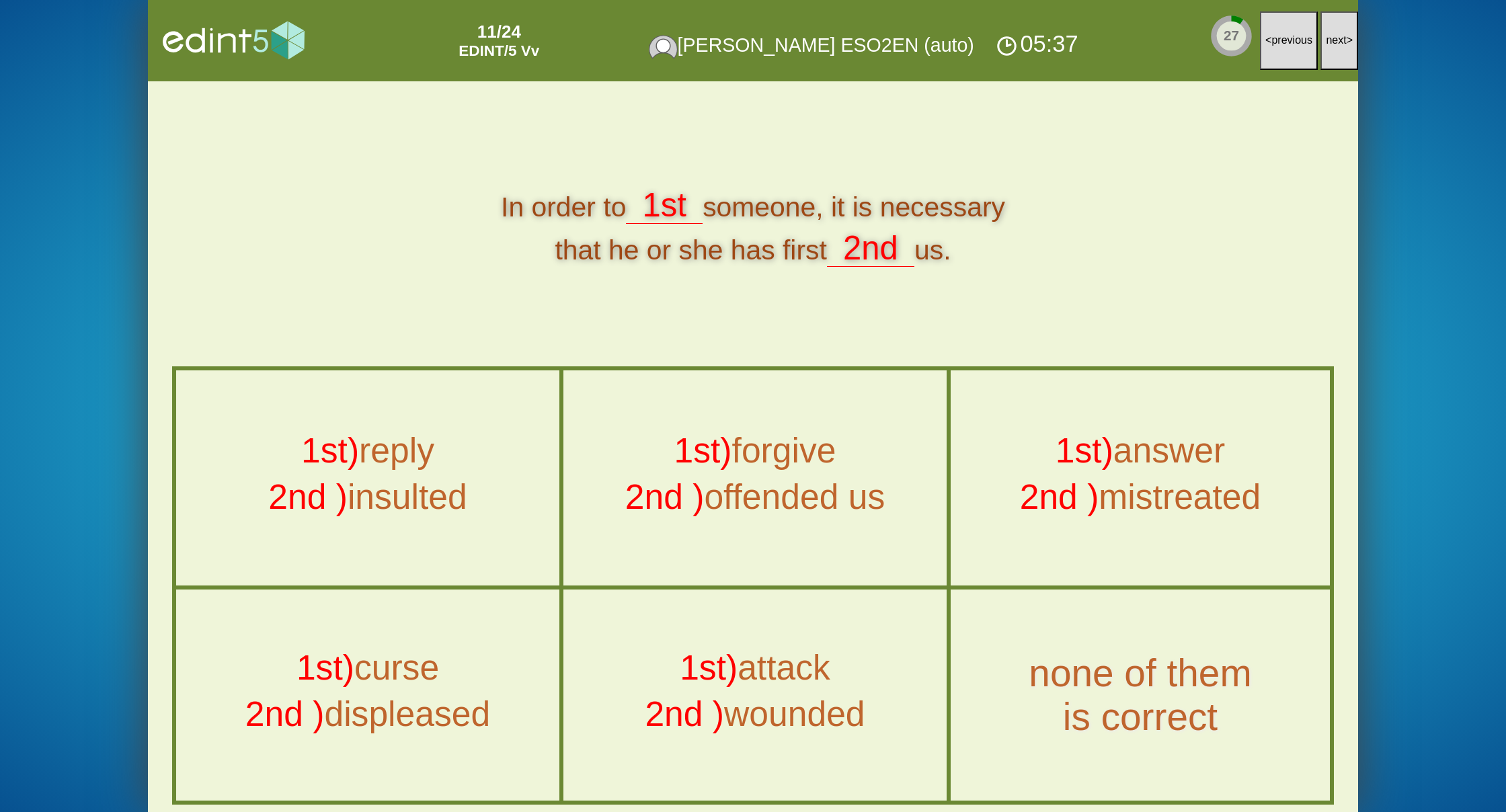
click at [1343, 47] on button "next >" at bounding box center [1339, 40] width 38 height 59
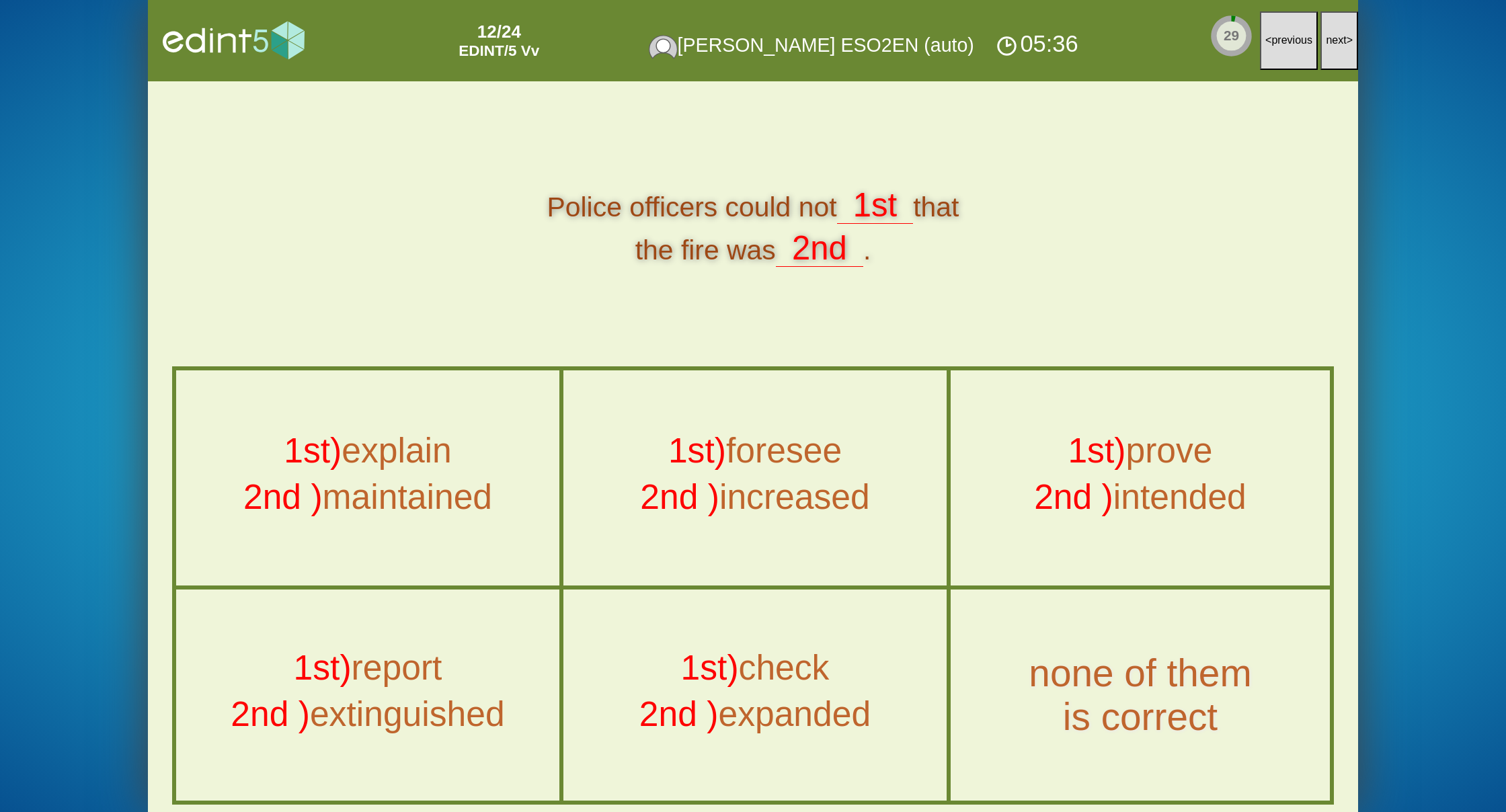
click at [1343, 47] on button "next >" at bounding box center [1339, 40] width 38 height 59
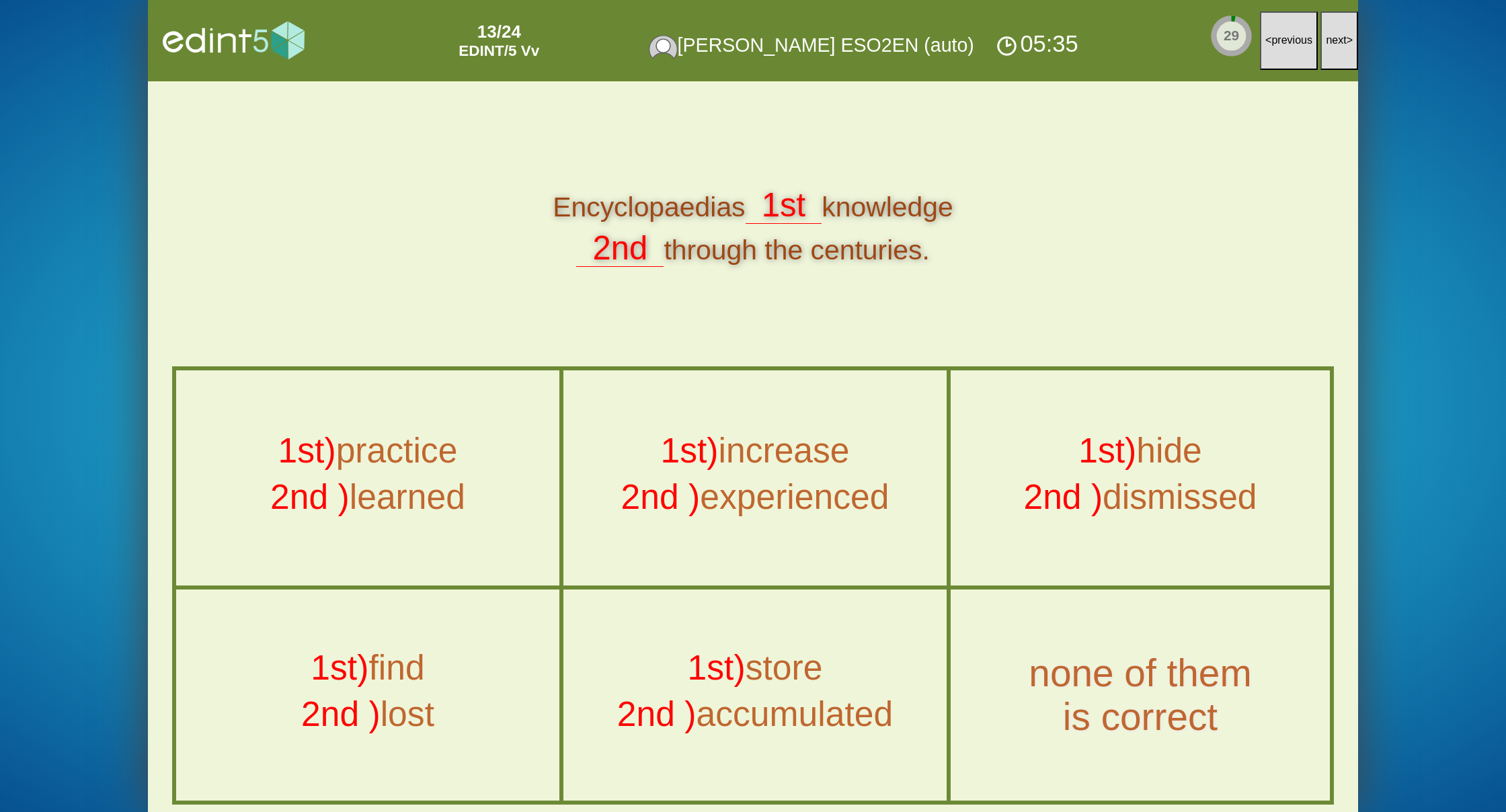
click at [1343, 47] on button "next >" at bounding box center [1339, 40] width 38 height 59
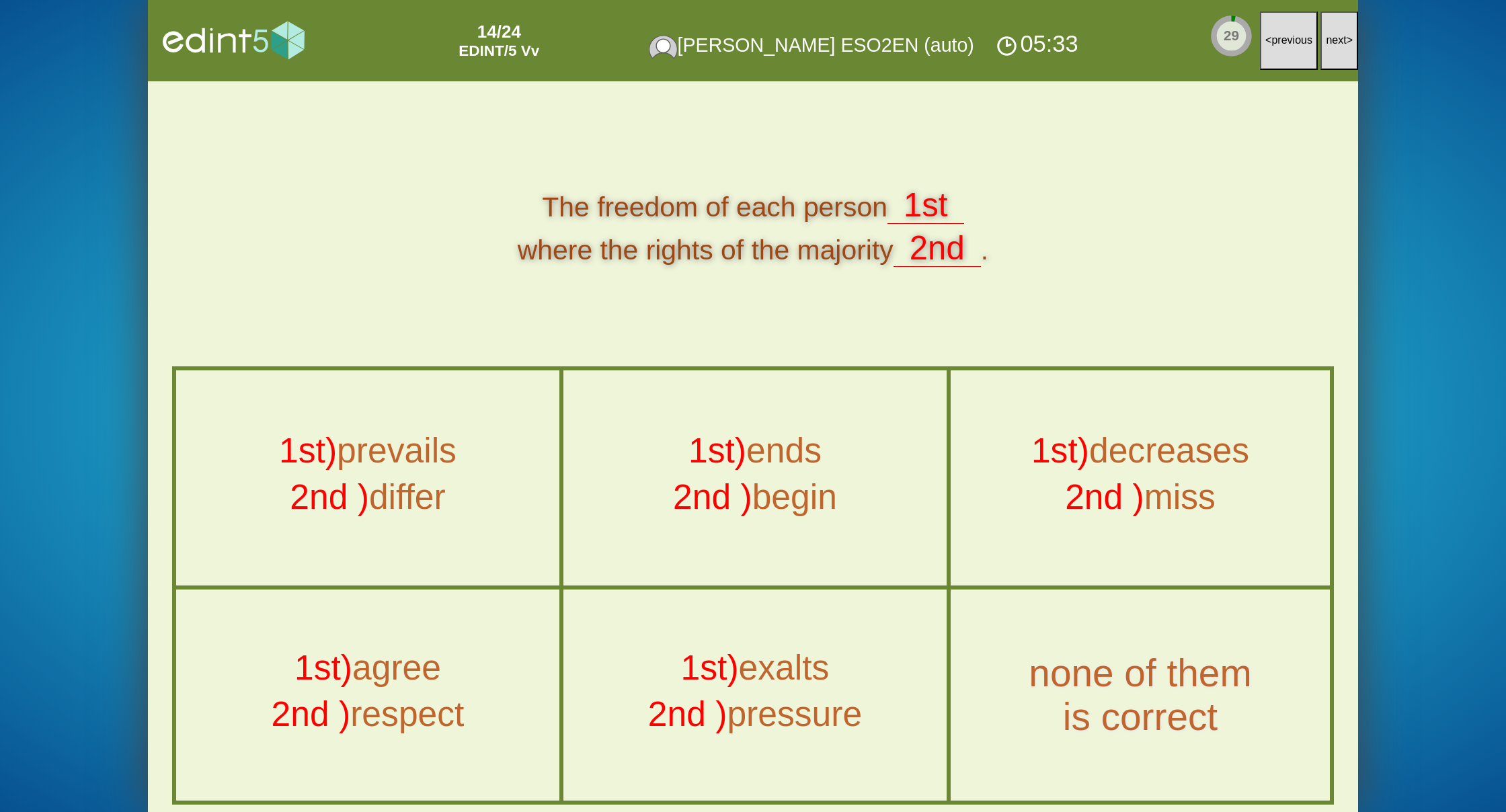
click at [1343, 47] on button "next >" at bounding box center [1339, 40] width 38 height 59
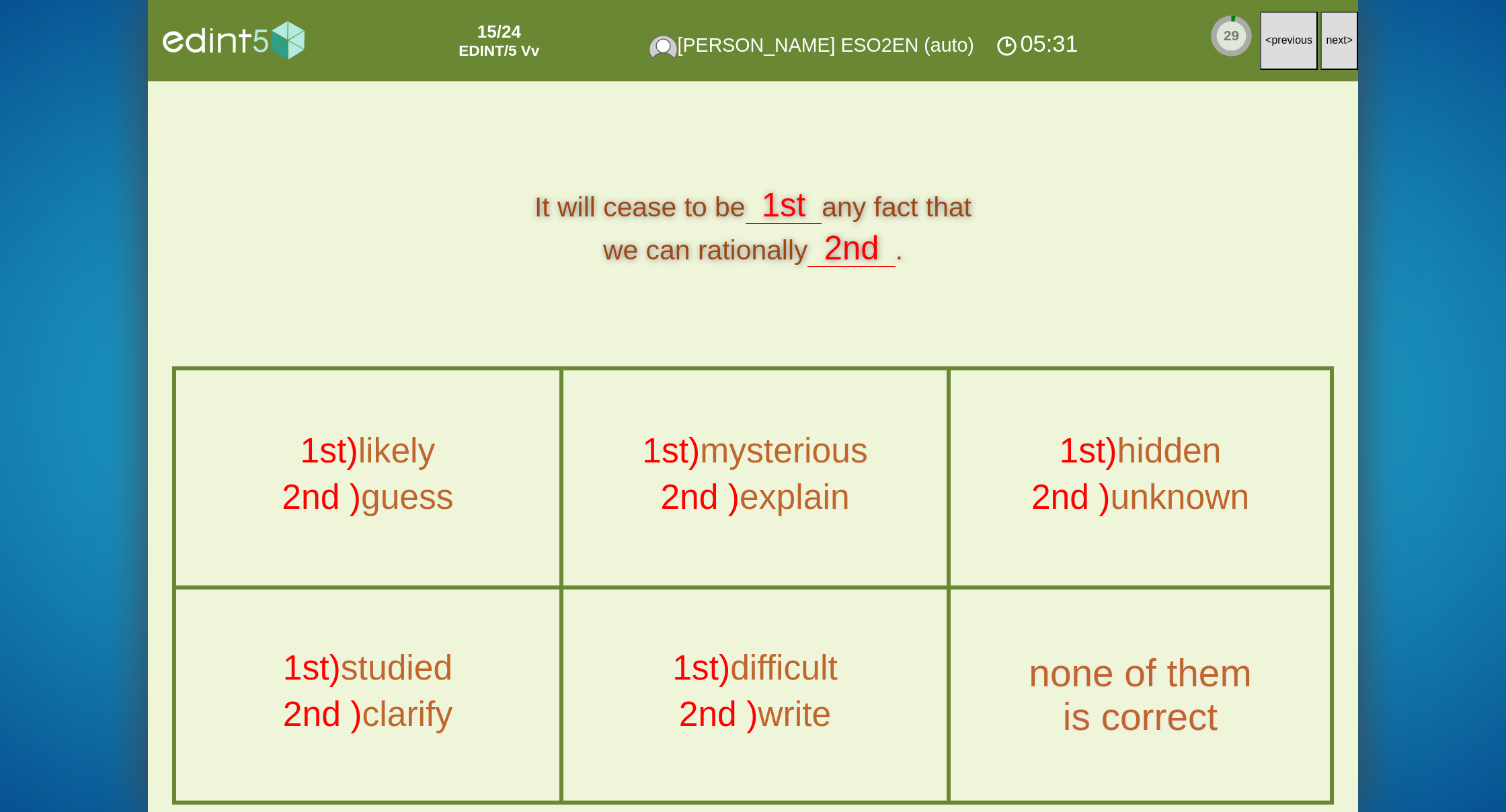
click at [1343, 47] on button "next >" at bounding box center [1339, 40] width 38 height 59
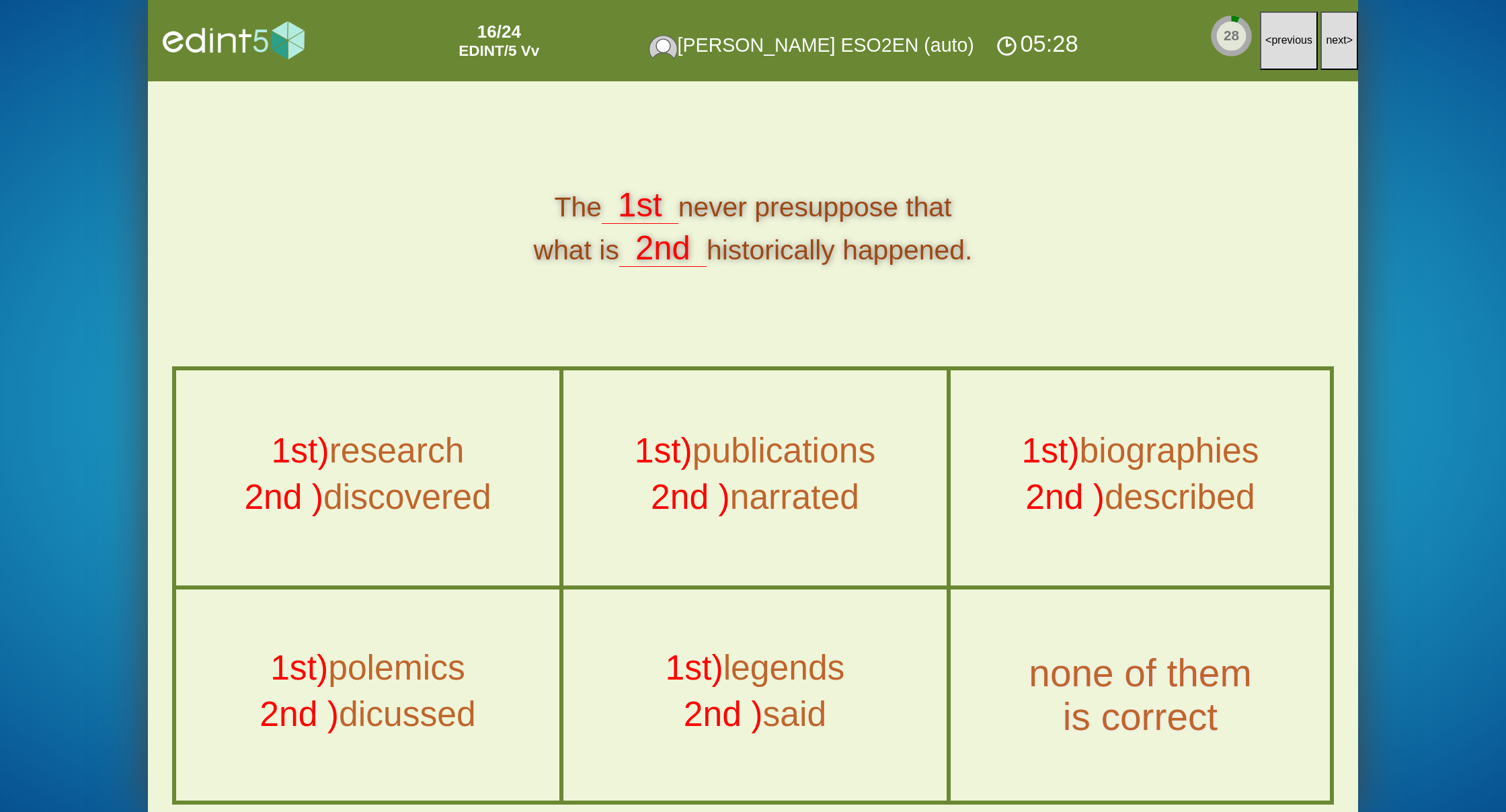
click at [1343, 47] on button "next >" at bounding box center [1339, 40] width 38 height 59
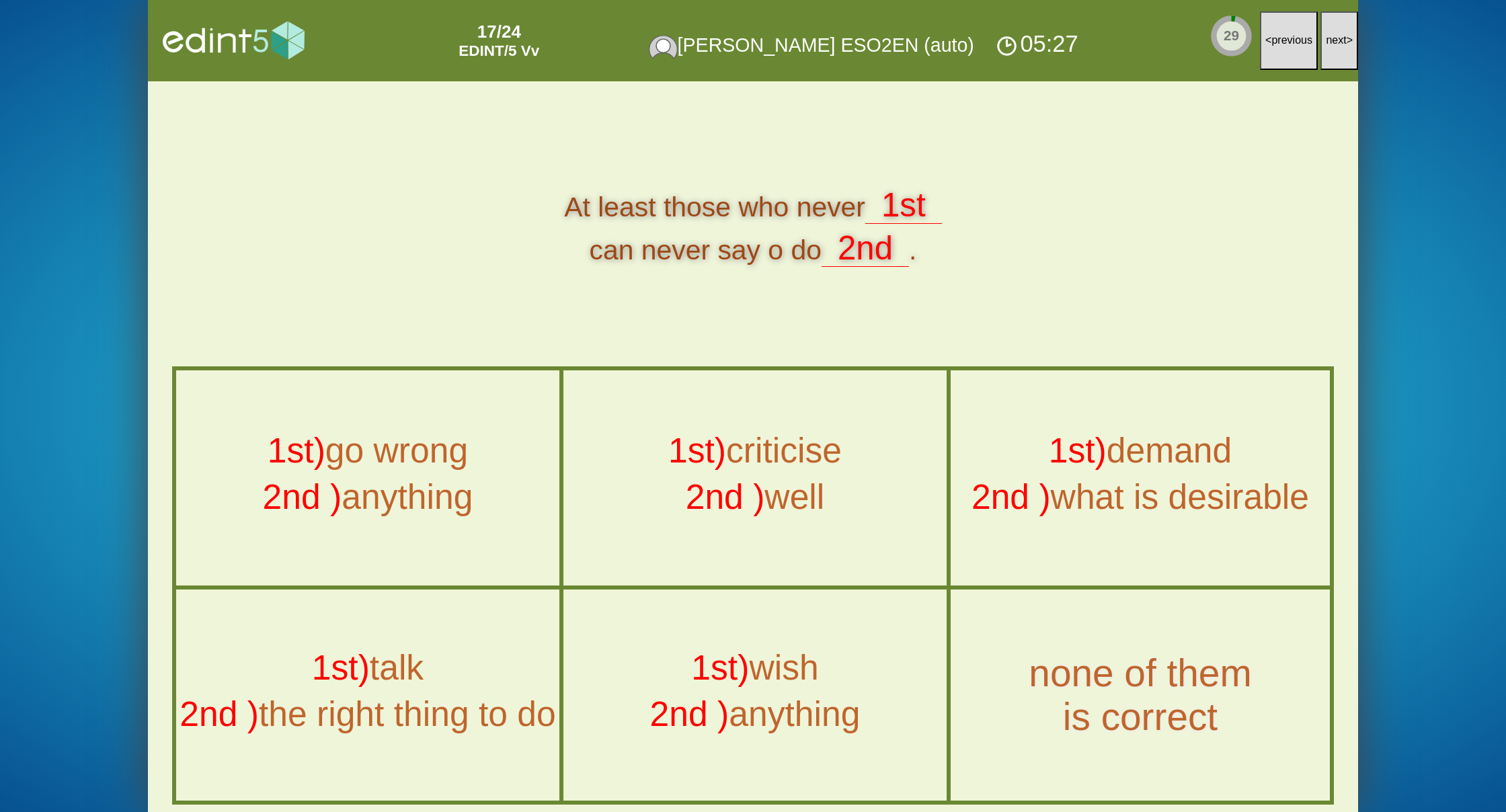
click at [1343, 47] on button "next >" at bounding box center [1339, 40] width 38 height 59
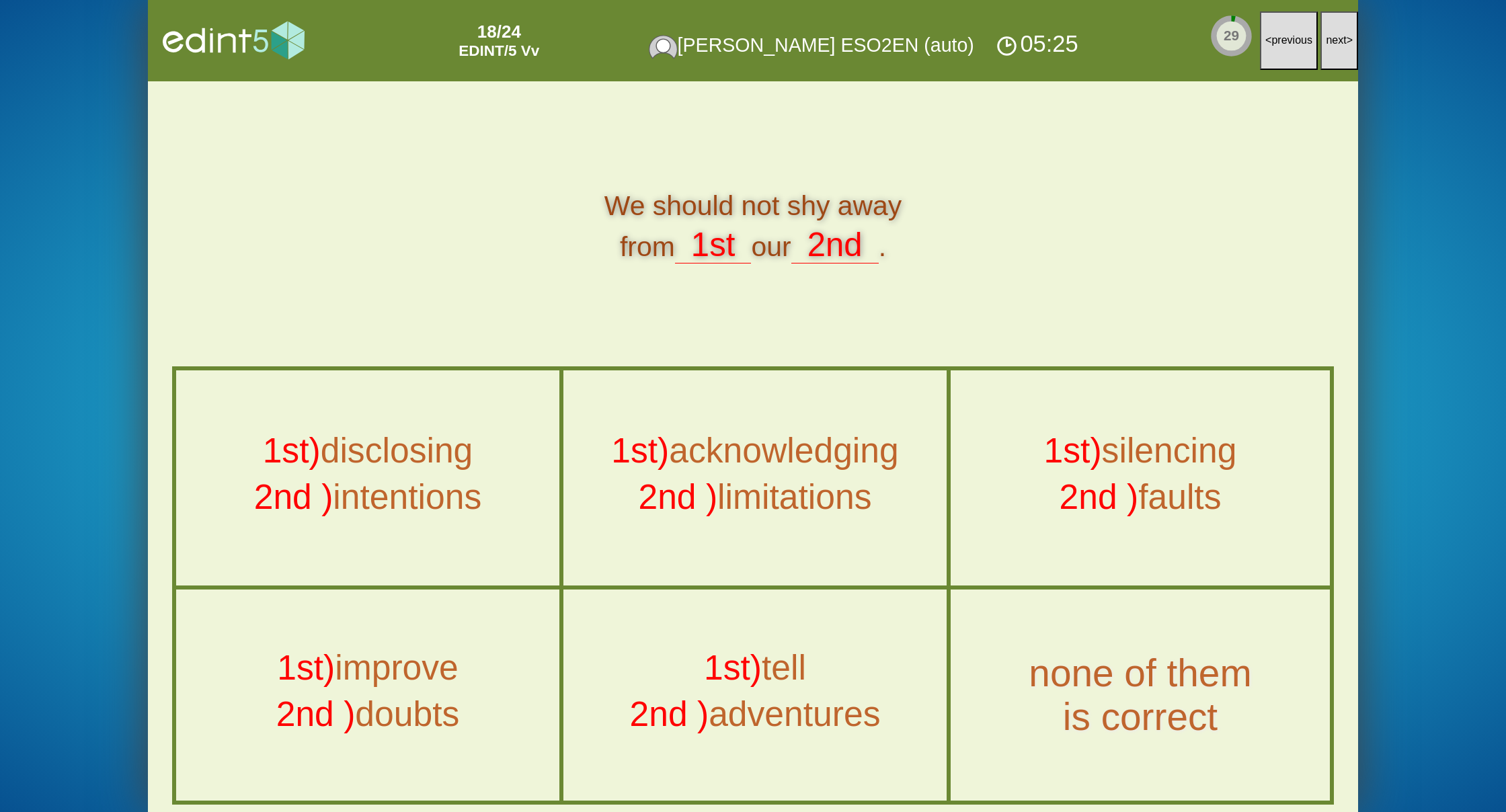
click at [1343, 47] on button "next >" at bounding box center [1339, 40] width 38 height 59
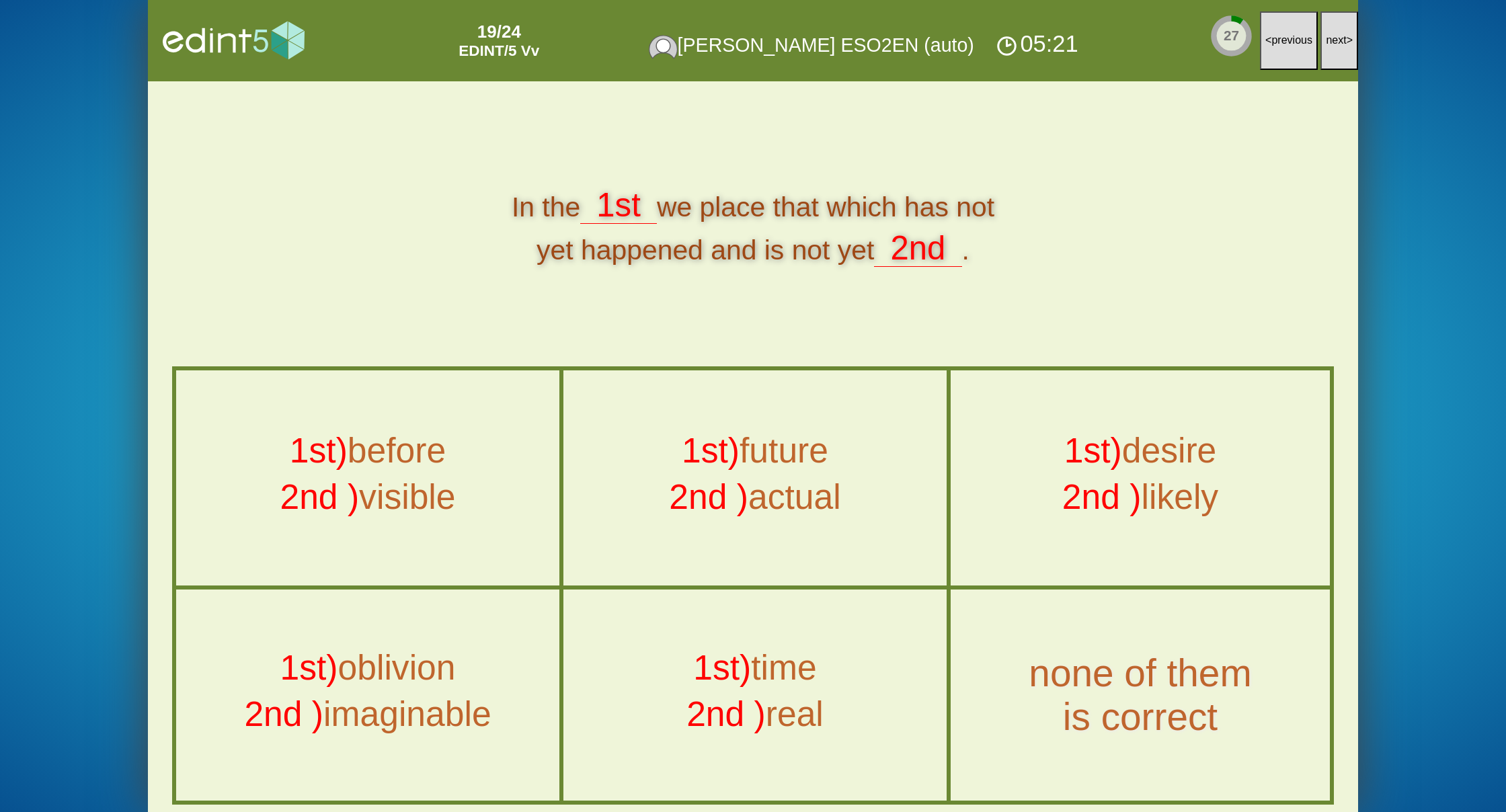
click at [1343, 47] on button "next >" at bounding box center [1339, 40] width 38 height 59
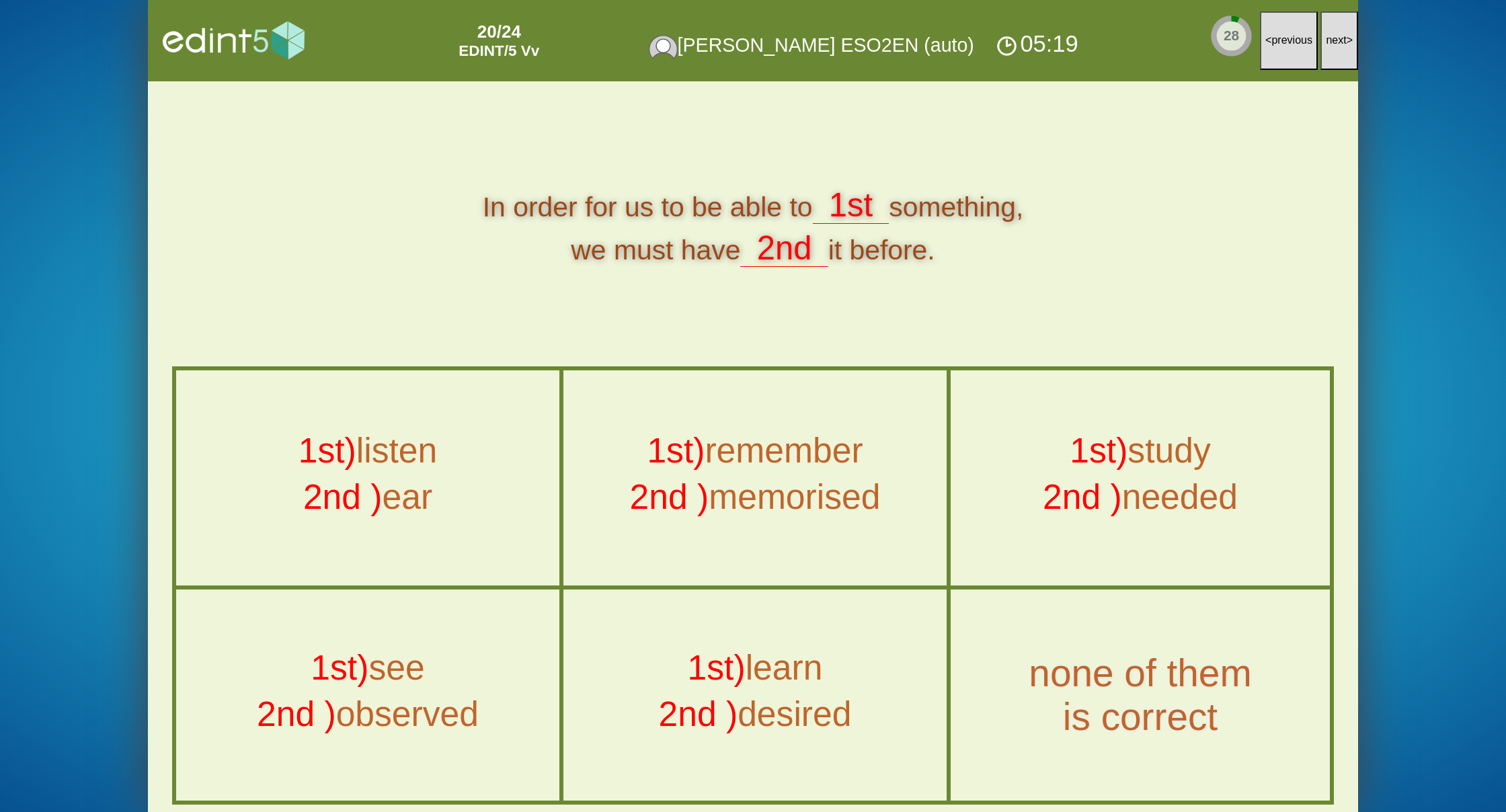
click at [1343, 47] on button "next >" at bounding box center [1339, 40] width 38 height 59
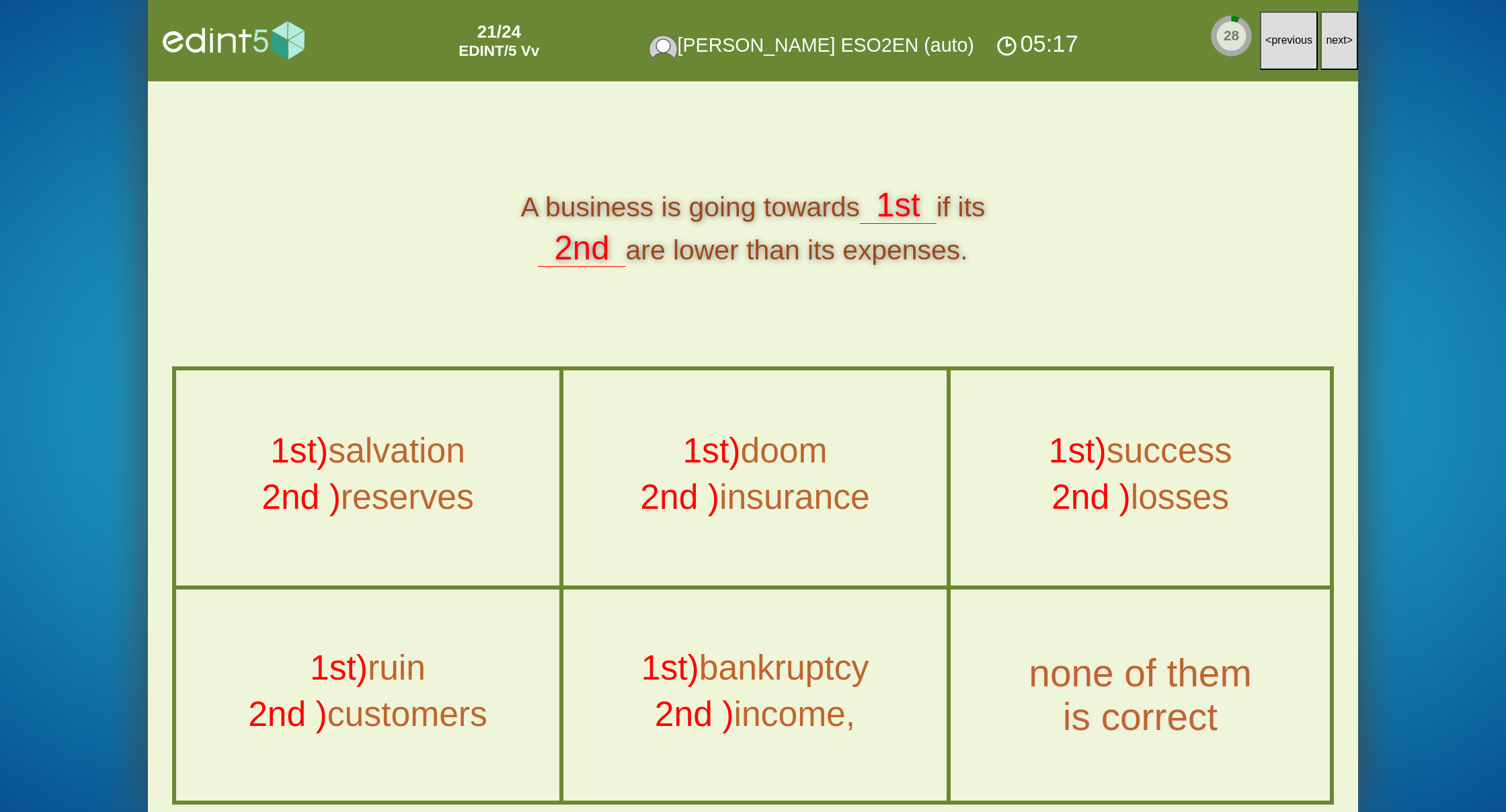
click at [1343, 47] on button "next >" at bounding box center [1339, 40] width 38 height 59
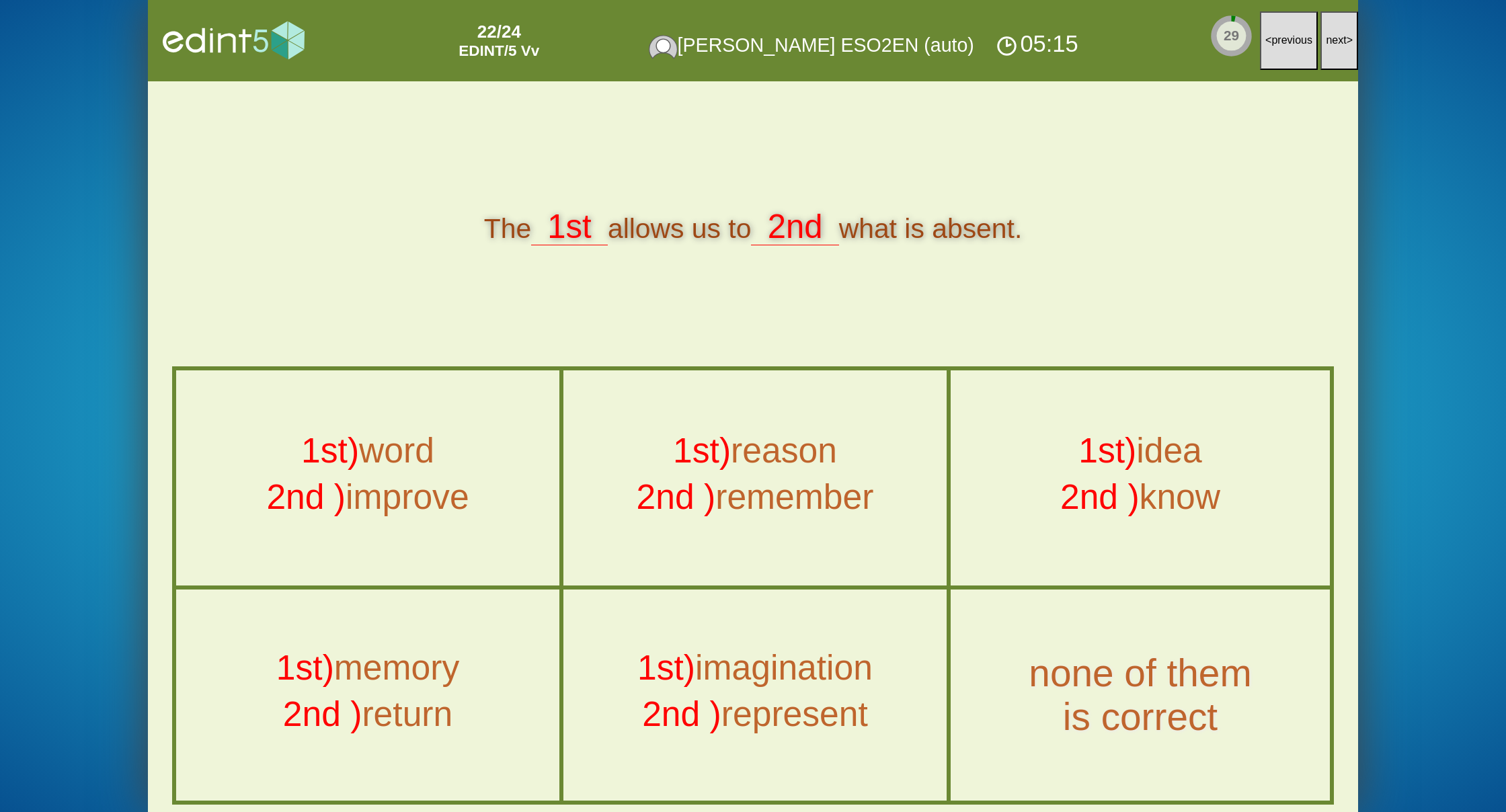
click at [1343, 47] on button "next >" at bounding box center [1339, 40] width 38 height 59
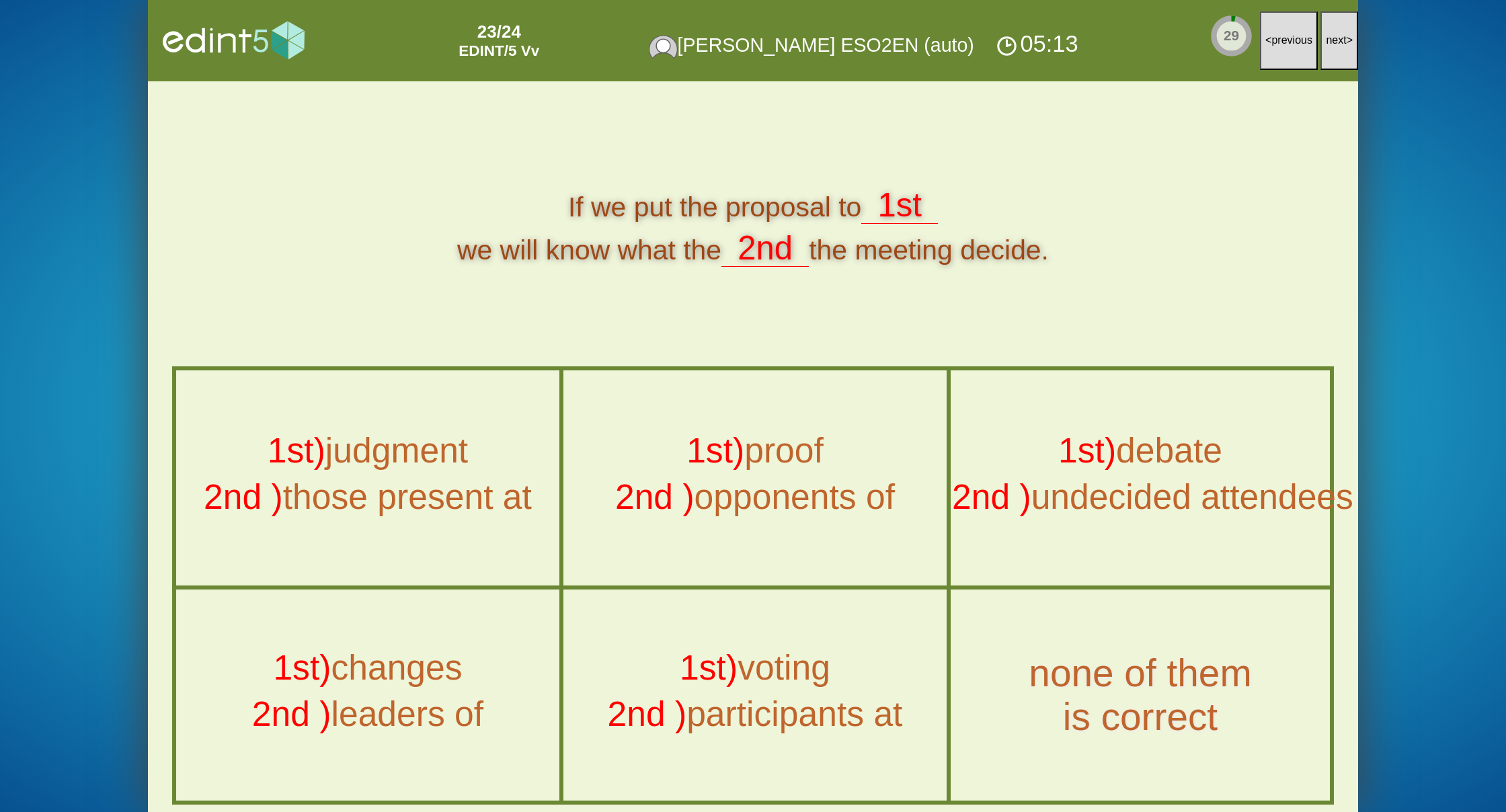
click at [1343, 47] on button "next >" at bounding box center [1339, 40] width 38 height 59
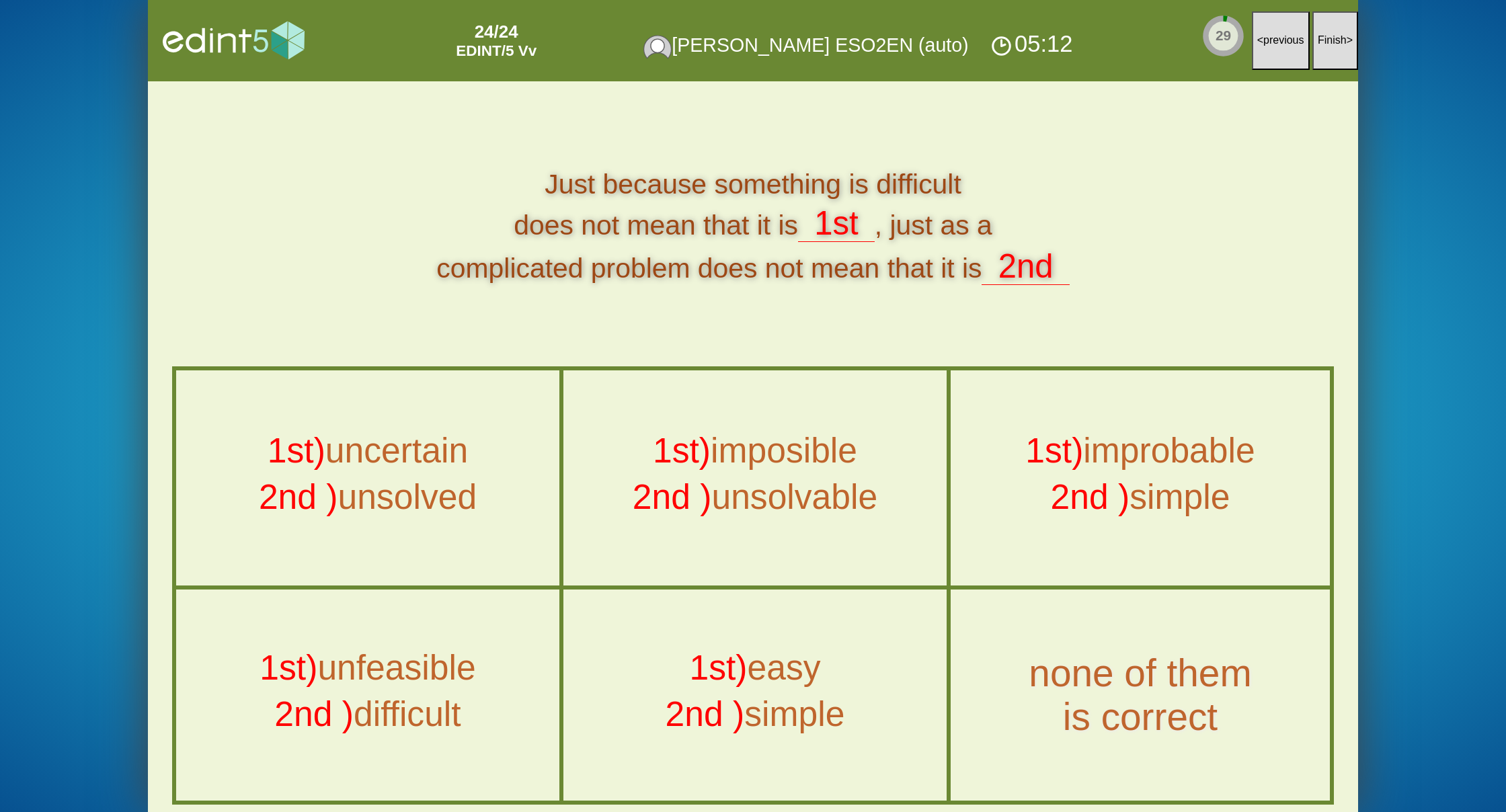
click at [1343, 47] on button "Finish >" at bounding box center [1335, 40] width 46 height 59
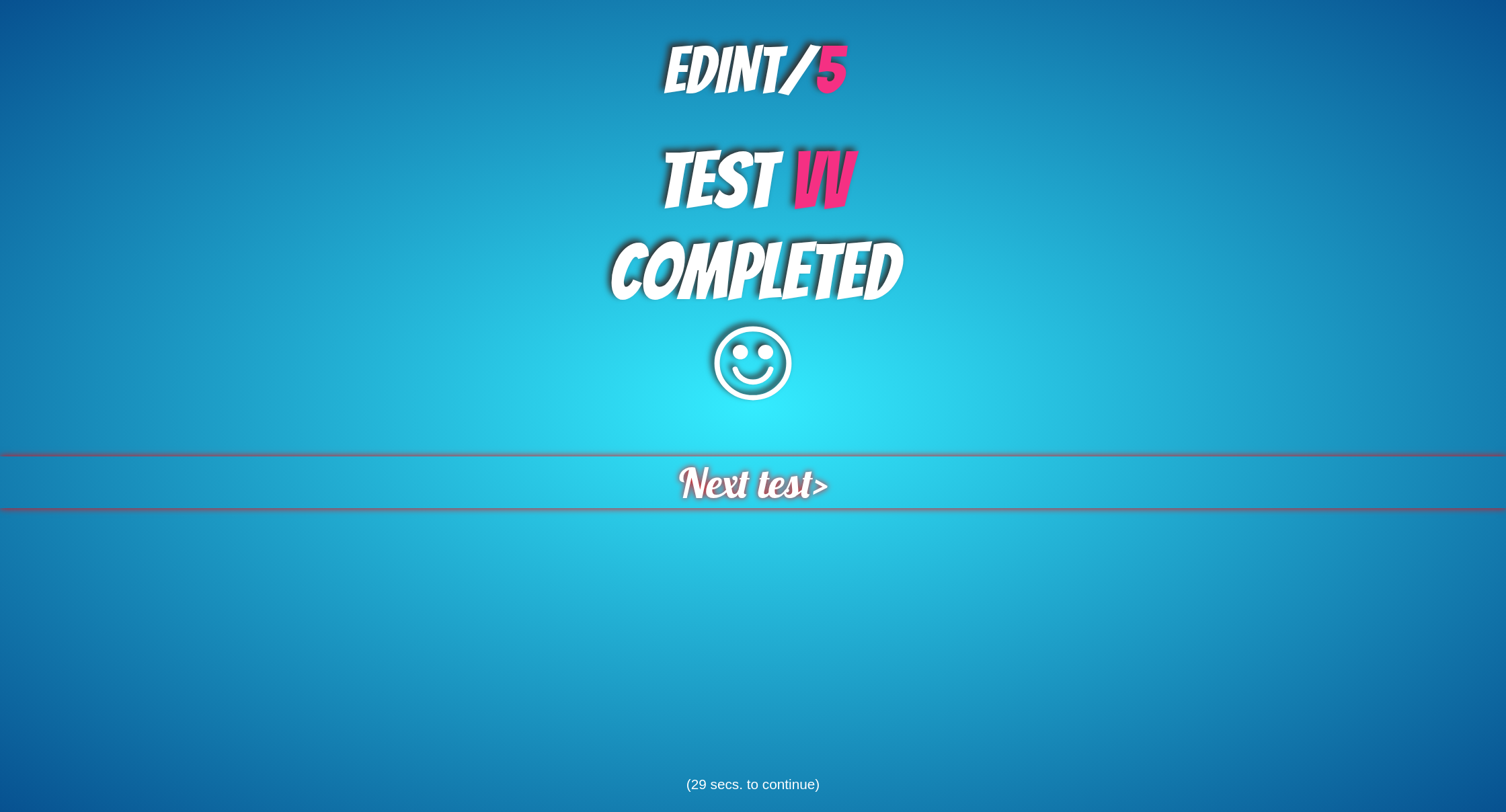
click at [738, 497] on span "Next test" at bounding box center [746, 482] width 134 height 51
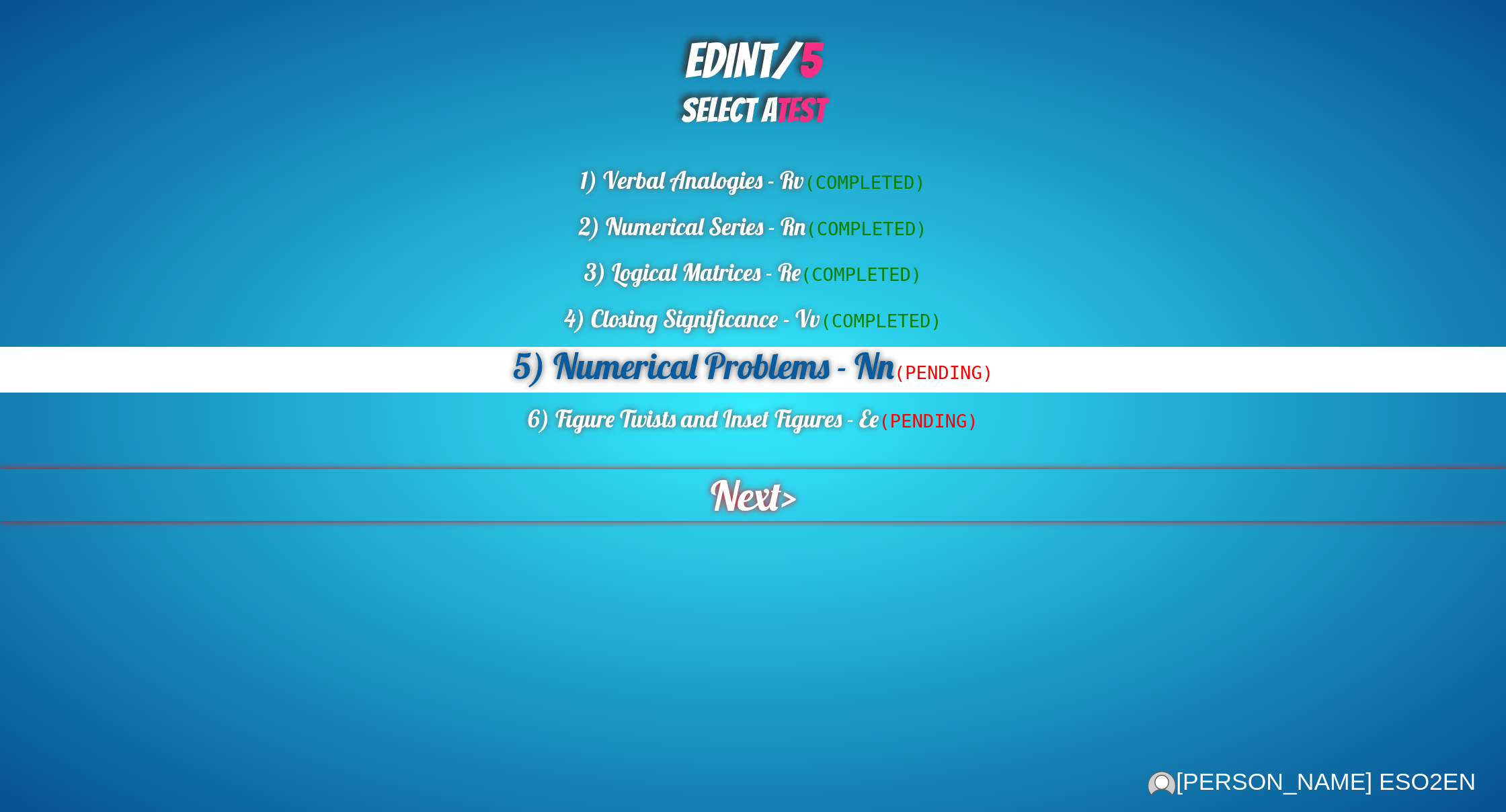
click at [768, 492] on span "Next" at bounding box center [746, 494] width 71 height 51
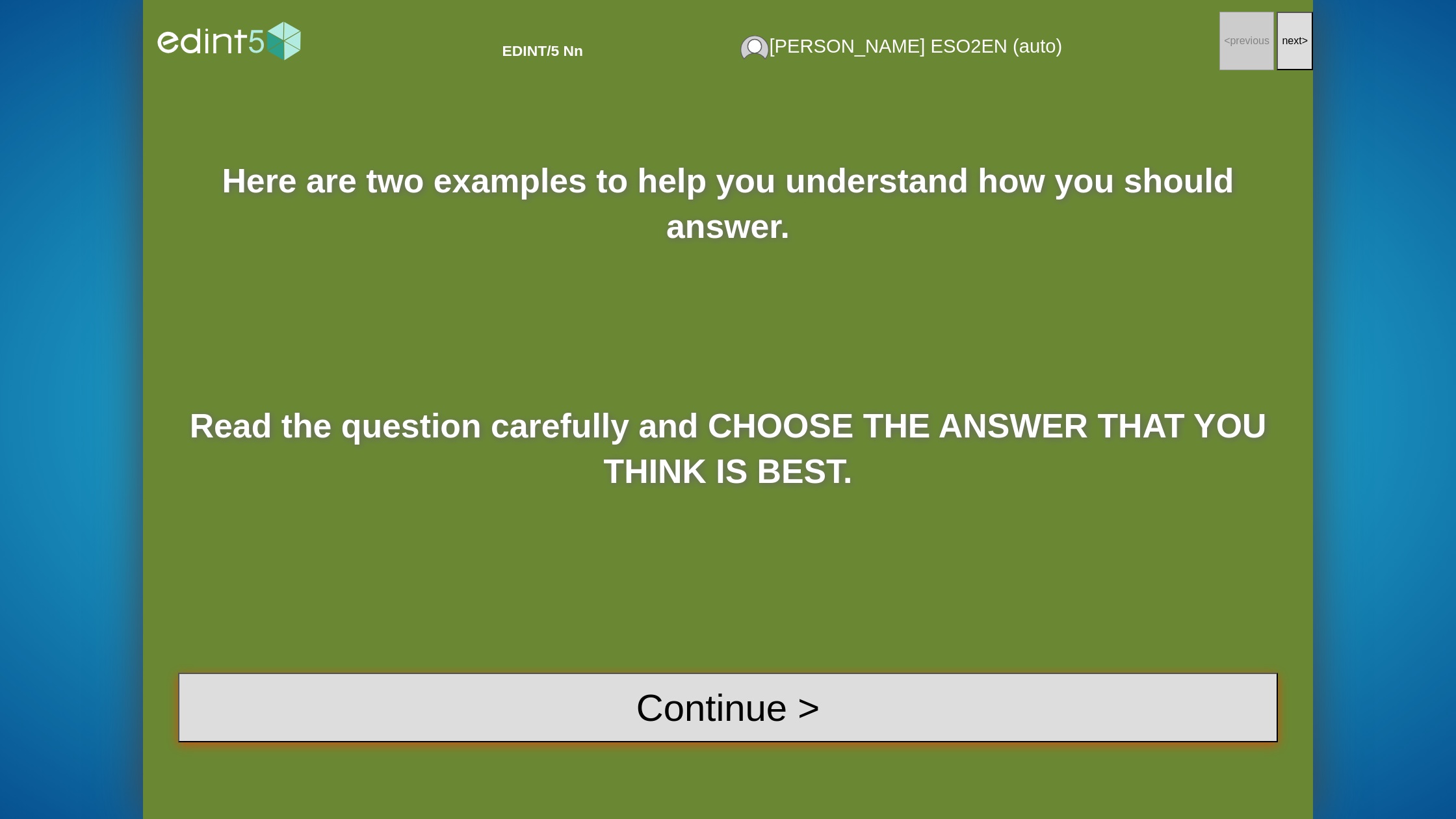
click at [775, 718] on button "Continue >" at bounding box center [728, 707] width 1100 height 70
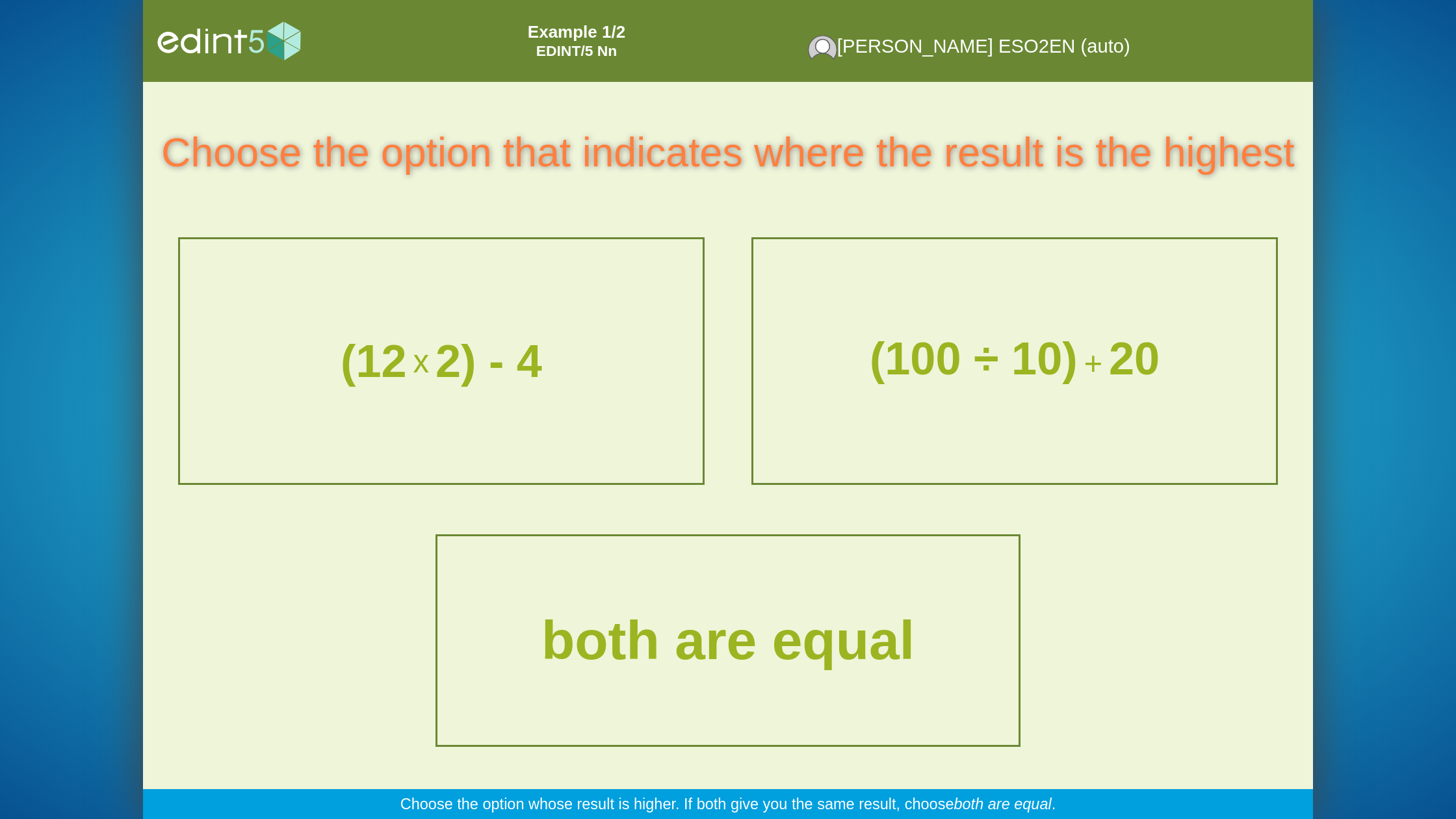
click at [814, 538] on div "both are equal" at bounding box center [728, 640] width 579 height 206
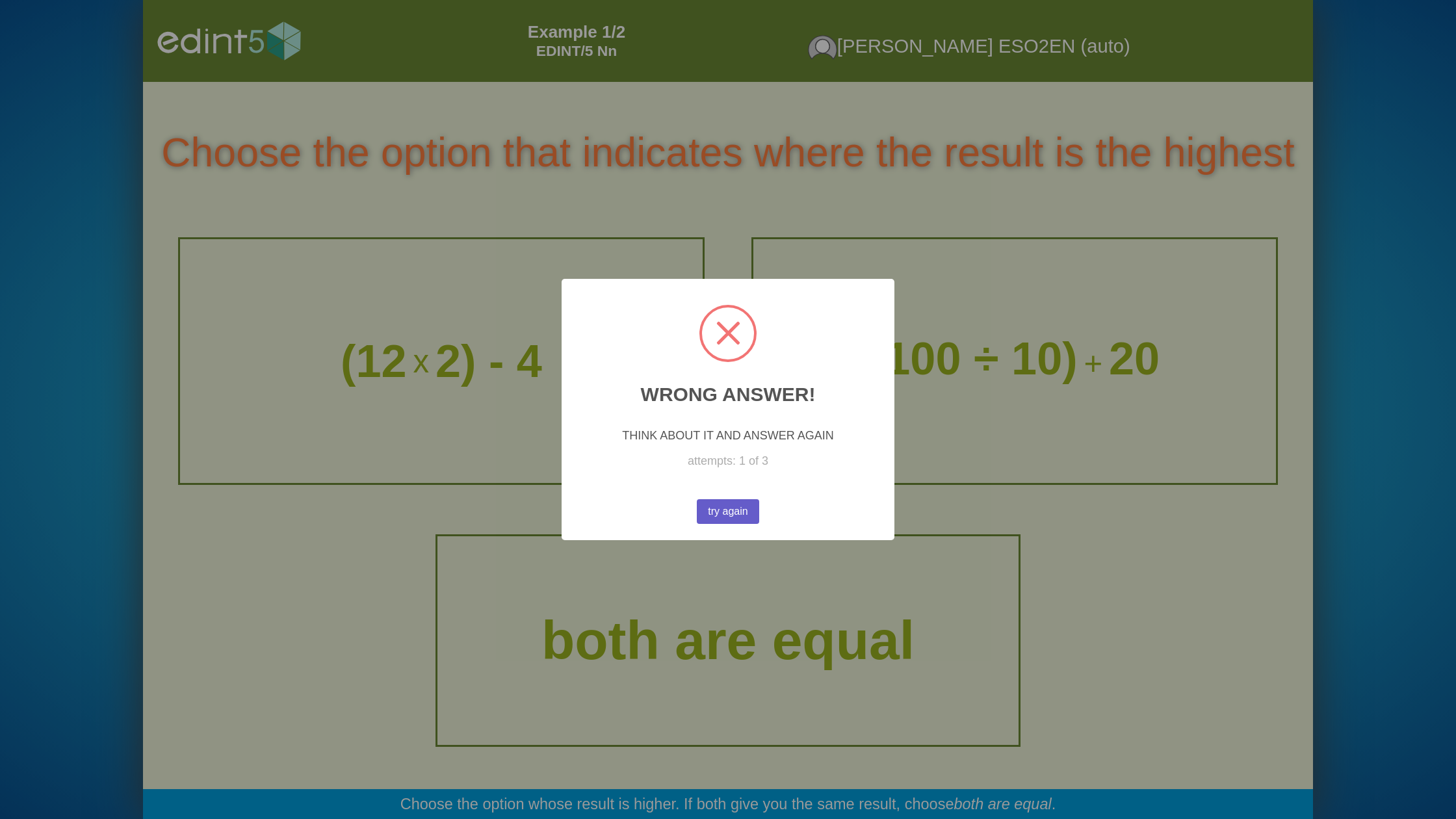
click at [726, 513] on button "try again" at bounding box center [728, 512] width 63 height 24
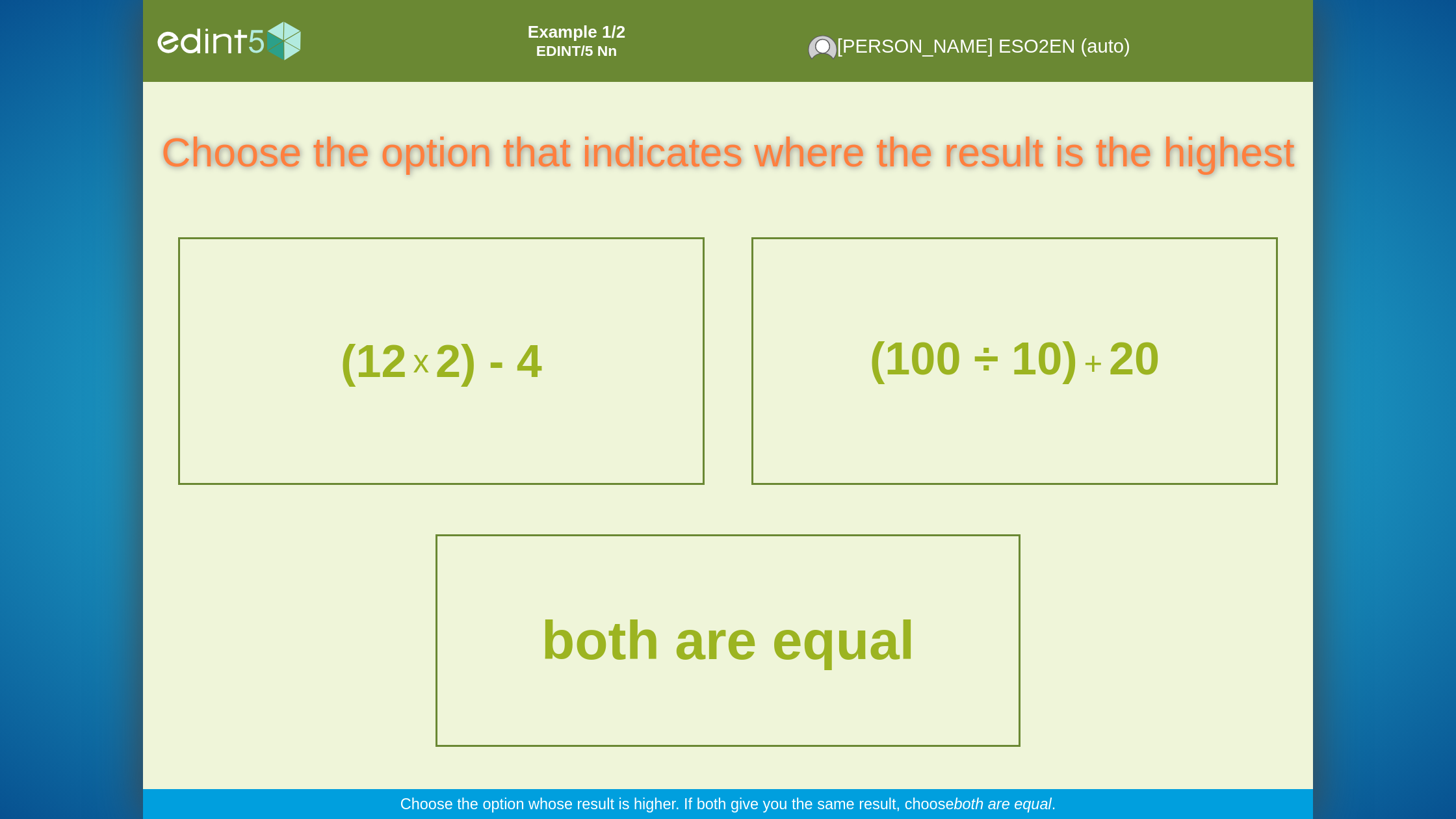
click at [595, 431] on div "(12 x 2) - 4" at bounding box center [441, 361] width 520 height 241
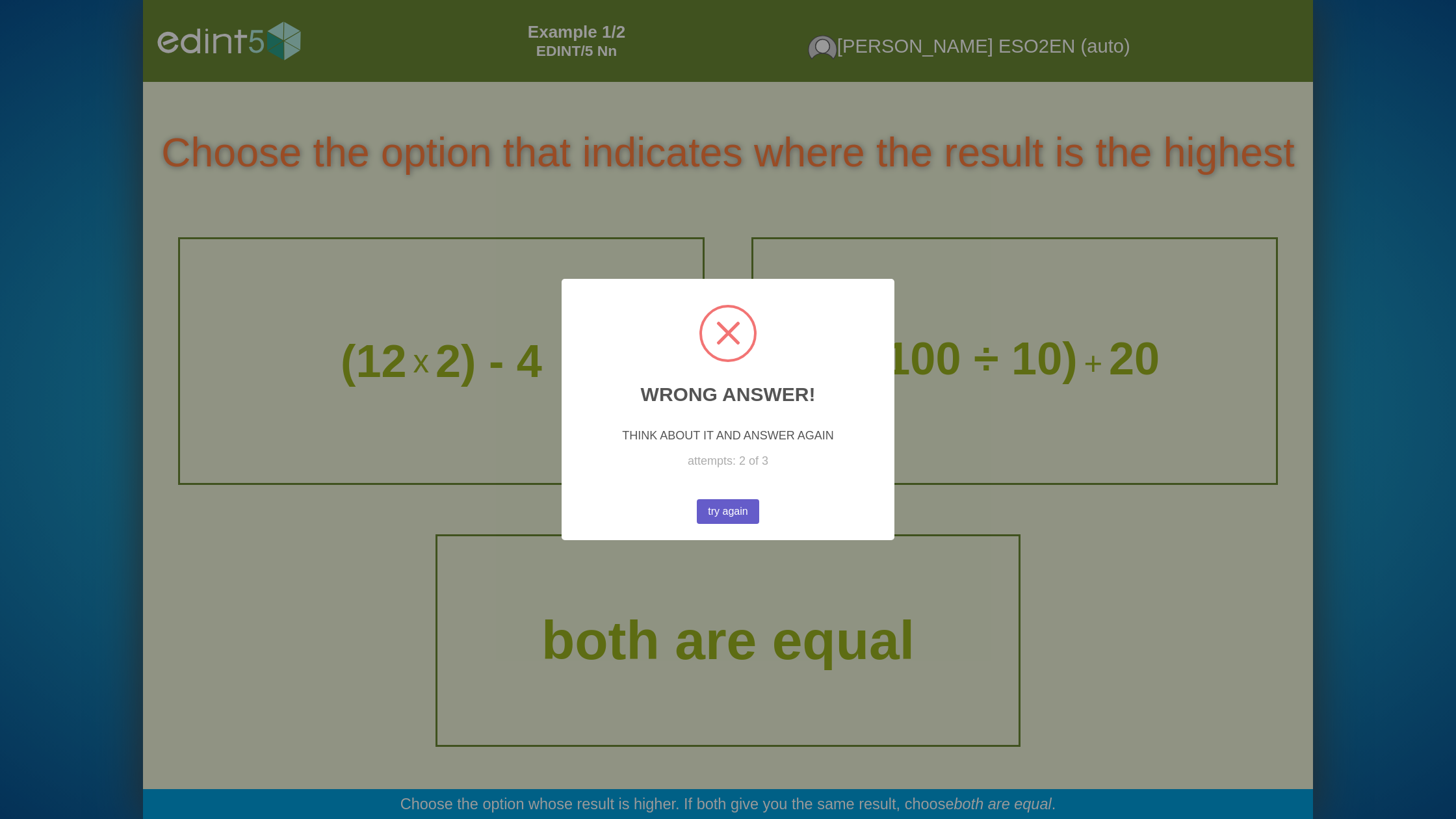
click at [731, 512] on button "try again" at bounding box center [728, 512] width 63 height 24
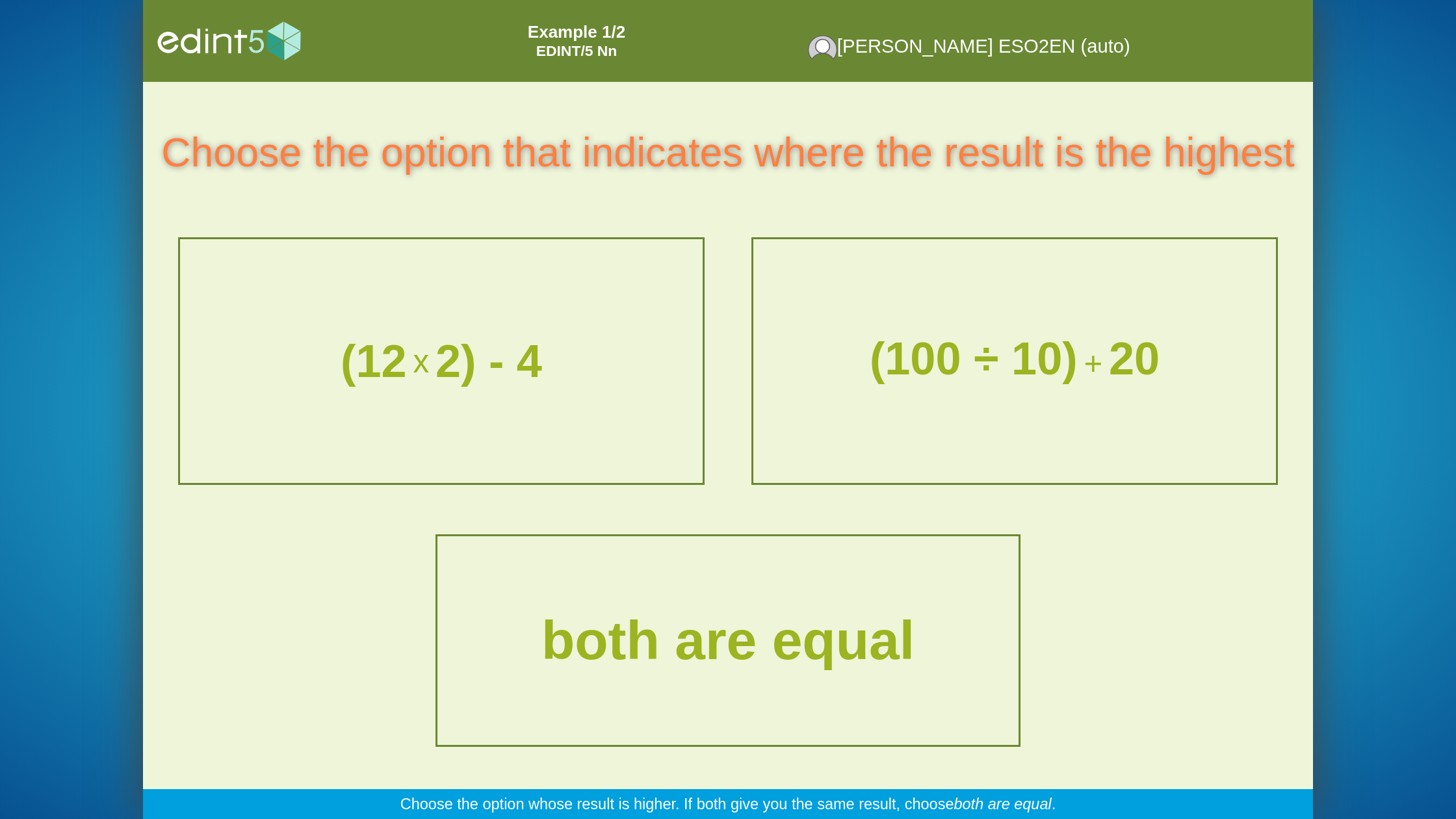
click at [899, 453] on div "(100 ÷ 10) + 20" at bounding box center [1015, 361] width 520 height 241
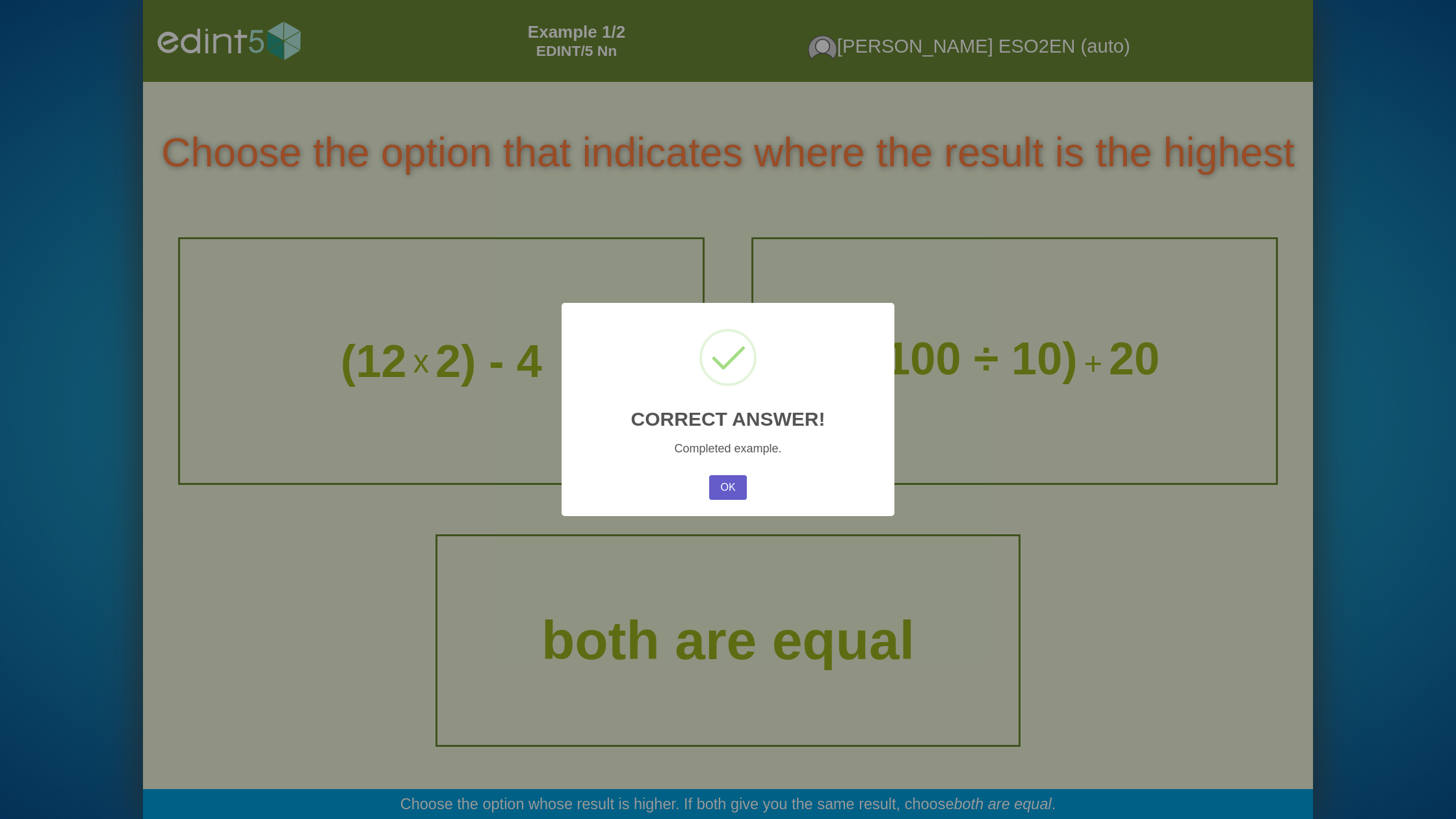
click at [734, 489] on button "OK" at bounding box center [727, 487] width 37 height 24
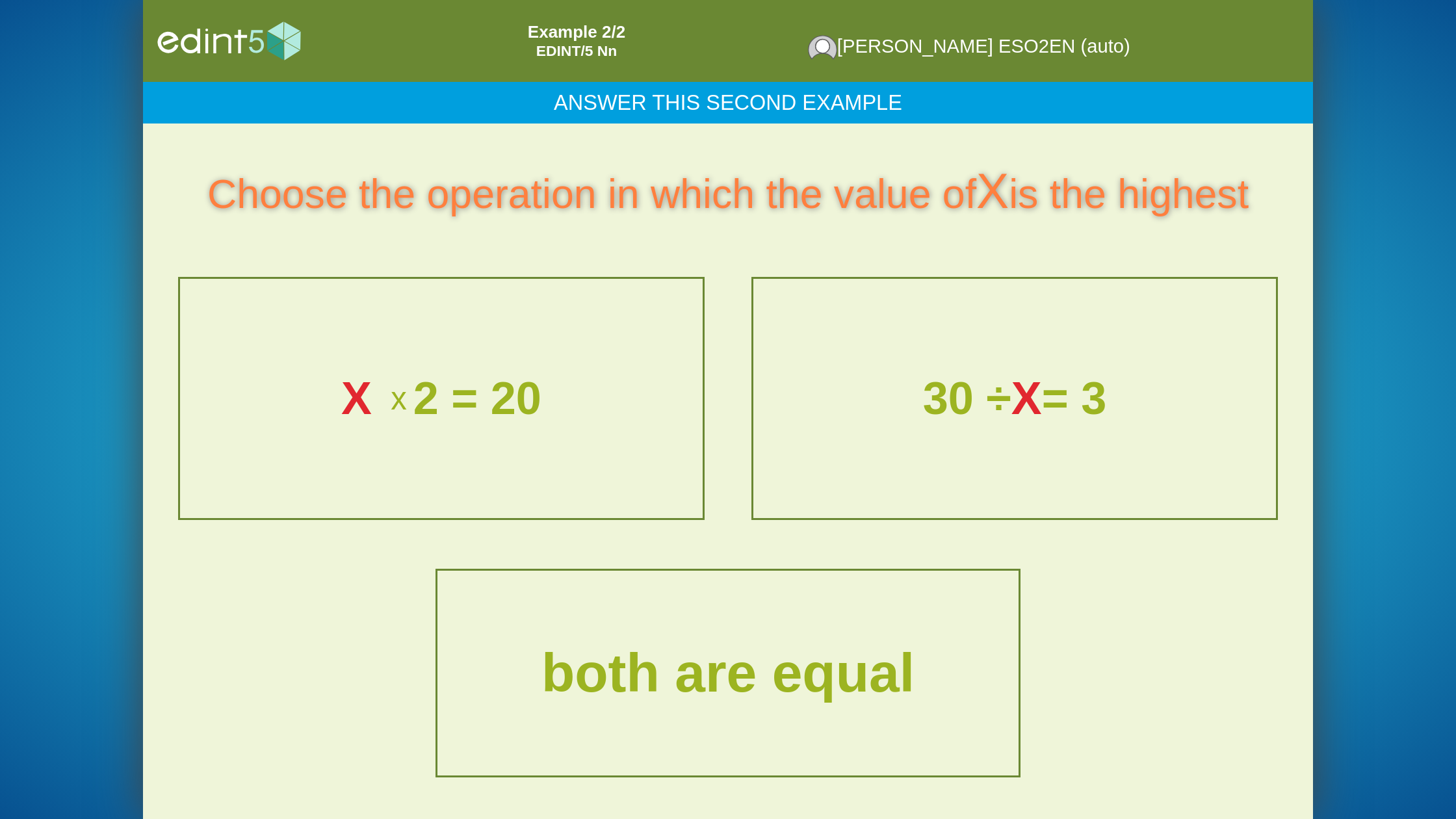
click at [824, 489] on div "30 ÷ X = 3" at bounding box center [1015, 398] width 520 height 236
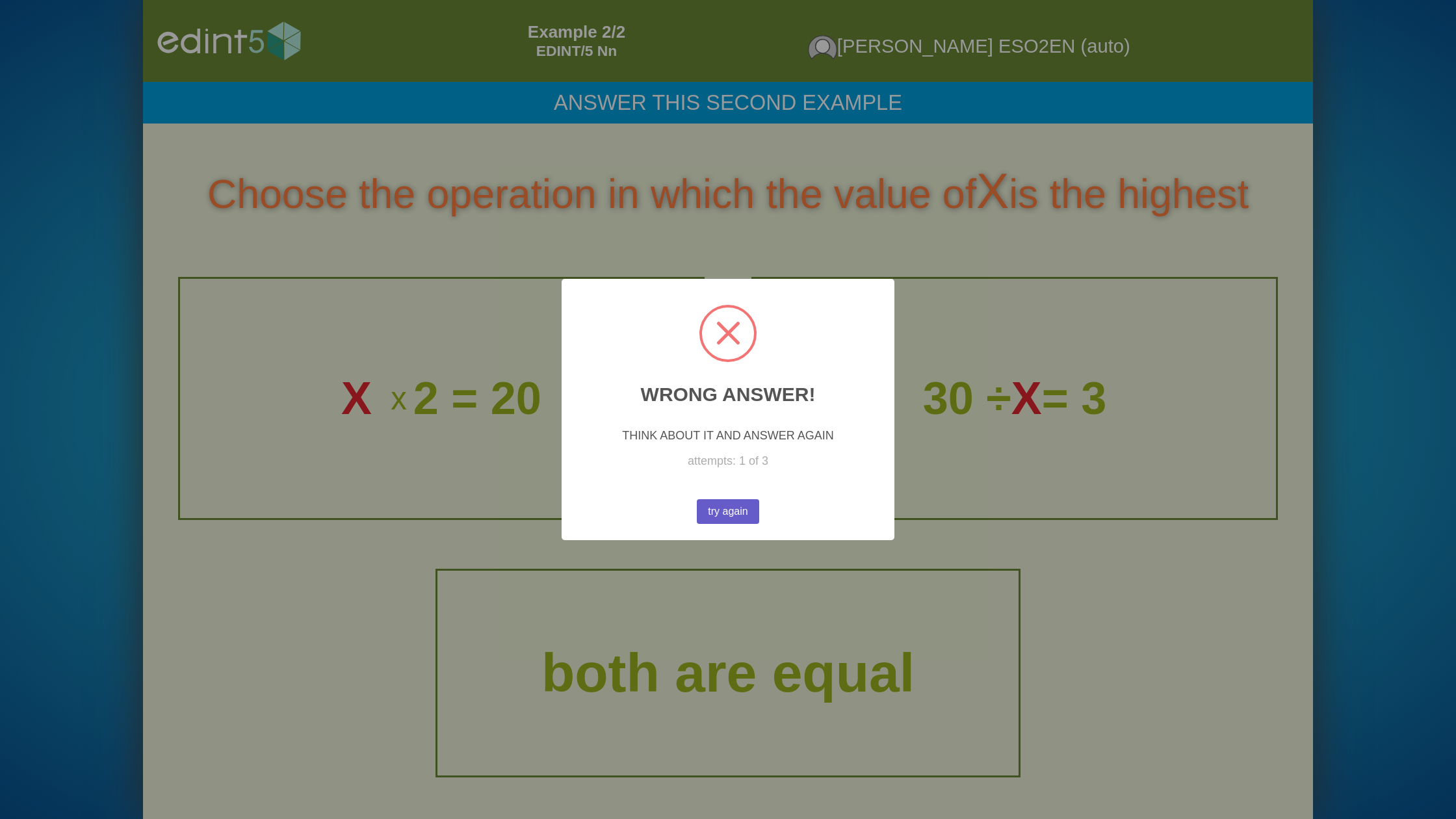
click at [736, 505] on button "try again" at bounding box center [728, 512] width 63 height 24
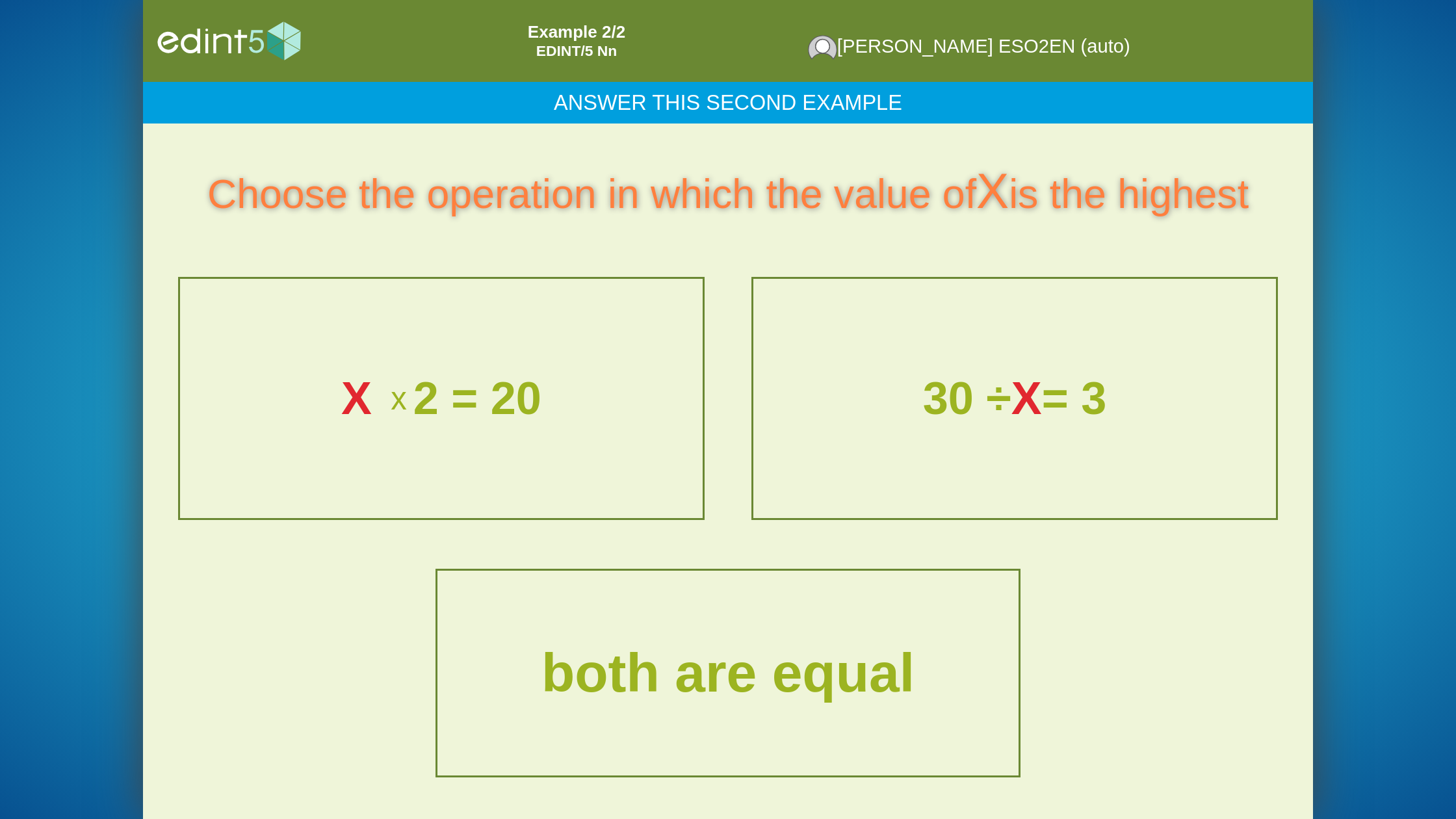
click at [635, 473] on div "X x 2 = 20" at bounding box center [441, 398] width 520 height 236
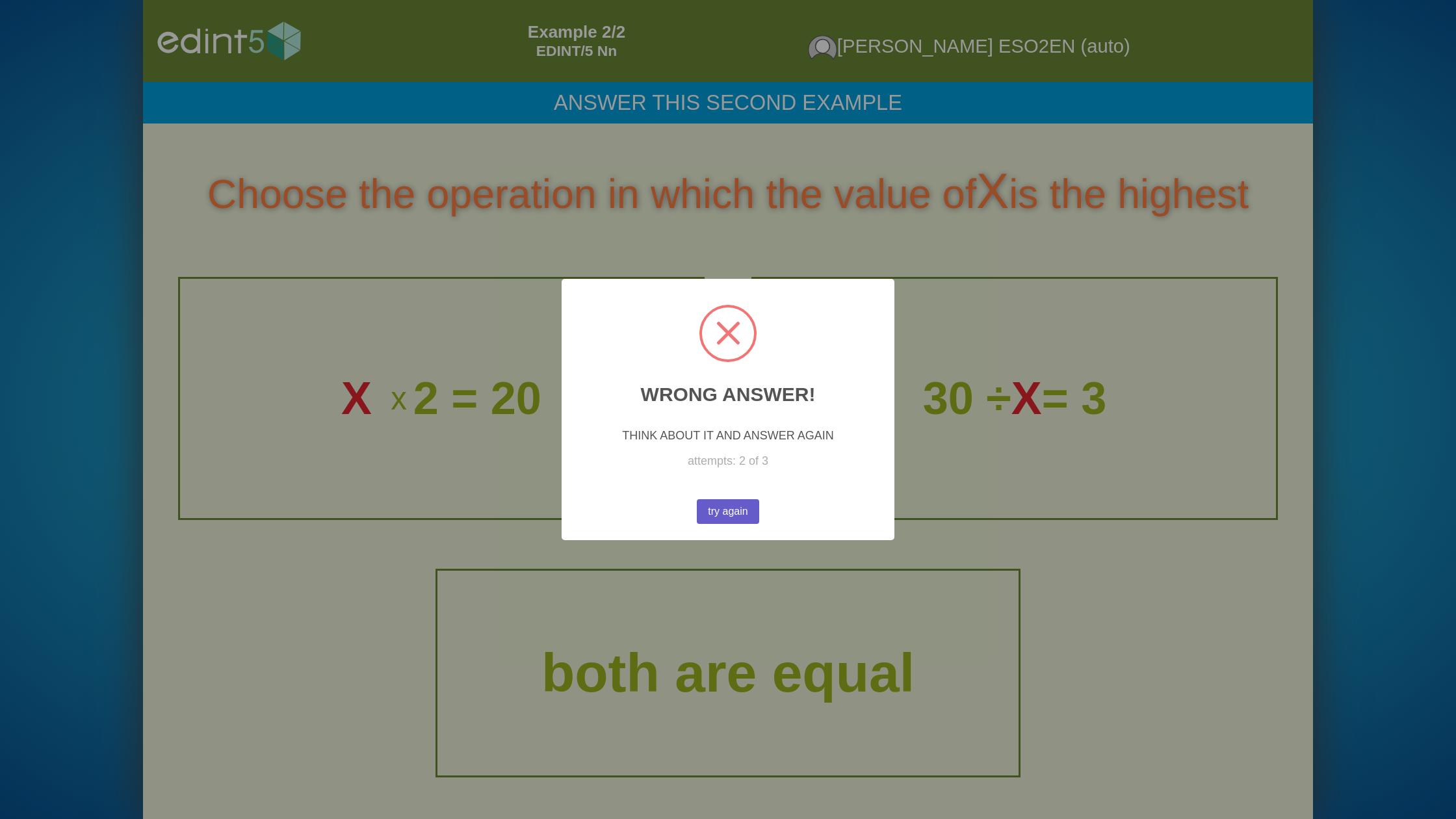
click at [722, 515] on button "try again" at bounding box center [728, 512] width 63 height 24
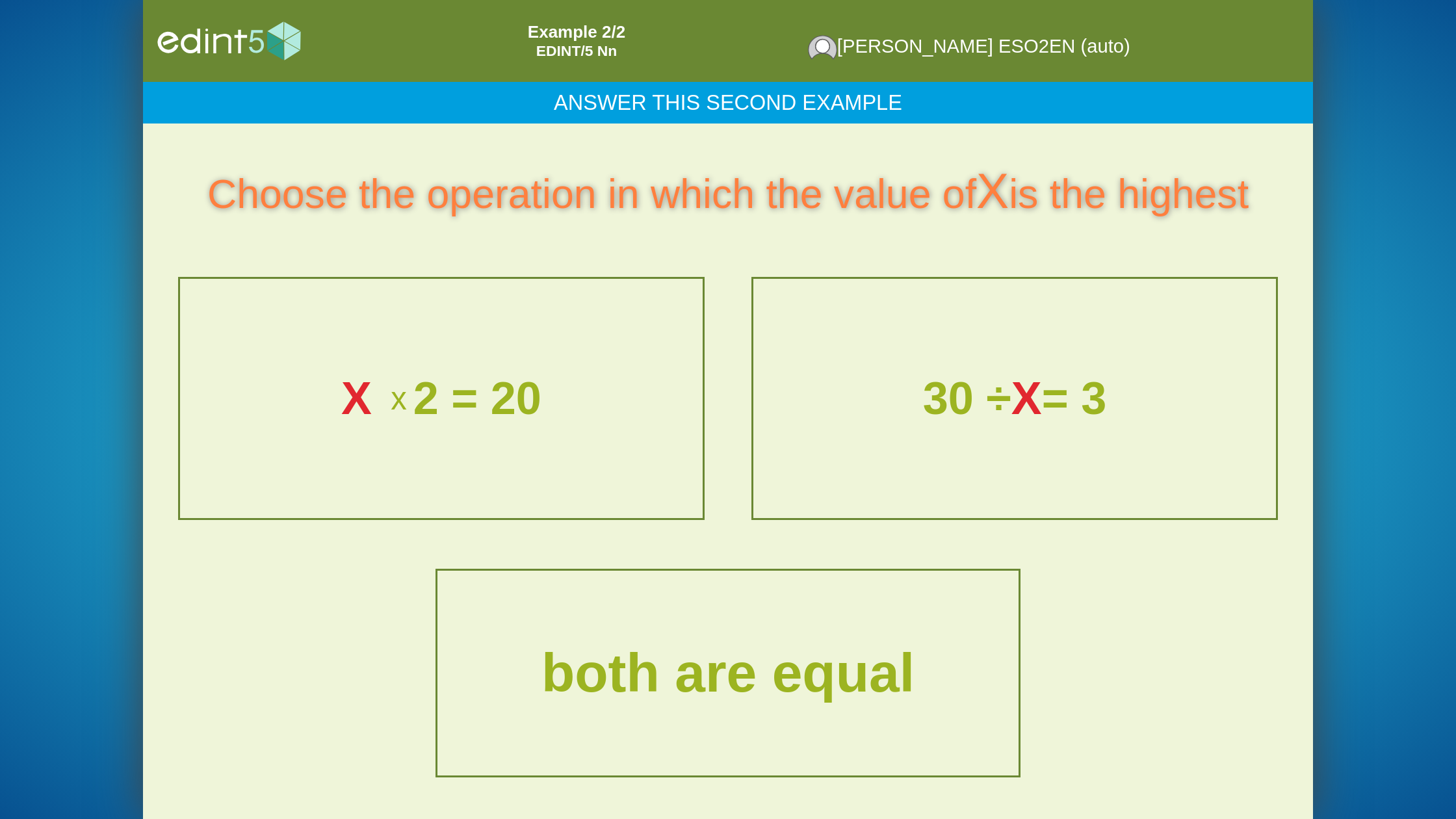
click at [709, 609] on div "both are equal" at bounding box center [728, 673] width 579 height 202
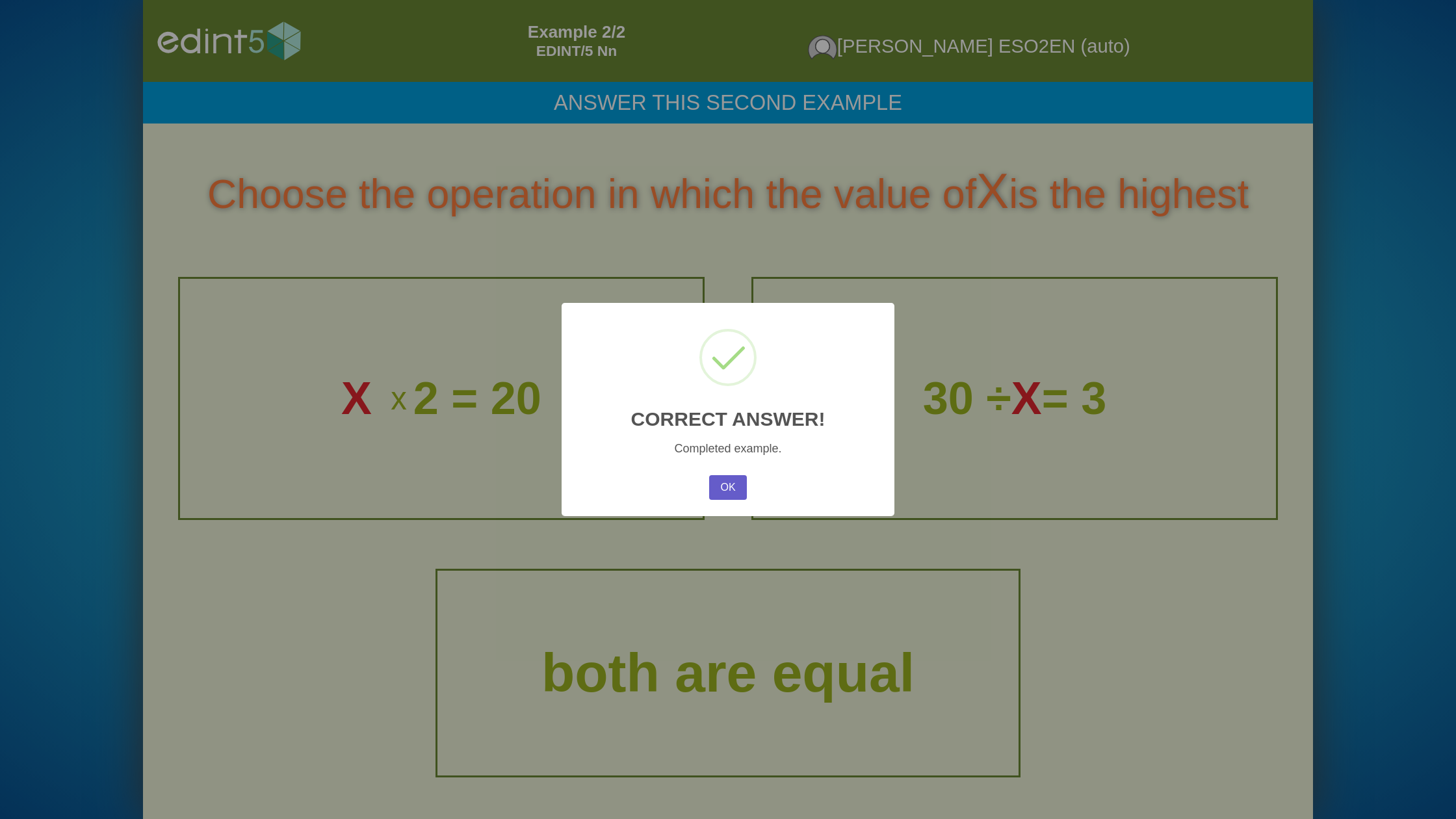
click at [736, 482] on button "OK" at bounding box center [727, 487] width 37 height 24
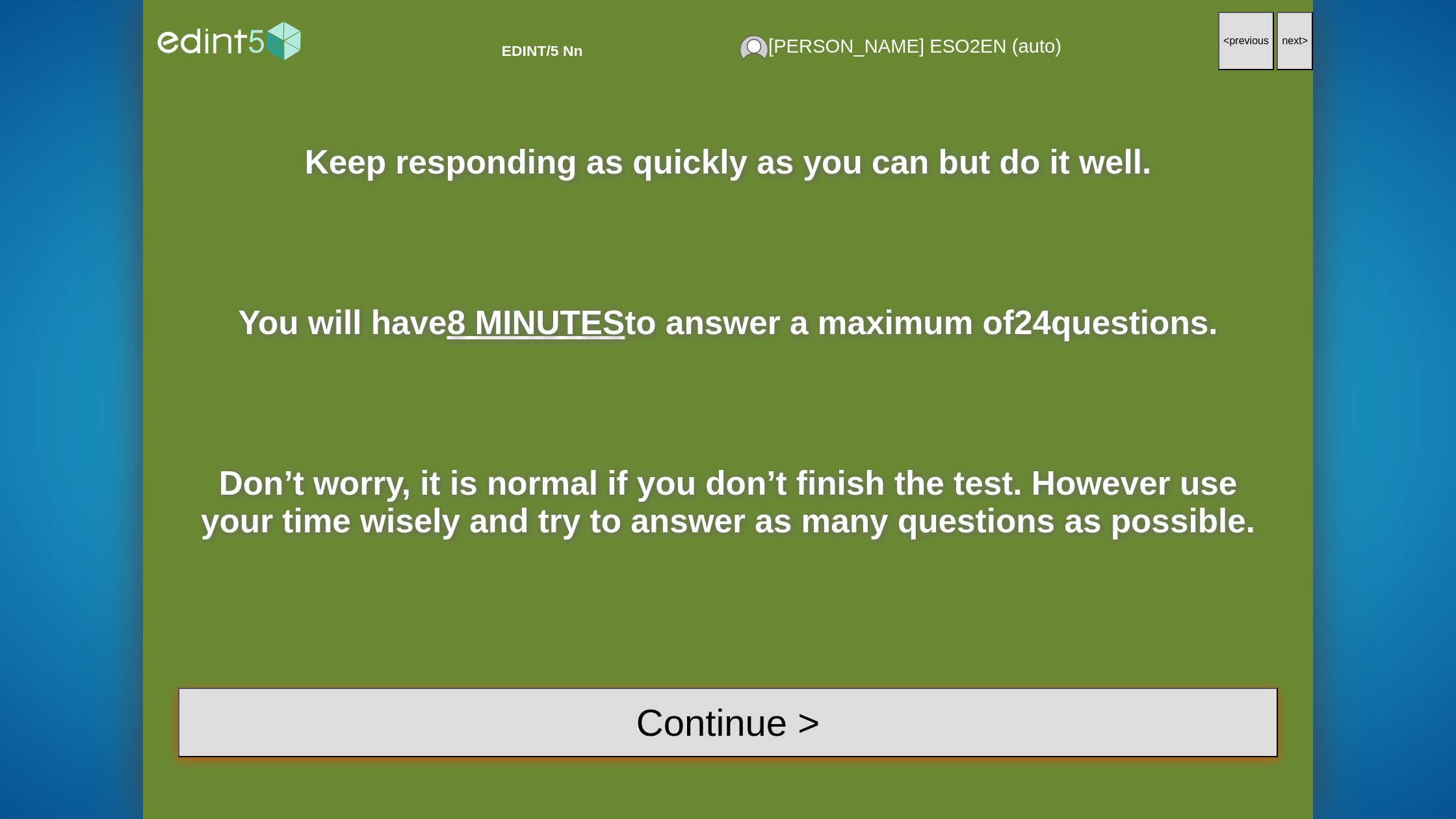
click at [612, 713] on button "Continue >" at bounding box center [728, 722] width 1100 height 70
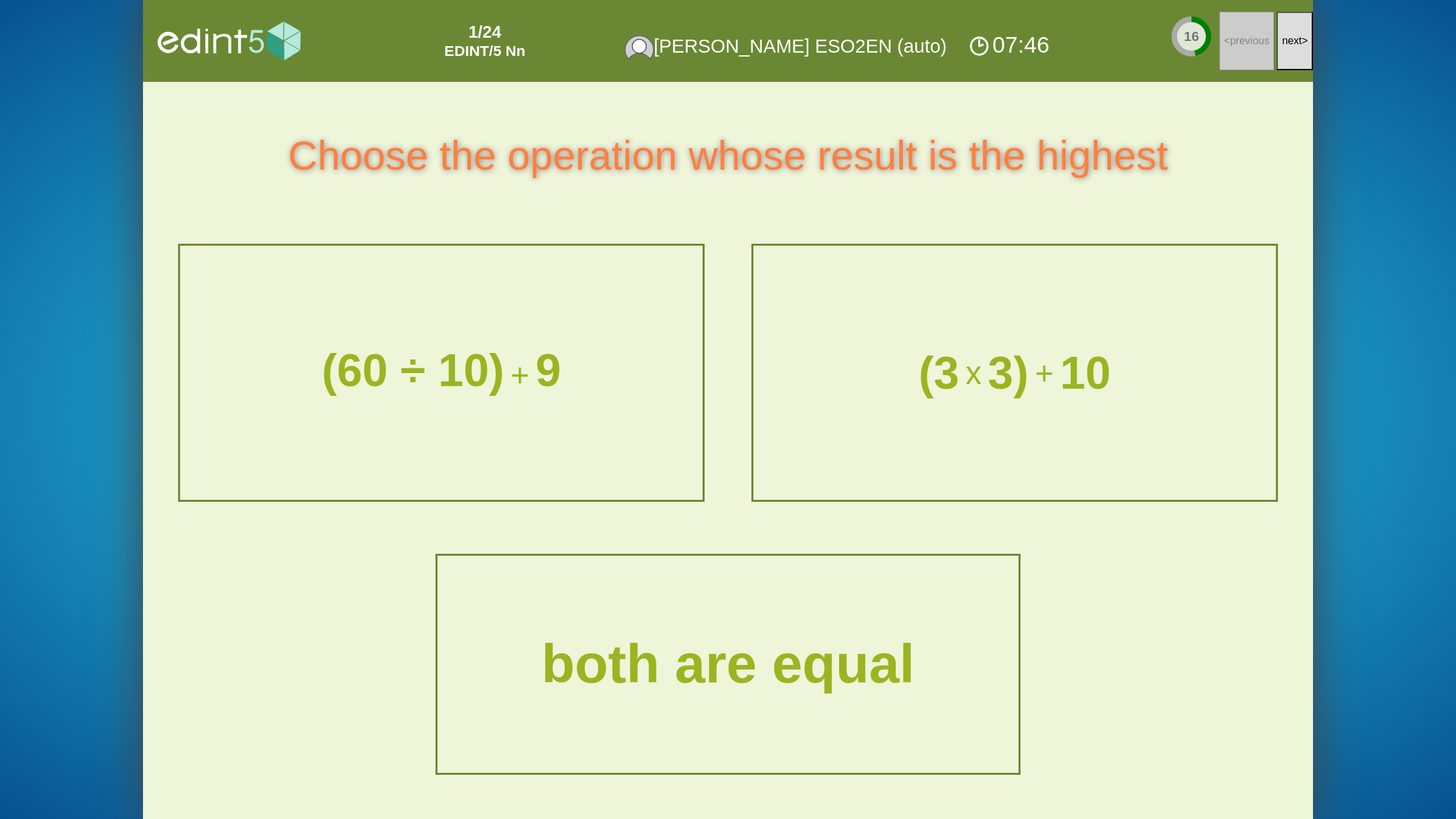
click at [1296, 35] on span "next" at bounding box center [1292, 41] width 20 height 11
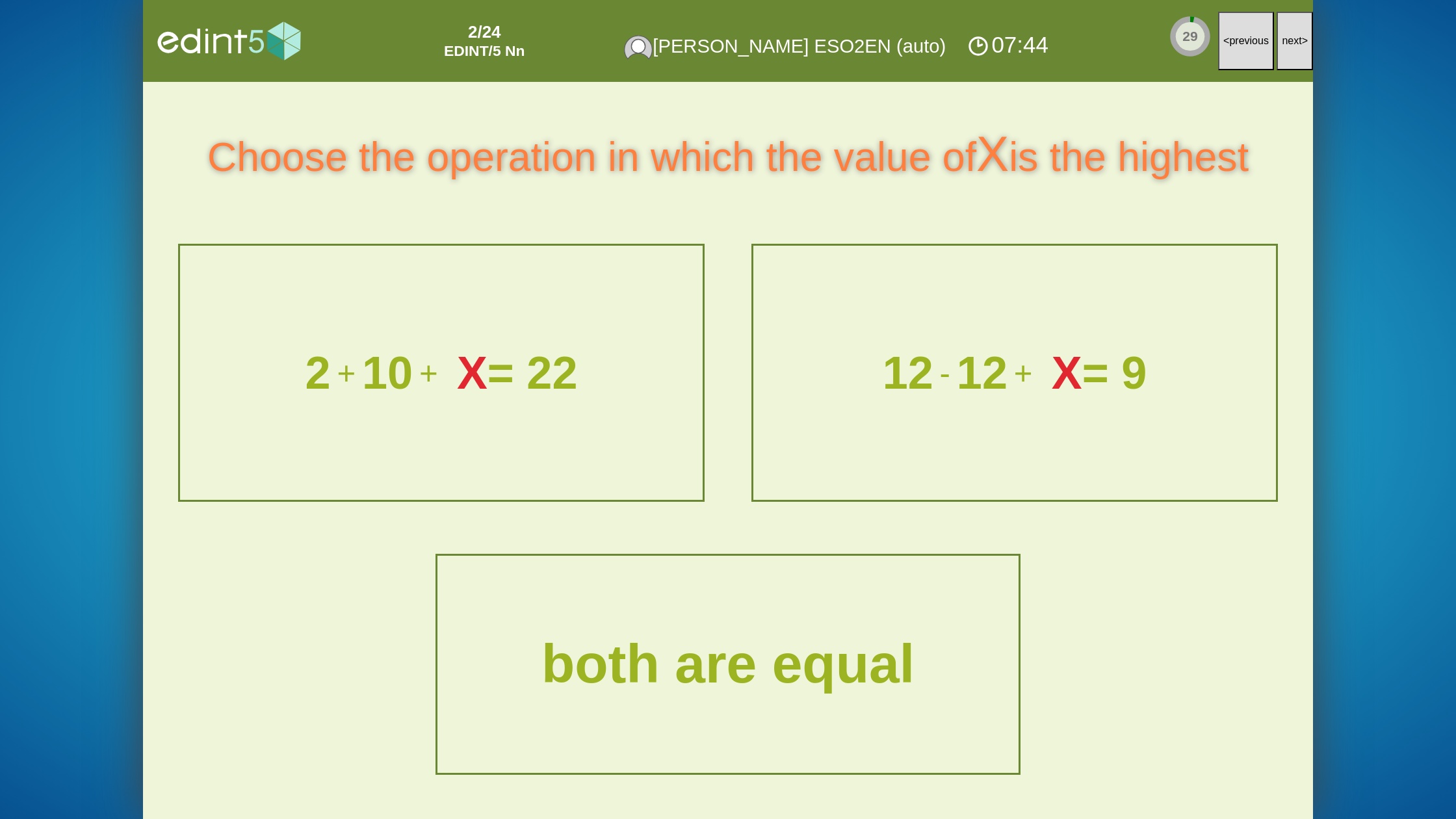
click at [1296, 35] on span "next" at bounding box center [1292, 41] width 20 height 11
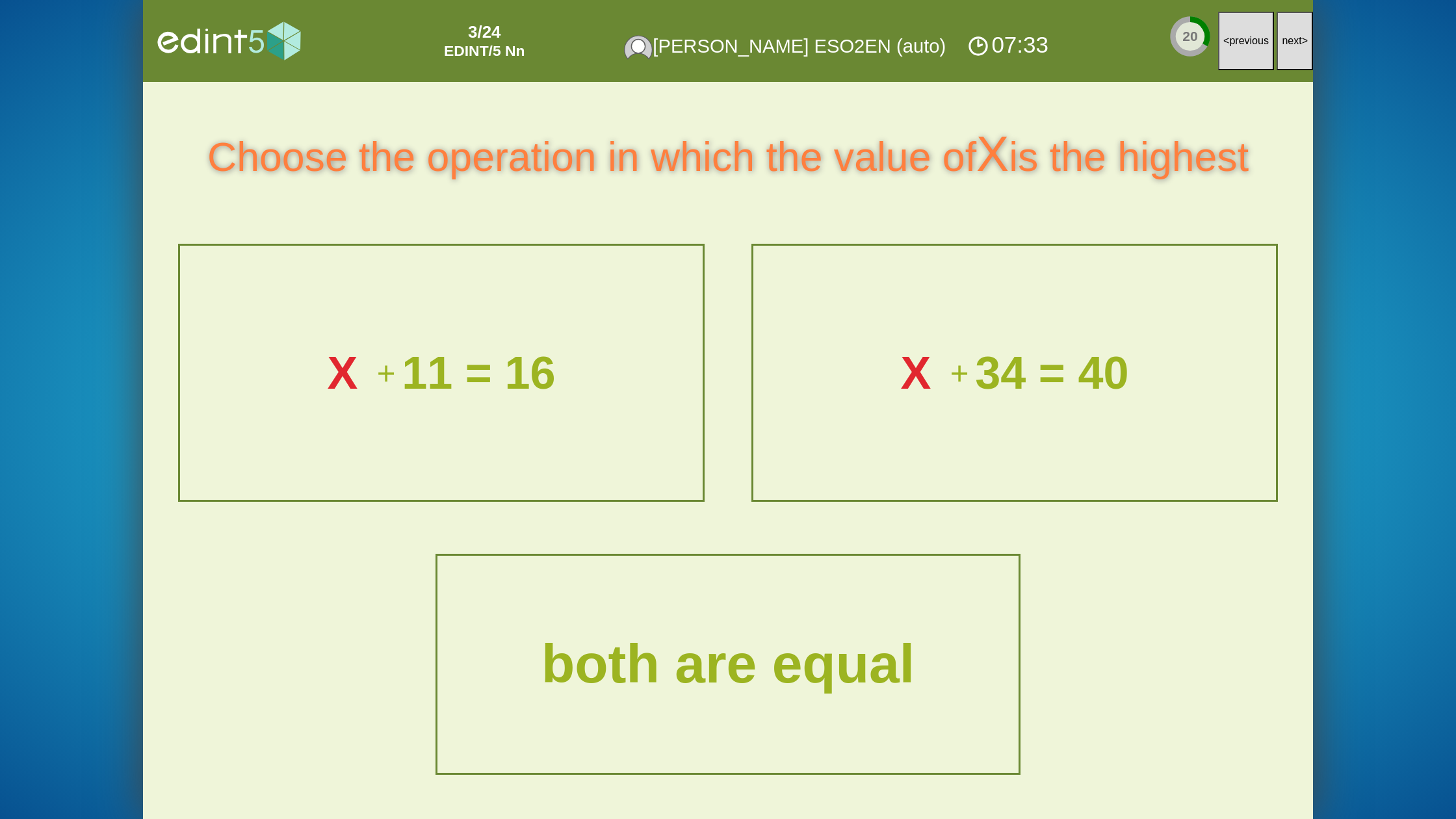
click at [1296, 35] on span "next" at bounding box center [1292, 41] width 20 height 11
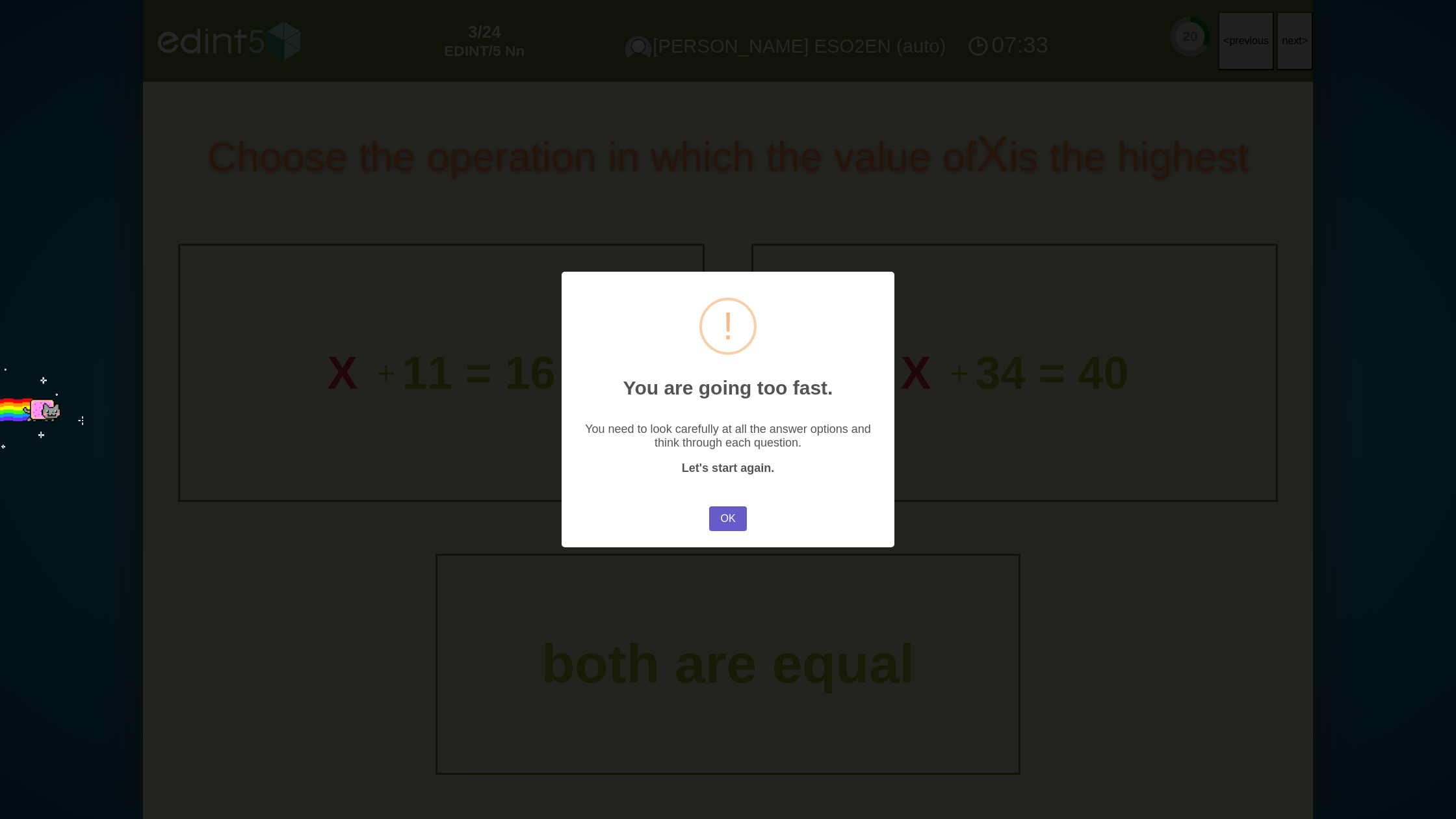
click at [720, 518] on button "OK" at bounding box center [727, 518] width 37 height 24
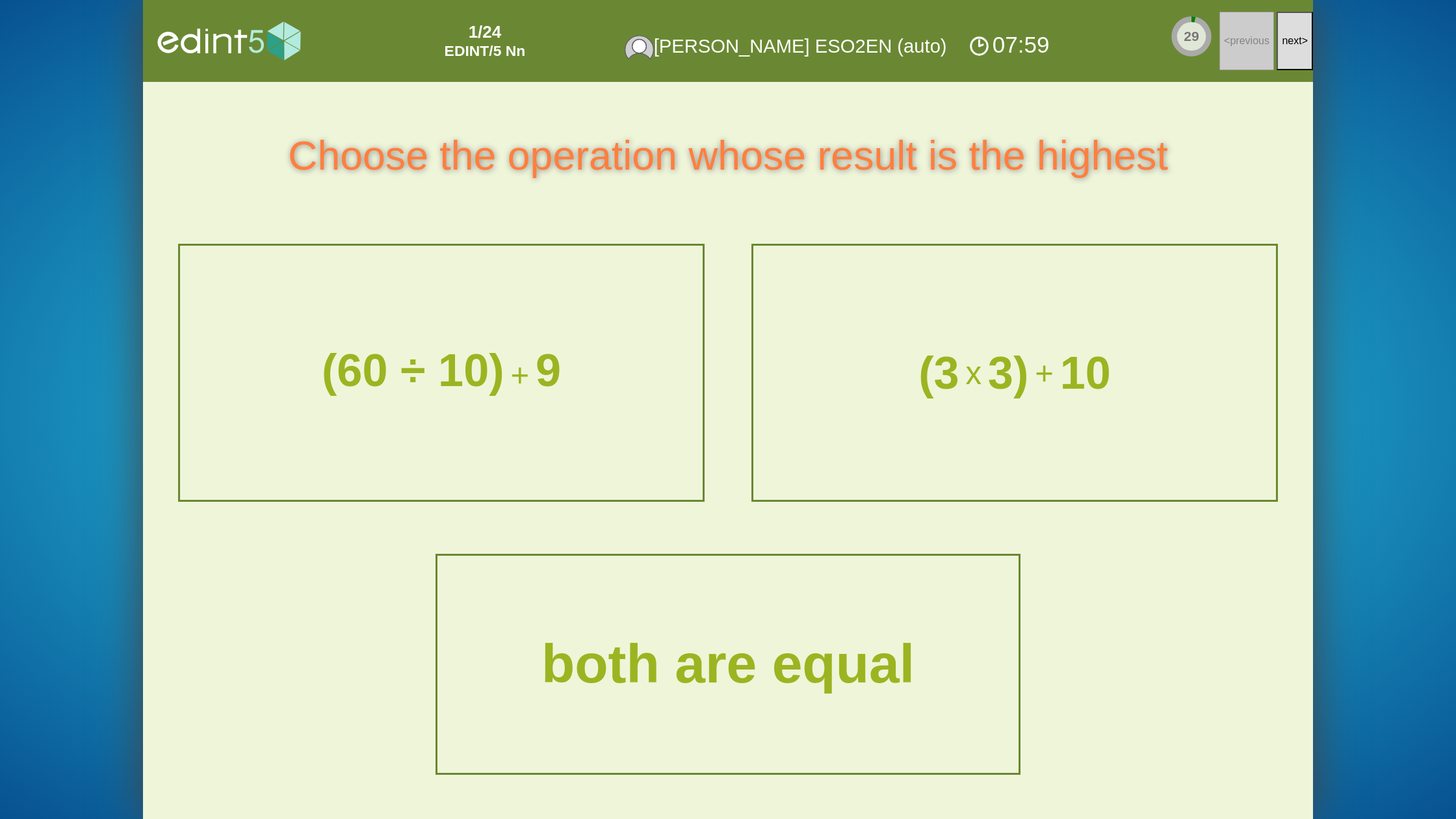
click at [1279, 33] on button "next >" at bounding box center [1295, 41] width 37 height 59
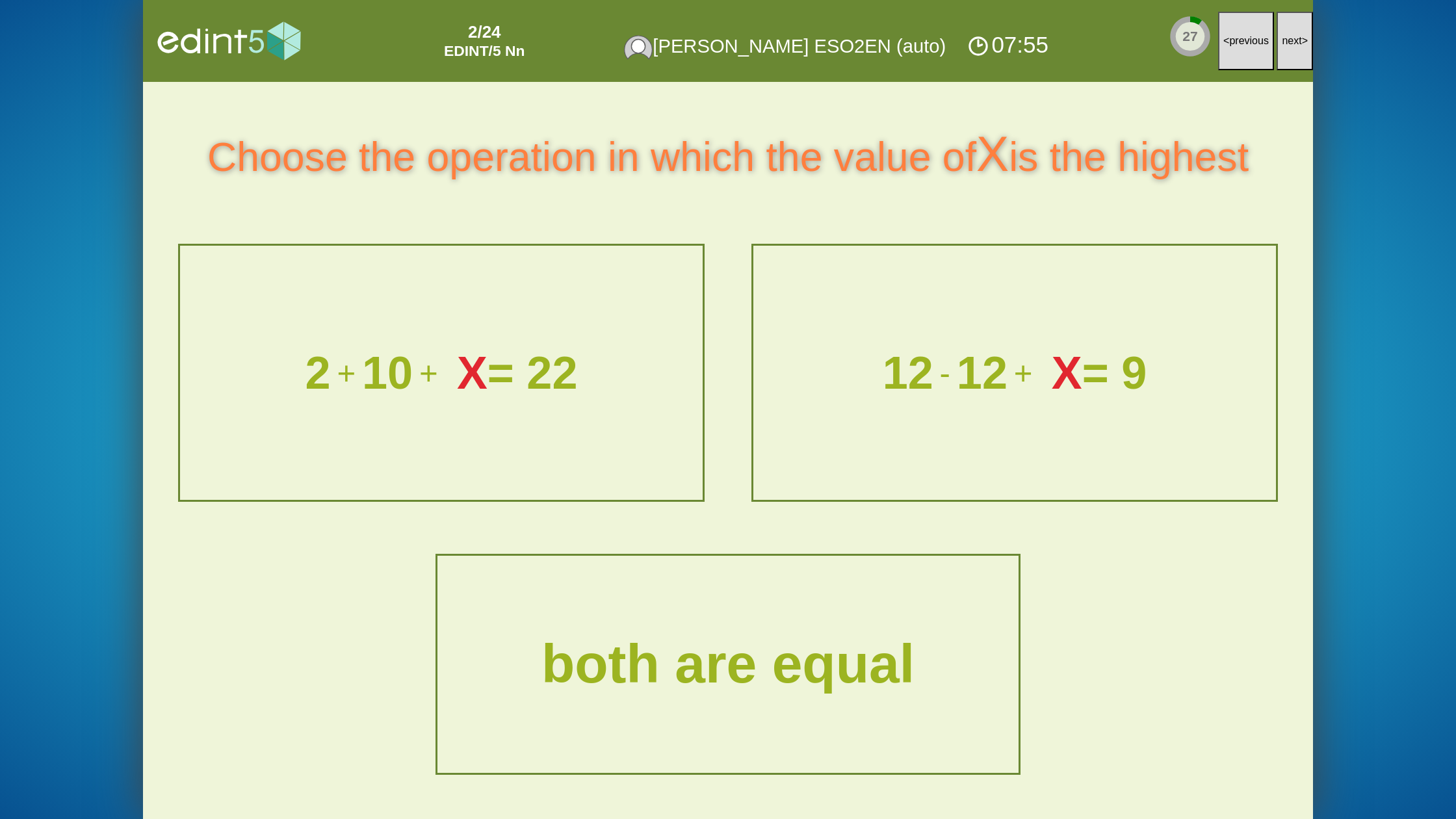
click at [1279, 33] on button "next >" at bounding box center [1295, 41] width 37 height 59
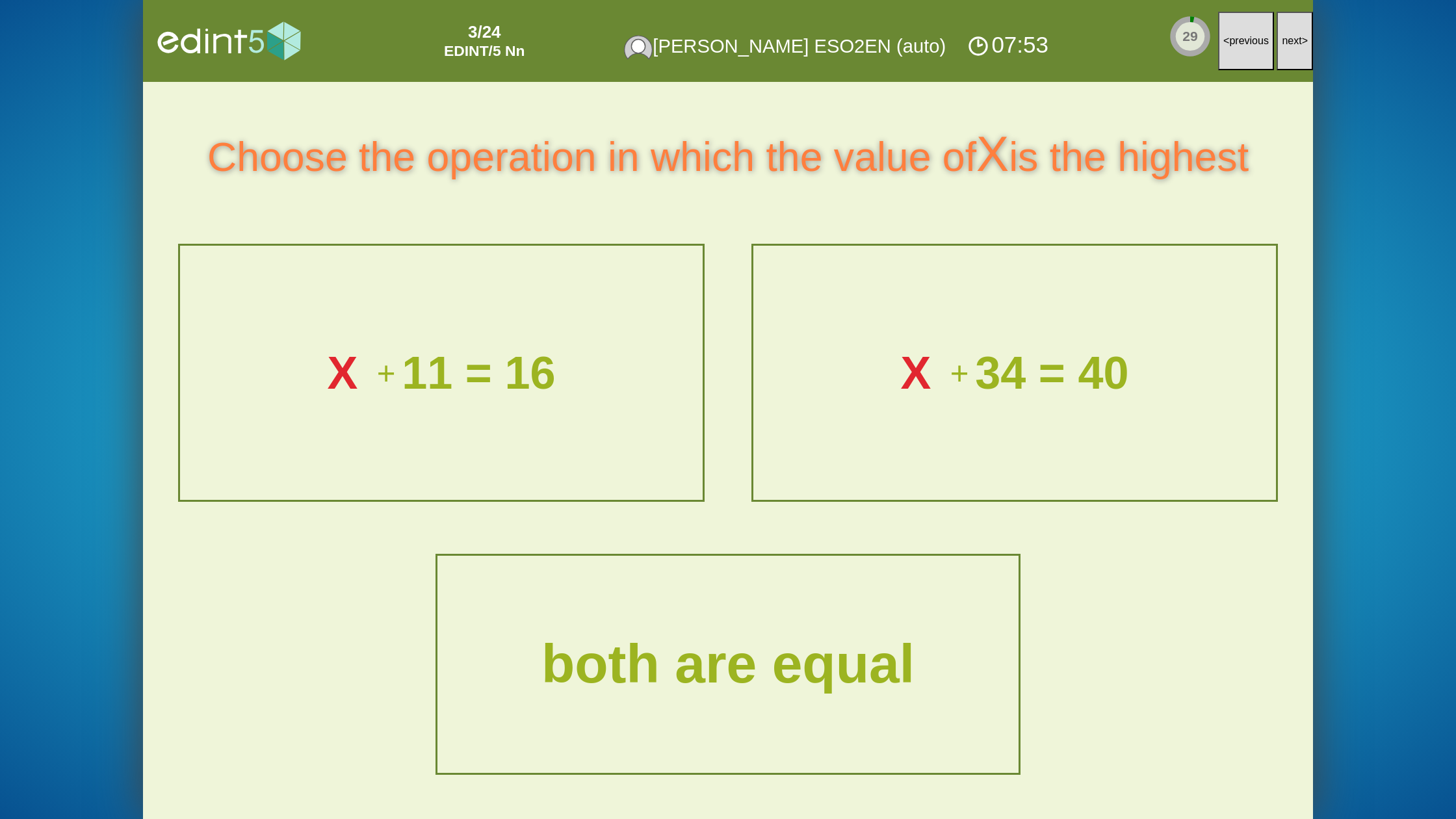
click at [1279, 33] on button "next >" at bounding box center [1295, 41] width 37 height 59
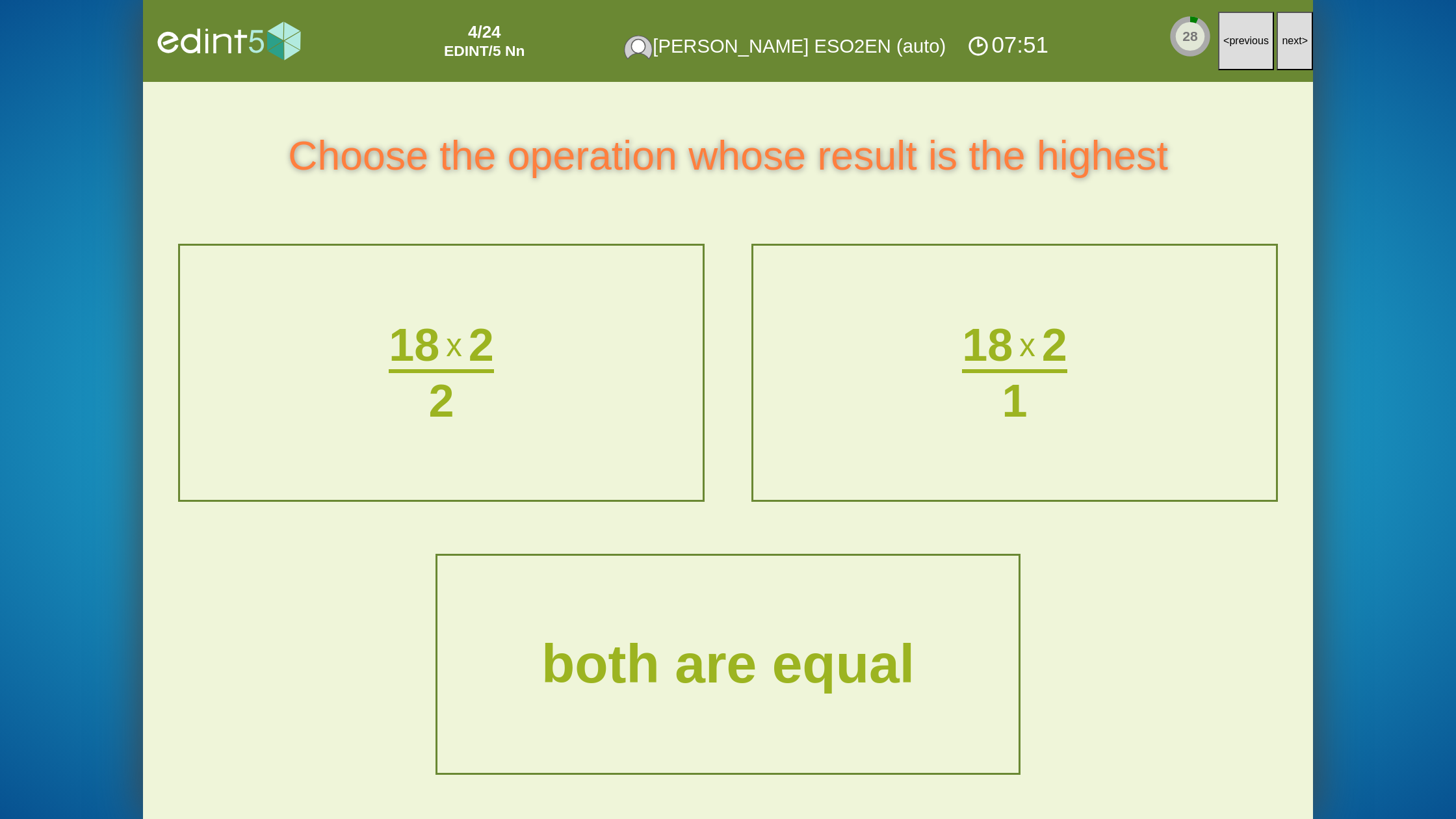
click at [1282, 39] on span "next" at bounding box center [1292, 41] width 20 height 11
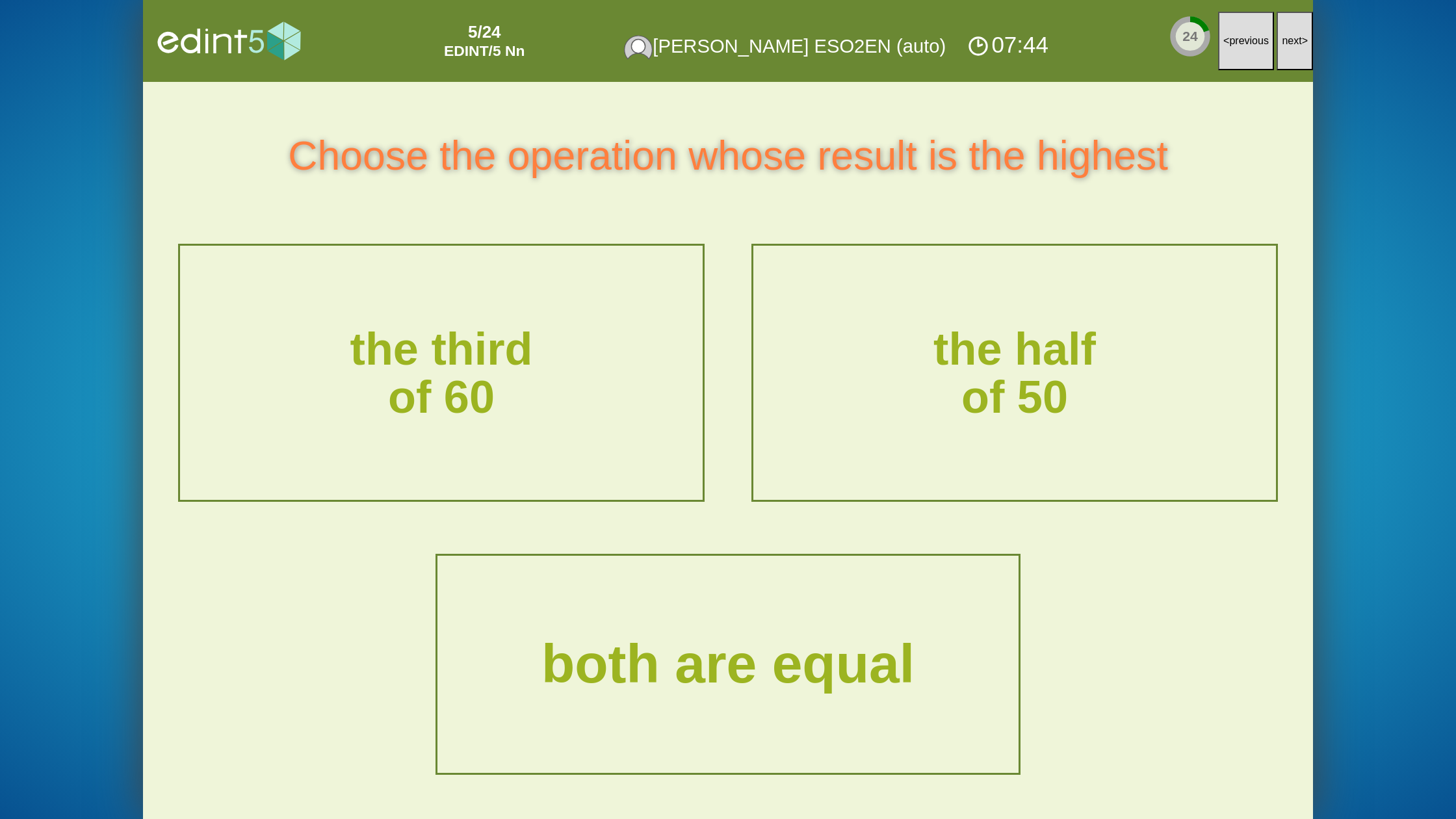
click at [1282, 39] on span "next" at bounding box center [1292, 41] width 20 height 11
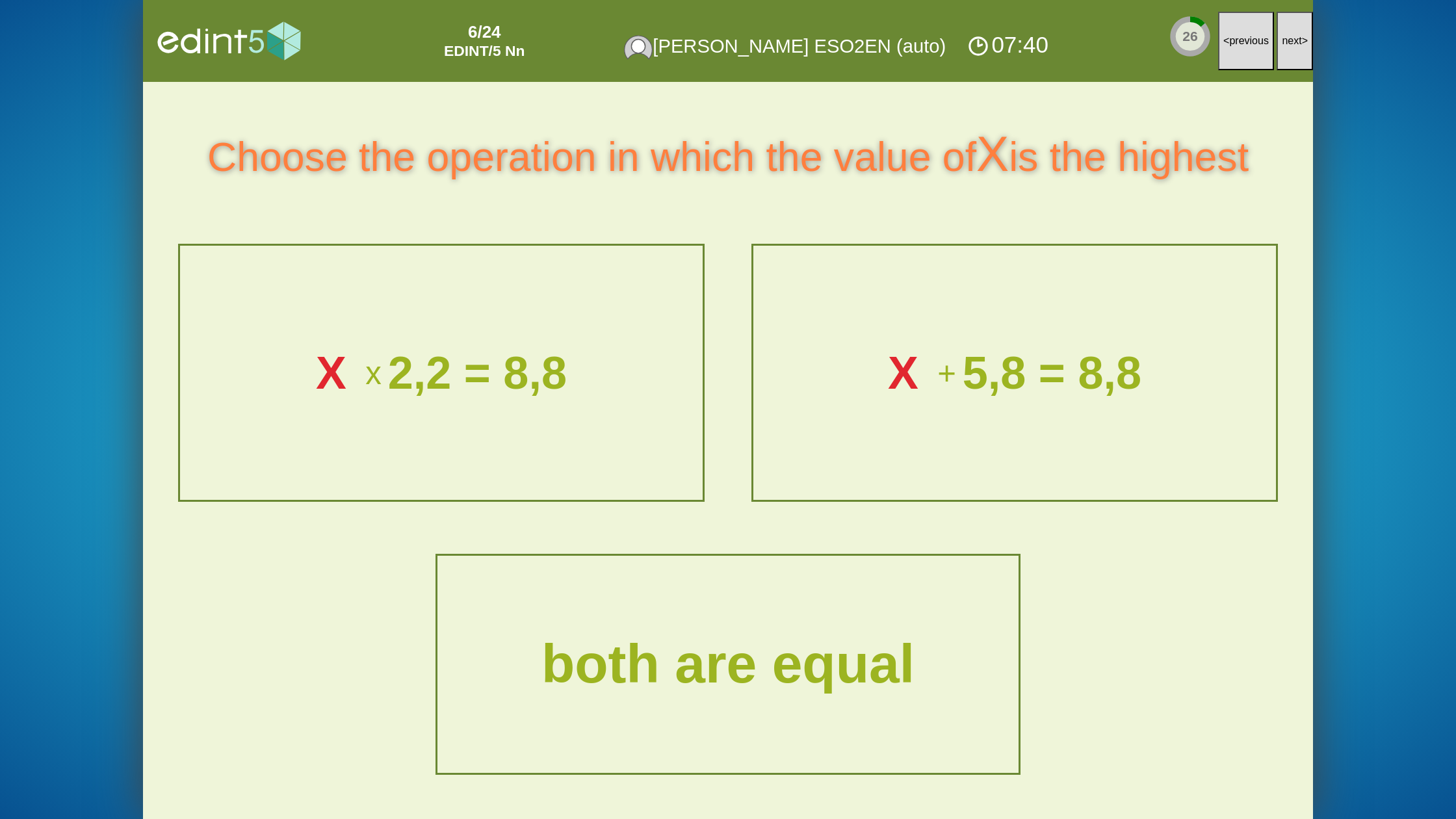
click at [1283, 37] on span "next" at bounding box center [1292, 41] width 20 height 11
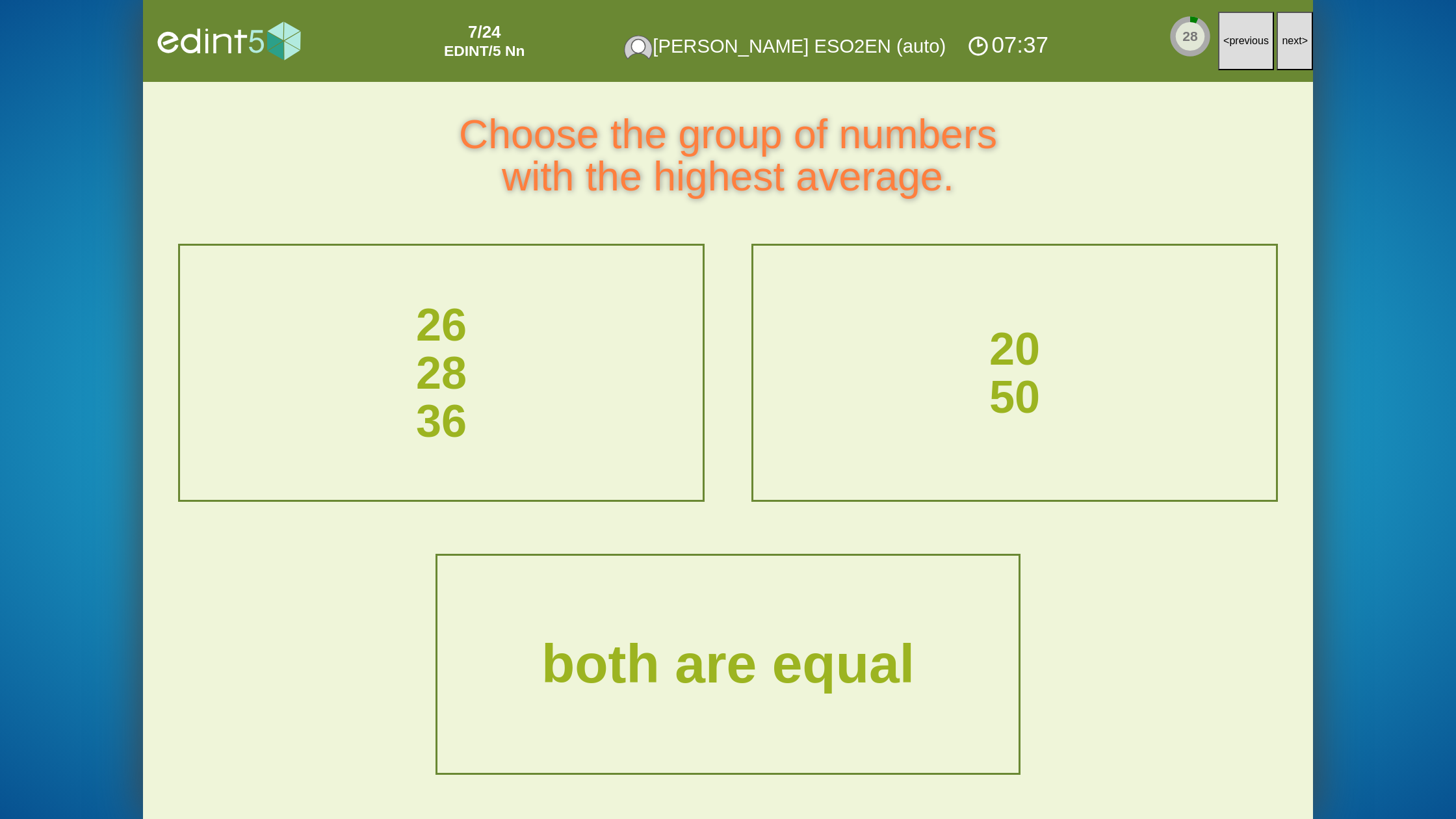
click at [1283, 37] on span "next" at bounding box center [1292, 41] width 20 height 11
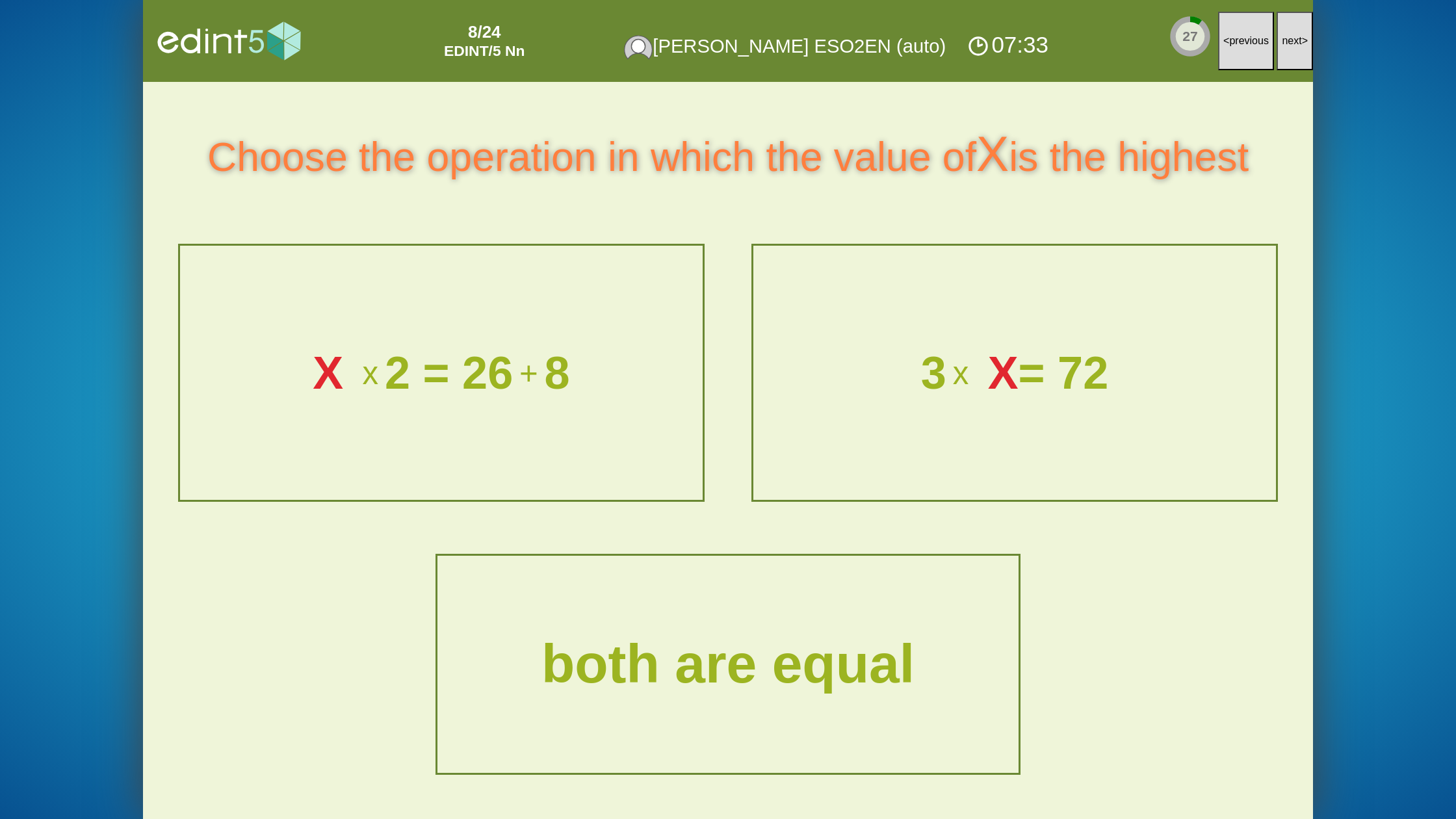
click at [1283, 37] on span "next" at bounding box center [1292, 41] width 20 height 11
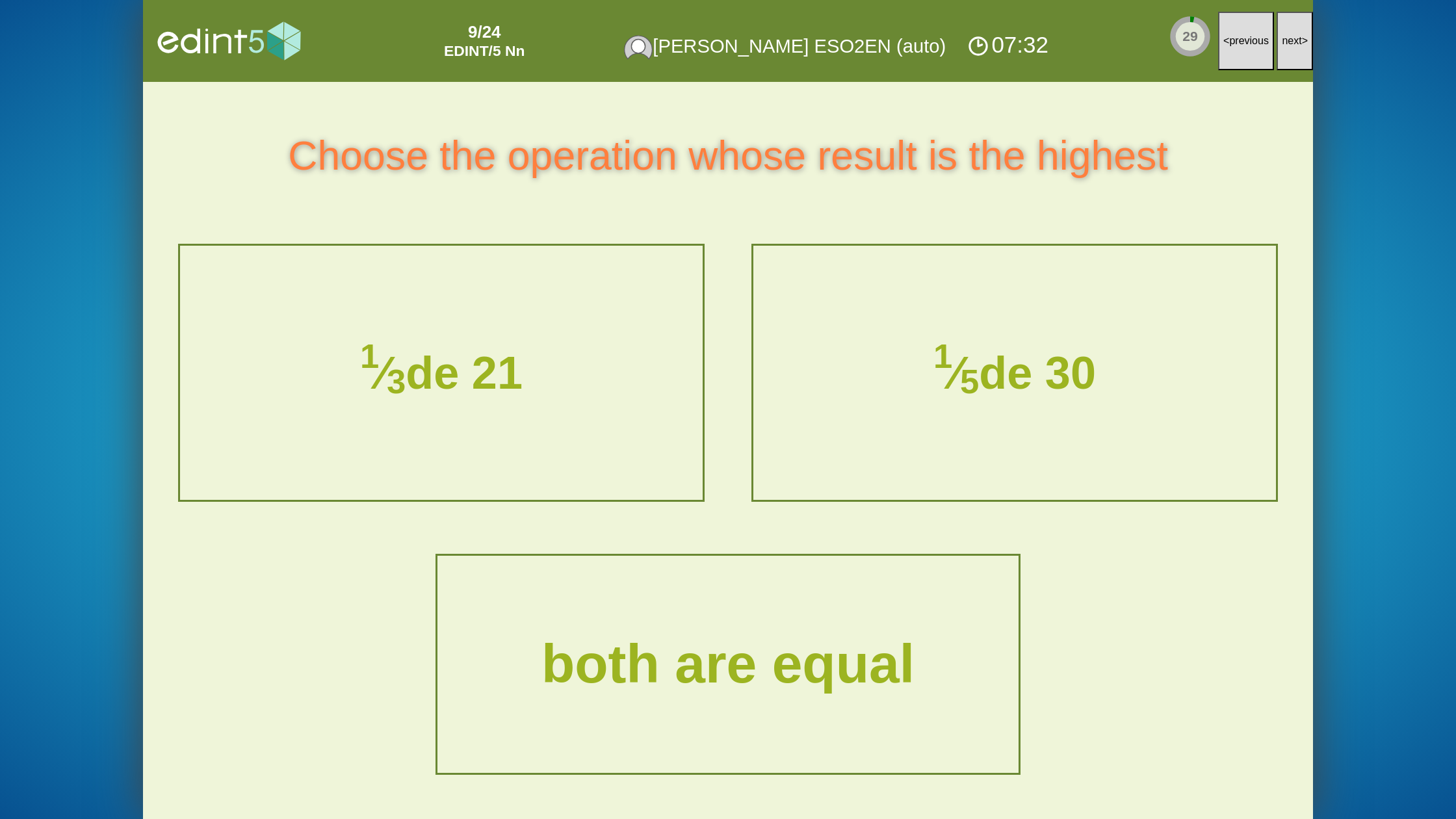
click at [1283, 37] on span "next" at bounding box center [1292, 41] width 20 height 11
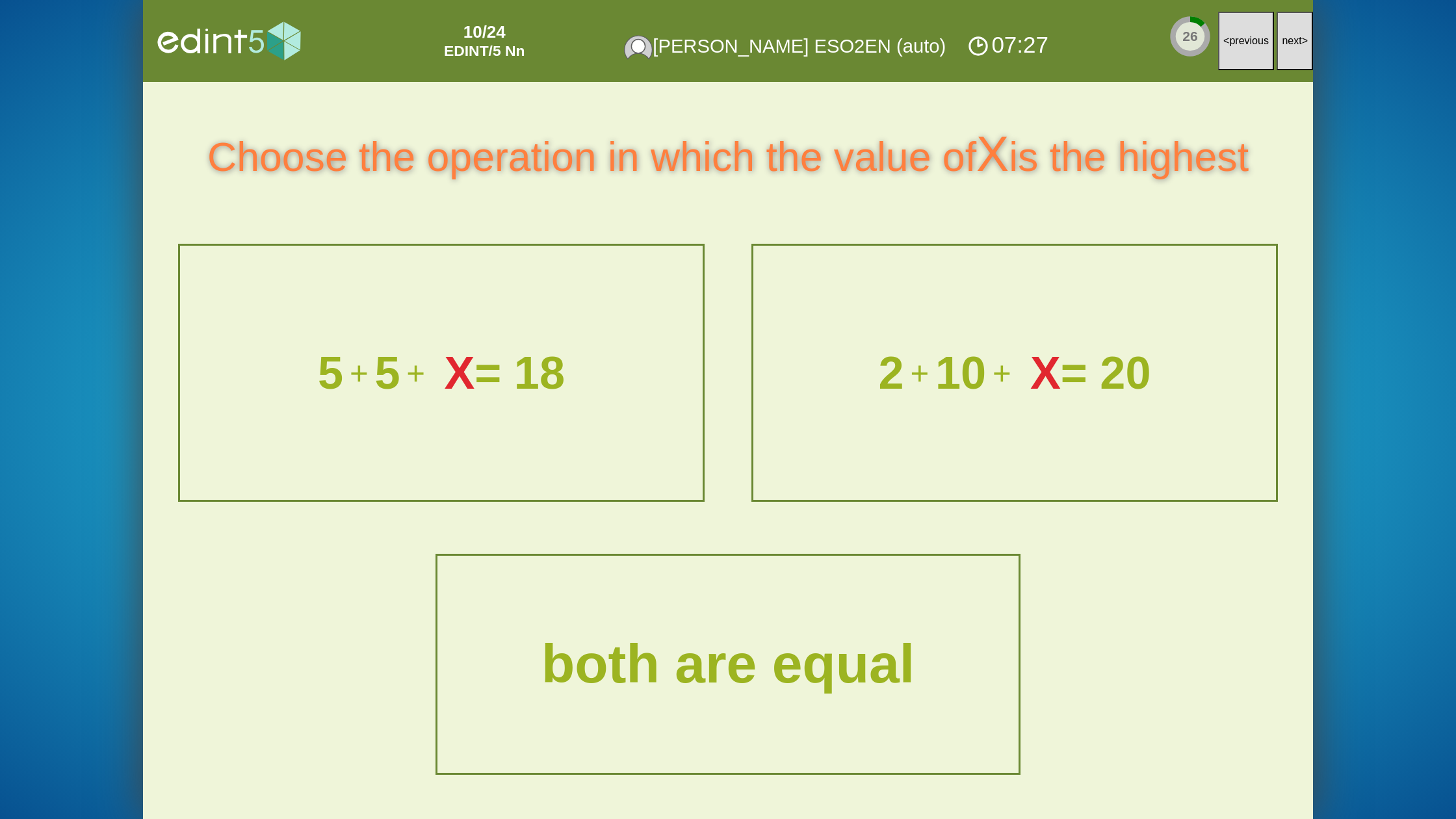
click at [1283, 37] on span "next" at bounding box center [1292, 41] width 20 height 11
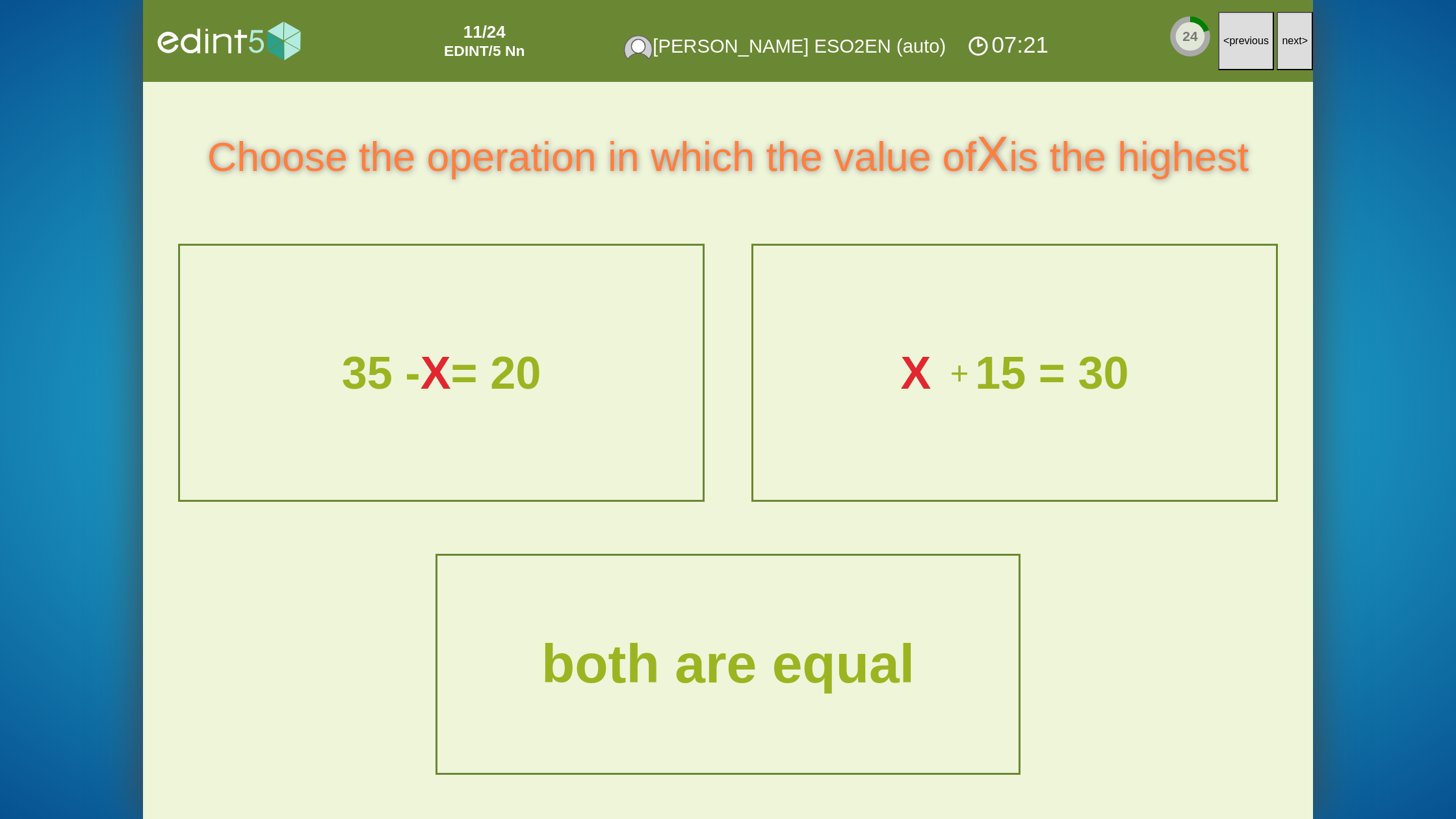
click at [1283, 37] on span "next" at bounding box center [1292, 41] width 20 height 11
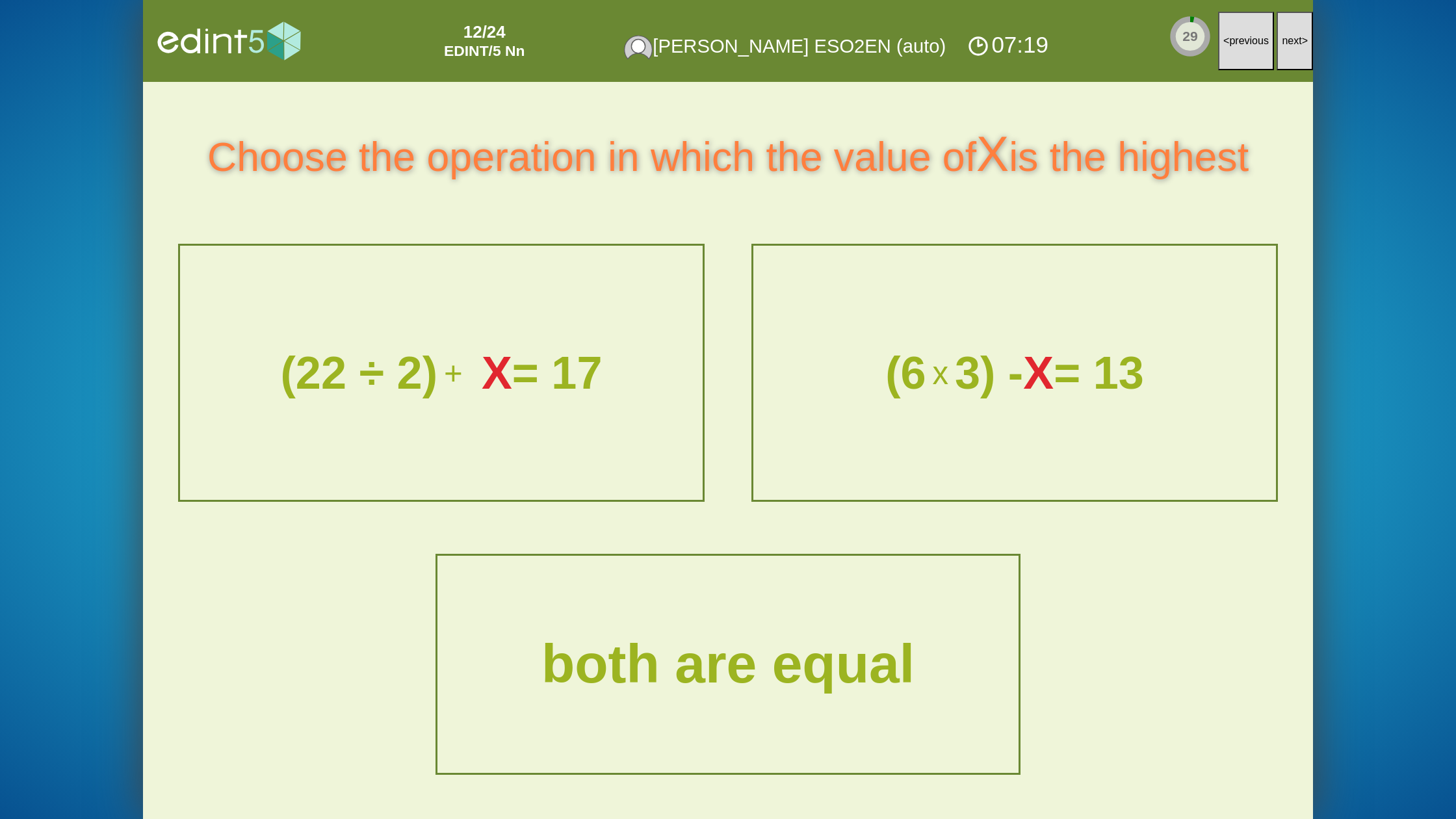
click at [1283, 37] on span "next" at bounding box center [1292, 41] width 20 height 11
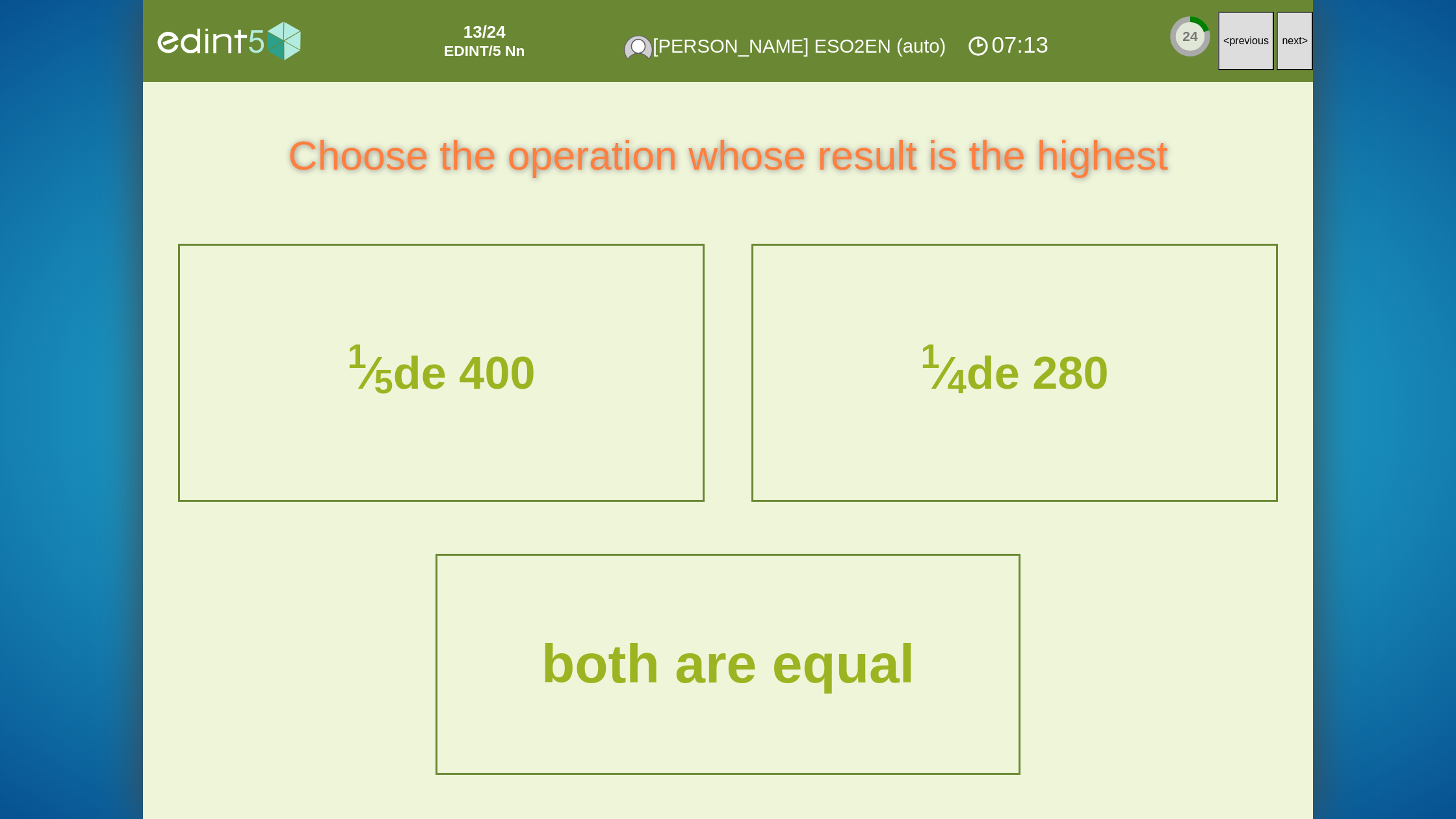
click at [1283, 37] on span "next" at bounding box center [1292, 41] width 20 height 11
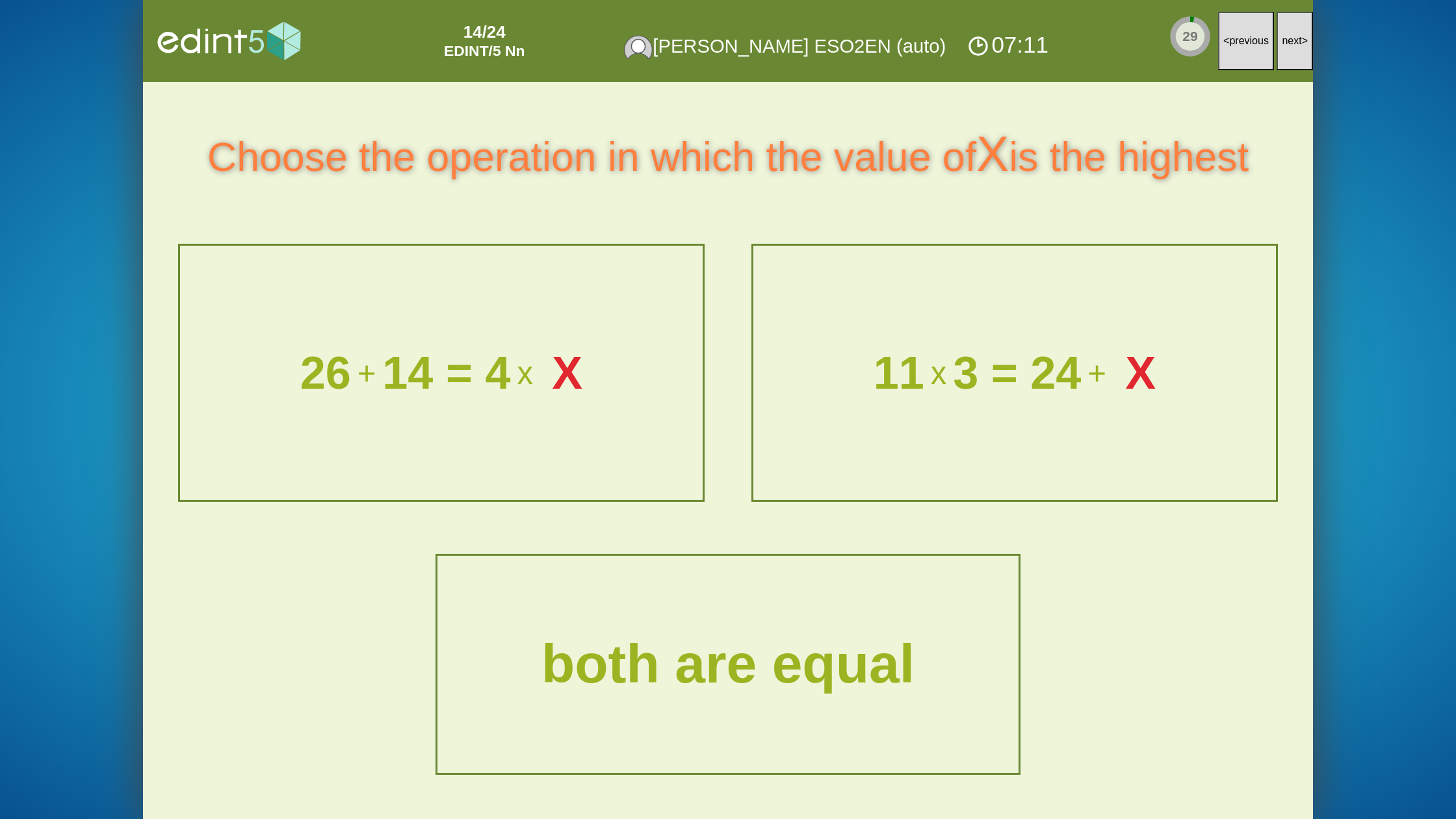
click at [1283, 37] on span "next" at bounding box center [1292, 41] width 20 height 11
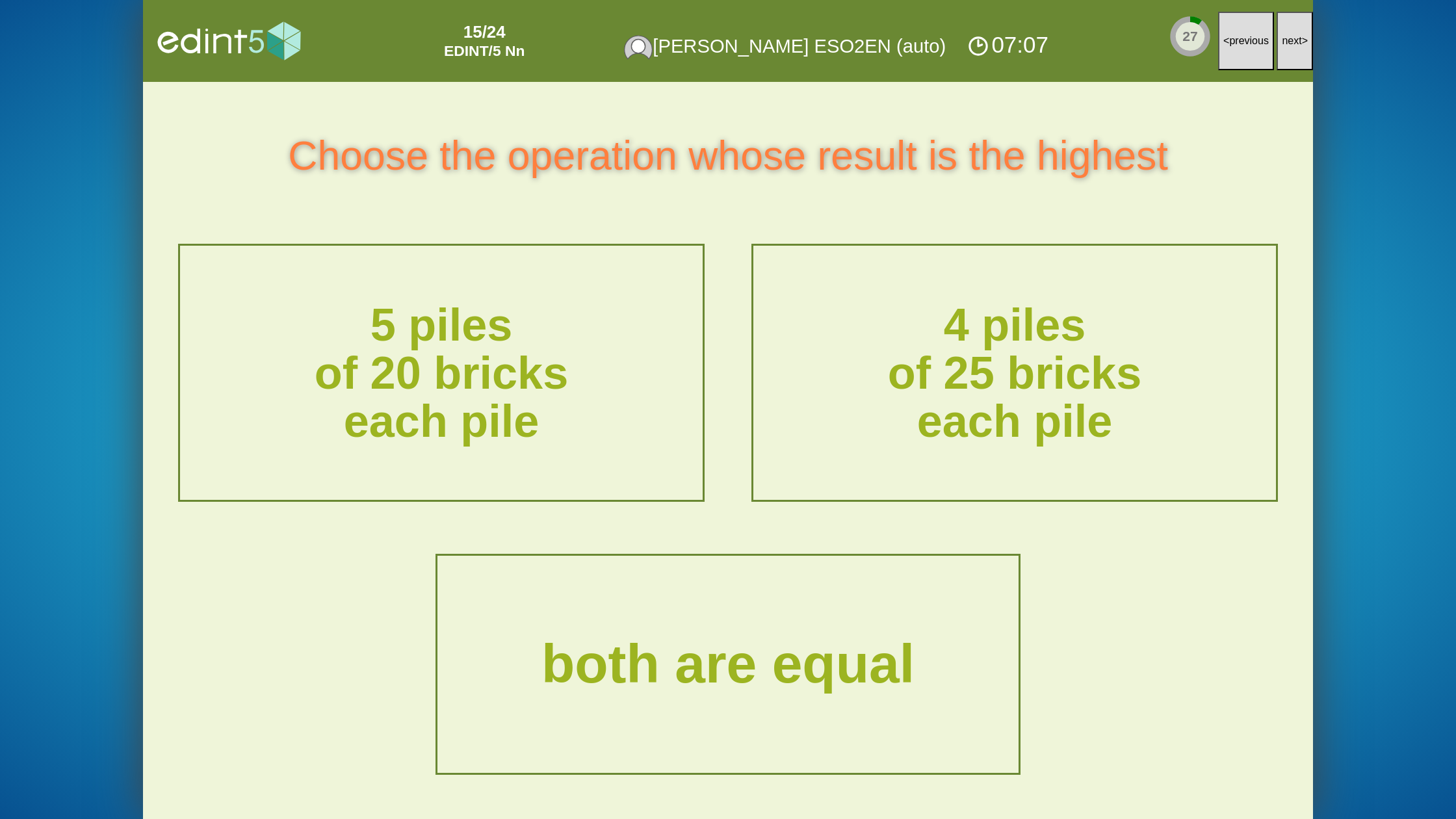
click at [1283, 37] on span "next" at bounding box center [1292, 41] width 20 height 11
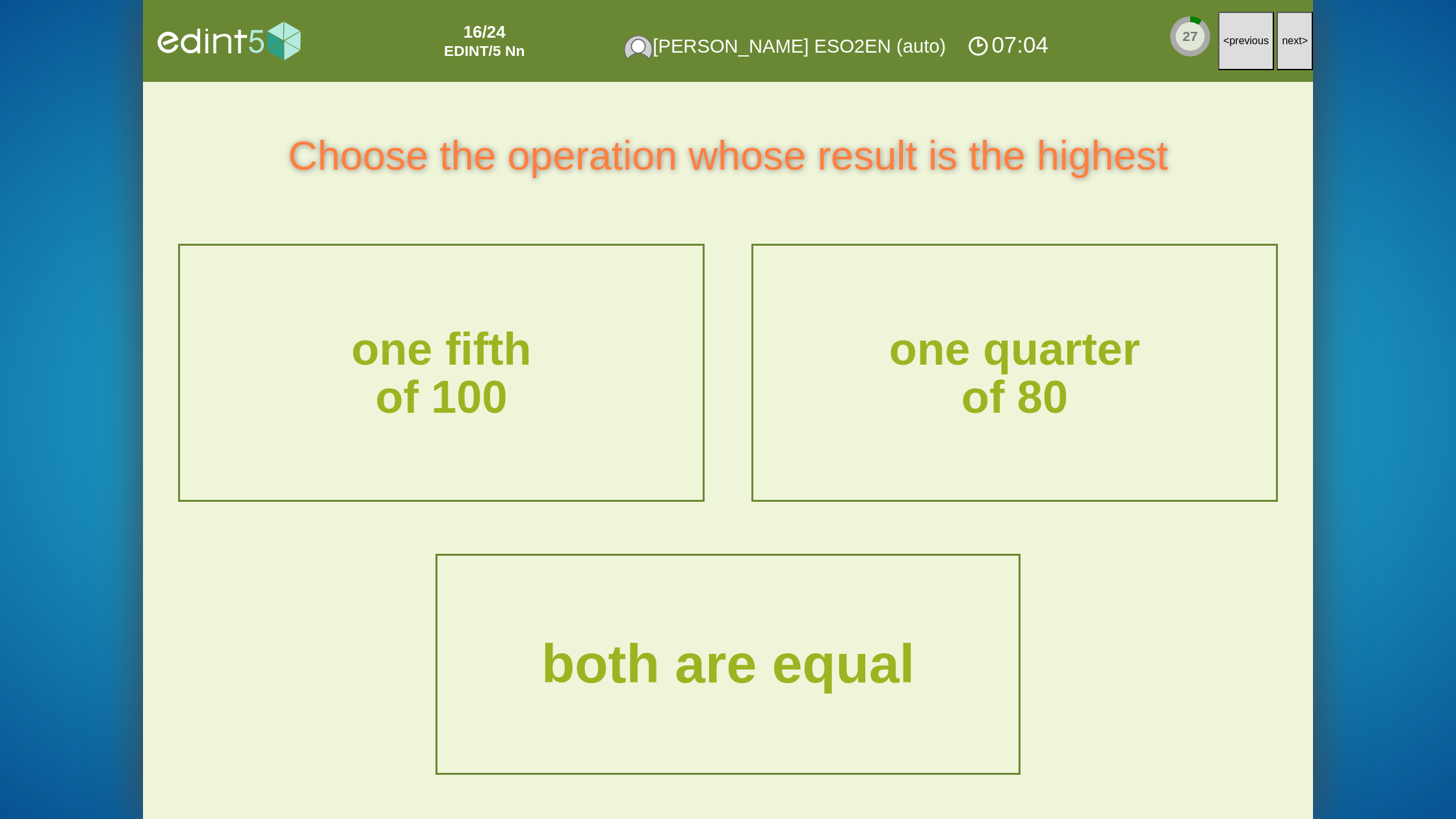
click at [1283, 37] on span "next" at bounding box center [1292, 41] width 20 height 11
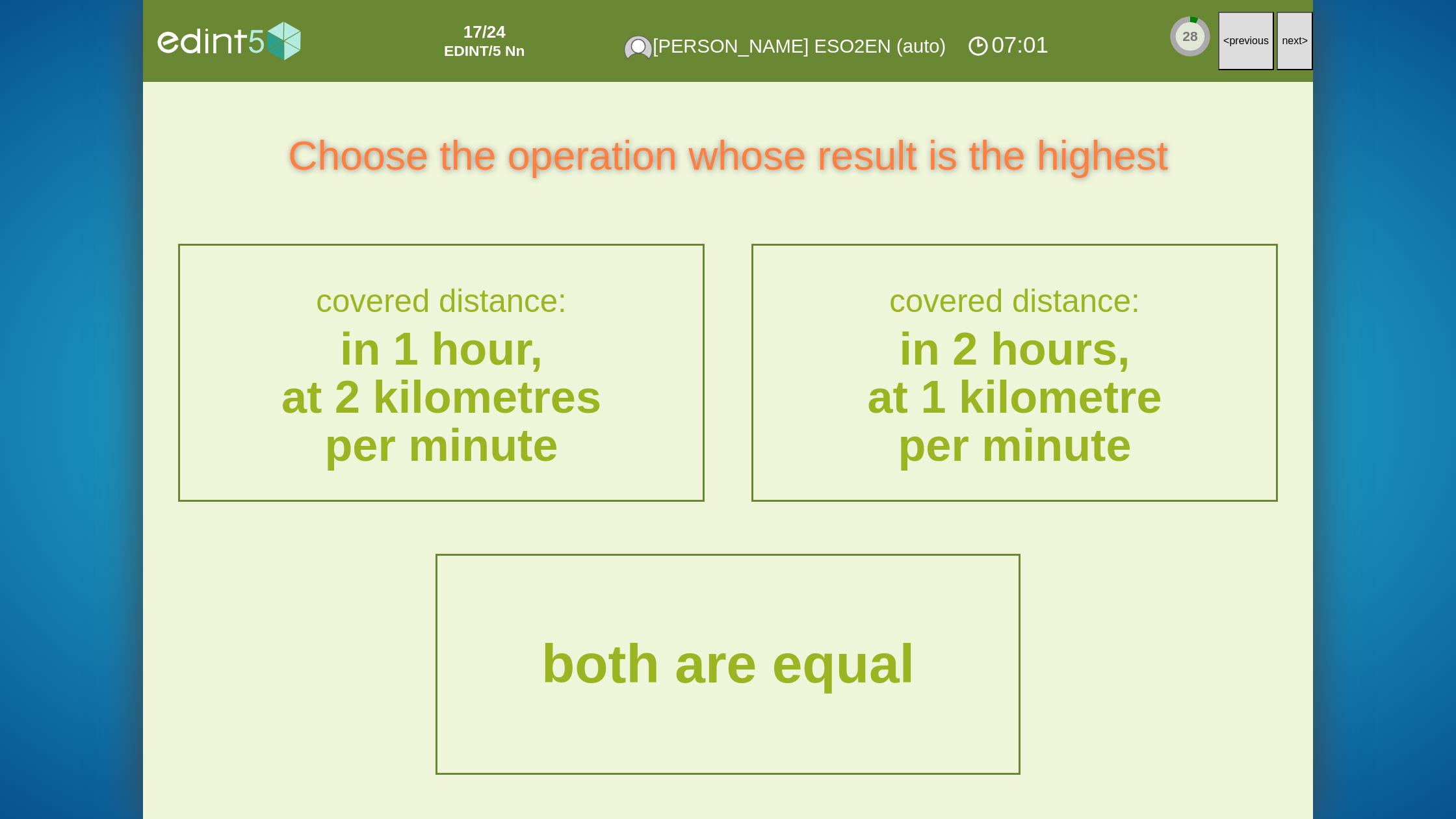
click at [1283, 37] on span "next" at bounding box center [1292, 41] width 20 height 11
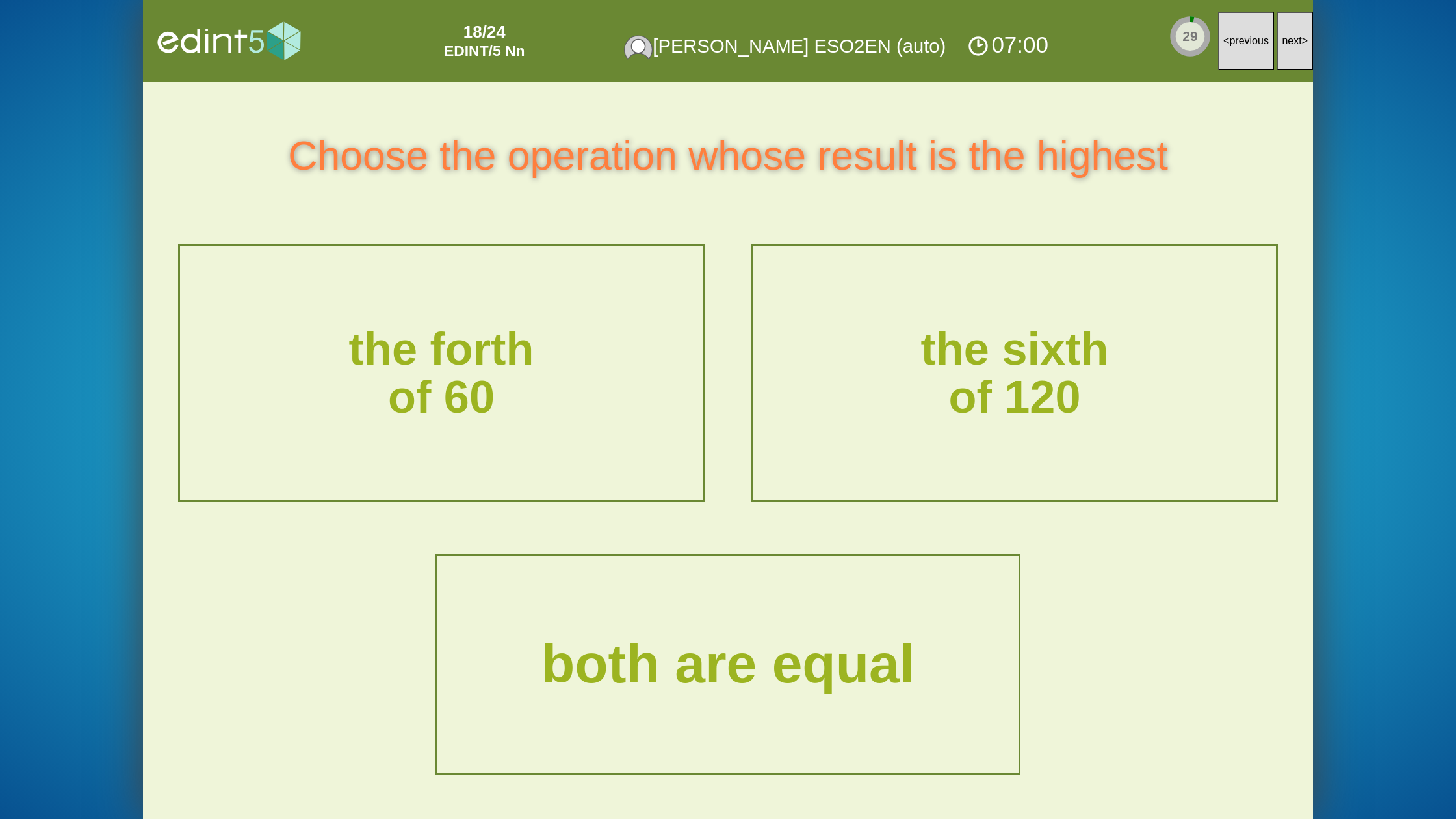
click at [1283, 37] on span "next" at bounding box center [1292, 41] width 20 height 11
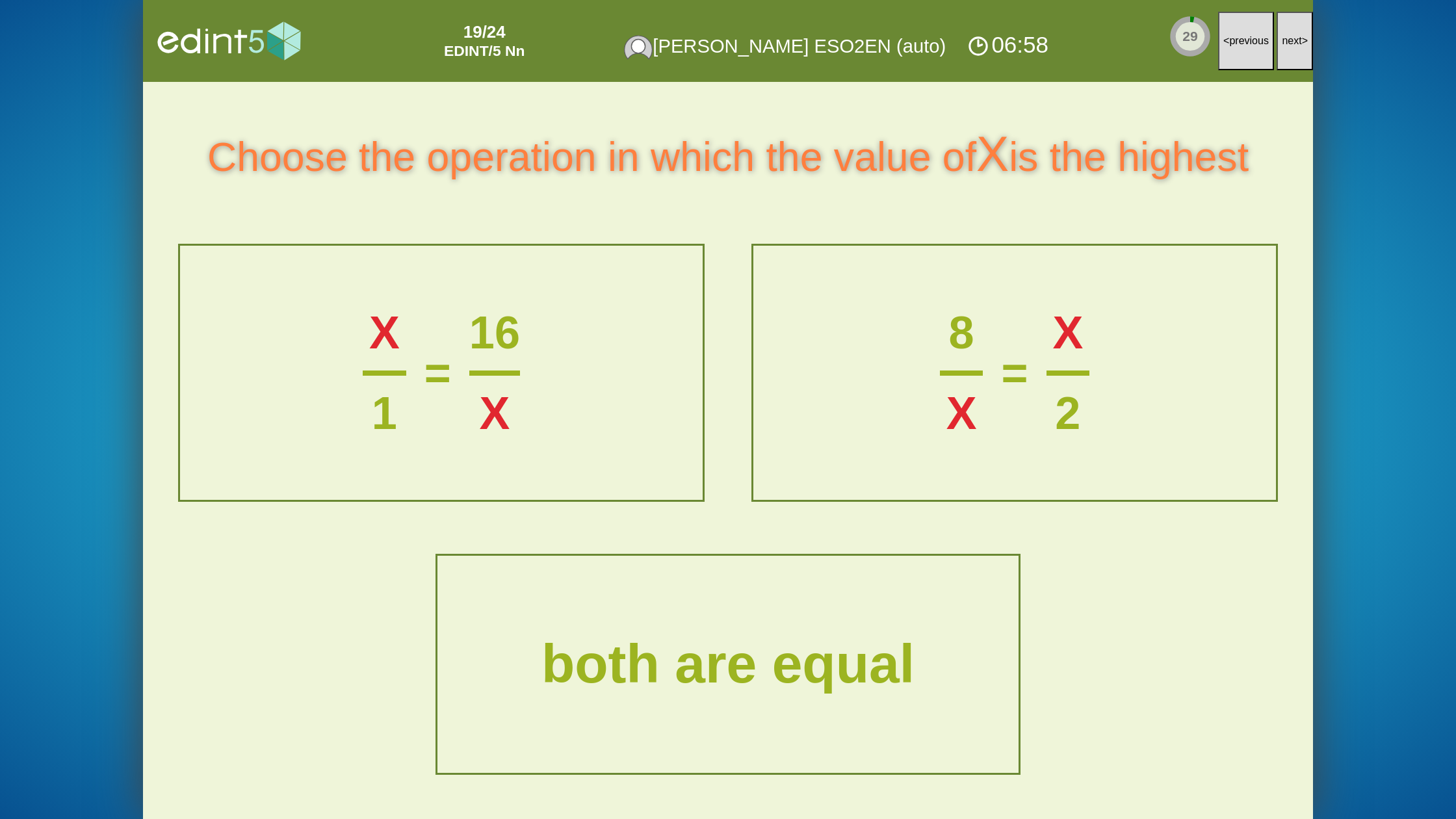
click at [1283, 37] on span "next" at bounding box center [1292, 41] width 20 height 11
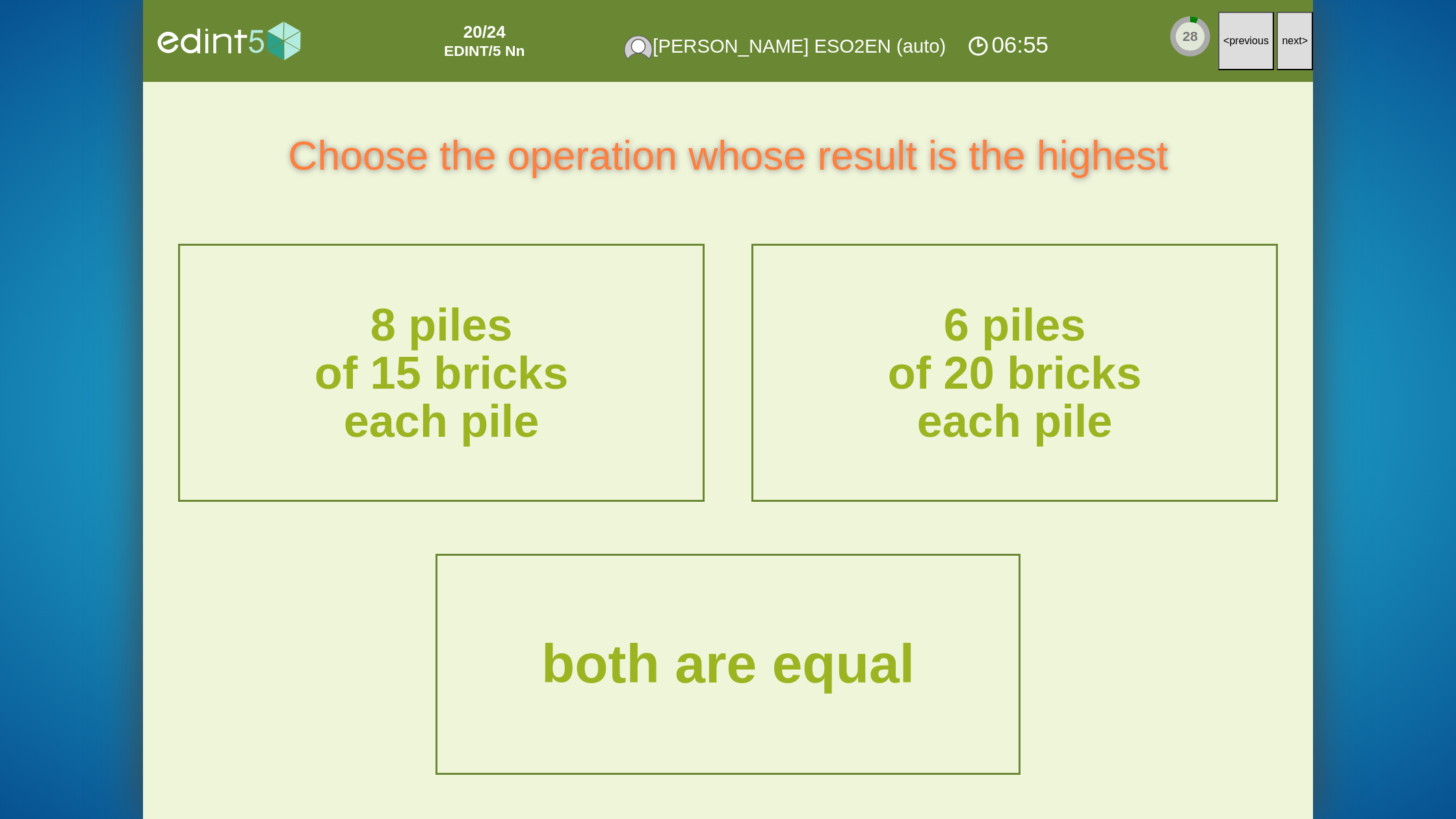
click at [1283, 37] on span "next" at bounding box center [1292, 41] width 20 height 11
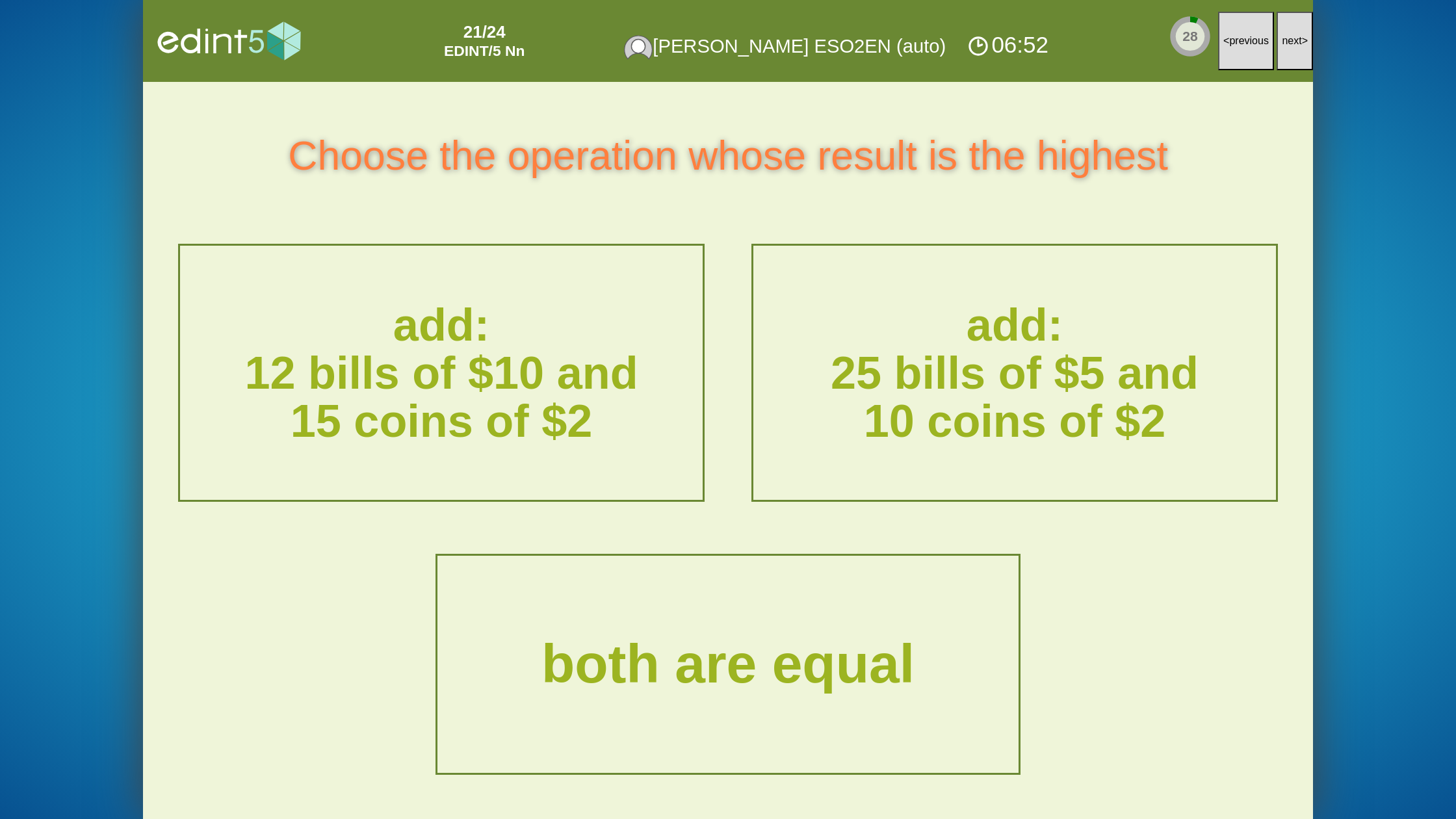
click at [1283, 37] on span "next" at bounding box center [1292, 41] width 20 height 11
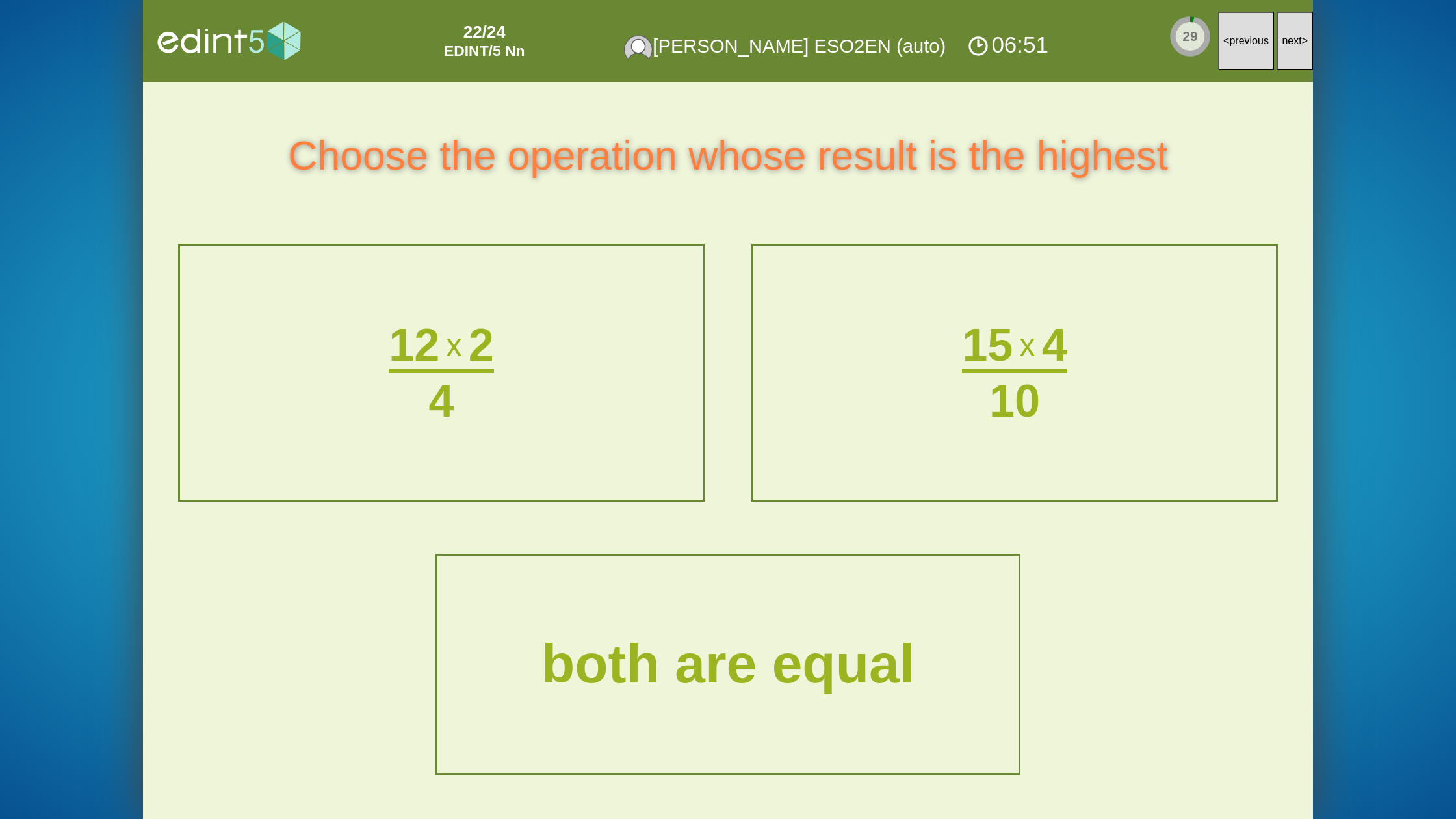
click at [1283, 37] on span "next" at bounding box center [1292, 41] width 20 height 11
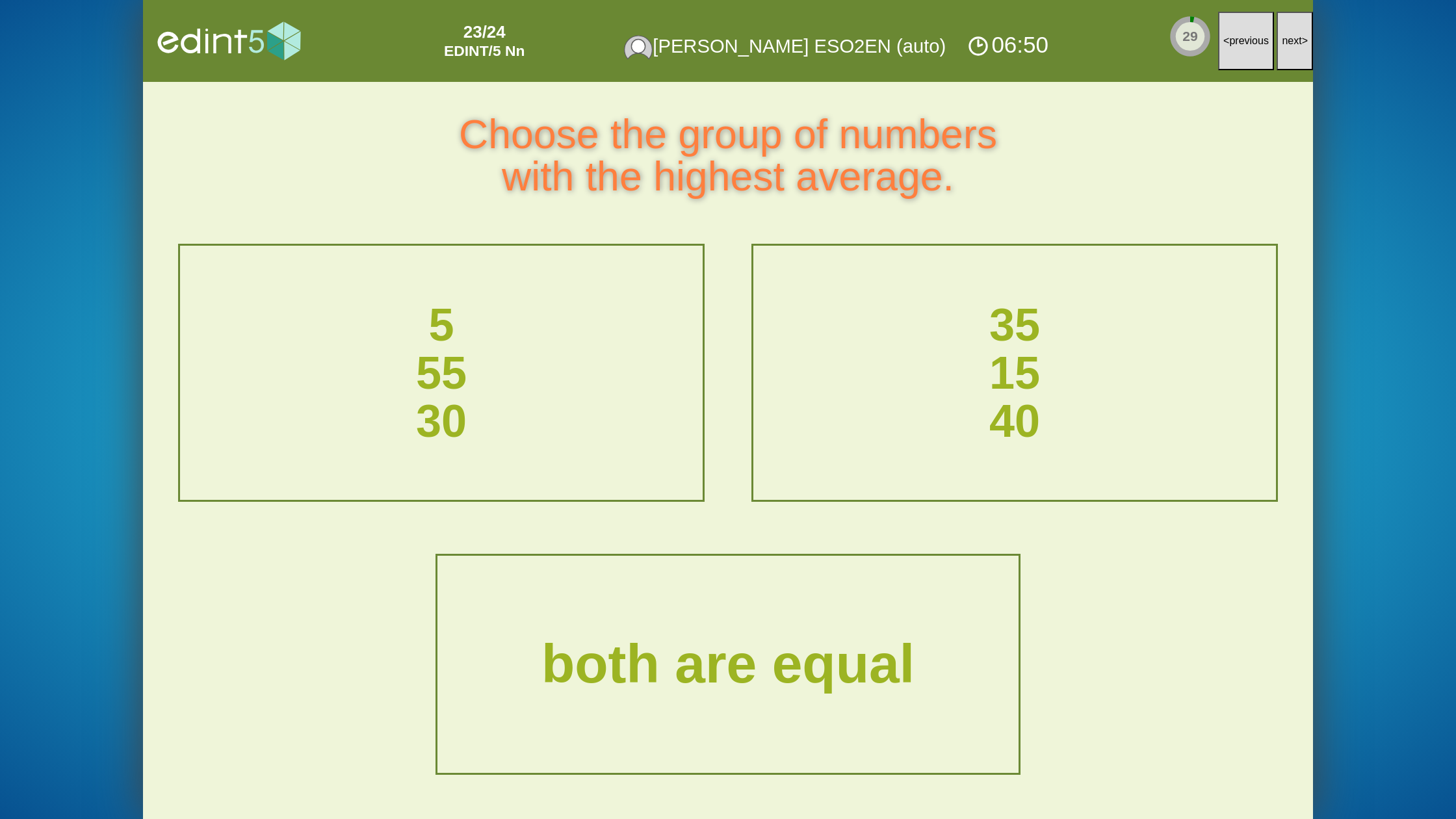
click at [1283, 37] on span "next" at bounding box center [1292, 41] width 20 height 11
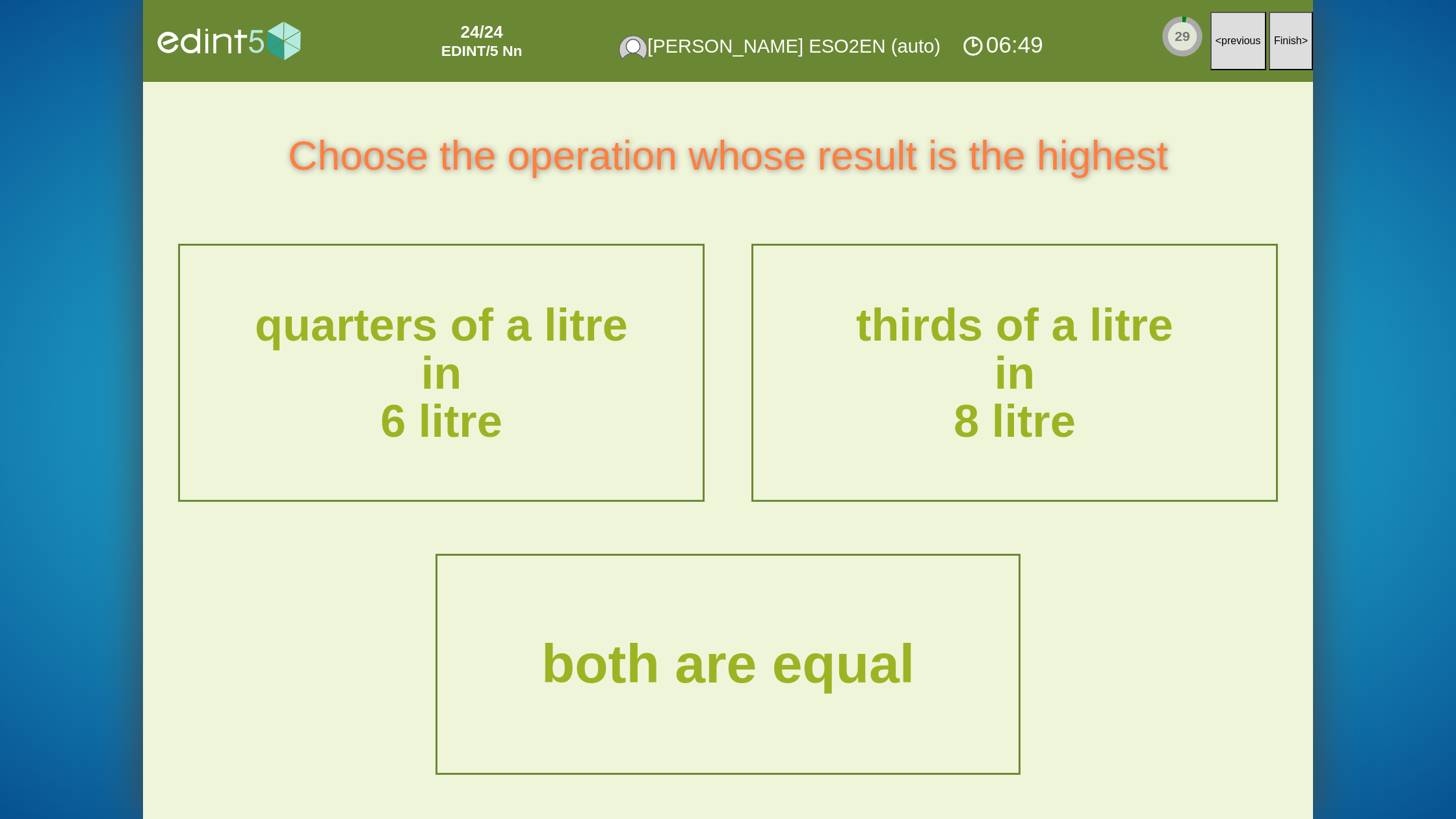
click at [1283, 37] on span "Finish" at bounding box center [1288, 41] width 28 height 11
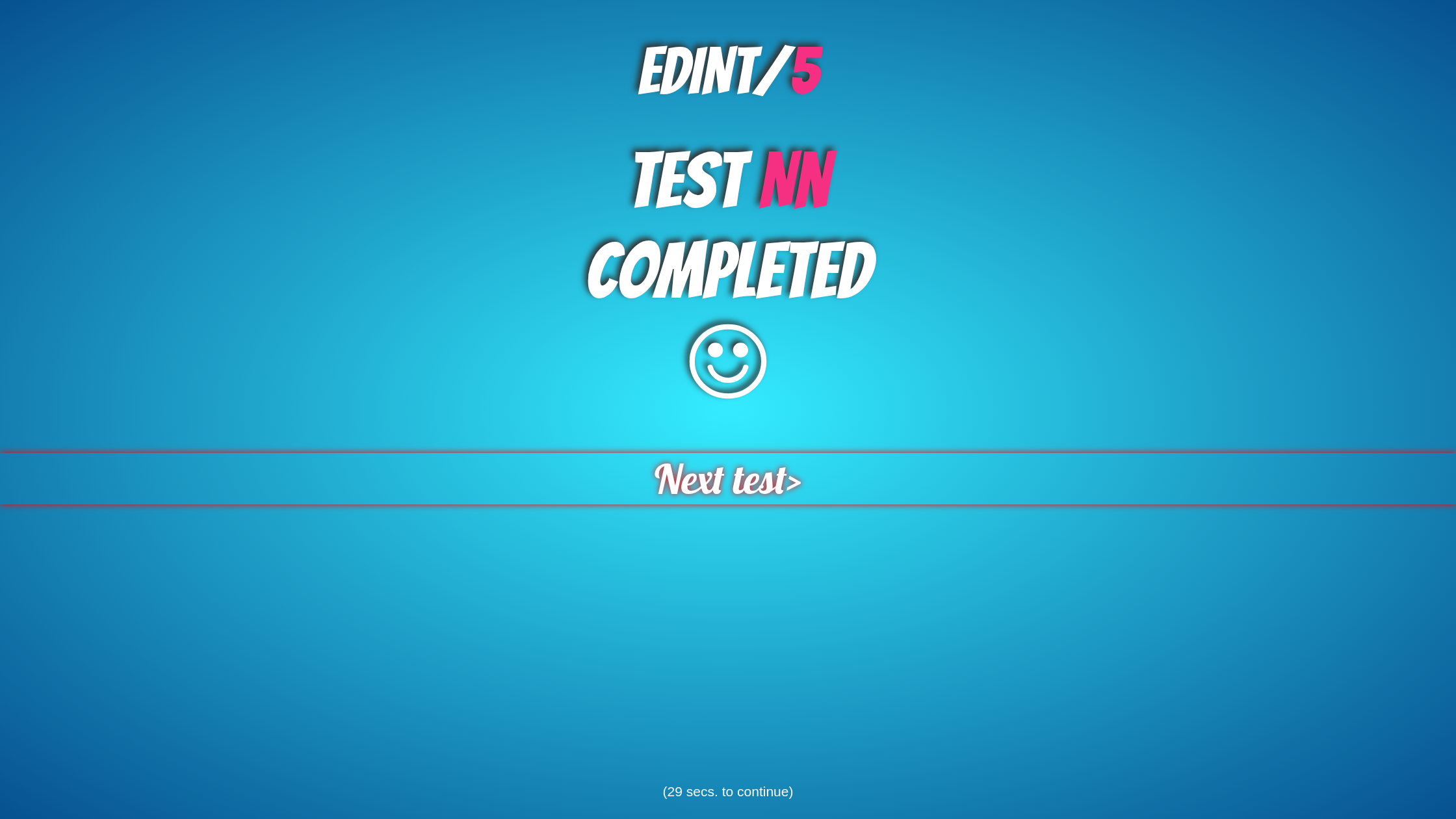
click at [774, 467] on span "Next test" at bounding box center [720, 478] width 132 height 51
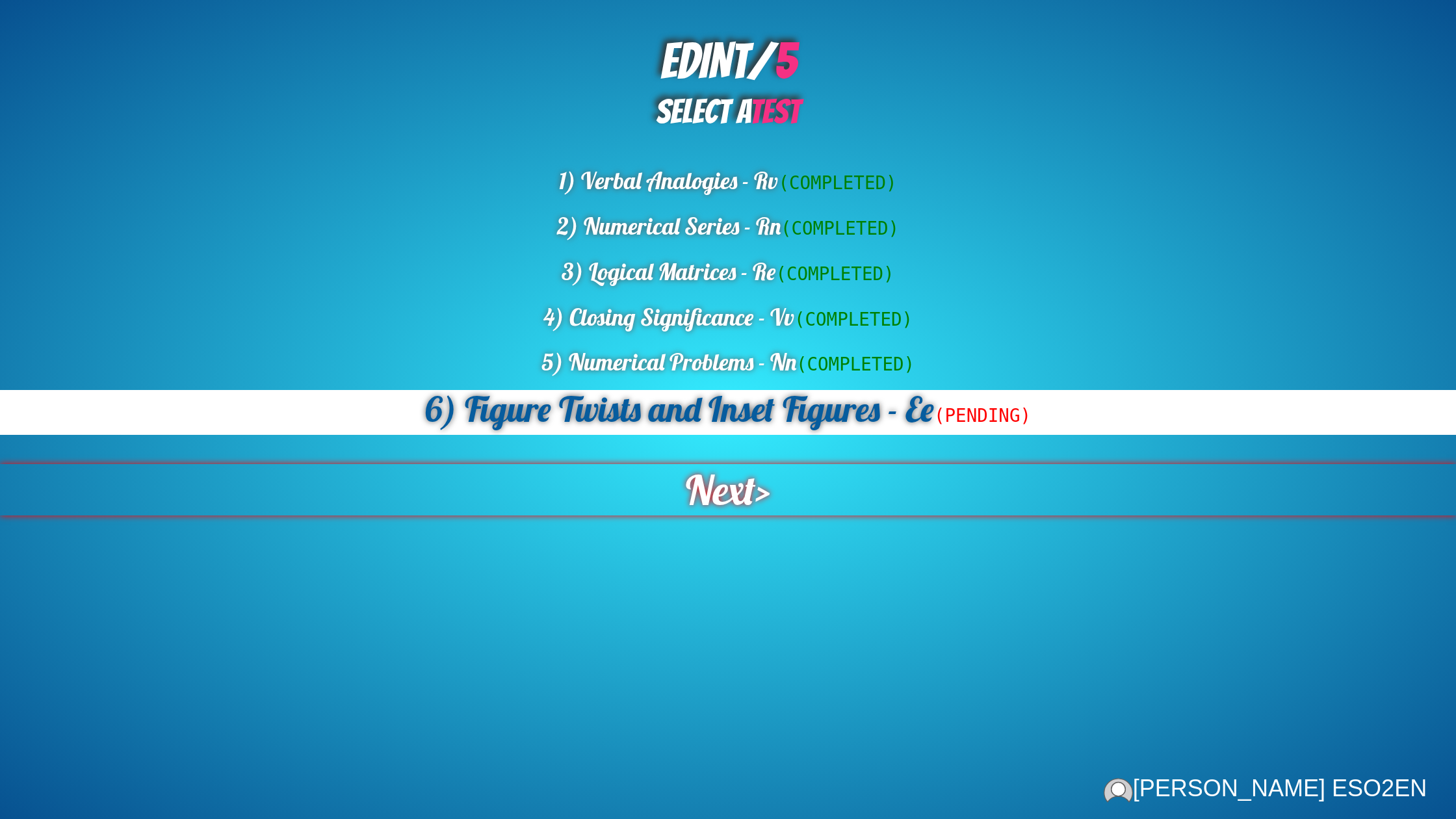
click at [763, 473] on div "Next >" at bounding box center [728, 489] width 1464 height 51
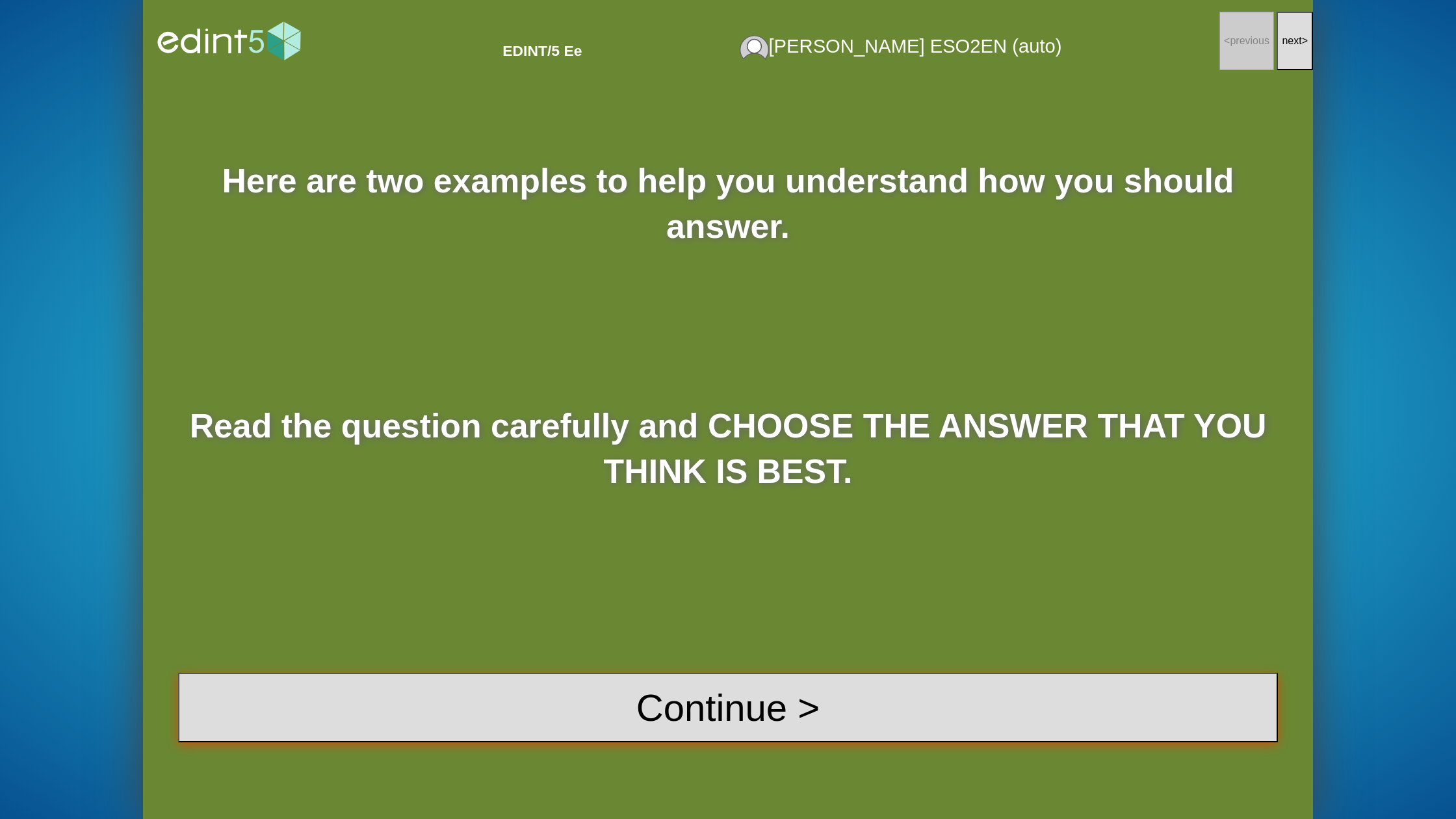
click at [729, 693] on button "Continue >" at bounding box center [728, 707] width 1100 height 70
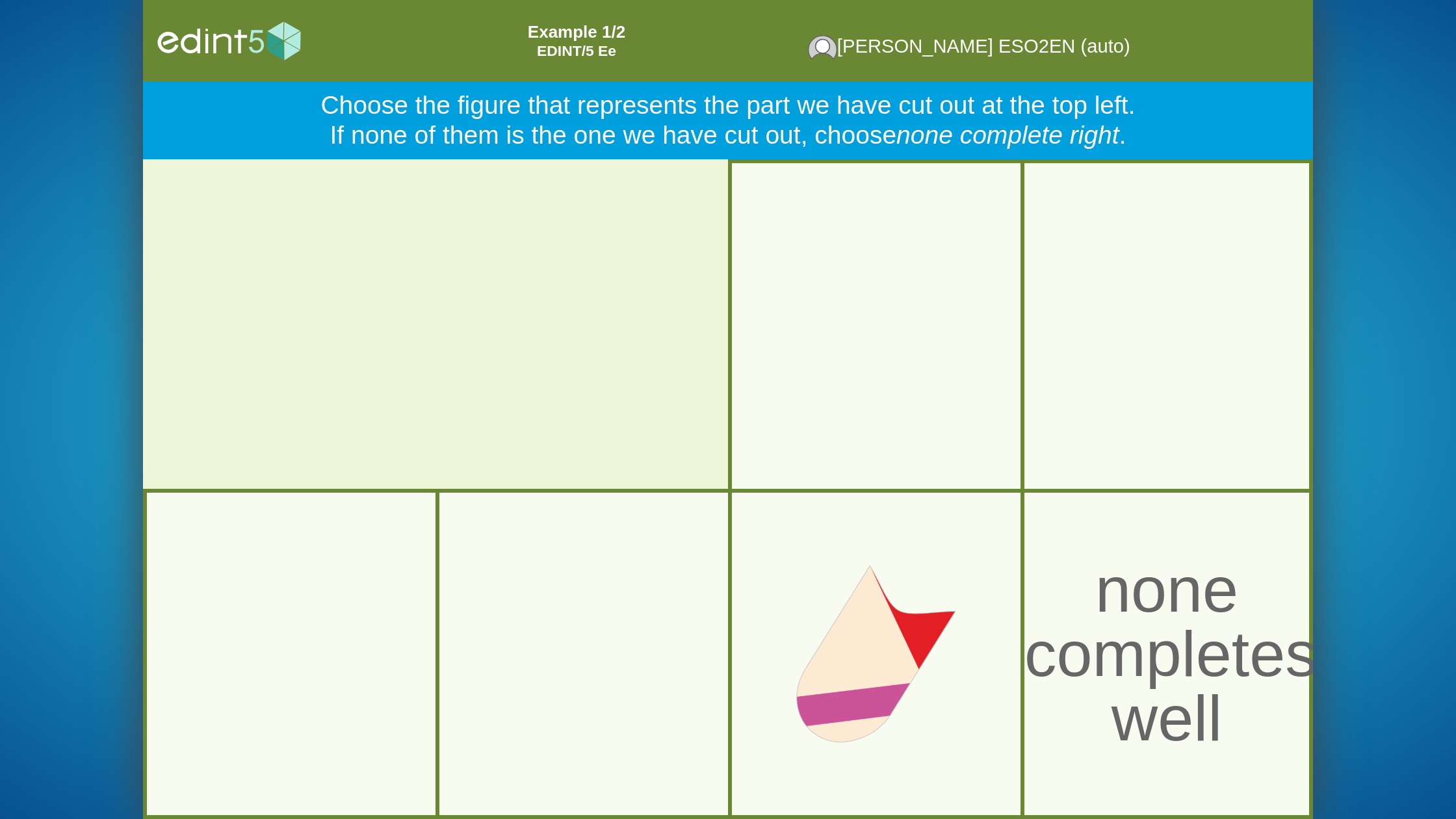
click at [604, 696] on div at bounding box center [584, 654] width 332 height 332
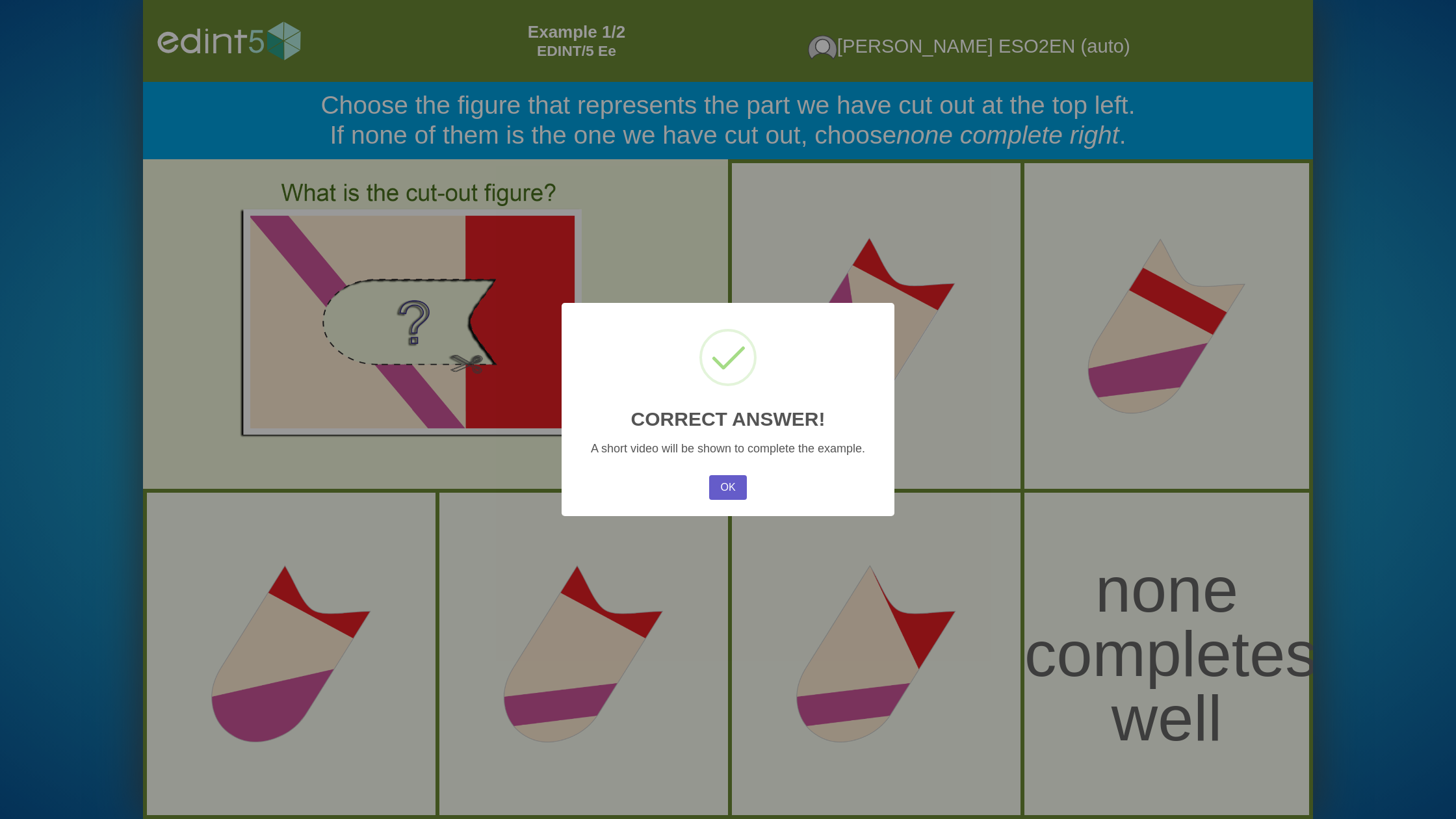
click at [726, 483] on button "OK" at bounding box center [727, 487] width 37 height 24
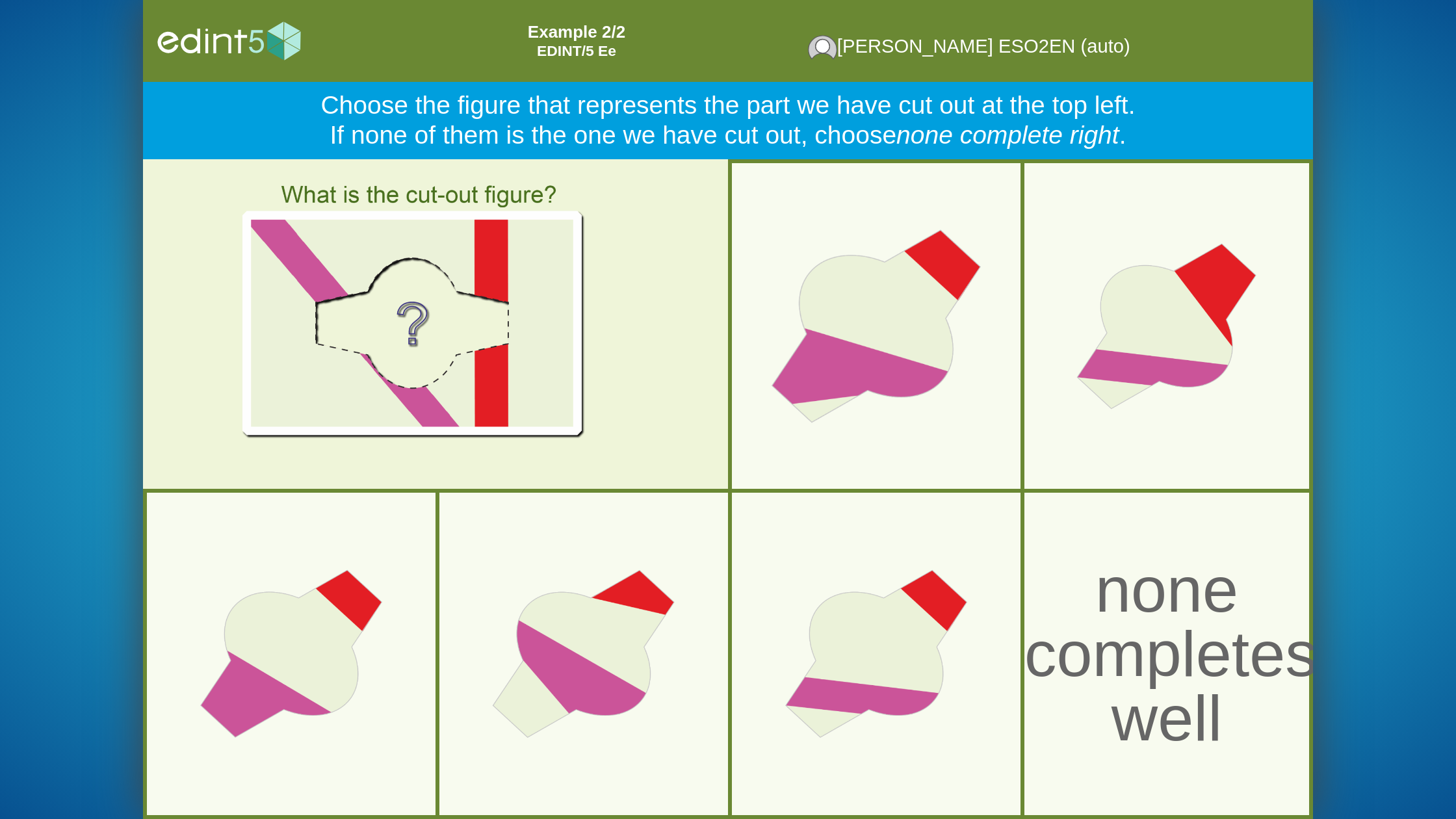
click at [946, 360] on div at bounding box center [876, 326] width 332 height 332
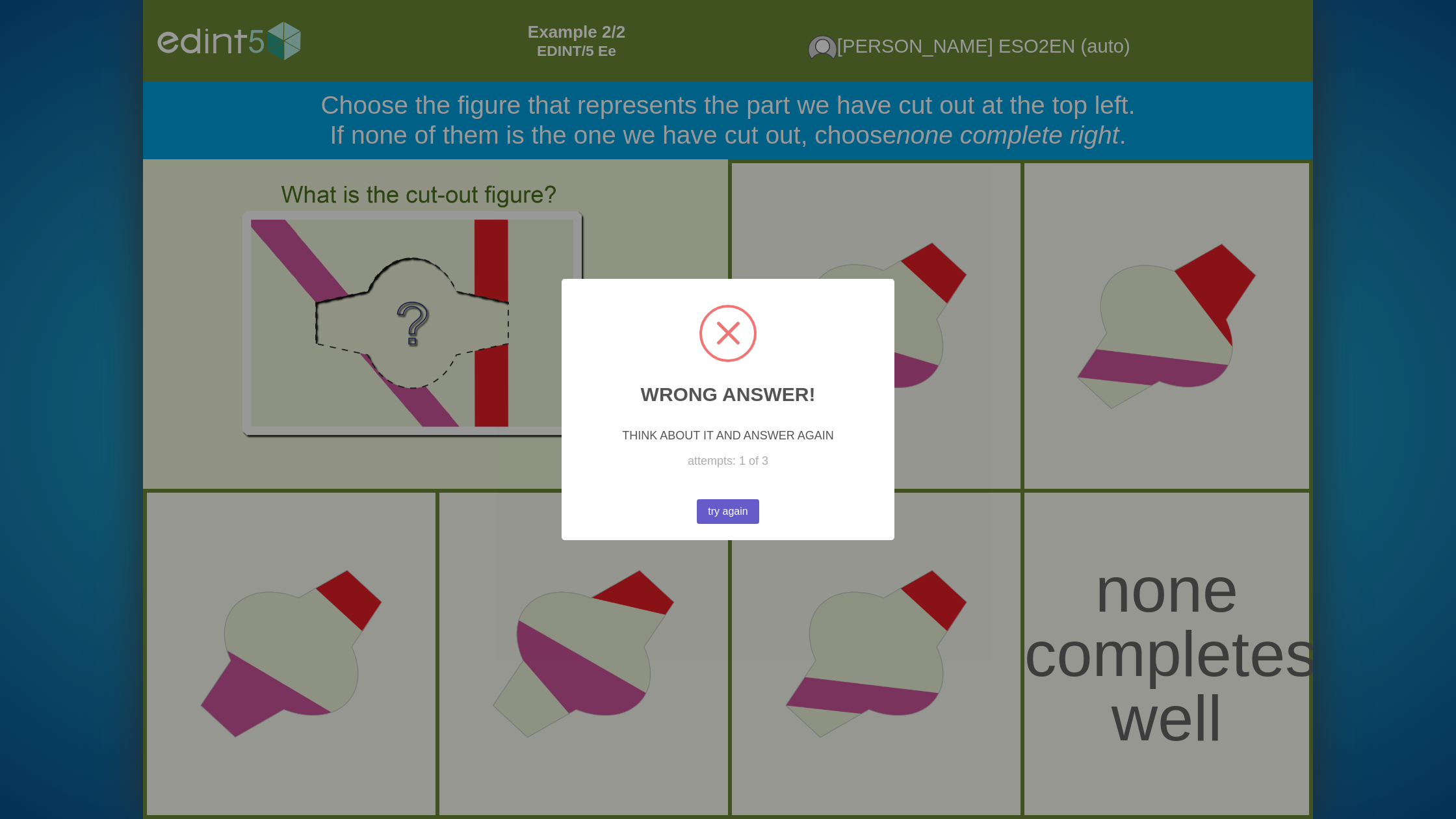
click at [746, 515] on button "try again" at bounding box center [727, 512] width 63 height 24
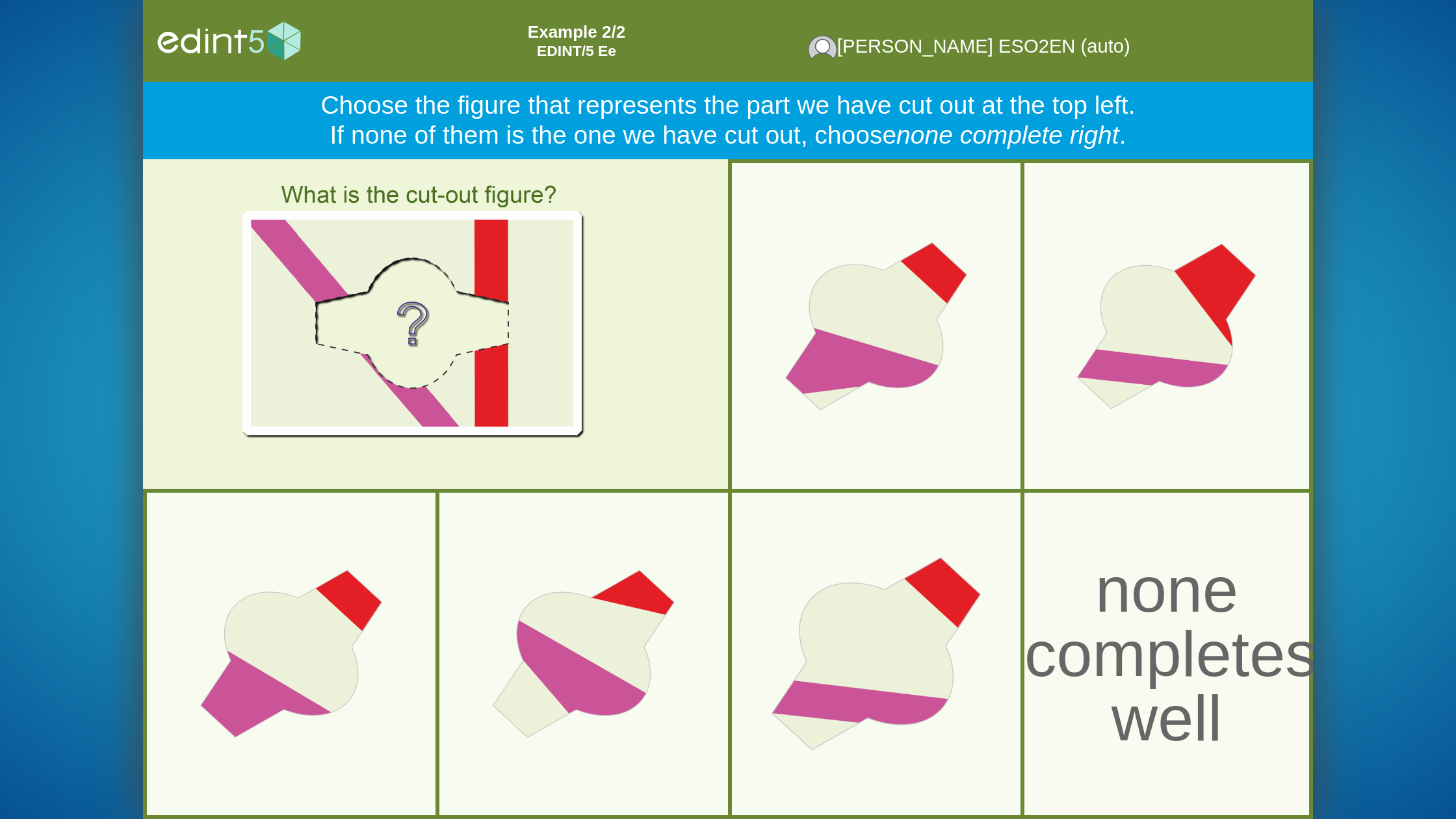
click at [785, 587] on div at bounding box center [876, 654] width 332 height 332
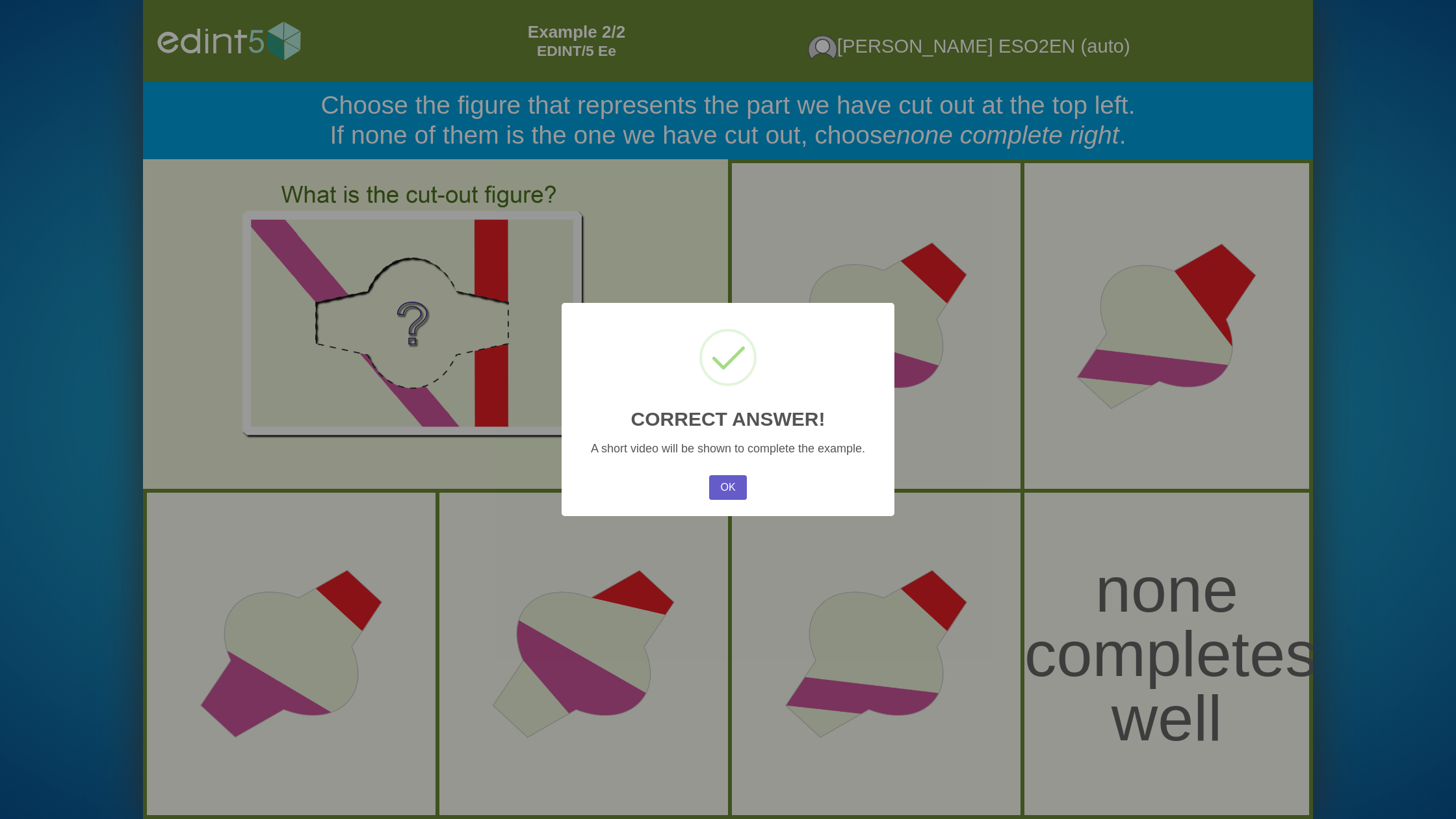
click at [735, 488] on button "OK" at bounding box center [727, 487] width 37 height 24
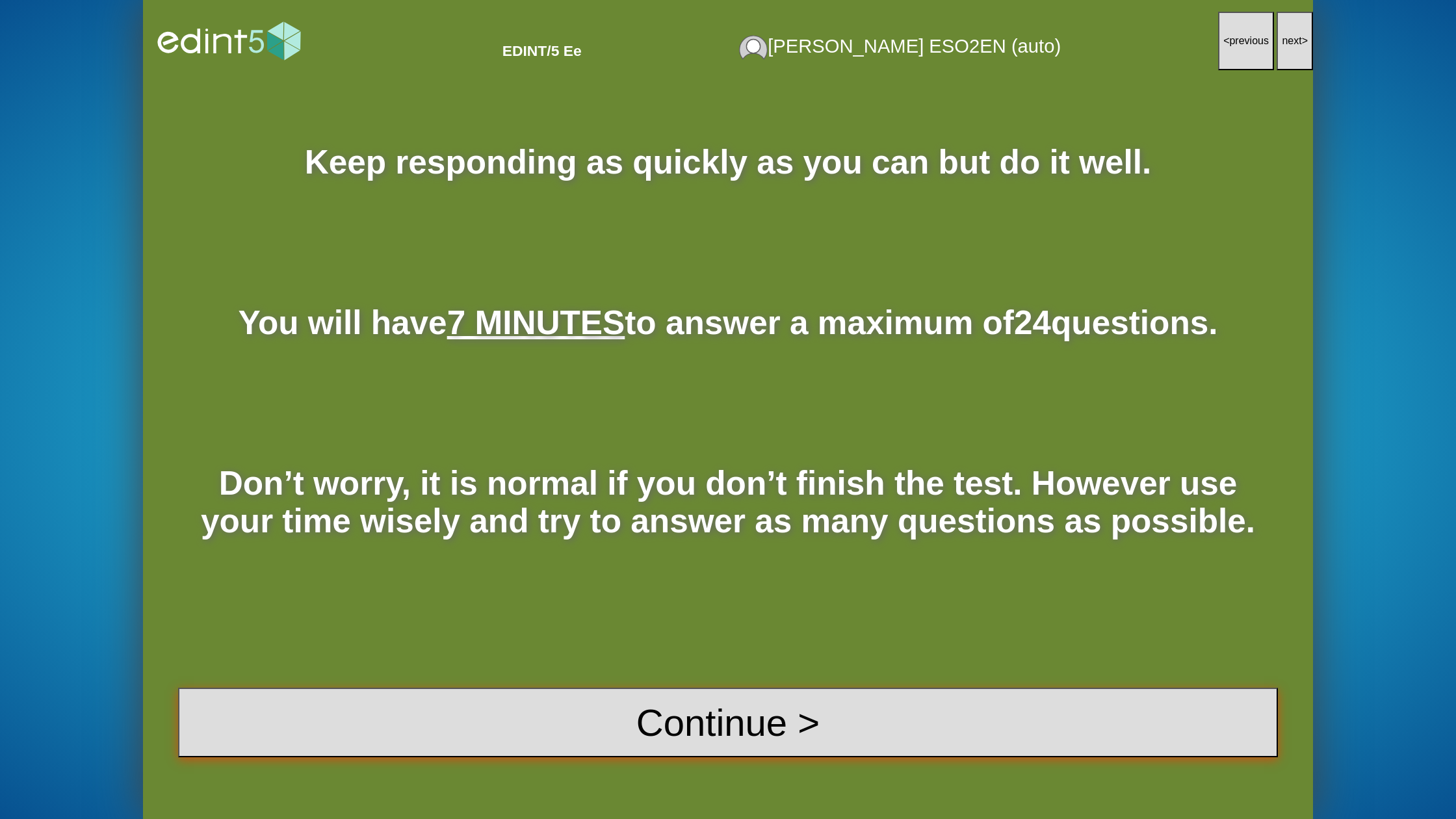
click at [847, 717] on button "Continue >" at bounding box center [728, 722] width 1100 height 70
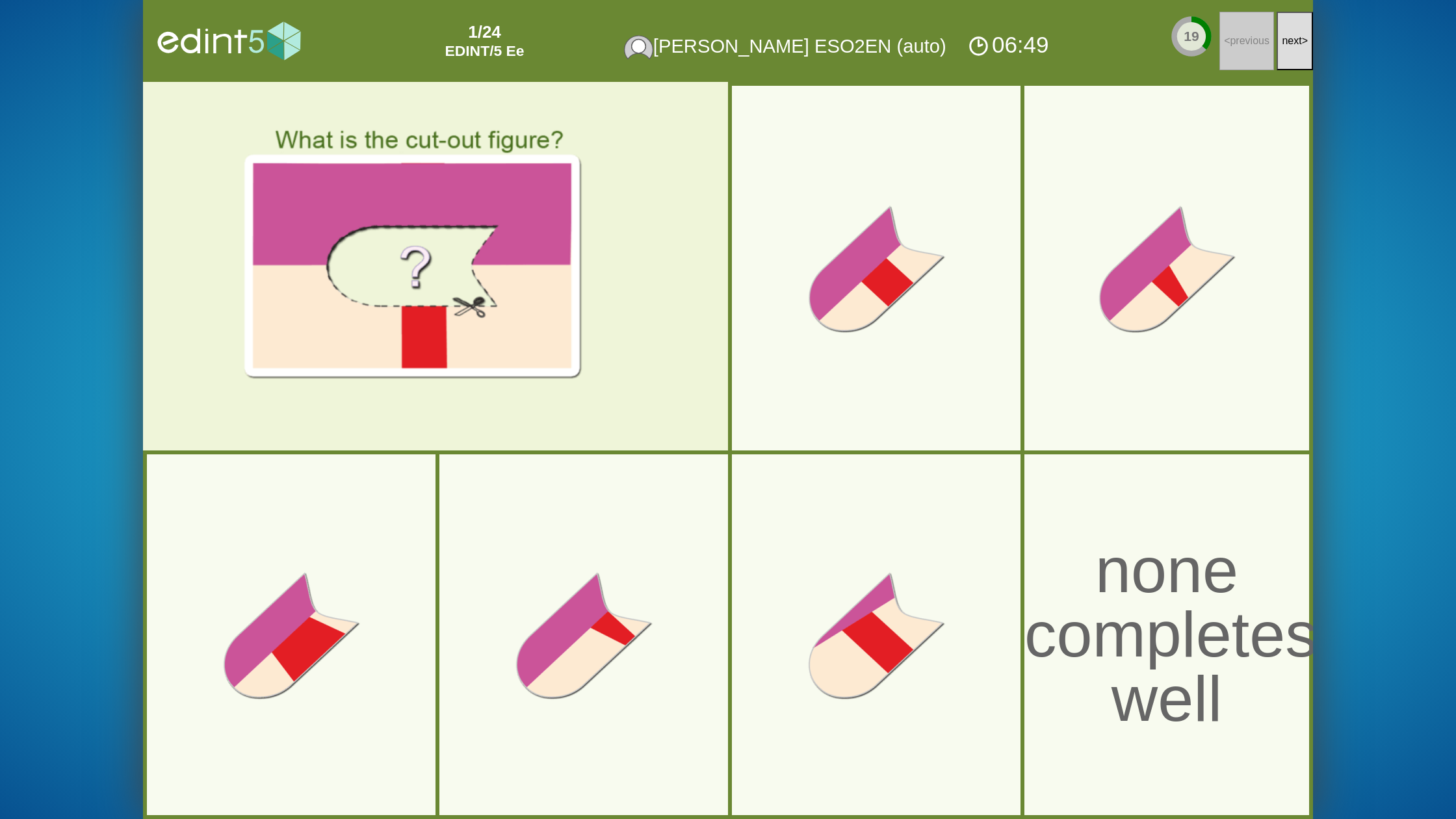
click at [1295, 23] on button "next >" at bounding box center [1295, 41] width 37 height 59
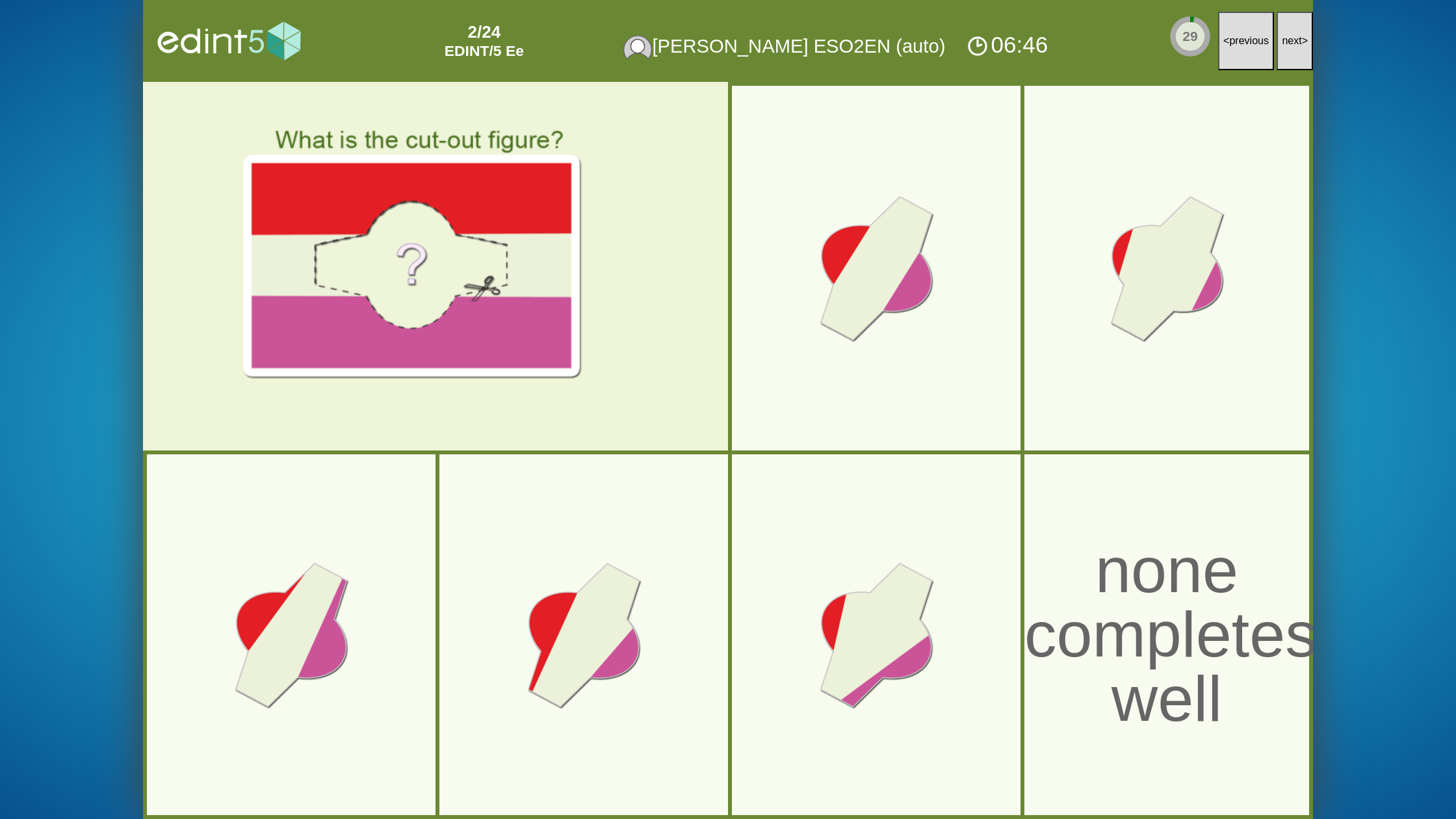
click at [999, 44] on div "06:46" at bounding box center [1007, 44] width 88 height 30
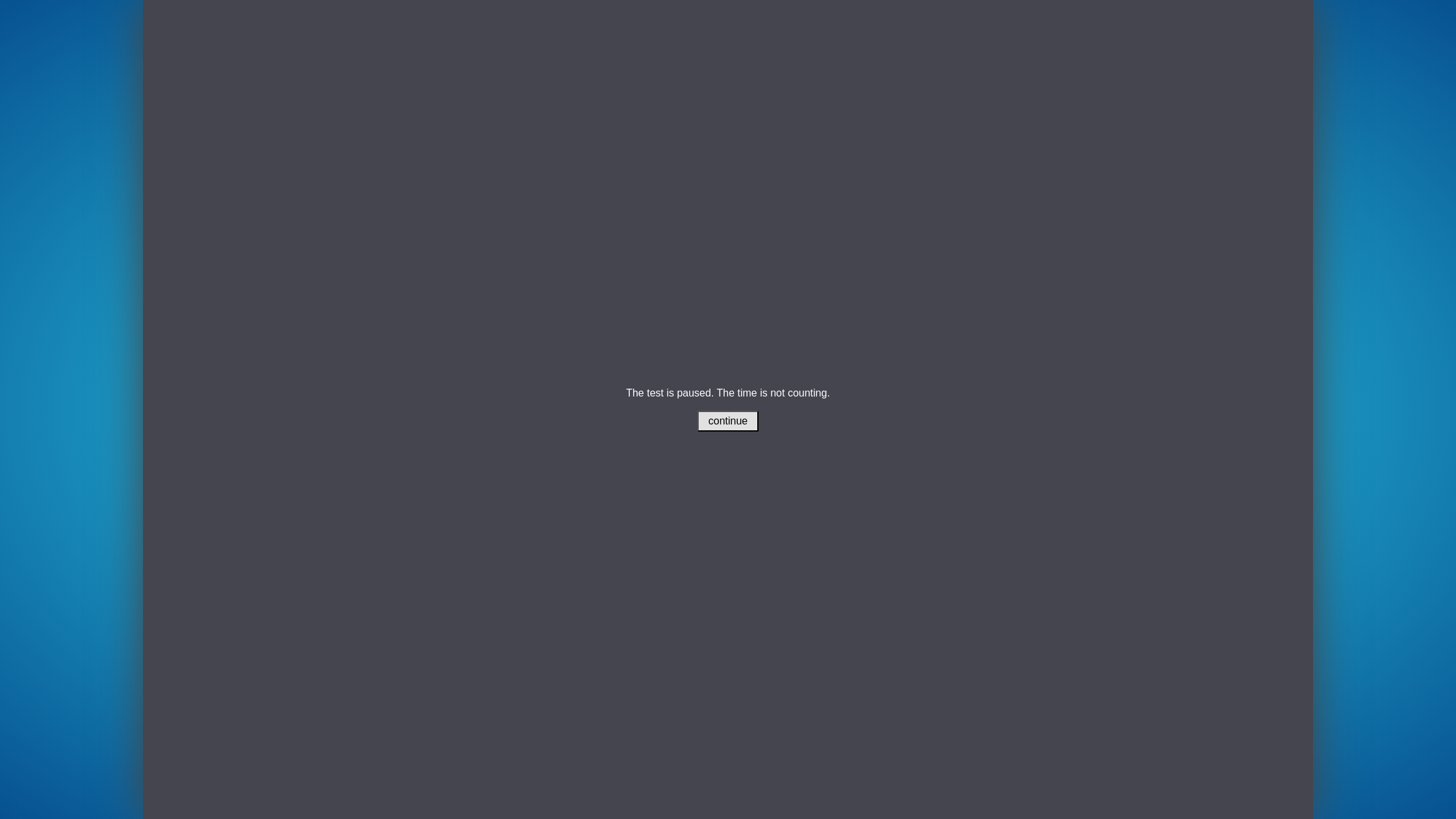
click at [737, 423] on span "continue" at bounding box center [729, 421] width 40 height 11
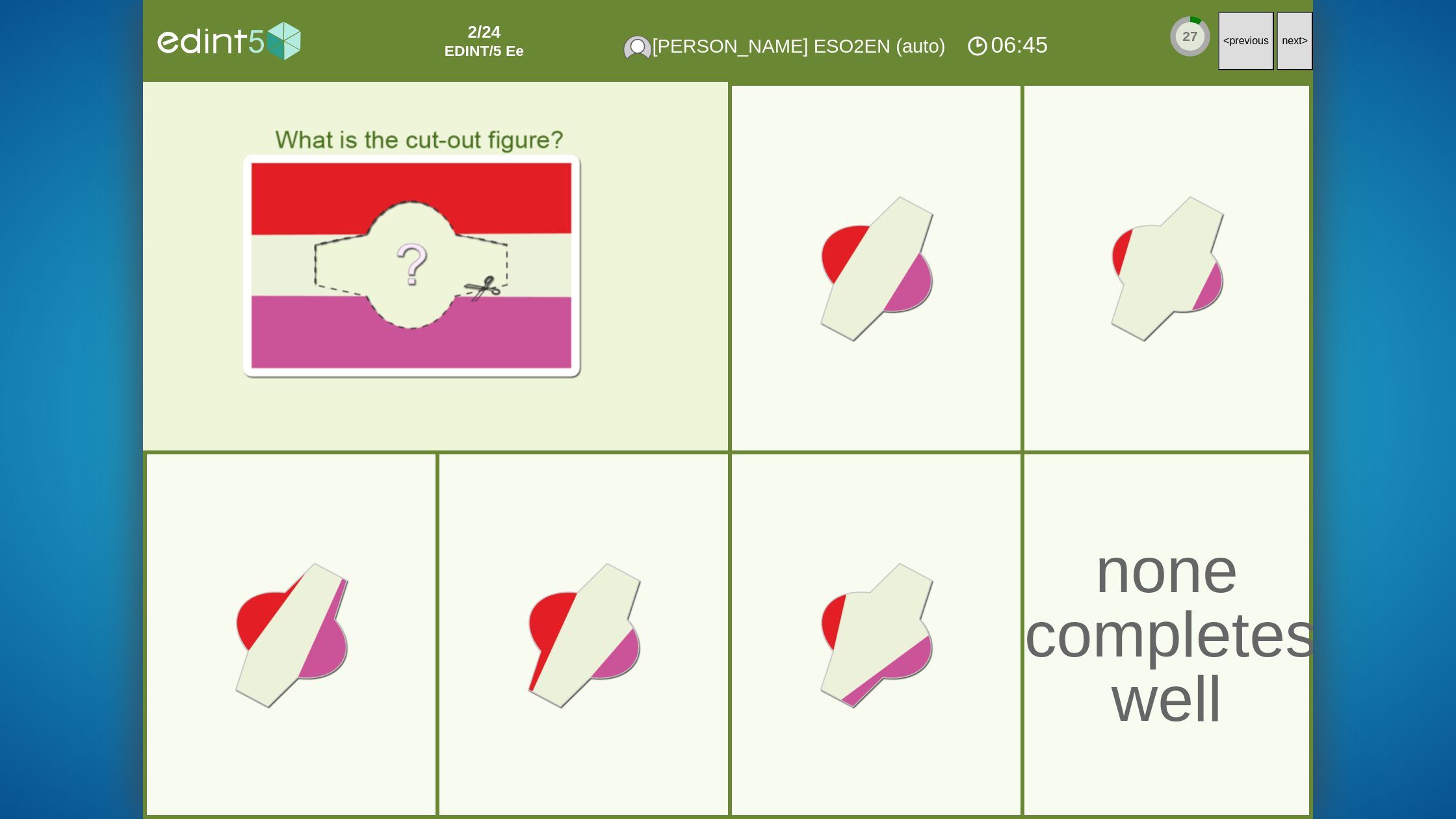
click at [1301, 46] on button "next >" at bounding box center [1295, 41] width 37 height 59
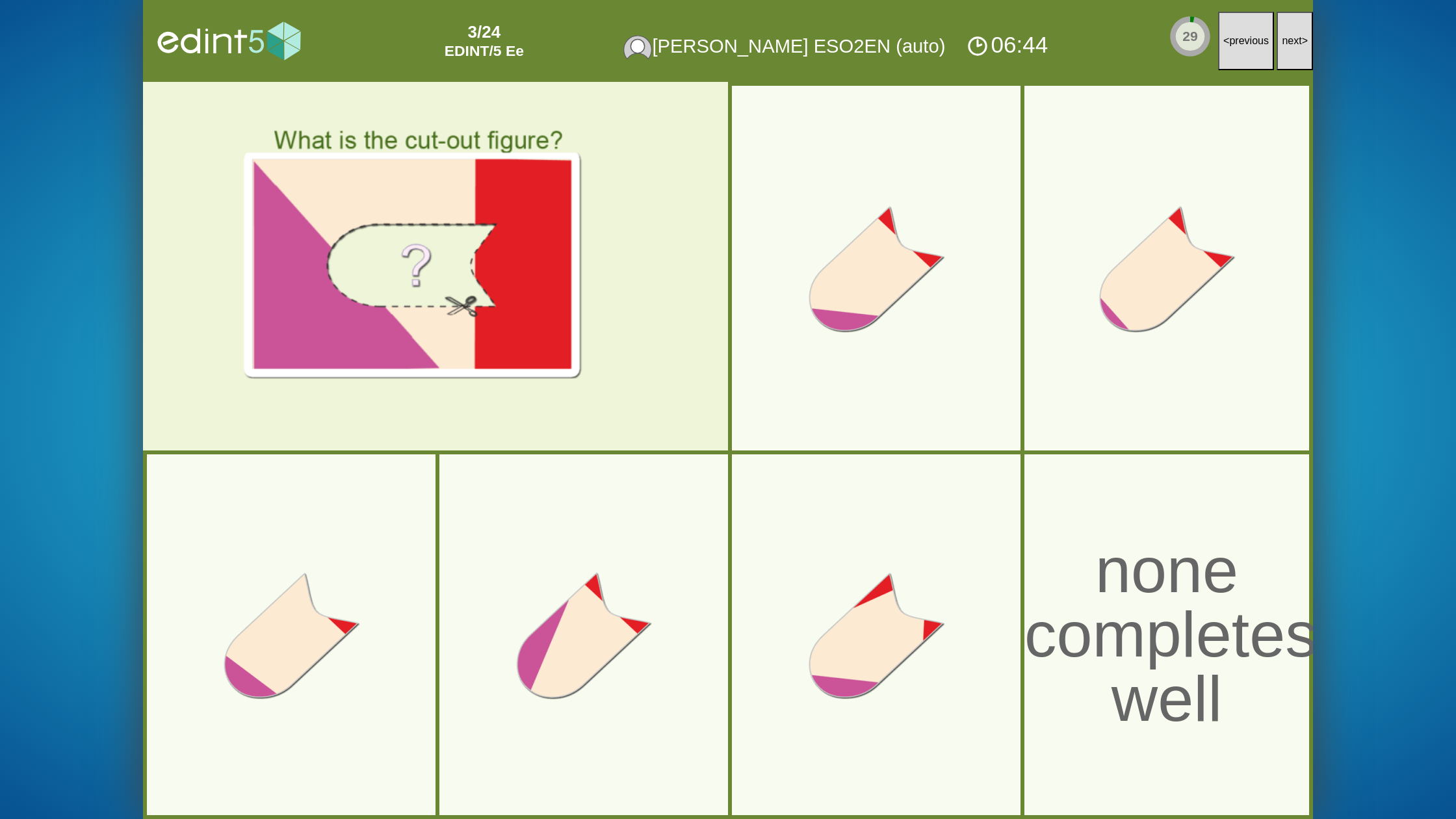
click at [1301, 46] on button "next >" at bounding box center [1295, 41] width 37 height 59
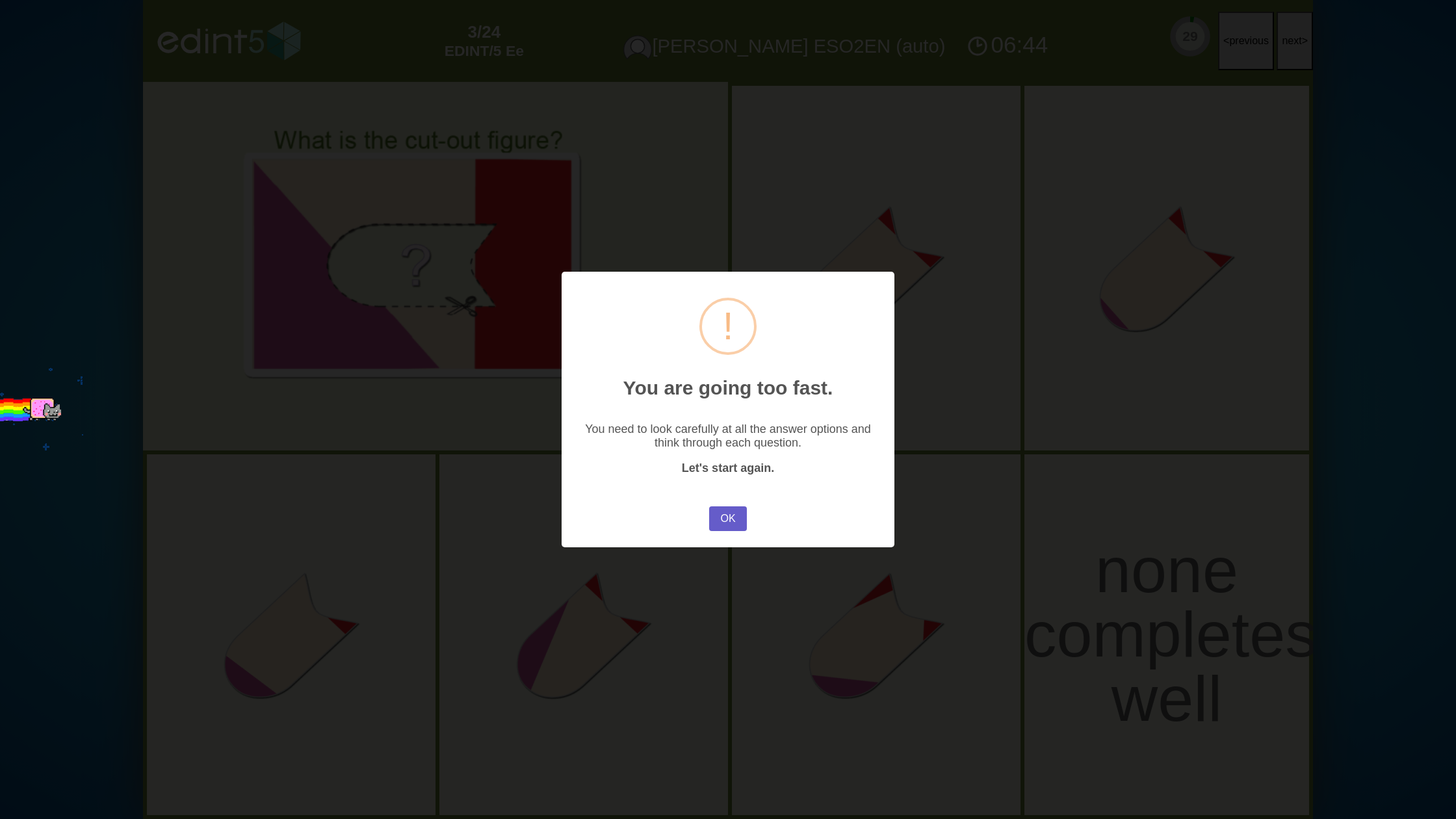
click at [721, 518] on button "OK" at bounding box center [727, 518] width 37 height 24
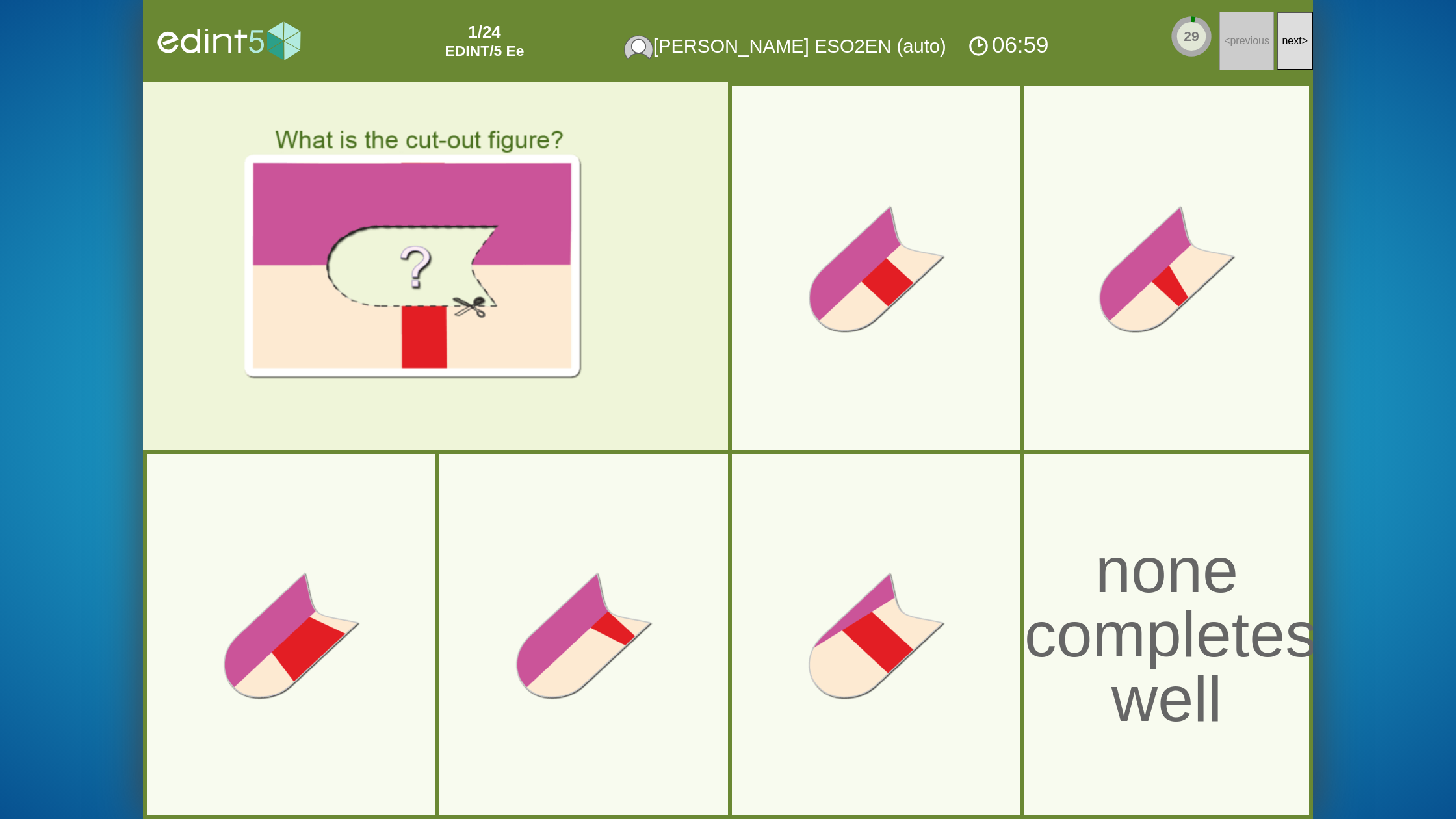
click at [1292, 50] on button "next >" at bounding box center [1295, 41] width 37 height 59
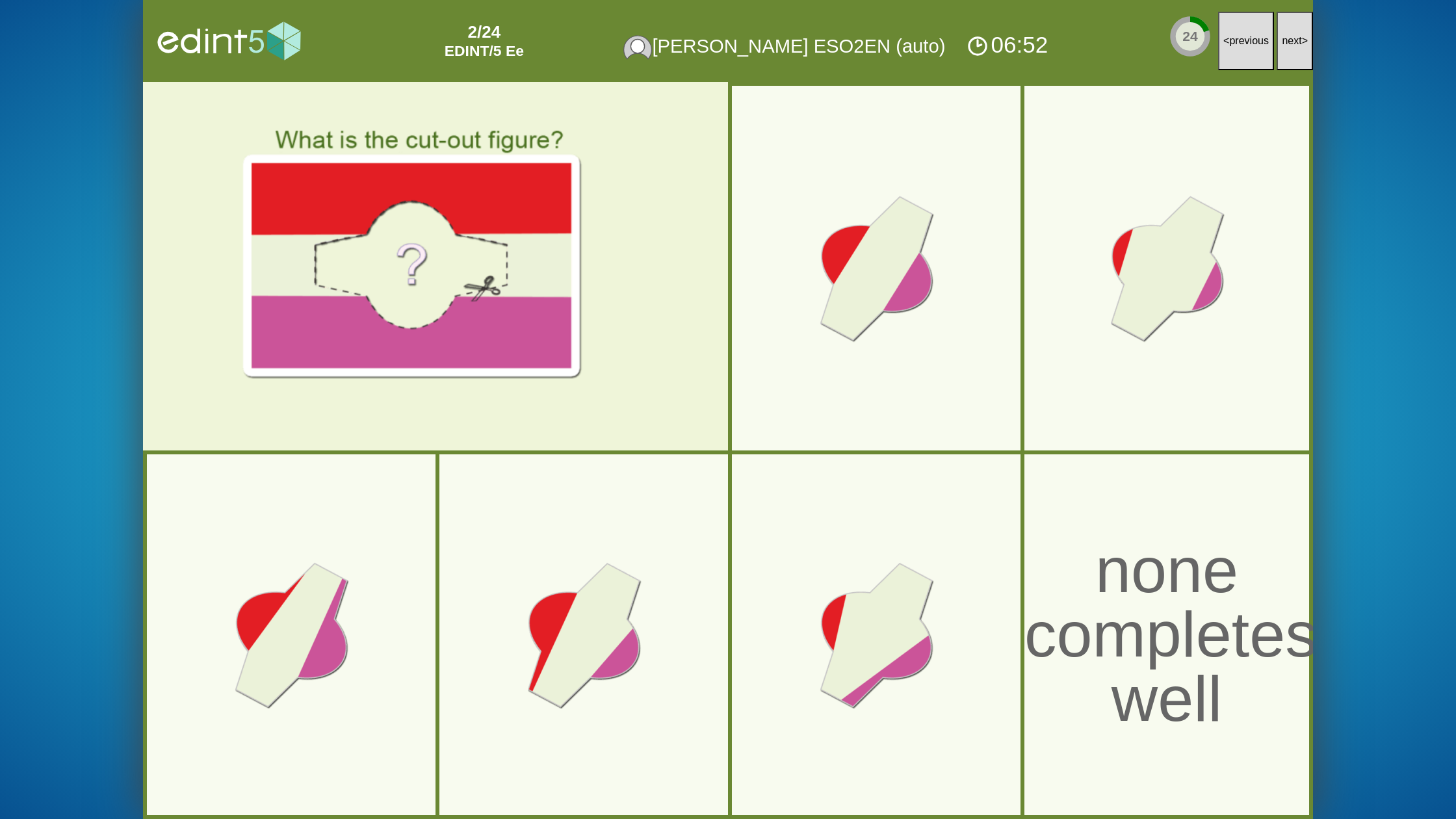
click at [1286, 51] on button "next >" at bounding box center [1295, 41] width 37 height 59
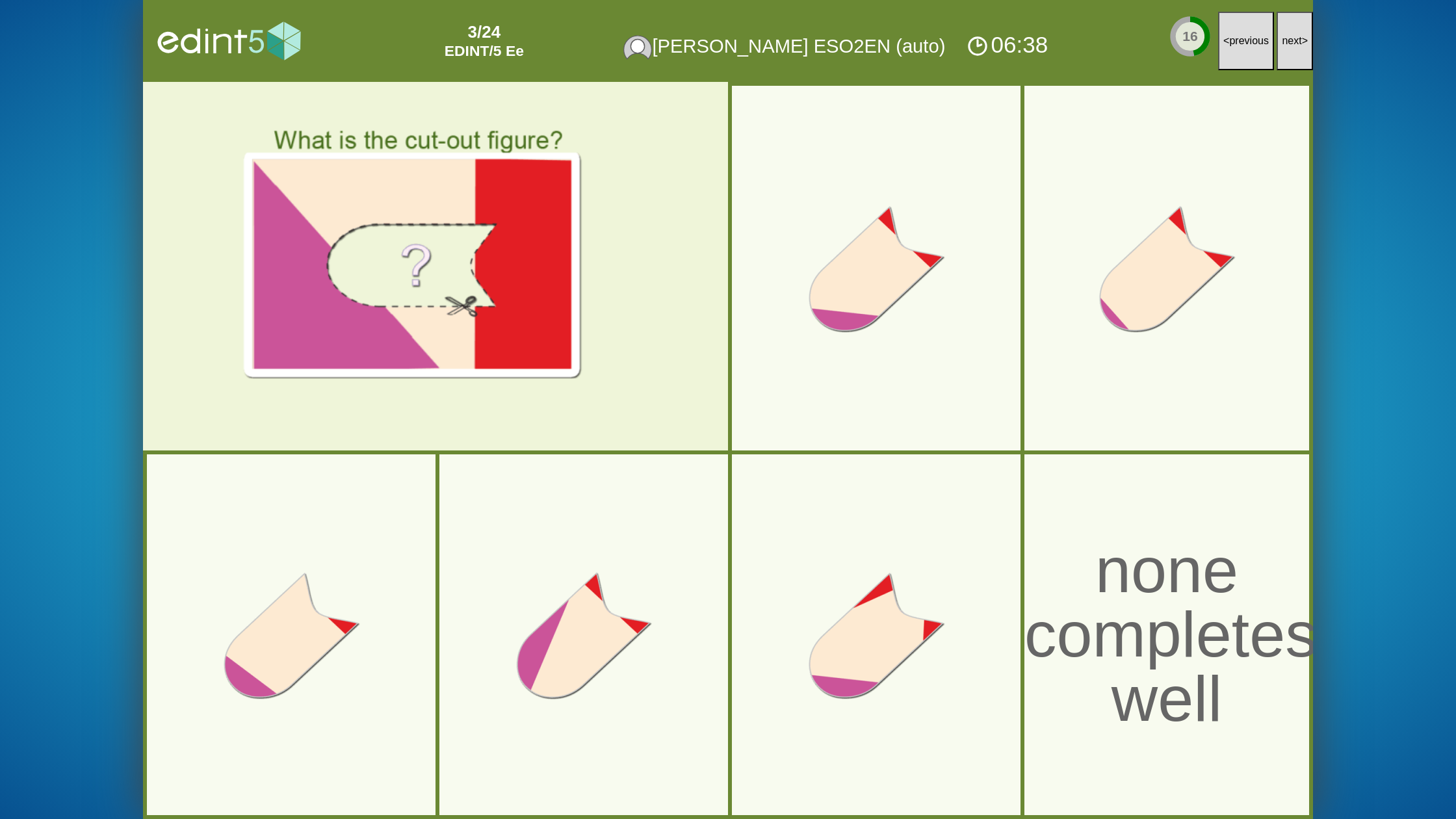
click at [1302, 54] on button "next >" at bounding box center [1295, 41] width 37 height 59
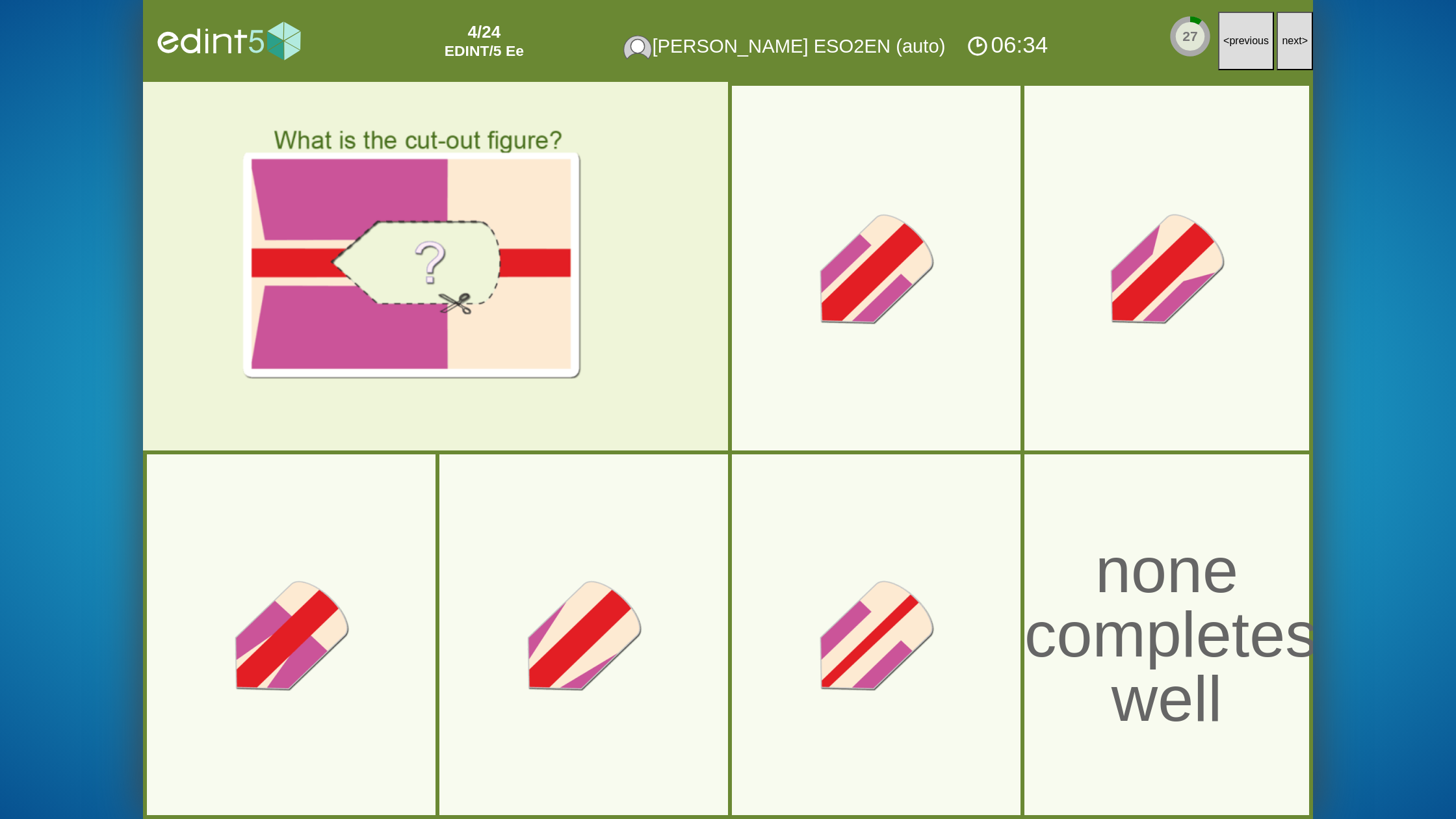
click at [1302, 54] on button "next >" at bounding box center [1295, 41] width 37 height 59
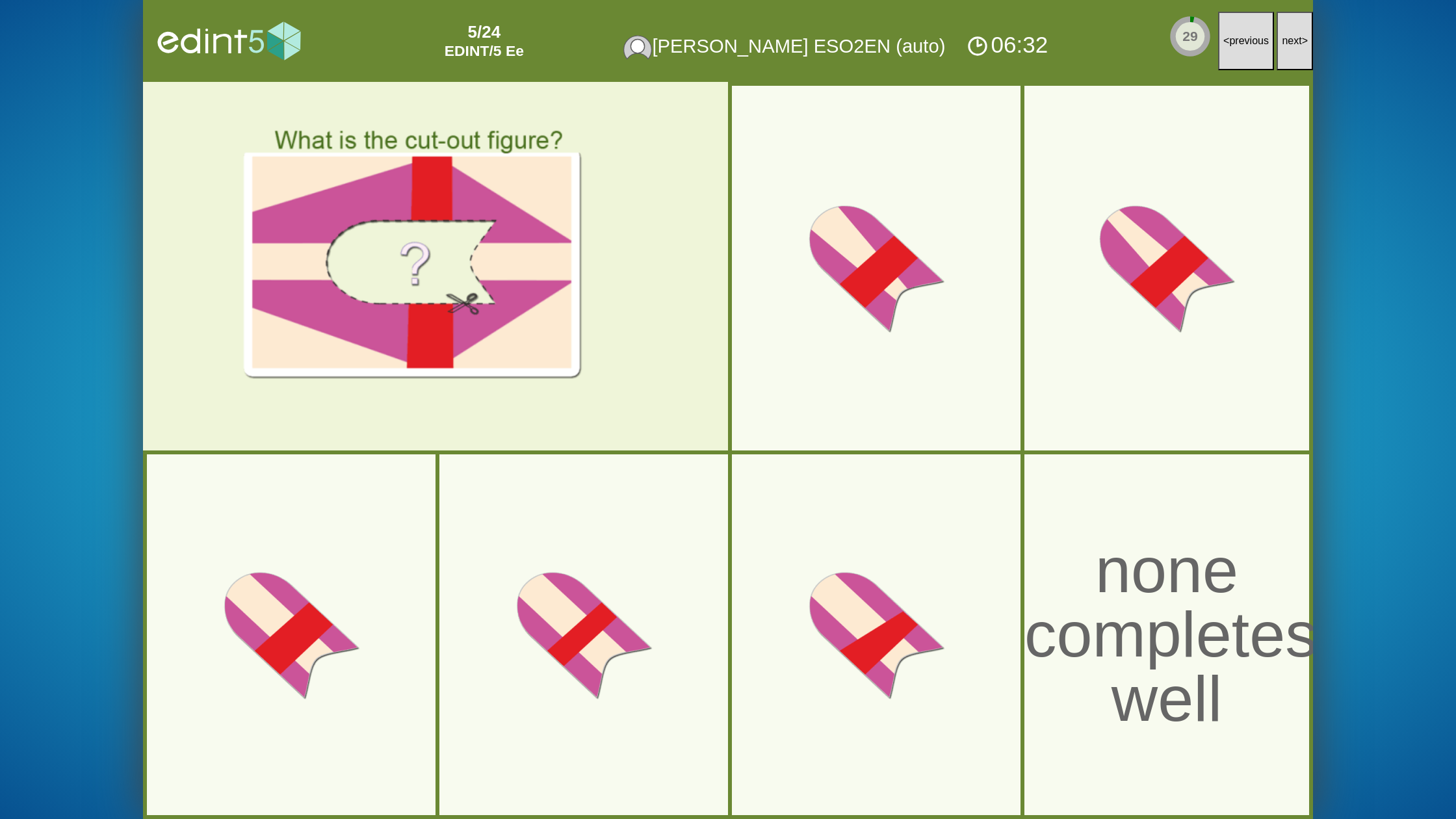
click at [1302, 54] on button "next >" at bounding box center [1295, 41] width 37 height 59
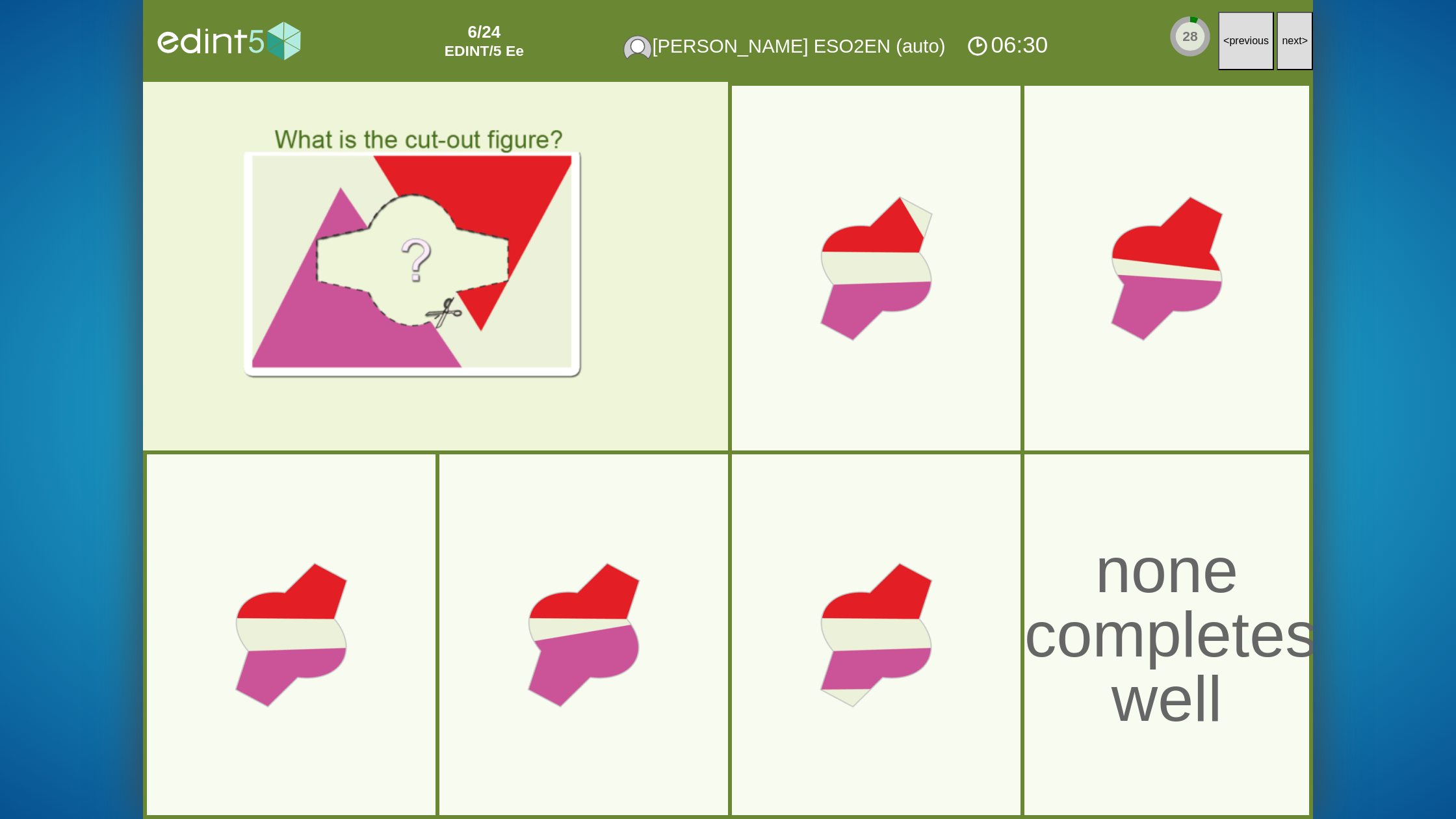
click at [1302, 54] on button "next >" at bounding box center [1295, 41] width 37 height 59
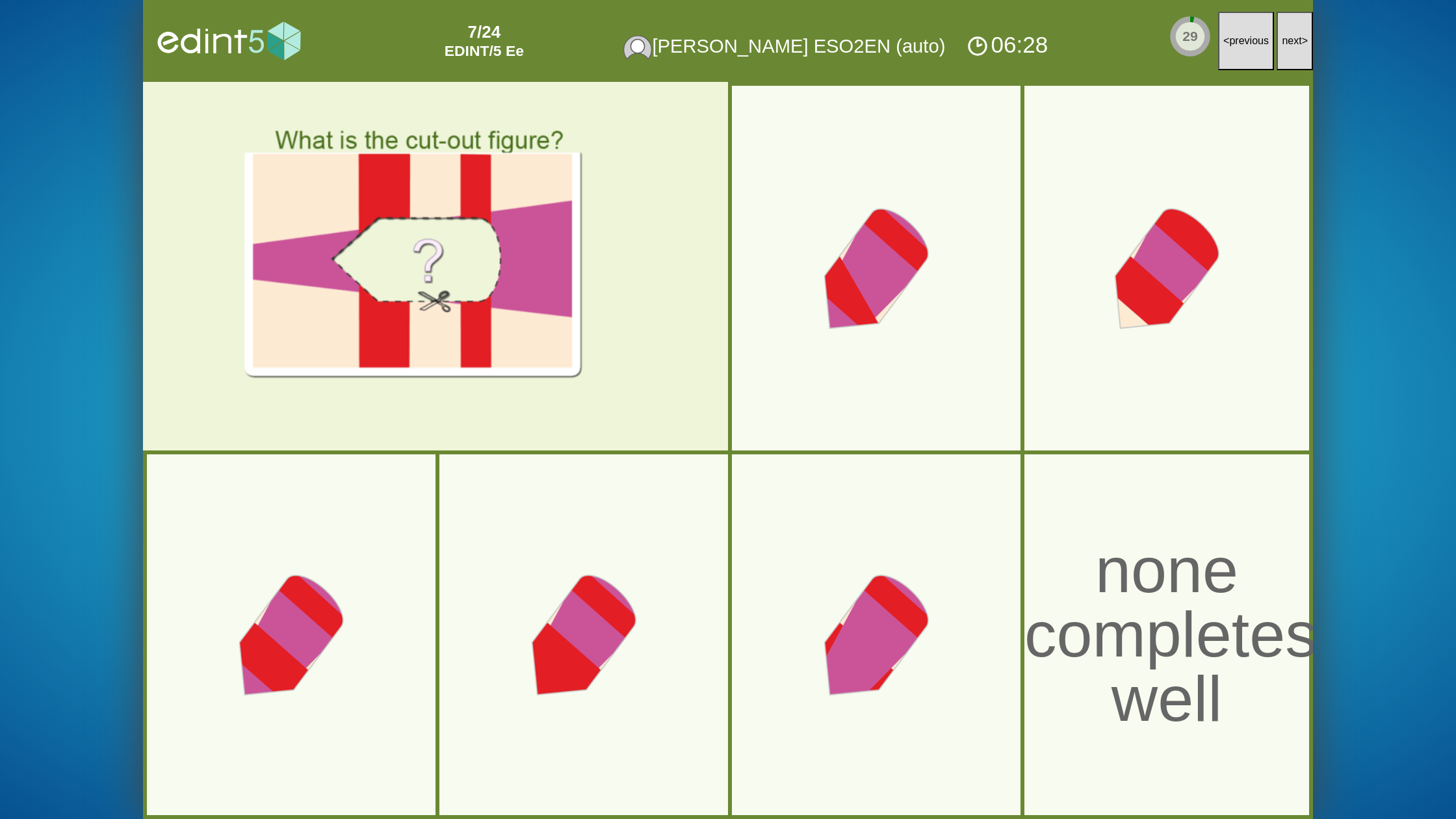
click at [1302, 54] on button "next >" at bounding box center [1295, 41] width 37 height 59
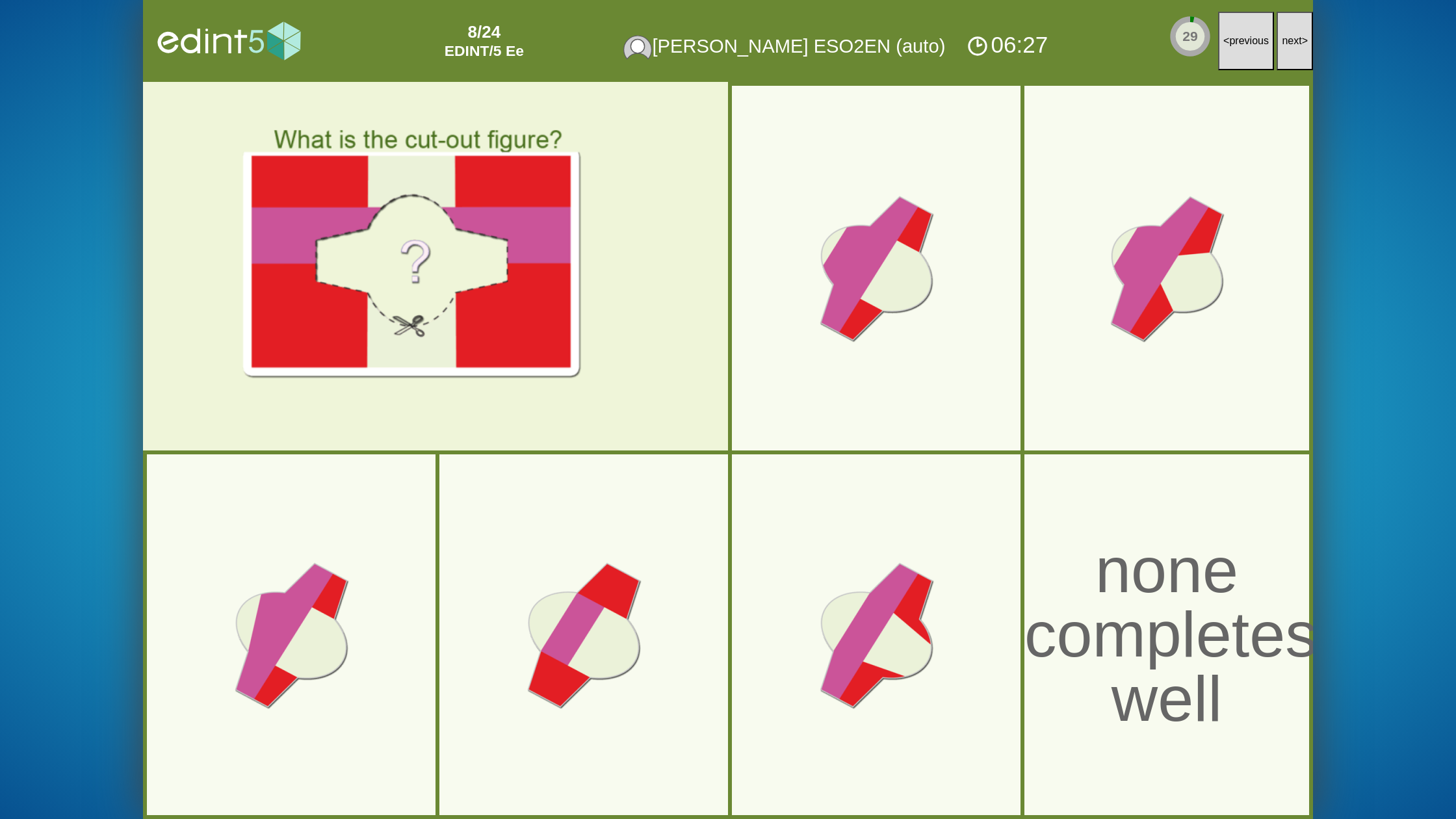
click at [1302, 54] on button "next >" at bounding box center [1295, 41] width 37 height 59
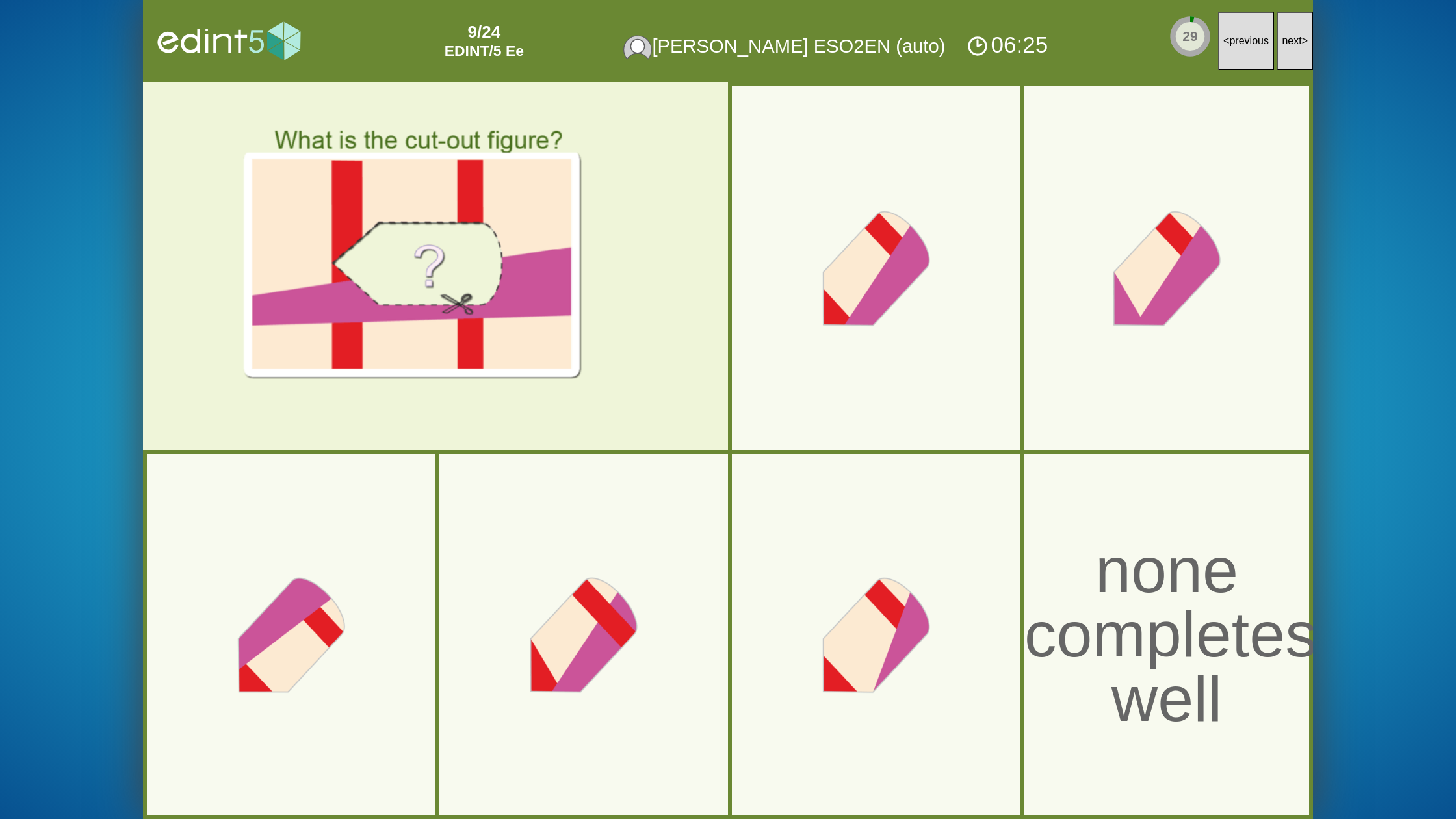
click at [1008, 42] on div "06:25" at bounding box center [1007, 44] width 88 height 30
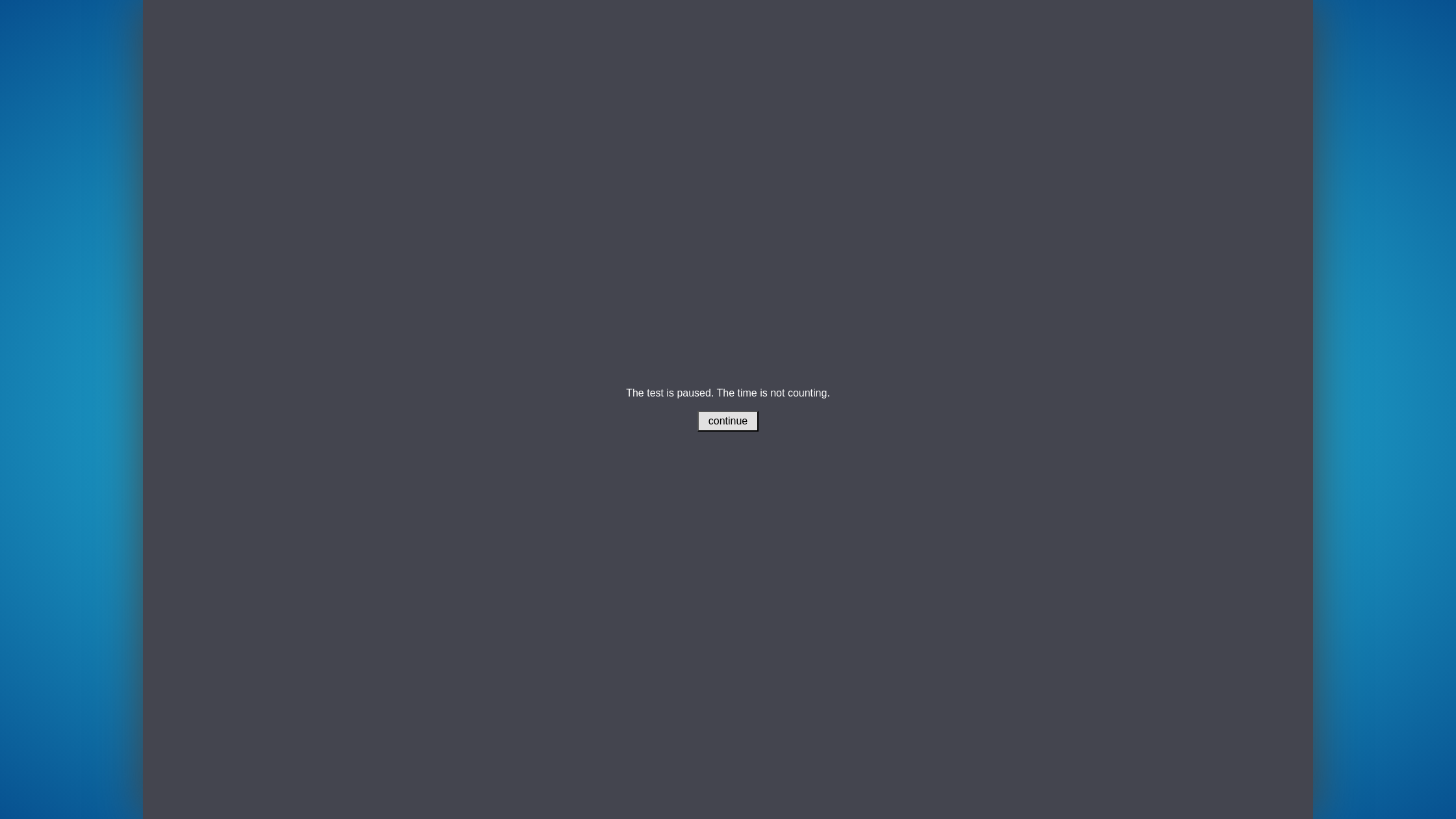
click at [735, 422] on span "continue" at bounding box center [729, 421] width 40 height 11
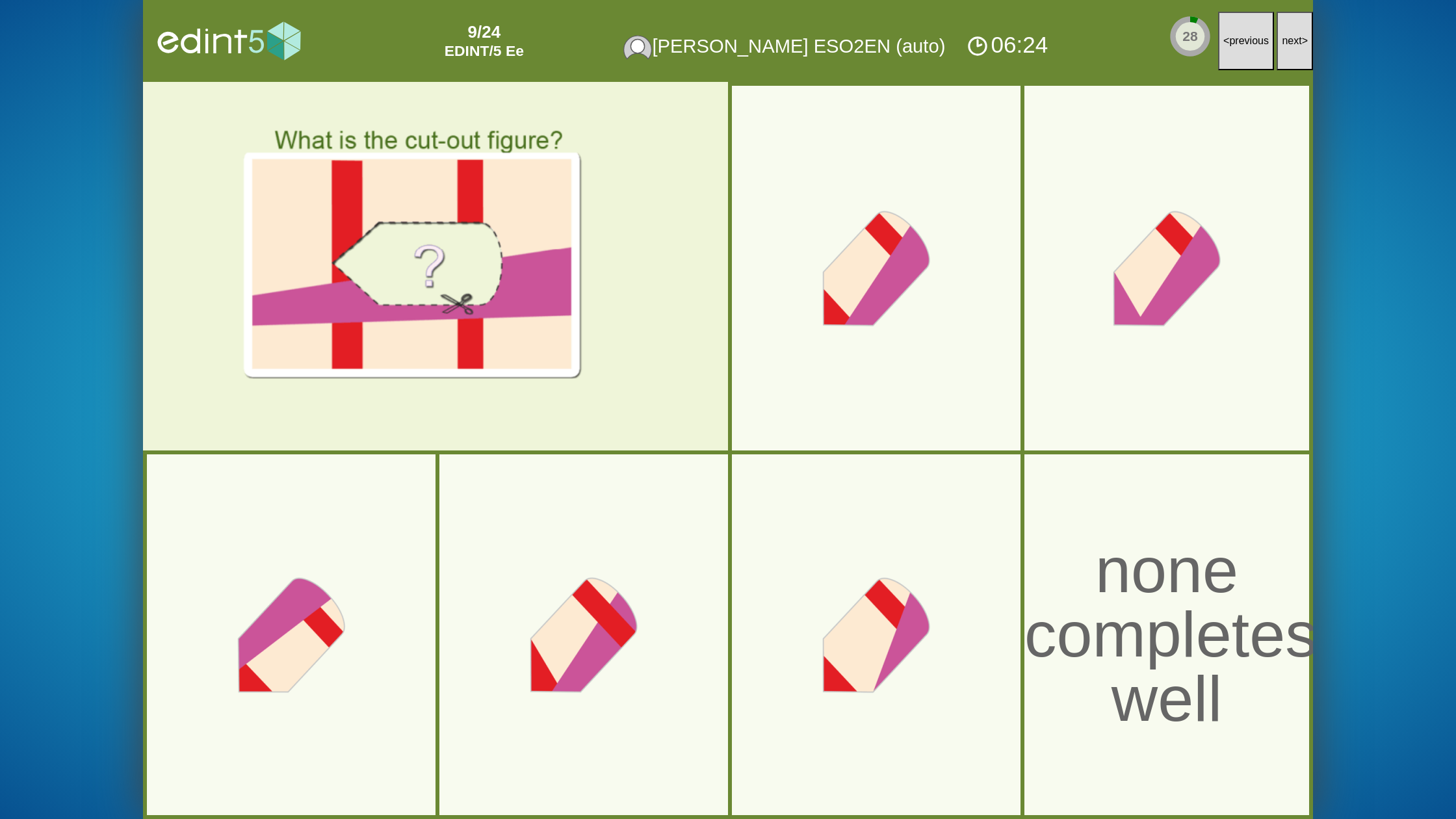
click at [1284, 47] on button "next >" at bounding box center [1295, 41] width 37 height 59
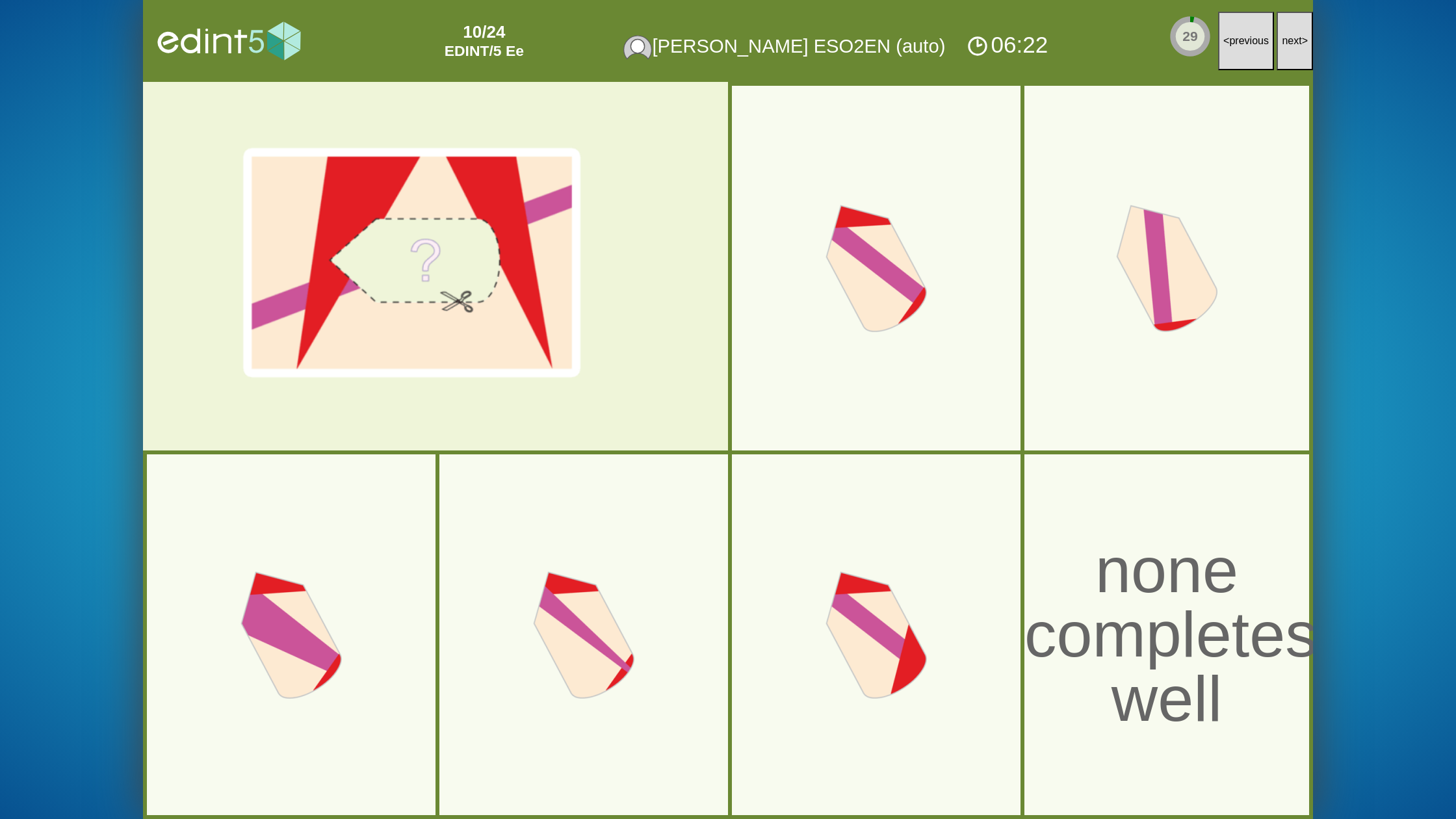
click at [1284, 47] on button "next >" at bounding box center [1295, 41] width 37 height 59
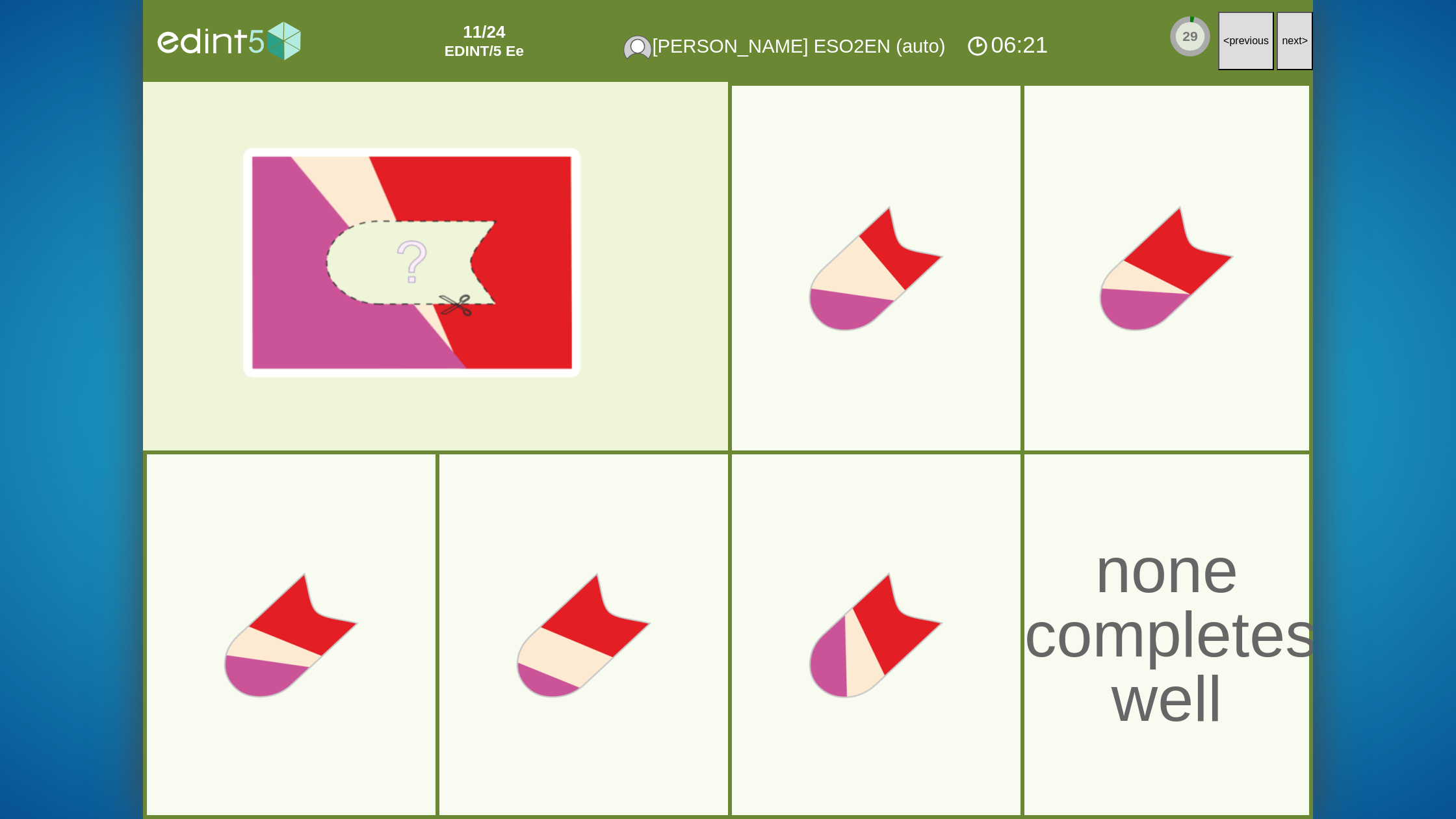
click at [1284, 47] on button "next >" at bounding box center [1295, 41] width 37 height 59
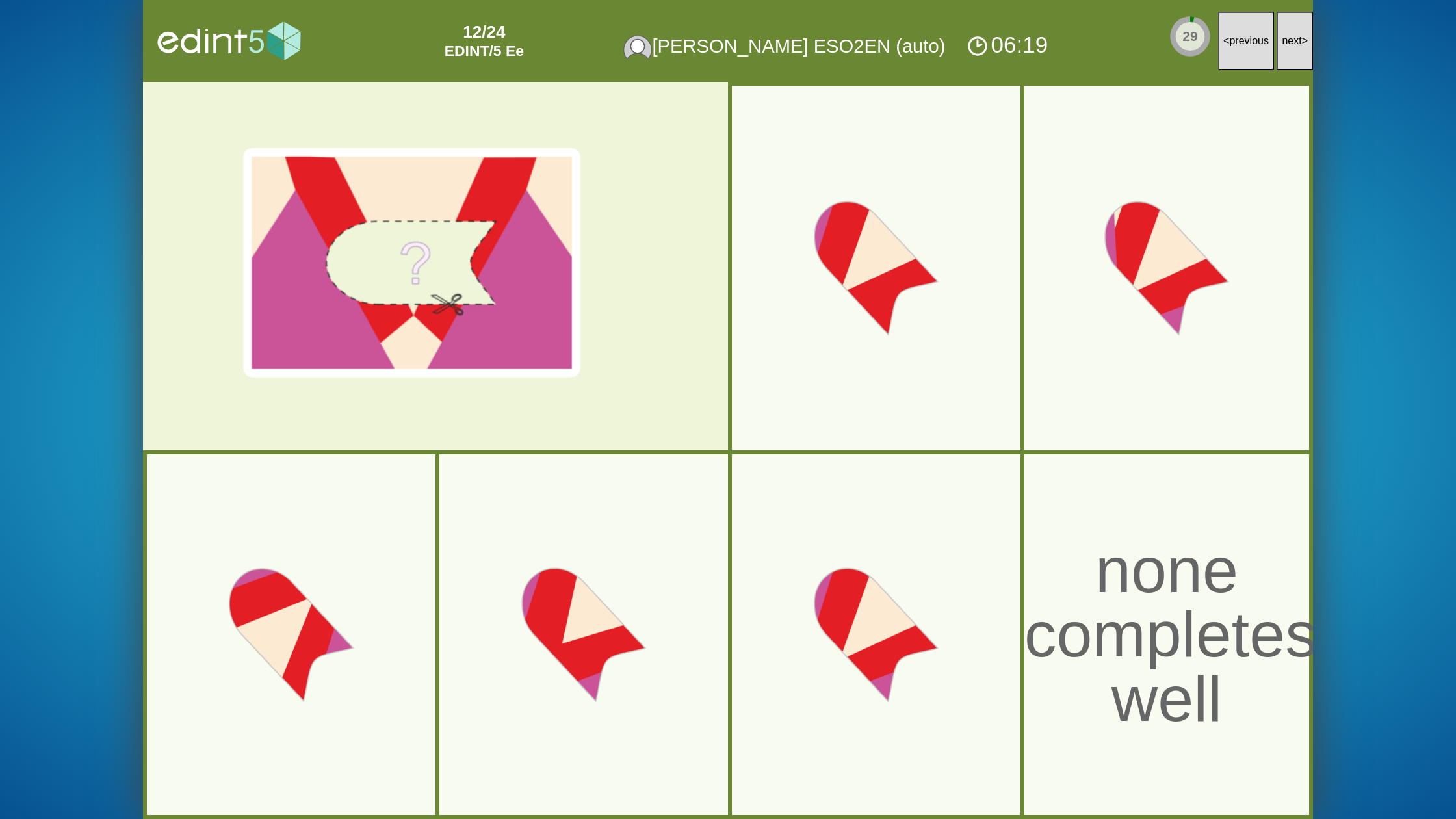
click at [1284, 47] on button "next >" at bounding box center [1295, 41] width 37 height 59
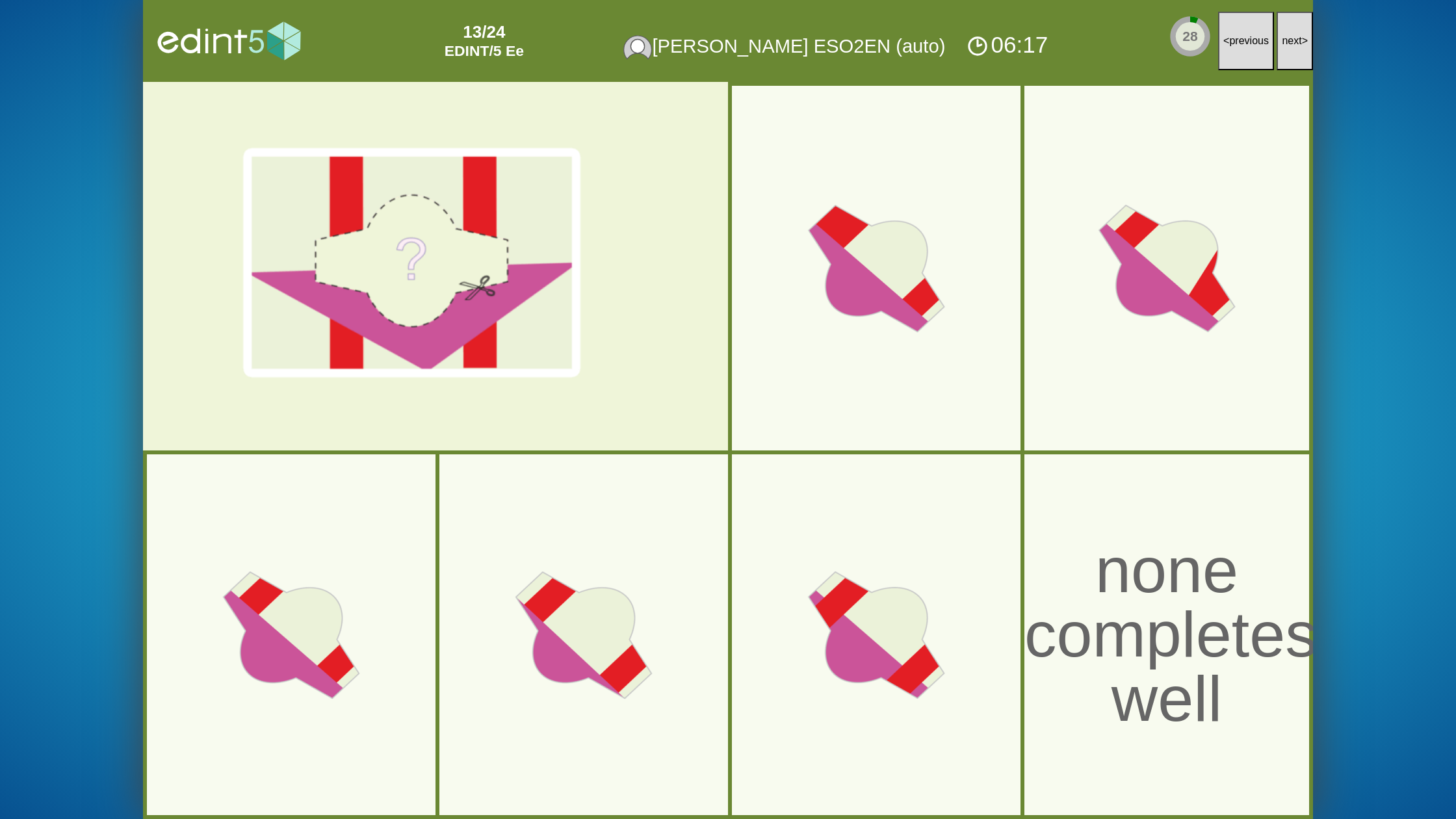
click at [1284, 47] on button "next >" at bounding box center [1295, 41] width 37 height 59
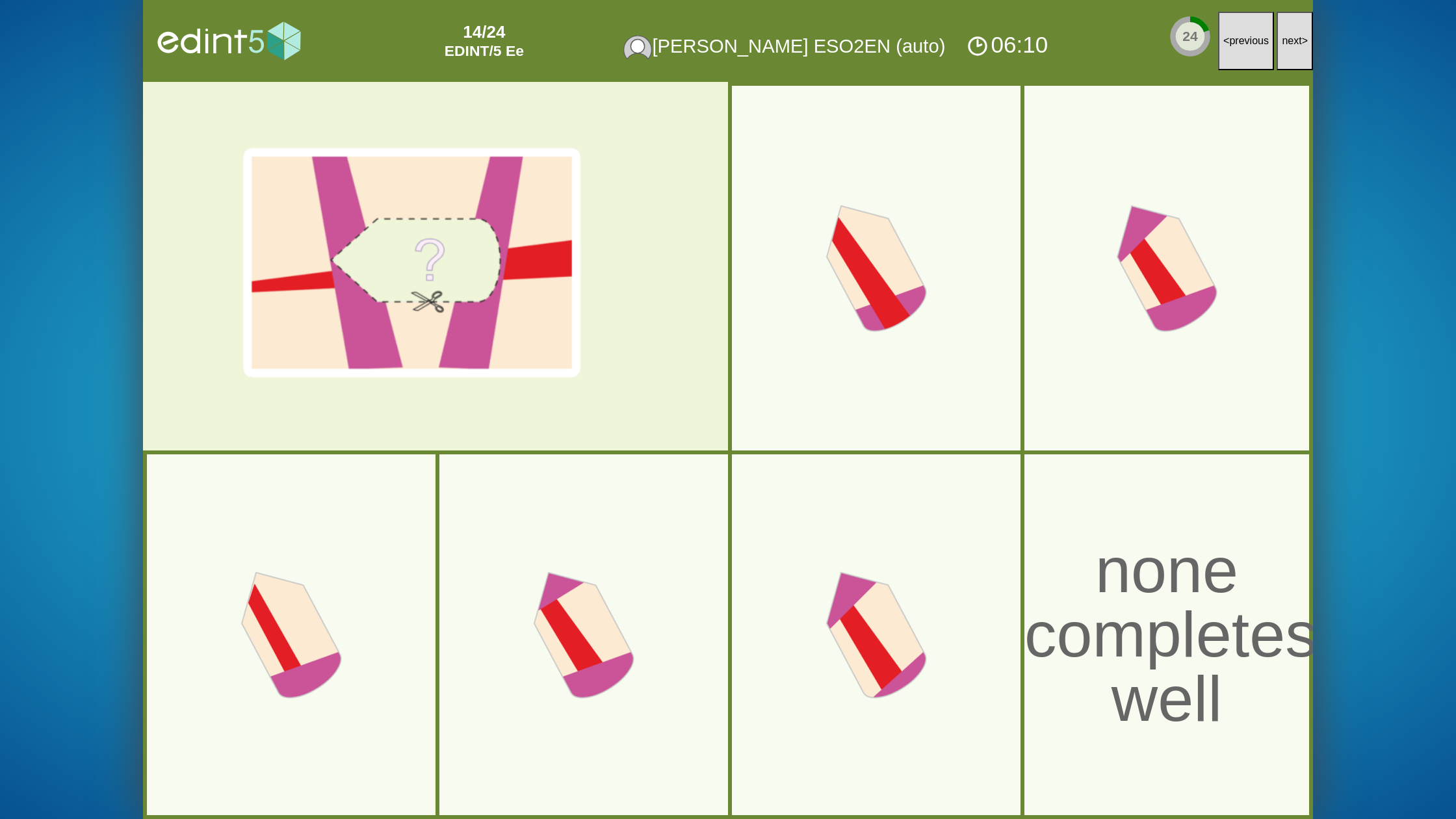
click at [1284, 47] on button "next >" at bounding box center [1295, 41] width 37 height 59
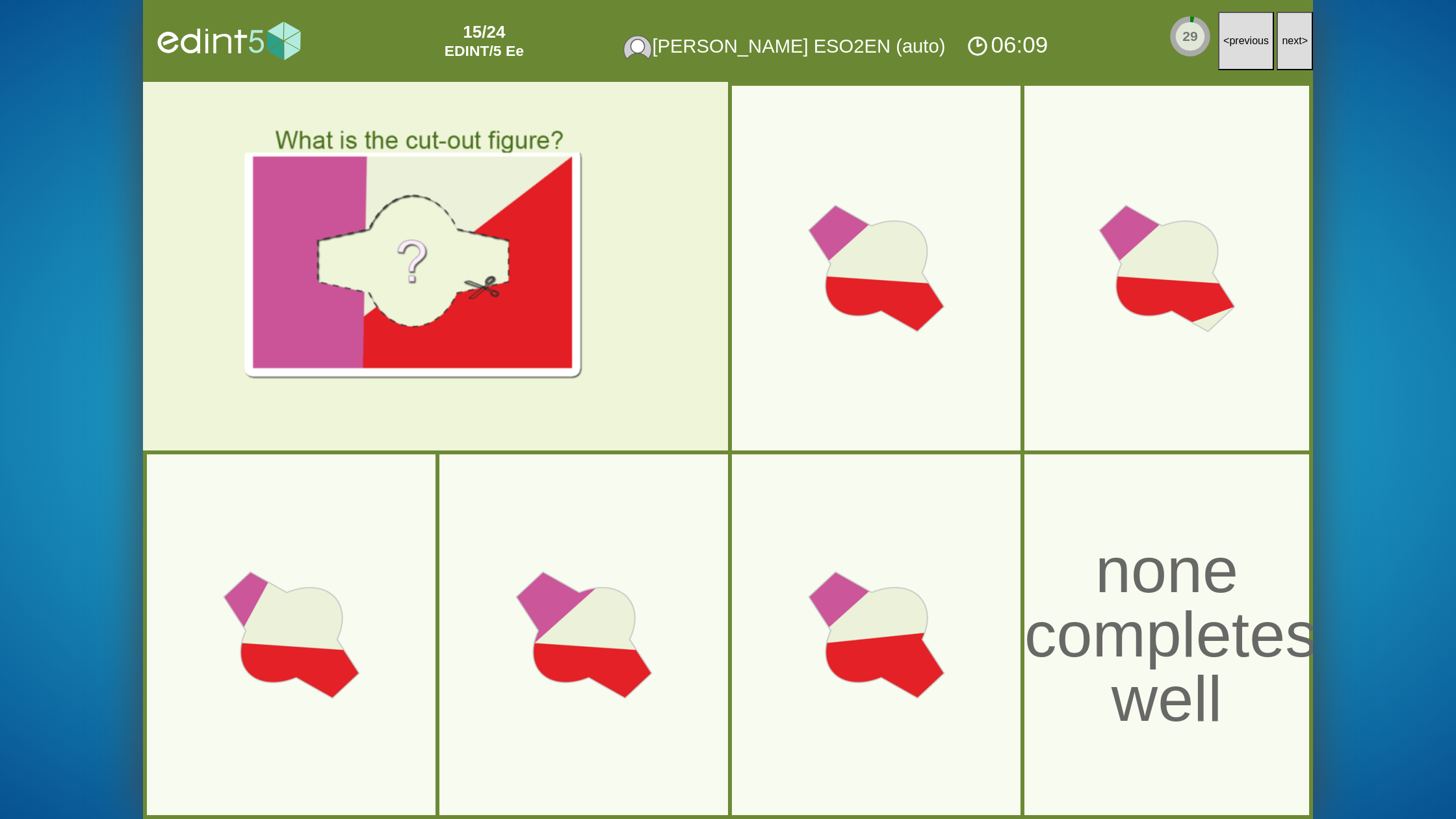
click at [1284, 47] on button "next >" at bounding box center [1295, 41] width 37 height 59
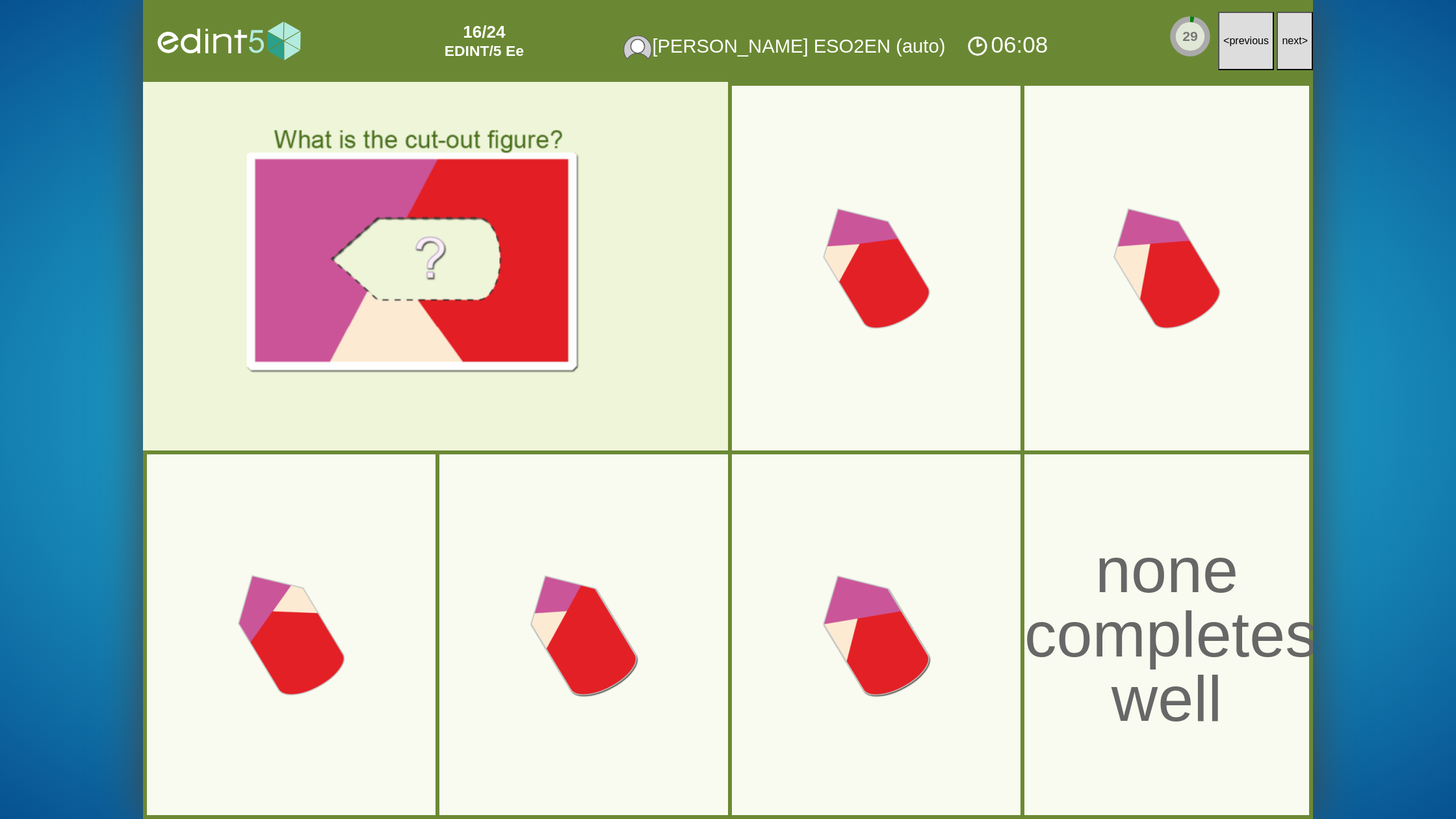
click at [1295, 47] on button "next >" at bounding box center [1295, 41] width 37 height 59
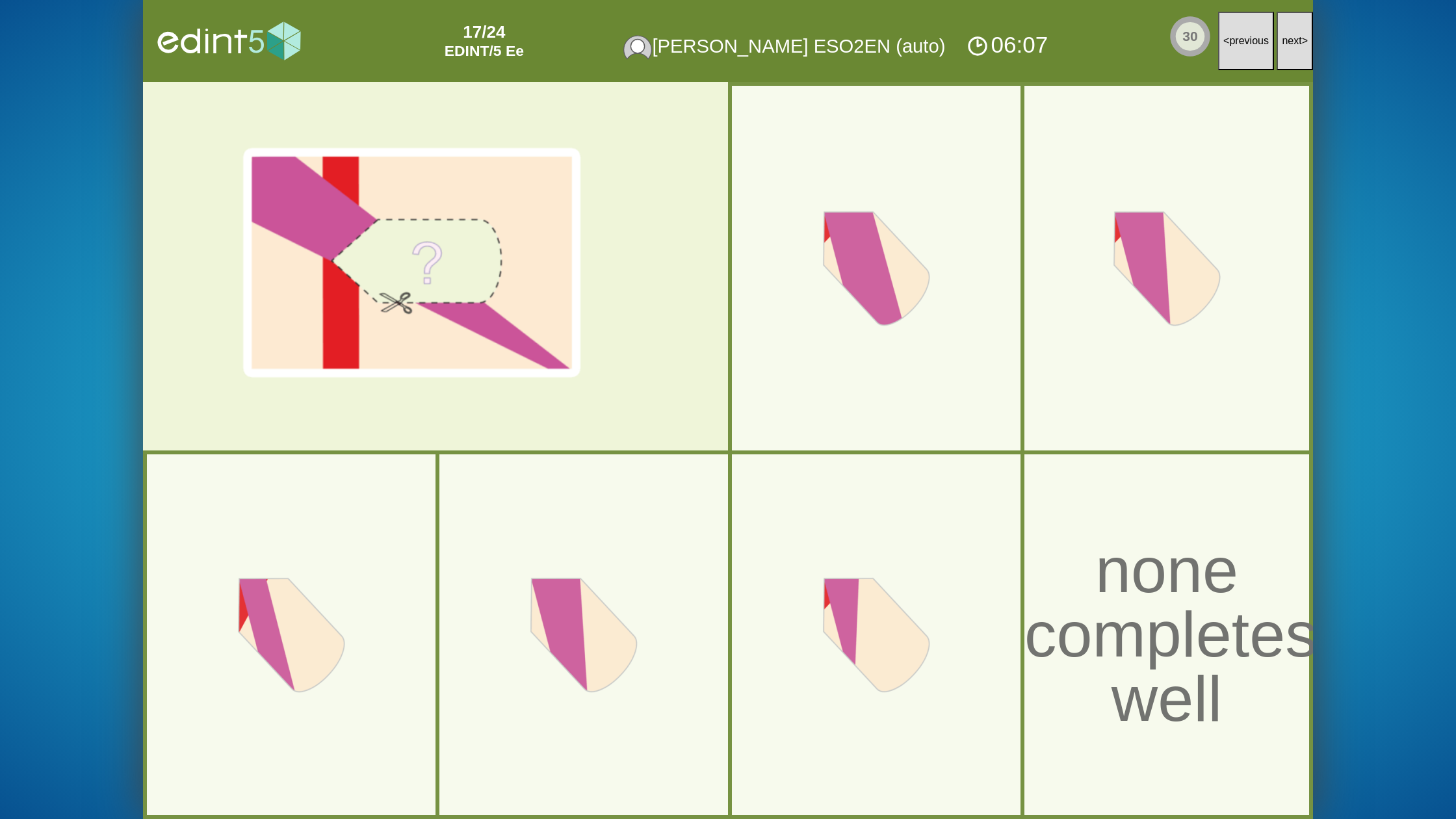
click at [1293, 47] on button "next >" at bounding box center [1295, 41] width 37 height 59
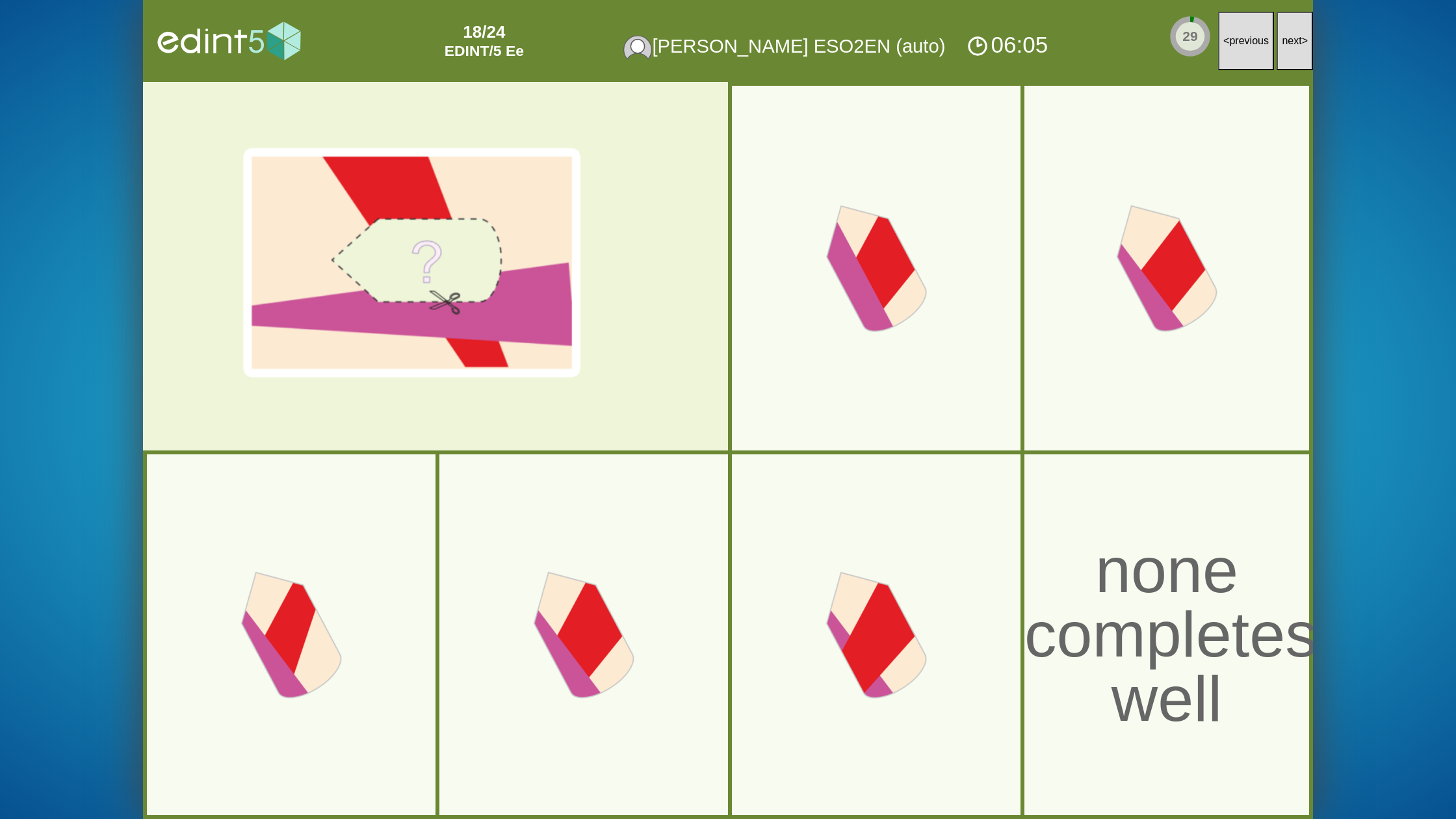
click at [1293, 47] on button "next >" at bounding box center [1295, 41] width 37 height 59
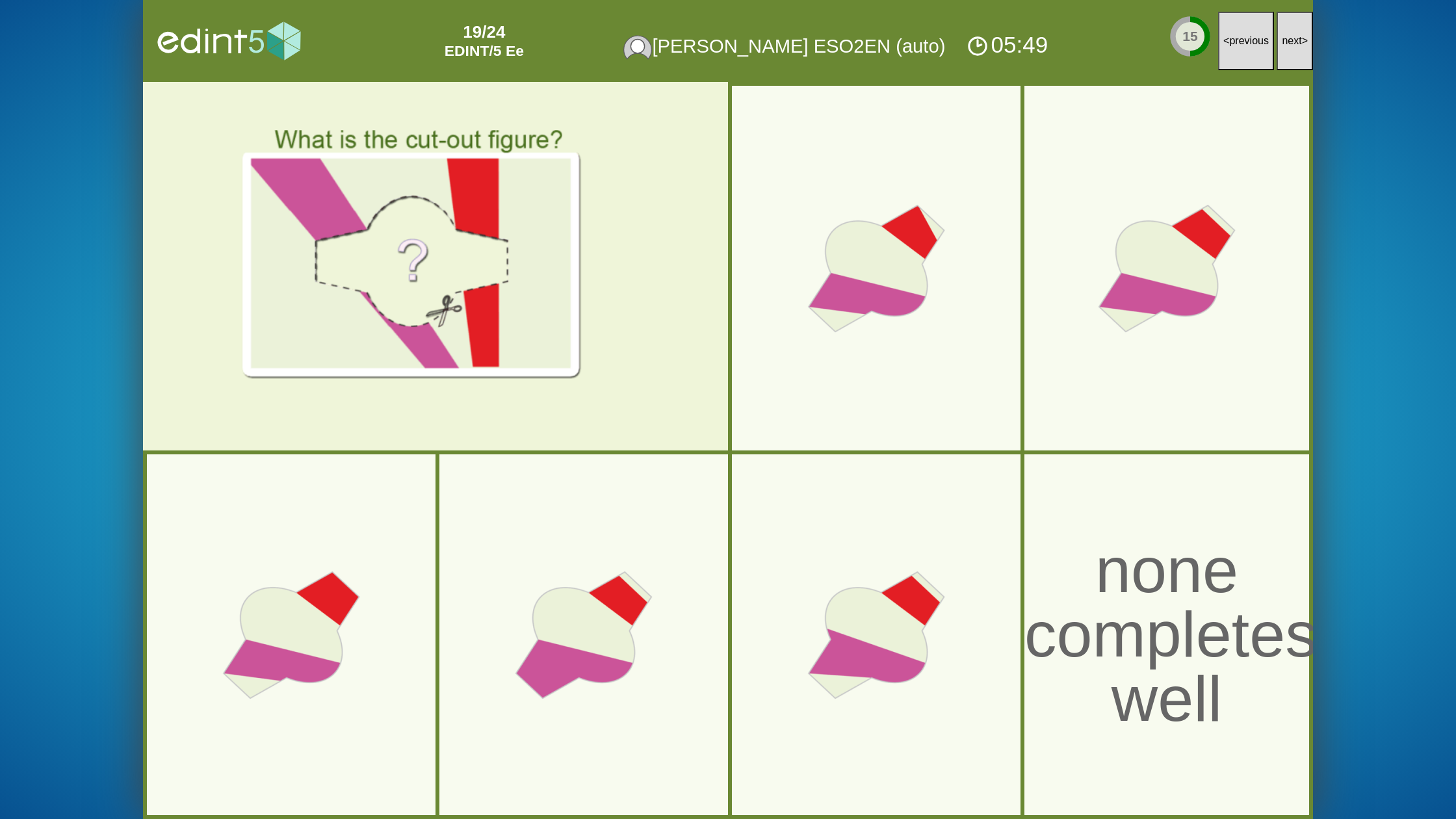
click at [1293, 47] on button "next >" at bounding box center [1295, 41] width 37 height 59
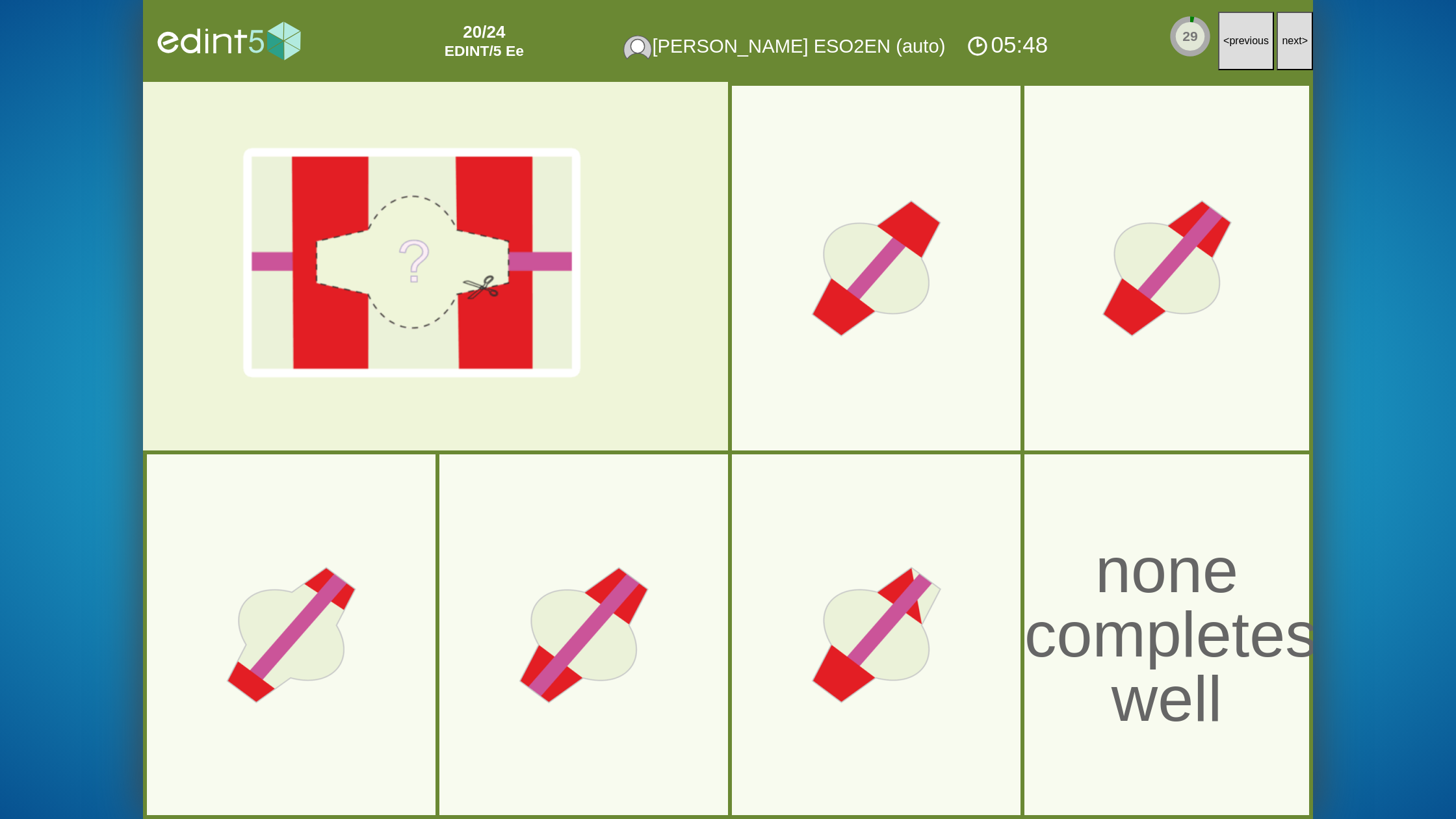
click at [1293, 47] on button "next >" at bounding box center [1295, 41] width 37 height 59
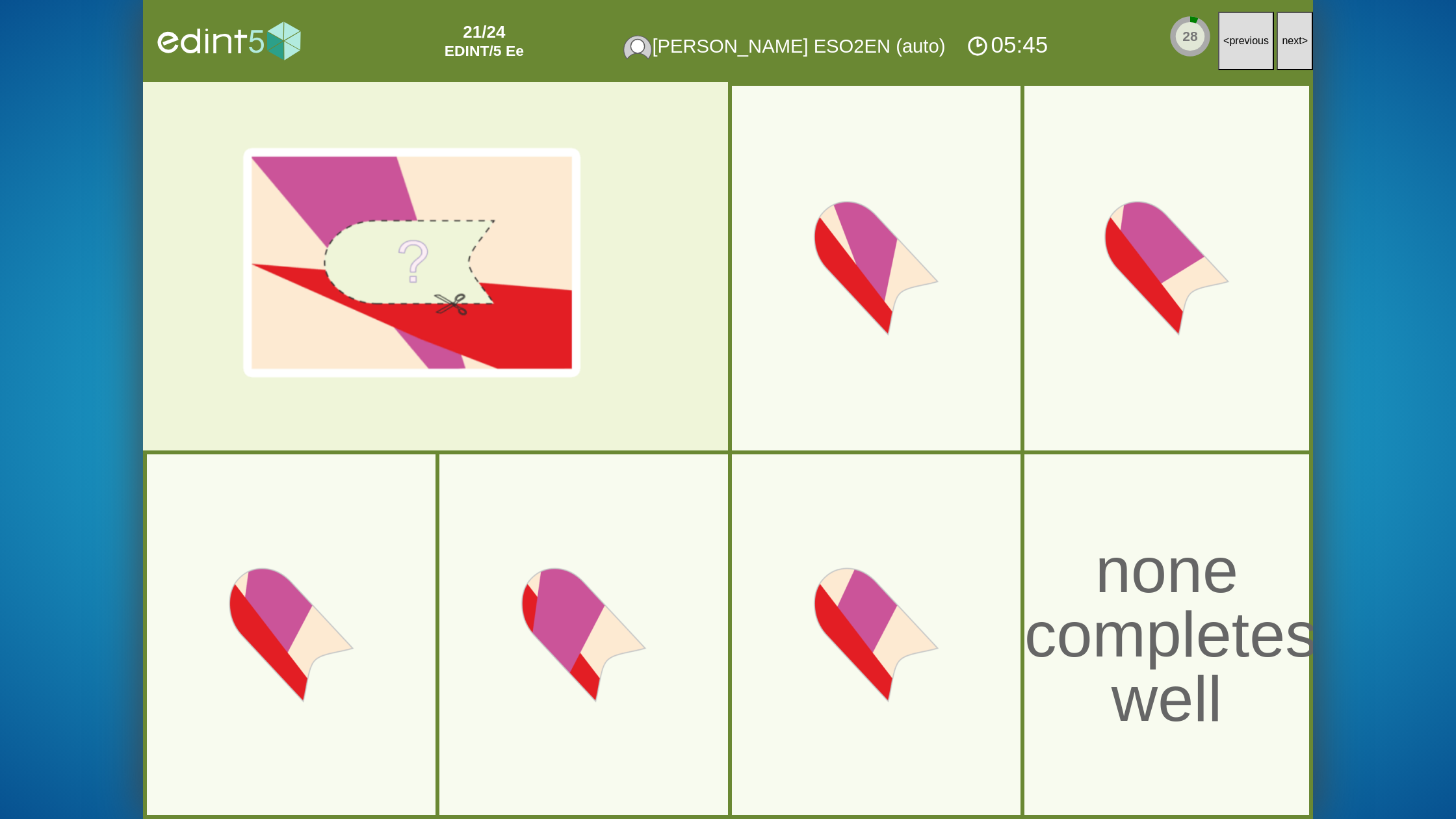
click at [1293, 47] on button "next >" at bounding box center [1295, 41] width 37 height 59
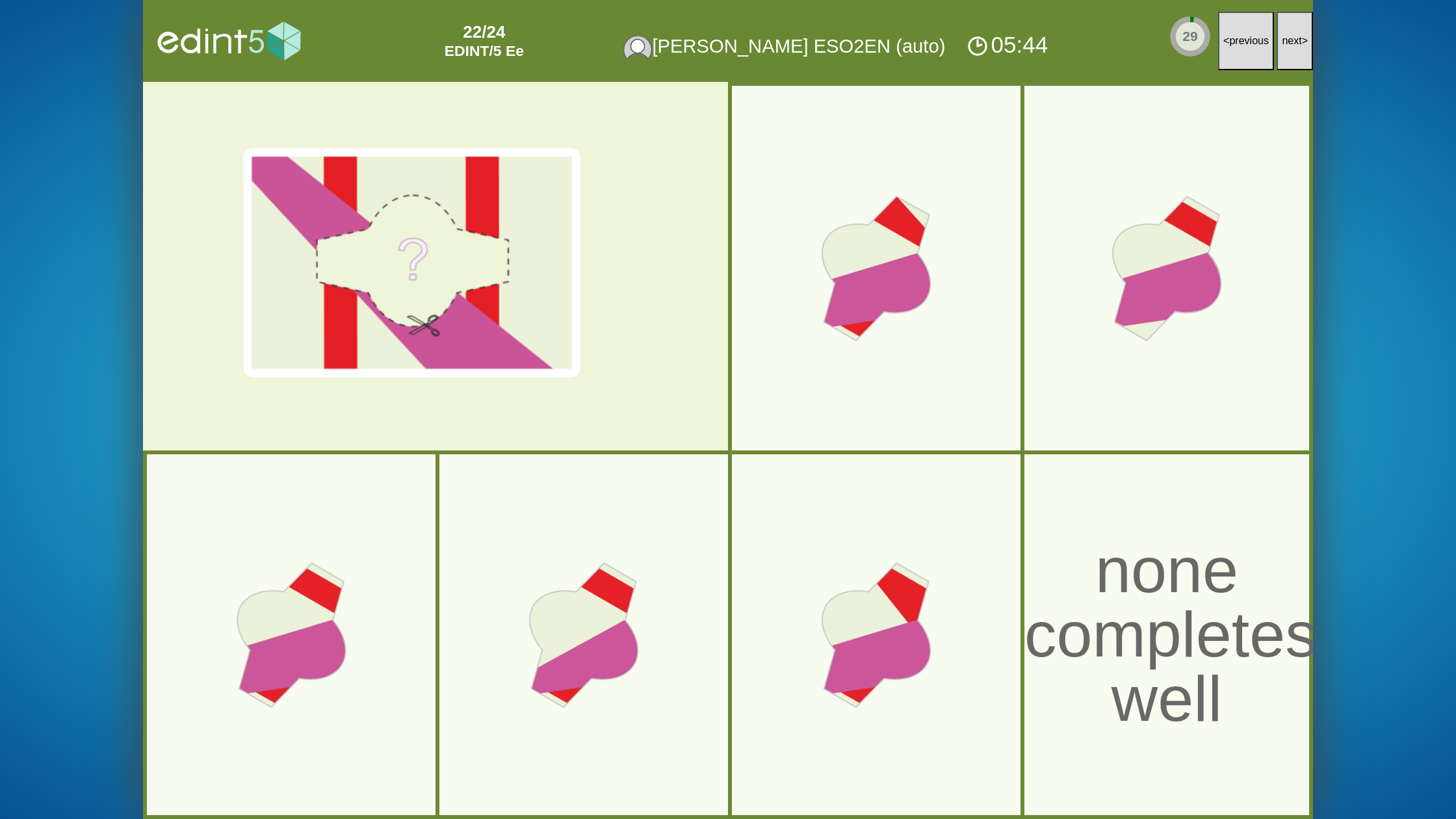
click at [1293, 47] on button "next >" at bounding box center [1295, 41] width 37 height 59
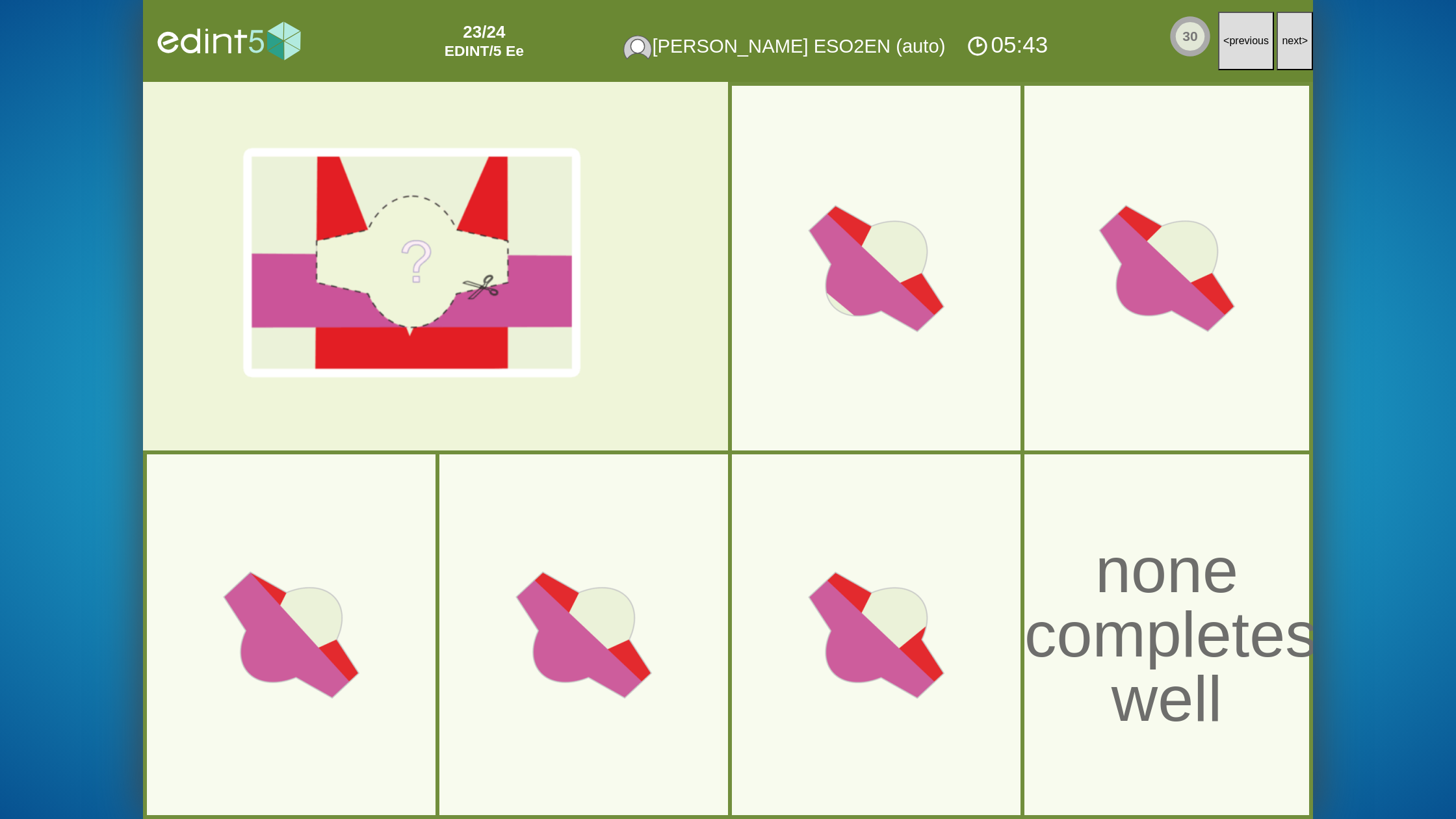
click at [1293, 47] on button "next >" at bounding box center [1295, 41] width 37 height 59
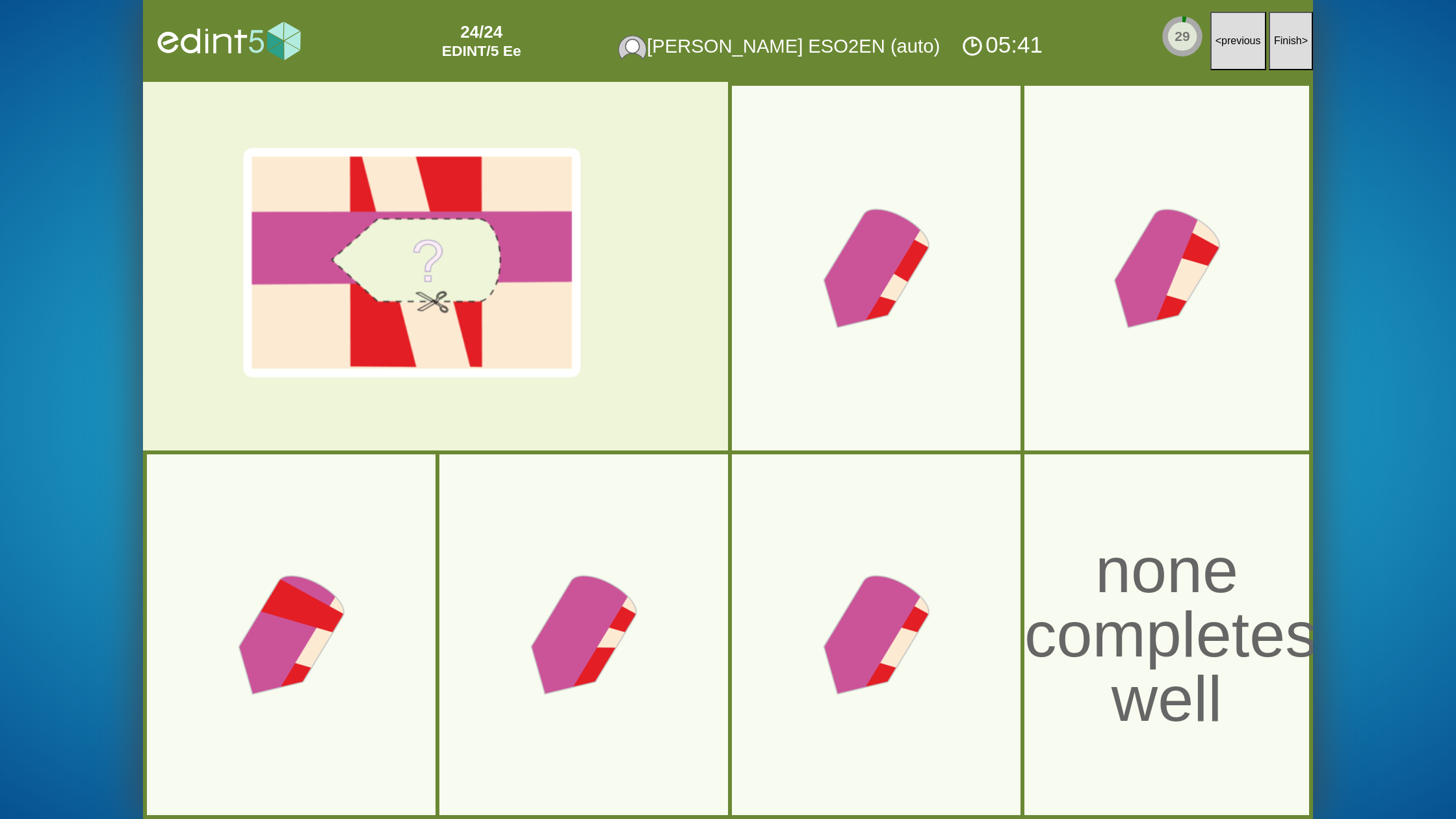
click at [1293, 47] on button "Finish >" at bounding box center [1291, 41] width 44 height 59
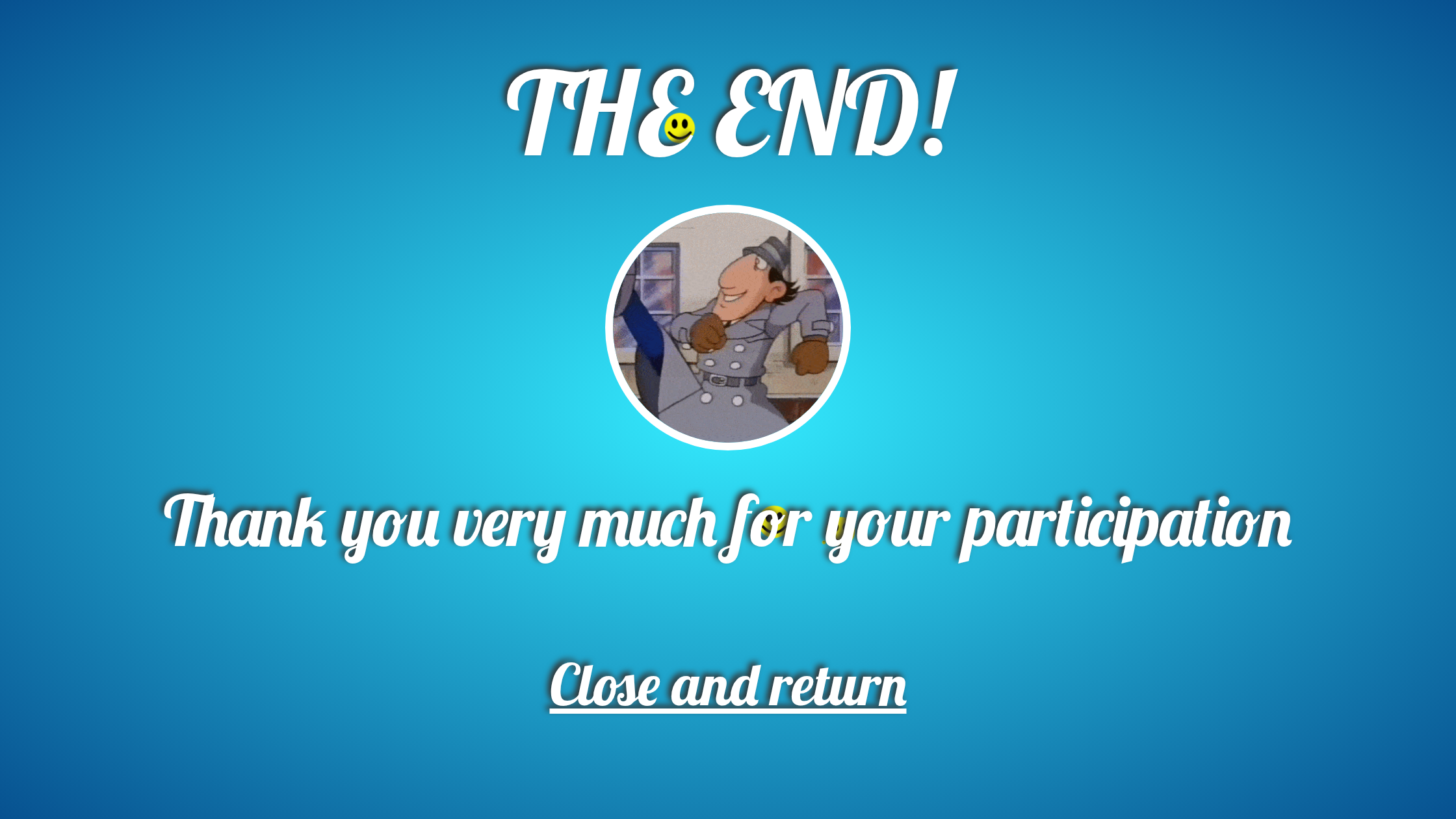
click at [821, 703] on span "Close and return" at bounding box center [728, 684] width 357 height 72
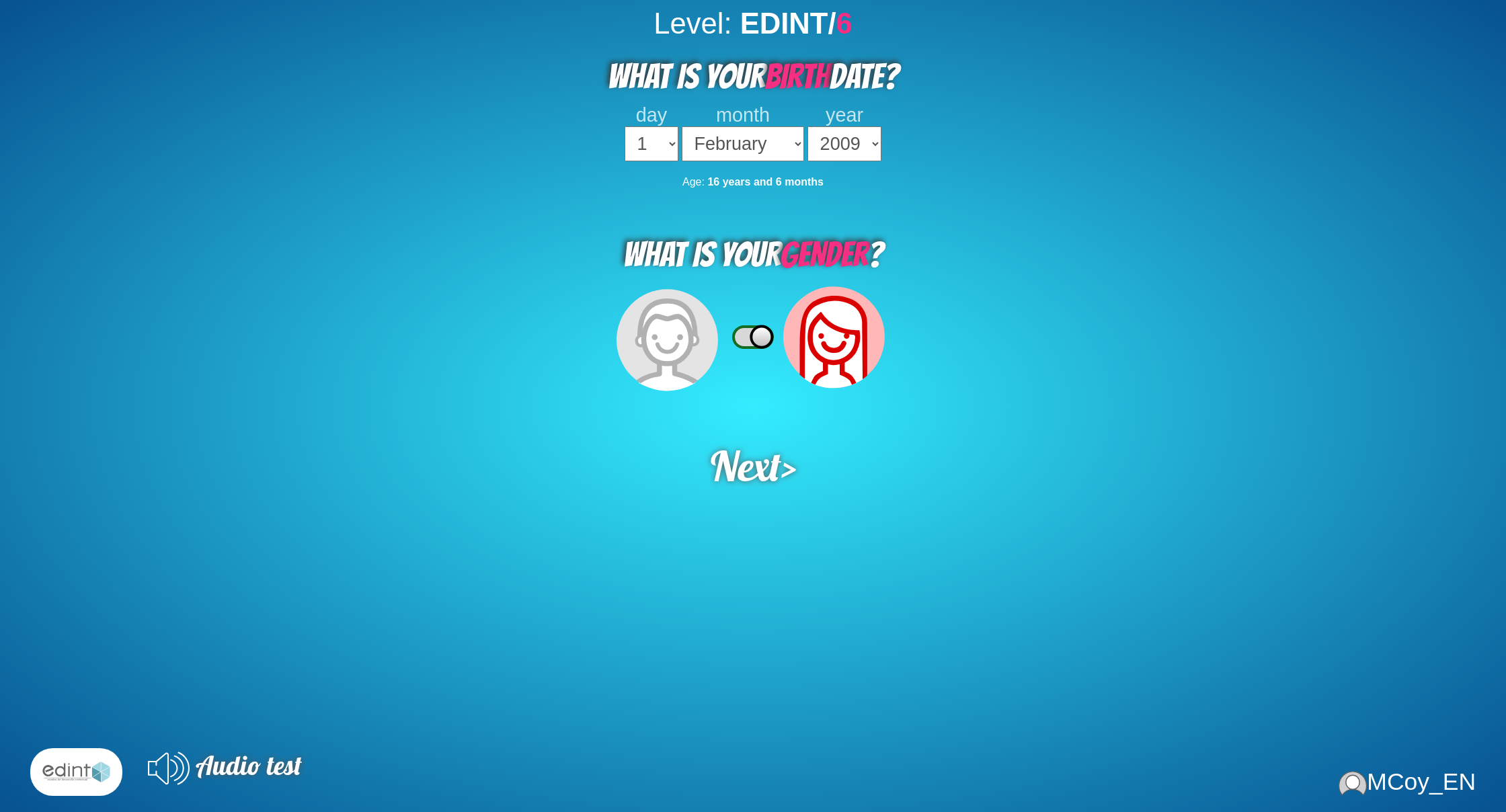
select select "02"
select select "2009"
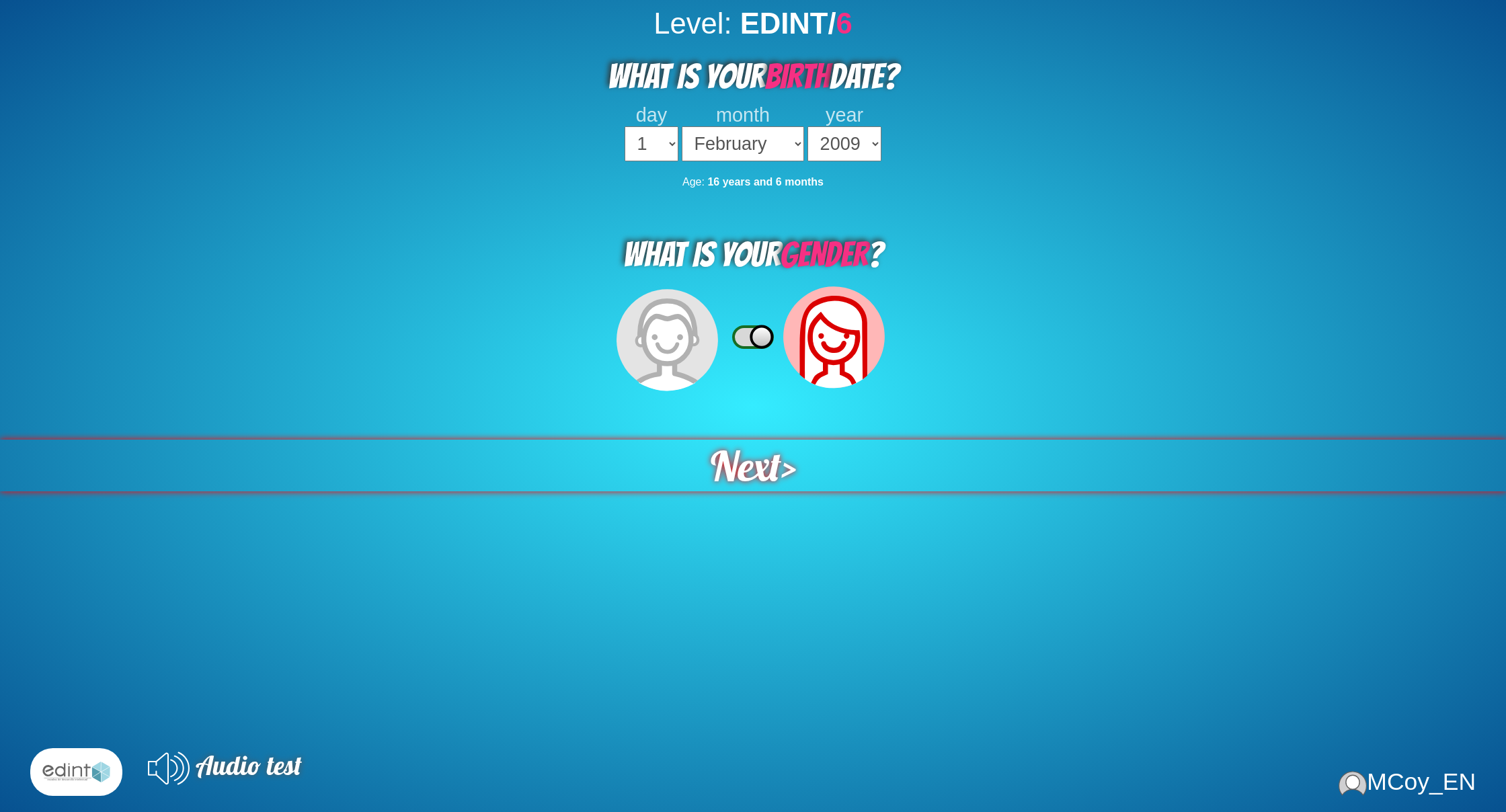
click at [770, 473] on span "Next" at bounding box center [745, 465] width 70 height 51
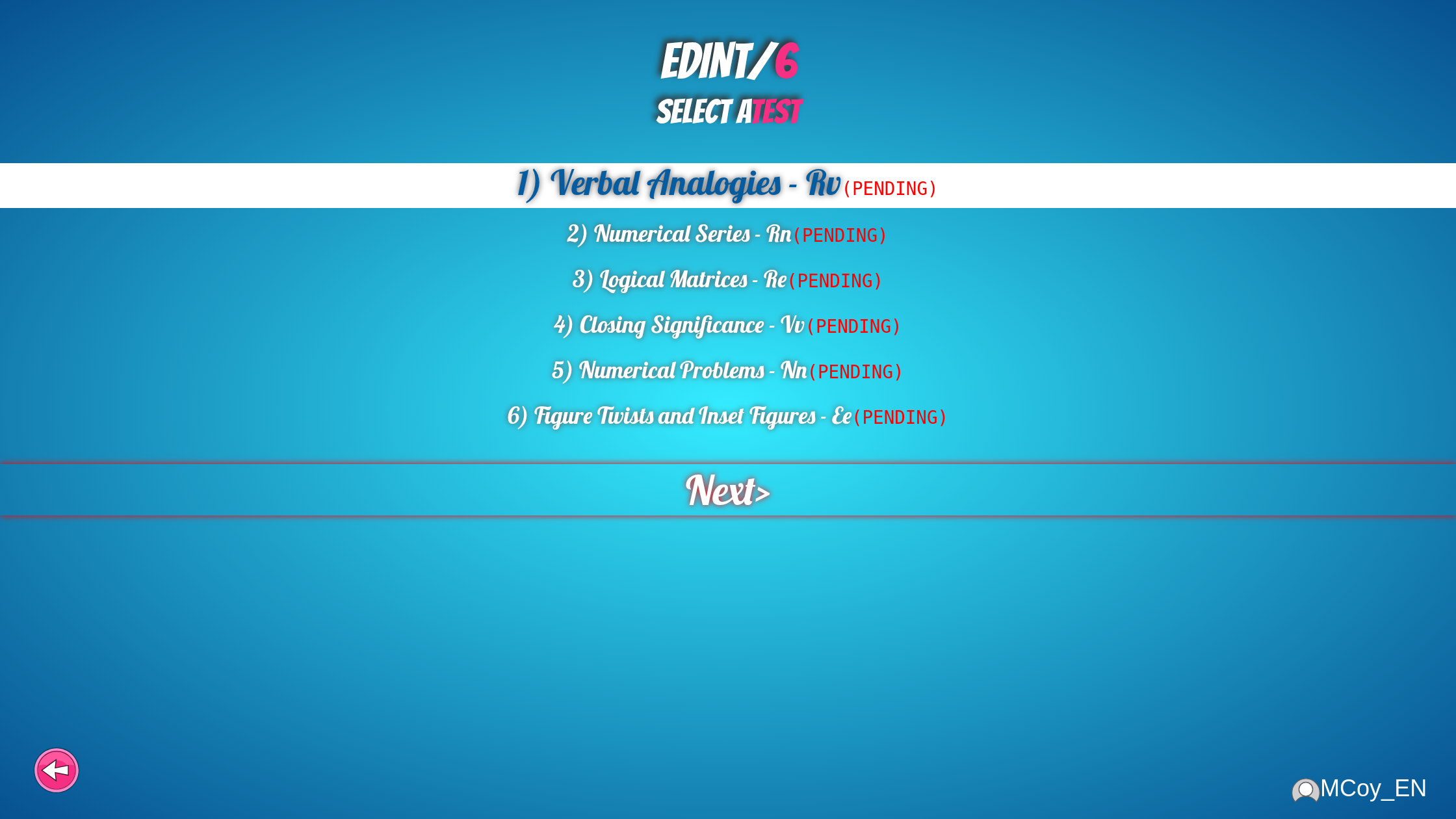
click at [724, 482] on span "Next" at bounding box center [720, 489] width 70 height 51
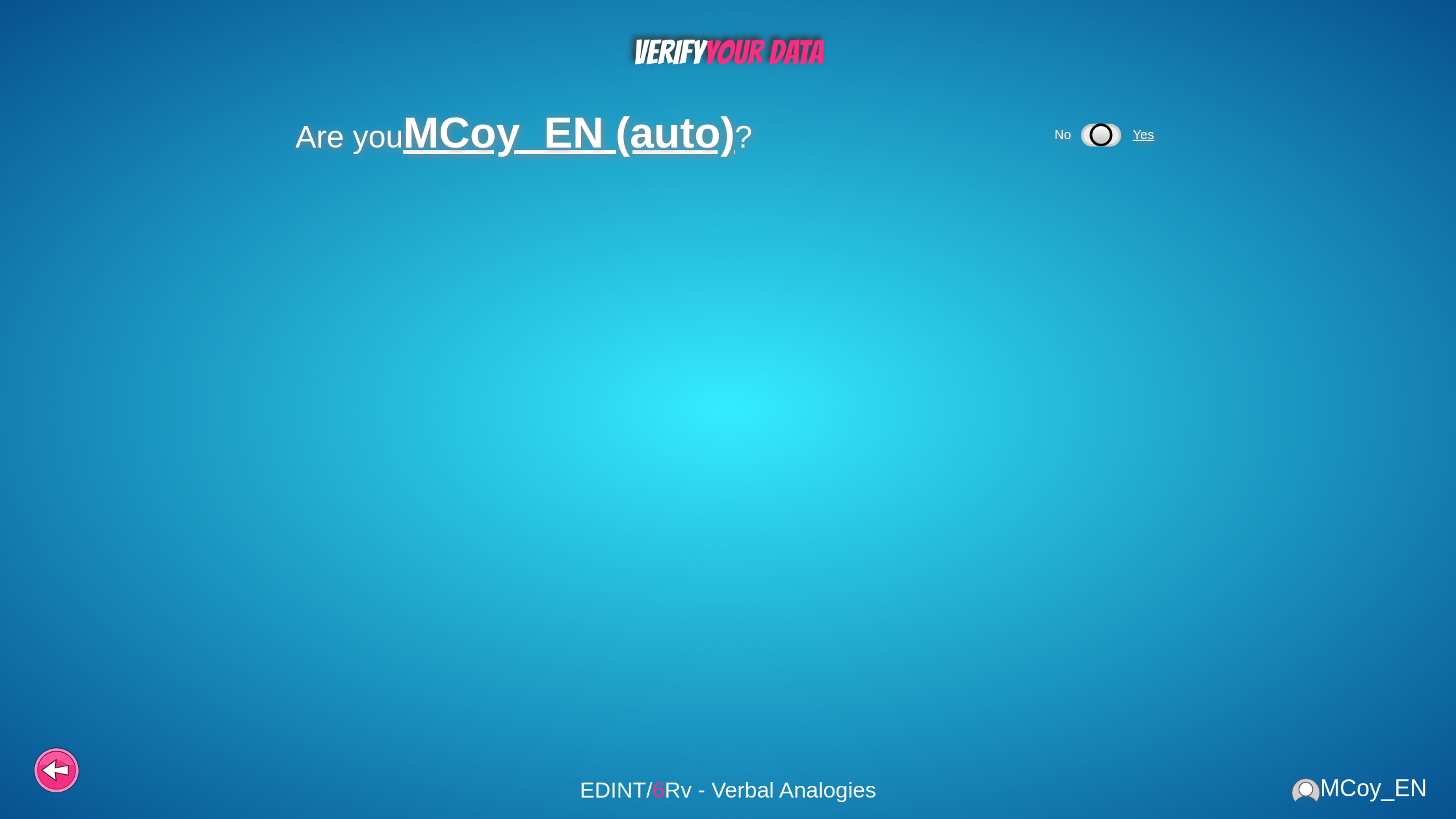
click at [1150, 132] on span "Yes" at bounding box center [1144, 135] width 21 height 15
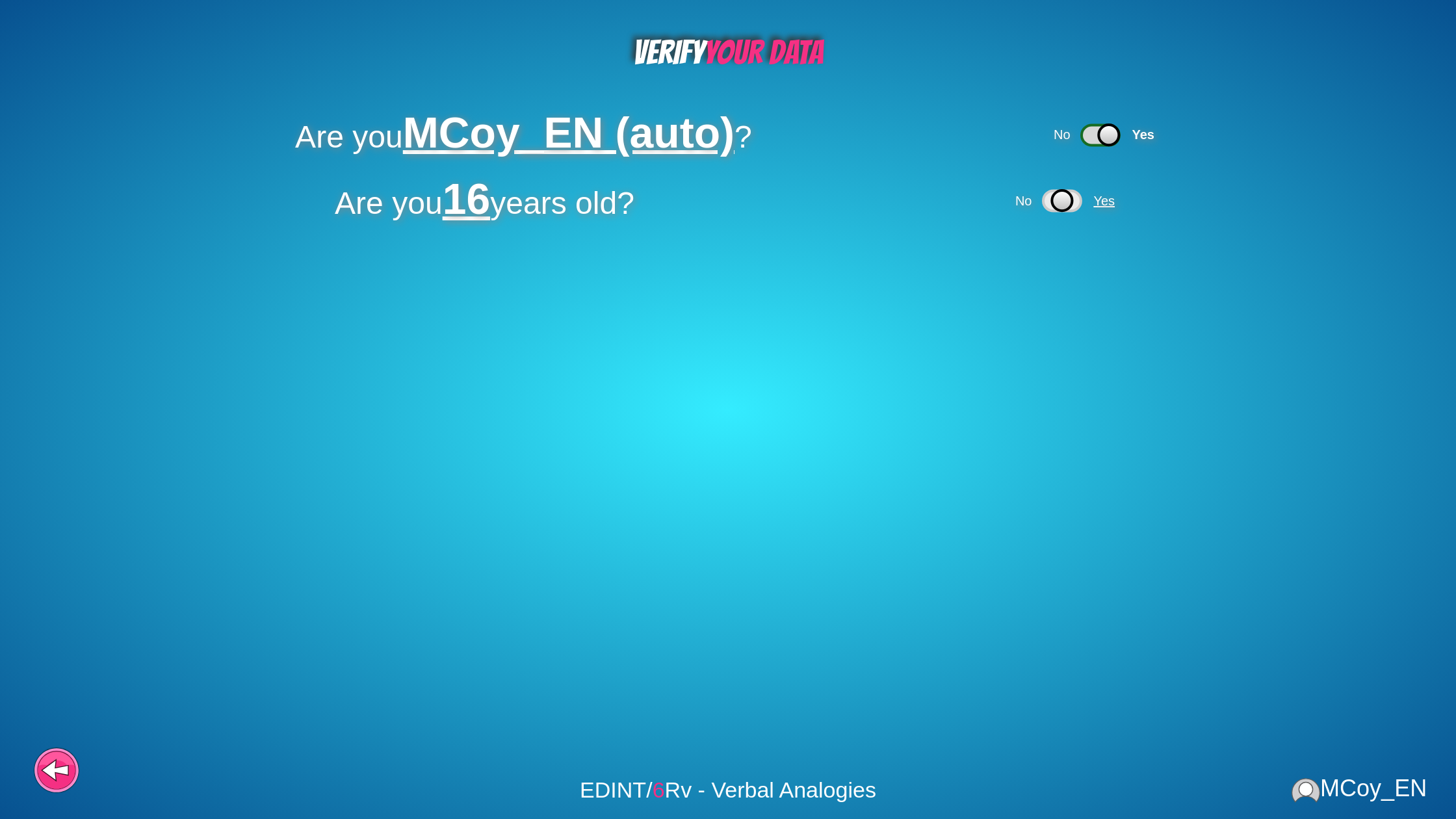
click at [1115, 202] on span "Yes" at bounding box center [1104, 200] width 21 height 15
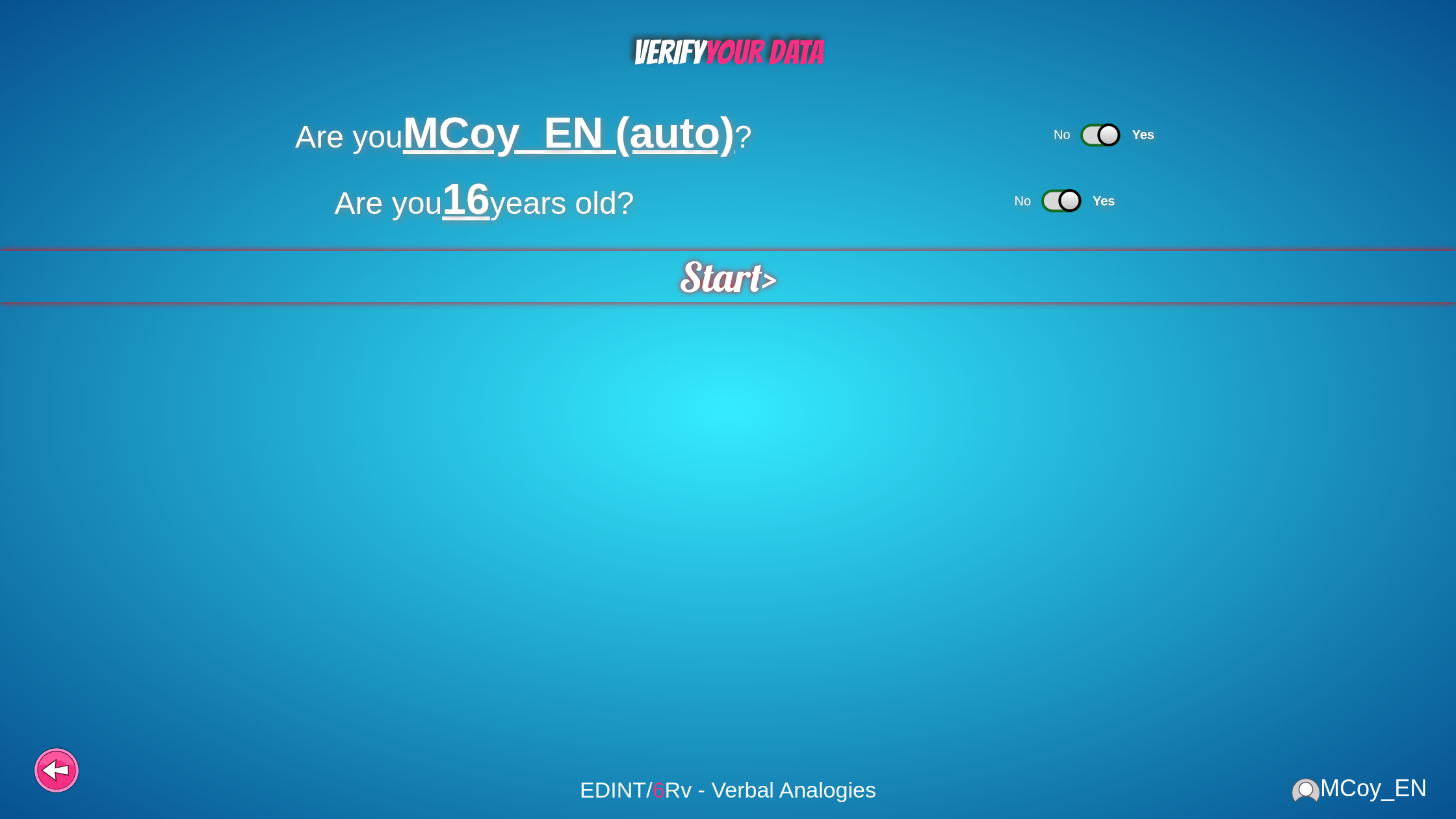
click at [782, 293] on div "Start >" at bounding box center [728, 276] width 1461 height 51
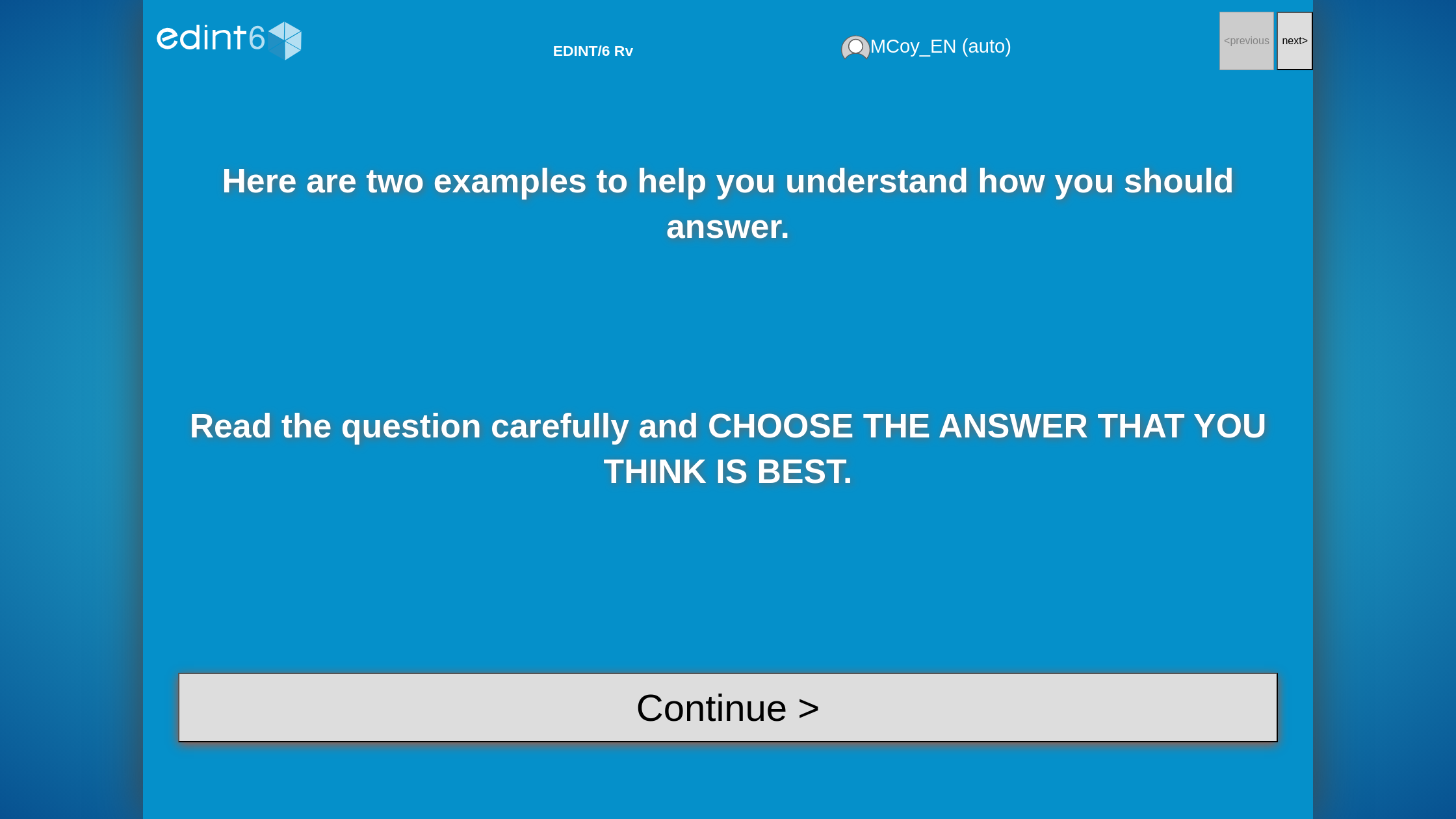
click at [722, 701] on button "Continue >" at bounding box center [728, 707] width 1100 height 70
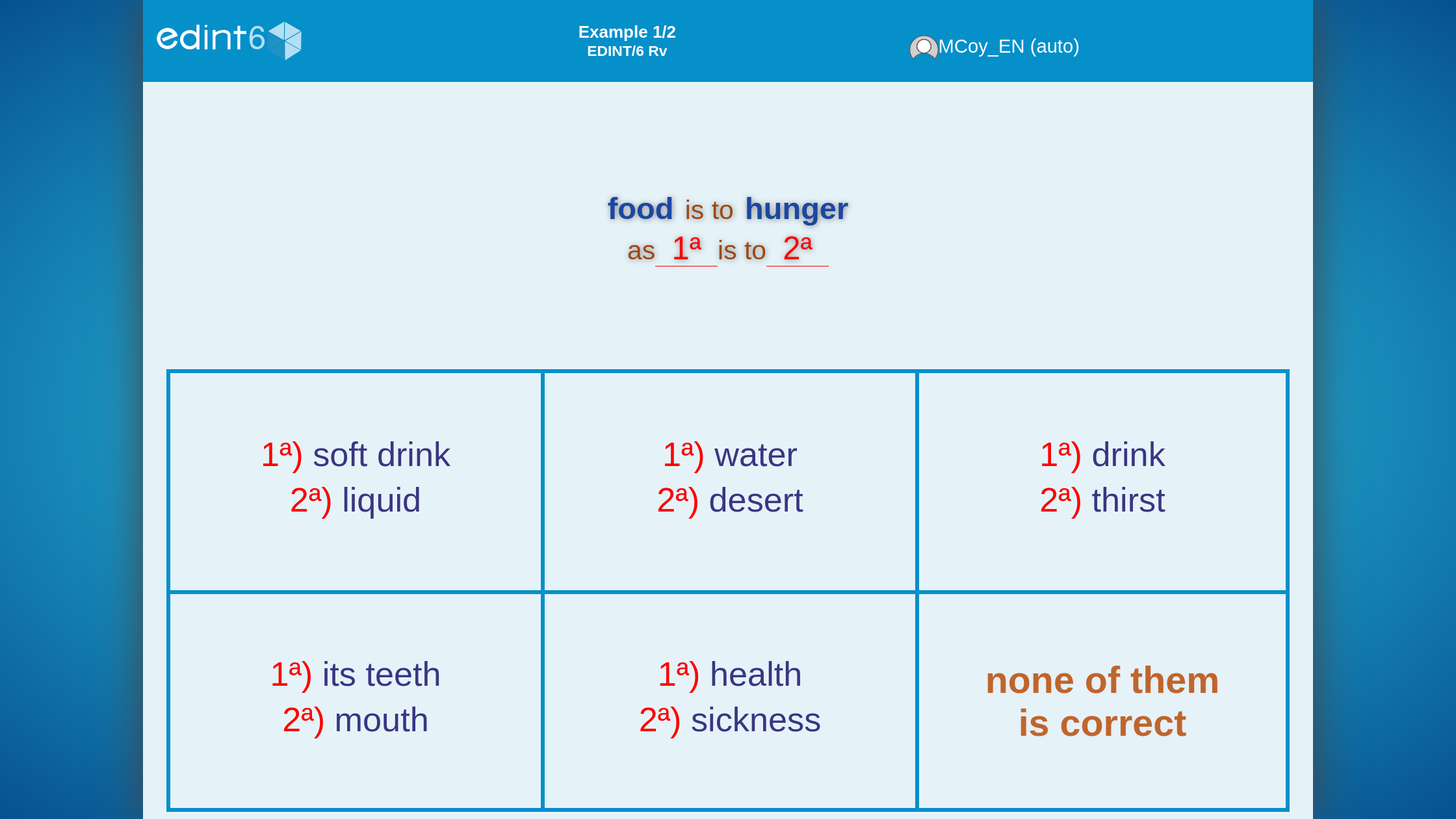
click at [797, 540] on div "1ª) water 2ª) desert" at bounding box center [730, 482] width 368 height 215
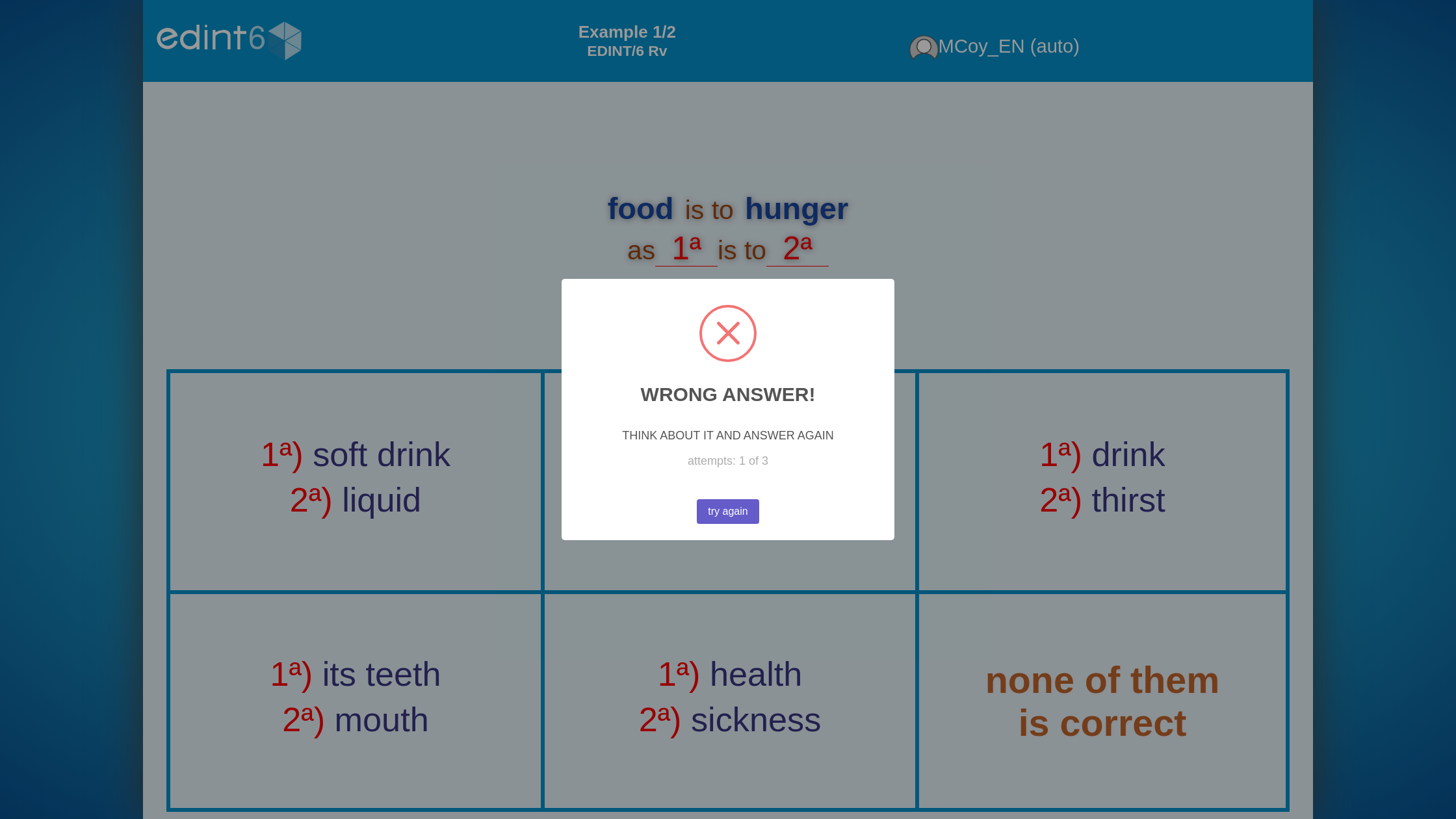
click at [722, 514] on button "try again" at bounding box center [728, 512] width 63 height 24
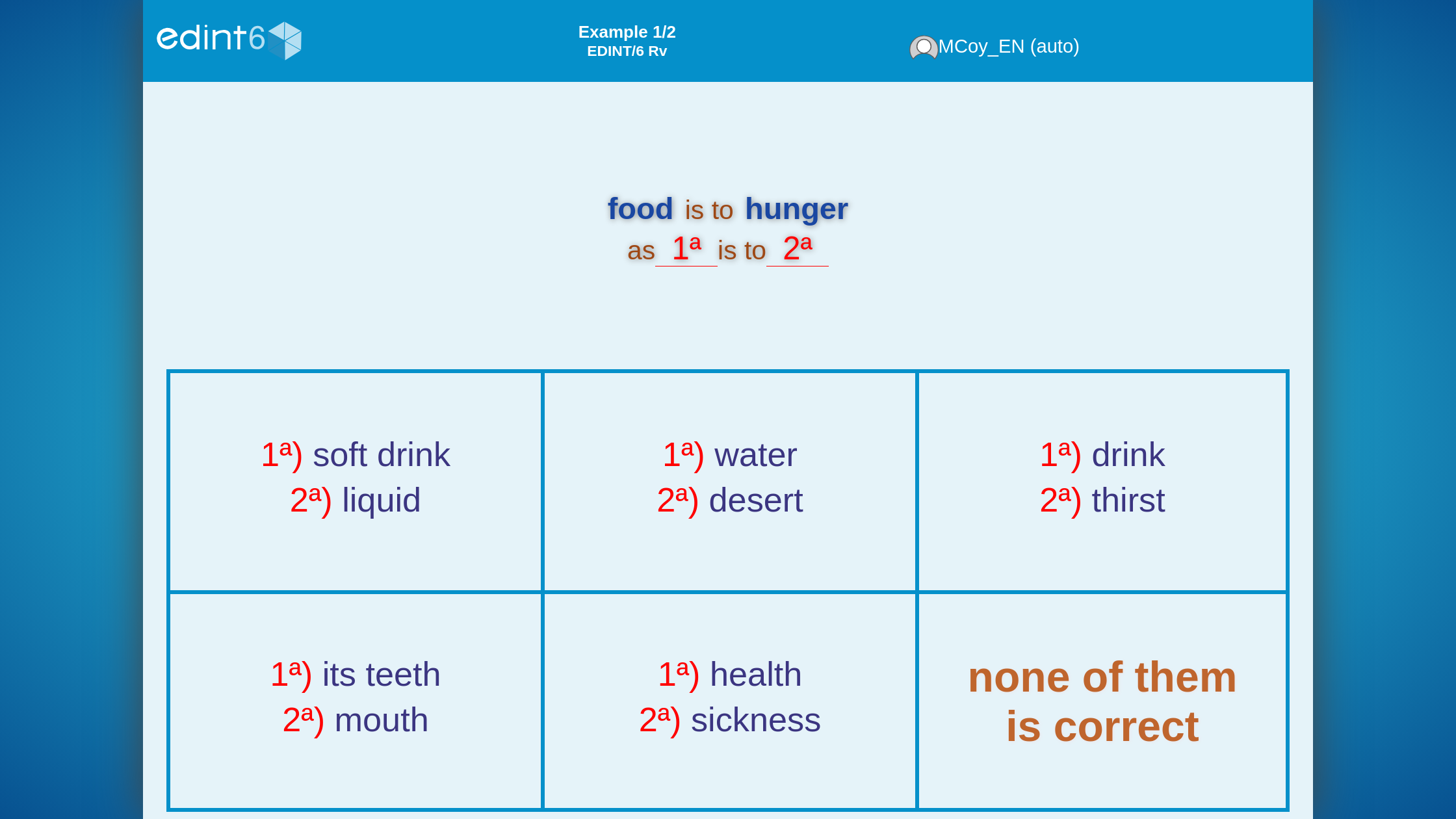
click at [1076, 660] on div "none of them is correct" at bounding box center [1102, 701] width 418 height 99
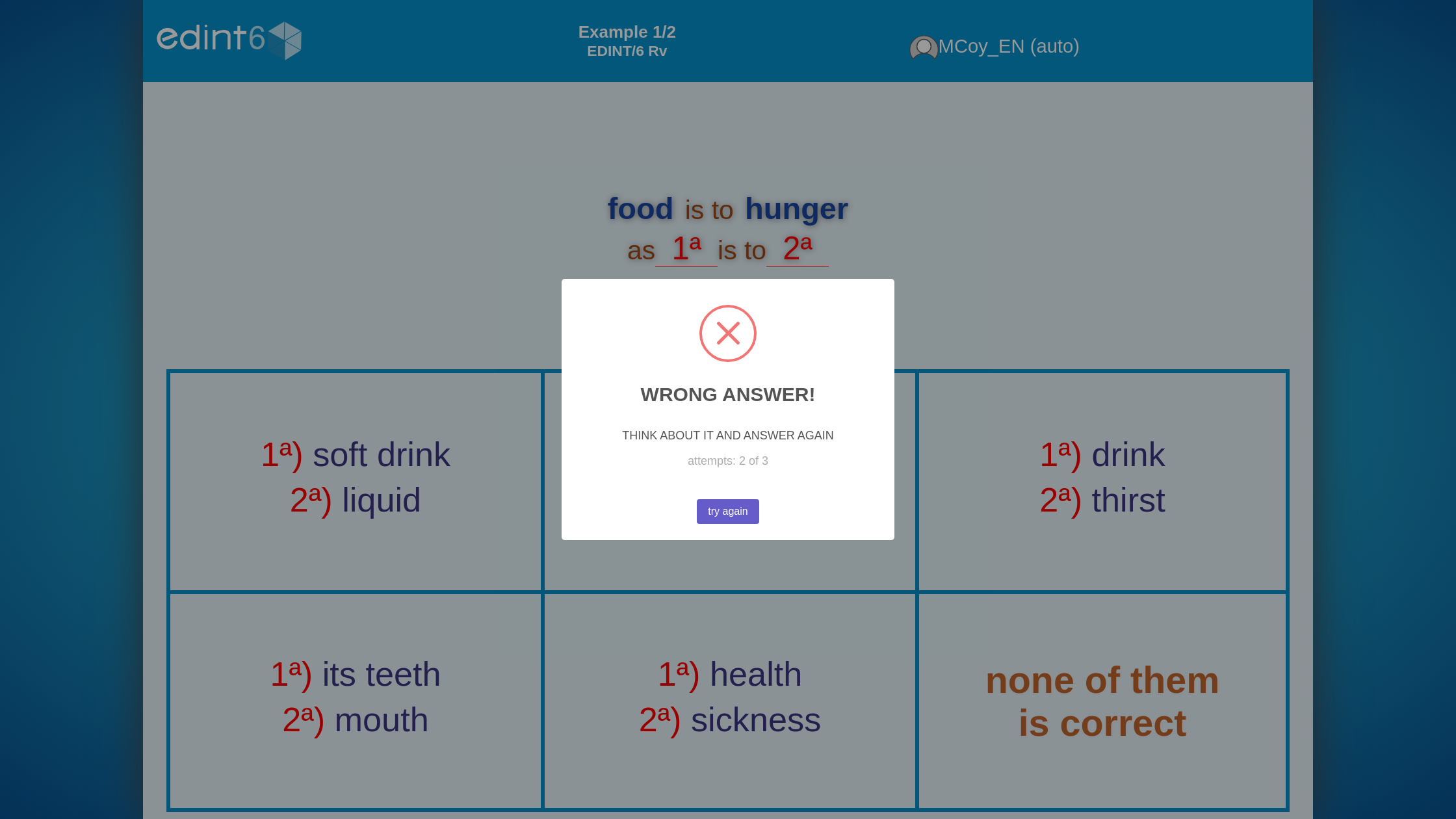
click at [744, 518] on button "try again" at bounding box center [727, 512] width 63 height 25
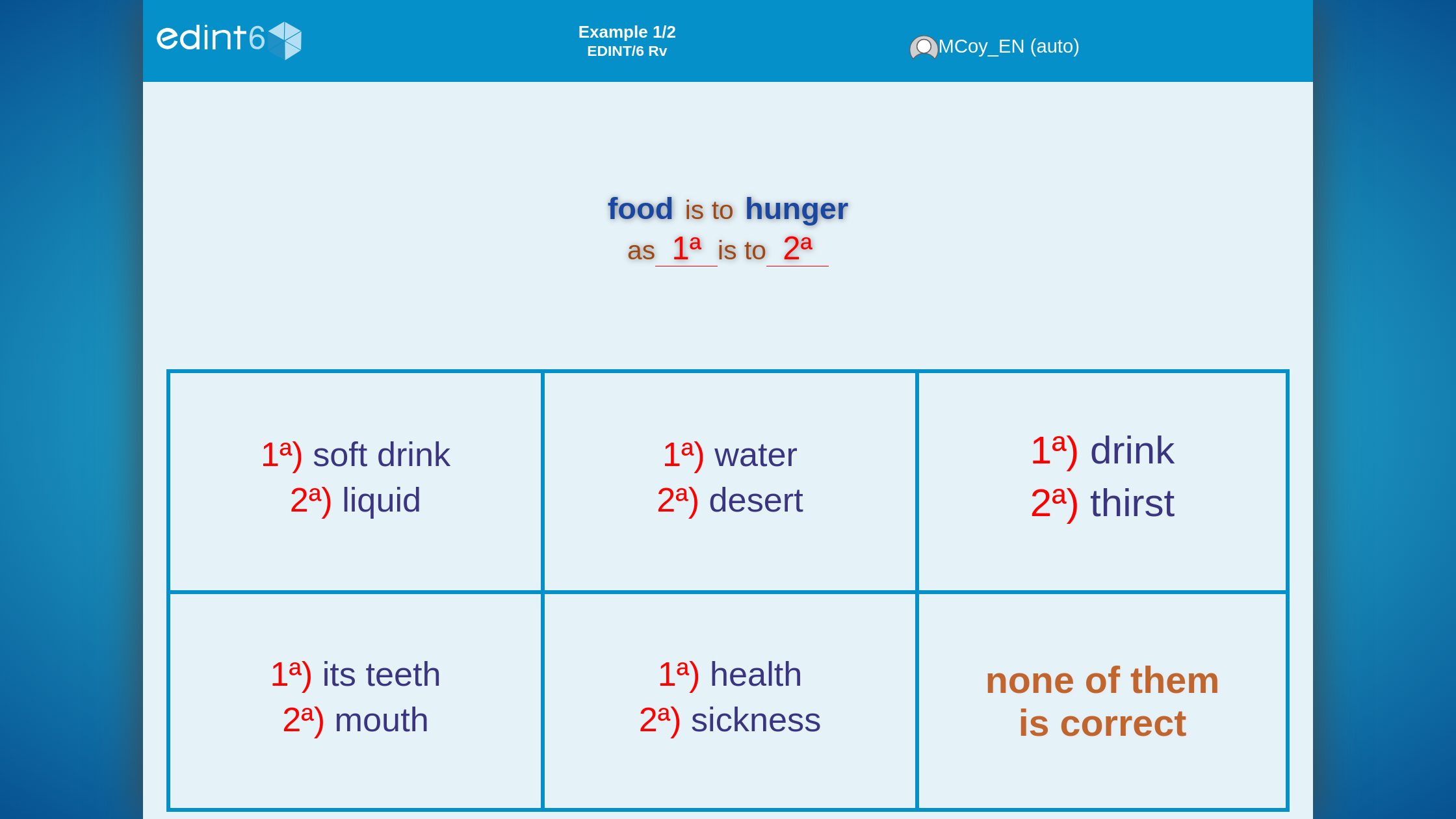
click at [1110, 479] on div "1ª) drink" at bounding box center [1102, 456] width 418 height 53
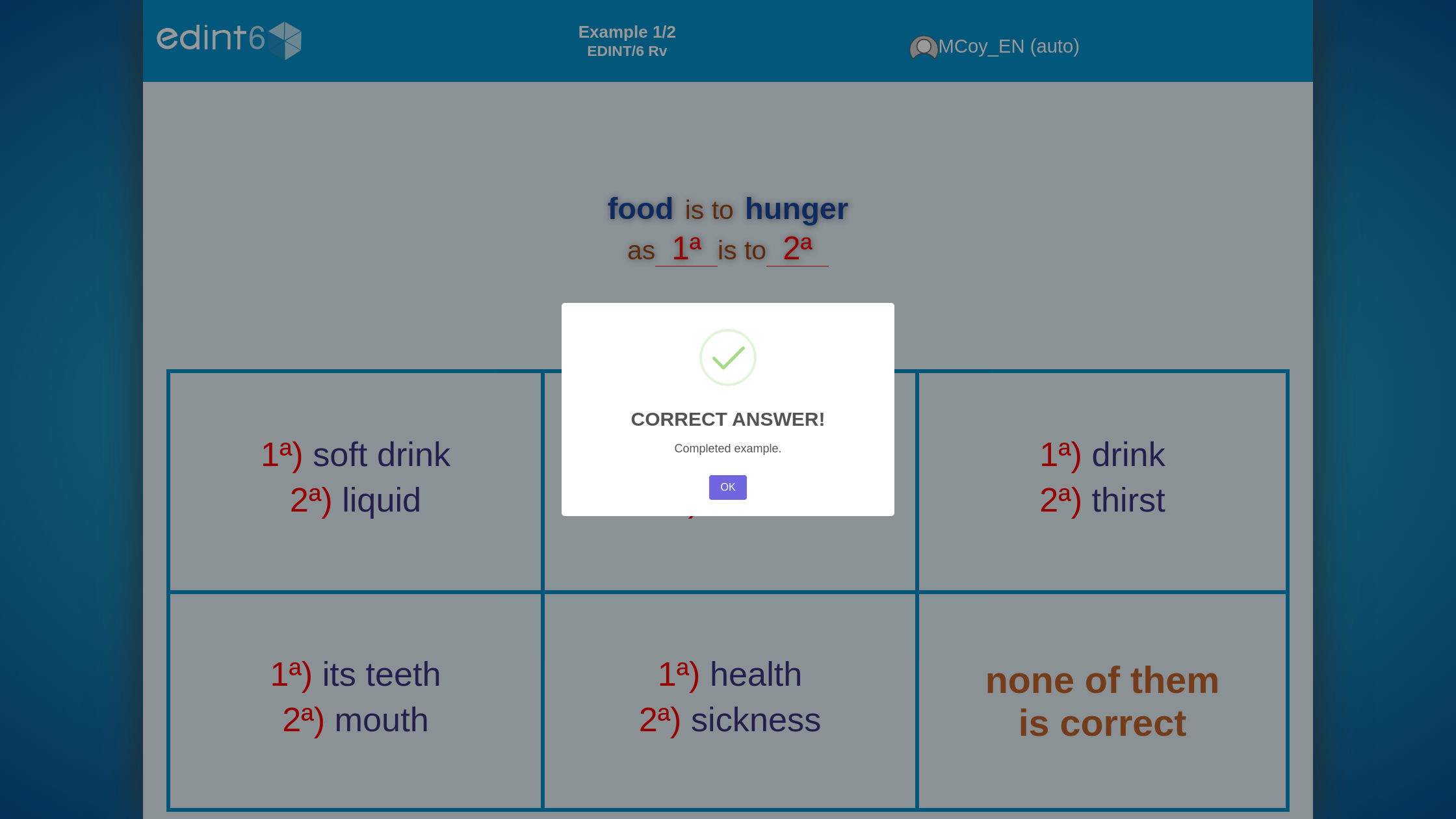
click at [697, 484] on div "× CORRECT ANSWER! Completed example. OK No Cancel" at bounding box center [727, 409] width 333 height 213
click at [718, 488] on button "OK" at bounding box center [727, 487] width 37 height 24
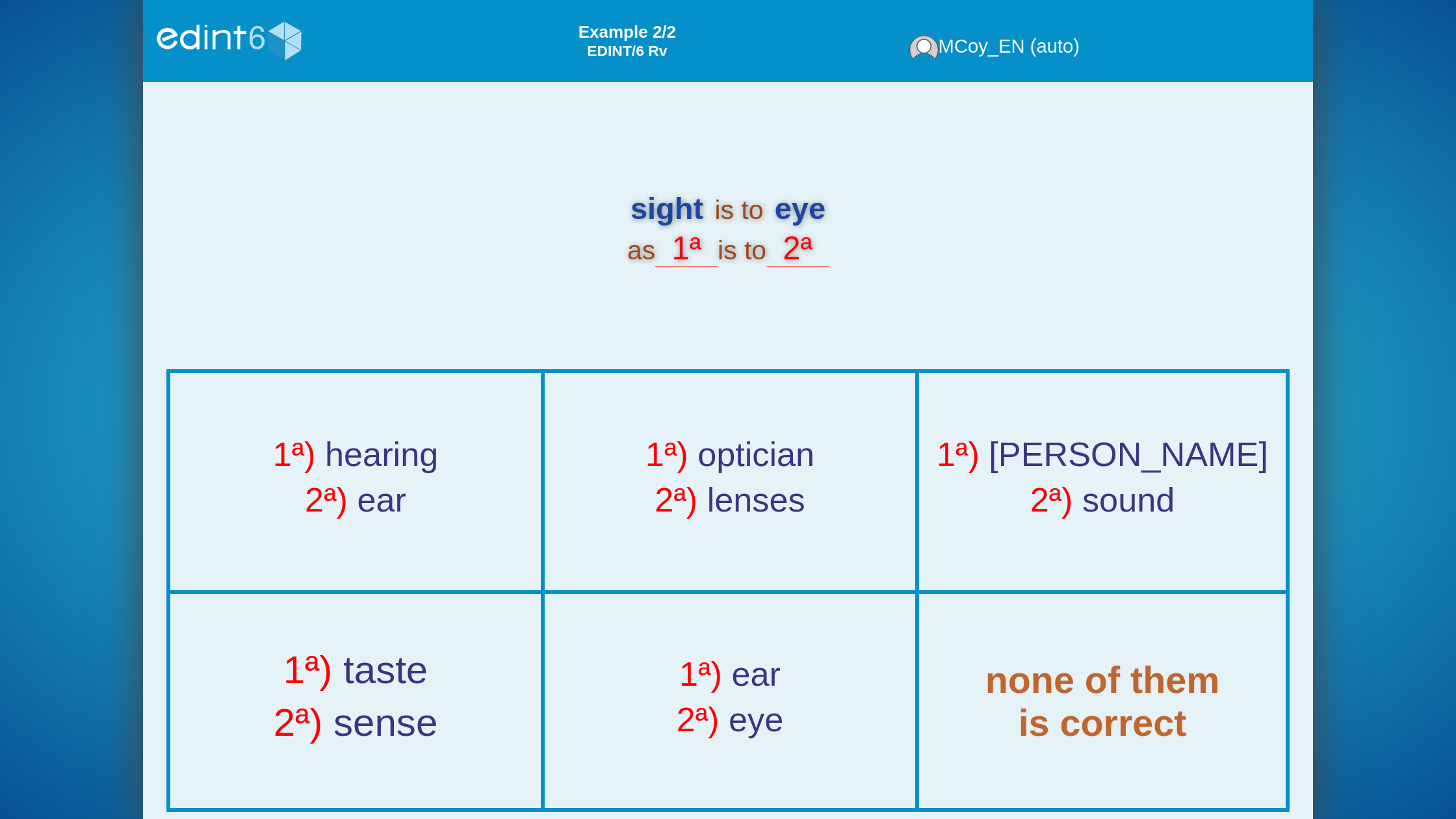
click at [372, 661] on span "taste" at bounding box center [385, 669] width 85 height 44
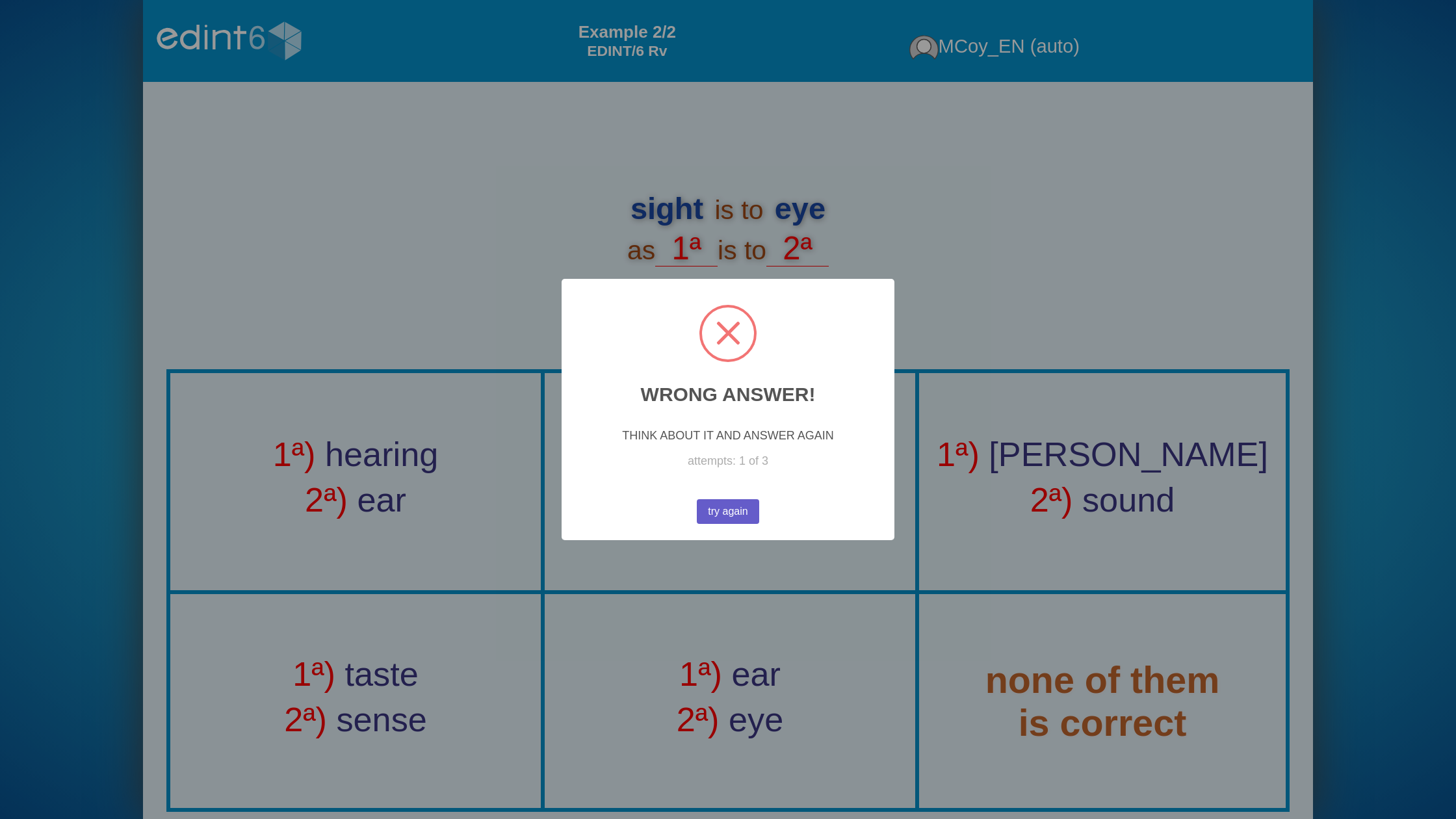
click at [717, 506] on button "try again" at bounding box center [728, 512] width 63 height 24
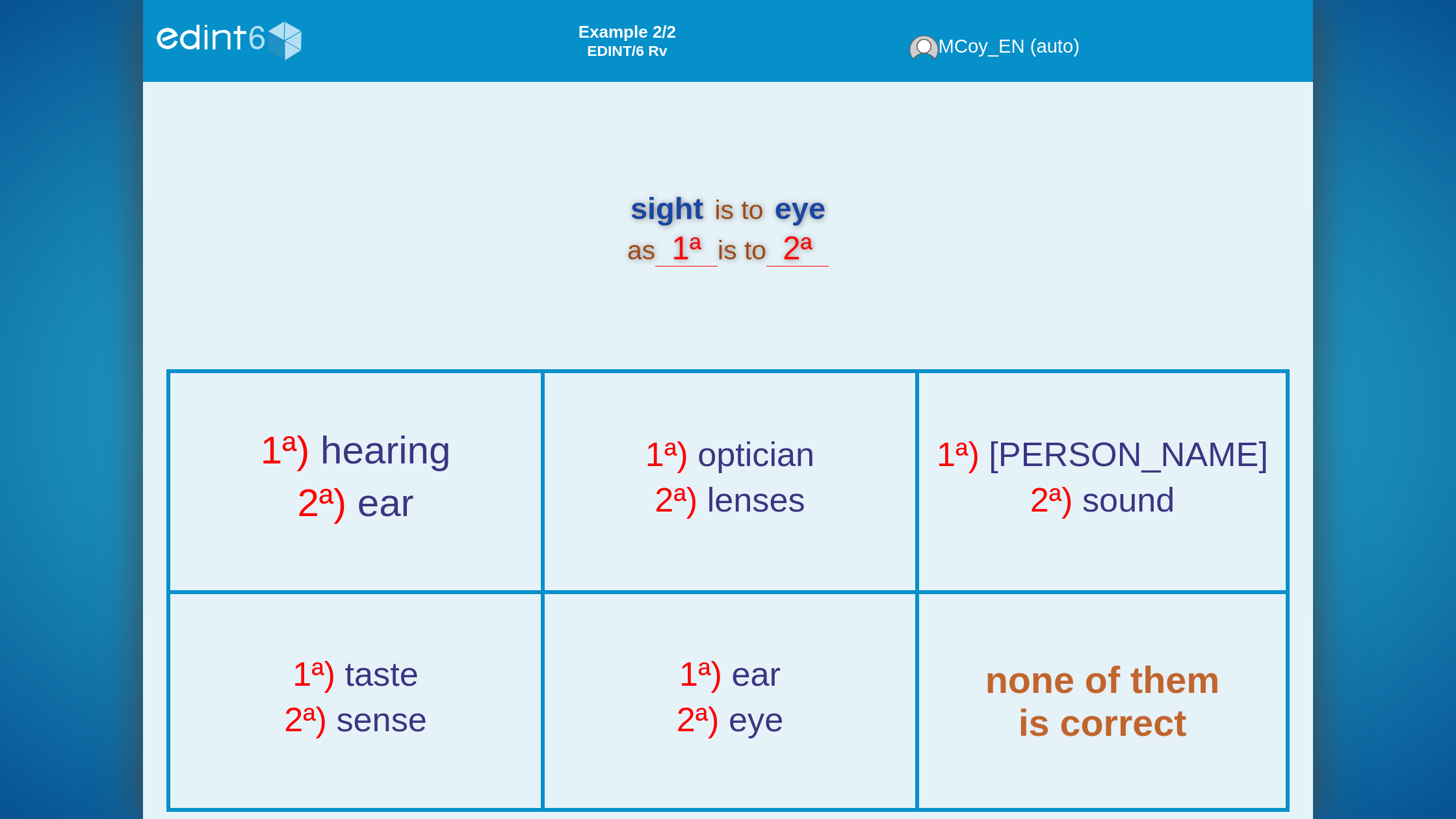
click at [505, 500] on div "2ª) ear" at bounding box center [356, 508] width 423 height 53
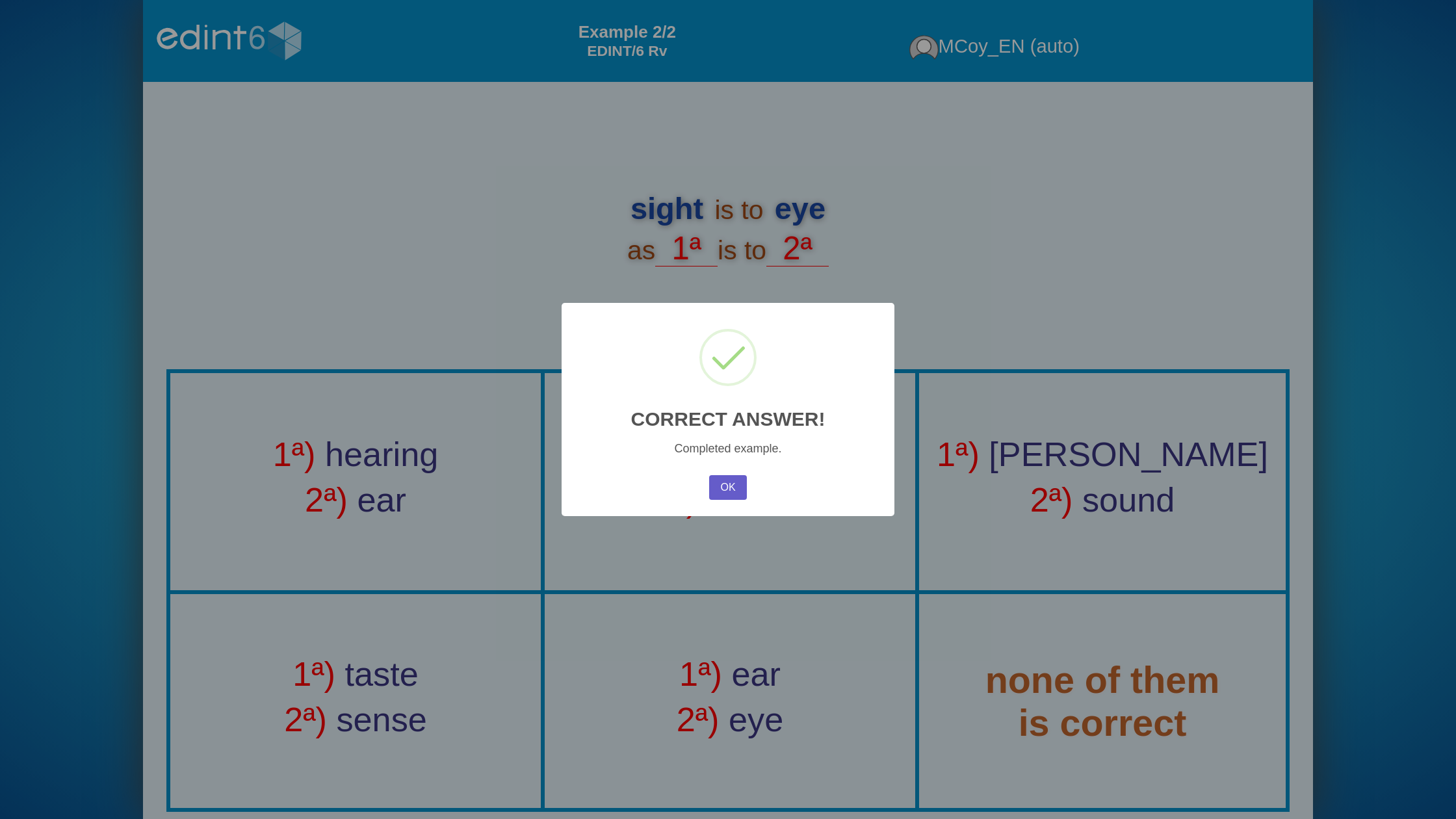
click at [718, 491] on button "OK" at bounding box center [727, 487] width 37 height 24
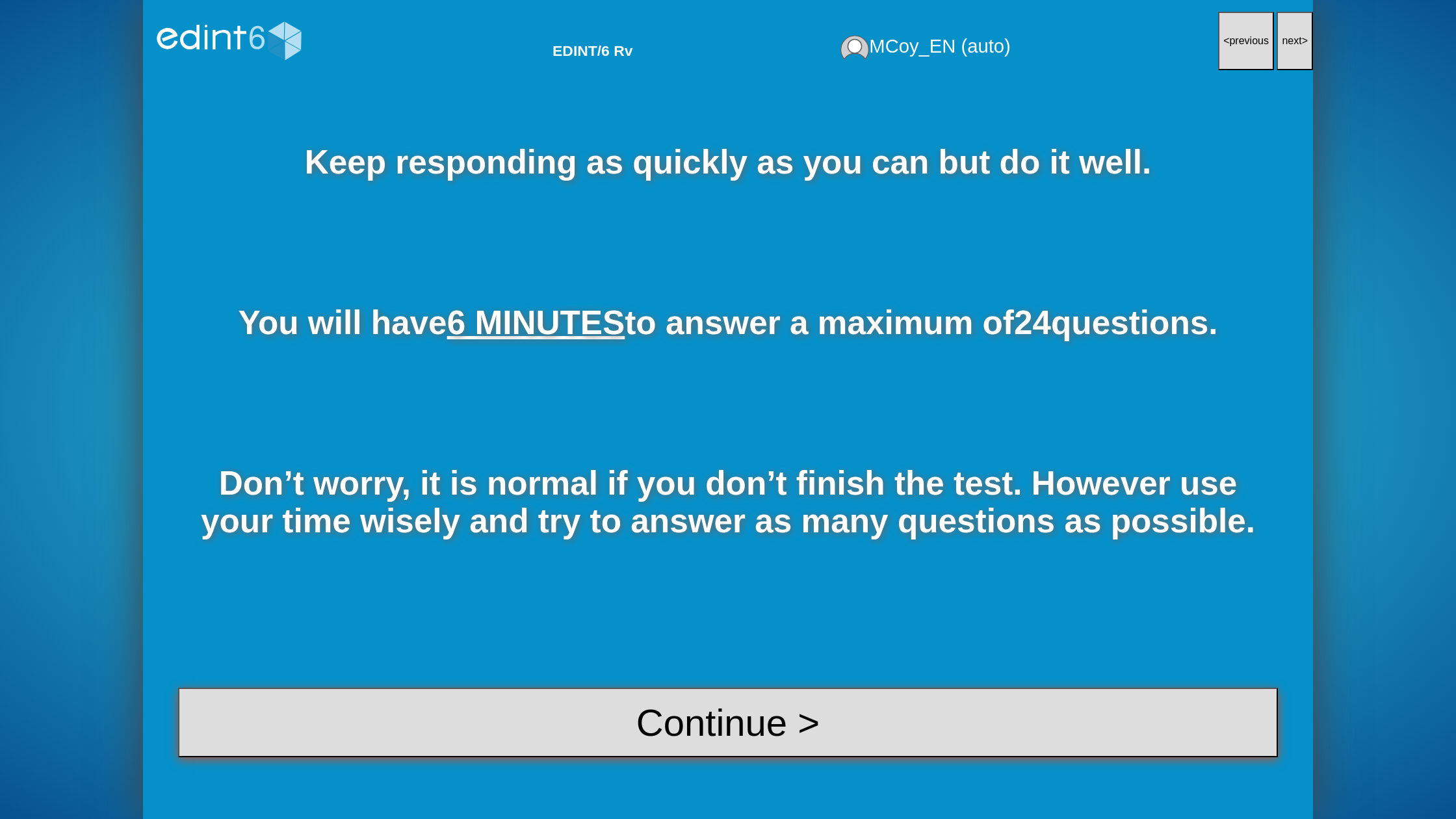
click at [746, 708] on button "Continue >" at bounding box center [728, 722] width 1100 height 70
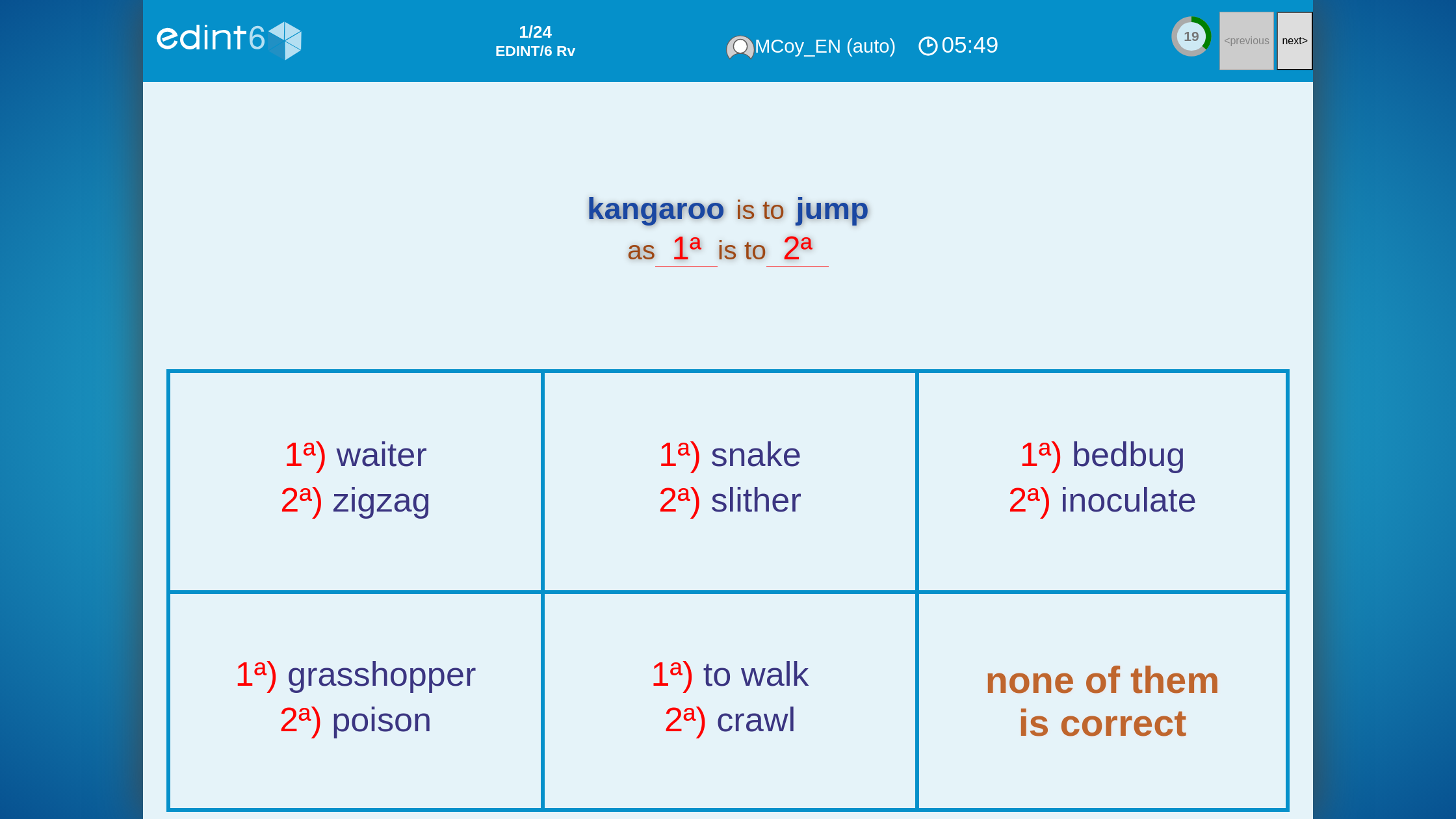
click at [1310, 42] on button "next >" at bounding box center [1295, 41] width 37 height 59
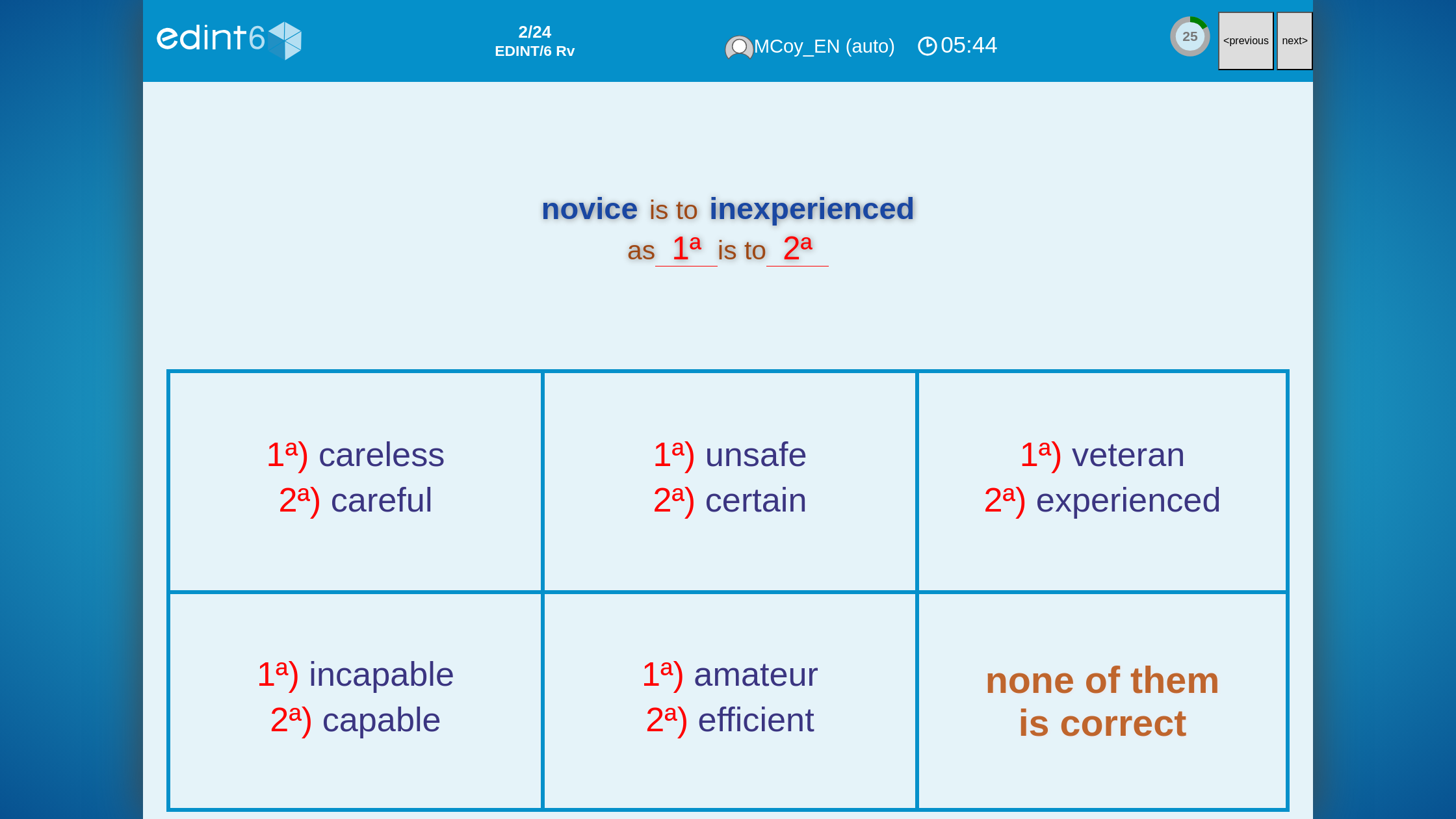
click at [1294, 31] on button "next >" at bounding box center [1295, 41] width 37 height 59
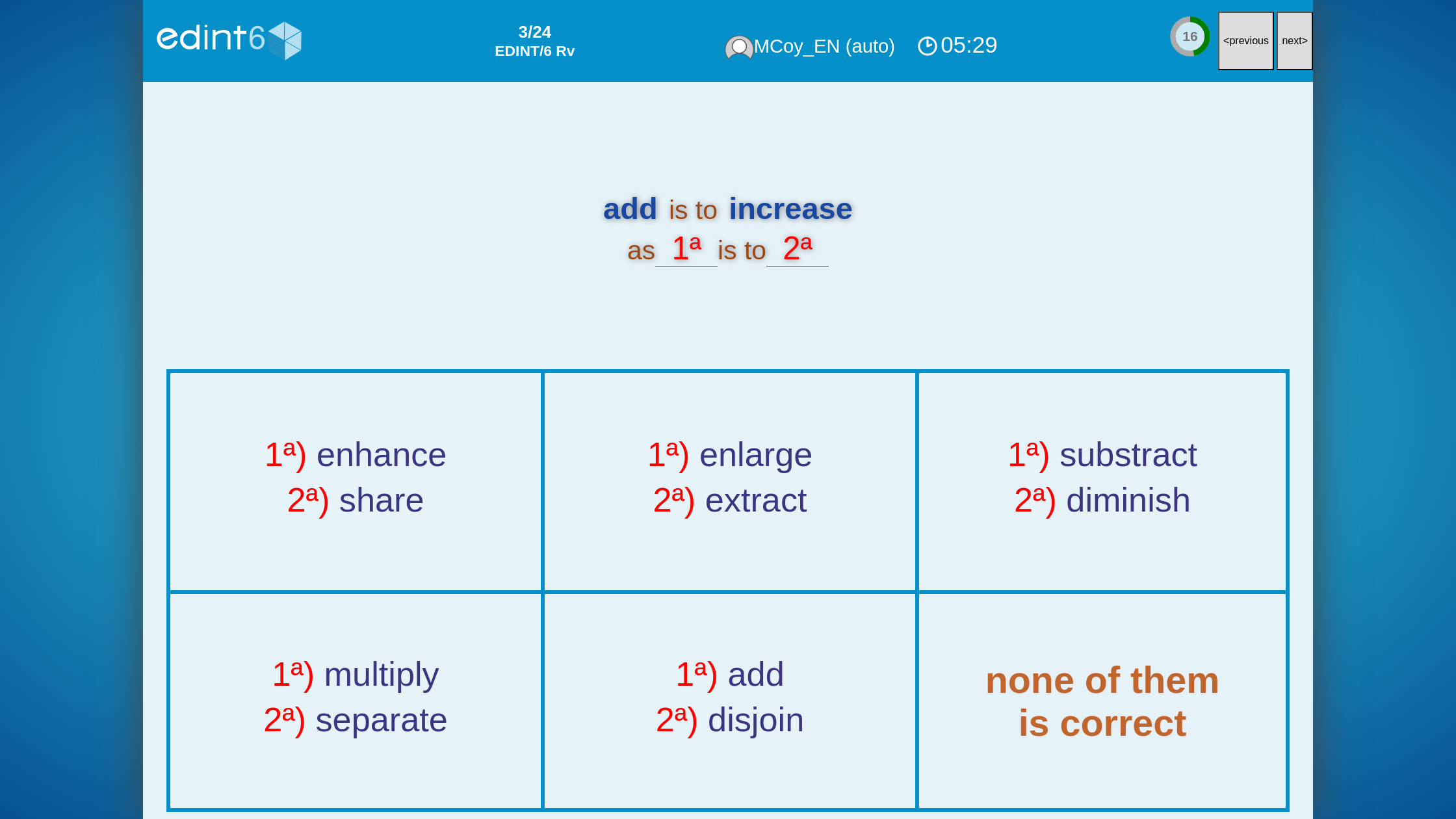
click at [1294, 31] on button "next >" at bounding box center [1295, 41] width 37 height 59
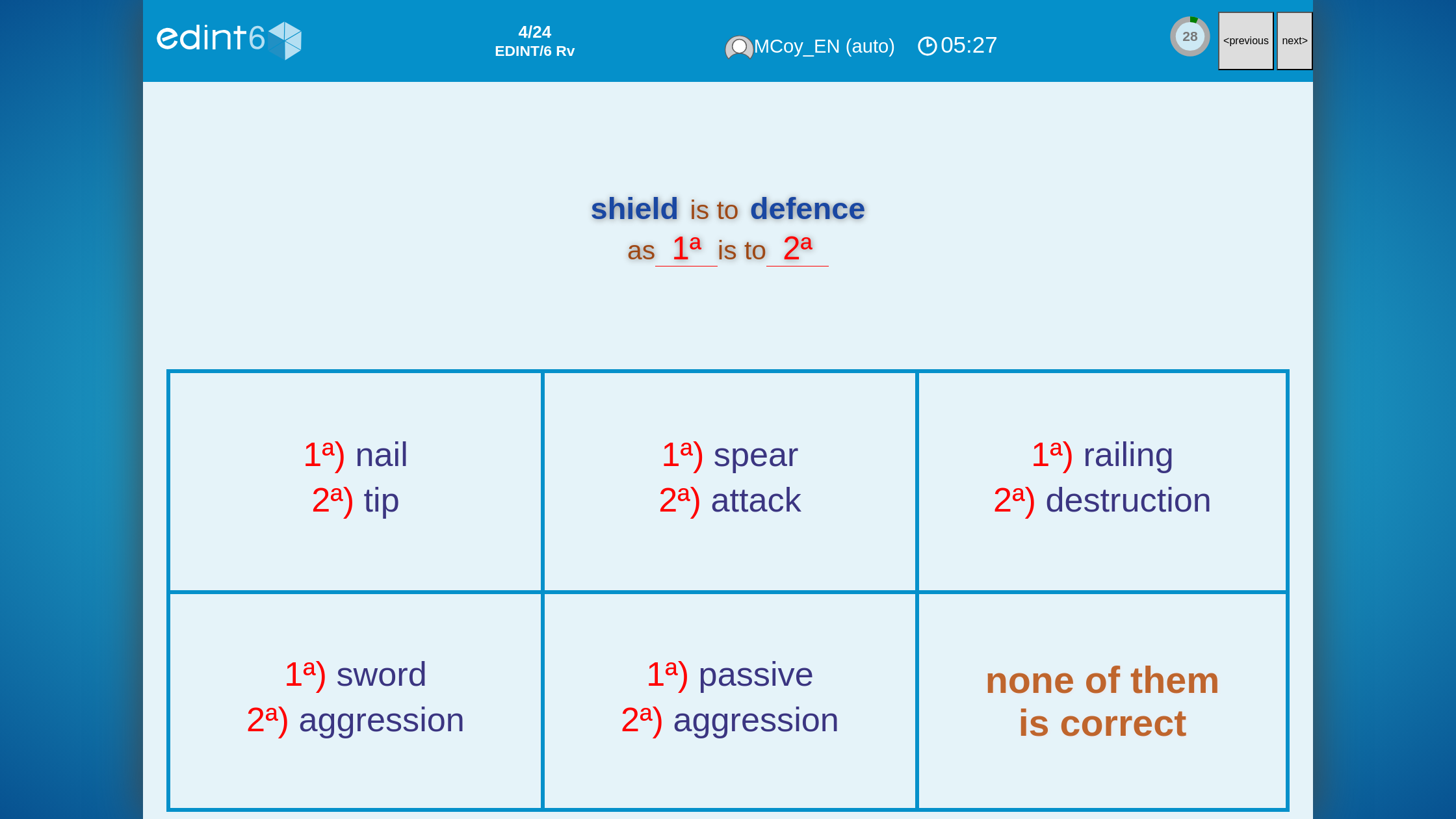
click at [1294, 31] on button "next >" at bounding box center [1295, 41] width 37 height 59
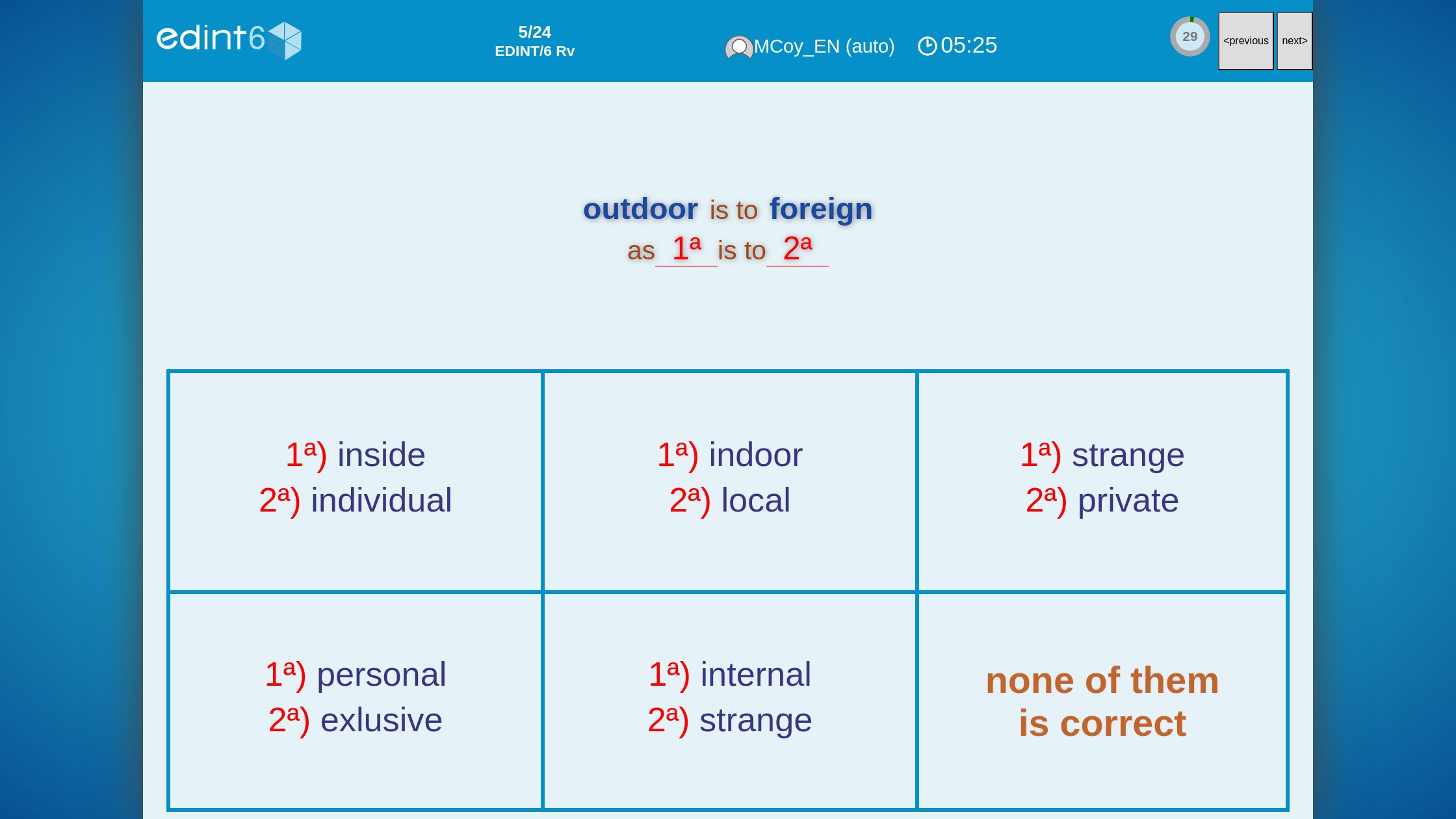
click at [1294, 31] on button "next >" at bounding box center [1295, 41] width 37 height 59
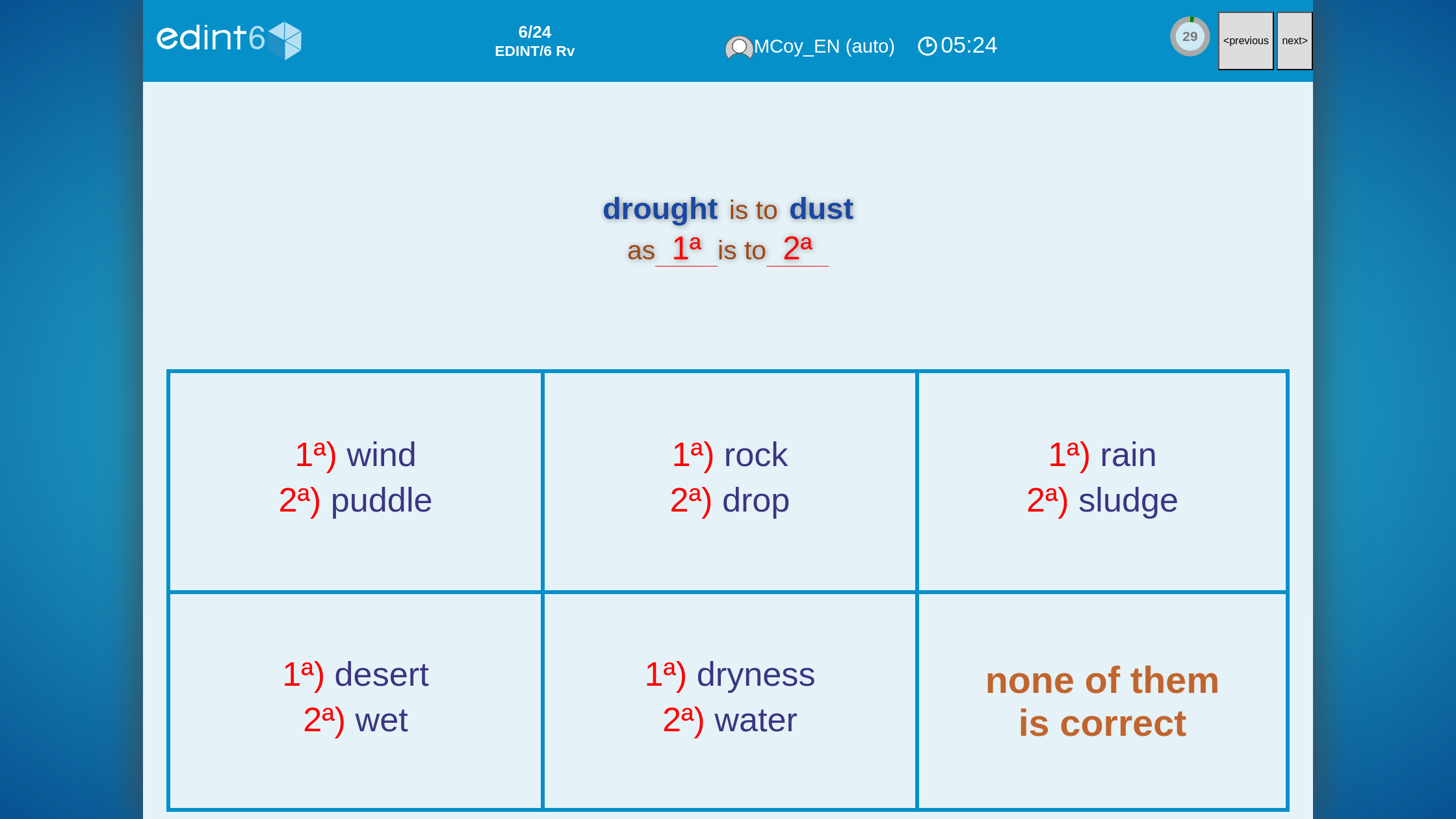
click at [1294, 31] on button "next >" at bounding box center [1295, 41] width 37 height 59
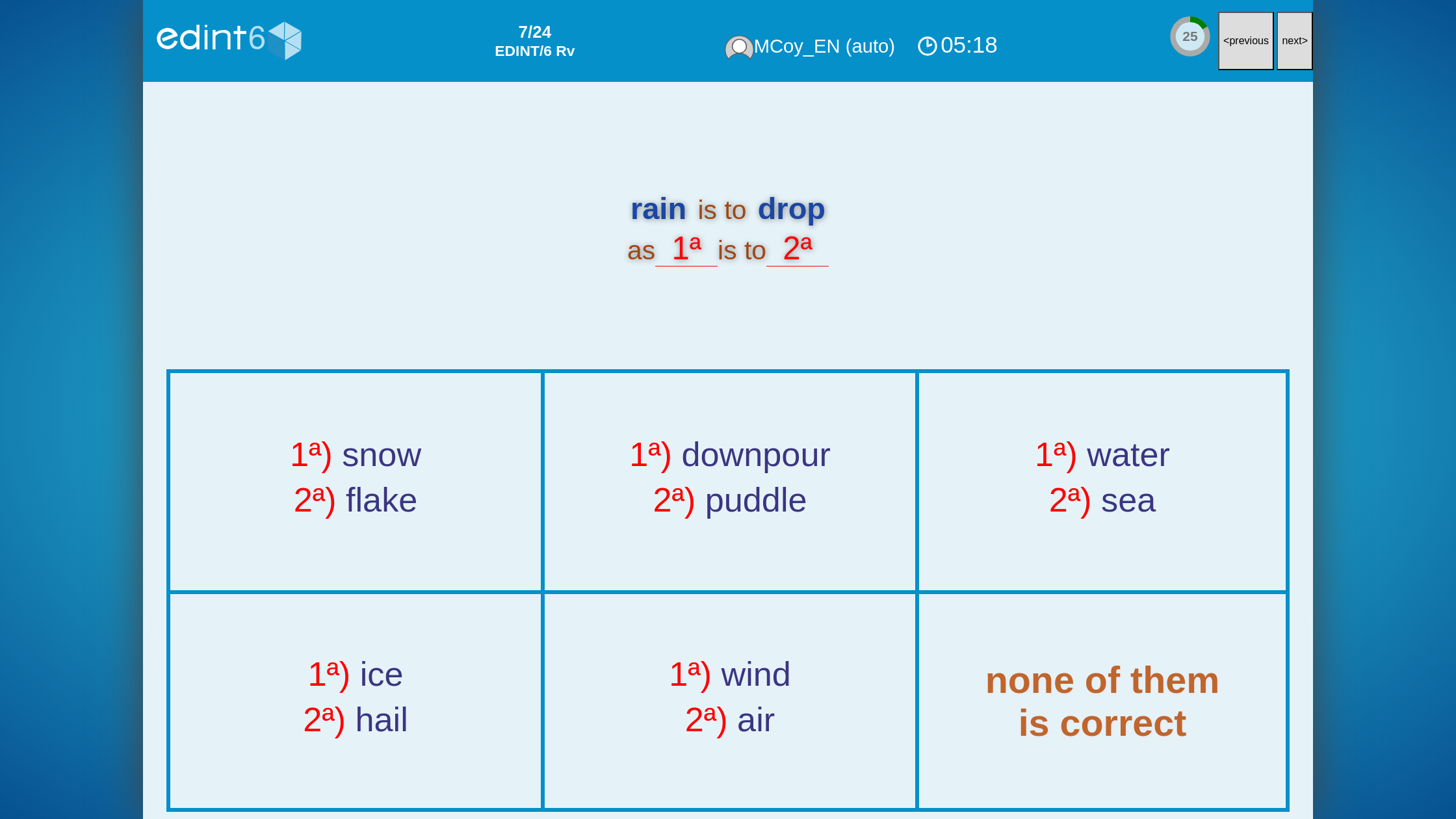
click at [1294, 31] on button "next >" at bounding box center [1295, 41] width 37 height 59
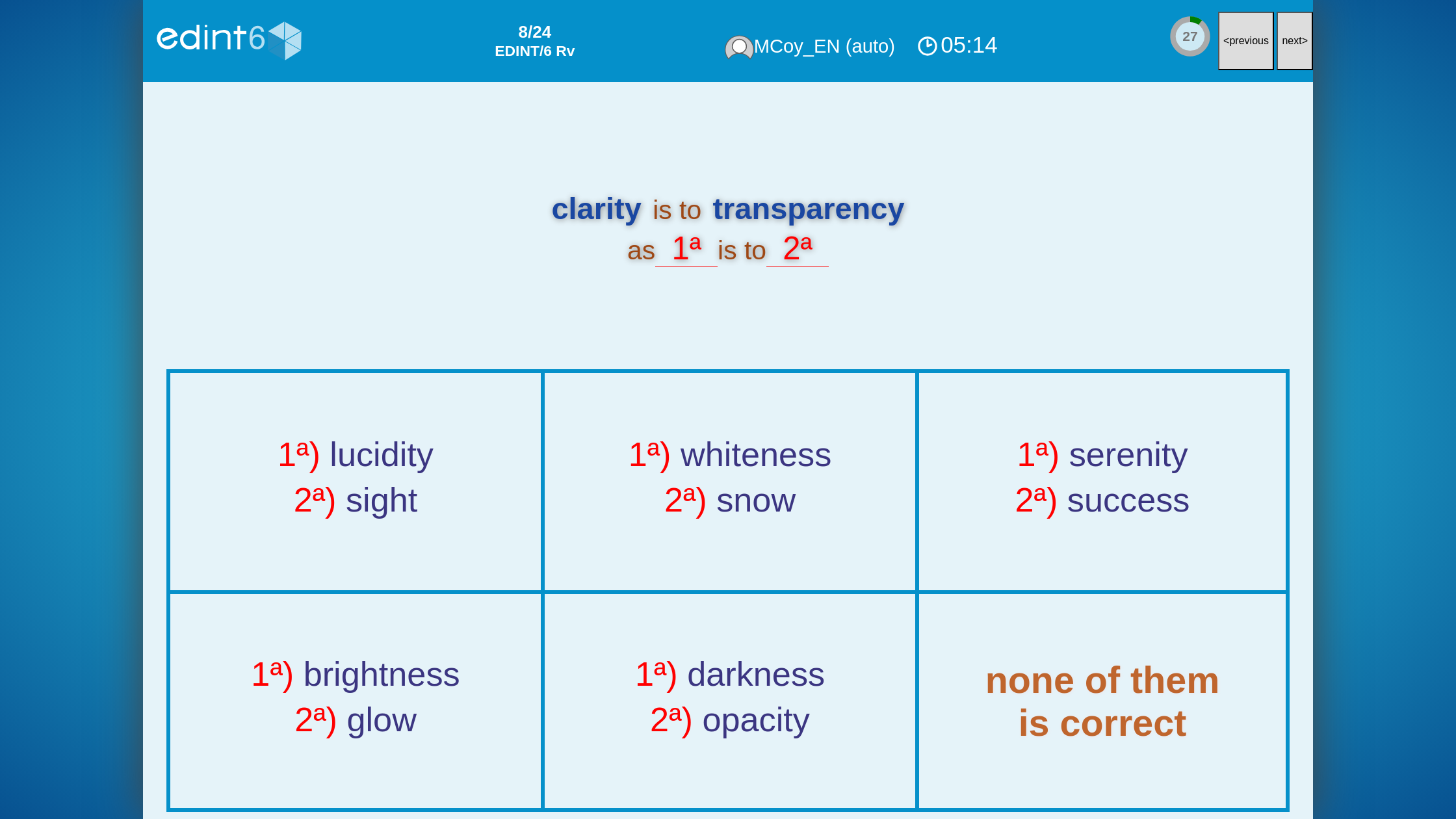
click at [1294, 31] on button "next >" at bounding box center [1295, 41] width 37 height 59
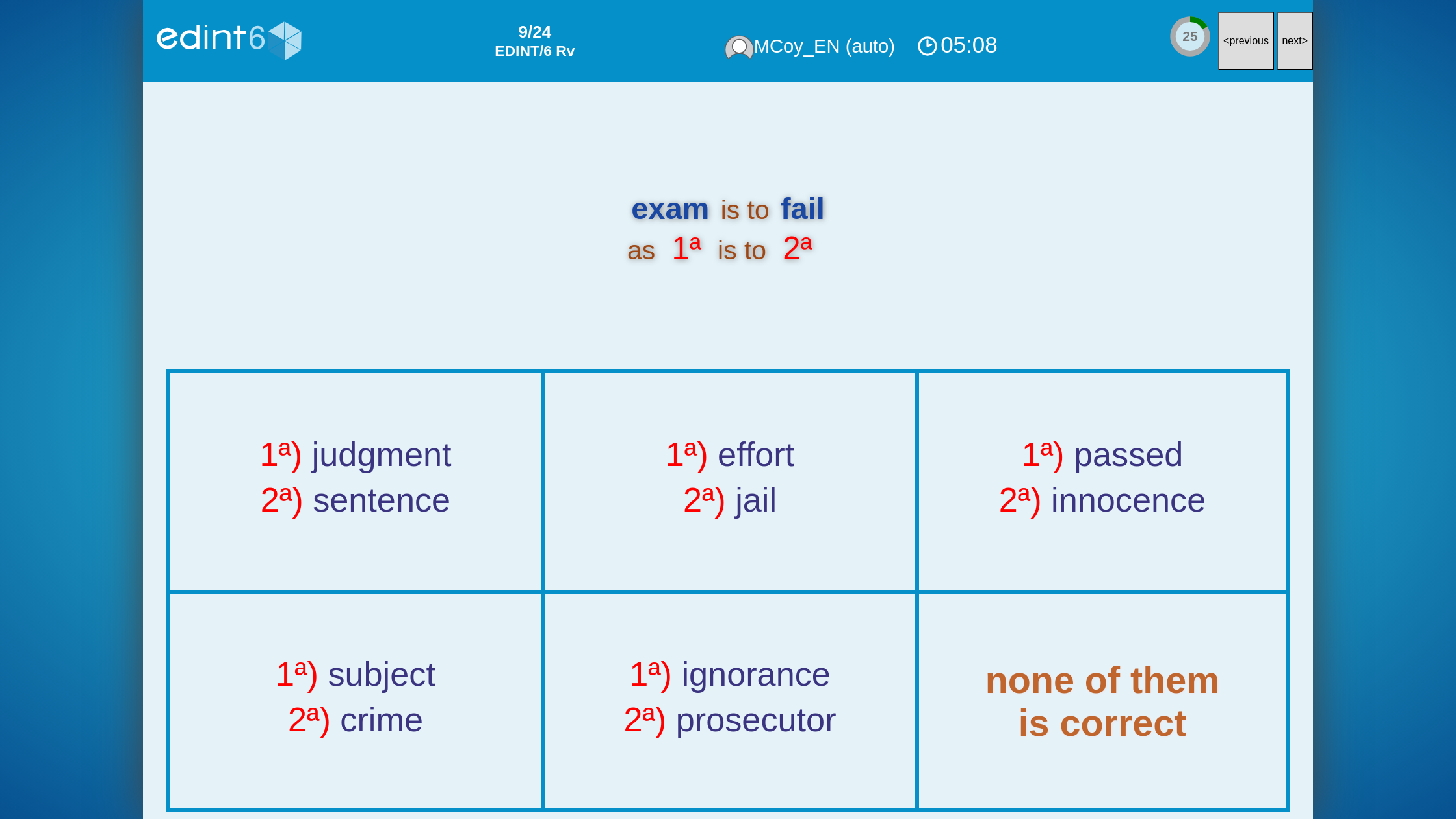
click at [1294, 31] on button "next >" at bounding box center [1295, 41] width 37 height 59
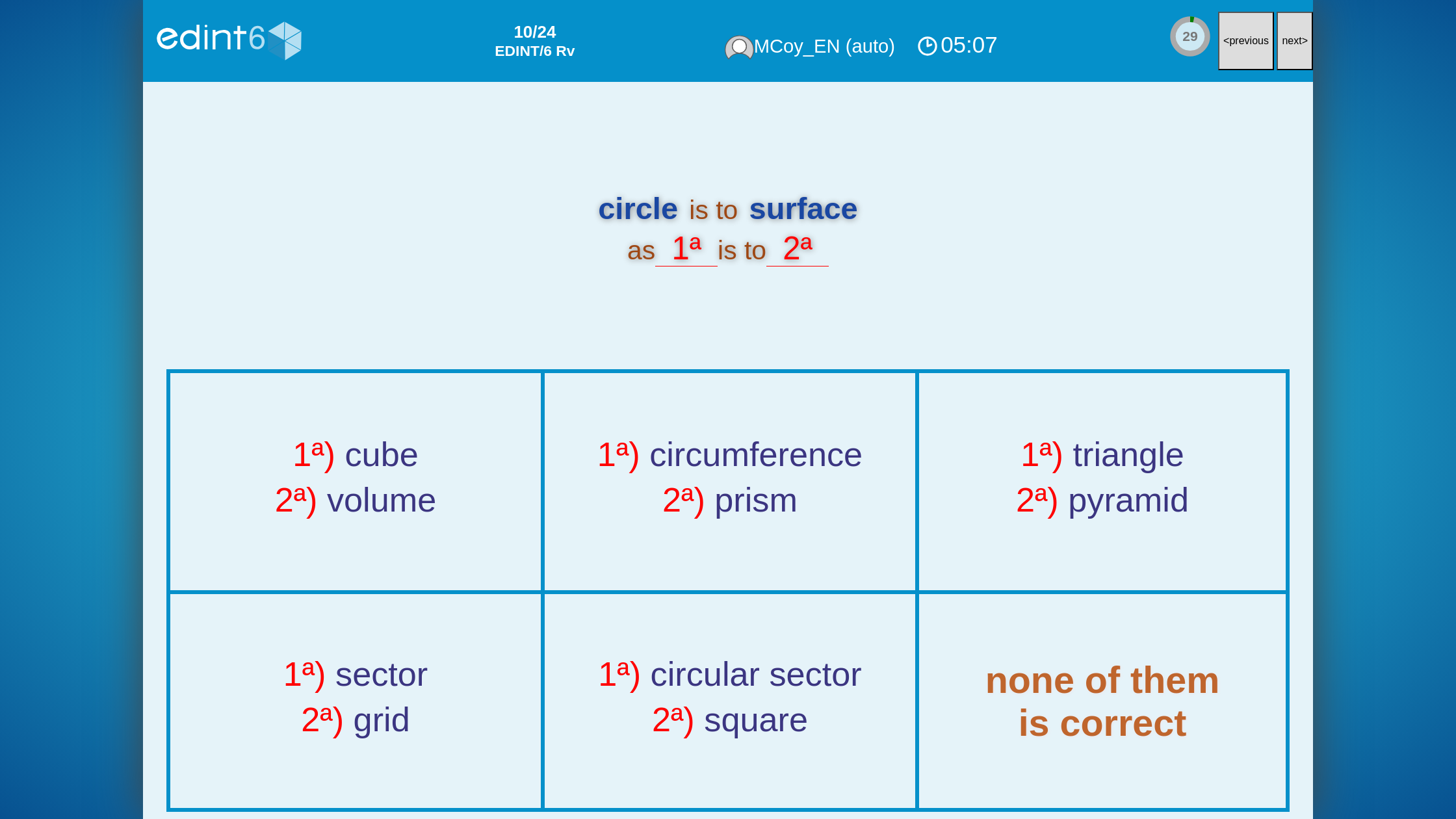
click at [1294, 31] on button "next >" at bounding box center [1295, 41] width 37 height 59
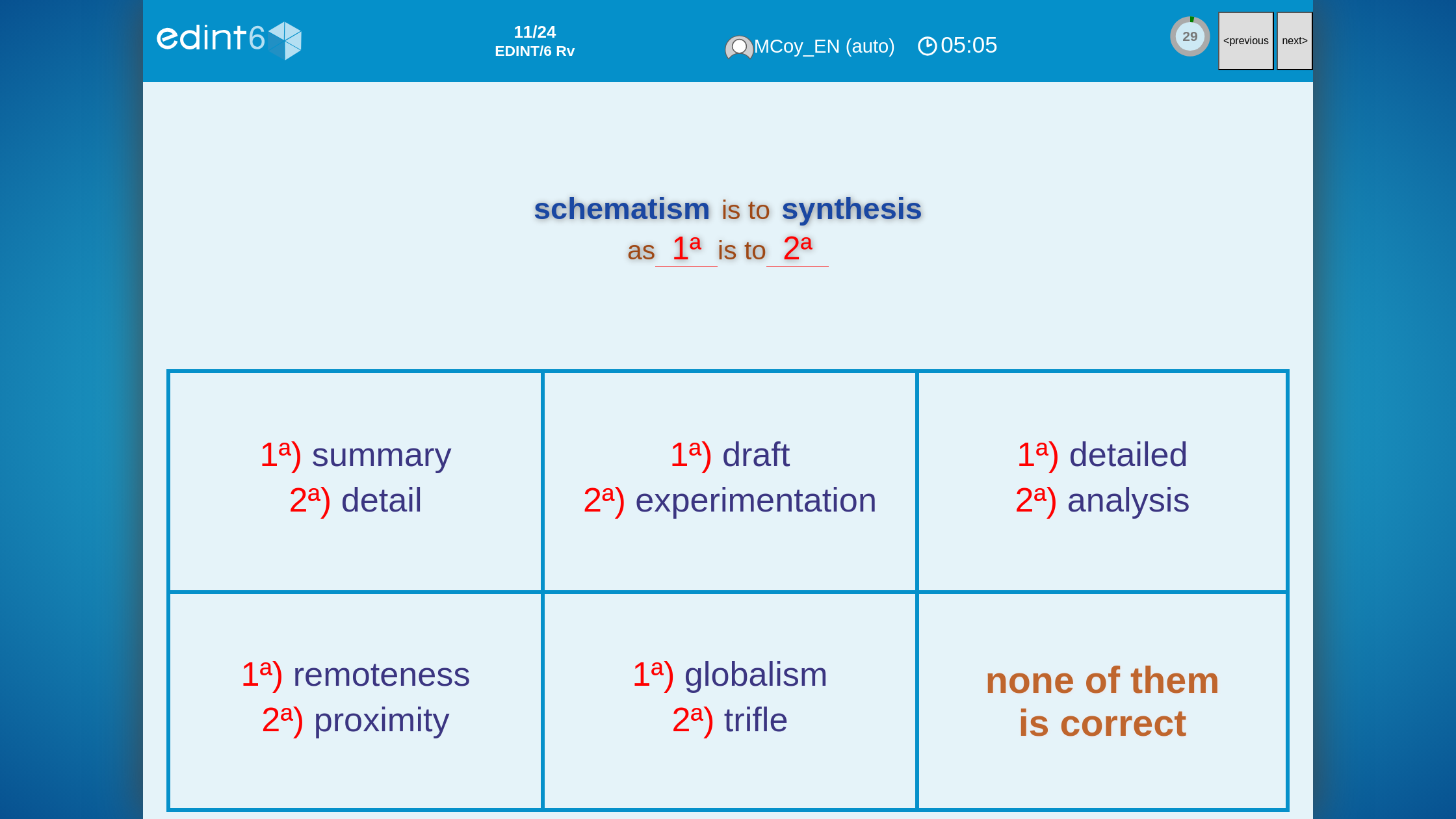
click at [1294, 31] on button "next >" at bounding box center [1295, 41] width 37 height 59
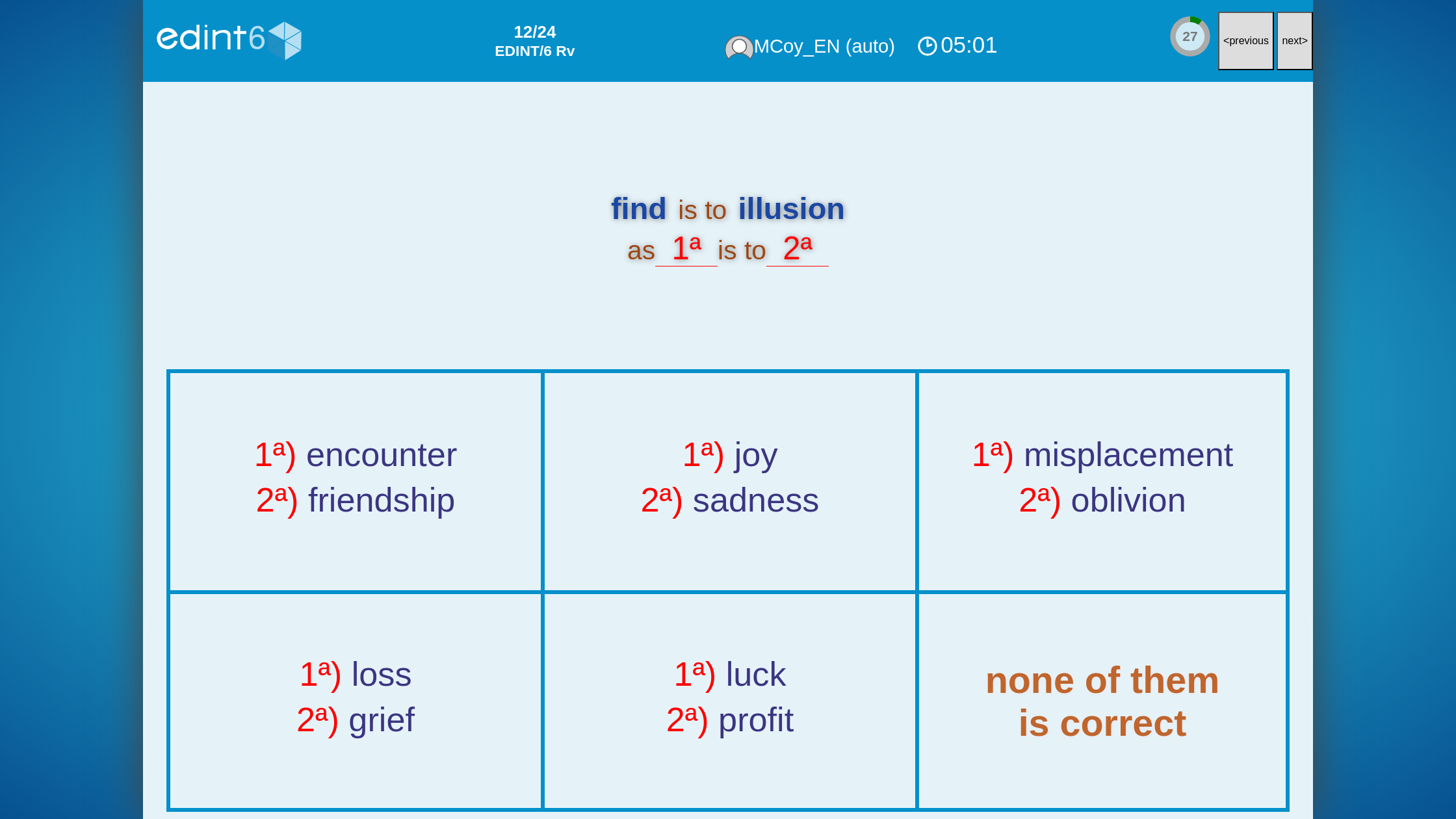
click at [1294, 31] on button "next >" at bounding box center [1295, 41] width 37 height 59
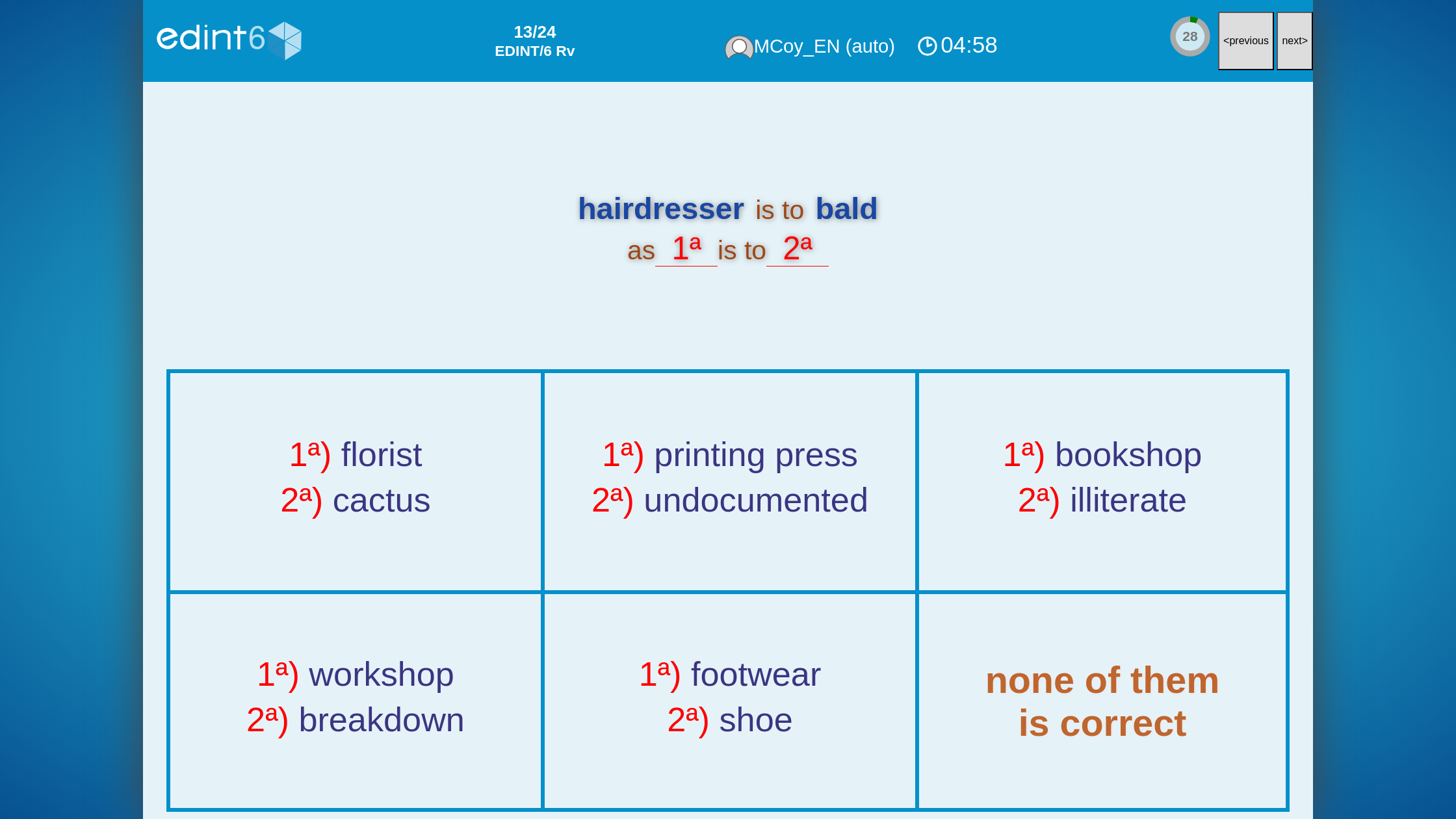
click at [1294, 31] on button "next >" at bounding box center [1295, 41] width 37 height 59
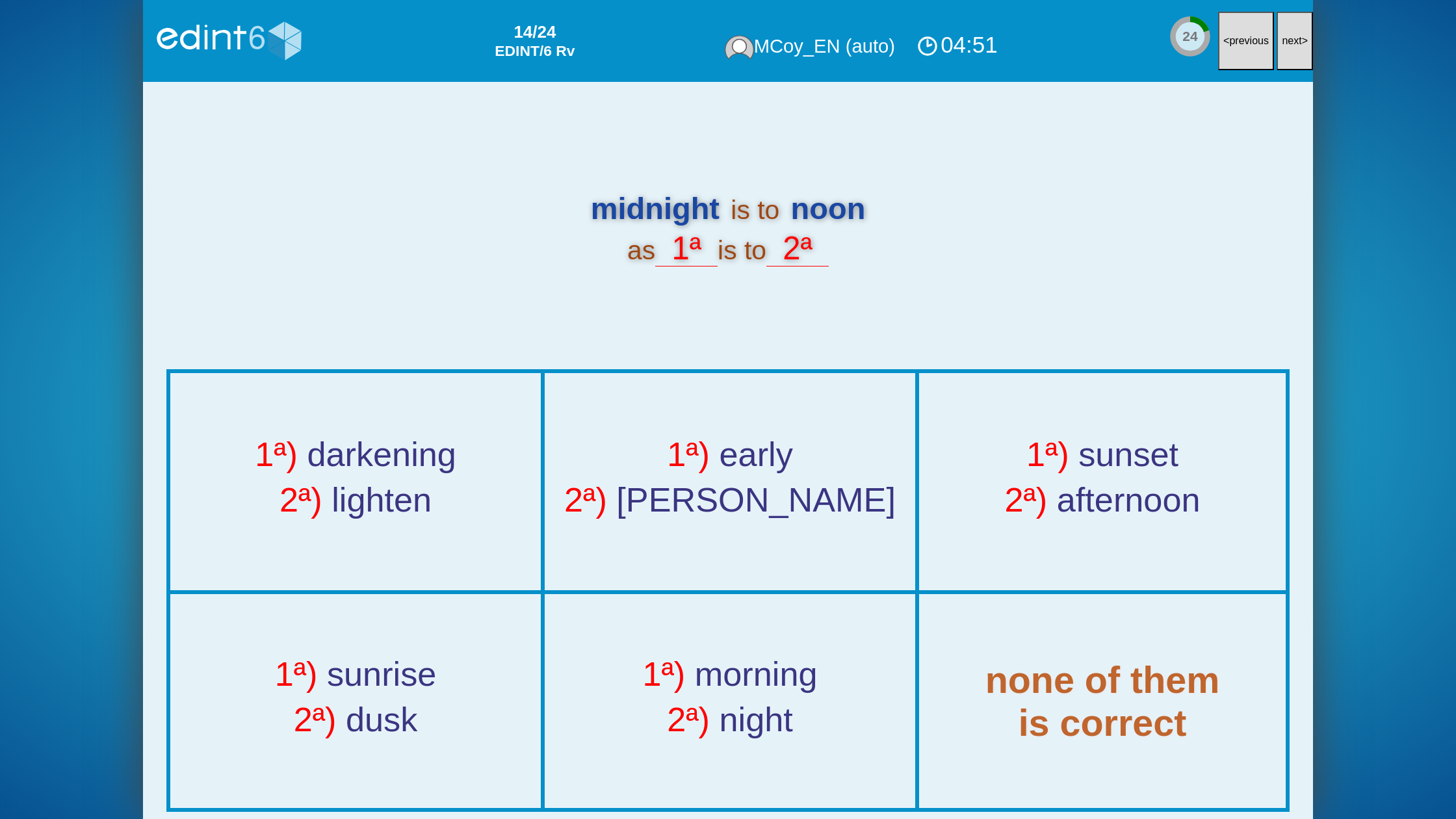
click at [1294, 31] on button "next >" at bounding box center [1295, 41] width 37 height 59
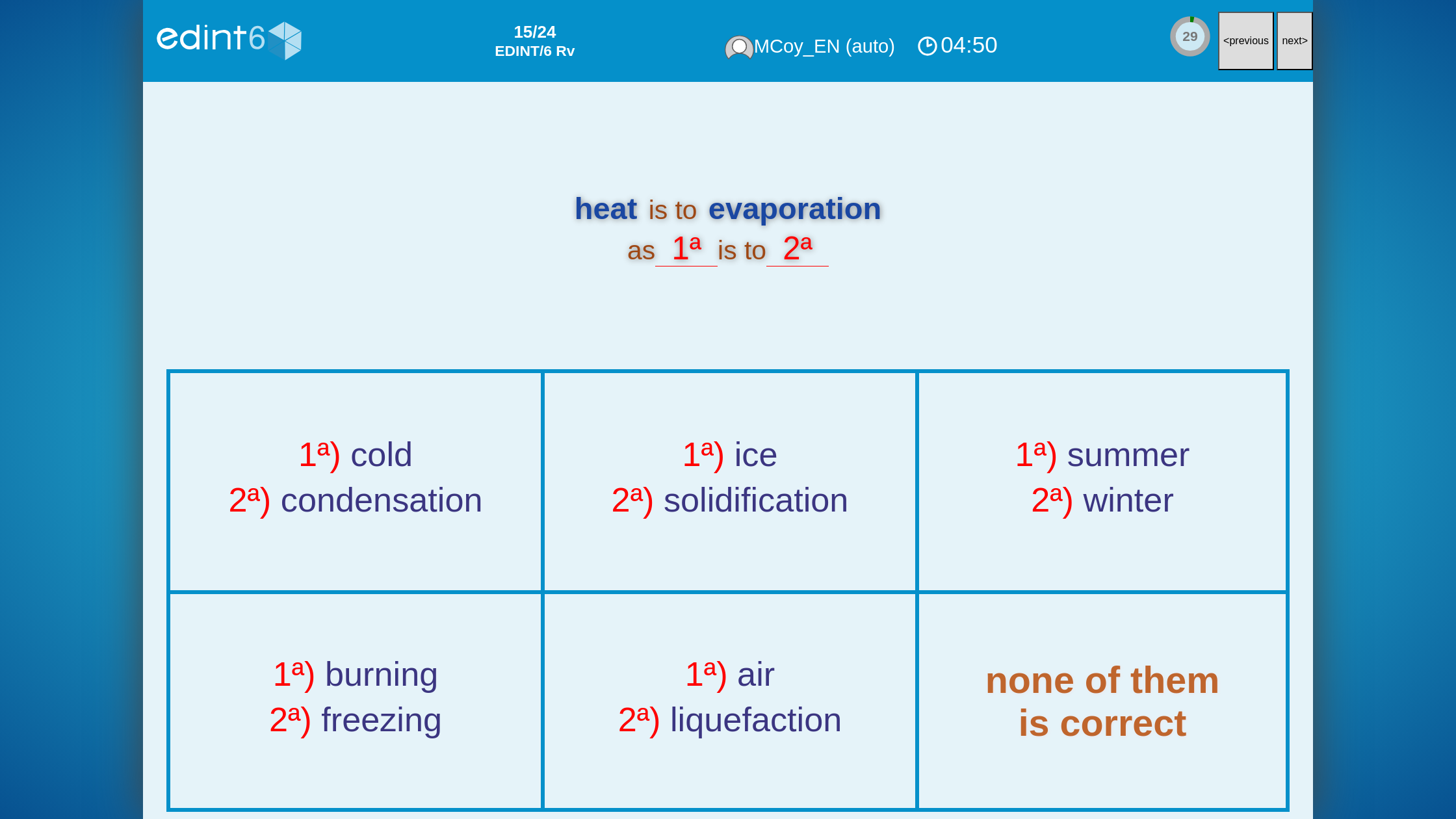
click at [1294, 31] on button "next >" at bounding box center [1295, 41] width 37 height 59
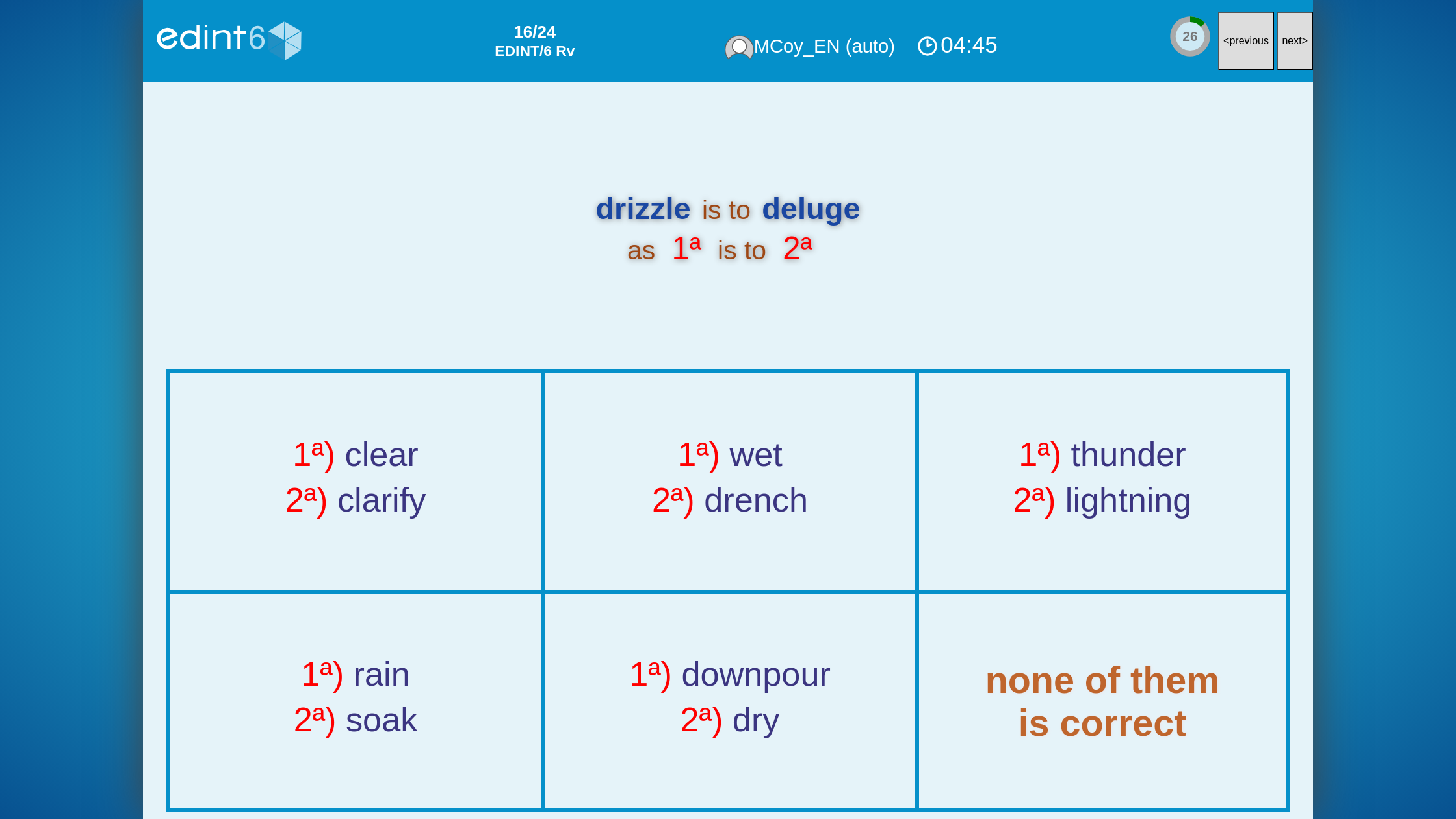
click at [1294, 31] on button "next >" at bounding box center [1295, 41] width 37 height 59
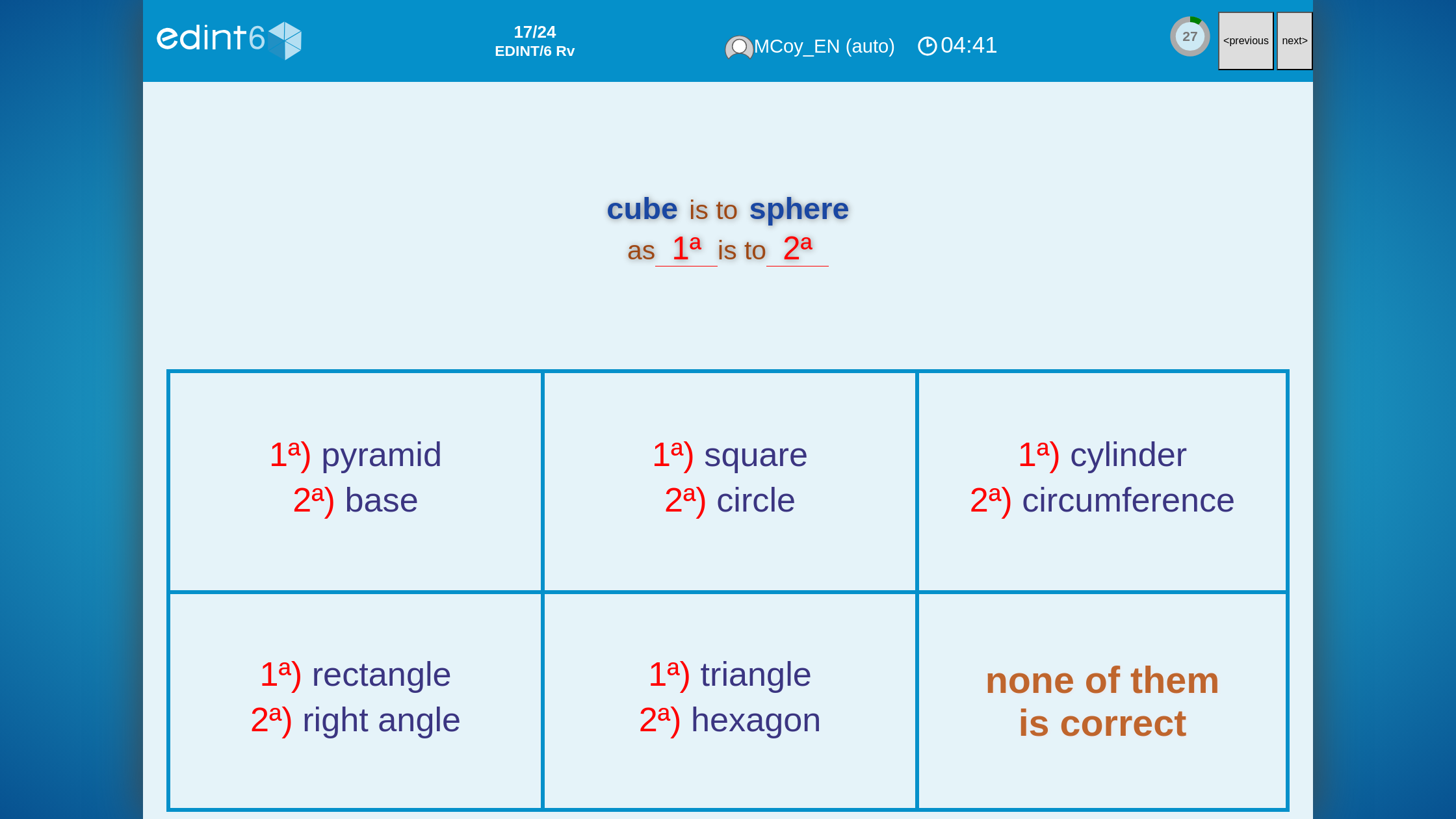
click at [1294, 31] on button "next >" at bounding box center [1295, 41] width 37 height 59
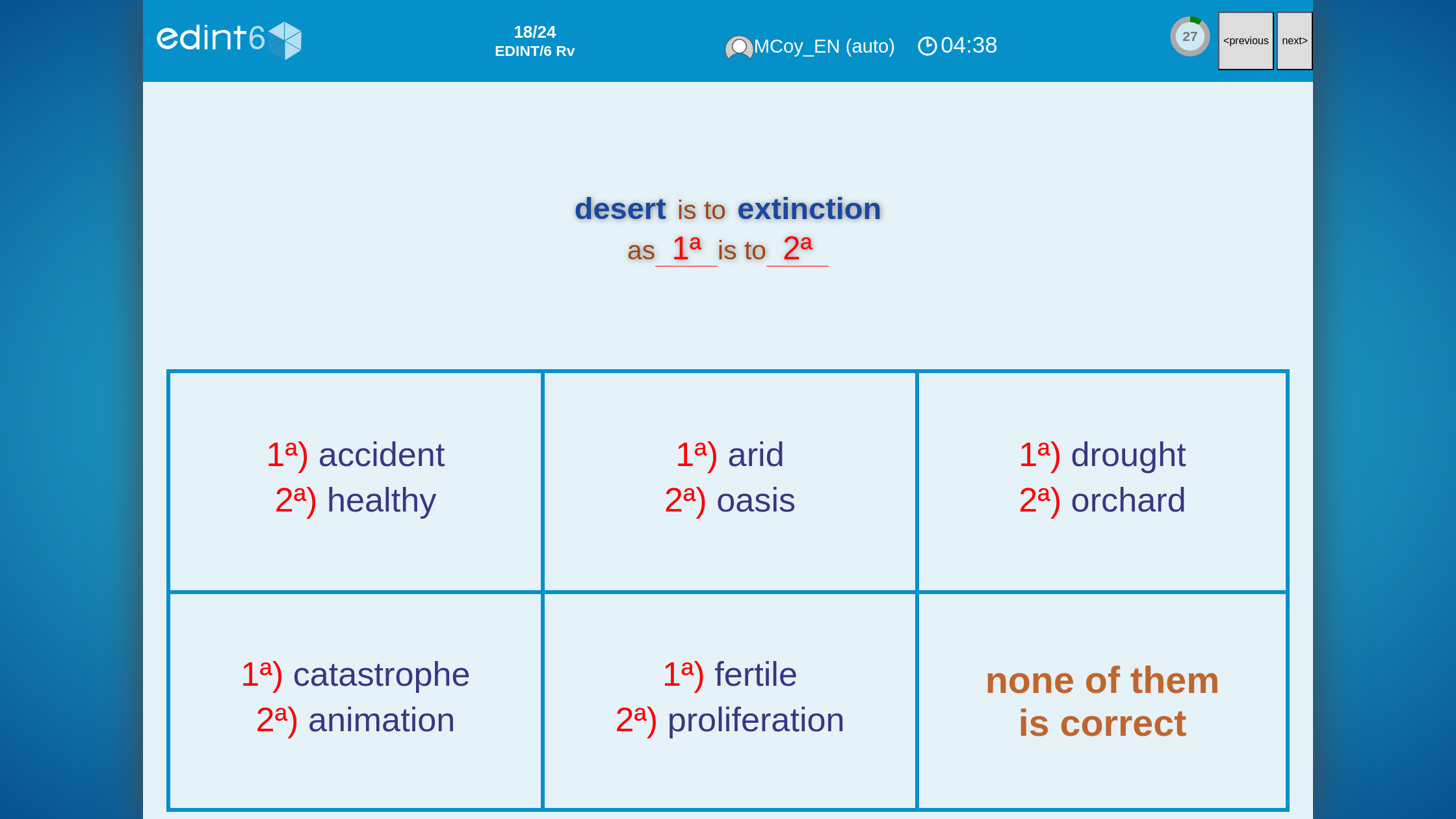
click at [1294, 31] on button "next >" at bounding box center [1295, 41] width 37 height 59
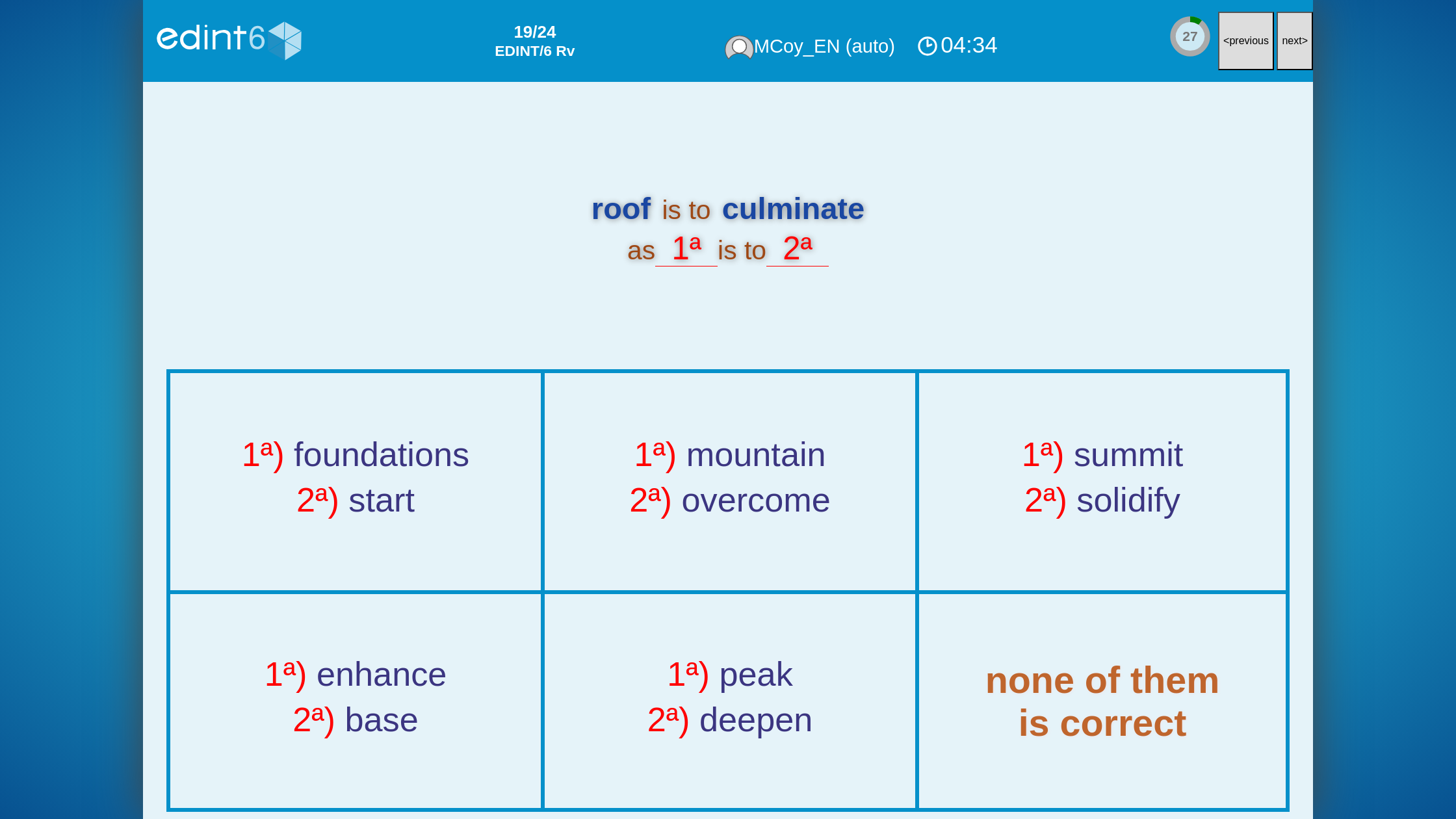
click at [1294, 31] on button "next >" at bounding box center [1295, 41] width 37 height 59
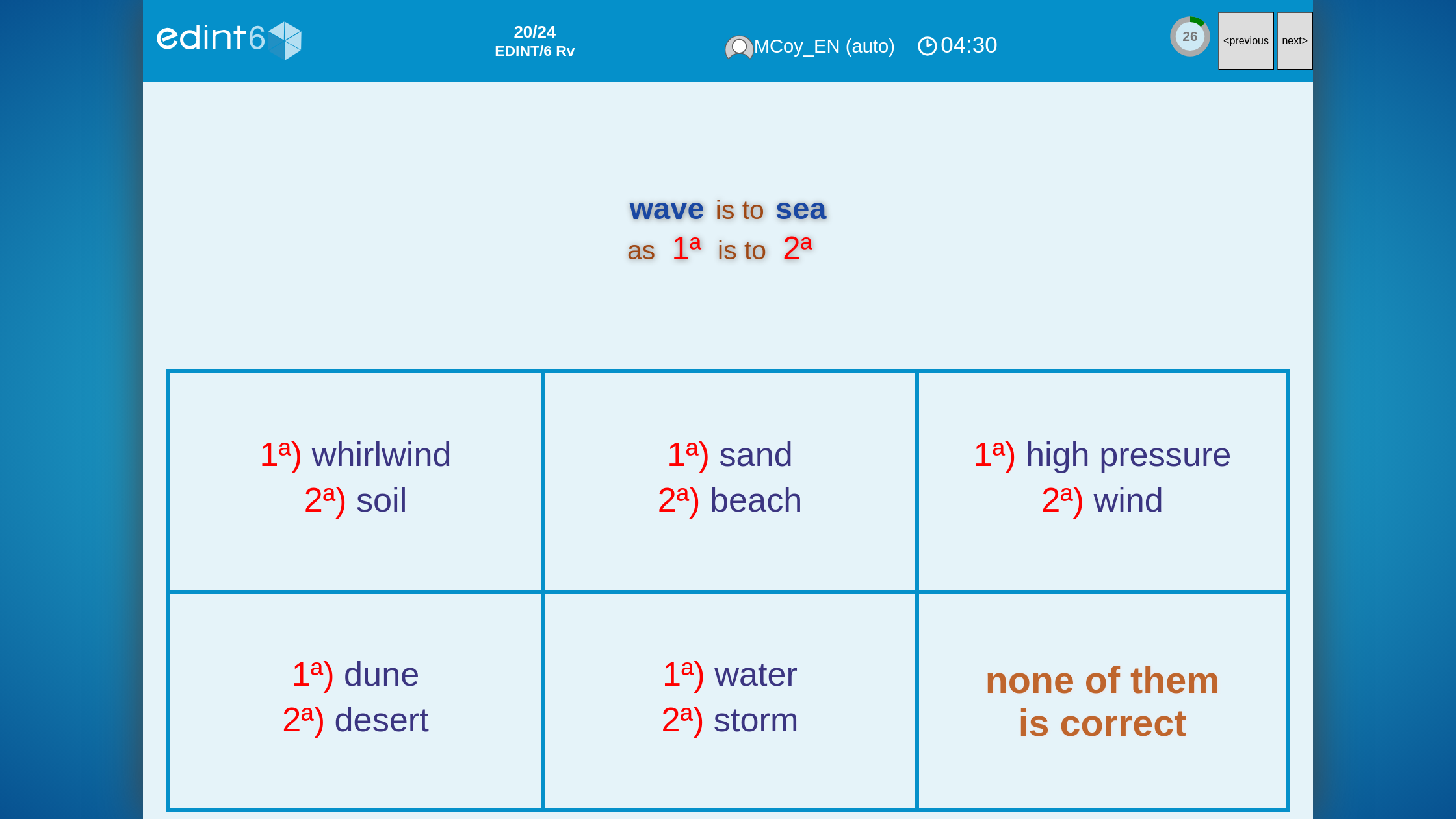
click at [1294, 31] on button "next >" at bounding box center [1295, 41] width 37 height 59
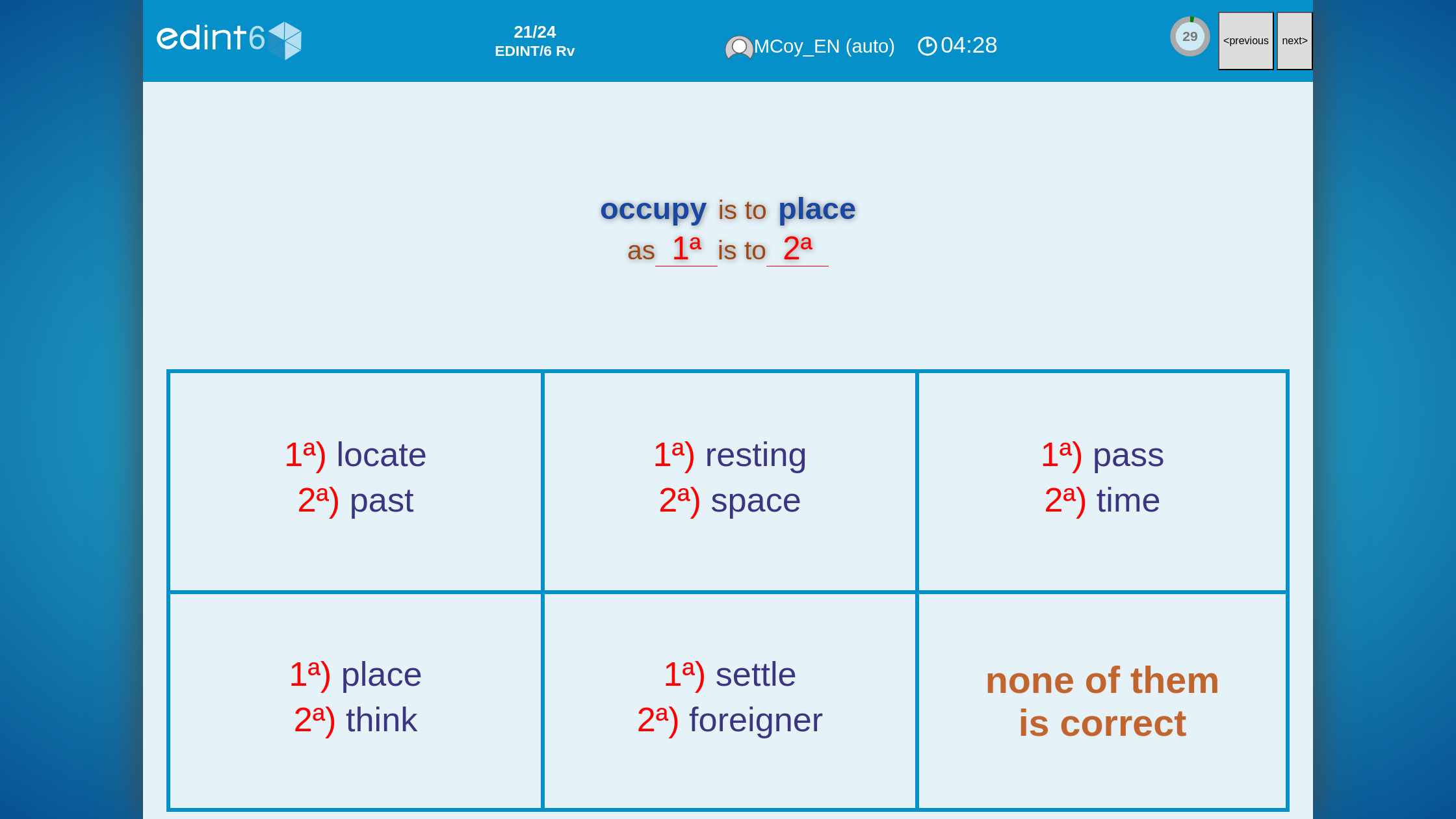
click at [1294, 31] on button "next >" at bounding box center [1295, 41] width 37 height 59
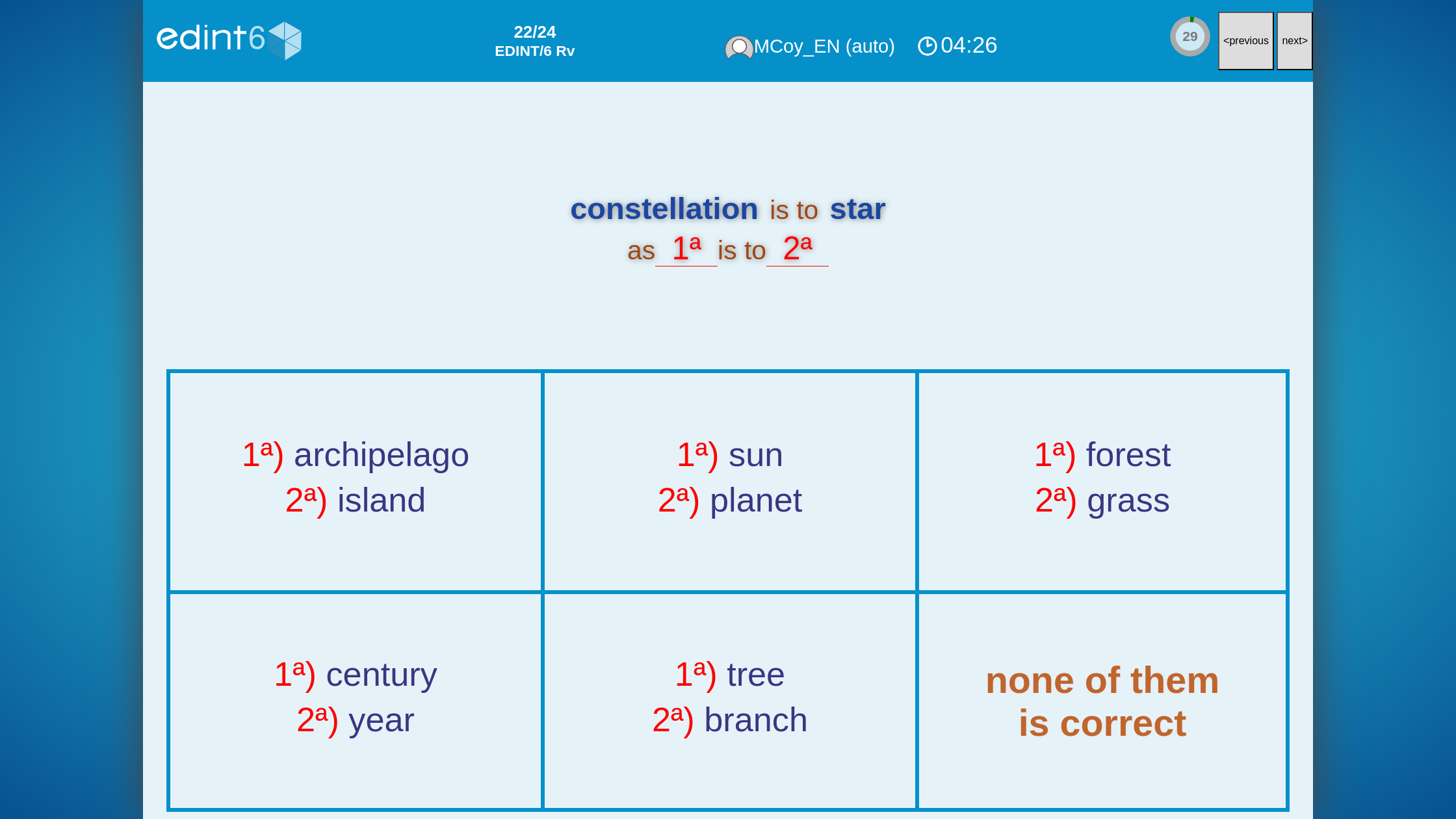
click at [1294, 31] on button "next >" at bounding box center [1295, 41] width 37 height 59
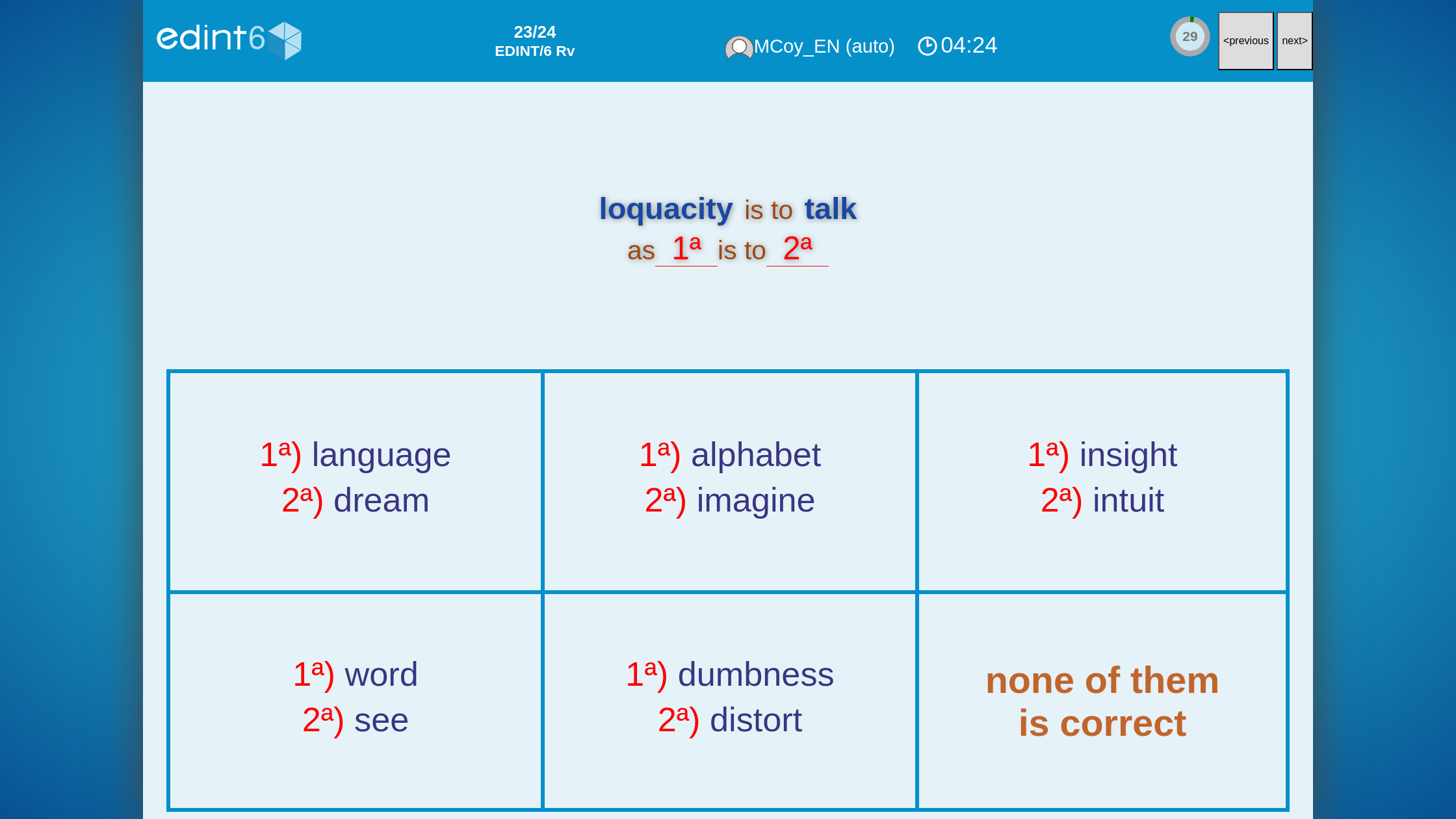
click at [1294, 31] on button "next >" at bounding box center [1295, 41] width 37 height 59
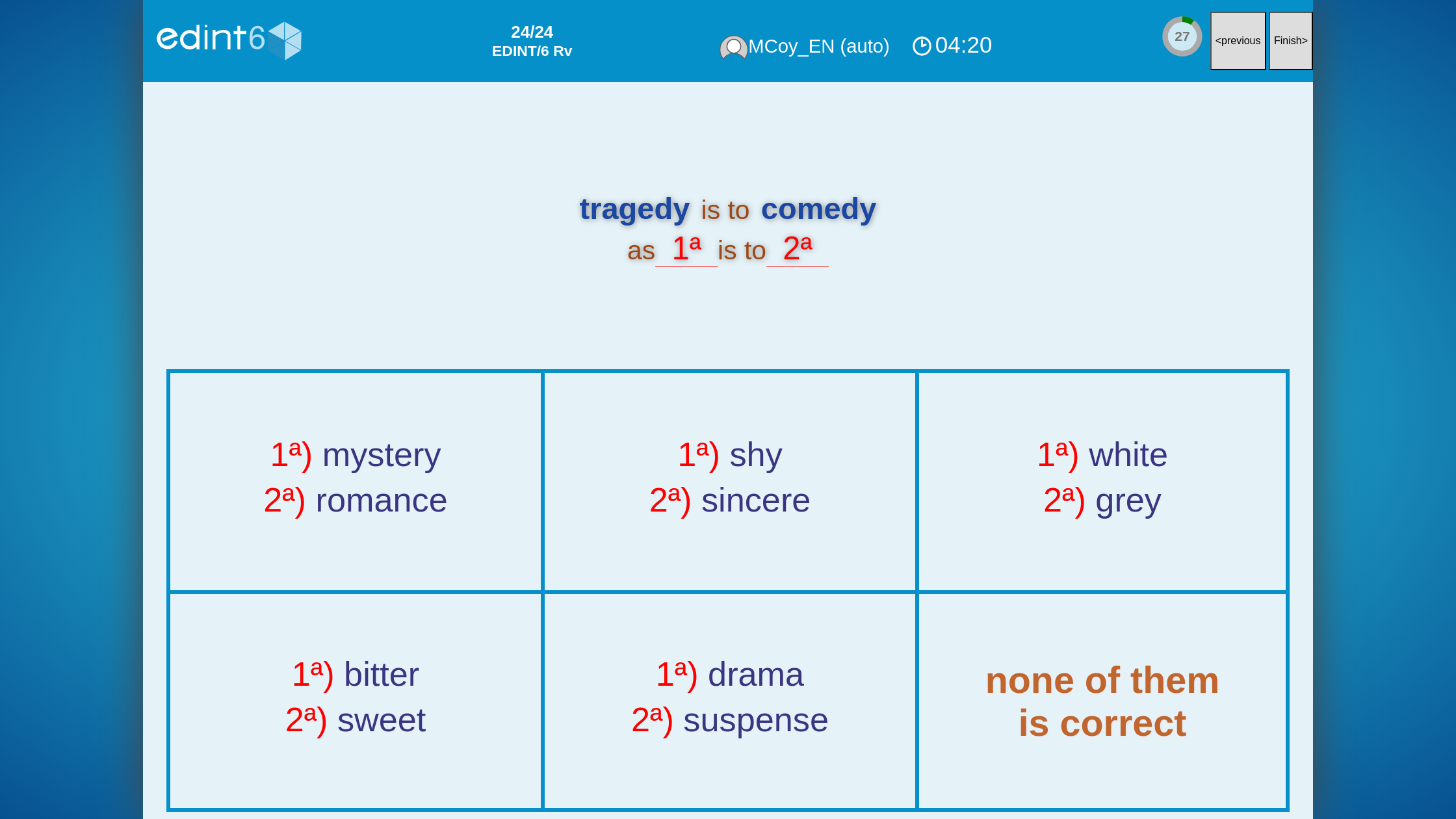
click at [1294, 31] on button "Finish >" at bounding box center [1291, 41] width 44 height 59
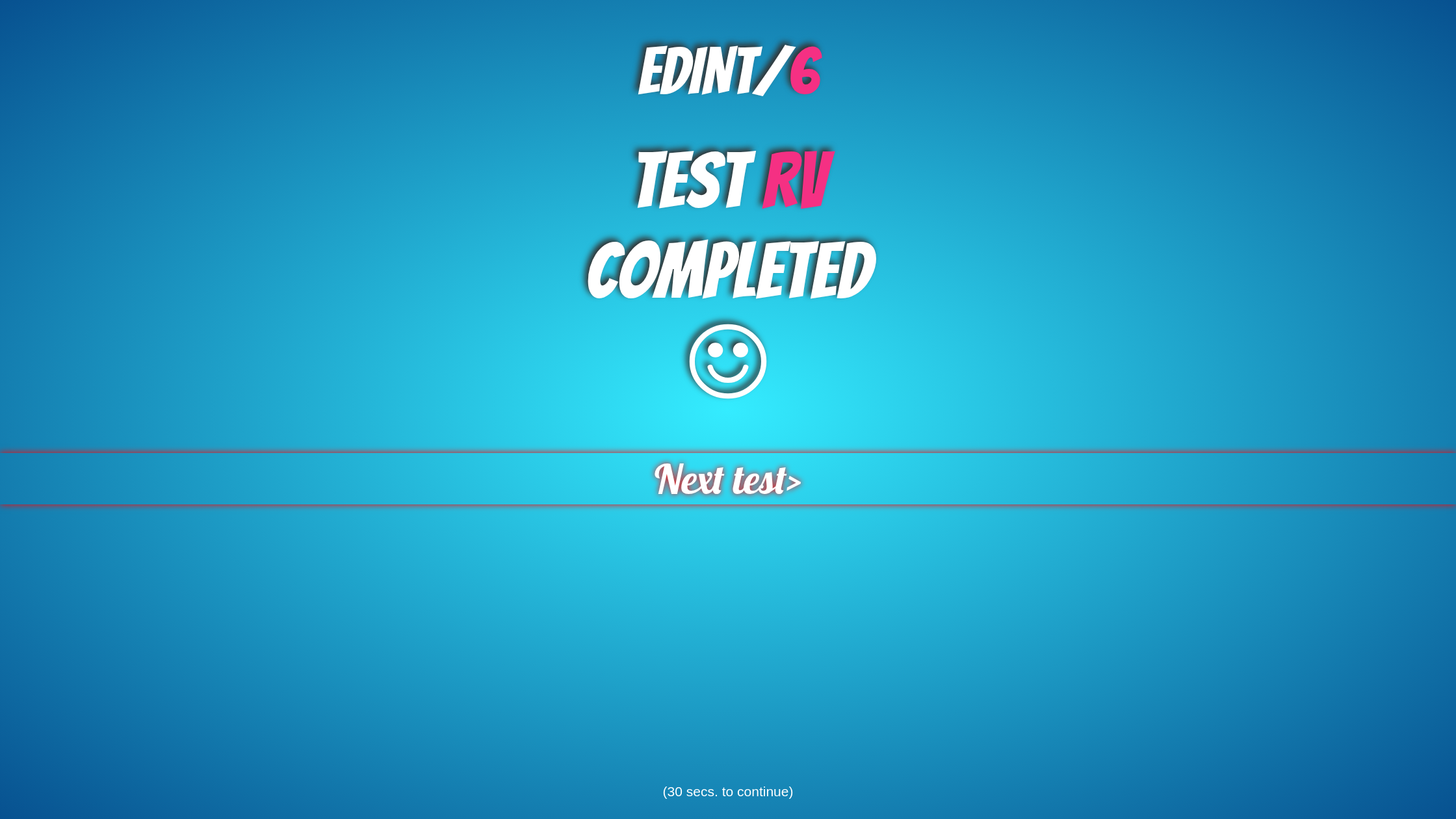
click at [695, 466] on span "Next test" at bounding box center [720, 478] width 132 height 51
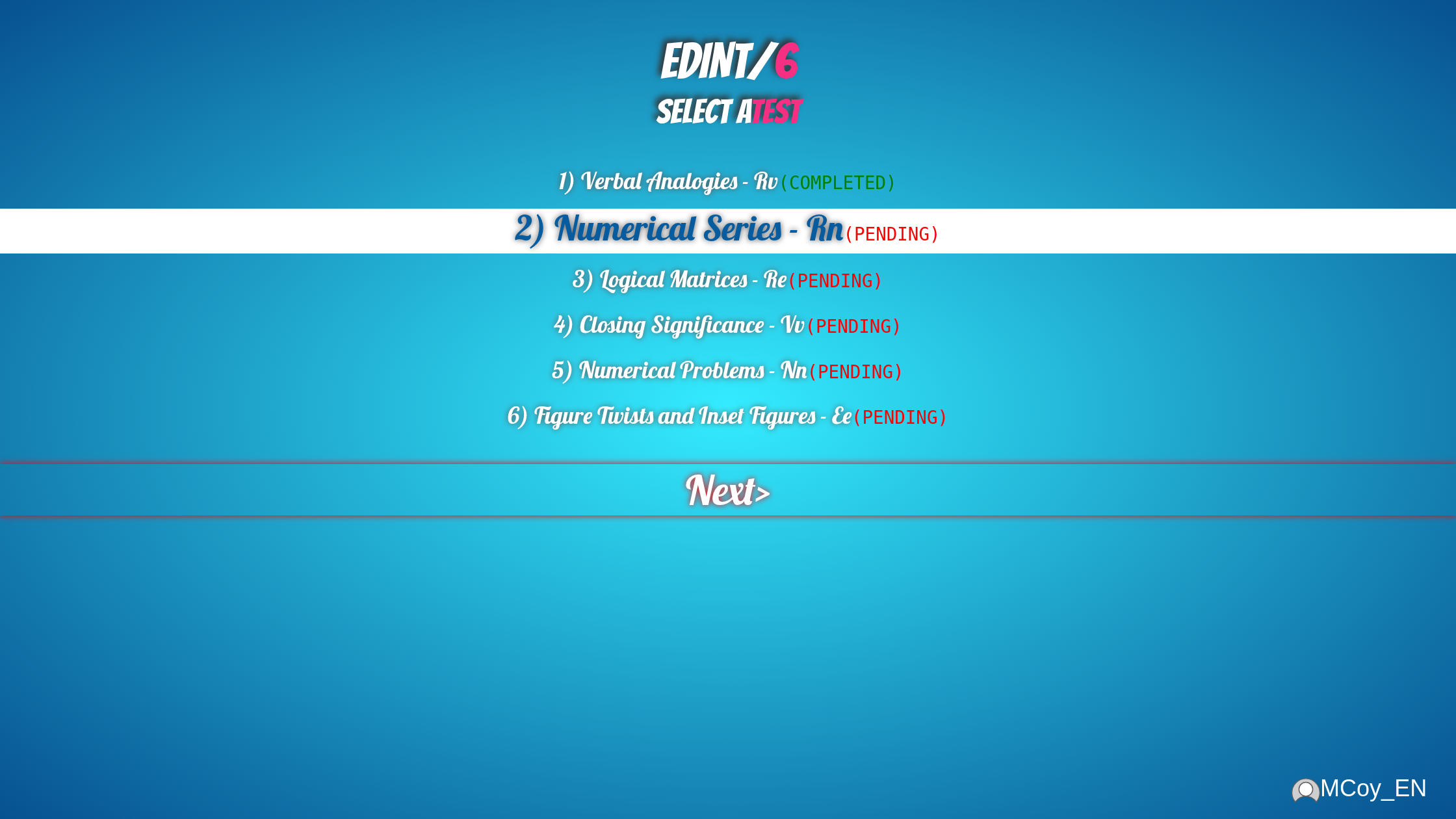
click at [743, 487] on span "Next" at bounding box center [720, 489] width 70 height 51
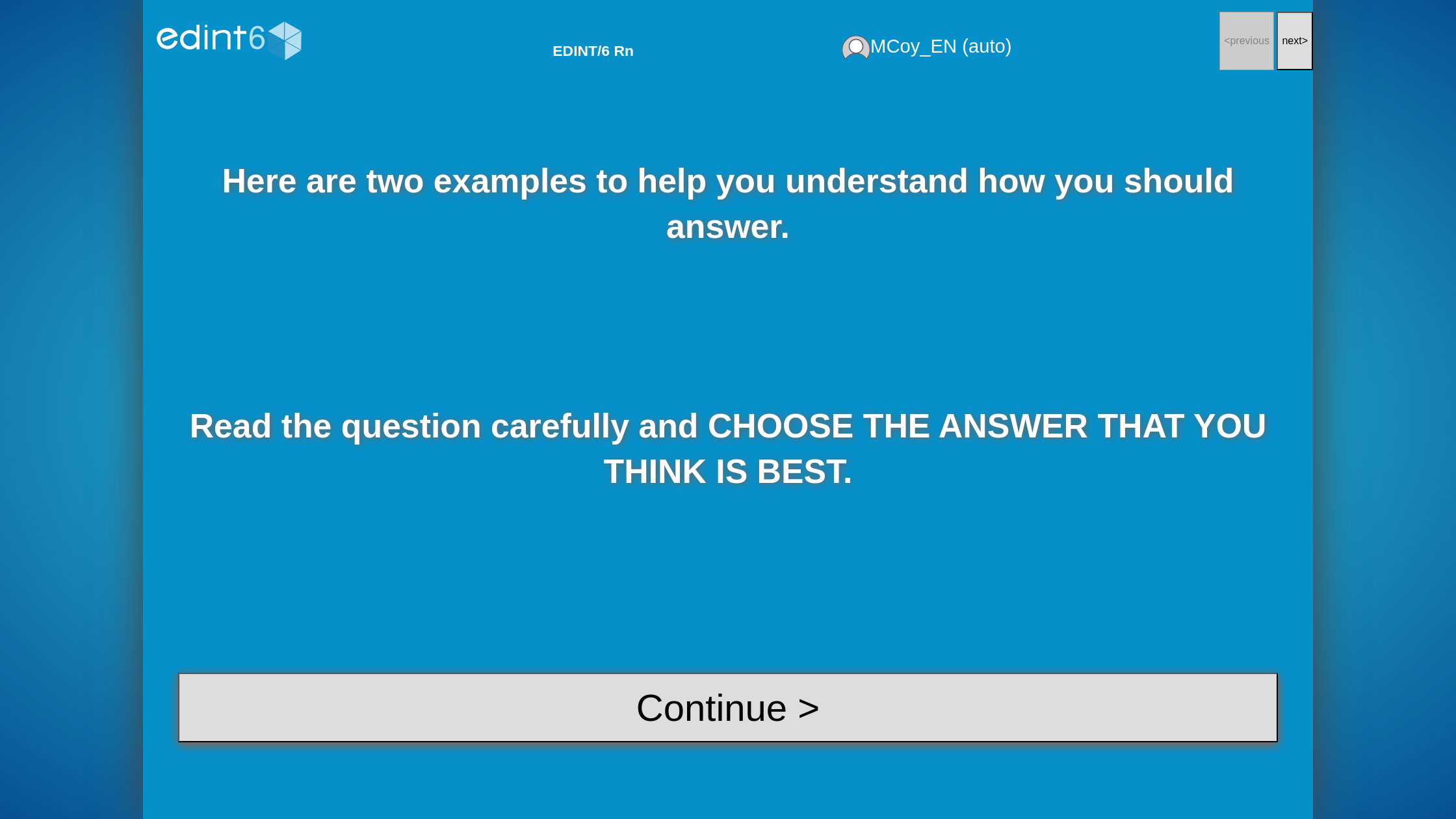
click at [745, 721] on button "Continue >" at bounding box center [728, 707] width 1100 height 70
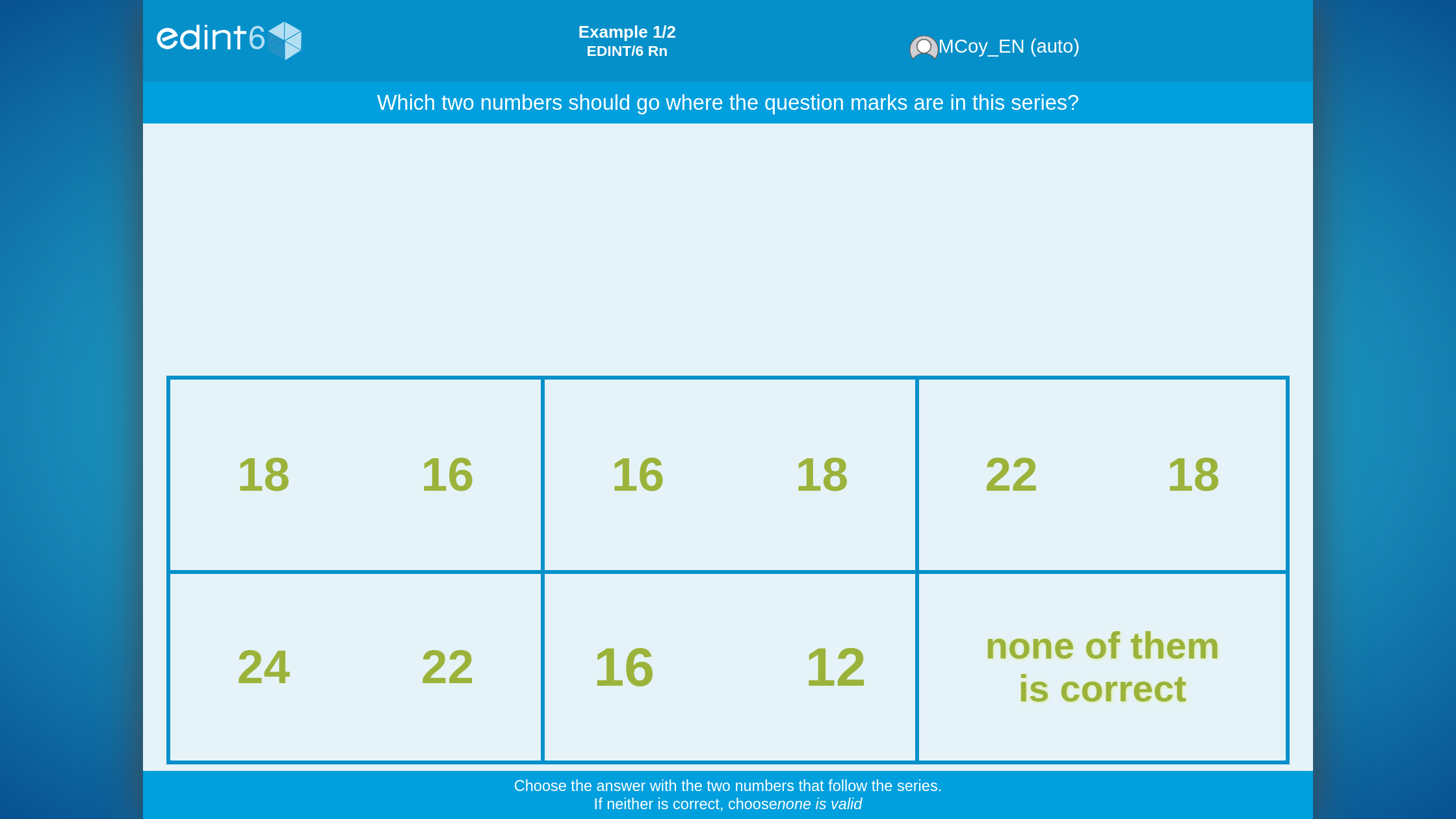
click at [736, 642] on div "16 12" at bounding box center [730, 667] width 423 height 60
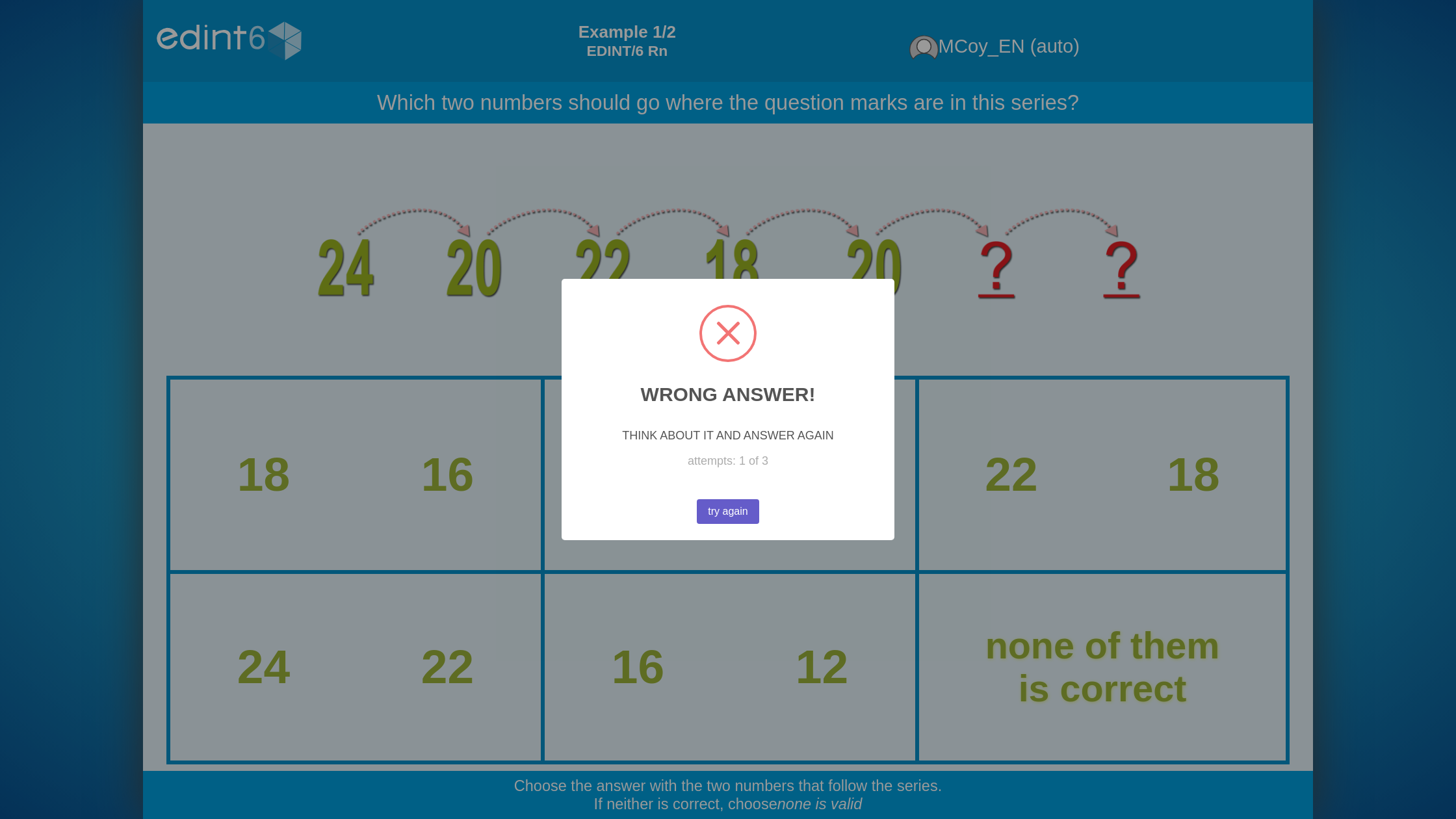
click at [746, 509] on button "try again" at bounding box center [728, 512] width 63 height 24
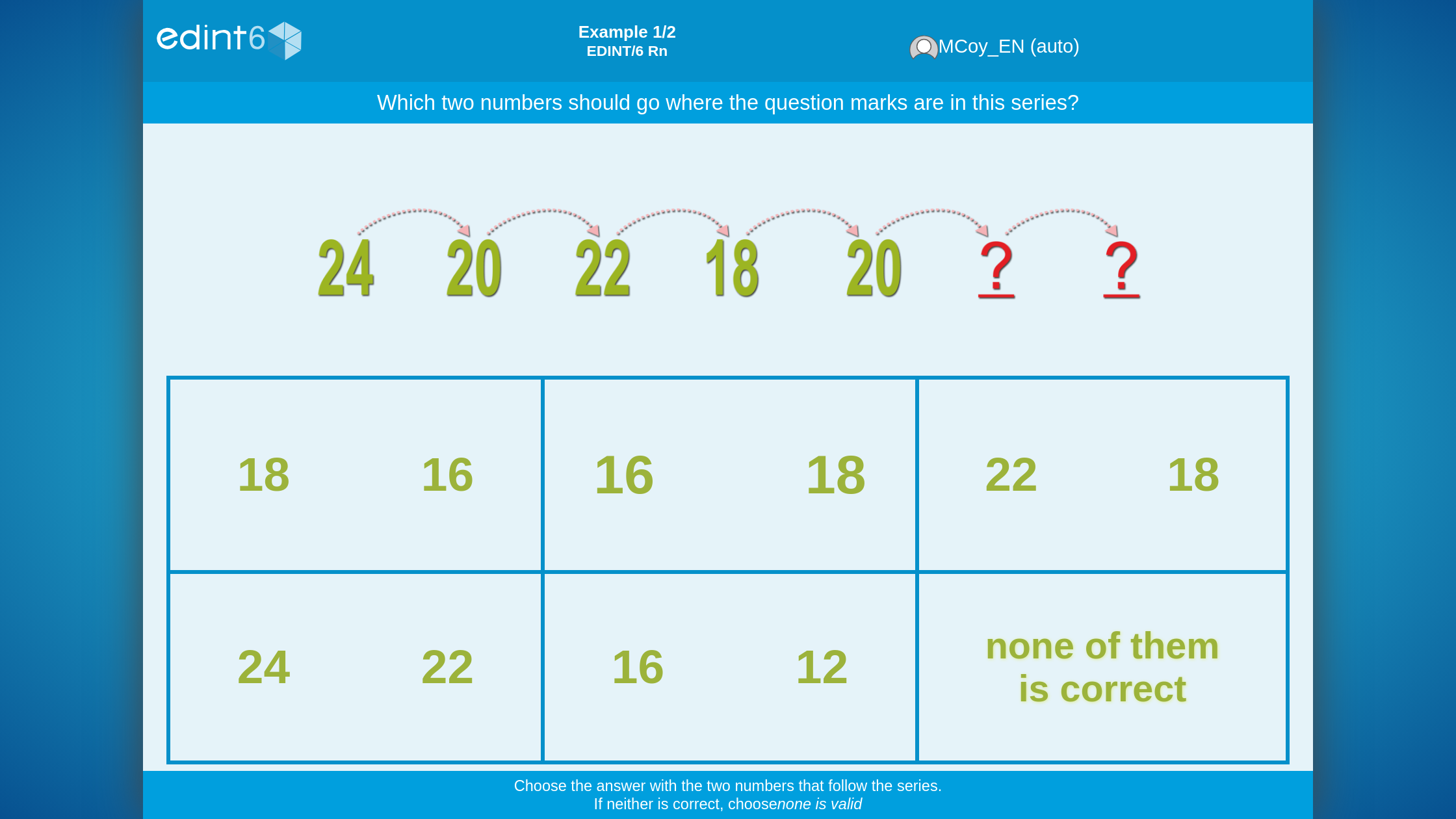
click at [794, 501] on div "16 18" at bounding box center [730, 474] width 423 height 60
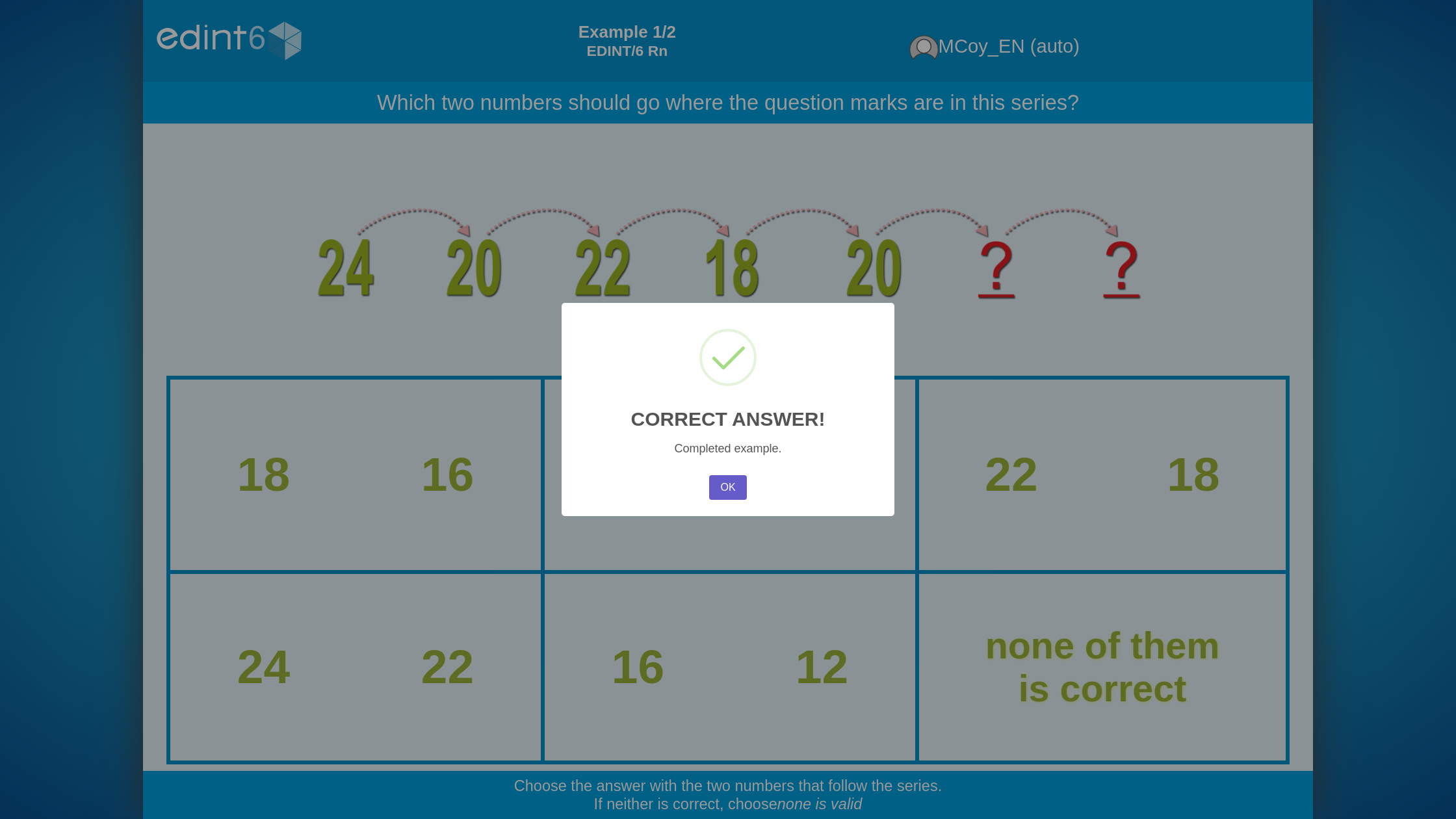
click at [735, 485] on button "OK" at bounding box center [727, 487] width 37 height 24
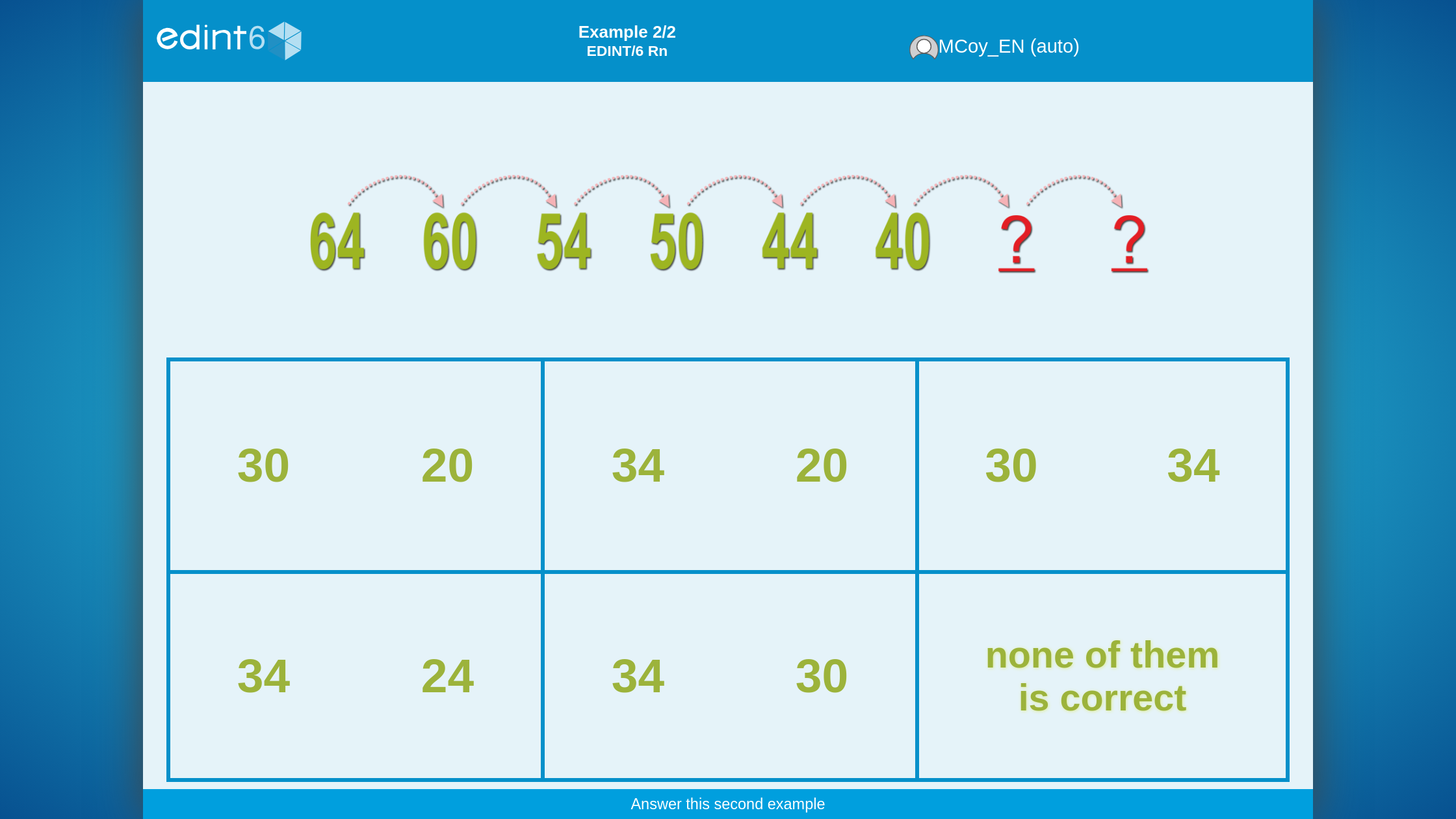
click at [1025, 537] on div "30 34" at bounding box center [1103, 465] width 364 height 206
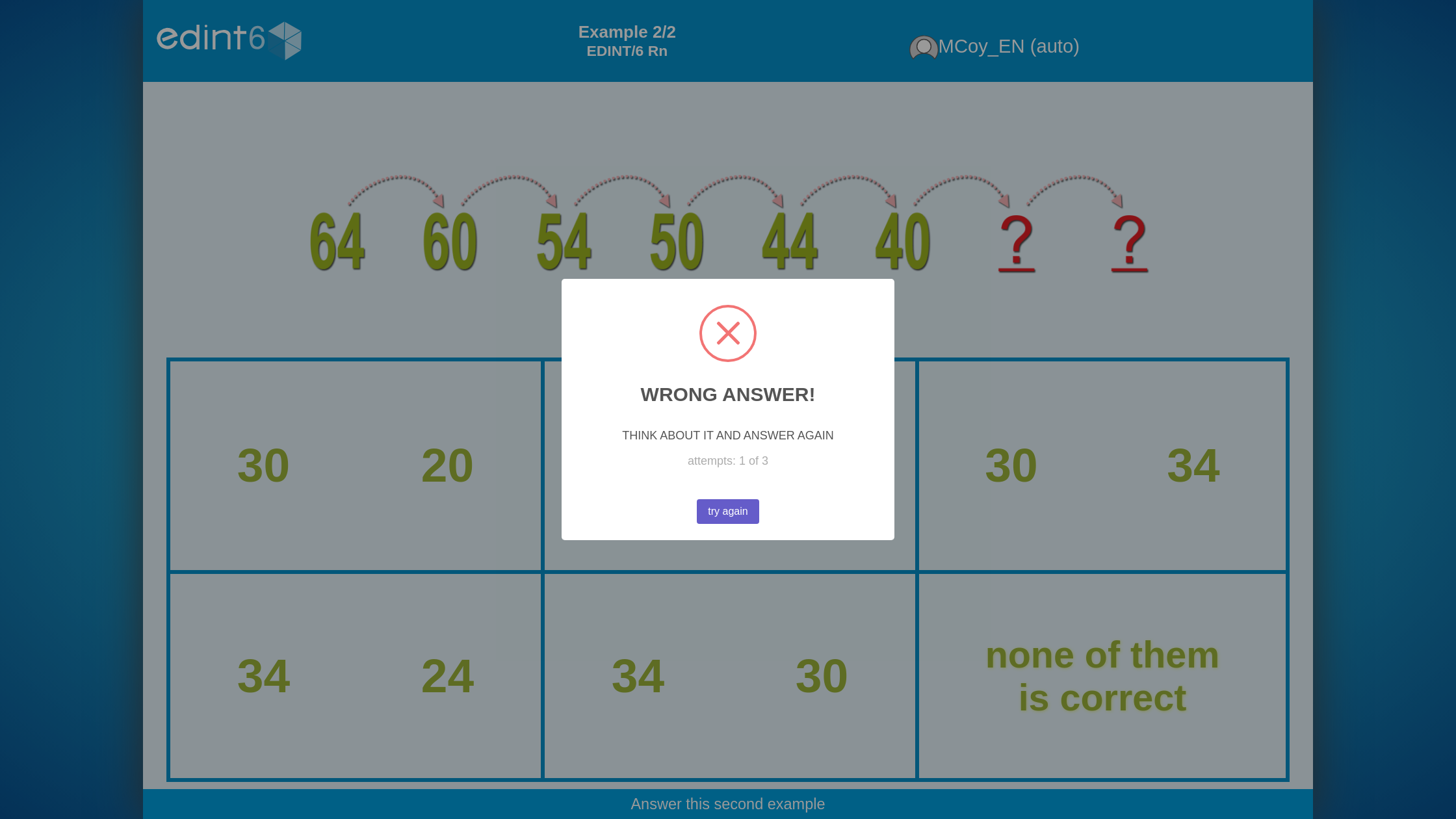
click at [743, 514] on button "try again" at bounding box center [728, 512] width 63 height 24
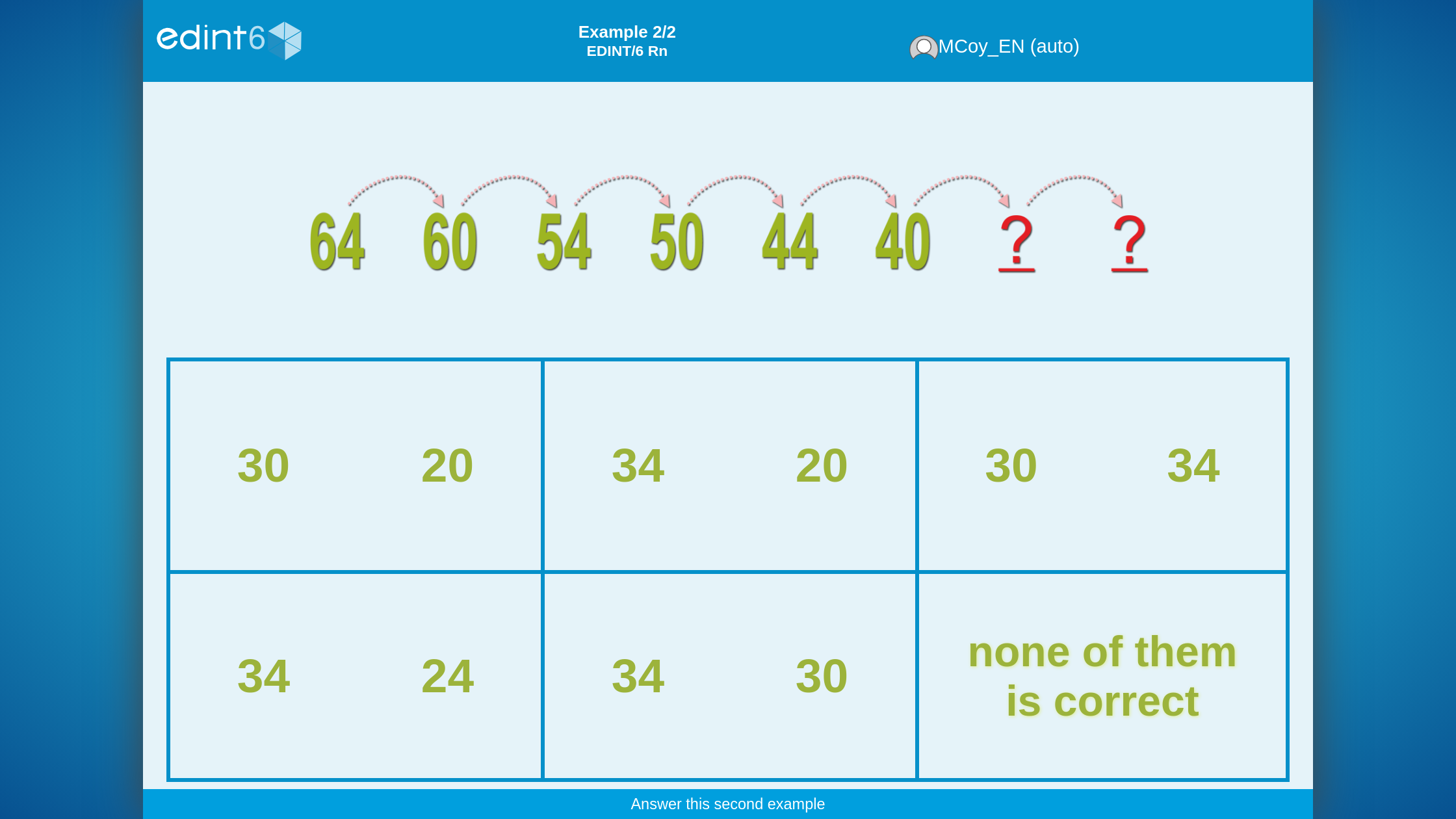
click at [1006, 639] on div "none of them is correct" at bounding box center [1103, 675] width 270 height 99
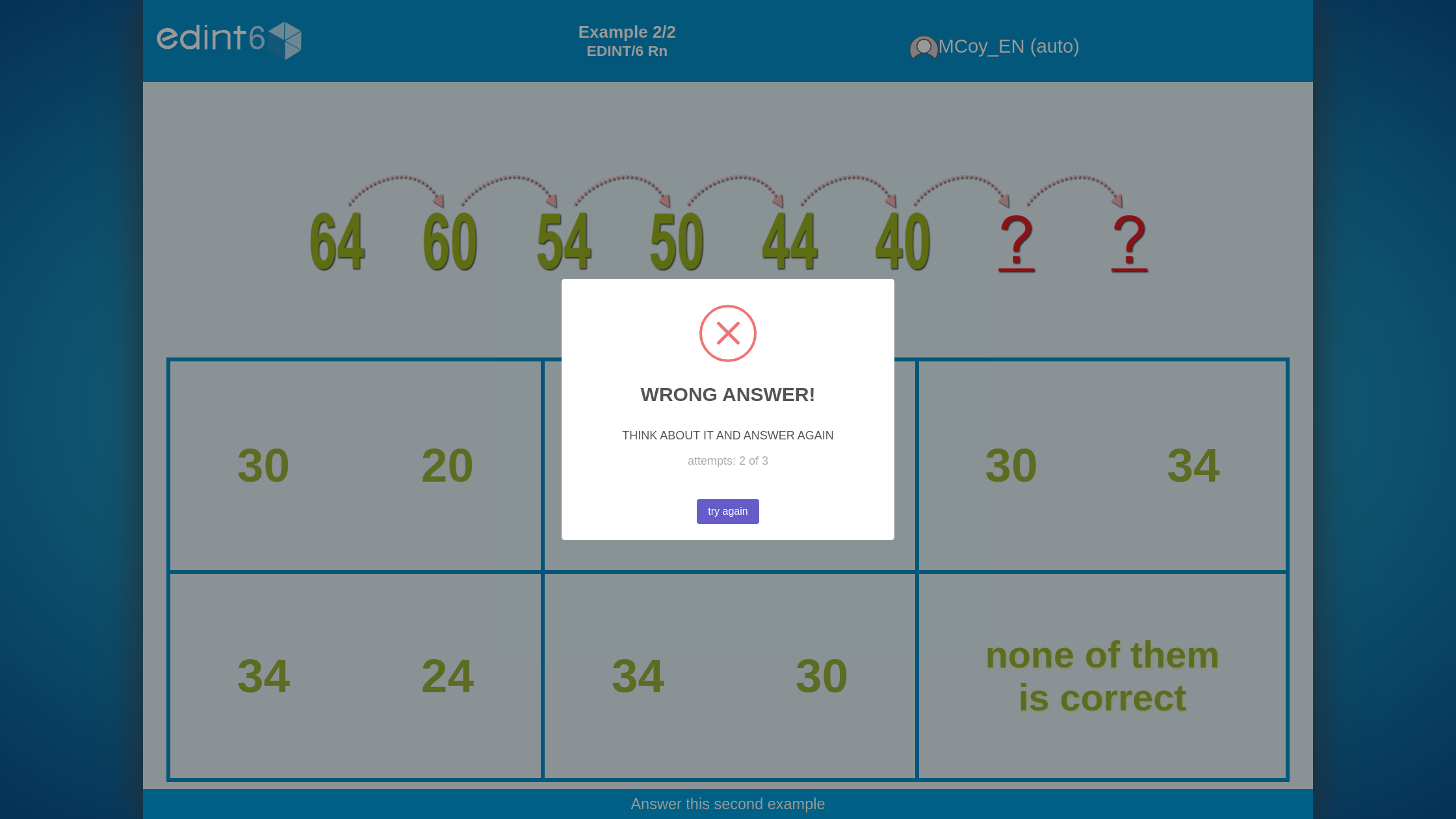
click at [722, 510] on button "try again" at bounding box center [728, 512] width 63 height 24
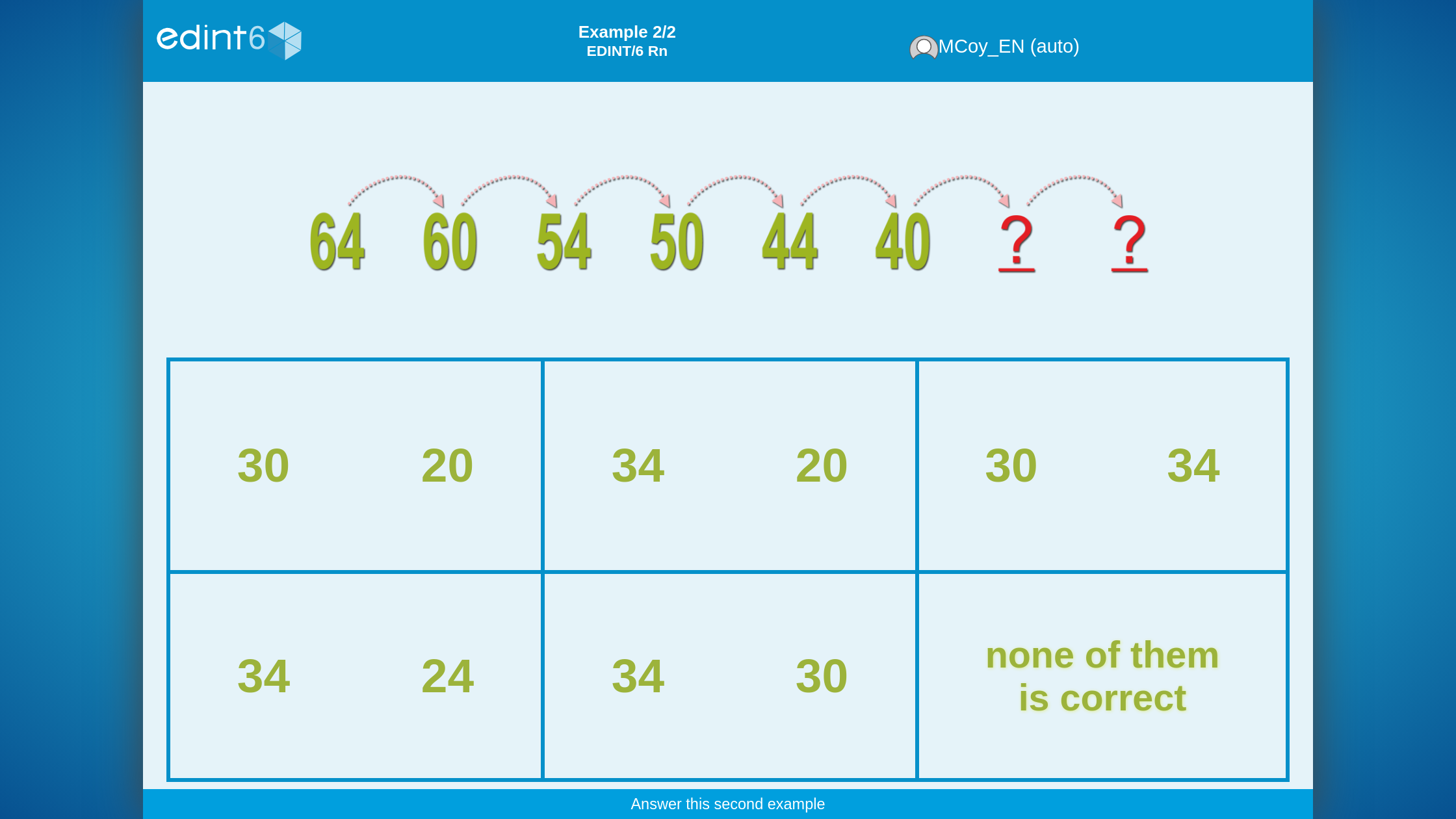
click at [708, 505] on div "34 20" at bounding box center [730, 465] width 368 height 206
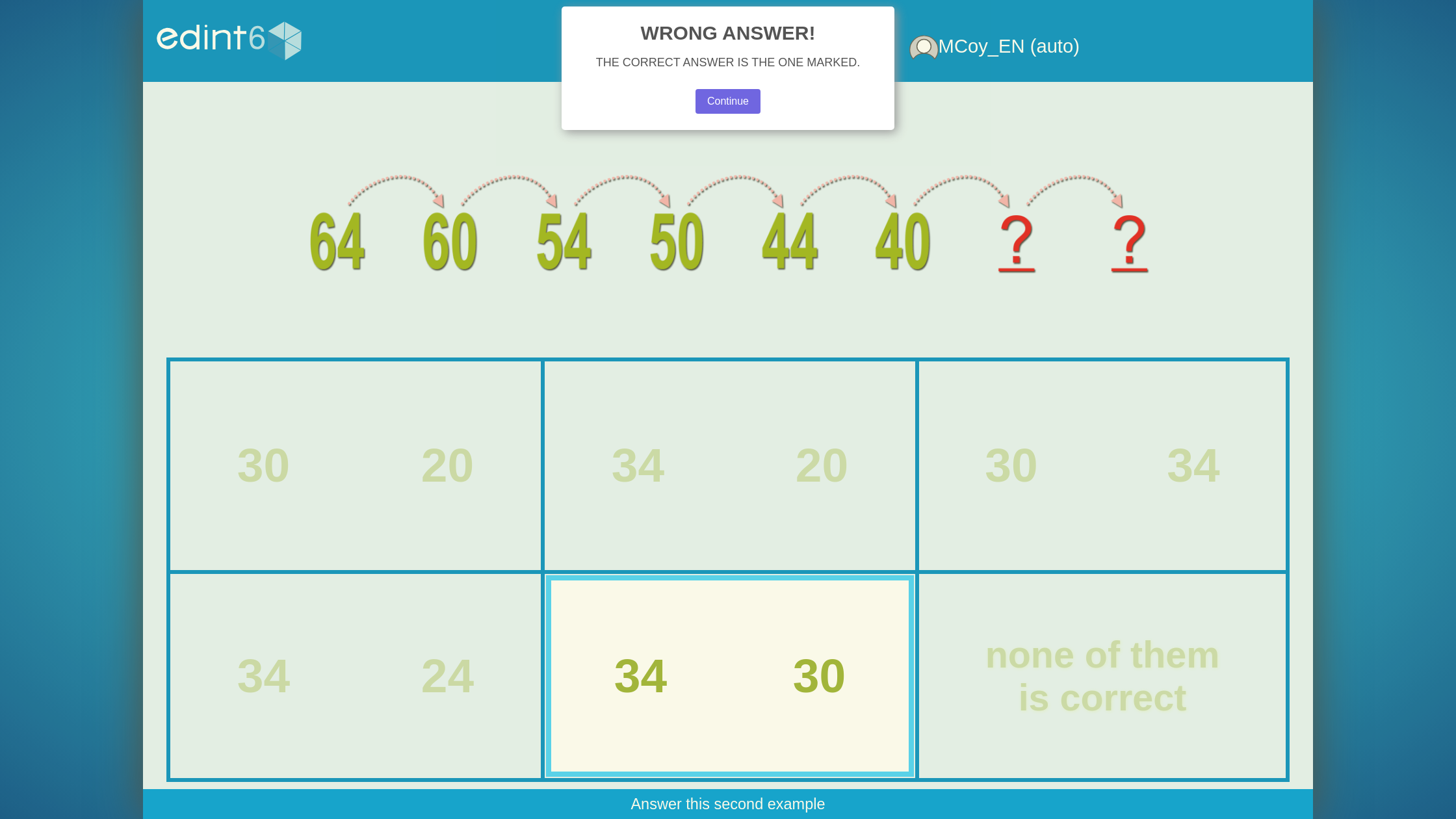
click at [752, 85] on div "× WRONG ANSWER! THE CORRECT ANSWER IS THE ONE MARKED. Continue No Cancel" at bounding box center [727, 69] width 333 height 124
click at [727, 103] on button "Continue" at bounding box center [728, 101] width 64 height 24
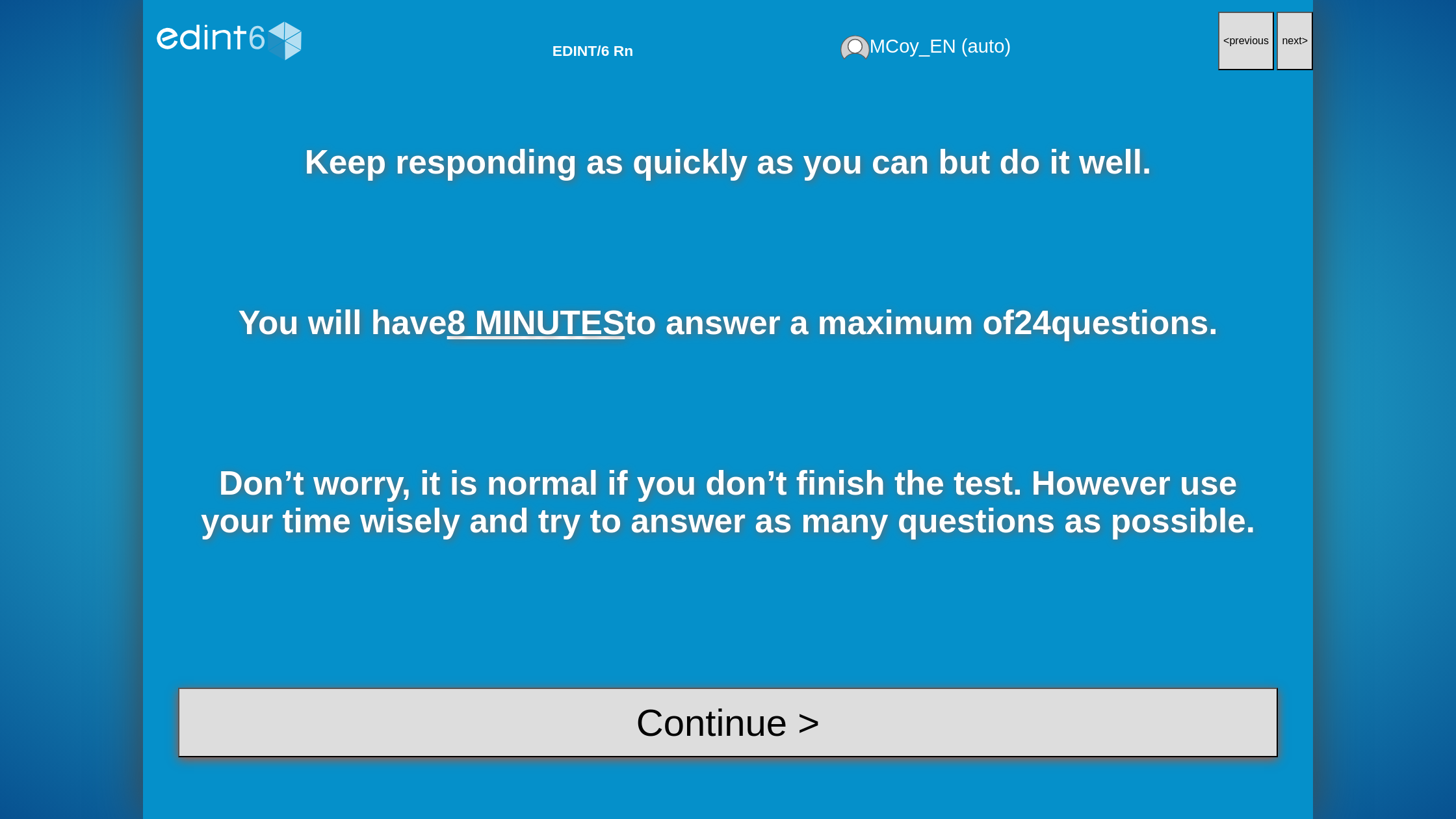
click at [746, 710] on button "Continue >" at bounding box center [728, 722] width 1100 height 70
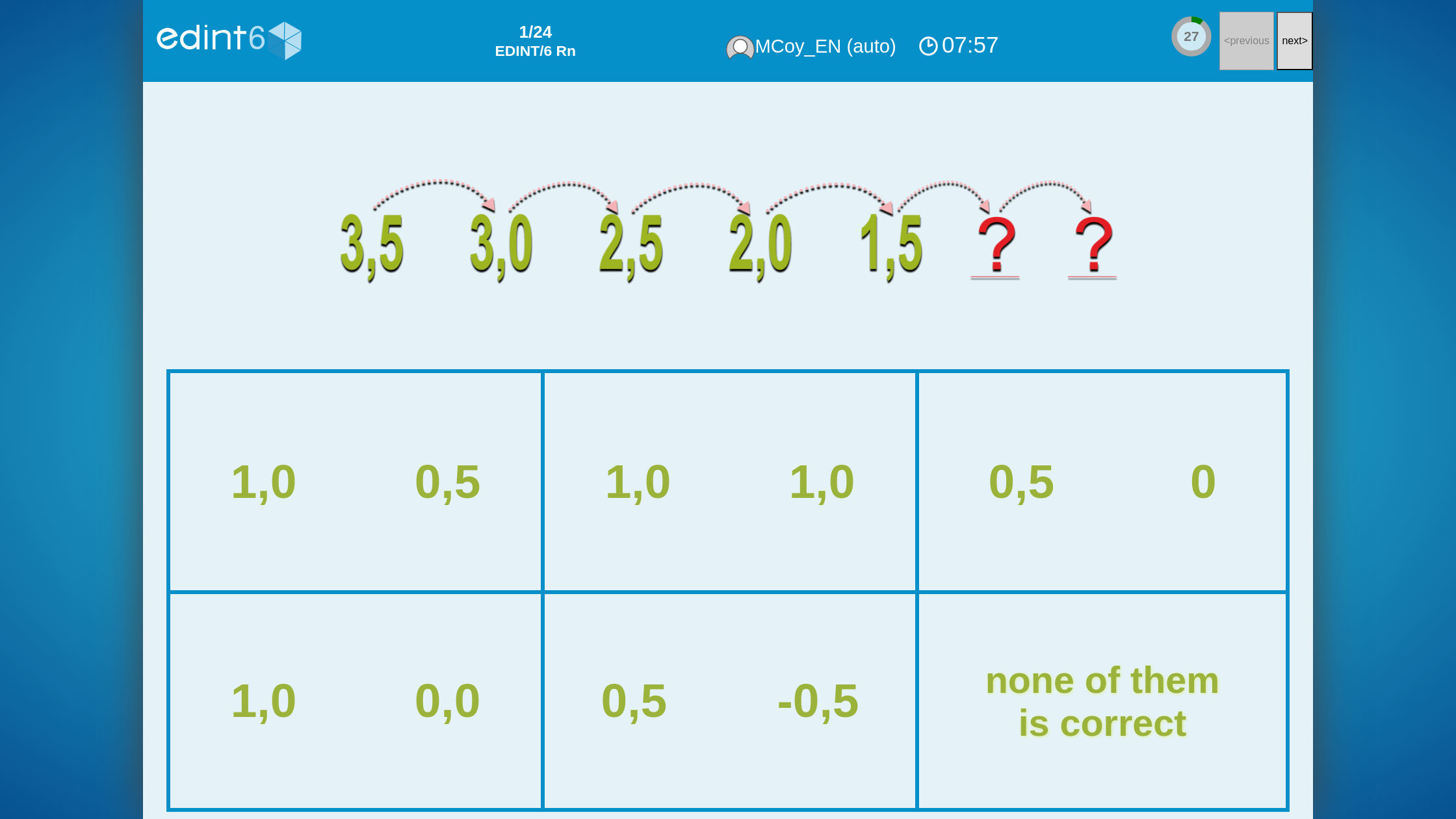
click at [1283, 50] on button "next >" at bounding box center [1295, 41] width 37 height 59
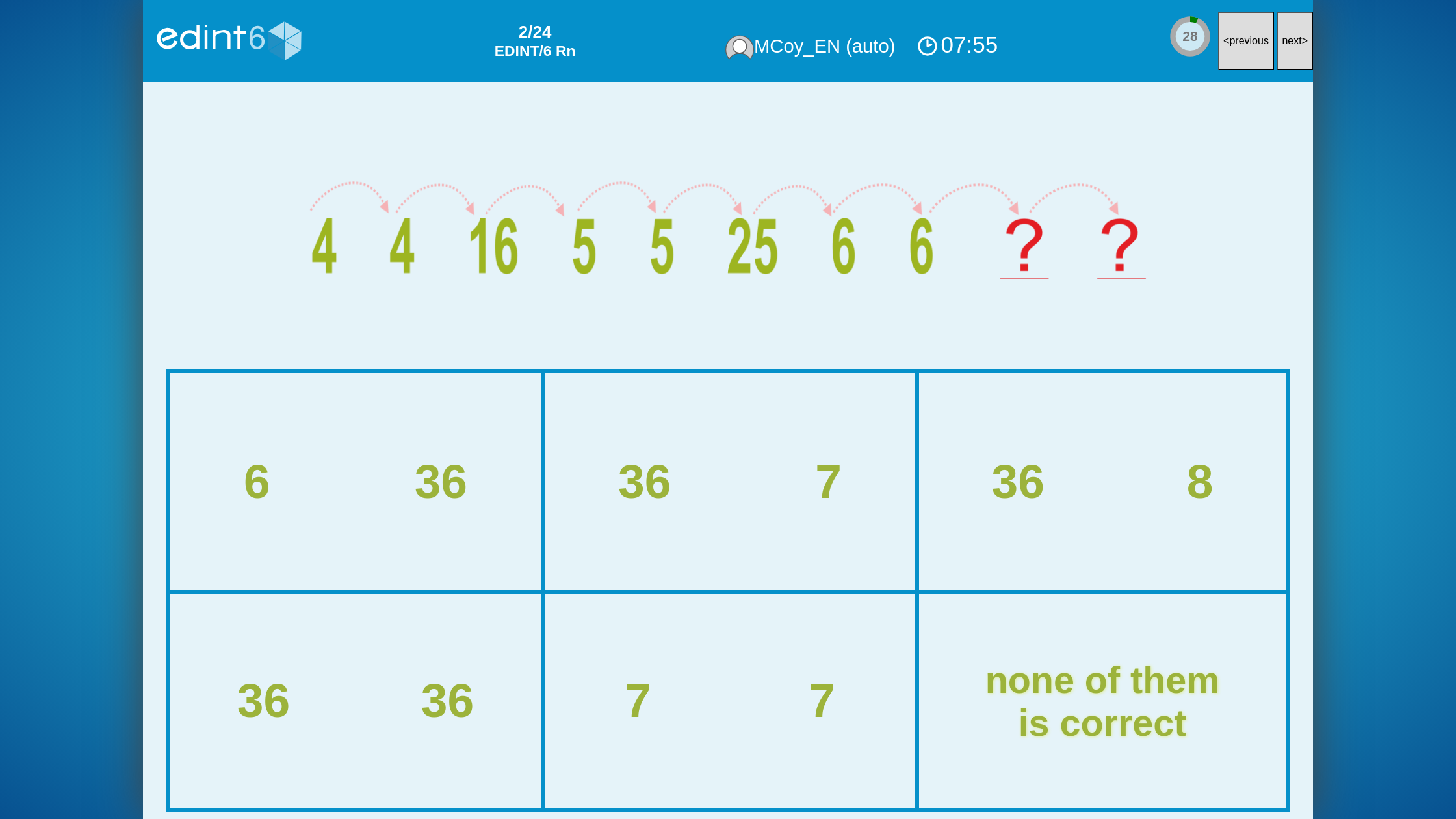
click at [1283, 50] on button "next >" at bounding box center [1295, 41] width 37 height 59
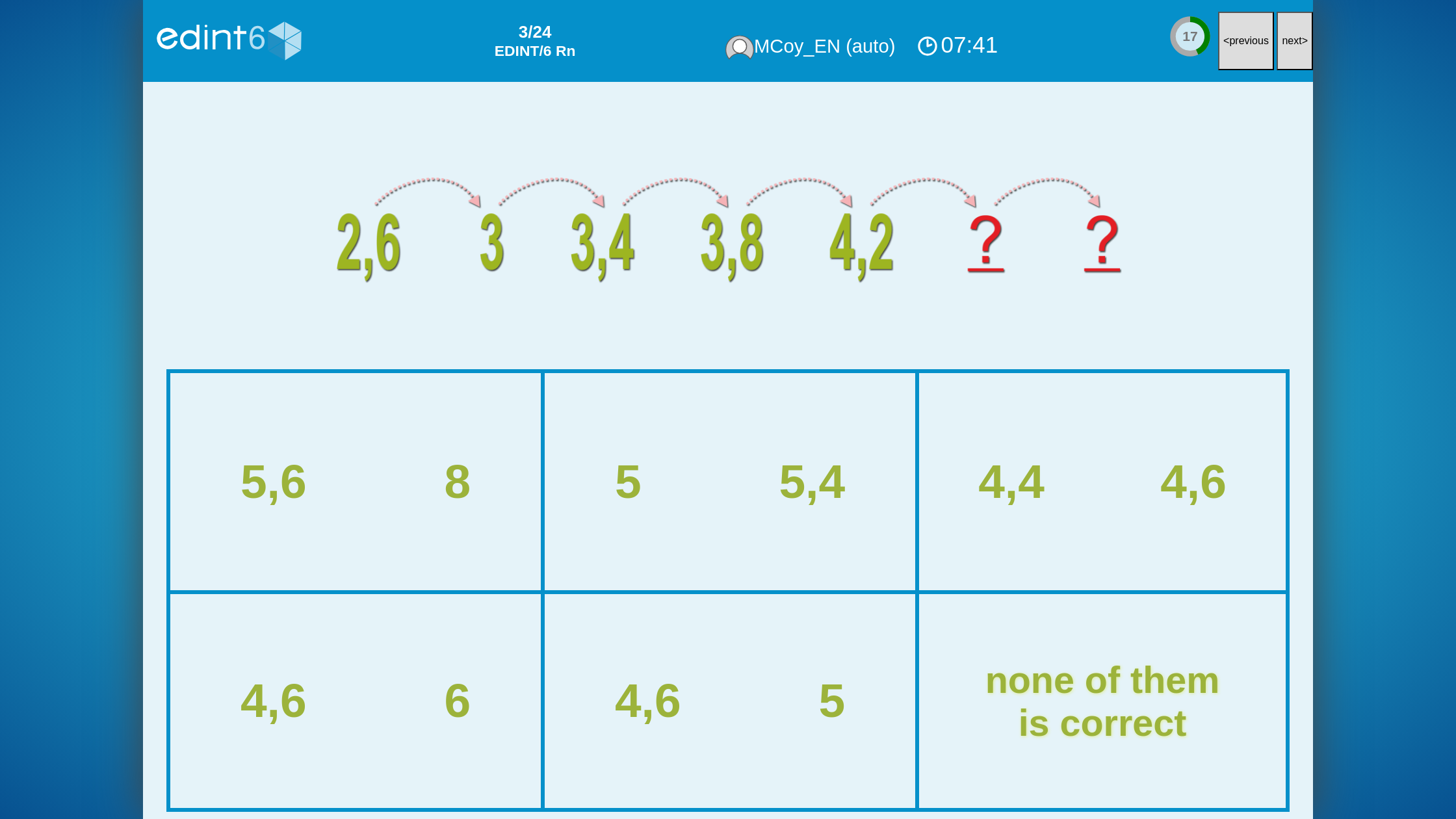
click at [1283, 50] on button "next >" at bounding box center [1295, 41] width 37 height 59
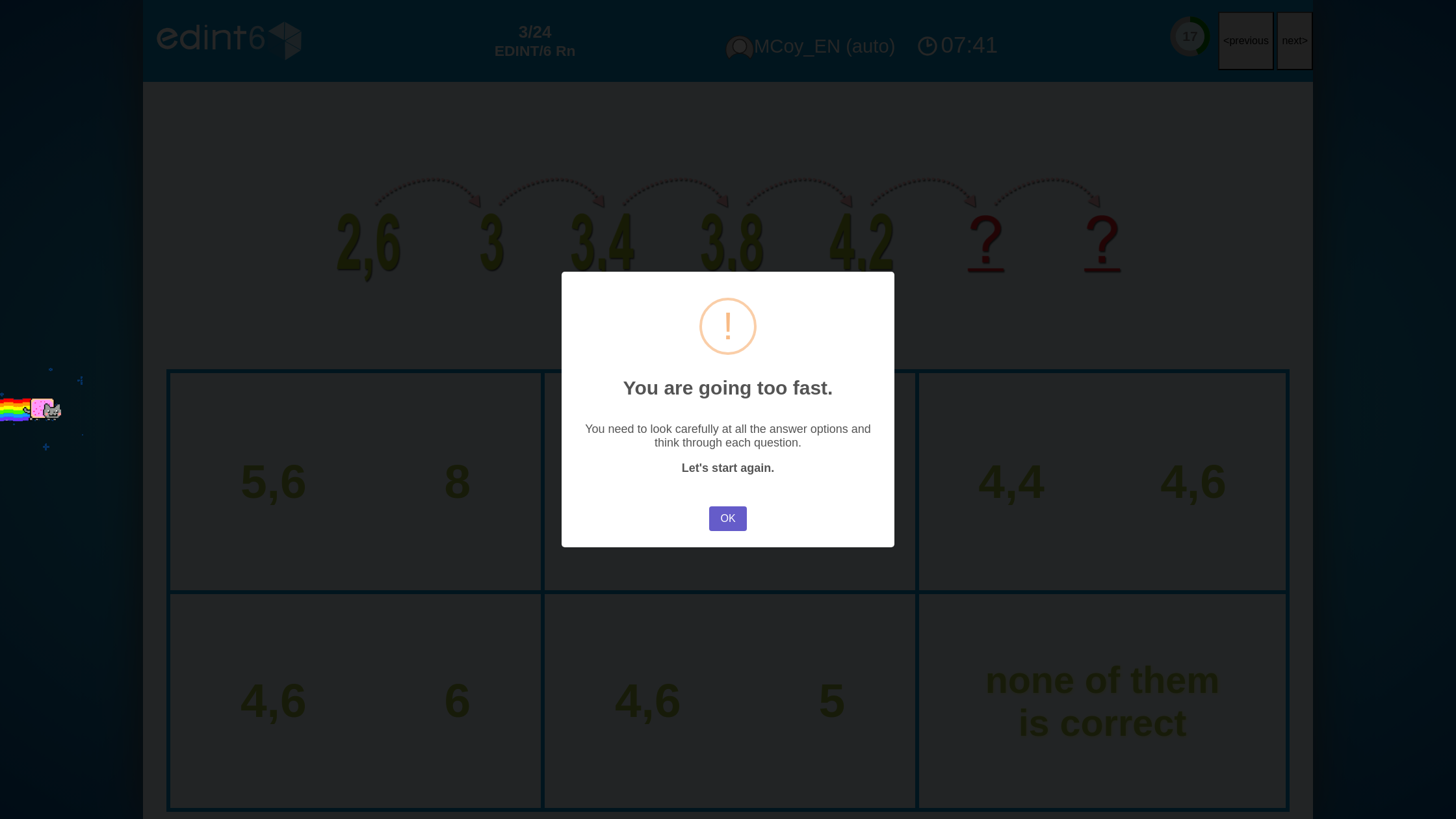
click at [739, 527] on button "OK" at bounding box center [727, 518] width 37 height 24
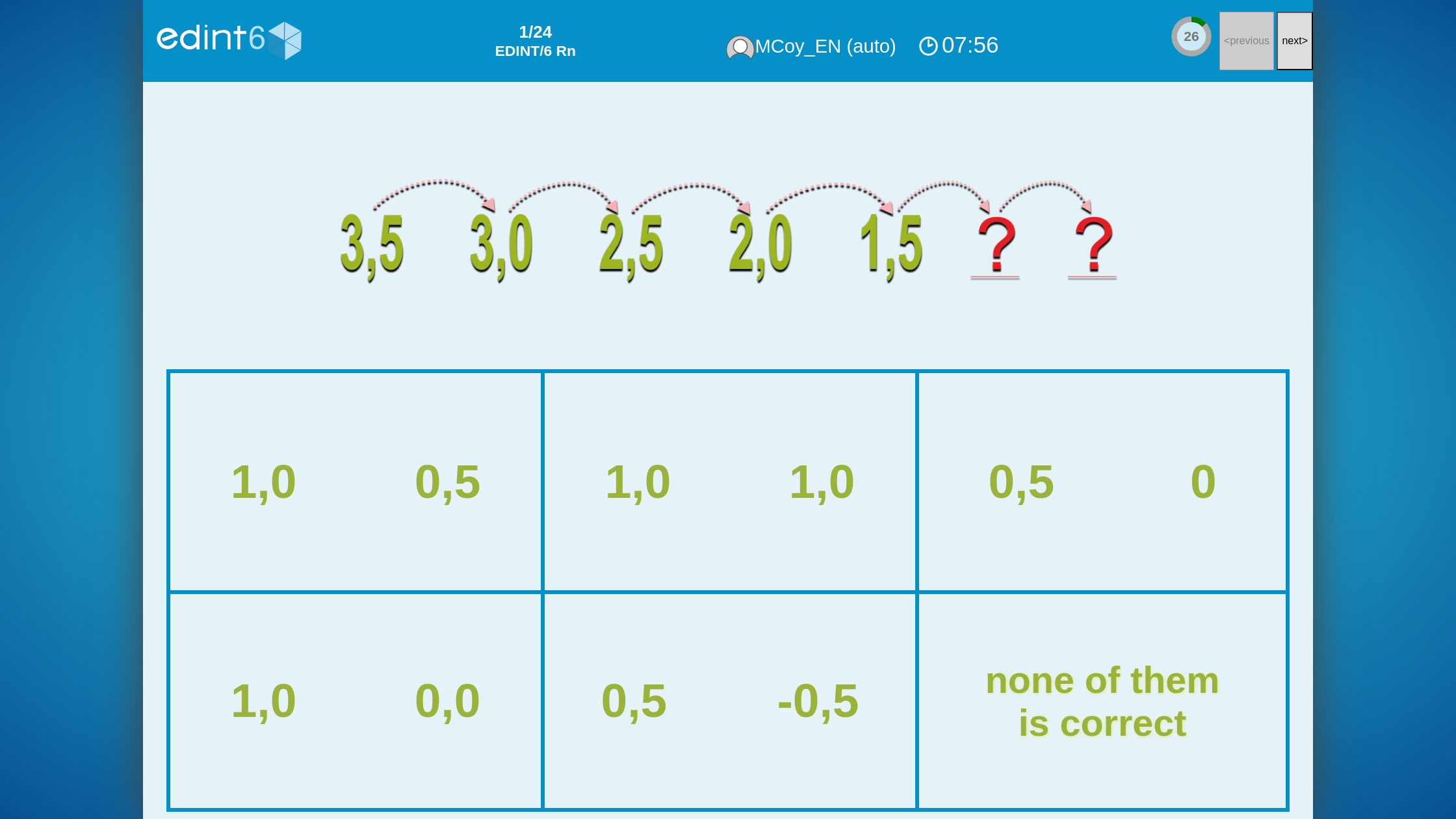
click at [1305, 50] on button "next >" at bounding box center [1295, 41] width 37 height 59
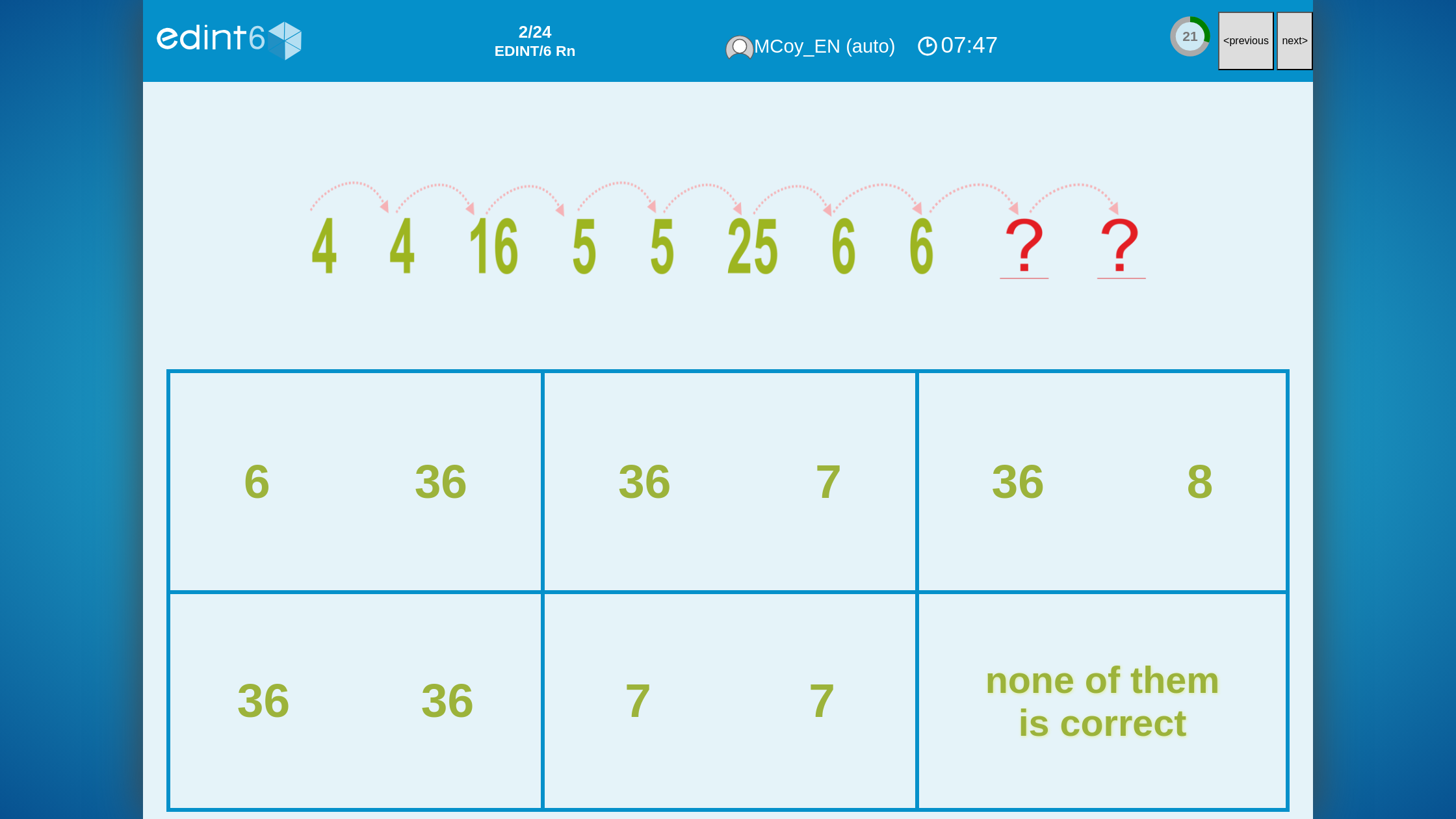
click at [1305, 50] on button "next >" at bounding box center [1295, 41] width 37 height 59
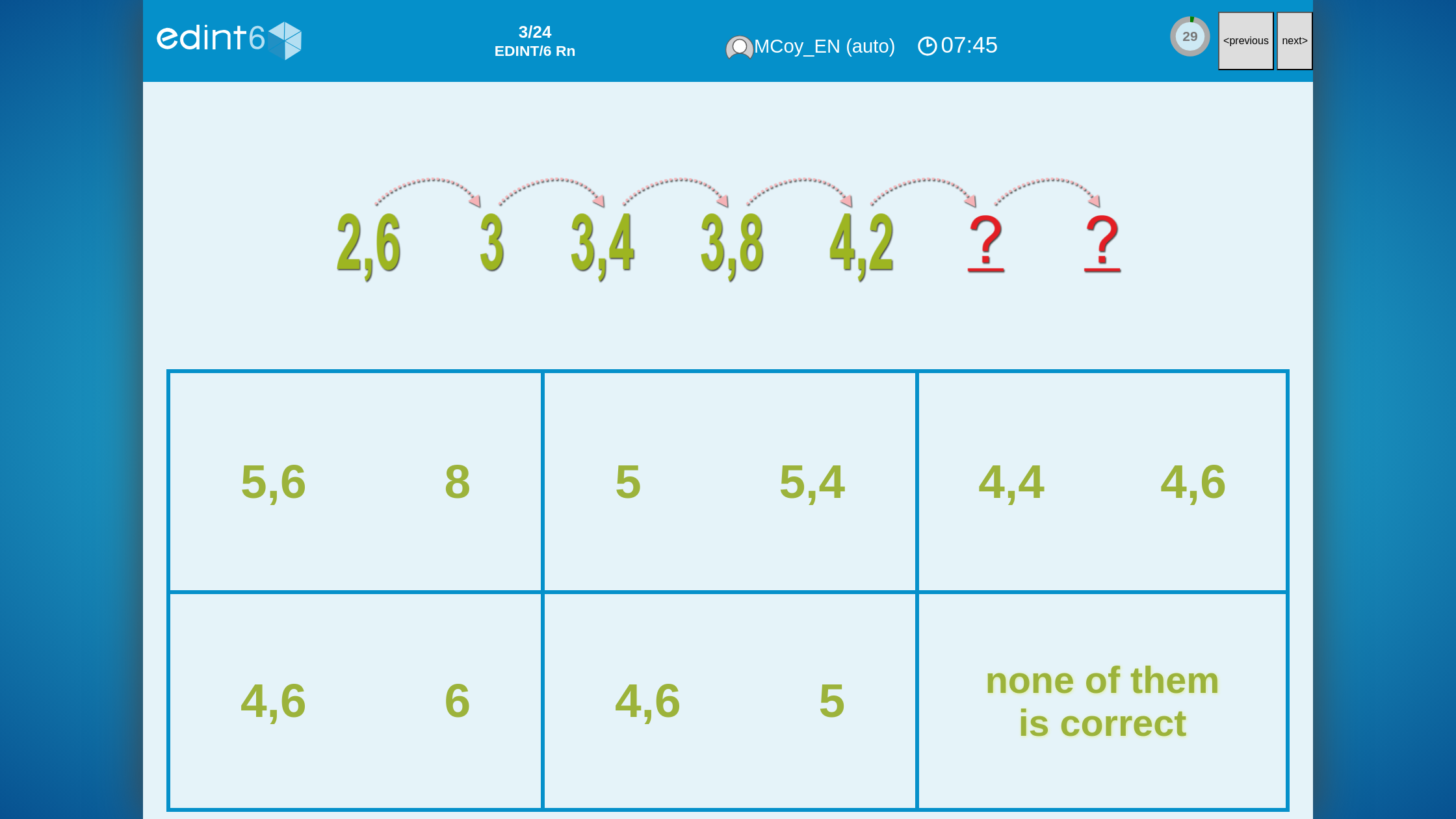
click at [1305, 50] on button "next >" at bounding box center [1295, 41] width 37 height 59
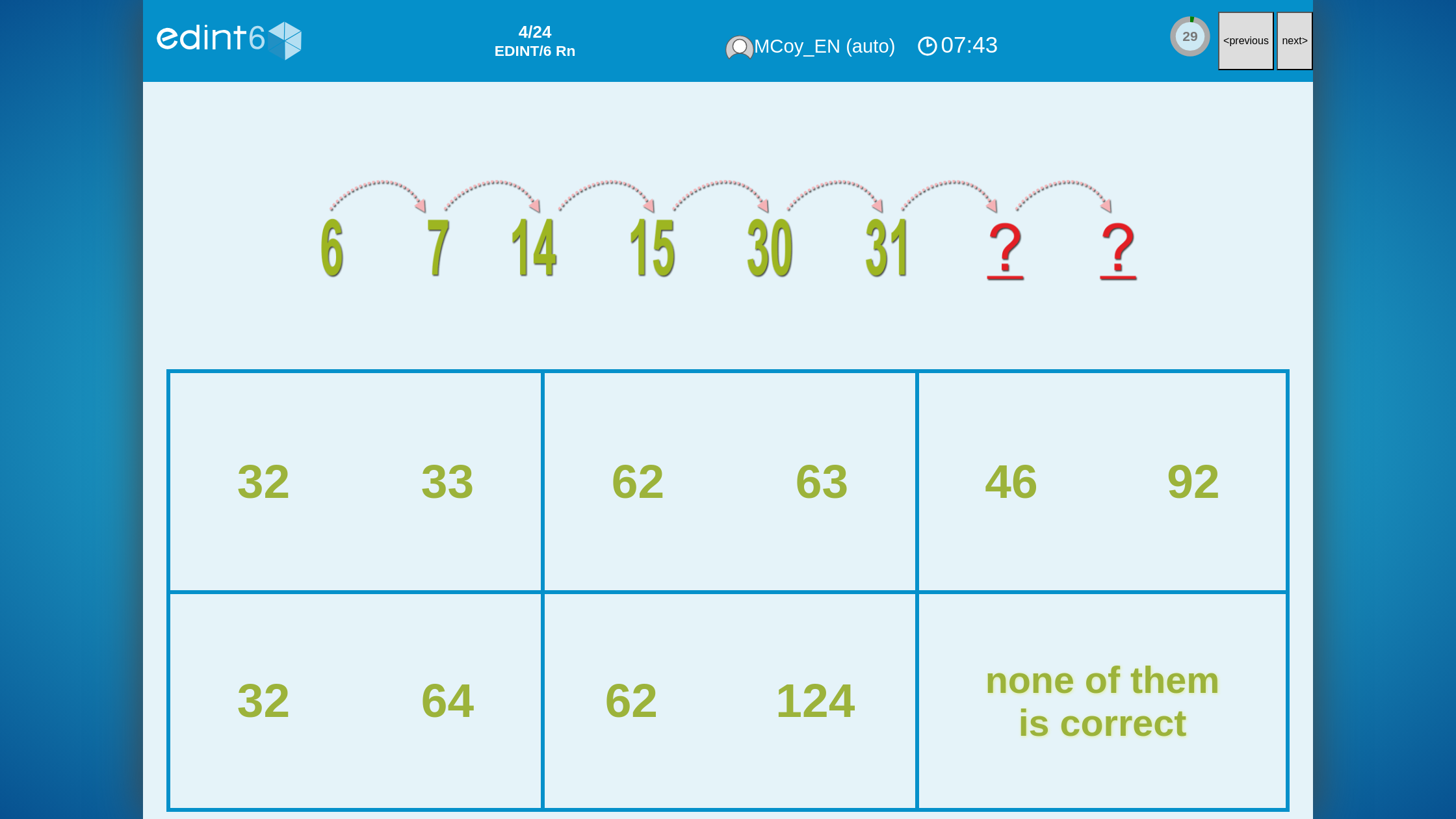
click at [1305, 50] on button "next >" at bounding box center [1295, 41] width 37 height 59
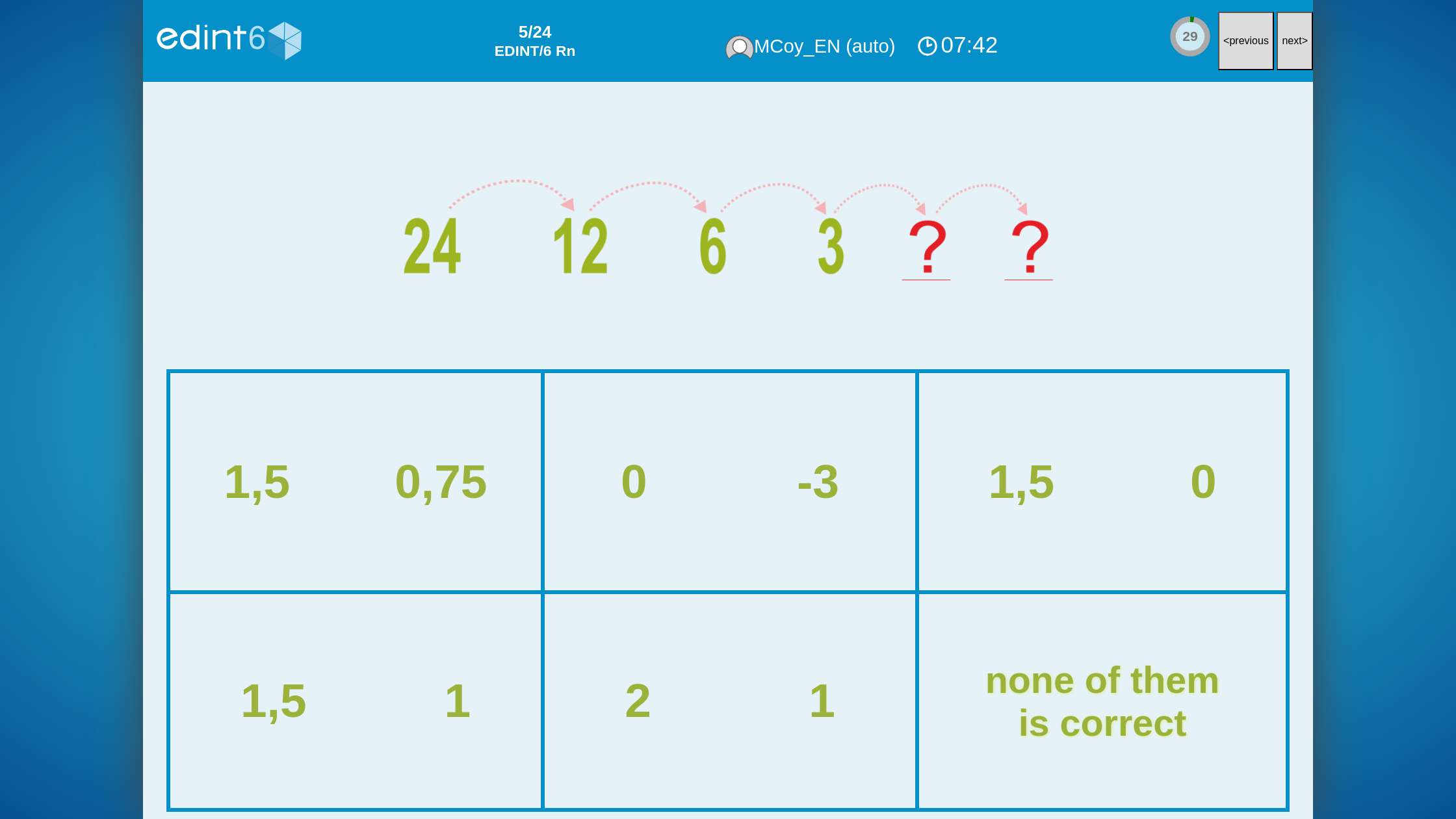
click at [1305, 50] on button "next >" at bounding box center [1295, 41] width 37 height 59
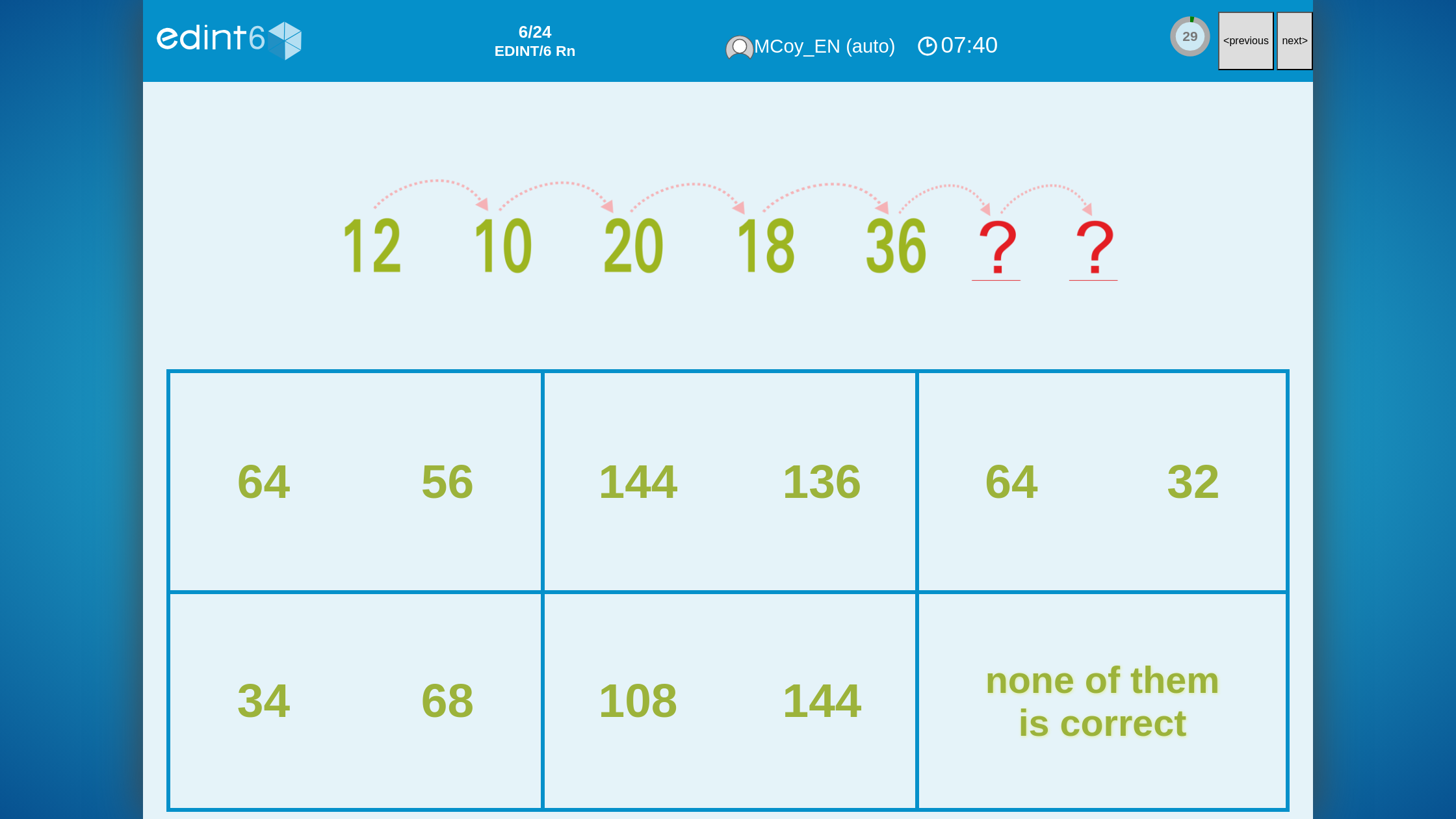
click at [1305, 50] on button "next >" at bounding box center [1295, 41] width 37 height 59
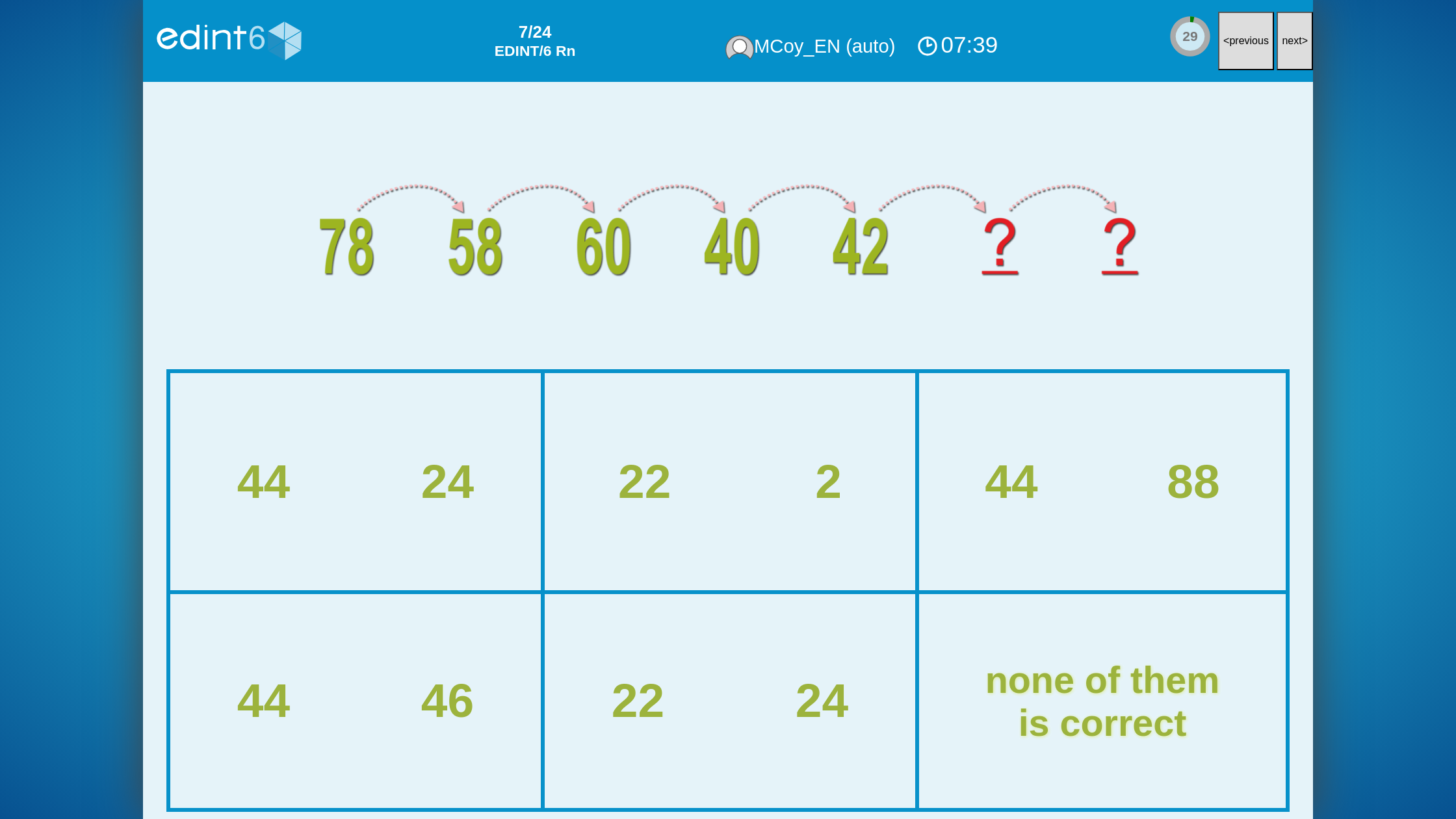
click at [1305, 50] on button "next >" at bounding box center [1295, 41] width 37 height 59
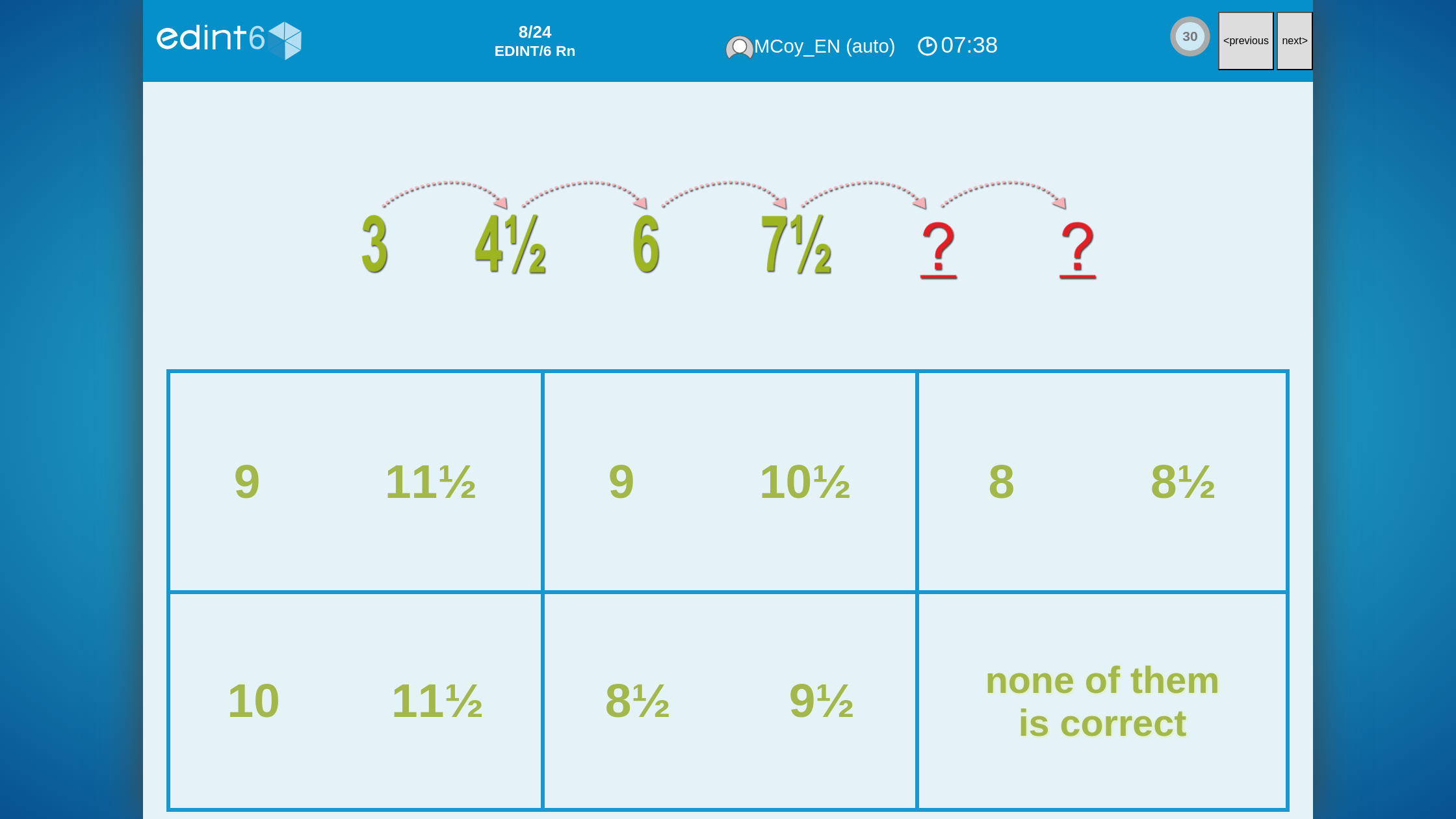
click at [1305, 50] on button "next >" at bounding box center [1295, 41] width 37 height 59
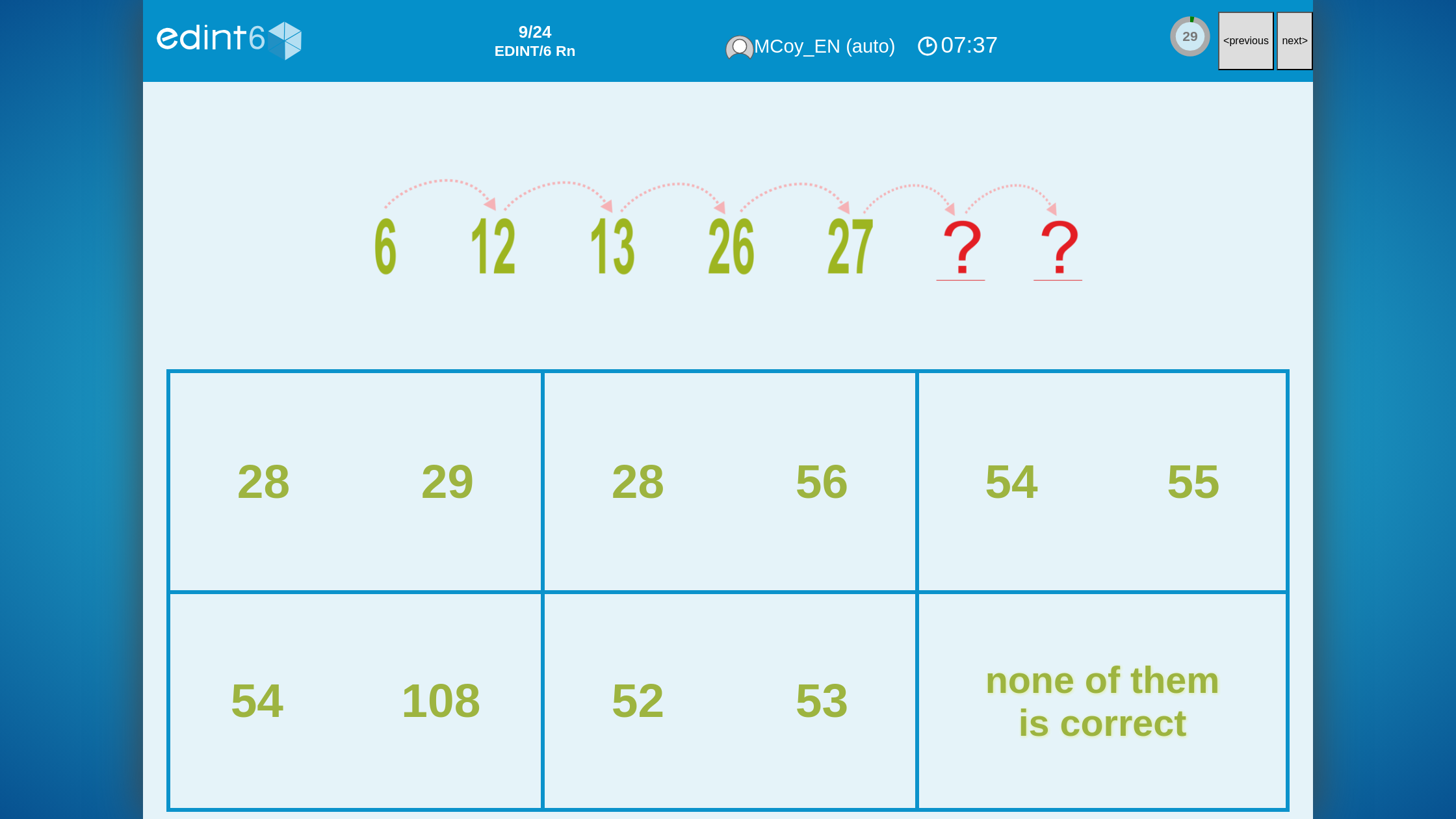
click at [1305, 50] on button "next >" at bounding box center [1295, 41] width 37 height 59
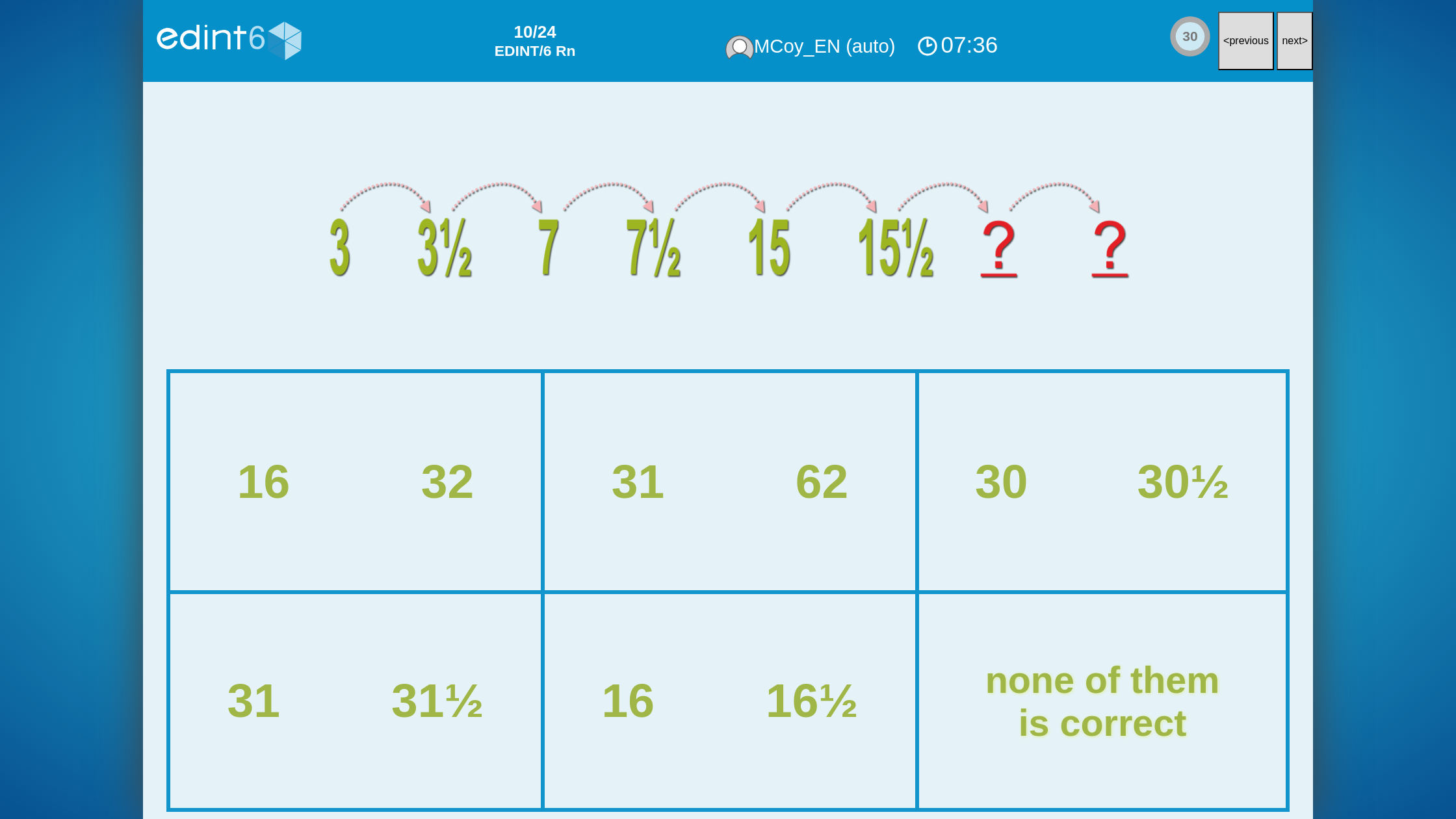
click at [1305, 50] on button "next >" at bounding box center [1295, 41] width 37 height 59
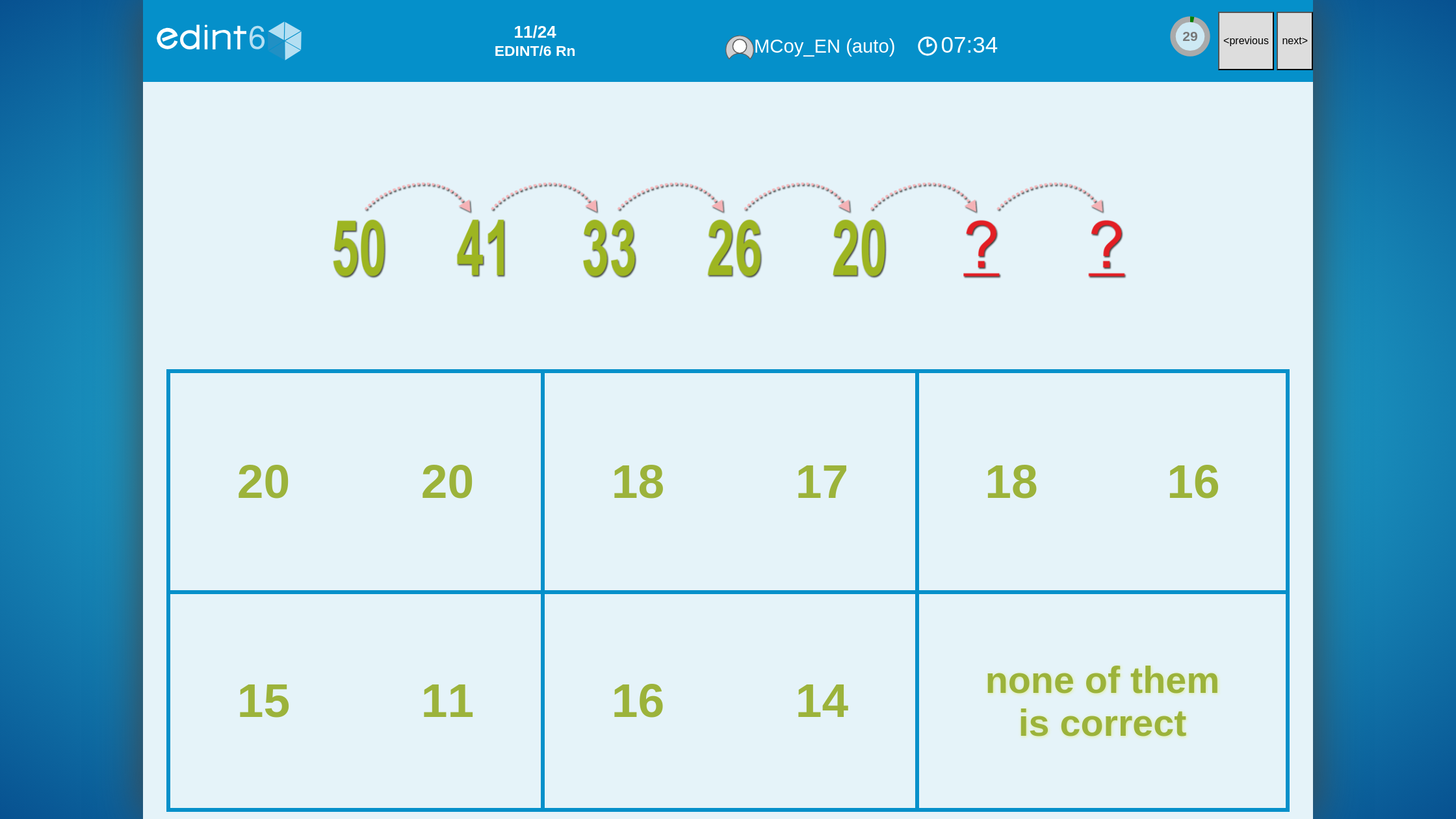
click at [1305, 50] on button "next >" at bounding box center [1295, 41] width 37 height 59
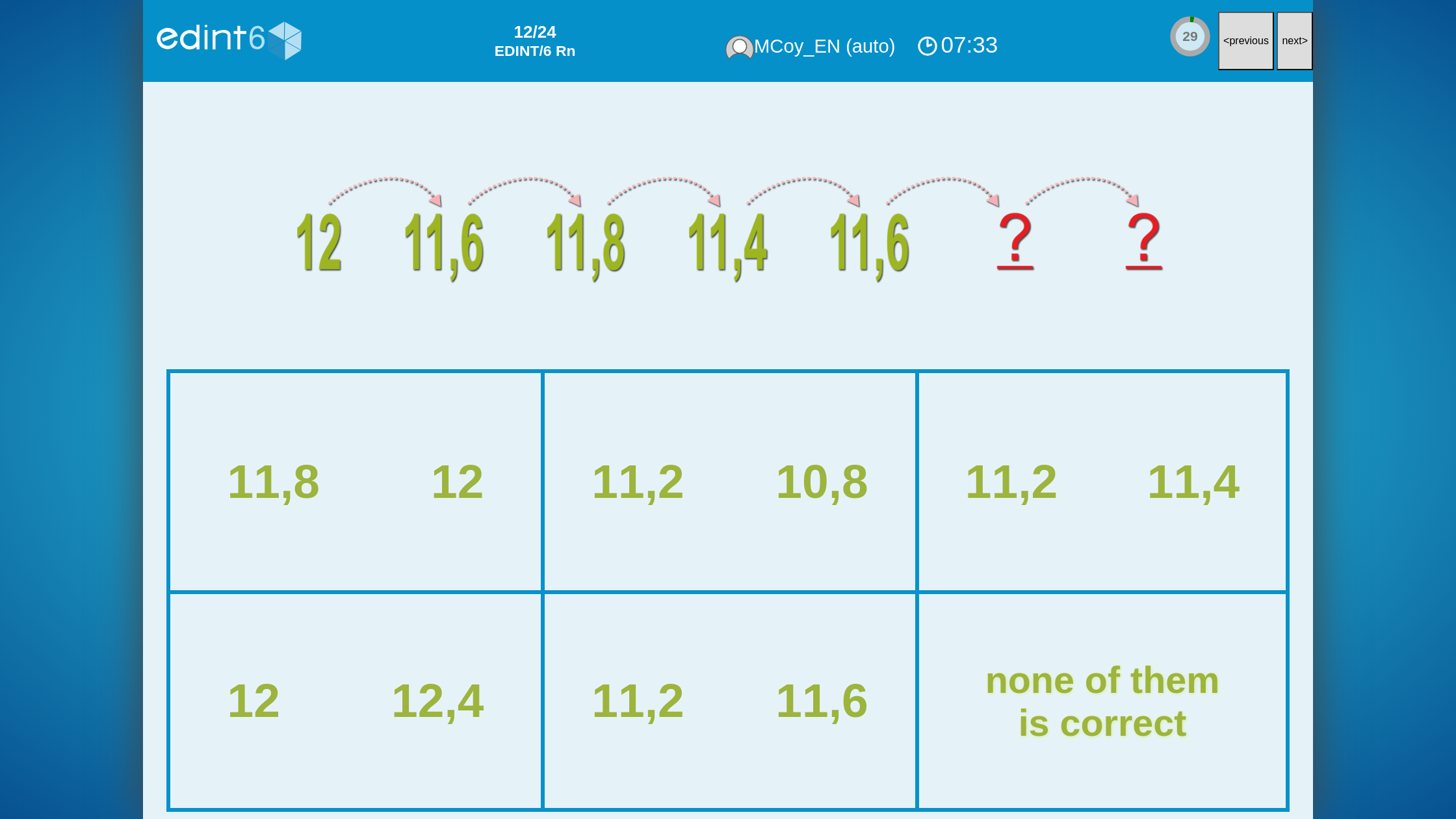
click at [1305, 50] on button "next >" at bounding box center [1295, 41] width 37 height 59
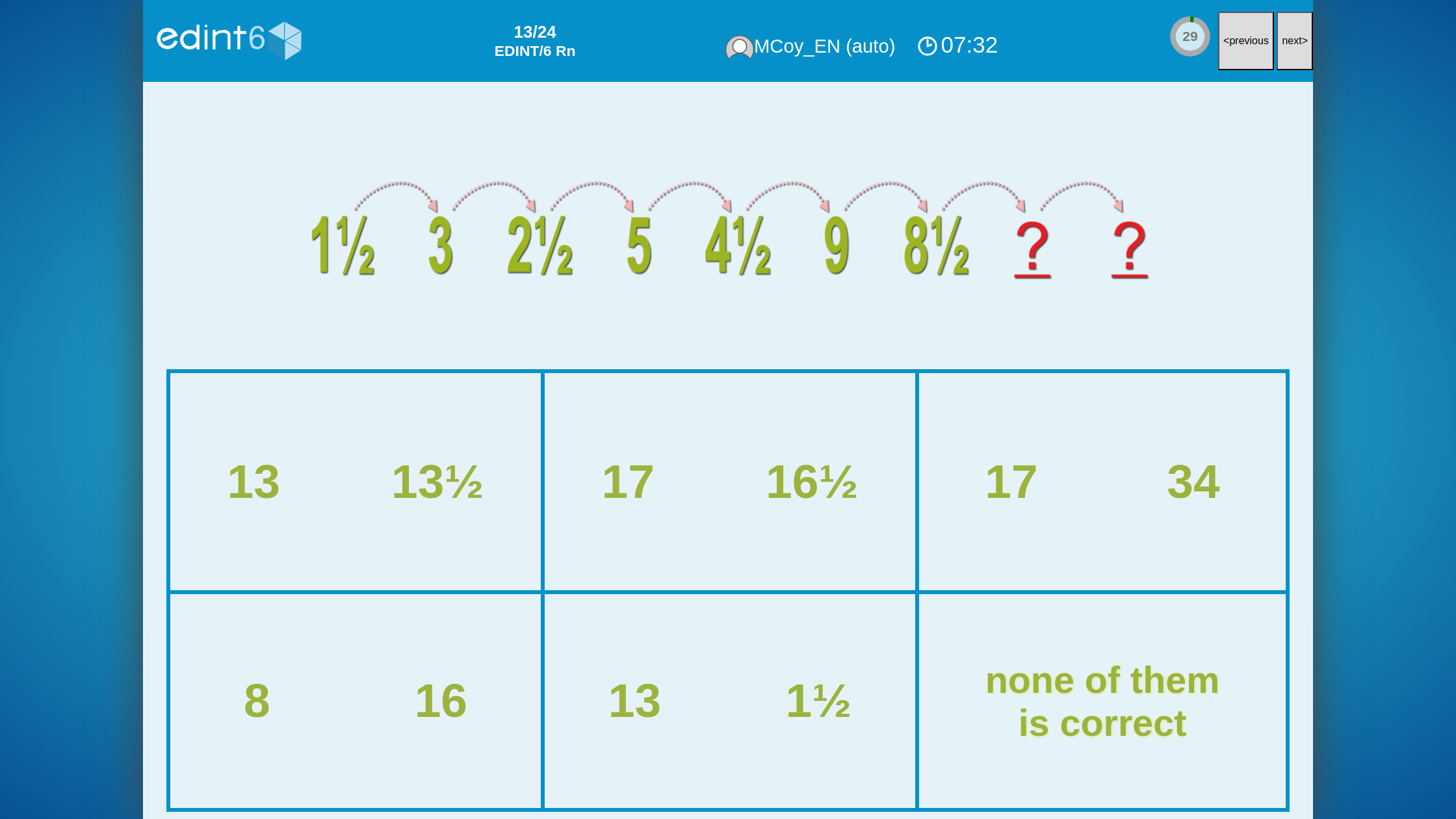
click at [1305, 50] on button "next >" at bounding box center [1295, 41] width 37 height 59
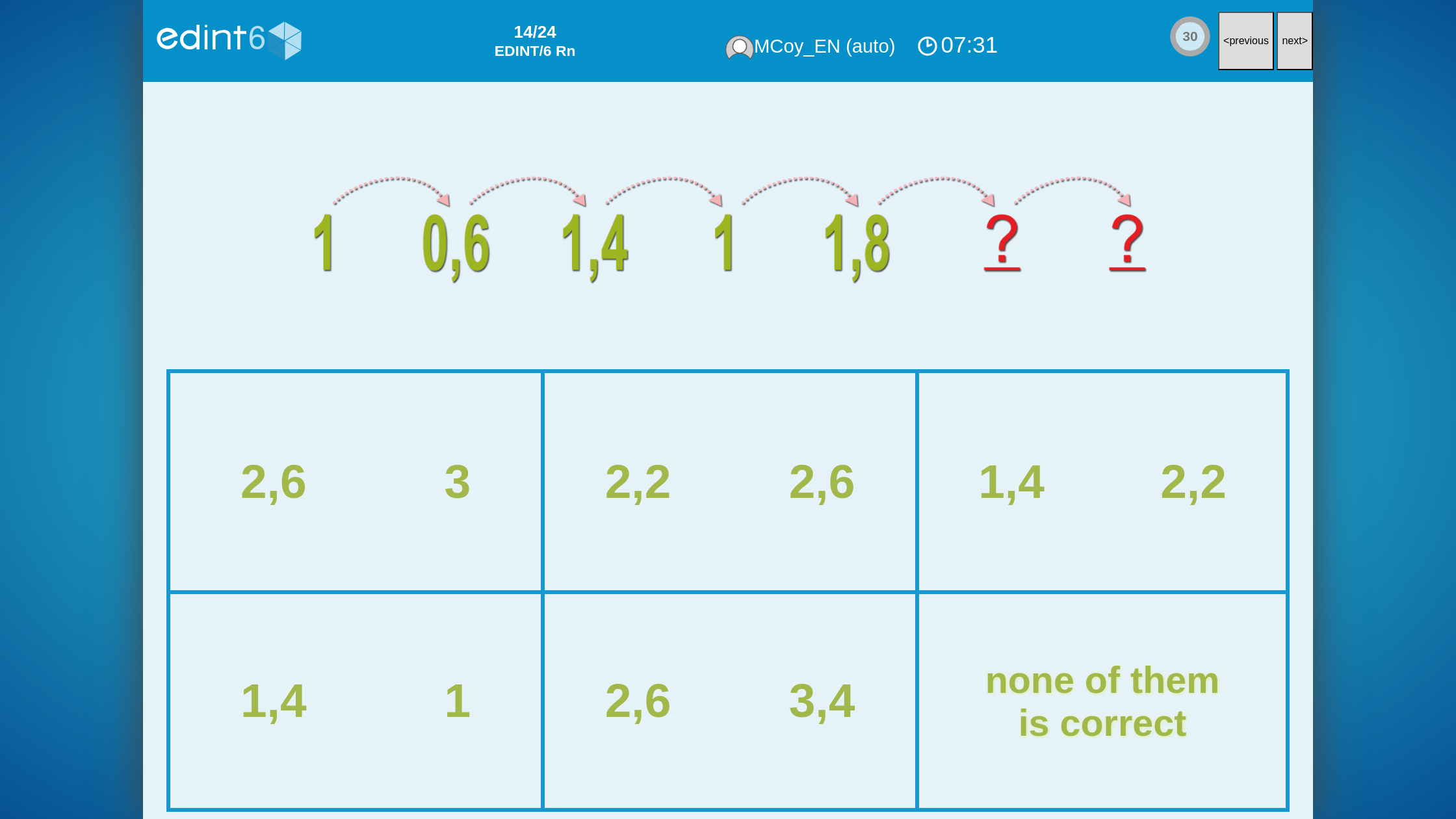
click at [1305, 50] on button "next >" at bounding box center [1295, 41] width 37 height 59
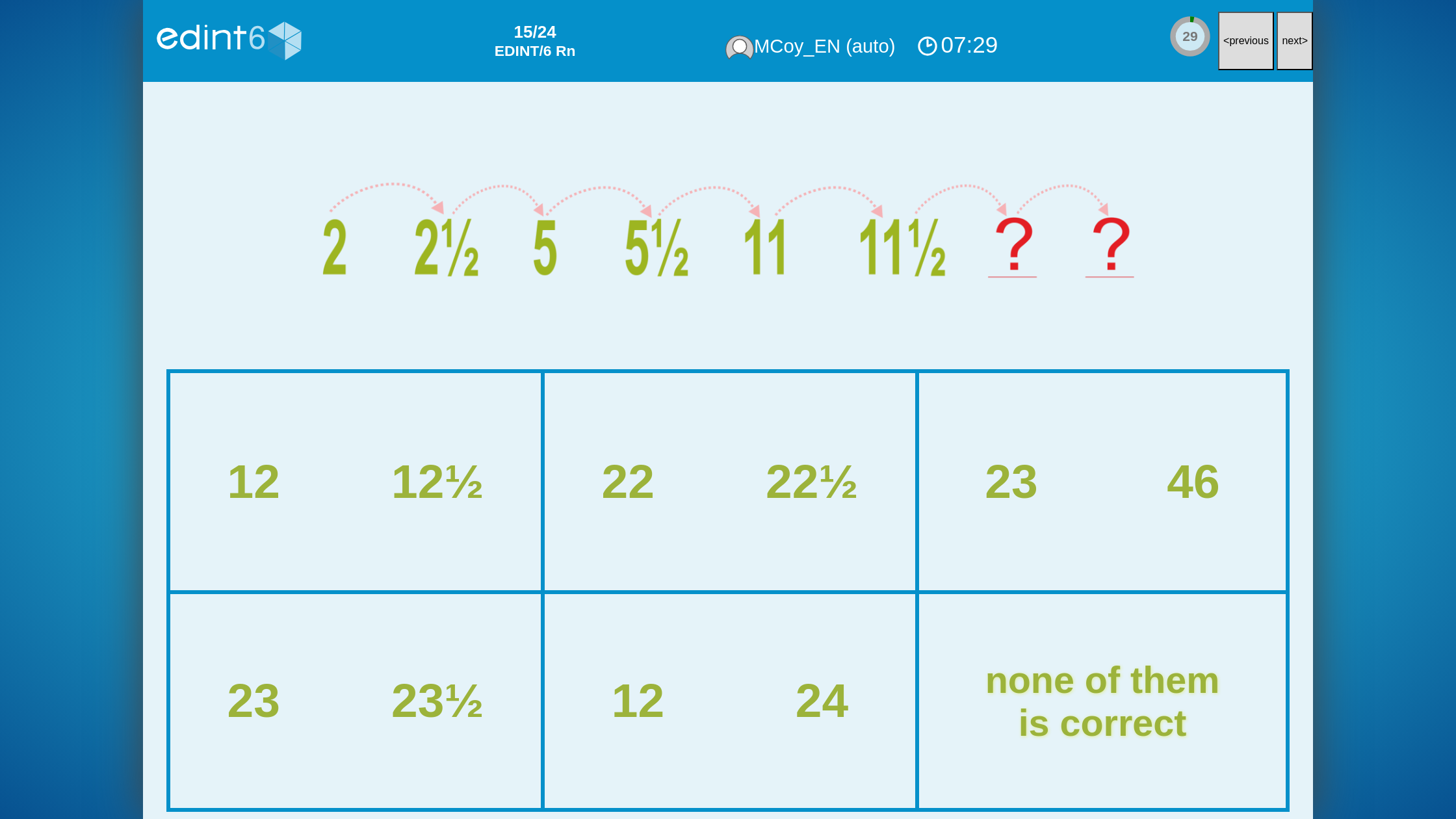
click at [1305, 50] on button "next >" at bounding box center [1295, 41] width 37 height 59
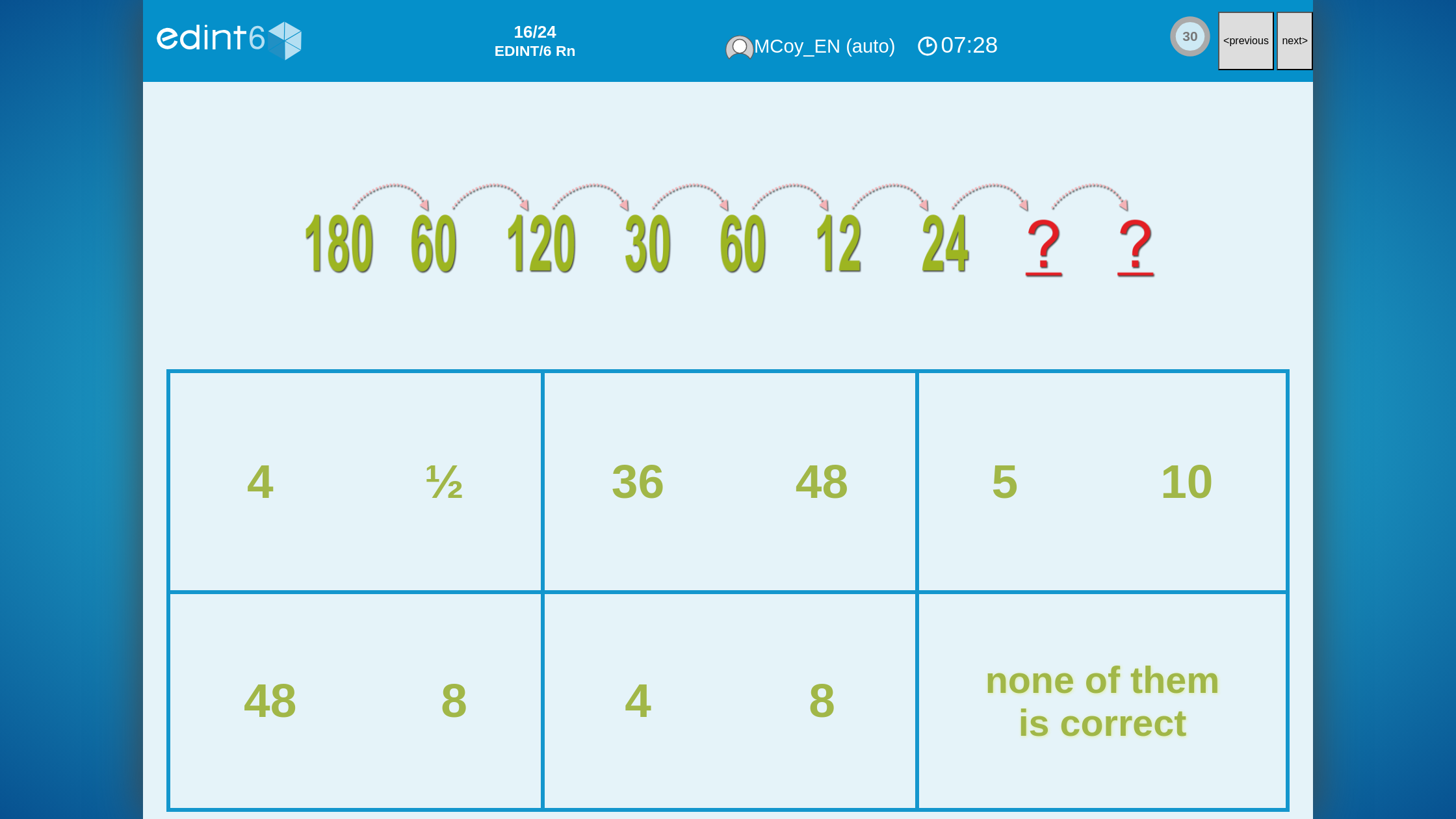
click at [1305, 50] on button "next >" at bounding box center [1295, 41] width 37 height 59
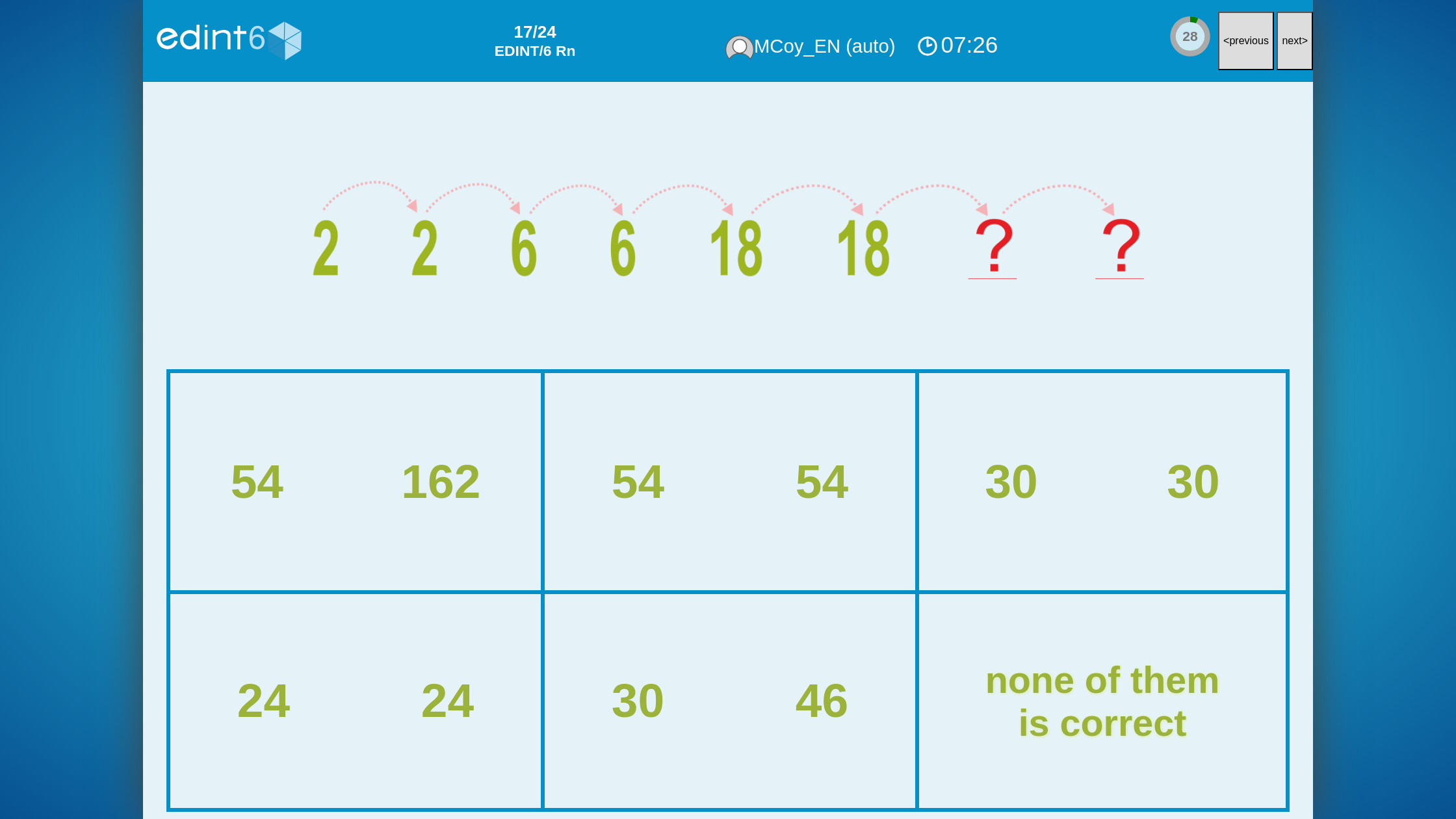
click at [1305, 50] on button "next >" at bounding box center [1295, 41] width 37 height 59
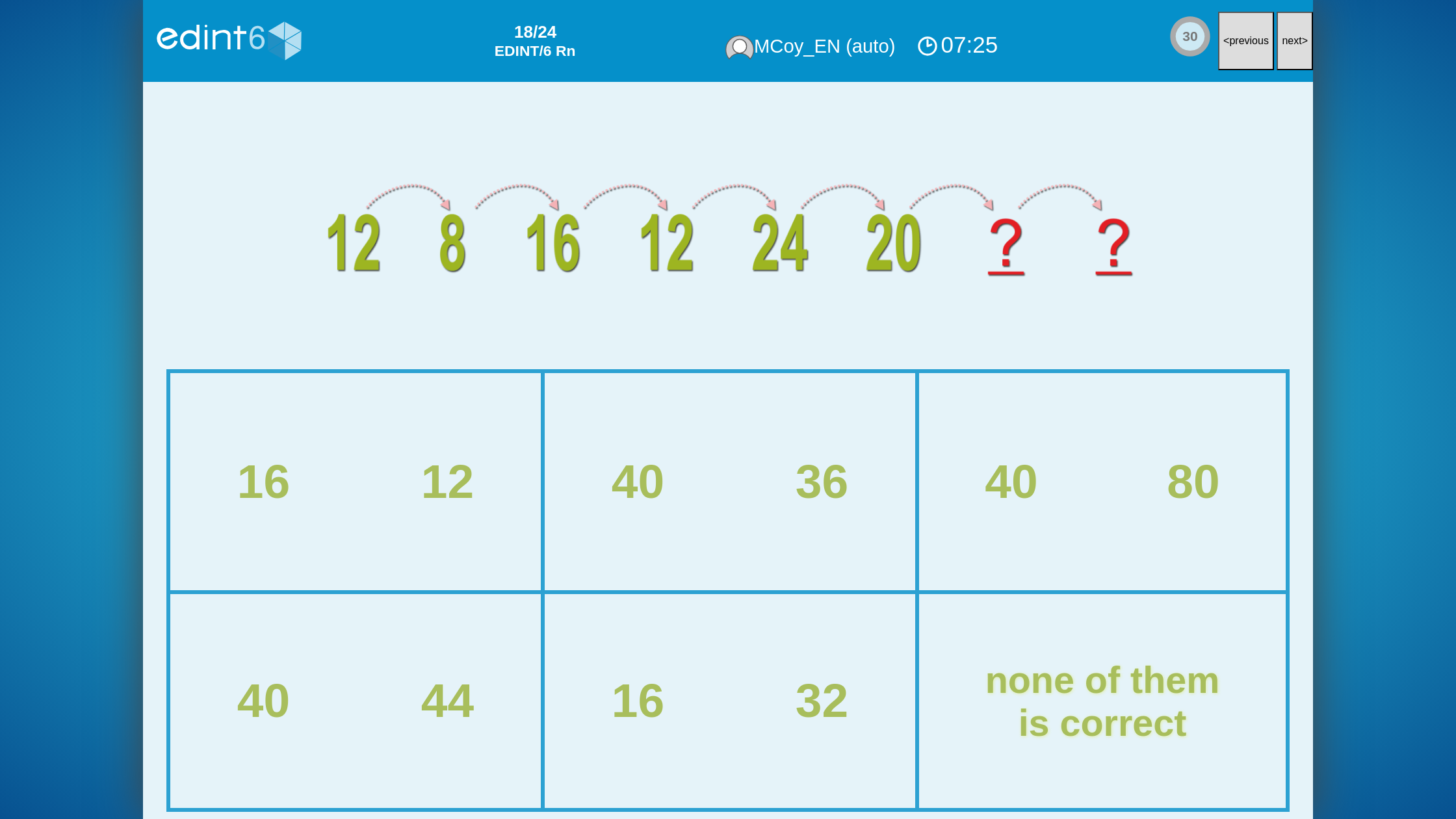
click at [1305, 50] on button "next >" at bounding box center [1295, 41] width 37 height 59
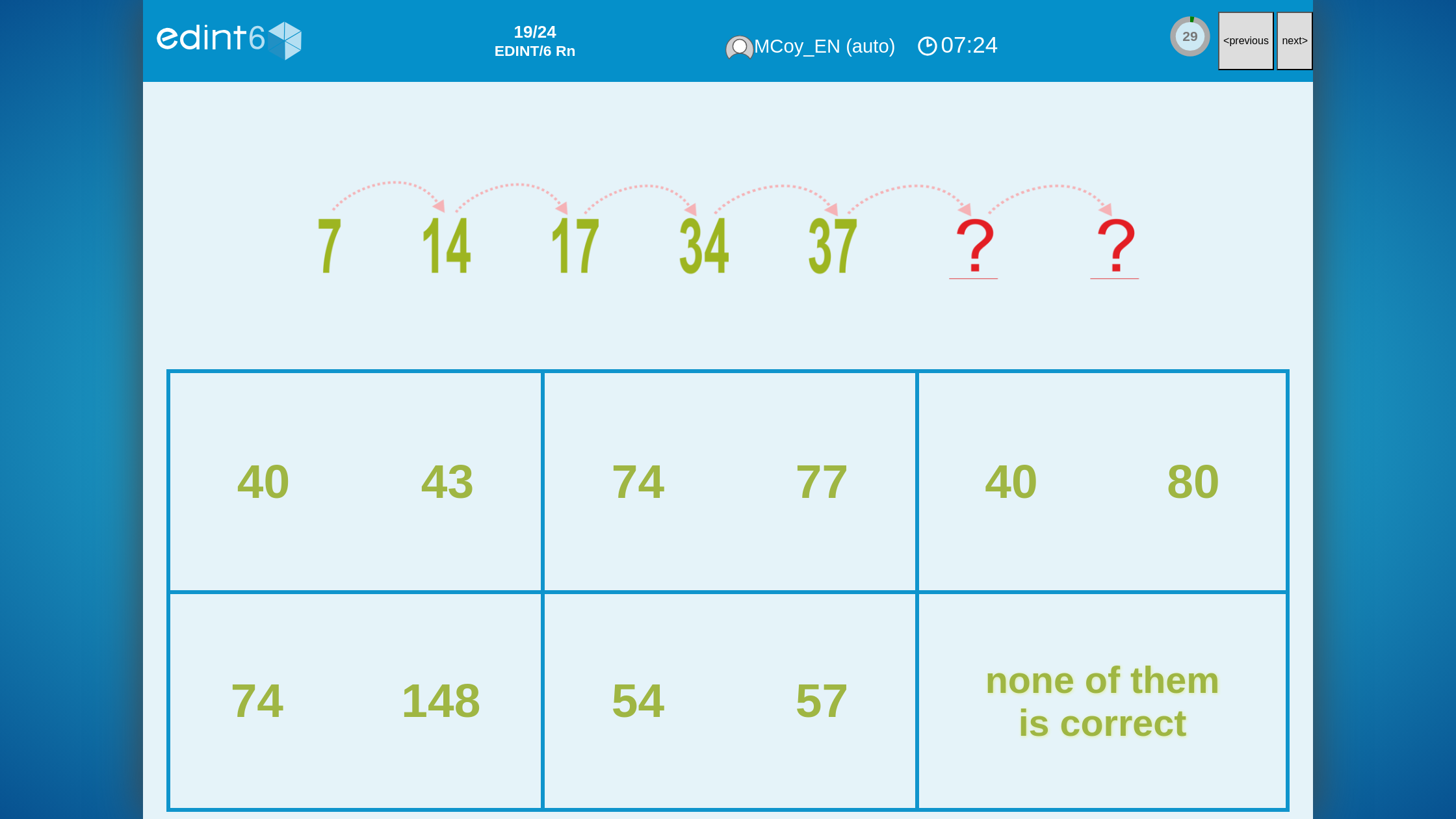
click at [1305, 50] on button "next >" at bounding box center [1295, 41] width 37 height 59
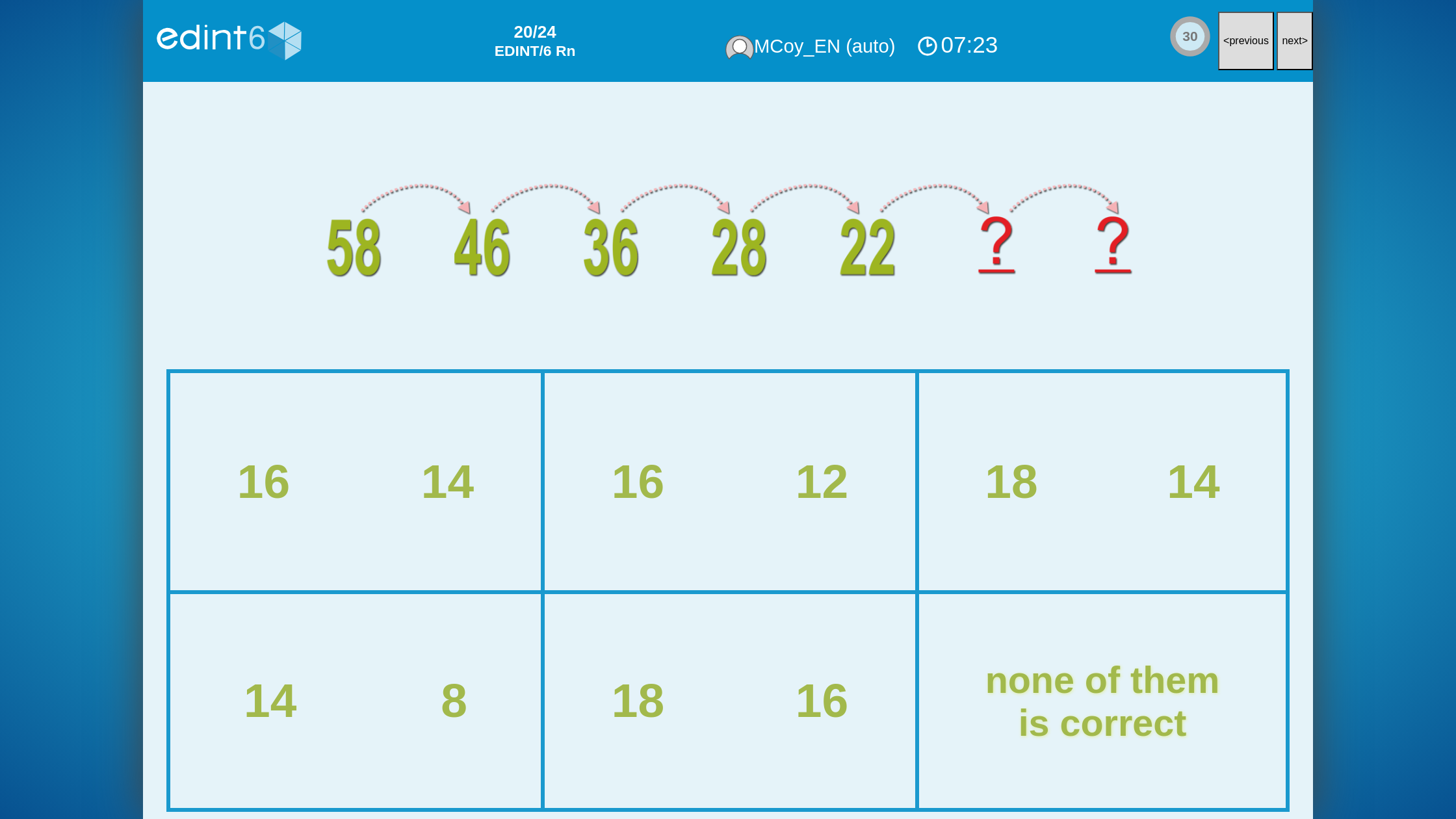
click at [1305, 50] on button "next >" at bounding box center [1295, 41] width 37 height 59
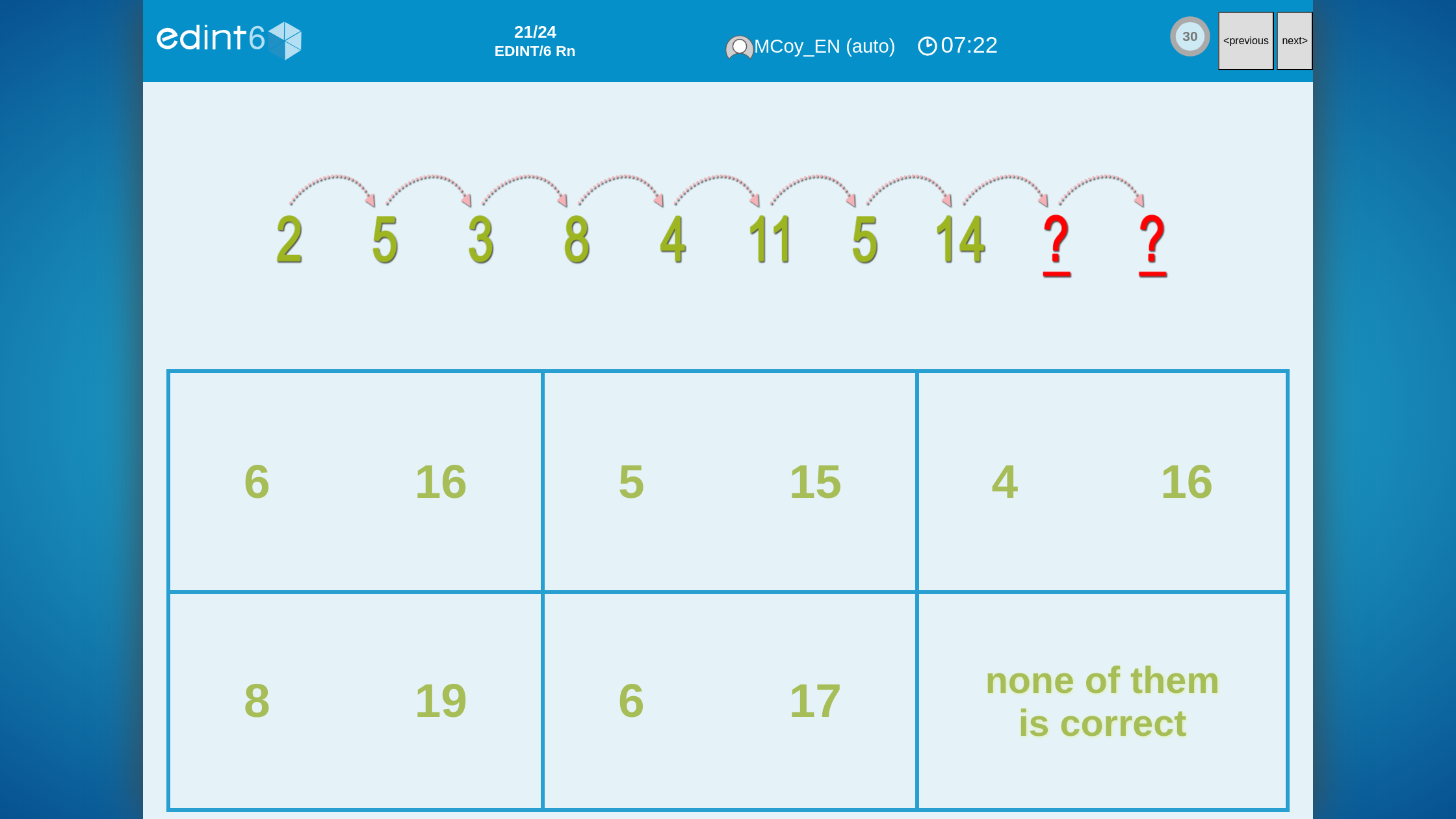
click at [1305, 50] on button "next >" at bounding box center [1295, 41] width 37 height 59
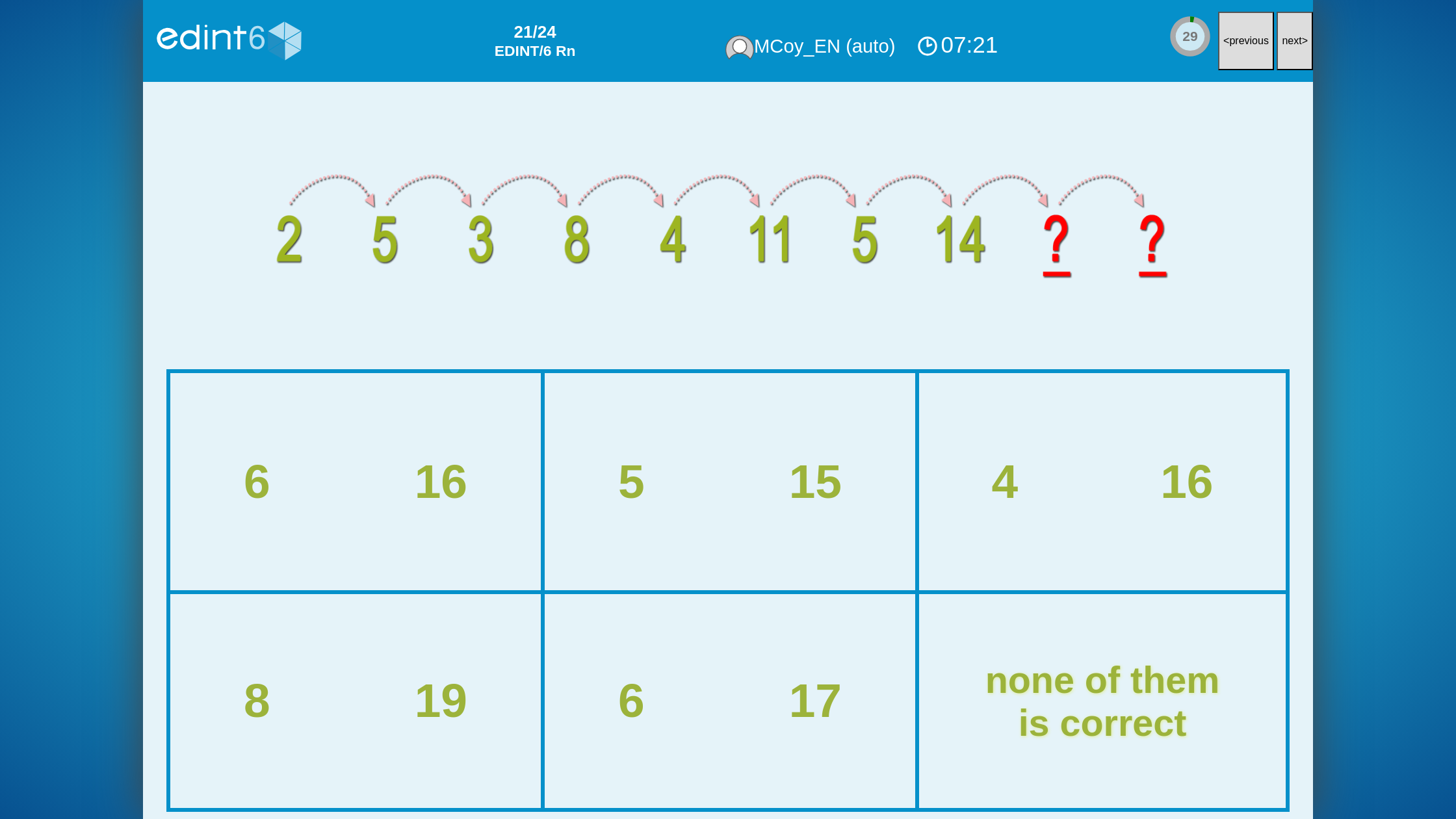
click at [1305, 50] on button "next >" at bounding box center [1295, 41] width 37 height 59
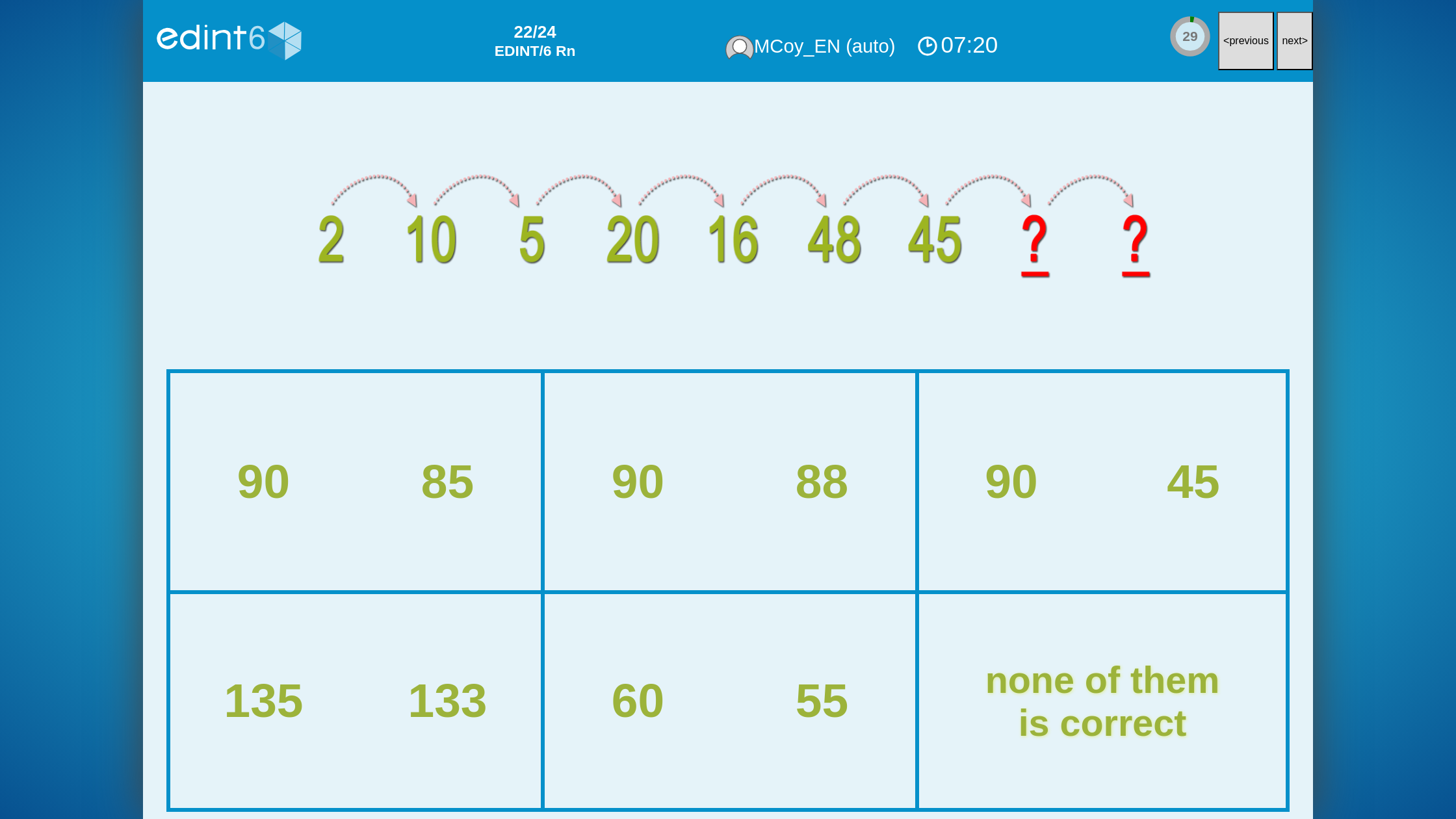
click at [1305, 50] on button "next >" at bounding box center [1295, 41] width 37 height 59
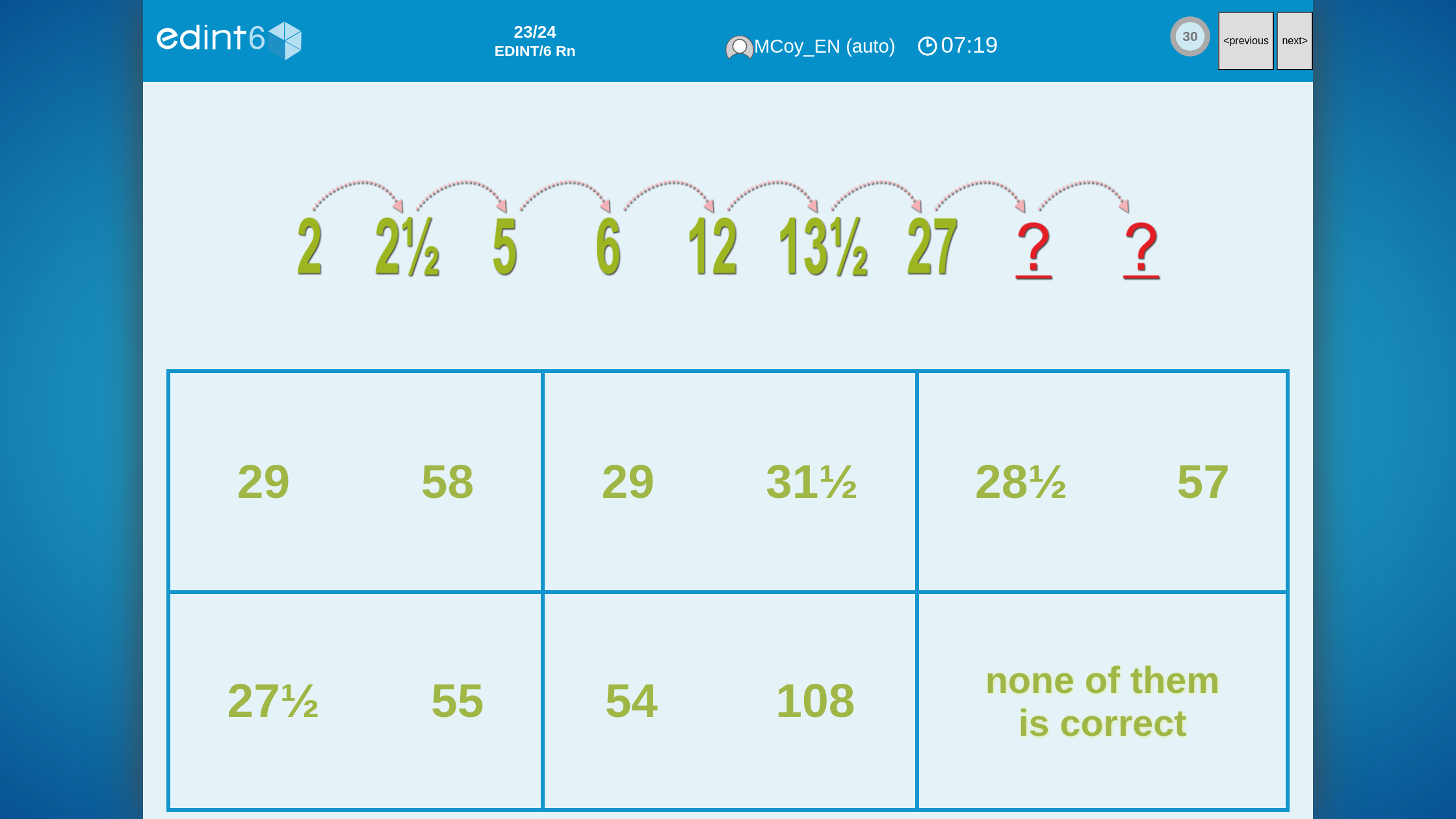
click at [1305, 50] on button "next >" at bounding box center [1295, 41] width 37 height 59
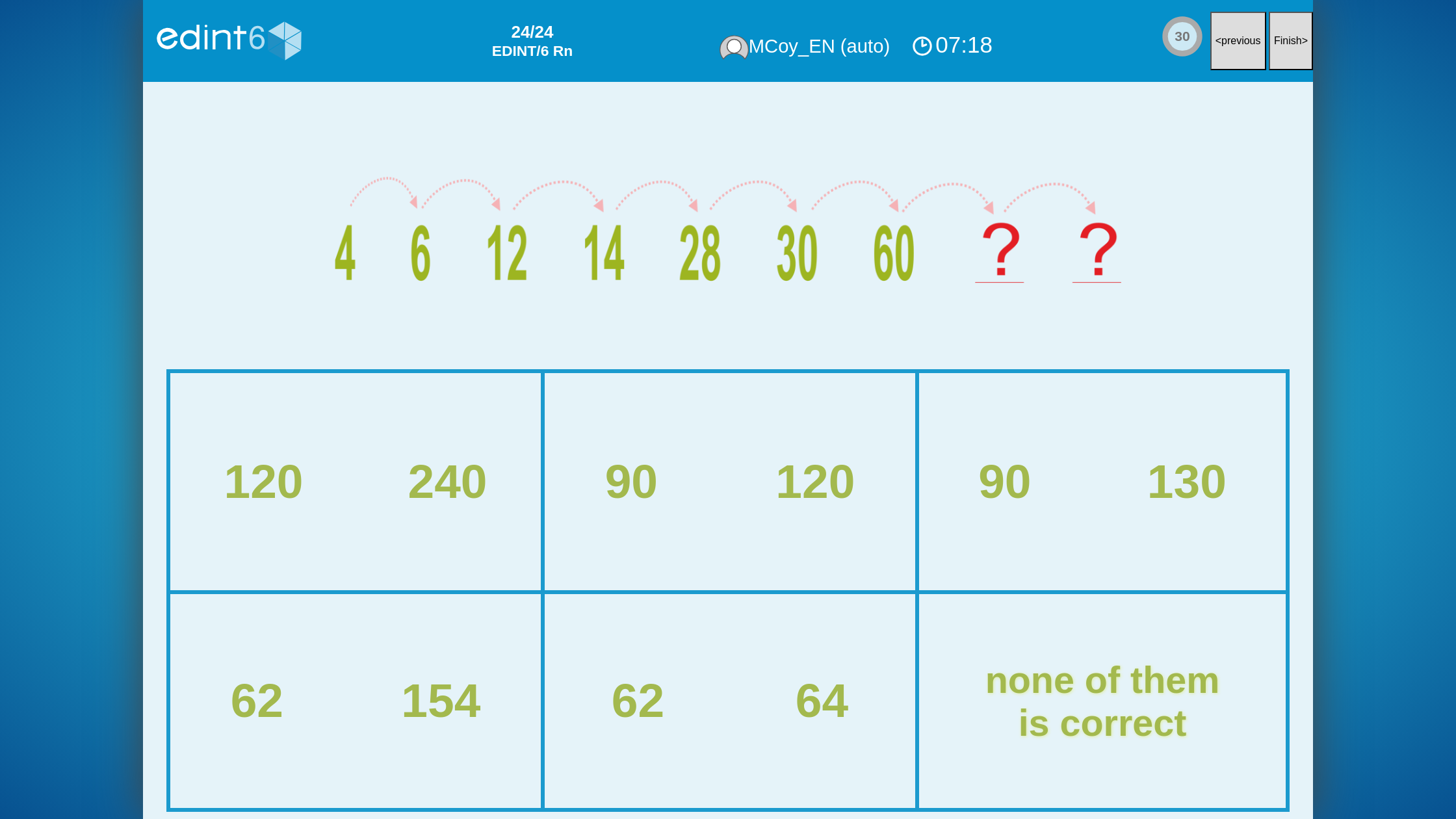
click at [1305, 50] on button "Finish >" at bounding box center [1291, 41] width 44 height 59
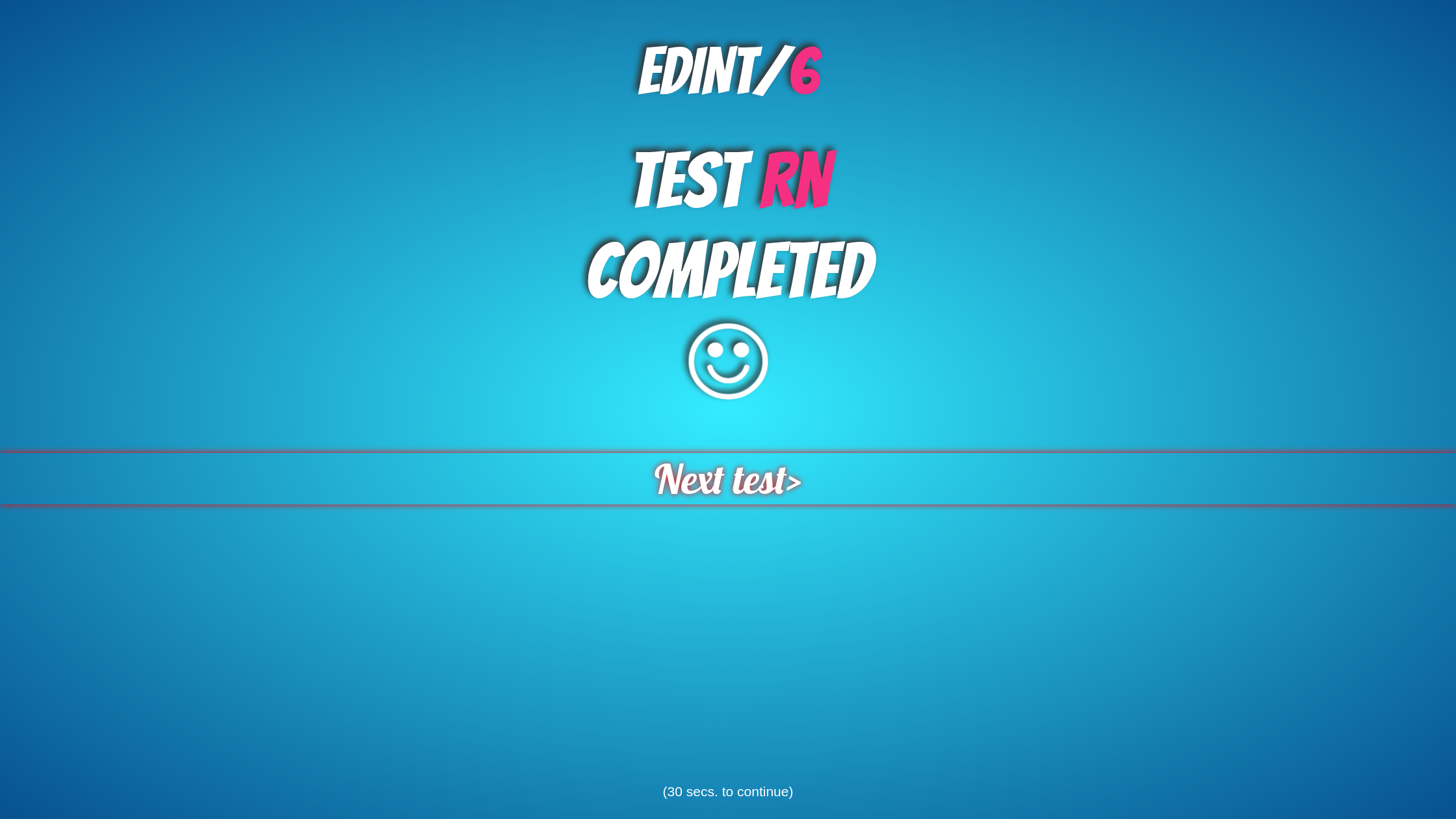
click at [775, 498] on span "Next test" at bounding box center [720, 478] width 132 height 51
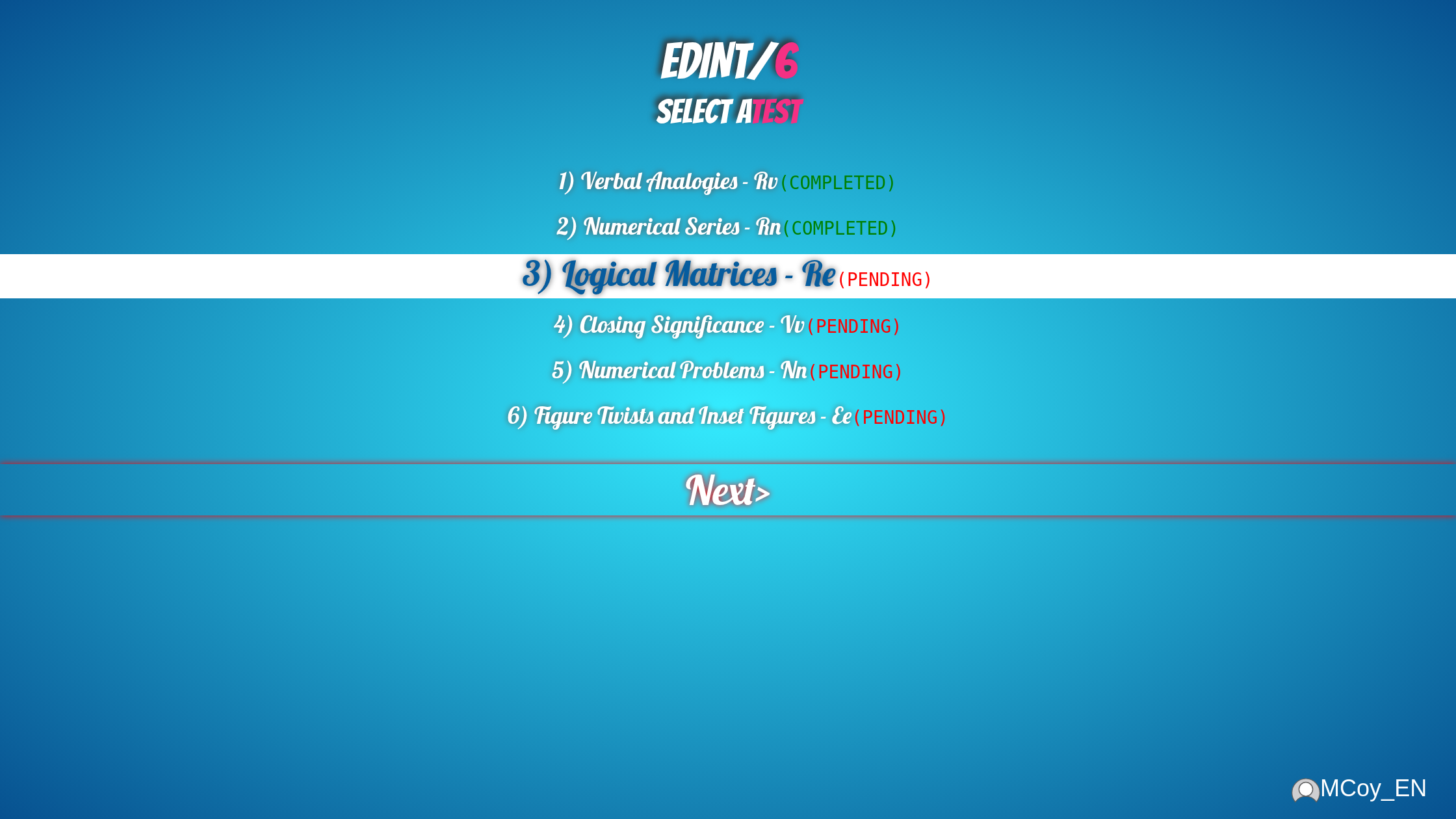
click at [772, 496] on div "Next >" at bounding box center [728, 489] width 1456 height 51
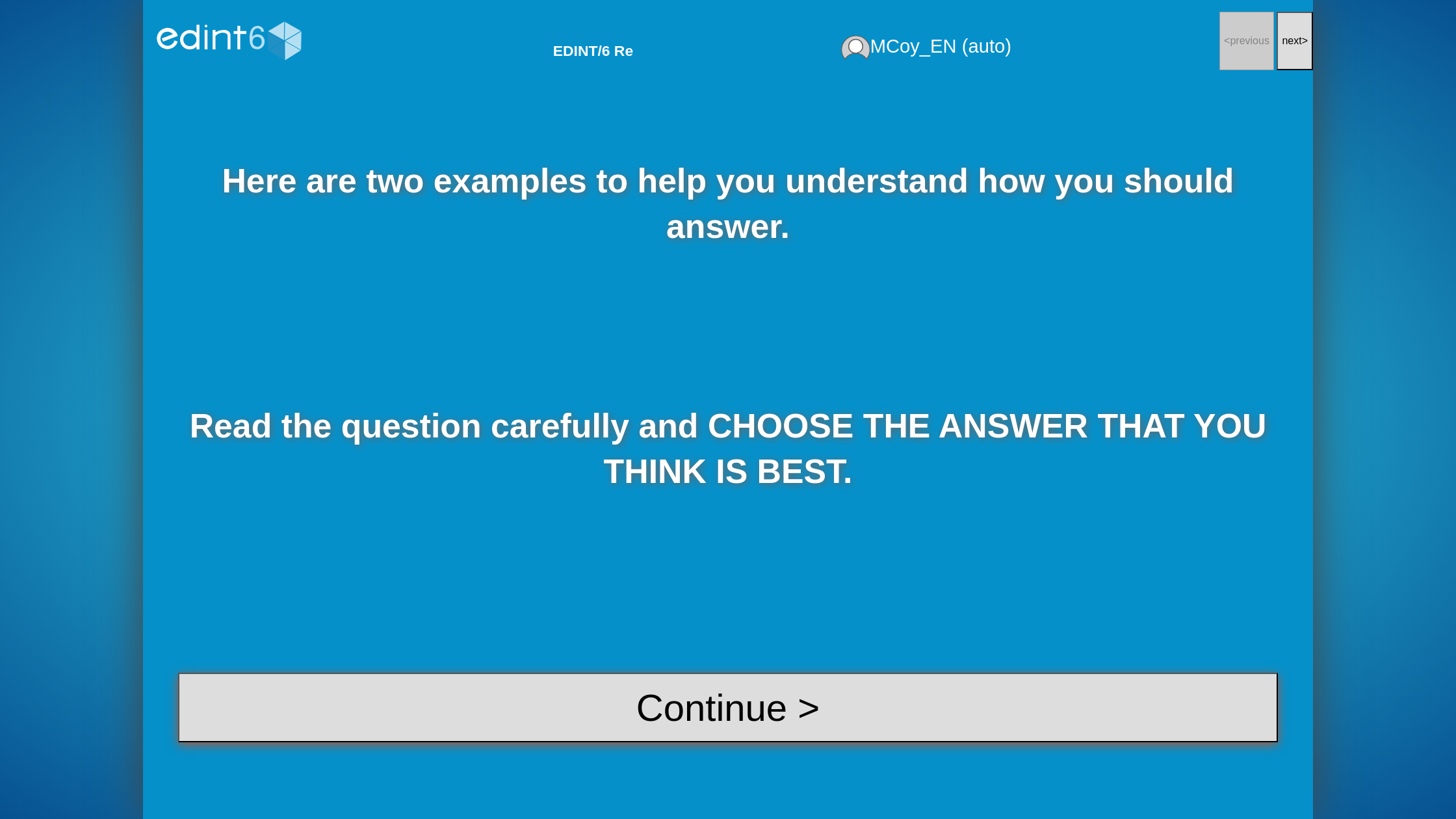
click at [785, 716] on button "Continue >" at bounding box center [728, 707] width 1100 height 70
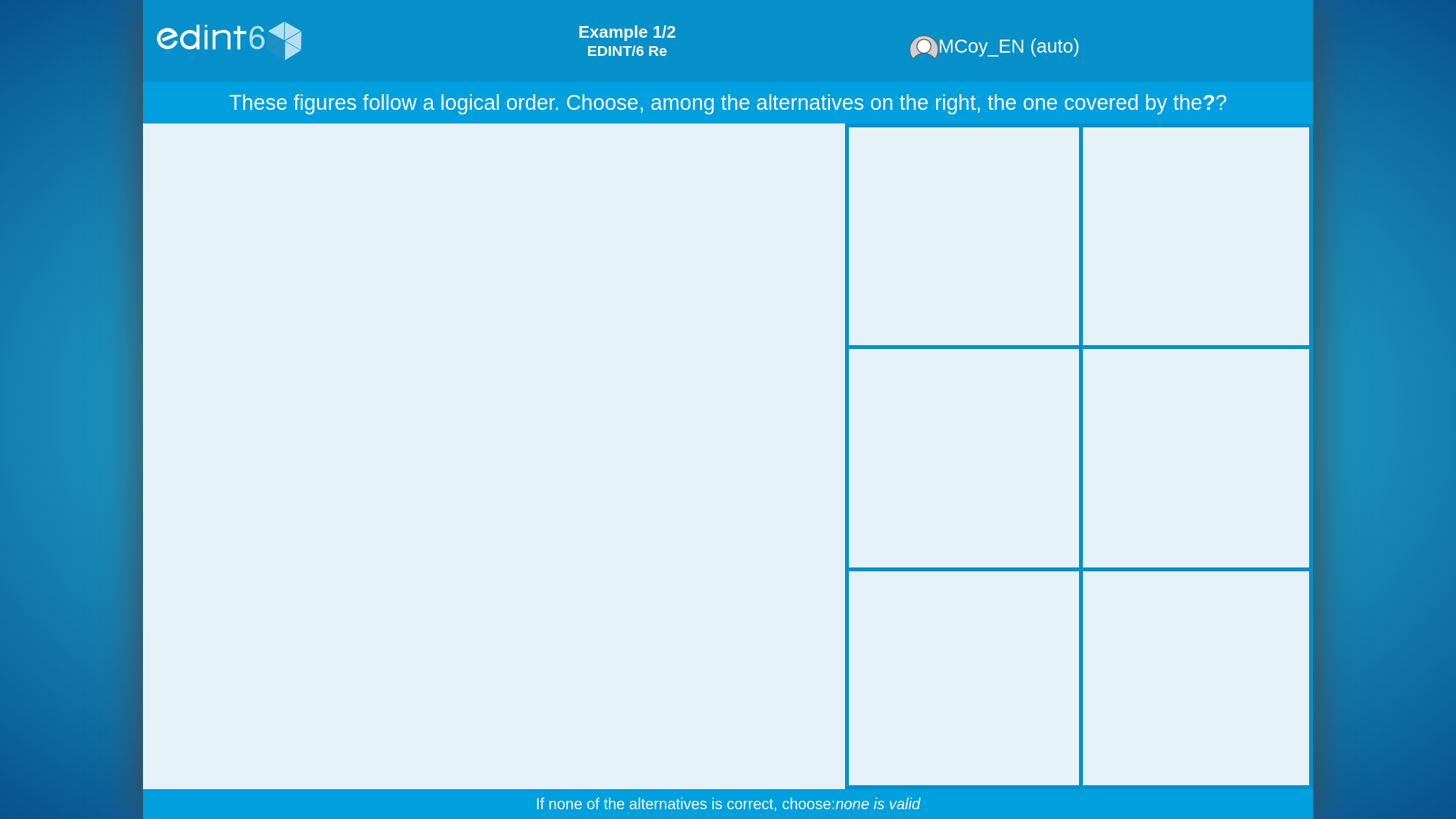
click at [1146, 284] on div at bounding box center [1196, 236] width 232 height 193
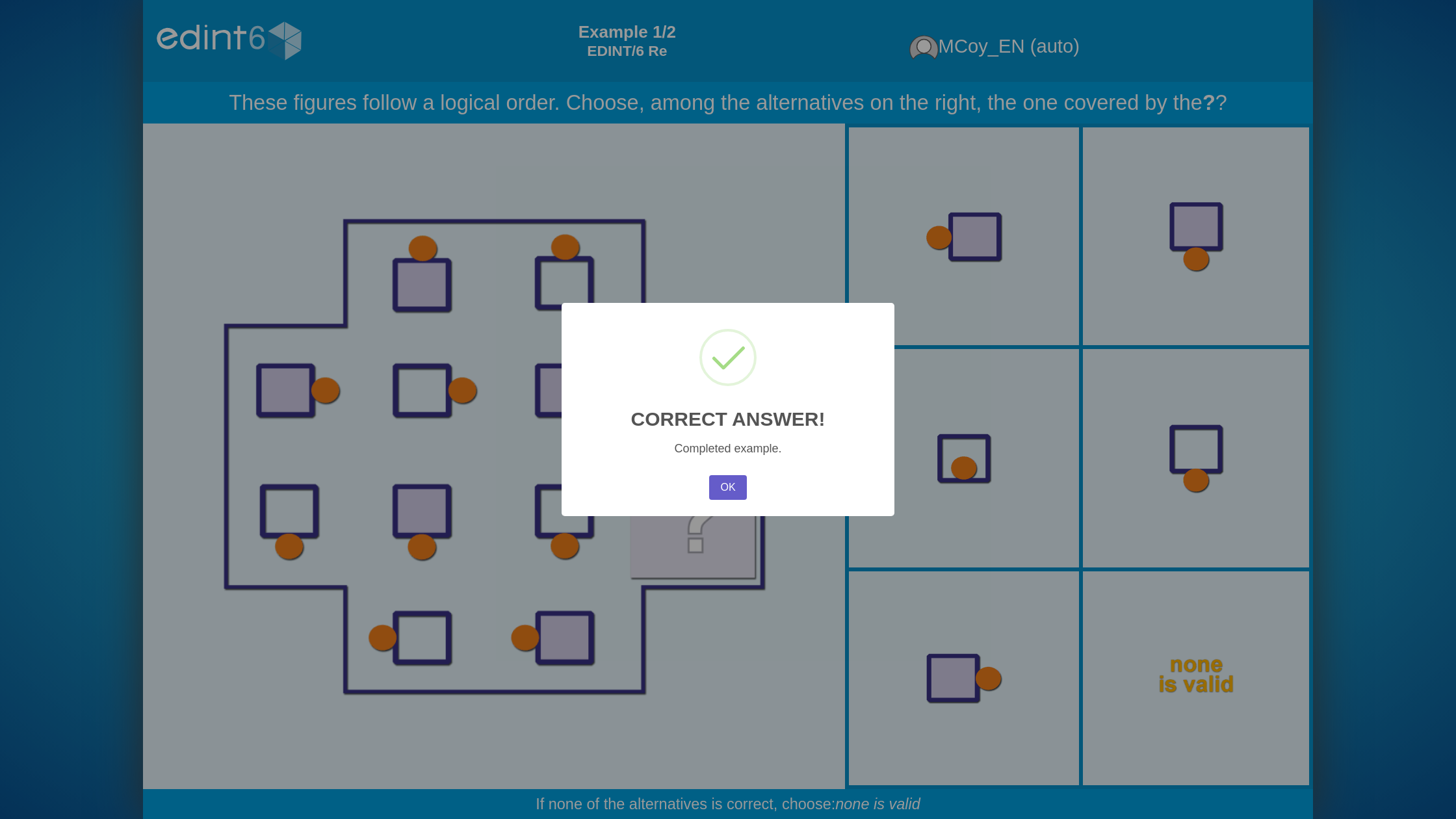
click at [730, 475] on button "OK" at bounding box center [727, 487] width 37 height 24
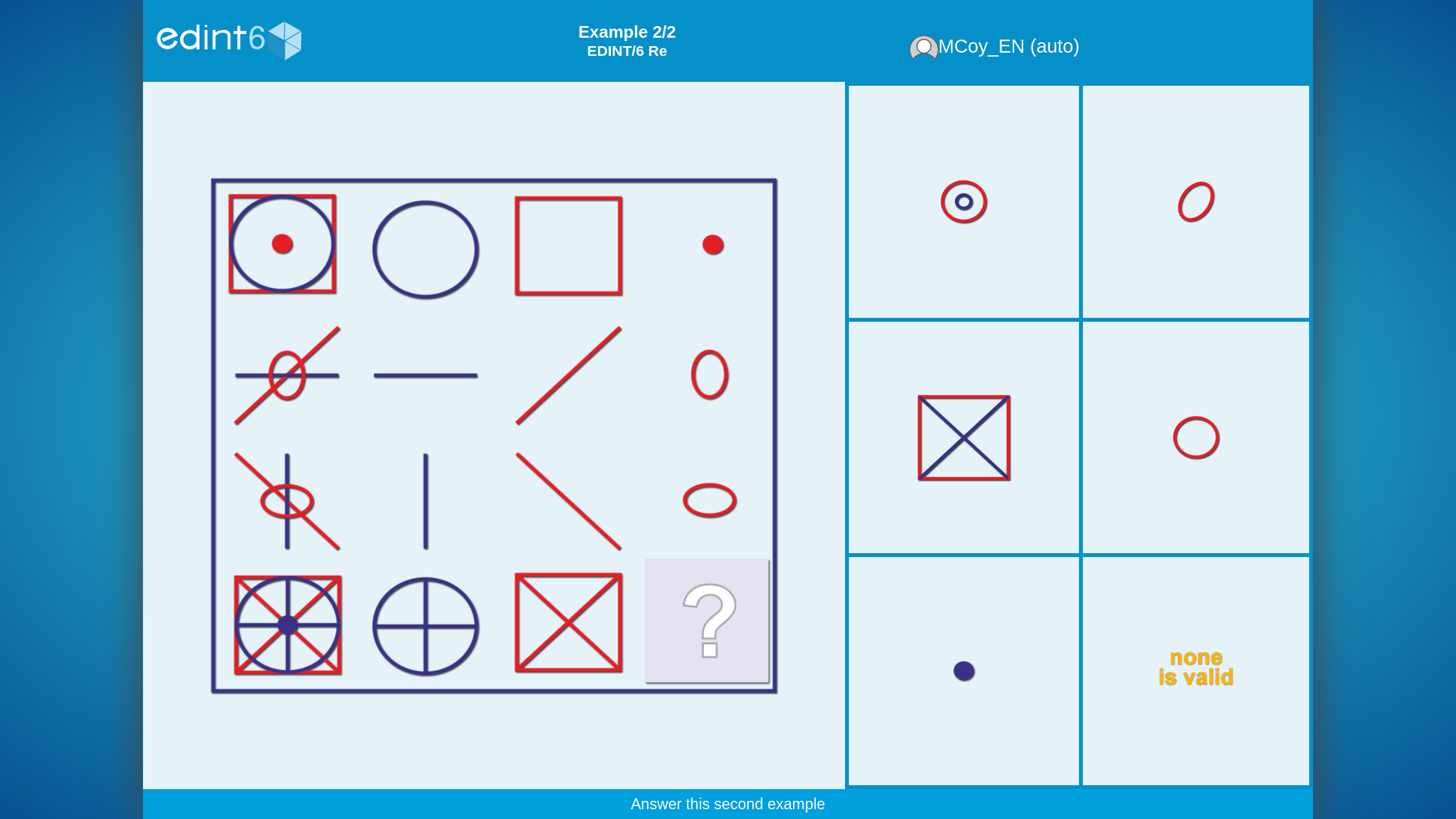
click at [990, 677] on div at bounding box center [964, 671] width 232 height 193
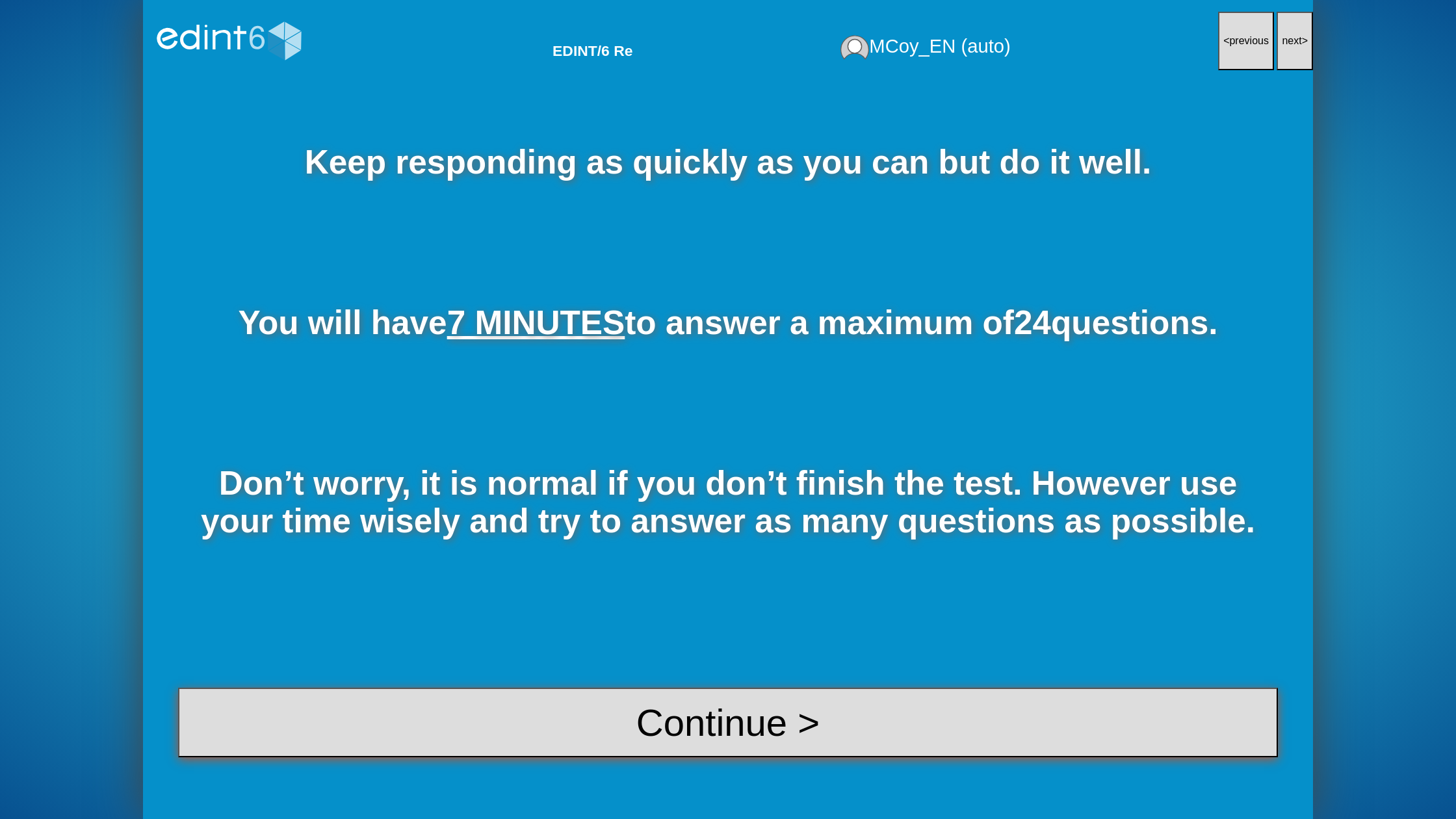
click at [748, 726] on button "Continue >" at bounding box center [728, 722] width 1100 height 70
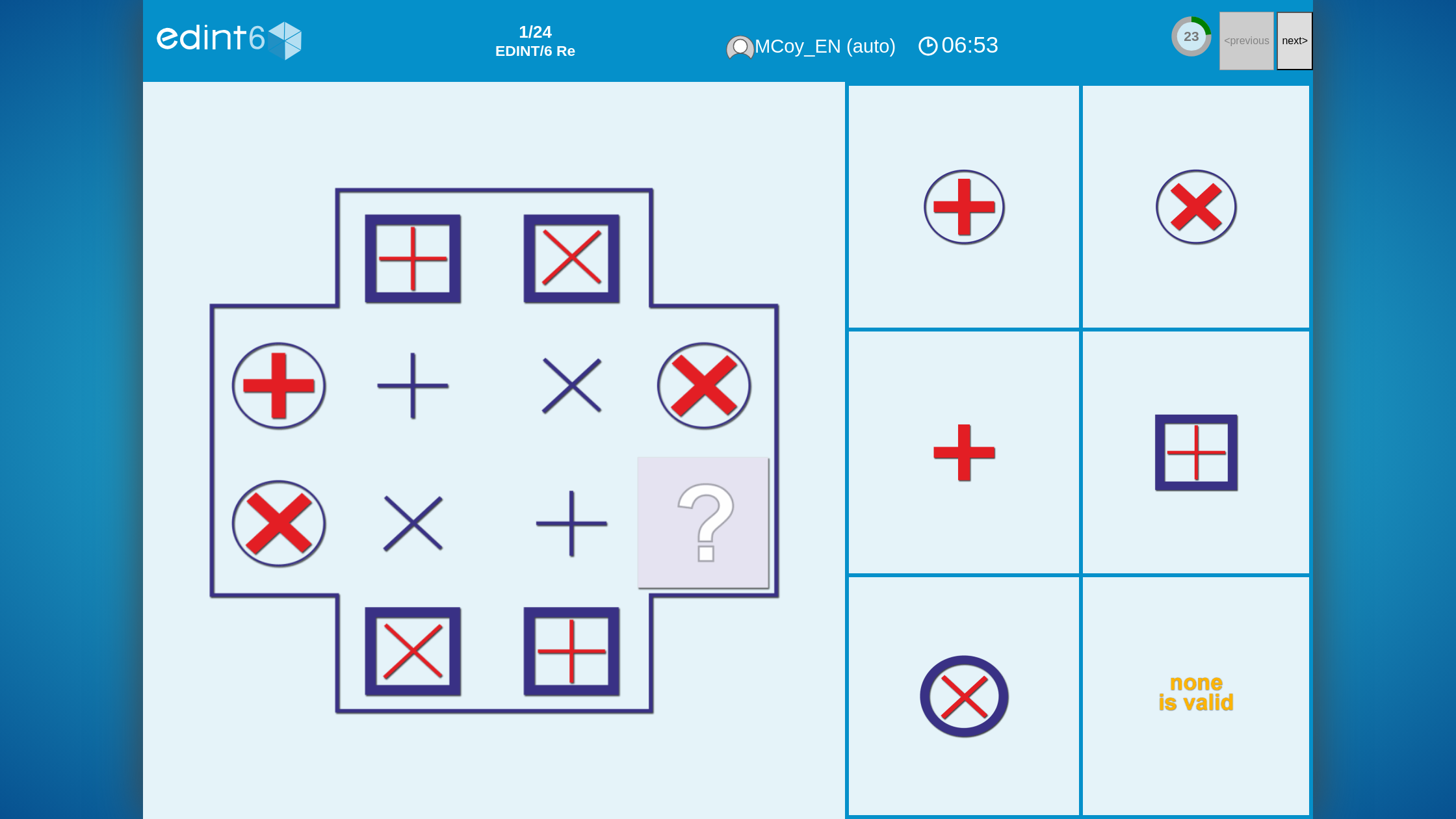
click at [1294, 41] on span "next" at bounding box center [1292, 41] width 20 height 11
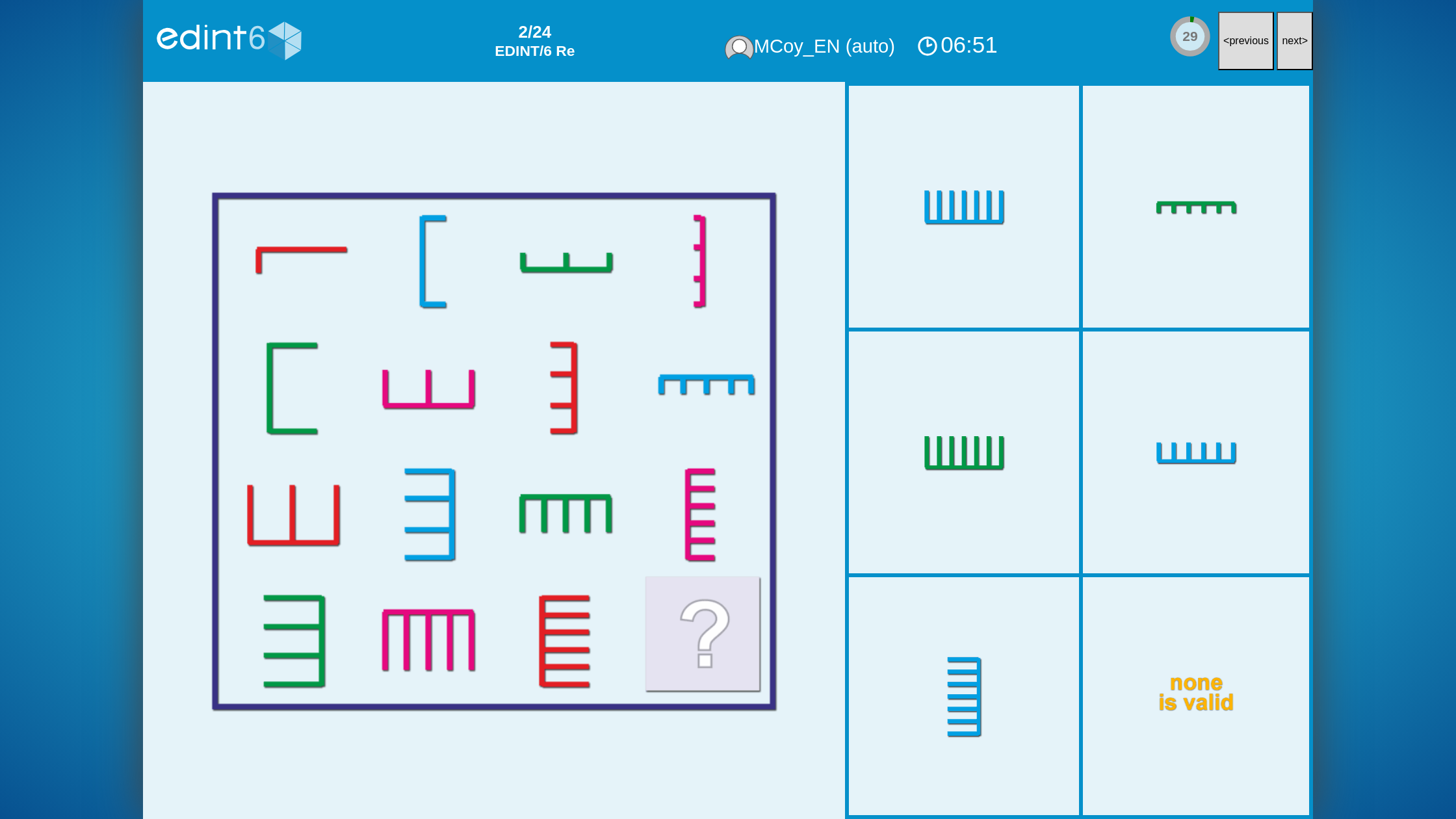
click at [1294, 41] on span "next" at bounding box center [1292, 41] width 20 height 11
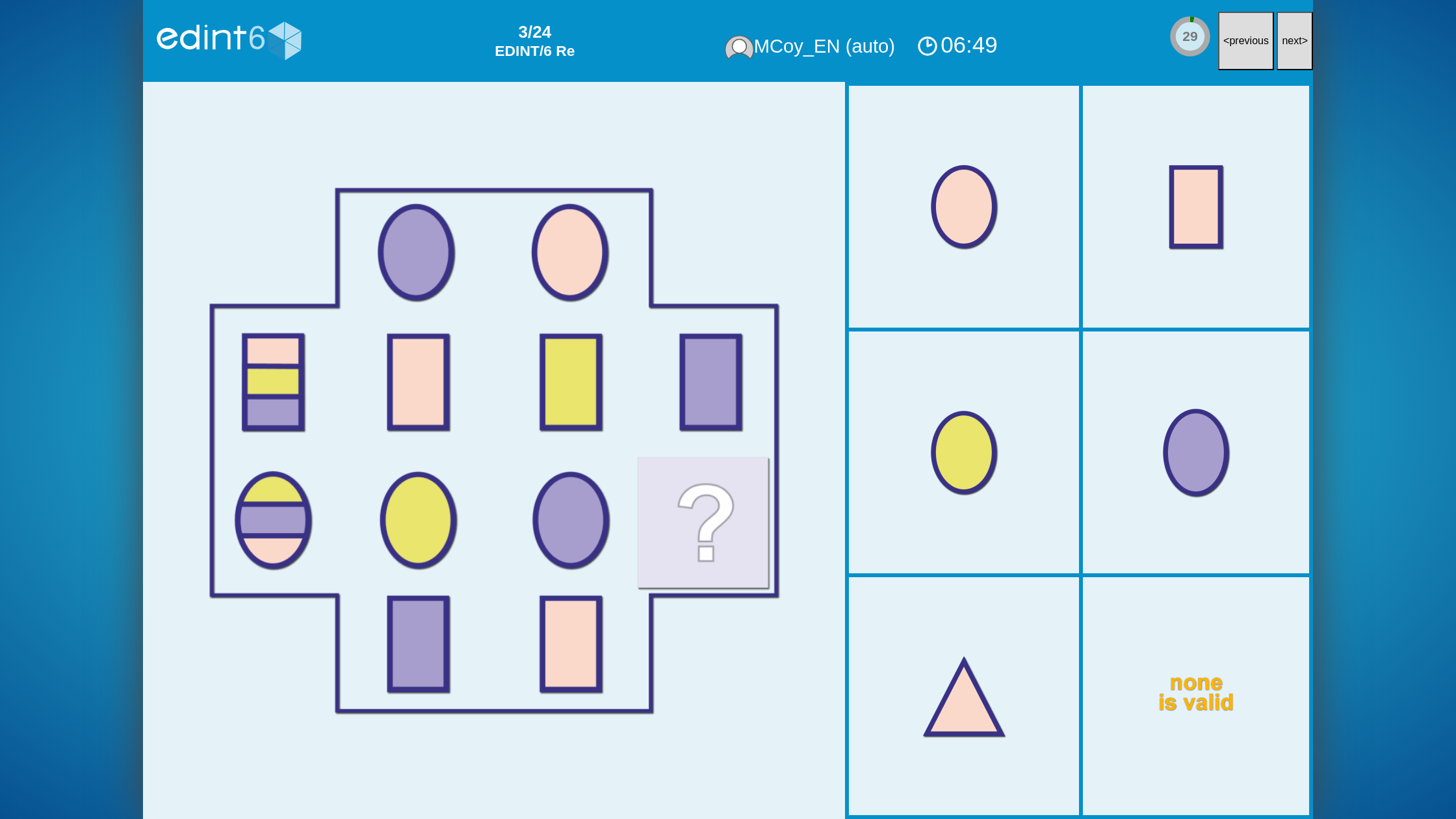
click at [1294, 41] on span "next" at bounding box center [1292, 41] width 20 height 11
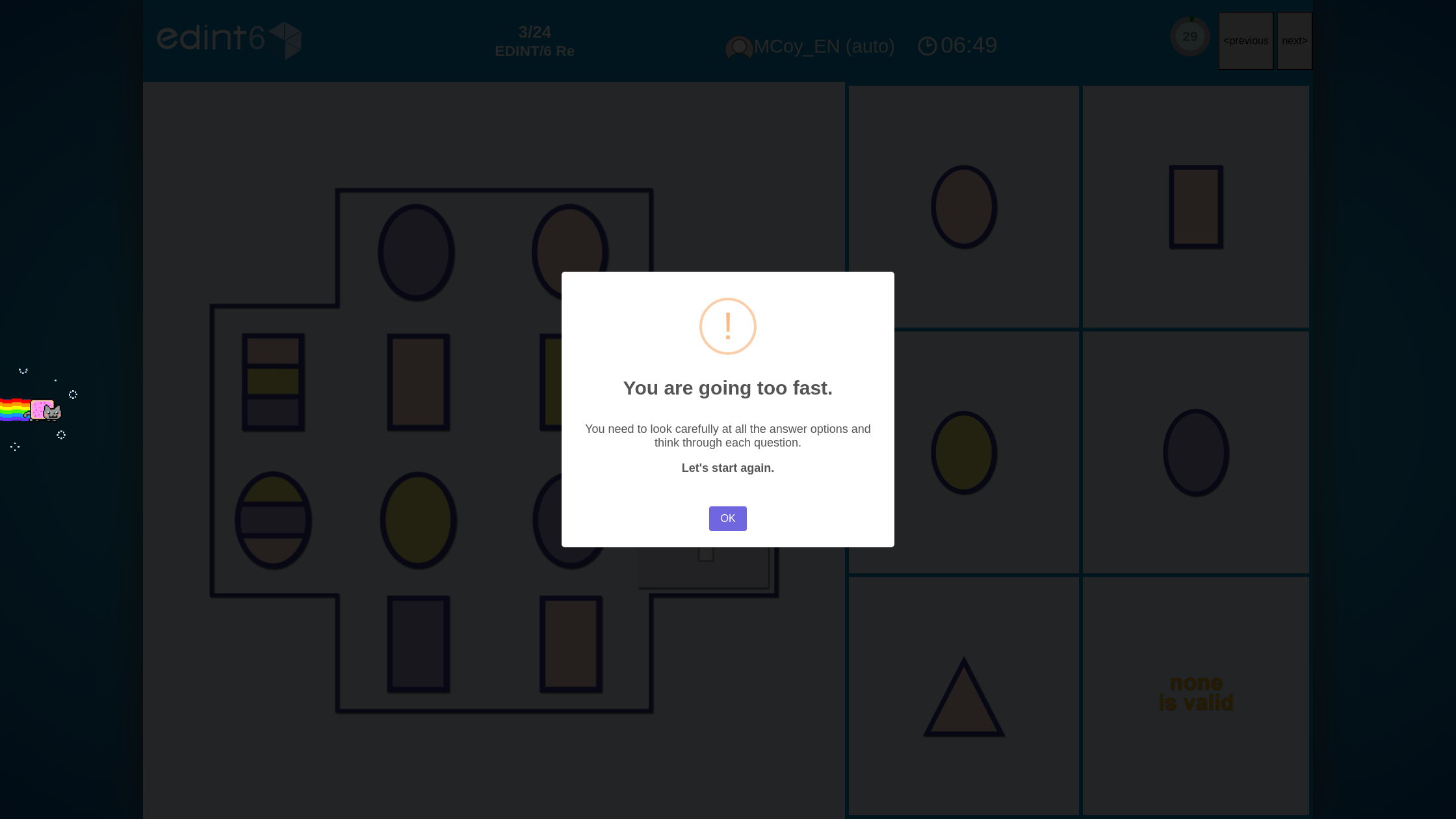
drag, startPoint x: 743, startPoint y: 524, endPoint x: 759, endPoint y: 501, distance: 28.0
click at [743, 524] on button "OK" at bounding box center [727, 518] width 37 height 24
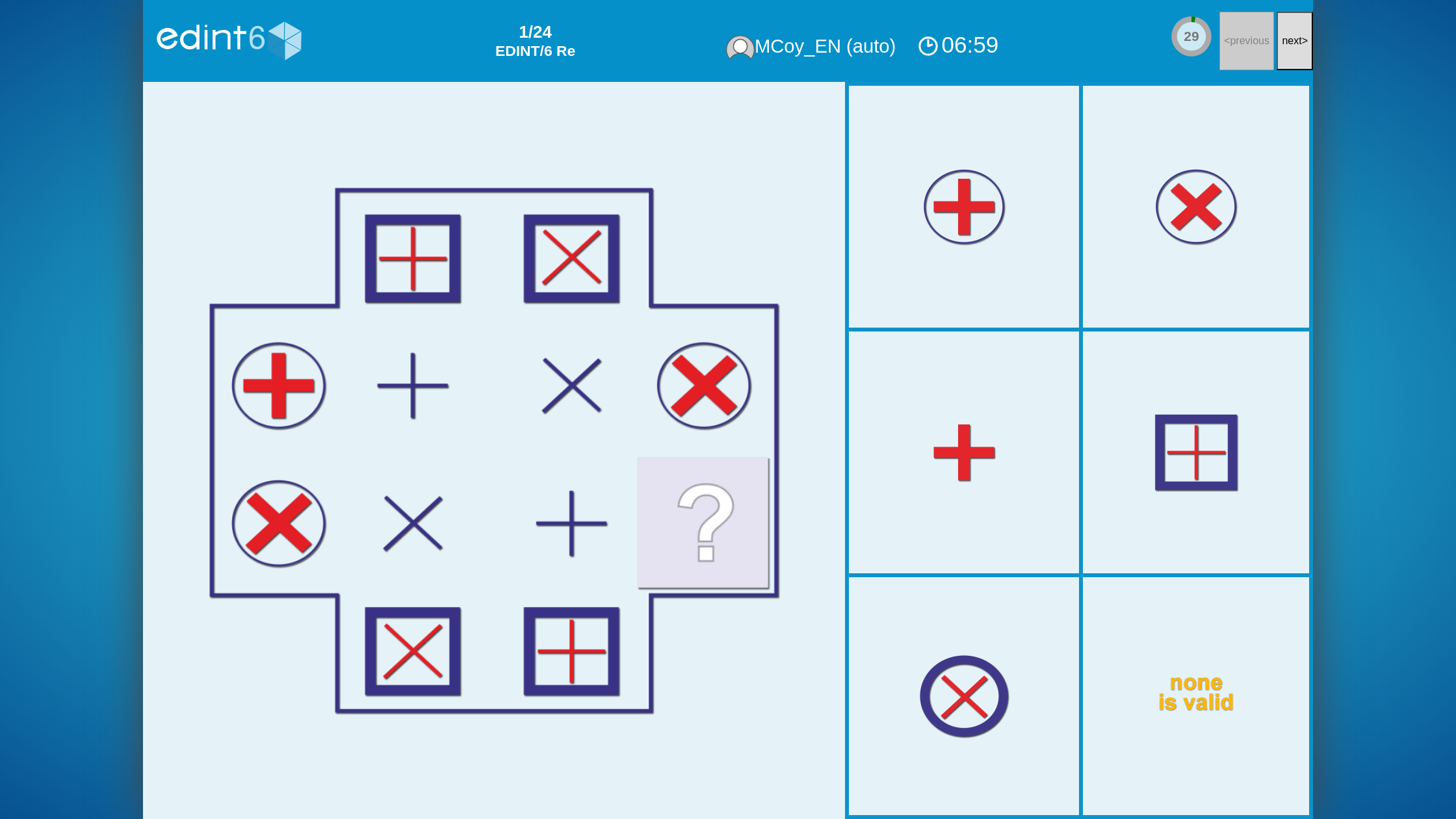
click at [1302, 42] on button "next >" at bounding box center [1295, 41] width 37 height 59
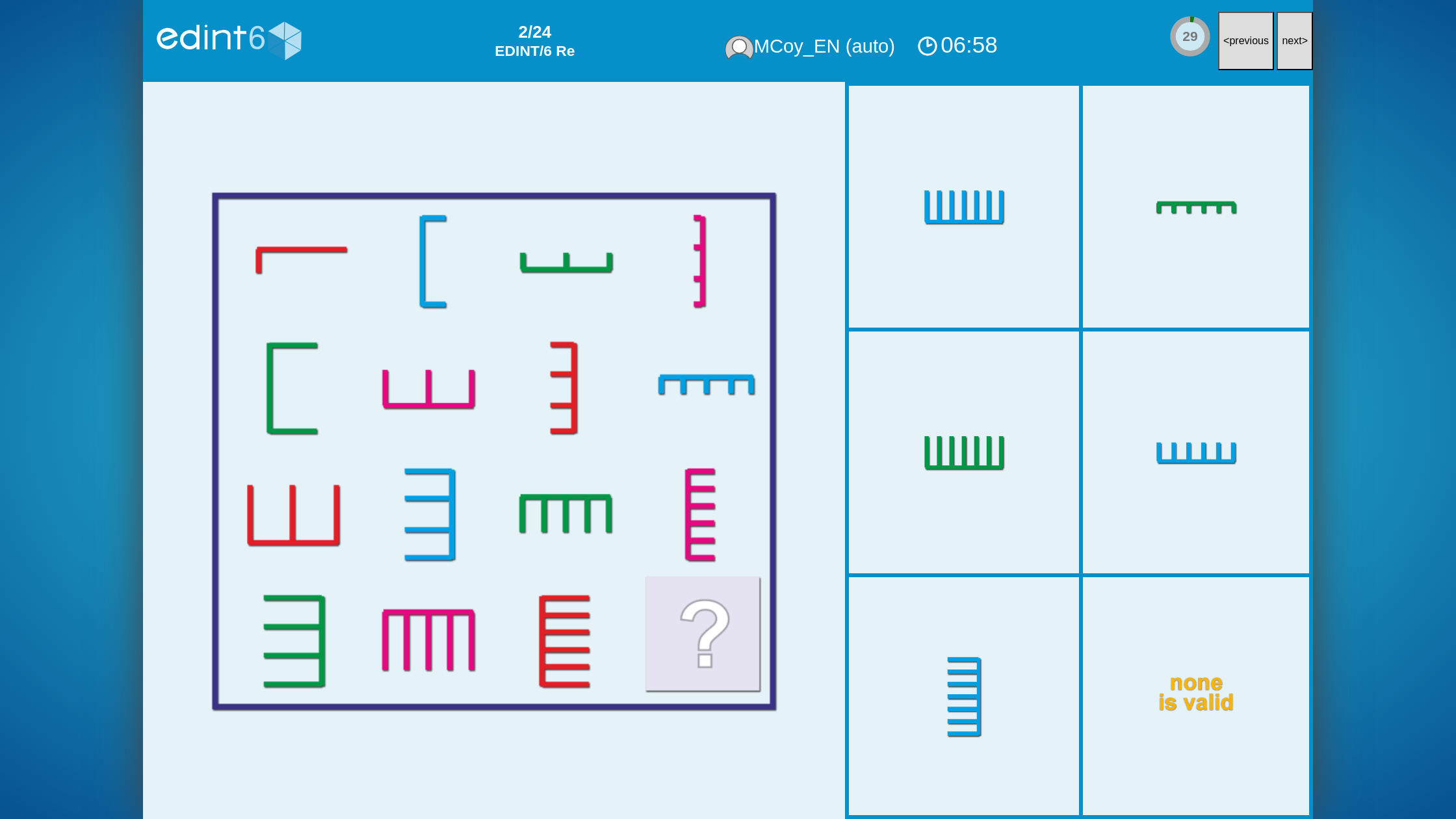
click at [1302, 42] on button "next >" at bounding box center [1295, 41] width 37 height 59
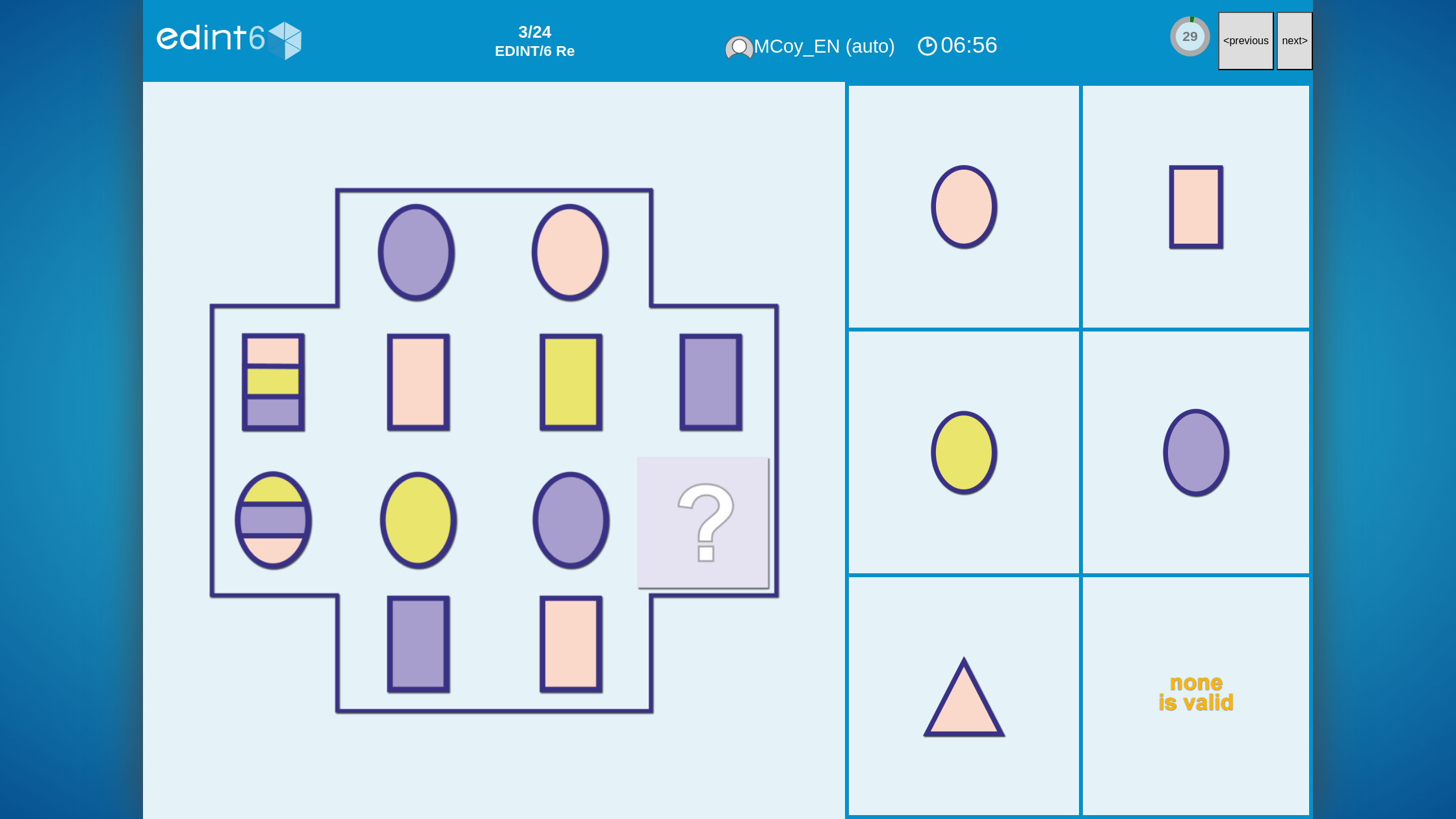
click at [1302, 42] on button "next >" at bounding box center [1295, 41] width 37 height 59
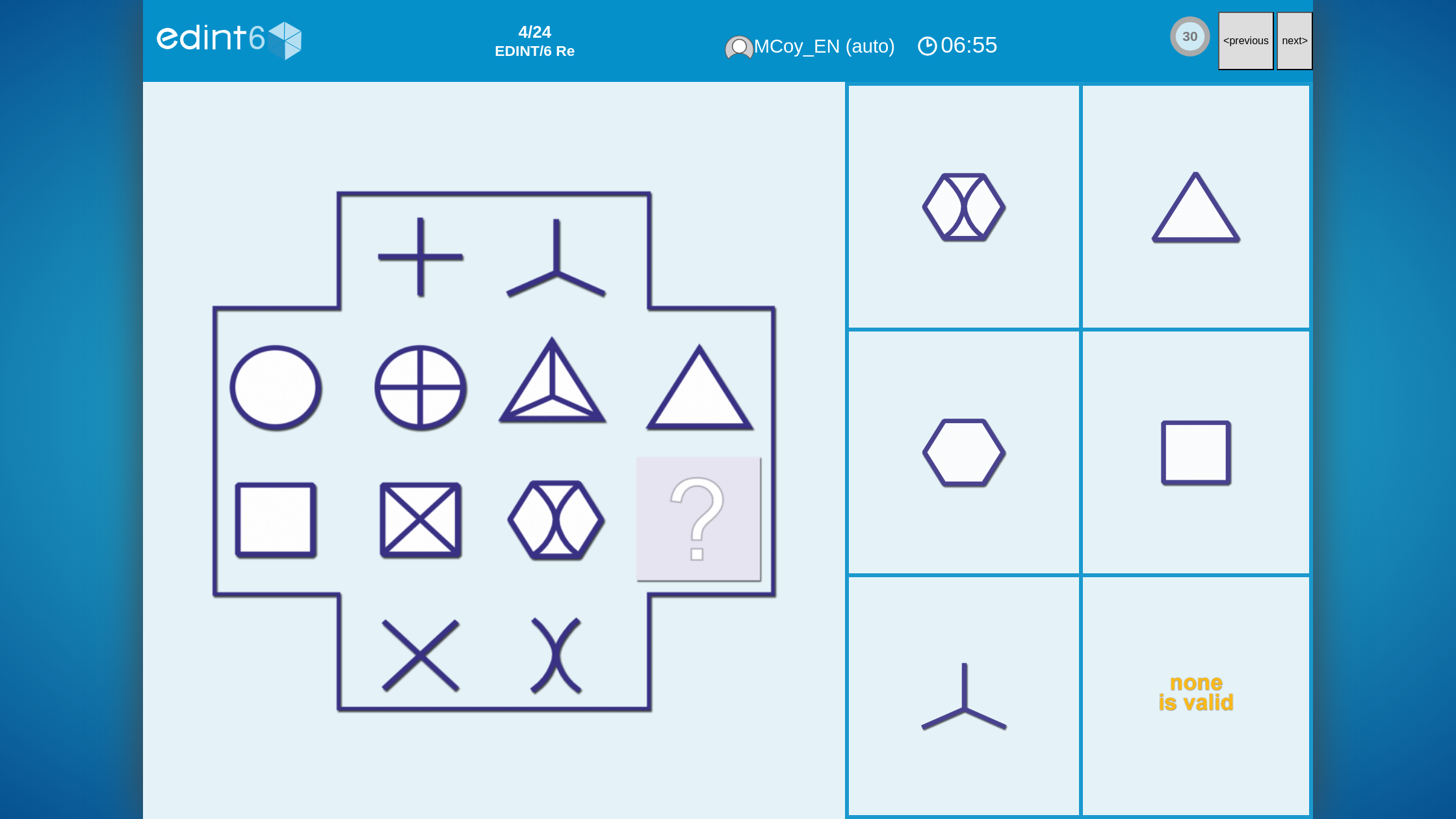
click at [1302, 42] on button "next >" at bounding box center [1295, 41] width 37 height 59
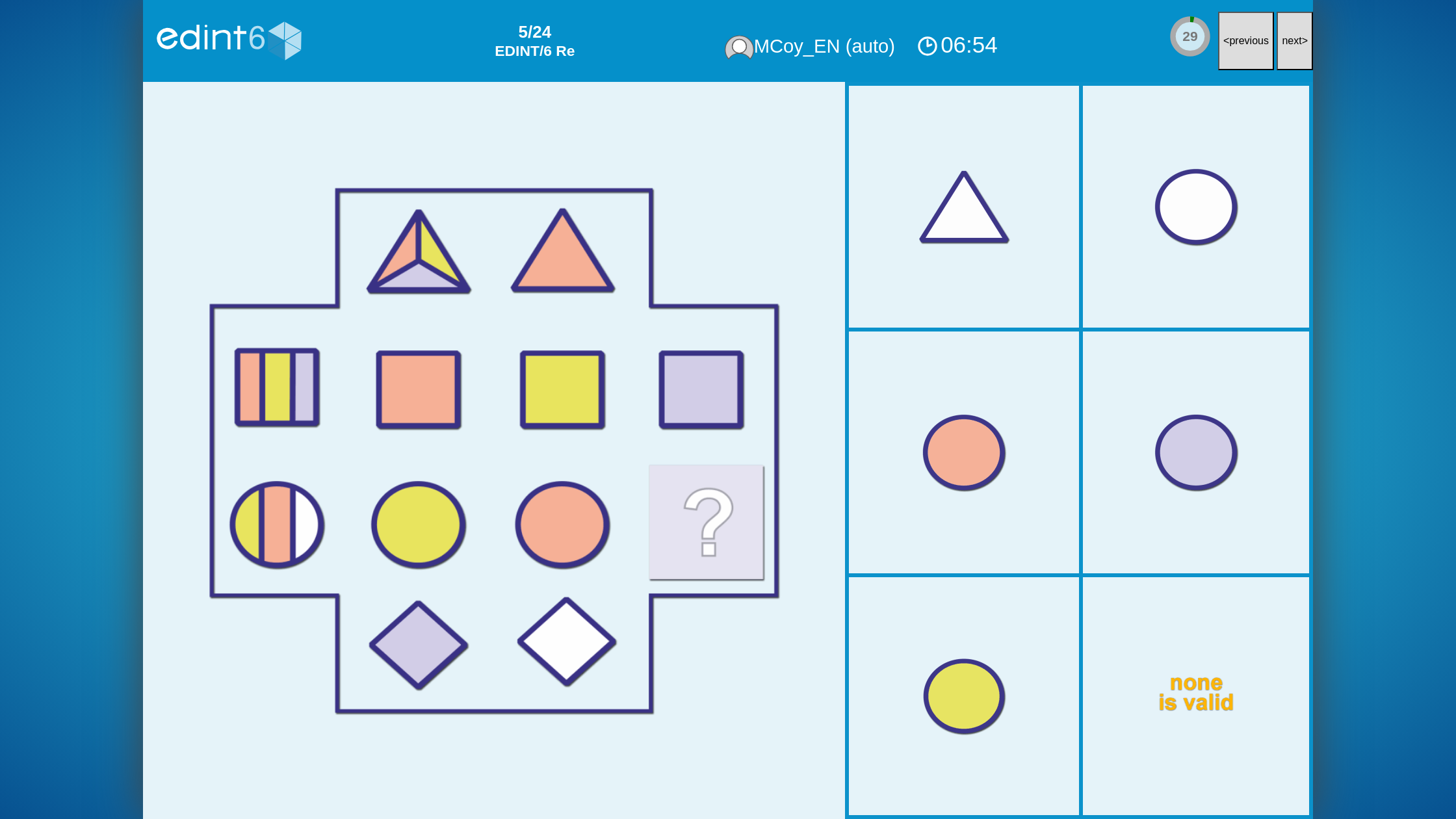
click at [1302, 42] on button "next >" at bounding box center [1295, 41] width 37 height 59
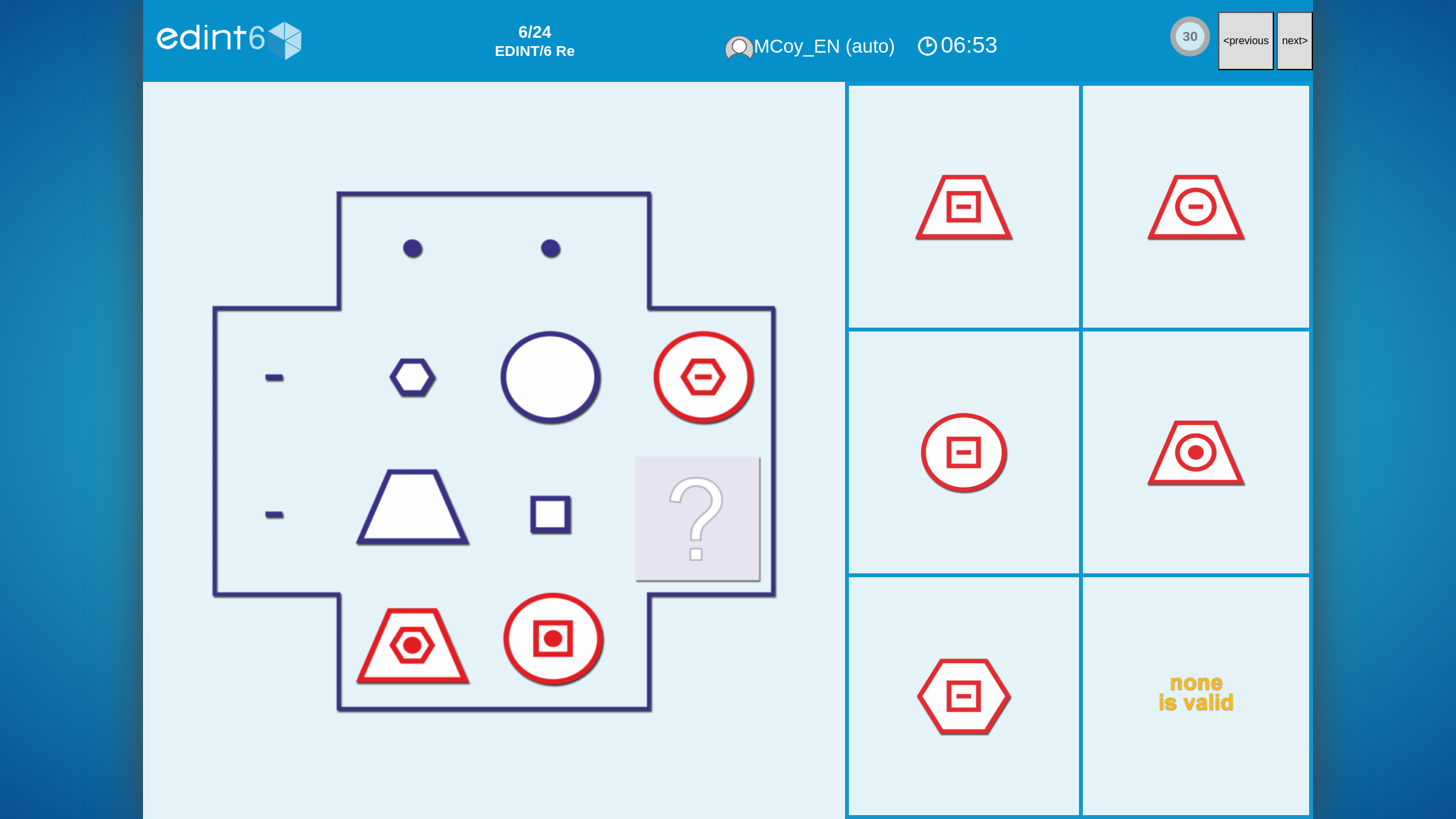
click at [1302, 42] on button "next >" at bounding box center [1295, 41] width 37 height 59
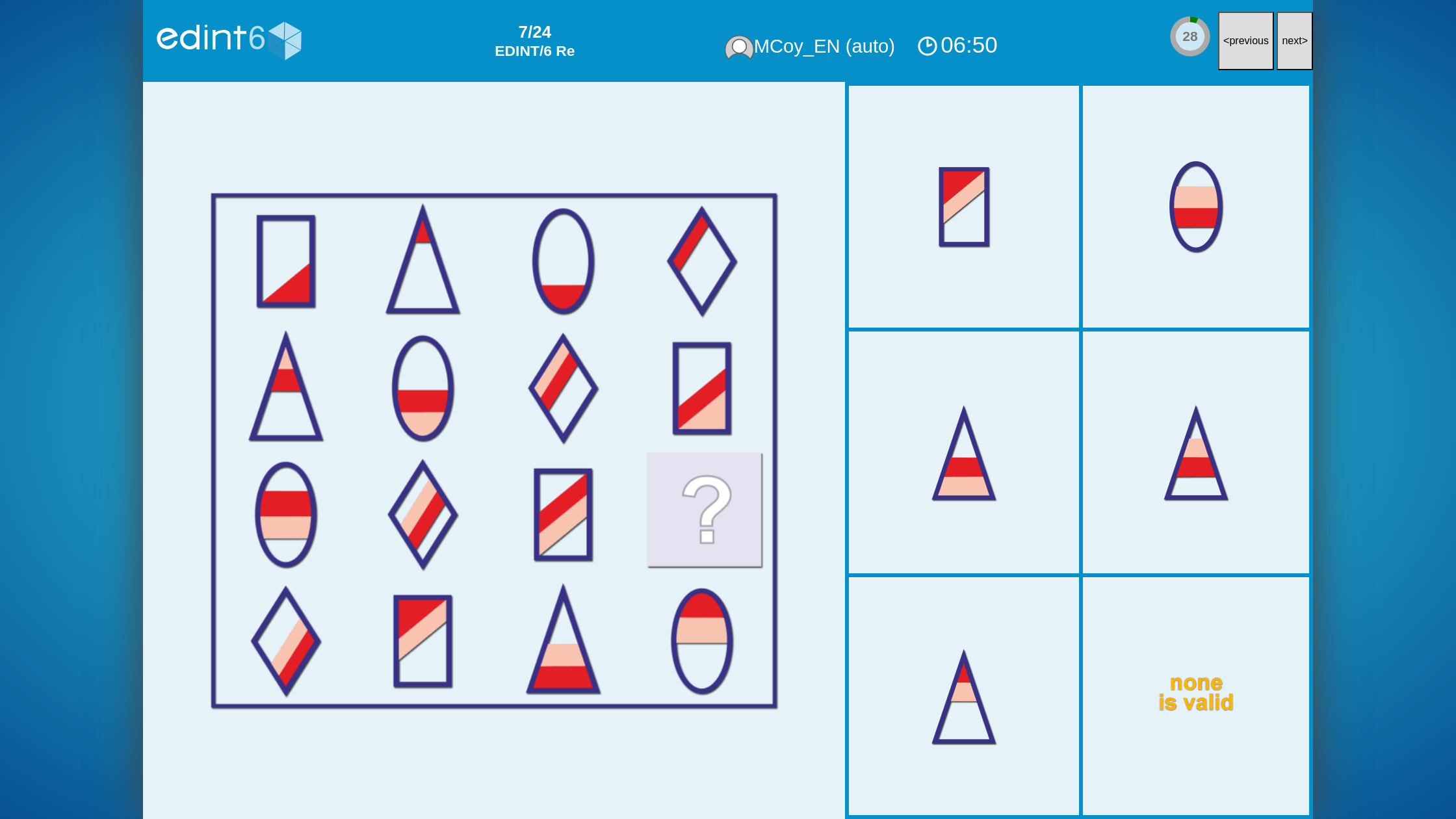
click at [1302, 42] on button "next >" at bounding box center [1295, 41] width 37 height 59
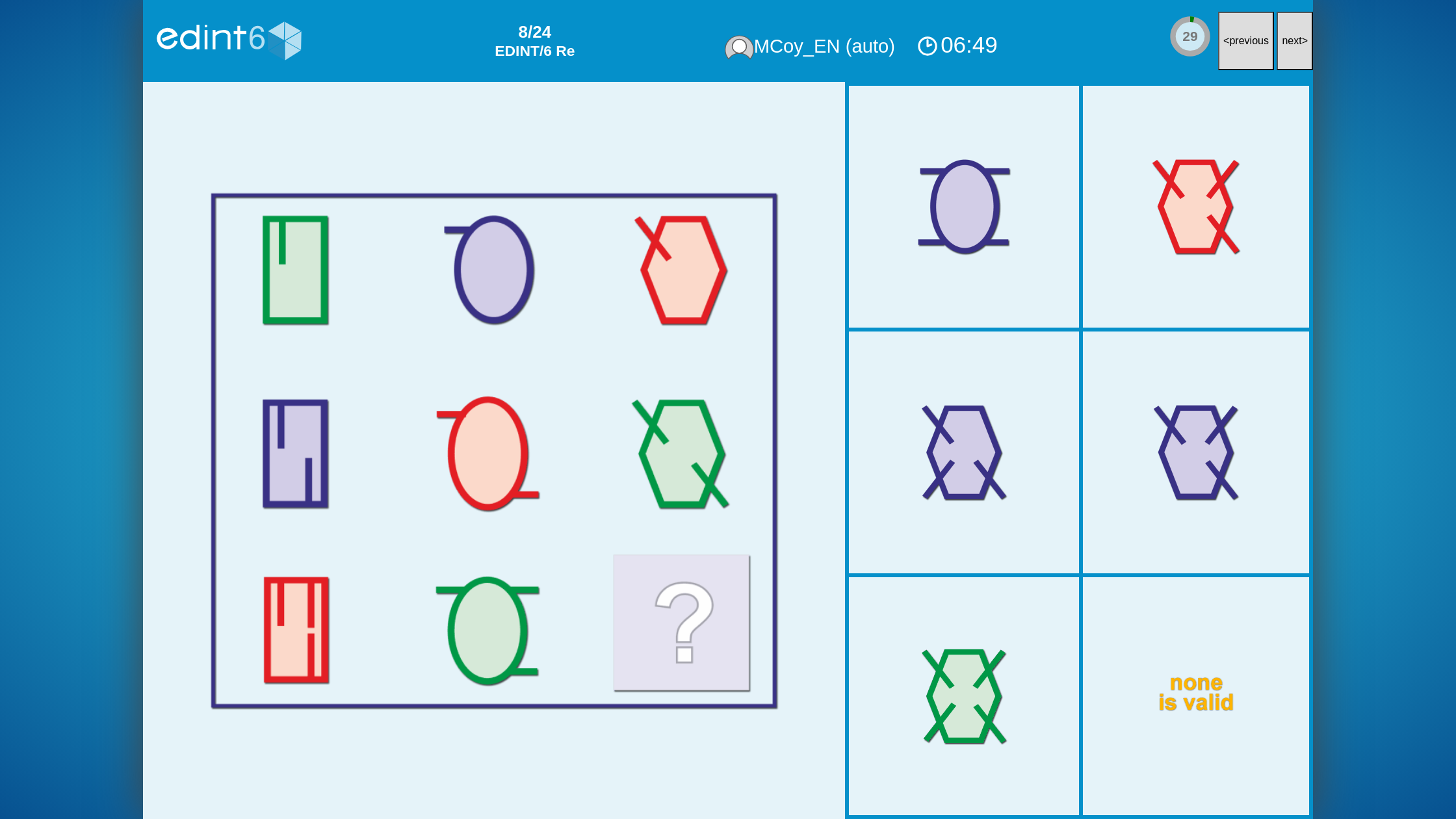
click at [1302, 42] on button "next >" at bounding box center [1295, 41] width 37 height 59
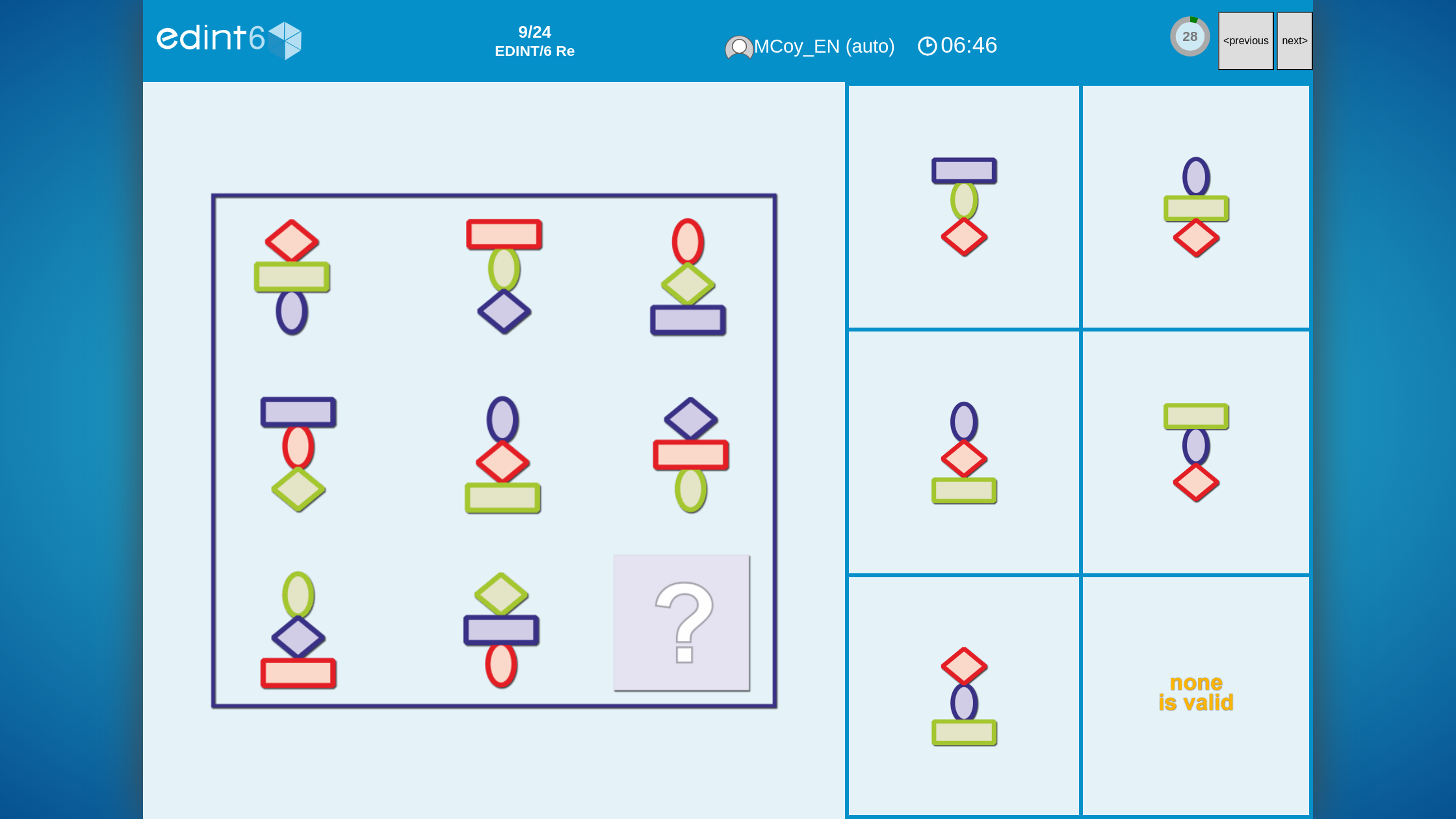
click at [1302, 42] on button "next >" at bounding box center [1295, 41] width 37 height 59
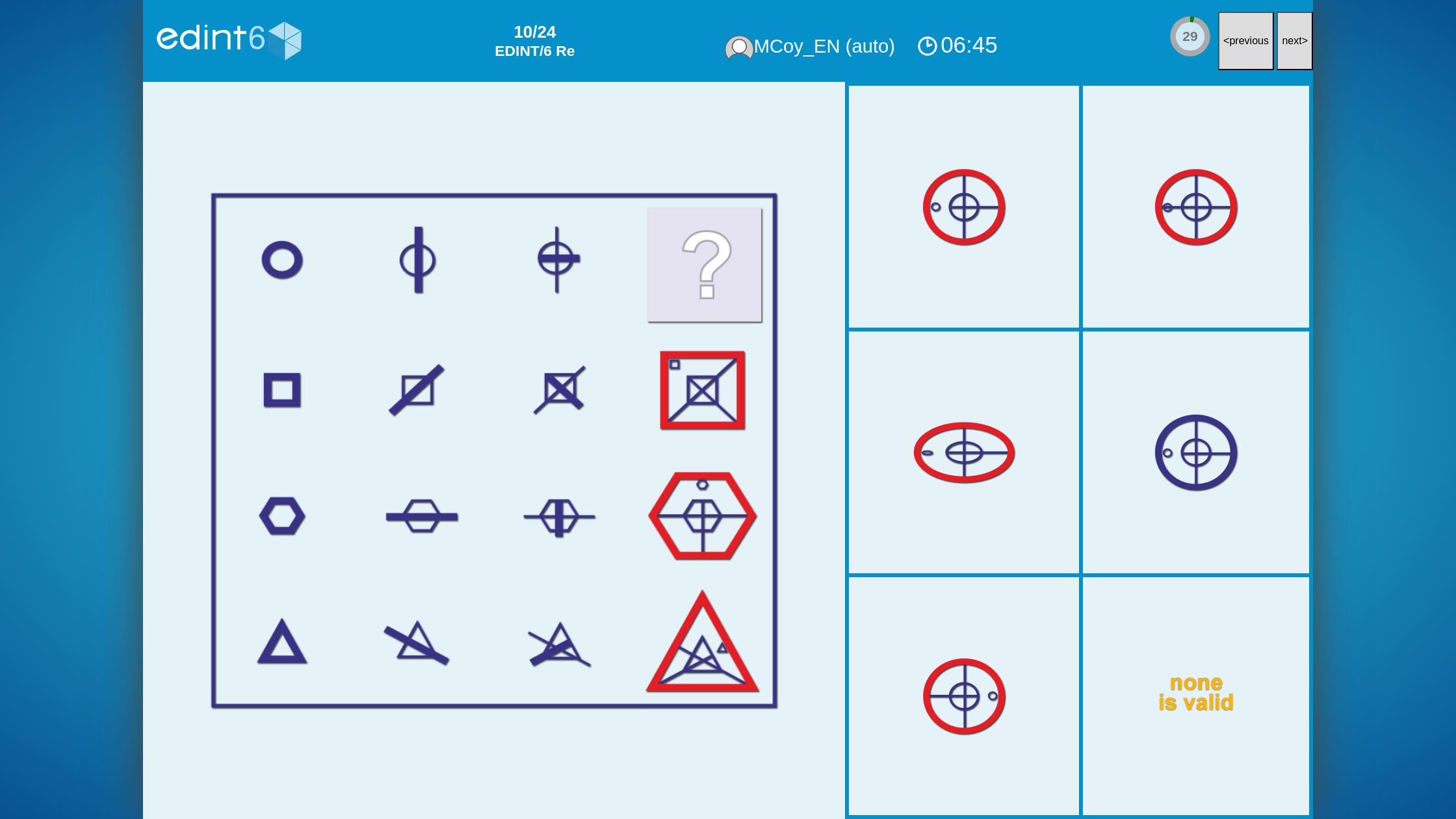
click at [1302, 42] on button "next >" at bounding box center [1295, 41] width 37 height 59
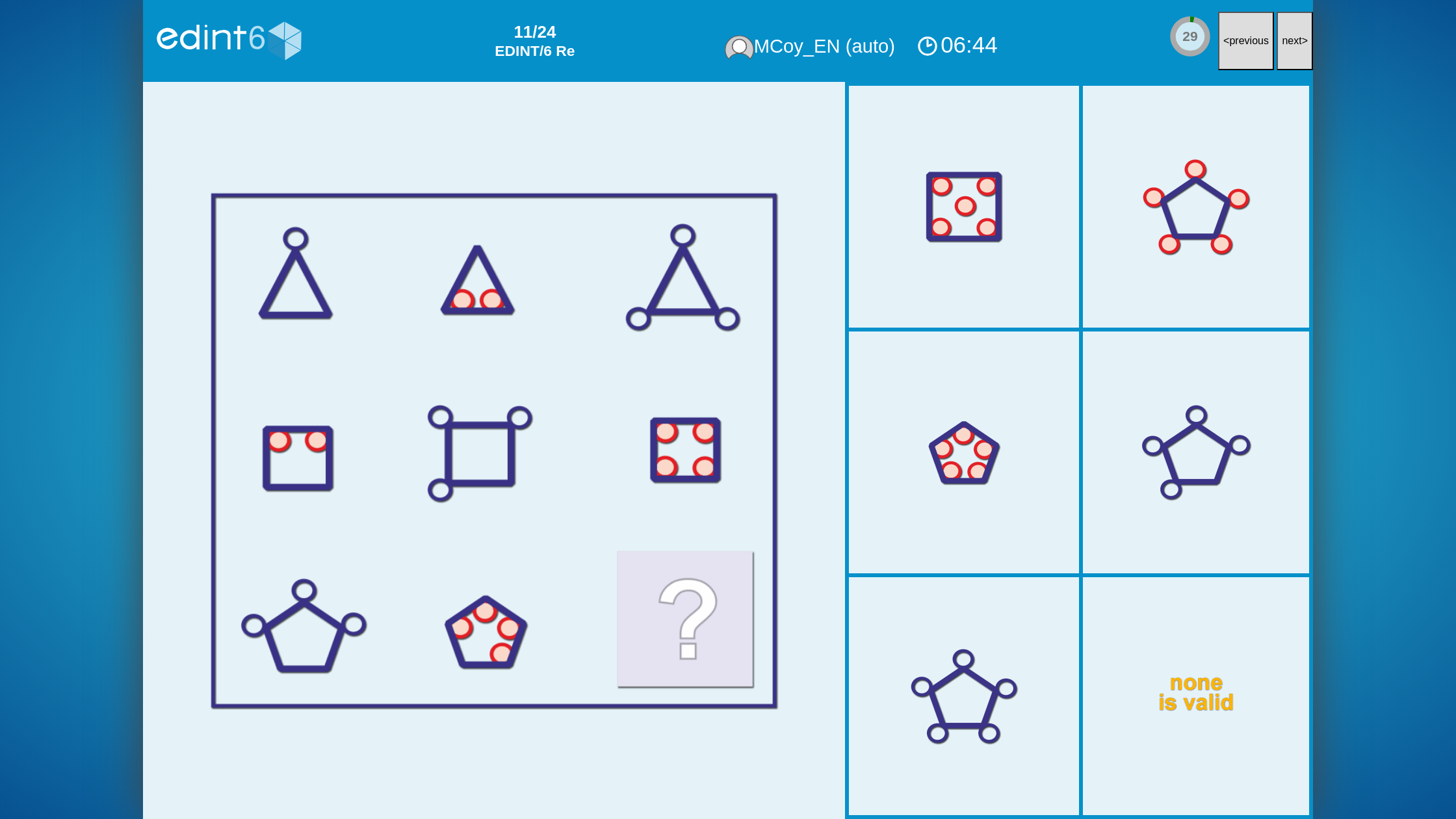
click at [1302, 42] on button "next >" at bounding box center [1295, 41] width 37 height 59
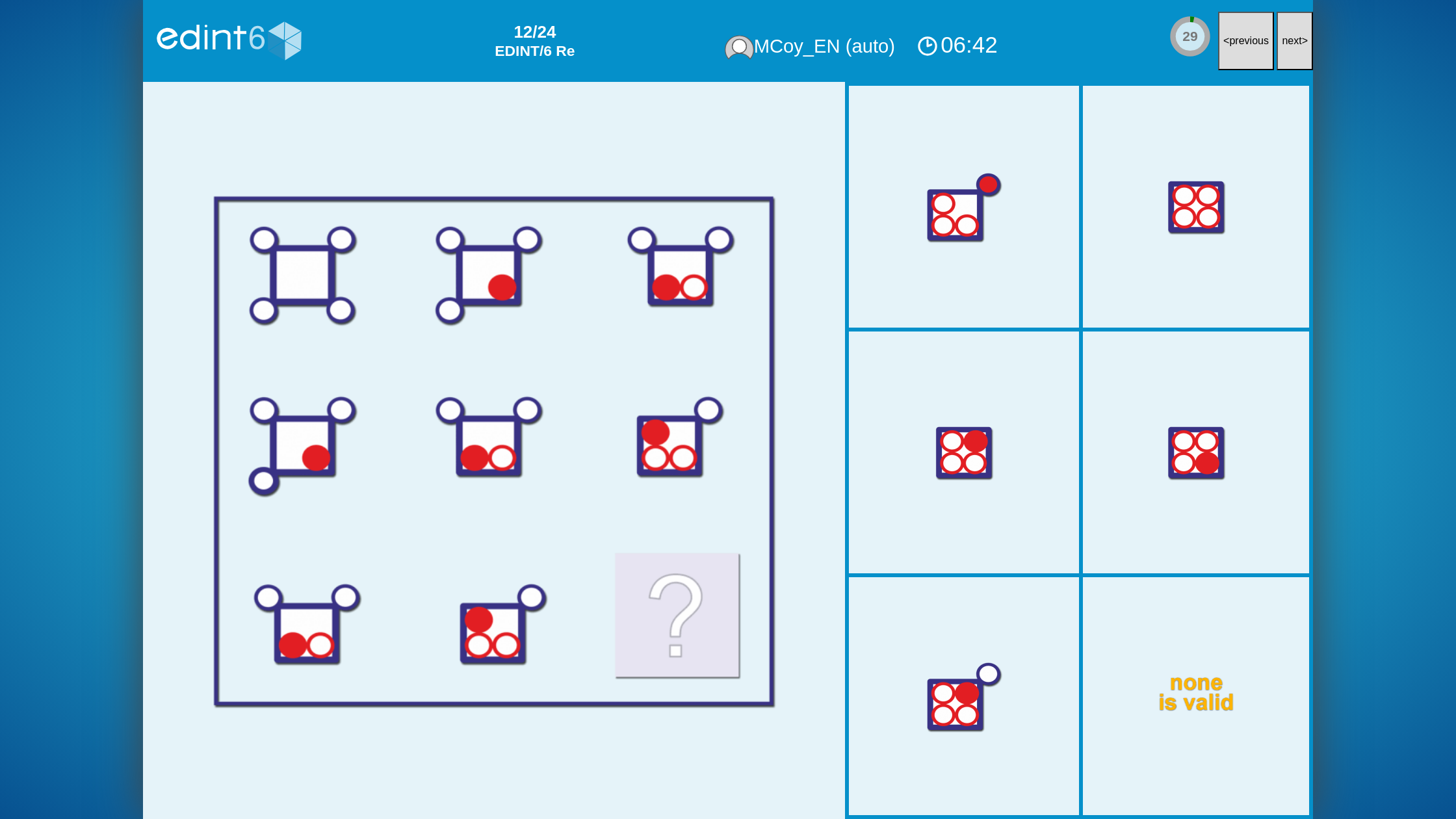
click at [1302, 42] on button "next >" at bounding box center [1295, 41] width 37 height 59
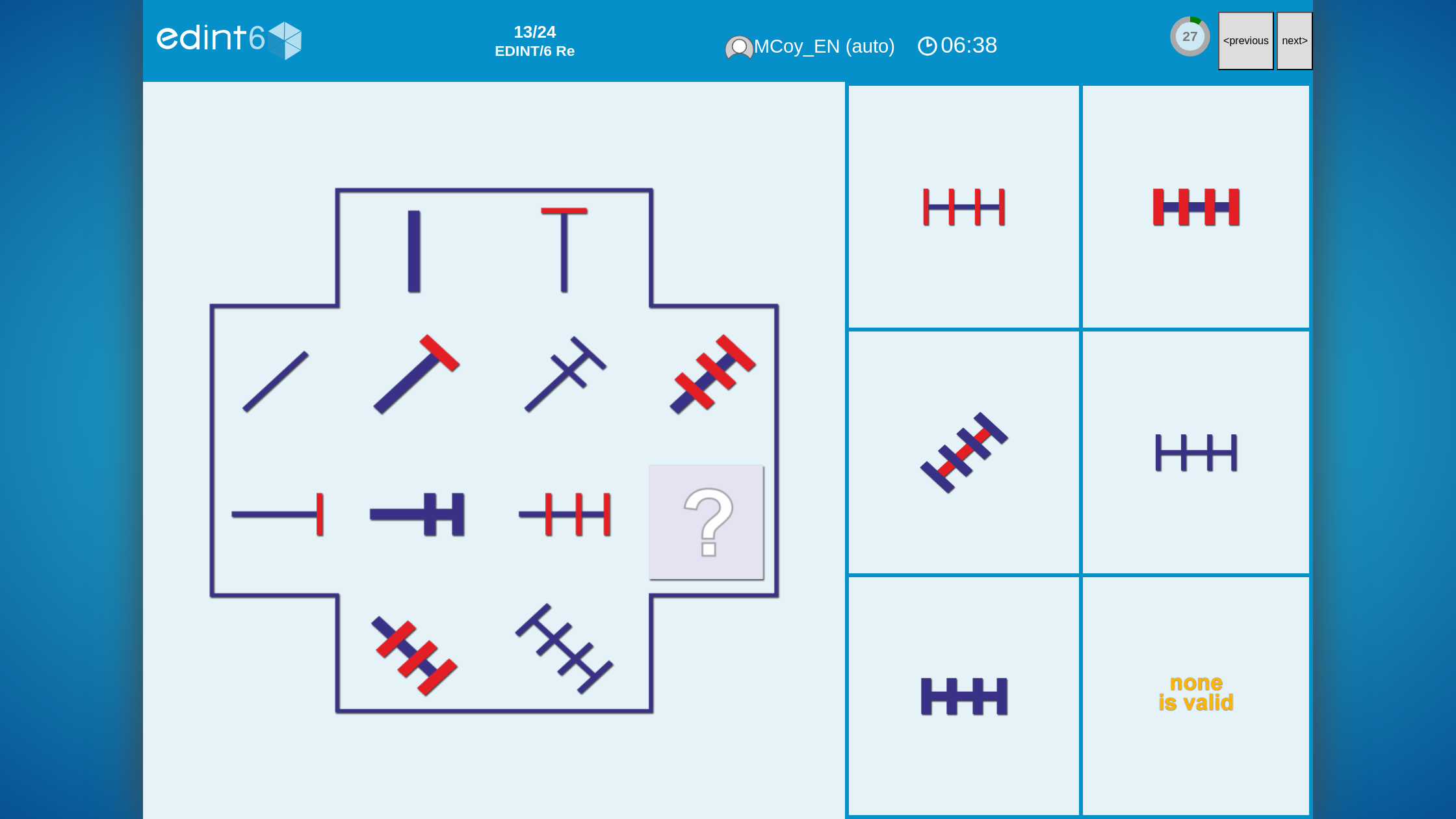
click at [1302, 42] on button "next >" at bounding box center [1295, 41] width 37 height 59
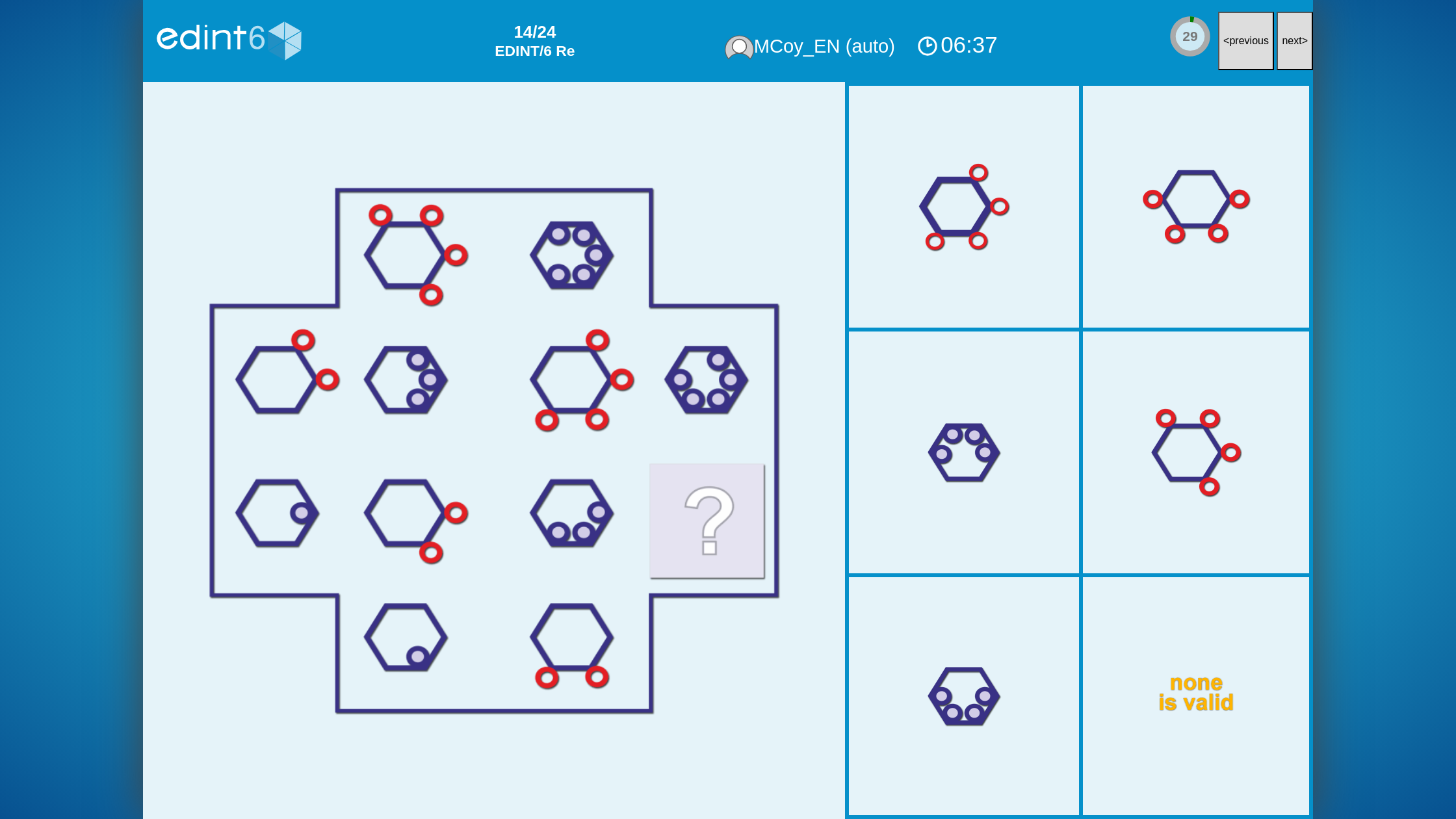
click at [1294, 59] on button "next >" at bounding box center [1295, 41] width 37 height 59
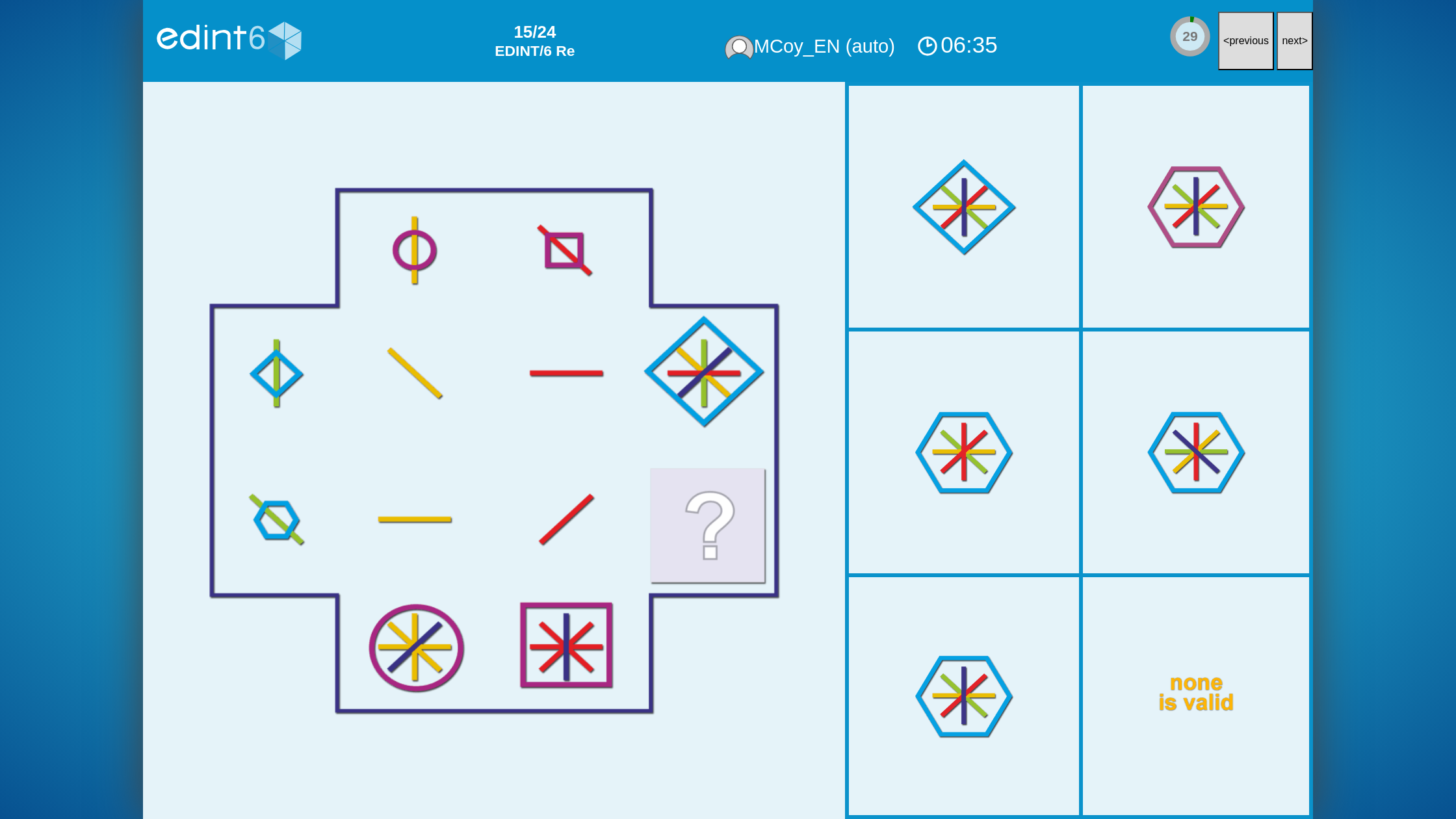
click at [1294, 59] on button "next >" at bounding box center [1295, 41] width 37 height 59
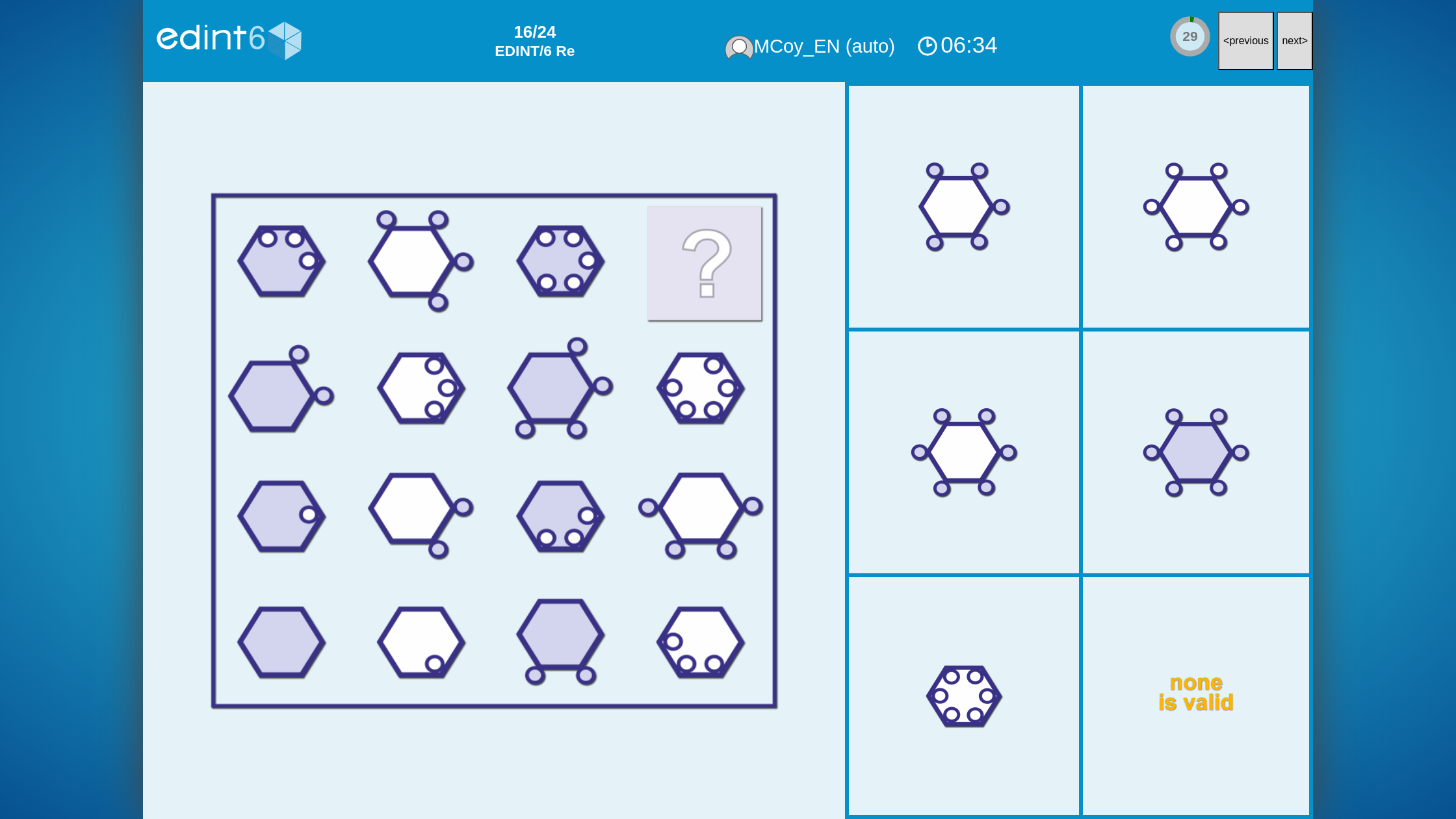
click at [1294, 59] on button "next >" at bounding box center [1295, 41] width 37 height 59
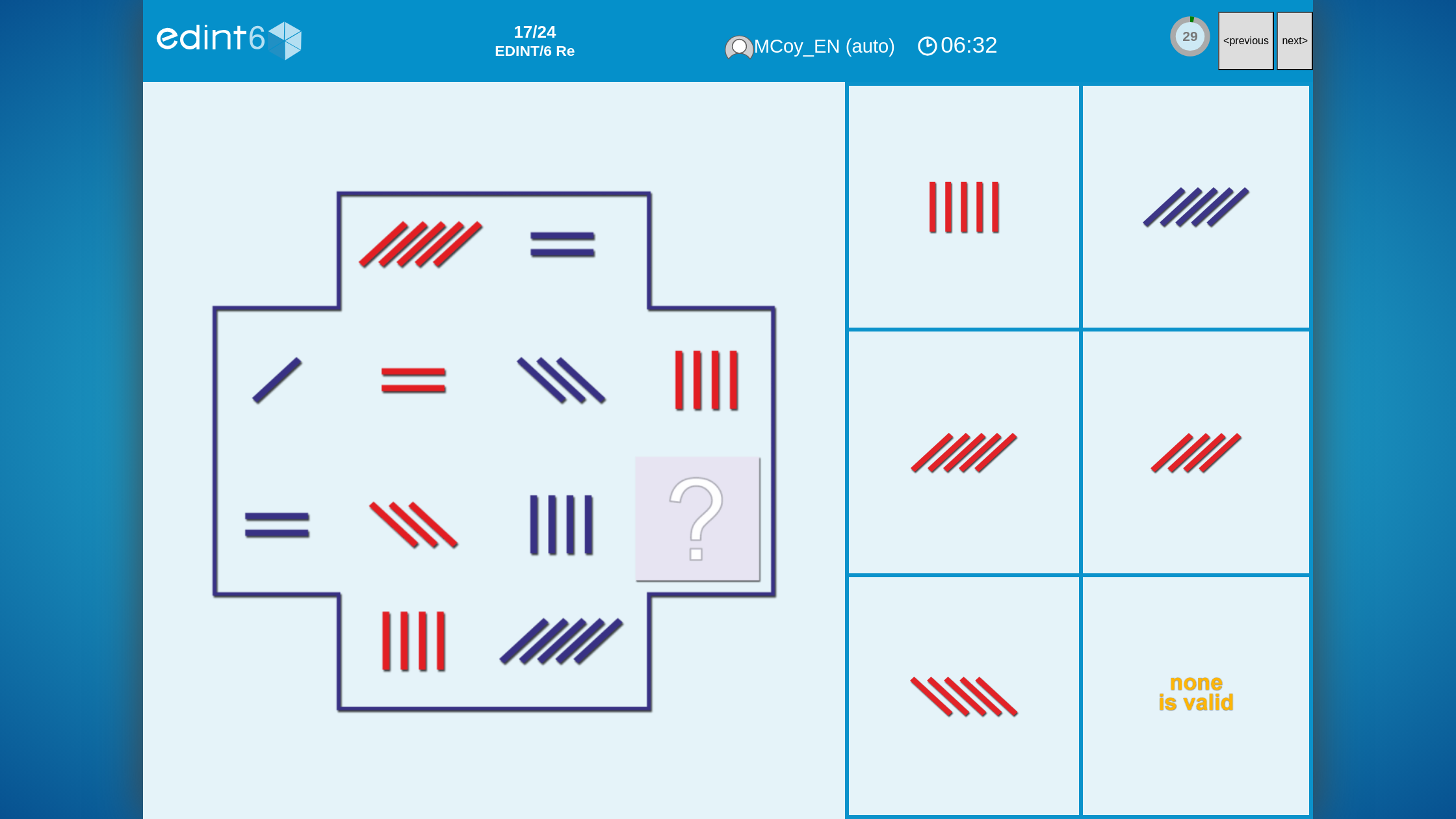
click at [1294, 59] on button "next >" at bounding box center [1295, 41] width 37 height 59
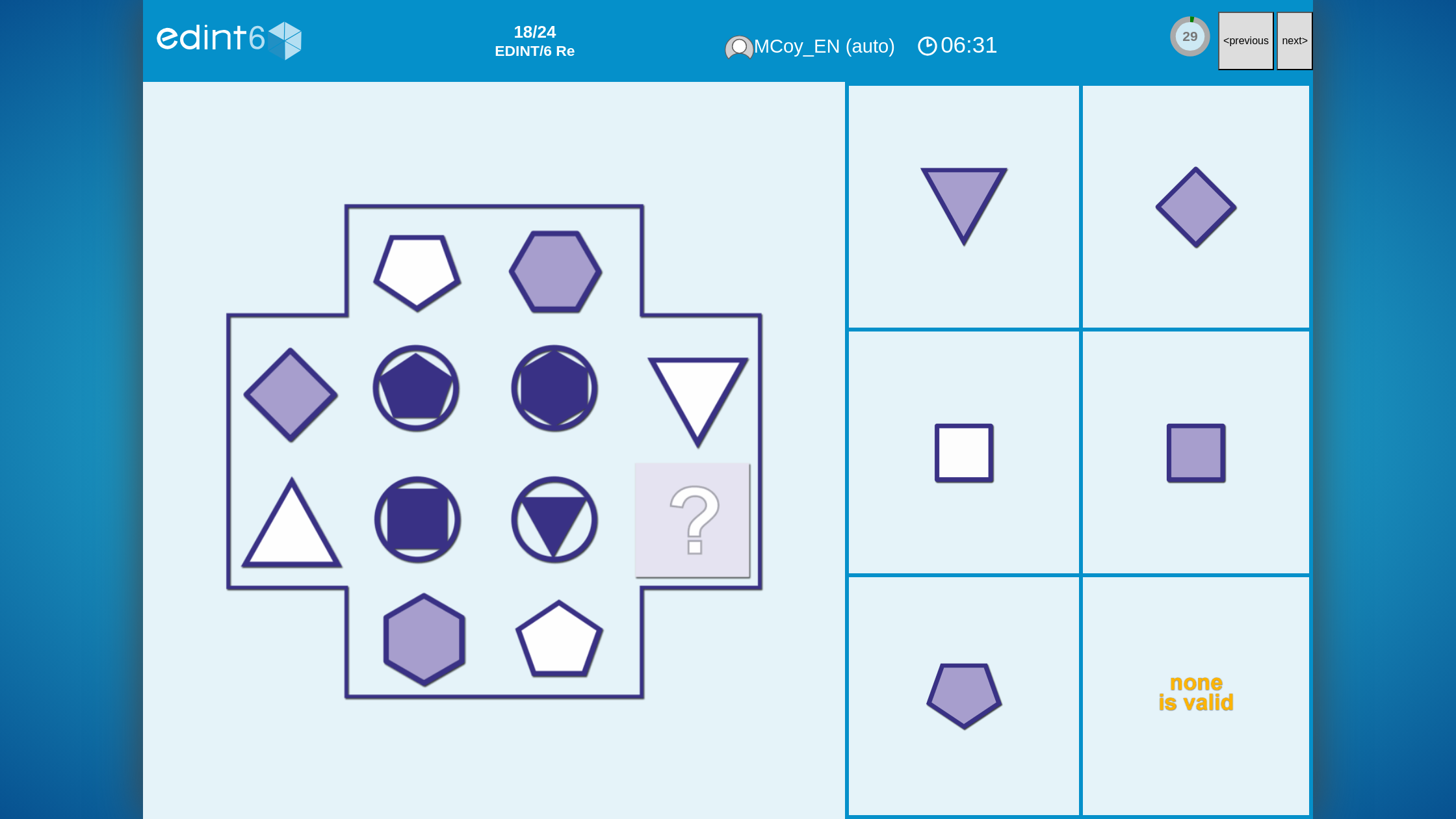
click at [1294, 59] on button "next >" at bounding box center [1295, 41] width 37 height 59
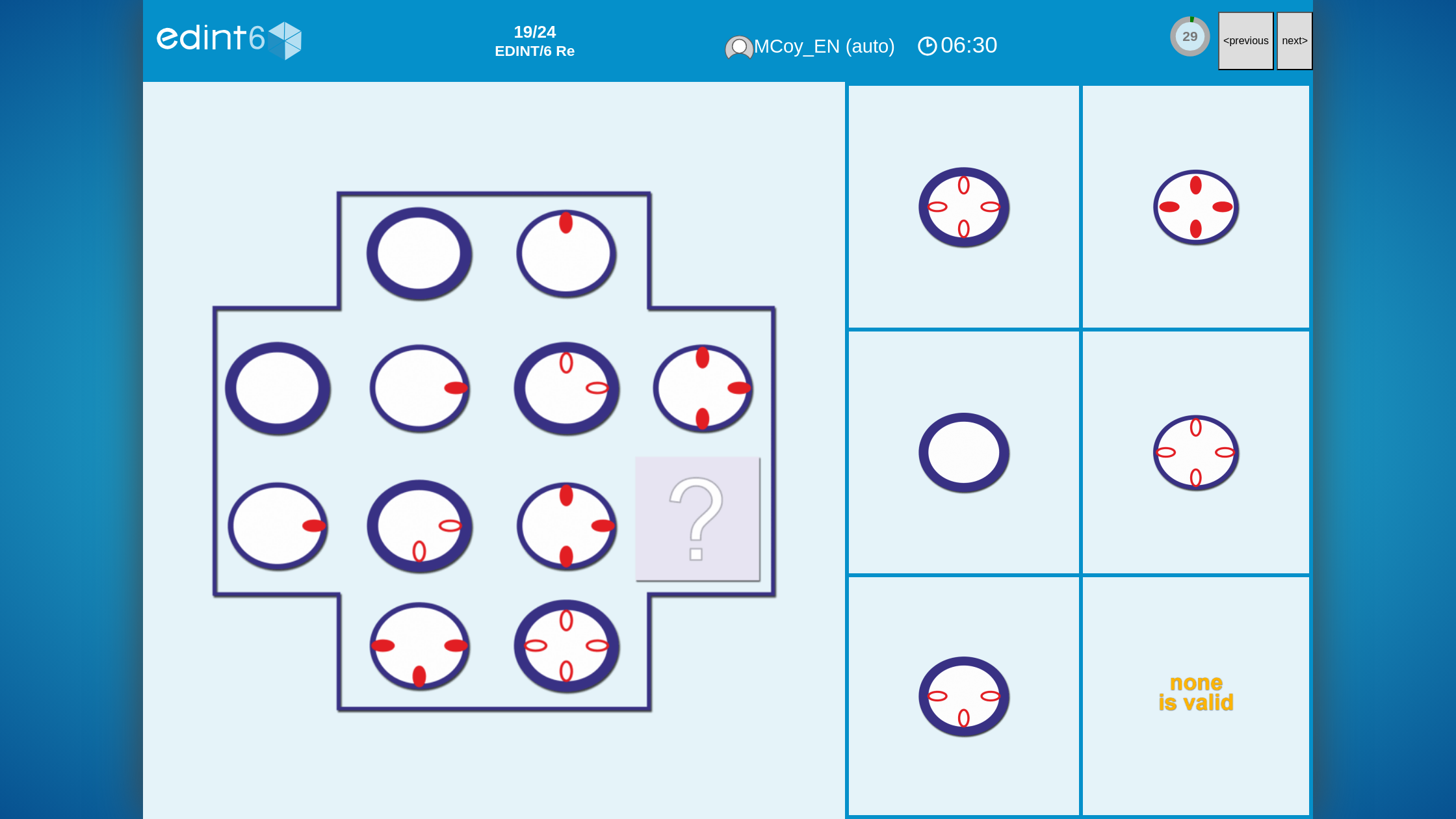
click at [1294, 59] on button "next >" at bounding box center [1295, 41] width 37 height 59
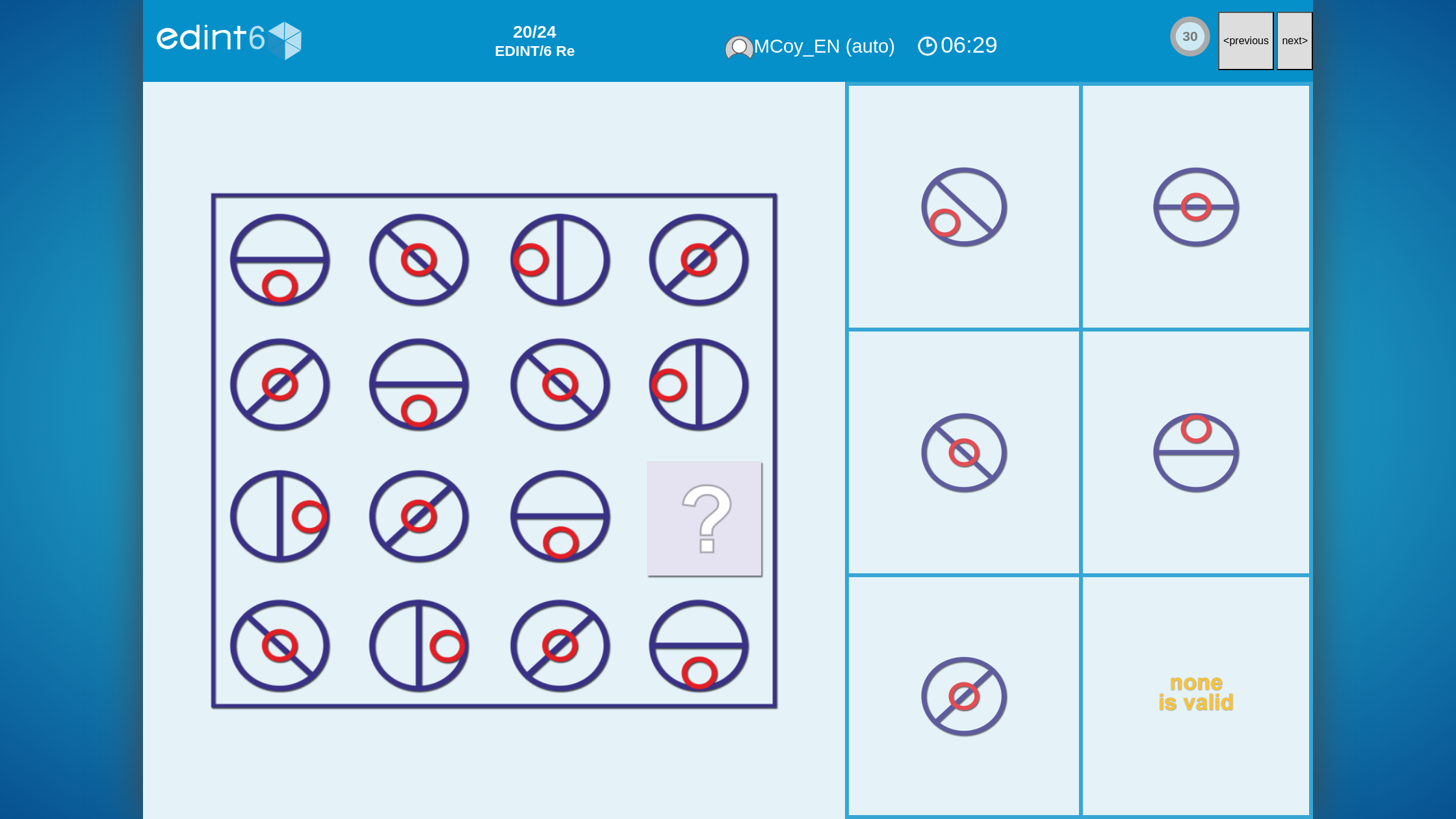
click at [1294, 59] on button "next >" at bounding box center [1295, 41] width 37 height 59
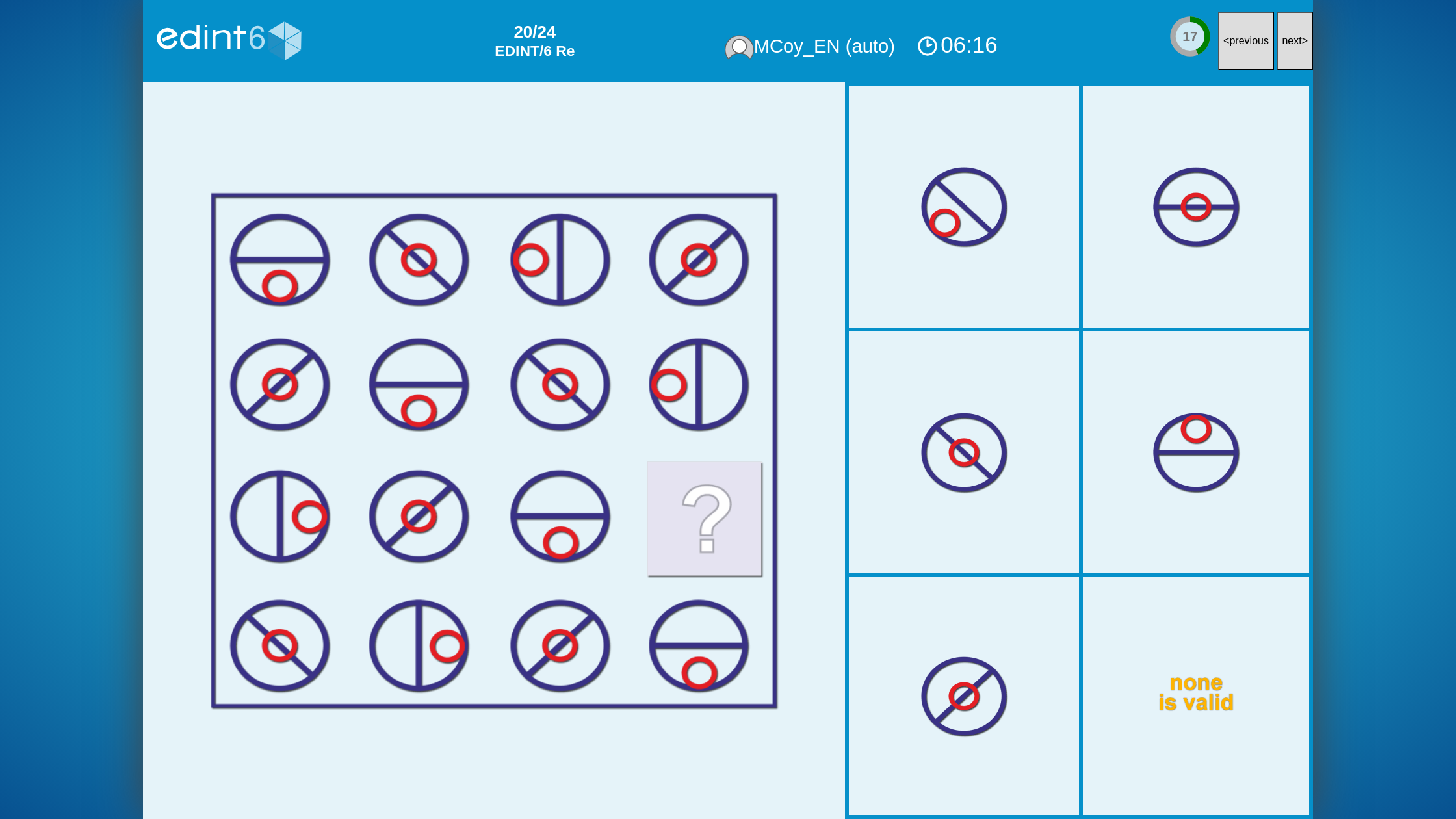
click at [1294, 59] on button "next >" at bounding box center [1295, 41] width 37 height 59
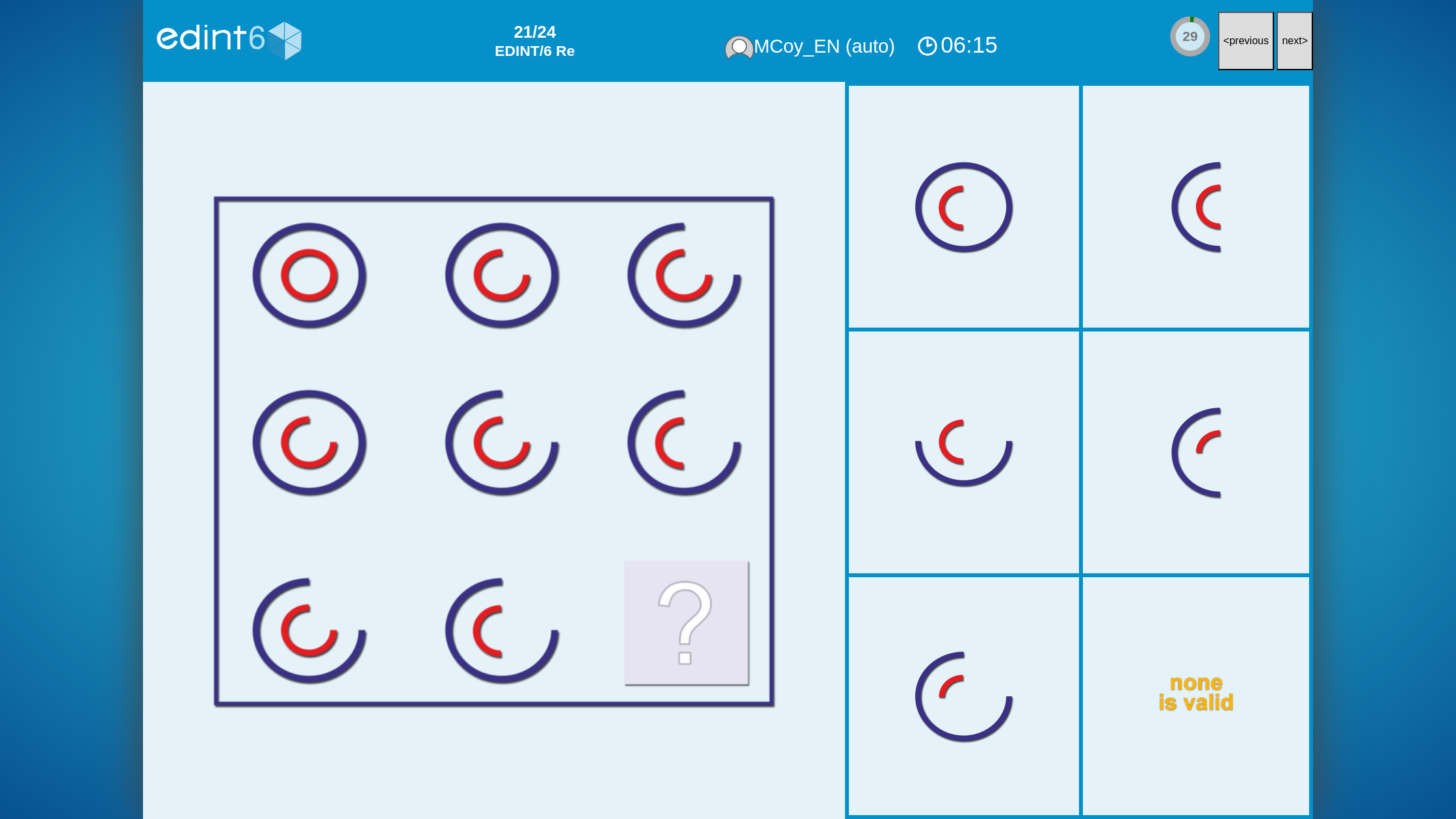
click at [1294, 59] on button "next >" at bounding box center [1295, 41] width 37 height 59
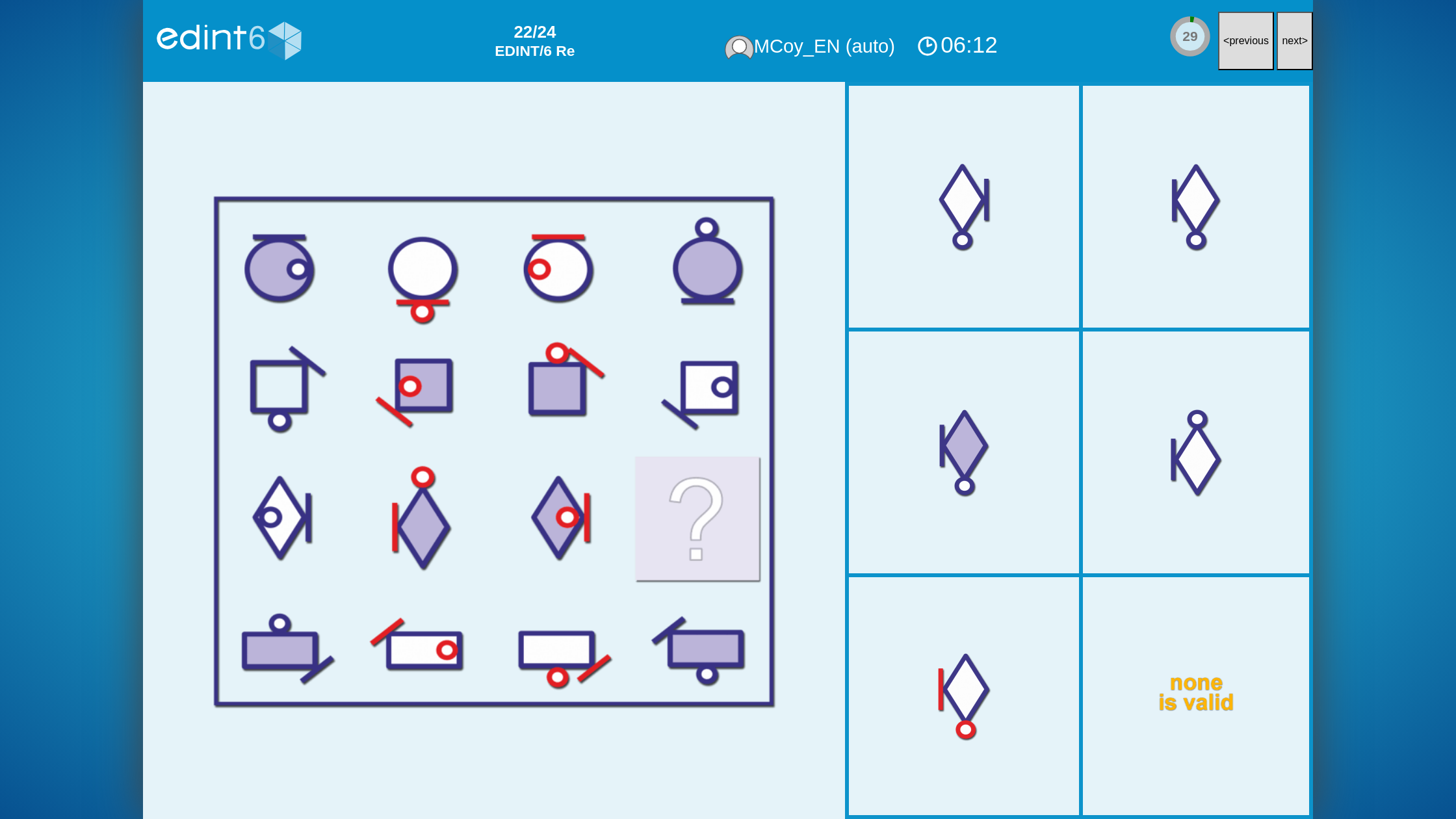
click at [1294, 59] on button "next >" at bounding box center [1295, 41] width 37 height 59
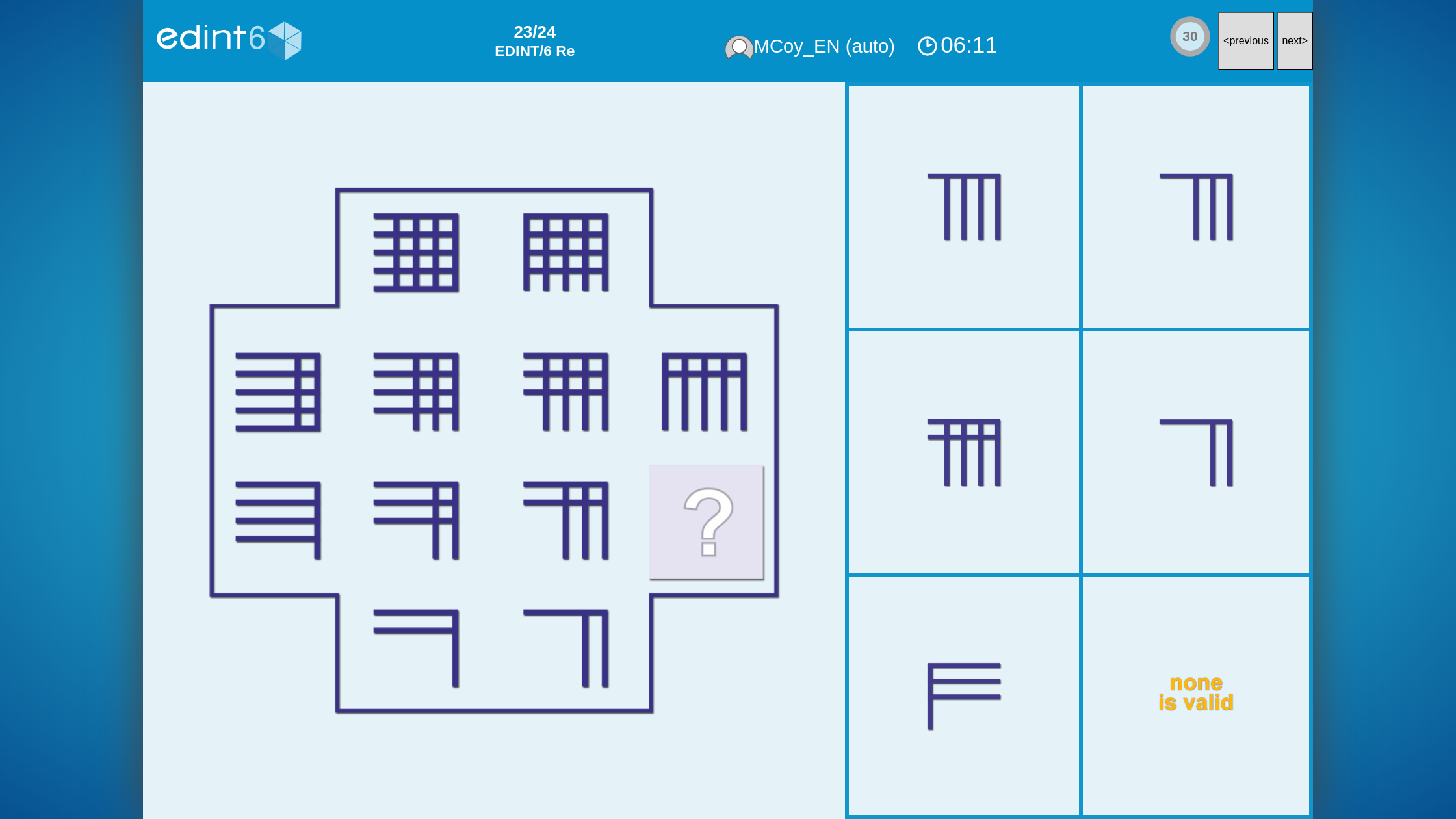
click at [1294, 59] on button "next >" at bounding box center [1295, 41] width 37 height 59
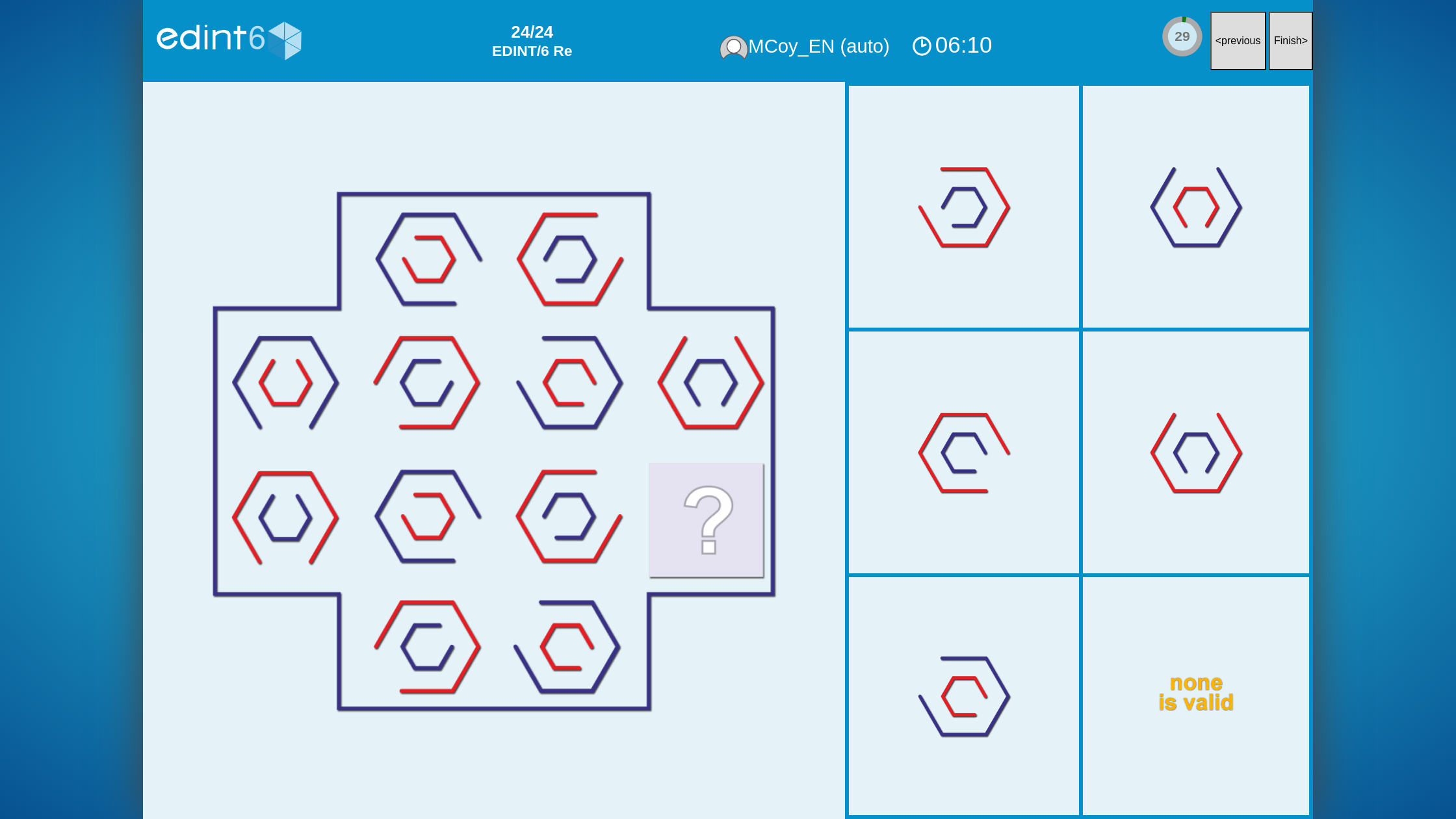
click at [1294, 59] on button "Finish >" at bounding box center [1291, 41] width 44 height 59
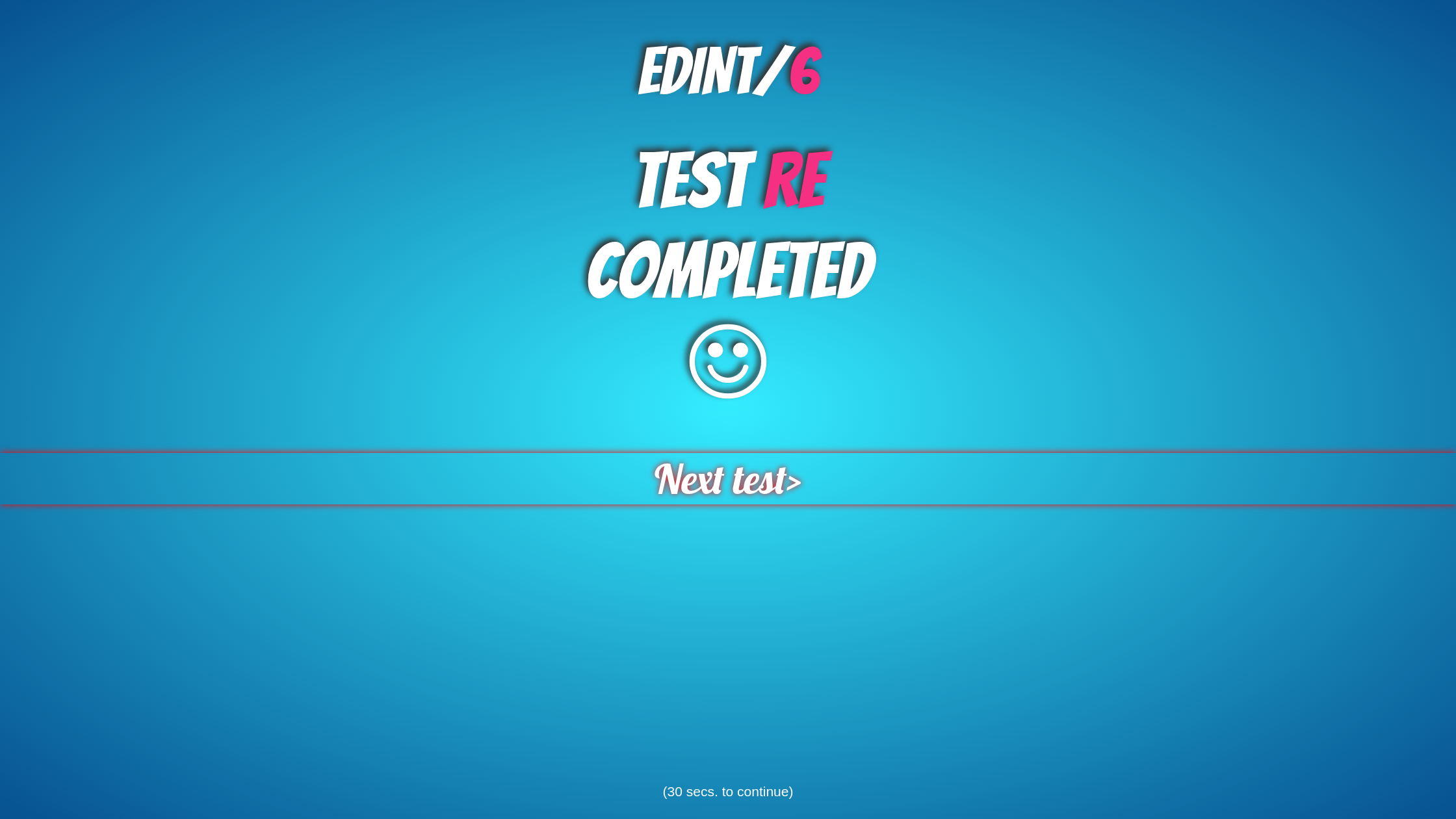
click at [739, 492] on span "Next test" at bounding box center [720, 478] width 132 height 51
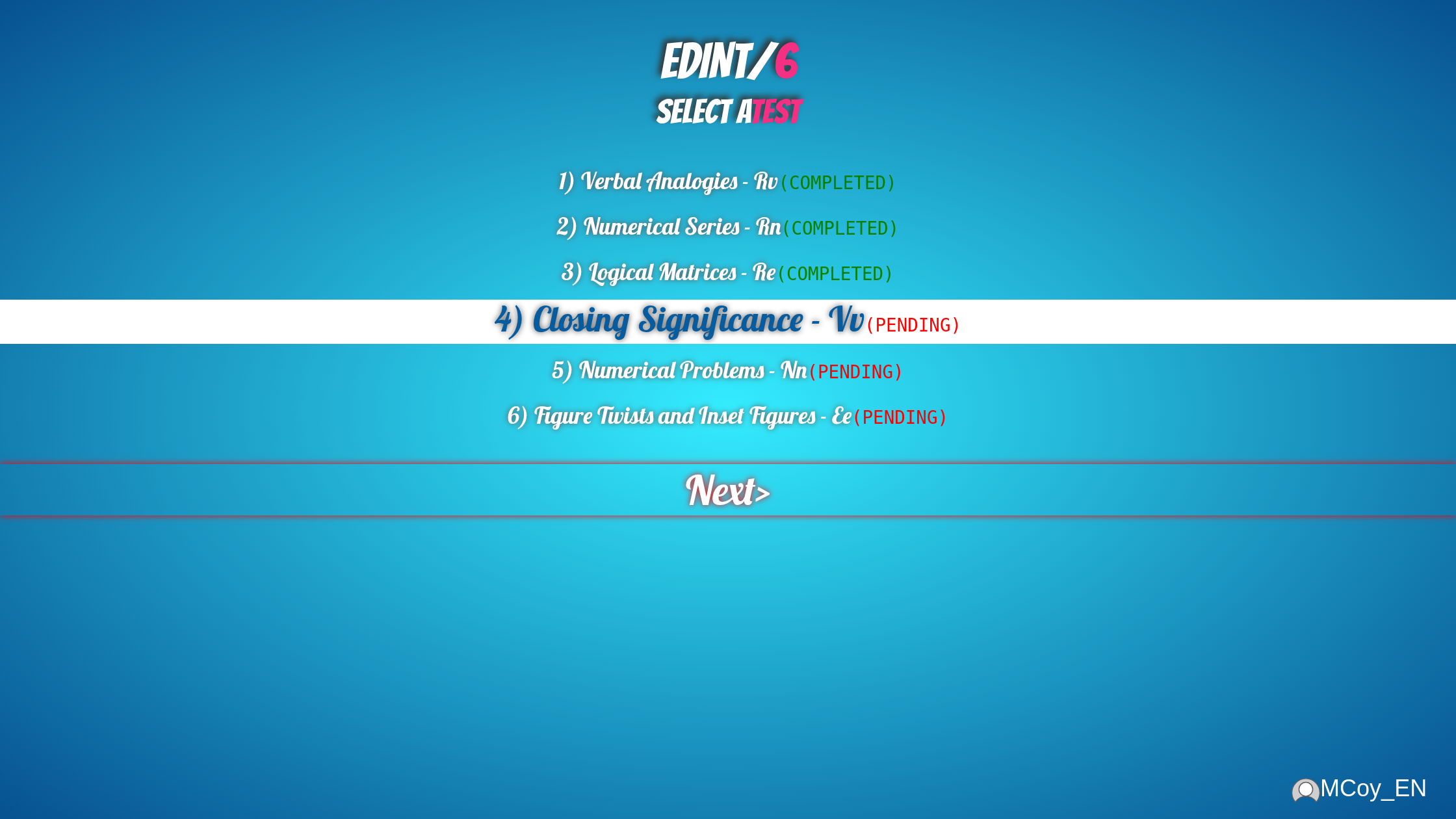
click at [750, 502] on span "Next" at bounding box center [720, 489] width 70 height 51
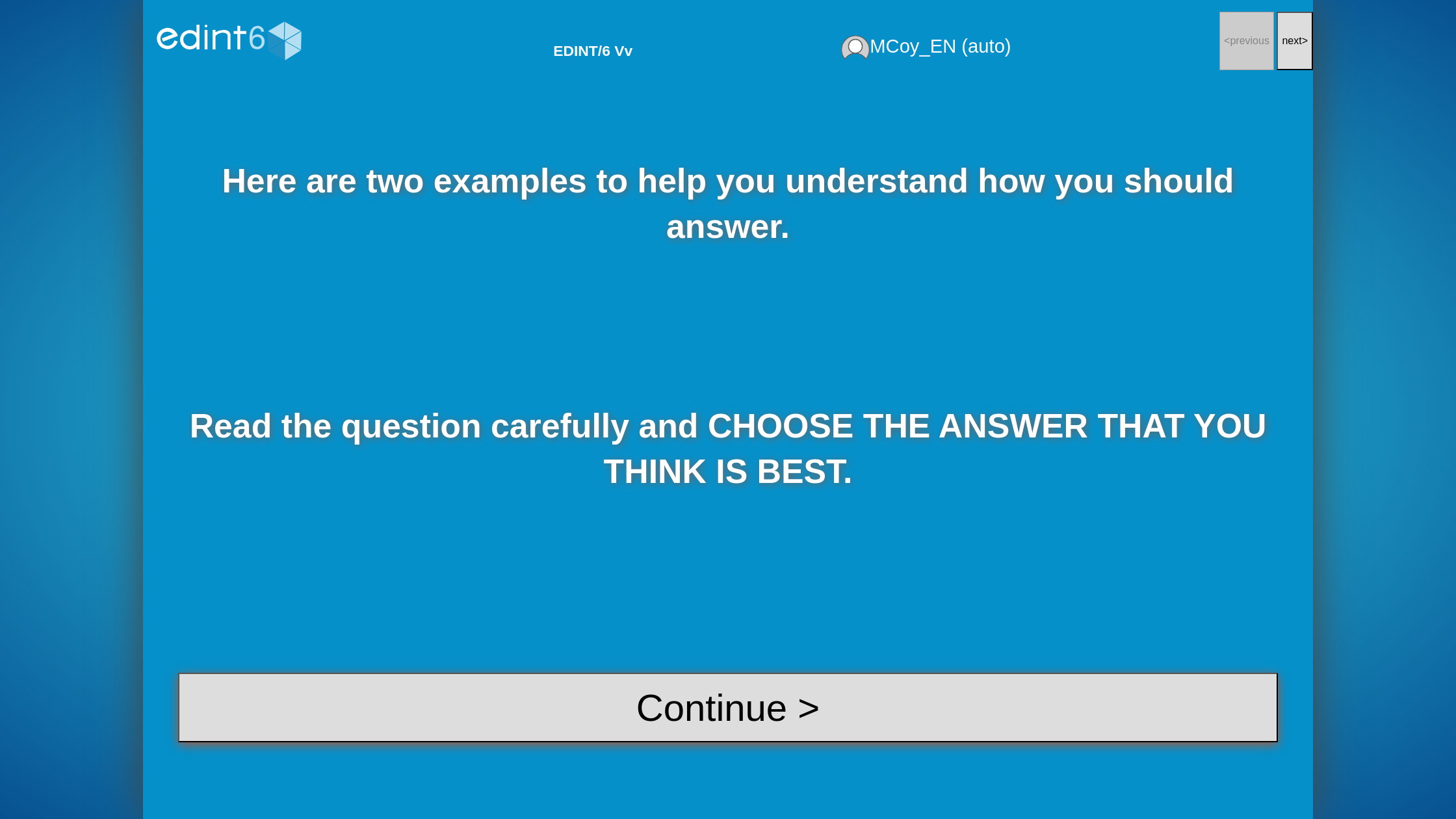
click at [775, 710] on button "Continue >" at bounding box center [728, 707] width 1100 height 70
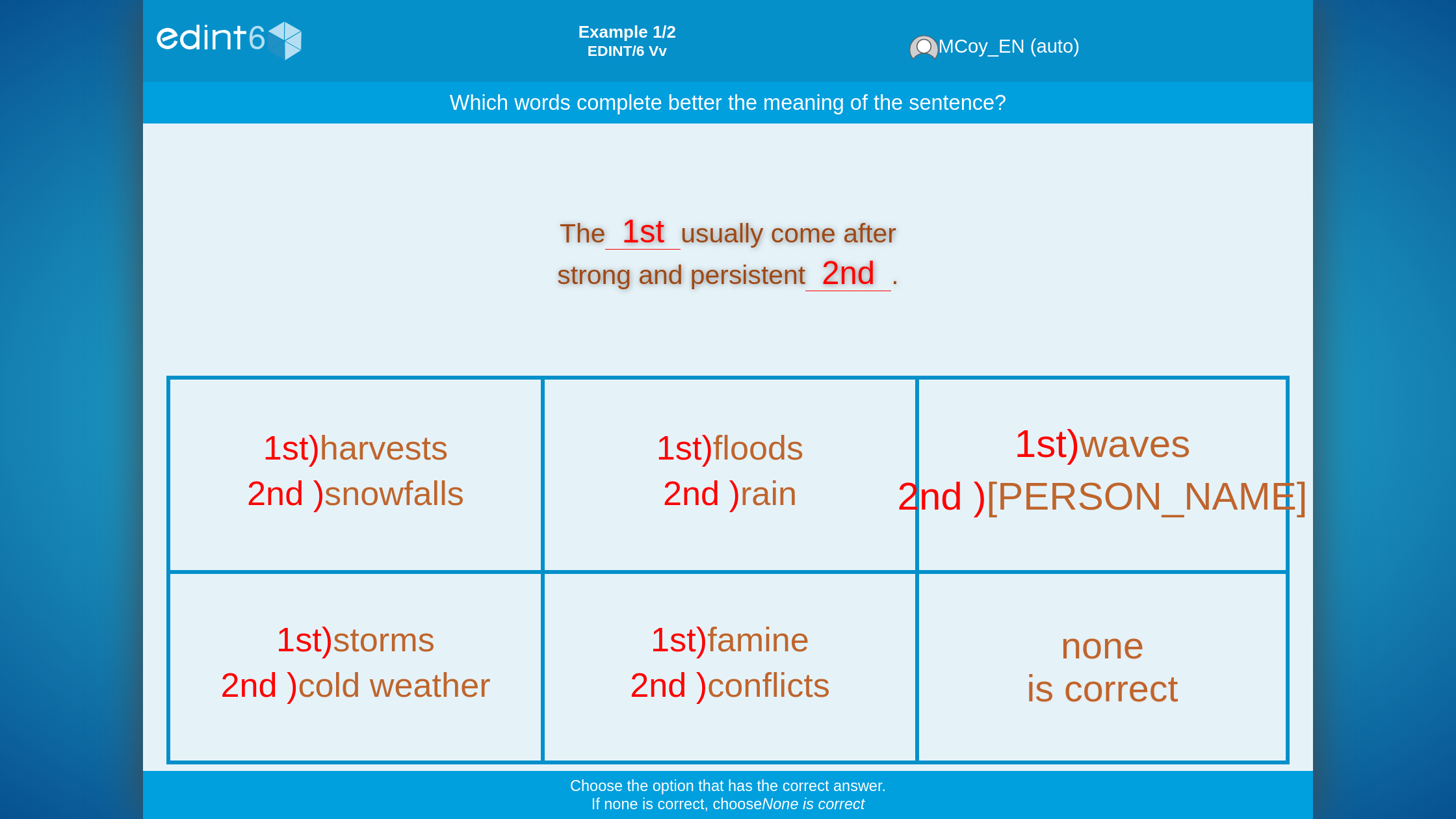
click at [1013, 518] on div "2nd ) [PERSON_NAME]" at bounding box center [1102, 501] width 418 height 53
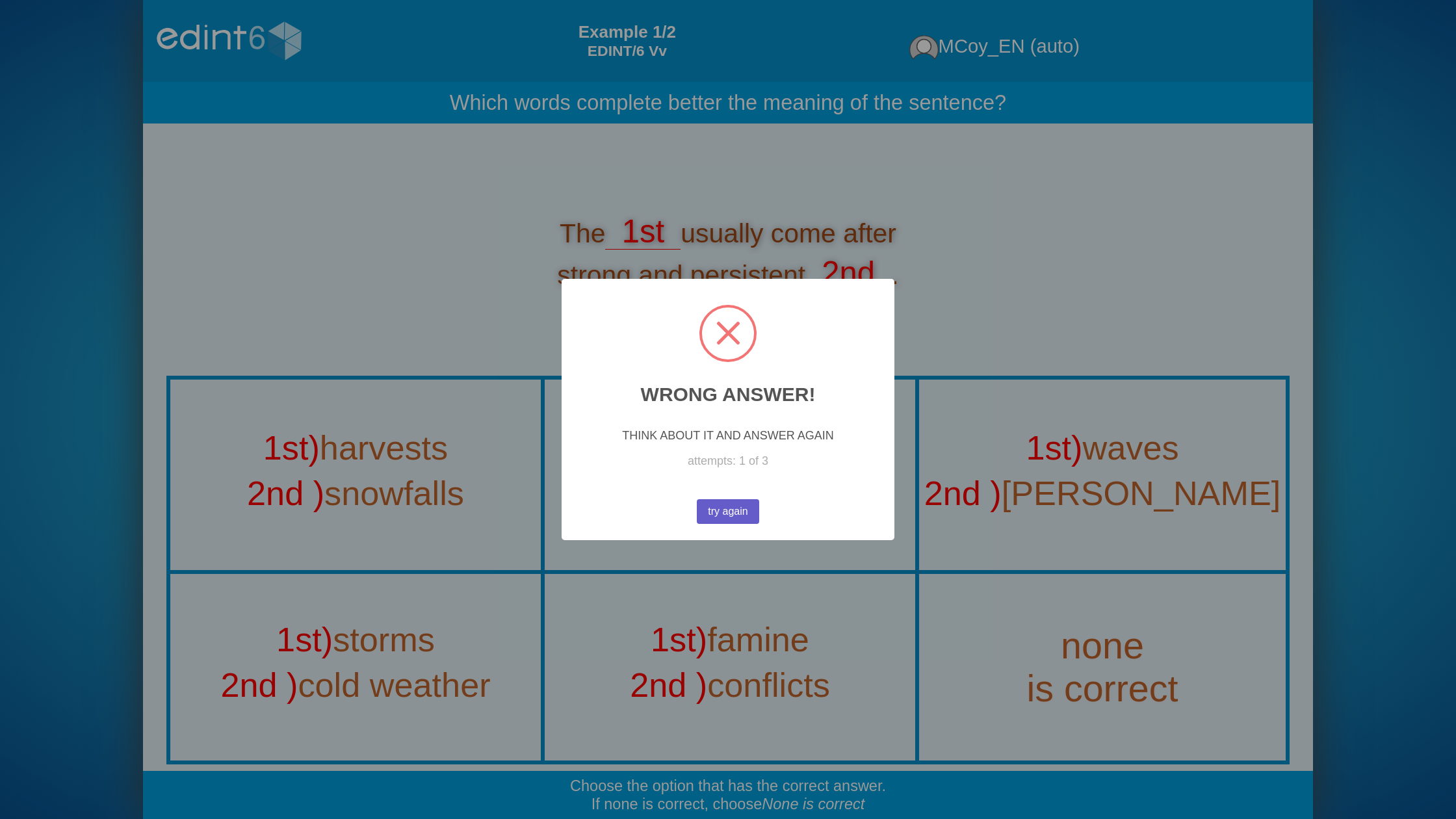
click at [753, 499] on div "try again No Cancel" at bounding box center [728, 512] width 70 height 31
click at [730, 515] on button "try again" at bounding box center [728, 512] width 63 height 24
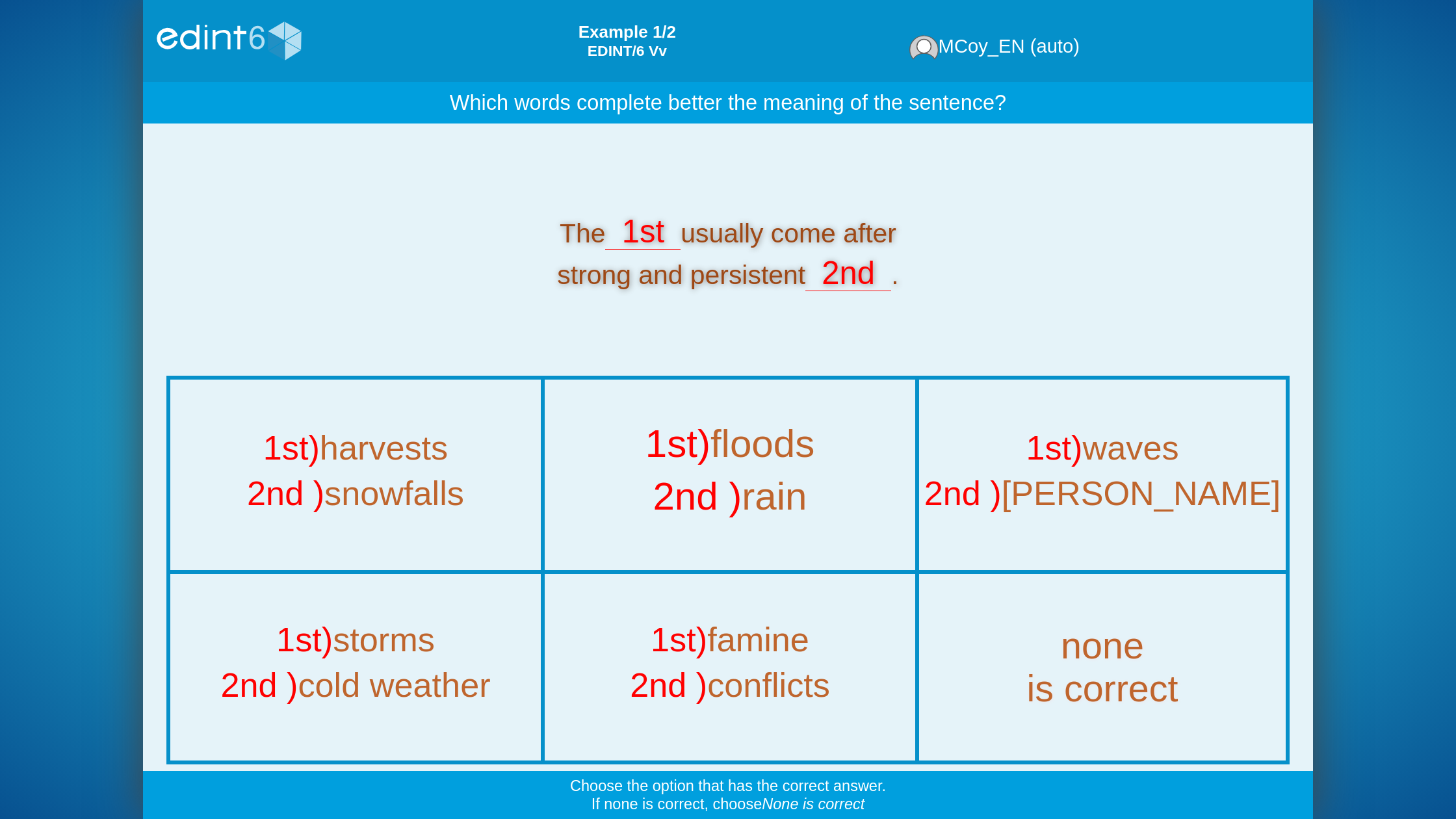
click at [732, 508] on span "2nd )" at bounding box center [697, 496] width 89 height 44
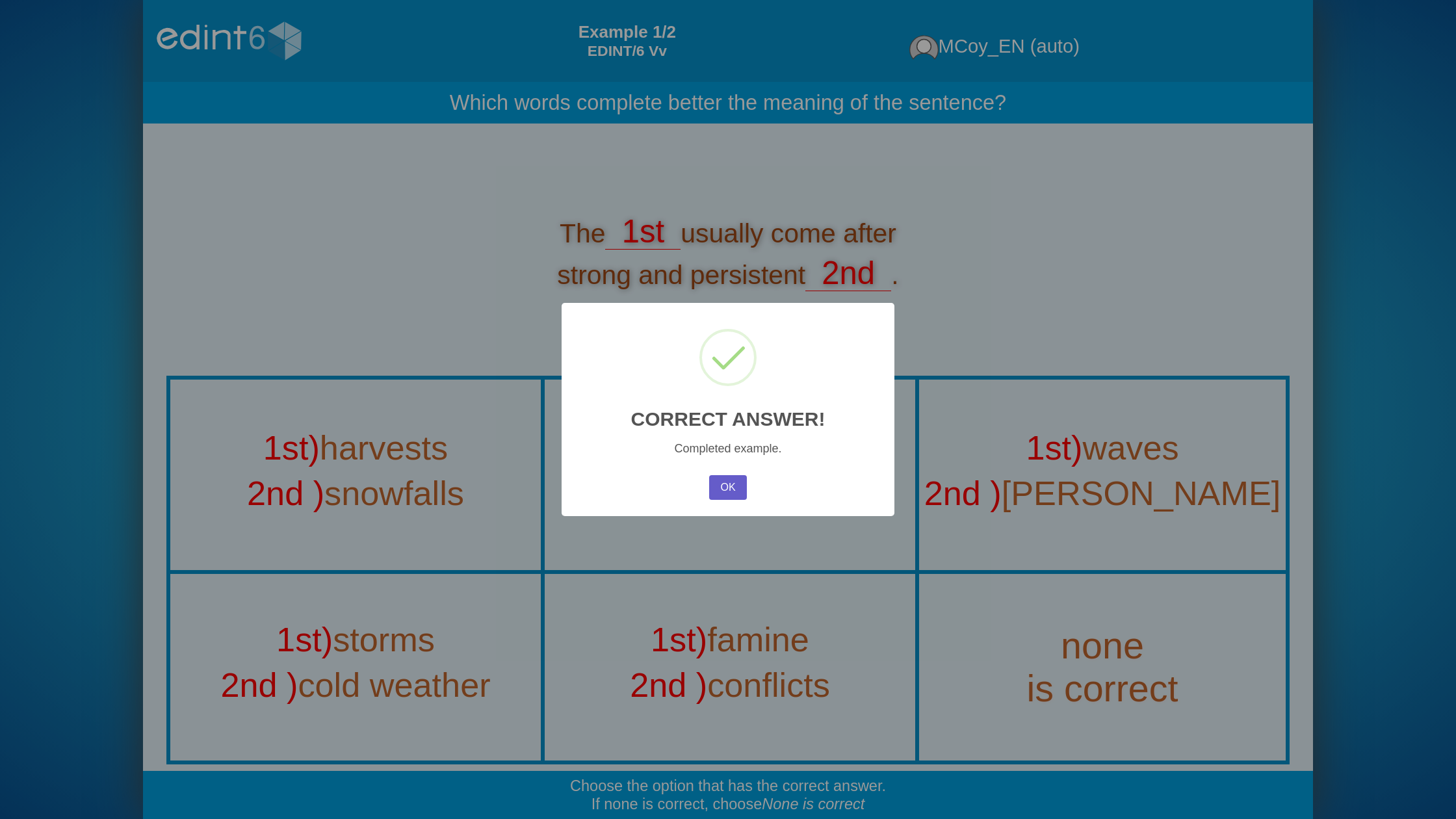
click at [722, 479] on button "OK" at bounding box center [727, 487] width 37 height 24
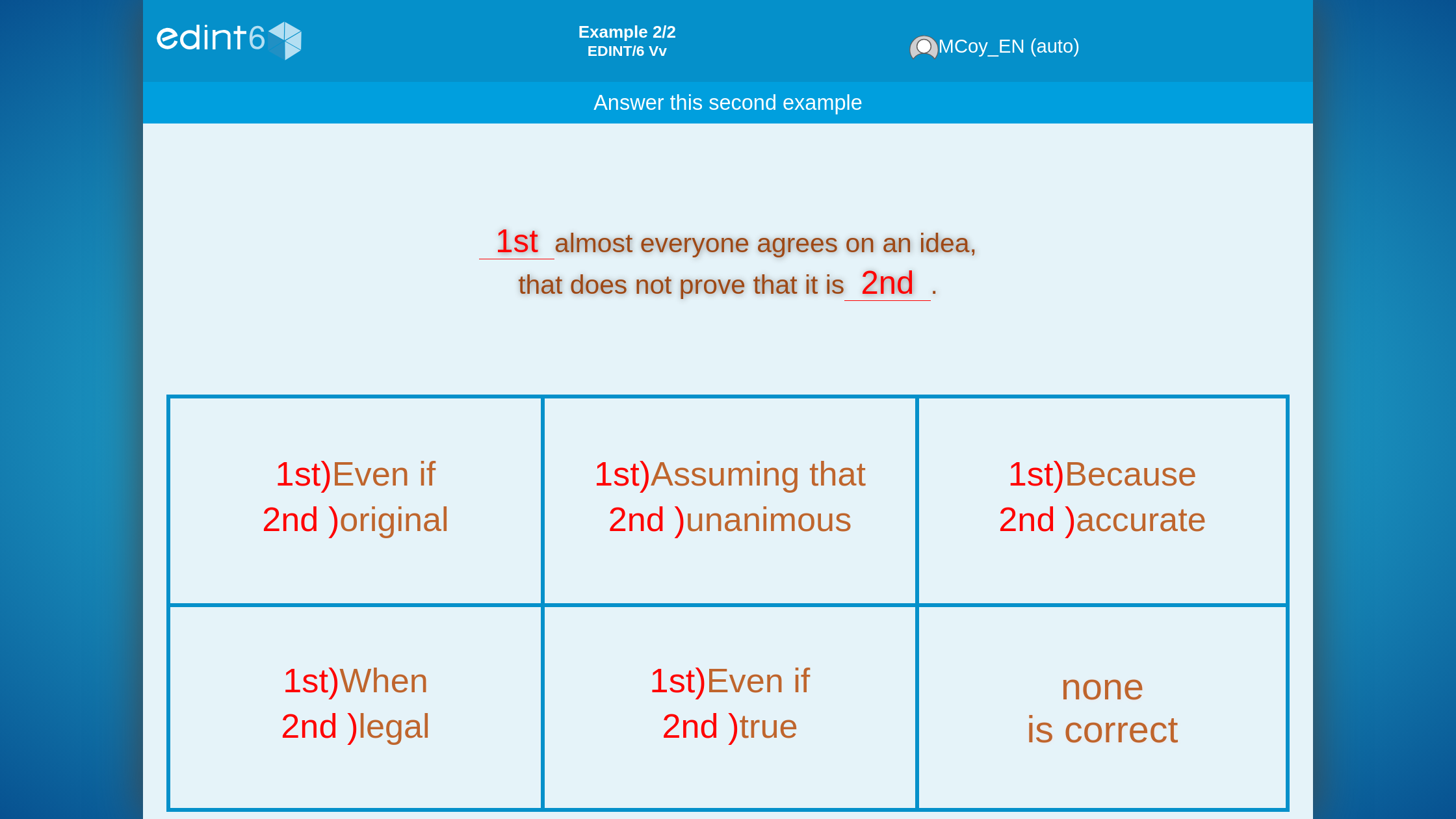
click at [791, 638] on div "1st) Even if 2nd ) true" at bounding box center [730, 707] width 368 height 198
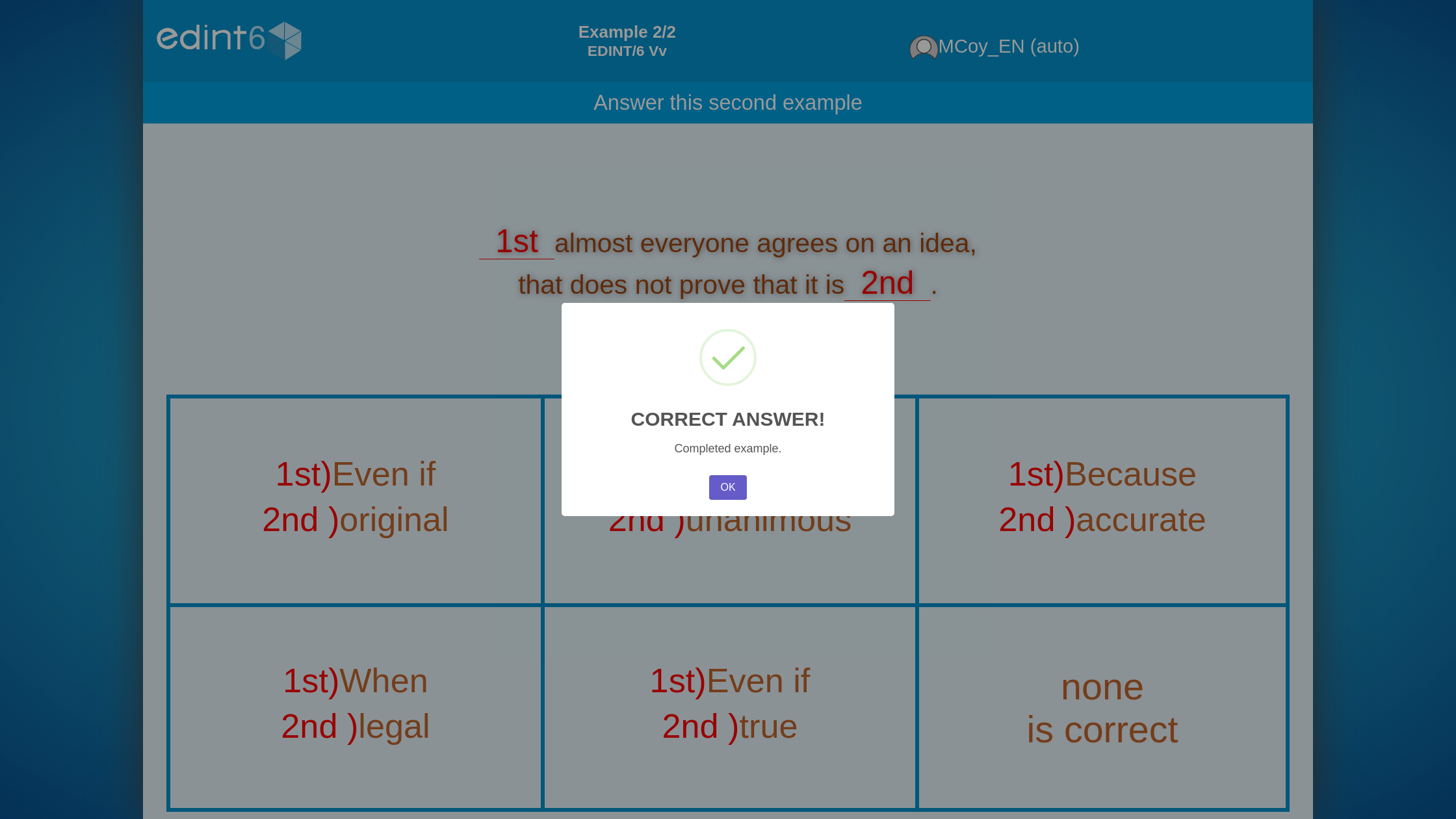
click at [722, 490] on button "OK" at bounding box center [727, 487] width 37 height 24
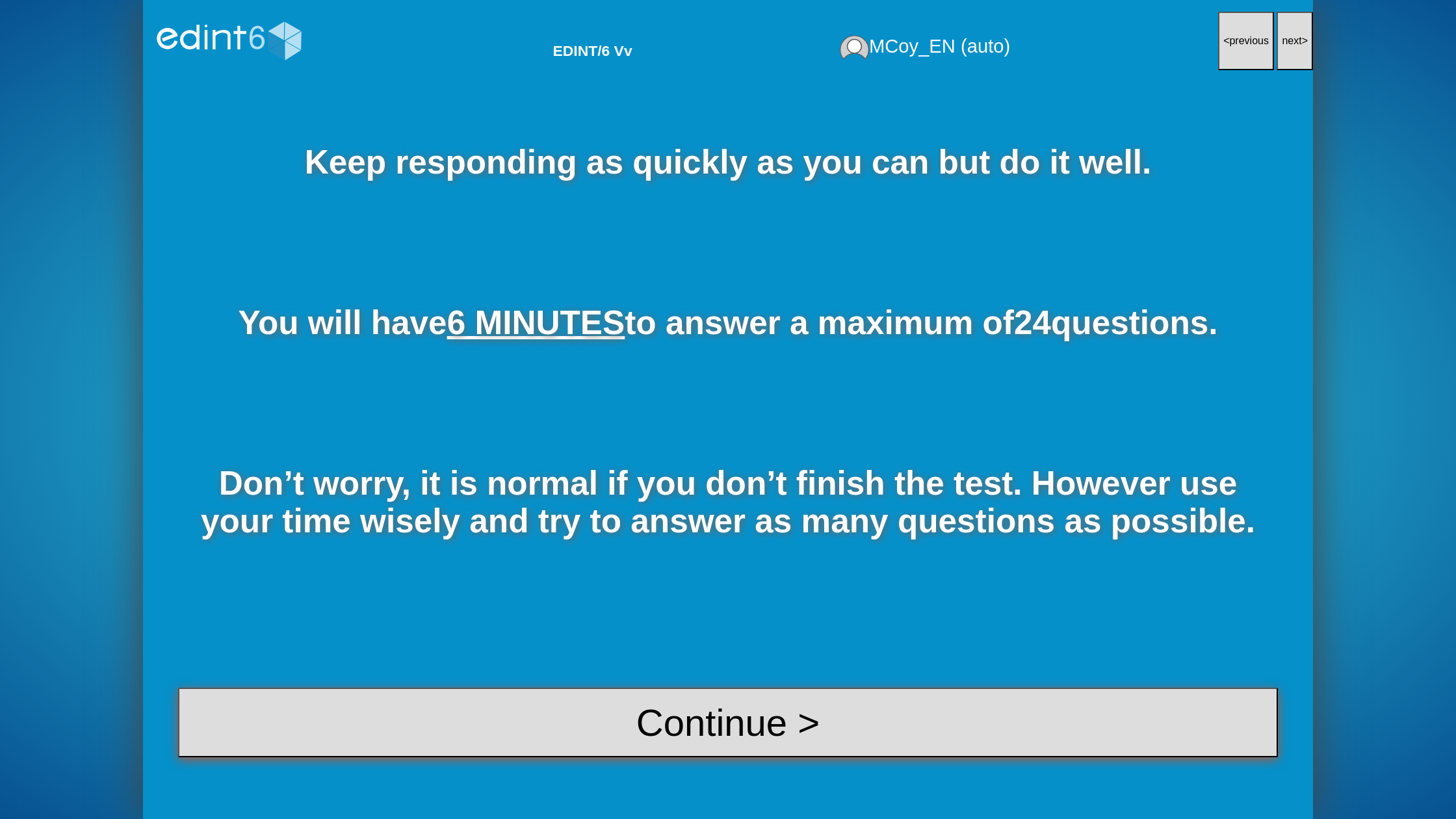
click at [654, 717] on button "Continue >" at bounding box center [728, 722] width 1100 height 70
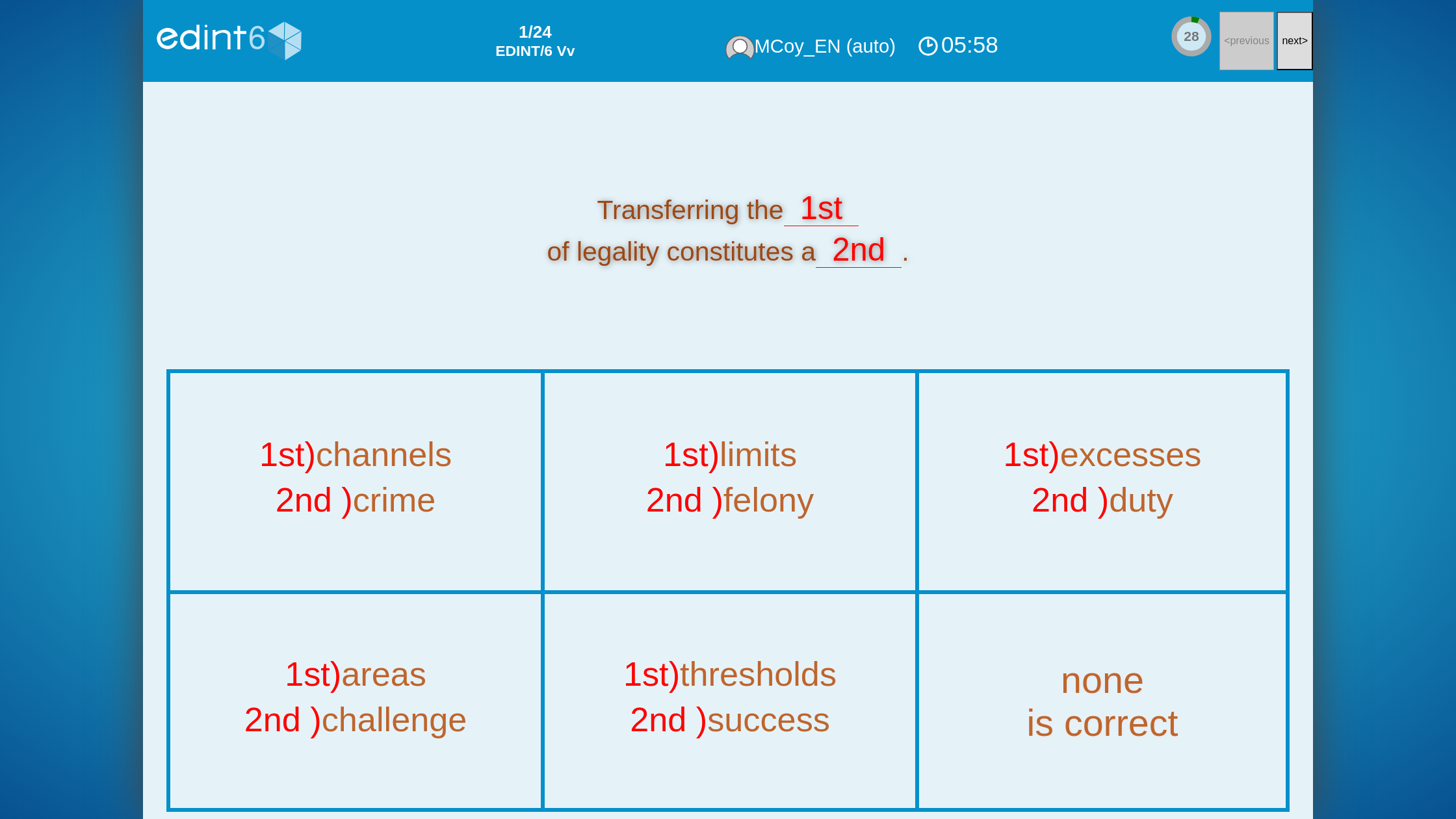
click at [1287, 52] on button "next >" at bounding box center [1295, 41] width 37 height 59
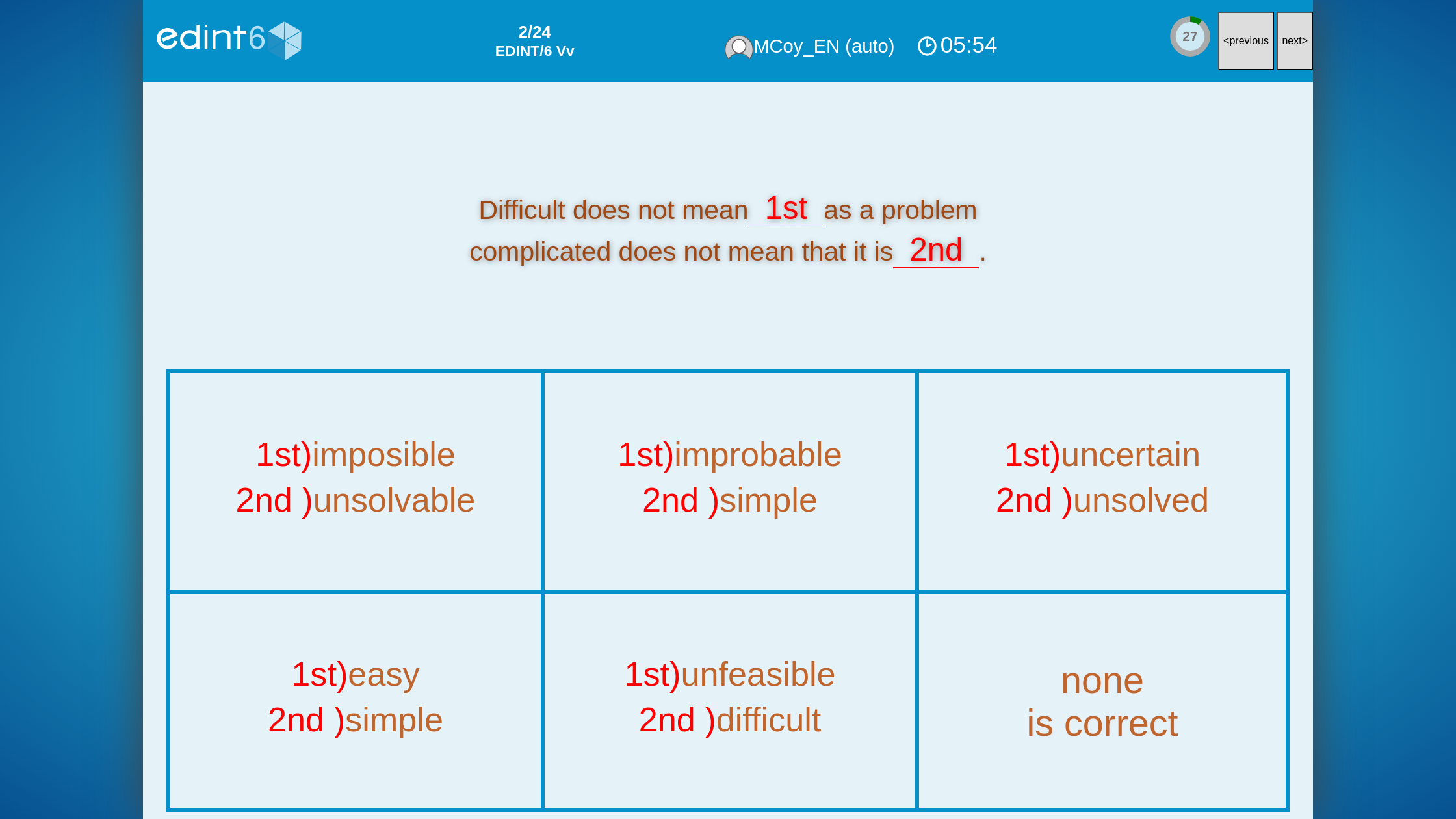
click at [1295, 50] on button "next >" at bounding box center [1295, 41] width 37 height 59
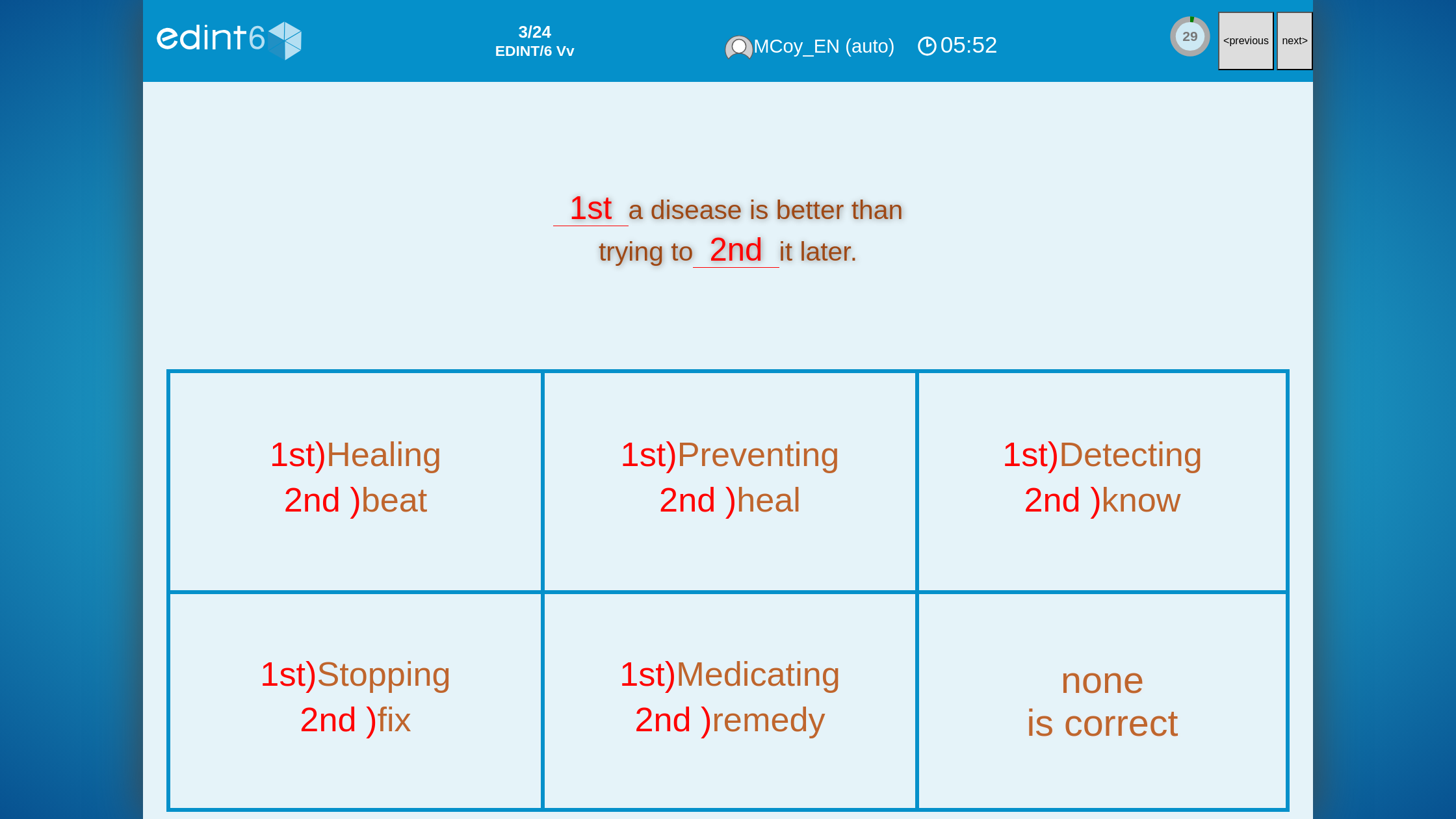
click at [1295, 50] on button "next >" at bounding box center [1295, 41] width 37 height 59
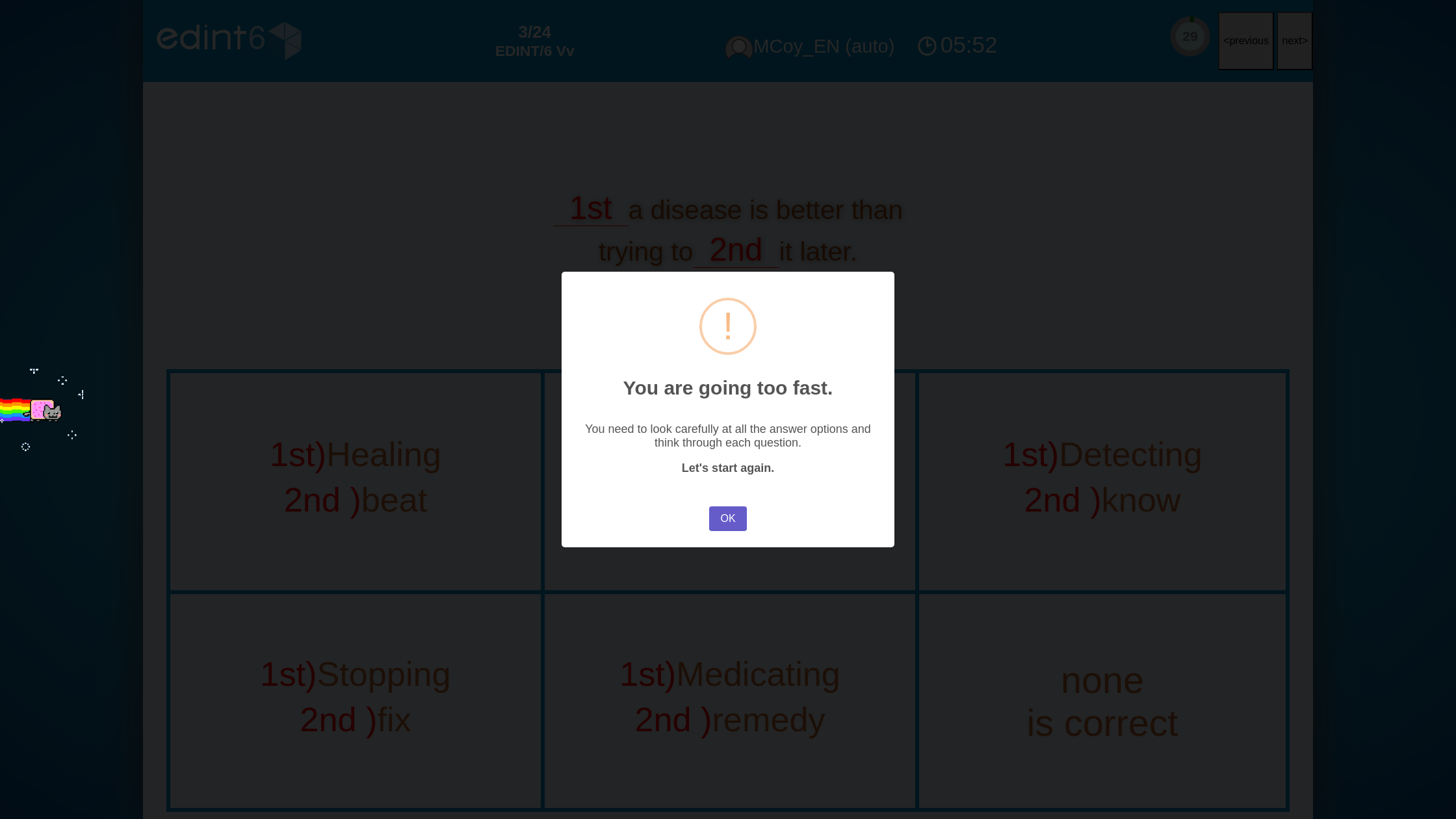
click at [725, 509] on button "OK" at bounding box center [727, 518] width 37 height 24
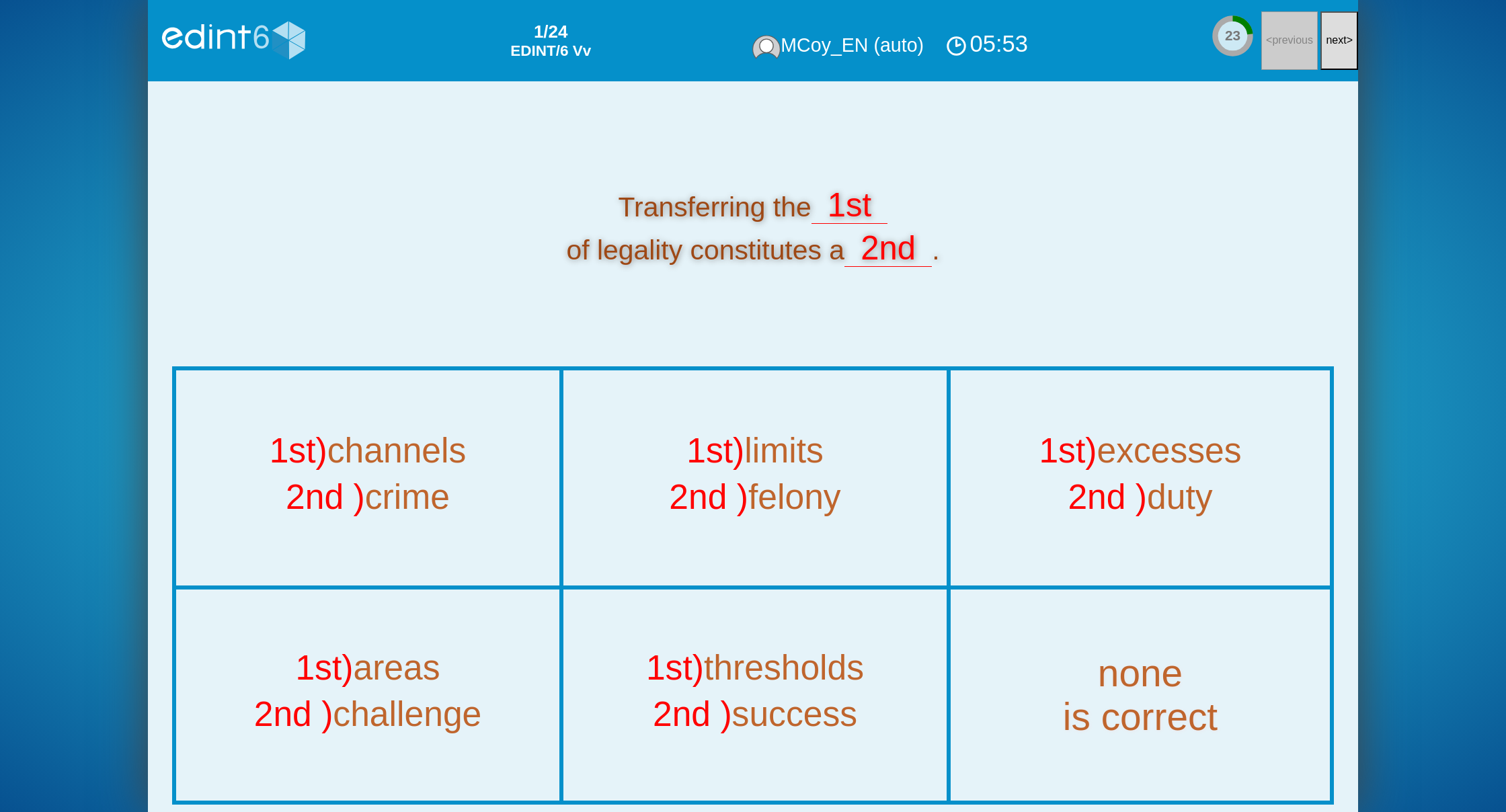
click at [1338, 51] on button "next >" at bounding box center [1339, 40] width 38 height 59
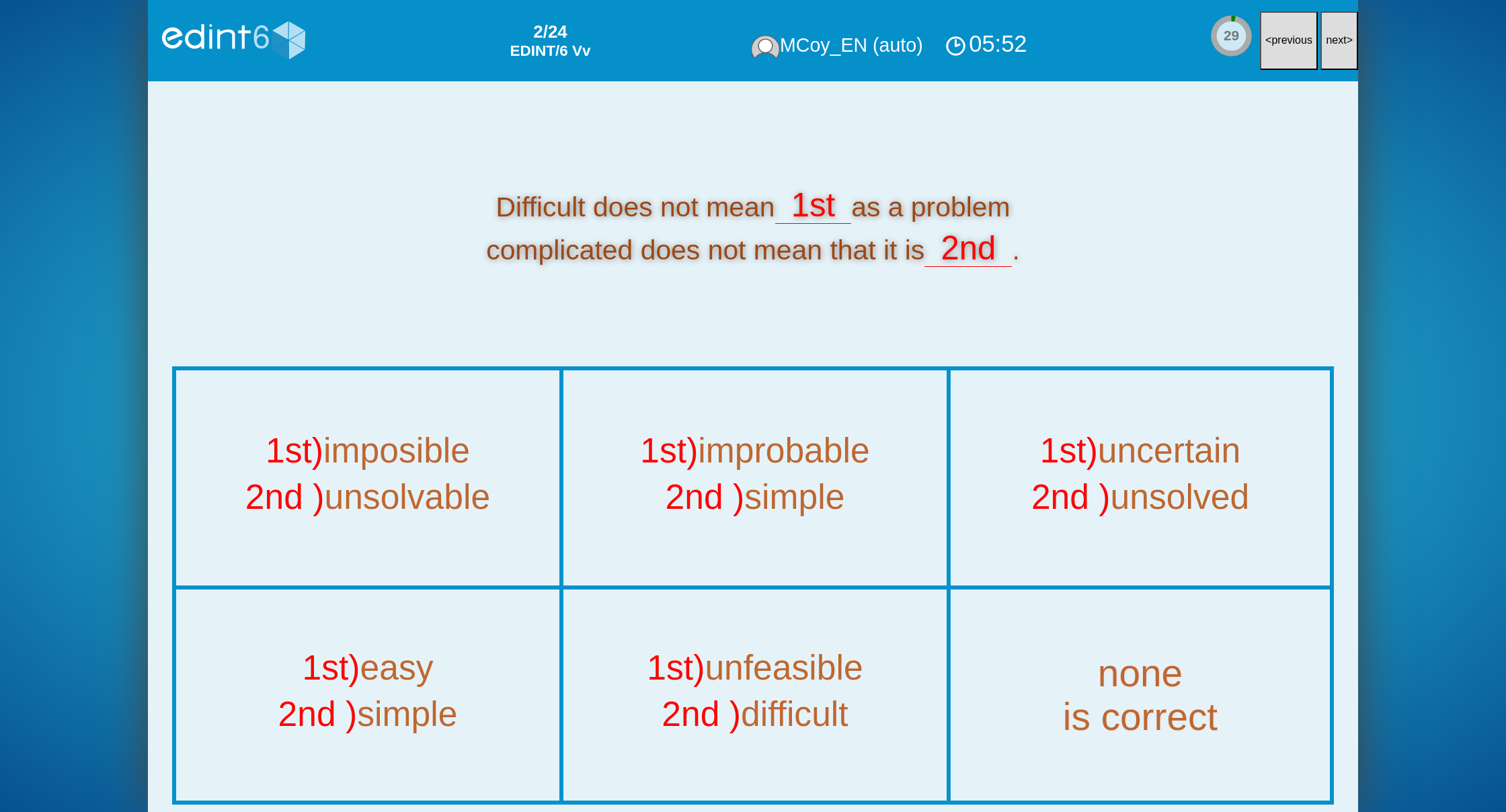
click at [1338, 51] on button "next >" at bounding box center [1339, 40] width 38 height 59
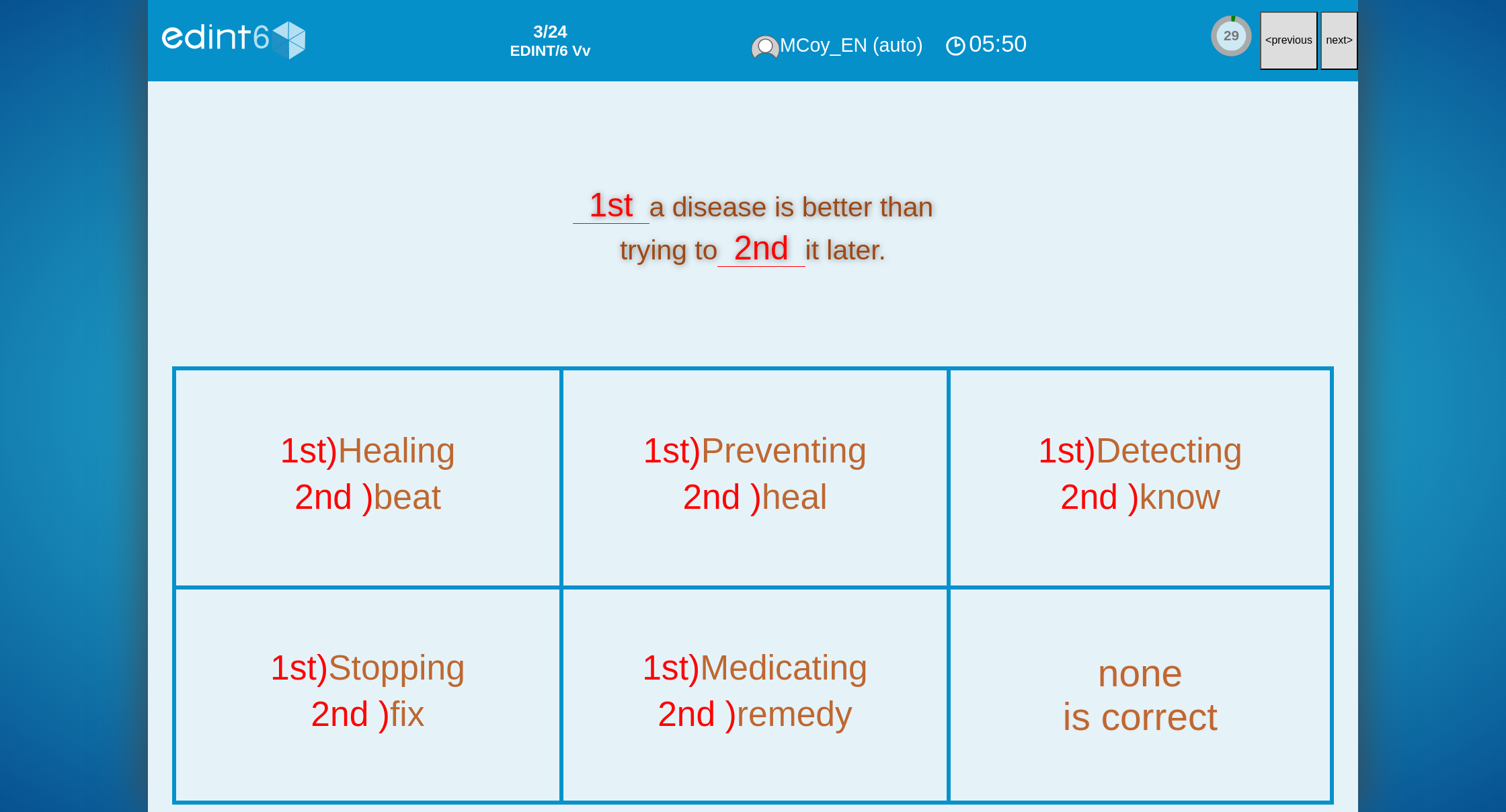
click at [1338, 51] on button "next >" at bounding box center [1339, 40] width 38 height 59
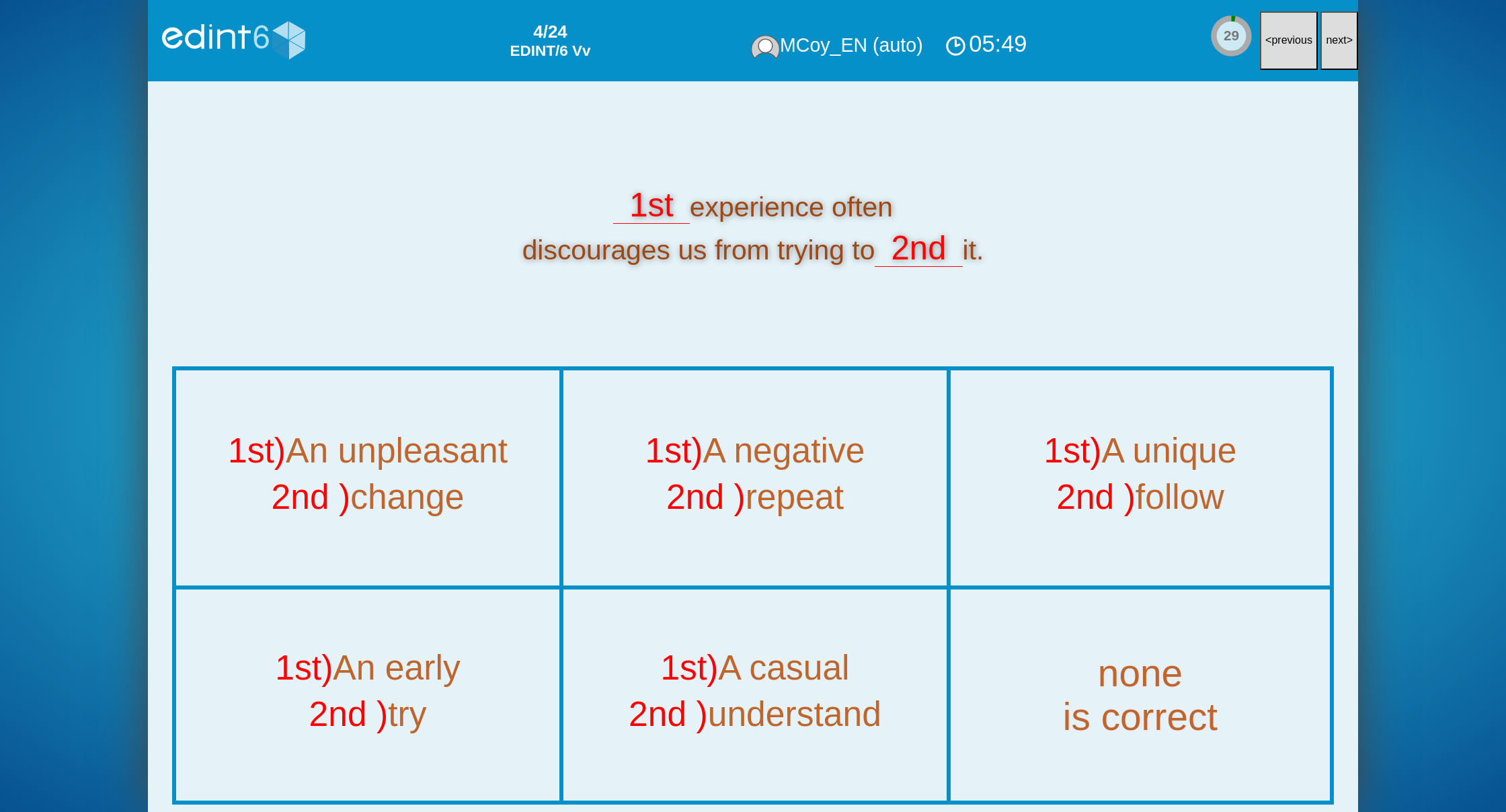
click at [1338, 51] on button "next >" at bounding box center [1339, 40] width 38 height 59
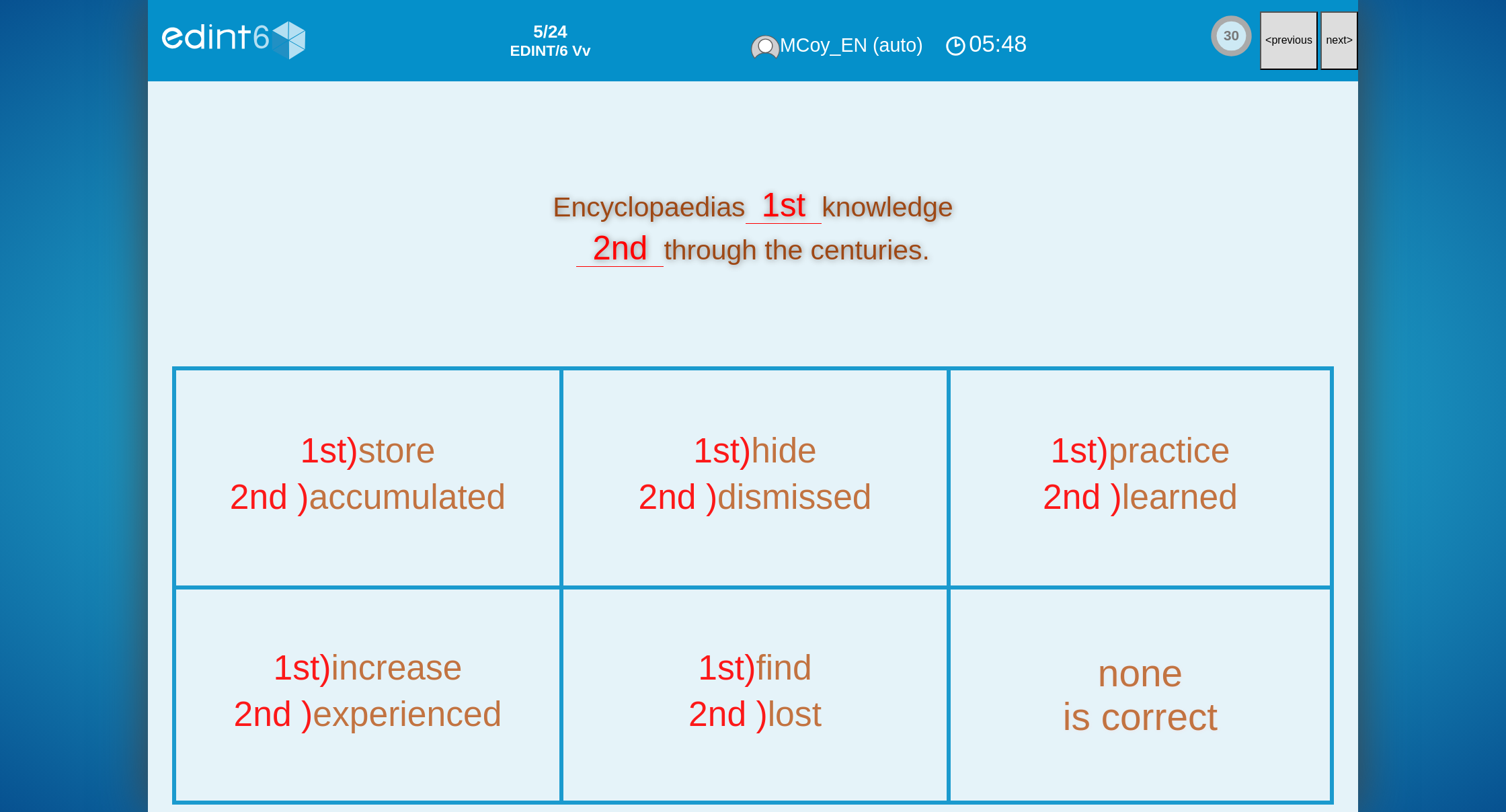
click at [1338, 51] on button "next >" at bounding box center [1339, 40] width 38 height 59
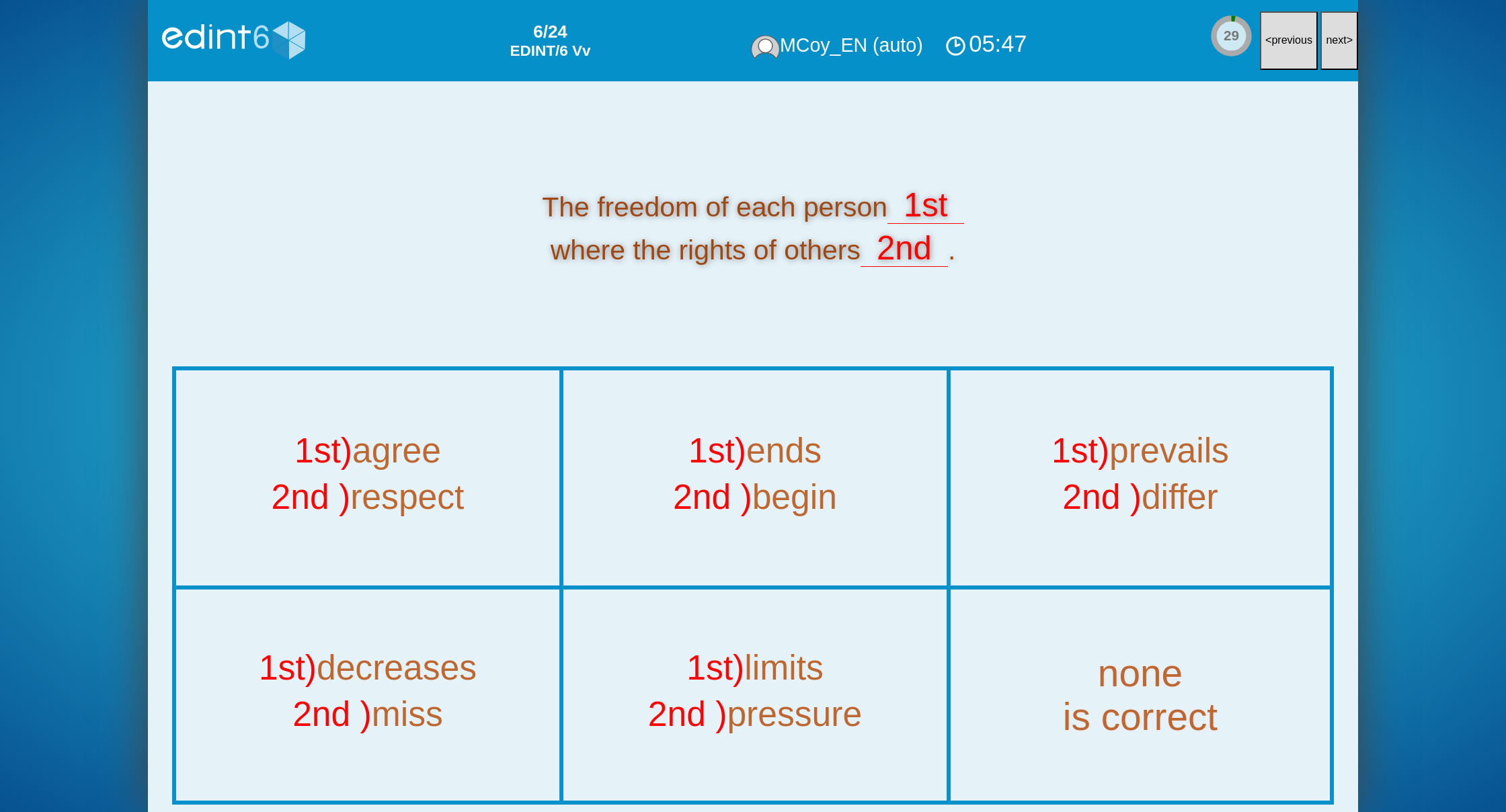
click at [1338, 51] on button "next >" at bounding box center [1339, 40] width 38 height 59
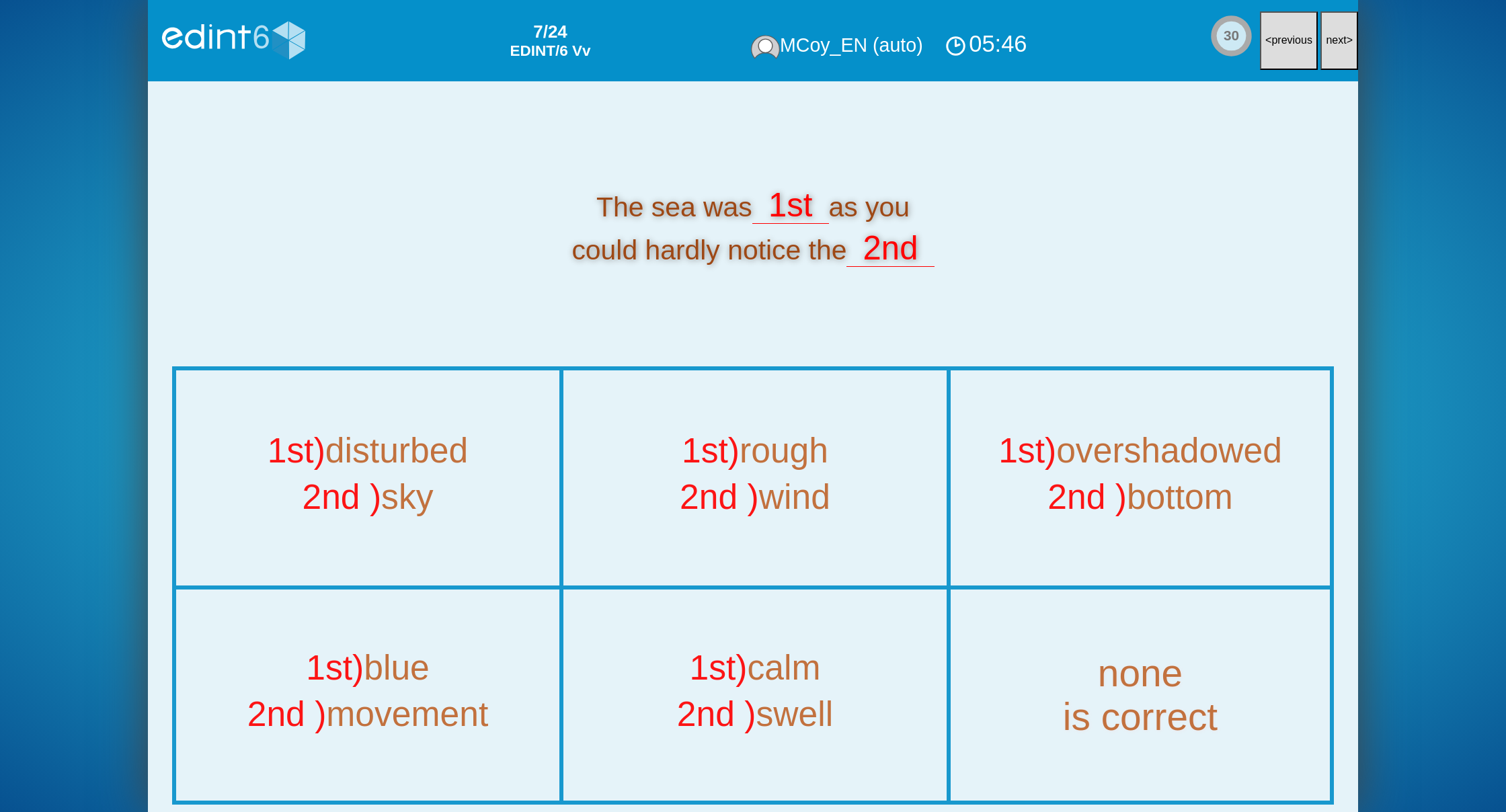
click at [1338, 51] on button "next >" at bounding box center [1339, 40] width 38 height 59
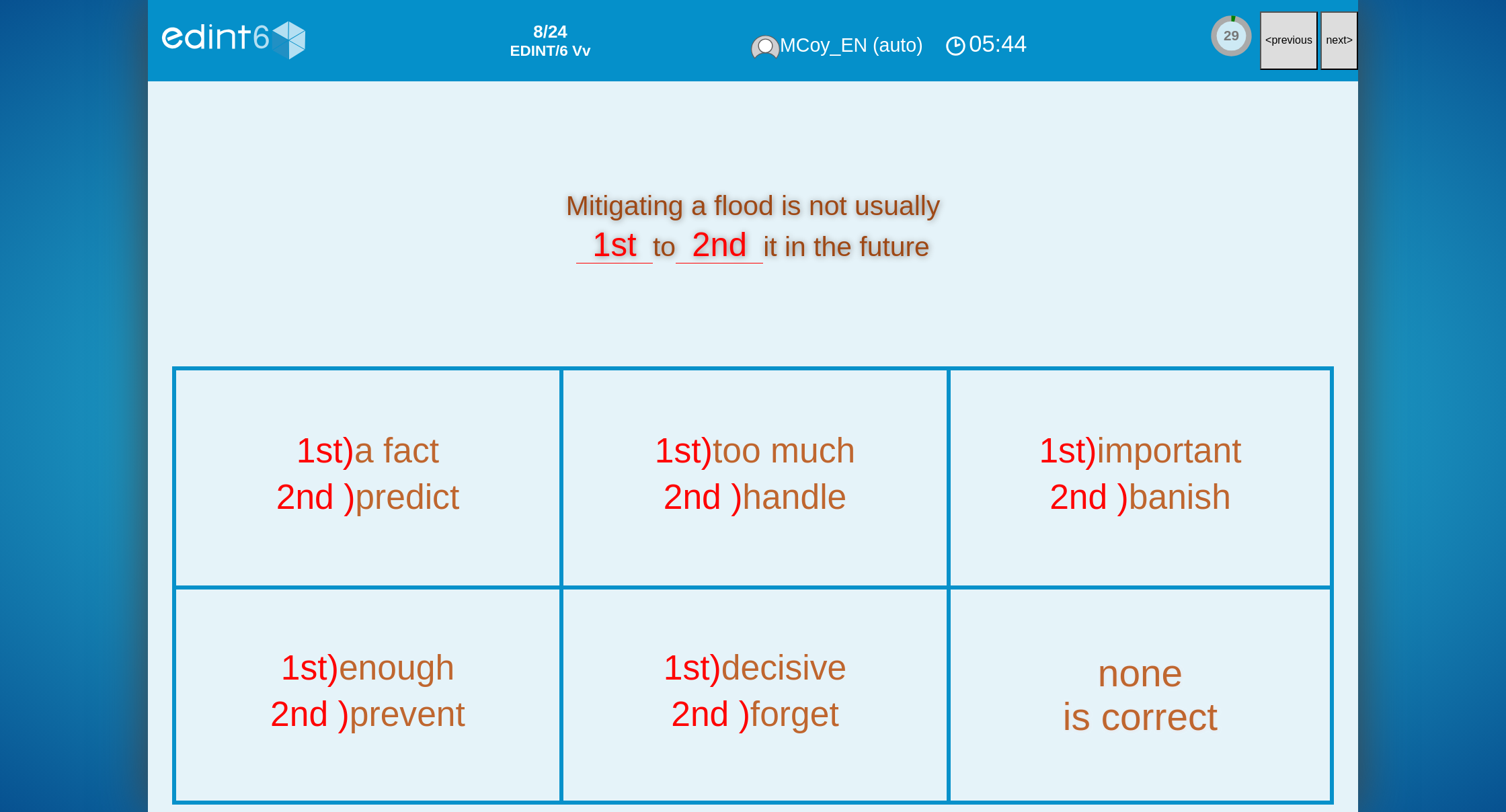
click at [1338, 51] on button "next >" at bounding box center [1339, 40] width 38 height 59
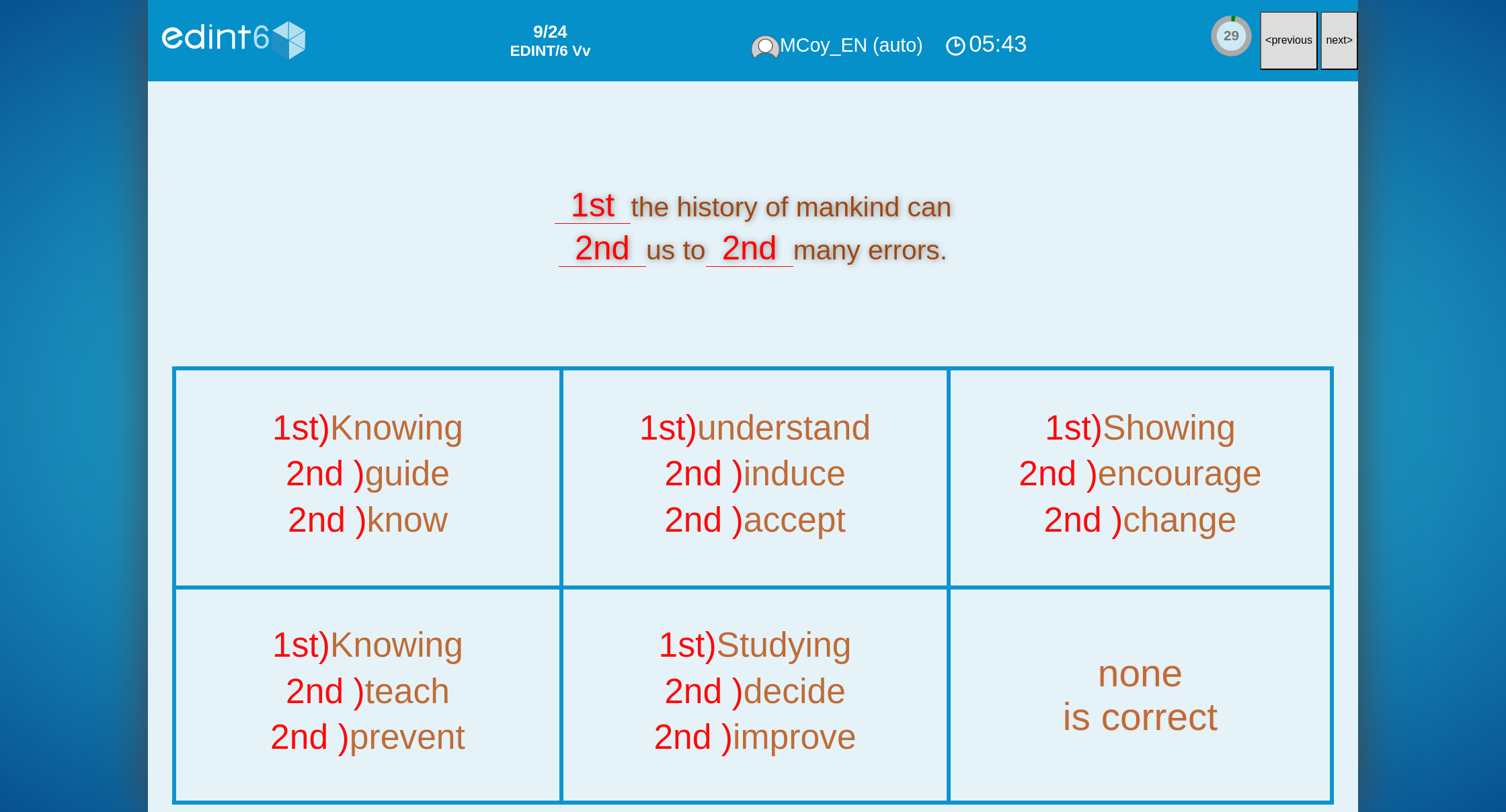
click at [1338, 51] on button "next >" at bounding box center [1339, 40] width 38 height 59
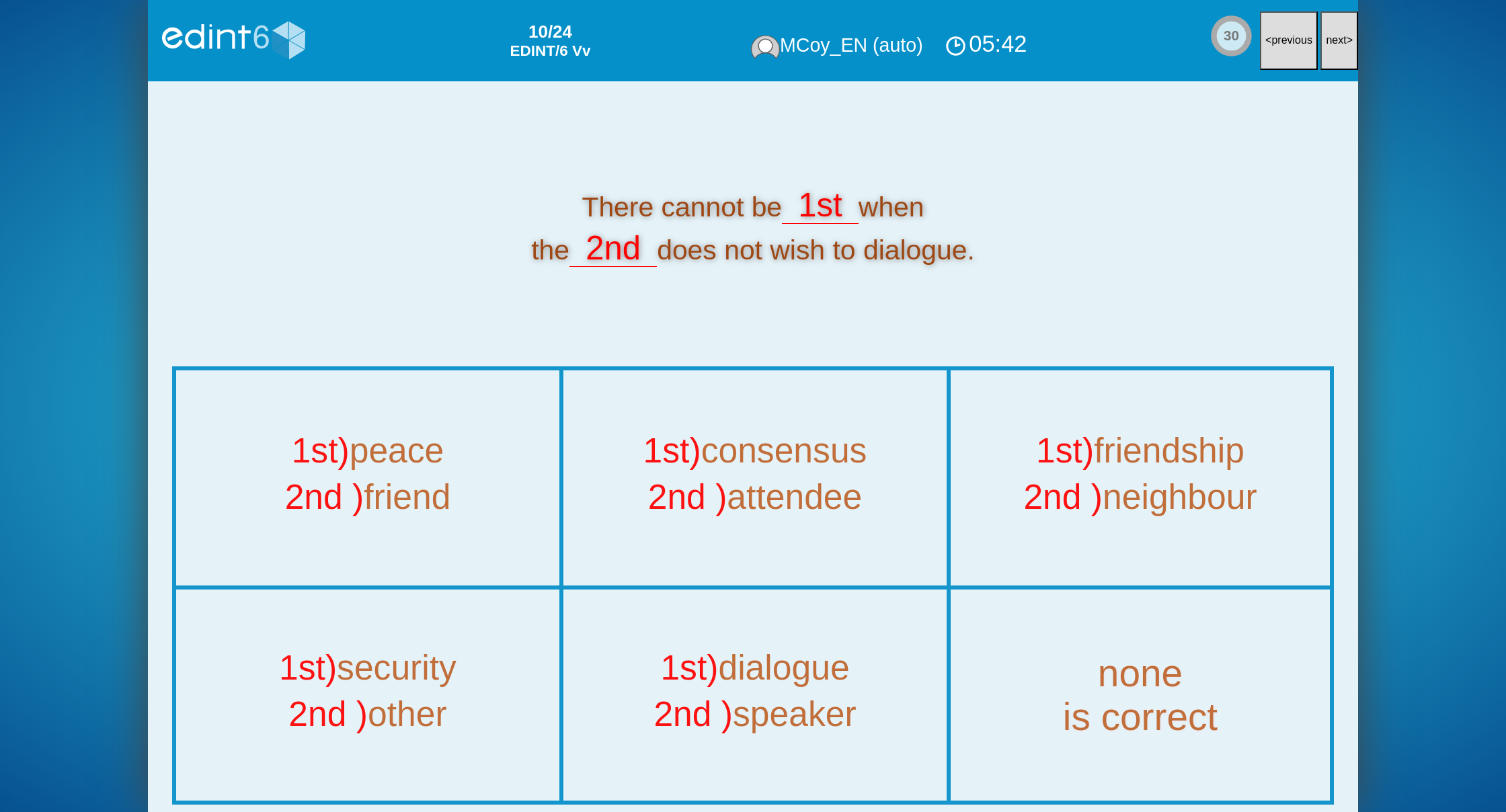
click at [1338, 51] on button "next >" at bounding box center [1339, 40] width 38 height 59
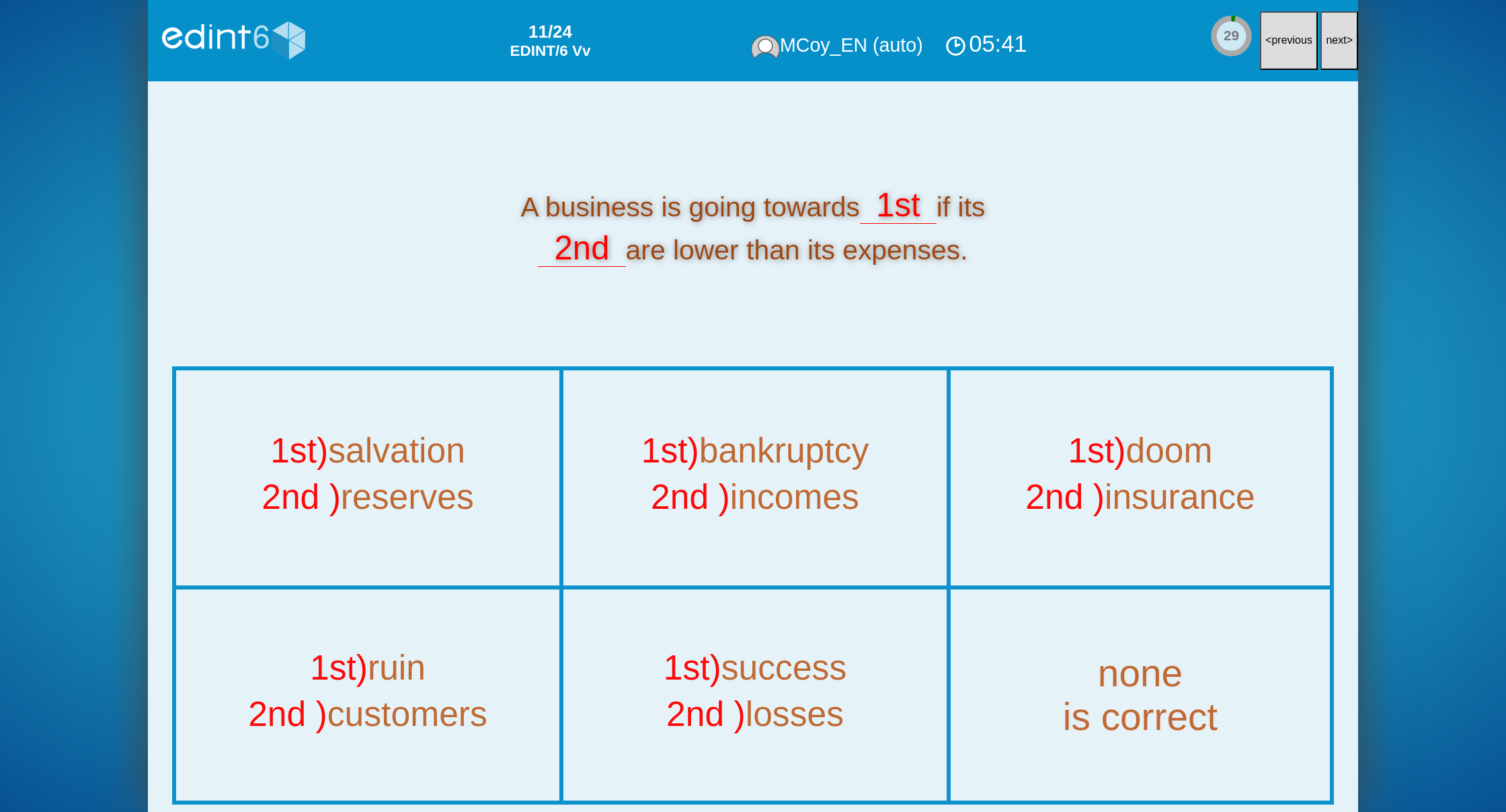
click at [1338, 51] on button "next >" at bounding box center [1339, 40] width 38 height 59
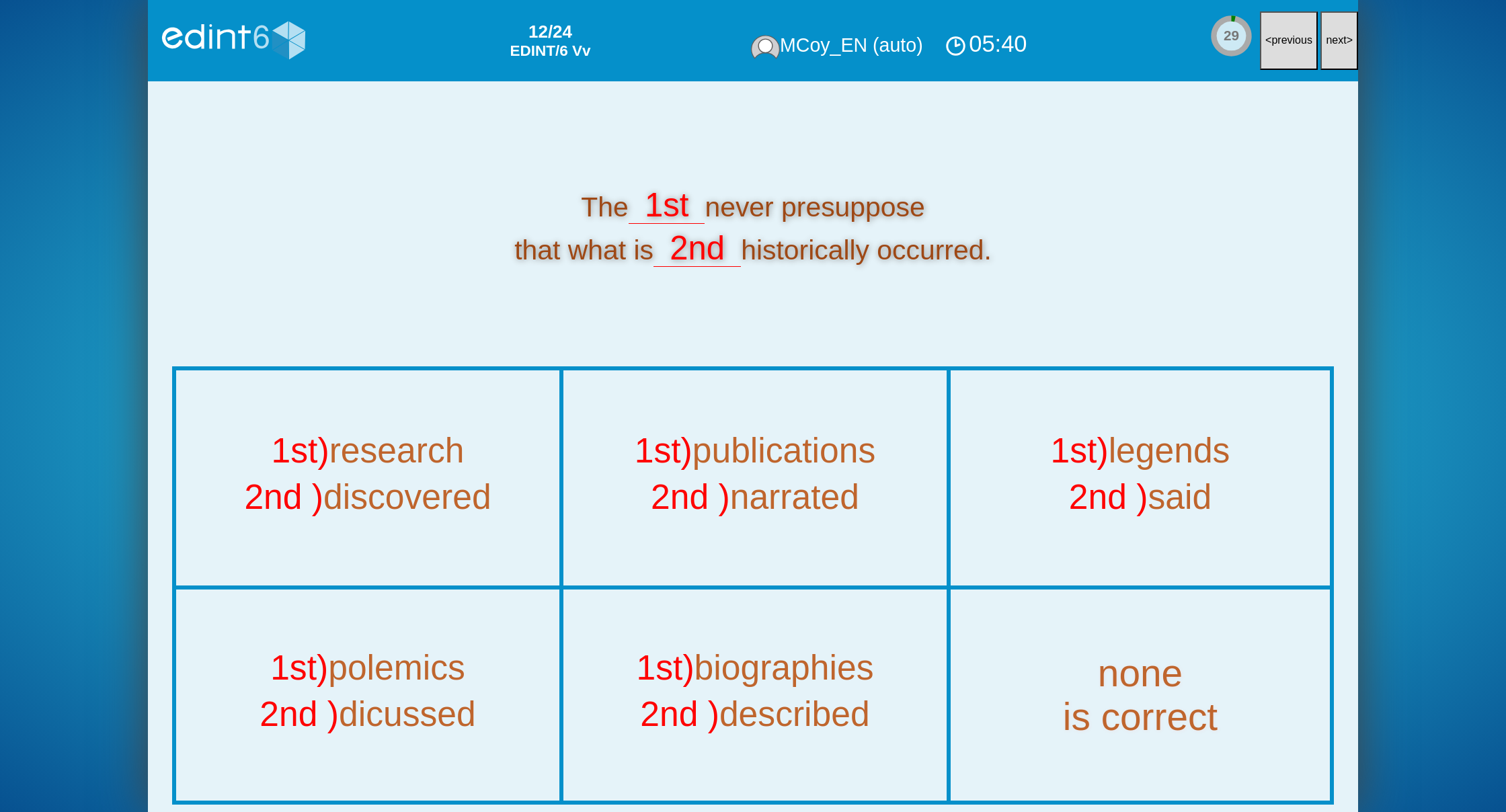
click at [1338, 51] on button "next >" at bounding box center [1339, 40] width 38 height 59
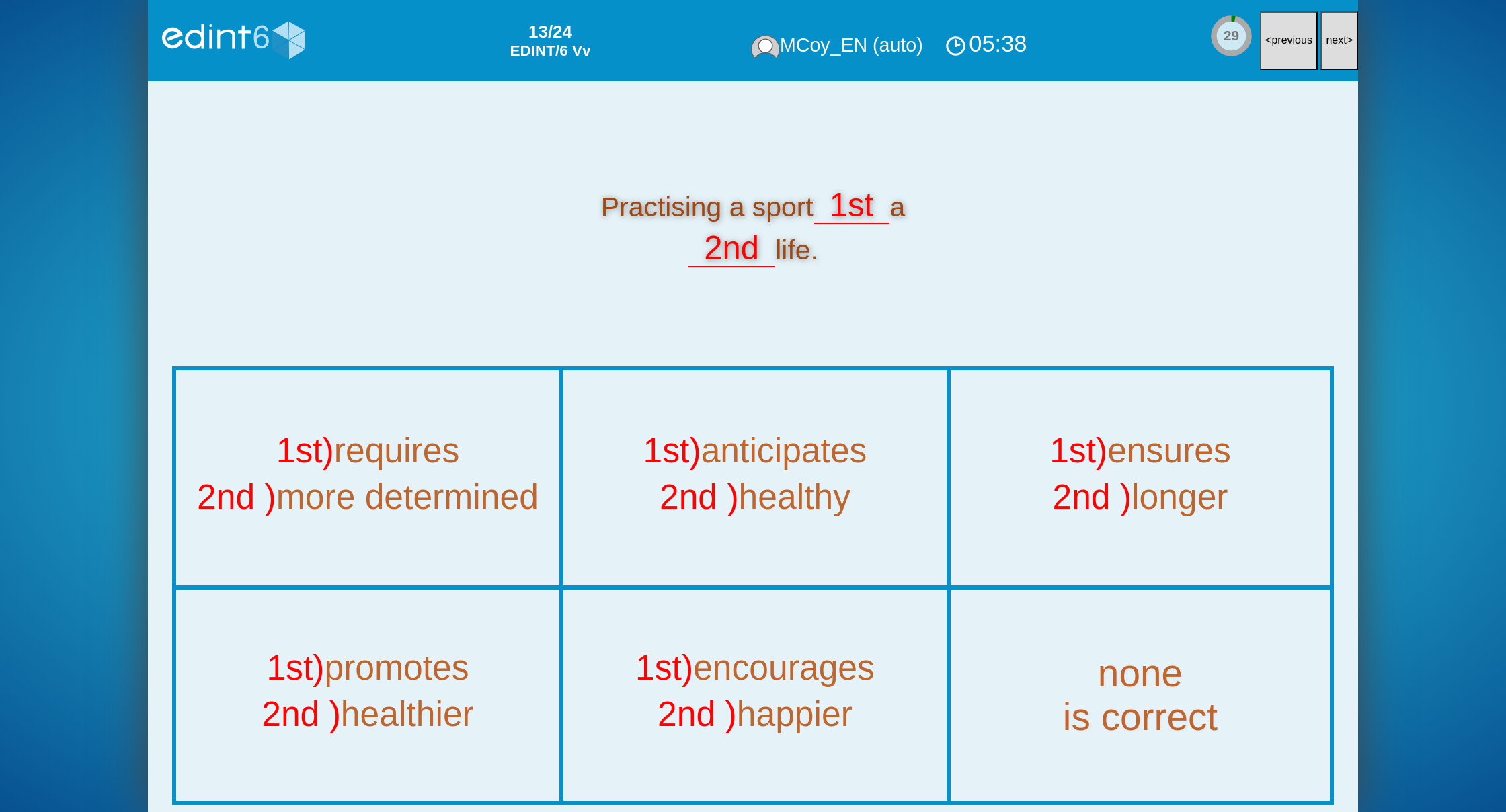
click at [1338, 51] on button "next >" at bounding box center [1339, 40] width 38 height 59
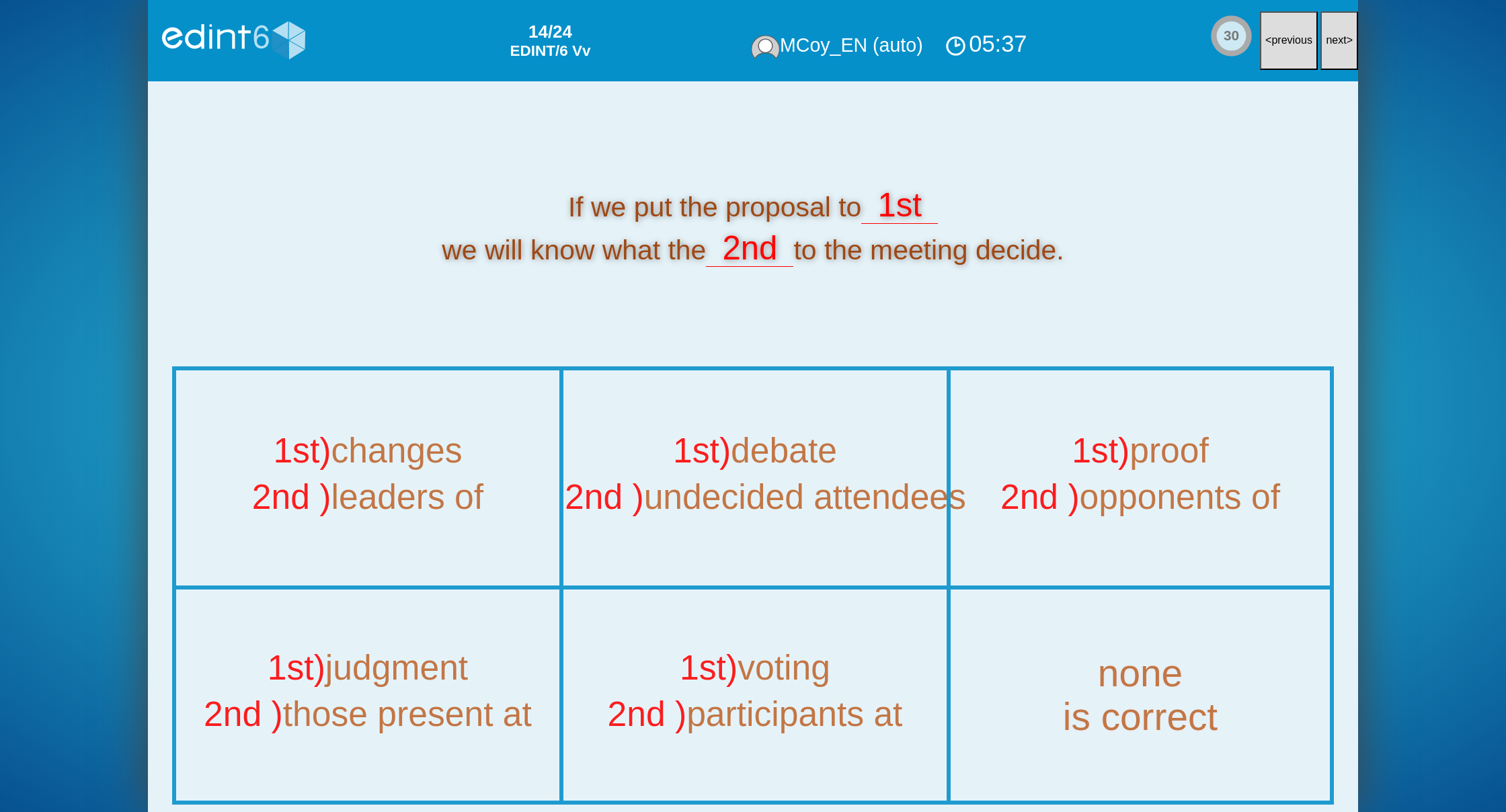
click at [1338, 51] on button "next >" at bounding box center [1339, 40] width 38 height 59
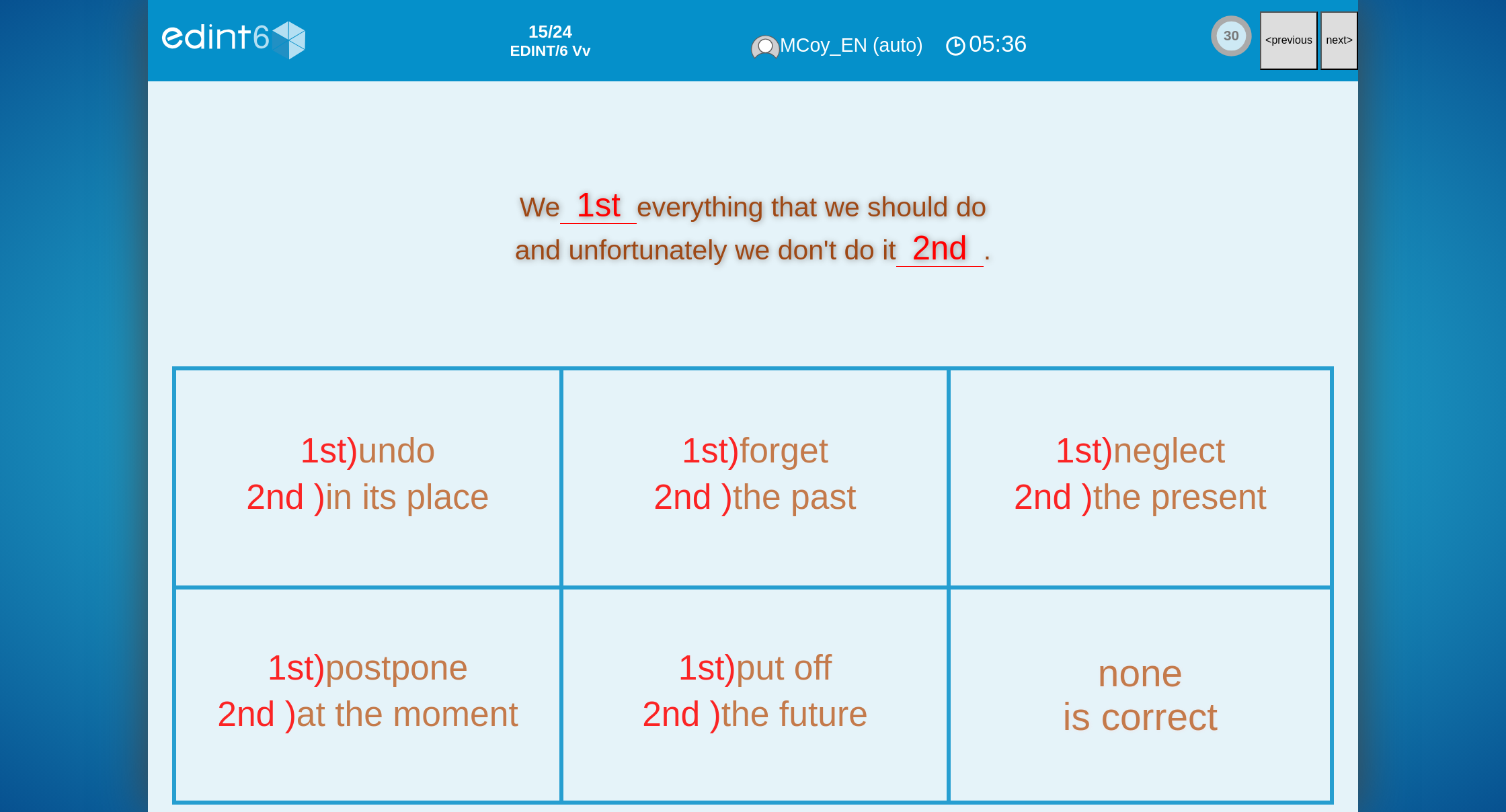
click at [1338, 51] on button "next >" at bounding box center [1339, 40] width 38 height 59
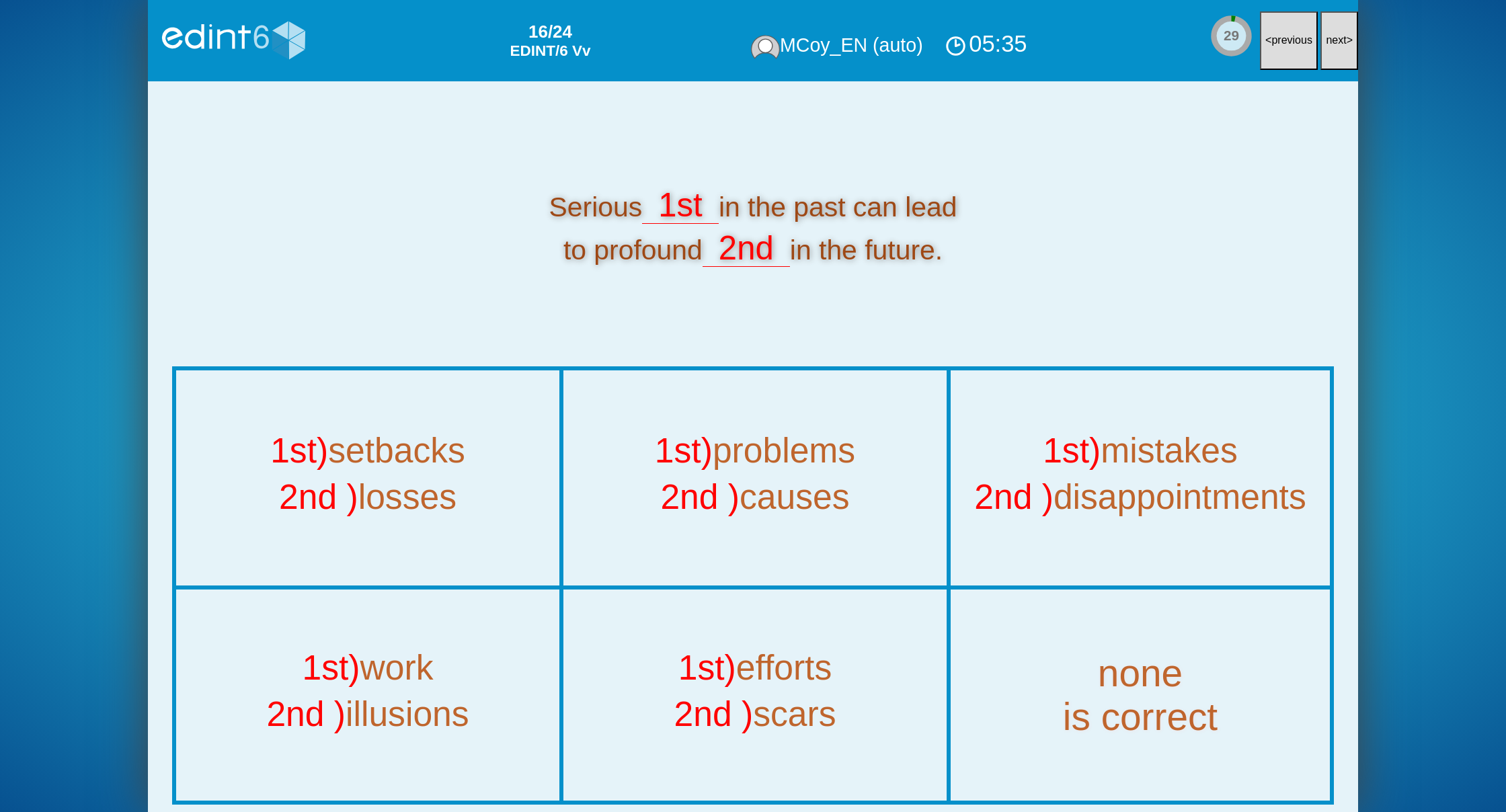
click at [1338, 51] on button "next >" at bounding box center [1339, 40] width 38 height 59
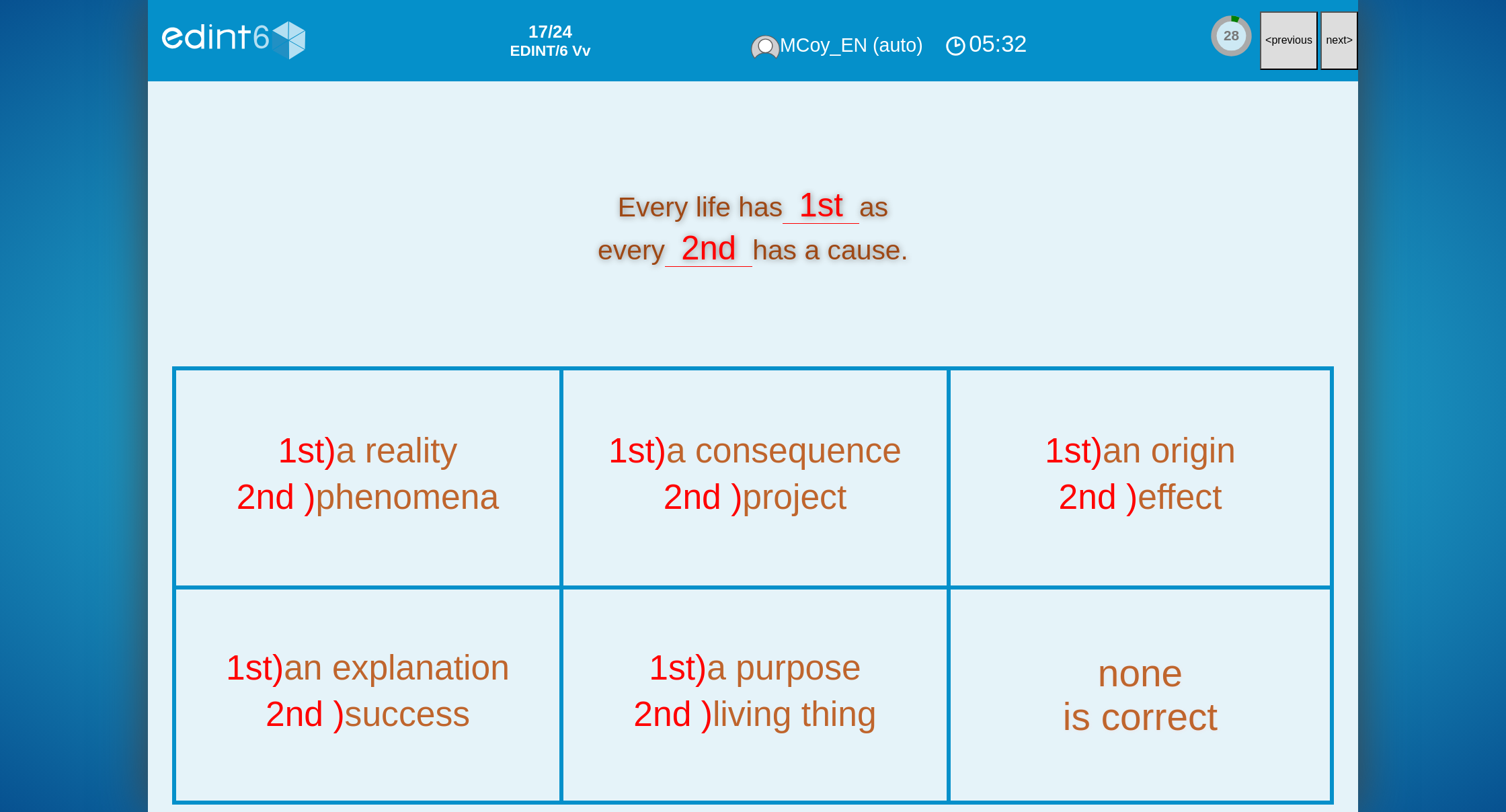
drag, startPoint x: 758, startPoint y: 437, endPoint x: 1300, endPoint y: 112, distance: 632.0
click at [1295, 119] on div "Every life has 1st as every 2nd has a cause. 1st) a reality 2nd ) phenomena 1st…" at bounding box center [753, 447] width 1210 height 731
click at [1320, 43] on button "next >" at bounding box center [1339, 40] width 38 height 59
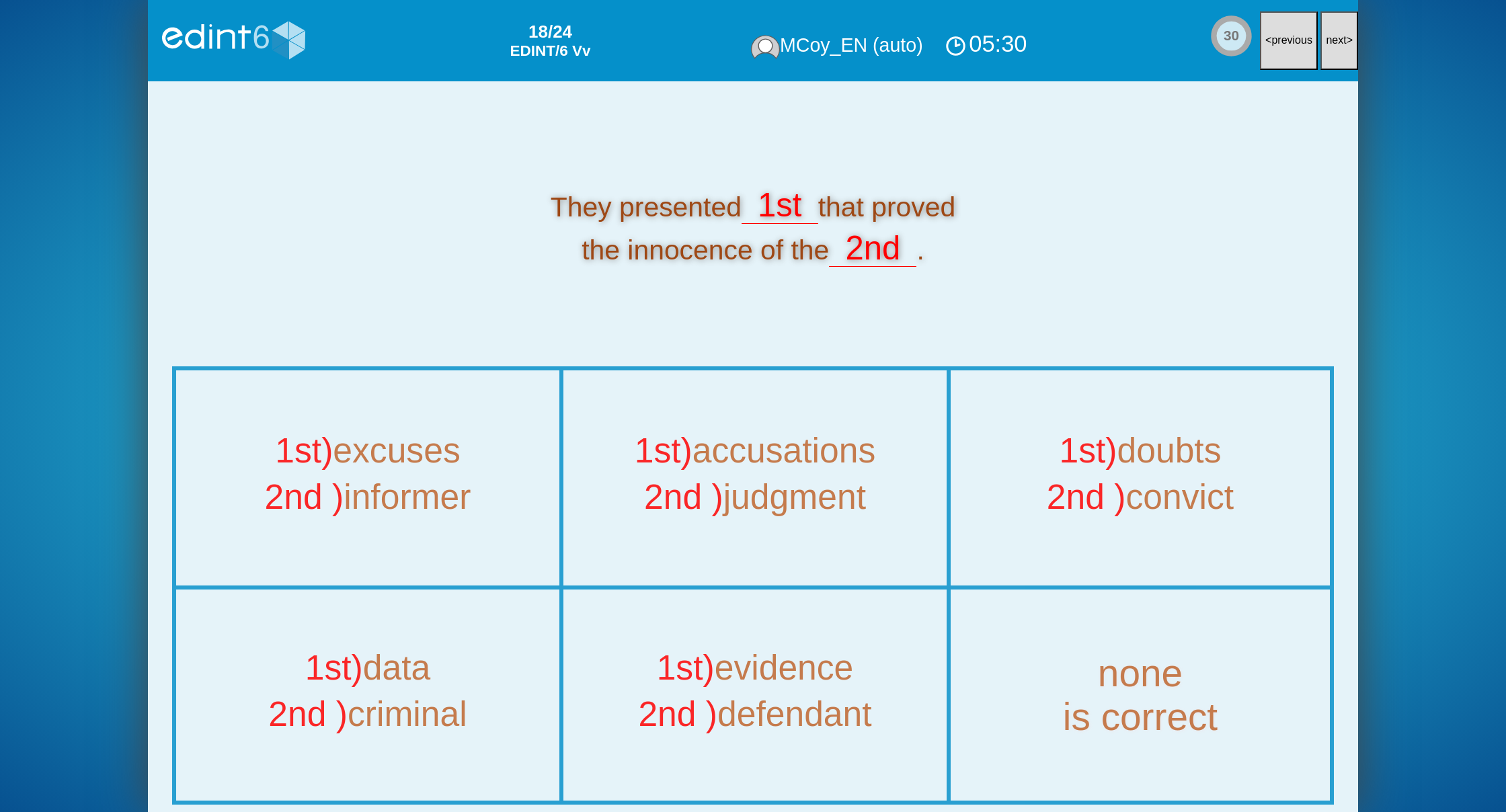
click at [1265, 139] on div "They presented 1st that proved the innocence of the 2nd ." at bounding box center [753, 227] width 1162 height 278
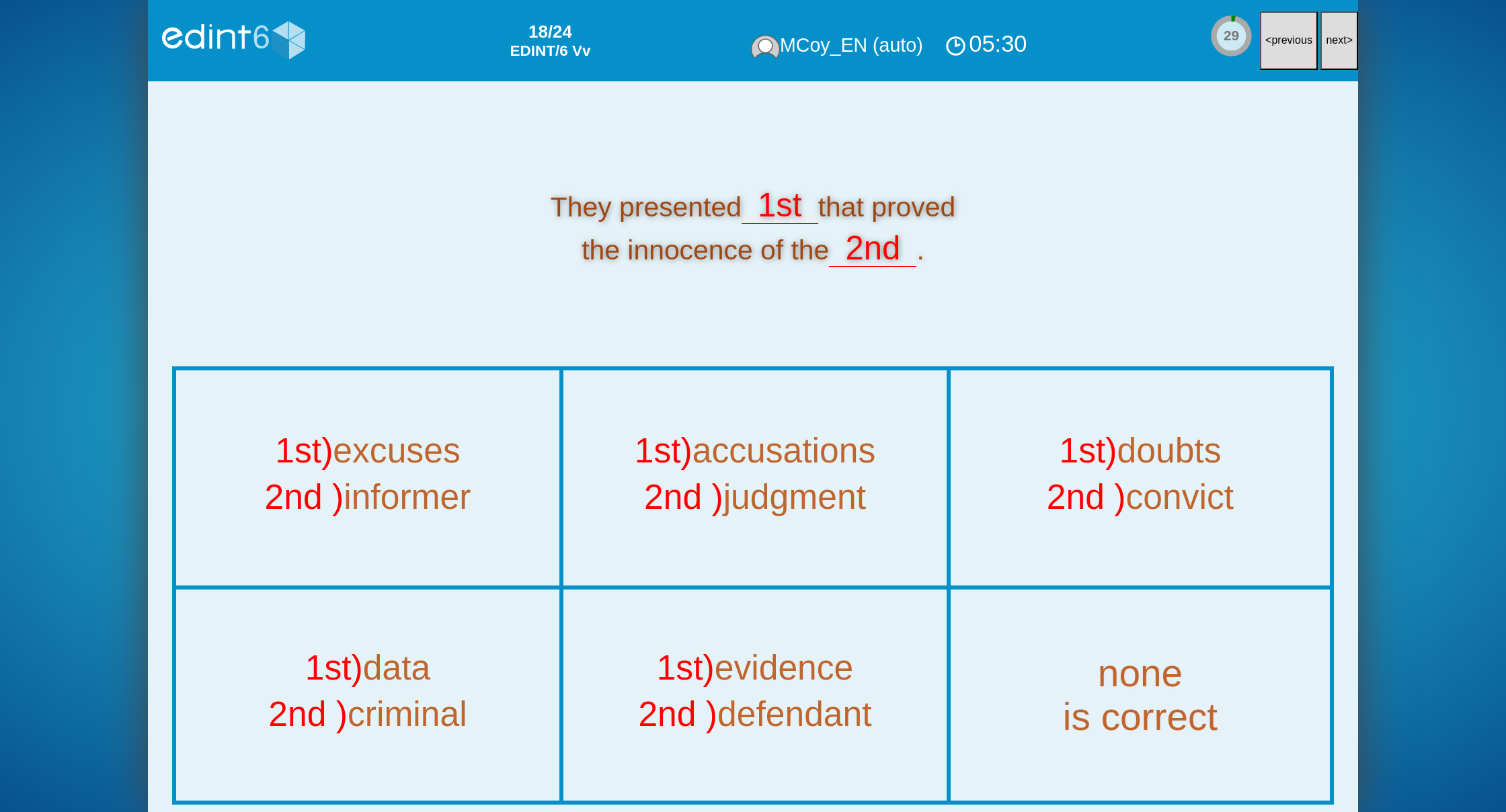
click at [1324, 61] on button "next >" at bounding box center [1339, 40] width 38 height 59
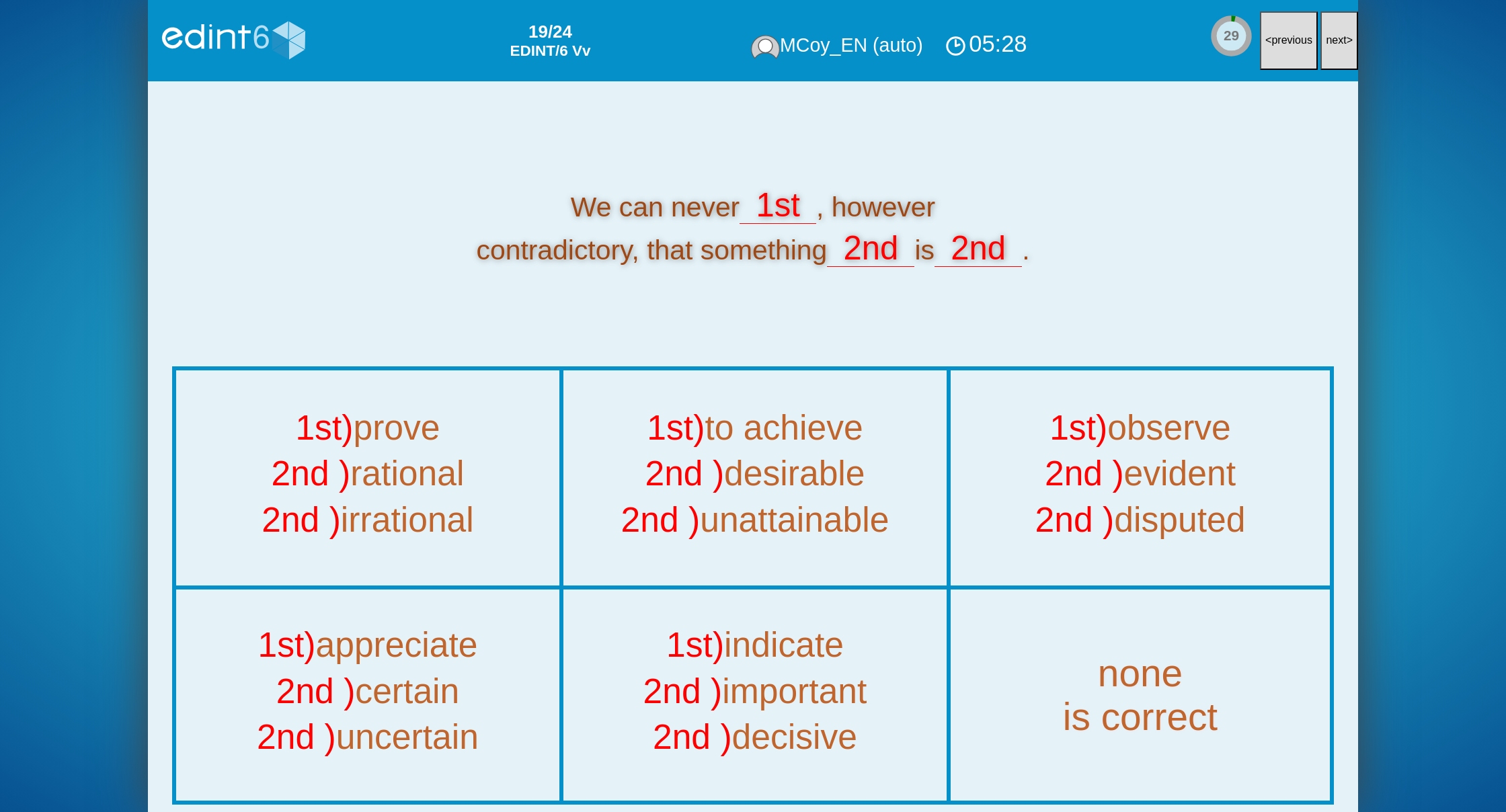
click at [1324, 61] on button "next >" at bounding box center [1339, 40] width 38 height 59
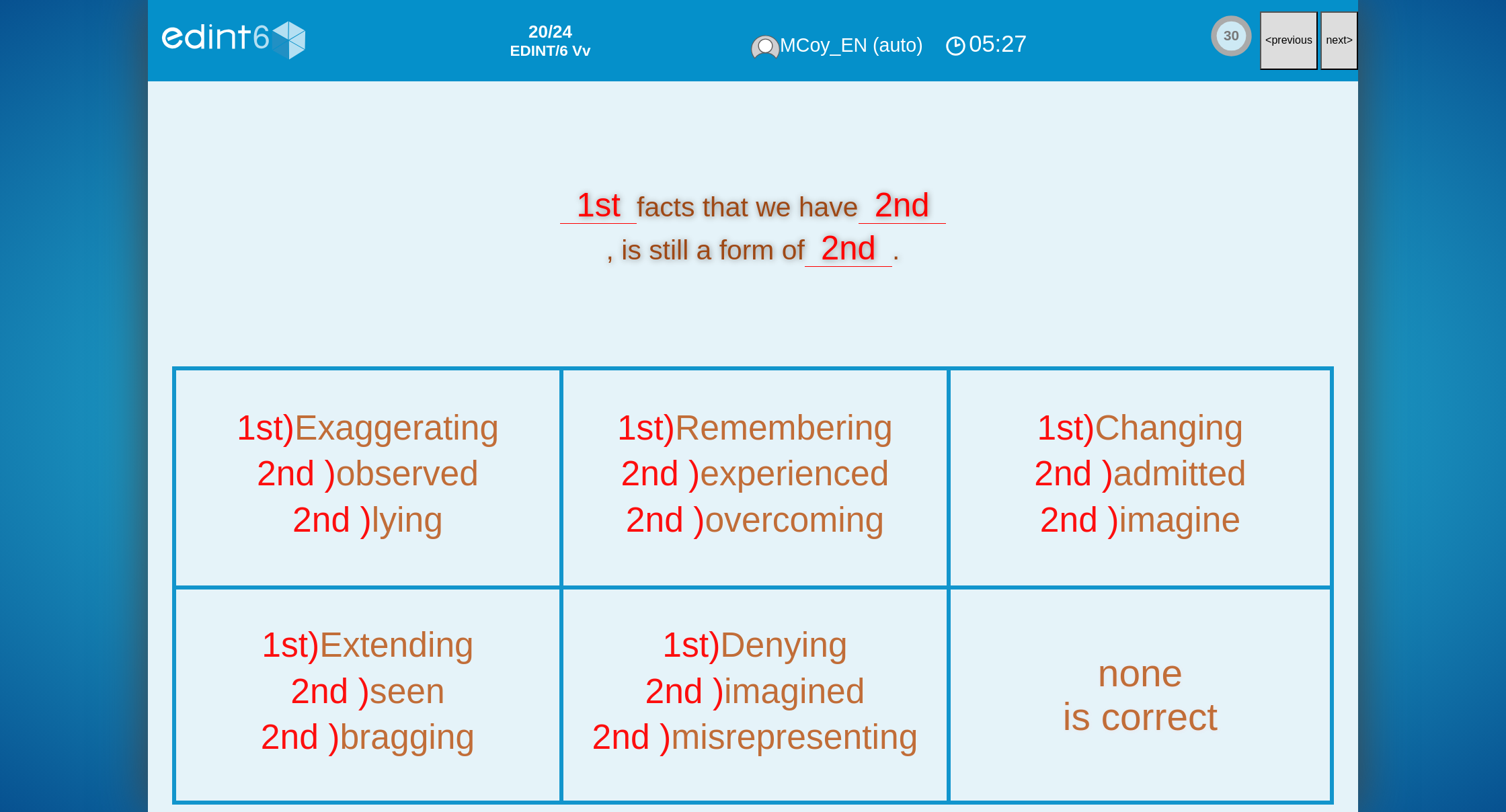
click at [1324, 61] on button "next >" at bounding box center [1339, 40] width 38 height 59
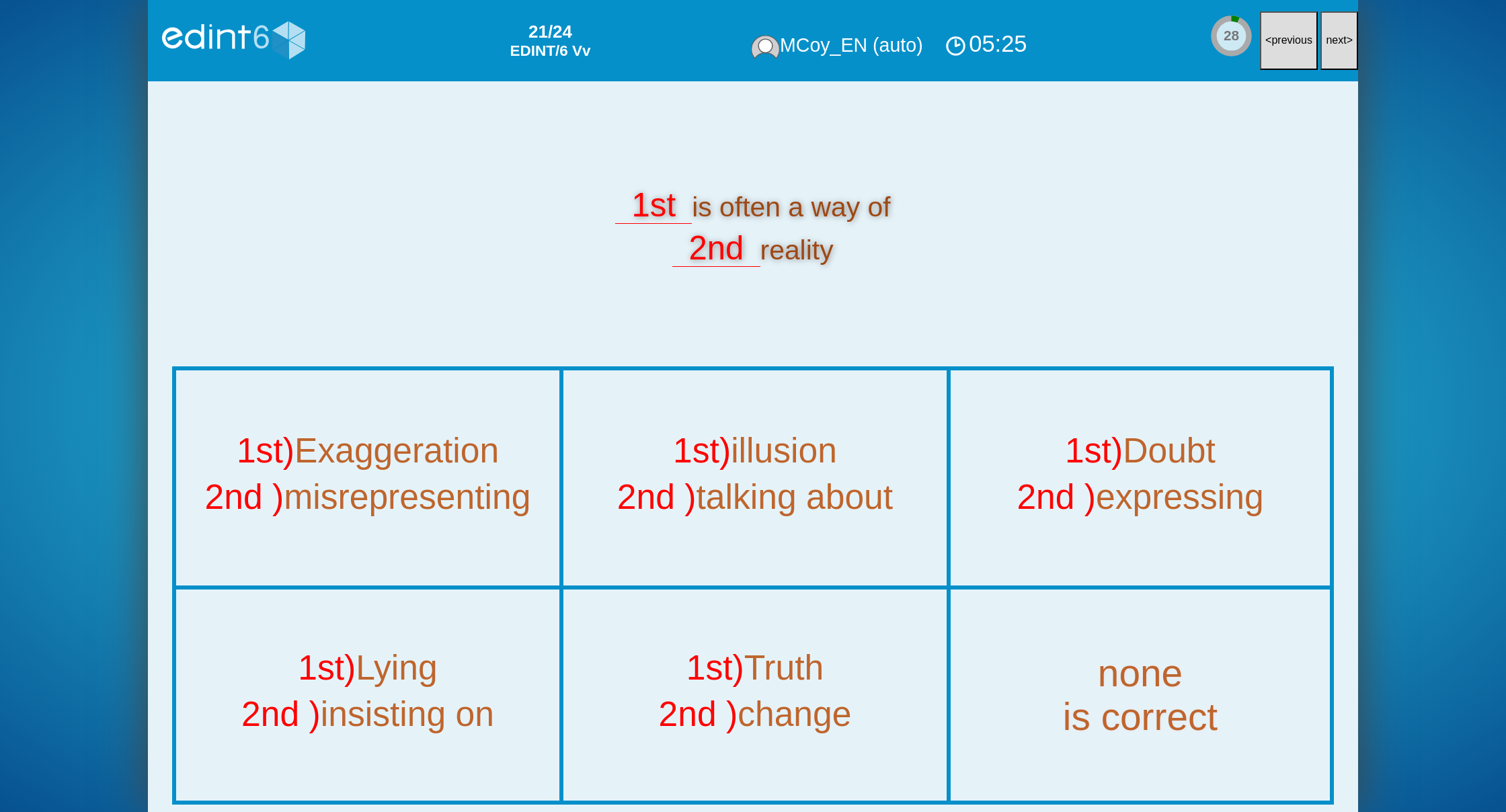
click at [1324, 61] on button "next >" at bounding box center [1339, 40] width 38 height 59
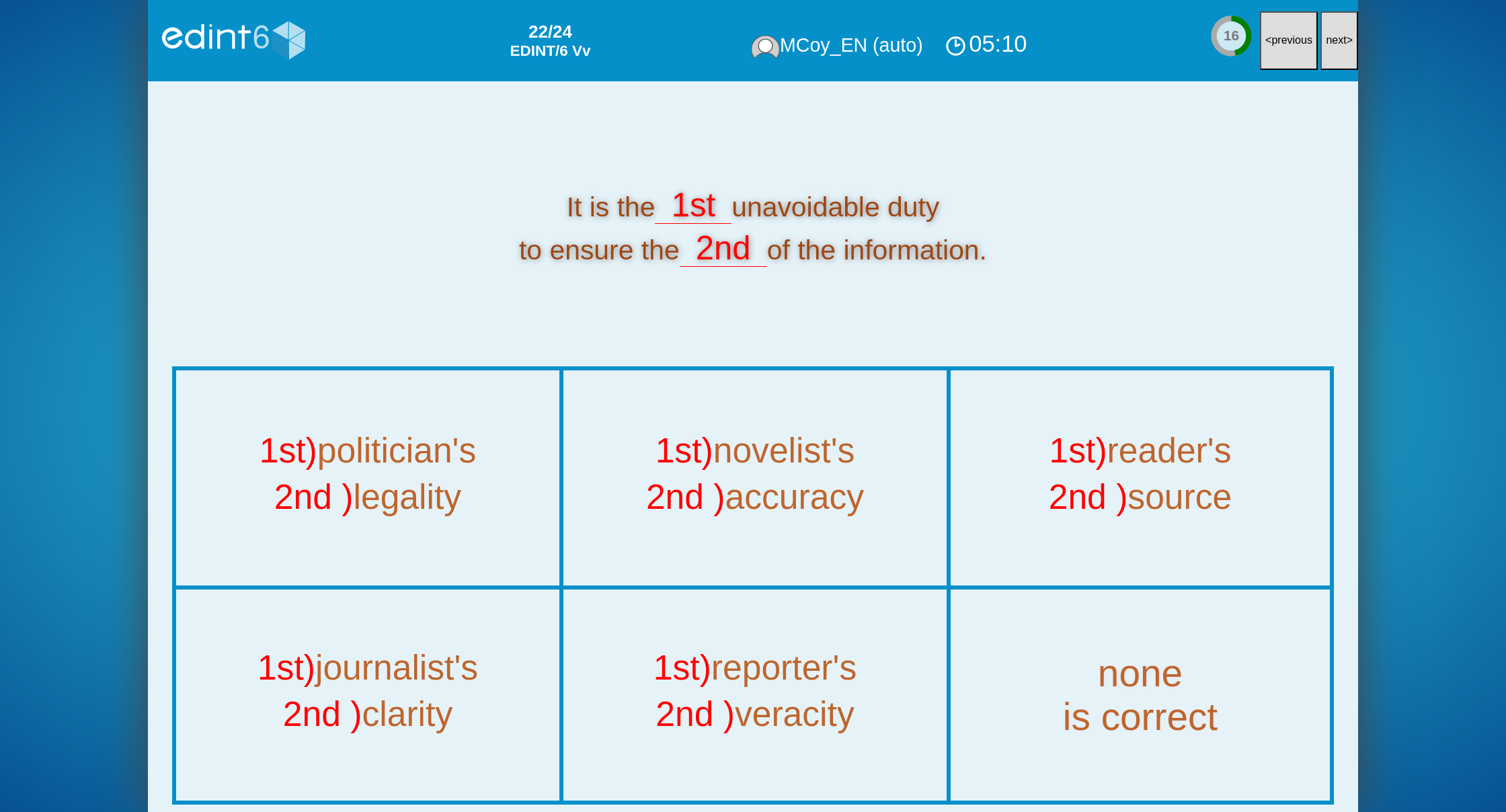
click at [1344, 43] on button "next >" at bounding box center [1339, 40] width 38 height 59
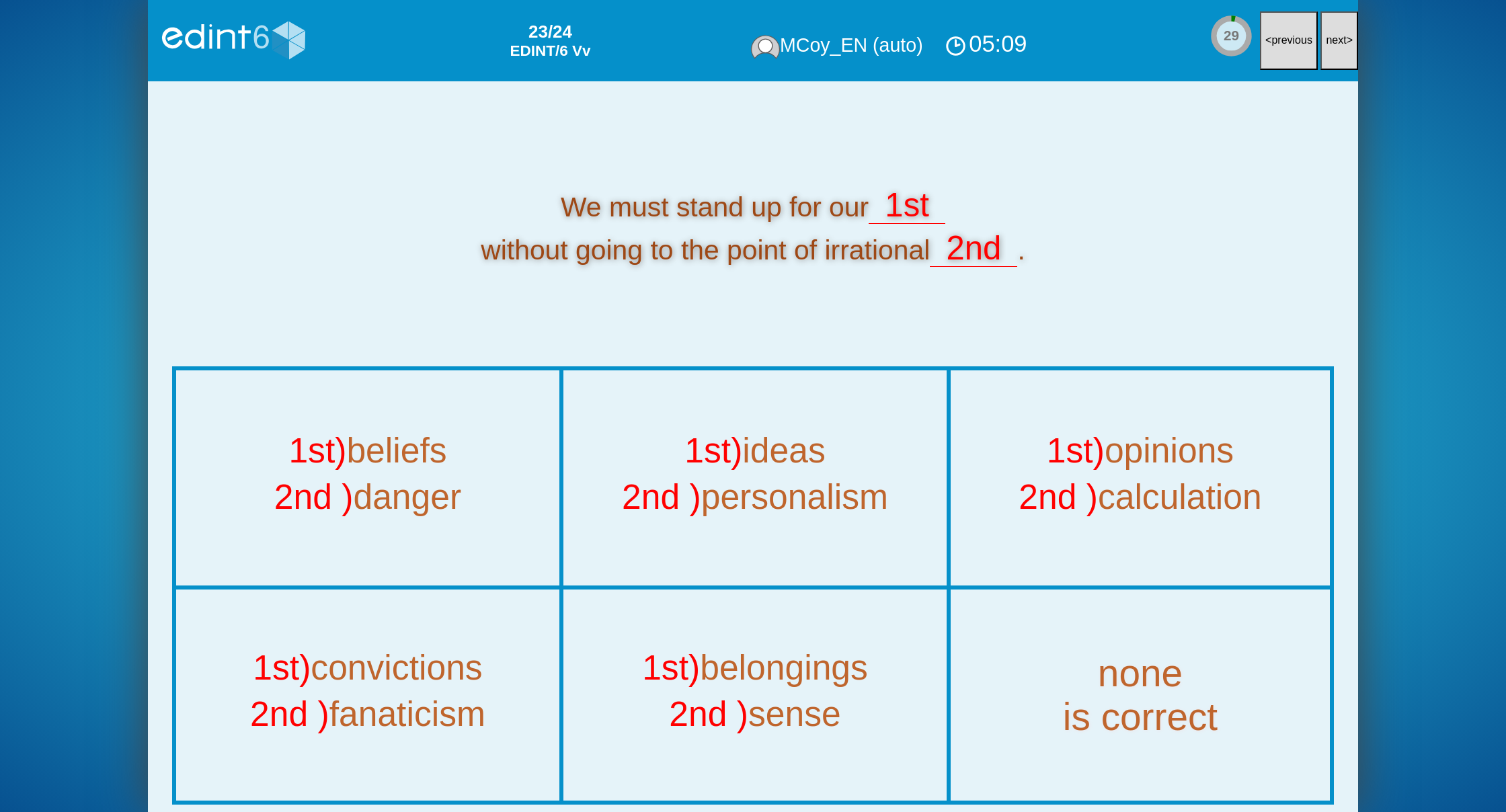
click at [1344, 43] on button "next >" at bounding box center [1339, 40] width 38 height 59
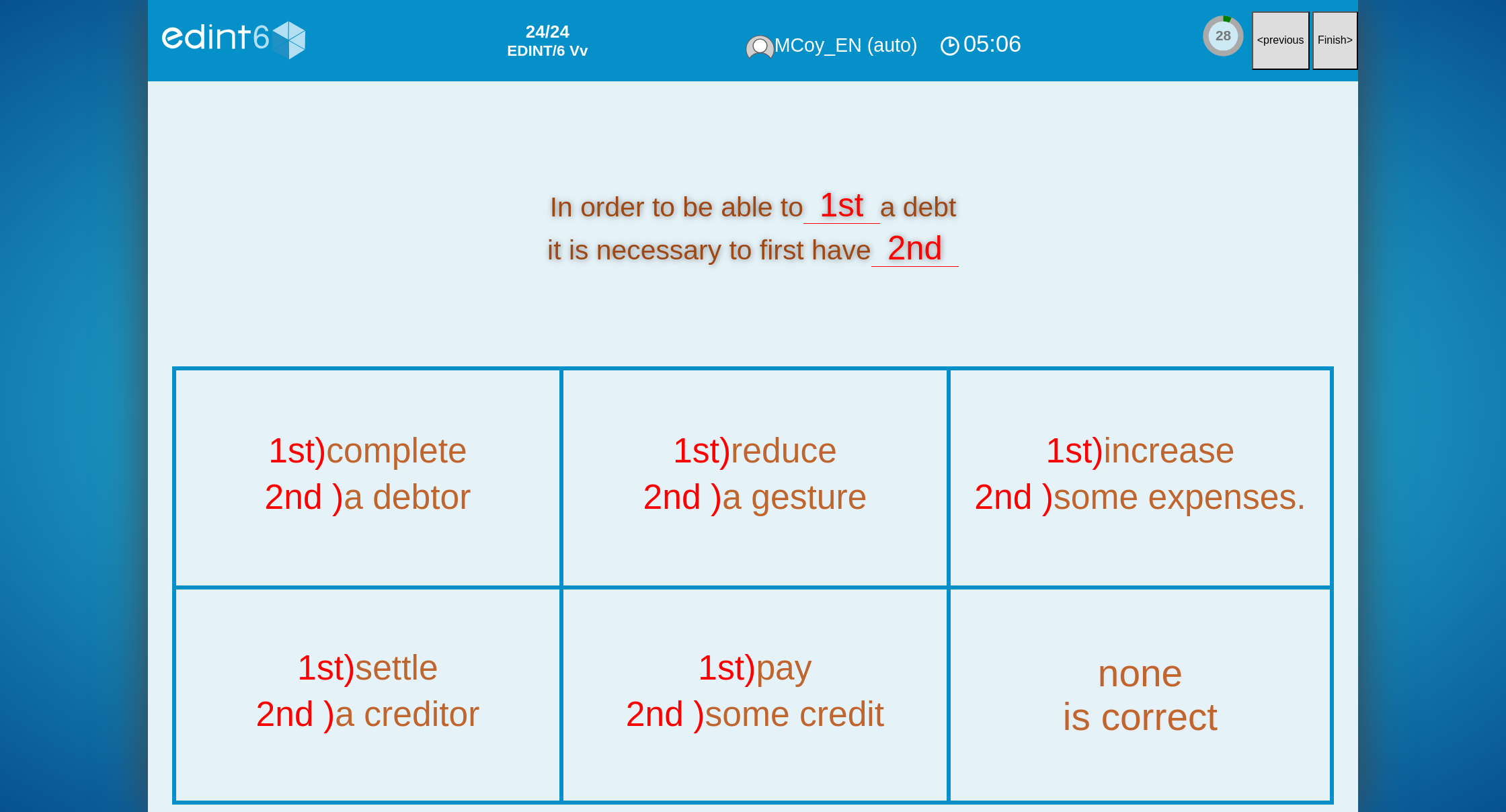
click at [1344, 43] on button "Finish >" at bounding box center [1335, 40] width 46 height 59
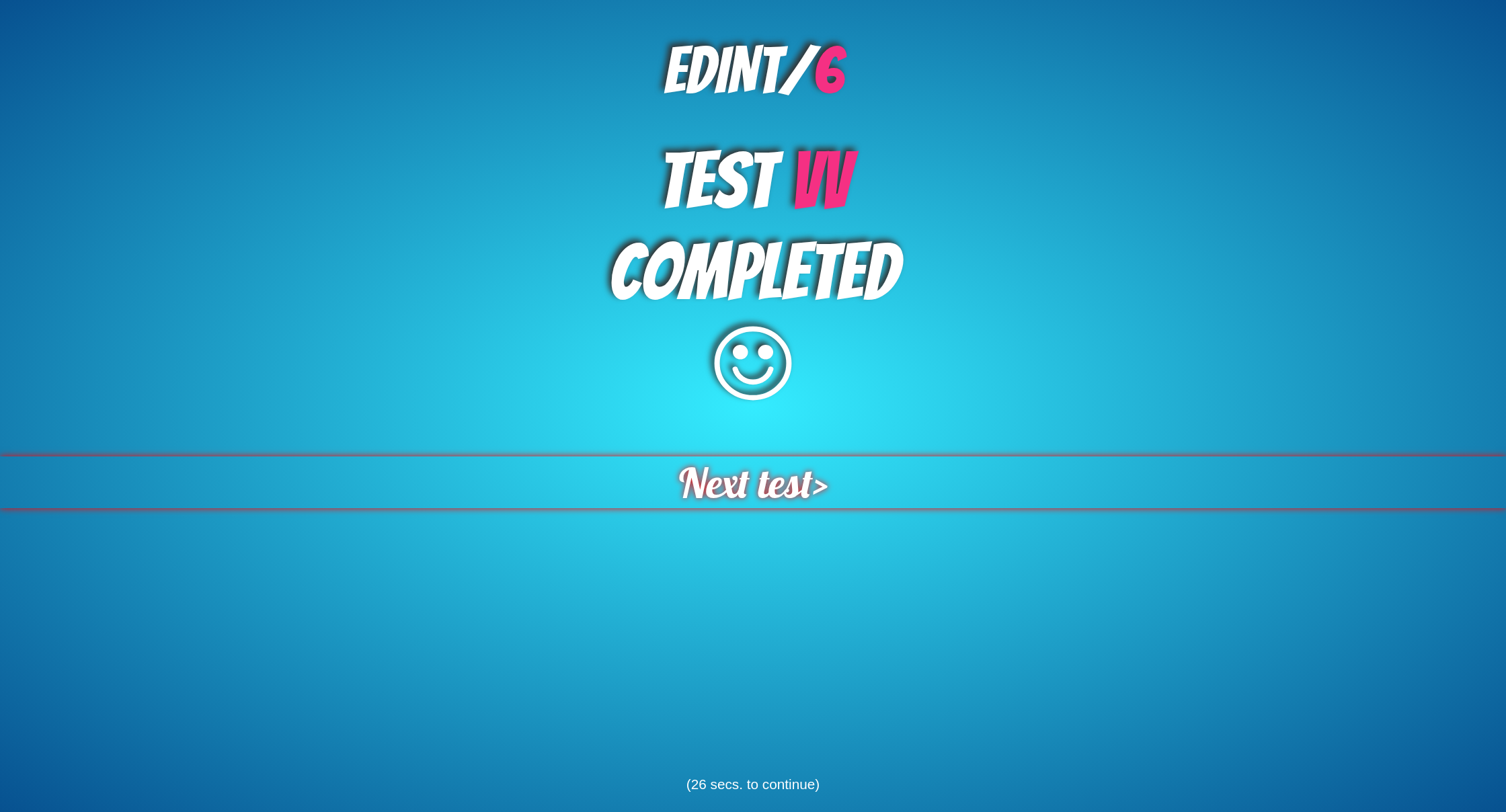
click at [788, 484] on span "Next test" at bounding box center [745, 482] width 134 height 51
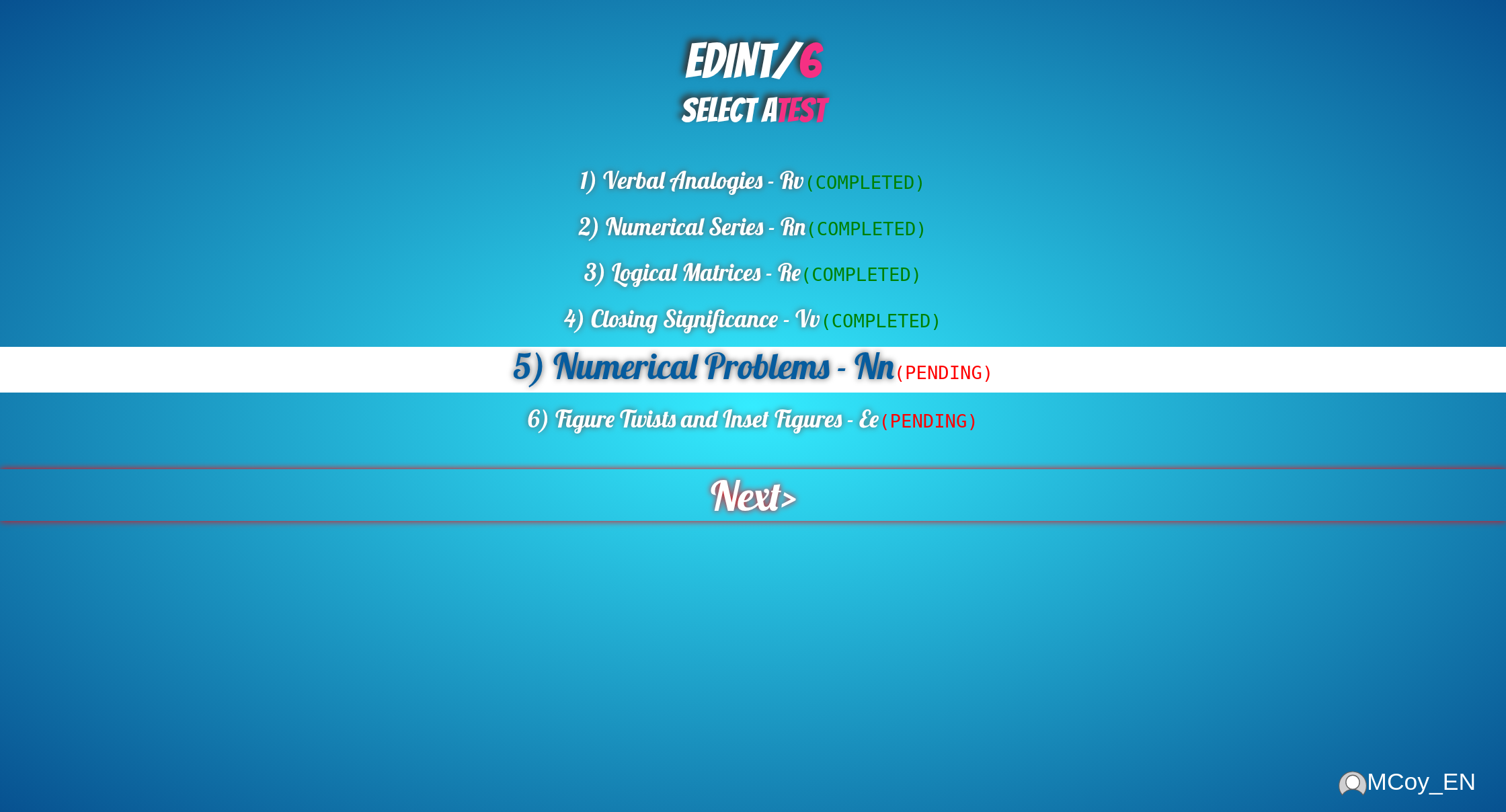
click at [764, 495] on span "Next" at bounding box center [745, 494] width 70 height 51
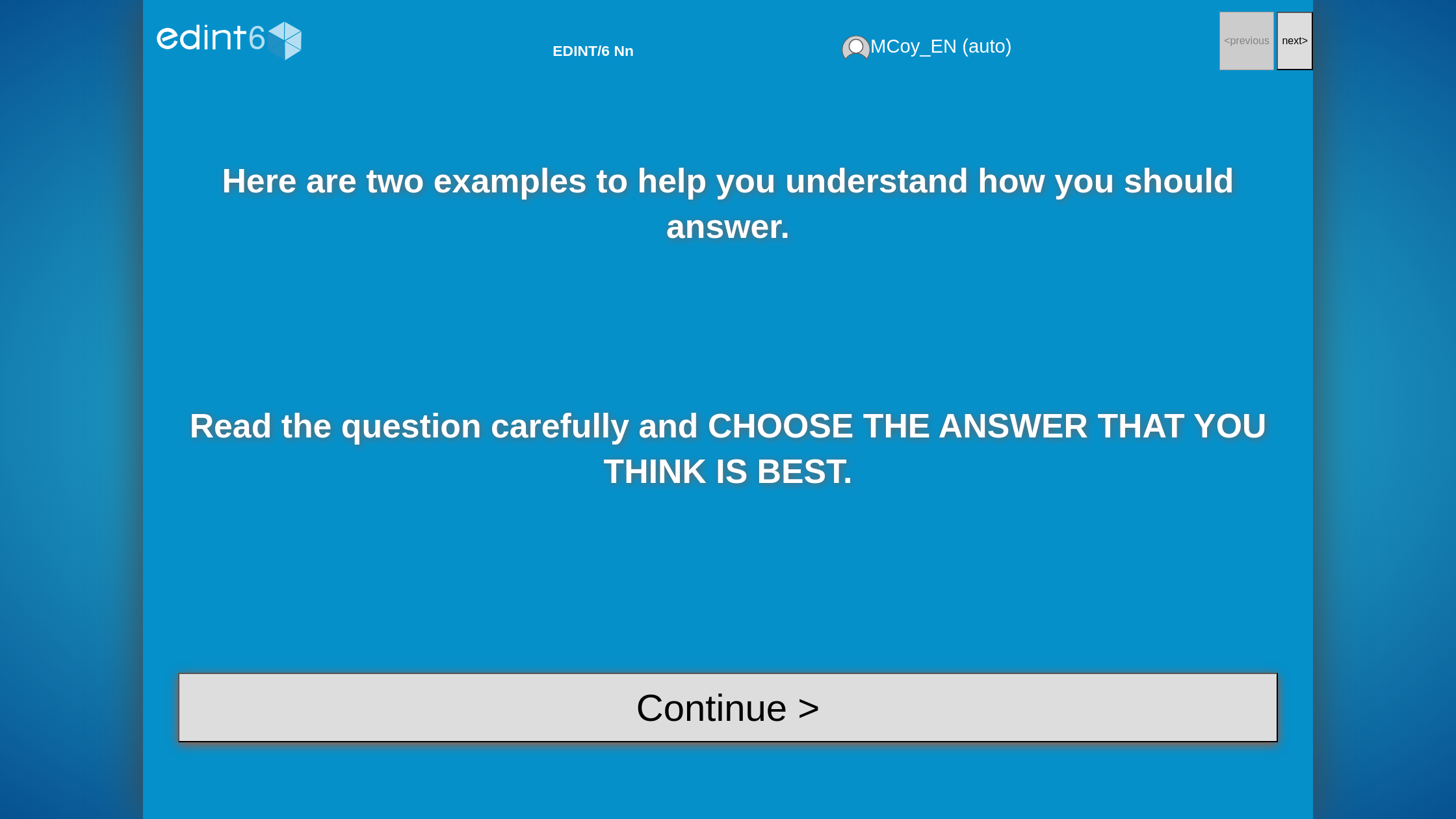
click at [690, 734] on button "Continue >" at bounding box center [728, 707] width 1100 height 70
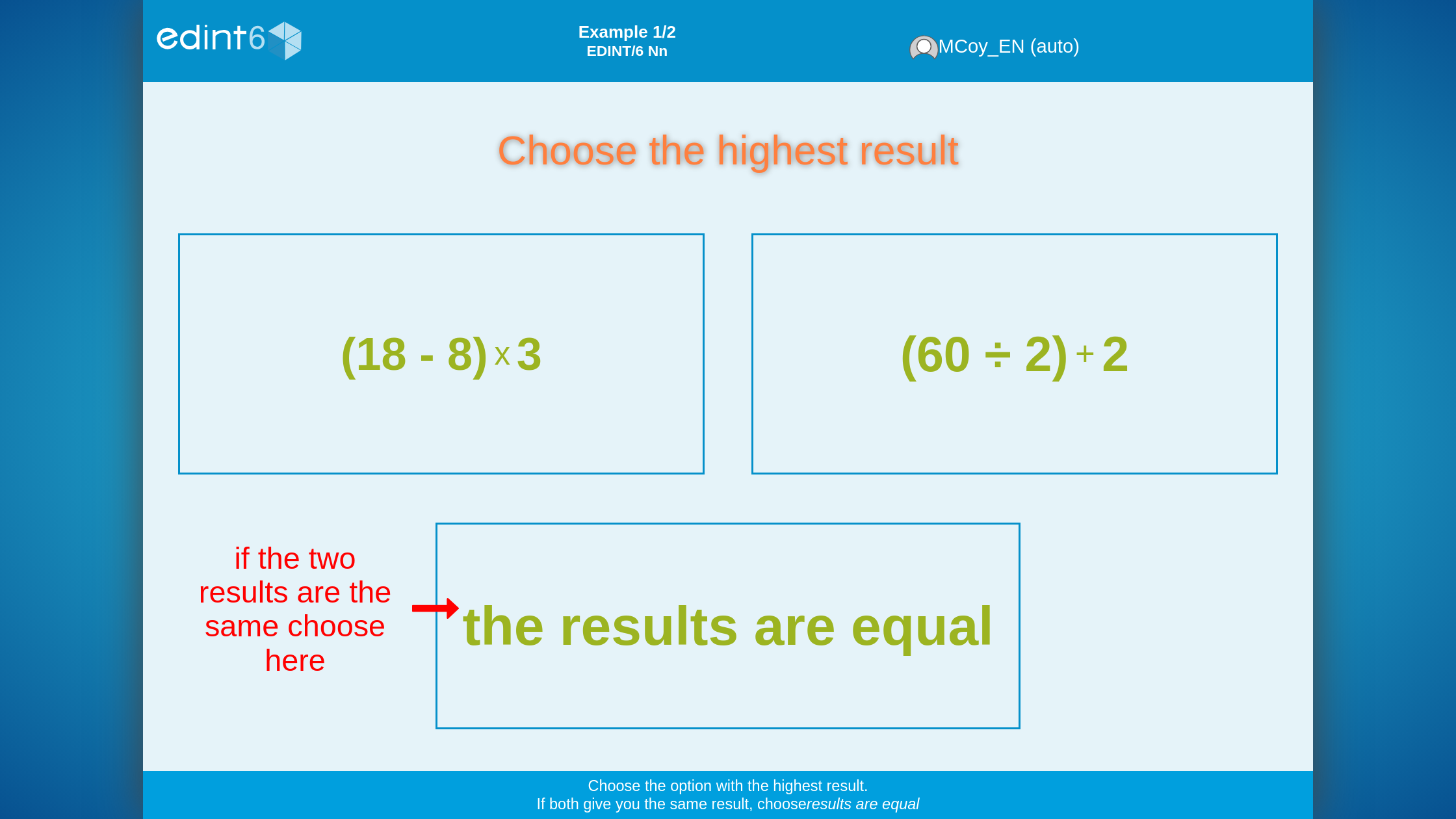
click at [879, 375] on div "(60 ÷ 2) + 2" at bounding box center [1014, 354] width 515 height 54
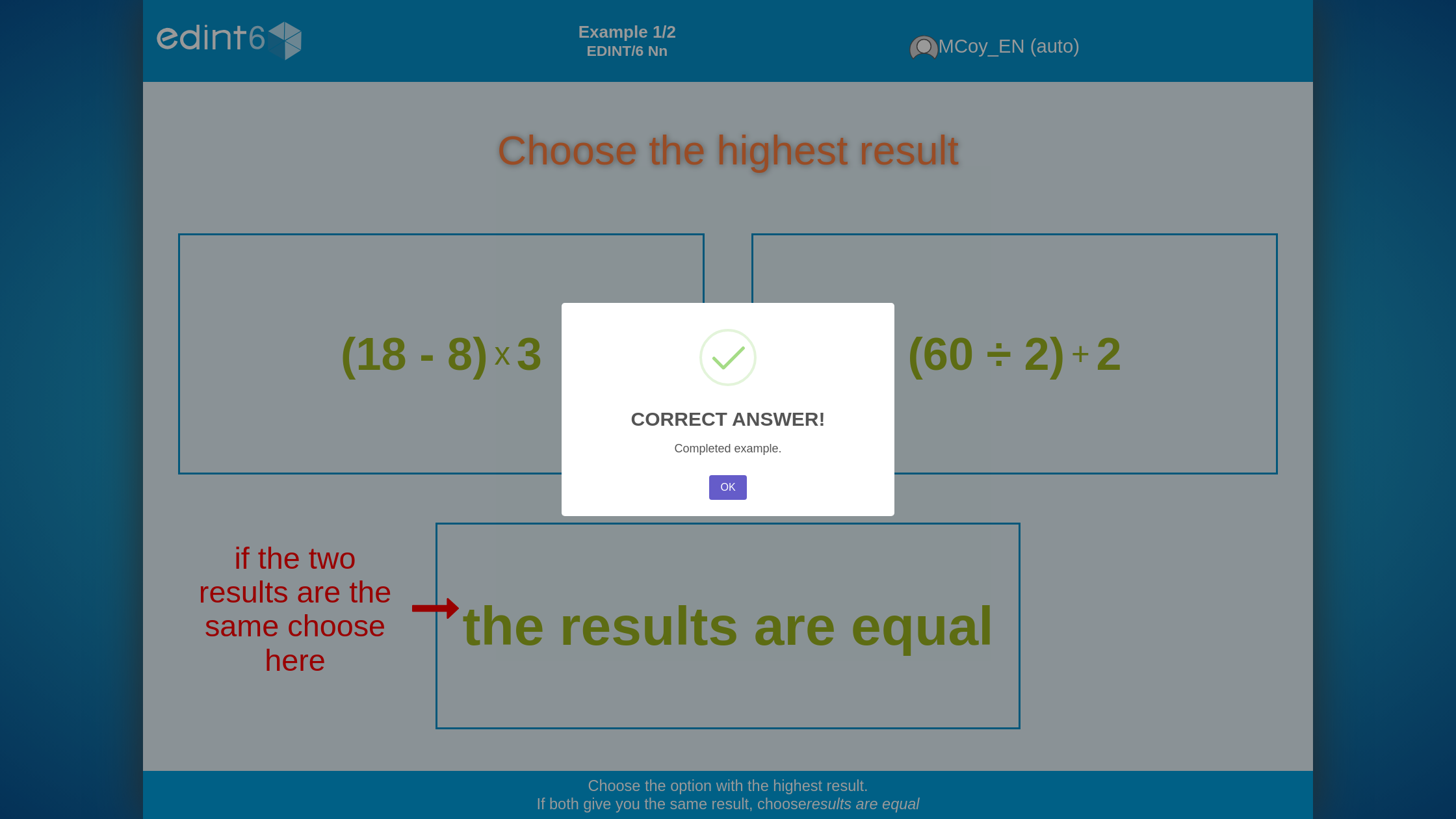
click at [730, 483] on button "OK" at bounding box center [727, 487] width 37 height 24
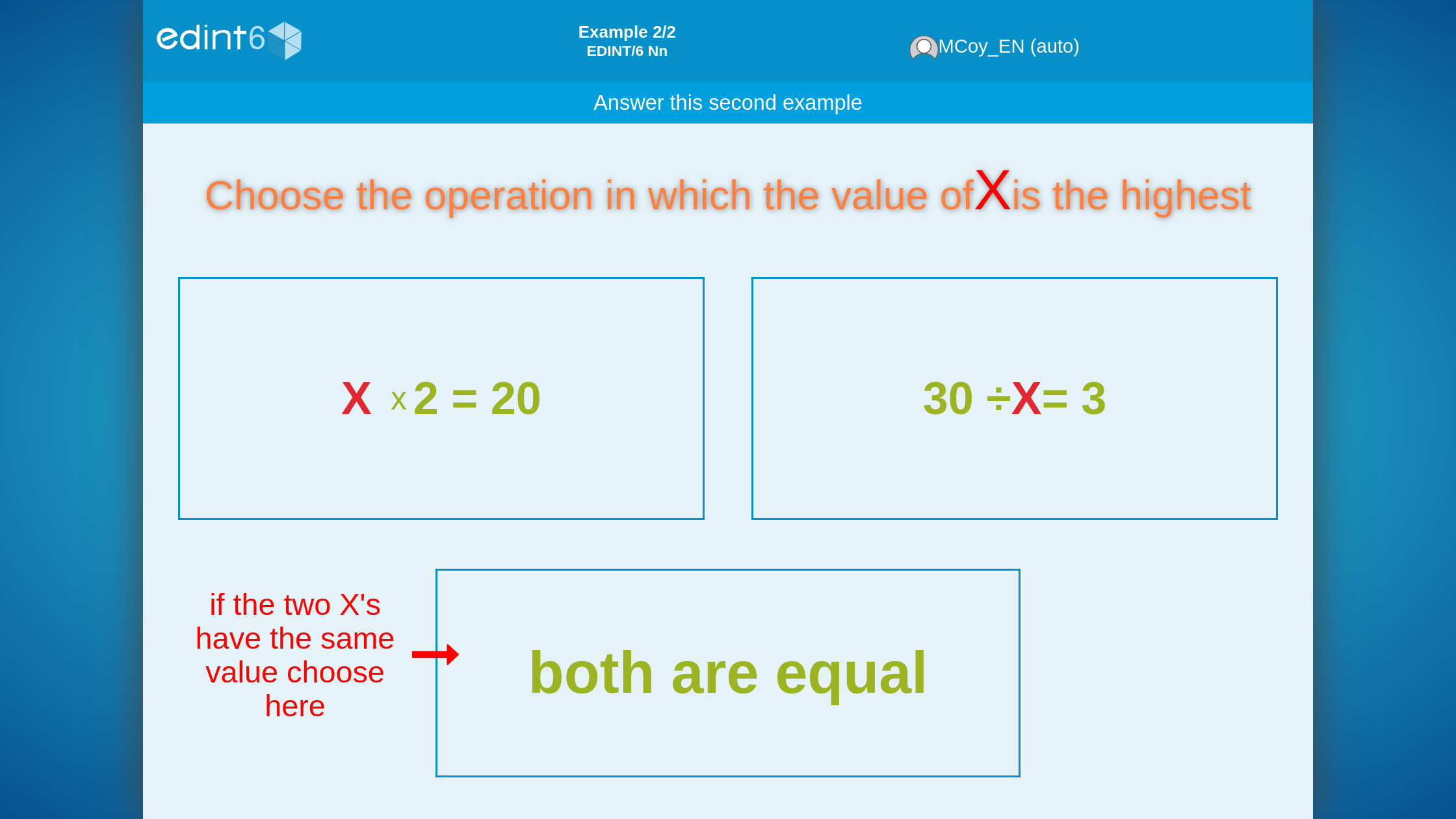
click at [663, 610] on div "both are equal" at bounding box center [727, 673] width 619 height 216
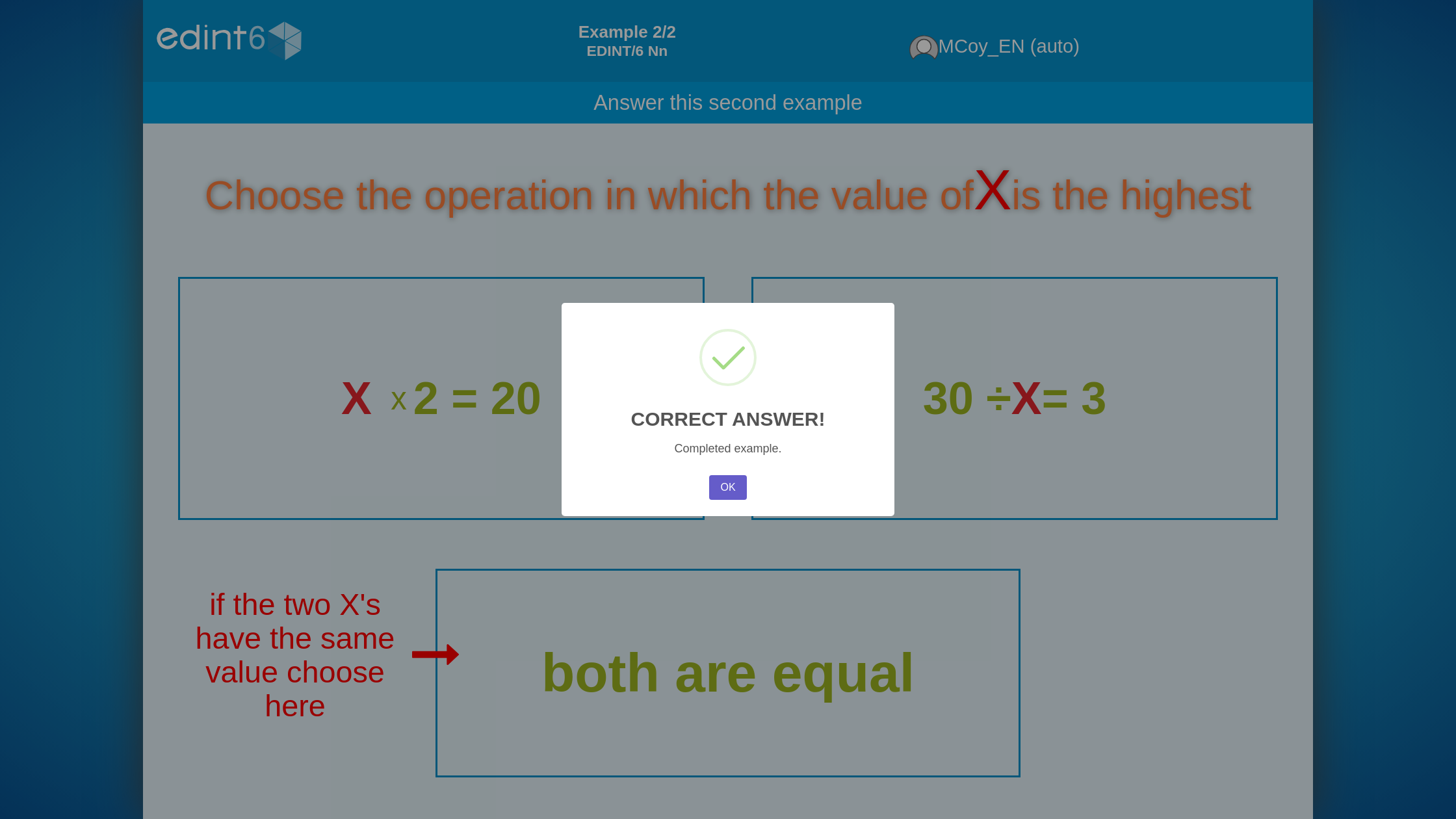
click at [730, 492] on button "OK" at bounding box center [727, 487] width 37 height 24
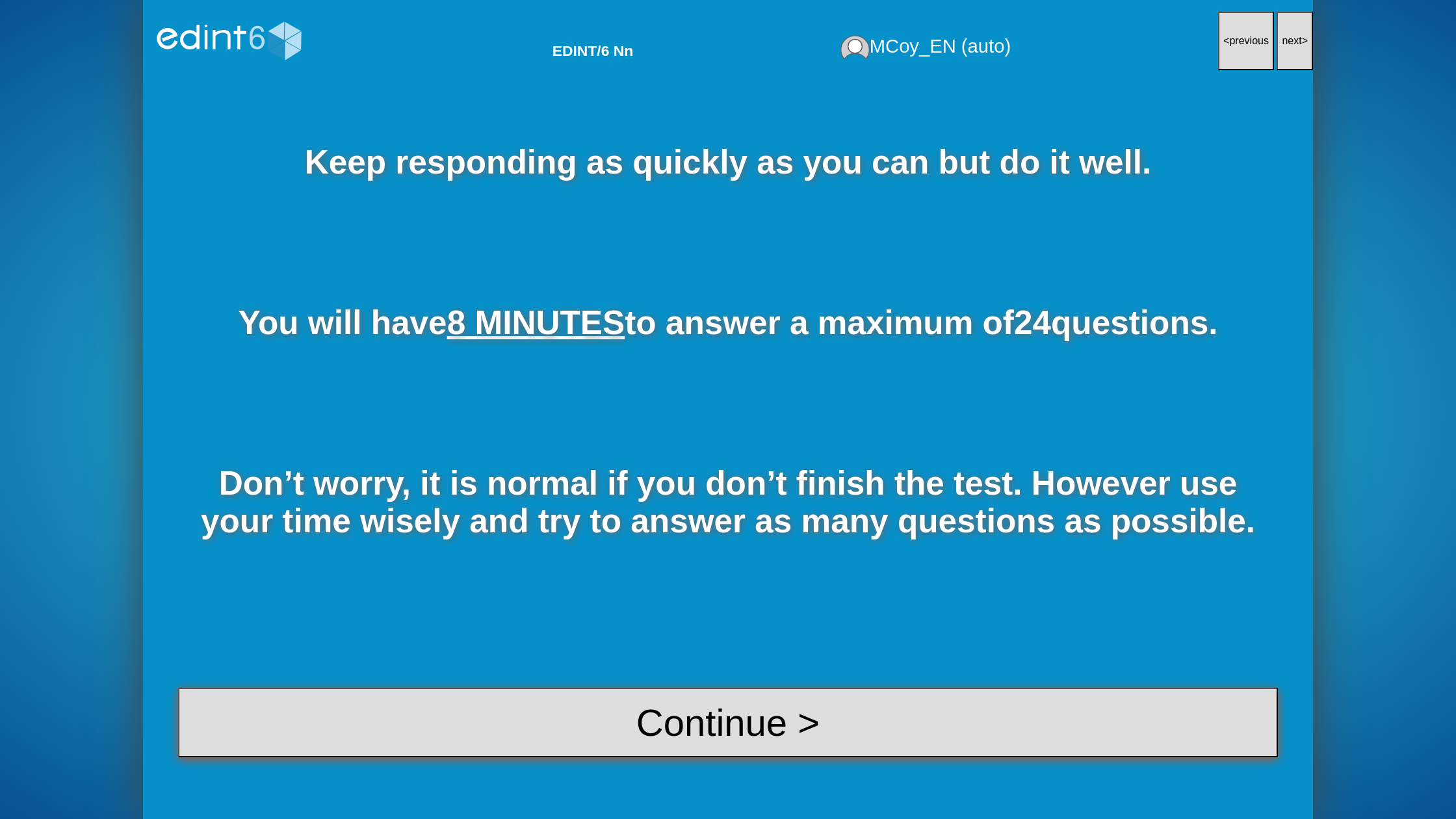
click at [600, 700] on button "Continue >" at bounding box center [728, 722] width 1100 height 70
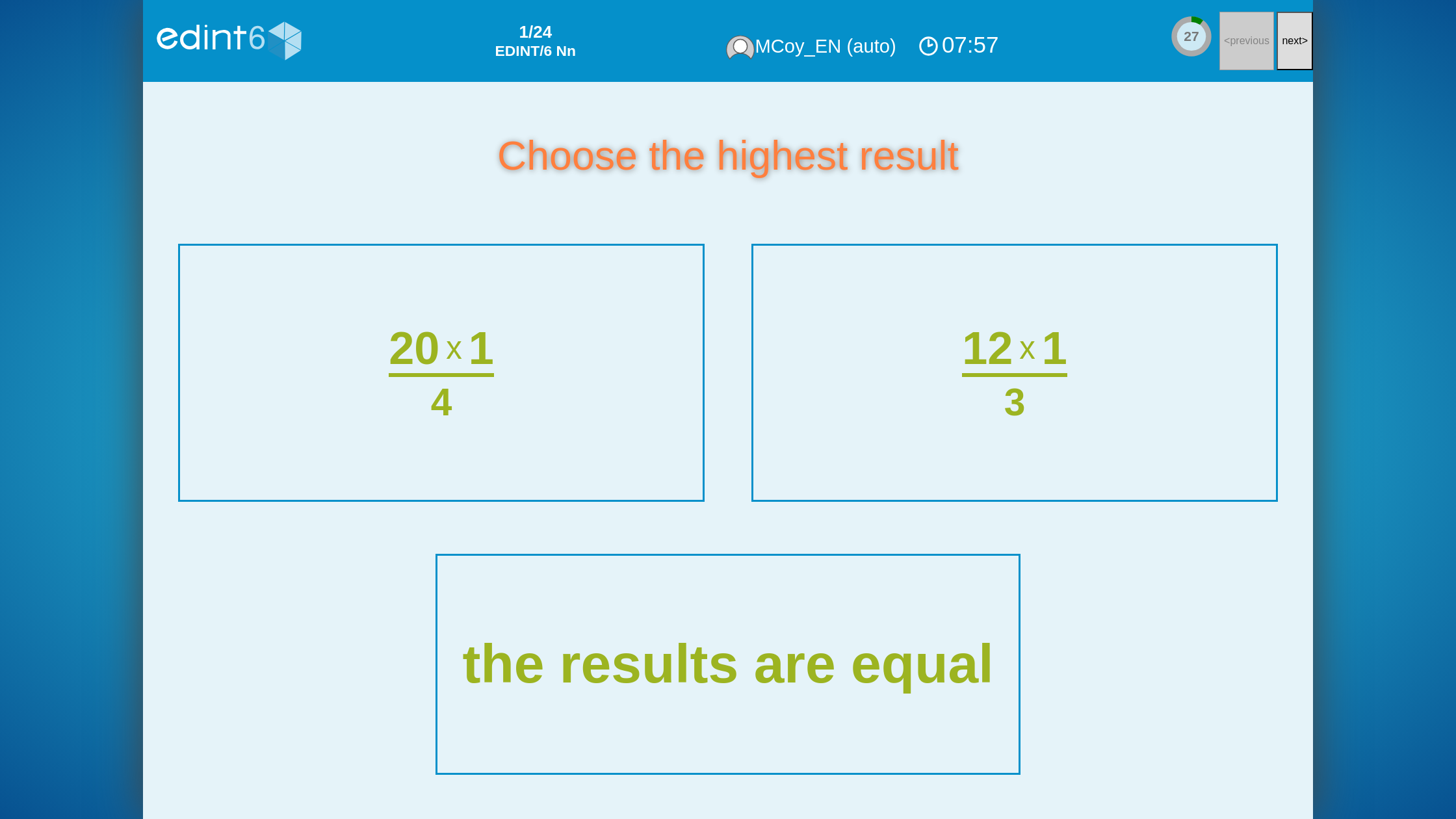
click at [1294, 39] on span "next" at bounding box center [1292, 41] width 20 height 11
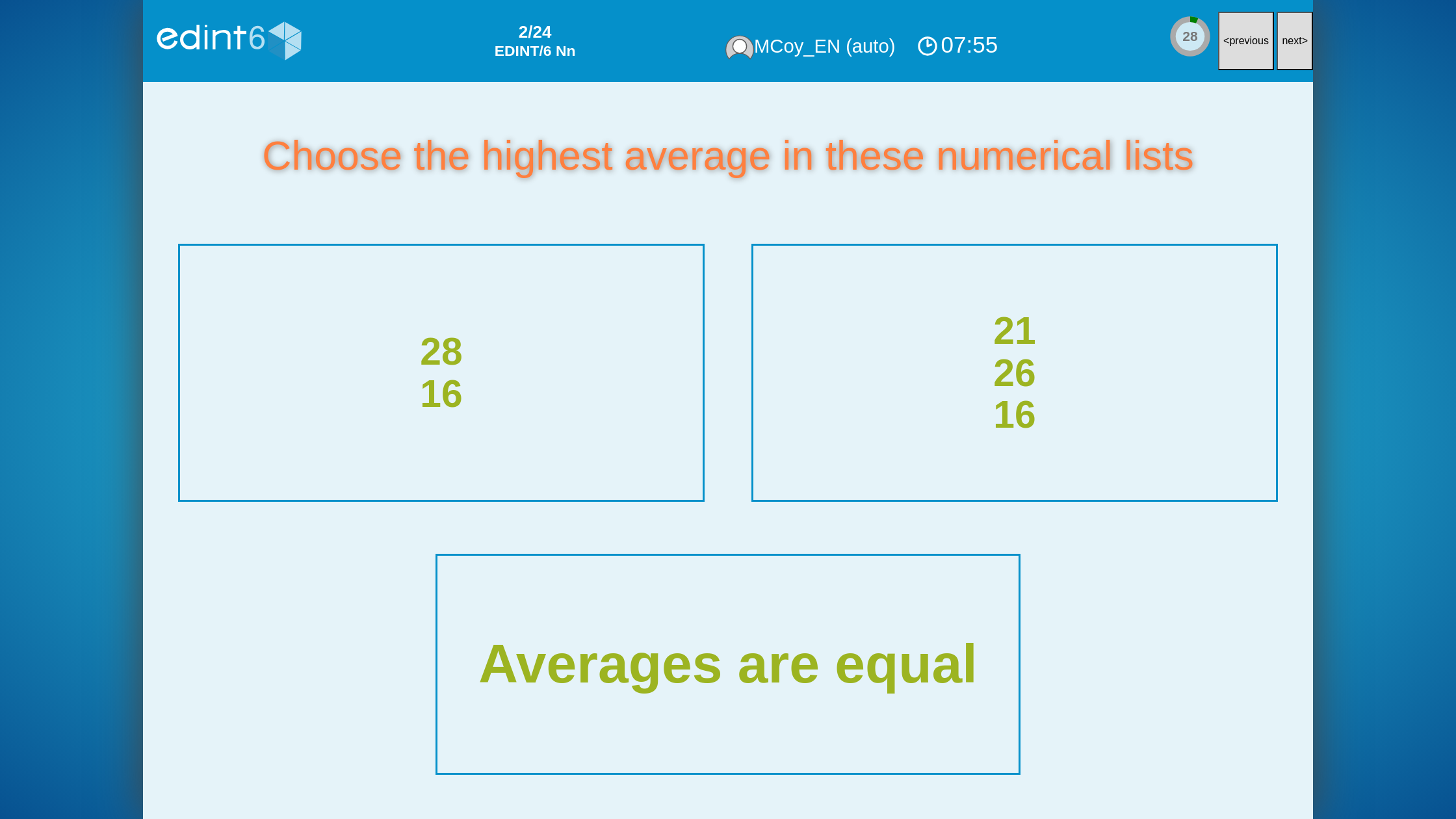
click at [1294, 39] on span "next" at bounding box center [1292, 41] width 20 height 11
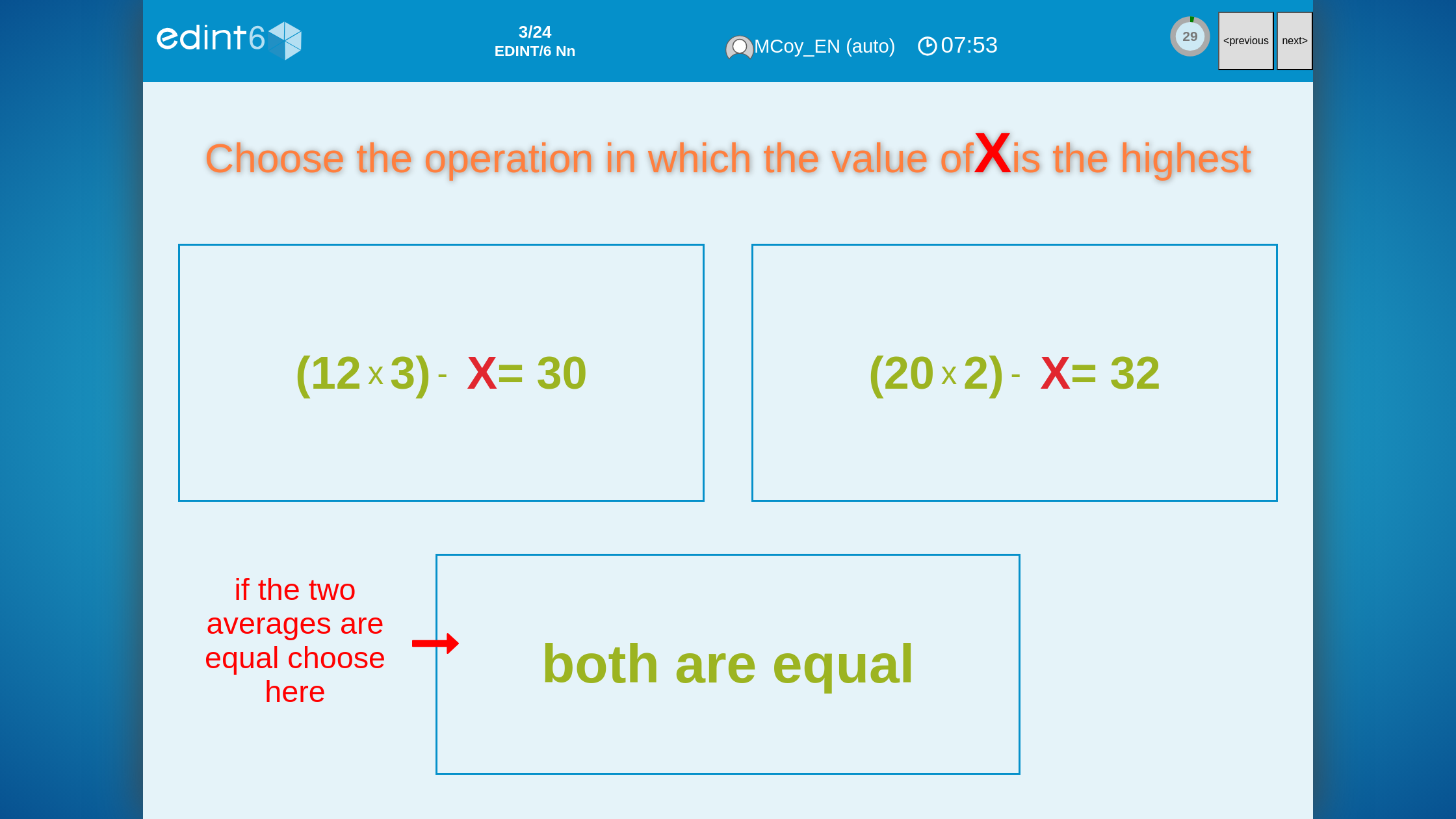
click at [1294, 39] on span "next" at bounding box center [1292, 41] width 20 height 11
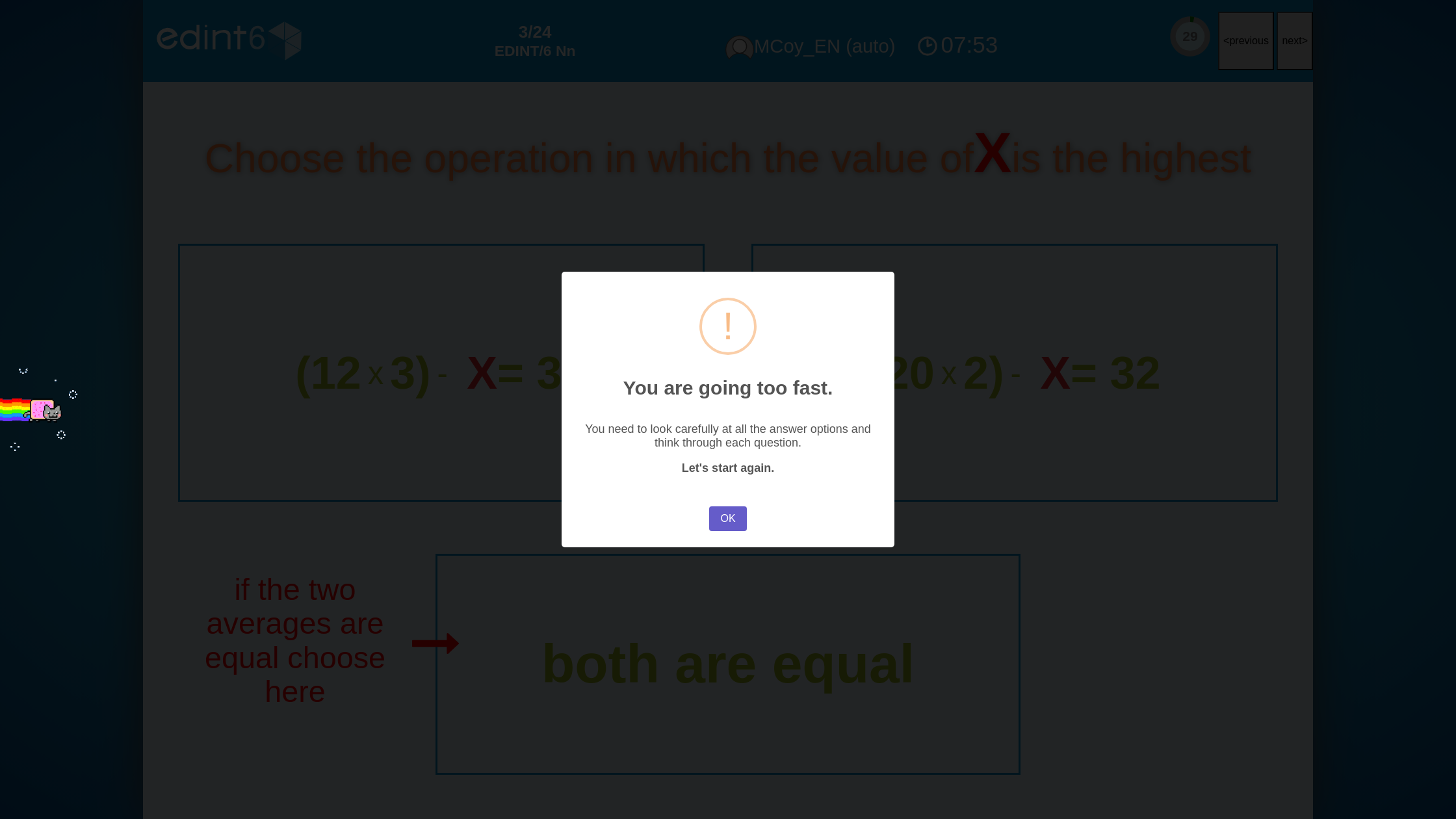
click at [731, 519] on button "OK" at bounding box center [727, 518] width 37 height 24
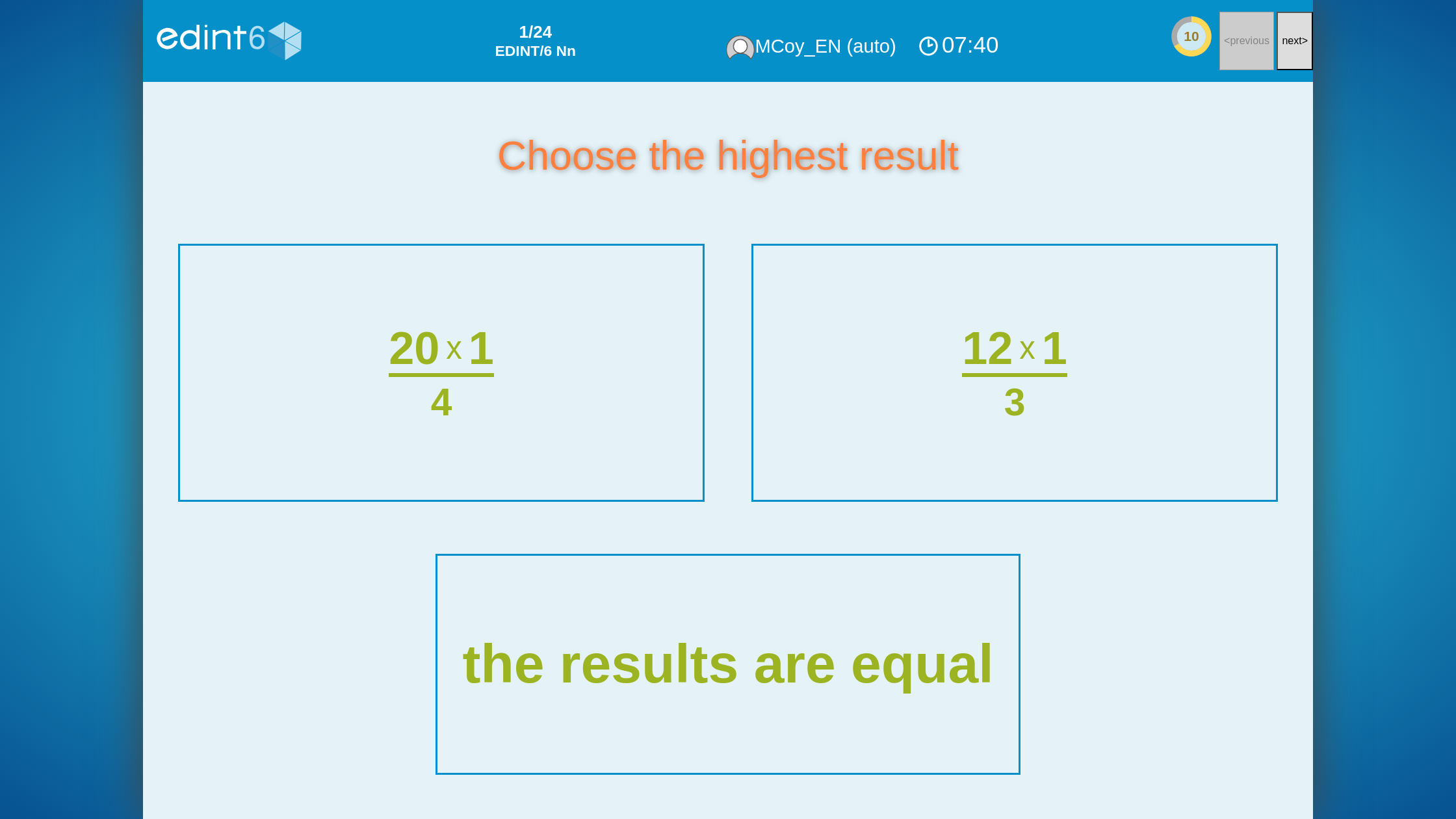
click at [1282, 41] on span "next" at bounding box center [1292, 41] width 20 height 11
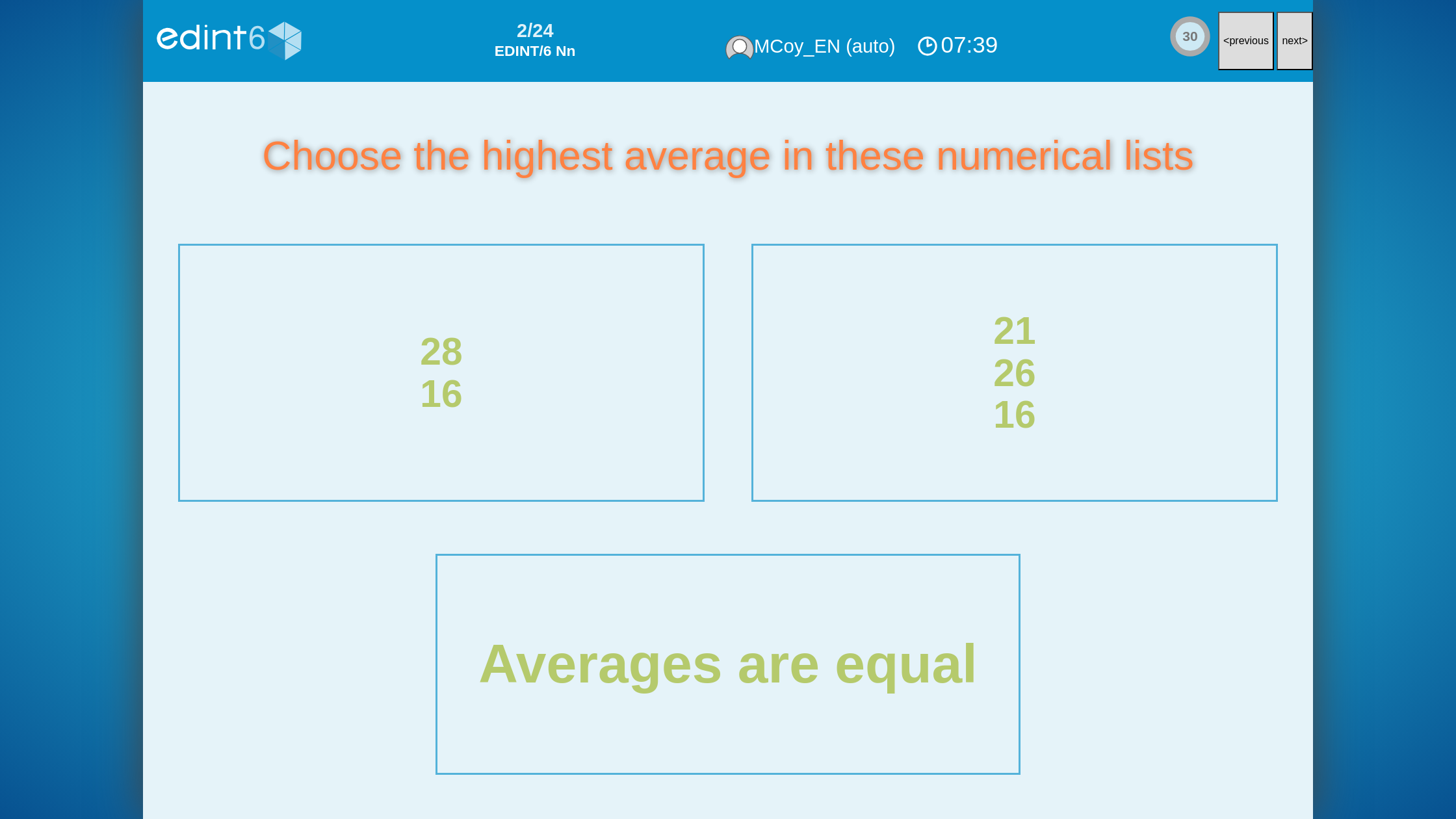
click at [956, 44] on div "07:39" at bounding box center [957, 44] width 88 height 30
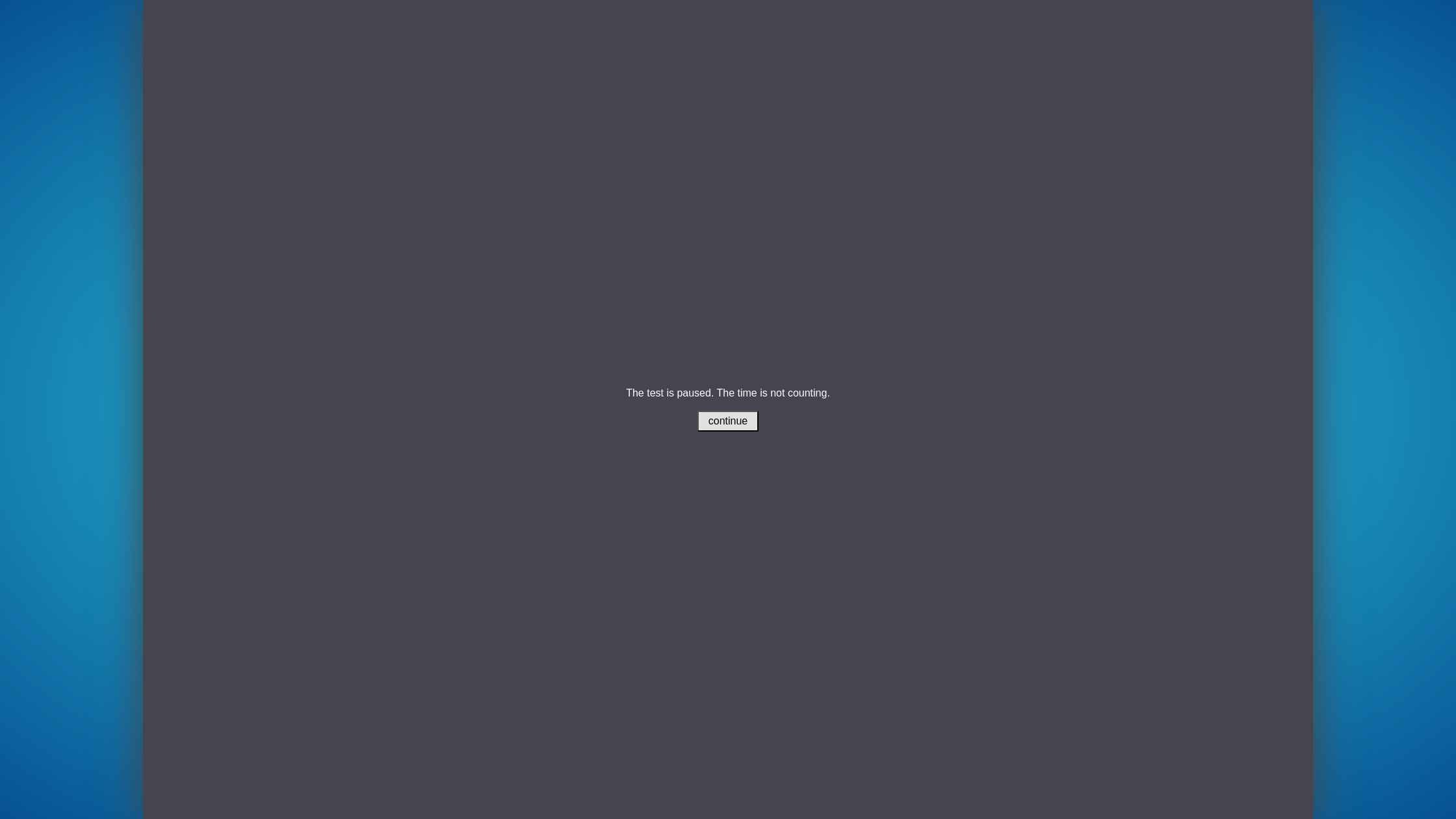
click at [697, 423] on button "continue" at bounding box center [728, 421] width 62 height 21
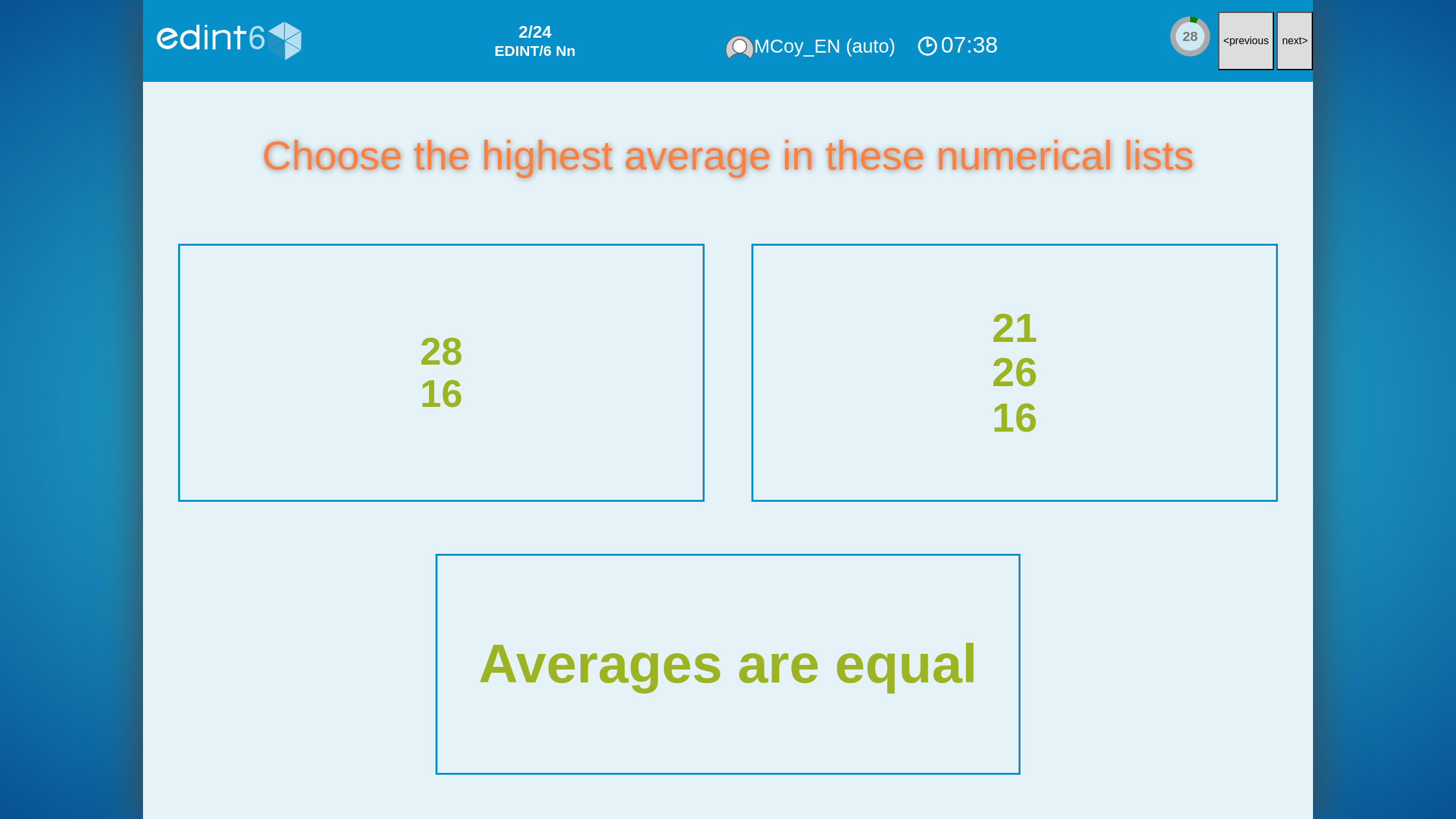
click at [876, 437] on div "21 26 16" at bounding box center [1015, 373] width 557 height 269
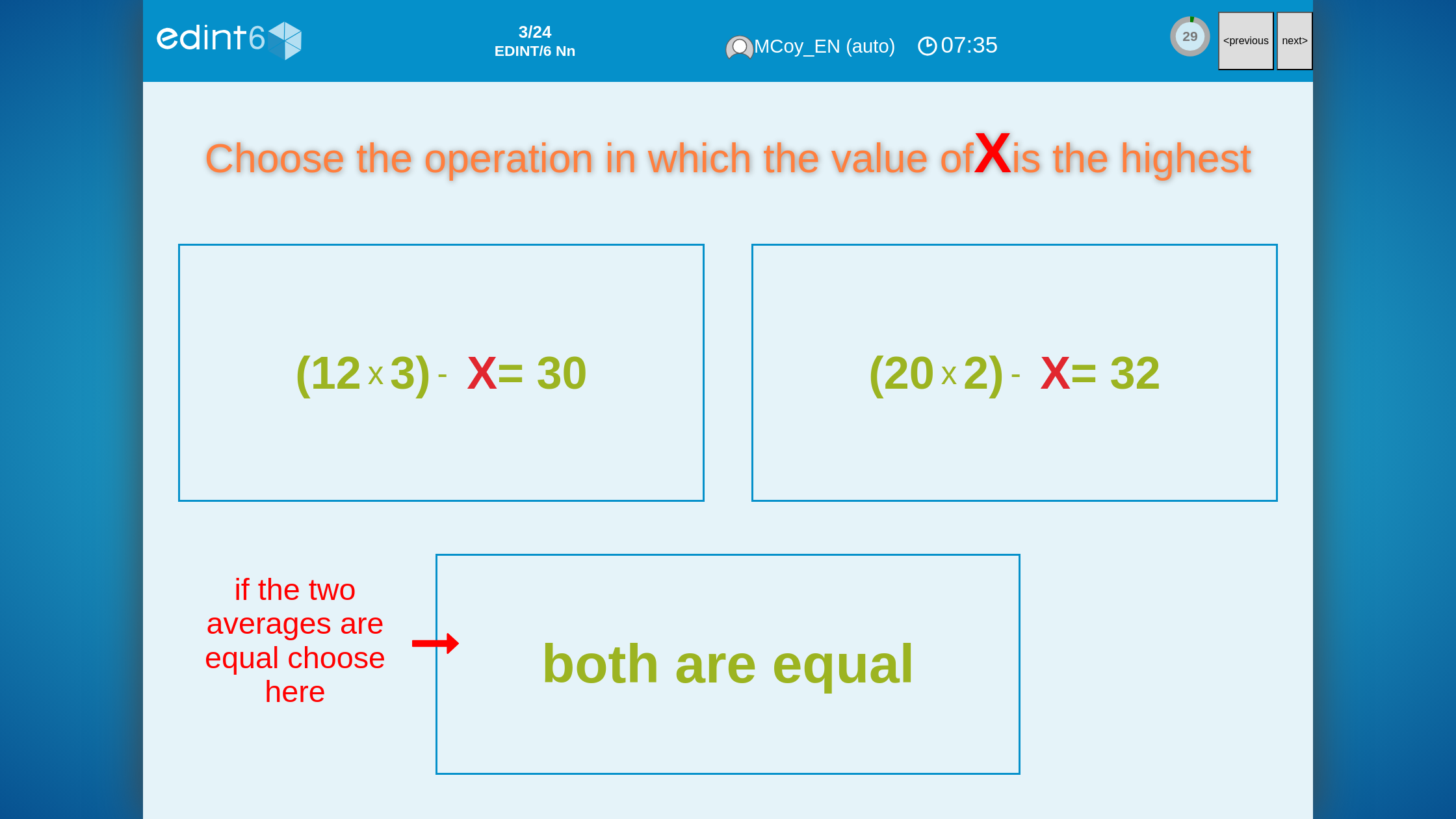
click at [1298, 37] on span "next" at bounding box center [1292, 41] width 20 height 11
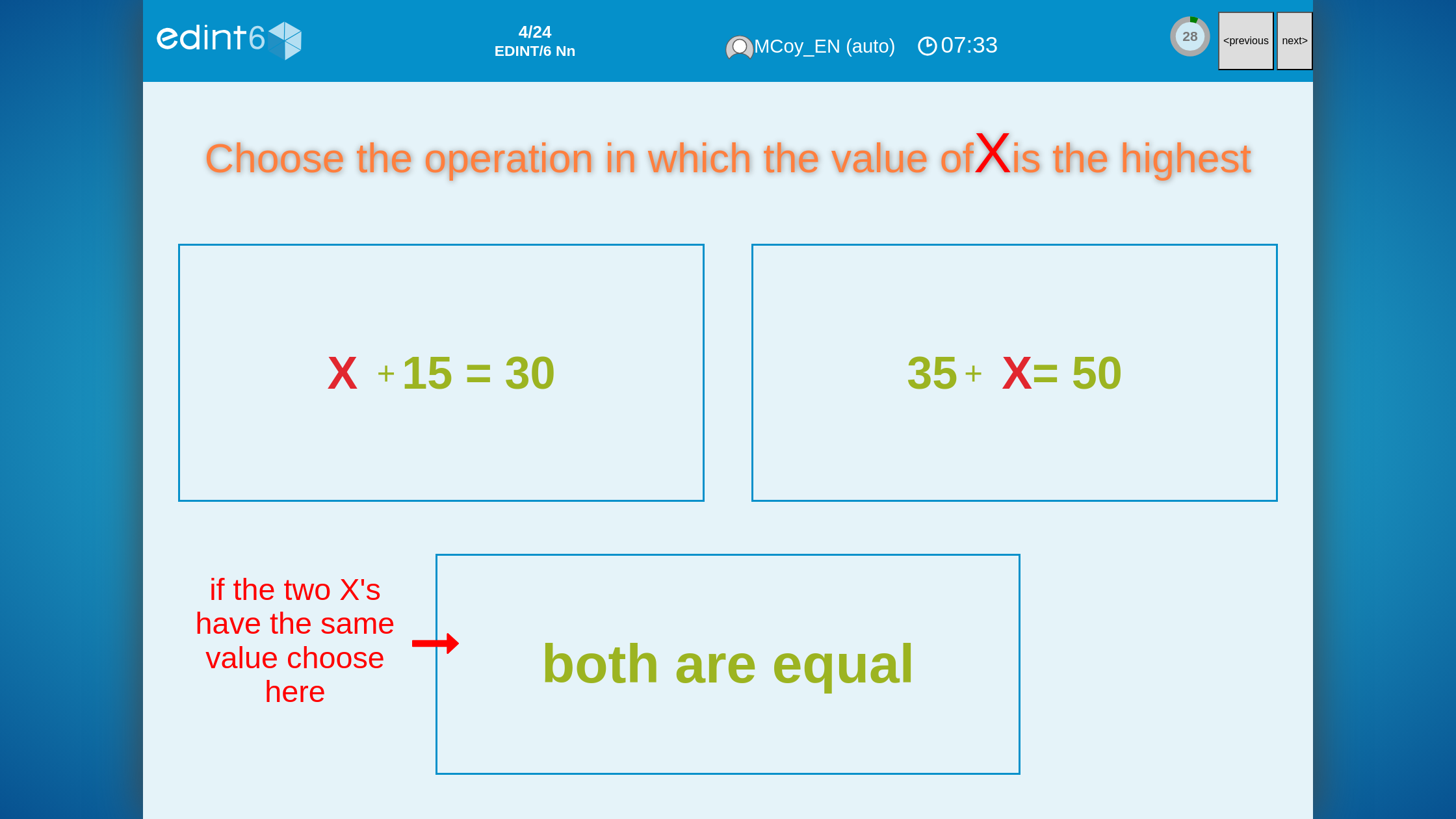
click at [1296, 48] on button "next >" at bounding box center [1295, 41] width 37 height 59
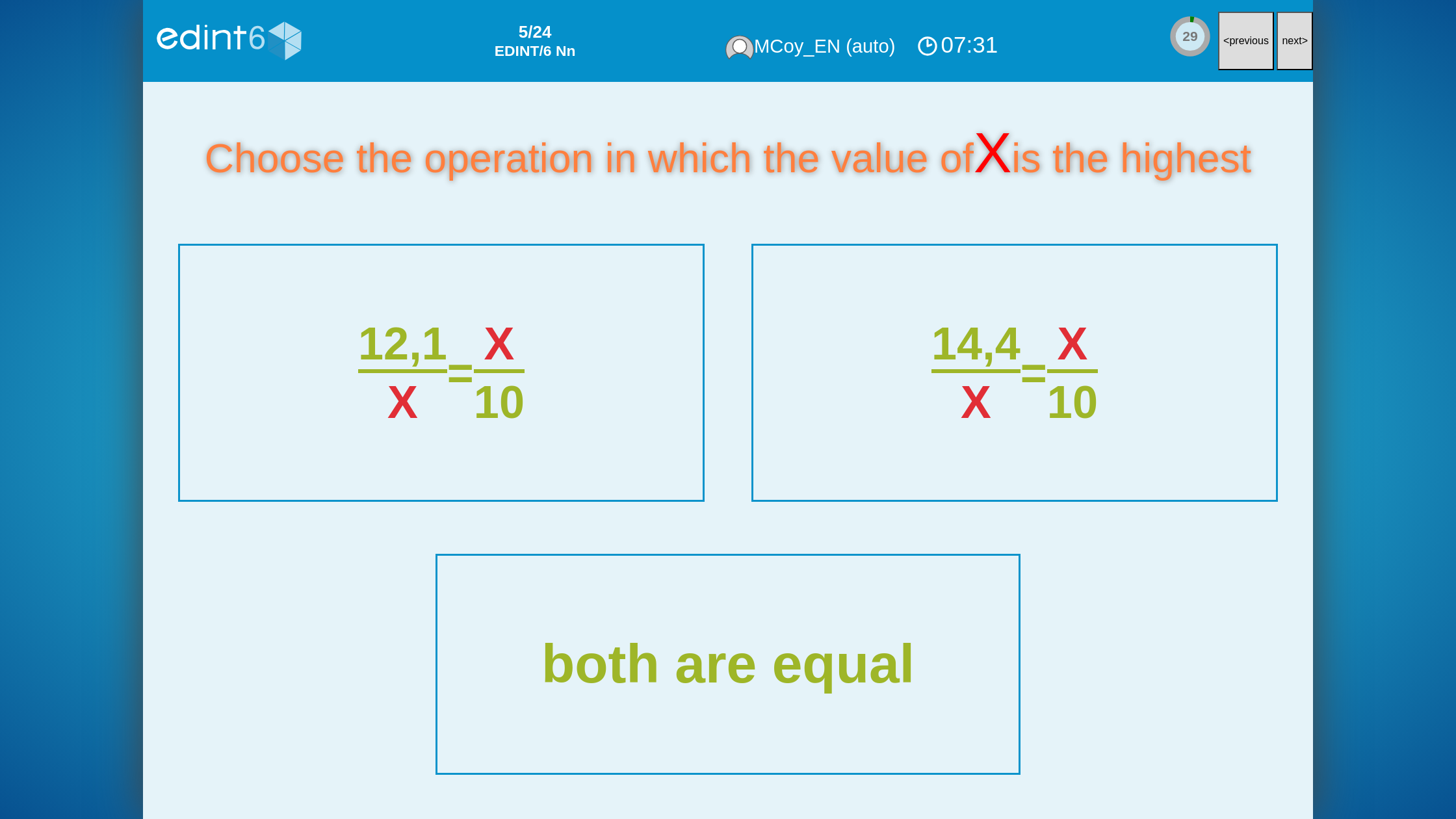
click at [1296, 48] on button "next >" at bounding box center [1295, 41] width 37 height 59
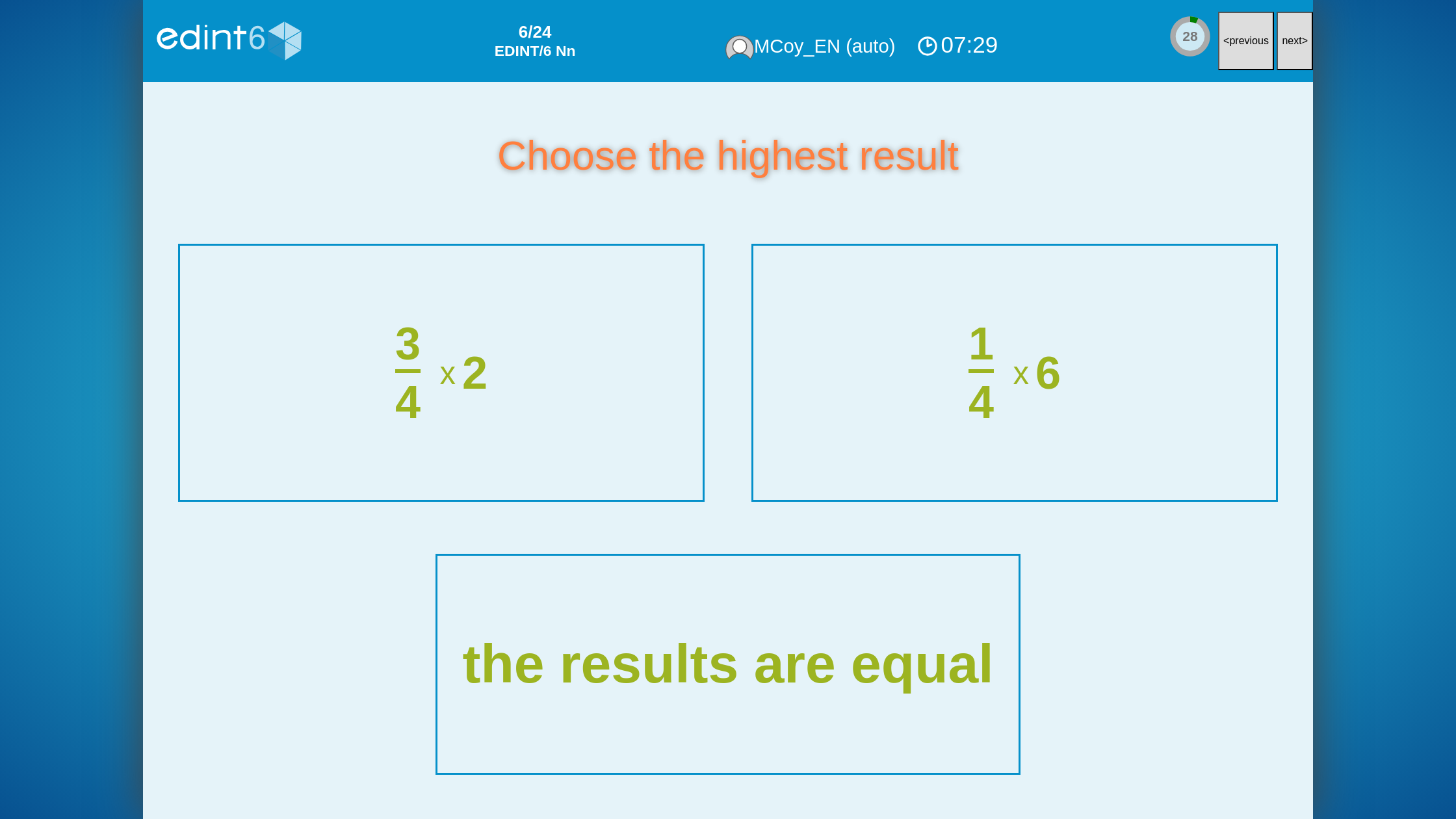
click at [1296, 48] on button "next >" at bounding box center [1295, 41] width 37 height 59
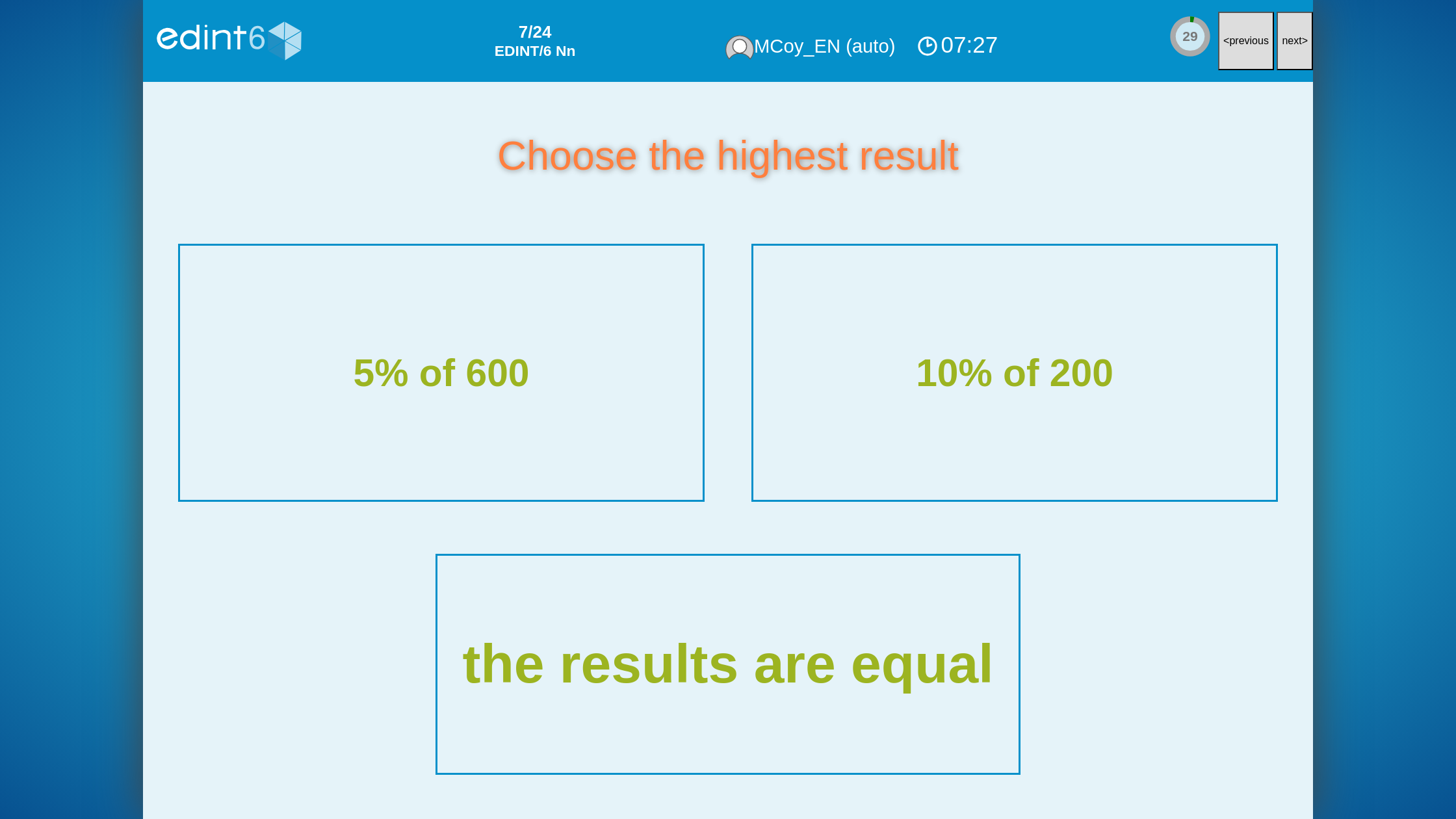
click at [1296, 48] on button "next >" at bounding box center [1295, 41] width 37 height 59
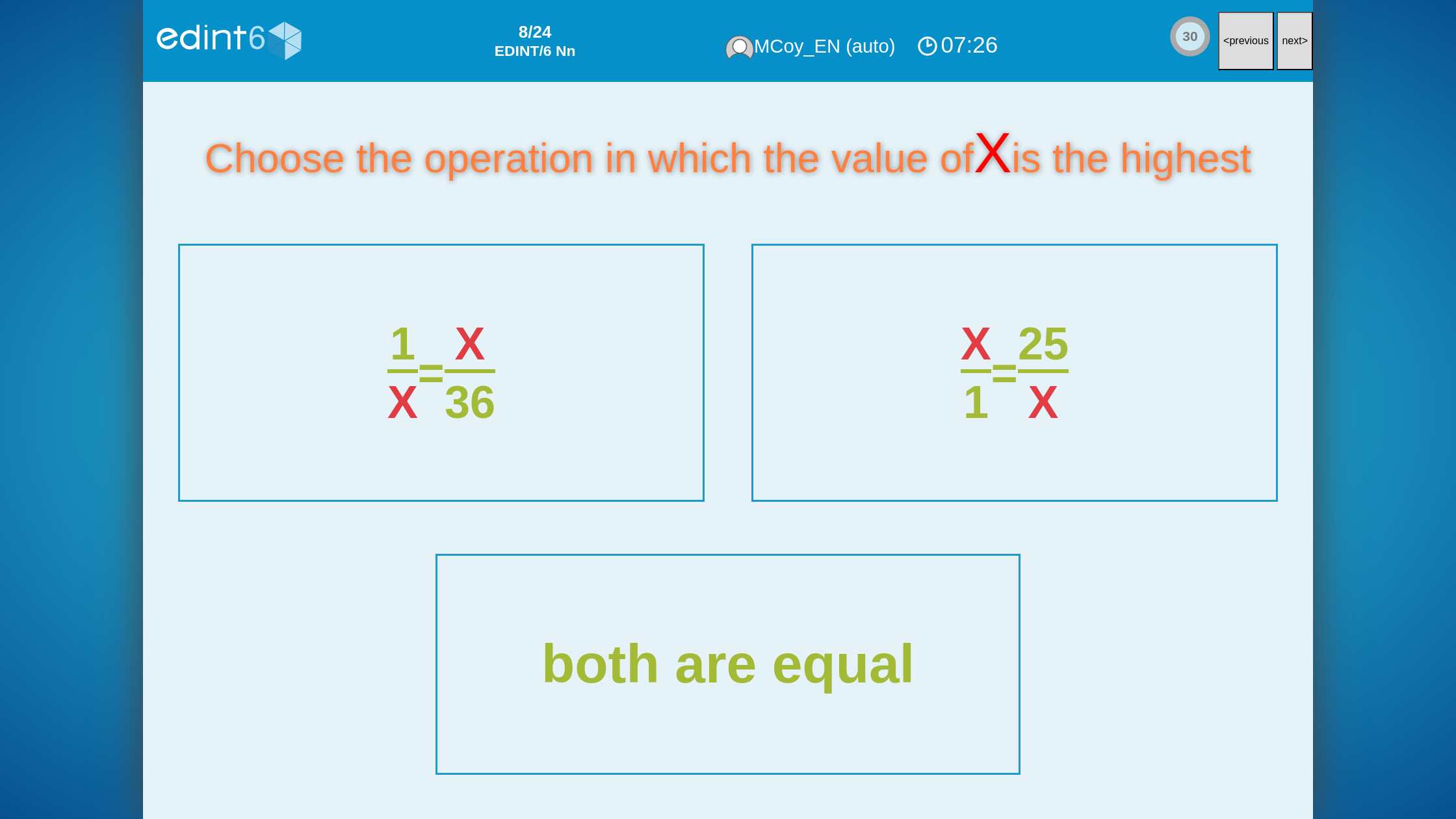
click at [1296, 48] on button "next >" at bounding box center [1295, 41] width 37 height 59
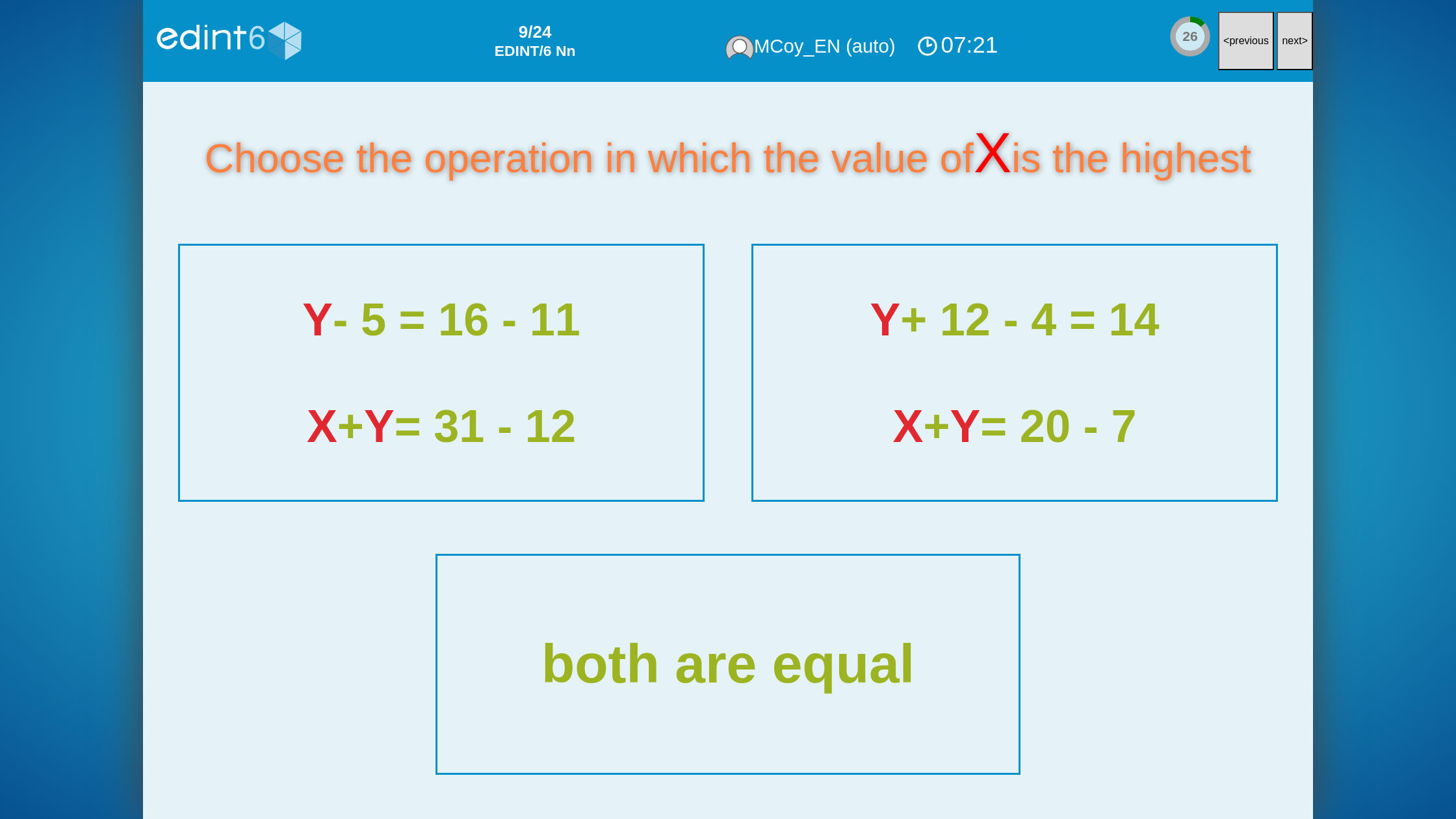
click at [1296, 48] on button "next >" at bounding box center [1295, 41] width 37 height 59
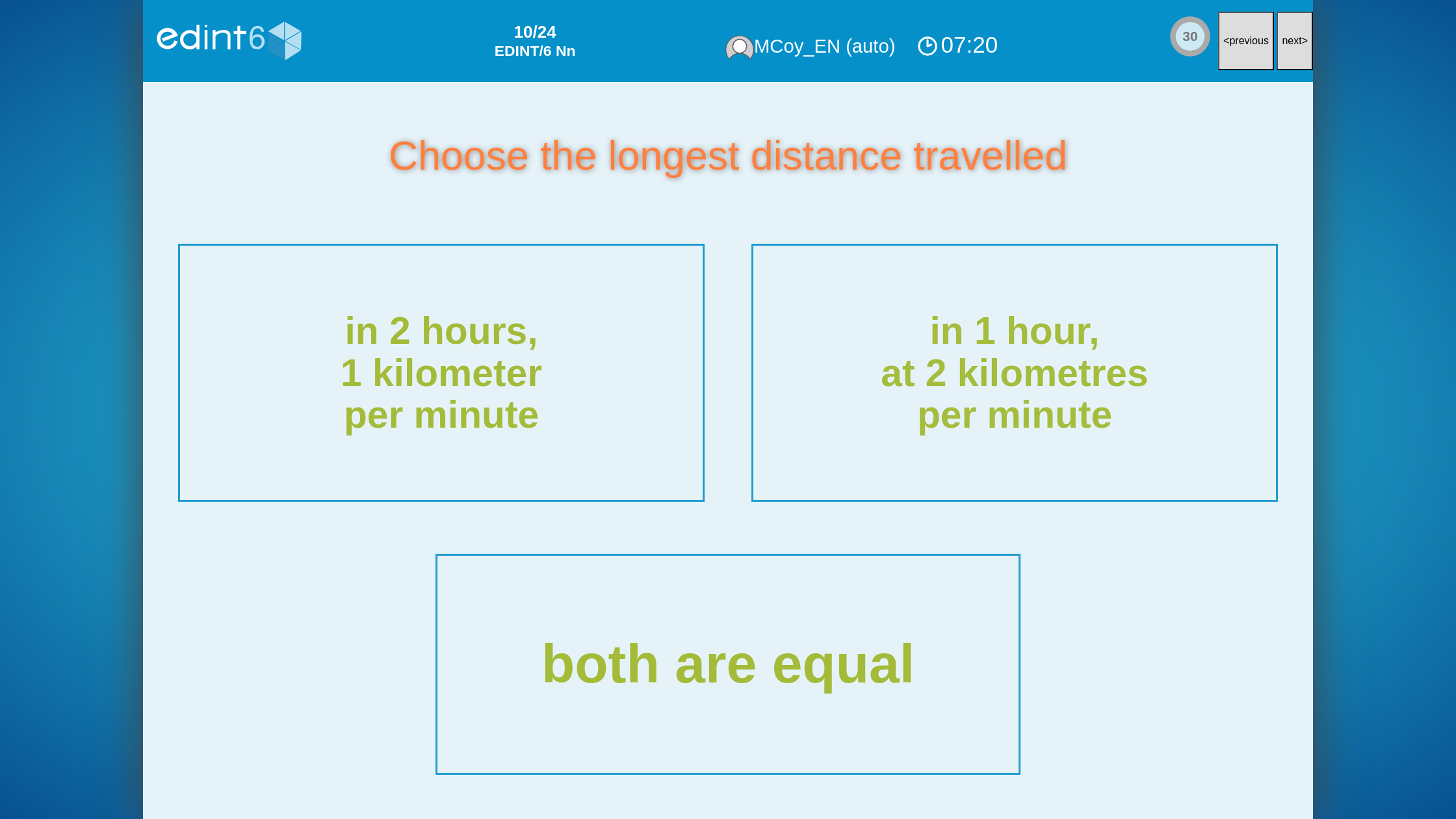
click at [1296, 48] on button "next >" at bounding box center [1295, 41] width 37 height 59
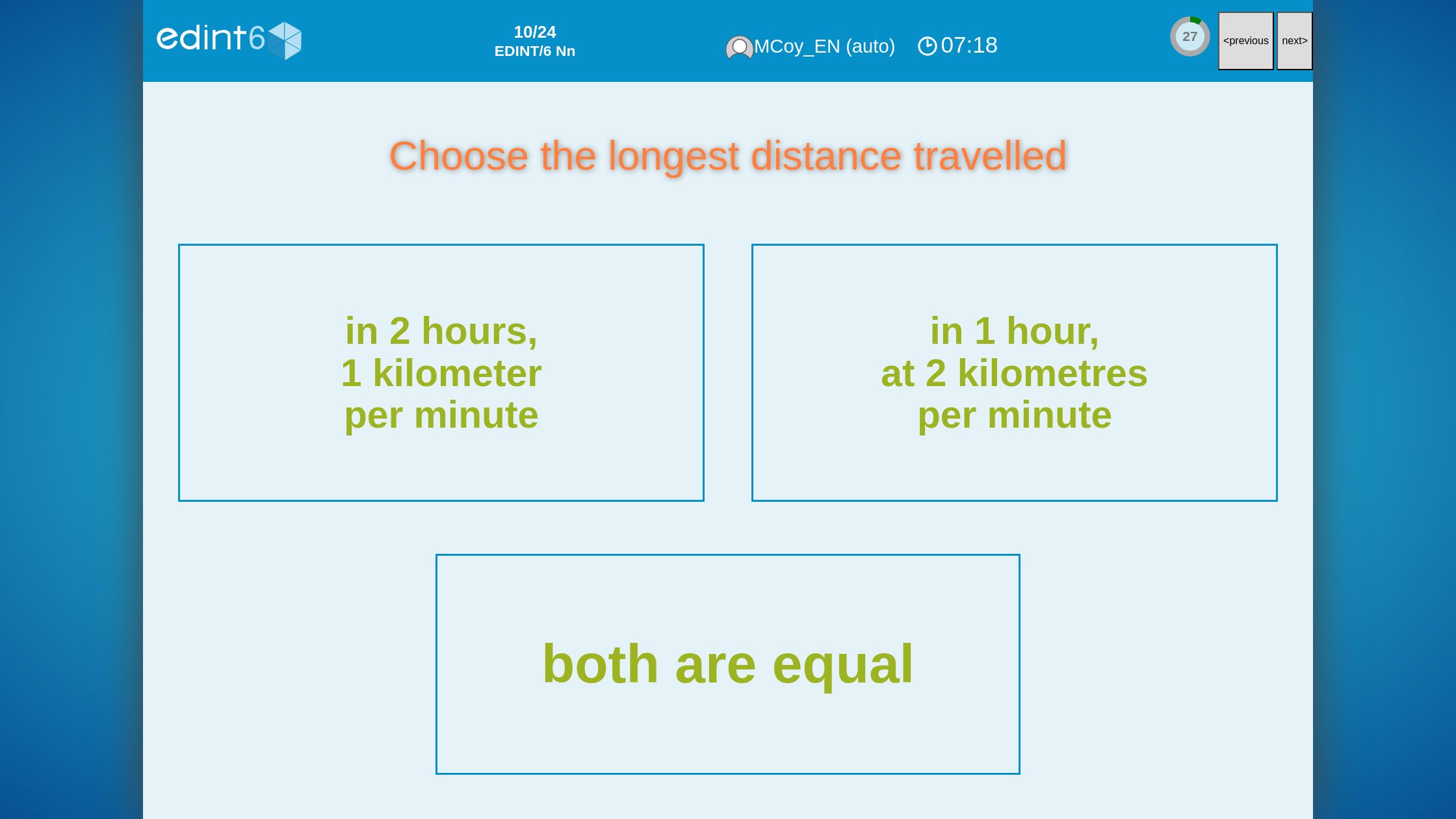
click at [1292, 50] on button "next >" at bounding box center [1295, 41] width 37 height 59
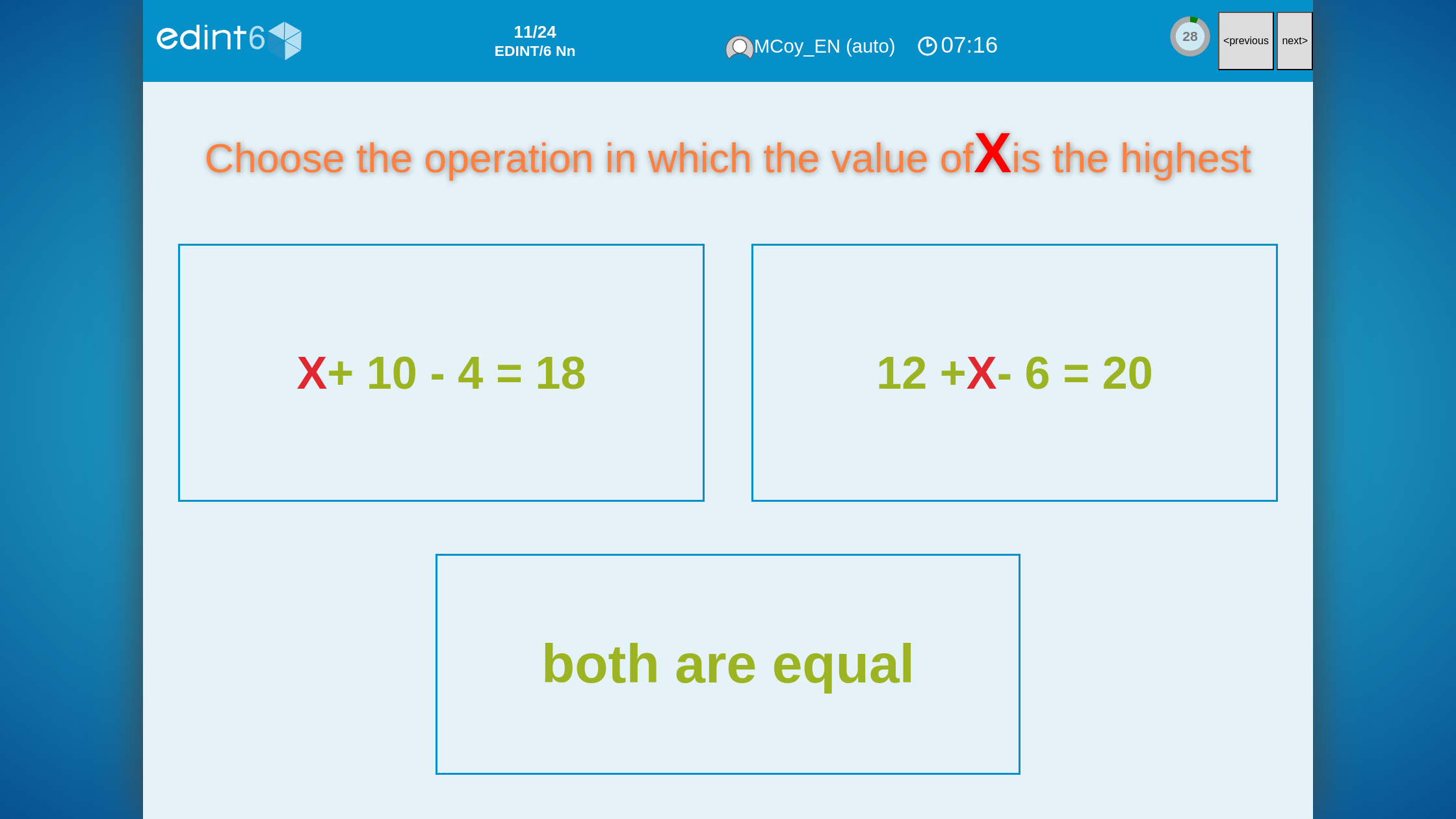
click at [1292, 50] on button "next >" at bounding box center [1295, 41] width 37 height 59
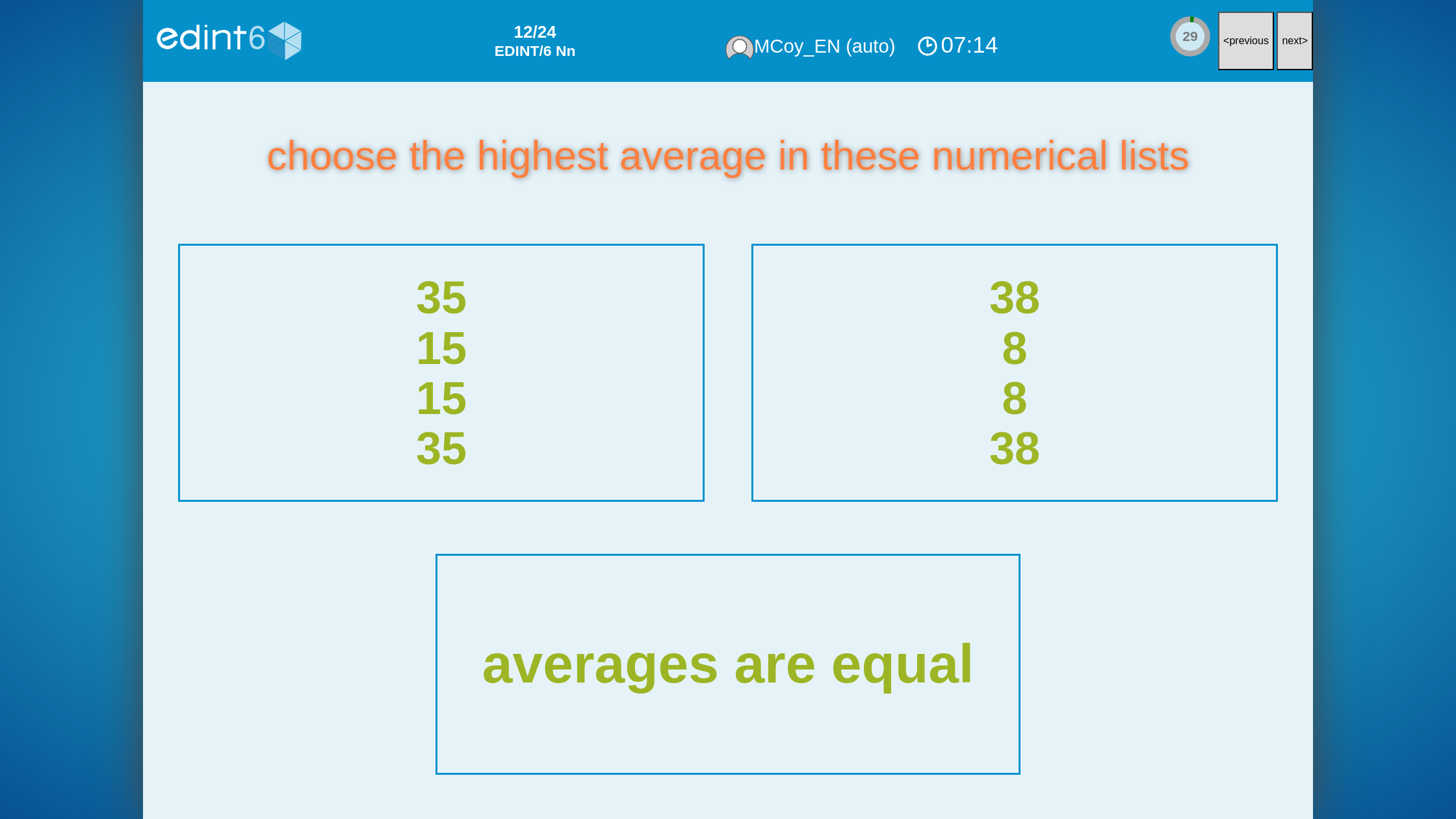
click at [1282, 59] on button "next >" at bounding box center [1295, 41] width 37 height 59
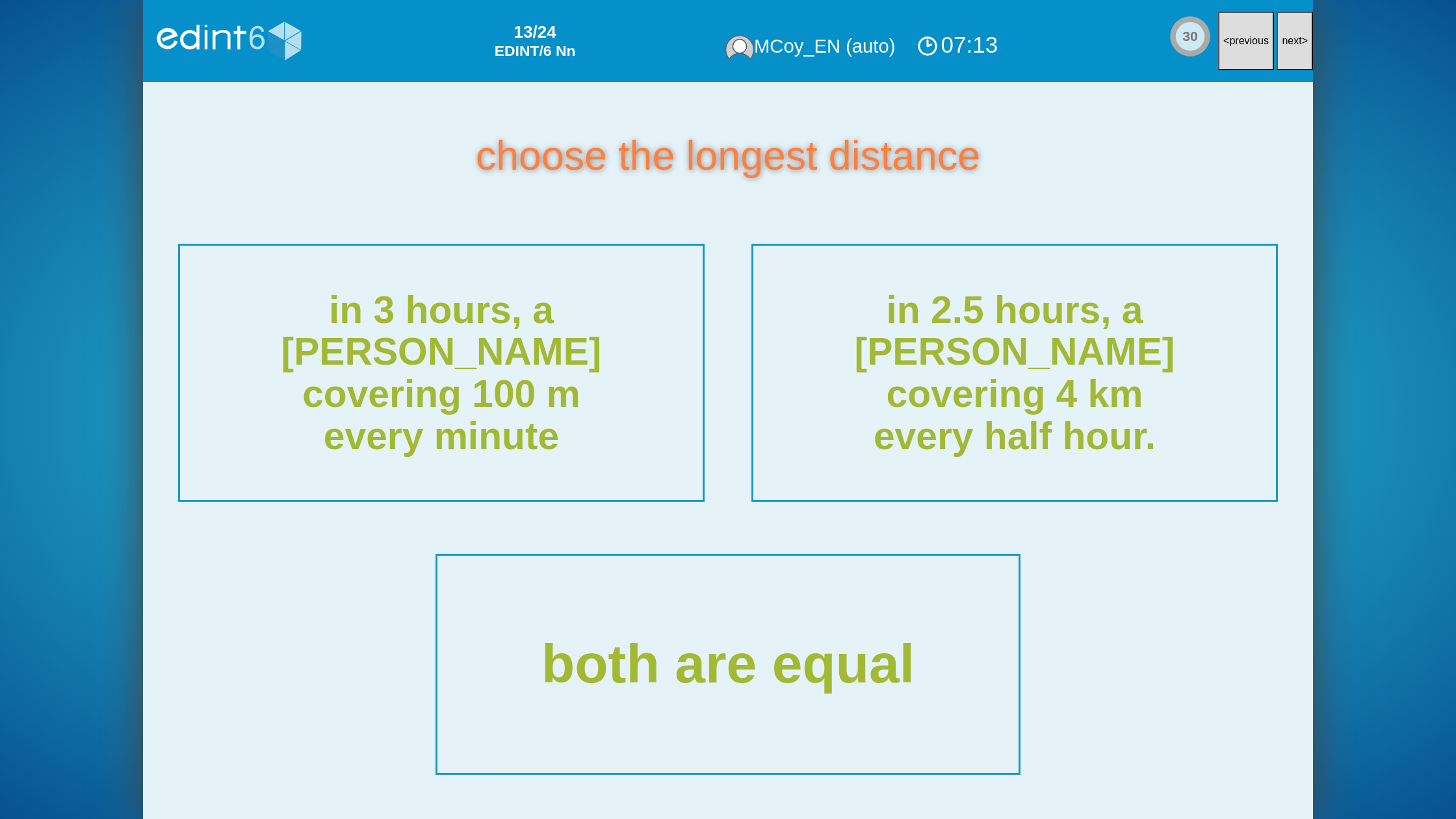
click at [1282, 59] on button "next >" at bounding box center [1295, 41] width 37 height 59
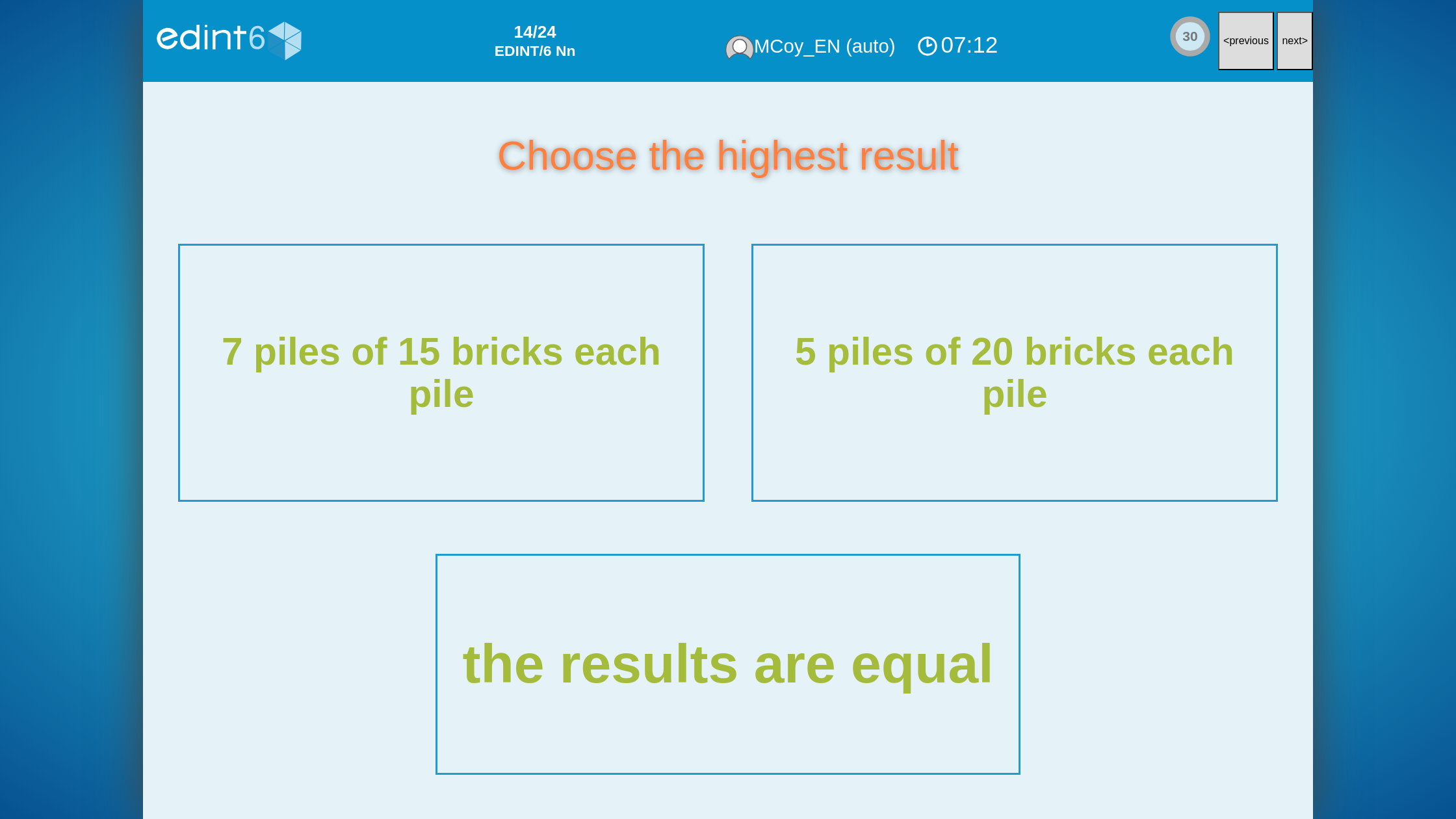
click at [1282, 59] on button "next >" at bounding box center [1295, 41] width 37 height 59
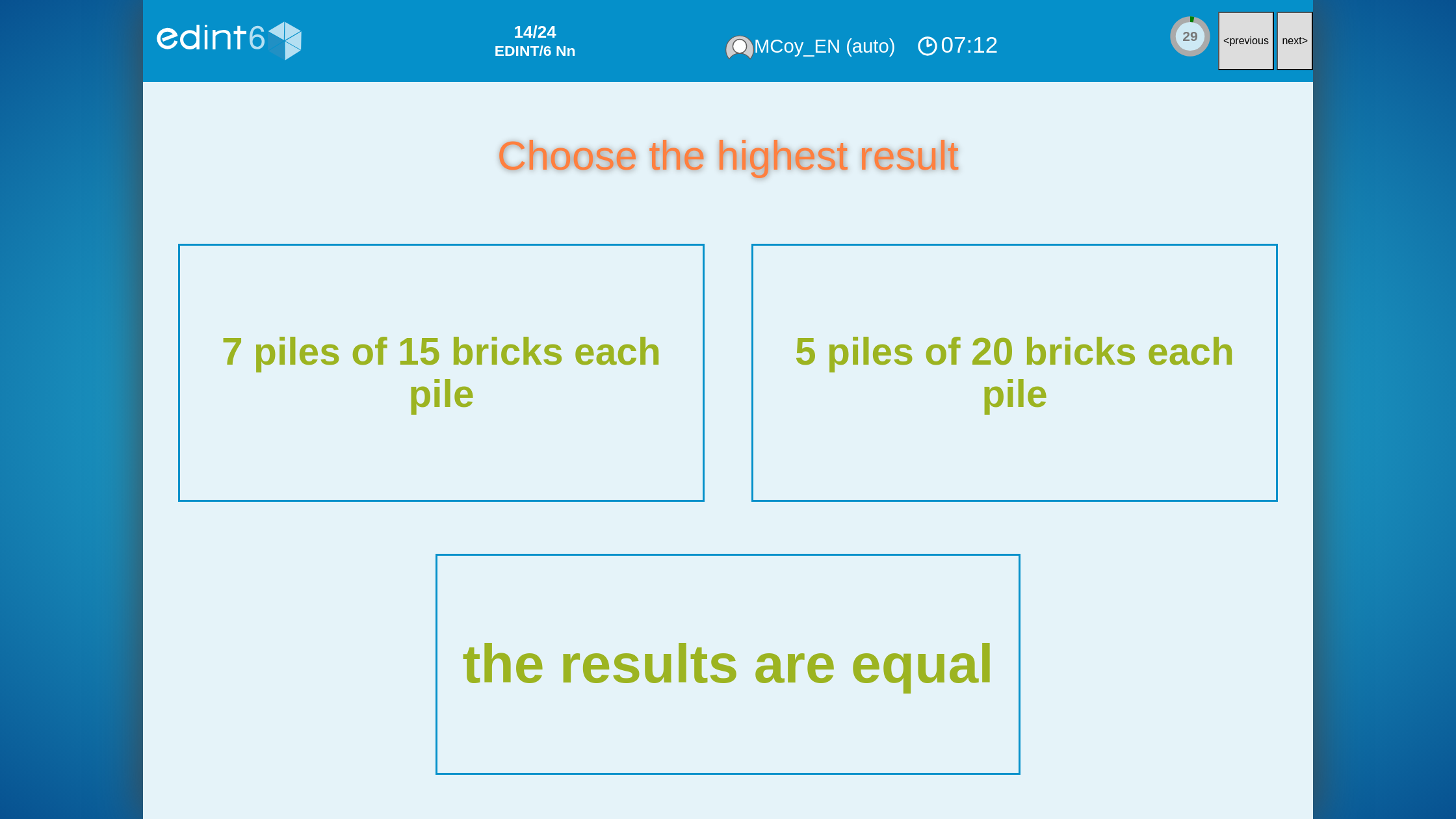
click at [1282, 59] on button "next >" at bounding box center [1295, 41] width 37 height 59
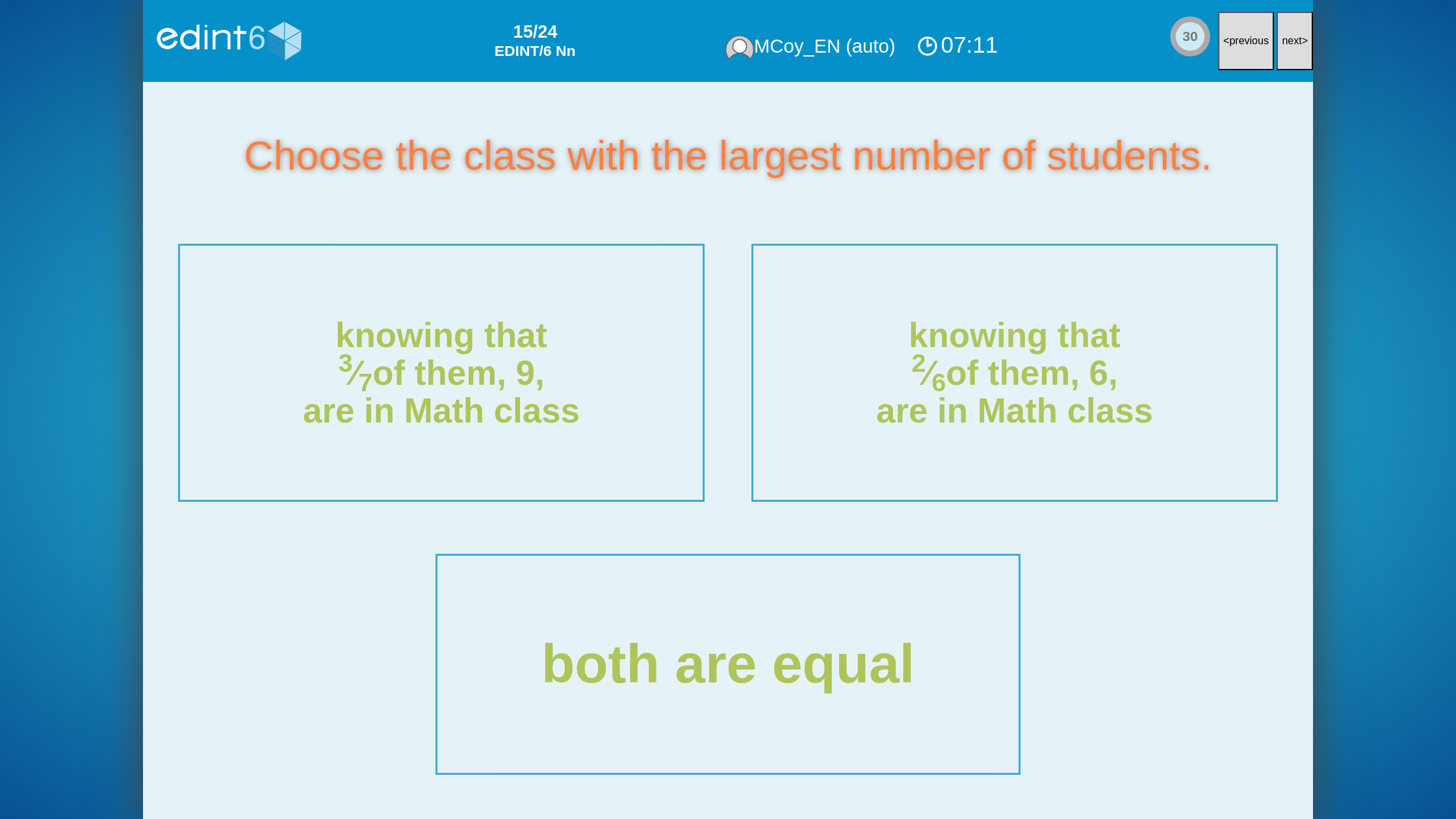
click at [1283, 54] on button "next >" at bounding box center [1295, 41] width 37 height 59
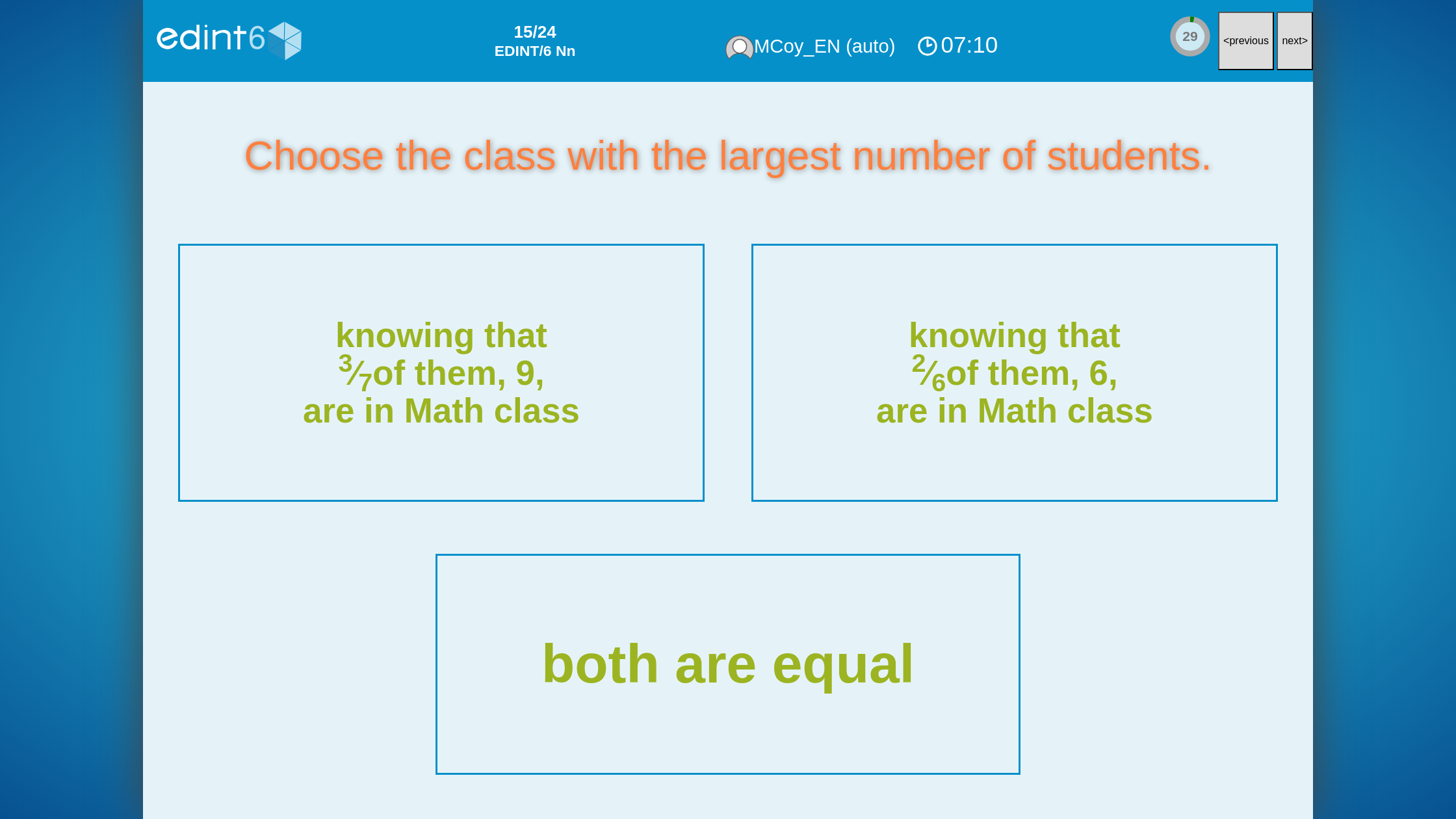
click at [1283, 54] on button "next >" at bounding box center [1295, 41] width 37 height 59
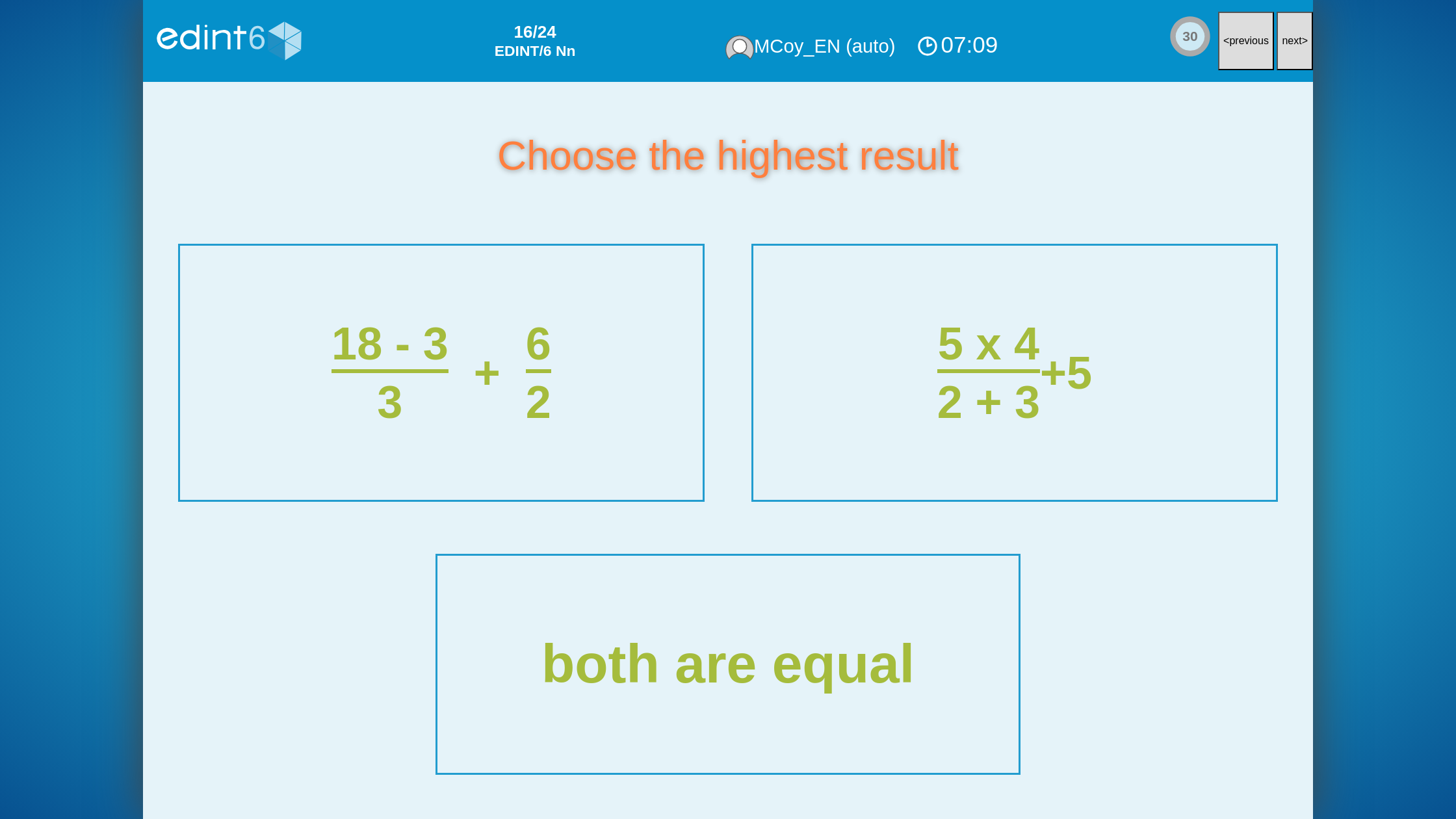
click at [1325, 54] on div "Level: EDINT/ 6 WHAT IS YOUR BIRTH DATE? day 1 2 3 4 5 6 7 8 9 10 11 12 13 14 1…" at bounding box center [728, 409] width 1456 height 819
click at [1301, 42] on button "next >" at bounding box center [1295, 41] width 37 height 59
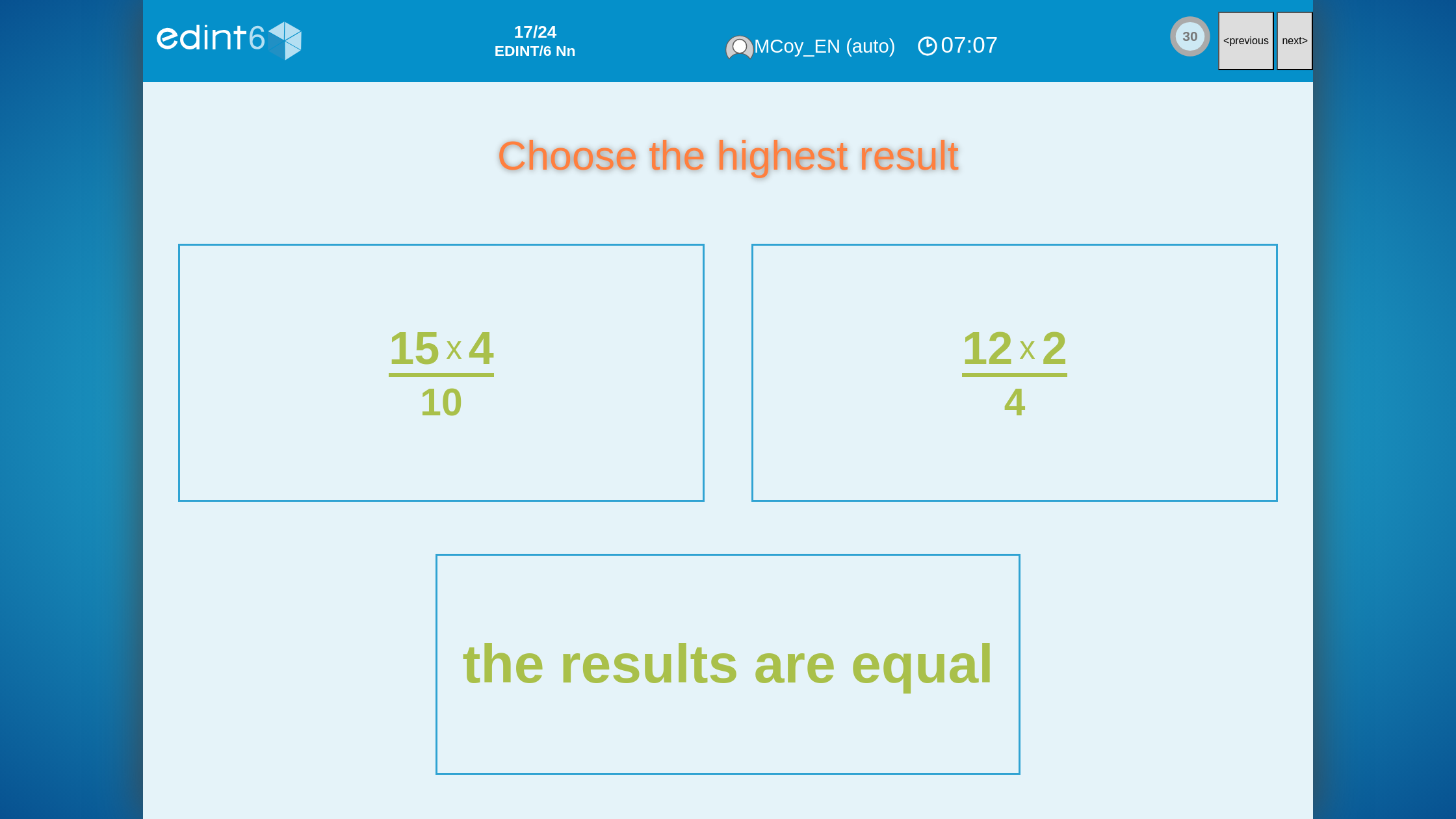
click at [1284, 45] on span "next" at bounding box center [1292, 41] width 20 height 11
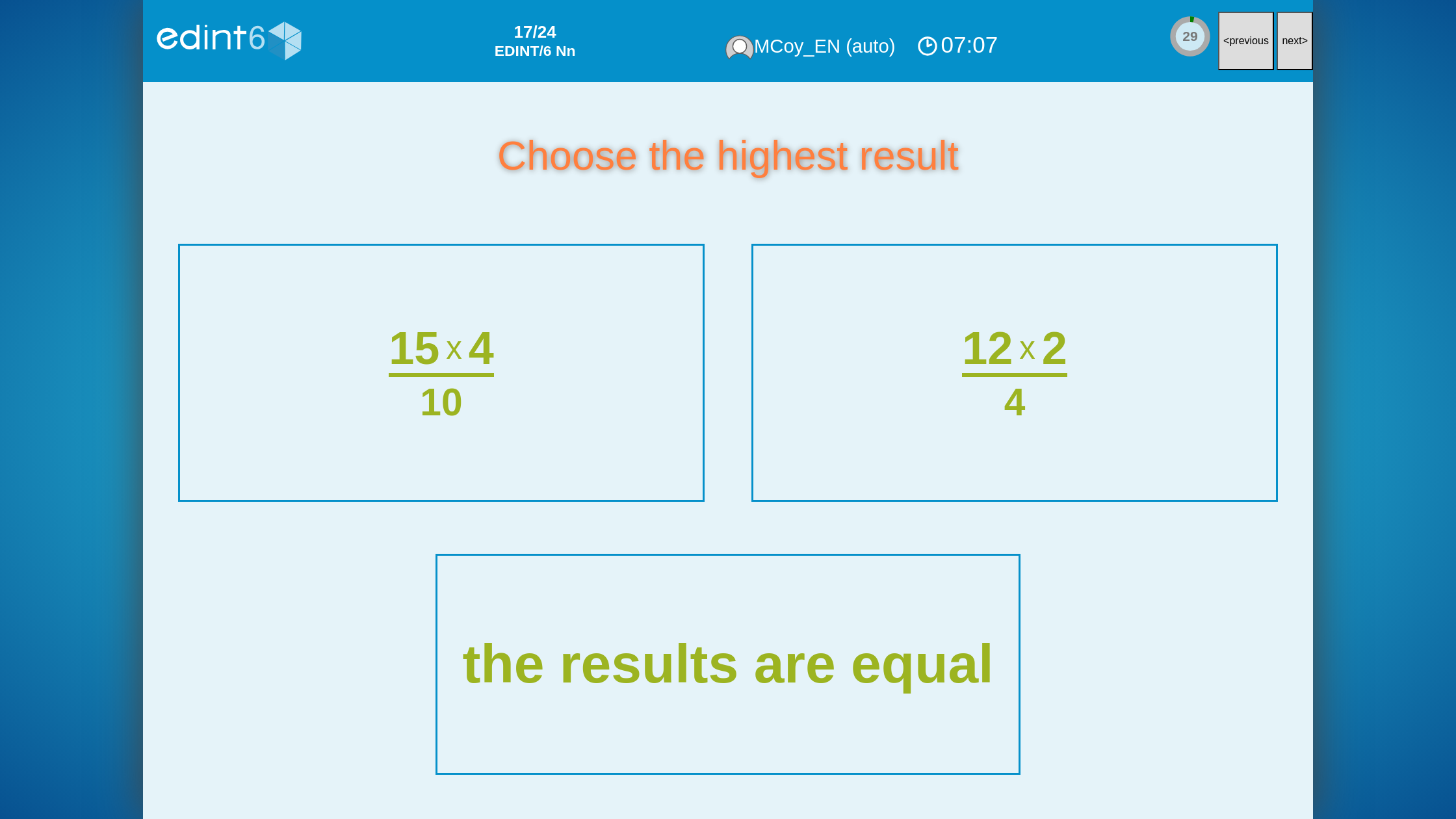
click at [1282, 60] on button "next >" at bounding box center [1295, 41] width 37 height 59
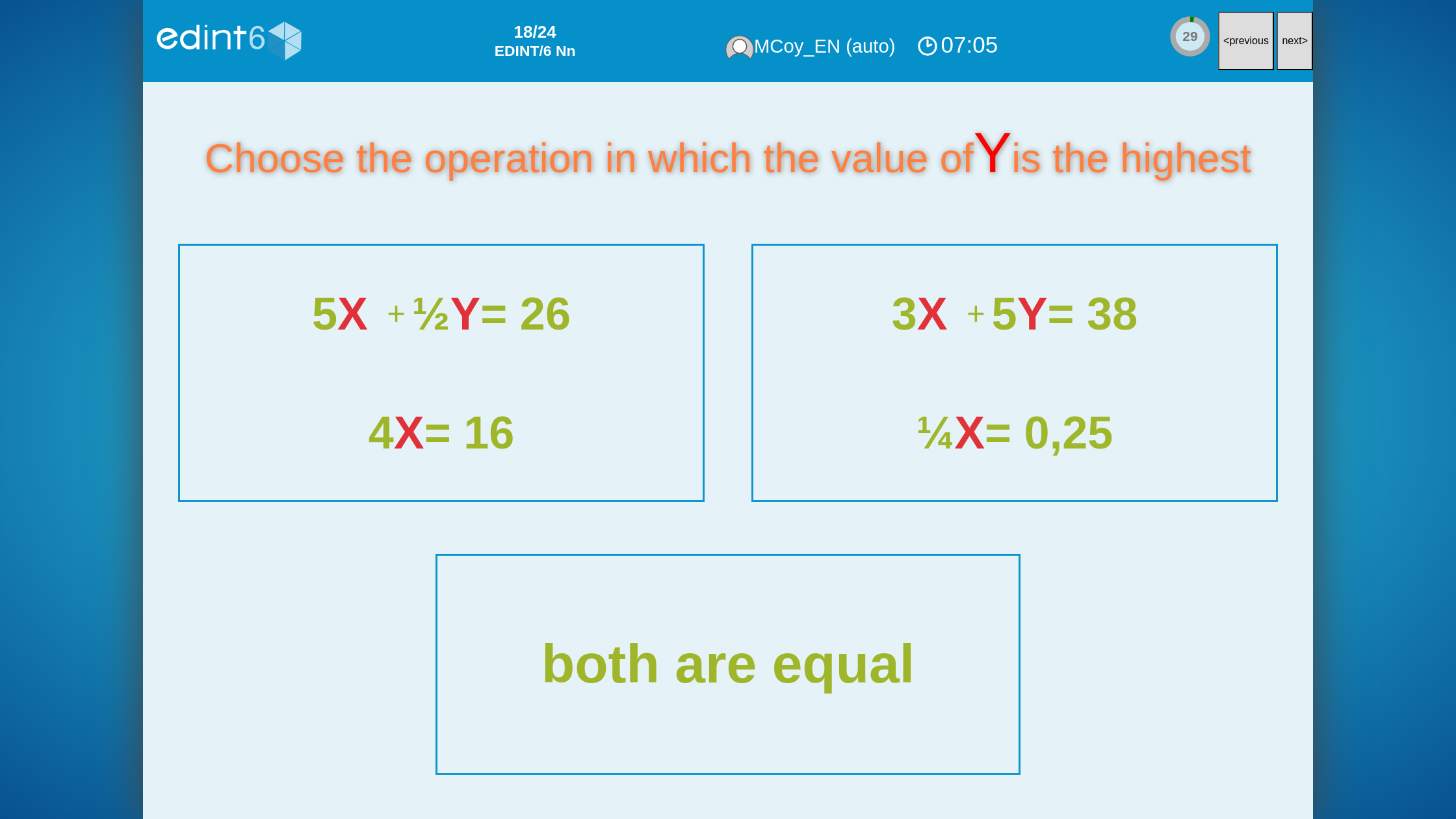
click at [1283, 48] on button "next >" at bounding box center [1295, 41] width 37 height 59
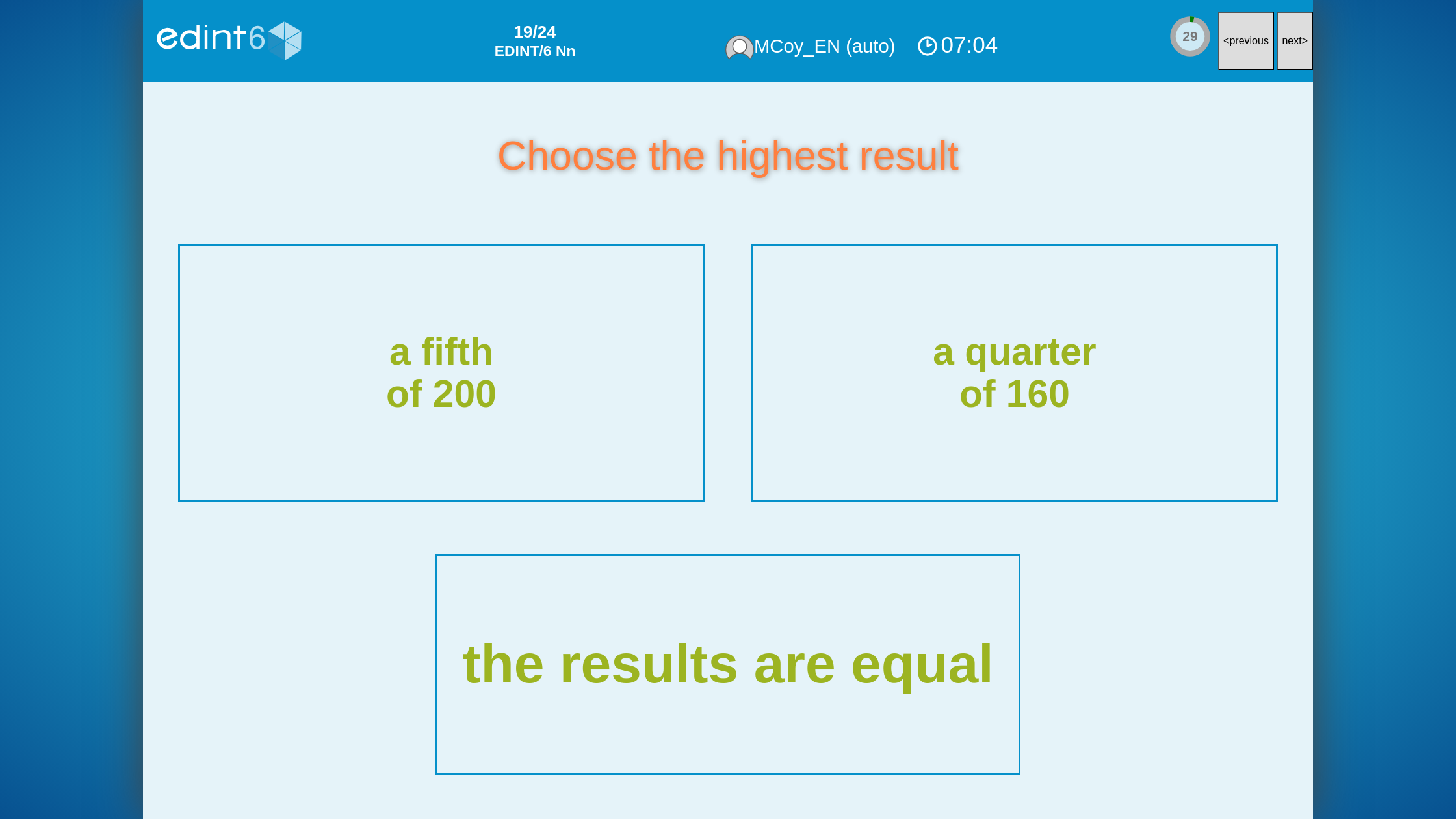
click at [1282, 48] on button "next >" at bounding box center [1295, 41] width 37 height 59
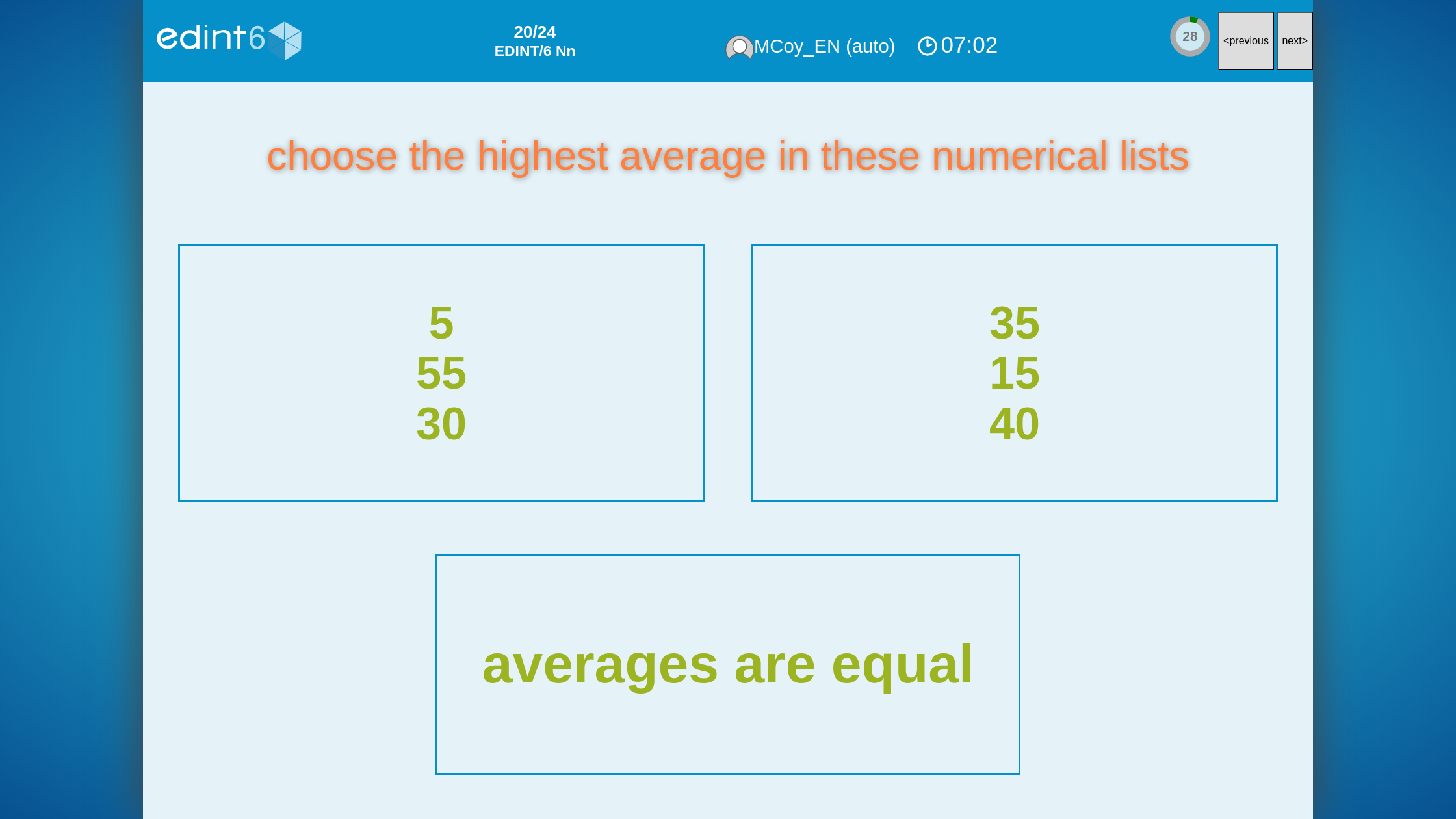
click at [1282, 48] on button "next >" at bounding box center [1295, 41] width 37 height 59
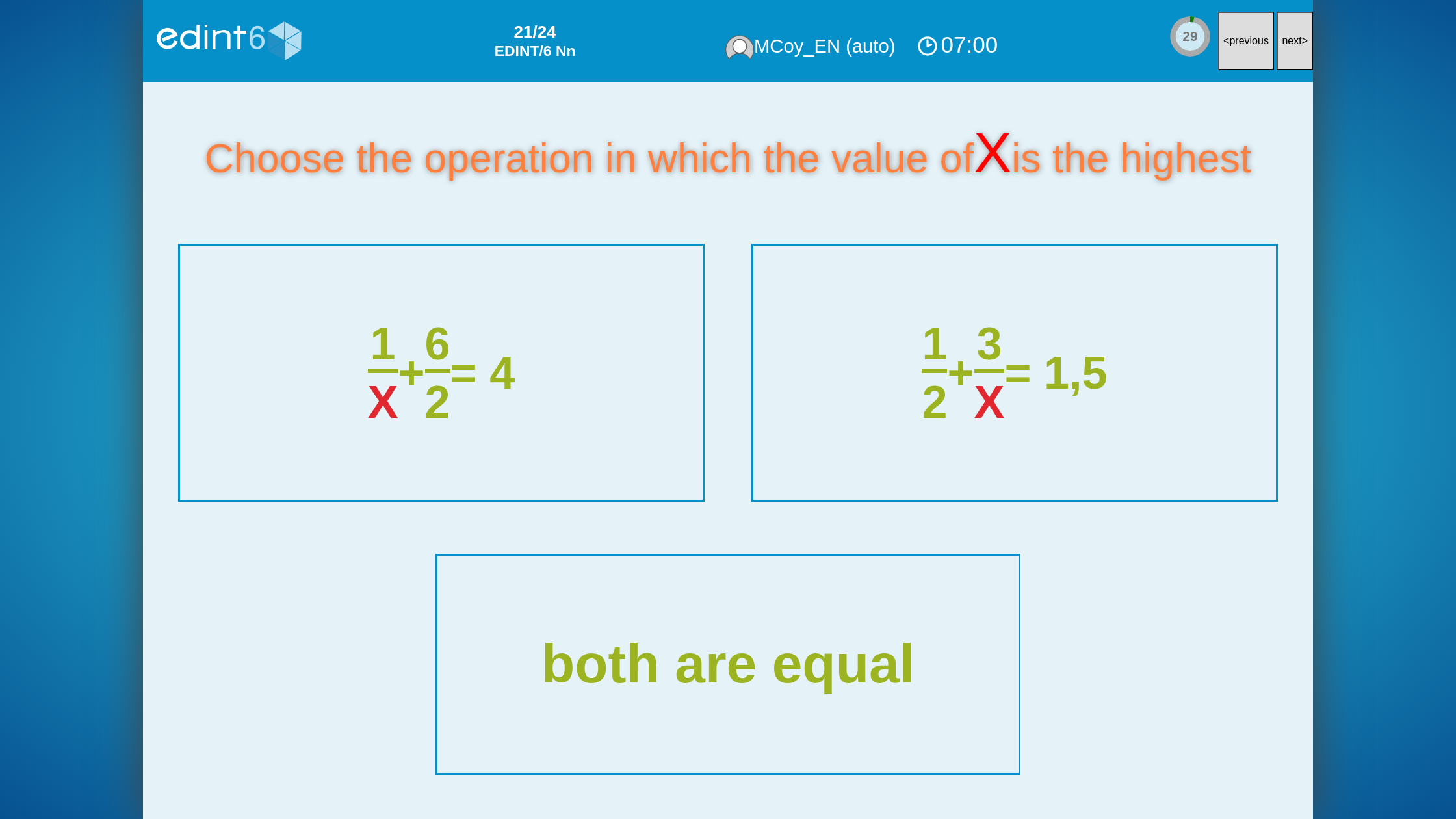
click at [1282, 48] on button "next >" at bounding box center [1295, 41] width 37 height 59
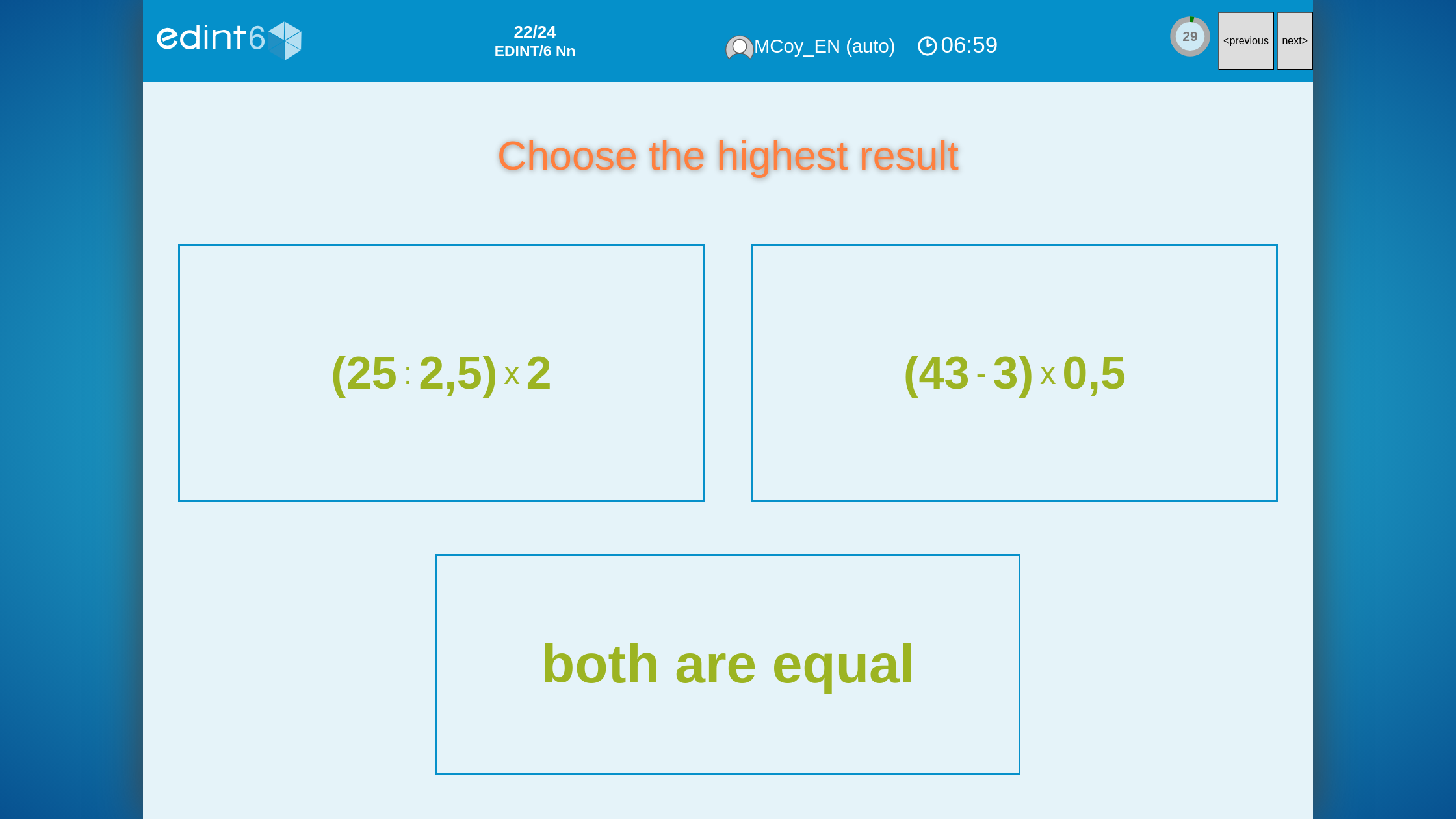
click at [1282, 48] on button "next >" at bounding box center [1295, 41] width 37 height 59
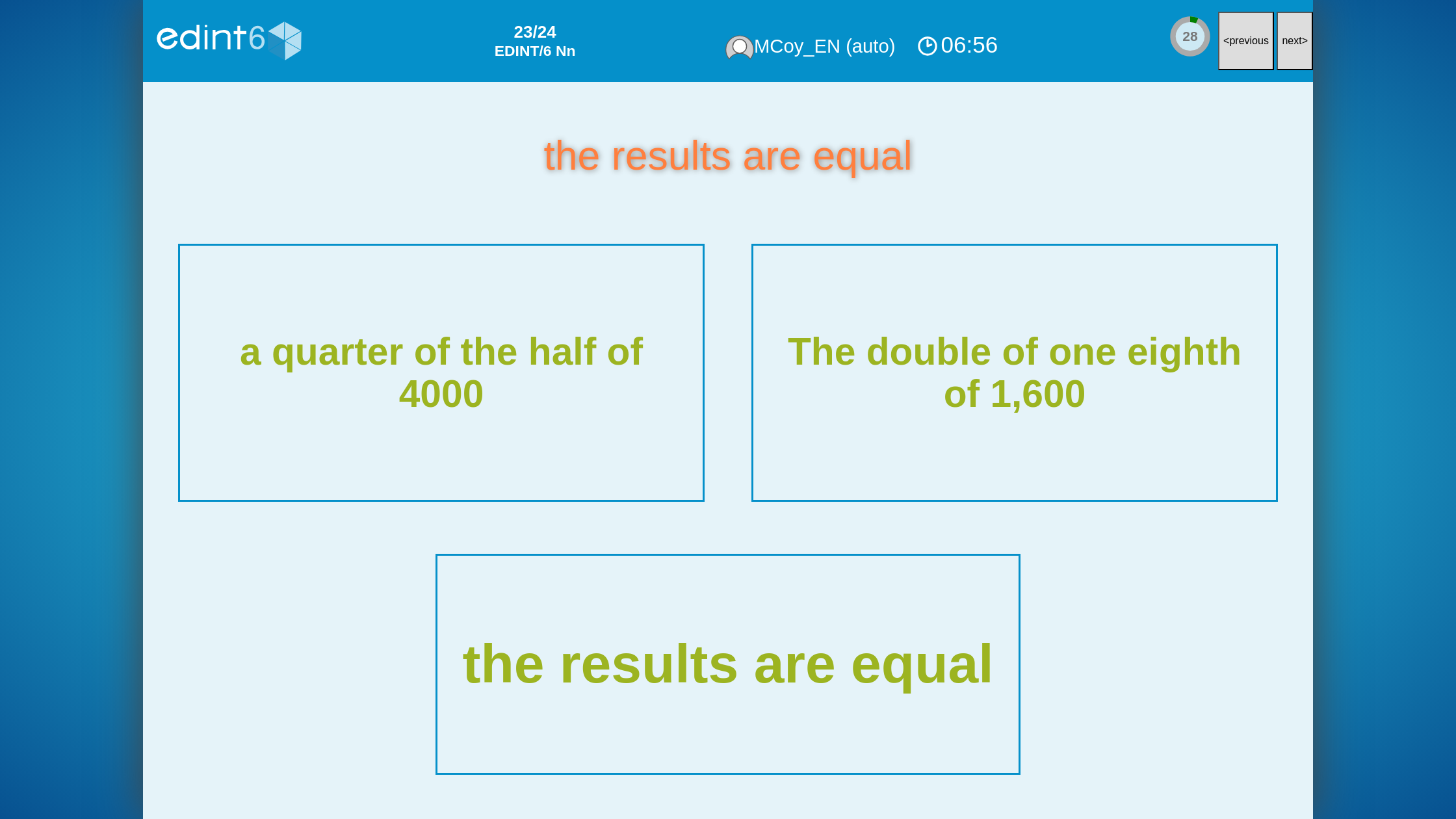
click at [1282, 48] on button "next >" at bounding box center [1295, 41] width 37 height 59
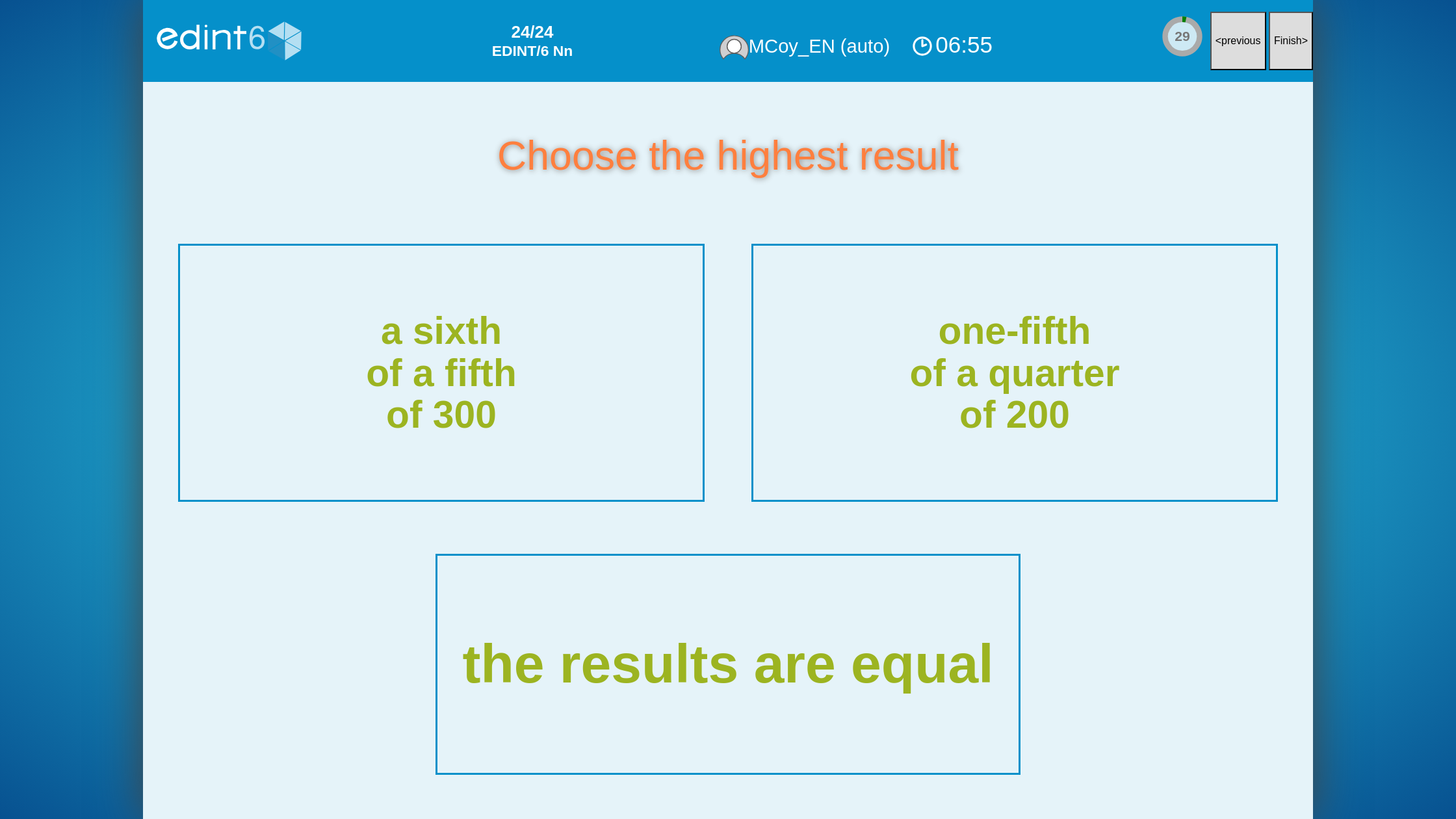
click at [1282, 48] on button "Finish >" at bounding box center [1291, 41] width 44 height 59
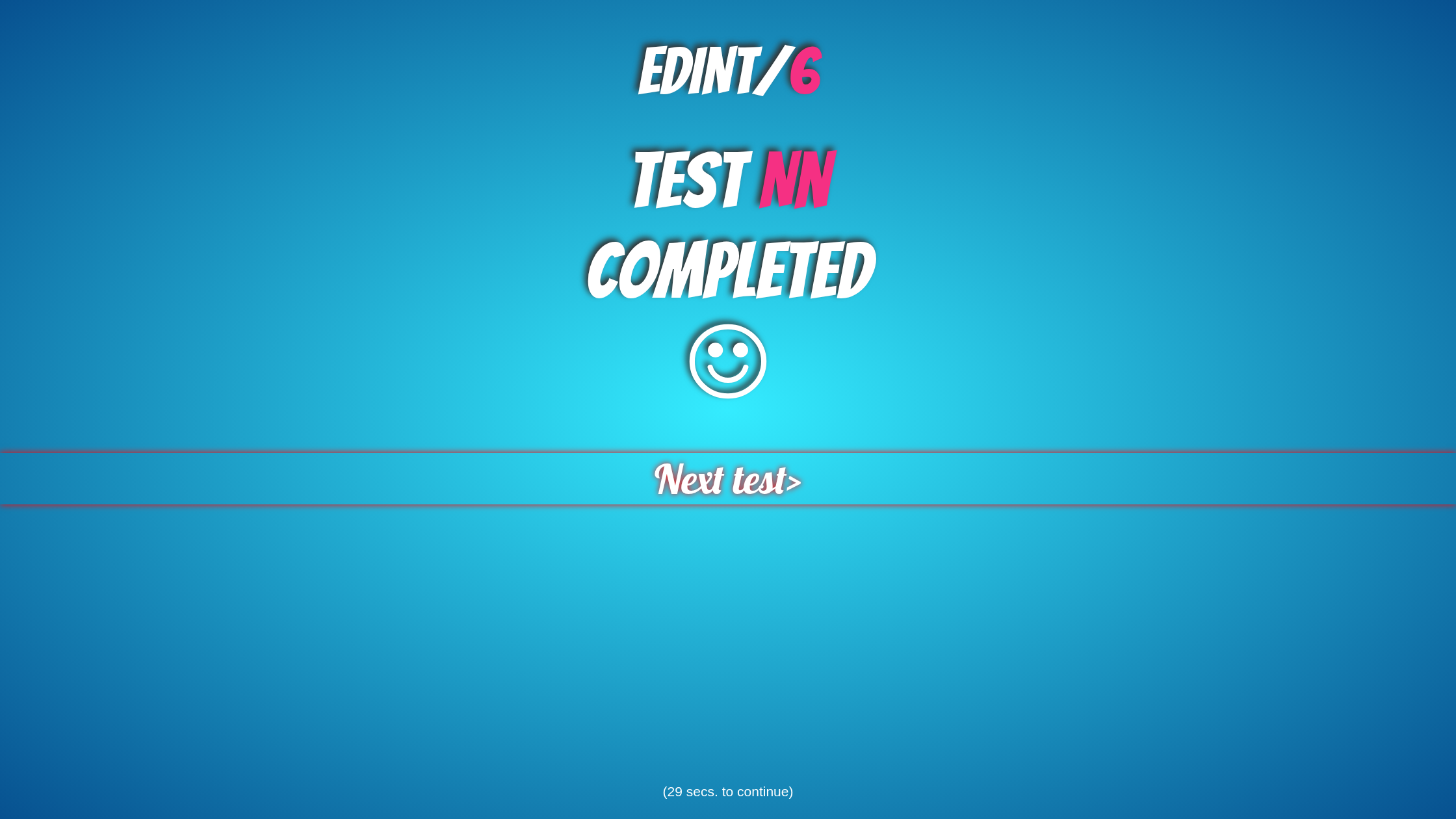
click at [713, 467] on span "Next test" at bounding box center [720, 478] width 132 height 51
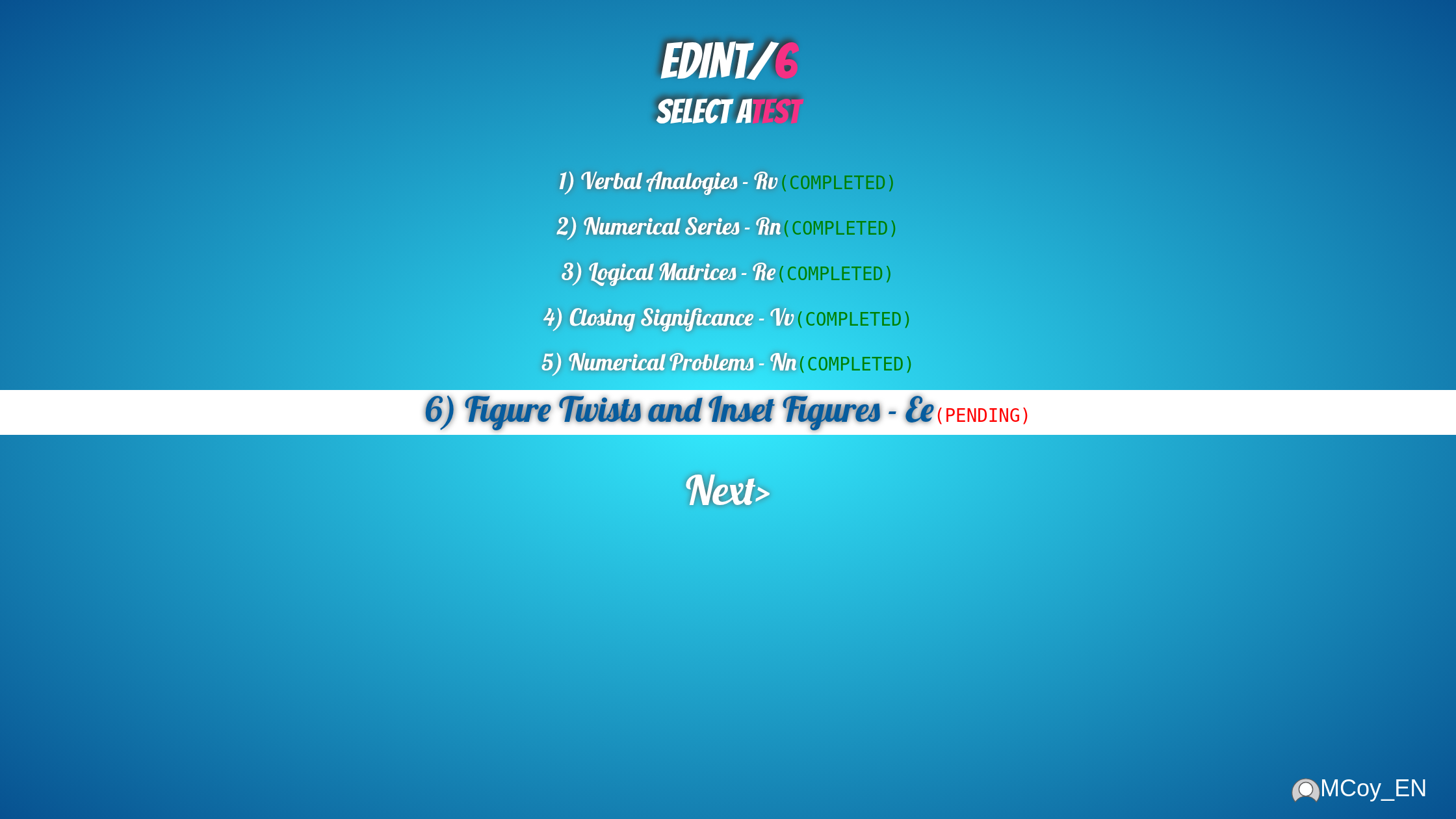
click at [730, 493] on span "Next" at bounding box center [720, 489] width 70 height 51
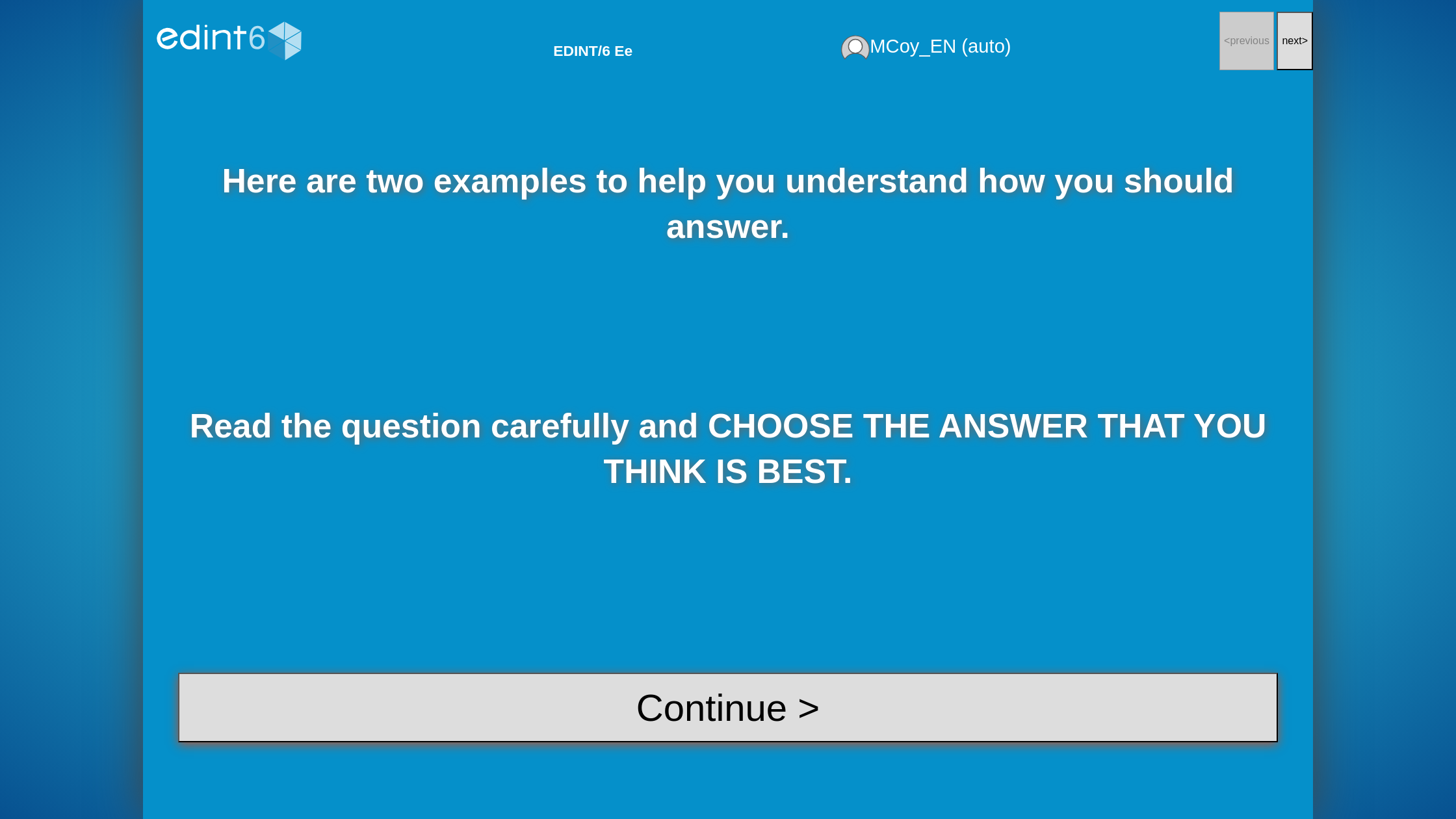
click at [746, 722] on button "Continue >" at bounding box center [728, 707] width 1100 height 70
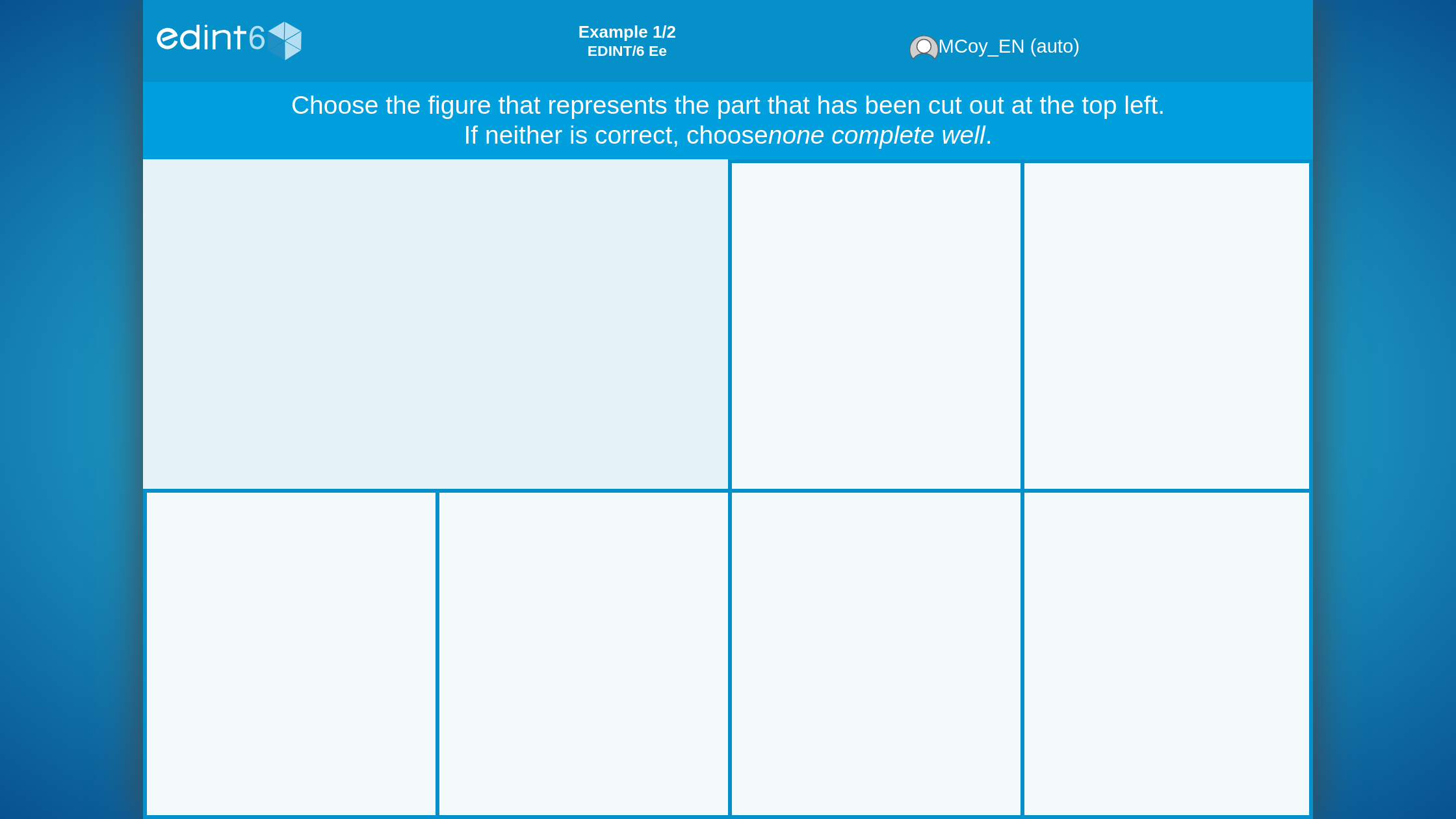
click at [1147, 371] on div at bounding box center [1167, 326] width 304 height 304
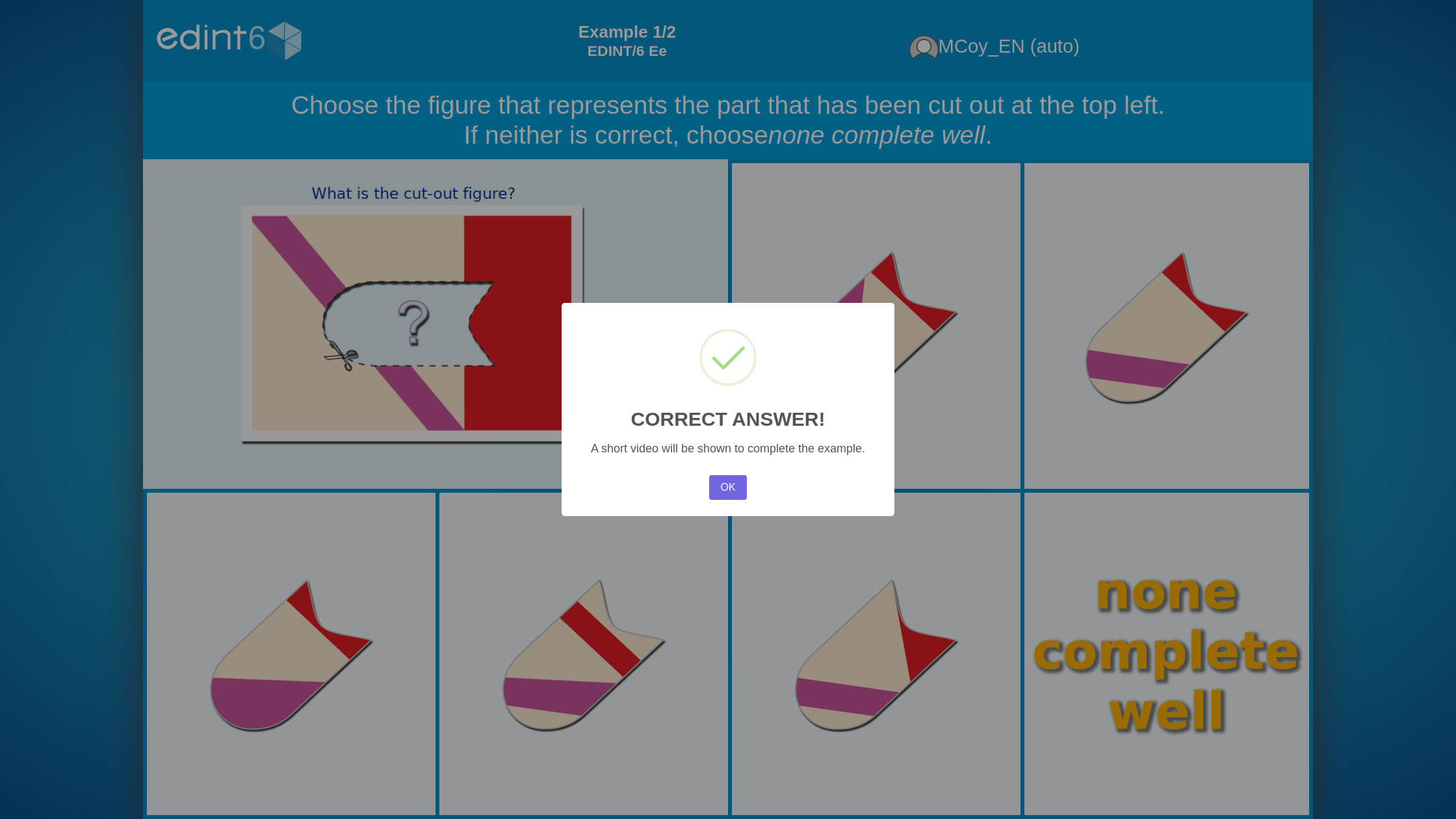
click at [746, 504] on div "× CORRECT ANSWER! A short video will be shown to complete the example. OK No Ca…" at bounding box center [727, 409] width 333 height 213
click at [730, 499] on button "OK" at bounding box center [727, 487] width 37 height 24
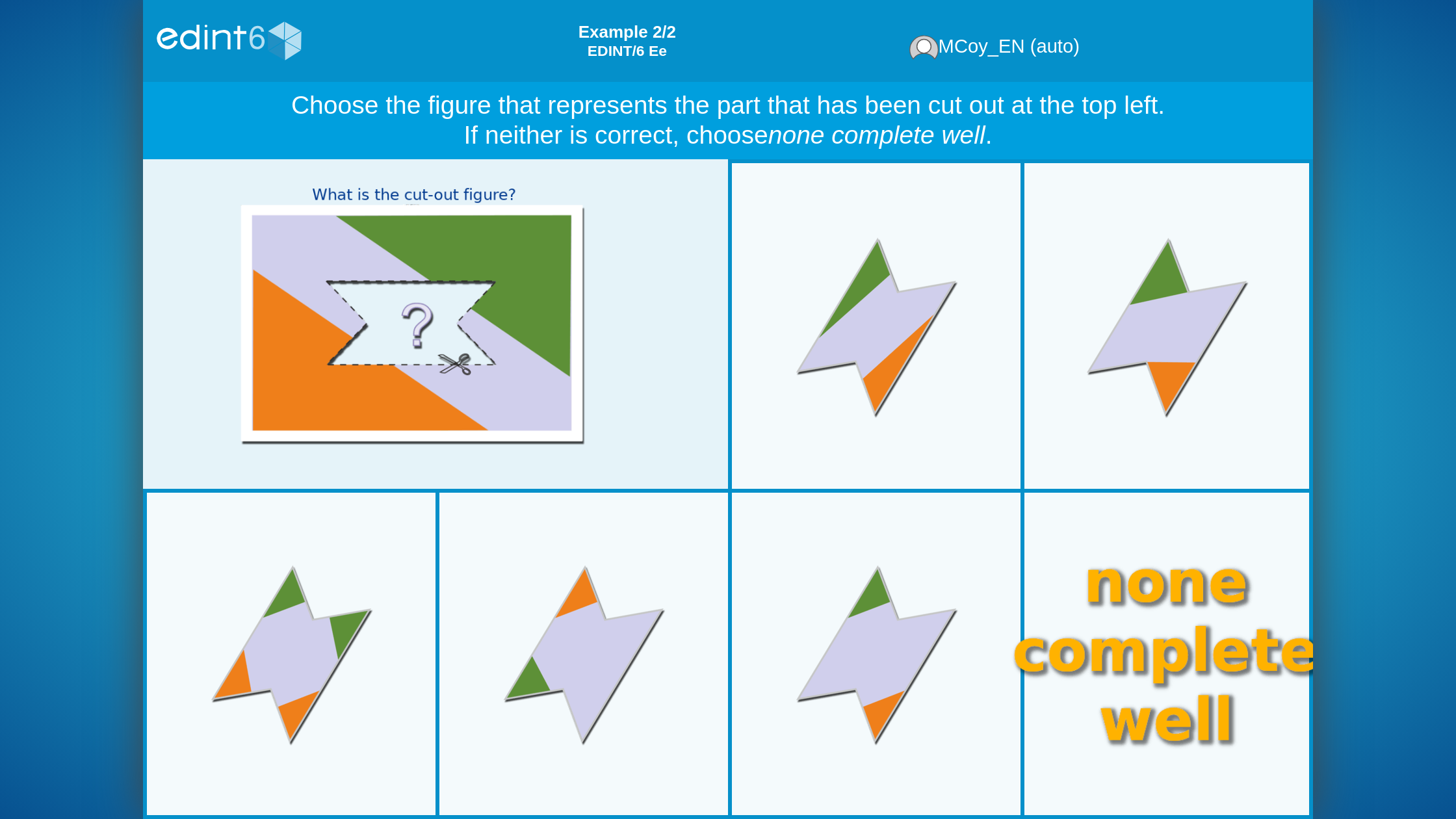
click at [1125, 635] on div at bounding box center [1167, 654] width 327 height 327
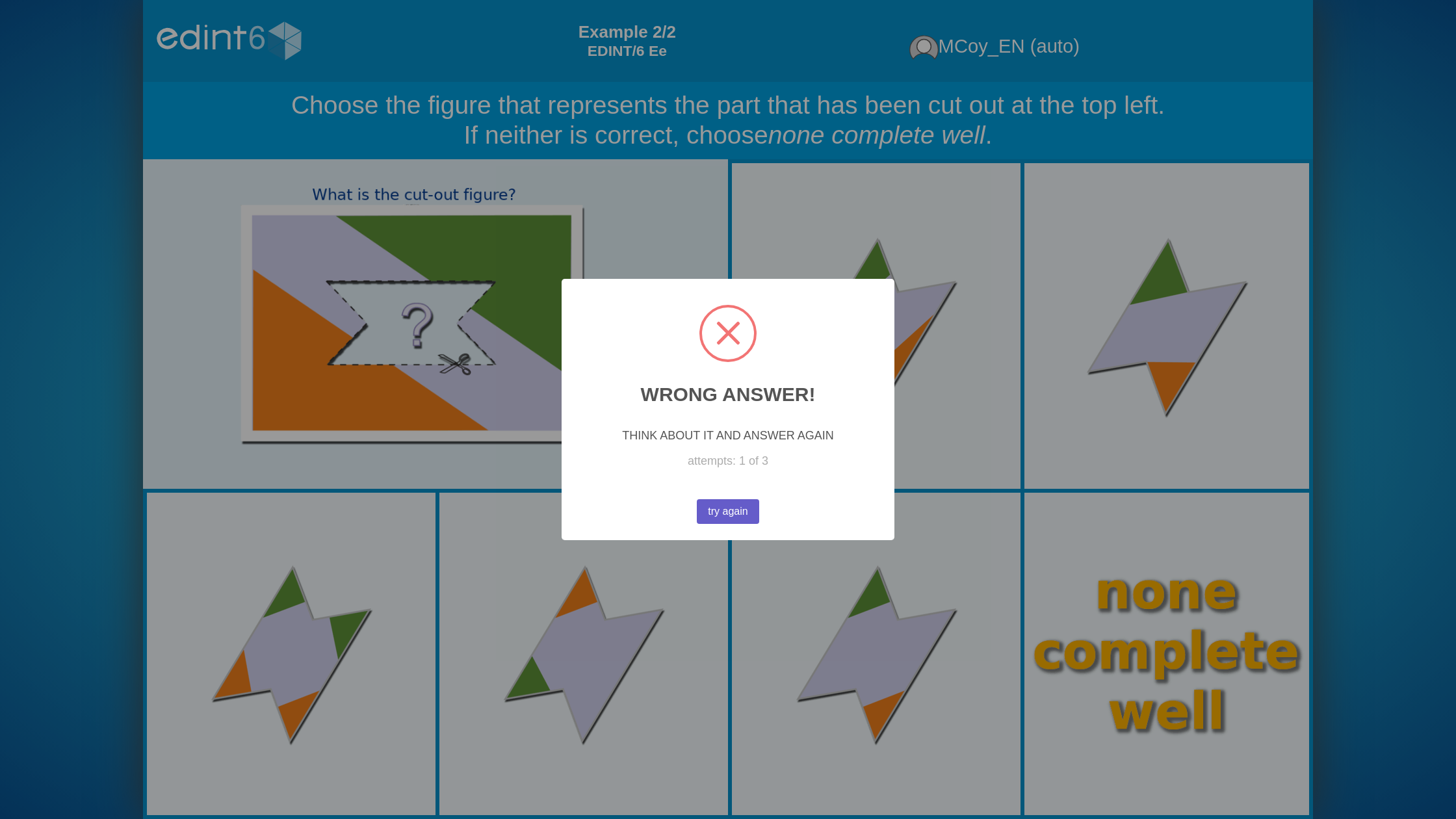
click at [743, 516] on button "try again" at bounding box center [728, 512] width 63 height 24
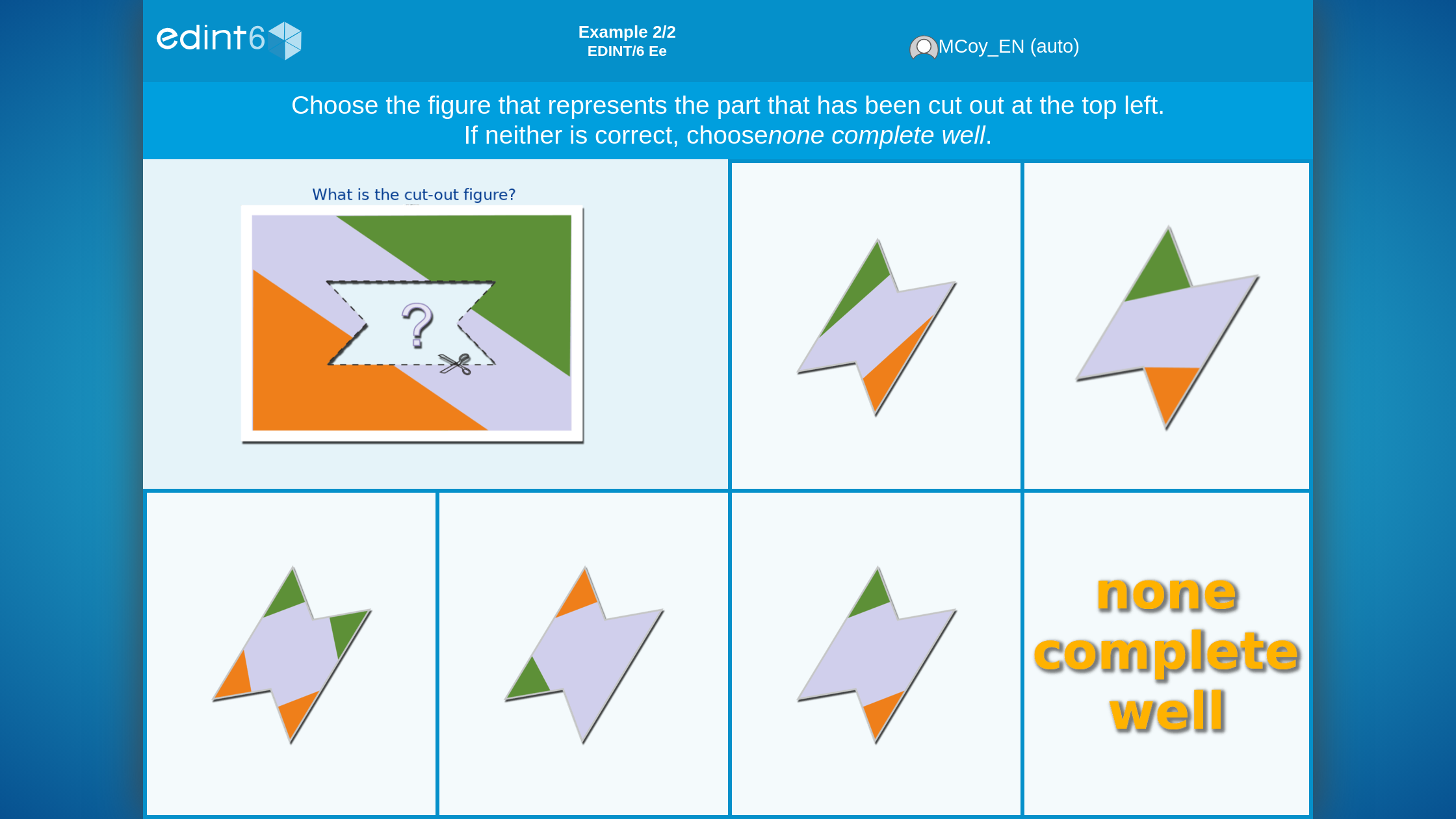
click at [1247, 424] on div at bounding box center [1167, 326] width 304 height 304
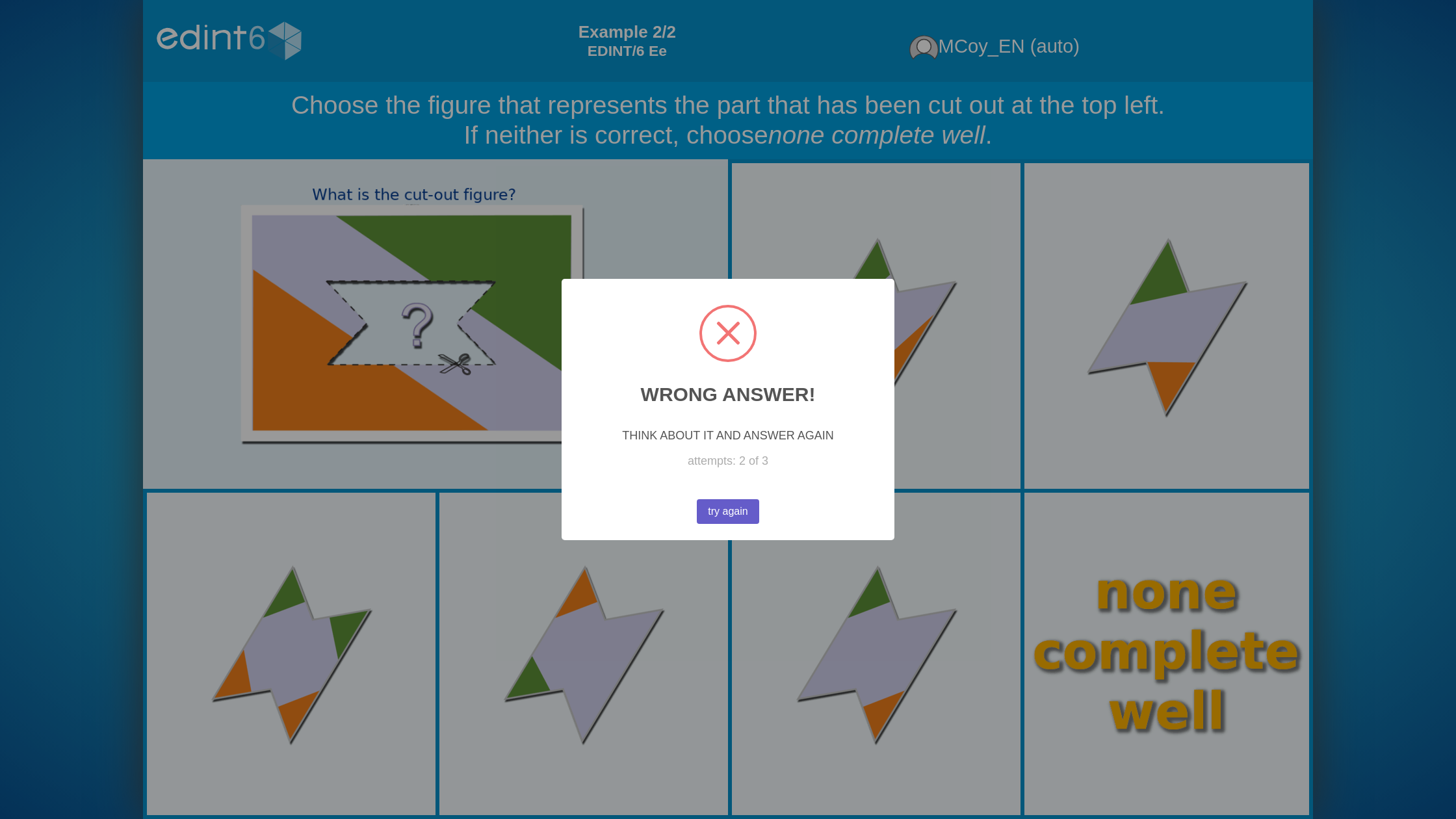
click at [749, 512] on button "try again" at bounding box center [728, 512] width 63 height 24
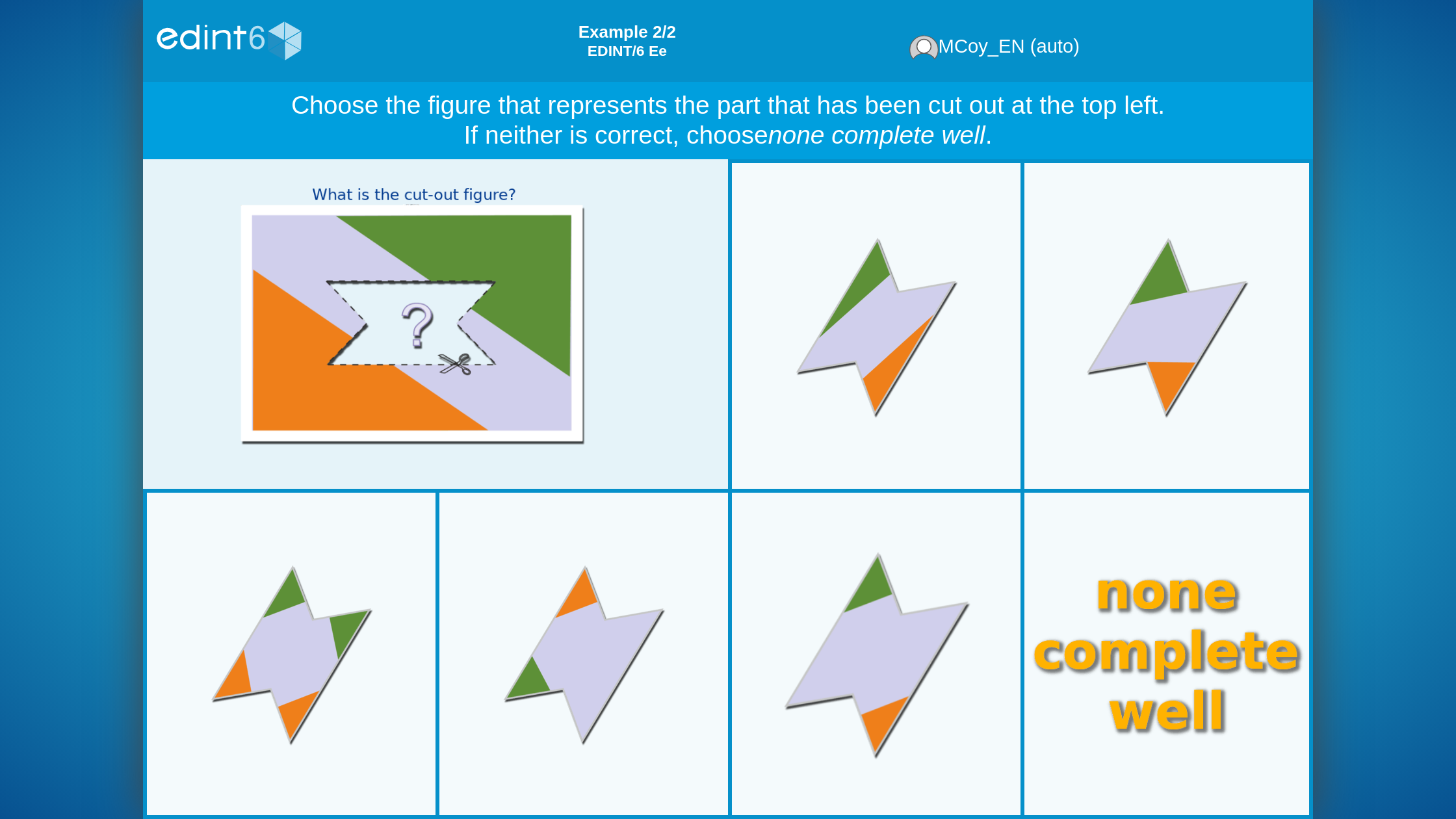
click at [843, 601] on div at bounding box center [876, 654] width 304 height 304
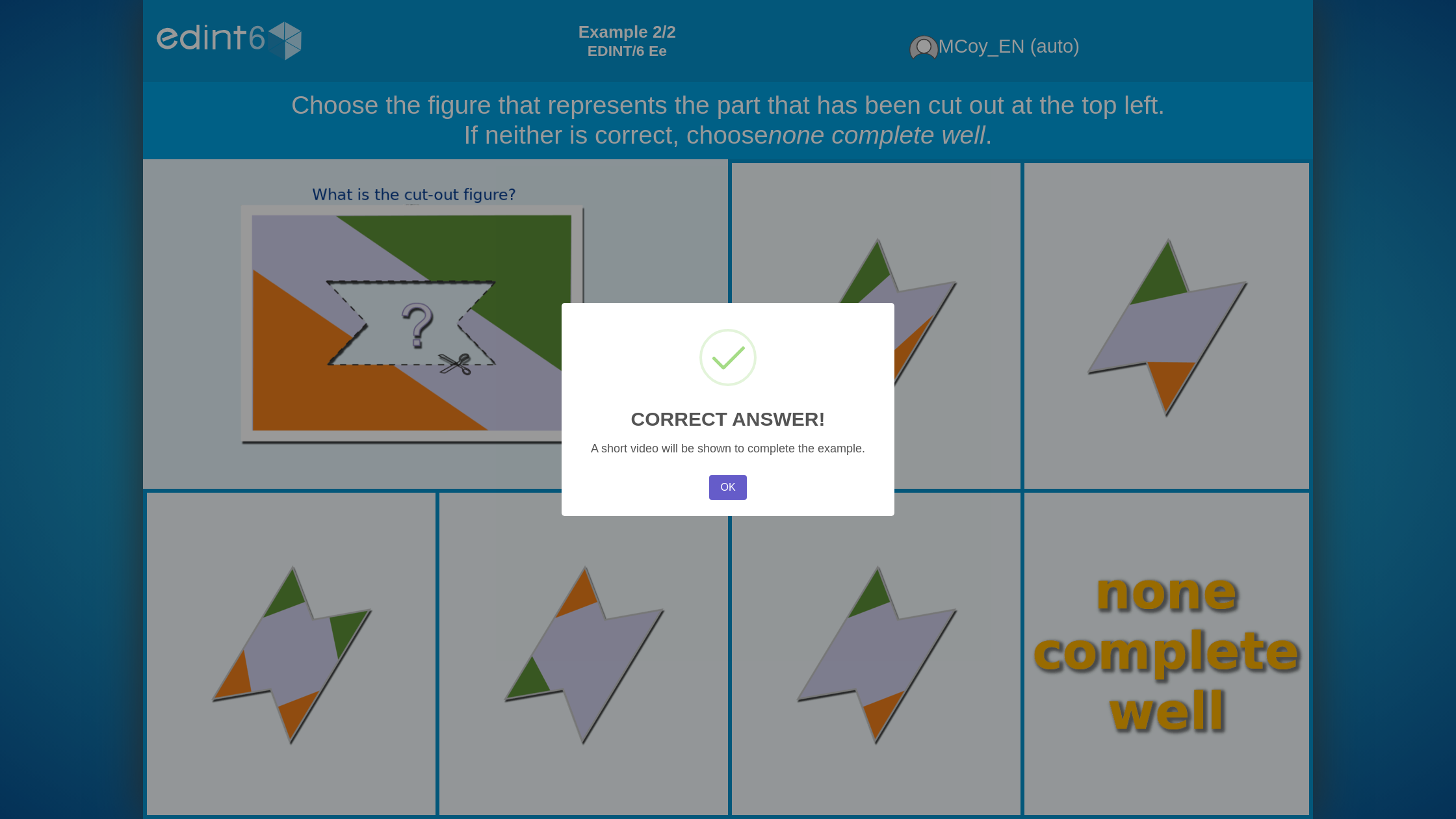
click at [726, 483] on button "OK" at bounding box center [727, 487] width 37 height 24
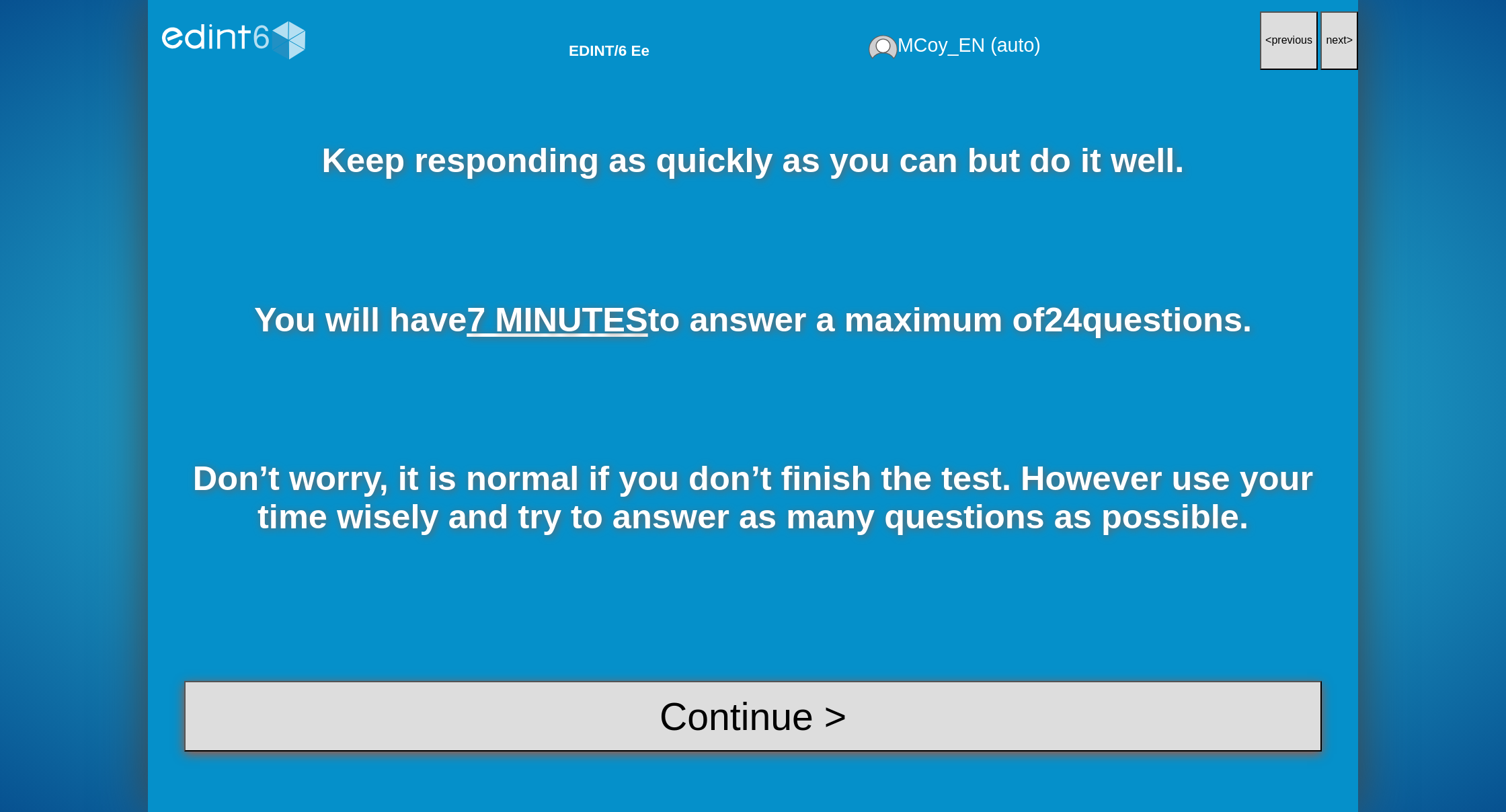
click at [808, 697] on button "Continue >" at bounding box center [753, 716] width 1137 height 71
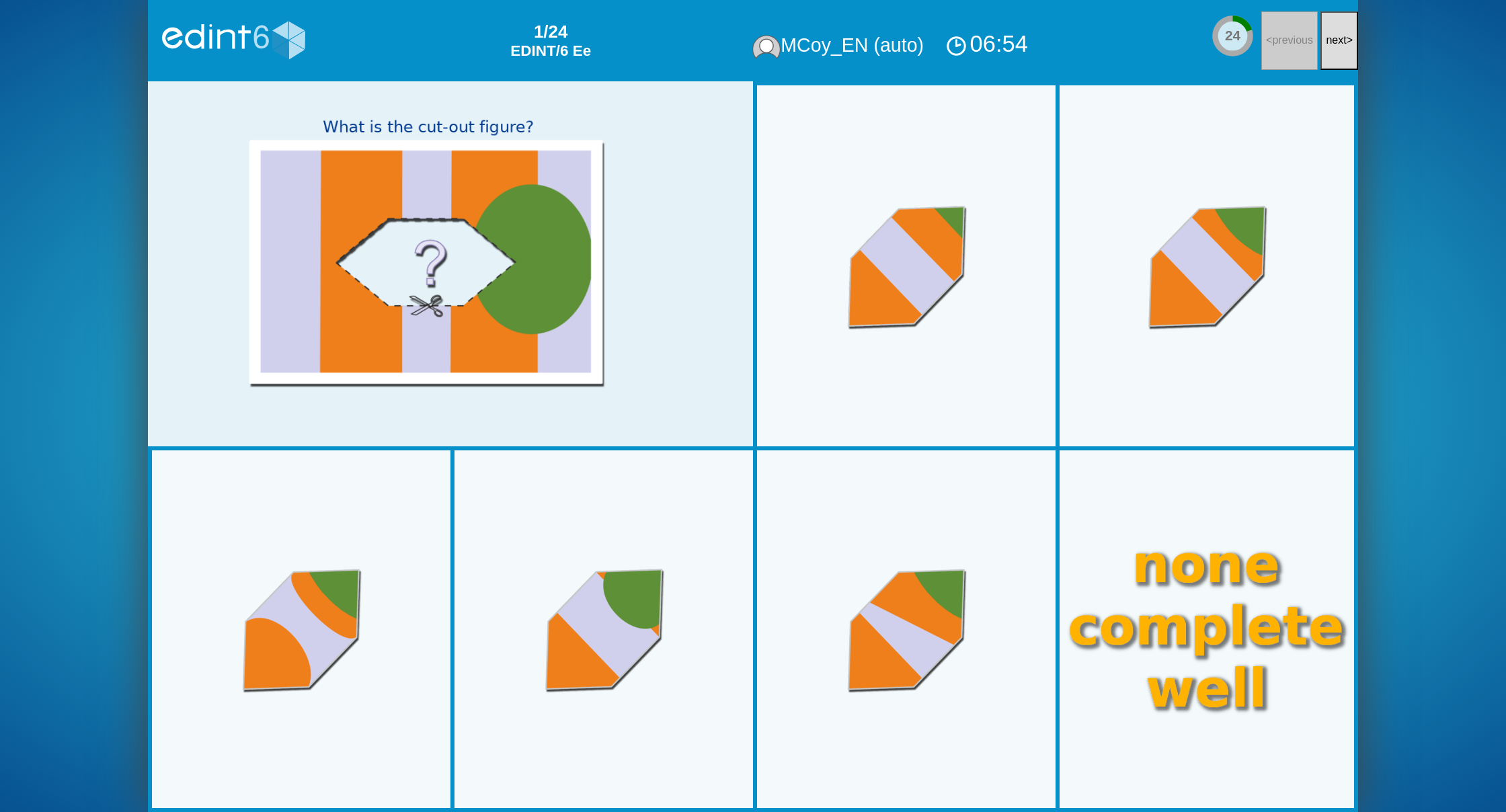
click at [1349, 47] on button "next >" at bounding box center [1339, 40] width 38 height 59
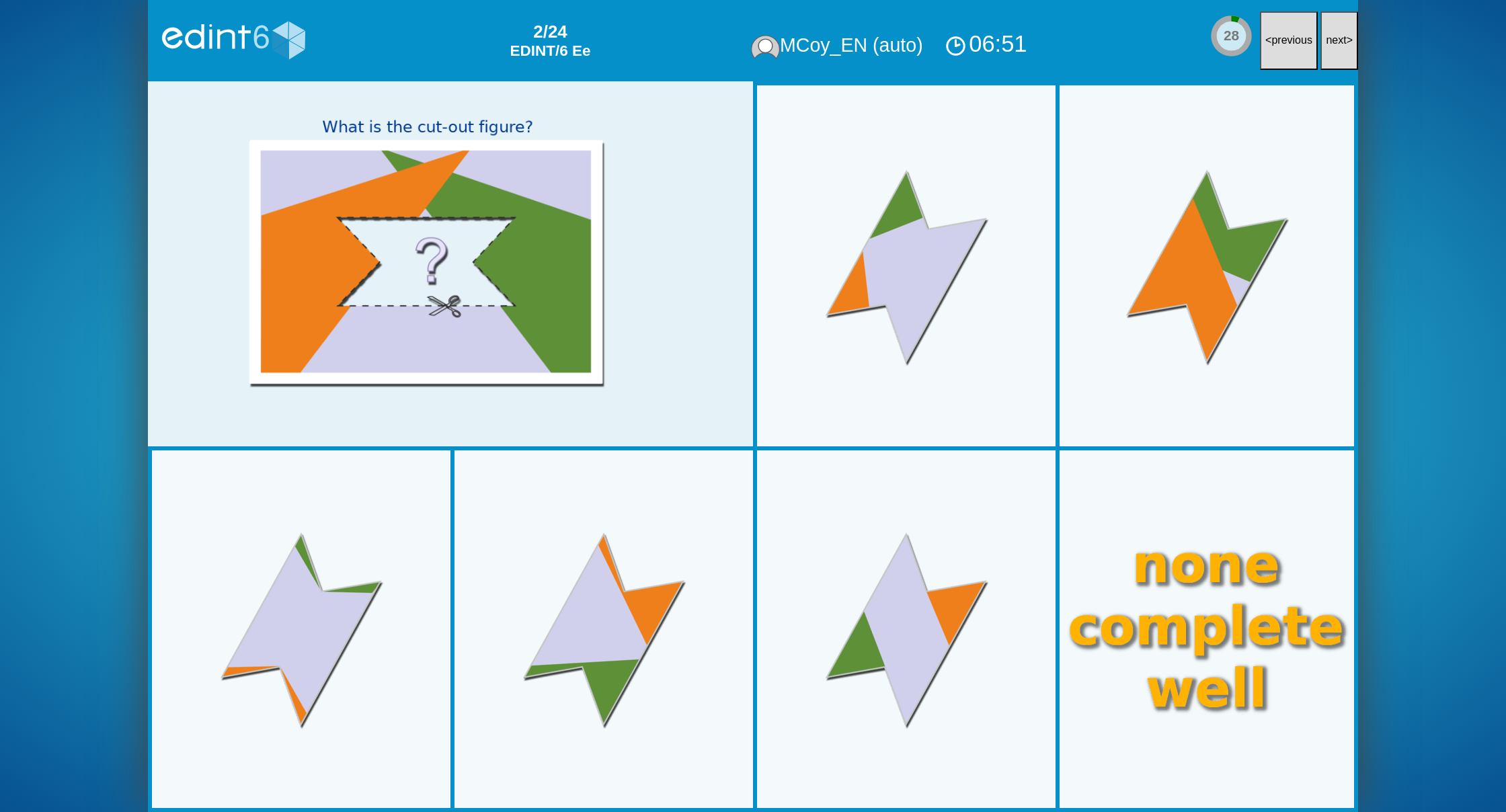
click at [1349, 47] on button "next >" at bounding box center [1339, 40] width 38 height 59
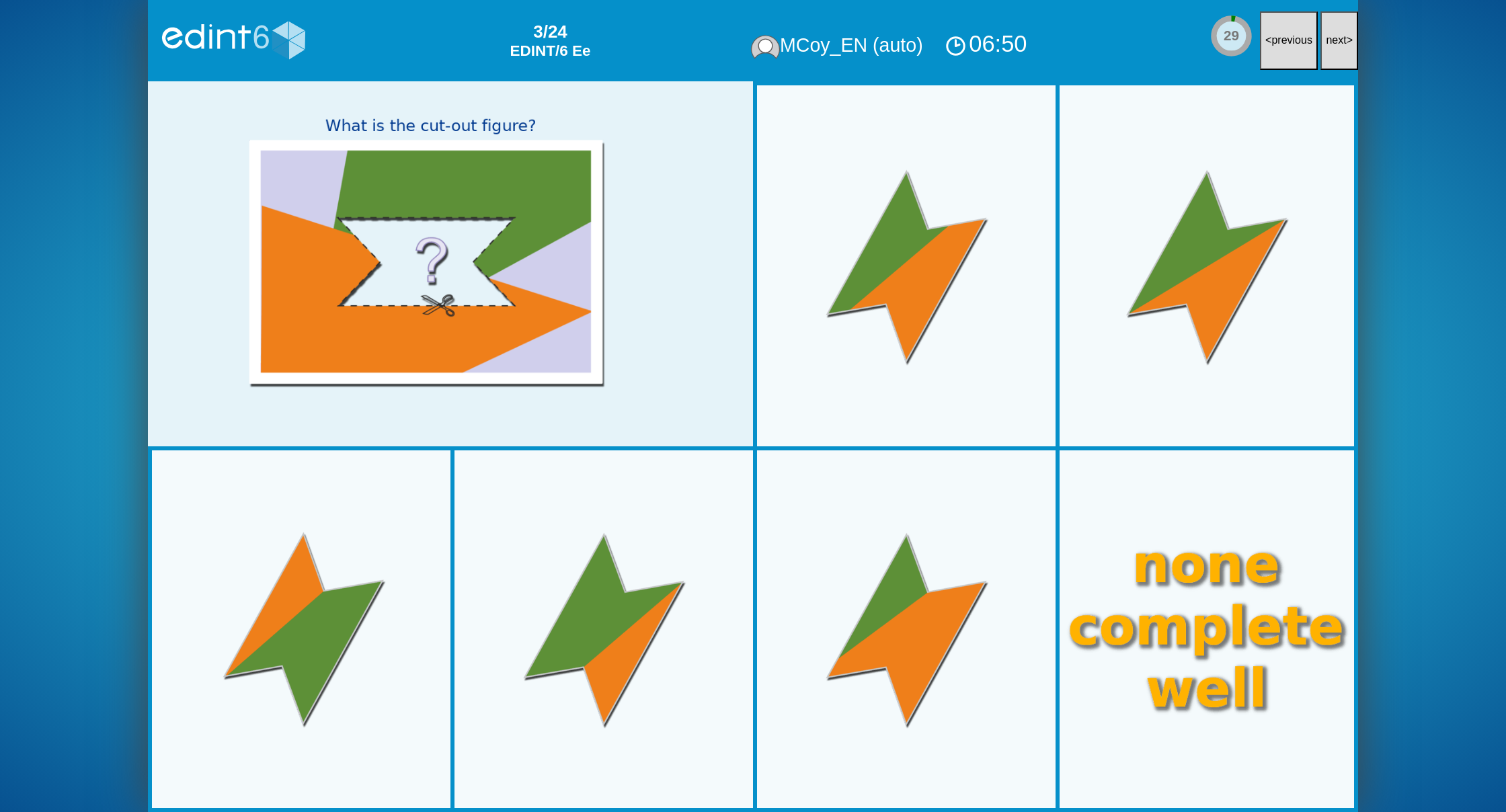
click at [1349, 47] on button "next >" at bounding box center [1339, 40] width 38 height 59
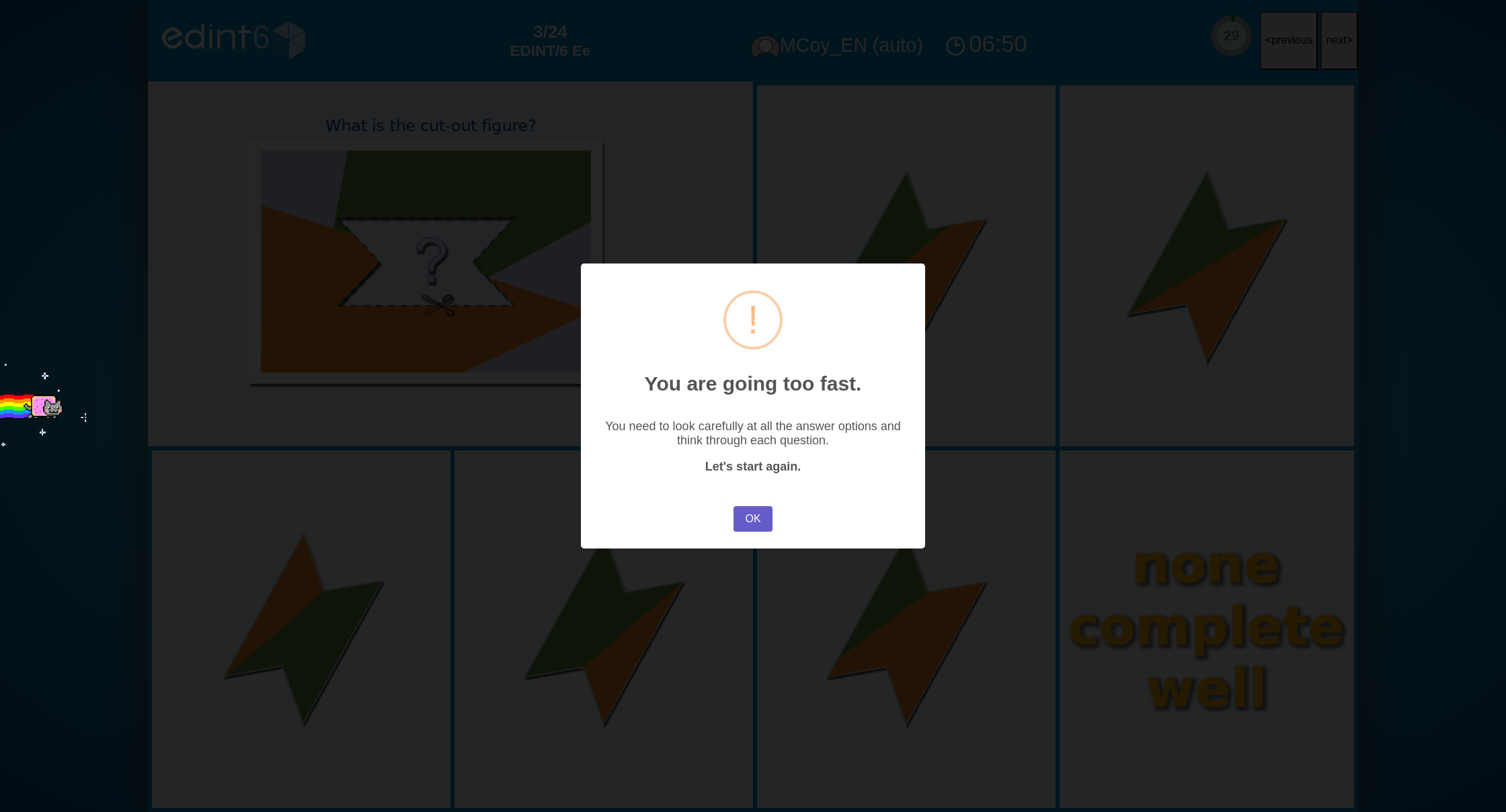
click at [744, 514] on button "OK" at bounding box center [752, 519] width 39 height 25
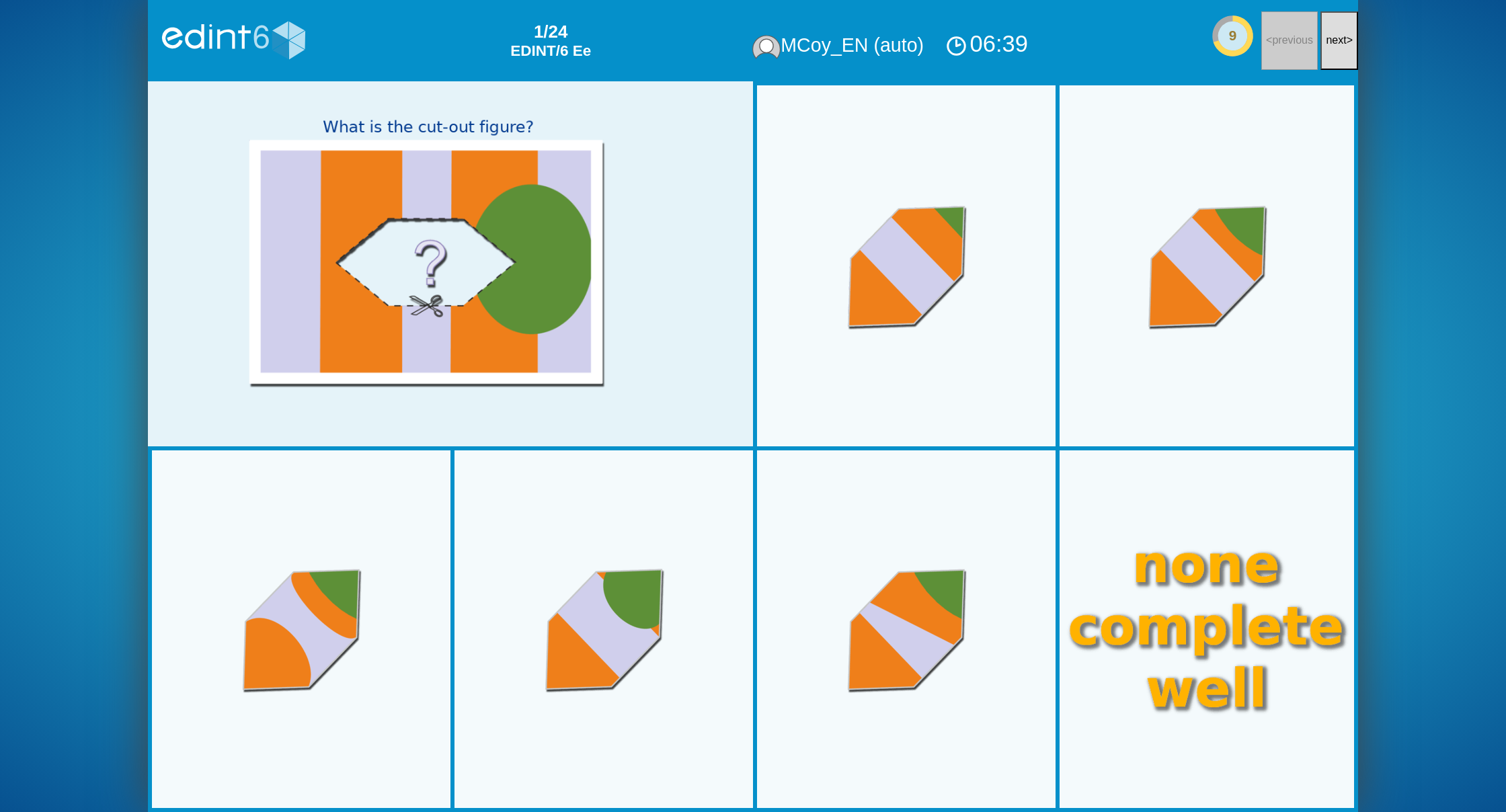
click at [1327, 46] on span "next" at bounding box center [1336, 40] width 21 height 11
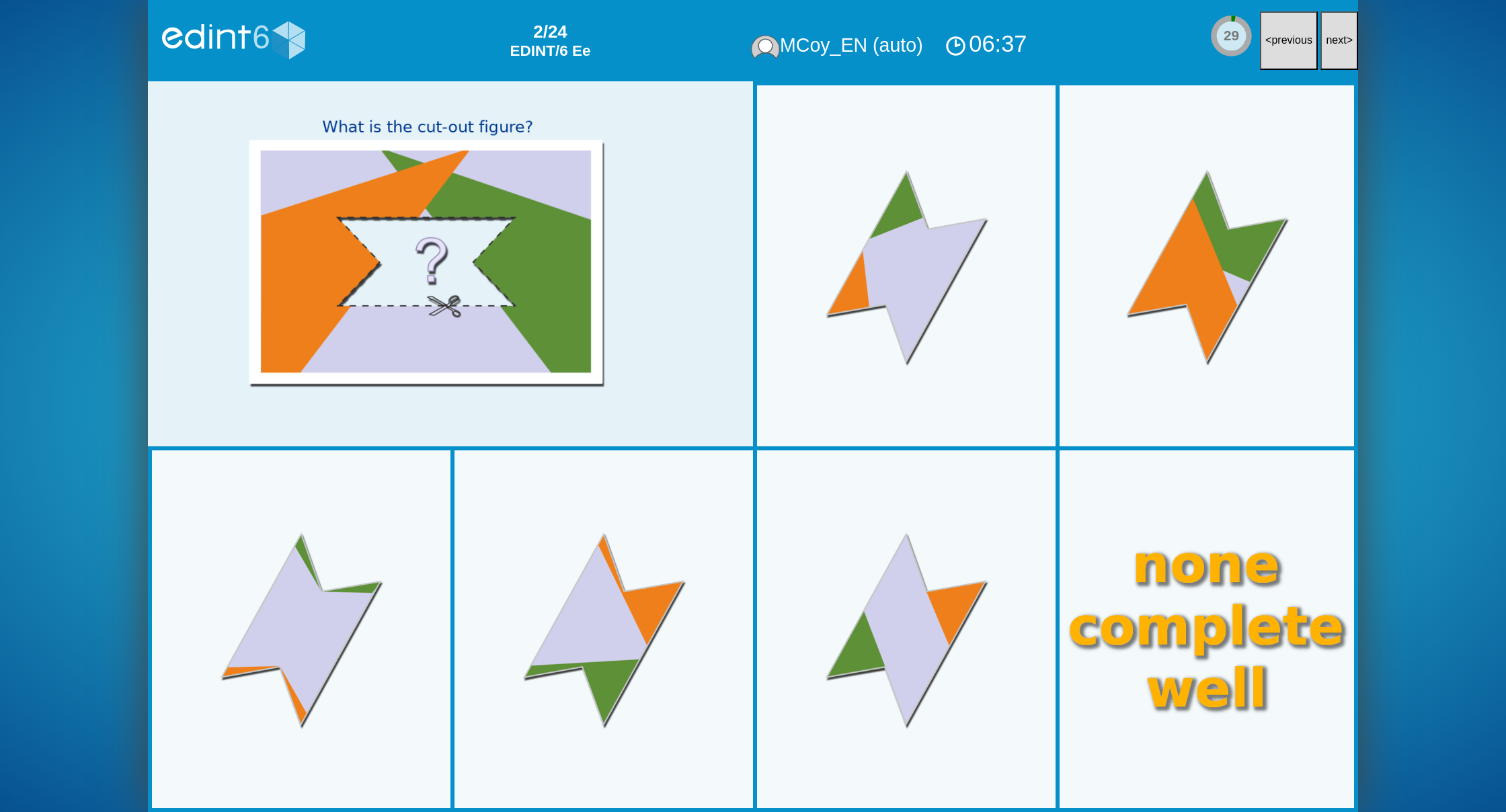
click at [1327, 46] on span "next" at bounding box center [1336, 40] width 21 height 11
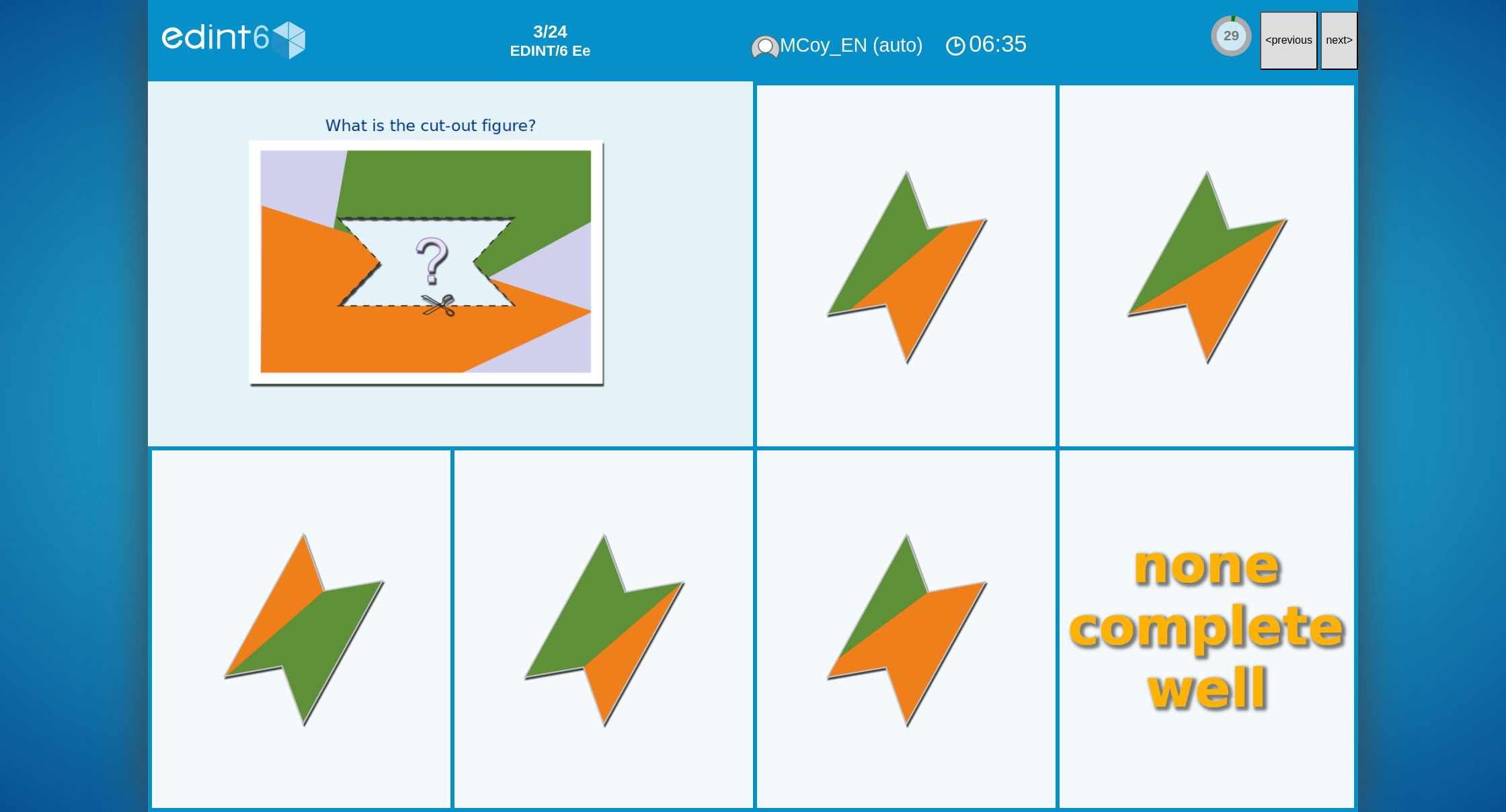
click at [1327, 46] on span "next" at bounding box center [1336, 40] width 21 height 11
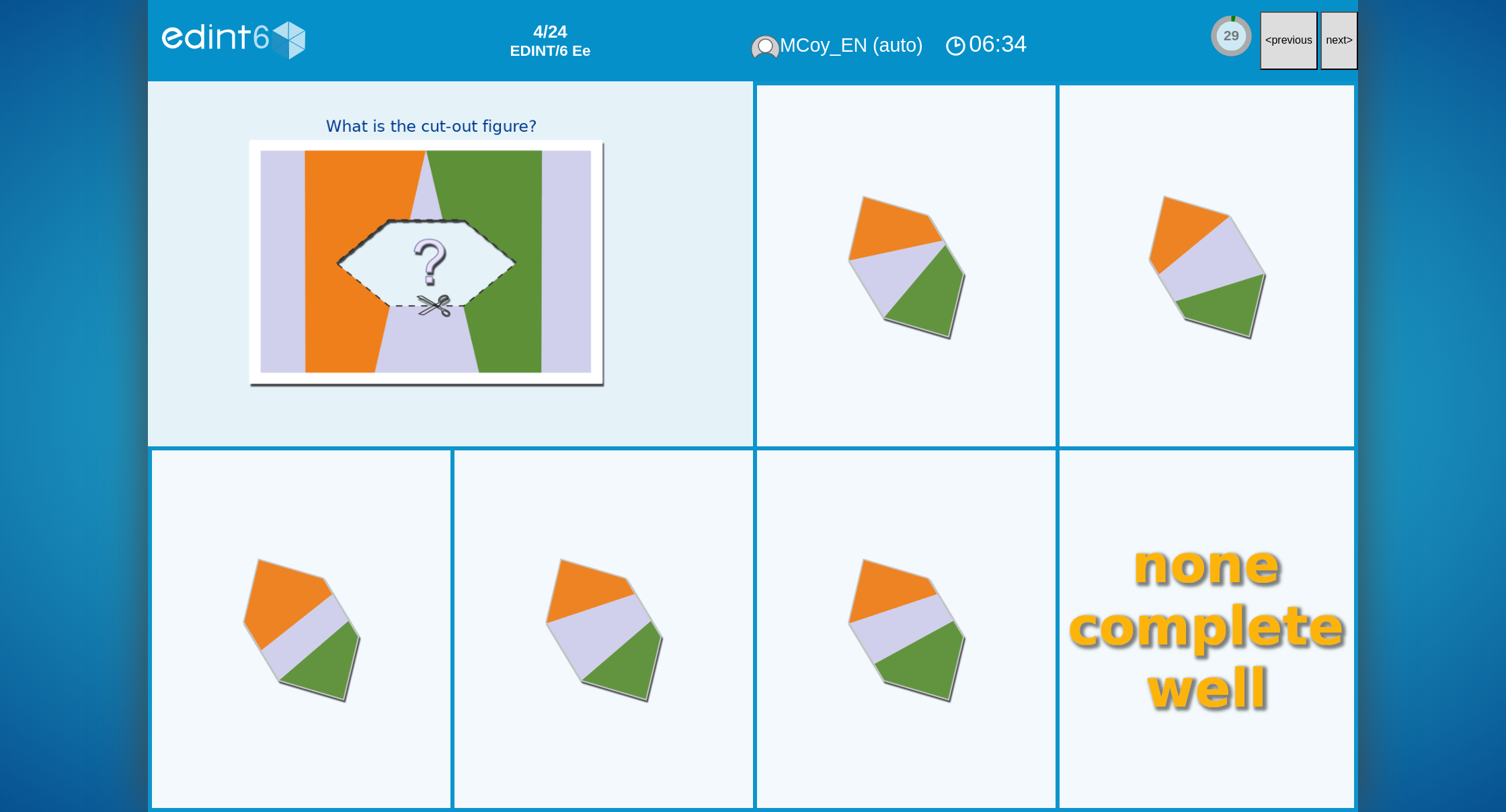
click at [1327, 46] on span "next" at bounding box center [1336, 40] width 21 height 11
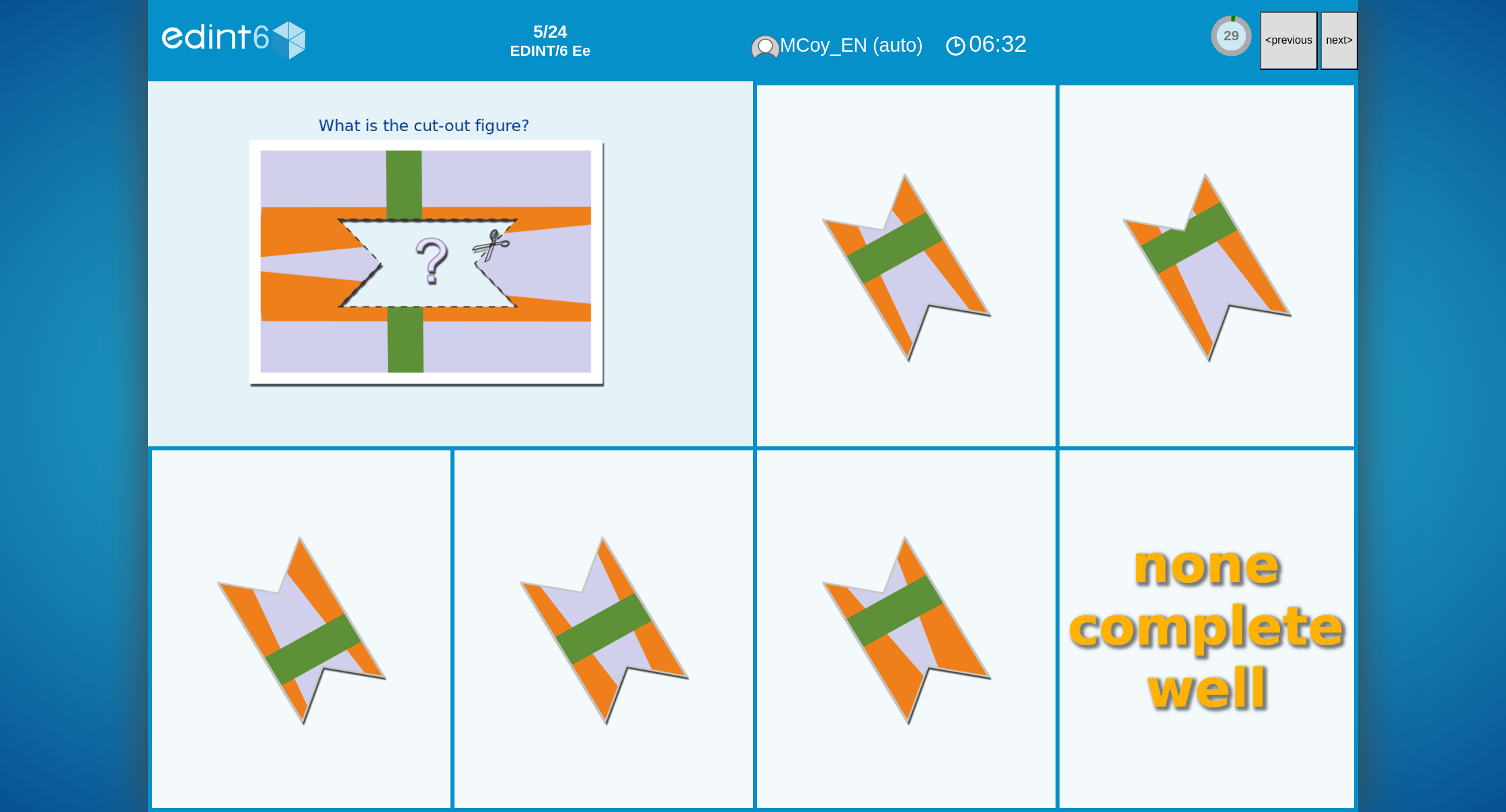
click at [1327, 46] on span "next" at bounding box center [1336, 40] width 21 height 11
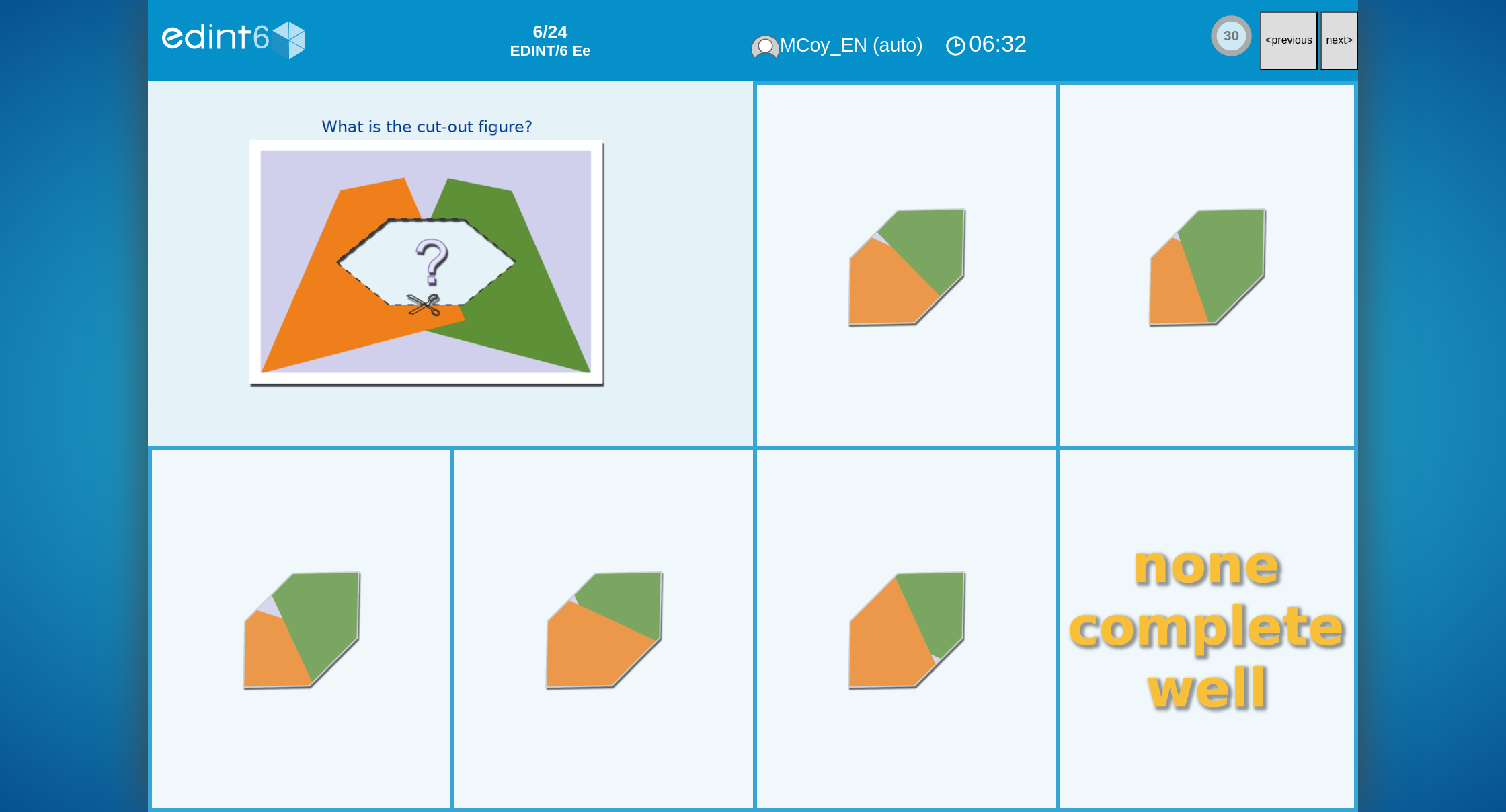
click at [1327, 46] on span "next" at bounding box center [1336, 40] width 21 height 11
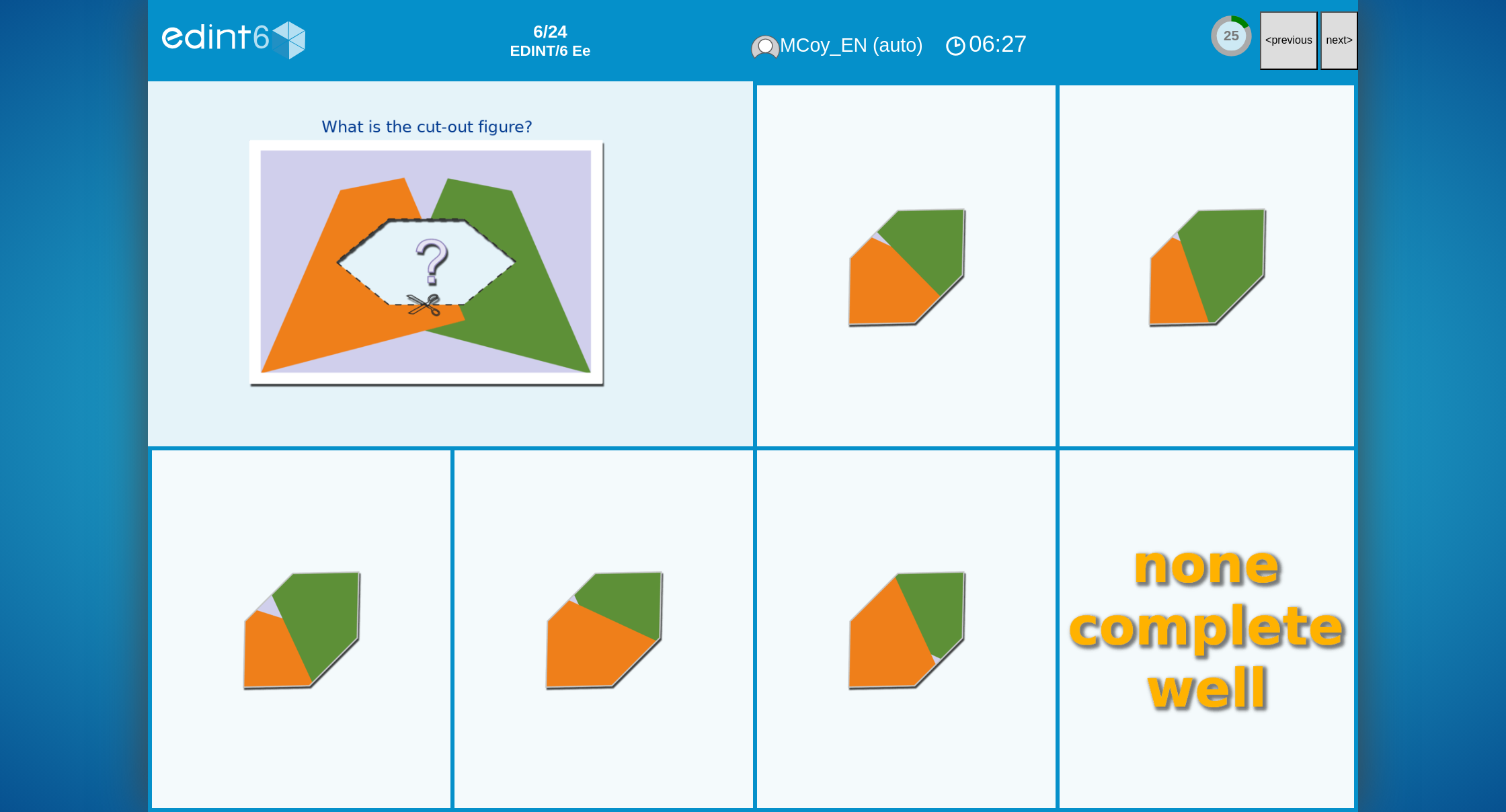
click at [1327, 46] on span "next" at bounding box center [1336, 40] width 21 height 11
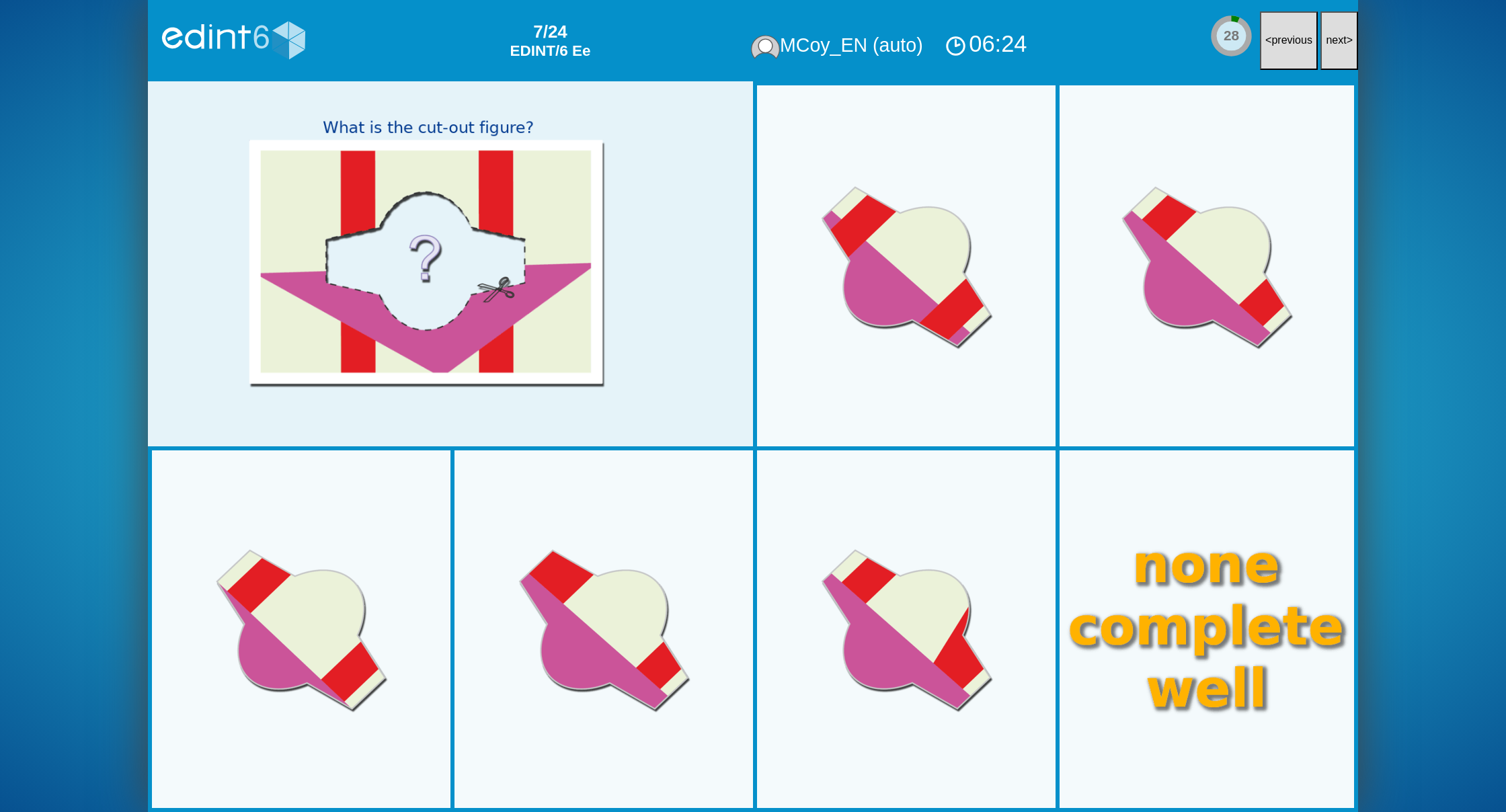
click at [1327, 46] on span "next" at bounding box center [1336, 40] width 21 height 11
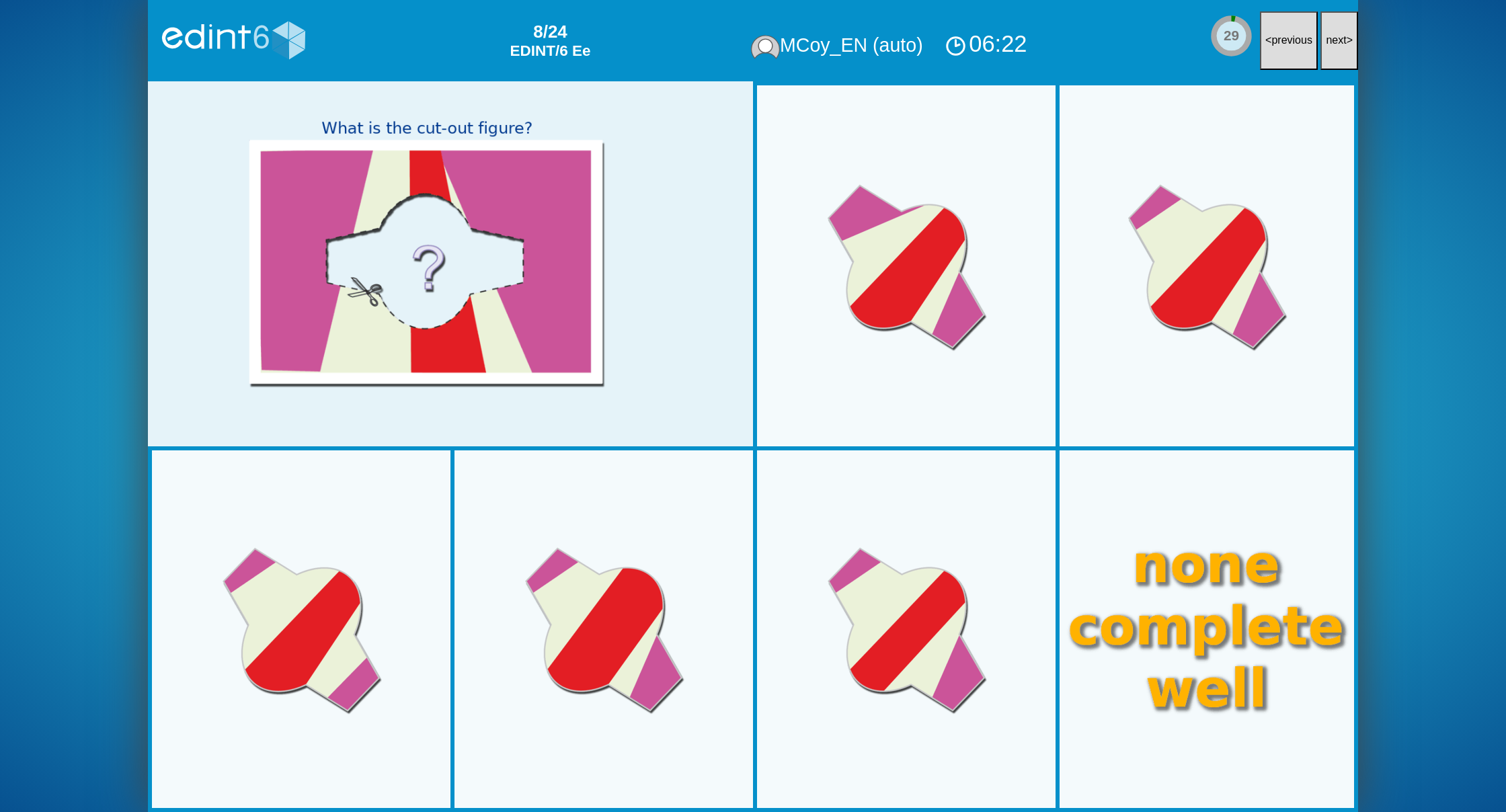
click at [1327, 46] on span "next" at bounding box center [1336, 40] width 21 height 11
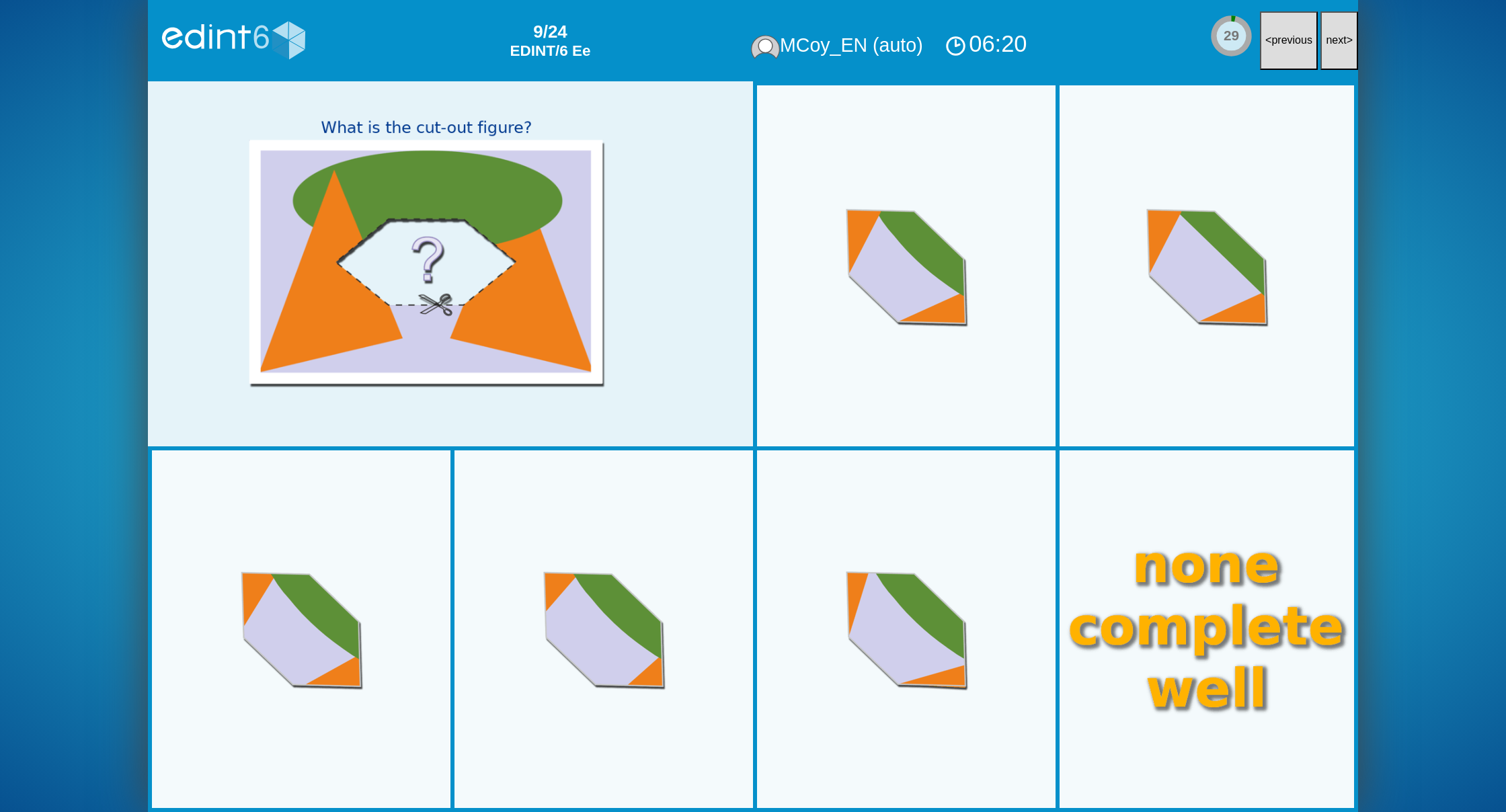
click at [1341, 26] on button "next >" at bounding box center [1339, 40] width 38 height 59
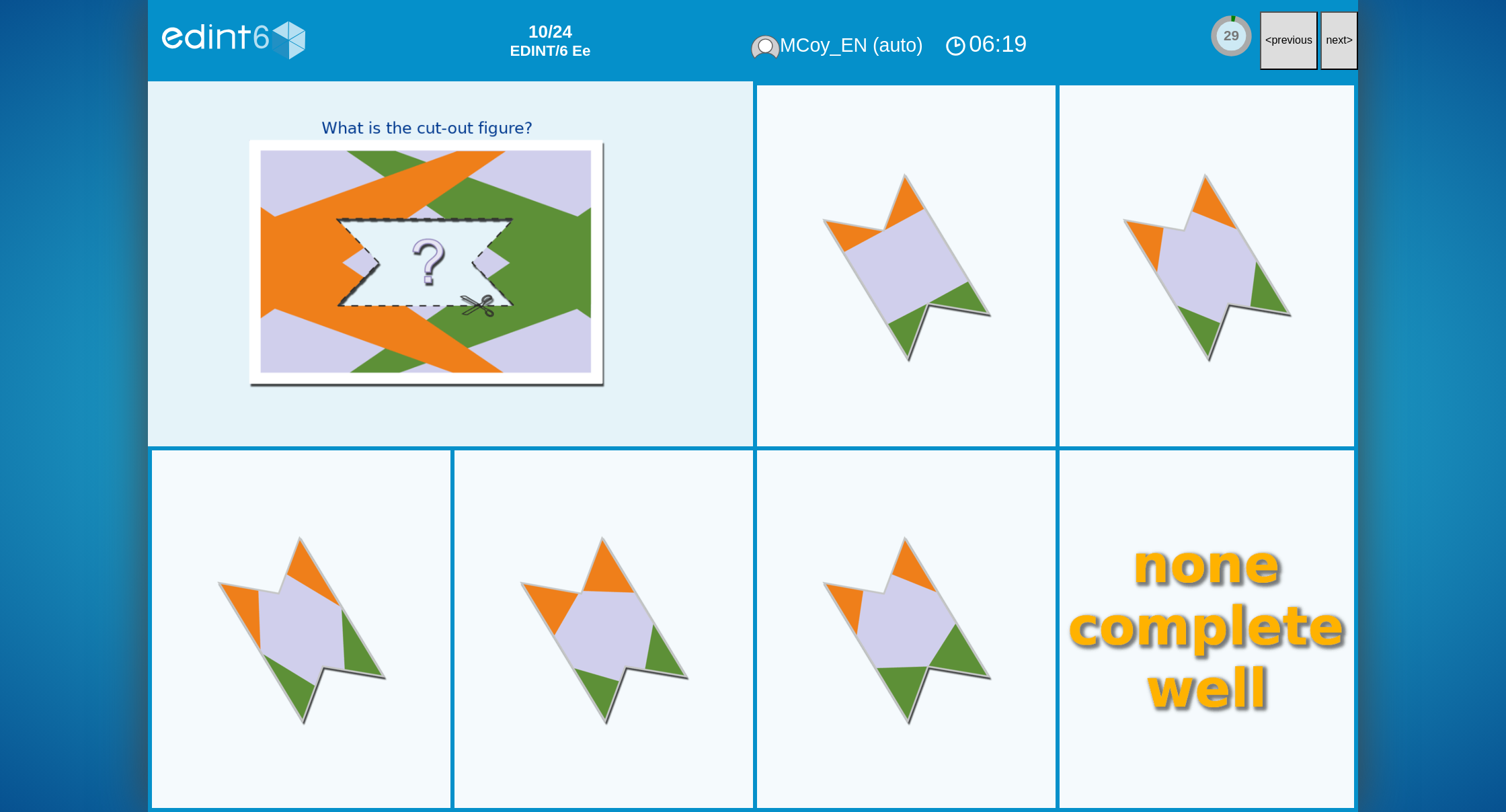
click at [1340, 31] on button "next >" at bounding box center [1339, 40] width 38 height 59
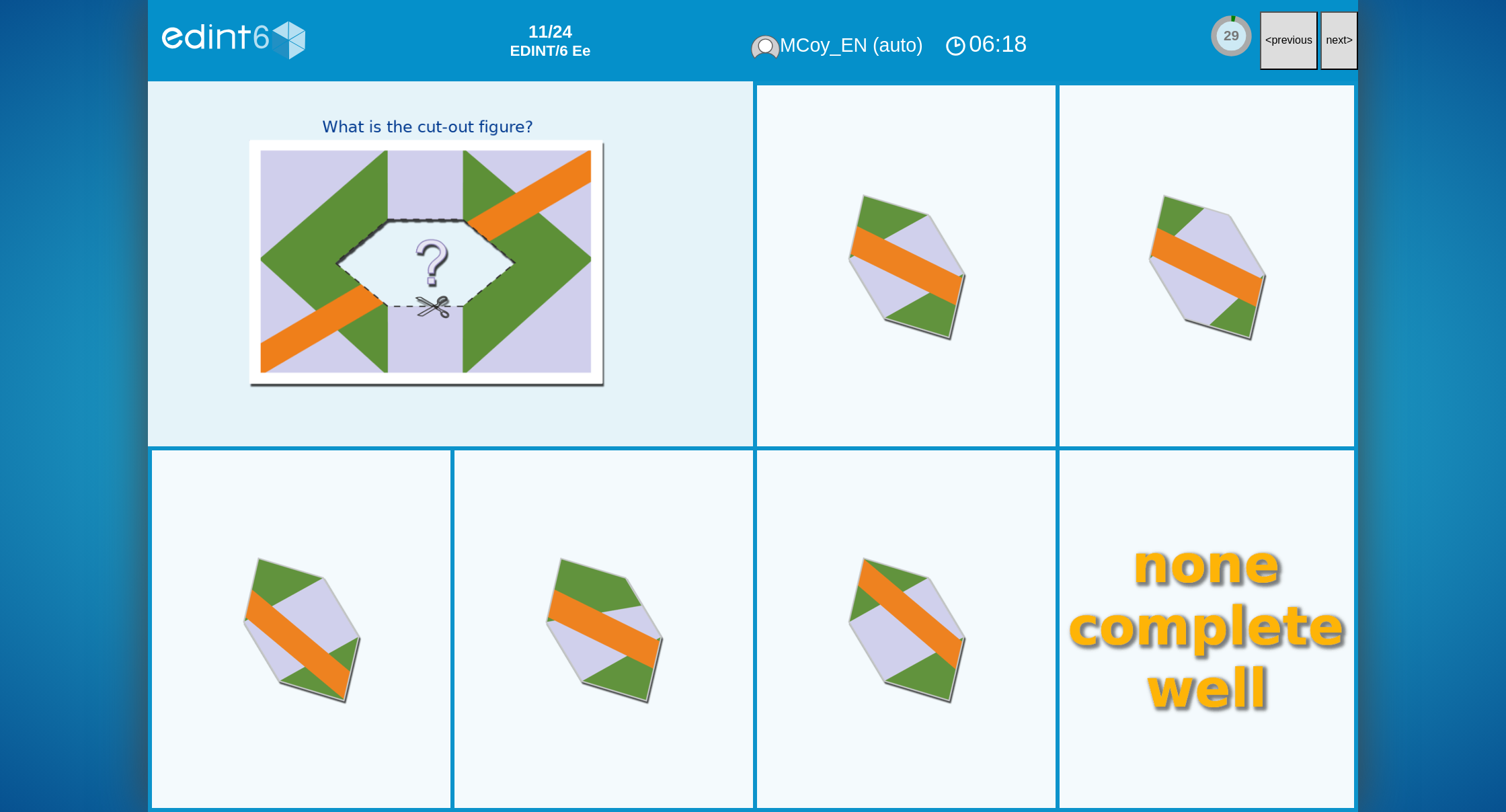
click at [1340, 31] on button "next >" at bounding box center [1339, 40] width 38 height 59
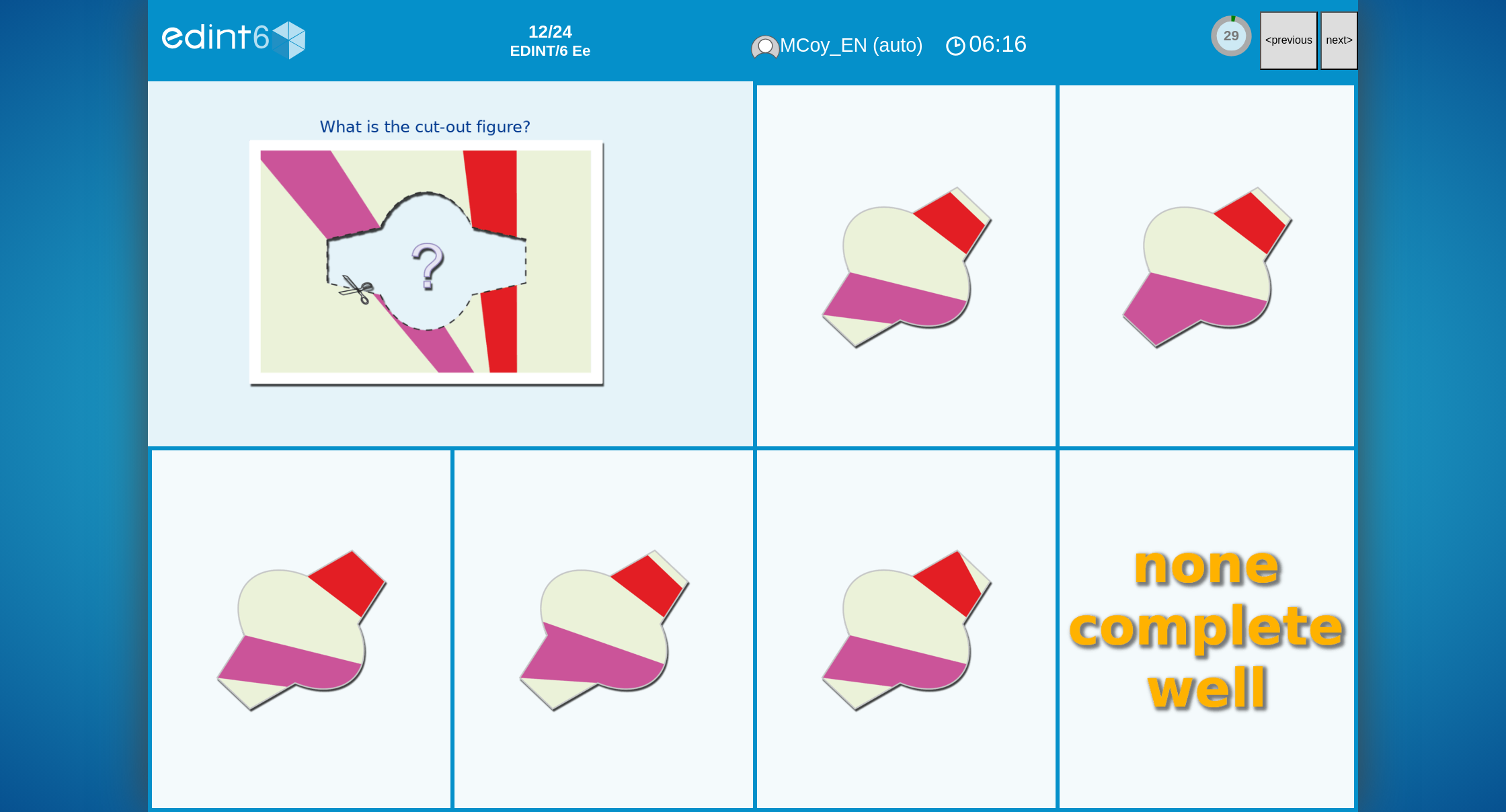
click at [1340, 31] on button "next >" at bounding box center [1339, 40] width 38 height 59
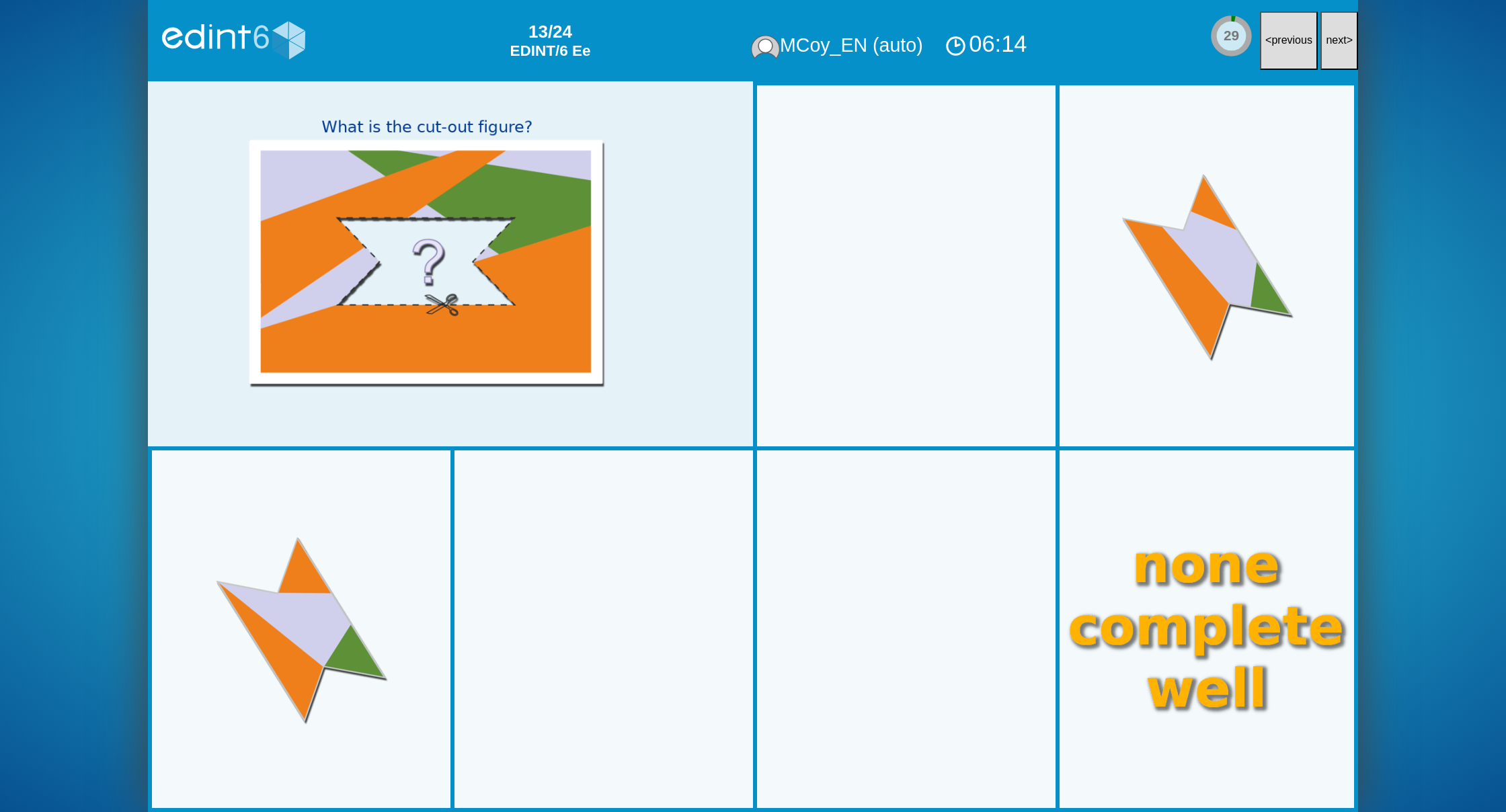
click at [1340, 31] on button "next >" at bounding box center [1339, 40] width 38 height 59
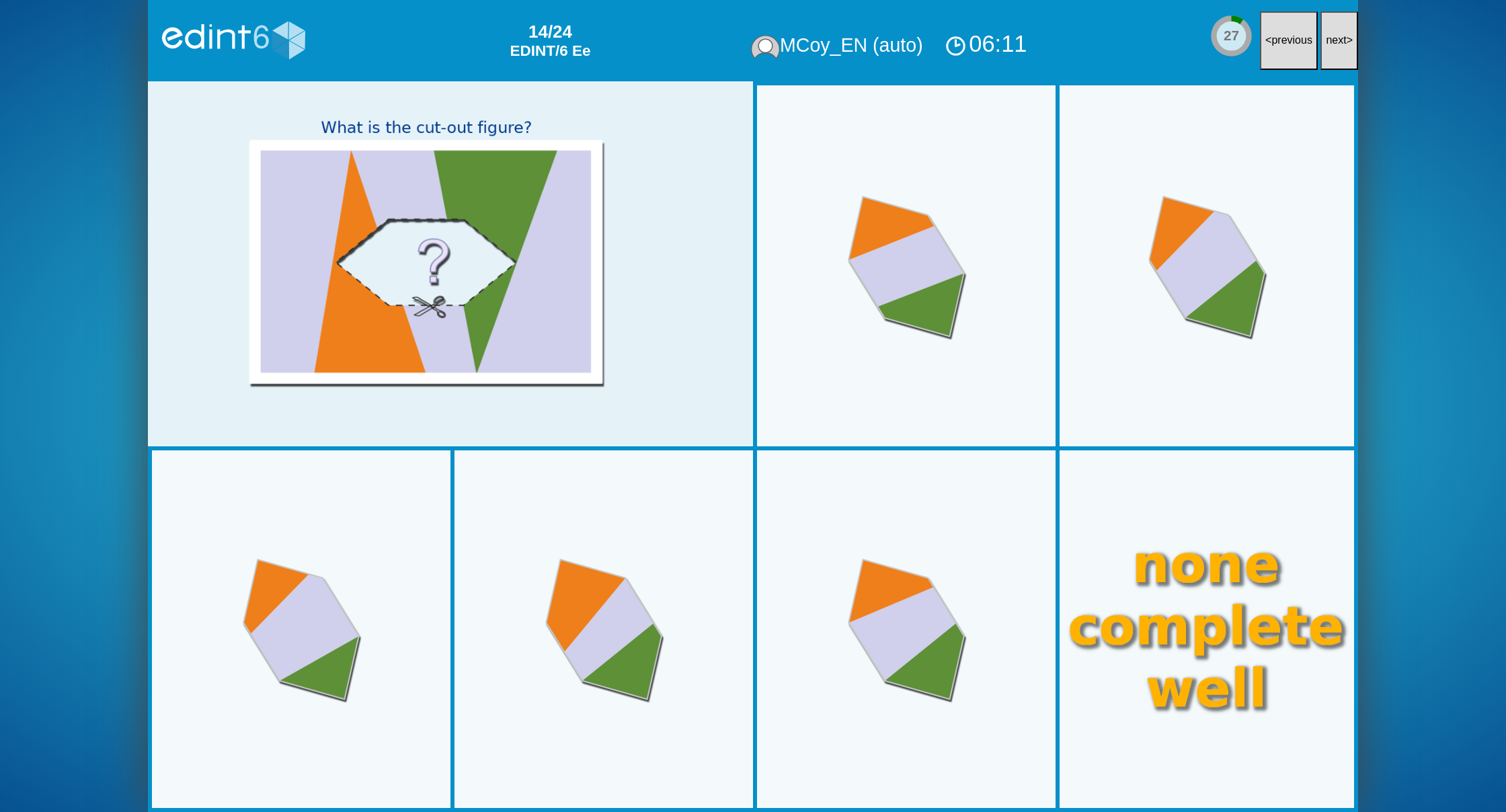
click at [1340, 31] on button "next >" at bounding box center [1339, 40] width 38 height 59
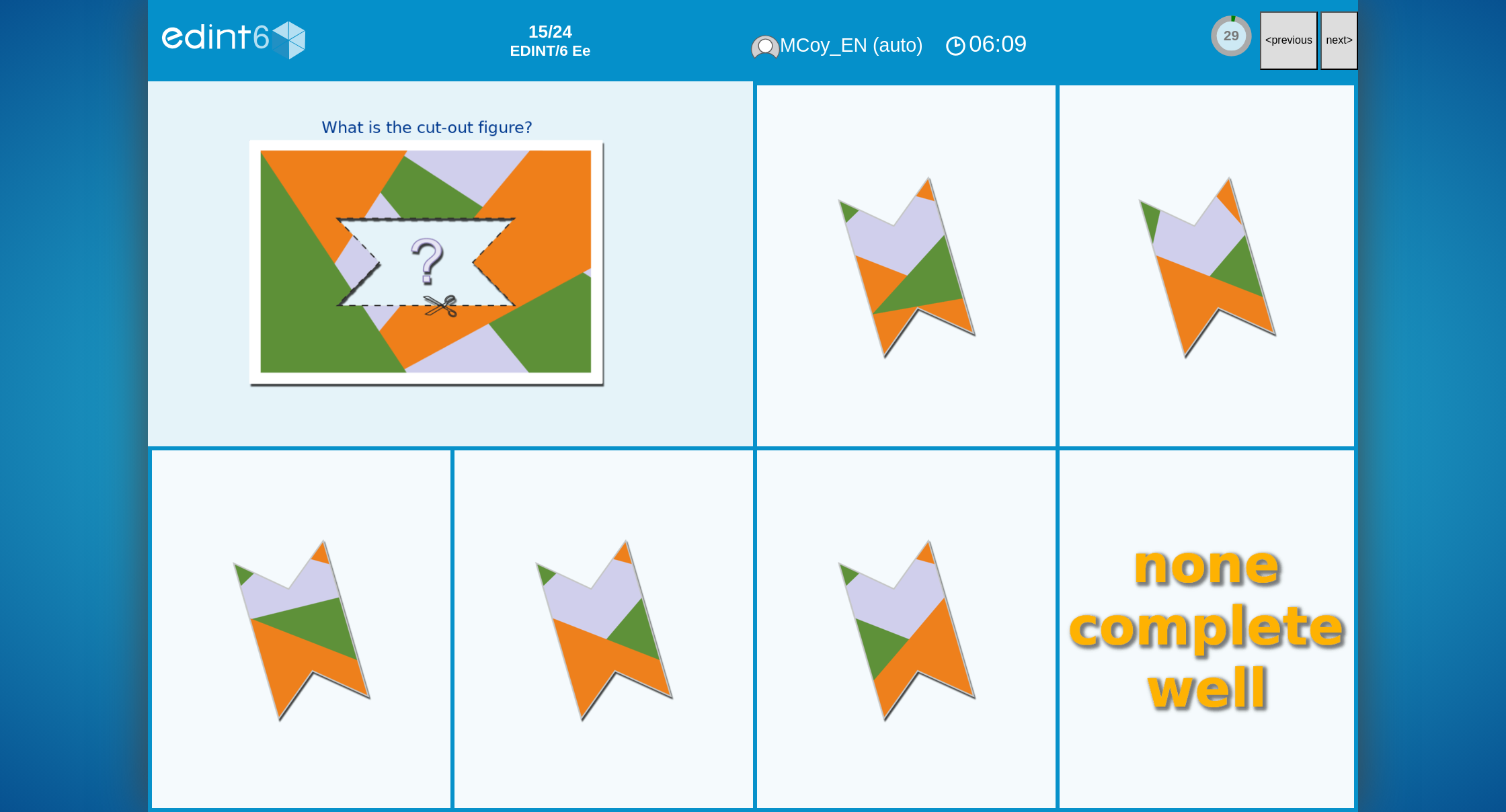
click at [1340, 31] on button "next >" at bounding box center [1339, 40] width 38 height 59
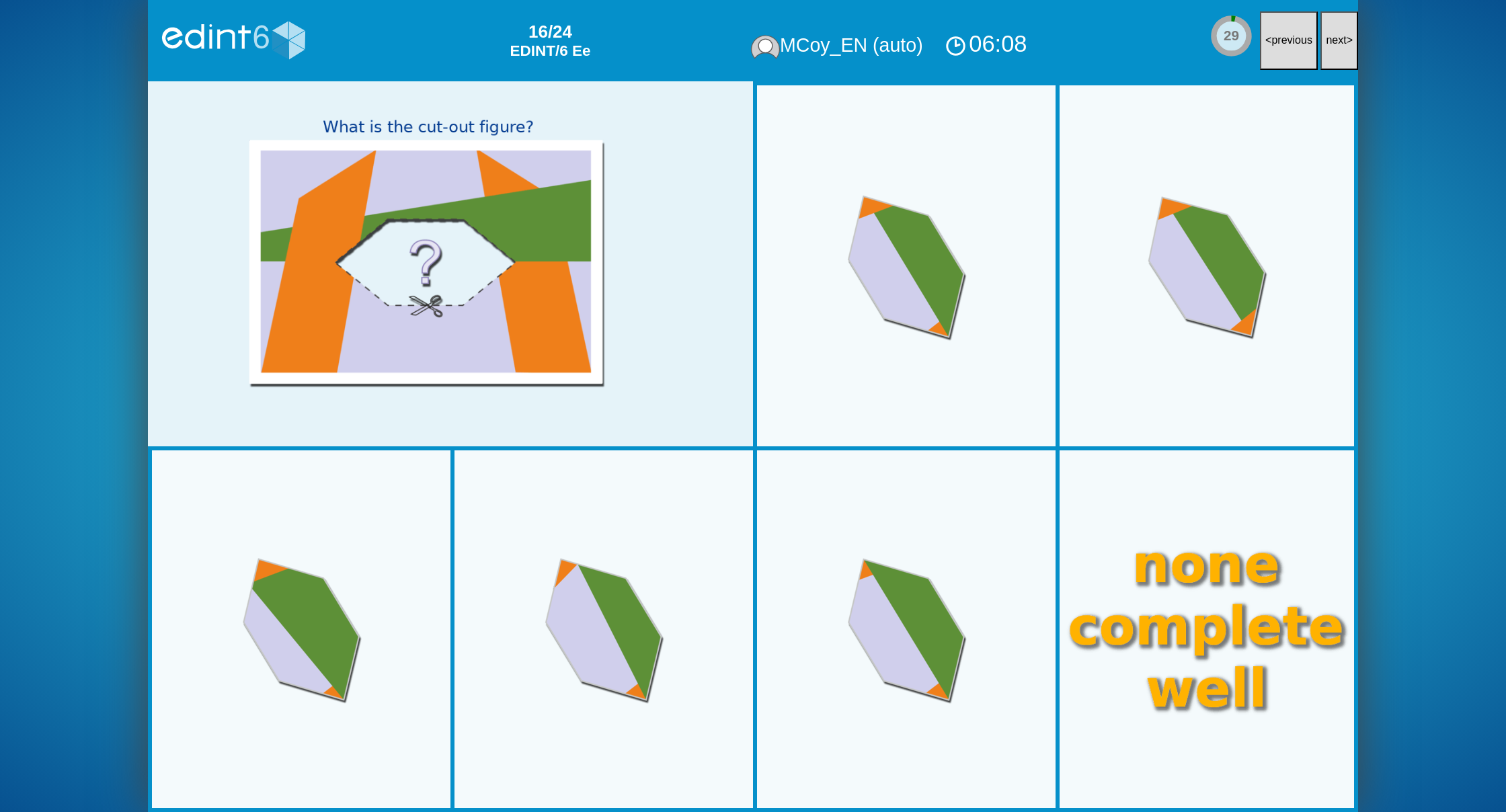
click at [1340, 31] on button "next >" at bounding box center [1339, 40] width 38 height 59
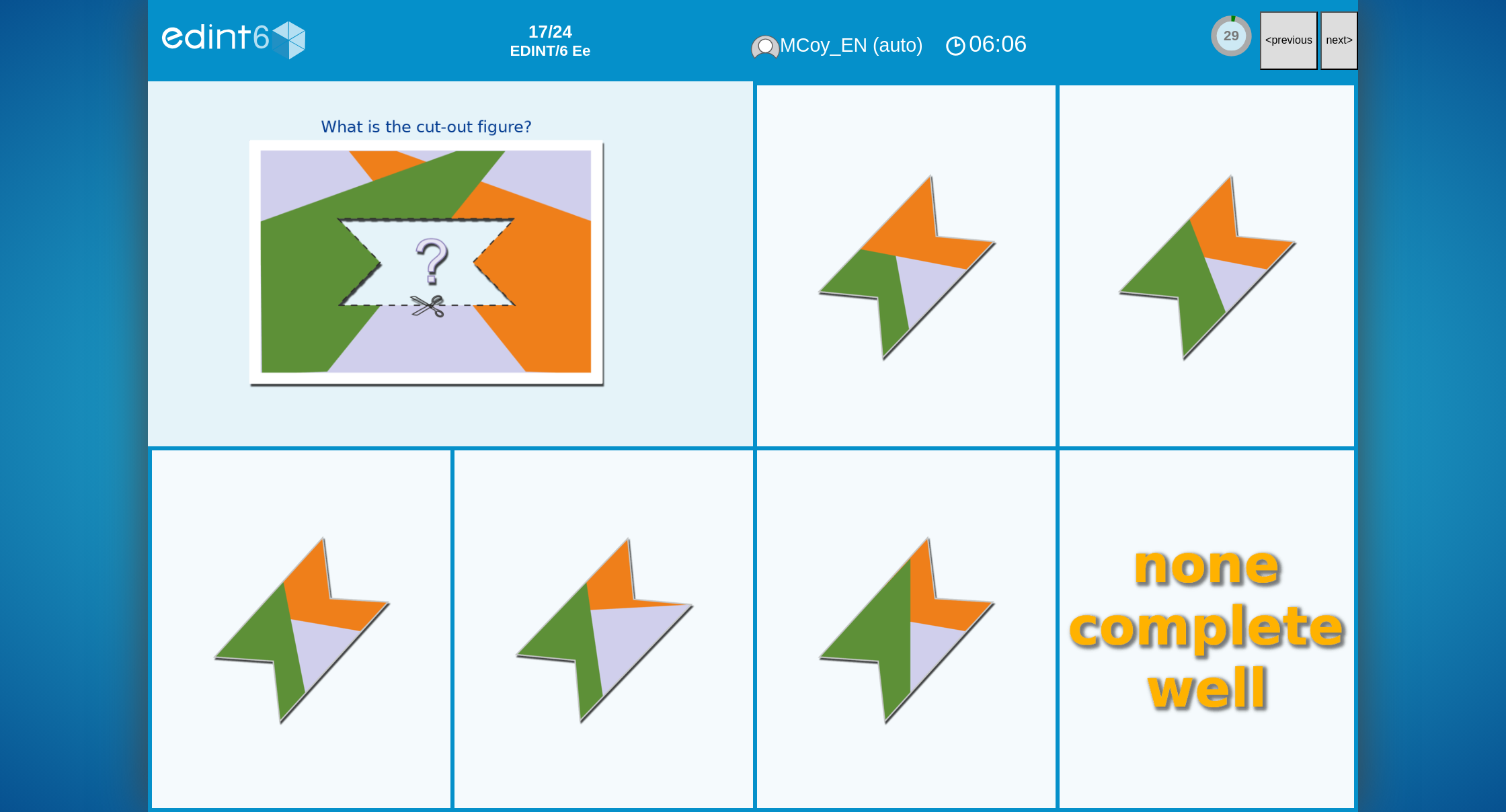
click at [1340, 31] on button "next >" at bounding box center [1339, 40] width 38 height 59
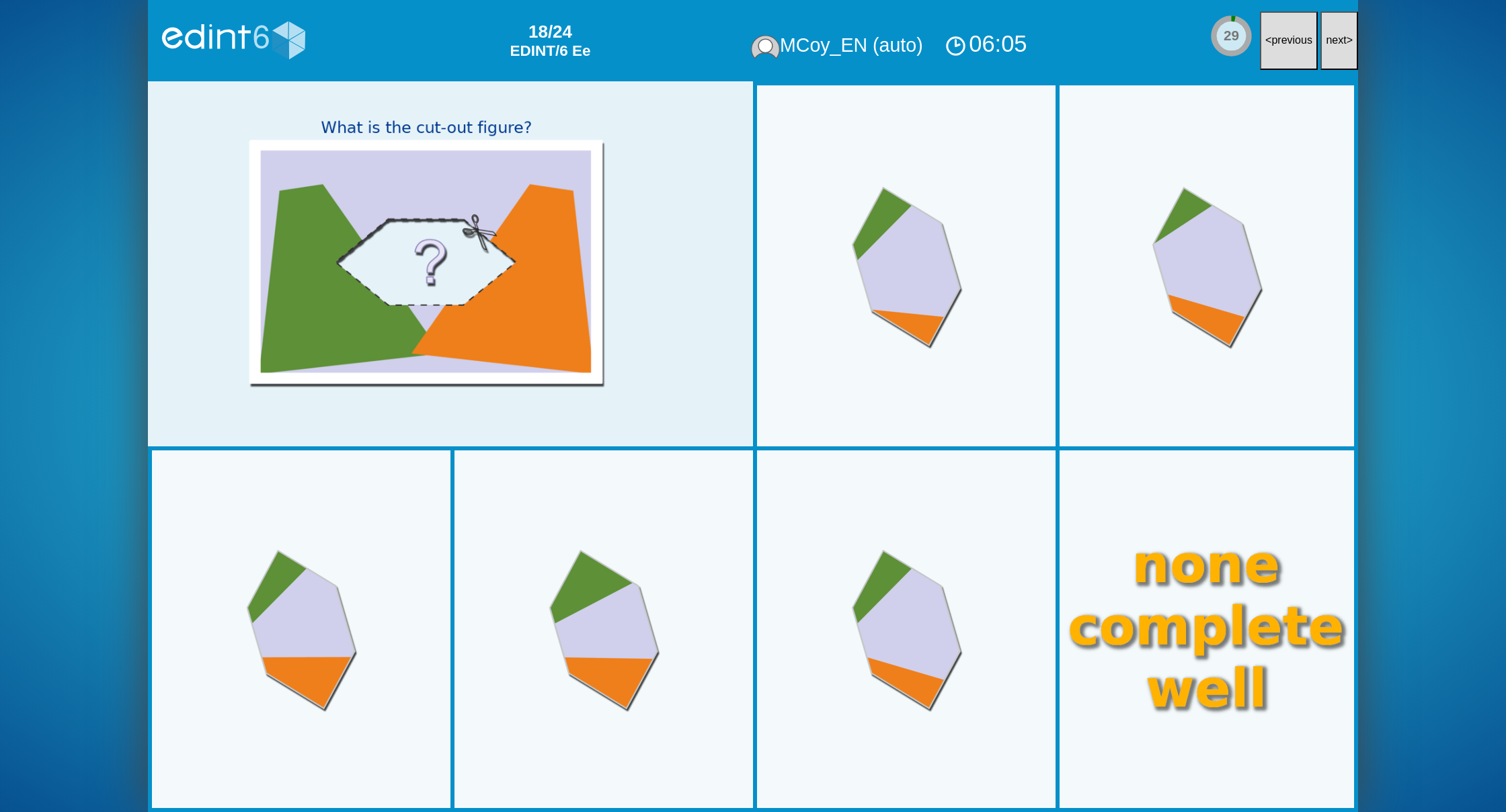
click at [1340, 31] on button "next >" at bounding box center [1339, 40] width 38 height 59
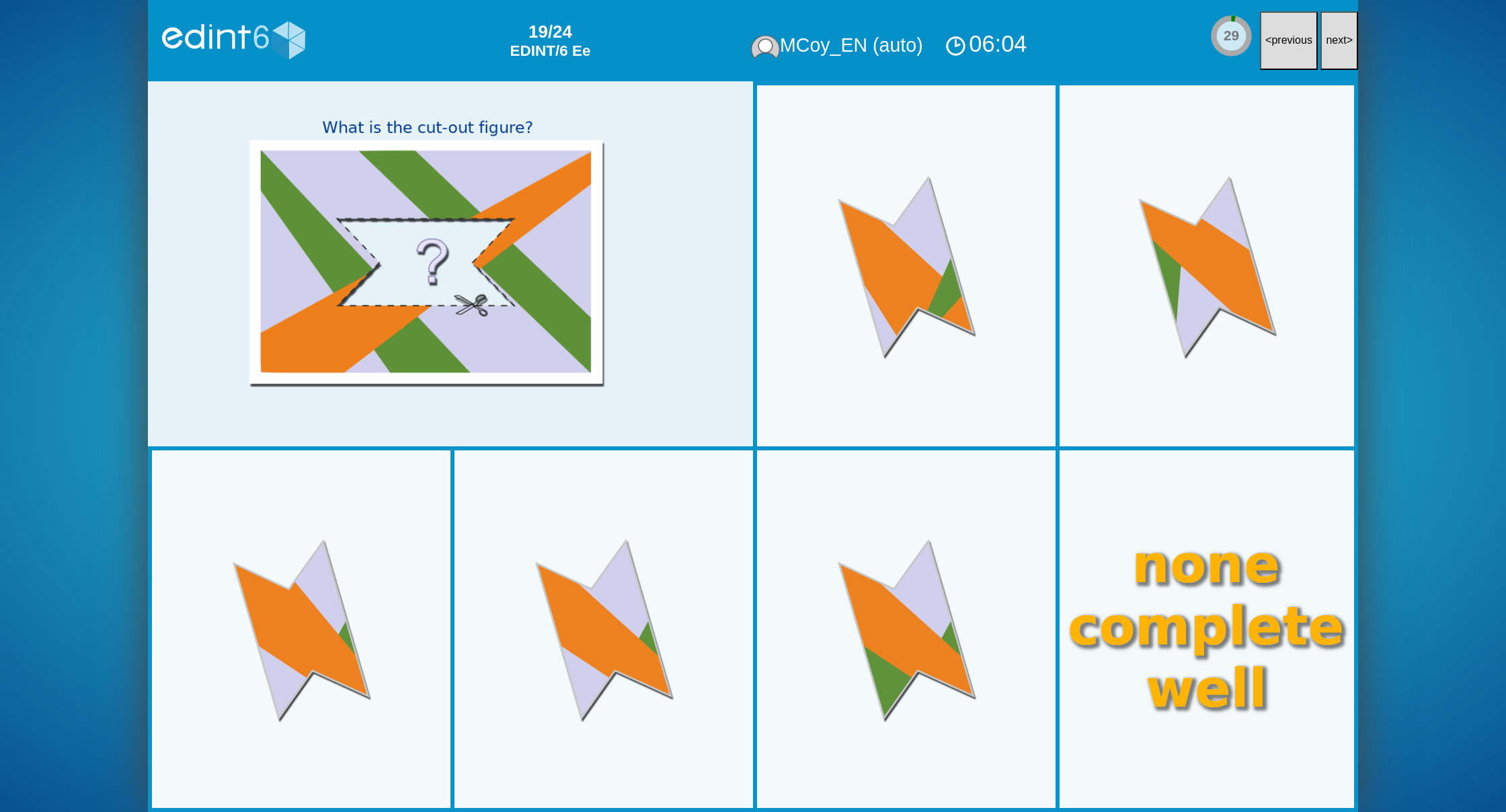
click at [1340, 31] on button "next >" at bounding box center [1339, 40] width 38 height 59
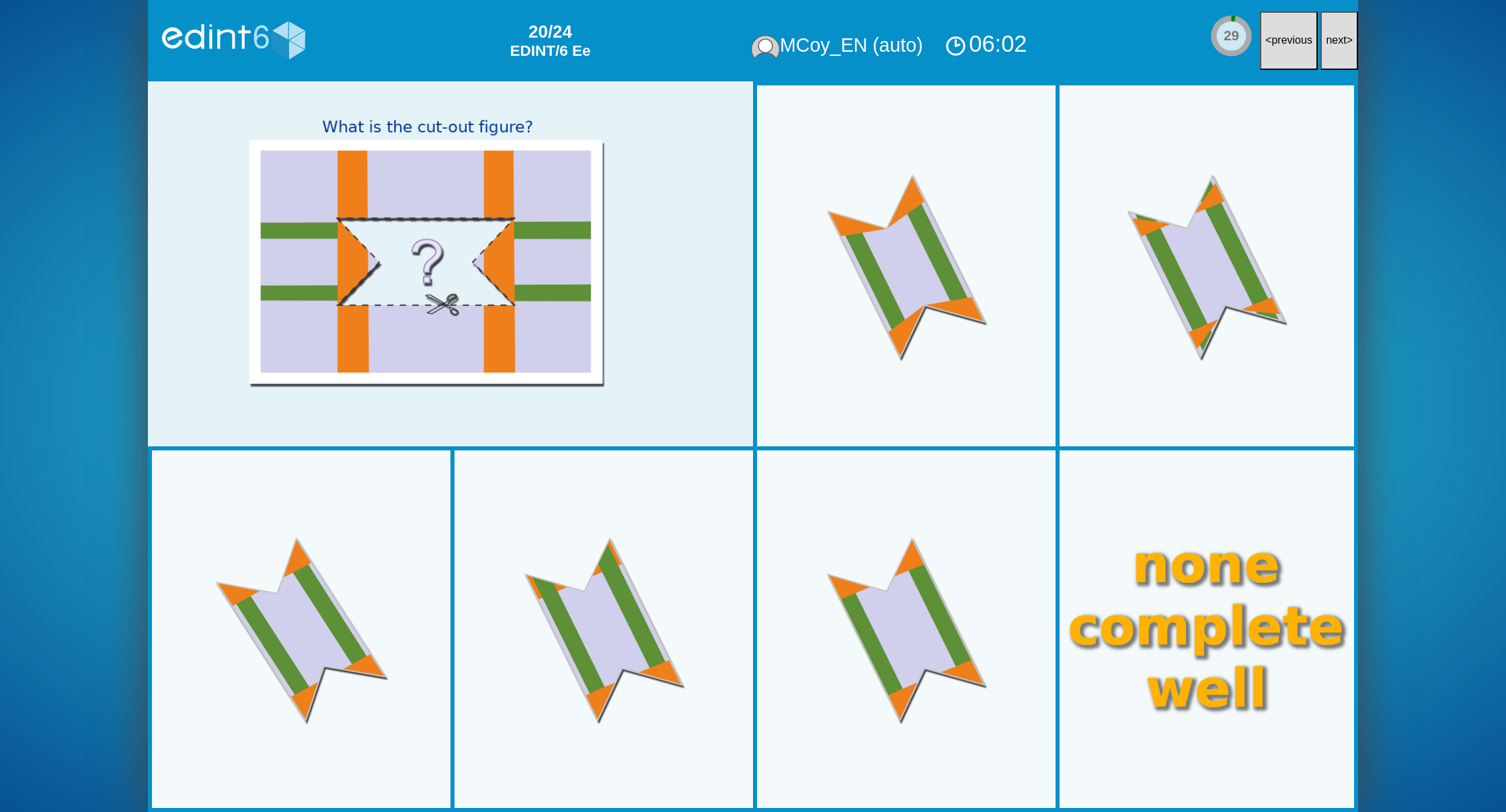
click at [1340, 31] on button "next >" at bounding box center [1339, 40] width 38 height 59
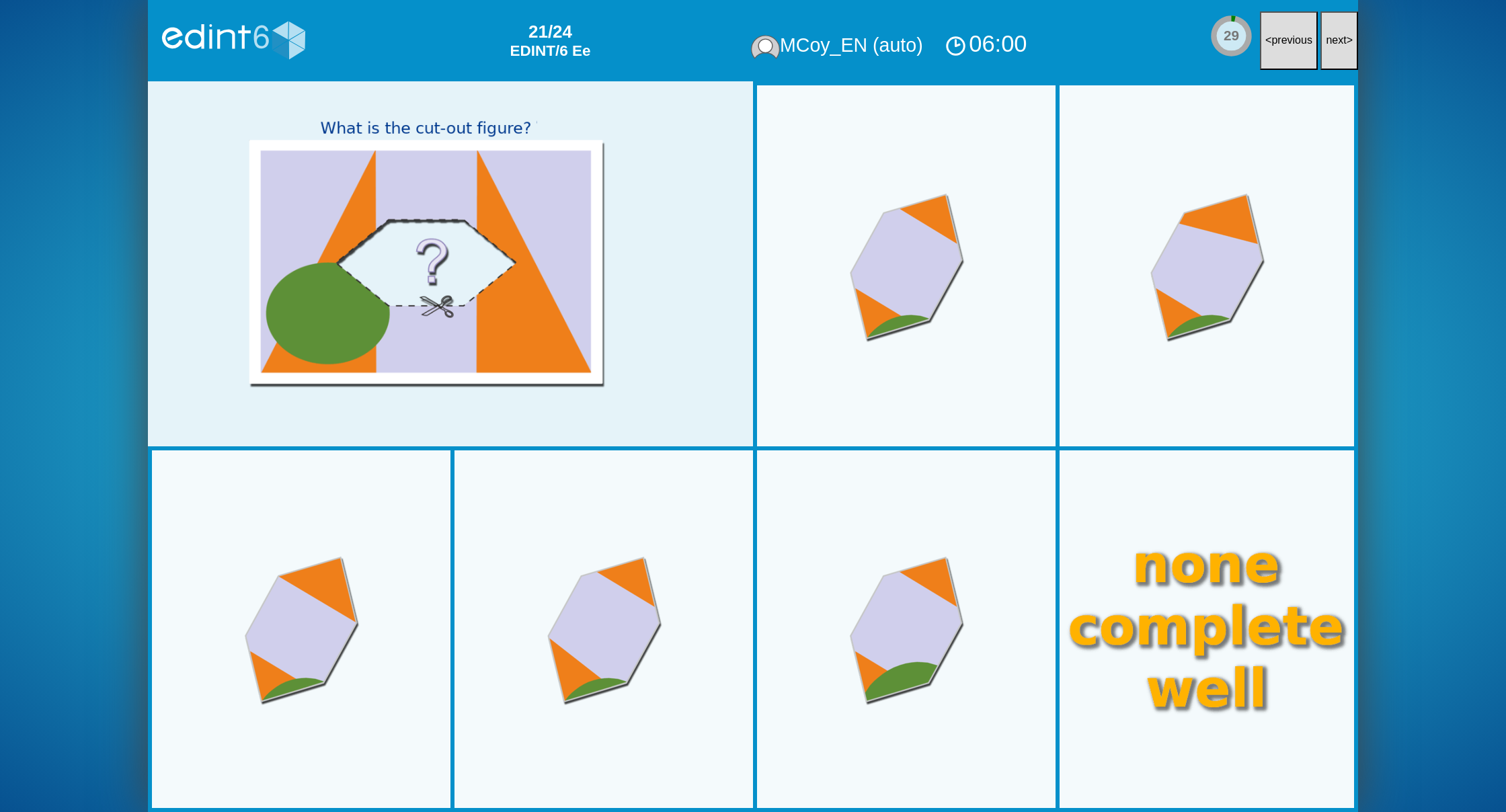
click at [1340, 31] on button "next >" at bounding box center [1339, 40] width 38 height 59
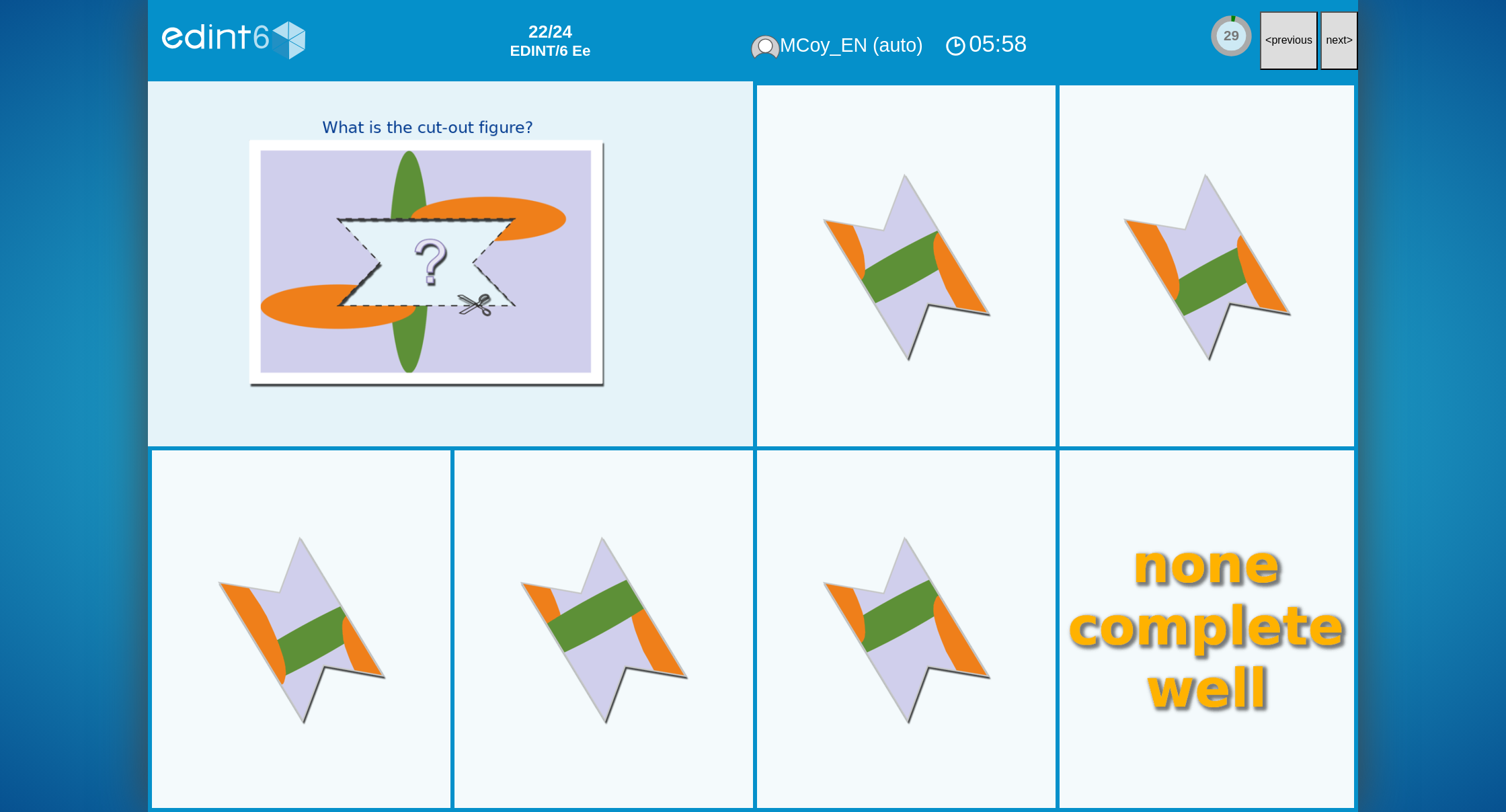
click at [1340, 31] on button "next >" at bounding box center [1339, 40] width 38 height 59
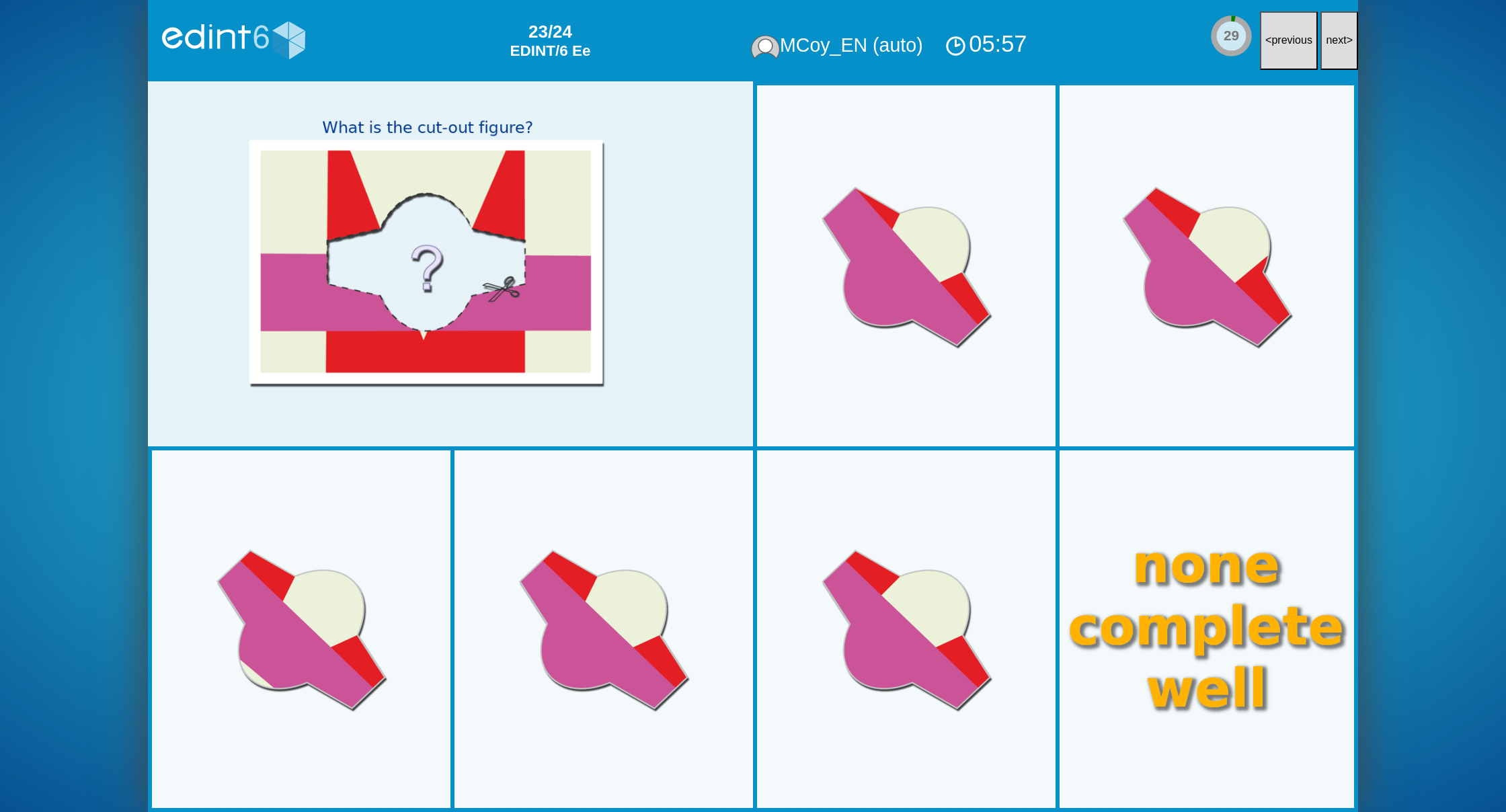
click at [1340, 31] on button "next >" at bounding box center [1339, 40] width 38 height 59
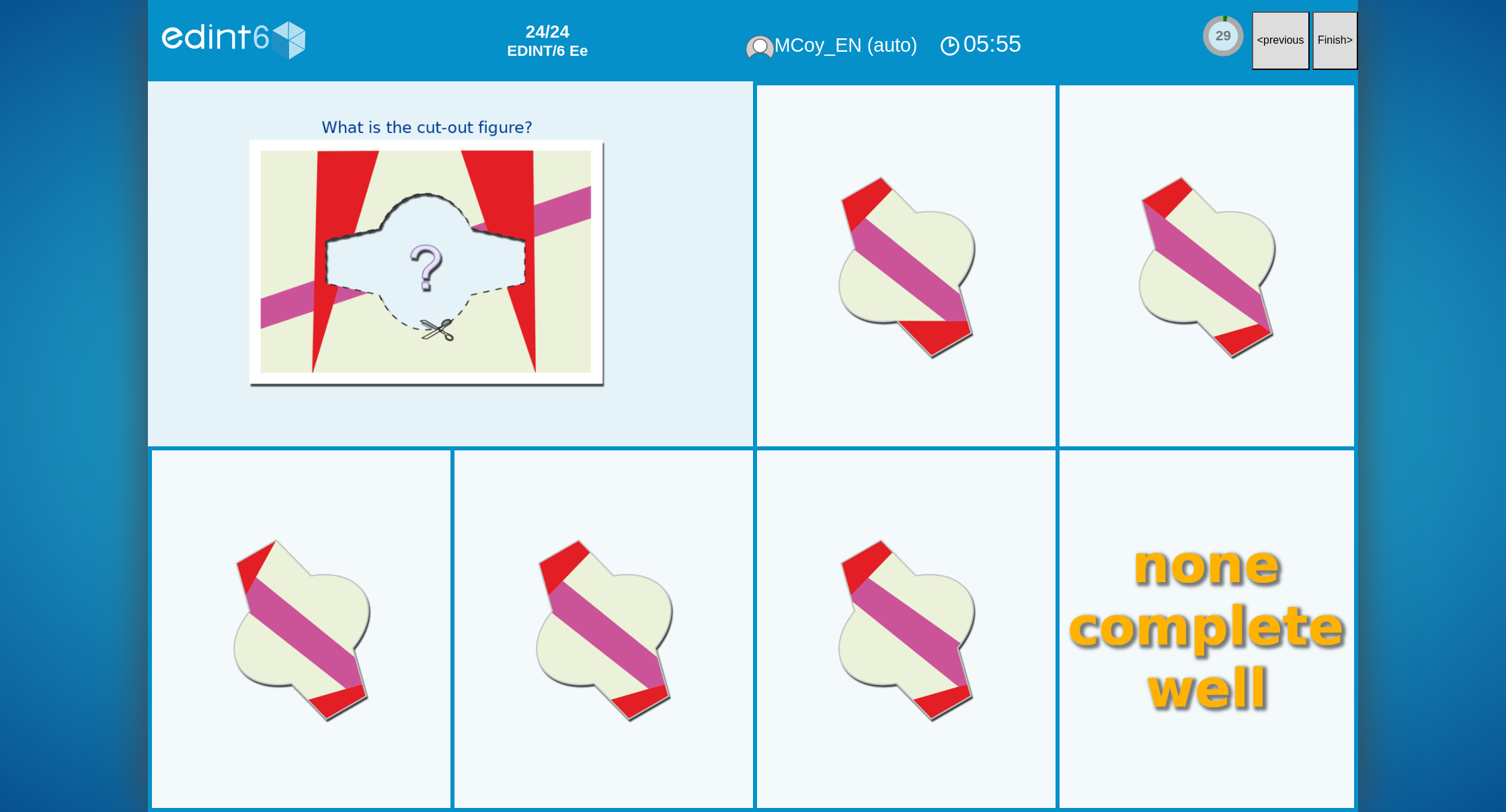
click at [1340, 31] on button "Finish >" at bounding box center [1335, 40] width 46 height 59
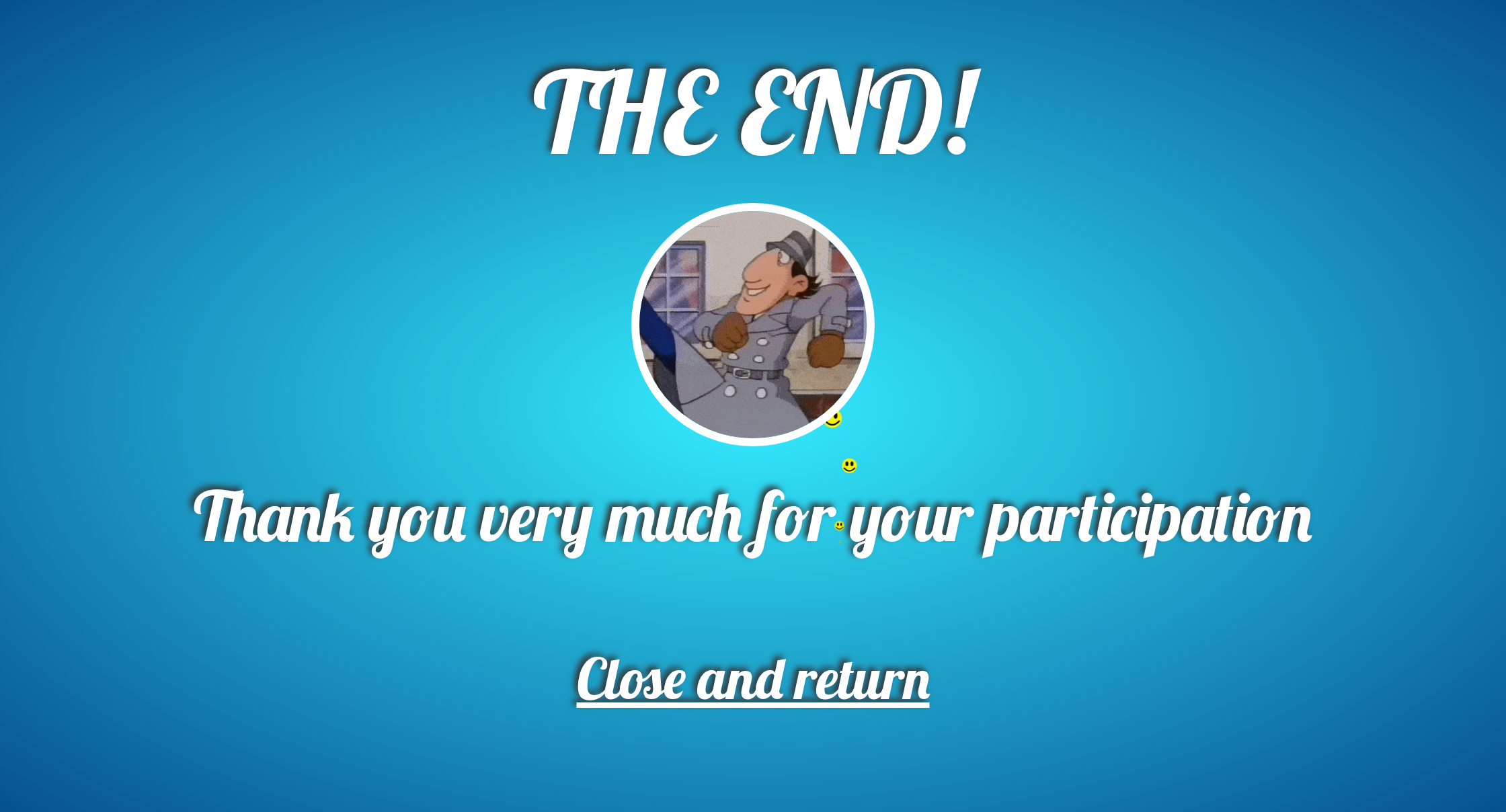
click at [800, 678] on span "Close and return" at bounding box center [753, 678] width 353 height 71
